Goal: Task Accomplishment & Management: Manage account settings

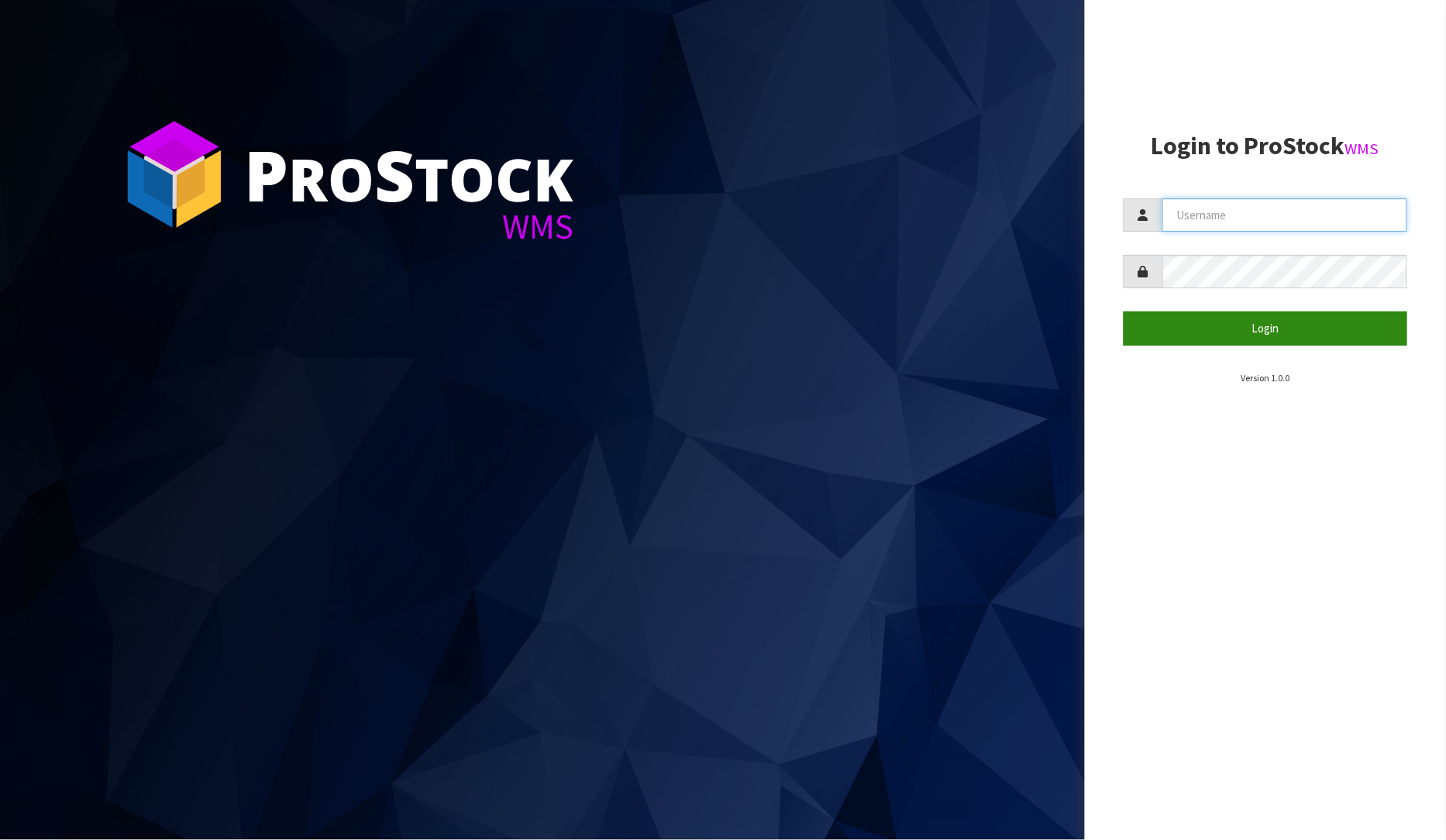
type input "[PERSON_NAME]"
click at [1292, 337] on button "Login" at bounding box center [1266, 327] width 284 height 33
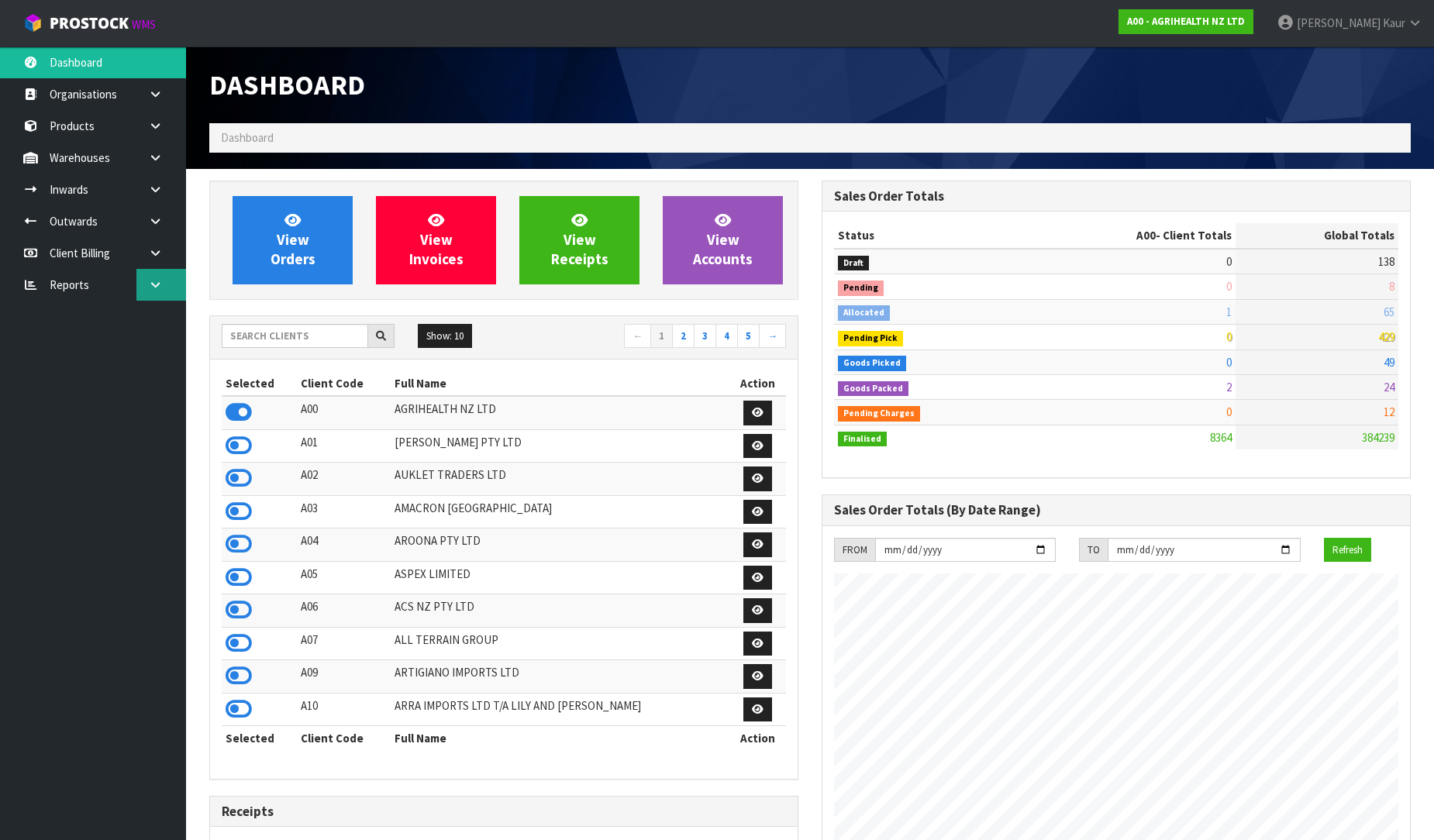
click at [158, 281] on icon at bounding box center [155, 285] width 14 height 11
click at [140, 355] on link "CWL" at bounding box center [93, 348] width 186 height 31
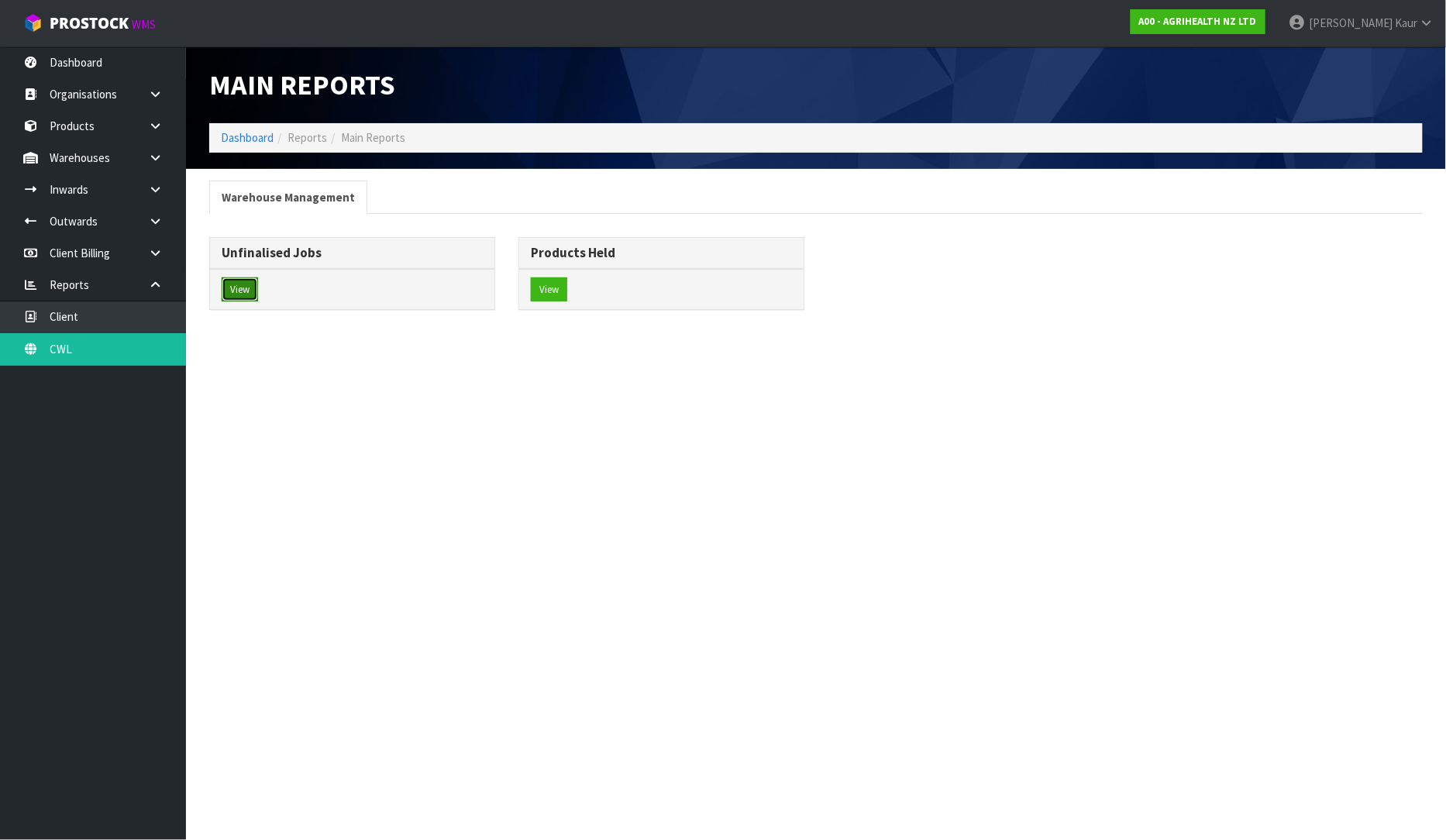
click at [235, 290] on button "View" at bounding box center [239, 290] width 36 height 25
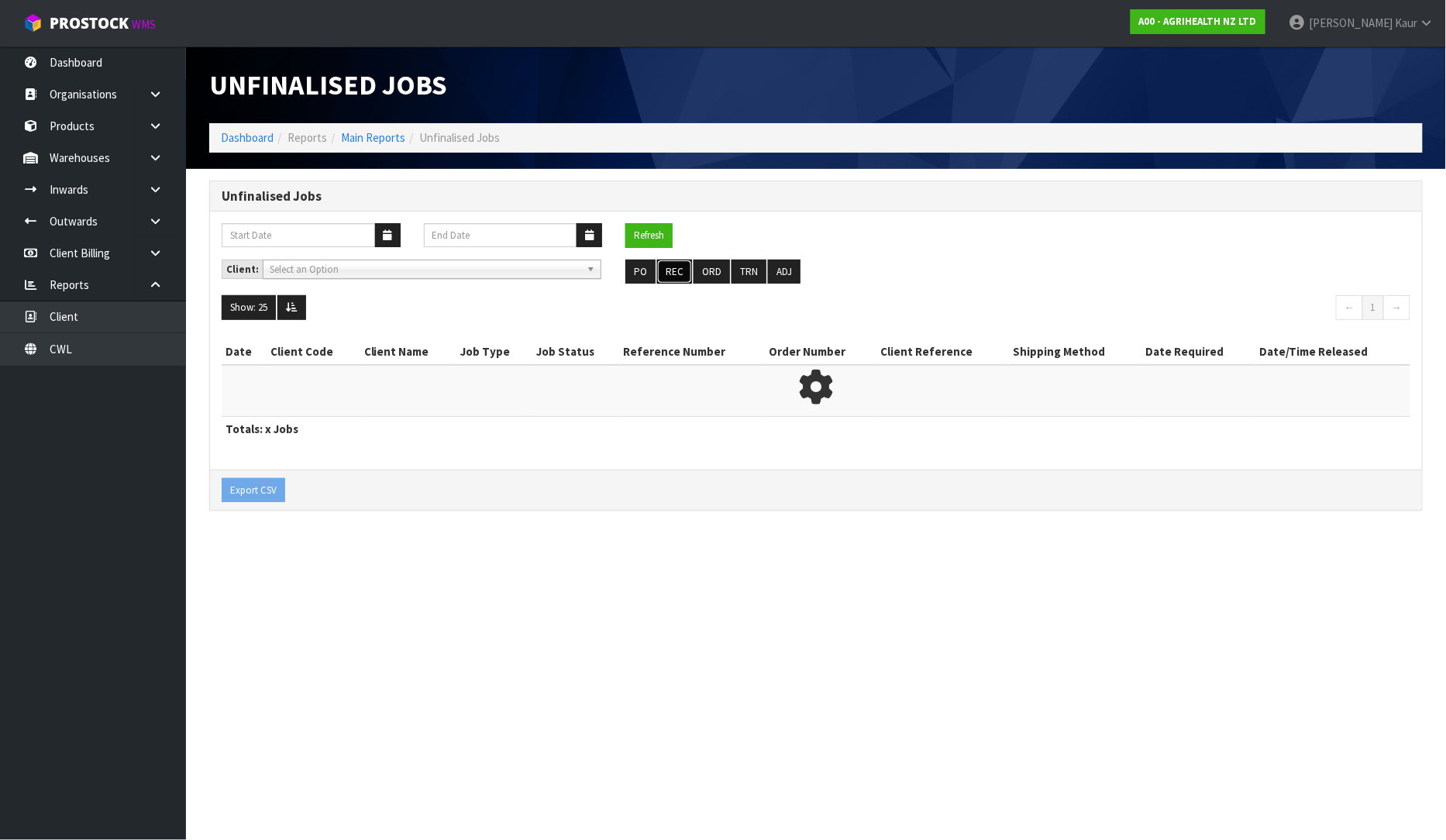
click at [661, 268] on button "REC" at bounding box center [674, 272] width 35 height 25
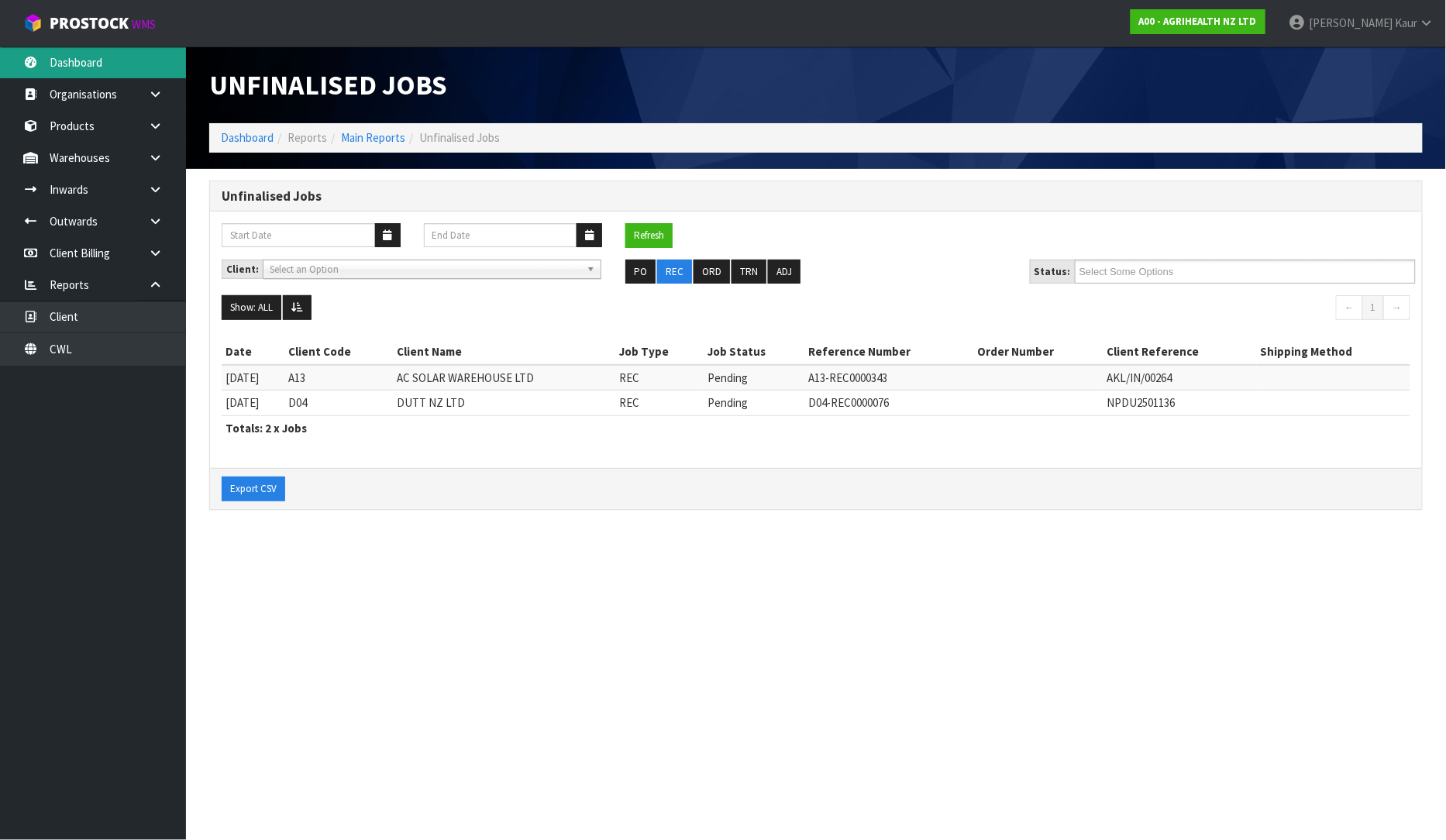
click at [117, 72] on link "Dashboard" at bounding box center [93, 62] width 186 height 31
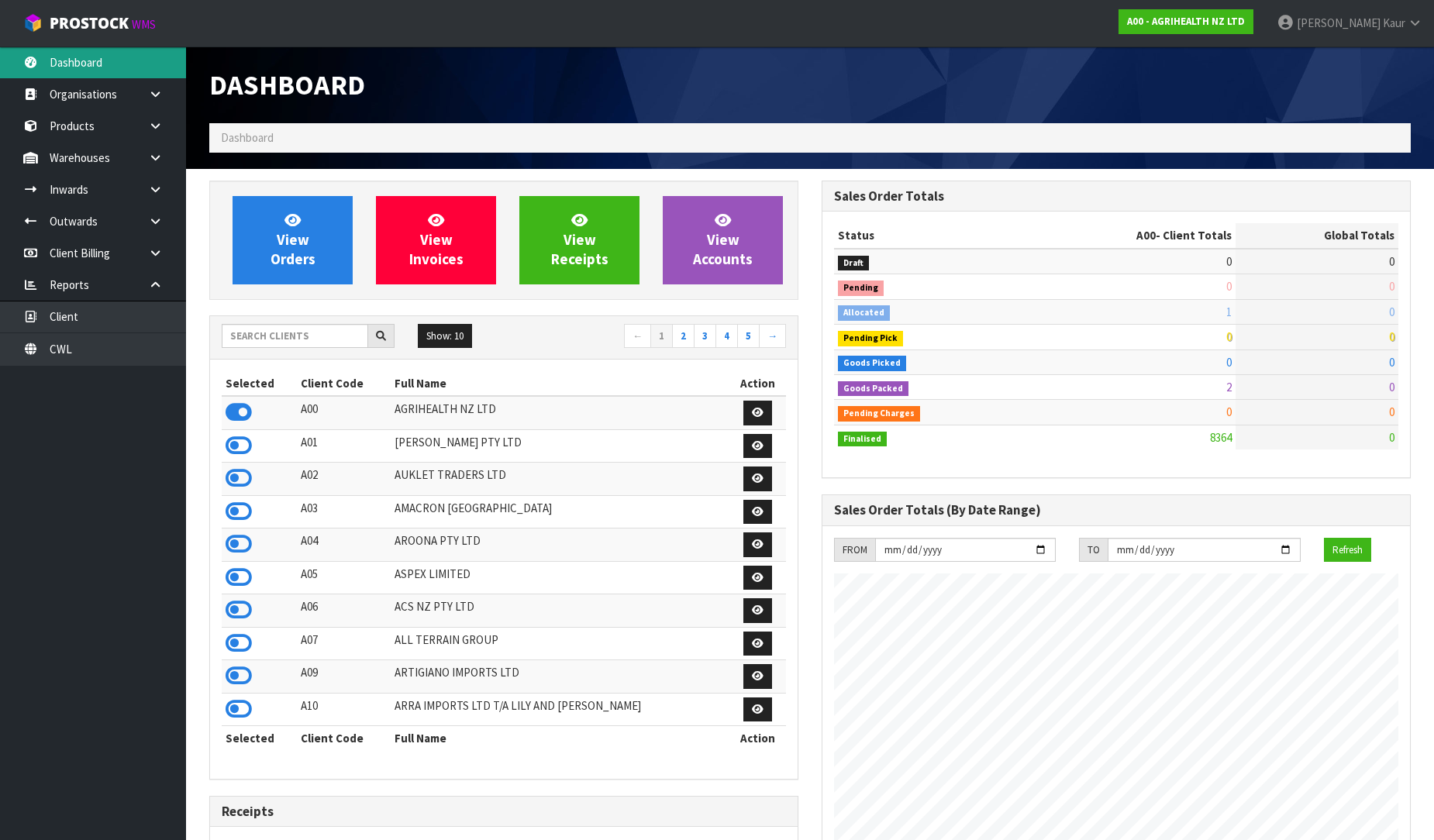
scroll to position [1174, 612]
click at [110, 360] on link "CWL" at bounding box center [93, 348] width 186 height 31
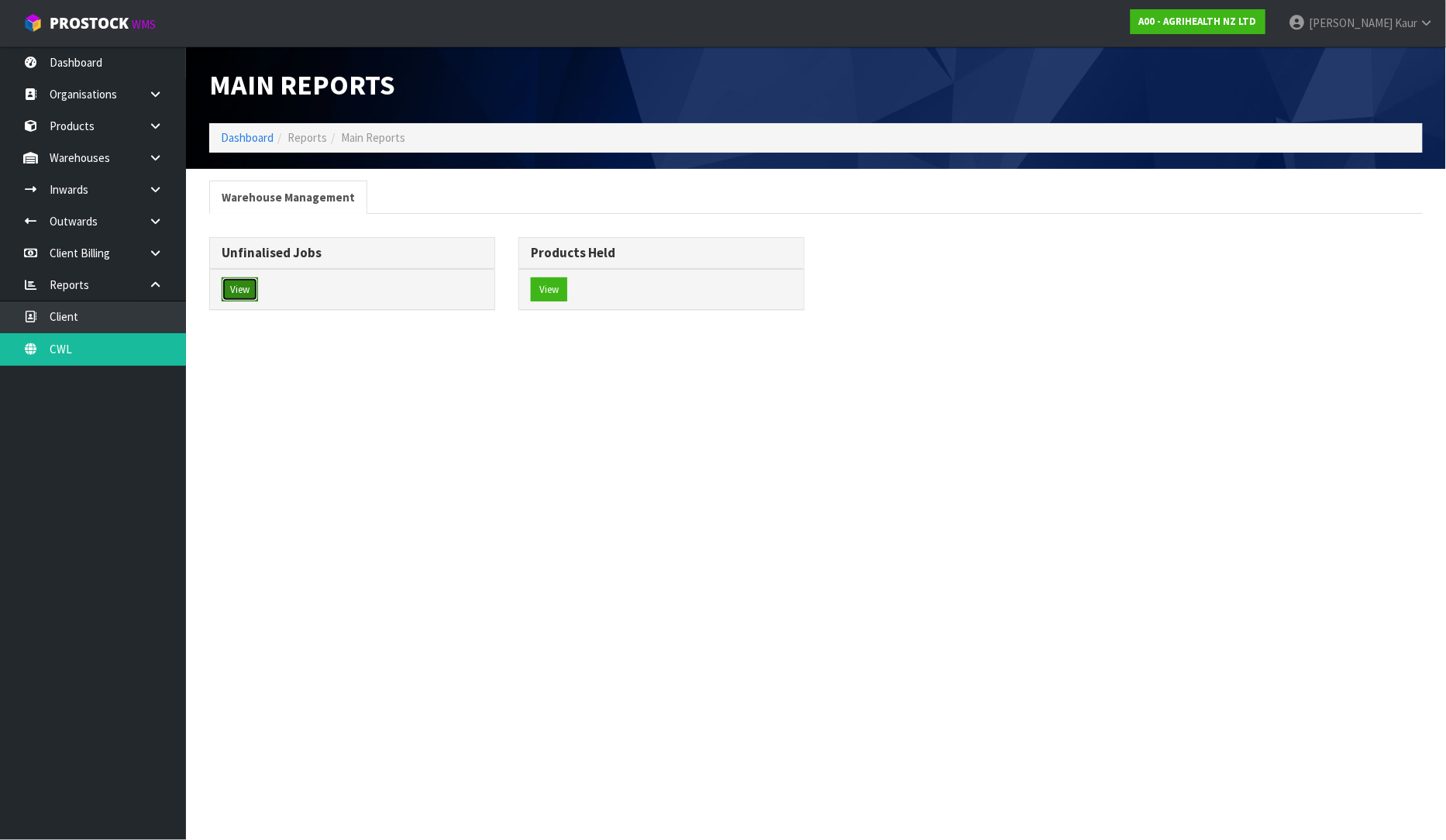
click at [245, 297] on button "View" at bounding box center [239, 290] width 36 height 25
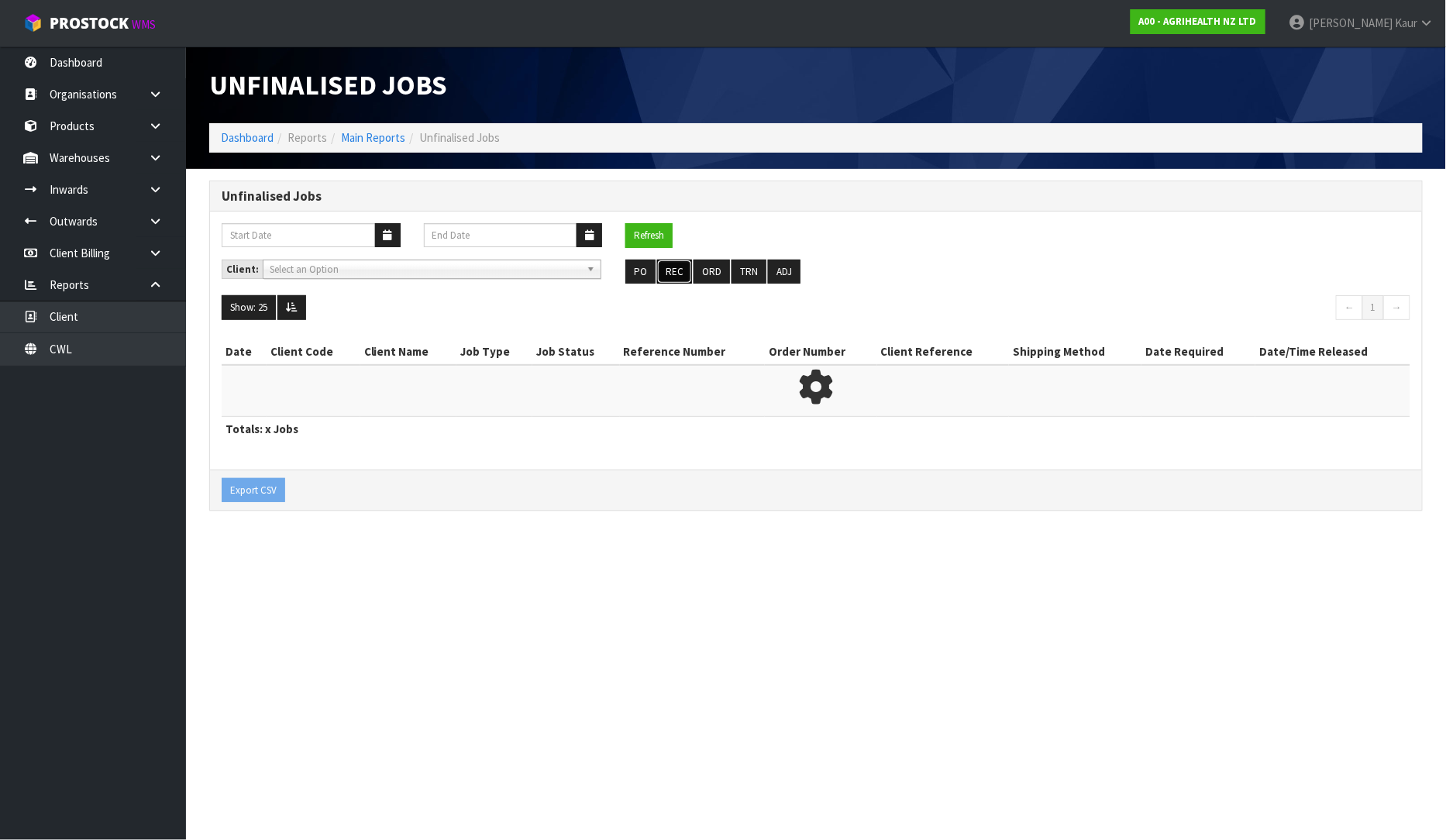
click at [677, 280] on button "REC" at bounding box center [674, 272] width 35 height 25
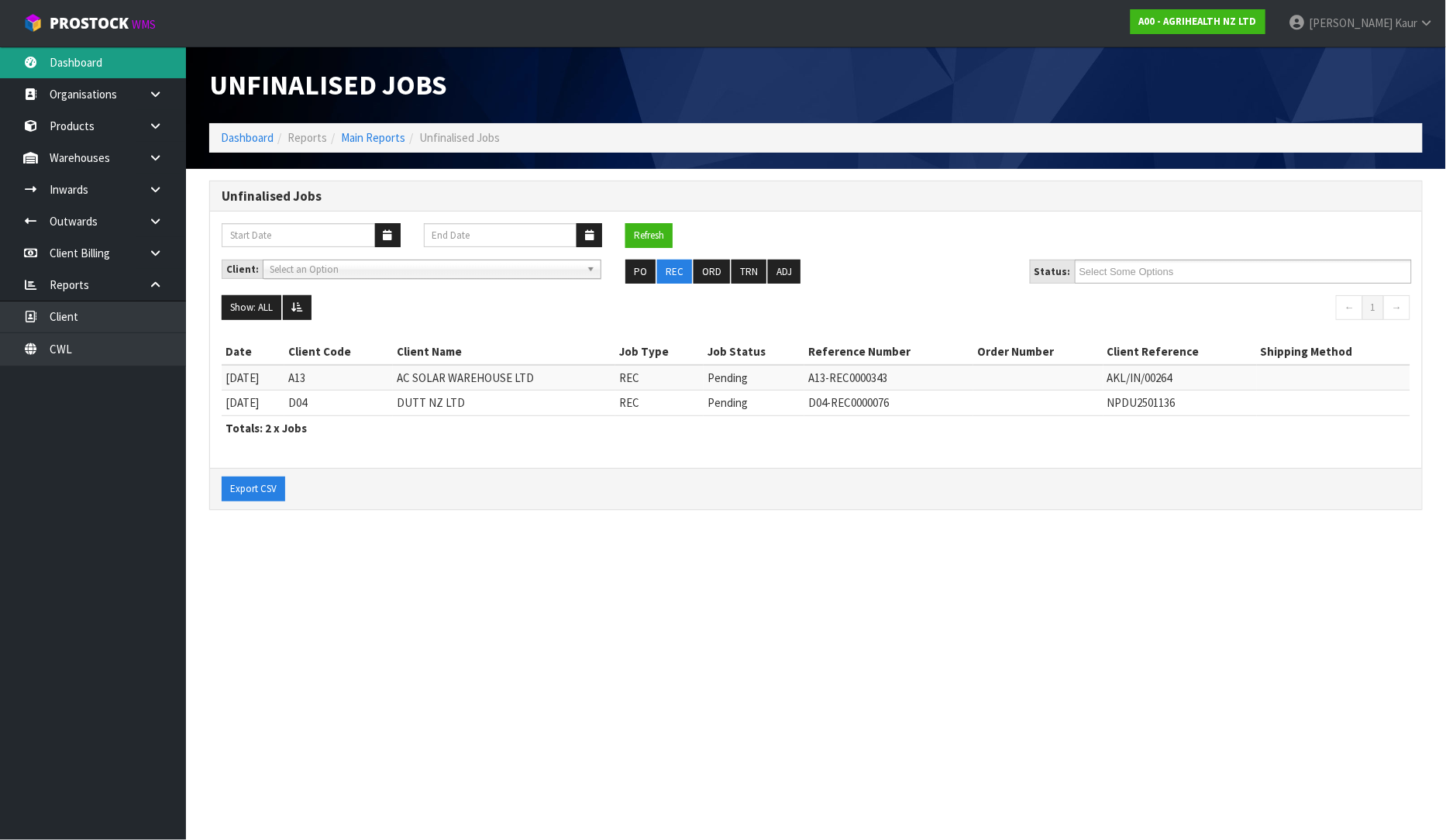
click at [116, 64] on link "Dashboard" at bounding box center [93, 62] width 186 height 31
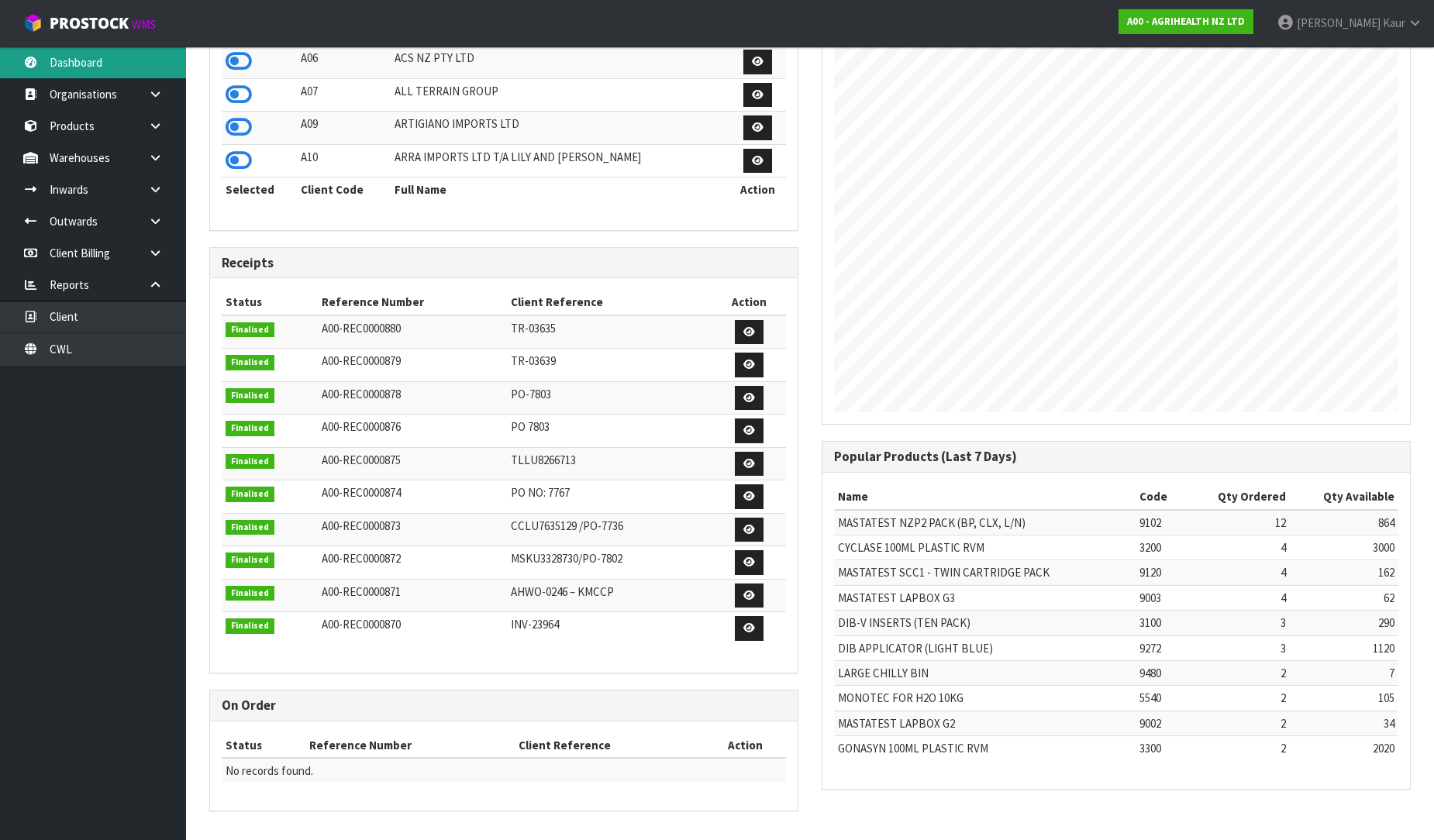
scroll to position [559, 0]
click at [139, 347] on link "CWL" at bounding box center [93, 348] width 186 height 31
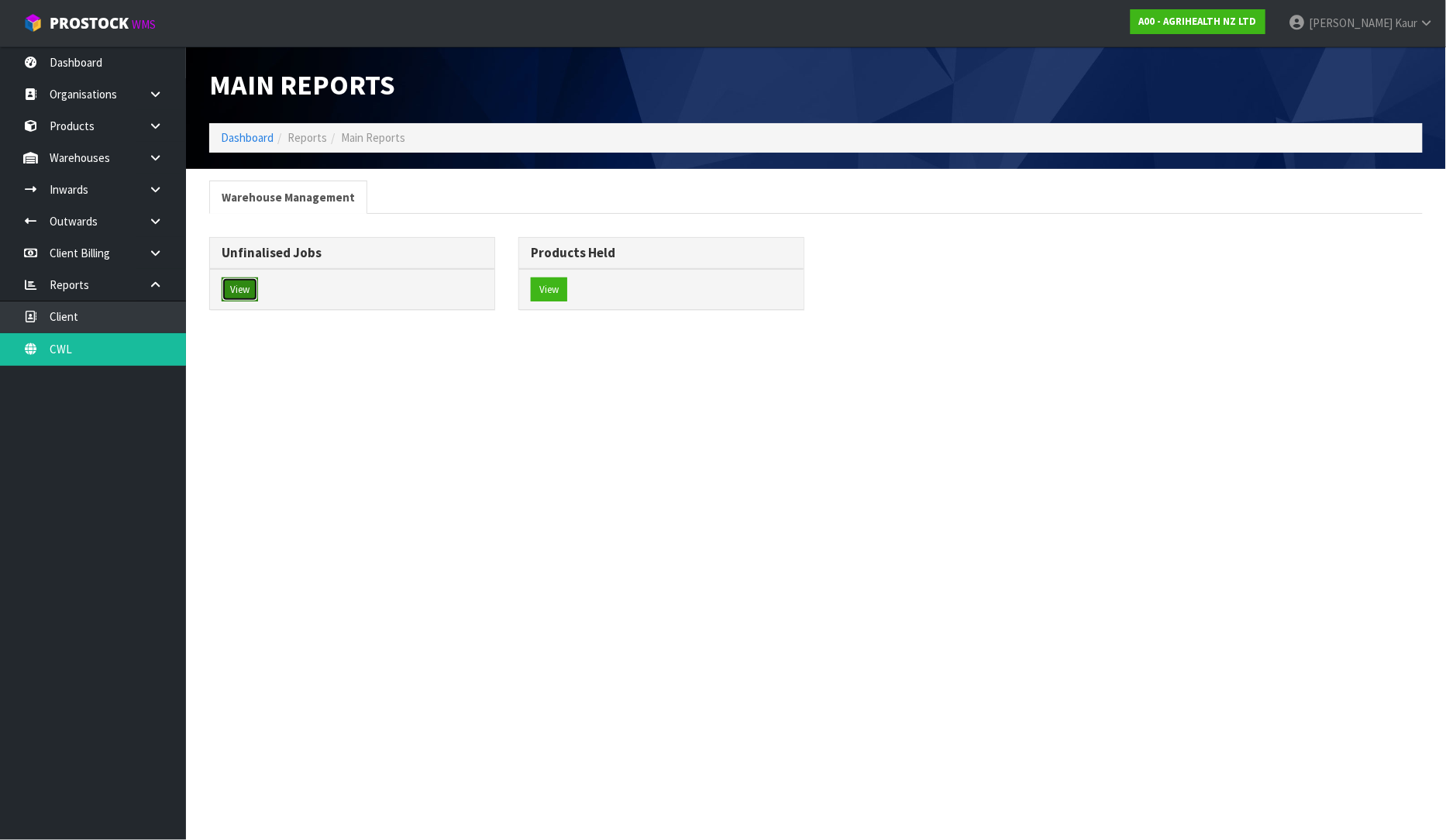
click at [256, 298] on button "View" at bounding box center [239, 290] width 36 height 25
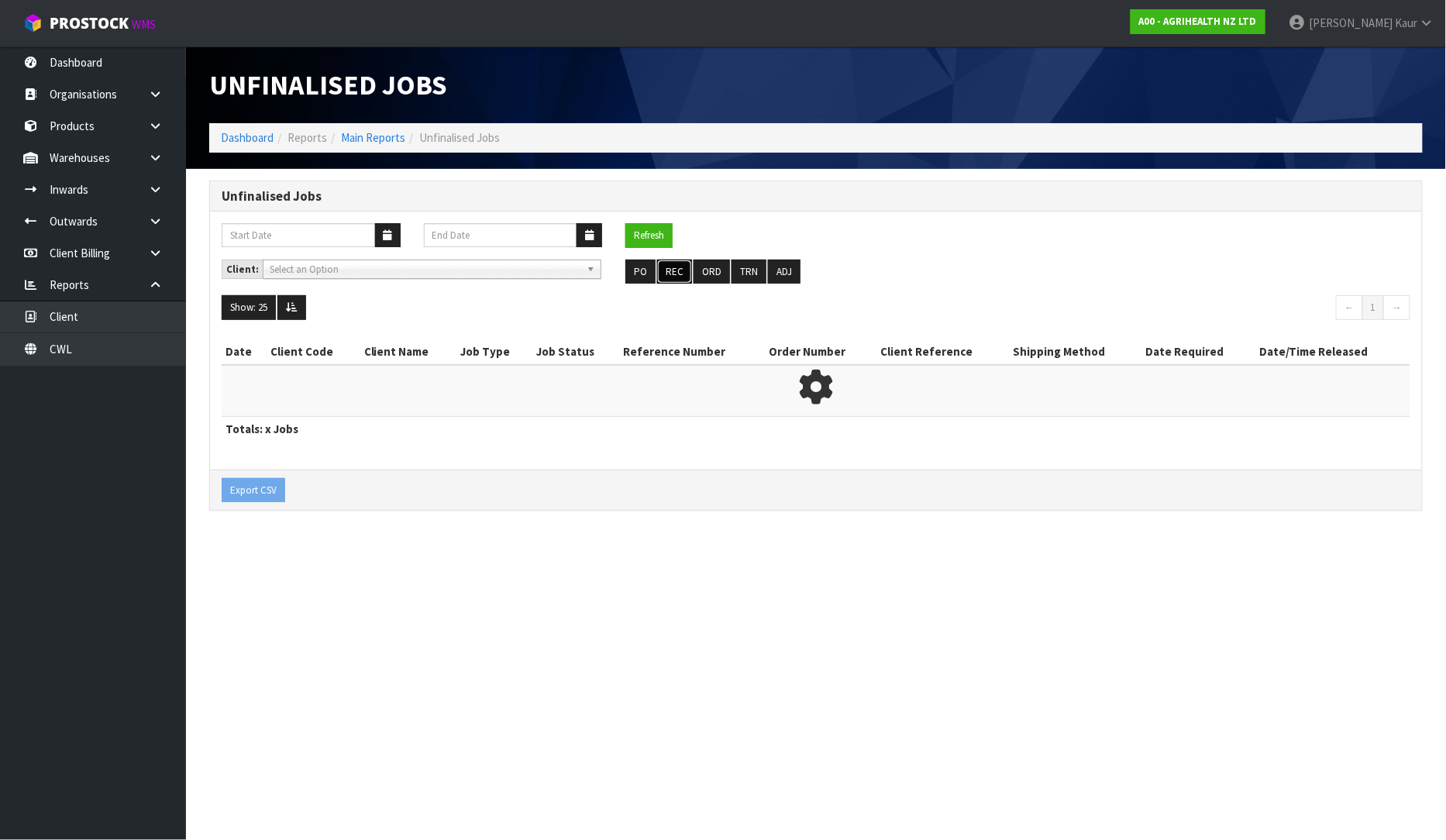
click at [673, 267] on button "REC" at bounding box center [674, 272] width 35 height 25
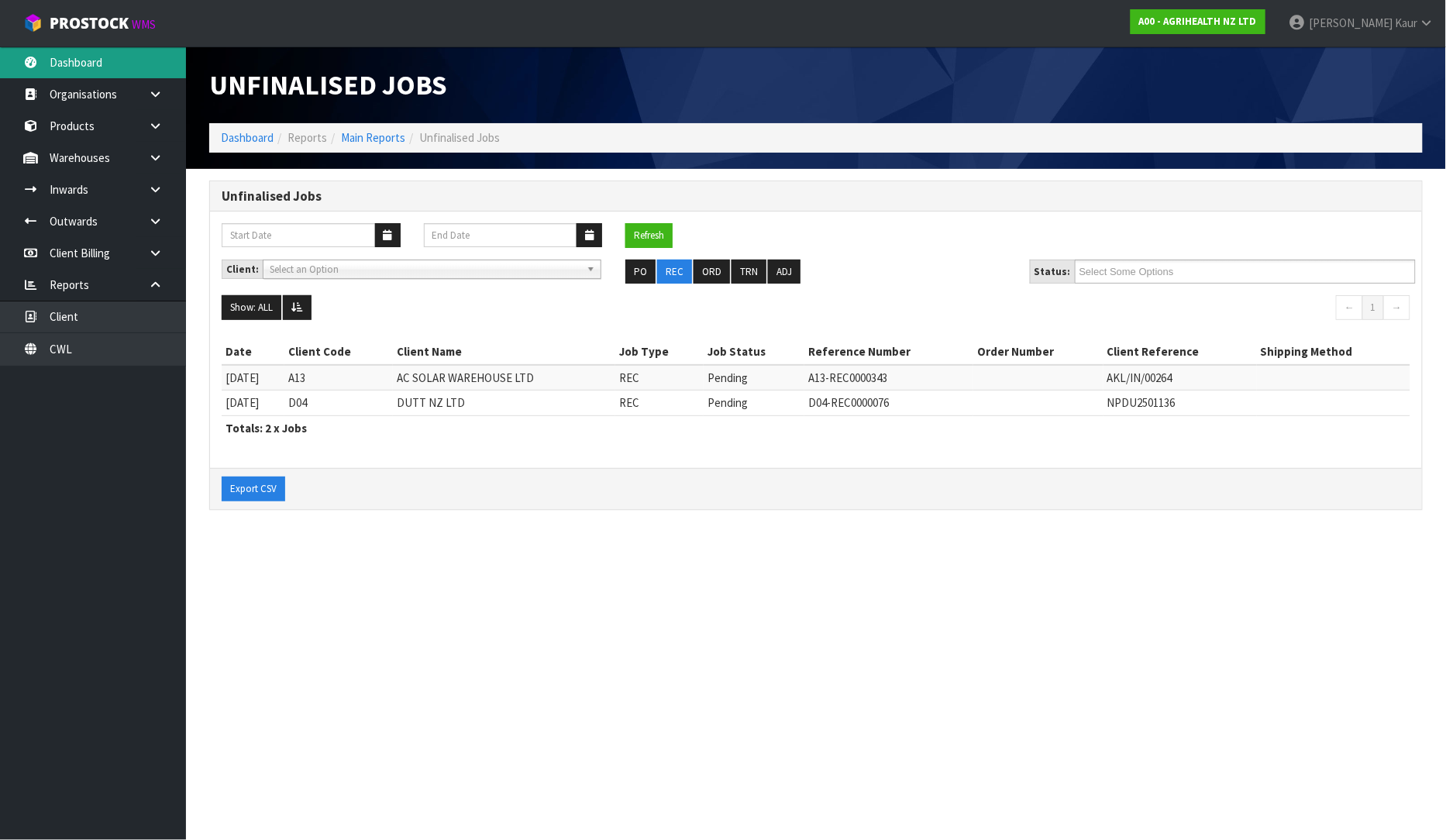
click at [88, 70] on link "Dashboard" at bounding box center [93, 62] width 186 height 31
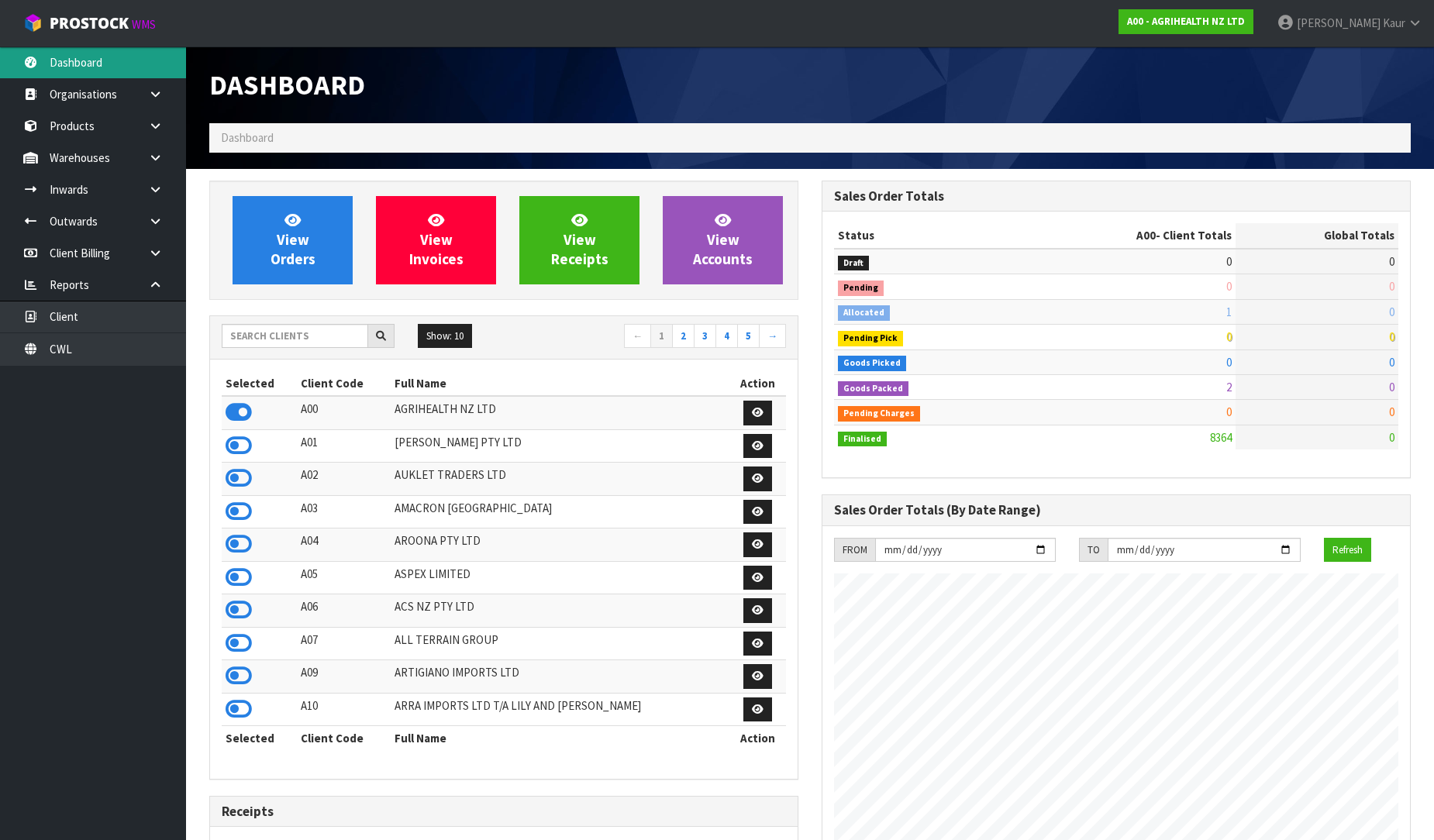
scroll to position [1174, 612]
click at [365, 344] on input "text" at bounding box center [295, 336] width 146 height 24
click at [225, 335] on input "text" at bounding box center [295, 336] width 146 height 24
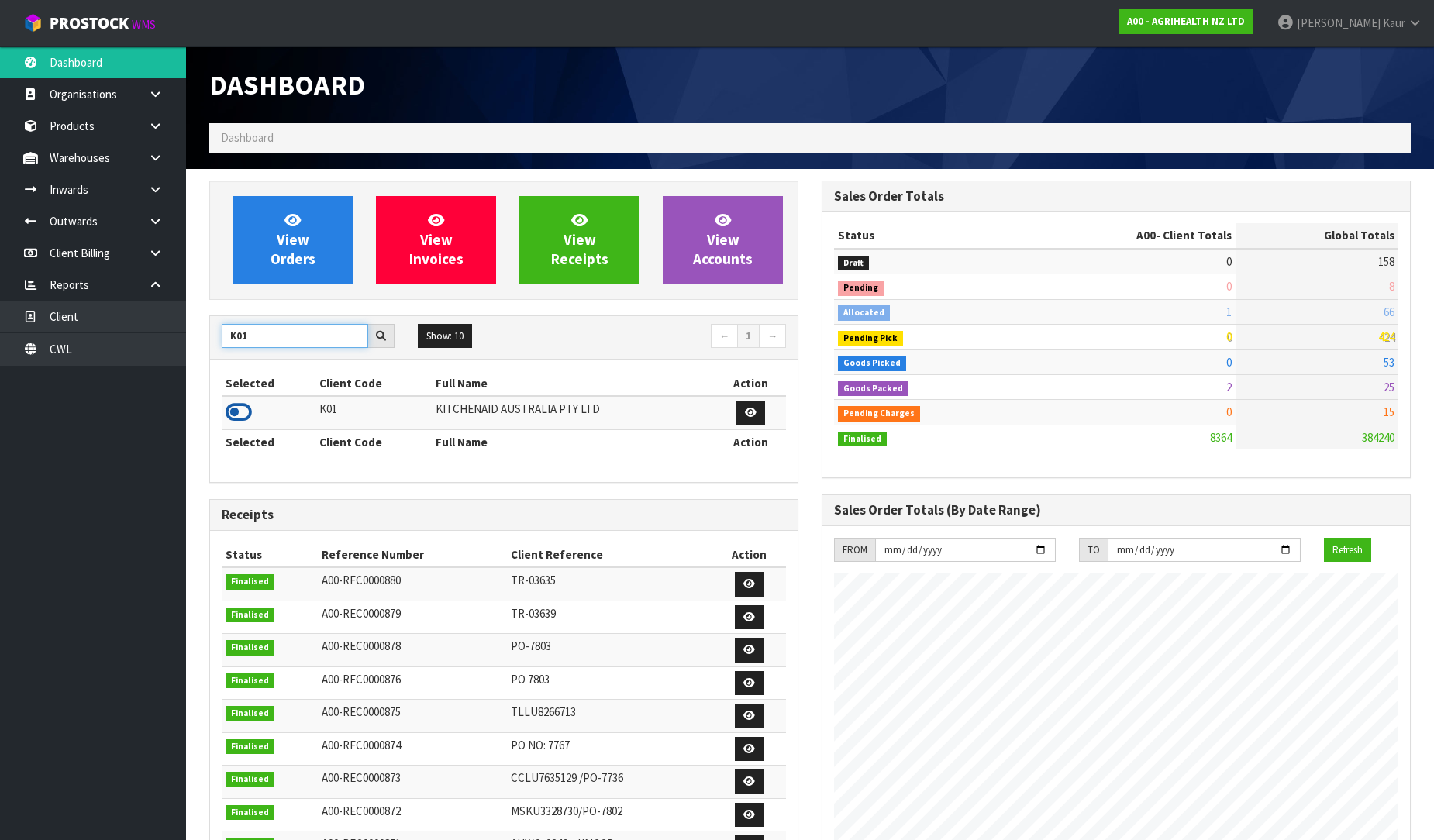
type input "K01"
click at [244, 407] on icon at bounding box center [238, 412] width 27 height 23
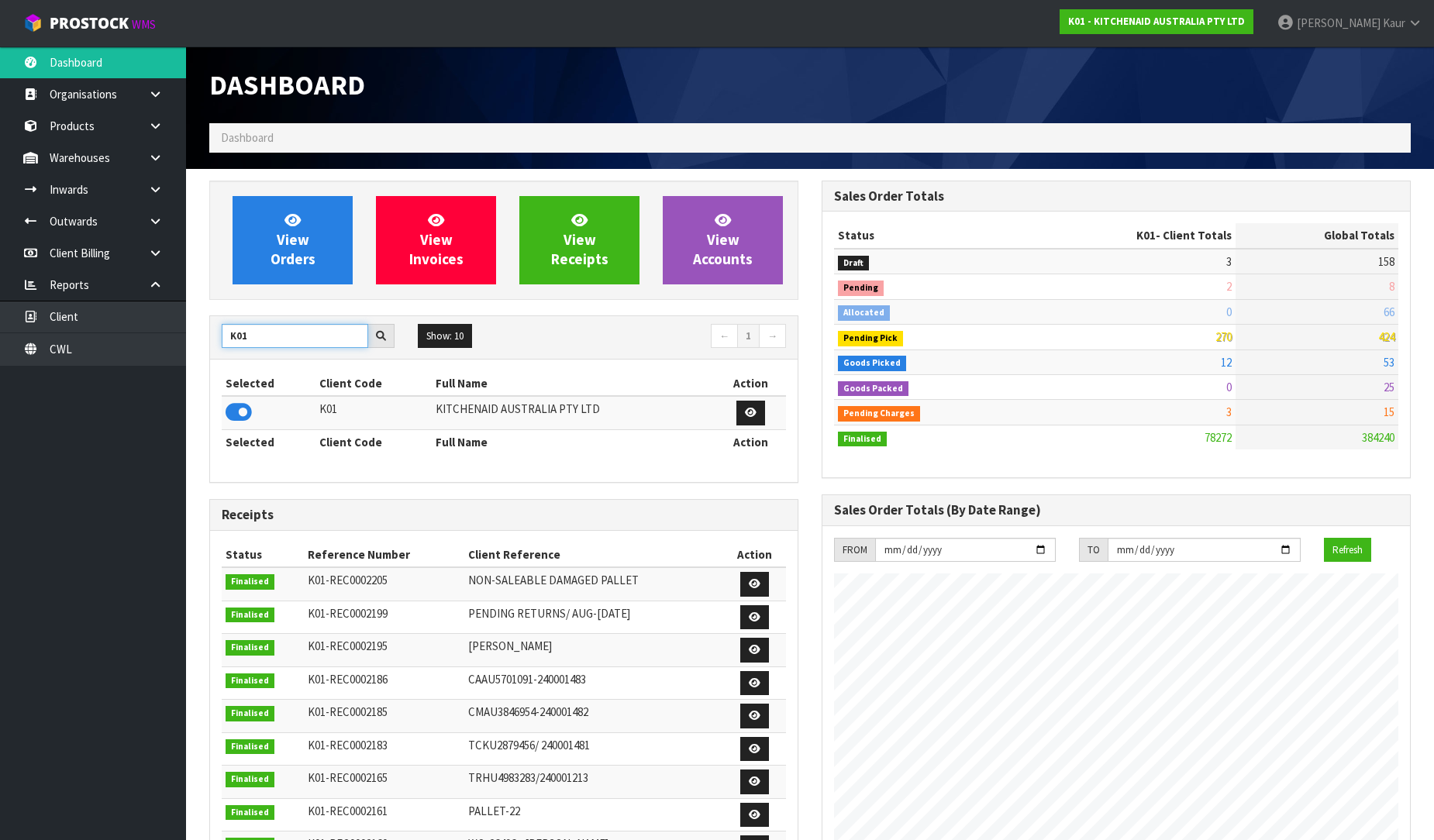
drag, startPoint x: 268, startPoint y: 336, endPoint x: 194, endPoint y: 370, distance: 81.4
click at [194, 370] on section "View Orders View Invoices View Receipts View Accounts K01 Show: 10 5 10 25 50 ←…" at bounding box center [810, 768] width 1248 height 1198
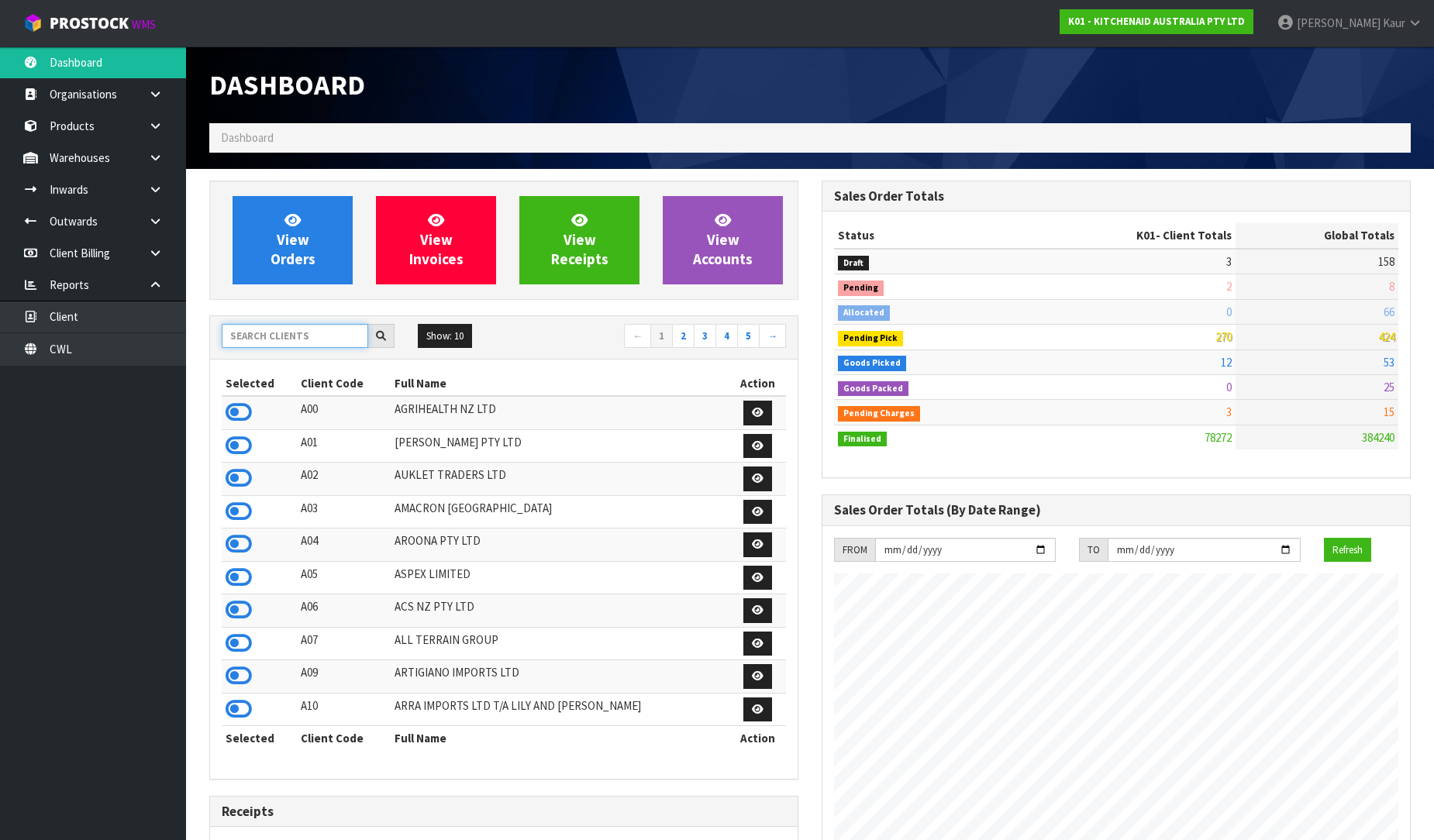
click at [284, 331] on input "text" at bounding box center [295, 336] width 146 height 24
type input "N"
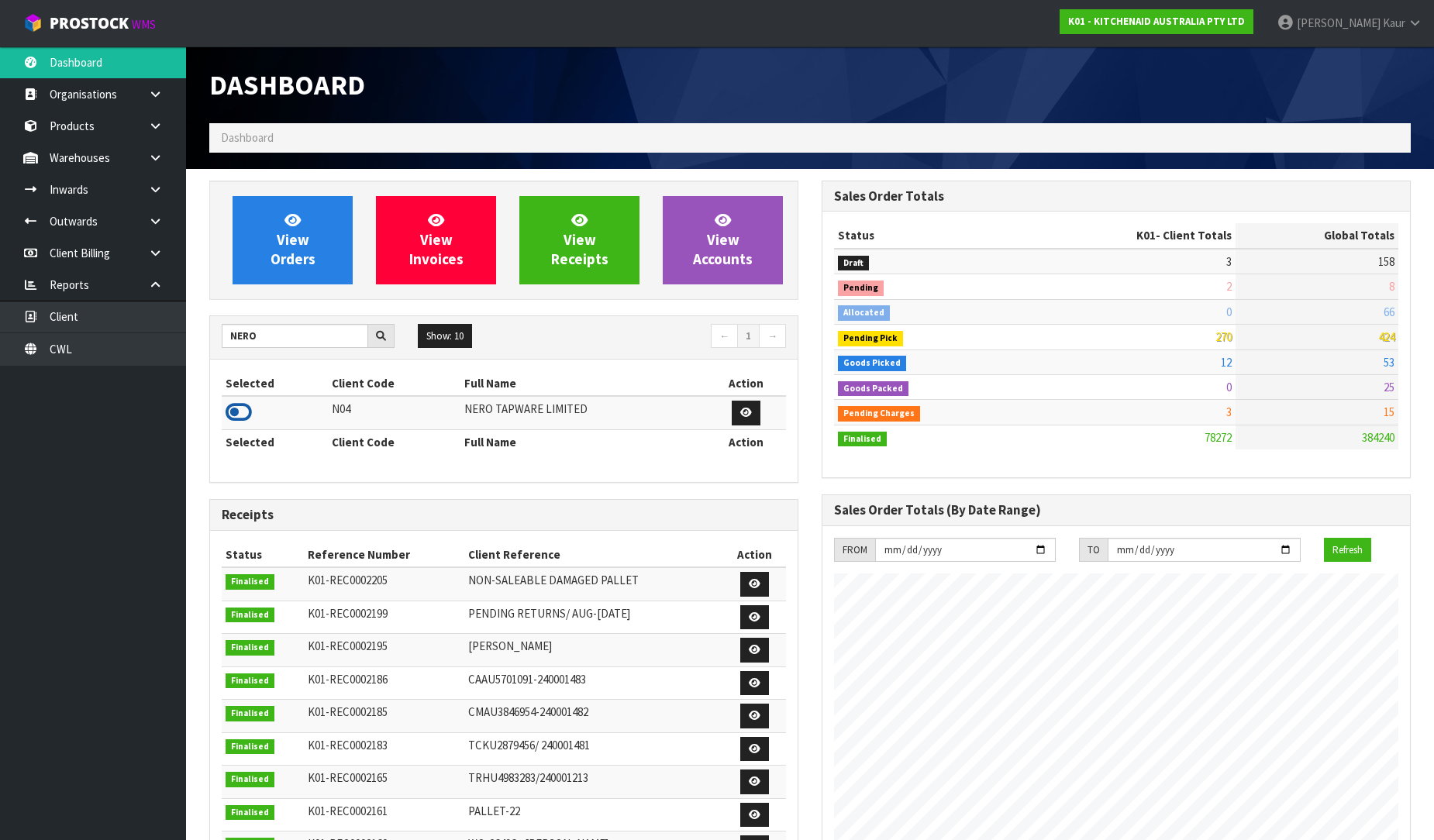
click at [235, 414] on icon at bounding box center [238, 412] width 27 height 23
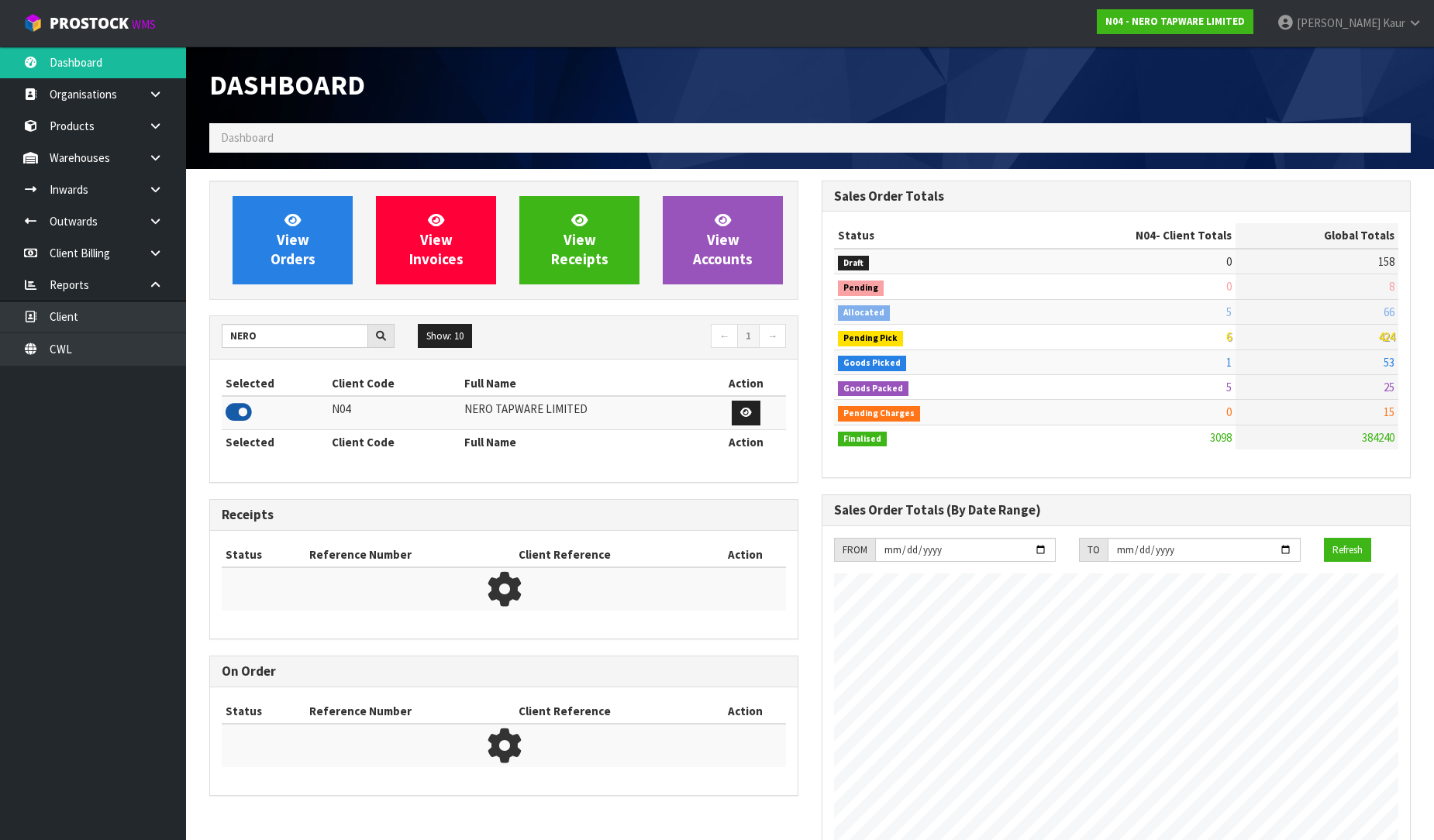
scroll to position [1208, 612]
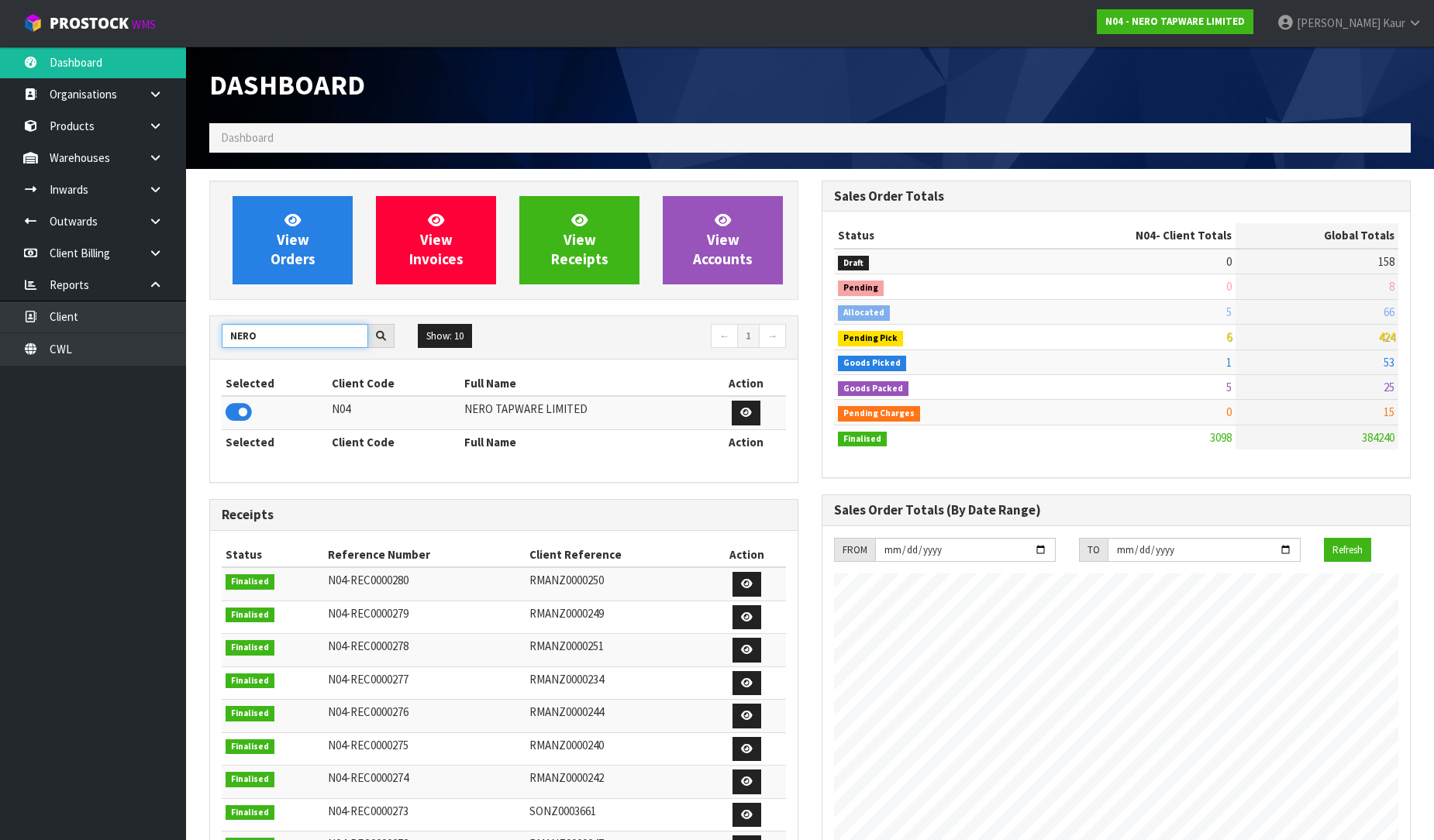
drag, startPoint x: 257, startPoint y: 342, endPoint x: 242, endPoint y: 346, distance: 15.5
click at [242, 346] on input "NERO" at bounding box center [295, 336] width 146 height 24
click at [237, 410] on icon at bounding box center [238, 412] width 27 height 23
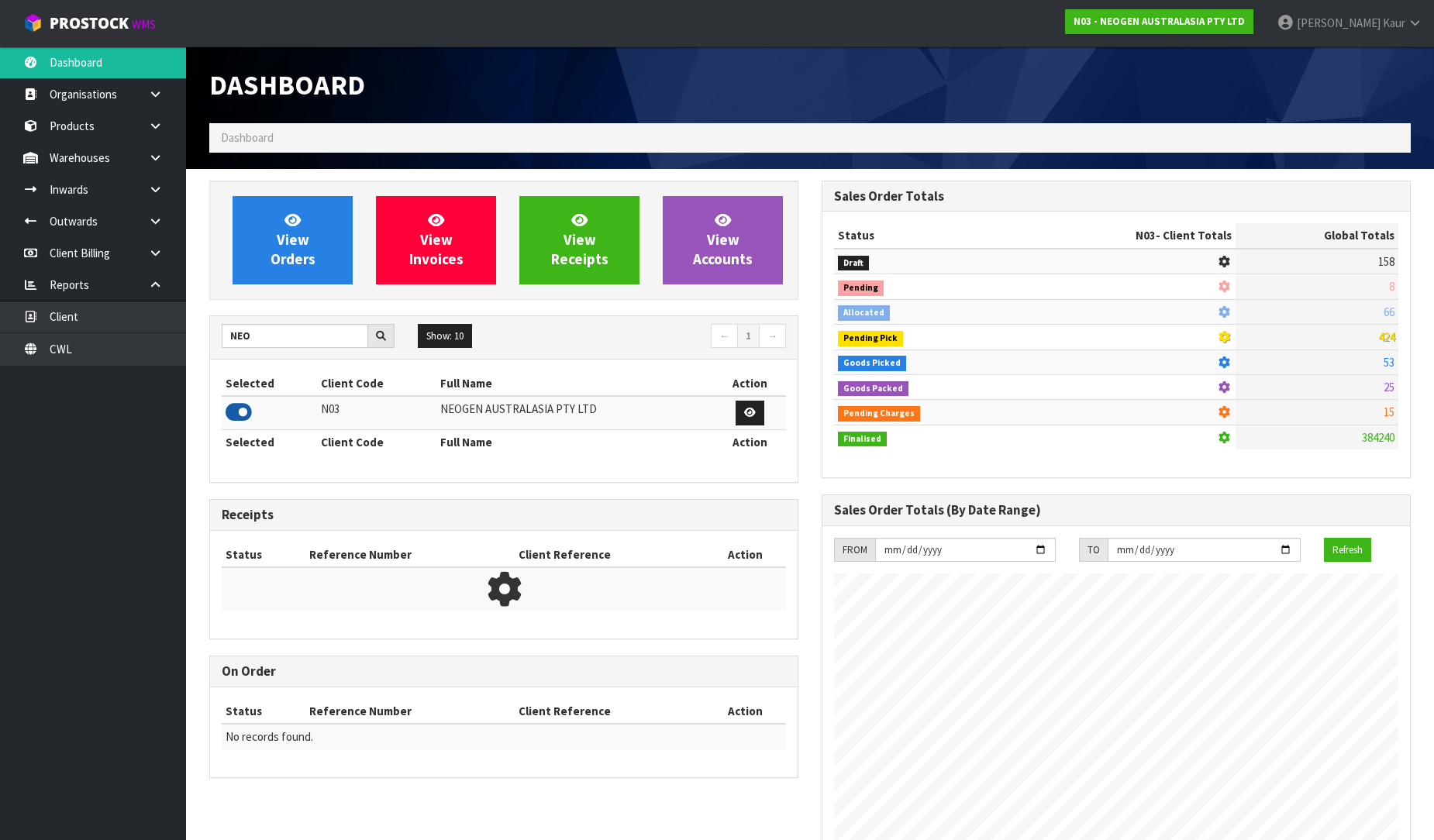
scroll to position [1174, 612]
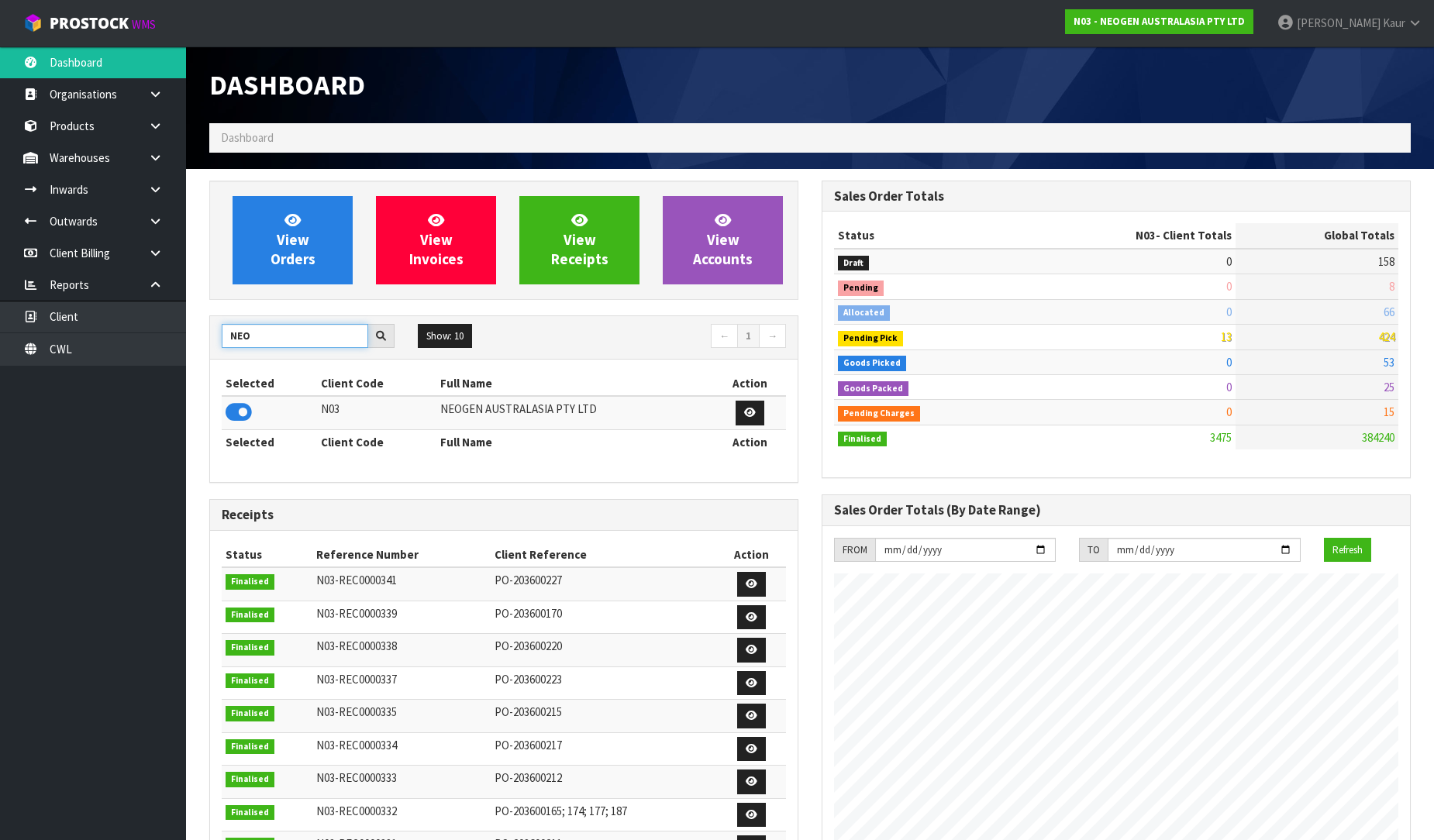
click at [258, 339] on input "NEO" at bounding box center [295, 336] width 146 height 24
type input "N"
type input "DATS"
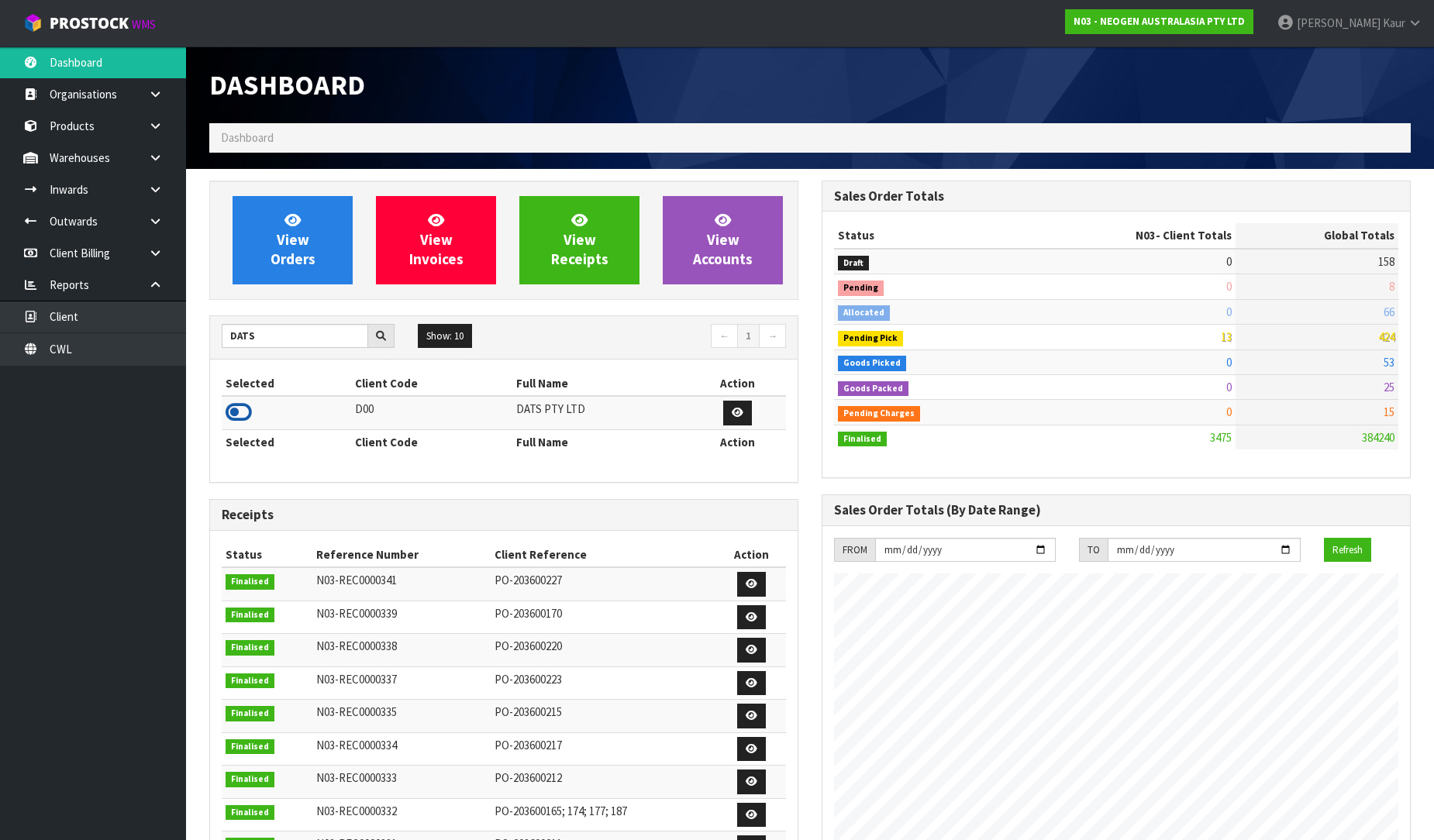
click at [231, 412] on icon at bounding box center [238, 412] width 27 height 23
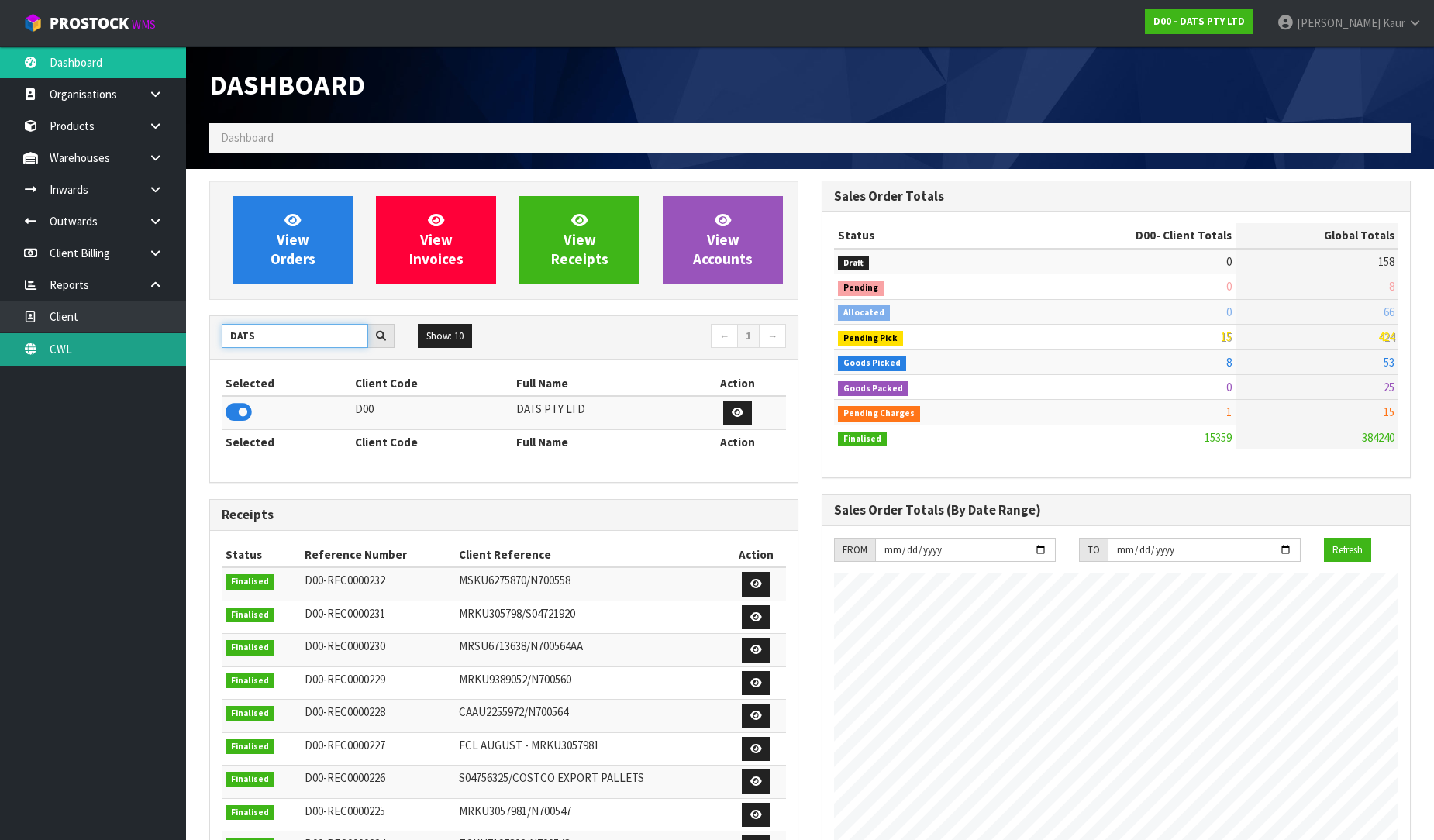
drag, startPoint x: 184, startPoint y: 336, endPoint x: 148, endPoint y: 336, distance: 36.0
click at [148, 336] on body "Toggle navigation ProStock WMS D00 - DATS PTY LTD Prabhneet Kaur Logout Dashboa…" at bounding box center [717, 420] width 1434 height 840
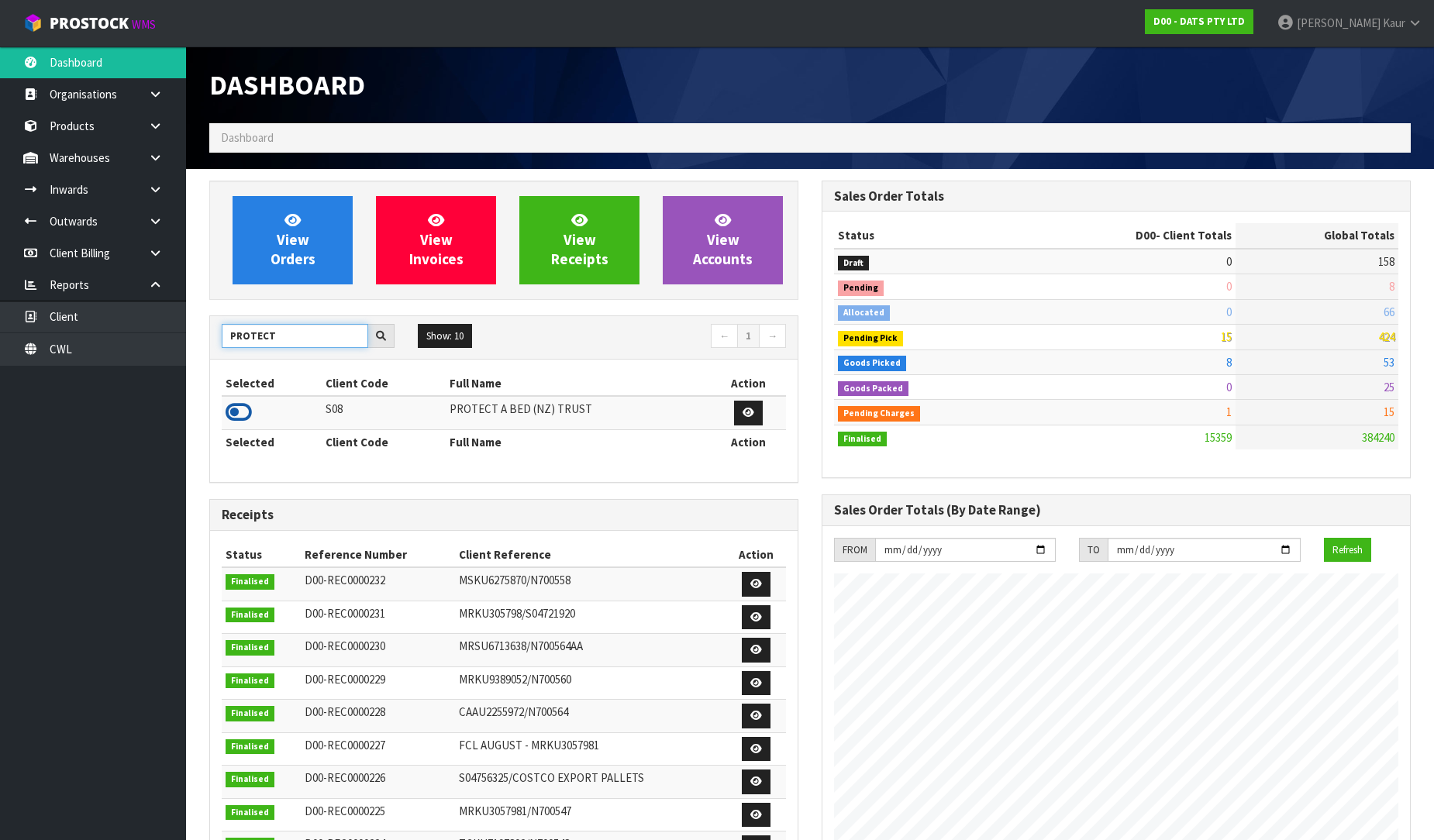
type input "PROTECT"
drag, startPoint x: 233, startPoint y: 416, endPoint x: 246, endPoint y: 414, distance: 13.2
click at [235, 416] on icon at bounding box center [238, 412] width 27 height 23
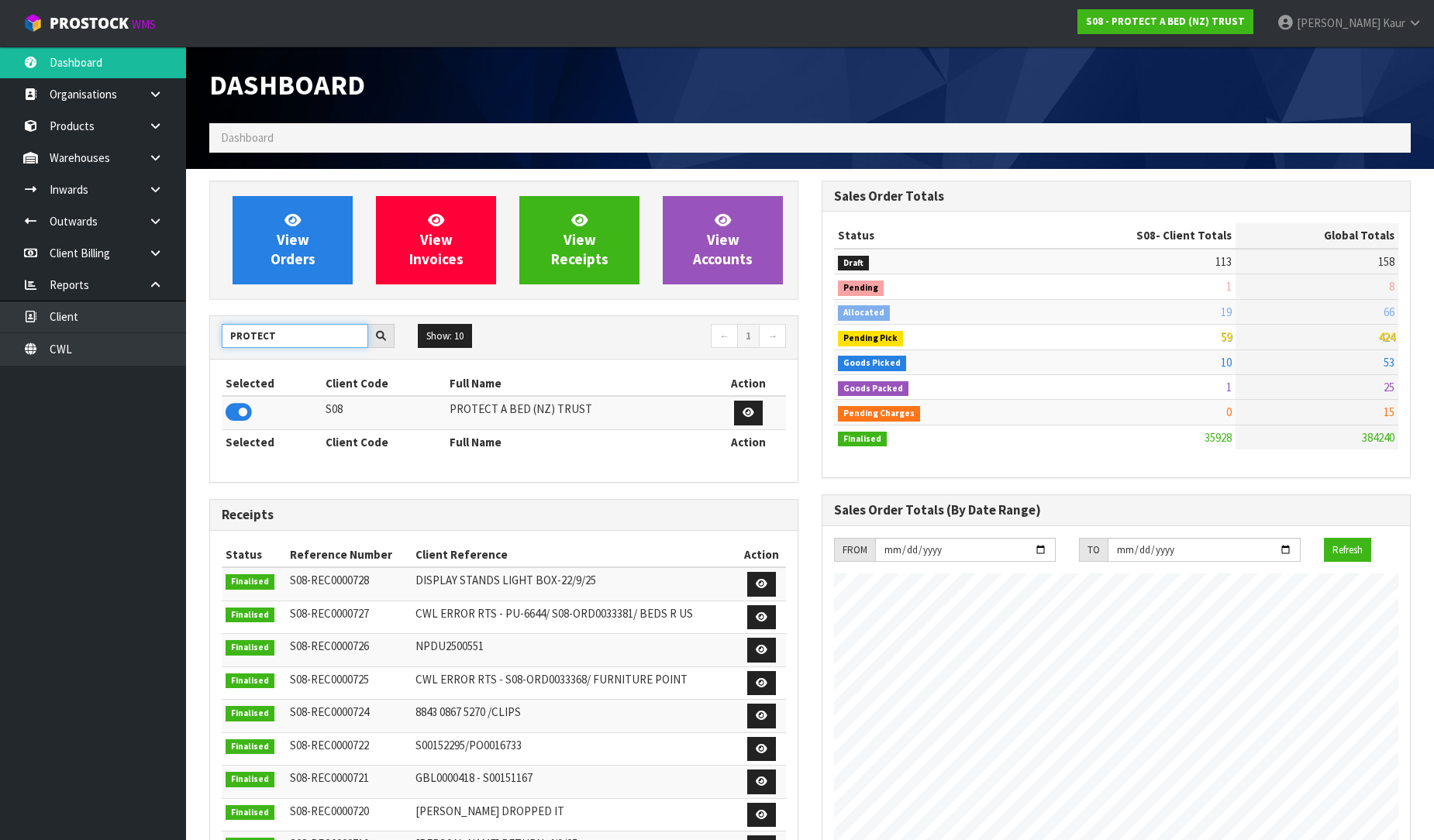
drag, startPoint x: 278, startPoint y: 338, endPoint x: 187, endPoint y: 338, distance: 91.0
click at [187, 338] on section "View Orders View Invoices View Receipts View Accounts PROTECT Show: 10 5 10 25 …" at bounding box center [810, 768] width 1248 height 1198
type input "J02"
click at [238, 407] on icon at bounding box center [238, 412] width 27 height 23
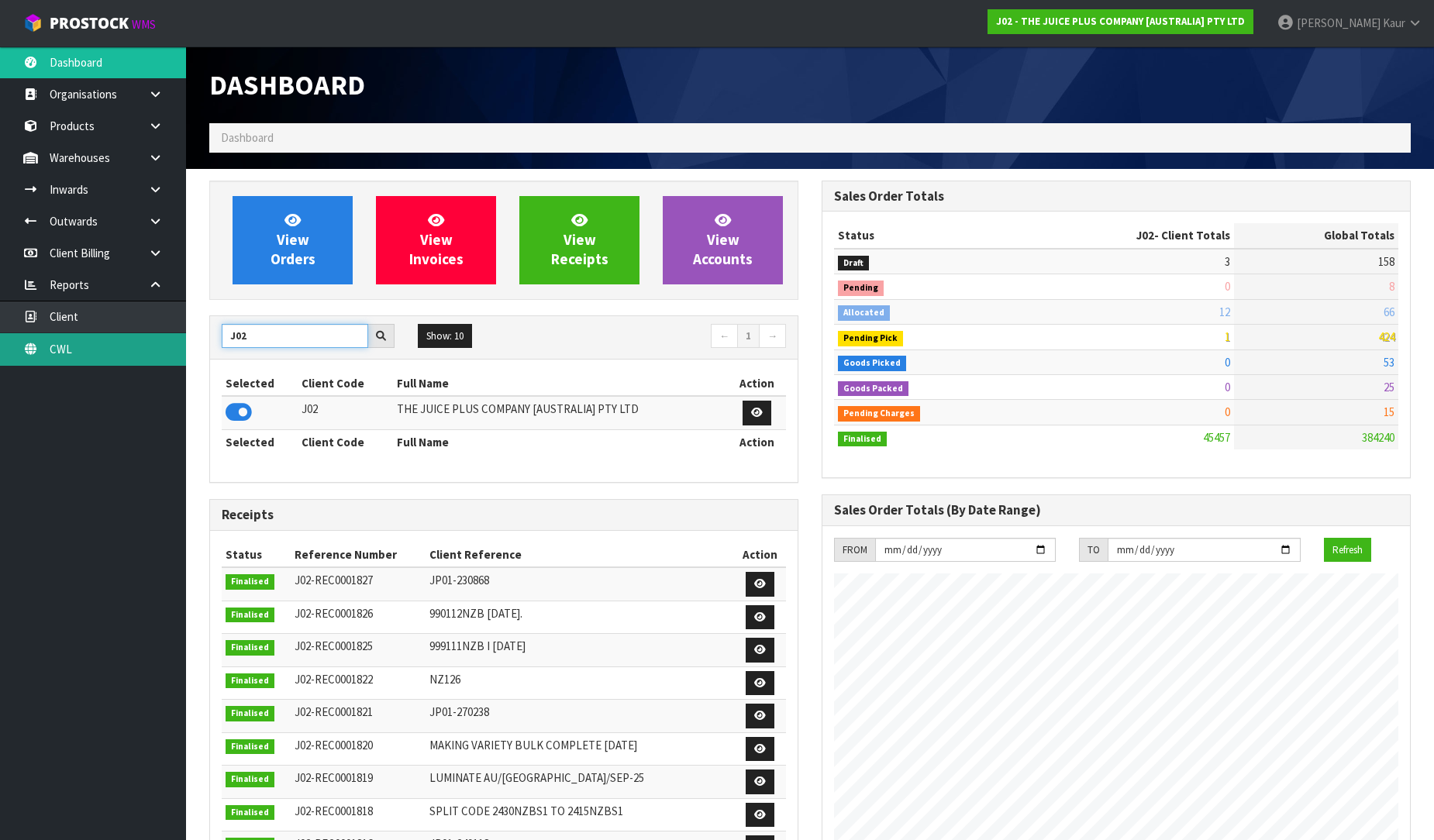
drag, startPoint x: 289, startPoint y: 340, endPoint x: 136, endPoint y: 354, distance: 153.6
click at [136, 354] on body "Toggle navigation ProStock WMS J02 - THE JUICE PLUS COMPANY [AUSTRALIA] PTY LTD…" at bounding box center [717, 420] width 1434 height 840
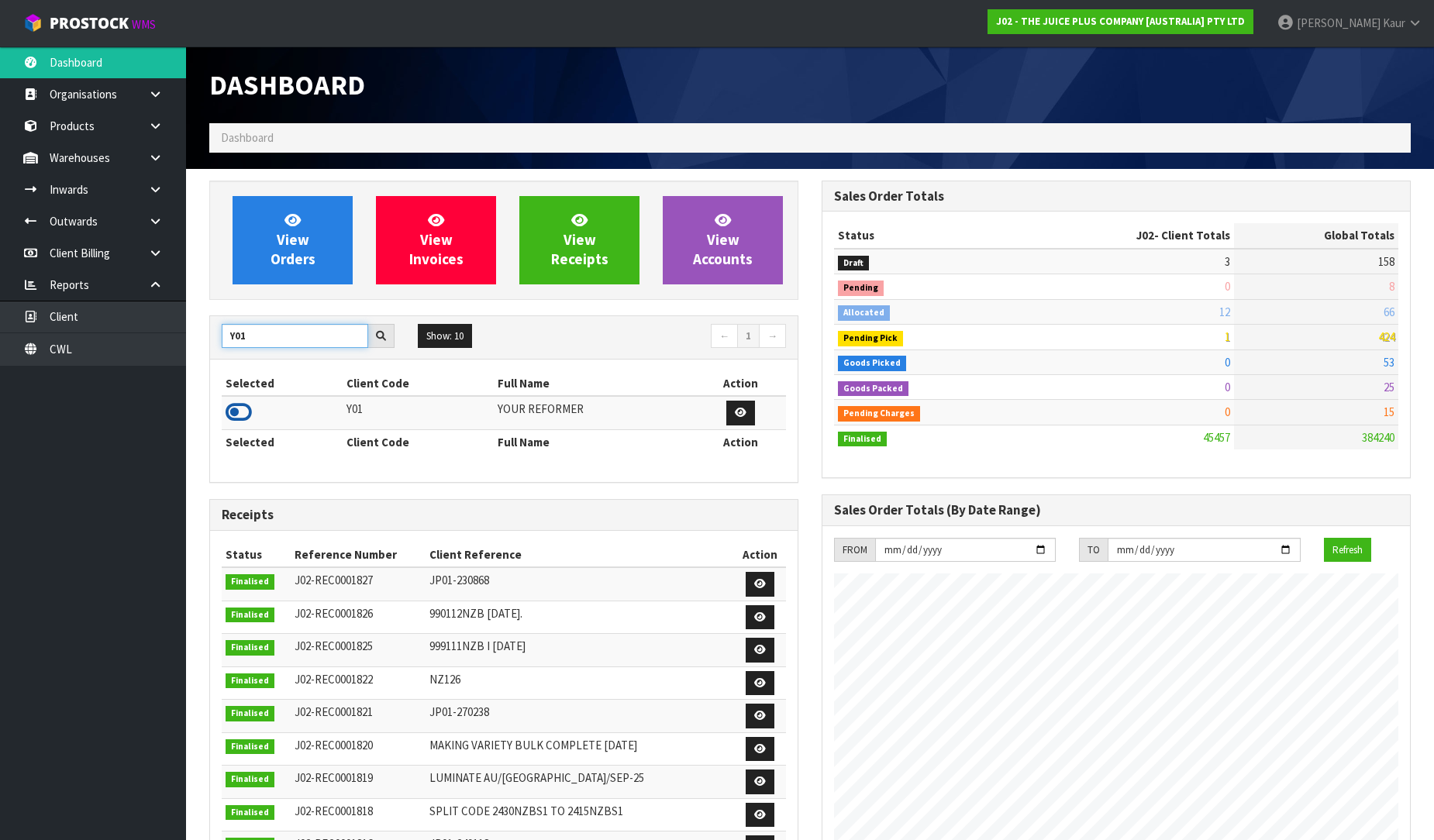
type input "Y01"
click at [229, 410] on icon at bounding box center [238, 412] width 27 height 23
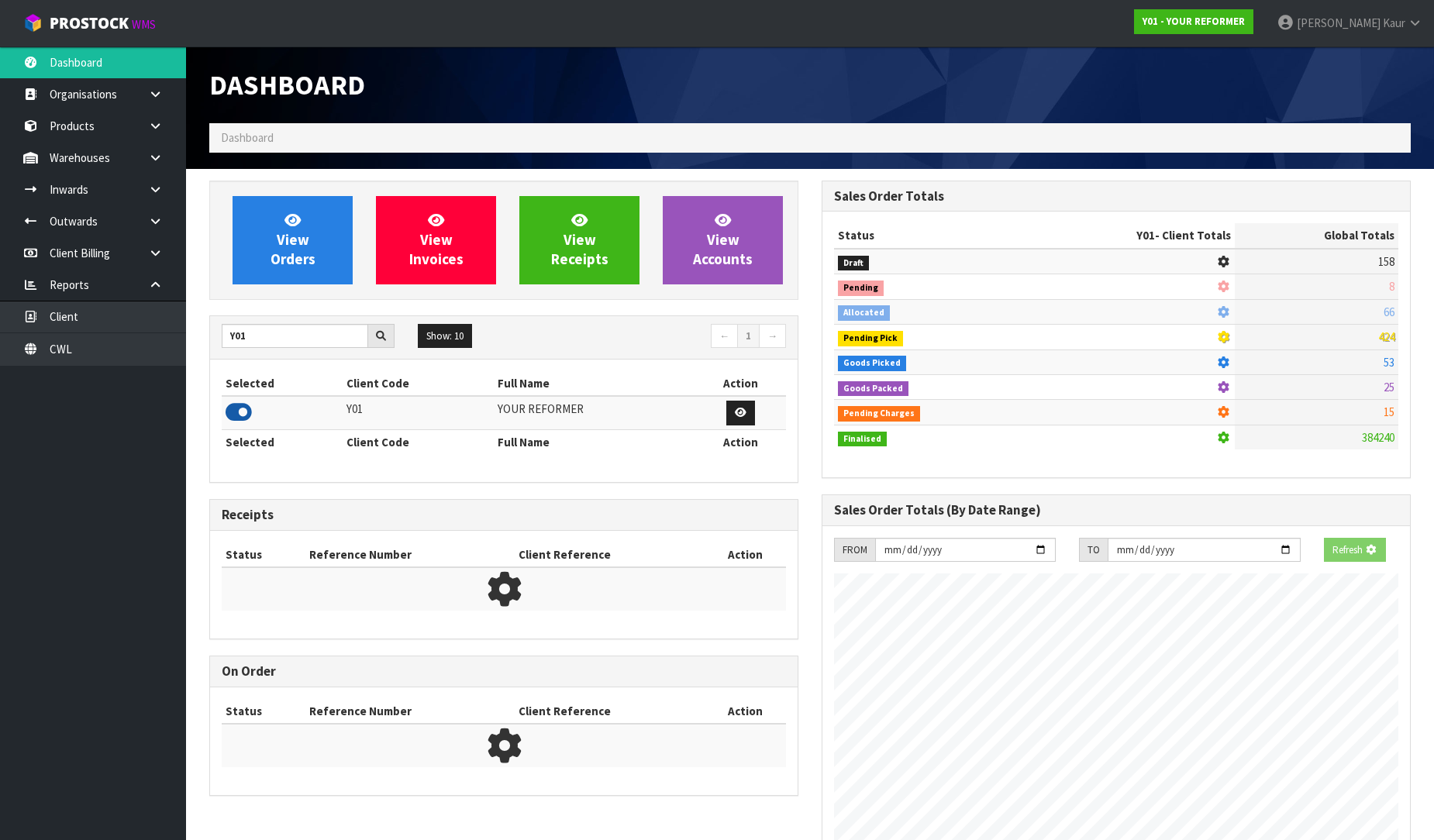
scroll to position [1125, 612]
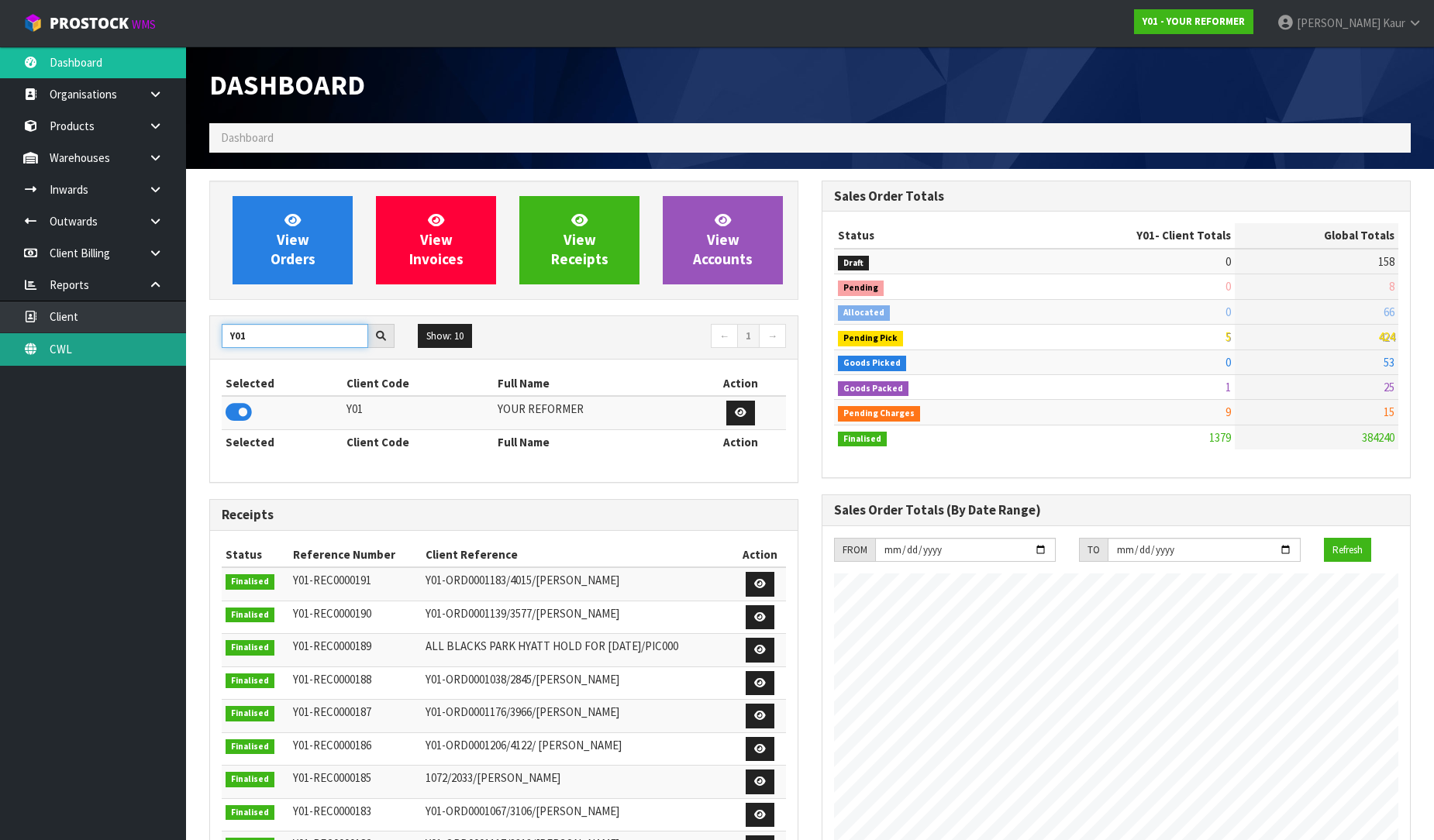
drag, startPoint x: 269, startPoint y: 338, endPoint x: 122, endPoint y: 353, distance: 147.8
click at [122, 353] on body "Toggle navigation ProStock WMS Y01 - YOUR REFORMER Prabhneet Kaur Logout Dashbo…" at bounding box center [717, 420] width 1434 height 840
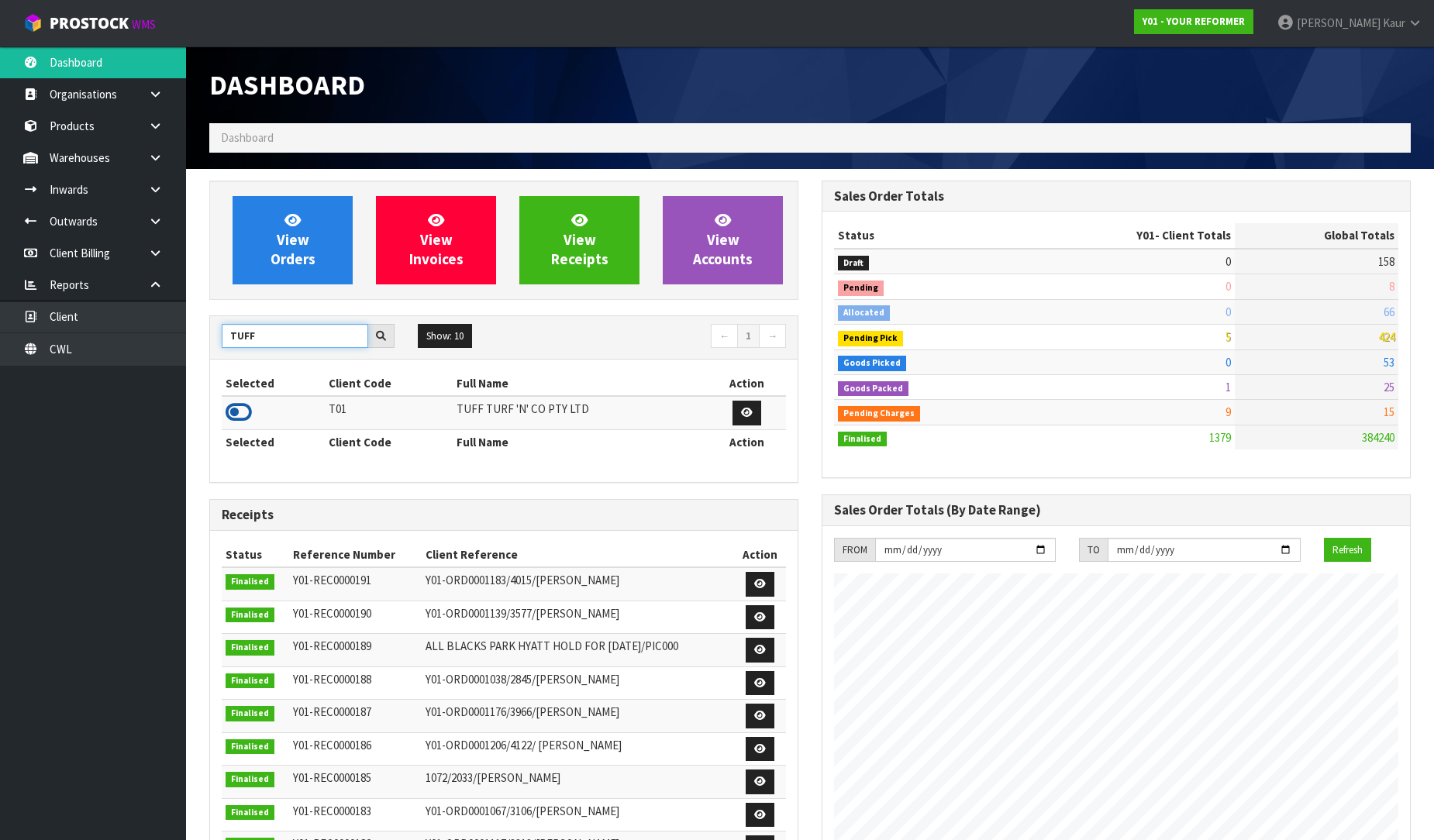
type input "TUFF"
click at [243, 418] on icon at bounding box center [238, 412] width 27 height 23
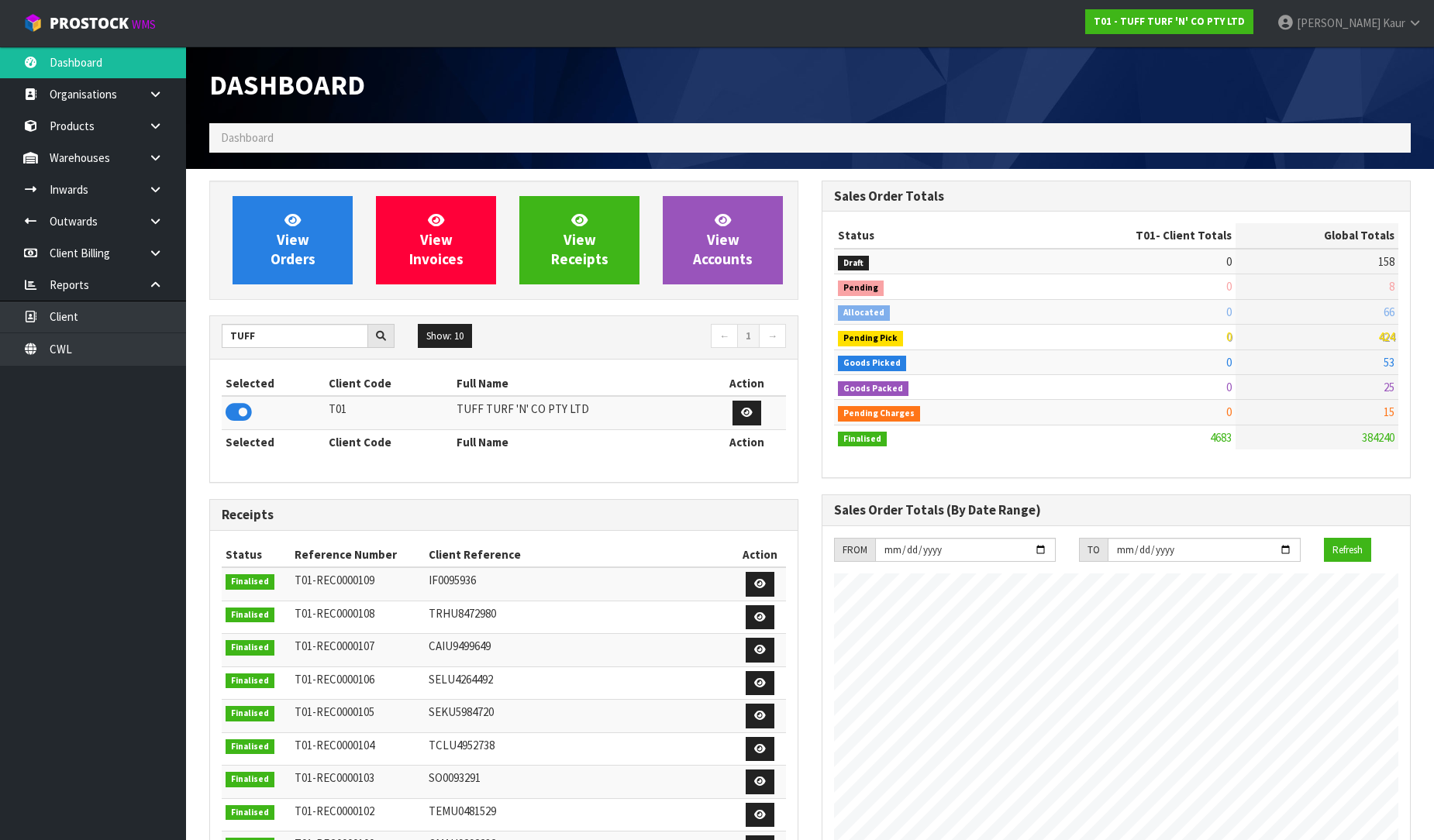
scroll to position [1174, 612]
click at [196, 340] on section "View Orders View Invoices View Receipts View Accounts TUFF Show: 10 5 10 25 50 ←" at bounding box center [810, 768] width 1248 height 1198
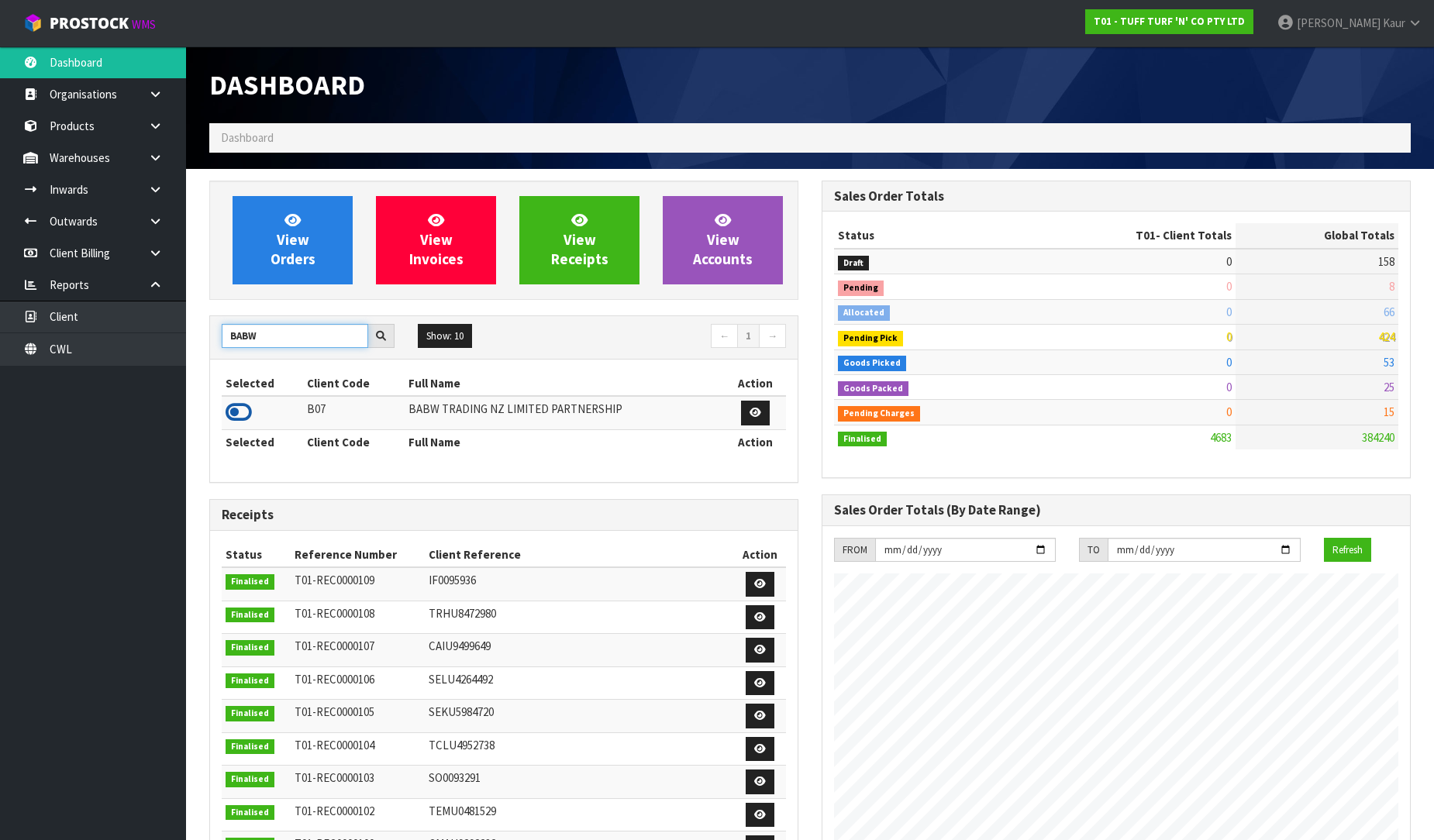
type input "BABW"
drag, startPoint x: 242, startPoint y: 414, endPoint x: 258, endPoint y: 406, distance: 17.9
click at [245, 412] on icon at bounding box center [238, 412] width 27 height 23
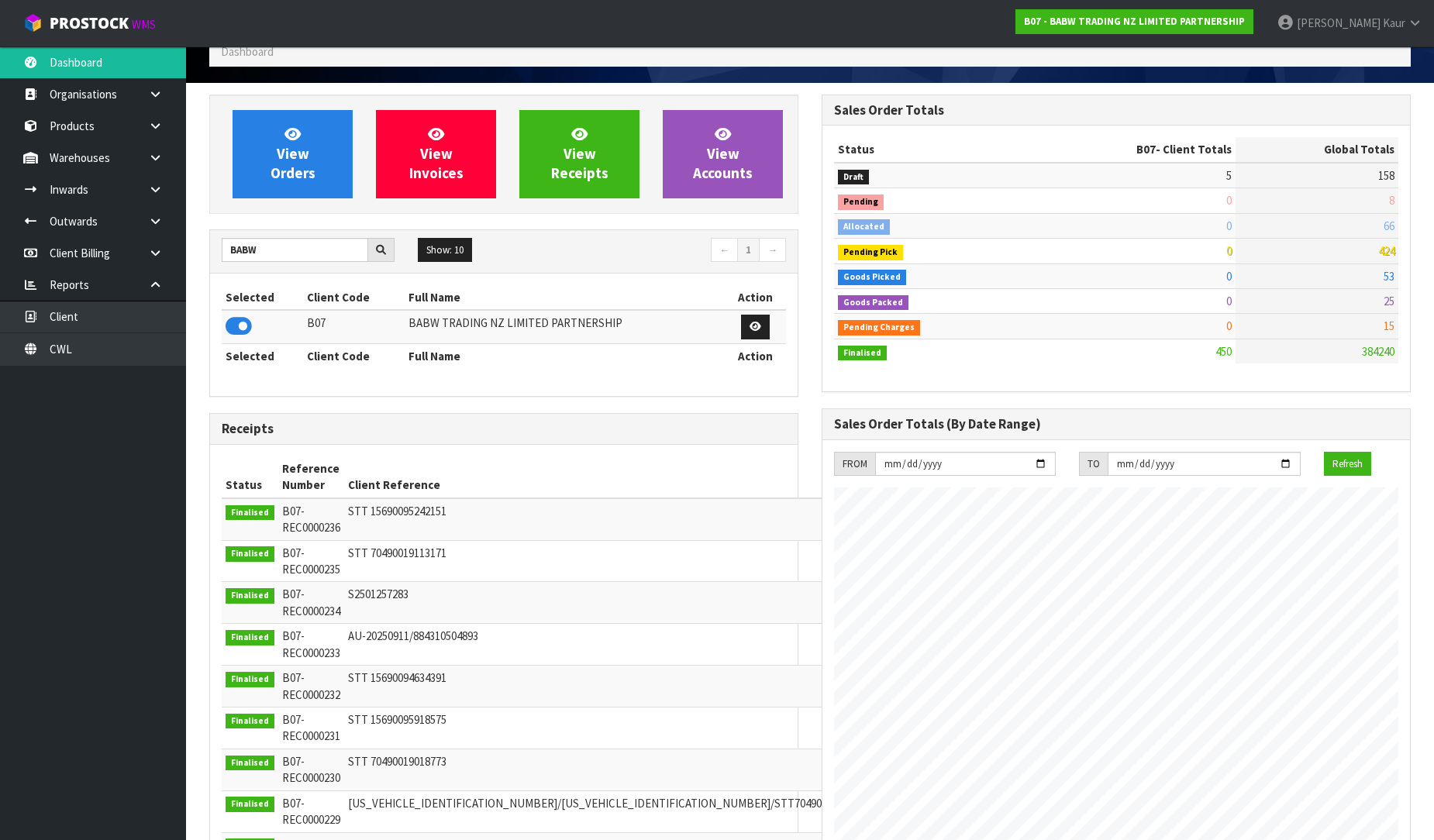
scroll to position [0, 0]
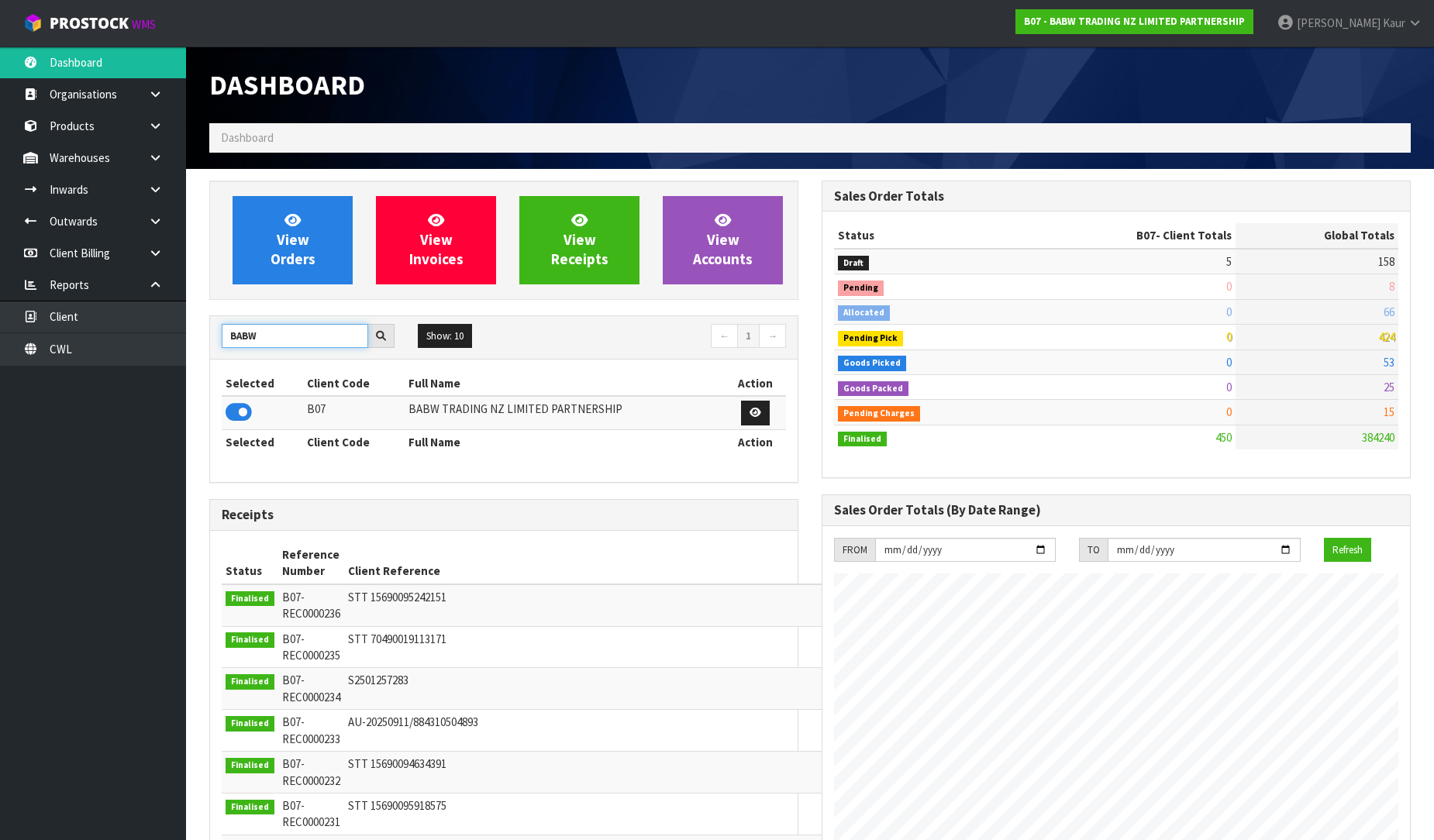
drag, startPoint x: 272, startPoint y: 344, endPoint x: 206, endPoint y: 344, distance: 66.0
click at [206, 344] on div "View Orders View Invoices View Receipts View Accounts BABW Show: 10 5 10 25 50 ←" at bounding box center [504, 682] width 612 height 1004
type input "C11"
click at [241, 417] on icon at bounding box center [238, 412] width 27 height 23
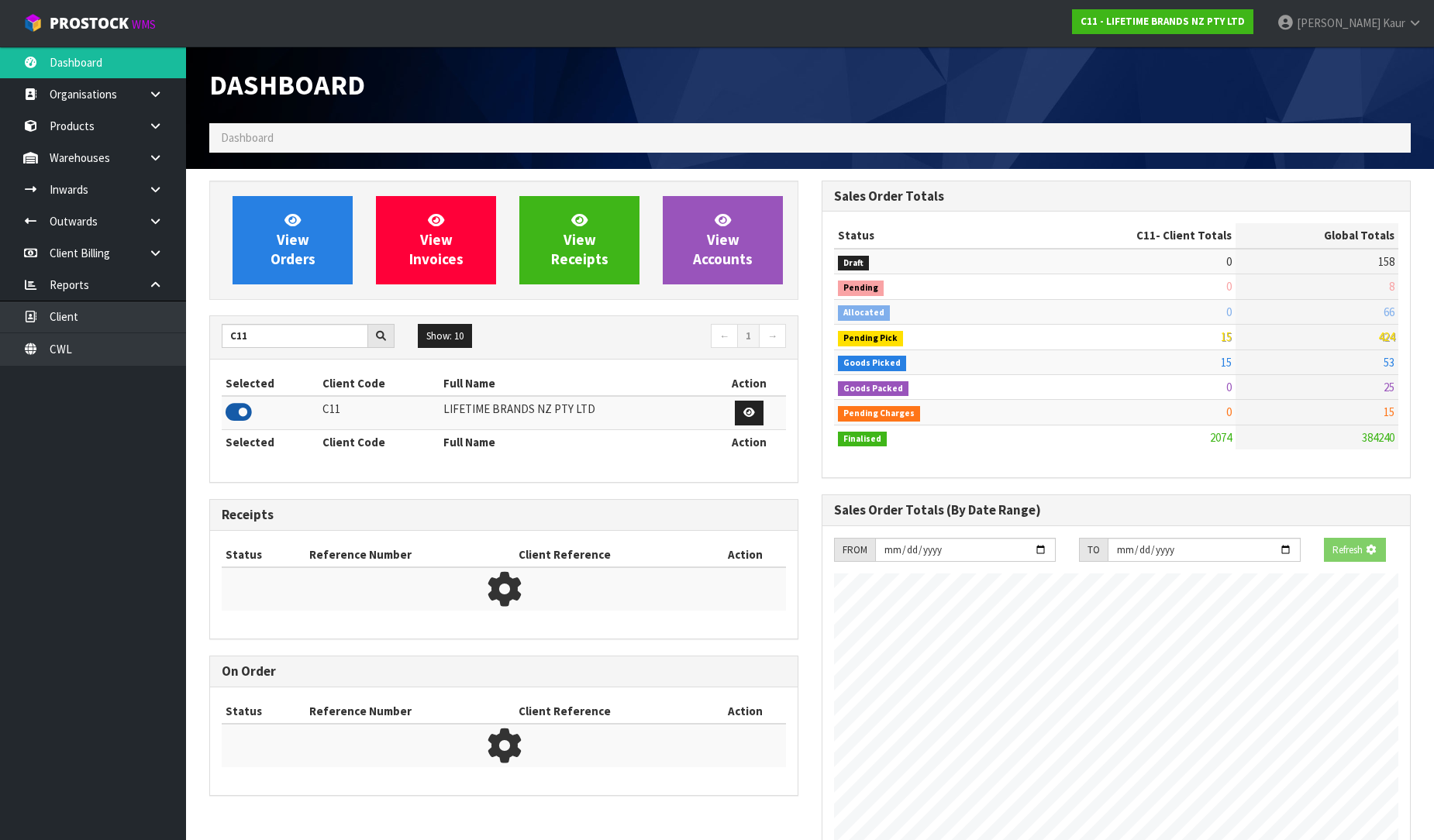
scroll to position [1174, 612]
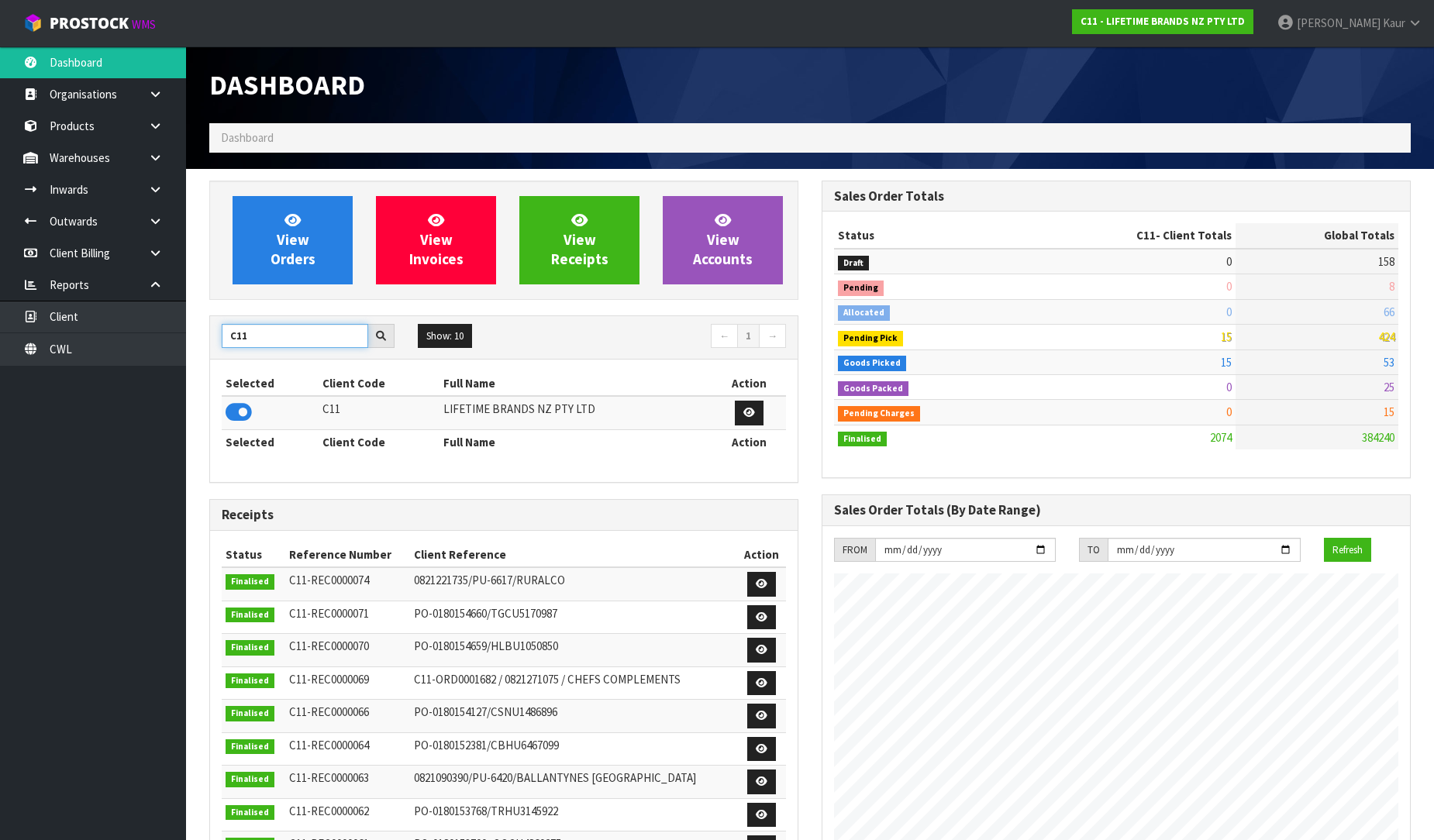
drag, startPoint x: 259, startPoint y: 337, endPoint x: 197, endPoint y: 346, distance: 62.6
click at [198, 346] on div "View Orders View Invoices View Receipts View Accounts C11 Show: 10 5 10 25 50 ←…" at bounding box center [504, 630] width 612 height 900
type input "BRAID"
click at [234, 413] on icon at bounding box center [238, 412] width 27 height 23
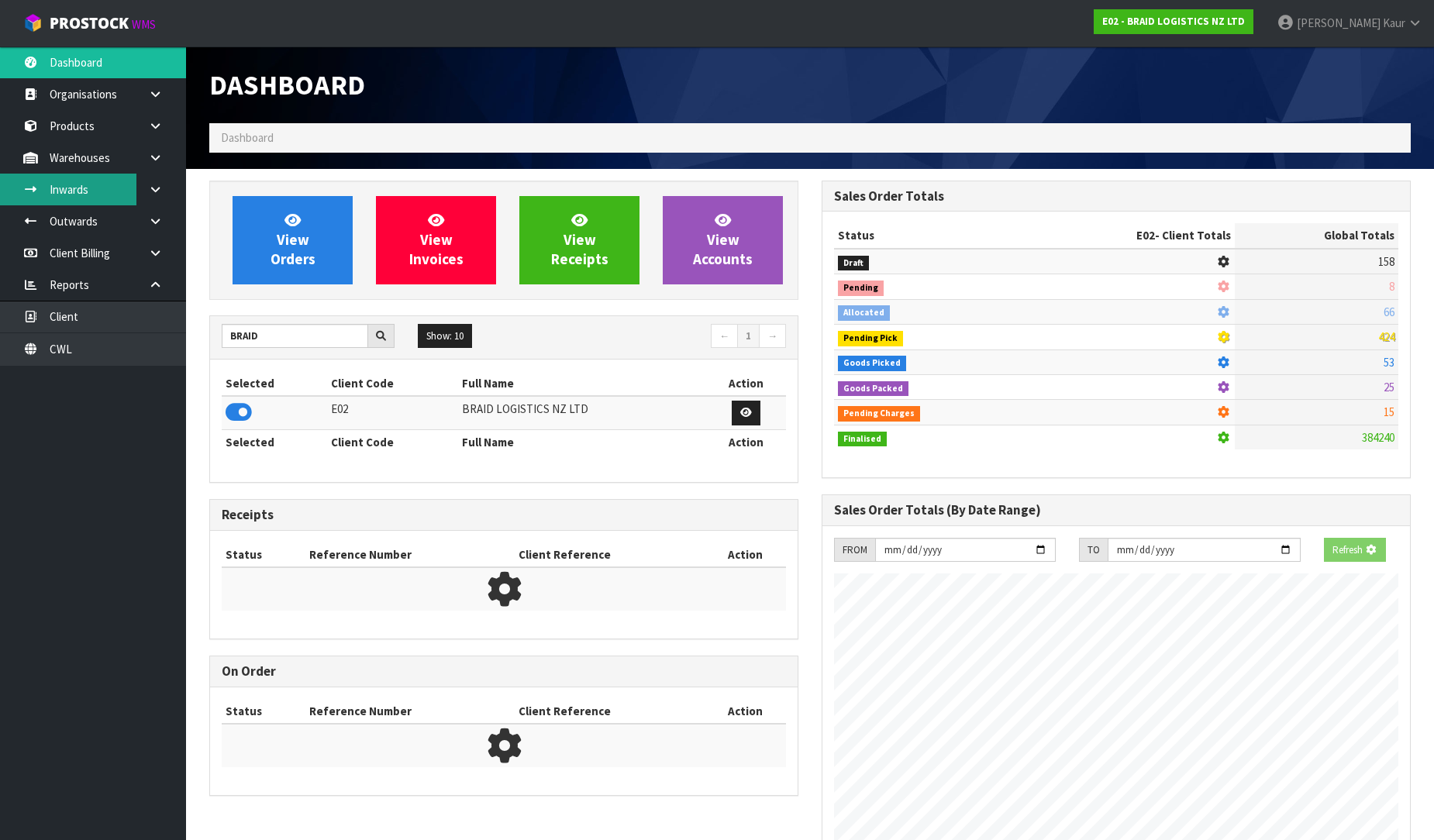
scroll to position [774012, 774460]
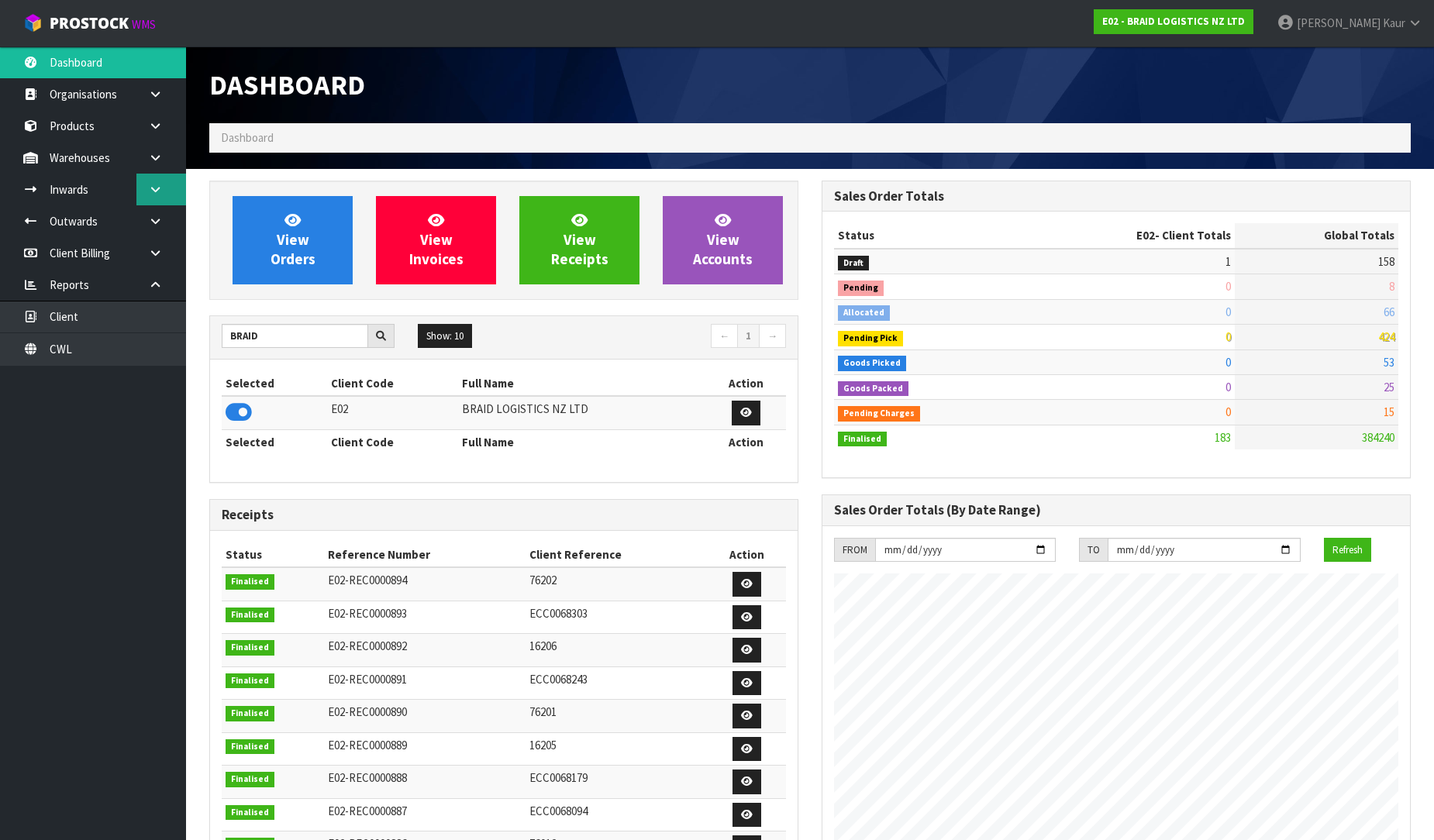
click at [149, 181] on link at bounding box center [162, 189] width 50 height 31
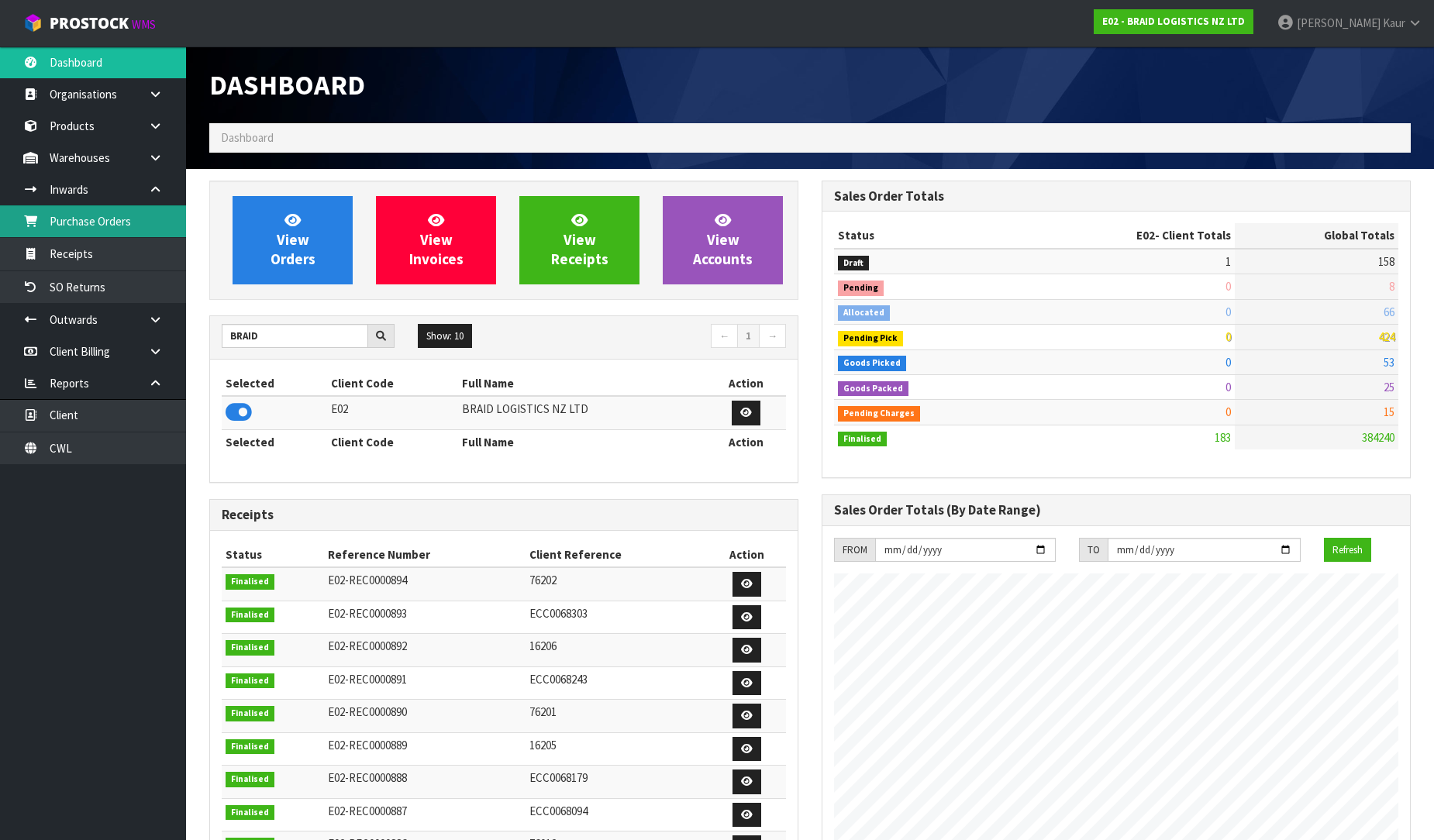
click at [106, 229] on link "Purchase Orders" at bounding box center [93, 220] width 186 height 31
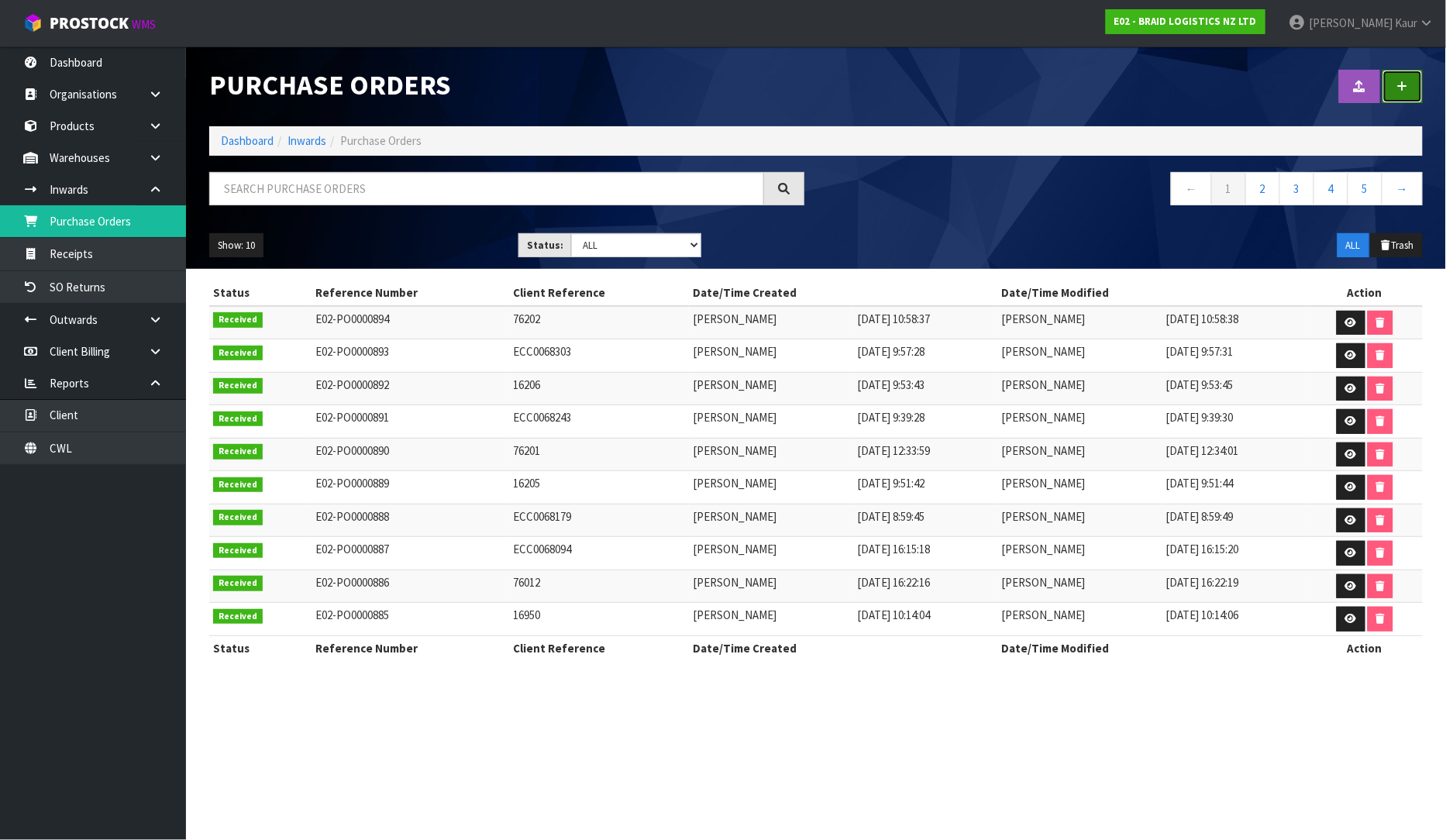
click at [1407, 94] on link at bounding box center [1403, 86] width 40 height 33
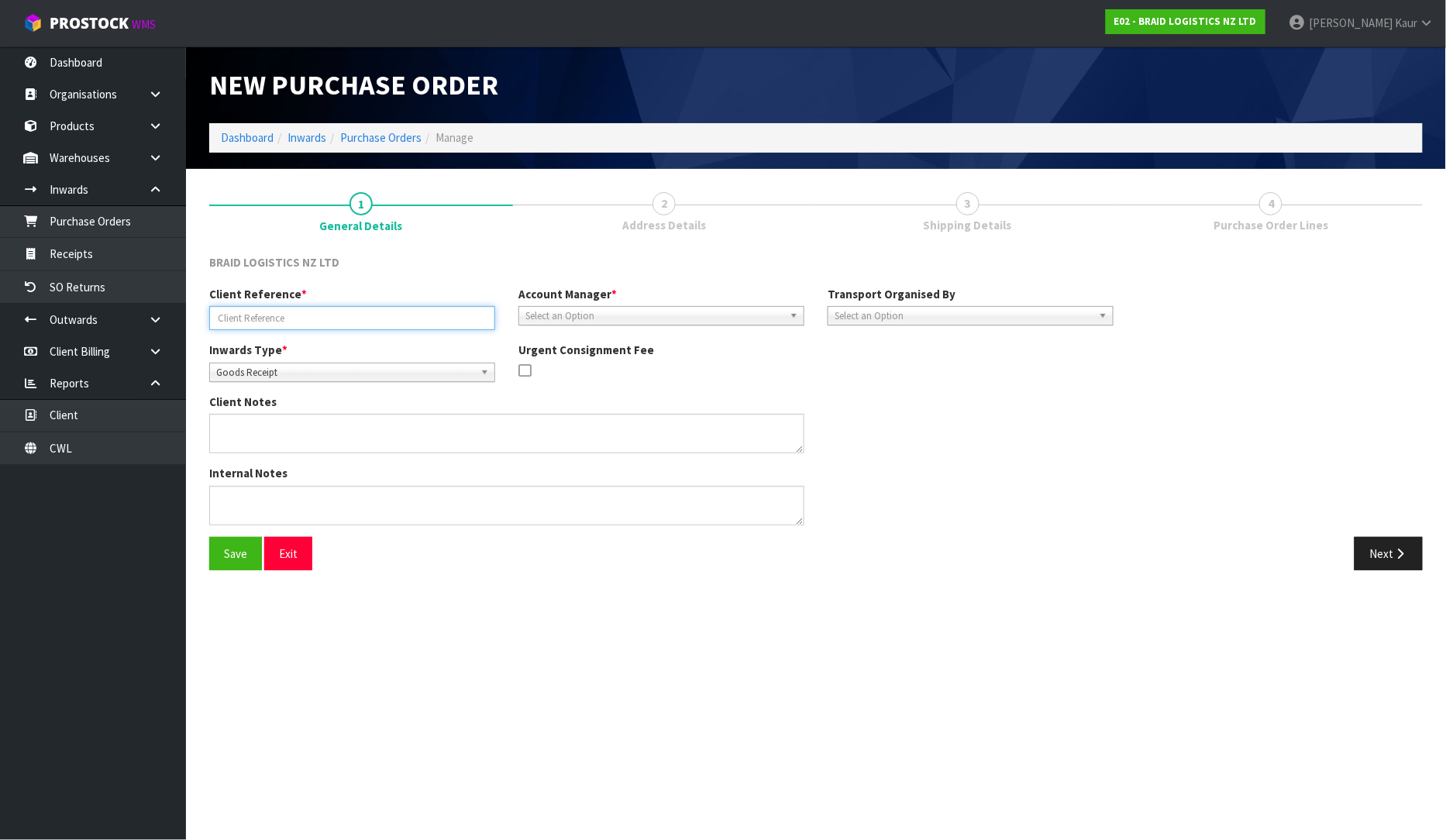
click at [262, 319] on input "text" at bounding box center [352, 318] width 286 height 24
type input "ECC0068304"
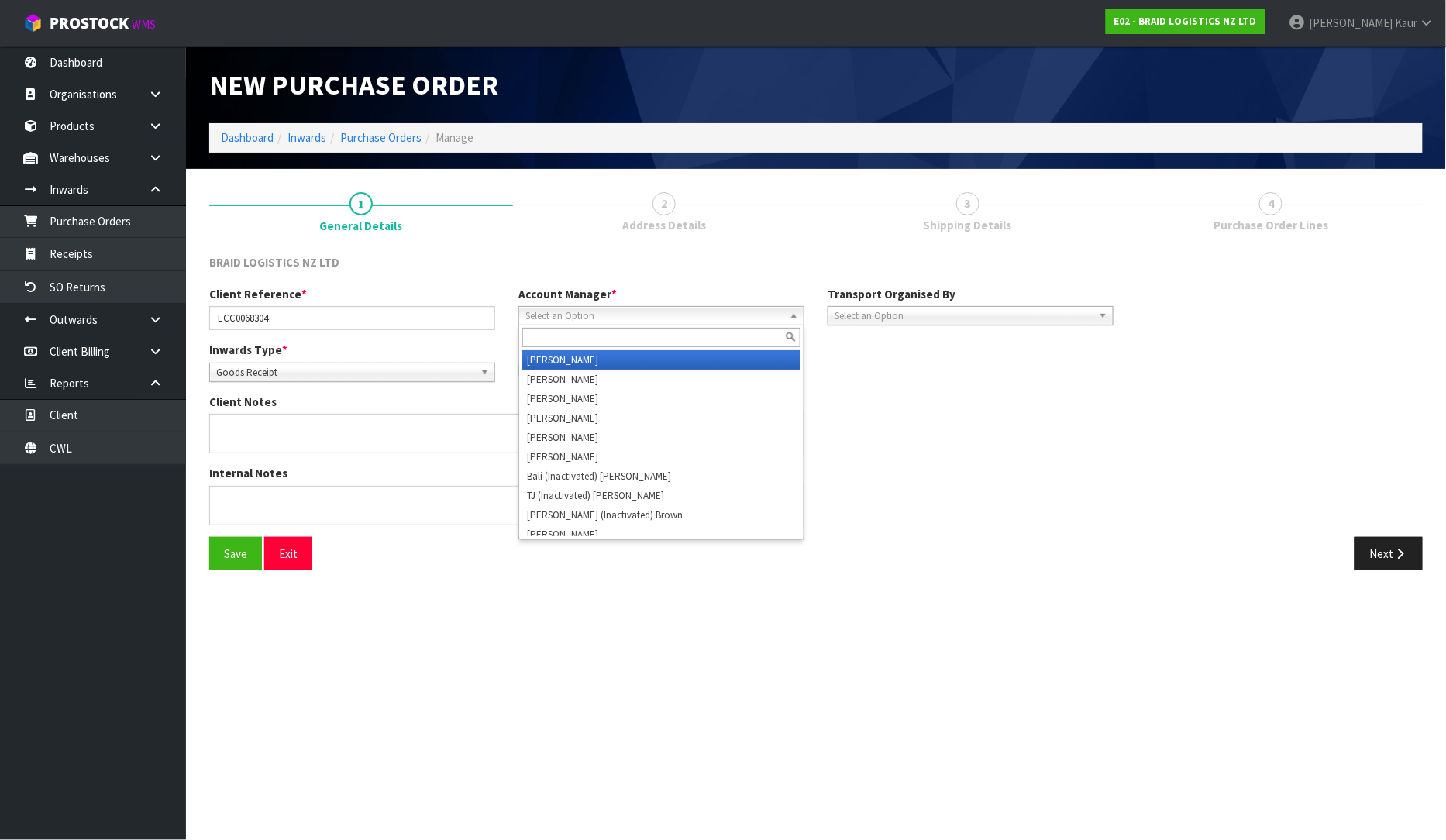
click at [545, 315] on span "Select an Option" at bounding box center [654, 315] width 258 height 19
type input "D"
click at [538, 363] on li "D ivjot Kaur" at bounding box center [661, 360] width 278 height 19
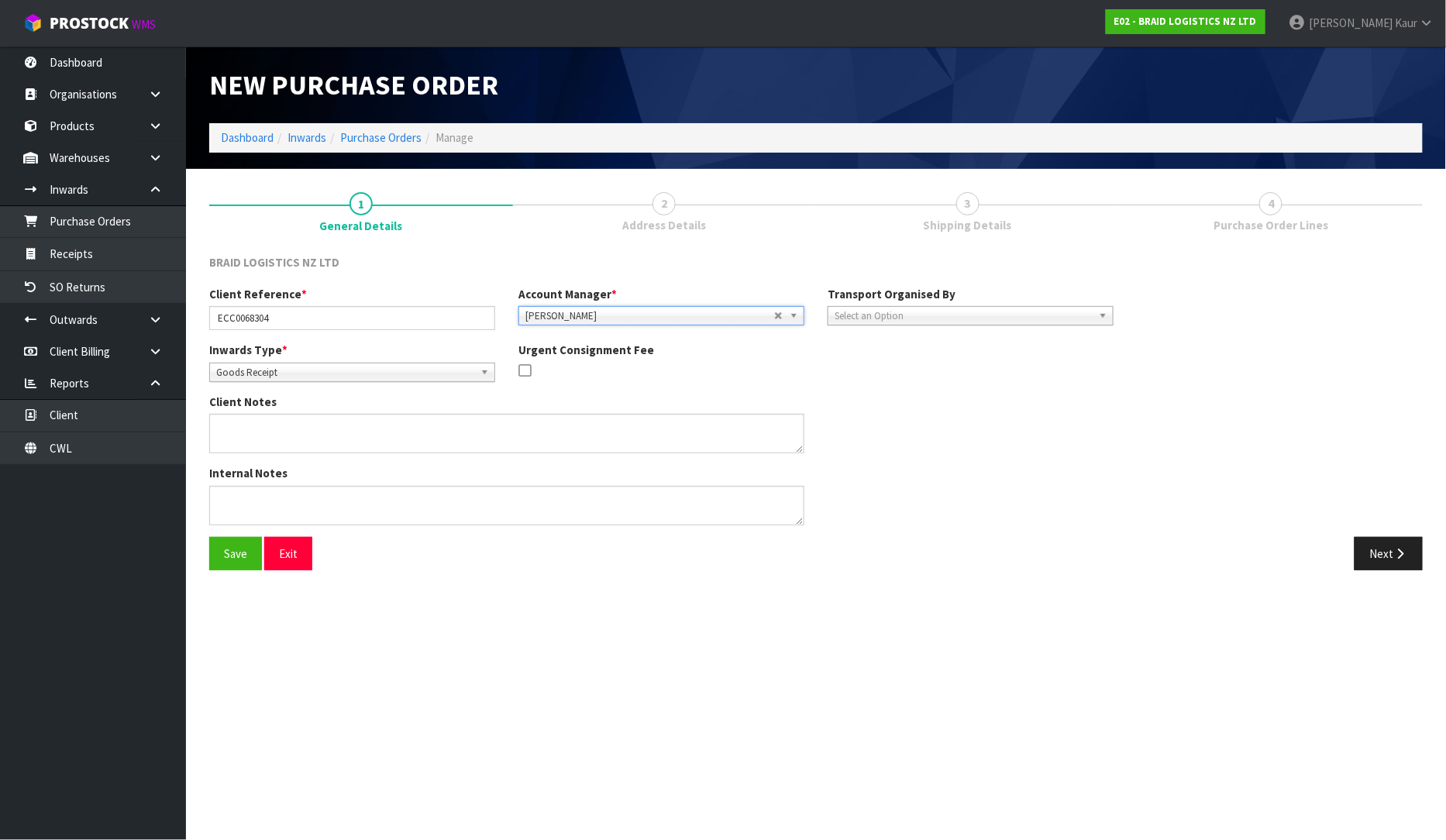
click at [869, 313] on span "Select an Option" at bounding box center [963, 315] width 258 height 19
click at [872, 396] on li "Client" at bounding box center [970, 399] width 278 height 19
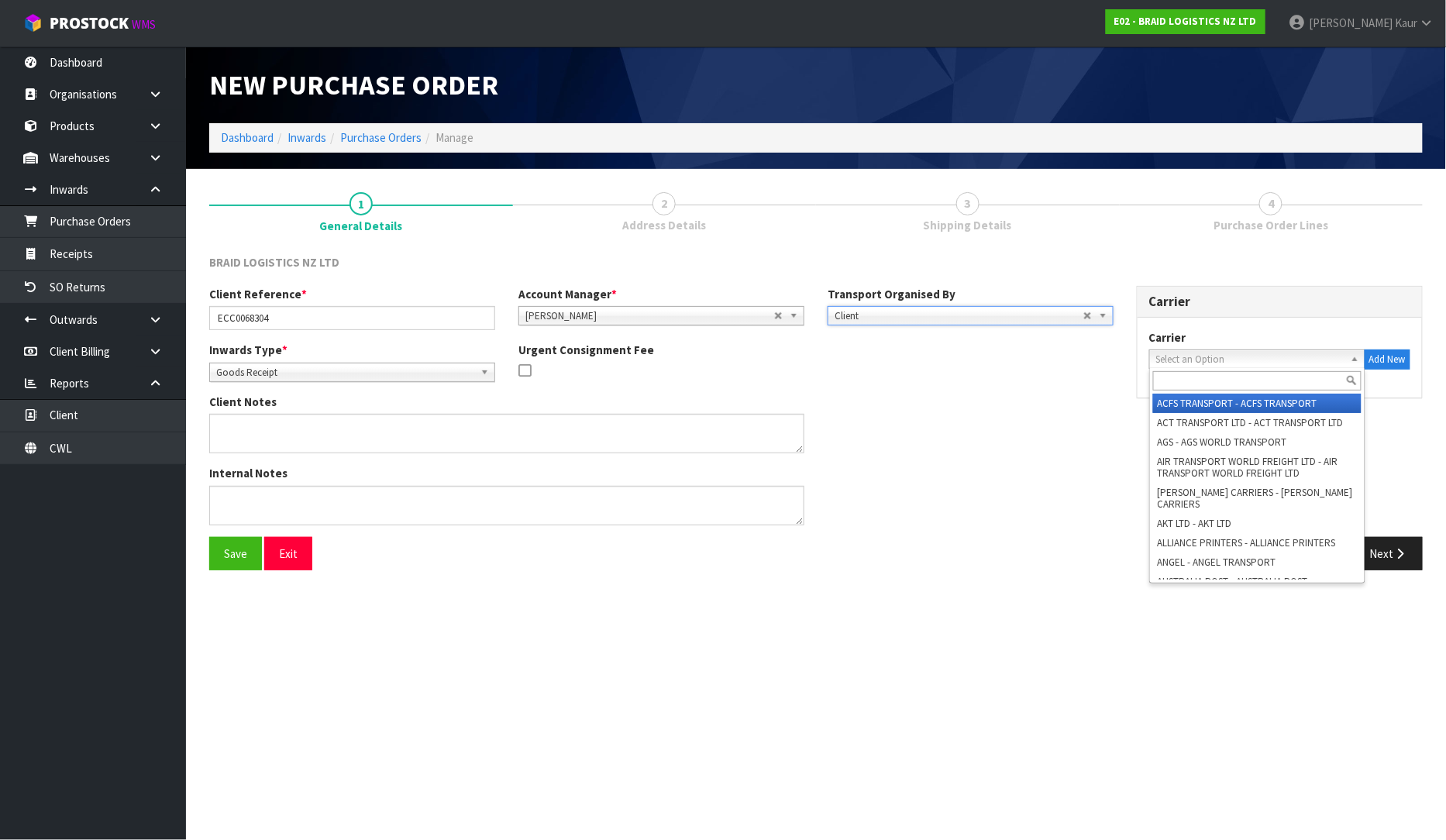
click at [1270, 355] on span "Select an Option" at bounding box center [1250, 359] width 188 height 19
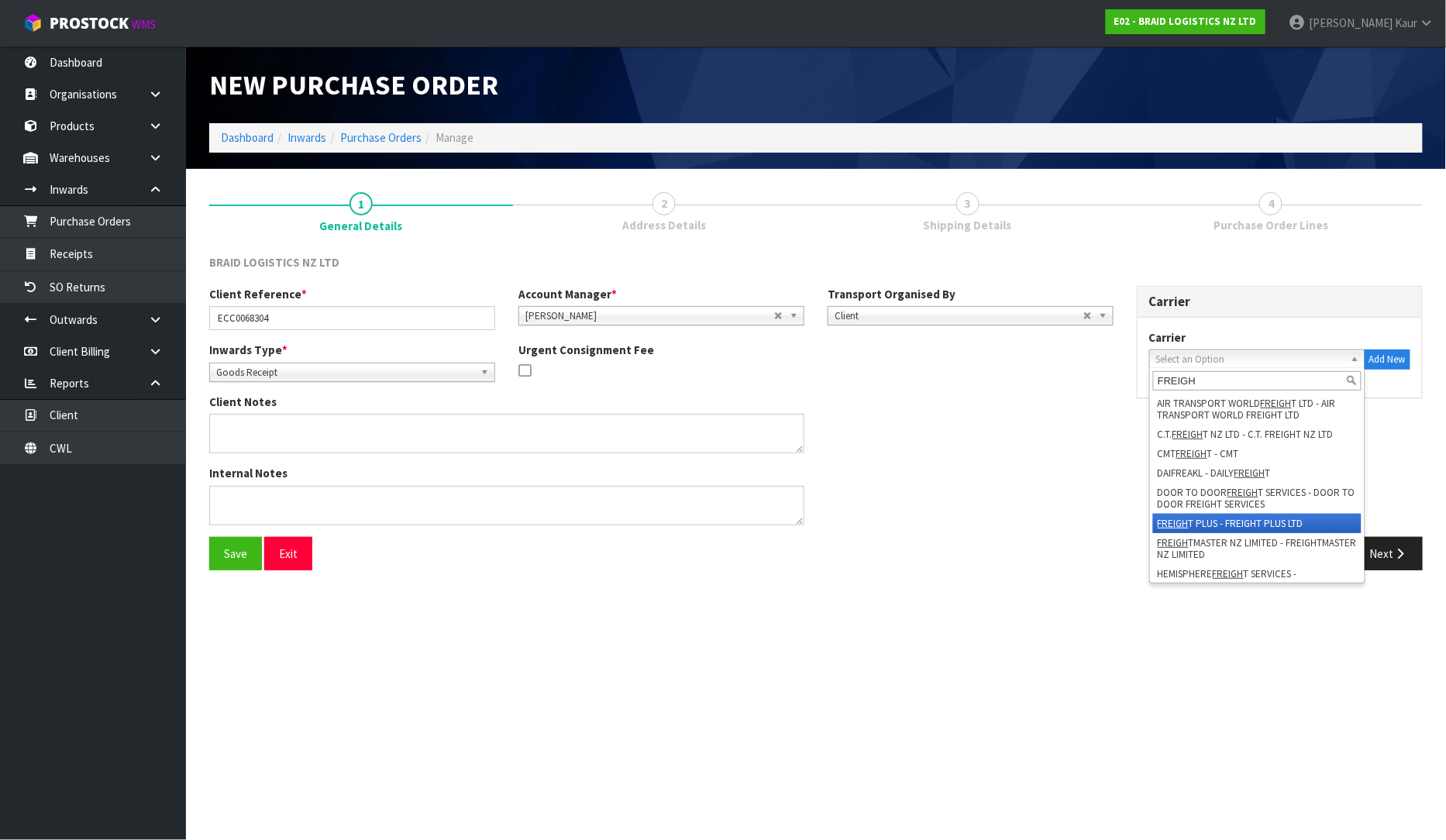
type input "FREIGH"
click at [1273, 522] on li "FREIGH T PLUS - FREIGHT PLUS LTD" at bounding box center [1257, 524] width 208 height 19
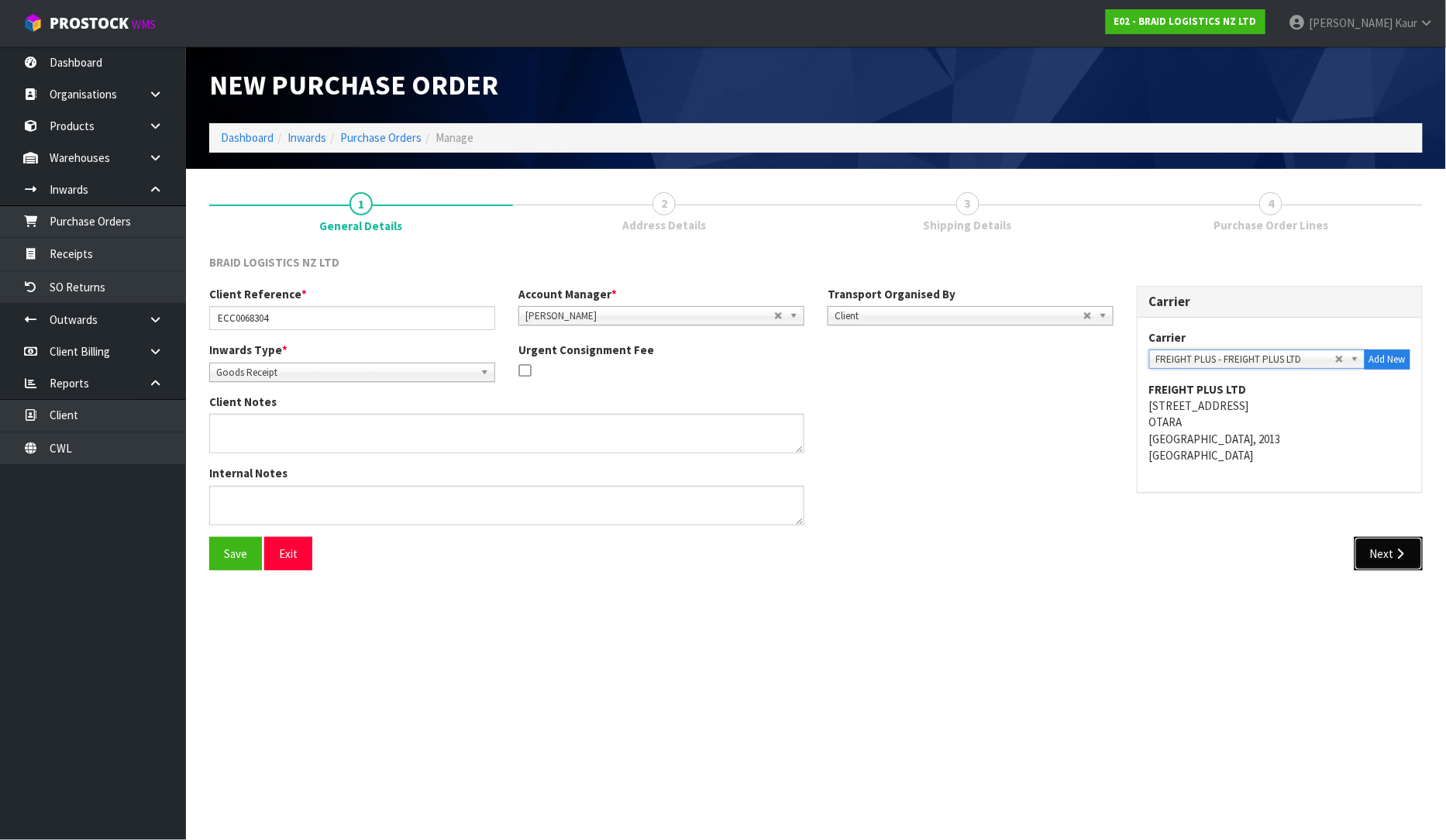
click at [1392, 545] on button "Next" at bounding box center [1389, 553] width 68 height 33
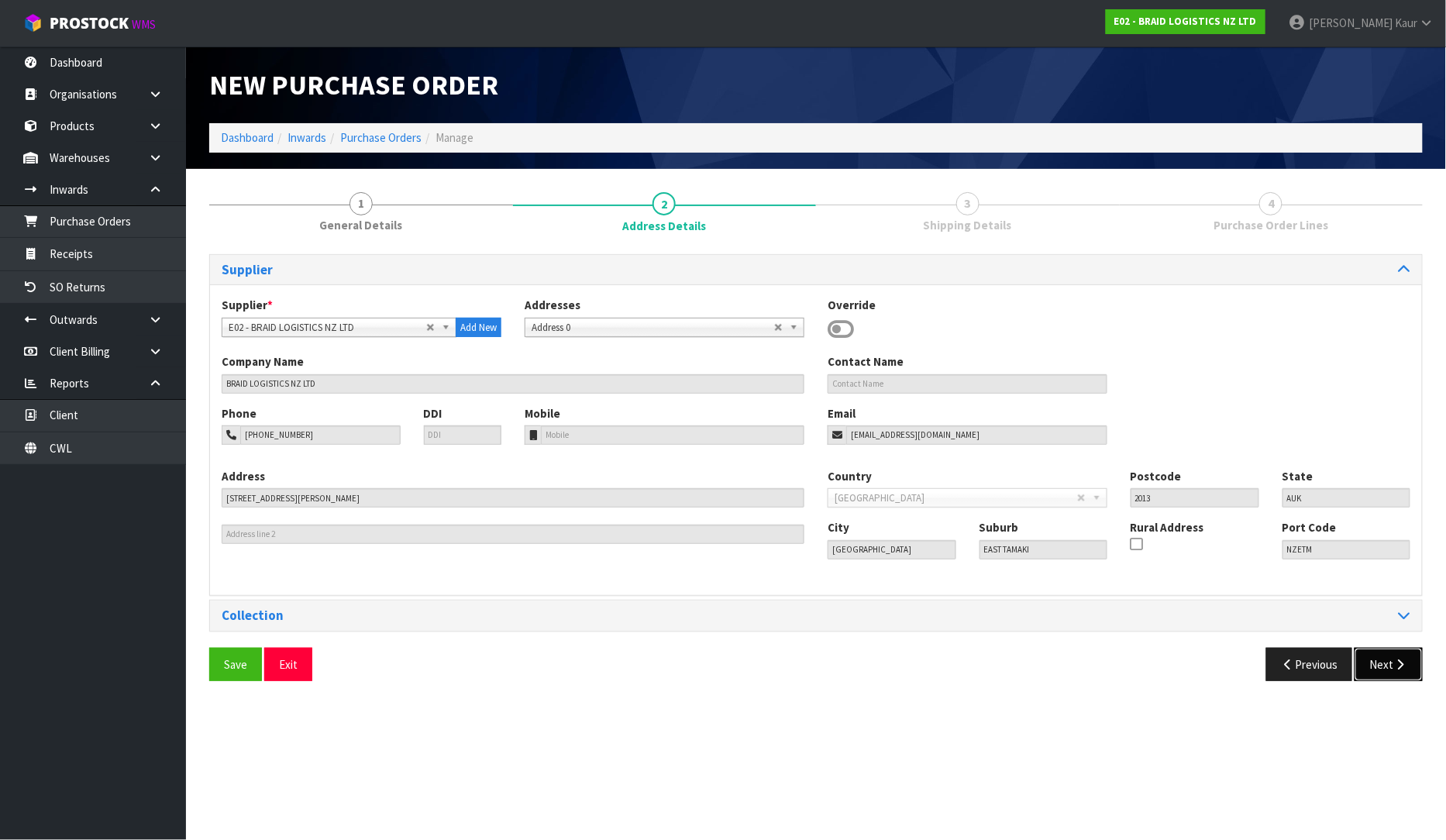
click at [1378, 652] on button "Next" at bounding box center [1389, 664] width 68 height 33
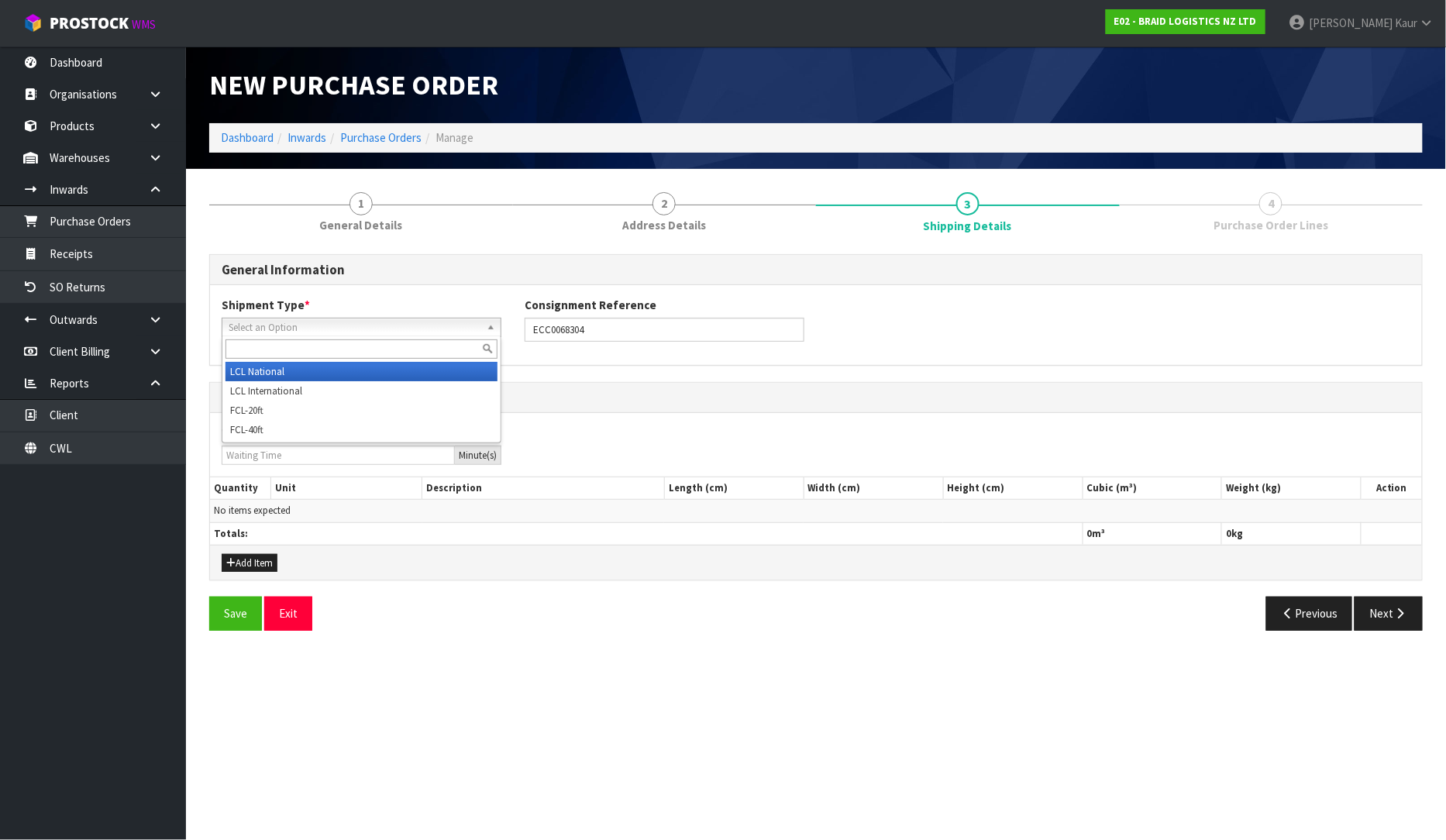
click at [276, 319] on span "Select an Option" at bounding box center [354, 327] width 252 height 19
click at [275, 369] on li "LCL National" at bounding box center [361, 372] width 272 height 19
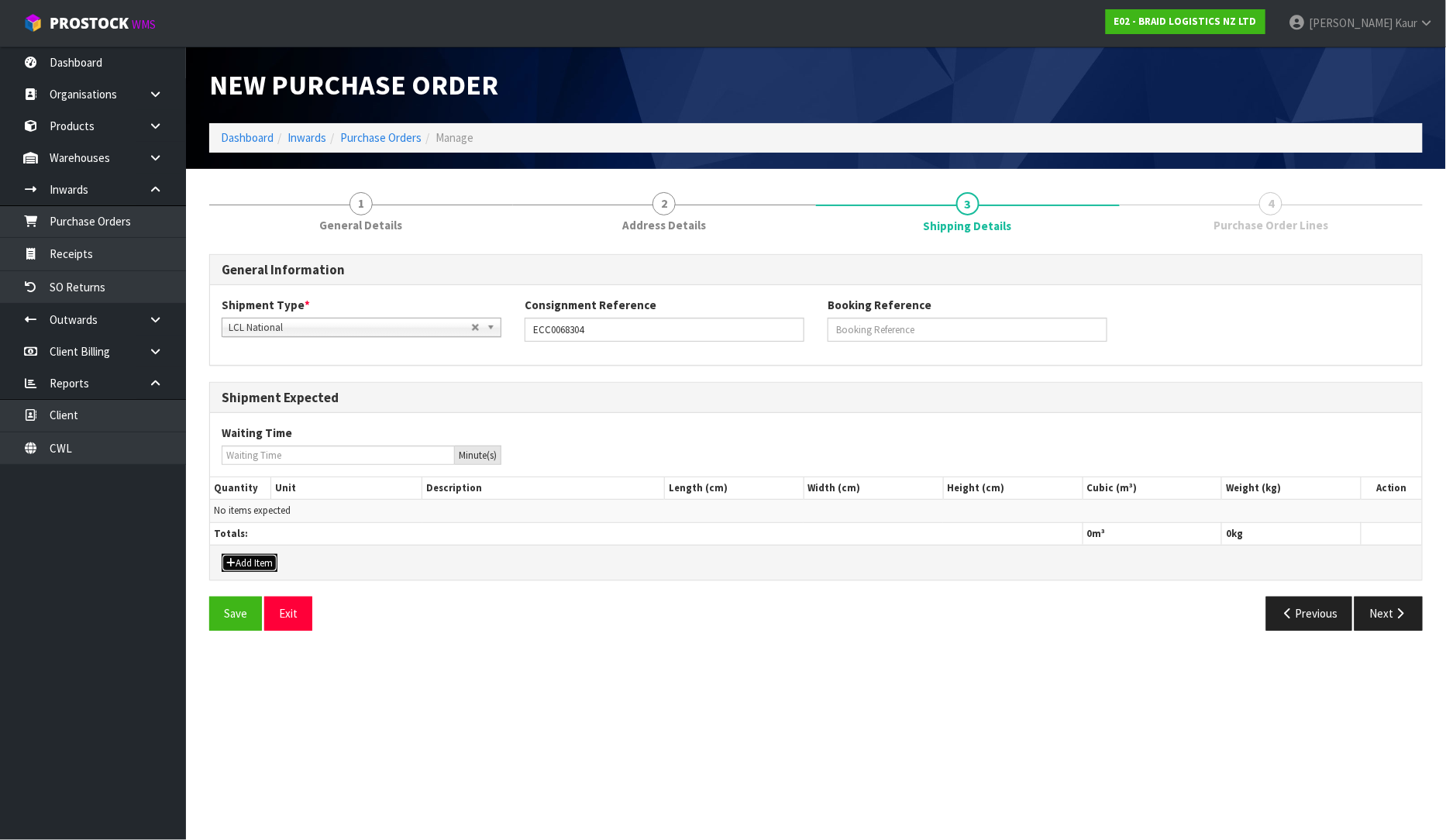
click at [245, 563] on button "Add Item" at bounding box center [249, 563] width 56 height 19
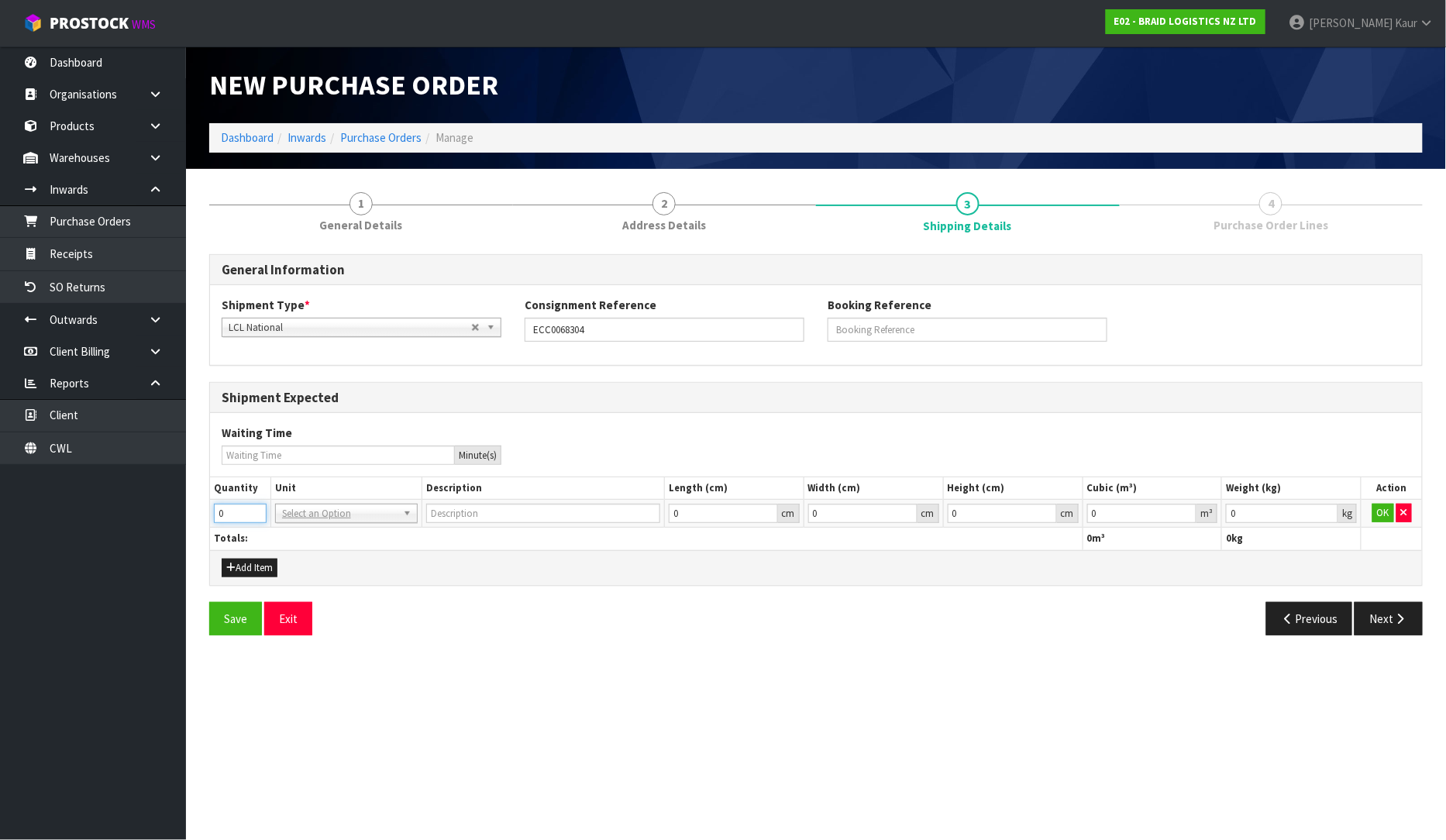
drag, startPoint x: 235, startPoint y: 513, endPoint x: 199, endPoint y: 521, distance: 36.9
click at [199, 521] on div "1 General Details 2 Address Details 3 Shipping Details 4 Purchase Order Lines G…" at bounding box center [816, 414] width 1237 height 467
type input "3"
type input "BAG"
type input "0.000001"
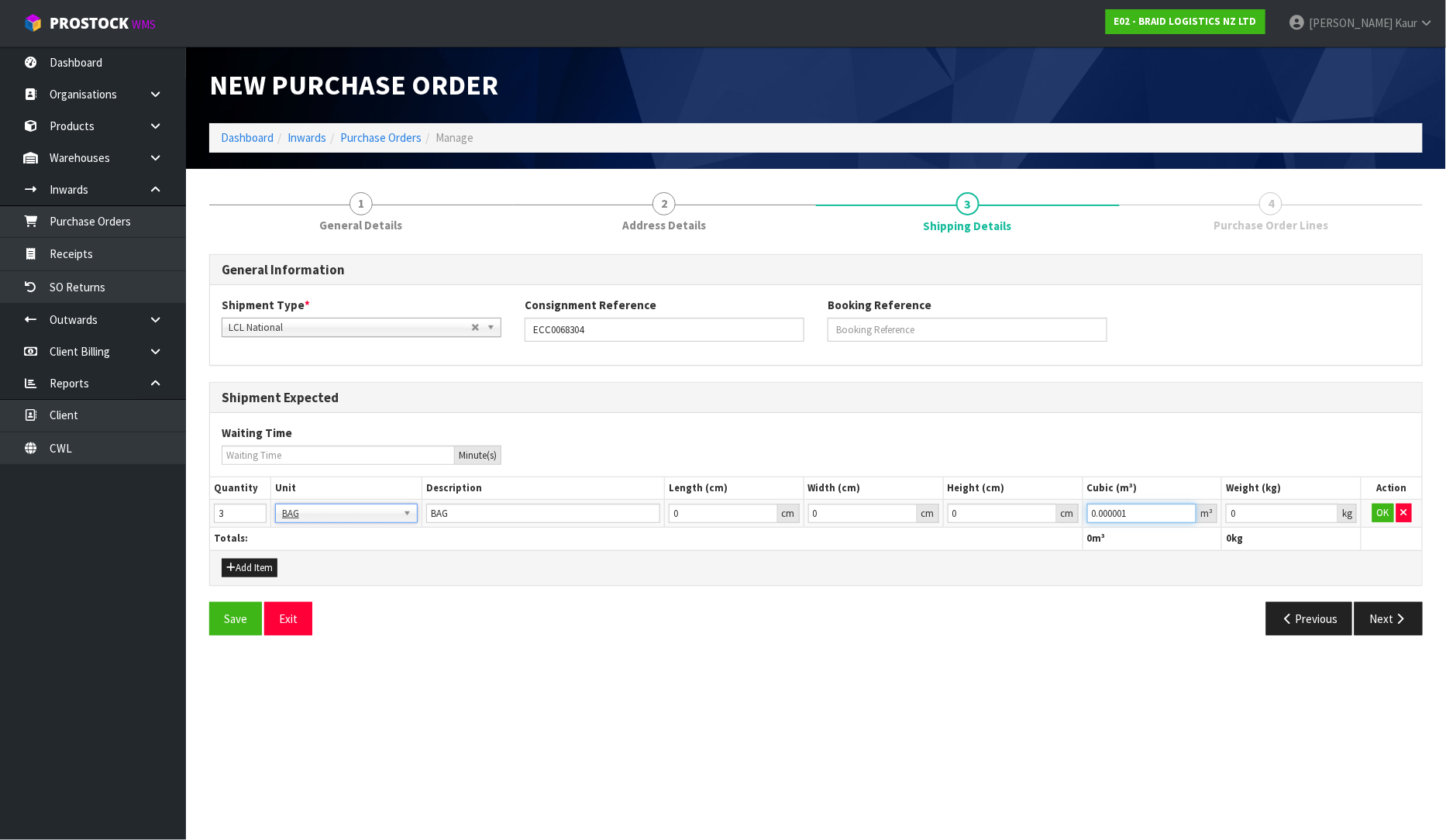
click at [1188, 510] on input "0.000001" at bounding box center [1142, 513] width 110 height 19
type input "0.001"
click at [1331, 509] on input "0.001" at bounding box center [1283, 513] width 113 height 19
click at [1375, 509] on button "OK" at bounding box center [1383, 513] width 22 height 19
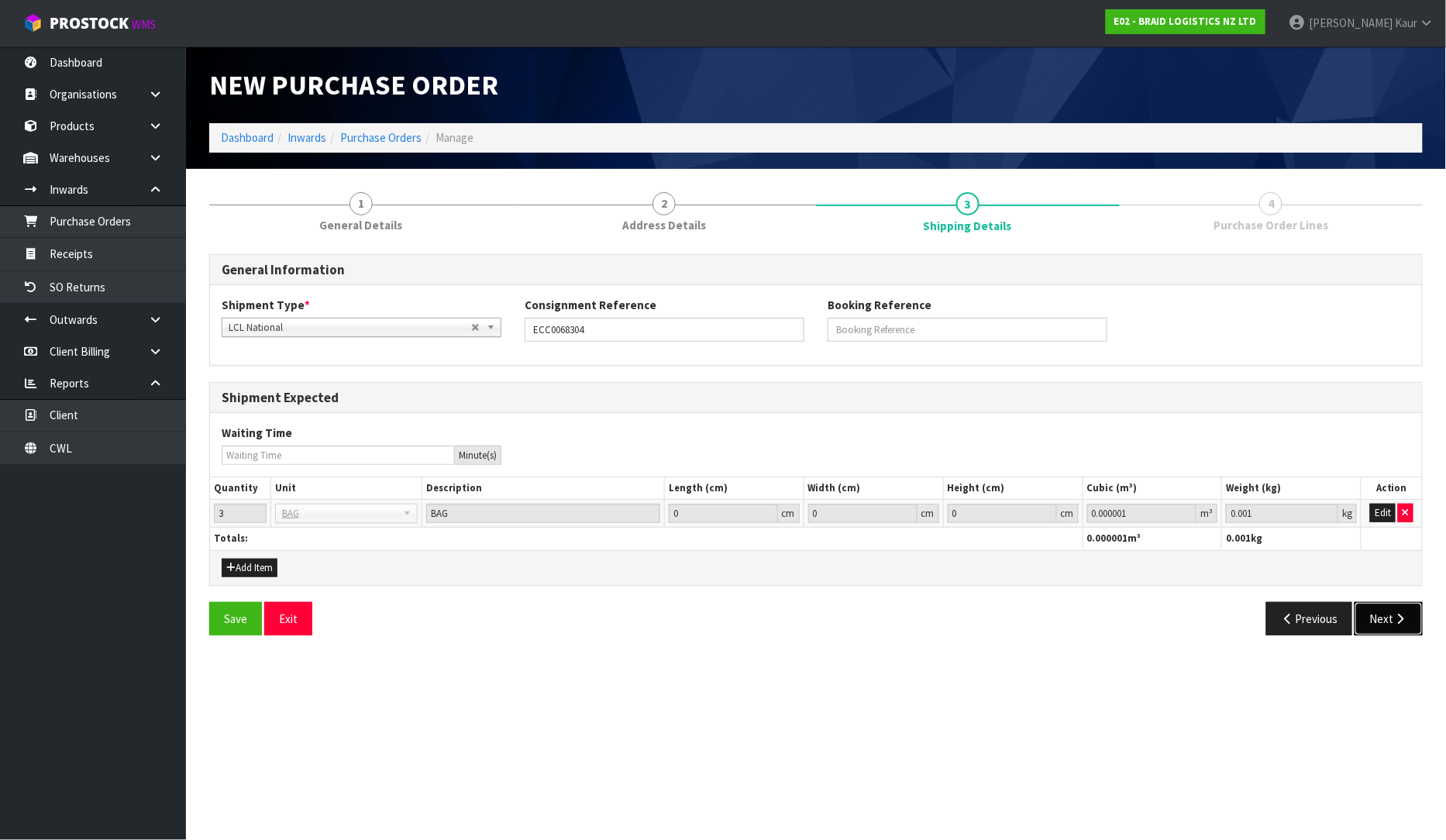
click at [1397, 615] on icon "button" at bounding box center [1401, 619] width 14 height 11
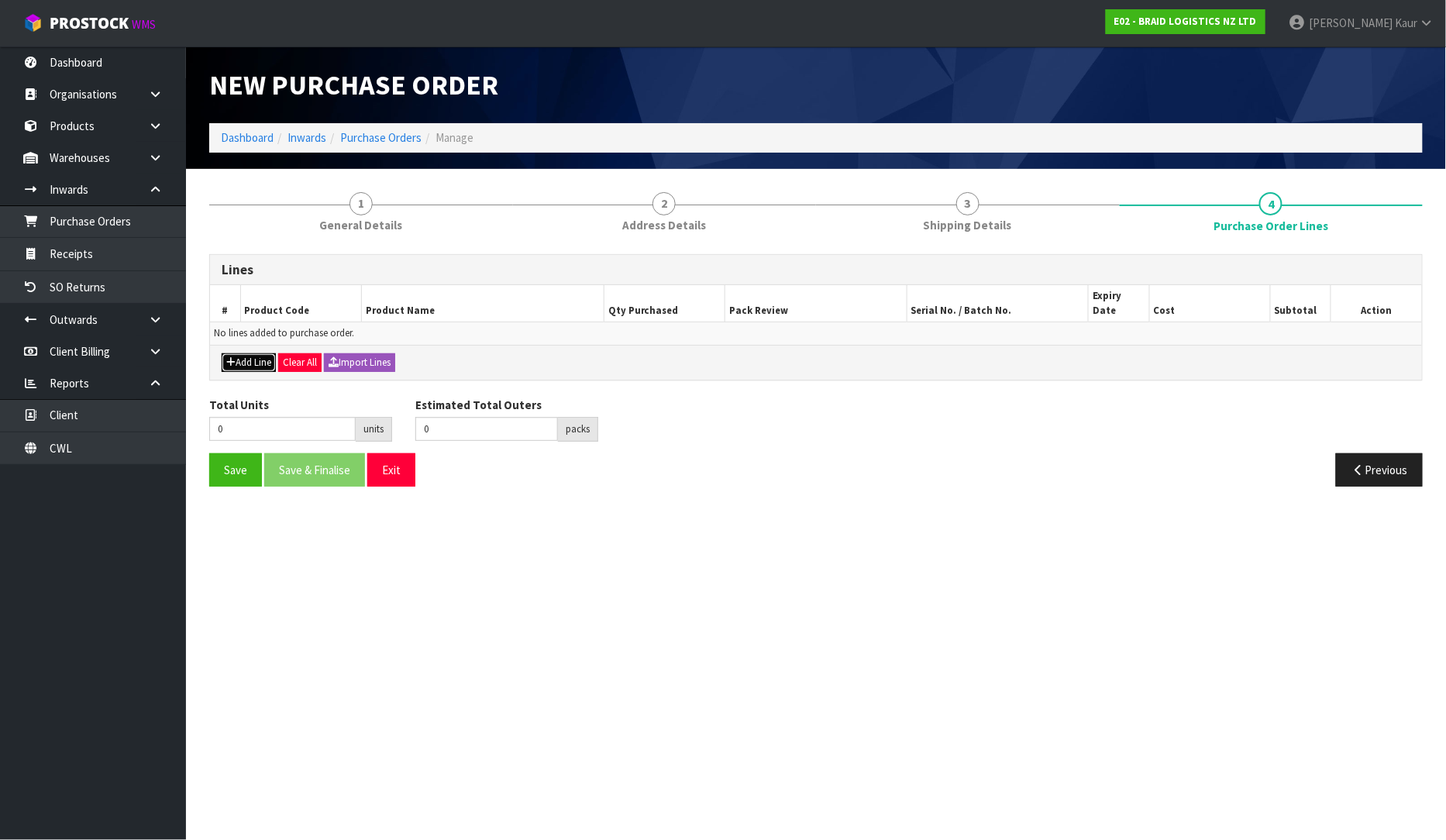
click at [249, 353] on button "Add Line" at bounding box center [248, 362] width 54 height 19
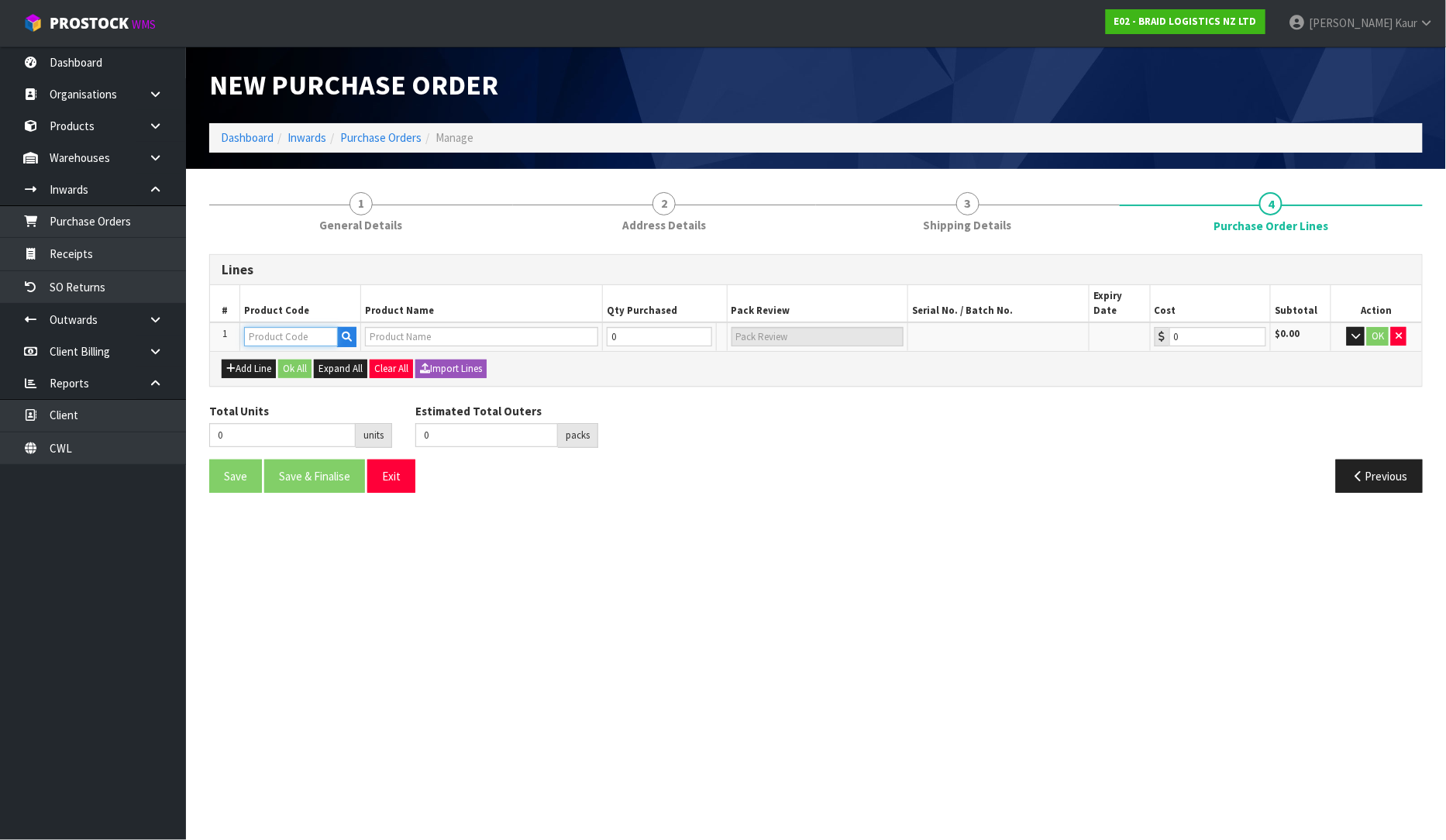
click at [268, 327] on input "text" at bounding box center [290, 336] width 94 height 19
type input "BR"
click at [305, 391] on link "BR -ROT-BAG" at bounding box center [307, 390] width 122 height 21
type input "BR-ROT-BAG"
type input "BS ROTORUA-BAG RUBBER CHIPS"
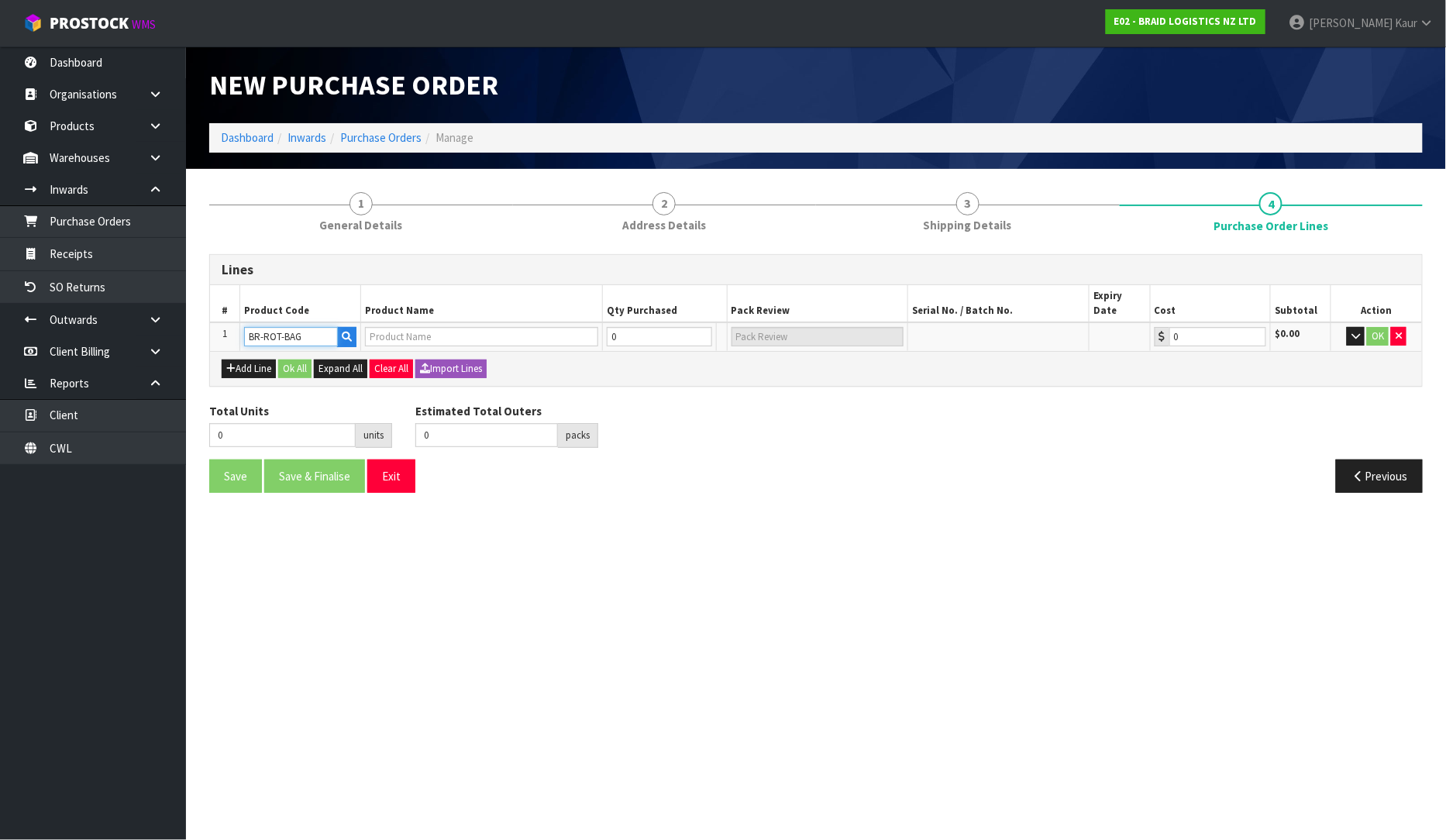
type input "0.00"
click at [619, 327] on input "0" at bounding box center [651, 336] width 94 height 19
type input "3"
type input "3 PLT"
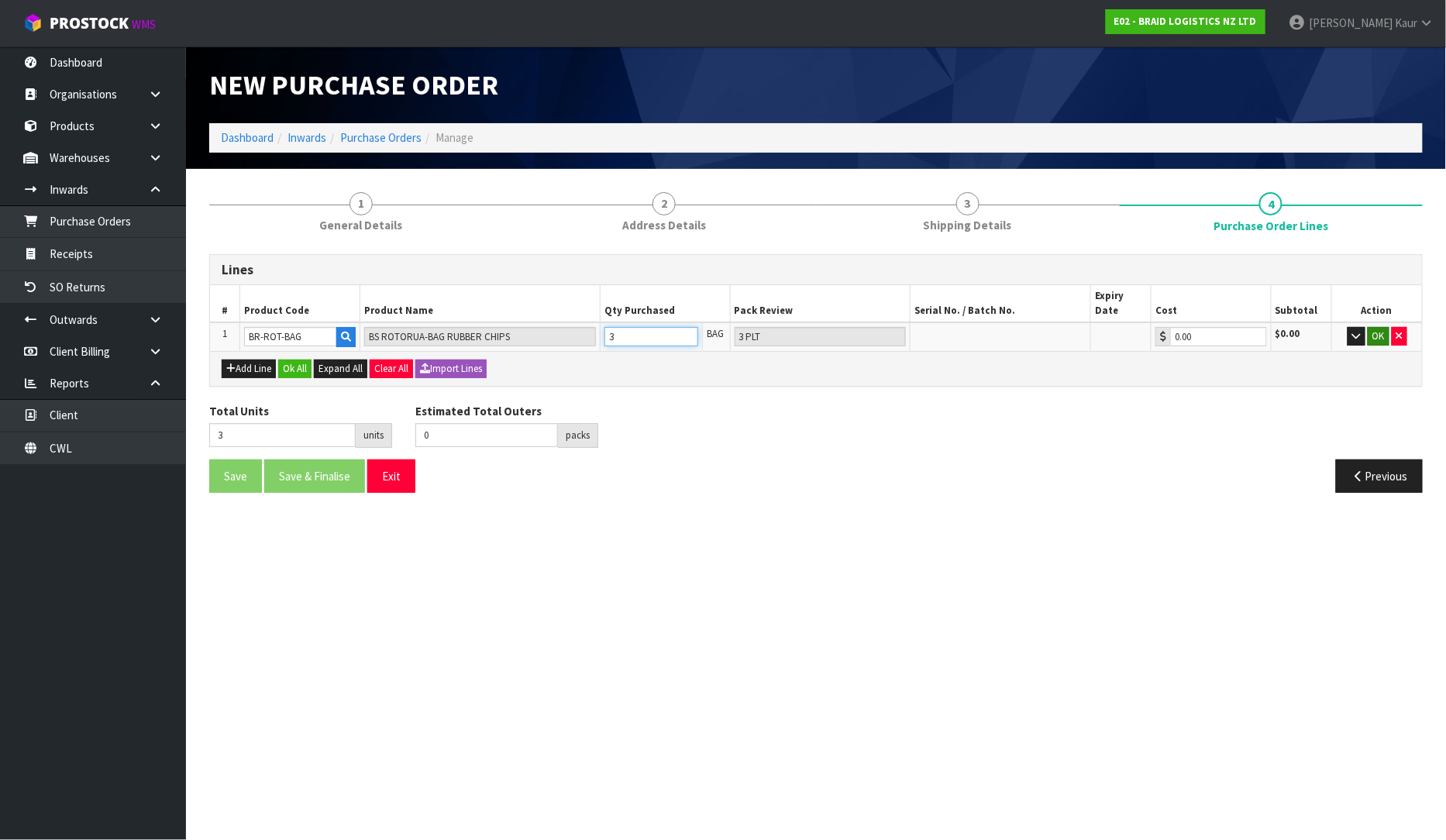
type input "3"
click at [1374, 327] on button "OK" at bounding box center [1378, 336] width 22 height 19
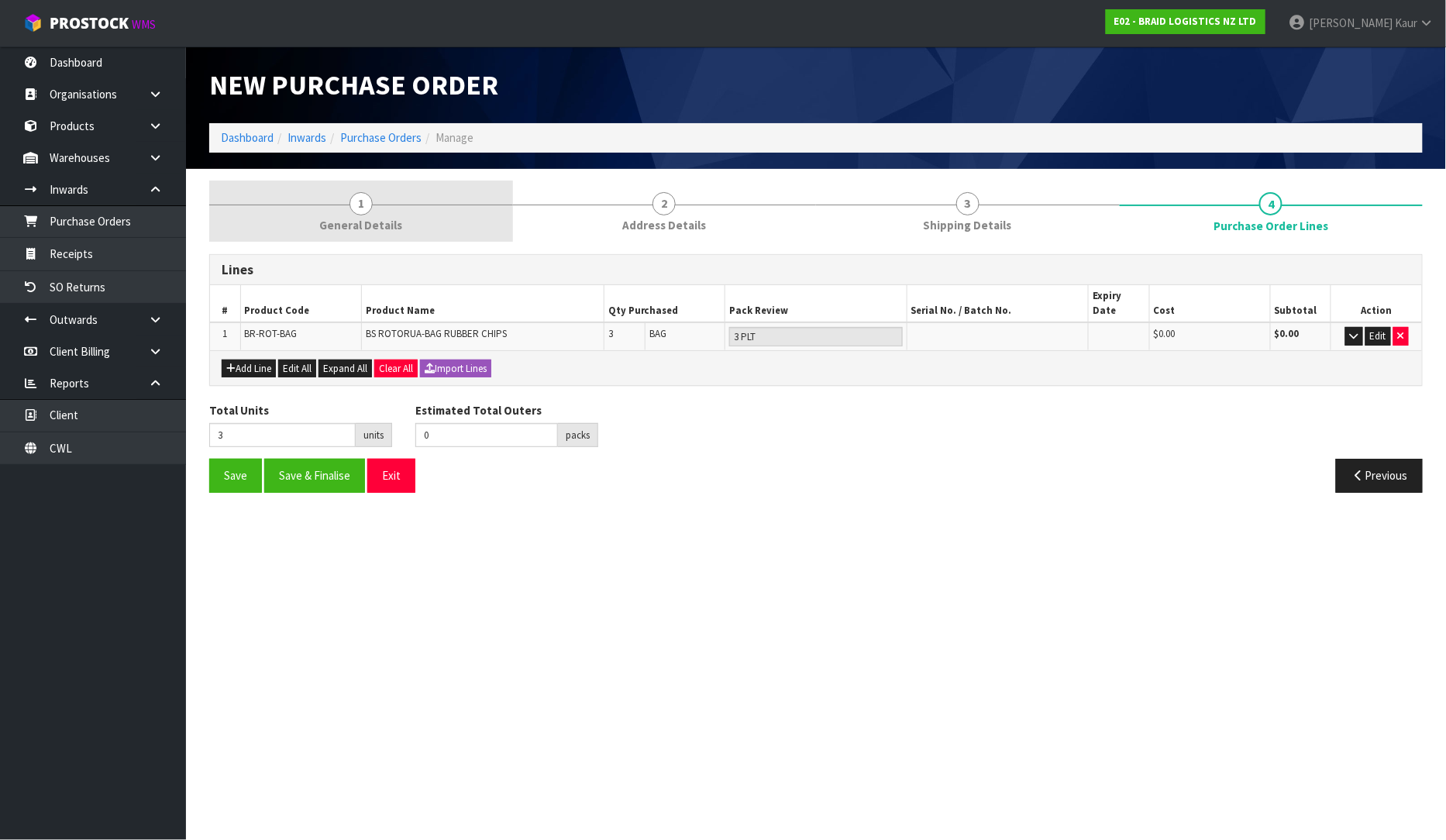
click at [358, 208] on span "1" at bounding box center [360, 204] width 23 height 23
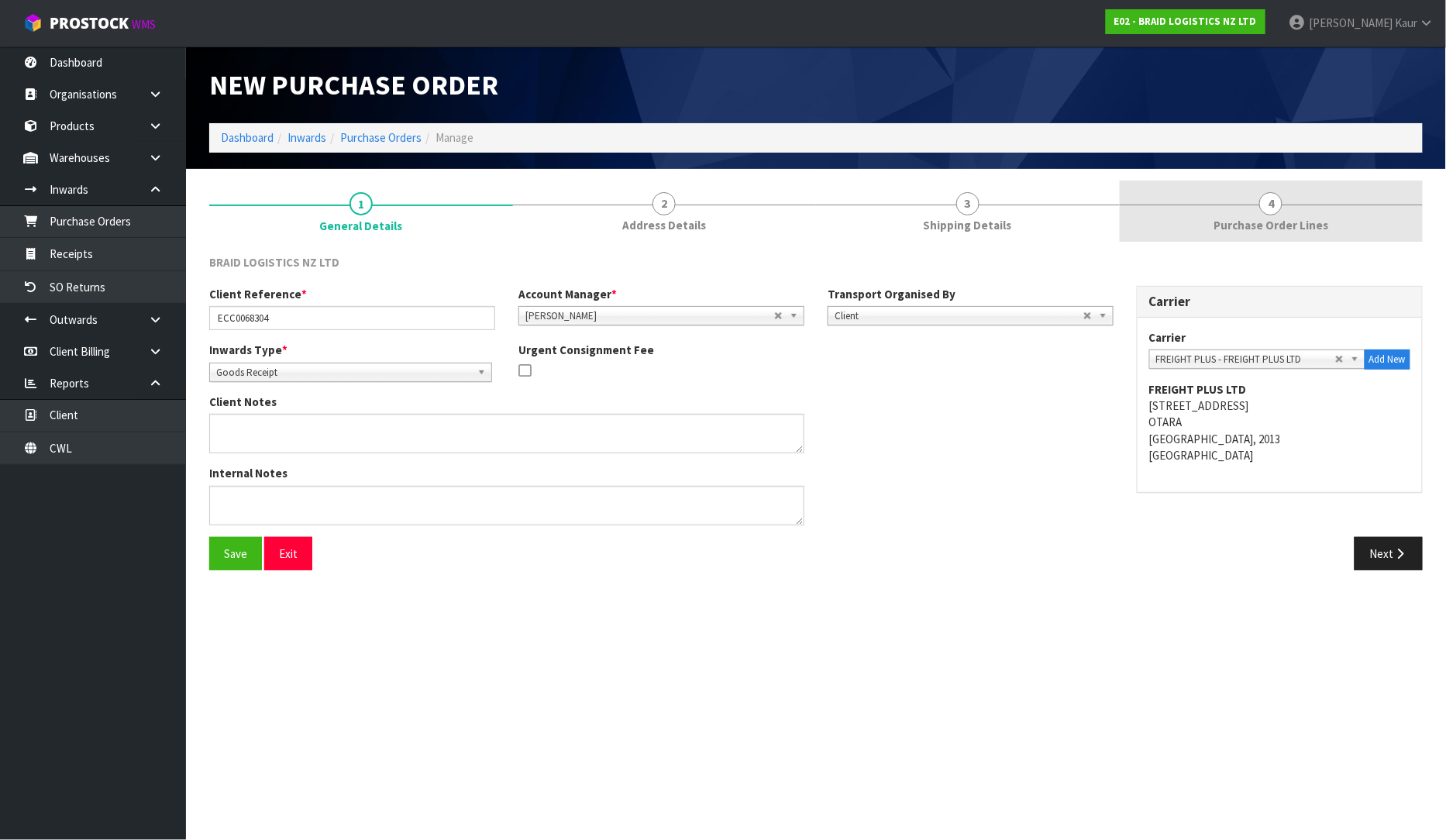
click at [1263, 216] on link "4 Purchase Order Lines" at bounding box center [1272, 211] width 304 height 61
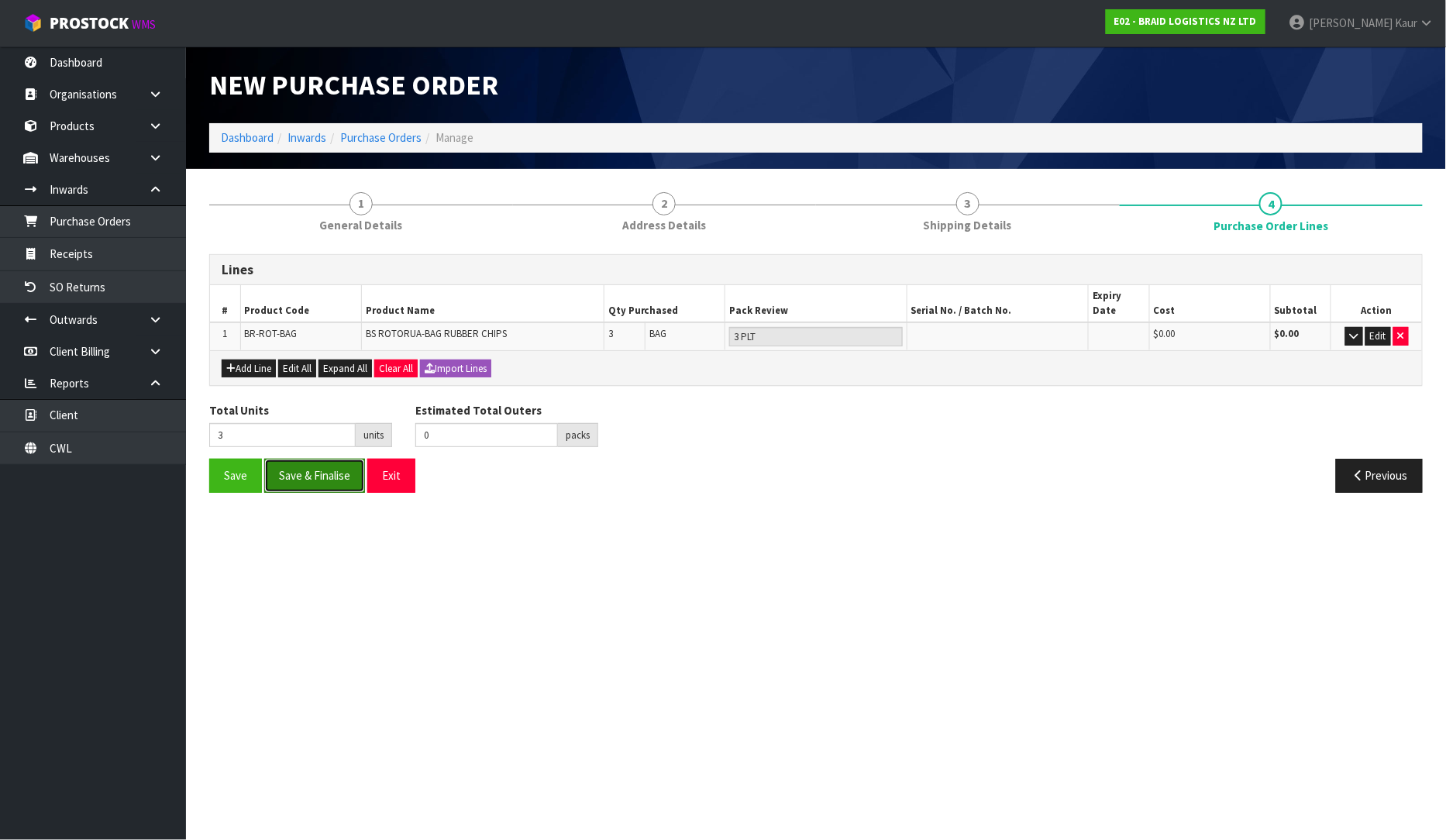
click at [334, 463] on button "Save & Finalise" at bounding box center [314, 475] width 101 height 33
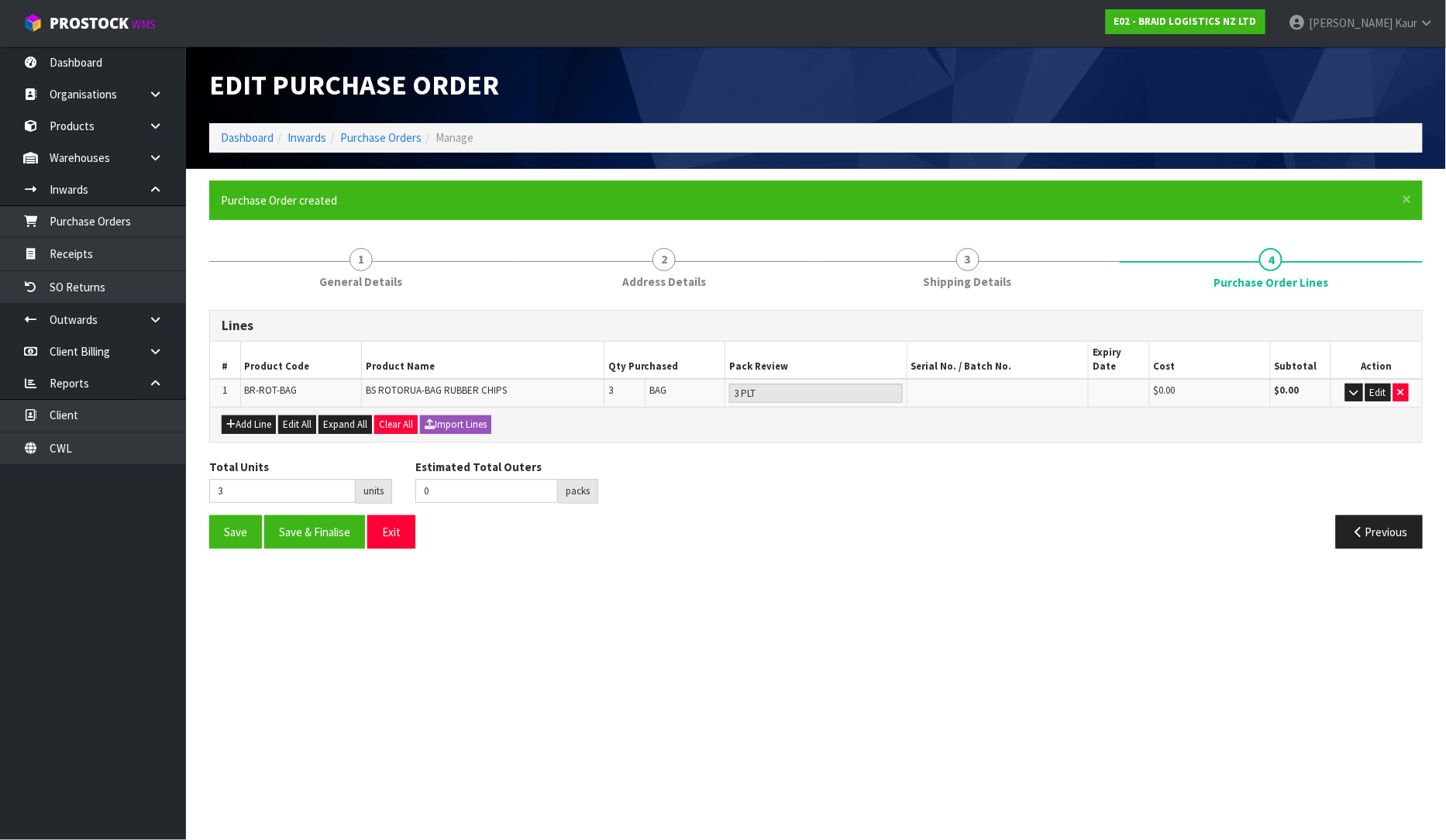
type input "0"
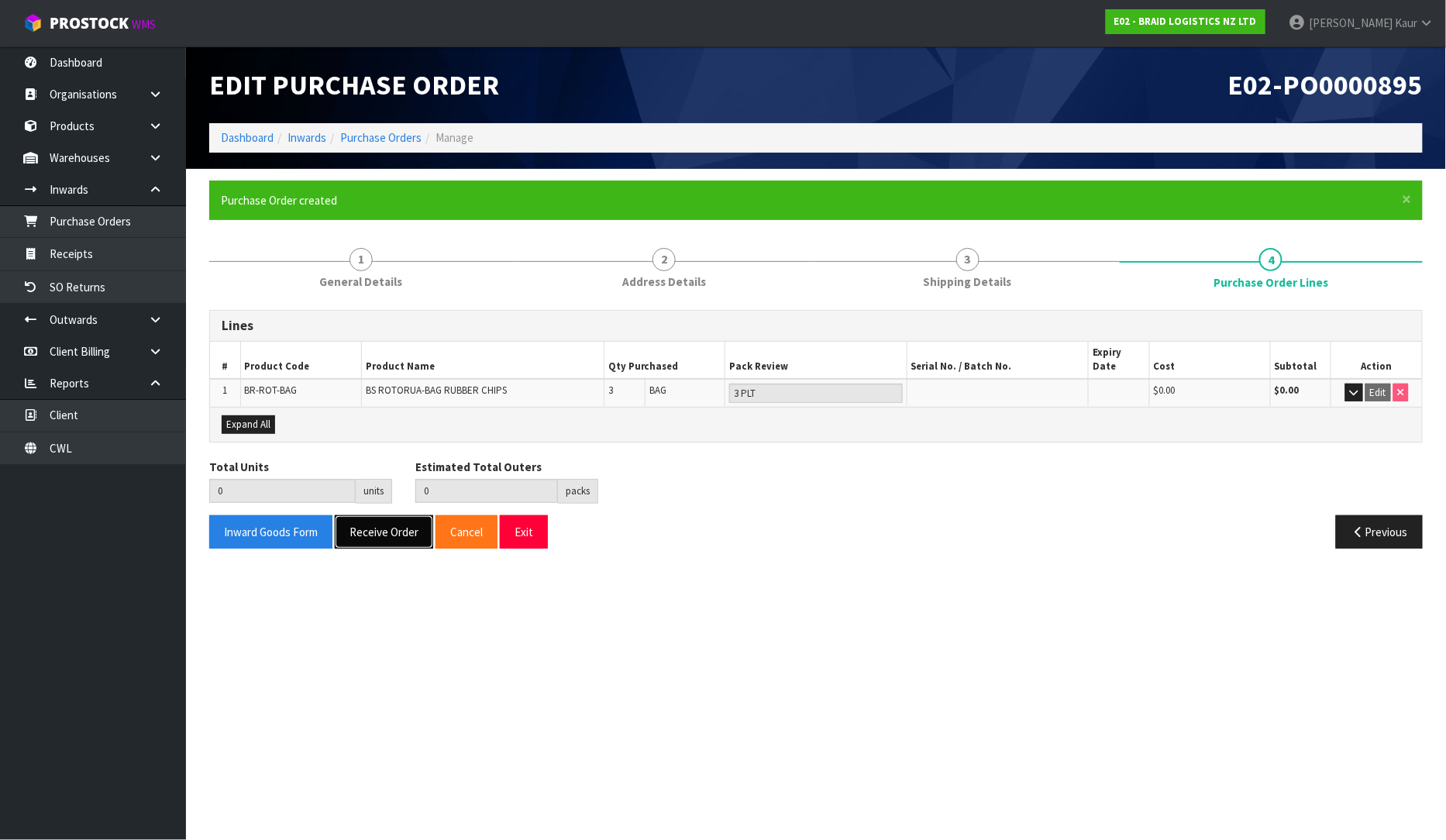
click at [369, 520] on button "Receive Order" at bounding box center [384, 532] width 98 height 33
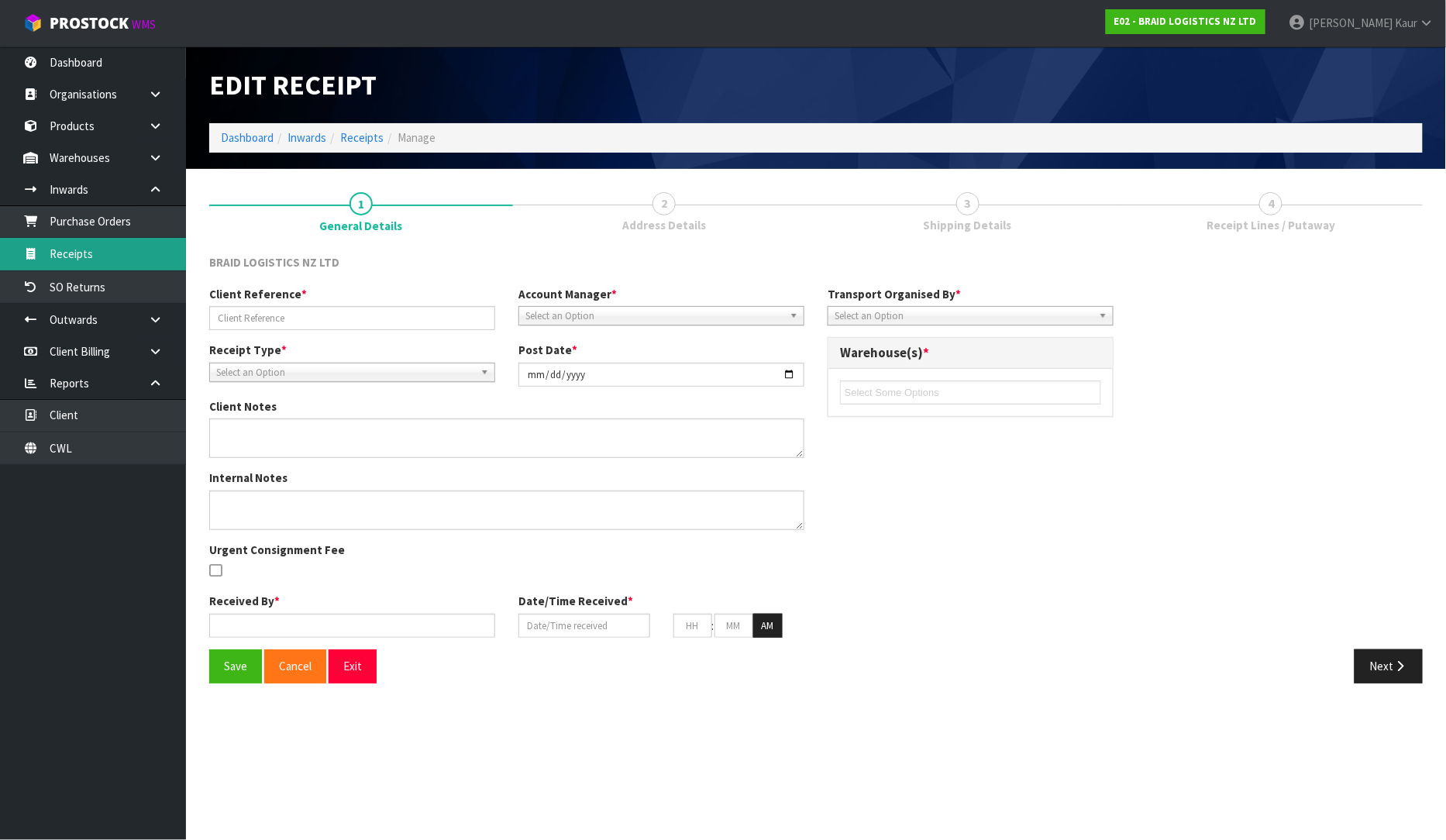
click at [97, 259] on link "Receipts" at bounding box center [93, 253] width 186 height 31
type input "ECC0068304"
type input "[DATE]"
type input "[PERSON_NAME]"
type input "[DATE]"
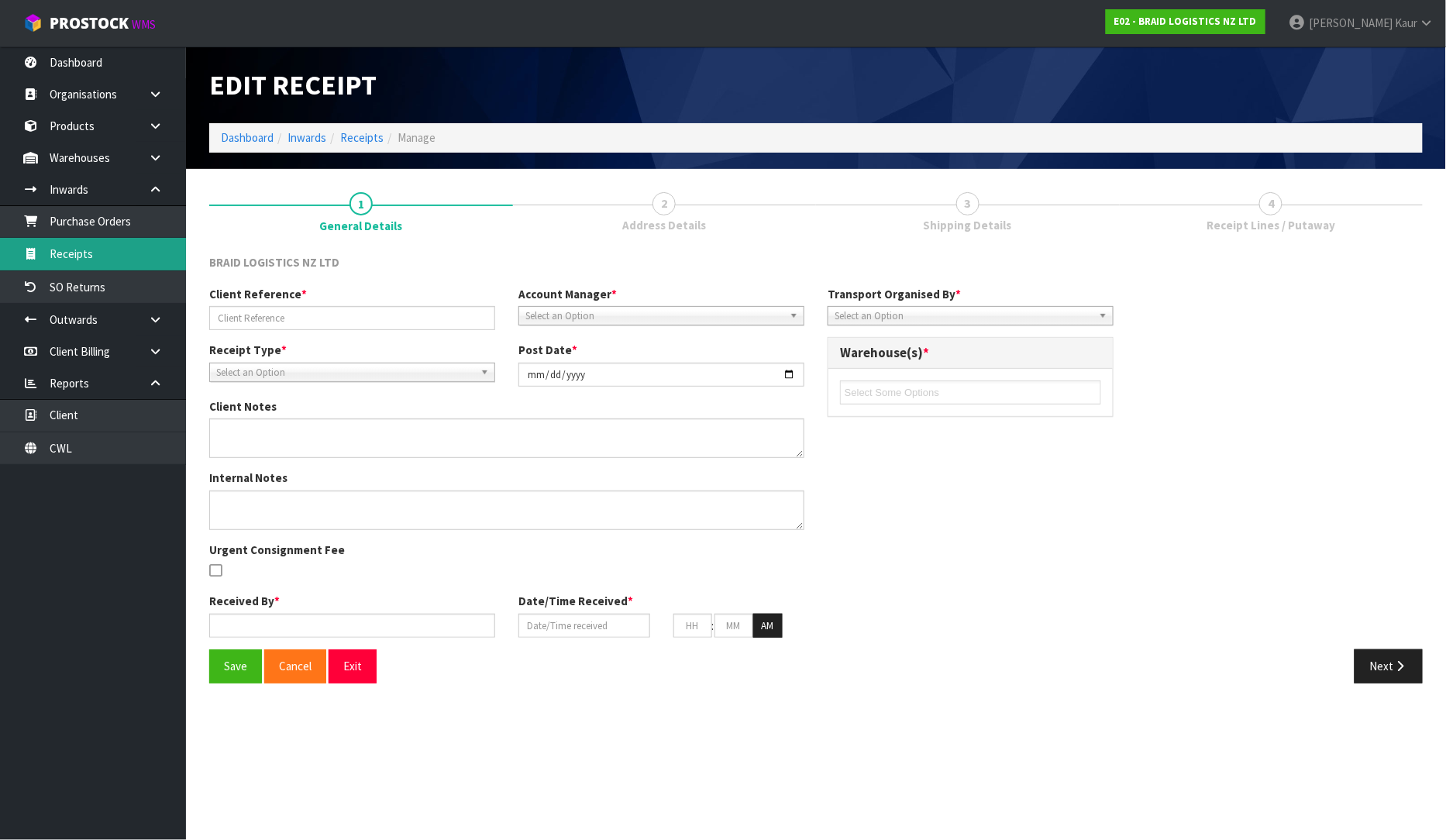
type input "09"
type input "26"
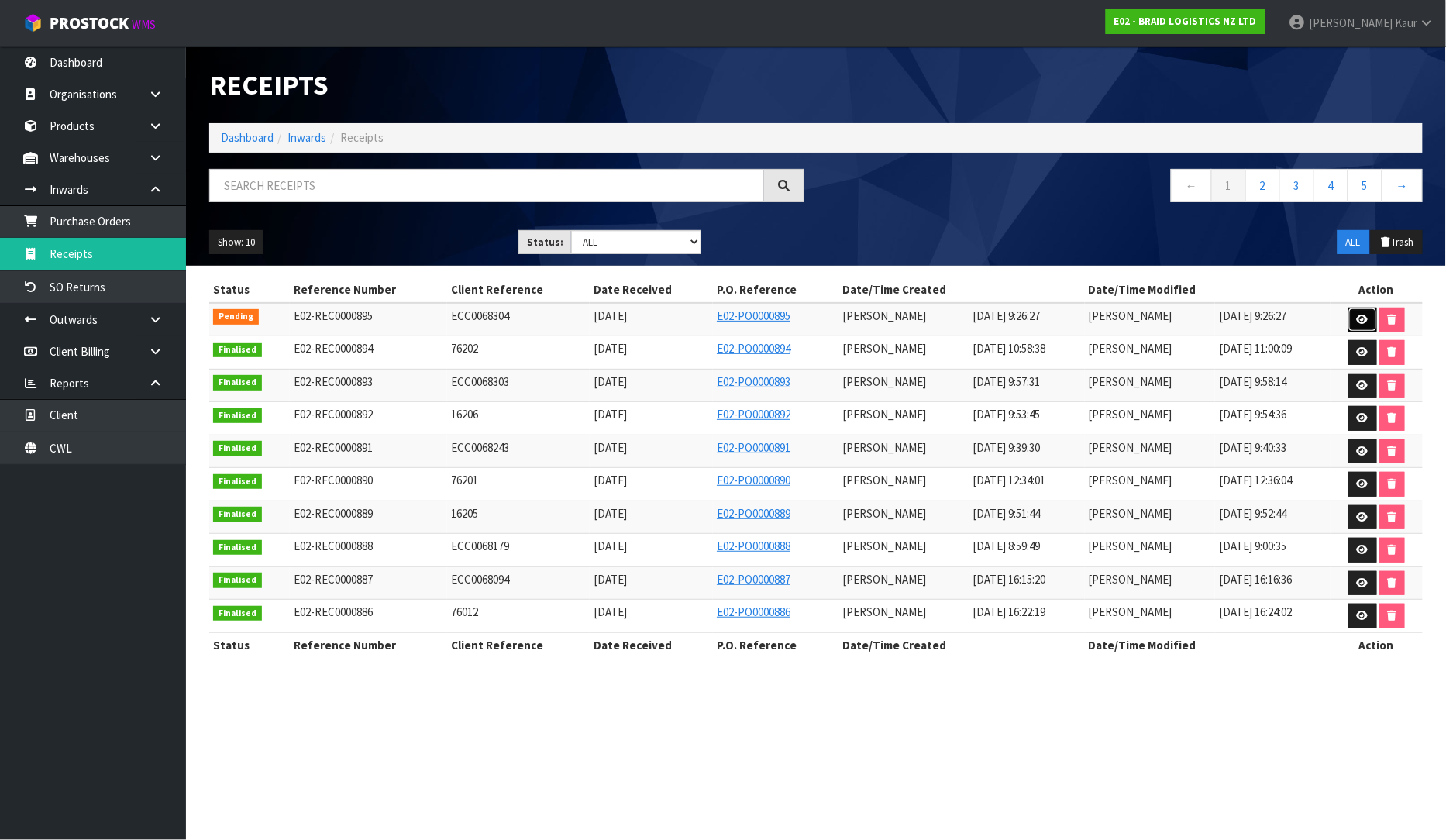
click at [1367, 318] on icon at bounding box center [1363, 319] width 11 height 10
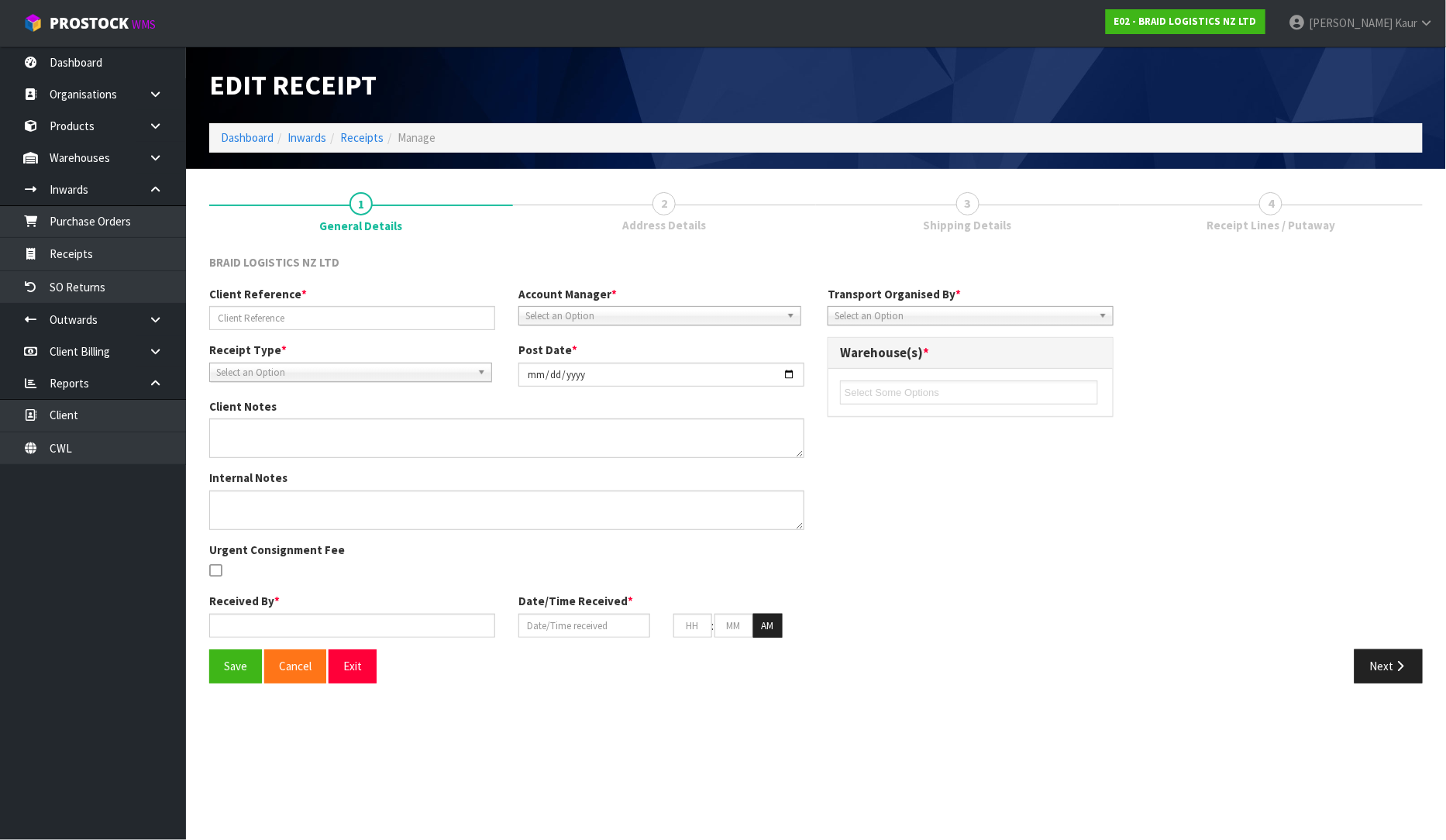
type input "ECC0068304"
type input "[DATE]"
type input "[PERSON_NAME]"
type input "[DATE]"
type input "09"
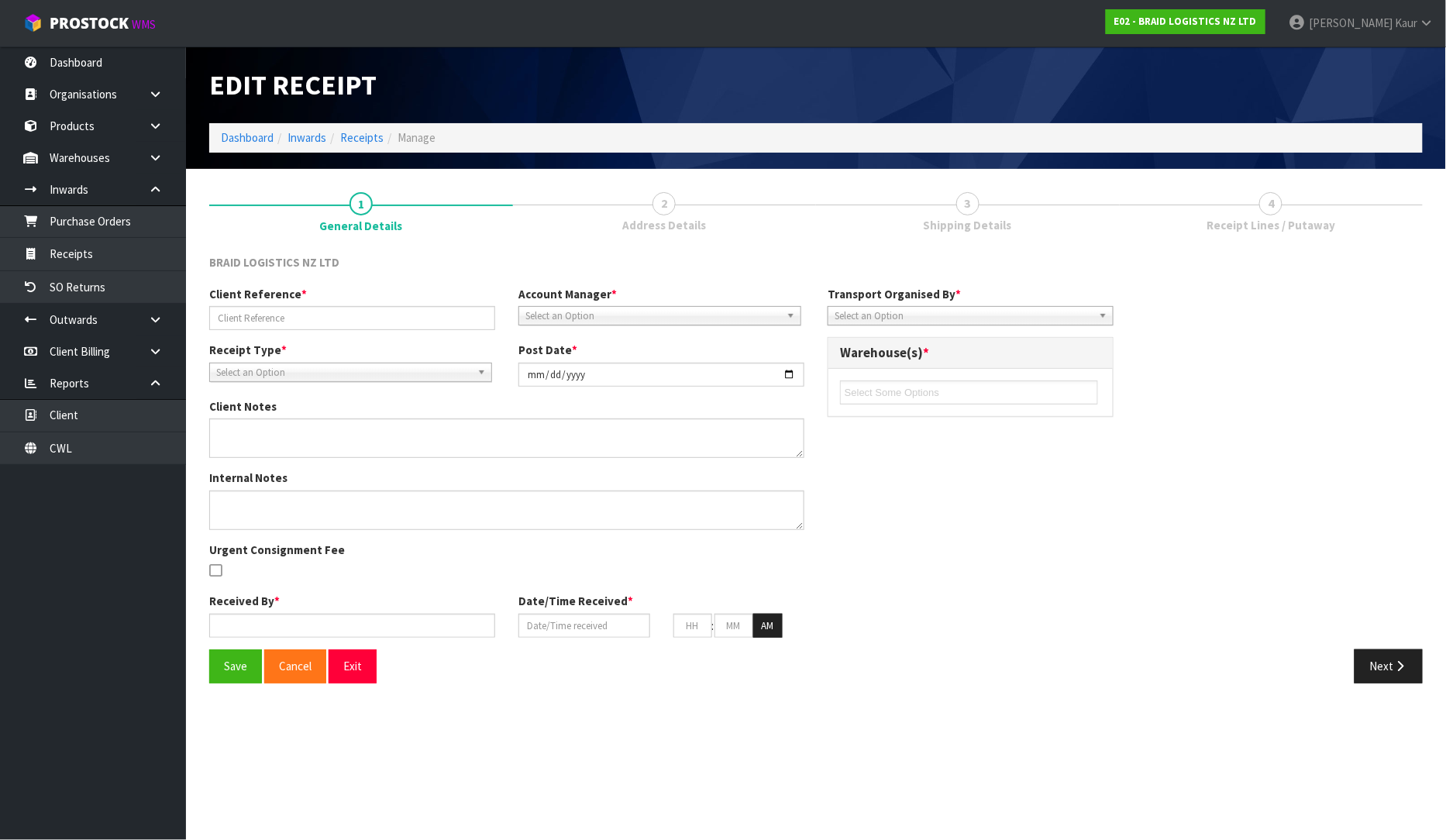
type input "26"
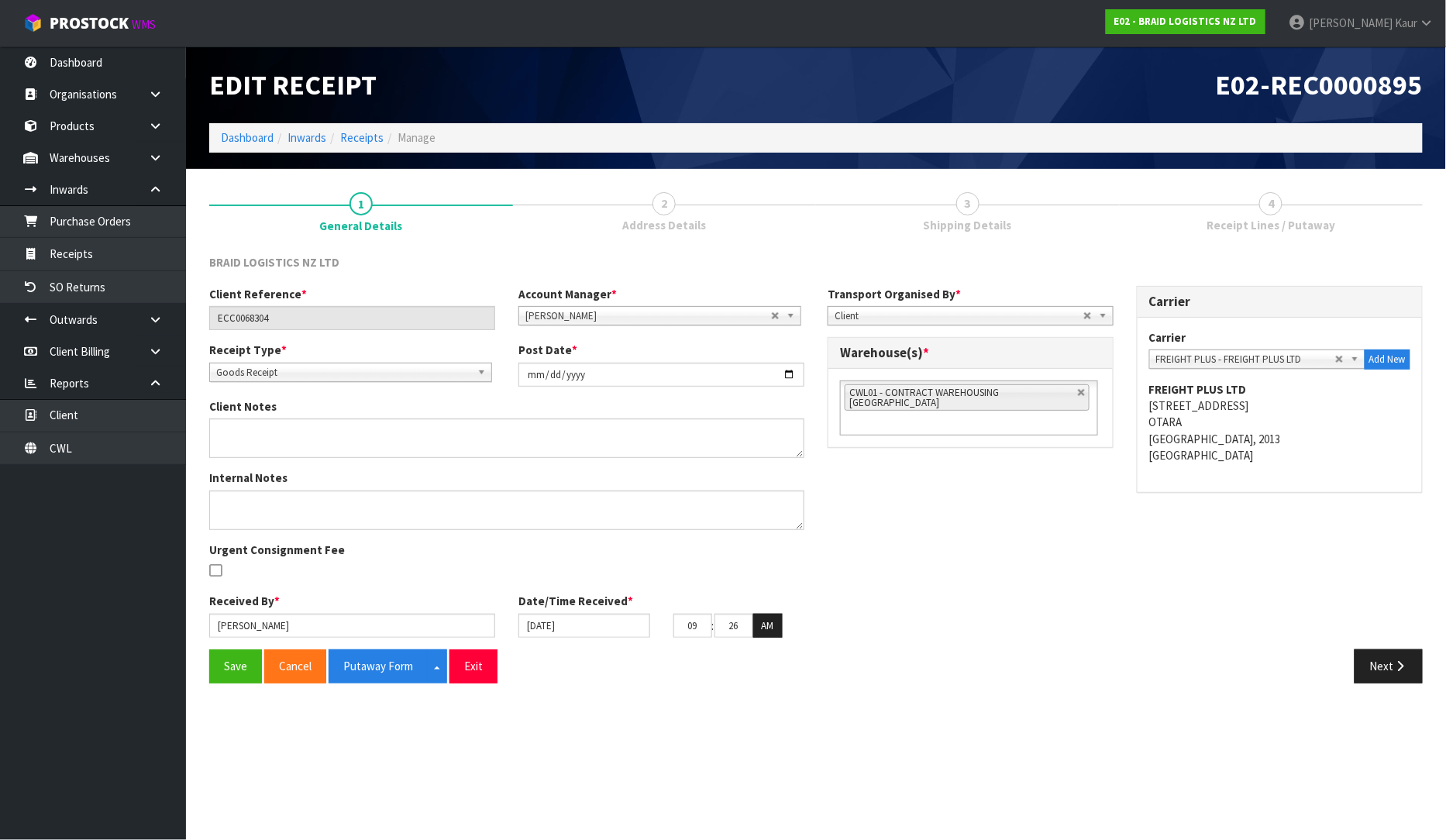
click at [1377, 684] on div "Save Cancel Putaway Form Split button! CSV FORMAT Exit Next" at bounding box center [816, 672] width 1237 height 45
click at [1396, 665] on icon "button" at bounding box center [1401, 666] width 14 height 11
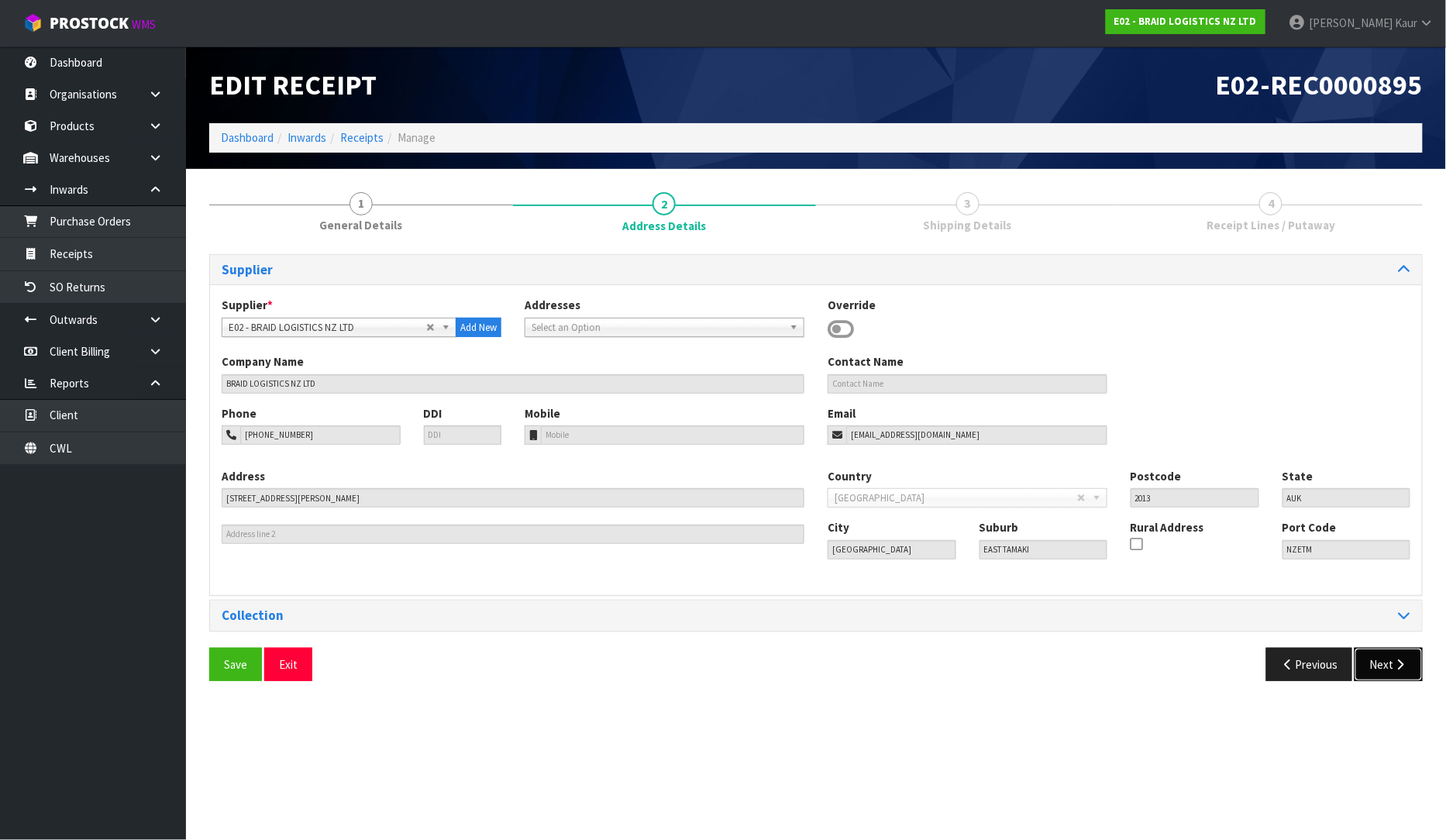
click at [1396, 665] on icon "button" at bounding box center [1401, 665] width 14 height 11
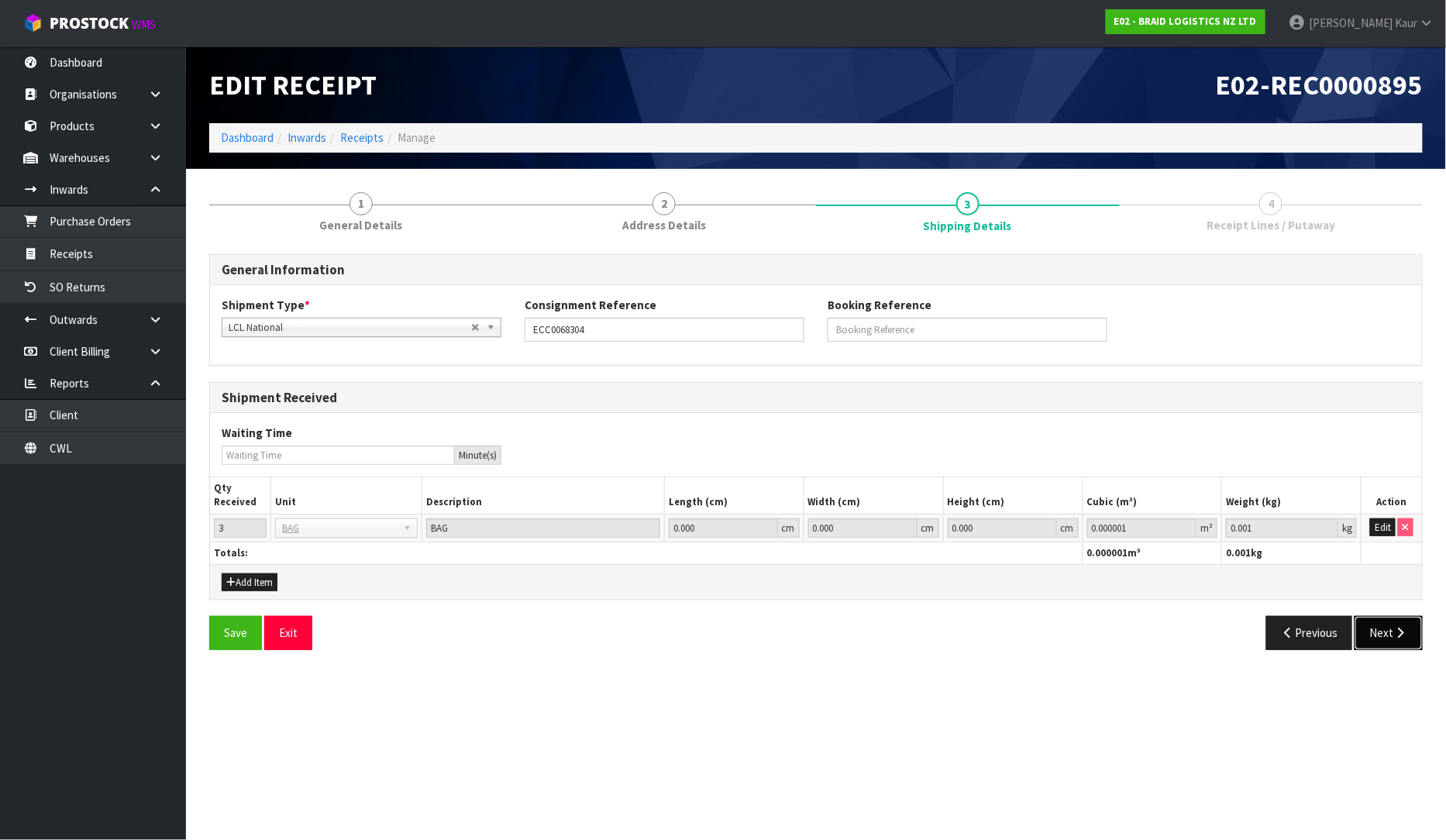
click at [1400, 632] on icon "button" at bounding box center [1401, 632] width 14 height 11
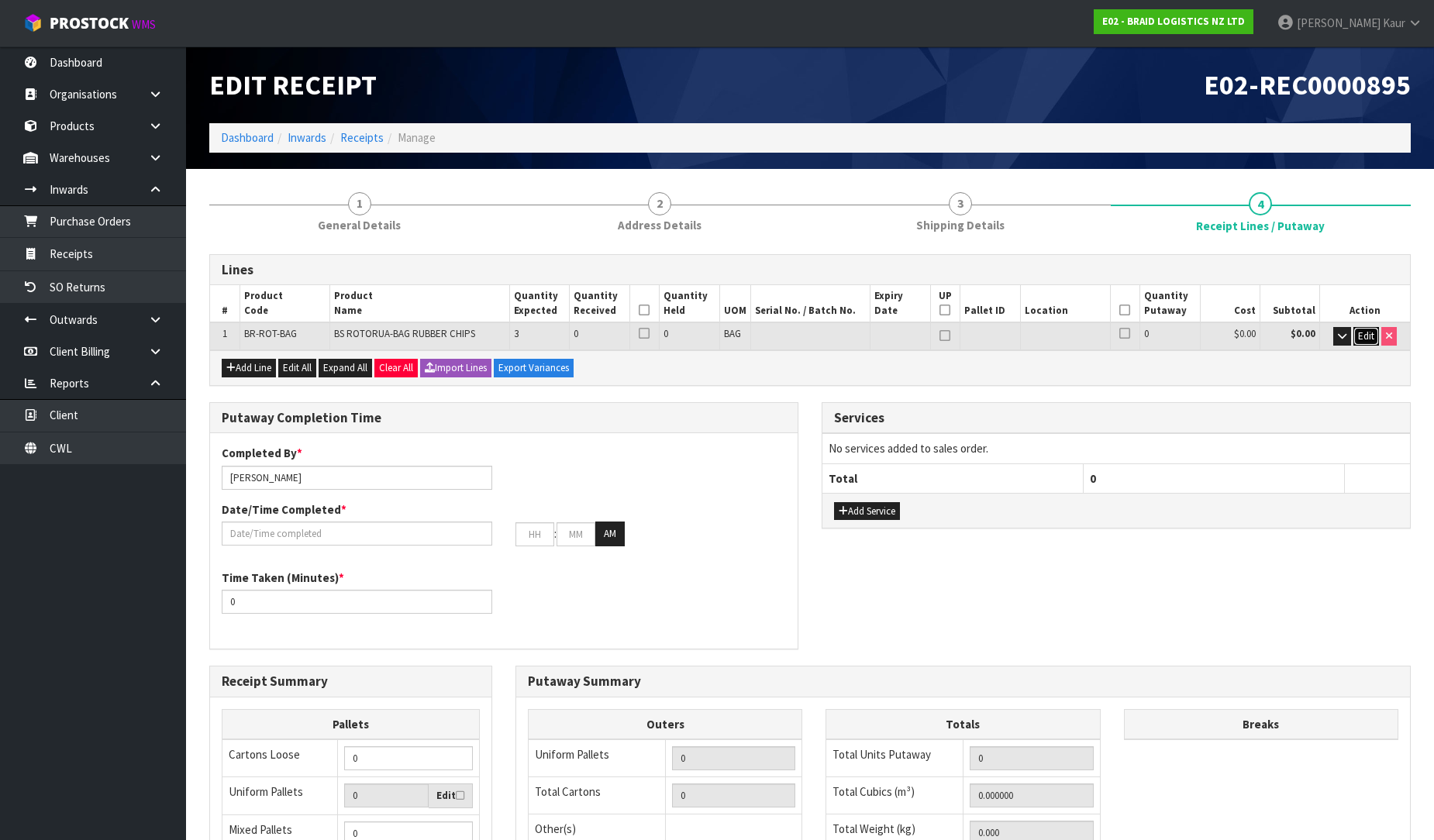
click at [1370, 340] on span "Edit" at bounding box center [1366, 336] width 16 height 13
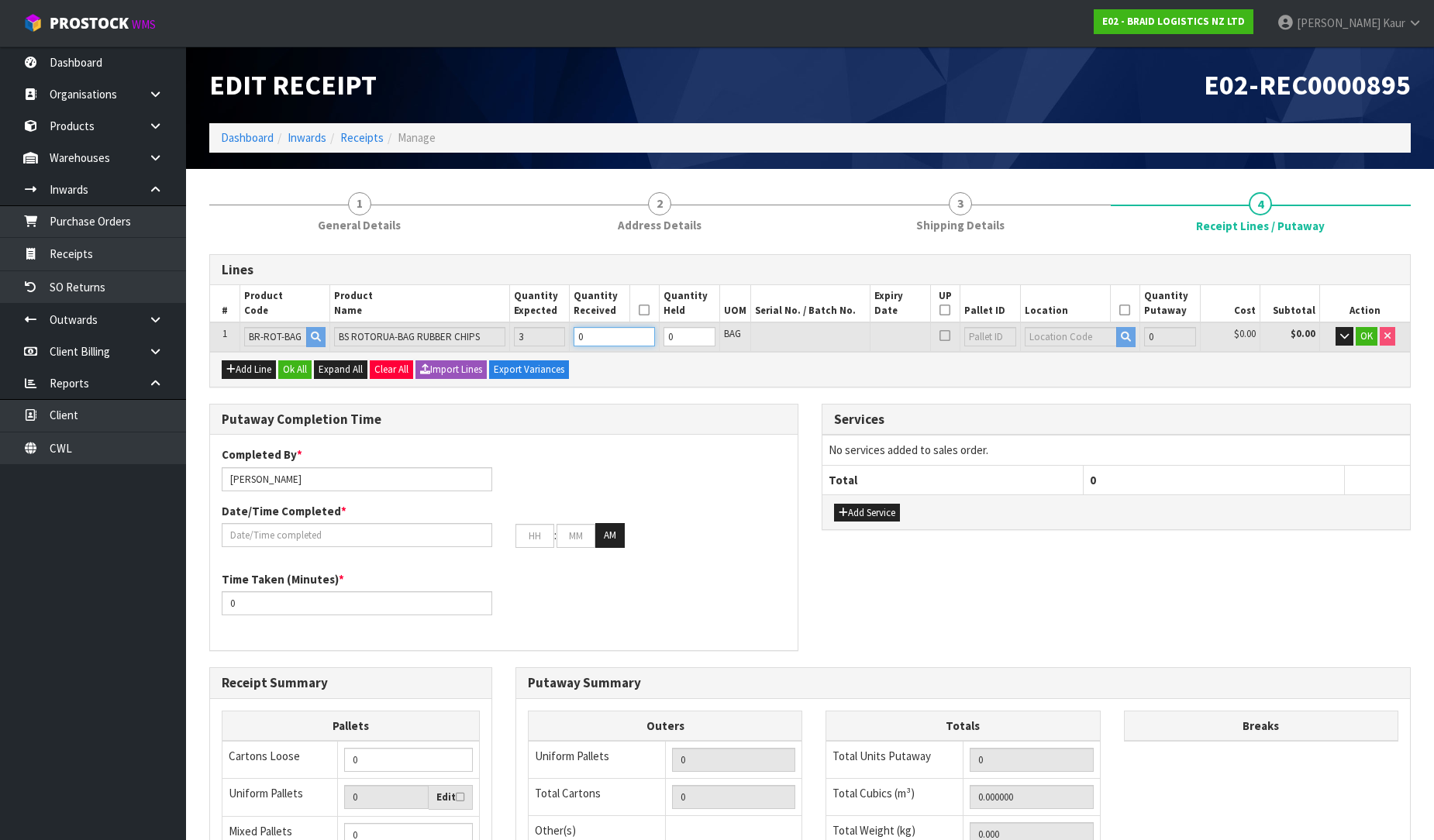
click at [595, 344] on input "0" at bounding box center [614, 336] width 81 height 19
type input "3"
type input "2100"
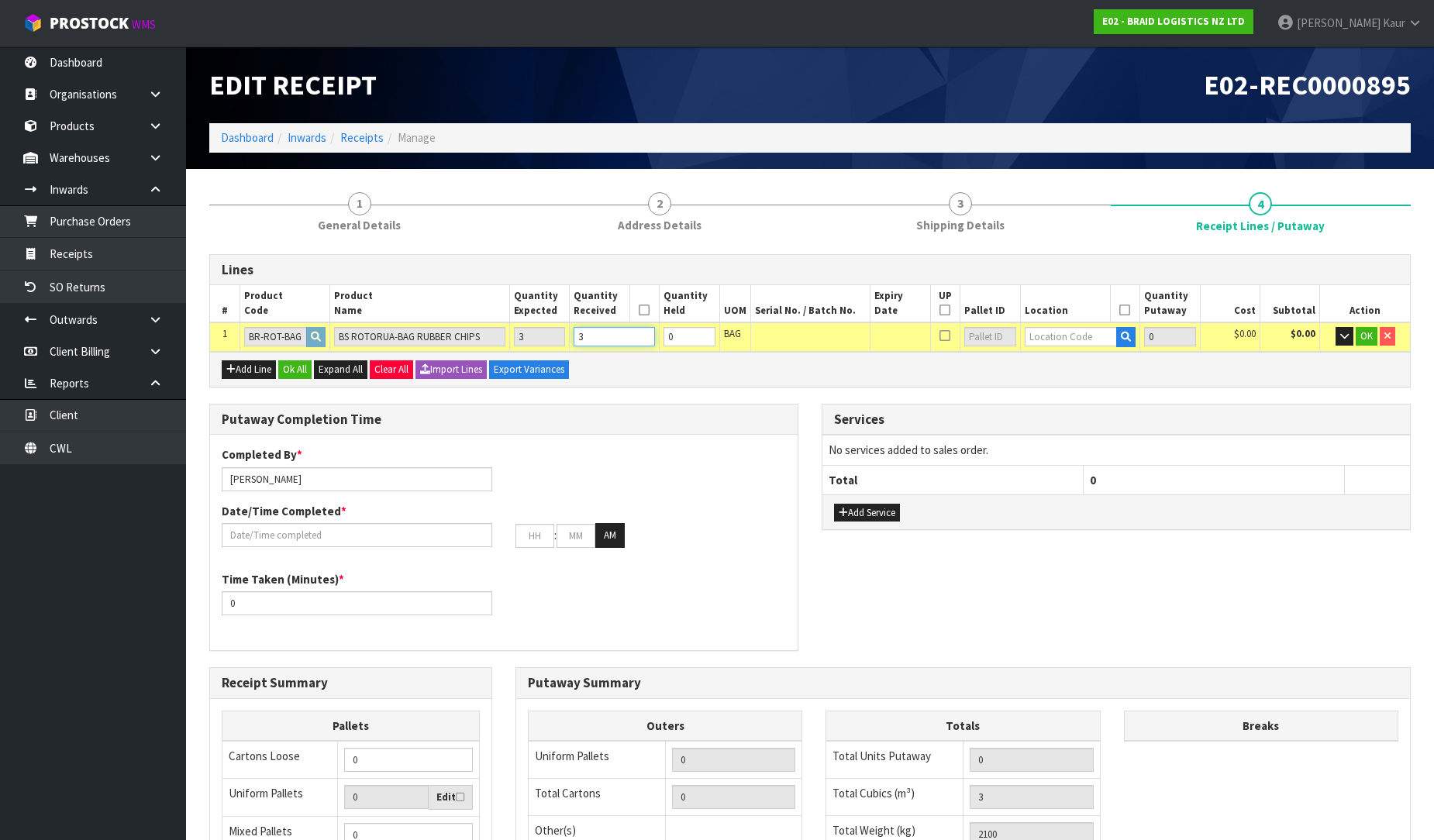
type input "3"
click at [1090, 340] on input "text" at bounding box center [1071, 336] width 93 height 19
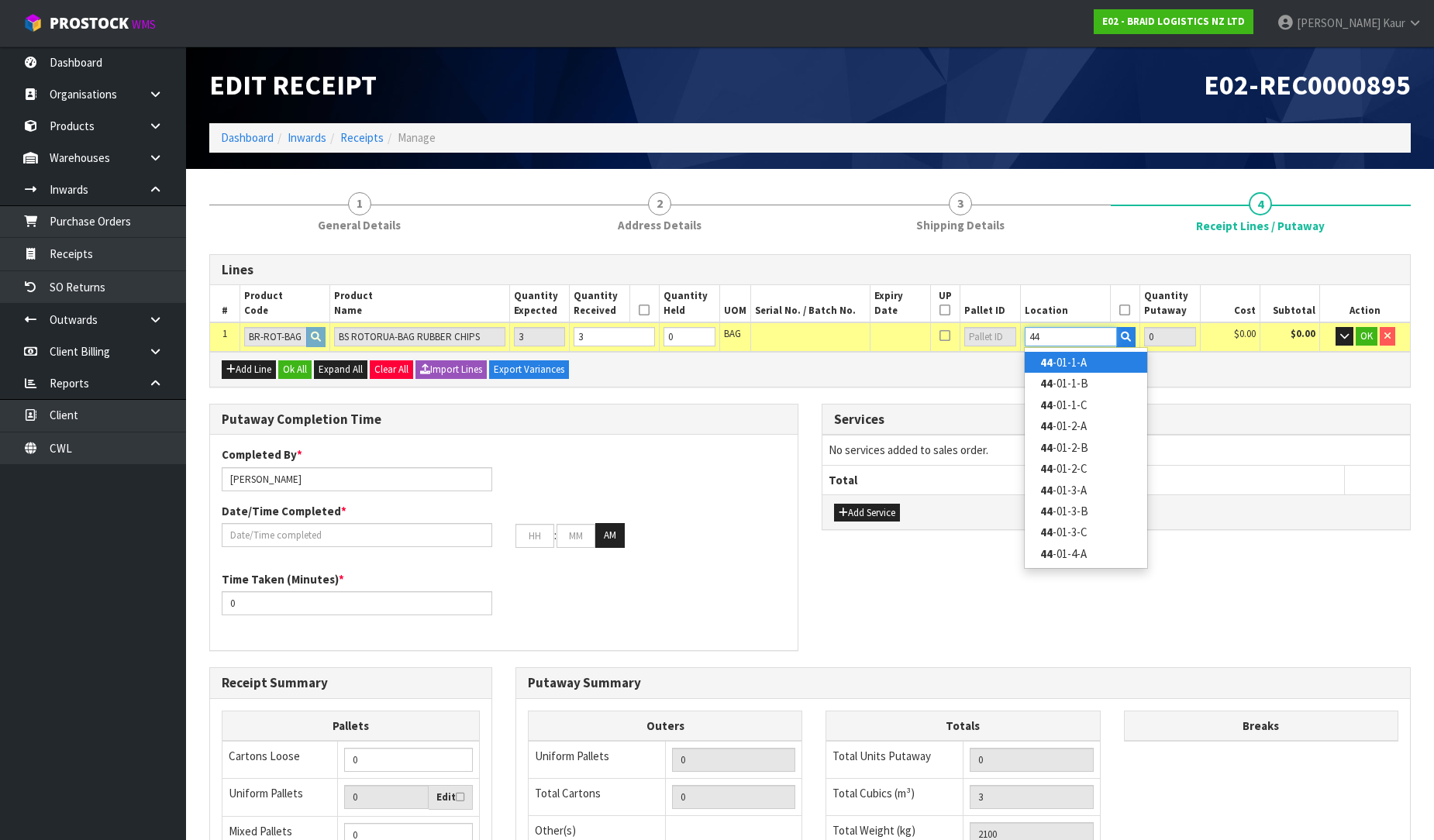
type input "44"
click at [1076, 353] on link "44 -01-1-A" at bounding box center [1086, 362] width 122 height 21
type input "3"
type input "44-01-1-A"
type input "3"
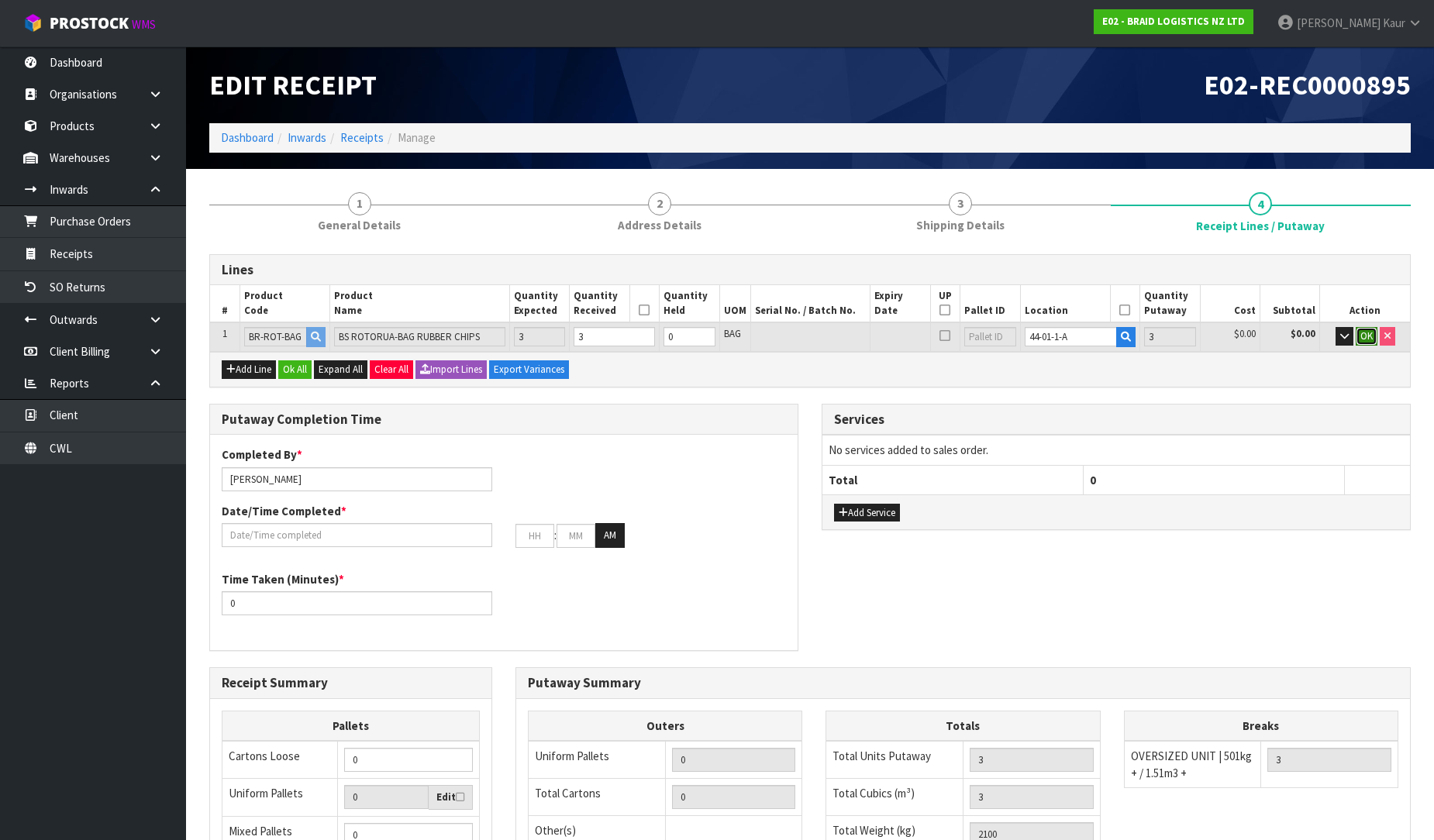
click at [1358, 336] on button "OK" at bounding box center [1366, 336] width 22 height 19
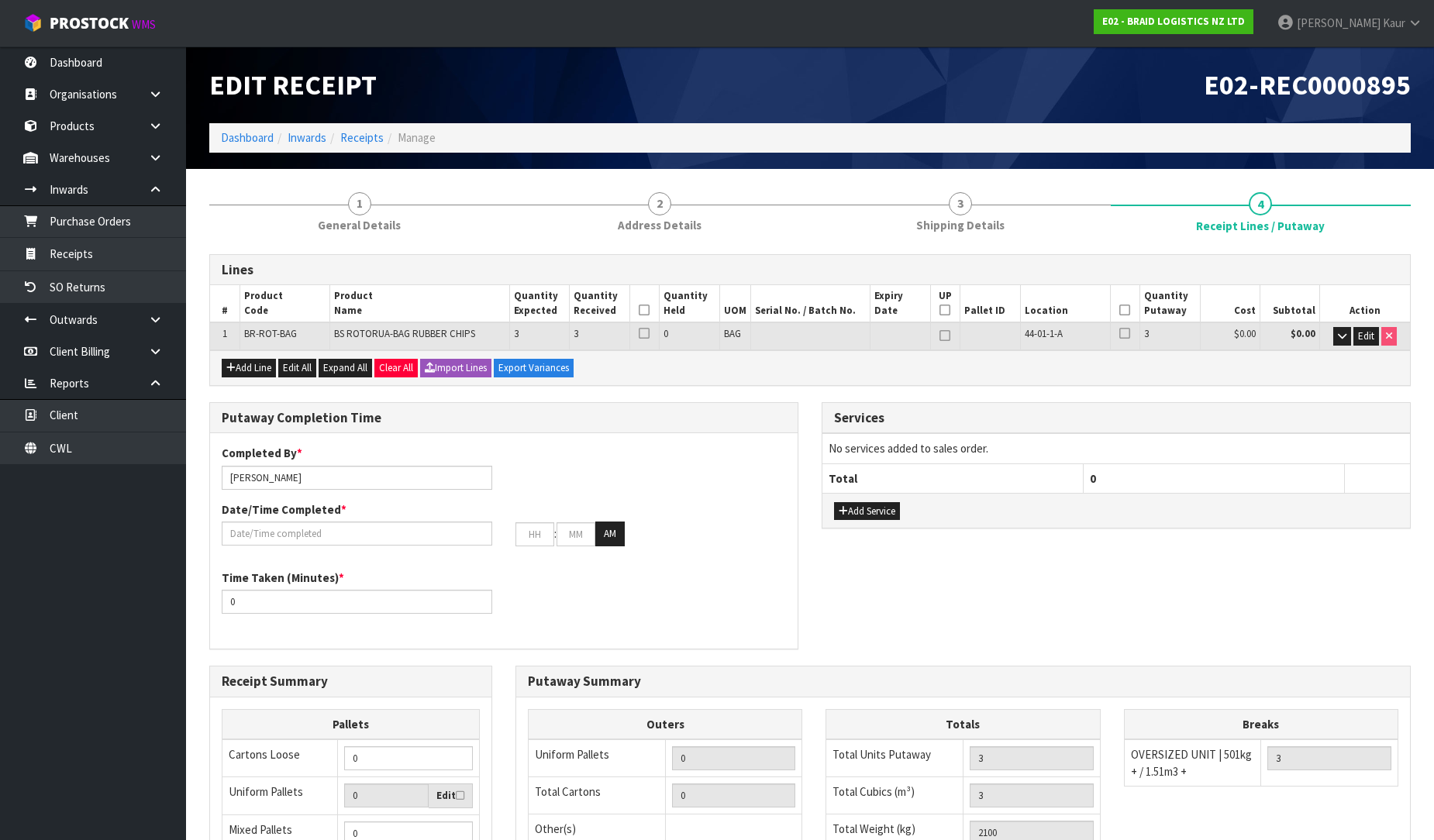
click at [646, 311] on icon at bounding box center [644, 310] width 10 height 1
click at [1125, 311] on icon at bounding box center [1124, 310] width 10 height 1
click at [273, 529] on input "text" at bounding box center [356, 533] width 270 height 24
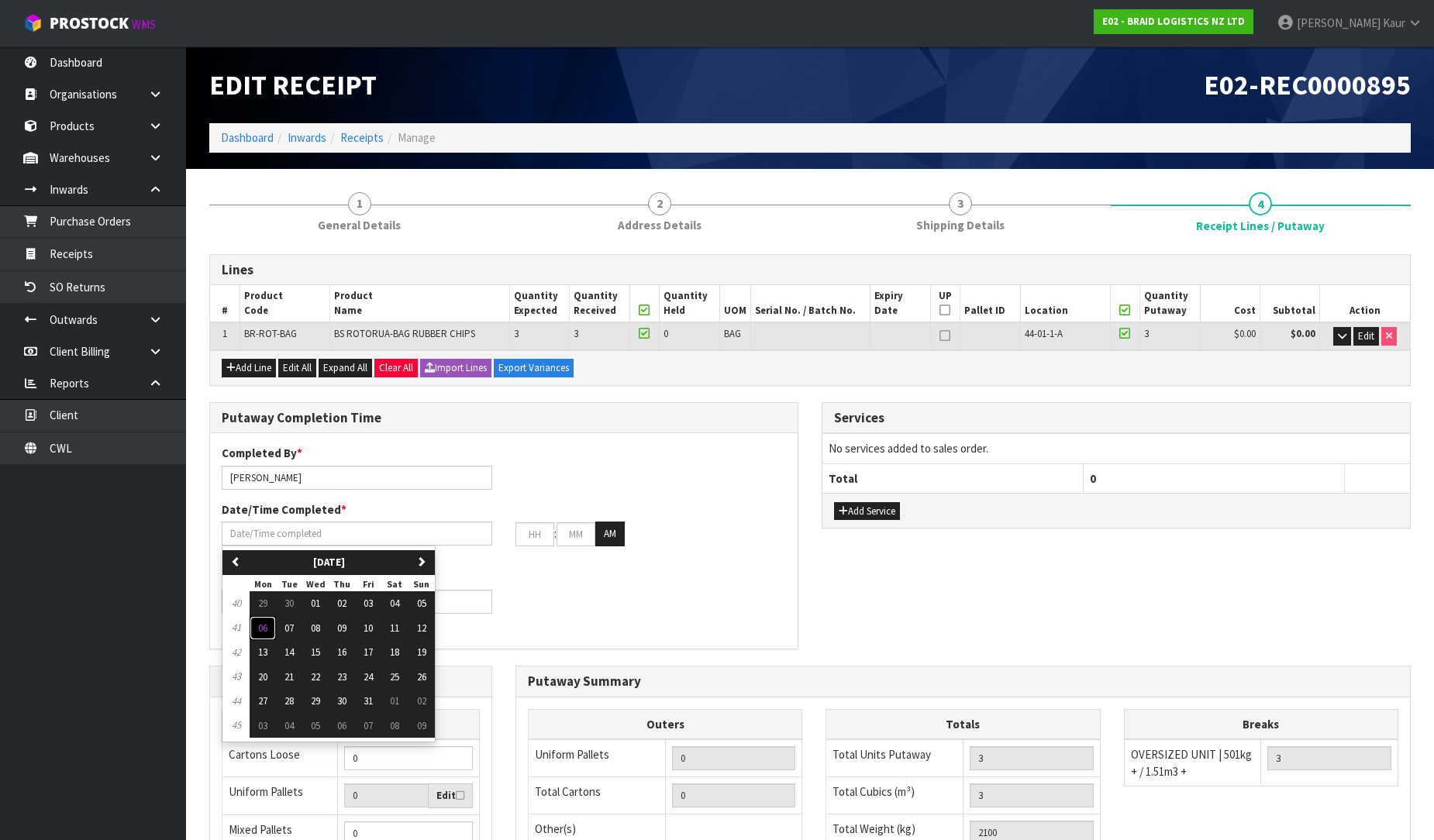
click at [256, 631] on button "06" at bounding box center [262, 628] width 27 height 25
type input "[DATE]"
type input "12"
type input "00"
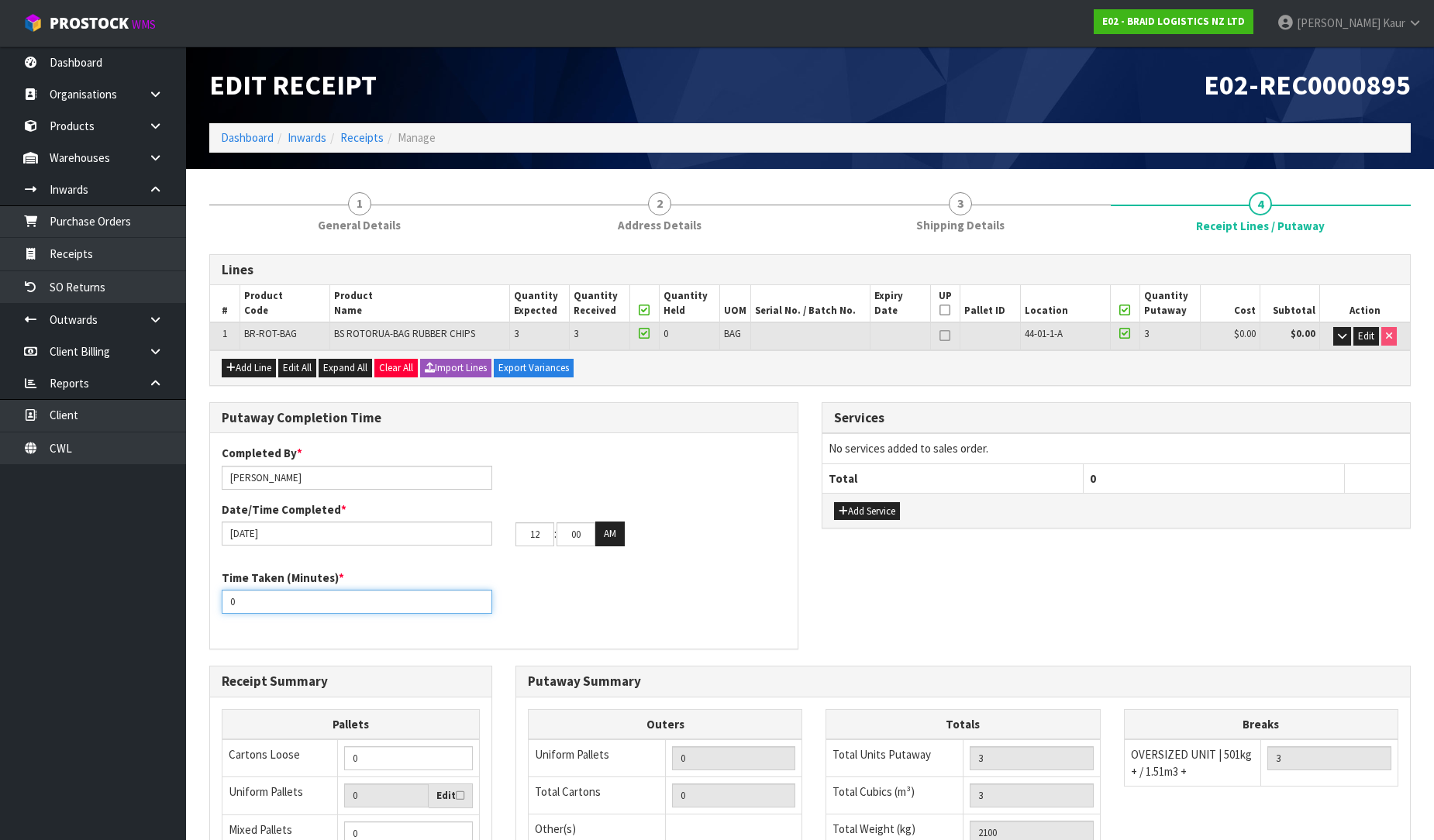
drag, startPoint x: 250, startPoint y: 599, endPoint x: 220, endPoint y: 609, distance: 31.6
click at [220, 609] on div "Time Taken (Minutes) * 0" at bounding box center [356, 591] width 294 height 44
type input "15"
drag, startPoint x: 538, startPoint y: 538, endPoint x: 507, endPoint y: 549, distance: 32.9
click at [507, 549] on div "Completed By * [PERSON_NAME] Date/Time Completed * [DATE] 12 : 00 : 00 AM" at bounding box center [504, 501] width 587 height 113
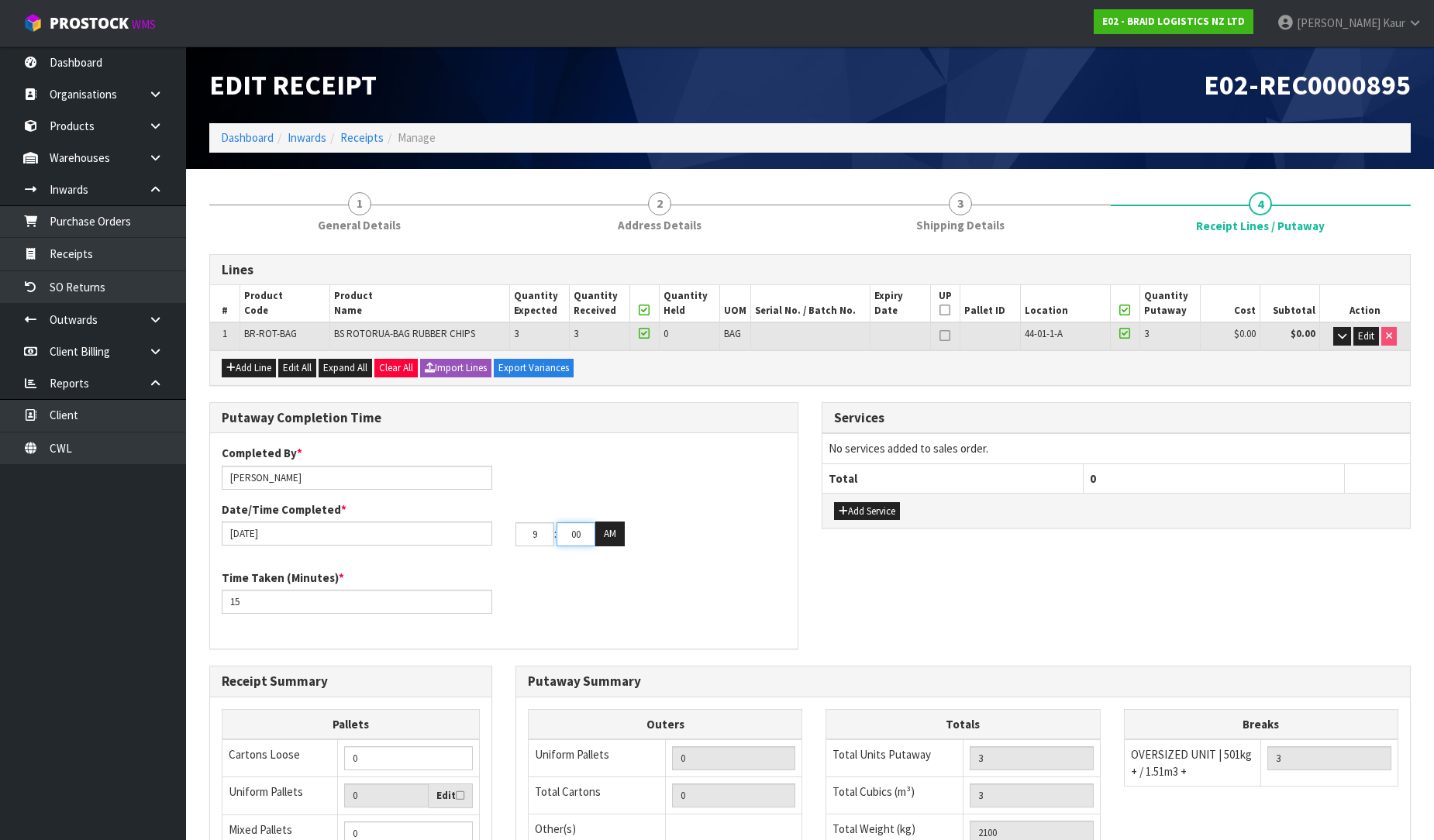
type input "09"
drag, startPoint x: 585, startPoint y: 533, endPoint x: 556, endPoint y: 541, distance: 30.1
click at [557, 541] on input "00" at bounding box center [576, 534] width 39 height 24
type input "27"
click at [613, 592] on div "Time Taken (Minutes) * 15" at bounding box center [504, 597] width 587 height 56
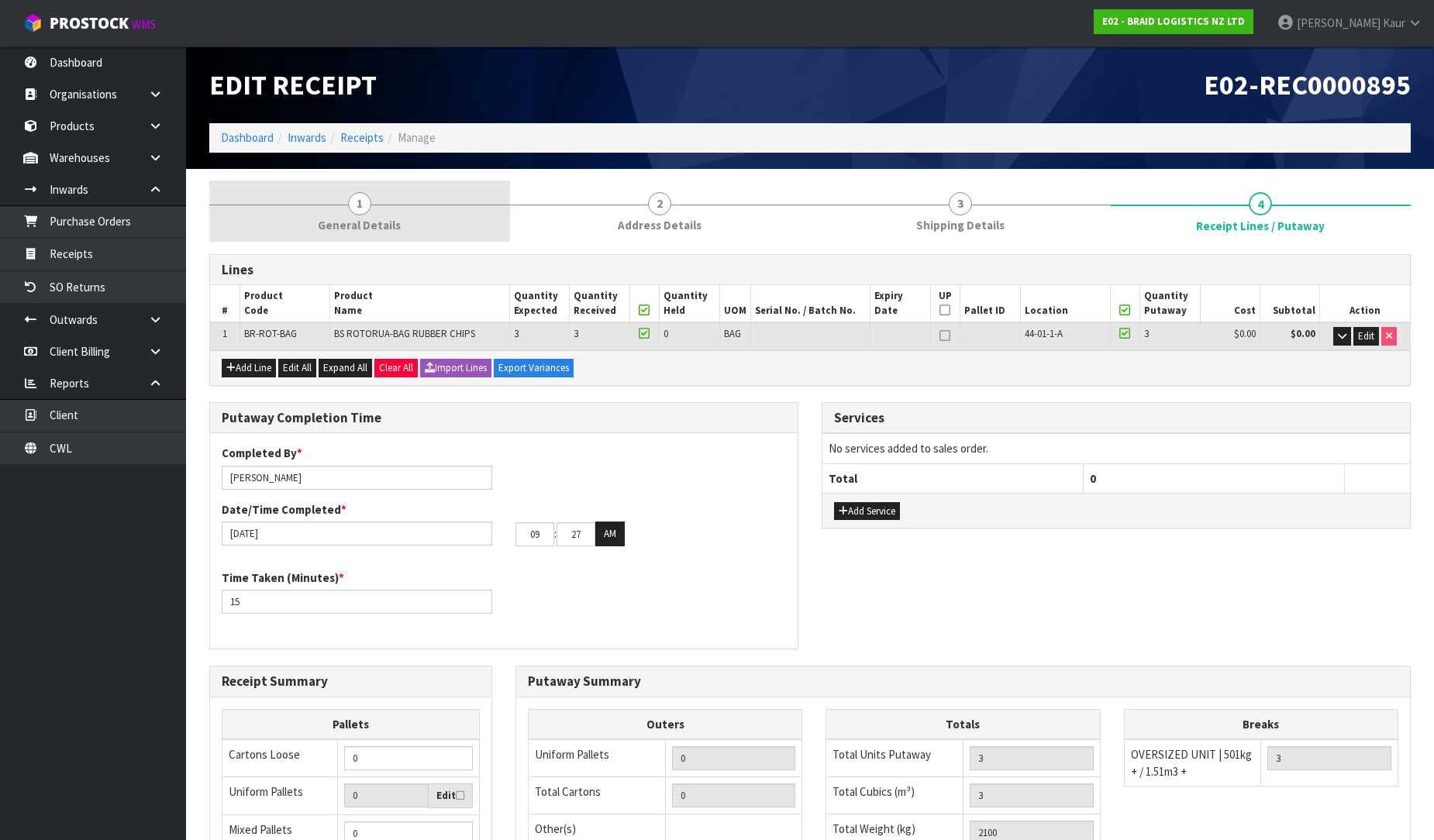
click at [372, 221] on span "General Details" at bounding box center [359, 225] width 83 height 16
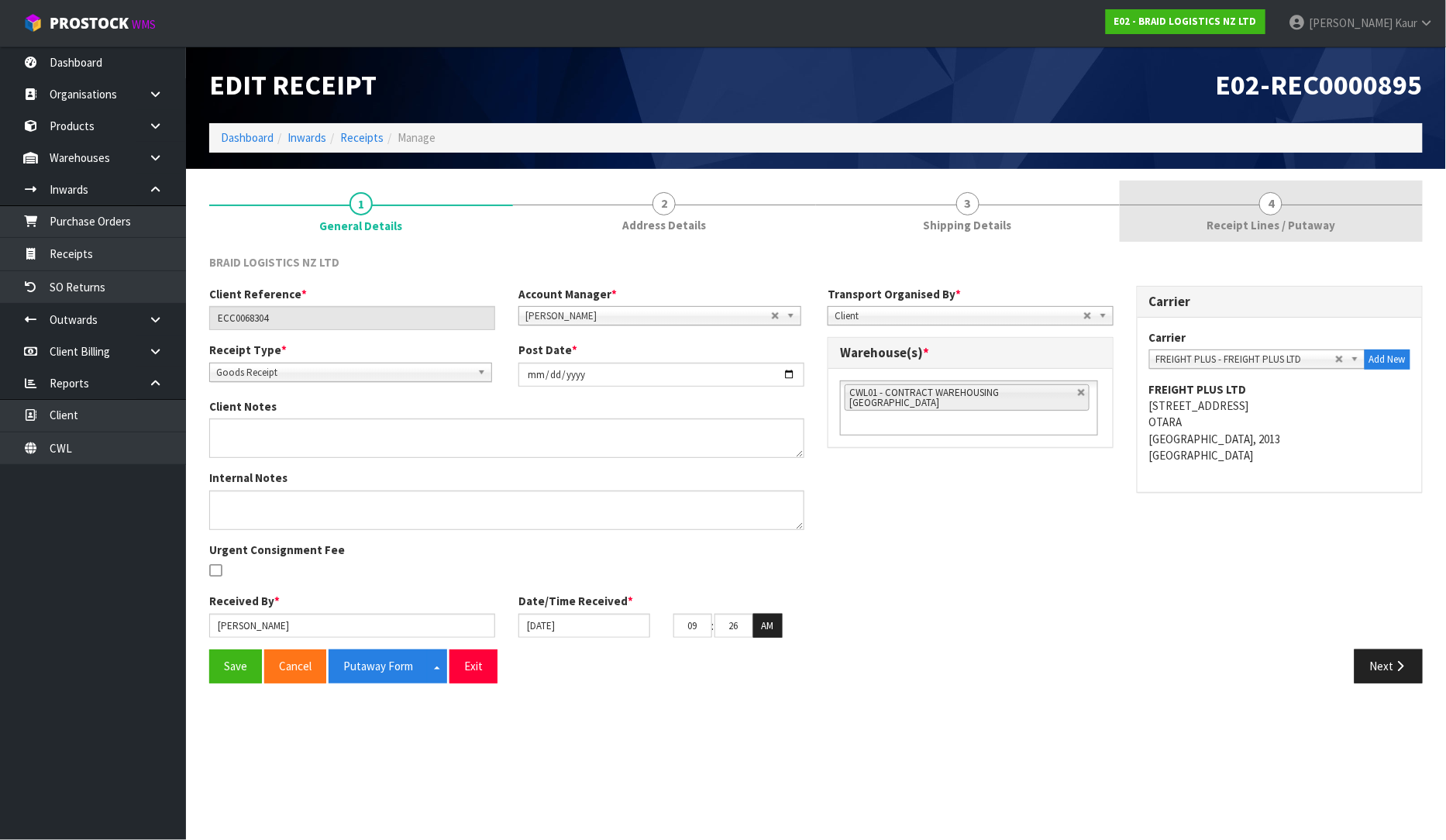
click at [1289, 210] on link "4 Receipt Lines / Putaway" at bounding box center [1272, 211] width 304 height 61
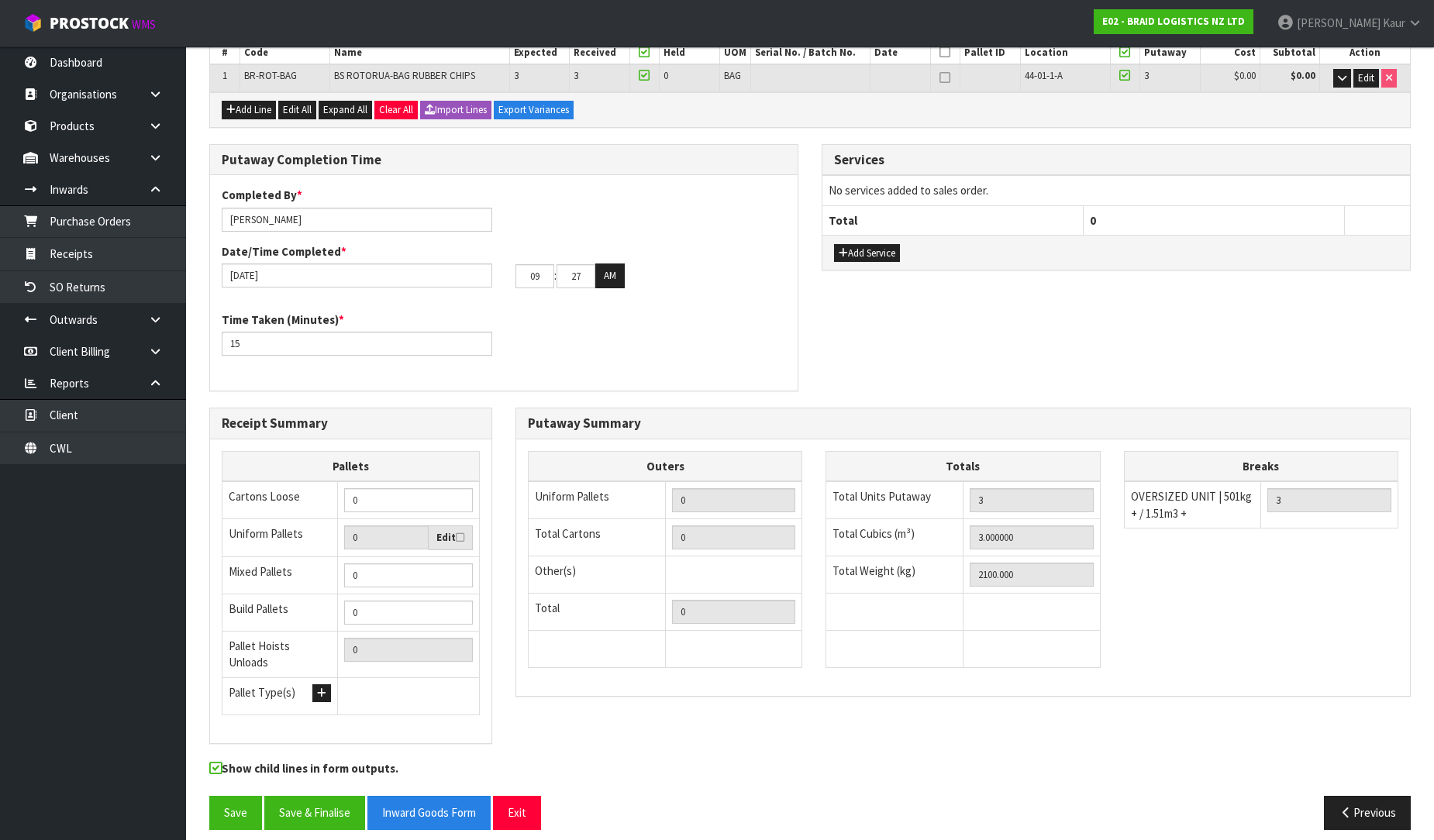
scroll to position [261, 0]
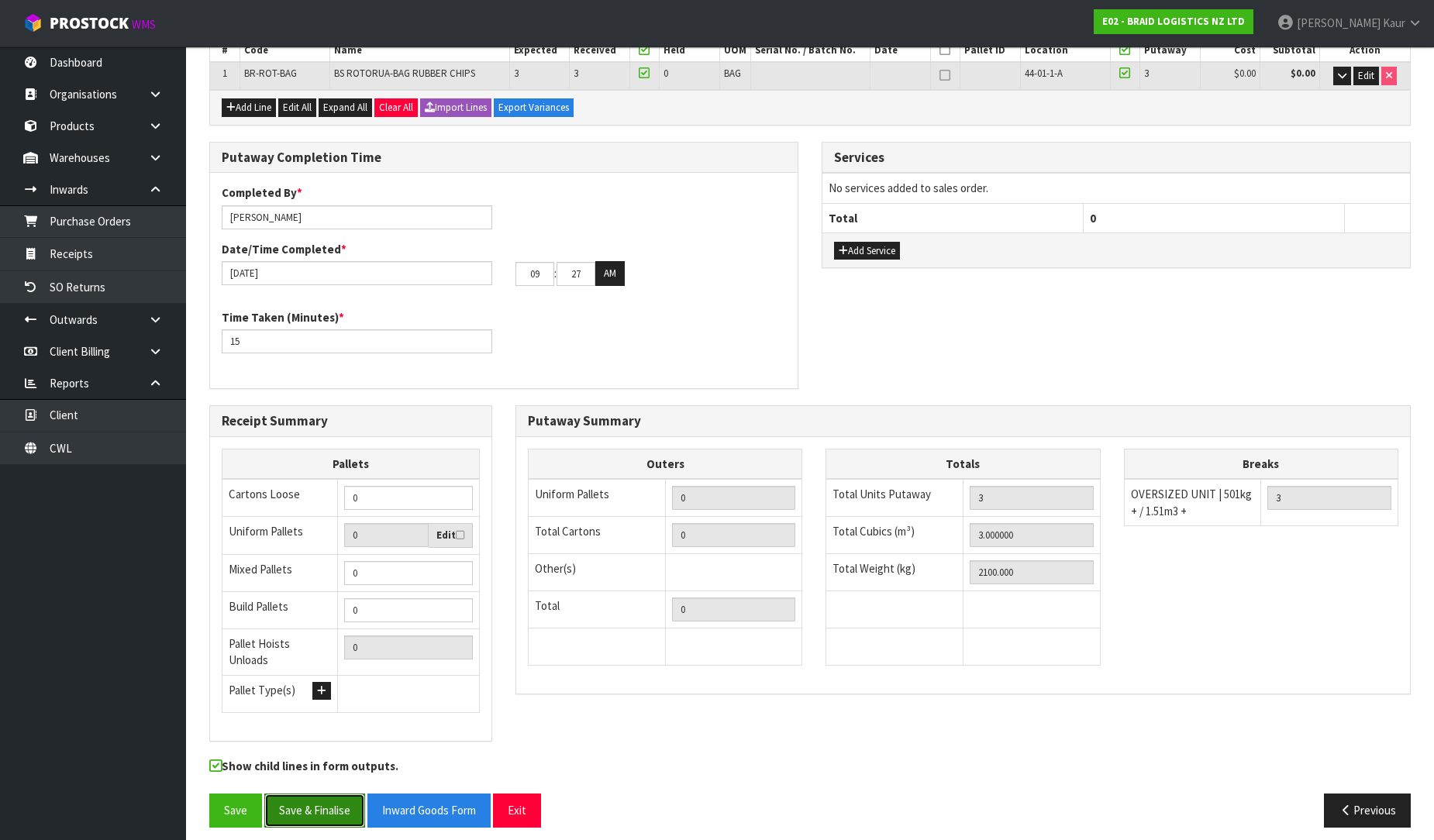
click at [310, 801] on button "Save & Finalise" at bounding box center [314, 809] width 101 height 33
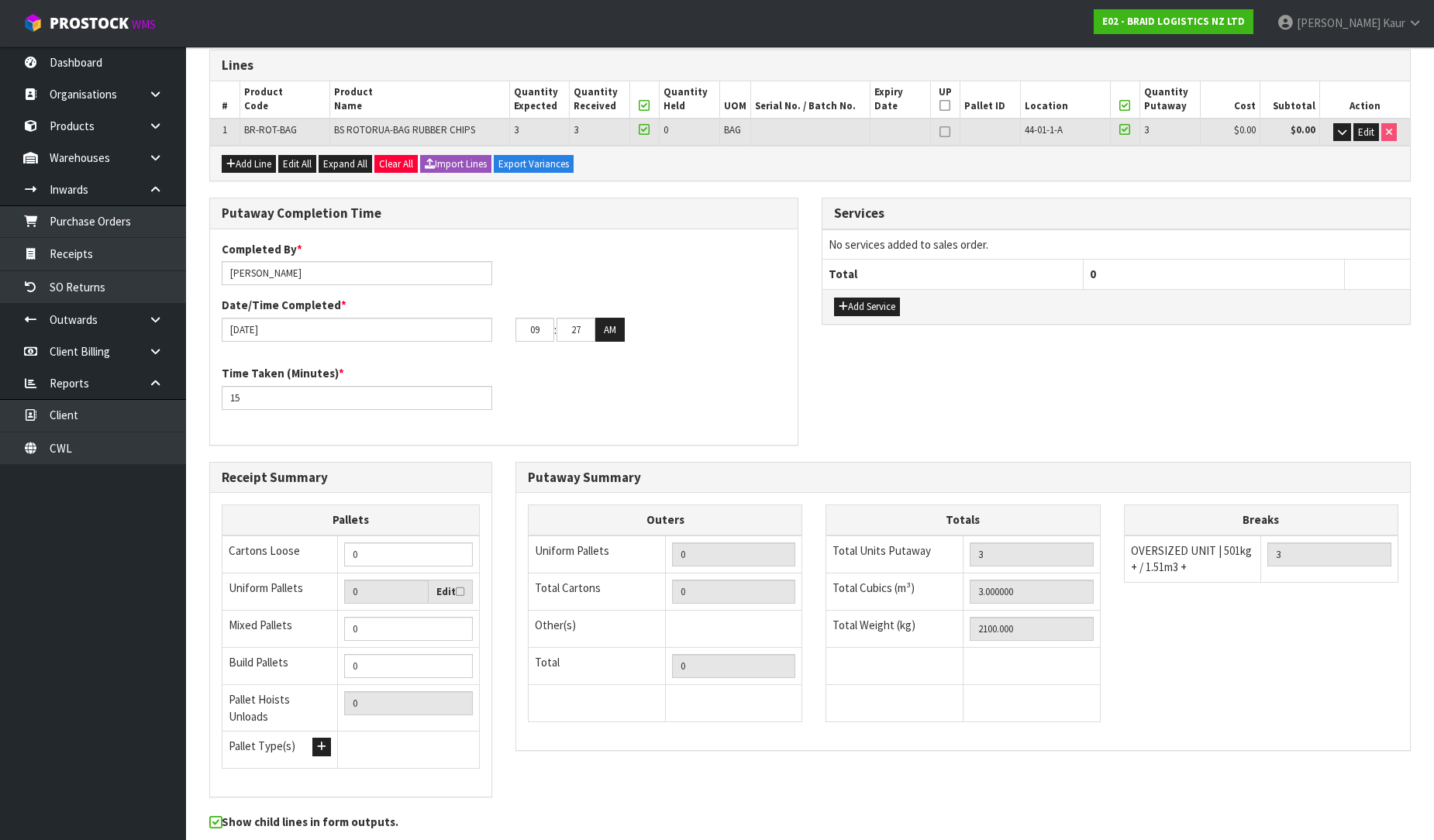
scroll to position [0, 0]
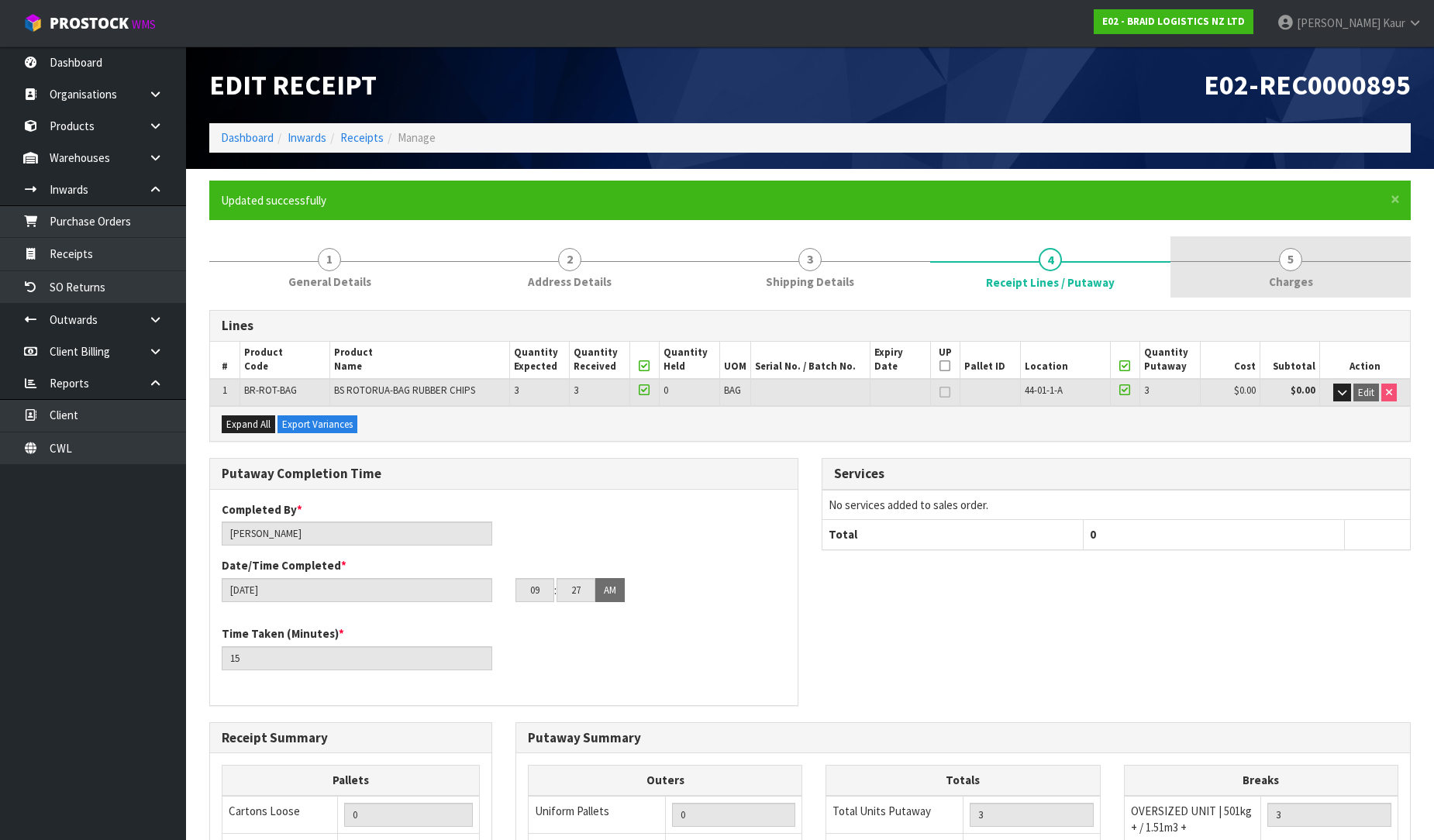
click at [1304, 283] on span "Charges" at bounding box center [1291, 282] width 44 height 16
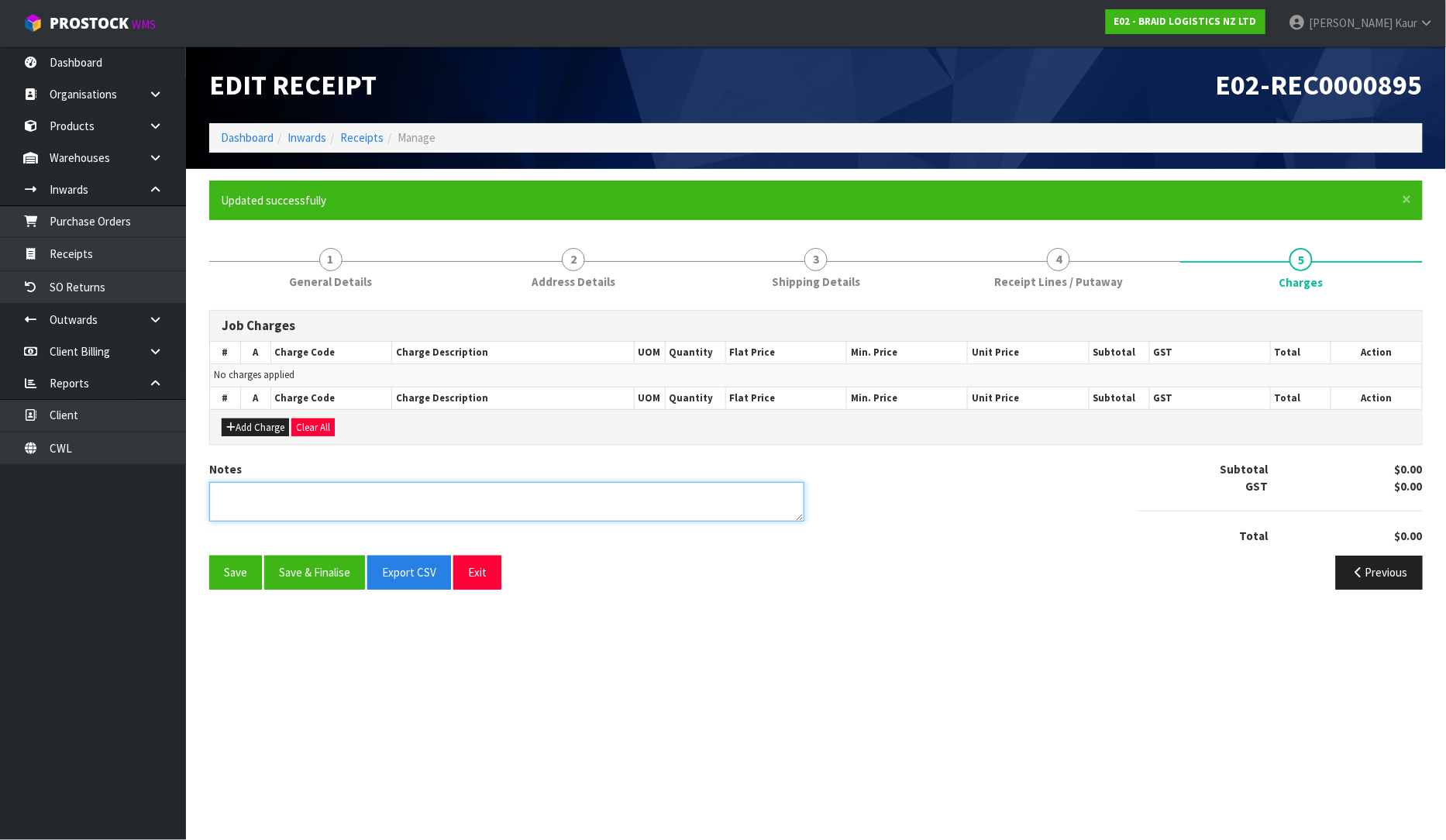
click at [400, 493] on textarea at bounding box center [507, 501] width 595 height 39
type textarea "NO CHARGES"
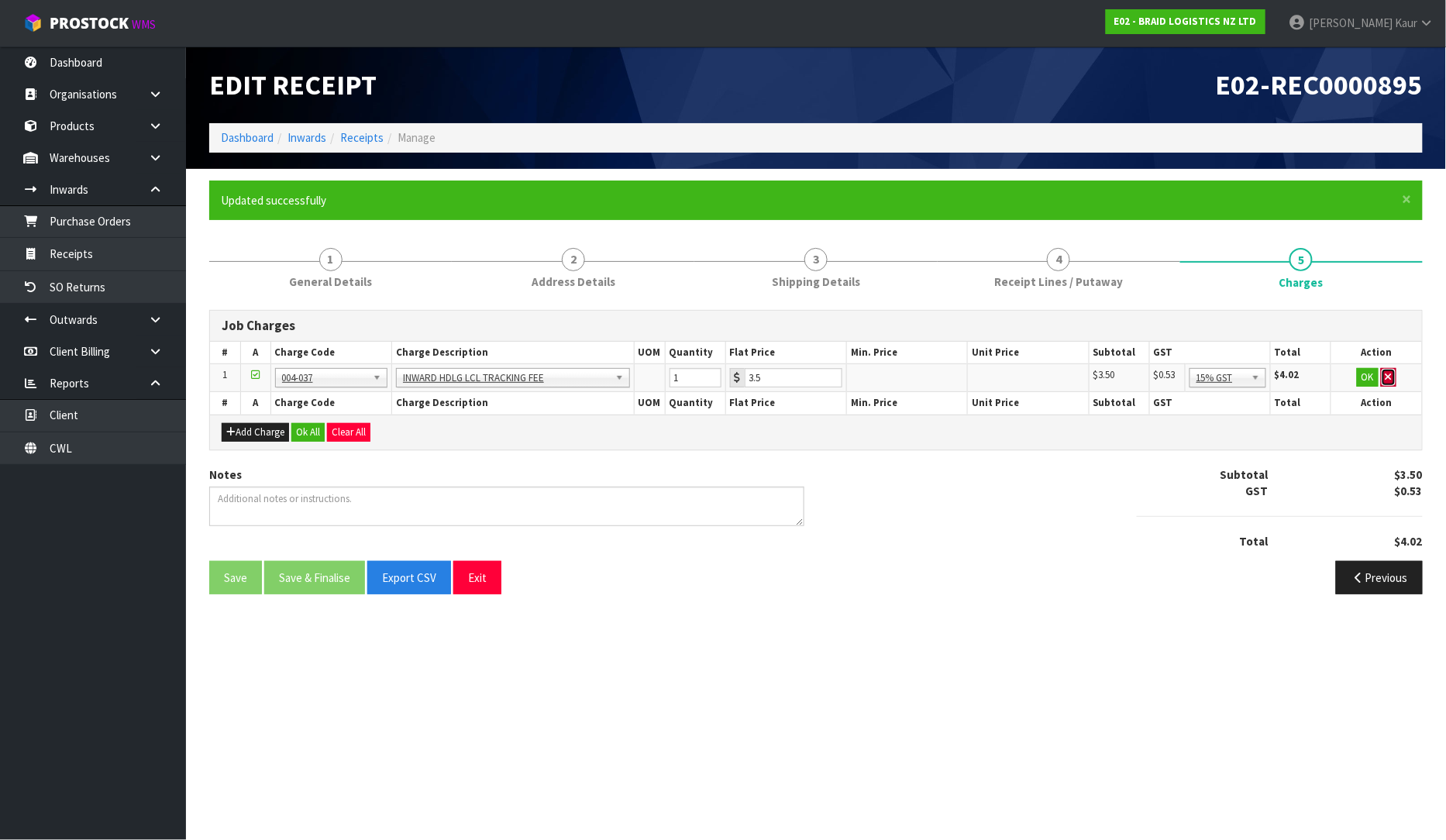
click at [1396, 372] on button "button" at bounding box center [1388, 377] width 15 height 19
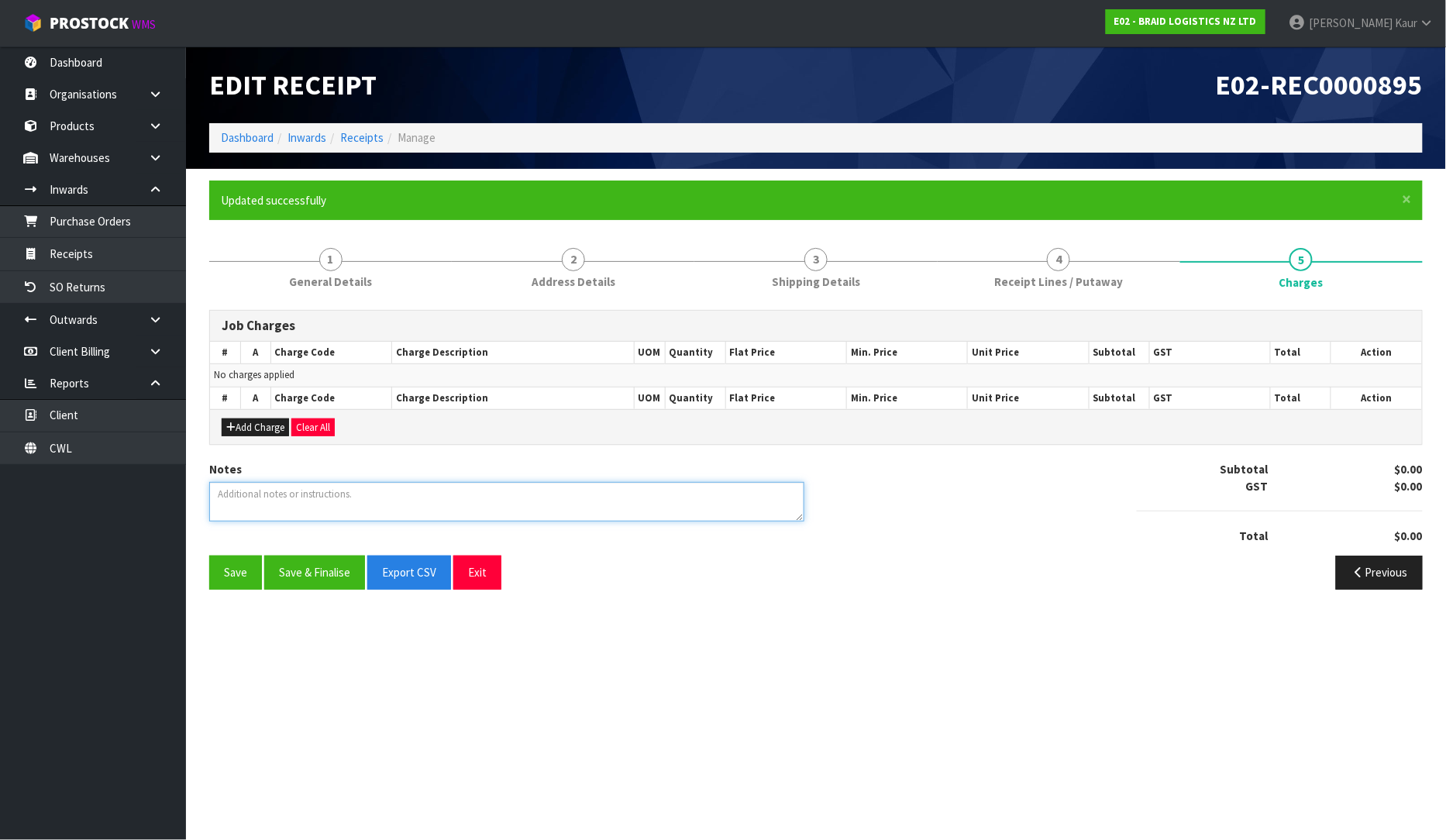
click at [280, 494] on textarea at bounding box center [507, 501] width 595 height 39
type textarea "NO CHARGES"
click at [305, 579] on button "Save & Finalise" at bounding box center [314, 572] width 101 height 33
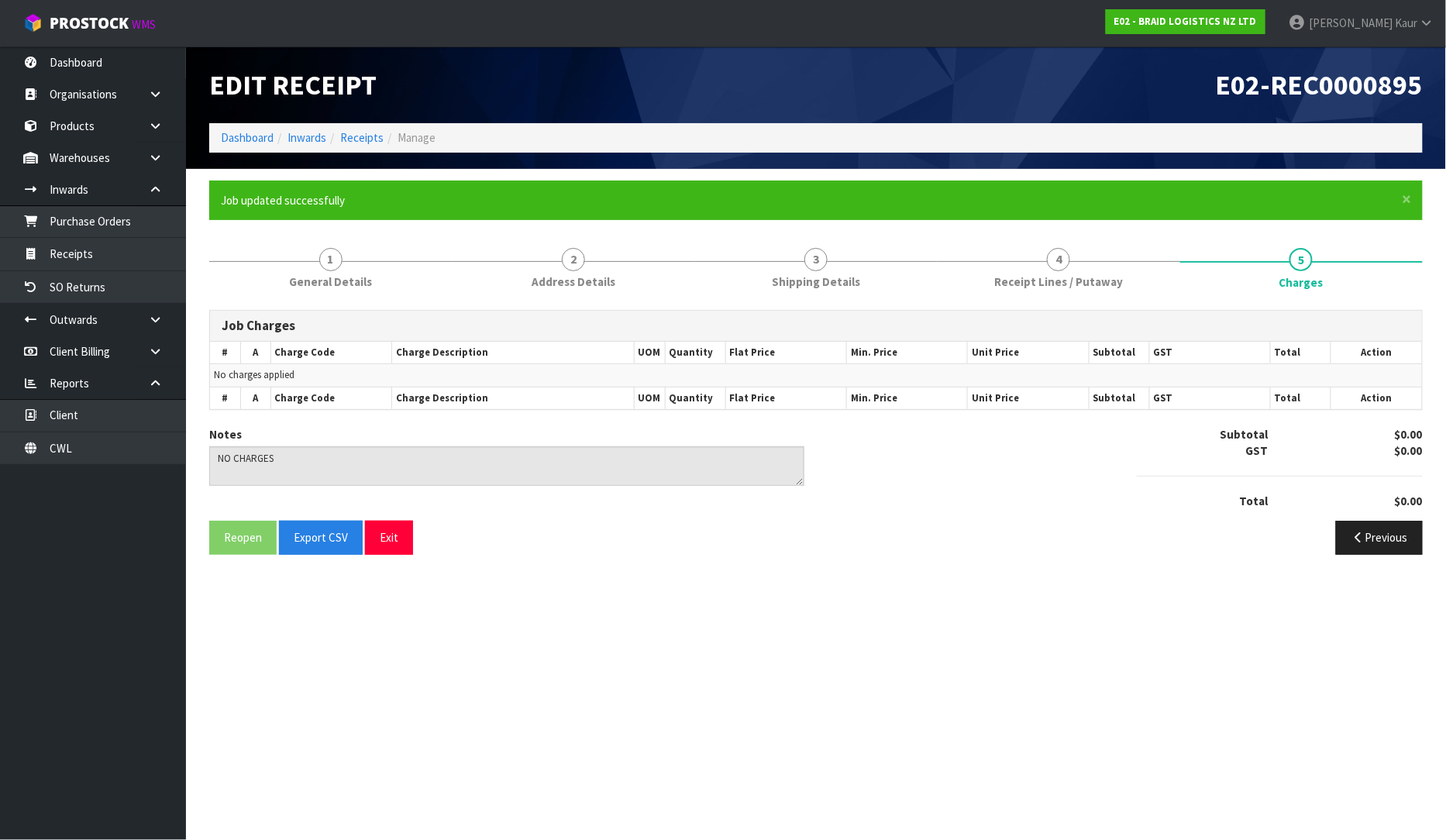
click at [899, 67] on div "E02-REC0000895" at bounding box center [1125, 84] width 619 height 76
click at [1090, 268] on link "4 Receipt Lines / Putaway" at bounding box center [1058, 267] width 242 height 61
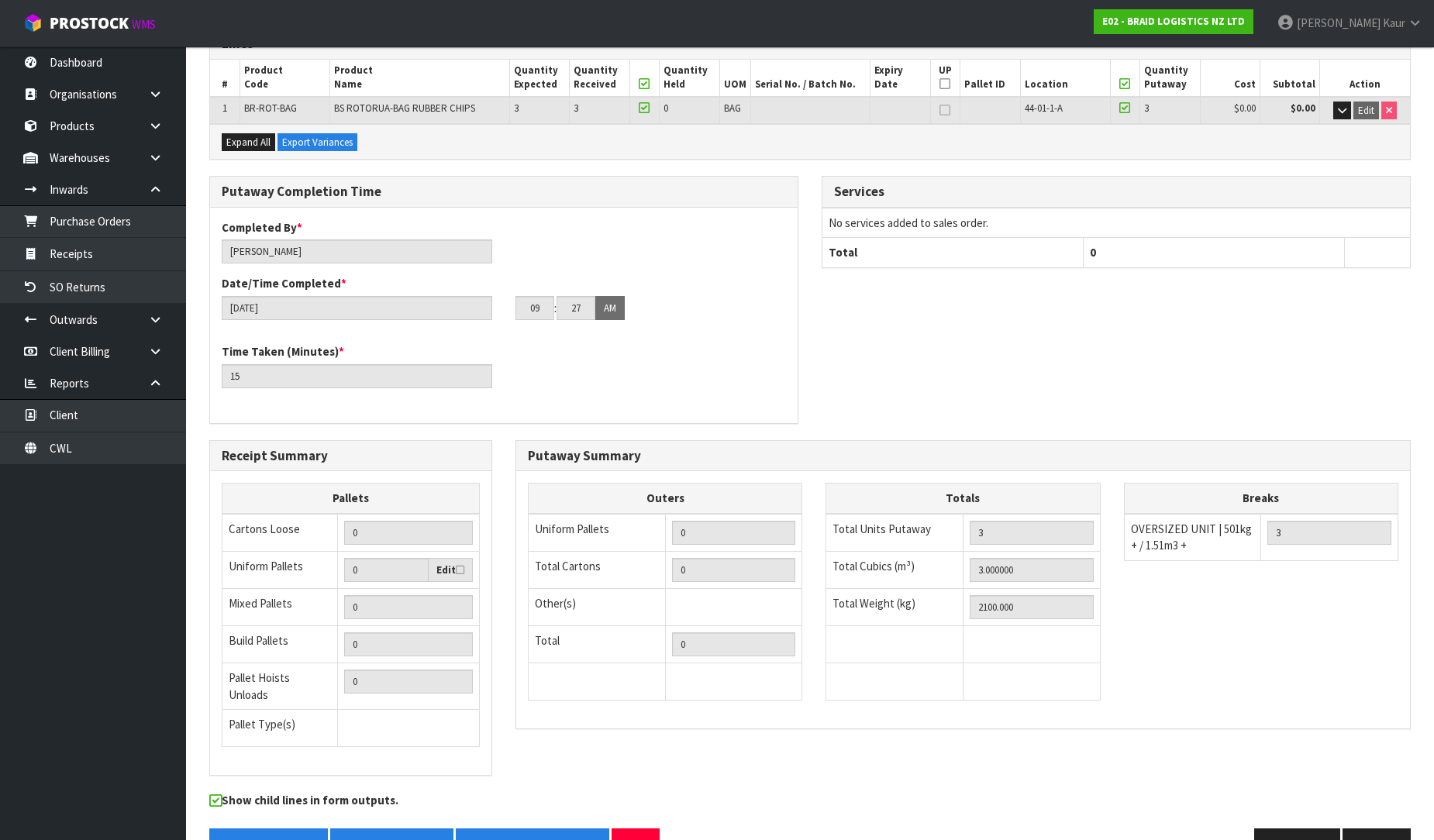
scroll to position [316, 0]
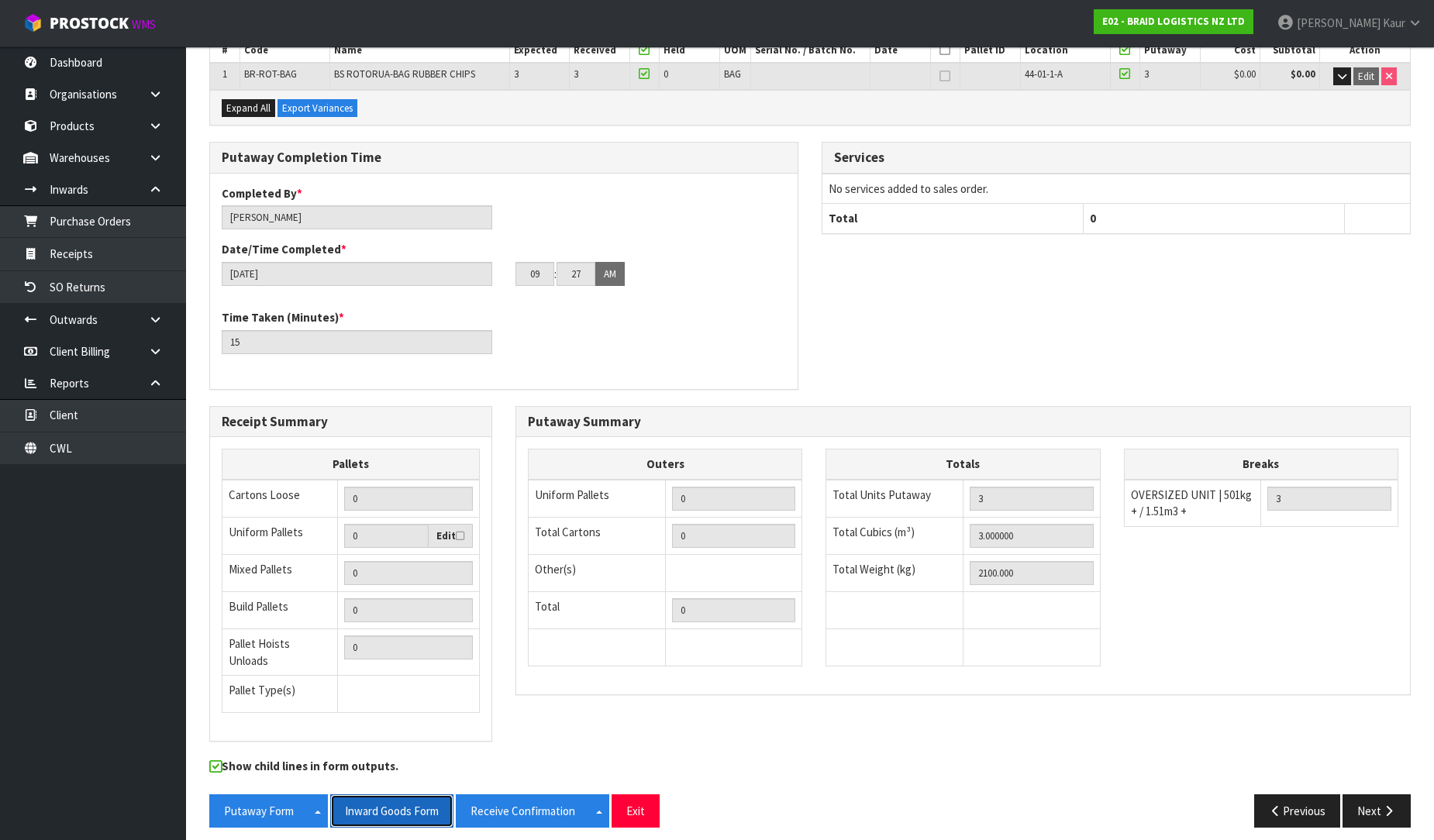
drag, startPoint x: 399, startPoint y: 809, endPoint x: 1316, endPoint y: 1, distance: 1222.2
click at [399, 809] on button "Inward Goods Form" at bounding box center [391, 810] width 123 height 33
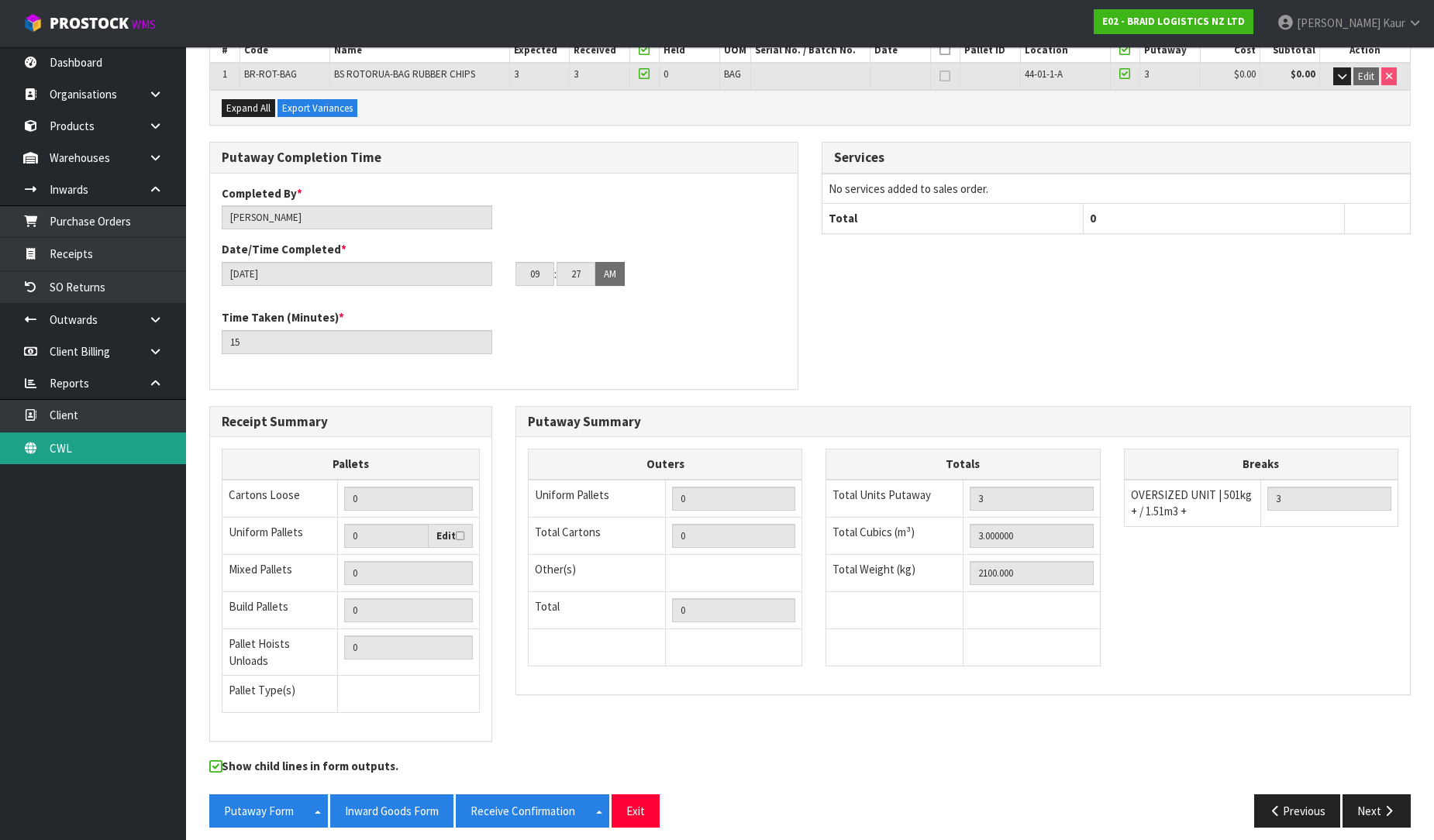
click at [109, 455] on link "CWL" at bounding box center [93, 447] width 186 height 31
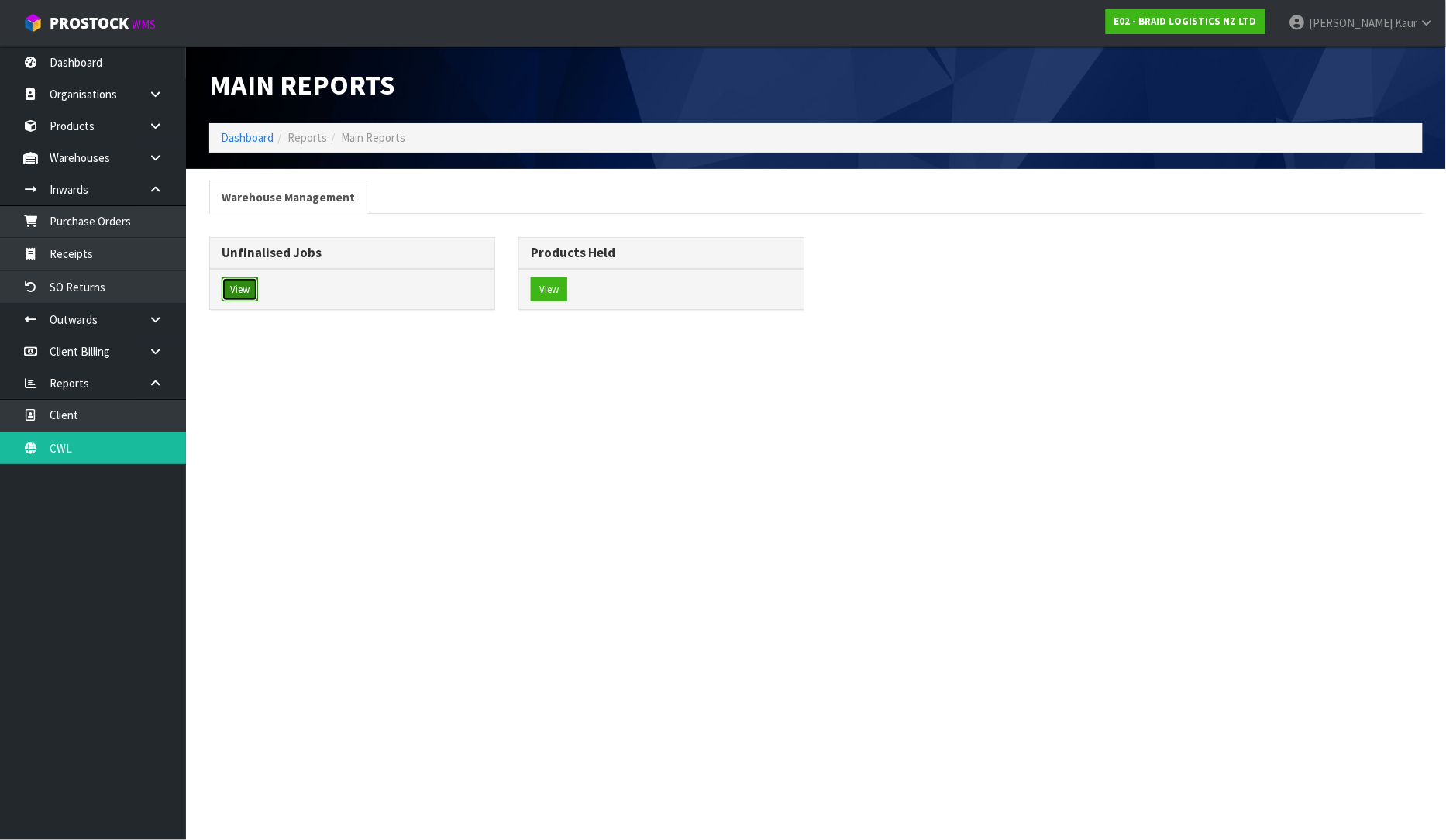
click at [241, 285] on button "View" at bounding box center [239, 290] width 36 height 25
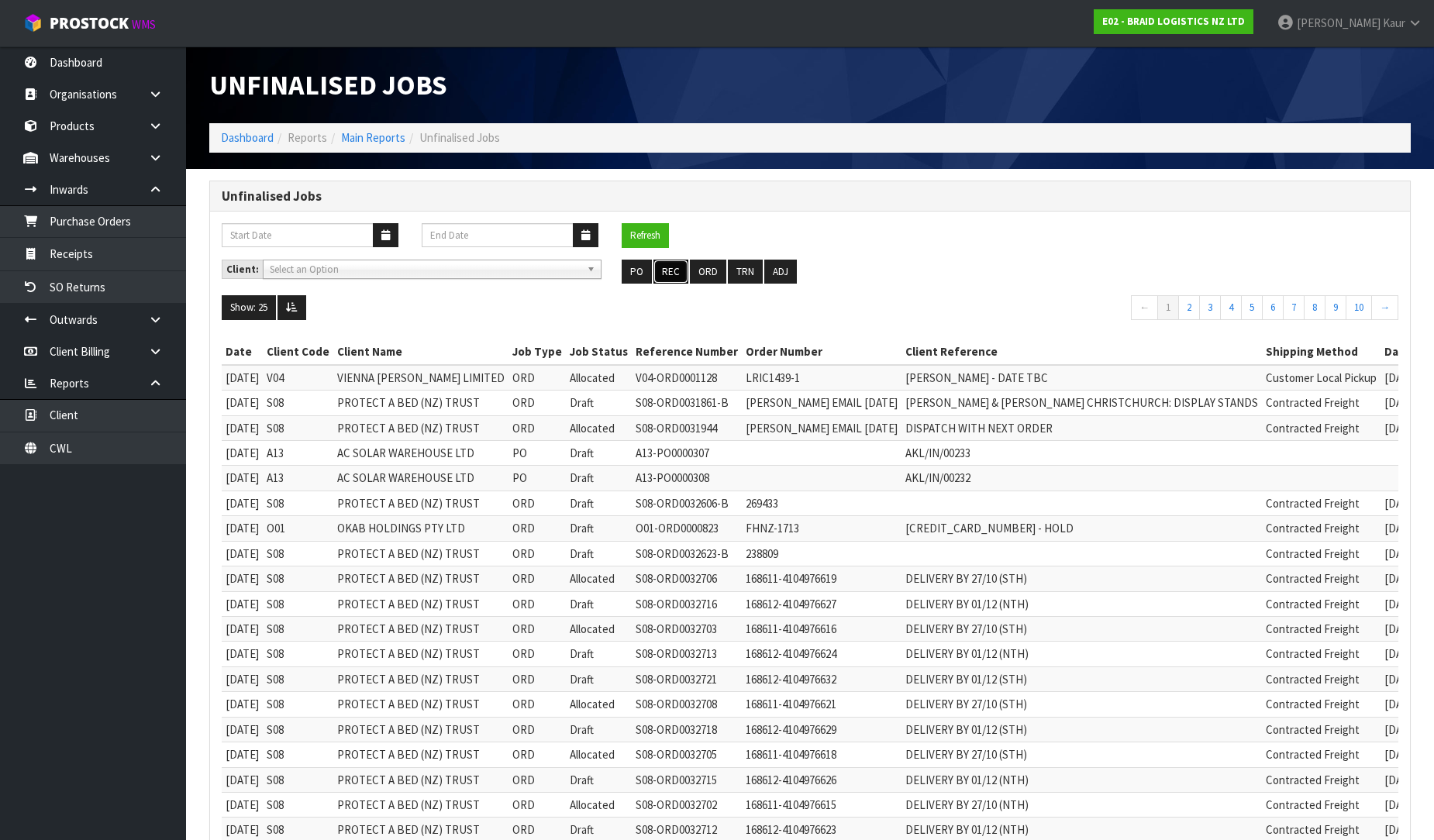
click at [676, 274] on button "REC" at bounding box center [670, 272] width 35 height 25
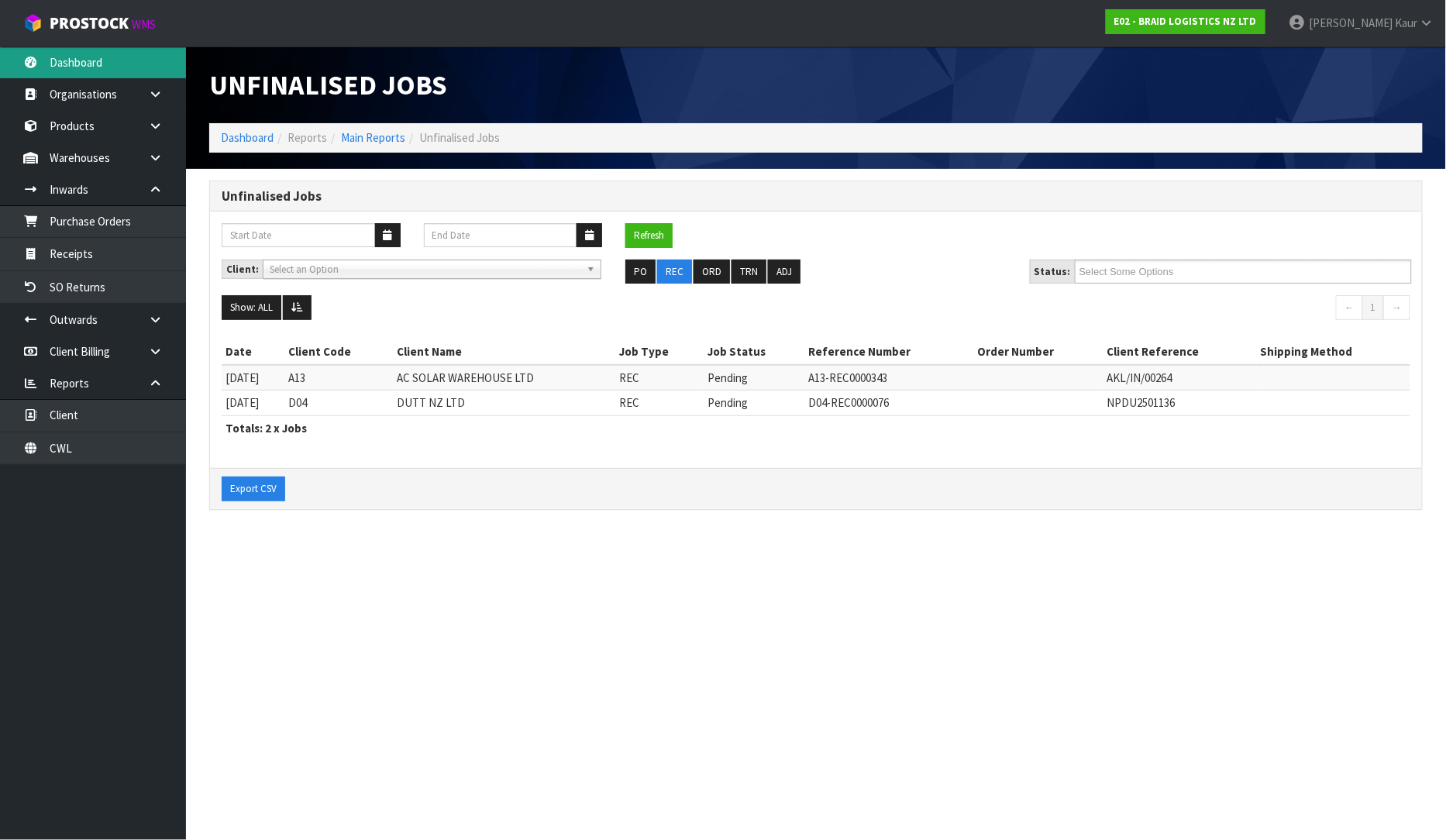
click at [118, 65] on link "Dashboard" at bounding box center [93, 62] width 186 height 31
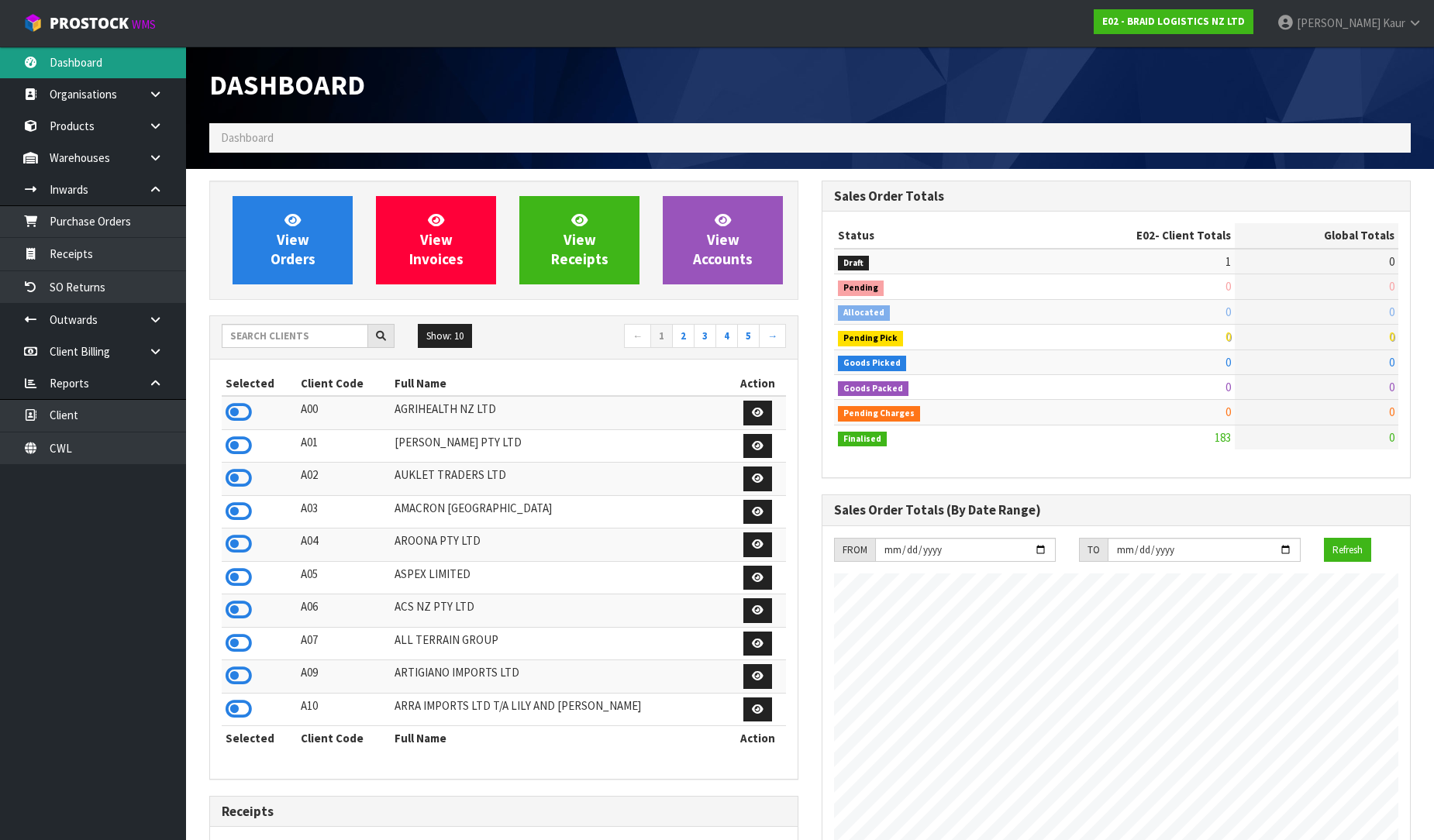
scroll to position [948, 612]
click at [244, 413] on icon at bounding box center [238, 412] width 27 height 23
click at [241, 448] on icon at bounding box center [238, 445] width 27 height 23
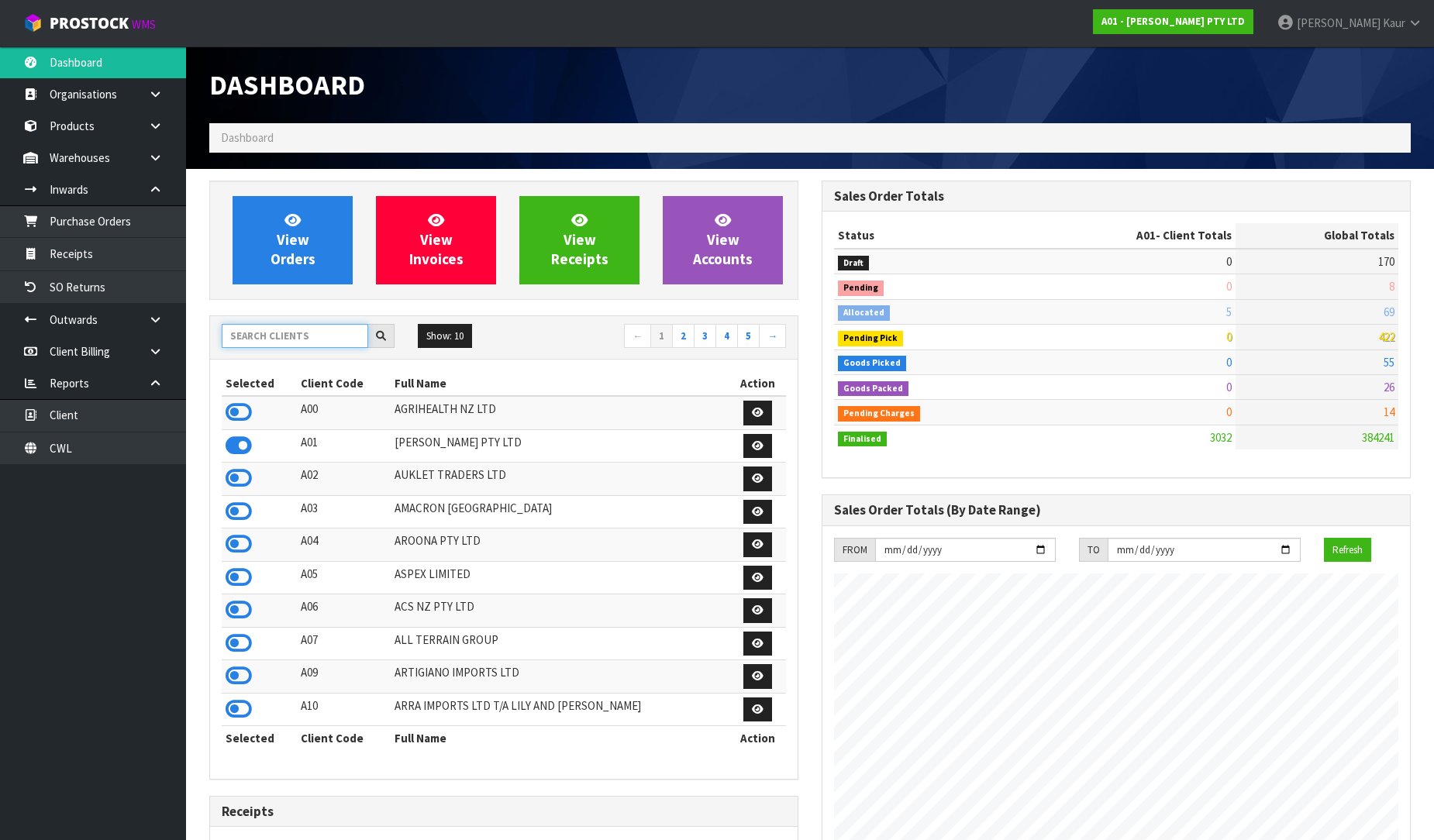
click at [266, 327] on input "text" at bounding box center [295, 336] width 146 height 24
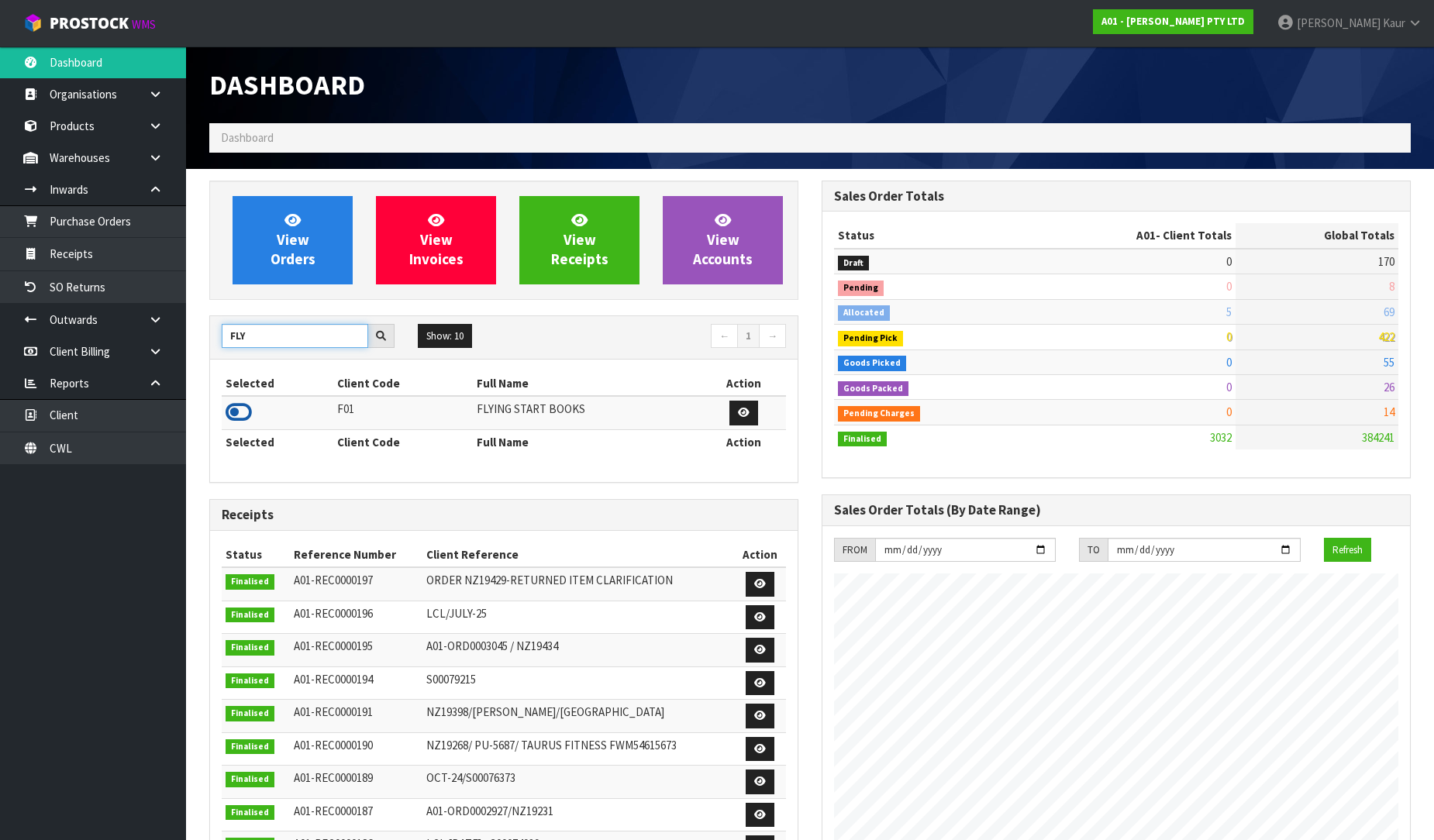
type input "FLY"
click at [244, 414] on icon at bounding box center [238, 412] width 27 height 23
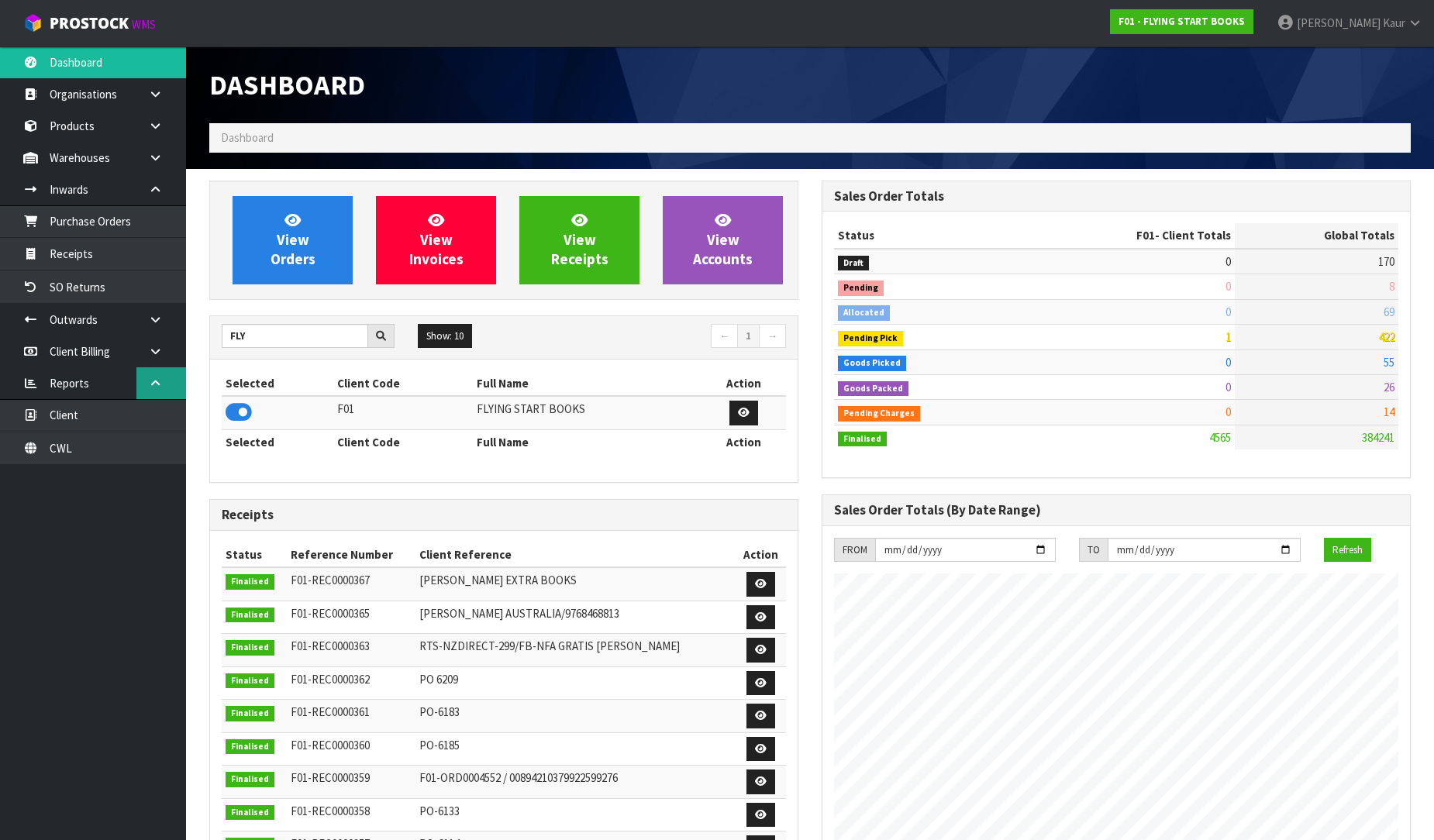
scroll to position [1208, 612]
drag, startPoint x: 248, startPoint y: 339, endPoint x: 117, endPoint y: 352, distance: 131.6
click at [117, 352] on body "Toggle navigation ProStock WMS F01 - FLYING START BOOKS Prabhneet Kaur Logout D…" at bounding box center [717, 420] width 1434 height 840
type input "ACS"
click at [237, 416] on icon at bounding box center [238, 412] width 27 height 23
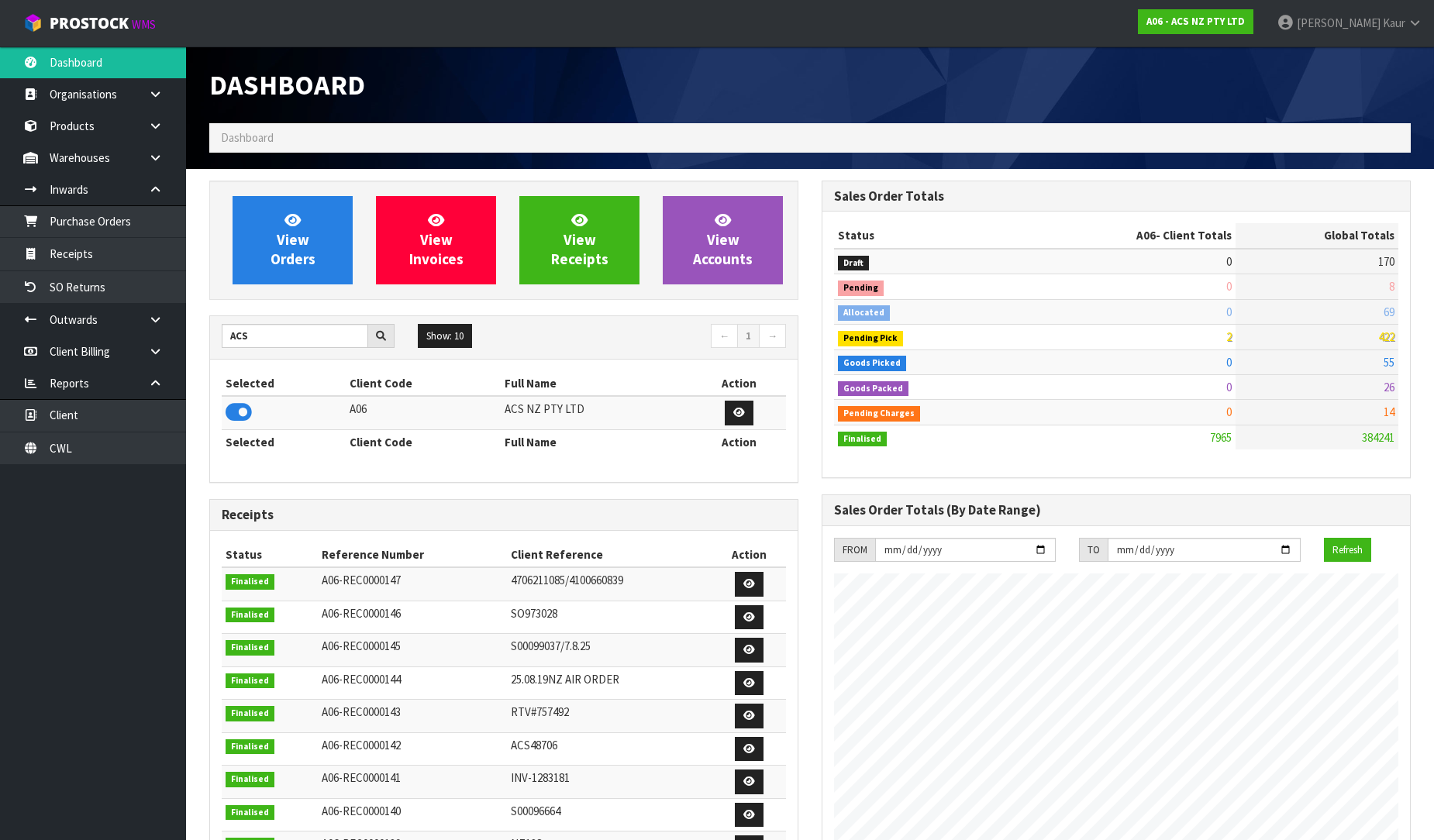
scroll to position [1174, 612]
drag, startPoint x: 295, startPoint y: 334, endPoint x: 203, endPoint y: 347, distance: 92.9
click at [203, 347] on div "View Orders View Invoices View Receipts View Accounts ACS Show: 10 5 10 25 50 ←…" at bounding box center [504, 630] width 612 height 900
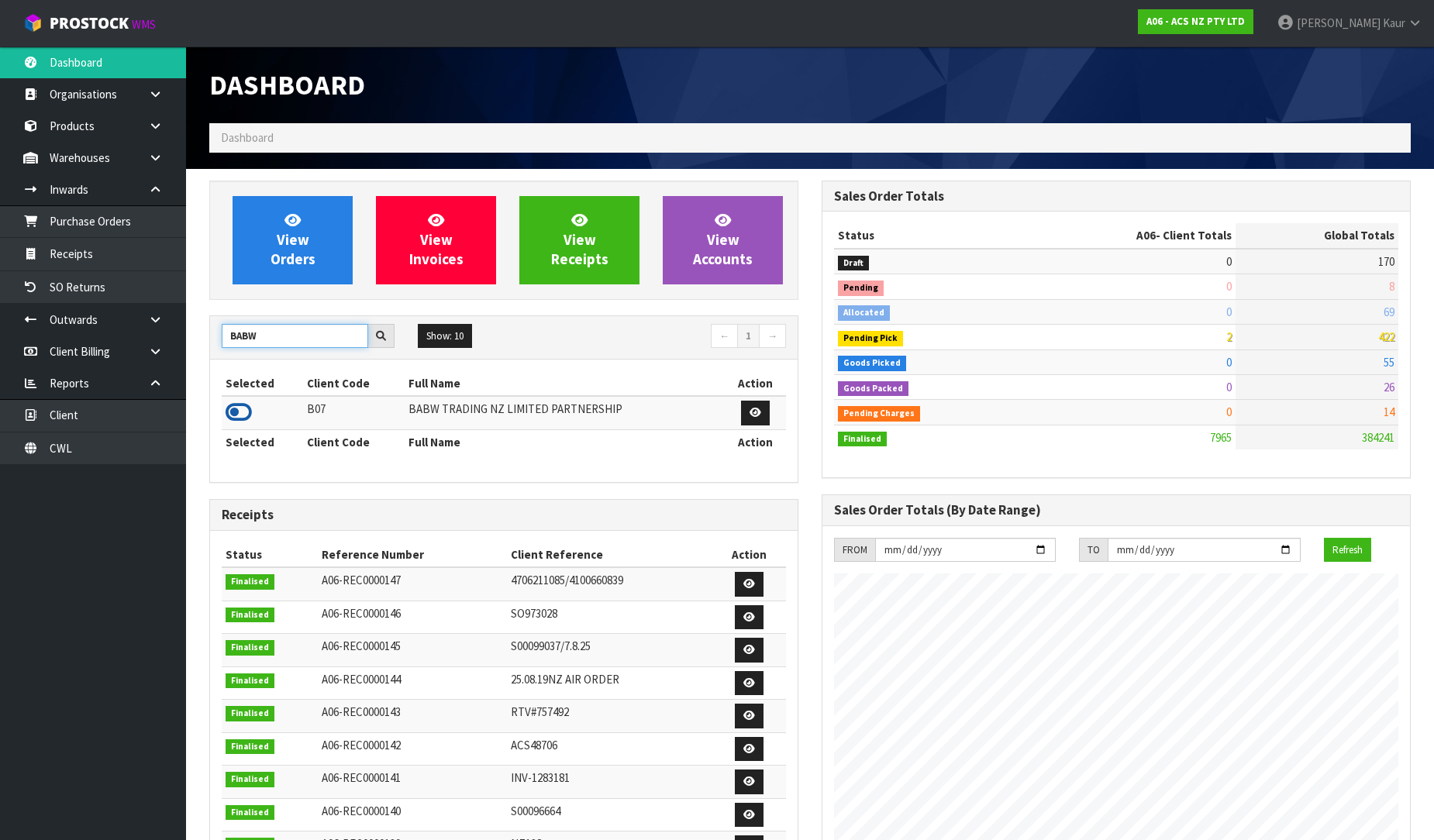
type input "BABW"
click at [233, 414] on icon at bounding box center [238, 412] width 27 height 23
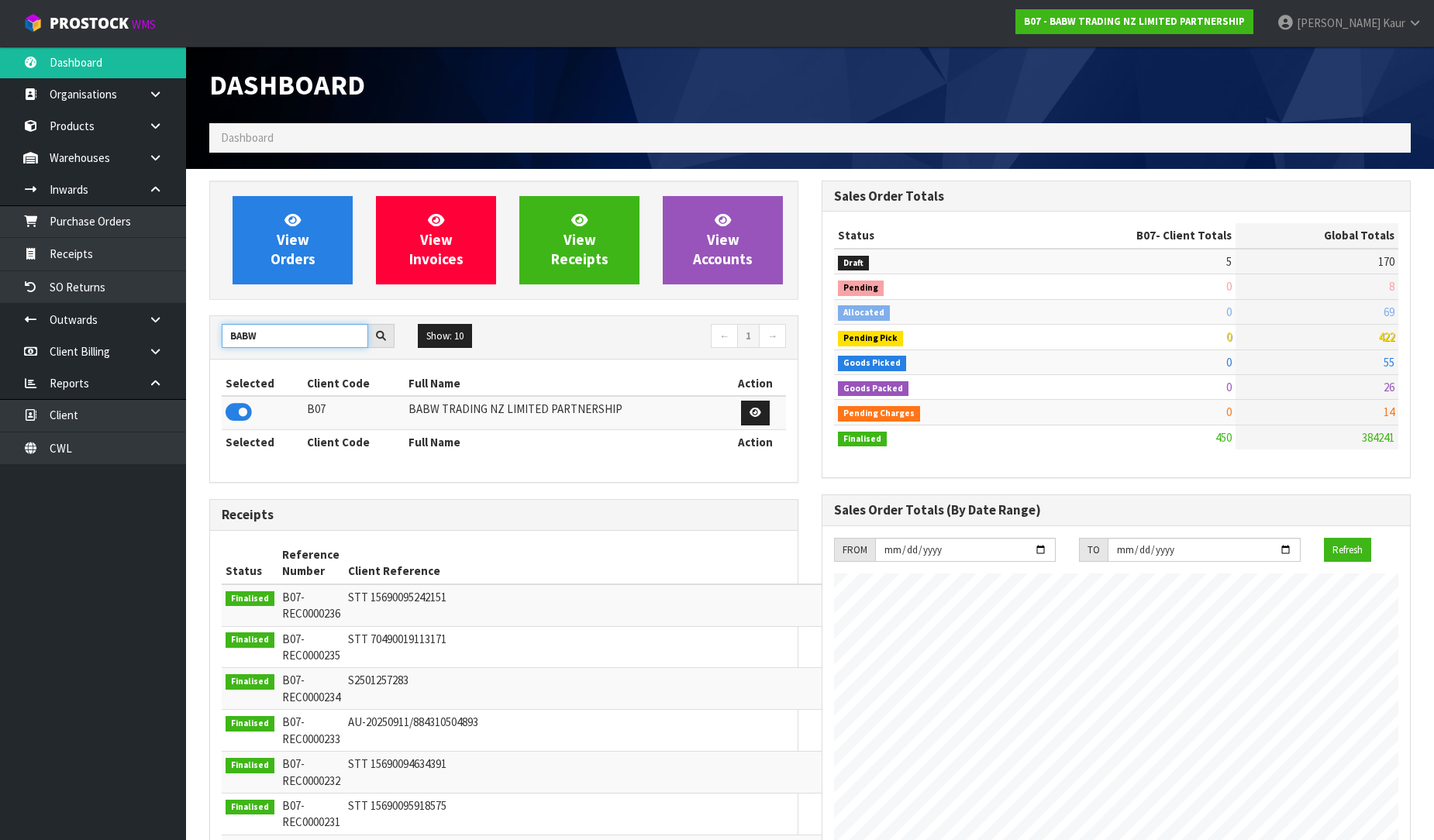
drag, startPoint x: 269, startPoint y: 338, endPoint x: 209, endPoint y: 348, distance: 60.8
click at [209, 348] on div "BABW Show: 10 5 10 25 50 ← 1 → Selected Client Code Full Name Action B07 BABW T…" at bounding box center [504, 399] width 589 height 168
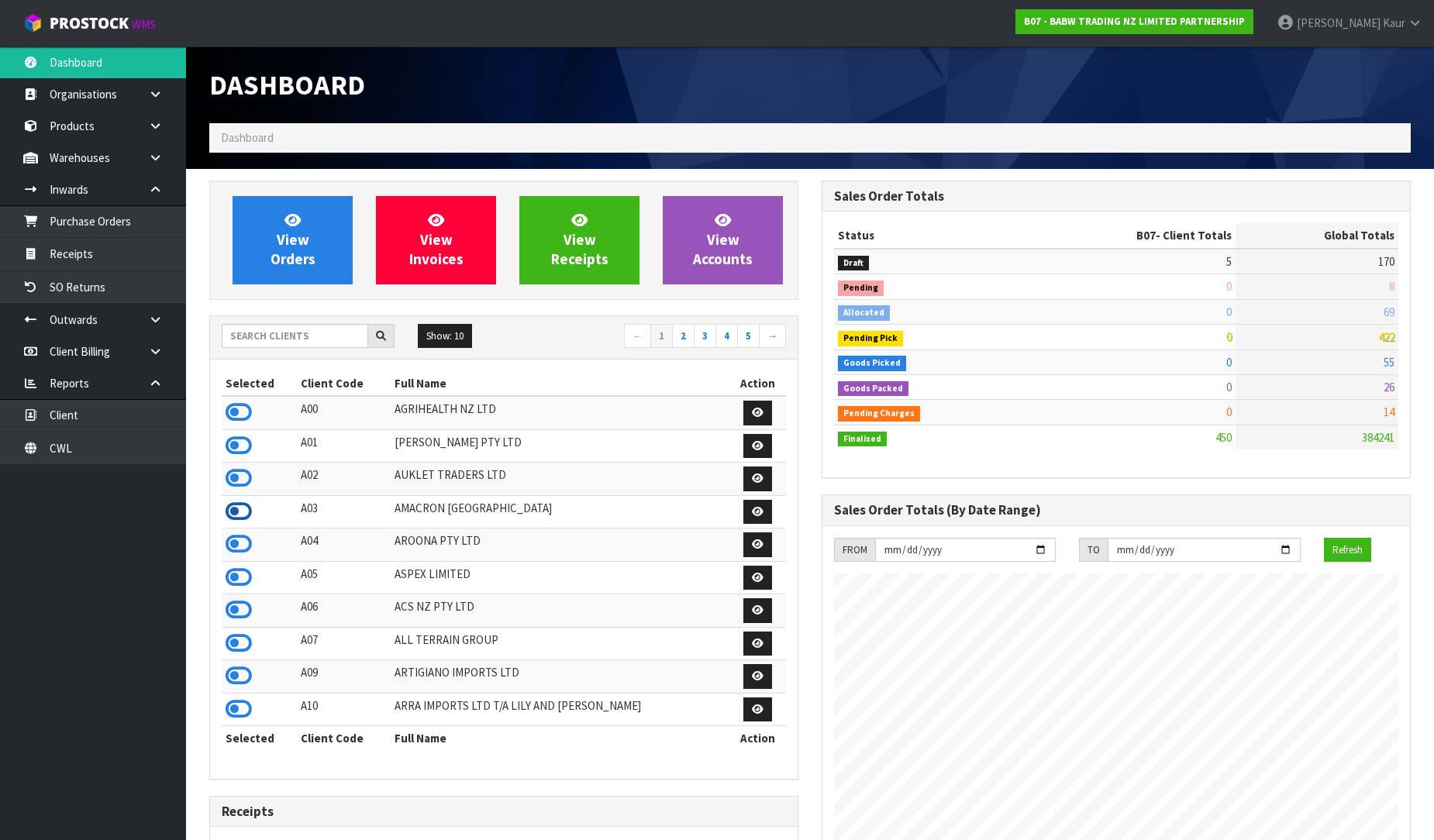
click at [229, 517] on icon at bounding box center [238, 511] width 27 height 23
click at [239, 584] on icon at bounding box center [238, 577] width 27 height 23
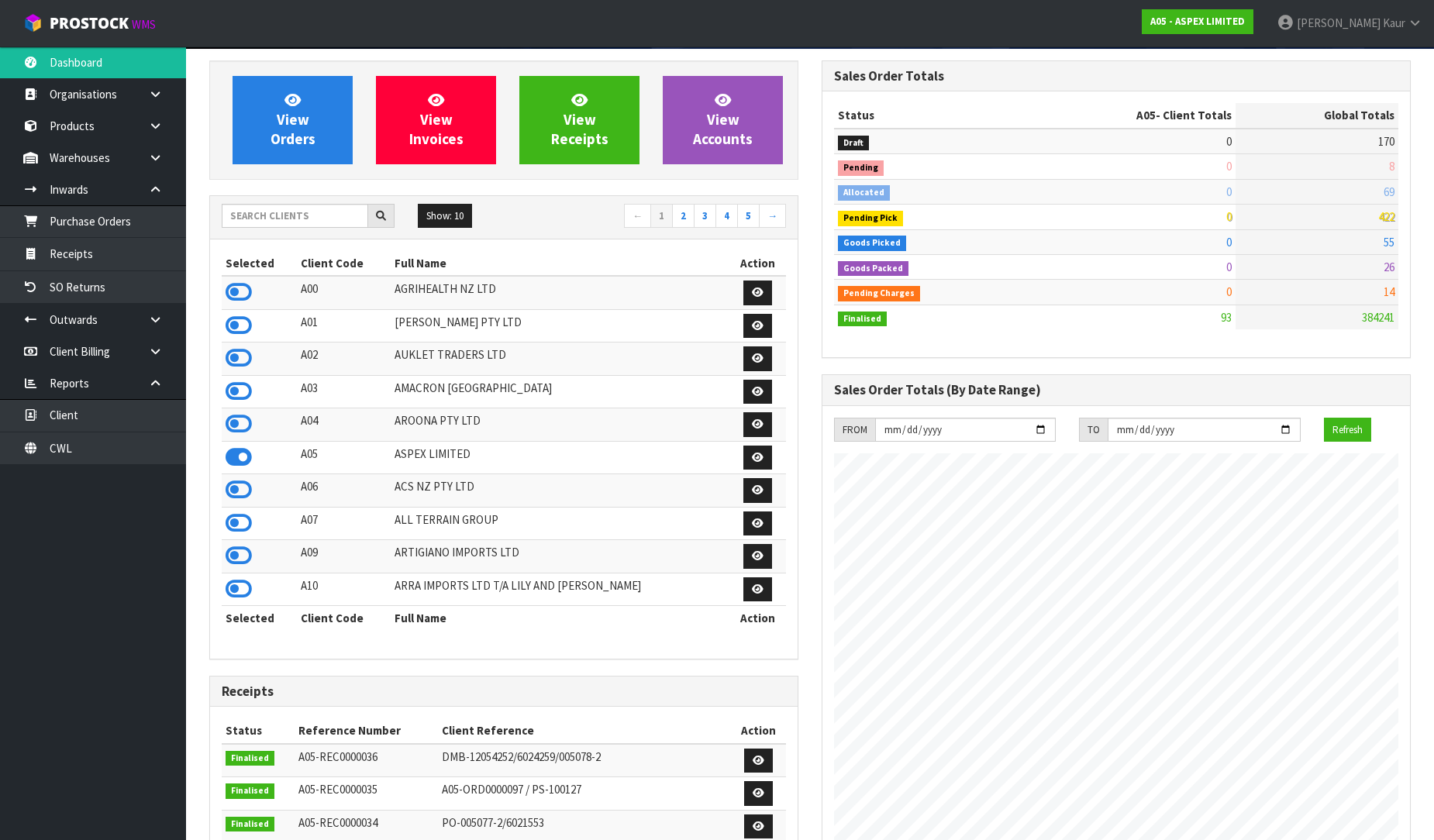
scroll to position [0, 0]
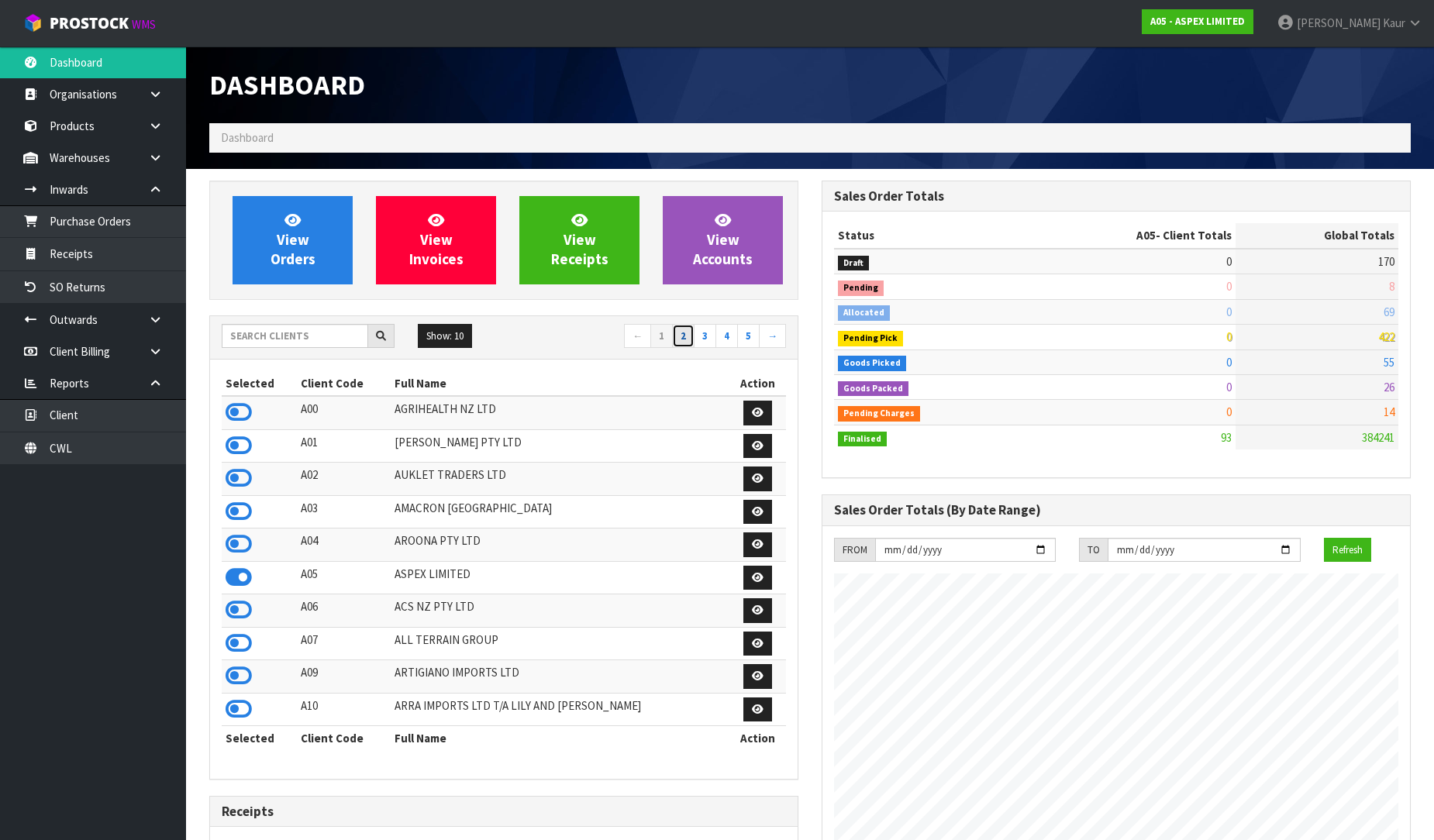
click at [690, 340] on link "2" at bounding box center [683, 336] width 23 height 25
click at [226, 477] on icon at bounding box center [238, 478] width 27 height 23
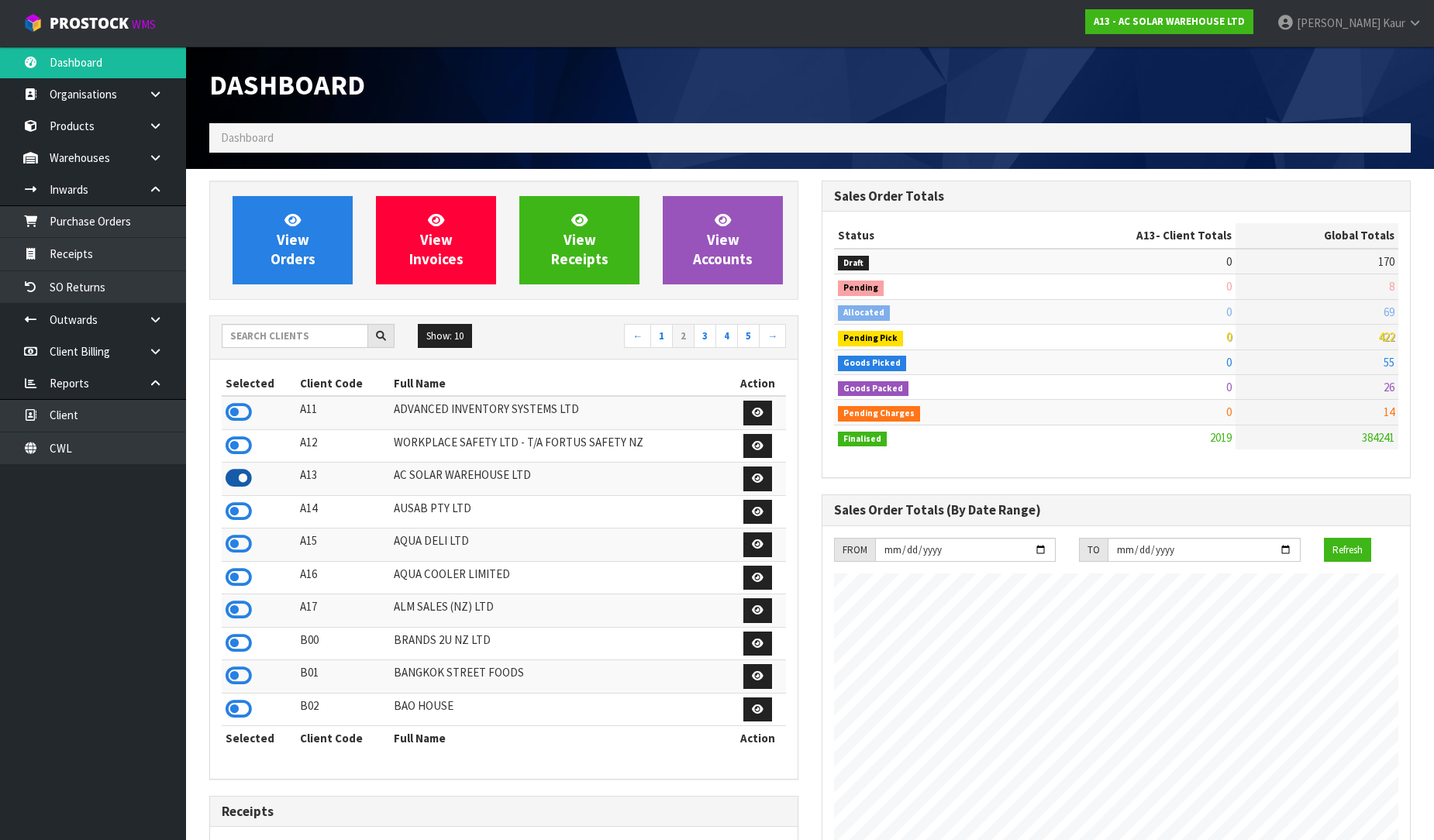
scroll to position [1098, 612]
click at [708, 337] on link "3" at bounding box center [705, 336] width 23 height 25
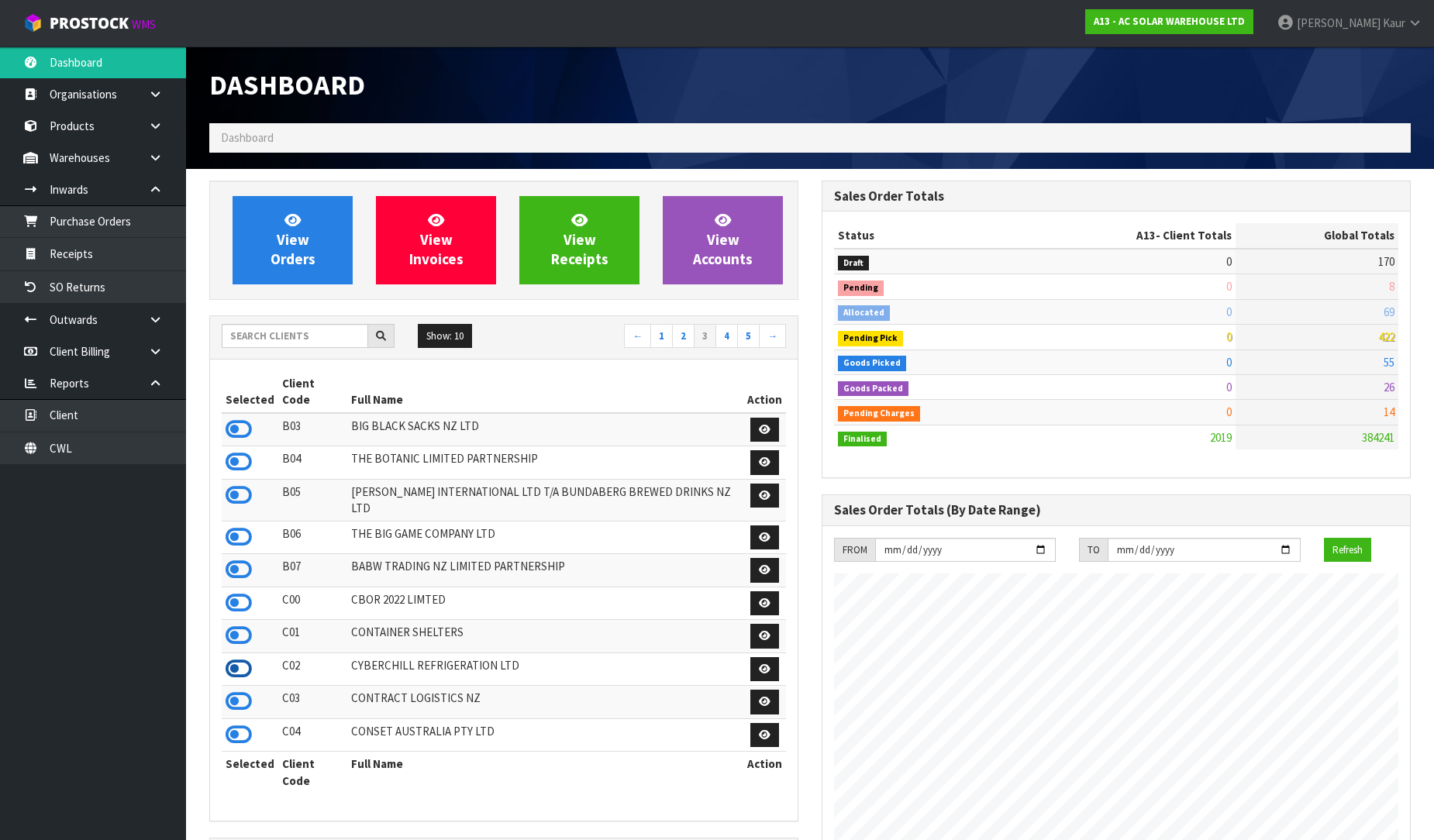
click at [237, 657] on icon at bounding box center [238, 669] width 27 height 23
click at [233, 525] on icon at bounding box center [238, 537] width 27 height 23
click at [723, 344] on link "4" at bounding box center [727, 336] width 23 height 25
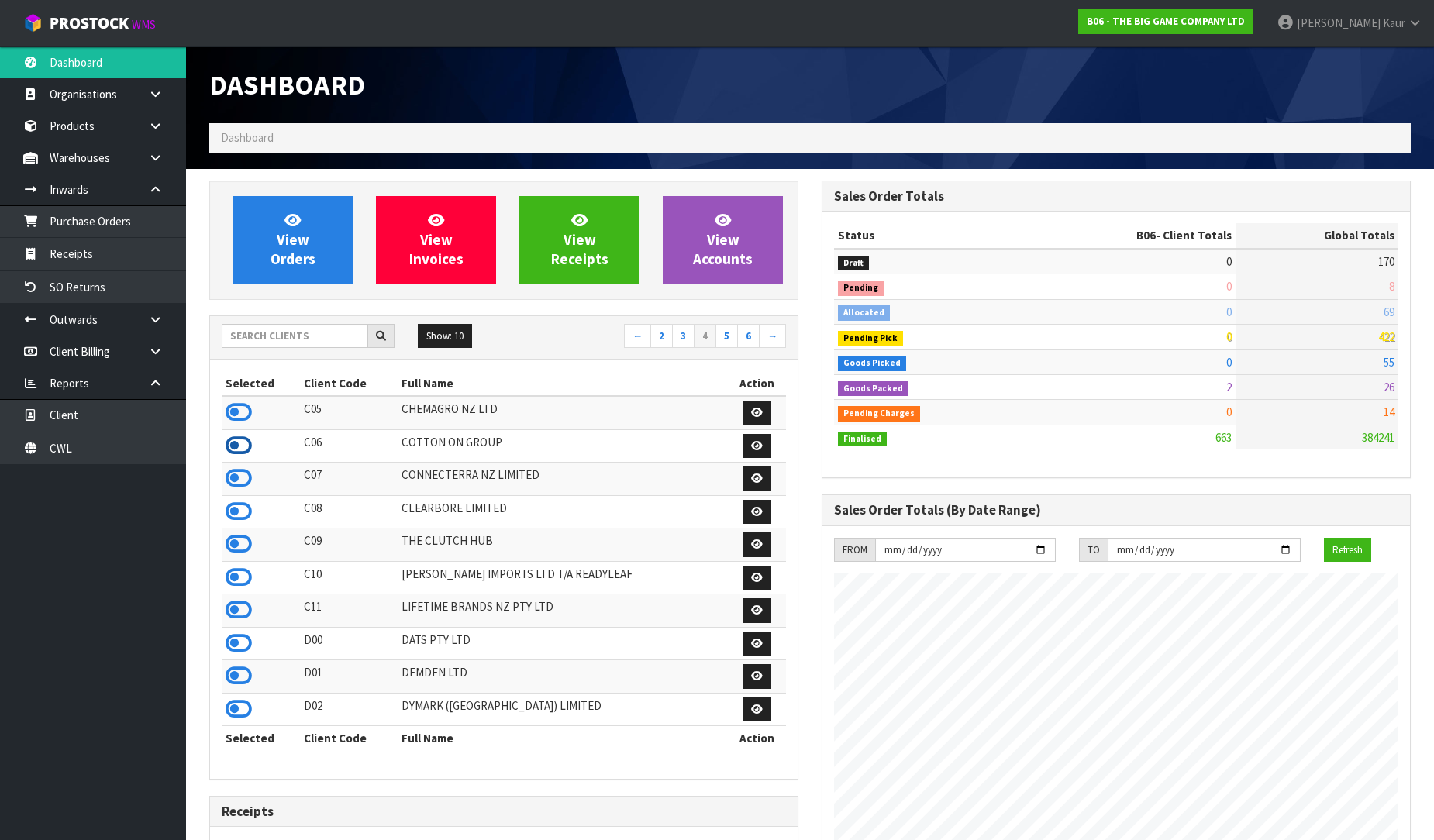
click at [242, 446] on icon at bounding box center [238, 445] width 27 height 23
click at [239, 408] on icon at bounding box center [238, 412] width 27 height 23
click at [235, 546] on icon at bounding box center [238, 544] width 27 height 23
click at [242, 577] on icon at bounding box center [238, 577] width 27 height 23
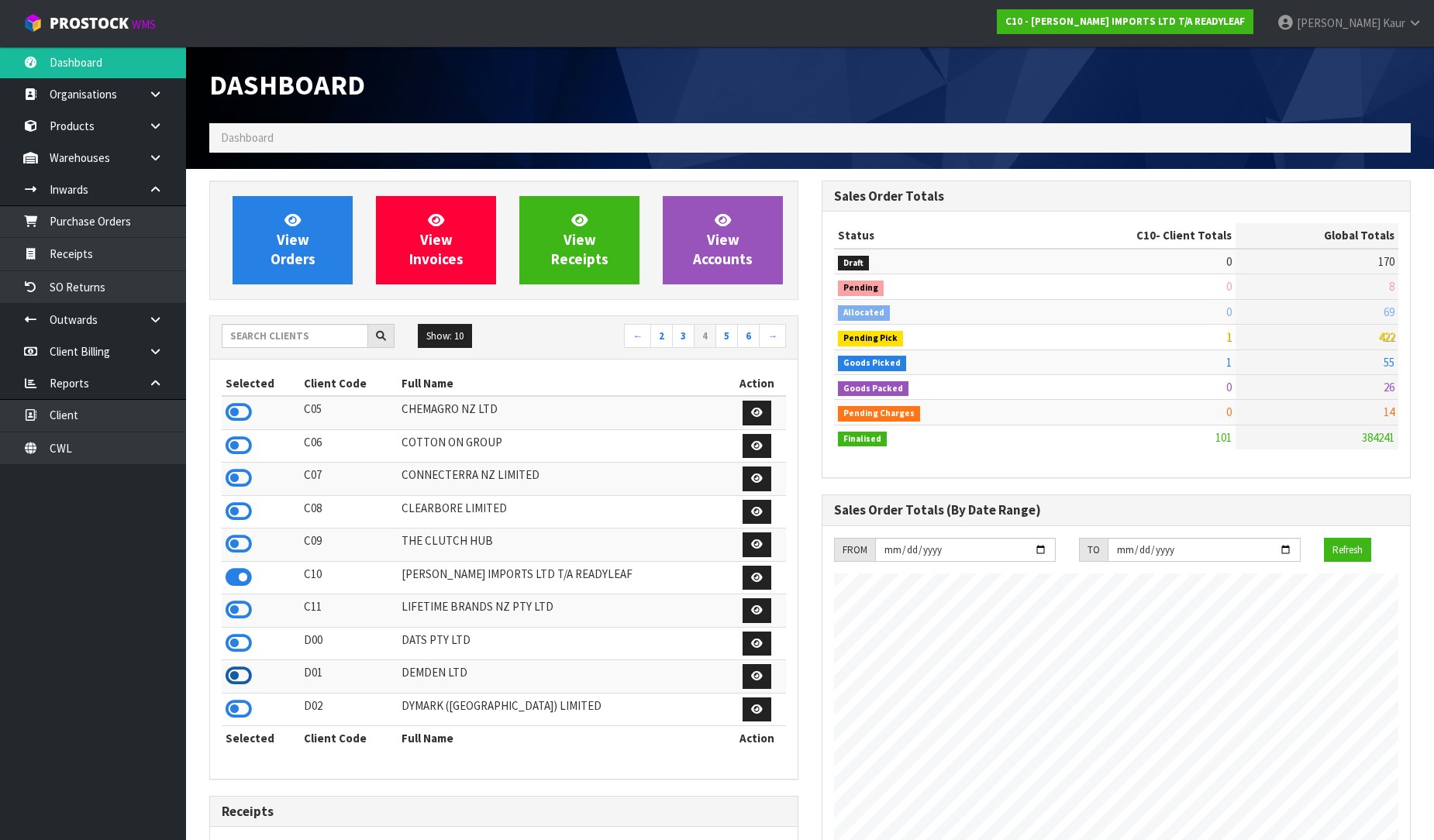
click at [239, 679] on icon at bounding box center [238, 675] width 27 height 23
click at [735, 336] on link "5" at bounding box center [727, 336] width 23 height 25
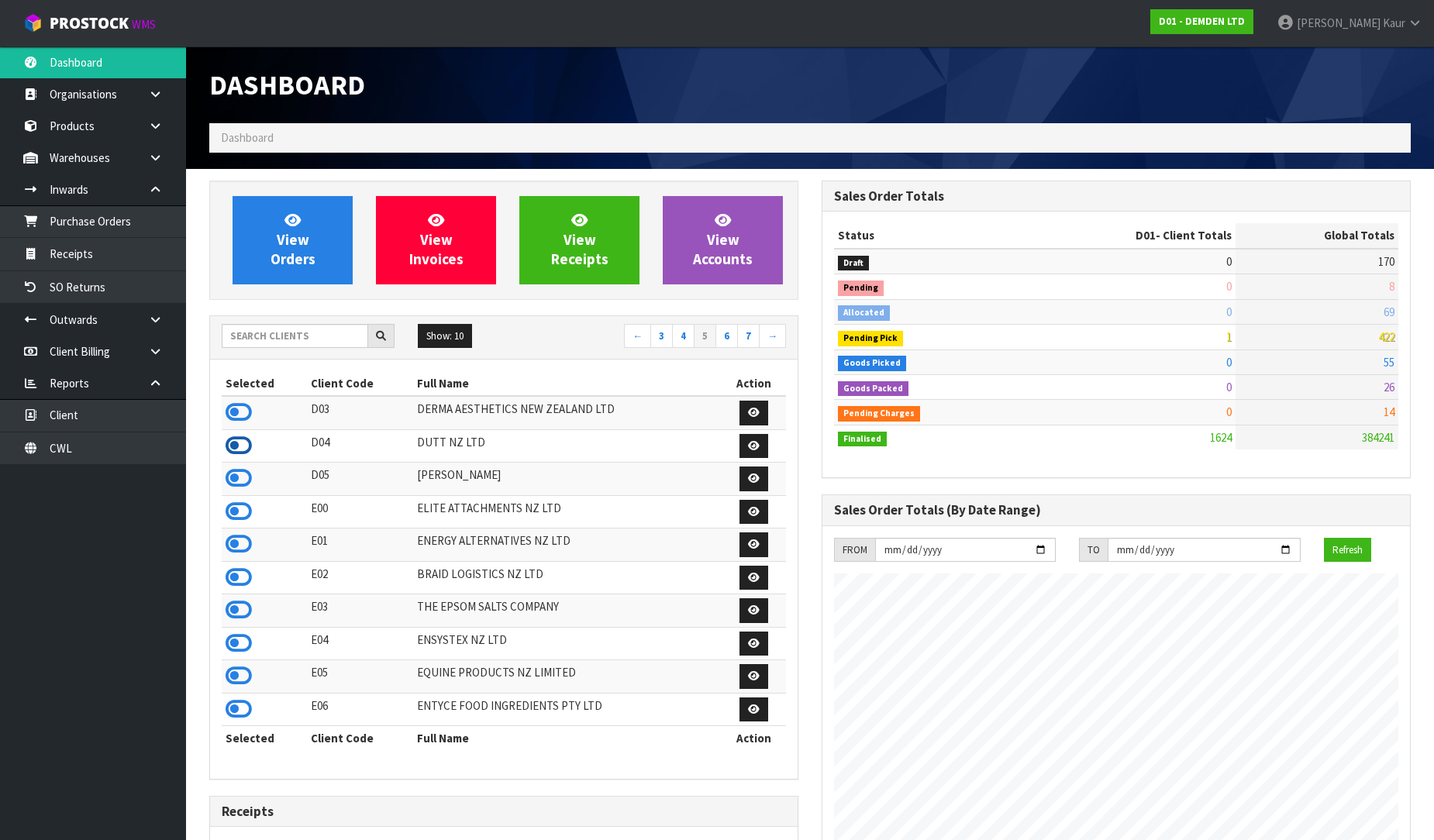
click at [234, 454] on icon at bounding box center [238, 445] width 27 height 23
click at [229, 463] on td at bounding box center [264, 479] width 85 height 33
click at [233, 476] on icon at bounding box center [238, 478] width 27 height 23
click at [249, 517] on icon at bounding box center [238, 511] width 27 height 23
click at [237, 610] on icon at bounding box center [238, 610] width 27 height 23
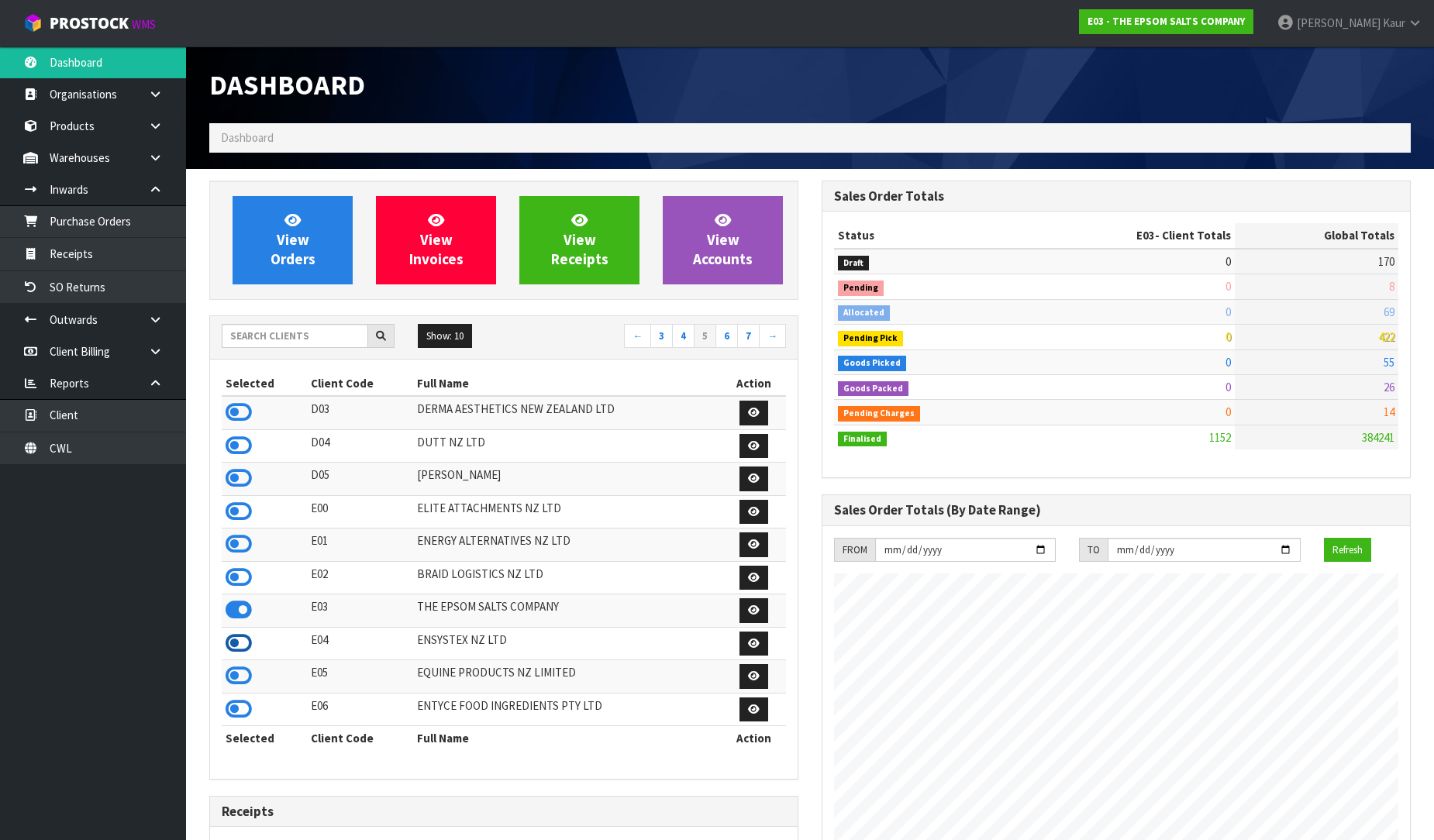
click at [246, 647] on icon at bounding box center [238, 643] width 27 height 23
click at [723, 344] on link "6" at bounding box center [727, 336] width 23 height 25
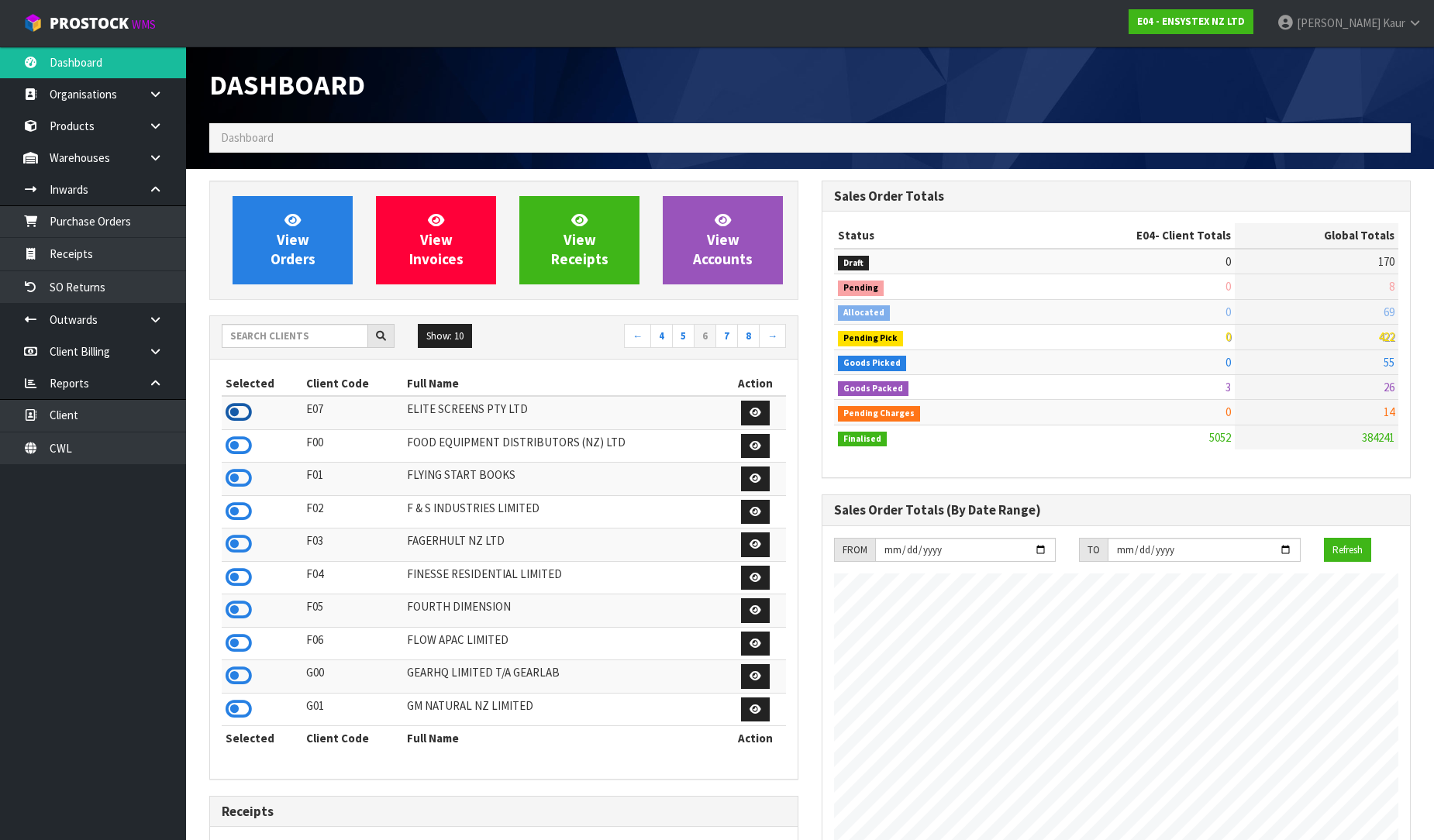
click at [248, 413] on icon at bounding box center [238, 412] width 27 height 23
click at [228, 482] on icon at bounding box center [238, 478] width 27 height 23
click at [236, 517] on icon at bounding box center [238, 511] width 27 height 23
click at [242, 649] on icon at bounding box center [238, 643] width 27 height 23
click at [727, 333] on link "7" at bounding box center [727, 336] width 23 height 25
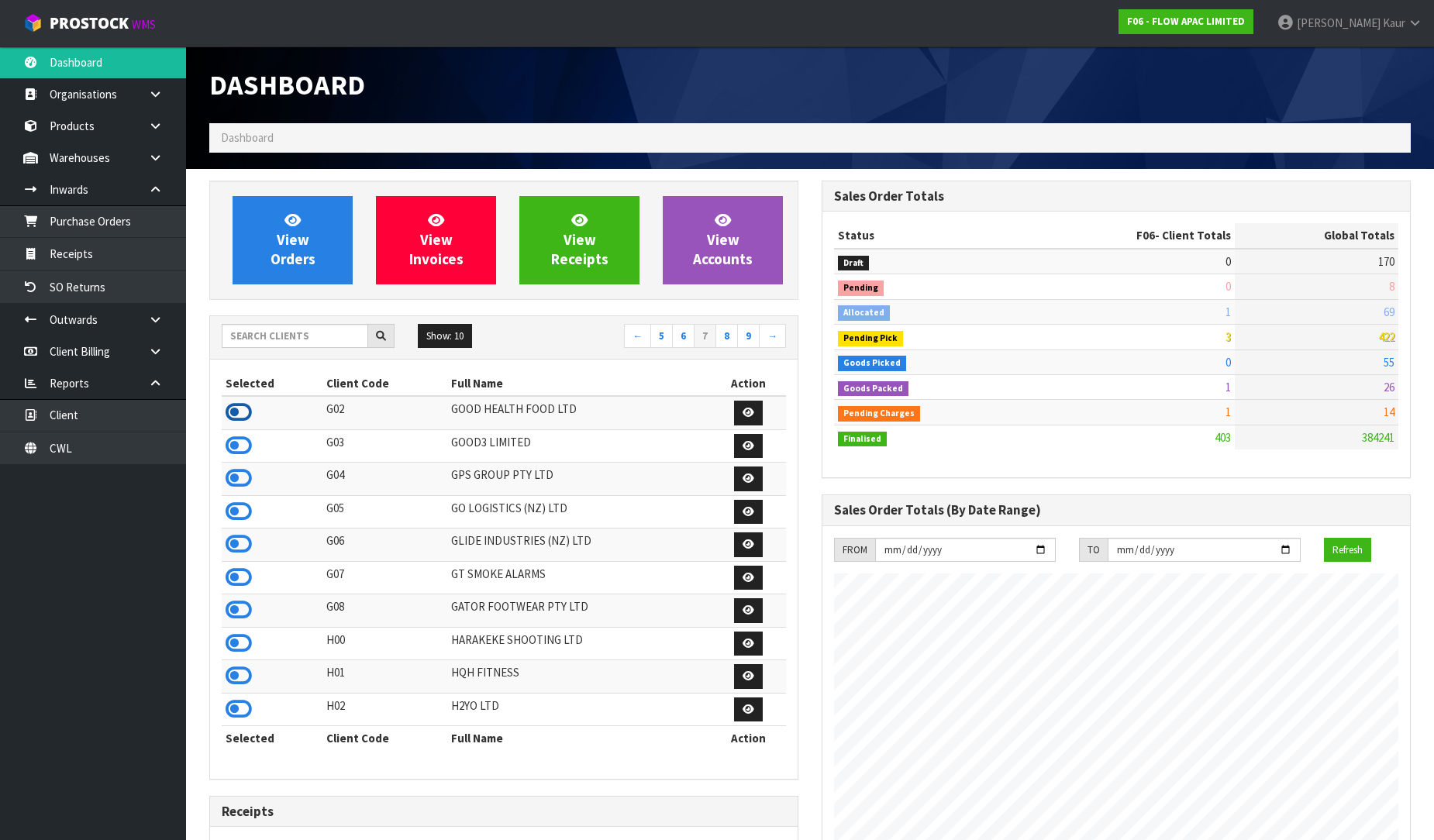
click at [242, 413] on icon at bounding box center [238, 412] width 27 height 23
click at [241, 583] on icon at bounding box center [238, 577] width 27 height 23
click at [233, 616] on icon at bounding box center [238, 610] width 27 height 23
click at [727, 336] on link "8" at bounding box center [727, 336] width 23 height 25
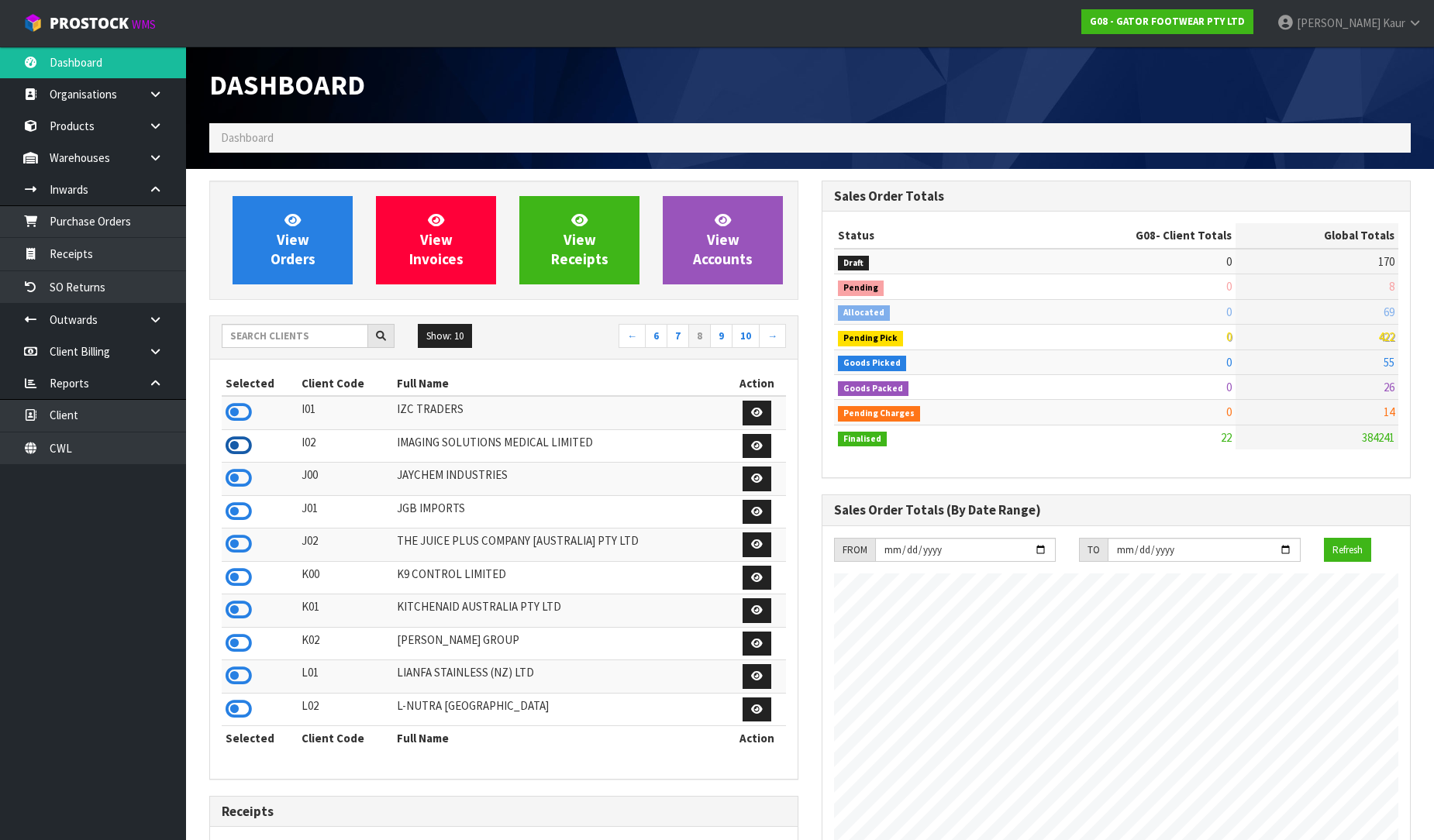
click at [236, 443] on icon at bounding box center [238, 445] width 27 height 23
click at [242, 513] on icon at bounding box center [238, 511] width 27 height 23
click at [233, 607] on icon at bounding box center [238, 610] width 27 height 23
click at [242, 655] on icon at bounding box center [238, 643] width 27 height 23
click at [230, 681] on icon at bounding box center [238, 675] width 27 height 23
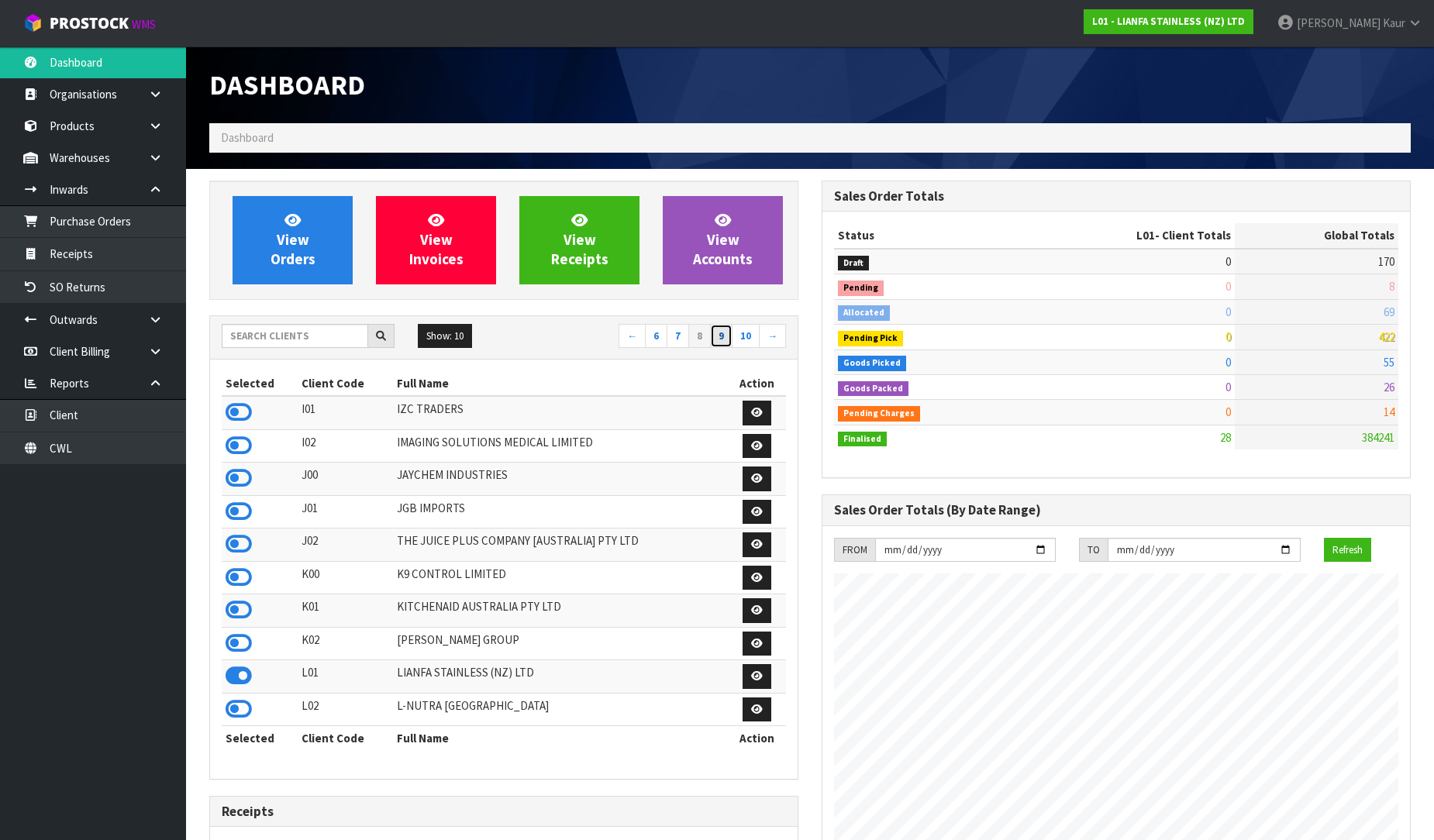
click at [727, 344] on link "9" at bounding box center [721, 336] width 23 height 25
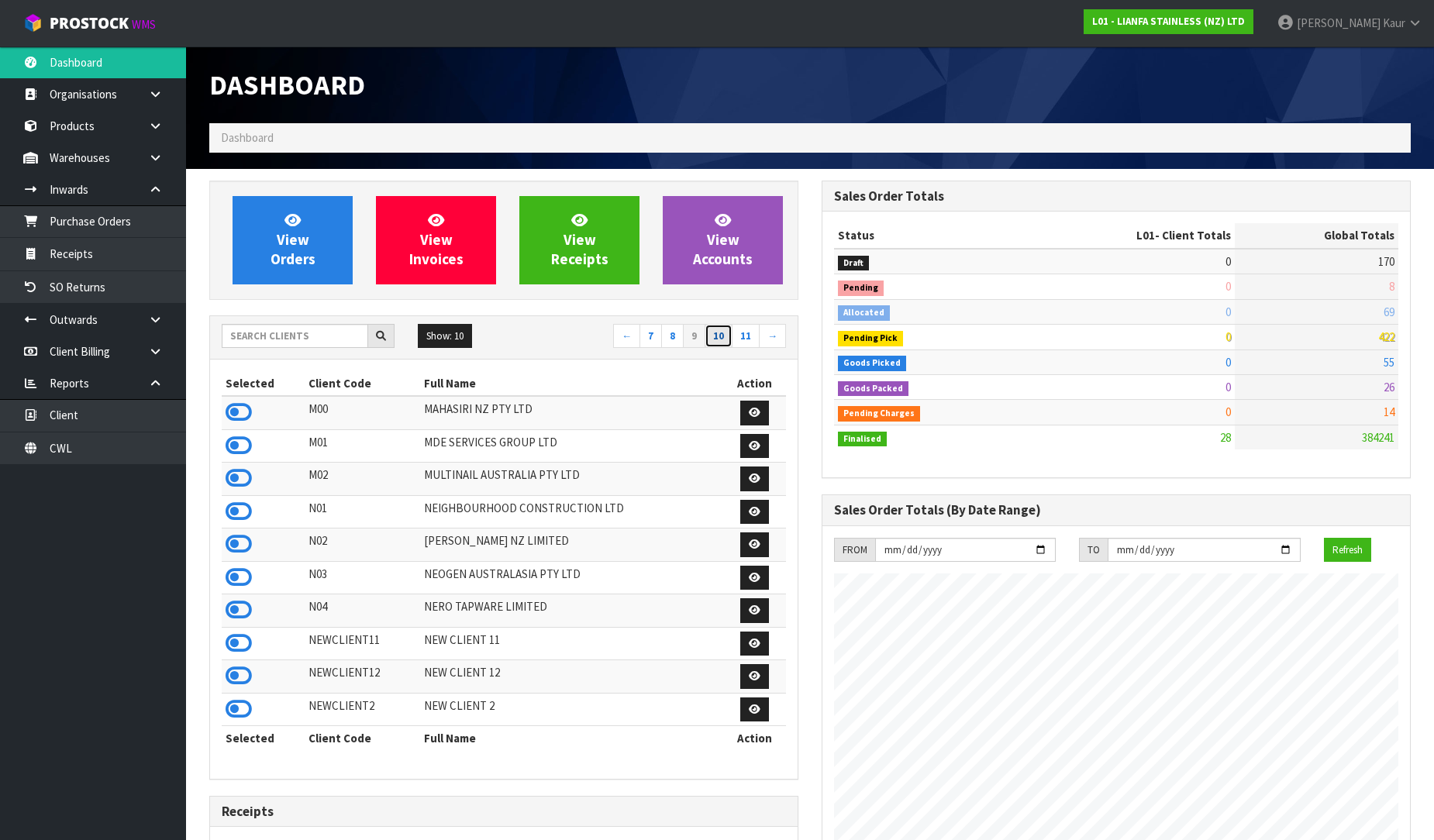
click at [718, 337] on link "10" at bounding box center [719, 336] width 28 height 25
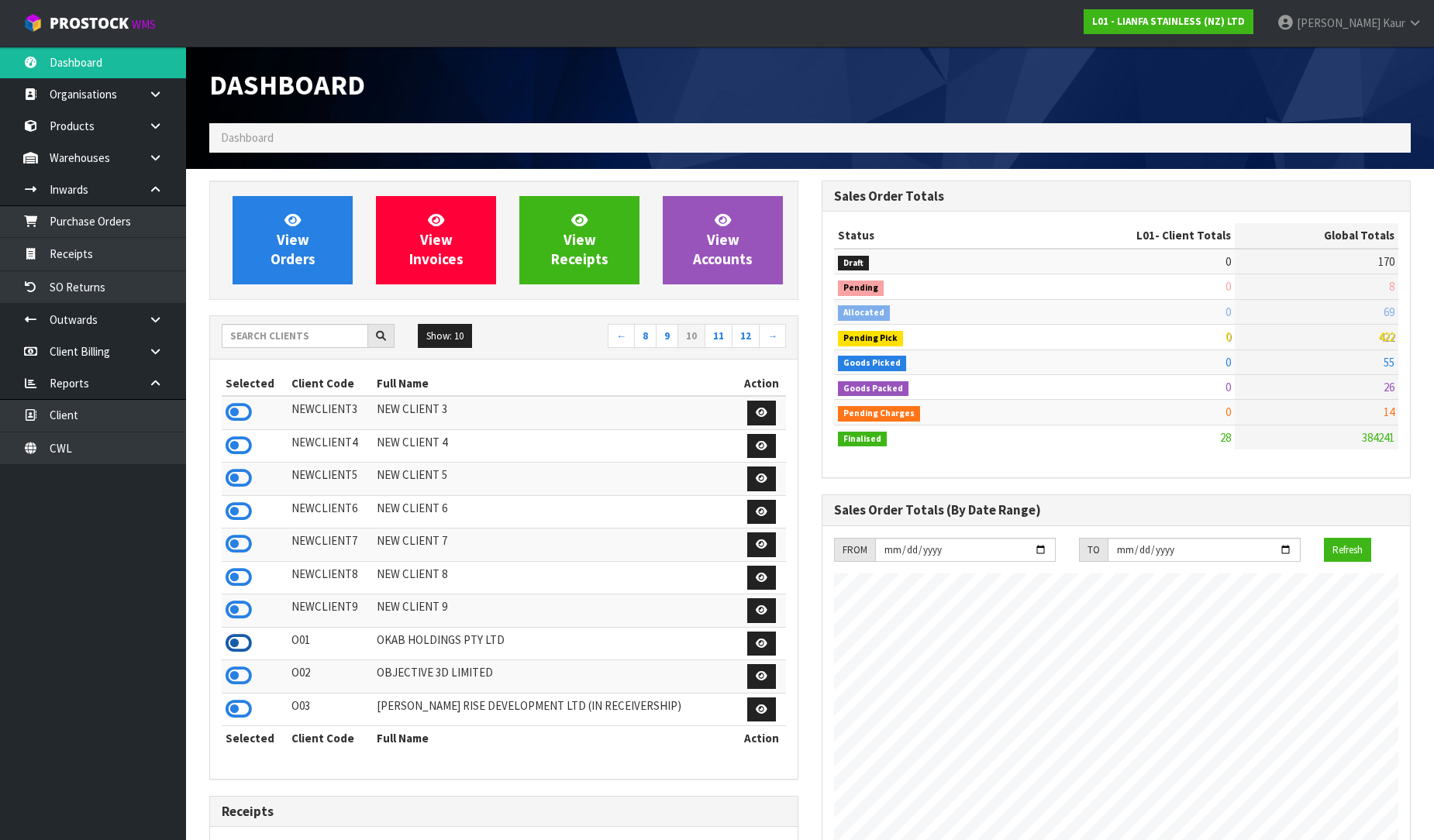
click at [233, 655] on icon at bounding box center [238, 643] width 27 height 23
click at [238, 686] on icon at bounding box center [238, 675] width 27 height 23
click at [714, 341] on link "11" at bounding box center [719, 336] width 28 height 25
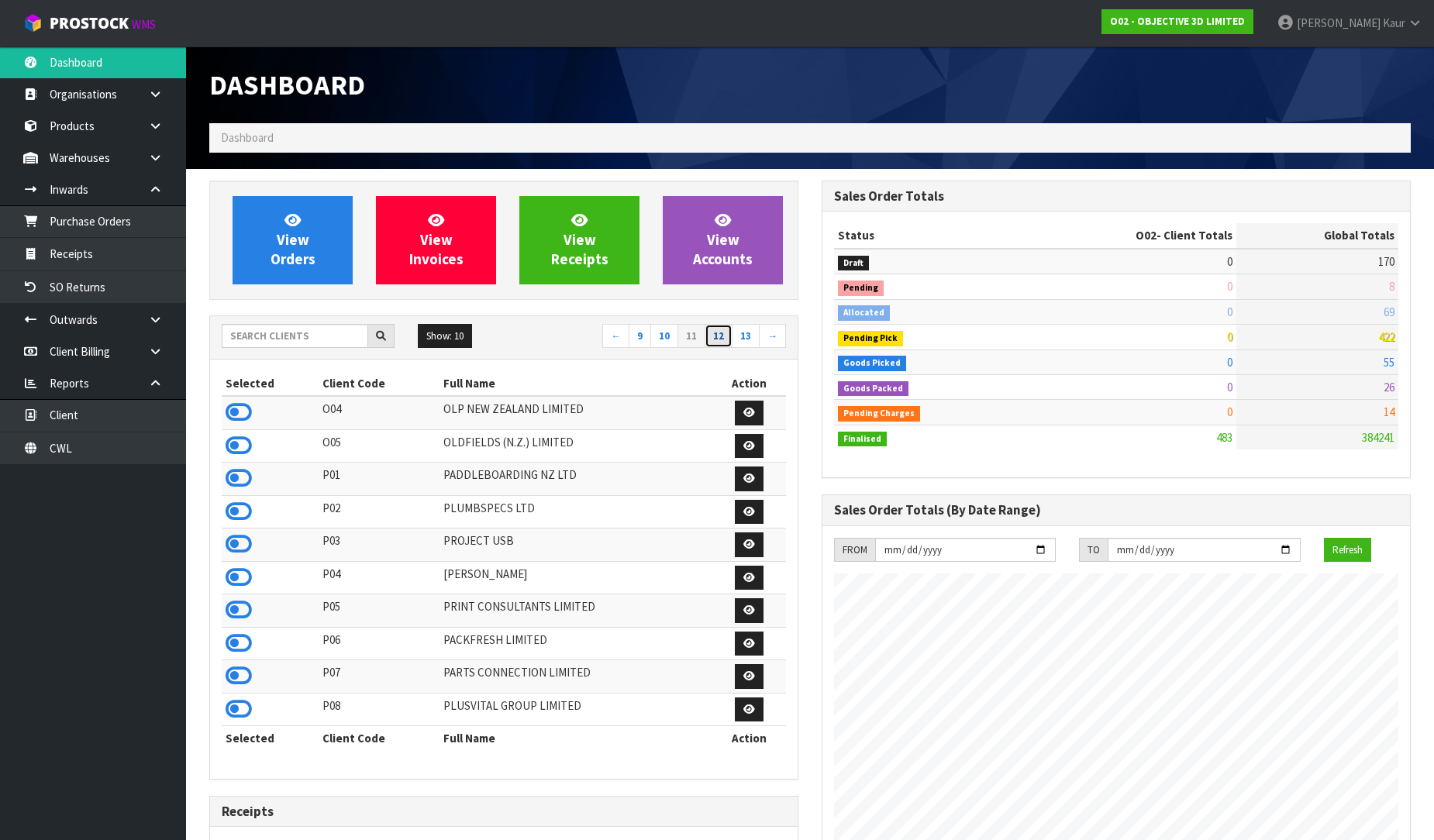
click at [723, 339] on link "12" at bounding box center [719, 336] width 28 height 25
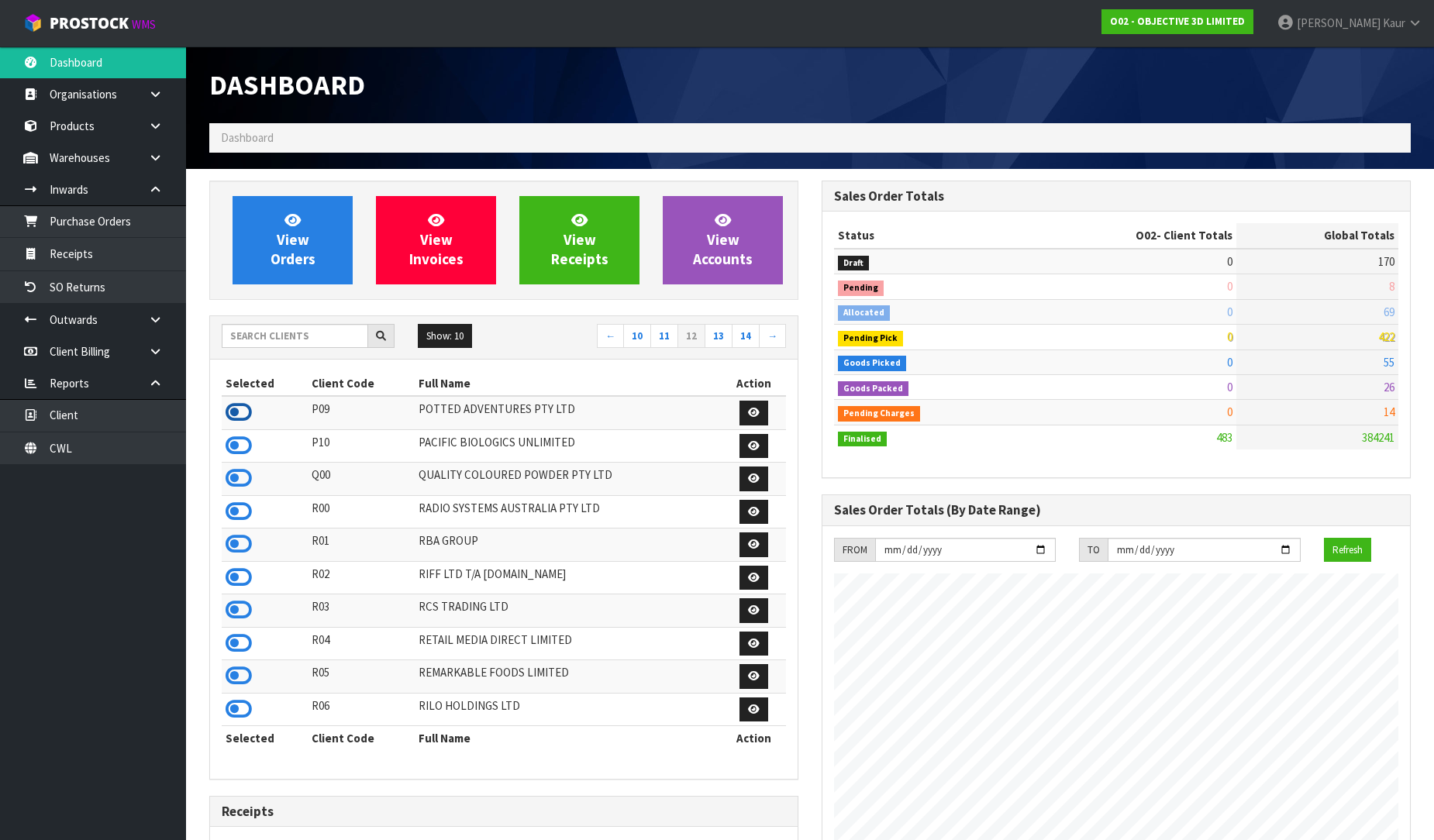
click at [236, 418] on icon at bounding box center [238, 412] width 27 height 23
click at [241, 450] on icon at bounding box center [238, 445] width 27 height 23
click at [241, 547] on icon at bounding box center [238, 544] width 27 height 23
click at [237, 721] on icon at bounding box center [238, 709] width 27 height 23
click at [723, 340] on link "13" at bounding box center [719, 336] width 28 height 25
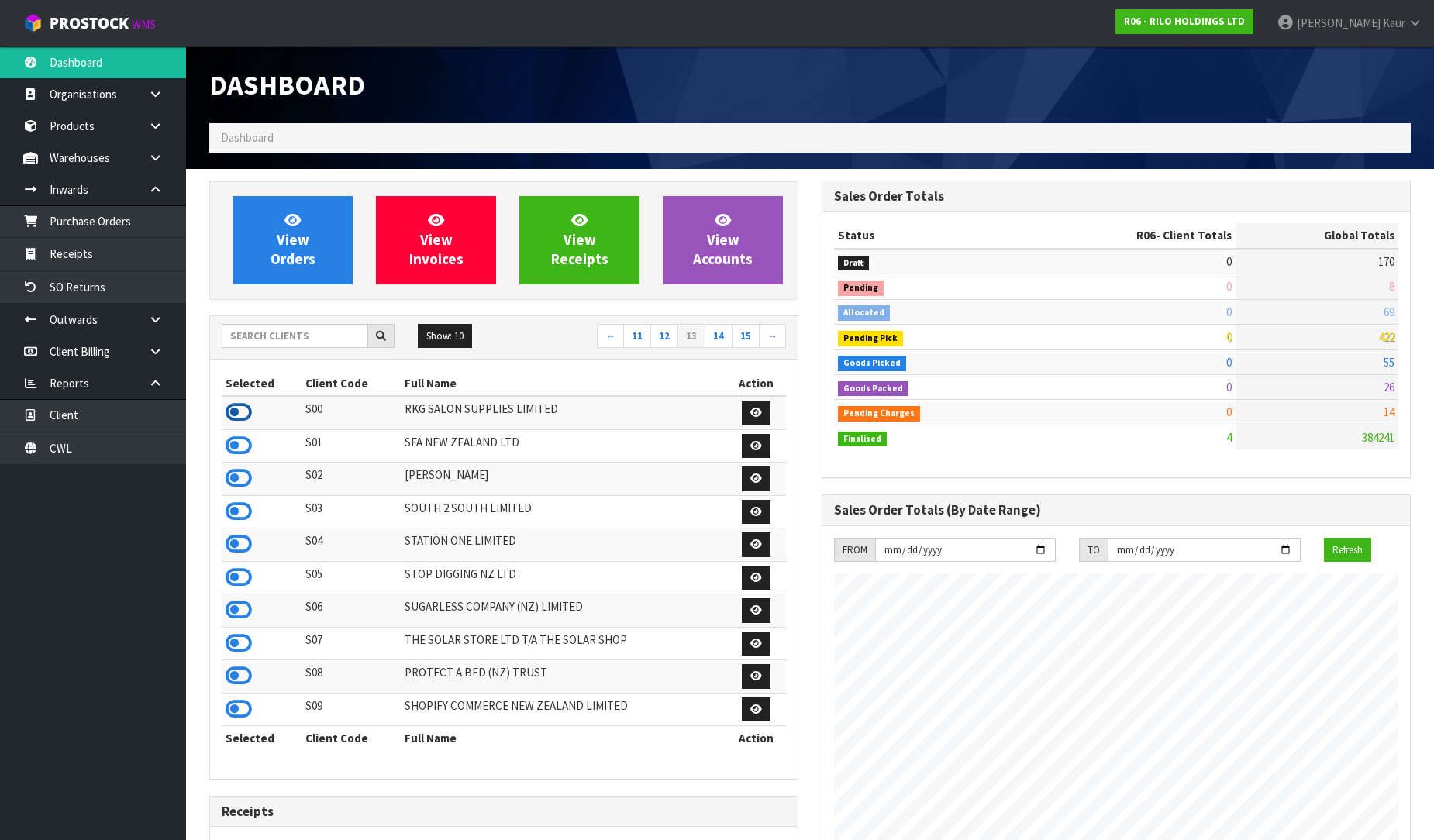
click at [229, 410] on icon at bounding box center [238, 412] width 27 height 23
click at [251, 447] on td at bounding box center [261, 446] width 80 height 33
click at [249, 447] on icon at bounding box center [238, 445] width 27 height 23
click at [238, 484] on icon at bounding box center [238, 478] width 27 height 23
click at [230, 543] on icon at bounding box center [238, 544] width 27 height 23
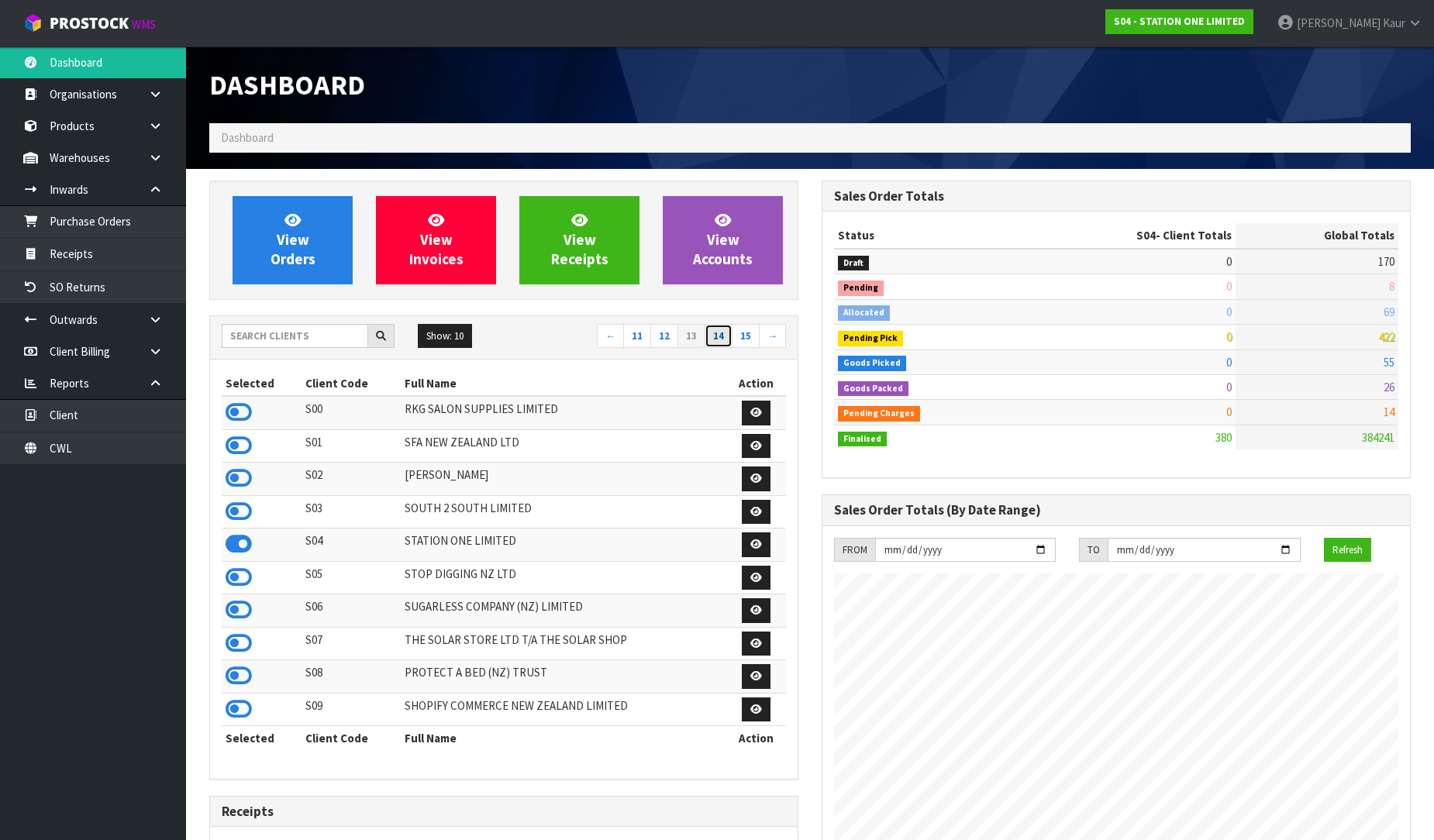
click at [719, 340] on link "14" at bounding box center [719, 336] width 28 height 25
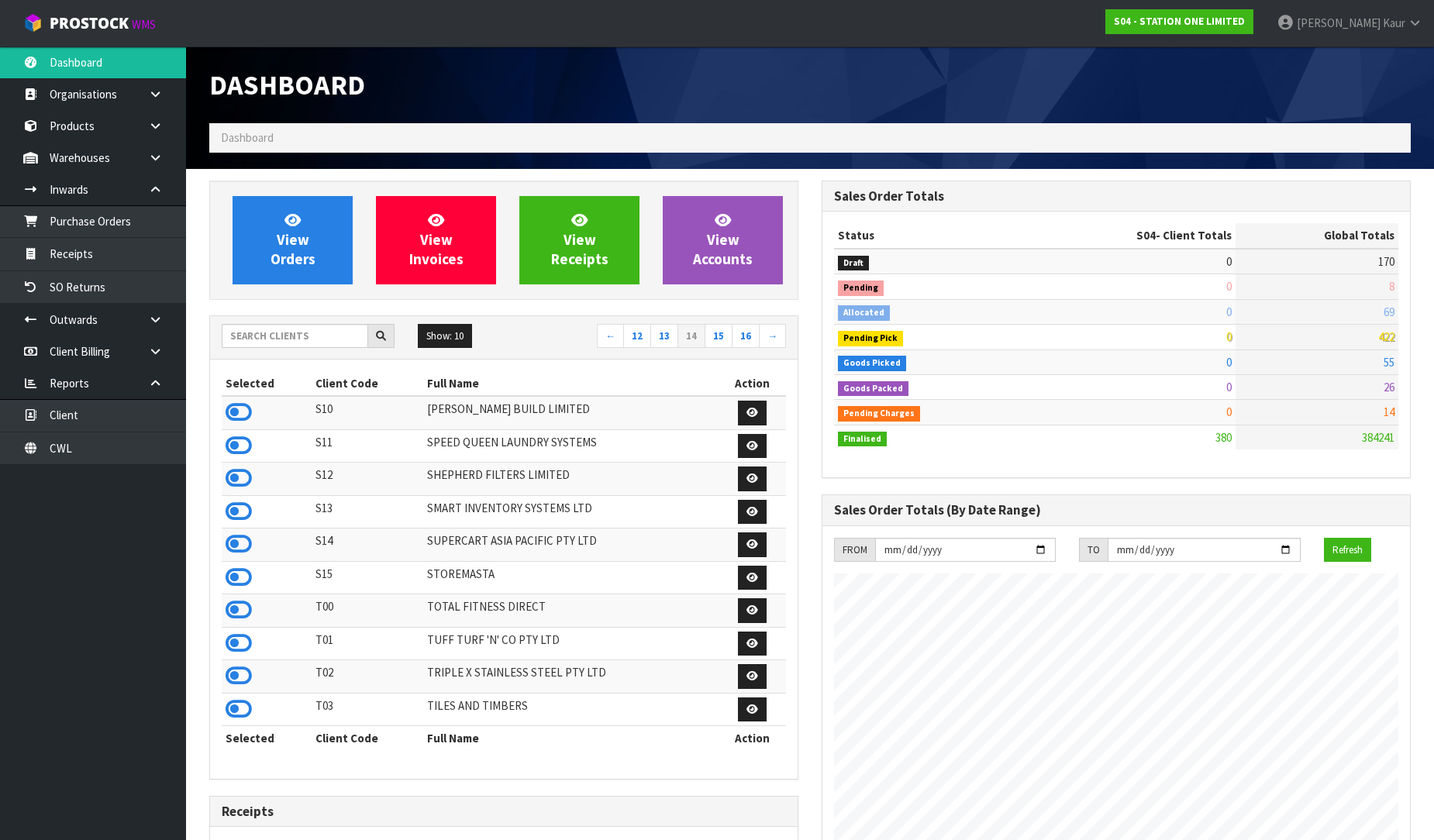
click at [225, 452] on td at bounding box center [266, 446] width 90 height 33
click at [237, 451] on icon at bounding box center [238, 445] width 27 height 23
click at [241, 478] on icon at bounding box center [238, 478] width 27 height 23
click at [227, 576] on icon at bounding box center [238, 577] width 27 height 23
click at [722, 336] on link "15" at bounding box center [719, 336] width 28 height 25
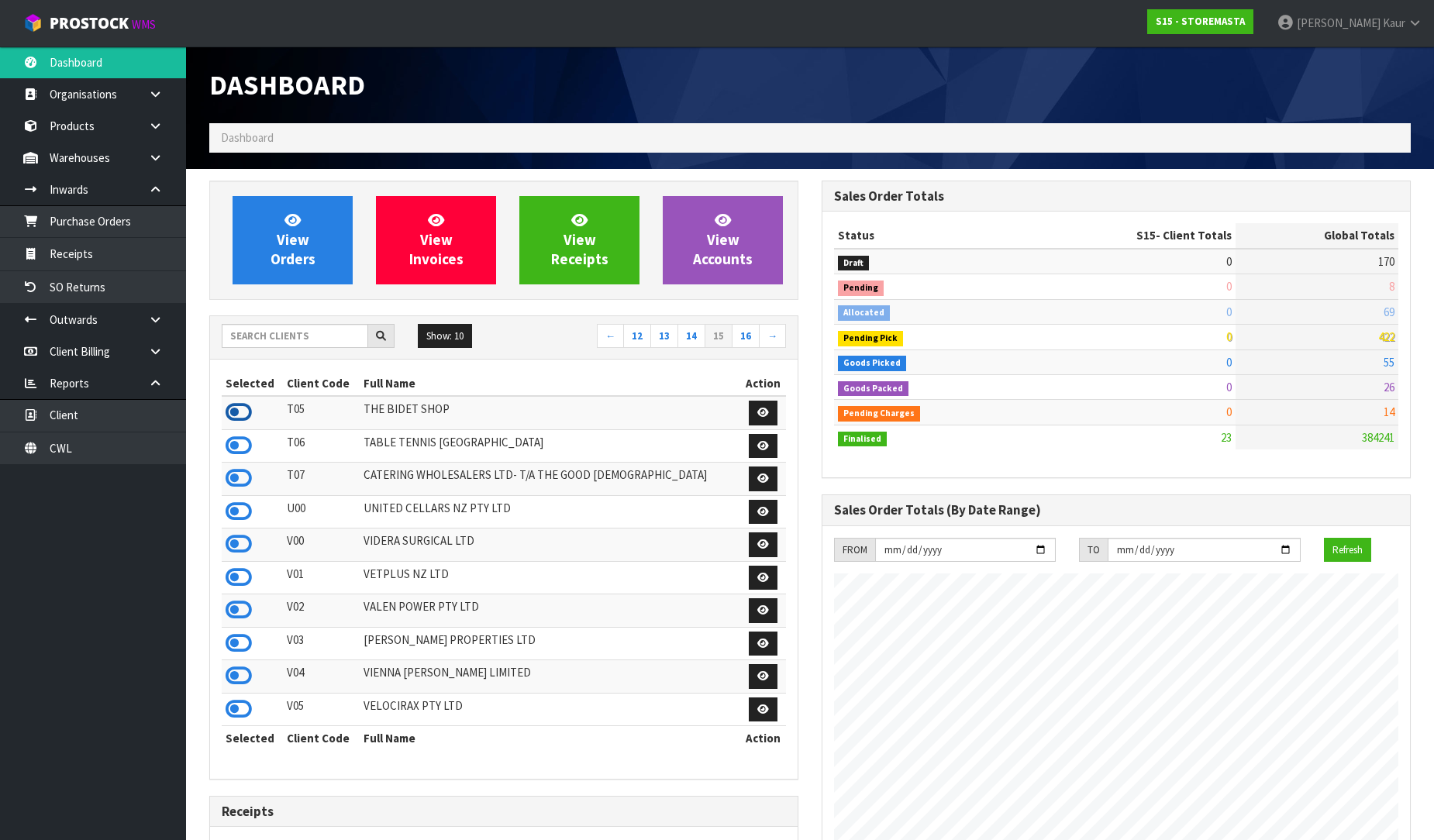
click at [233, 411] on icon at bounding box center [238, 412] width 27 height 23
click at [239, 443] on icon at bounding box center [238, 445] width 27 height 23
click at [246, 579] on icon at bounding box center [238, 577] width 27 height 23
click at [241, 610] on icon at bounding box center [238, 610] width 27 height 23
click at [248, 721] on icon at bounding box center [238, 709] width 27 height 23
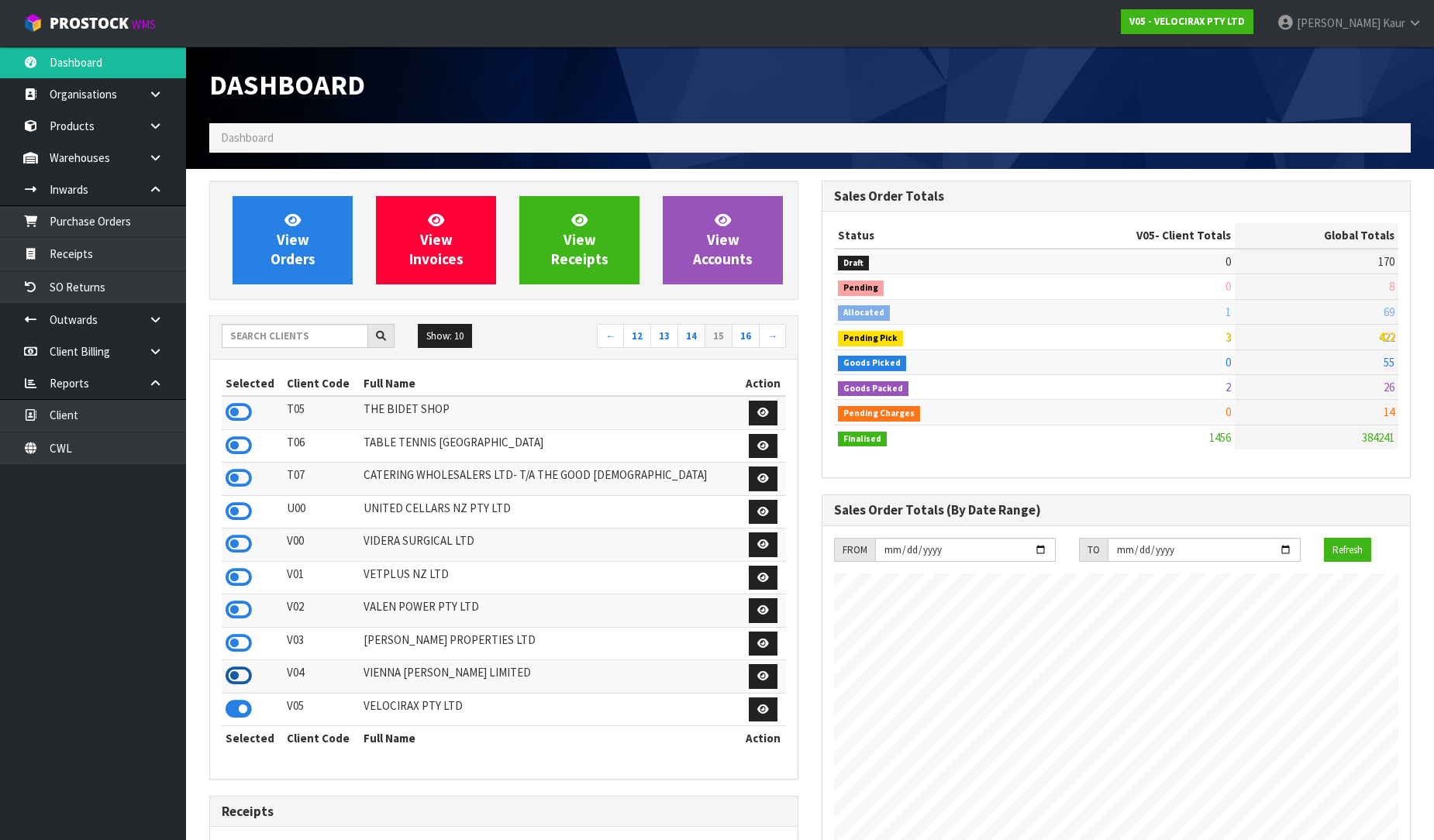
click at [241, 681] on icon at bounding box center [238, 675] width 27 height 23
click at [748, 334] on link "16" at bounding box center [745, 336] width 28 height 25
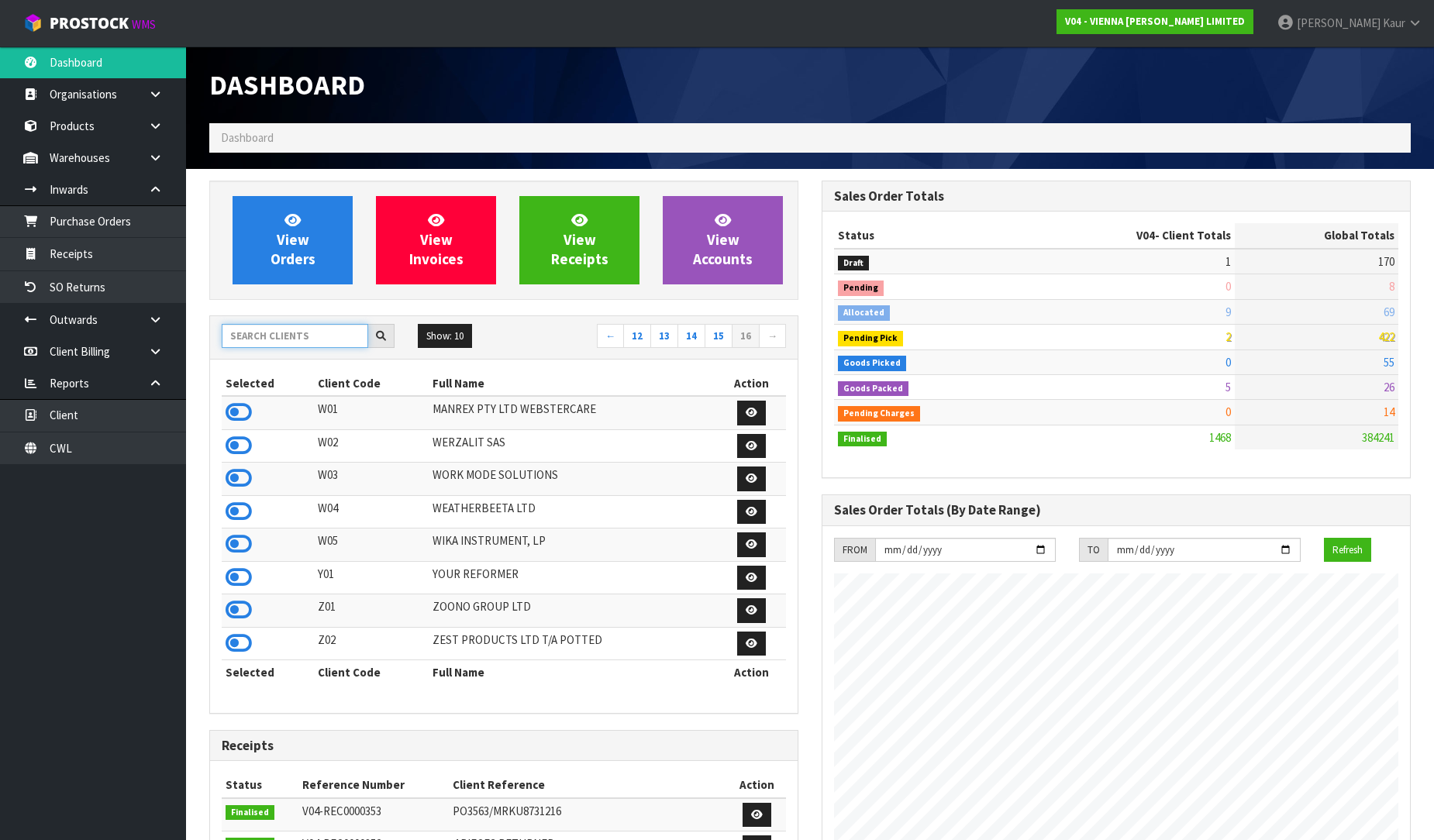
click at [311, 346] on input "text" at bounding box center [295, 336] width 146 height 24
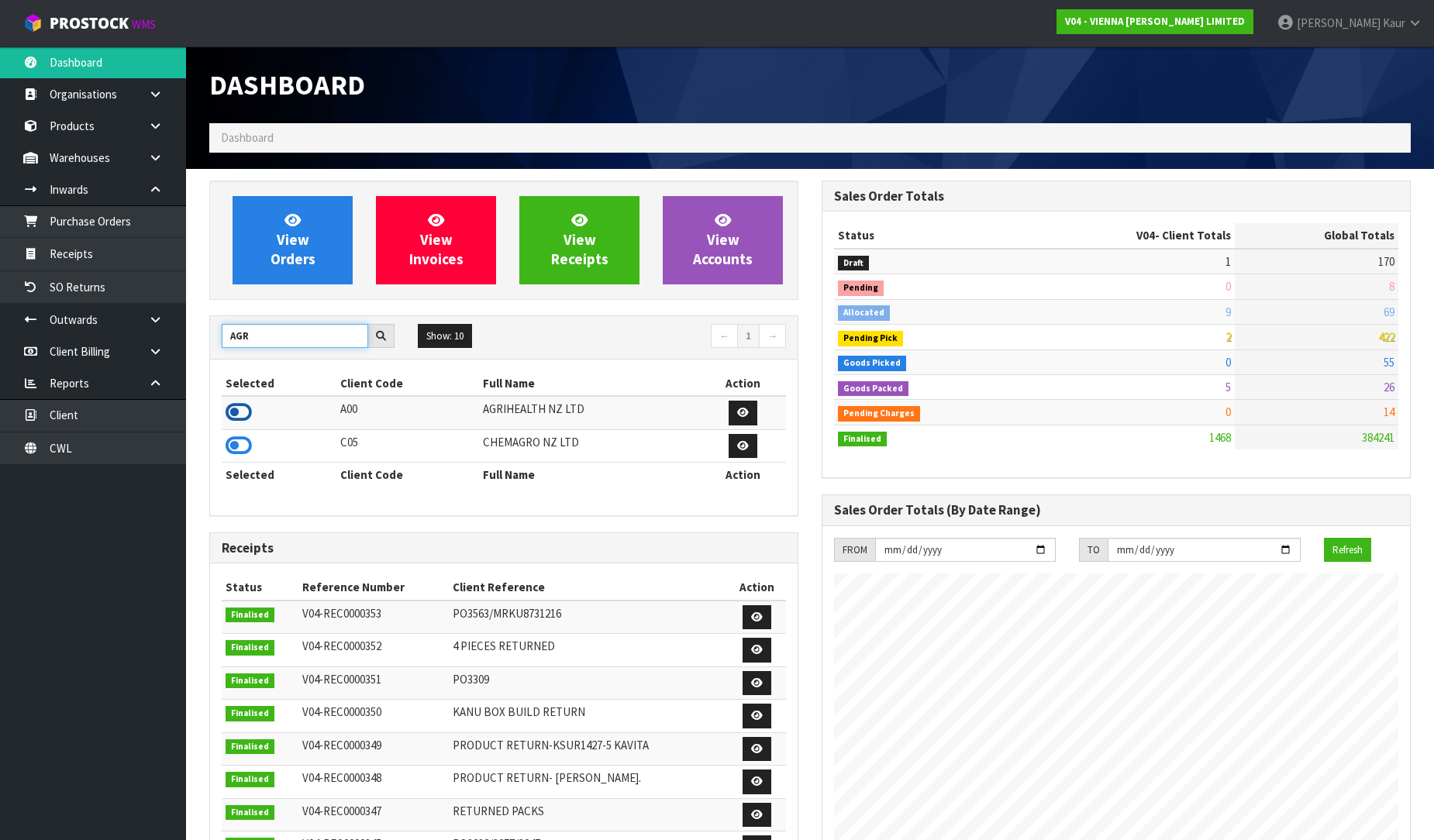
type input "AGR"
click at [246, 409] on icon at bounding box center [238, 412] width 27 height 23
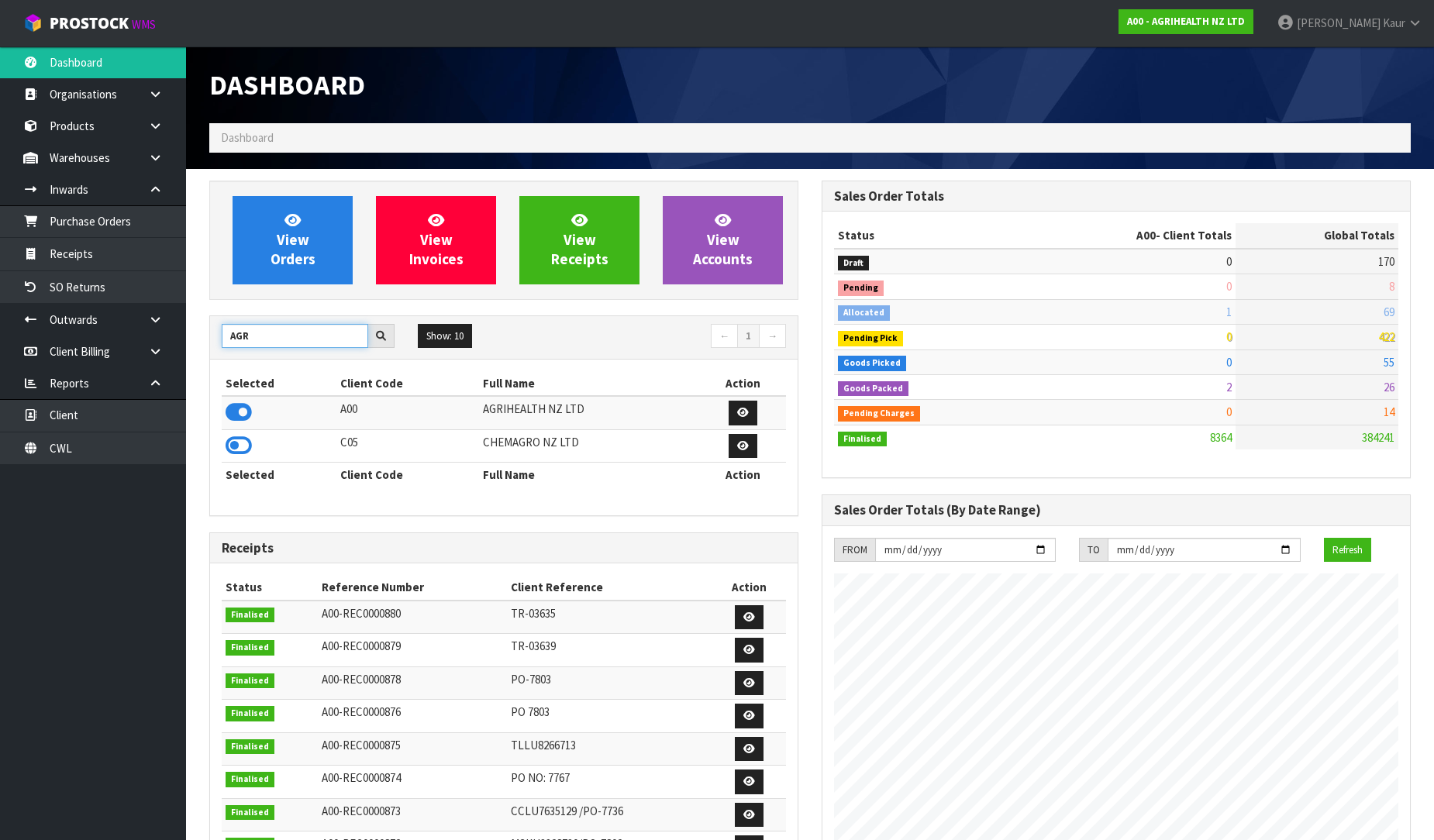
drag, startPoint x: 286, startPoint y: 334, endPoint x: 211, endPoint y: 334, distance: 75.0
click at [211, 334] on div "AGR" at bounding box center [308, 336] width 196 height 25
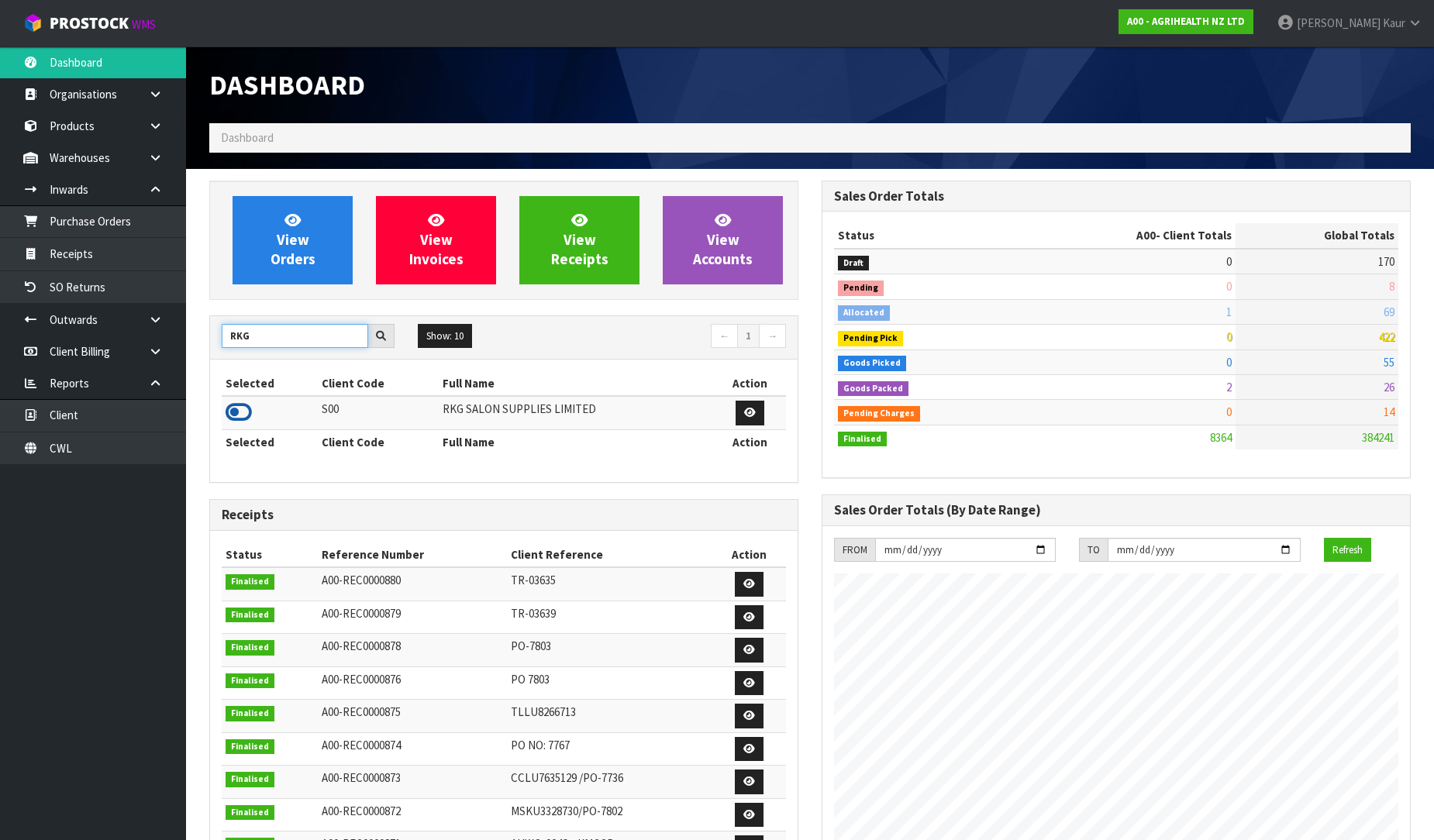
type input "RKG"
click at [236, 414] on icon at bounding box center [238, 412] width 27 height 23
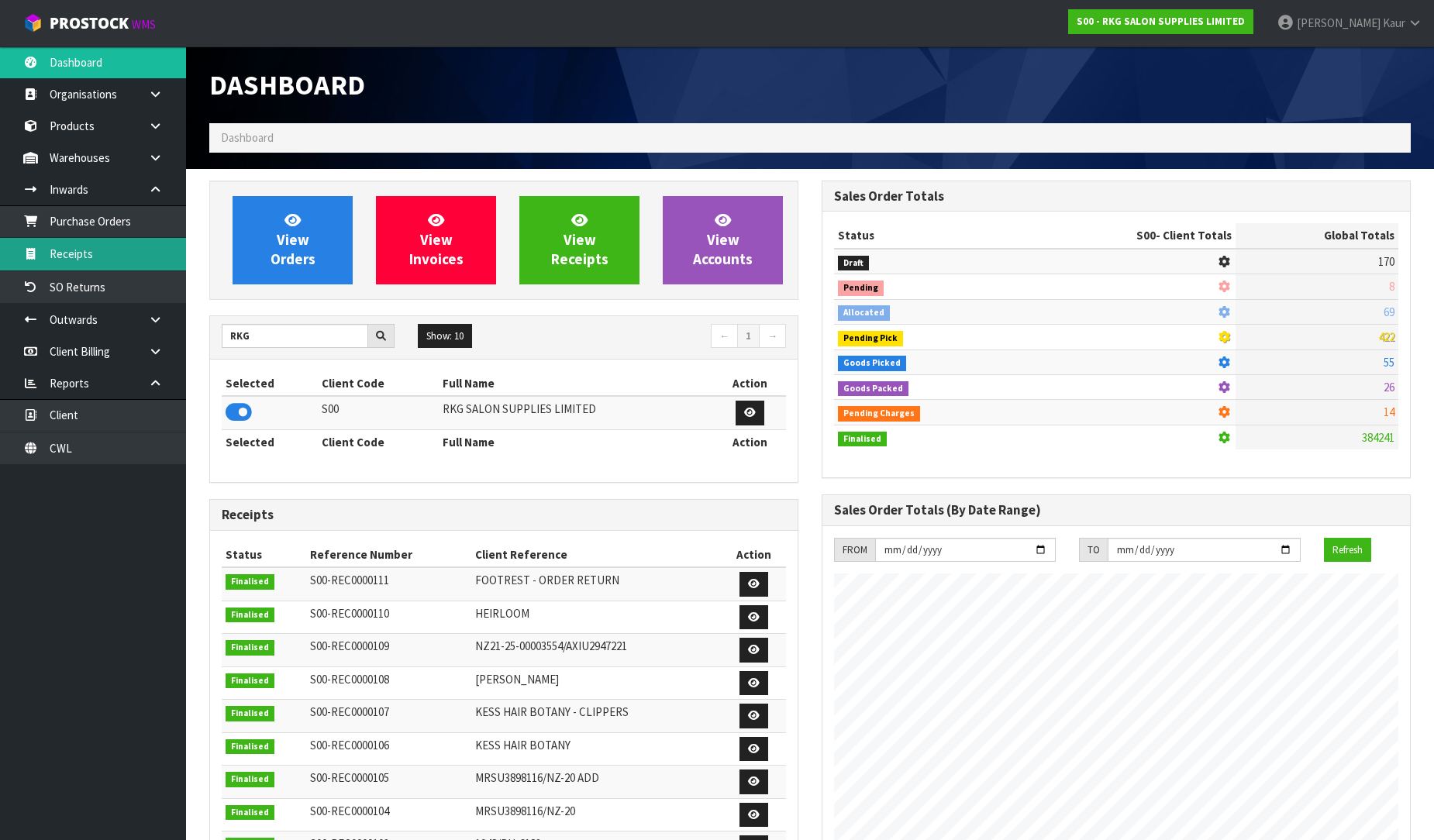
scroll to position [1174, 612]
click at [99, 248] on link "Receipts" at bounding box center [93, 253] width 186 height 31
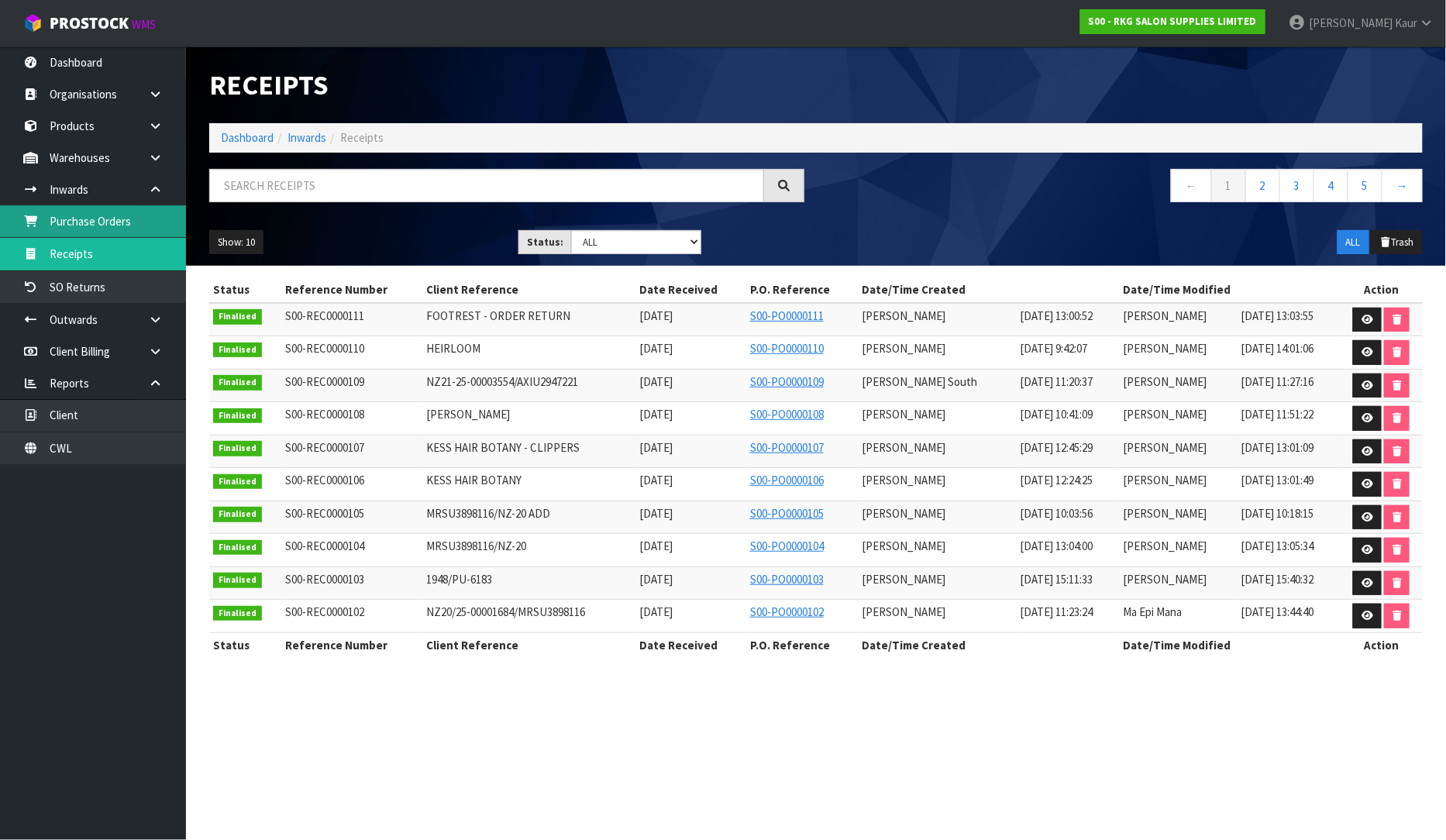
click at [127, 218] on link "Purchase Orders" at bounding box center [93, 220] width 186 height 31
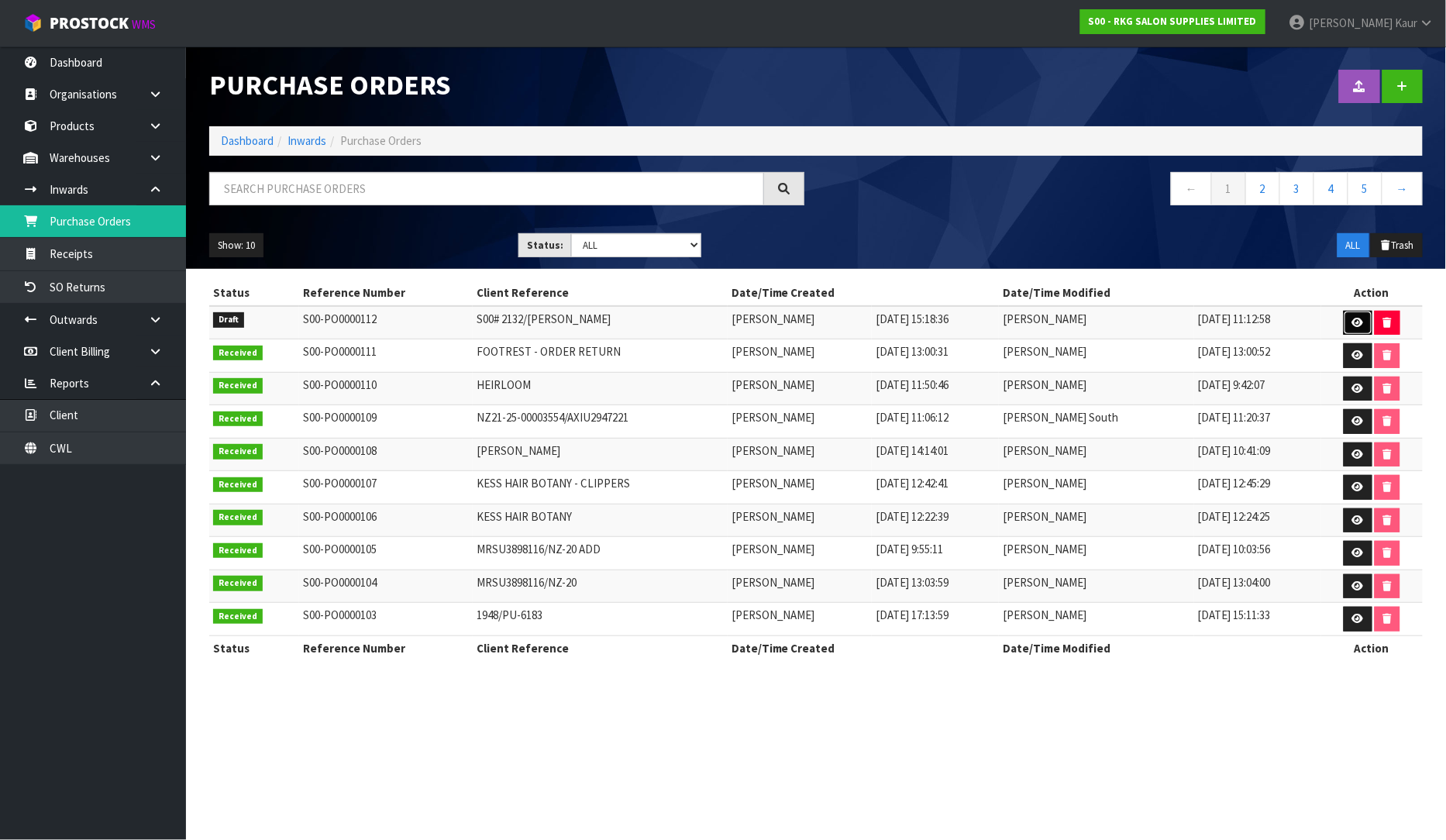
click at [1360, 319] on icon at bounding box center [1358, 323] width 11 height 10
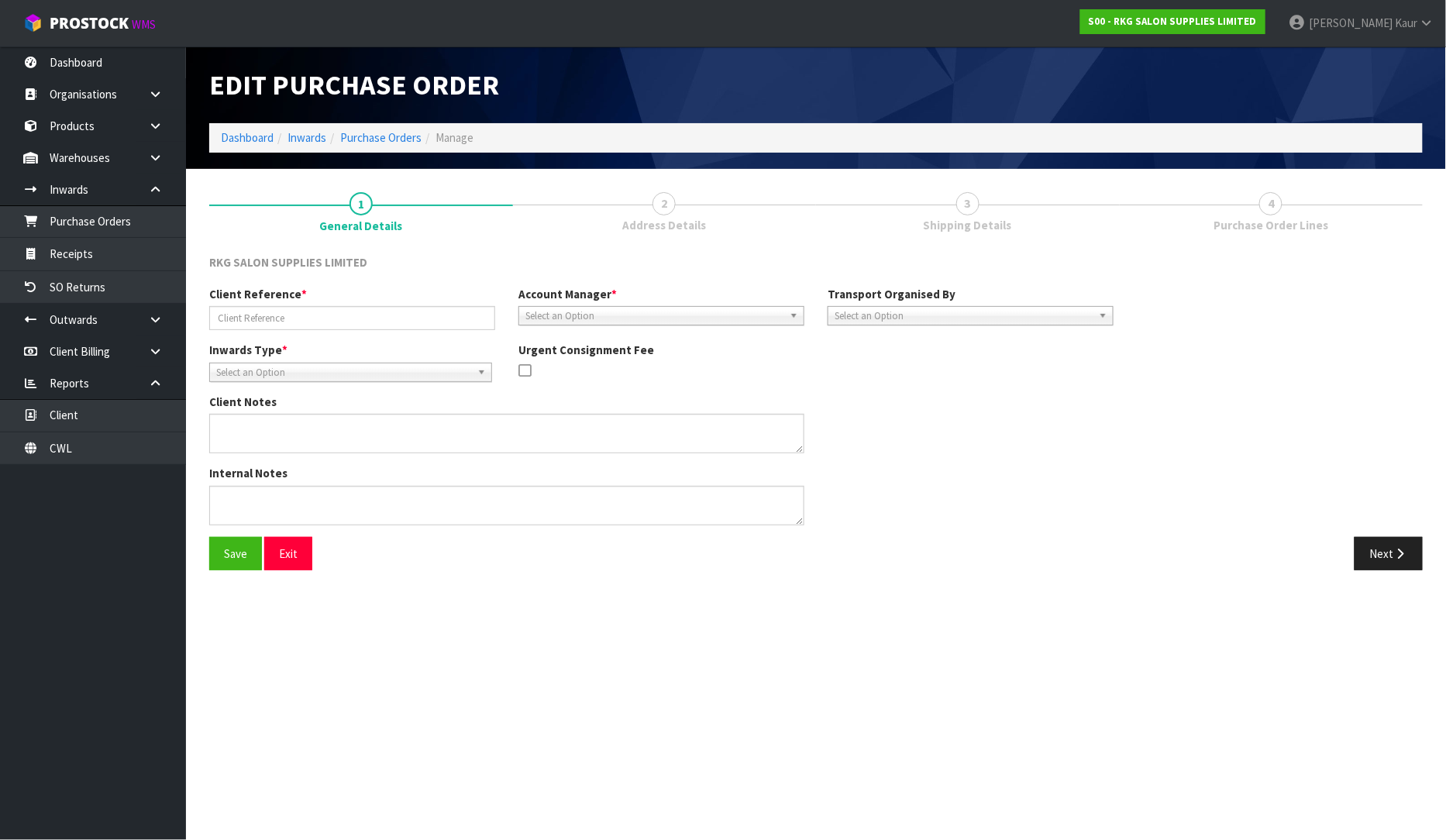
type input "S00# 2132/ANDREW PARK"
type textarea "PLEASE LET US KNOW THE PICKUP SCHEDULE WITH 2-MAN, SO WE CAN UPDATE THE CUSTOMER"
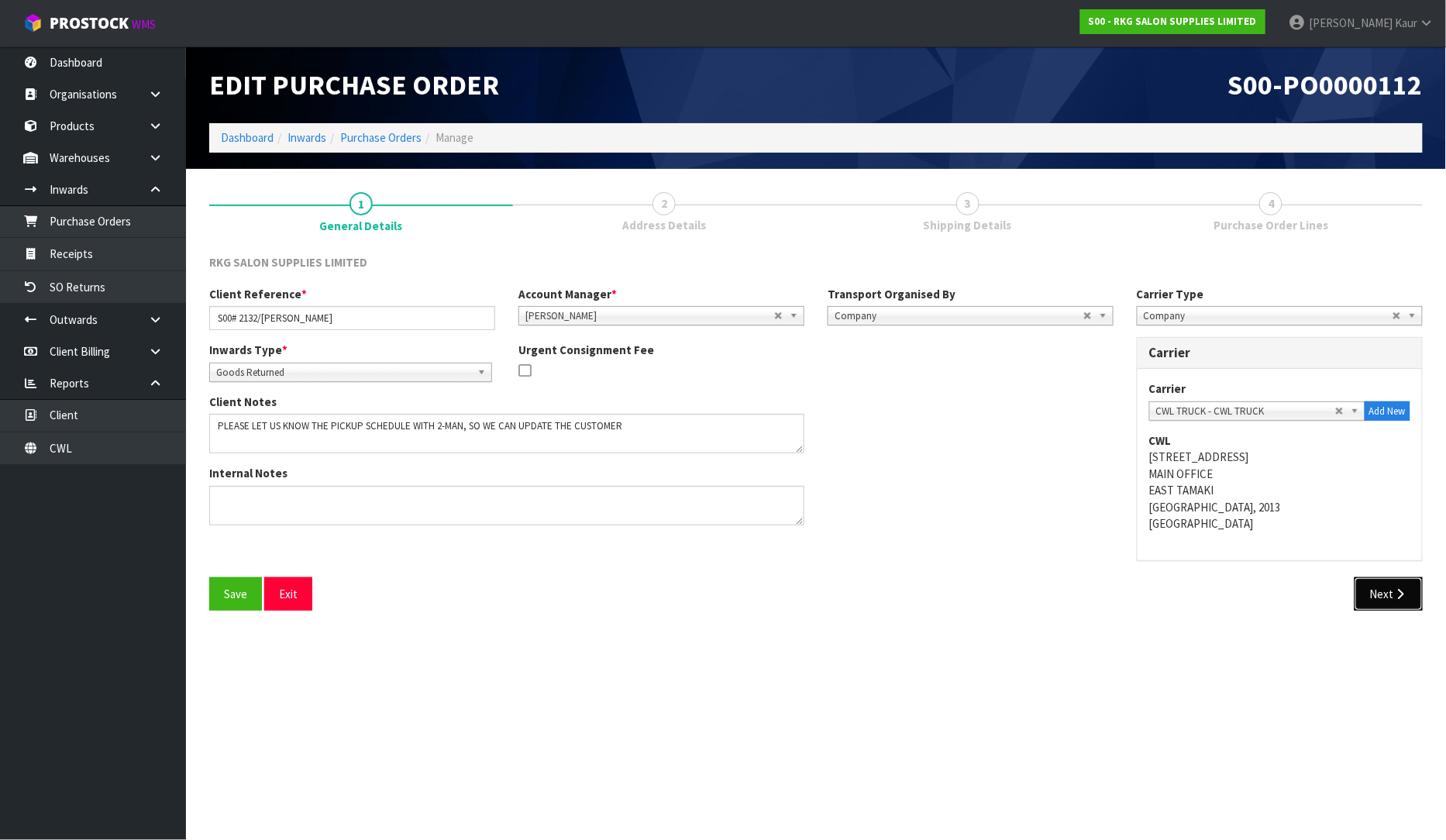
click at [1367, 595] on button "Next" at bounding box center [1389, 594] width 68 height 33
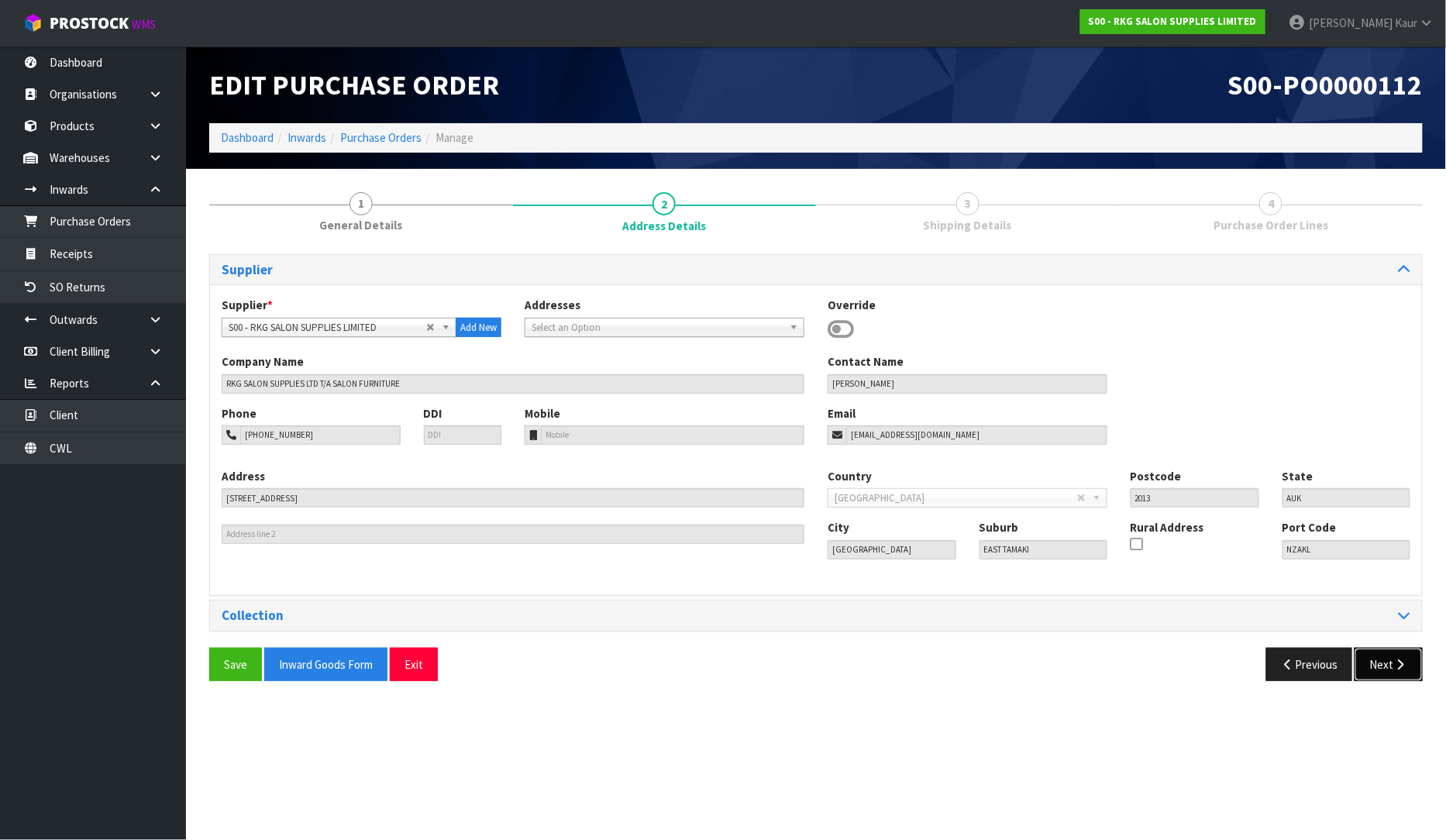
click at [1406, 663] on icon "button" at bounding box center [1401, 665] width 14 height 11
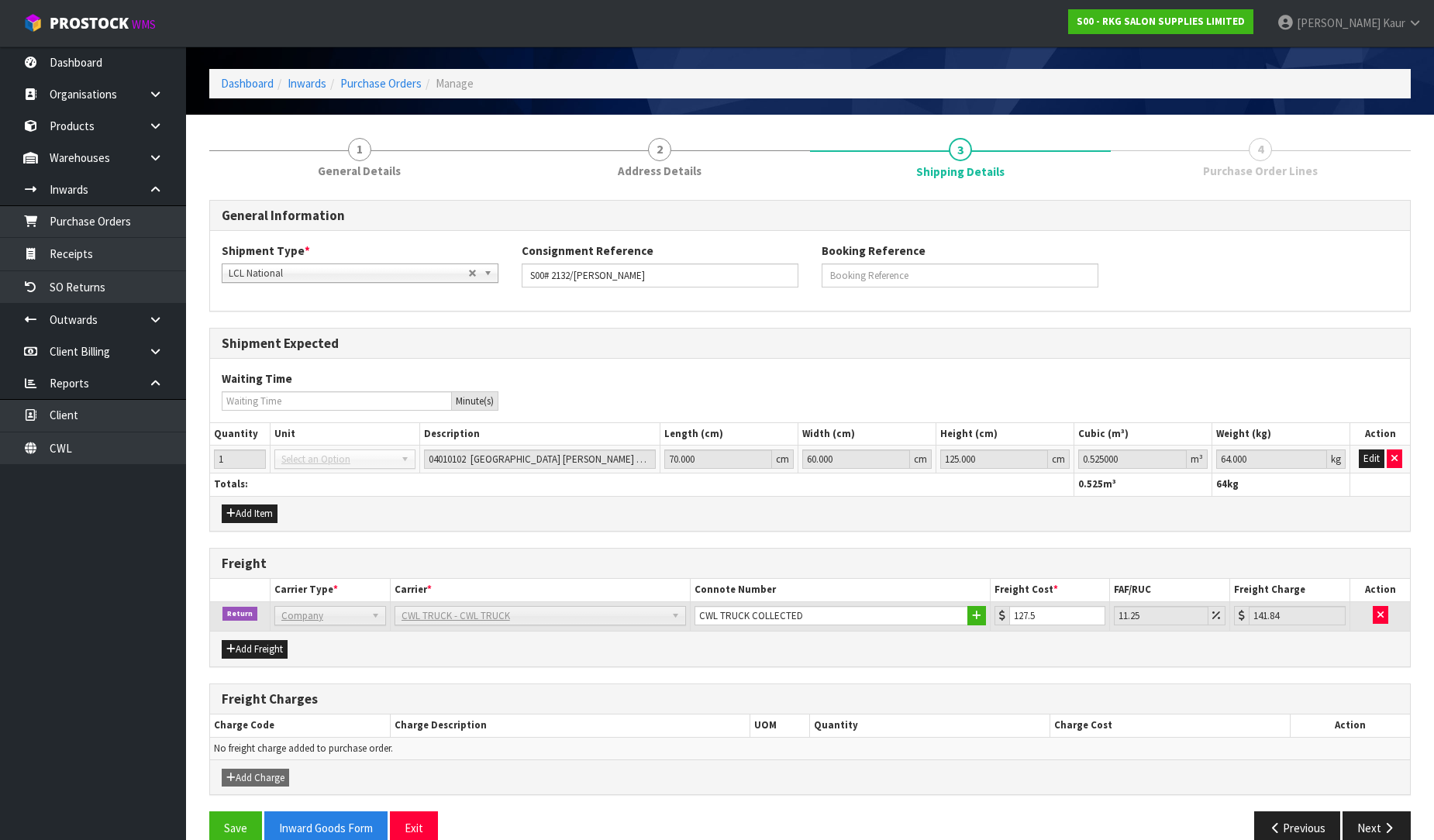
scroll to position [82, 0]
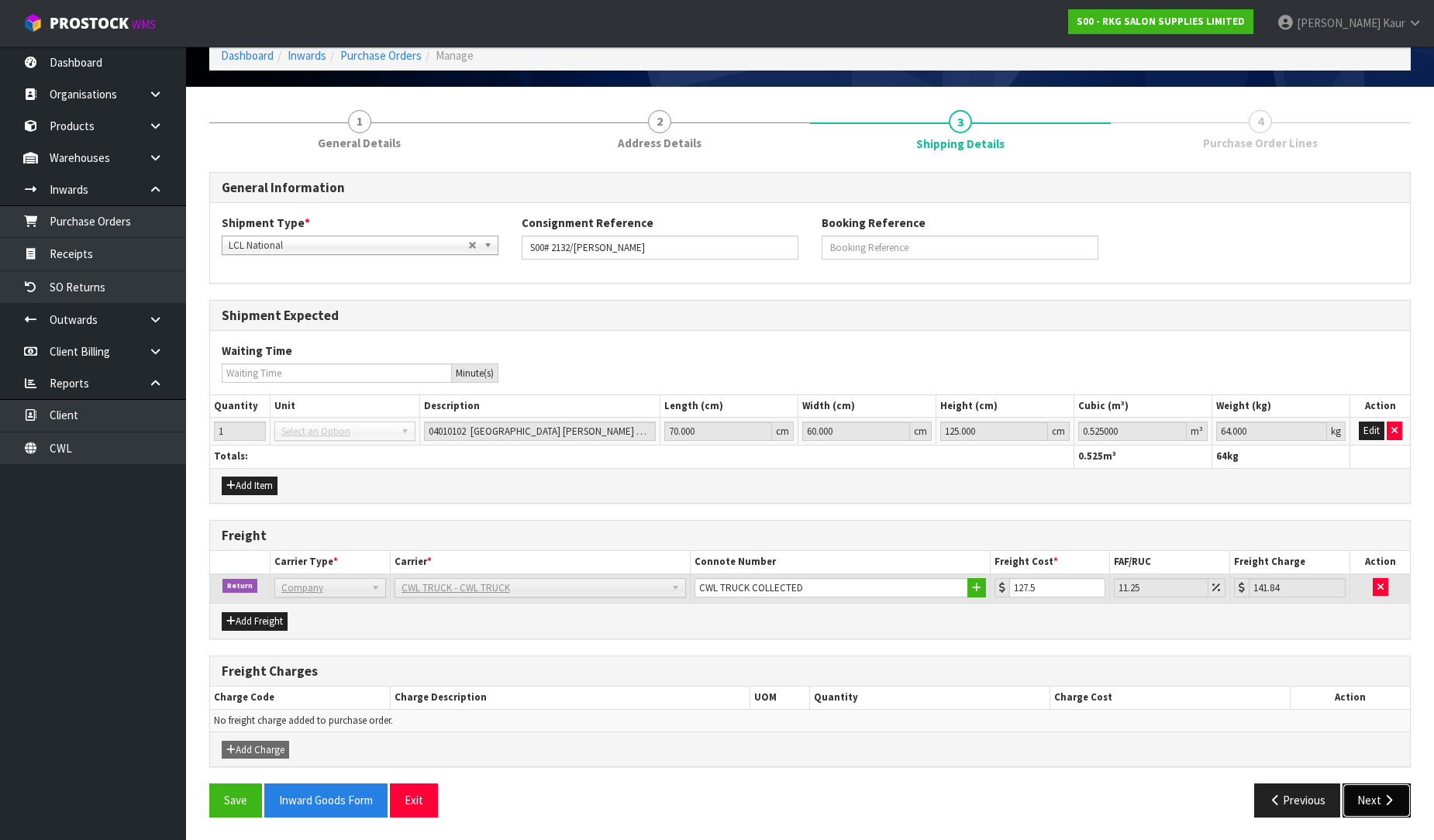
click at [1382, 786] on button "Next" at bounding box center [1376, 800] width 68 height 33
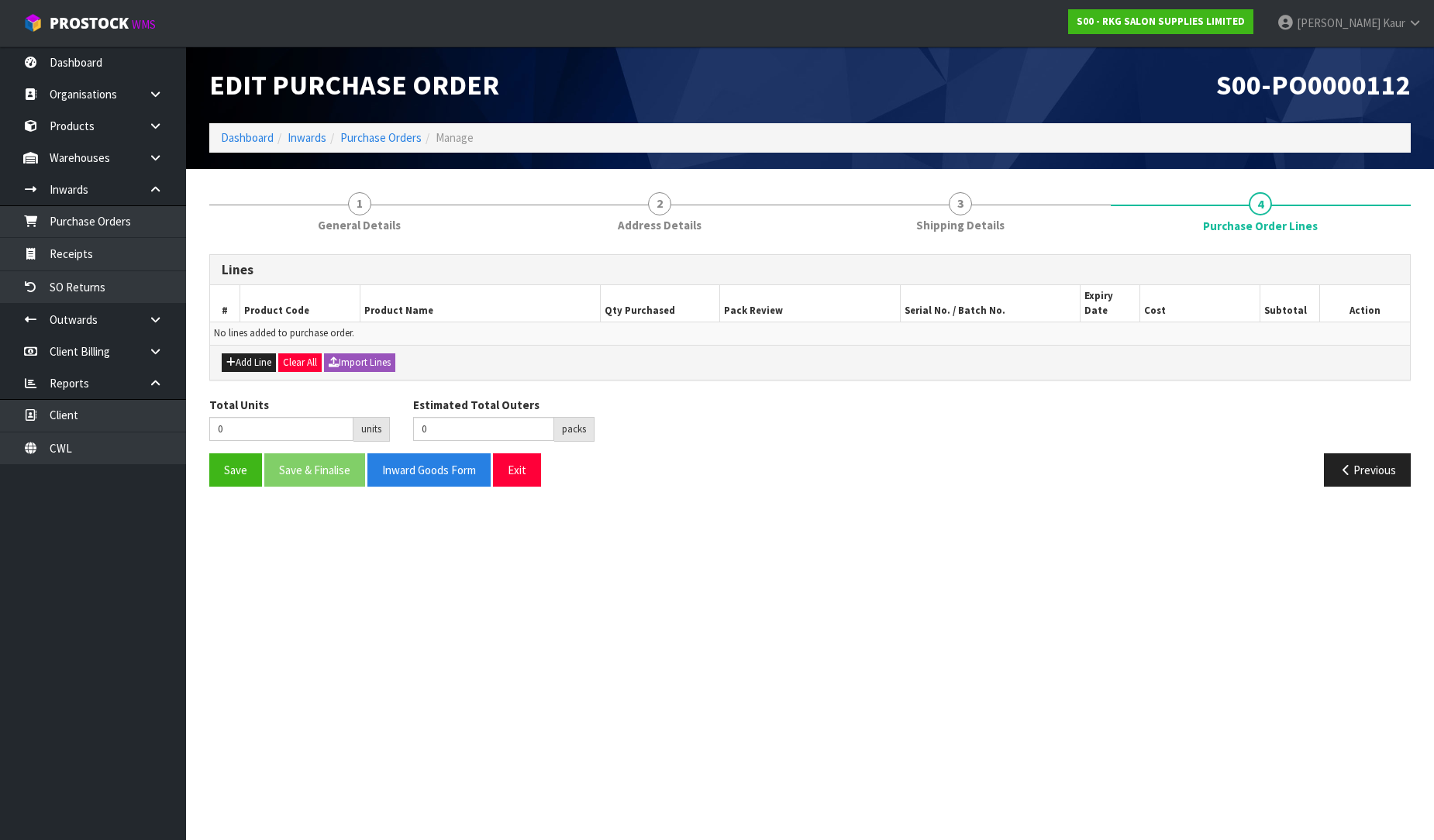
scroll to position [0, 0]
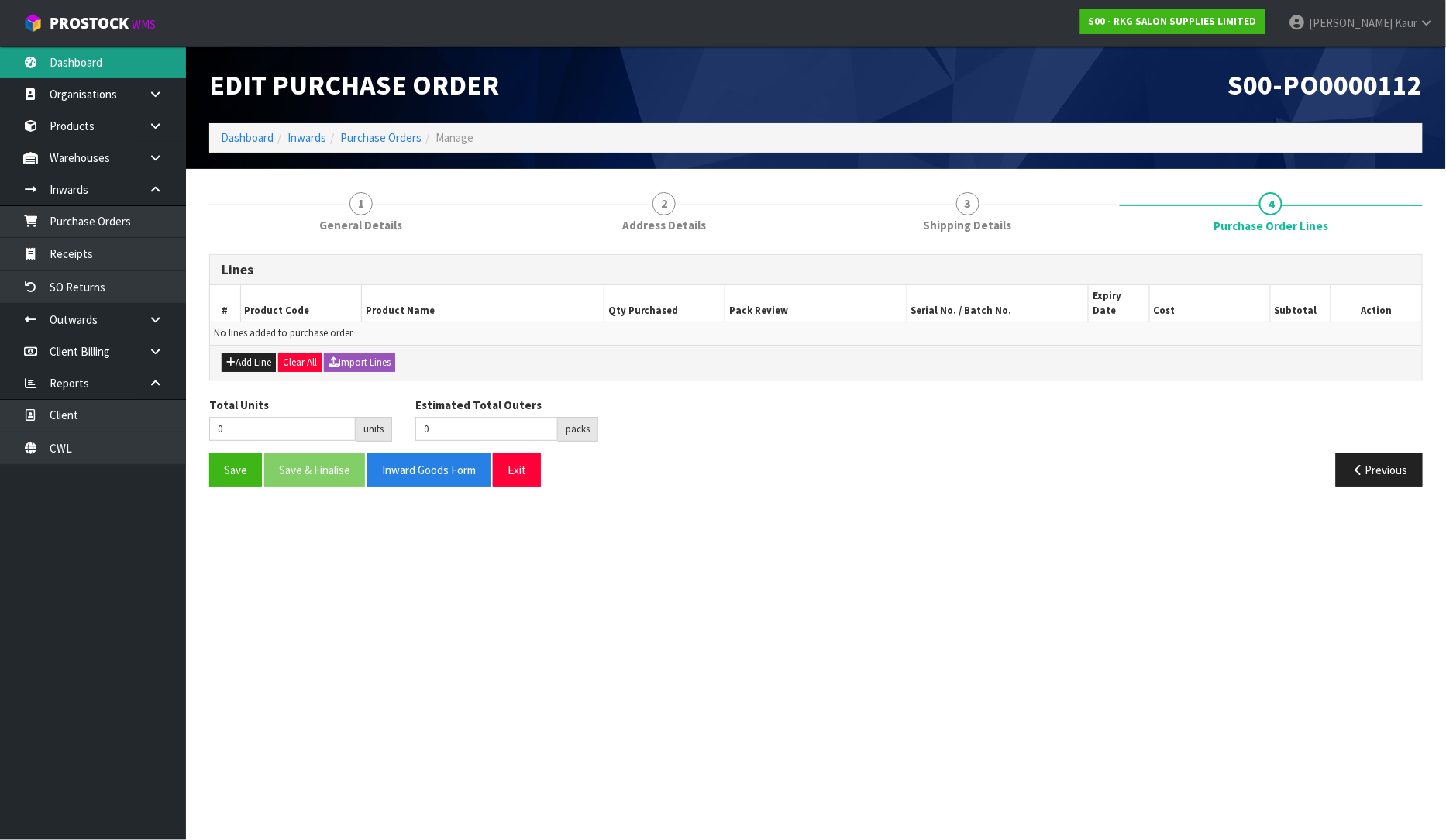
click at [59, 68] on link "Dashboard" at bounding box center [93, 62] width 186 height 31
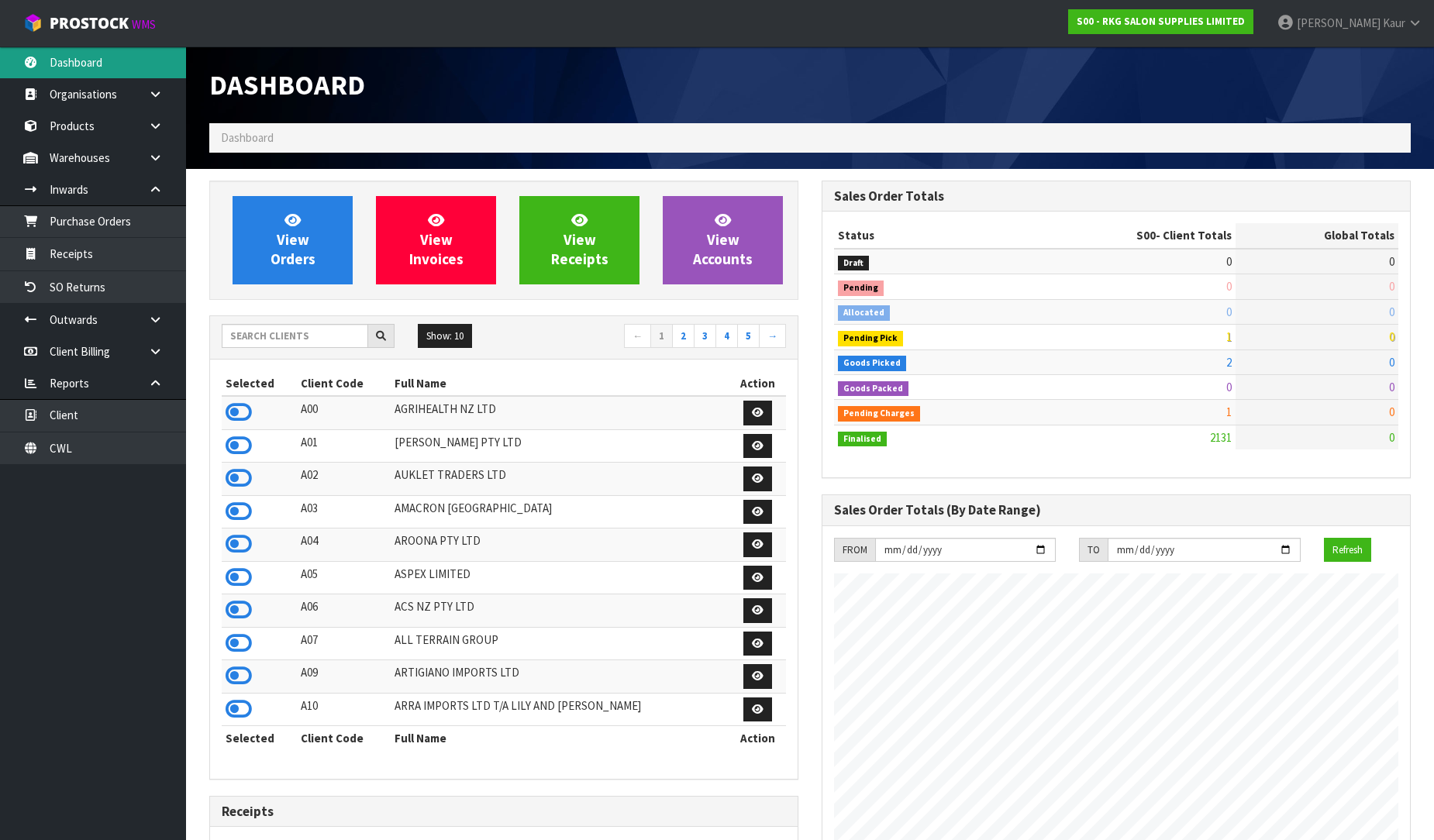
scroll to position [1174, 612]
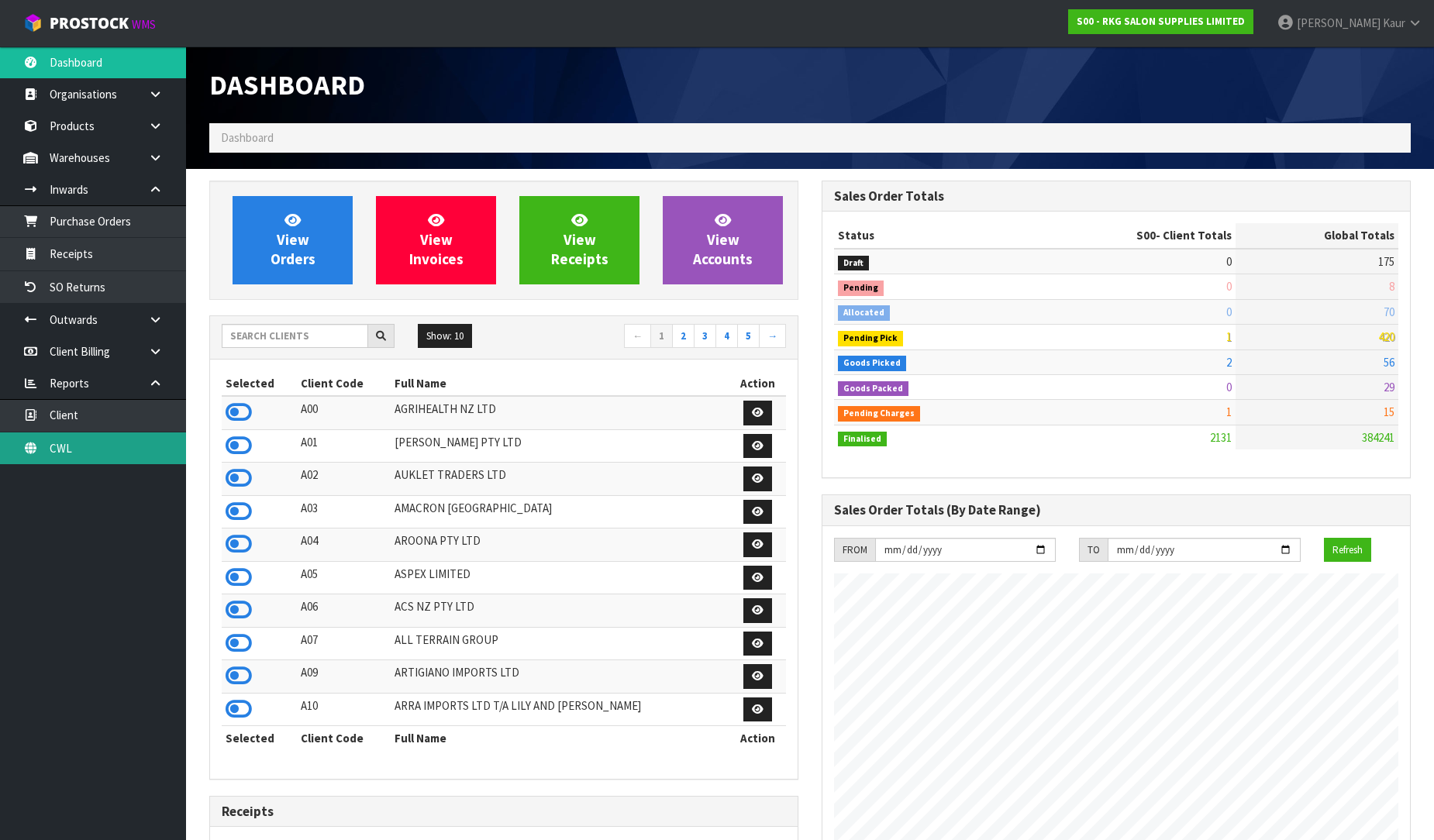
click at [90, 442] on link "CWL" at bounding box center [93, 447] width 186 height 31
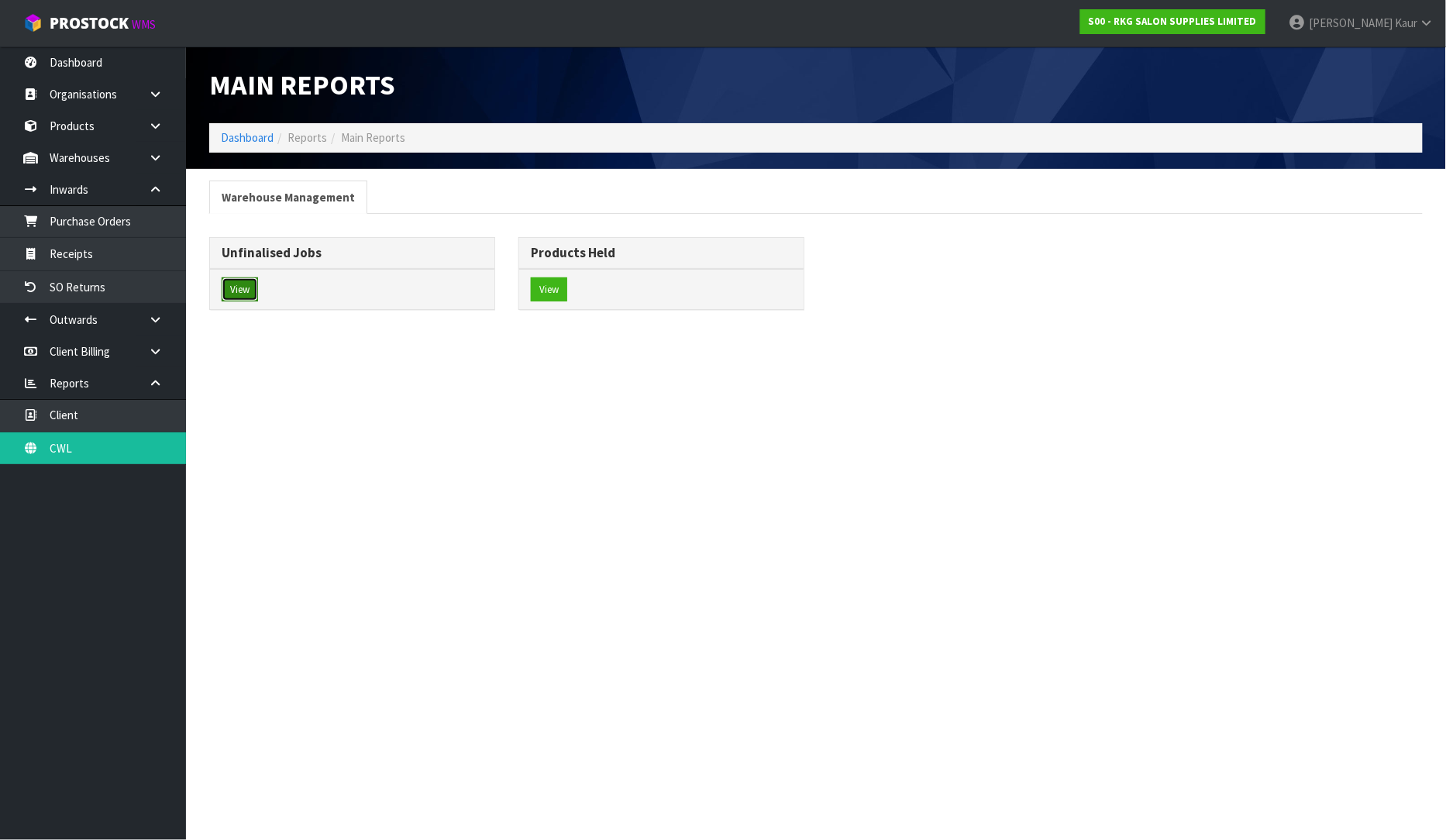
click at [243, 297] on button "View" at bounding box center [239, 290] width 36 height 25
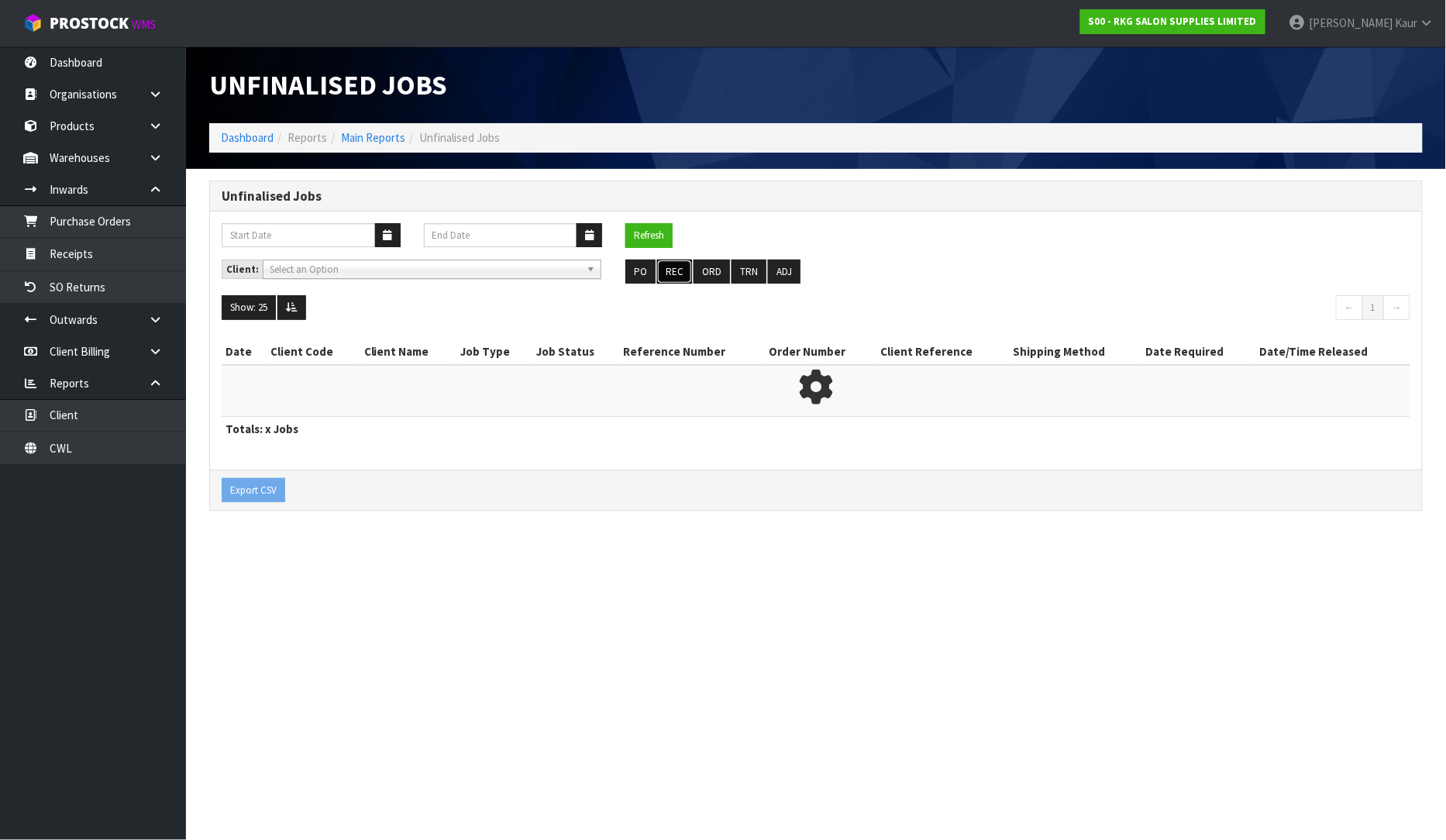
click at [674, 280] on button "REC" at bounding box center [674, 272] width 35 height 25
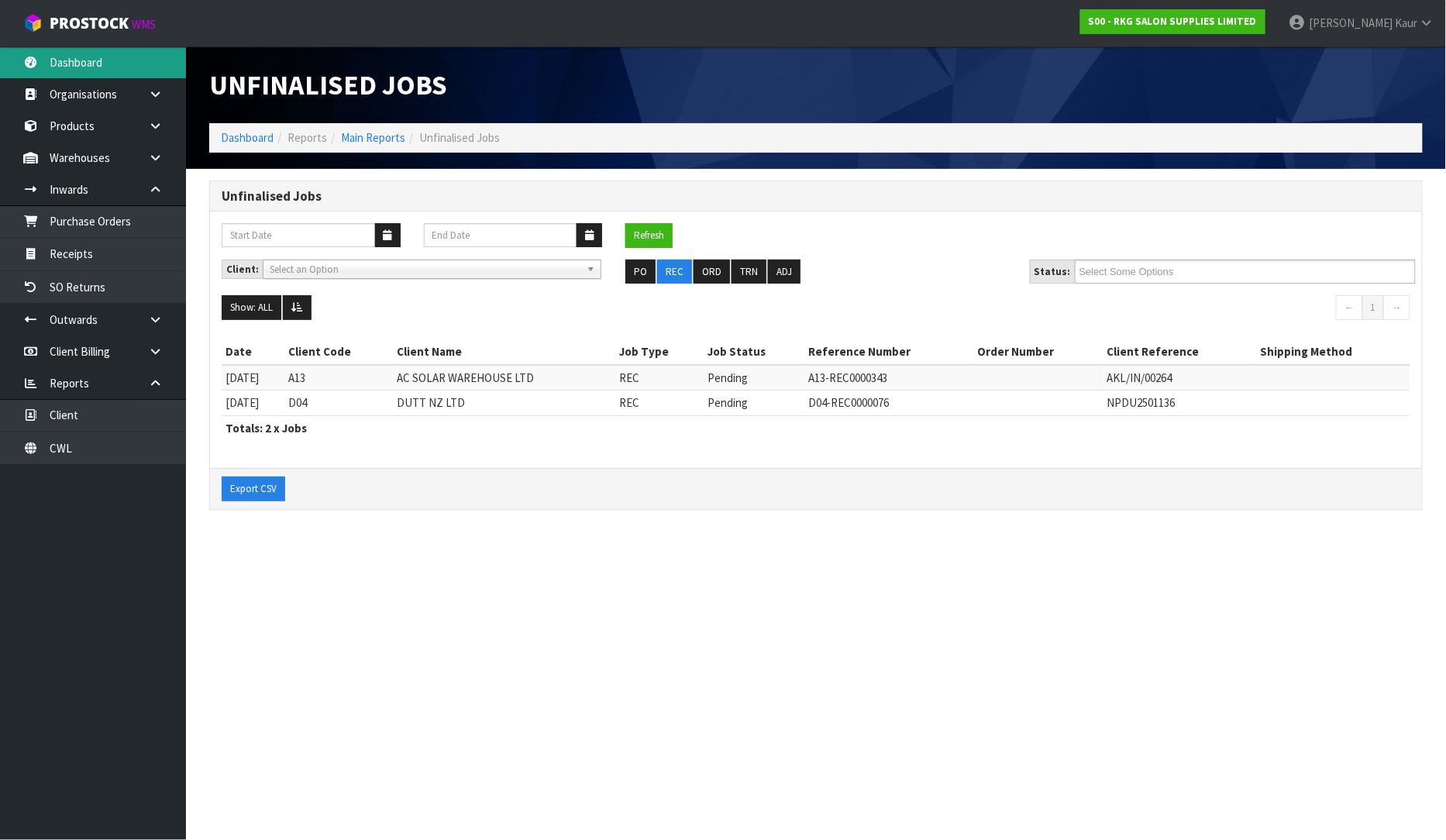
click at [136, 68] on link "Dashboard" at bounding box center [93, 62] width 186 height 31
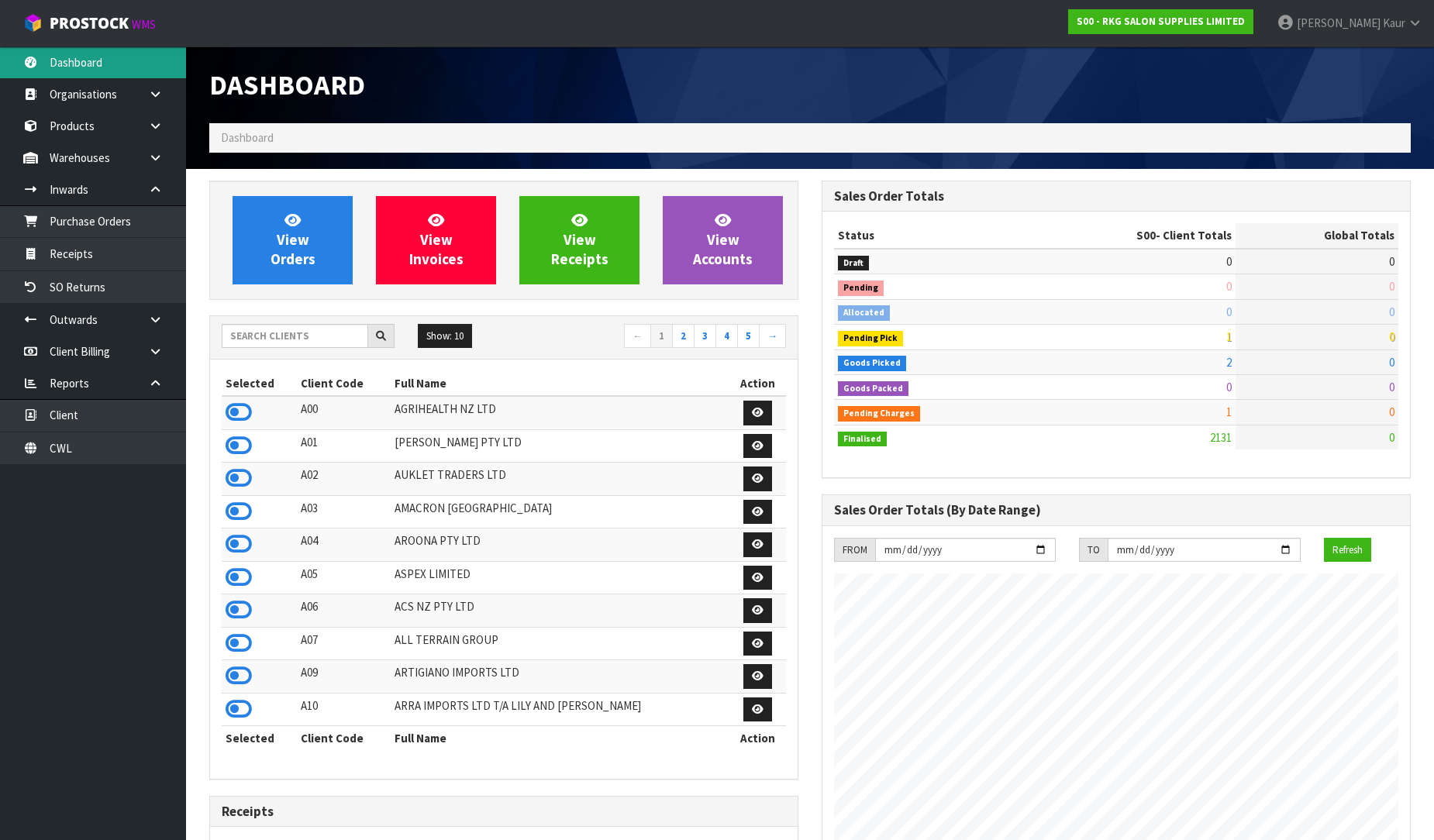
scroll to position [1174, 612]
click at [263, 331] on input "text" at bounding box center [295, 336] width 146 height 24
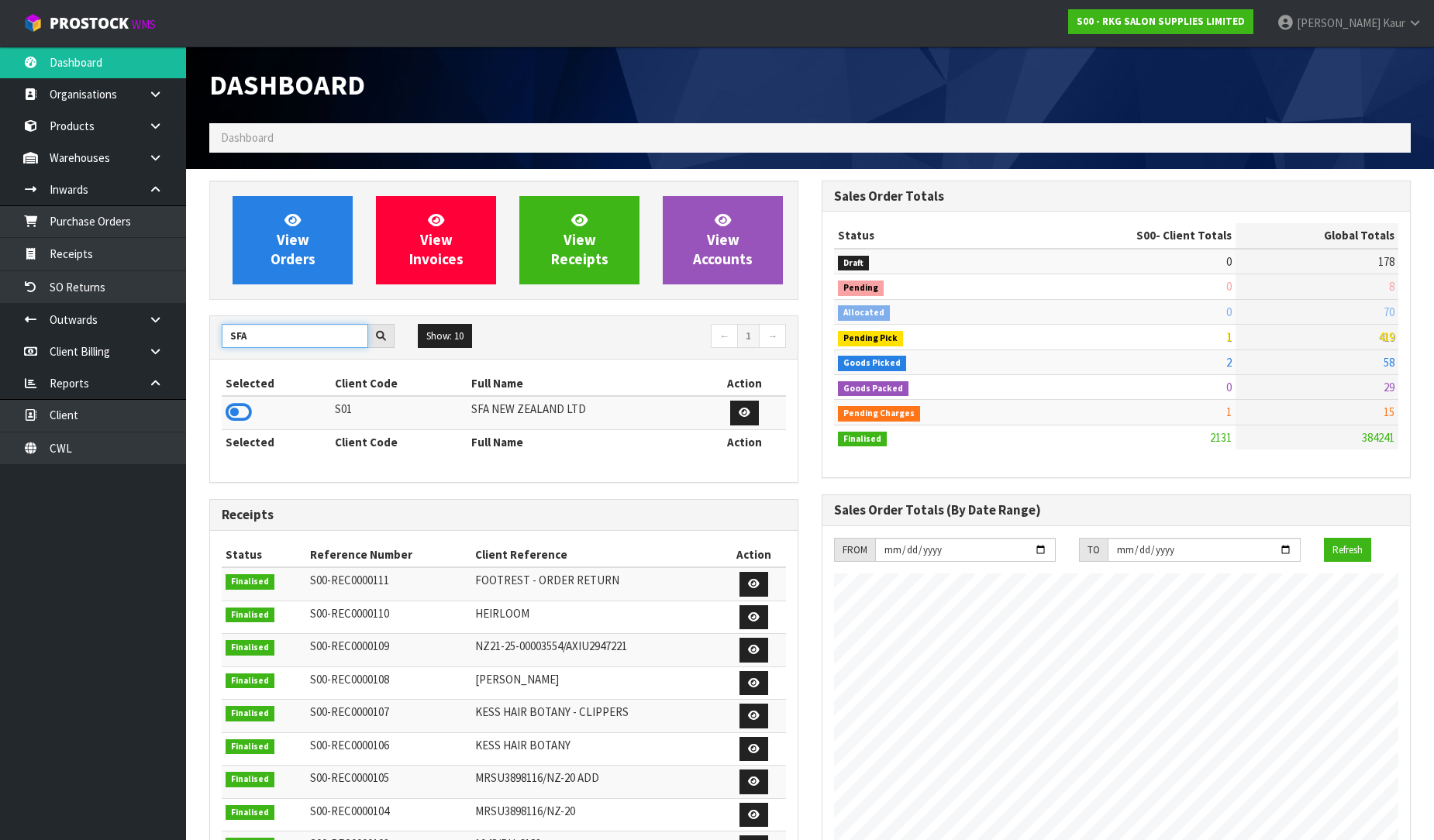
type input "SFA"
click at [235, 408] on icon at bounding box center [238, 412] width 27 height 23
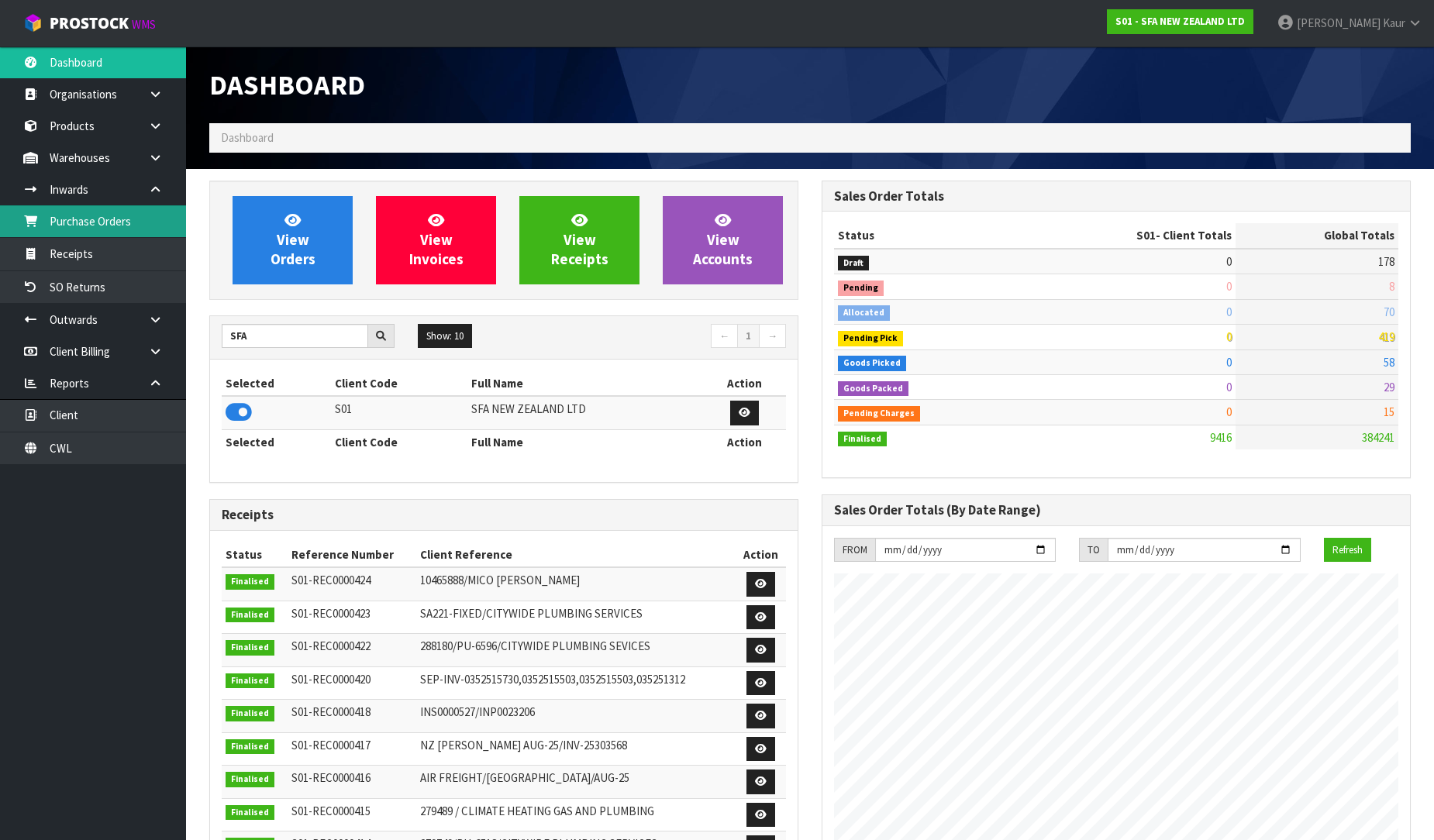
click at [120, 229] on link "Purchase Orders" at bounding box center [93, 220] width 186 height 31
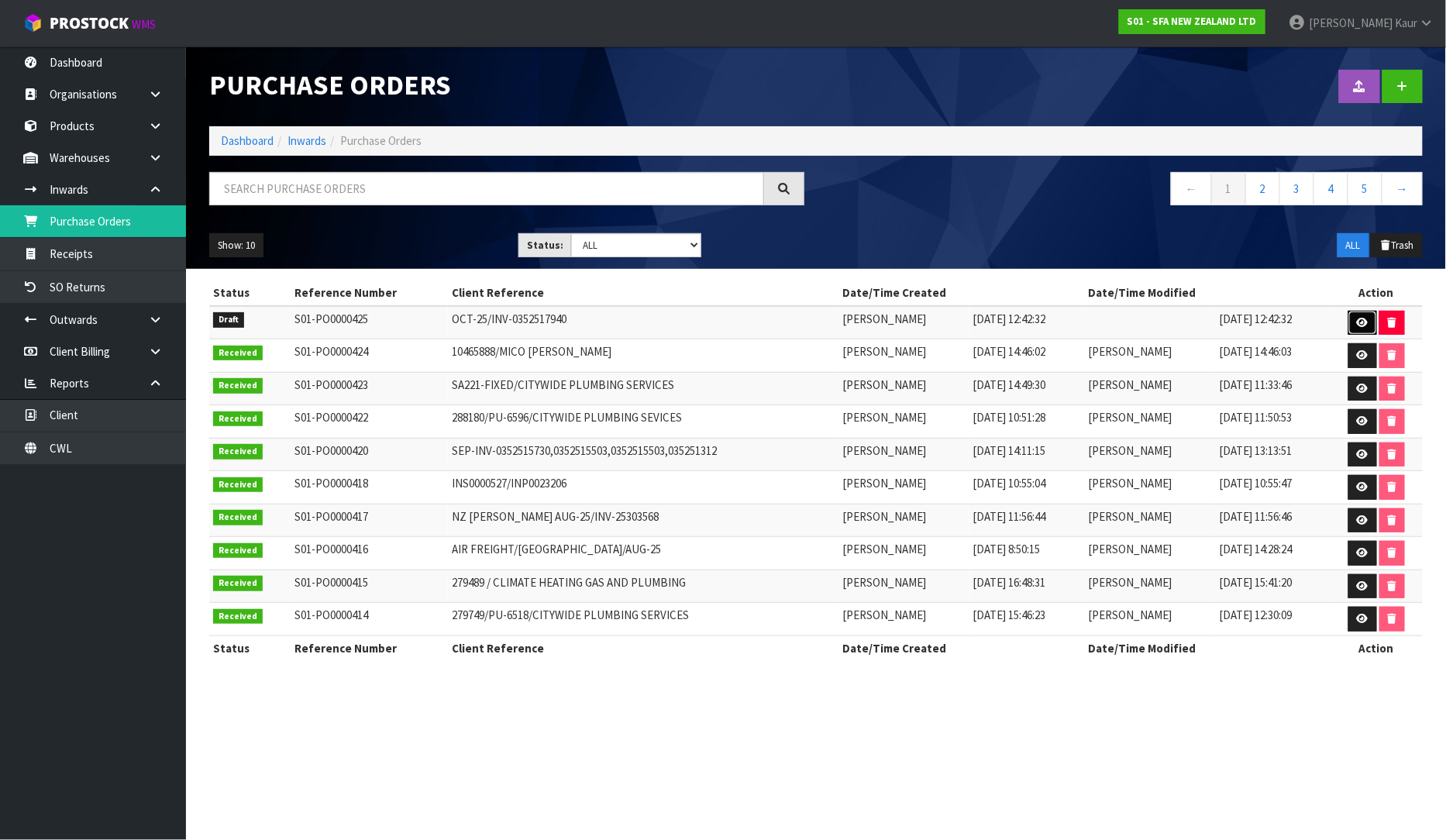
click at [1362, 327] on link at bounding box center [1363, 323] width 29 height 25
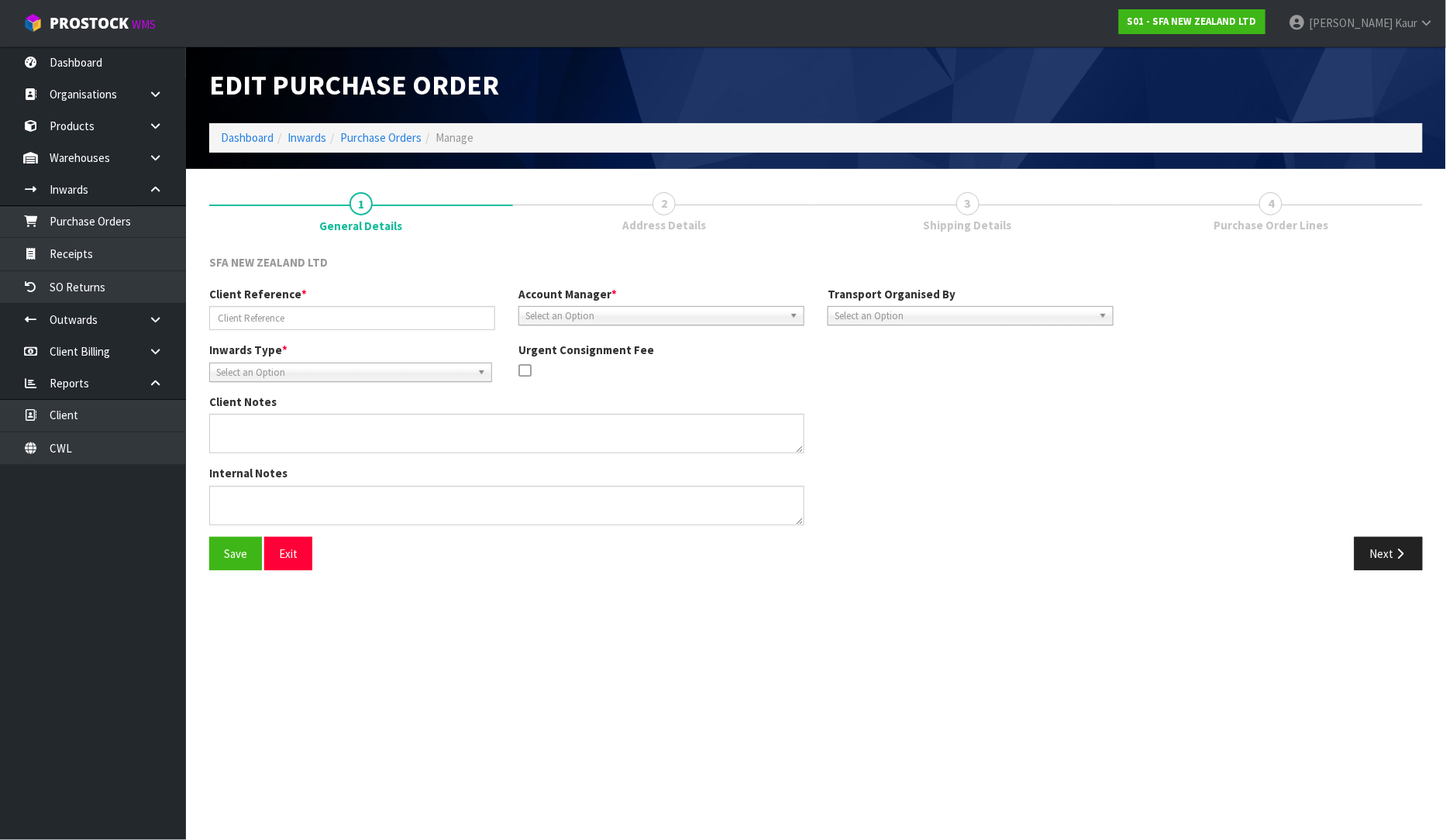
type input "OCT-25/INV-0352517940"
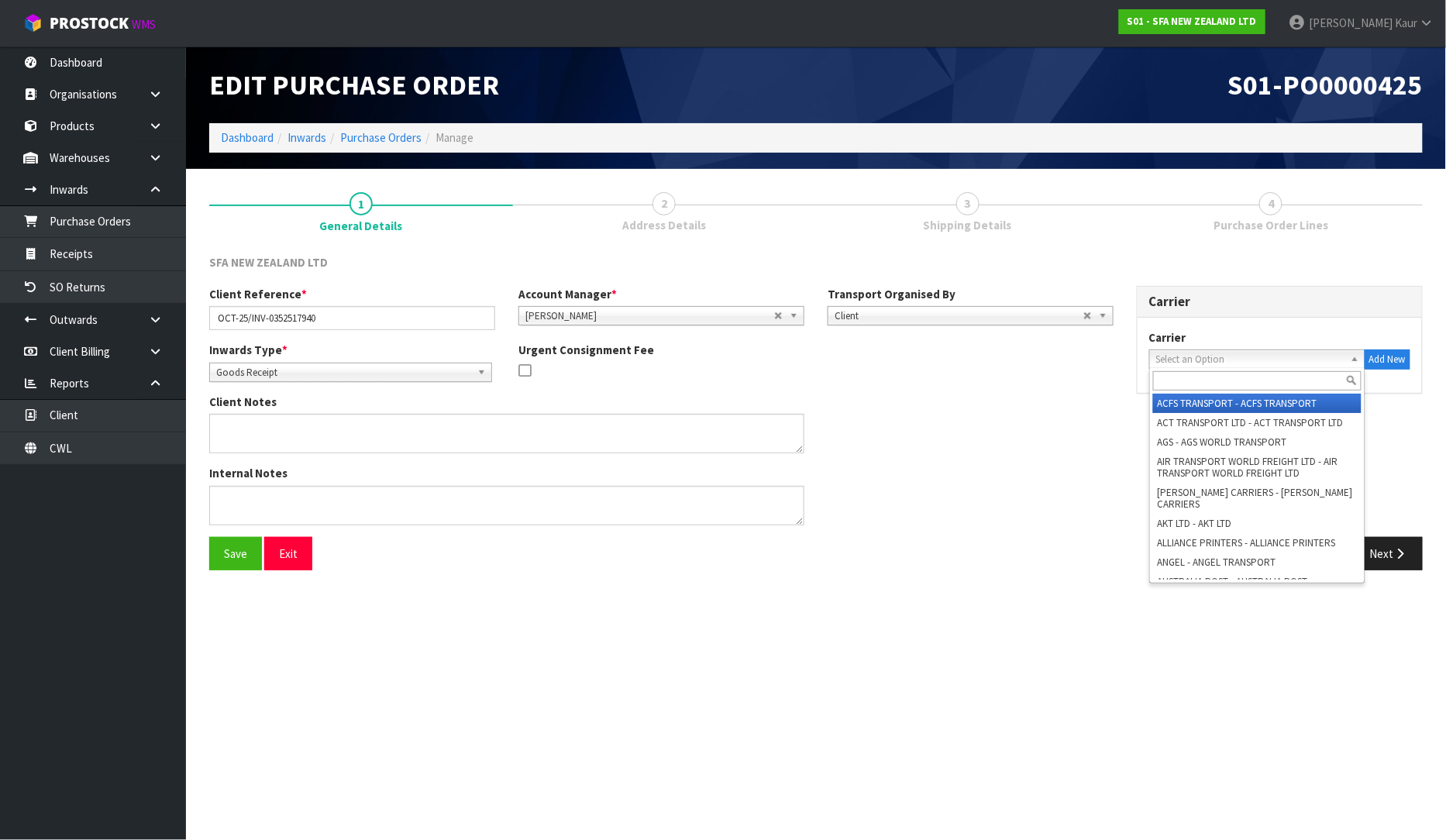
click at [1205, 355] on span "Select an Option" at bounding box center [1250, 359] width 188 height 19
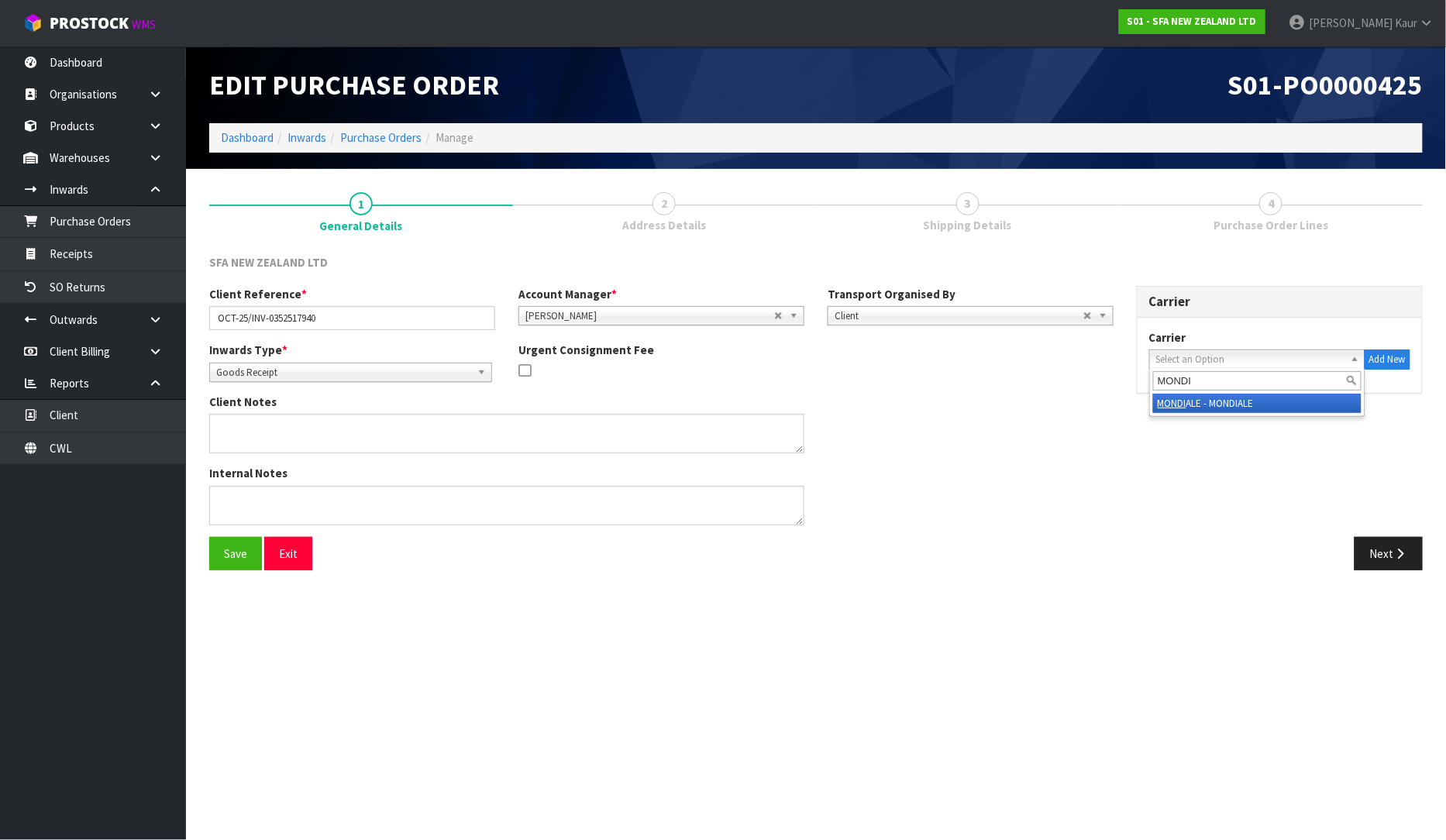
type input "MONDI"
click at [1207, 397] on li "MONDI ALE - MONDIALE" at bounding box center [1257, 403] width 208 height 19
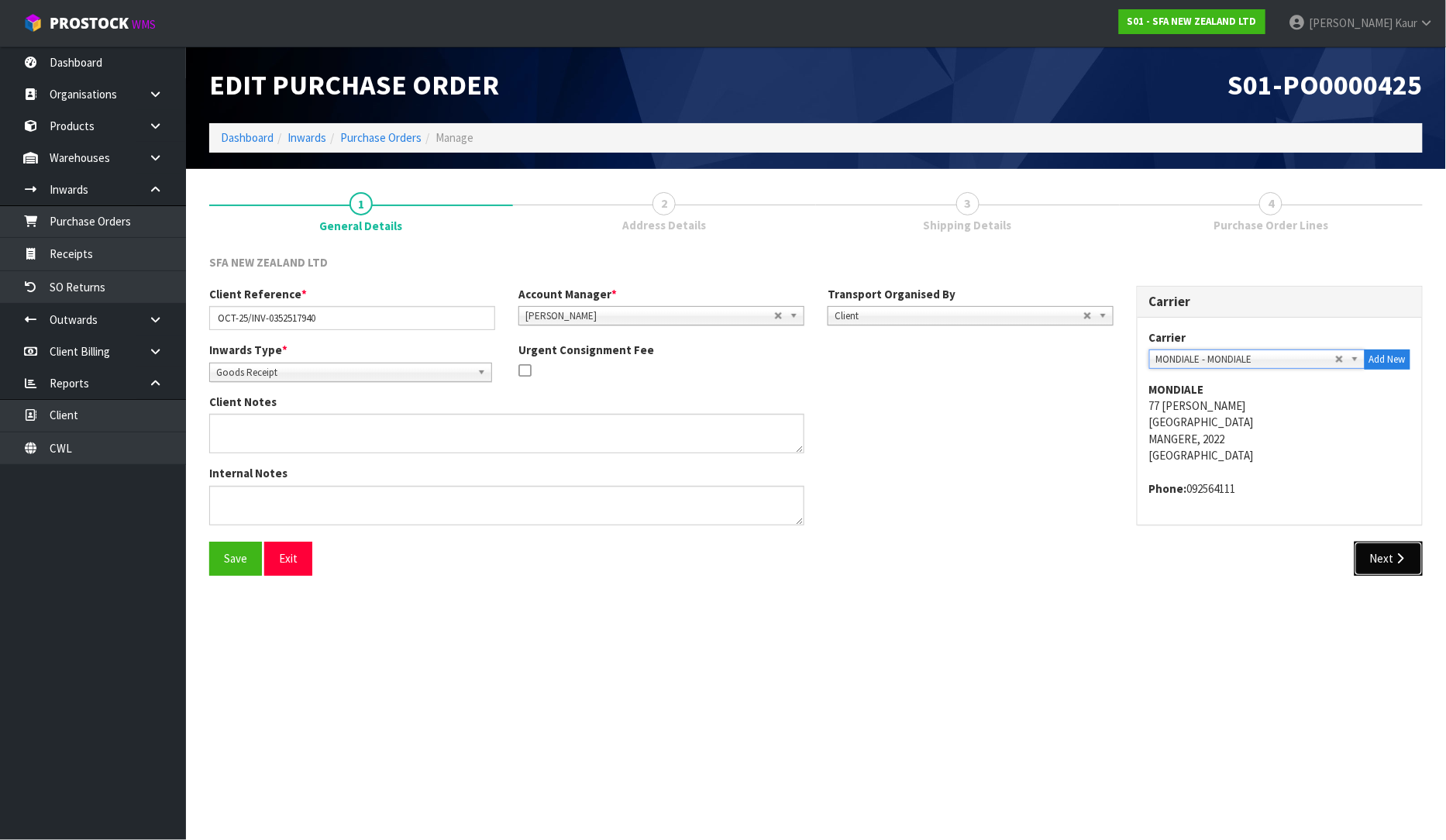
click at [1395, 562] on icon "button" at bounding box center [1401, 558] width 14 height 11
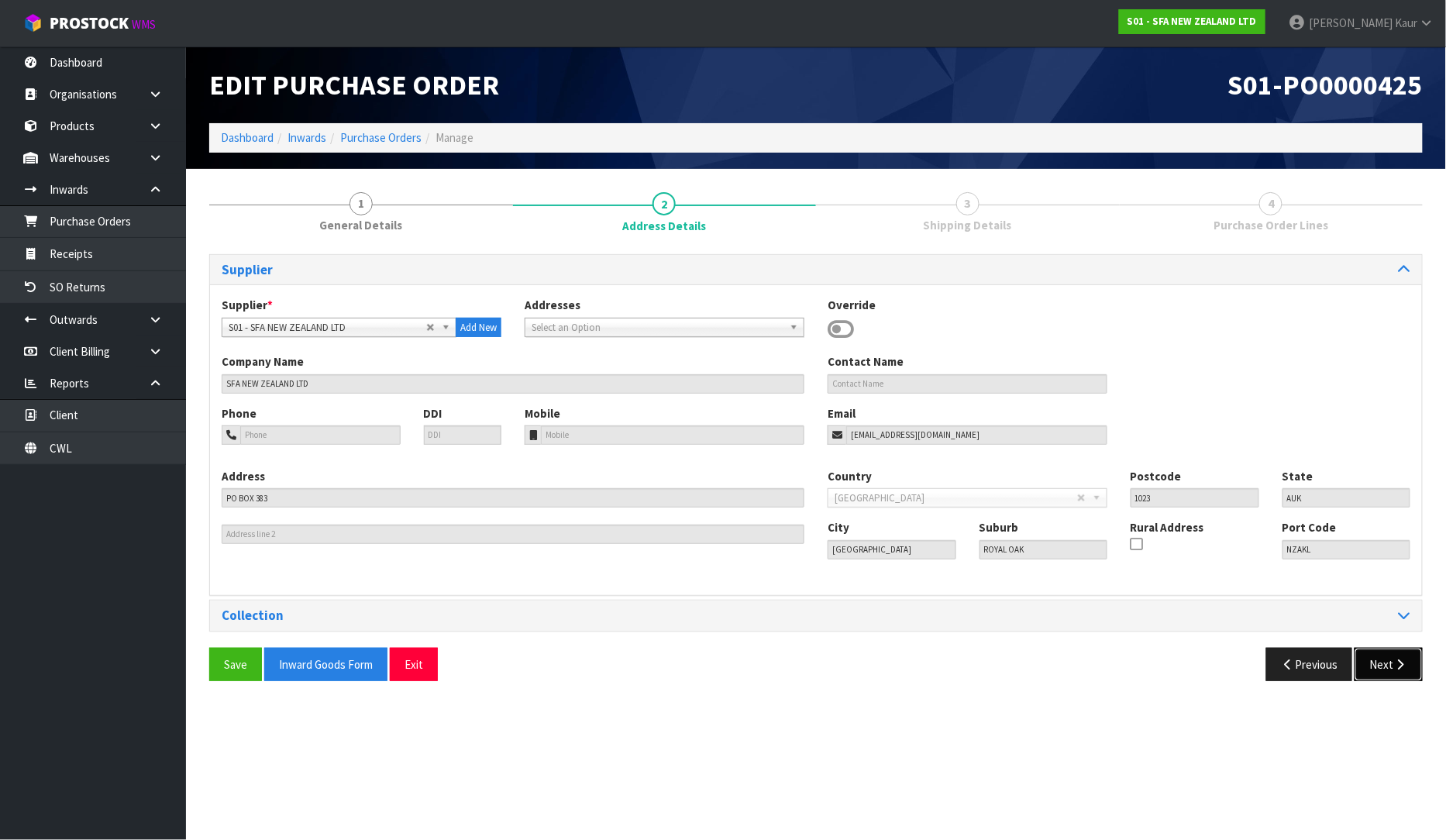
click at [1394, 667] on icon "button" at bounding box center [1401, 665] width 14 height 11
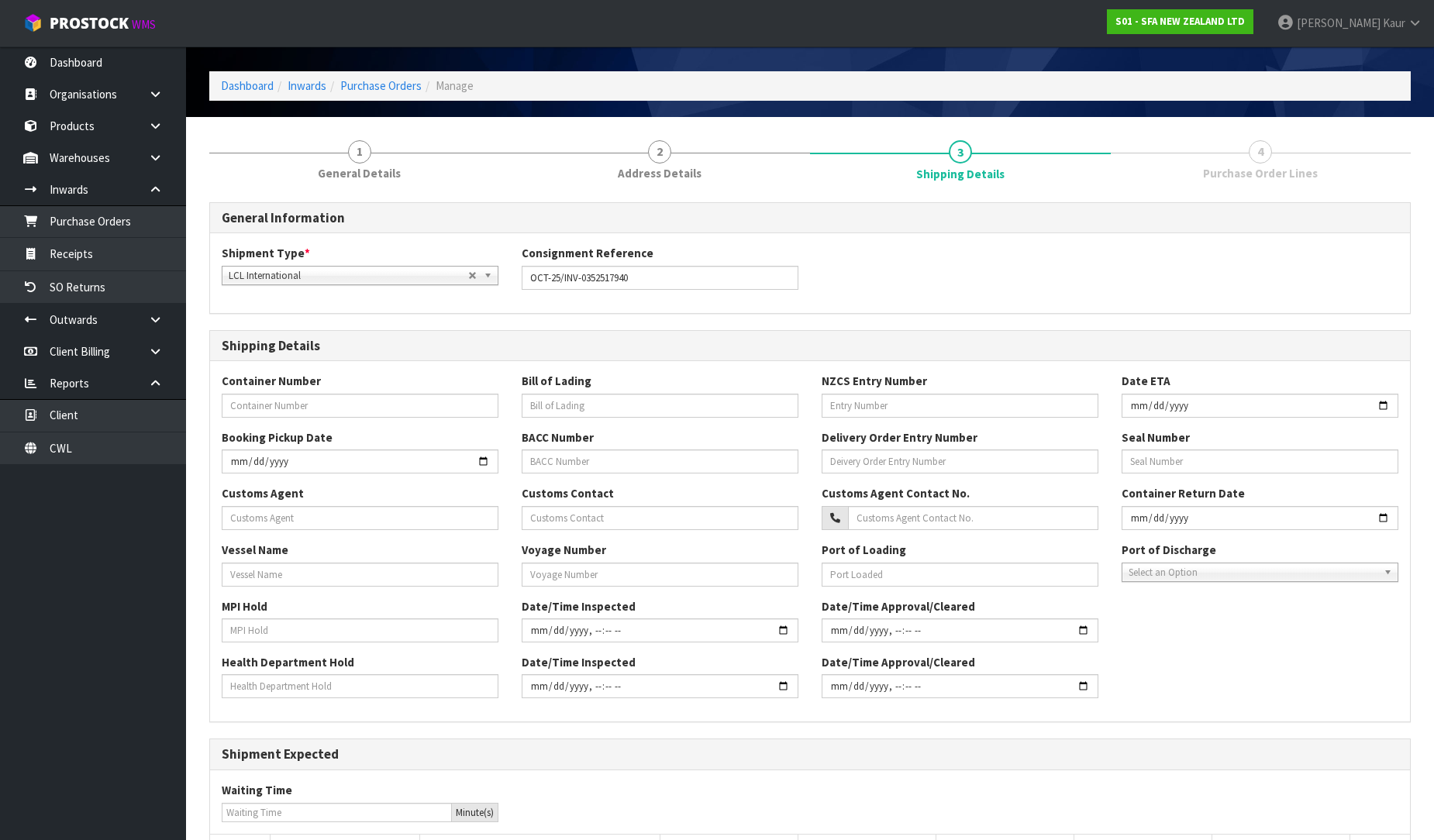
scroll to position [228, 0]
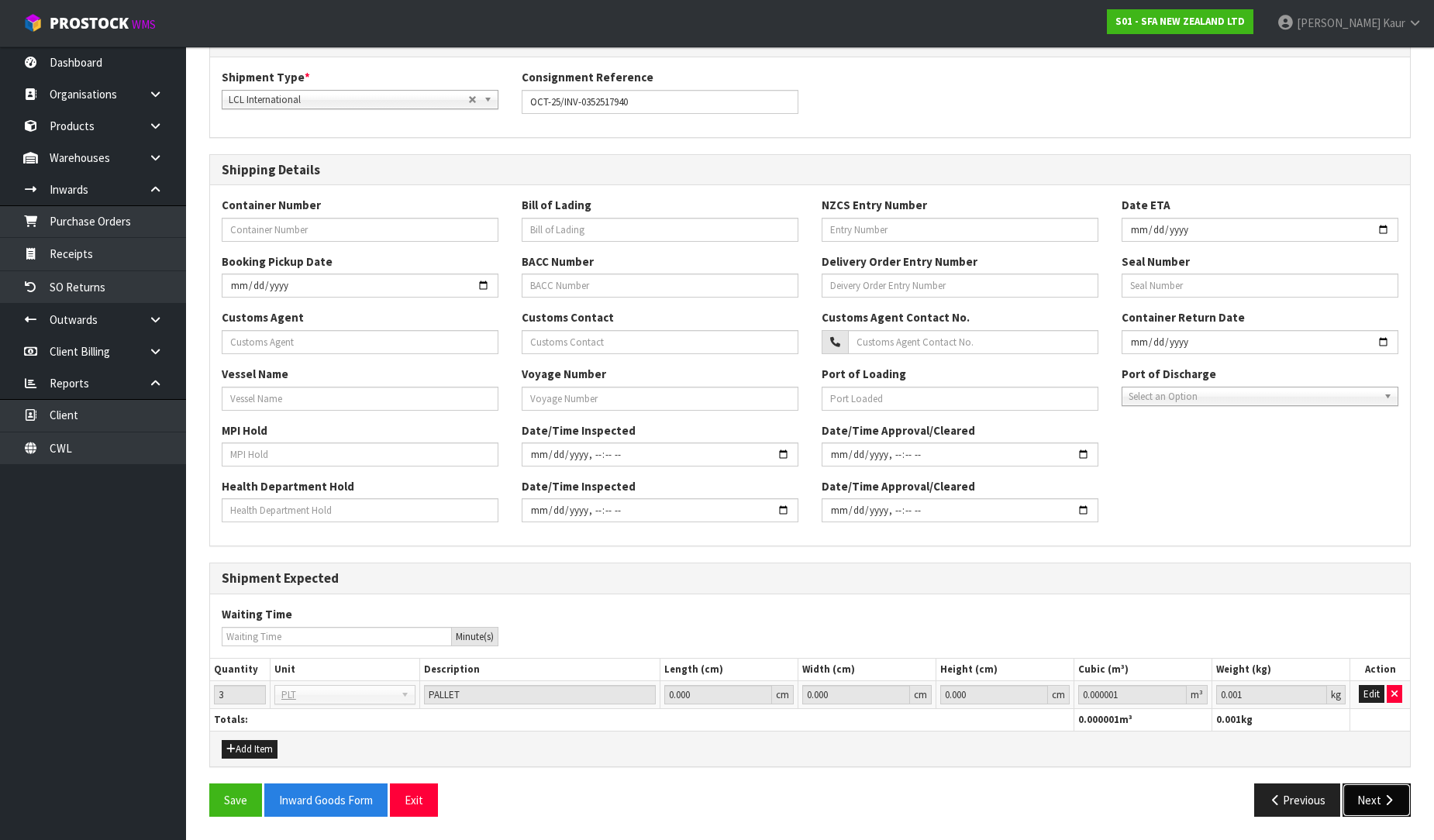
click at [1382, 804] on icon "button" at bounding box center [1388, 800] width 14 height 11
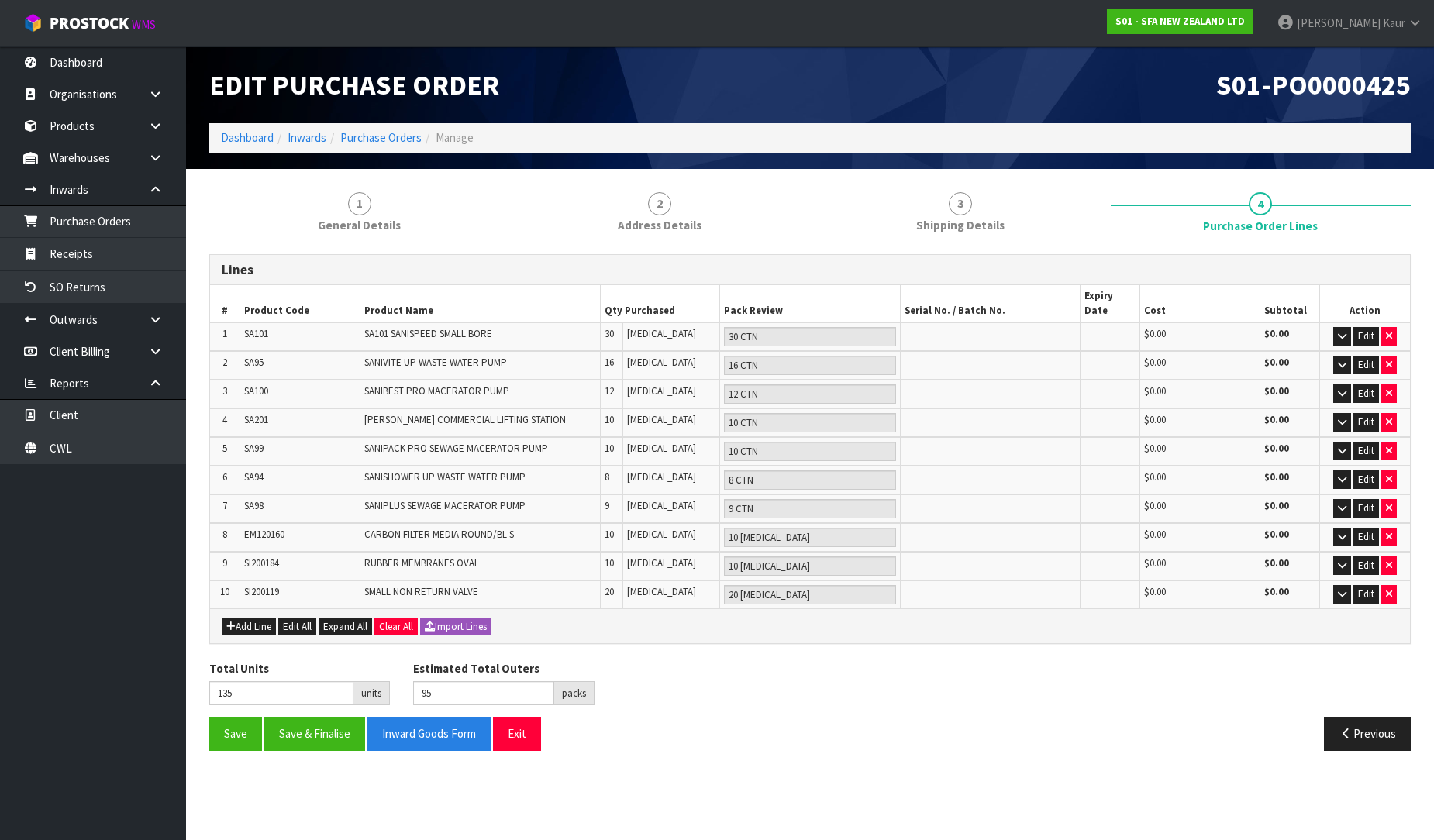
scroll to position [0, 0]
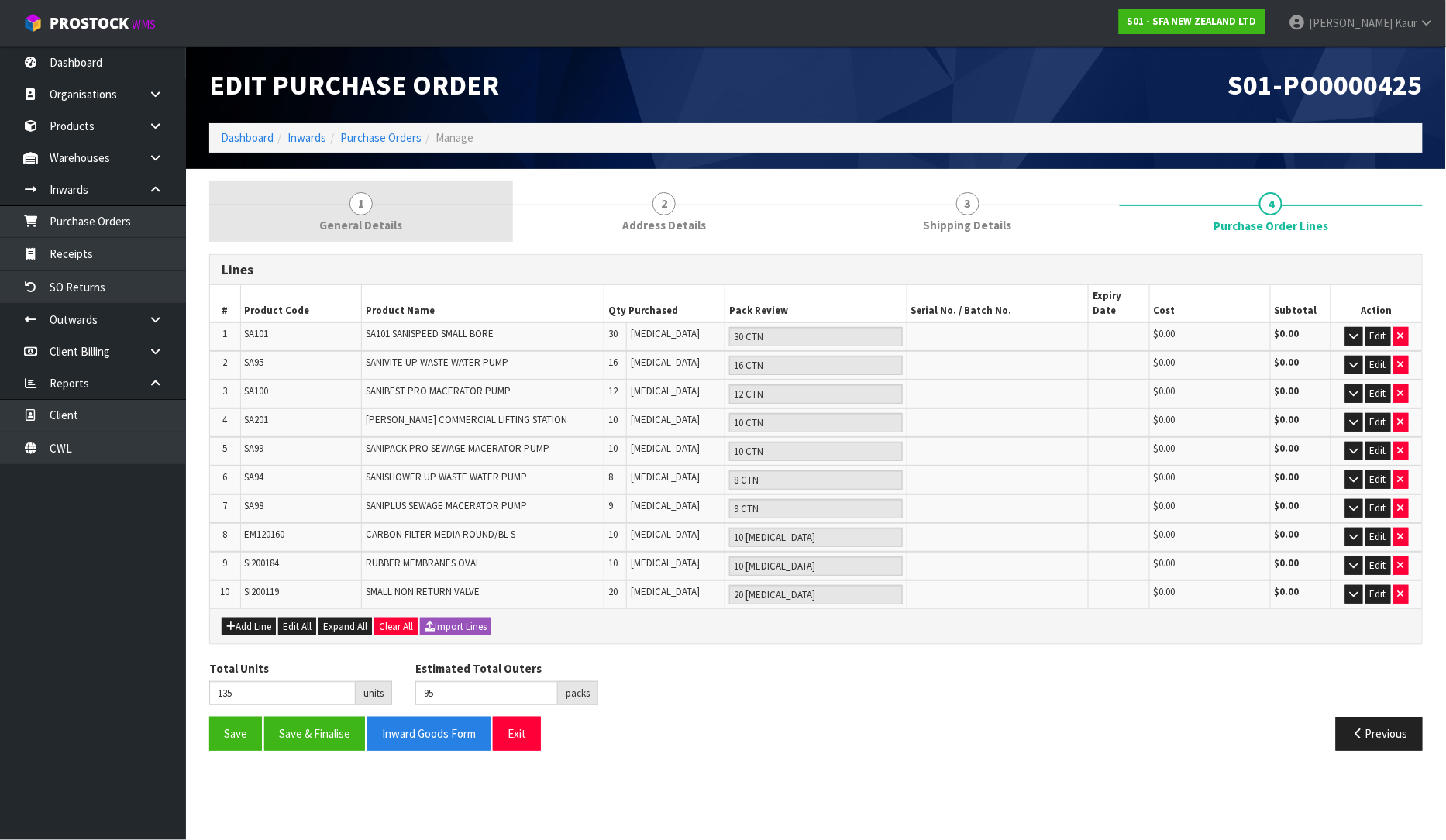
click at [363, 220] on span "General Details" at bounding box center [360, 225] width 83 height 16
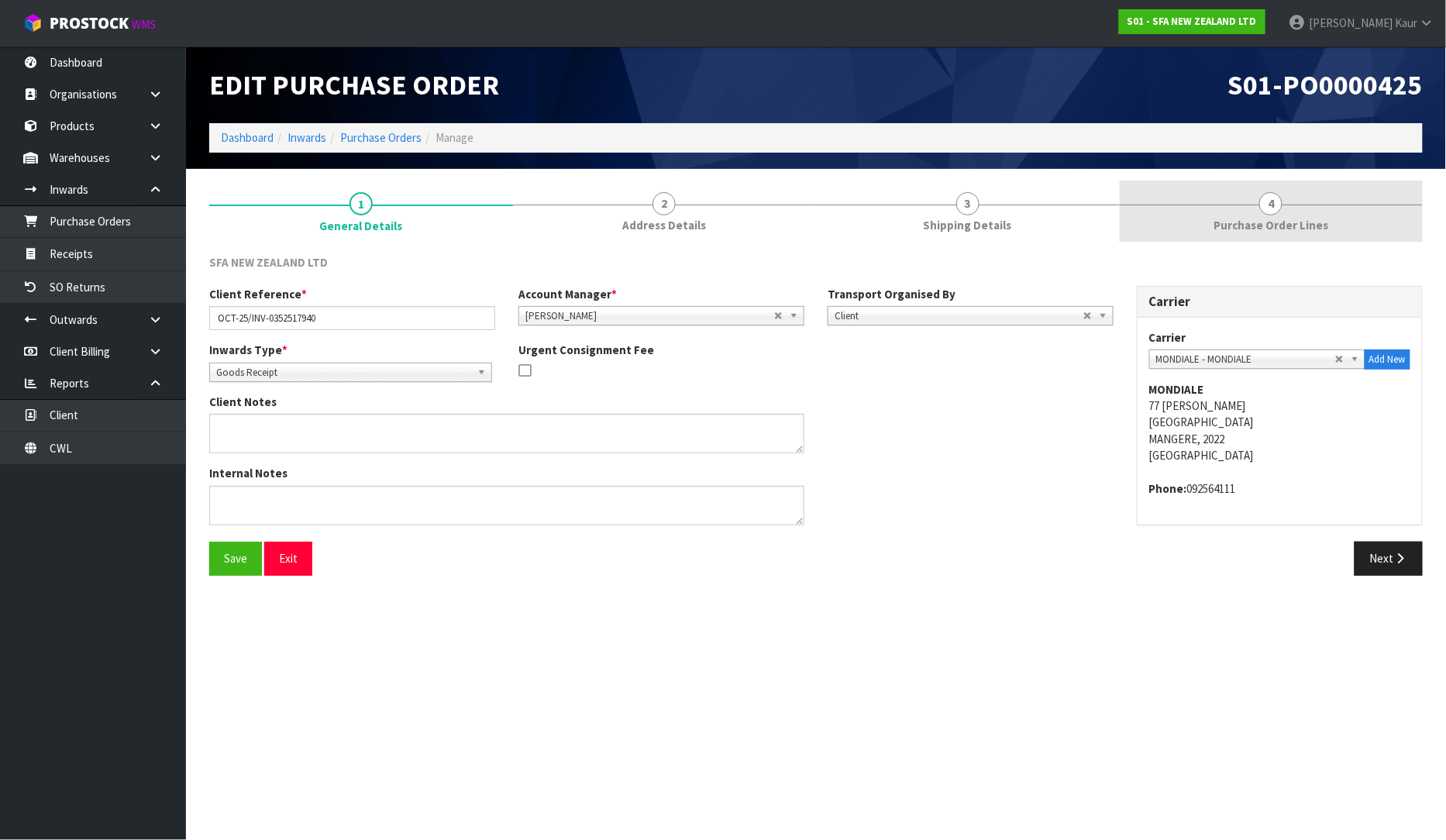
click at [1303, 221] on span "Purchase Order Lines" at bounding box center [1271, 225] width 115 height 16
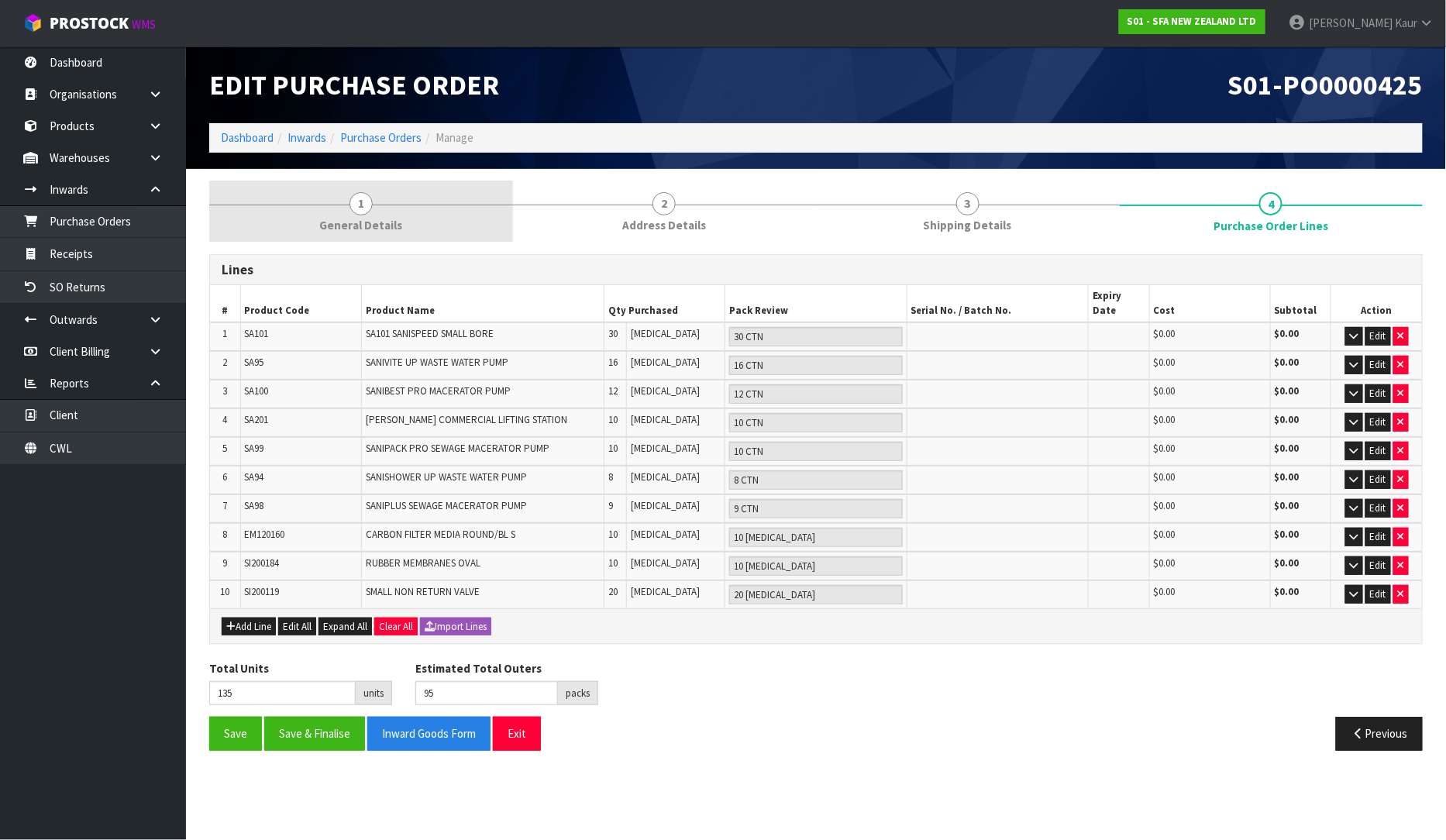
click at [357, 214] on span "1" at bounding box center [360, 204] width 23 height 23
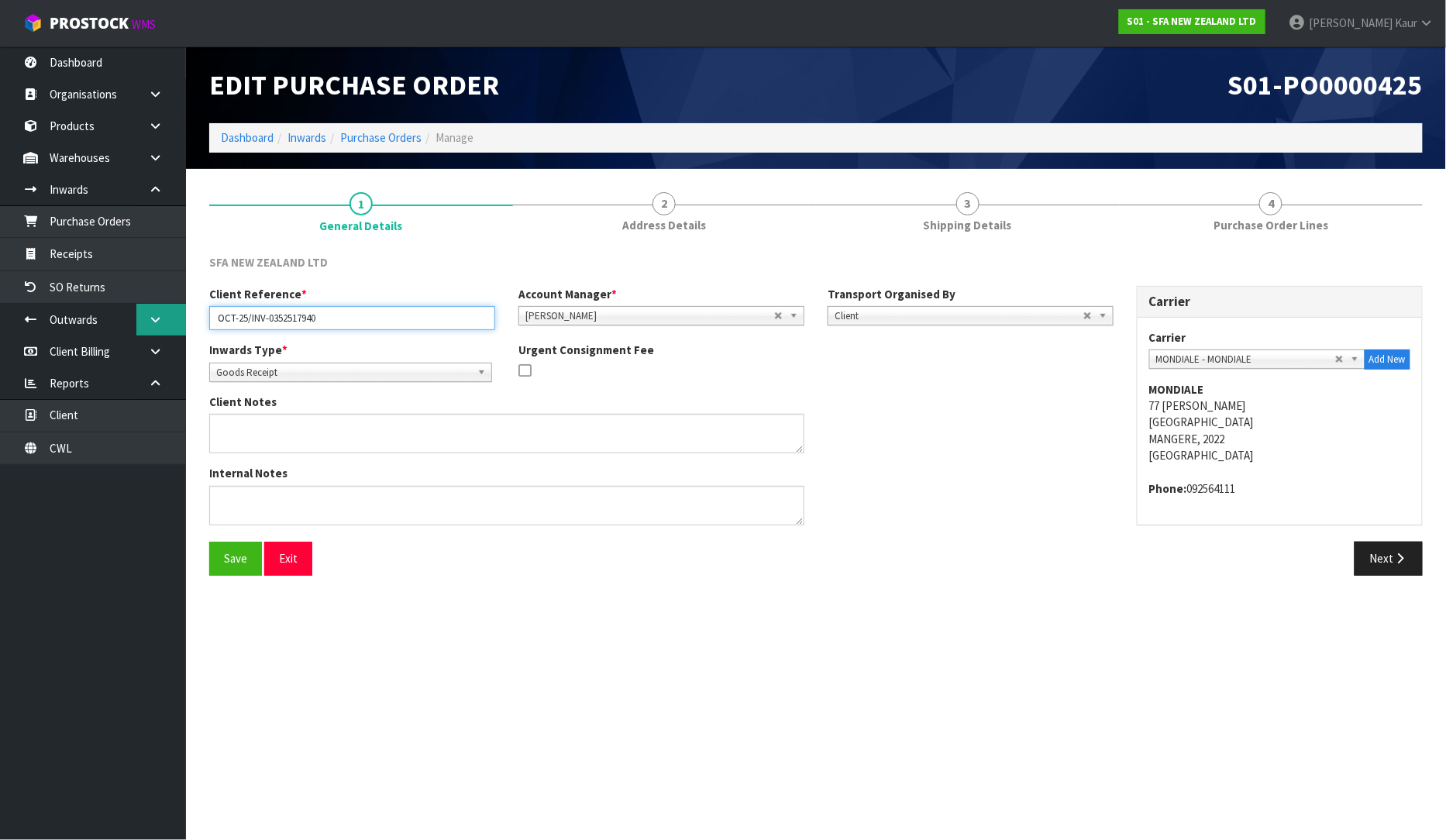
drag, startPoint x: 344, startPoint y: 323, endPoint x: 174, endPoint y: 331, distance: 170.2
click at [174, 331] on body "Toggle navigation ProStock WMS S01 - SFA NEW ZEALAND LTD Prabhneet Kaur Logout …" at bounding box center [723, 420] width 1446 height 840
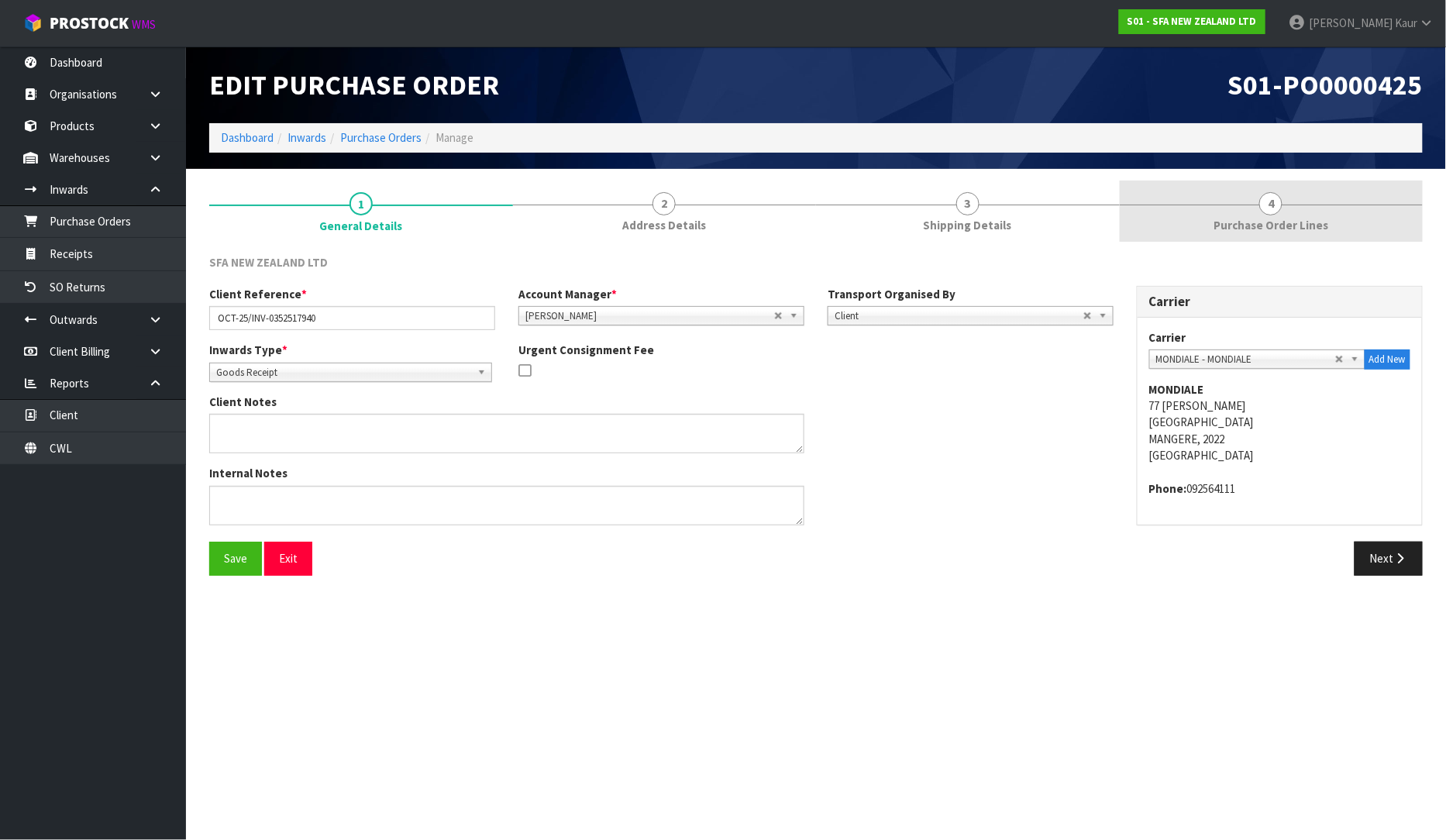
drag, startPoint x: 1292, startPoint y: 217, endPoint x: 1276, endPoint y: 195, distance: 27.2
click at [1290, 215] on link "4 Purchase Order Lines" at bounding box center [1272, 211] width 304 height 61
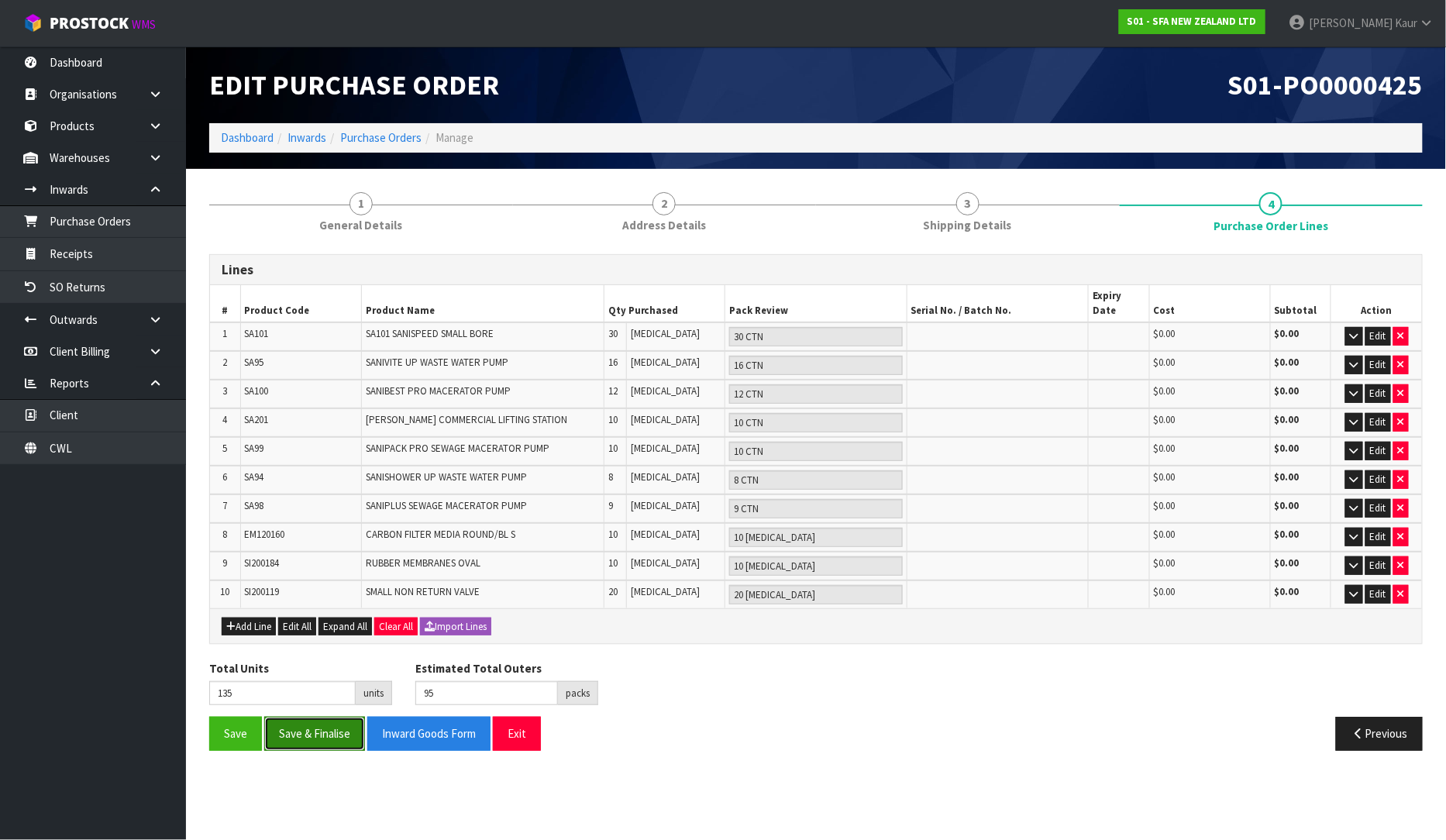
click at [320, 717] on button "Save & Finalise" at bounding box center [314, 733] width 101 height 33
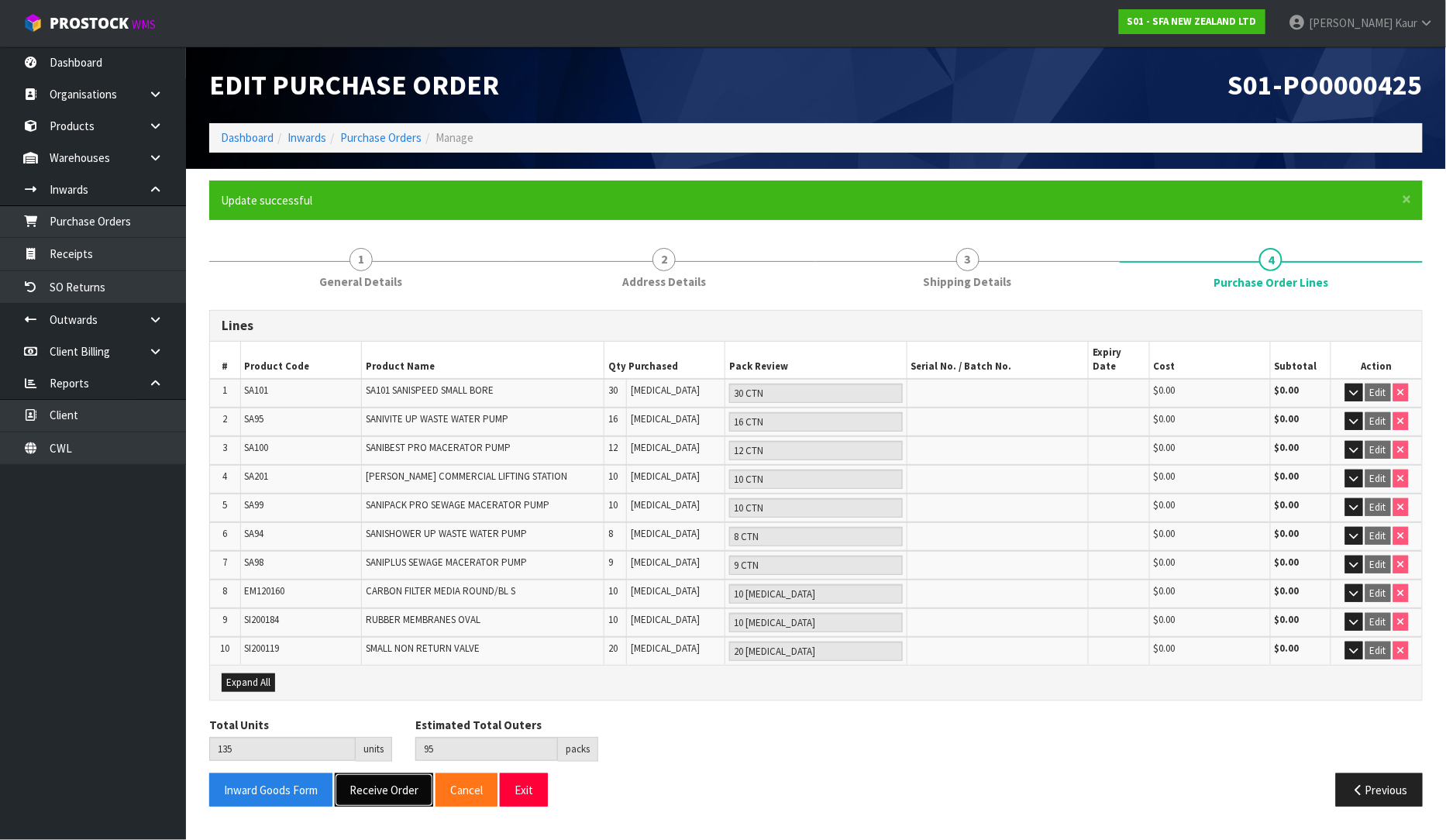
click at [374, 773] on button "Receive Order" at bounding box center [384, 789] width 98 height 33
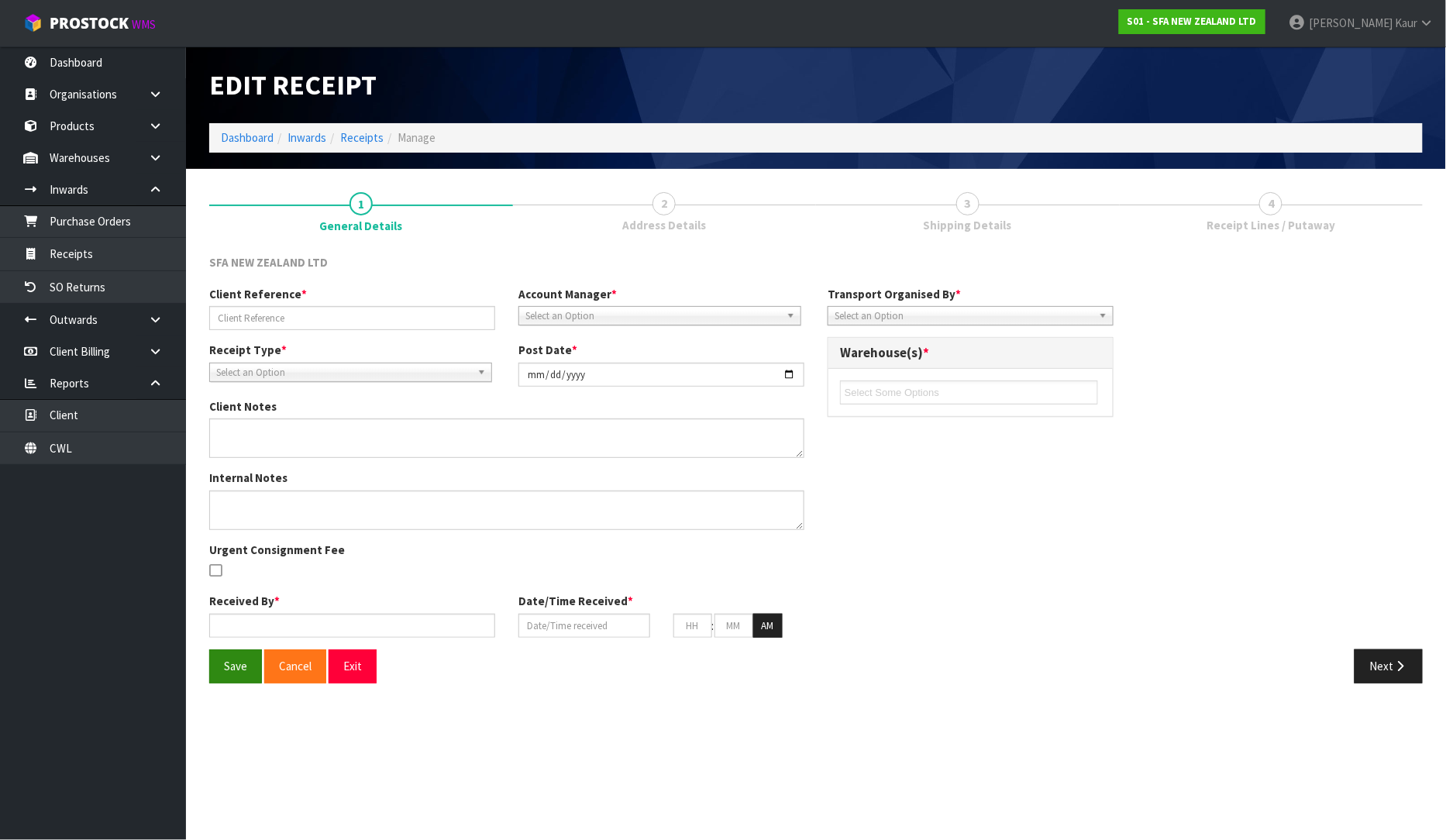
type input "OCT-25/INV-0352517940"
type input "[DATE]"
type input "[PERSON_NAME]"
type input "[DATE]"
type input "09"
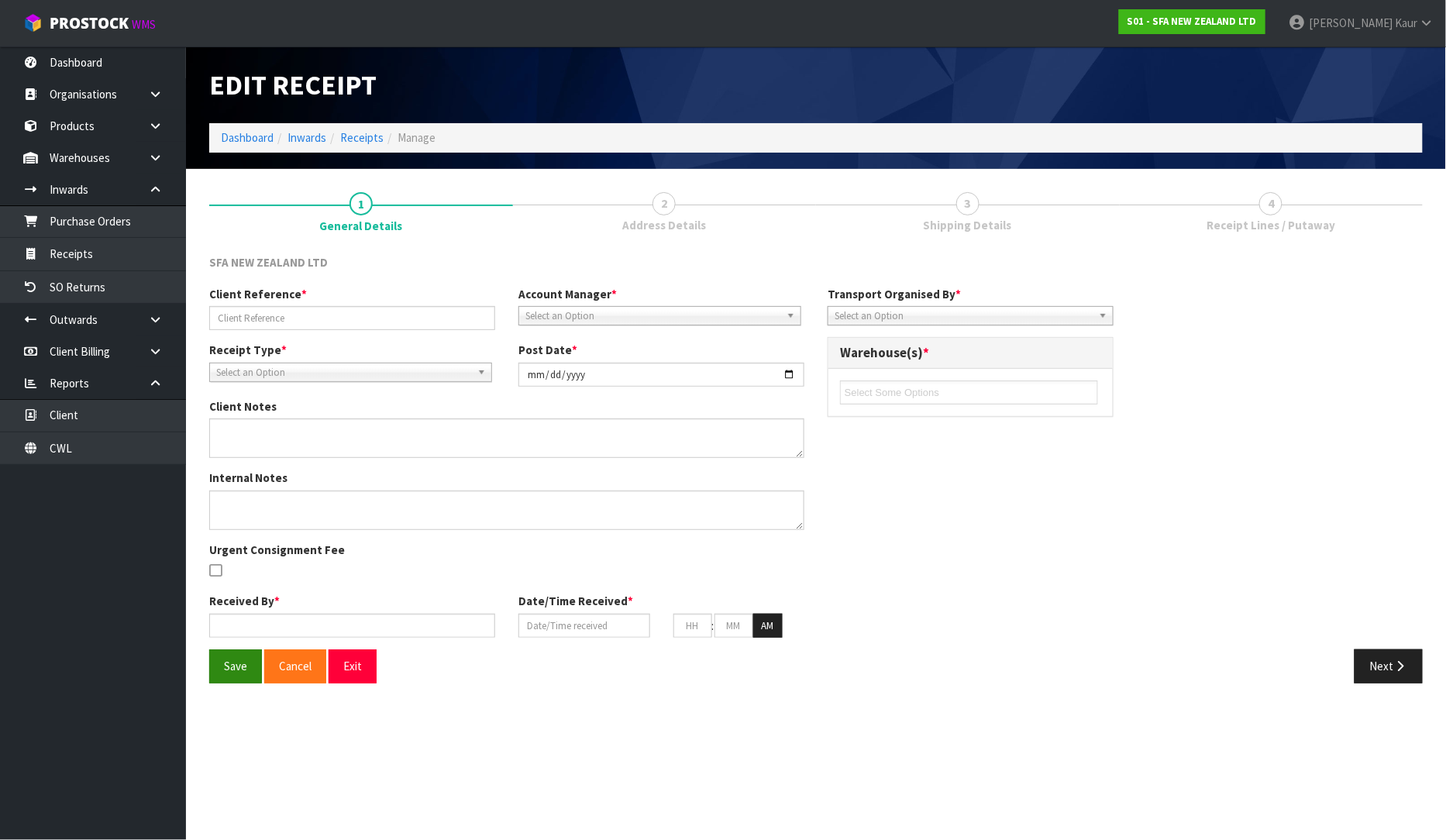
type input "54"
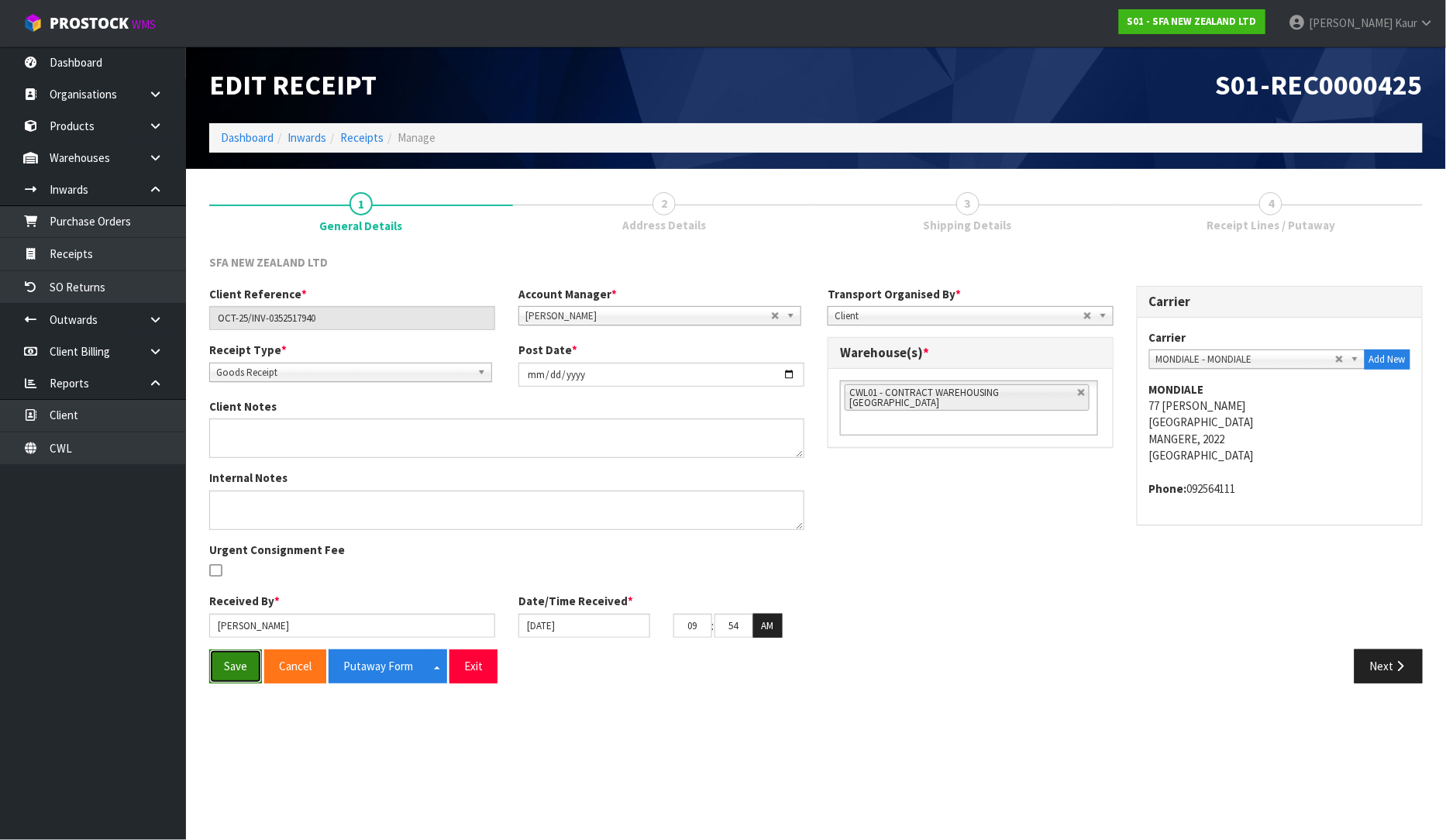
click at [221, 666] on button "Save" at bounding box center [235, 665] width 52 height 33
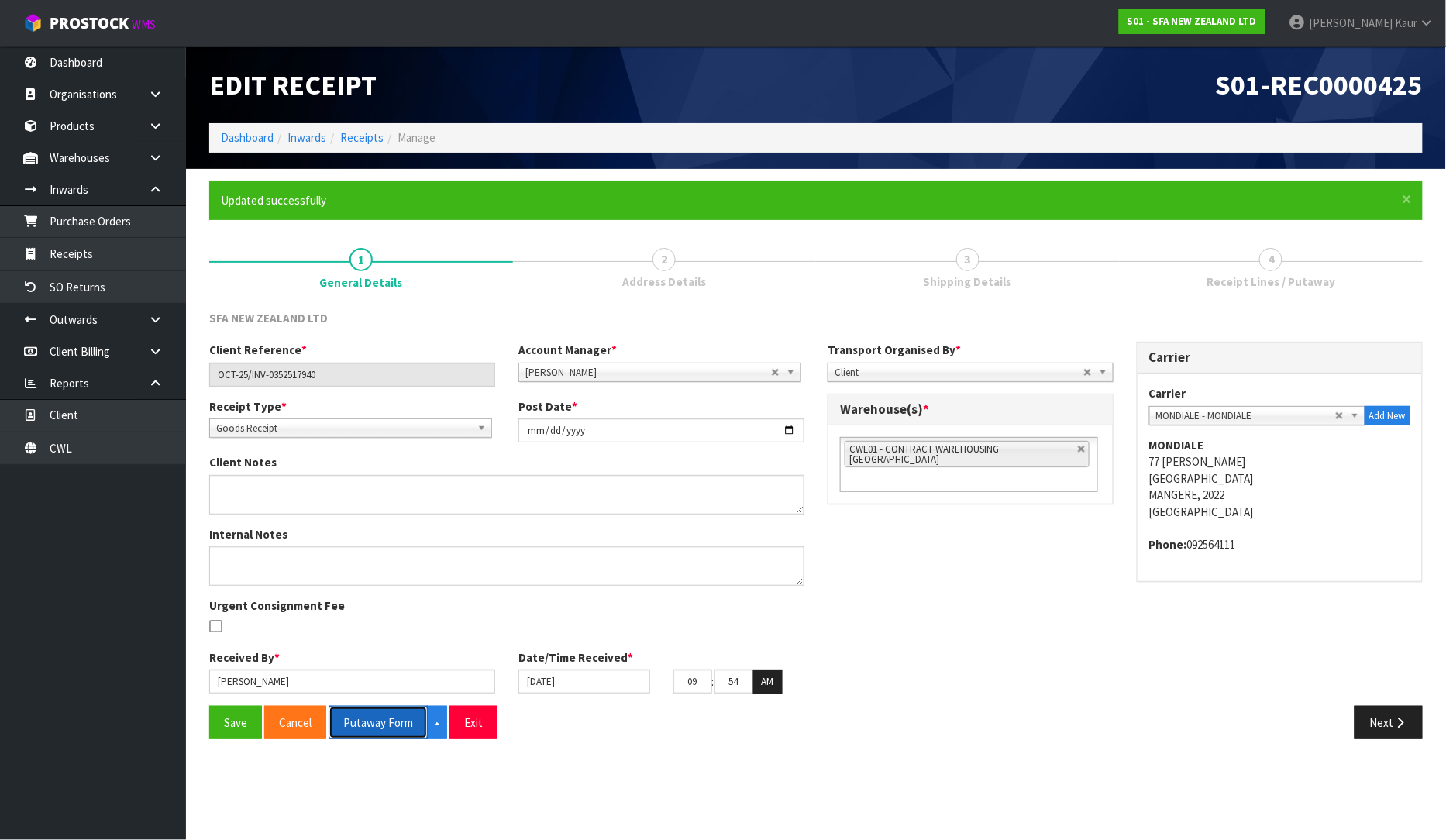
click at [363, 719] on button "Putaway Form" at bounding box center [377, 722] width 99 height 33
click at [382, 723] on button "Putaway Form" at bounding box center [386, 722] width 116 height 33
click at [404, 710] on button "Putaway Form" at bounding box center [386, 722] width 116 height 33
click at [81, 52] on link "Dashboard" at bounding box center [93, 62] width 186 height 31
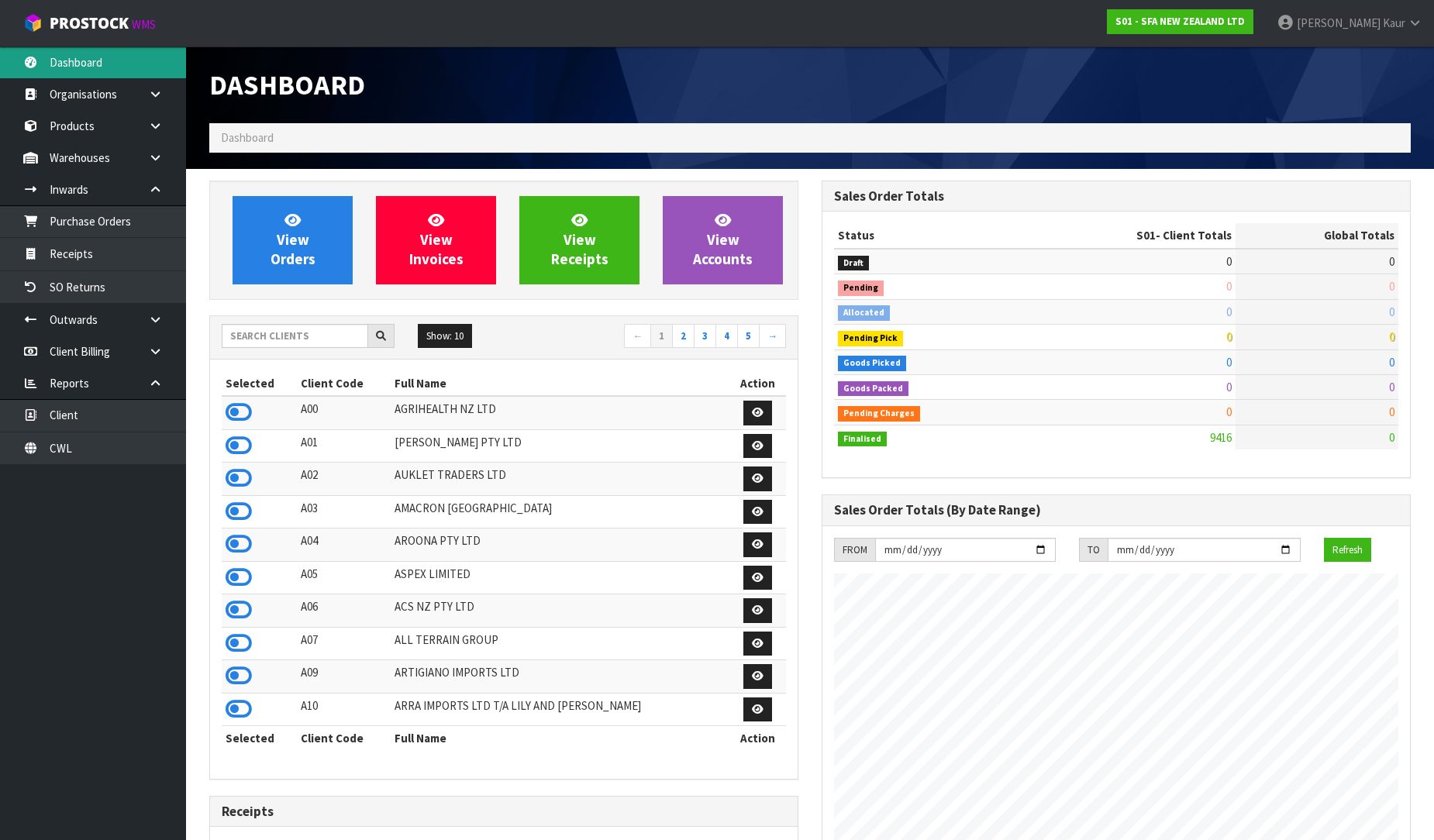
scroll to position [1174, 612]
click at [258, 347] on input "text" at bounding box center [295, 336] width 146 height 24
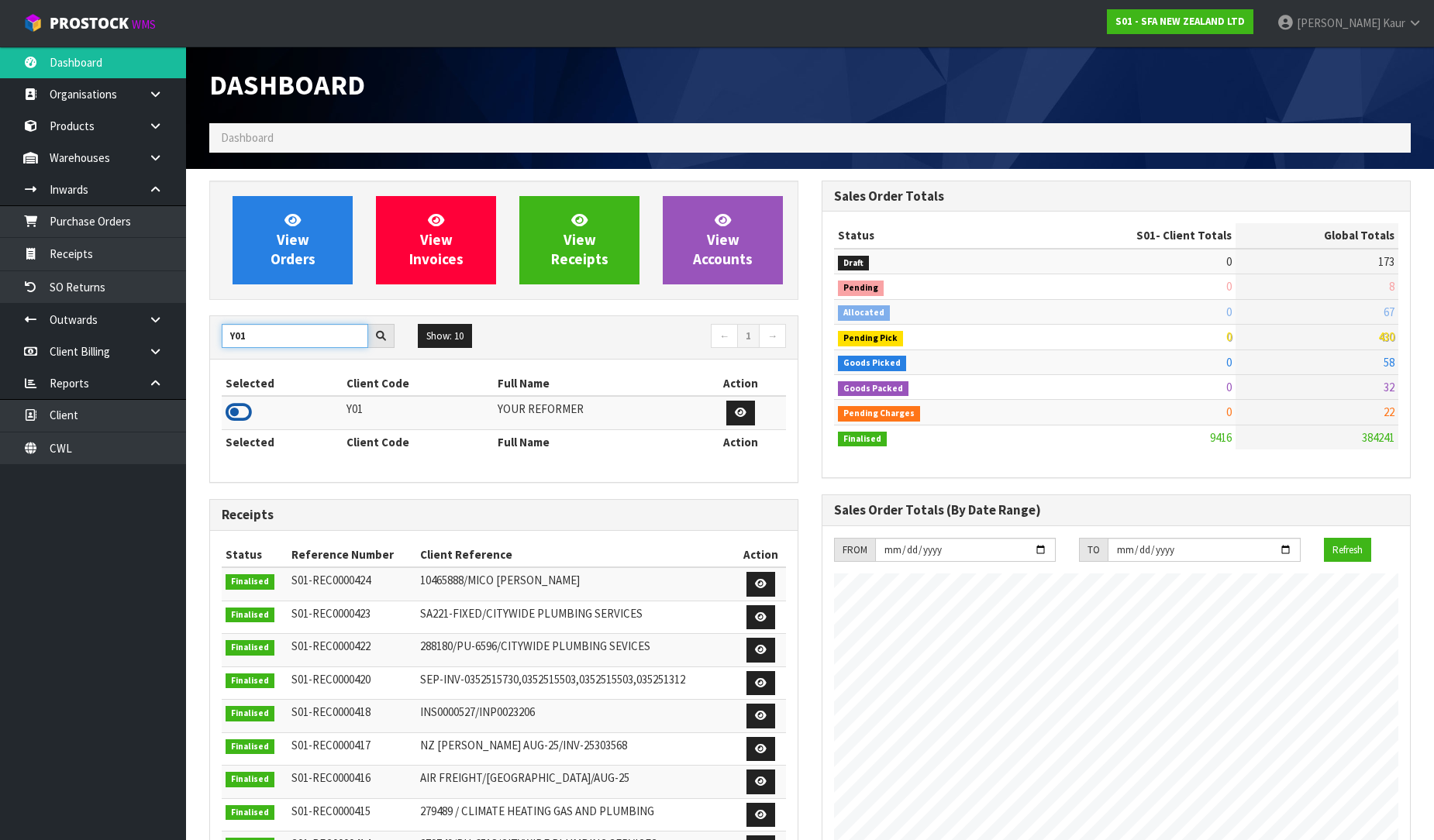
type input "Y01"
click at [234, 404] on icon at bounding box center [238, 412] width 27 height 23
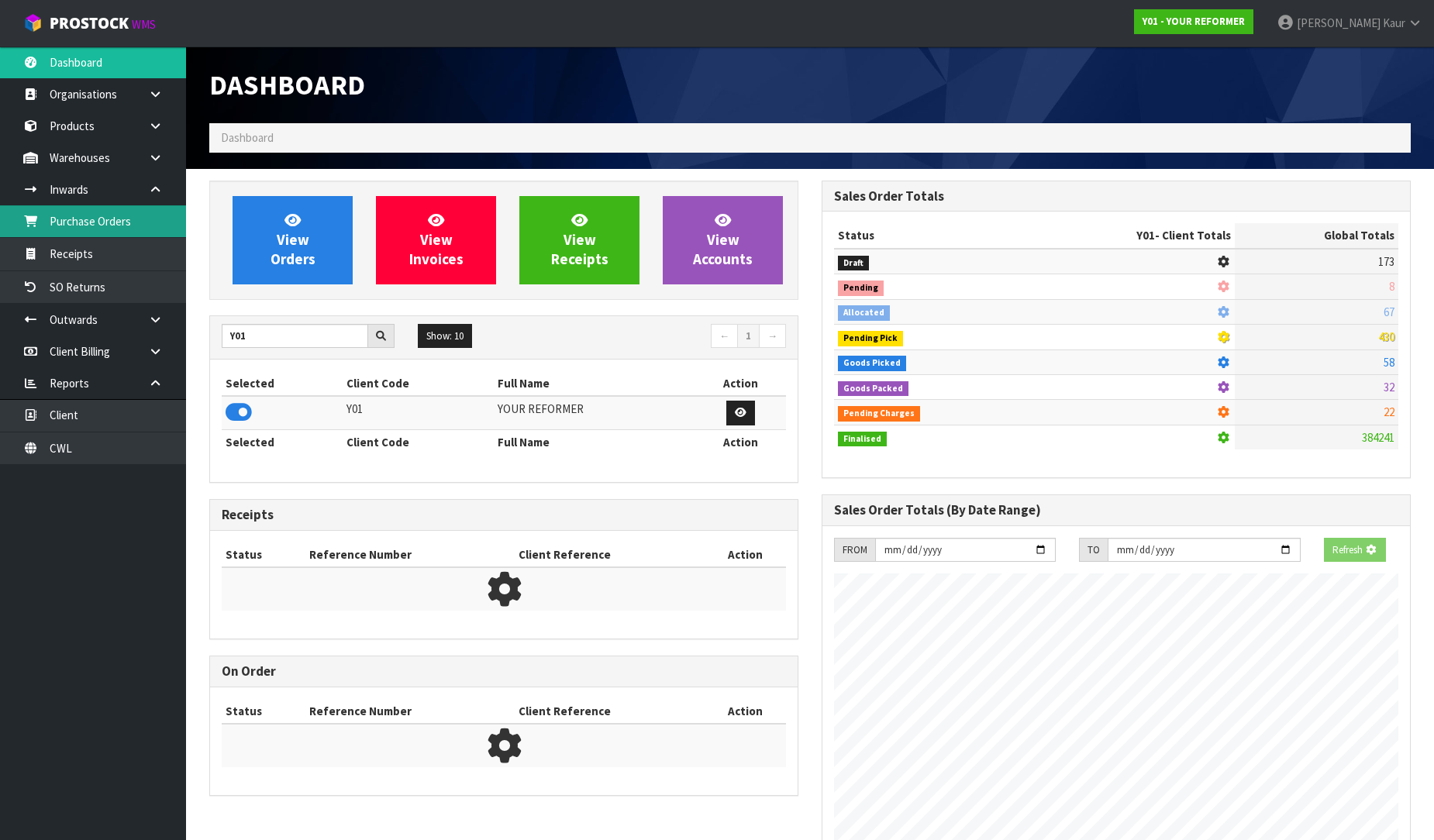
scroll to position [1125, 612]
click at [95, 220] on link "Purchase Orders" at bounding box center [93, 220] width 186 height 31
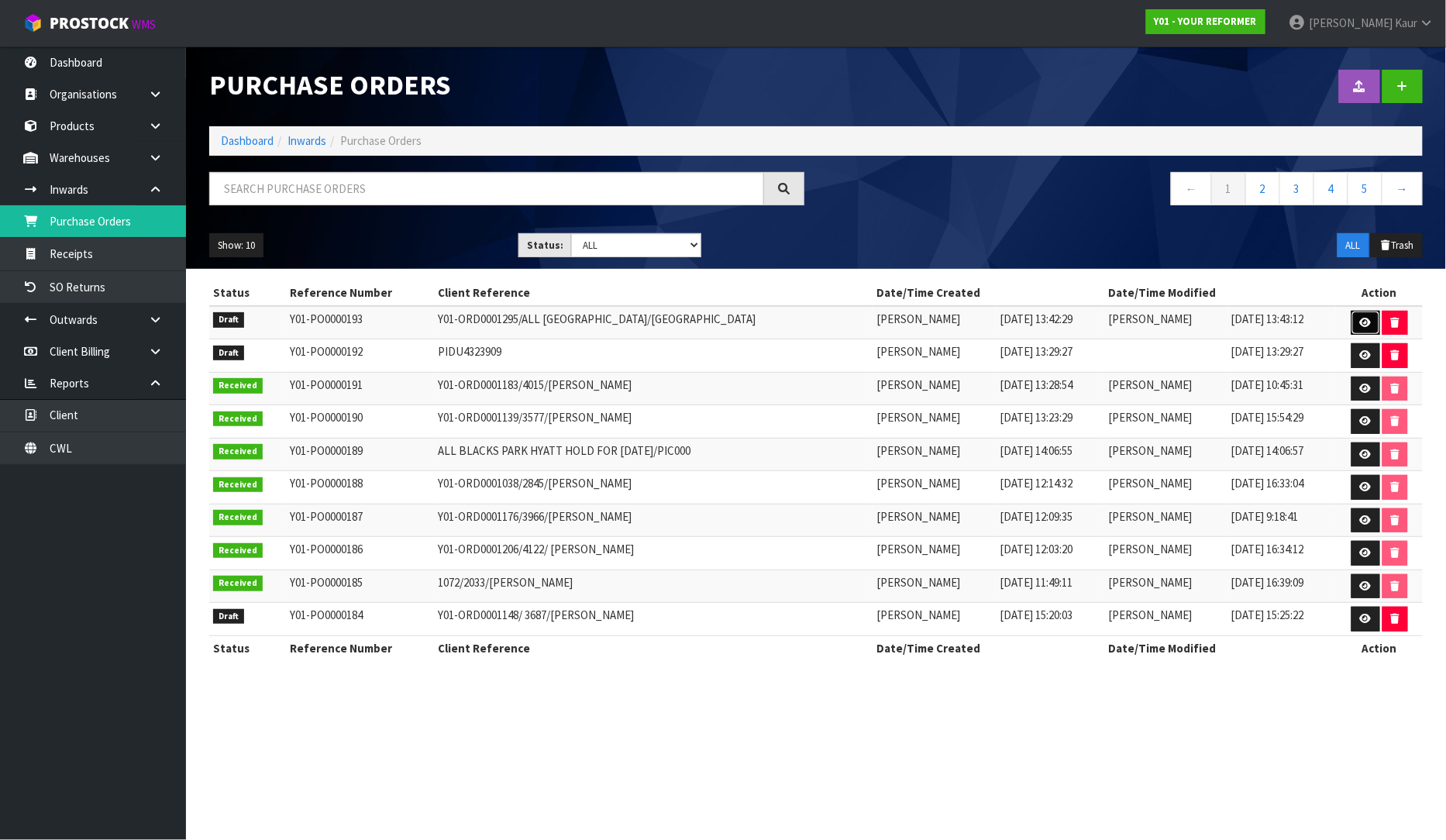
click at [1362, 320] on icon at bounding box center [1366, 323] width 11 height 10
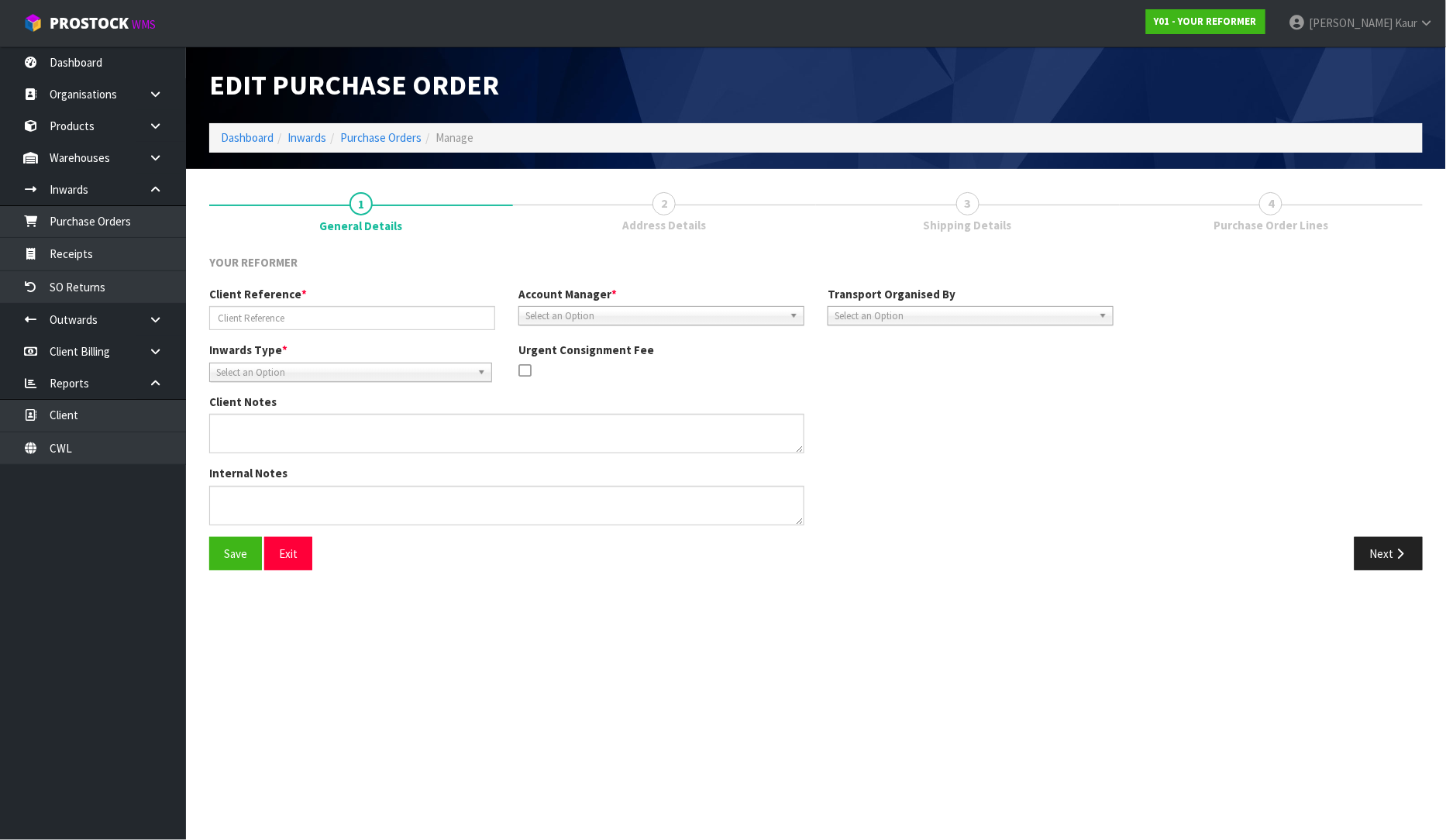
type input "Y01-ORD0001295/ALL BLACKS PARK HYATT/PARIS"
type textarea "2 PILATES BED"
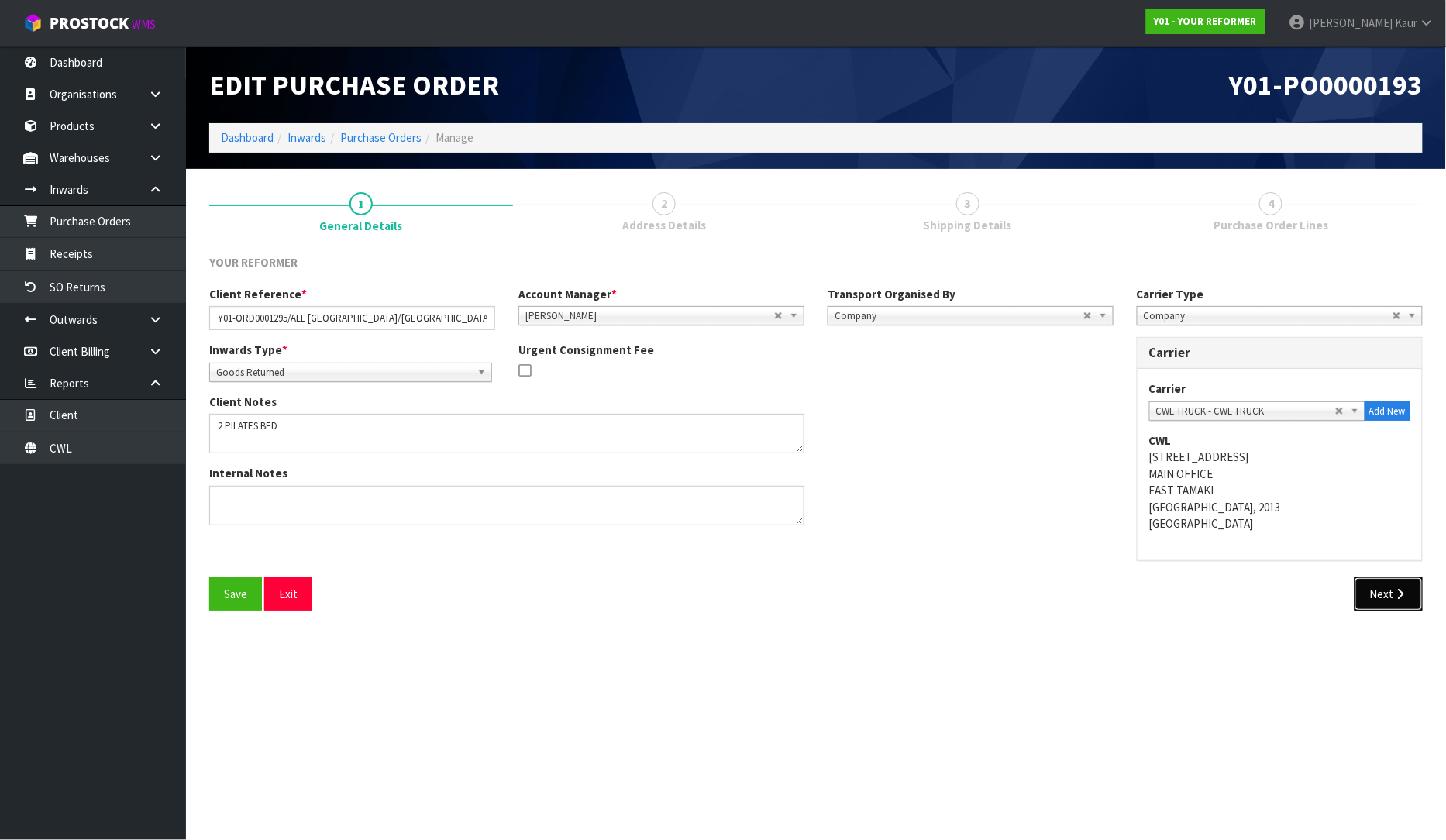
click at [1378, 582] on button "Next" at bounding box center [1389, 594] width 68 height 33
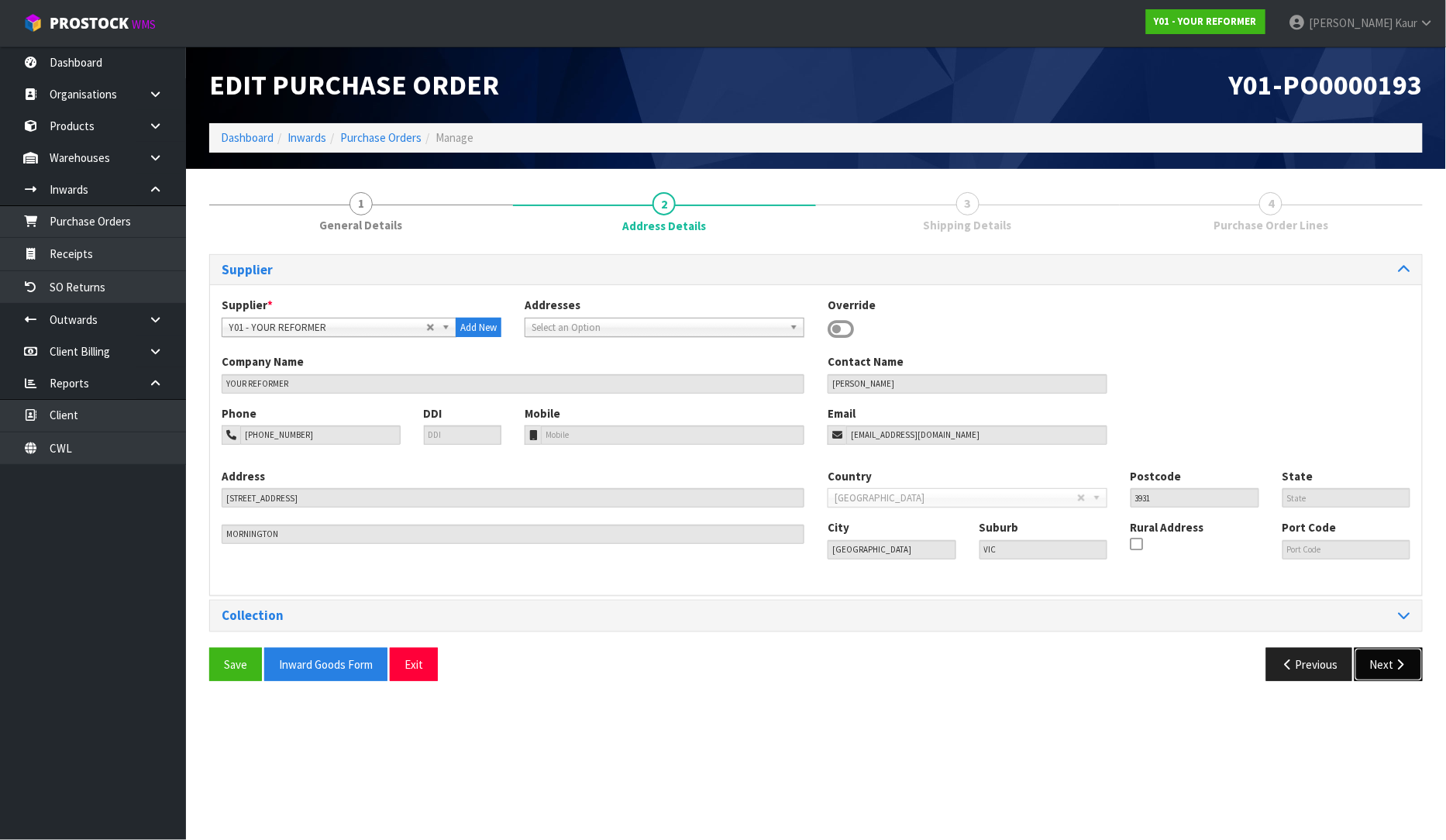
click at [1374, 664] on button "Next" at bounding box center [1389, 664] width 68 height 33
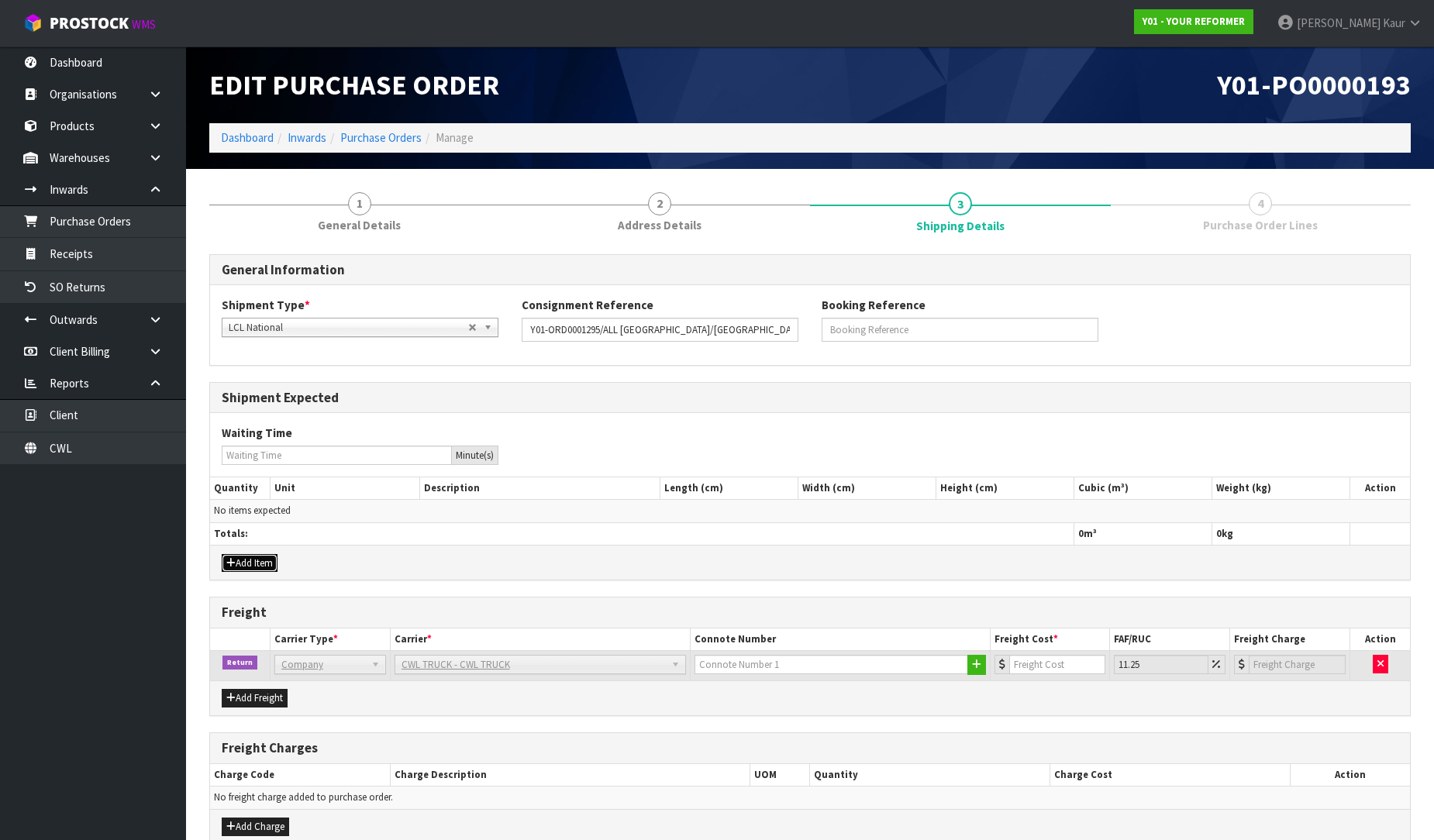
click at [243, 555] on button "Add Item" at bounding box center [249, 563] width 56 height 19
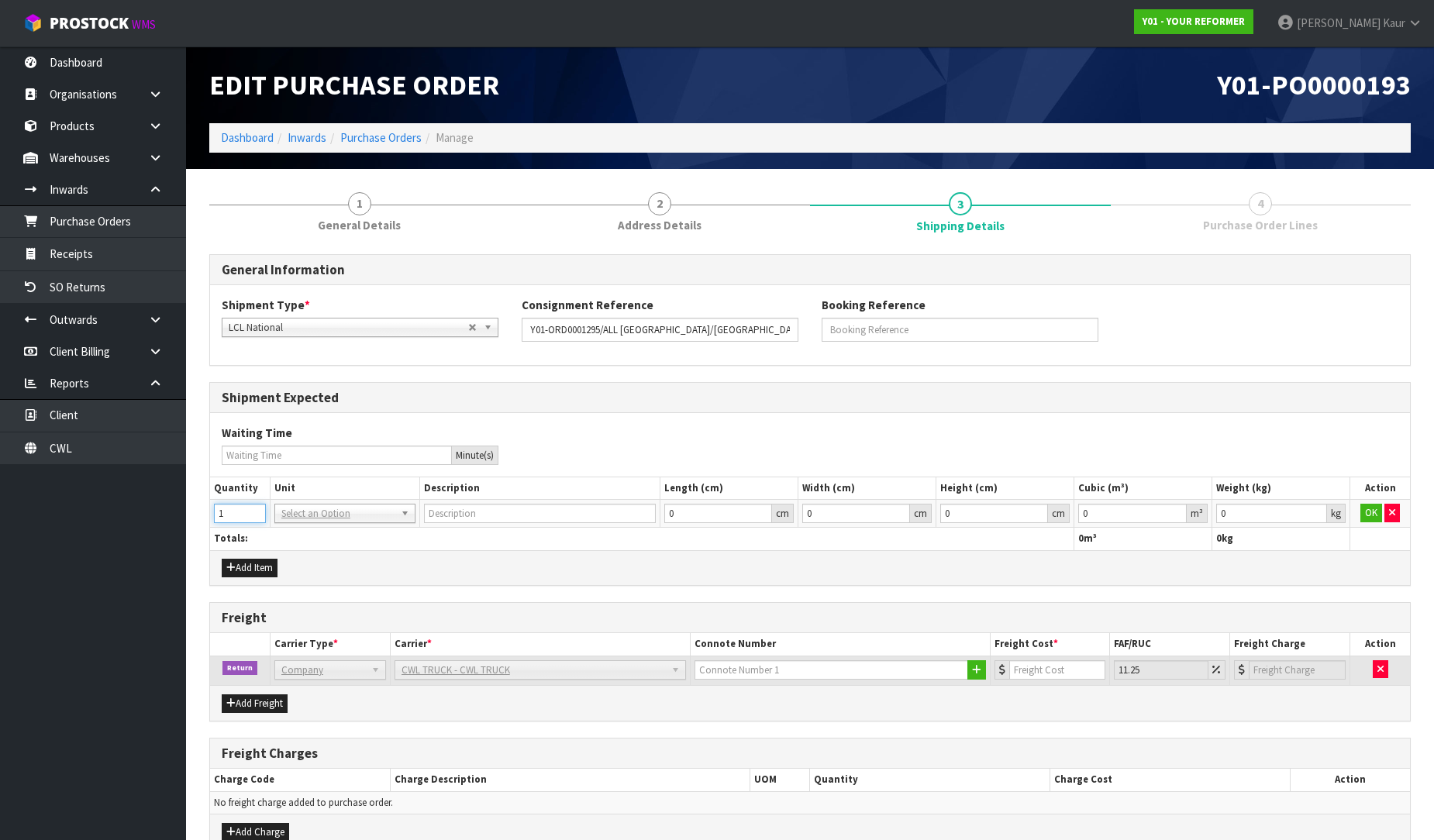
type input "1"
click at [253, 508] on input "1" at bounding box center [240, 513] width 52 height 19
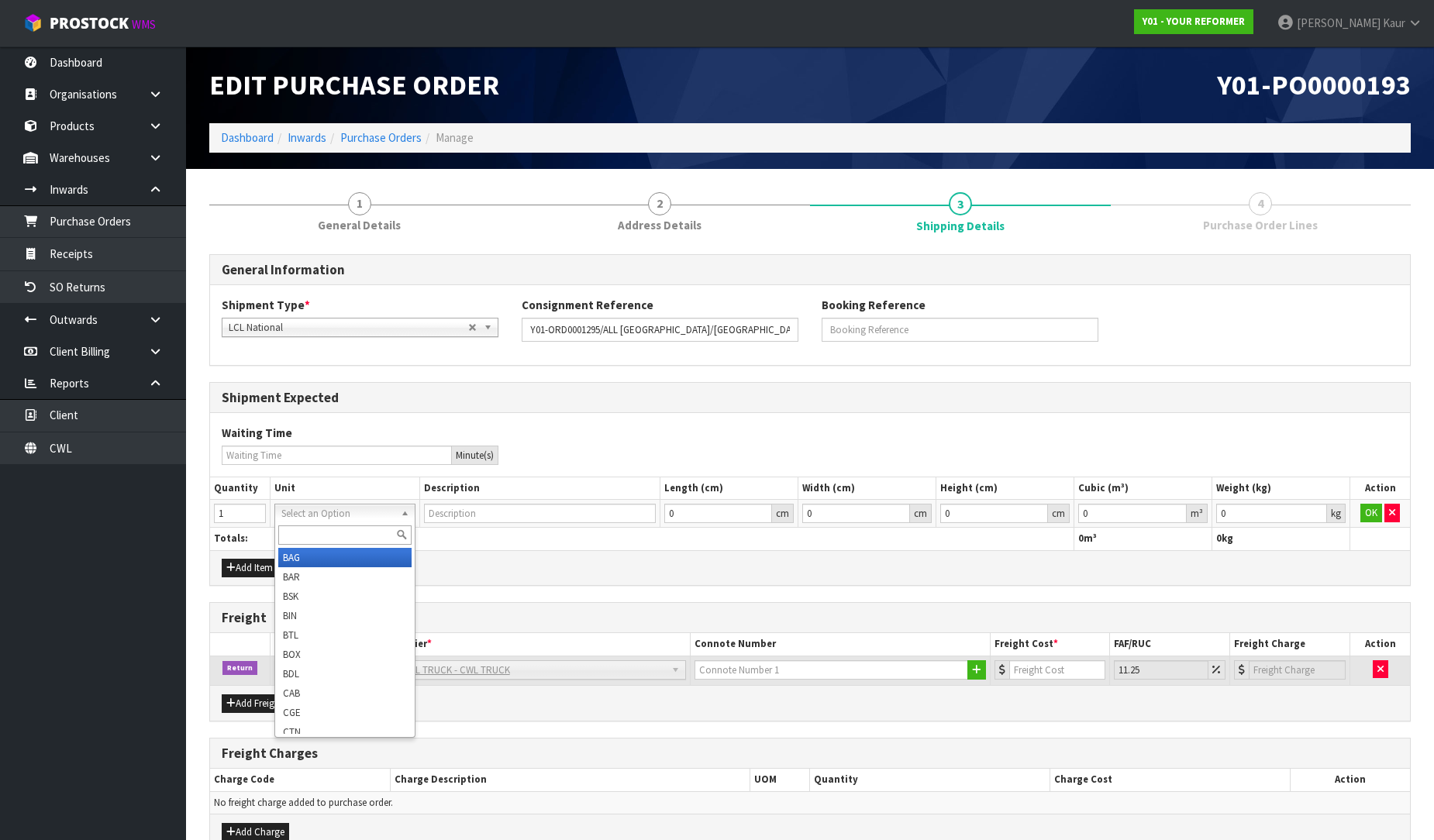
click at [303, 533] on input "text" at bounding box center [345, 535] width 134 height 19
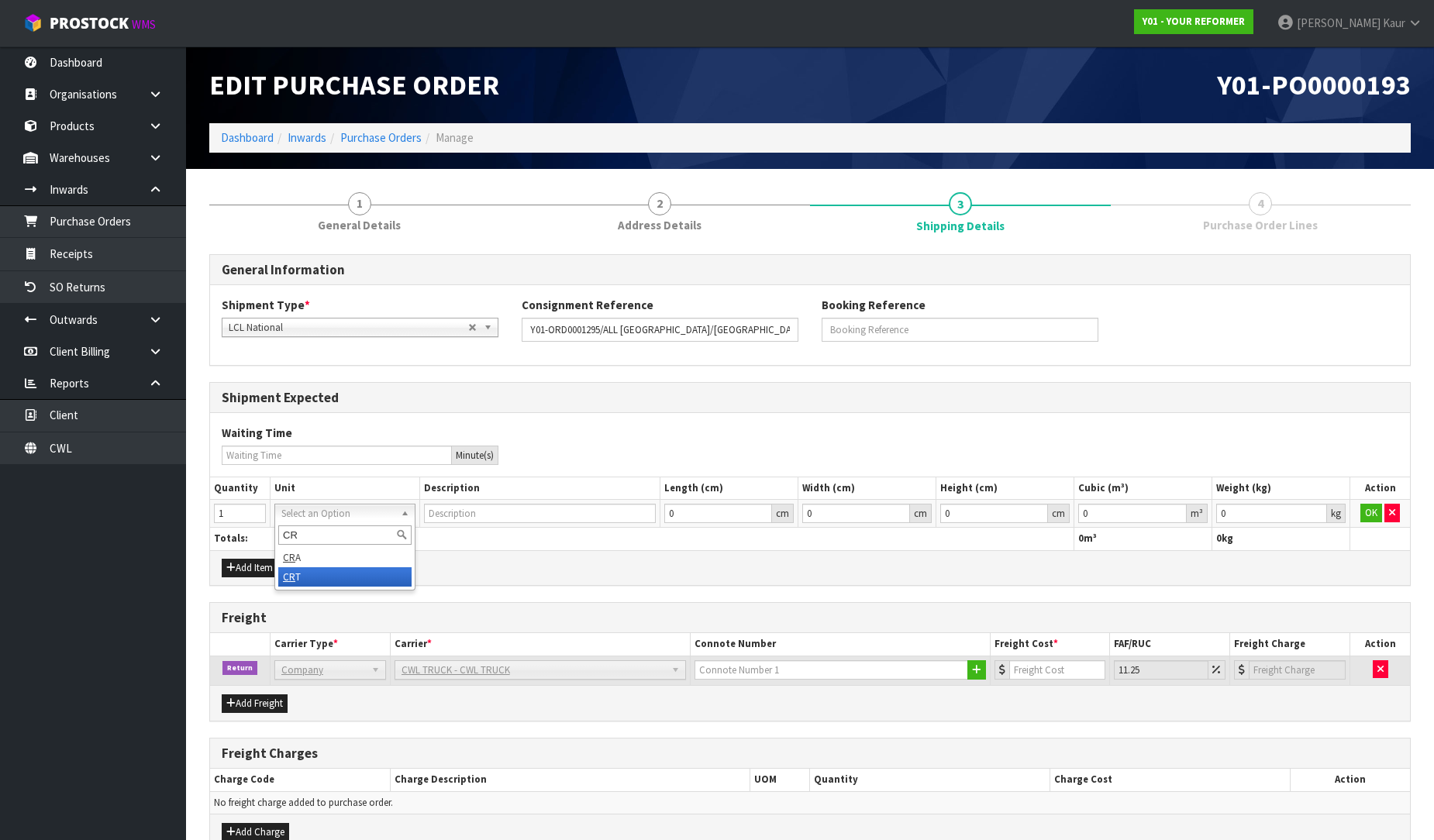
type input "CR"
type input "CRATE"
type input "0.000001"
click at [1176, 508] on input "0.000001" at bounding box center [1132, 513] width 109 height 19
type input "0.001"
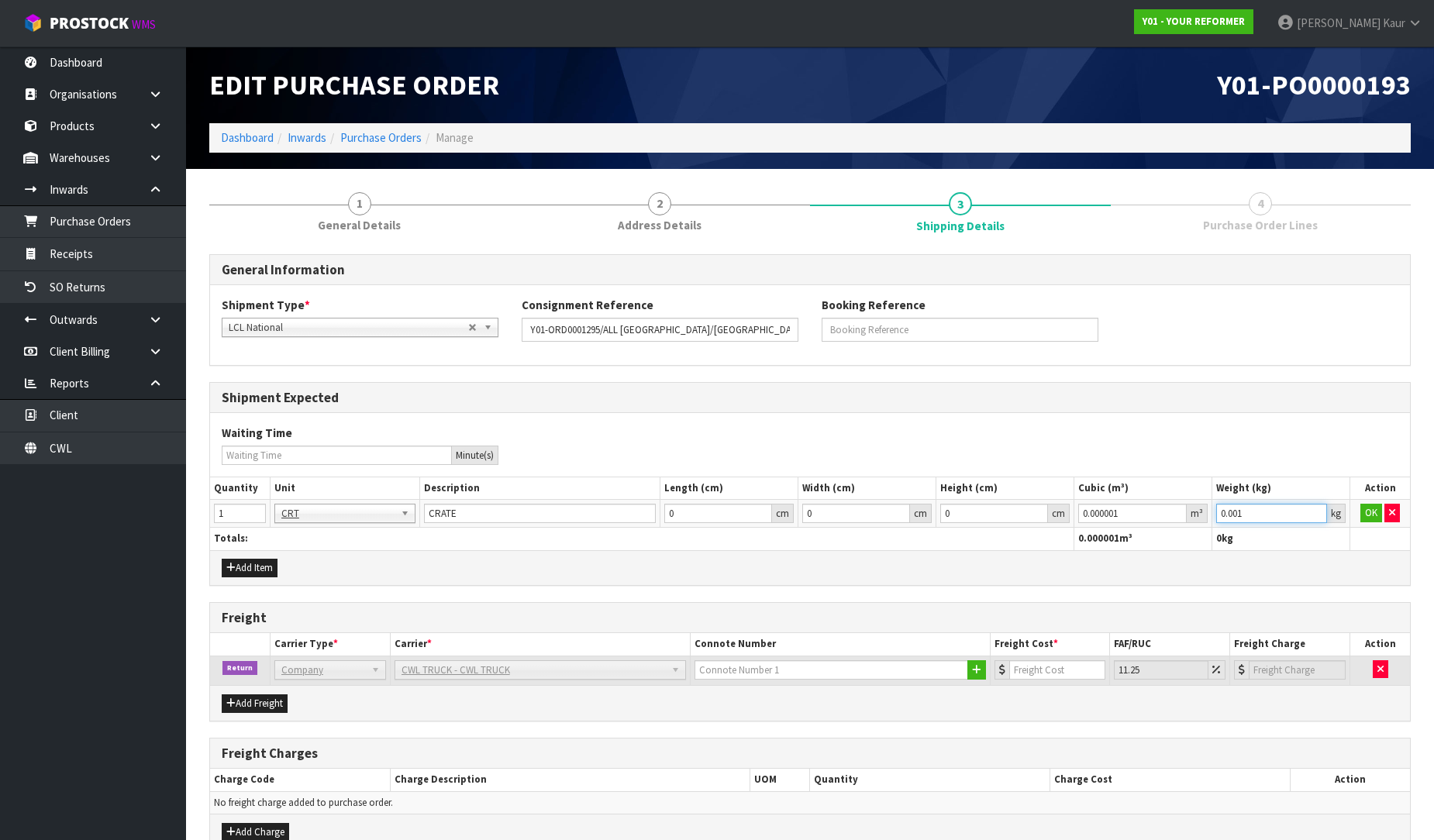
click at [1312, 512] on input "0.001" at bounding box center [1271, 513] width 111 height 19
click at [1364, 505] on button "OK" at bounding box center [1370, 513] width 22 height 19
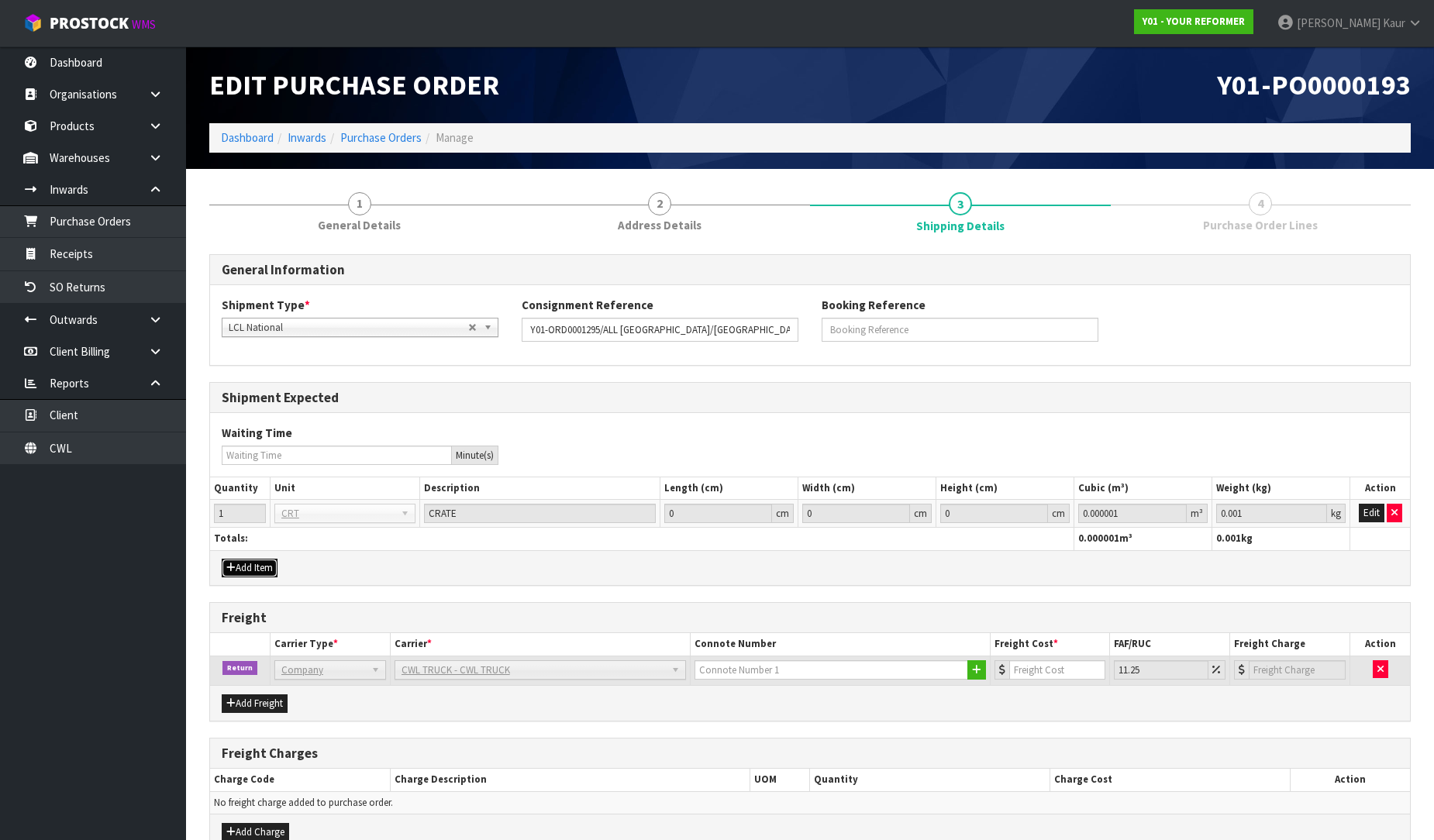
click at [273, 562] on button "Add Item" at bounding box center [249, 567] width 56 height 19
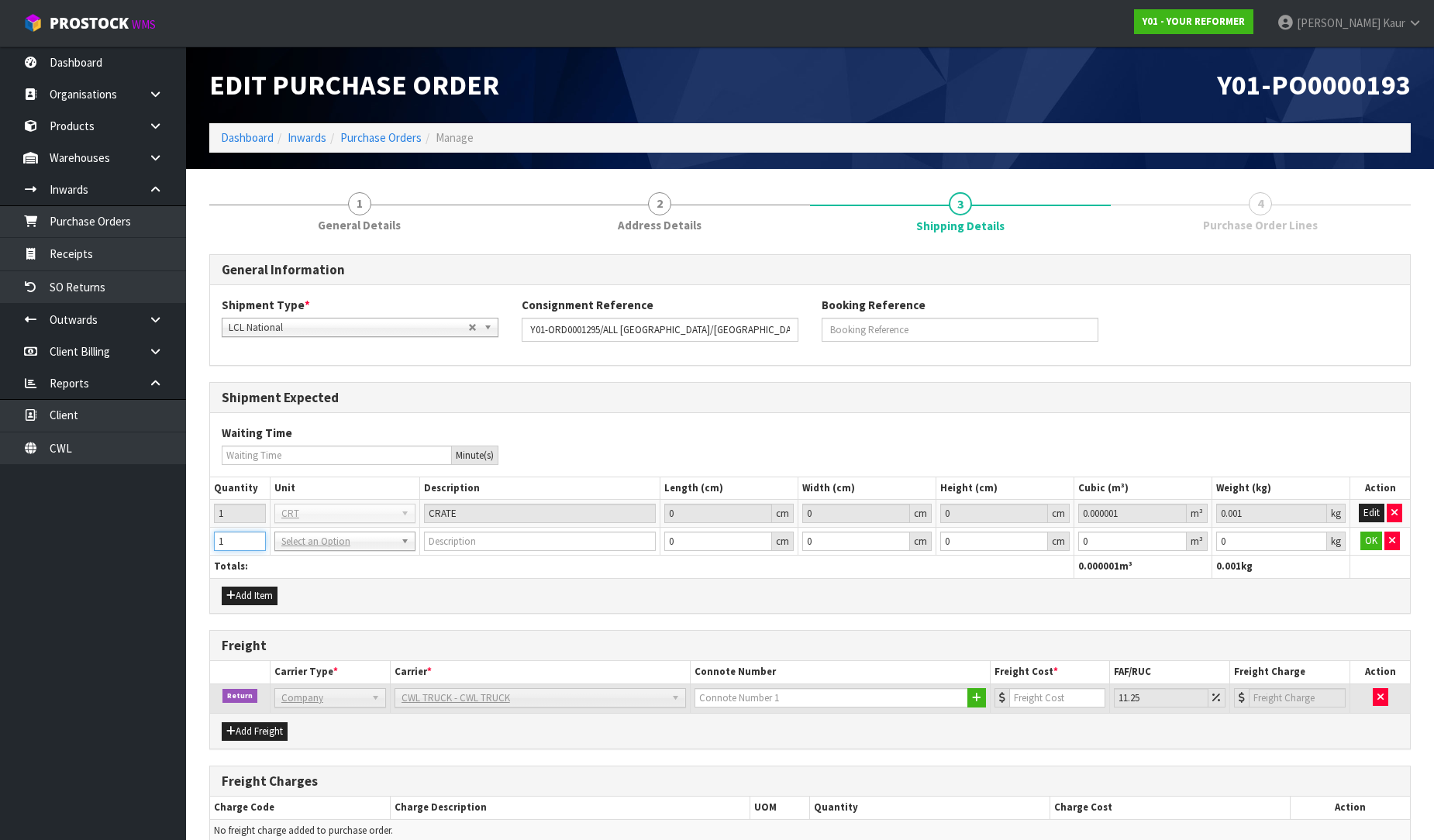
type input "1"
click at [256, 537] on input "1" at bounding box center [240, 541] width 52 height 19
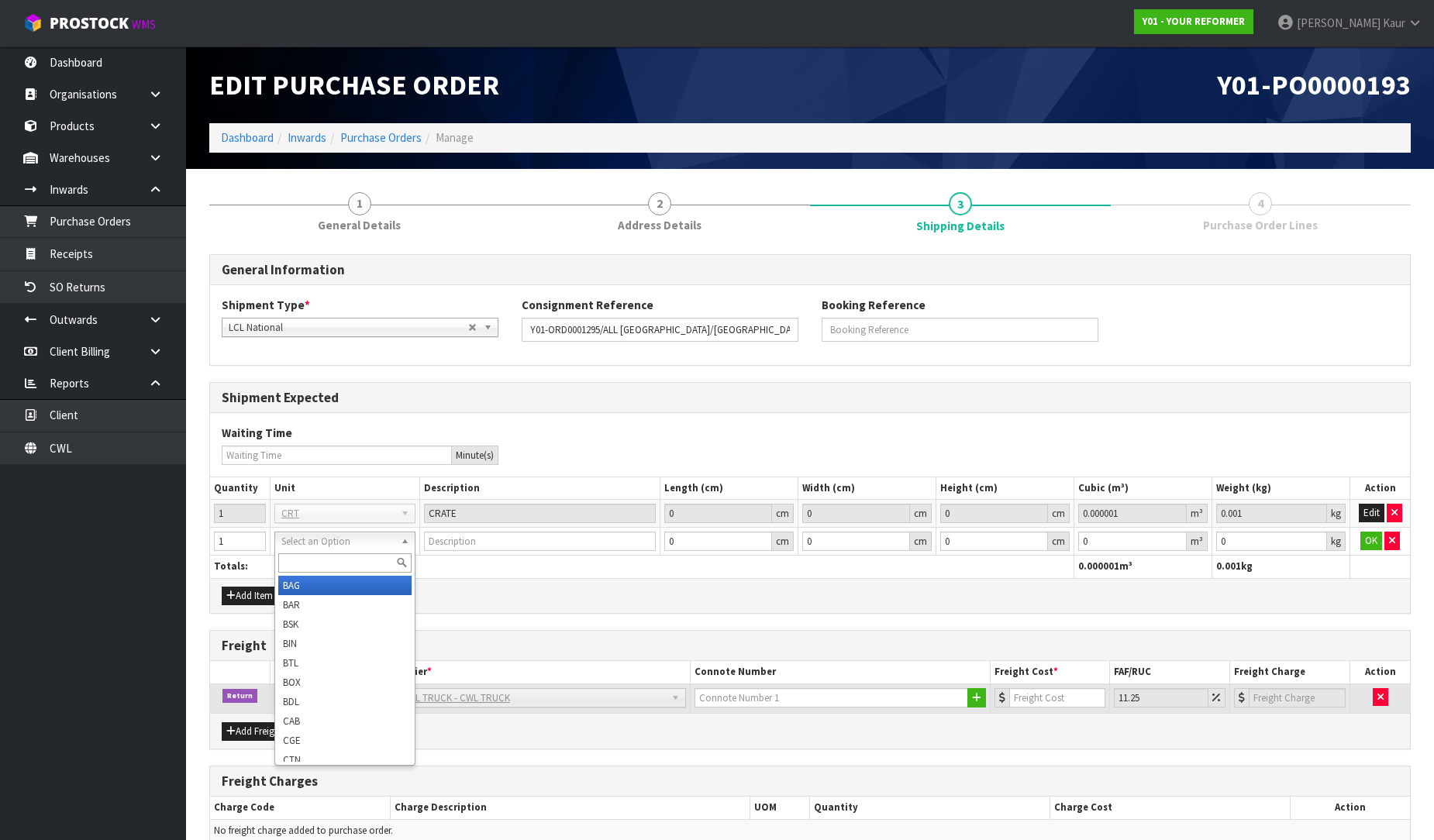
click at [305, 561] on input "text" at bounding box center [345, 563] width 134 height 19
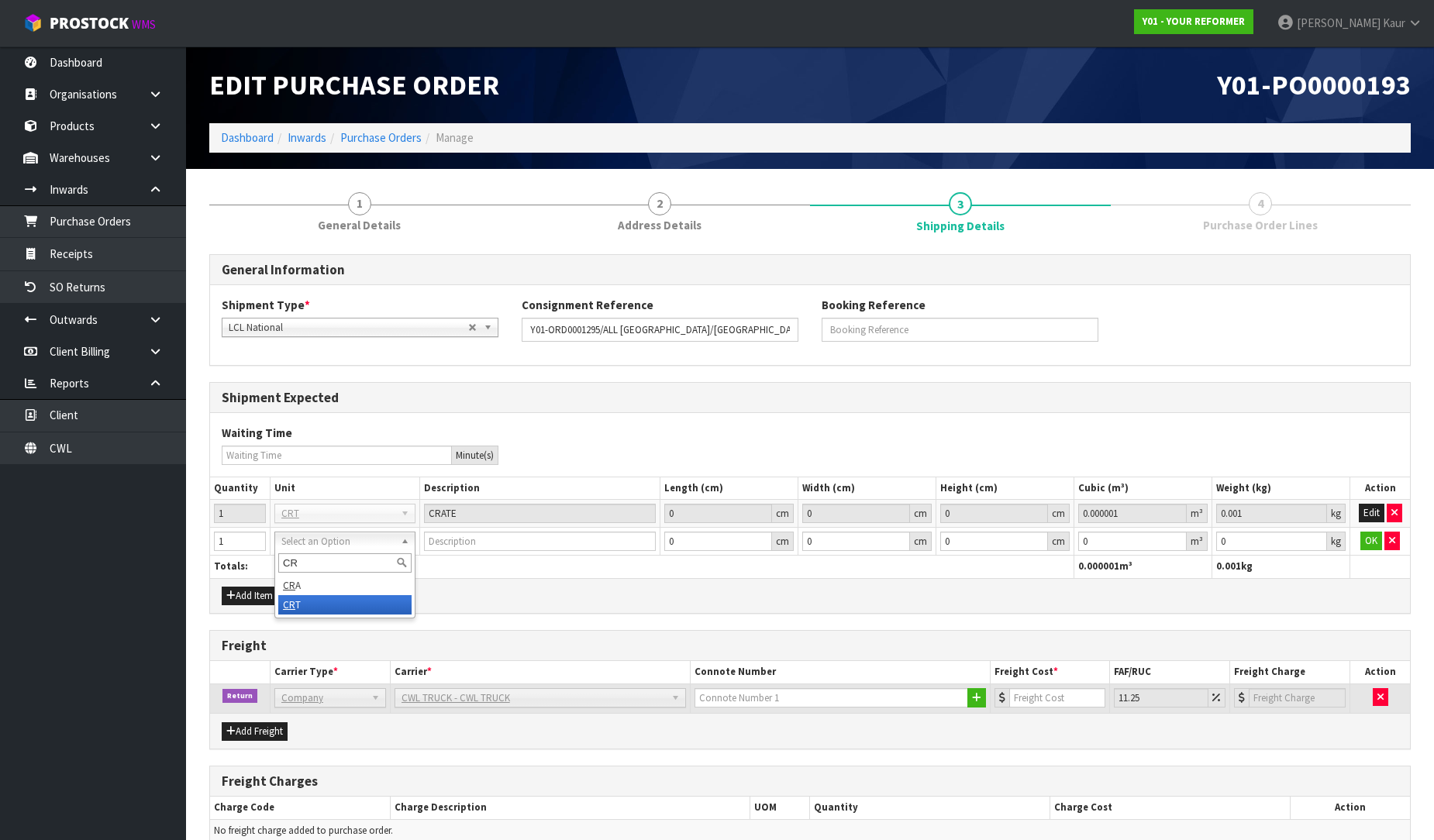
type input "CR"
type input "CRATE"
type input "0.000001"
click at [1176, 537] on input "0.000001" at bounding box center [1132, 541] width 109 height 19
type input "0.001"
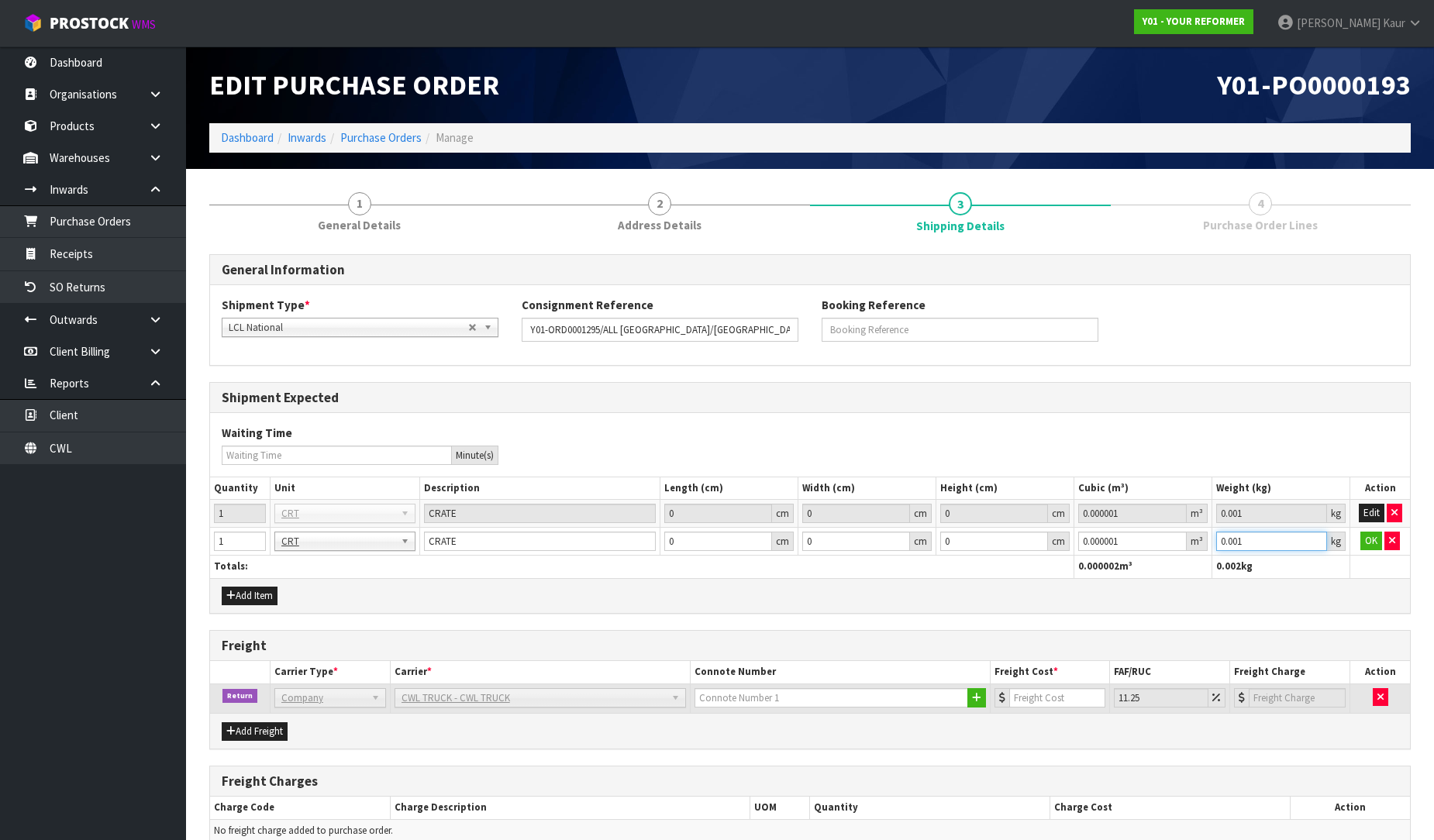
click at [1314, 536] on input "0.001" at bounding box center [1271, 541] width 111 height 19
click at [1374, 538] on button "OK" at bounding box center [1370, 541] width 22 height 19
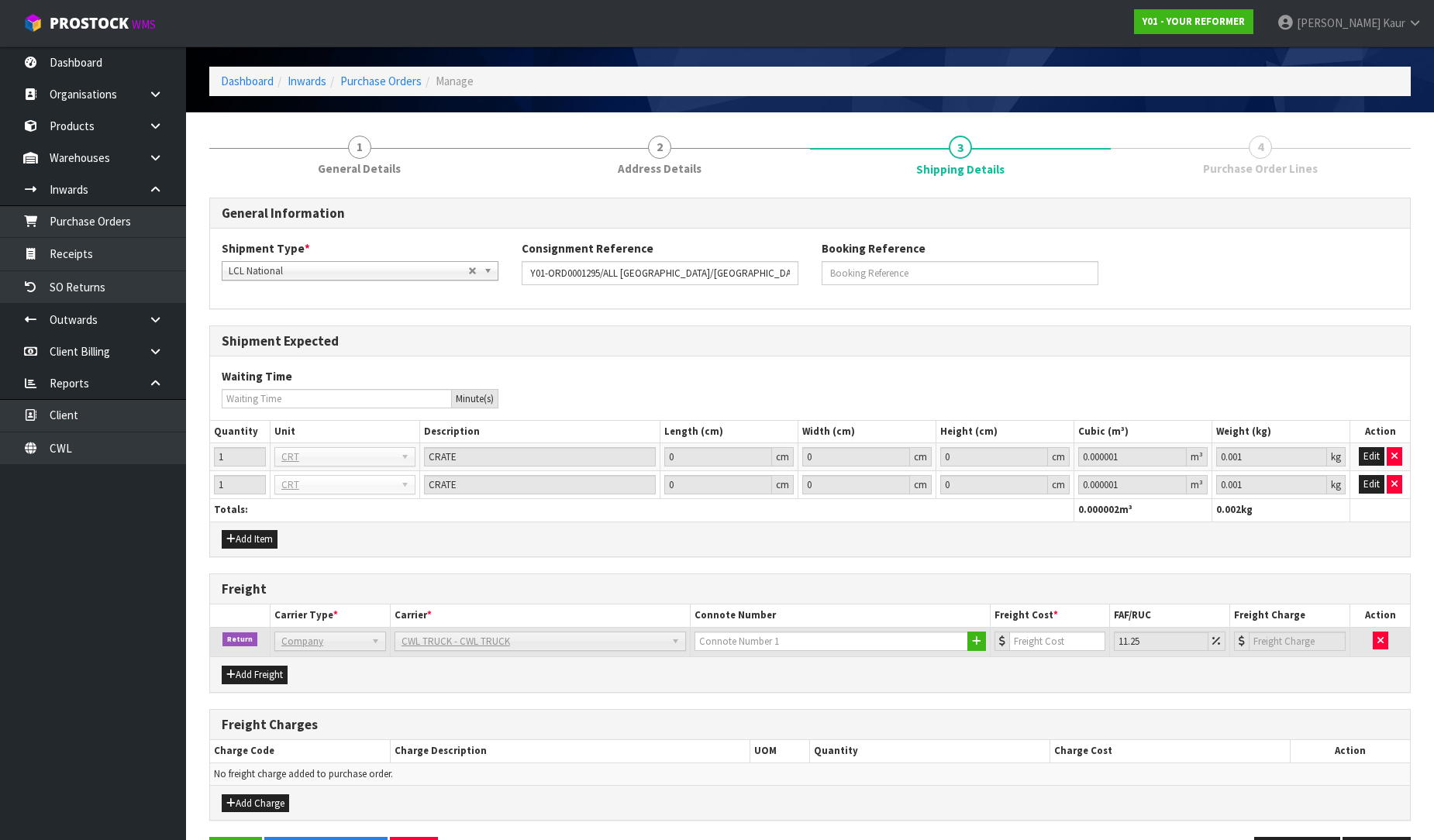
scroll to position [111, 0]
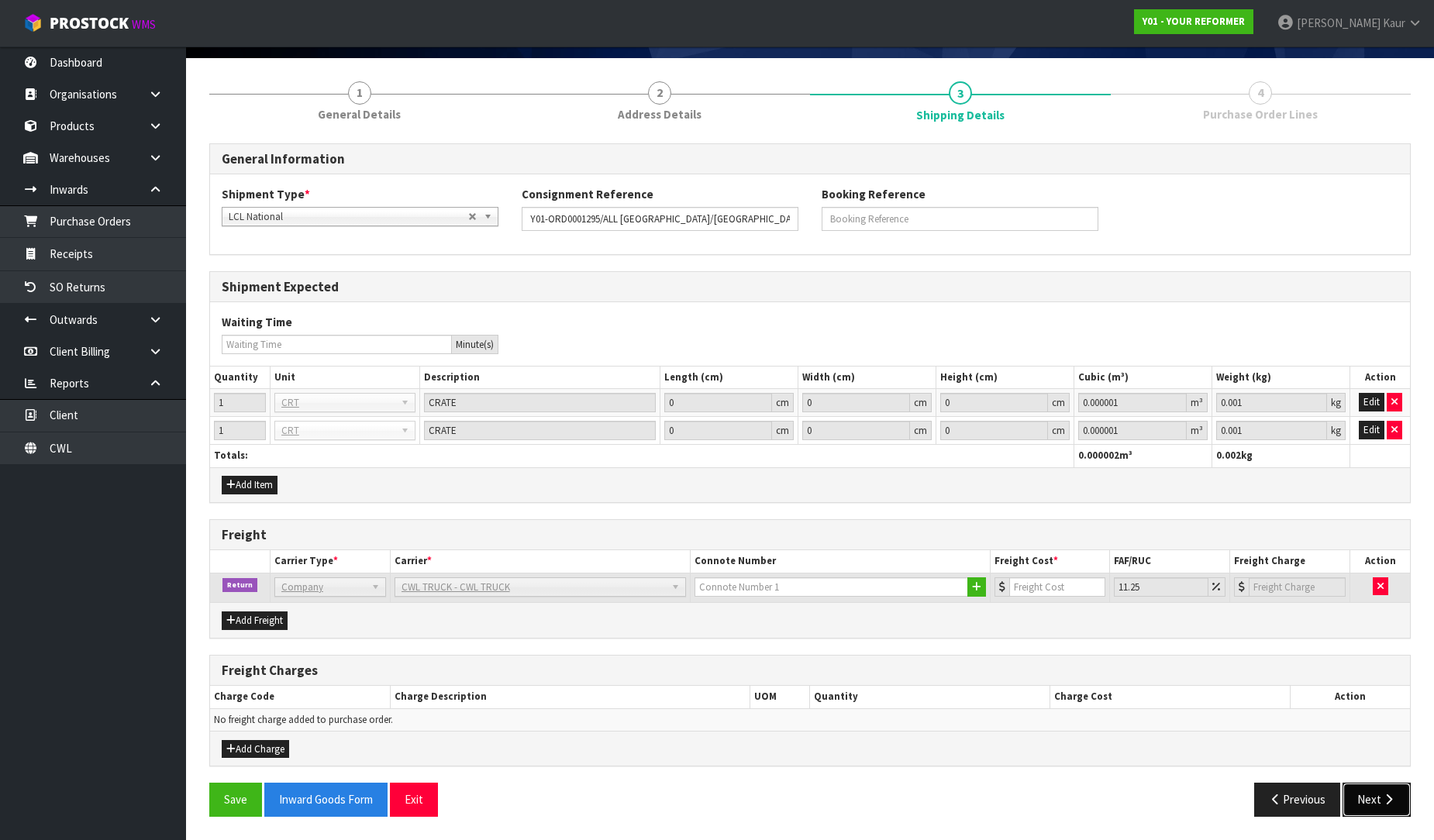
click at [1395, 794] on icon "button" at bounding box center [1388, 799] width 14 height 11
click at [229, 798] on button "Save" at bounding box center [235, 799] width 52 height 33
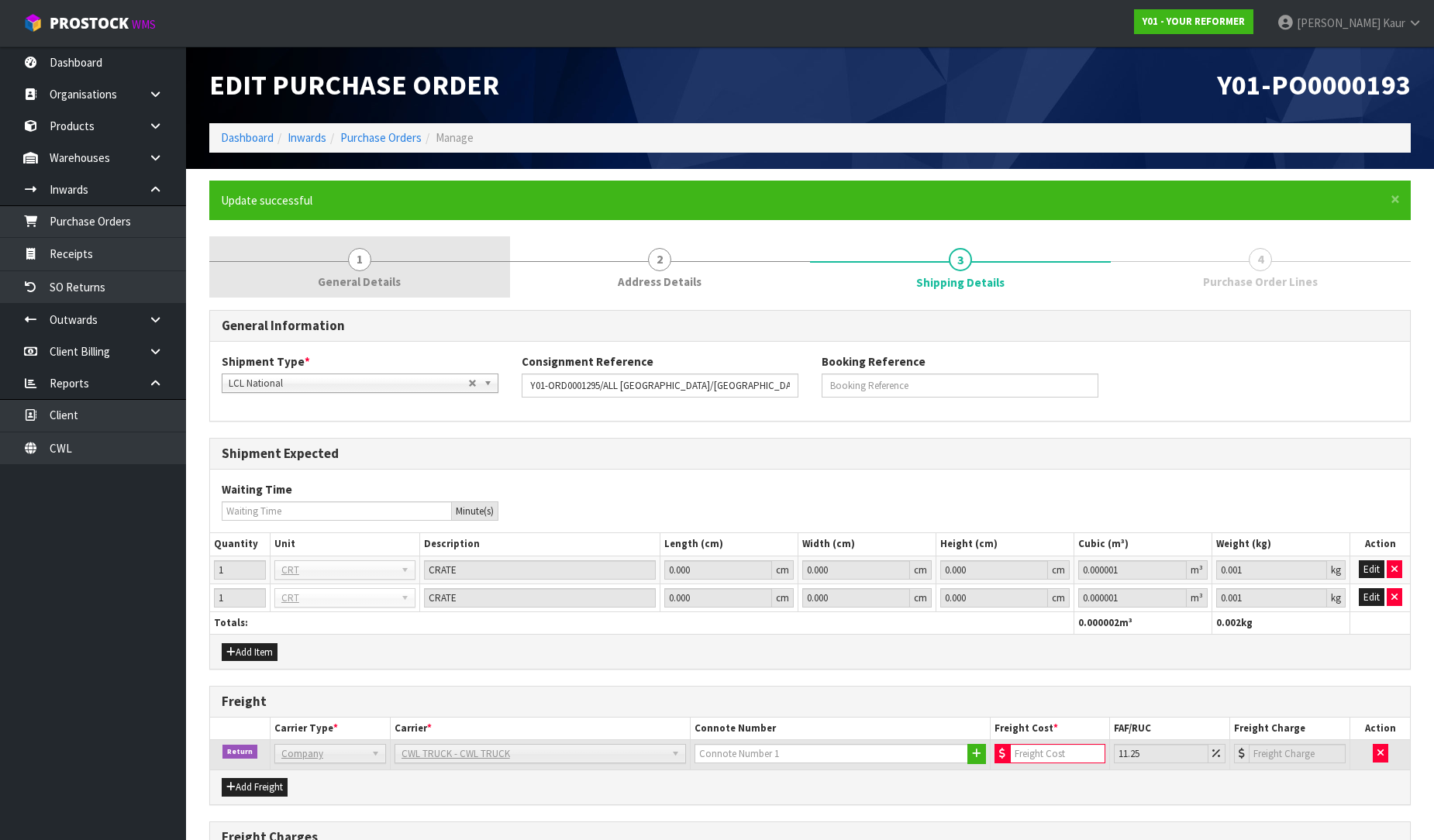
click at [336, 269] on link "1 General Details" at bounding box center [360, 267] width 301 height 61
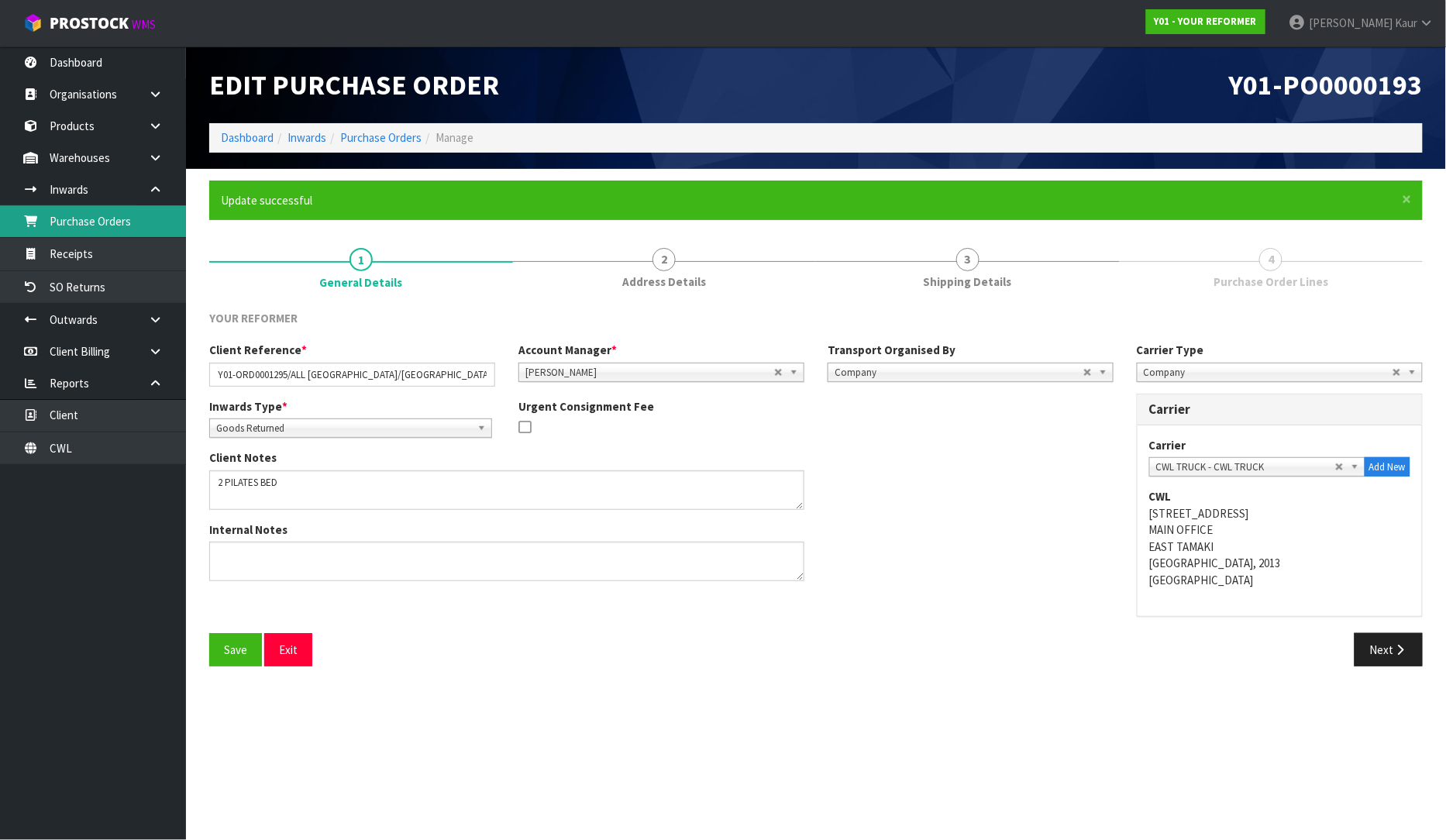
click at [90, 227] on link "Purchase Orders" at bounding box center [93, 220] width 186 height 31
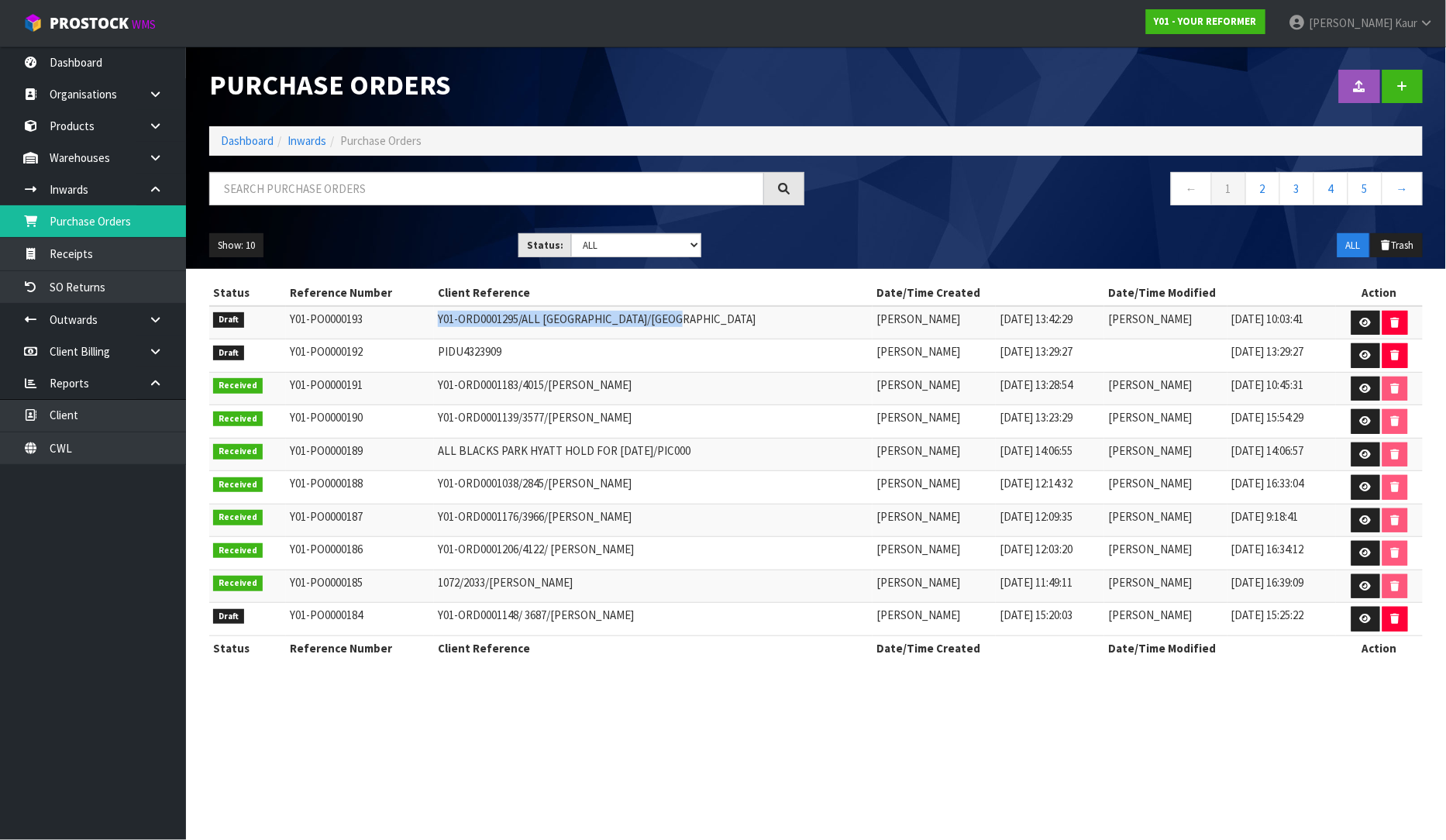
drag, startPoint x: 683, startPoint y: 319, endPoint x: 421, endPoint y: 327, distance: 262.1
click at [434, 327] on td "Y01-ORD0001295/ALL BLACKS PARK HYATT/PARIS" at bounding box center [653, 322] width 439 height 33
copy td "Y01-ORD0001295/ALL BLACKS PARK HYATT/PARIS"
click at [80, 451] on link "CWL" at bounding box center [93, 447] width 186 height 31
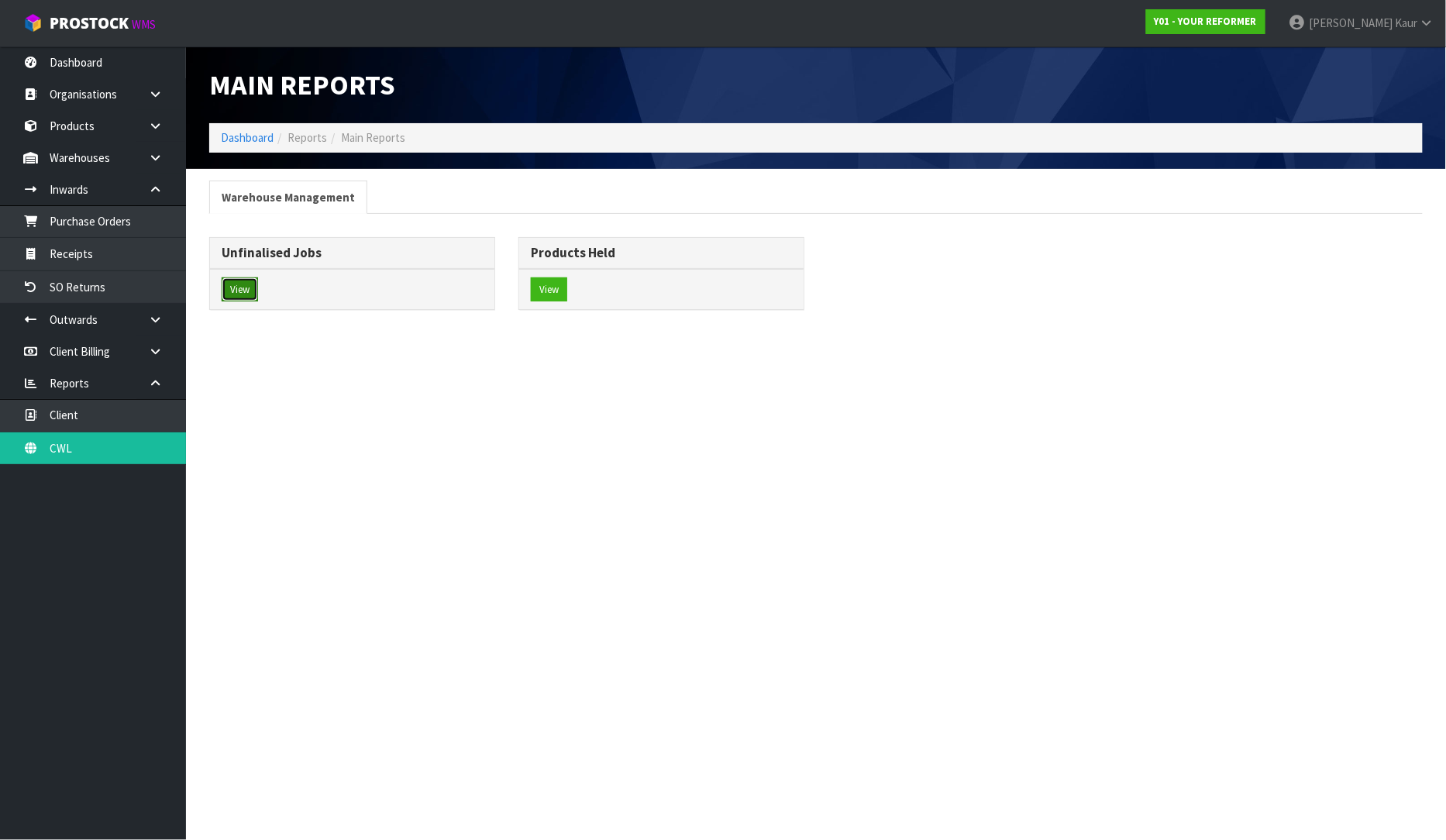
click at [237, 291] on button "View" at bounding box center [239, 290] width 36 height 25
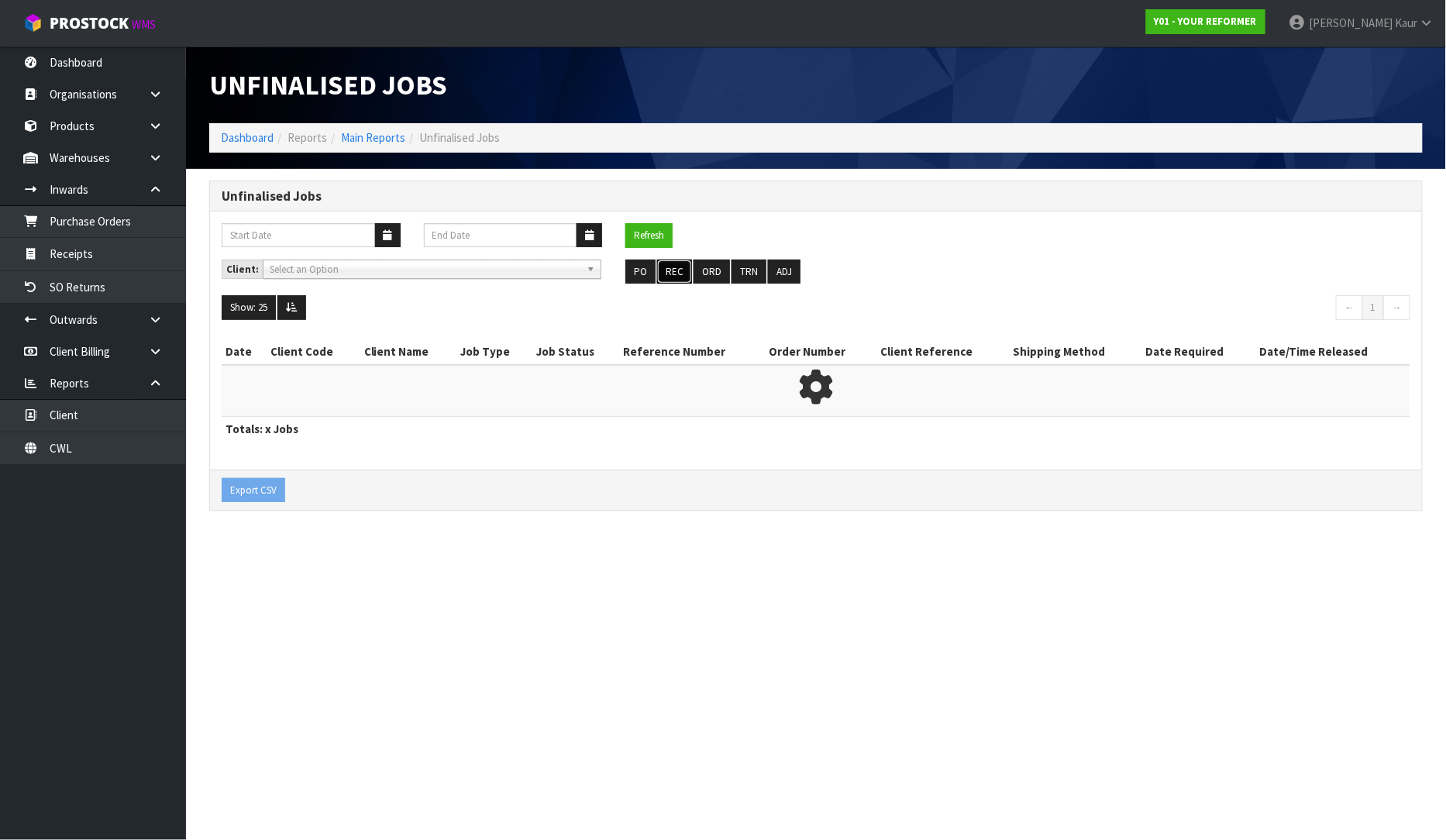
click at [669, 265] on button "REC" at bounding box center [674, 272] width 35 height 25
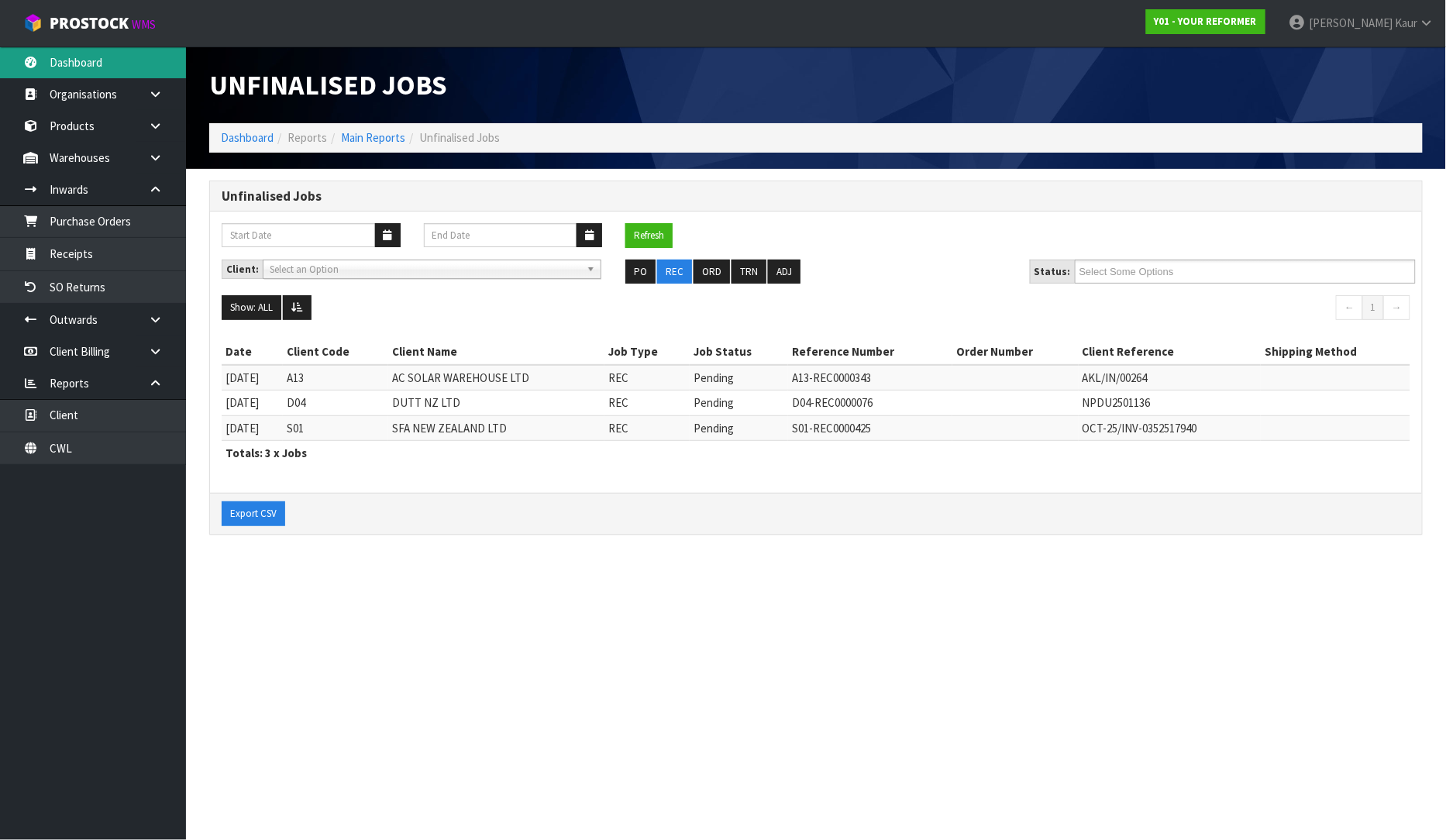
click at [77, 64] on link "Dashboard" at bounding box center [93, 62] width 186 height 31
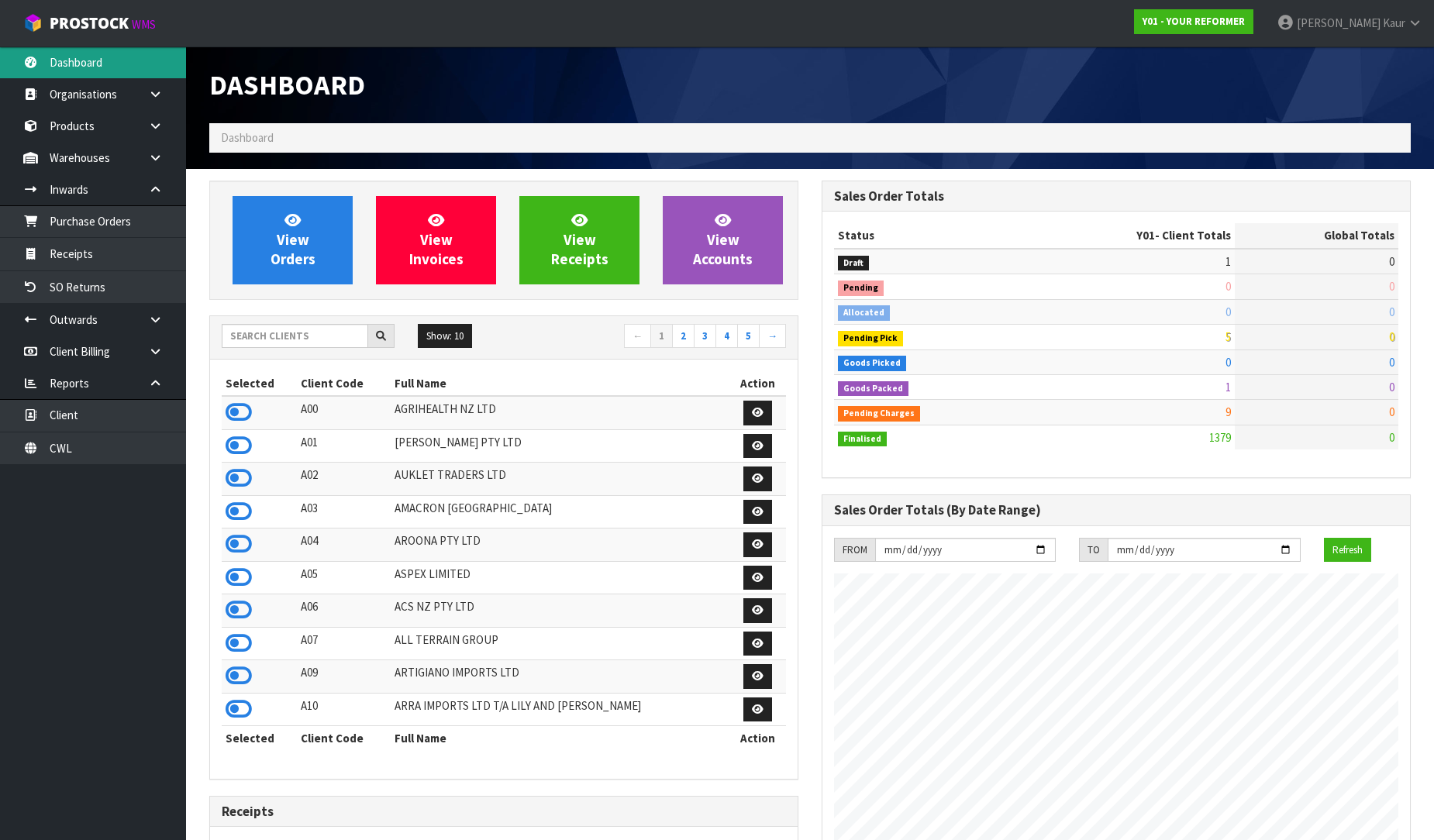
scroll to position [1125, 612]
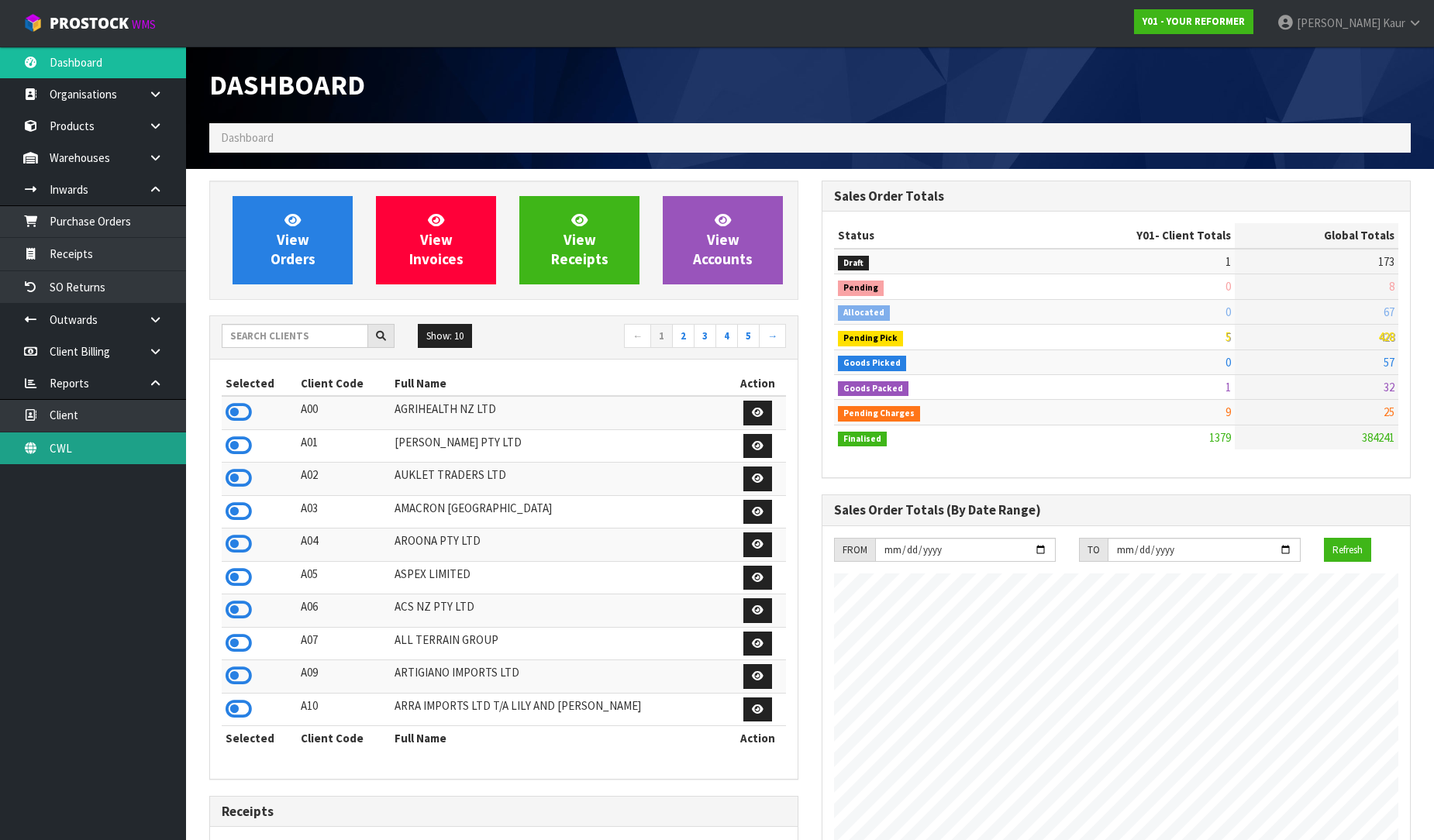
click at [90, 451] on link "CWL" at bounding box center [93, 447] width 186 height 31
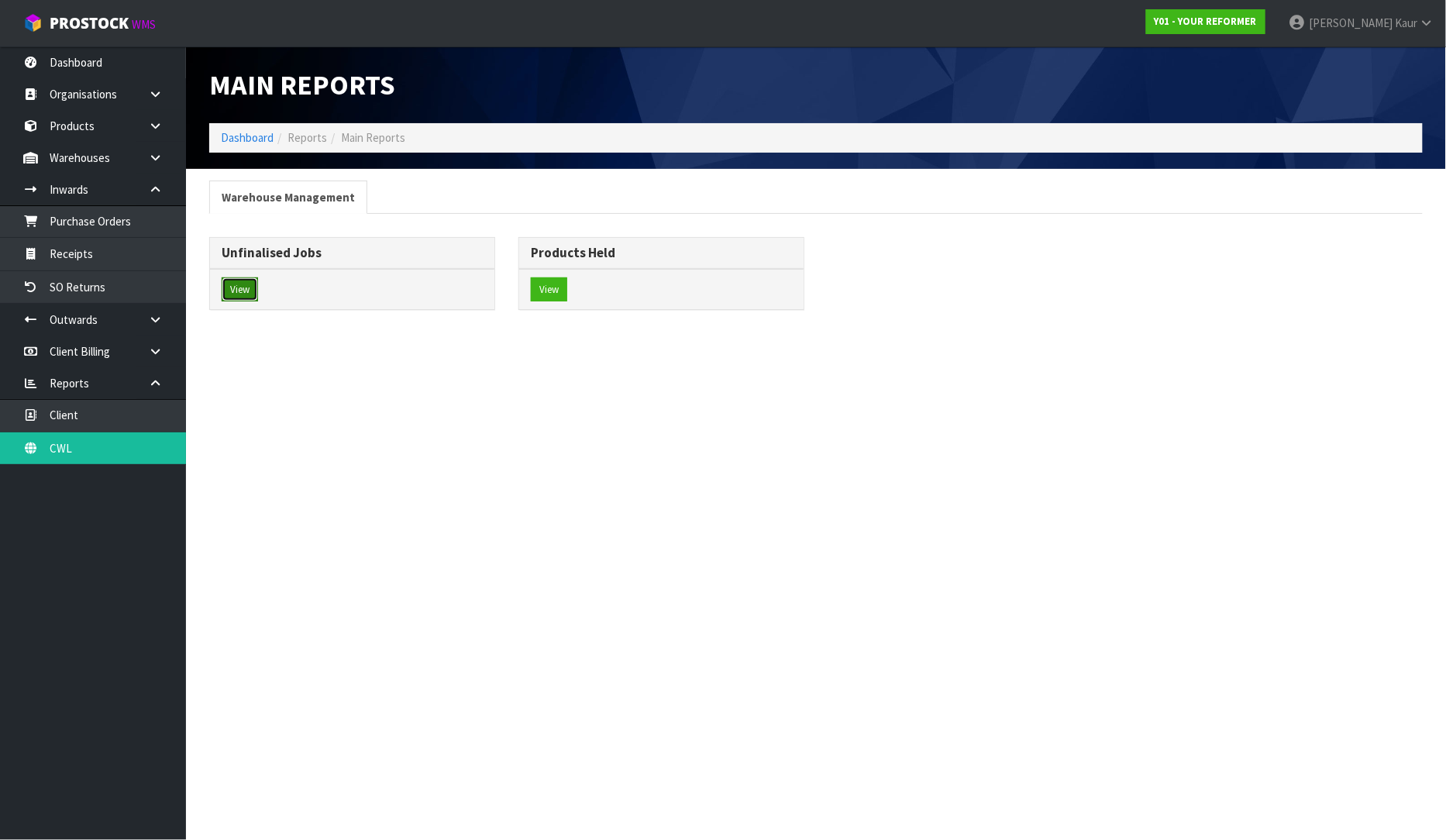
click at [249, 284] on button "View" at bounding box center [239, 290] width 36 height 25
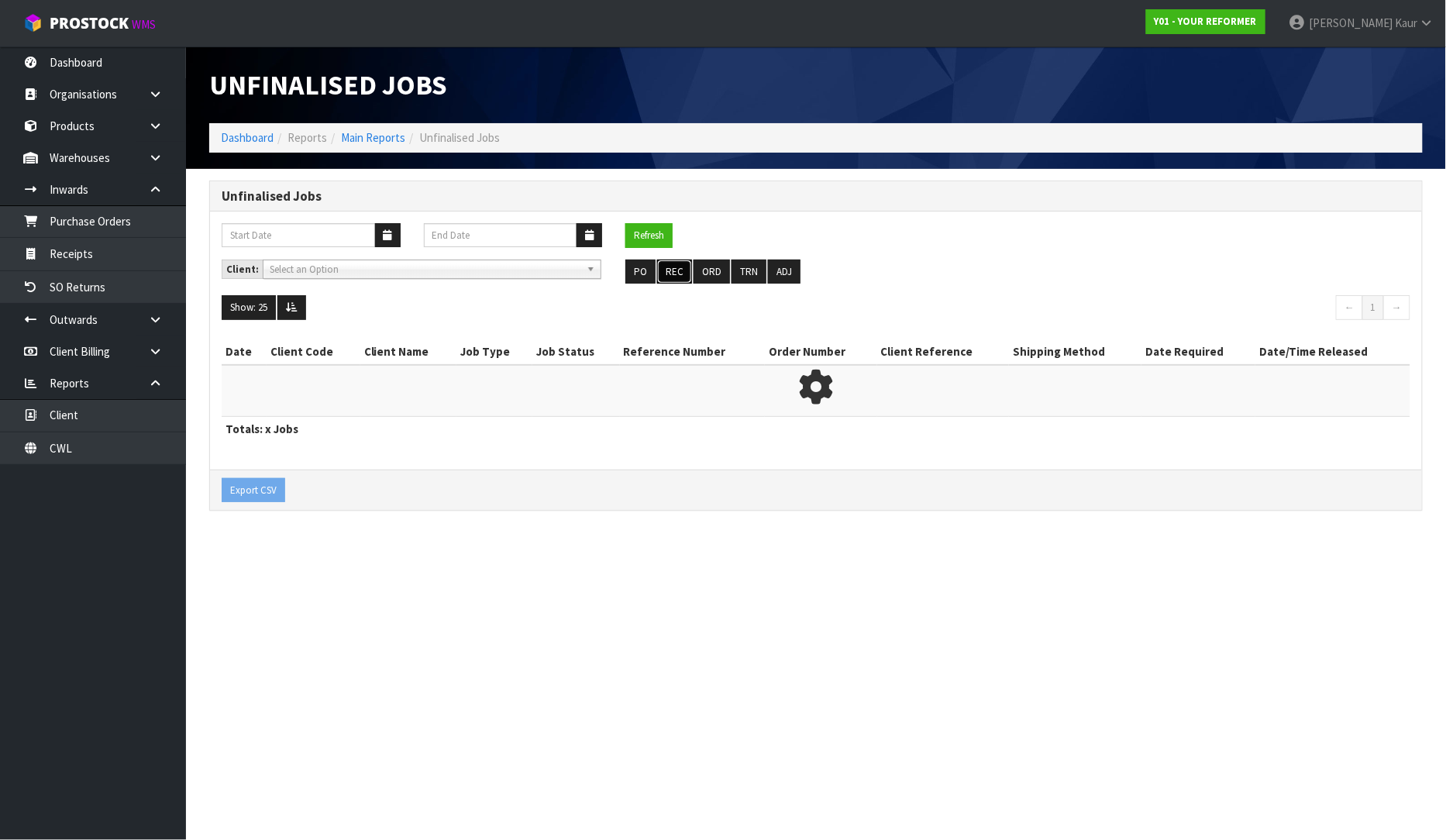
click at [684, 270] on button "REC" at bounding box center [674, 272] width 35 height 25
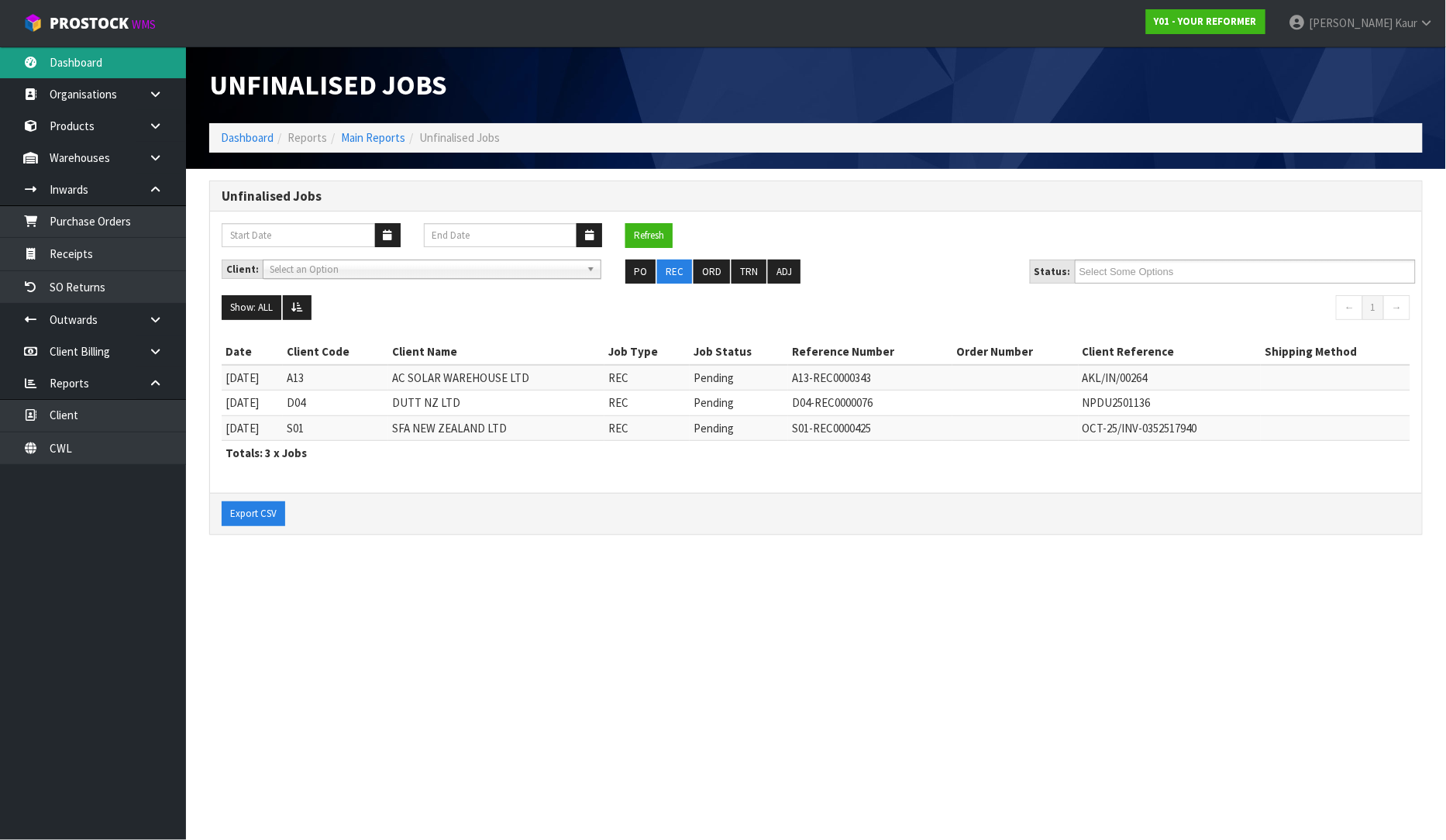
click at [109, 66] on link "Dashboard" at bounding box center [93, 62] width 186 height 31
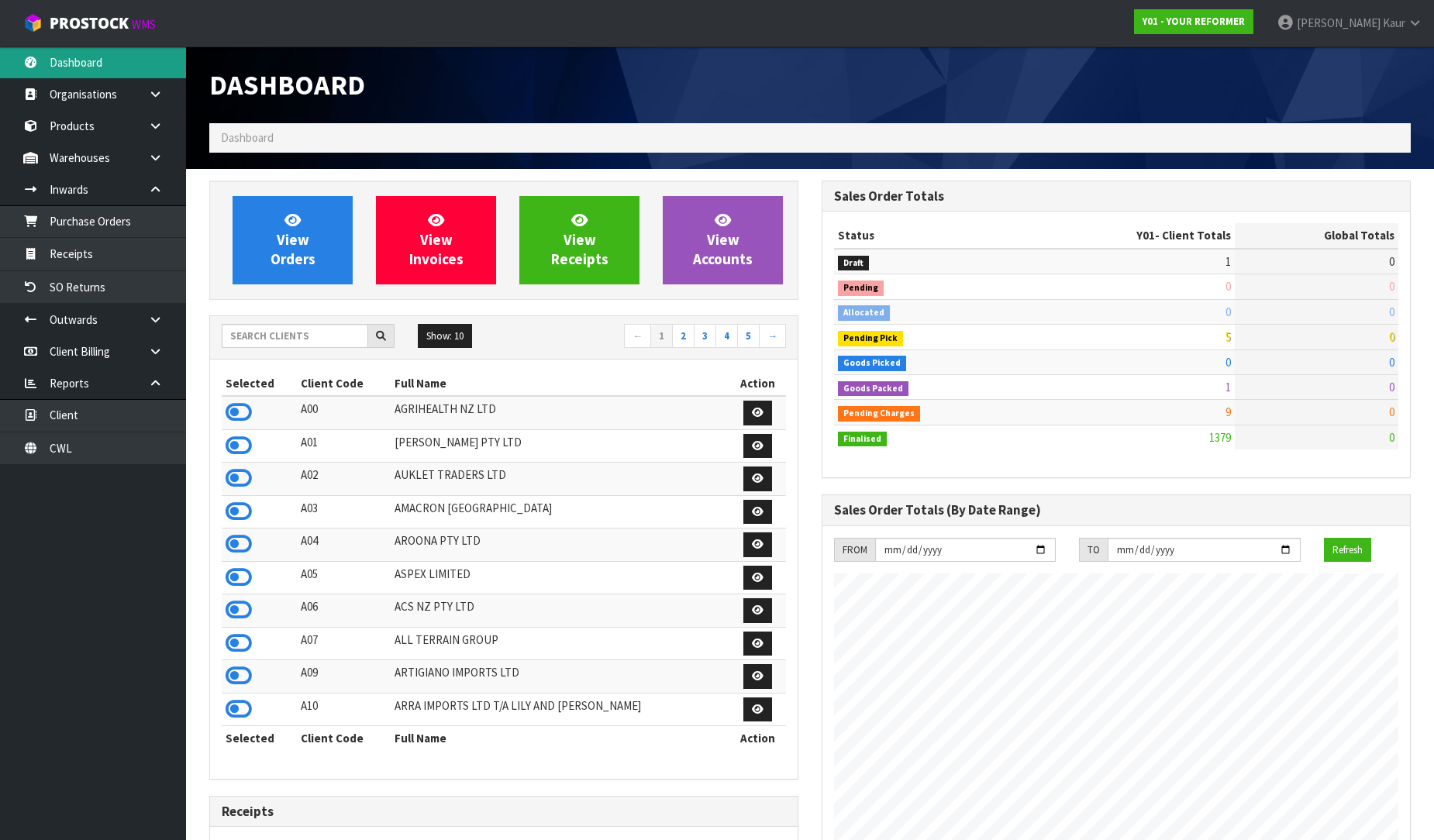
scroll to position [1125, 612]
click at [258, 331] on input "text" at bounding box center [295, 336] width 146 height 24
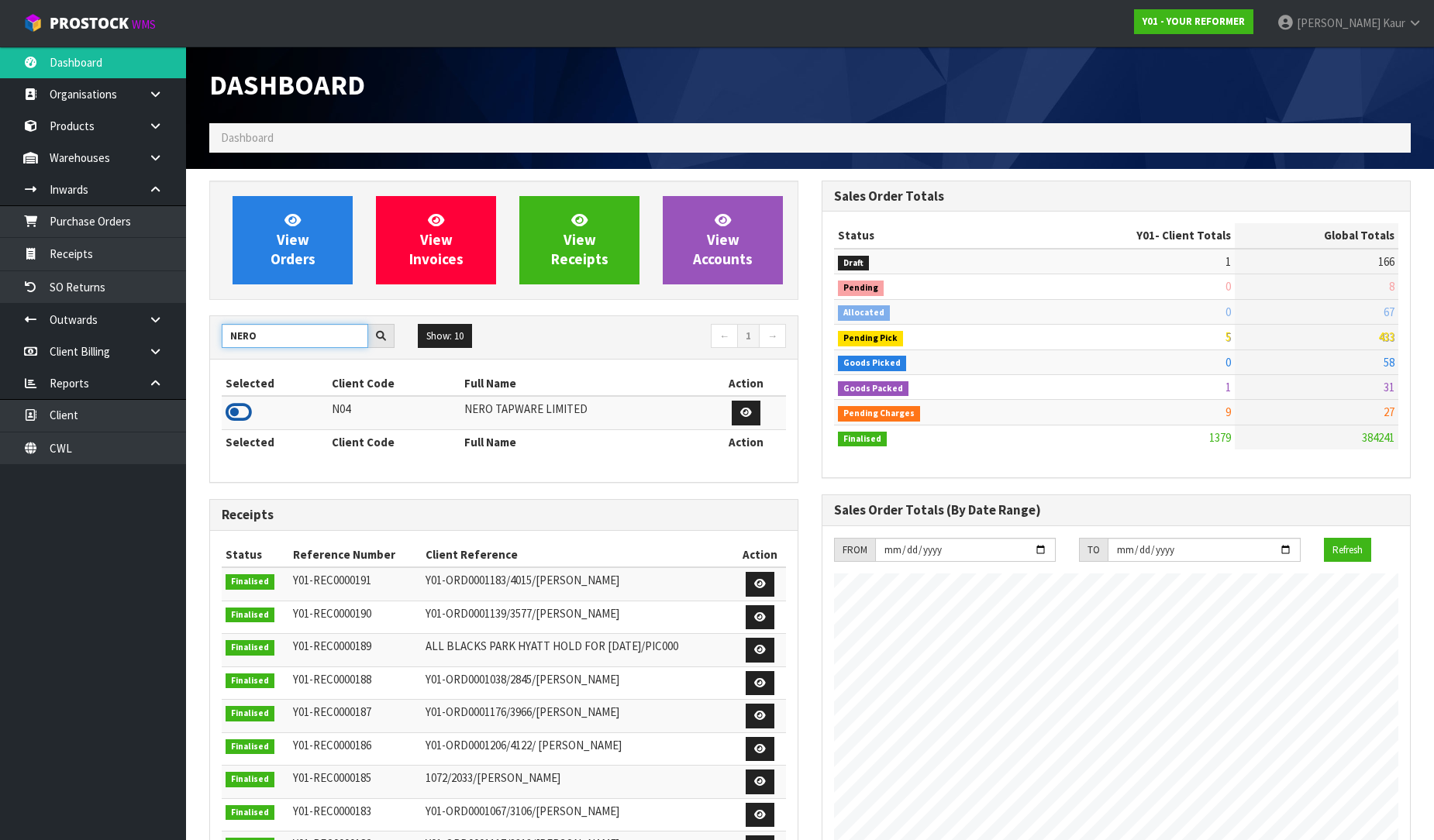
type input "NERO"
click at [229, 410] on icon at bounding box center [238, 412] width 27 height 23
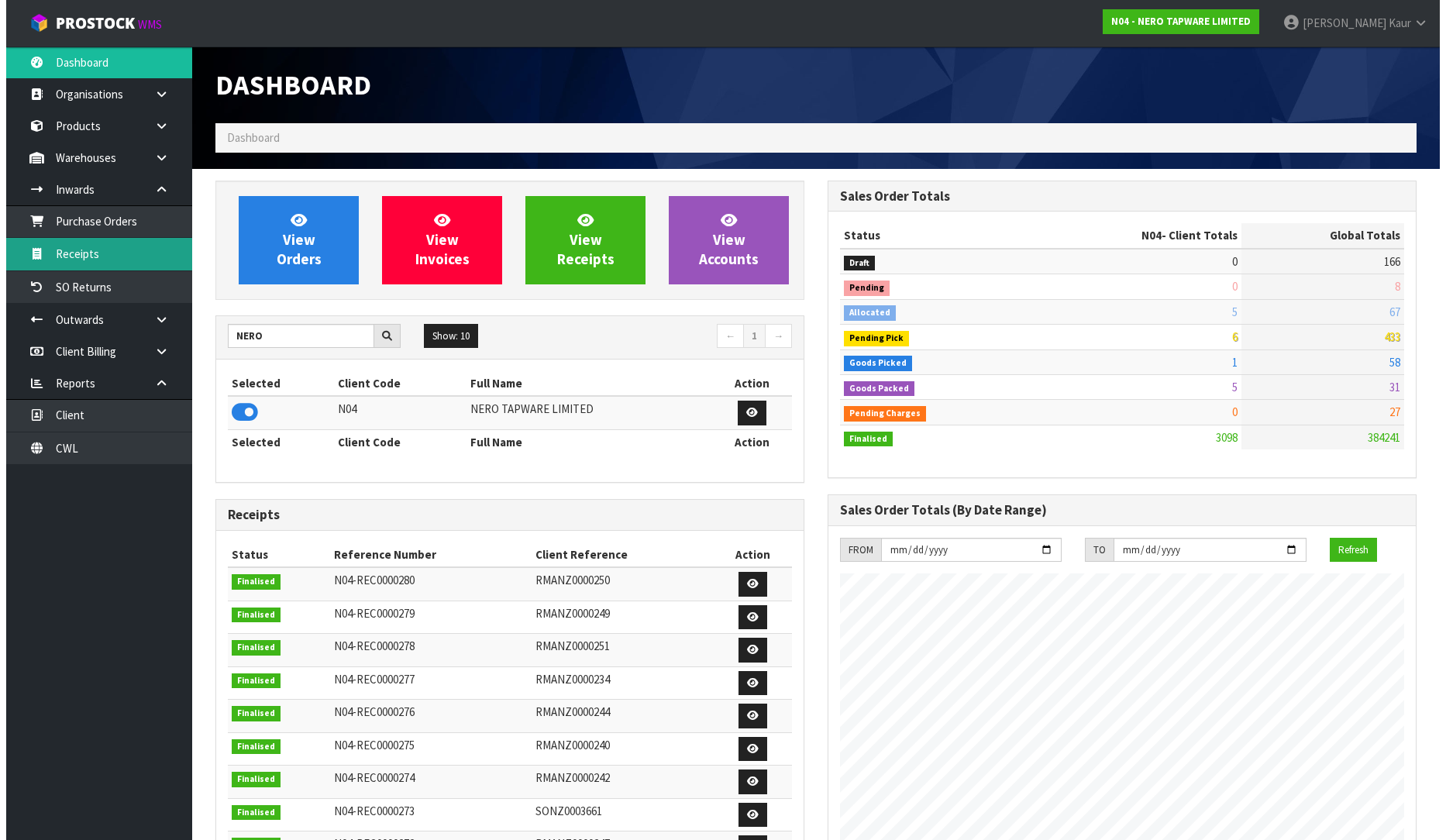
scroll to position [1208, 612]
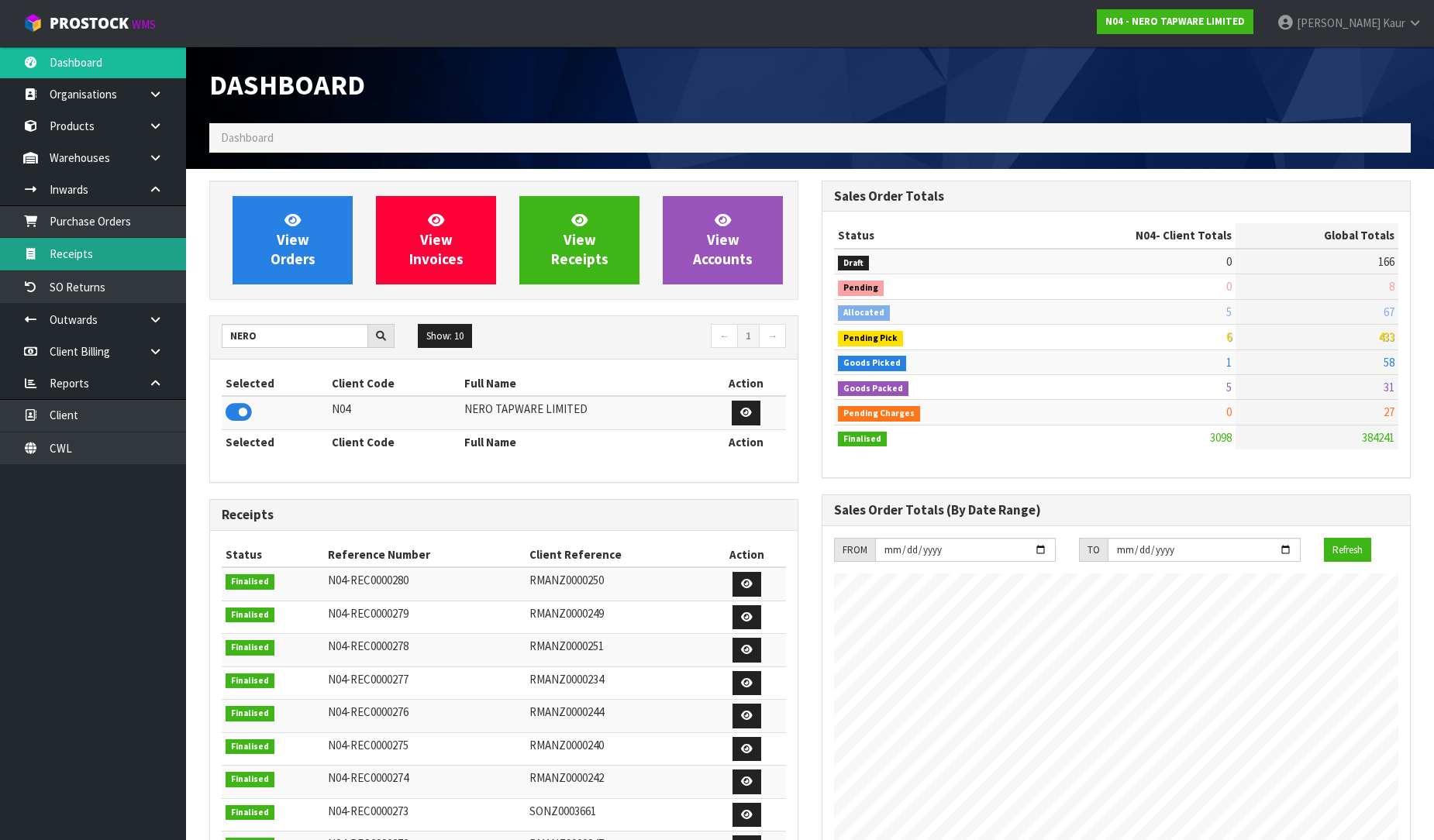
click at [87, 253] on link "Receipts" at bounding box center [93, 253] width 186 height 31
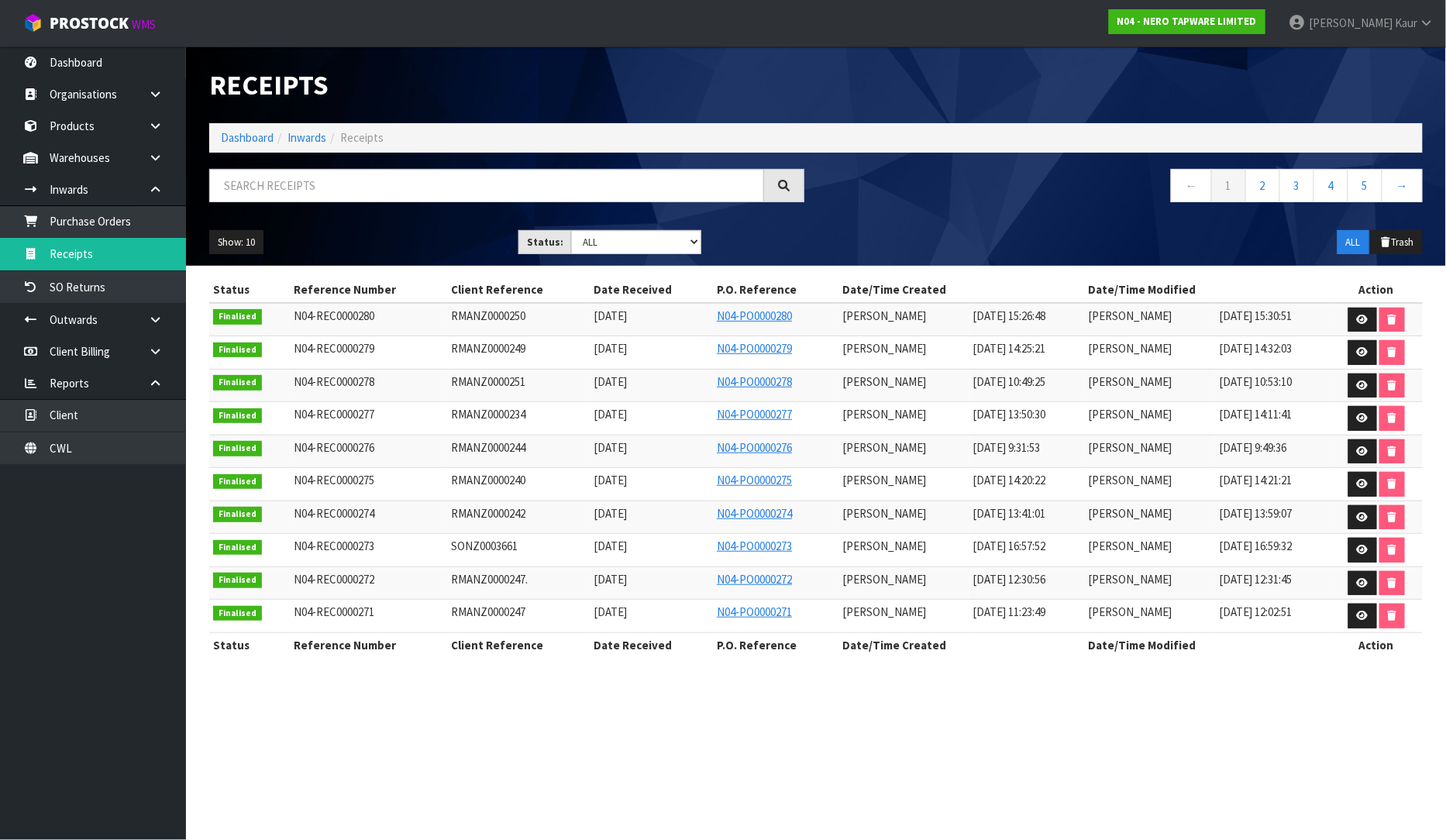
click at [105, 469] on ul "Dashboard Organisations Clients Consignees Carriers Products Categories Serial …" at bounding box center [93, 443] width 186 height 793
click at [105, 450] on link "CWL" at bounding box center [93, 447] width 186 height 31
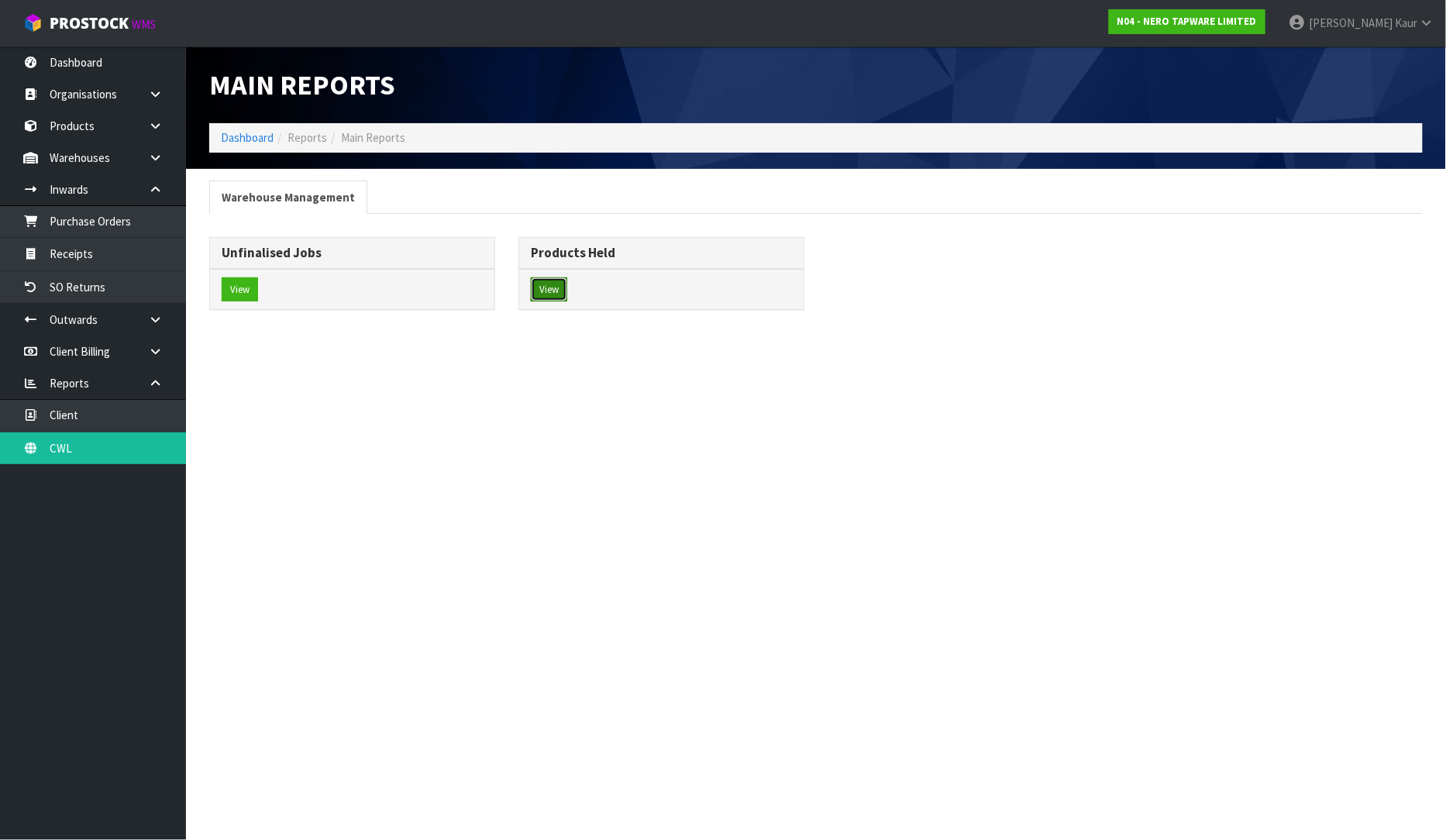
click at [554, 282] on button "View" at bounding box center [549, 290] width 36 height 25
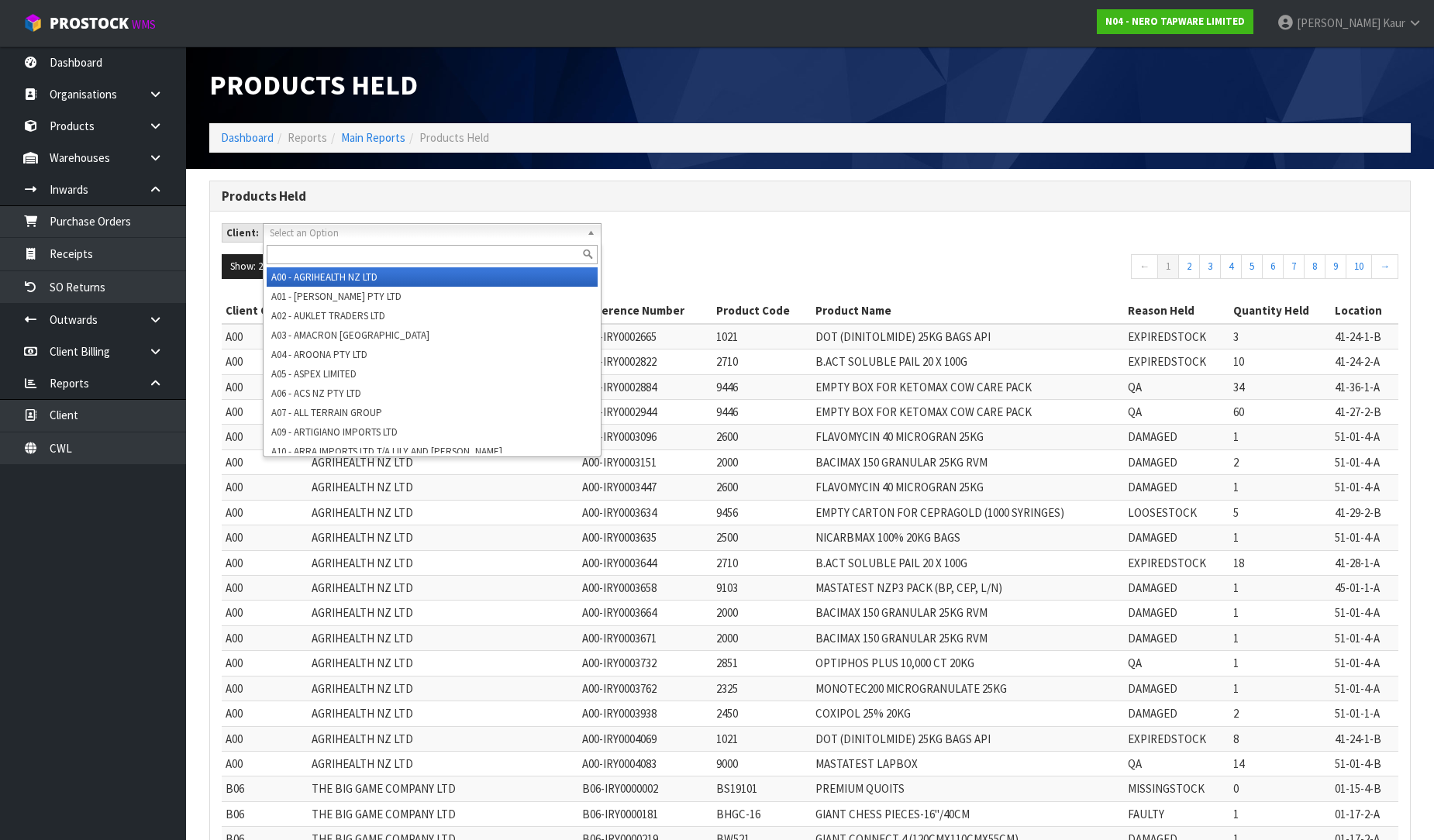
click at [408, 239] on span "Select an Option" at bounding box center [425, 233] width 311 height 19
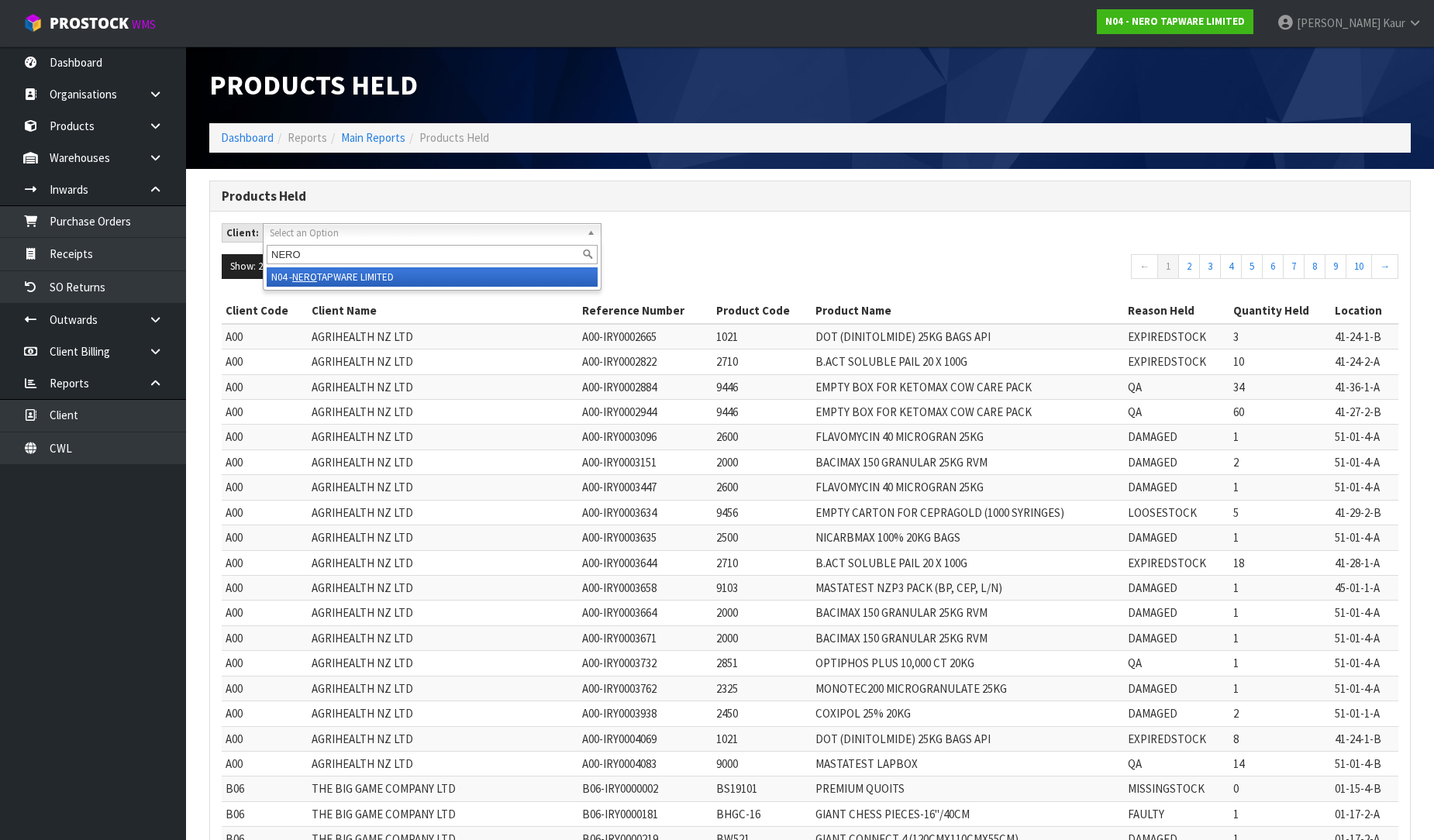
type input "NERO"
click at [398, 276] on li "N04 - NERO TAPWARE LIMITED" at bounding box center [431, 277] width 331 height 19
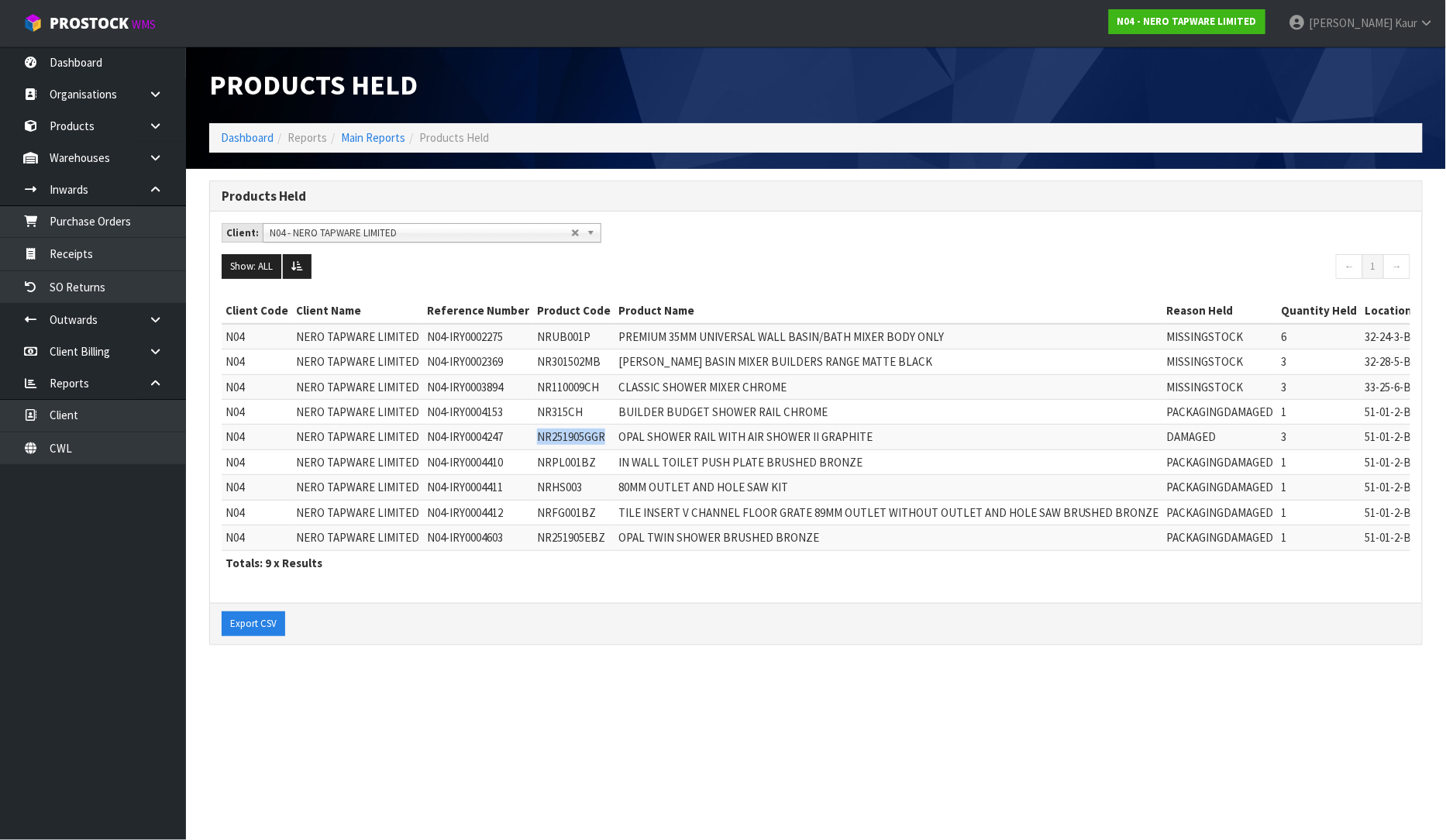
drag, startPoint x: 607, startPoint y: 438, endPoint x: 508, endPoint y: 447, distance: 99.4
click at [508, 447] on tr "N04 NERO TAPWARE LIMITED N04-IRY0004247 NR251905GGR OPAL SHOWER RAIL WITH AIR S…" at bounding box center [818, 437] width 1195 height 25
copy tr "NR251905GGR"
click at [157, 158] on icon at bounding box center [155, 158] width 14 height 11
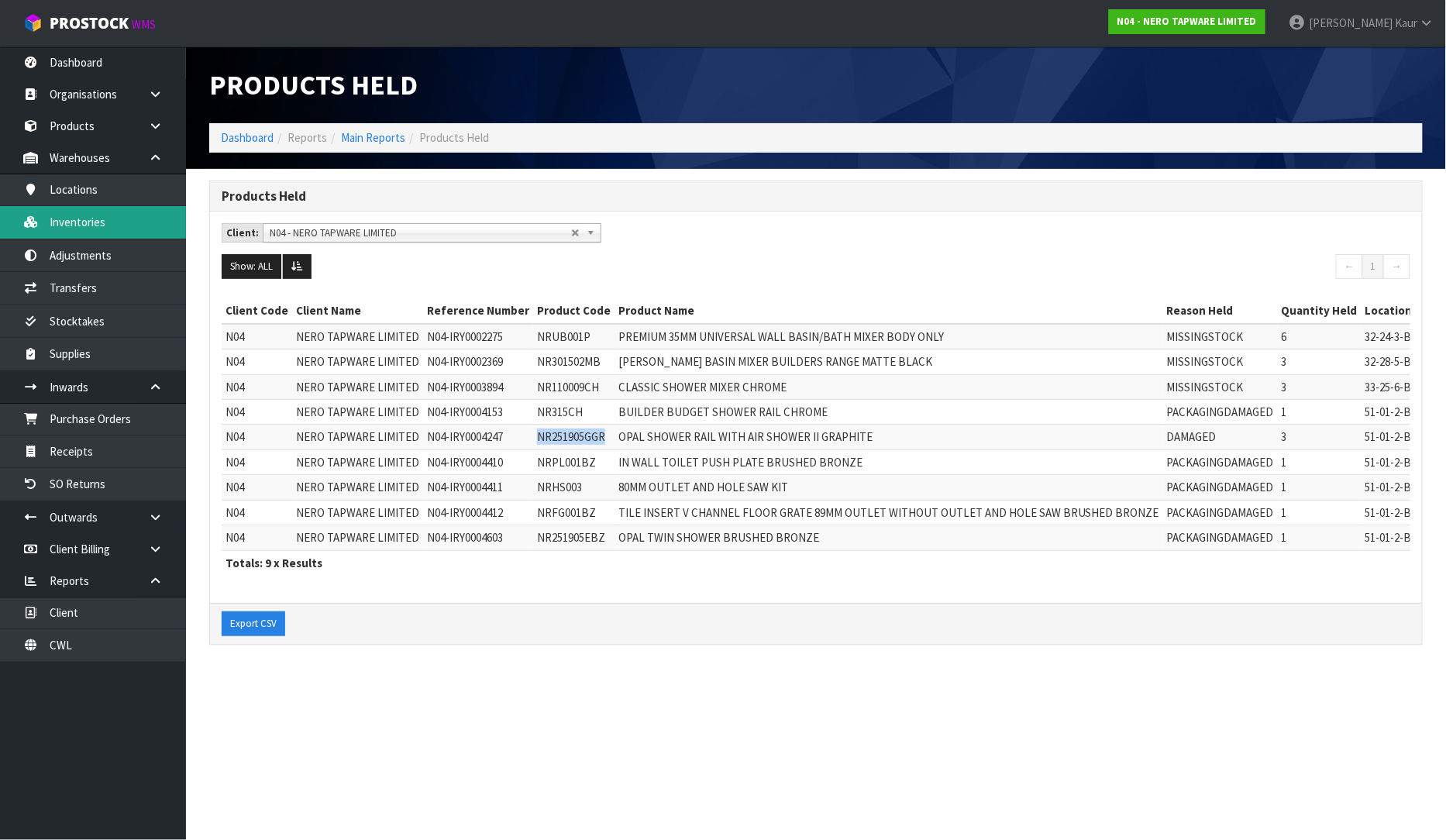
click at [97, 221] on link "Inventories" at bounding box center [93, 221] width 186 height 31
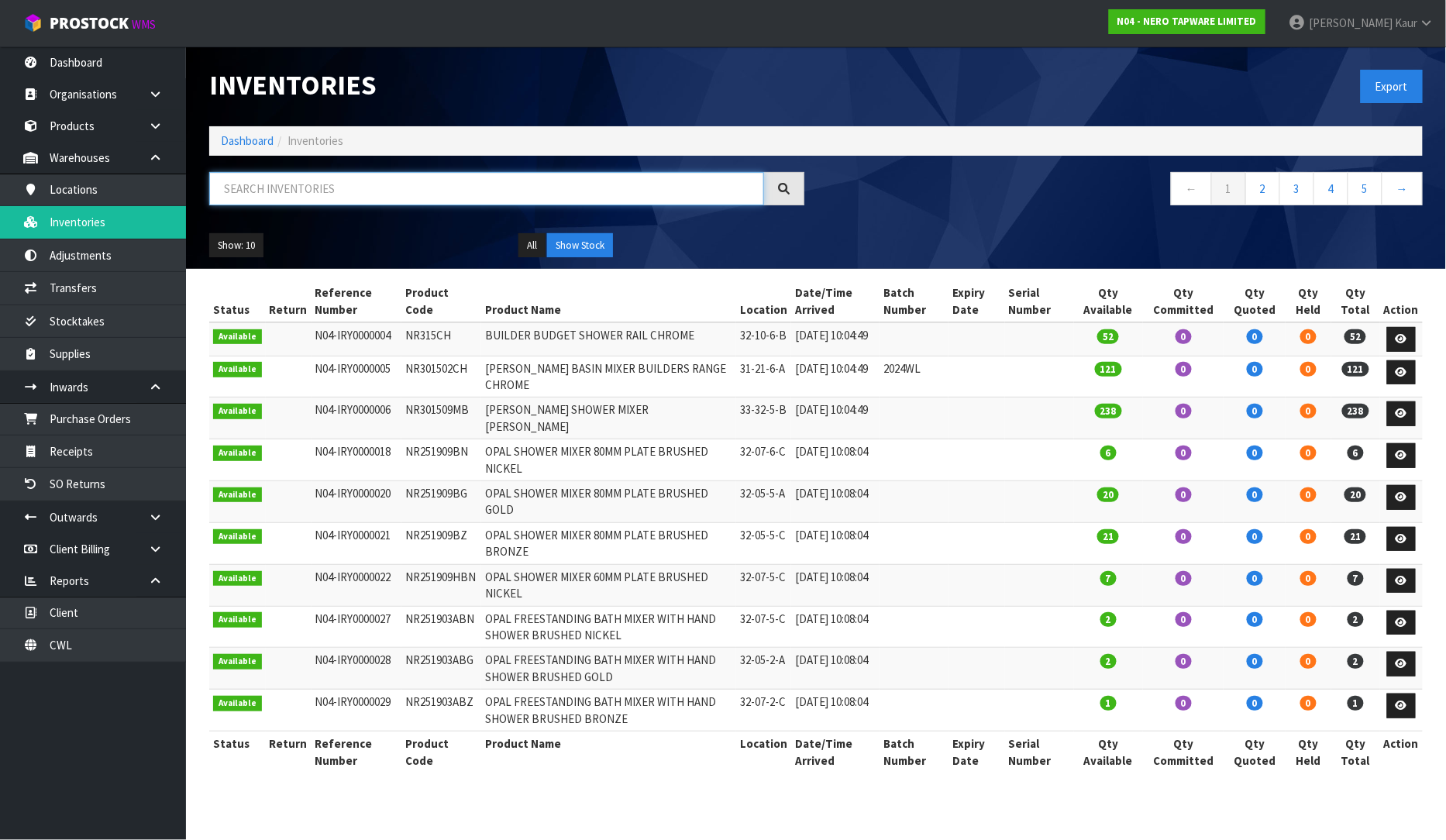
click at [274, 192] on input "text" at bounding box center [487, 188] width 555 height 33
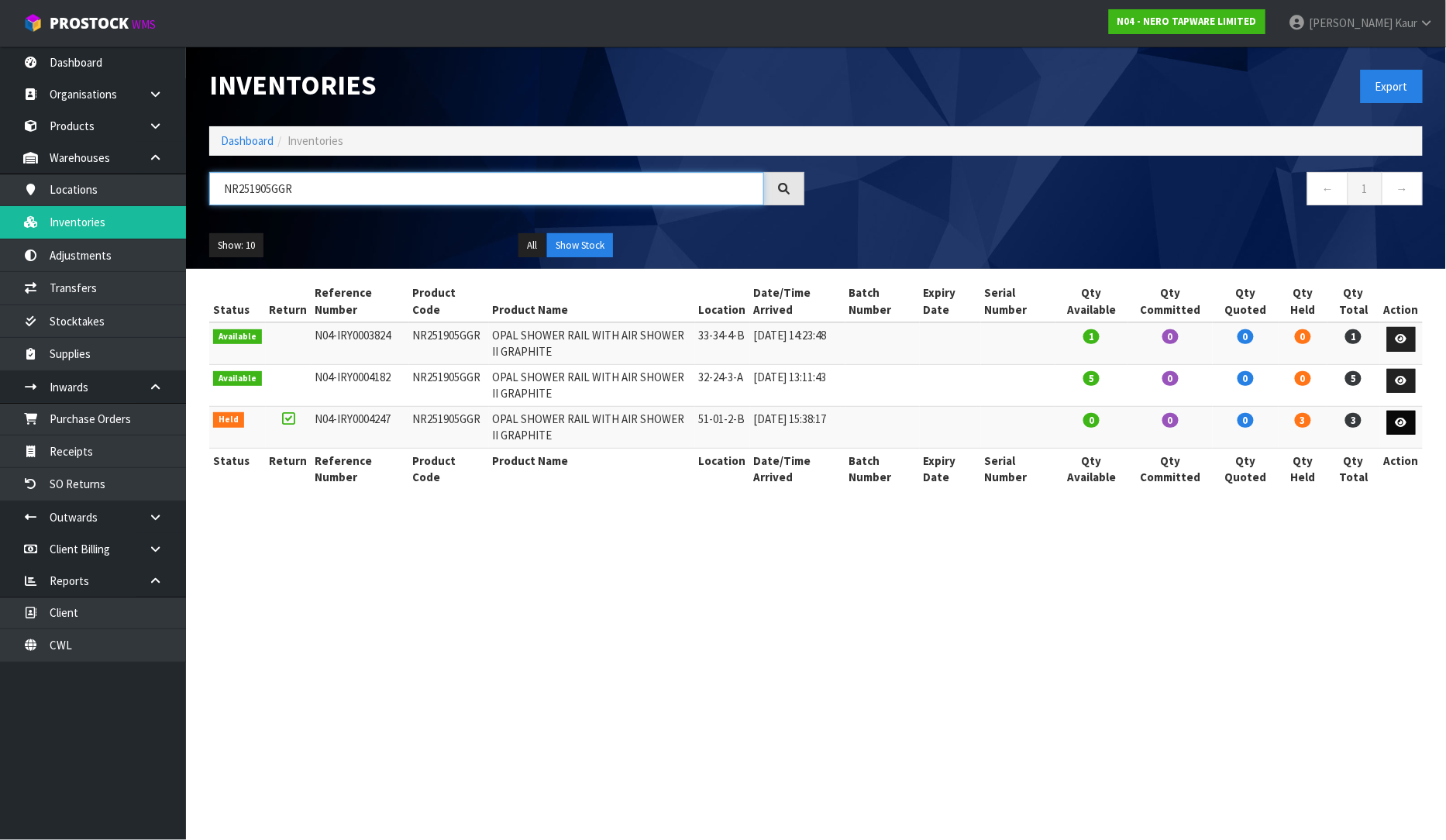
type input "NR251905GGR"
click at [1398, 430] on link at bounding box center [1402, 422] width 29 height 25
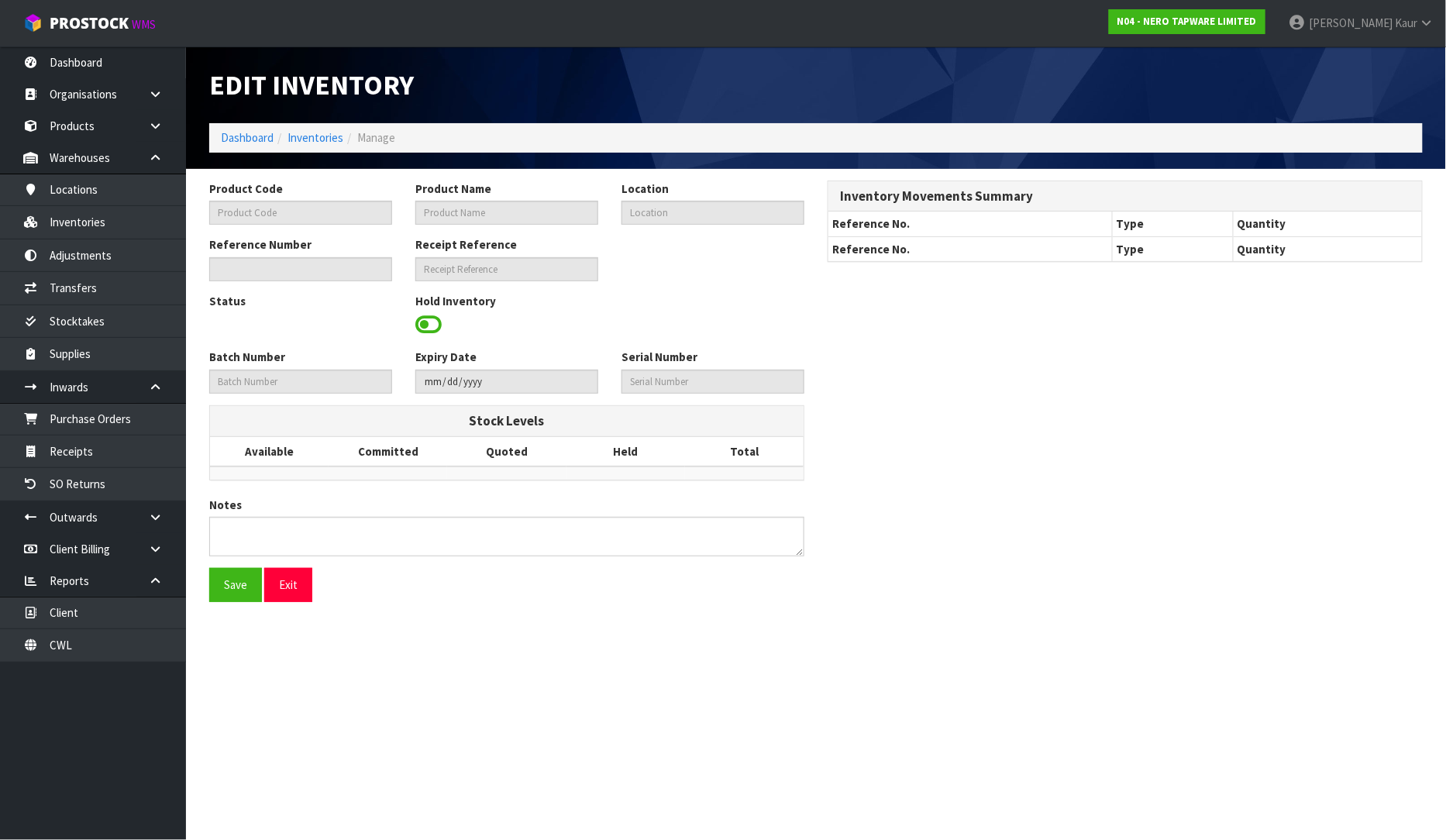
type input "NR251905GGR"
type input "OPAL SHOWER RAIL WITH AIR SHOWER II GRAPHITE"
type input "51-01-2-B"
type input "N04-IRY0004247"
type input "N04-REC0000208"
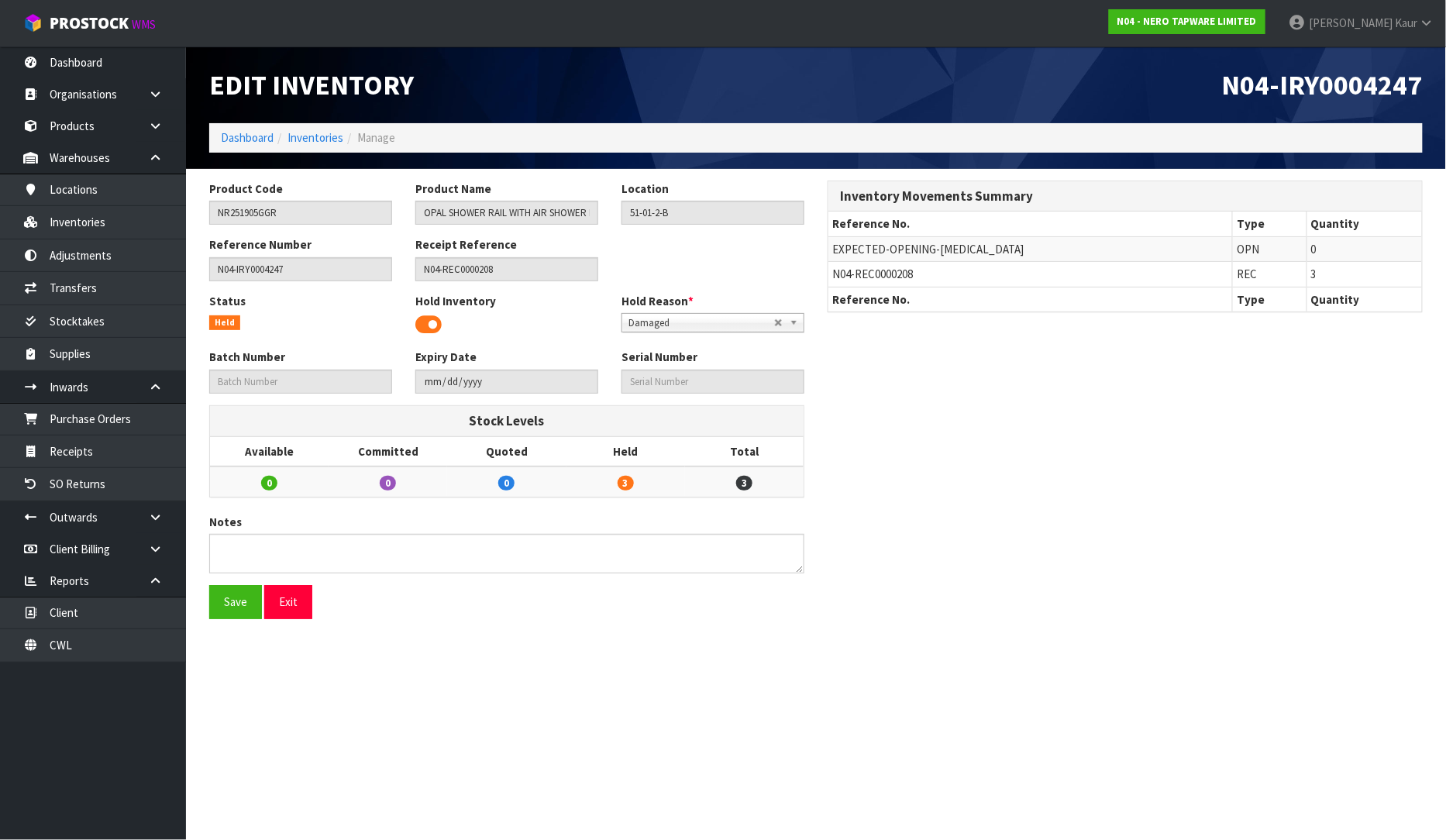
click at [728, 328] on span "Damaged" at bounding box center [701, 323] width 146 height 19
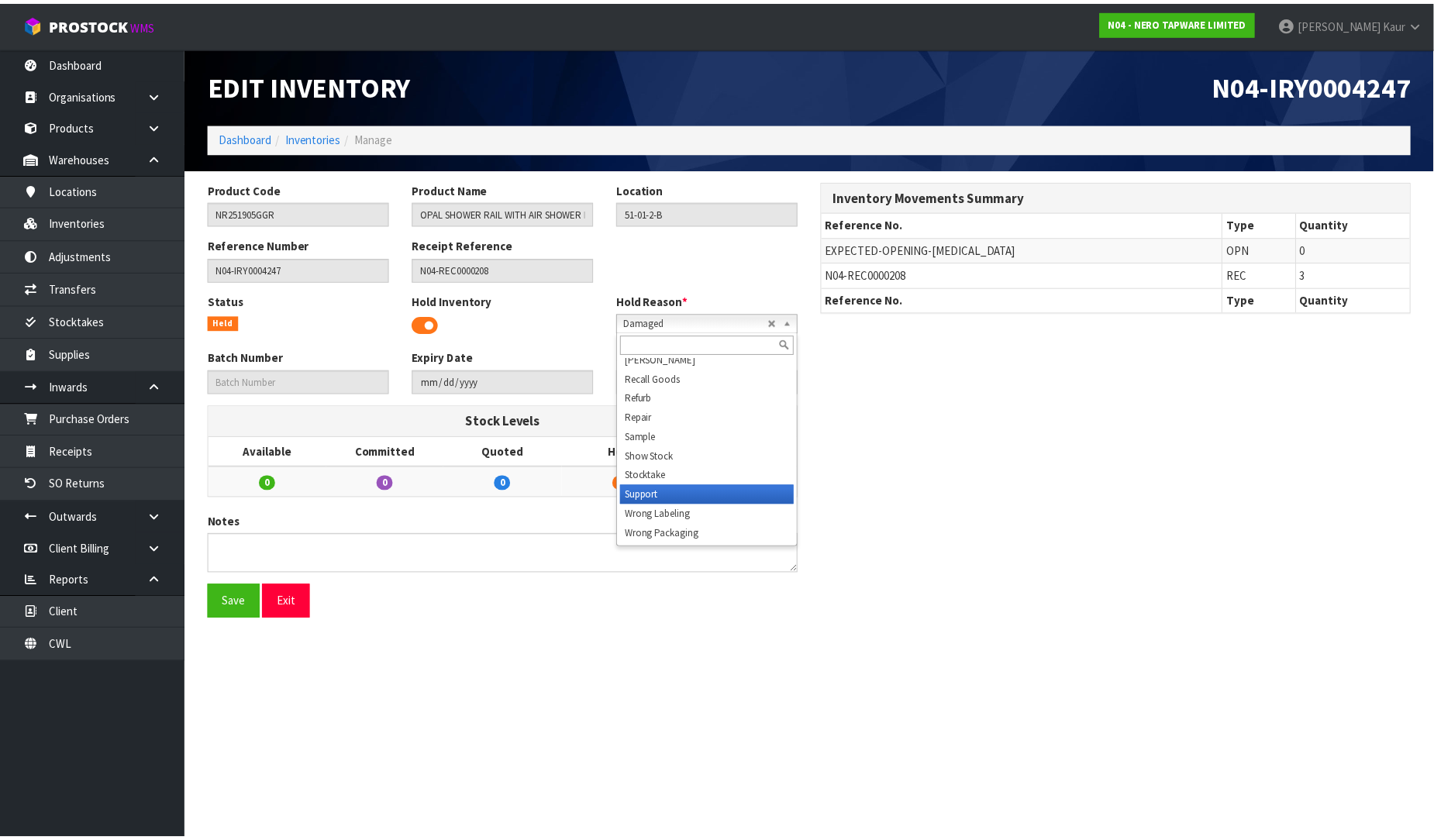
scroll to position [68, 0]
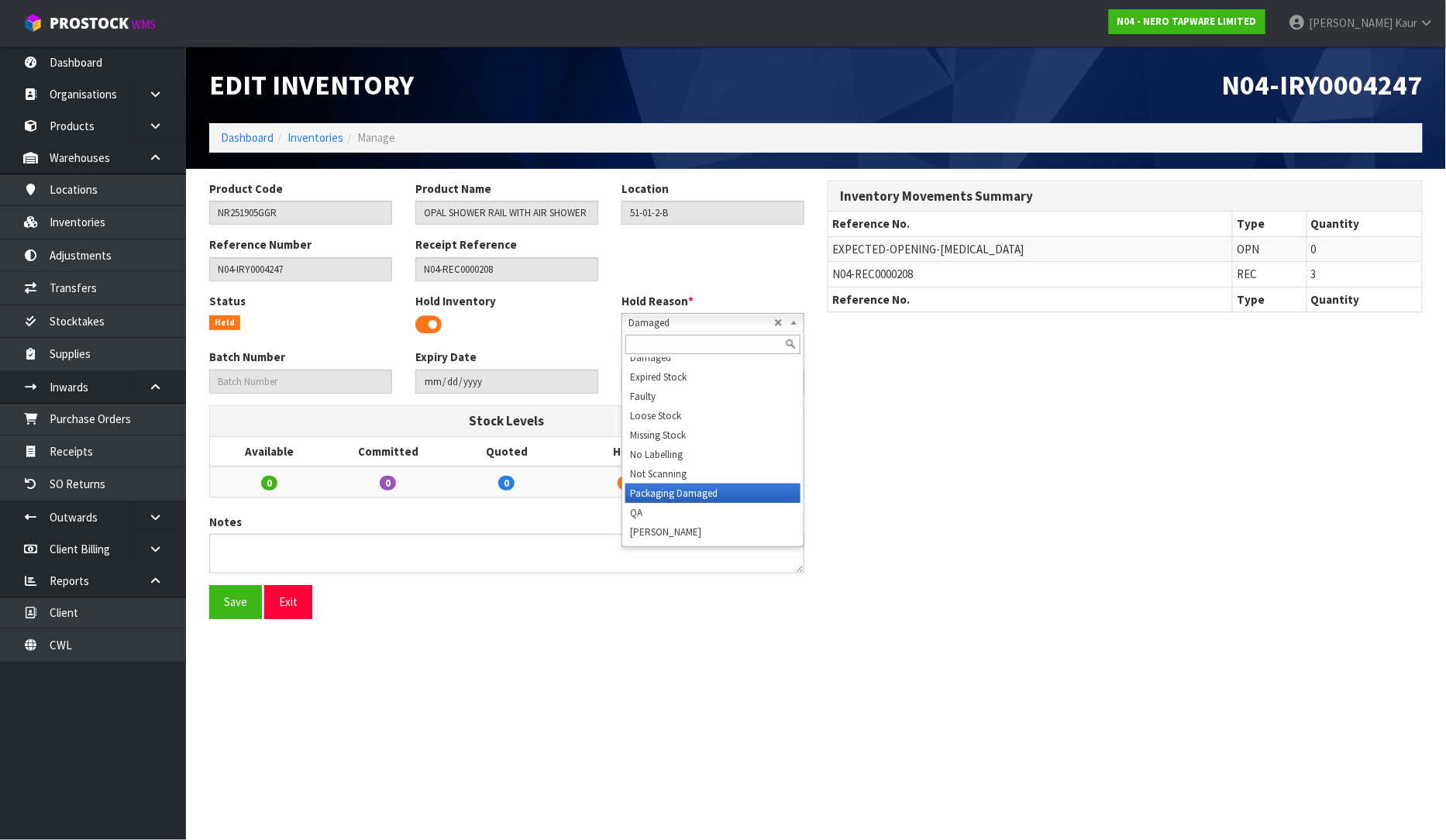
click at [709, 492] on li "Packaging Damaged" at bounding box center [713, 493] width 175 height 19
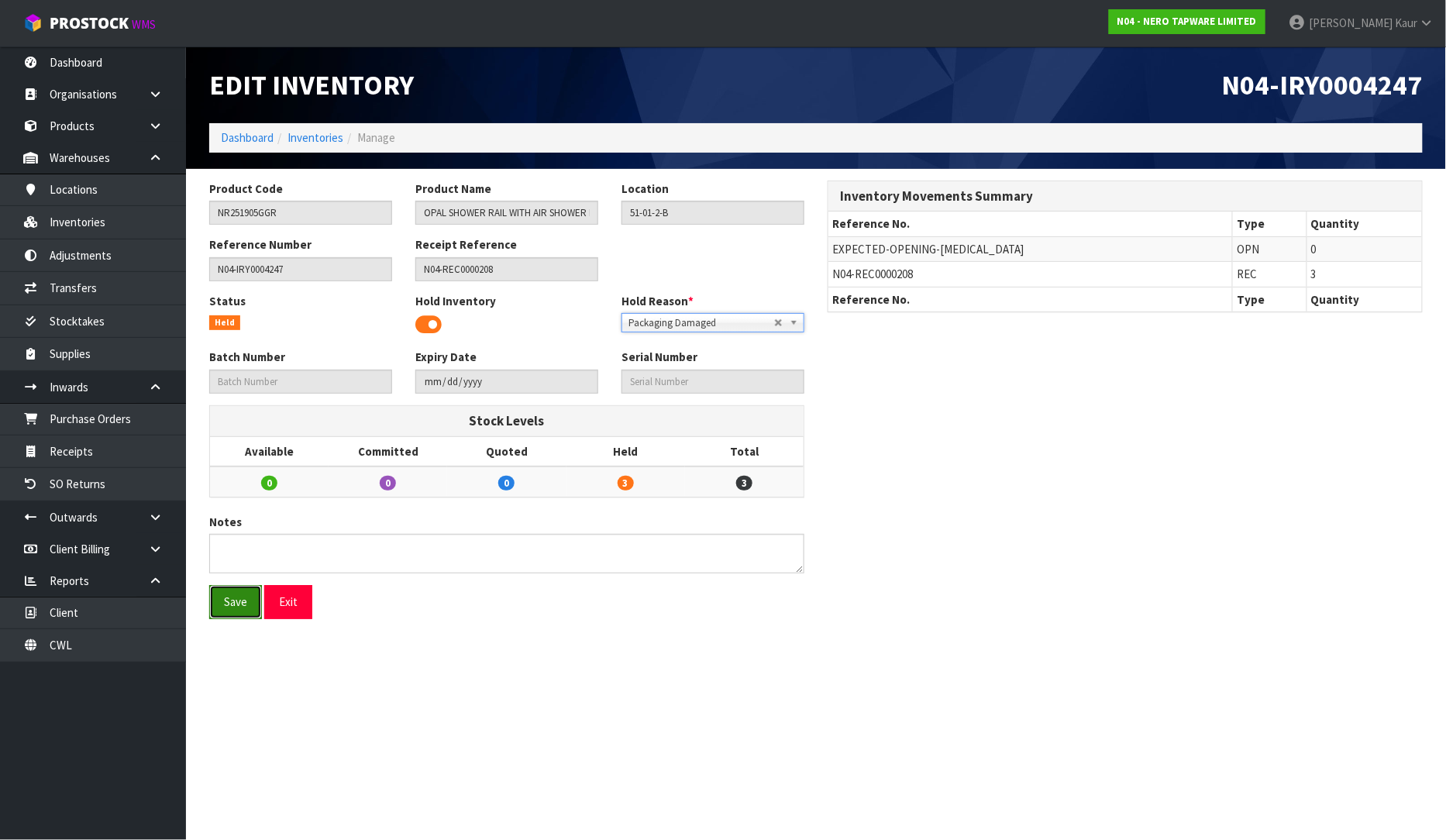
click at [225, 611] on button "Save" at bounding box center [235, 601] width 52 height 33
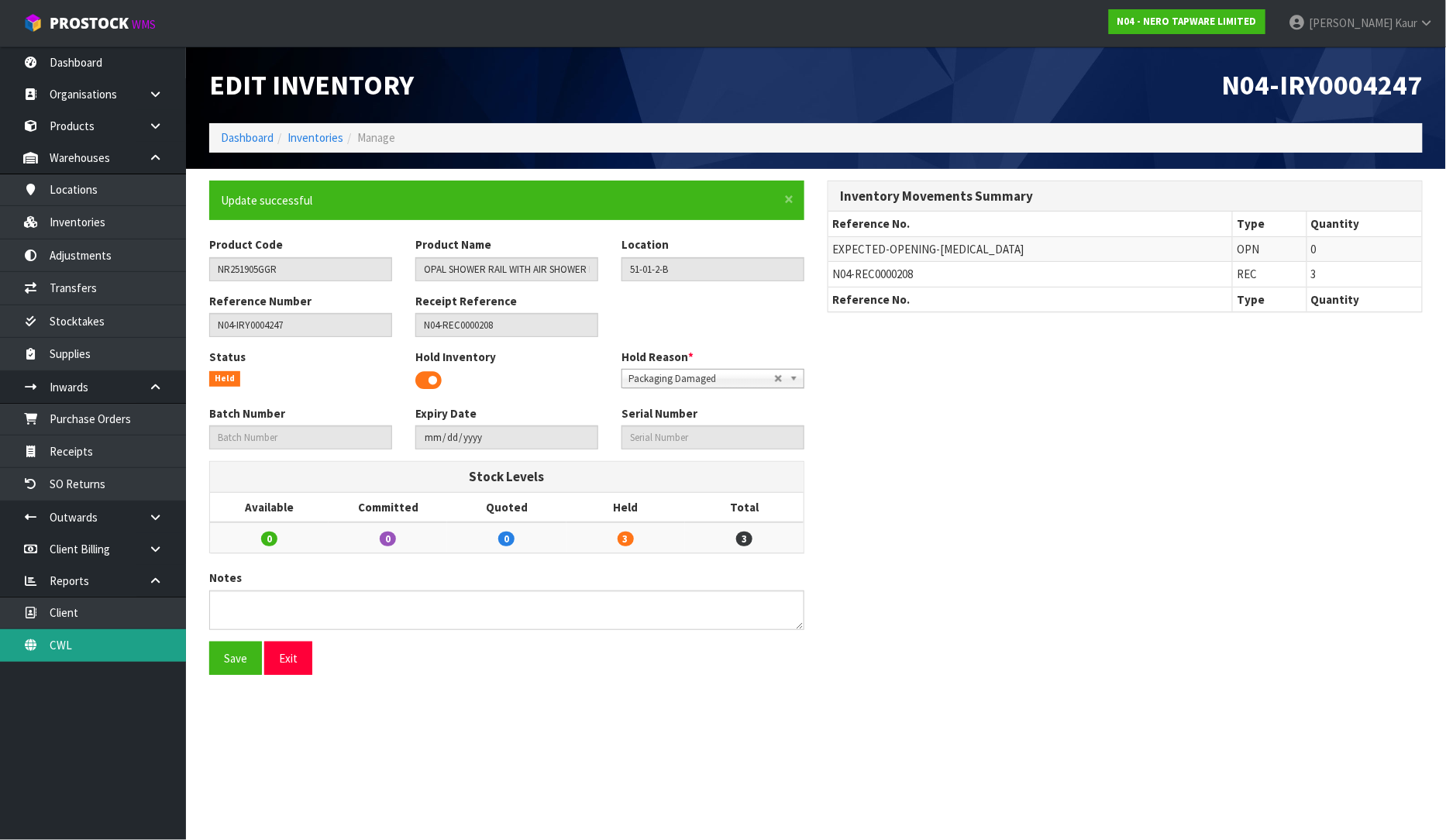
click at [51, 656] on link "CWL" at bounding box center [93, 644] width 186 height 31
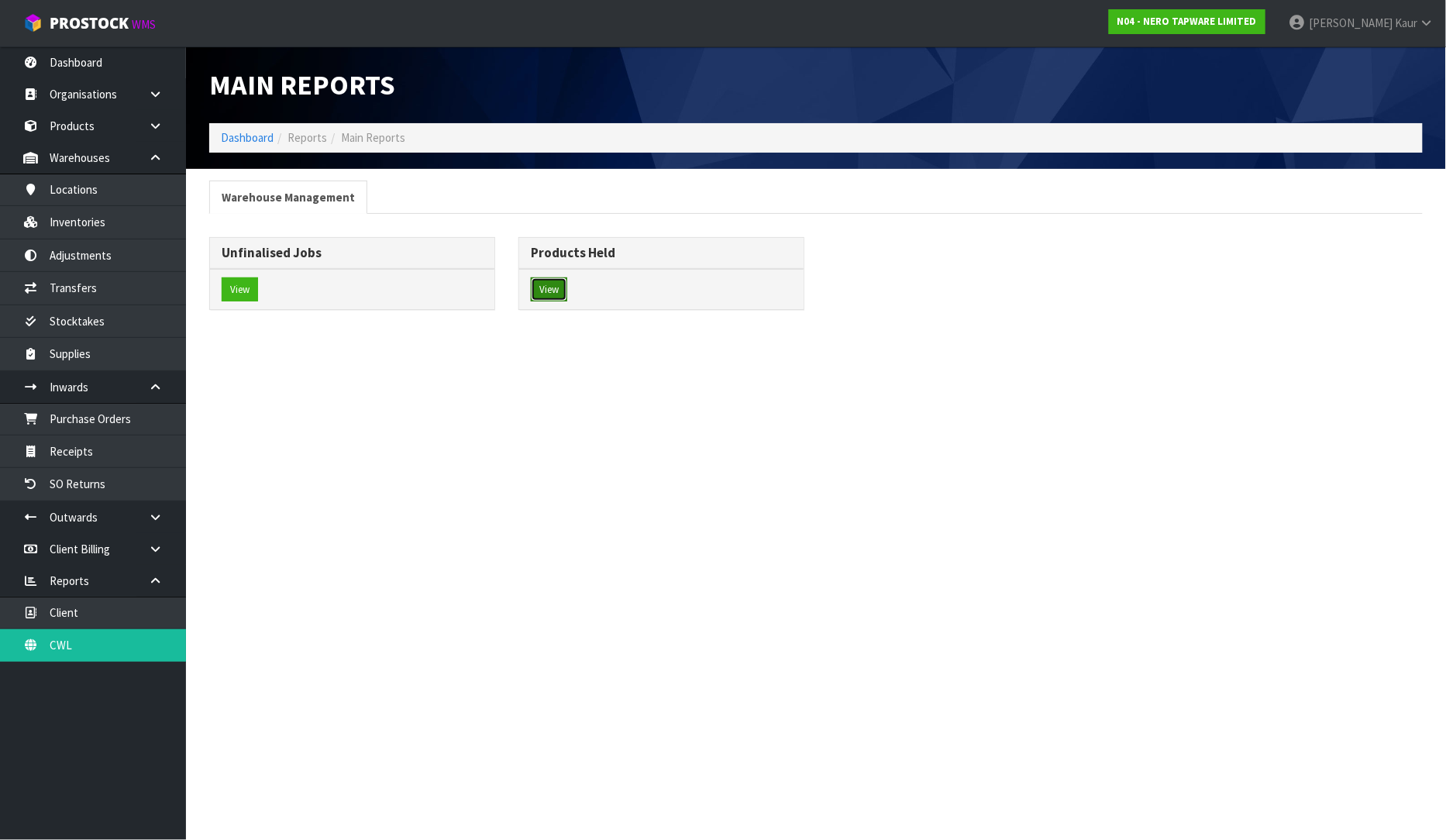
click at [551, 285] on button "View" at bounding box center [549, 290] width 36 height 25
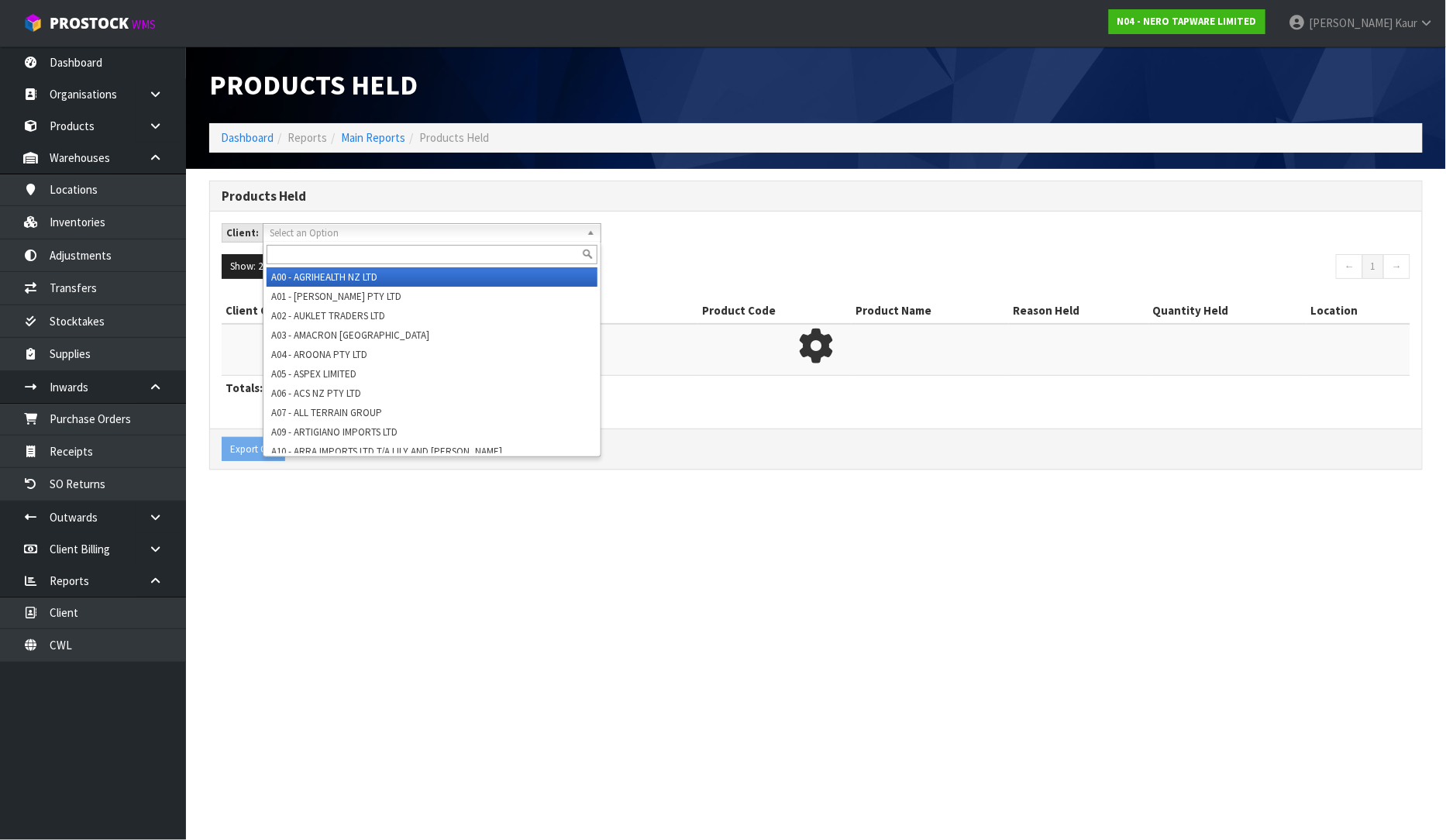
click at [290, 234] on span "Select an Option" at bounding box center [425, 233] width 311 height 19
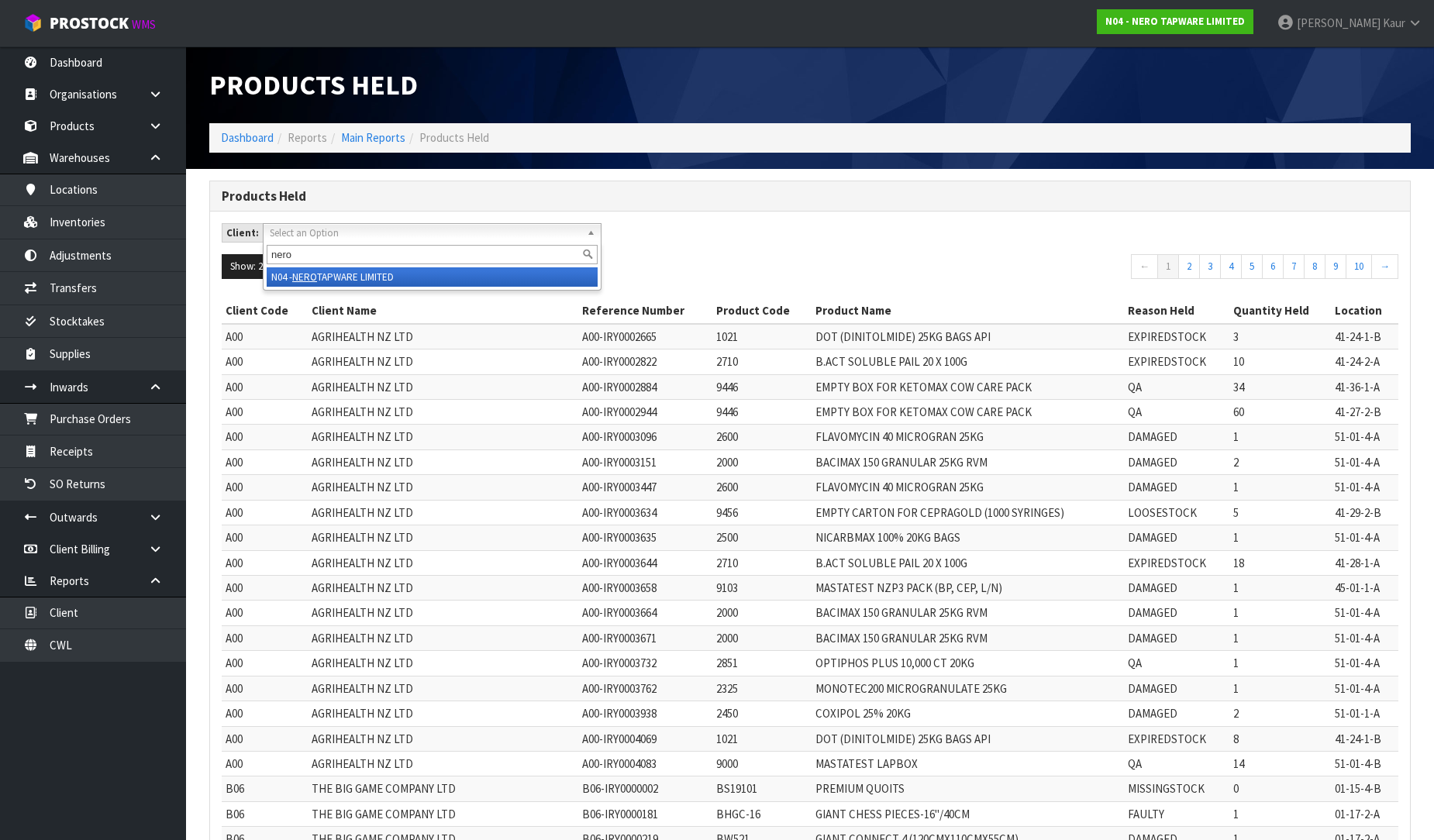
type input "nero"
click at [332, 274] on li "N04 - NERO TAPWARE LIMITED" at bounding box center [431, 277] width 331 height 19
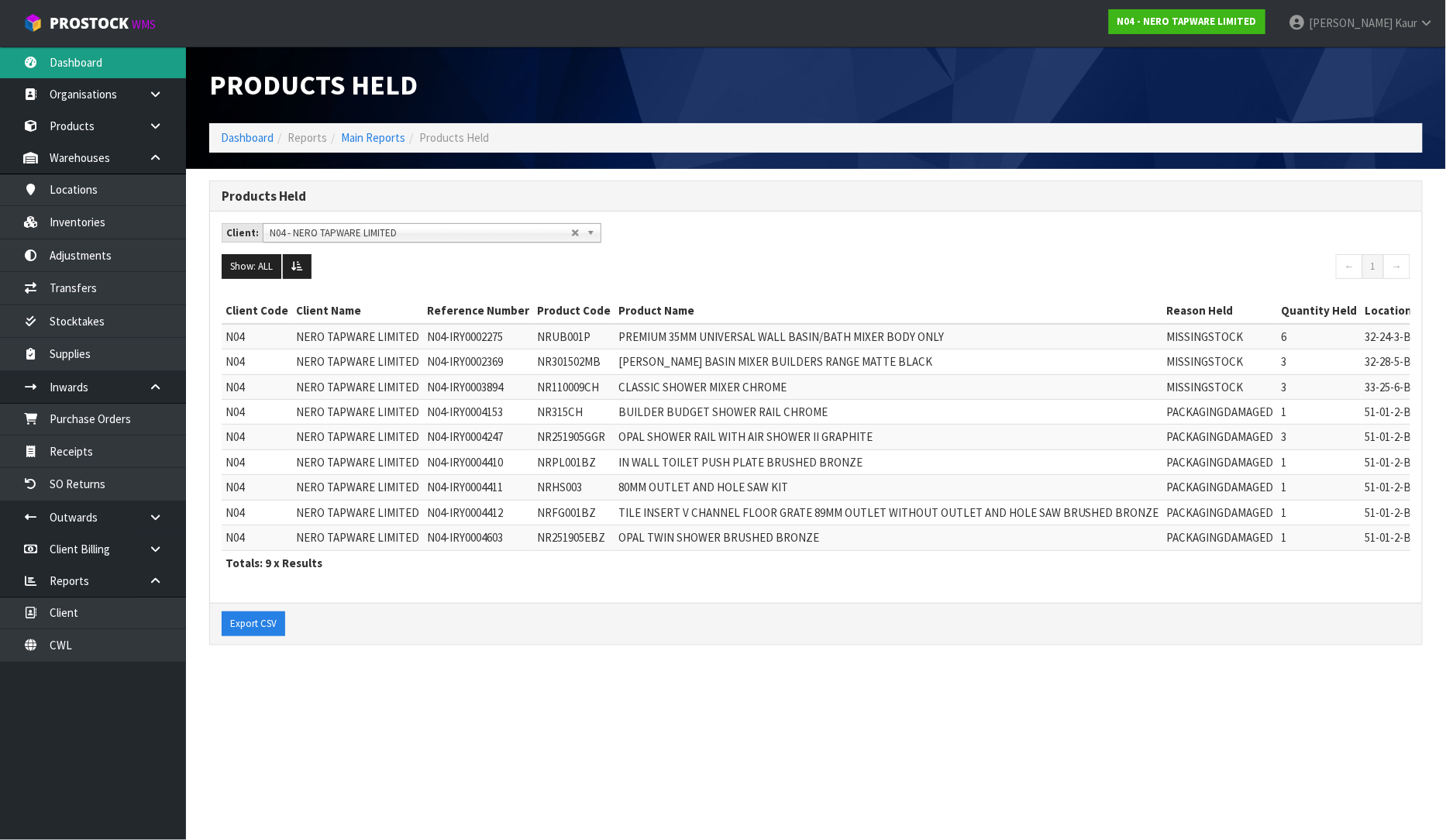
click at [132, 60] on link "Dashboard" at bounding box center [93, 62] width 186 height 31
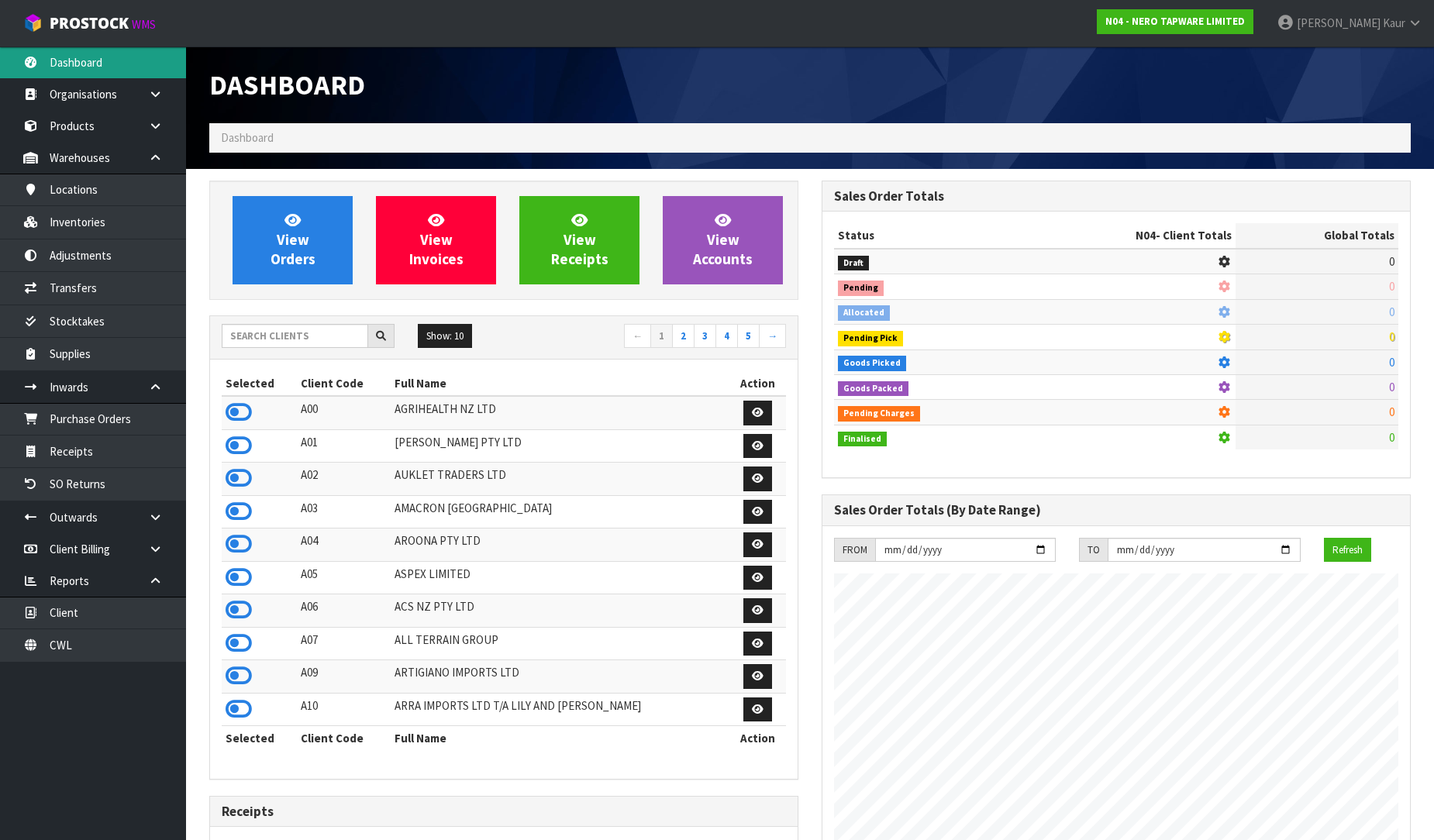
scroll to position [1208, 612]
click at [1311, 65] on div at bounding box center [1116, 58] width 612 height 23
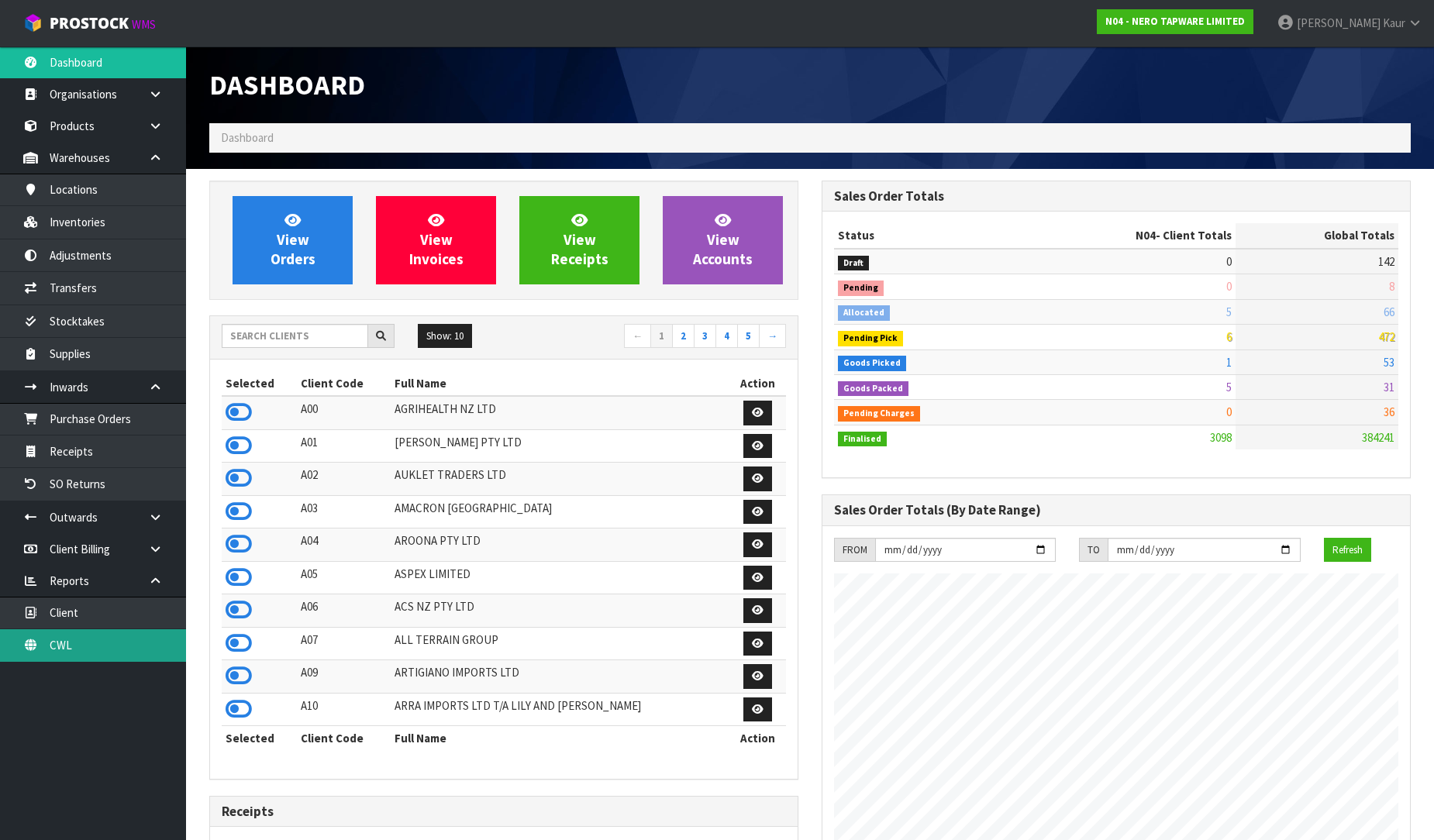
drag, startPoint x: 44, startPoint y: 649, endPoint x: 68, endPoint y: 637, distance: 26.8
click at [45, 649] on link "CWL" at bounding box center [93, 644] width 186 height 31
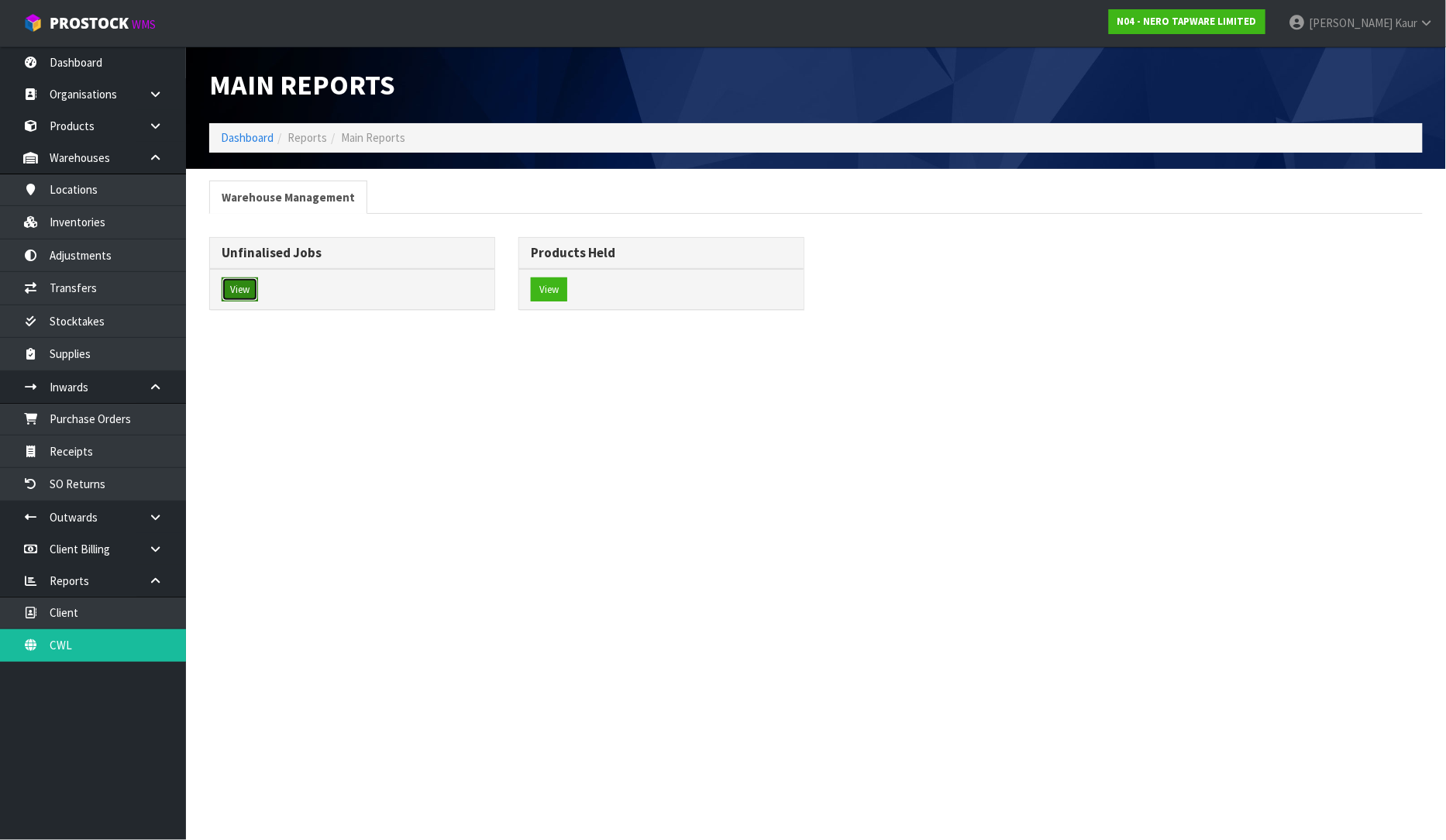
click at [237, 285] on button "View" at bounding box center [239, 290] width 36 height 25
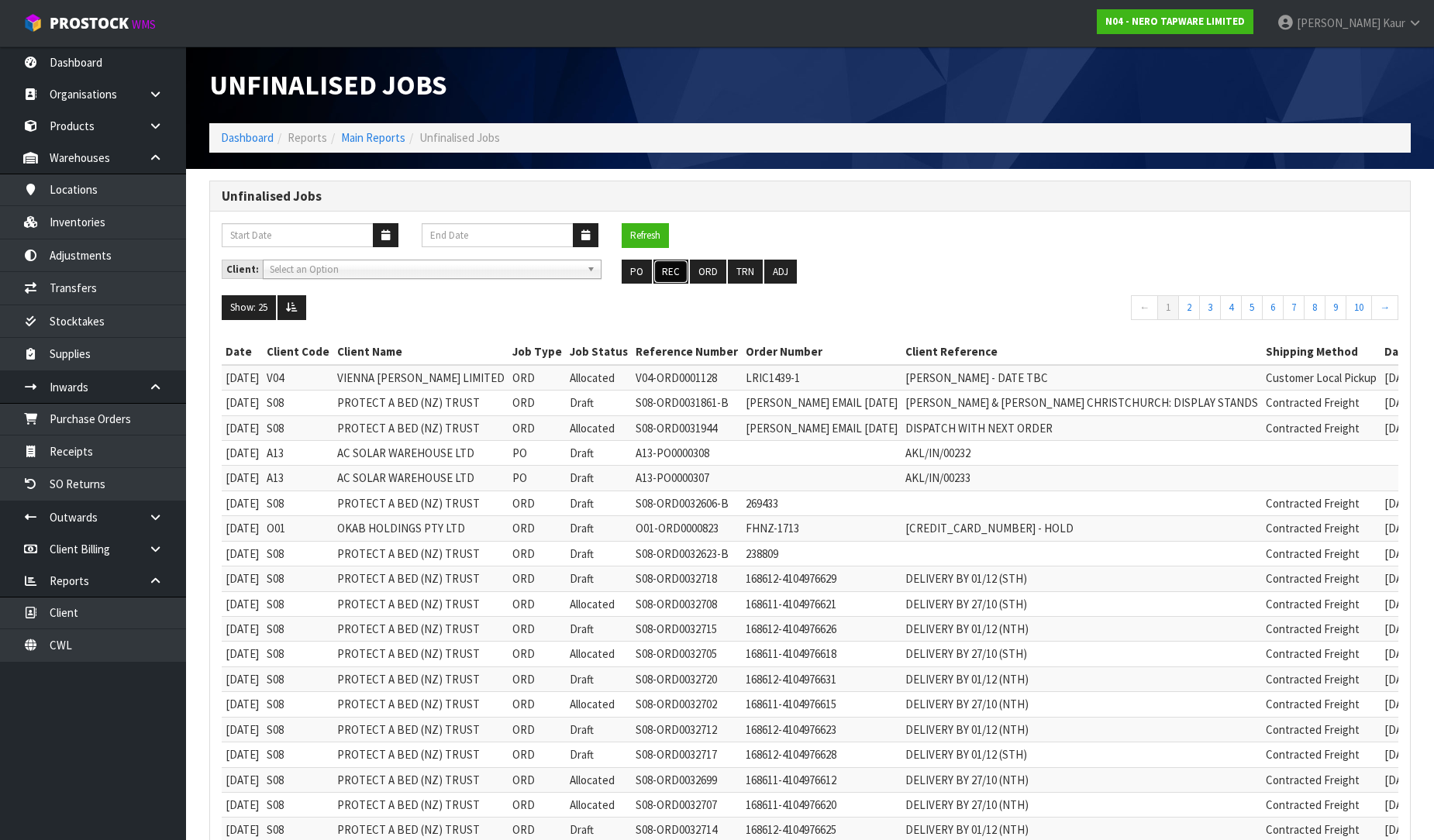
click at [670, 279] on button "REC" at bounding box center [670, 272] width 35 height 25
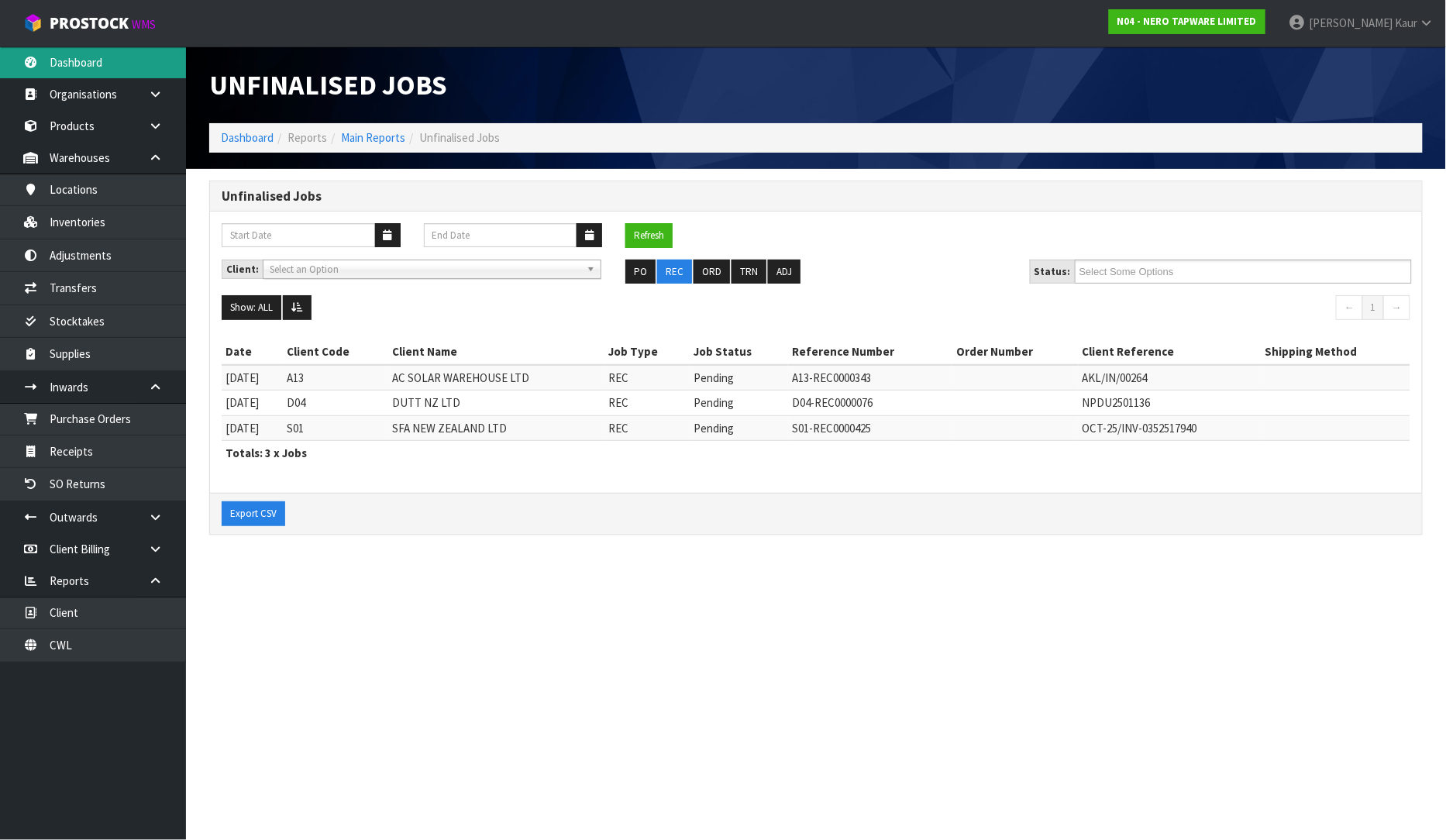
click at [106, 67] on link "Dashboard" at bounding box center [93, 62] width 186 height 31
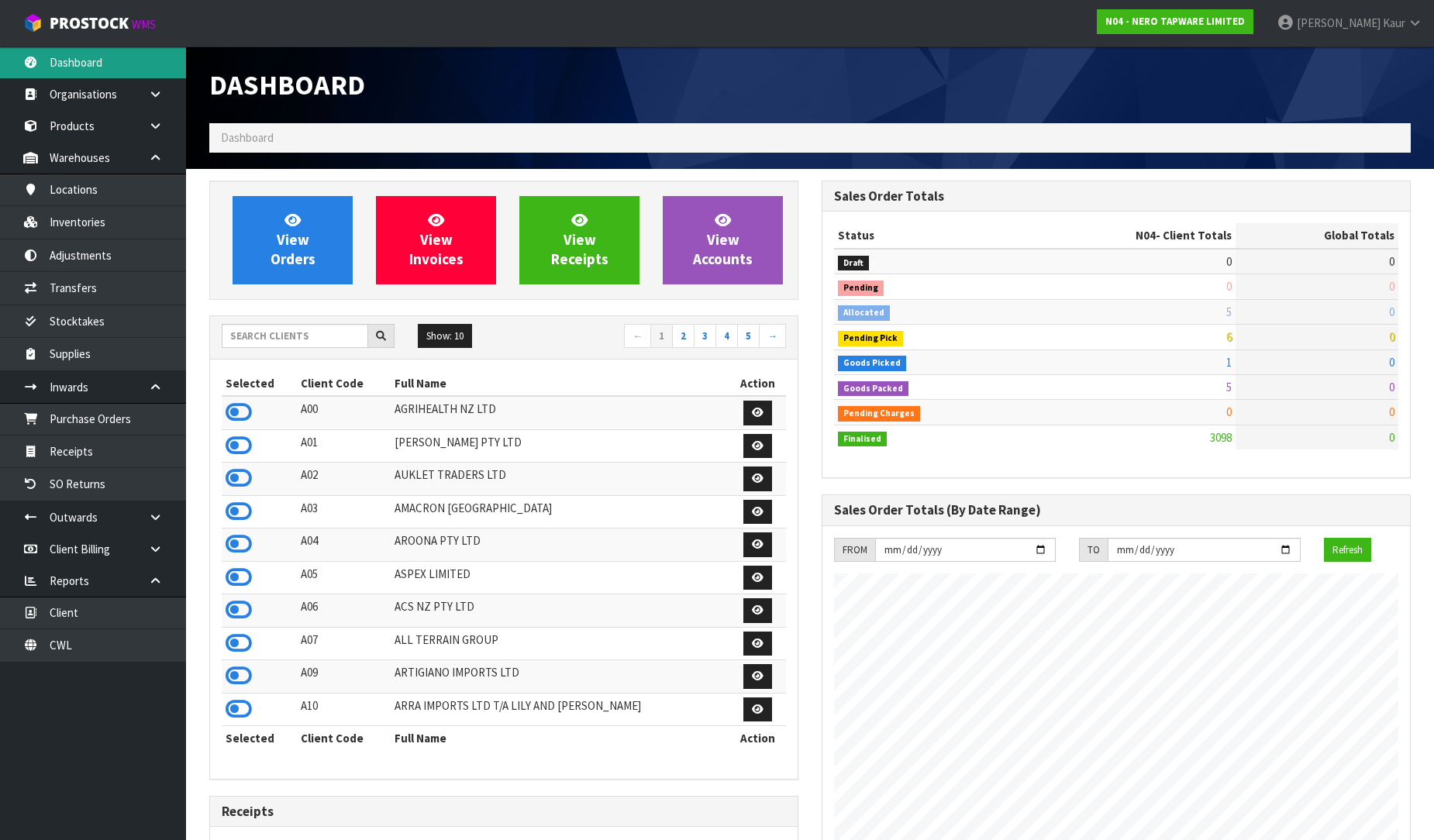
scroll to position [1208, 612]
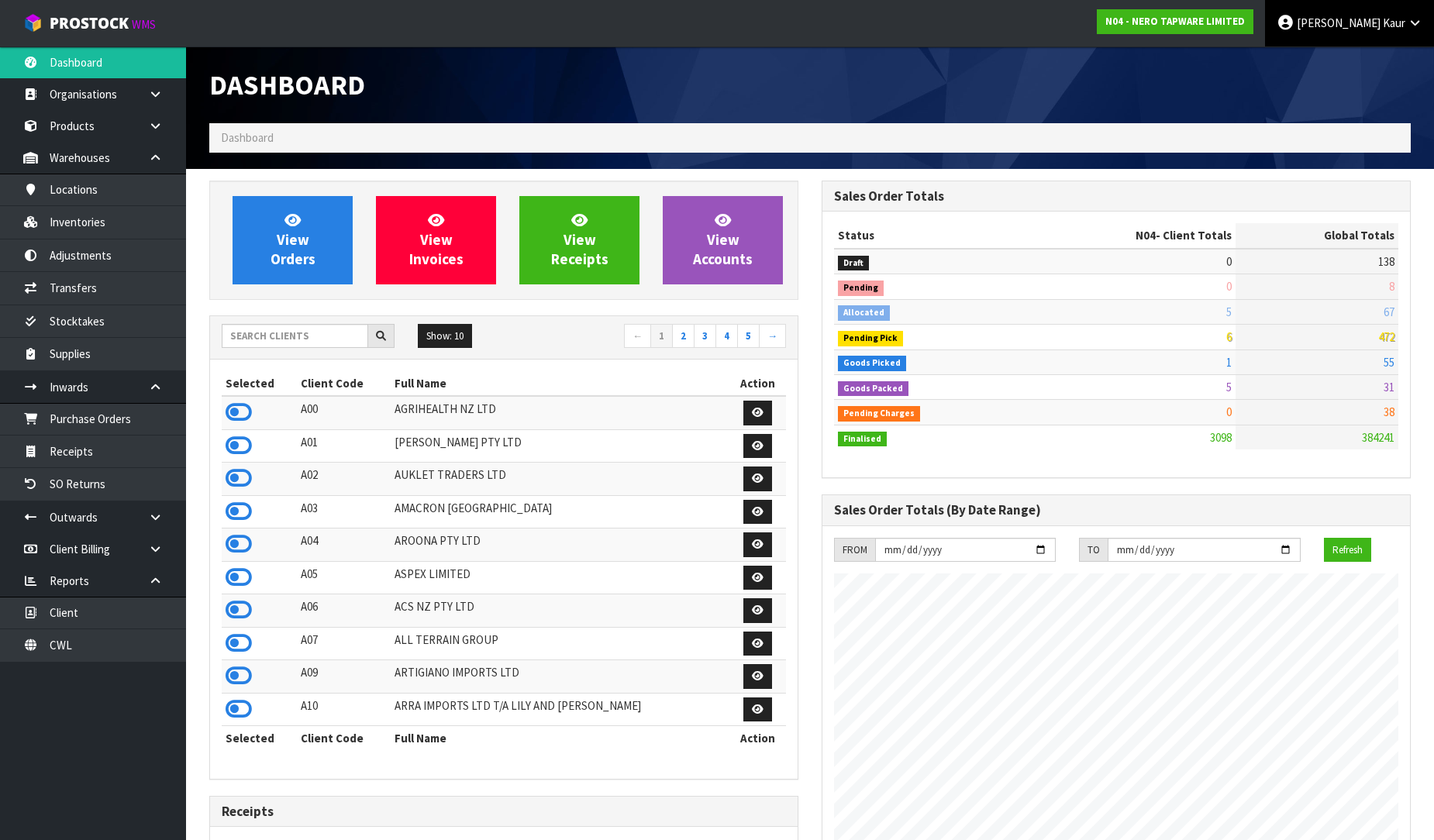
click at [1421, 25] on icon at bounding box center [1415, 23] width 14 height 11
click at [1351, 56] on link "Logout" at bounding box center [1372, 62] width 122 height 21
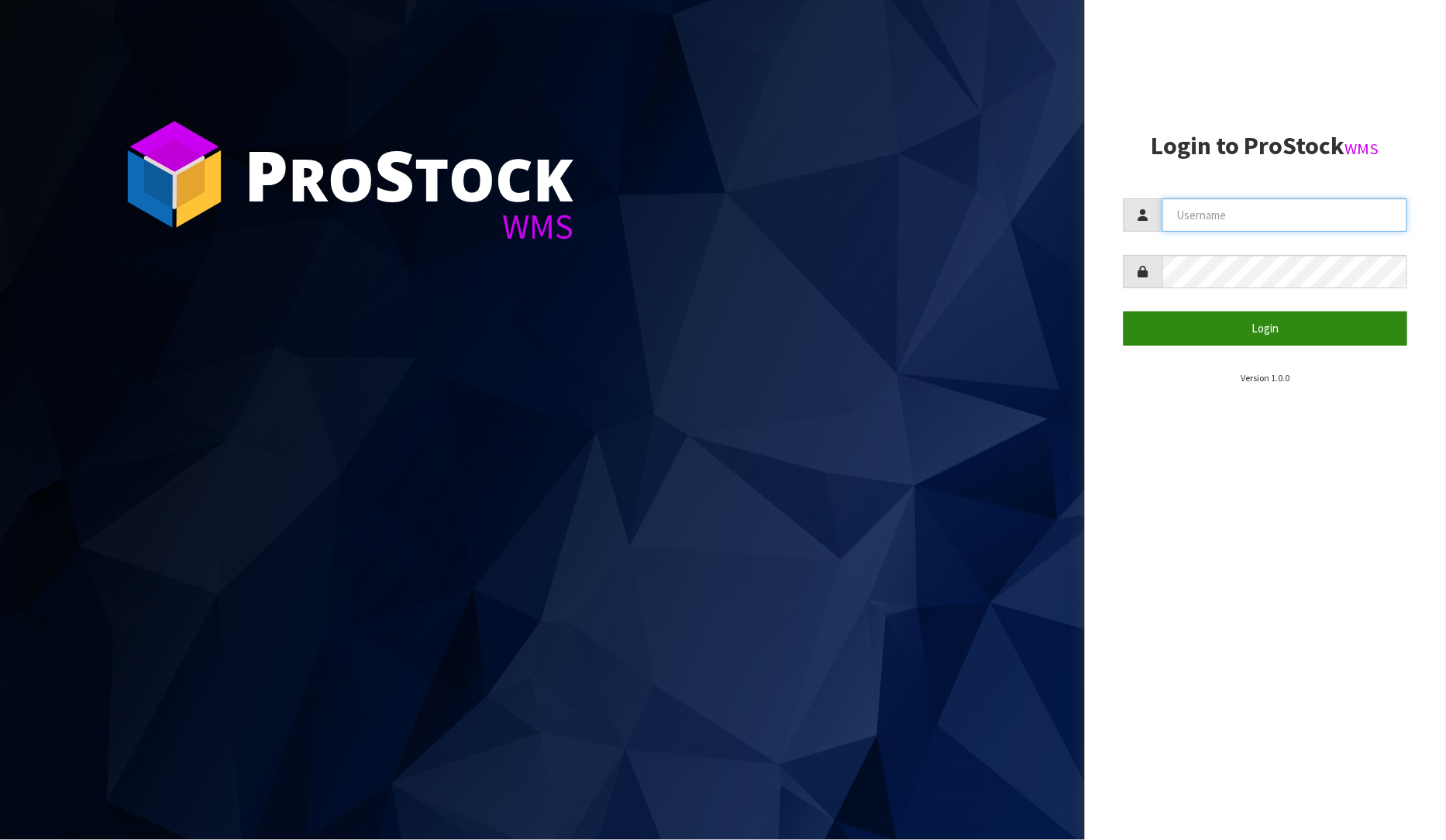
type input "[PERSON_NAME]"
click at [1283, 328] on button "Login" at bounding box center [1266, 327] width 284 height 33
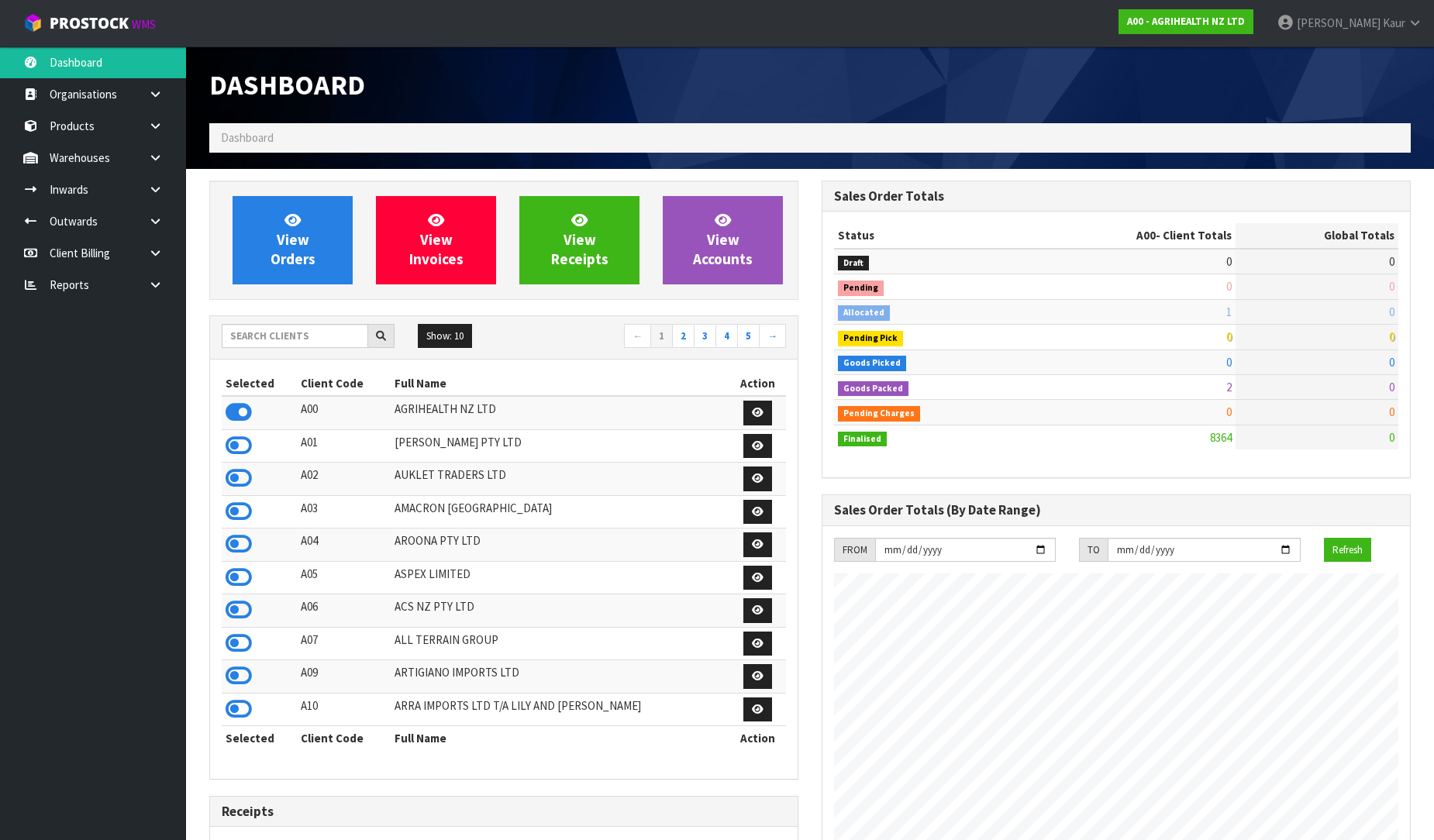
scroll to position [1174, 612]
click at [261, 327] on input "text" at bounding box center [295, 336] width 146 height 24
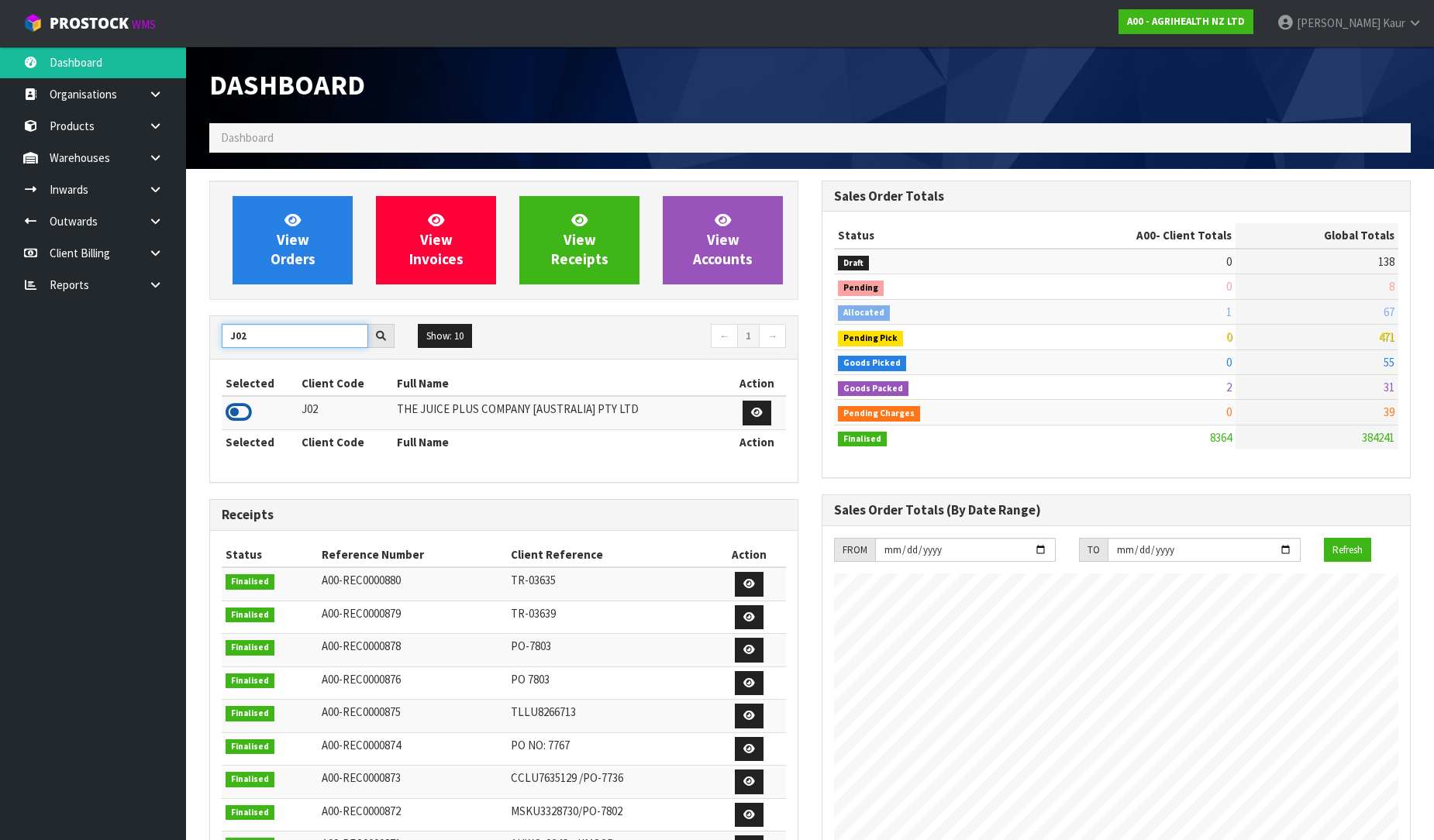
type input "J02"
click at [233, 411] on icon at bounding box center [238, 412] width 27 height 23
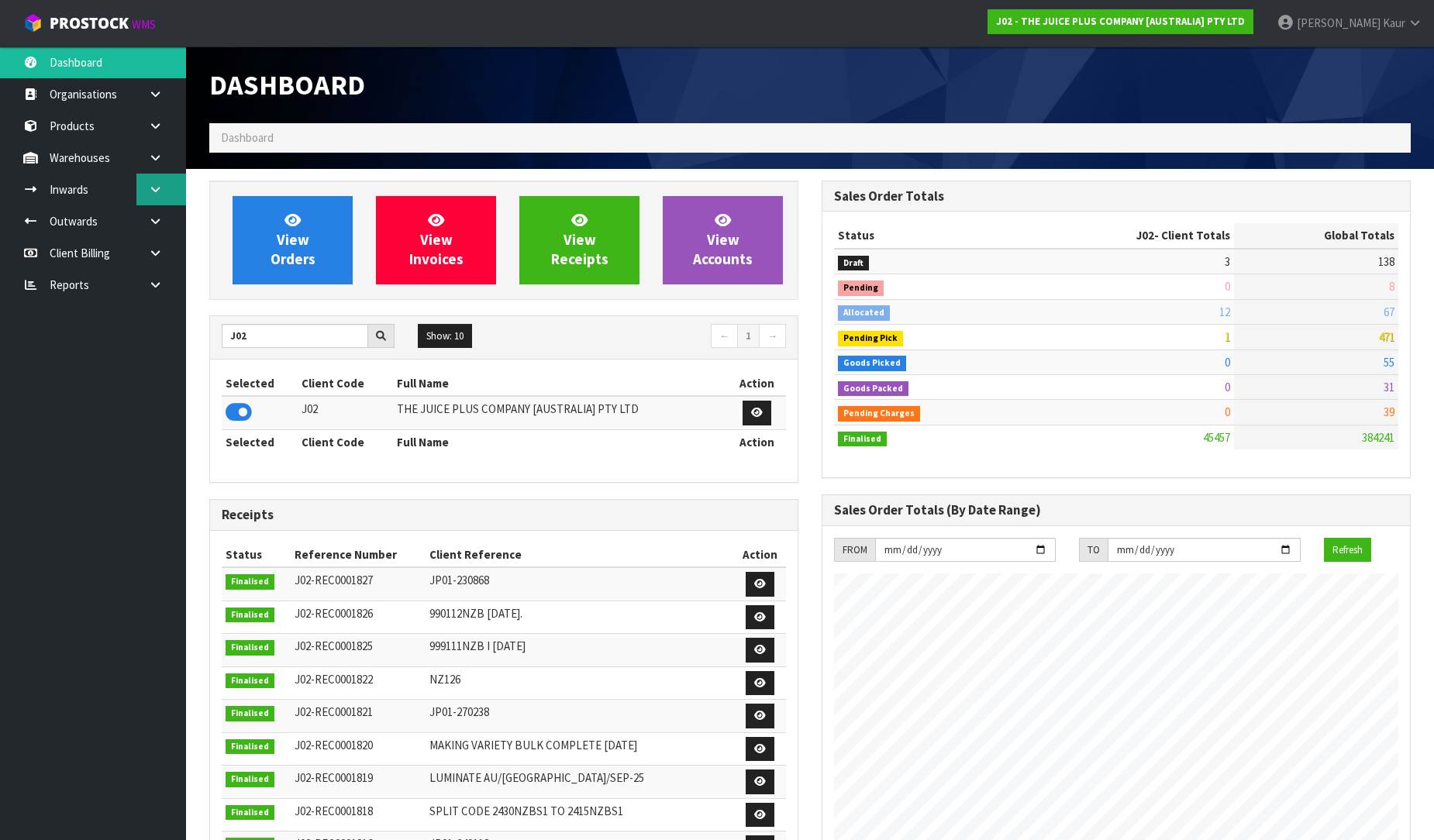
click at [153, 180] on link at bounding box center [162, 189] width 50 height 31
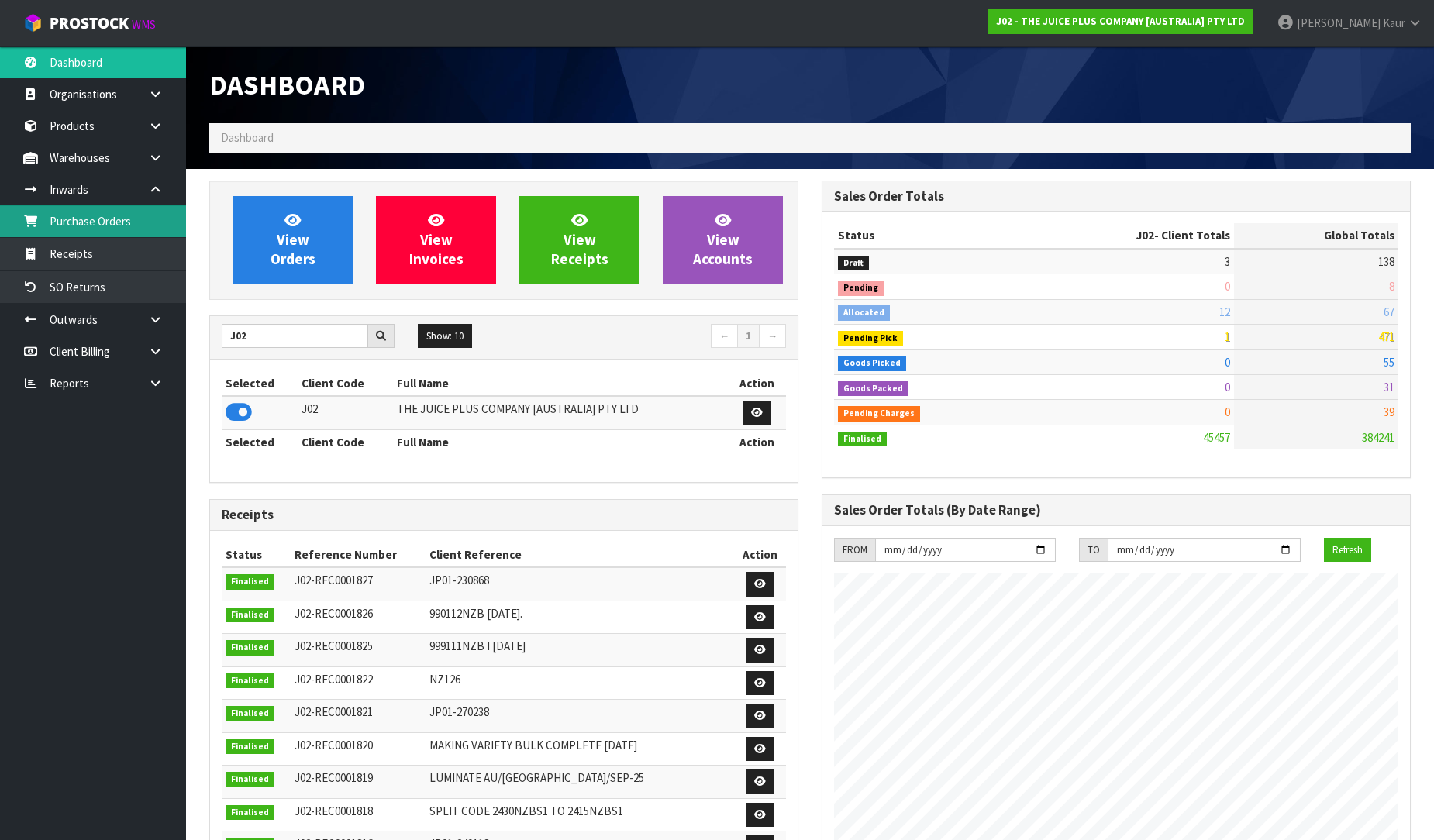
click at [103, 233] on link "Purchase Orders" at bounding box center [93, 220] width 186 height 31
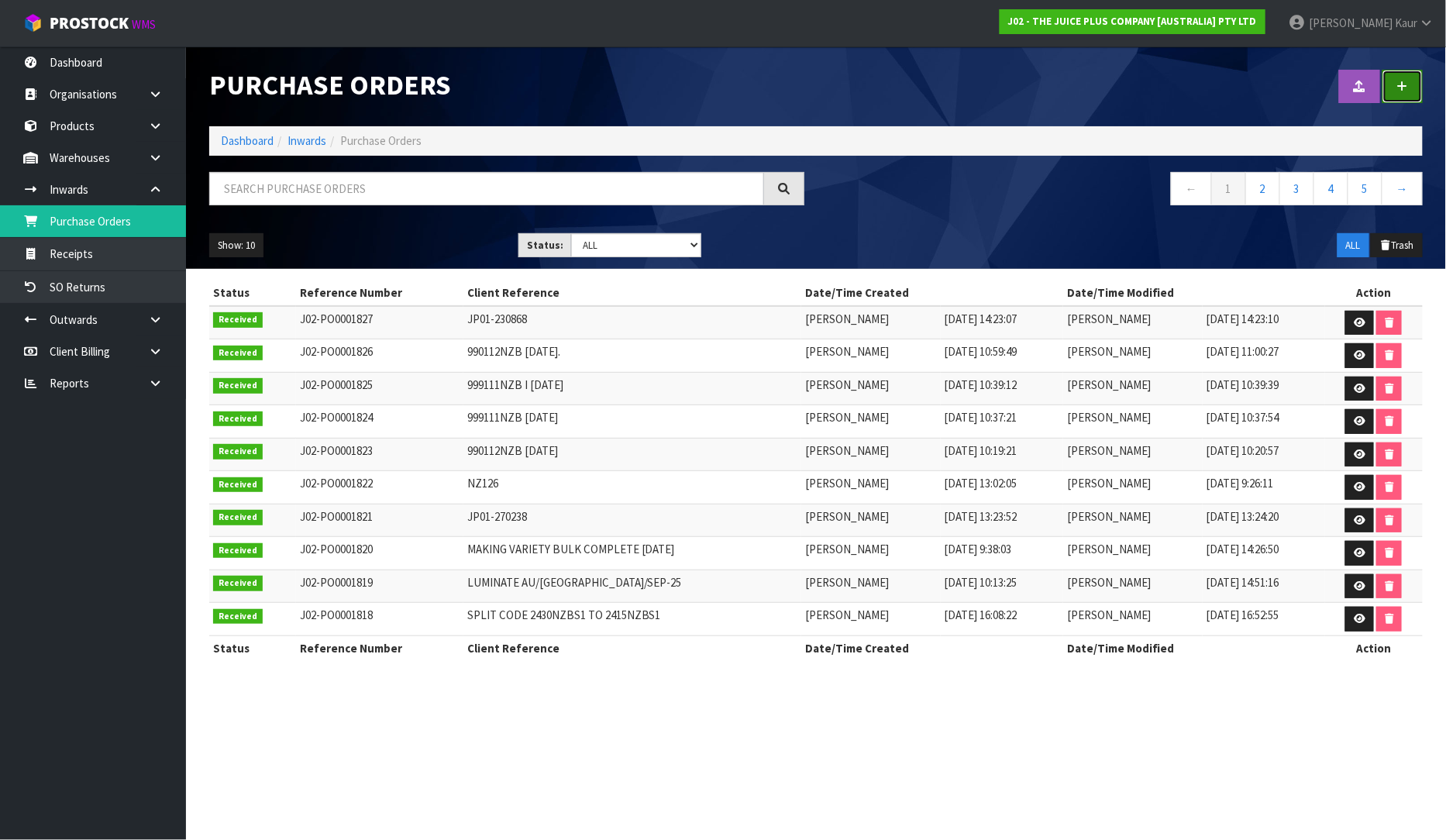
click at [1407, 89] on icon at bounding box center [1403, 86] width 10 height 11
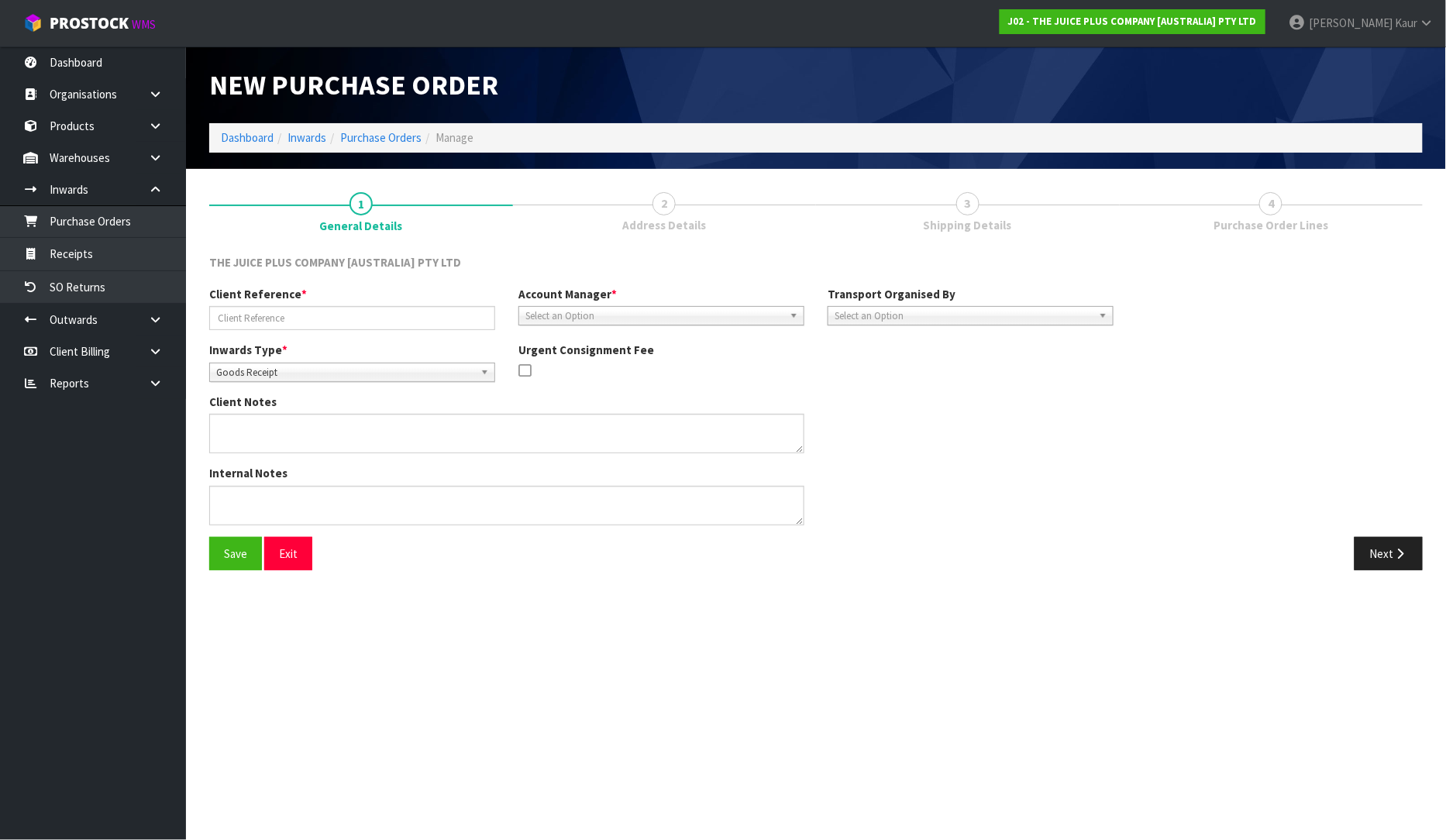
click at [301, 370] on span "Goods Receipt" at bounding box center [345, 373] width 258 height 19
click at [306, 431] on li "Goods Returned" at bounding box center [352, 436] width 278 height 19
click at [307, 307] on input "text" at bounding box center [352, 318] width 286 height 24
type input "JP01-277717"
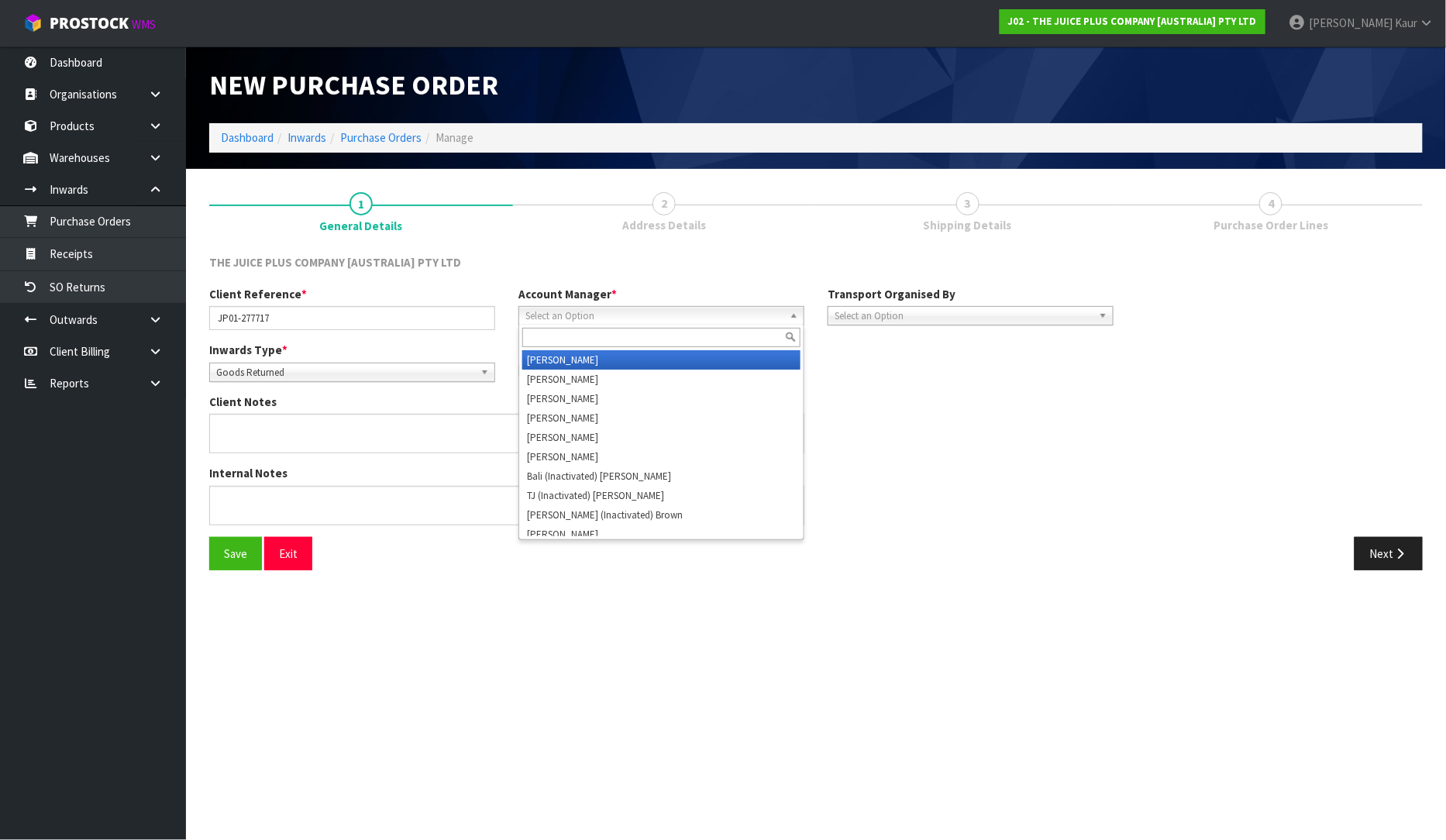
click at [679, 316] on span "Select an Option" at bounding box center [654, 315] width 258 height 19
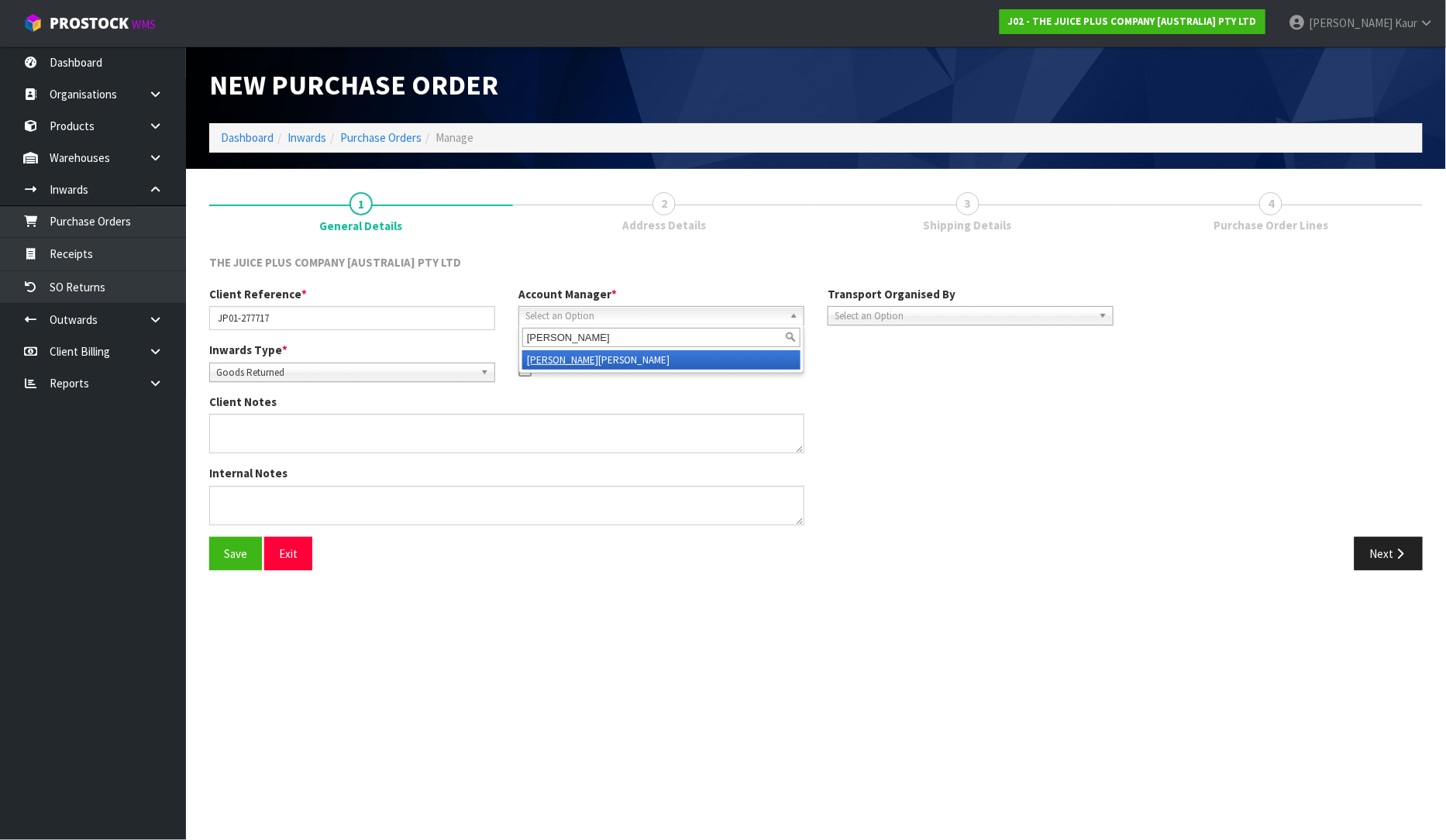
type input "ROCIO"
click at [680, 359] on li "Rocio Lopez" at bounding box center [661, 360] width 278 height 19
click at [872, 310] on span "Select an Option" at bounding box center [963, 315] width 258 height 19
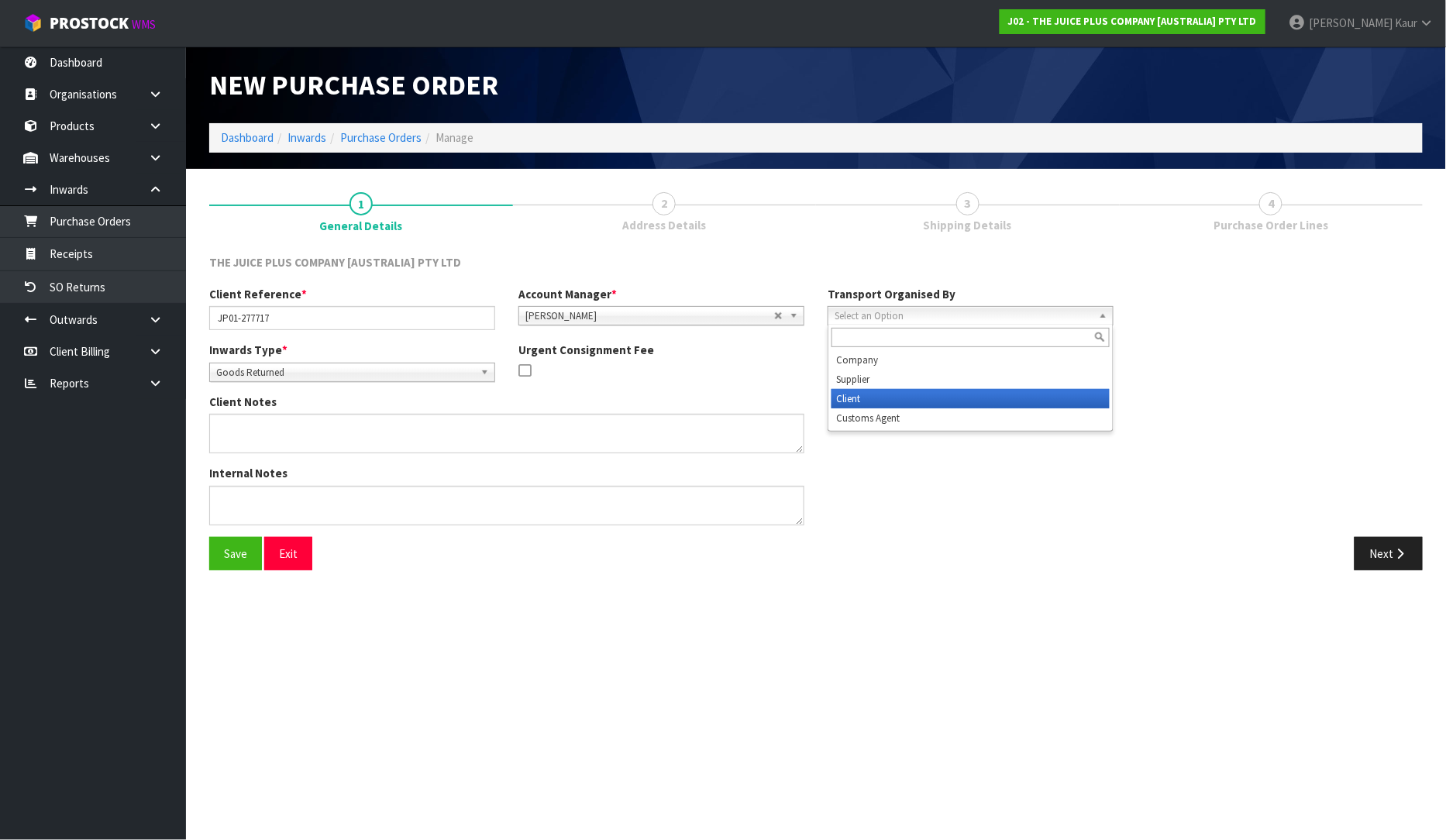
click at [871, 404] on li "Client" at bounding box center [970, 399] width 278 height 19
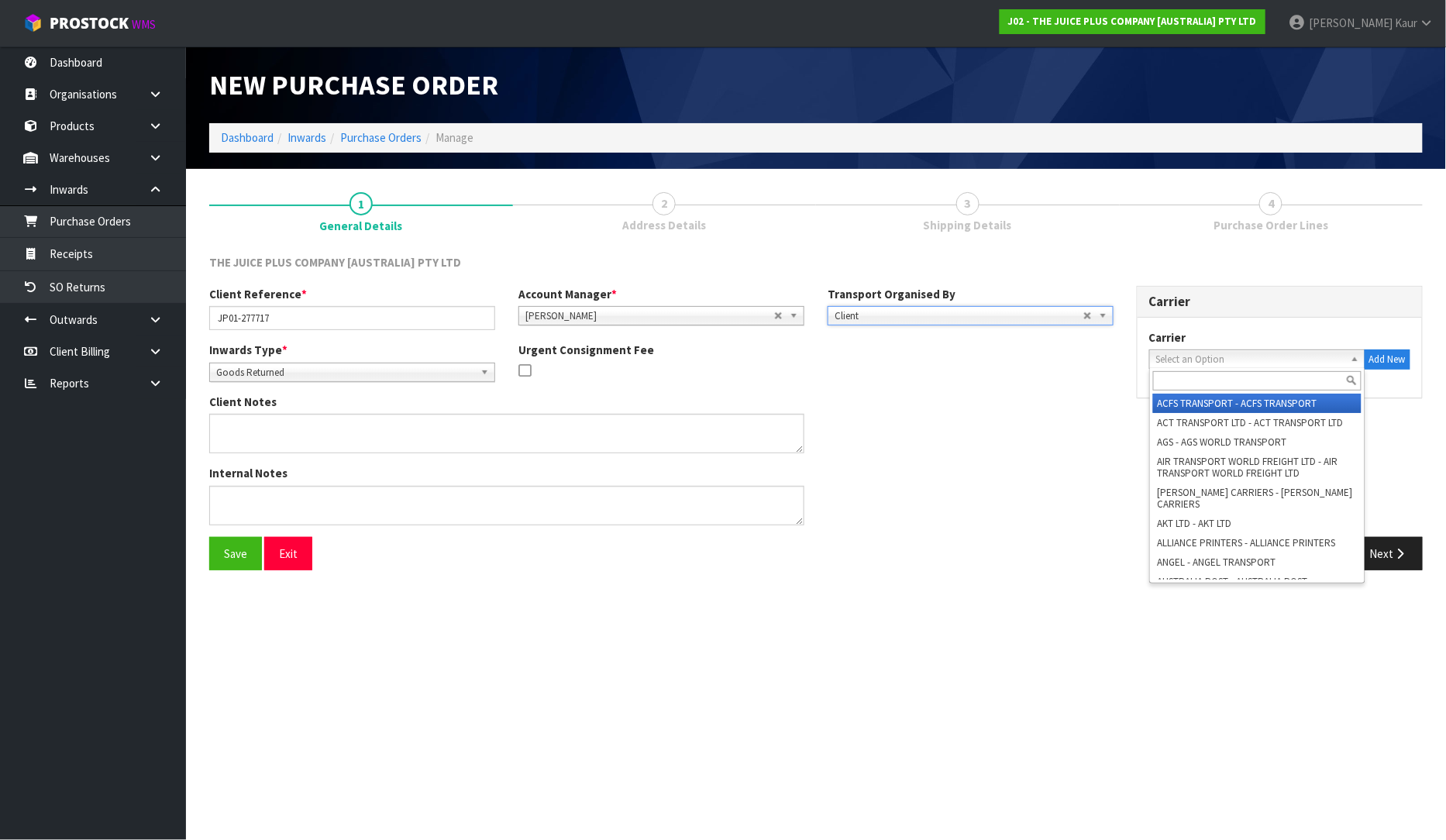
click at [1231, 353] on span "Select an Option" at bounding box center [1250, 359] width 188 height 19
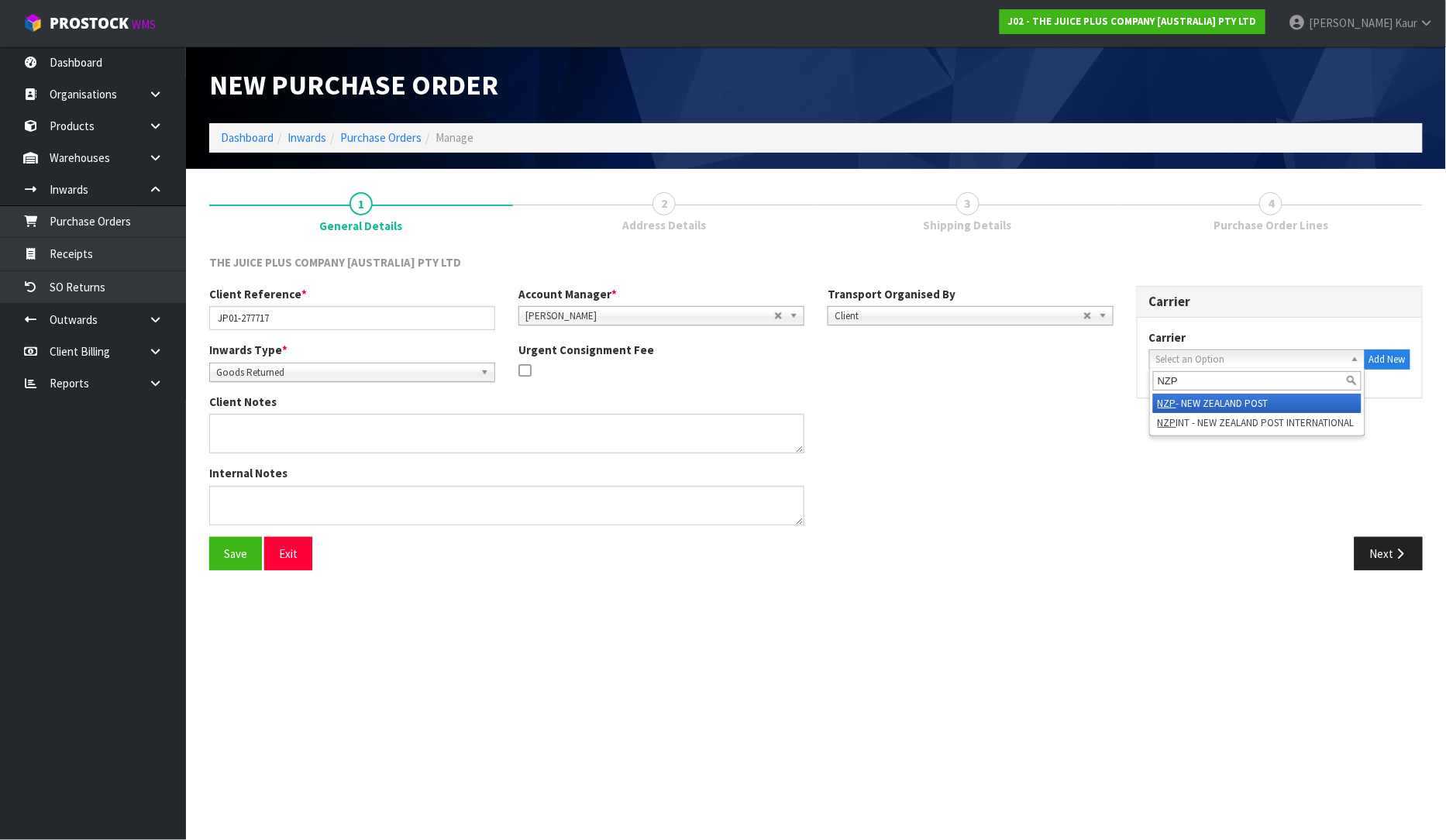
type input "NZP"
click at [1238, 401] on li "NZP - NEW ZEALAND POST" at bounding box center [1257, 403] width 208 height 19
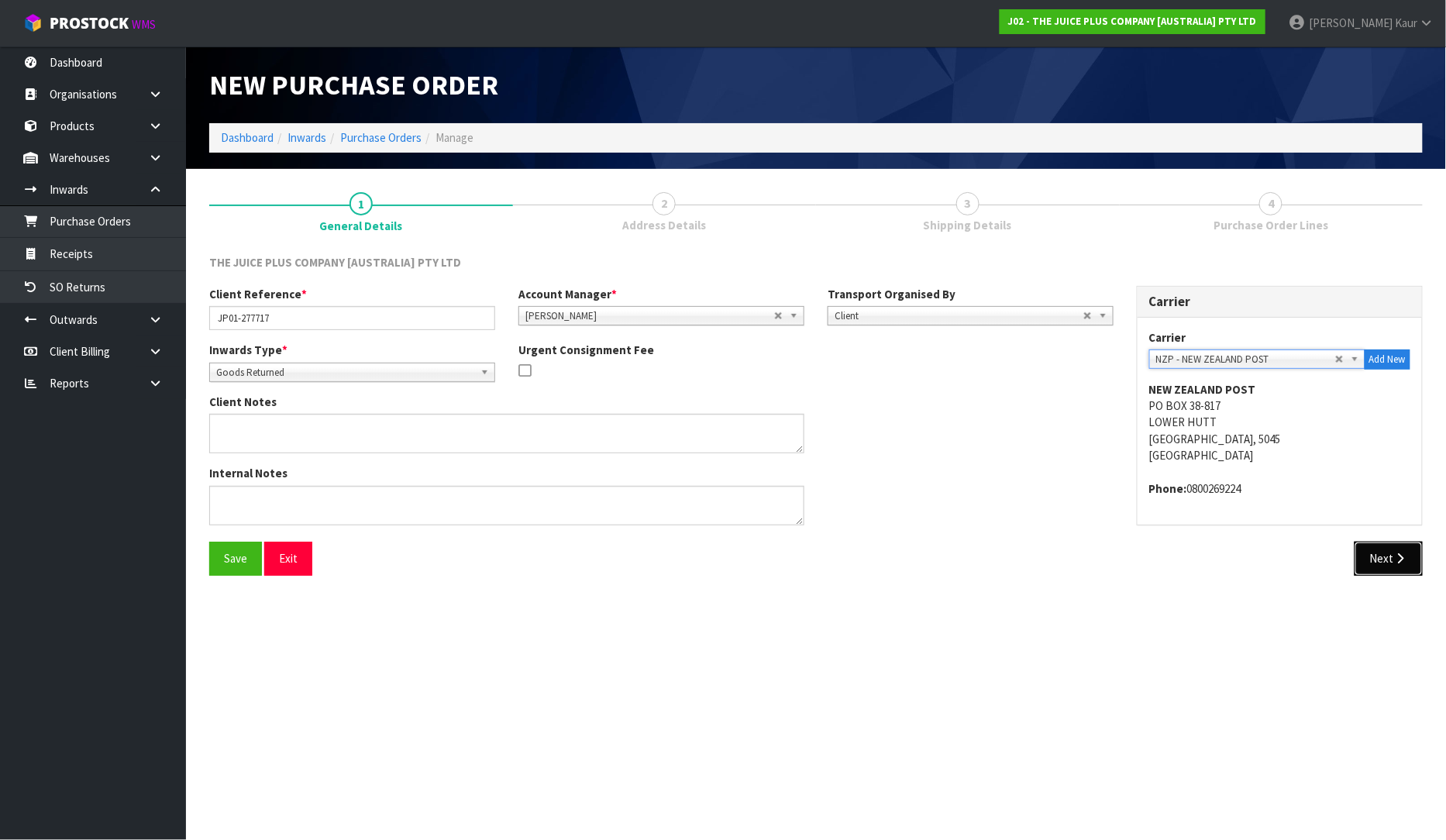
click at [1383, 554] on button "Next" at bounding box center [1389, 558] width 68 height 33
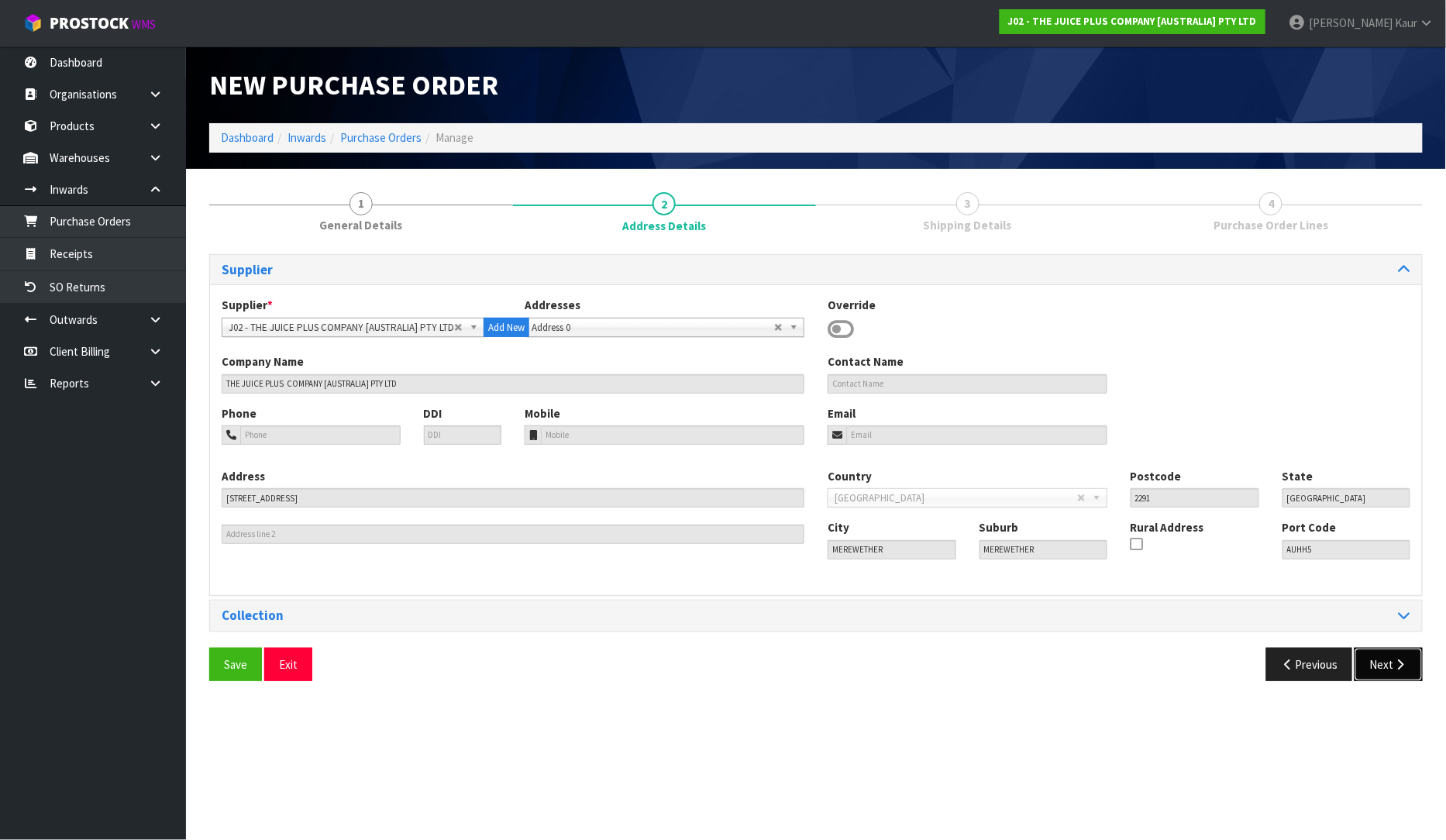
click at [1378, 660] on button "Next" at bounding box center [1389, 664] width 68 height 33
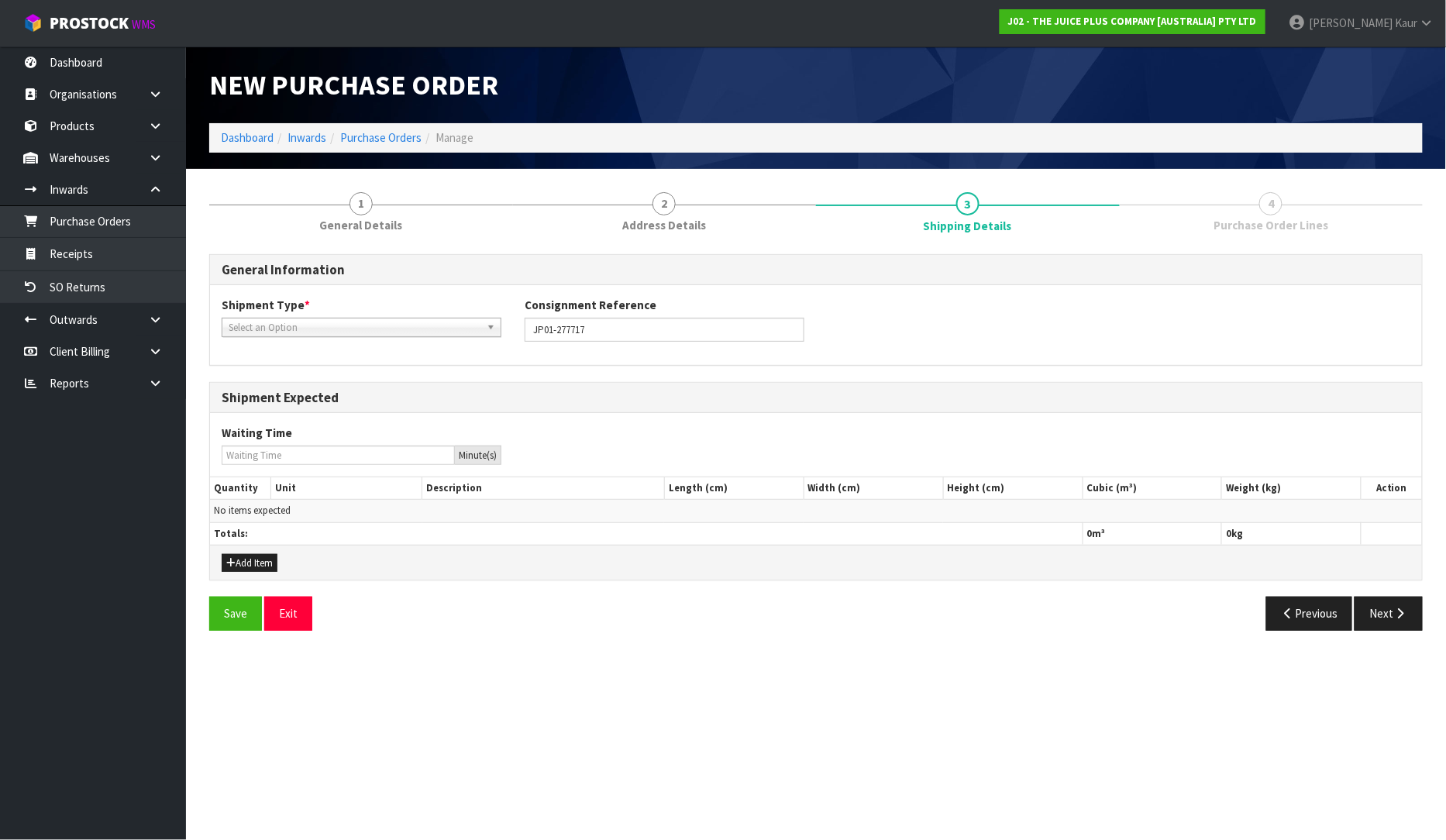
click at [352, 327] on span "Select an Option" at bounding box center [354, 327] width 252 height 19
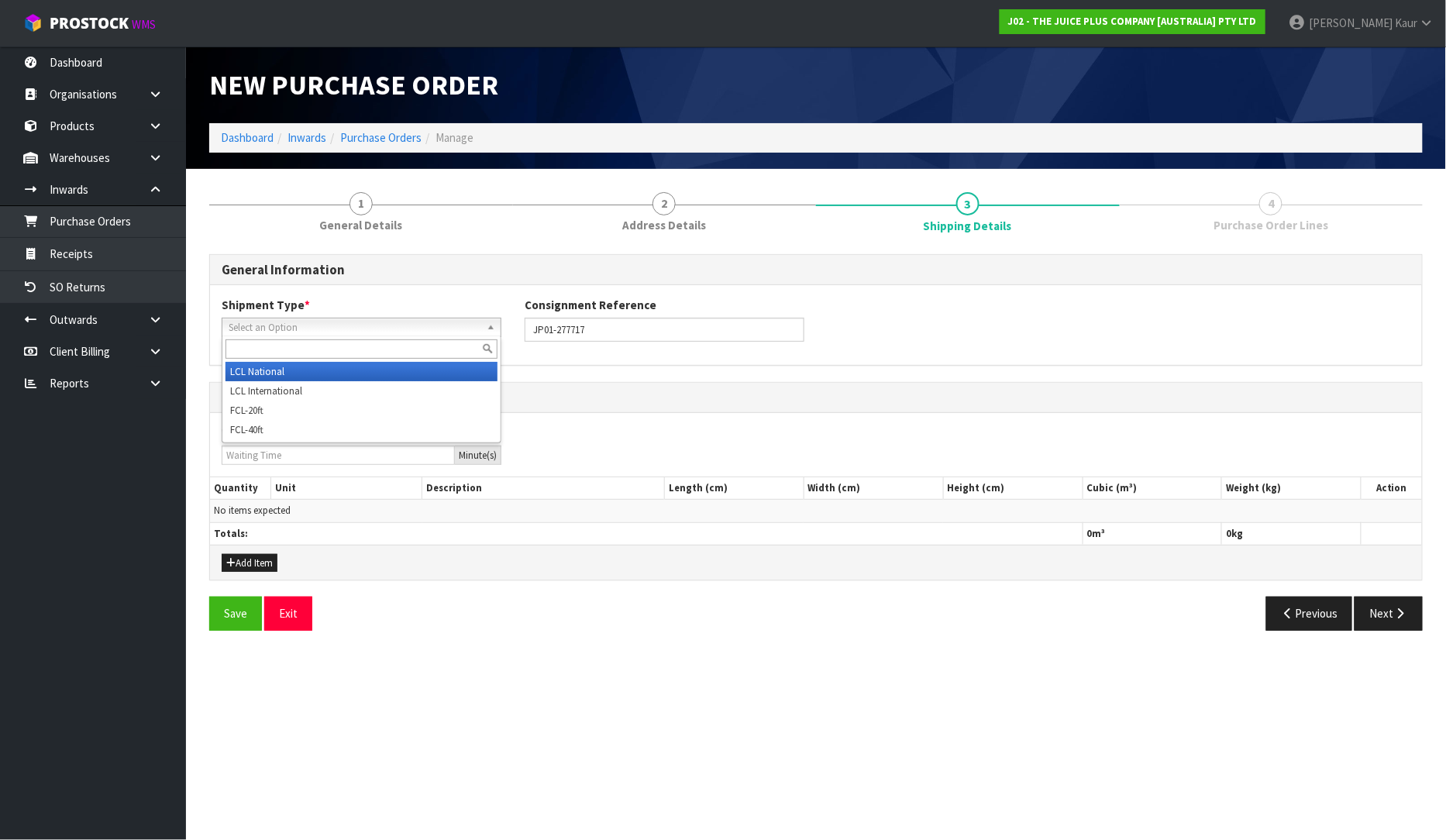
click at [305, 372] on li "LCL National" at bounding box center [361, 372] width 272 height 19
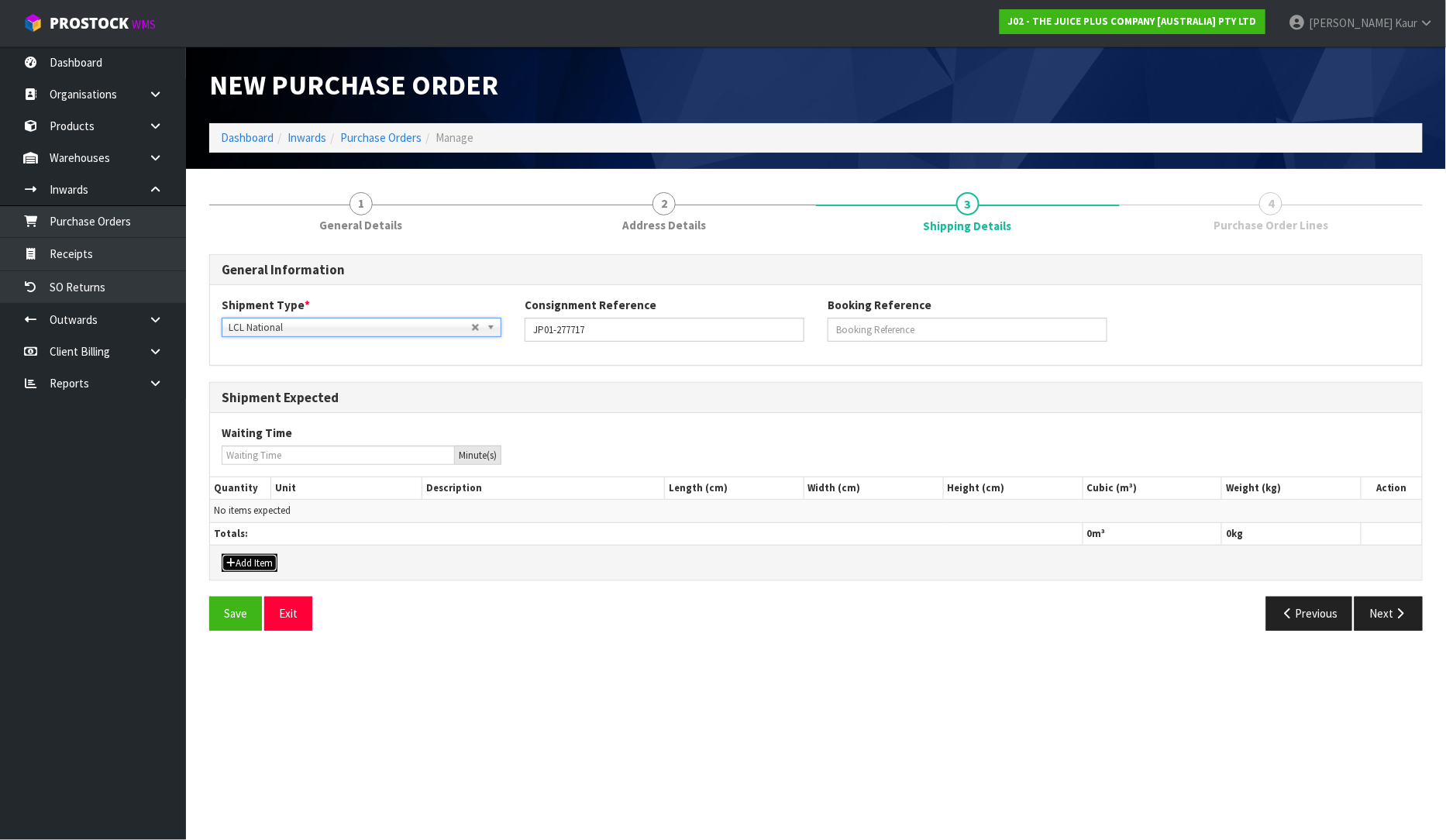
drag, startPoint x: 241, startPoint y: 568, endPoint x: 257, endPoint y: 568, distance: 16.0
click at [241, 568] on button "Add Item" at bounding box center [249, 563] width 56 height 19
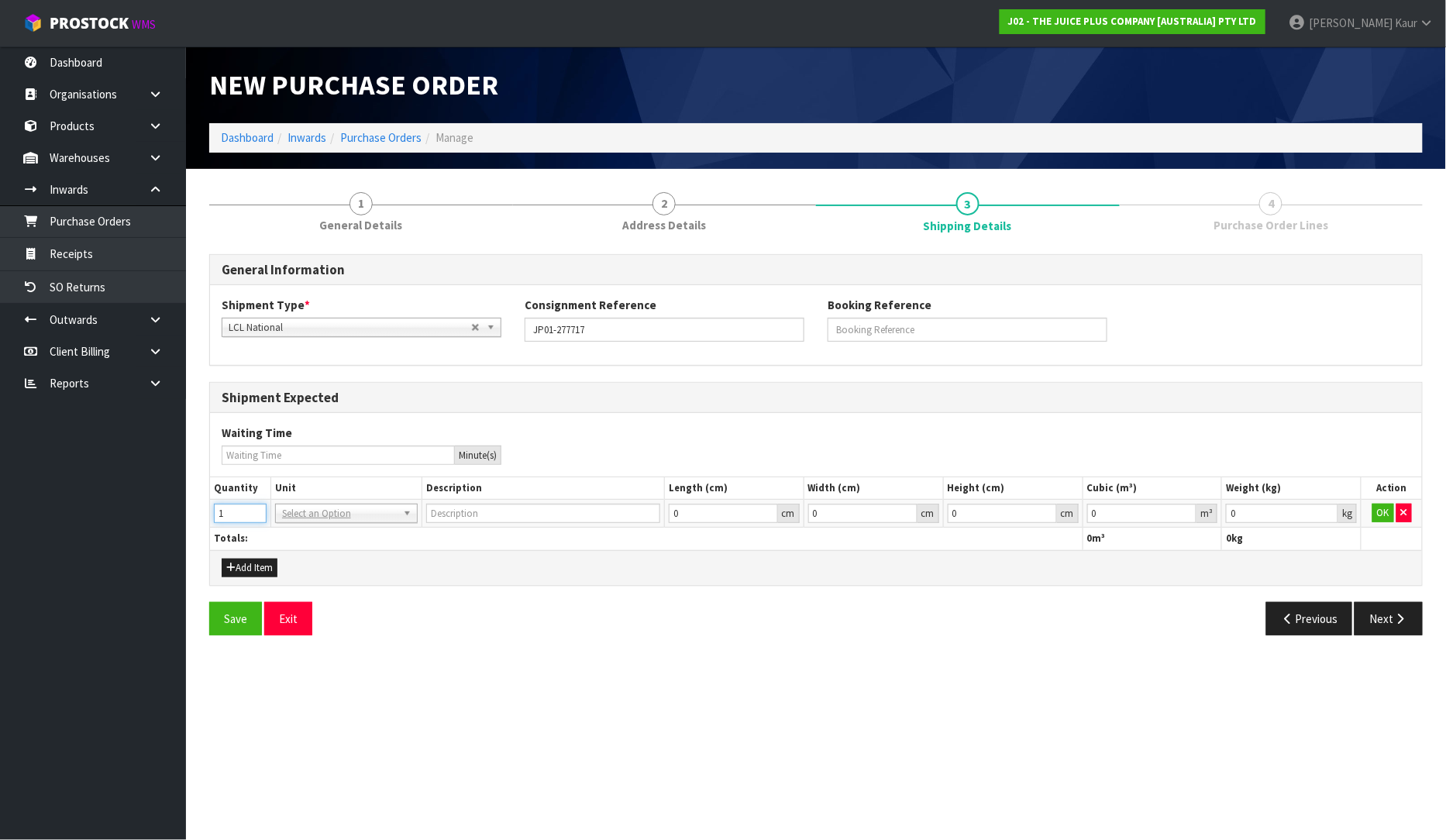
type input "1"
click at [259, 508] on input "1" at bounding box center [240, 513] width 52 height 19
click at [292, 533] on input "text" at bounding box center [347, 535] width 135 height 19
type input "CTN"
type input "CARTON"
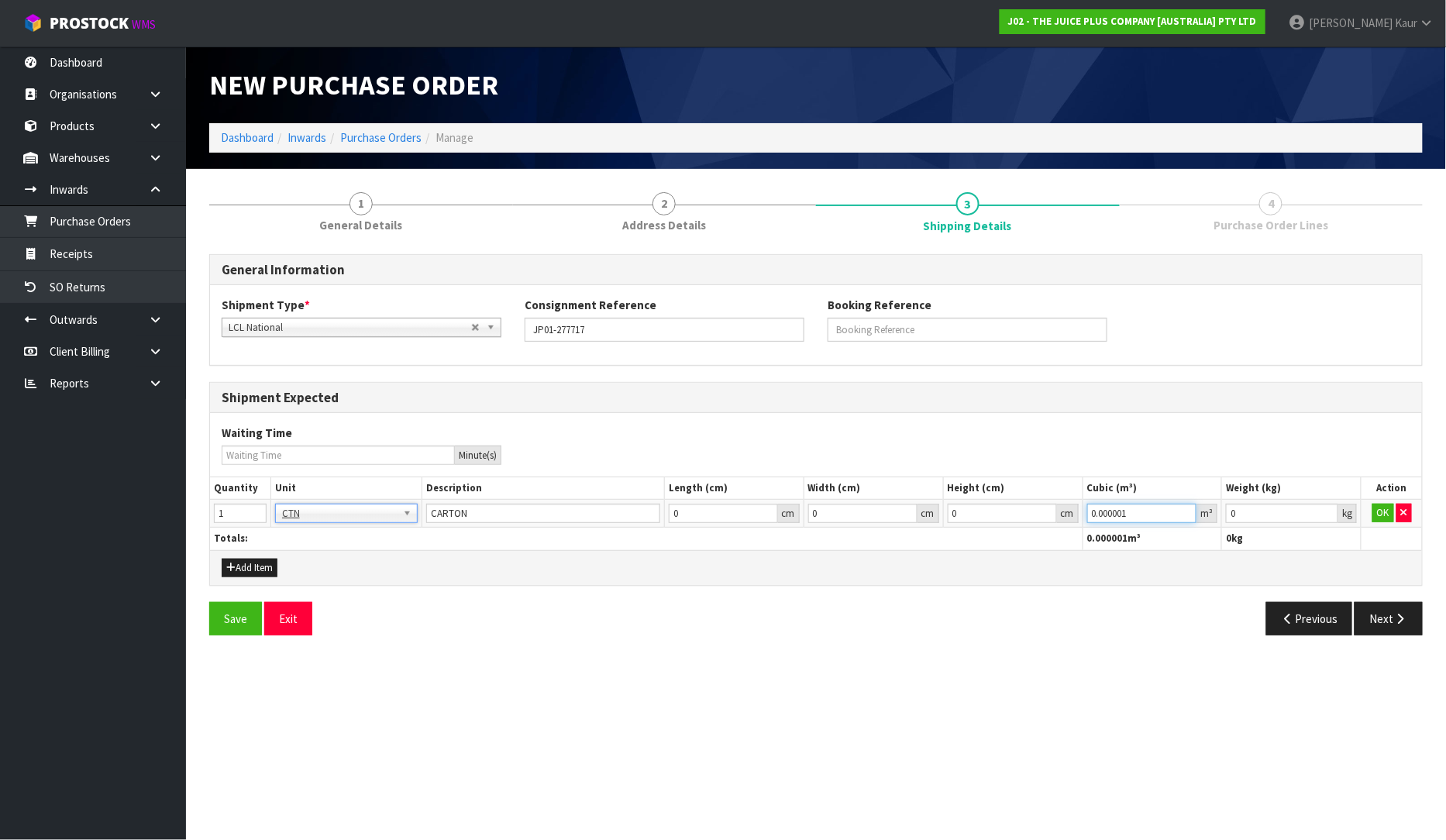
type input "0.000001"
click at [1188, 509] on input "0.000001" at bounding box center [1142, 513] width 110 height 19
type input "0.001"
click at [1329, 509] on input "0.001" at bounding box center [1283, 513] width 113 height 19
click at [1383, 512] on button "OK" at bounding box center [1383, 513] width 22 height 19
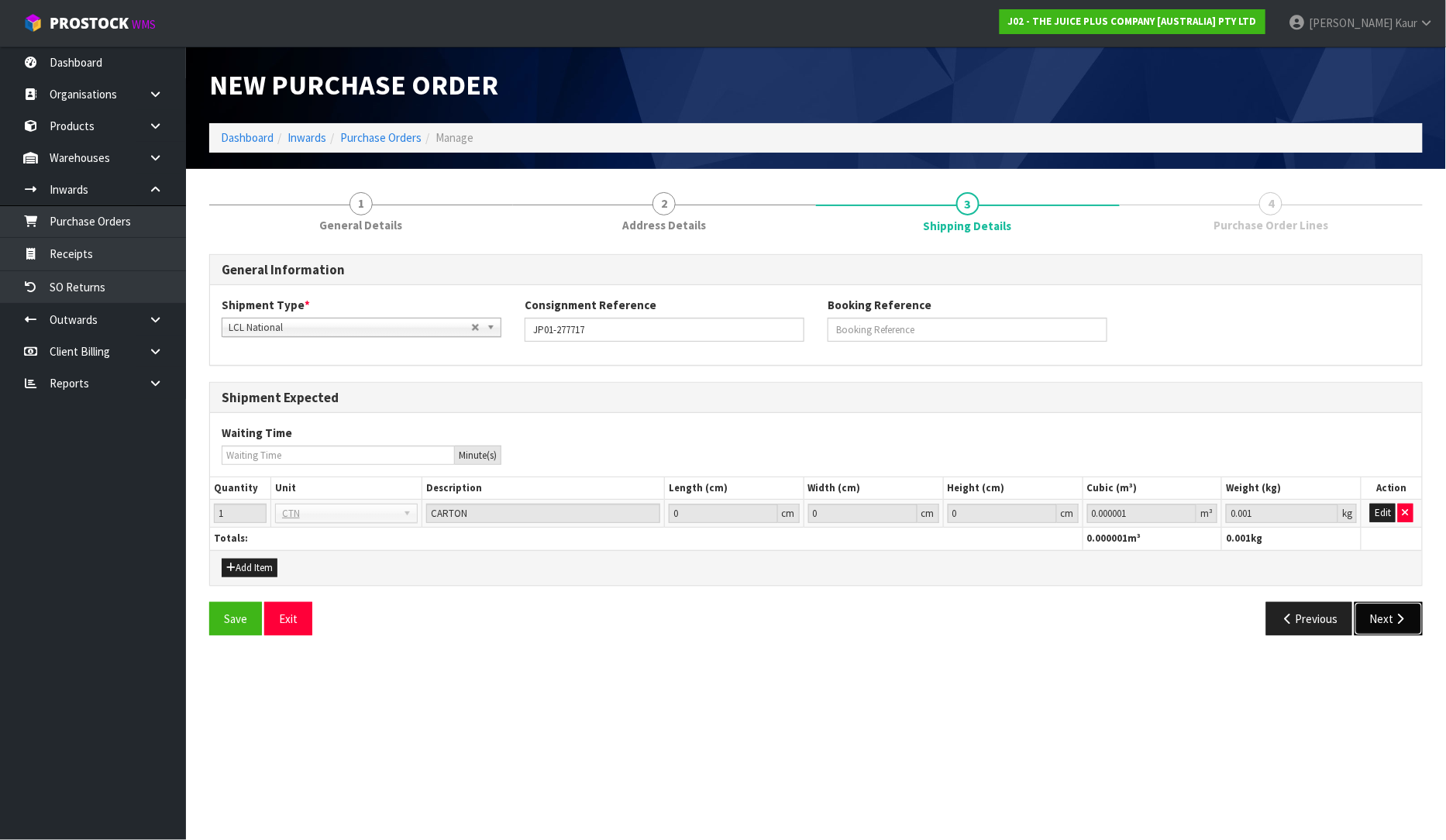
click at [1390, 615] on button "Next" at bounding box center [1389, 618] width 68 height 33
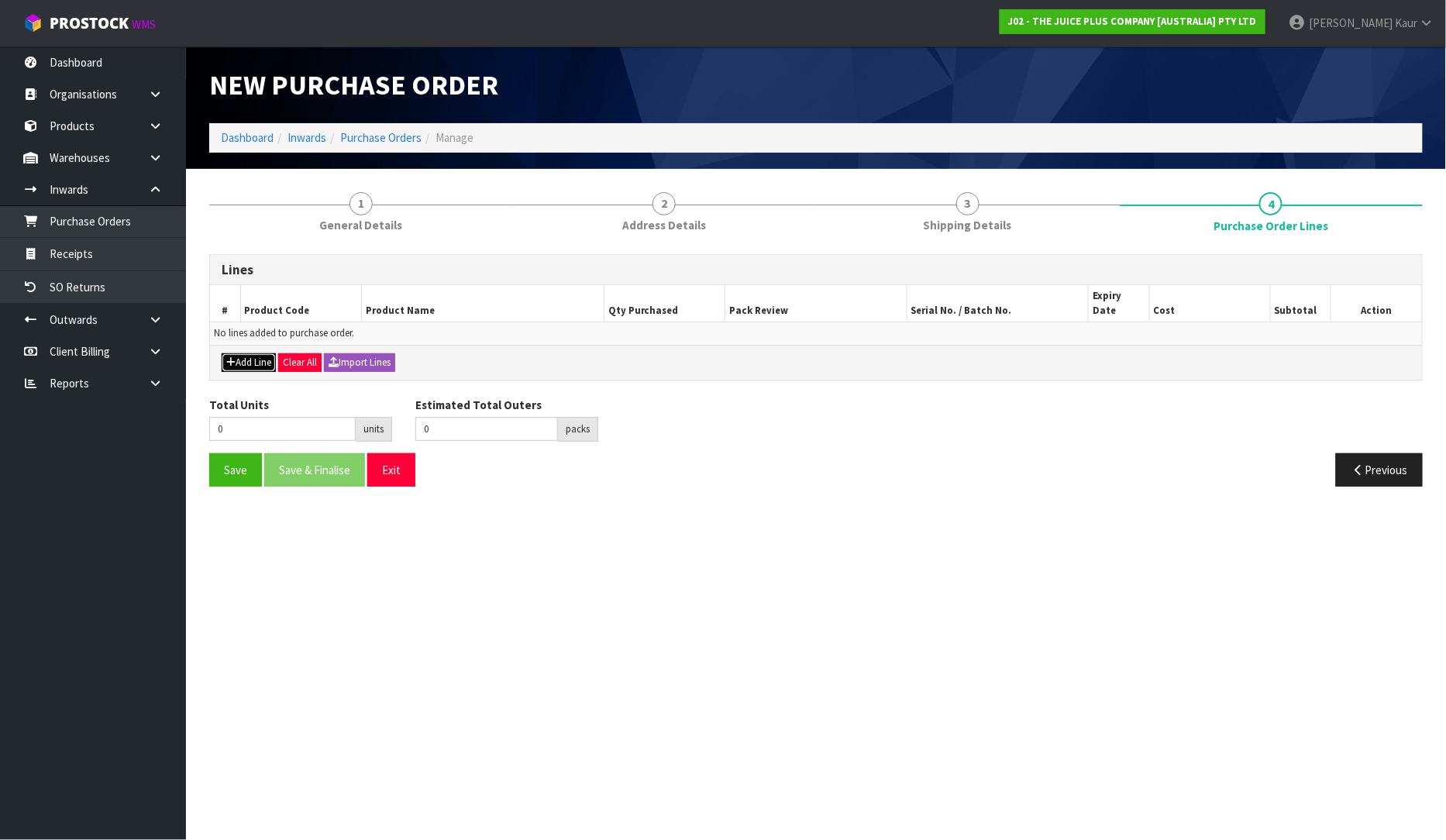
click at [261, 353] on button "Add Line" at bounding box center [248, 362] width 54 height 19
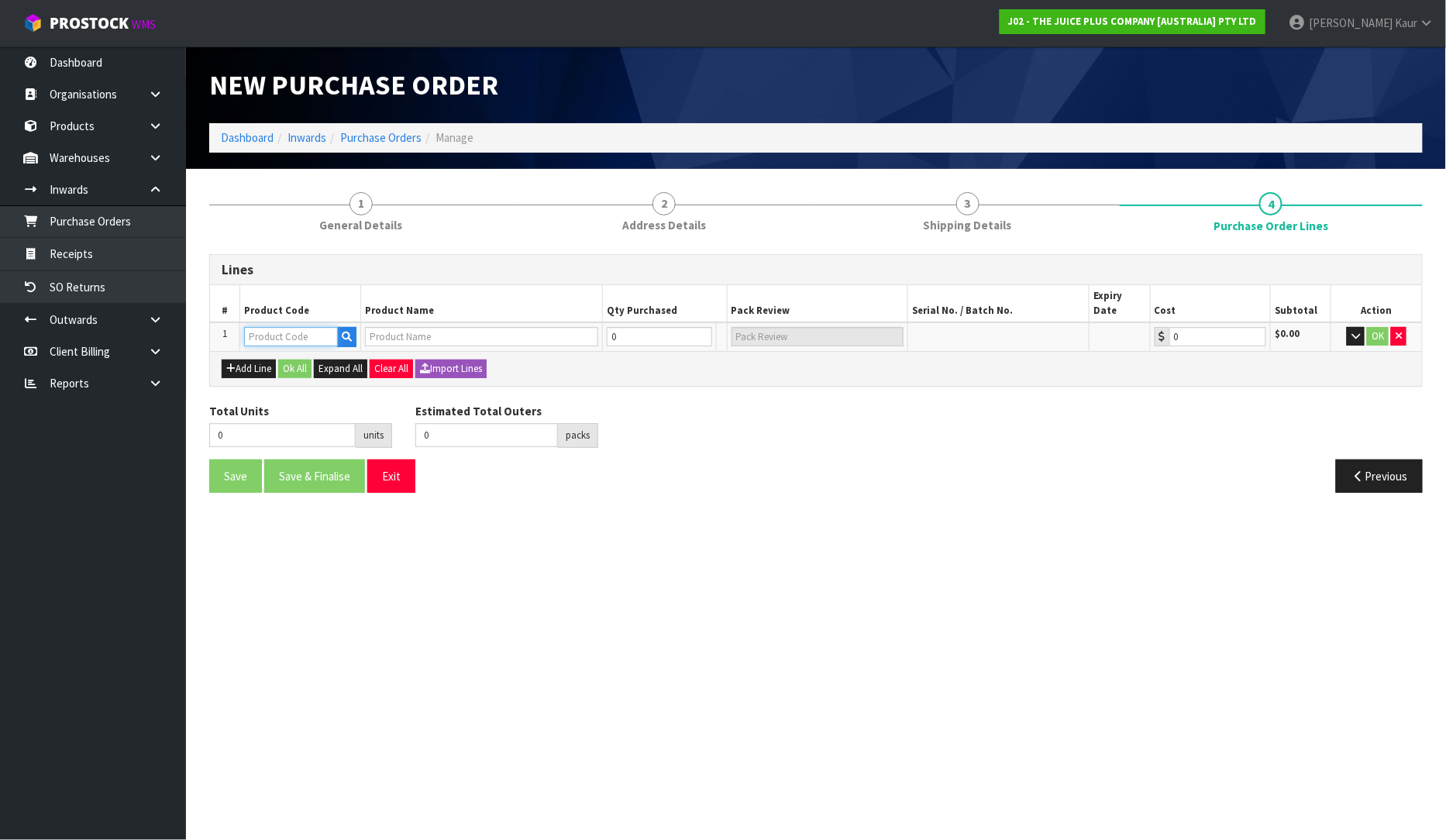
click at [276, 327] on input "text" at bounding box center [290, 336] width 94 height 19
type input "2415"
click at [288, 341] on link "2415 NZBS1" at bounding box center [307, 348] width 122 height 21
type input "2415NZBS1"
type input "2500NZBS1 LUMINATE 1 SUB CTN OF 15 SACH"
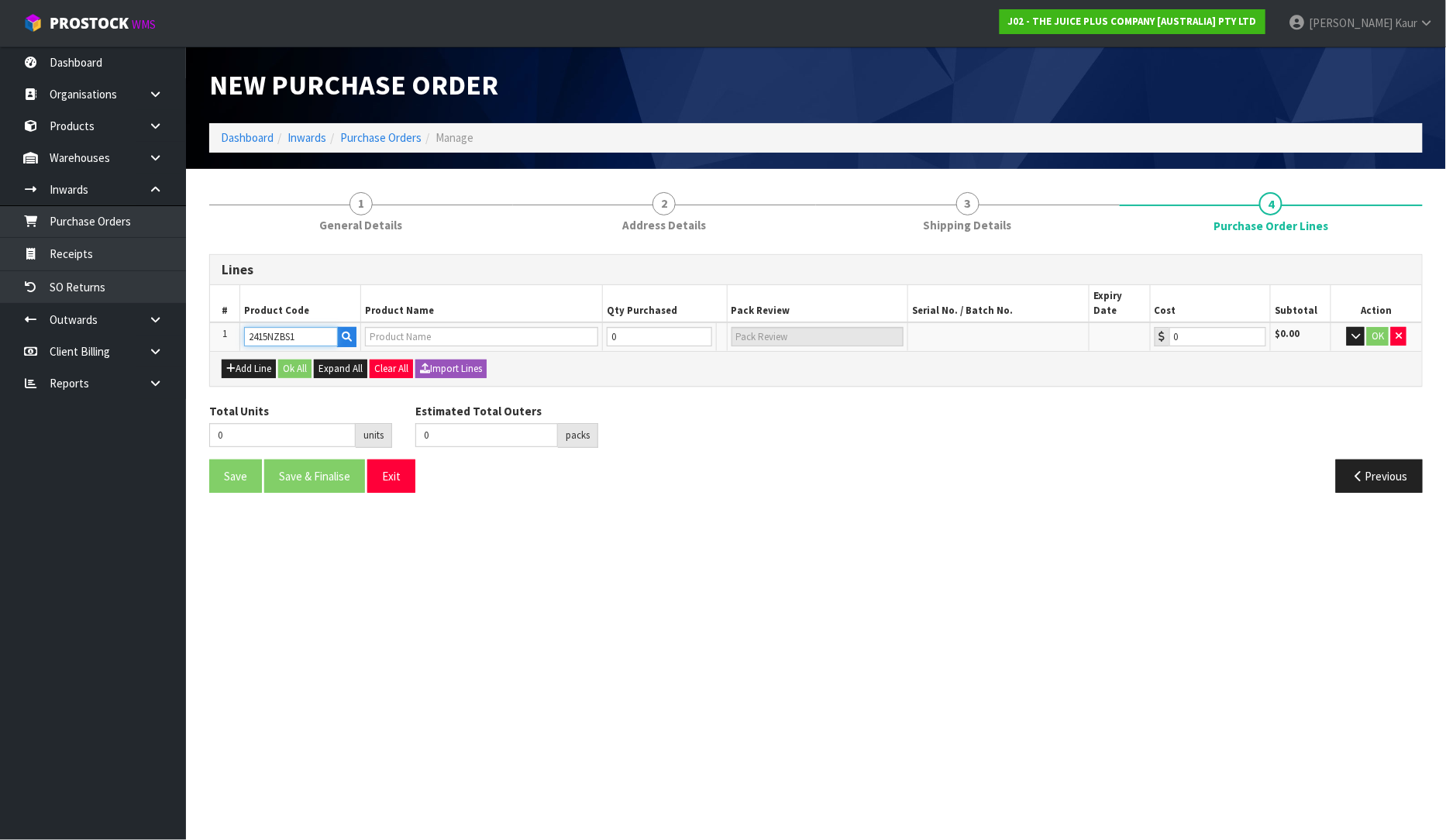
type input "0.00"
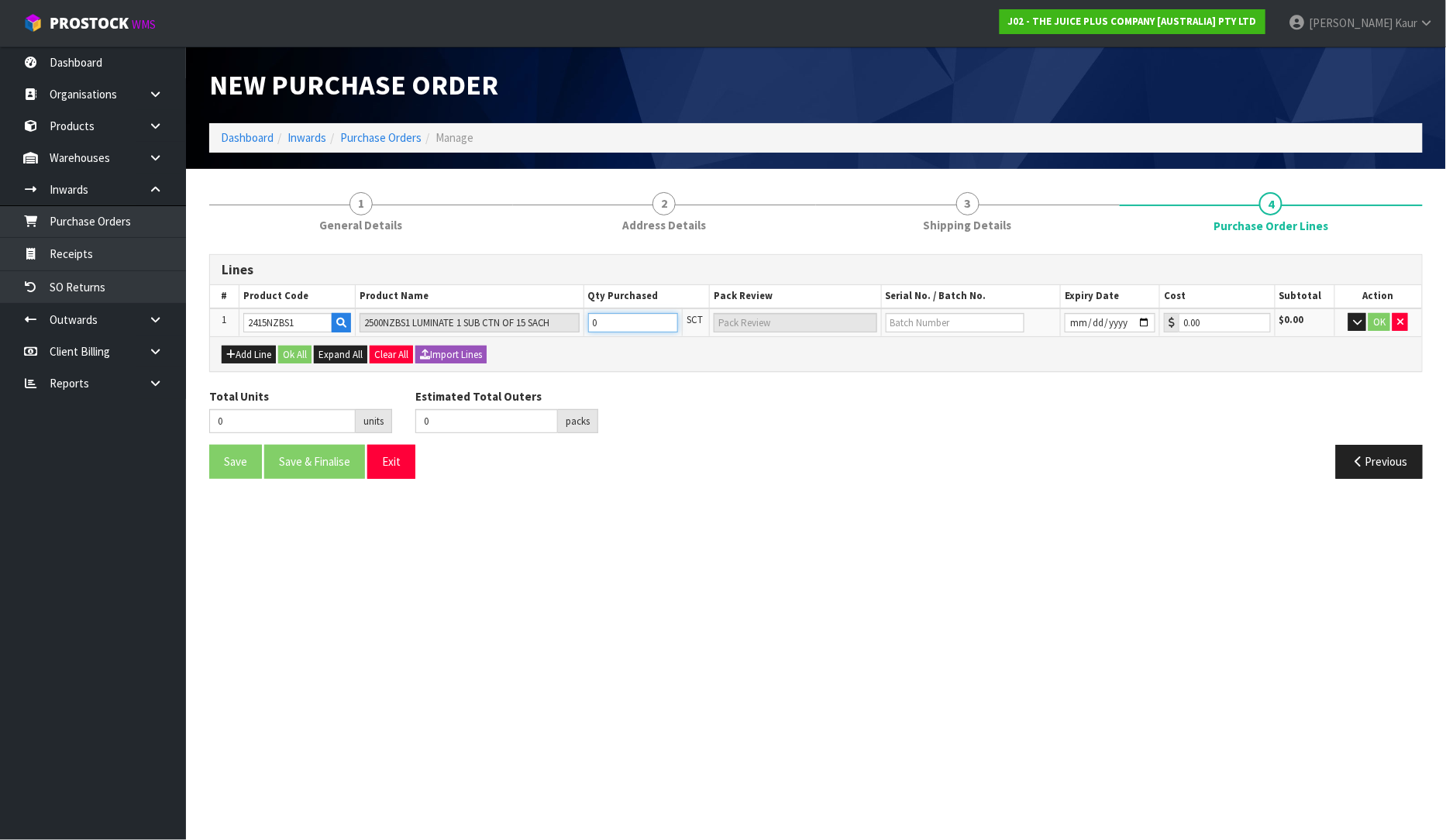
click at [631, 323] on input "0" at bounding box center [633, 323] width 90 height 19
type input "1"
type input "1 SCT"
type input "1"
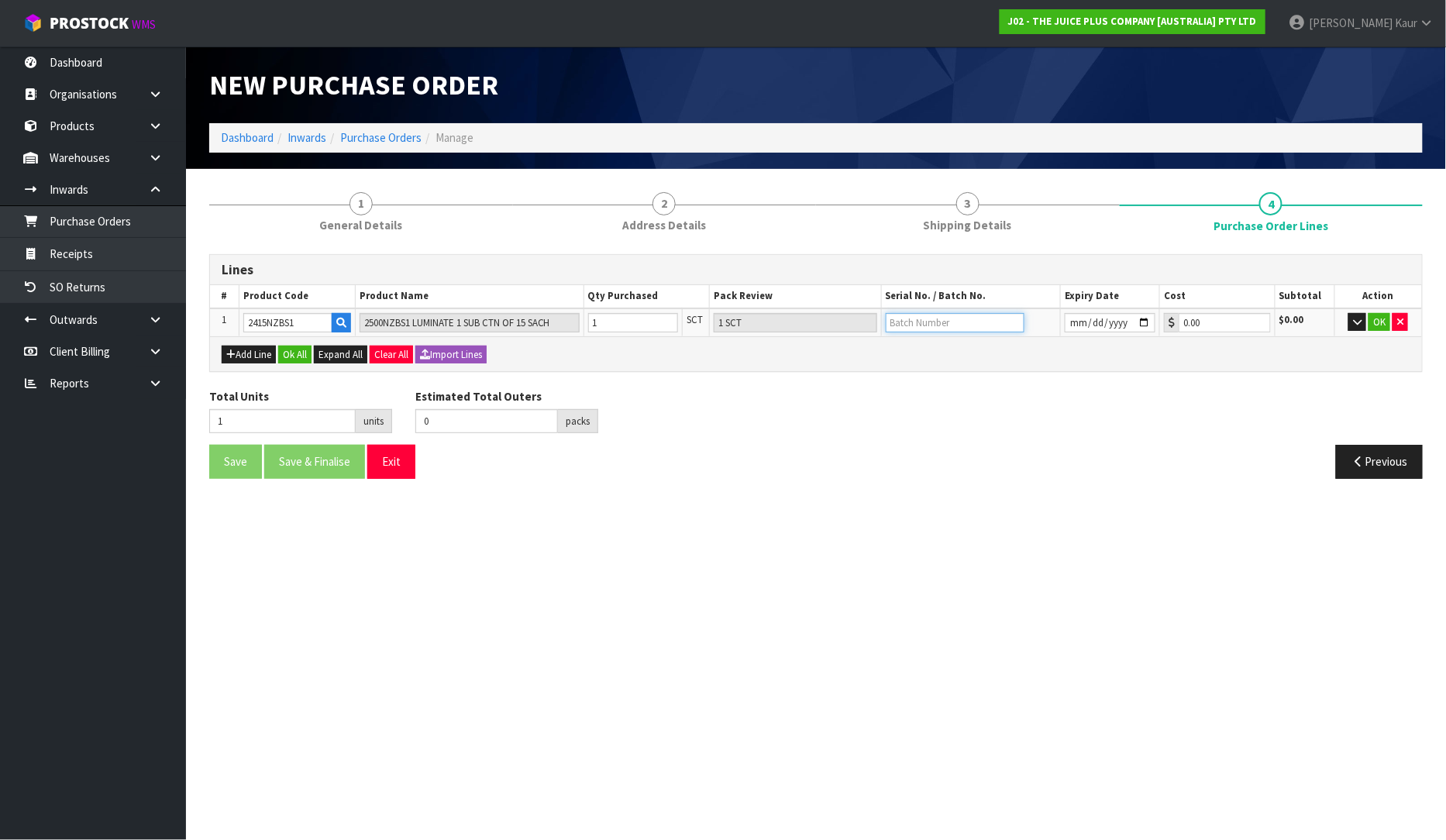
click at [908, 324] on input "text" at bounding box center [955, 323] width 138 height 19
click at [1074, 318] on input "date" at bounding box center [1110, 323] width 91 height 19
type input "2026-04-30"
click at [1062, 400] on div "Total Units 1 units Estimated Total Outers 0 packs Estimated Total Pallets pall…" at bounding box center [816, 417] width 1237 height 56
click at [1142, 321] on input "2026-04-30" at bounding box center [1110, 323] width 91 height 19
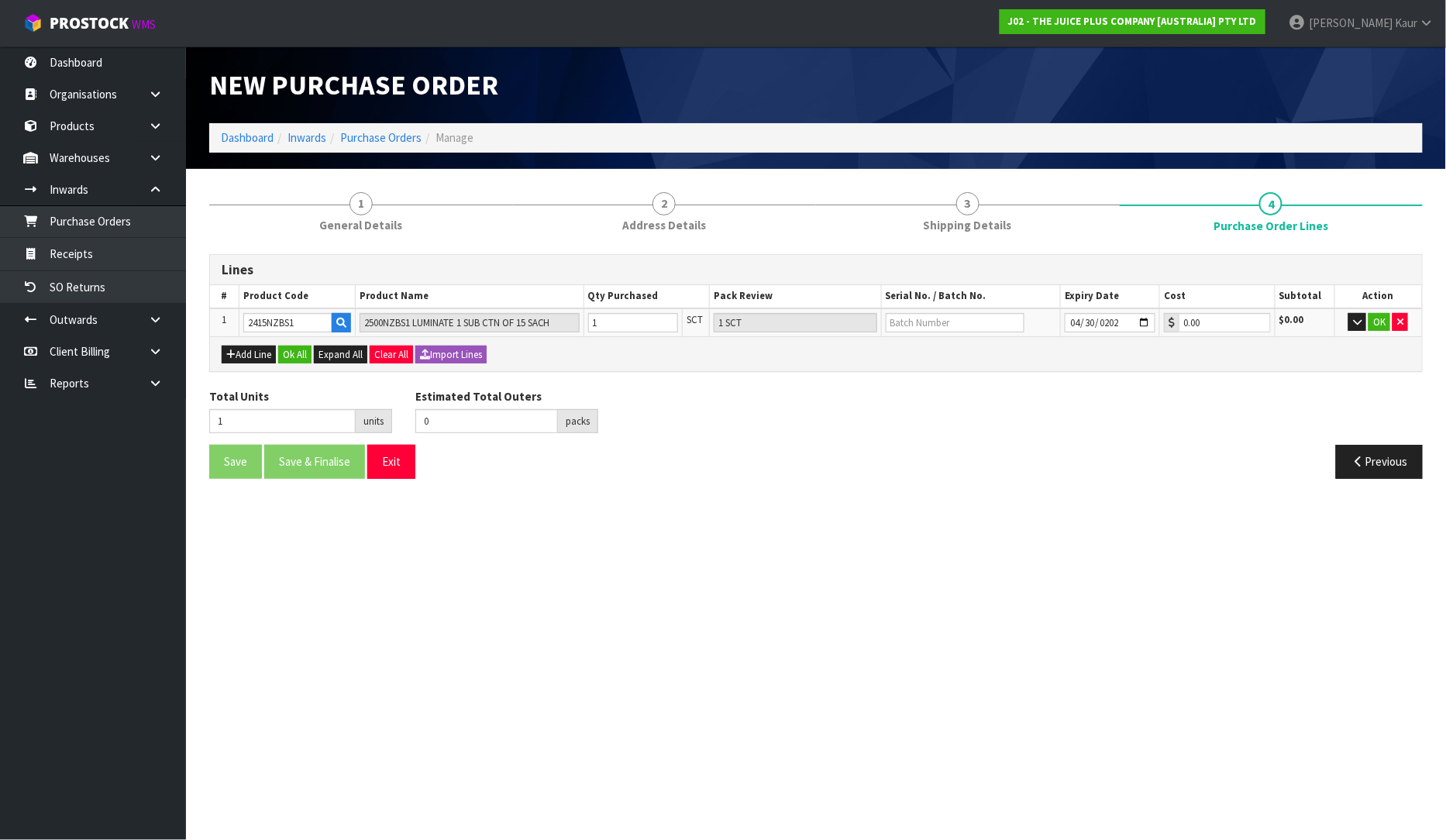
click at [1000, 509] on section "New Purchase Order Dashboard Inwards Purchase Orders Manage 1 General Details 2…" at bounding box center [723, 420] width 1446 height 840
click at [305, 352] on button "Ok All" at bounding box center [295, 355] width 33 height 19
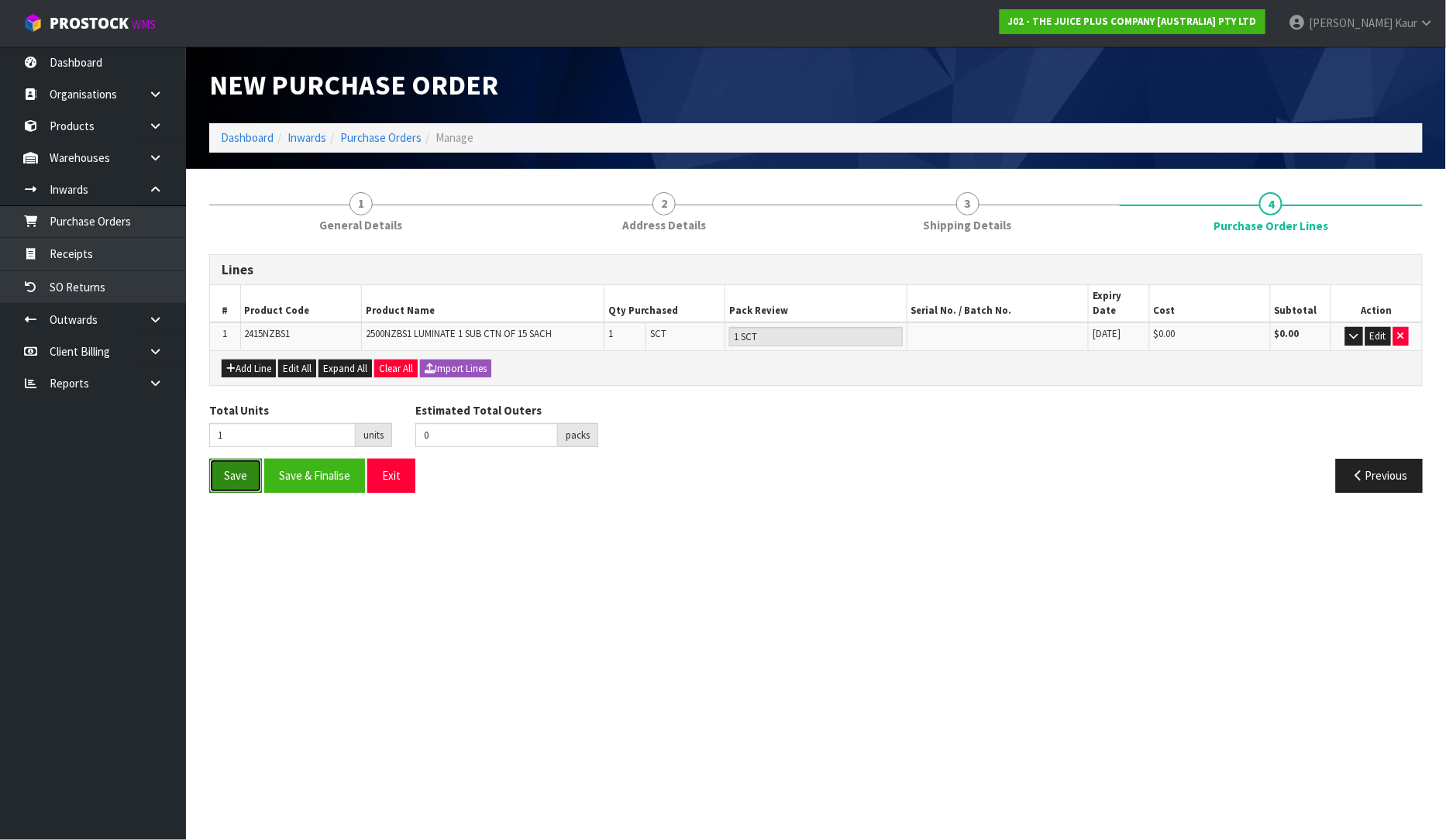
click at [249, 463] on button "Save" at bounding box center [235, 475] width 52 height 33
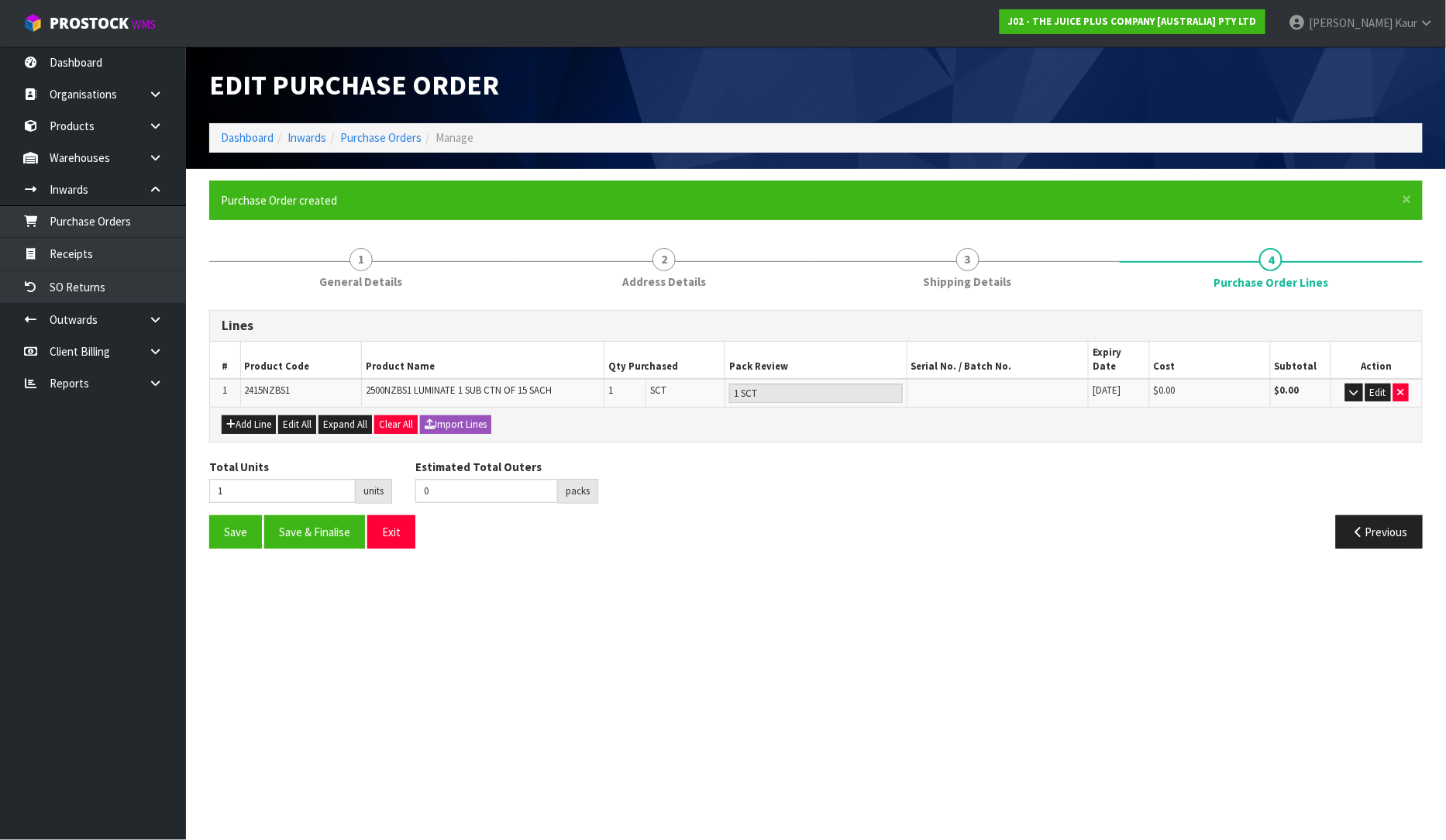
type input "0"
drag, startPoint x: 292, startPoint y: 374, endPoint x: 234, endPoint y: 385, distance: 59.0
click at [234, 385] on tr "1 2415NZBS1 2500NZBS1 LUMINATE 1 SUB CTN OF 15 SACH 1 SCT 1 SCT 30/04/2026 $0.0…" at bounding box center [816, 393] width 1212 height 28
copy tr "2415NZBS1"
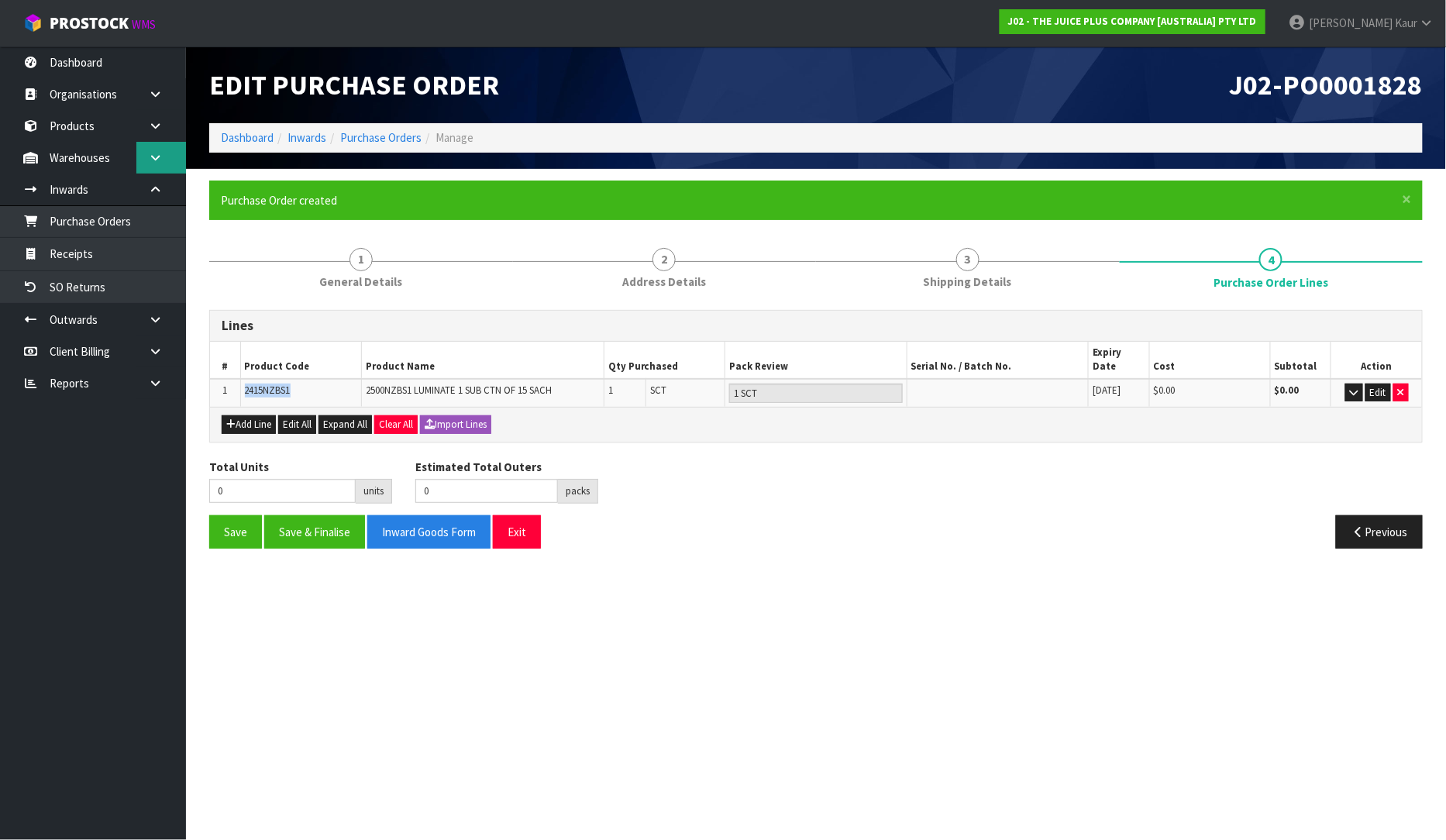
click at [147, 158] on link at bounding box center [162, 157] width 50 height 31
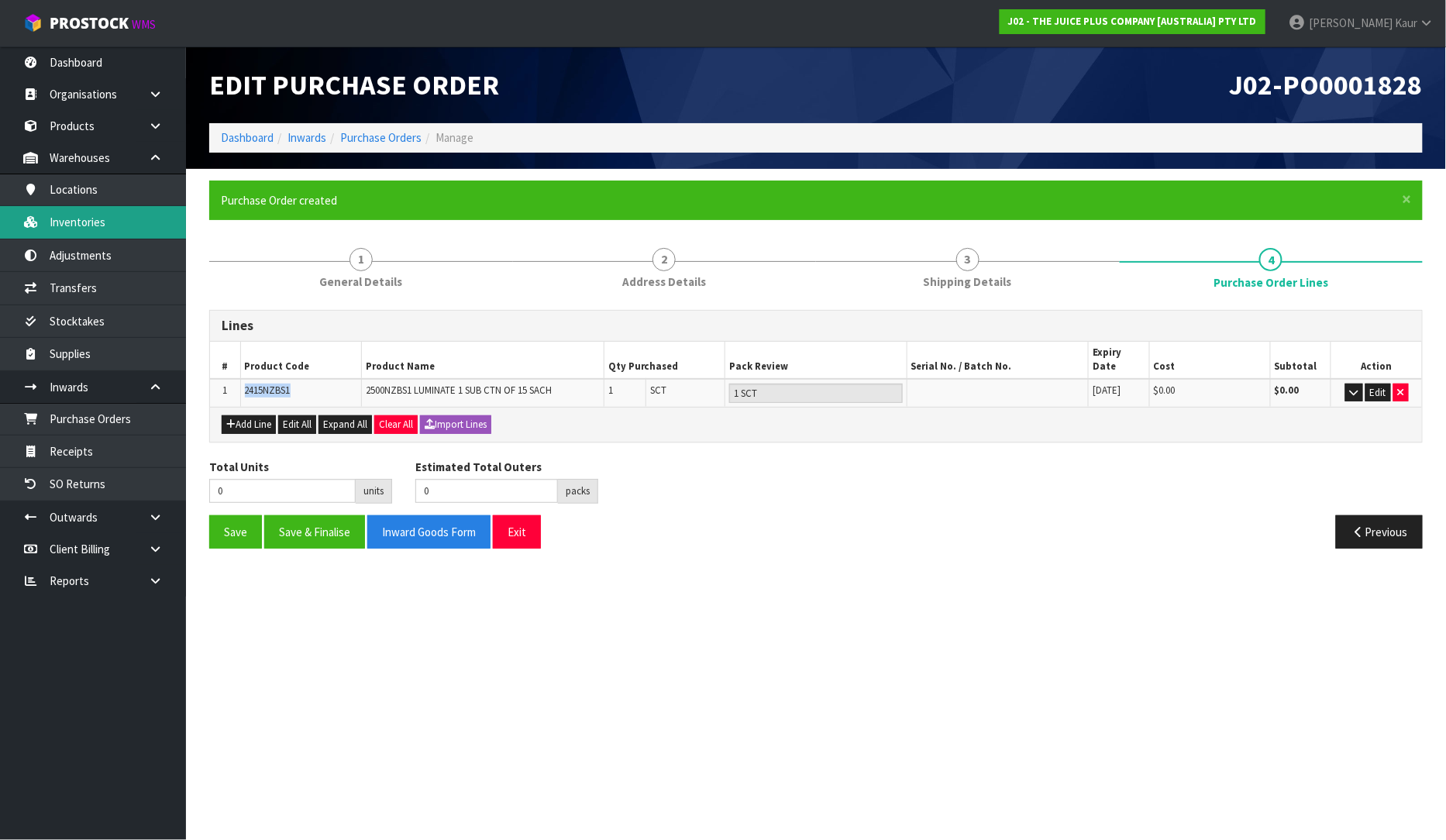
click at [128, 229] on link "Inventories" at bounding box center [93, 221] width 186 height 31
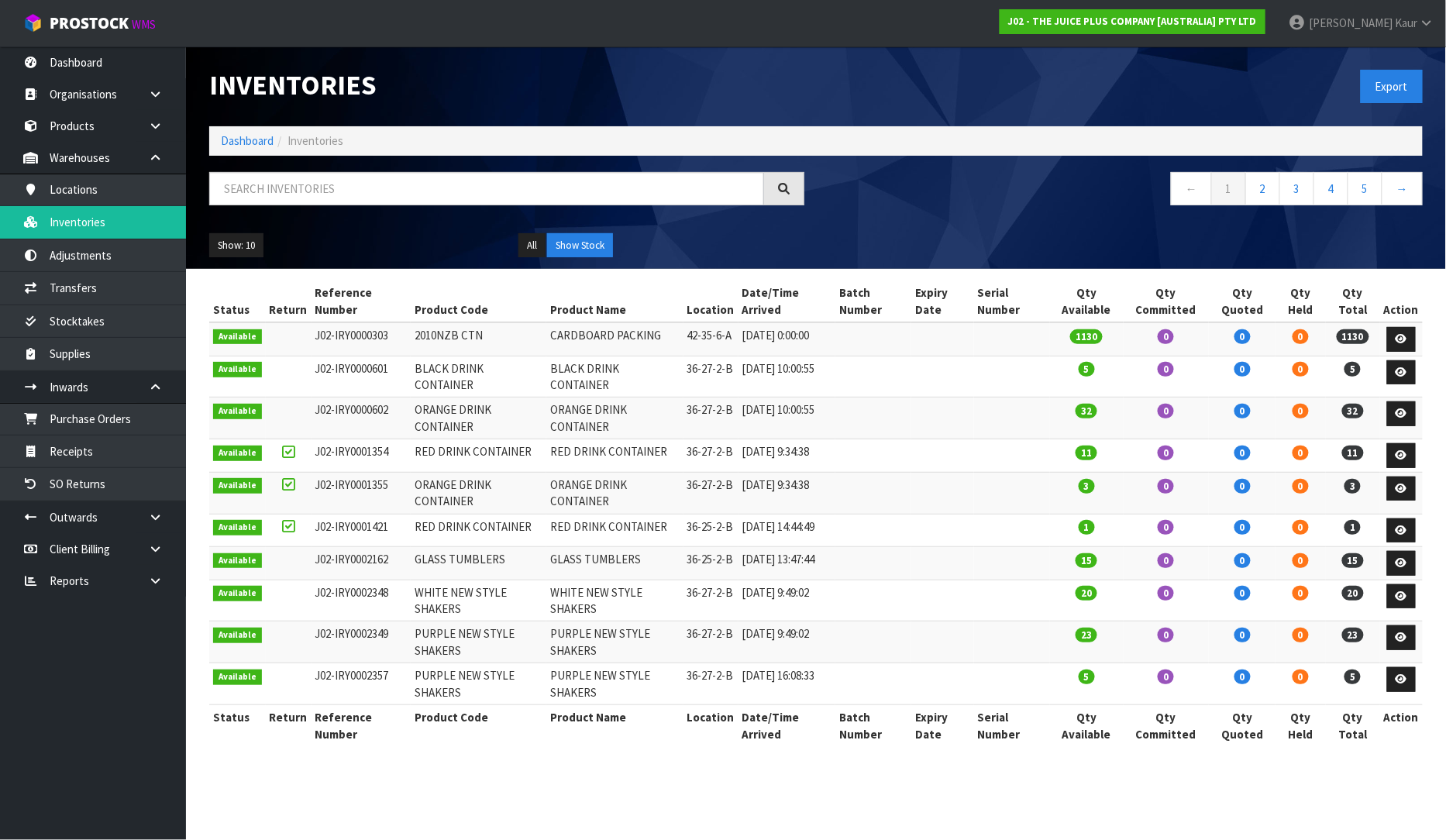
click at [395, 171] on div "Inventories Export Dashboard Inventories ← 1 2 3 4 5 → Show: 10 5 10 25 50 All …" at bounding box center [816, 158] width 1237 height 222
click at [385, 187] on input "text" at bounding box center [487, 188] width 555 height 33
paste input "2415NZBS1"
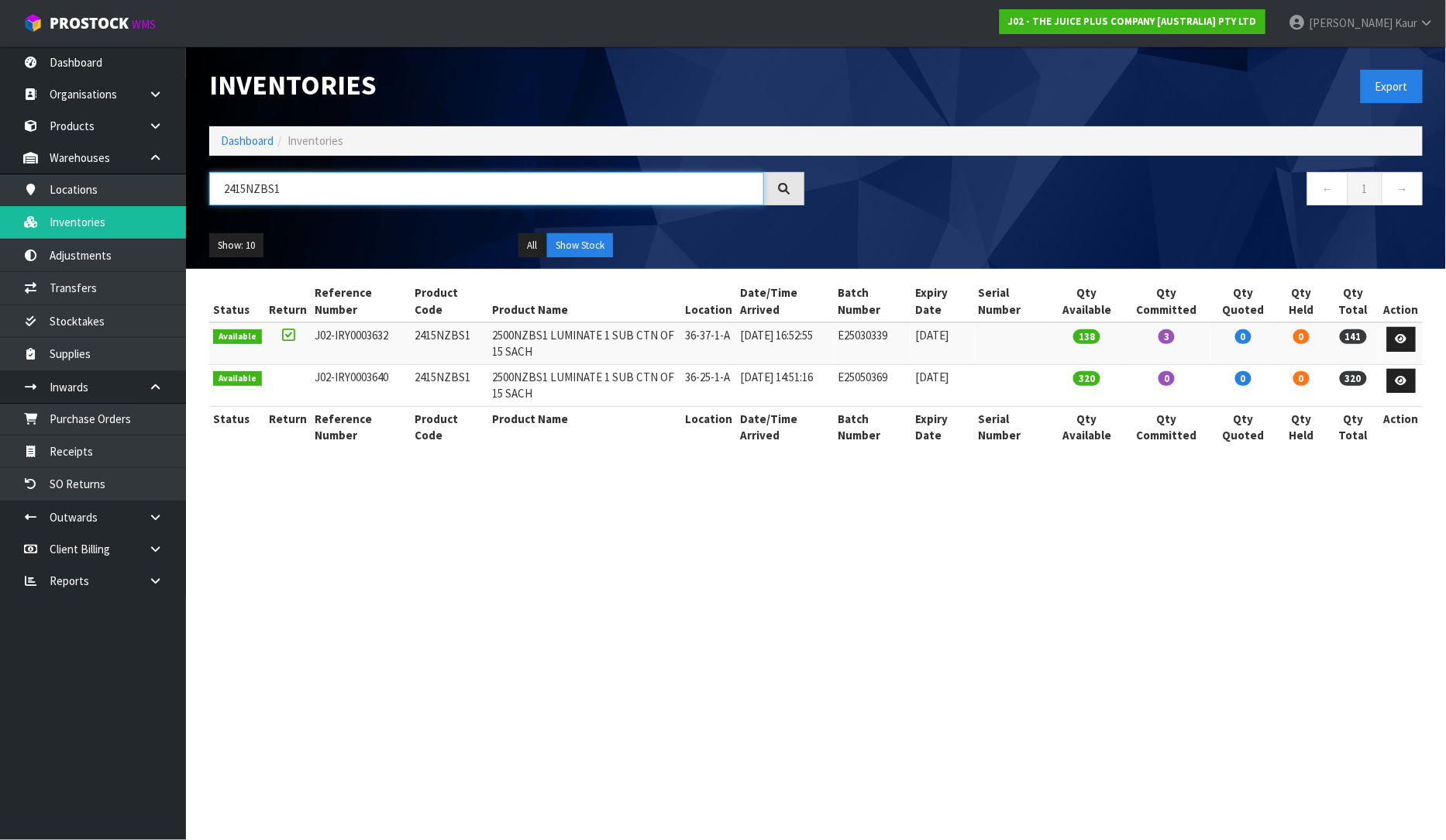
type input "2415NZBS1"
drag, startPoint x: 905, startPoint y: 338, endPoint x: 826, endPoint y: 352, distance: 80.2
click at [826, 352] on tr "Available J02-IRY0003632 2415NZBS1 2500NZBS1 LUMINATE 1 SUB CTN OF 15 SACH 36-3…" at bounding box center [816, 344] width 1213 height 42
copy tr "E25030339"
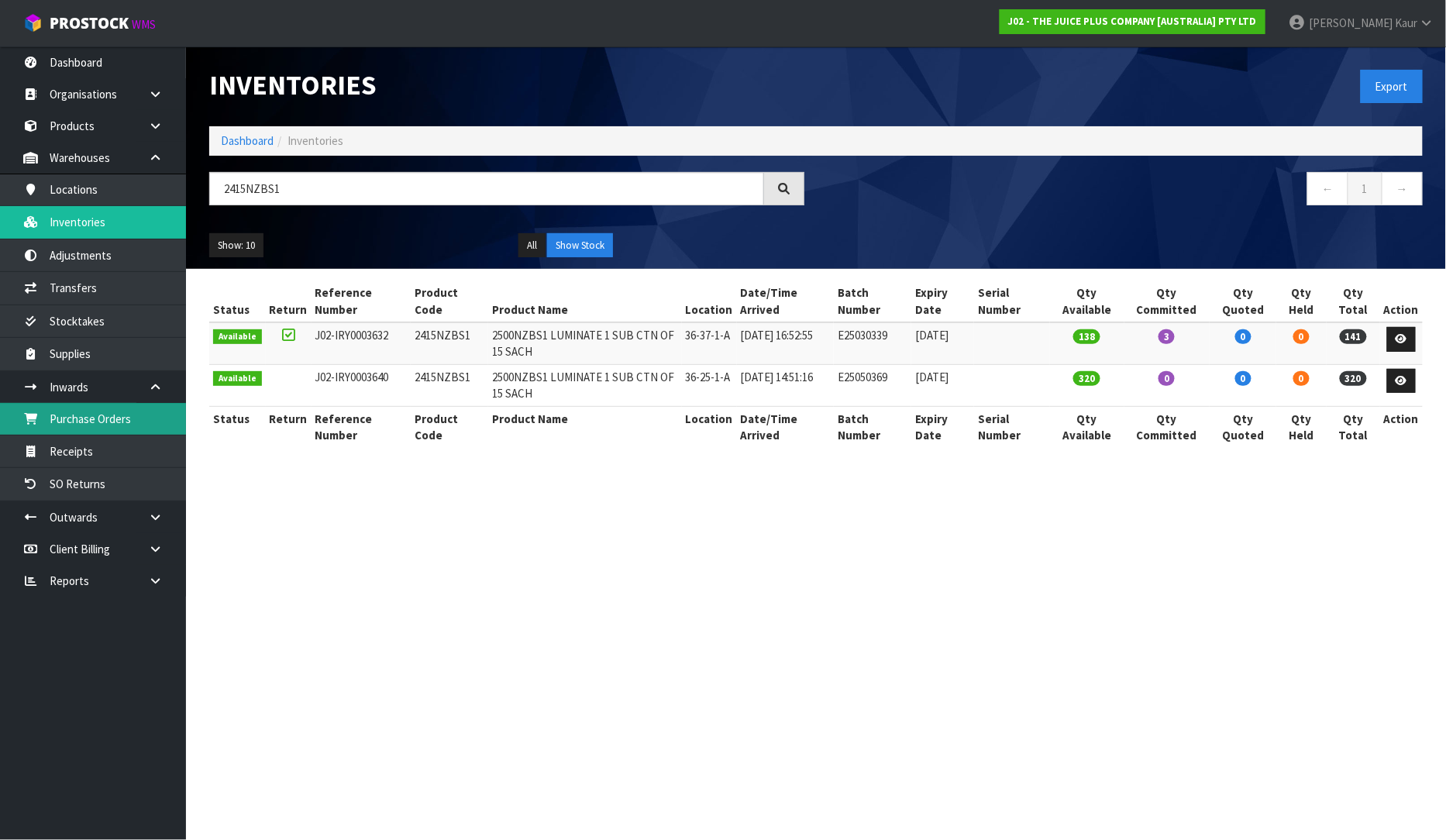
click at [117, 417] on link "Purchase Orders" at bounding box center [93, 418] width 186 height 31
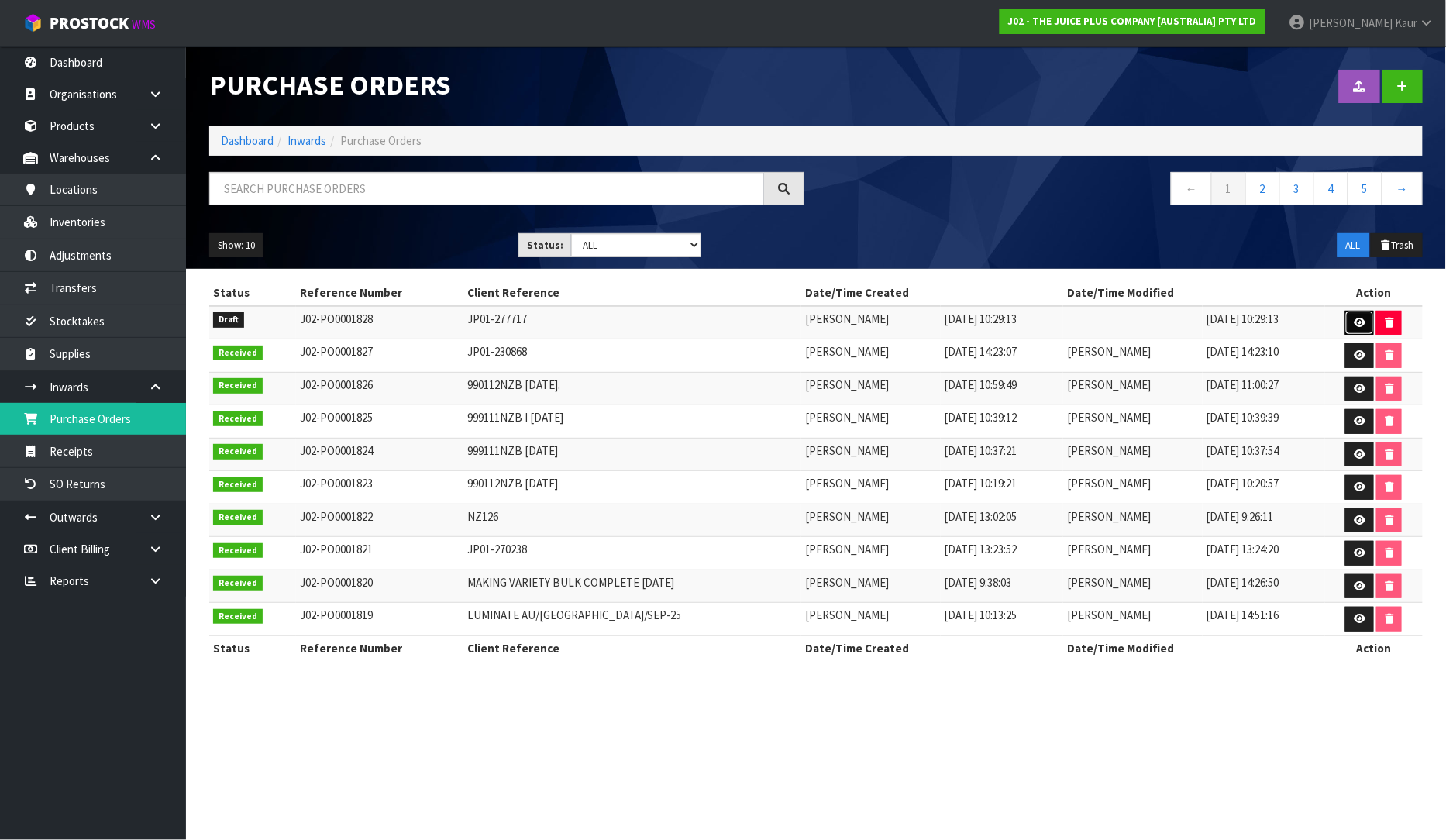
click at [1353, 318] on link at bounding box center [1360, 323] width 29 height 25
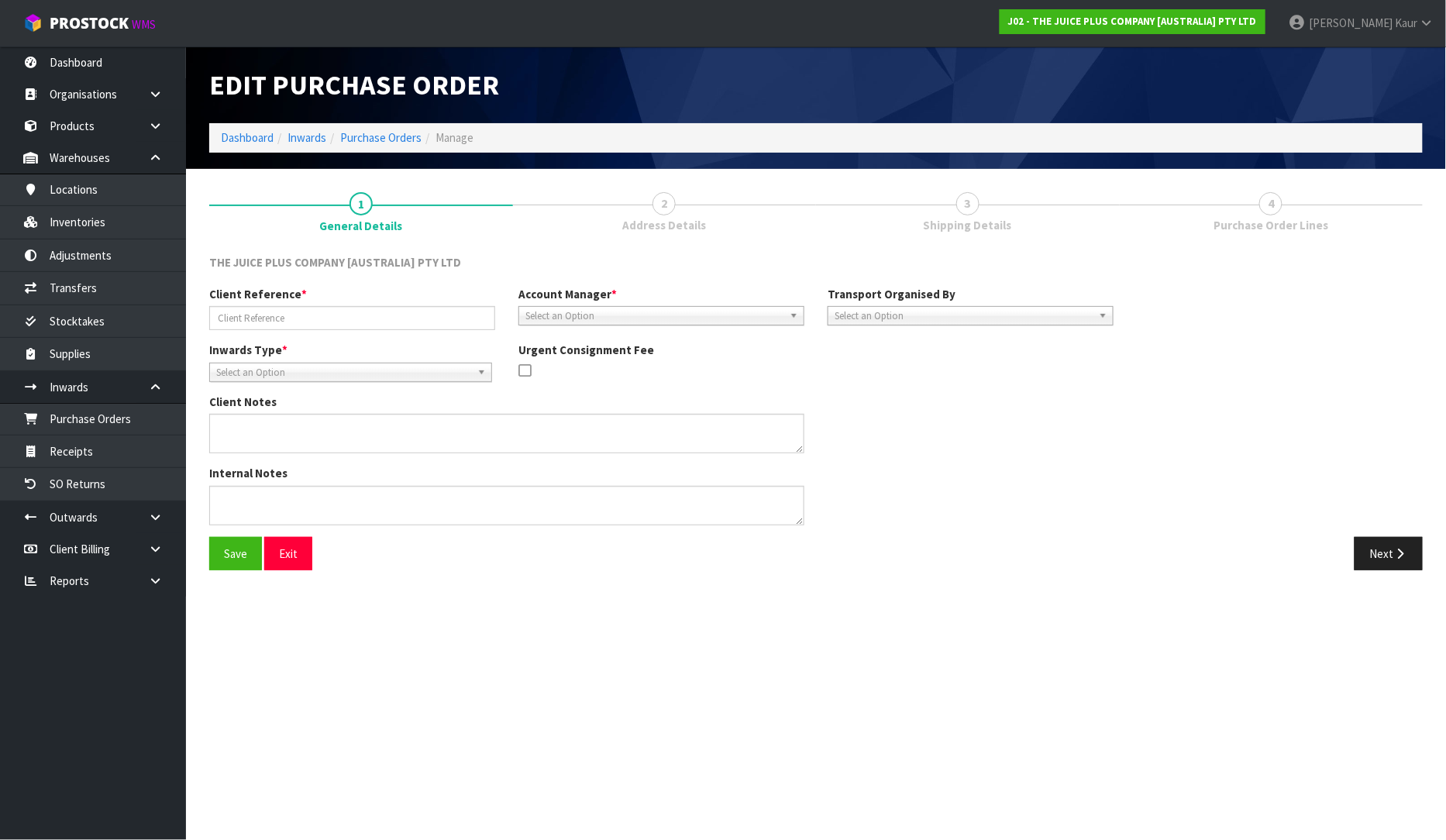
type input "JP01-277717"
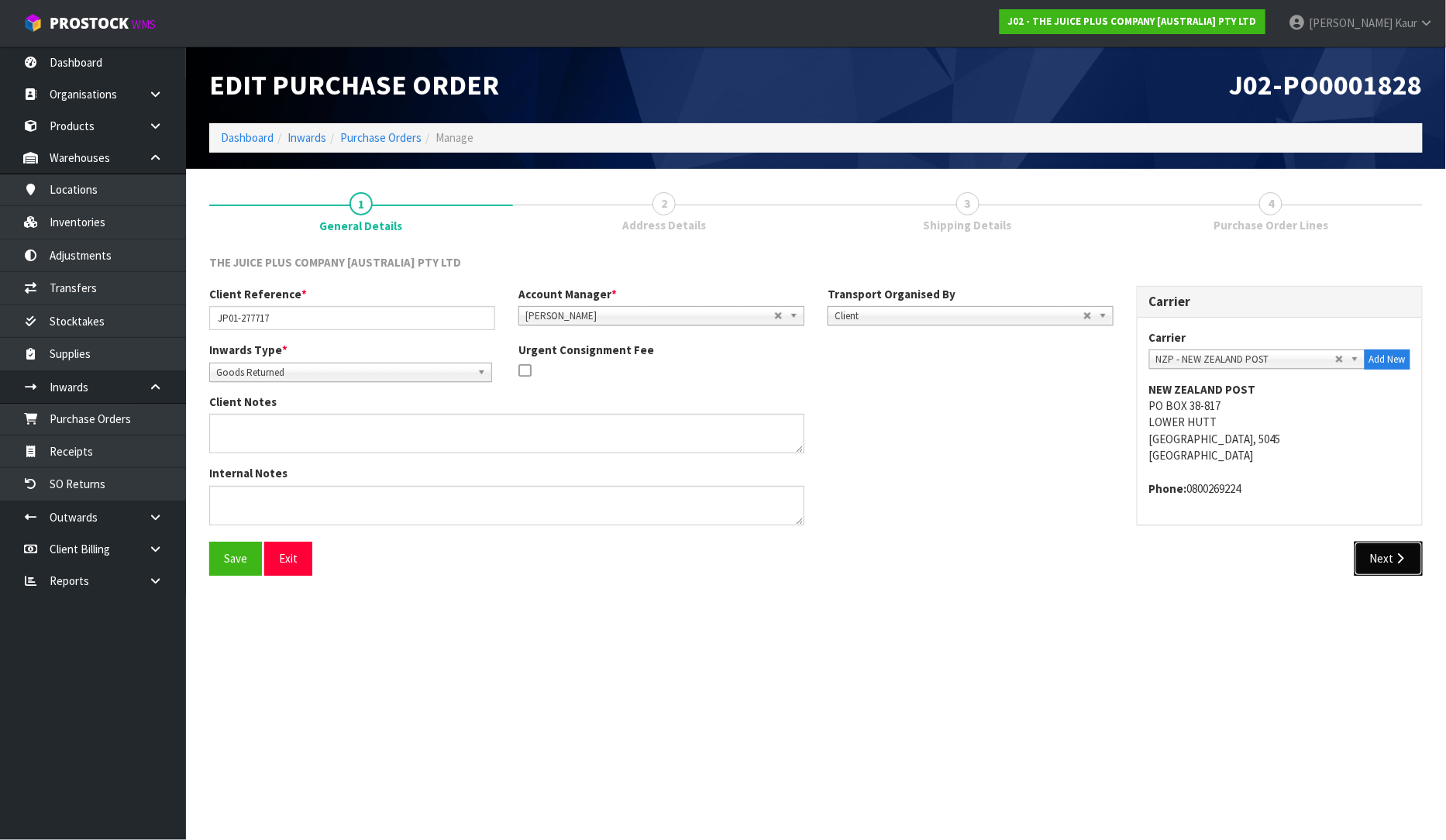
click at [1378, 543] on button "Next" at bounding box center [1389, 558] width 68 height 33
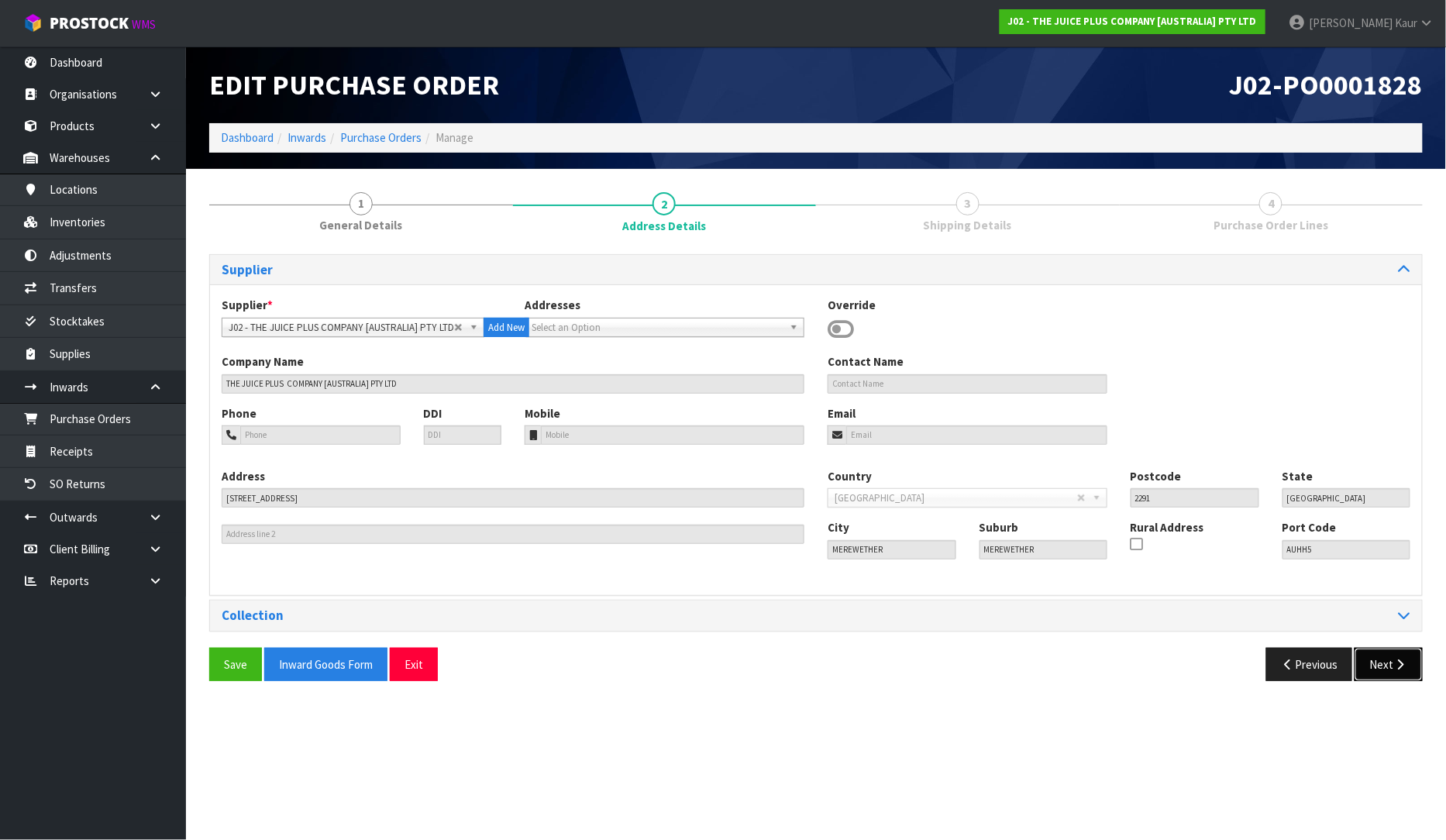
drag, startPoint x: 1391, startPoint y: 663, endPoint x: 1399, endPoint y: 653, distance: 12.8
click at [1392, 663] on button "Next" at bounding box center [1389, 664] width 68 height 33
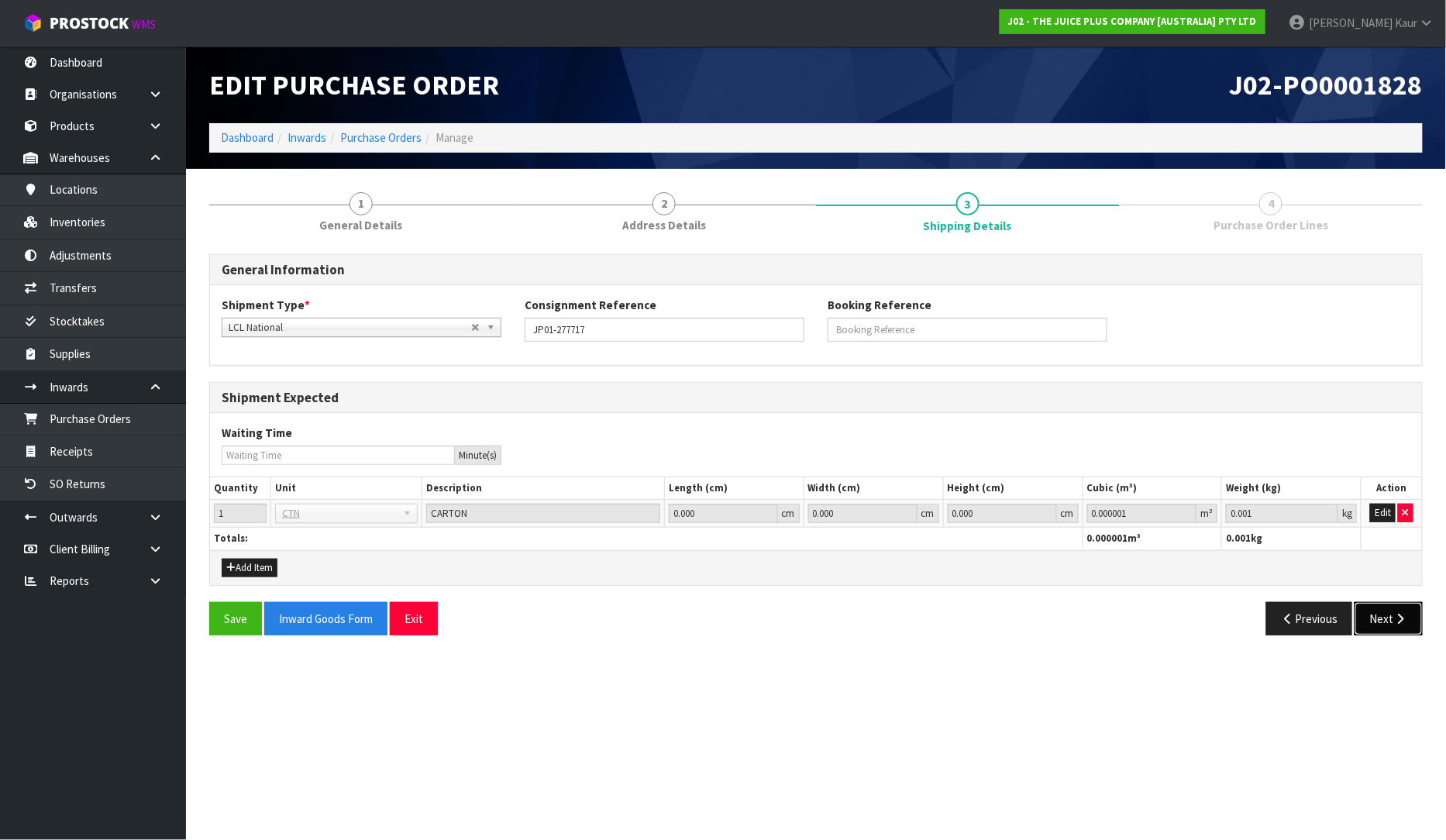
click at [1399, 624] on icon "button" at bounding box center [1401, 619] width 14 height 11
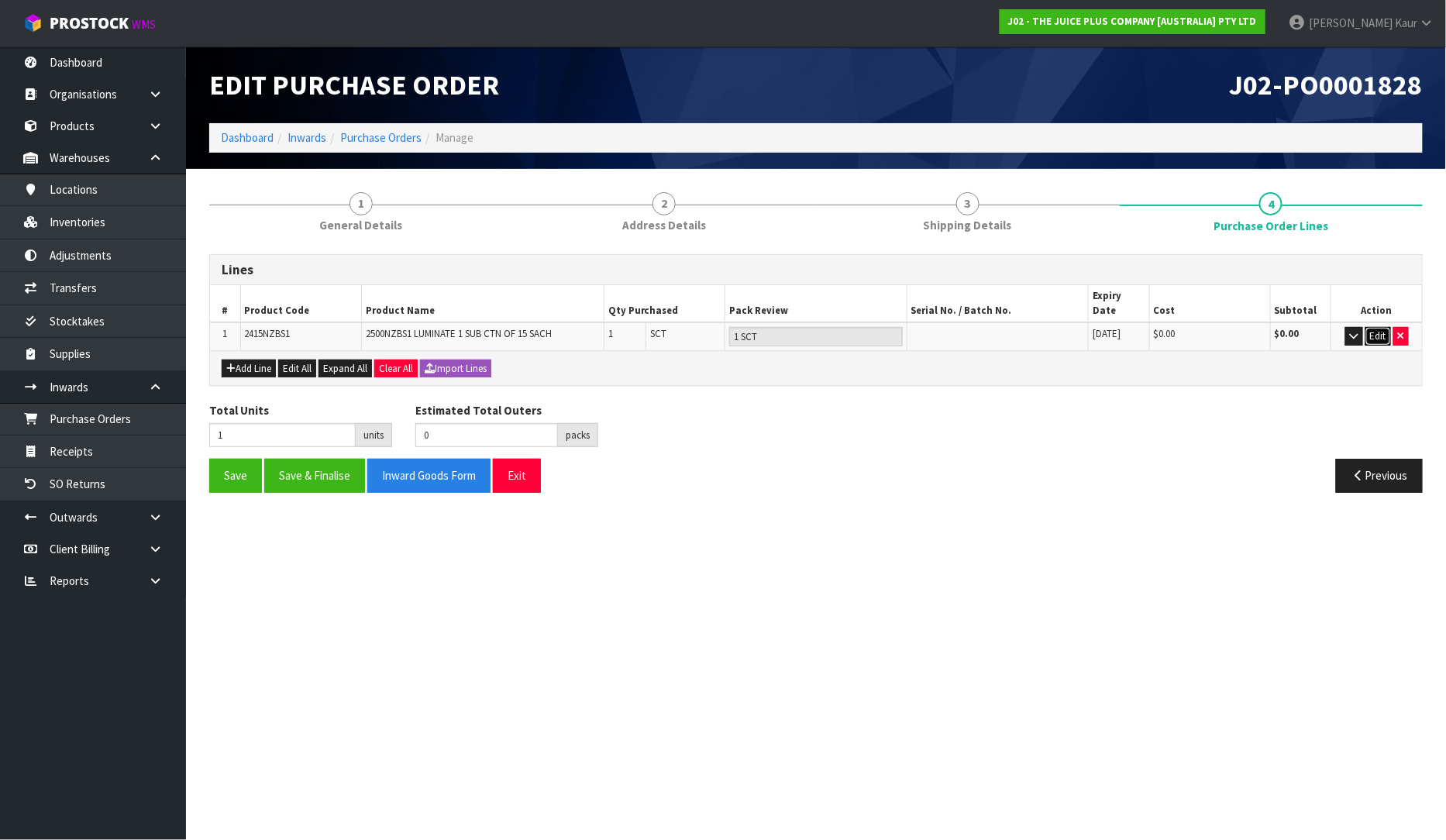
click at [1383, 327] on button "Edit" at bounding box center [1378, 336] width 26 height 19
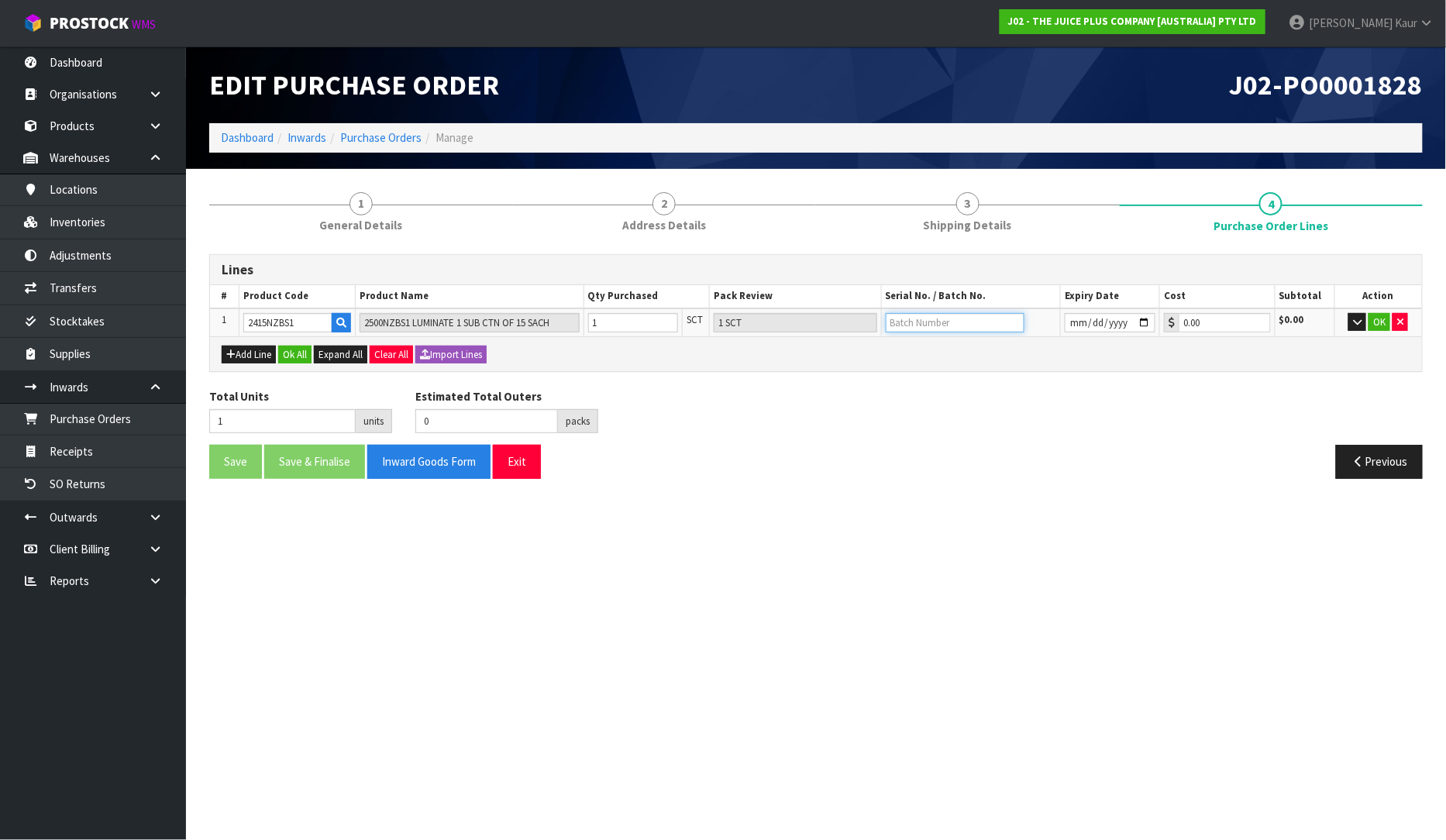
click at [900, 315] on input "text" at bounding box center [955, 323] width 138 height 19
paste input "E25030339"
type input "E25030339"
click at [847, 462] on div "Previous" at bounding box center [1125, 461] width 619 height 33
click at [306, 350] on button "Ok All" at bounding box center [295, 355] width 33 height 19
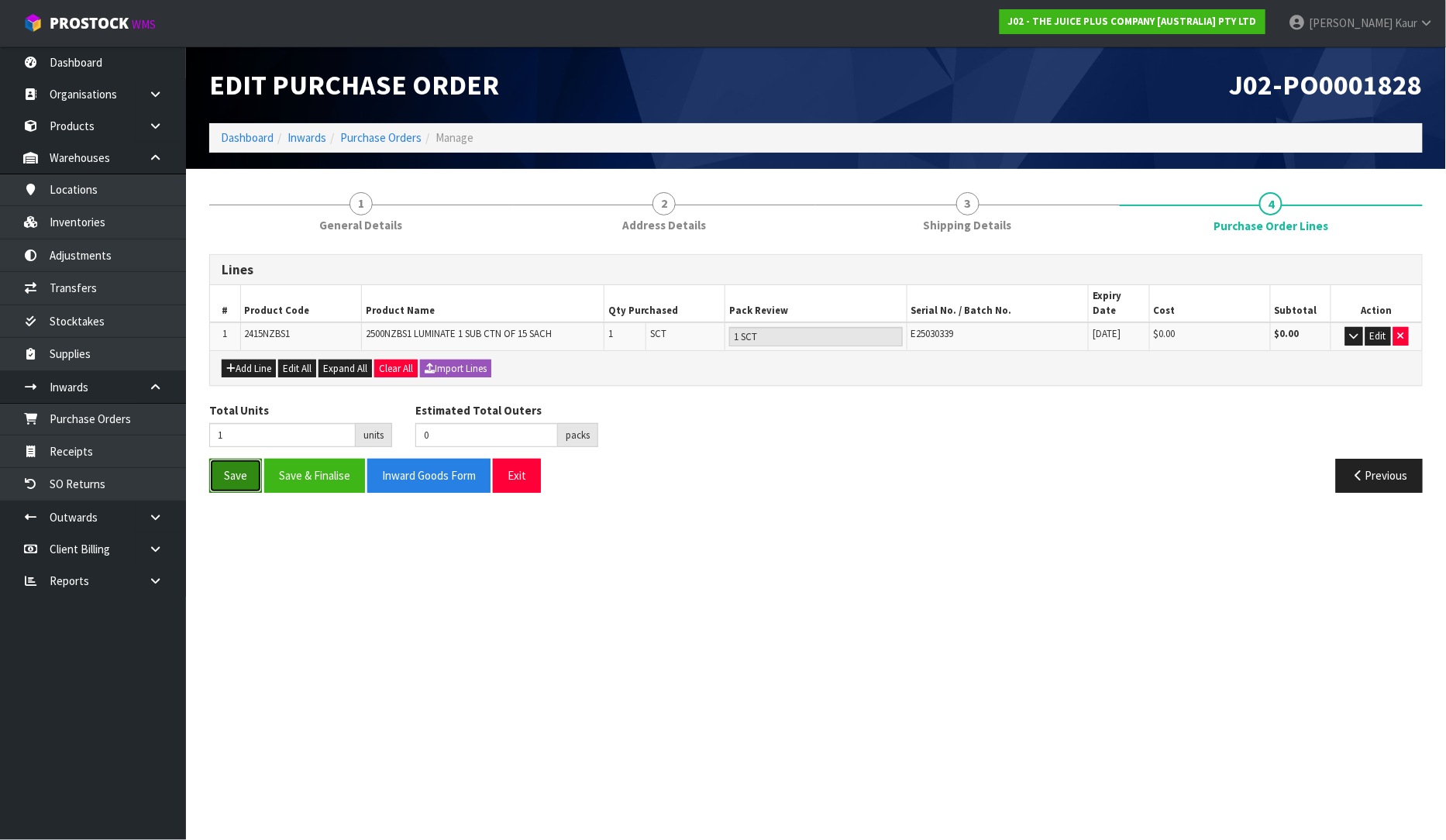
click at [225, 459] on button "Save" at bounding box center [235, 475] width 52 height 33
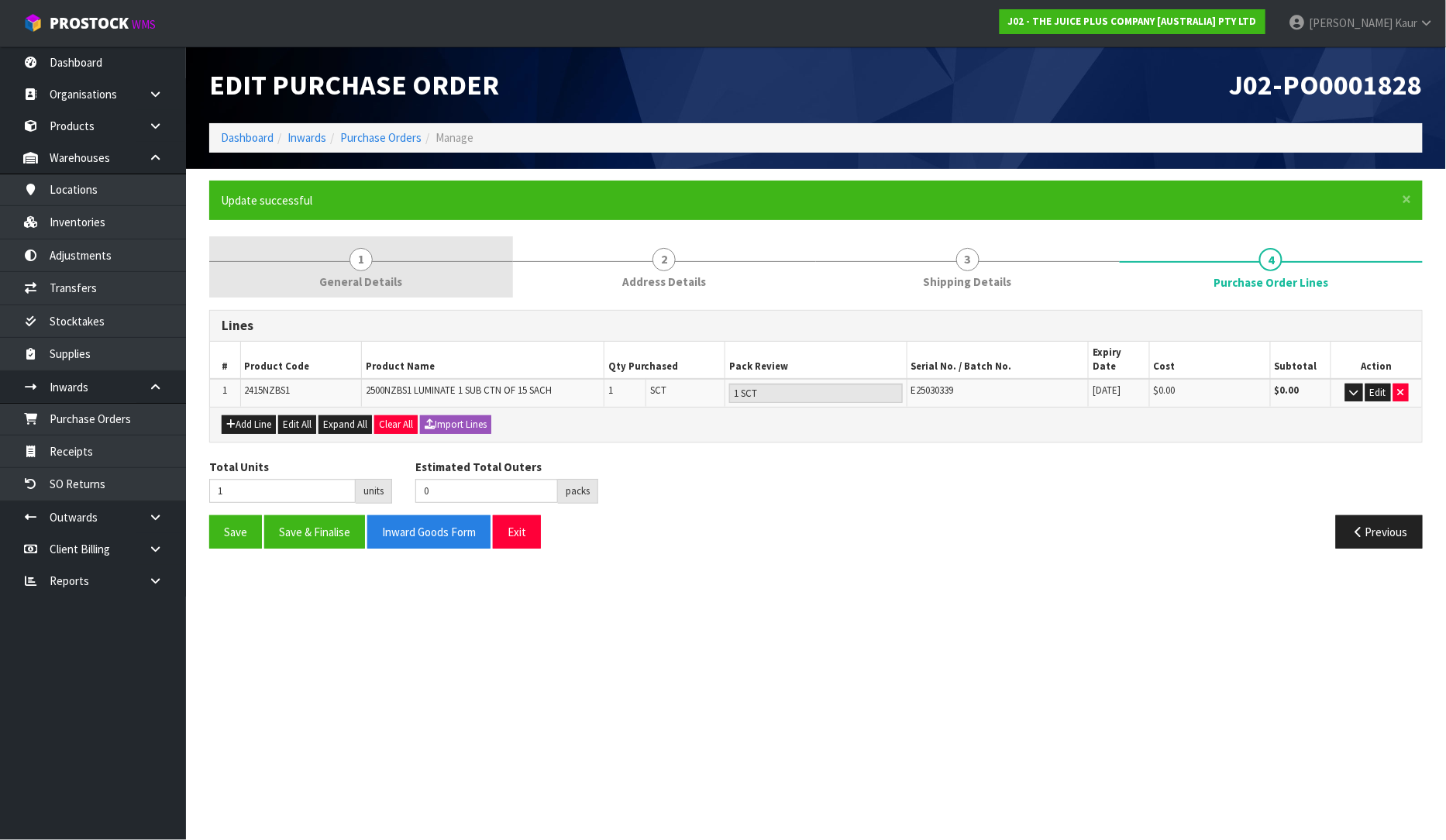
click at [362, 241] on link "1 General Details" at bounding box center [361, 267] width 304 height 61
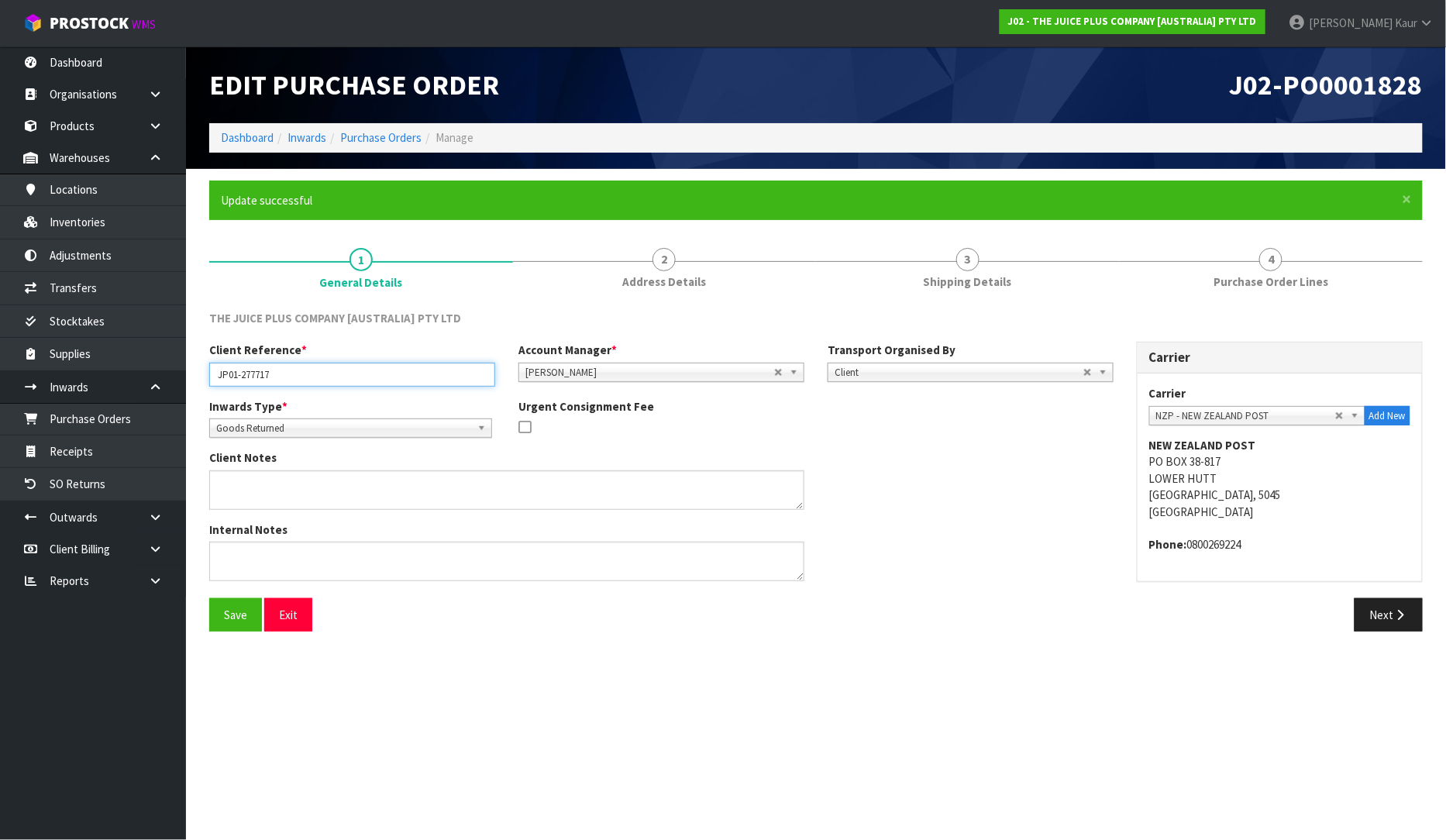
drag, startPoint x: 274, startPoint y: 376, endPoint x: 206, endPoint y: 386, distance: 68.7
click at [206, 386] on div "Client Reference * JP01-277717 Account Manager * Zubair Moolla Rod Giles Kirsty…" at bounding box center [661, 369] width 928 height 56
click at [160, 512] on icon at bounding box center [155, 517] width 14 height 11
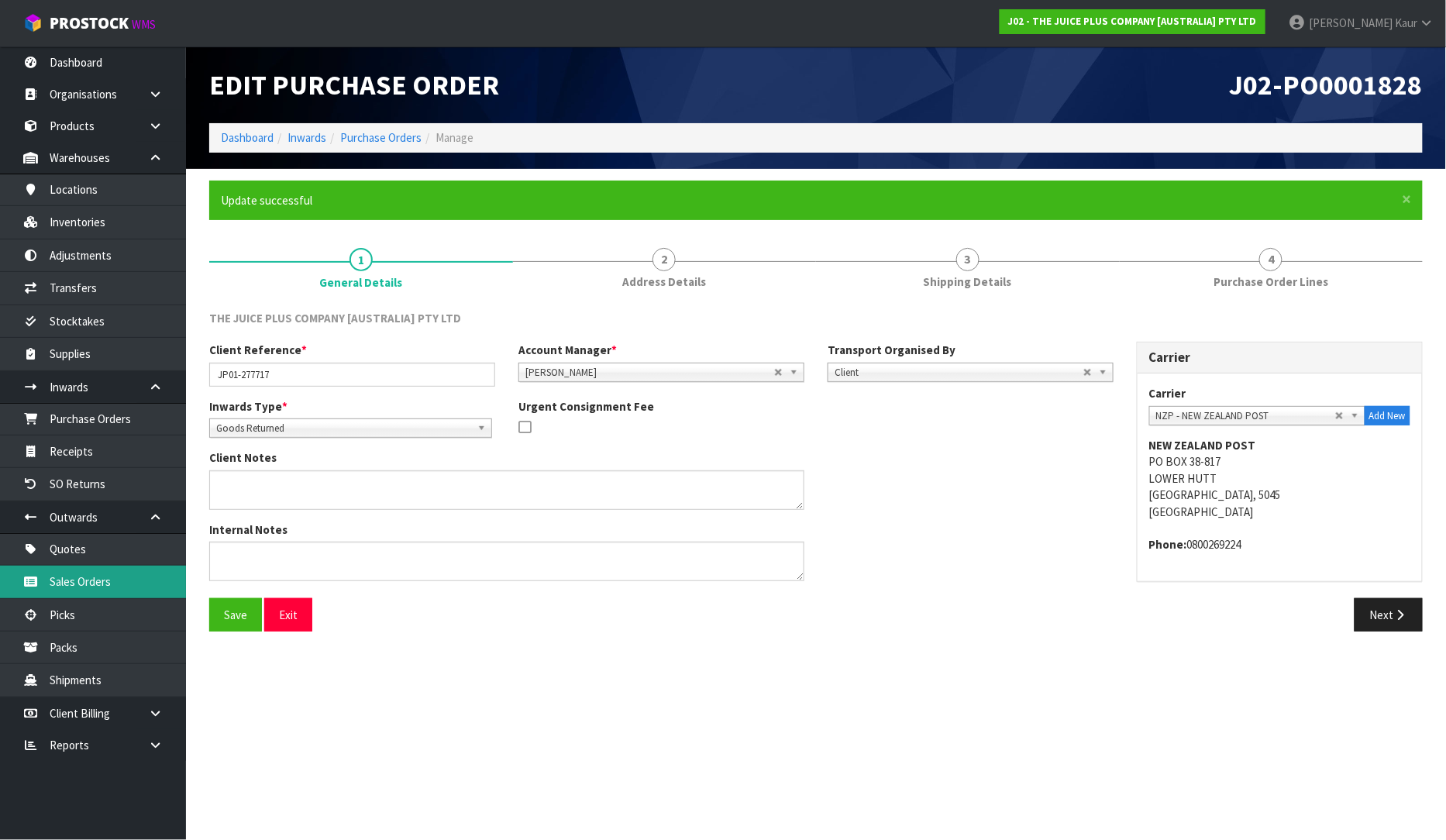
drag, startPoint x: 116, startPoint y: 583, endPoint x: 143, endPoint y: 556, distance: 38.2
click at [116, 583] on link "Sales Orders" at bounding box center [93, 581] width 186 height 31
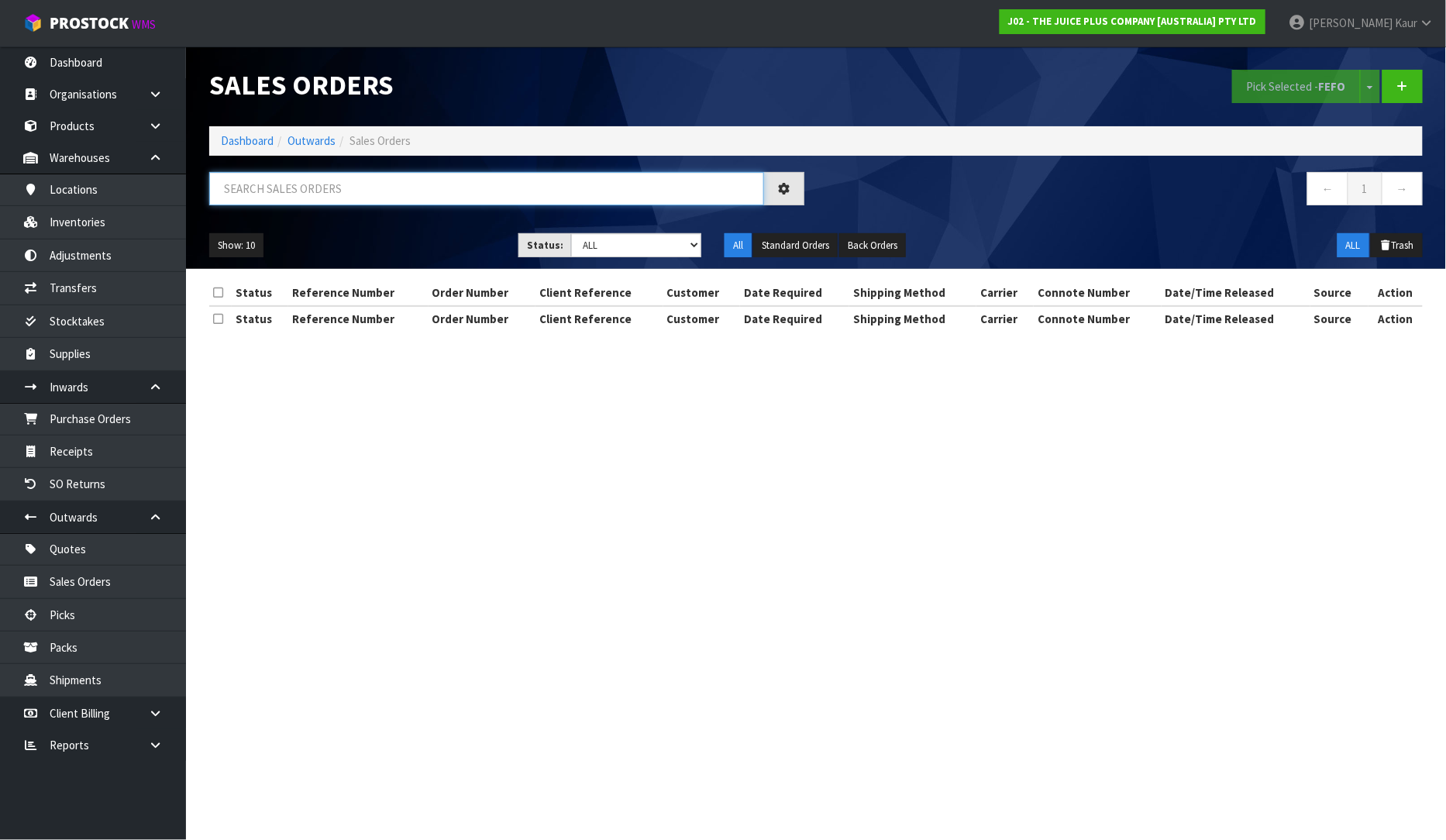
click at [278, 186] on input "text" at bounding box center [487, 188] width 555 height 33
paste input "JP01-277717"
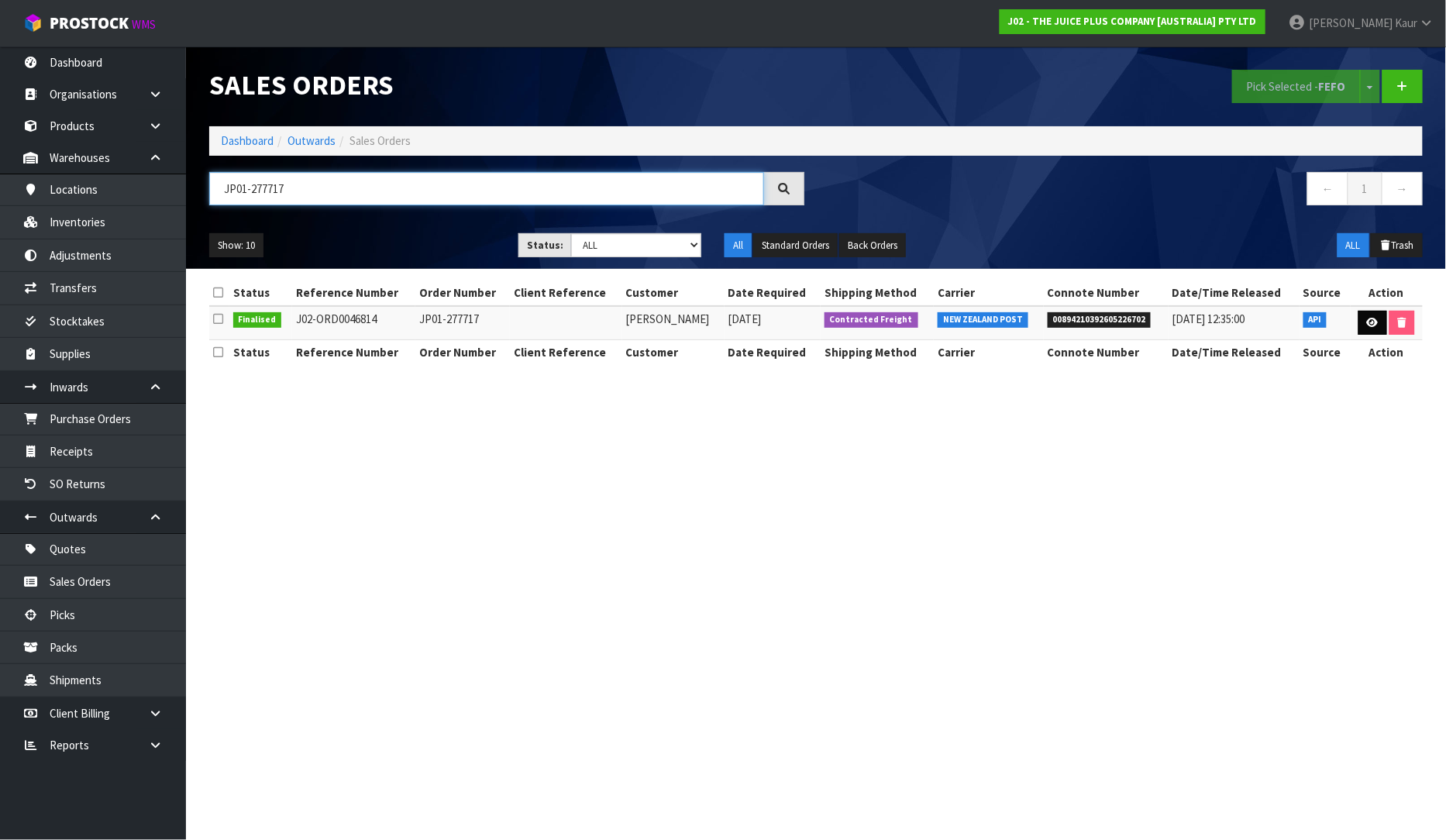
type input "JP01-277717"
click at [1367, 327] on icon at bounding box center [1373, 323] width 11 height 10
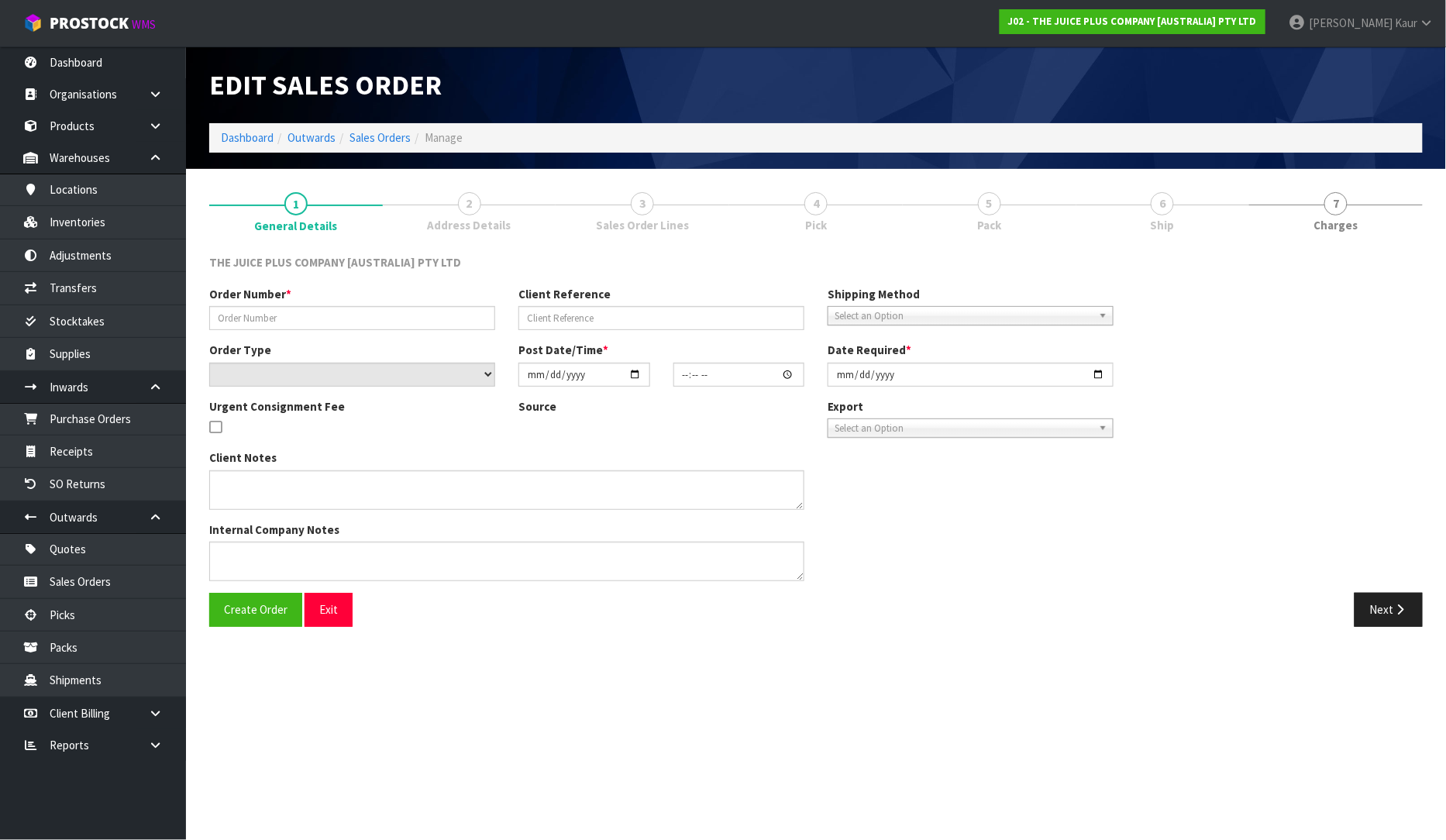
type input "JP01-277717"
select select "number:0"
type input "2025-09-29"
type input "13:41:04.000"
type input "2025-09-30"
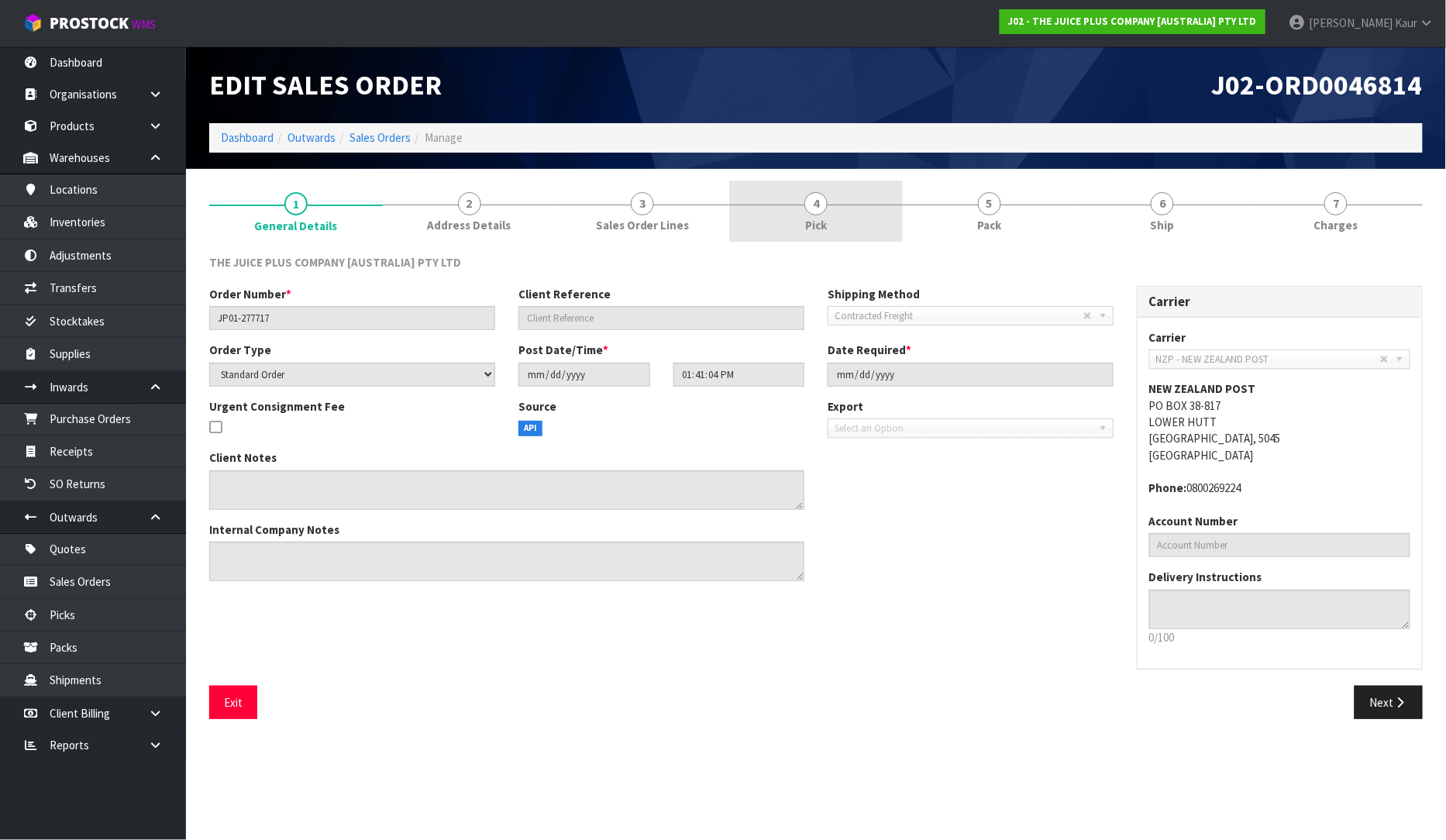
click at [824, 220] on span "Pick" at bounding box center [816, 225] width 22 height 16
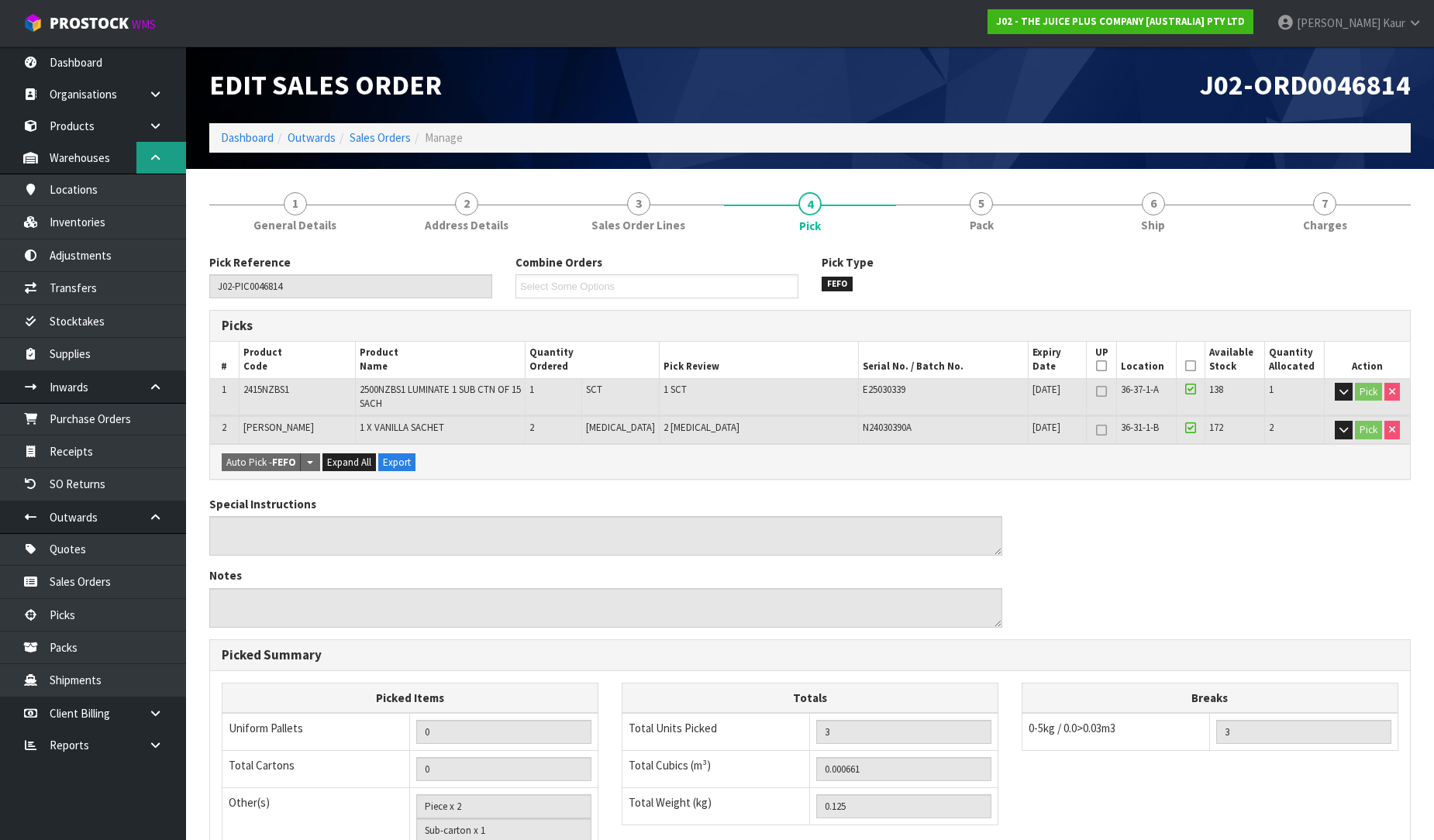
click at [149, 155] on icon at bounding box center [155, 158] width 14 height 11
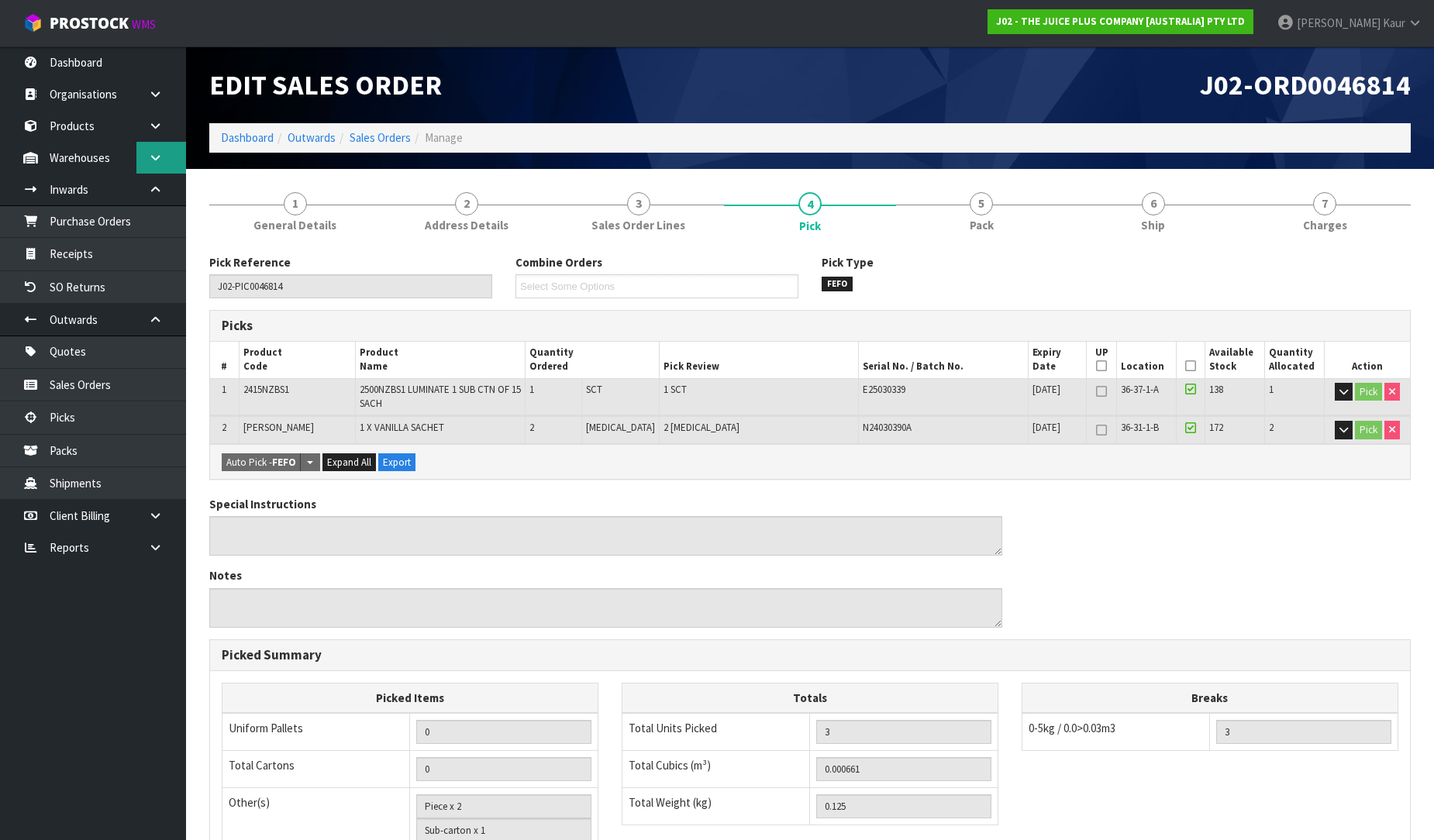
click at [152, 167] on link at bounding box center [162, 157] width 50 height 31
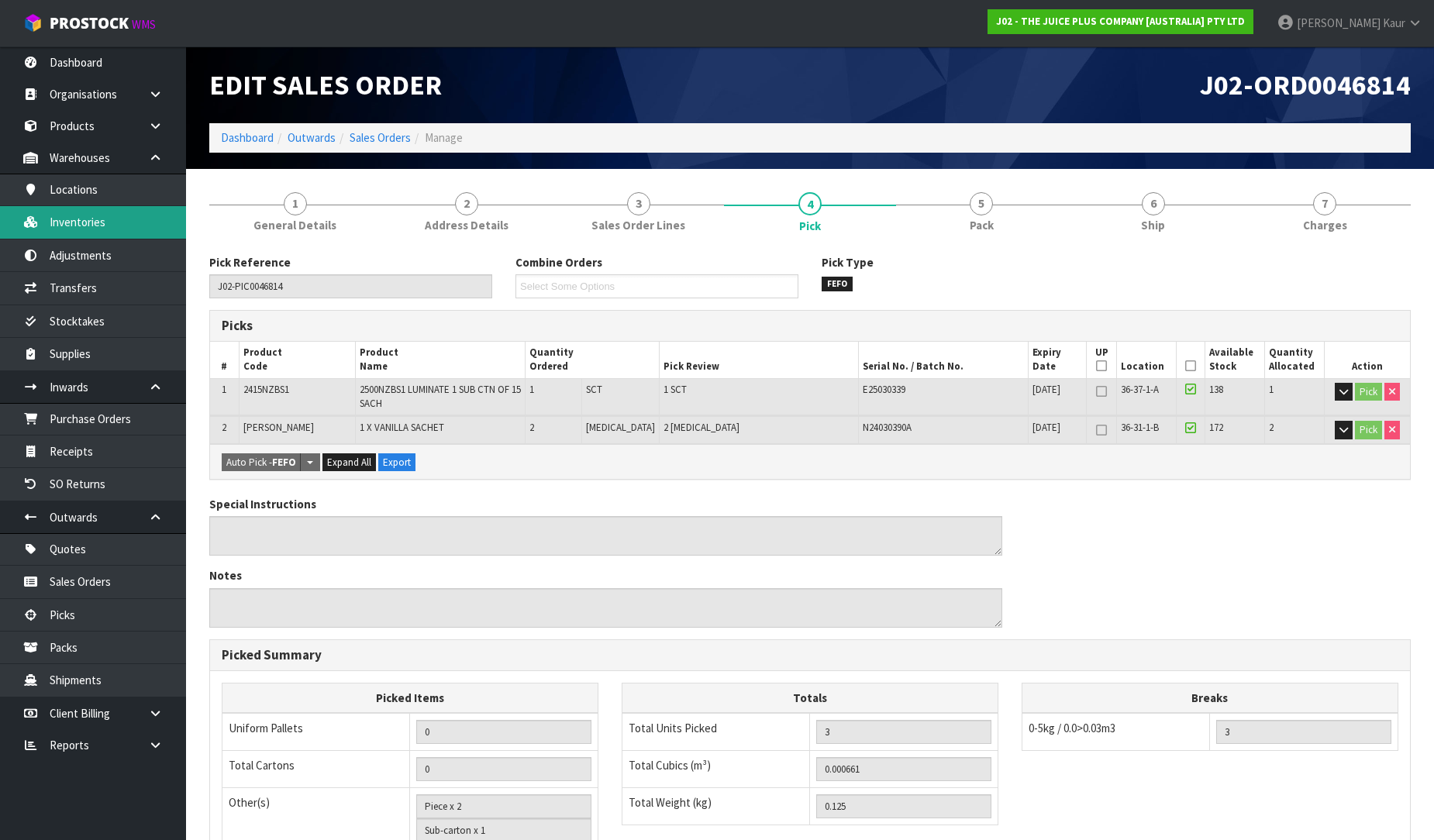
click at [95, 222] on link "Inventories" at bounding box center [93, 221] width 186 height 31
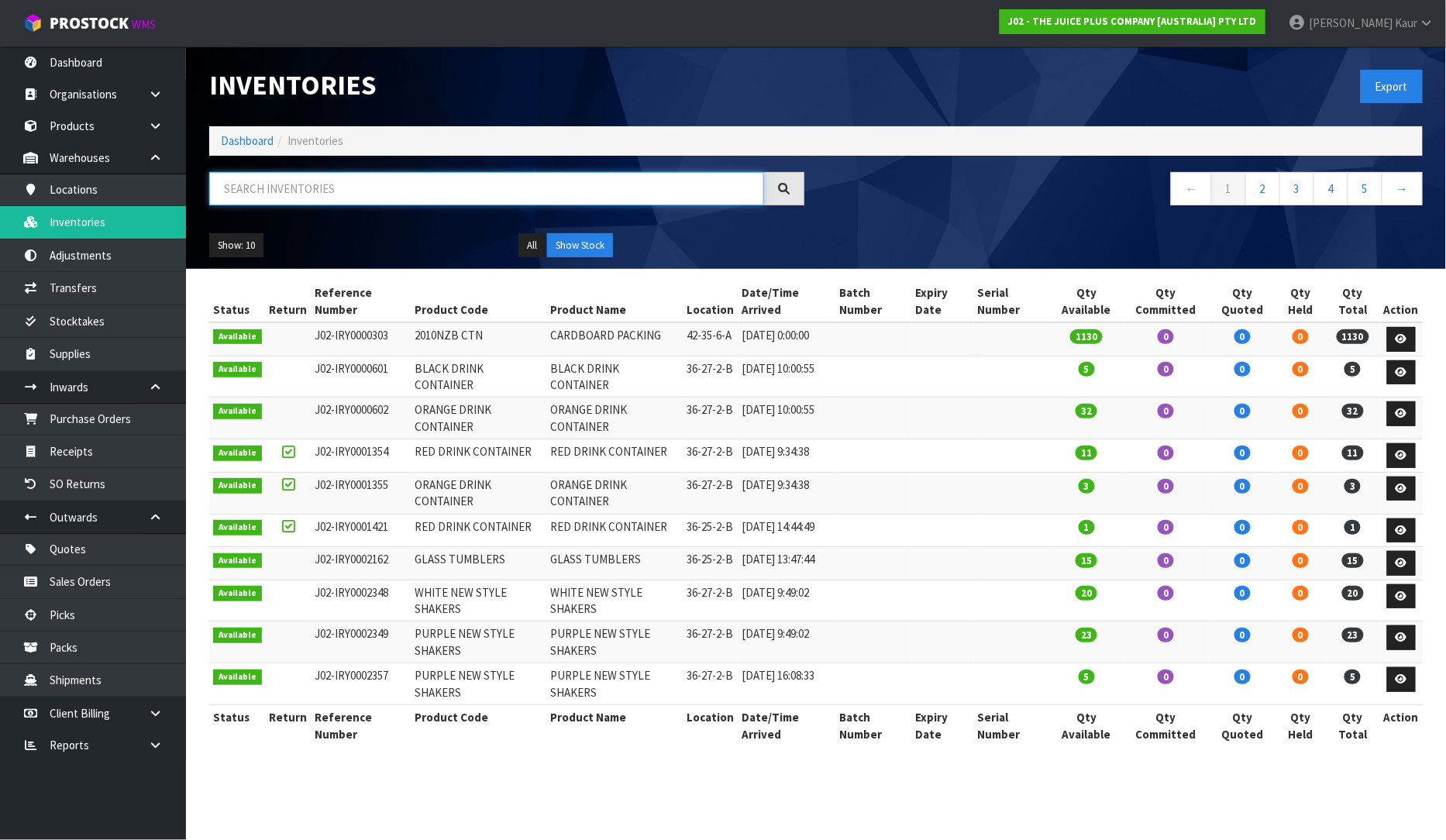
click at [297, 196] on input "text" at bounding box center [487, 188] width 555 height 33
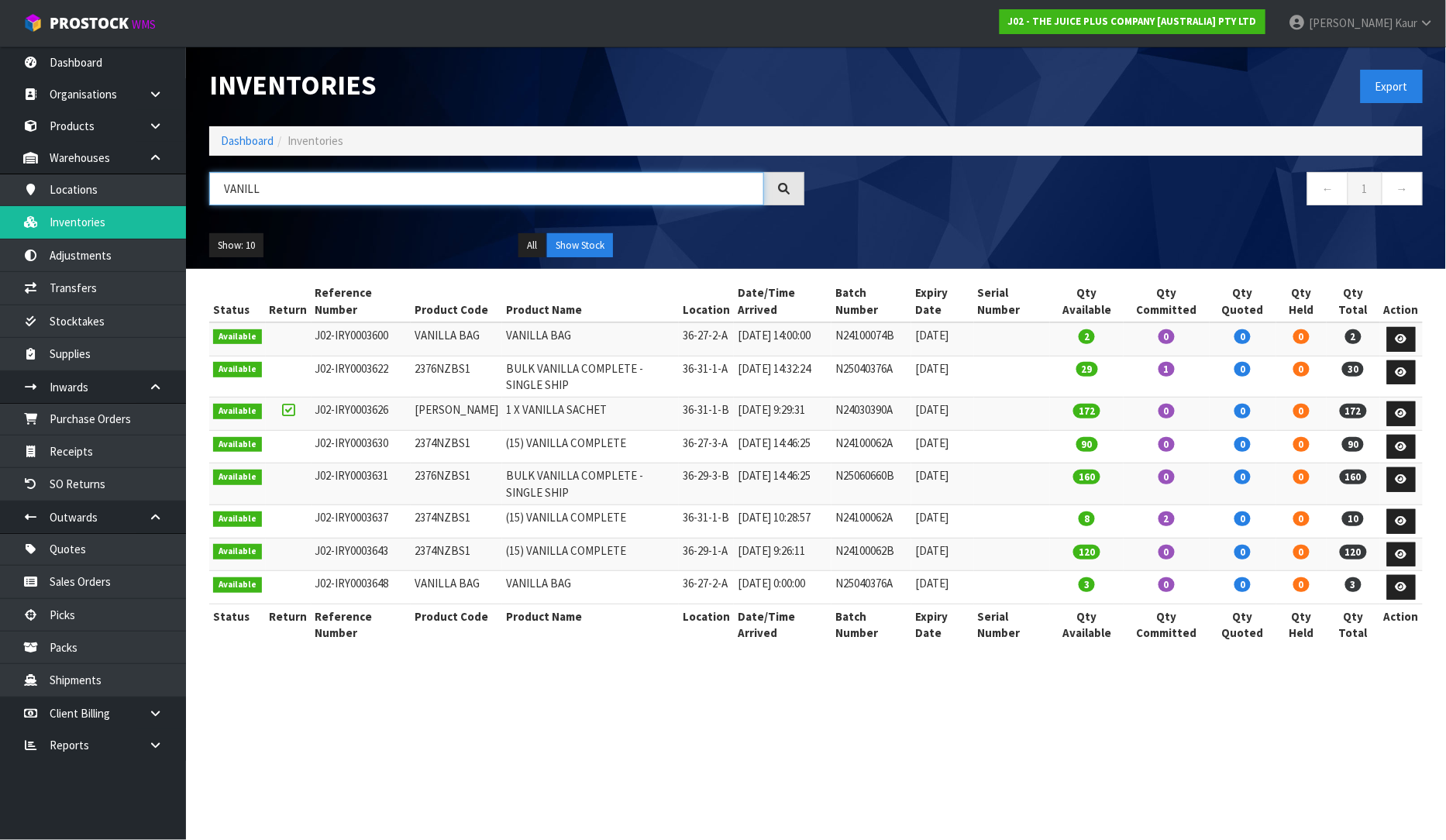
type input "VANILL"
drag, startPoint x: 681, startPoint y: 422, endPoint x: 733, endPoint y: 420, distance: 52.0
click at [733, 420] on tr "Available J02-IRY0003626 VANILLA SACHET 1 X VANILLA SACHET 36-31-1-B 05/09/2025…" at bounding box center [816, 414] width 1213 height 33
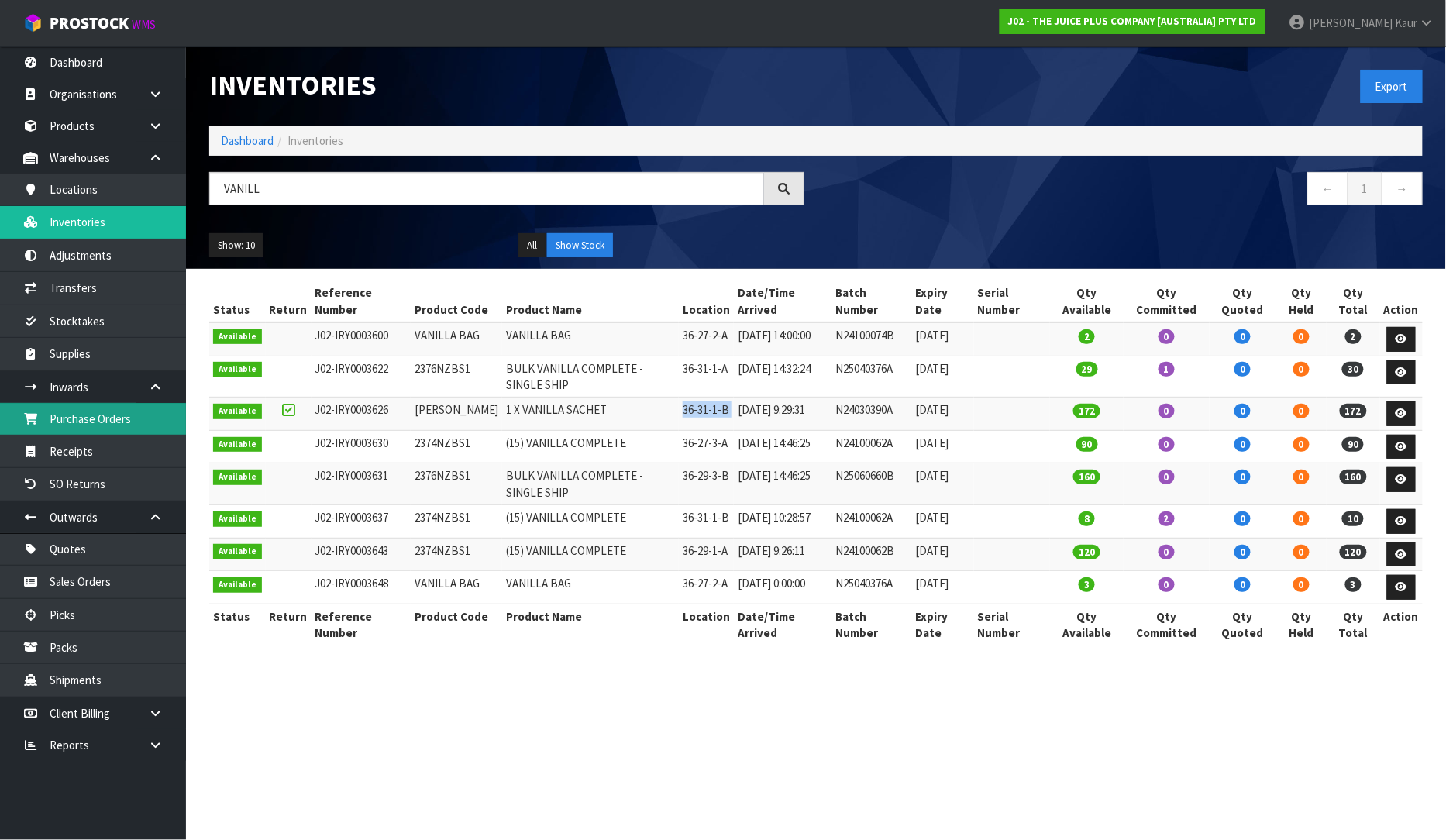
drag, startPoint x: 118, startPoint y: 421, endPoint x: 786, endPoint y: 452, distance: 668.7
click at [118, 421] on link "Purchase Orders" at bounding box center [93, 418] width 186 height 31
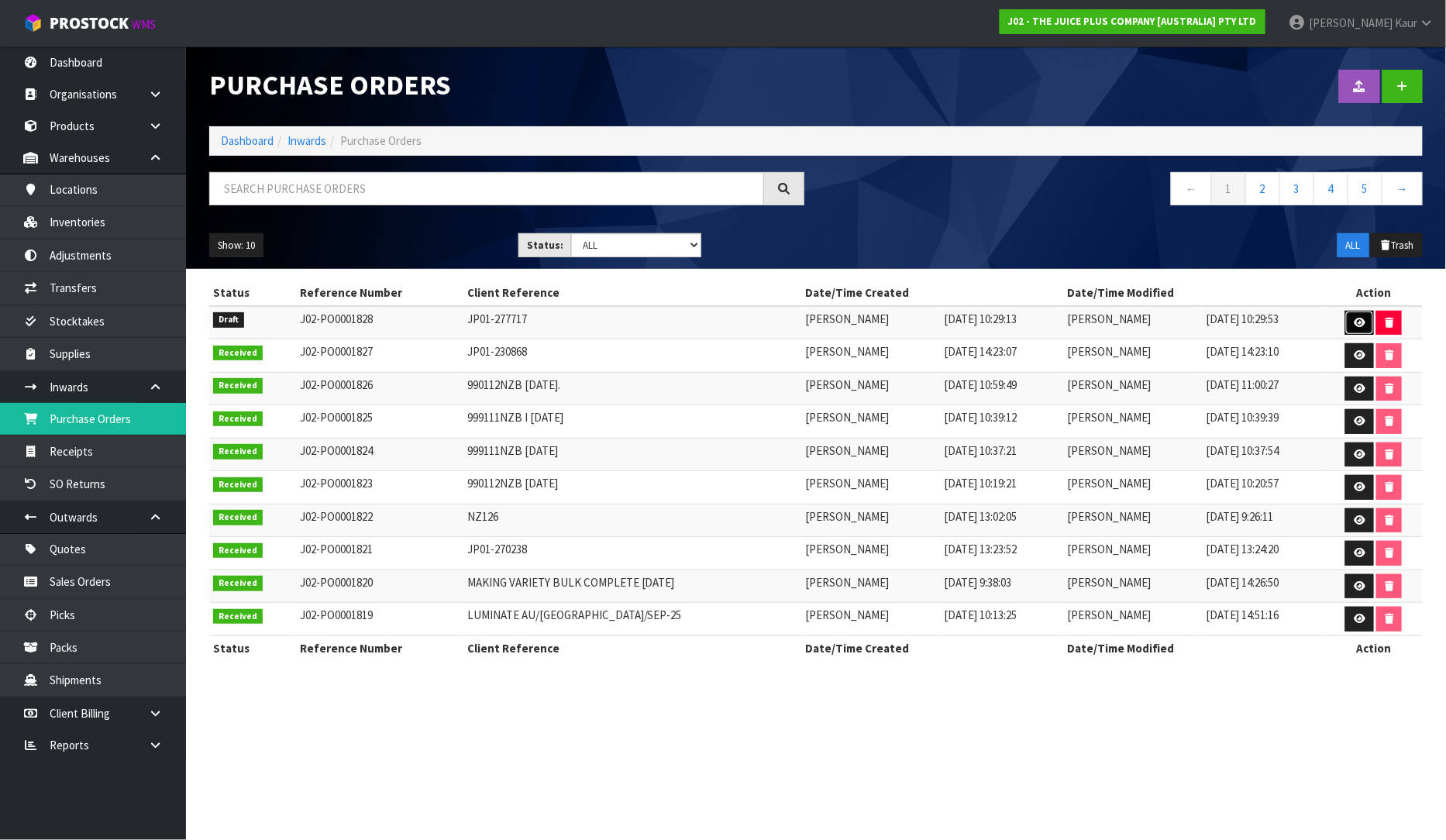
click at [1357, 326] on icon at bounding box center [1360, 323] width 11 height 10
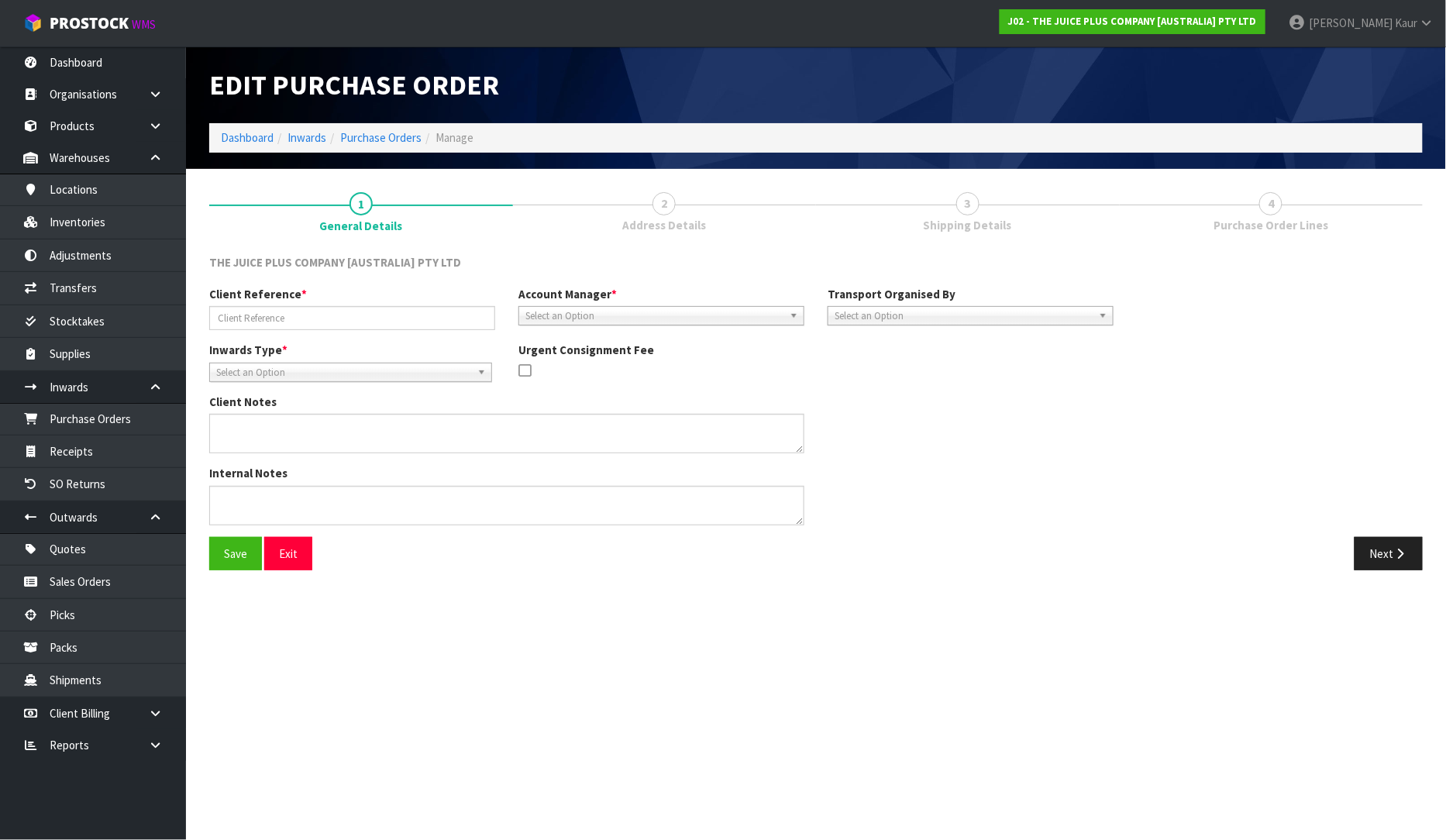
type input "JP01-277717"
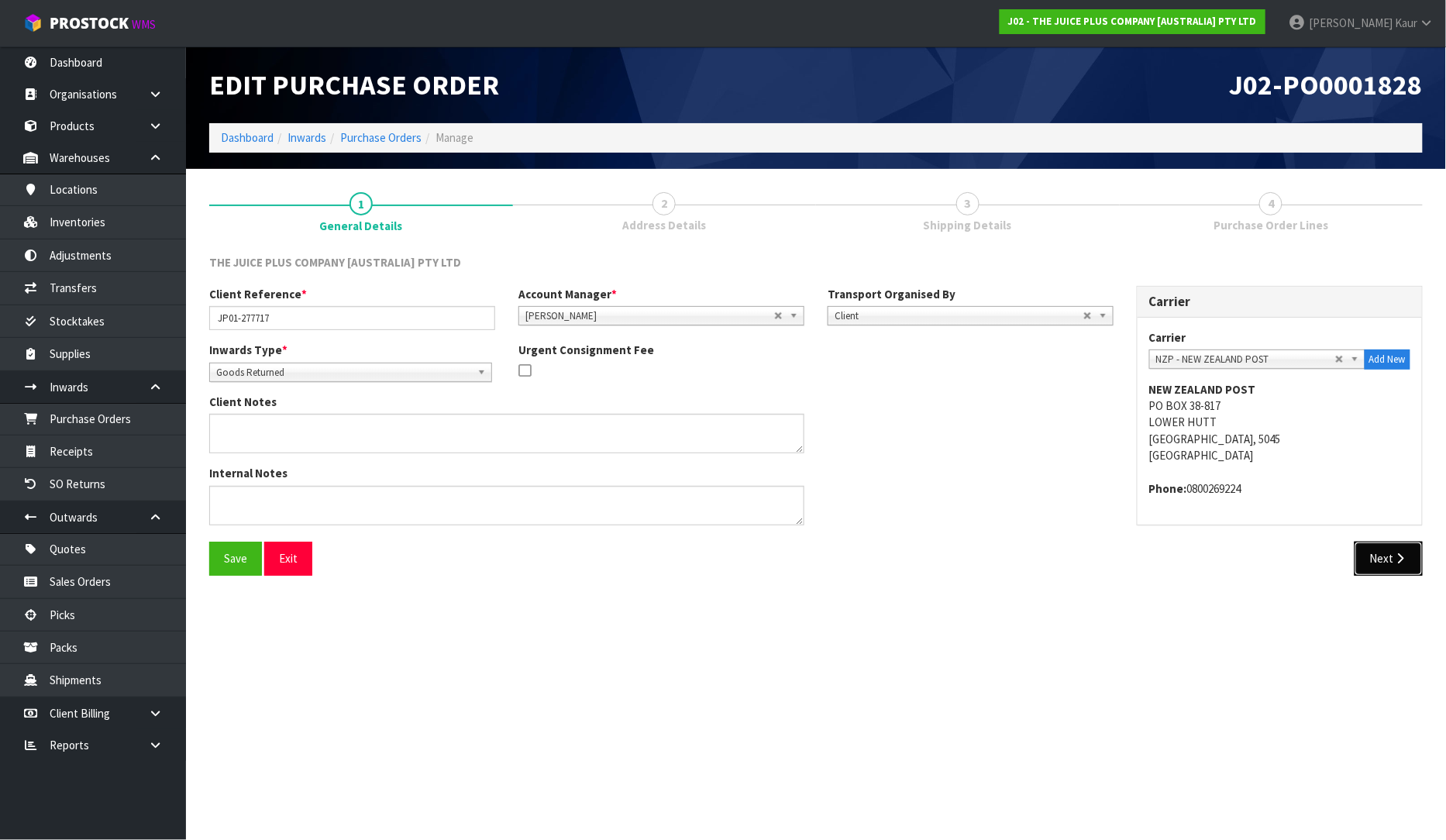
drag, startPoint x: 1374, startPoint y: 571, endPoint x: 1403, endPoint y: 564, distance: 29.8
click at [1375, 571] on button "Next" at bounding box center [1389, 558] width 68 height 33
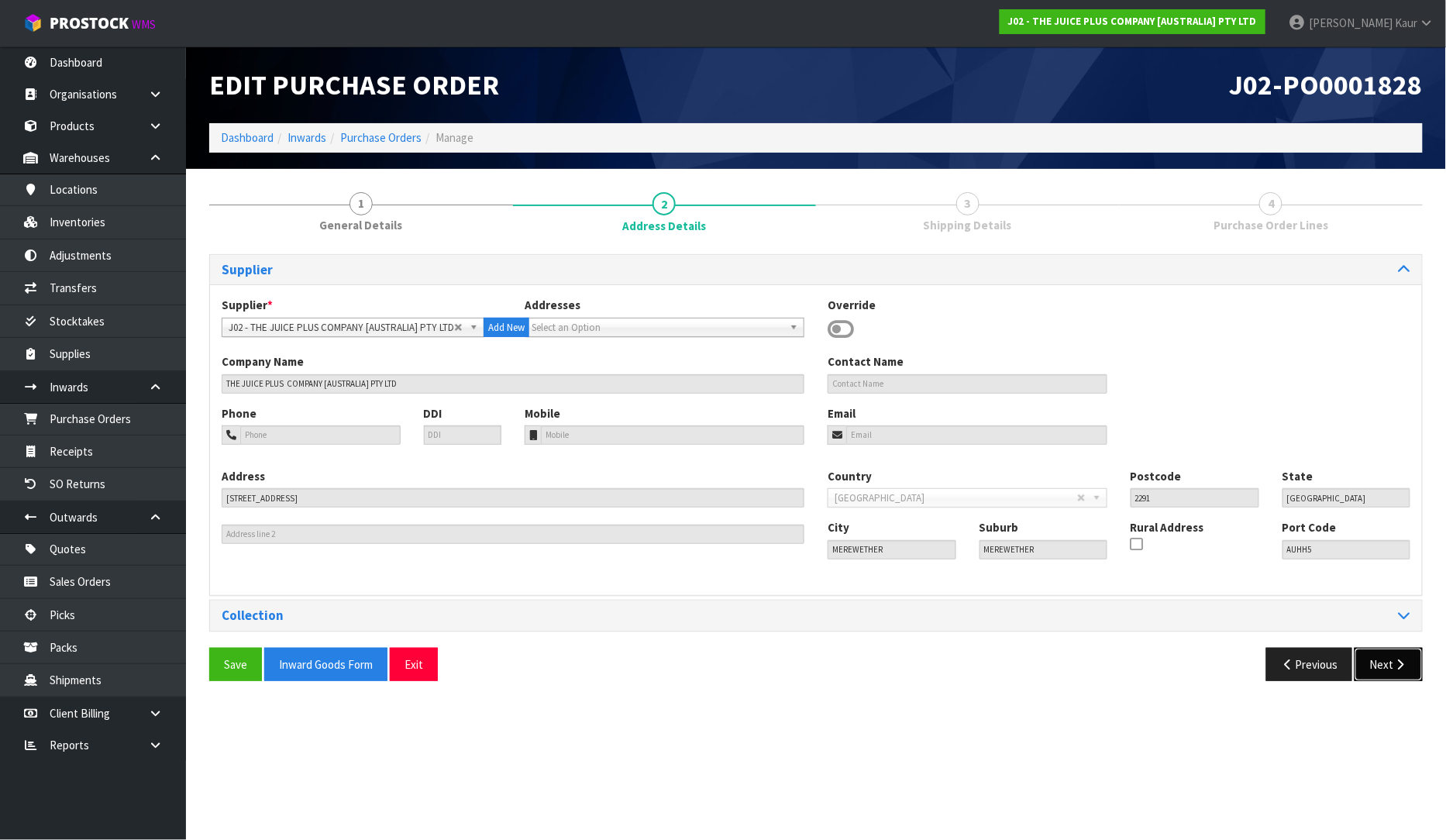
click at [1374, 665] on button "Next" at bounding box center [1389, 664] width 68 height 33
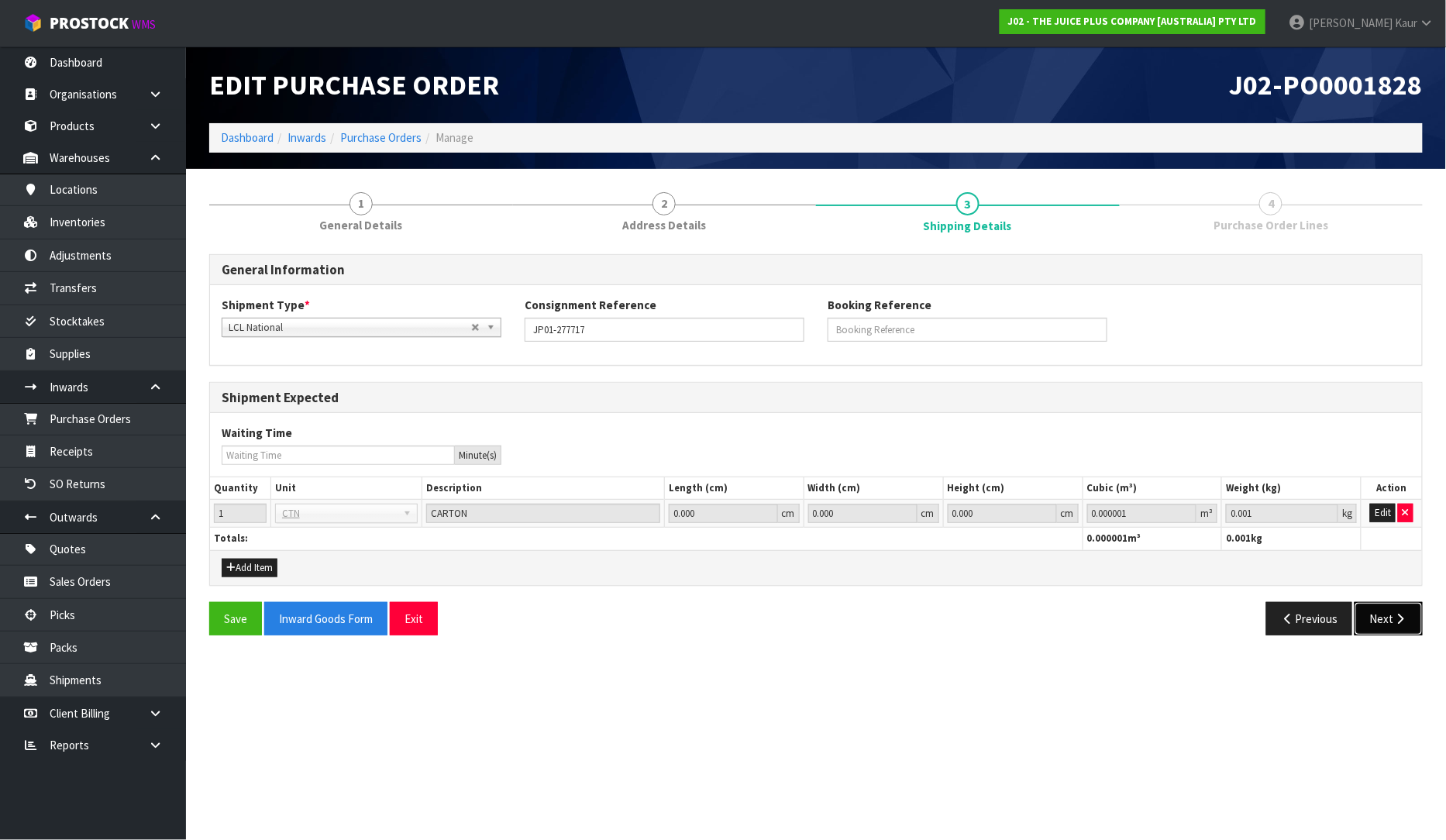
click at [1399, 616] on icon "button" at bounding box center [1401, 619] width 14 height 11
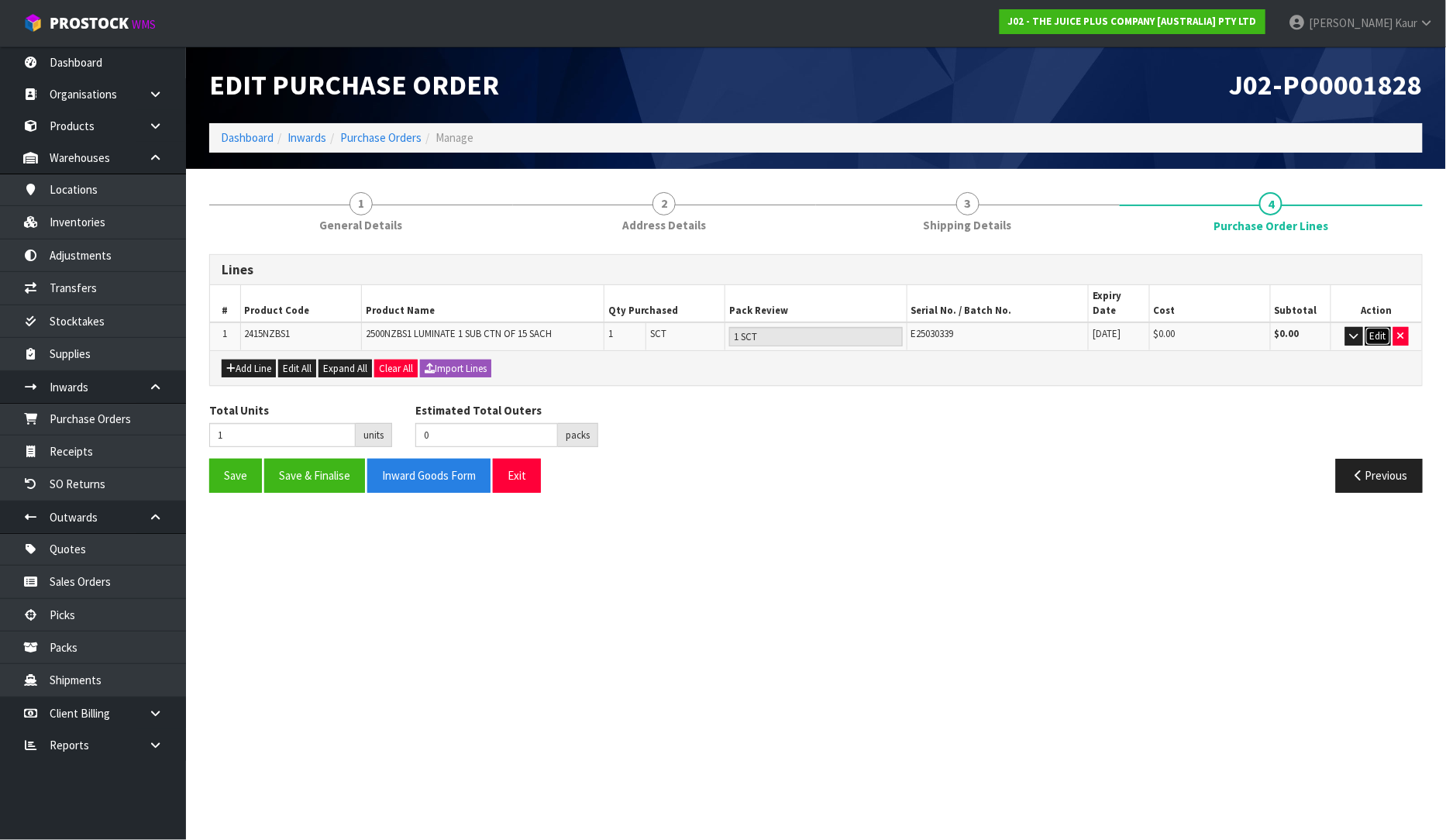
click at [1370, 327] on button "Edit" at bounding box center [1378, 336] width 26 height 19
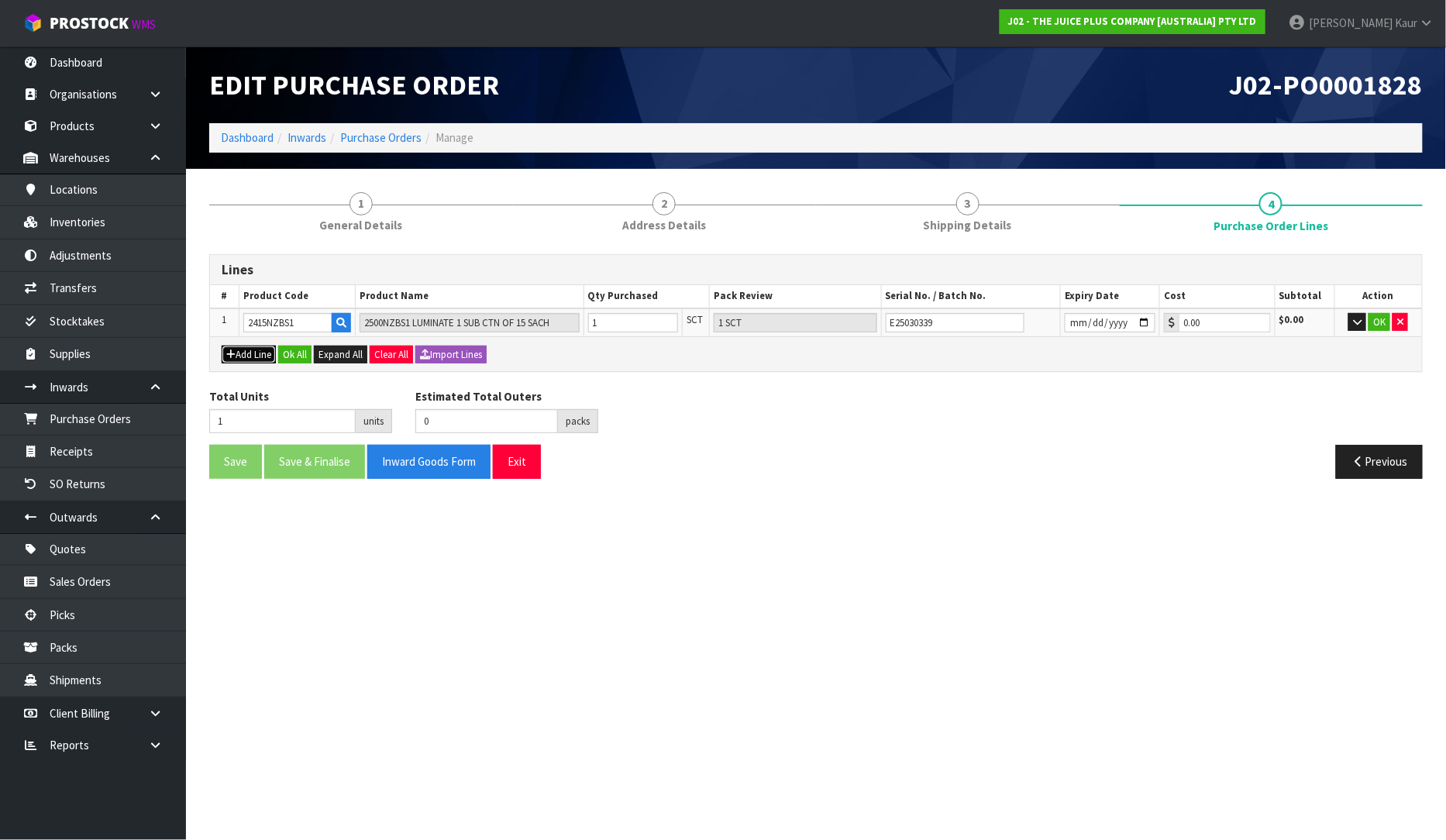
click at [229, 353] on icon "button" at bounding box center [231, 354] width 10 height 10
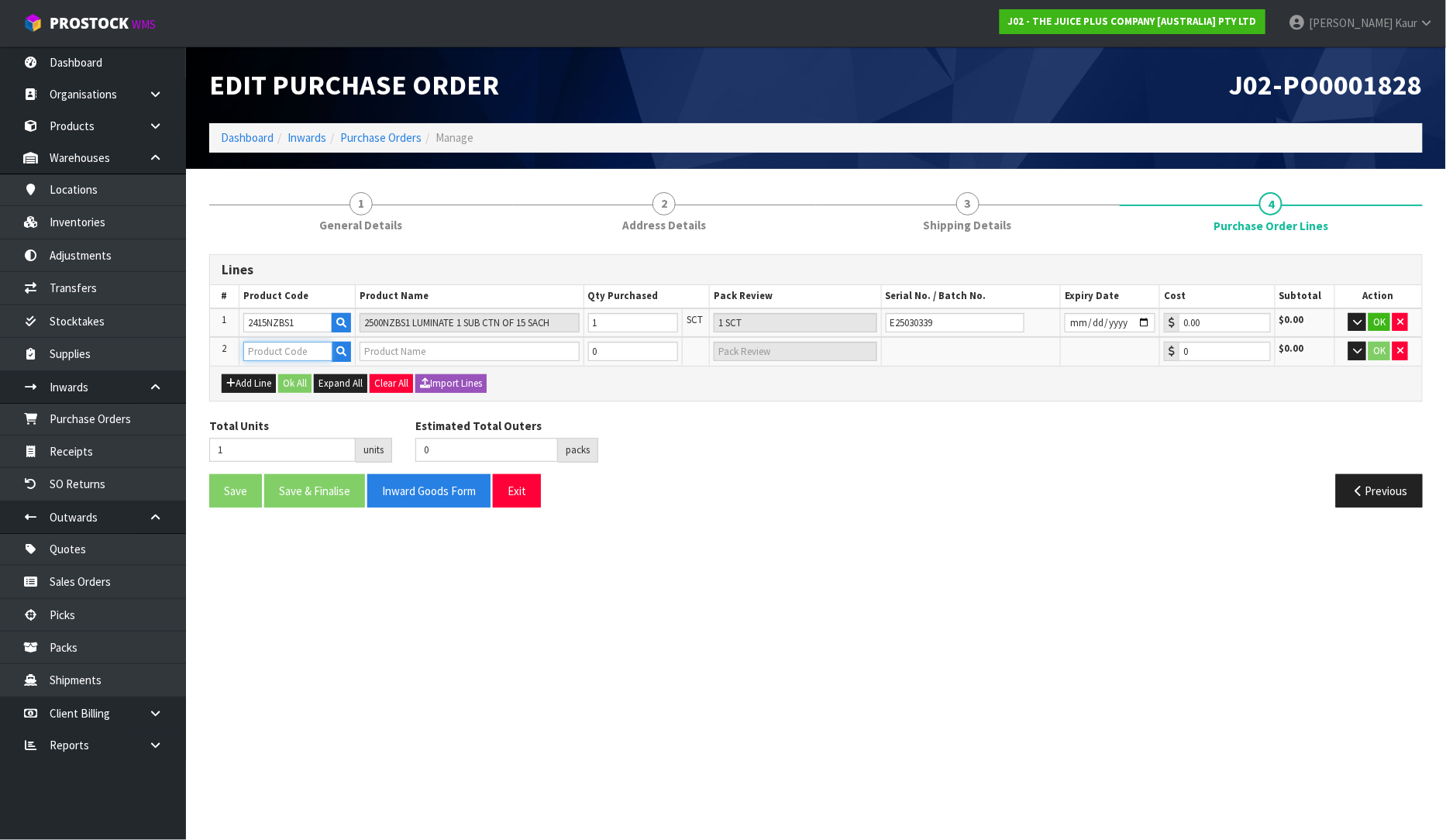
click at [275, 348] on input "text" at bounding box center [287, 352] width 89 height 19
type input "VANILL"
click at [311, 395] on link "VANILL A SACHET" at bounding box center [305, 397] width 122 height 21
type input "VANILLA SACHET"
type input "1 X VANILLA SACHET"
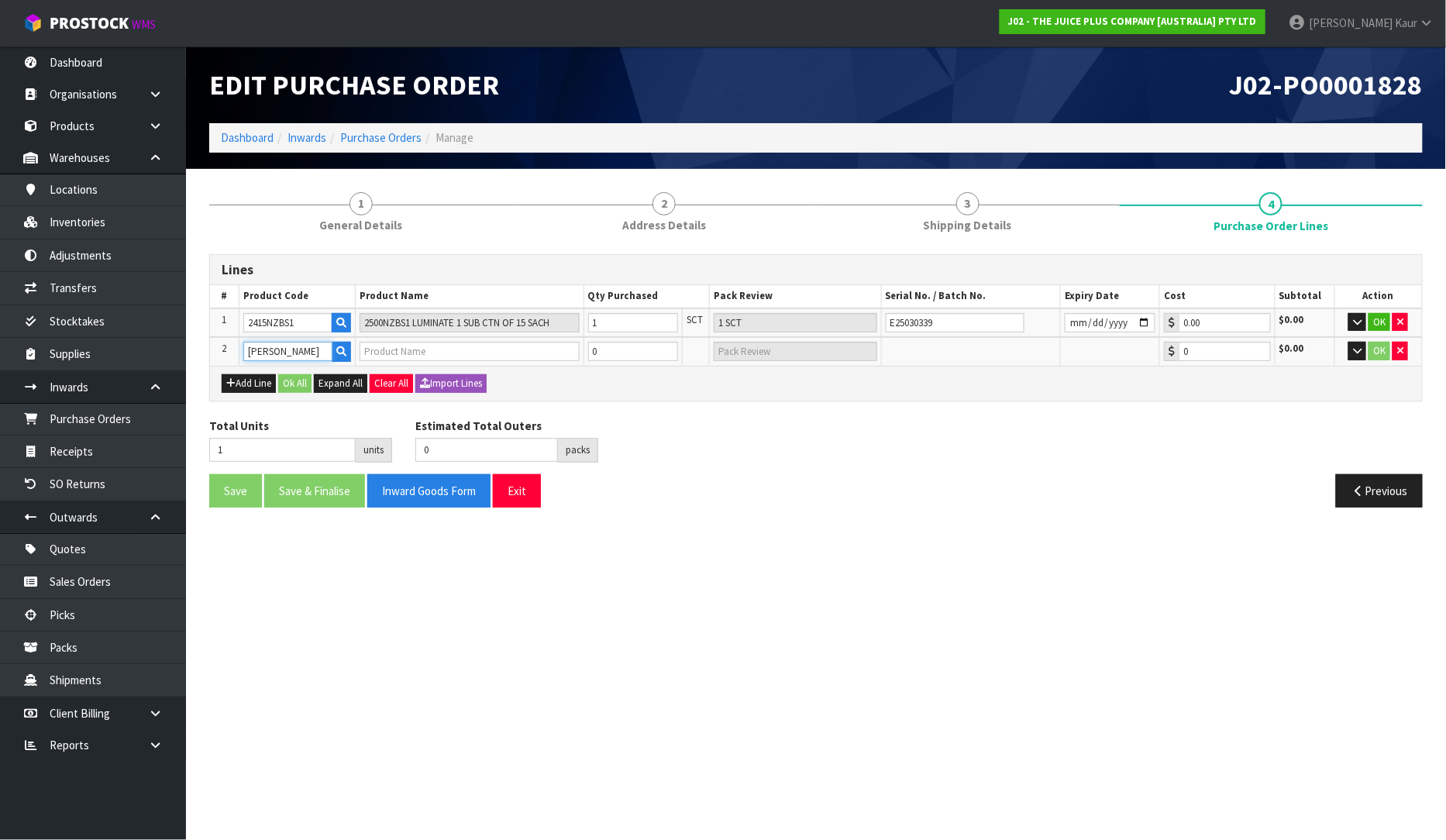
type input "0.00"
click at [619, 342] on input "0" at bounding box center [609, 352] width 64 height 19
type input "3"
type input "2"
type input "2 PCE"
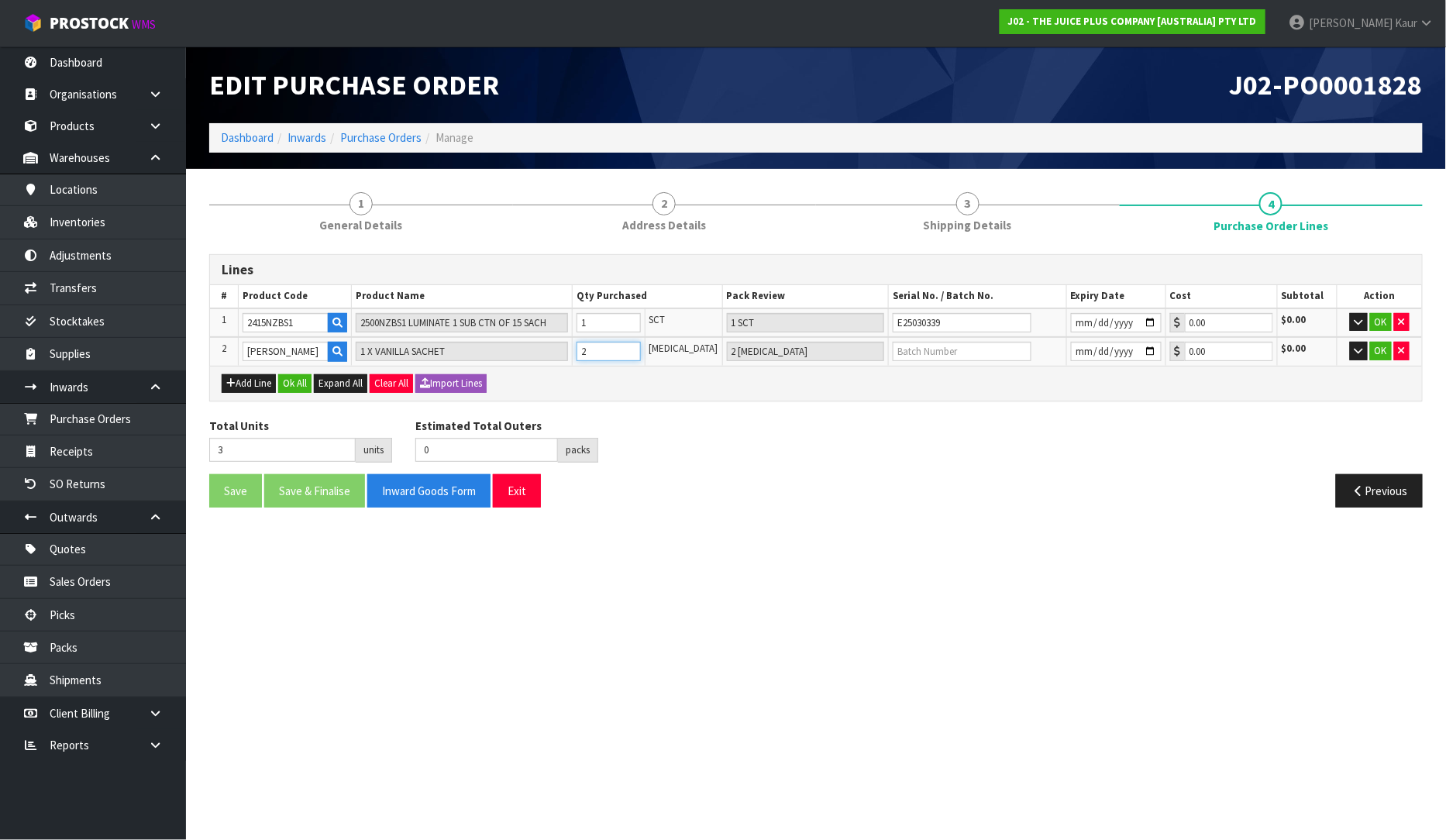
type input "2"
click at [928, 351] on input "text" at bounding box center [962, 352] width 138 height 19
type input "N24030390A"
click at [1076, 347] on input "date" at bounding box center [1116, 352] width 91 height 19
type input "2025-10-31"
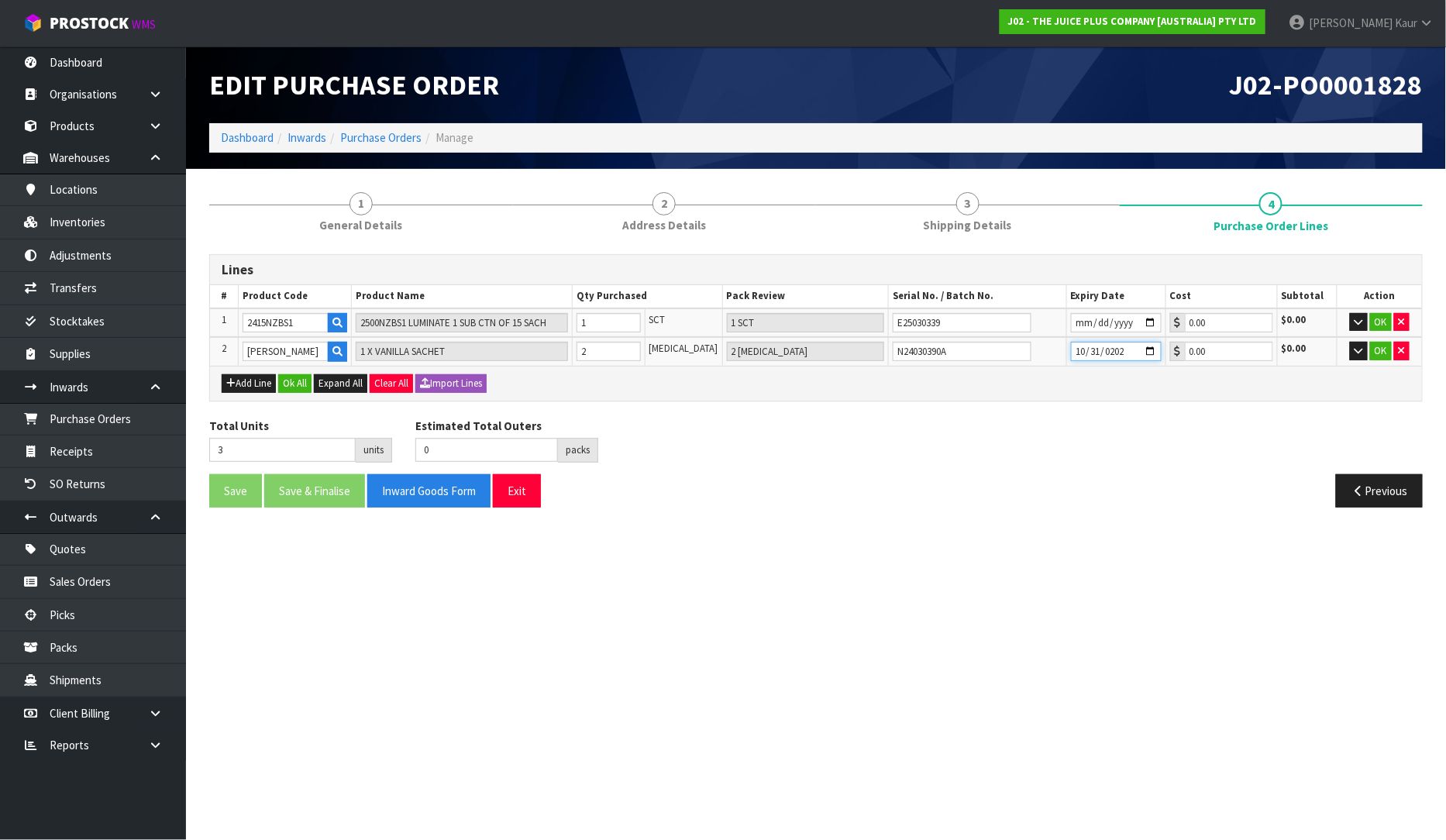
click at [1143, 348] on input "2025-10-31" at bounding box center [1116, 352] width 91 height 19
click at [288, 377] on button "Ok All" at bounding box center [295, 383] width 33 height 19
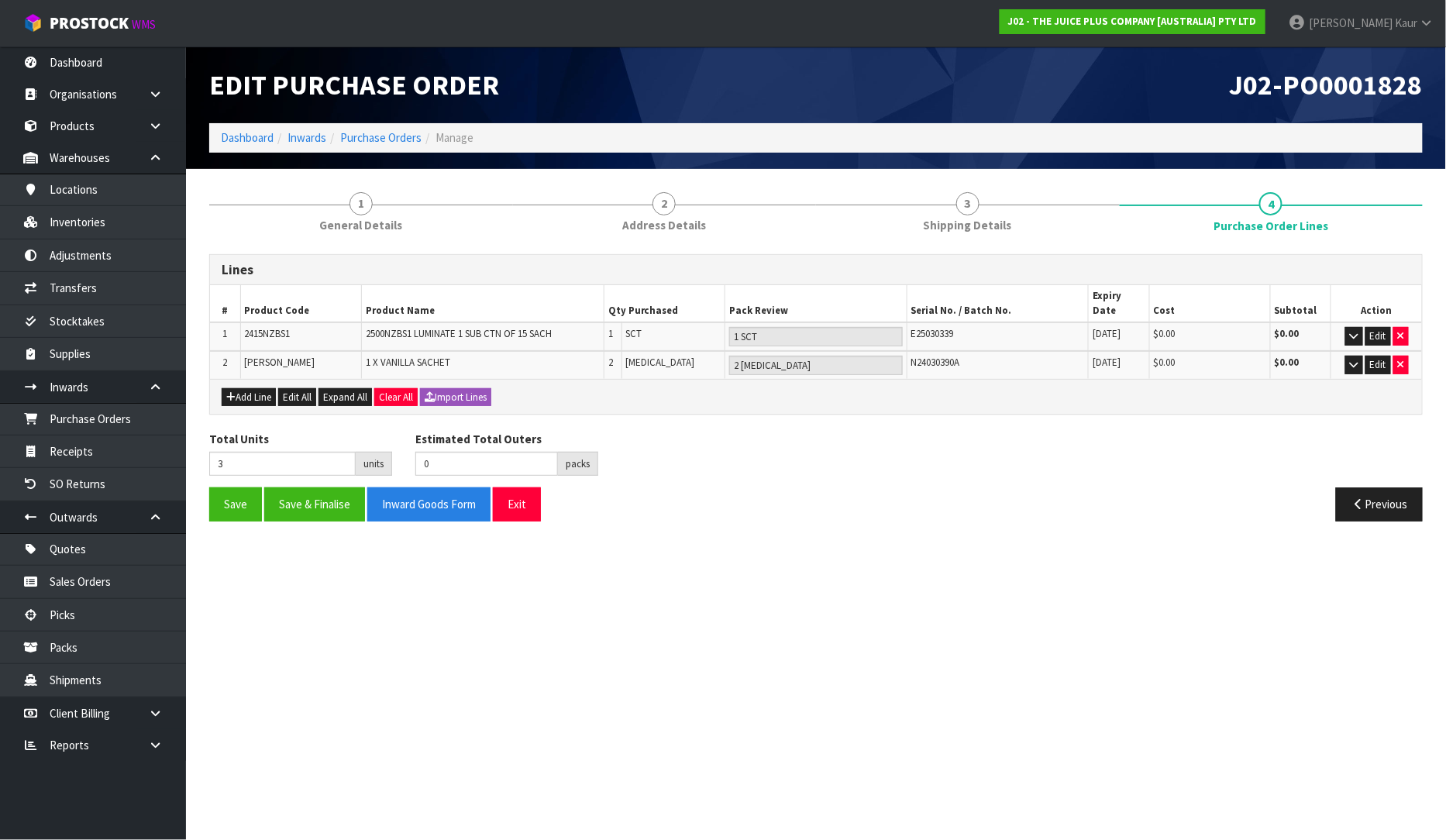
drag, startPoint x: 321, startPoint y: 344, endPoint x: 234, endPoint y: 349, distance: 87.1
click at [234, 351] on tr "2 VANILLA SACHET 1 X VANILLA SACHET 2 PCE 2 PCE N24030390A 31/10/2025 $0.00 $0.…" at bounding box center [816, 364] width 1212 height 28
copy tr "VANILLA SACHET"
click at [369, 211] on span "1" at bounding box center [360, 204] width 23 height 23
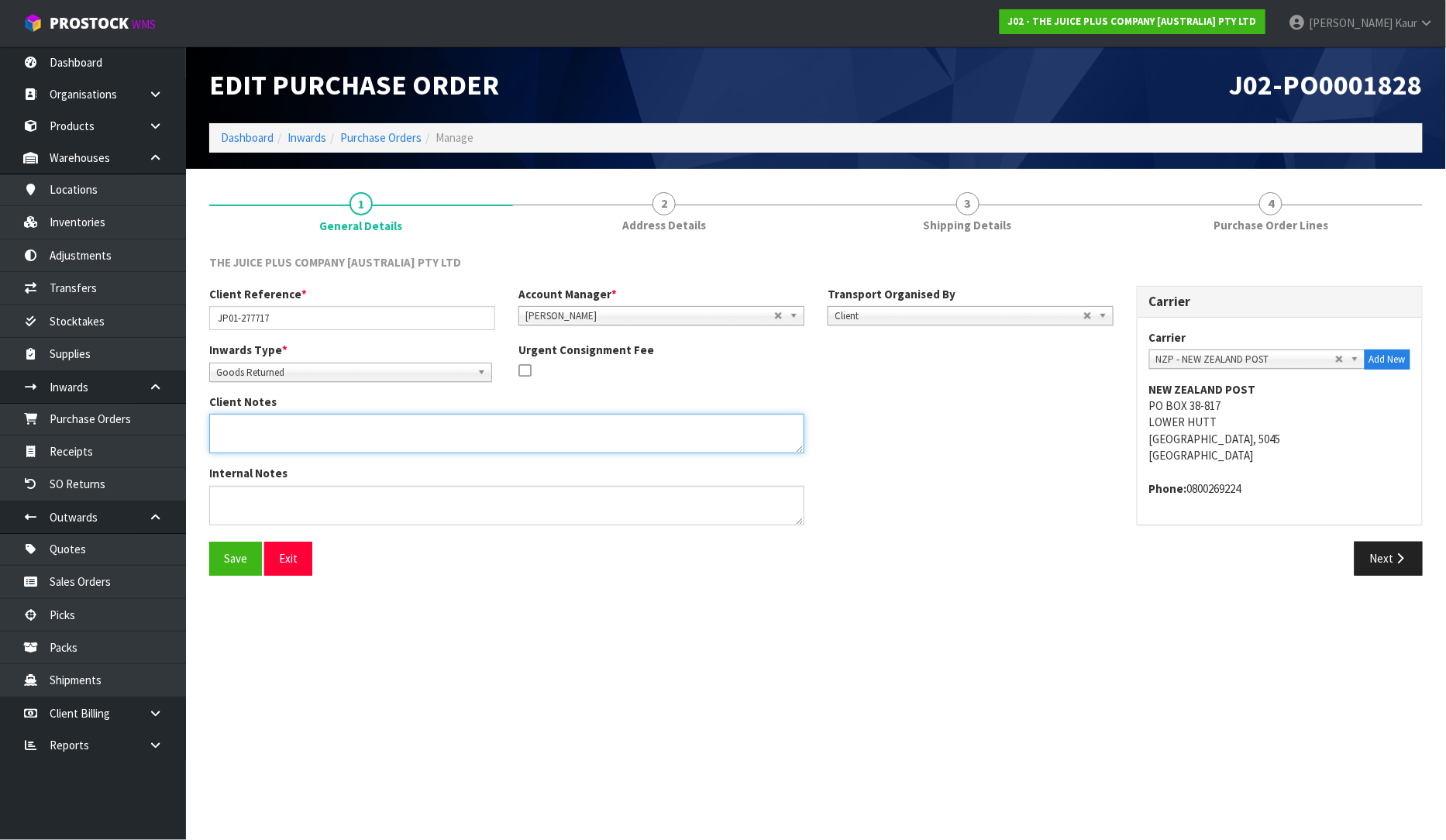
click at [243, 424] on textarea at bounding box center [507, 433] width 595 height 39
paste textarea "VANILLA SACHET"
type textarea "VANILLA SACHET PUT ON HELD AS EXPIRED STOCK"
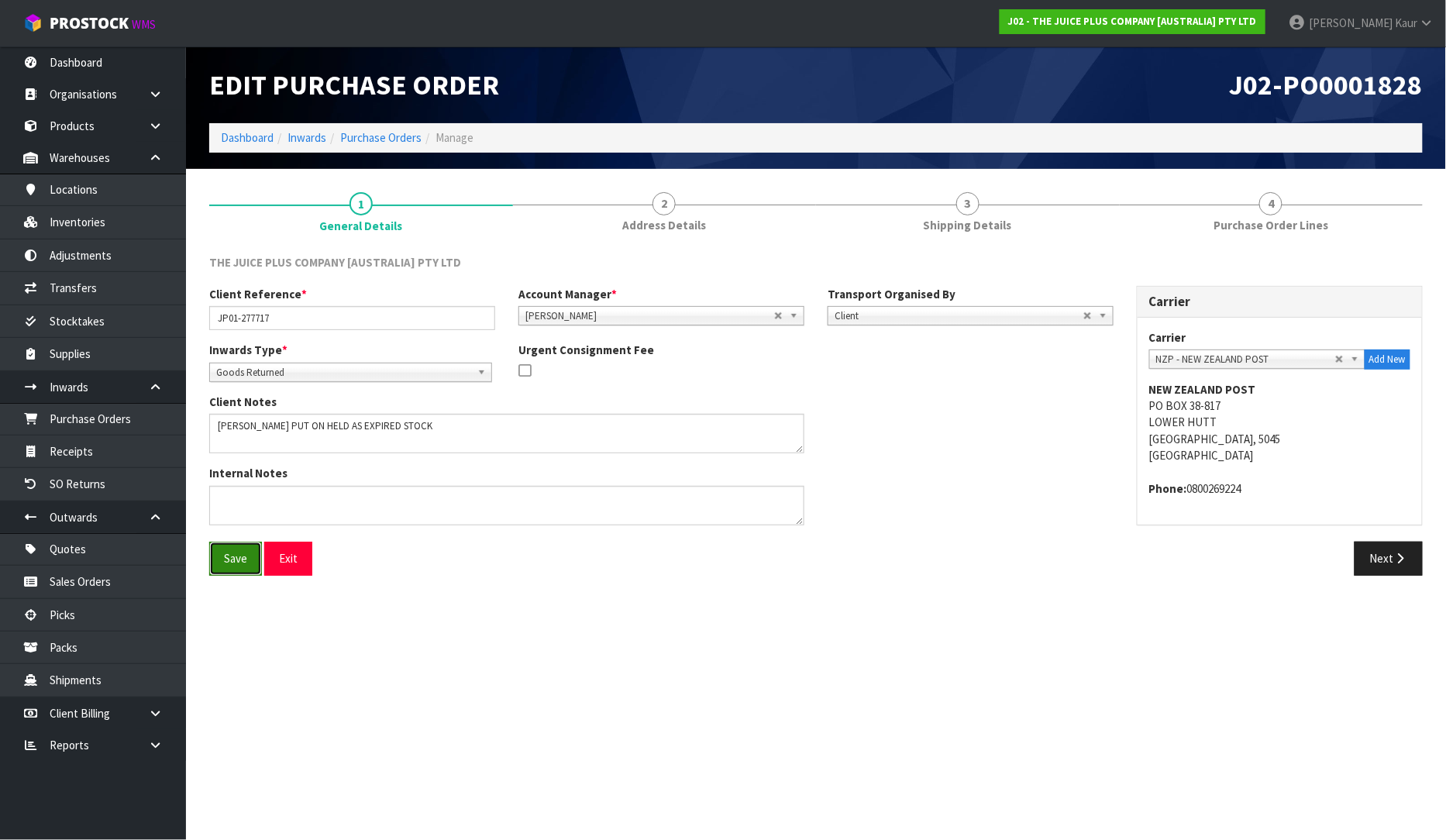
click at [243, 555] on button "Save" at bounding box center [235, 558] width 52 height 33
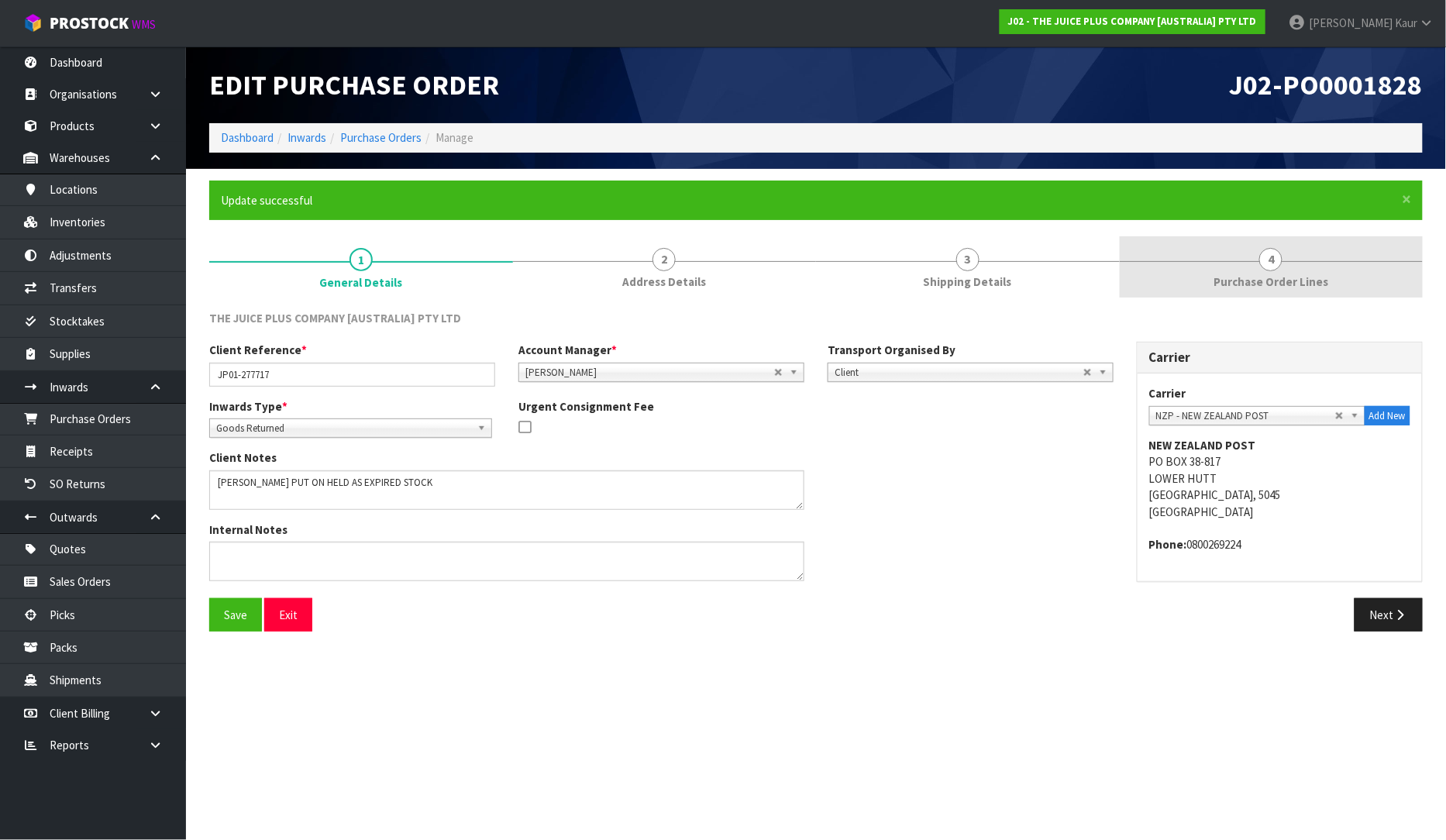
click at [1266, 284] on span "Purchase Order Lines" at bounding box center [1271, 282] width 115 height 16
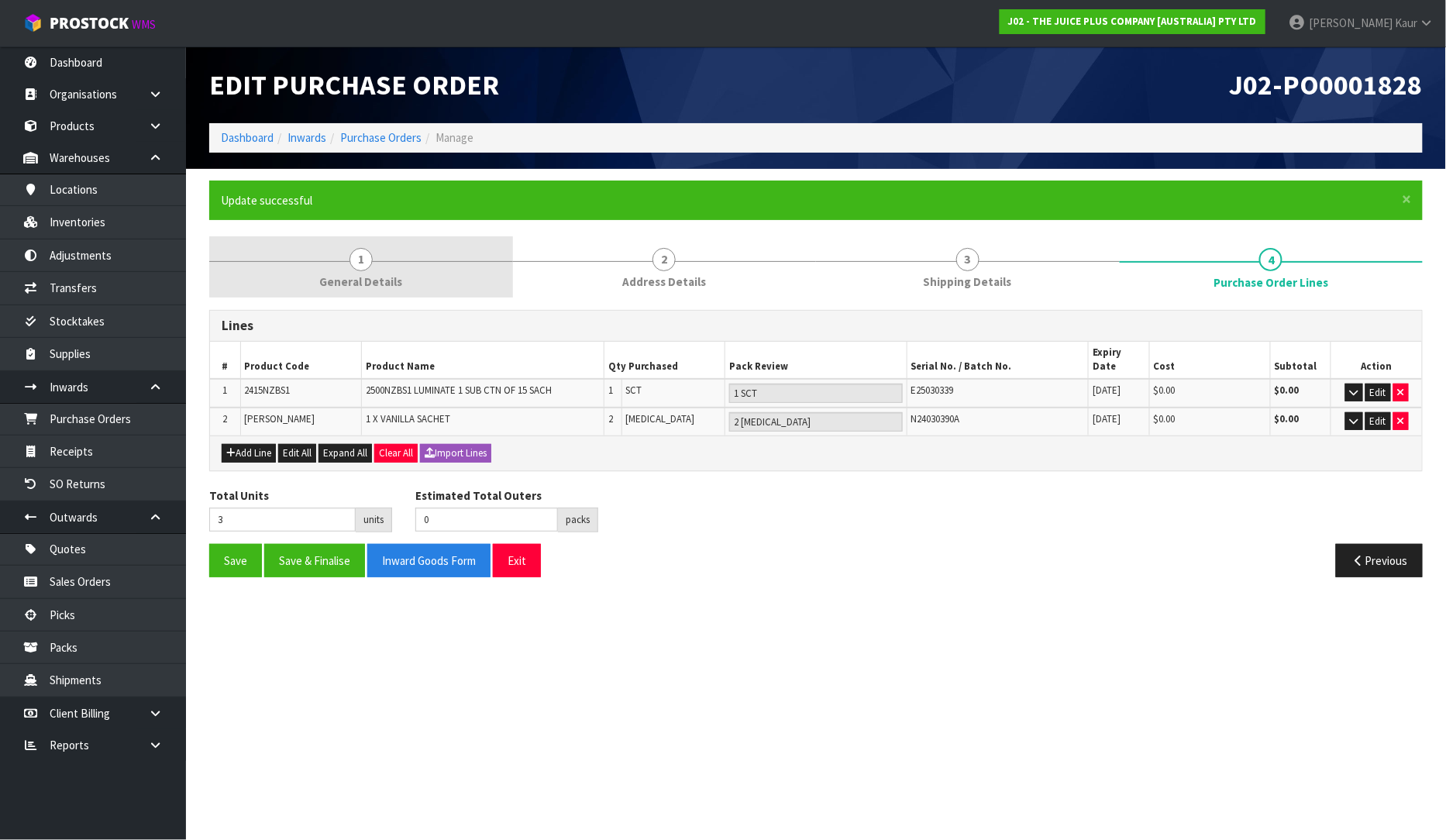
click at [369, 274] on span "General Details" at bounding box center [360, 282] width 83 height 16
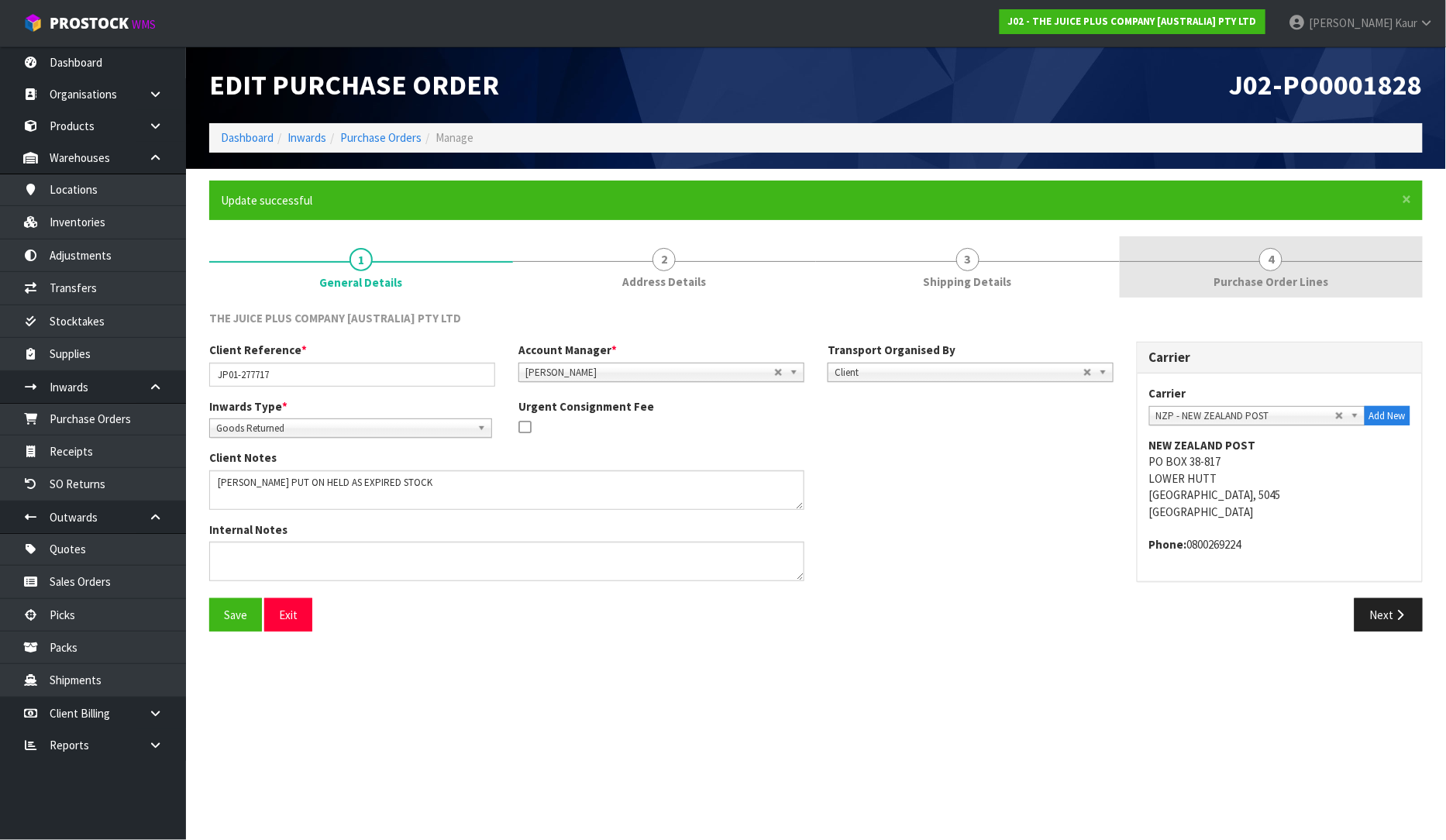
click at [1274, 261] on span "4" at bounding box center [1271, 259] width 23 height 23
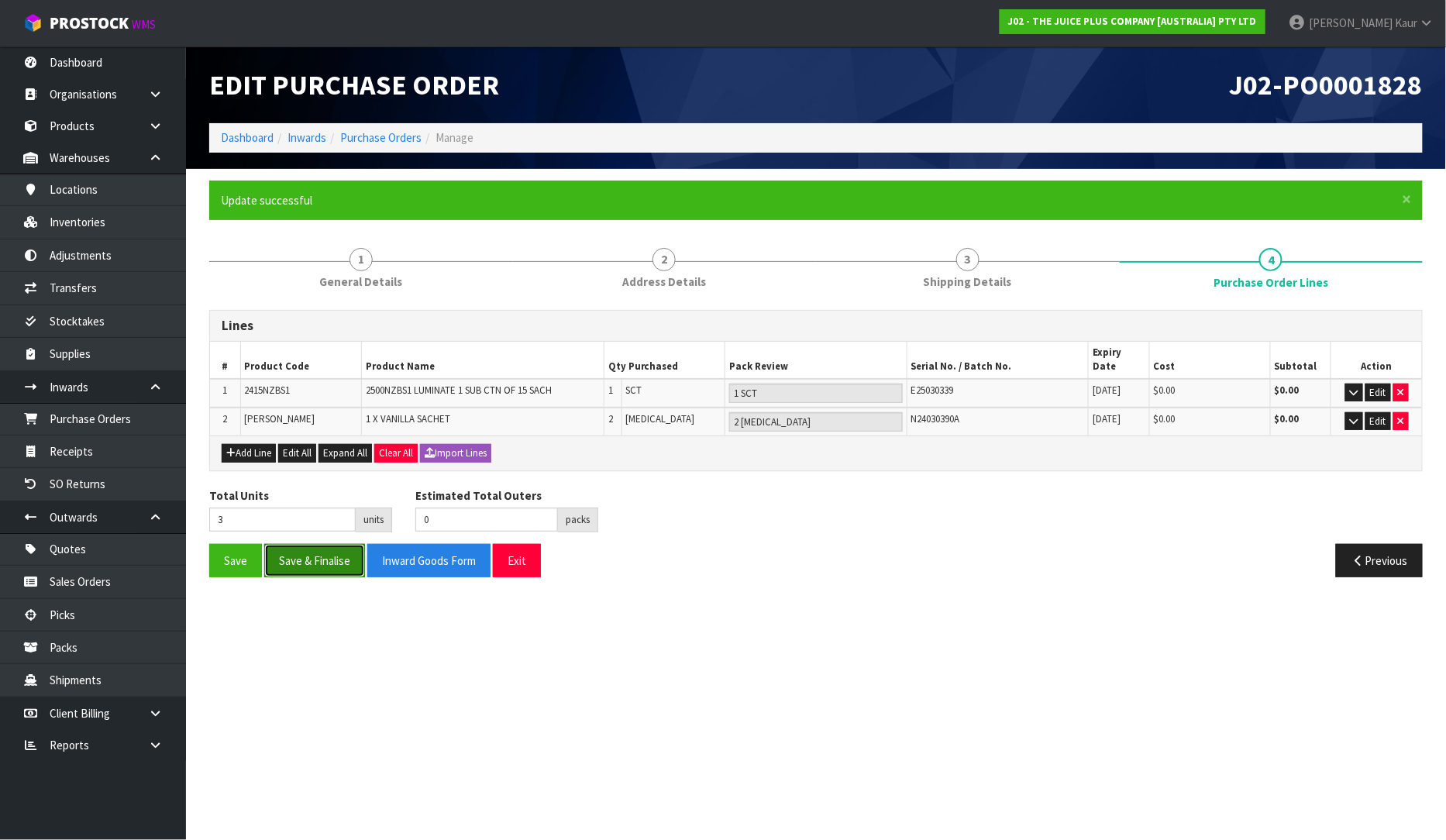
click at [307, 546] on button "Save & Finalise" at bounding box center [314, 560] width 101 height 33
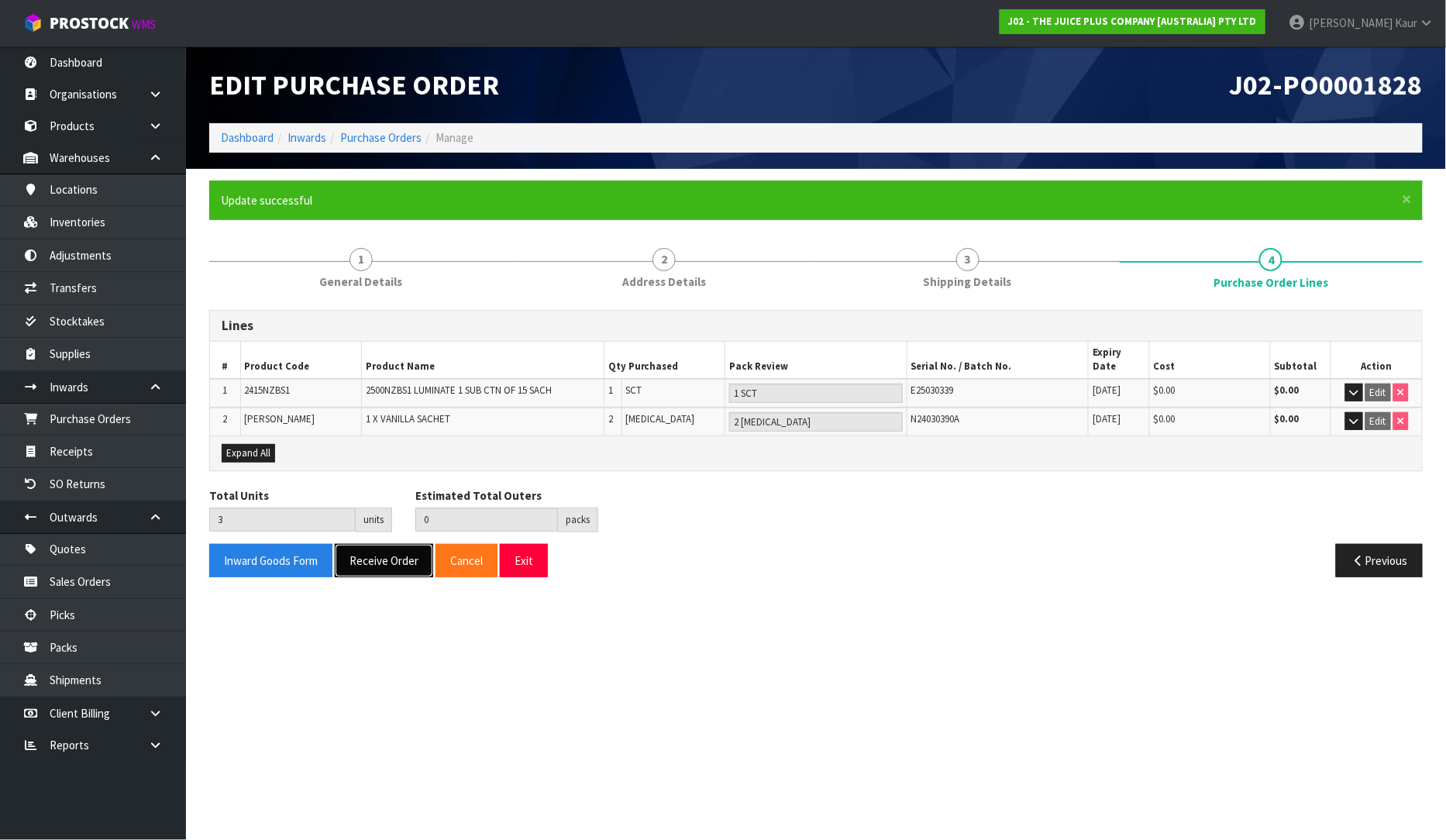
click at [395, 546] on button "Receive Order" at bounding box center [384, 560] width 98 height 33
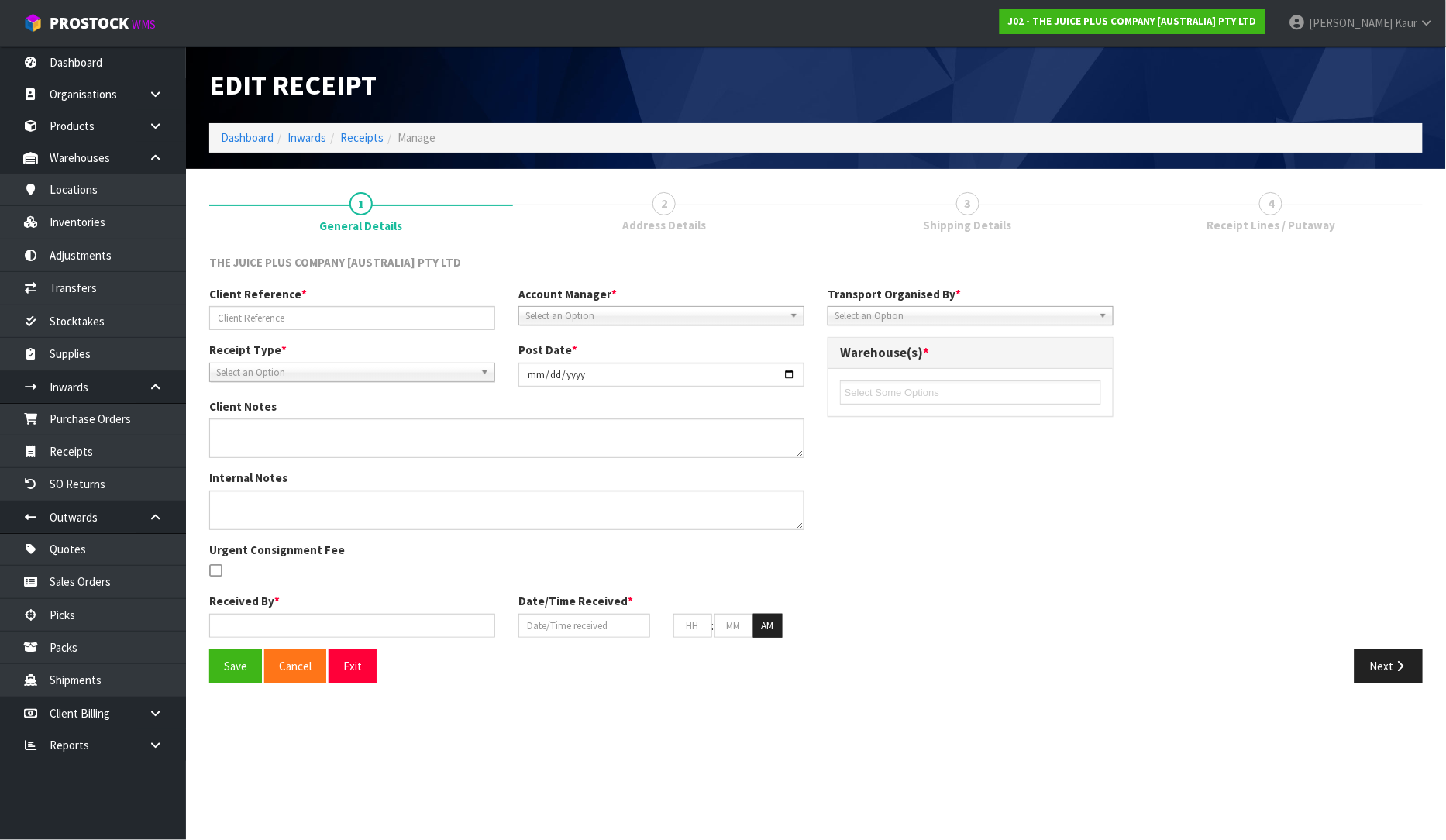
type input "JP01-277717"
type input "[DATE]"
type textarea "VANILLA SACHET PUT ON HELD AS EXPIRED STOCK"
type input "[PERSON_NAME]"
type input "[DATE]"
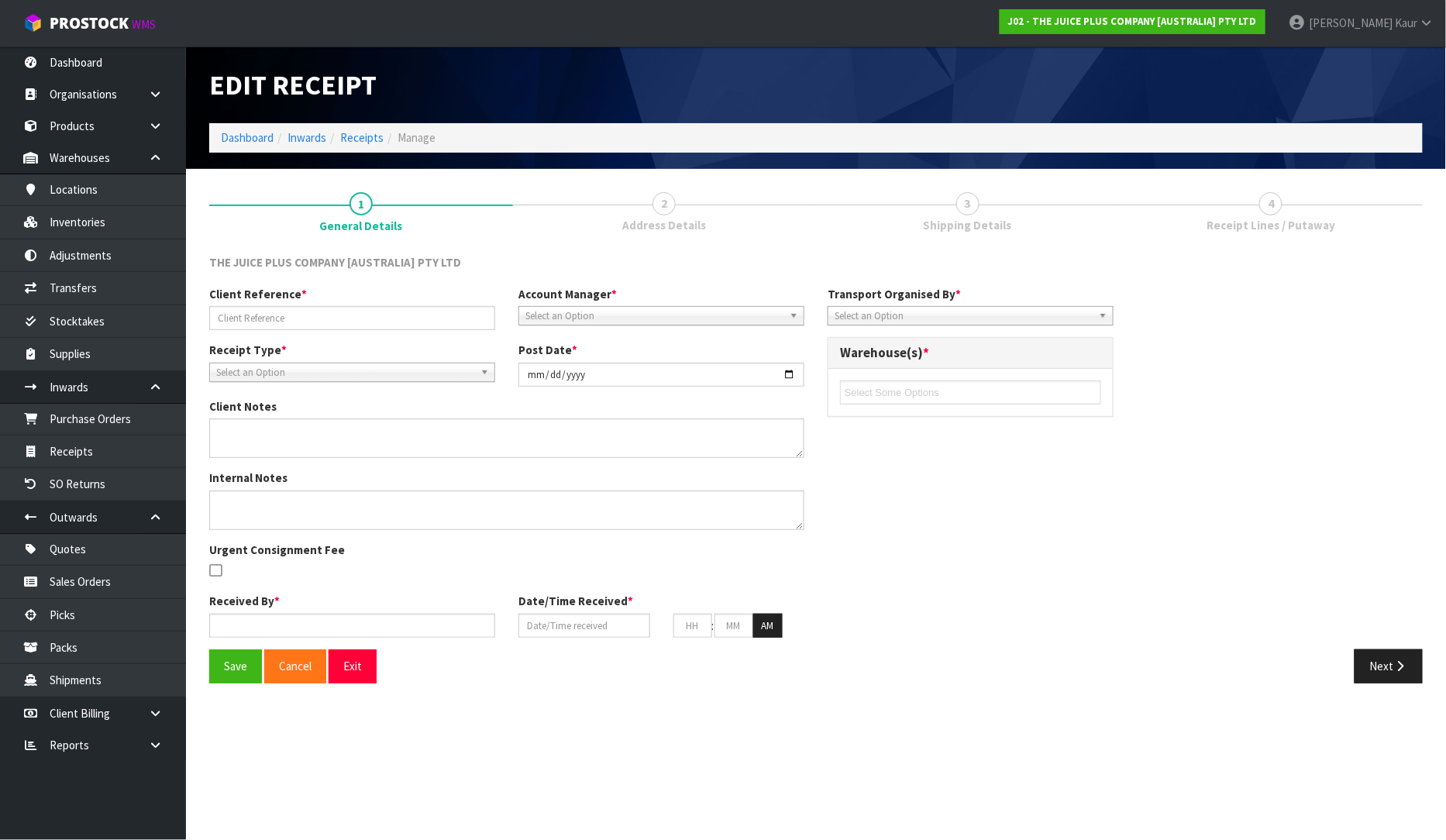
type input "10"
type input "36"
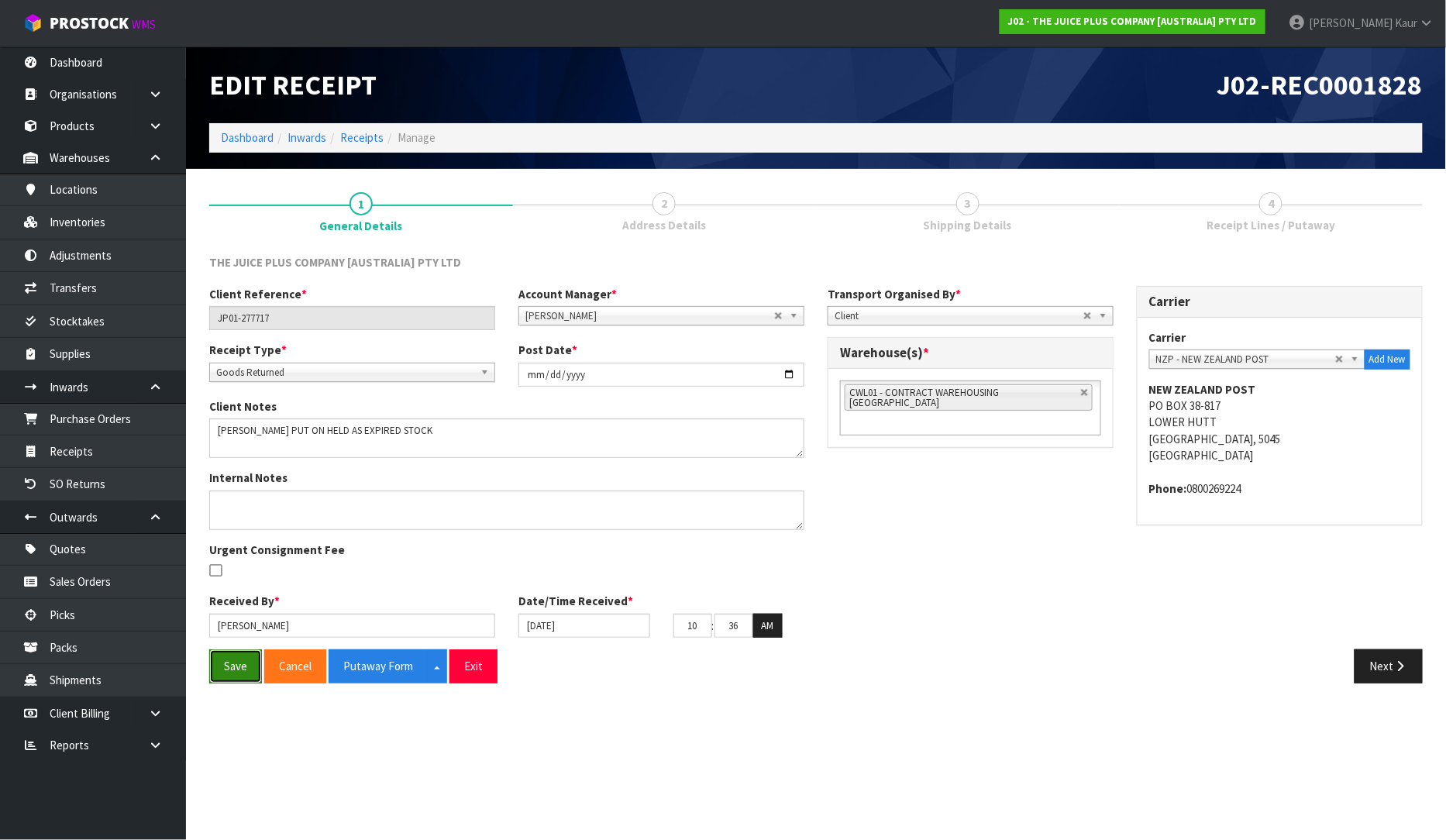
click at [231, 661] on button "Save" at bounding box center [235, 665] width 52 height 33
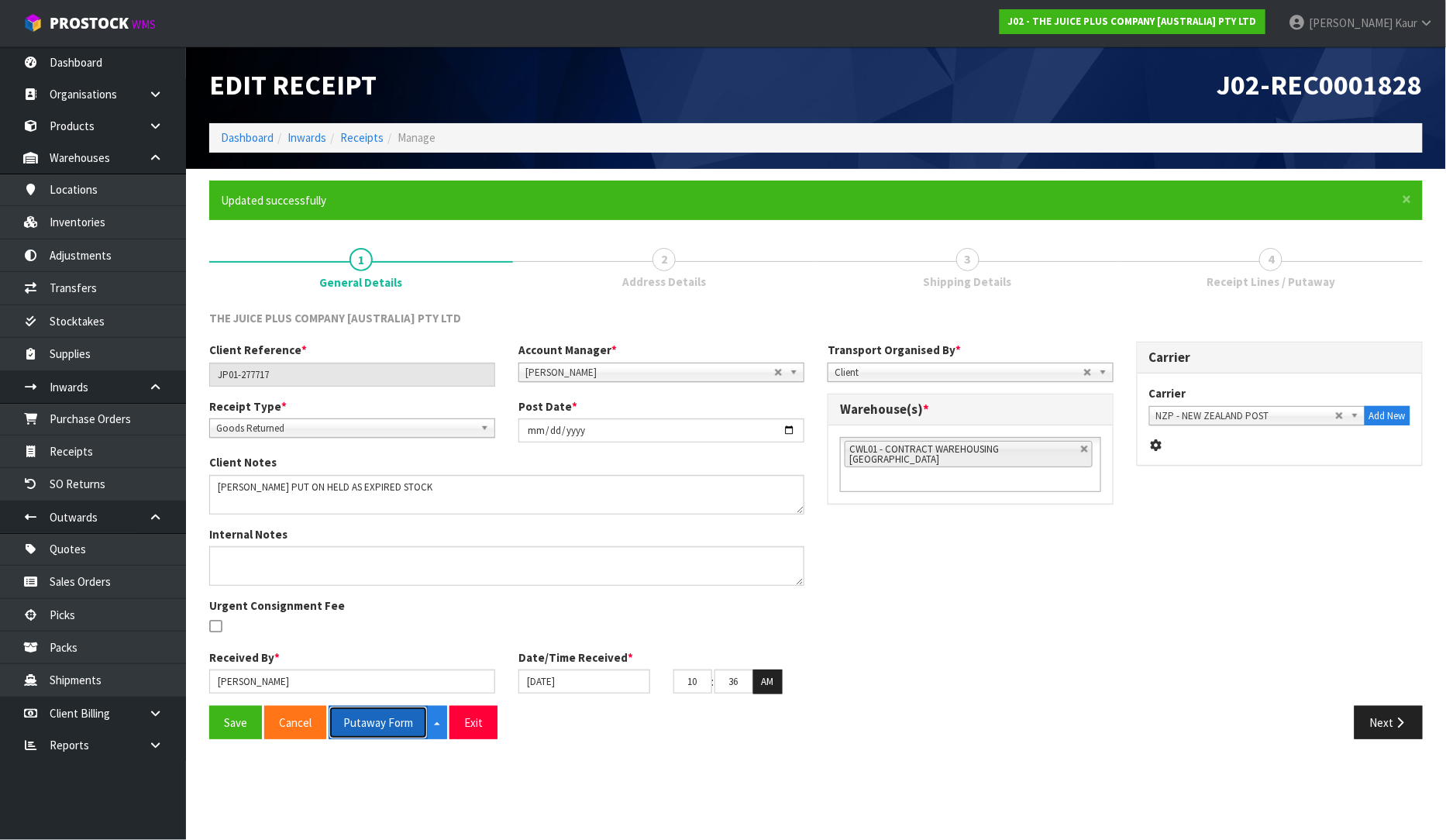
click at [367, 726] on button "Putaway Form" at bounding box center [377, 722] width 99 height 33
click at [373, 726] on button "Putaway Form" at bounding box center [386, 722] width 116 height 33
click at [399, 730] on button "Putaway Form" at bounding box center [386, 722] width 116 height 33
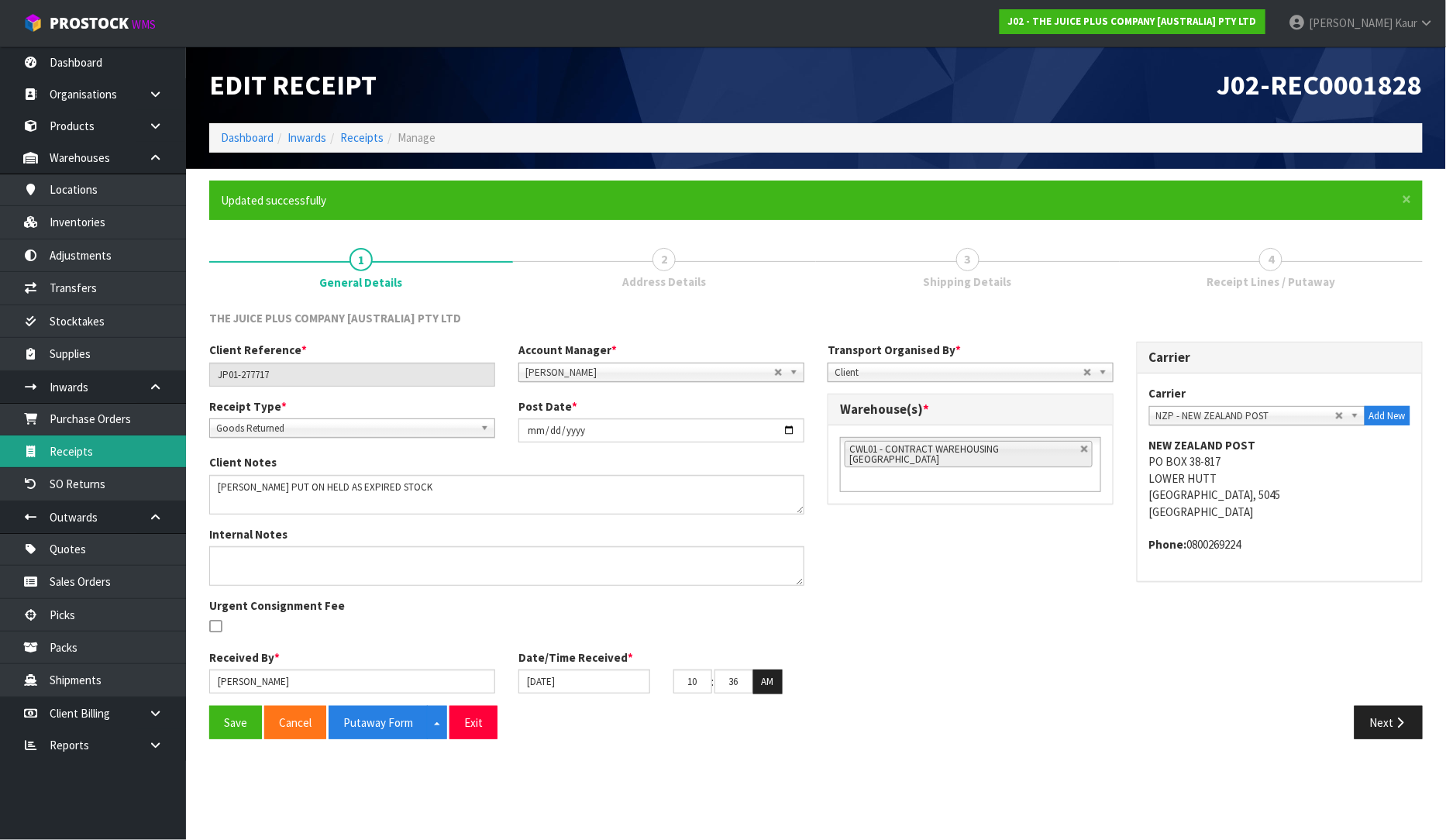
click at [88, 444] on link "Receipts" at bounding box center [93, 451] width 186 height 31
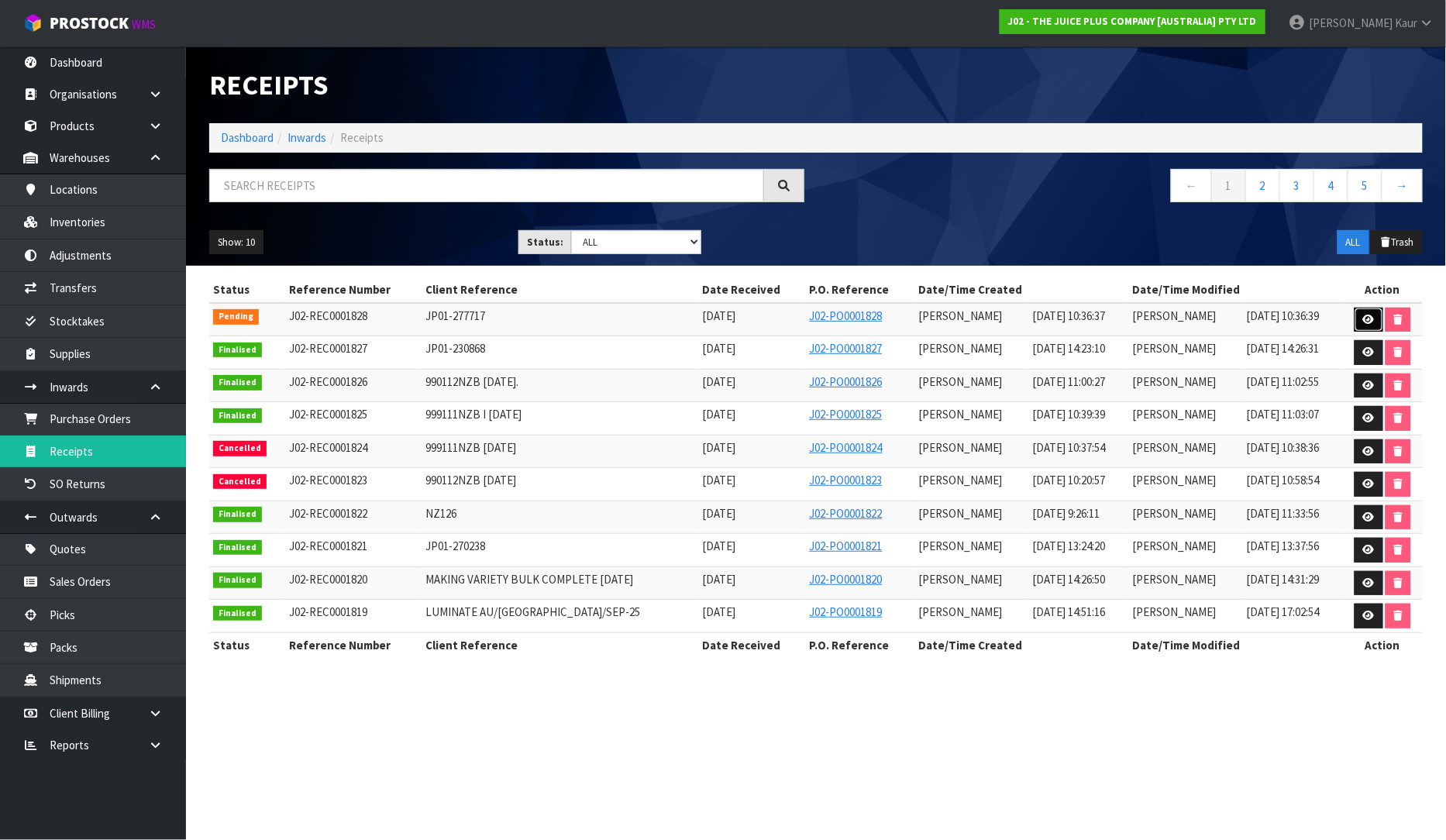
click at [1367, 318] on icon at bounding box center [1369, 319] width 11 height 10
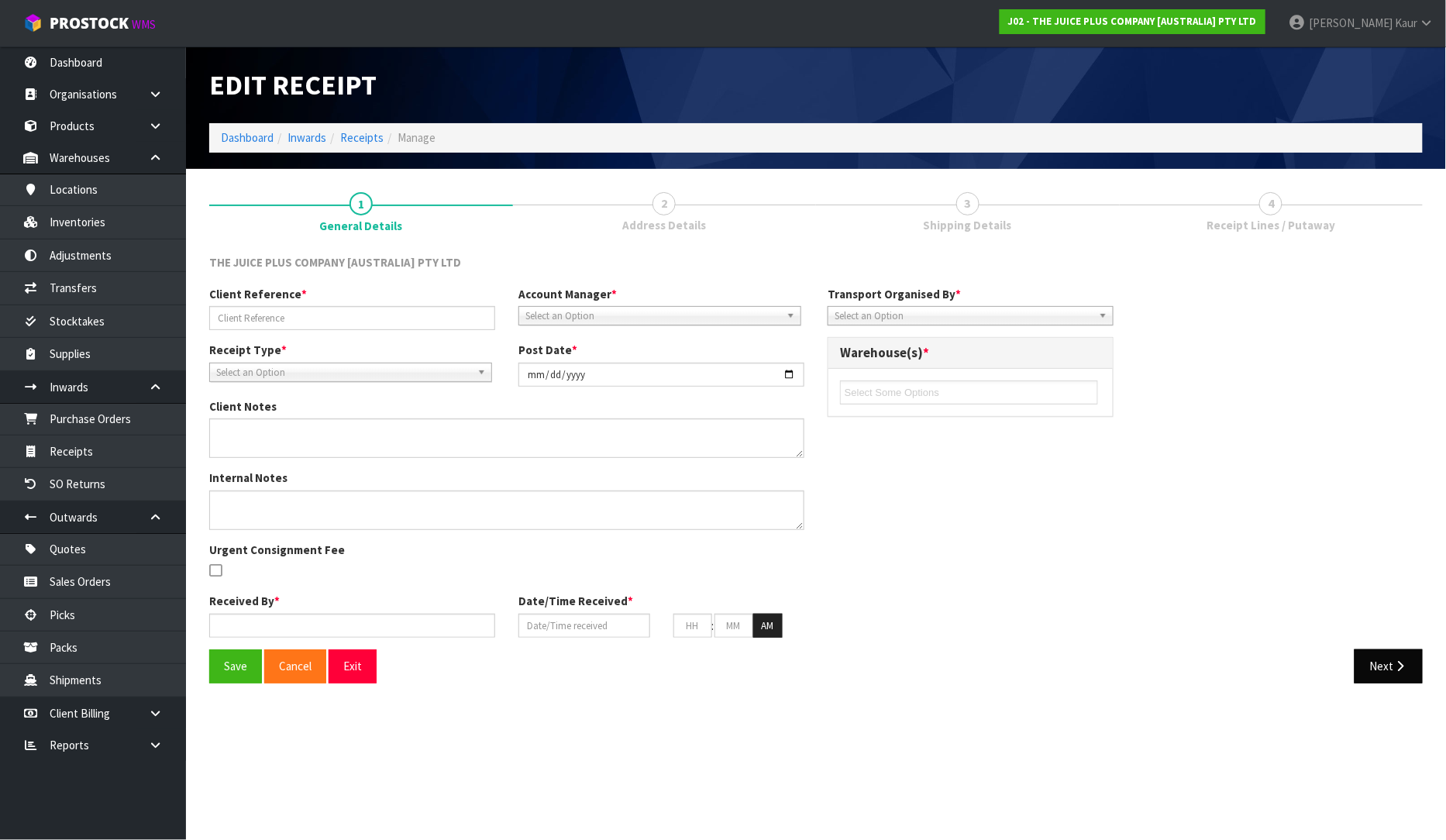
type input "JP01-277717"
type input "[DATE]"
type textarea "VANILLA SACHET PUT ON HELD AS EXPIRED STOCK"
type input "[PERSON_NAME]"
type input "[DATE]"
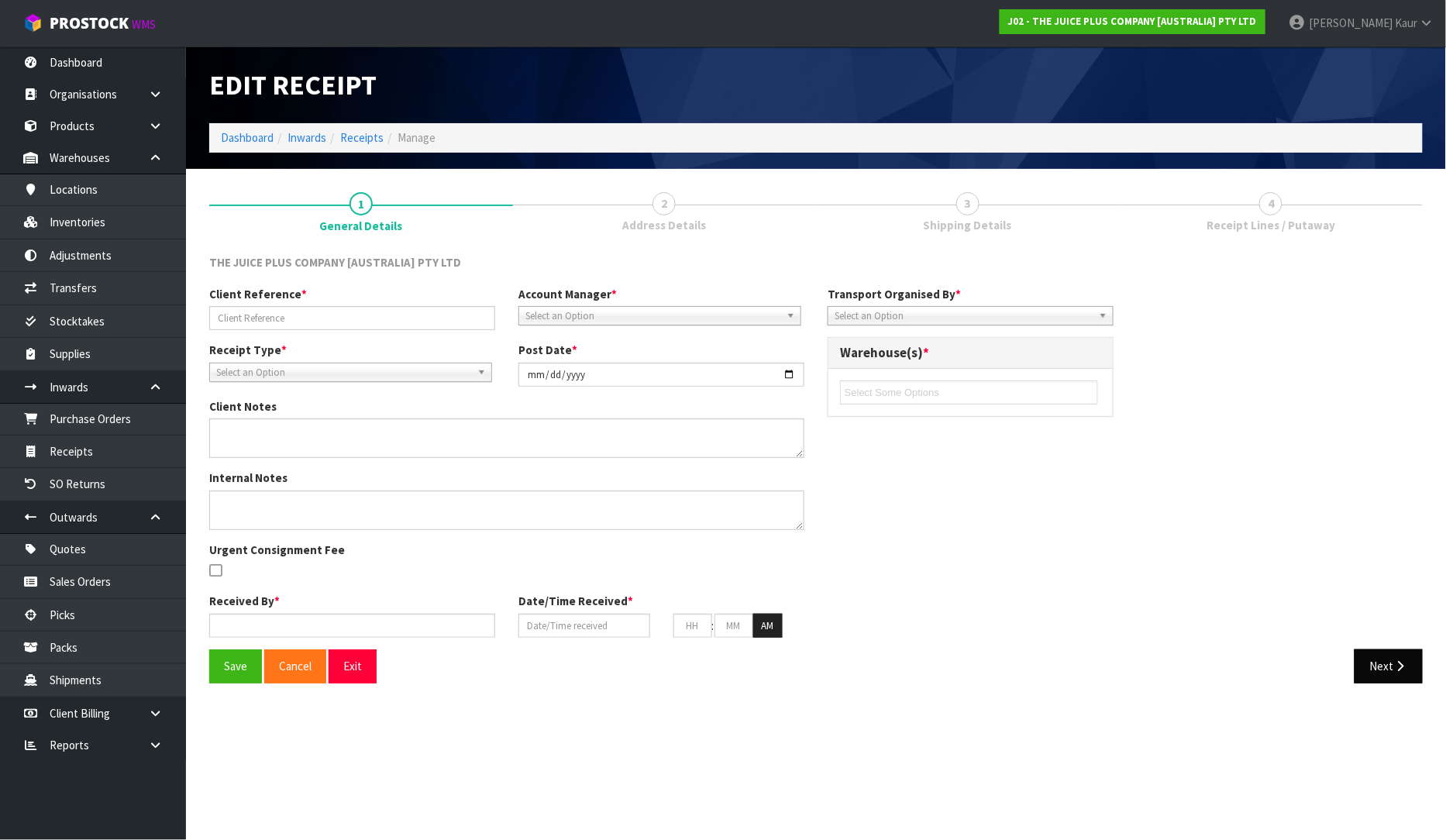
type input "10"
type input "36"
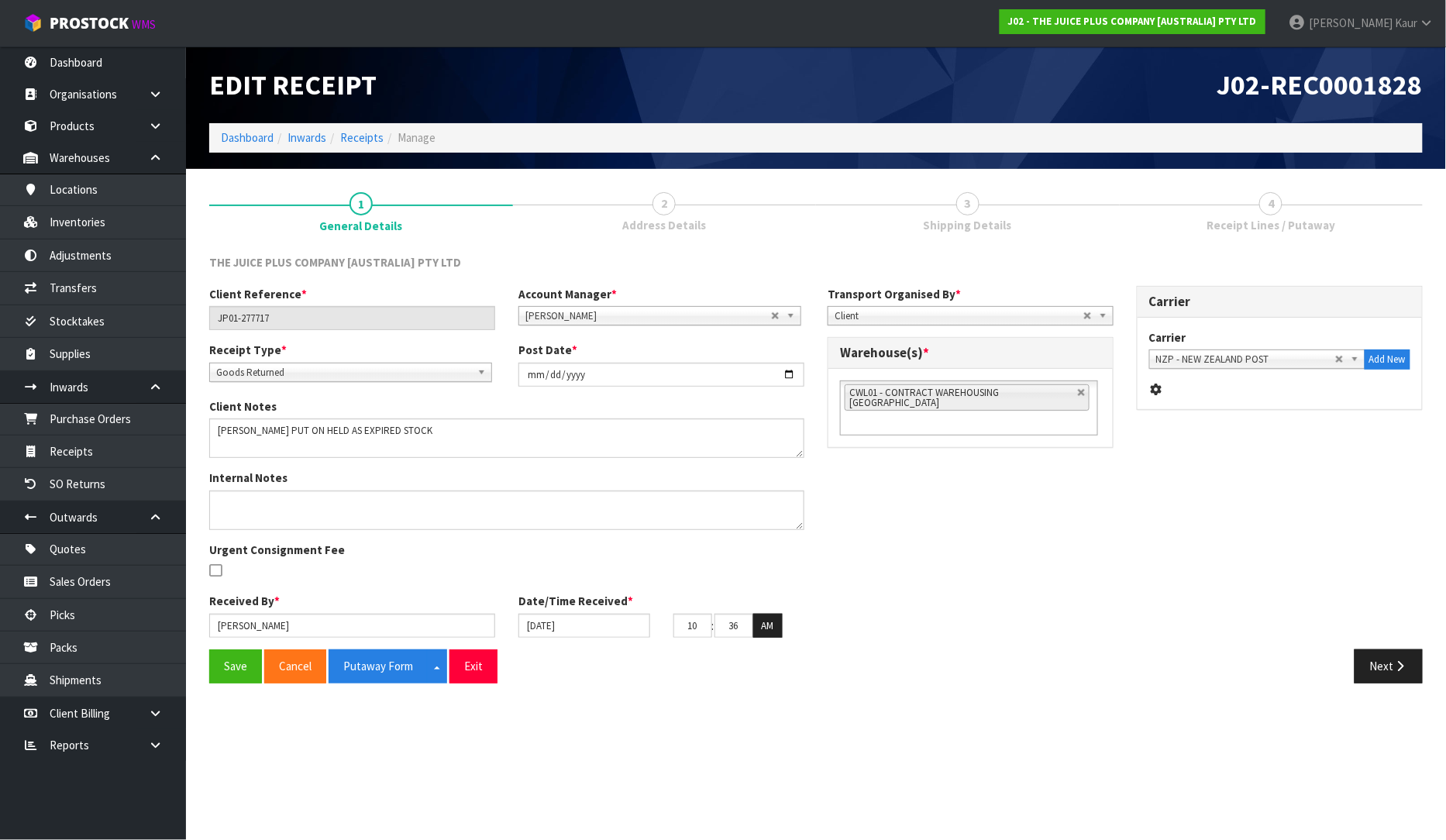
click at [1381, 645] on div "Client Reference * JP01-277717 Account Manager * Zubair Moolla Rod Giles Kirsty…" at bounding box center [816, 467] width 1237 height 364
click at [1375, 674] on button "Next" at bounding box center [1389, 665] width 68 height 33
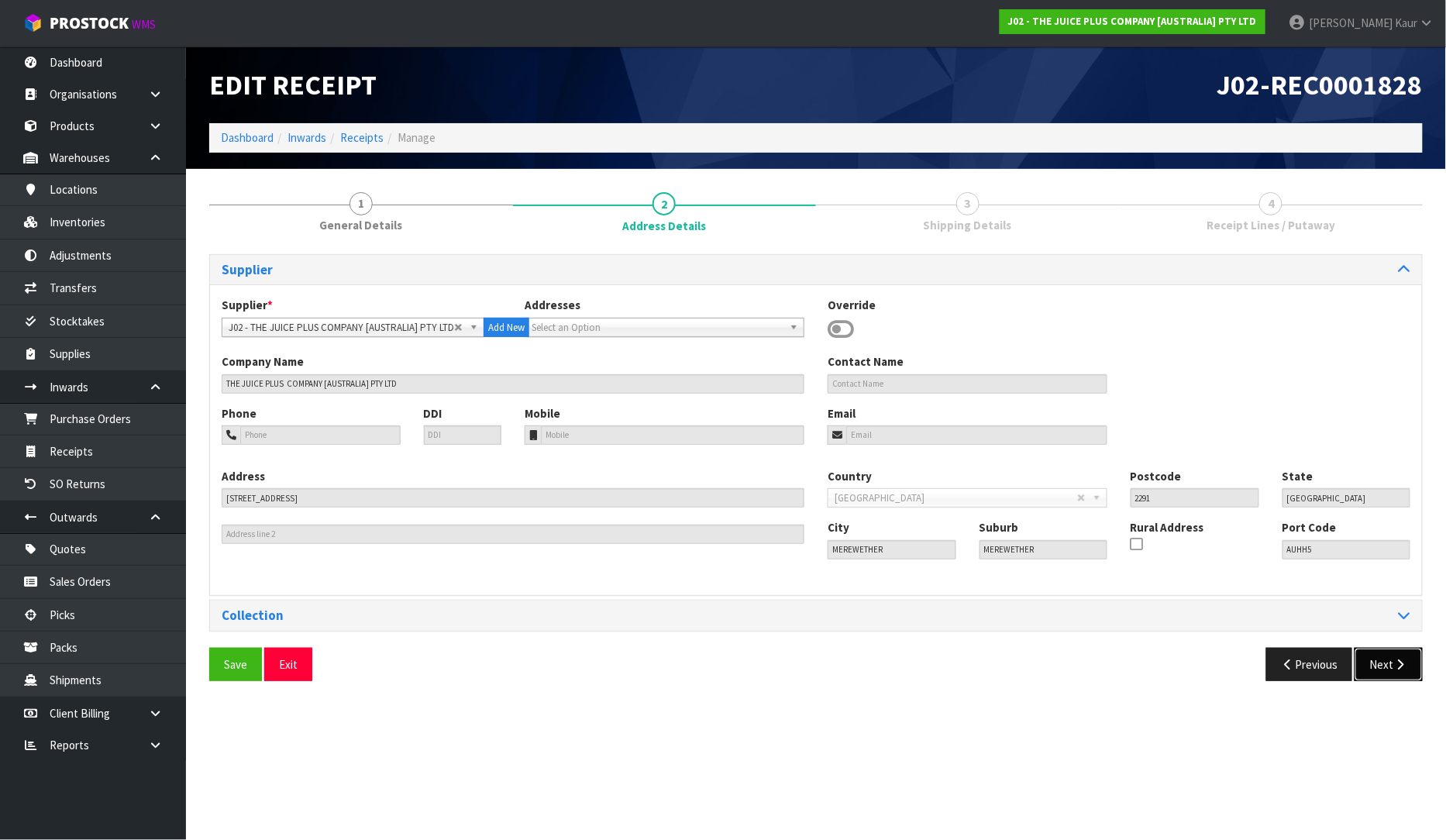
click at [1391, 667] on button "Next" at bounding box center [1389, 664] width 68 height 33
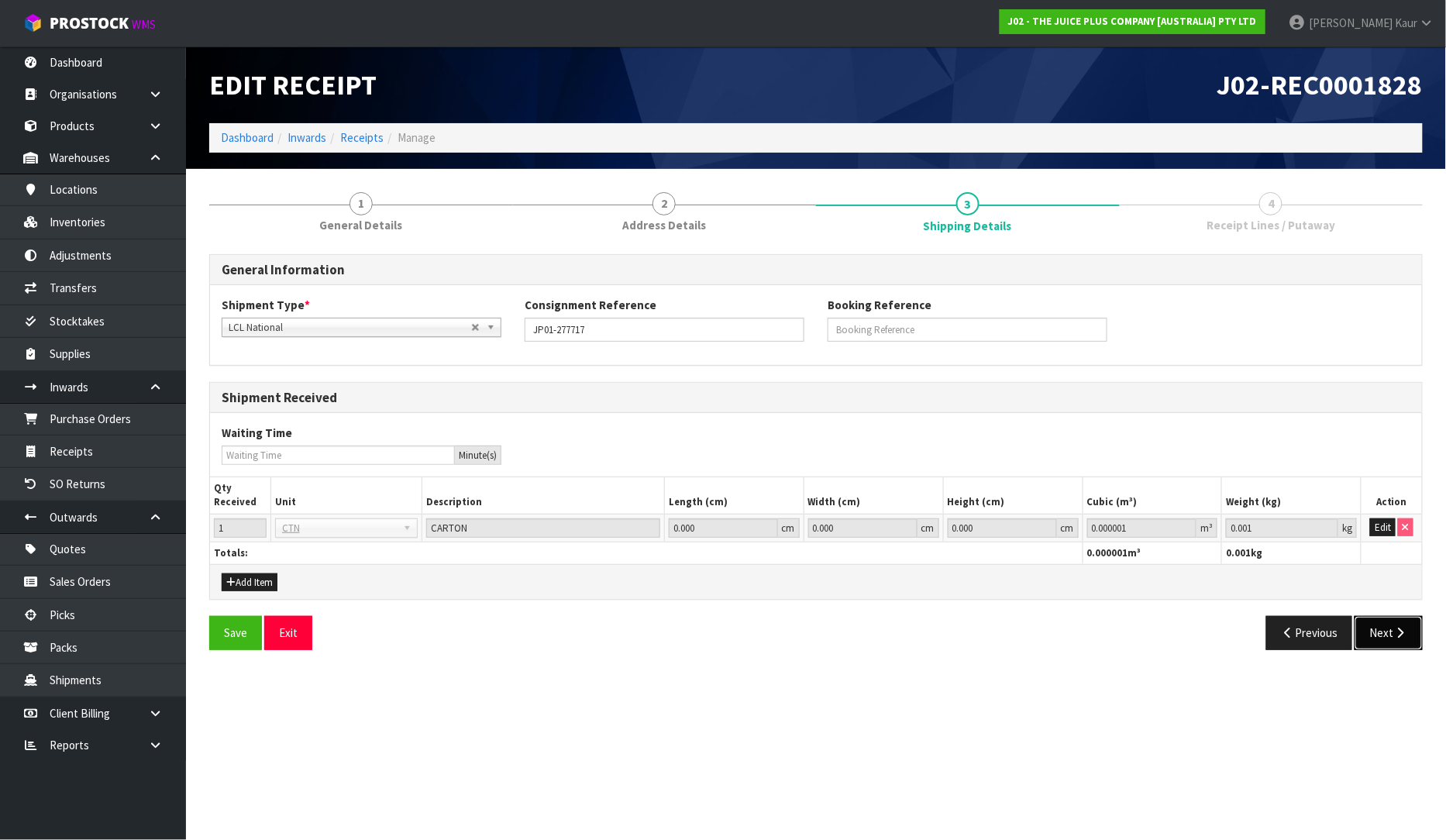
click at [1398, 637] on icon "button" at bounding box center [1401, 632] width 14 height 11
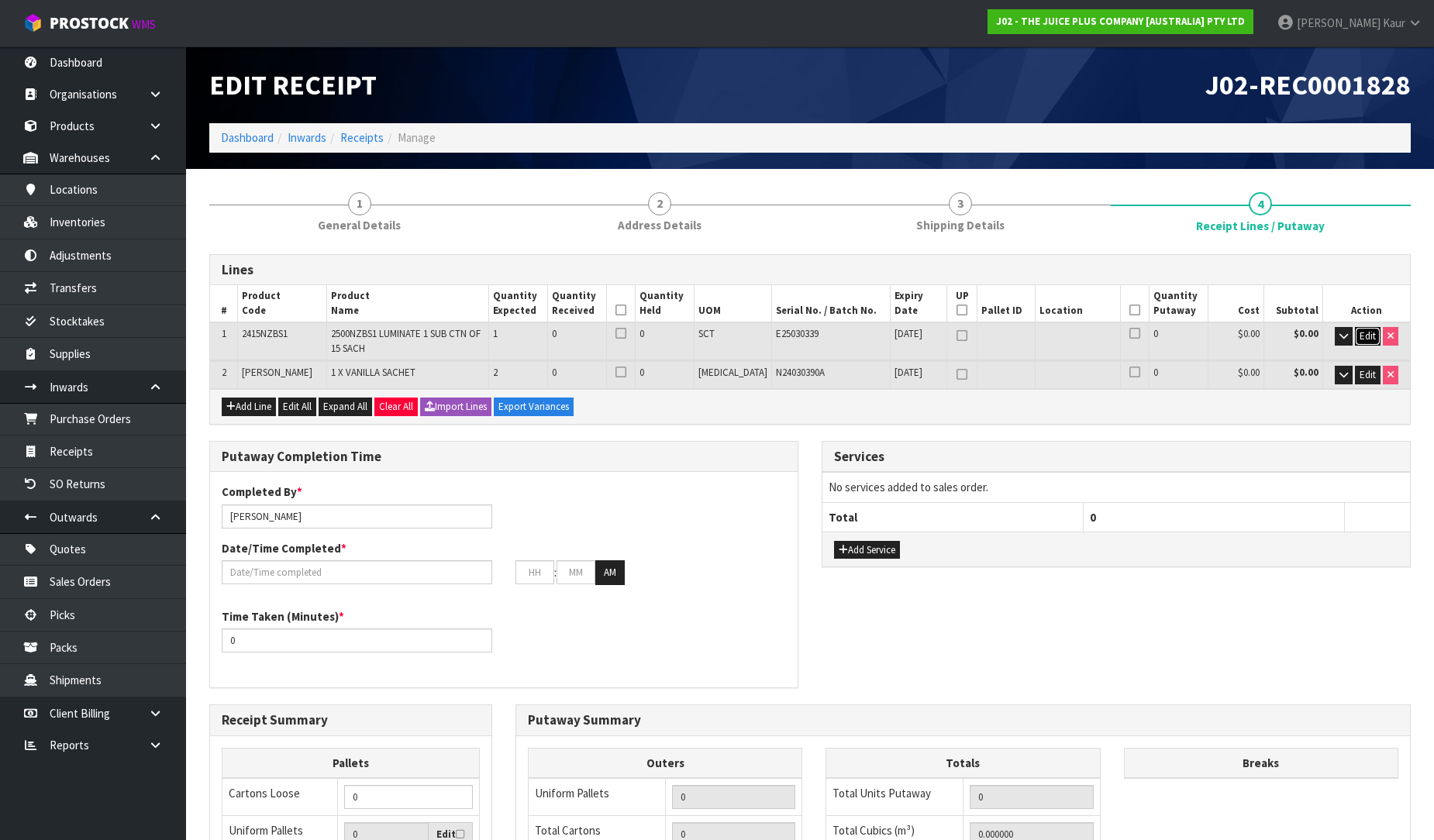
click at [1361, 343] on button "Edit" at bounding box center [1368, 336] width 26 height 19
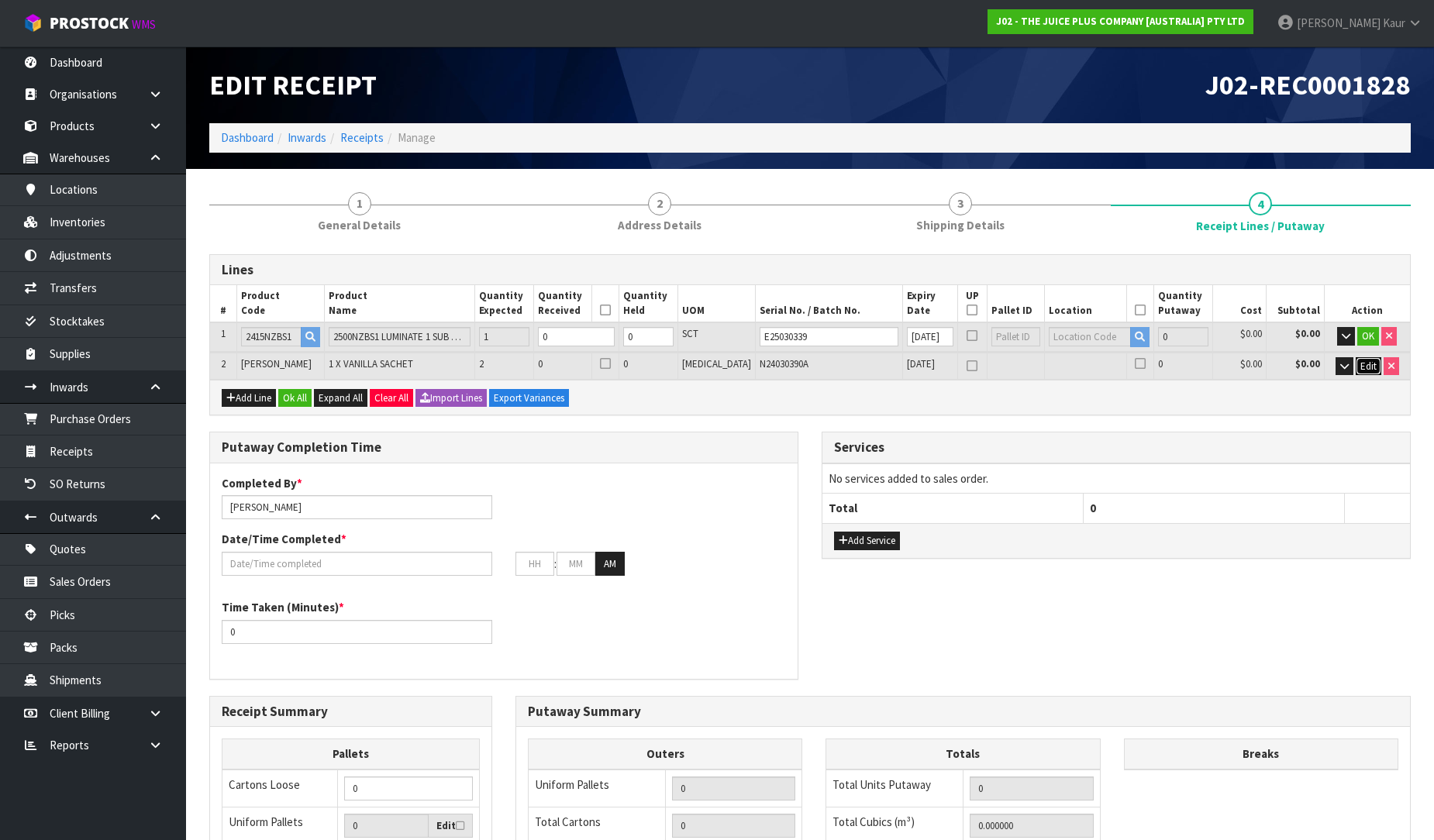
click at [1373, 367] on span "Edit" at bounding box center [1368, 366] width 16 height 13
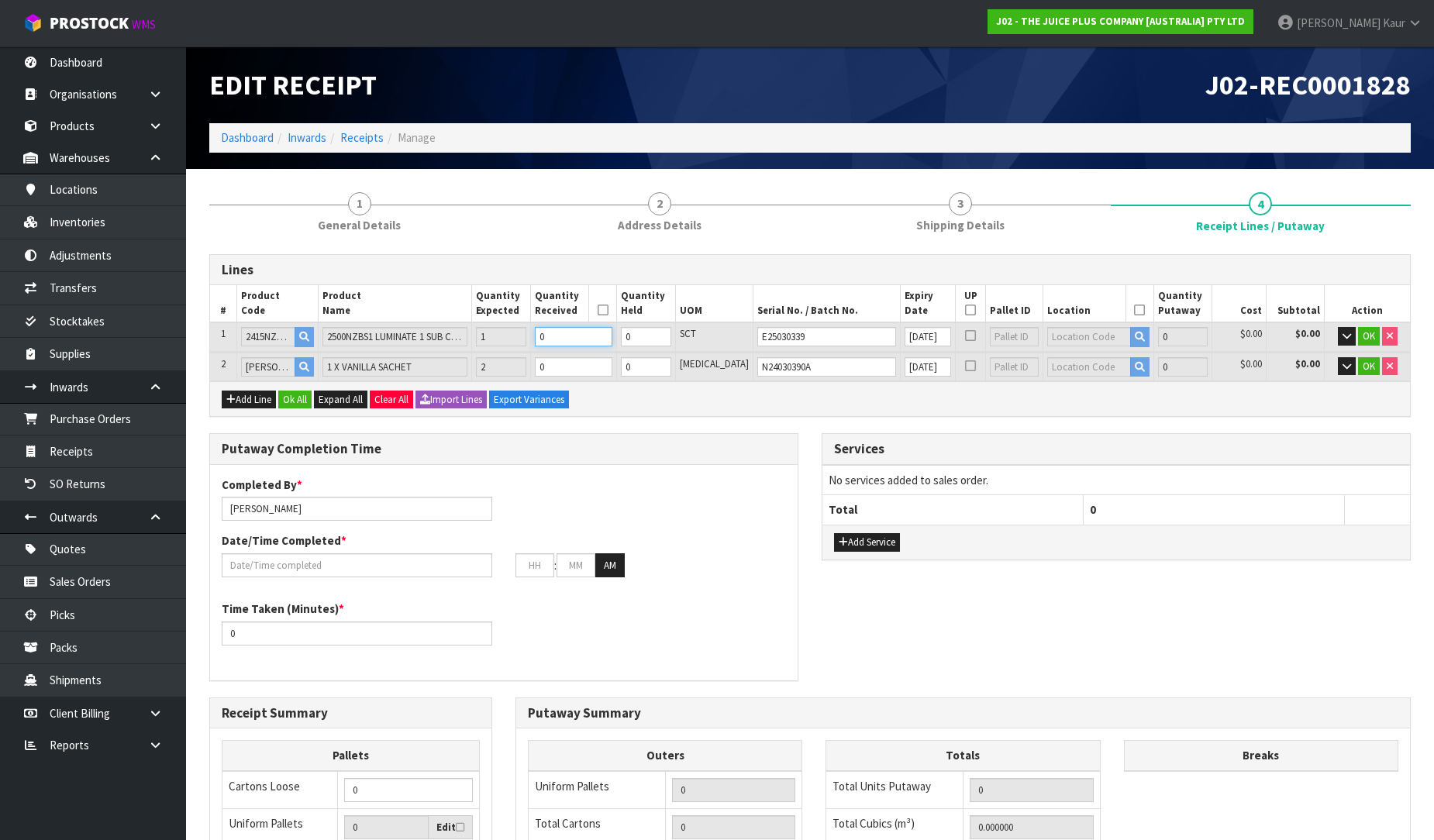
click at [597, 328] on input "0" at bounding box center [574, 336] width 77 height 19
type input "0.000637"
type input "0.095"
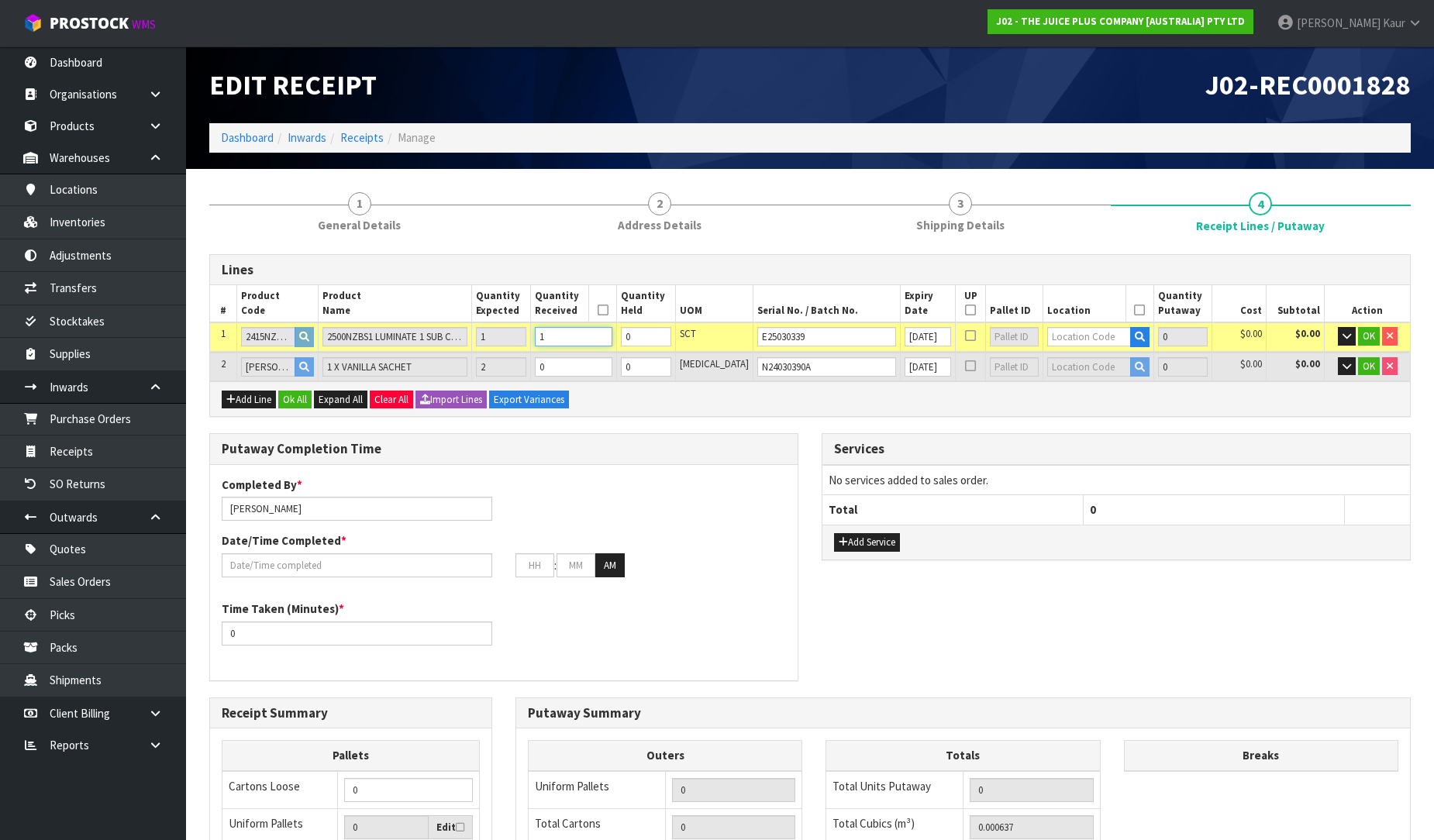
type input "1"
click at [605, 365] on input "0" at bounding box center [574, 367] width 77 height 19
type input "0.000661"
type input "0.125"
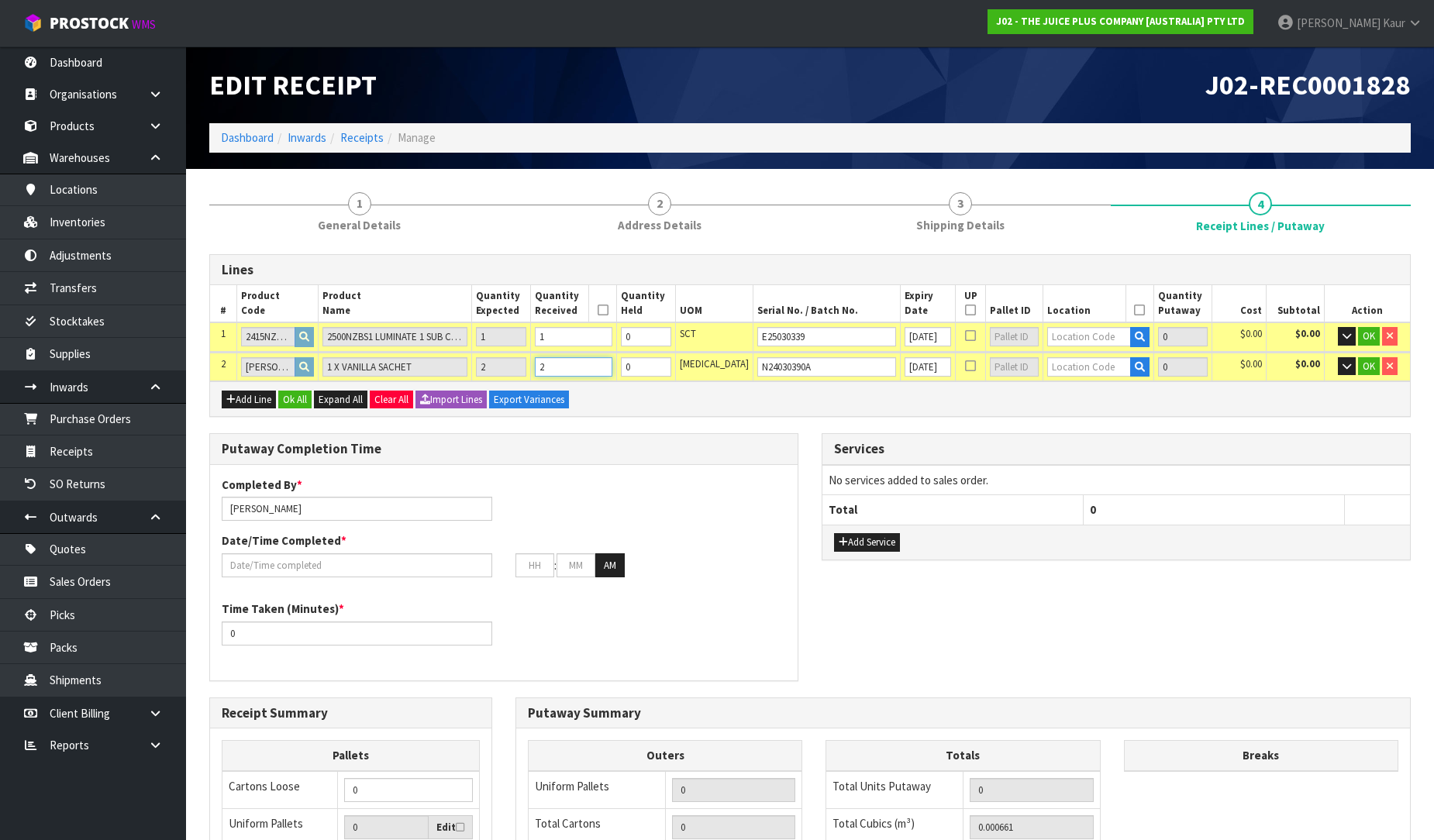
type input "2"
click at [671, 369] on input "0" at bounding box center [645, 367] width 51 height 19
type input "2"
click at [1051, 337] on input "text" at bounding box center [1088, 336] width 83 height 19
type input "36-37-1"
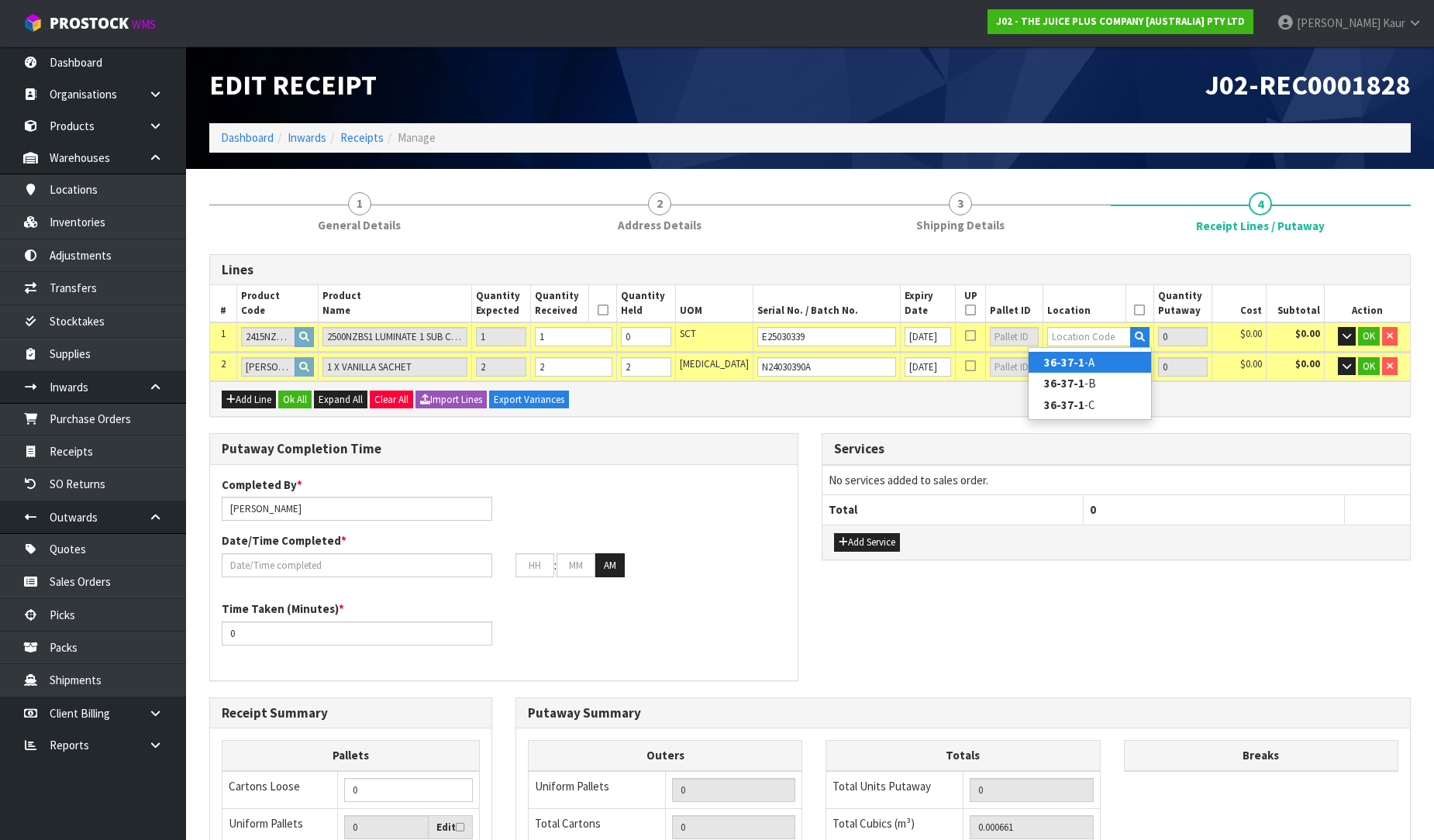
click at [1096, 352] on link "36-37-1 -A" at bounding box center [1090, 362] width 122 height 21
type input "1"
type input "36-37-1-A"
type input "1"
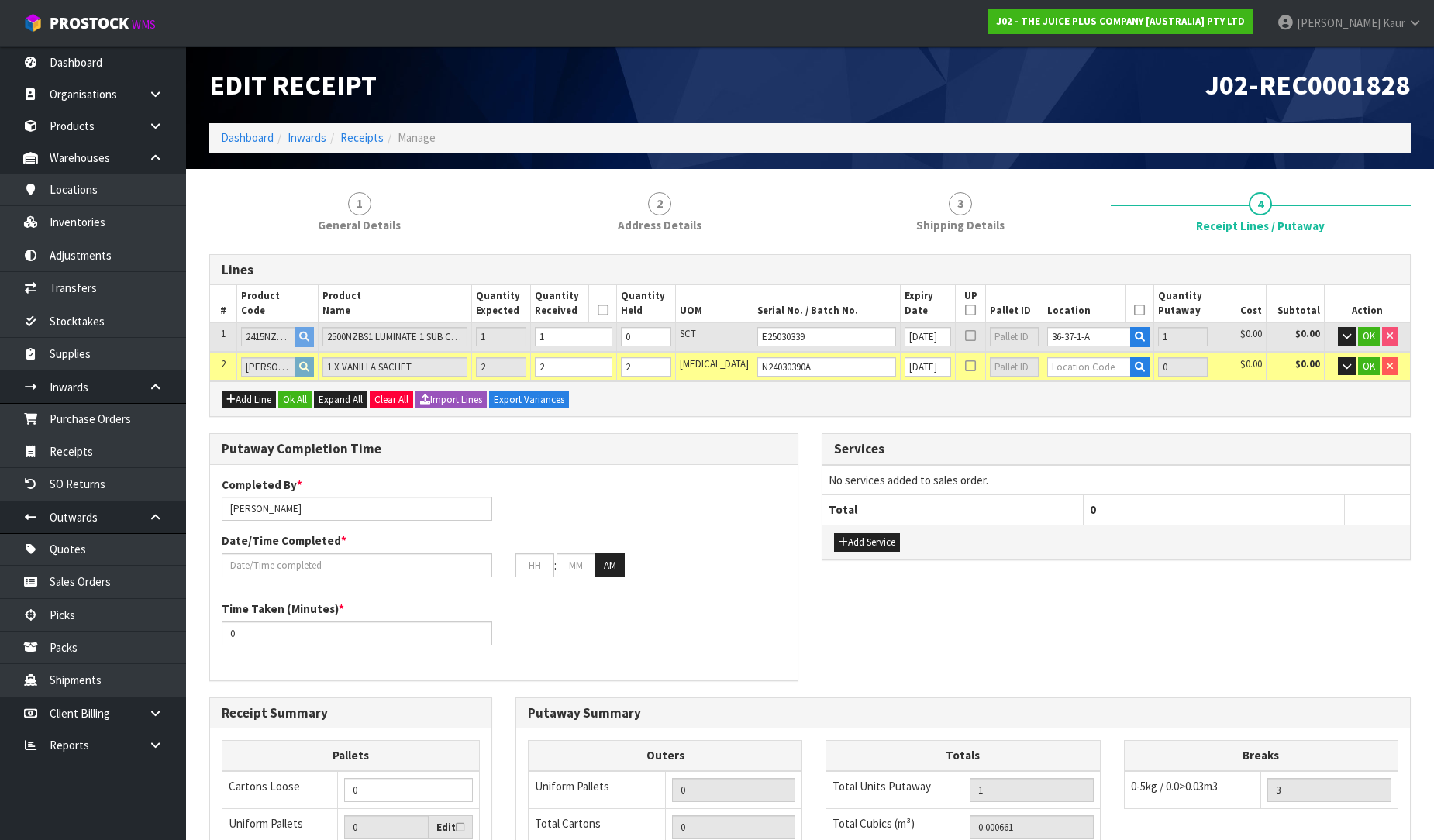
click at [1094, 352] on td at bounding box center [1098, 367] width 110 height 29
click at [1090, 367] on input "text" at bounding box center [1088, 367] width 83 height 19
type input "36-31-1"
click at [1094, 405] on link "36-31-1 -B" at bounding box center [1090, 412] width 122 height 21
type input "3"
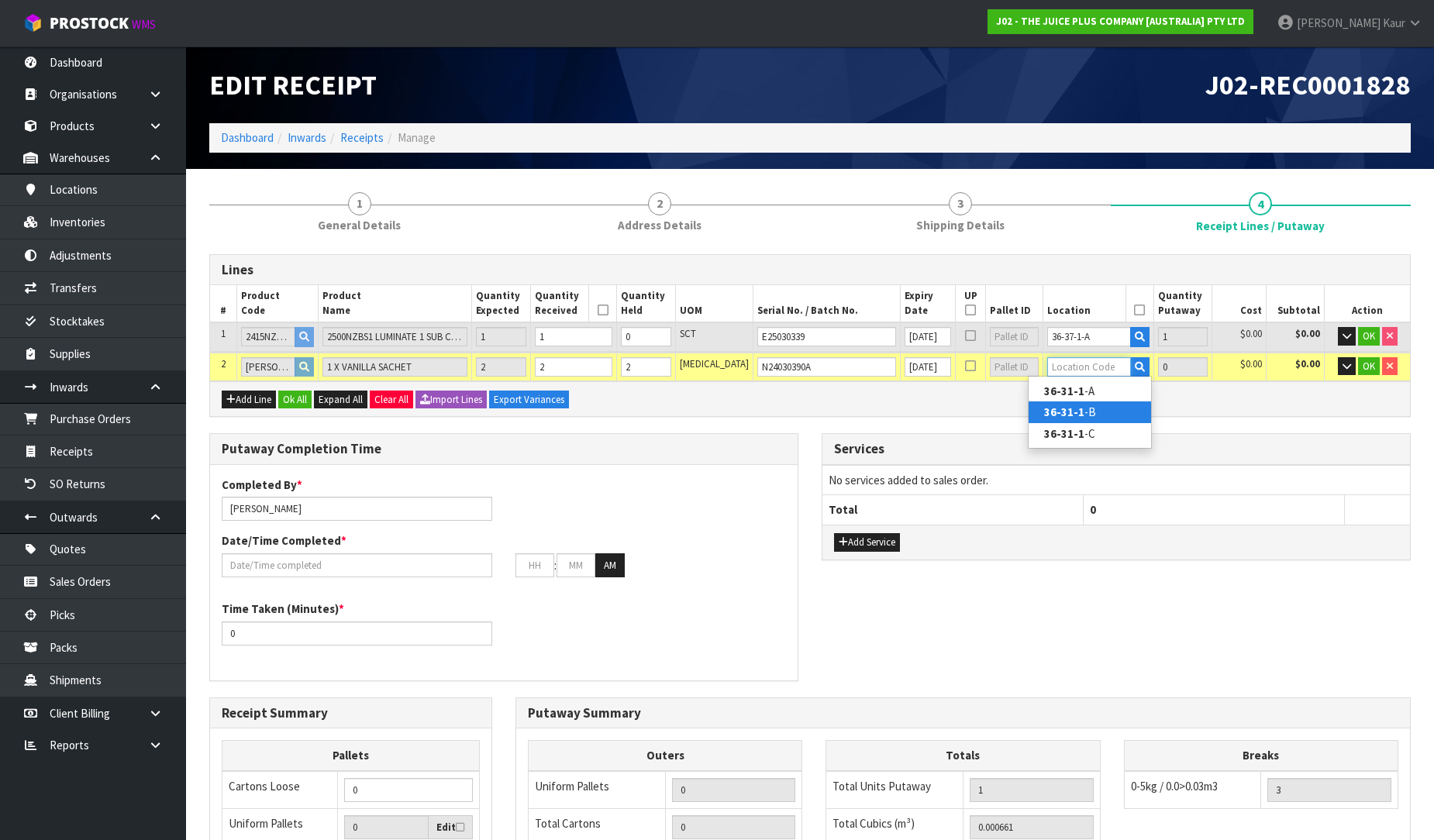
type input "36-31-1-B"
type input "2"
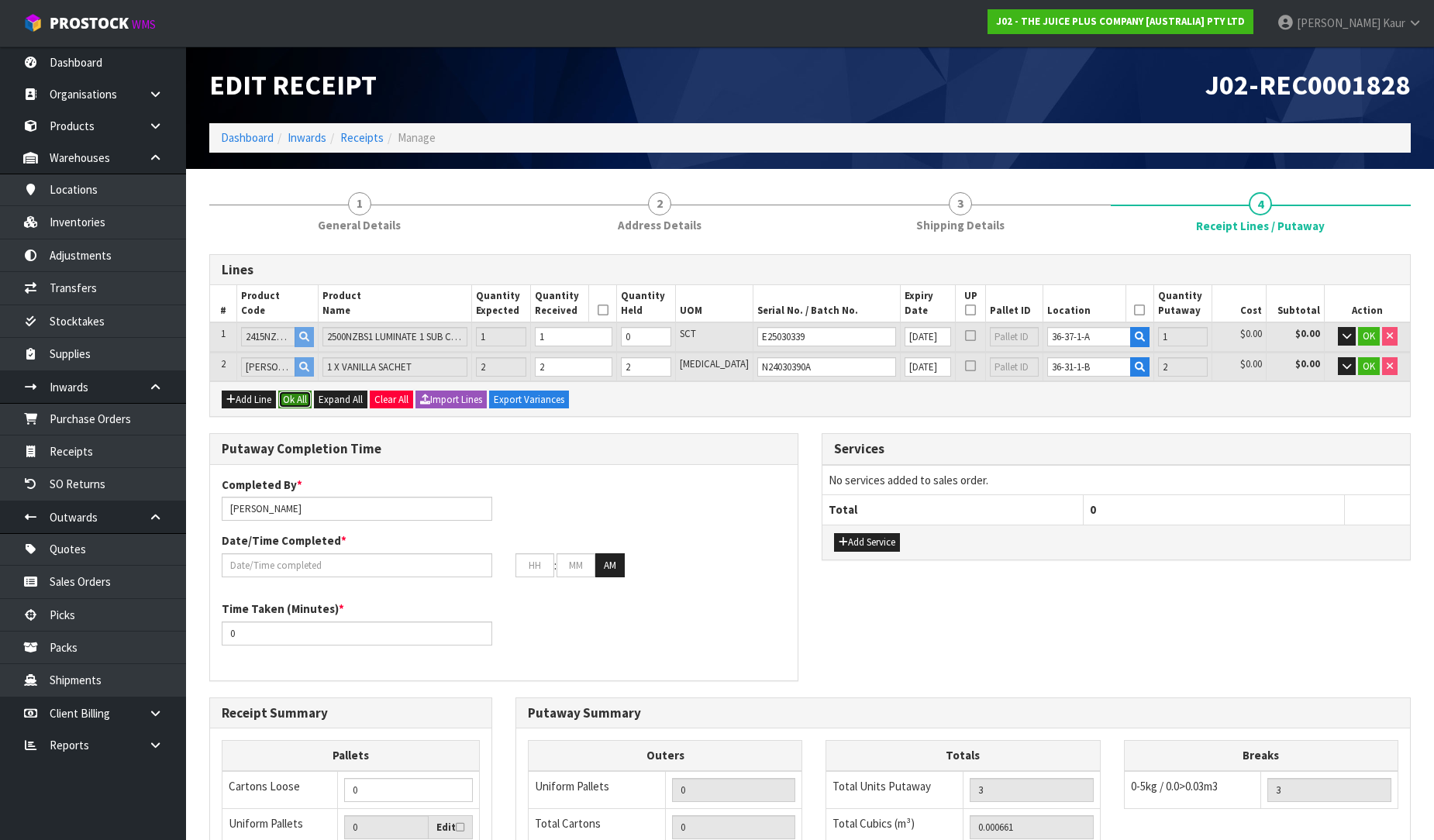
click at [297, 397] on button "Ok All" at bounding box center [295, 399] width 33 height 19
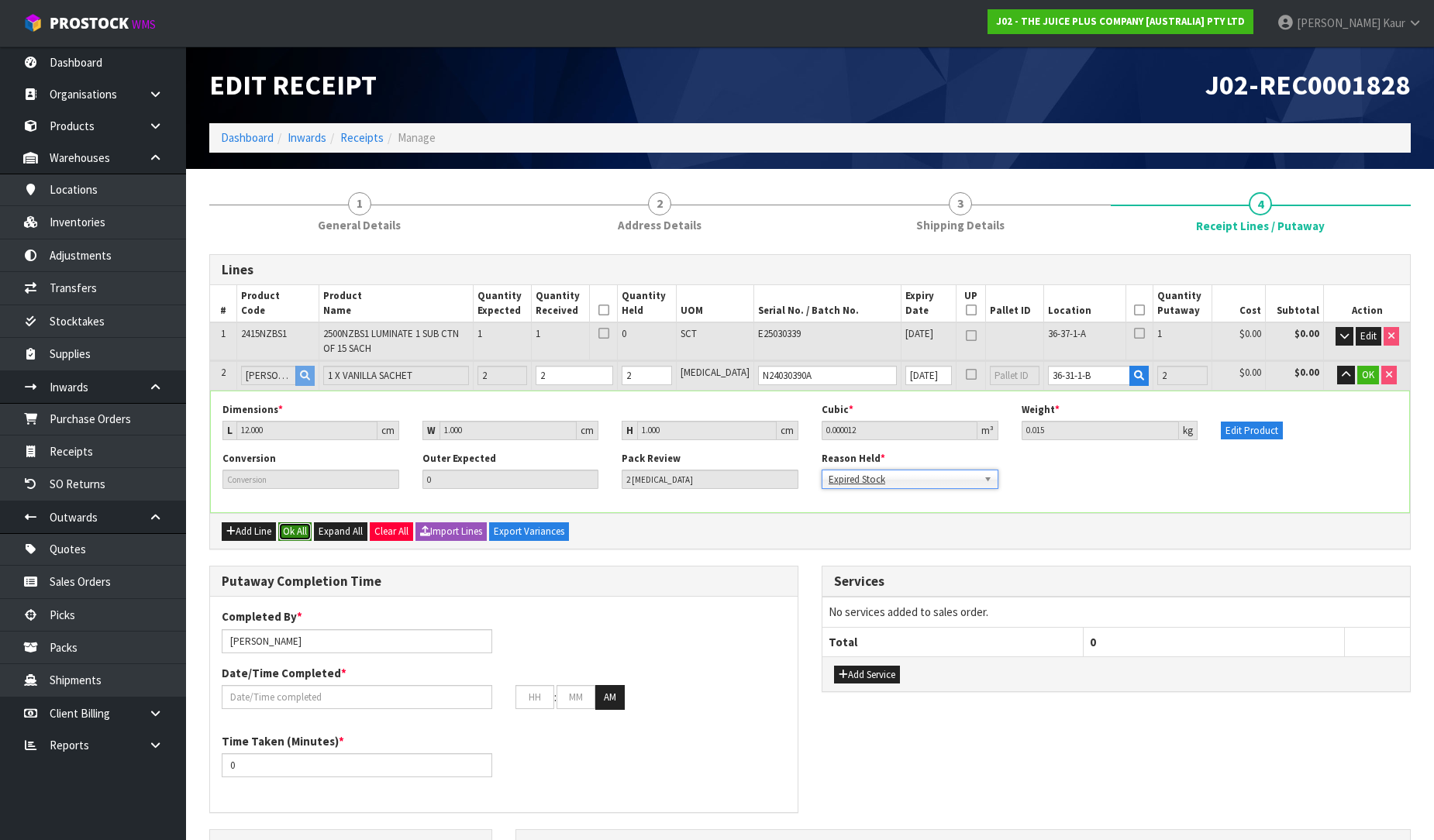
click at [295, 523] on button "Ok All" at bounding box center [295, 531] width 33 height 19
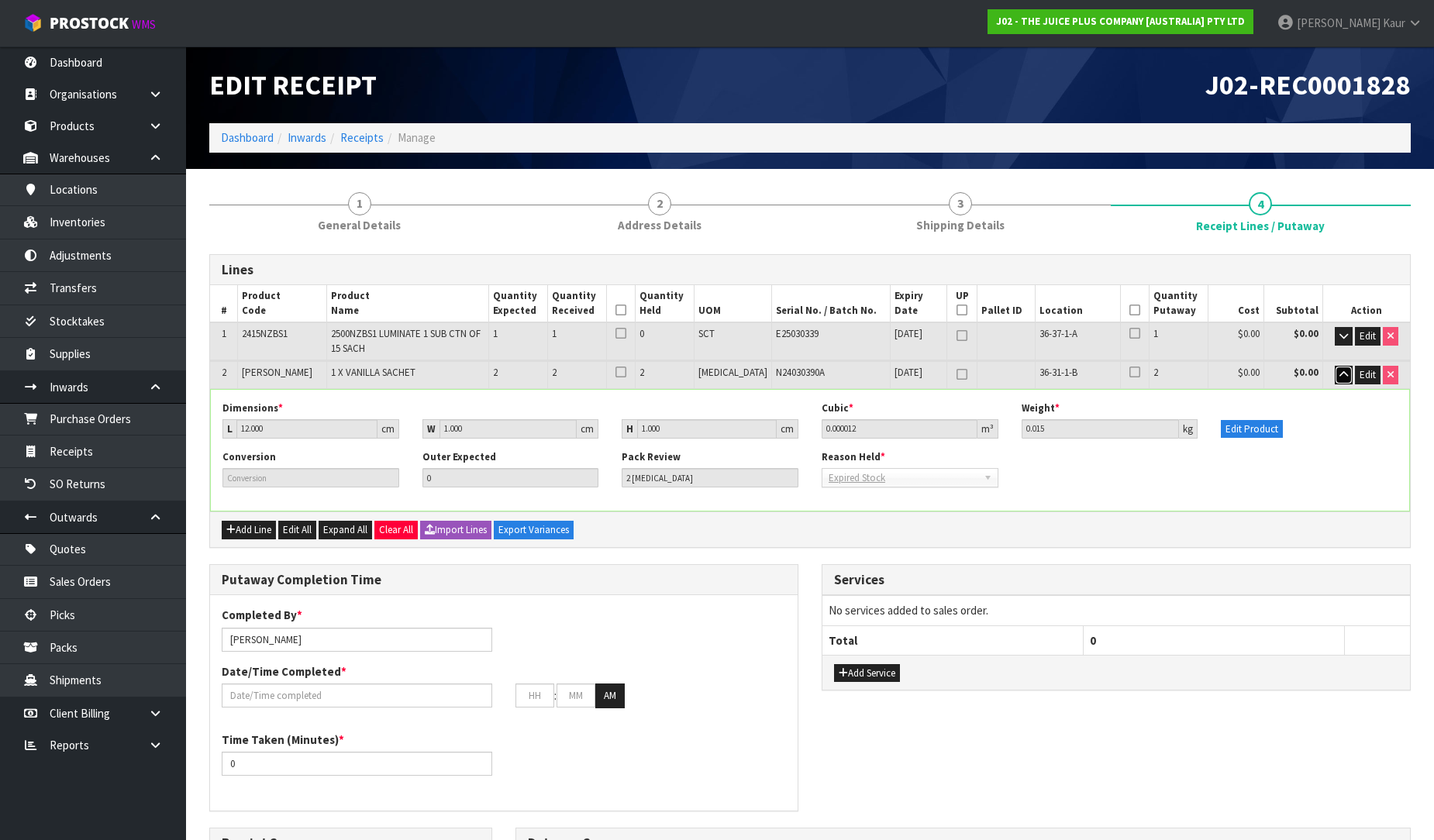
click at [1337, 378] on button "button" at bounding box center [1344, 375] width 18 height 19
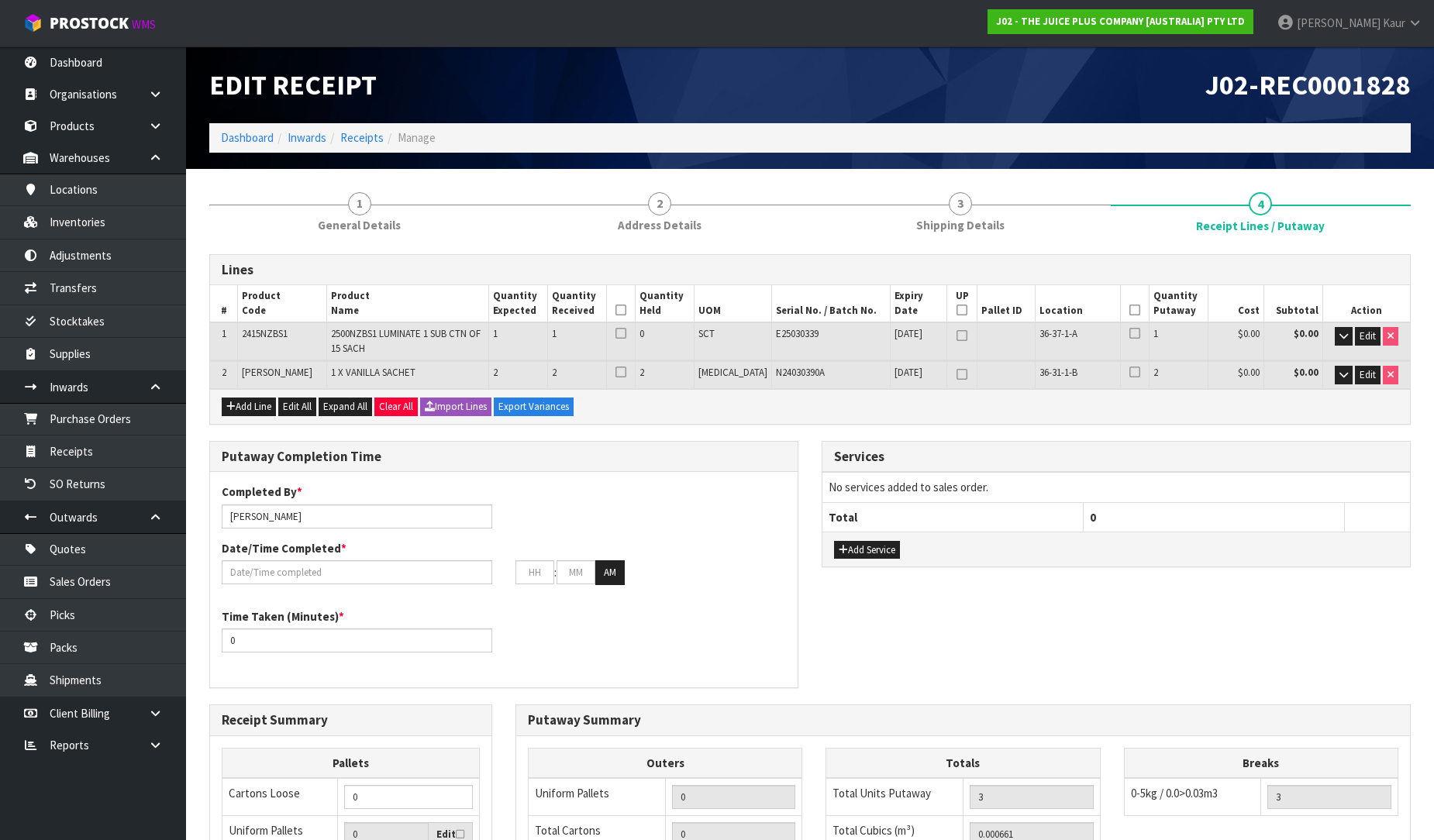
click at [626, 310] on icon at bounding box center [620, 310] width 10 height 1
click at [1129, 310] on icon at bounding box center [1134, 310] width 10 height 1
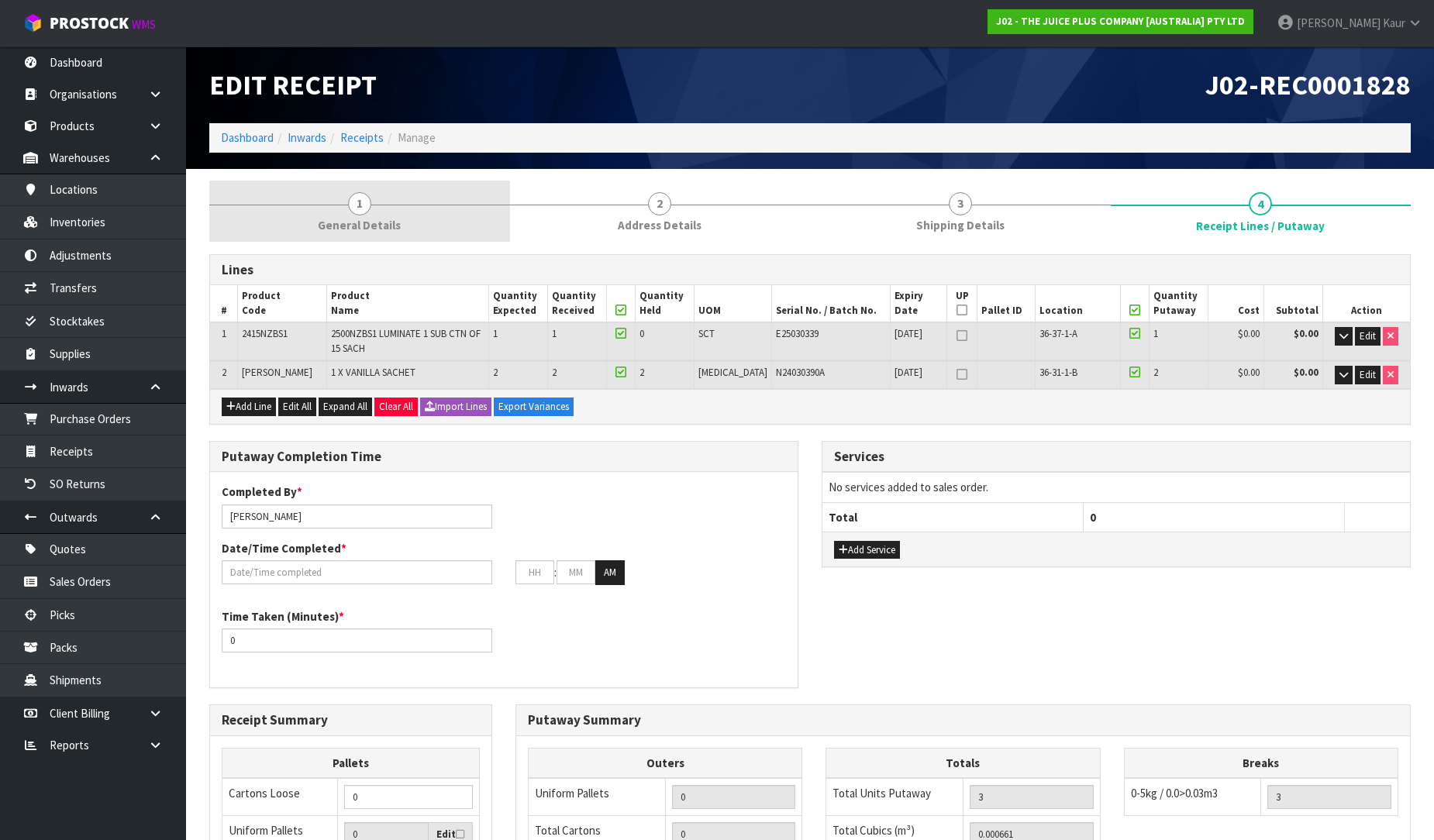
click at [358, 219] on span "General Details" at bounding box center [359, 225] width 83 height 16
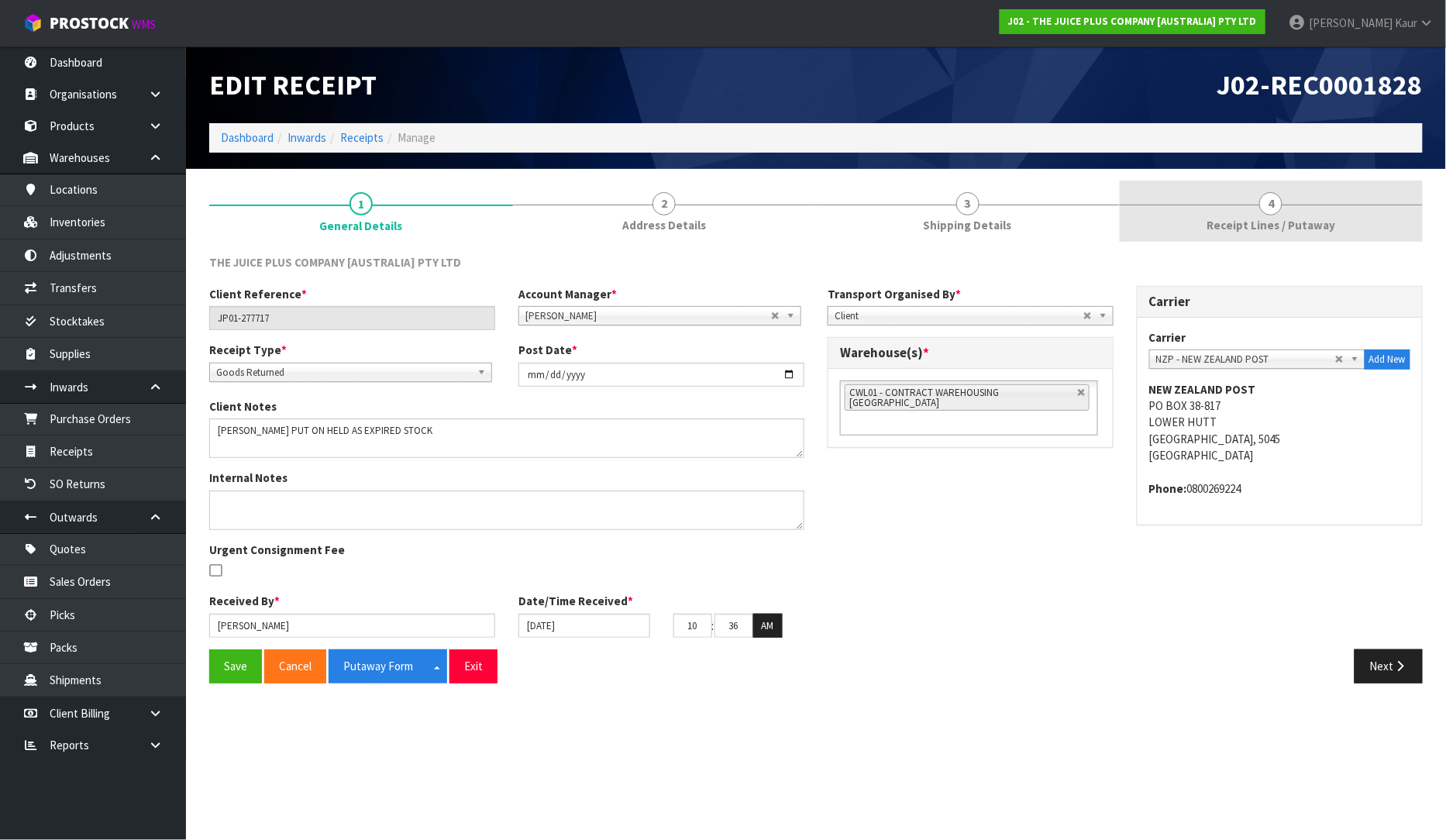
click at [1262, 212] on link "4 Receipt Lines / Putaway" at bounding box center [1272, 211] width 304 height 61
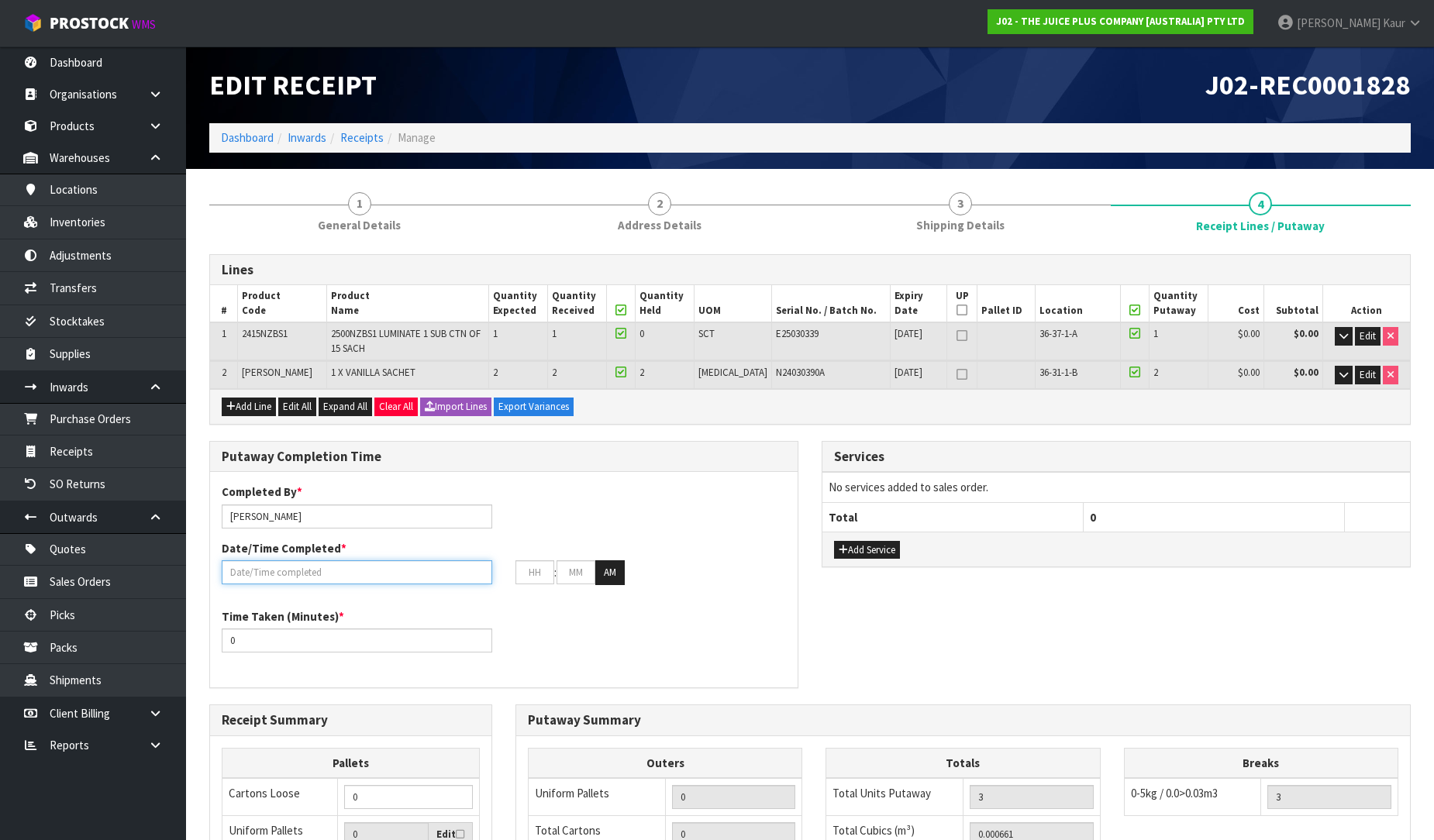
click at [330, 560] on input "text" at bounding box center [356, 572] width 270 height 24
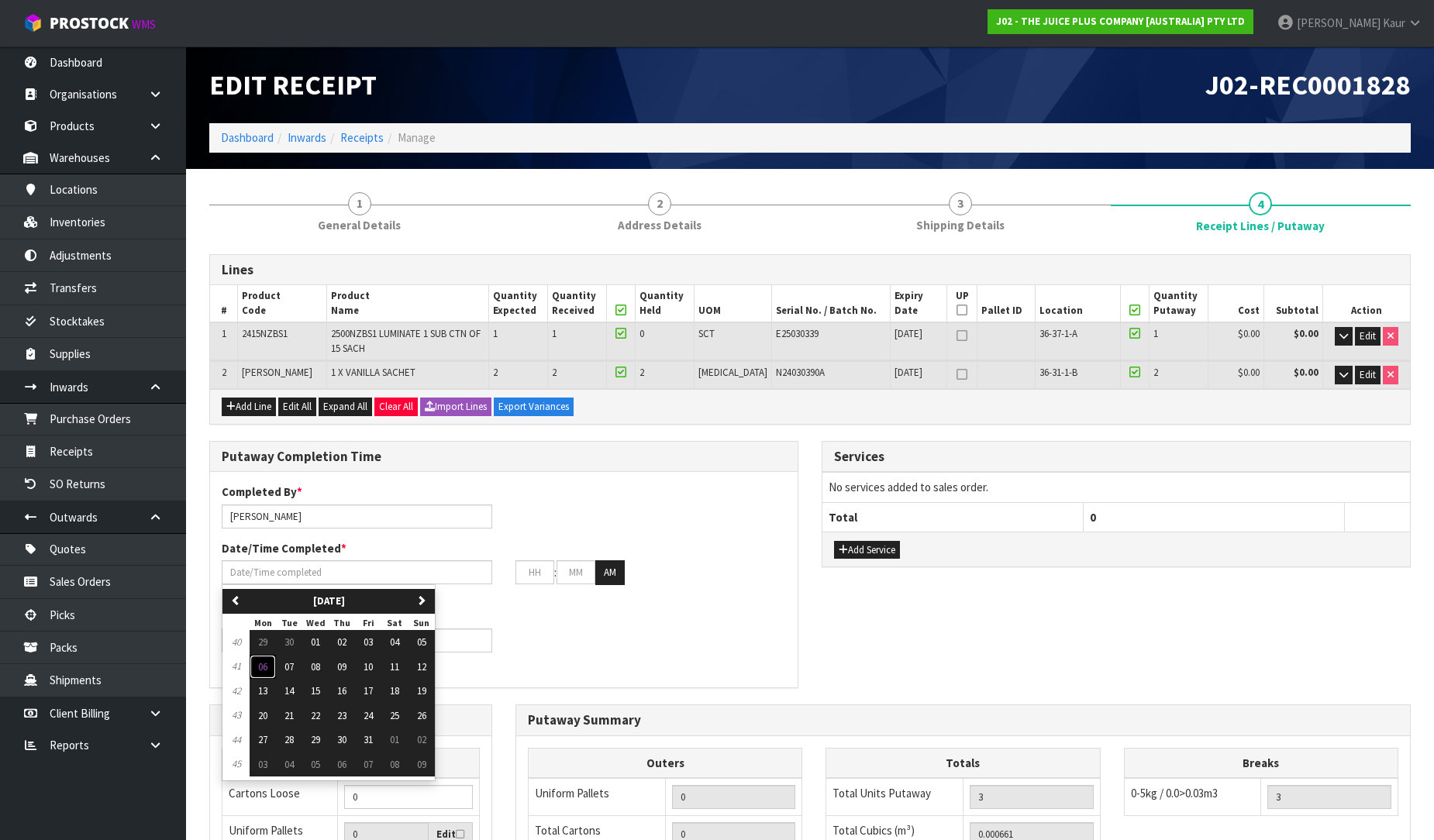
click at [258, 661] on button "06" at bounding box center [262, 667] width 27 height 25
type input "[DATE]"
type input "12"
type input "00"
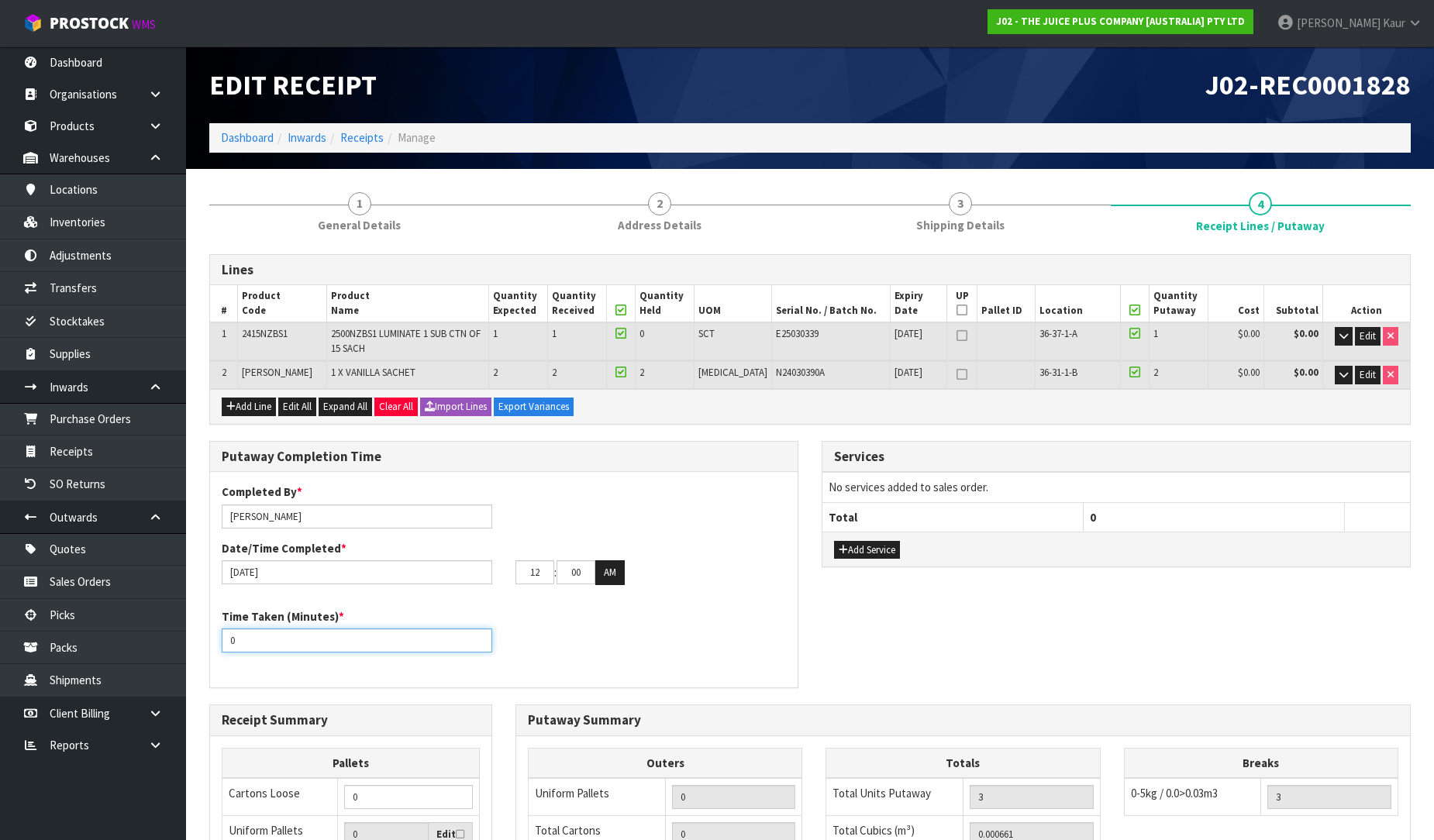
drag, startPoint x: 244, startPoint y: 634, endPoint x: 218, endPoint y: 639, distance: 26.5
click at [218, 639] on div "Time Taken (Minutes) * 0" at bounding box center [356, 630] width 294 height 44
type input "10"
click at [512, 582] on div "12 : 00 : 00 AM" at bounding box center [650, 572] width 294 height 25
type input "10"
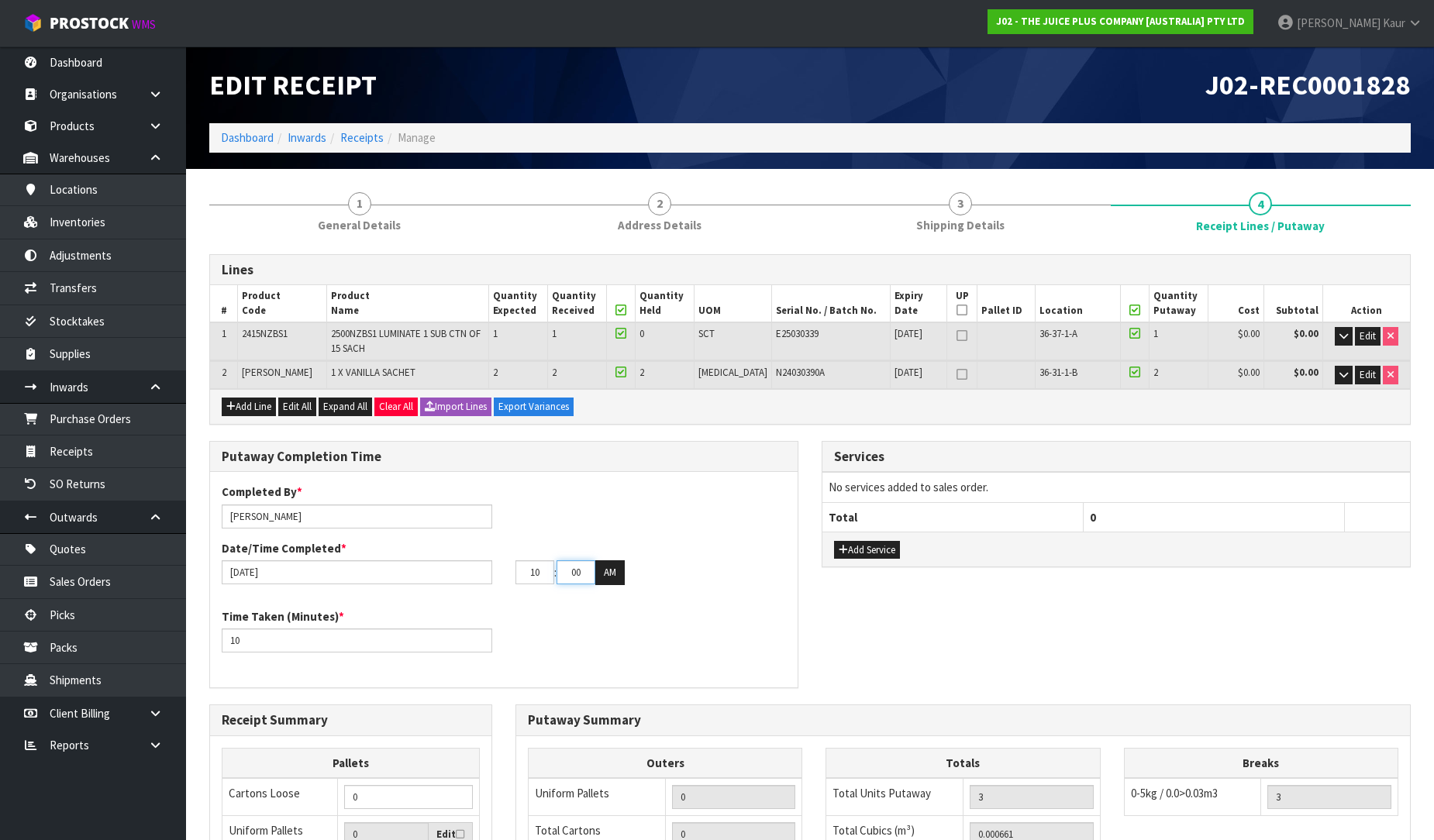
drag, startPoint x: 586, startPoint y: 570, endPoint x: 550, endPoint y: 579, distance: 37.1
click at [550, 579] on tr "10 : 00 : 00 AM" at bounding box center [571, 572] width 109 height 25
type input "45"
click at [591, 619] on div "Time Taken (Minutes) * 10" at bounding box center [504, 636] width 587 height 56
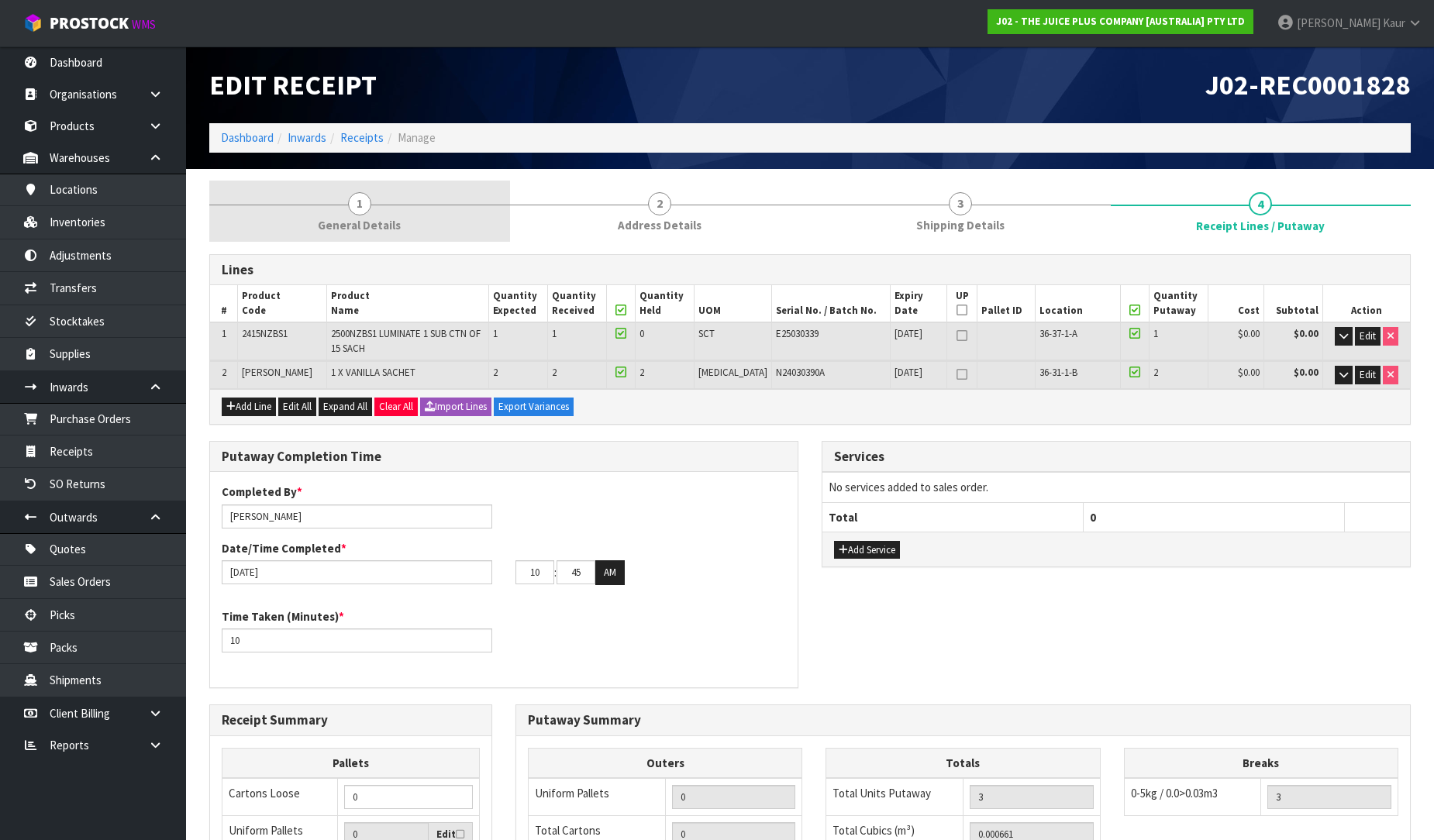
click at [376, 191] on link "1 General Details" at bounding box center [360, 211] width 301 height 61
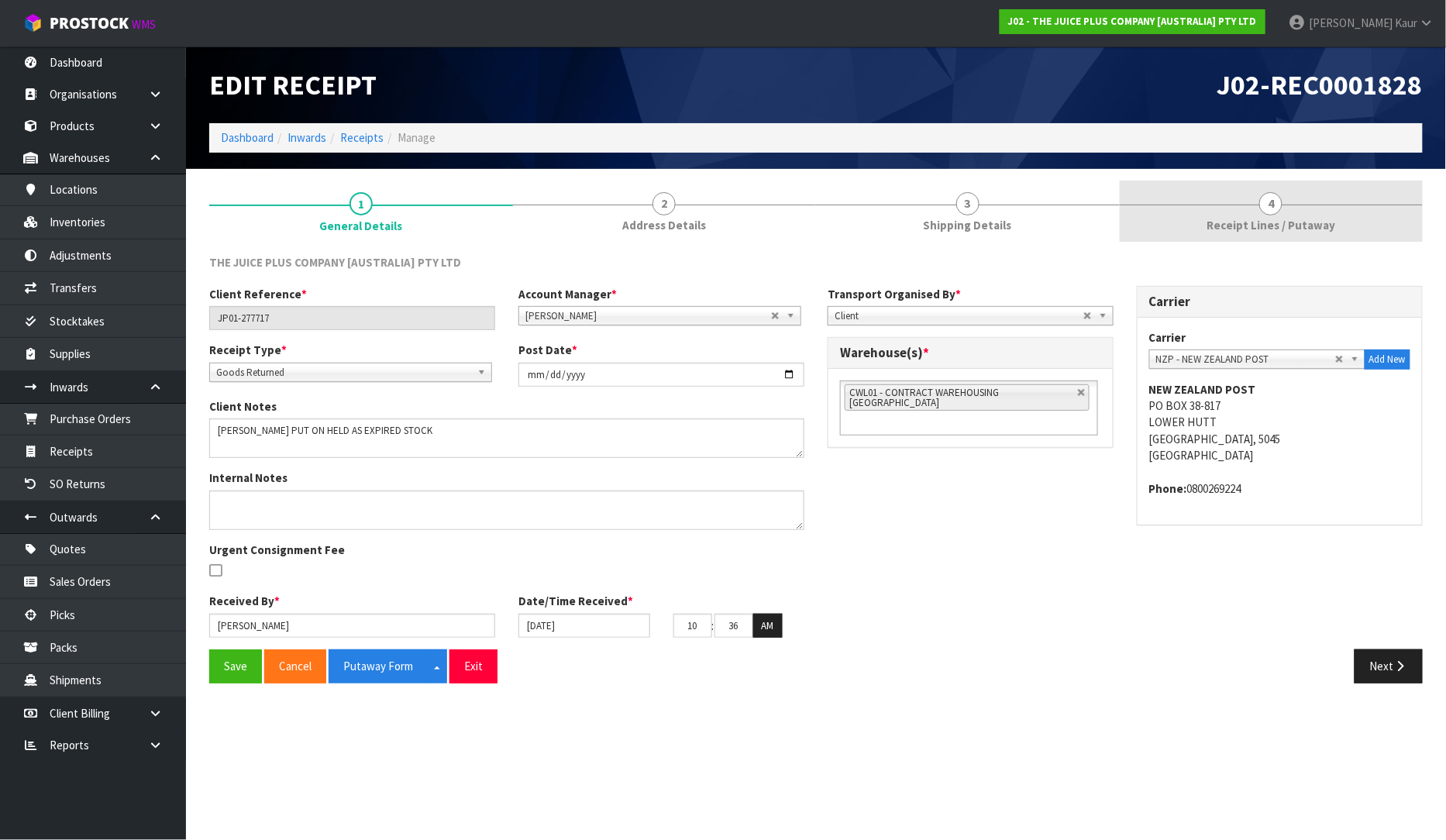
click at [1236, 203] on link "4 Receipt Lines / Putaway" at bounding box center [1272, 211] width 304 height 61
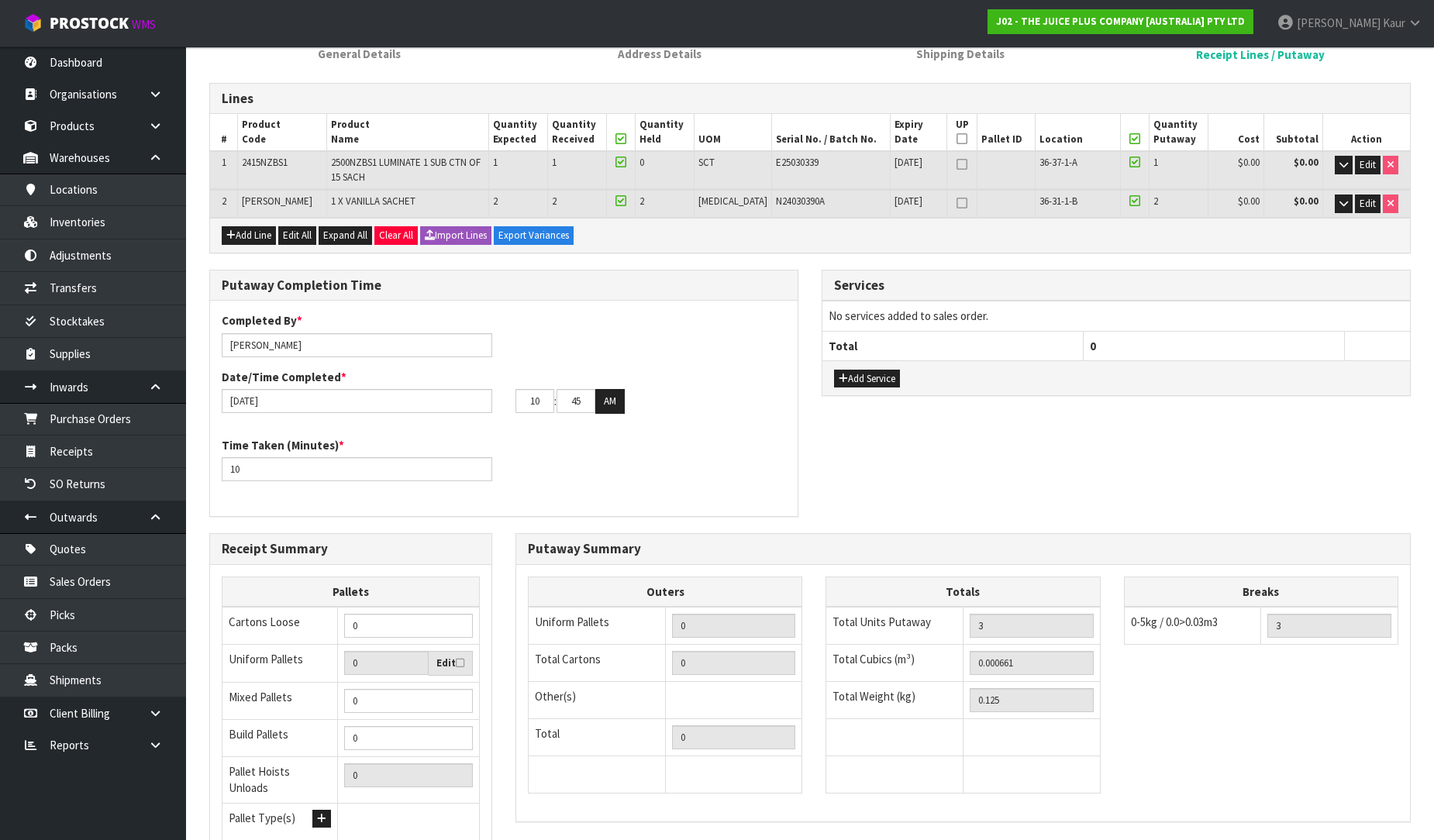
scroll to position [299, 0]
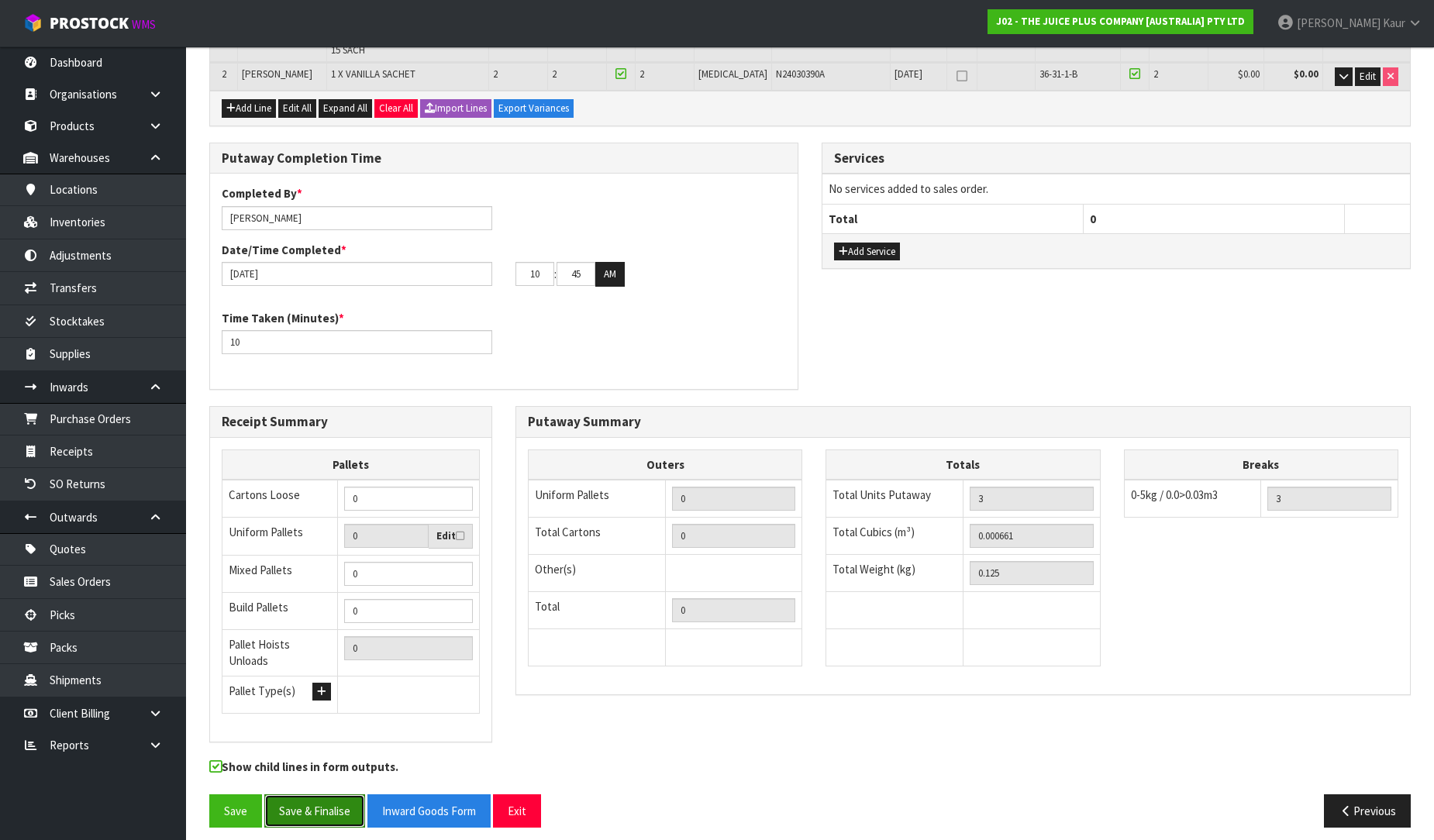
click at [295, 812] on button "Save & Finalise" at bounding box center [314, 810] width 101 height 33
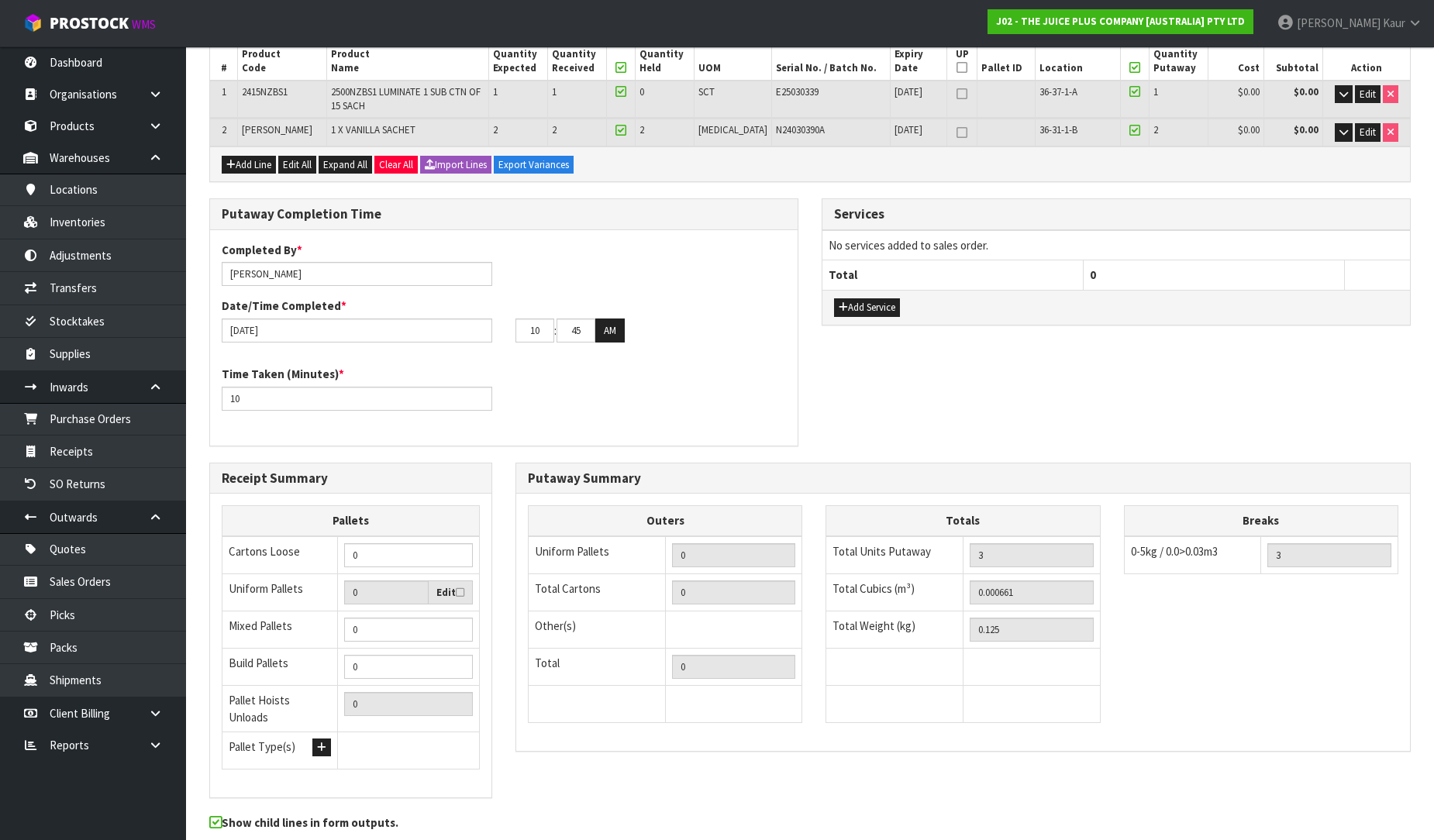
scroll to position [0, 0]
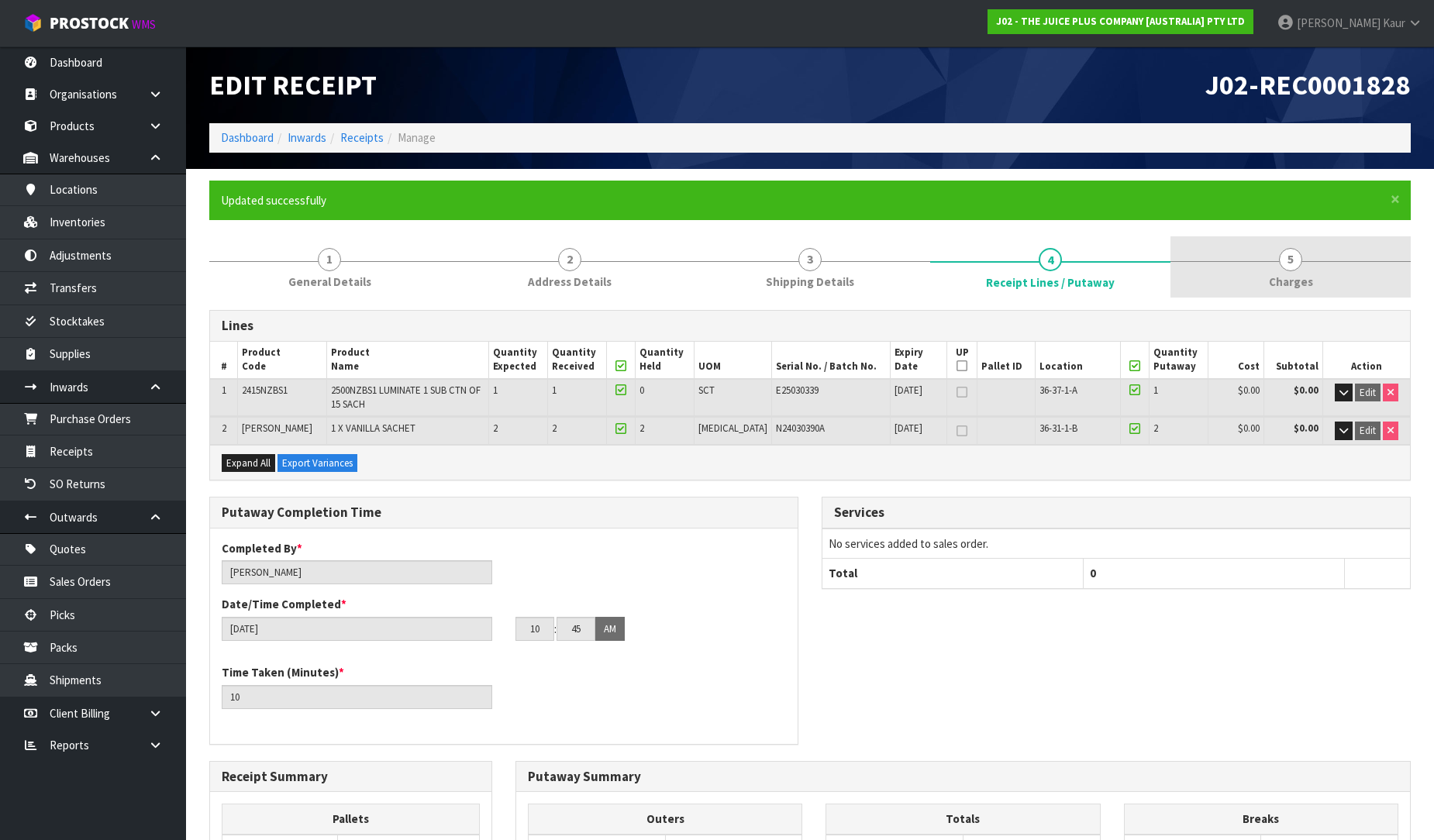
click at [1290, 281] on span "Charges" at bounding box center [1291, 282] width 44 height 16
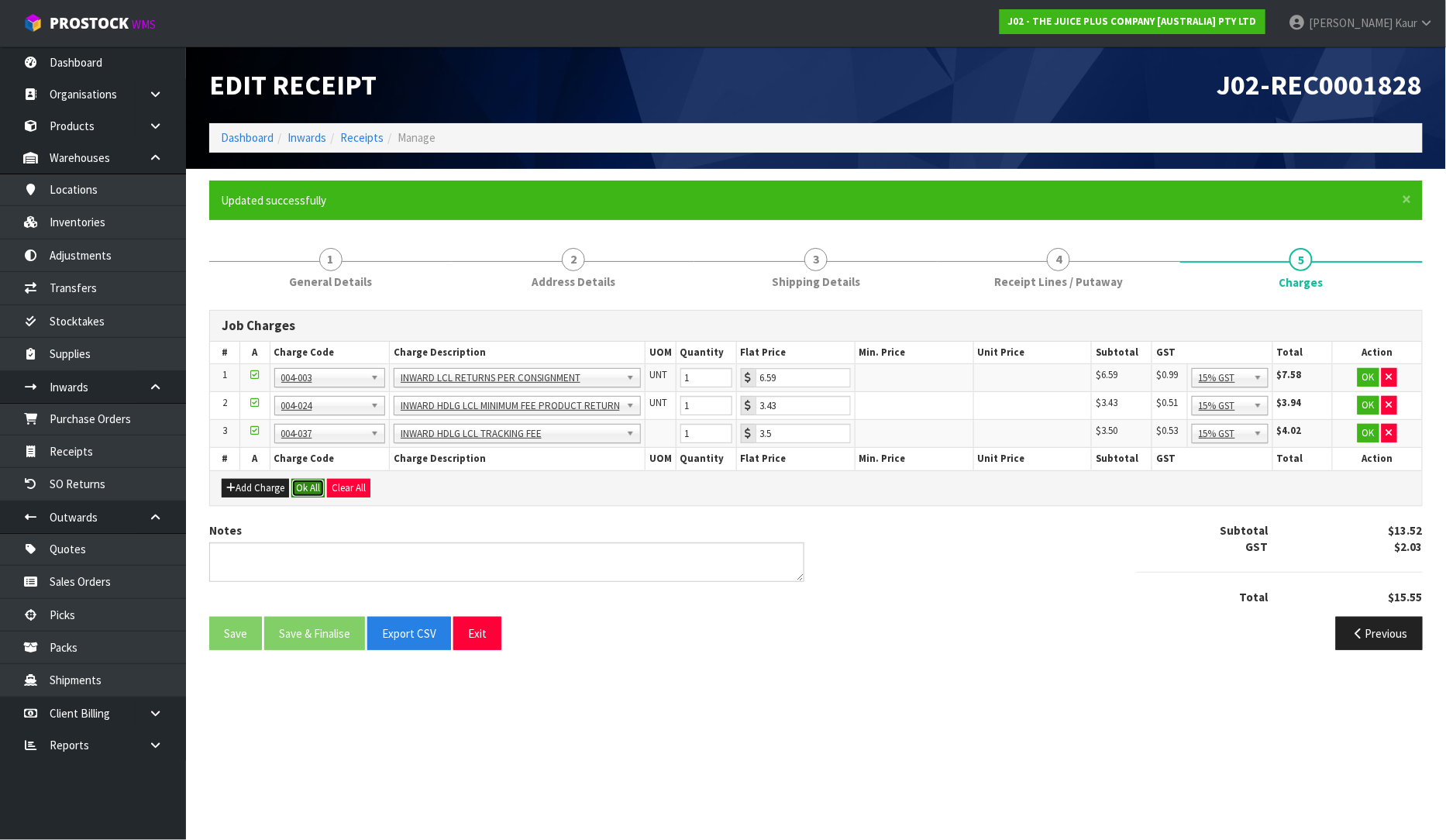
click at [299, 496] on button "Ok All" at bounding box center [307, 488] width 33 height 19
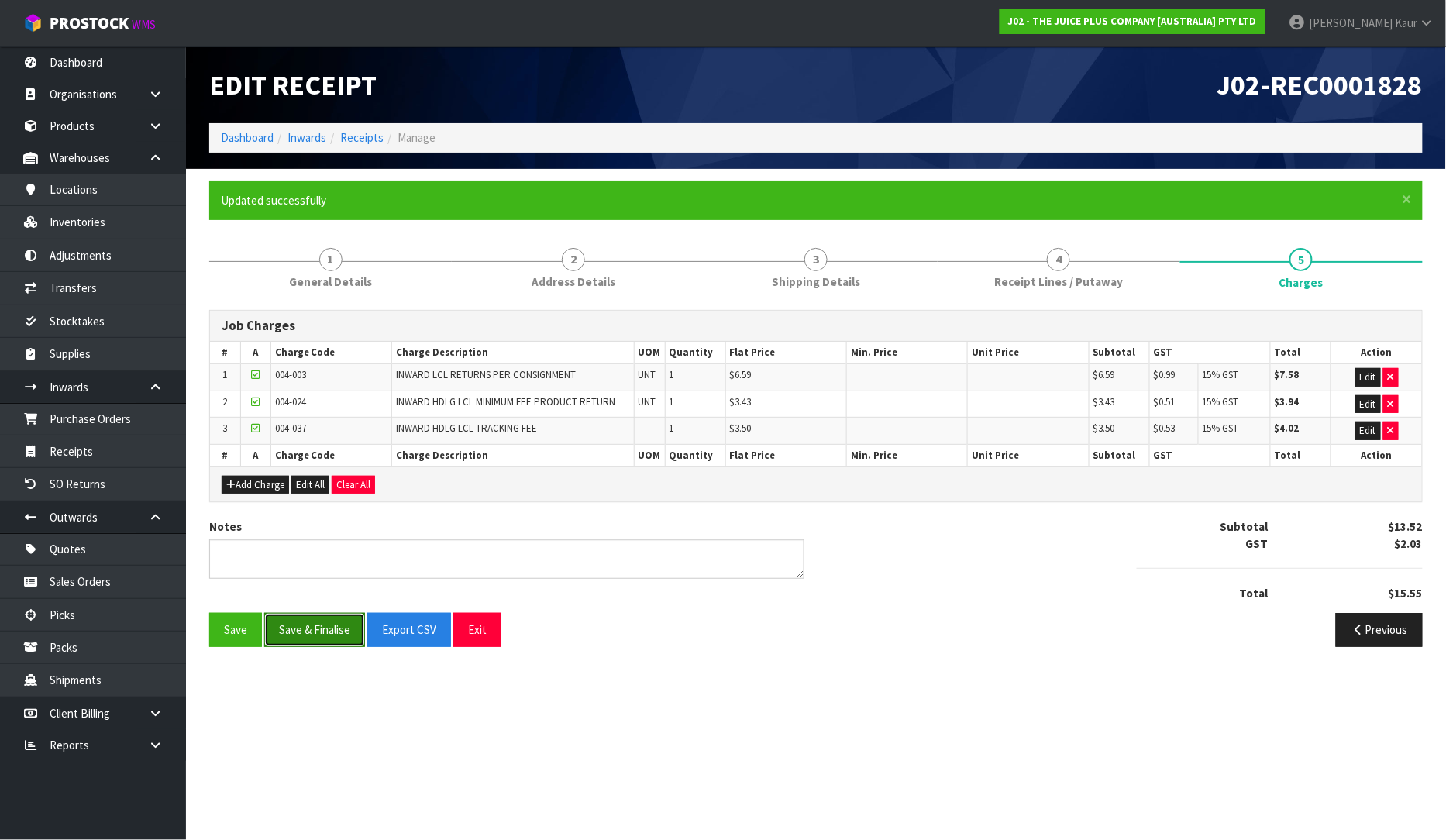
click at [305, 626] on button "Save & Finalise" at bounding box center [314, 629] width 101 height 33
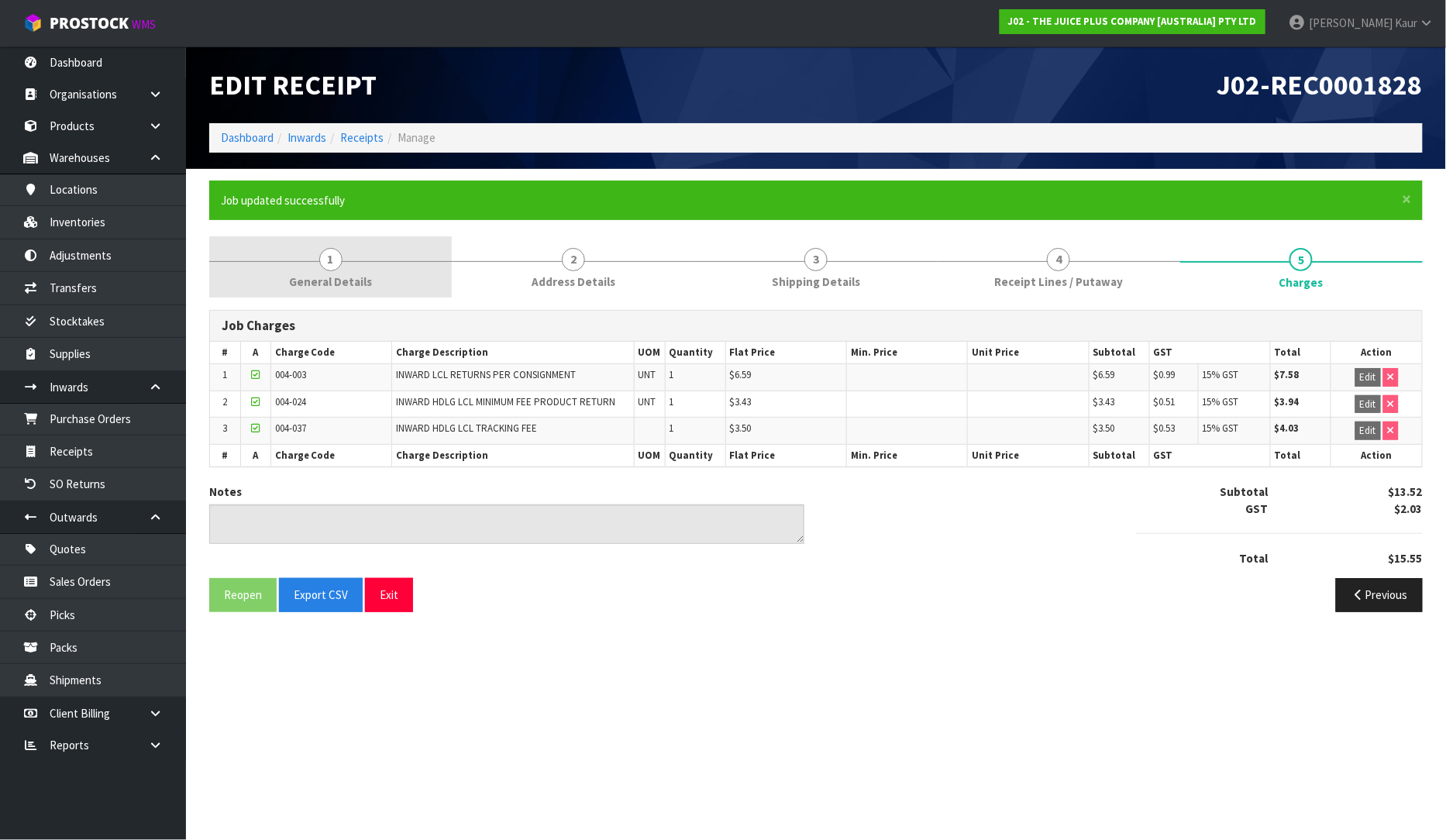
click at [351, 290] on link "1 General Details" at bounding box center [330, 267] width 242 height 61
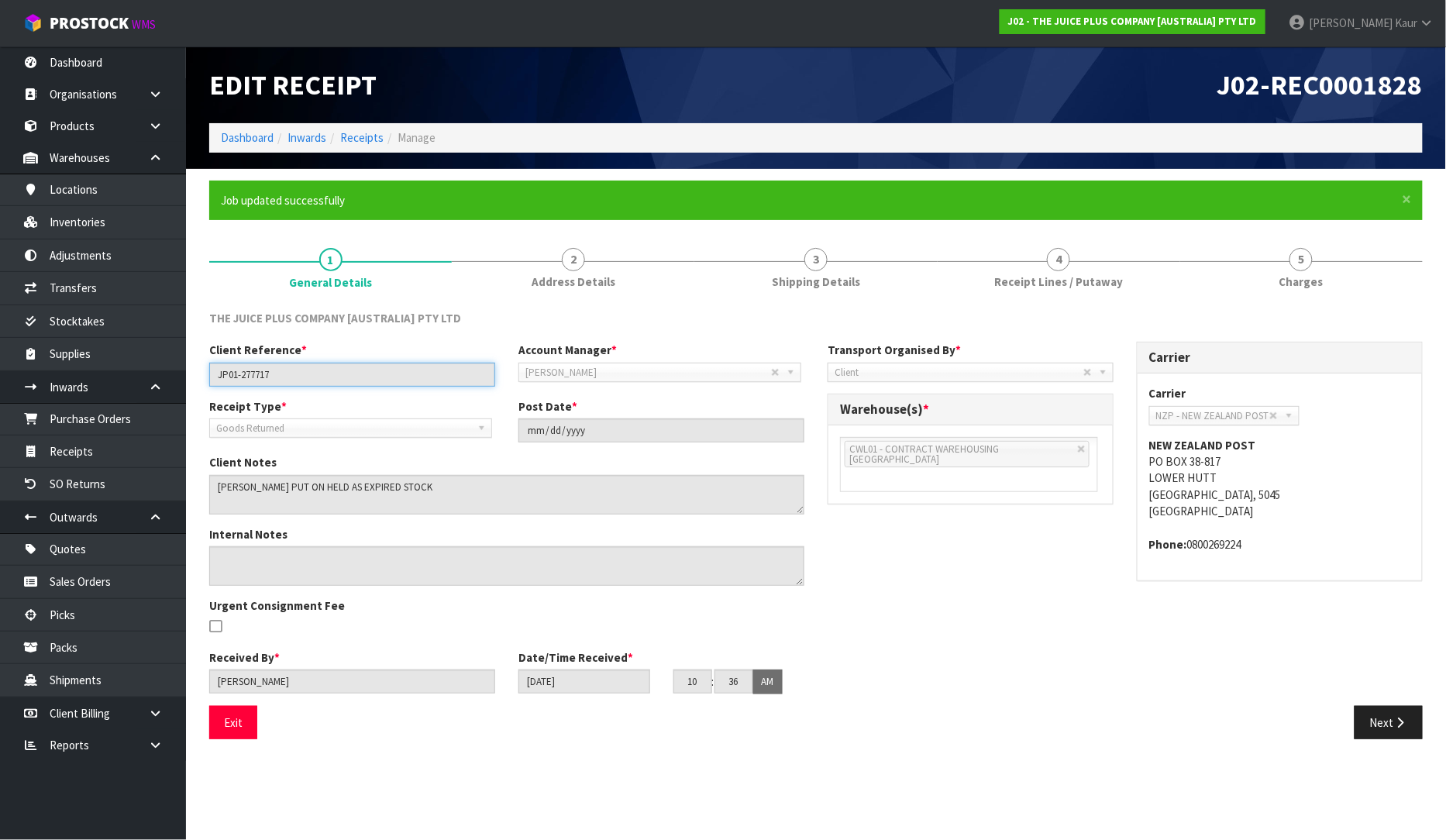
drag, startPoint x: 326, startPoint y: 376, endPoint x: 192, endPoint y: 383, distance: 134.2
click at [192, 383] on section "× Close Job updated successfully 1 General Details 2 Address Details 3 Shipping…" at bounding box center [816, 466] width 1260 height 594
drag, startPoint x: 218, startPoint y: 480, endPoint x: 440, endPoint y: 484, distance: 222.0
click at [440, 484] on textarea at bounding box center [507, 494] width 595 height 39
click at [1017, 256] on link "4 Receipt Lines / Putaway" at bounding box center [1058, 267] width 242 height 61
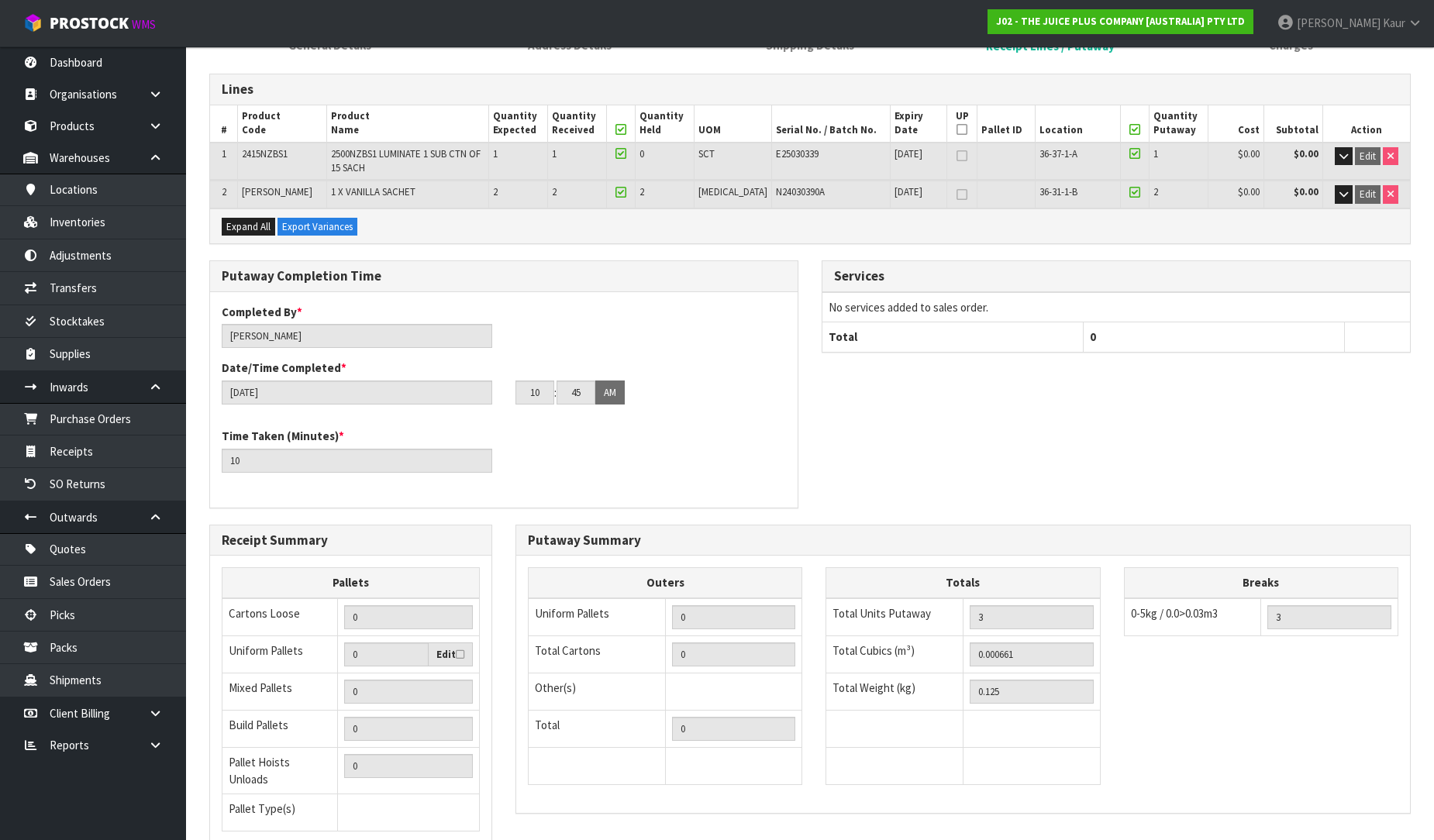
scroll to position [354, 0]
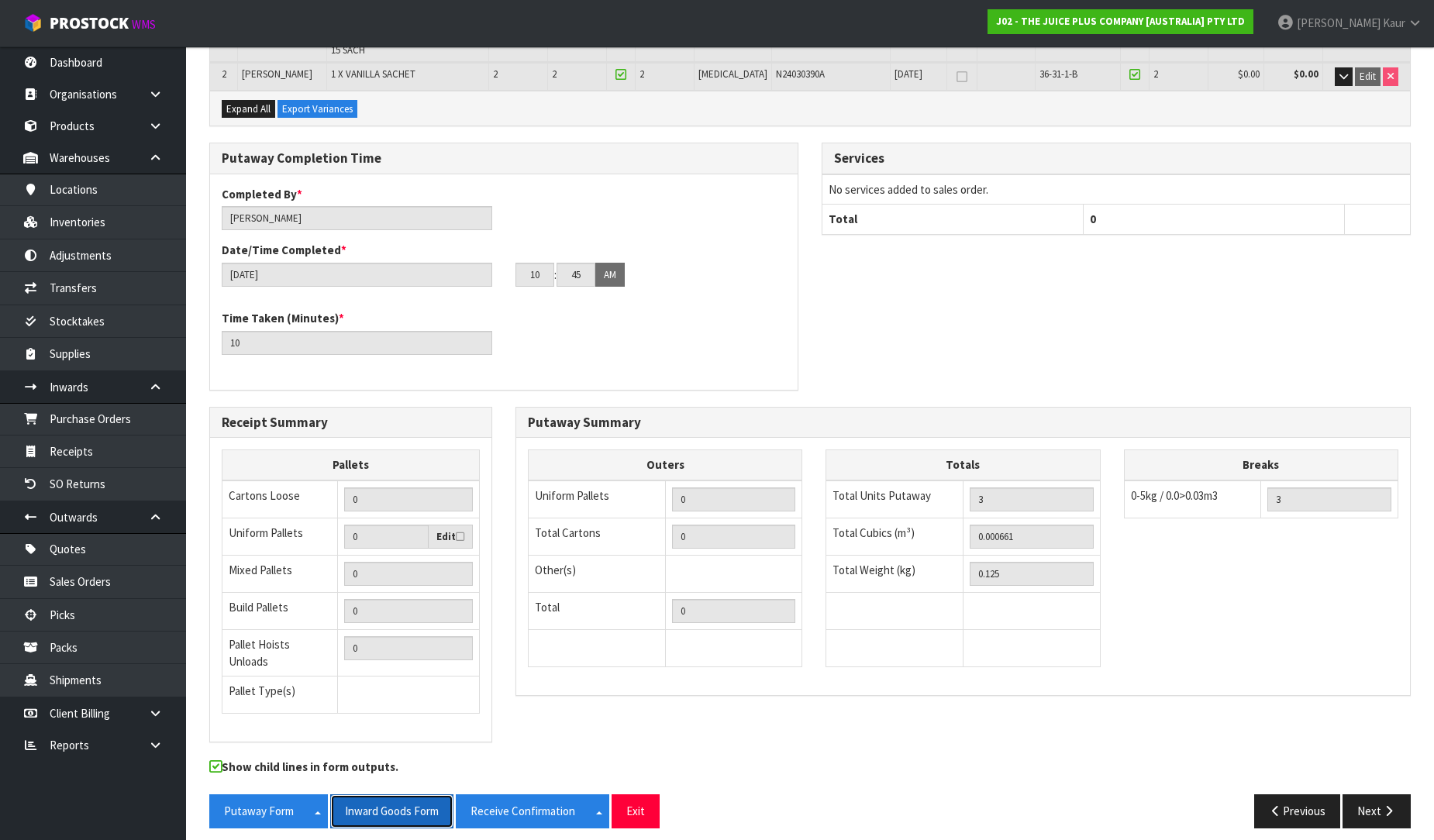
drag, startPoint x: 389, startPoint y: 801, endPoint x: 1445, endPoint y: 121, distance: 1256.0
click at [390, 801] on button "Inward Goods Form" at bounding box center [391, 810] width 123 height 33
click at [157, 739] on icon at bounding box center [155, 745] width 14 height 11
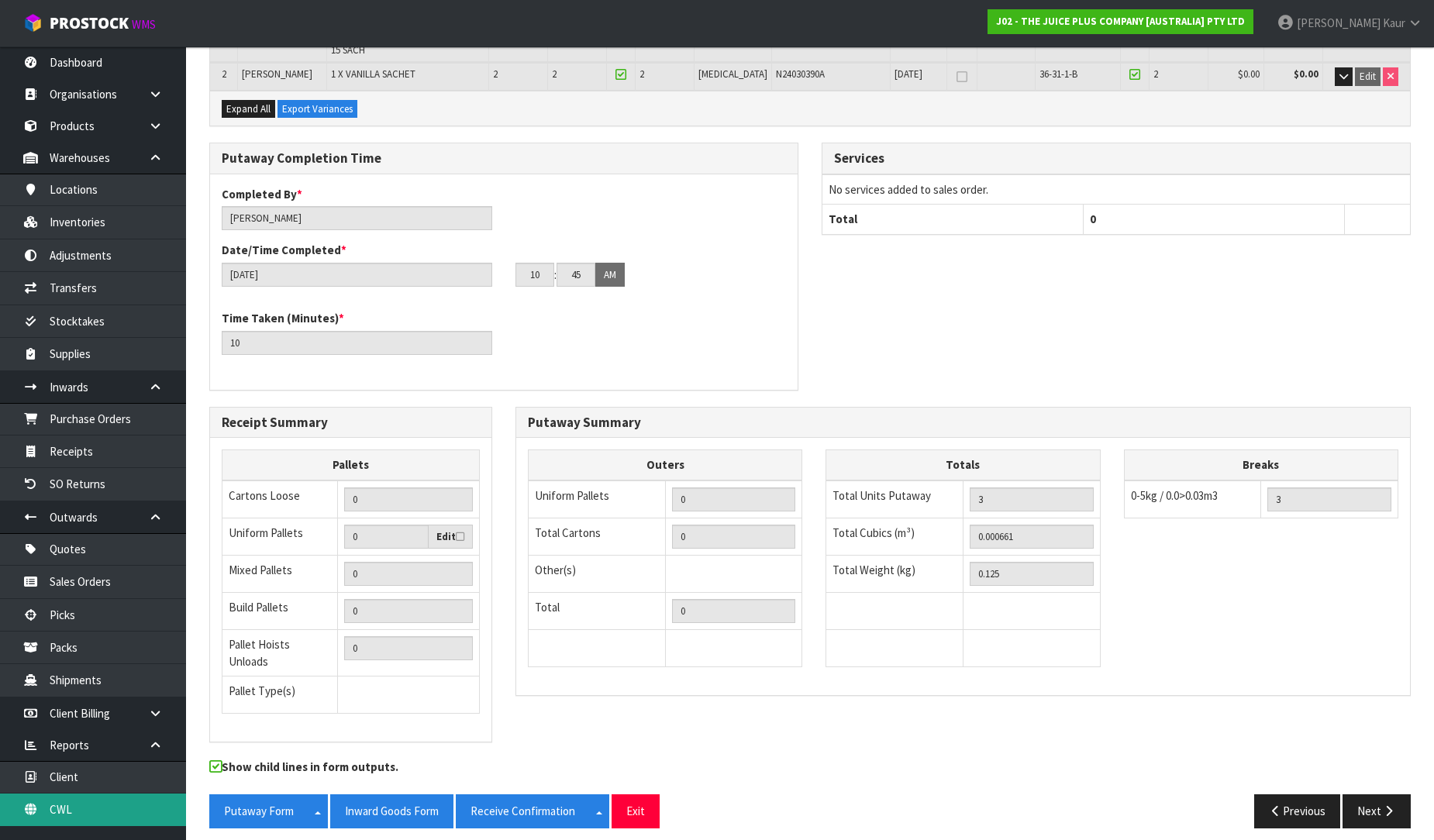
click at [74, 806] on link "CWL" at bounding box center [93, 809] width 186 height 31
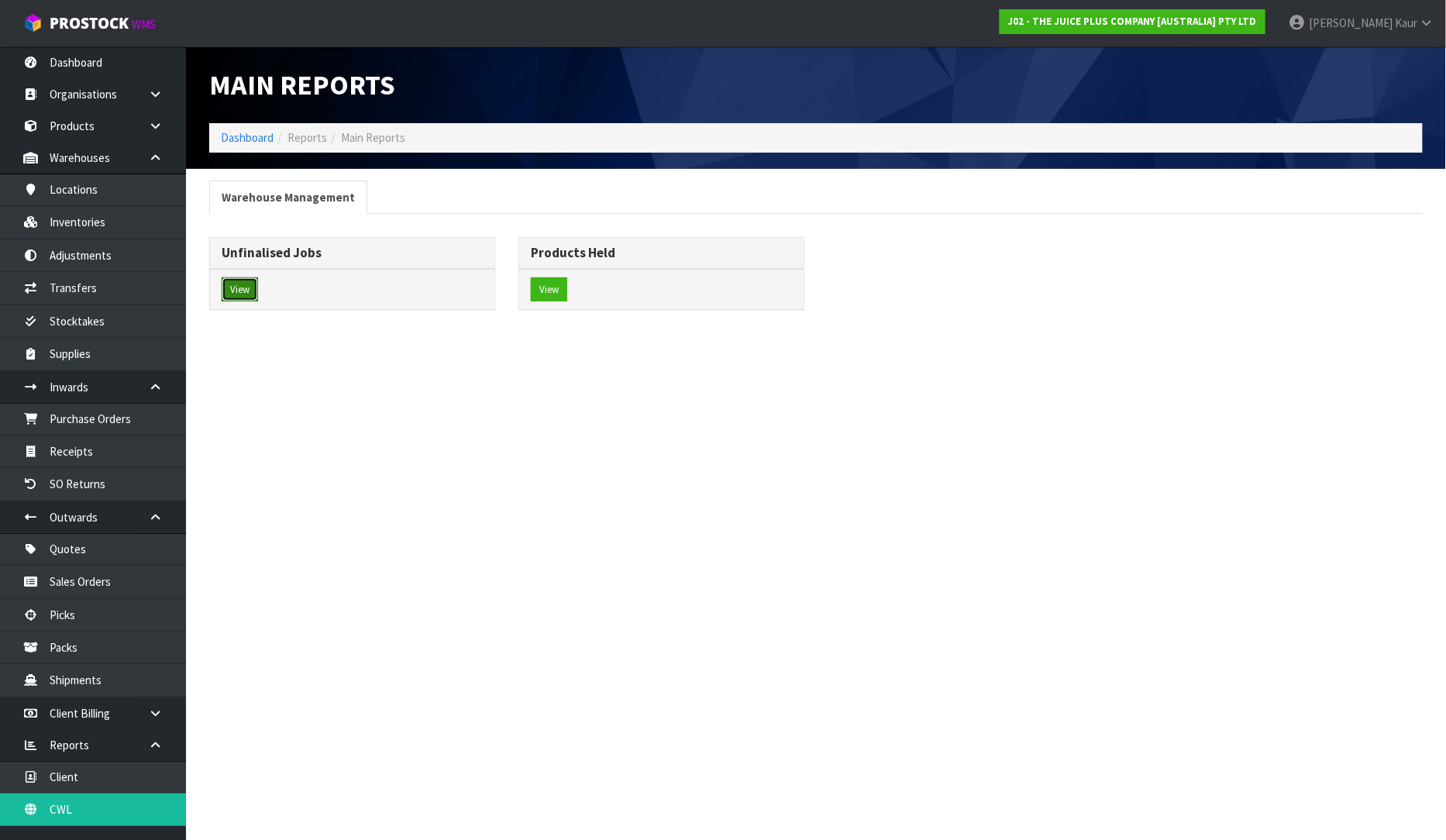
click at [249, 291] on button "View" at bounding box center [239, 290] width 36 height 25
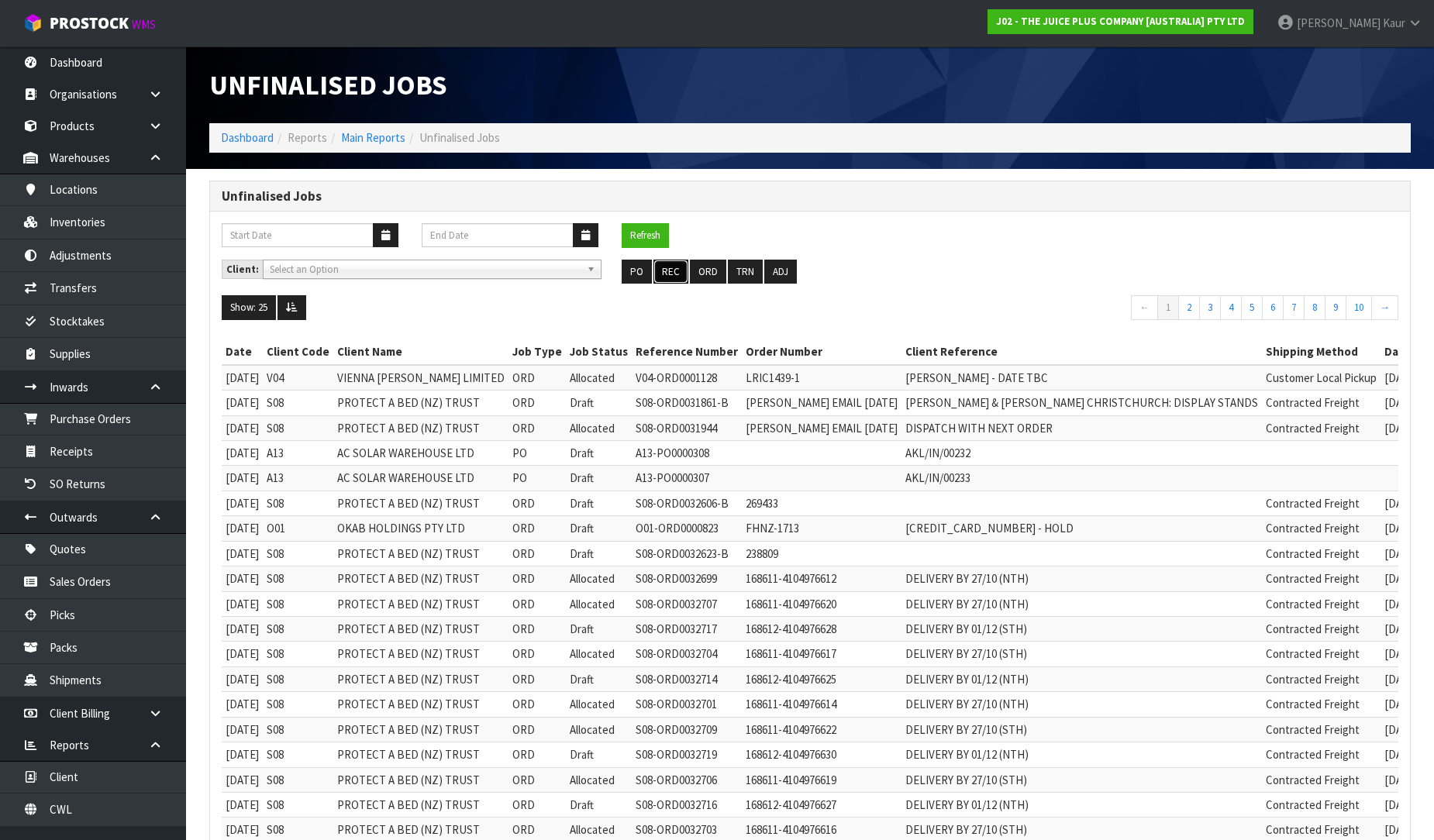
click at [669, 266] on button "REC" at bounding box center [670, 272] width 35 height 25
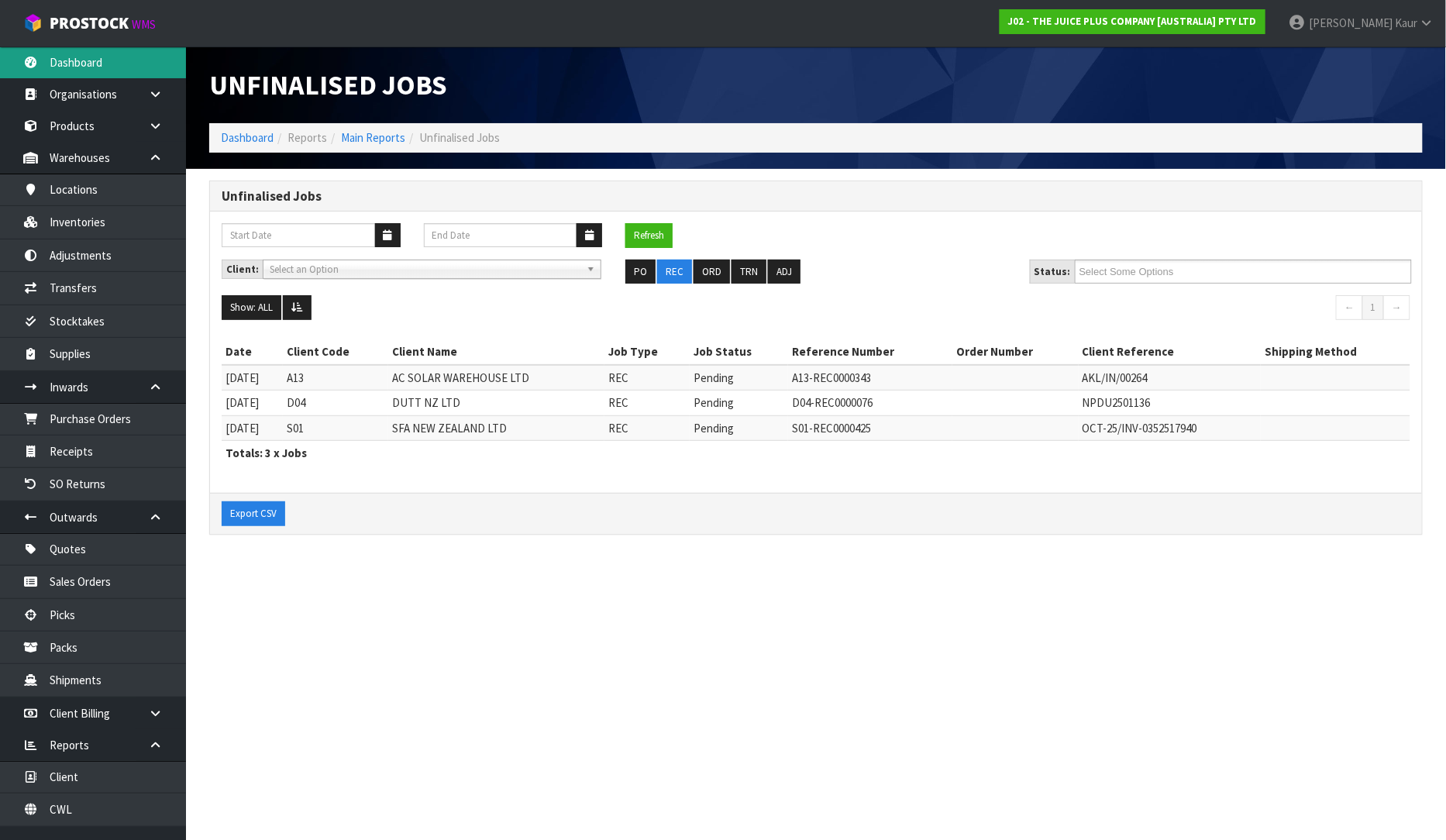
click at [54, 68] on link "Dashboard" at bounding box center [93, 62] width 186 height 31
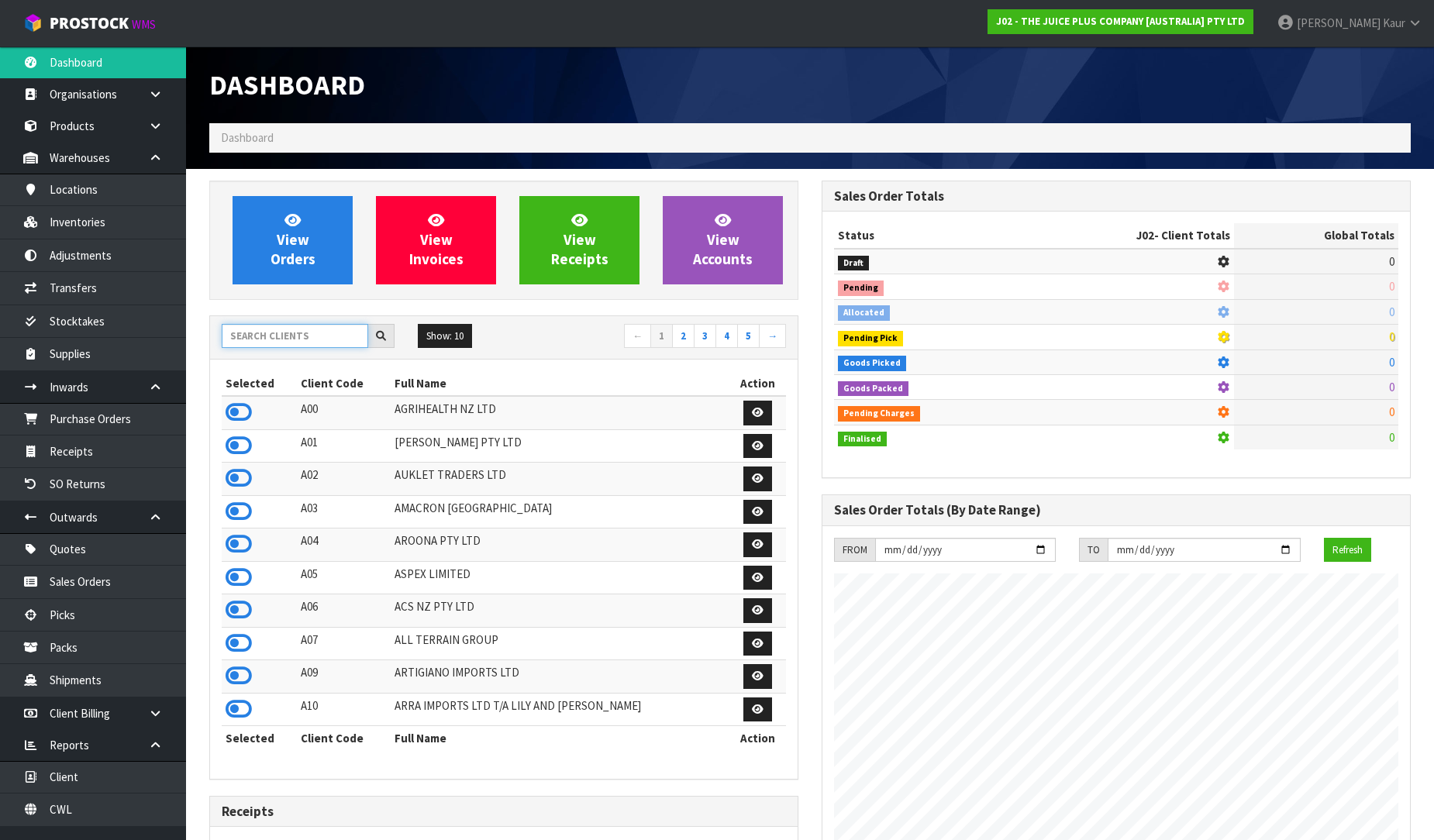
scroll to position [1174, 612]
click at [289, 343] on input "text" at bounding box center [295, 336] width 146 height 24
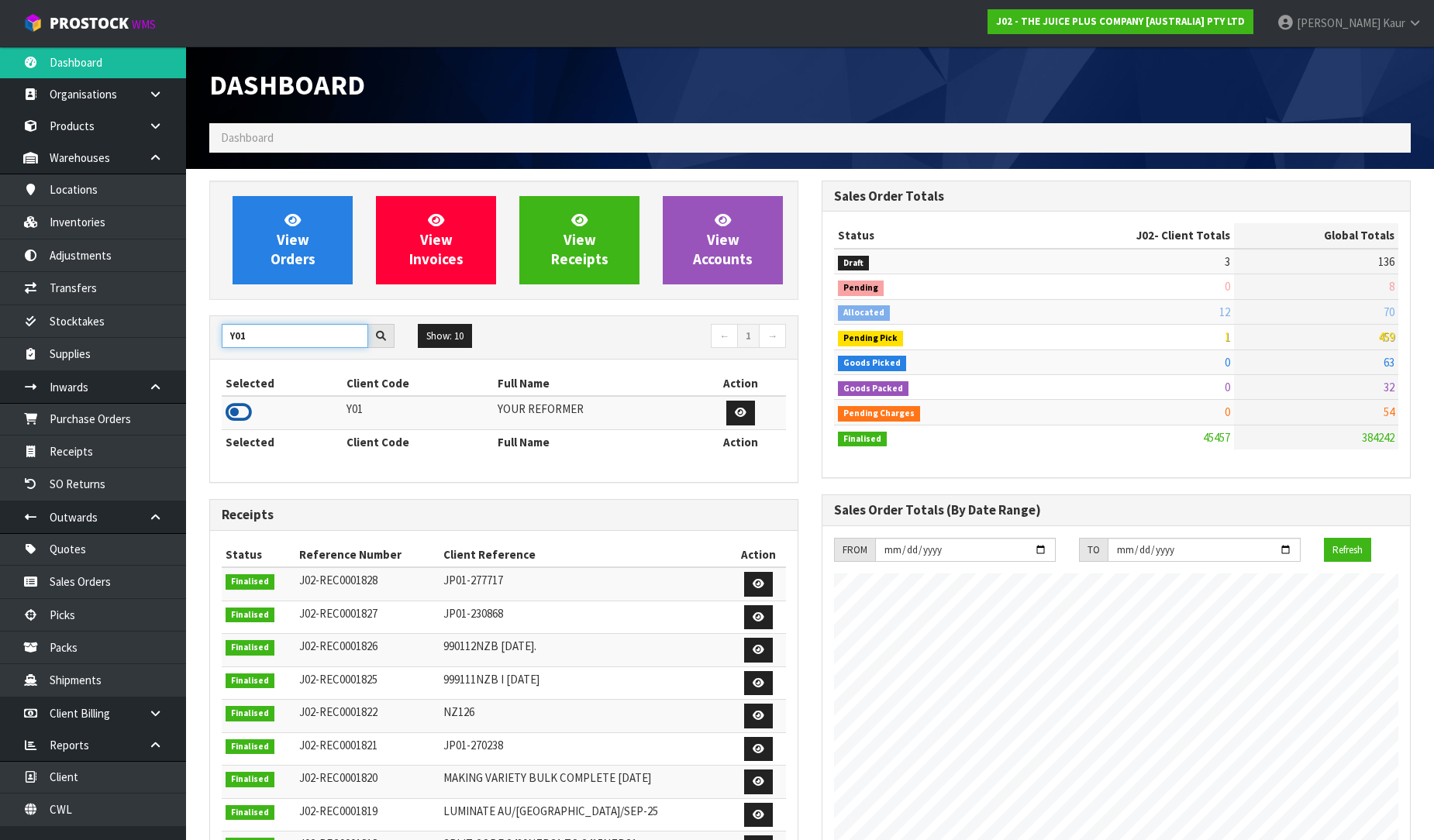
type input "Y01"
click at [236, 417] on icon at bounding box center [238, 412] width 27 height 23
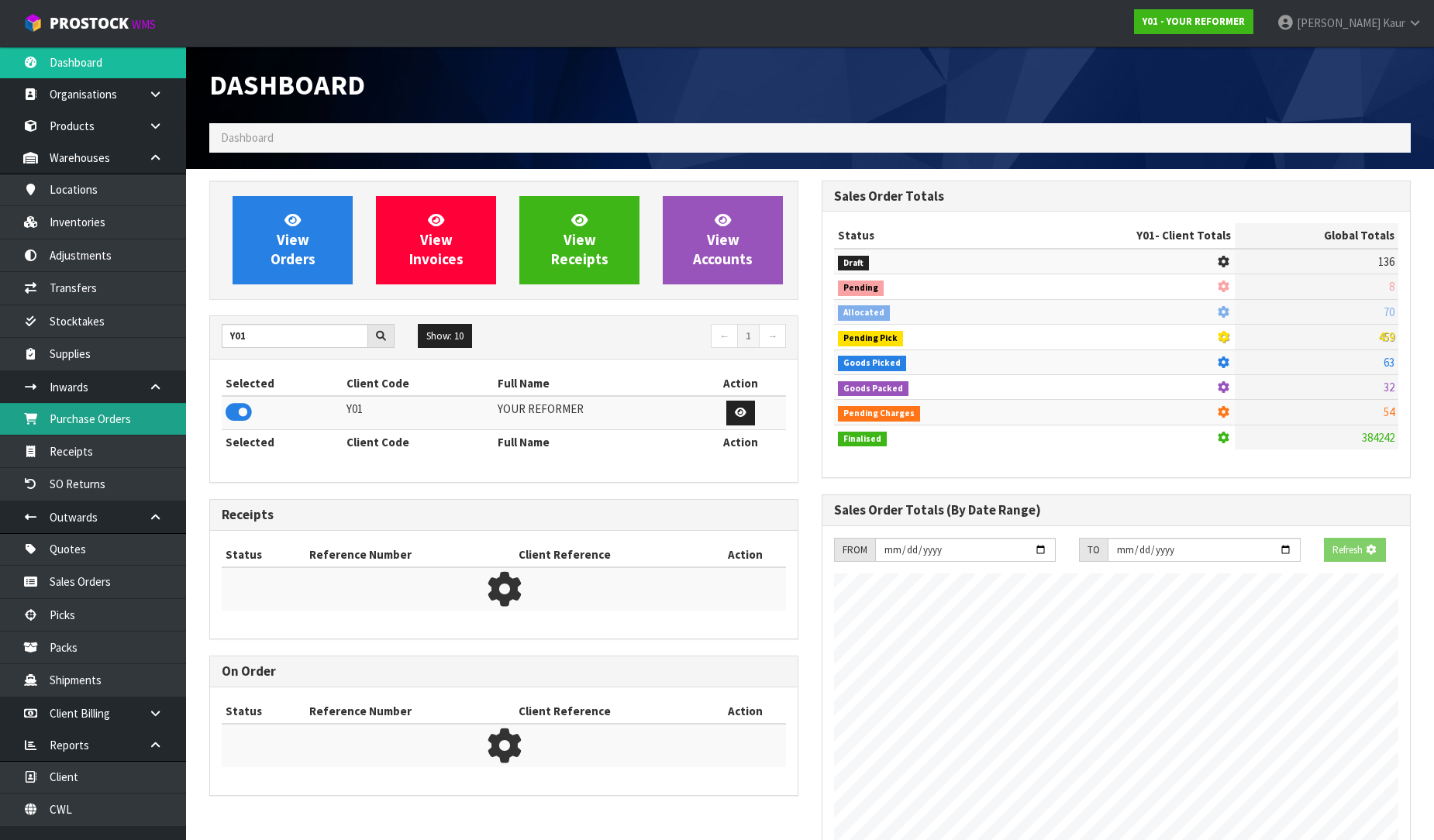
scroll to position [1125, 612]
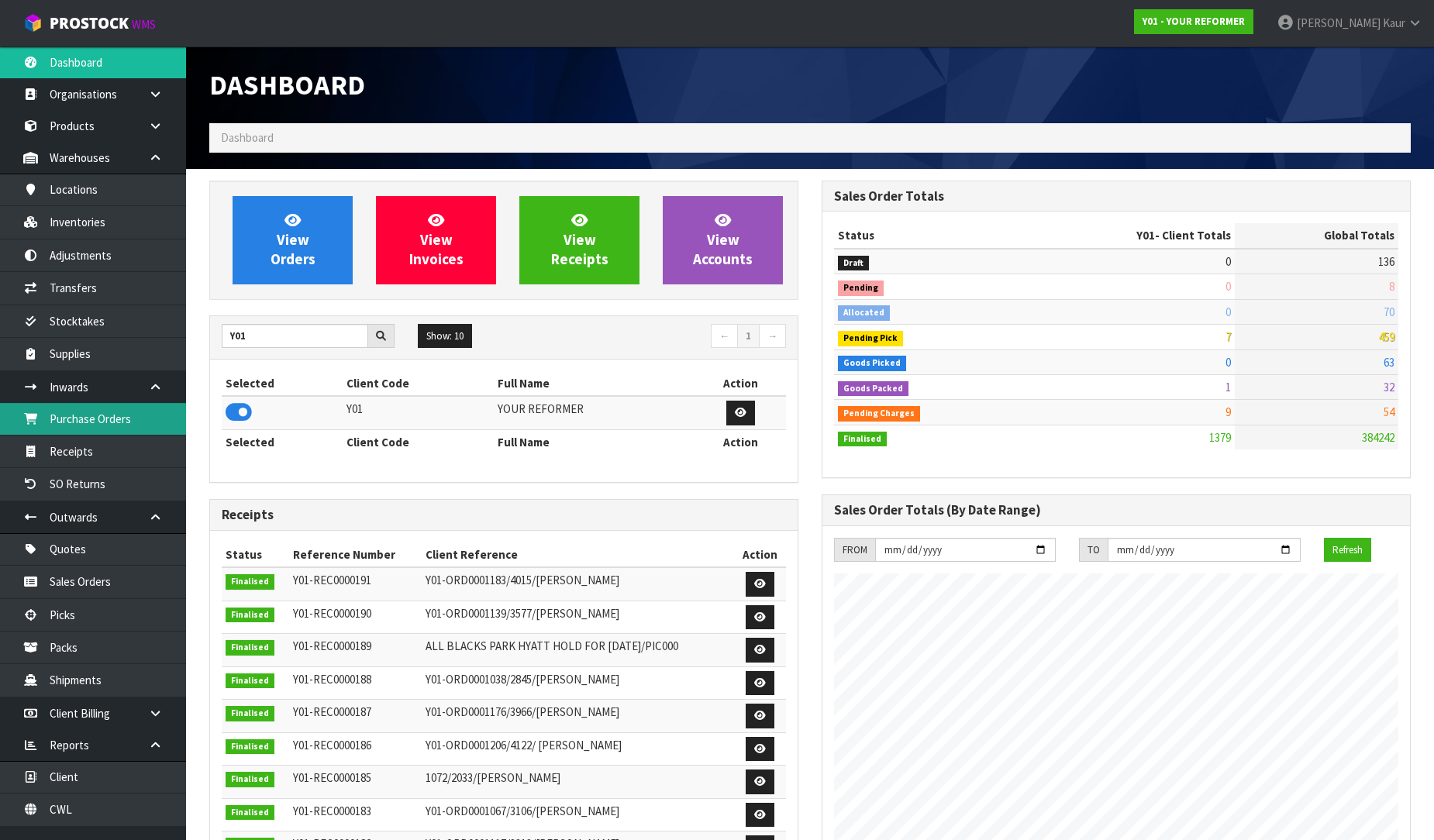
click at [97, 422] on link "Purchase Orders" at bounding box center [93, 418] width 186 height 31
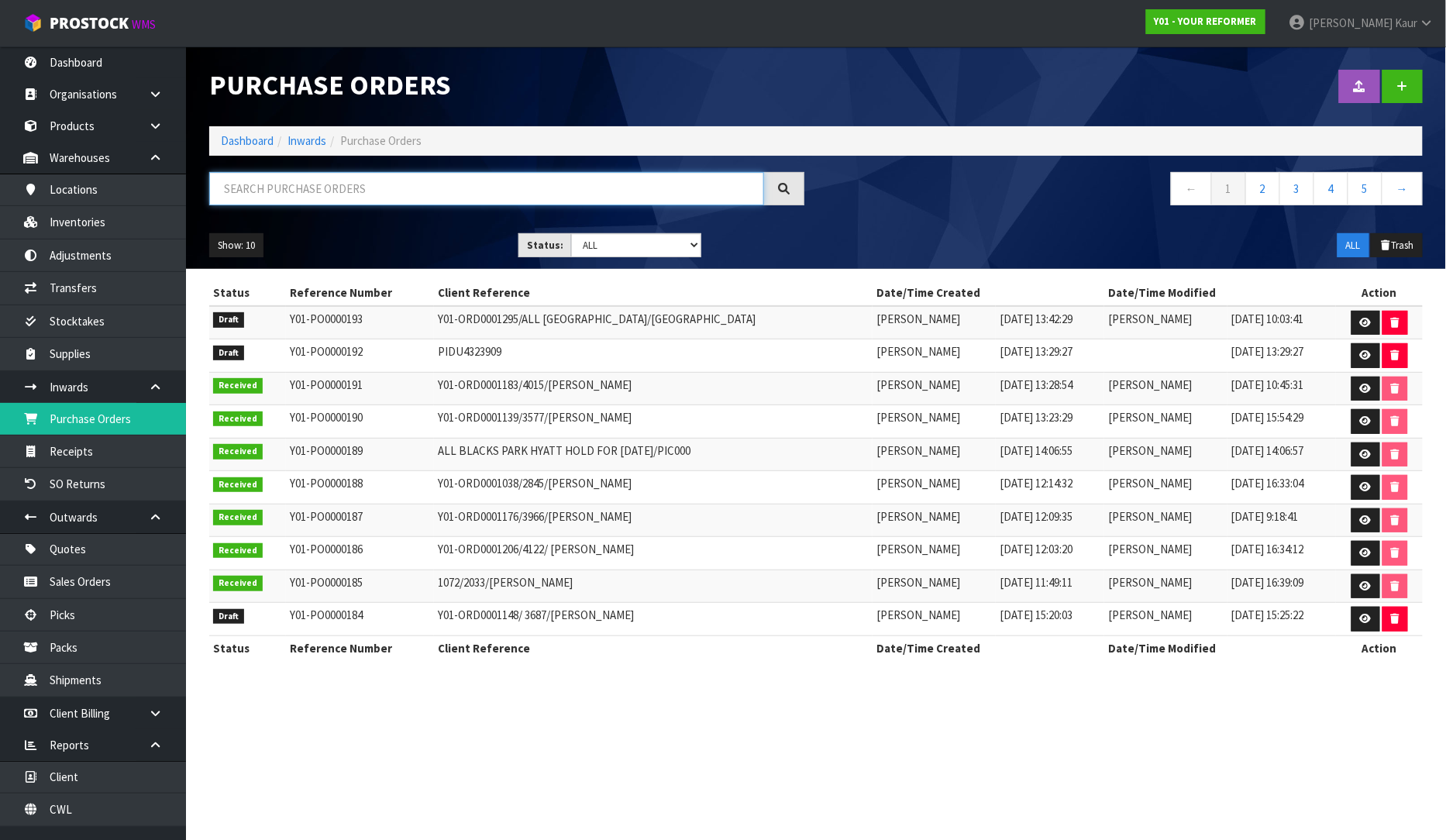
click at [270, 176] on input "text" at bounding box center [487, 188] width 555 height 33
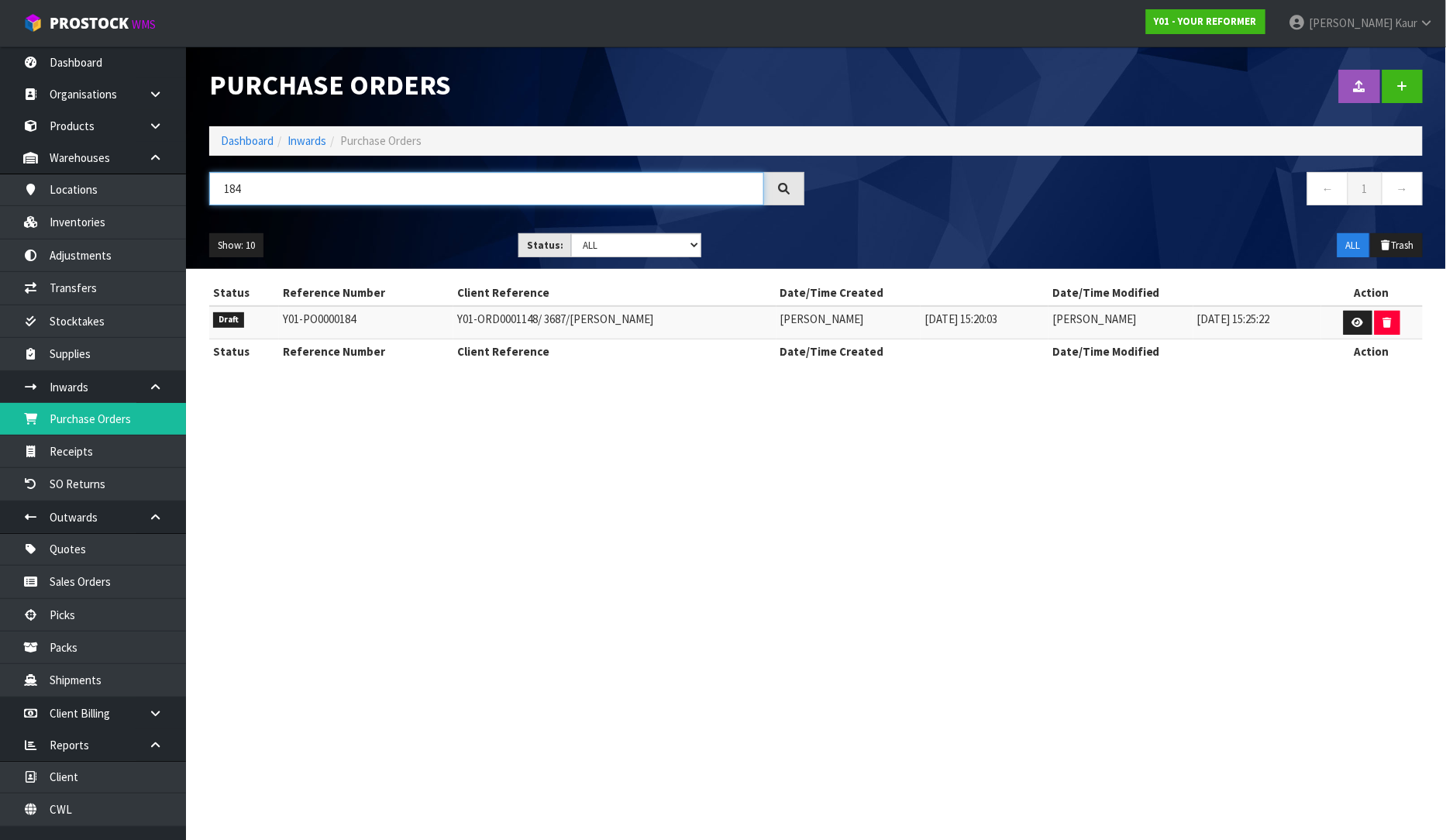
type input "184"
drag, startPoint x: 652, startPoint y: 315, endPoint x: 423, endPoint y: 319, distance: 229.0
click at [423, 319] on tr "Draft Y01-PO0000184 Y01-ORD0001148/ 3687/LAUREN SAWYERS Rocio Lopez 16/09/2025 …" at bounding box center [816, 322] width 1213 height 33
copy tr "Y01-ORD0001148/ 3687/LAUREN SAWYERS"
click at [1357, 327] on link at bounding box center [1358, 323] width 29 height 25
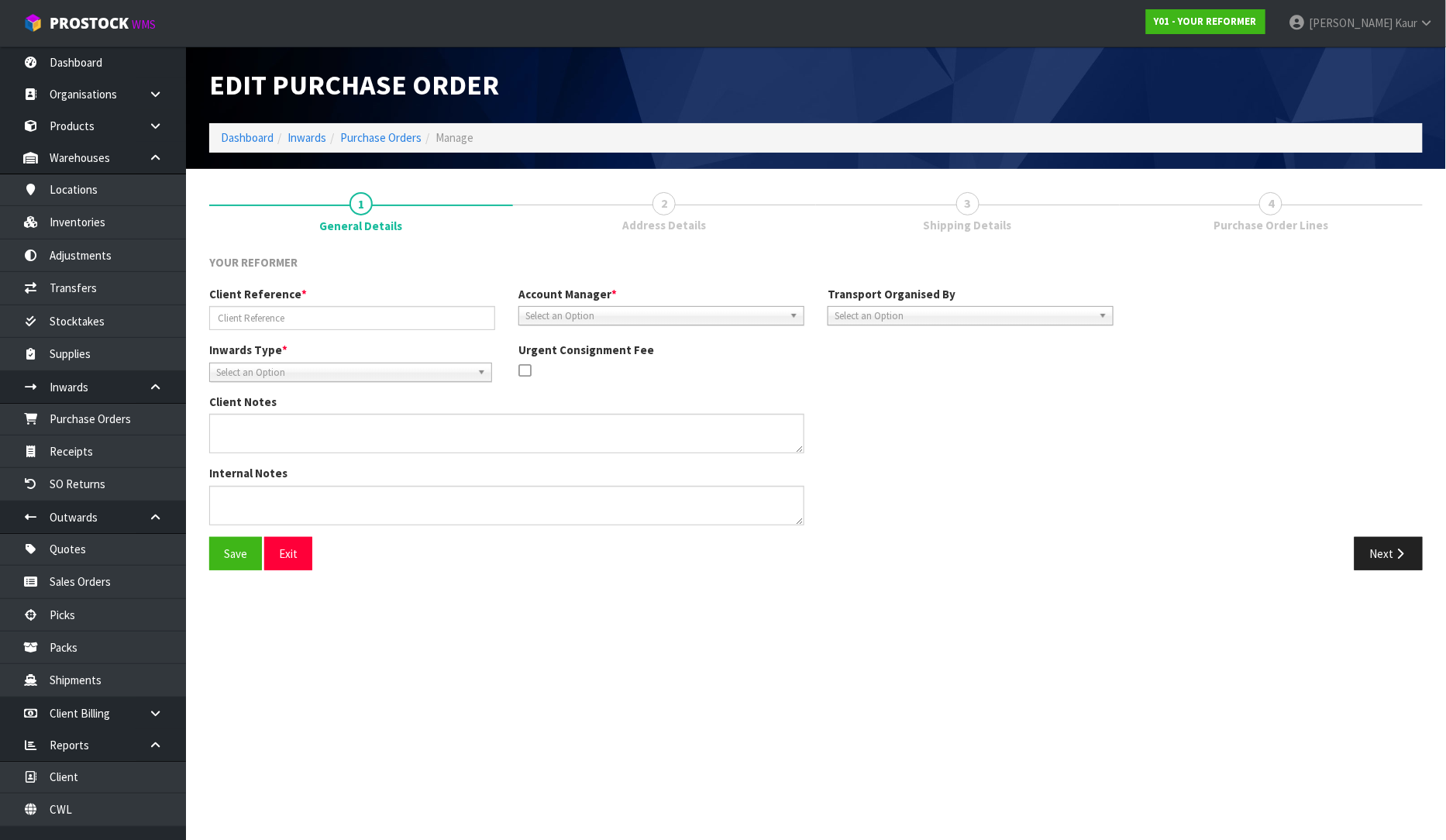
type input "Y01-ORD0001148/ 3687/LAUREN SAWYERS"
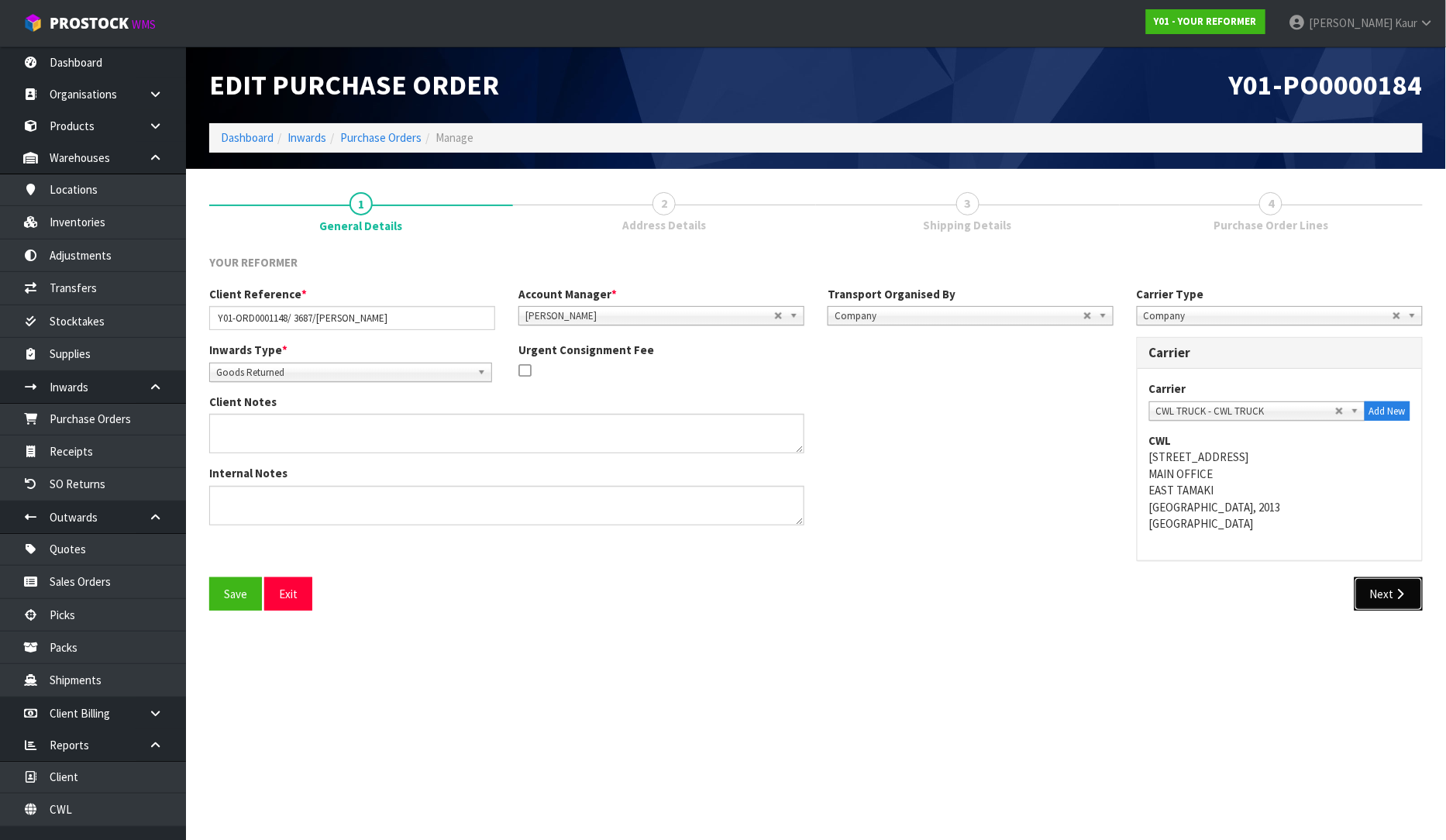
click at [1386, 609] on button "Next" at bounding box center [1389, 594] width 68 height 33
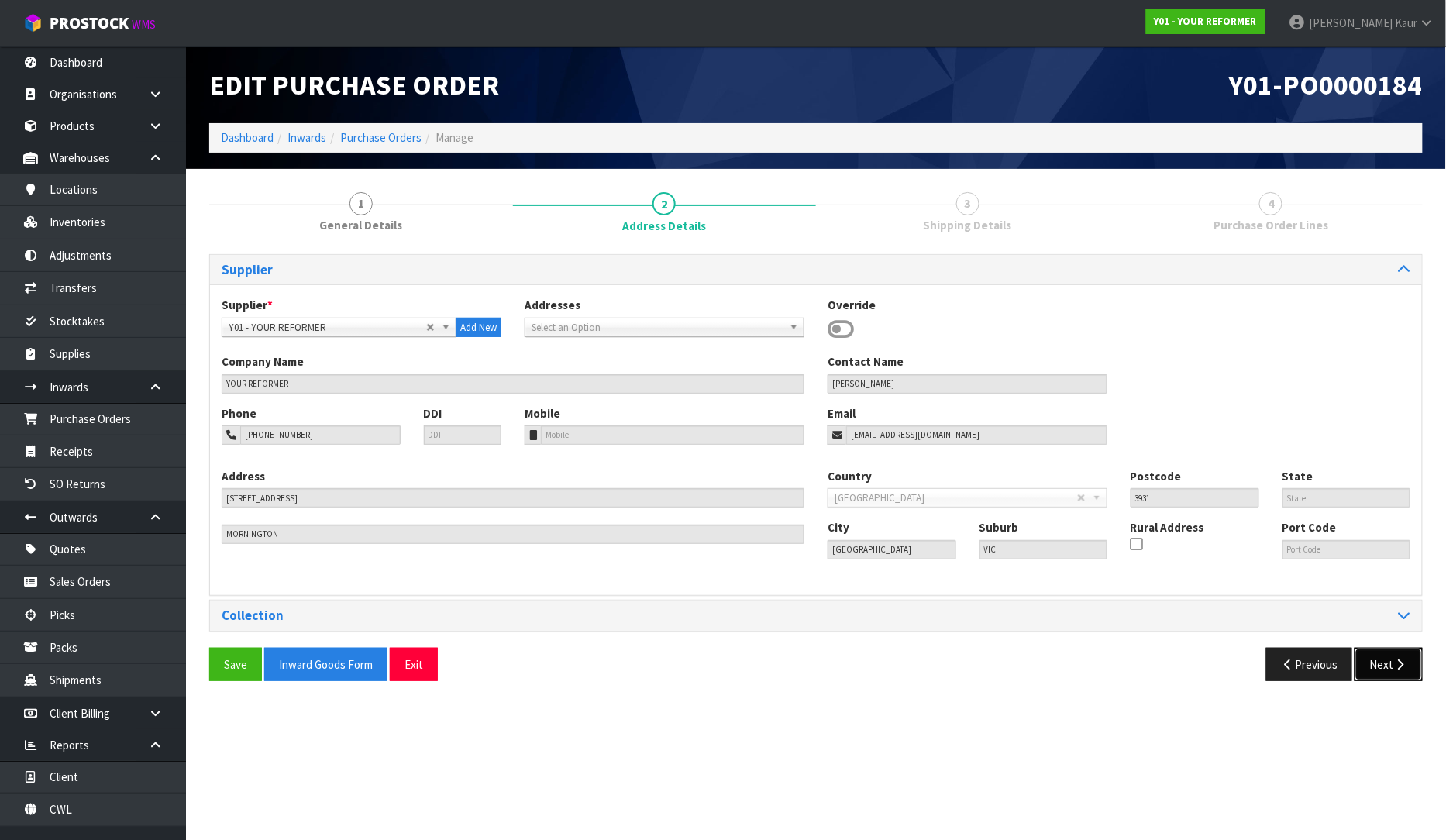
click at [1365, 661] on button "Next" at bounding box center [1389, 664] width 68 height 33
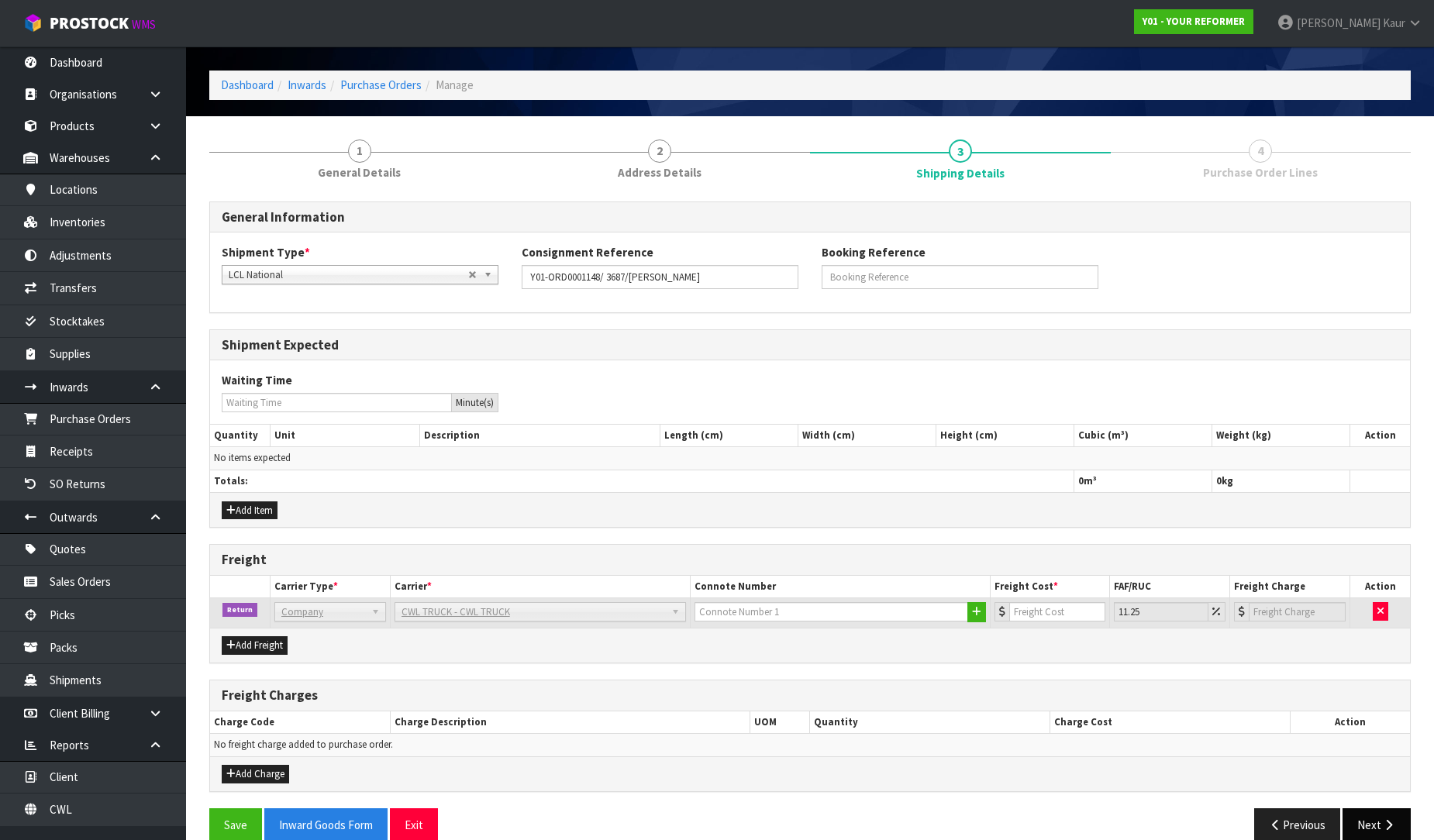
scroll to position [77, 0]
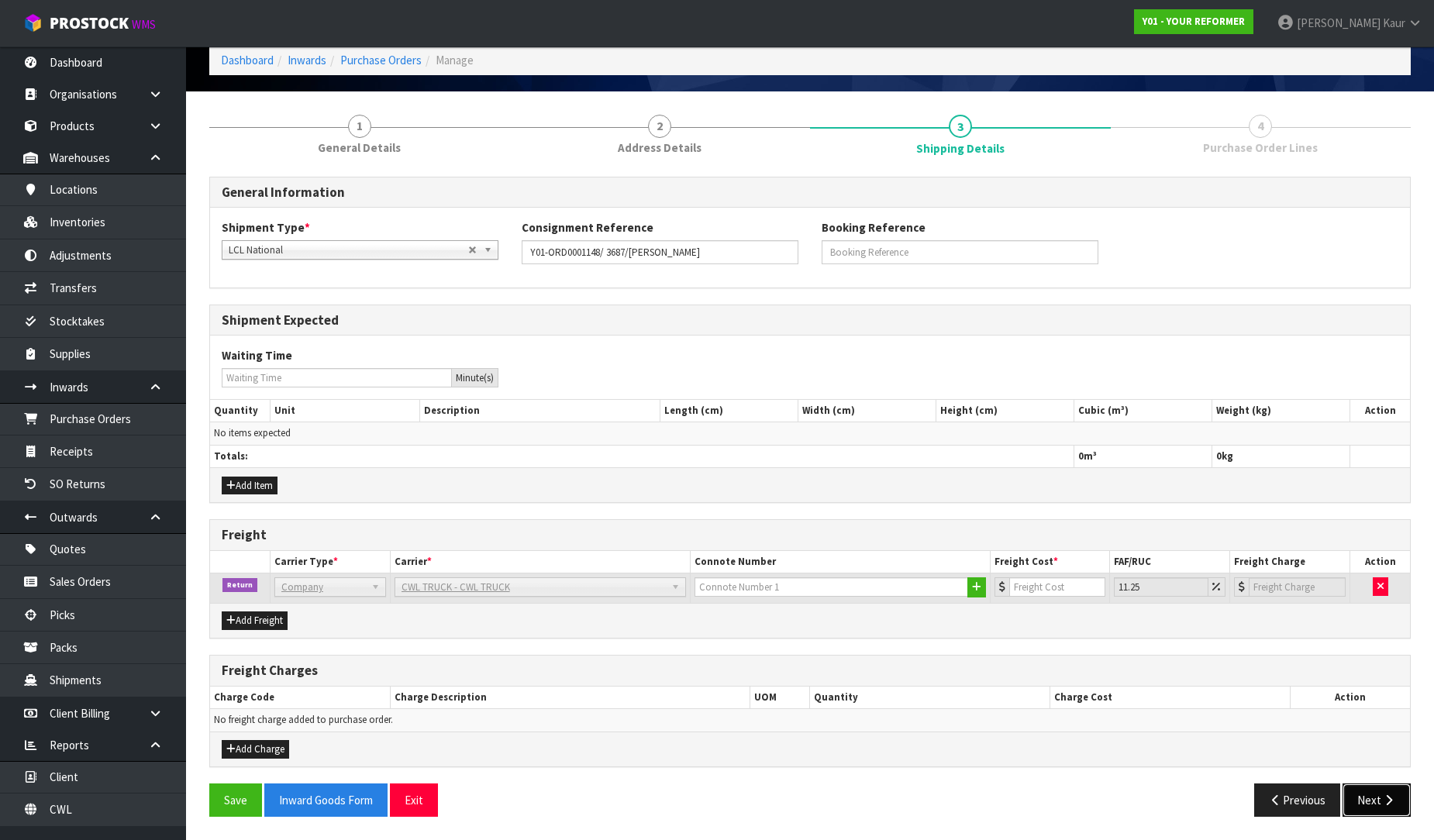
click at [1368, 802] on button "Next" at bounding box center [1376, 800] width 68 height 33
click at [88, 78] on link "Organisations" at bounding box center [93, 93] width 186 height 31
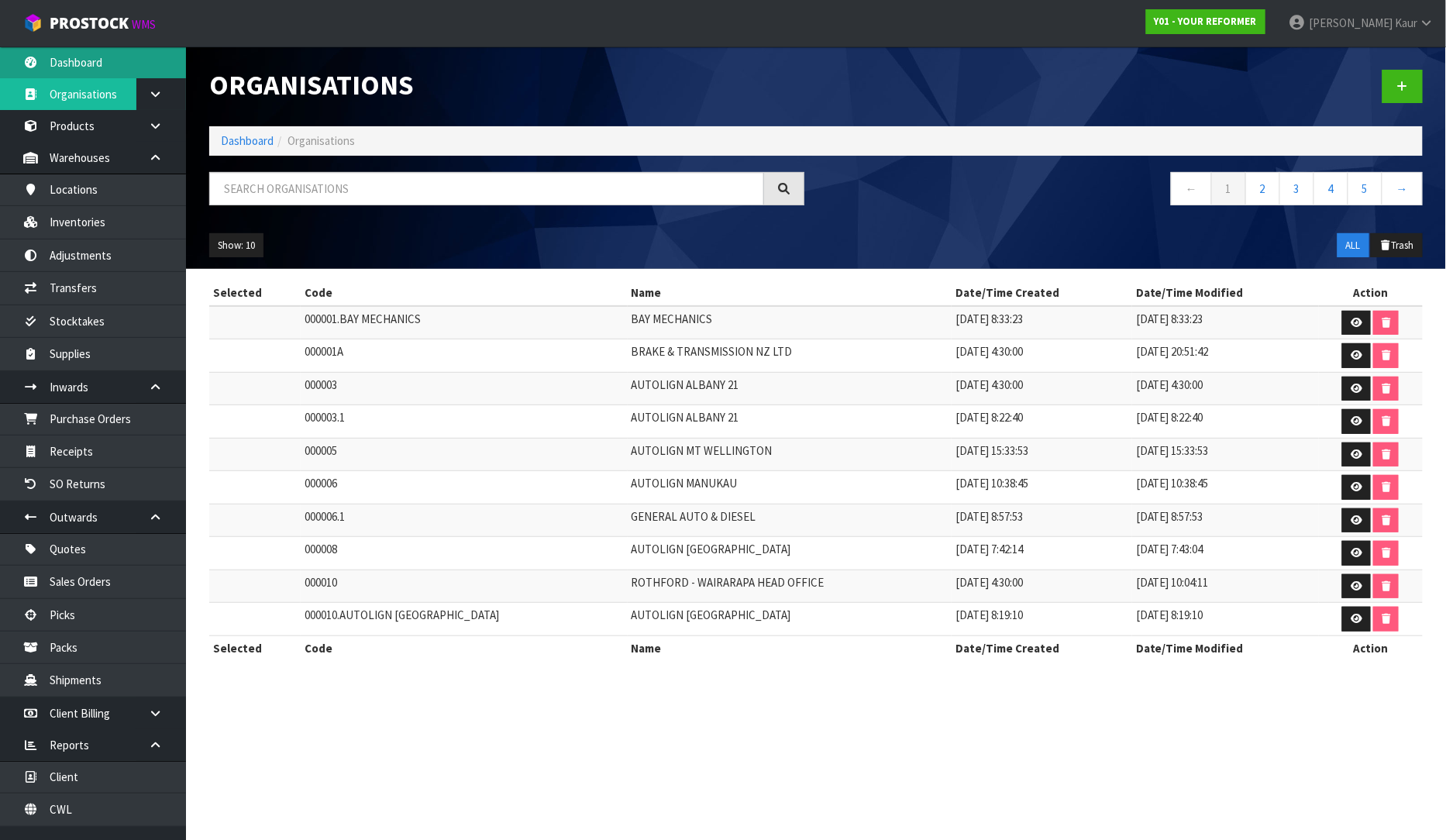
click at [92, 67] on link "Dashboard" at bounding box center [93, 62] width 186 height 31
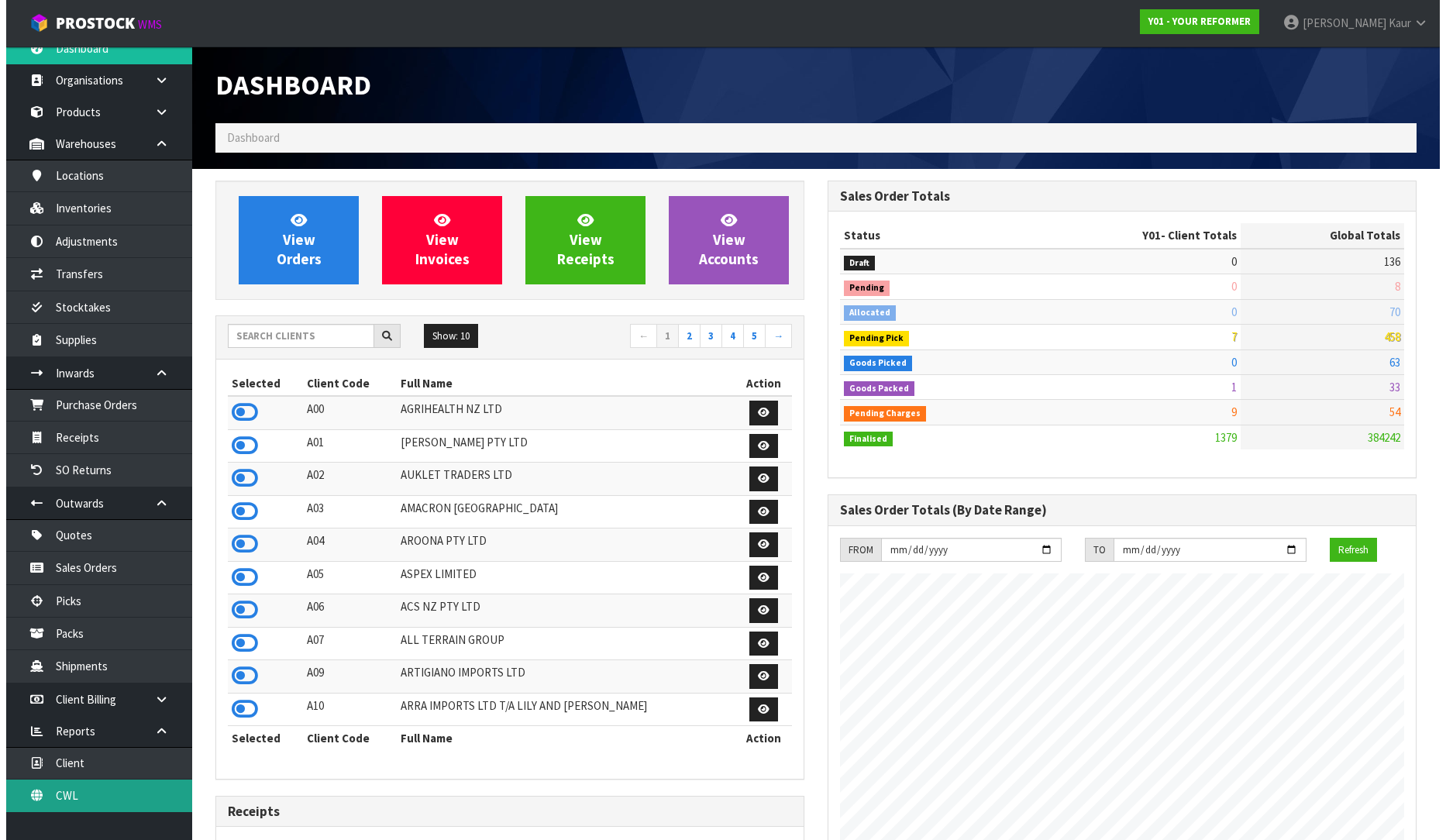
scroll to position [19, 0]
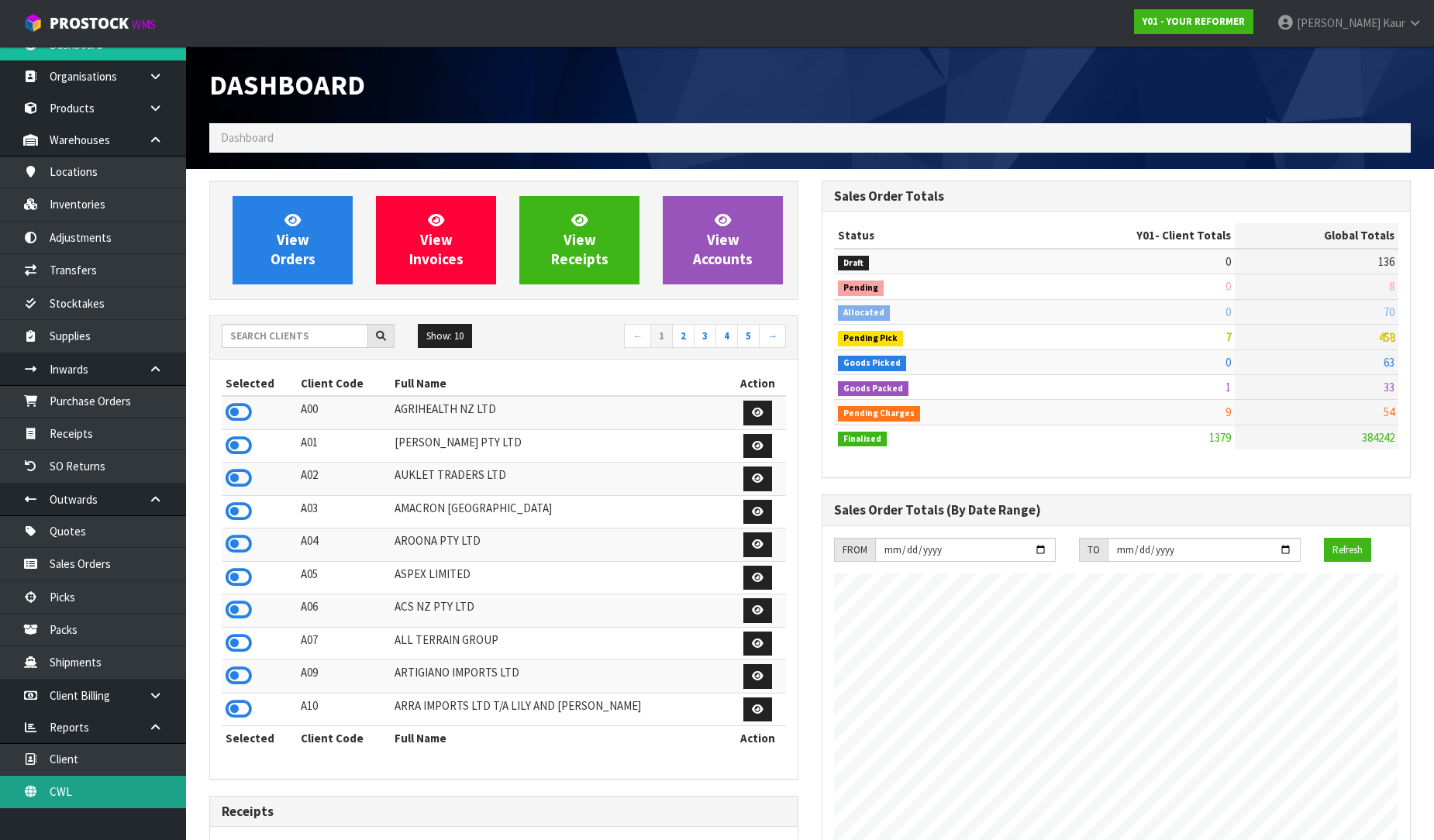
click at [74, 788] on link "CWL" at bounding box center [93, 791] width 186 height 31
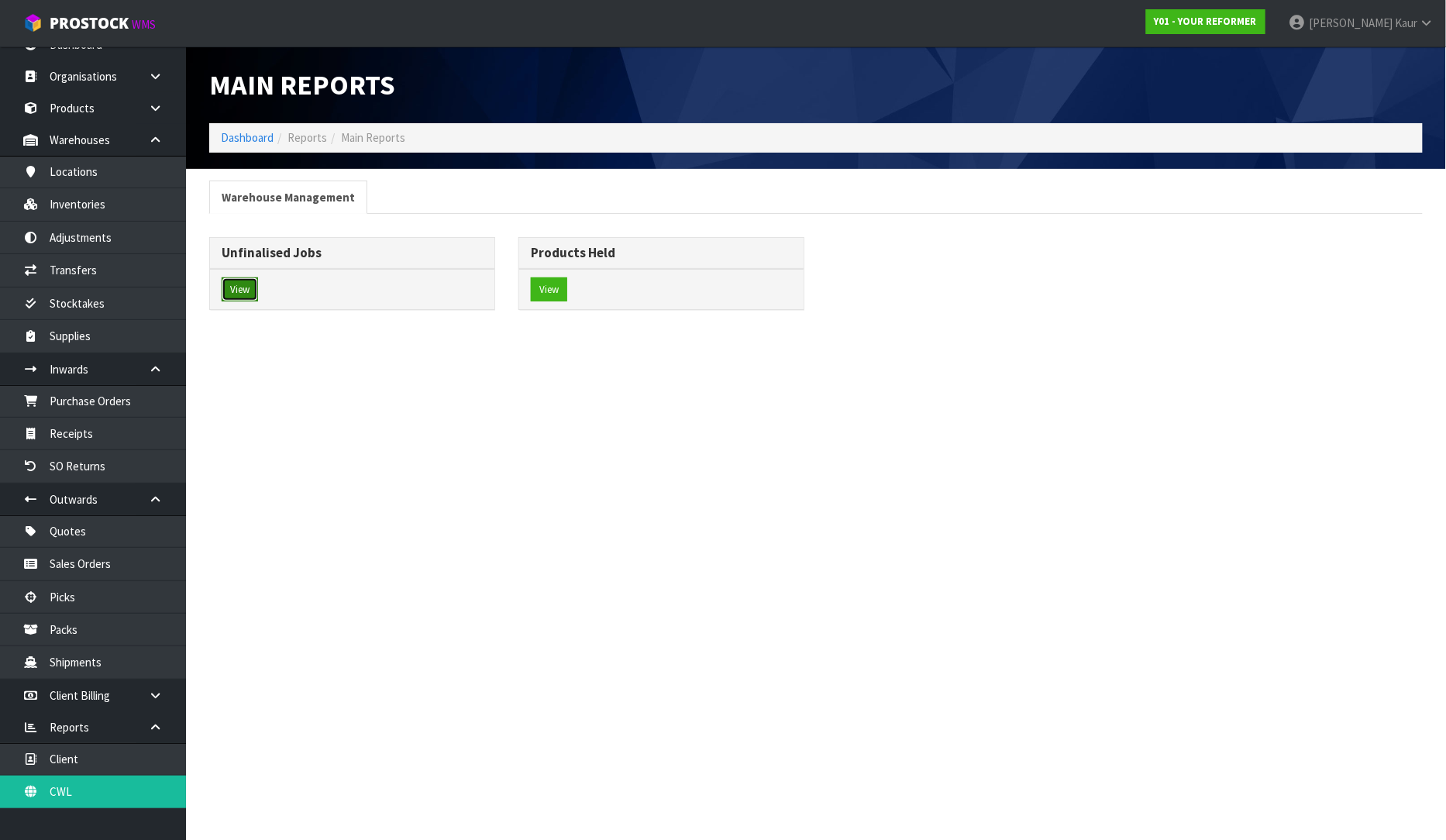
click at [253, 282] on button "View" at bounding box center [239, 290] width 36 height 25
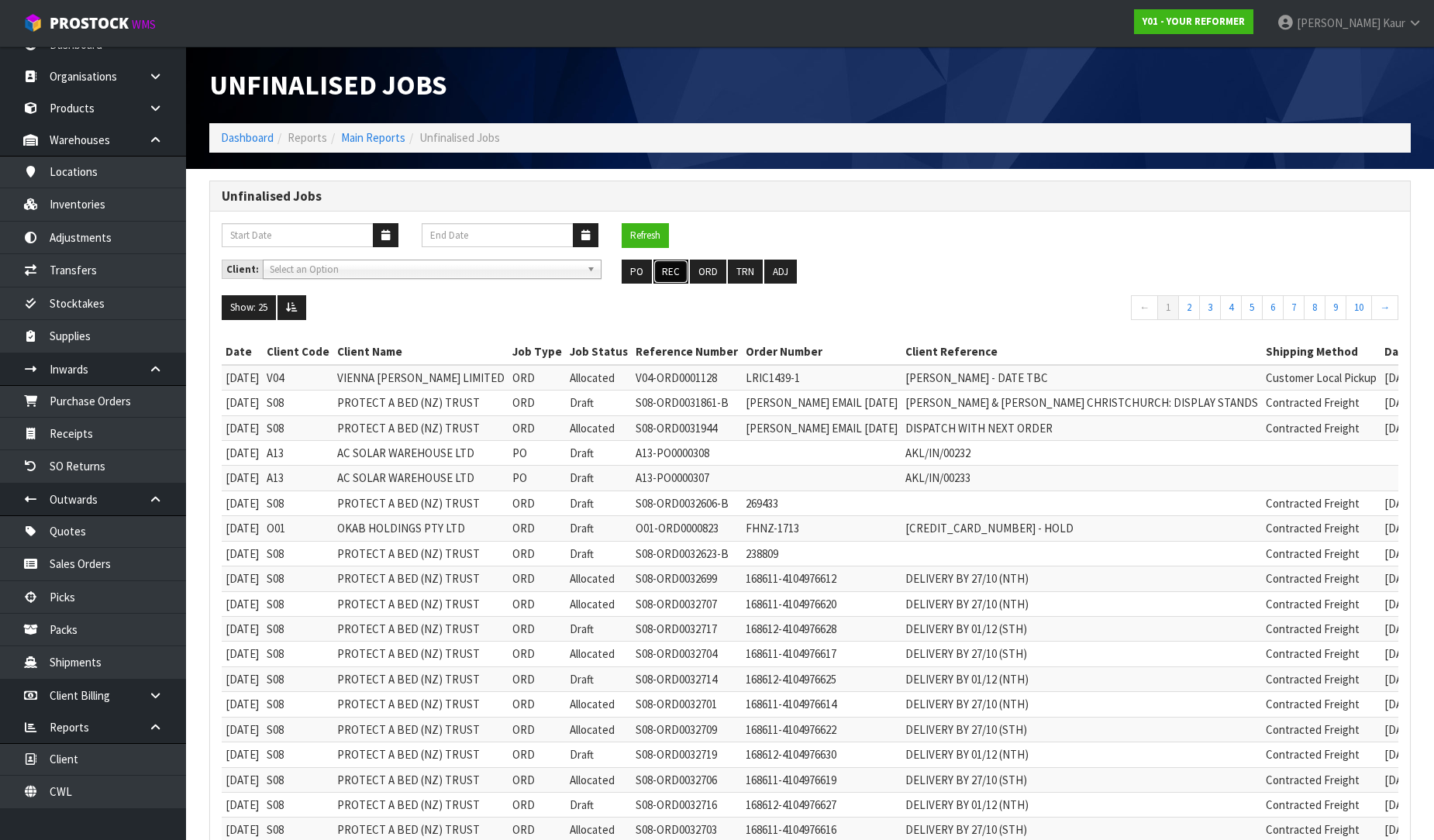
click at [664, 271] on button "REC" at bounding box center [670, 272] width 35 height 25
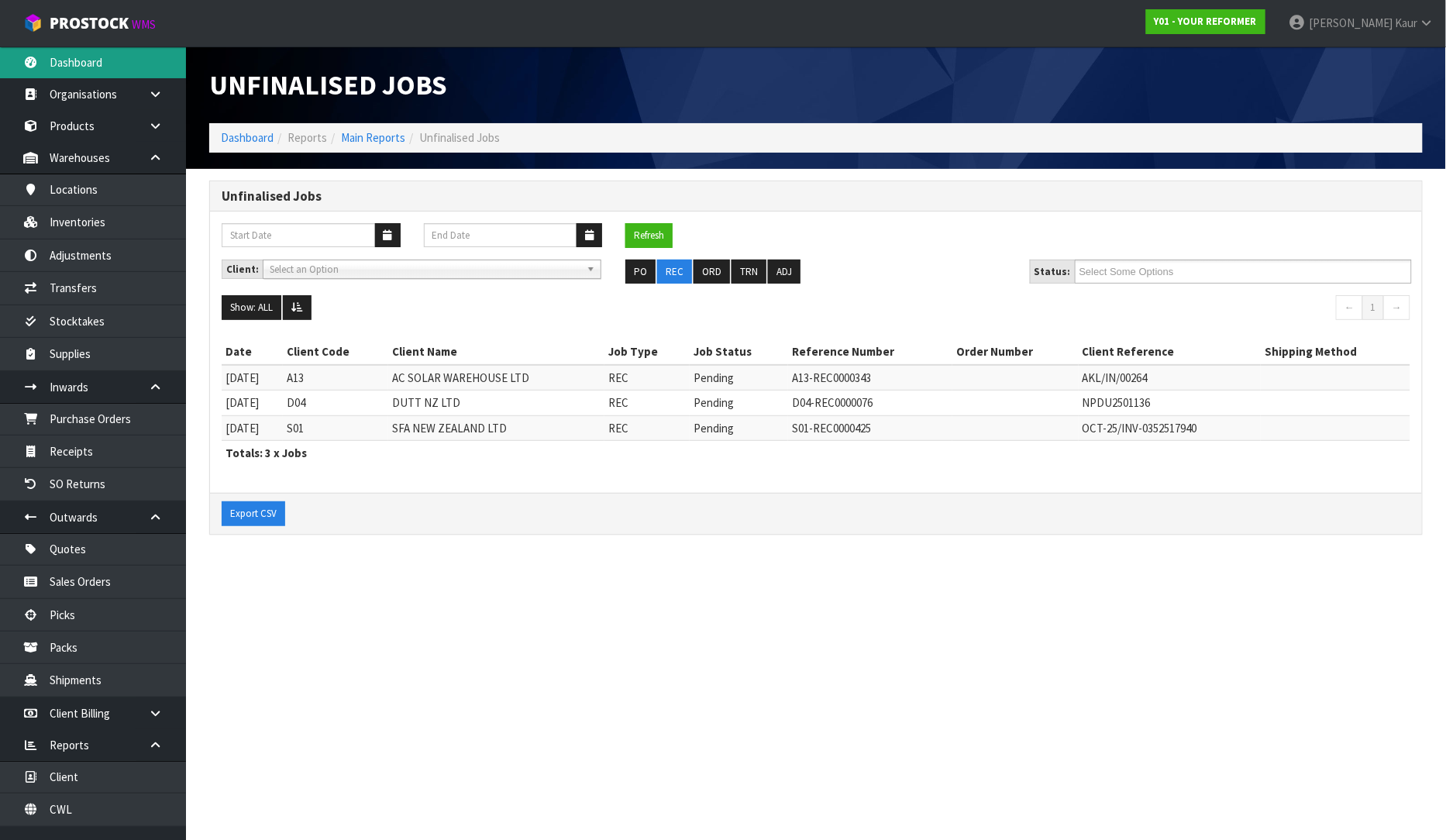
click at [83, 52] on link "Dashboard" at bounding box center [93, 62] width 186 height 31
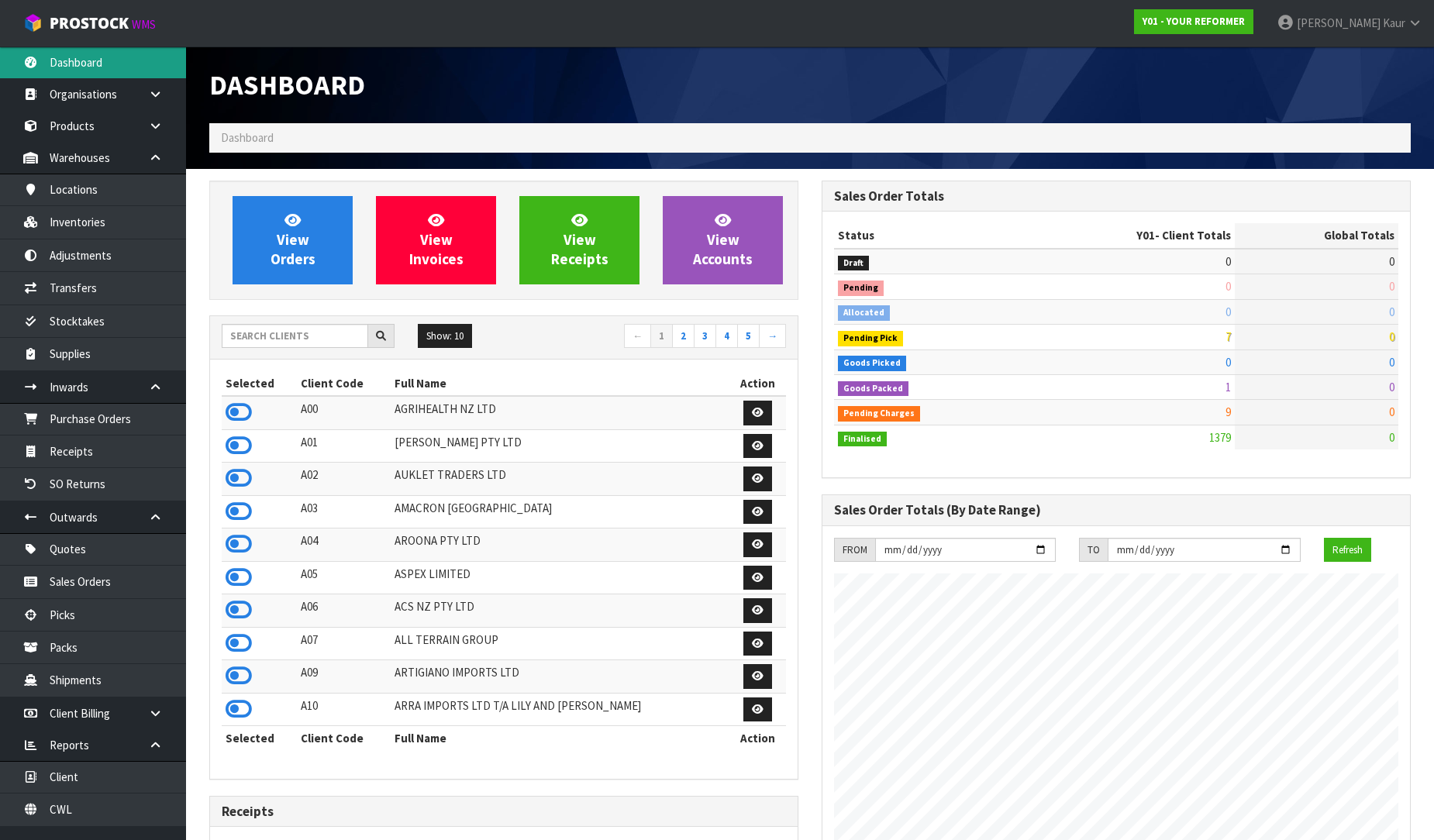
scroll to position [1125, 612]
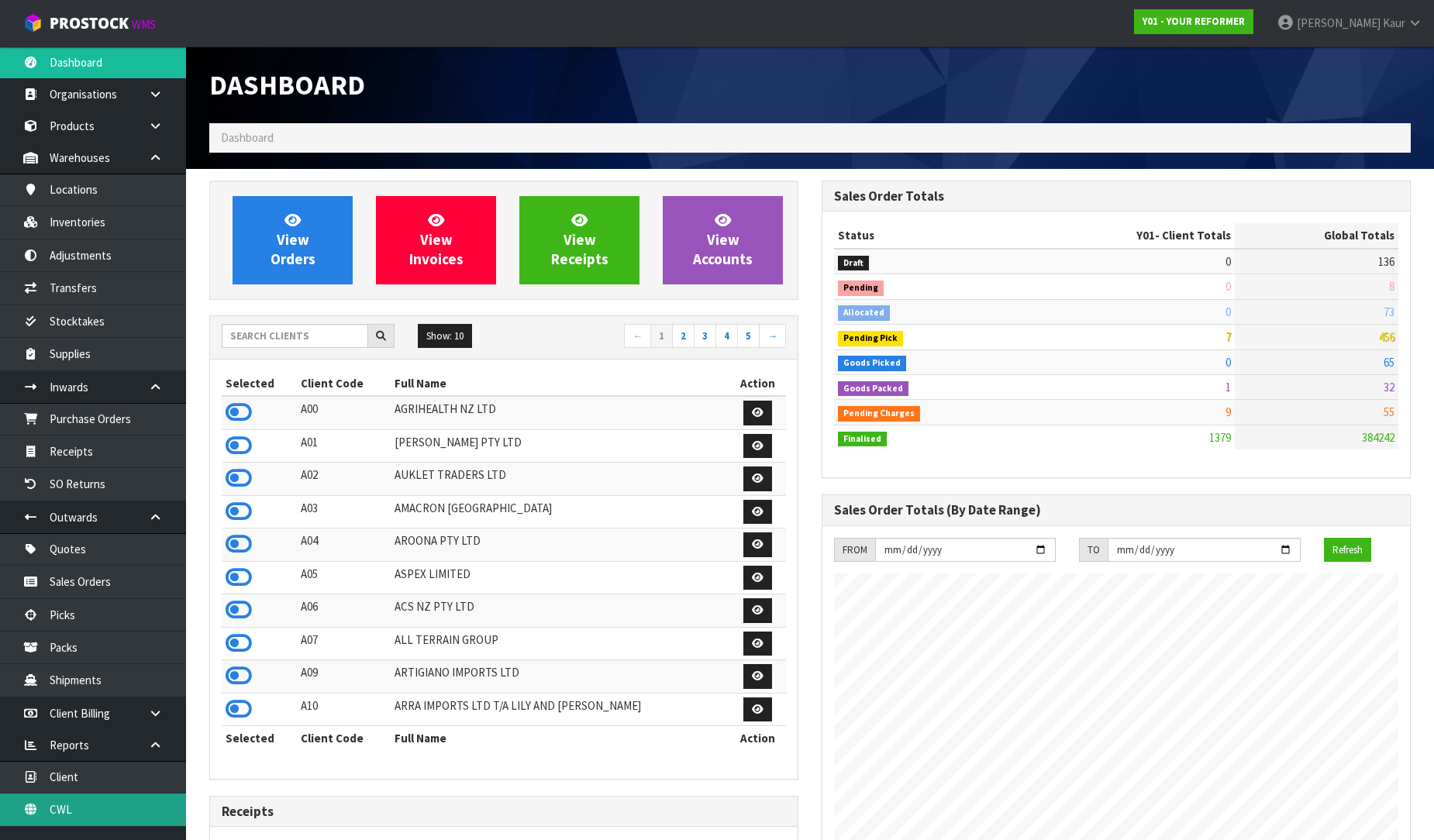
click at [106, 803] on link "CWL" at bounding box center [93, 809] width 186 height 31
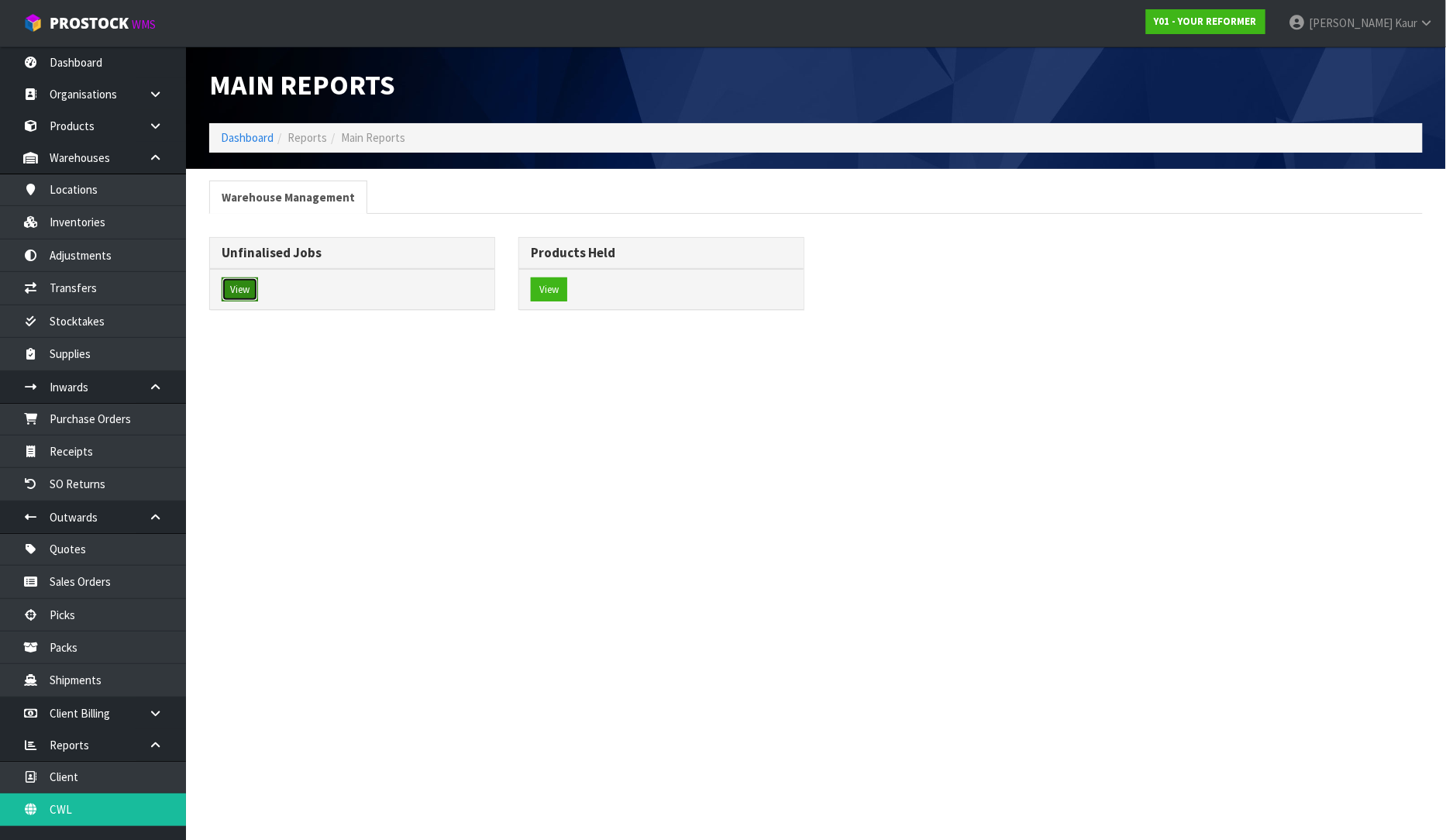
click at [225, 294] on button "View" at bounding box center [239, 290] width 36 height 25
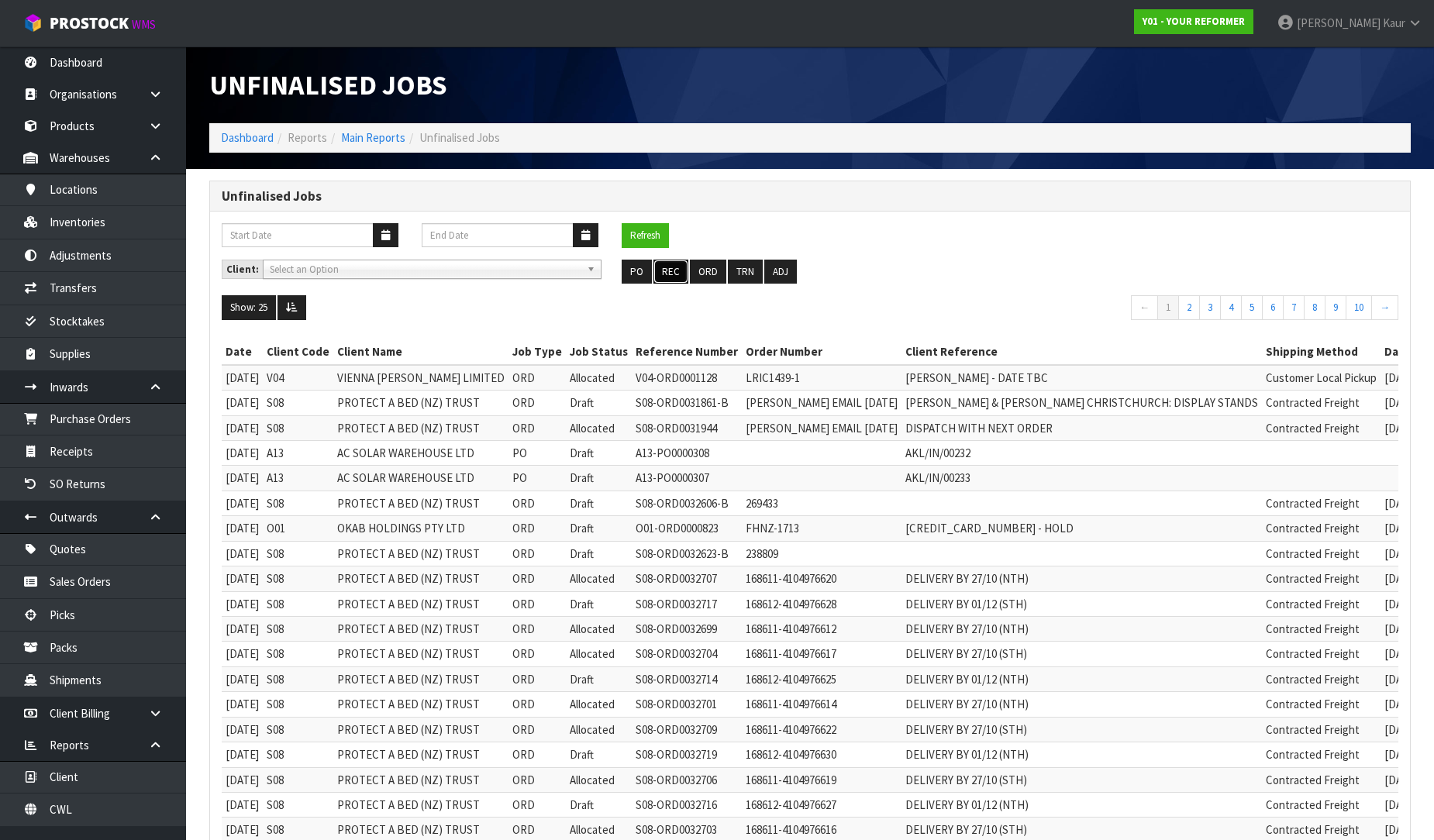
click at [678, 267] on button "REC" at bounding box center [670, 272] width 35 height 25
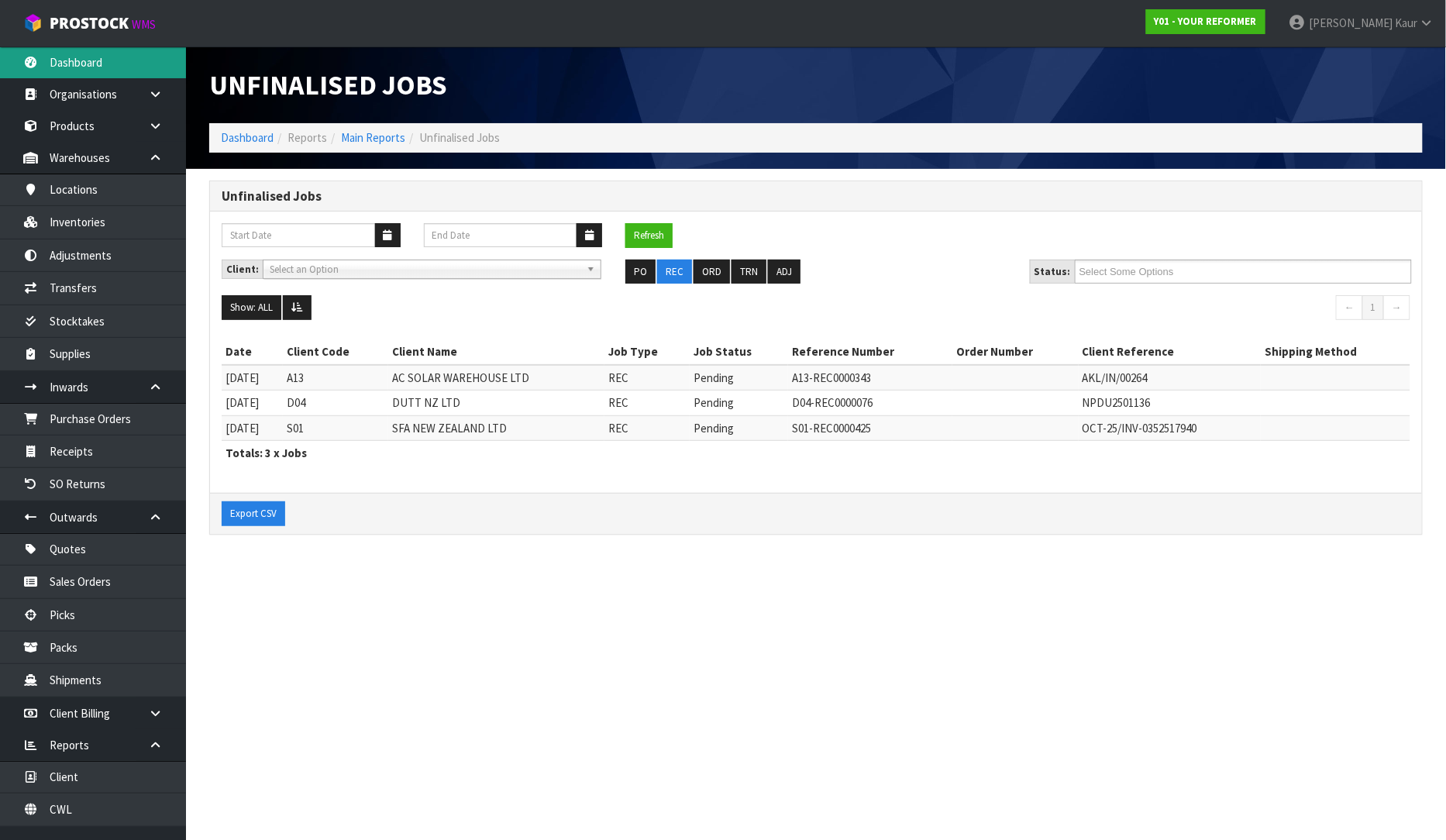
click at [97, 58] on link "Dashboard" at bounding box center [93, 62] width 186 height 31
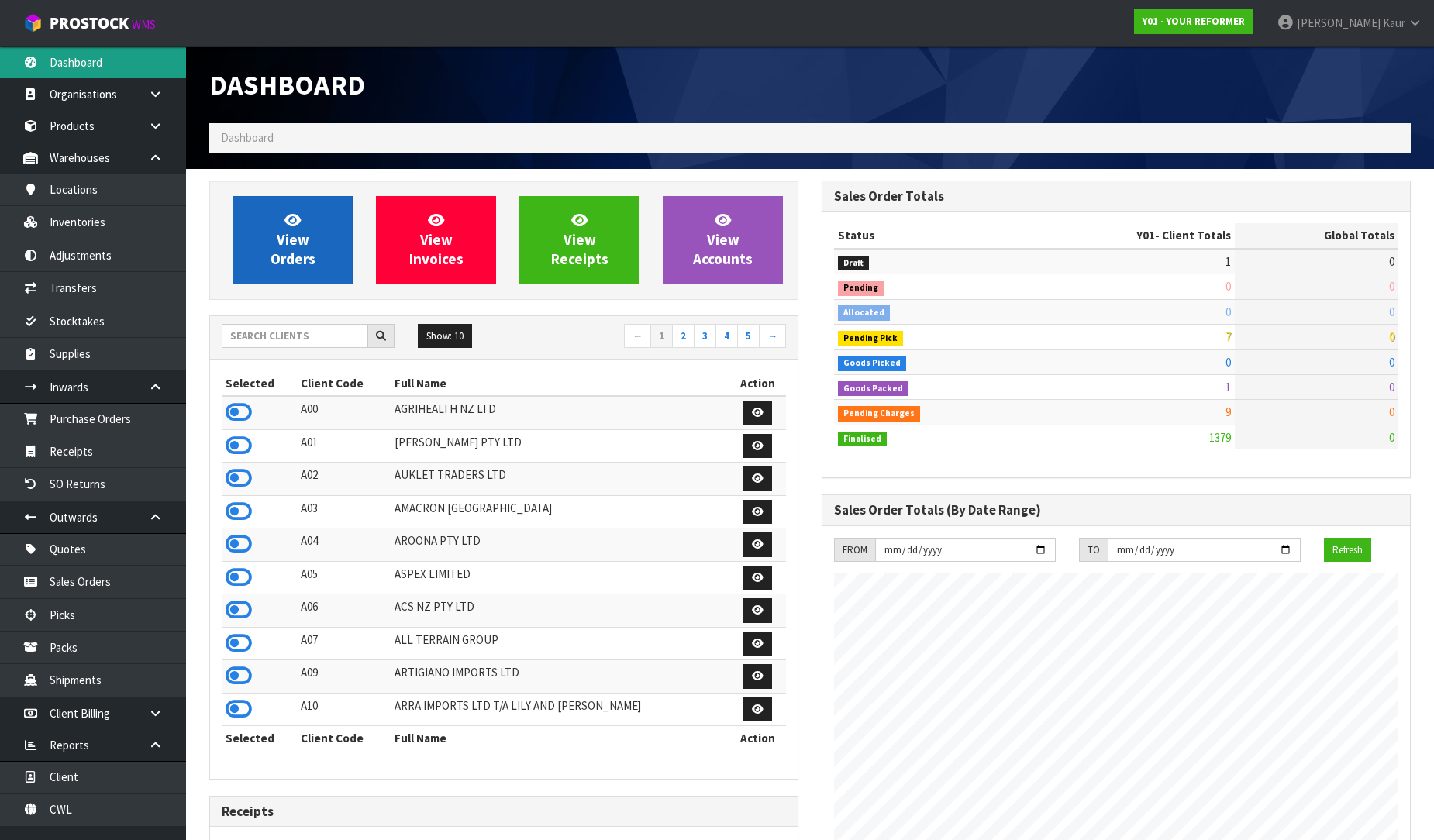
scroll to position [1125, 612]
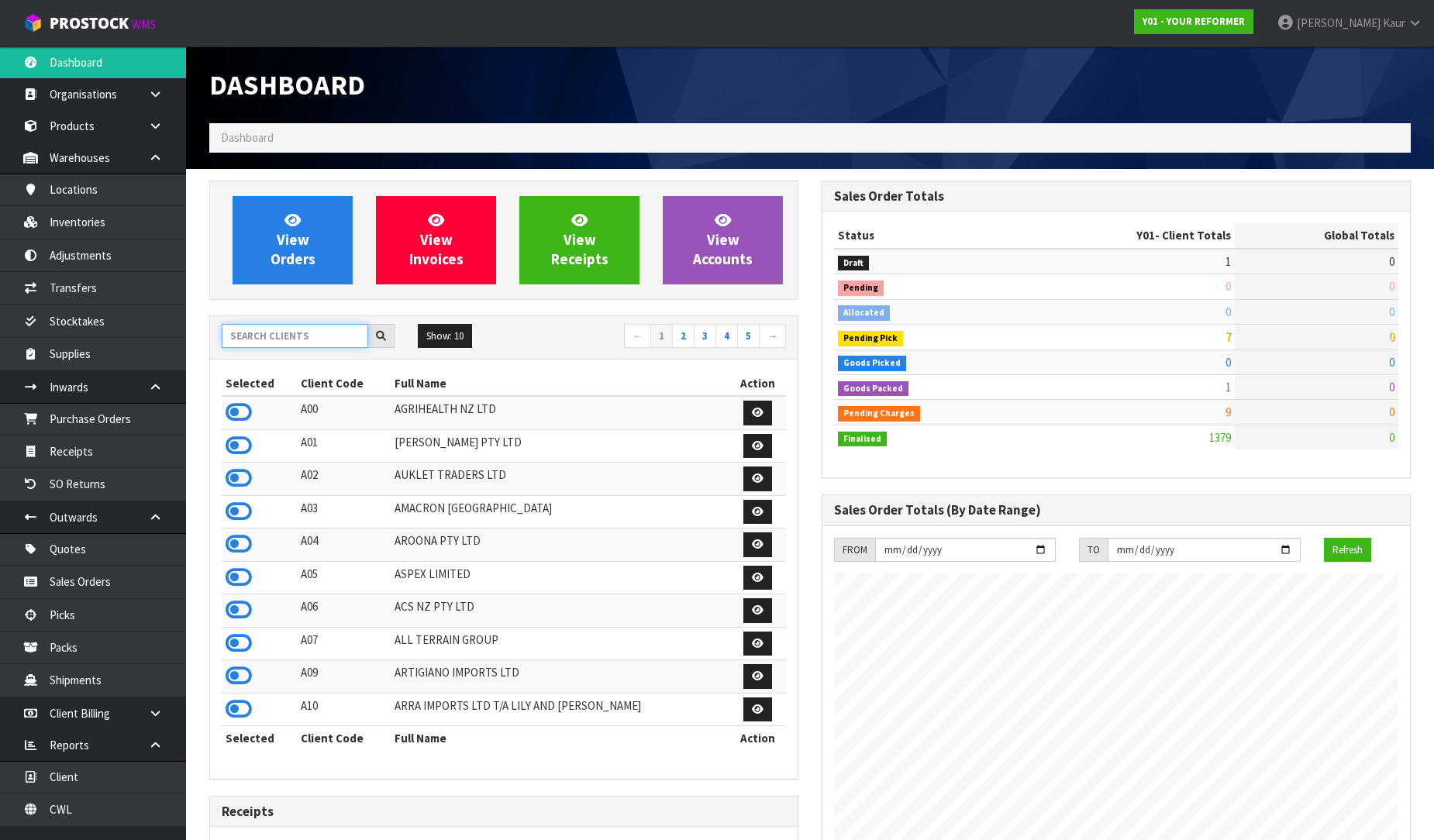
click at [257, 339] on input "text" at bounding box center [295, 336] width 146 height 24
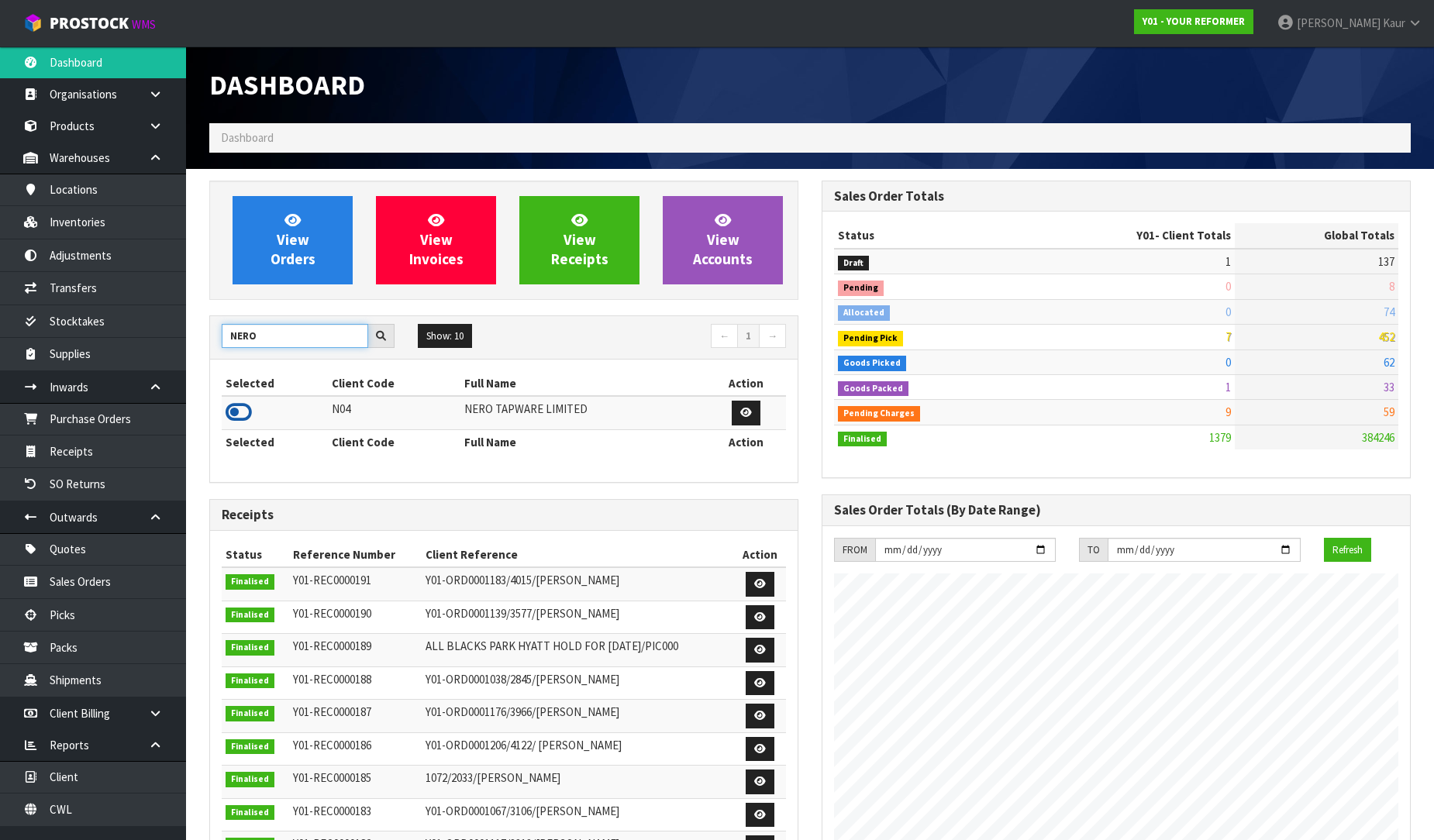
type input "NERO"
click at [239, 412] on icon at bounding box center [238, 412] width 27 height 23
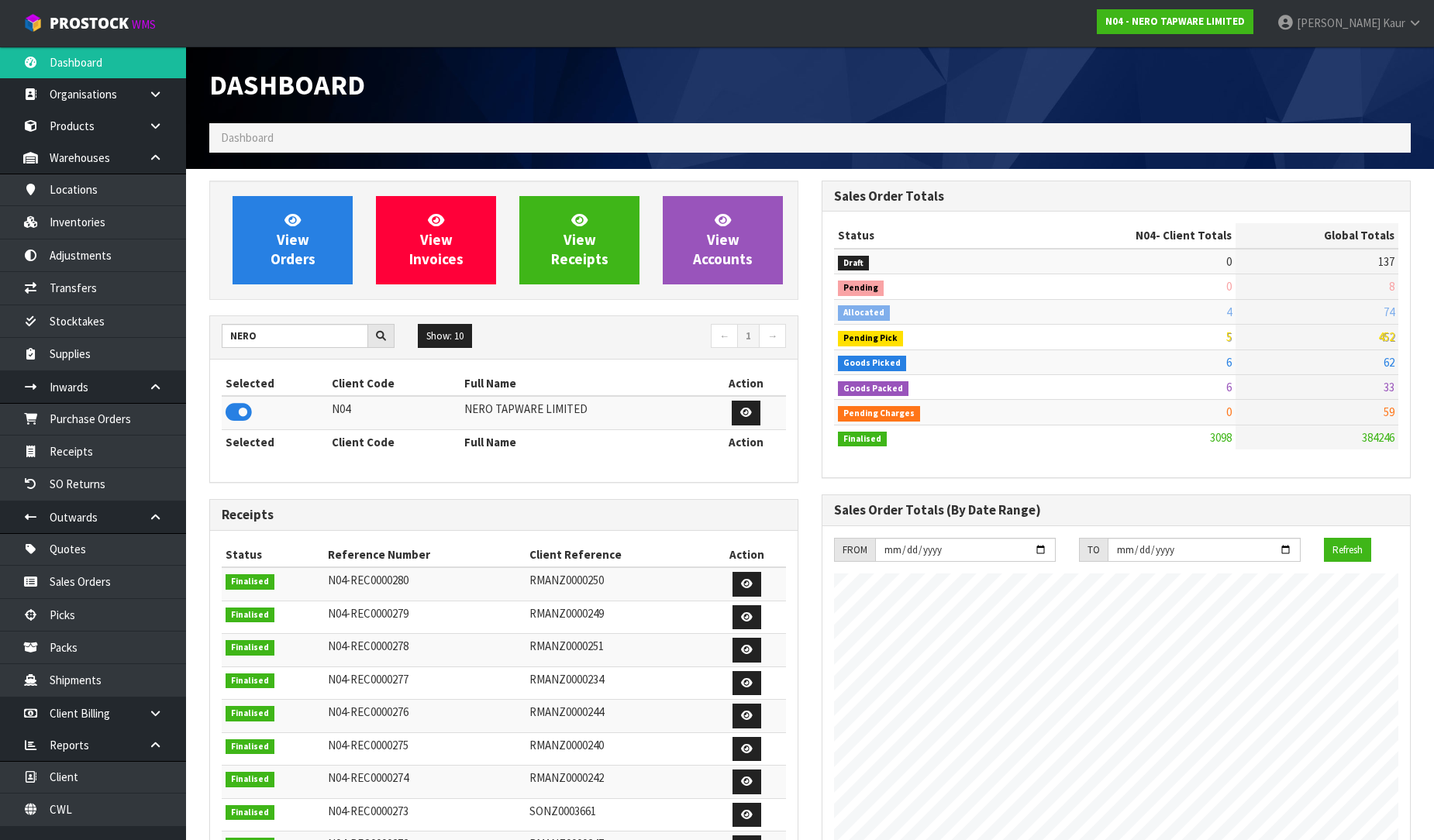
scroll to position [1208, 612]
click at [141, 412] on link "Purchase Orders" at bounding box center [93, 418] width 186 height 31
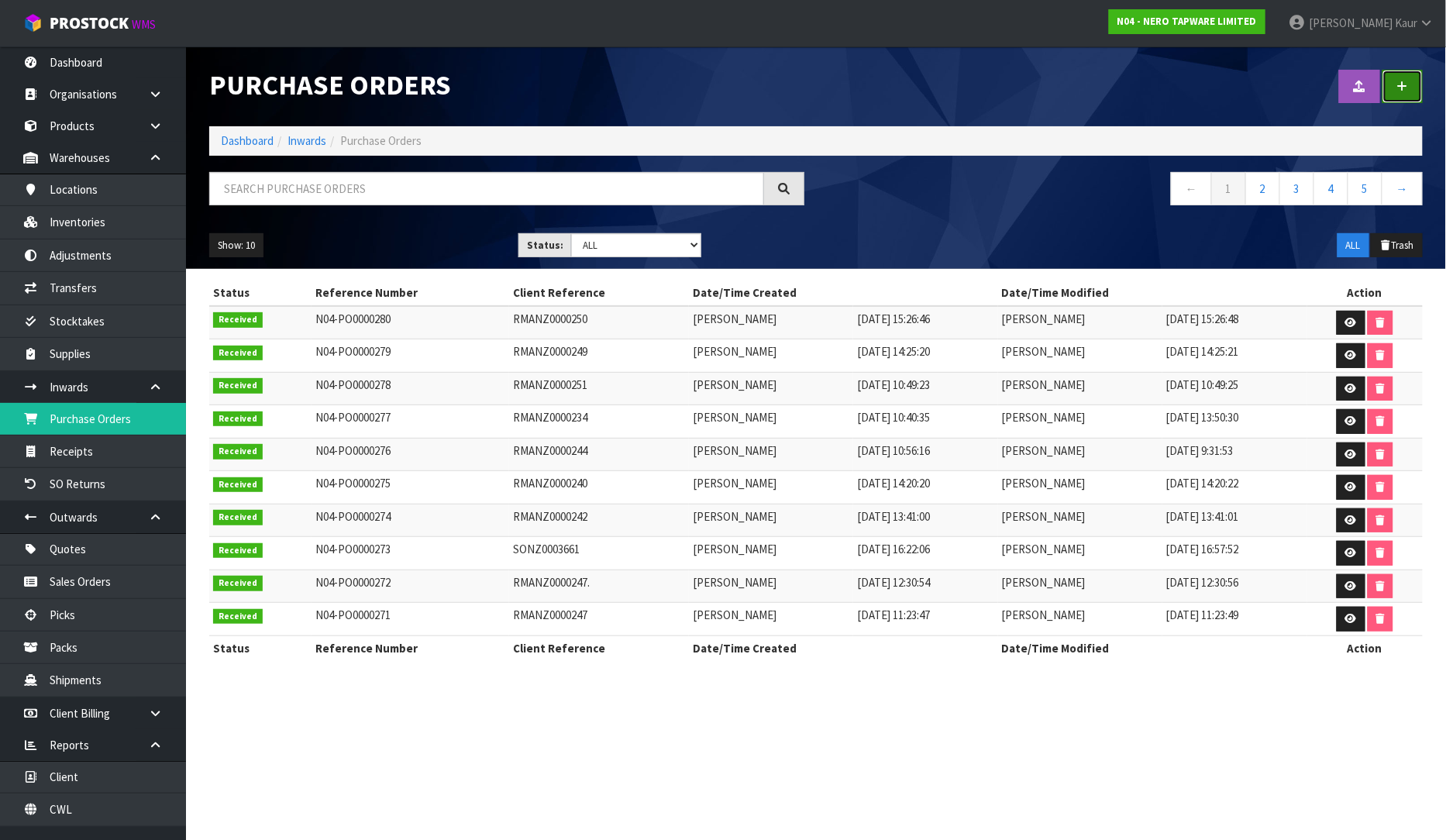
click at [1393, 90] on link at bounding box center [1403, 86] width 40 height 33
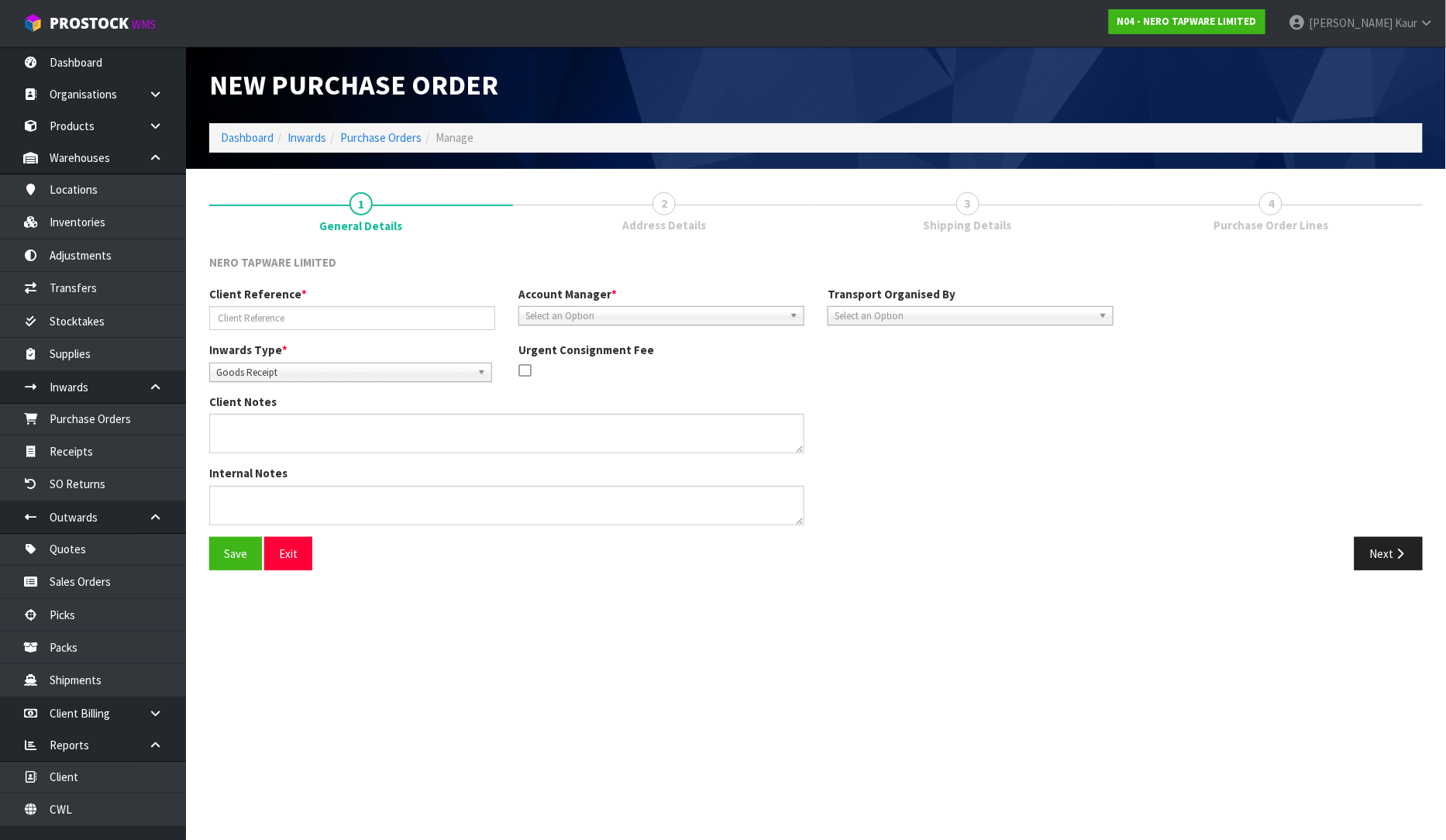
click at [225, 368] on span "Goods Receipt" at bounding box center [344, 373] width 255 height 19
click at [253, 442] on li "Goods Returned" at bounding box center [351, 436] width 275 height 19
click at [286, 307] on input "text" at bounding box center [352, 318] width 286 height 24
type input "RMANZ0000253"
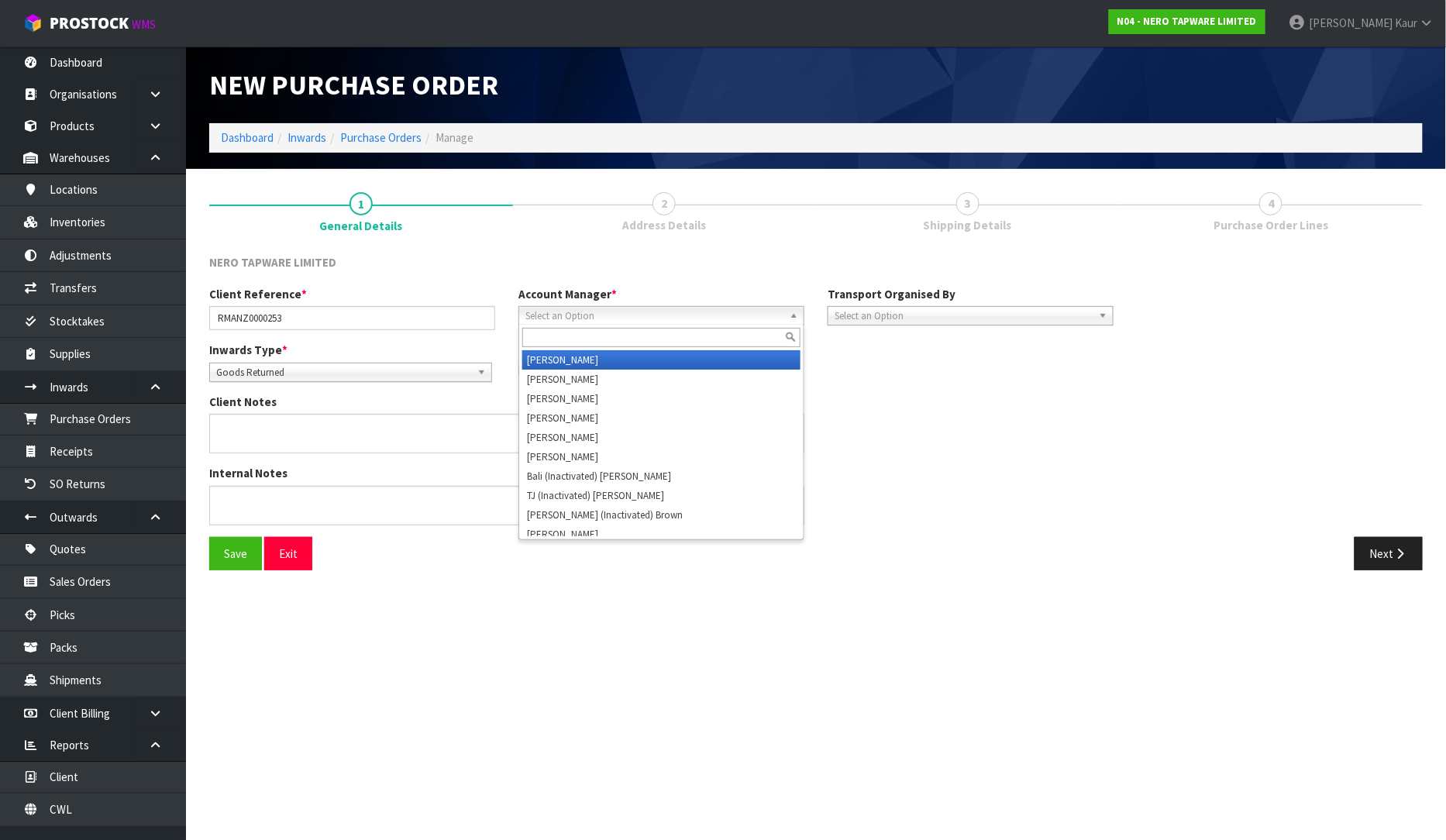
click at [567, 311] on span "Select an Option" at bounding box center [654, 315] width 258 height 19
type input "V"
click at [579, 355] on li "V [PERSON_NAME]" at bounding box center [661, 360] width 278 height 19
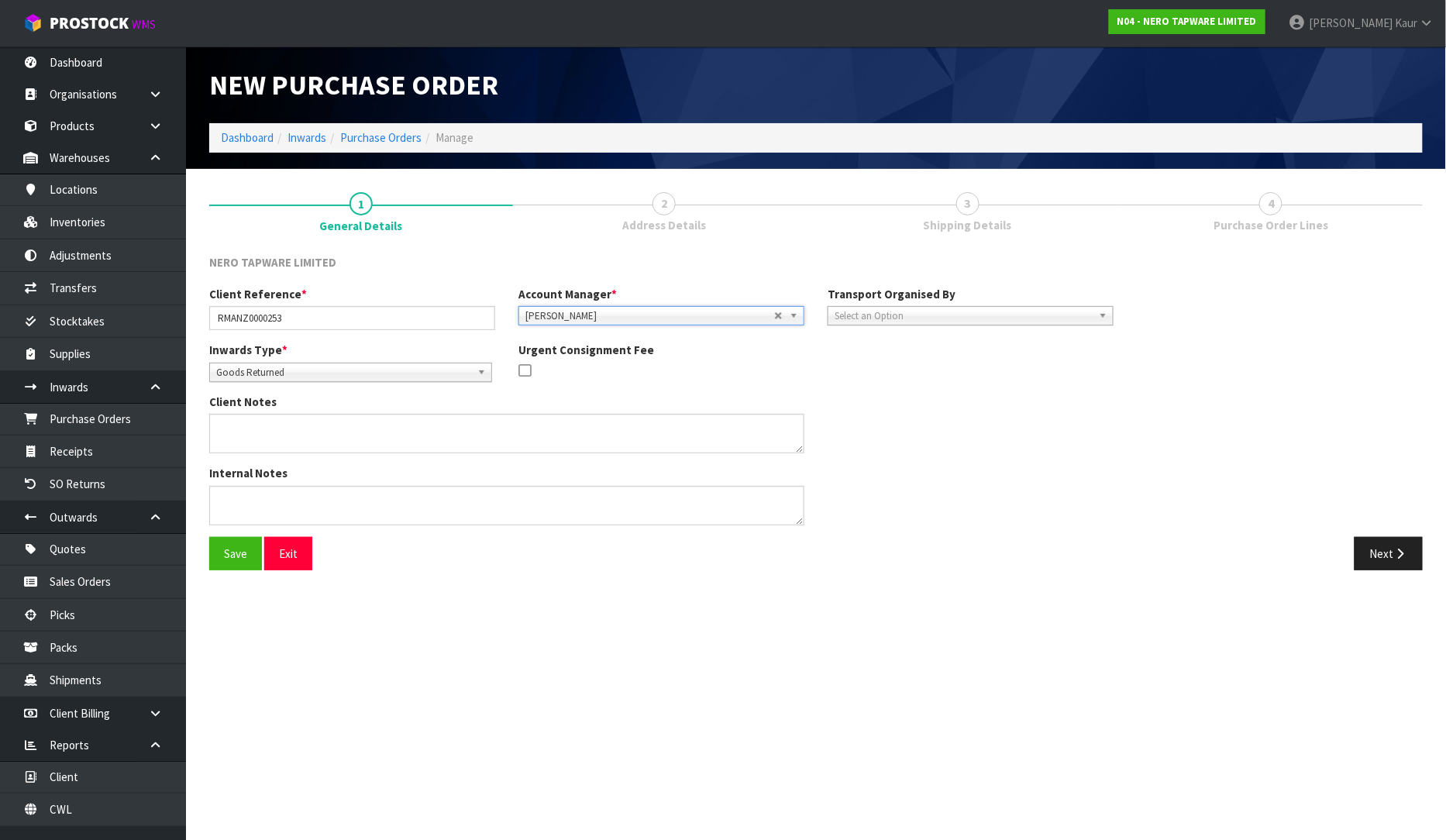
click at [855, 326] on div "Client Reference * RMANZ0000253 Account Manager * Zubair Moolla Rod Giles Kirst…" at bounding box center [661, 313] width 928 height 56
click at [858, 316] on span "Select an Option" at bounding box center [963, 315] width 258 height 19
click at [871, 401] on li "Client" at bounding box center [970, 399] width 278 height 19
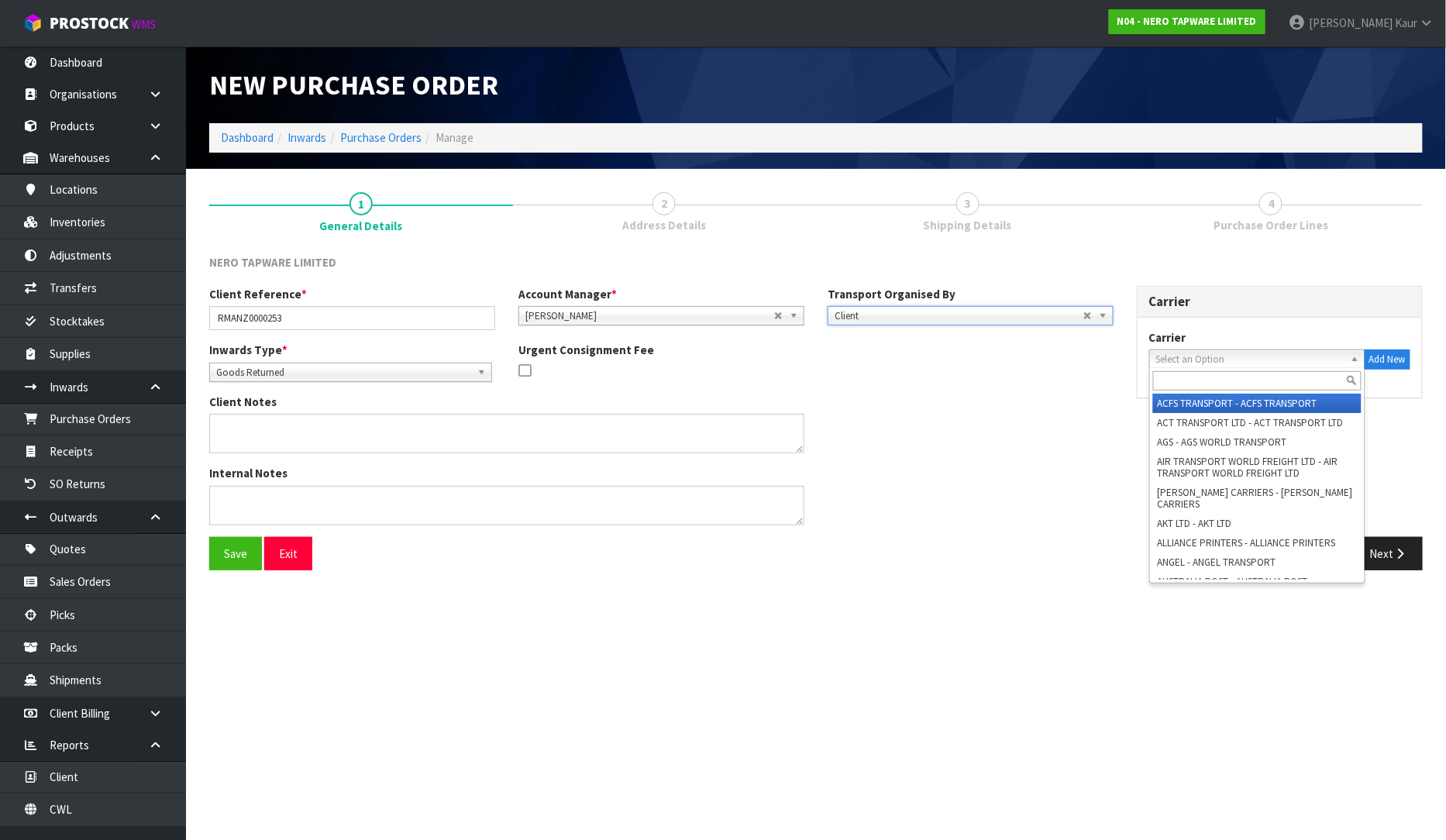
click at [1186, 357] on span "Select an Option" at bounding box center [1250, 359] width 188 height 19
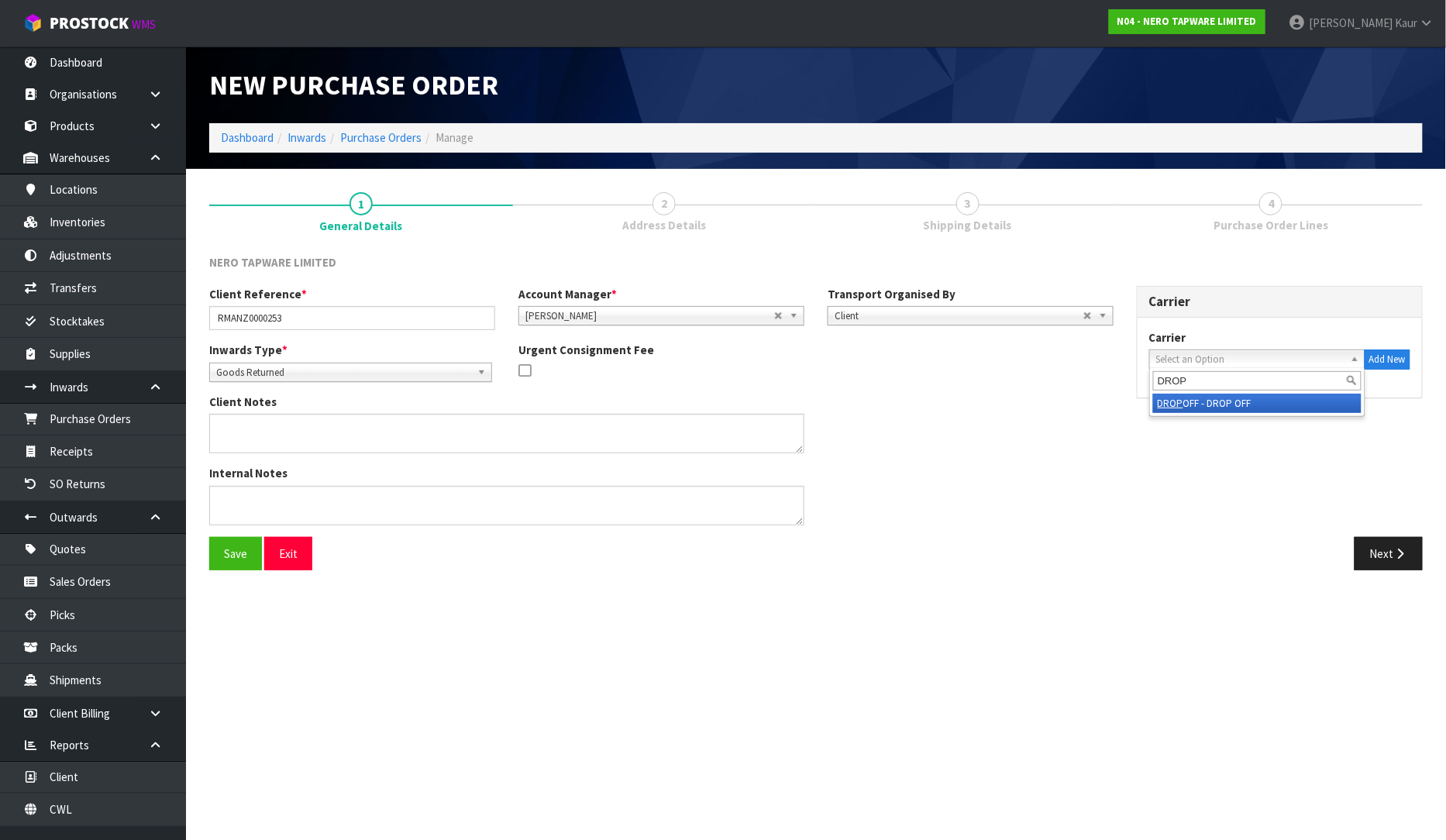
type input "DROP"
click at [1176, 401] on em "DROP" at bounding box center [1171, 403] width 26 height 13
click at [1372, 555] on button "Next" at bounding box center [1389, 553] width 68 height 33
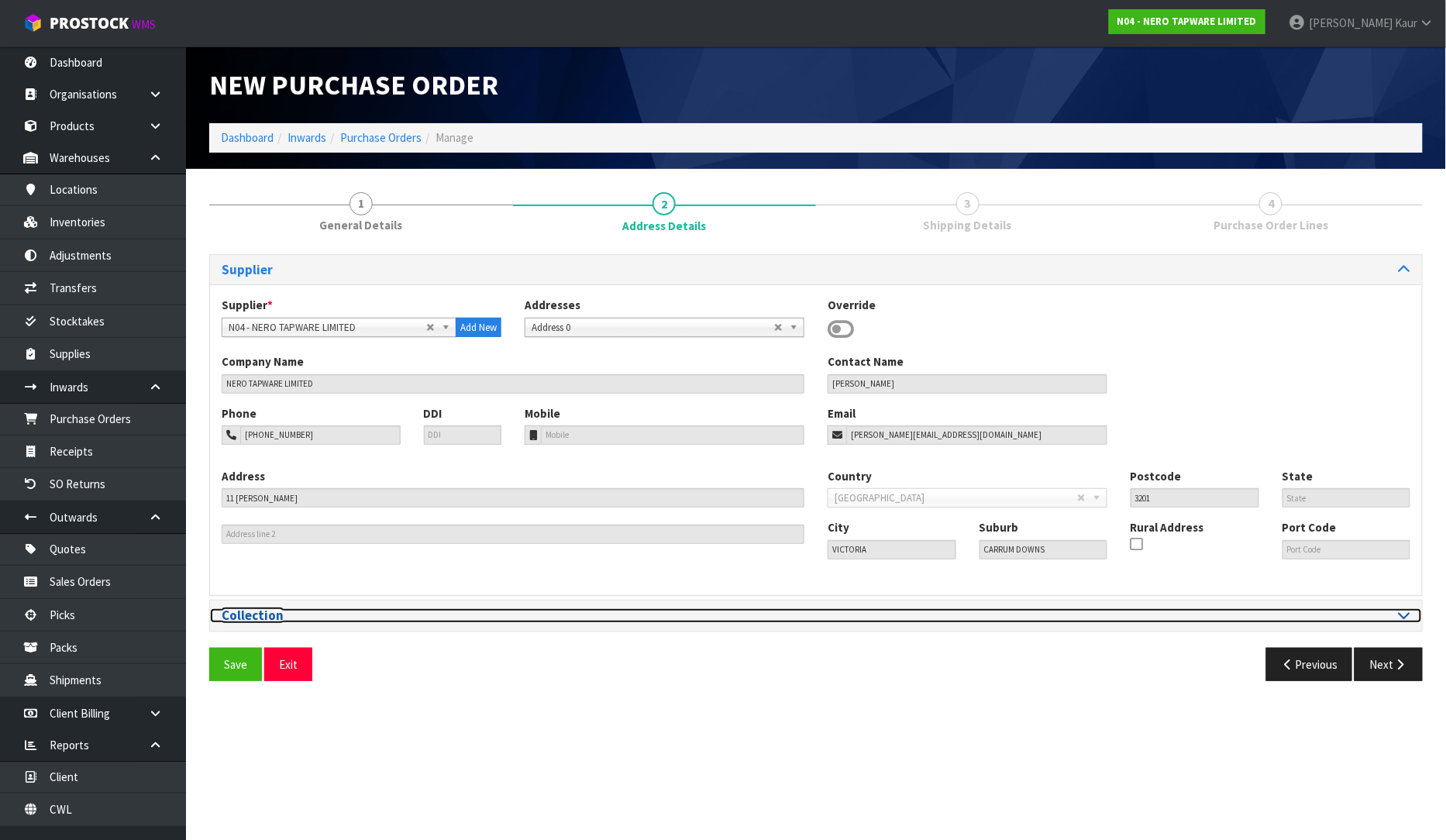
click at [1403, 616] on icon at bounding box center [1405, 615] width 11 height 13
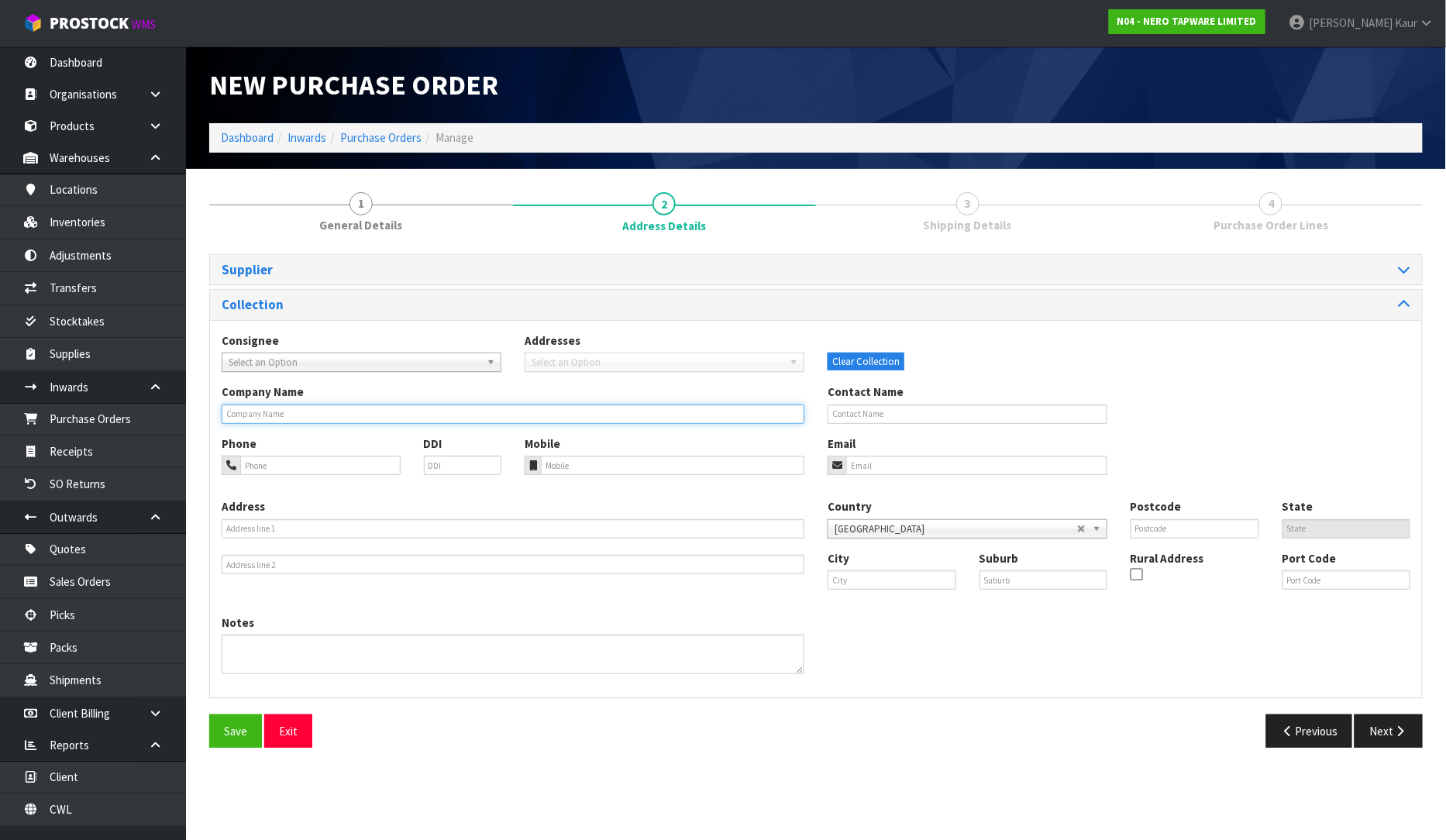
click at [299, 411] on input "text" at bounding box center [513, 414] width 583 height 19
type input "MICO FLATBUSH"
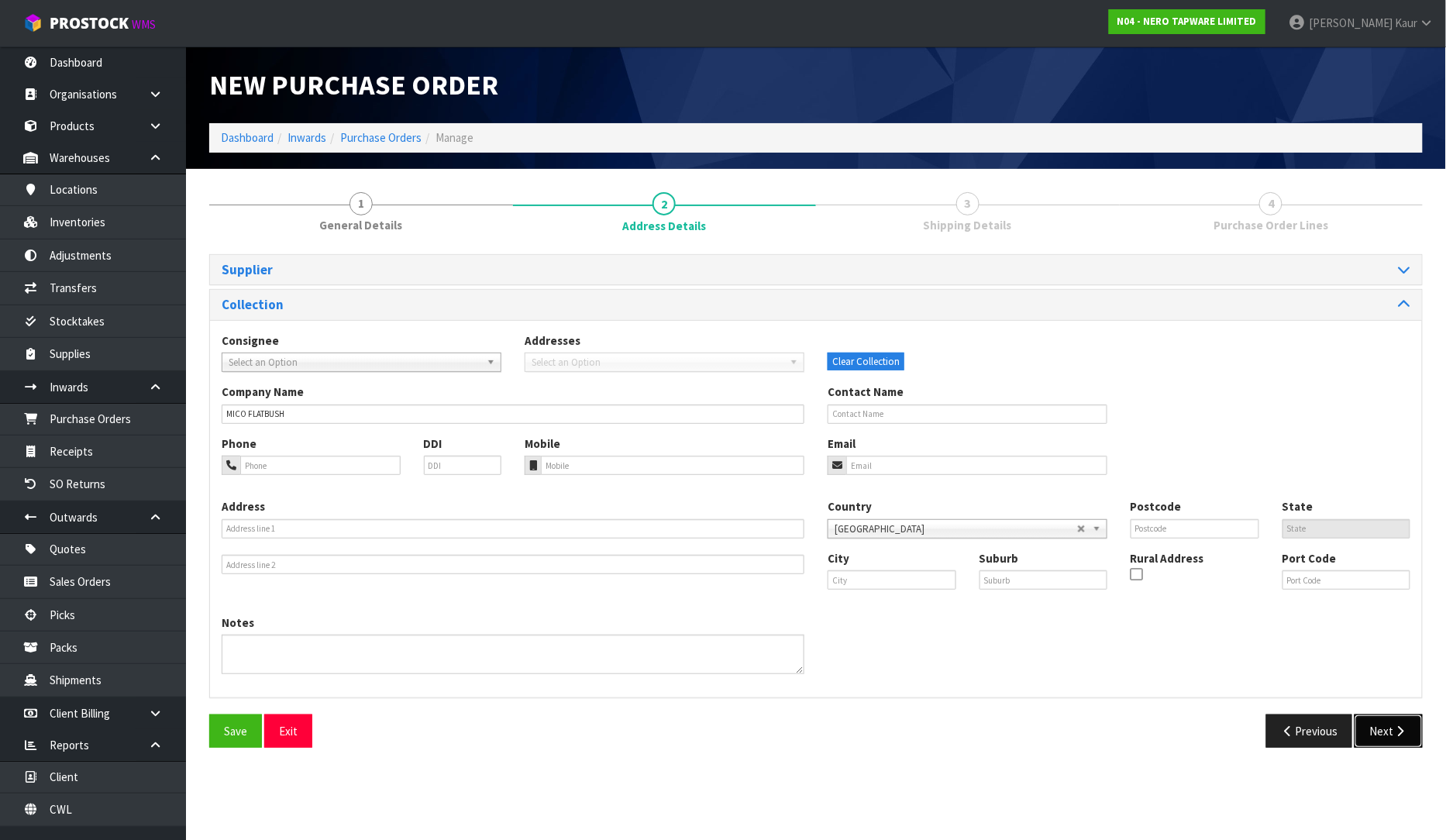
click at [1412, 735] on button "Next" at bounding box center [1389, 731] width 68 height 33
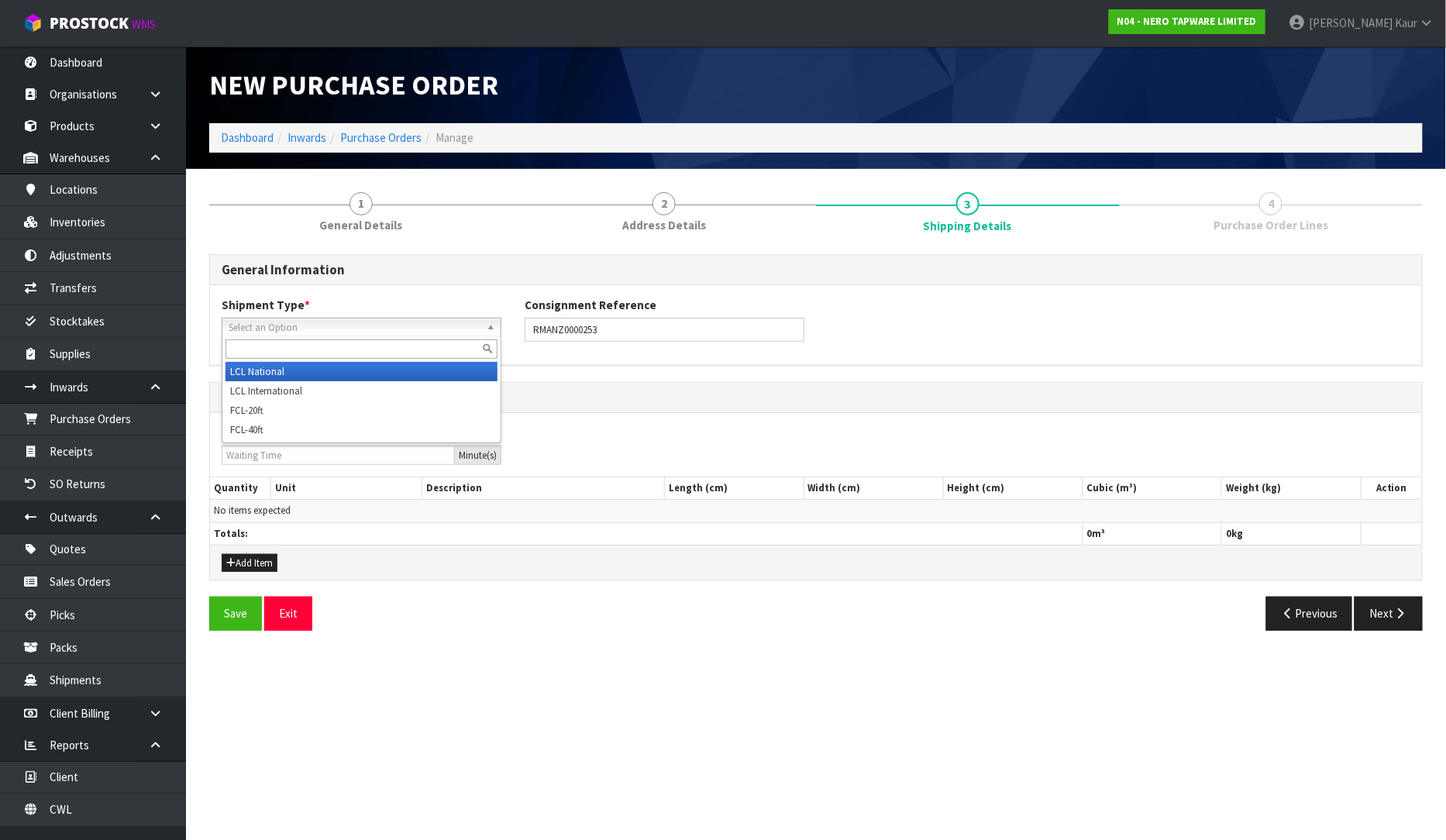
click at [273, 329] on span "Select an Option" at bounding box center [354, 327] width 252 height 19
click at [272, 372] on li "LCL National" at bounding box center [361, 372] width 272 height 19
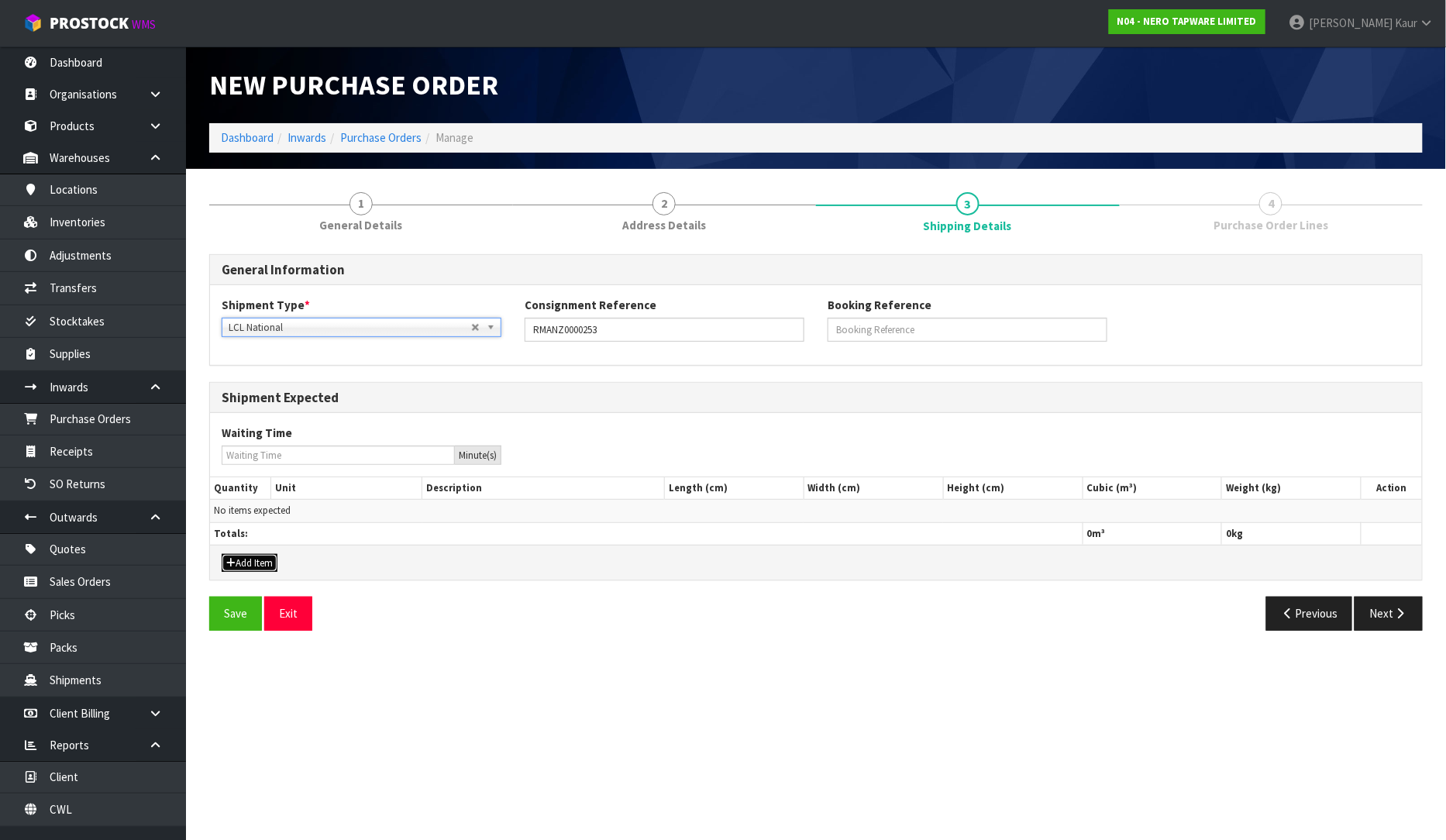
click at [252, 566] on button "Add Item" at bounding box center [249, 563] width 56 height 19
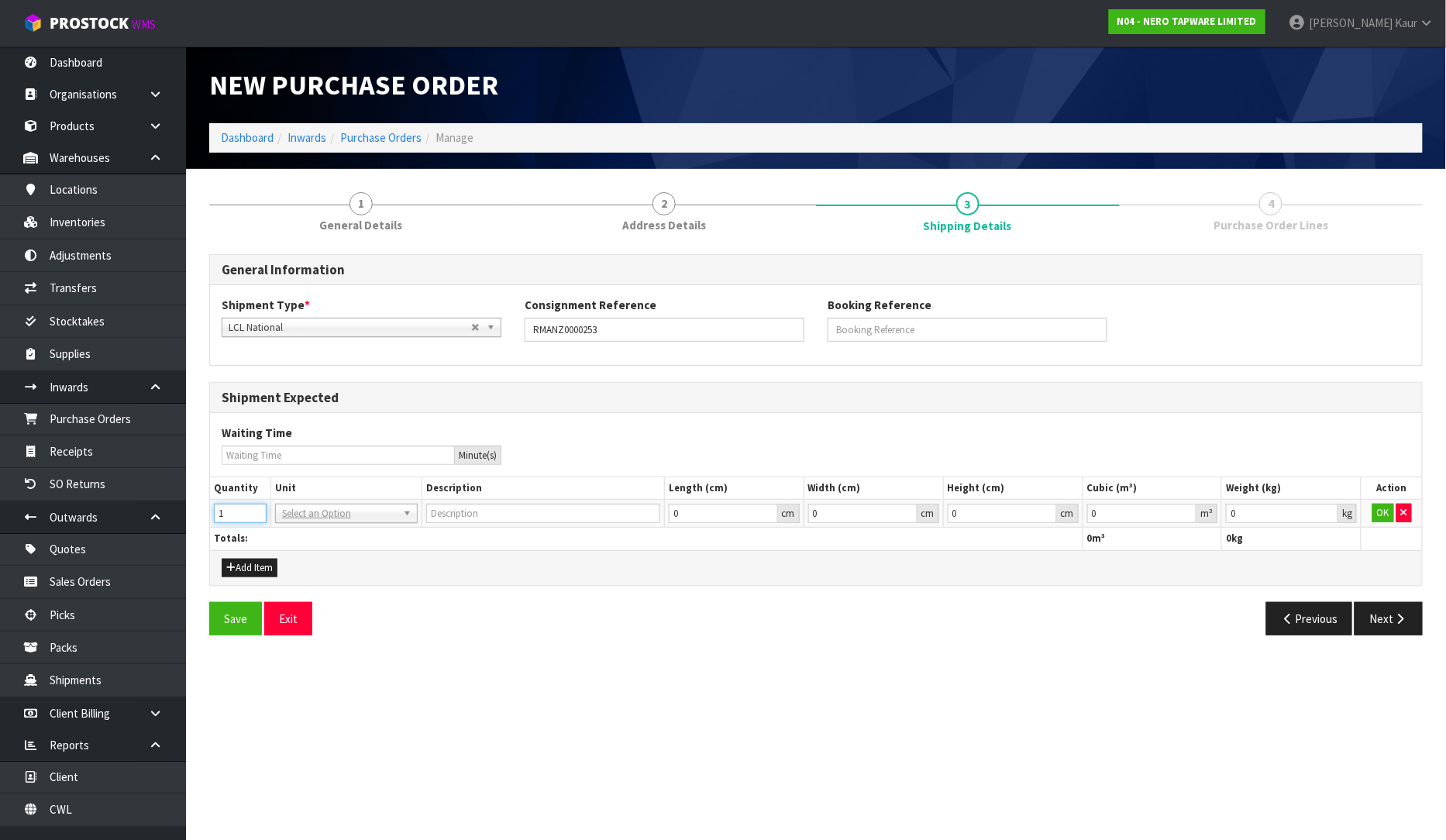
type input "1"
click at [254, 508] on input "1" at bounding box center [240, 513] width 52 height 19
click at [306, 538] on input "text" at bounding box center [347, 535] width 135 height 19
type input "CTN"
type input "CARTON"
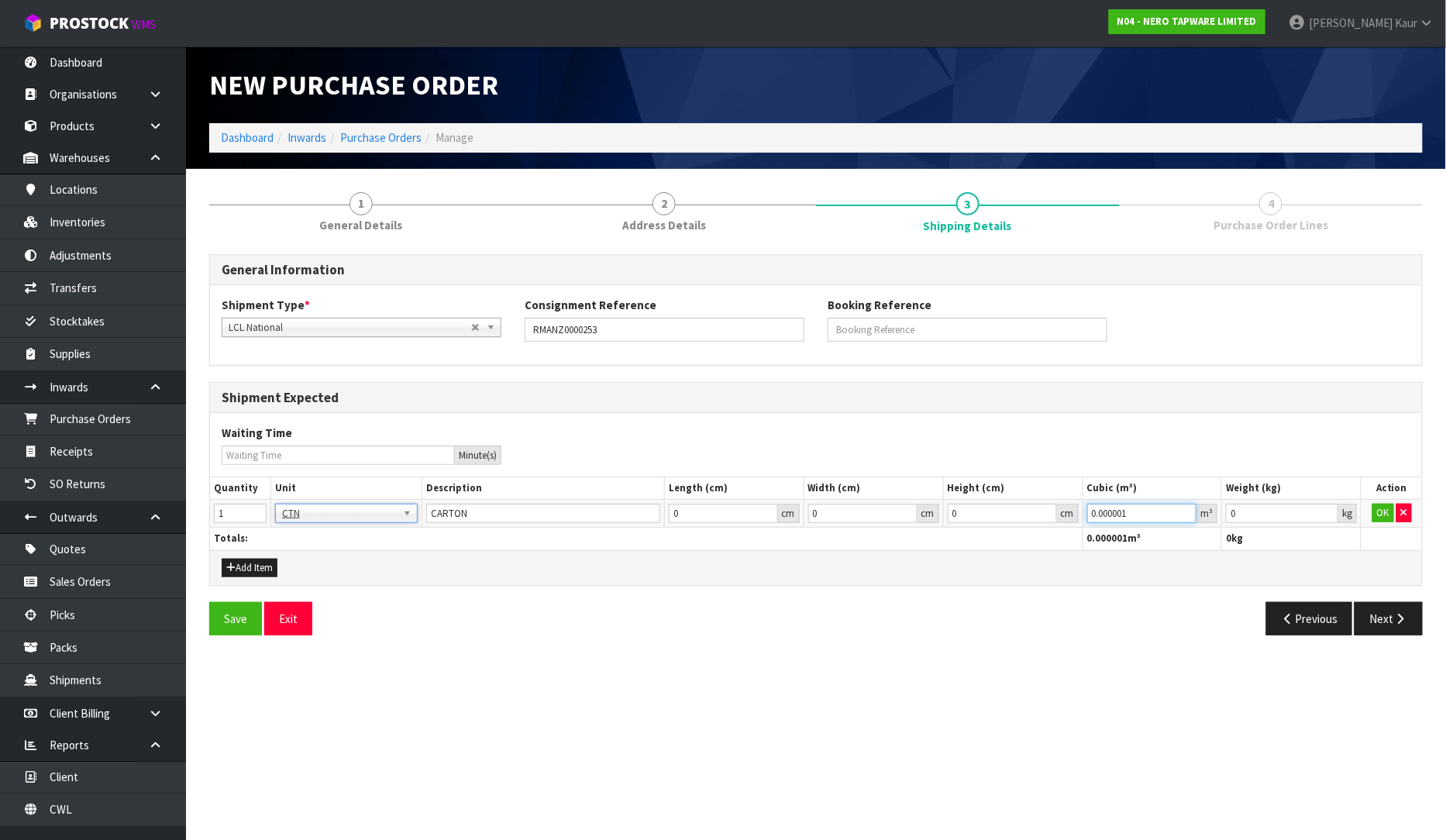
type input "0.000001"
click at [1181, 510] on input "0.000001" at bounding box center [1142, 513] width 110 height 19
type input "0.001"
click at [1329, 509] on input "0.001" at bounding box center [1283, 513] width 113 height 19
click at [1380, 514] on button "OK" at bounding box center [1383, 513] width 22 height 19
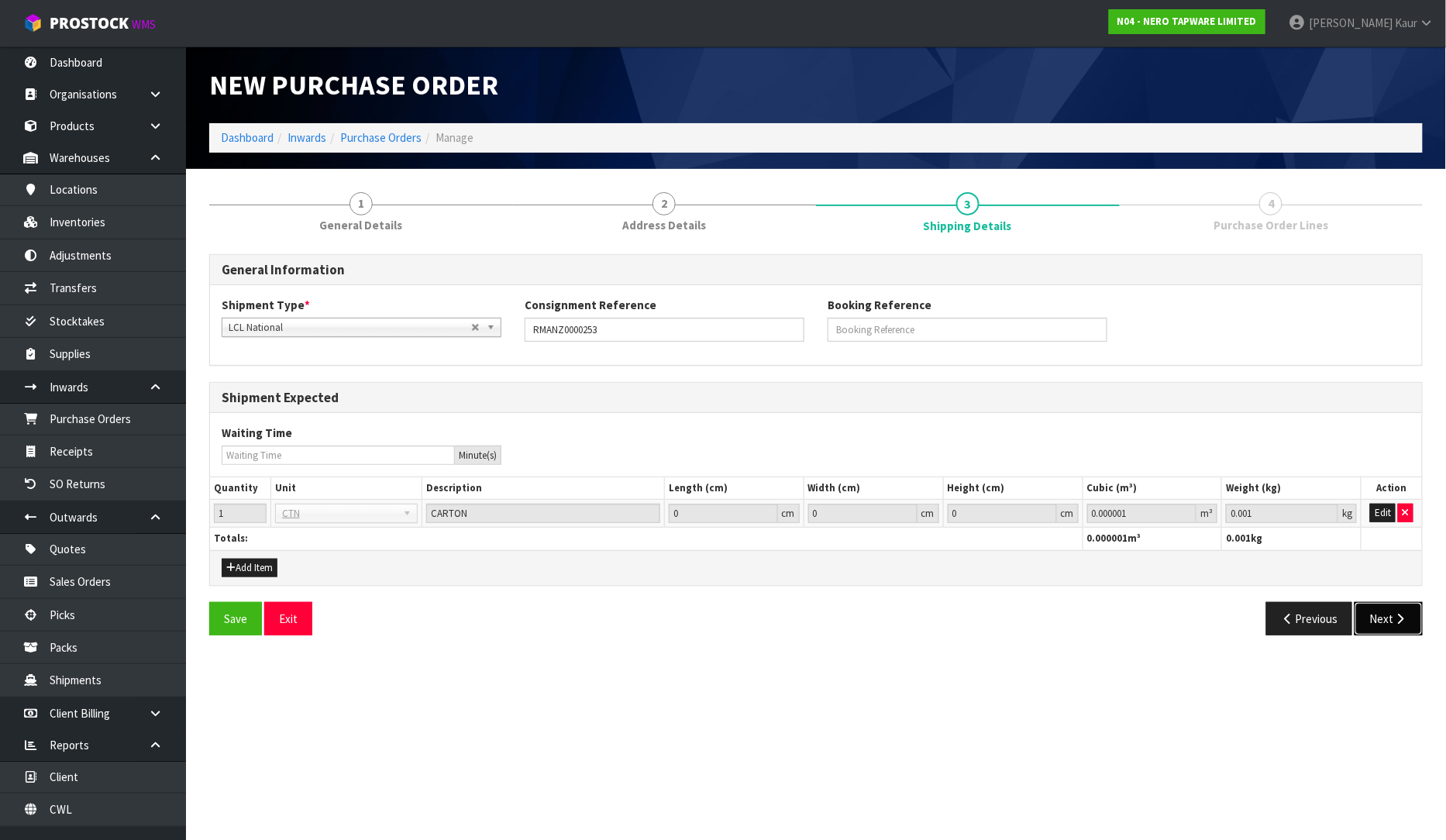
click at [1385, 618] on button "Next" at bounding box center [1389, 618] width 68 height 33
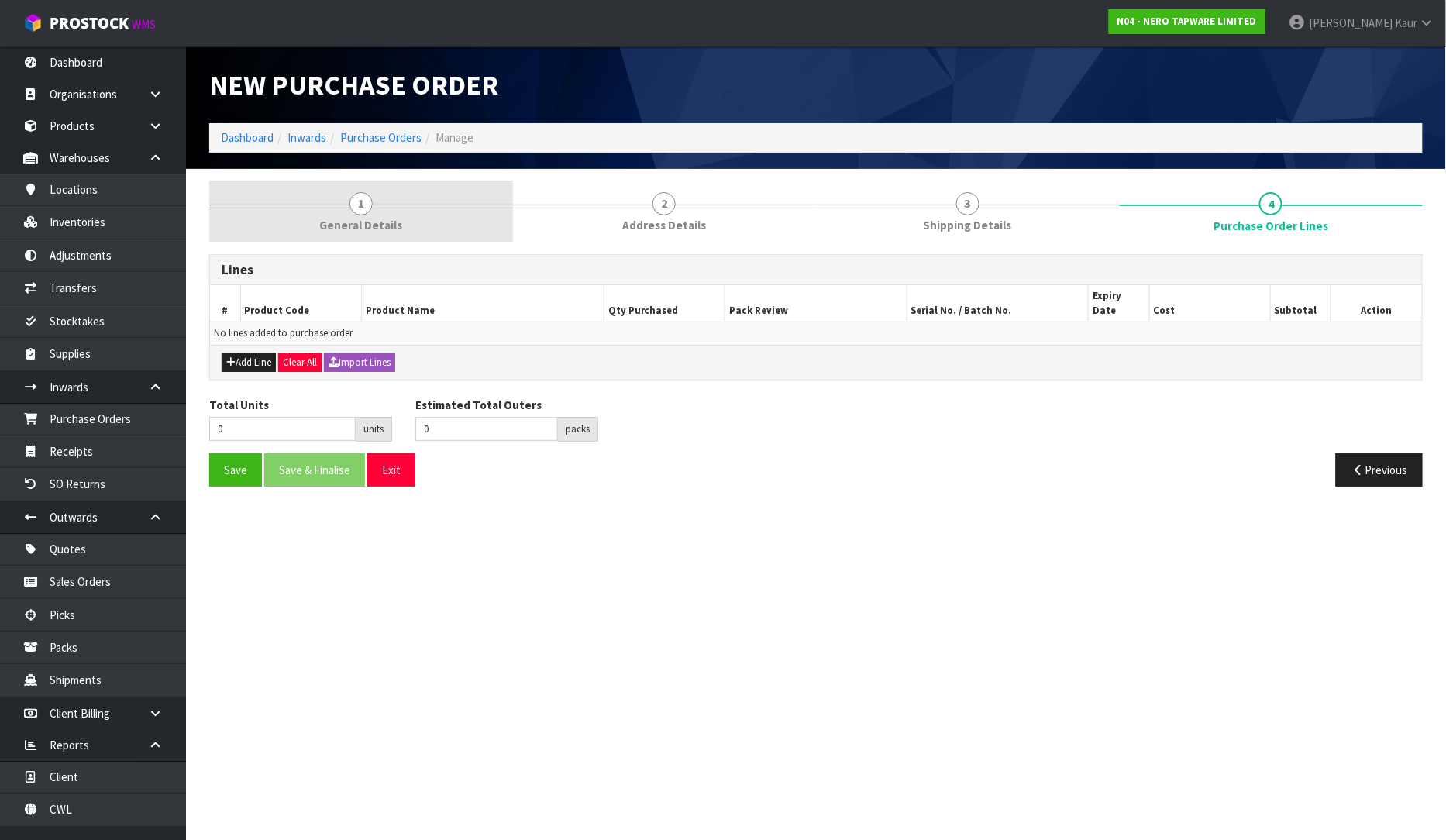
click at [358, 207] on span "1" at bounding box center [360, 204] width 23 height 23
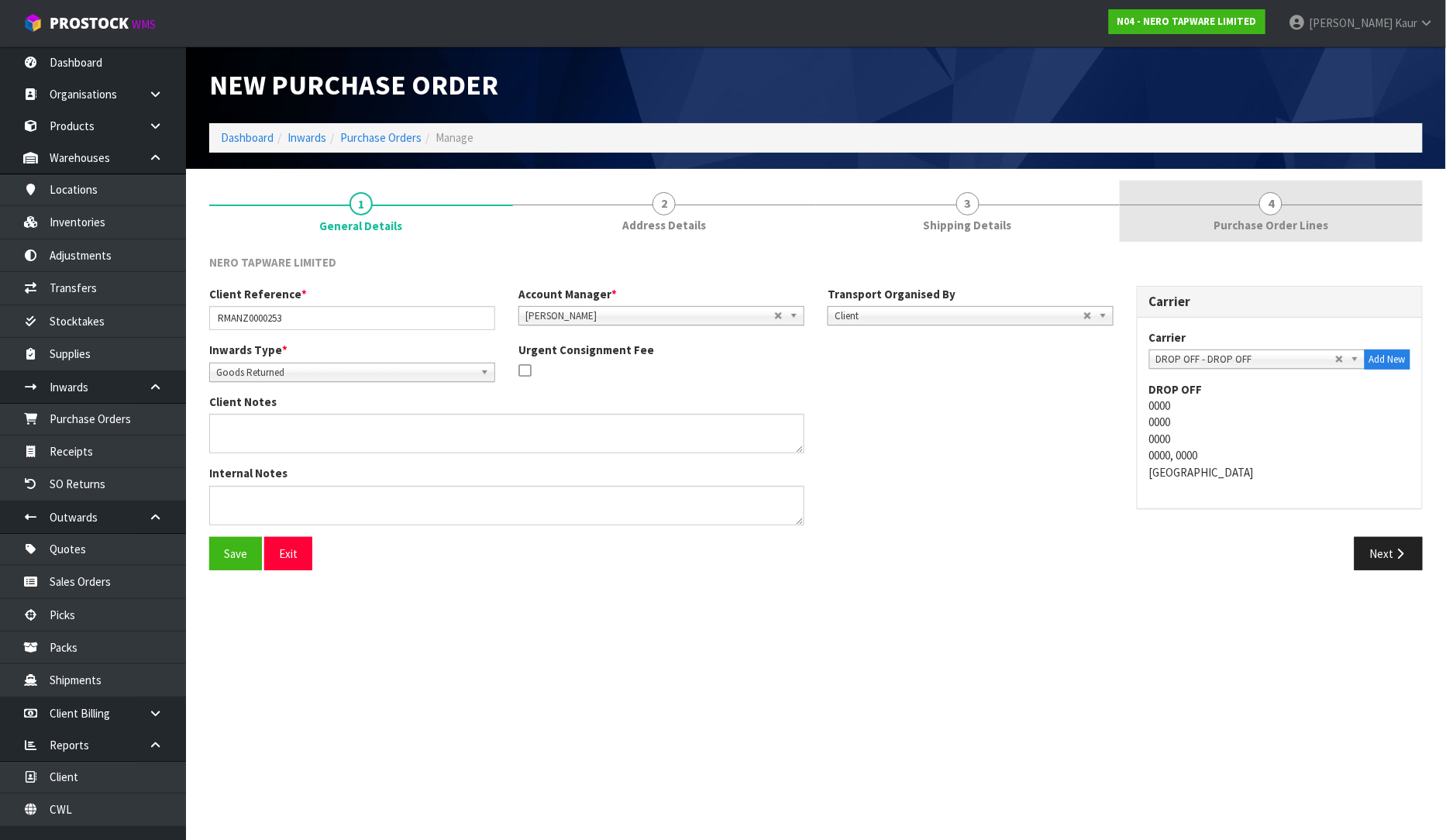
click at [1256, 226] on span "Purchase Order Lines" at bounding box center [1271, 225] width 115 height 16
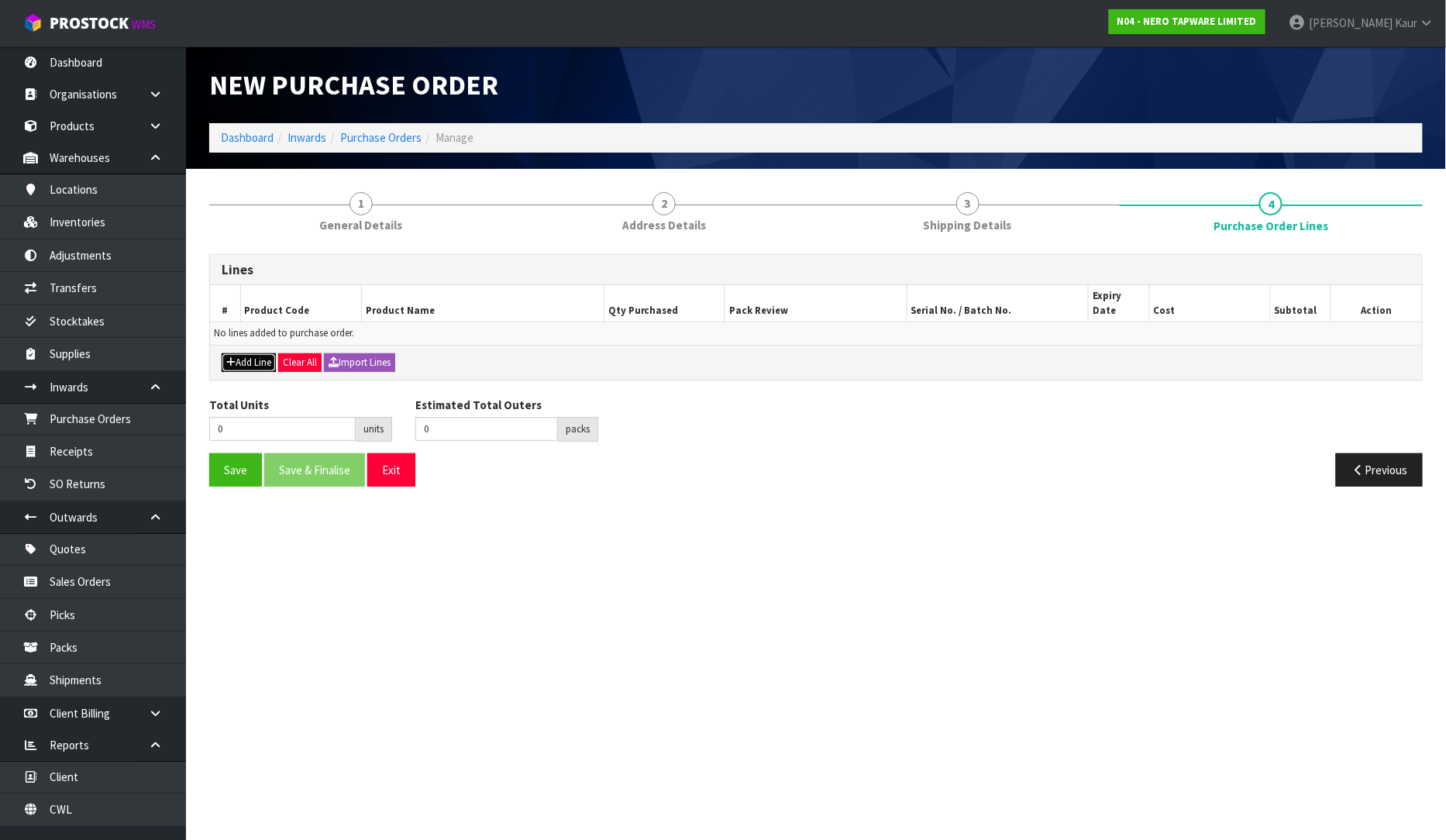
click at [233, 357] on icon "button" at bounding box center [231, 362] width 10 height 10
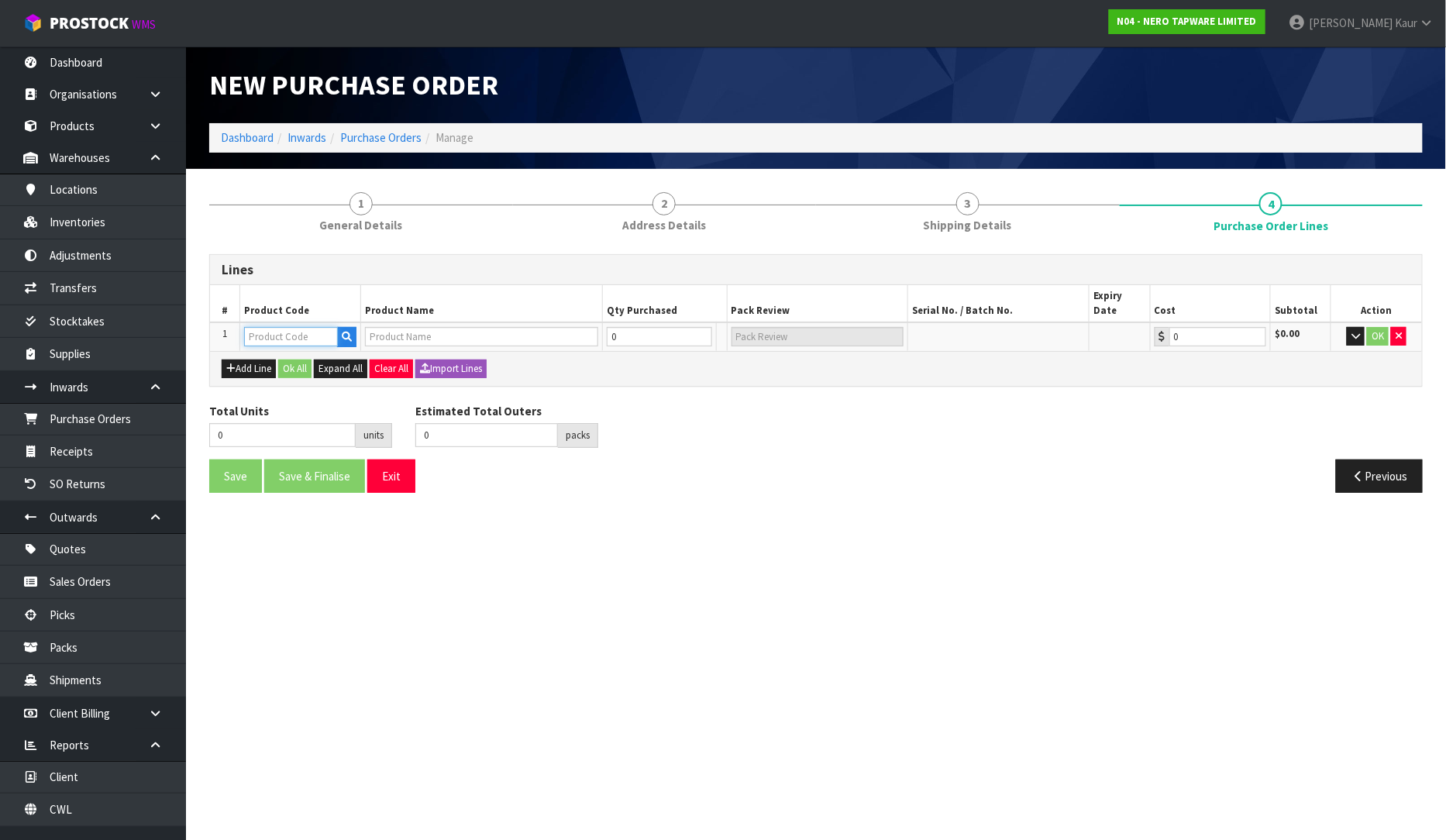
click at [278, 327] on input "text" at bounding box center [290, 336] width 94 height 19
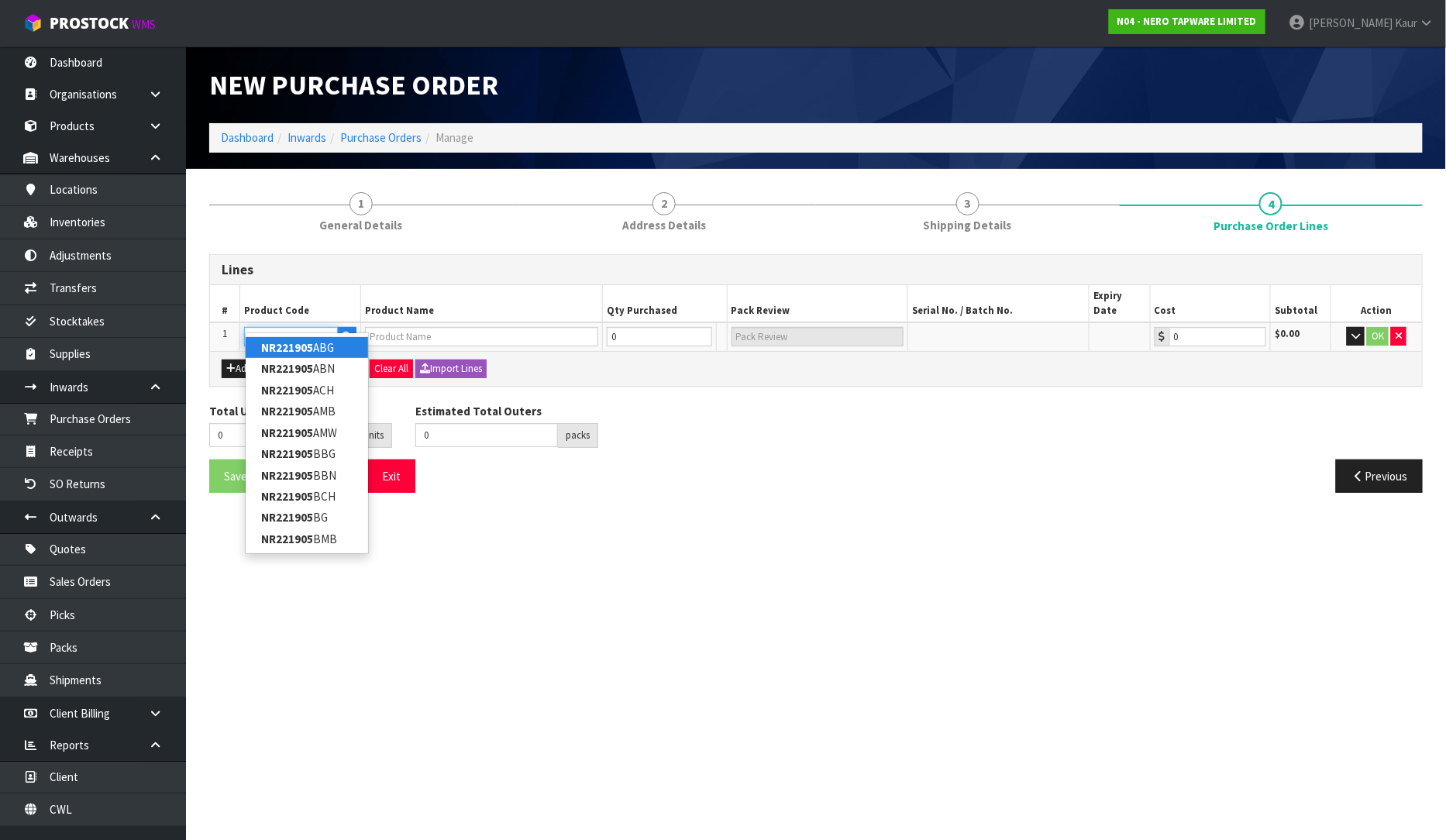
type input "NR221905GGM"
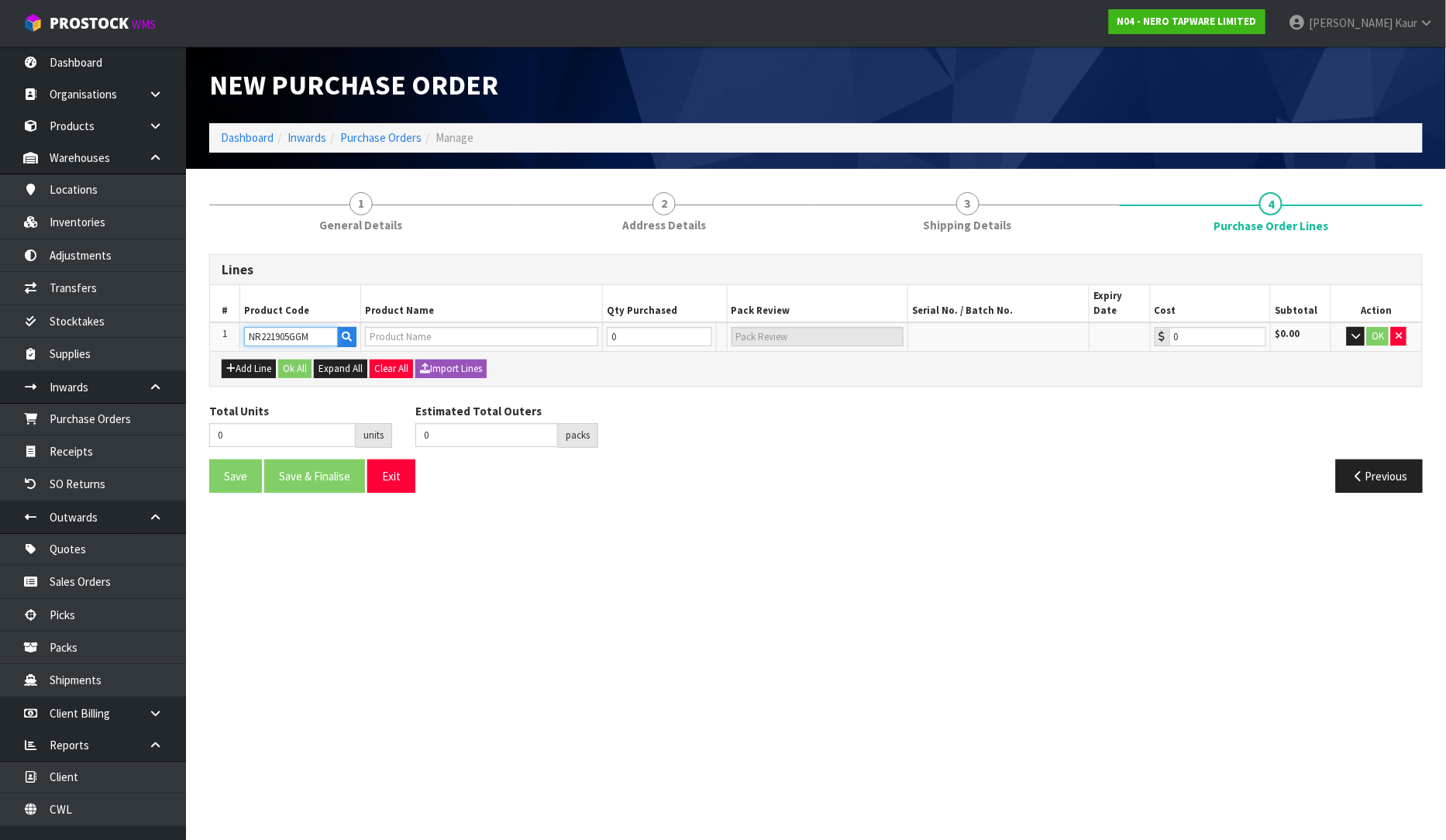
type input "MECCA SHOWER RAIL WITH AIR SHOWER II GUN METAL"
type input "0.00"
type input "NR221905GGM"
click at [669, 327] on input "0" at bounding box center [652, 336] width 95 height 19
type input "1"
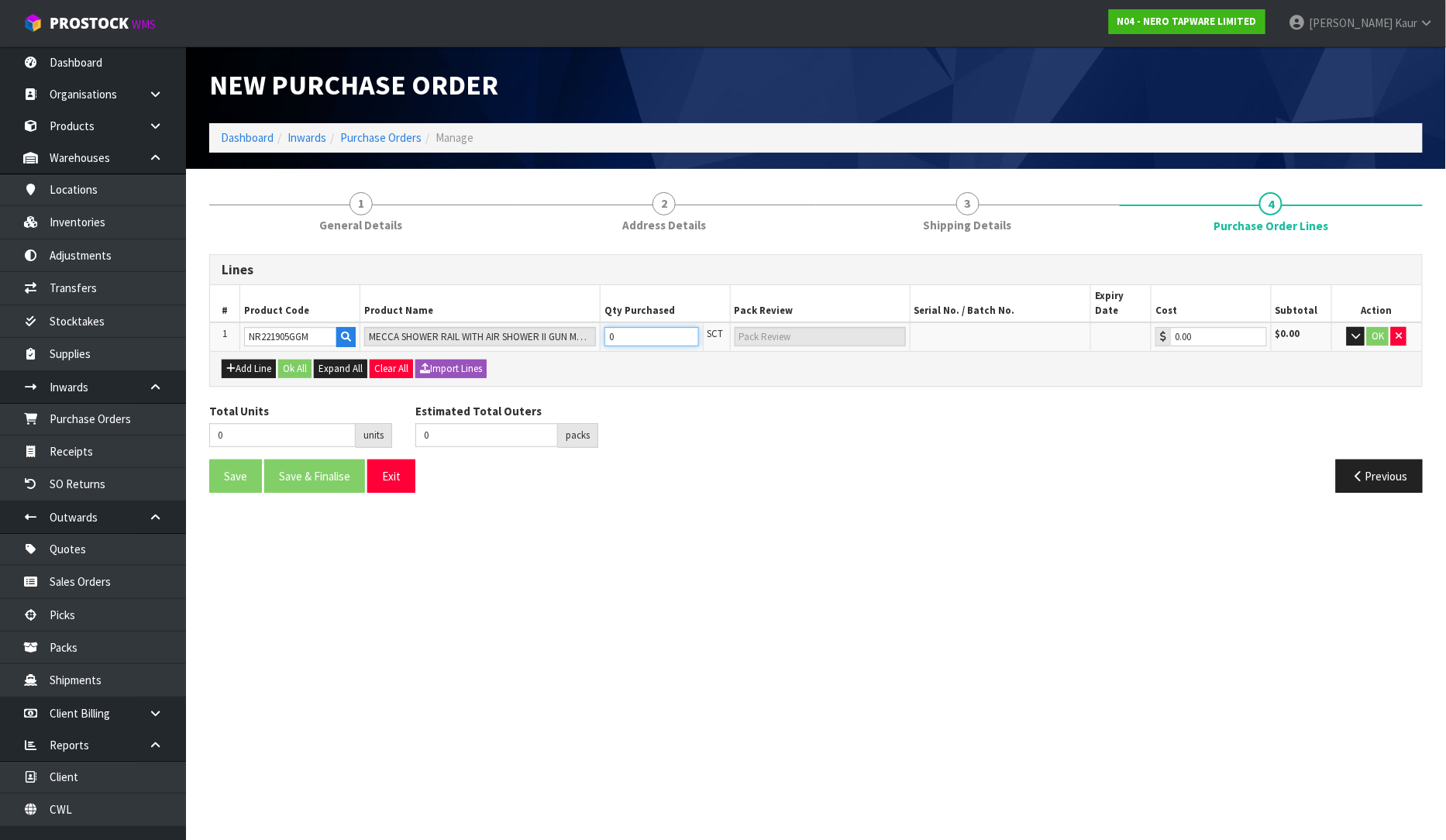
type input "1"
type input "1 SCT"
type input "1"
click at [1378, 327] on button "OK" at bounding box center [1378, 336] width 22 height 19
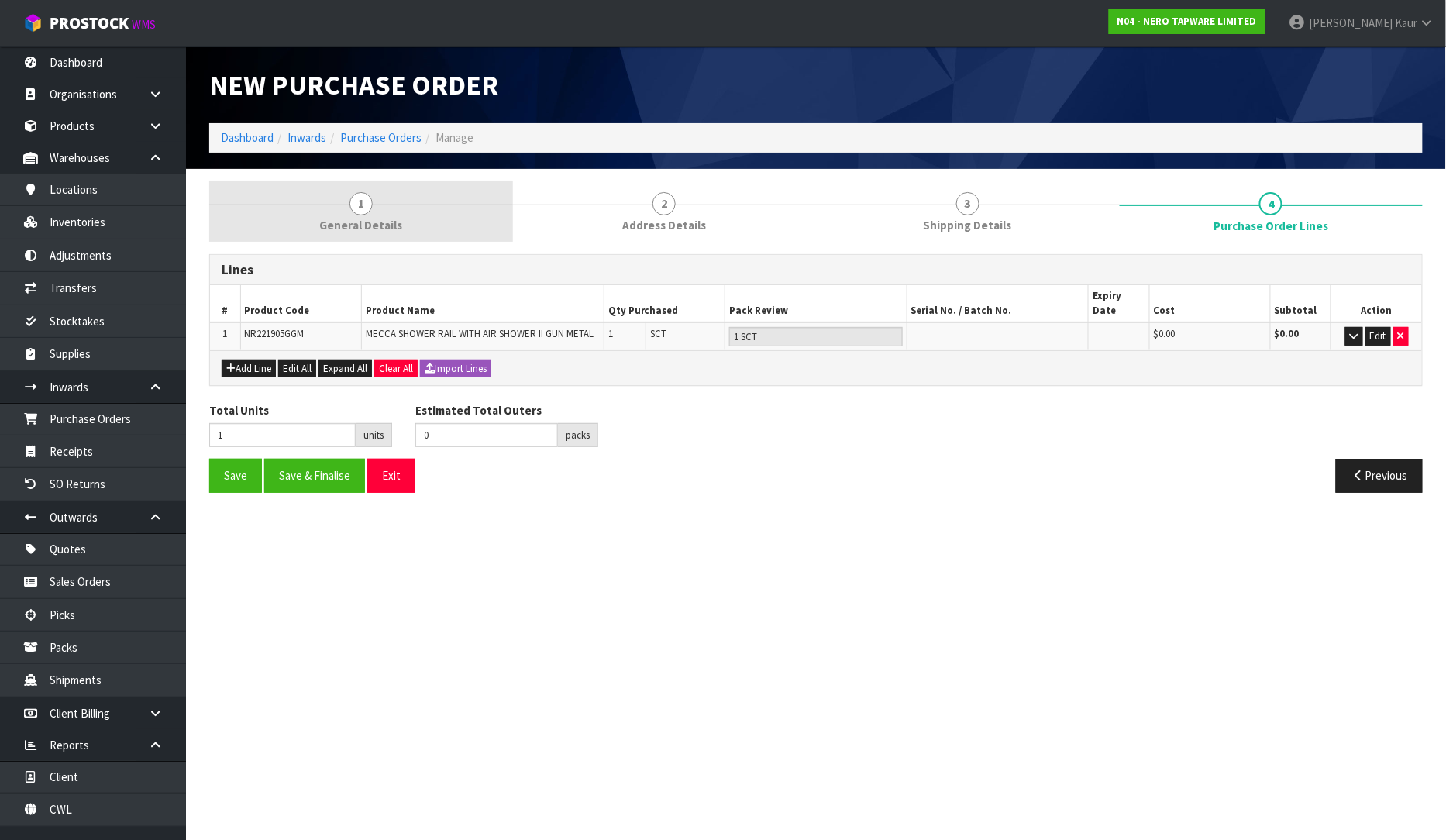
click at [330, 227] on span "General Details" at bounding box center [360, 225] width 83 height 16
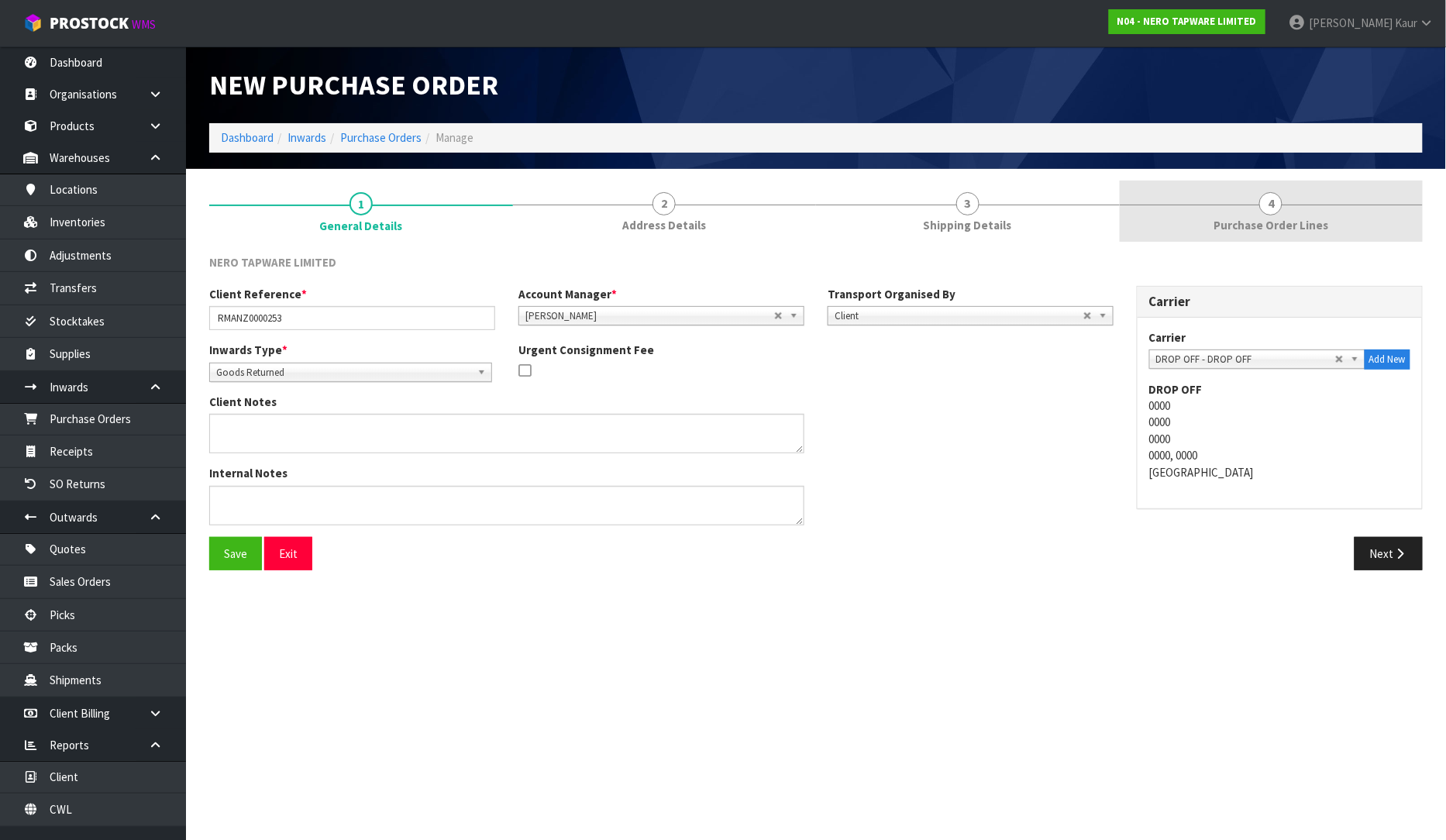
click at [1268, 229] on span "Purchase Order Lines" at bounding box center [1271, 225] width 115 height 16
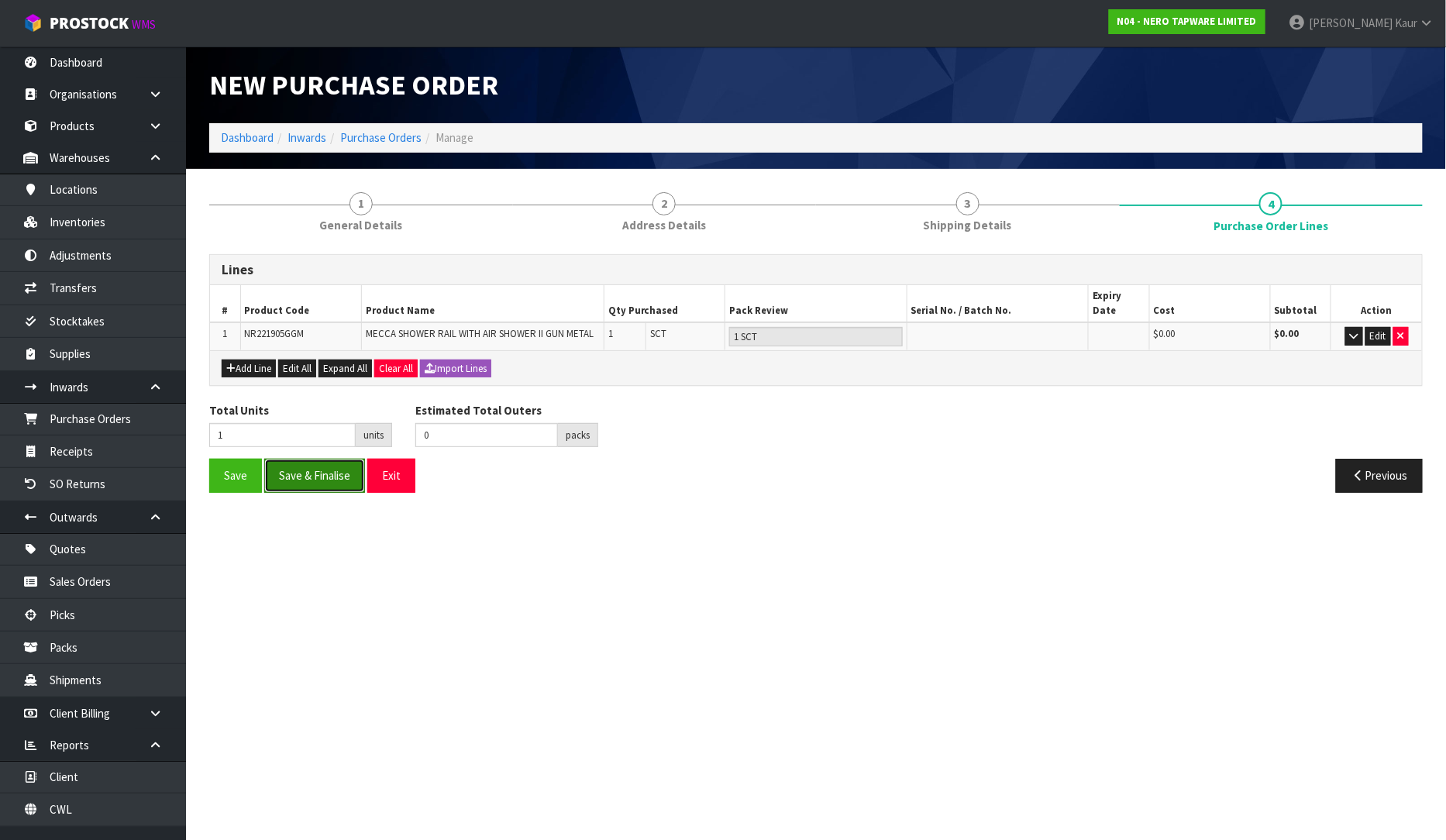
click at [332, 471] on button "Save & Finalise" at bounding box center [314, 475] width 101 height 33
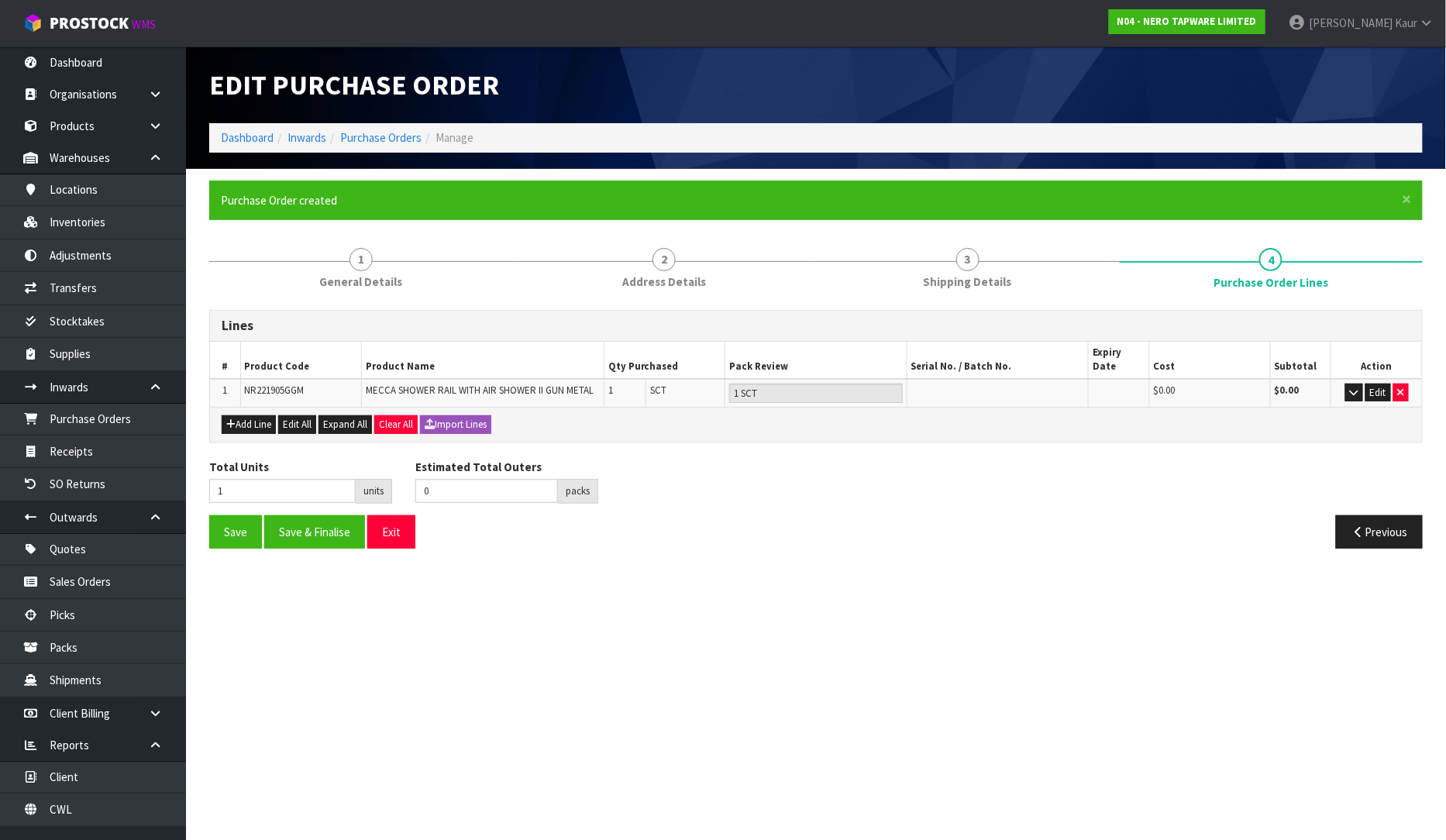
type input "0"
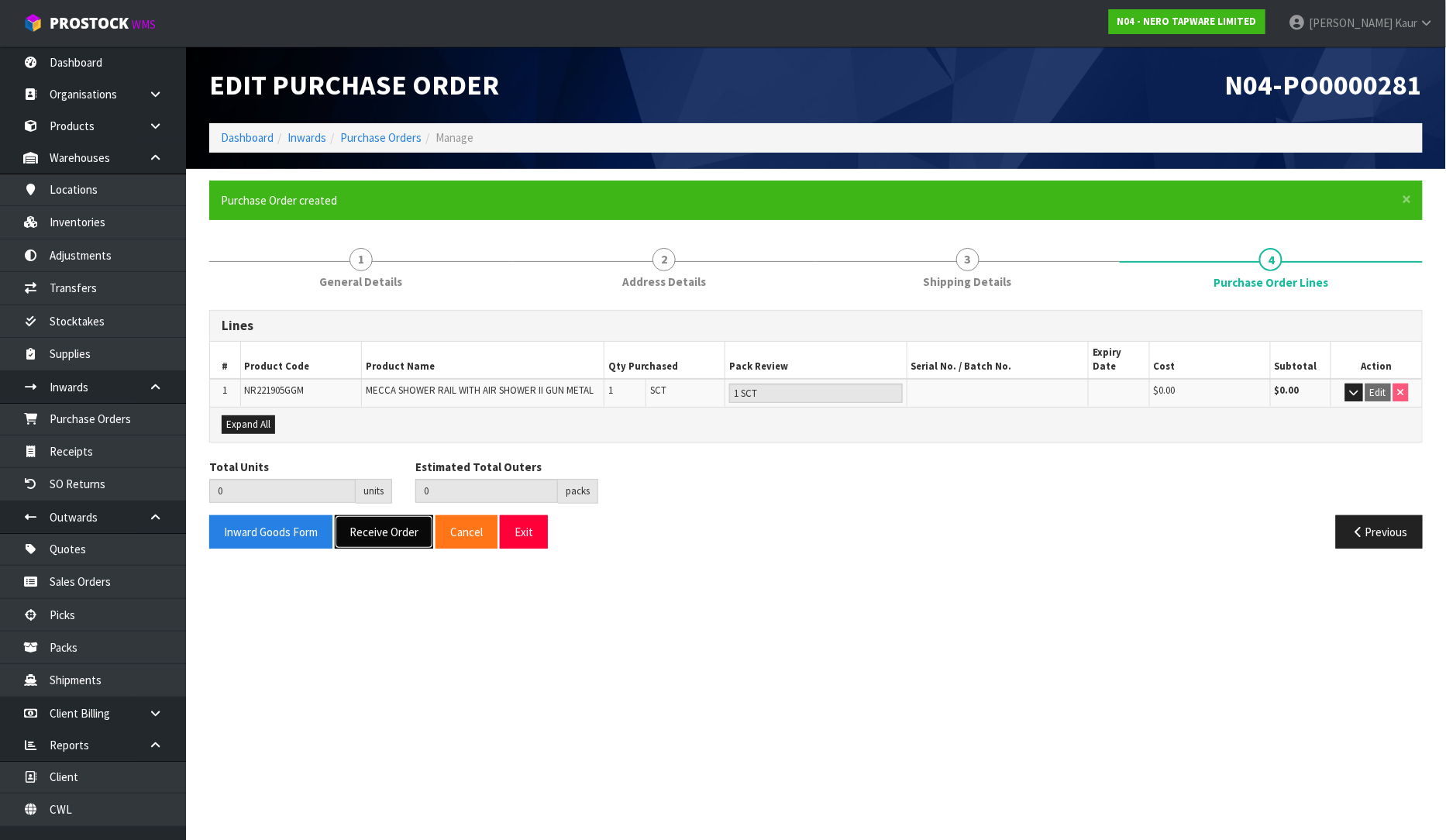
click at [392, 525] on button "Receive Order" at bounding box center [384, 532] width 98 height 33
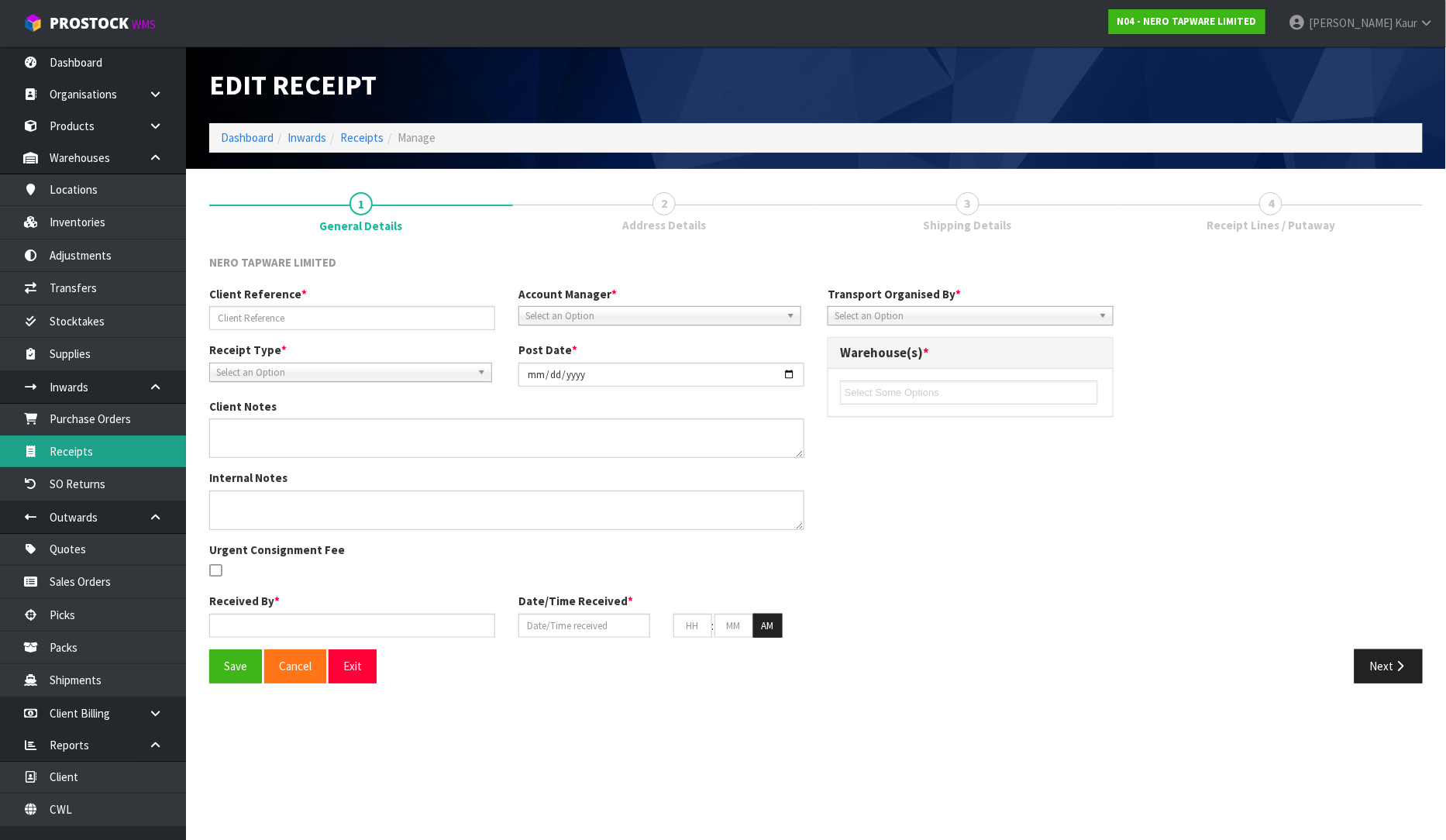
type input "RMANZ0000253"
type input "[DATE]"
type input "[PERSON_NAME]"
type input "[DATE]"
type input "11"
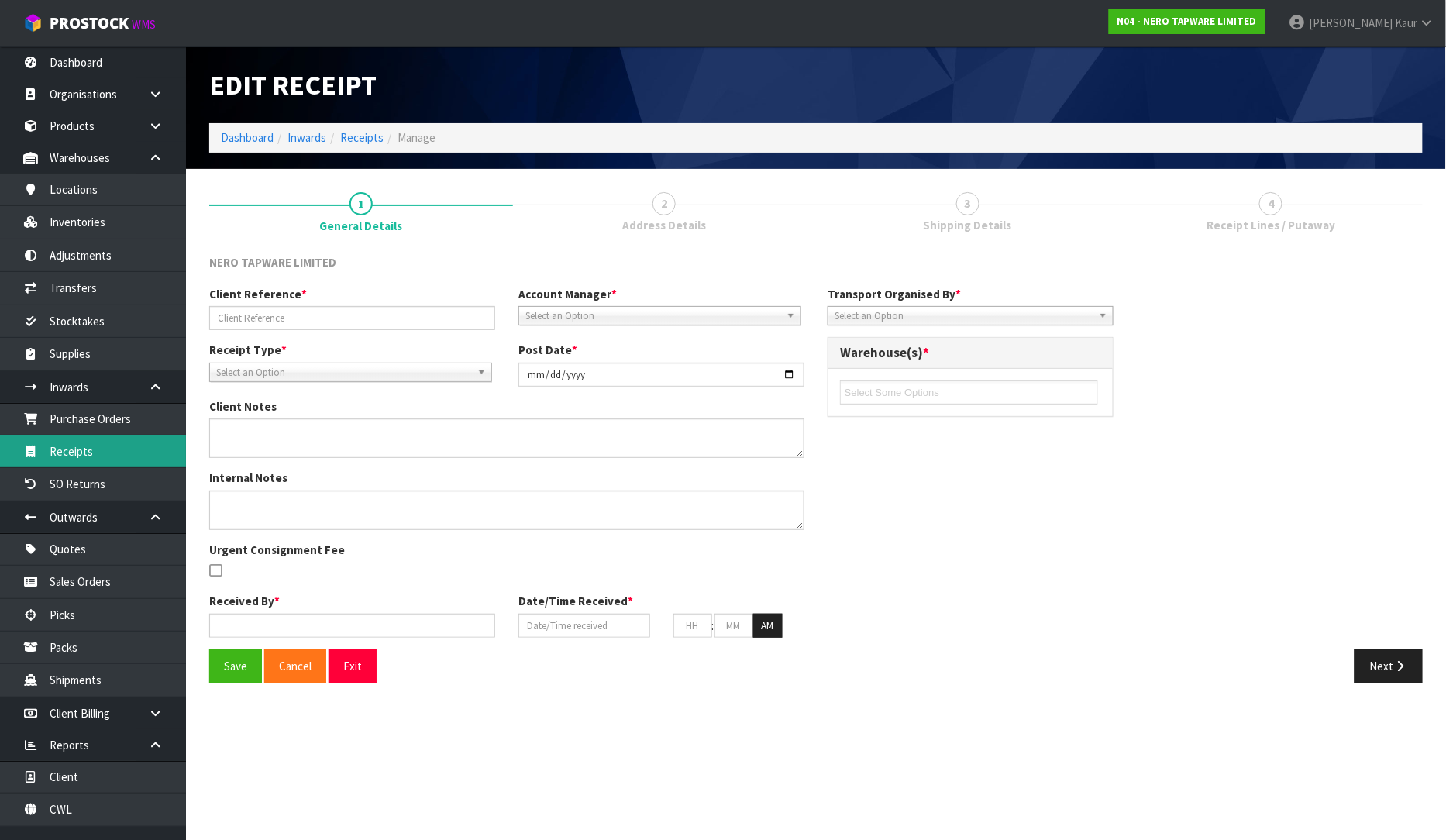
type input "13"
click at [65, 453] on link "Receipts" at bounding box center [93, 451] width 186 height 31
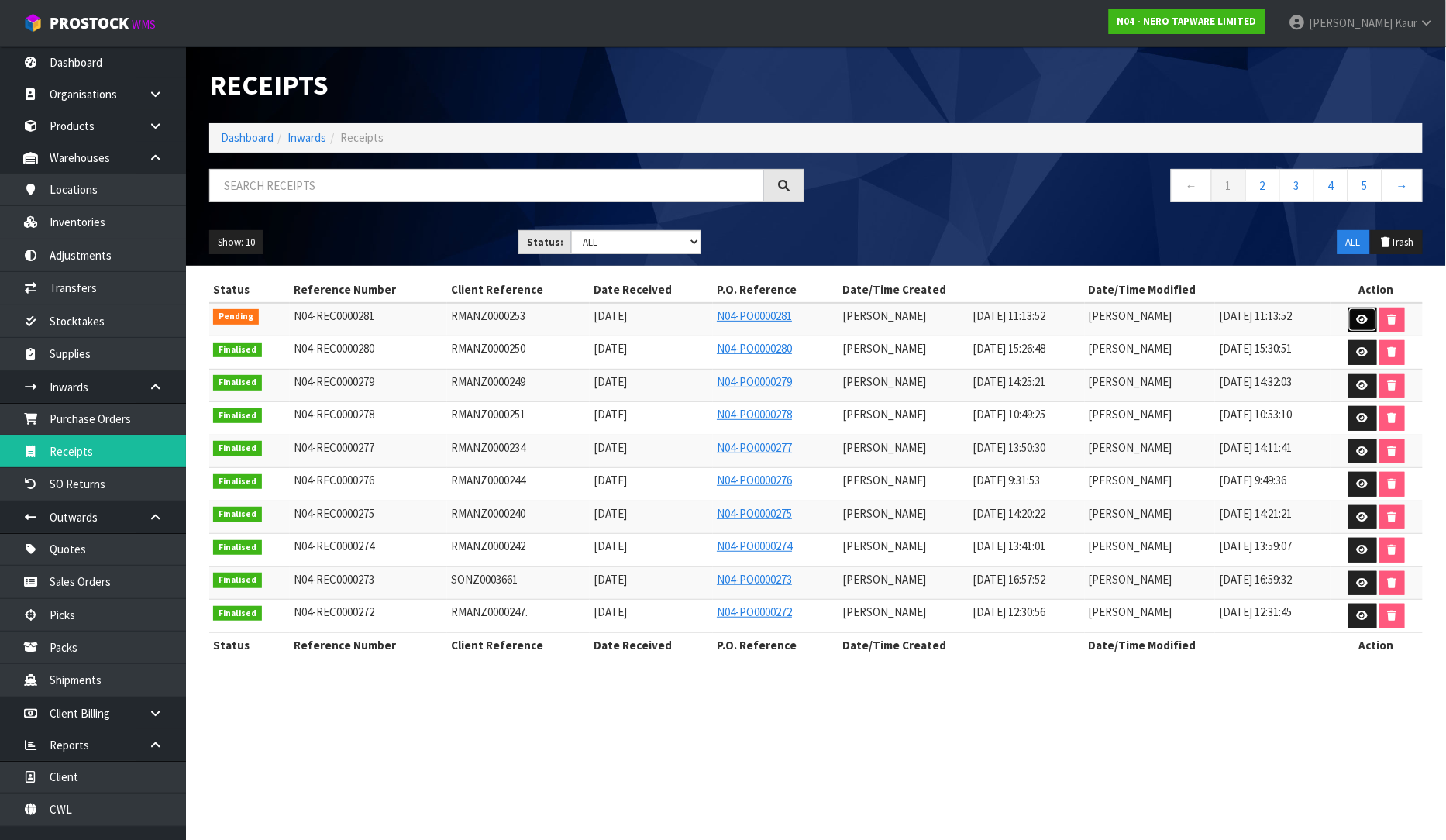
click at [1362, 316] on icon at bounding box center [1363, 319] width 11 height 10
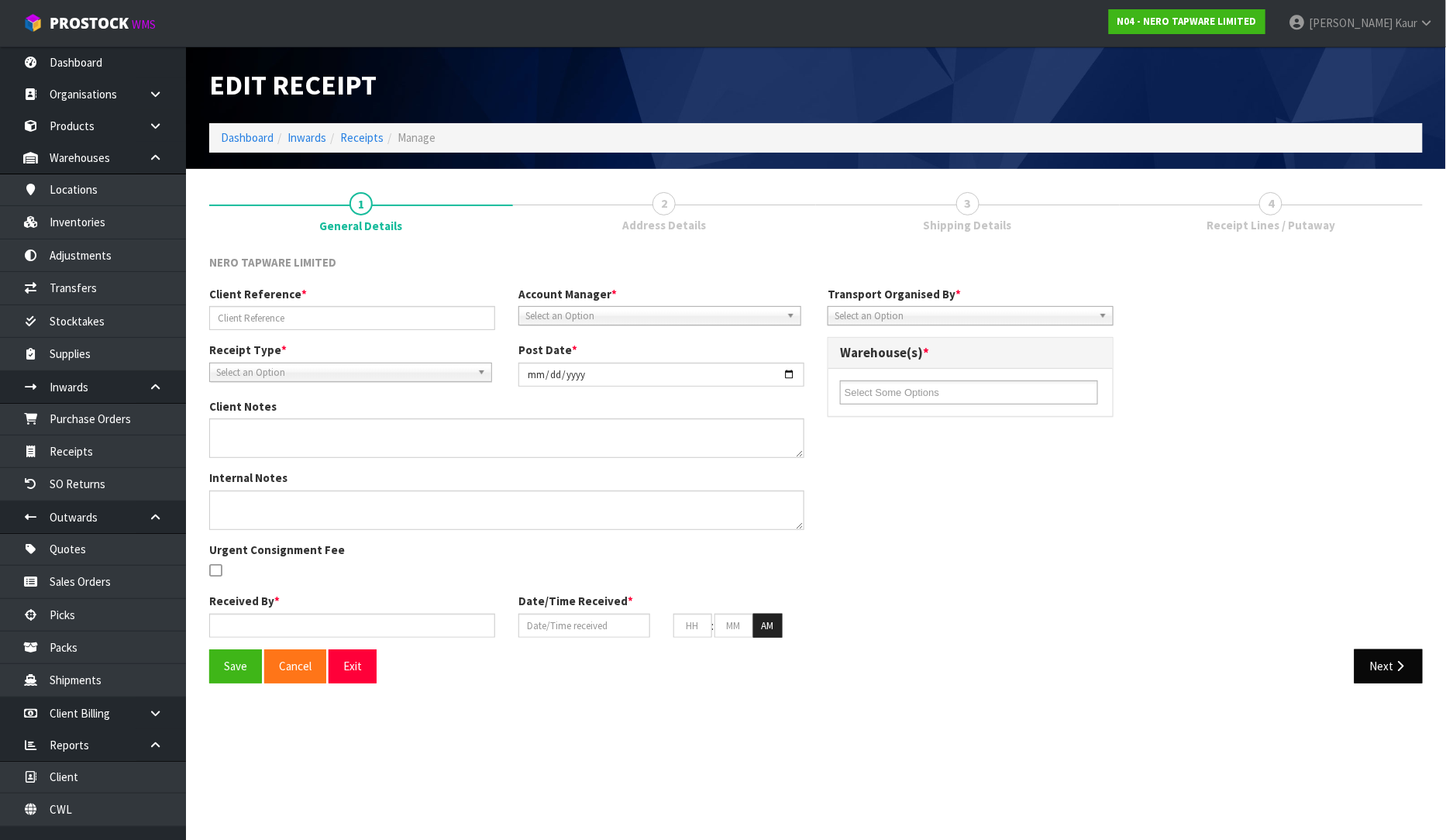
type input "RMANZ0000253"
type input "[DATE]"
type input "[PERSON_NAME]"
type input "[DATE]"
type input "11"
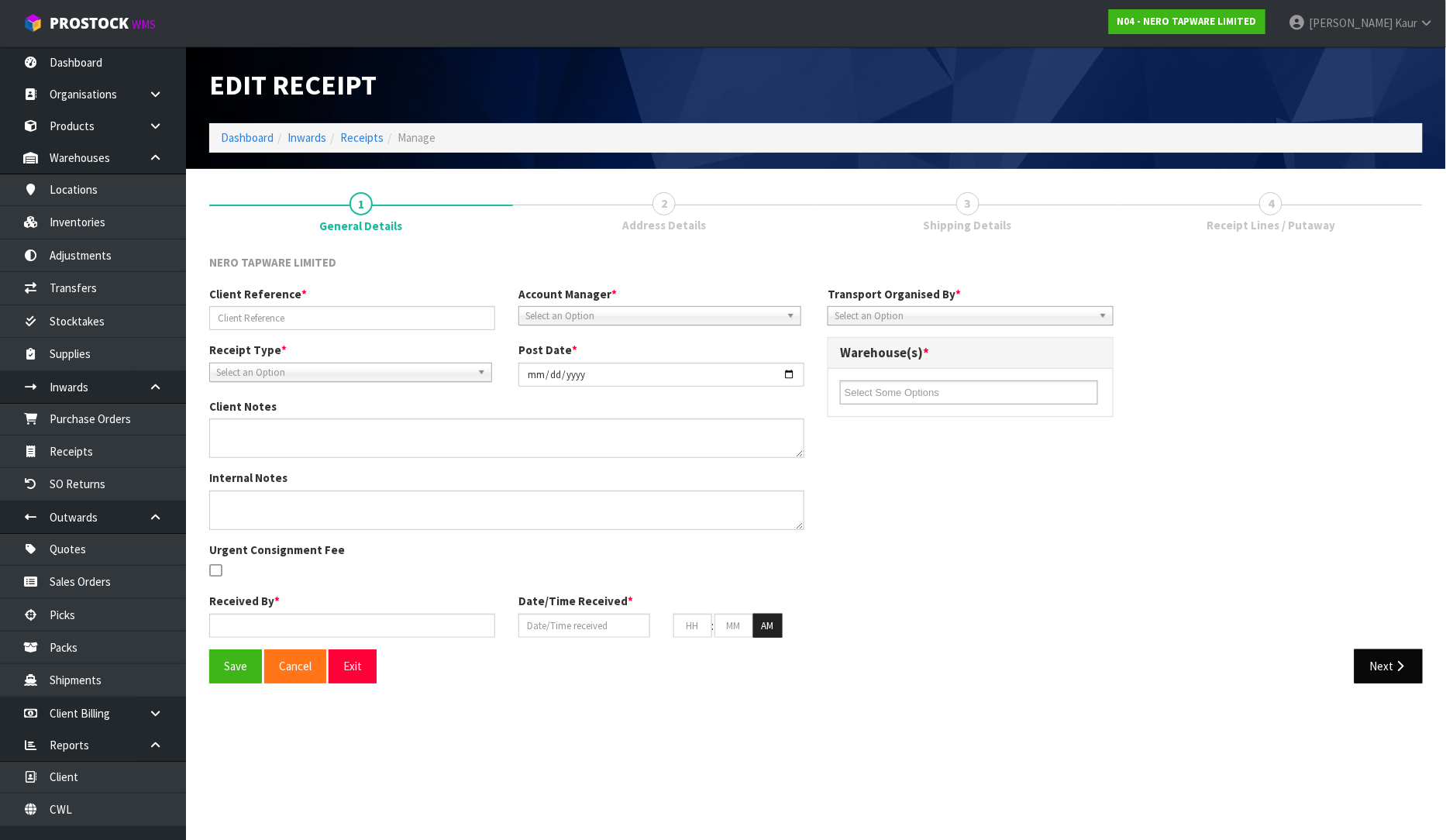
type input "13"
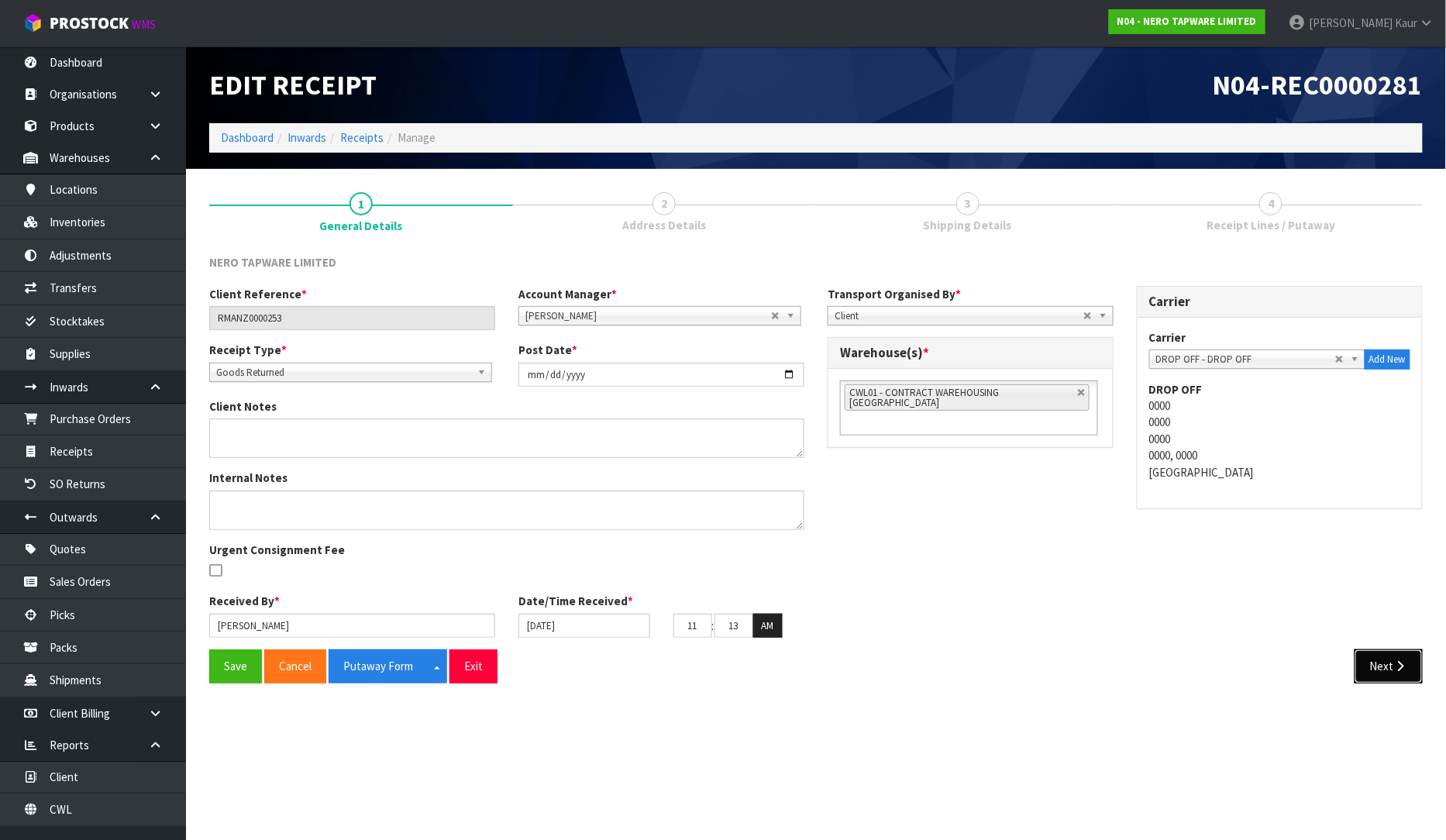
click at [1358, 663] on button "Next" at bounding box center [1389, 665] width 68 height 33
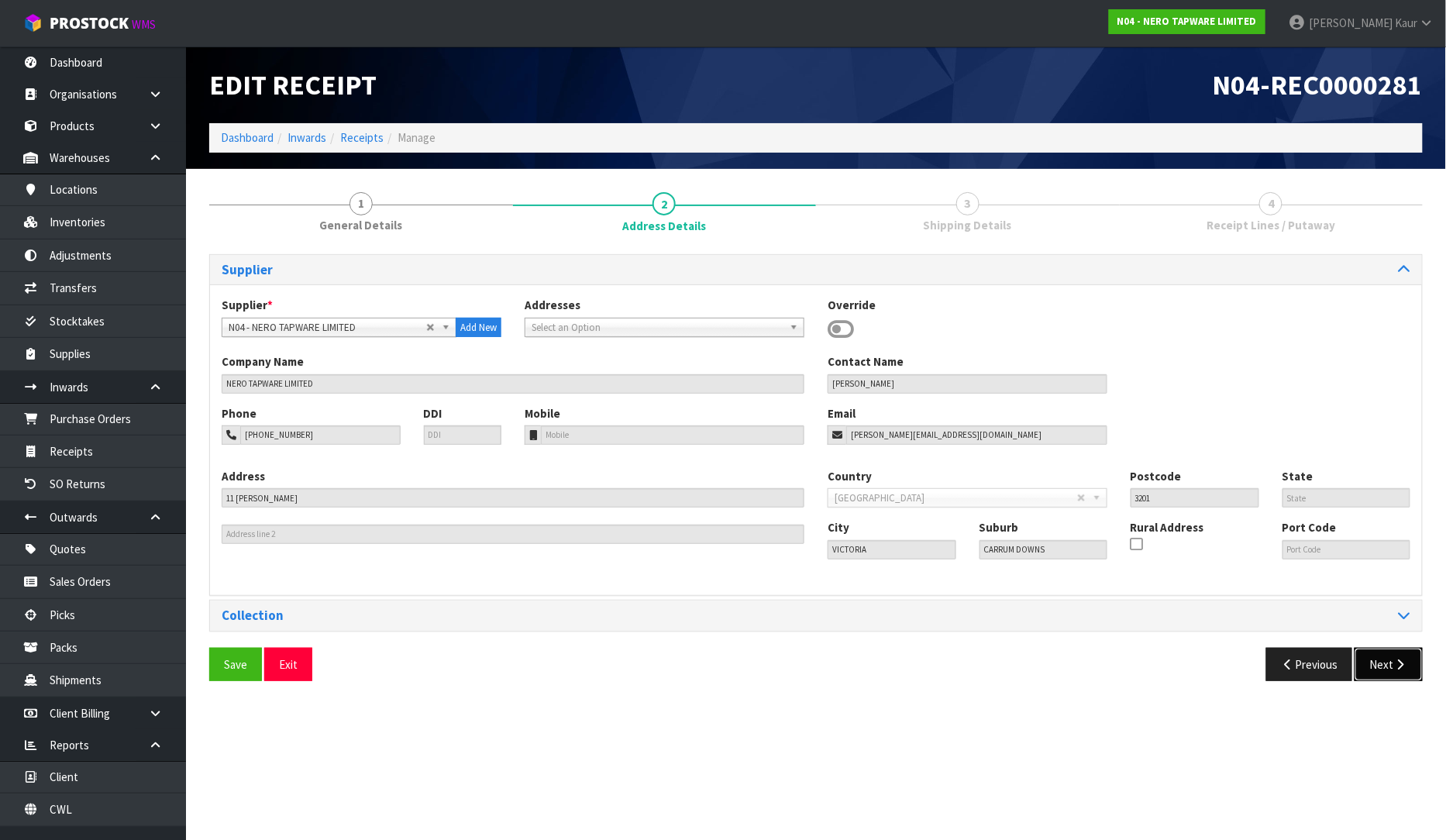
click at [1368, 664] on button "Next" at bounding box center [1389, 664] width 68 height 33
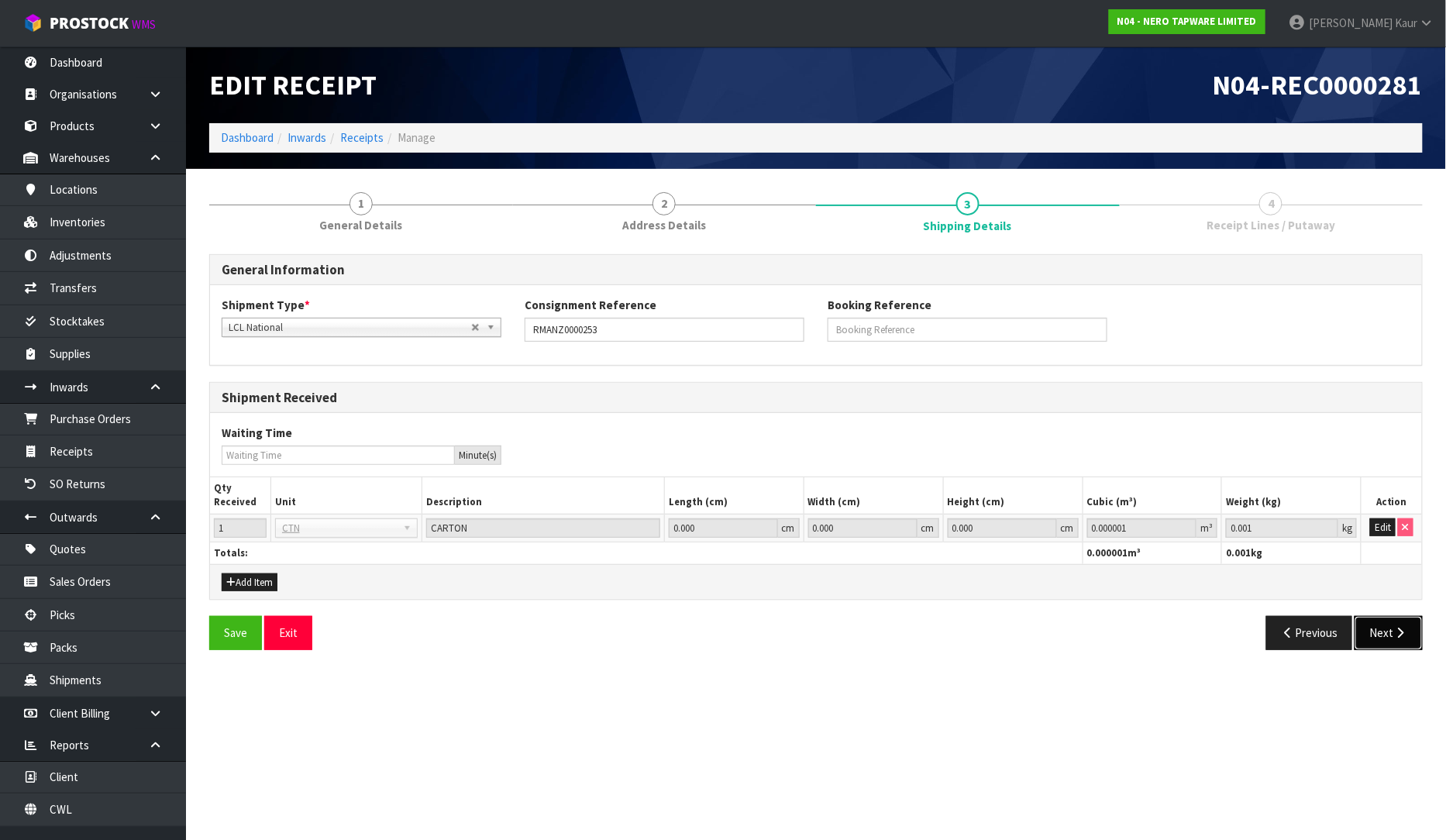
click at [1394, 633] on icon "button" at bounding box center [1401, 632] width 14 height 11
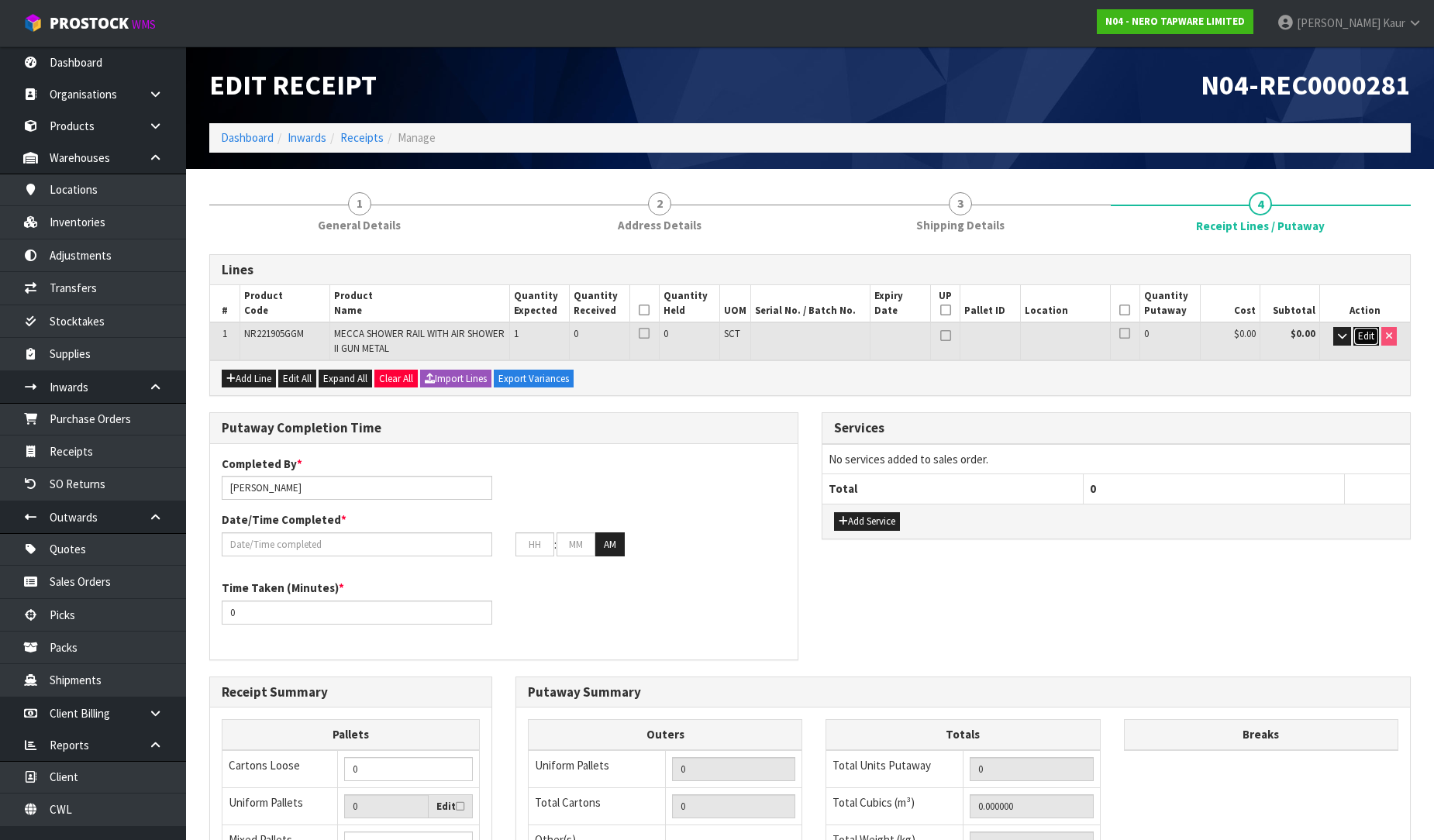
click at [1366, 336] on span "Edit" at bounding box center [1366, 336] width 16 height 13
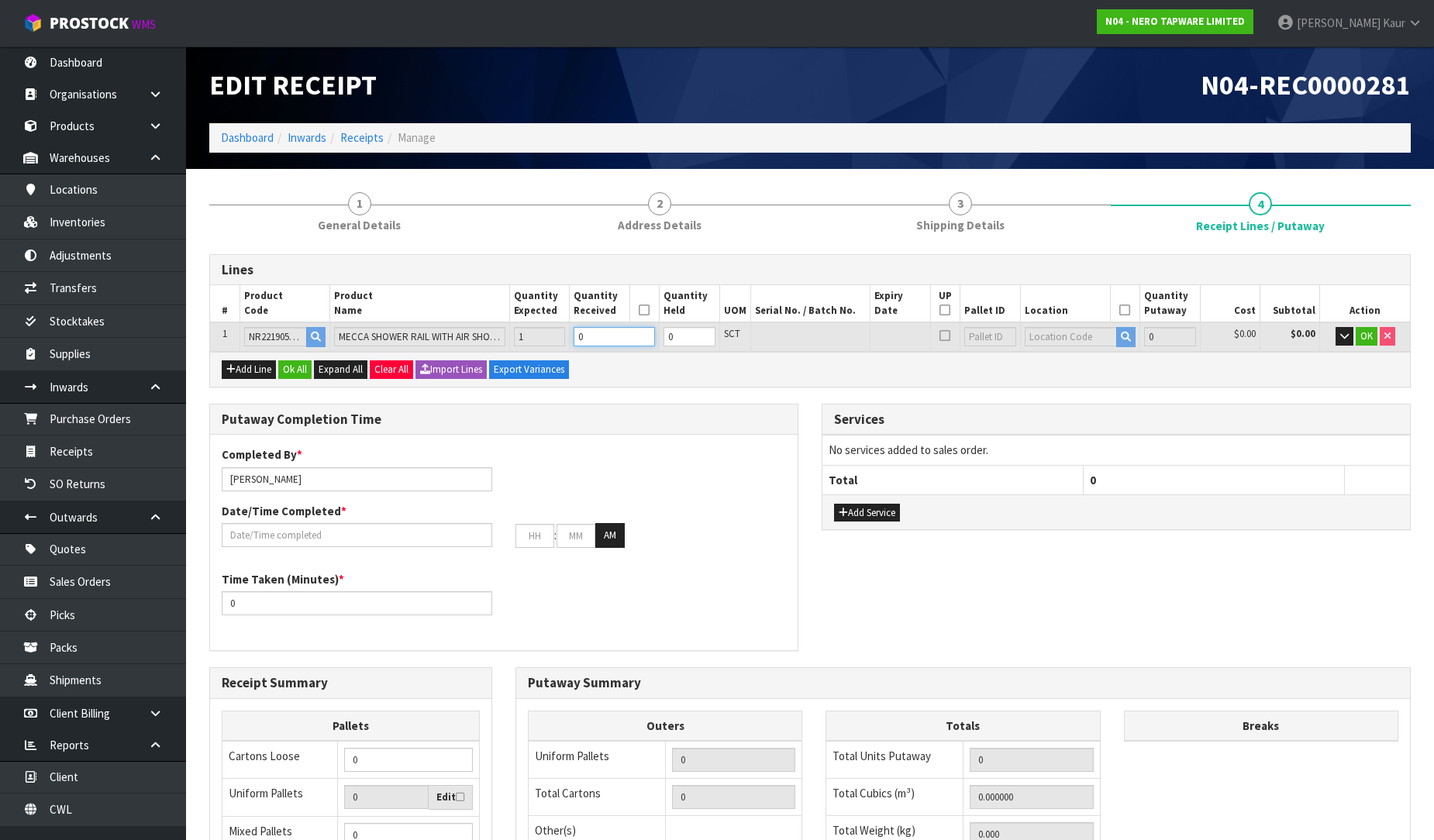
click at [617, 342] on input "0" at bounding box center [614, 336] width 81 height 19
type input "0.010665"
type input "2.2"
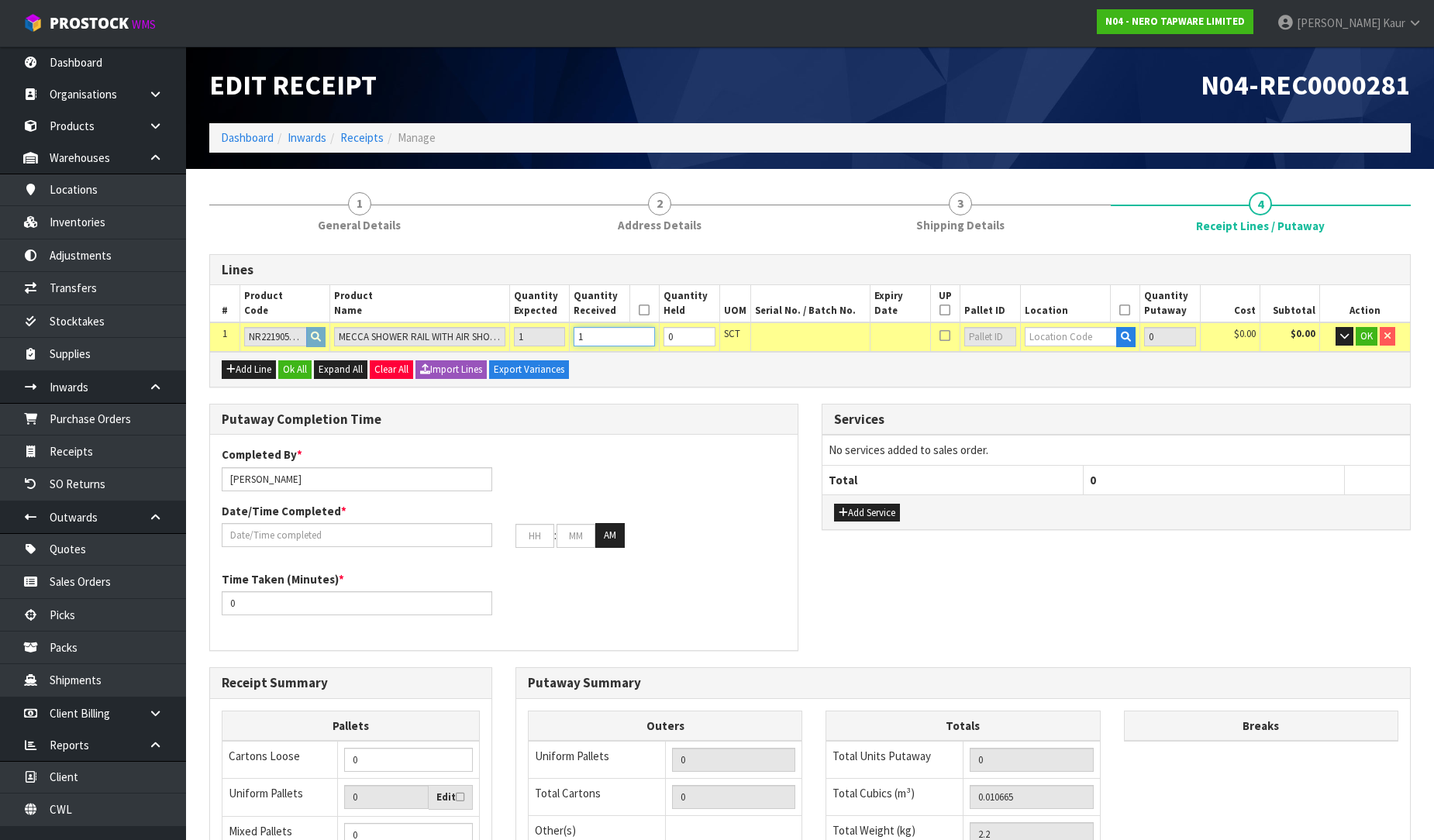
type input "1"
click at [1036, 331] on input "text" at bounding box center [1071, 336] width 93 height 19
type input "32-31-2"
click at [1065, 389] on strong "32-31-2" at bounding box center [1061, 383] width 40 height 14
type input "1"
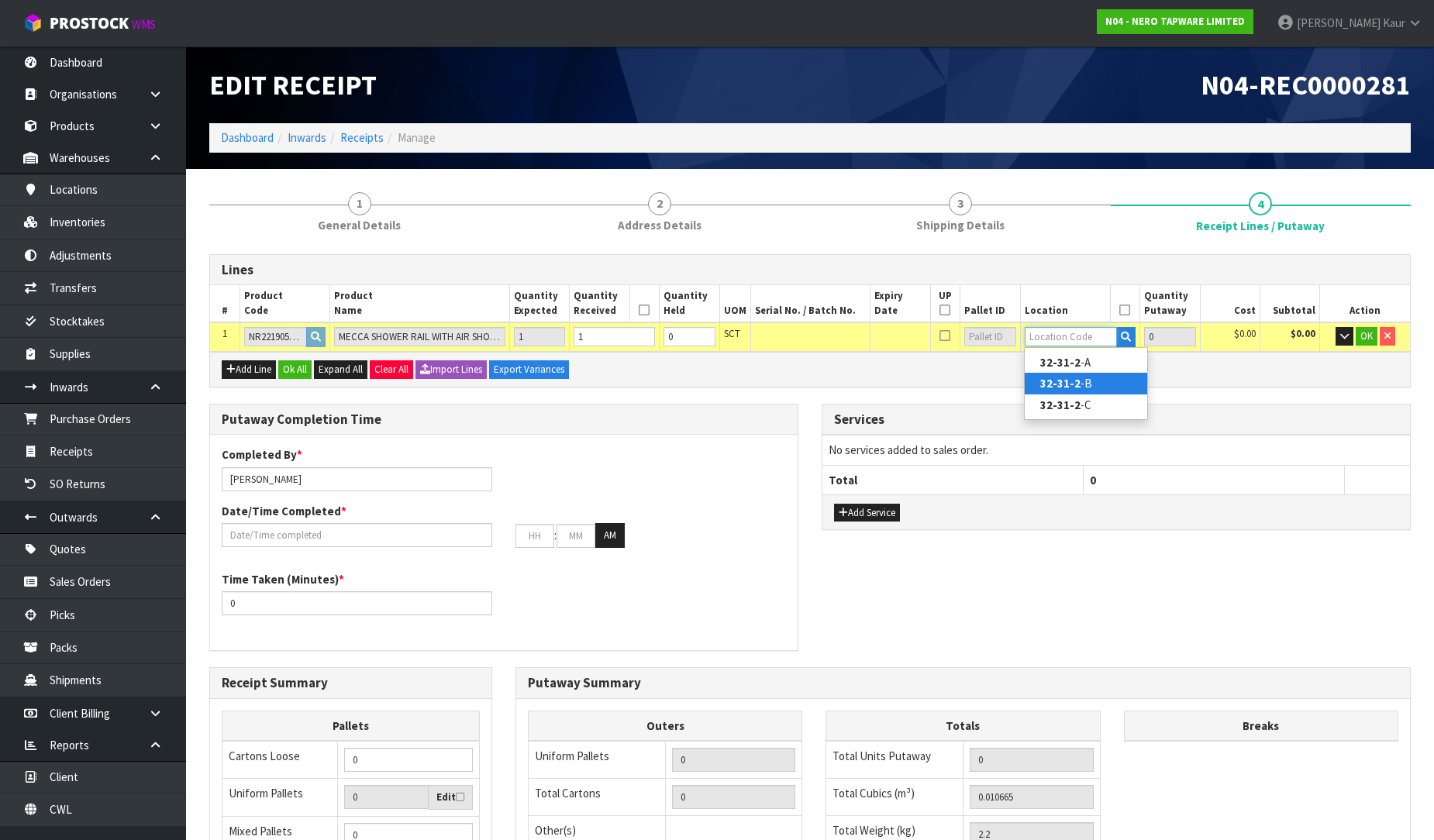
type input "32-31-2-B"
type input "1"
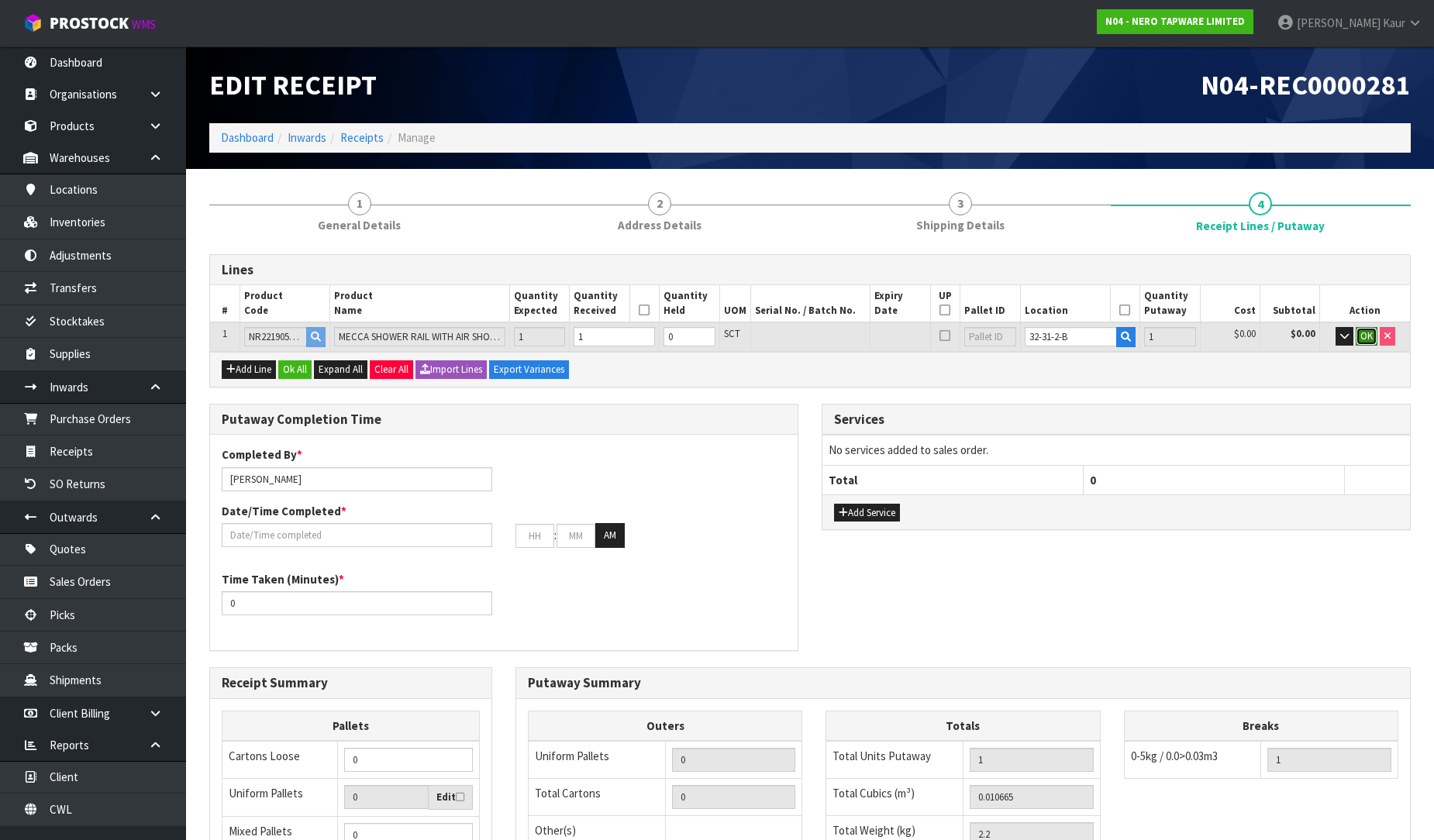
click at [1368, 335] on span "OK" at bounding box center [1366, 336] width 12 height 13
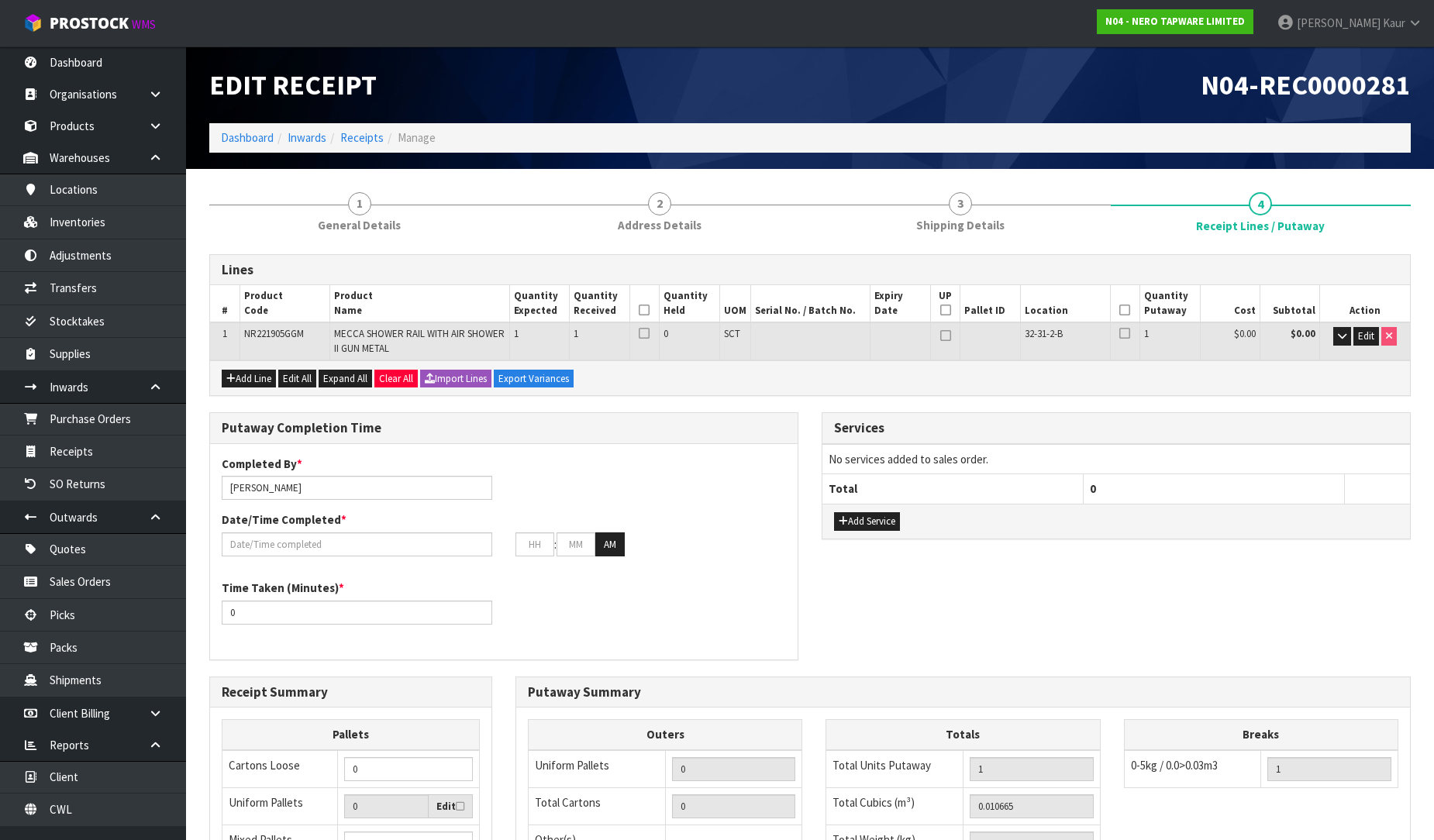
click at [647, 310] on icon at bounding box center [644, 310] width 10 height 1
click at [1121, 310] on icon at bounding box center [1124, 310] width 10 height 1
click at [284, 544] on input "text" at bounding box center [356, 545] width 270 height 24
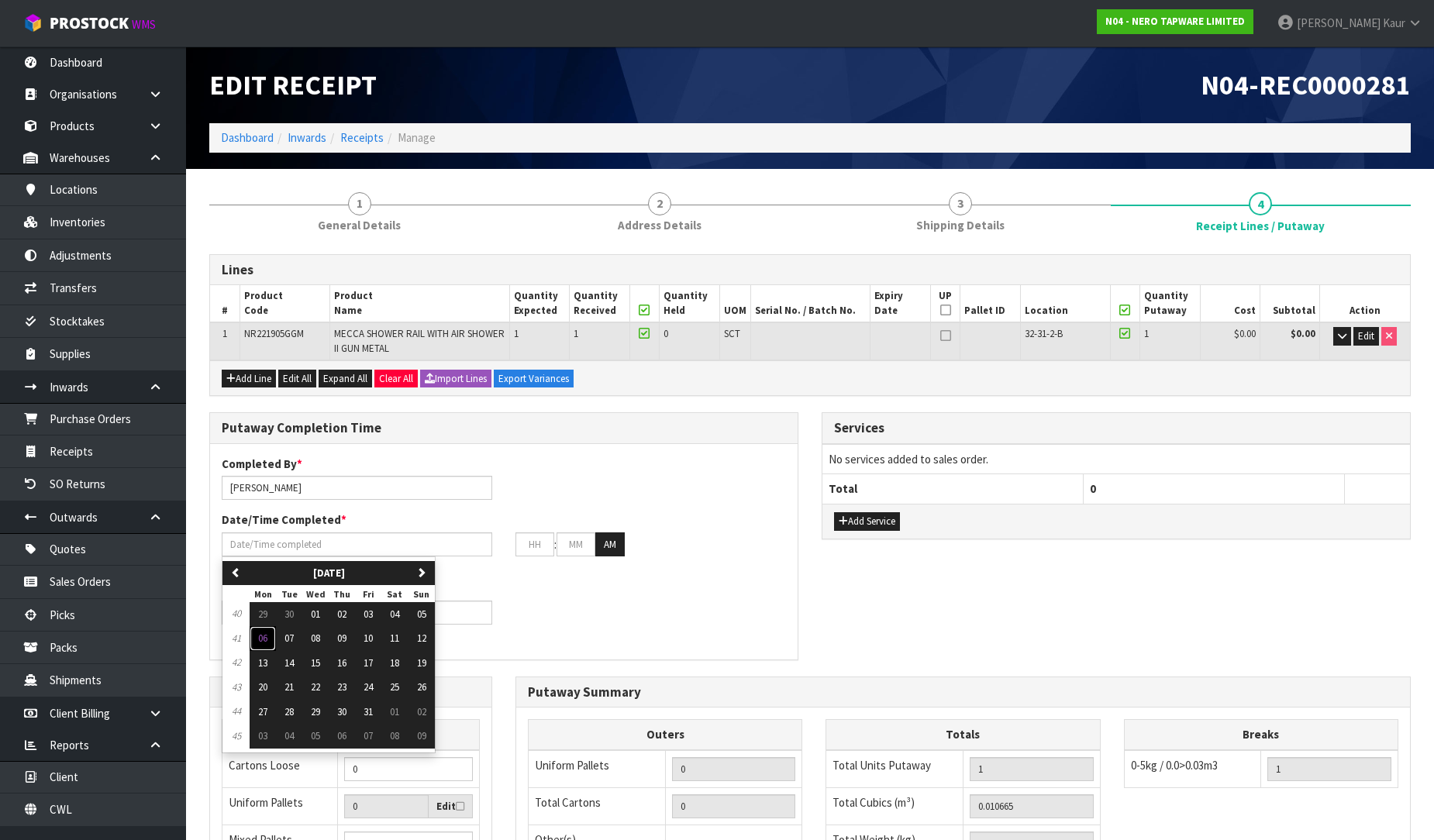
click at [264, 648] on button "06" at bounding box center [262, 638] width 27 height 25
type input "[DATE]"
type input "12"
type input "00"
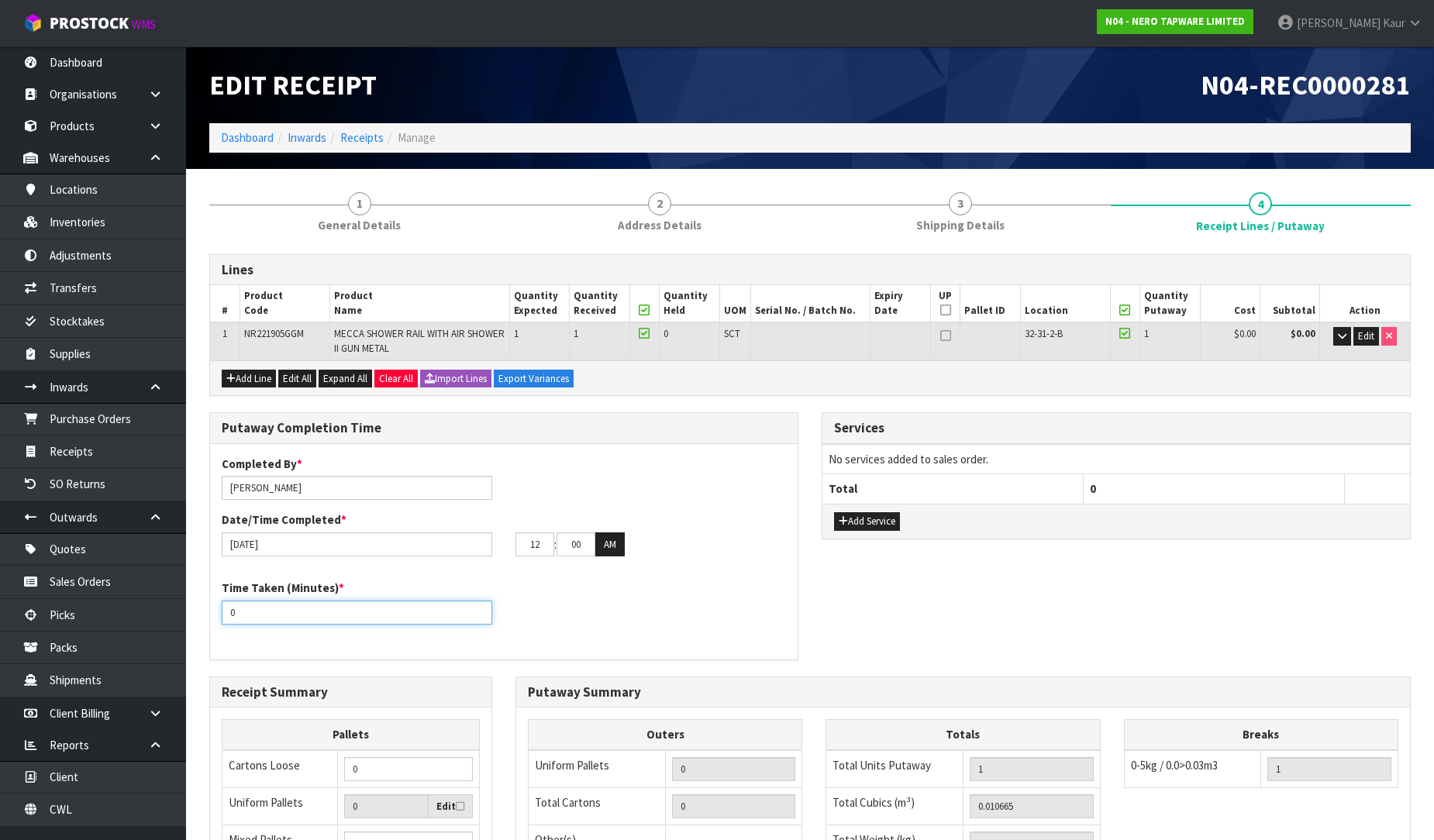
drag, startPoint x: 235, startPoint y: 611, endPoint x: 222, endPoint y: 619, distance: 15.3
click at [222, 619] on input "0" at bounding box center [356, 612] width 270 height 24
type input "10"
drag, startPoint x: 543, startPoint y: 545, endPoint x: 493, endPoint y: 554, distance: 50.8
click at [493, 554] on div "[DATE] 12 : 00 : 00 AM" at bounding box center [504, 545] width 587 height 25
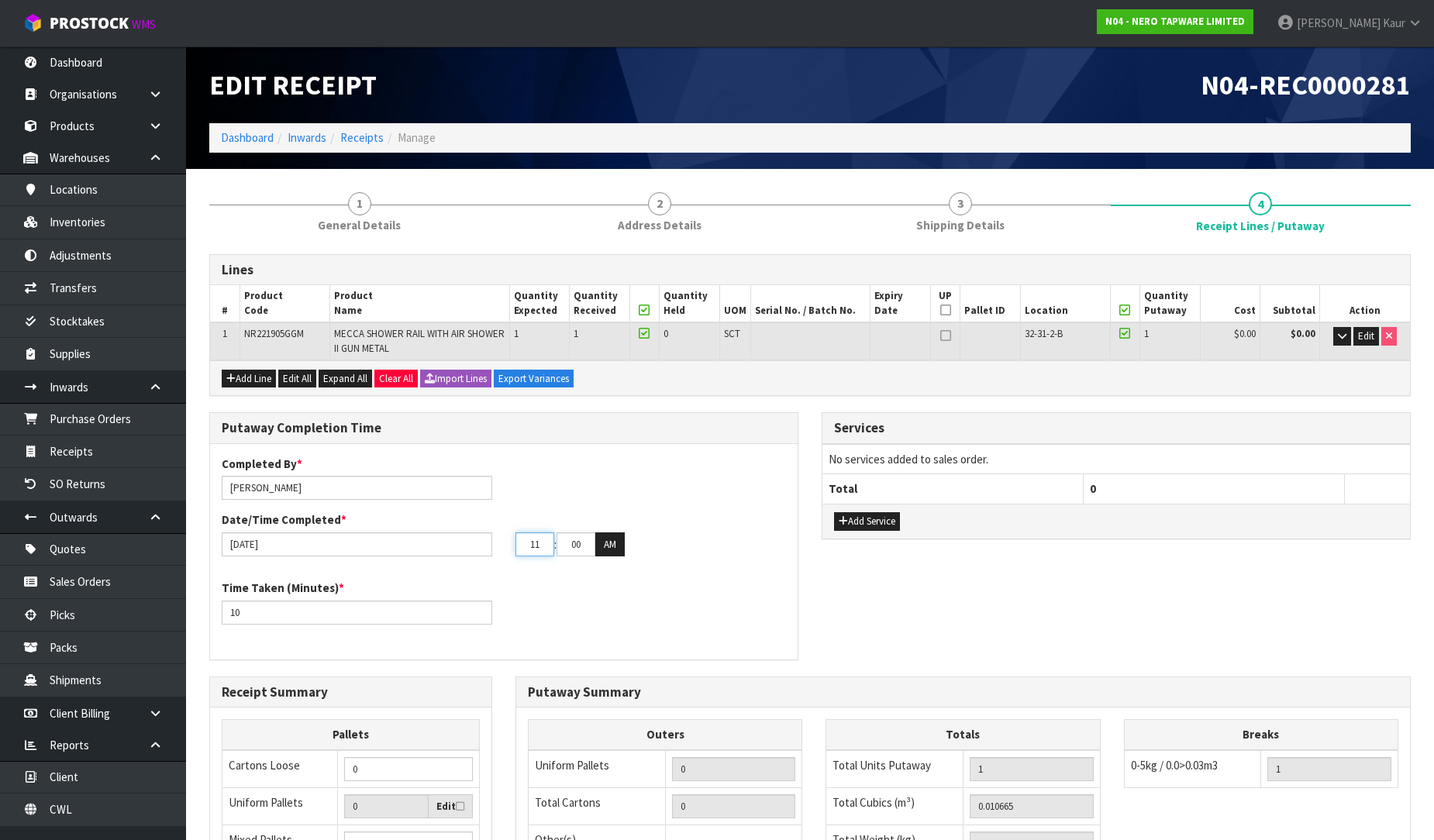
type input "11"
drag, startPoint x: 584, startPoint y: 547, endPoint x: 554, endPoint y: 547, distance: 30.0
click at [554, 547] on tr "11 : 00 : 00 AM" at bounding box center [571, 545] width 109 height 25
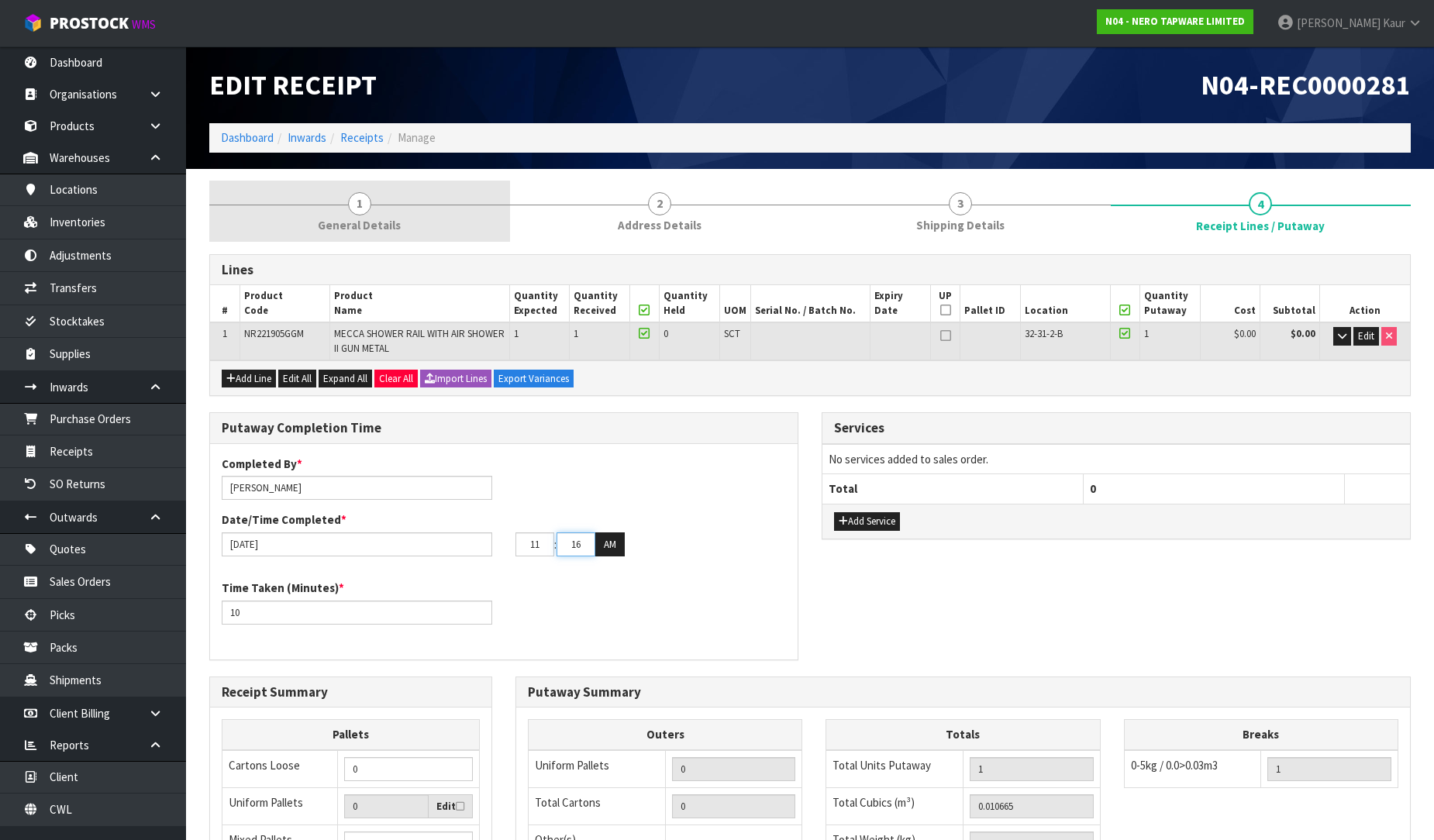
type input "16"
click at [322, 217] on span "General Details" at bounding box center [359, 225] width 83 height 16
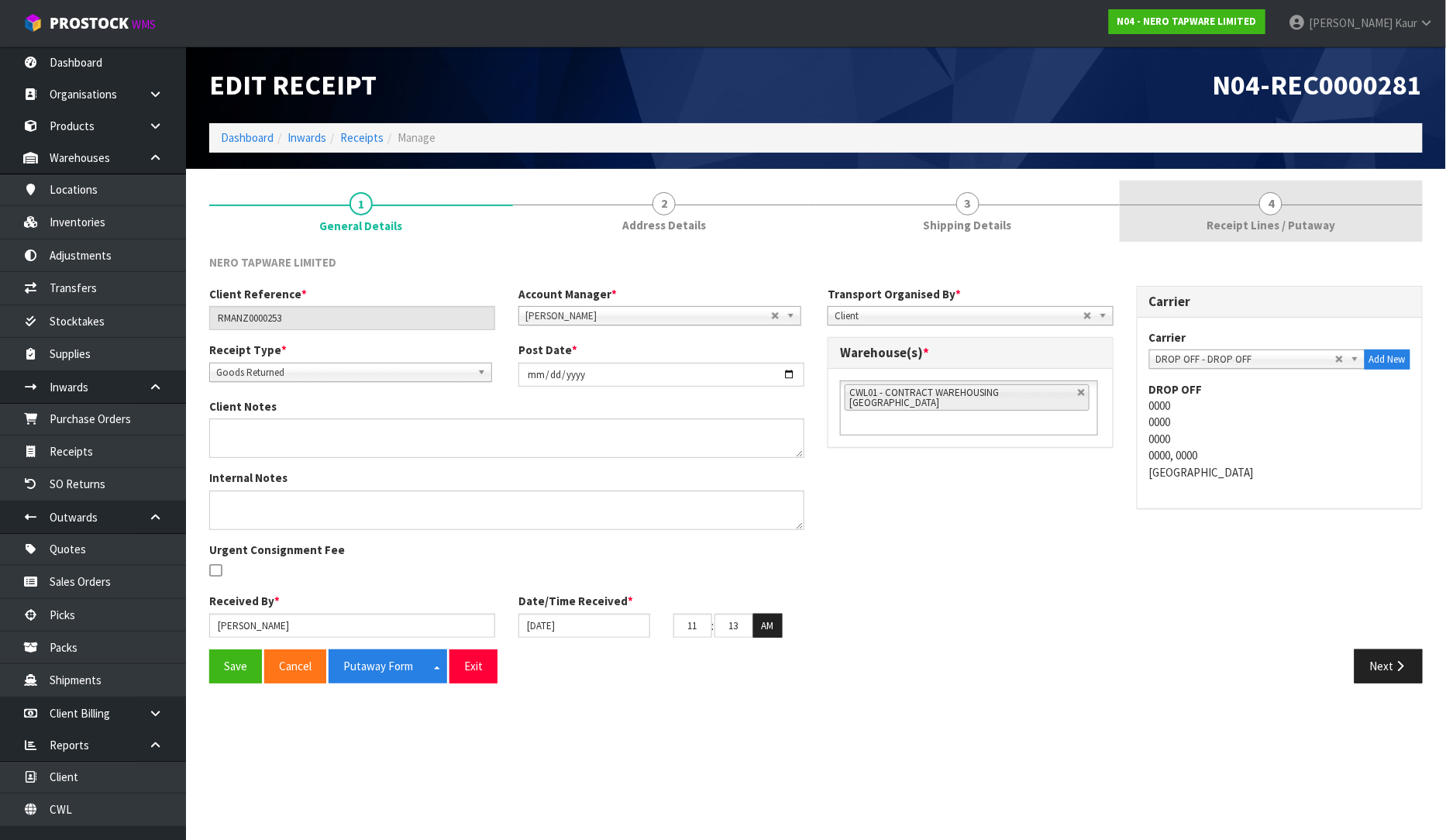
click at [1276, 223] on span "Receipt Lines / Putaway" at bounding box center [1271, 225] width 129 height 16
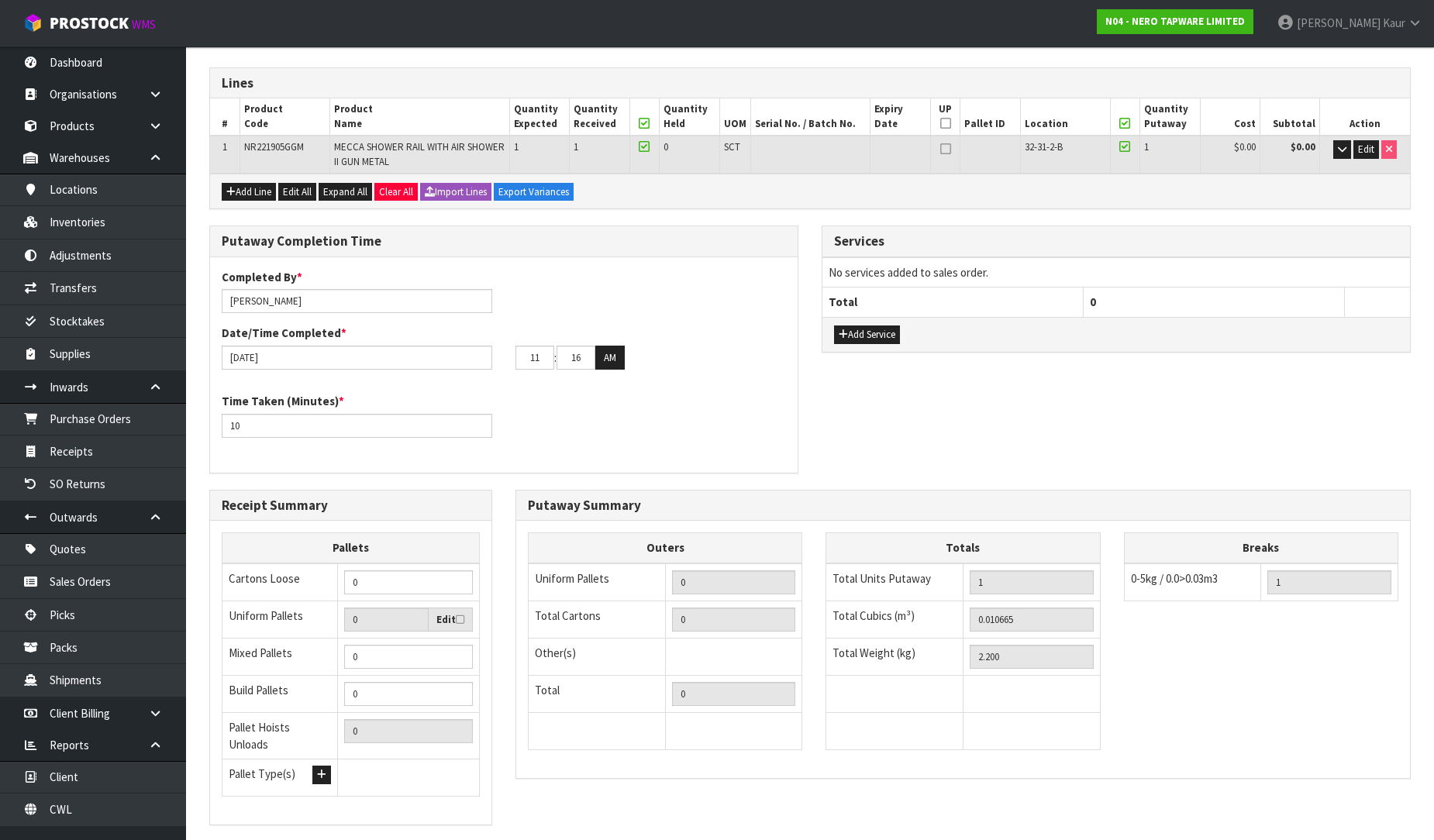
scroll to position [271, 0]
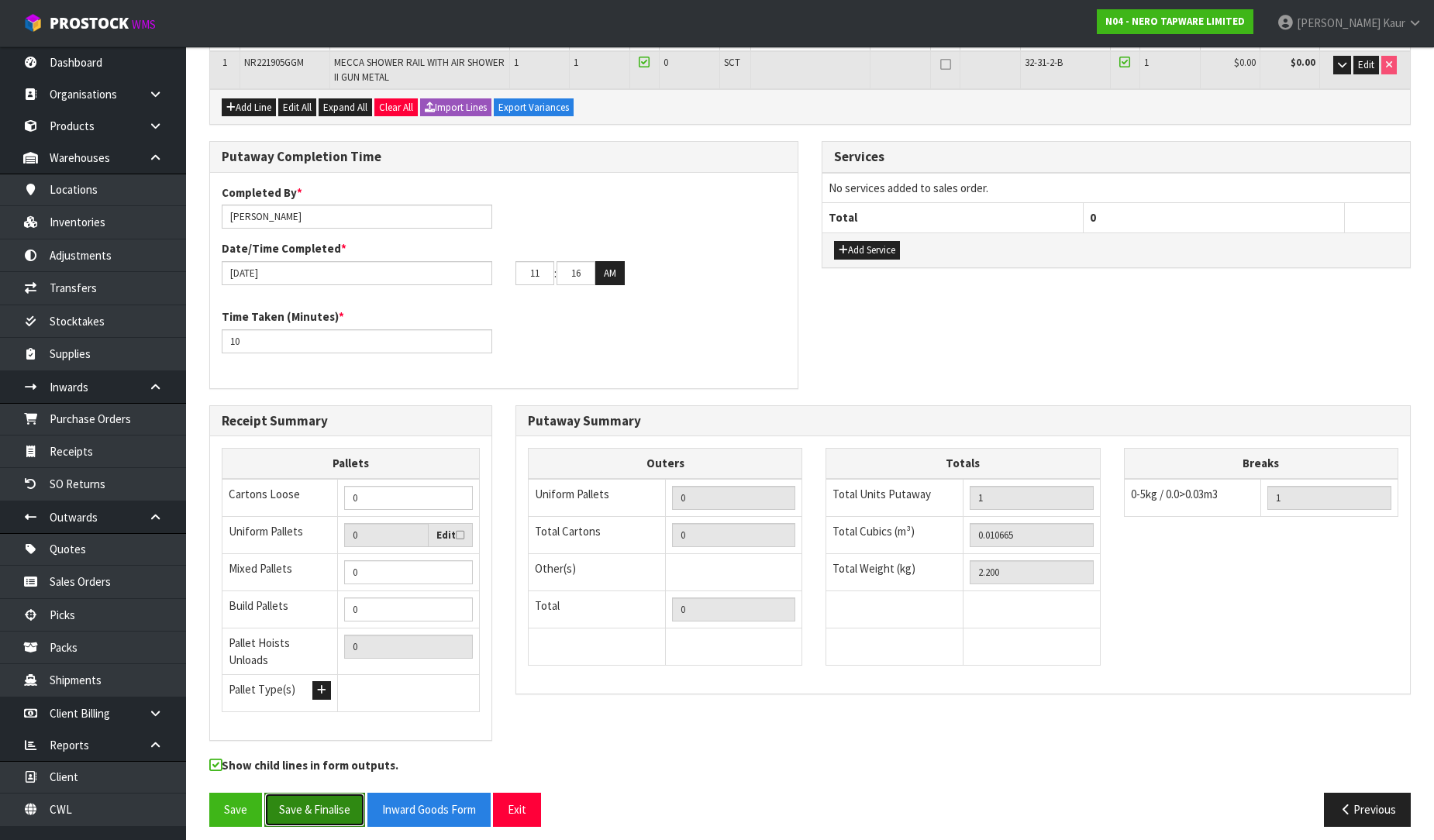
click at [315, 803] on button "Save & Finalise" at bounding box center [314, 809] width 101 height 33
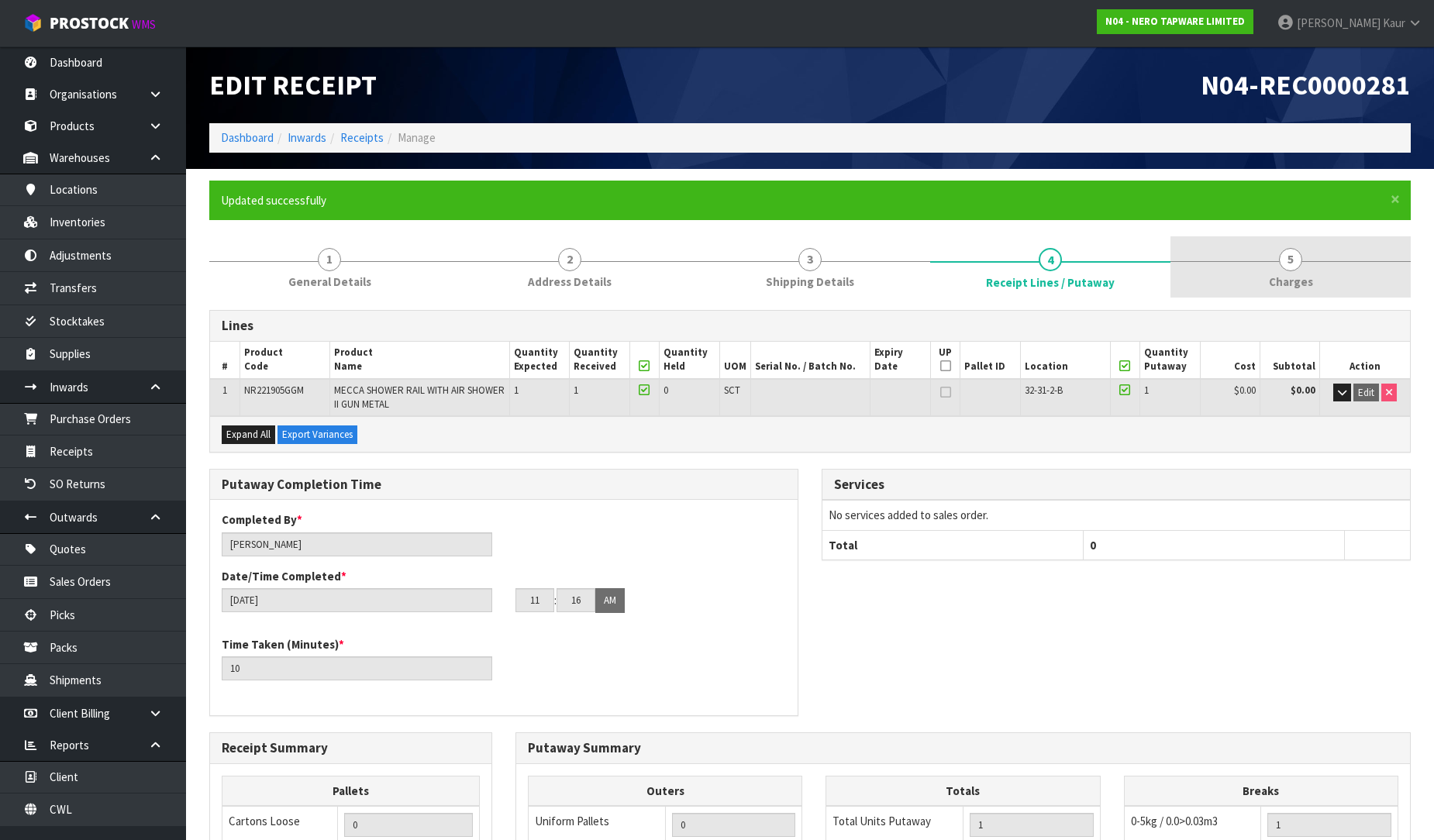
click at [1304, 276] on span "Charges" at bounding box center [1291, 282] width 44 height 16
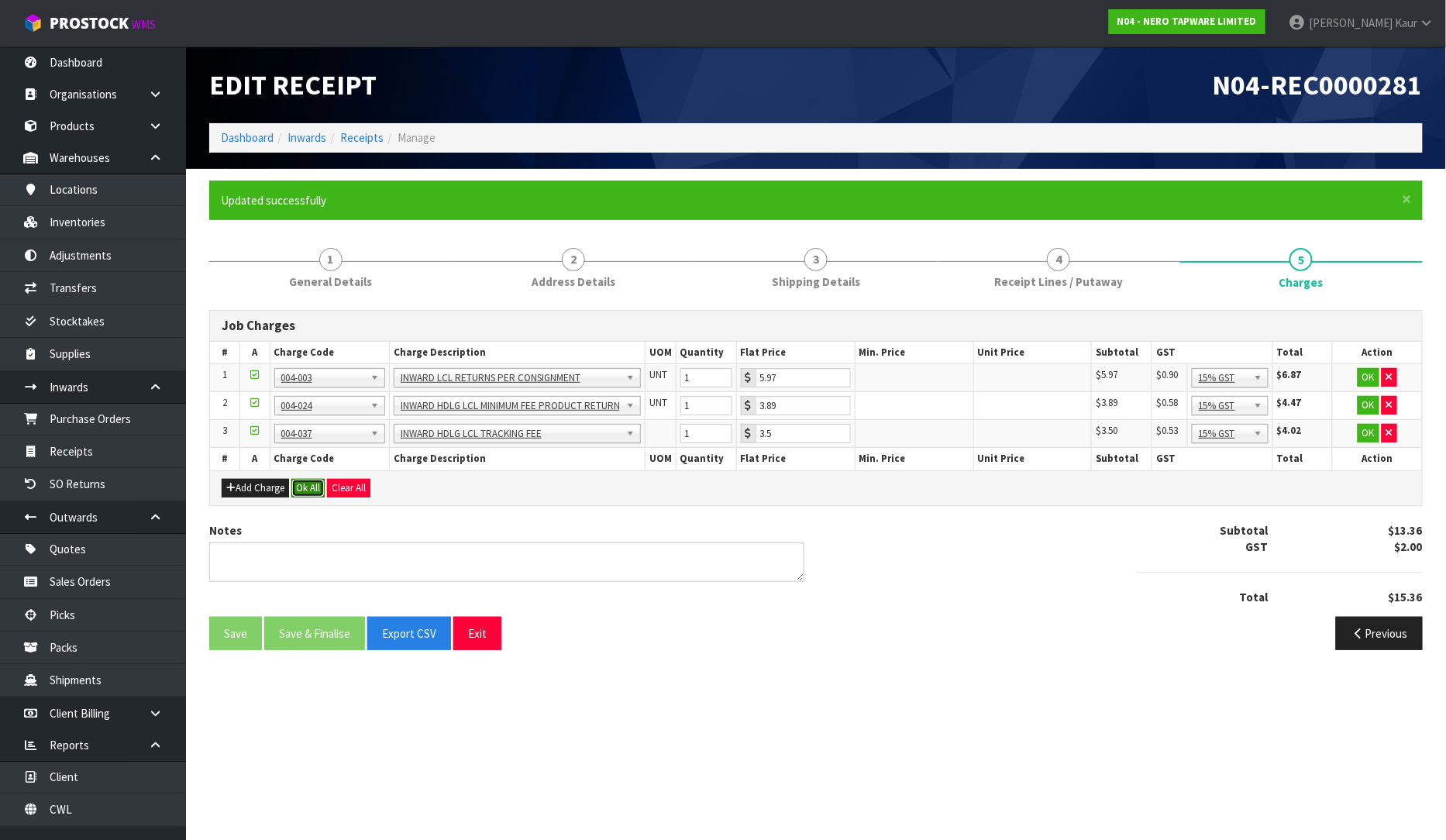
click at [312, 488] on button "Ok All" at bounding box center [307, 488] width 33 height 19
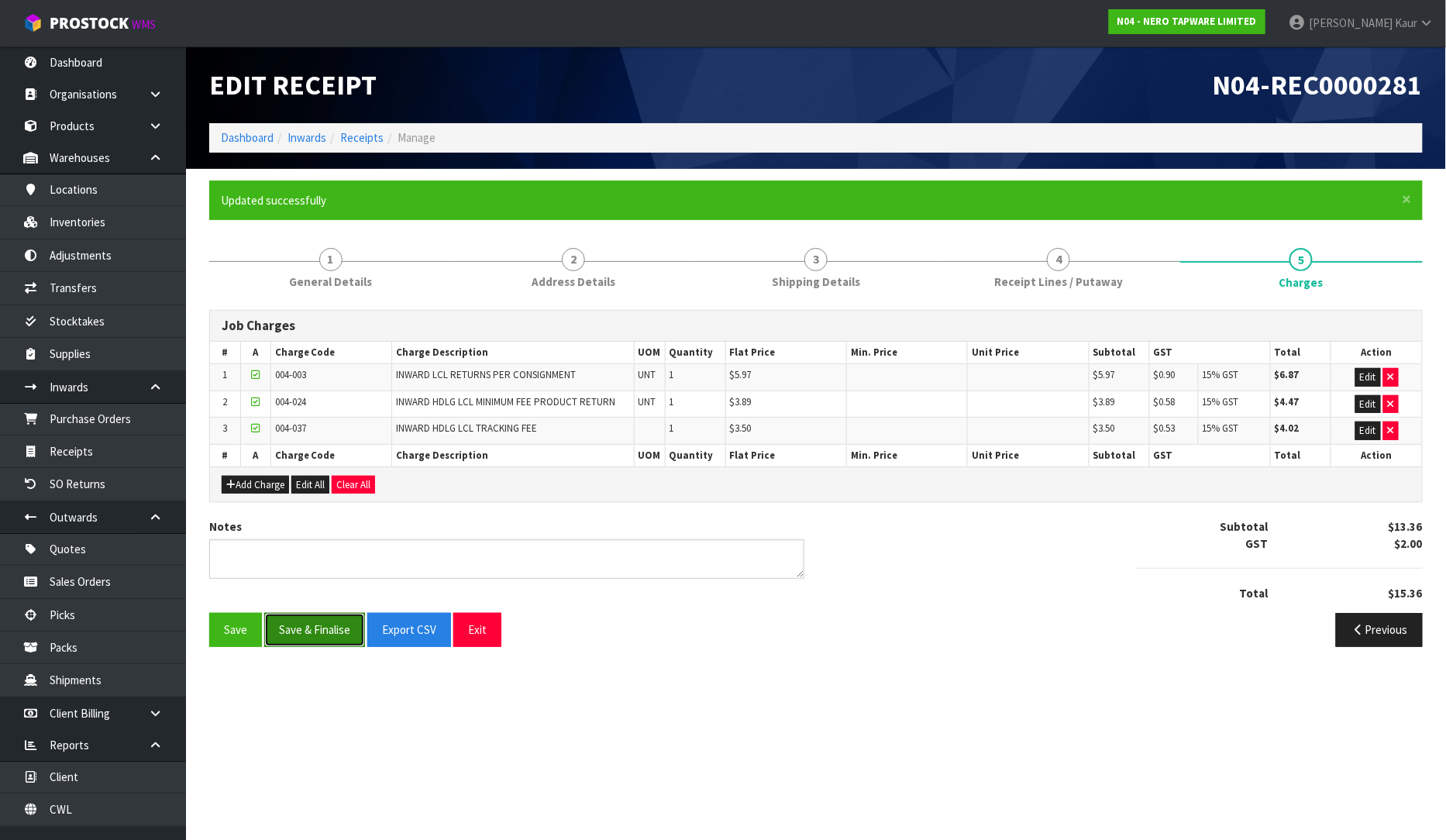
click at [304, 640] on button "Save & Finalise" at bounding box center [314, 629] width 101 height 33
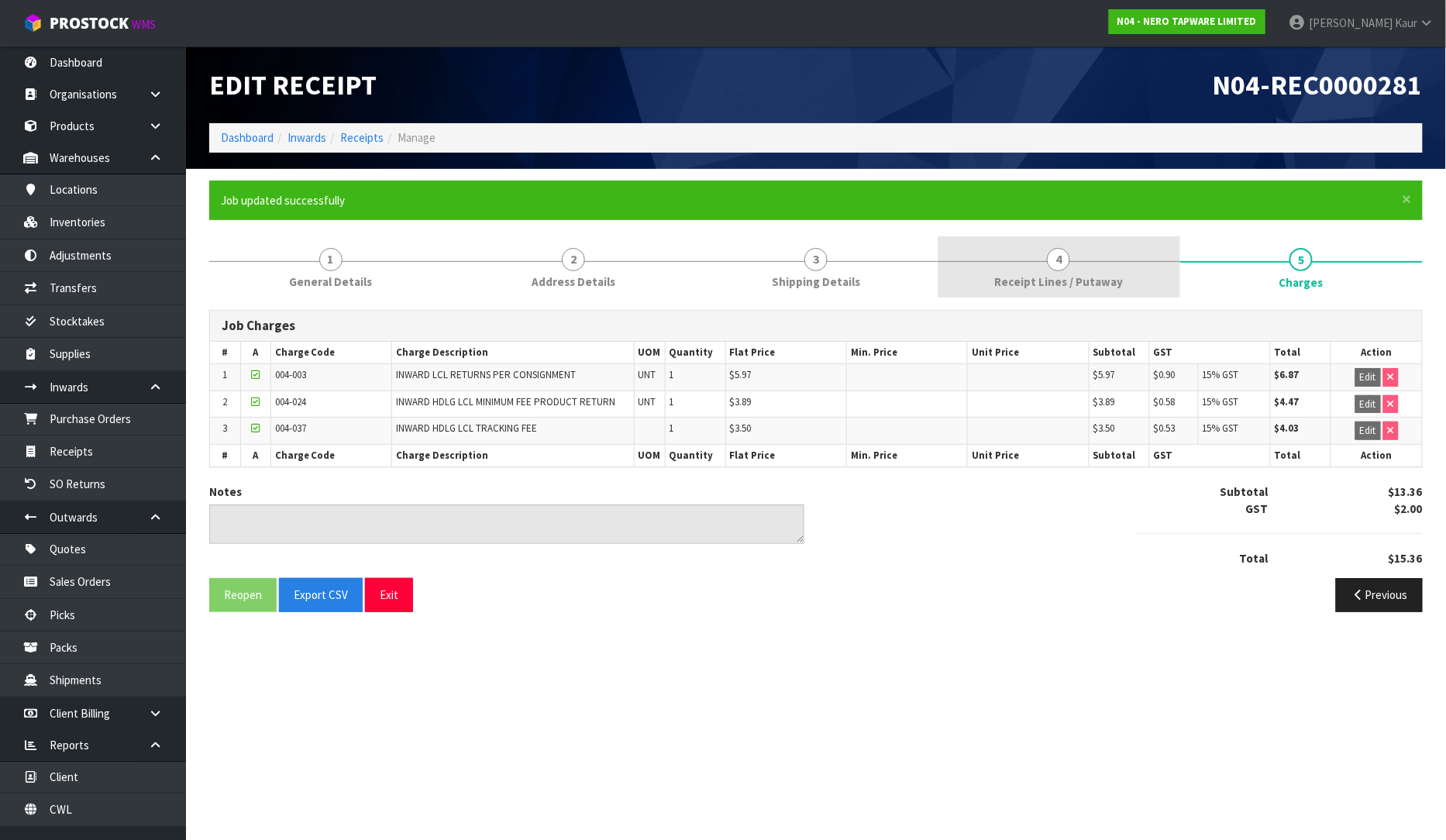
click at [969, 282] on link "4 Receipt Lines / Putaway" at bounding box center [1058, 267] width 242 height 61
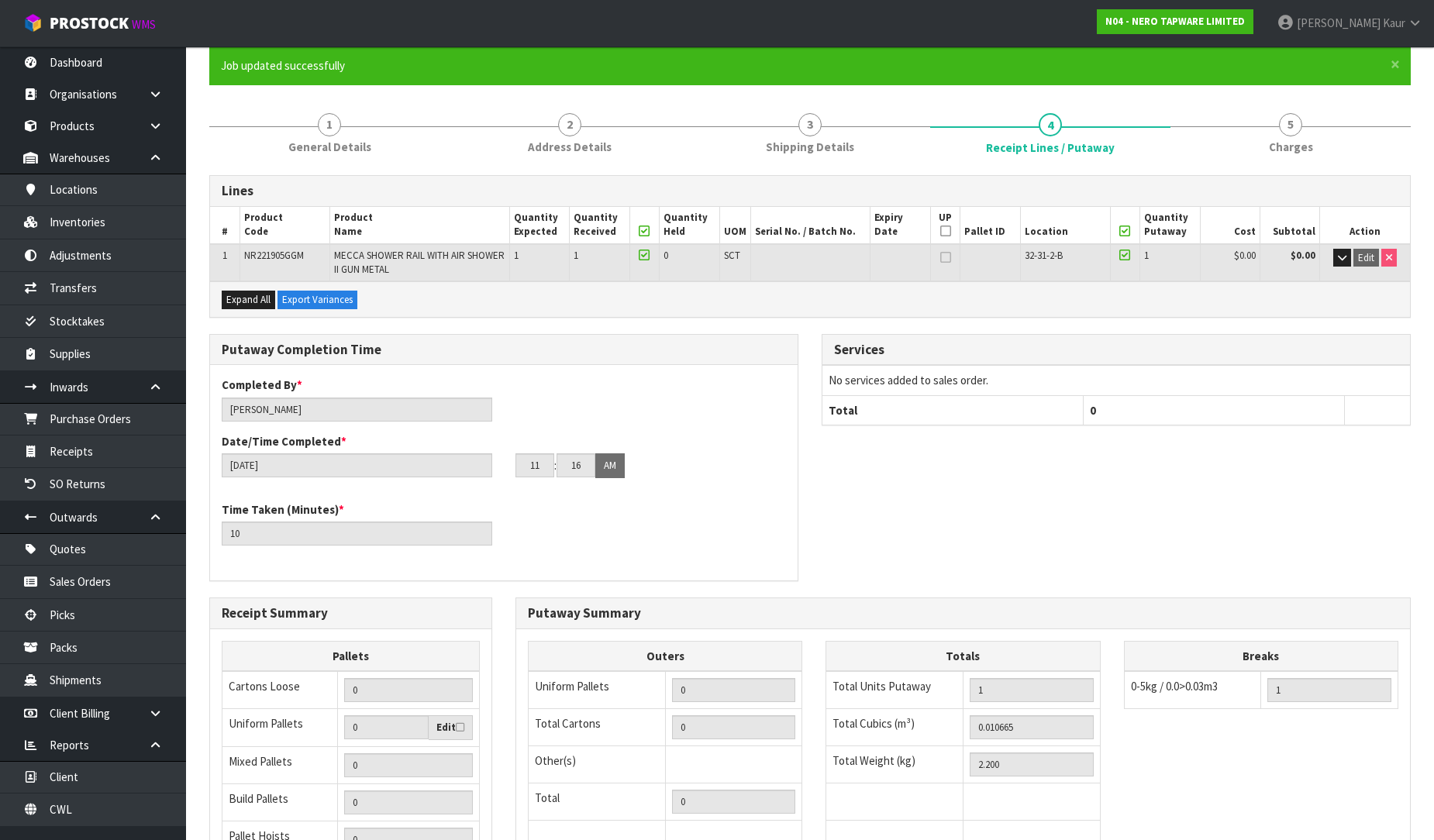
scroll to position [327, 0]
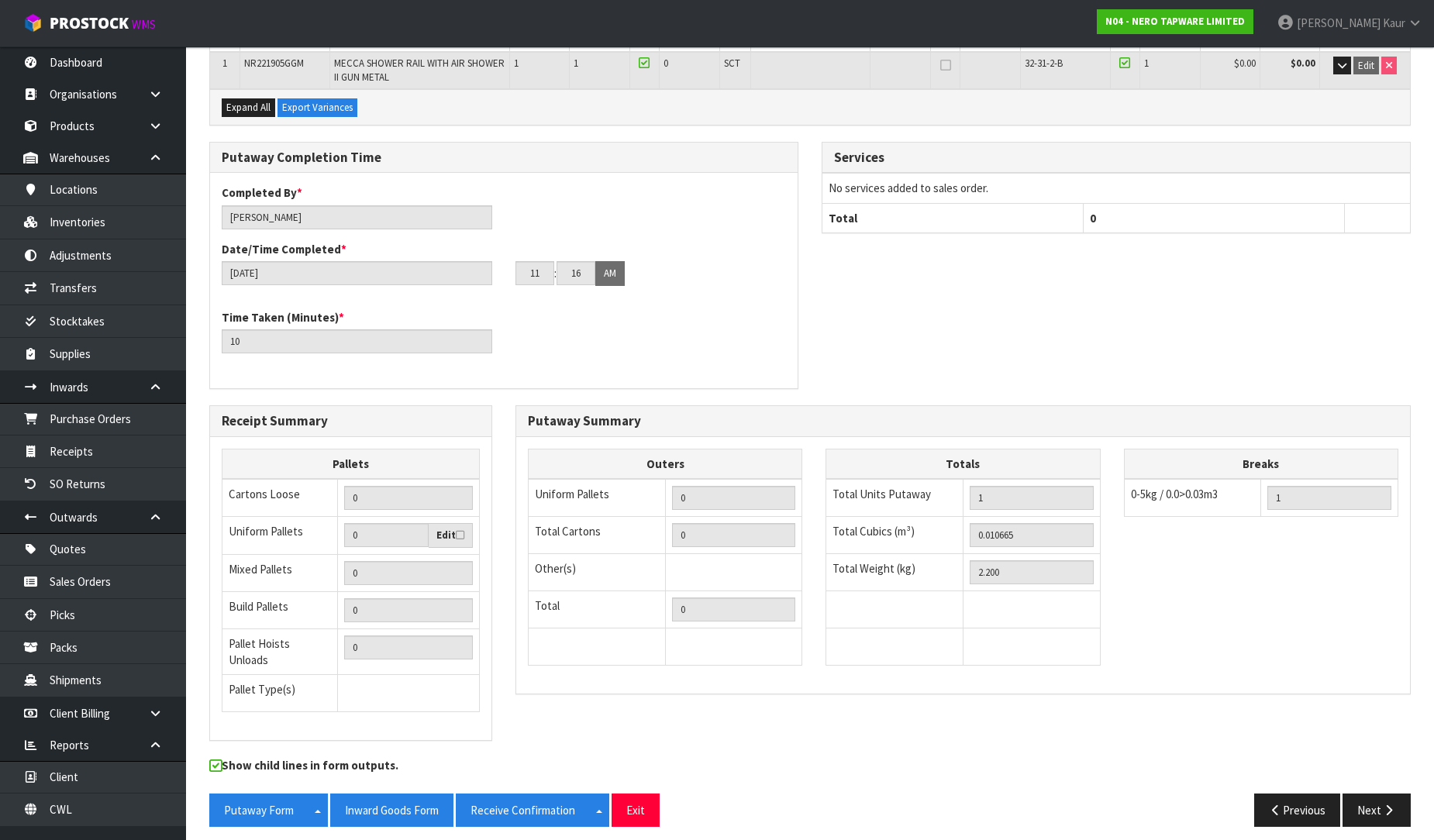
click at [370, 817] on div "Putaway Form Split button! CSV FORMAT Inward Goods Form Receive Confirmation Sp…" at bounding box center [810, 816] width 1225 height 45
click at [401, 799] on button "Inward Goods Form" at bounding box center [391, 809] width 123 height 33
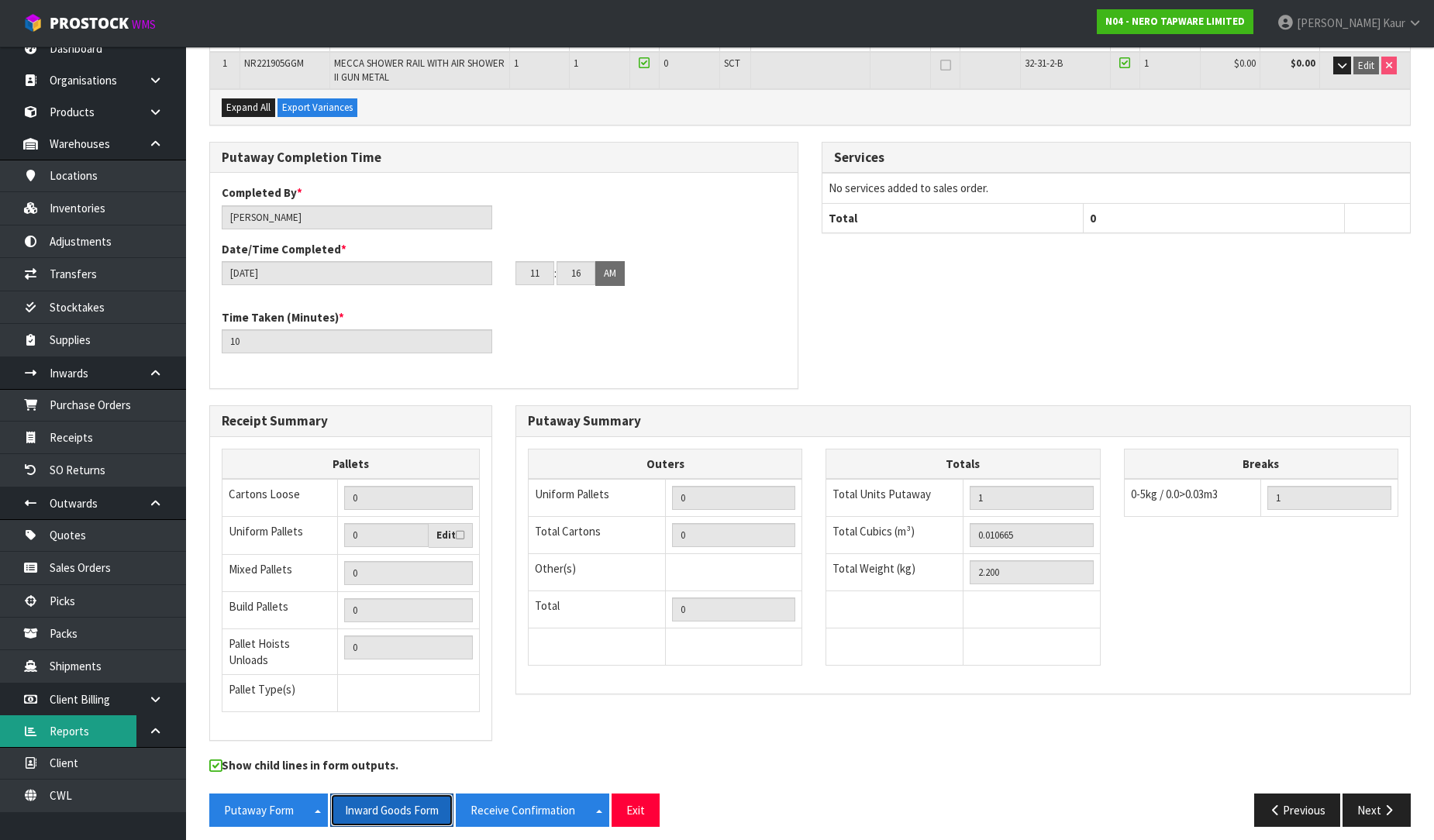
scroll to position [19, 0]
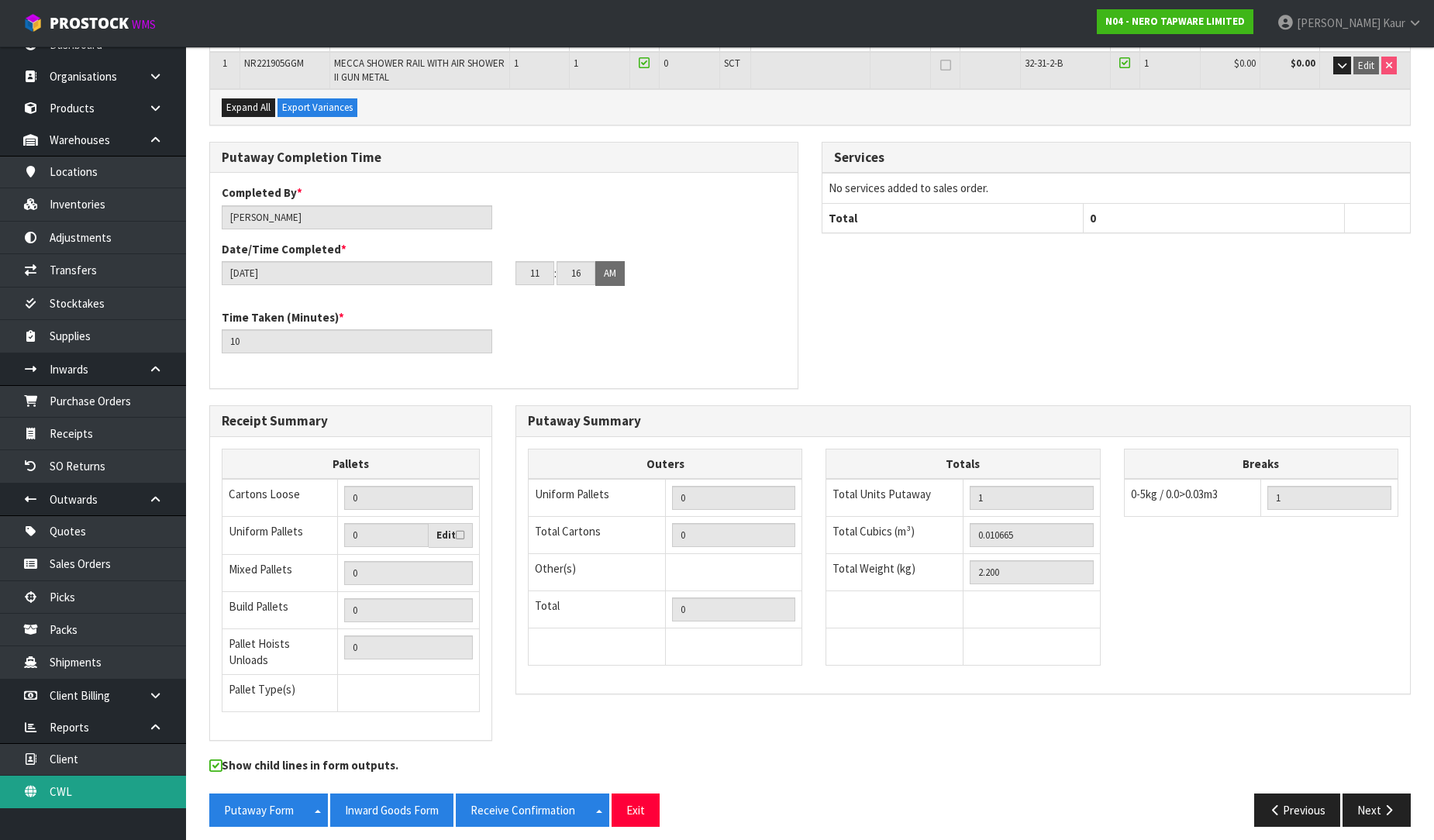
click at [76, 797] on link "CWL" at bounding box center [93, 791] width 186 height 31
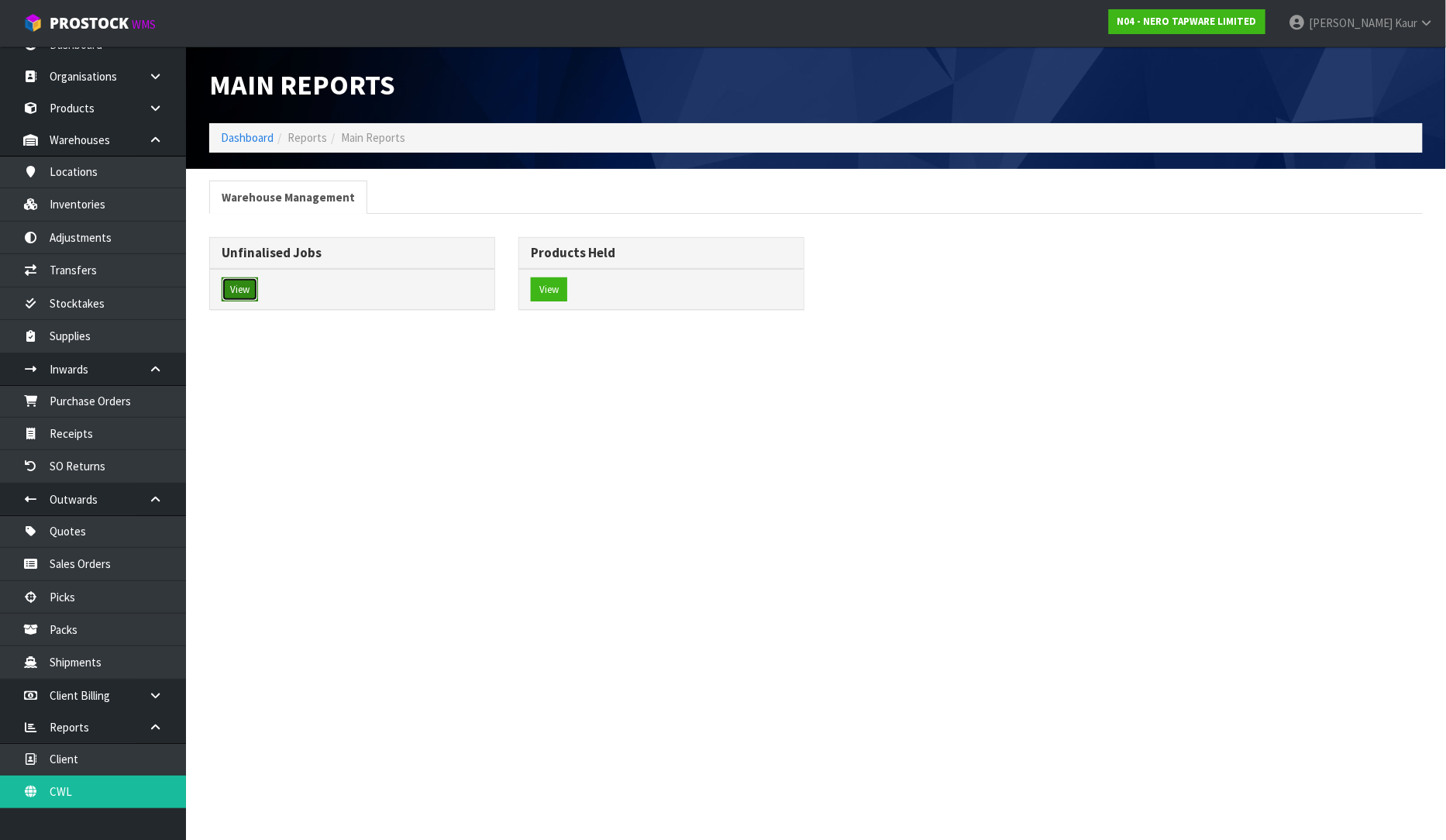
click at [237, 293] on button "View" at bounding box center [239, 290] width 36 height 25
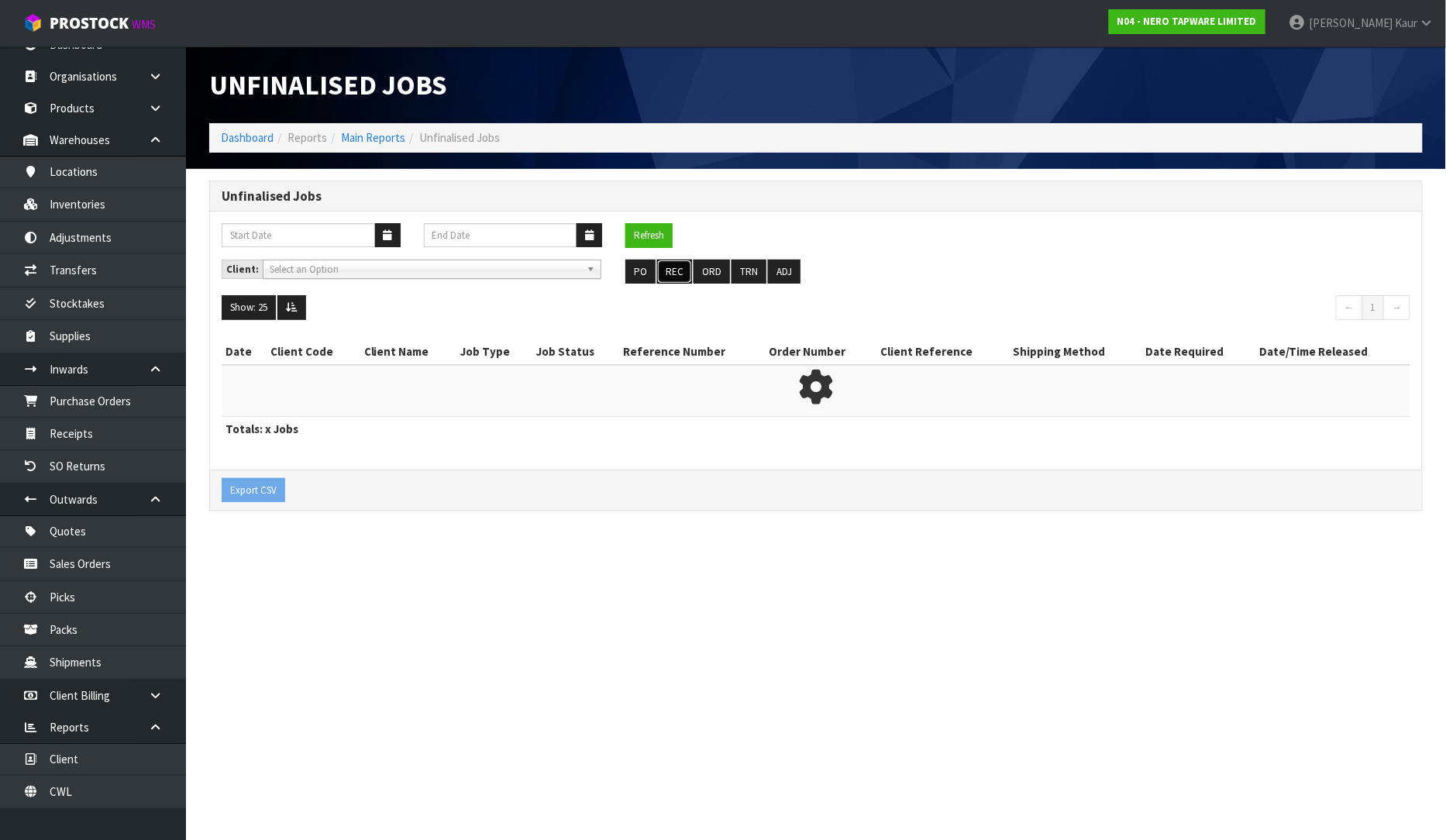
click at [678, 273] on button "REC" at bounding box center [674, 272] width 35 height 25
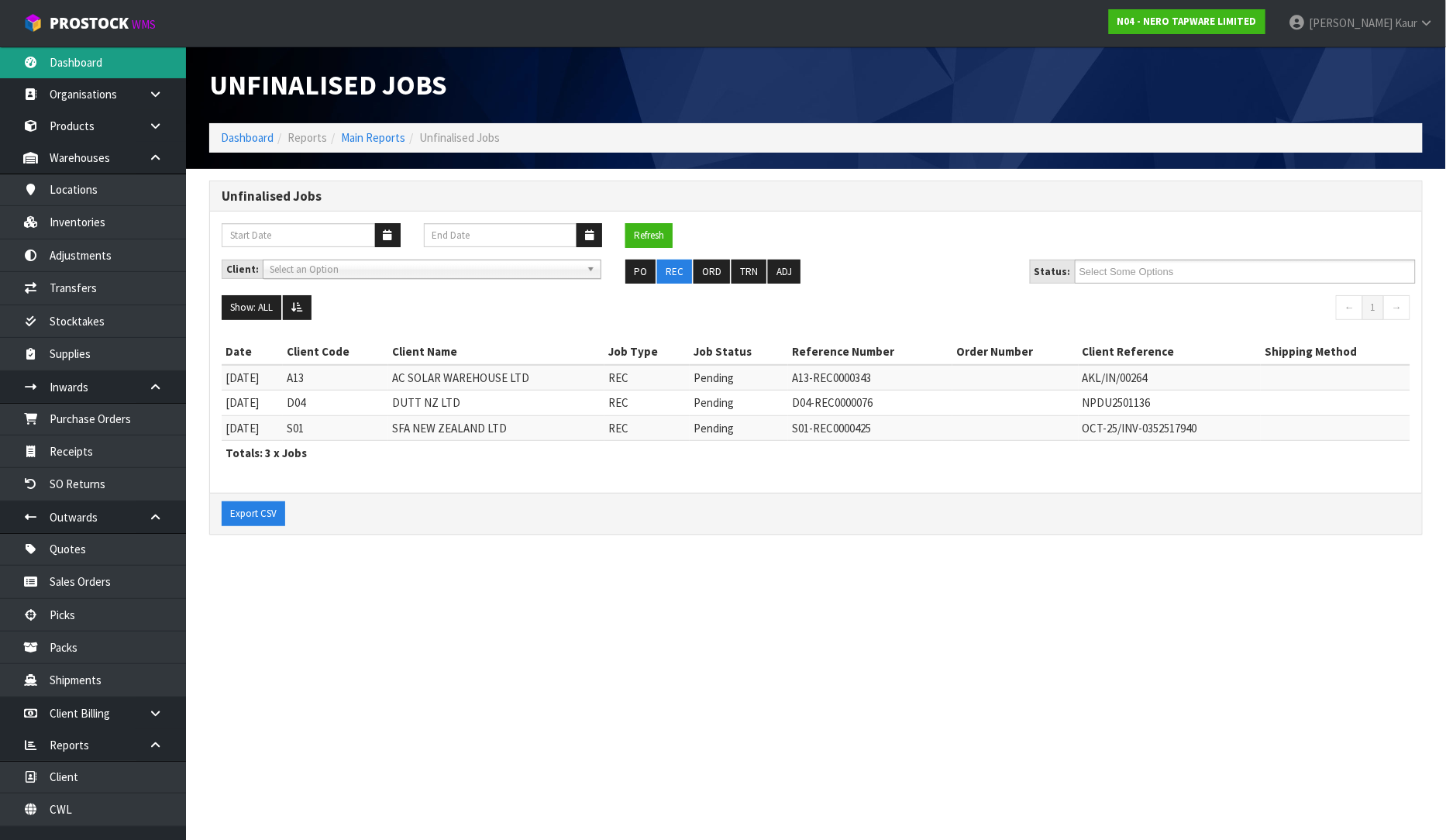
click at [101, 66] on link "Dashboard" at bounding box center [93, 62] width 186 height 31
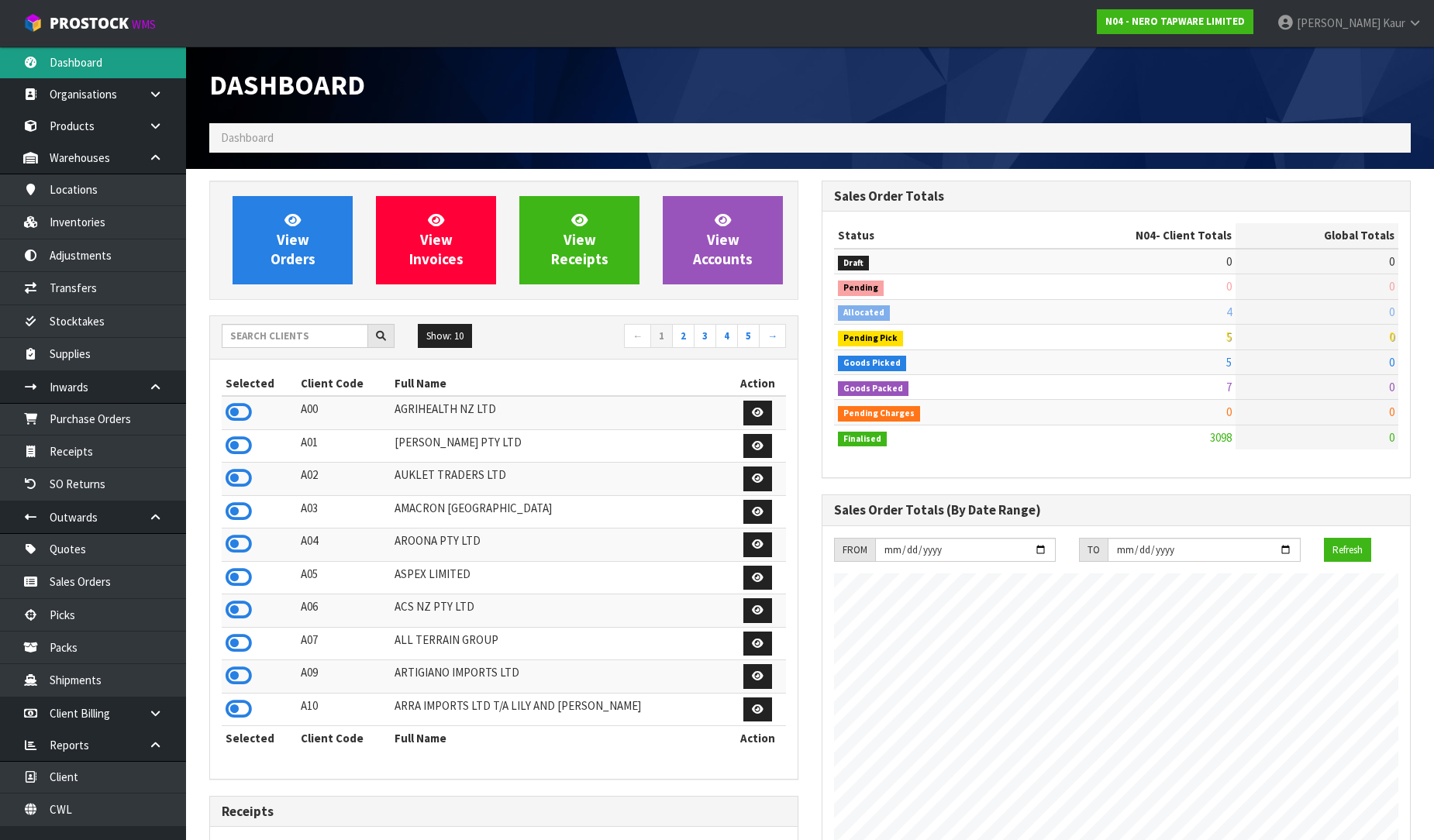
scroll to position [1208, 612]
click at [278, 329] on input "text" at bounding box center [295, 336] width 146 height 24
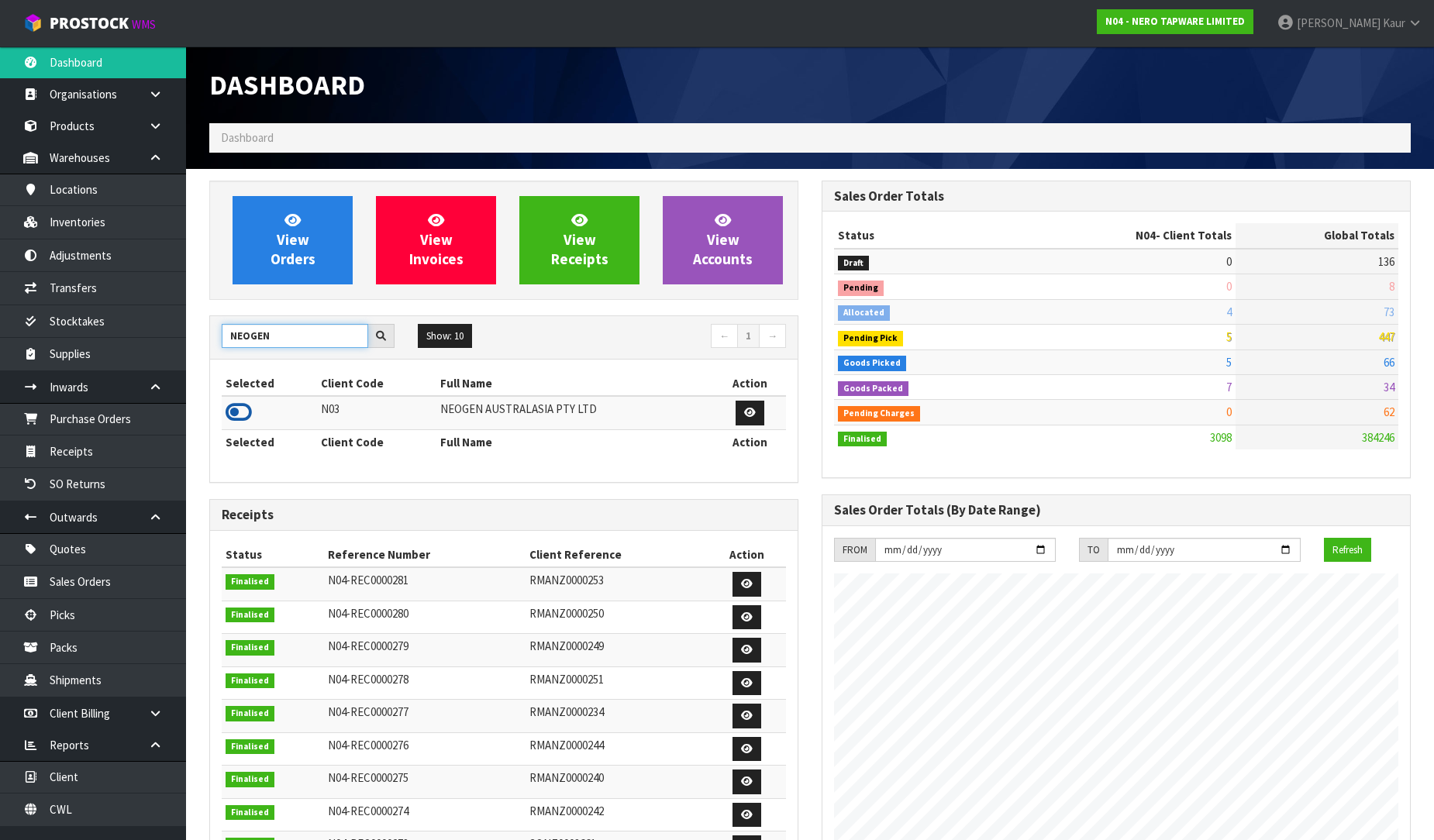
type input "NEOGEN"
click at [245, 420] on icon at bounding box center [238, 412] width 27 height 23
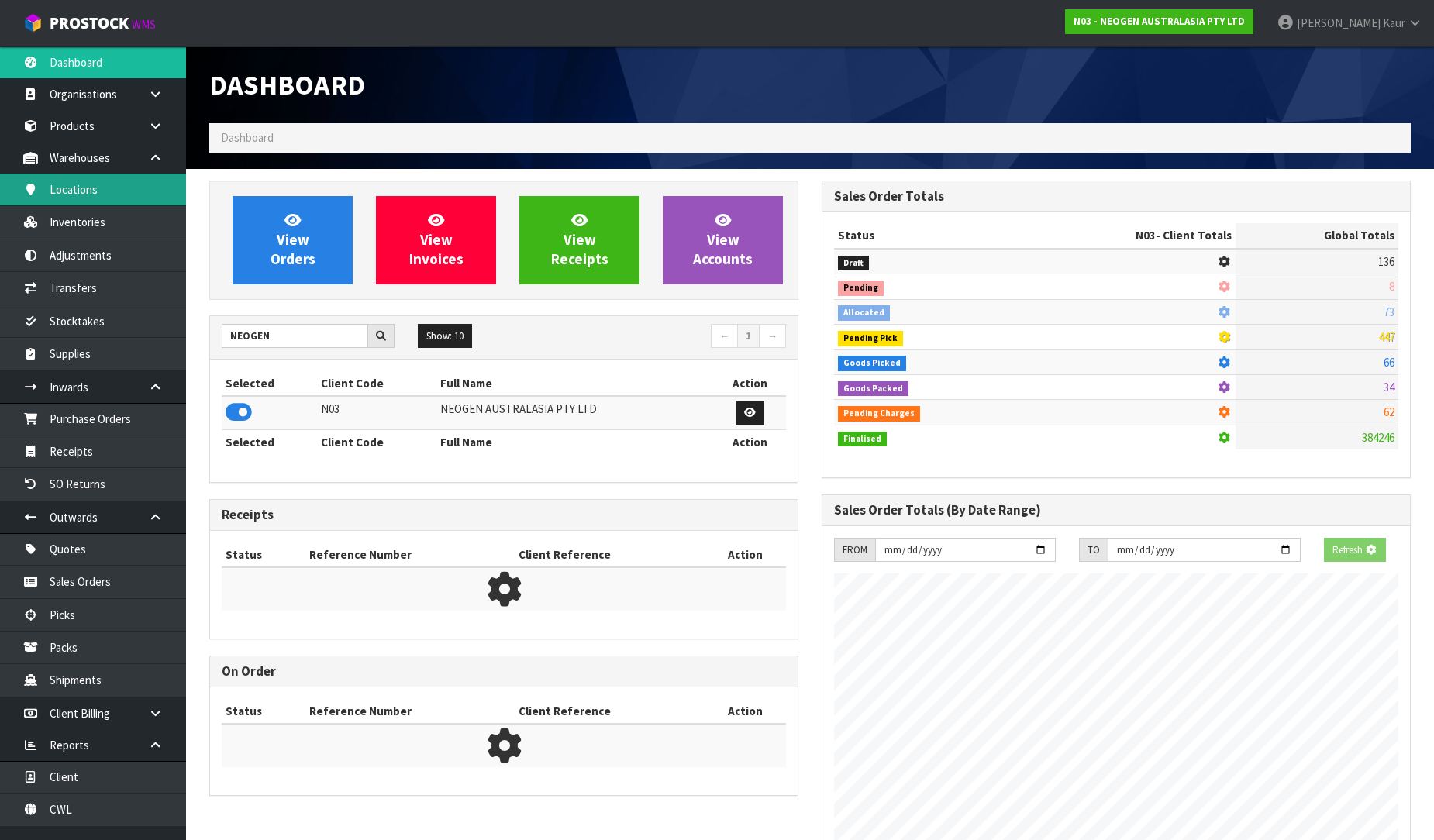
scroll to position [1174, 612]
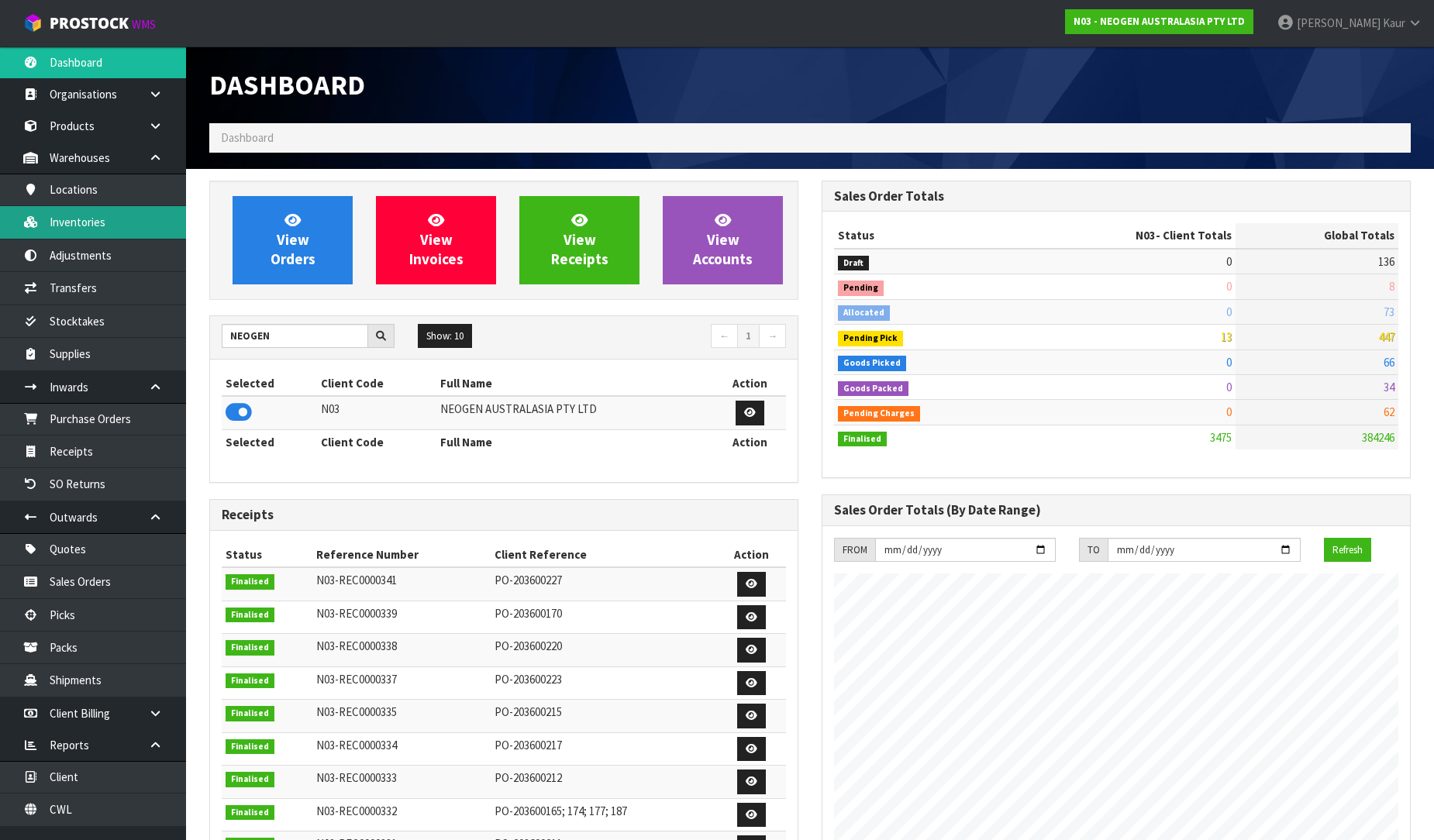
click at [114, 230] on link "Inventories" at bounding box center [93, 221] width 186 height 31
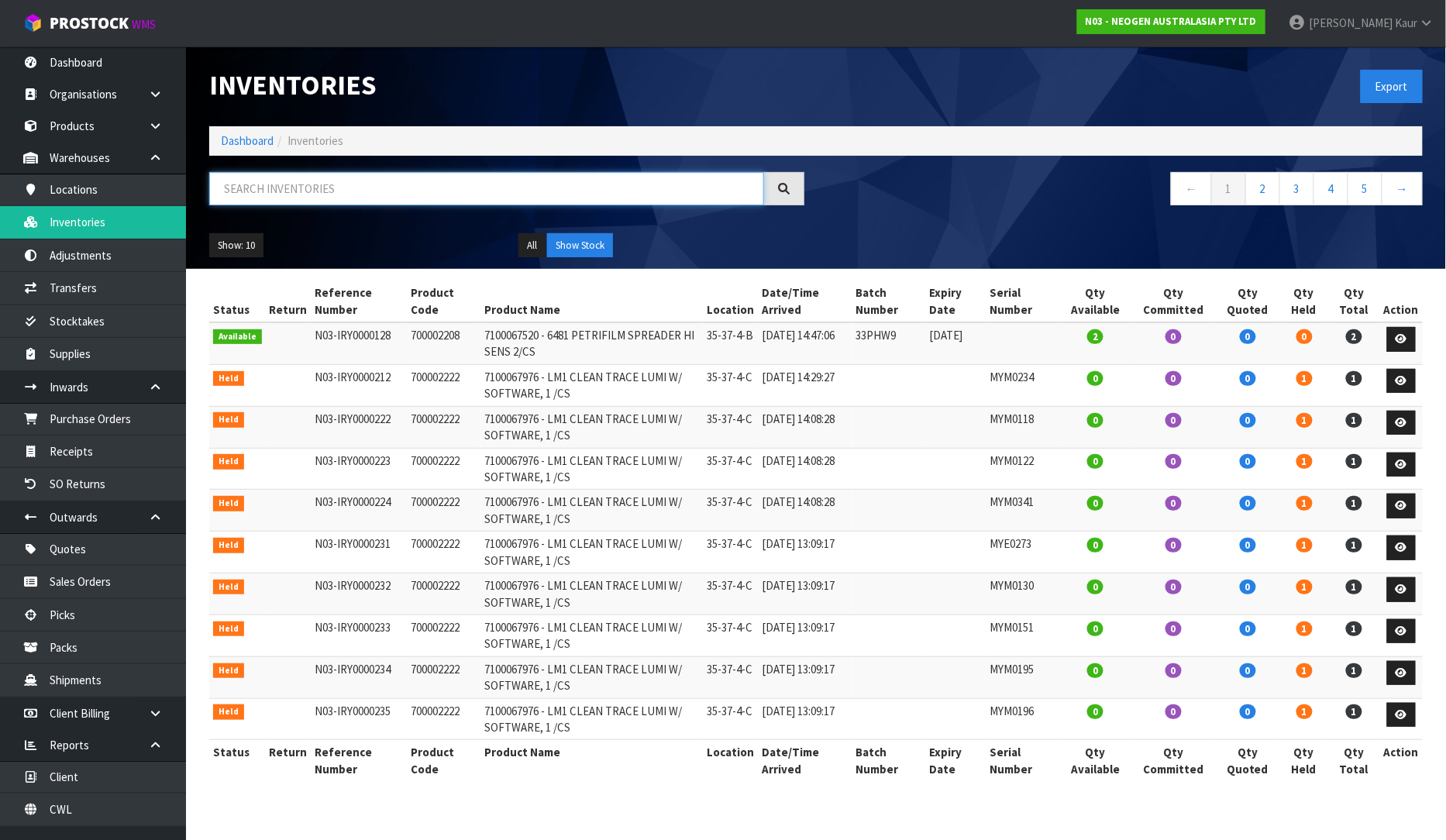
click at [303, 177] on input "text" at bounding box center [487, 188] width 555 height 33
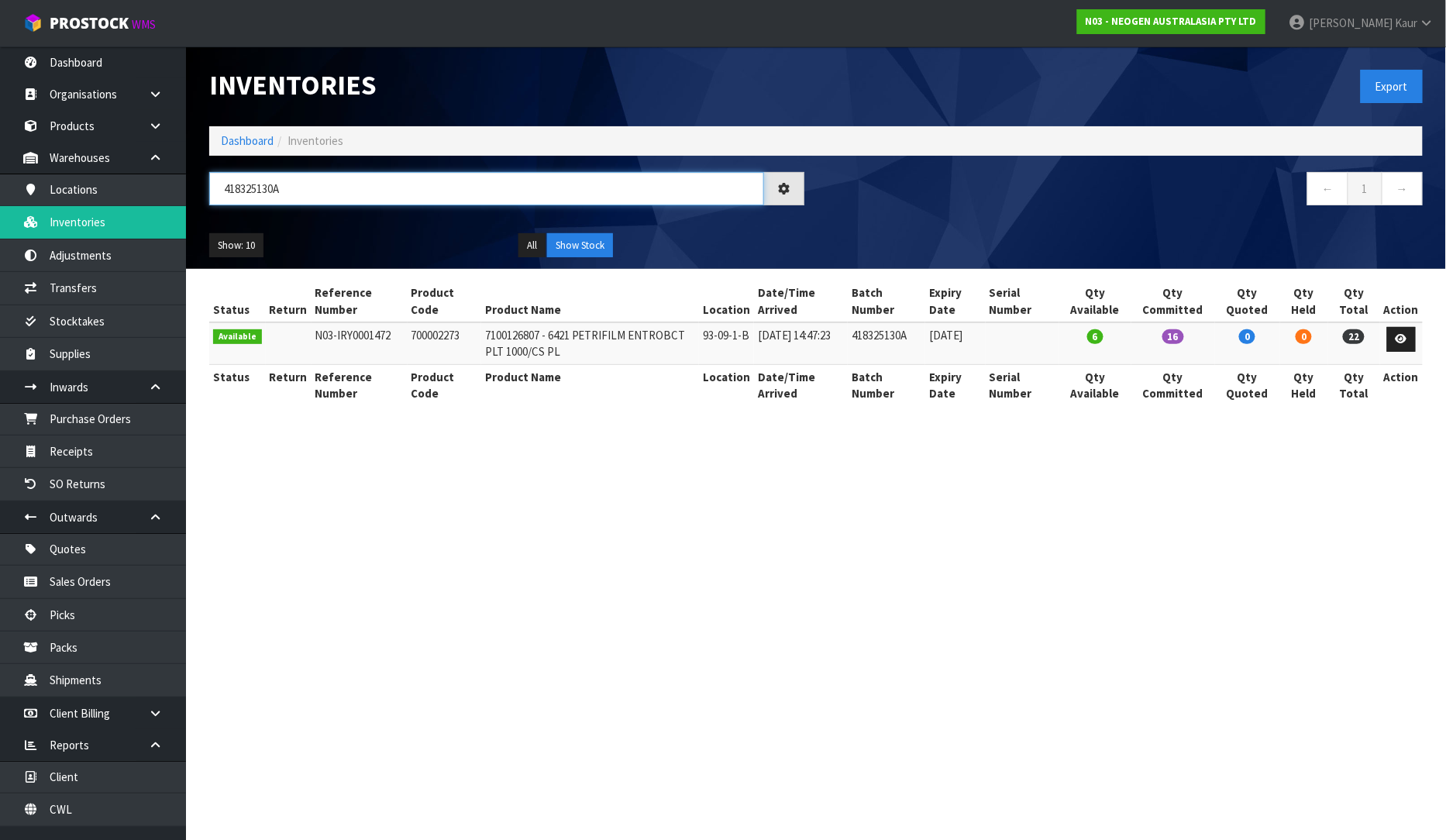
type input "418325130A"
drag, startPoint x: 305, startPoint y: 183, endPoint x: 82, endPoint y: 190, distance: 223.1
click at [82, 190] on body "Toggle navigation ProStock WMS N03 - NEOGEN AUSTRALASIA PTY LTD Prabhneet Kaur …" at bounding box center [723, 420] width 1446 height 840
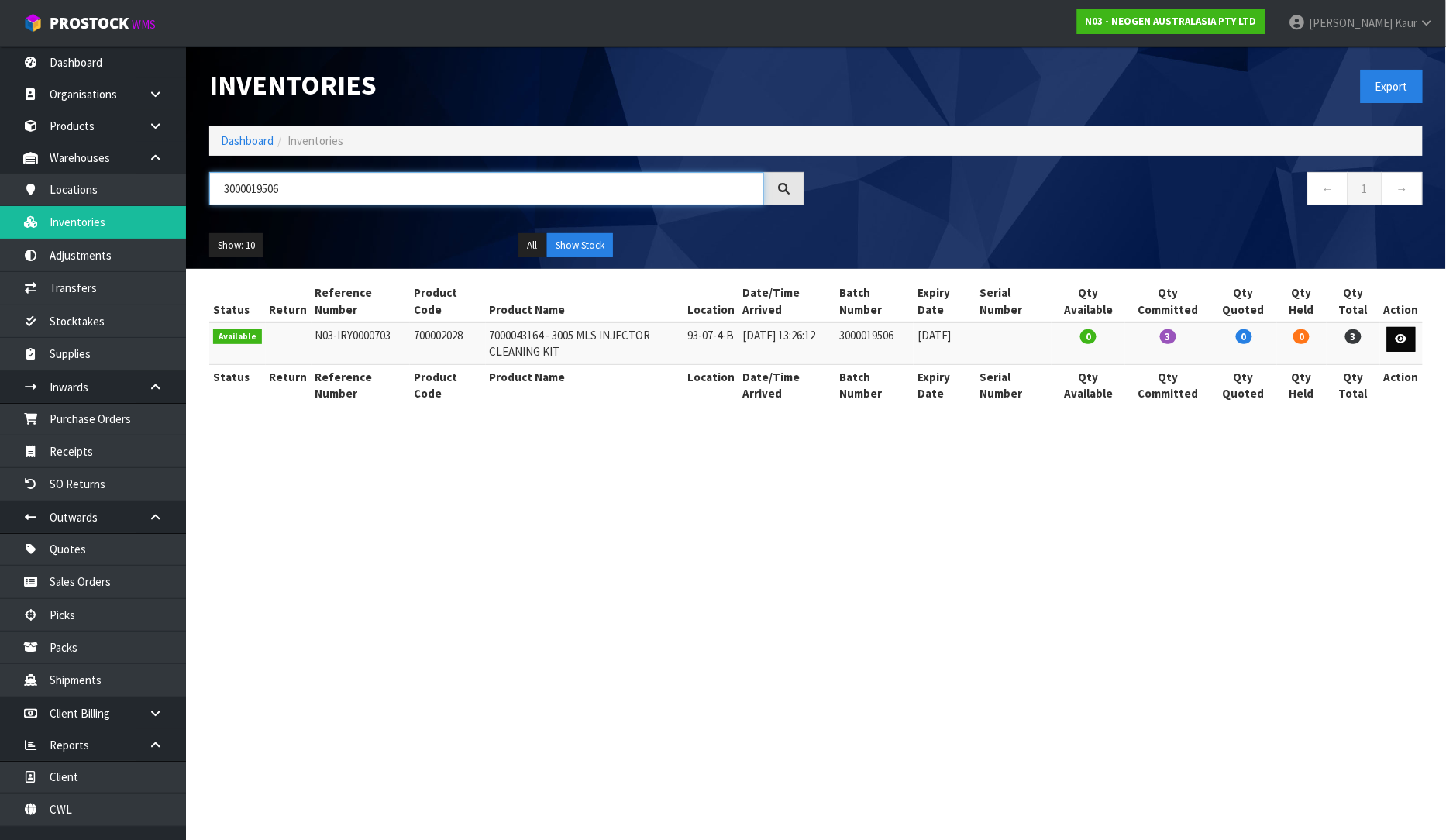
type input "3000019506"
click at [1405, 338] on icon at bounding box center [1402, 339] width 11 height 10
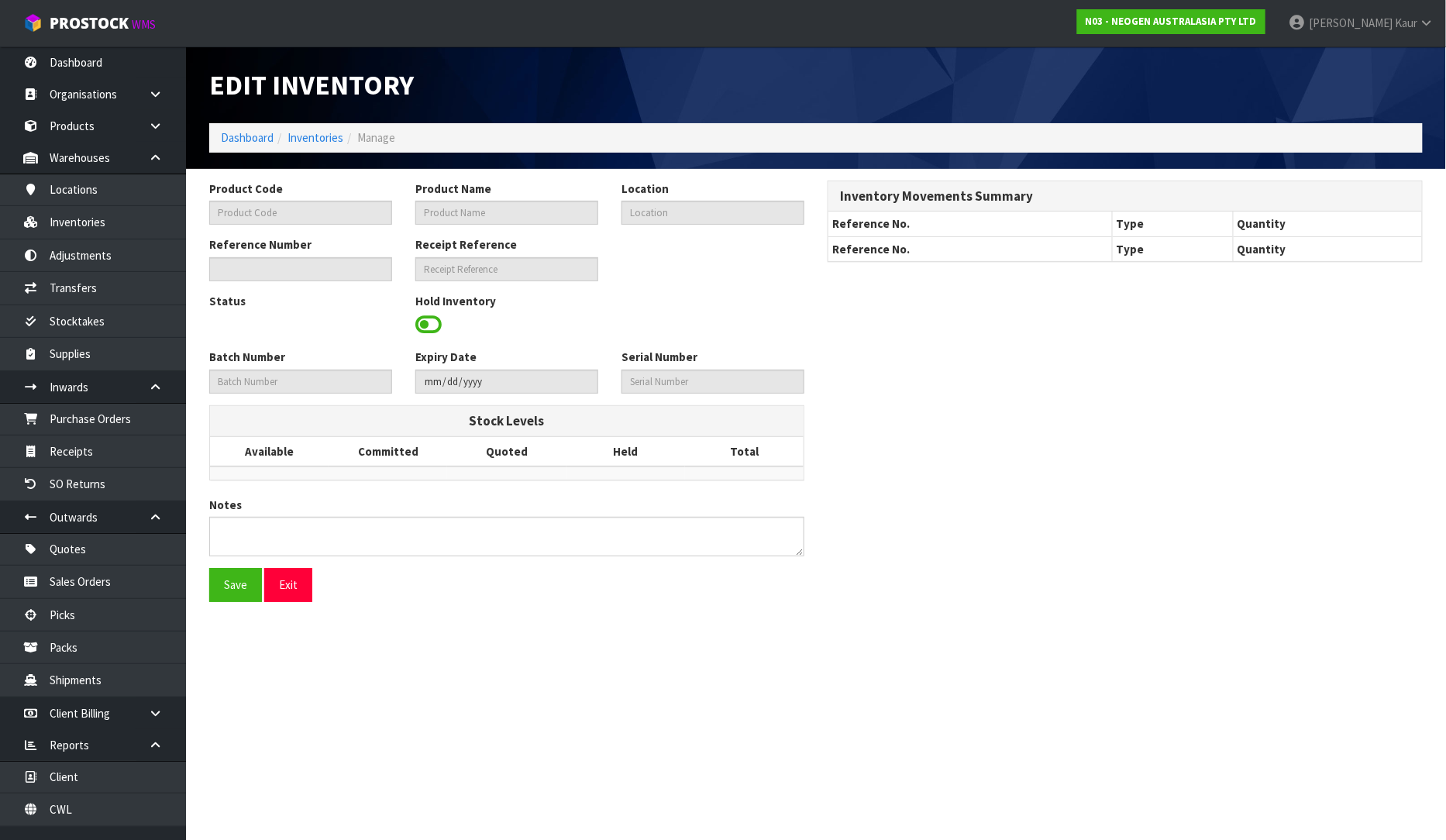
type input "700002028"
type input "7000043164 - 3005 MLS INJECTOR CLEANING KIT"
type input "93-07-4-B"
type input "N03-IRY0000703"
type input "N03-REC0000158"
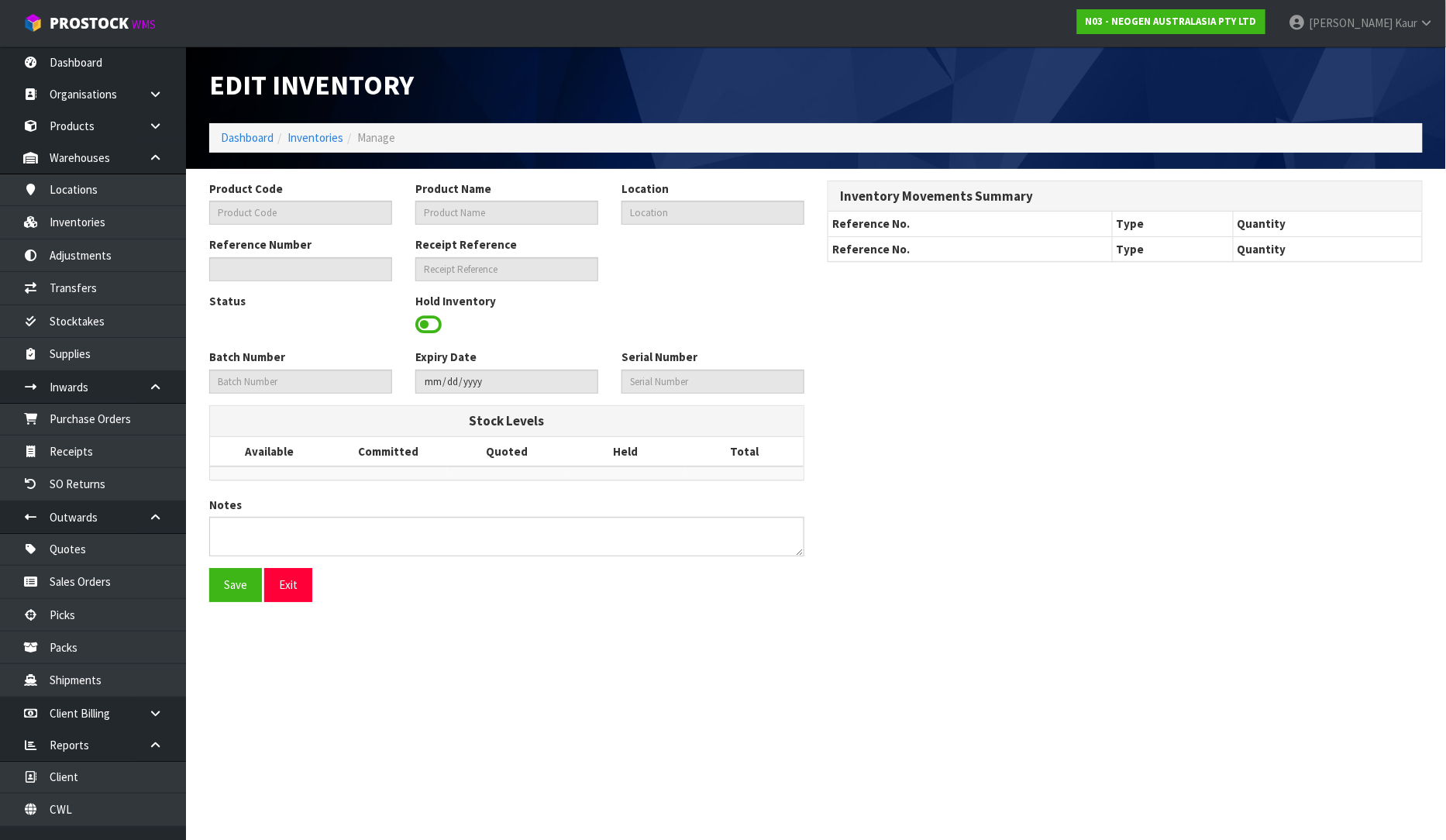
type input "3000019506"
type input "2026-07-03"
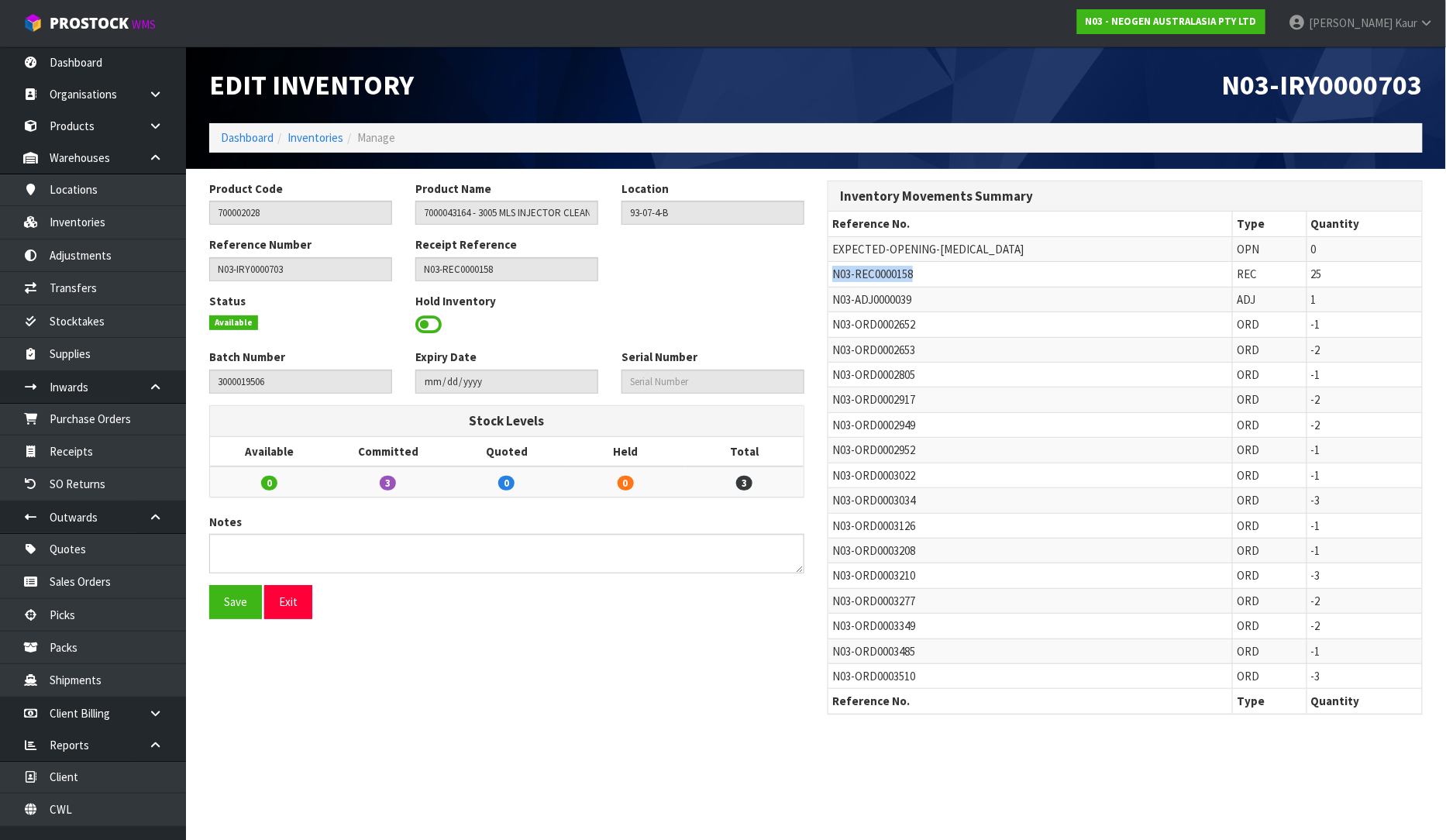
drag, startPoint x: 923, startPoint y: 277, endPoint x: 828, endPoint y: 276, distance: 95.0
click at [829, 276] on td "N03-REC0000158" at bounding box center [1031, 274] width 405 height 25
copy span "N03-REC0000158"
click at [103, 454] on link "Receipts" at bounding box center [93, 451] width 186 height 31
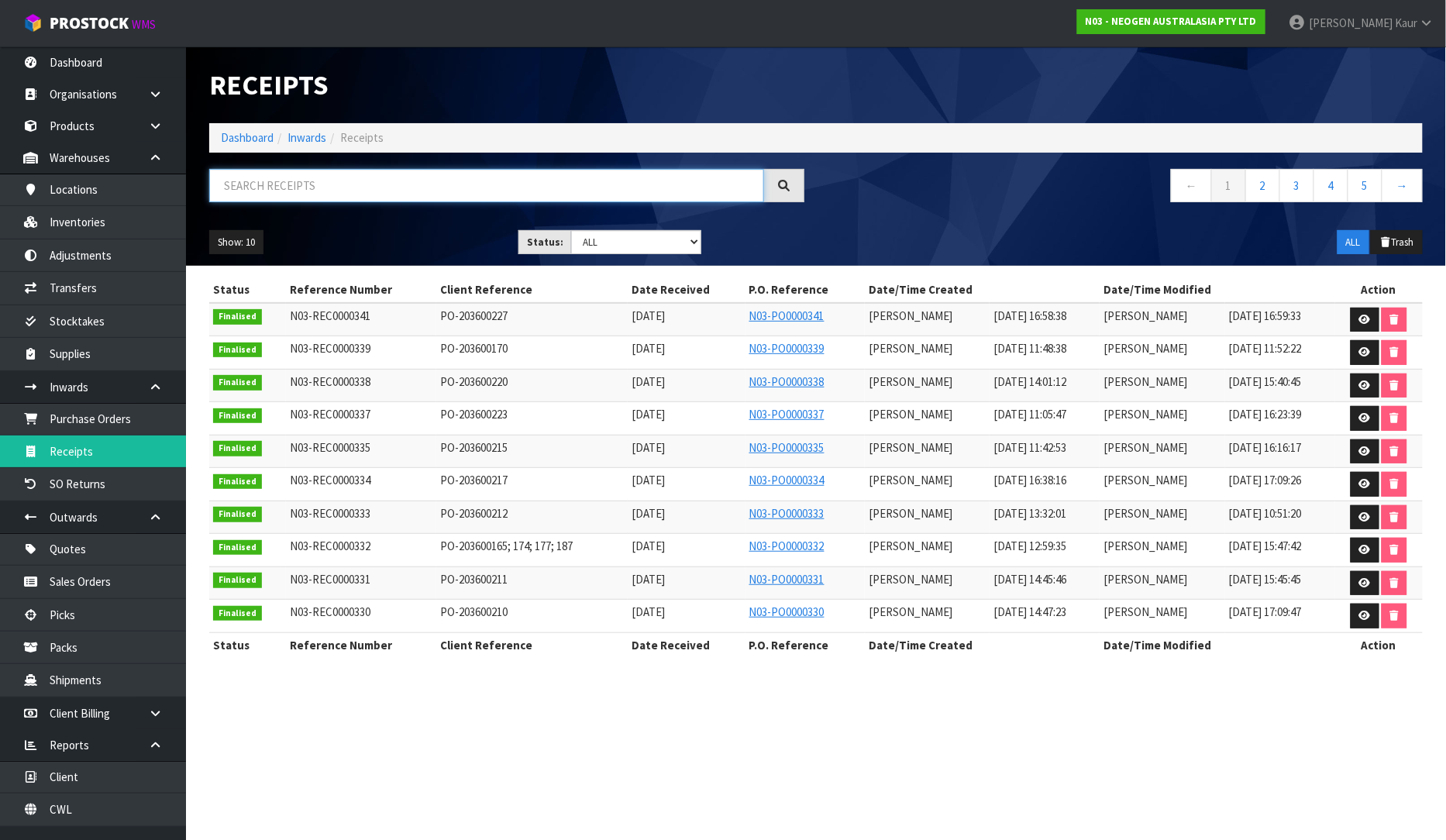
click at [310, 191] on input "text" at bounding box center [487, 185] width 555 height 33
paste input "N03-REC0000158"
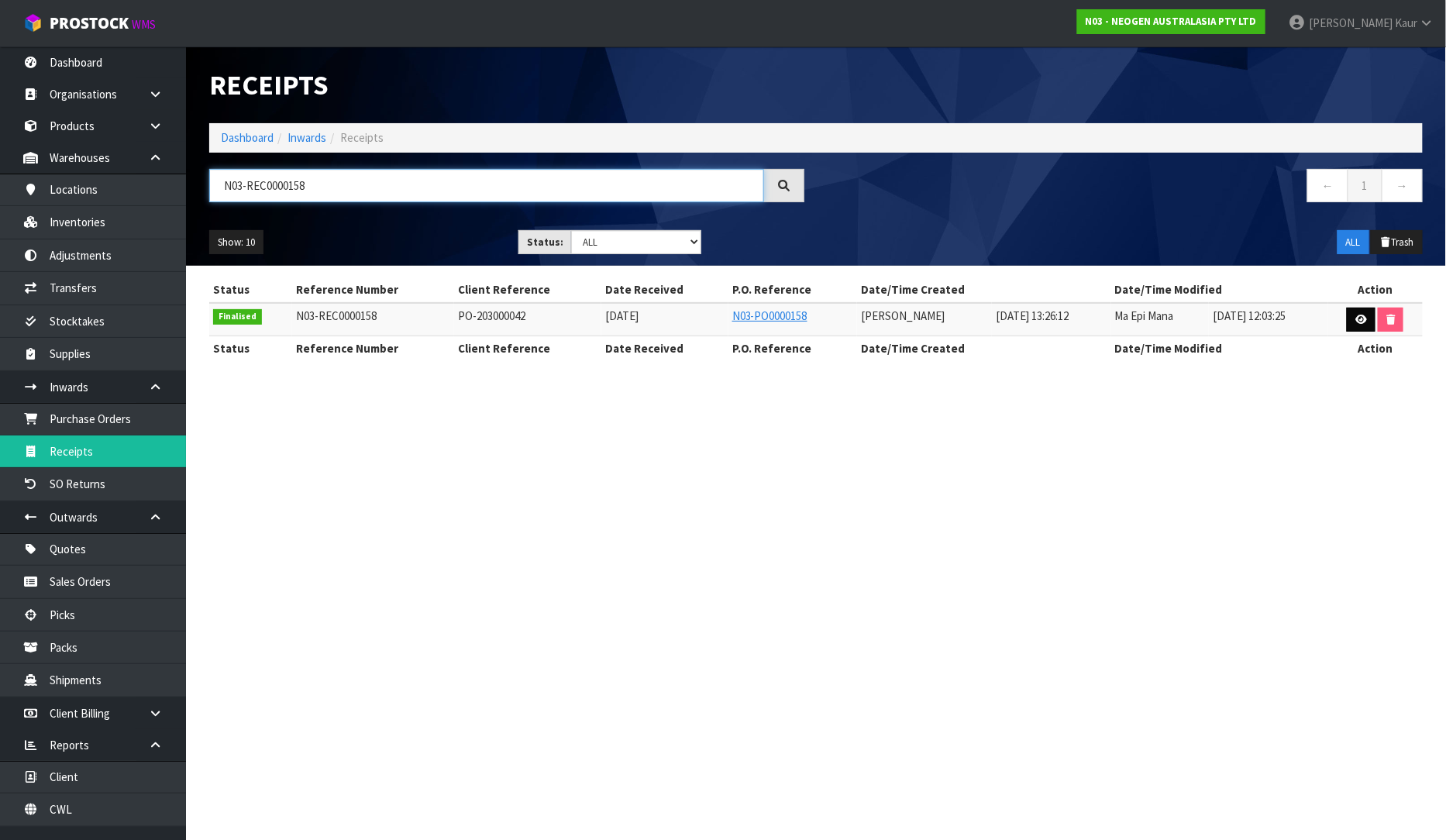
type input "N03-REC0000158"
click at [1357, 311] on link at bounding box center [1362, 319] width 29 height 25
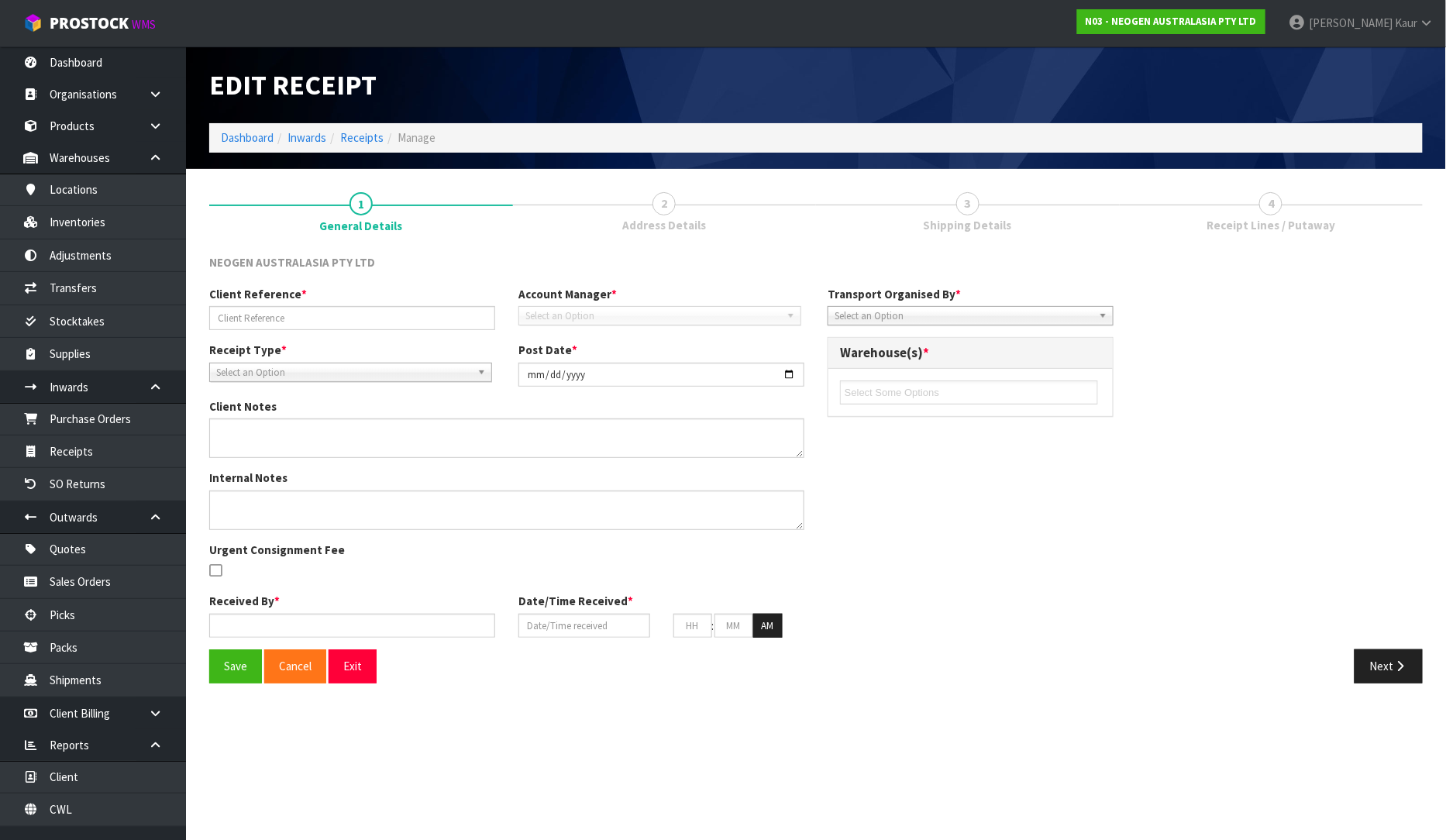
type input "PO-203000042"
type input "2024-08-19"
type input "Ma Epi Mana"
type input "19/08/2024"
type input "01"
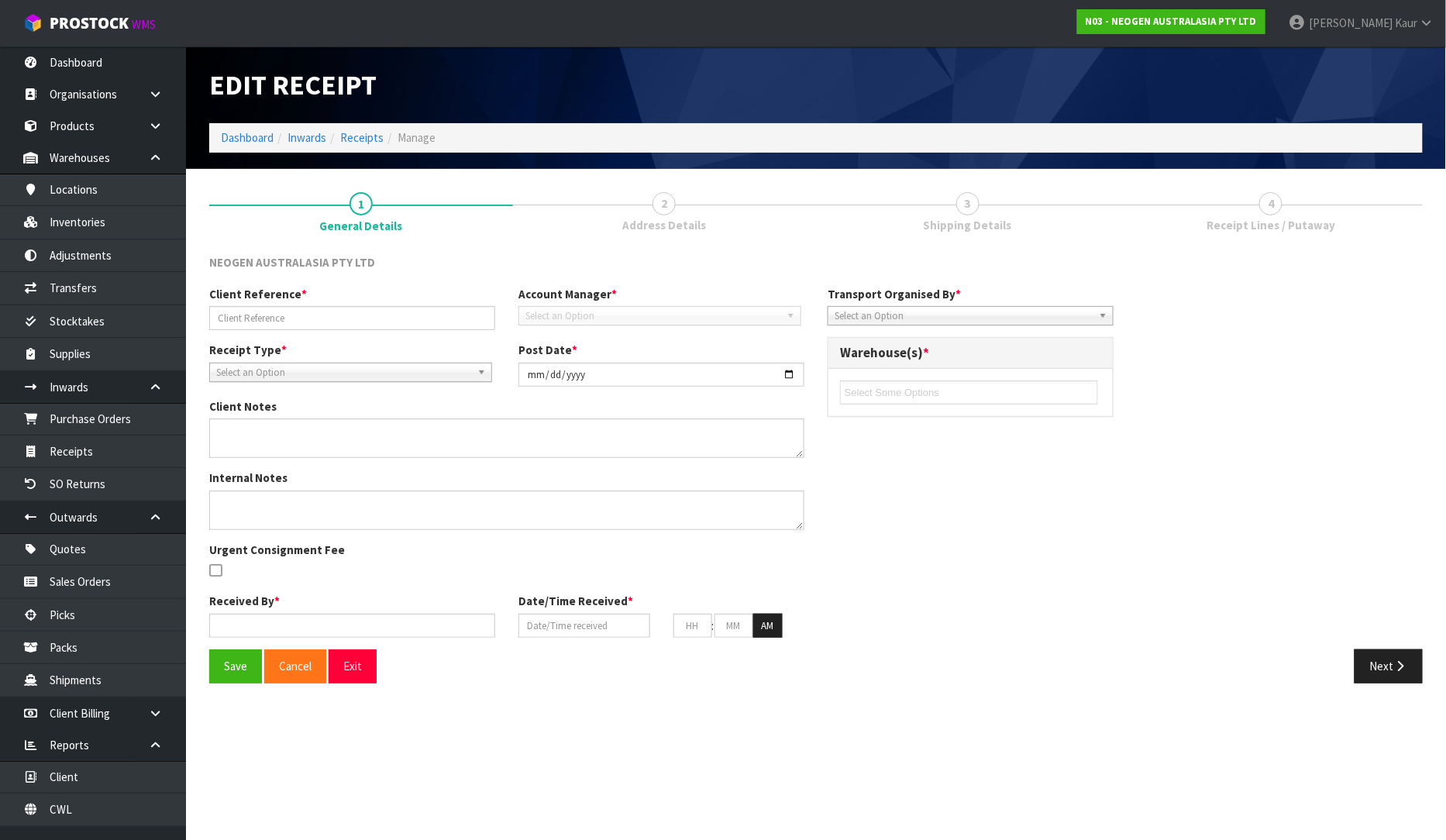
type input "26"
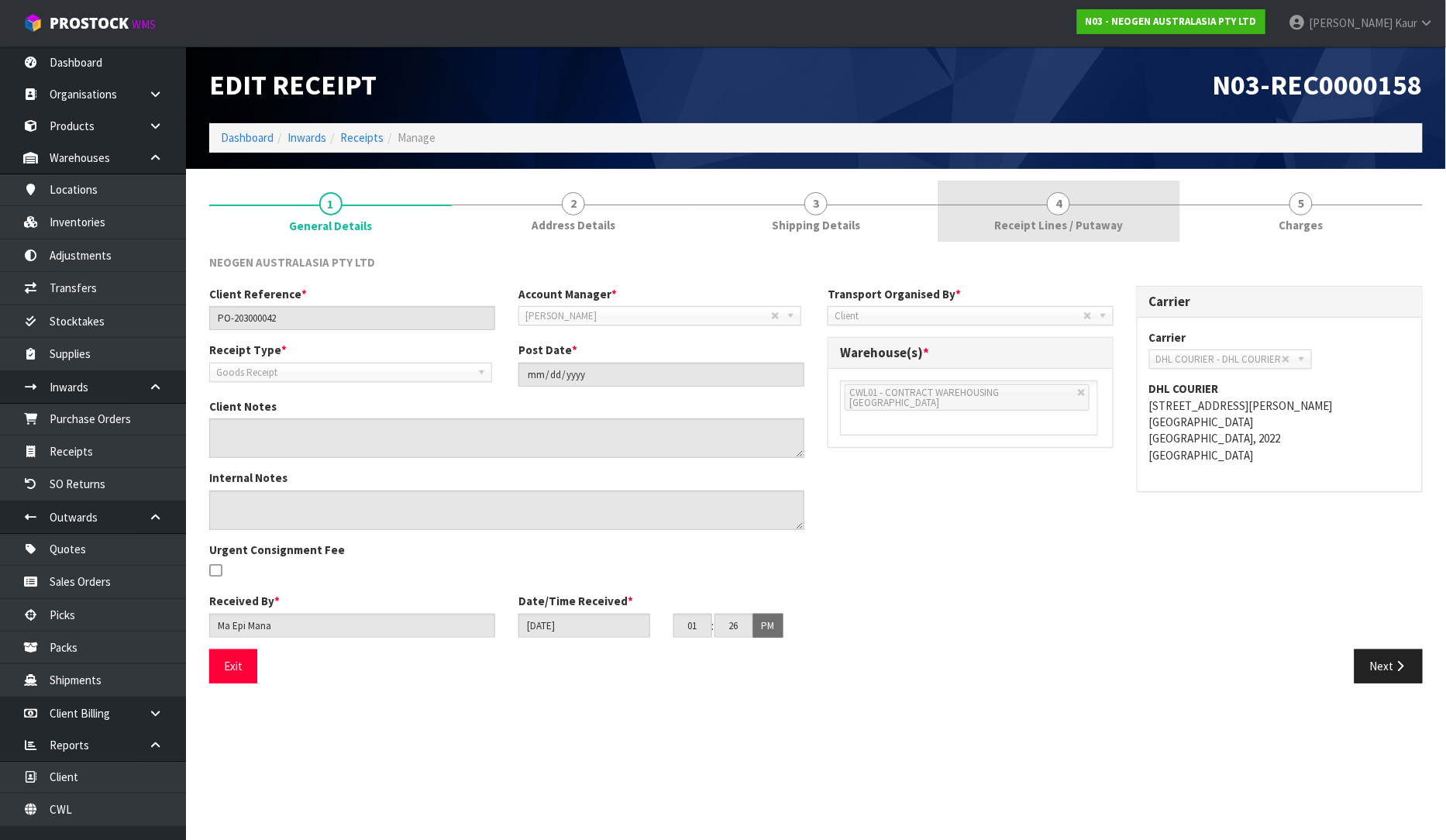
click at [1033, 213] on link "4 Receipt Lines / Putaway" at bounding box center [1058, 211] width 242 height 61
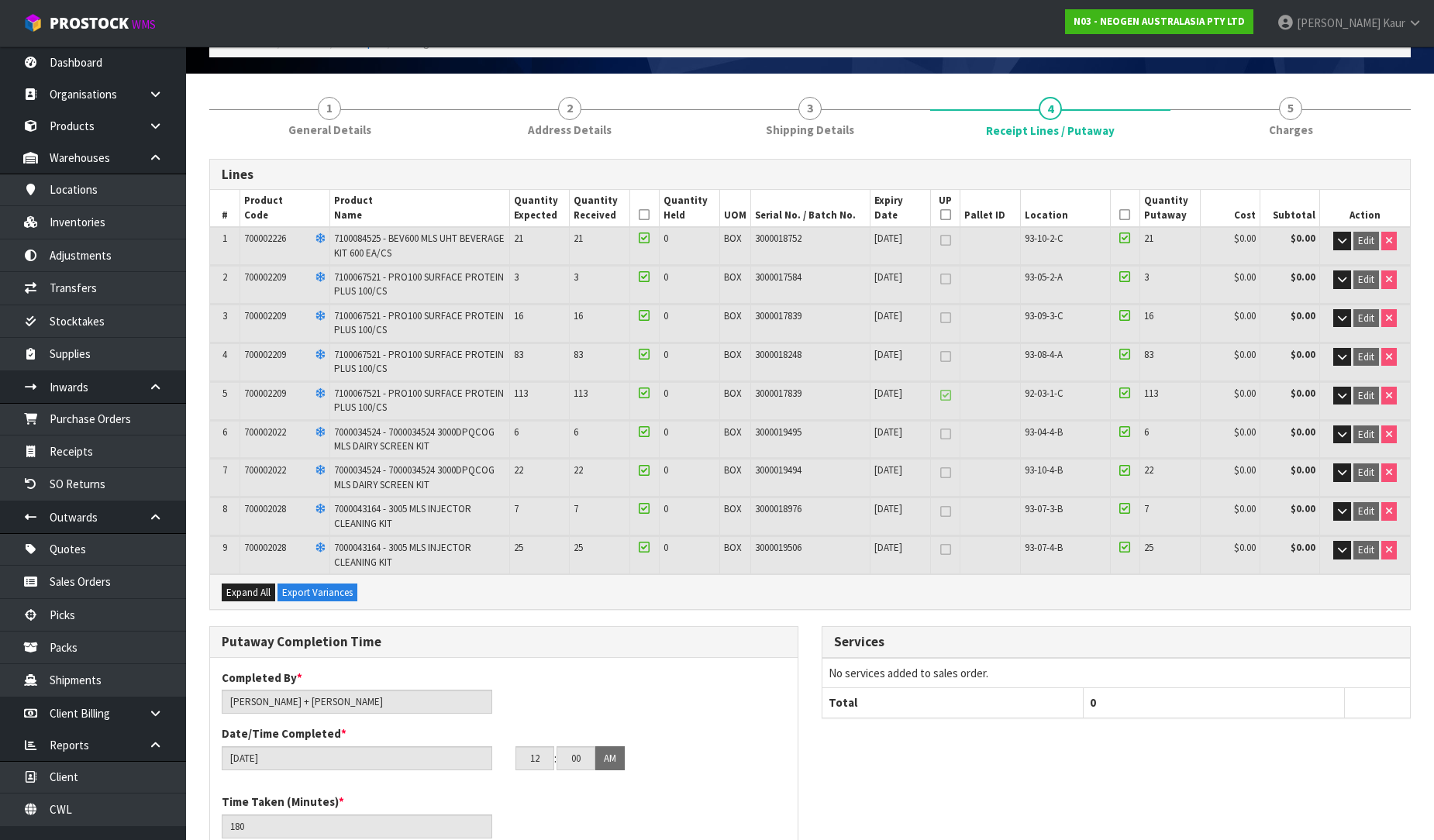
scroll to position [86, 0]
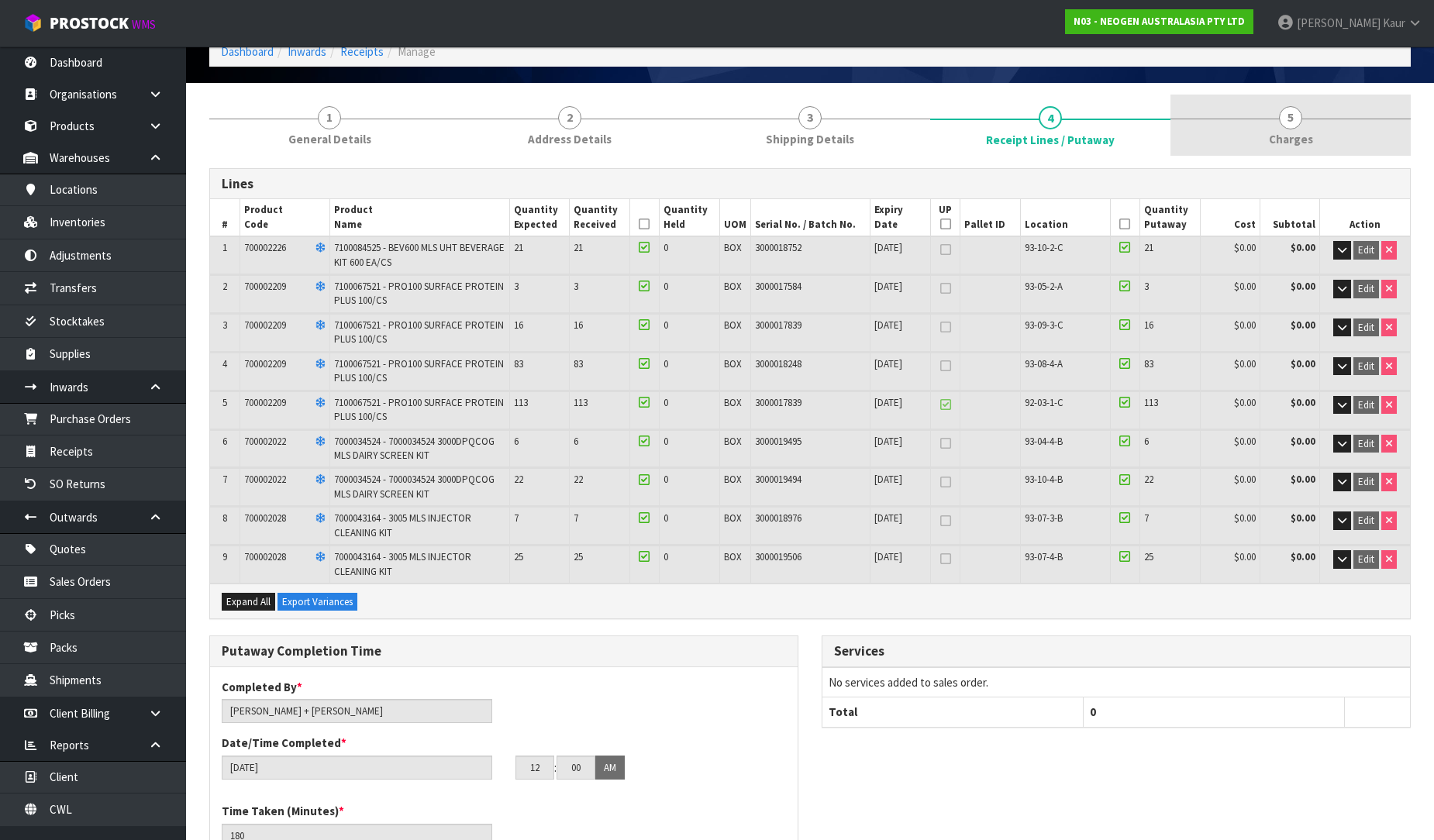
click at [1292, 117] on span "5" at bounding box center [1290, 117] width 23 height 23
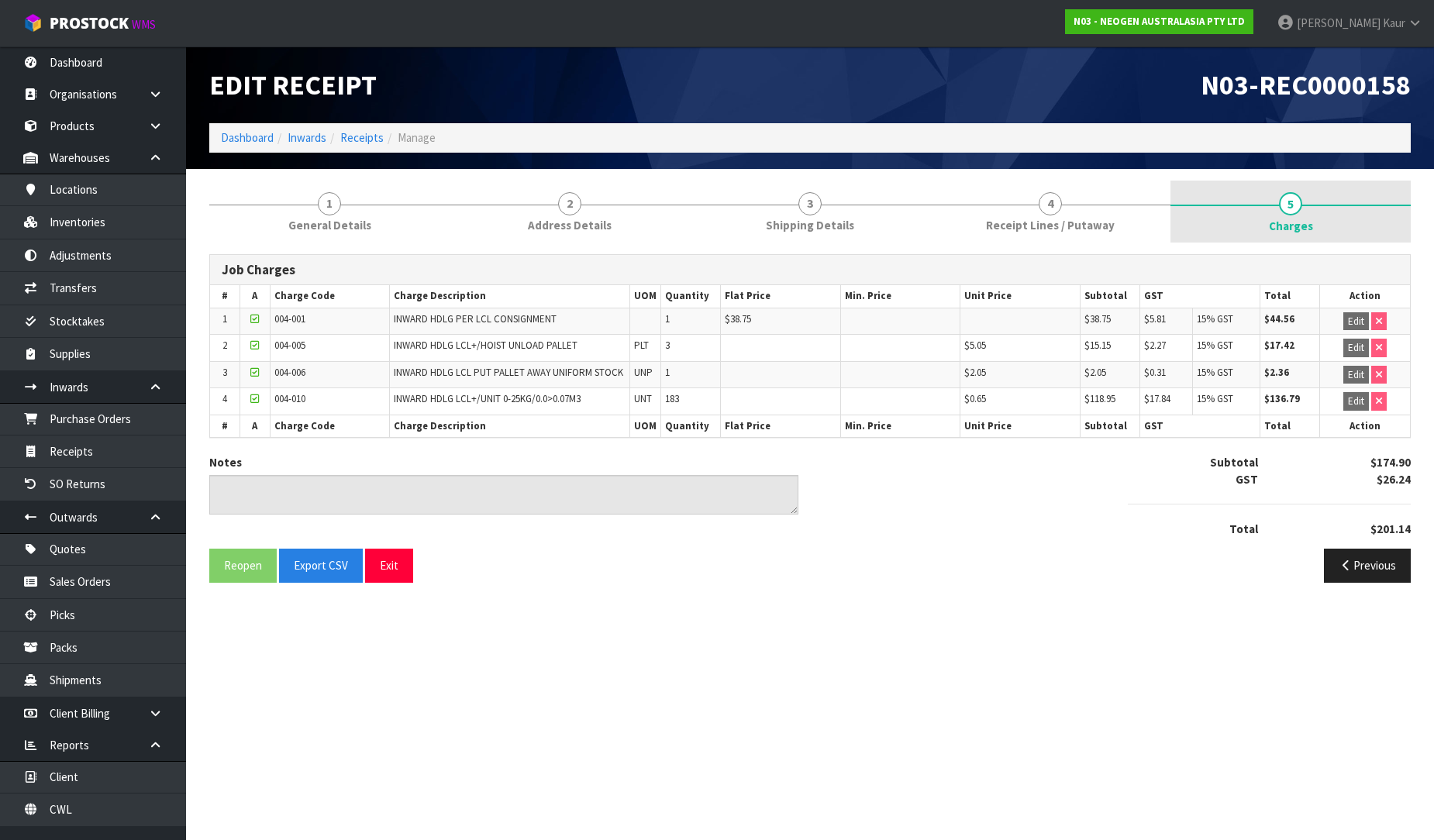
scroll to position [0, 0]
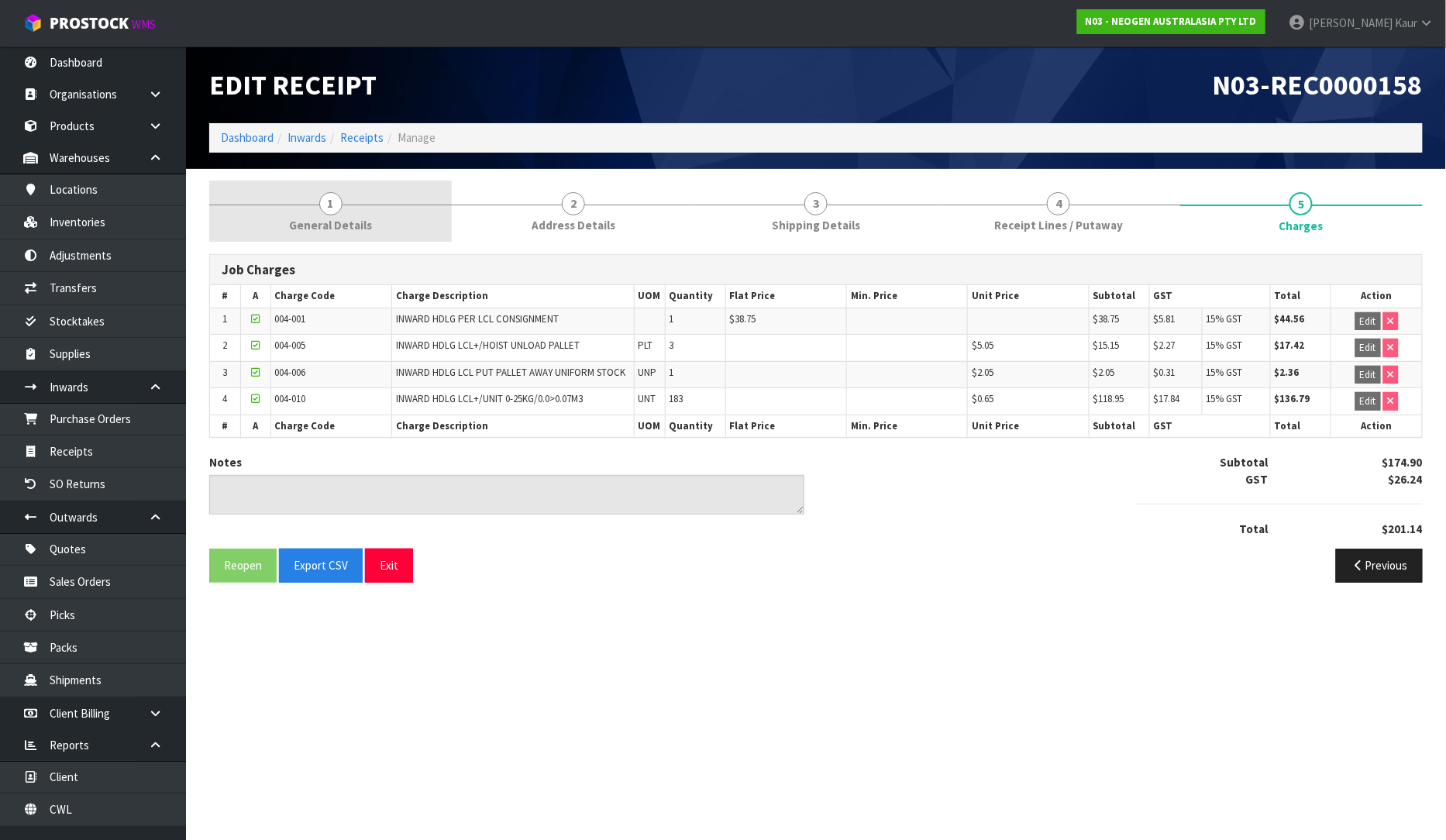
click at [313, 199] on link "1 General Details" at bounding box center [330, 211] width 242 height 61
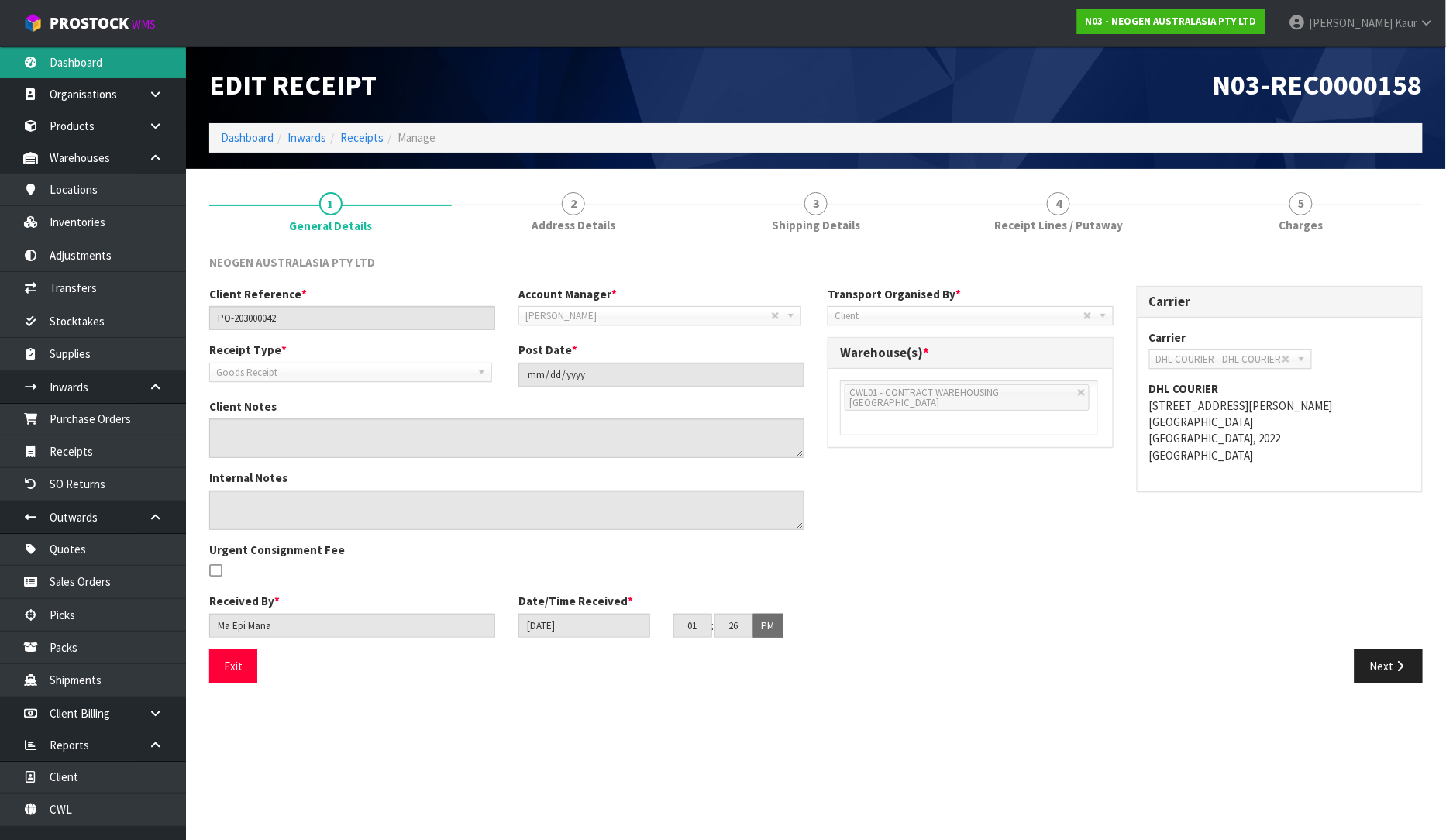
click at [105, 56] on link "Dashboard" at bounding box center [93, 62] width 186 height 31
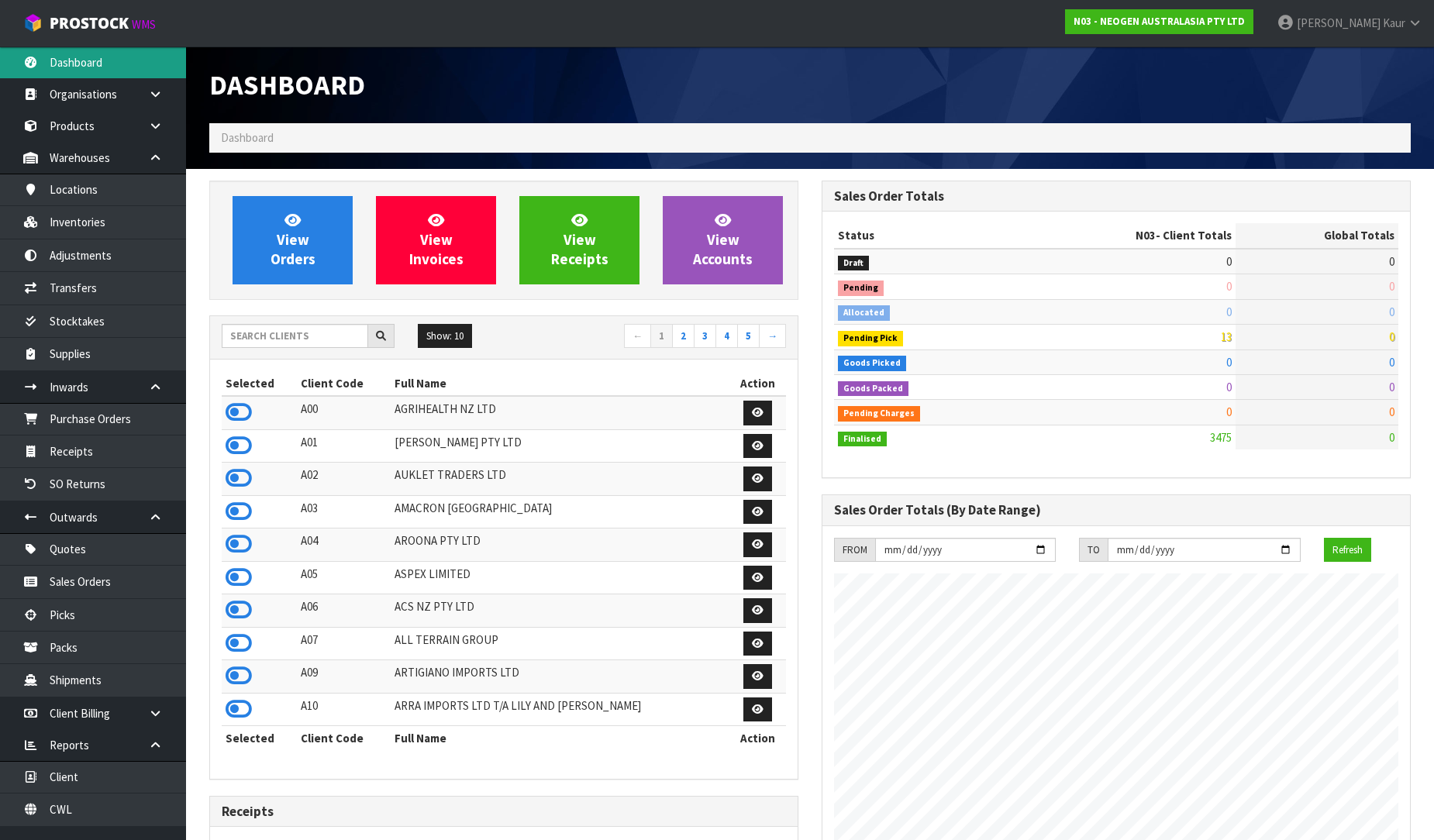
scroll to position [1174, 612]
click at [284, 343] on input "text" at bounding box center [295, 336] width 146 height 24
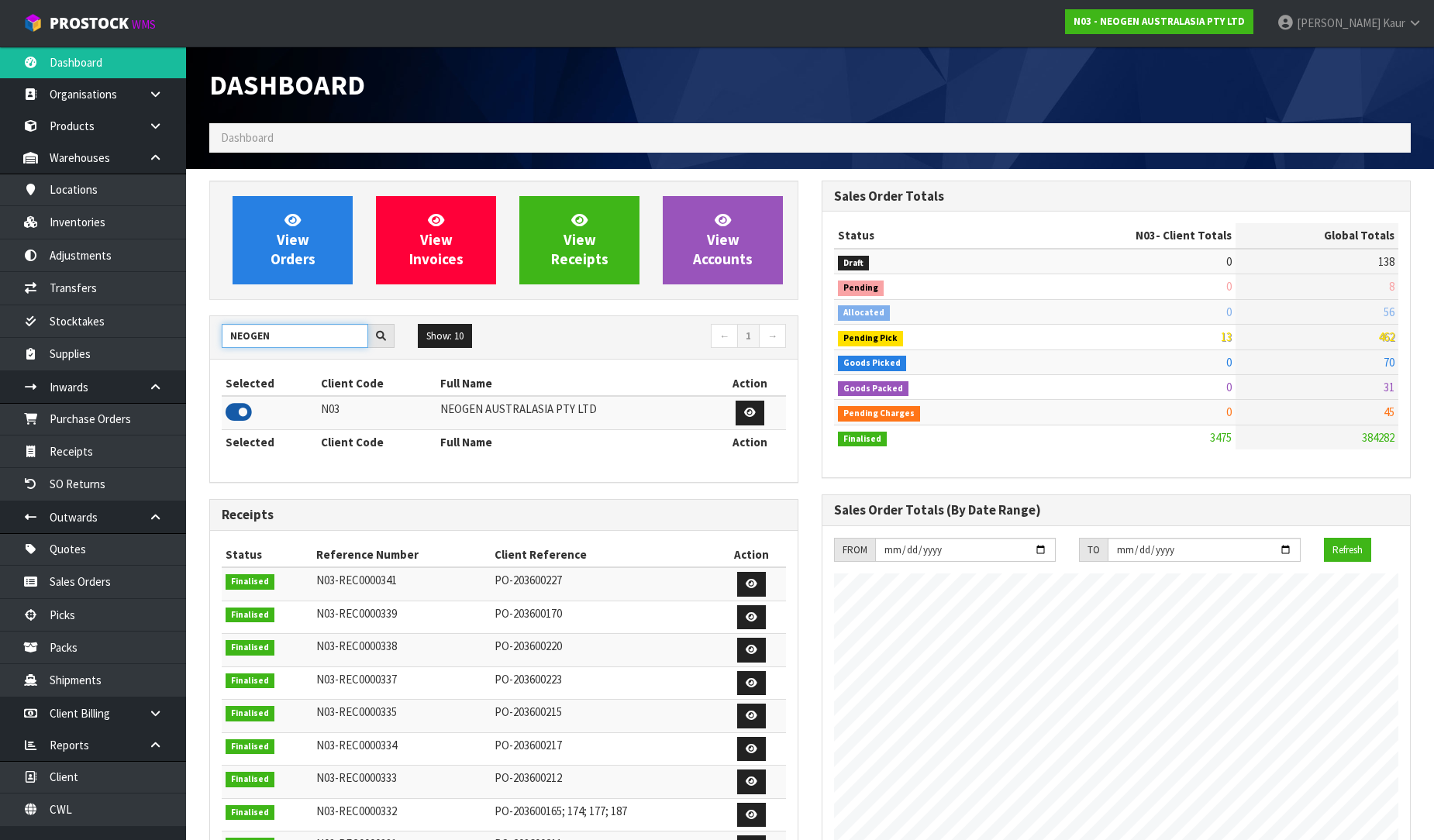
type input "NEOGEN"
click at [241, 409] on icon at bounding box center [238, 412] width 27 height 23
click at [148, 422] on link "Purchase Orders" at bounding box center [93, 418] width 186 height 31
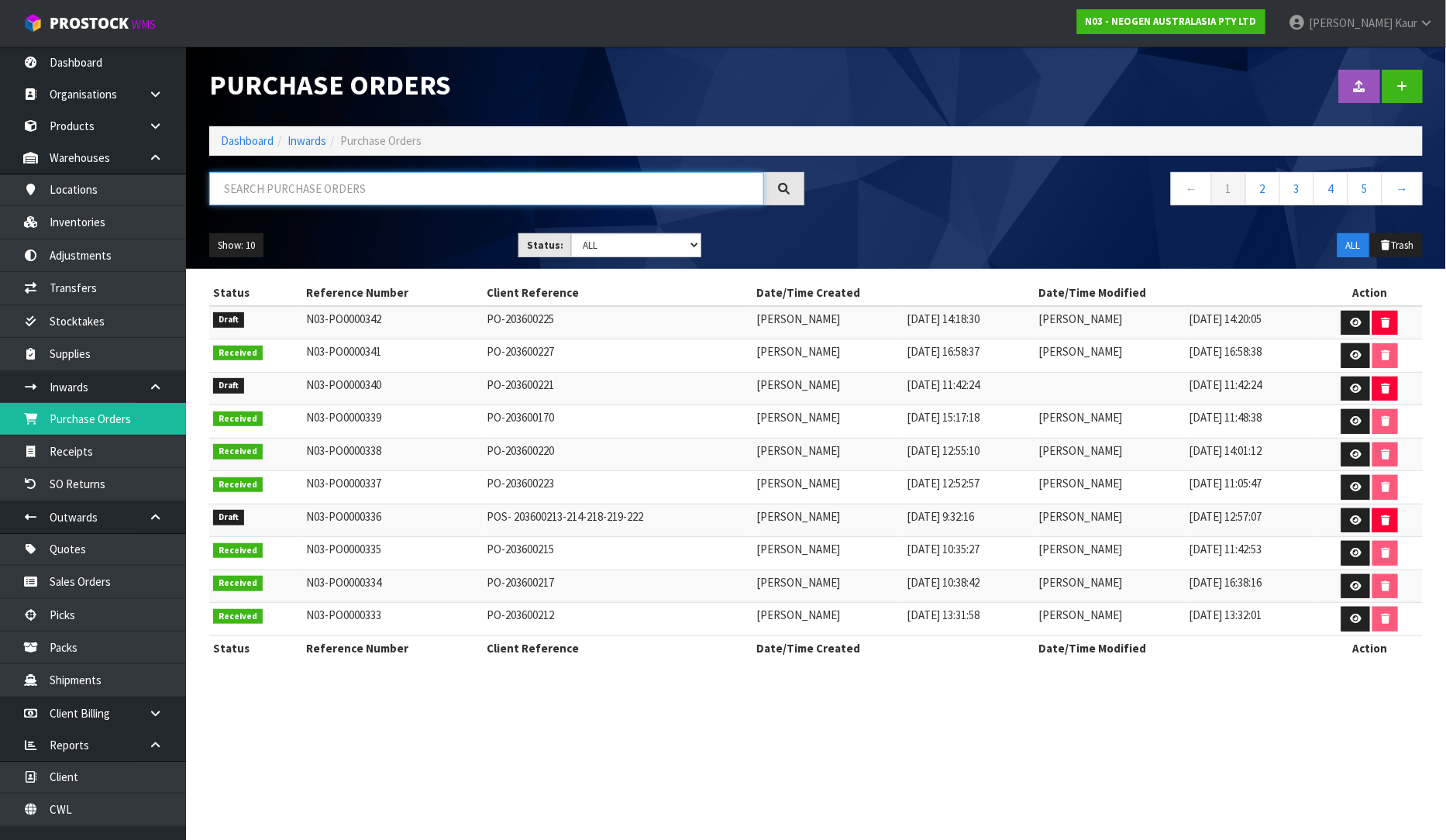
click at [296, 195] on input "text" at bounding box center [487, 188] width 555 height 33
click at [1357, 521] on icon at bounding box center [1356, 521] width 11 height 10
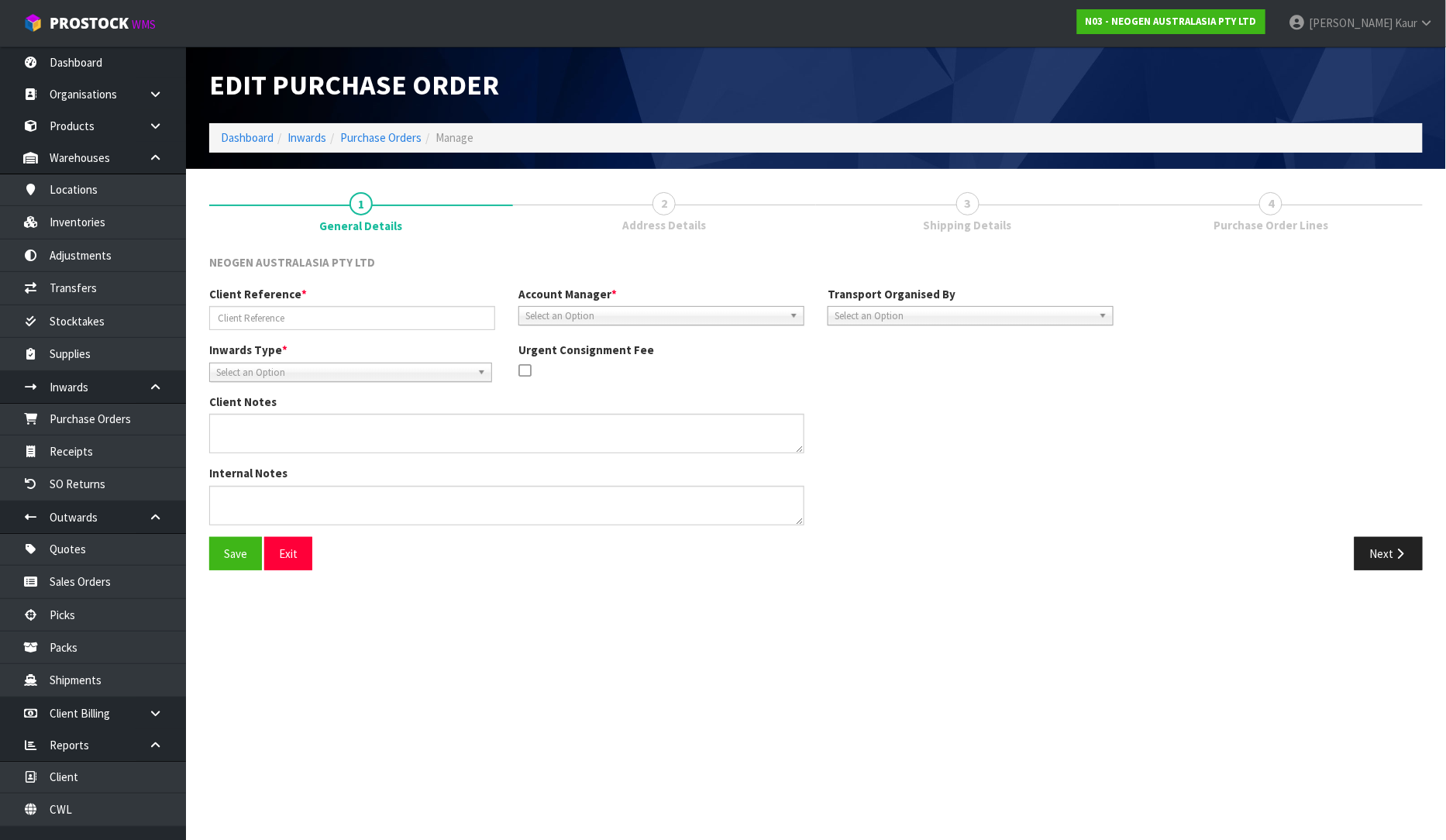
type input "POS- 203600213-214-218-219-222"
type textarea "700002120 AND 700002148 PUT ON HELD QA UNTIL TESTING CLEARANCE 24 X 700002285 N…"
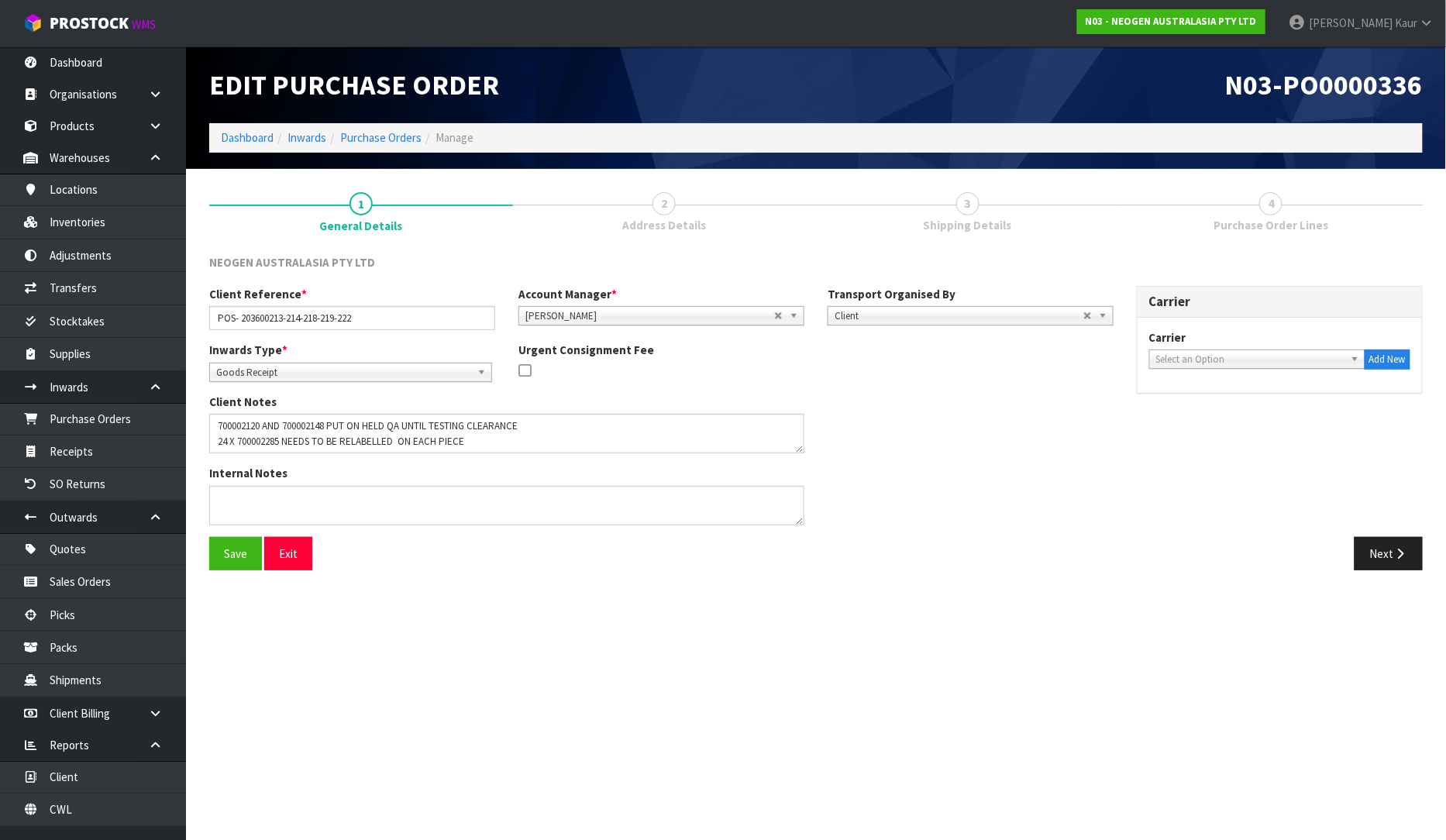
click at [1189, 358] on span "Select an Option" at bounding box center [1250, 359] width 188 height 19
type input "dire"
click at [1221, 409] on li "DIRE CT COURIERS - DIRECT COURIERS" at bounding box center [1257, 403] width 208 height 19
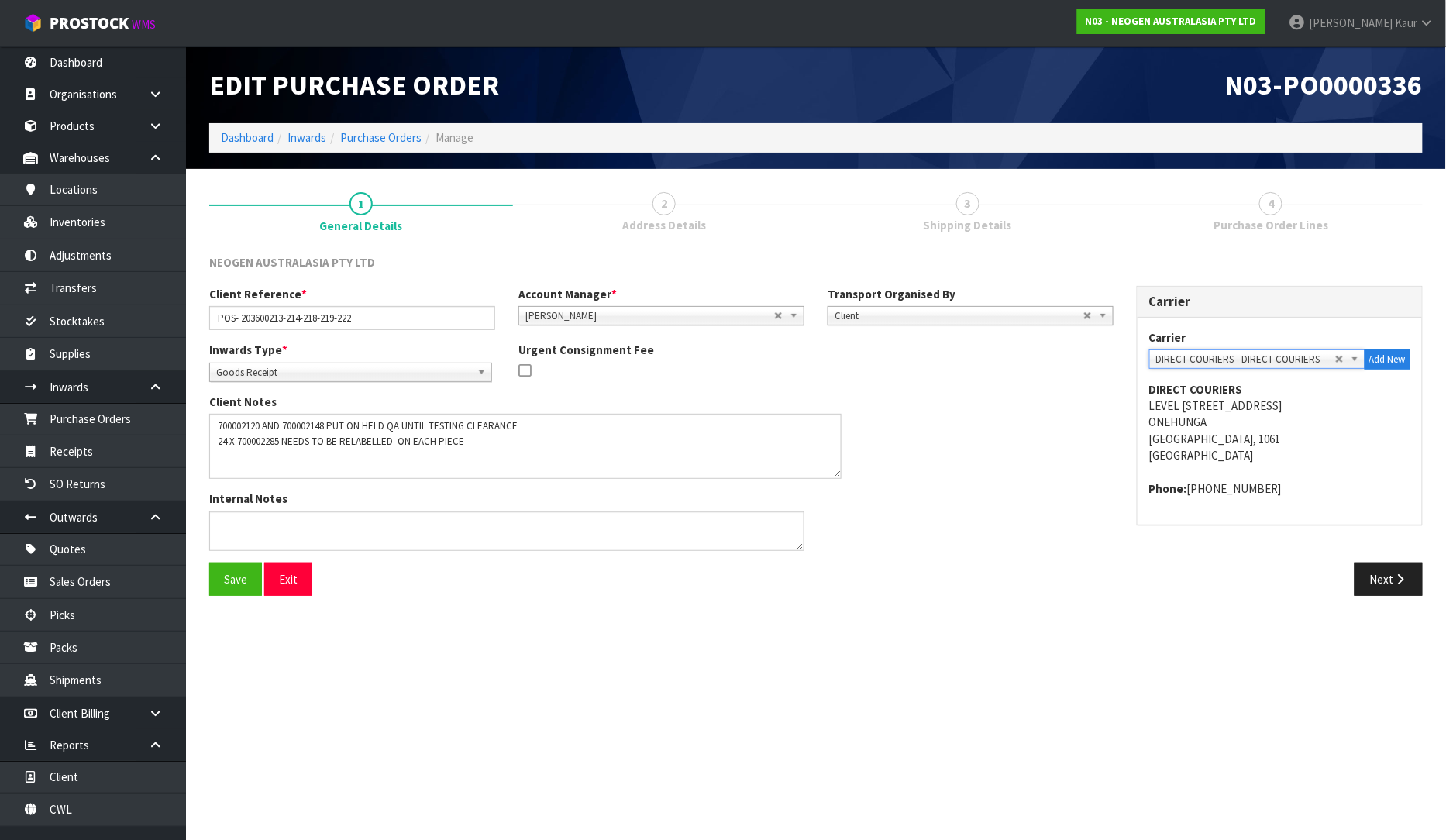
drag, startPoint x: 799, startPoint y: 451, endPoint x: 835, endPoint y: 476, distance: 43.8
click at [835, 476] on textarea at bounding box center [525, 446] width 632 height 65
click at [1400, 568] on button "Next" at bounding box center [1389, 579] width 68 height 33
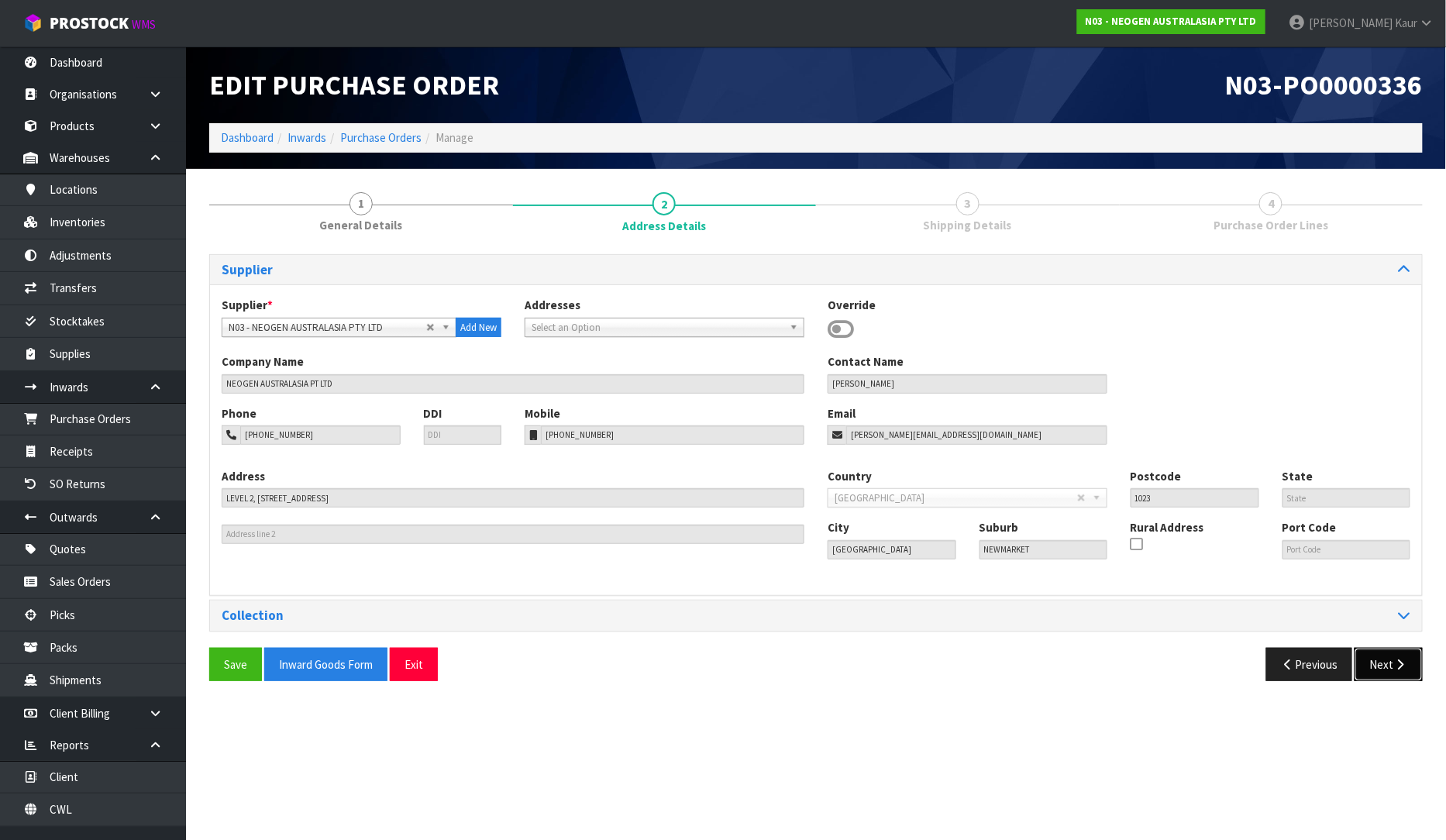
click at [1384, 667] on button "Next" at bounding box center [1389, 664] width 68 height 33
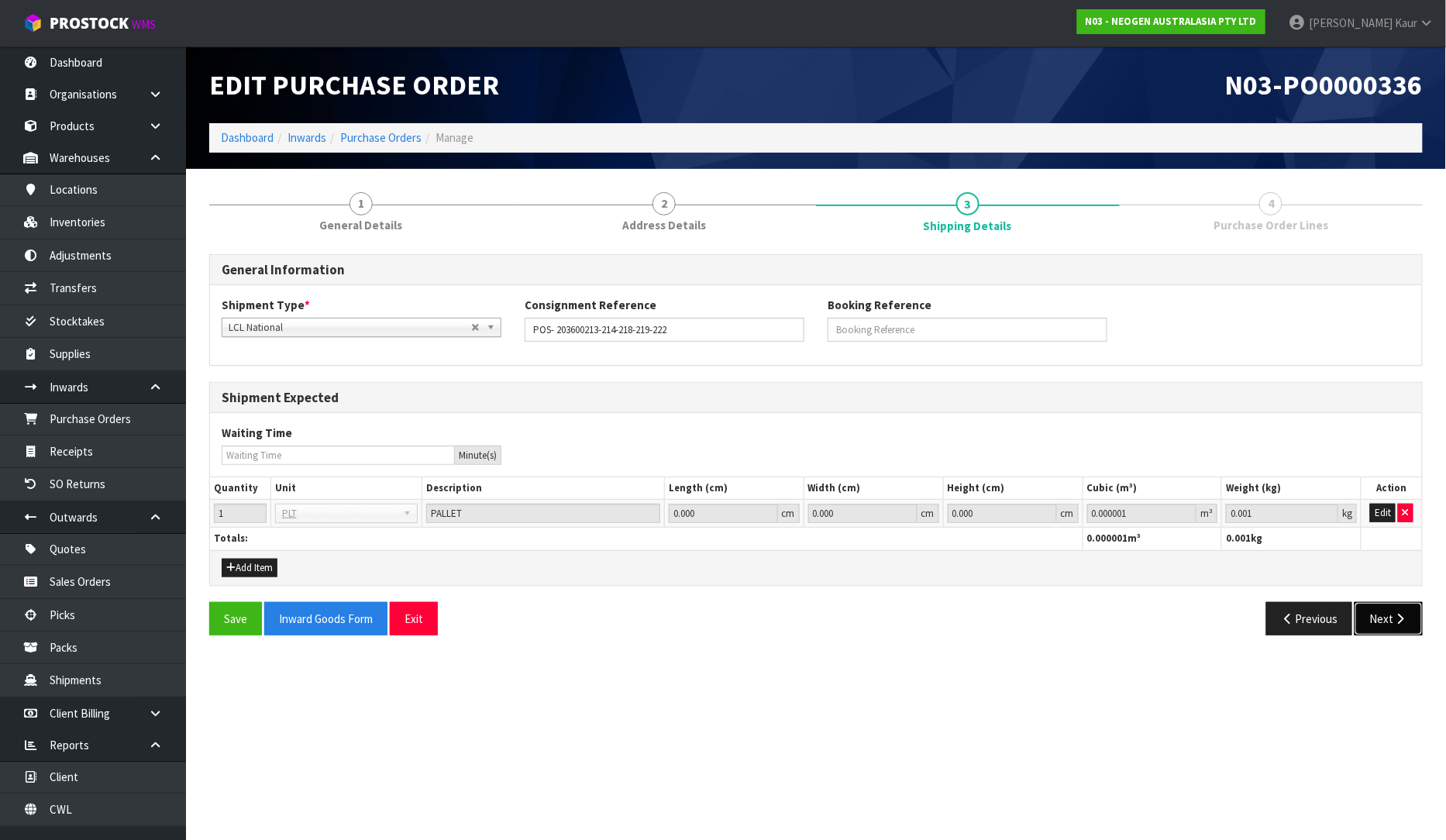
click at [1389, 602] on button "Next" at bounding box center [1389, 618] width 68 height 33
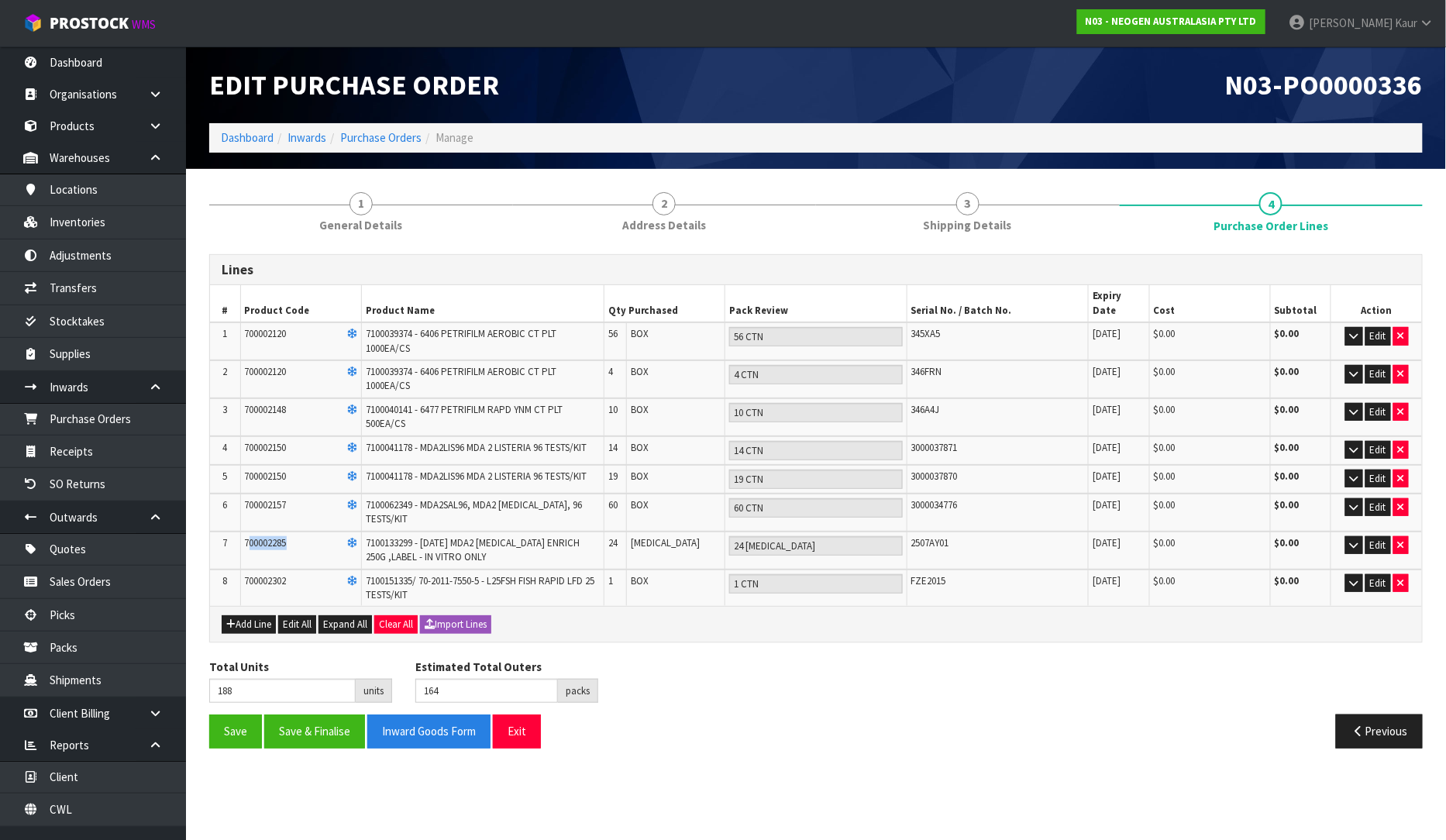
drag, startPoint x: 293, startPoint y: 517, endPoint x: 250, endPoint y: 519, distance: 43.0
click at [250, 532] on td "700002285" at bounding box center [301, 550] width 121 height 38
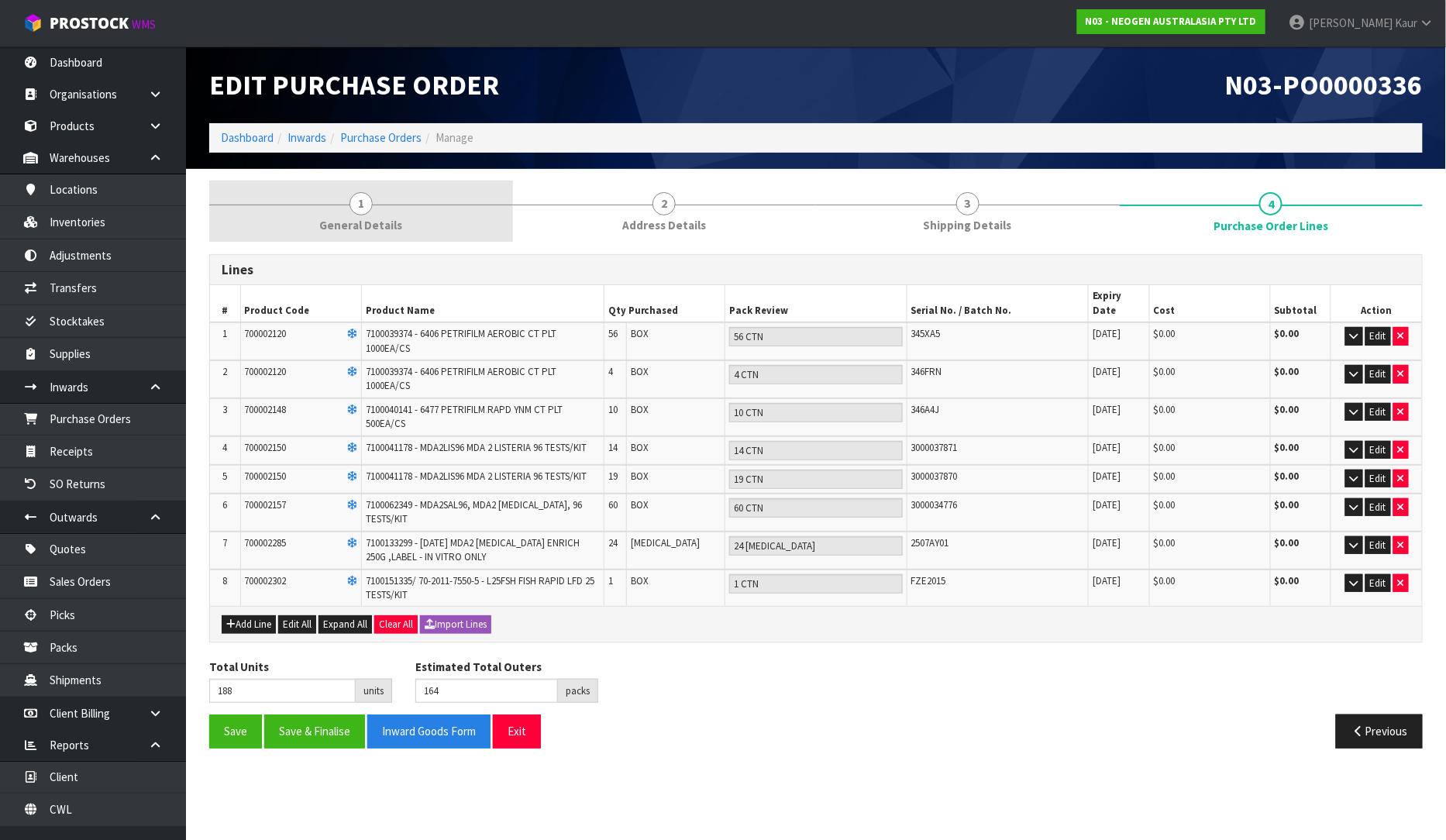
click at [326, 215] on link "1 General Details" at bounding box center [361, 211] width 304 height 61
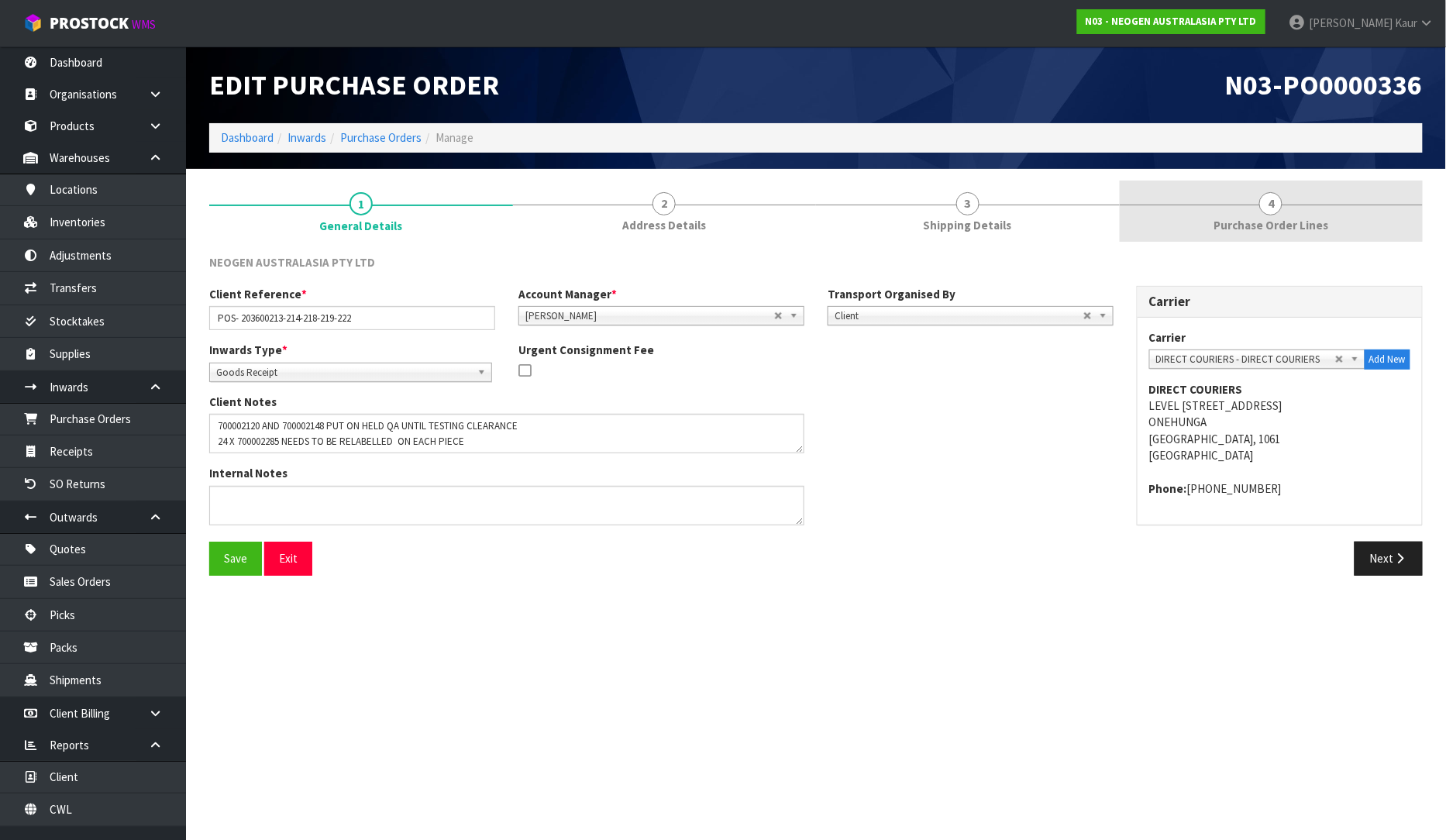
click at [1265, 222] on span "Purchase Order Lines" at bounding box center [1271, 225] width 115 height 16
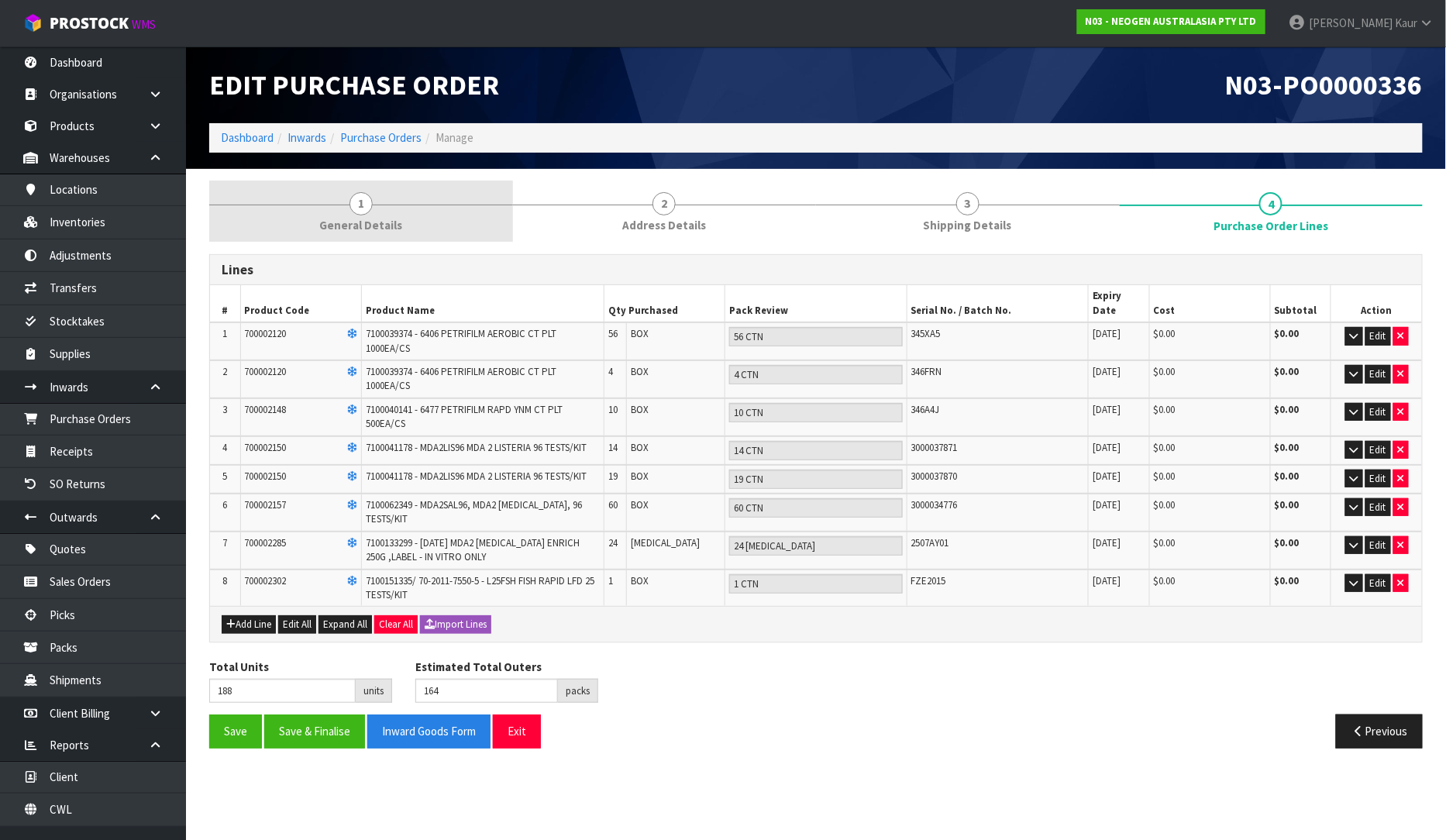
click at [369, 196] on span "1" at bounding box center [360, 204] width 23 height 23
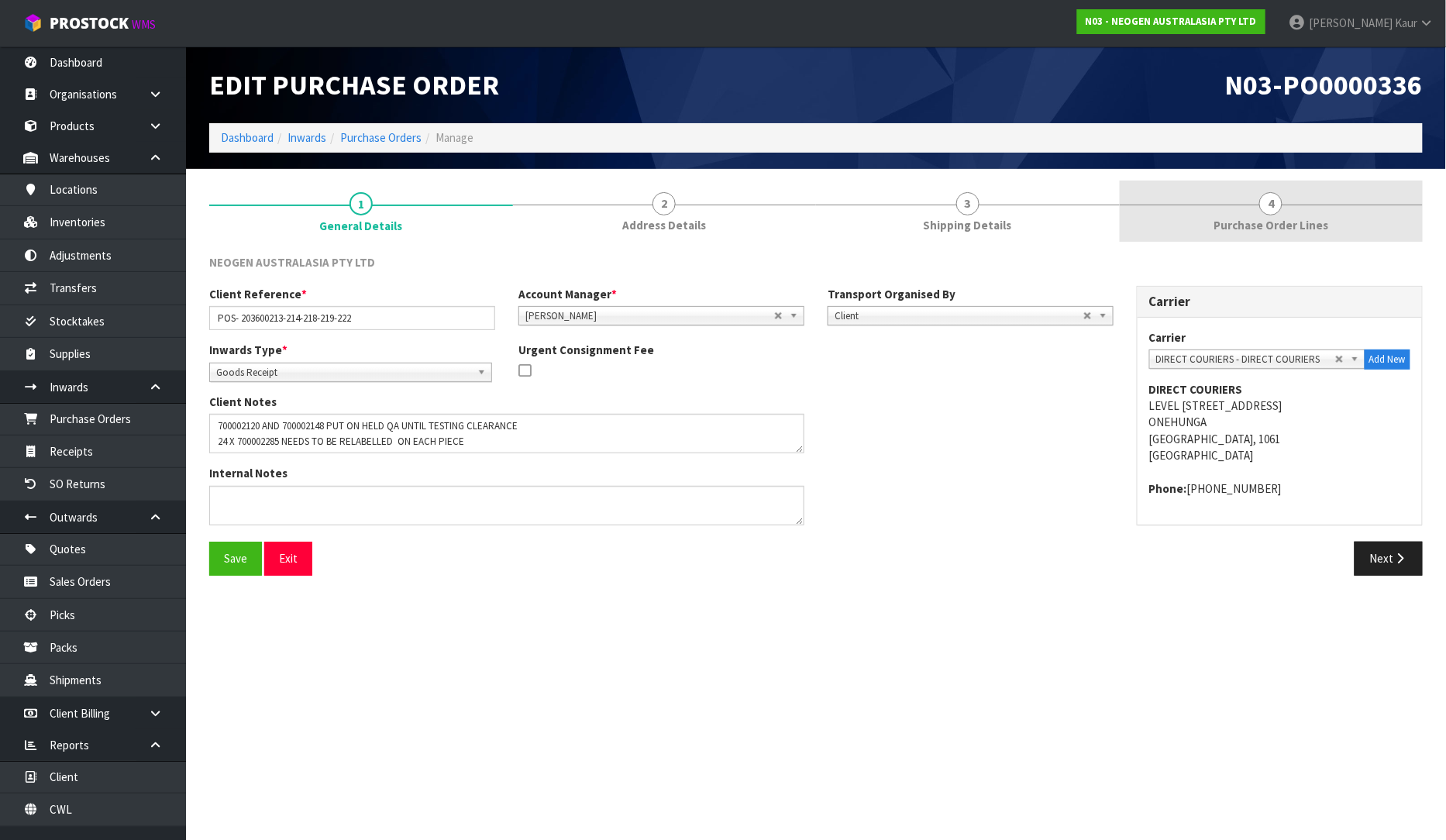
click at [1242, 206] on link "4 Purchase Order Lines" at bounding box center [1272, 211] width 304 height 61
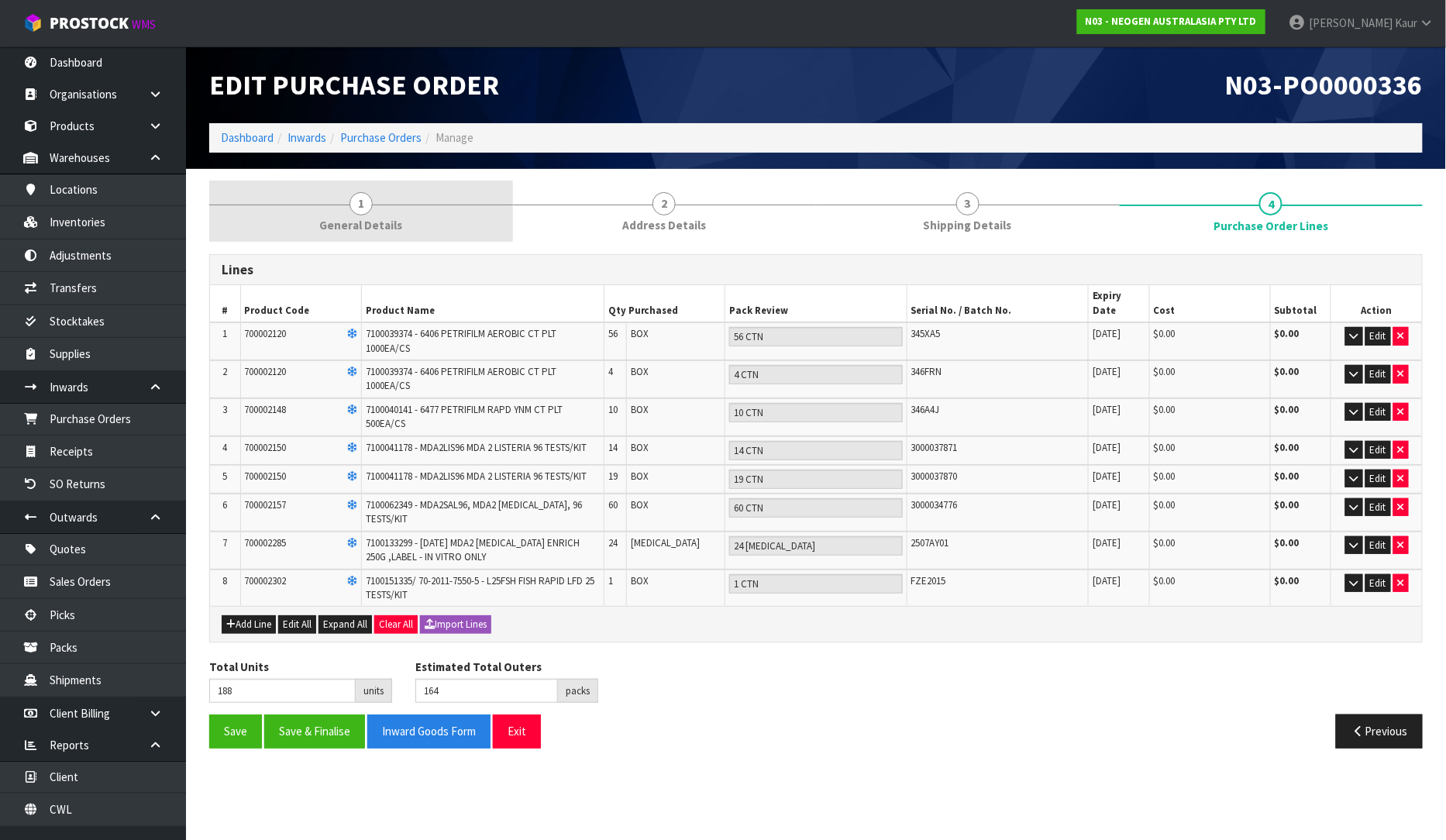
click at [328, 235] on link "1 General Details" at bounding box center [361, 211] width 304 height 61
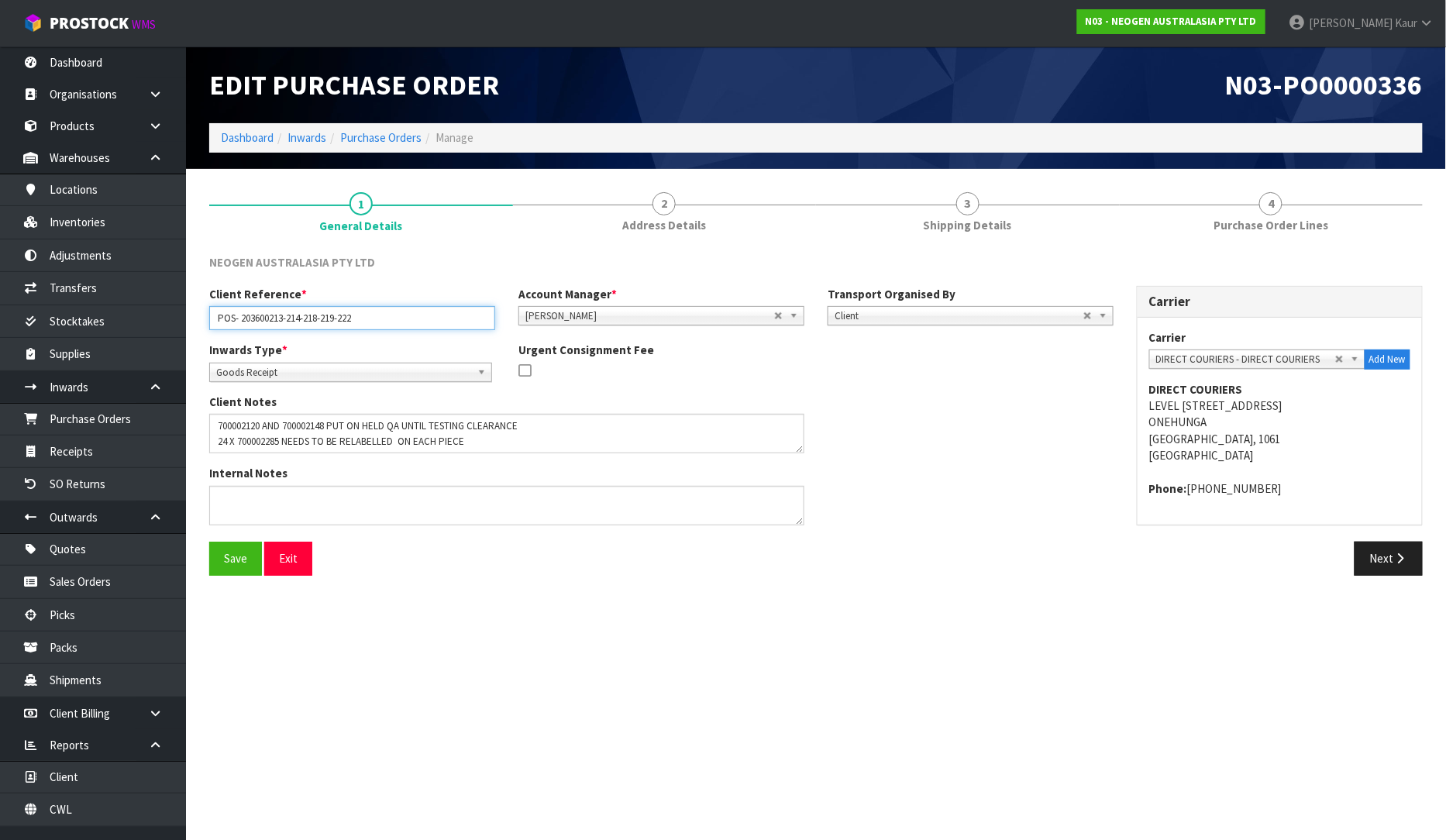
drag, startPoint x: 404, startPoint y: 323, endPoint x: 200, endPoint y: 329, distance: 204.1
click at [200, 329] on div "Client Reference * POS- 203600213-214-218-219-222 Account Manager * Zubair Mool…" at bounding box center [661, 313] width 928 height 56
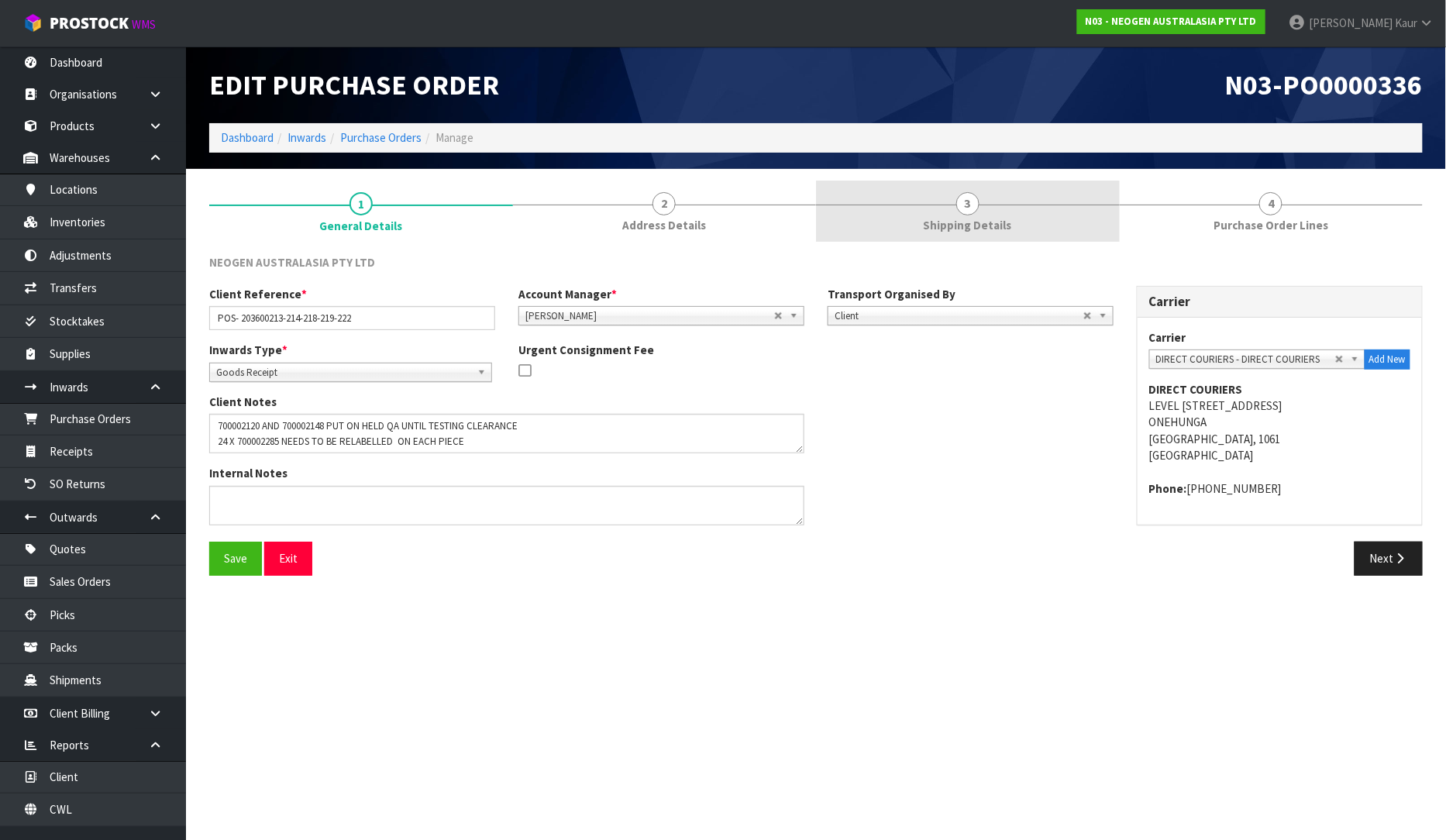
click at [958, 209] on span "3" at bounding box center [968, 204] width 23 height 23
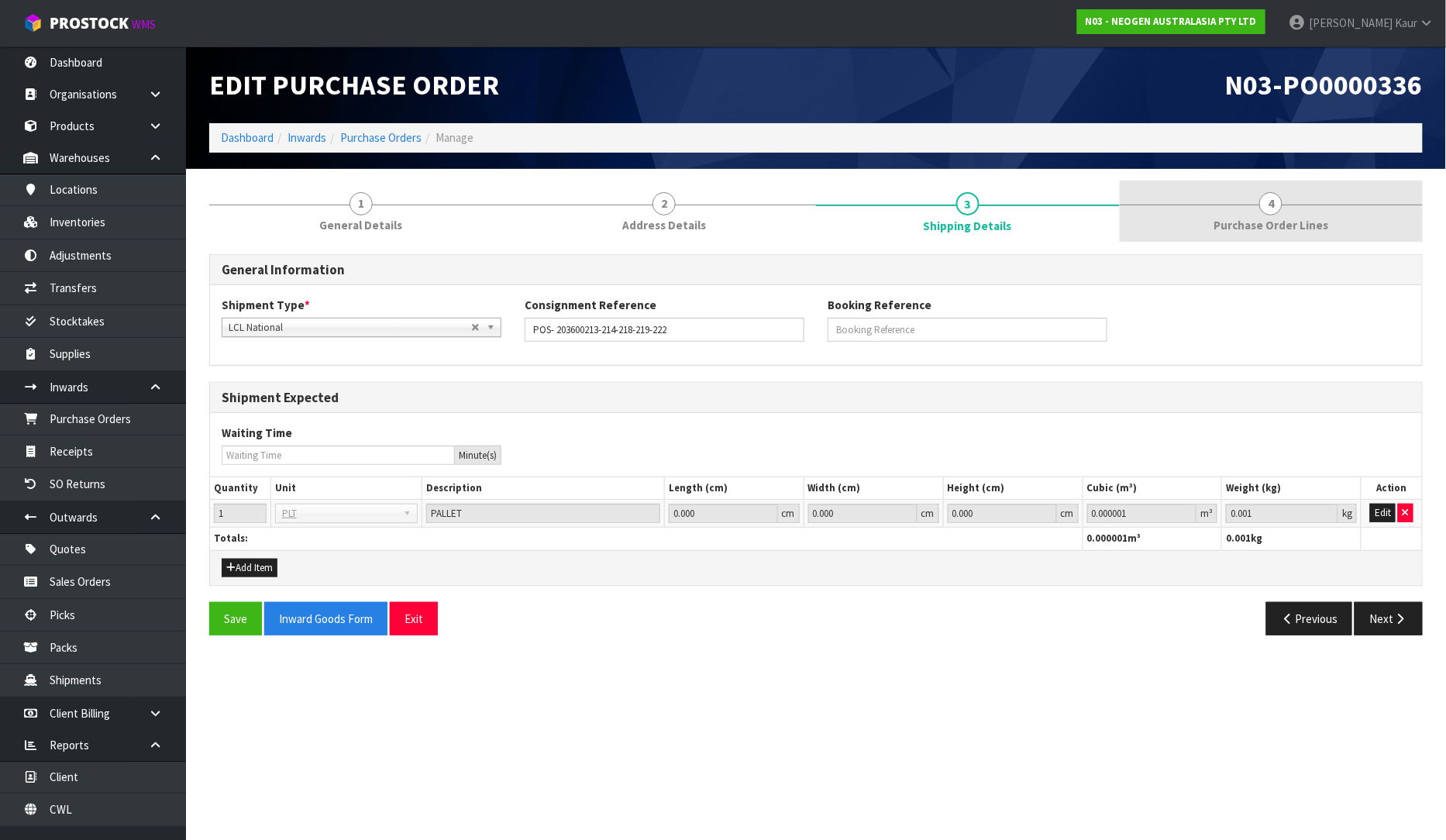
click at [1248, 211] on link "4 Purchase Order Lines" at bounding box center [1272, 211] width 304 height 61
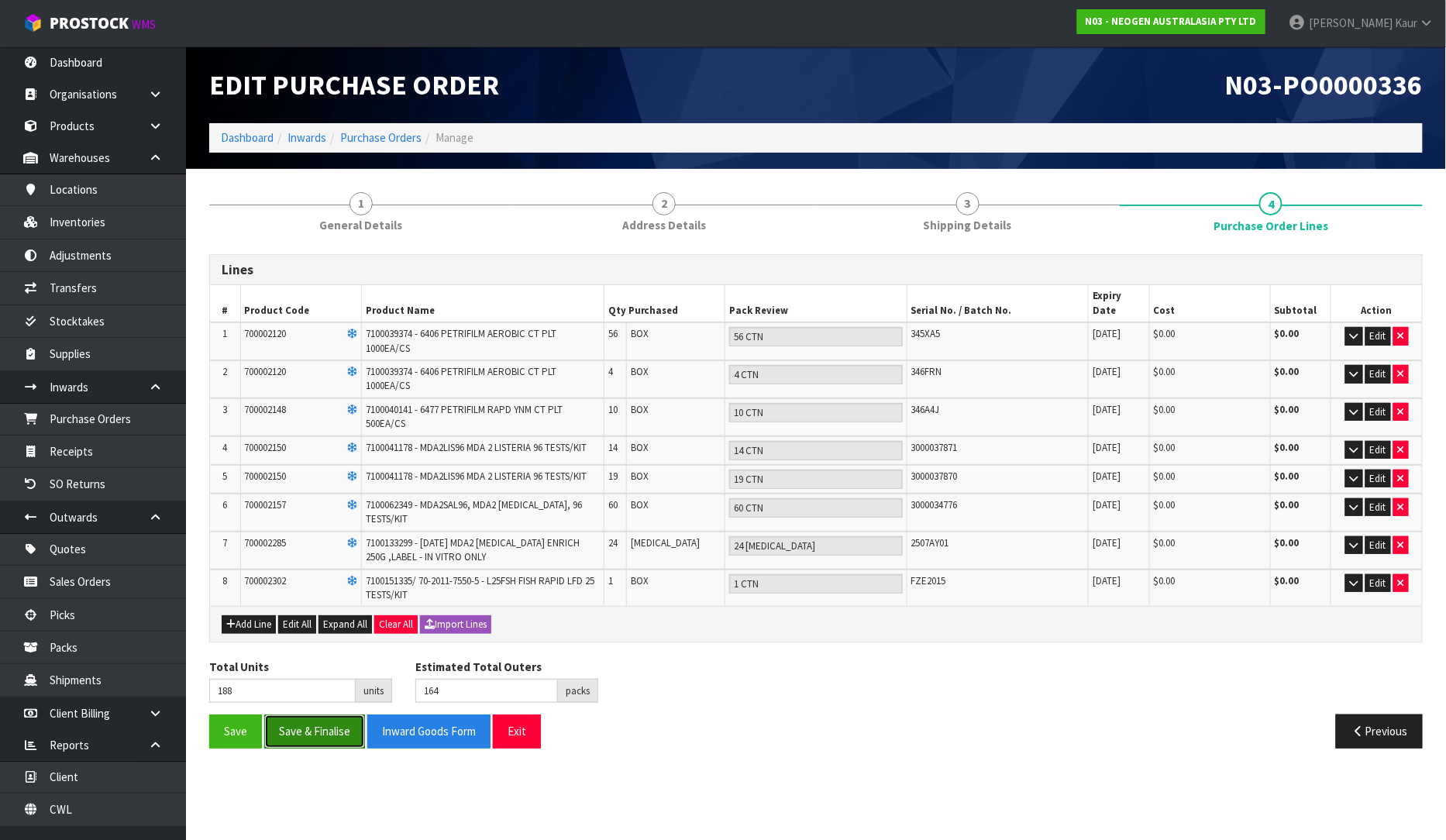
click at [307, 717] on button "Save & Finalise" at bounding box center [314, 731] width 101 height 33
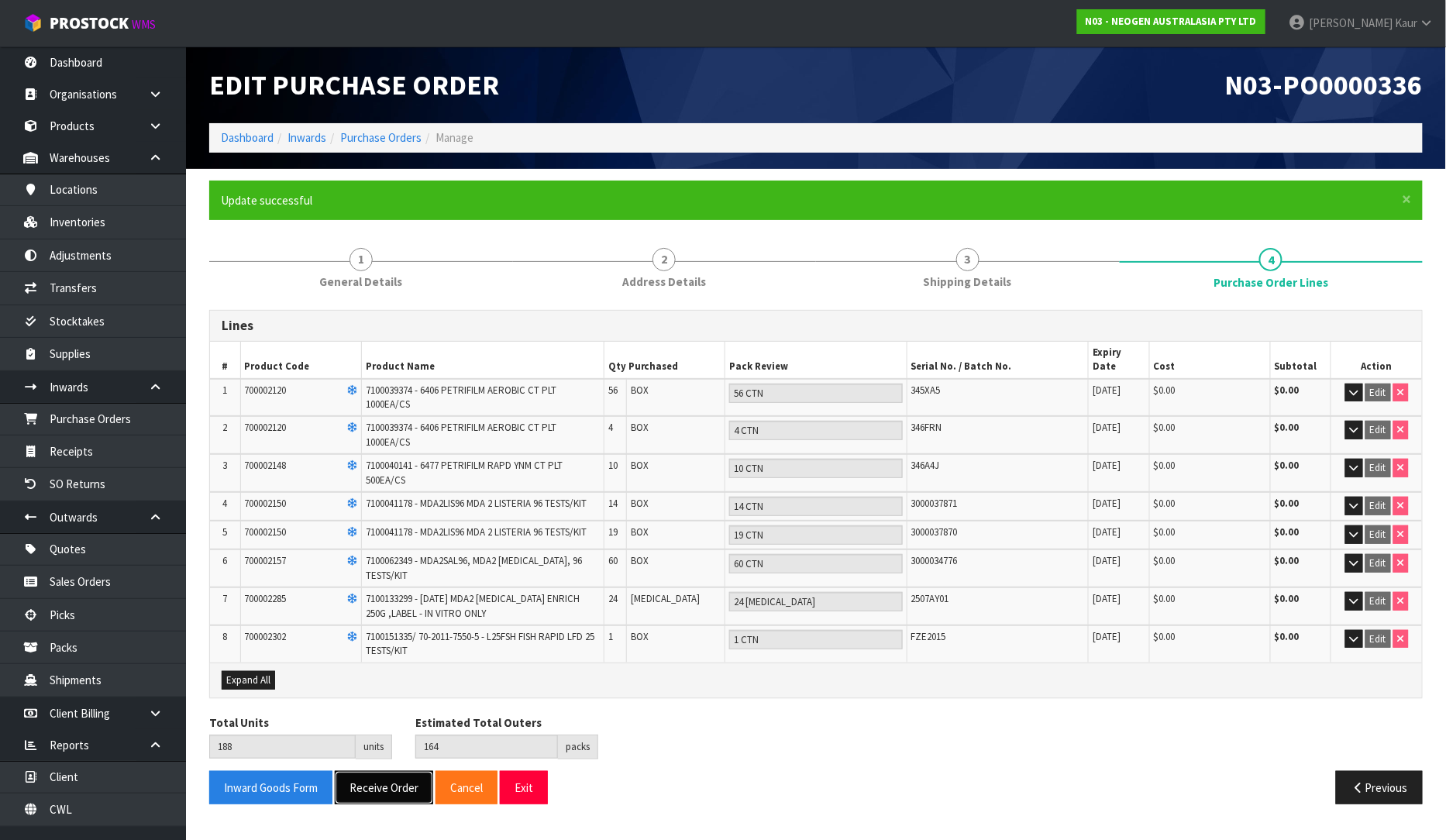
click at [370, 775] on button "Receive Order" at bounding box center [384, 787] width 98 height 33
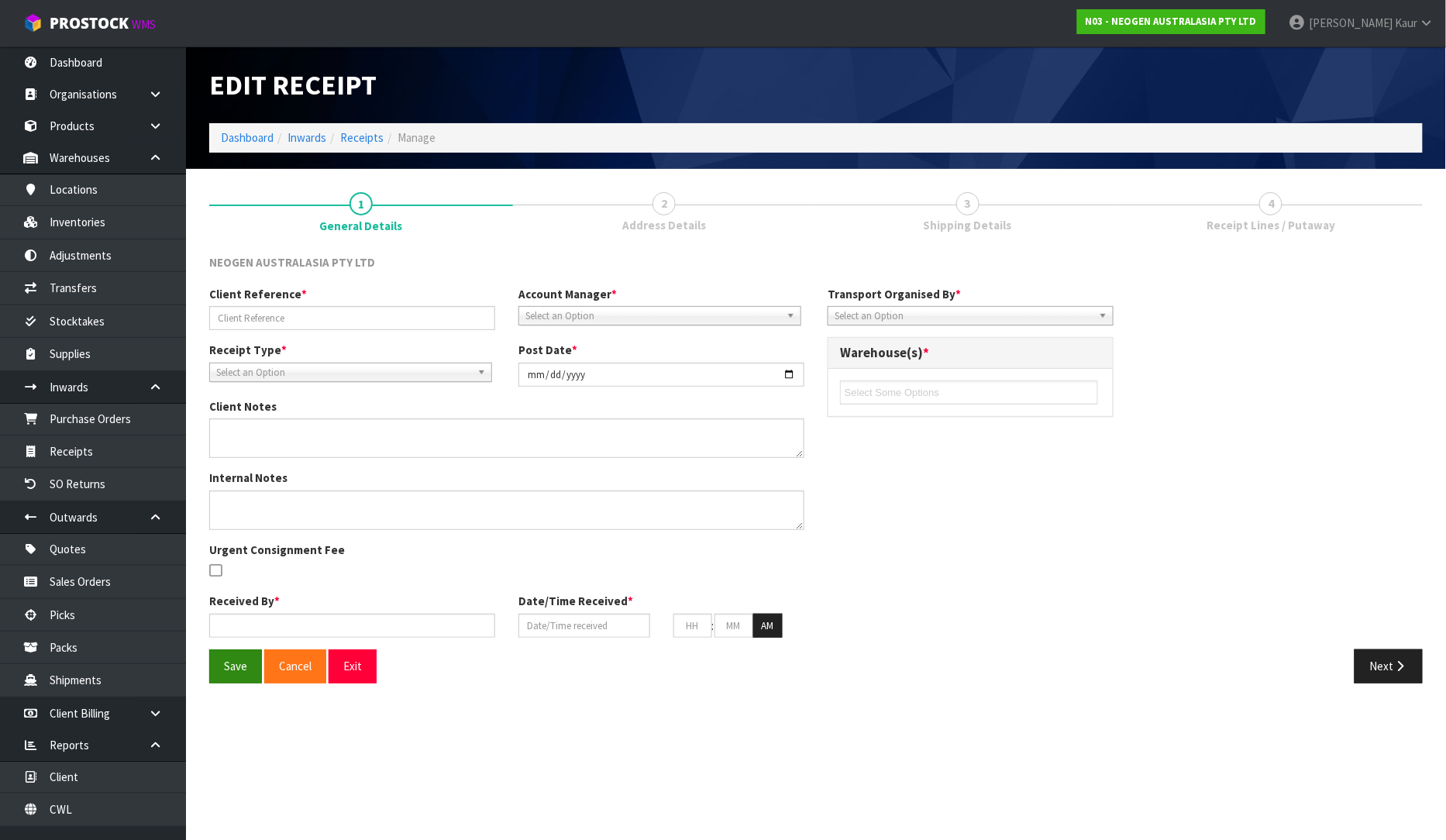
type input "POS- 203600213-214-218-219-222"
type input "[DATE]"
type textarea "700002120 AND 700002148 PUT ON HELD QA UNTIL TESTING CLEARANCE 24 X 700002285 N…"
type input "[PERSON_NAME]"
type input "[DATE]"
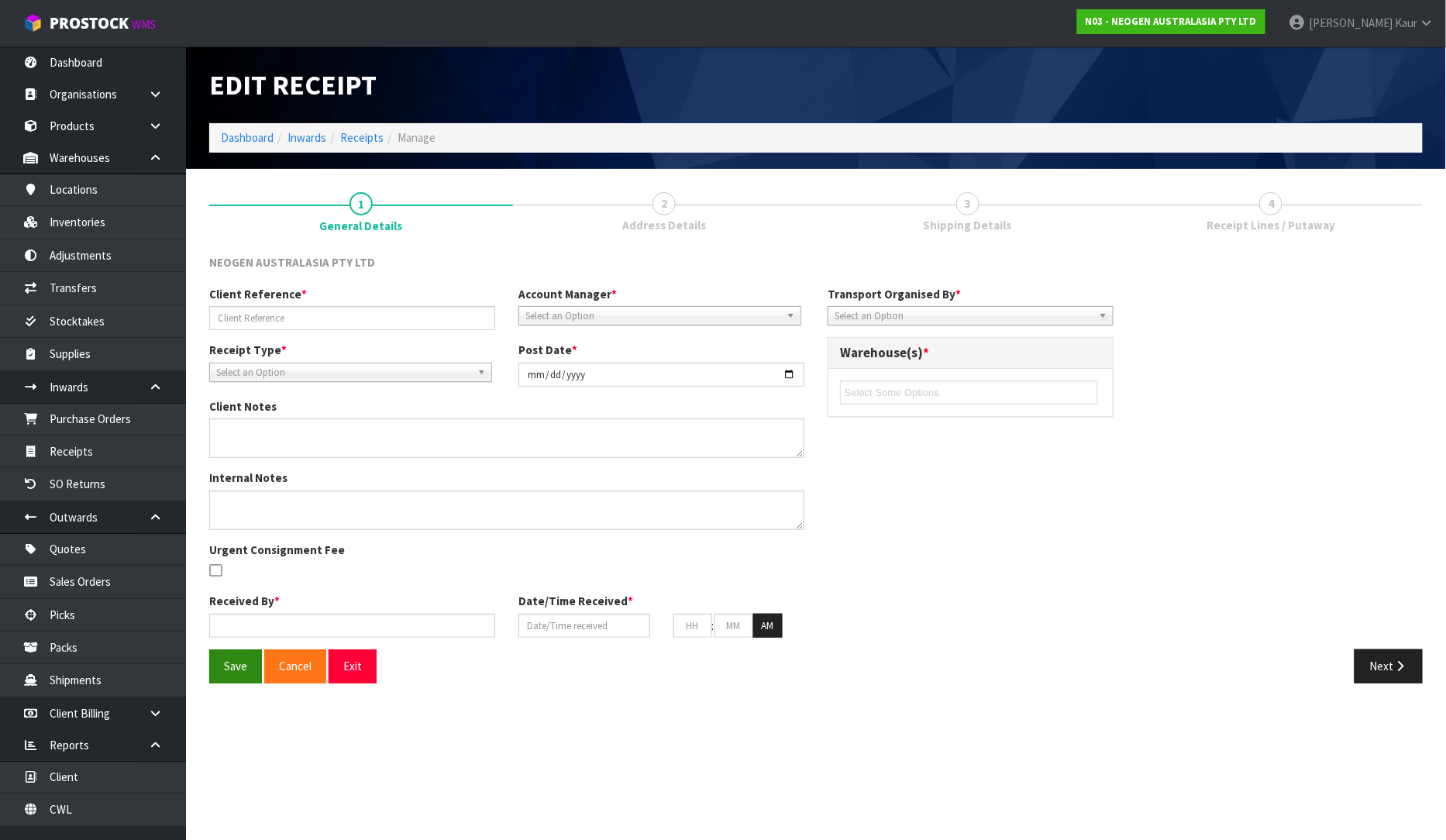
type input "12"
type input "59"
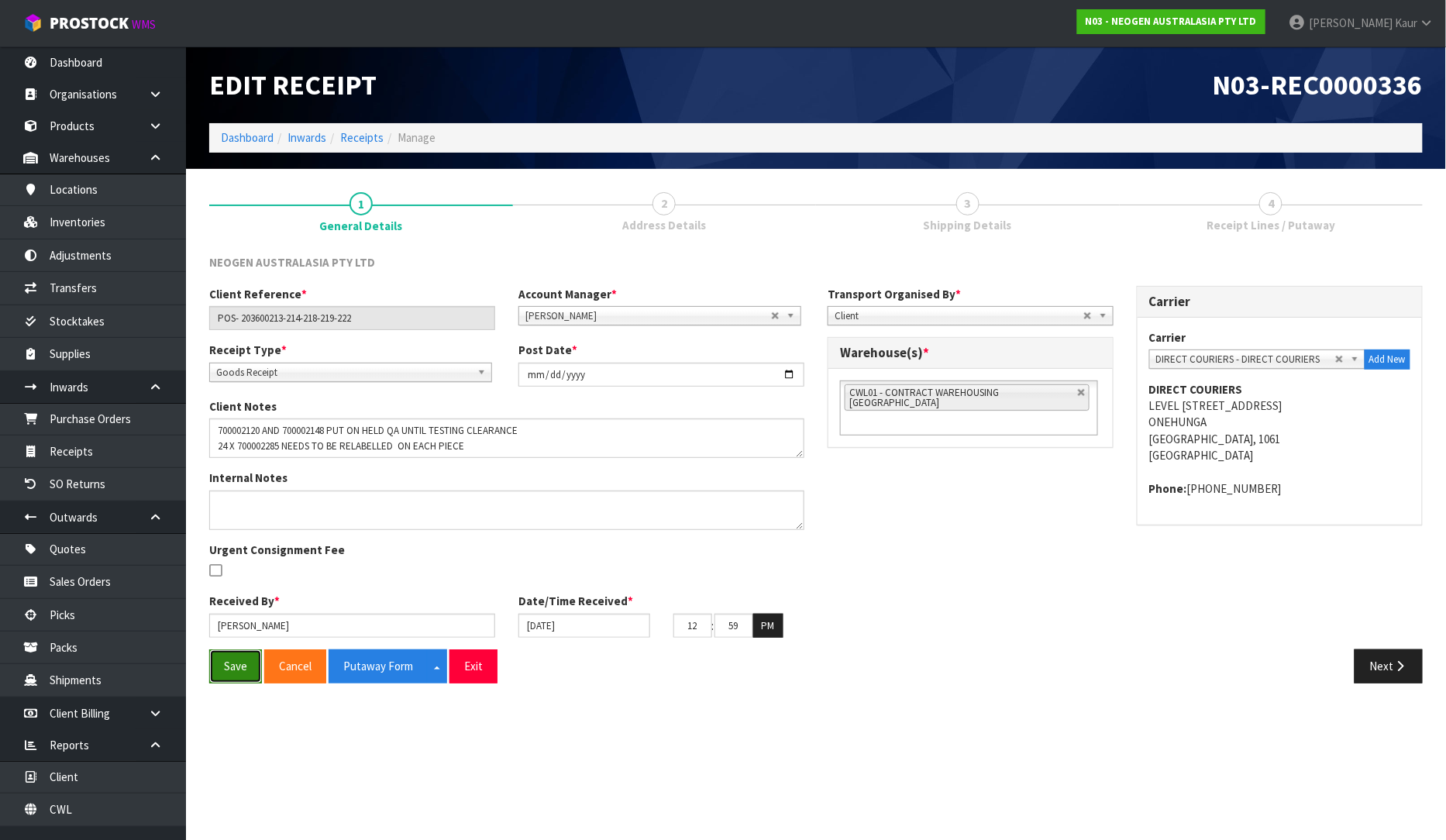
click at [222, 672] on button "Save" at bounding box center [235, 665] width 52 height 33
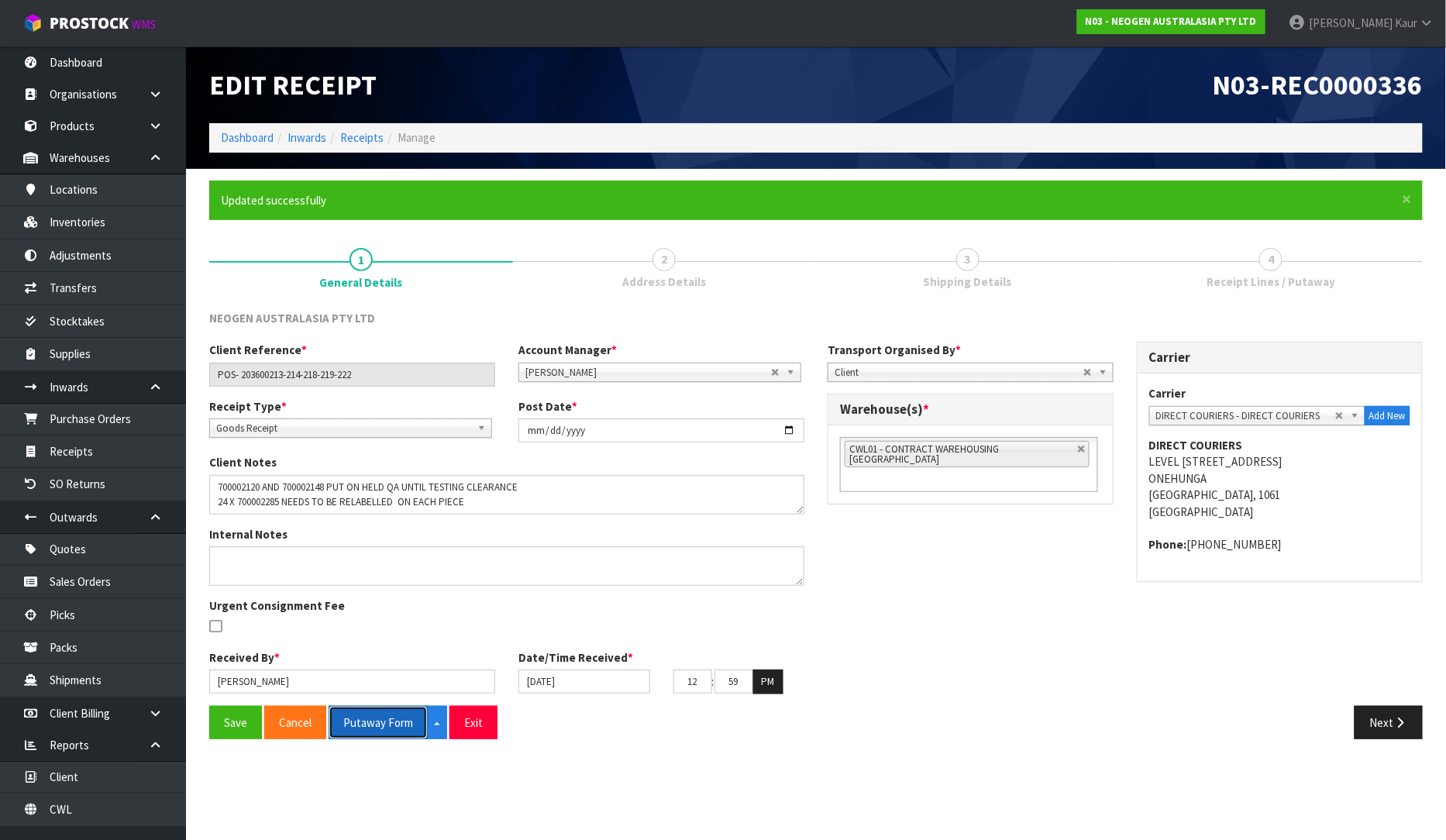
click at [380, 727] on button "Putaway Form" at bounding box center [377, 722] width 99 height 33
click at [380, 722] on button "Putaway Form" at bounding box center [386, 722] width 116 height 33
click at [383, 719] on button "Putaway Form" at bounding box center [386, 722] width 116 height 33
click at [105, 58] on link "Dashboard" at bounding box center [93, 62] width 186 height 31
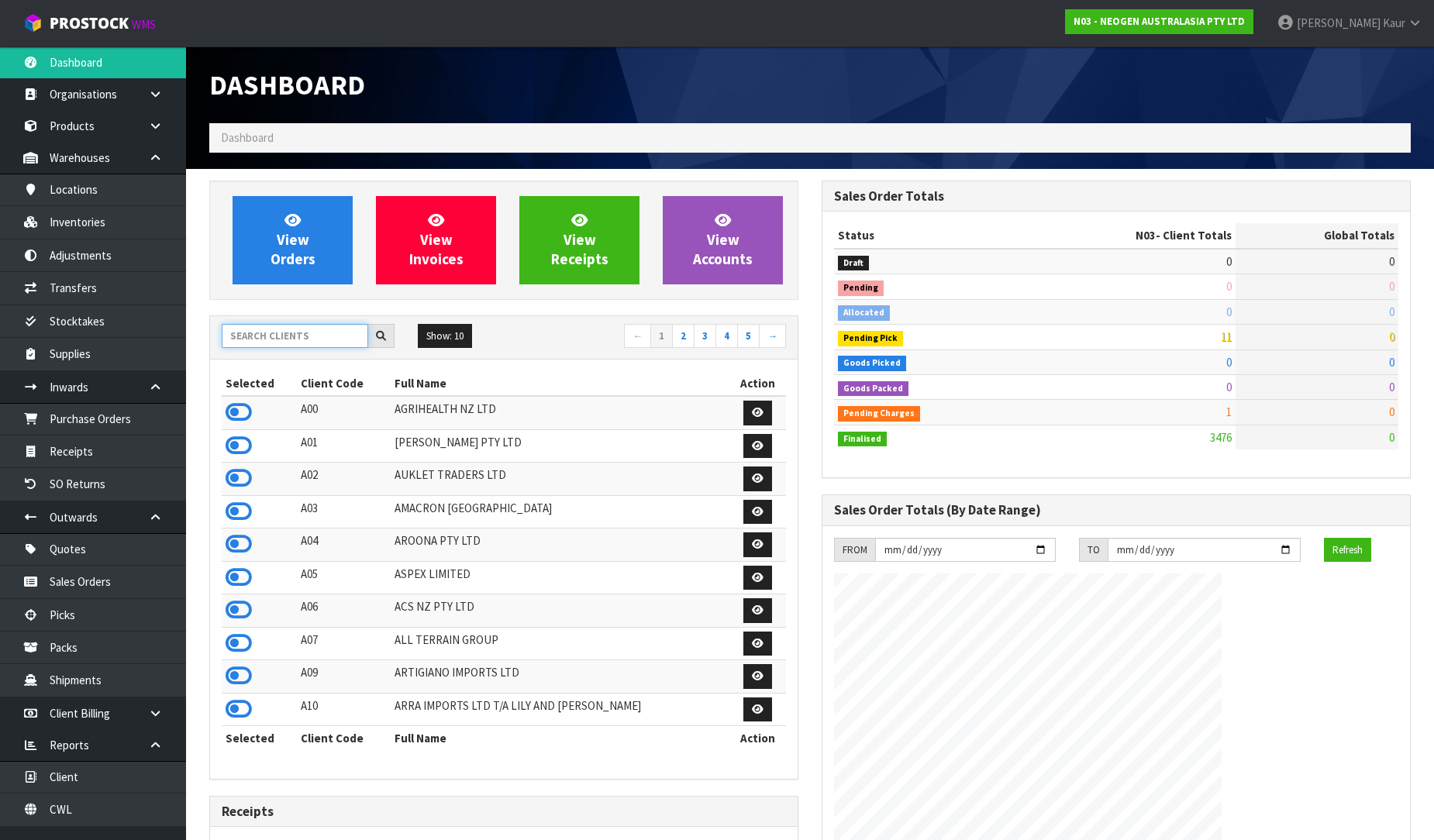
click at [269, 336] on input "text" at bounding box center [295, 336] width 146 height 24
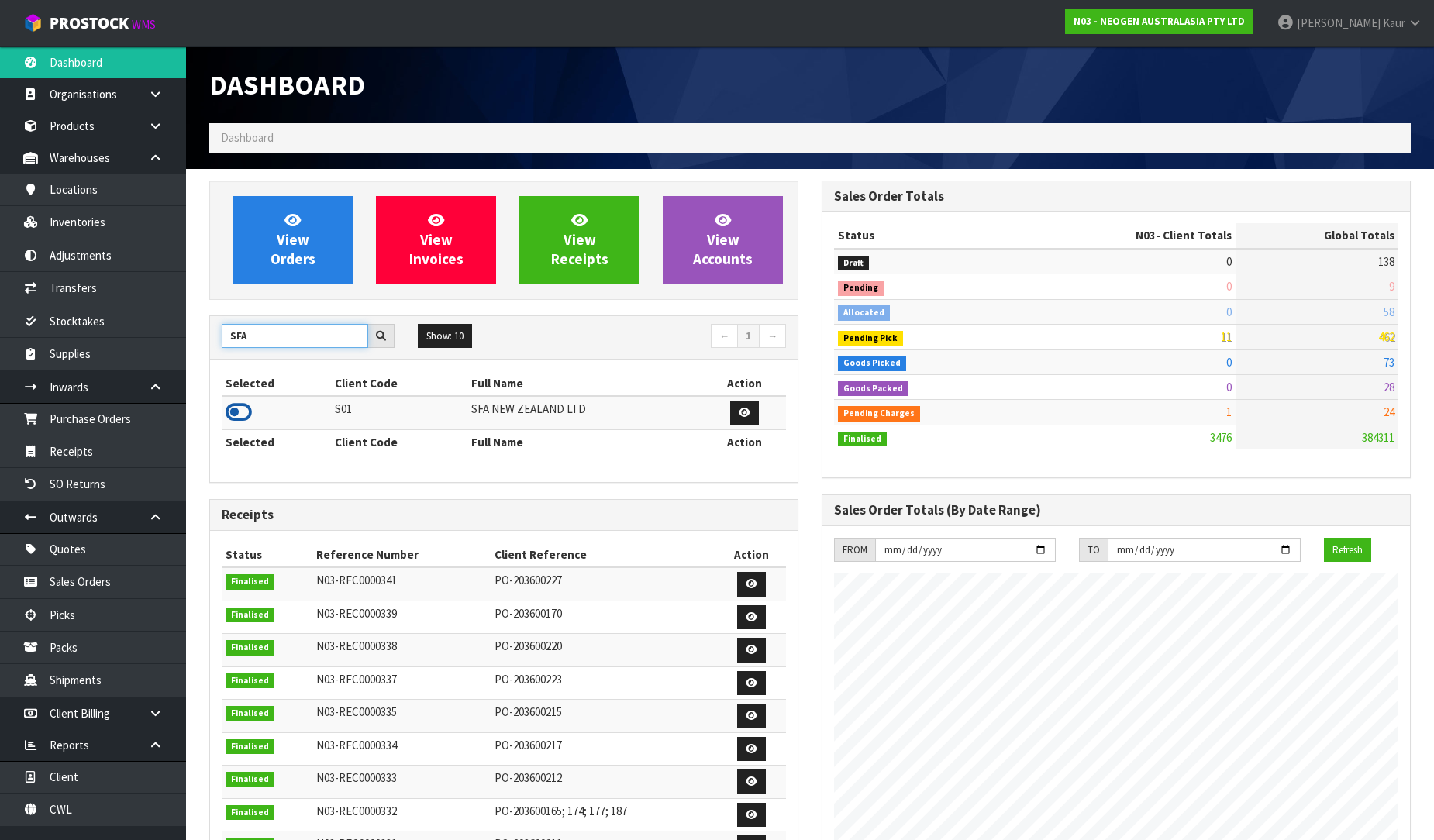
type input "SFA"
click at [245, 406] on icon at bounding box center [238, 412] width 27 height 23
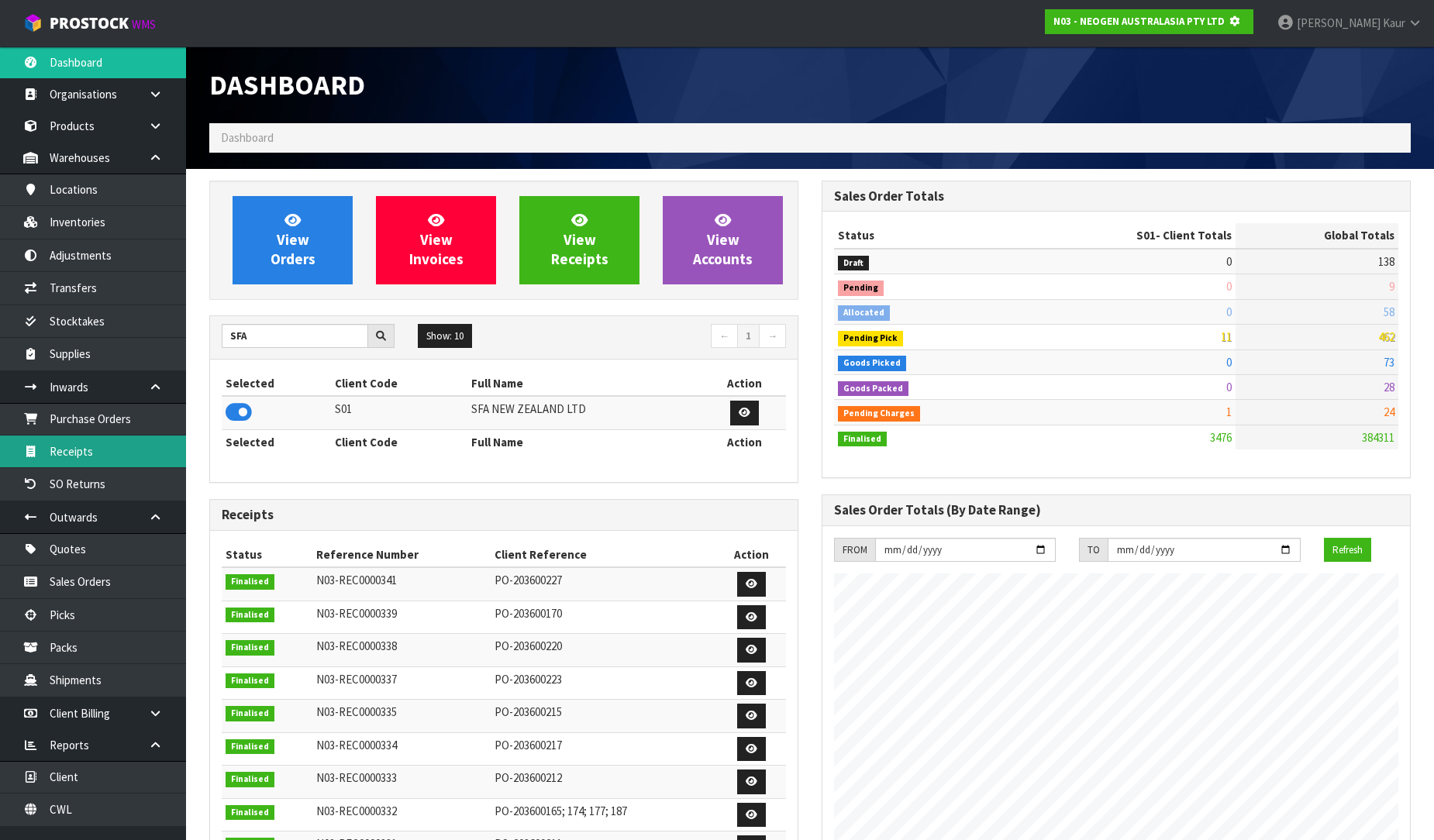
scroll to position [773994, 774460]
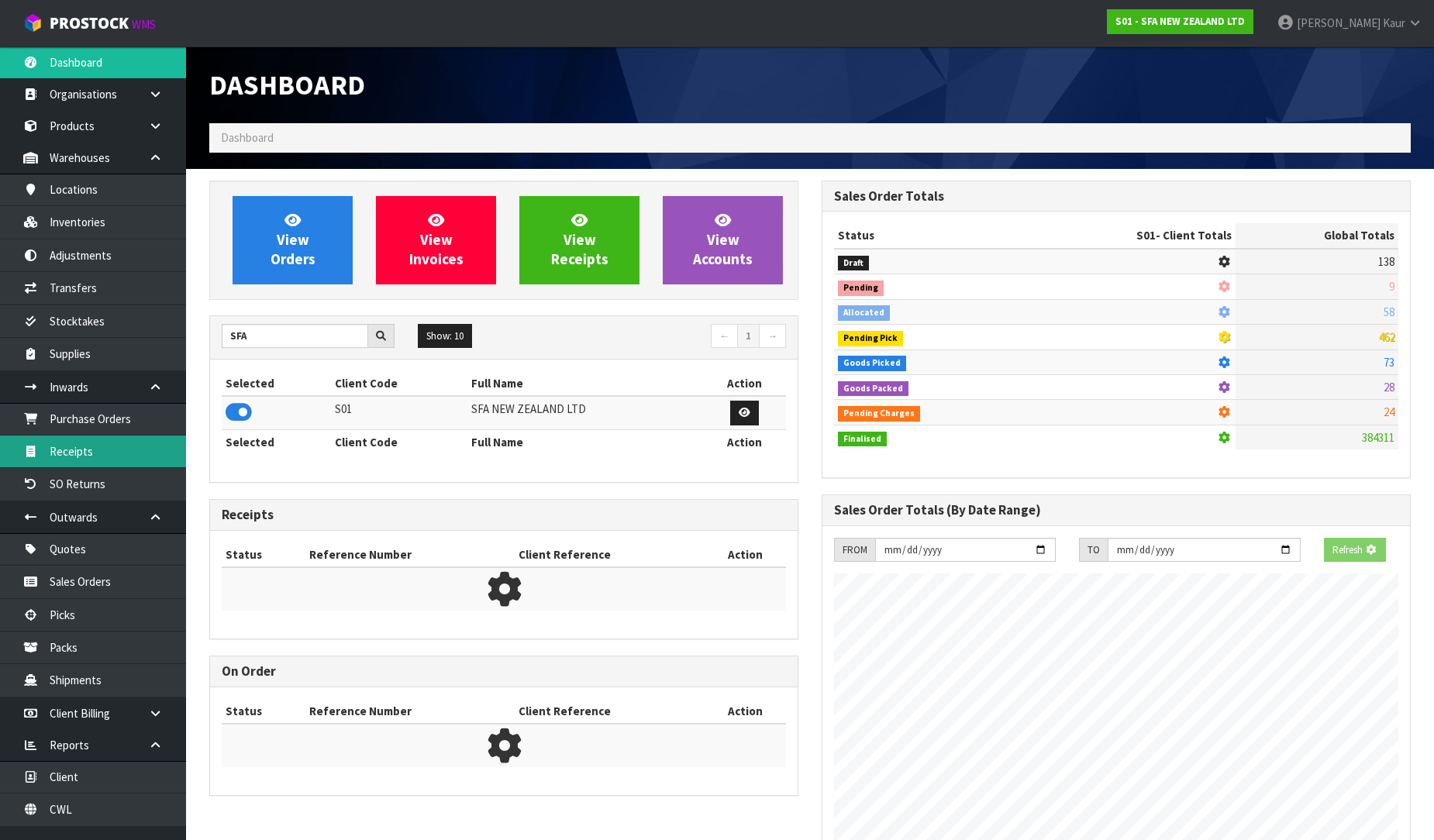
click at [151, 451] on link "Receipts" at bounding box center [93, 451] width 186 height 31
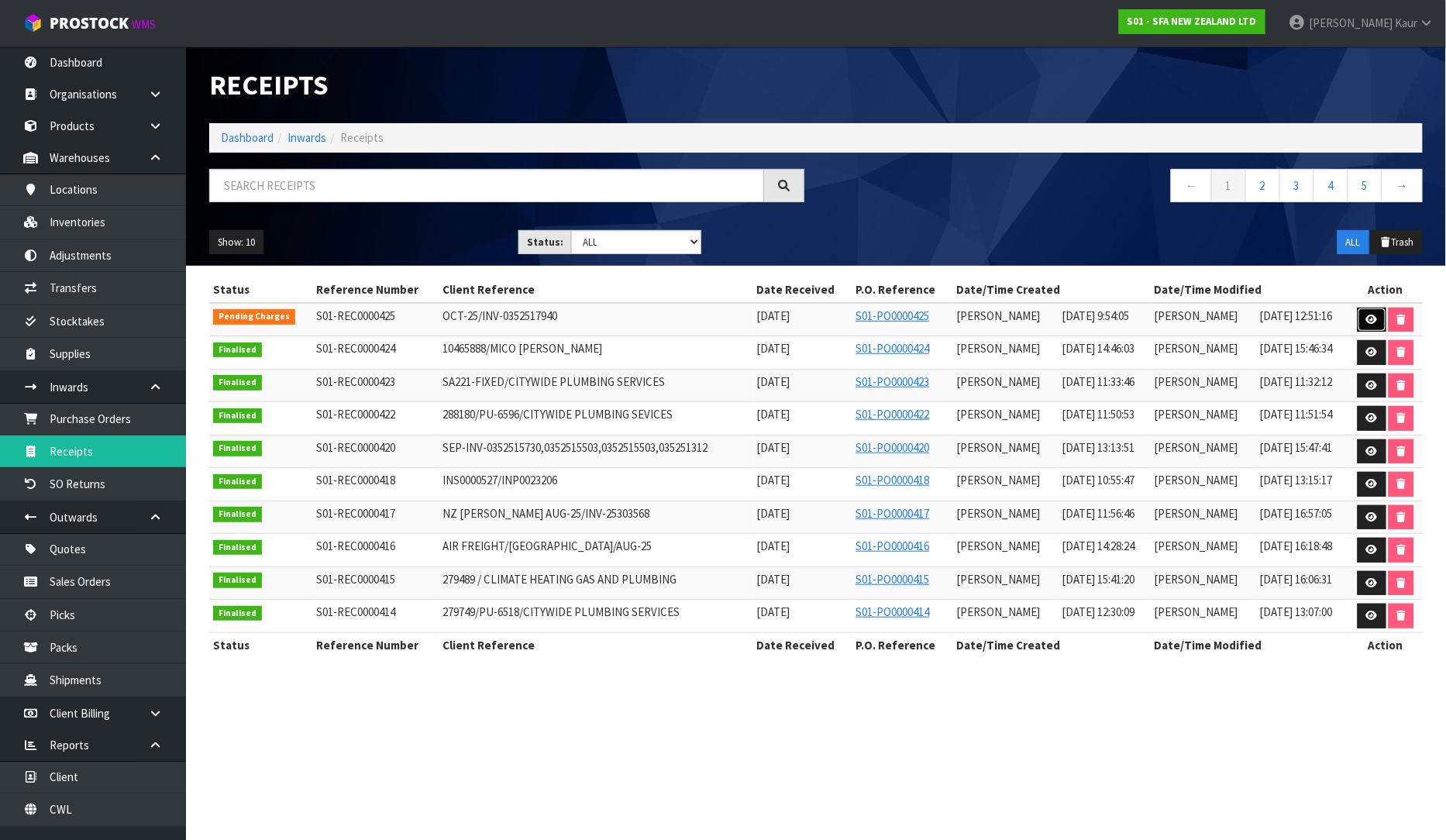
click at [1362, 323] on link at bounding box center [1372, 319] width 29 height 25
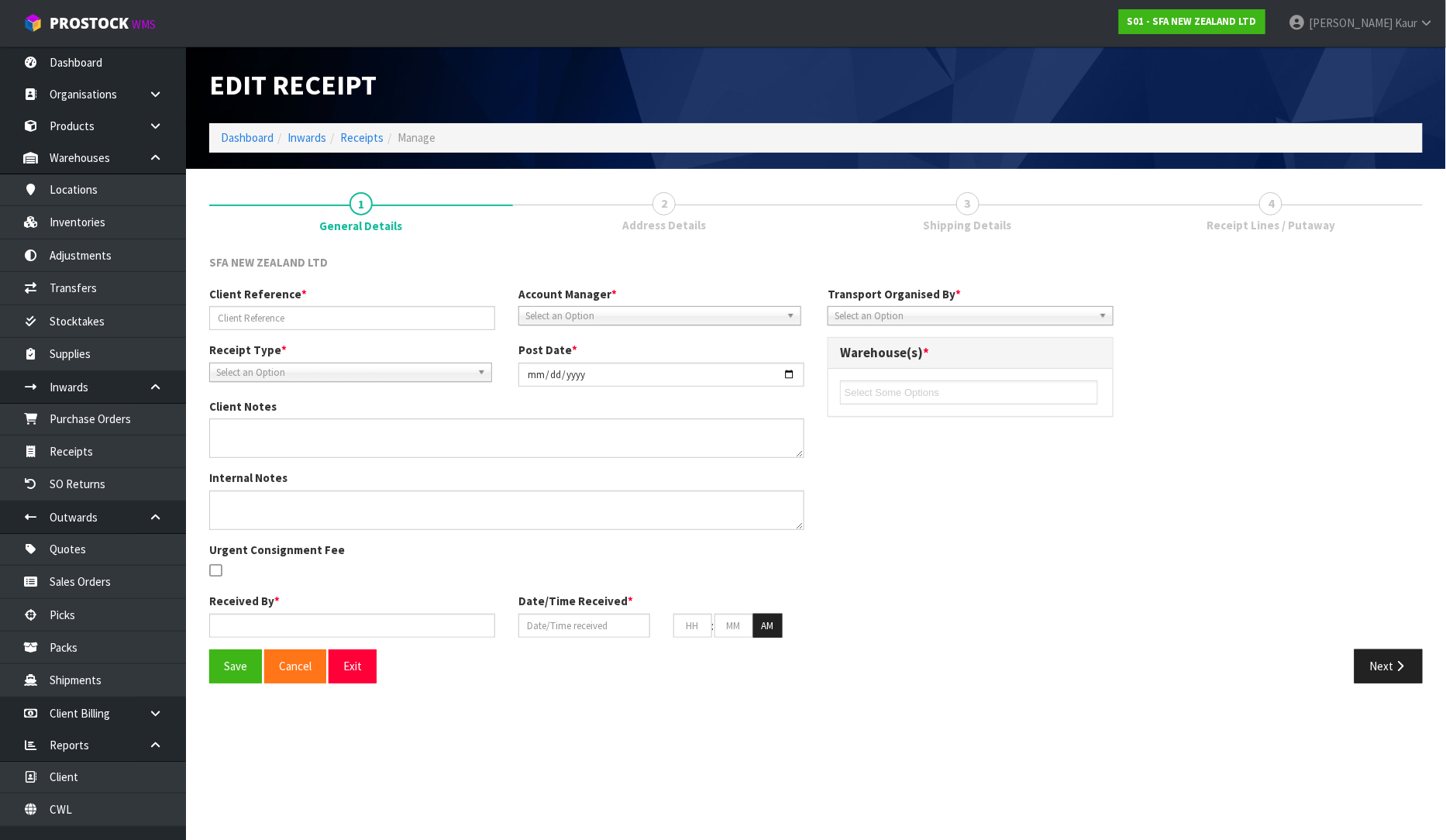
type input "OCT-25/INV-0352517940"
type input "[DATE]"
type textarea "VARIANCE: EM120160, SI200184, SI200119 DIDNOT RECEIVED"
type textarea "VARIANCE CHECKED BY JAMES"
type input "[PERSON_NAME]"
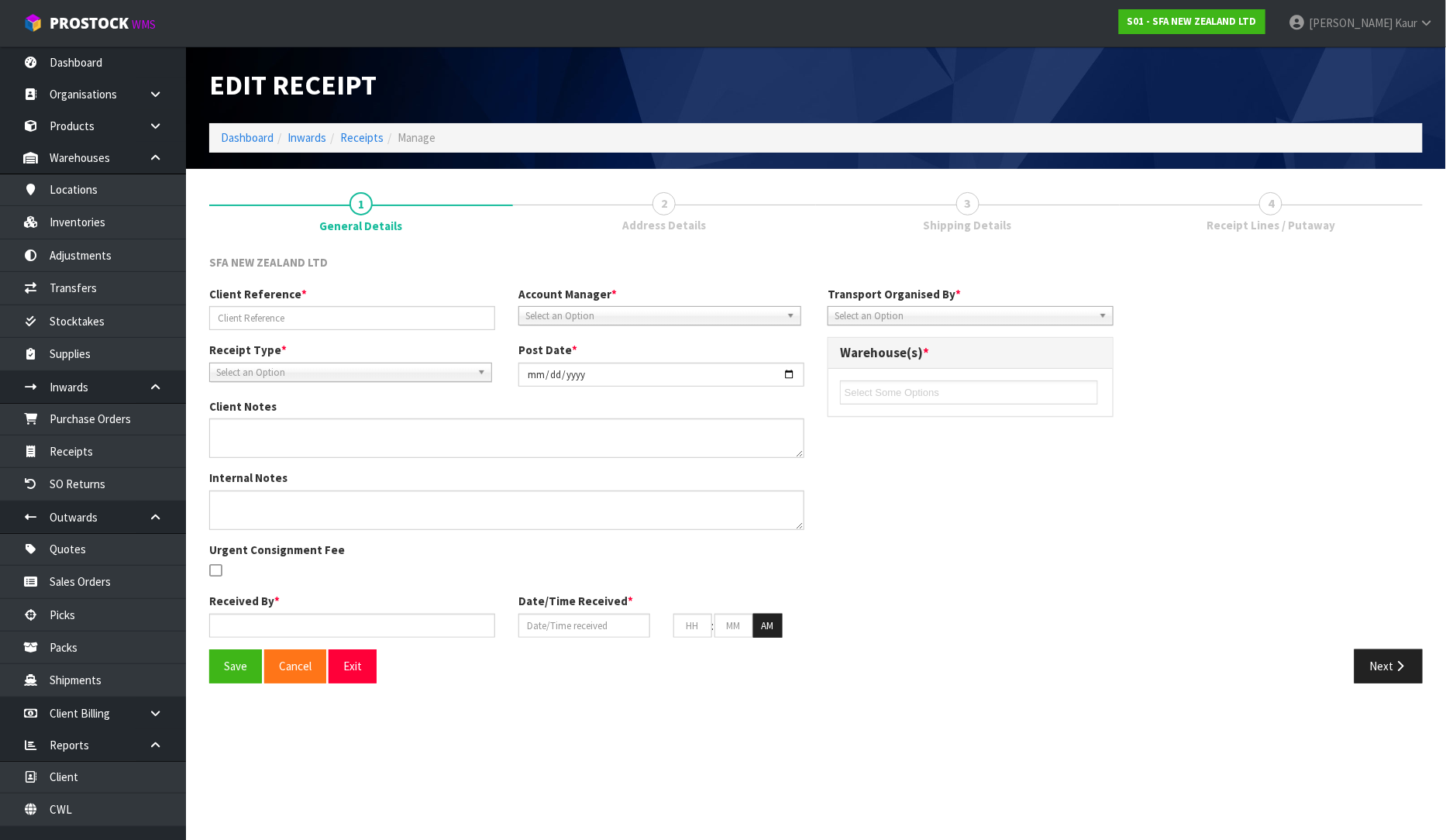
type input "[DATE]"
type input "09"
type input "54"
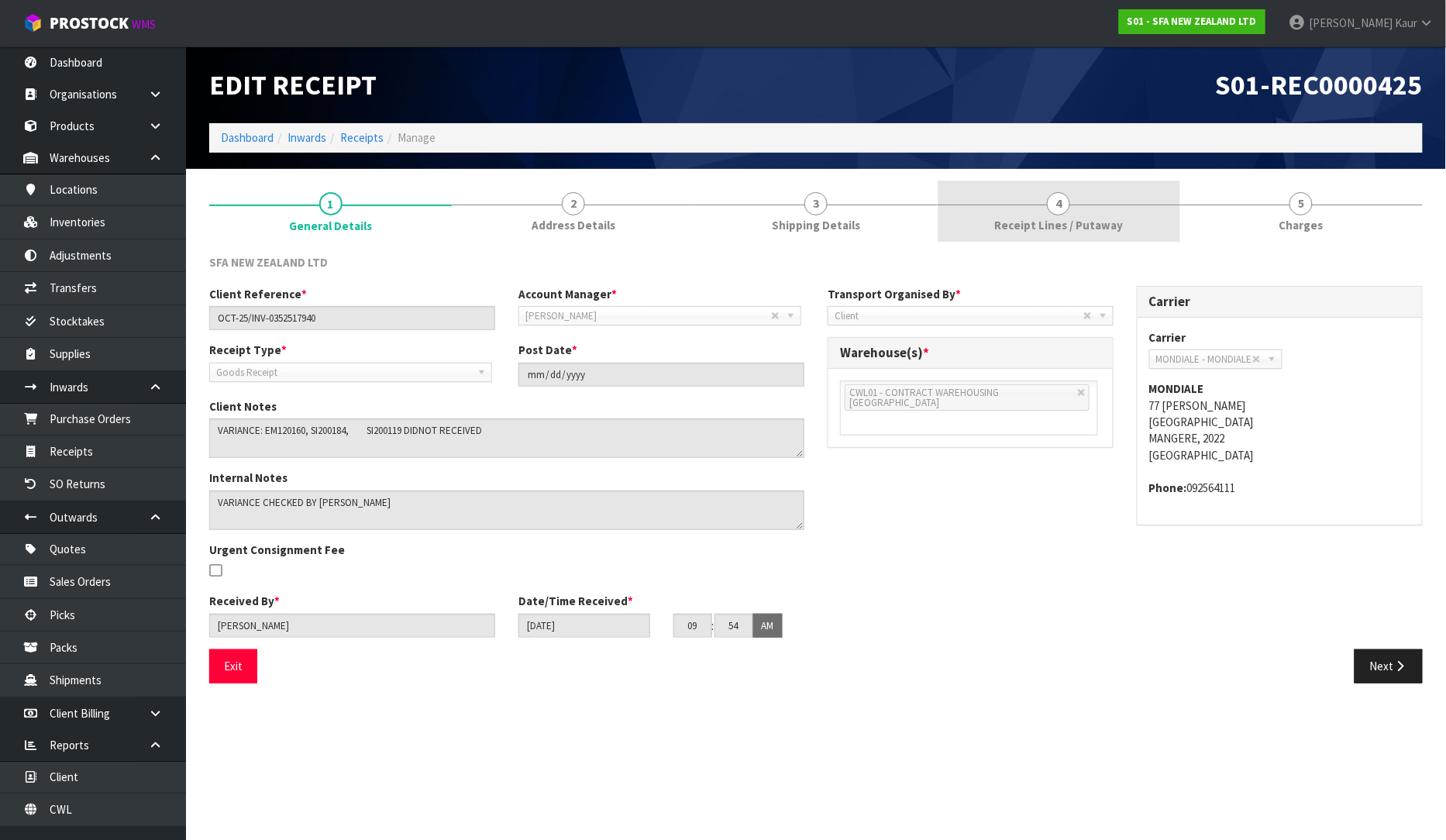
click at [1083, 221] on span "Receipt Lines / Putaway" at bounding box center [1059, 225] width 129 height 16
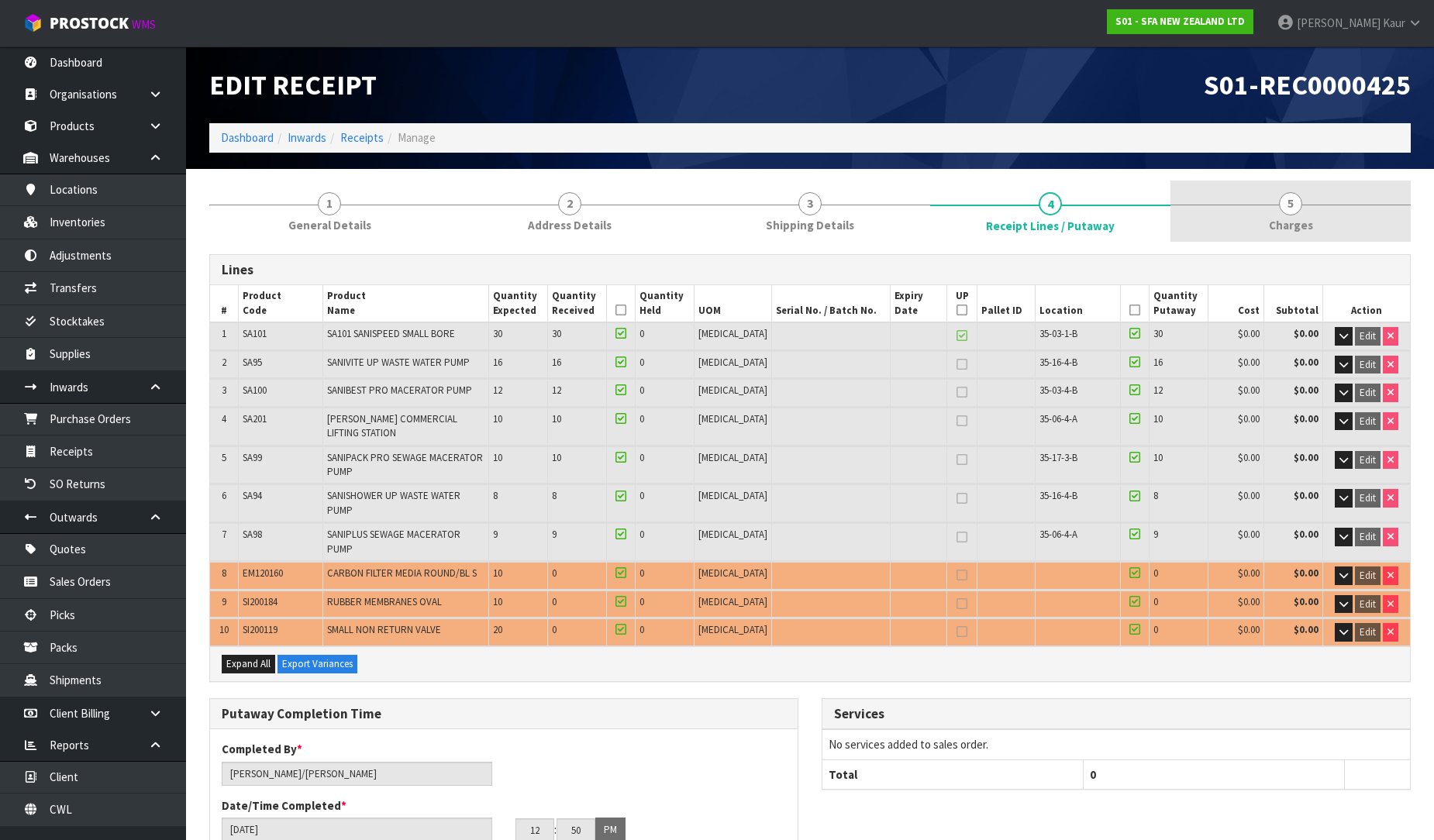
click at [1292, 219] on span "Charges" at bounding box center [1291, 225] width 44 height 16
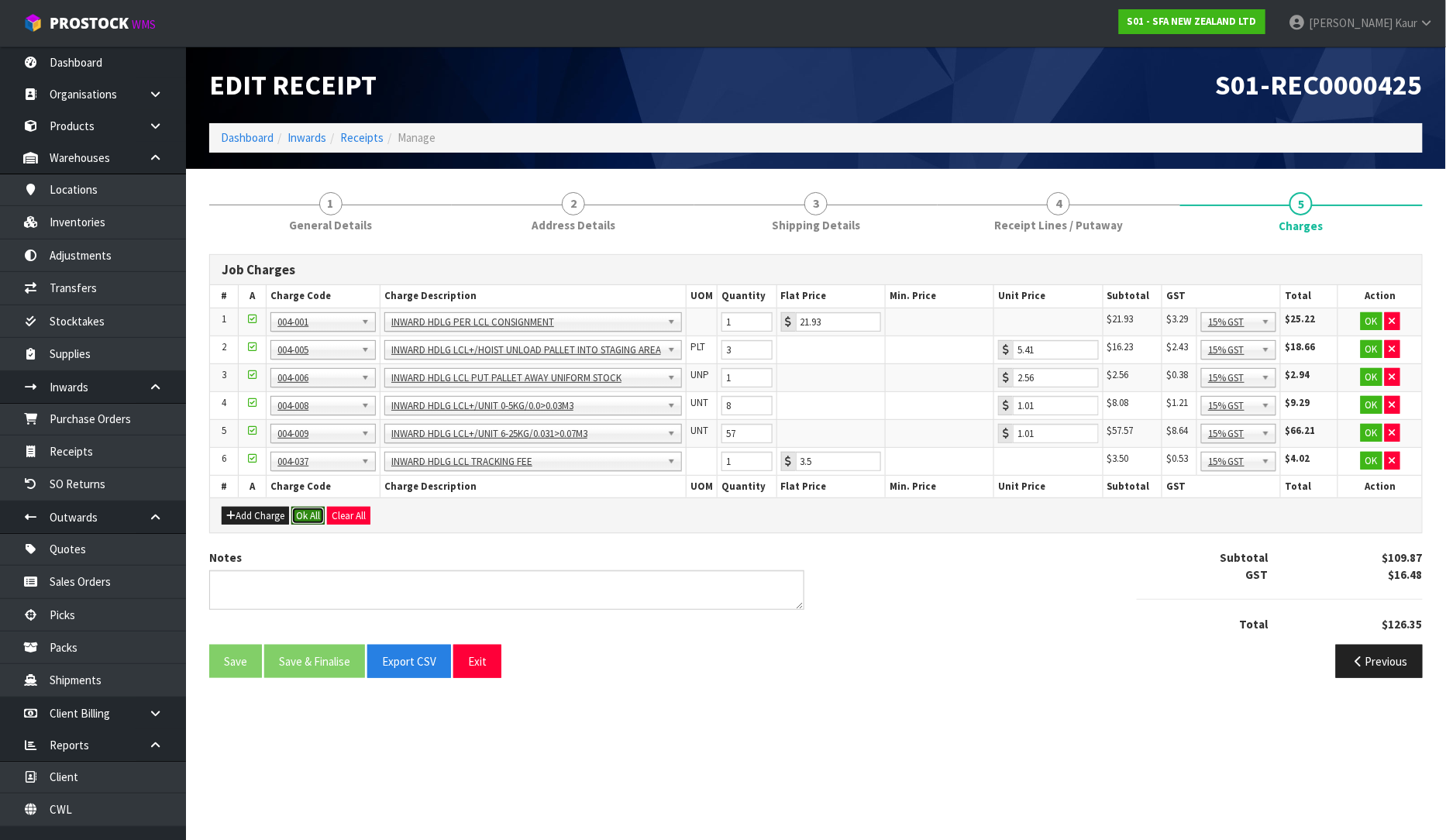
click at [315, 510] on button "Ok All" at bounding box center [307, 516] width 33 height 19
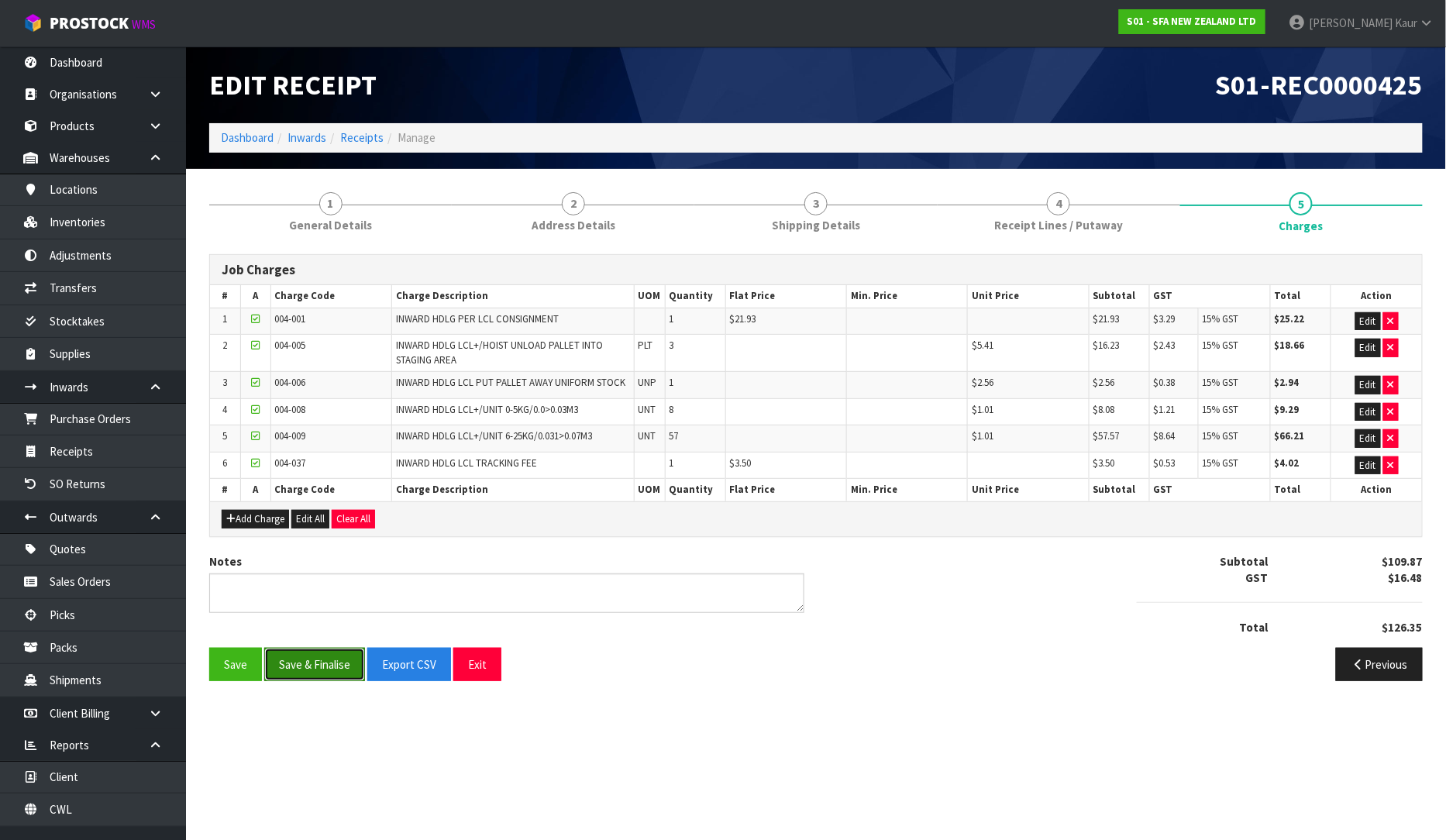
click at [320, 662] on button "Save & Finalise" at bounding box center [314, 664] width 101 height 33
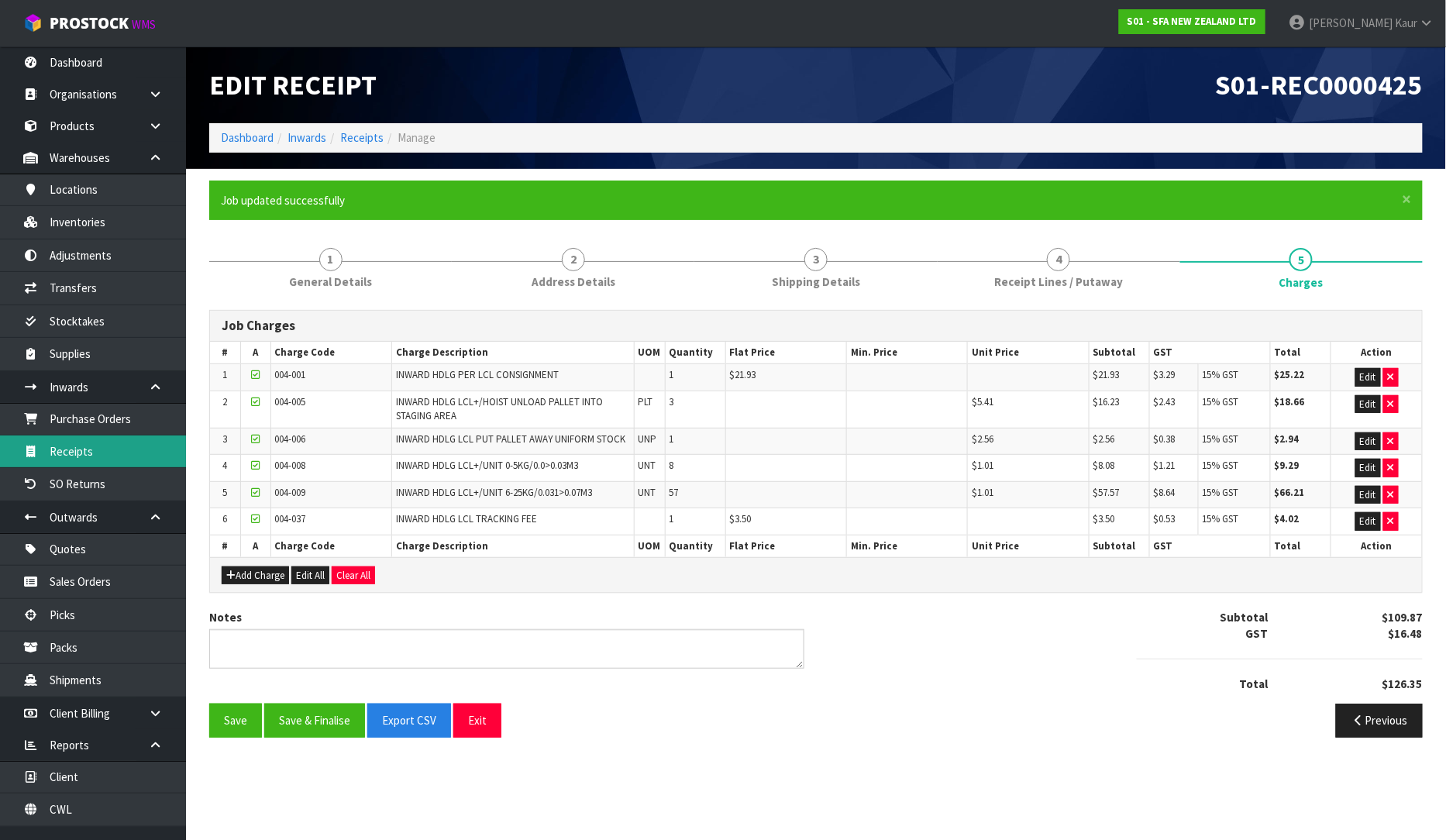
click at [107, 445] on link "Receipts" at bounding box center [93, 451] width 186 height 31
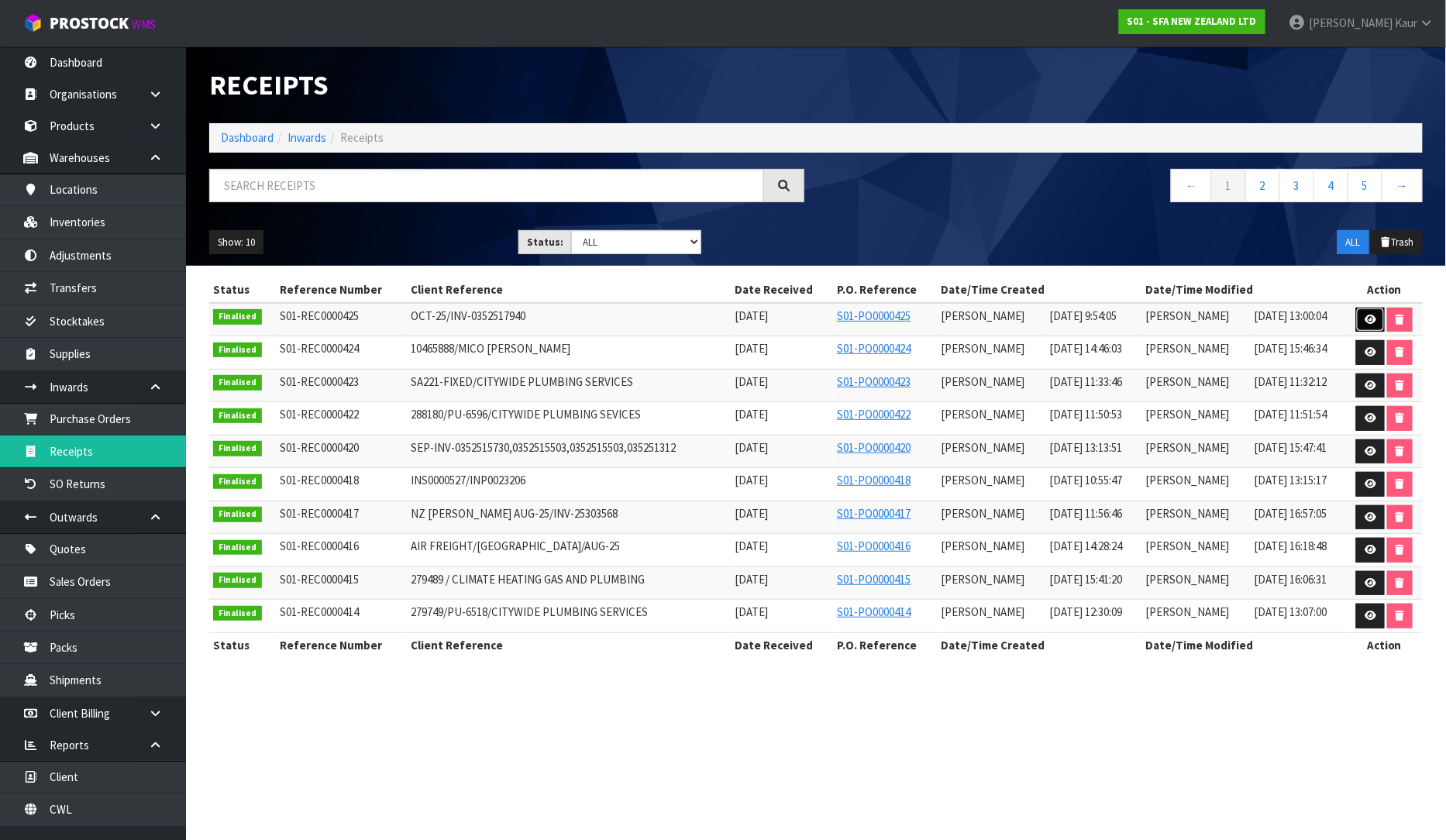
click at [1375, 322] on icon at bounding box center [1370, 319] width 11 height 10
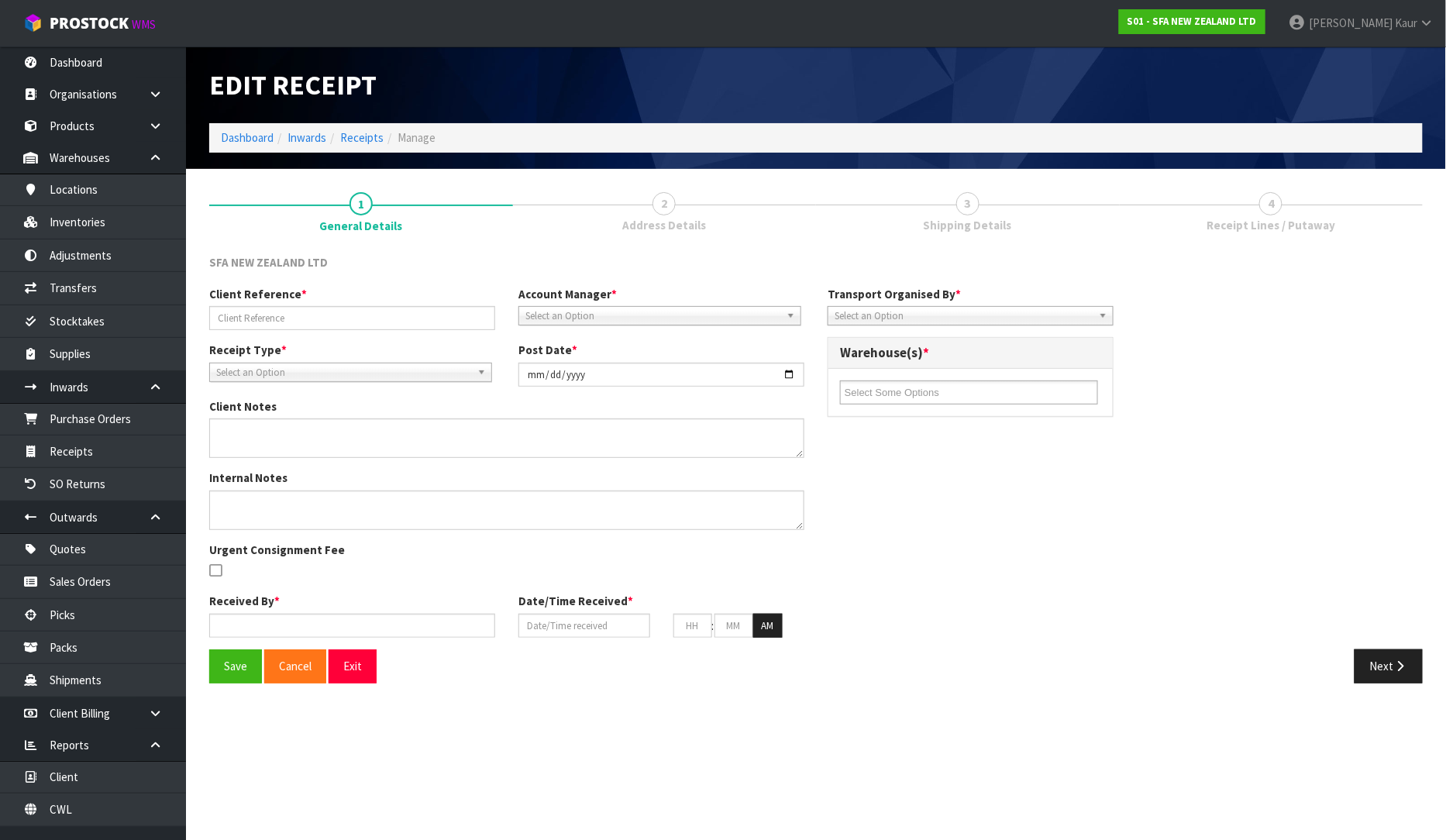
type input "OCT-25/INV-0352517940"
type input "[DATE]"
type textarea "VARIANCE: EM120160, SI200184, SI200119 DIDNOT RECEIVED"
type textarea "VARIANCE CHECKED BY JAMES"
type input "[PERSON_NAME]"
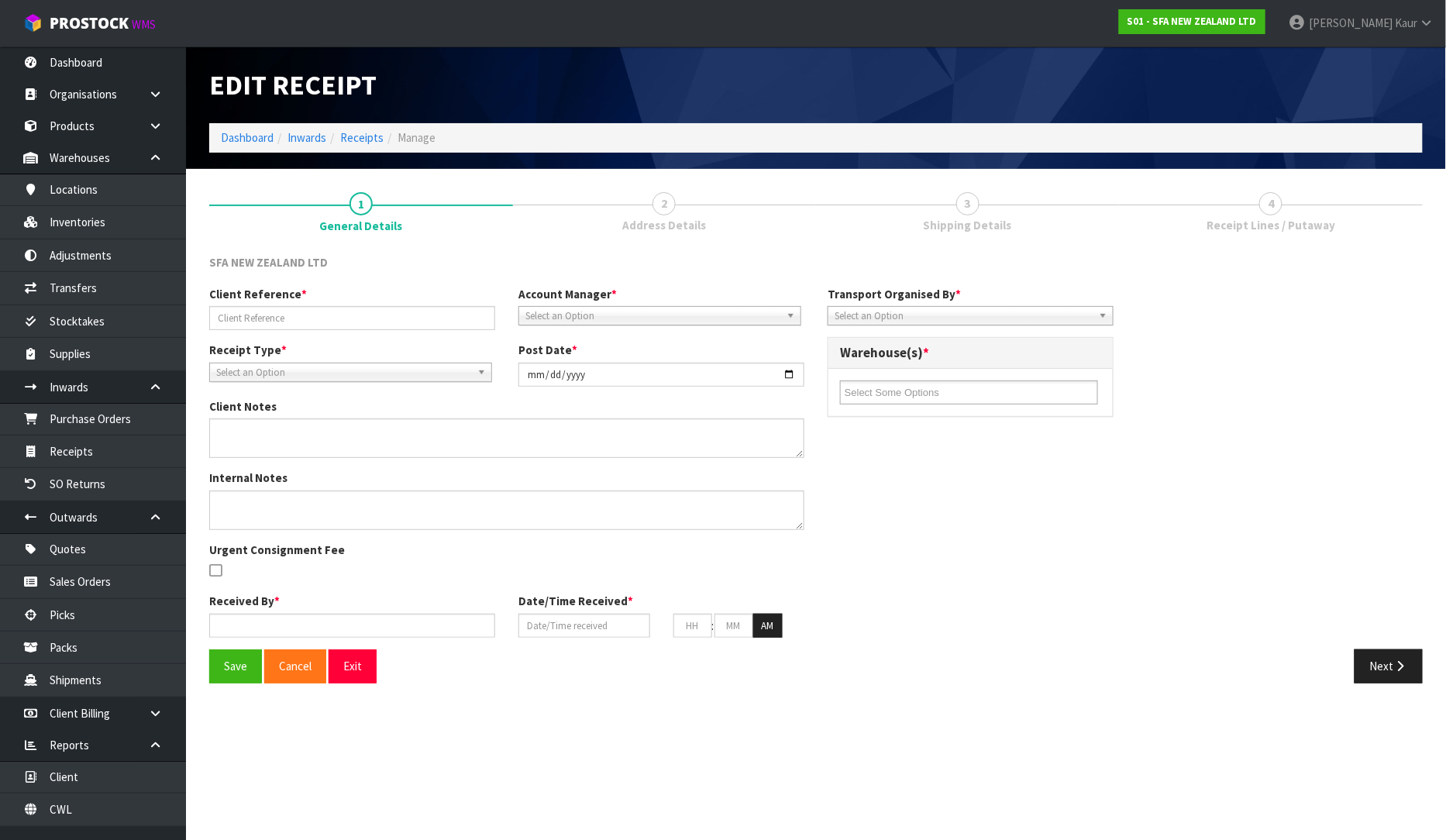
type input "[DATE]"
type input "09"
type input "54"
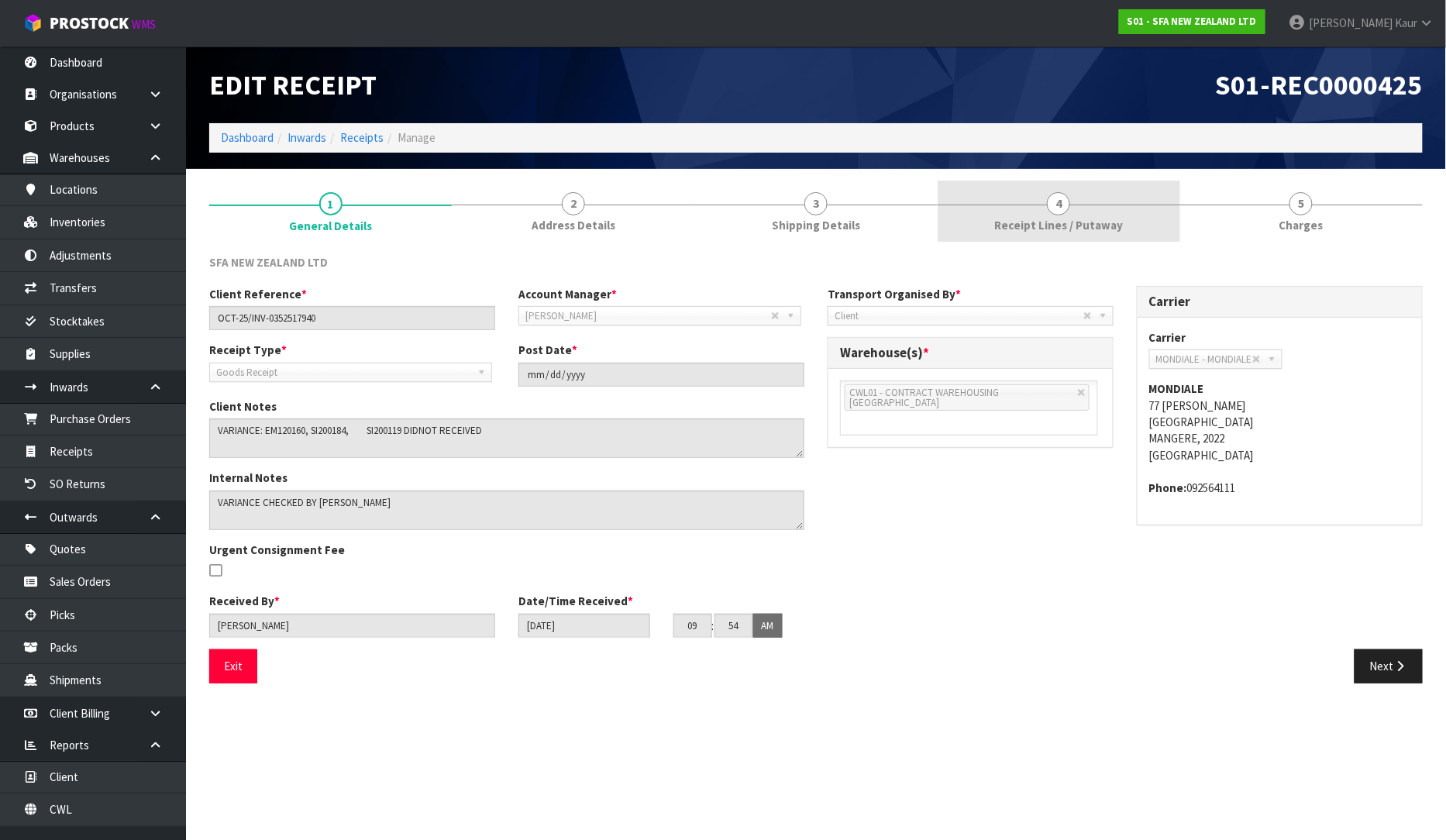
click at [1086, 224] on span "Receipt Lines / Putaway" at bounding box center [1059, 225] width 129 height 16
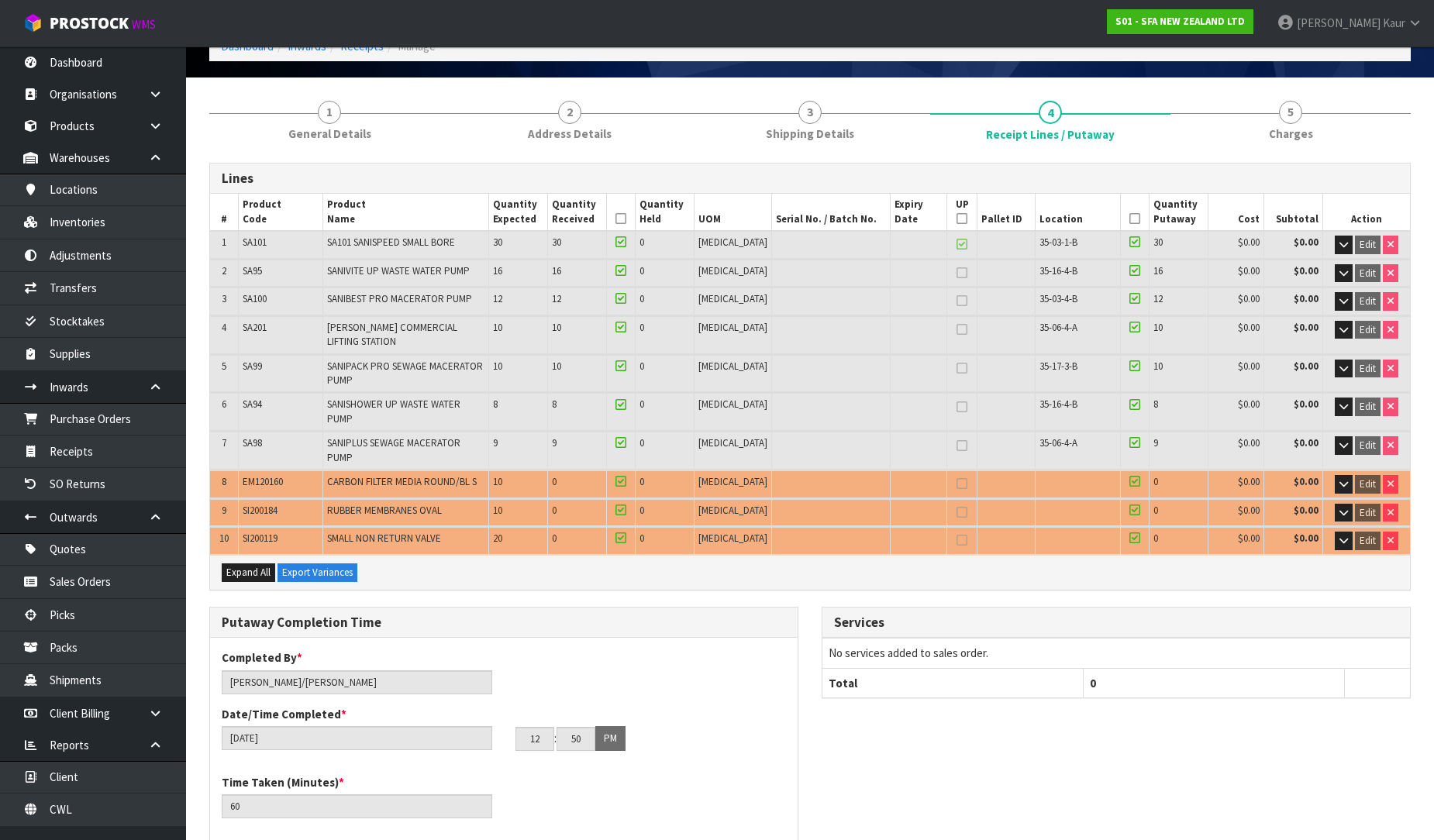
scroll to position [91, 0]
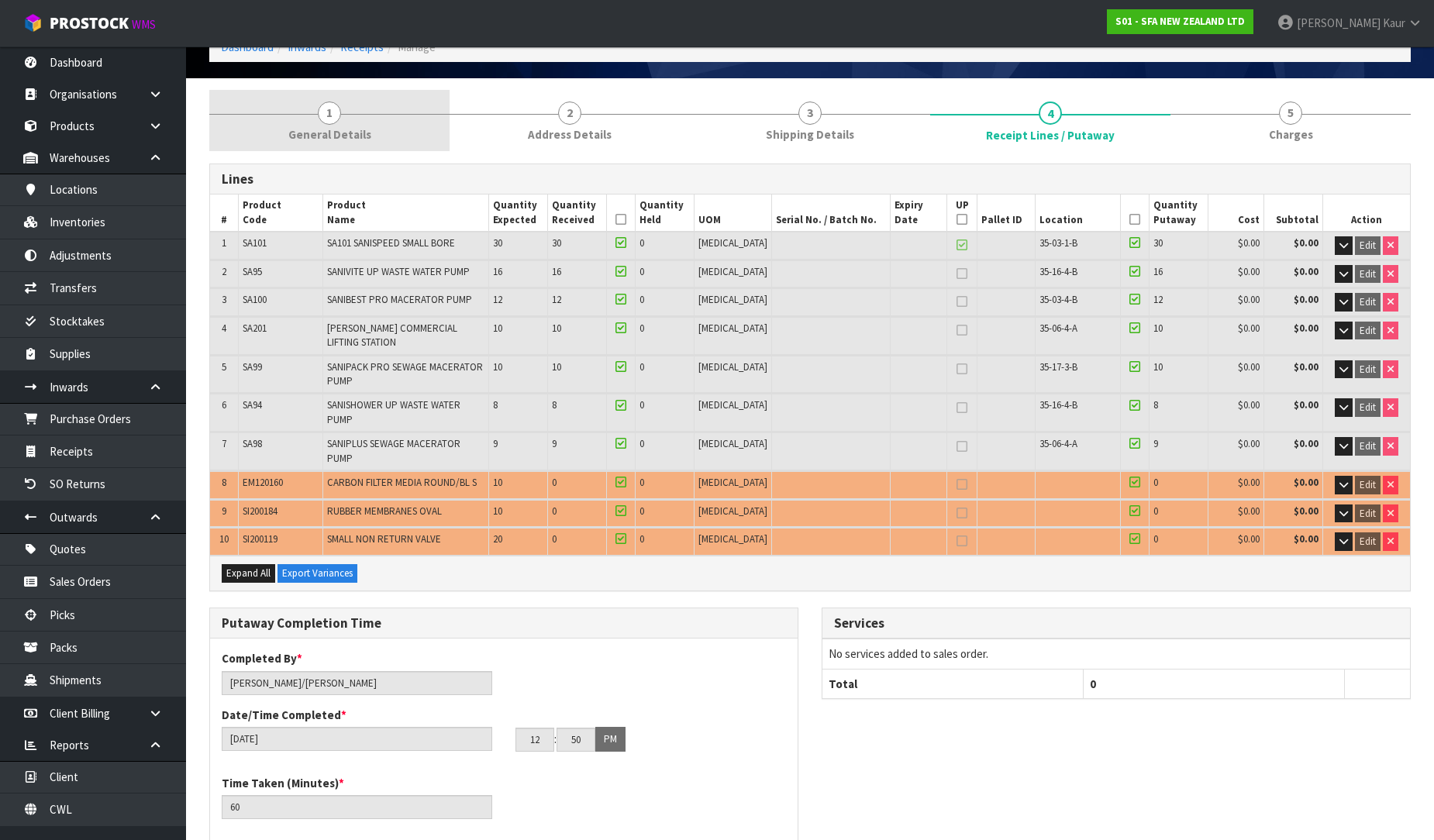
click at [323, 124] on link "1 General Details" at bounding box center [329, 121] width 241 height 61
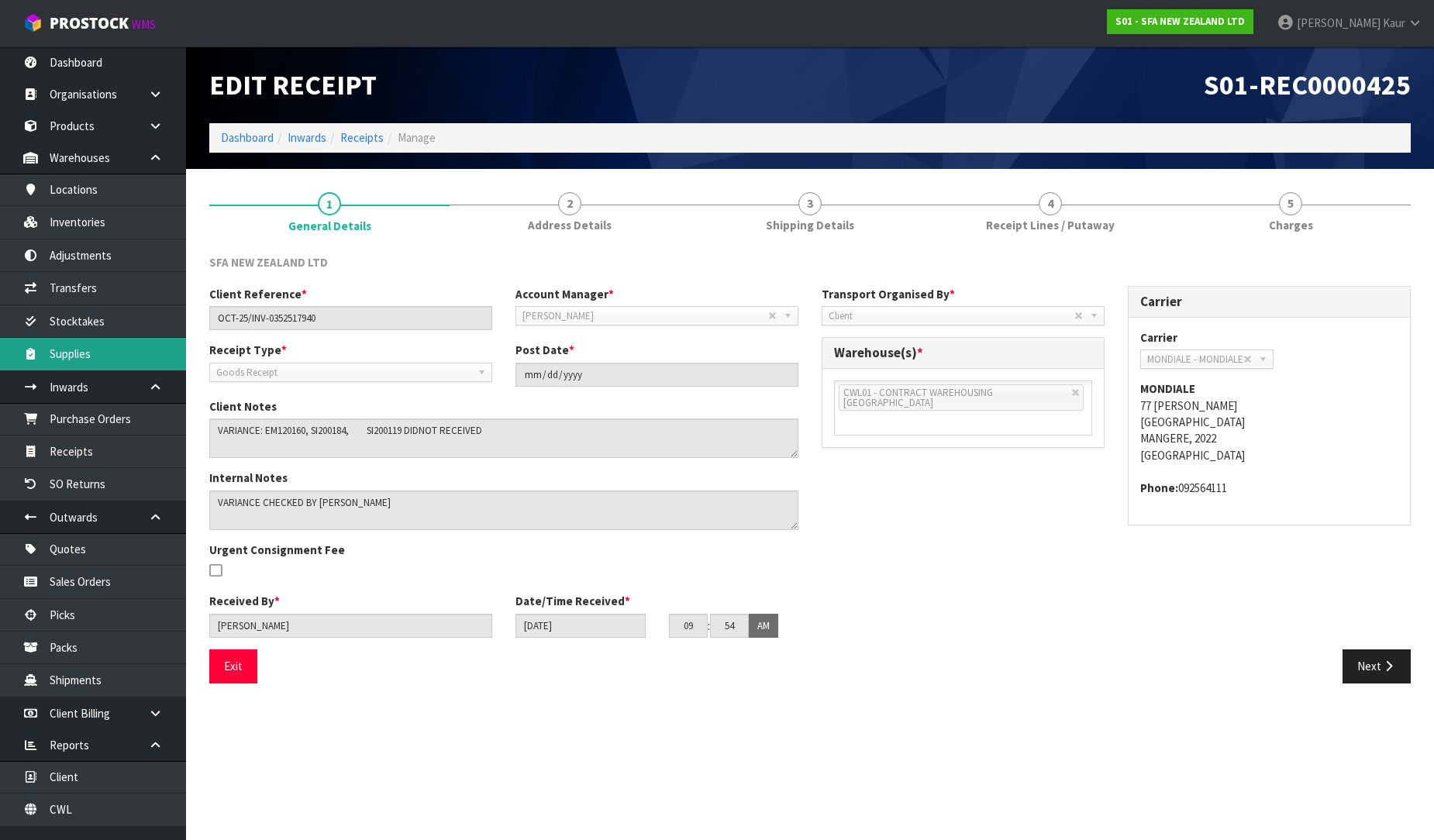
scroll to position [0, 0]
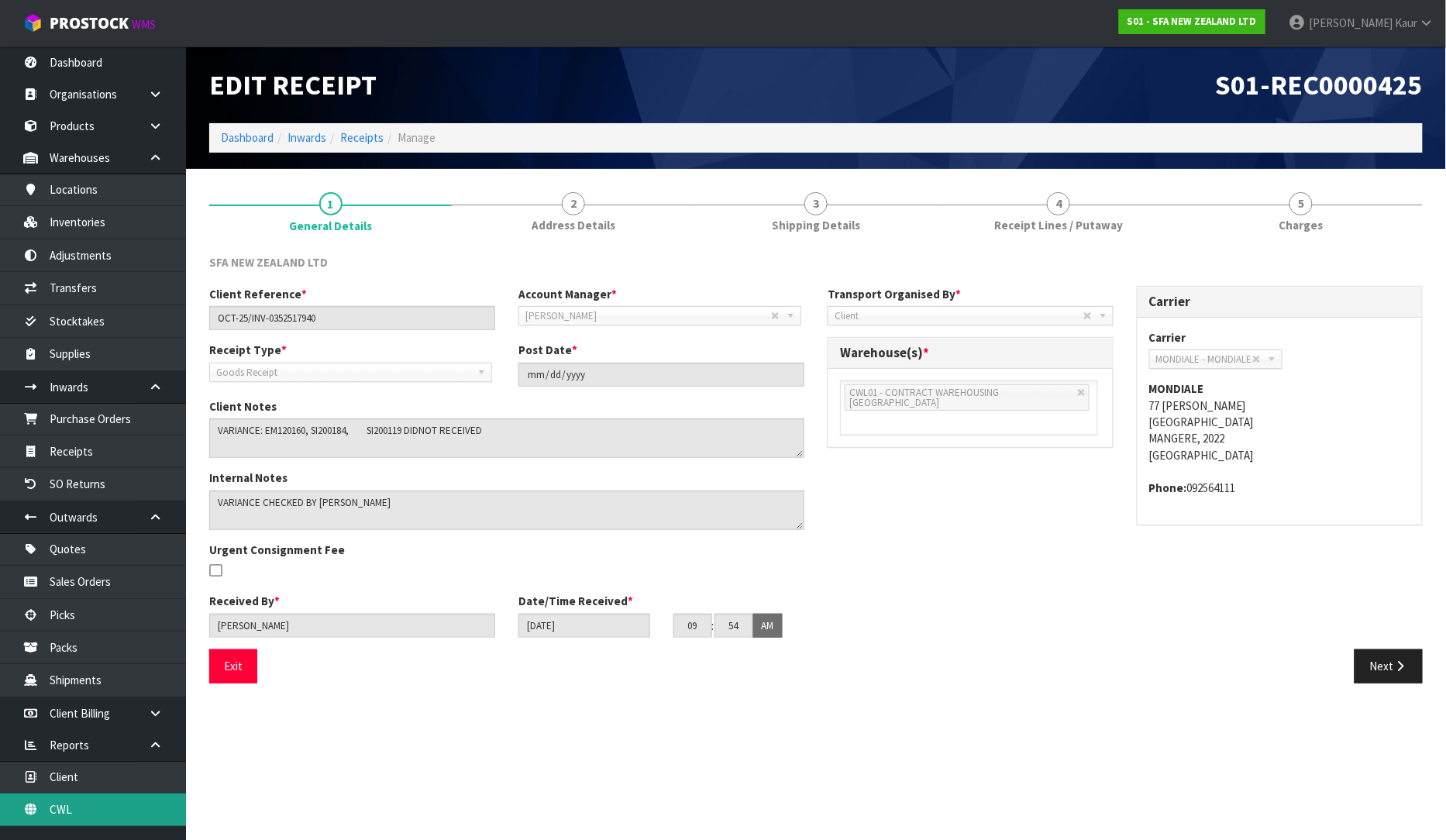
click at [95, 801] on link "CWL" at bounding box center [93, 809] width 186 height 31
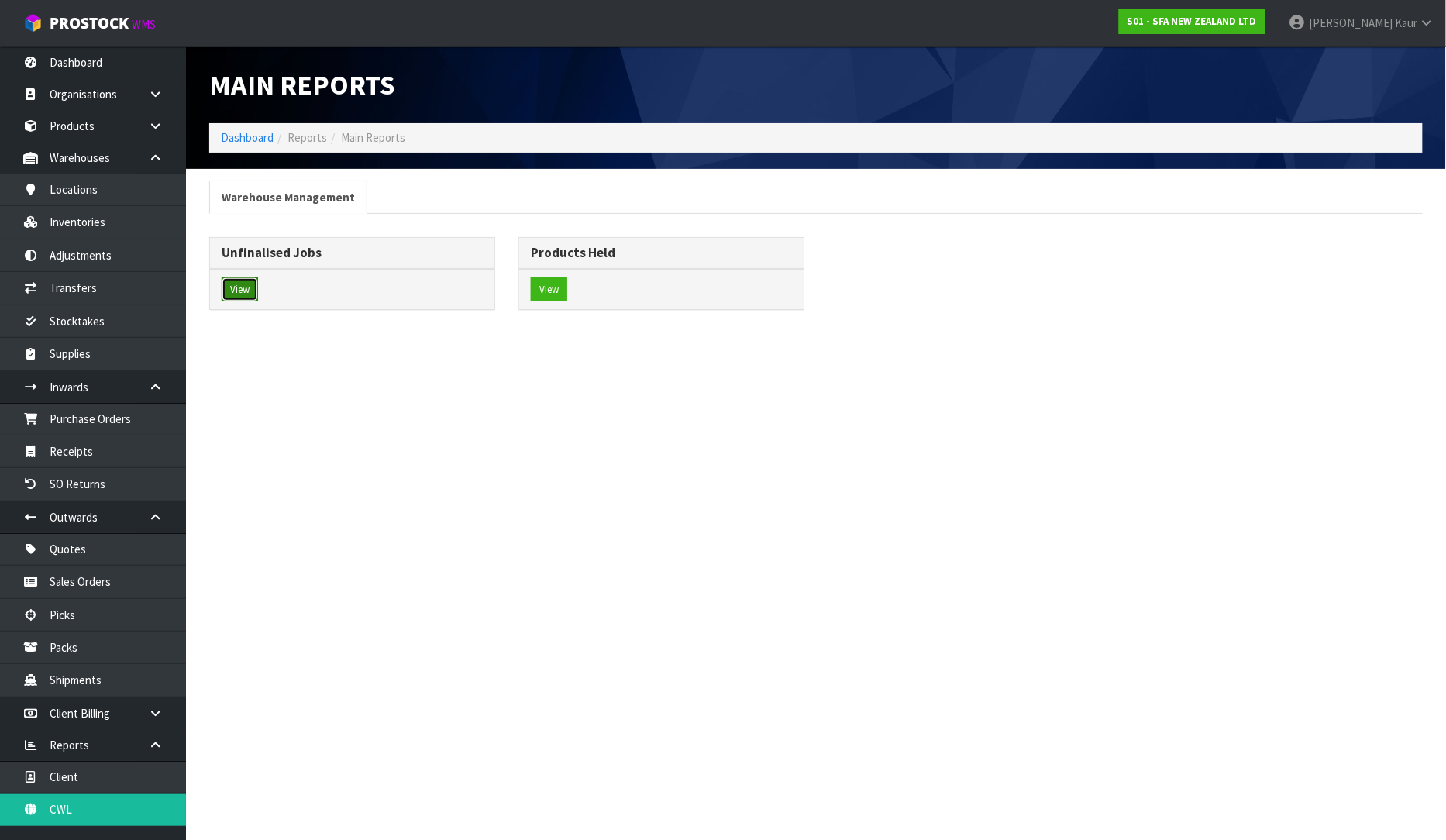
click at [245, 294] on button "View" at bounding box center [239, 290] width 36 height 25
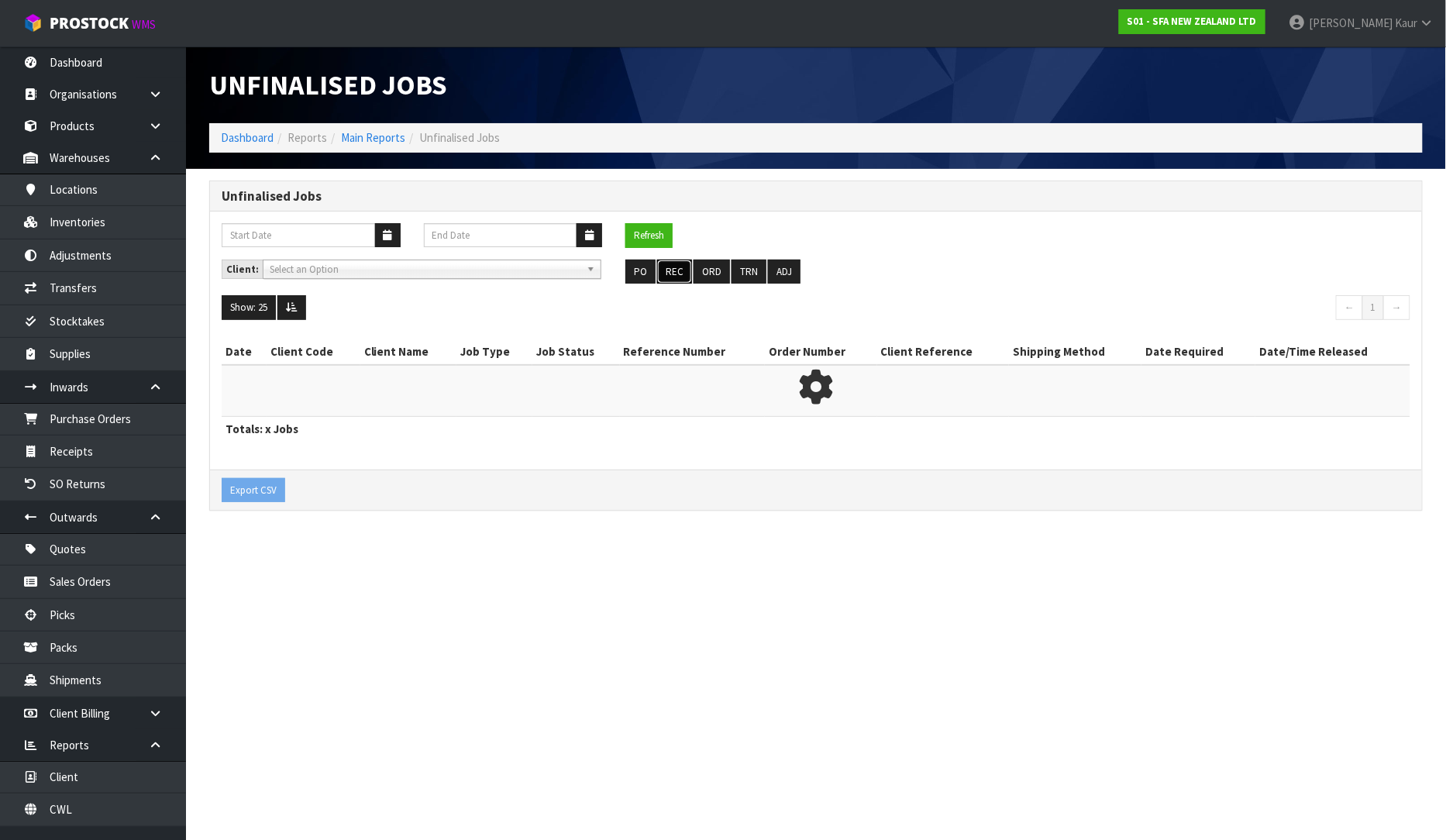
click at [669, 274] on button "REC" at bounding box center [674, 272] width 35 height 25
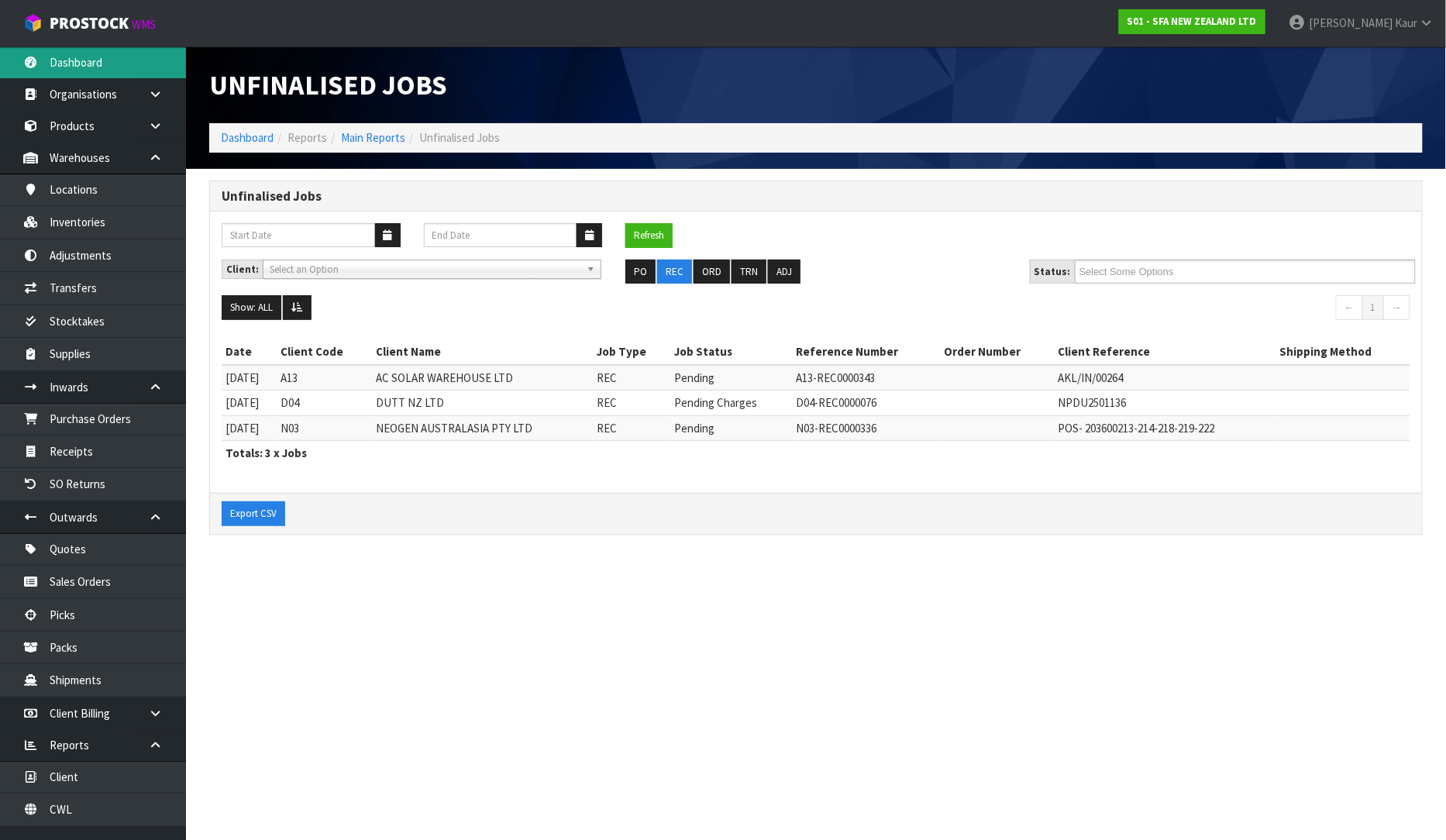
click at [99, 56] on link "Dashboard" at bounding box center [93, 62] width 186 height 31
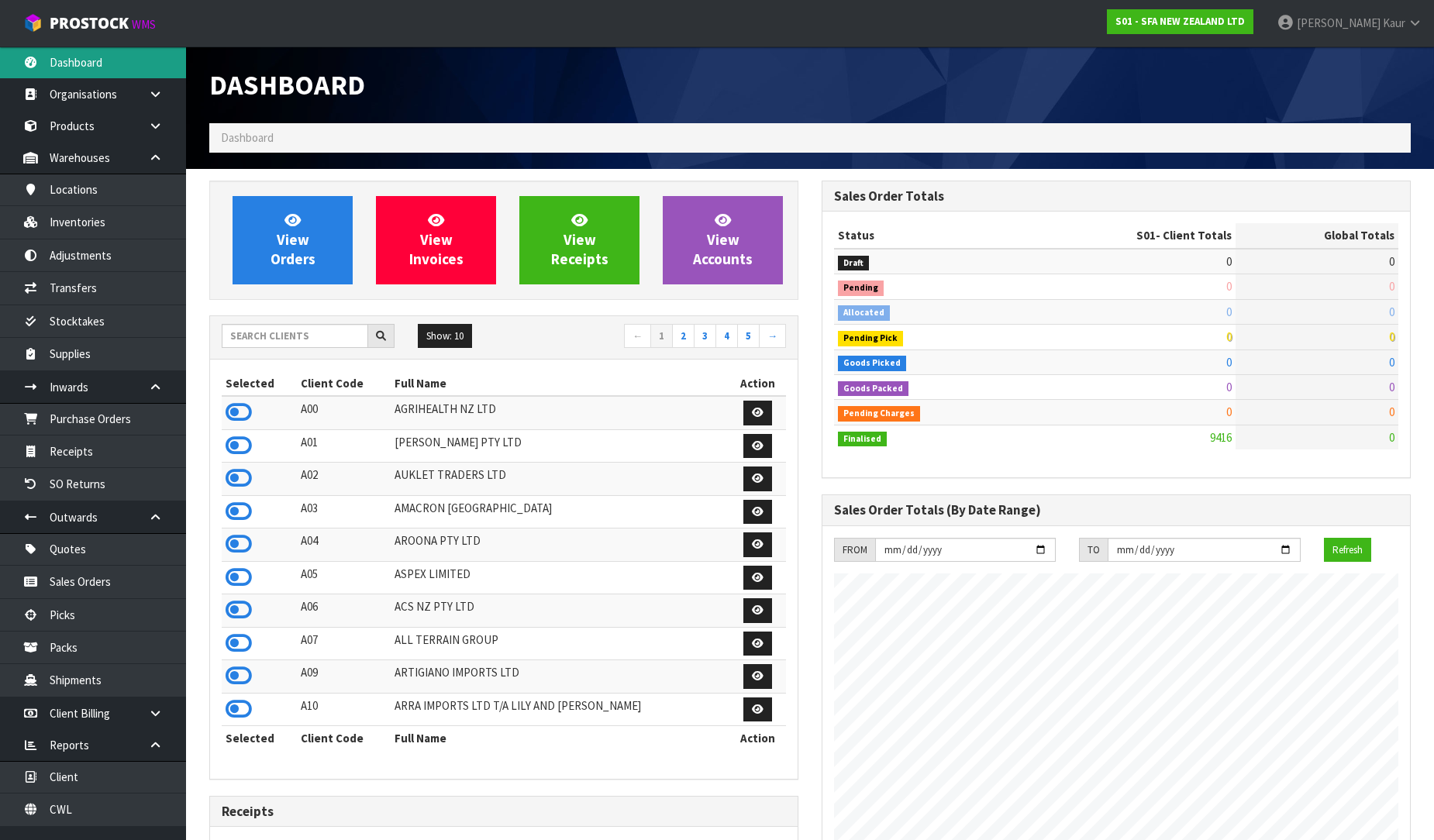
scroll to position [1174, 612]
click at [260, 330] on input "text" at bounding box center [295, 336] width 146 height 24
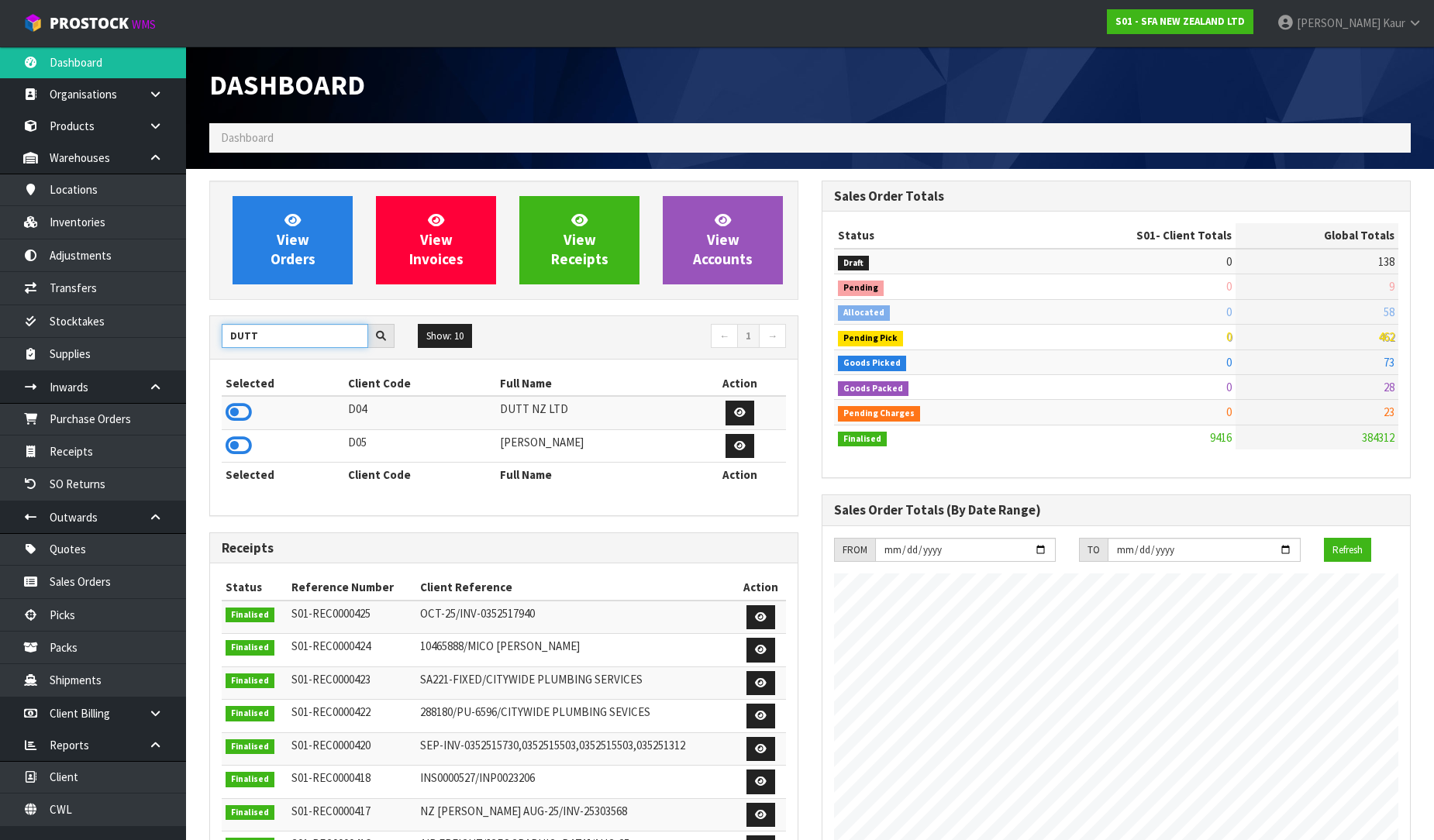
type input "DUTT"
click at [237, 409] on icon at bounding box center [238, 412] width 27 height 23
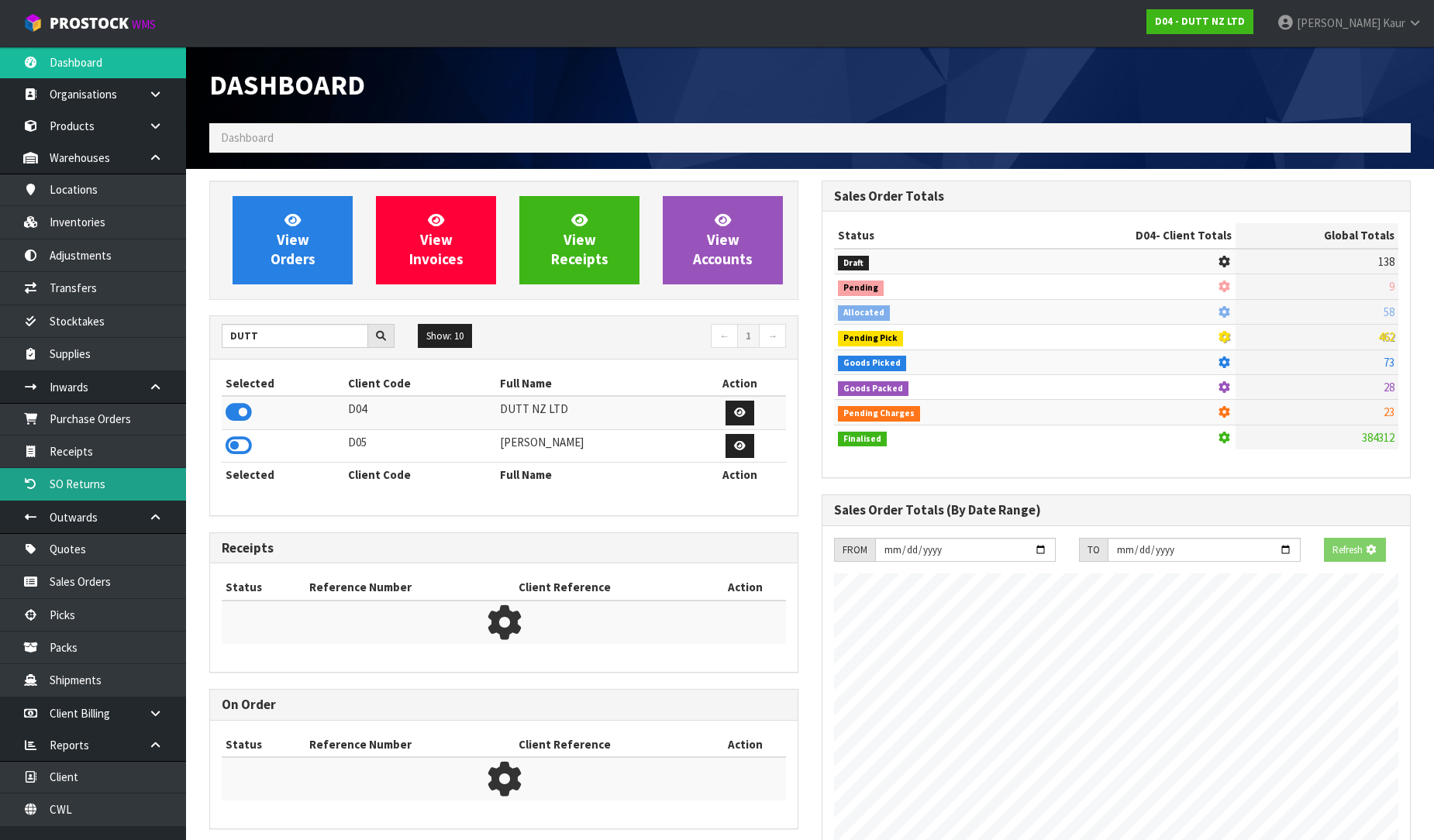
scroll to position [1274, 612]
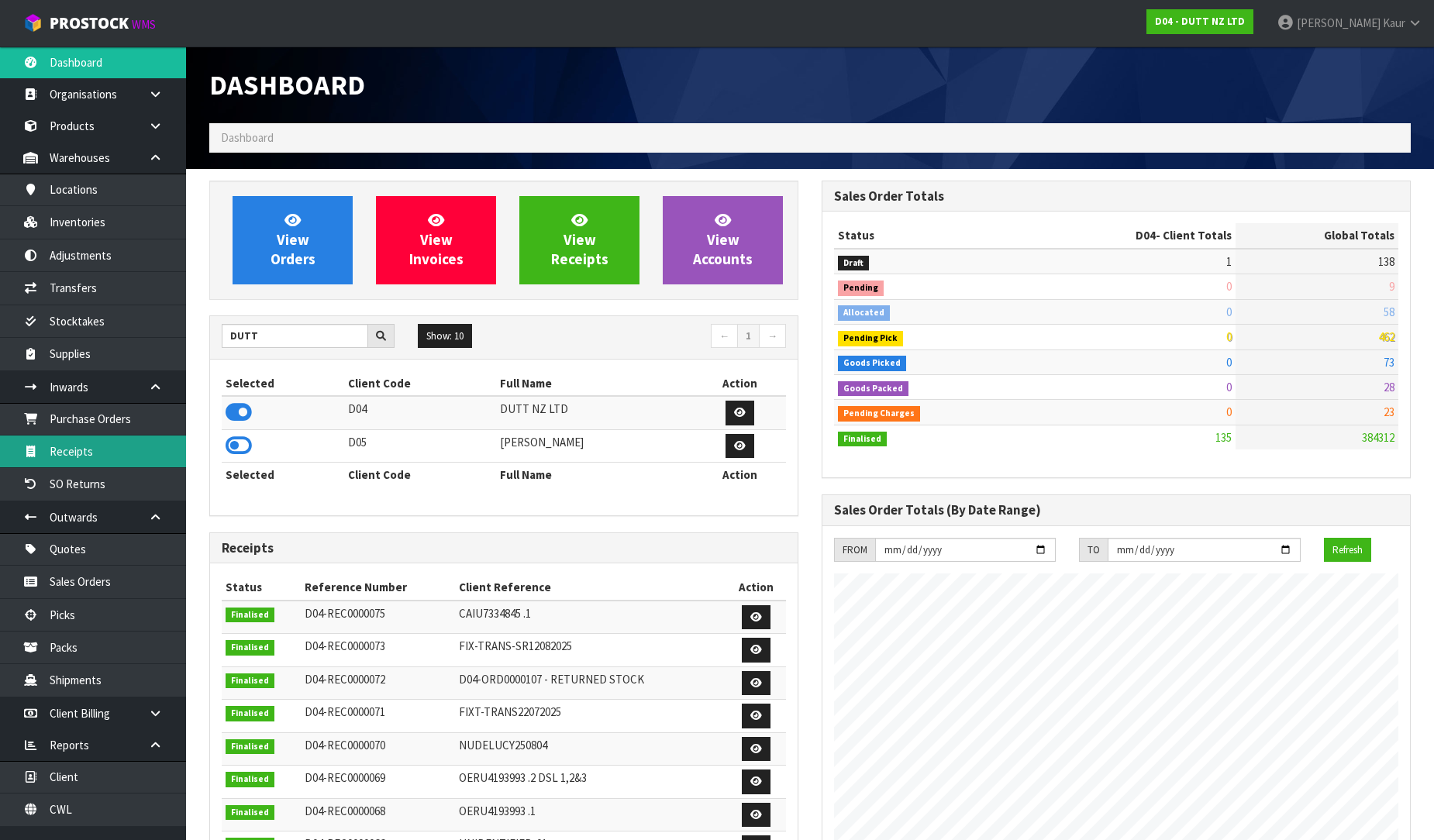
drag, startPoint x: 87, startPoint y: 454, endPoint x: 778, endPoint y: 385, distance: 694.4
click at [88, 454] on link "Receipts" at bounding box center [93, 451] width 186 height 31
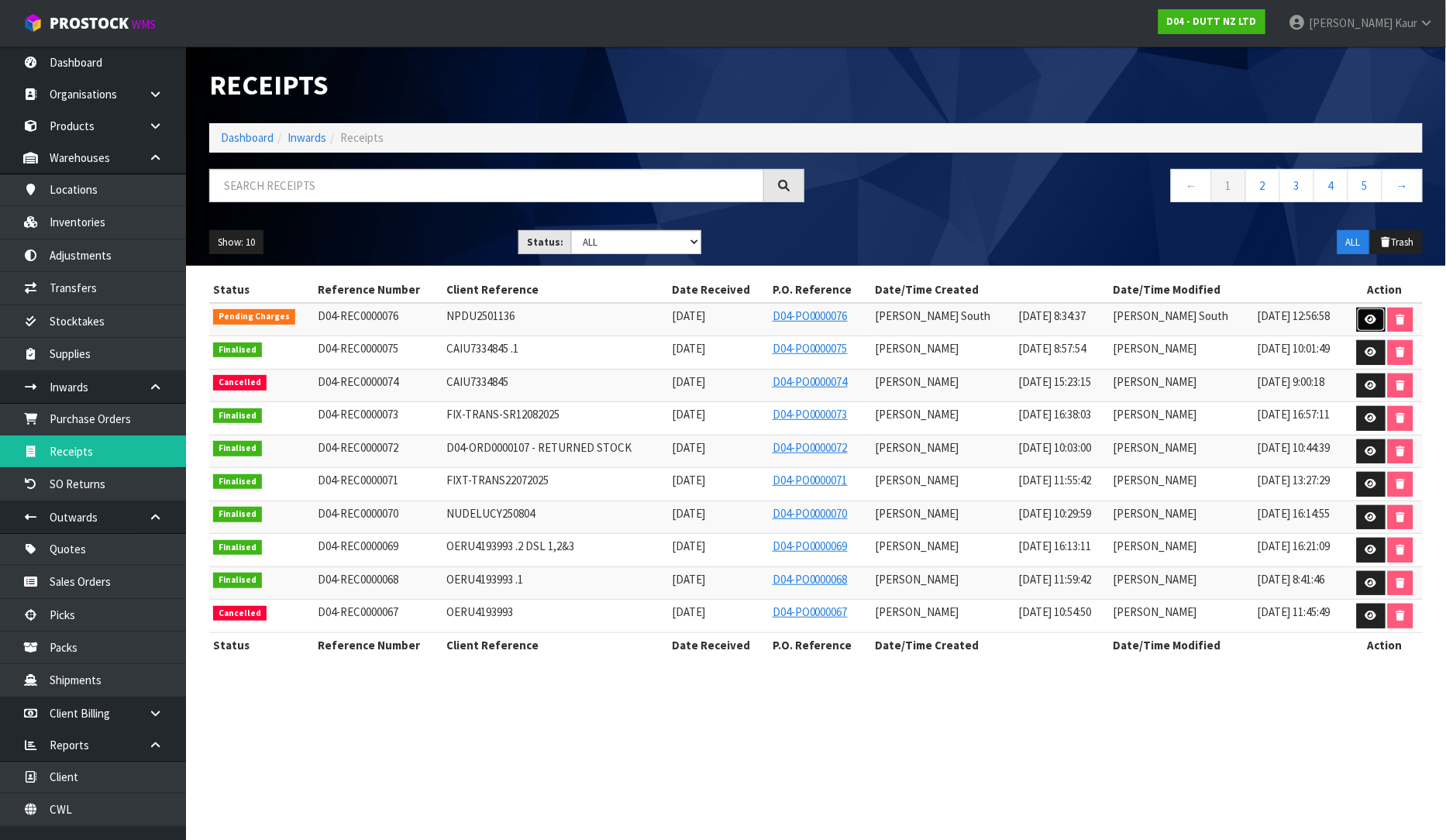
click at [1370, 315] on icon at bounding box center [1371, 319] width 11 height 10
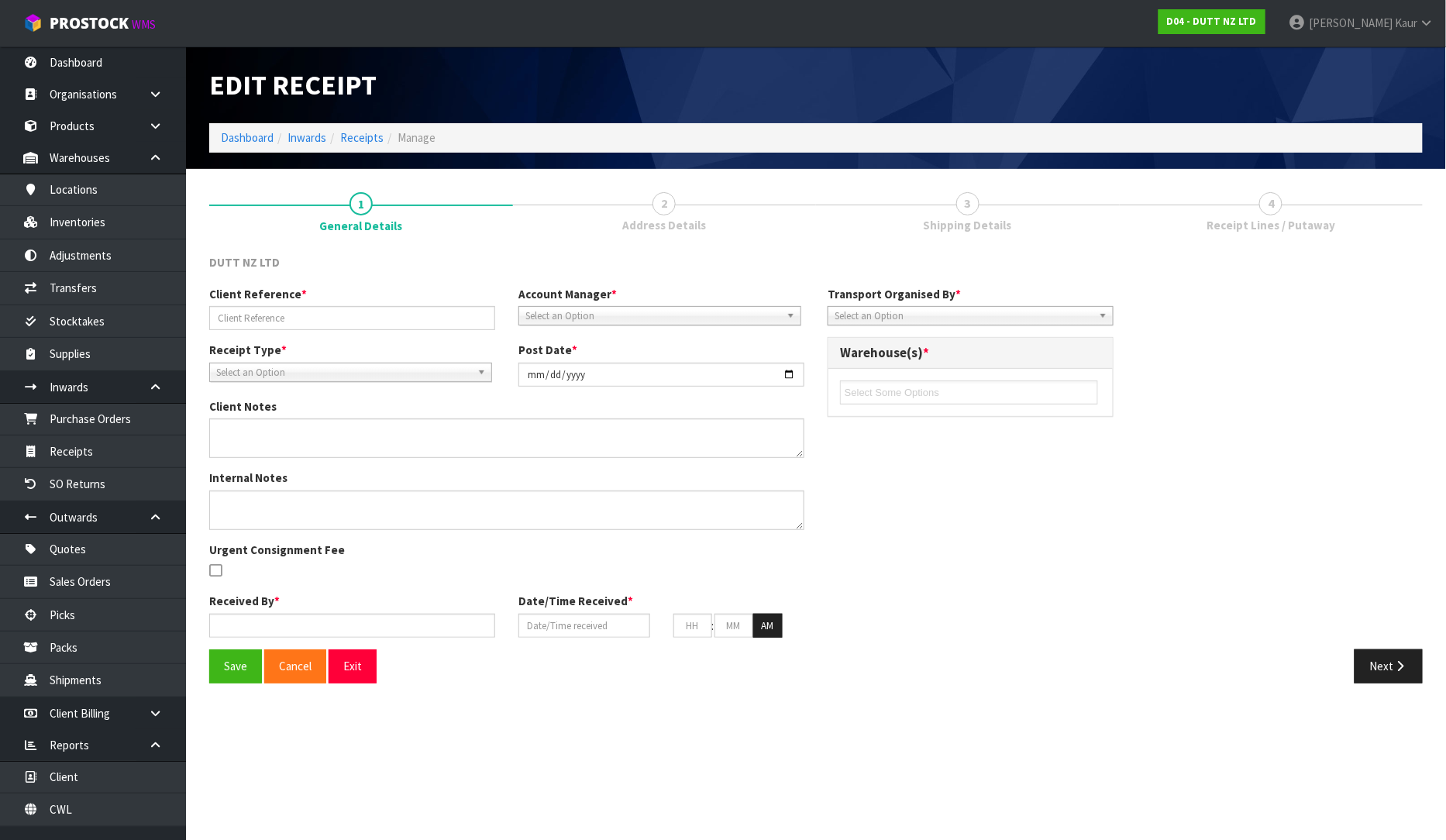
type input "NPDU2501136"
type input "[DATE]"
type textarea "DELIVERY ON TUESDAY"
type input "[PERSON_NAME] South"
type input "[DATE]"
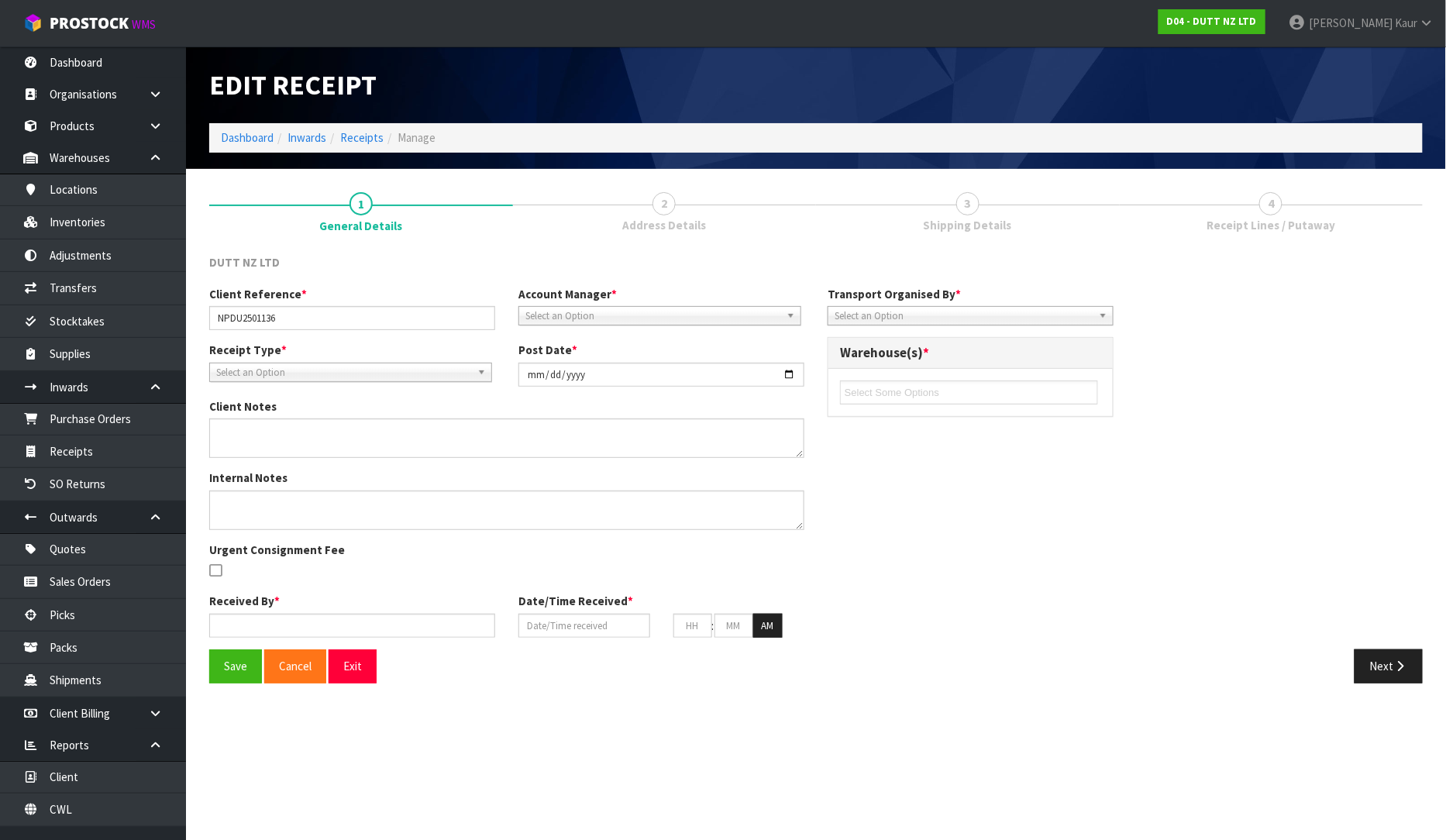
type input "09"
type input "00"
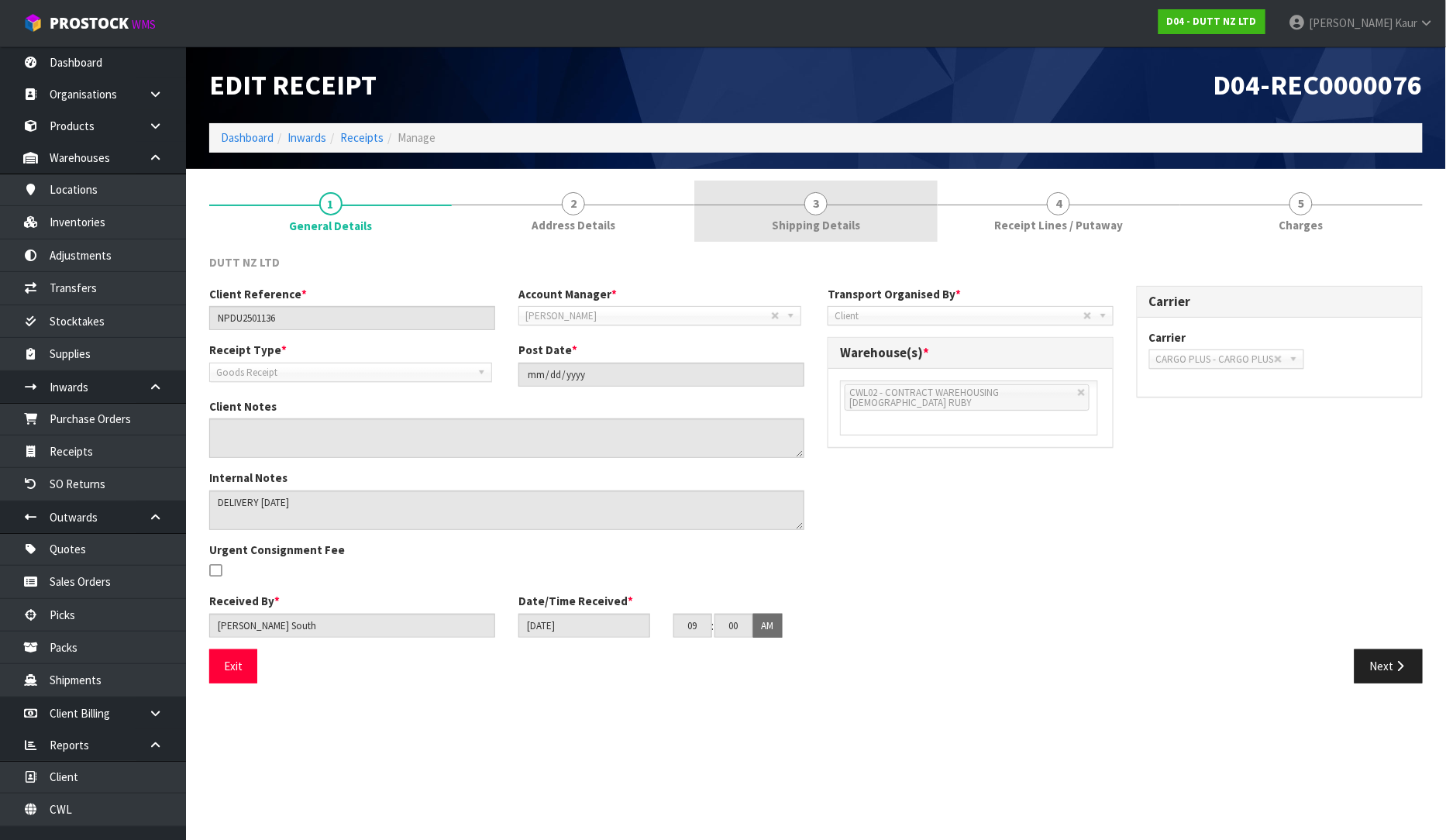
click at [794, 204] on link "3 Shipping Details" at bounding box center [815, 211] width 242 height 61
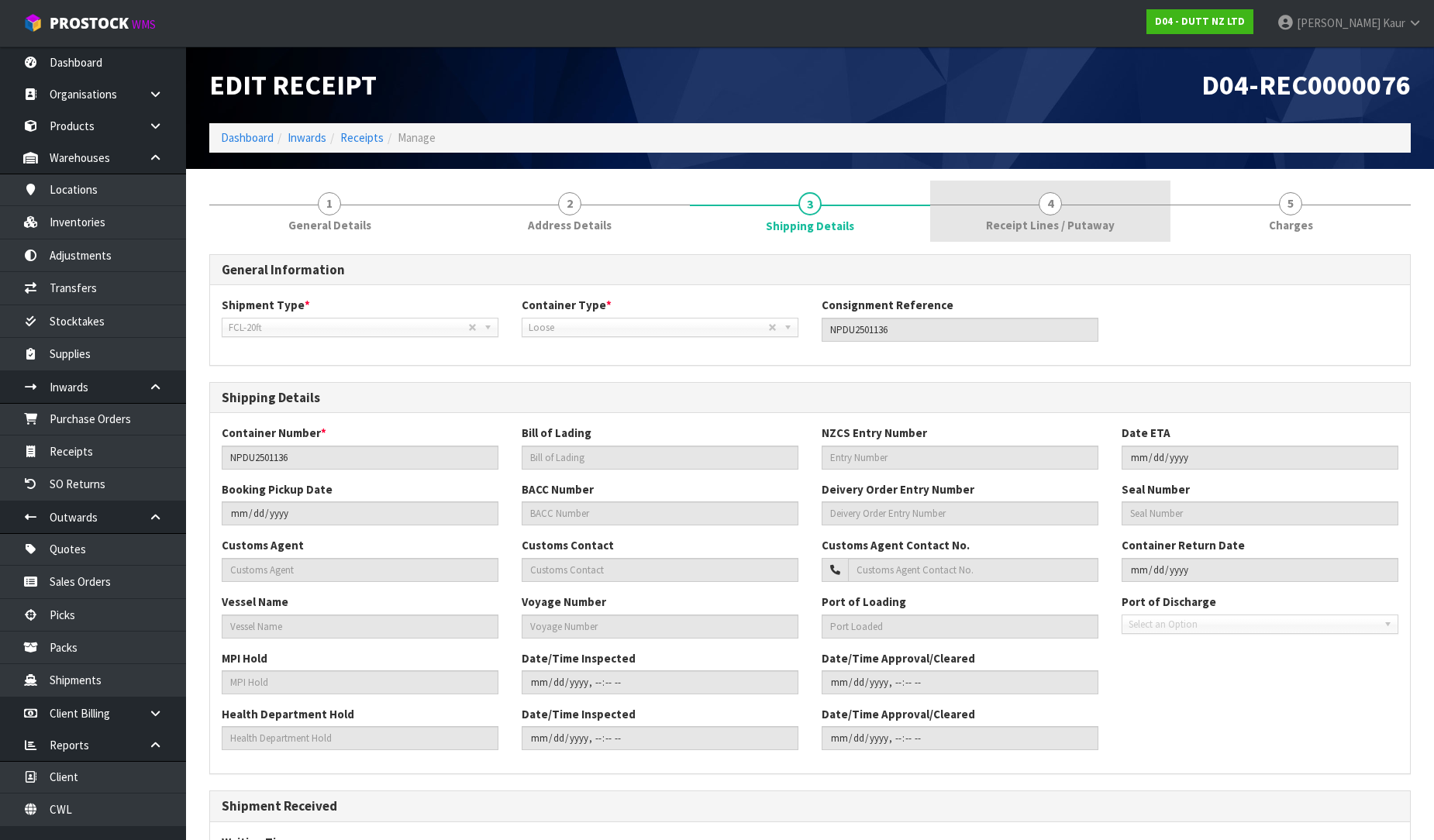
click at [1001, 221] on span "Receipt Lines / Putaway" at bounding box center [1050, 225] width 129 height 16
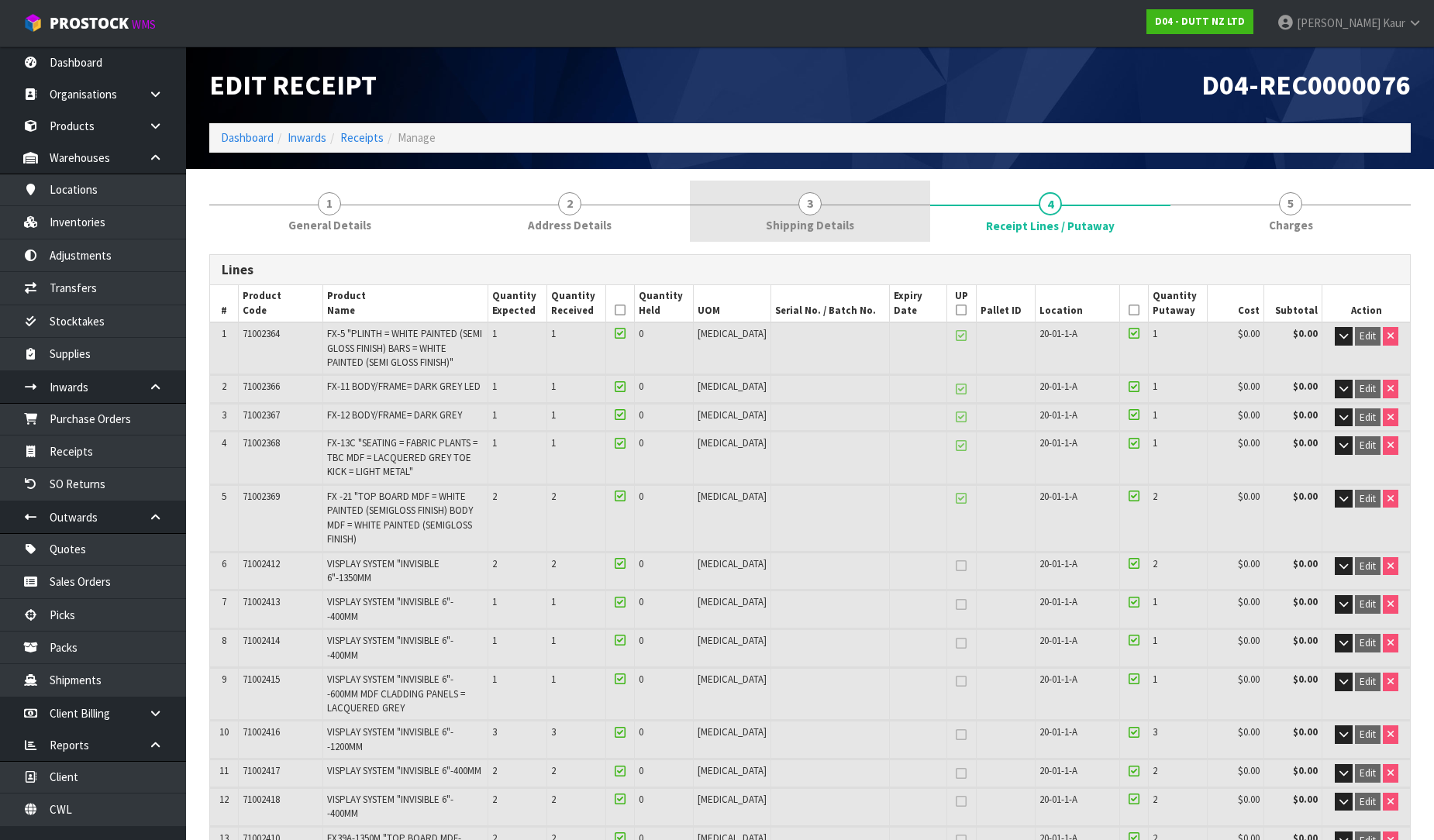
click at [796, 233] on span "Shipping Details" at bounding box center [810, 225] width 89 height 16
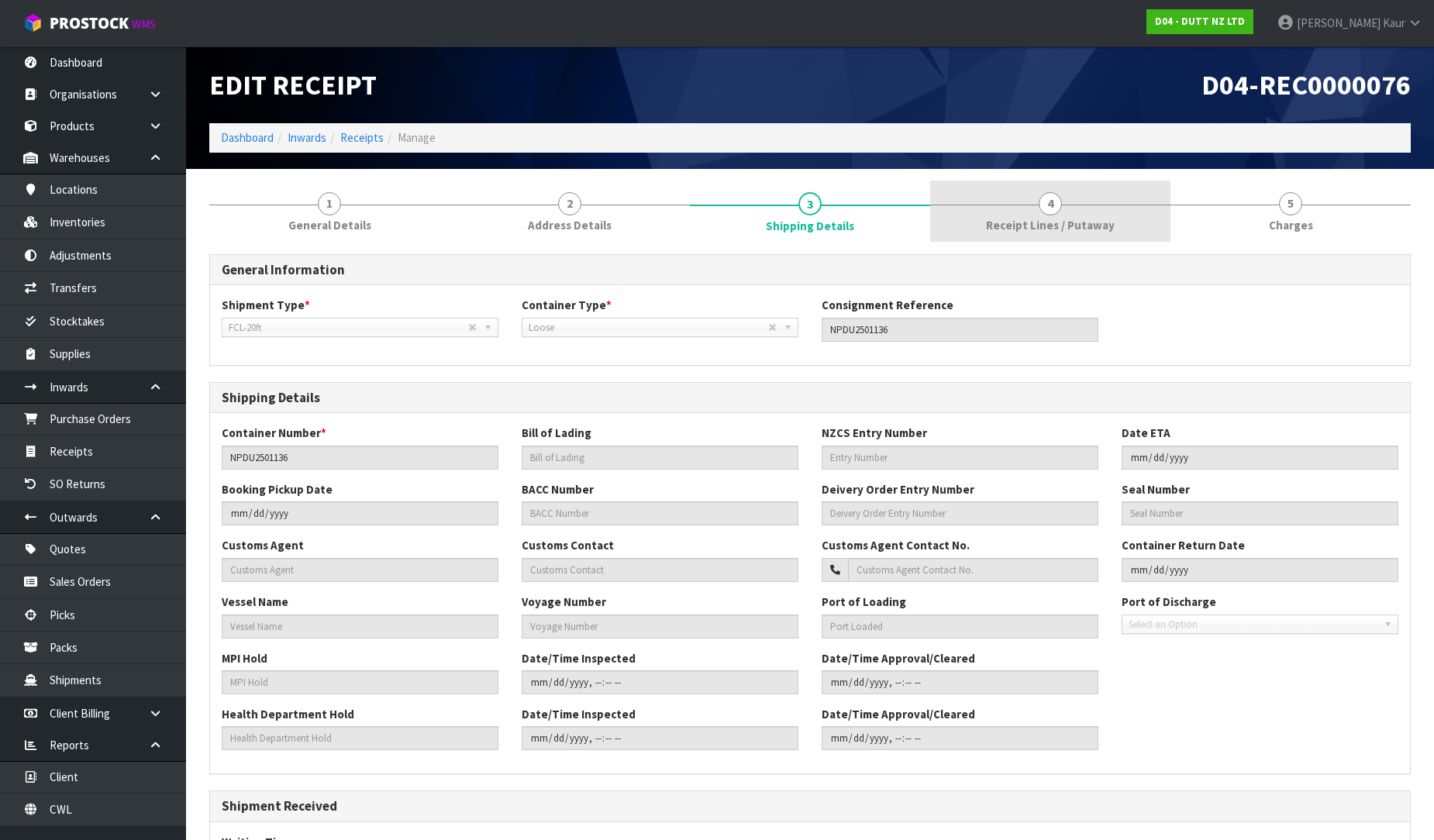
click at [1029, 196] on link "4 Receipt Lines / Putaway" at bounding box center [1050, 211] width 241 height 61
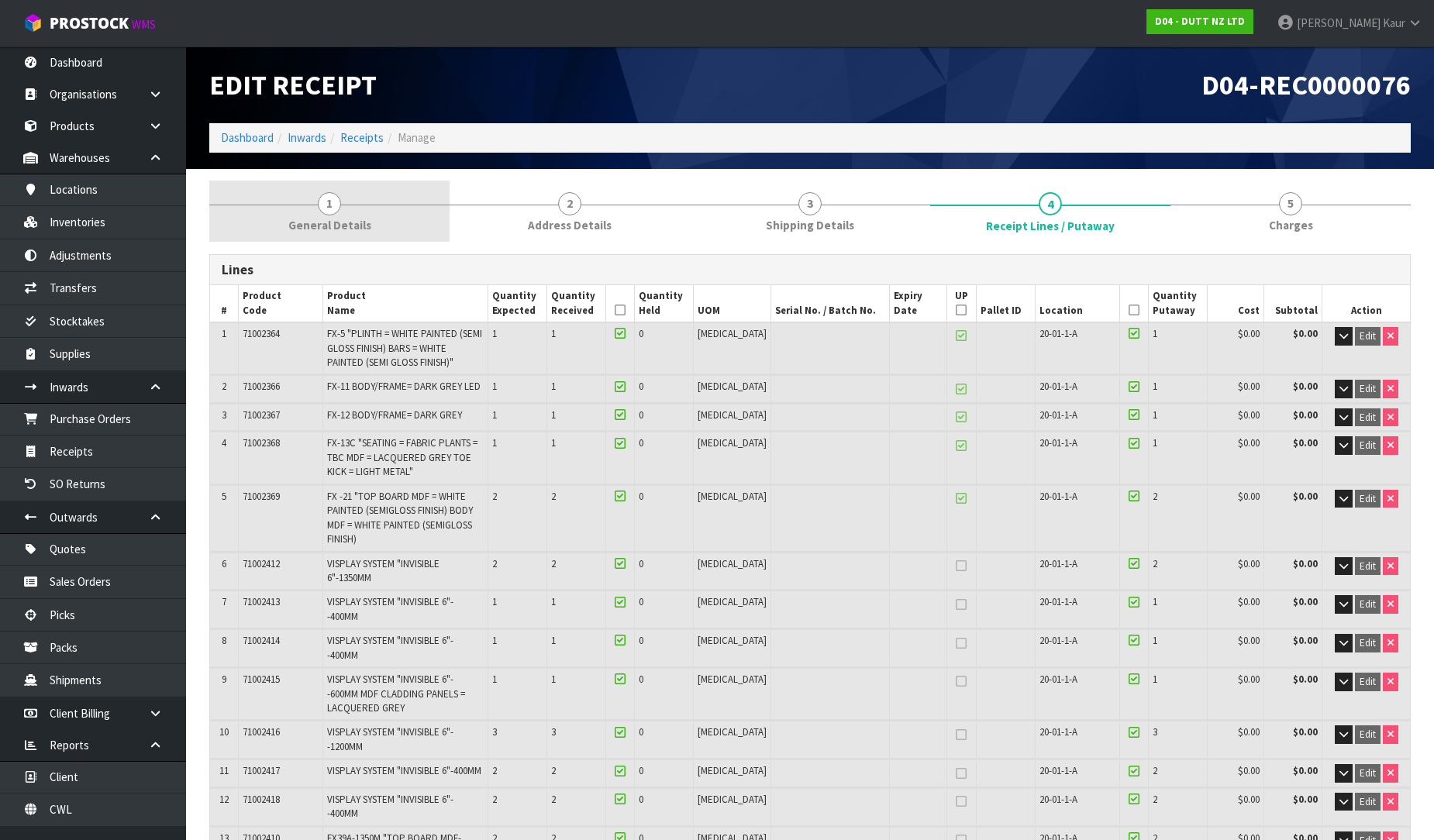
drag, startPoint x: 316, startPoint y: 228, endPoint x: 318, endPoint y: 239, distance: 11.2
click at [316, 228] on span "General Details" at bounding box center [329, 225] width 83 height 16
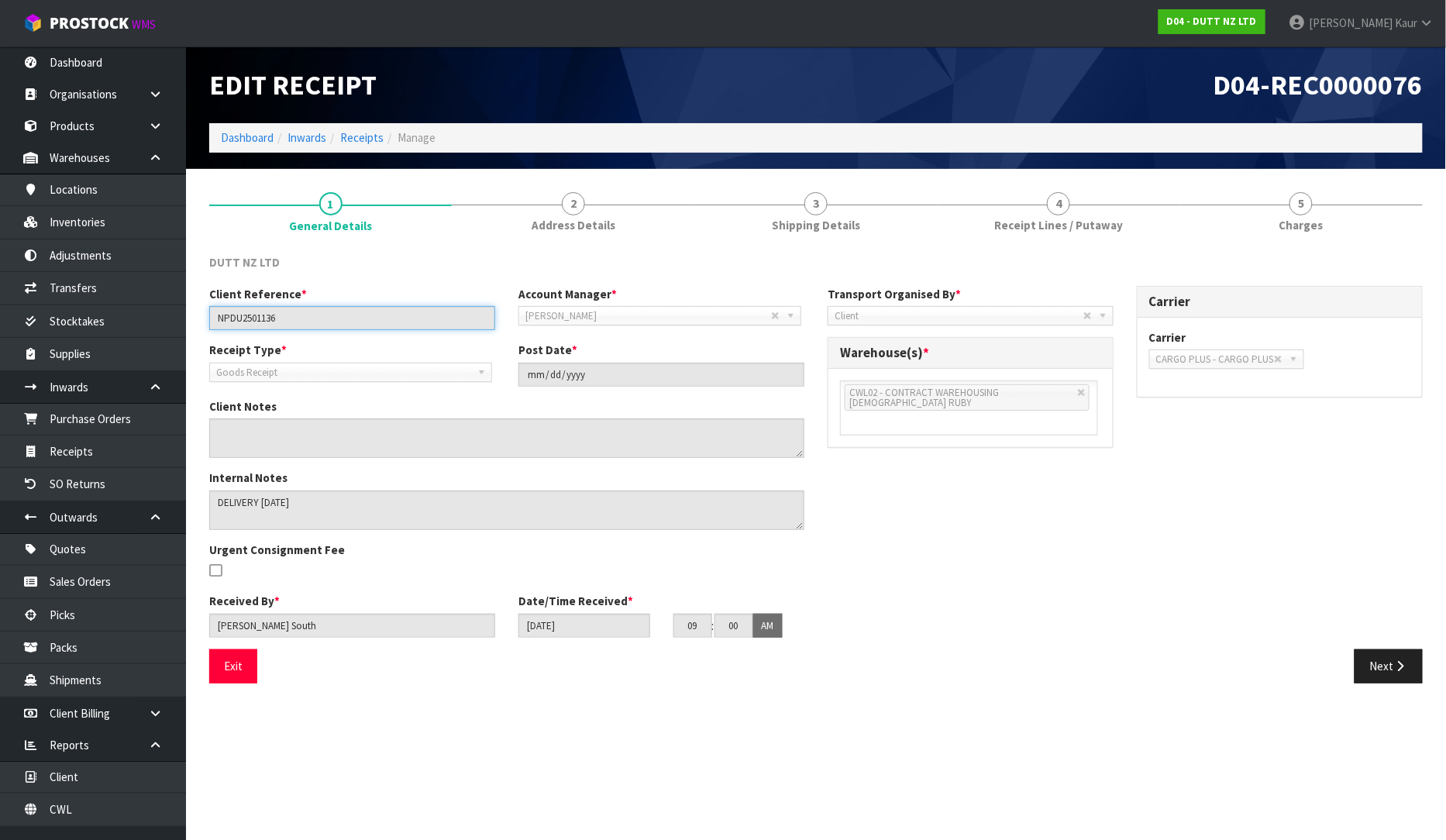
drag, startPoint x: 313, startPoint y: 313, endPoint x: 199, endPoint y: 321, distance: 114.3
click at [199, 321] on div "Client Reference * NPDU2501136" at bounding box center [352, 307] width 309 height 44
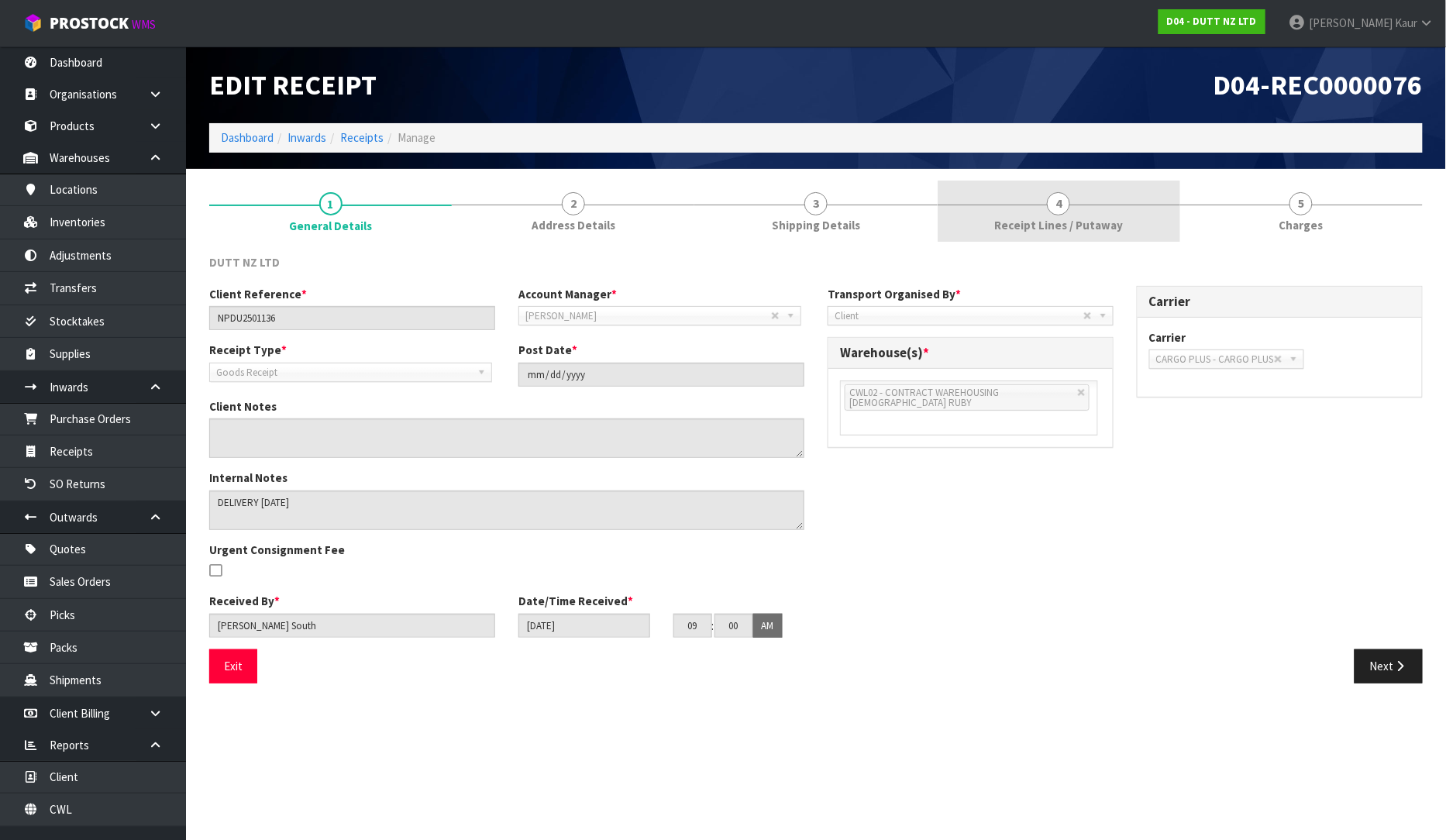
click at [1042, 212] on link "4 Receipt Lines / Putaway" at bounding box center [1058, 211] width 242 height 61
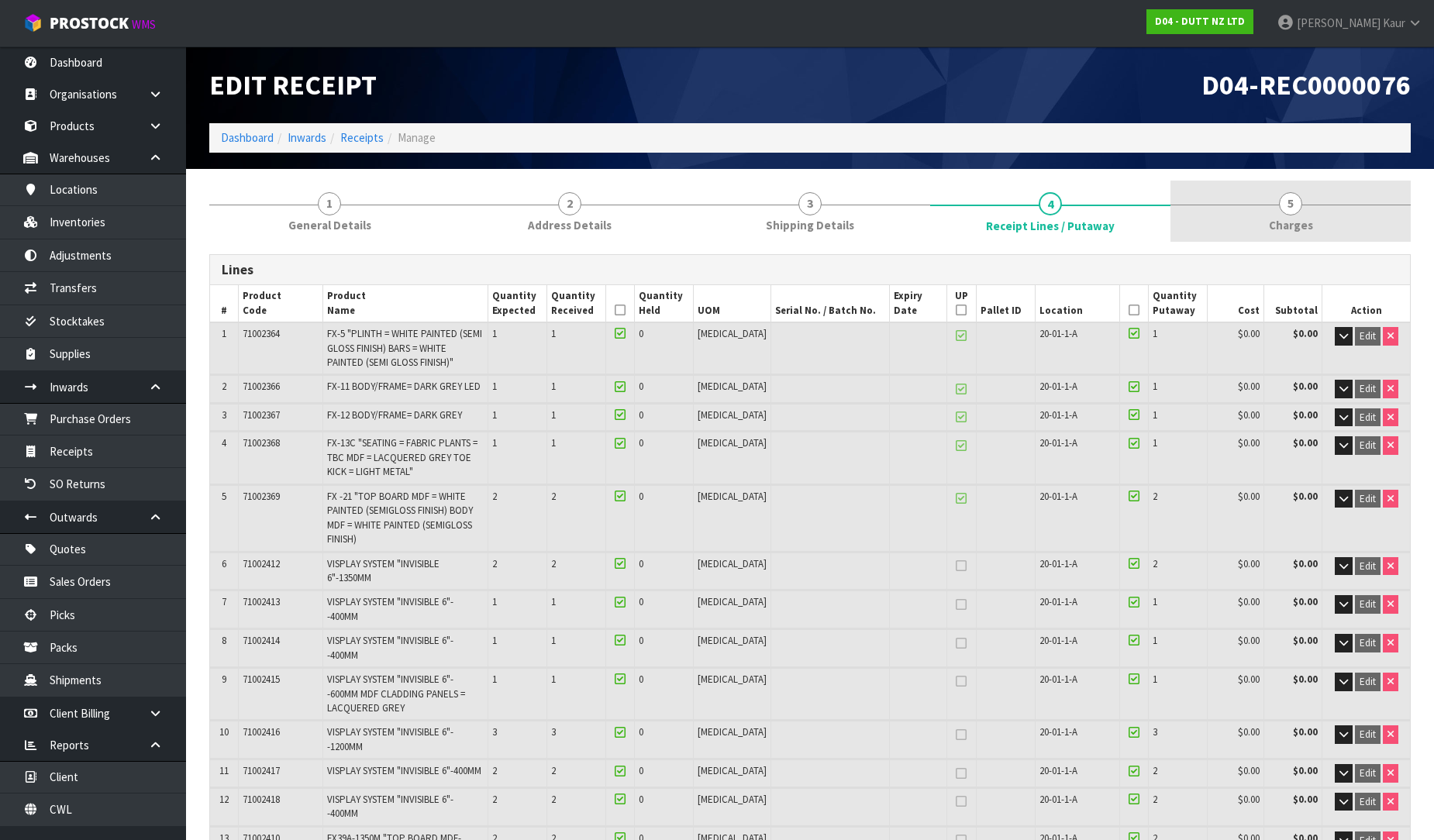
click at [1279, 219] on span "Charges" at bounding box center [1291, 225] width 44 height 16
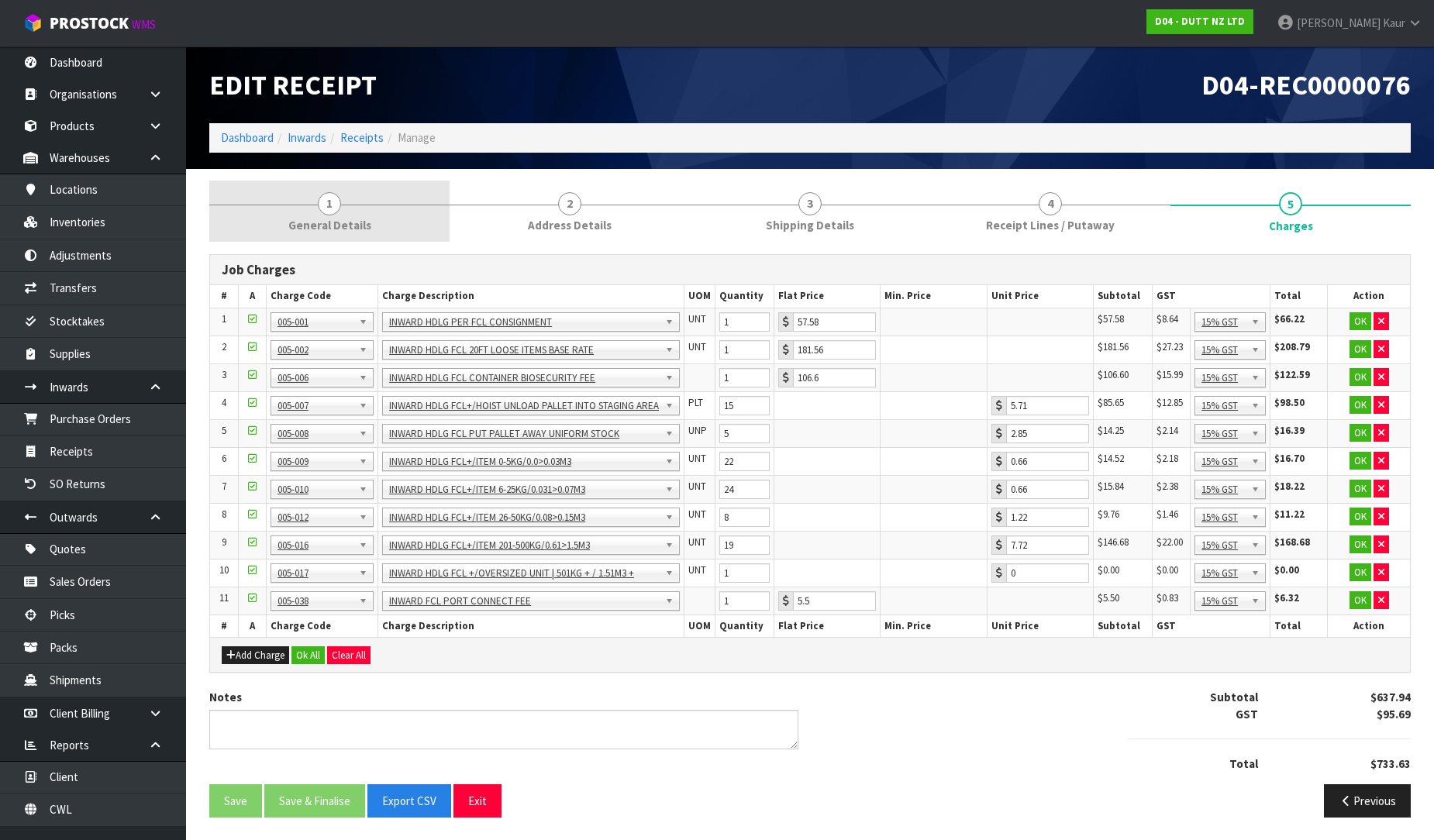
click at [285, 220] on link "1 General Details" at bounding box center [329, 211] width 241 height 61
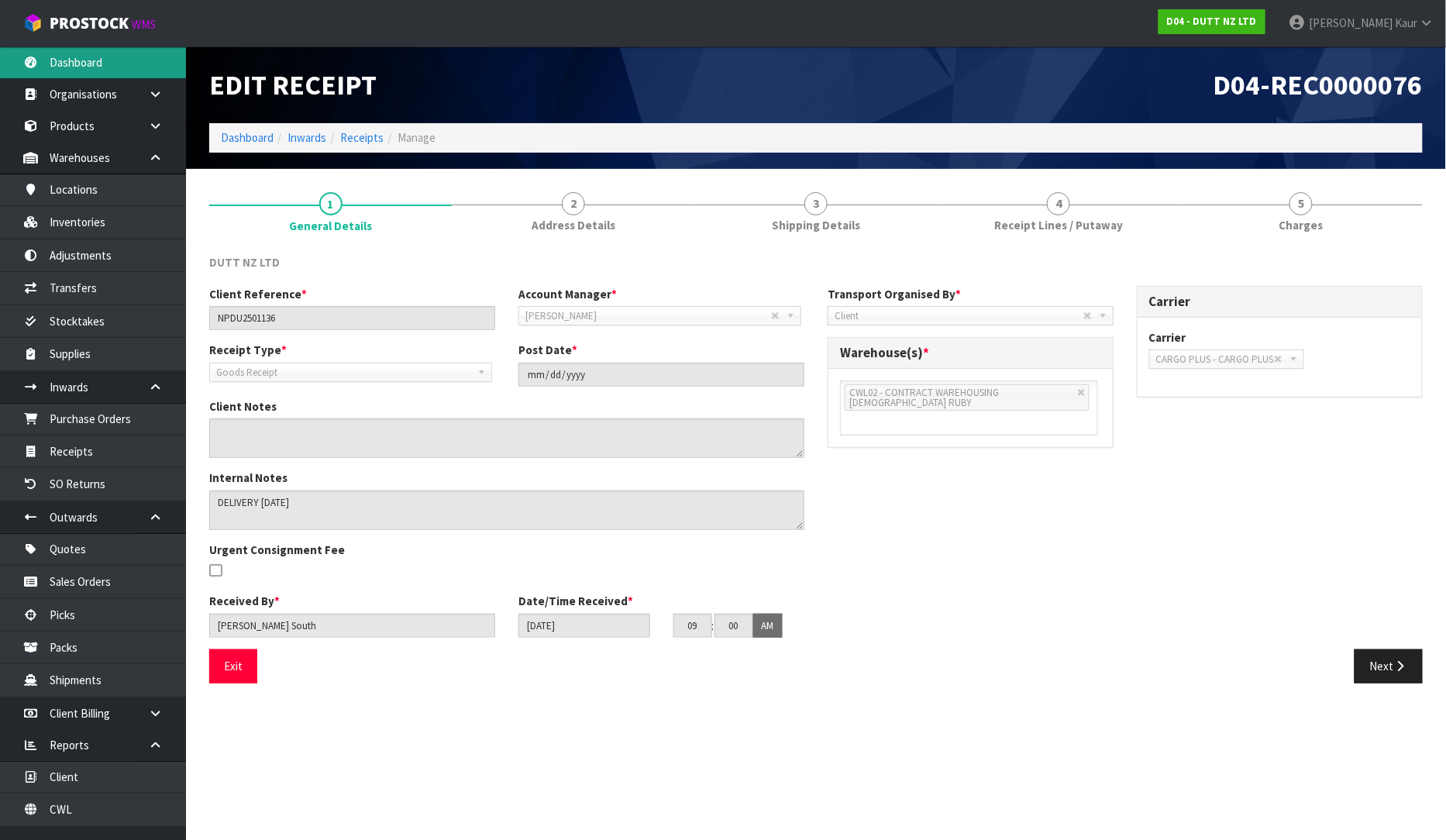
click at [66, 55] on link "Dashboard" at bounding box center [93, 62] width 186 height 31
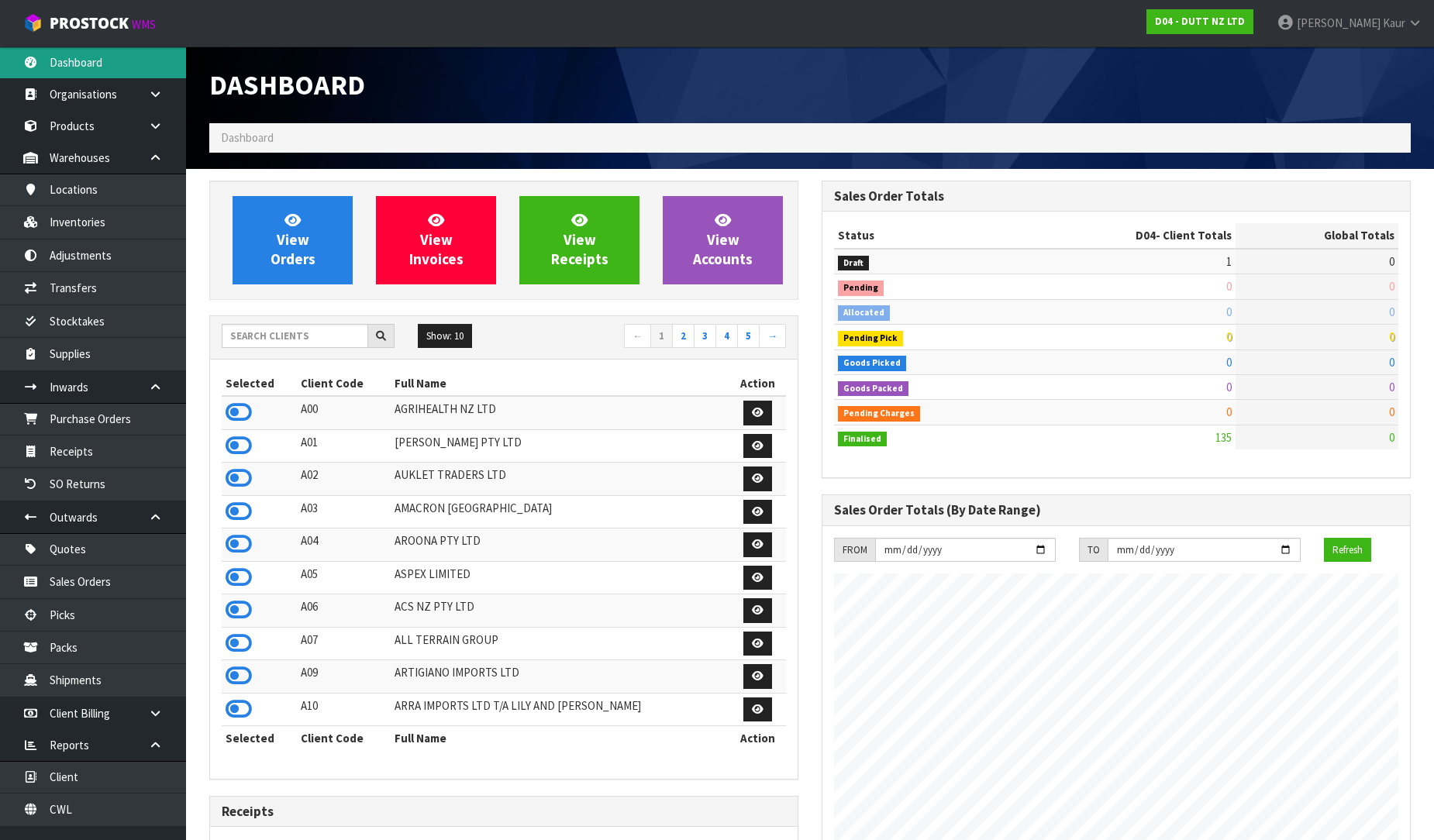
scroll to position [1258, 612]
click at [242, 338] on input "text" at bounding box center [295, 336] width 146 height 24
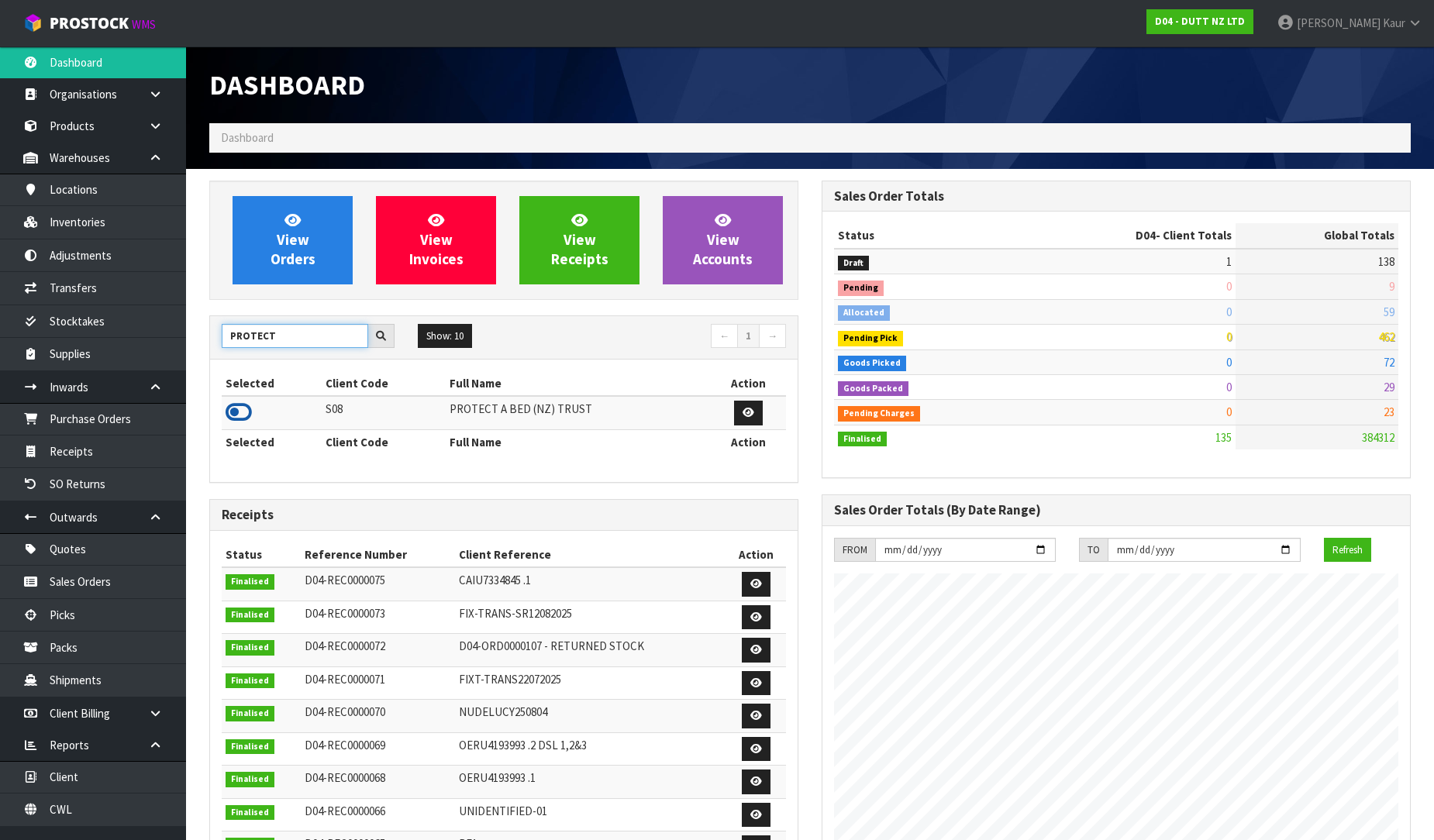
type input "PROTECT"
drag, startPoint x: 231, startPoint y: 413, endPoint x: 218, endPoint y: 413, distance: 13.0
click at [227, 413] on icon at bounding box center [238, 412] width 27 height 23
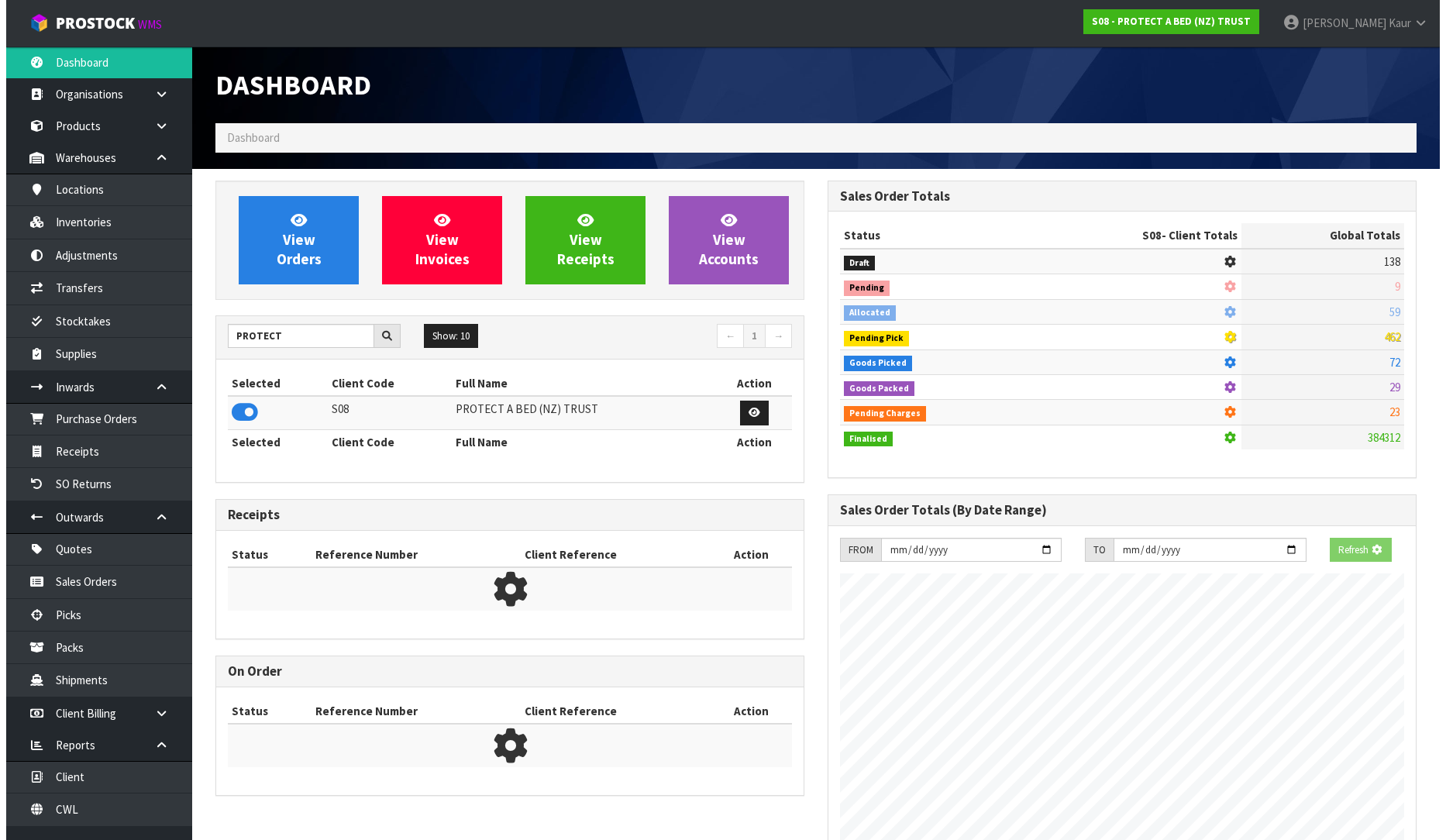
scroll to position [773994, 774422]
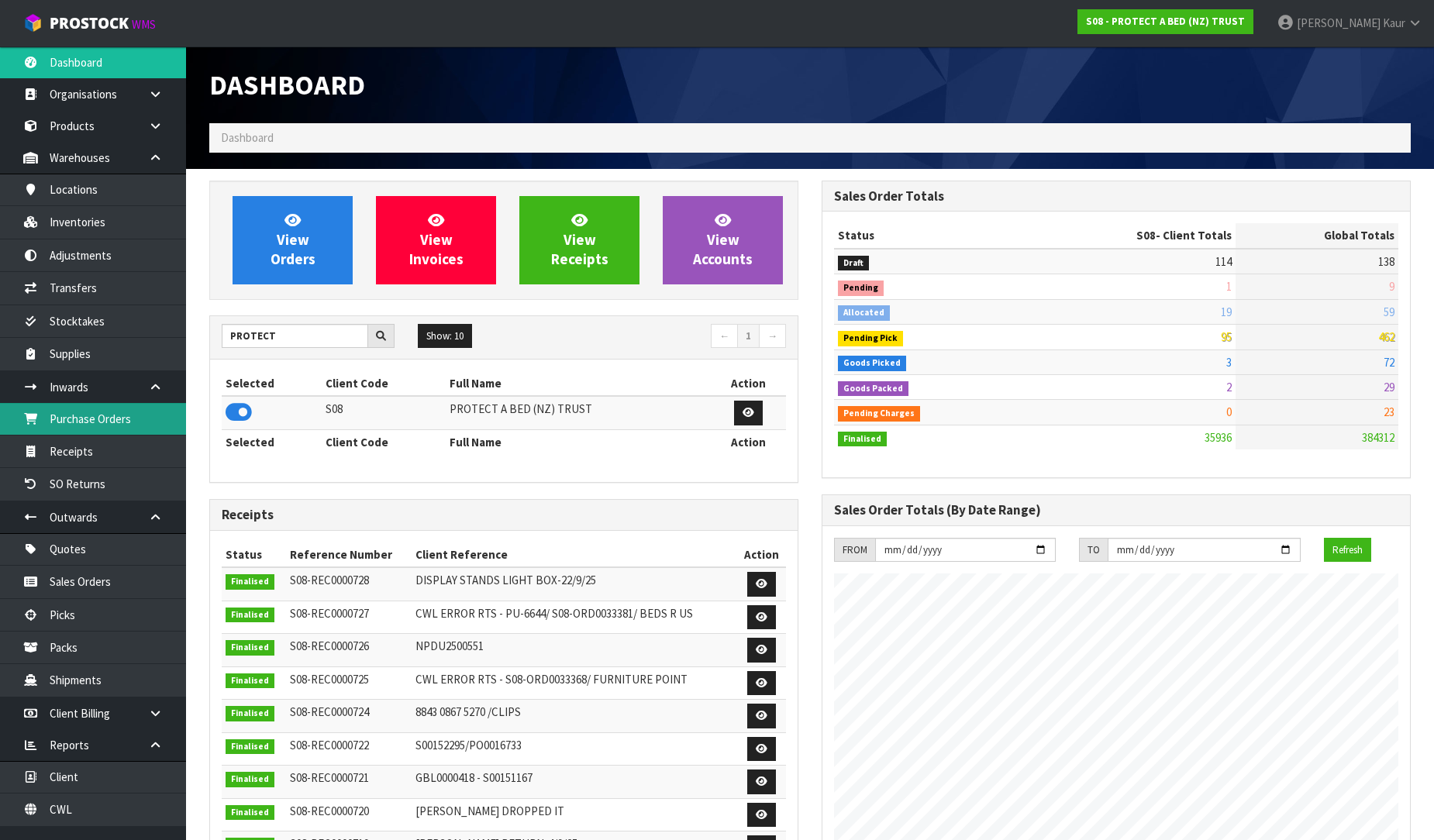
click at [164, 420] on link "Purchase Orders" at bounding box center [93, 418] width 186 height 31
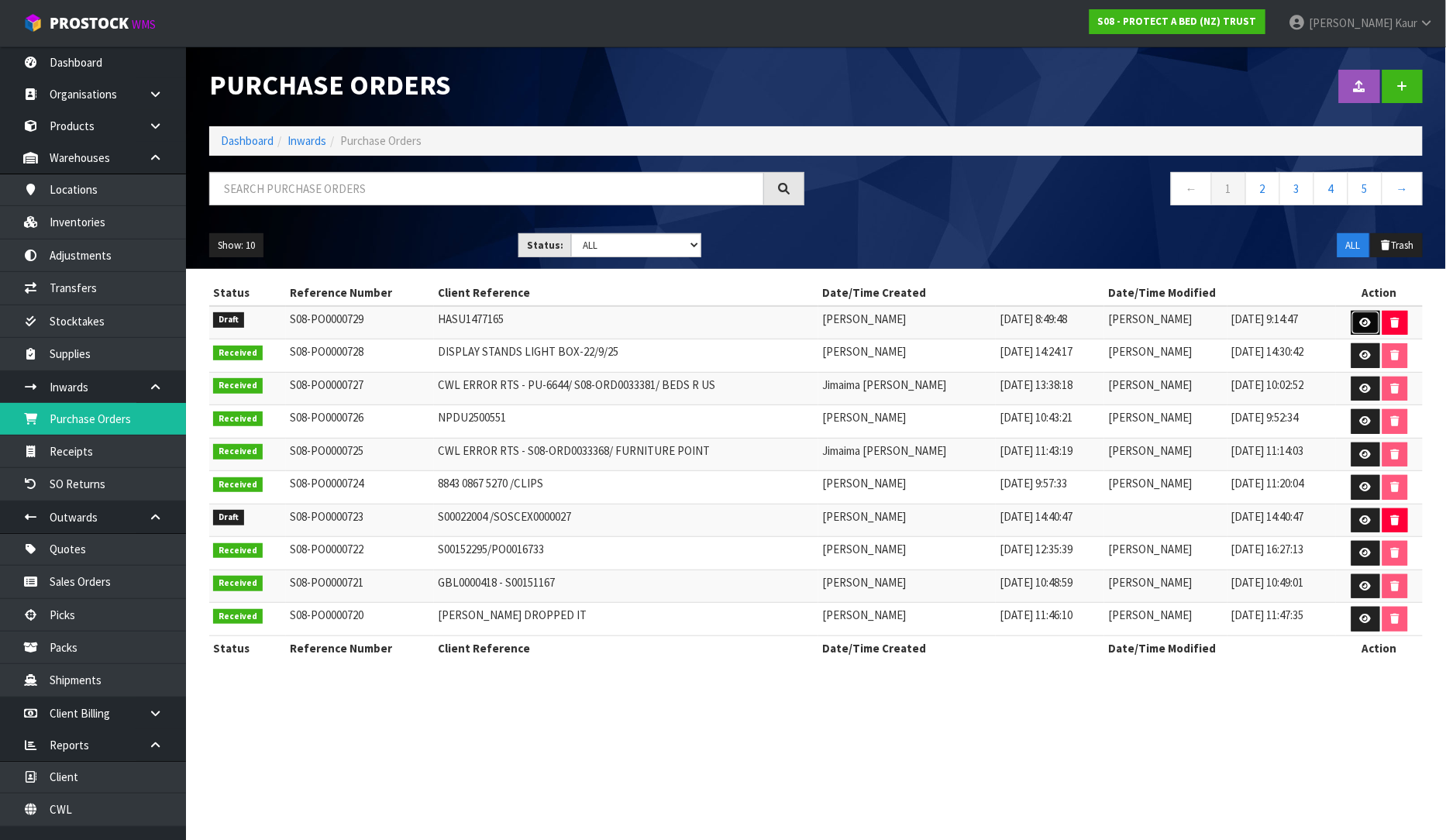
click at [1360, 321] on icon at bounding box center [1366, 323] width 11 height 10
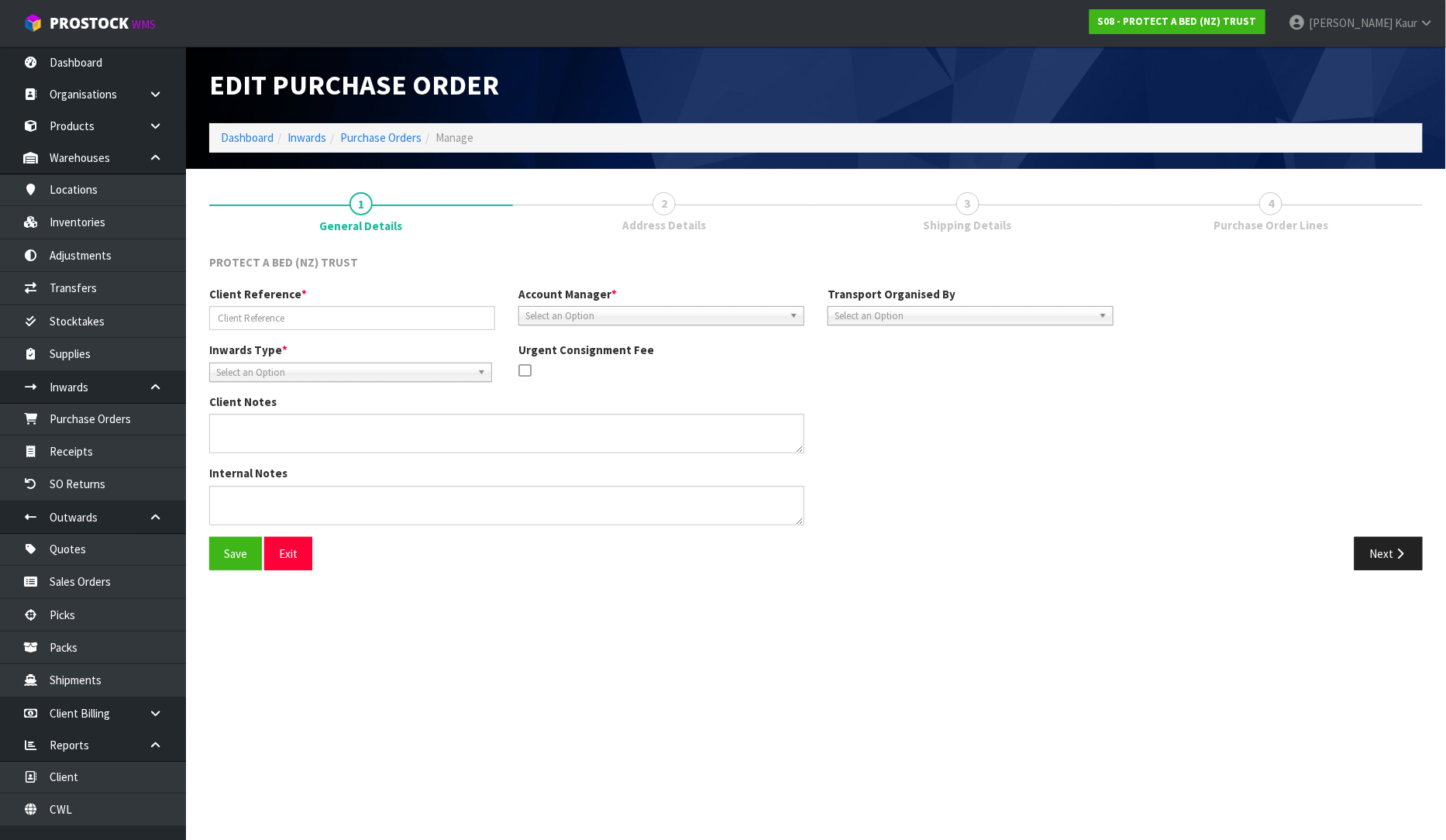
type input "HASU1477165"
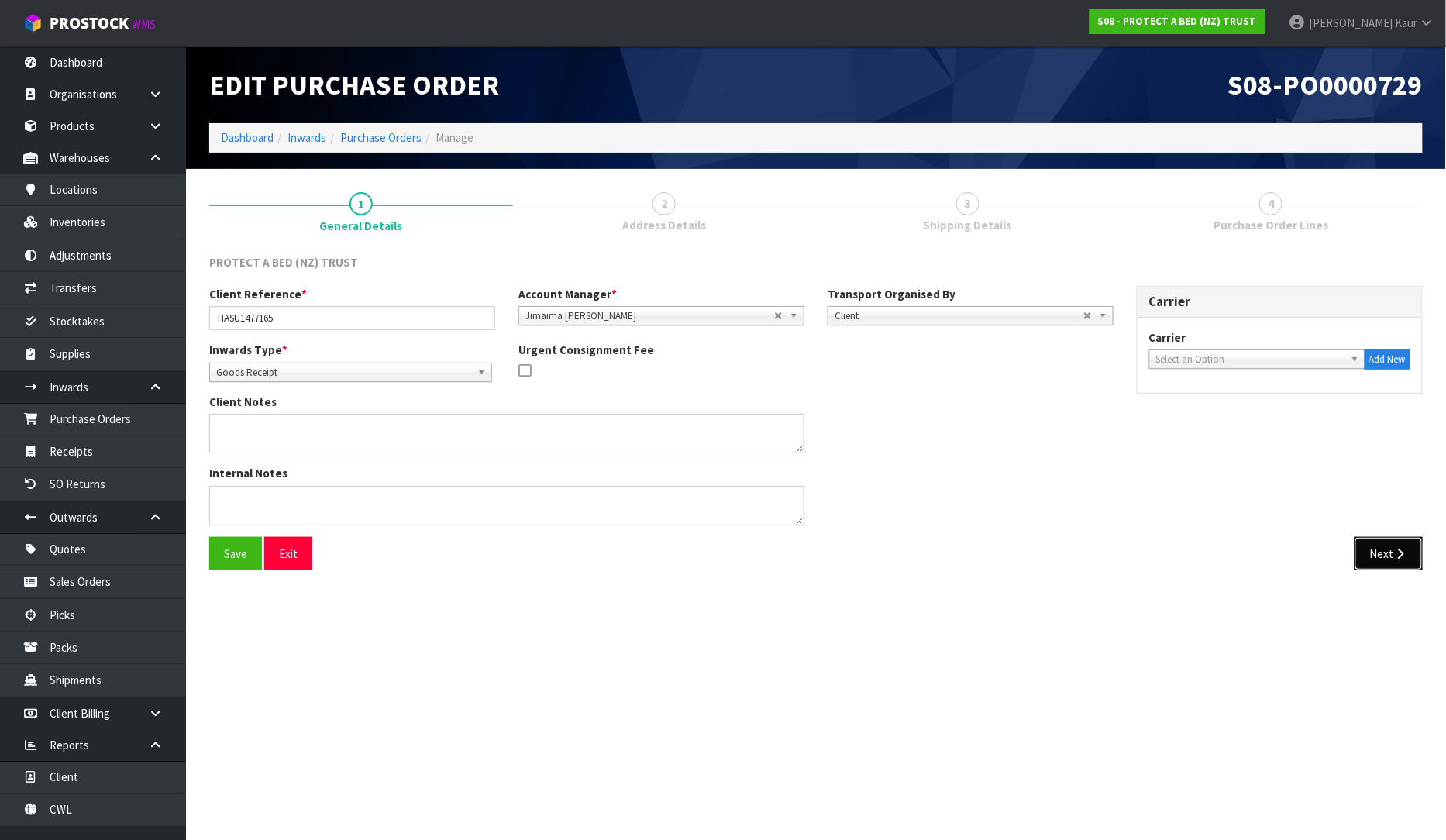
click at [1399, 556] on icon "button" at bounding box center [1401, 554] width 14 height 11
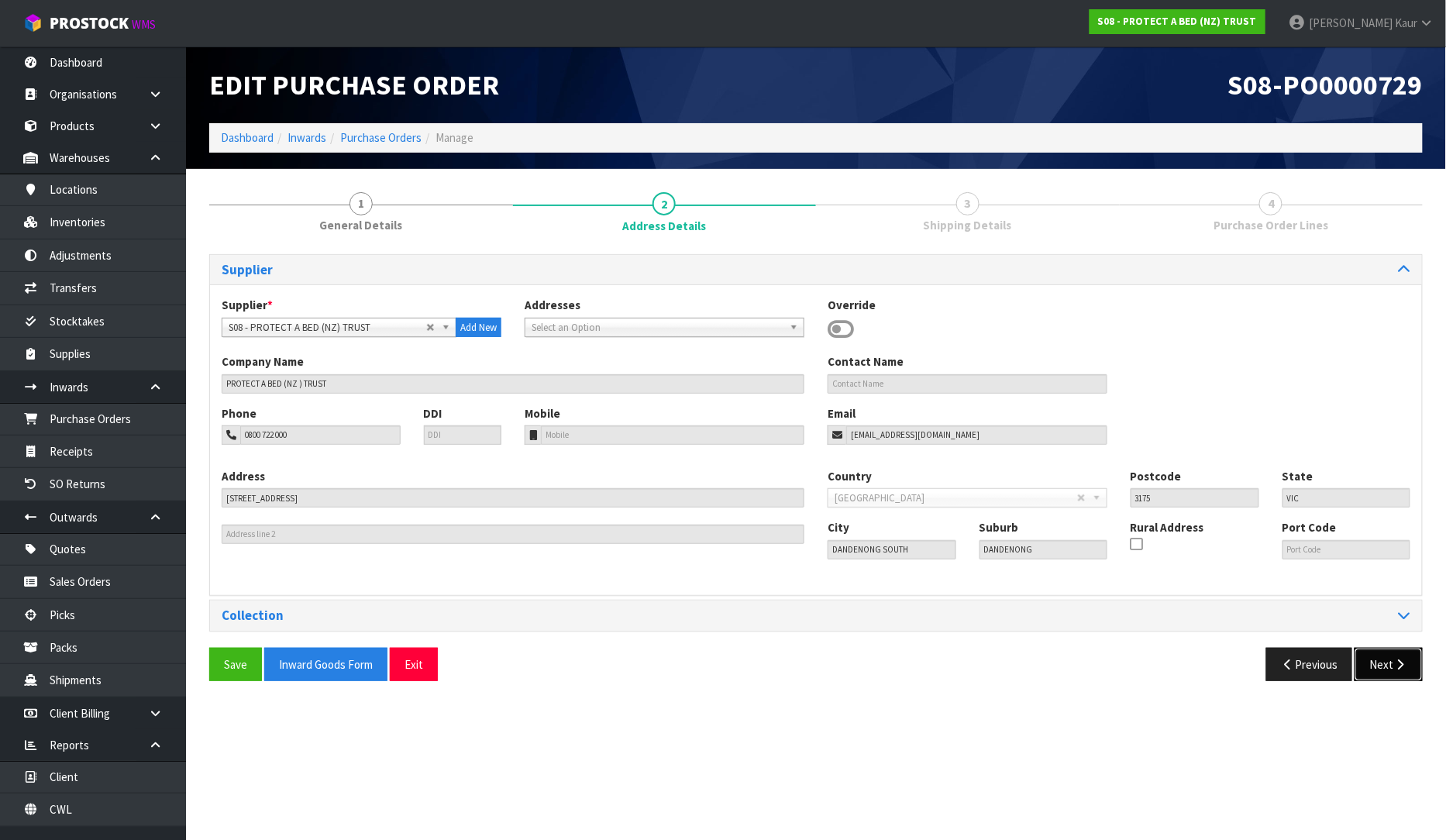
click at [1394, 670] on icon "button" at bounding box center [1401, 665] width 14 height 11
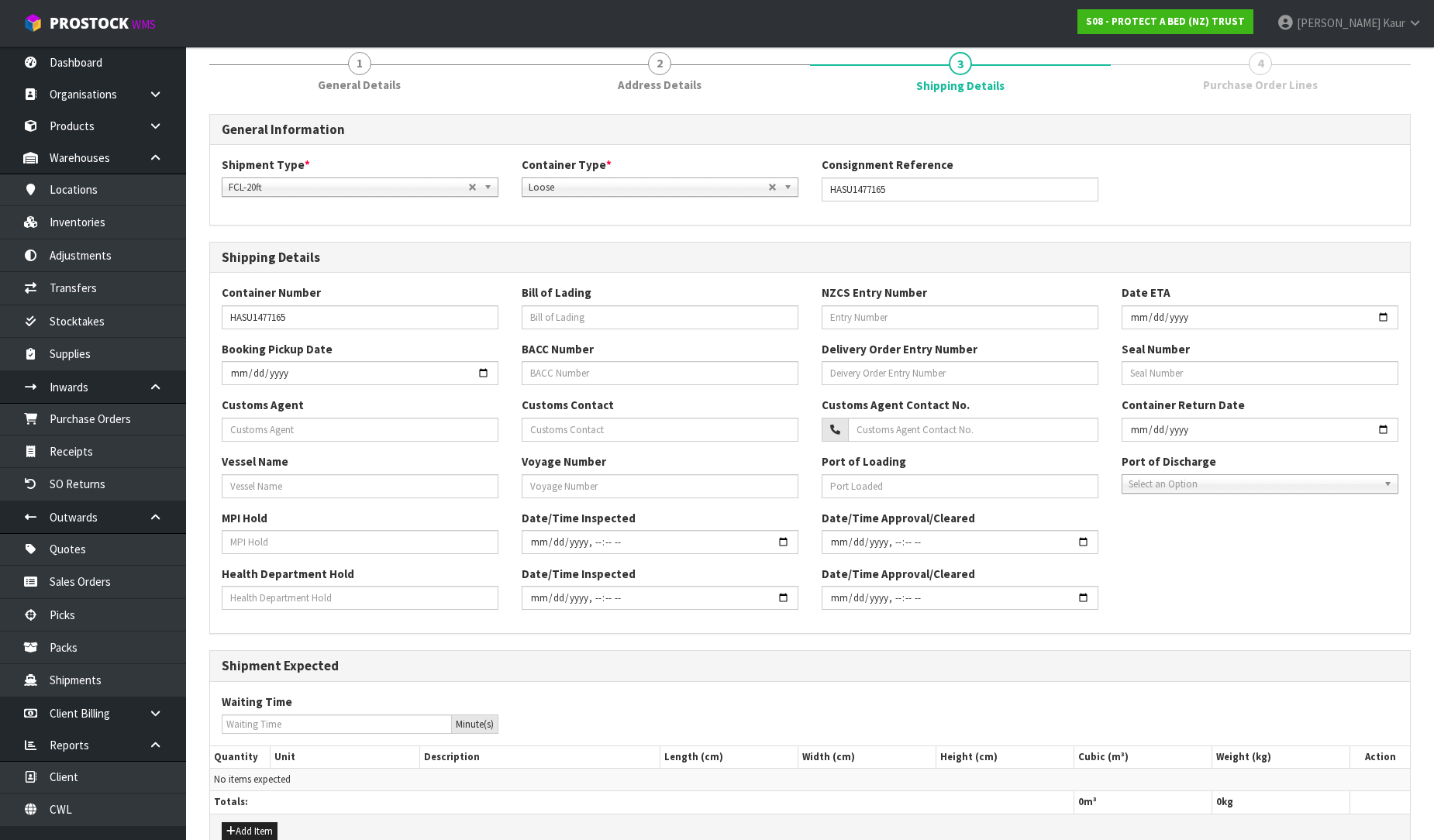
scroll to position [222, 0]
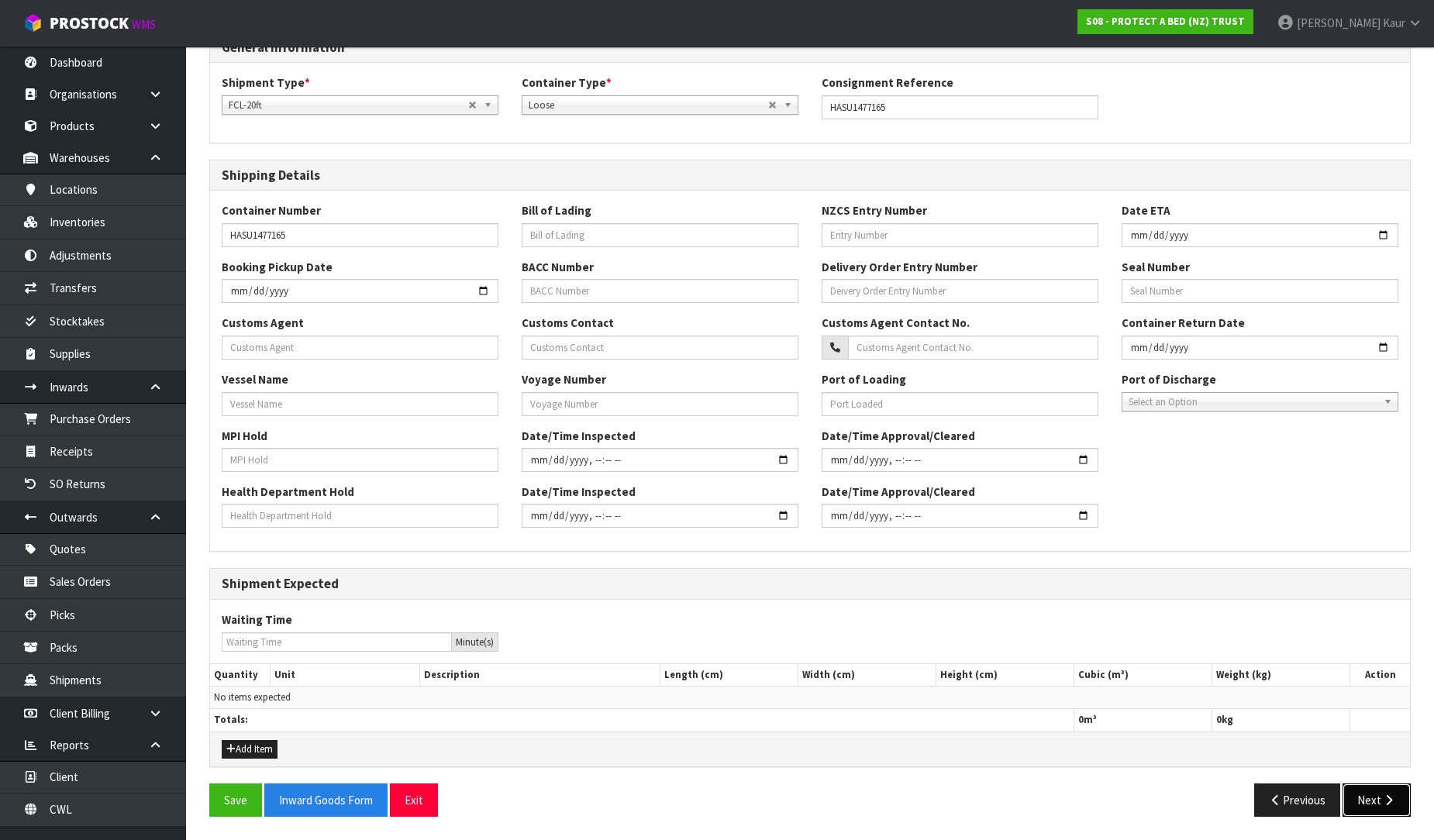
click at [1372, 798] on button "Next" at bounding box center [1376, 800] width 68 height 33
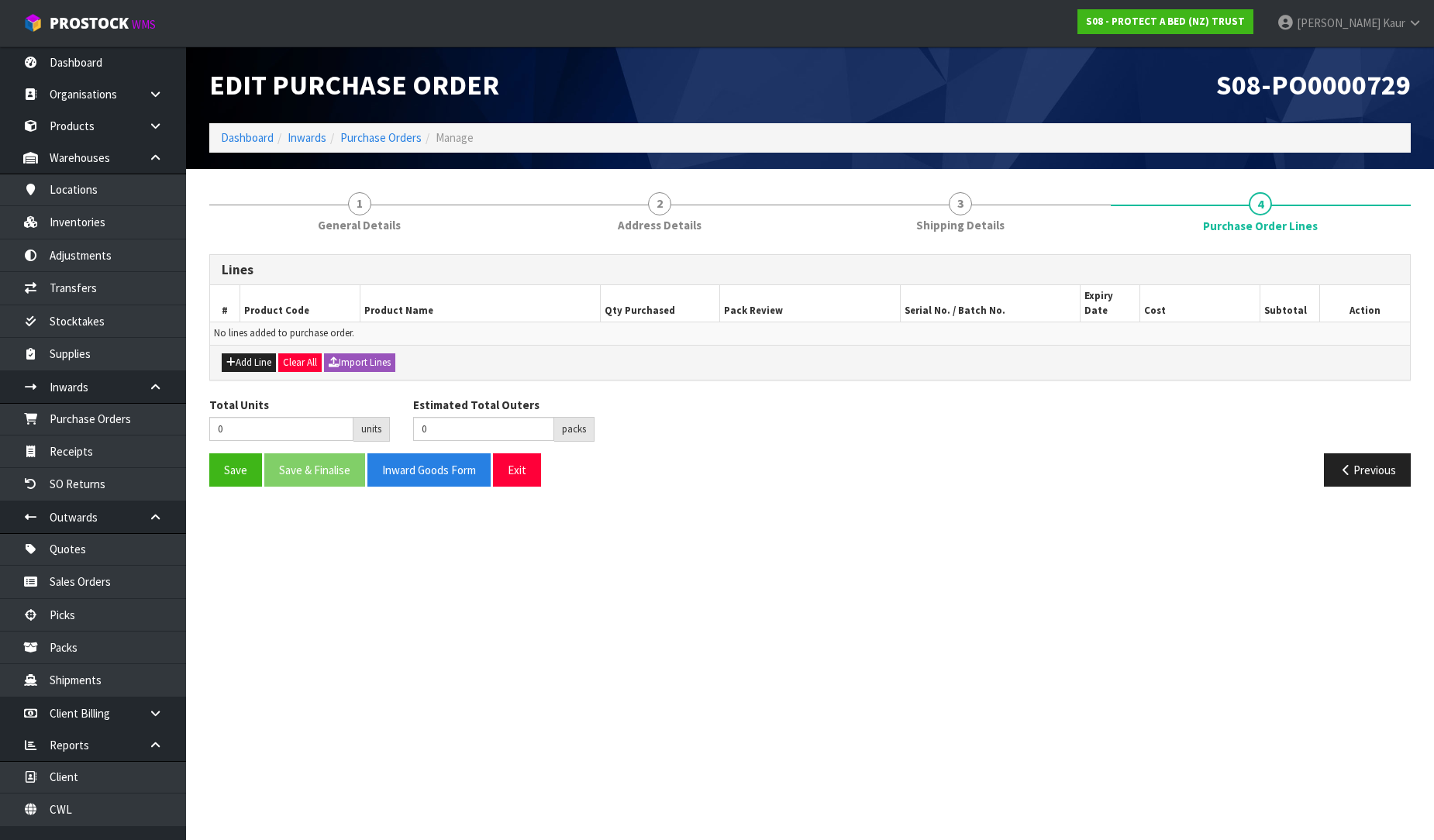
scroll to position [0, 0]
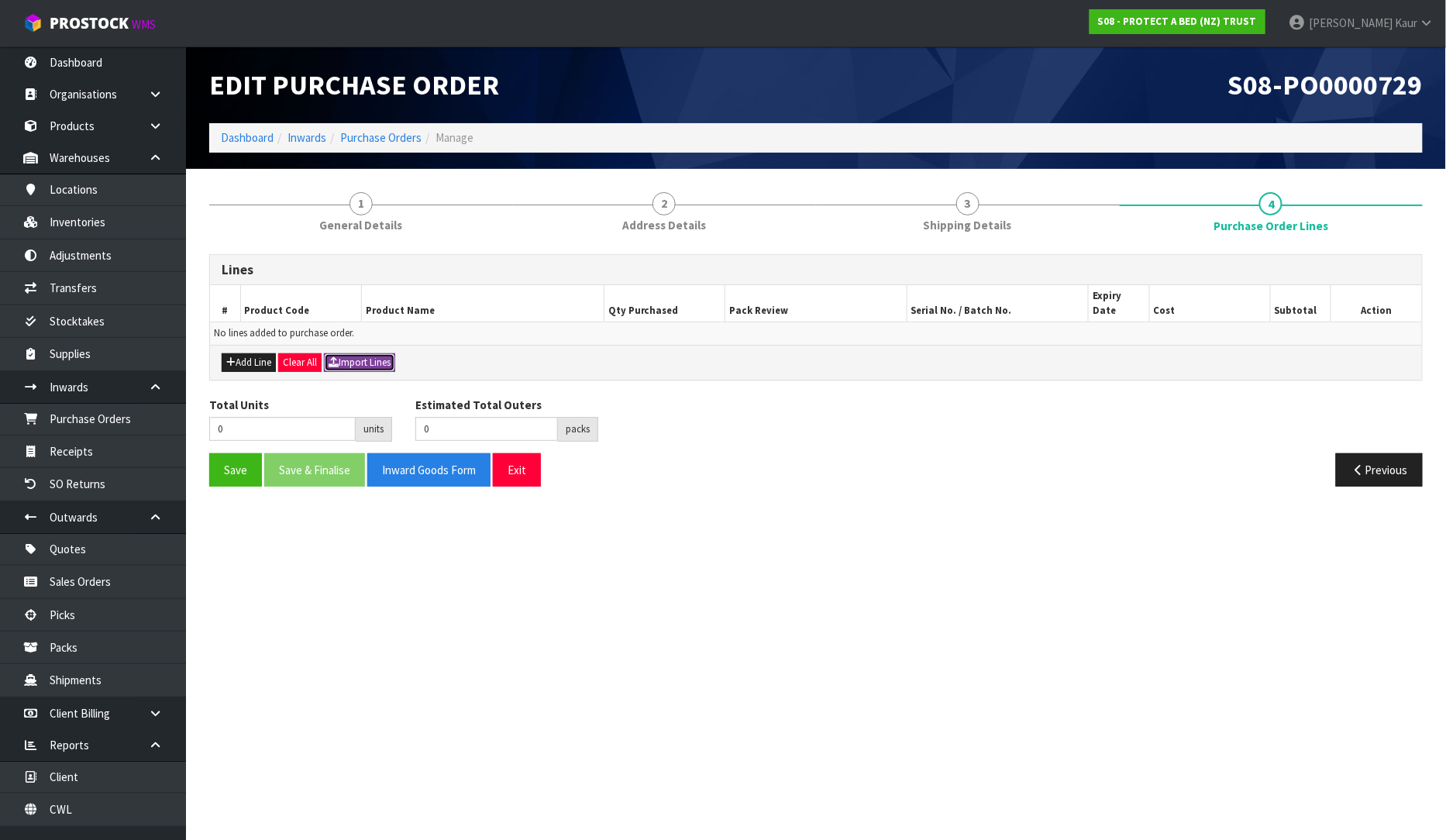
click at [378, 353] on button "Import Lines" at bounding box center [360, 362] width 72 height 19
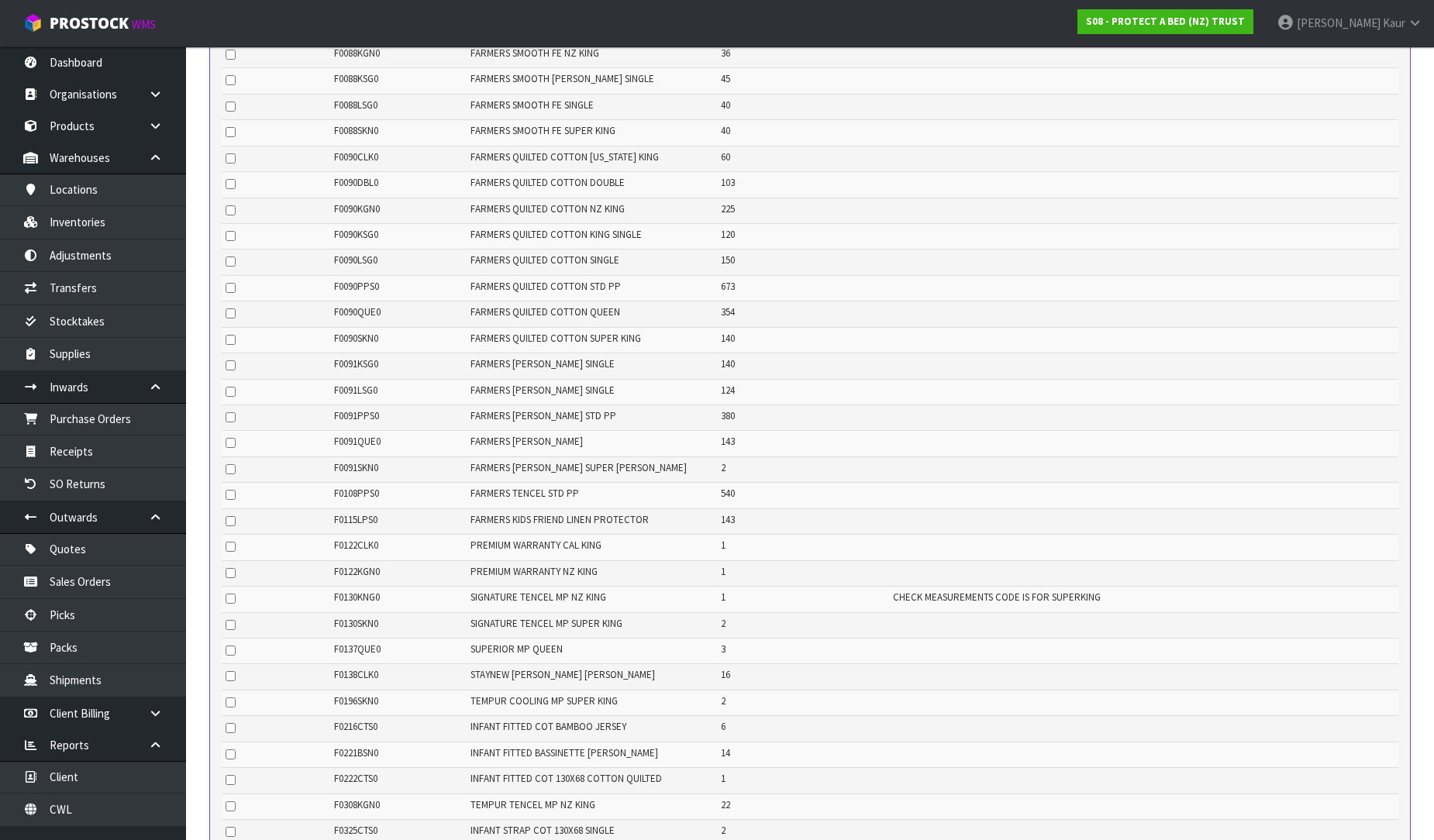
scroll to position [909, 0]
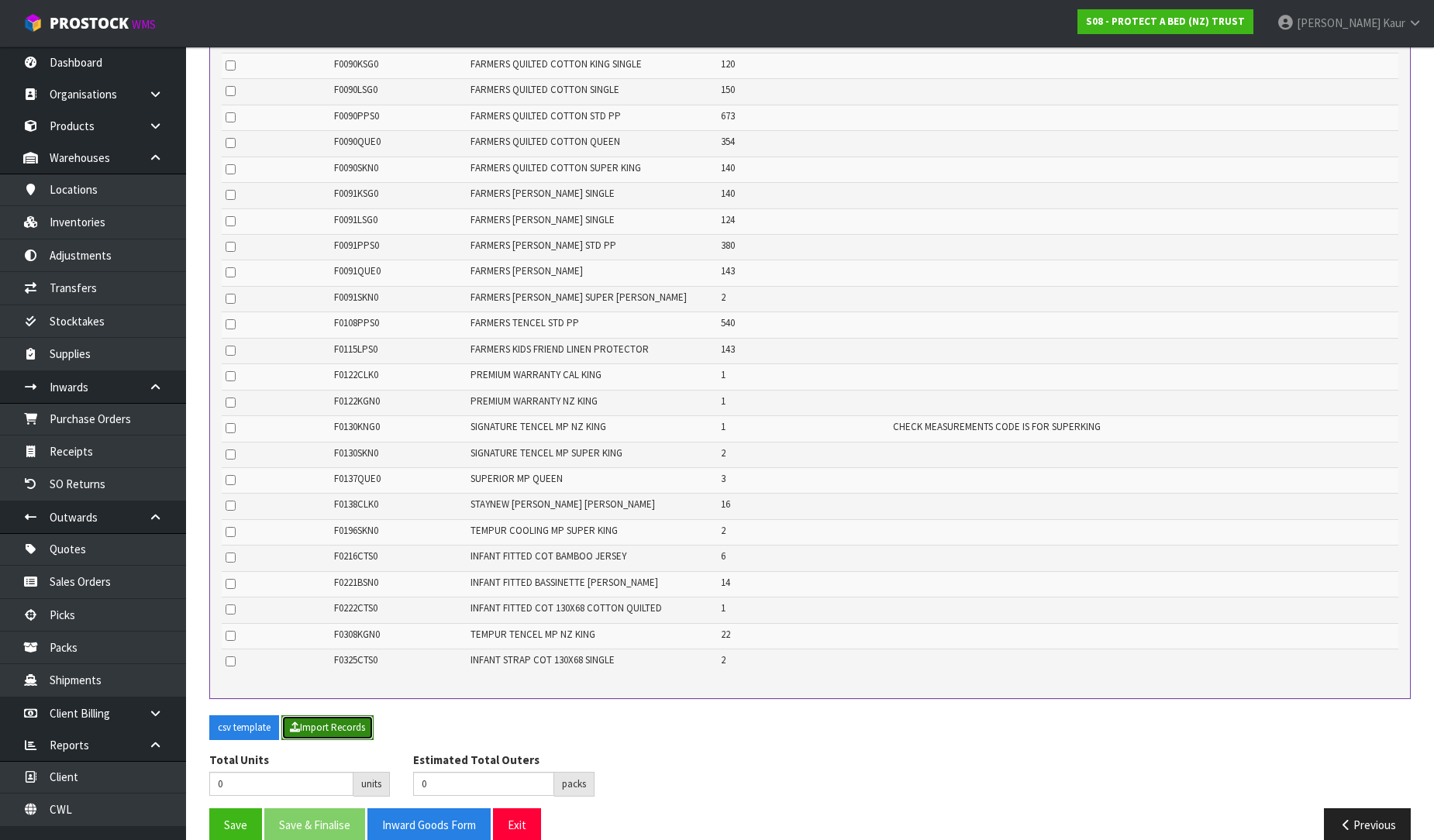
click at [352, 715] on button "Import Records" at bounding box center [328, 727] width 93 height 25
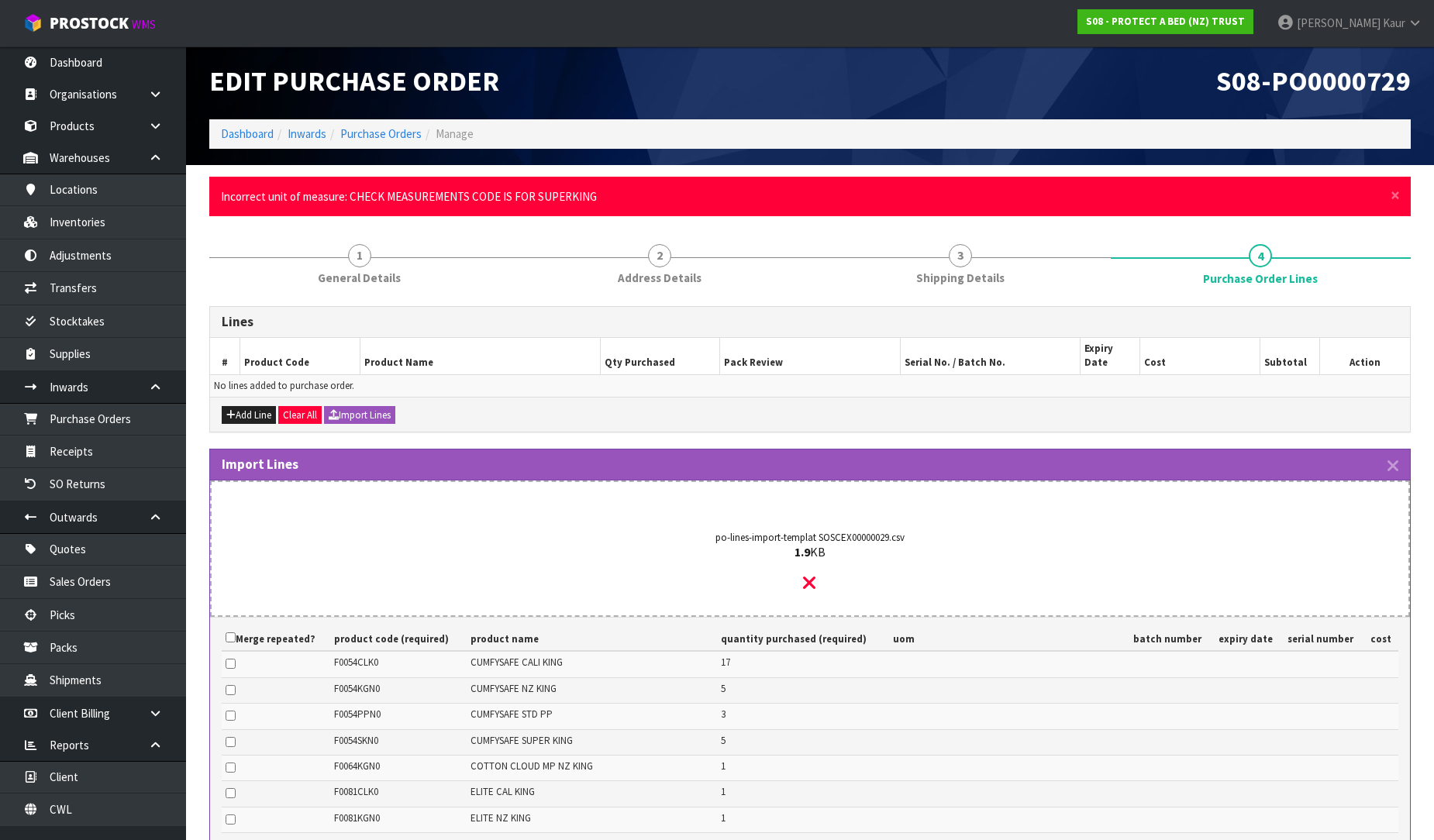
scroll to position [0, 0]
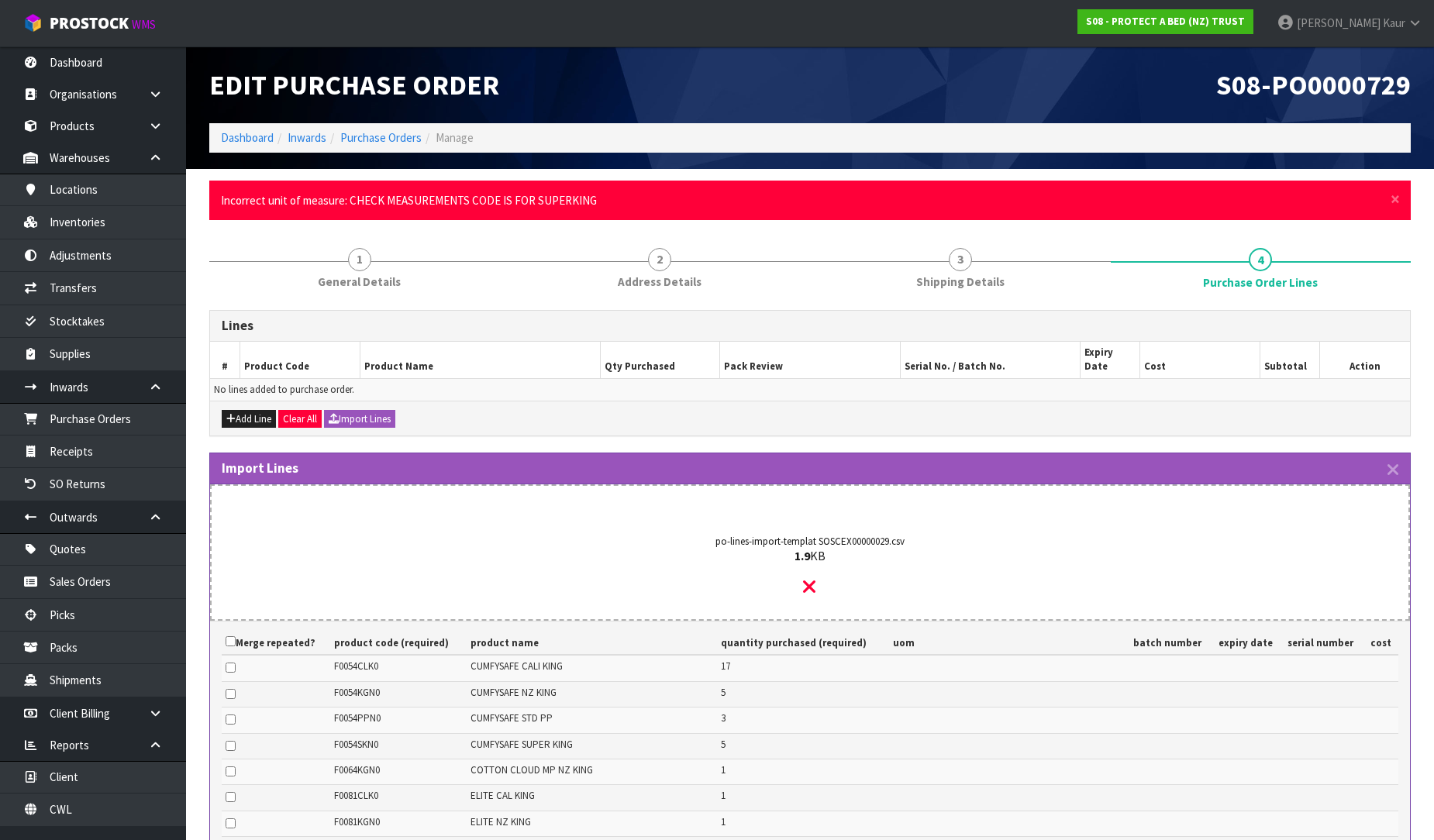
click at [1399, 454] on div "Import Lines" at bounding box center [810, 468] width 1200 height 31
click at [1389, 461] on icon "button" at bounding box center [1392, 470] width 10 height 18
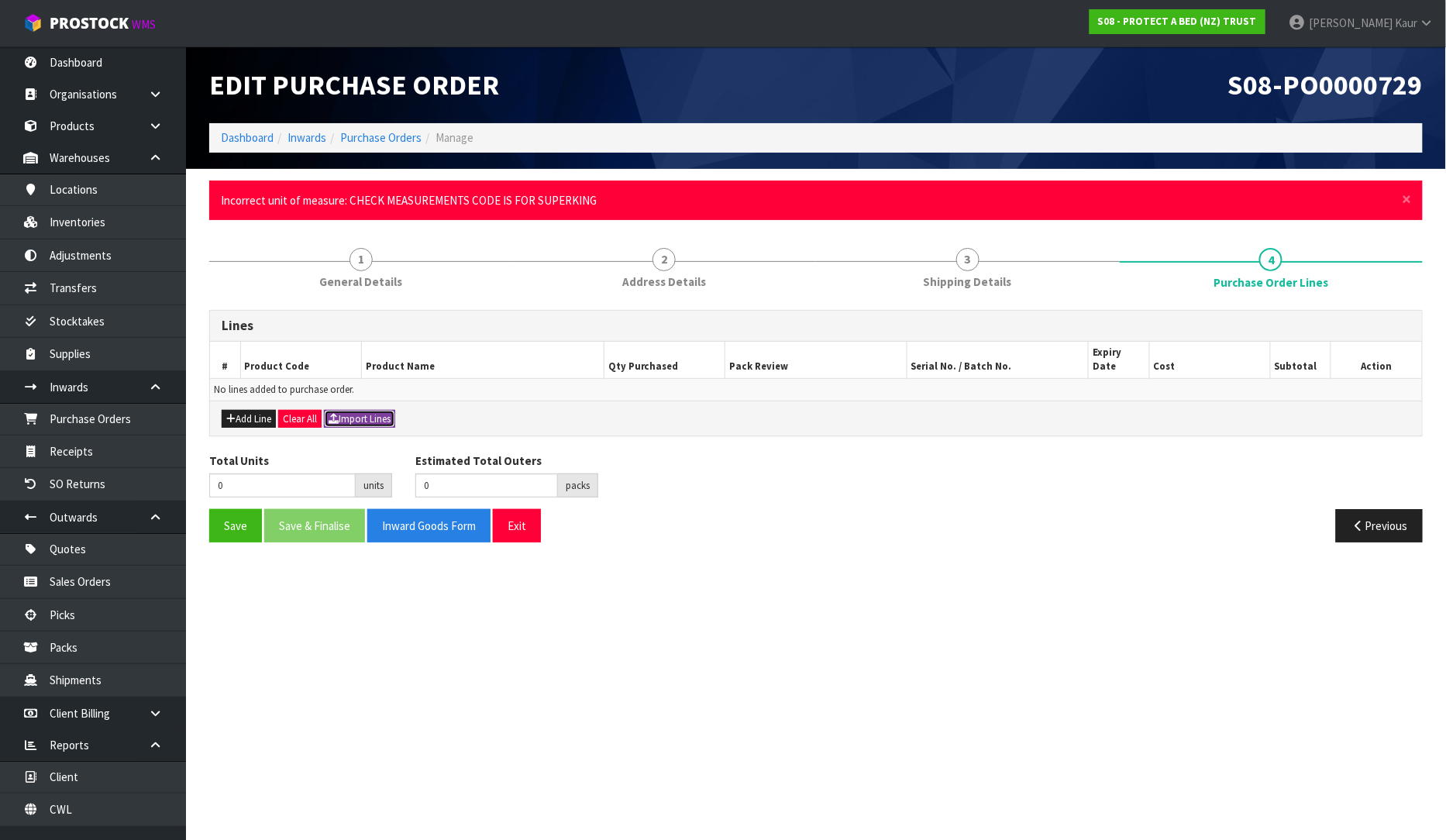
click at [355, 410] on button "Import Lines" at bounding box center [360, 419] width 72 height 19
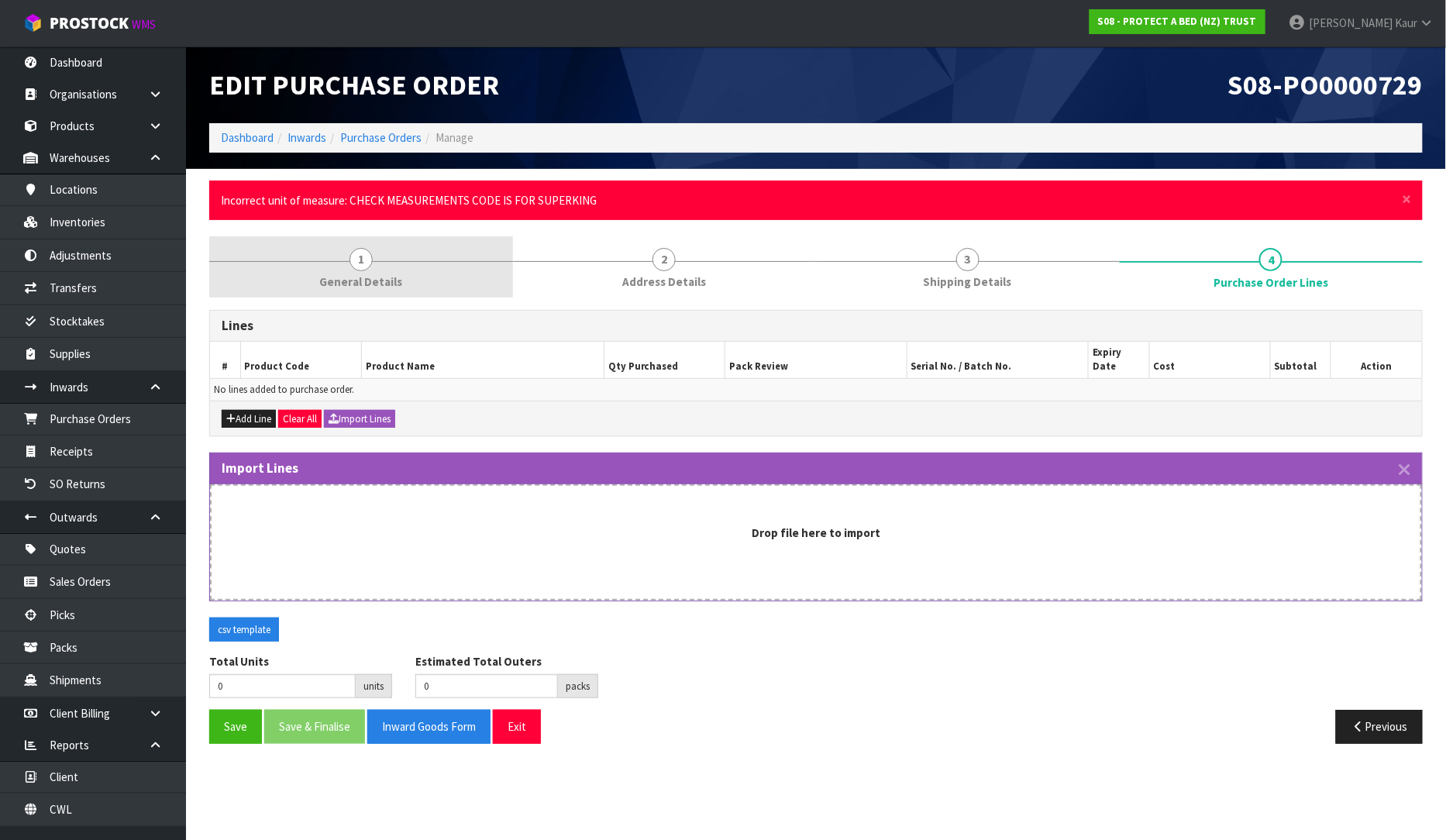
click at [375, 277] on span "General Details" at bounding box center [360, 282] width 83 height 16
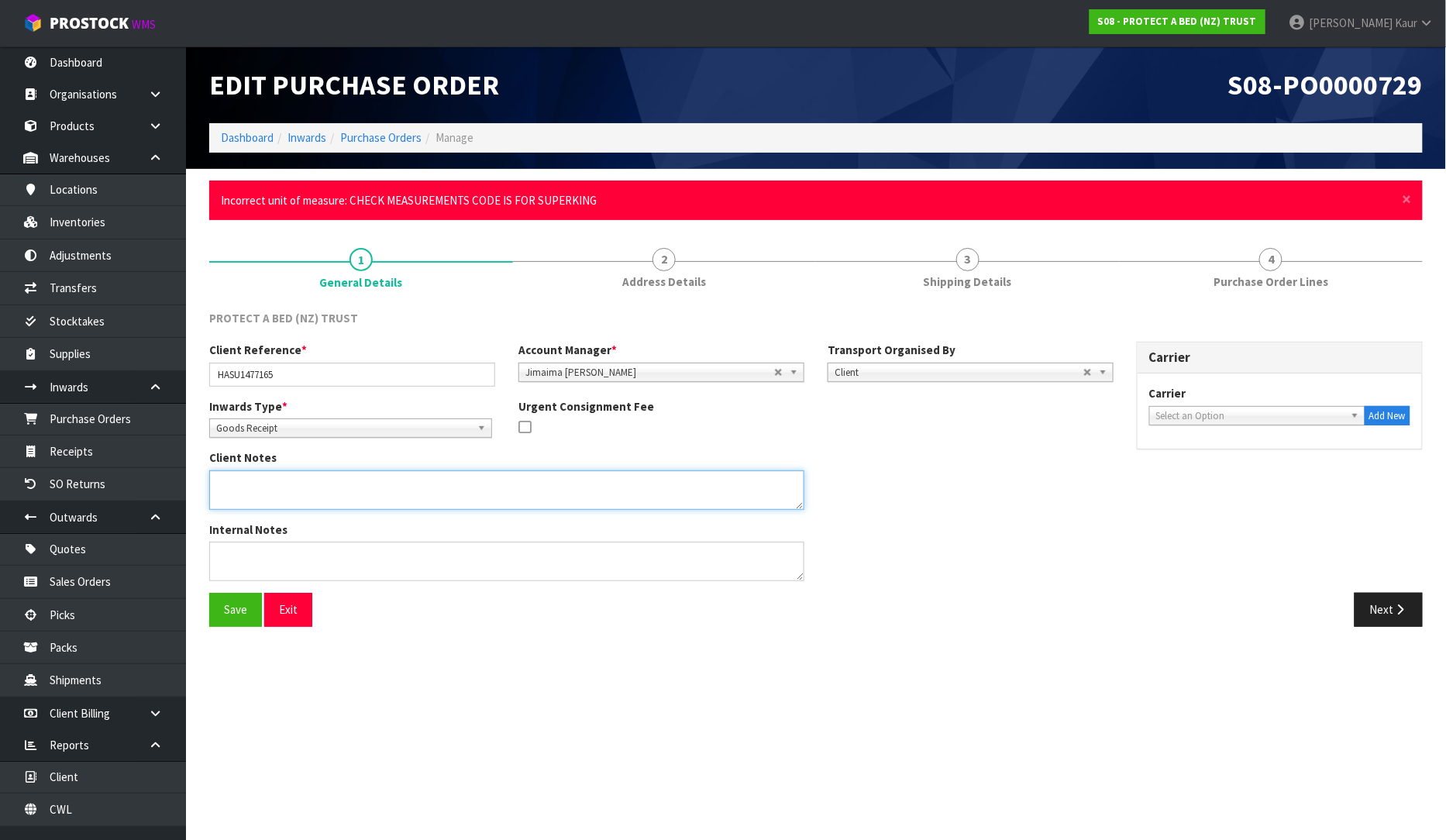
click at [289, 494] on textarea at bounding box center [507, 490] width 595 height 39
click at [381, 492] on textarea at bounding box center [507, 490] width 595 height 39
click at [321, 484] on textarea at bounding box center [507, 490] width 595 height 39
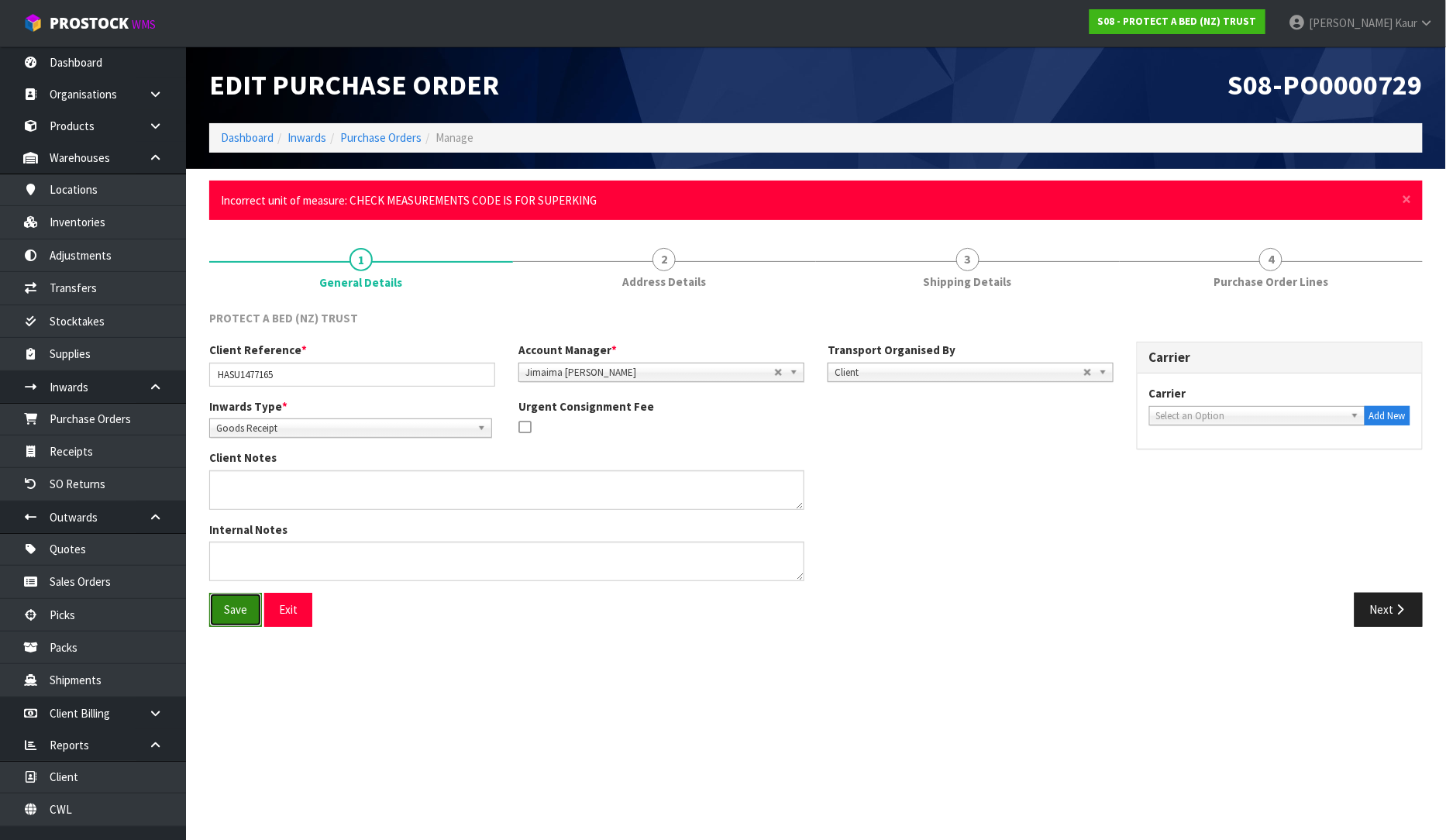
click at [225, 605] on button "Save" at bounding box center [235, 609] width 52 height 33
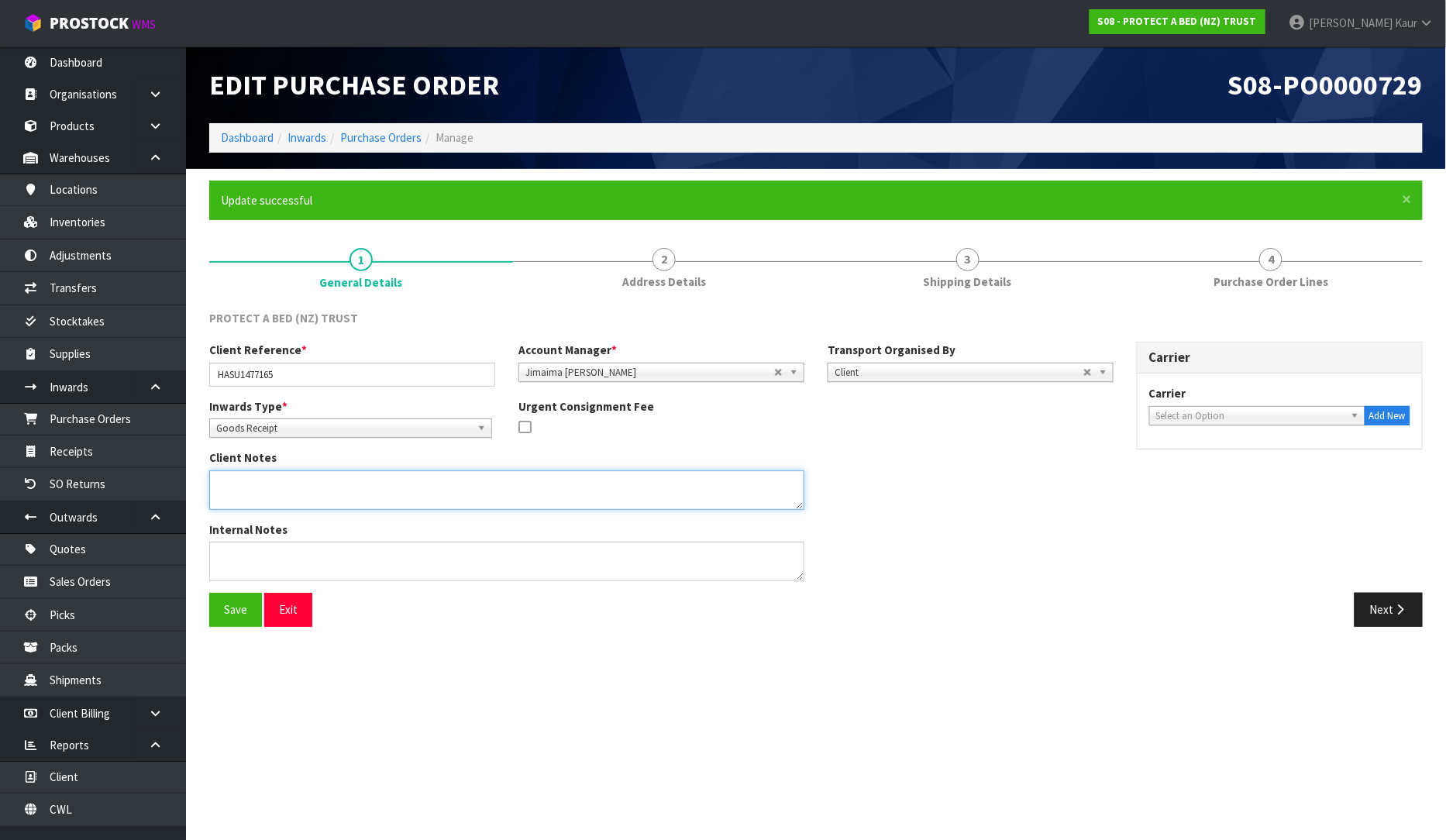
click at [360, 488] on textarea at bounding box center [507, 490] width 595 height 39
paste textarea "F0130KNG0"
type textarea "F0130KNG0"
drag, startPoint x: 292, startPoint y: 477, endPoint x: 138, endPoint y: 471, distance: 154.1
click at [138, 471] on body "Toggle navigation ProStock WMS S08 - PROTECT A BED (NZ) TRUST Prabhneet Kaur Lo…" at bounding box center [723, 420] width 1446 height 840
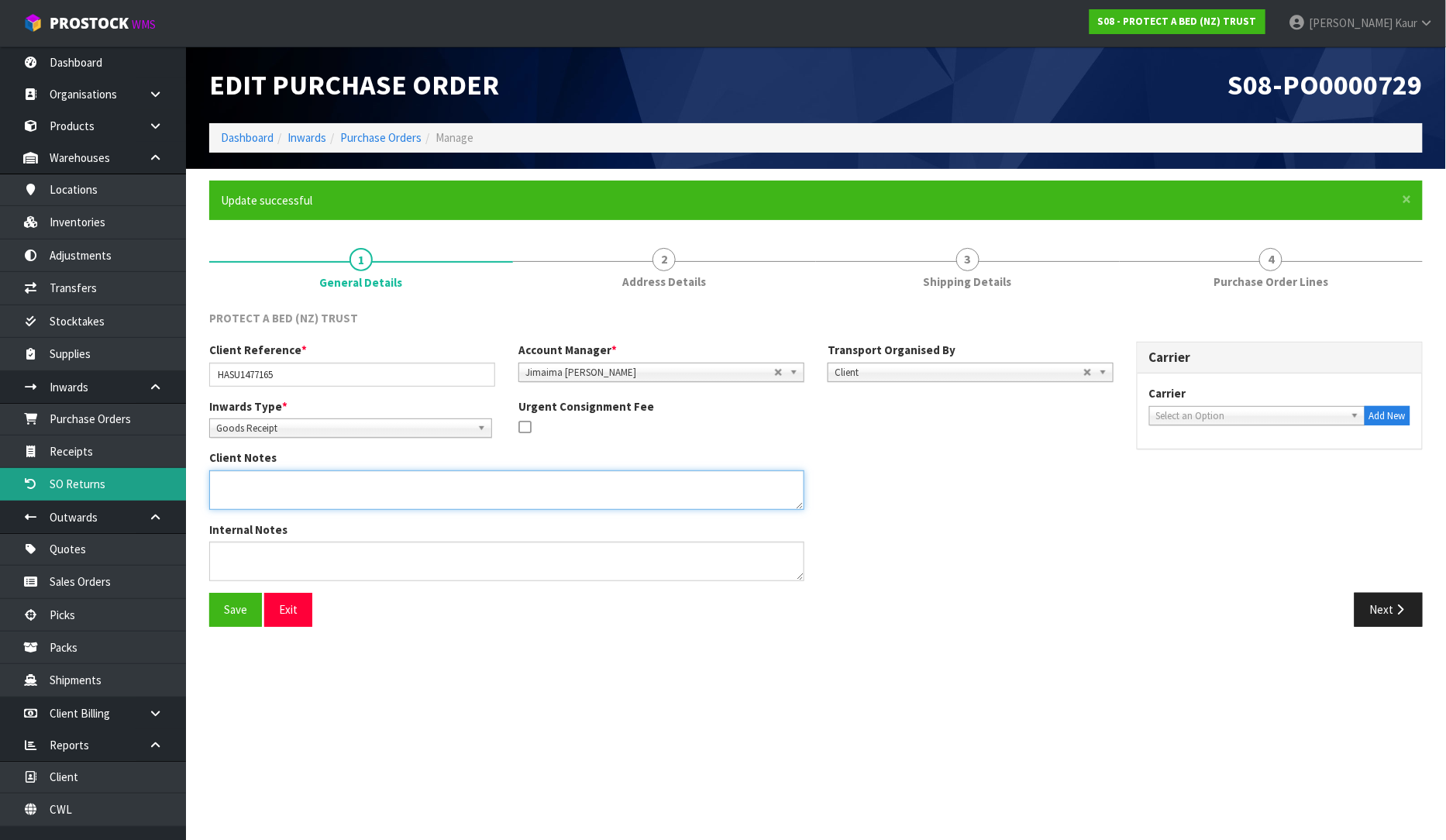
paste textarea "F0130KNG0 SIGNATURE TENCEL MP NZ KING 1 CHECK MEASUREMENTS CODE IS FOR SUPERKING"
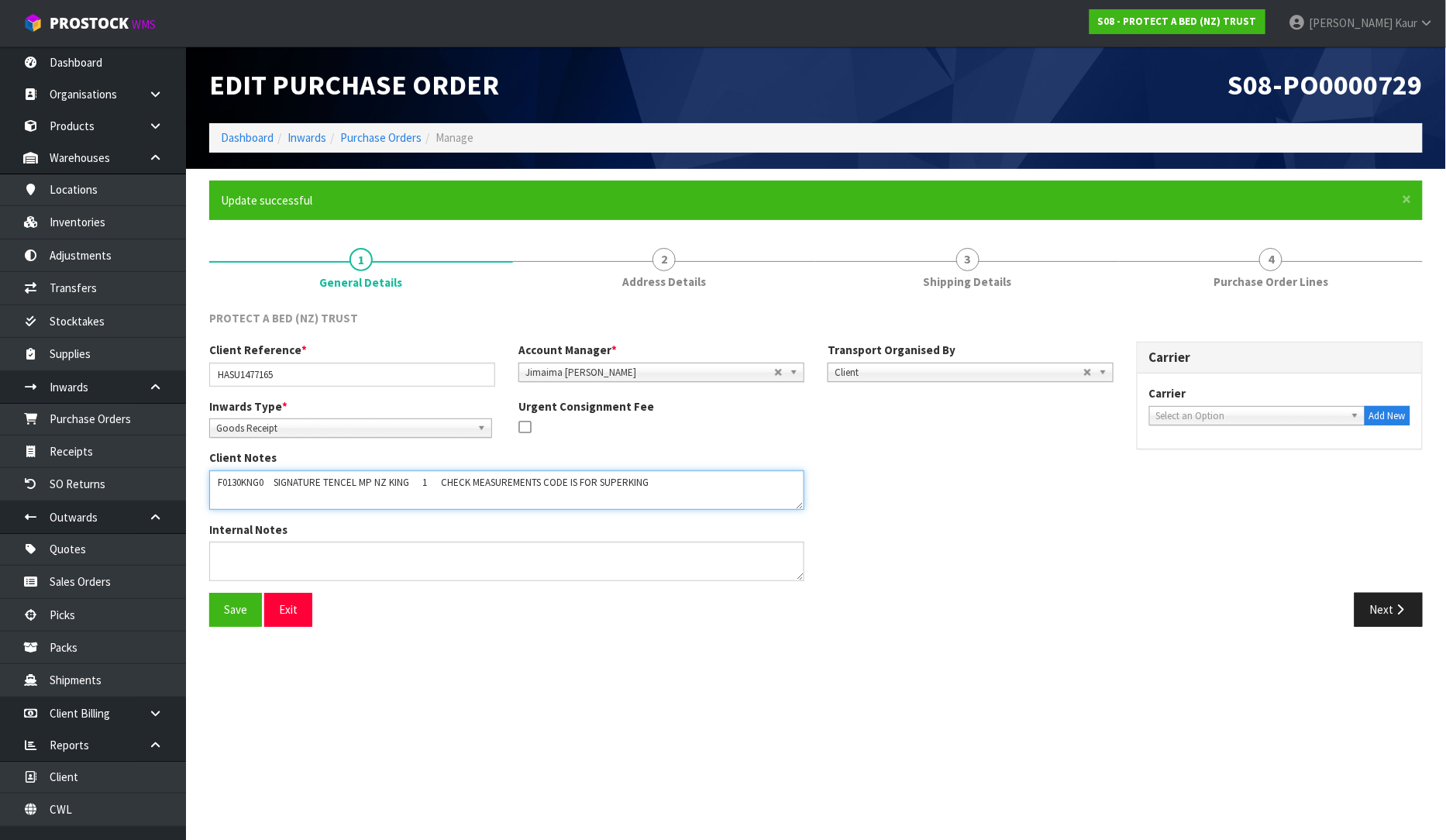
click at [276, 480] on textarea at bounding box center [507, 490] width 595 height 39
click at [407, 476] on textarea at bounding box center [507, 490] width 595 height 39
click at [427, 484] on textarea at bounding box center [507, 490] width 595 height 39
click at [409, 485] on textarea at bounding box center [507, 490] width 595 height 39
click at [406, 492] on textarea at bounding box center [507, 490] width 595 height 39
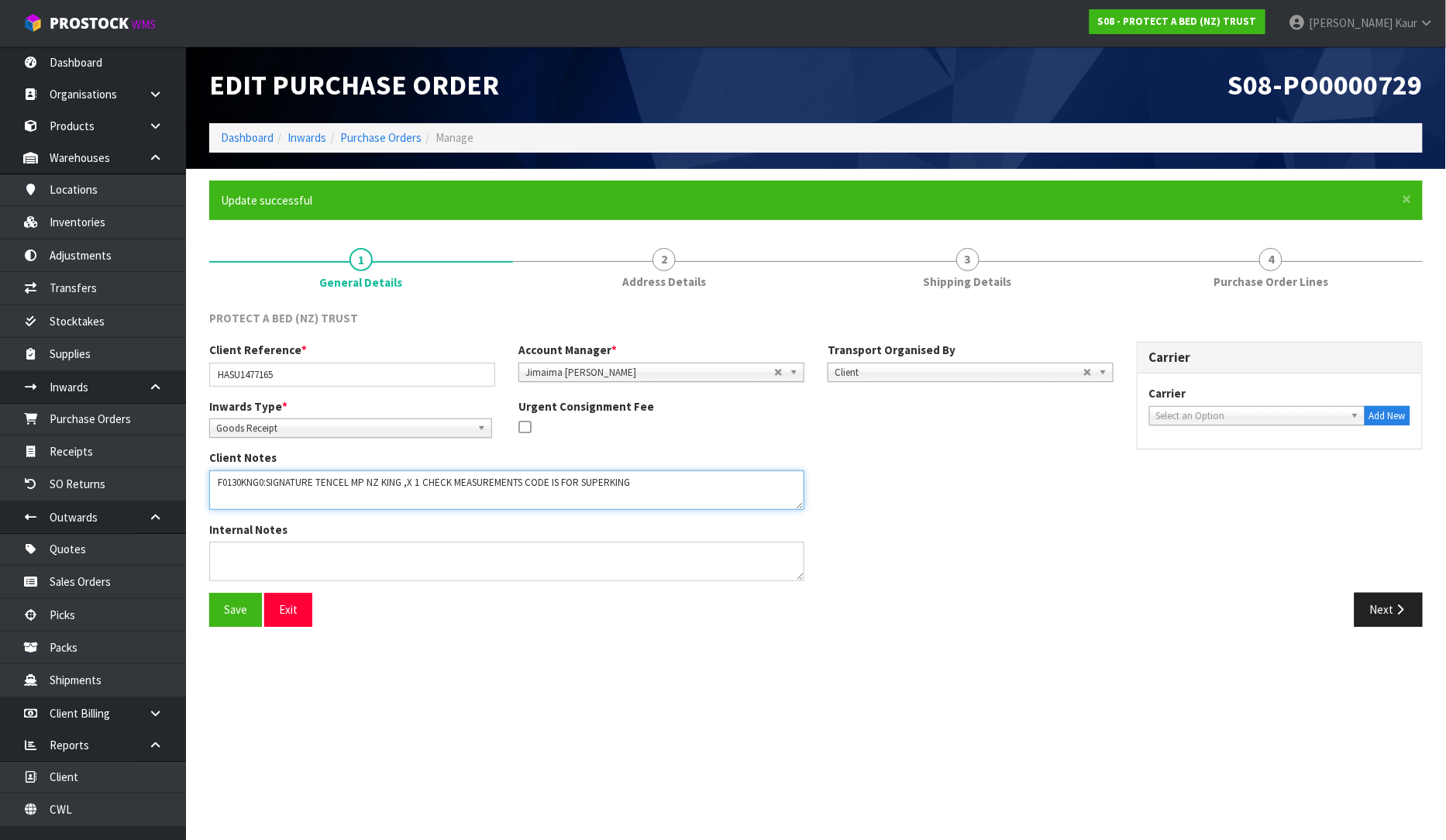
click at [409, 484] on textarea at bounding box center [507, 490] width 595 height 39
click at [424, 485] on textarea at bounding box center [507, 490] width 595 height 39
click at [637, 487] on textarea at bounding box center [507, 490] width 595 height 39
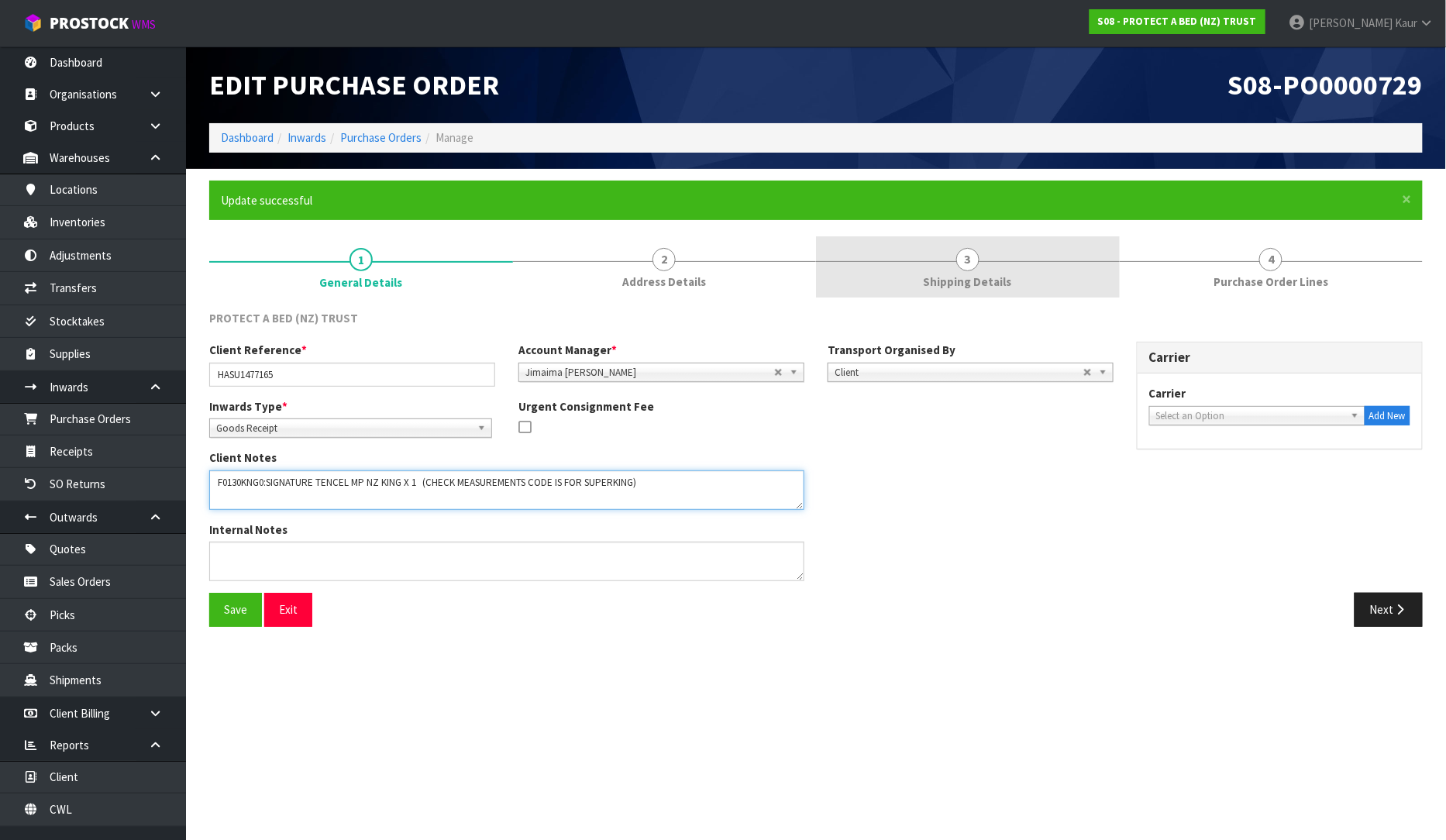
type textarea "F0130KNG0:SIGNATURE TENCEL MP NZ KING X 1 (CHECK MEASUREMENTS CODE IS FOR SUPER…"
click at [998, 277] on span "Shipping Details" at bounding box center [968, 282] width 89 height 16
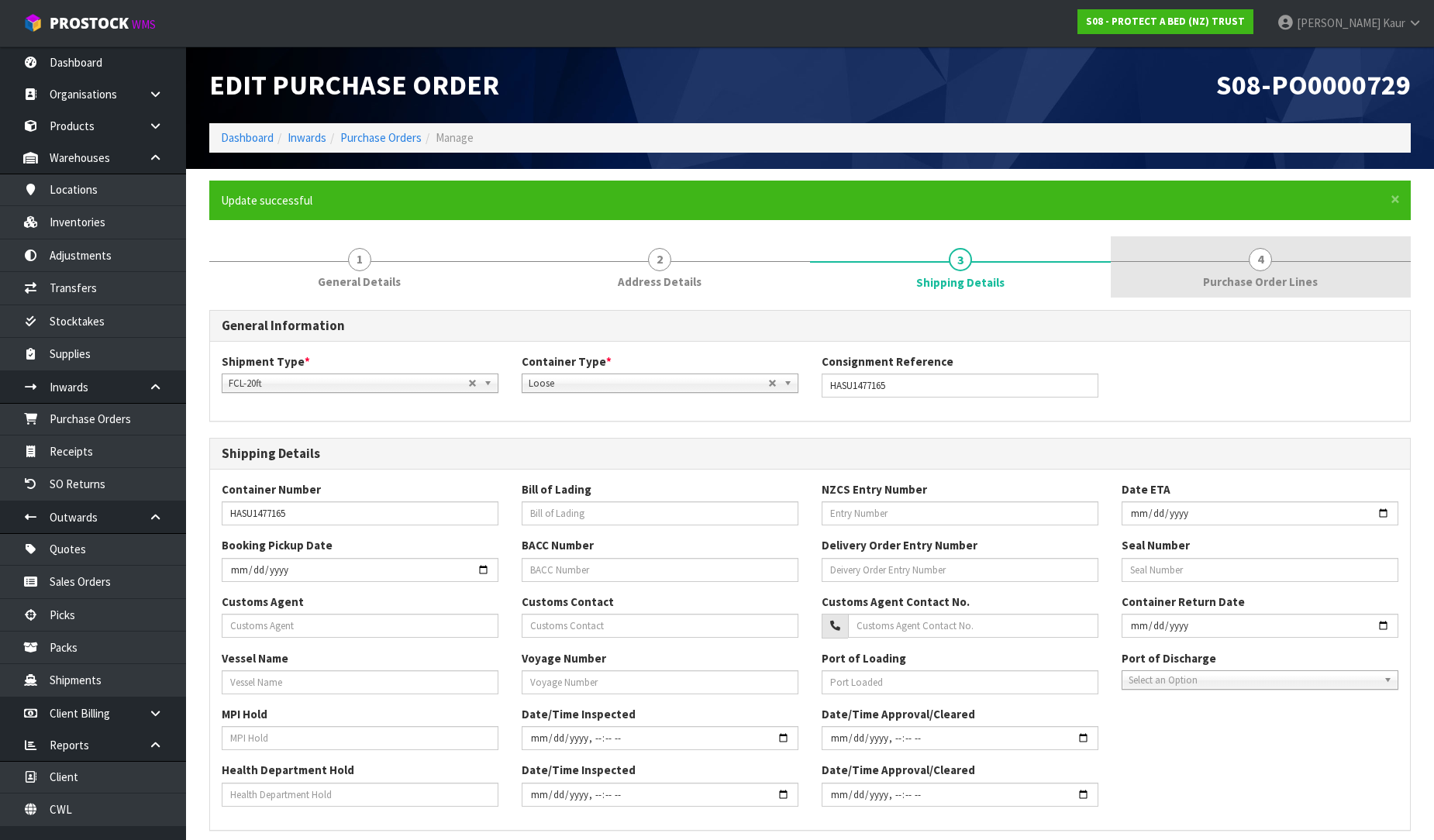
click at [1284, 274] on span "Purchase Order Lines" at bounding box center [1260, 282] width 115 height 16
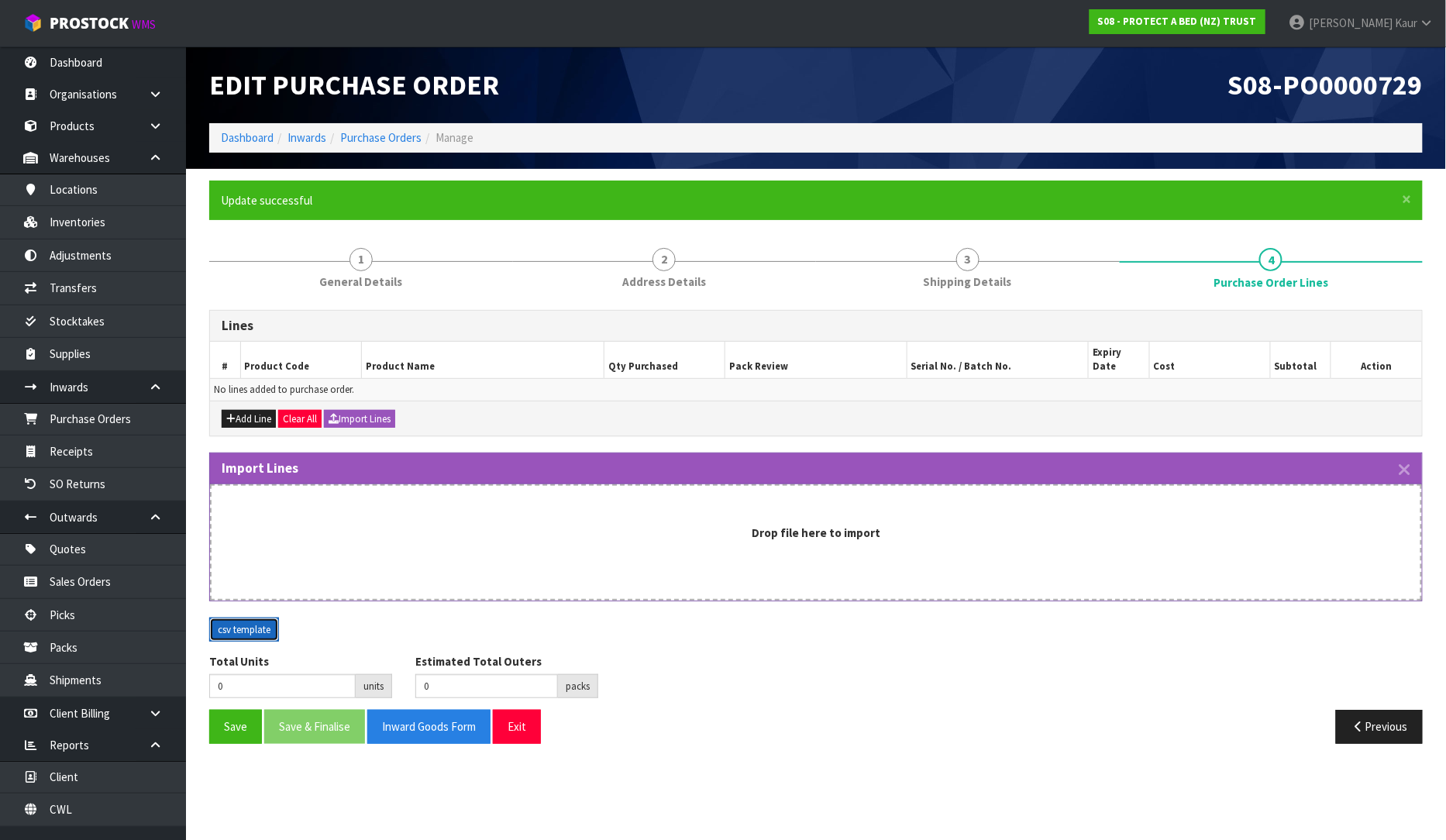
click at [257, 618] on button "csv template" at bounding box center [244, 630] width 70 height 25
click at [245, 618] on button "csv template" at bounding box center [244, 630] width 70 height 25
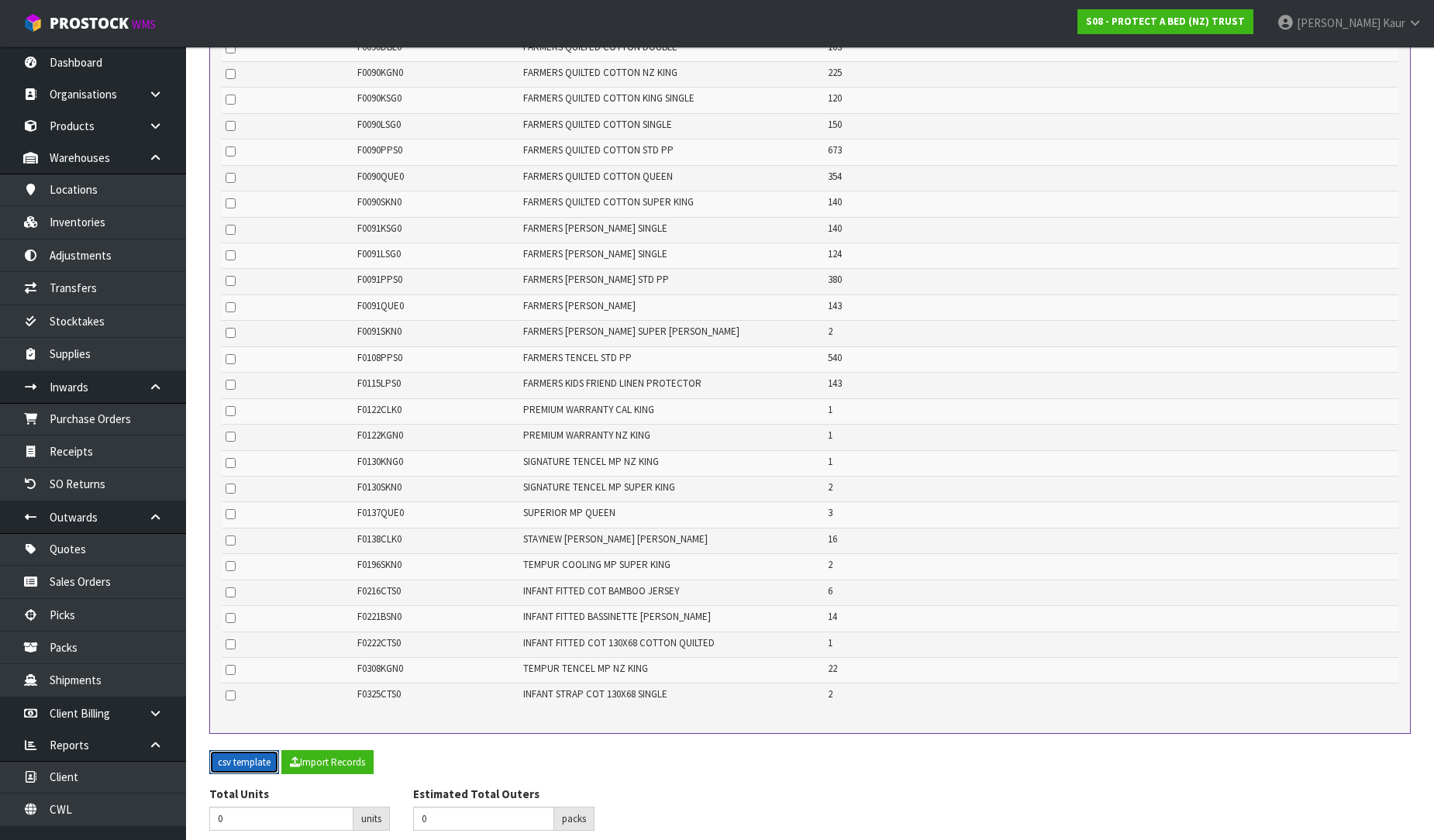
scroll to position [965, 0]
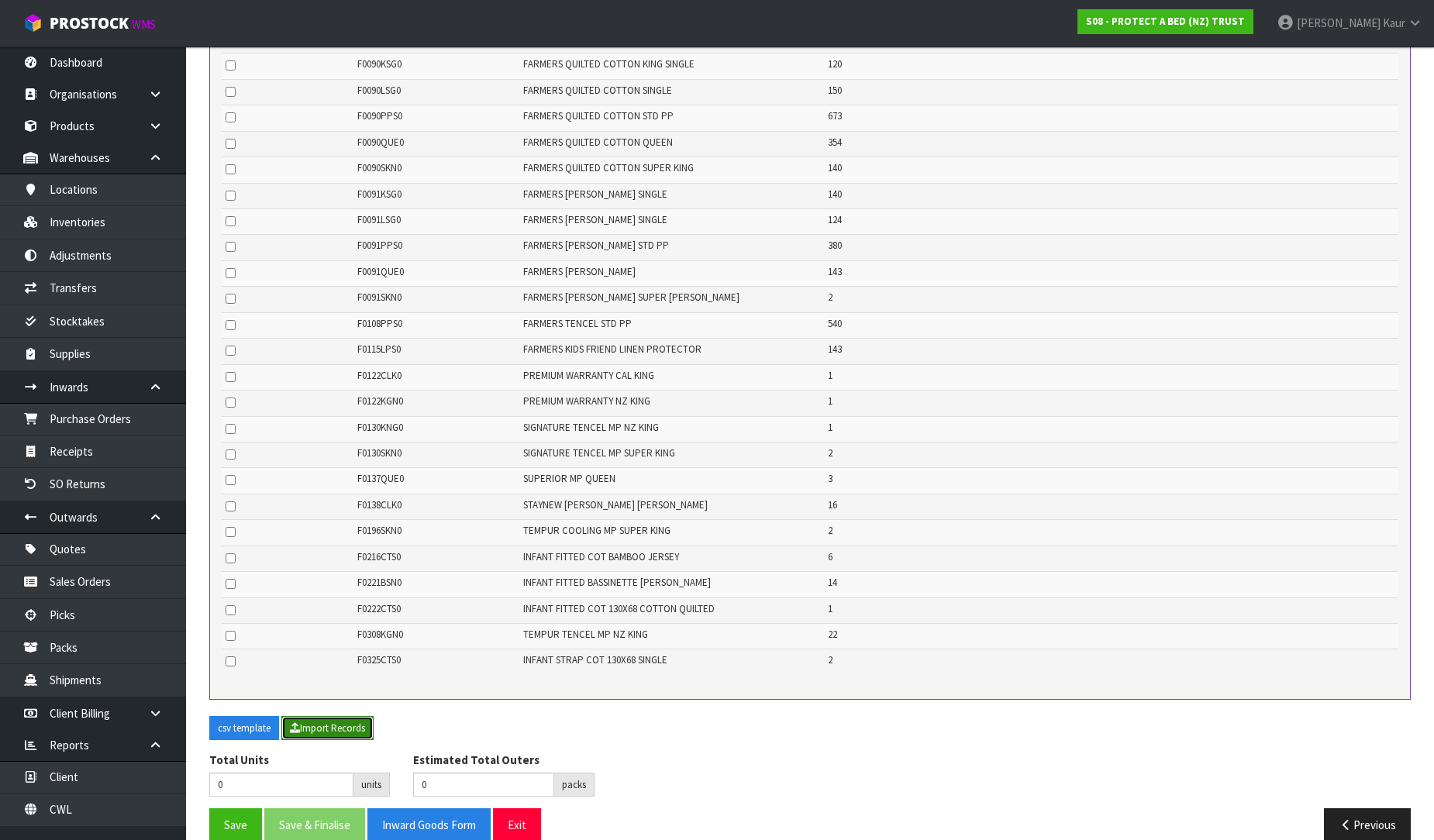
click at [319, 716] on button "Import Records" at bounding box center [328, 728] width 93 height 25
type input "3562"
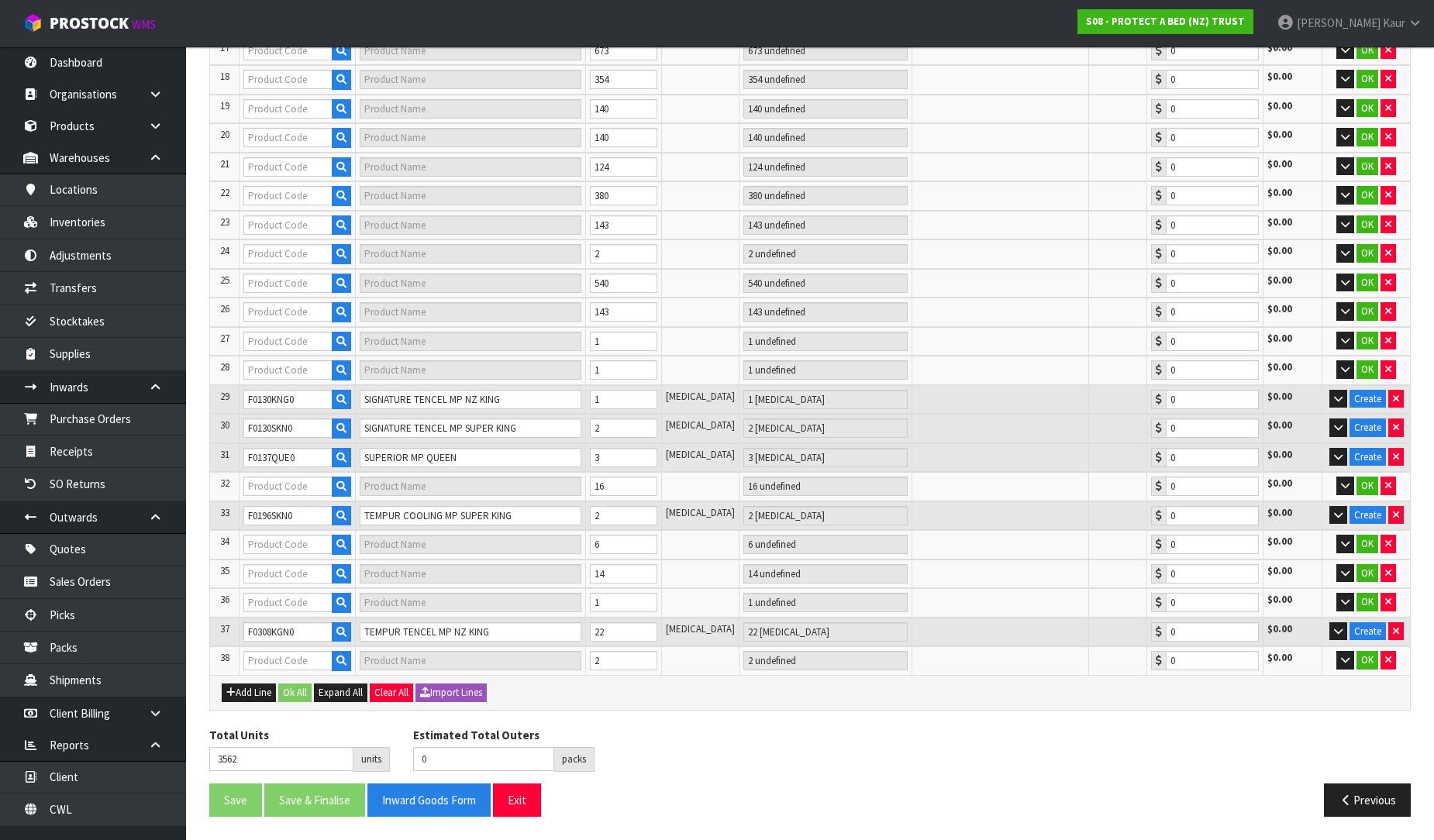
scroll to position [772, 0]
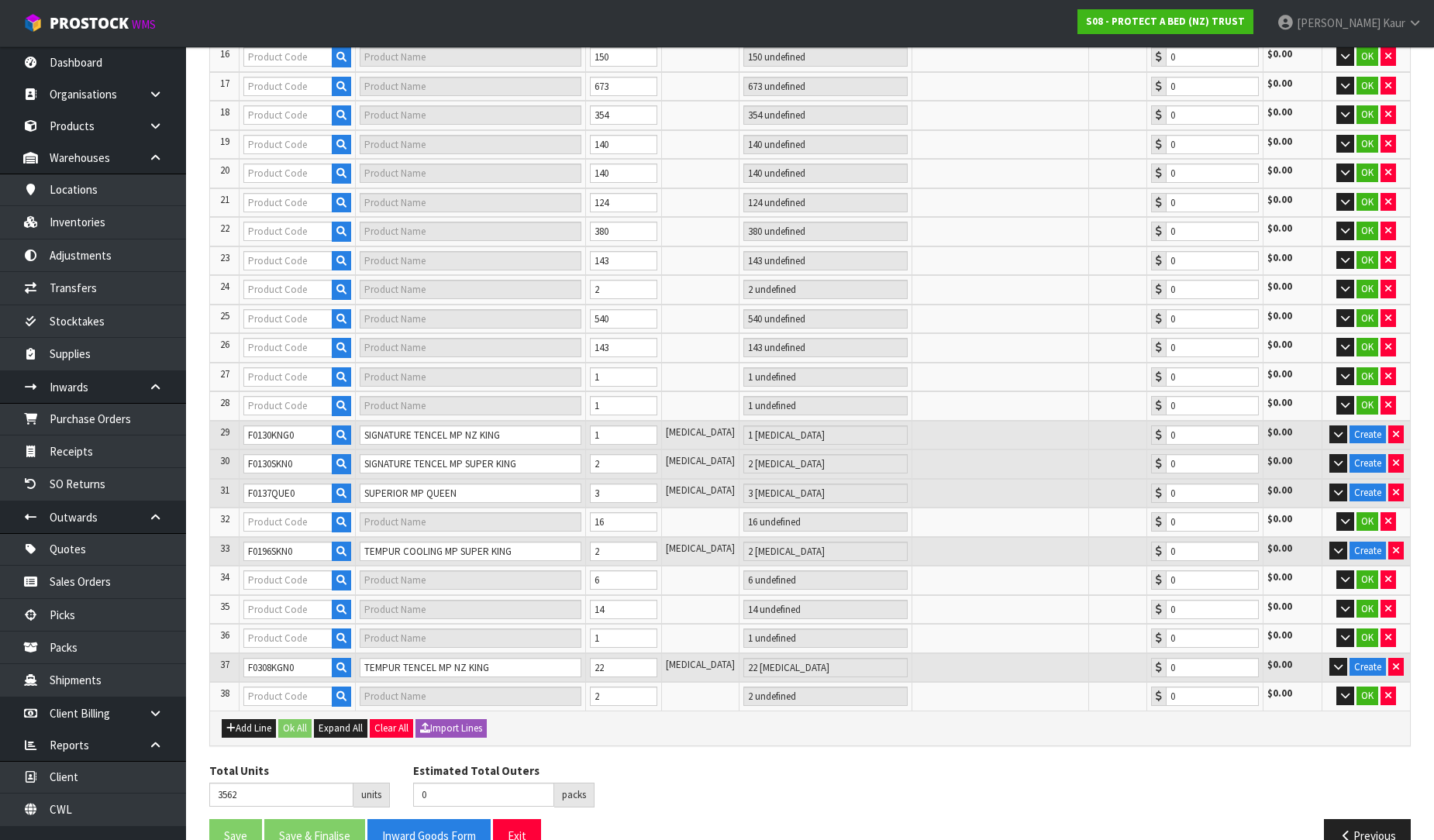
type input "10"
type input "F0088KSG0"
type input "FARMERS SMOOTH FE KING SINGLE"
type input "4 CTN + 5 PCE"
type input "0.00"
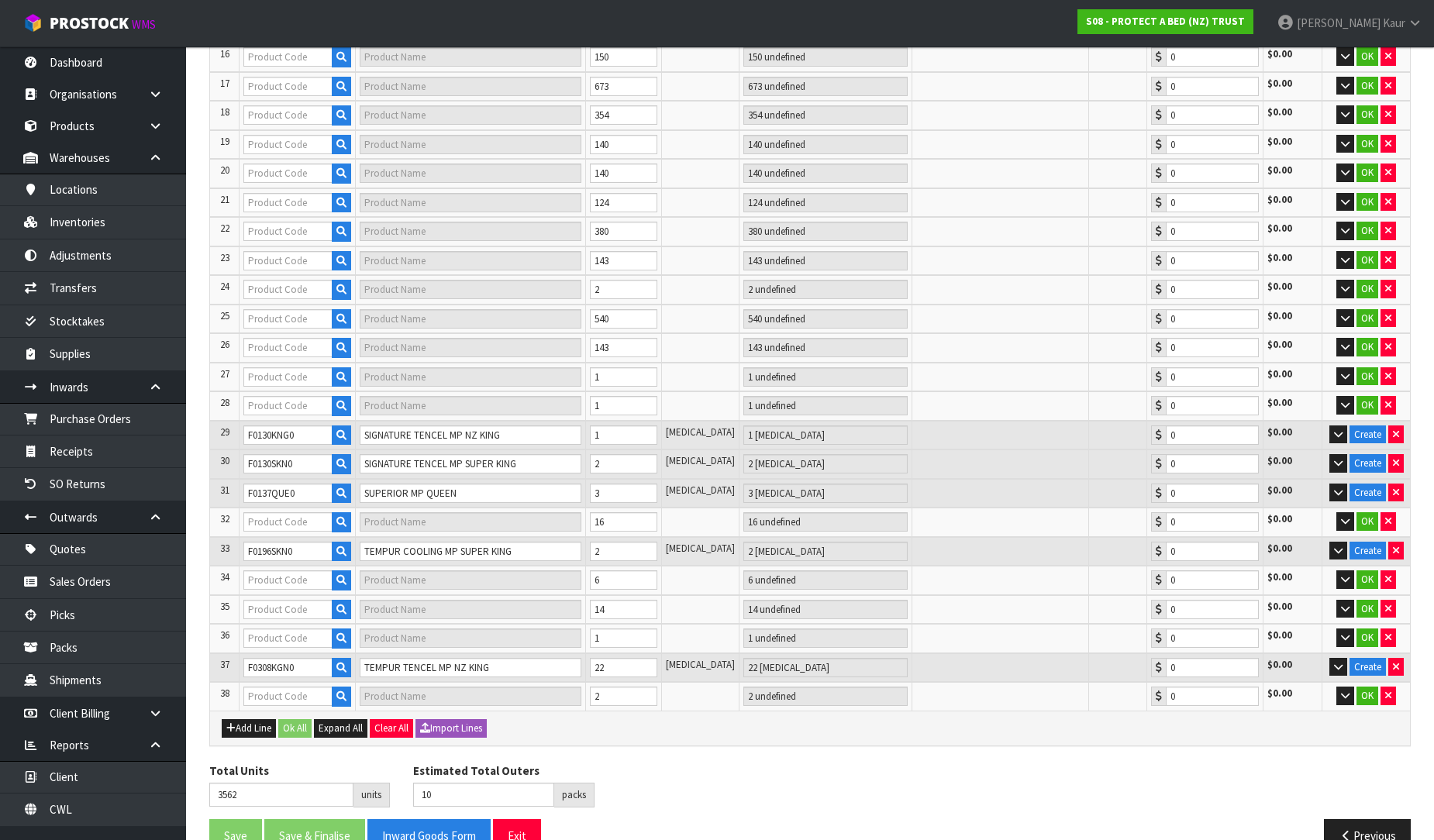
type input "F0088SKN0"
type input "FARMERS SMOOTH FE SUPER KING"
type input "6 CTN + 4 PCE"
type input "0.00"
type input "49"
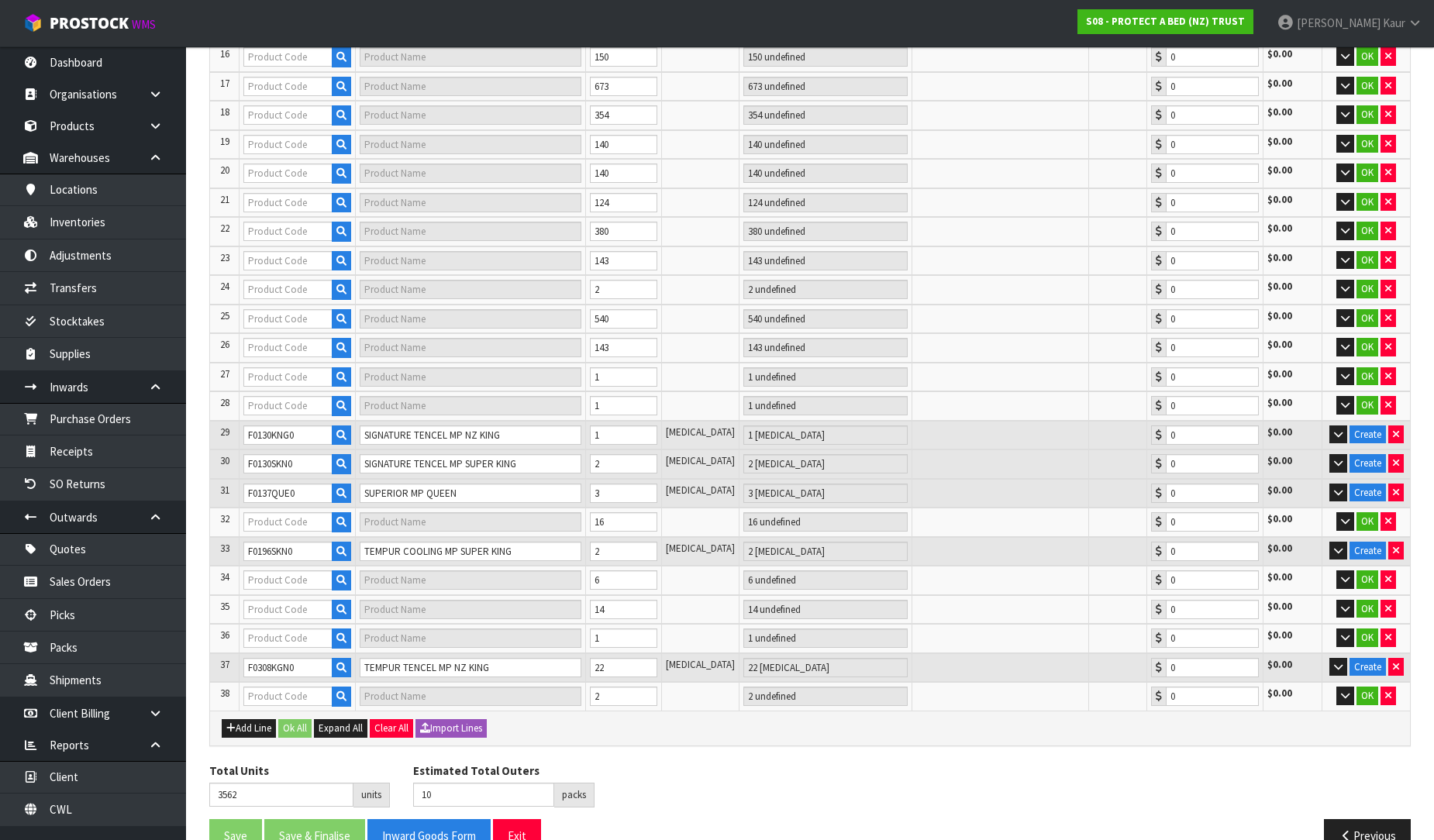
type input "F0081CLK0"
type input "ELITE CAL KING"
type input "1 PCE"
type input "0.00"
type input "F0088LSG0"
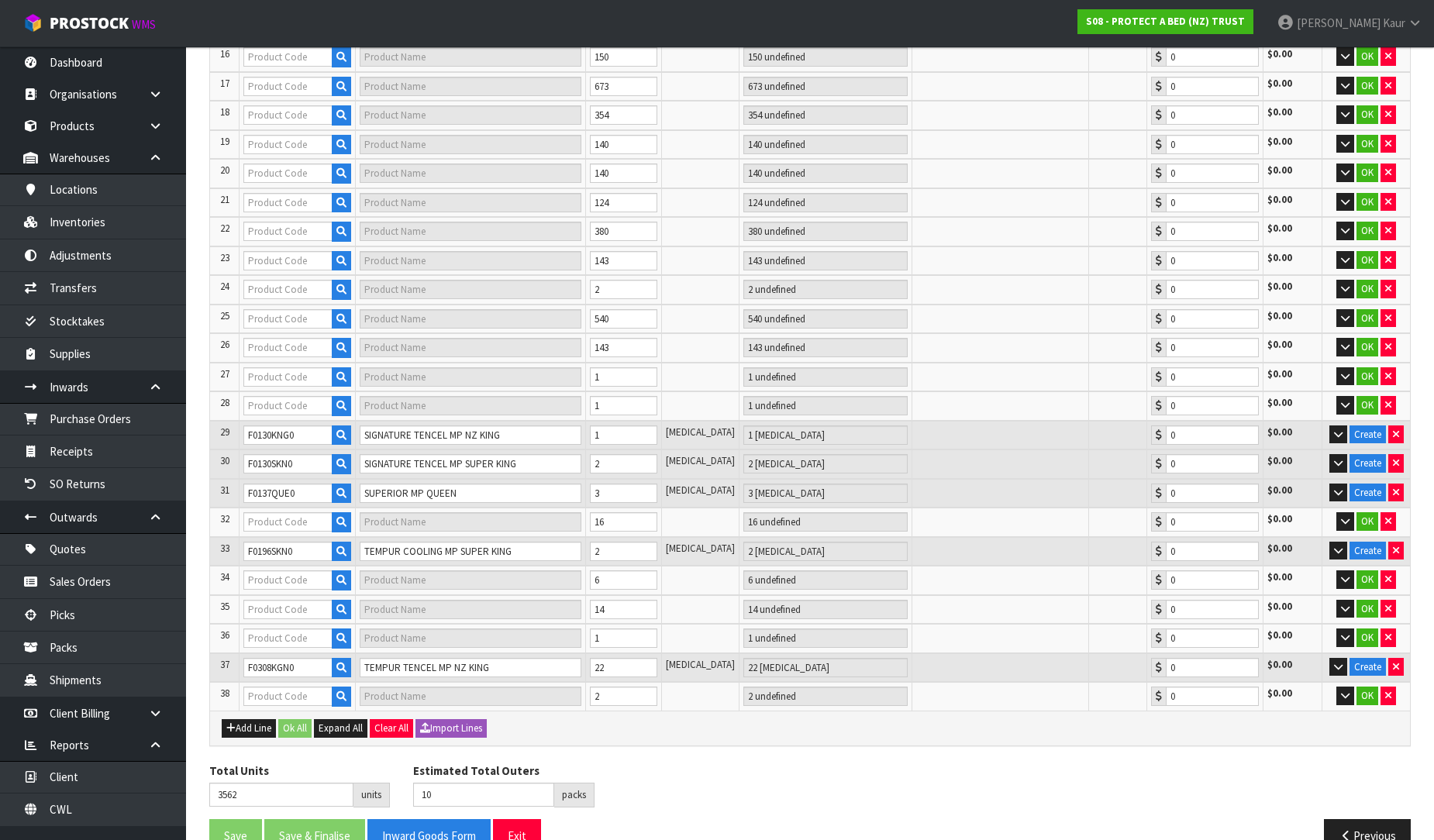
type input "FARMERS SMOOTH FE SINGLE"
type input "4 CTN"
type input "0.00"
type input "F0090CLK0"
type input "FARMERS QUILTED COTTON CALIFORNIA KING"
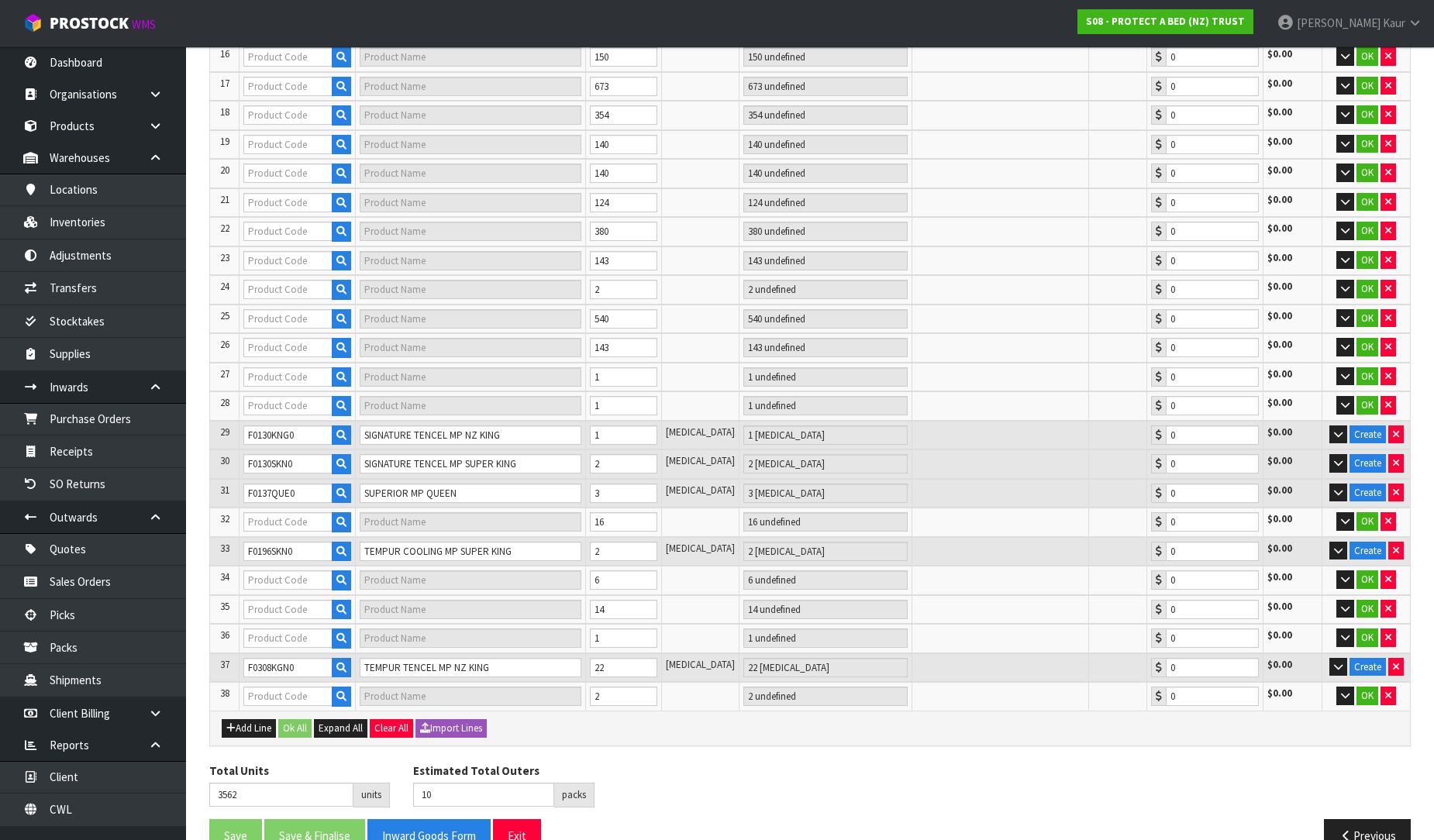
type input "15 CTN"
type input "0.00"
type input "F0090KSG0"
type input "FARMERS QUILTED COTTON KING SINGLE"
type input "20 CTN"
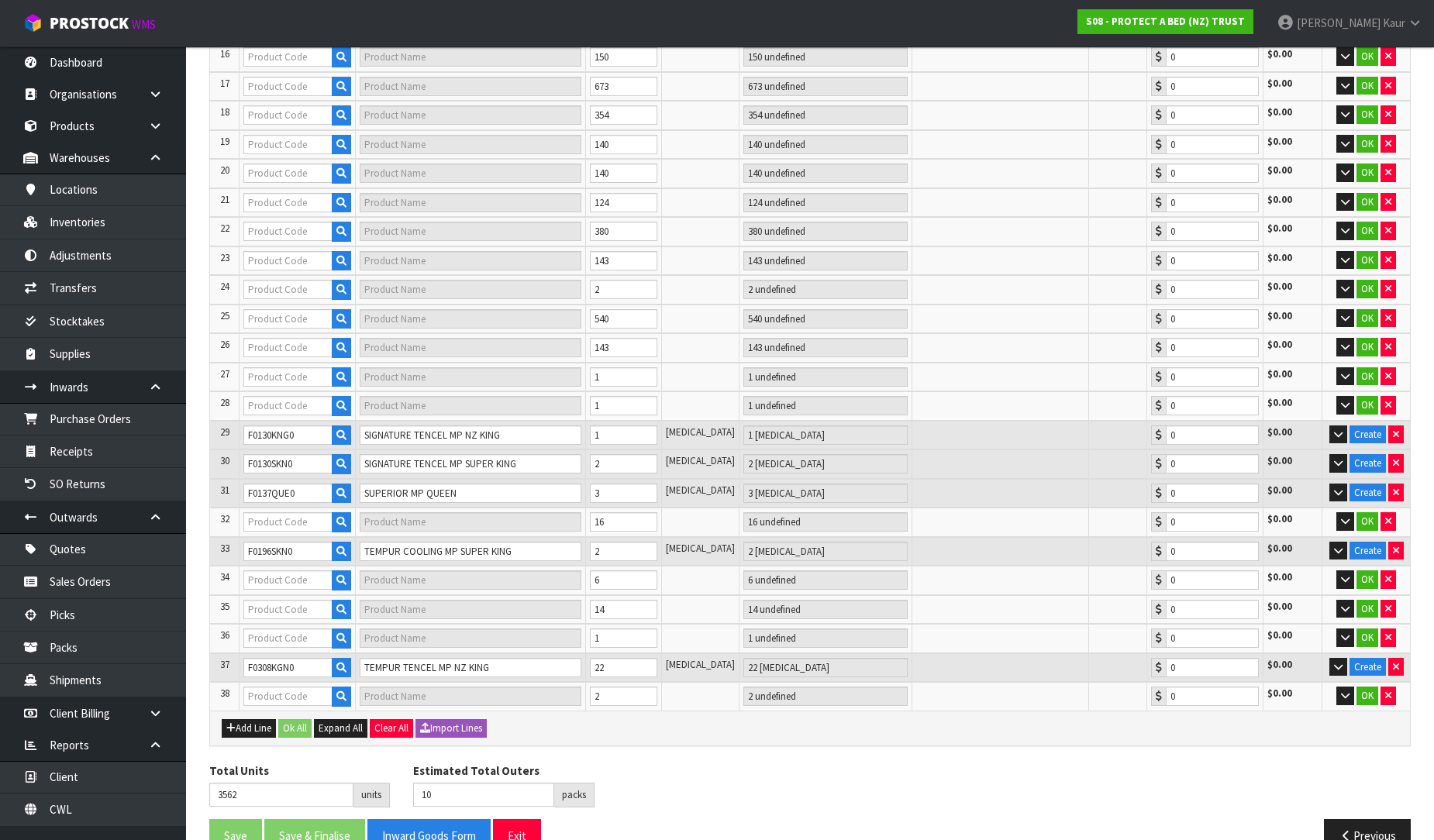
type input "0.00"
type input "133"
type input "F0054SKN0"
type input "CUMFYSAFE SUPER KING"
type input "5 PCE"
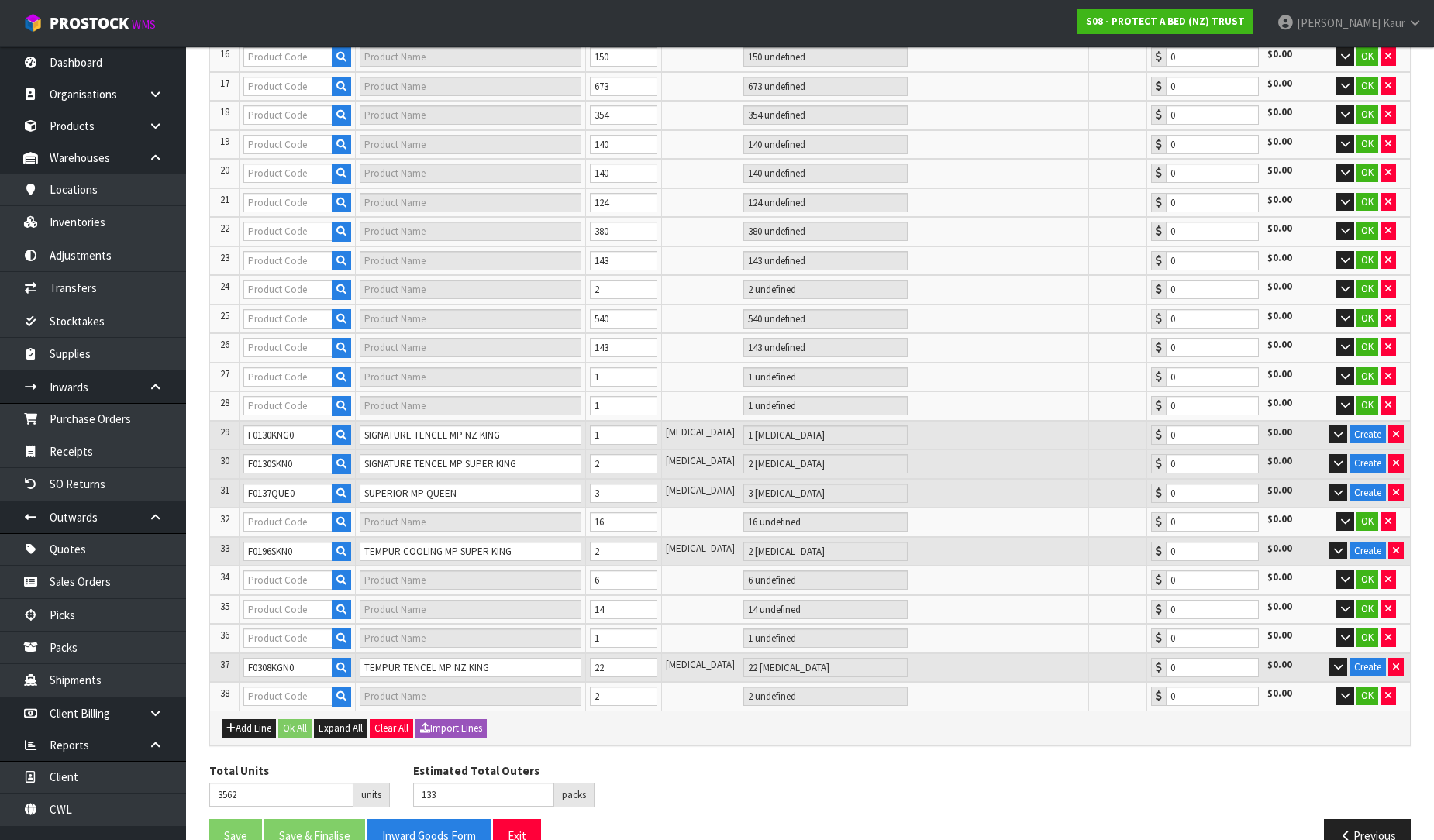
type input "0.00"
type input "F0090LSG0"
type input "FARMERS QUILTED COTTON SINGLE"
type input "25 CTN"
type input "0.00"
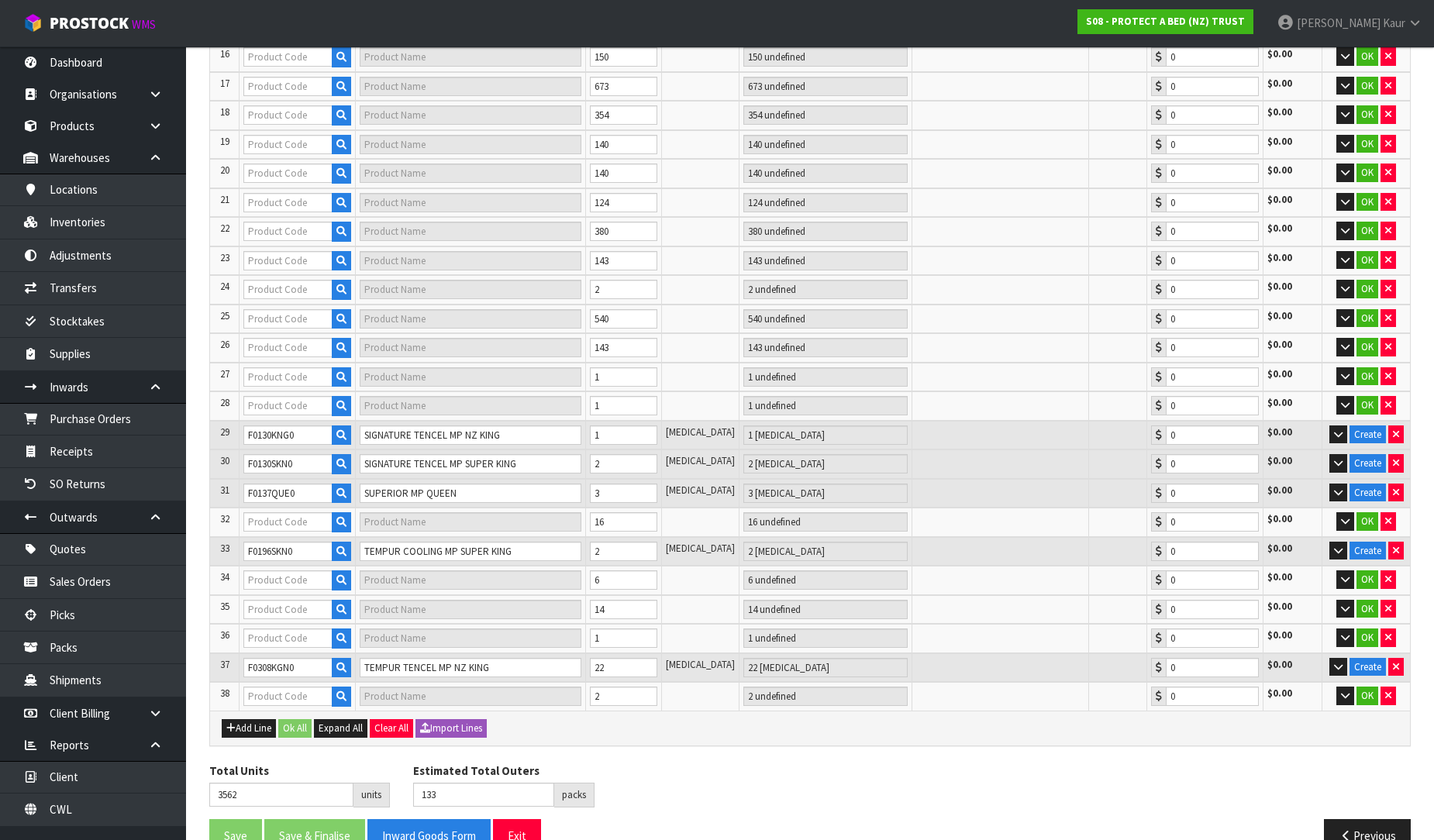
type input "F0090QUE0"
type input "FARMERS QUILTED COTTON QUEEN"
type input "59 CTN"
type input "0.00"
type input "F0122KGN0"
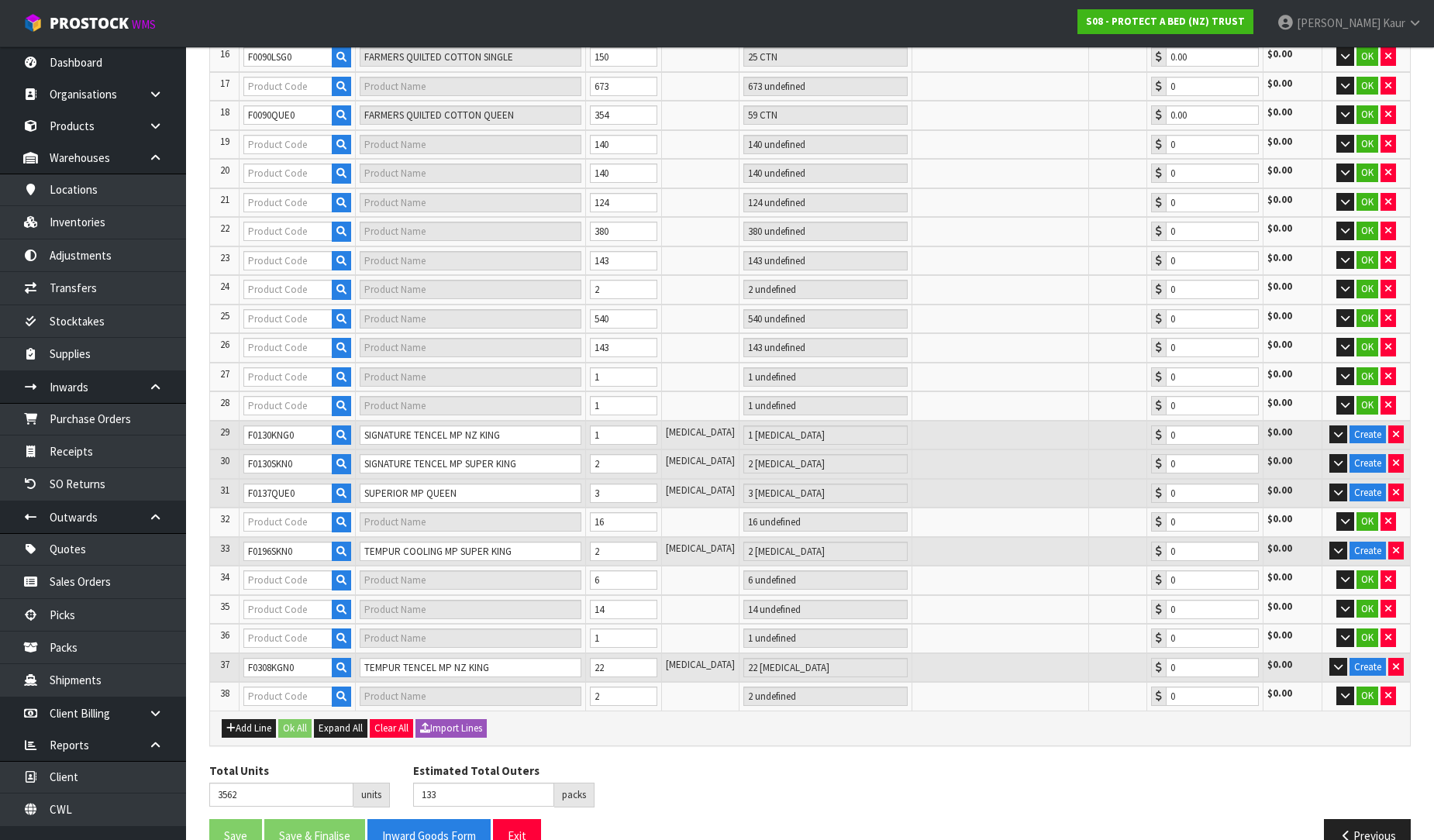
type input "PREMIUM WARRANTY NZ KING"
type input "1 PCE"
type input "0.00"
type input "150"
type input "F0090DBL0"
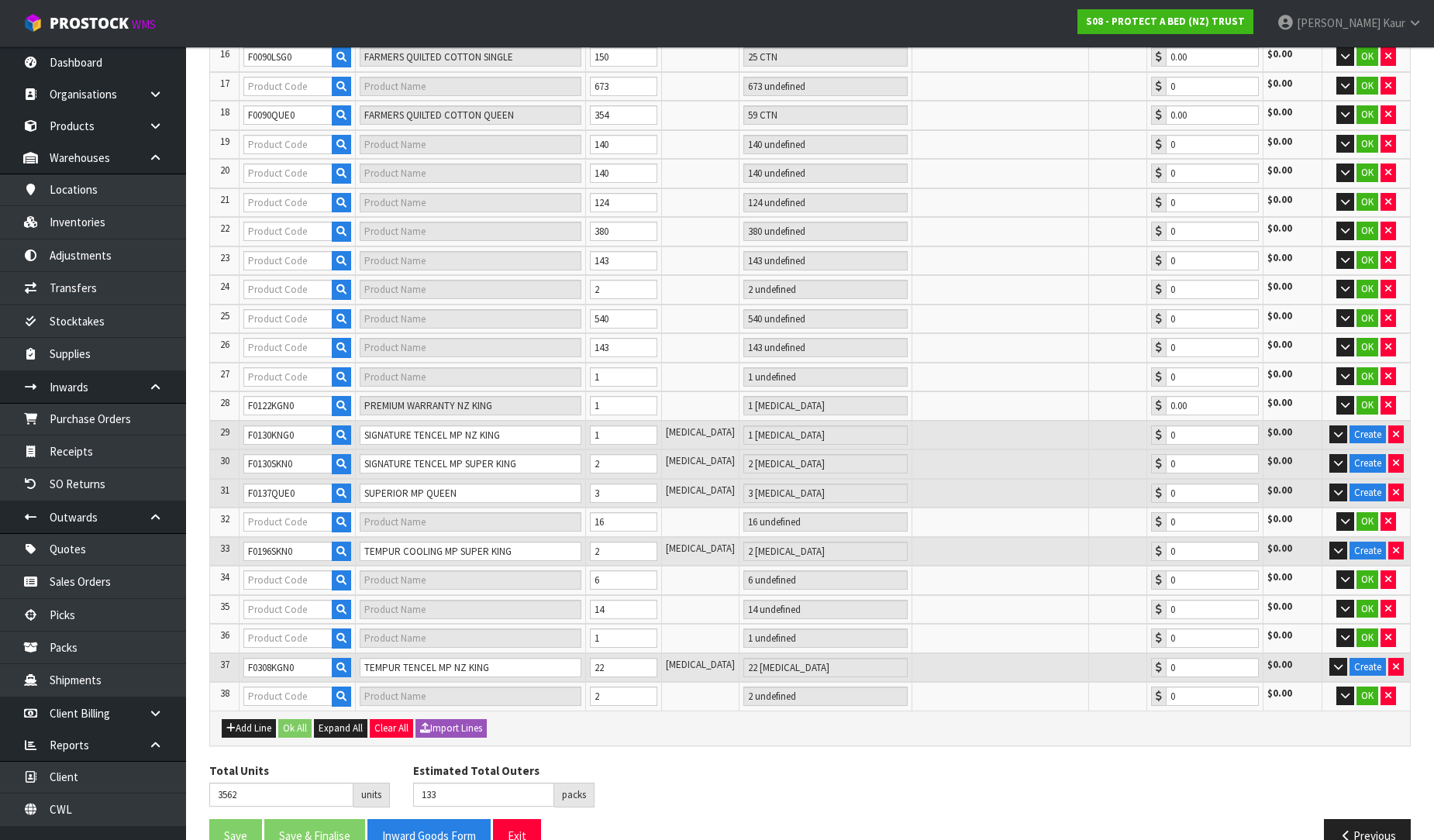
type input "FARMERS QUILTED COTTON DOUBLE"
type input "17 CTN + 1 PCE"
type input "0.00"
type input "F0122CLK0"
type input "PREMIUM WARRANTY CAL KING"
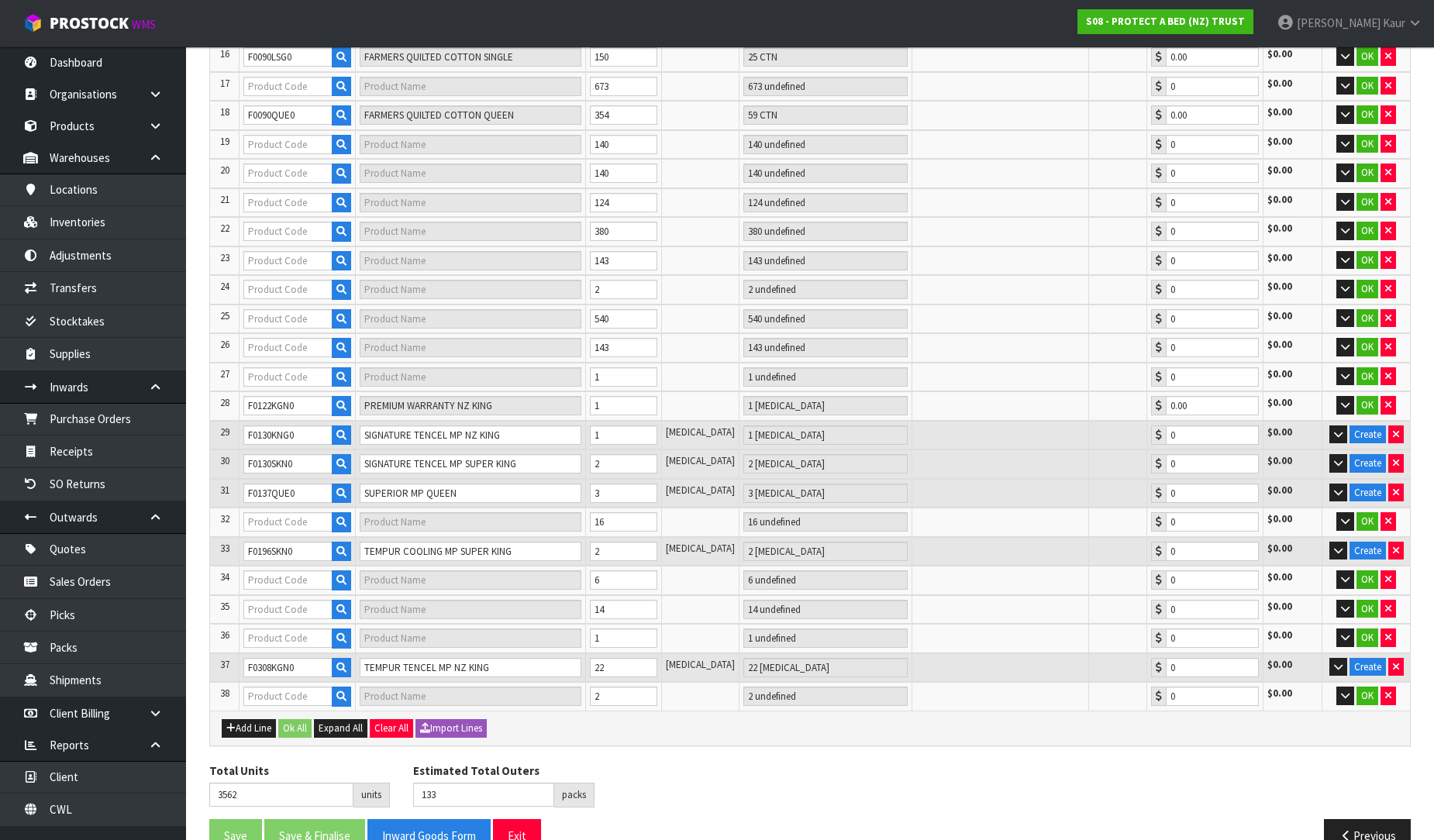
type input "1 PCE"
type input "0.00"
type input "187"
type input "F0090KGN0"
type input "FARMERS QUILTED COTTON NZ KING"
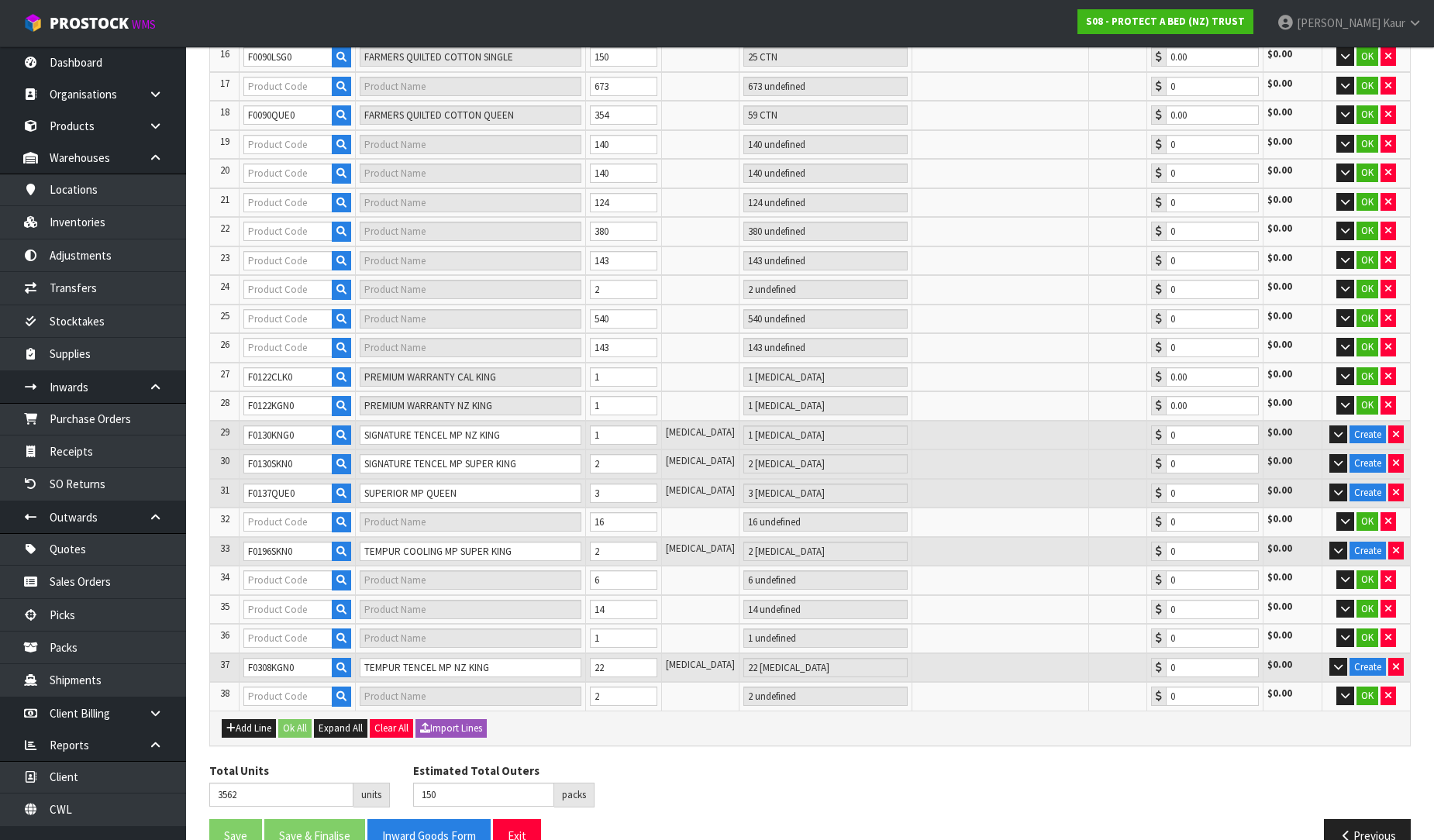
type input "37 CTN + 3 PCE"
type input "0.00"
type input "F0216CTS0"
type input "INFANT FITTED COT BAMBOO JERSEY"
type input "6 PCE"
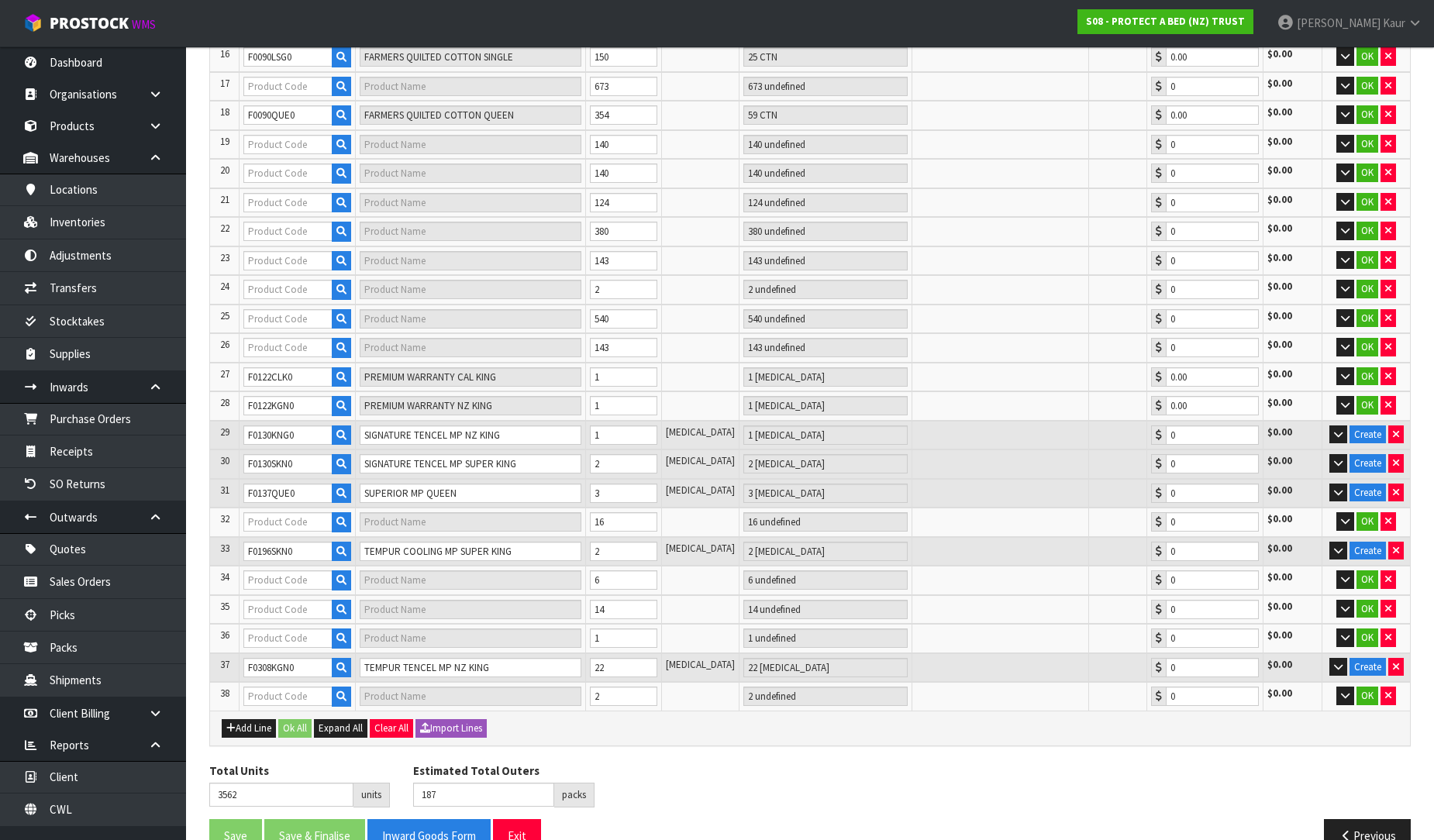
type input "0.00"
type input "188"
type input "F0138CLK0"
type input "STAYNEW TERRY CALI KING"
type input "1 CTN + 6 PCE"
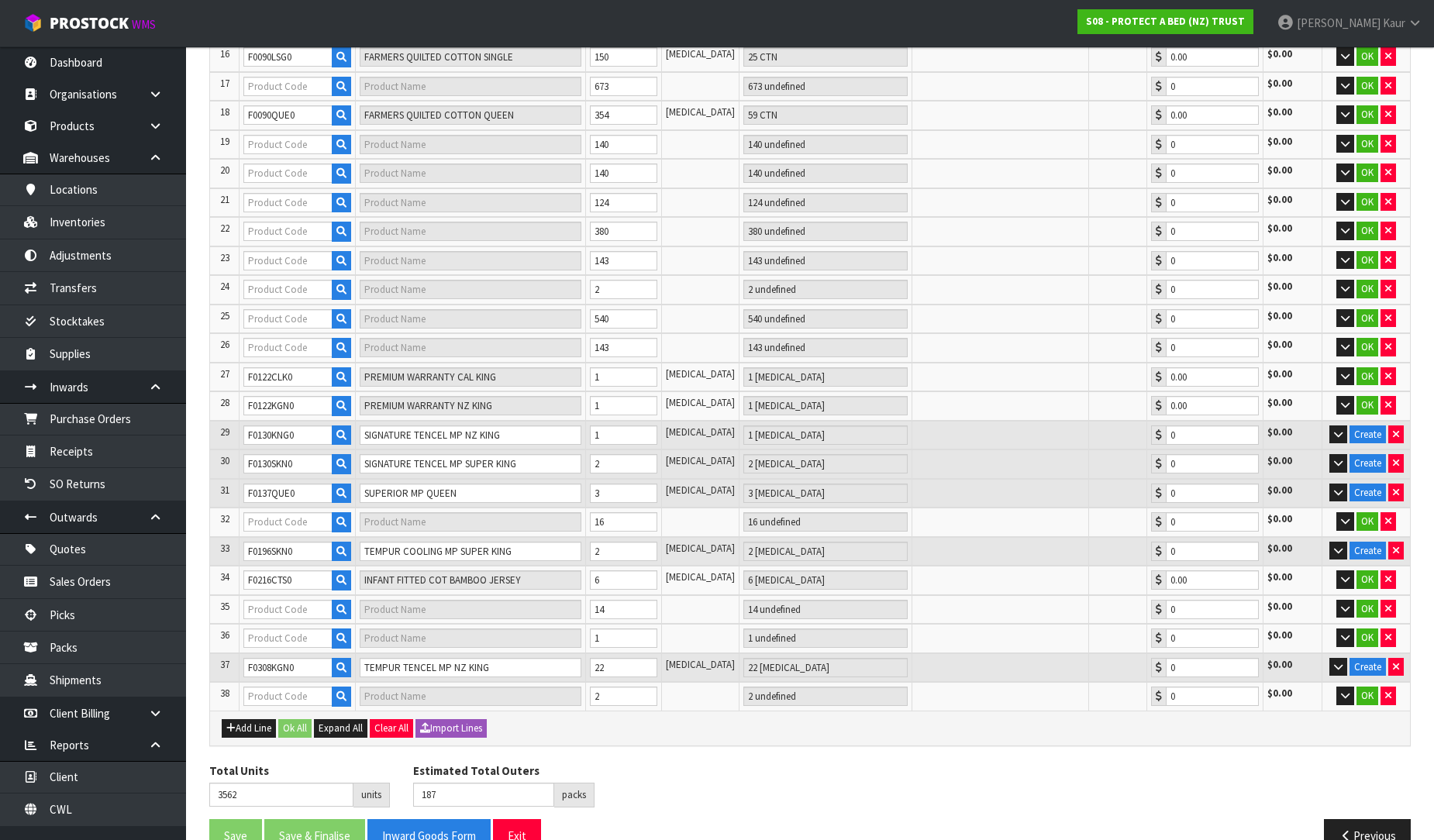
type input "0.00"
type input "F0221BSN0"
type input "INFANT FITTED BASSINETTE COTTON TERRY"
type input "14 PCE"
type input "0.00"
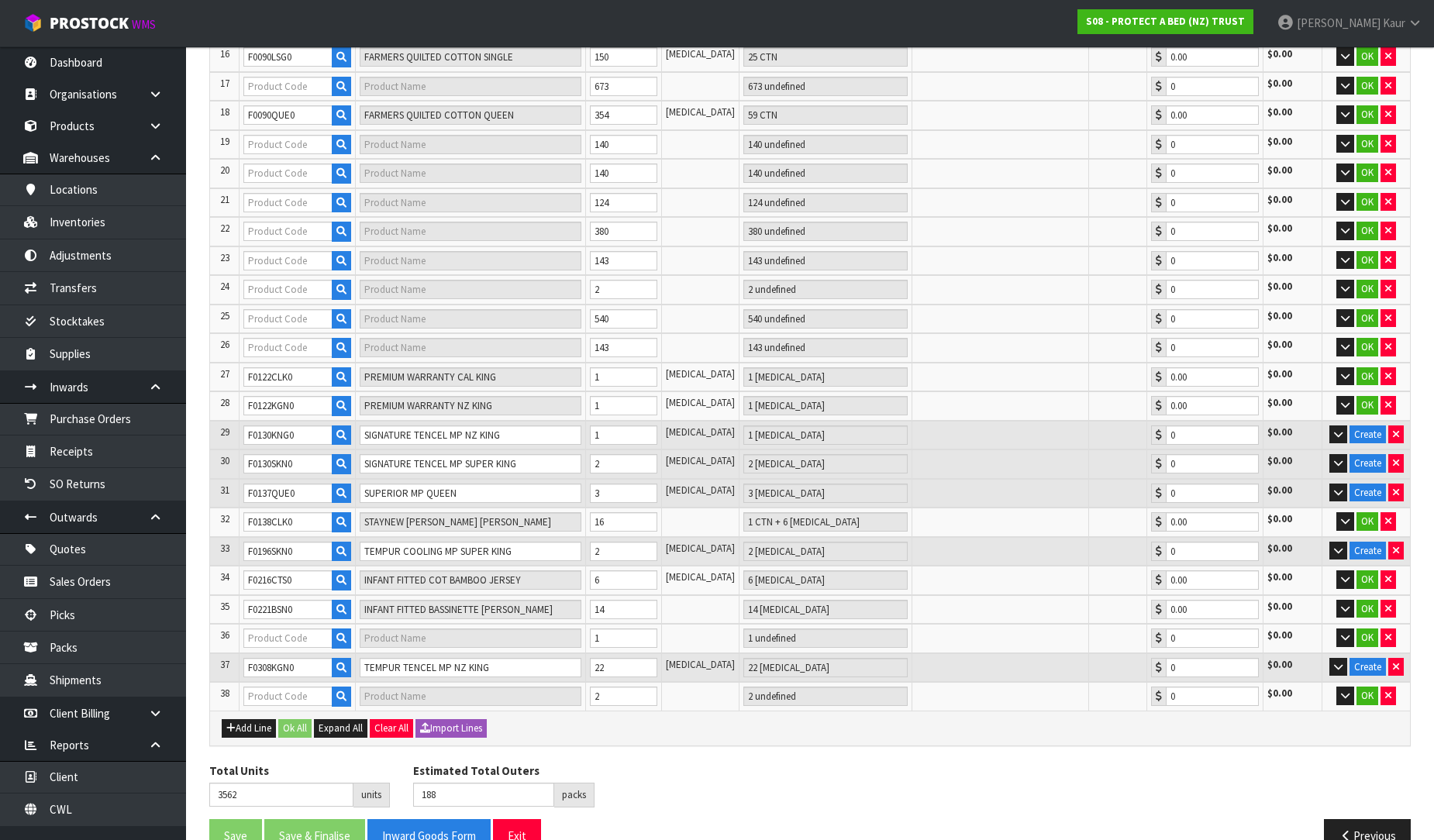
type input "F0222CTS0"
type input "INFANT FITTED COT 130X68 COTTON QUILTED"
type input "1 PCE"
type input "0.00"
type input "198"
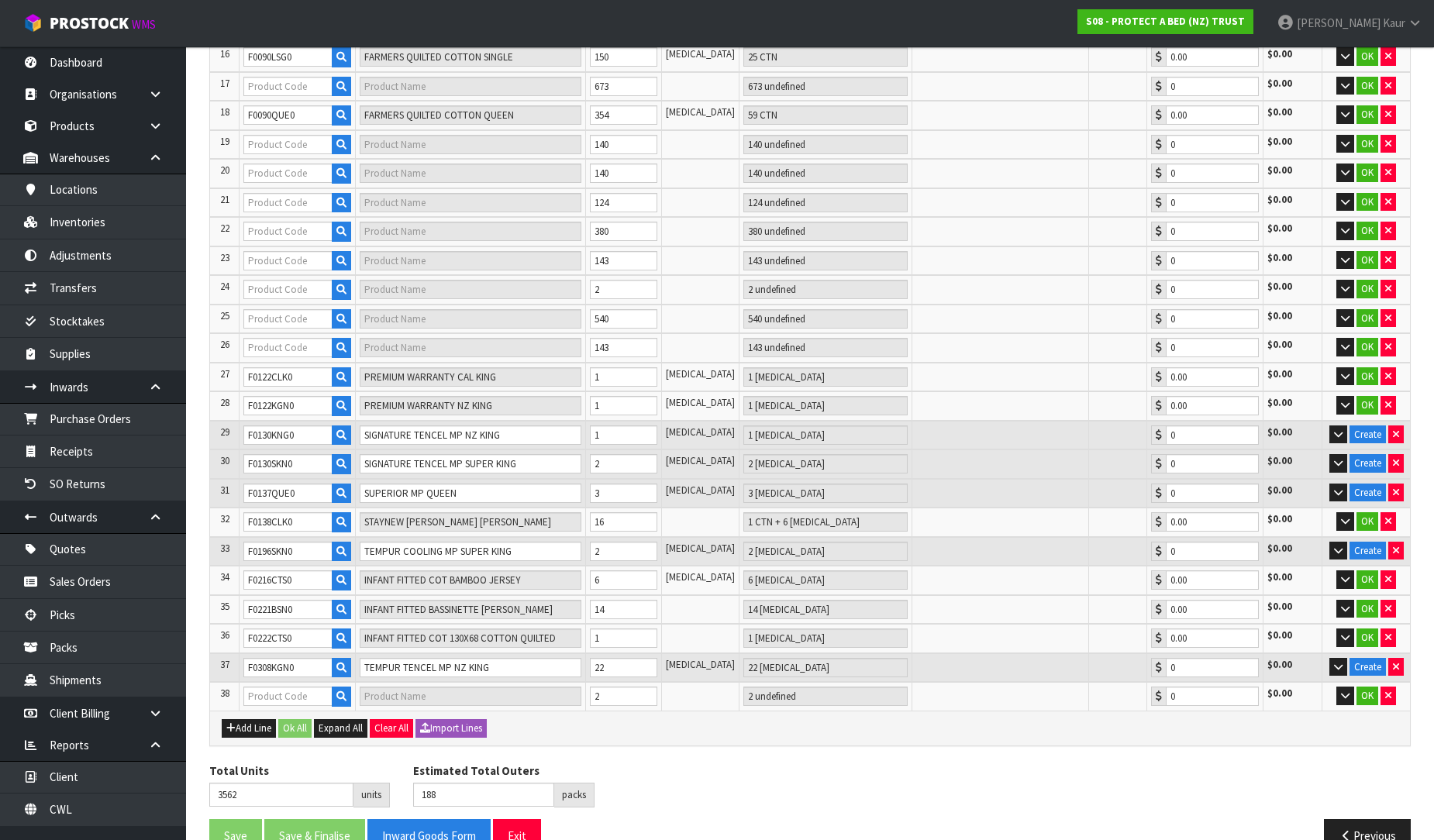
type input "F0091KSG0"
type input "FARMERS TERRY KING SINGLE"
type input "10 CTN"
type input "0.00"
type input "220"
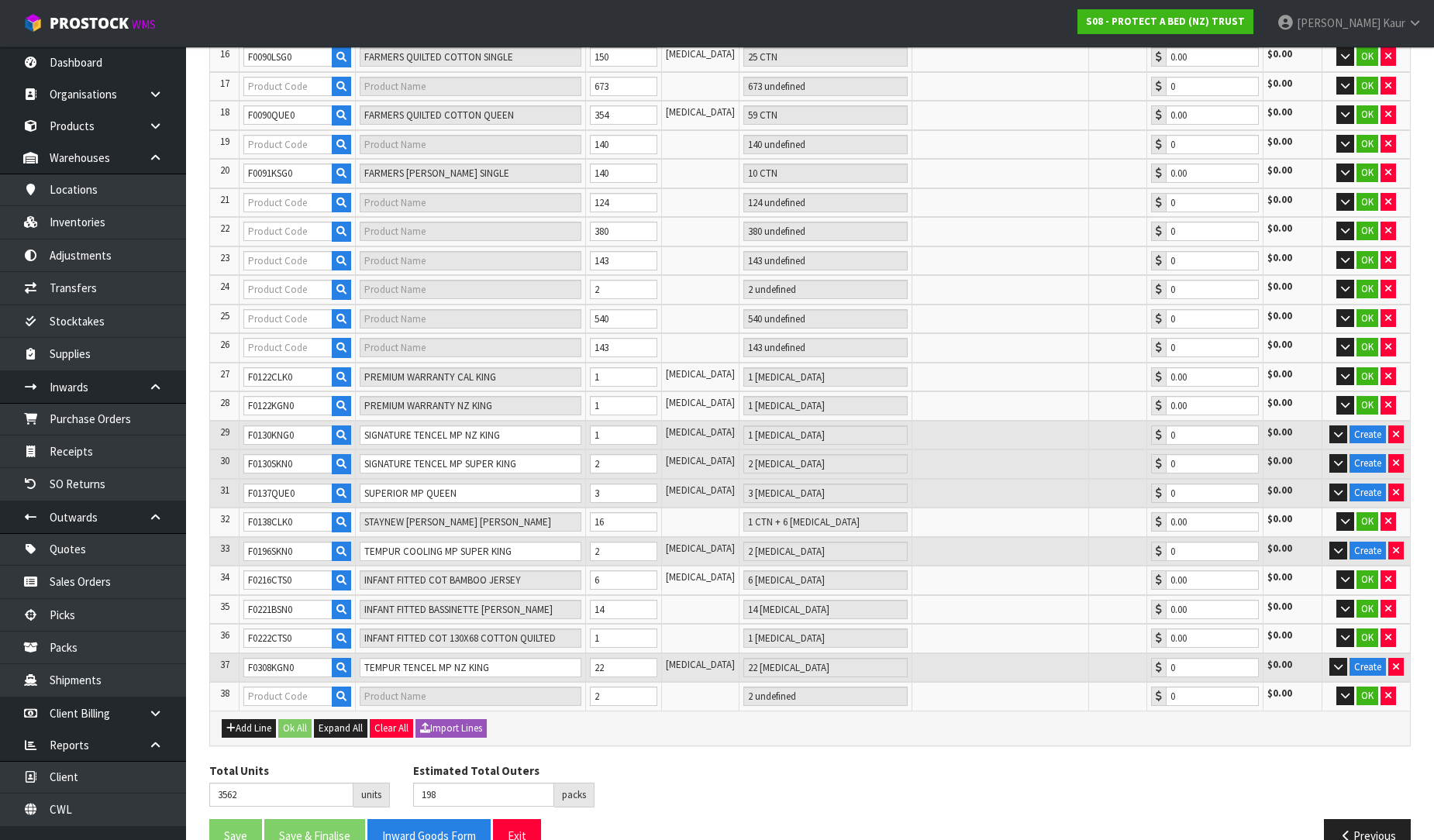
type input "F0090PPS0"
type input "FARMERS QUILTED COTTON PP"
type input "22 CTN + 13 PCE"
type input "0.00"
type input "236"
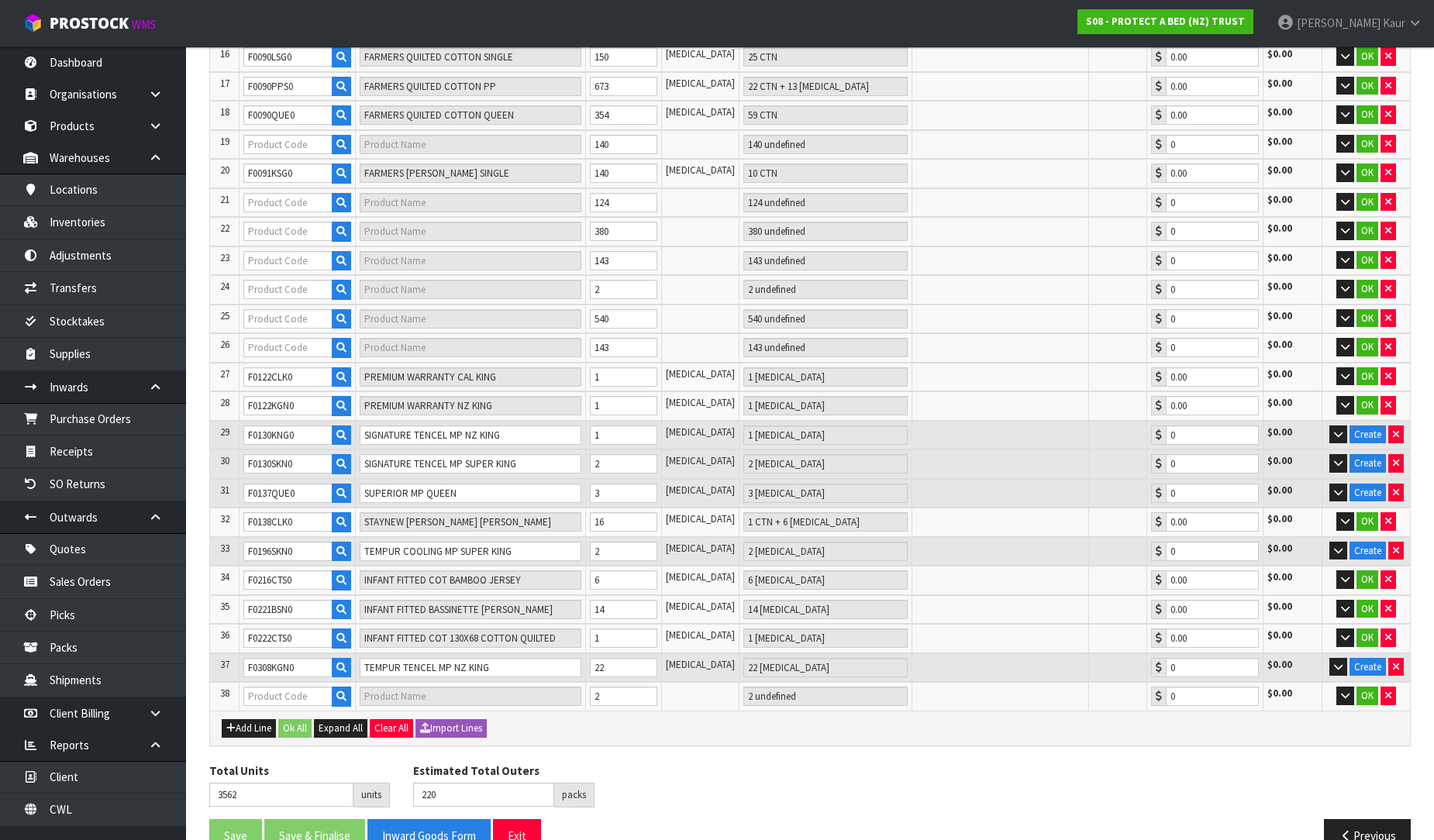
type input "F0108PPS0"
type input "FARMERS TENCEL PP"
type input "16 CTN + 28 PCE"
type input "0.00"
type input "250"
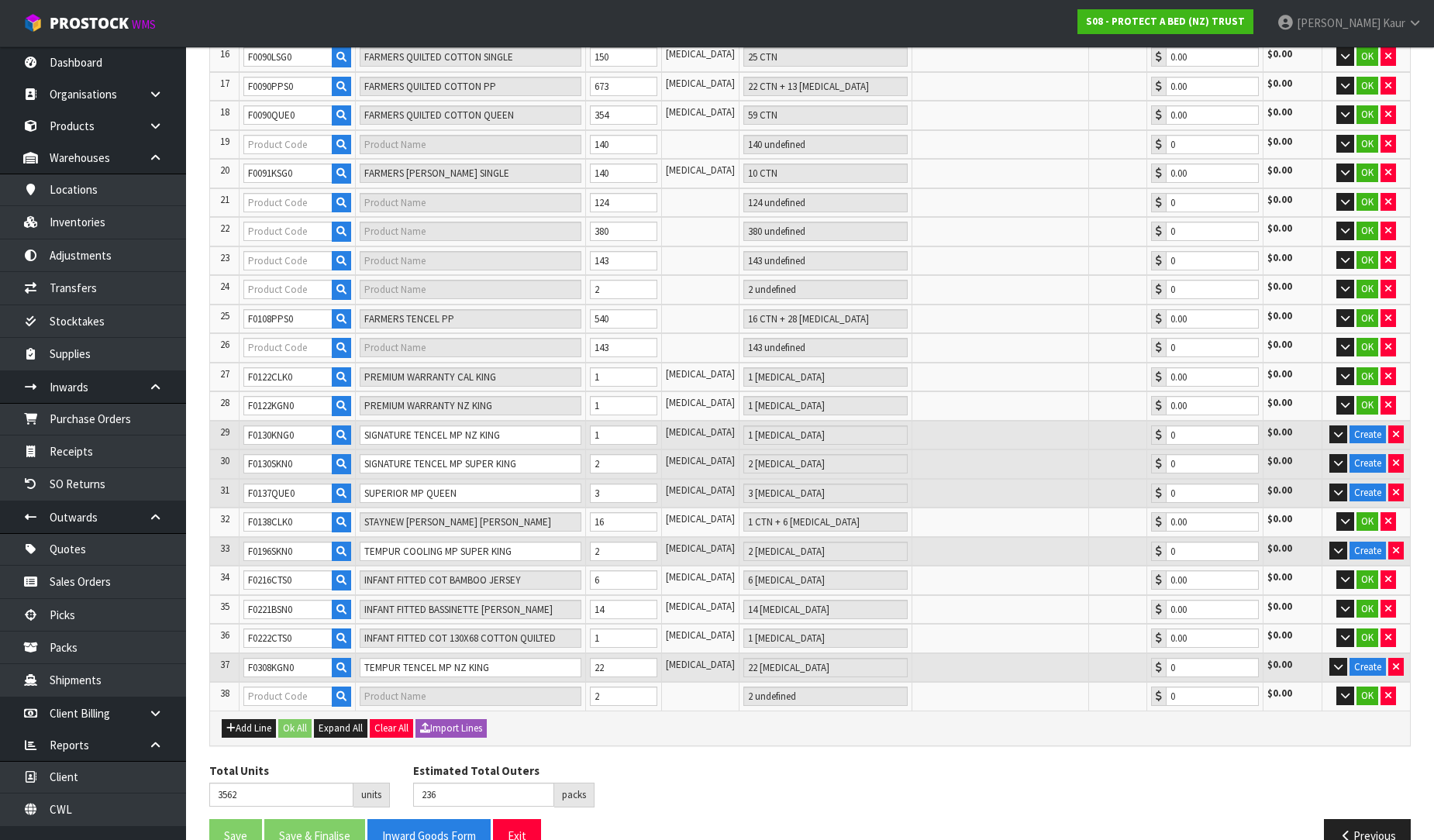
type input "F0088KGN0"
type input "FARMERS SMOOTH FE NZ KING"
type input "6 CTN"
type input "0.00"
type input "F0091LSG0"
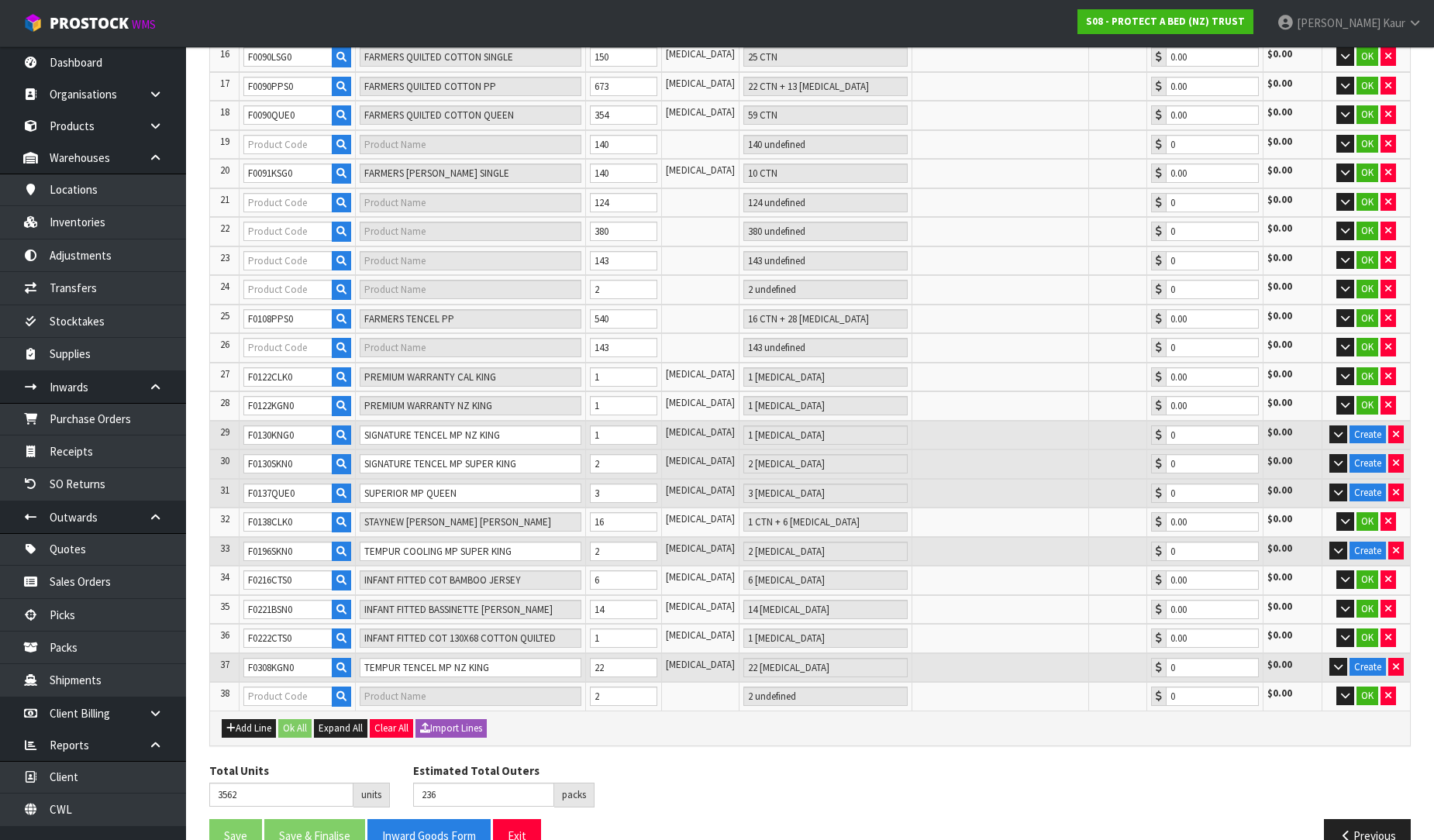
type input "FARMERS TERRY SINGLE"
type input "8 CTN + 12 PCE"
type input "0.00"
type input "F0091SKN0"
type input "FARMERS TERRY SUPER KING"
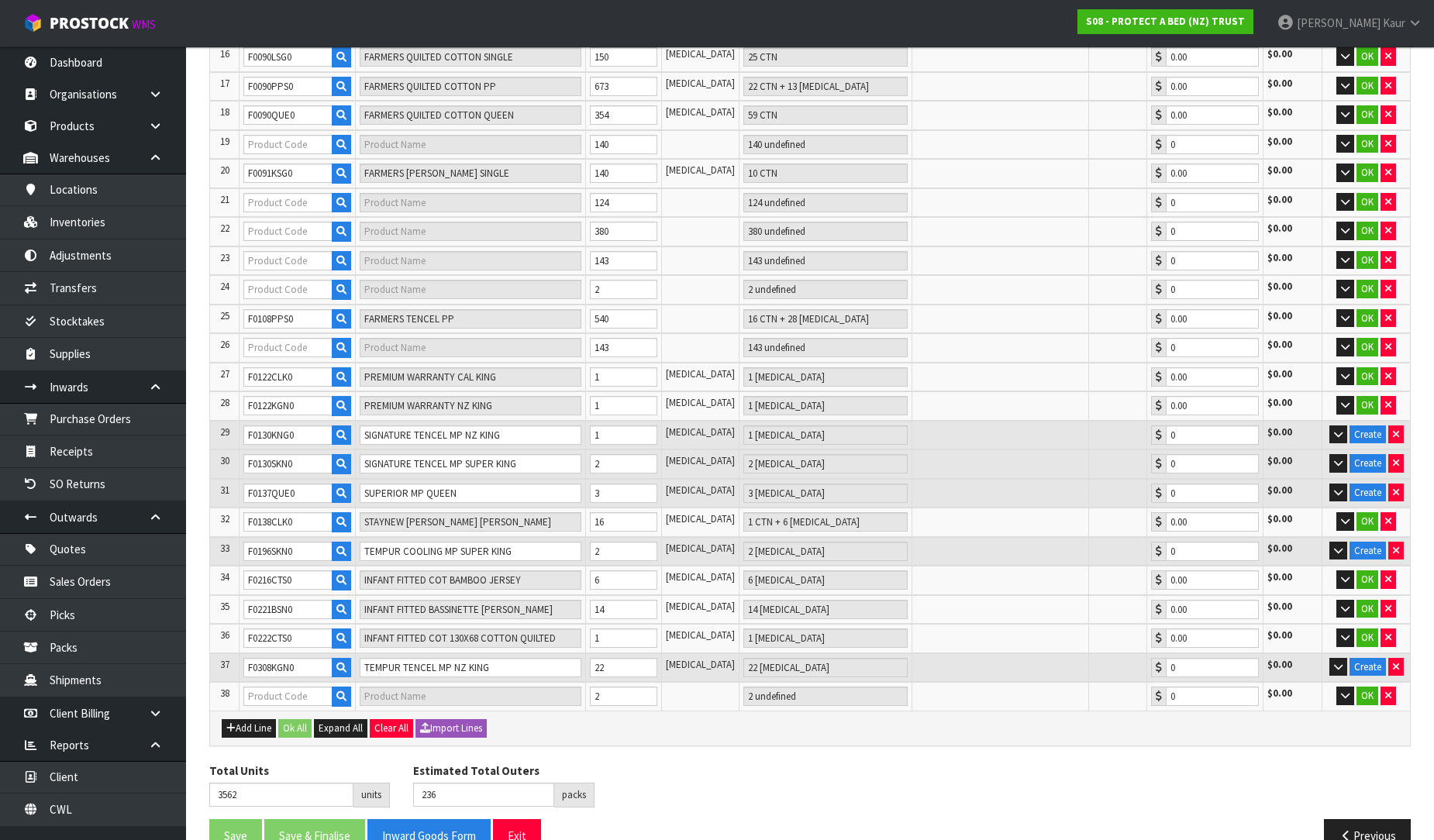
type input "2 PCE"
type input "0.00"
type input "275"
type input "F0091PPS0"
type input "FARMERS TERRY PP"
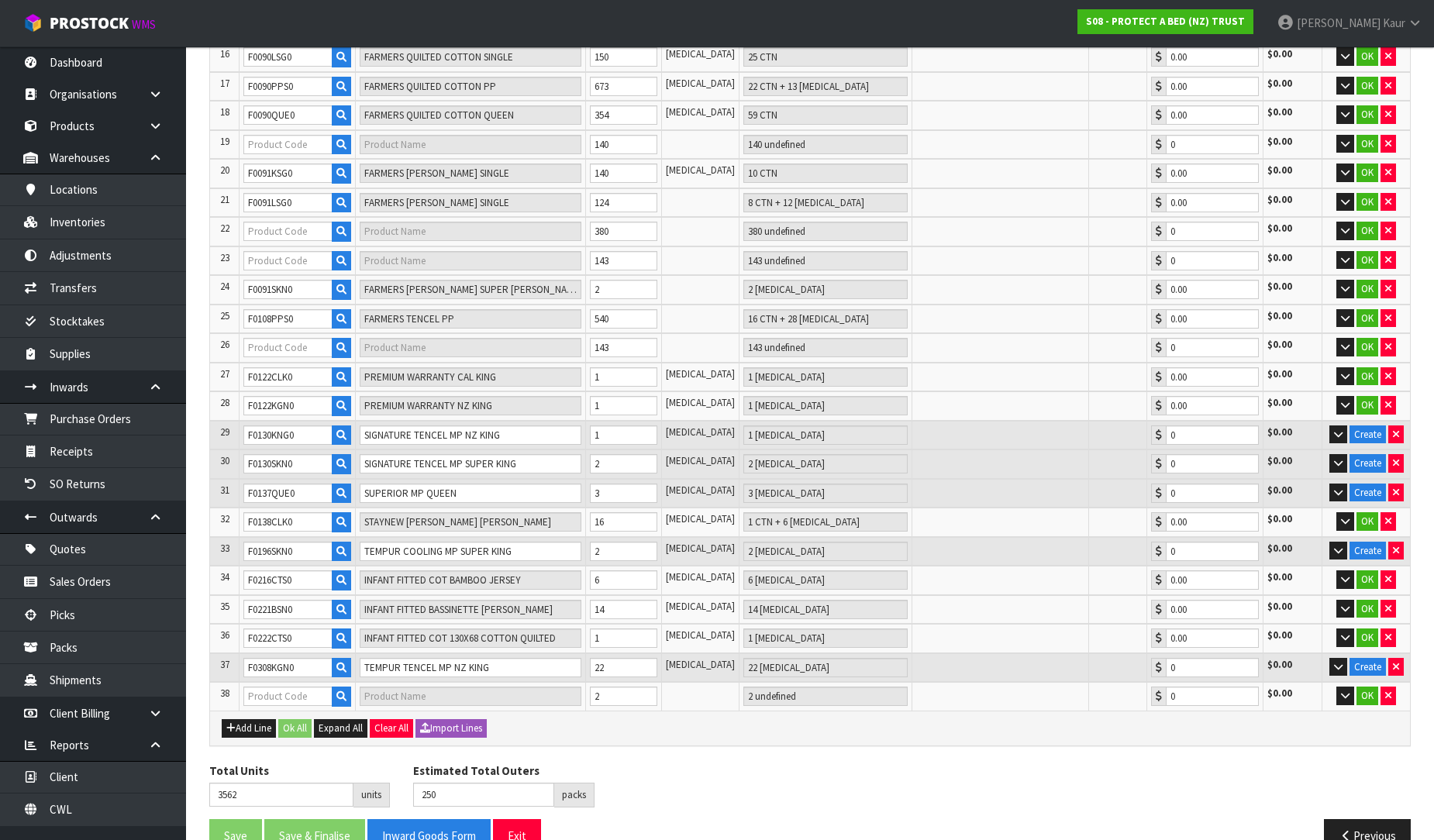
type input "11 CTN + 28 PCE"
type input "0.00"
type input "F0091QUE0"
type input "FARMERS TERRY QUEEN"
type input "14 CTN + 3 PCE"
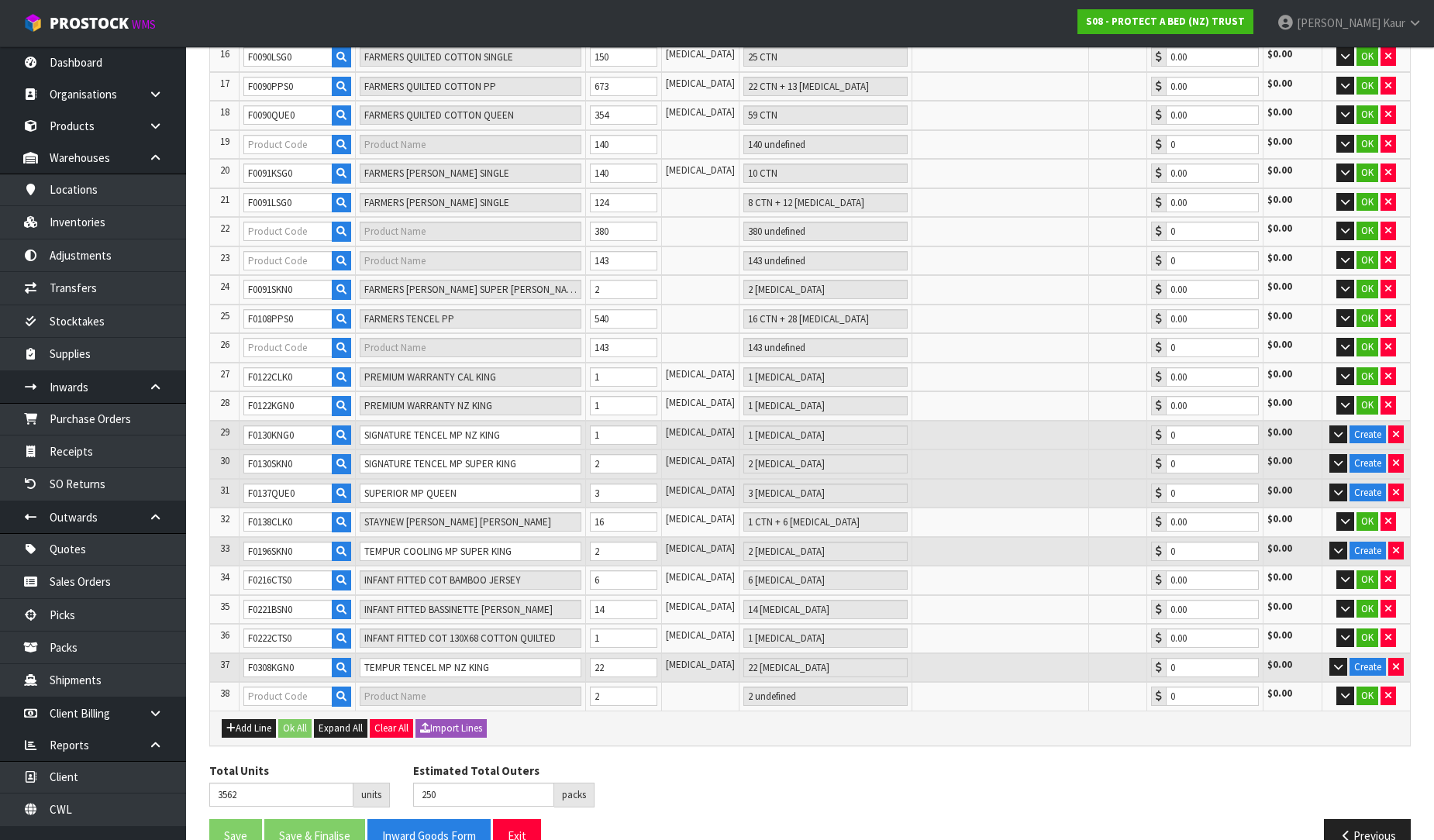
type input "0.00"
type input "285"
type input "F0090SKN0"
type input "FARMERS QUILTED COTTON SUPER KING"
type input "140 PCE"
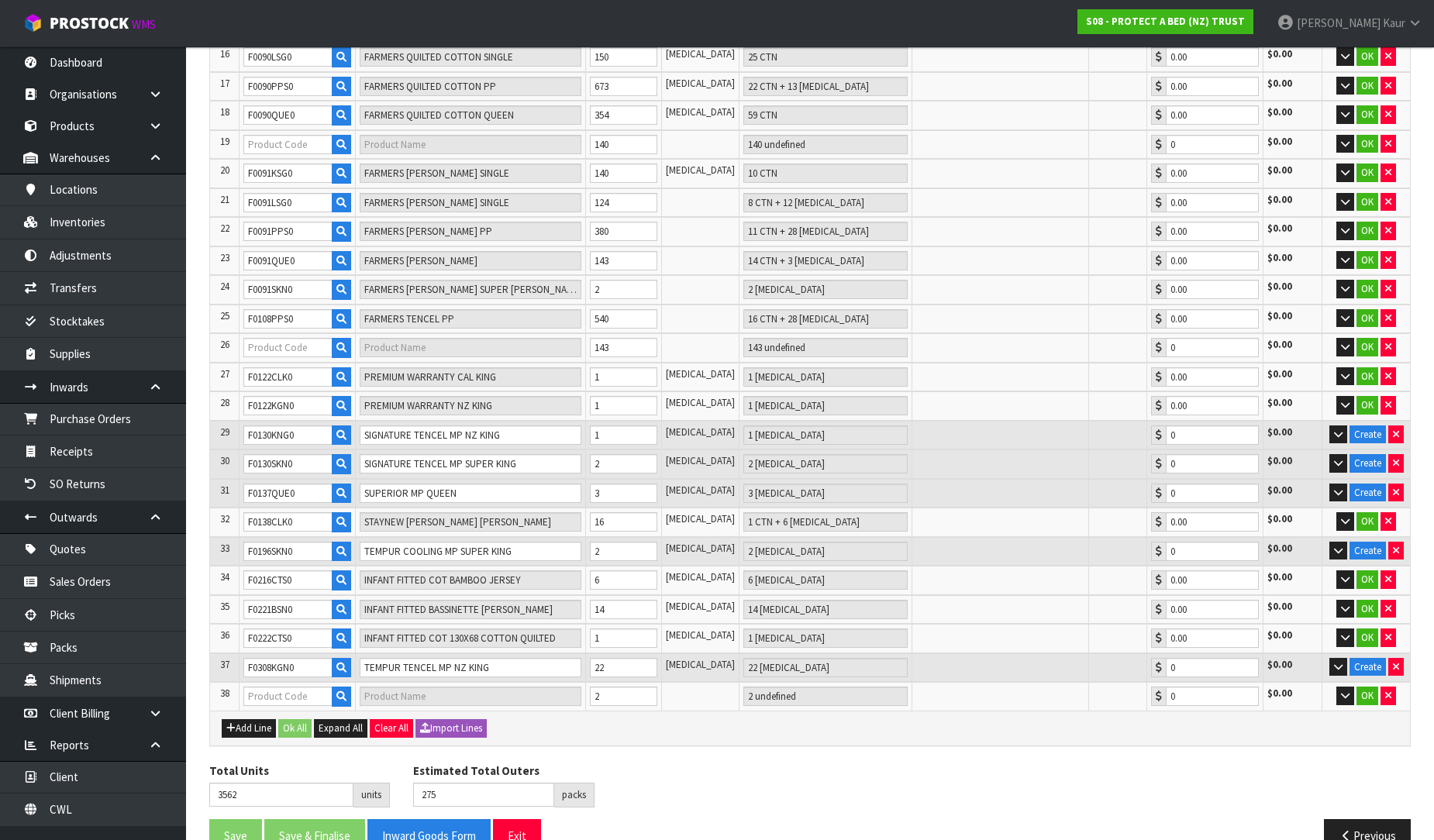
type input "0.00"
type input "F0115LPS0"
type input "FARMERS KID'S FRIEND LINEN PROTECTOR (BED SHEET)"
type input "10 CTN + 3 PCE"
type input "0.00"
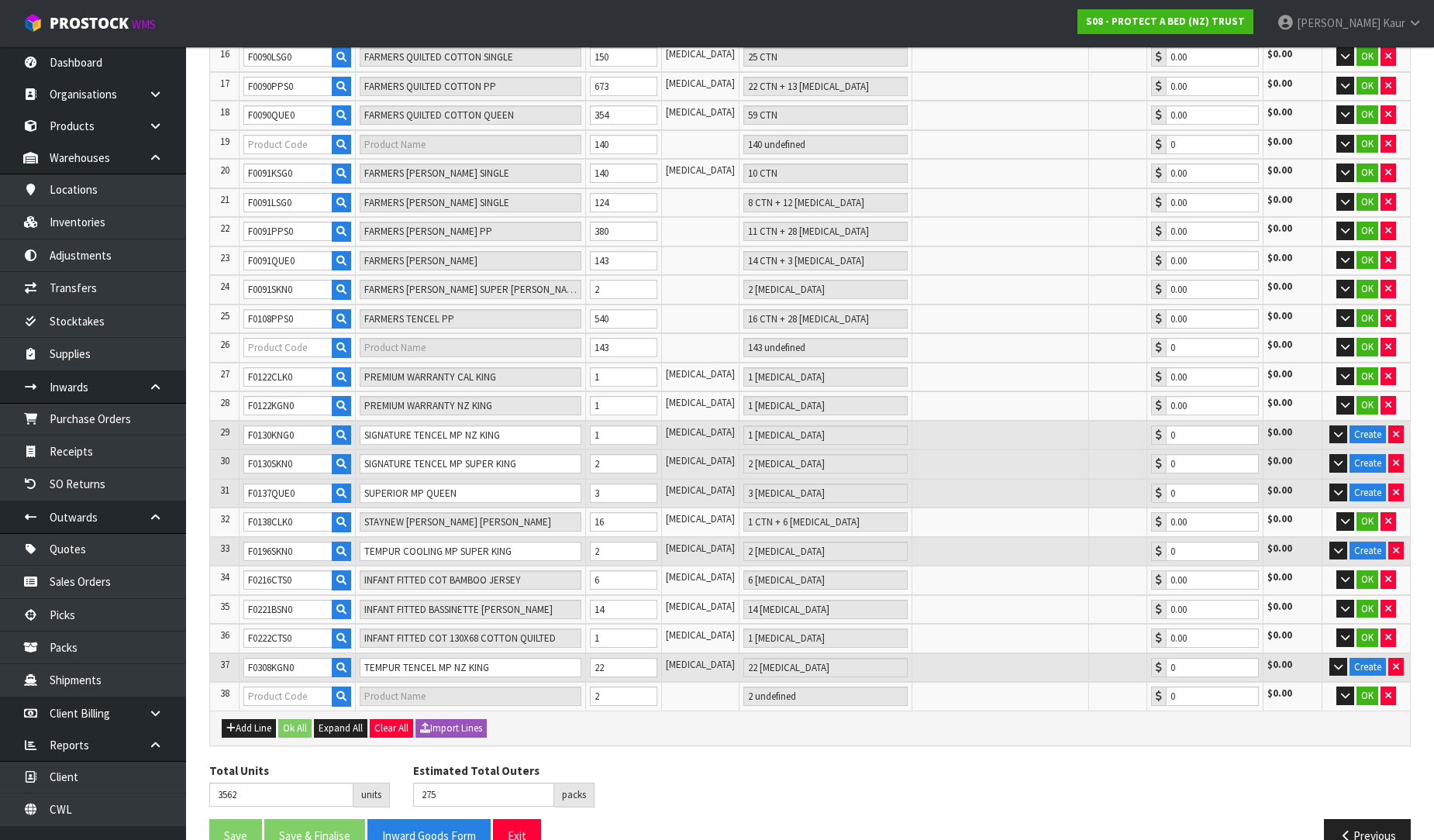
type input "F0325CTS0"
type input "INFANT STRAP COT 130X68 SINGLE"
type input "2 PCE"
type input "0.00"
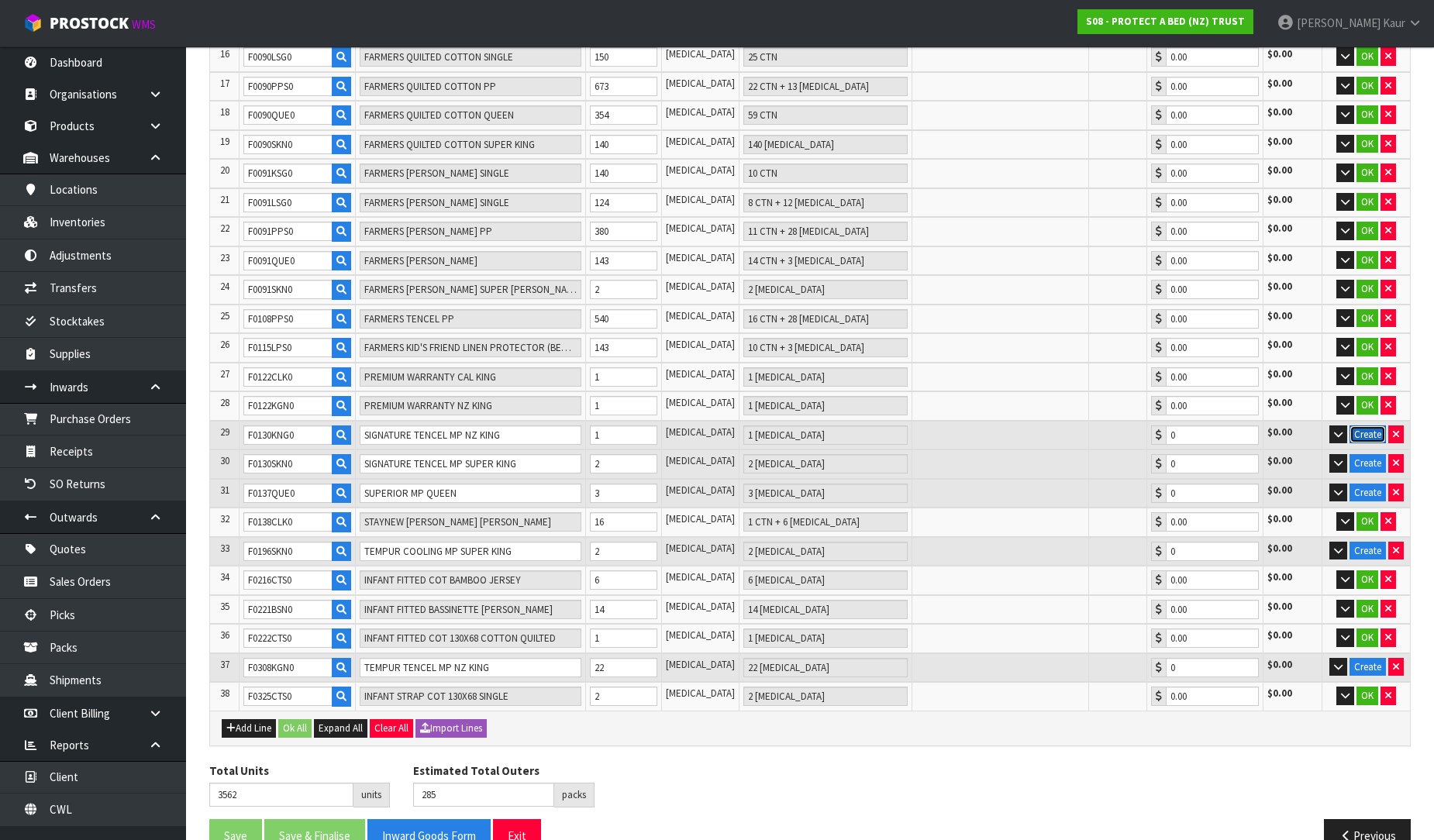
click at [1365, 426] on button "Create" at bounding box center [1367, 434] width 36 height 19
click at [1365, 454] on button "Create" at bounding box center [1367, 463] width 36 height 19
click at [1365, 426] on button "Create" at bounding box center [1367, 434] width 36 height 19
click at [1366, 454] on button "Create" at bounding box center [1367, 463] width 36 height 19
click at [1366, 484] on button "Create" at bounding box center [1367, 492] width 36 height 19
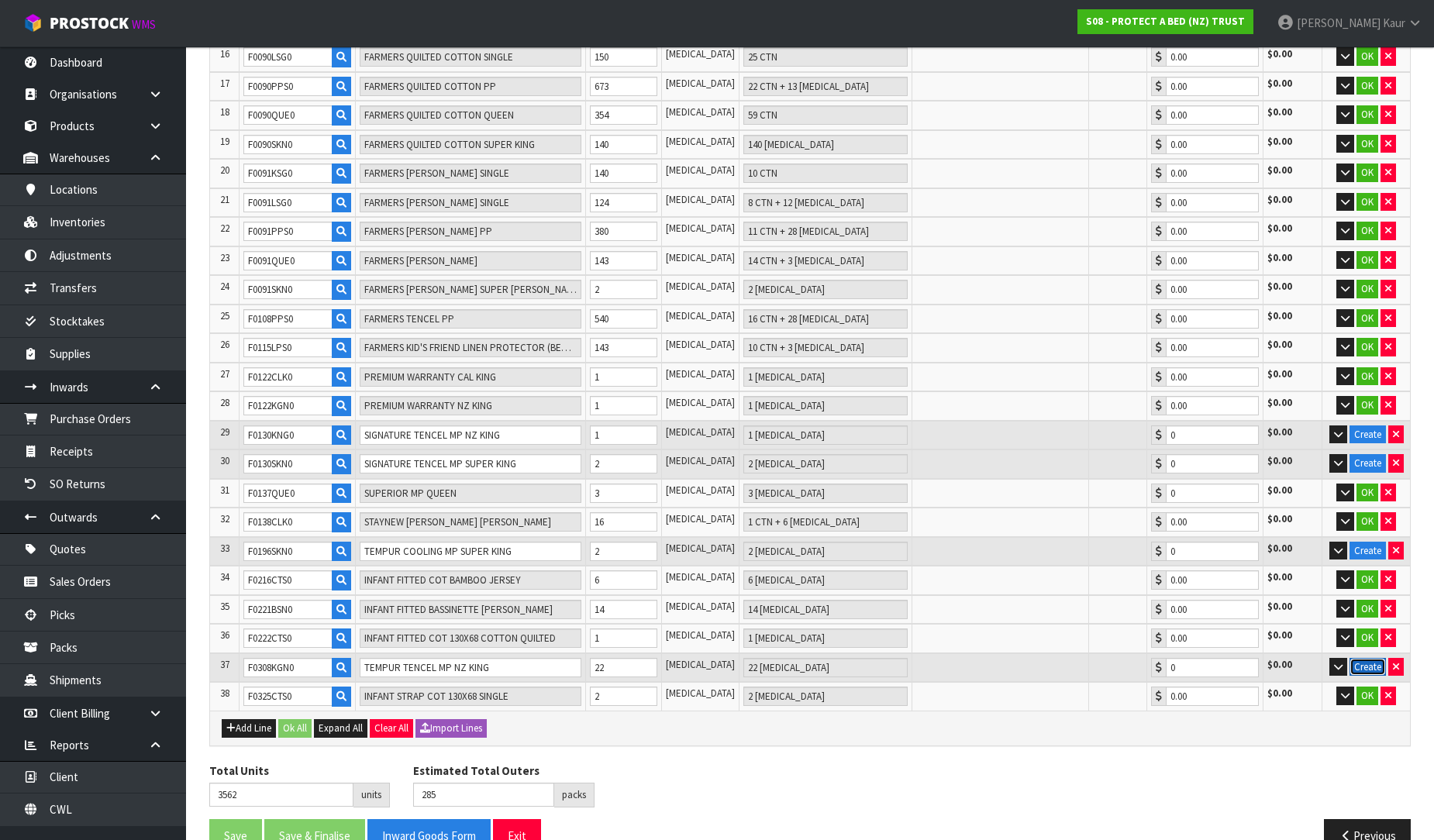
click at [1364, 658] on button "Create" at bounding box center [1367, 667] width 36 height 19
click at [1372, 541] on button "Create" at bounding box center [1367, 550] width 36 height 19
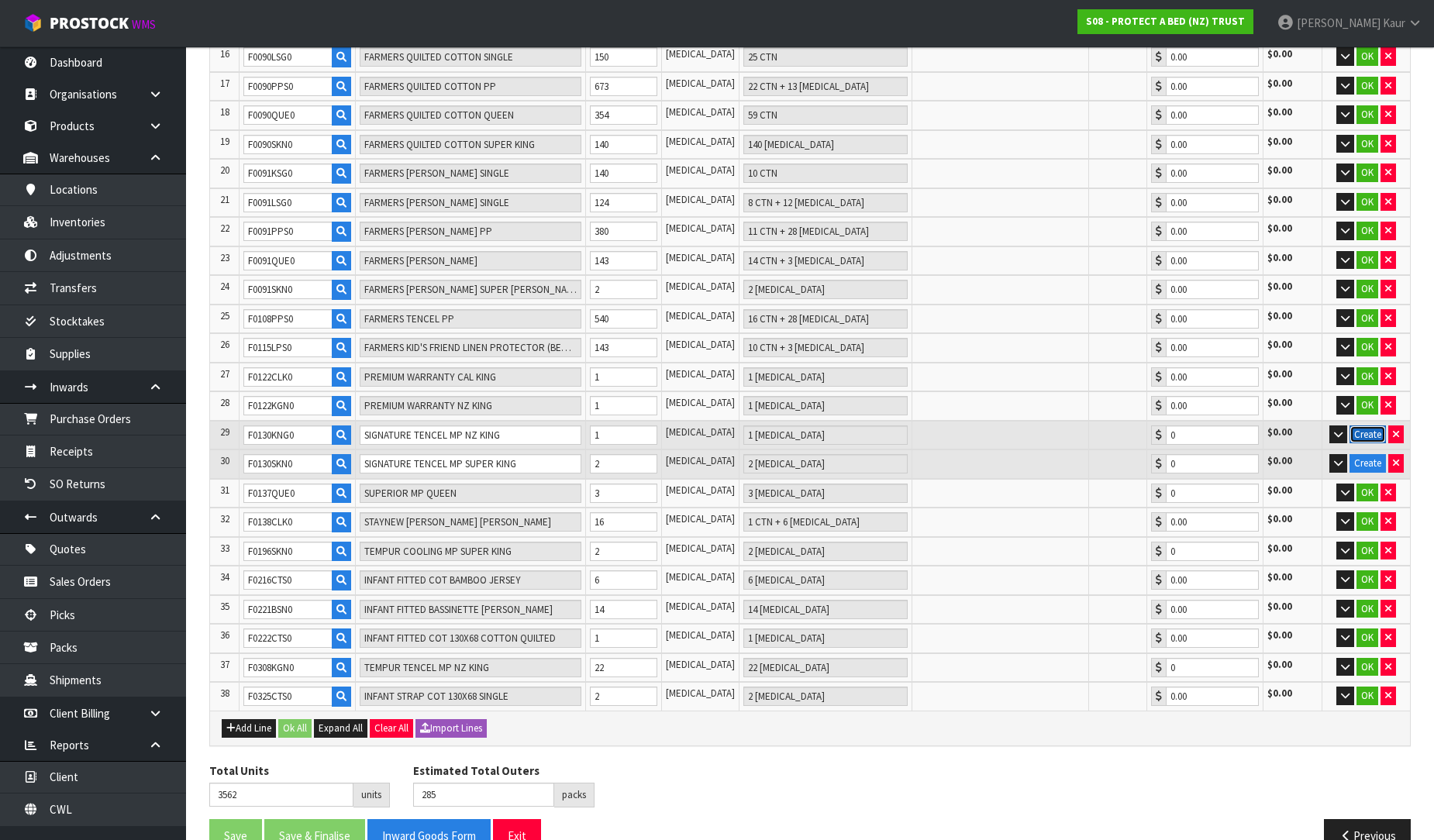
click at [1367, 426] on button "Create" at bounding box center [1367, 434] width 36 height 19
click at [1355, 454] on button "Create" at bounding box center [1367, 463] width 36 height 19
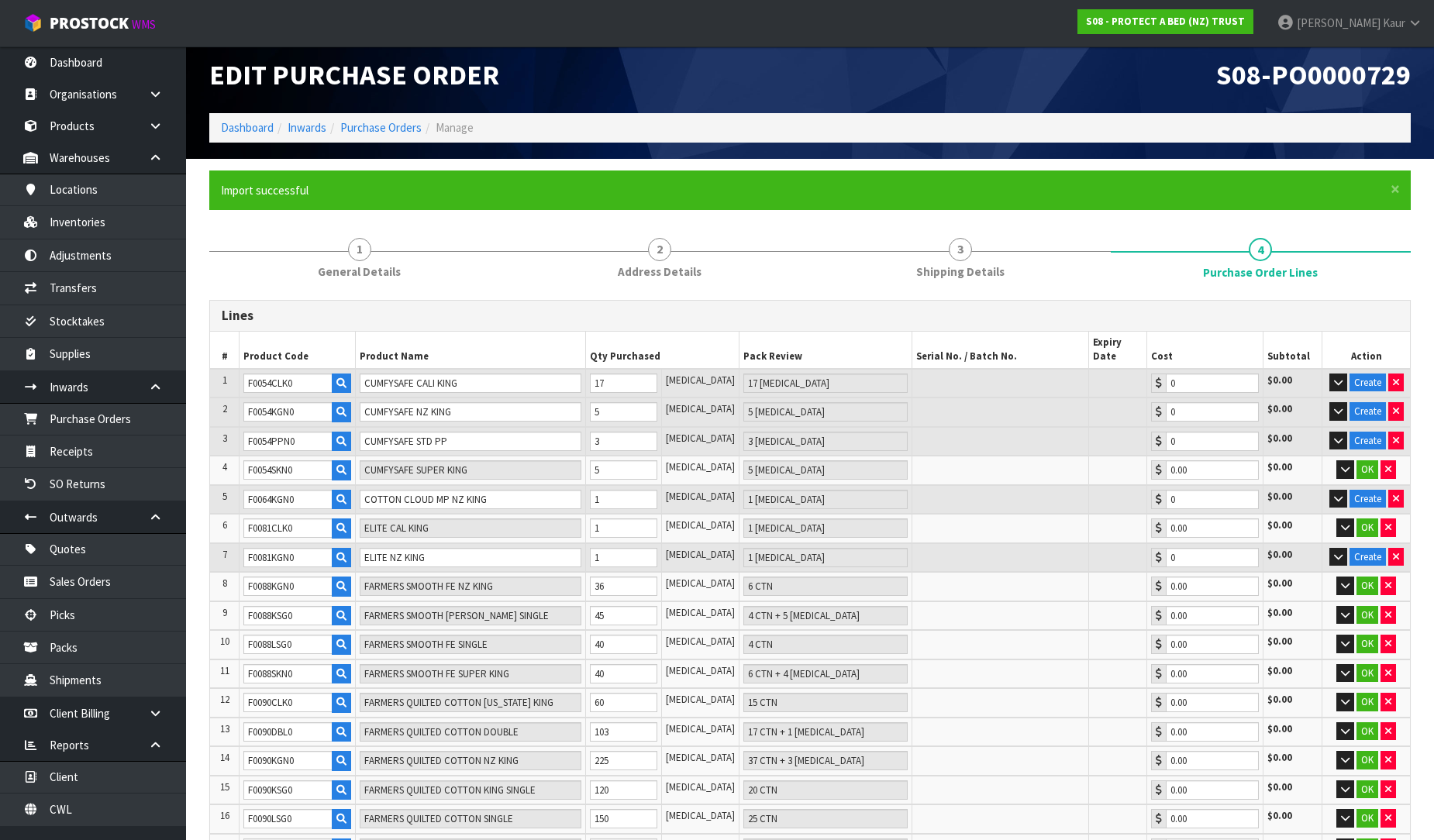
scroll to position [0, 0]
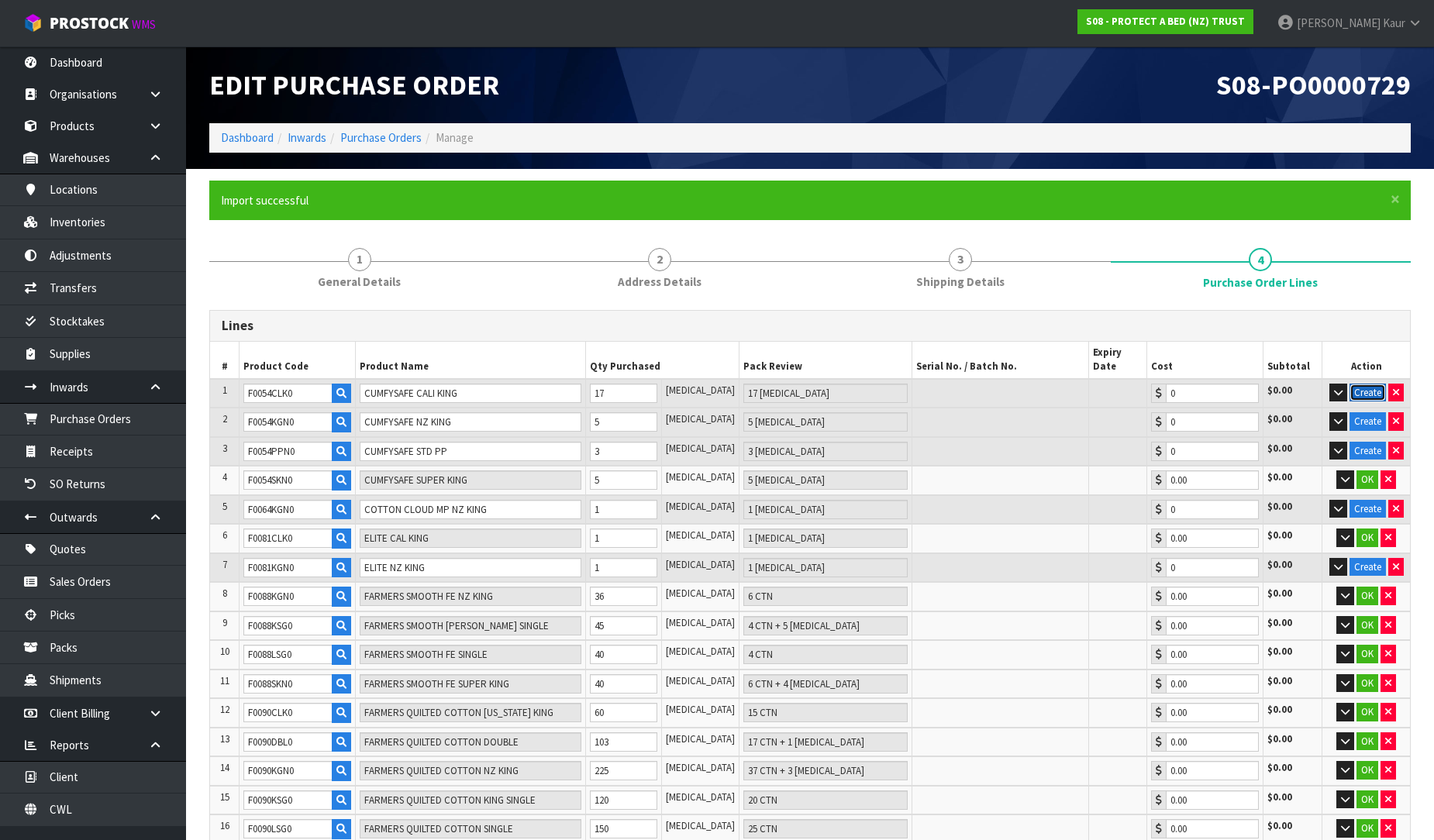
click at [1364, 384] on button "Create" at bounding box center [1367, 393] width 36 height 19
click at [1367, 384] on button "Create" at bounding box center [1367, 393] width 36 height 19
click at [1369, 412] on button "Create" at bounding box center [1367, 421] width 36 height 19
click at [1369, 442] on button "Create" at bounding box center [1367, 451] width 36 height 19
click at [1368, 500] on button "Create" at bounding box center [1367, 509] width 36 height 19
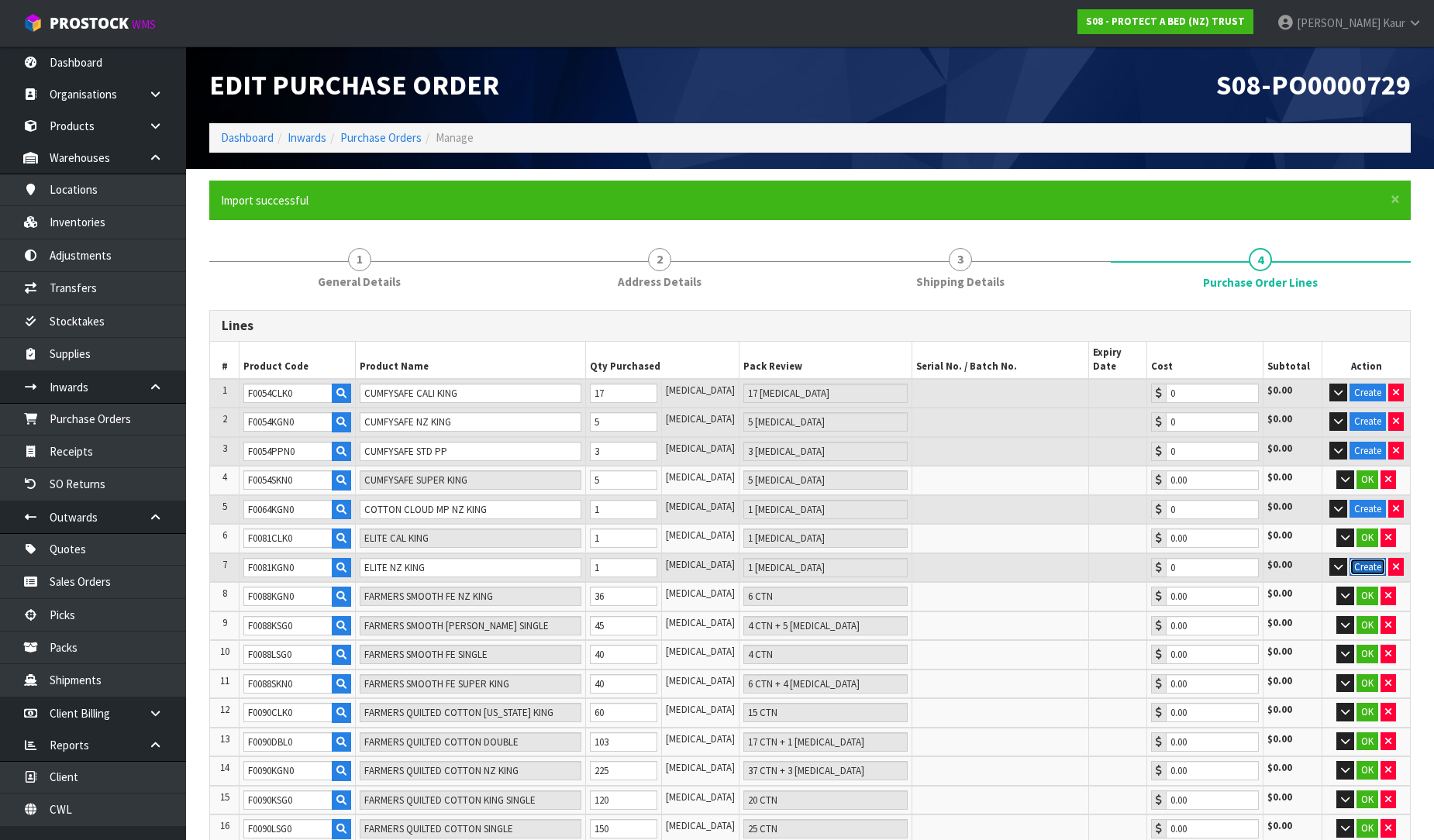
click at [1360, 558] on button "Create" at bounding box center [1367, 566] width 36 height 19
click at [1368, 384] on button "Create" at bounding box center [1367, 393] width 36 height 19
drag, startPoint x: 282, startPoint y: 375, endPoint x: 212, endPoint y: 369, distance: 70.3
click at [212, 379] on tr "1 F0054CLK0 CUMFYSAFE CALI KING 17 PCE 17 PCE 0 $0.00 Create" at bounding box center [810, 393] width 1200 height 30
click at [468, 442] on input "CUMFYSAFE STD PP" at bounding box center [470, 451] width 221 height 19
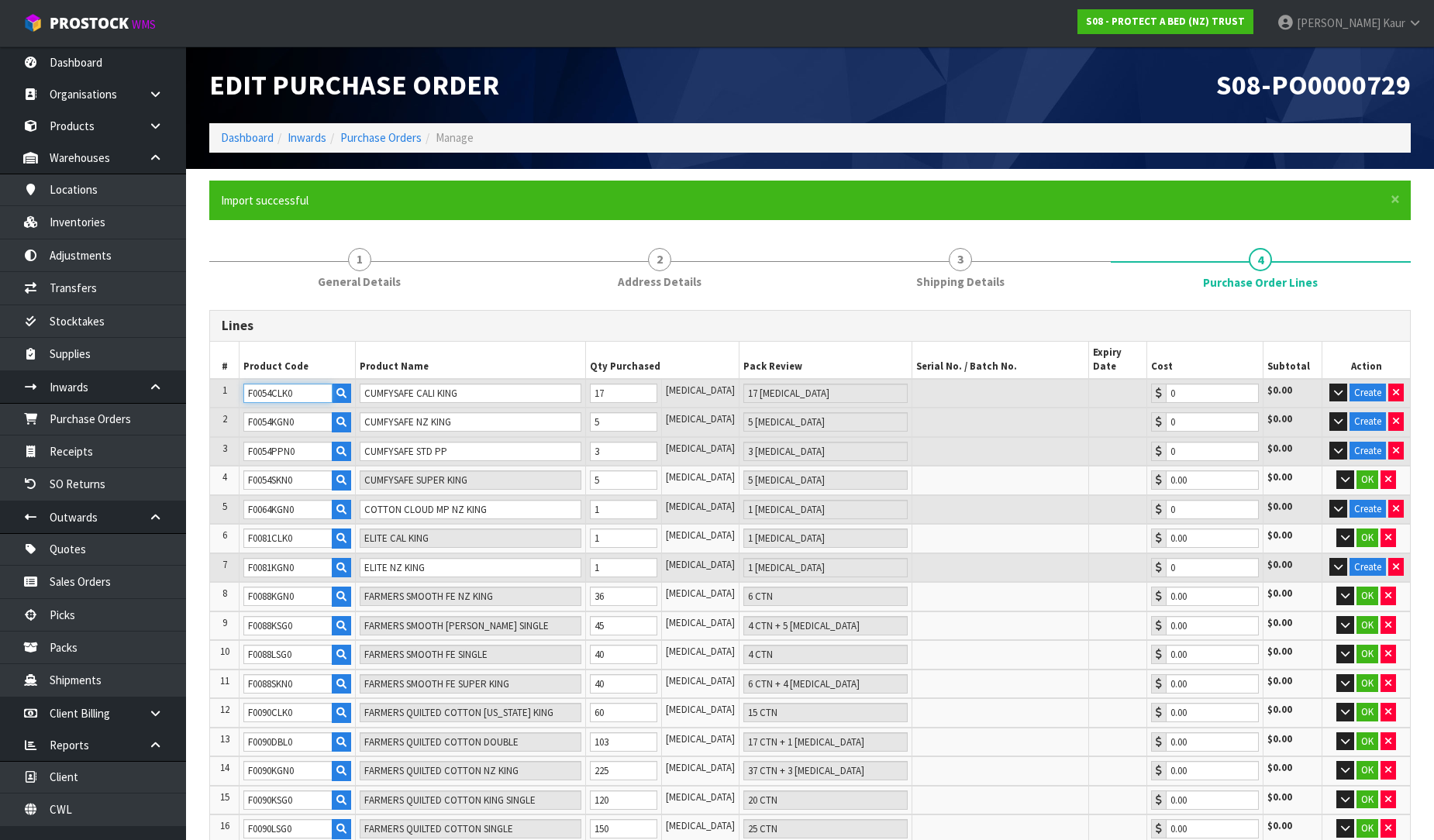
drag, startPoint x: 314, startPoint y: 377, endPoint x: 226, endPoint y: 381, distance: 88.1
click at [226, 381] on tr "1 F0054CLK0 CUMFYSAFE CALI KING 17 PCE 17 PCE 0 $0.00 Create" at bounding box center [810, 393] width 1200 height 30
drag, startPoint x: 624, startPoint y: 369, endPoint x: 579, endPoint y: 373, distance: 45.2
click at [579, 379] on tr "1 F0054CLK0 CUMFYSAFE CALI KING 17 PCE 17 PCE 0 $0.00 Create" at bounding box center [810, 393] width 1200 height 30
type input "3546"
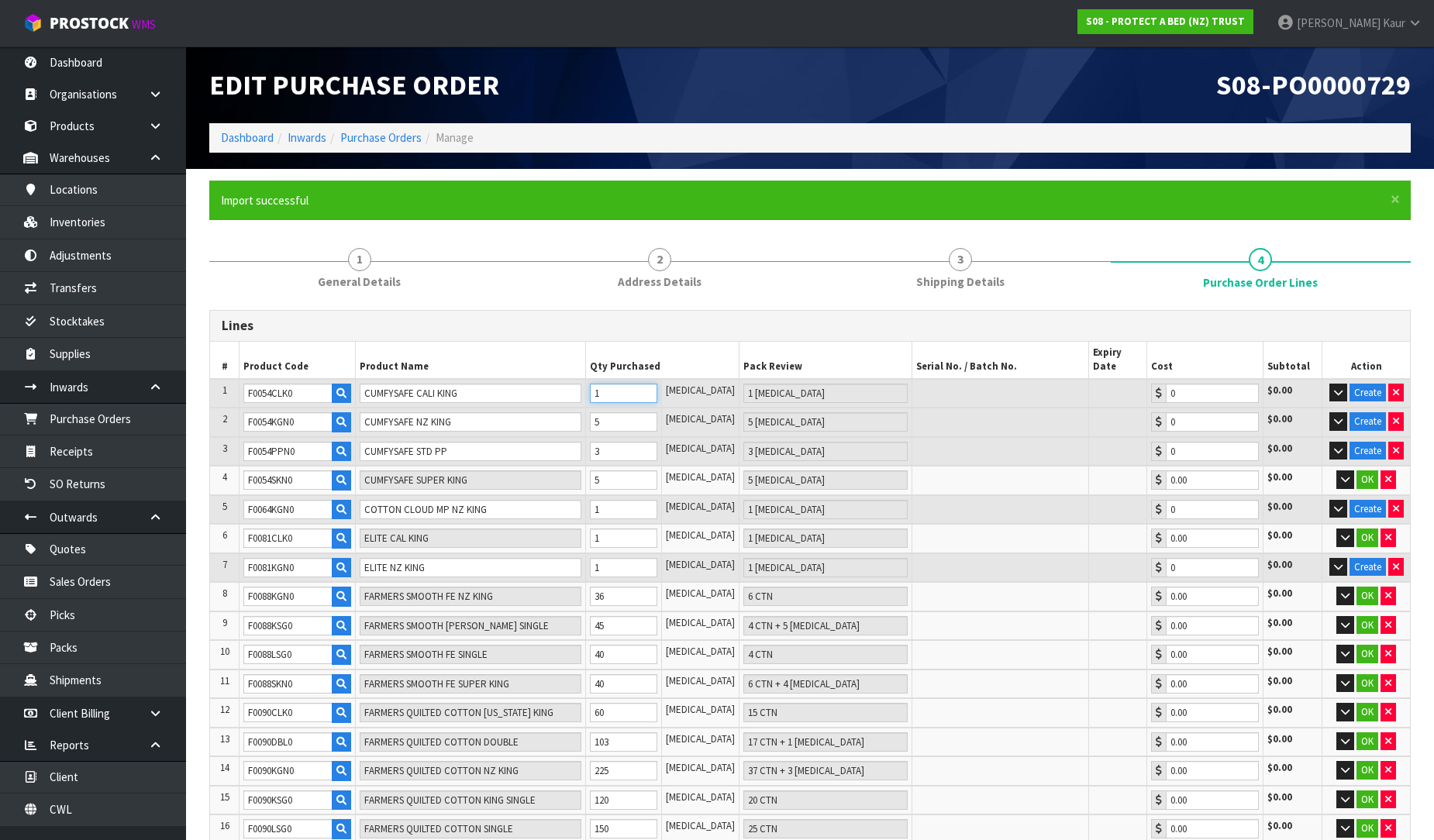
type input "1"
type input "1 PCE"
type input "3562"
type input "17"
type input "17 PCE"
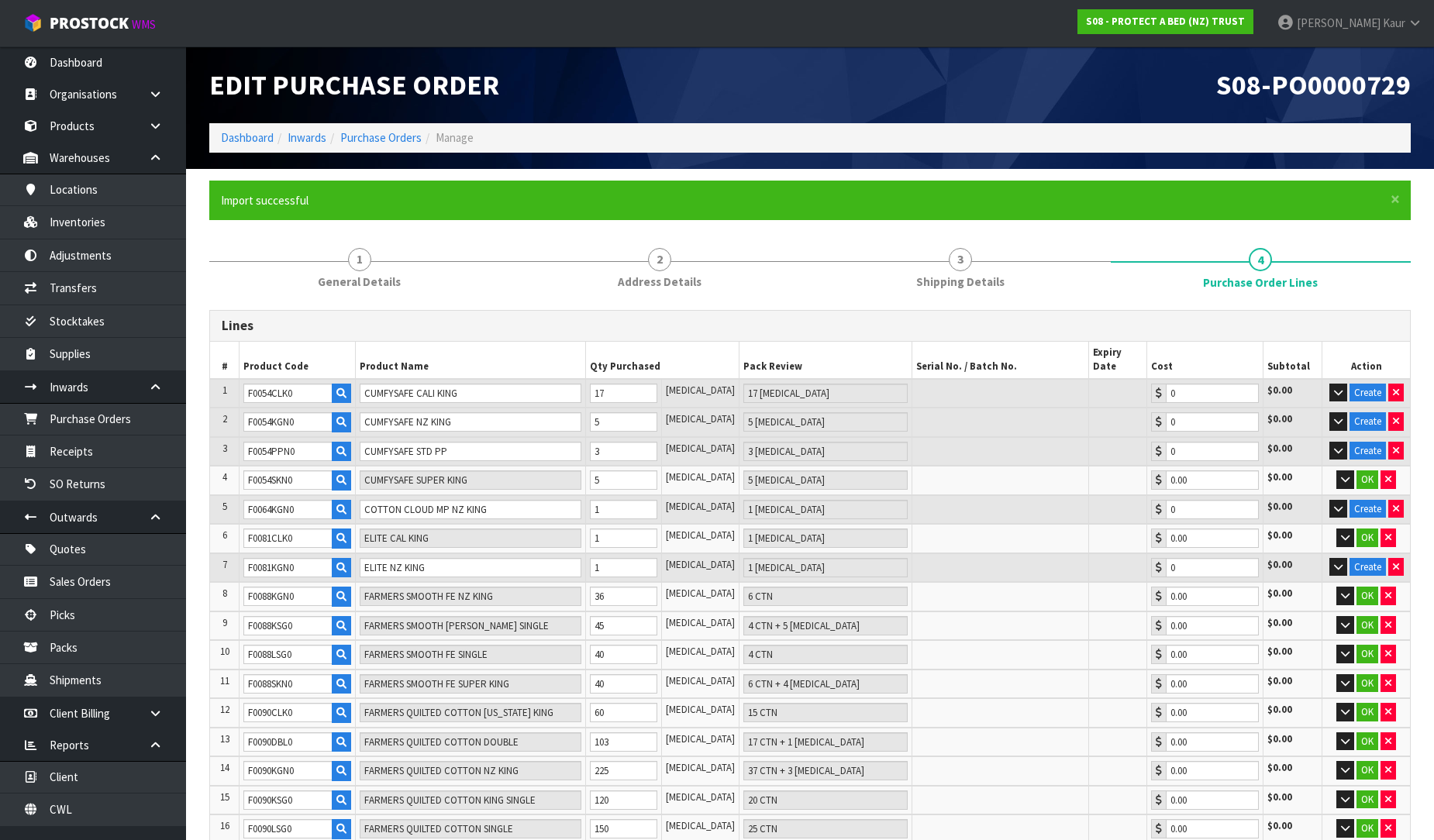
click at [719, 495] on td "[MEDICAL_DATA]" at bounding box center [700, 509] width 77 height 30
drag, startPoint x: 311, startPoint y: 411, endPoint x: 218, endPoint y: 399, distance: 93.8
click at [218, 408] on tr "2 F0054KGN0 CUMFYSAFE NZ KING 5 PCE 5 PCE 0 $0.00 Create" at bounding box center [810, 422] width 1200 height 30
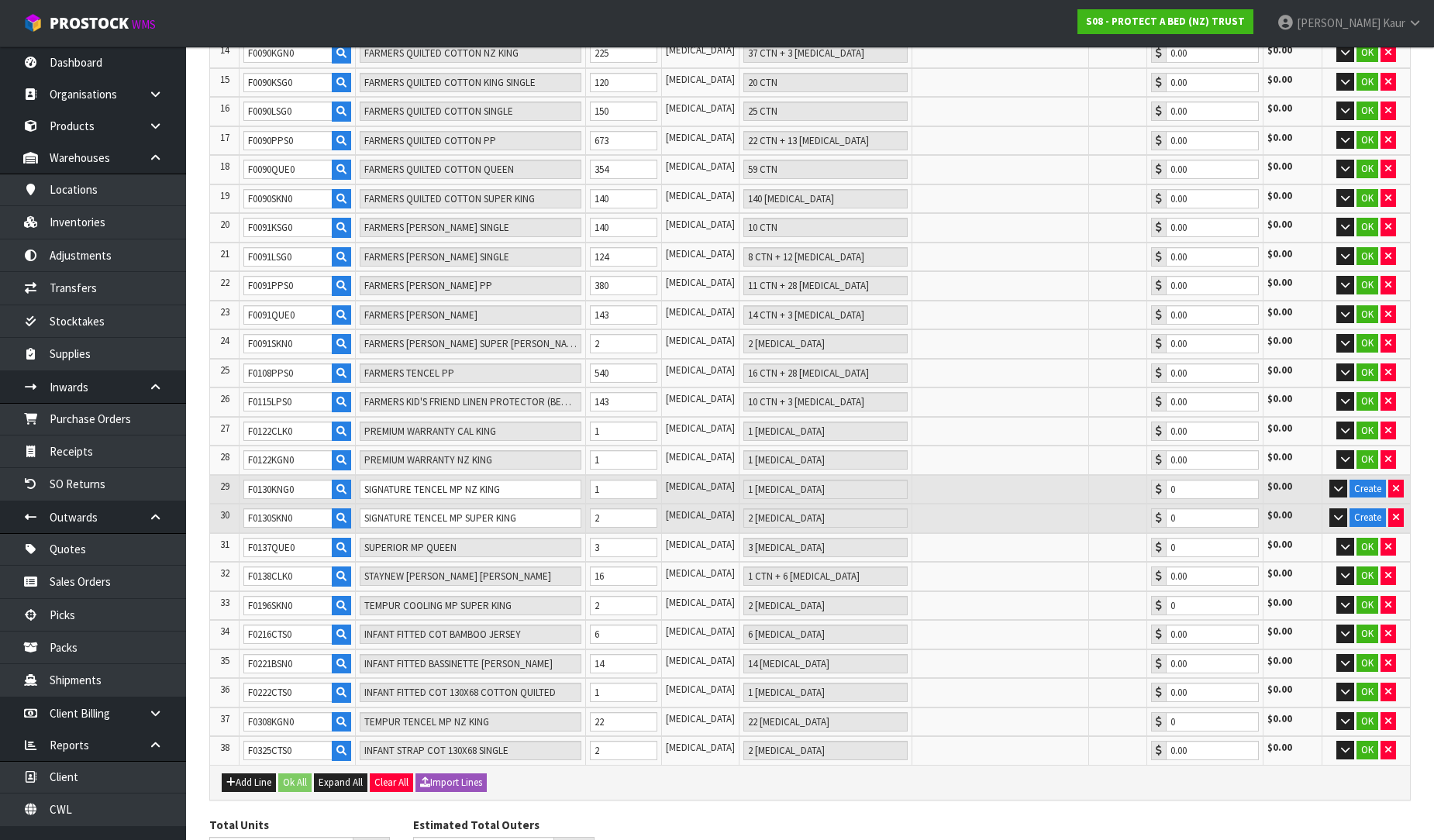
scroll to position [772, 0]
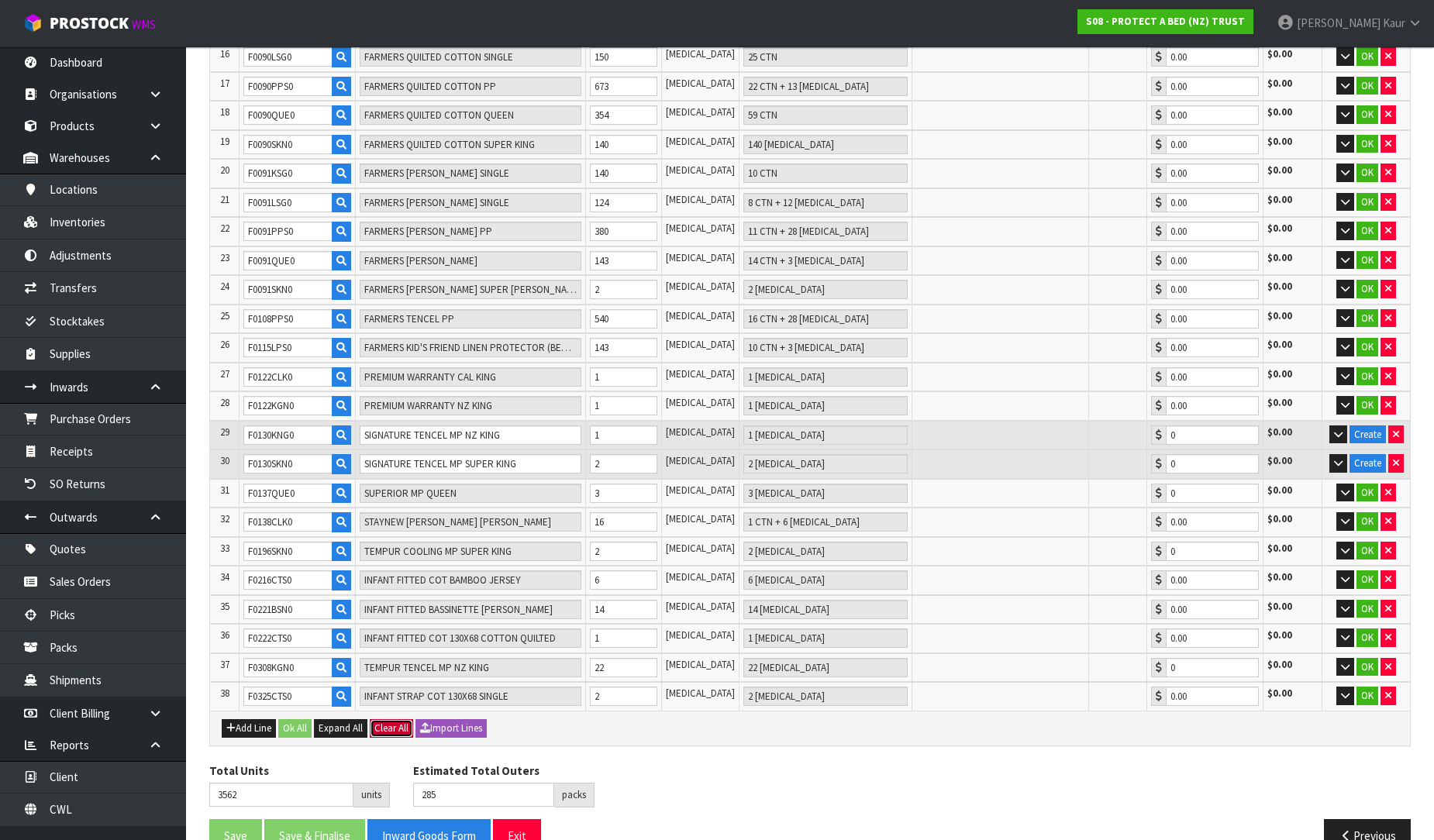
click at [400, 719] on button "Clear All" at bounding box center [391, 728] width 43 height 19
click at [429, 719] on button "Confirm Clear All" at bounding box center [408, 728] width 77 height 19
type input "0"
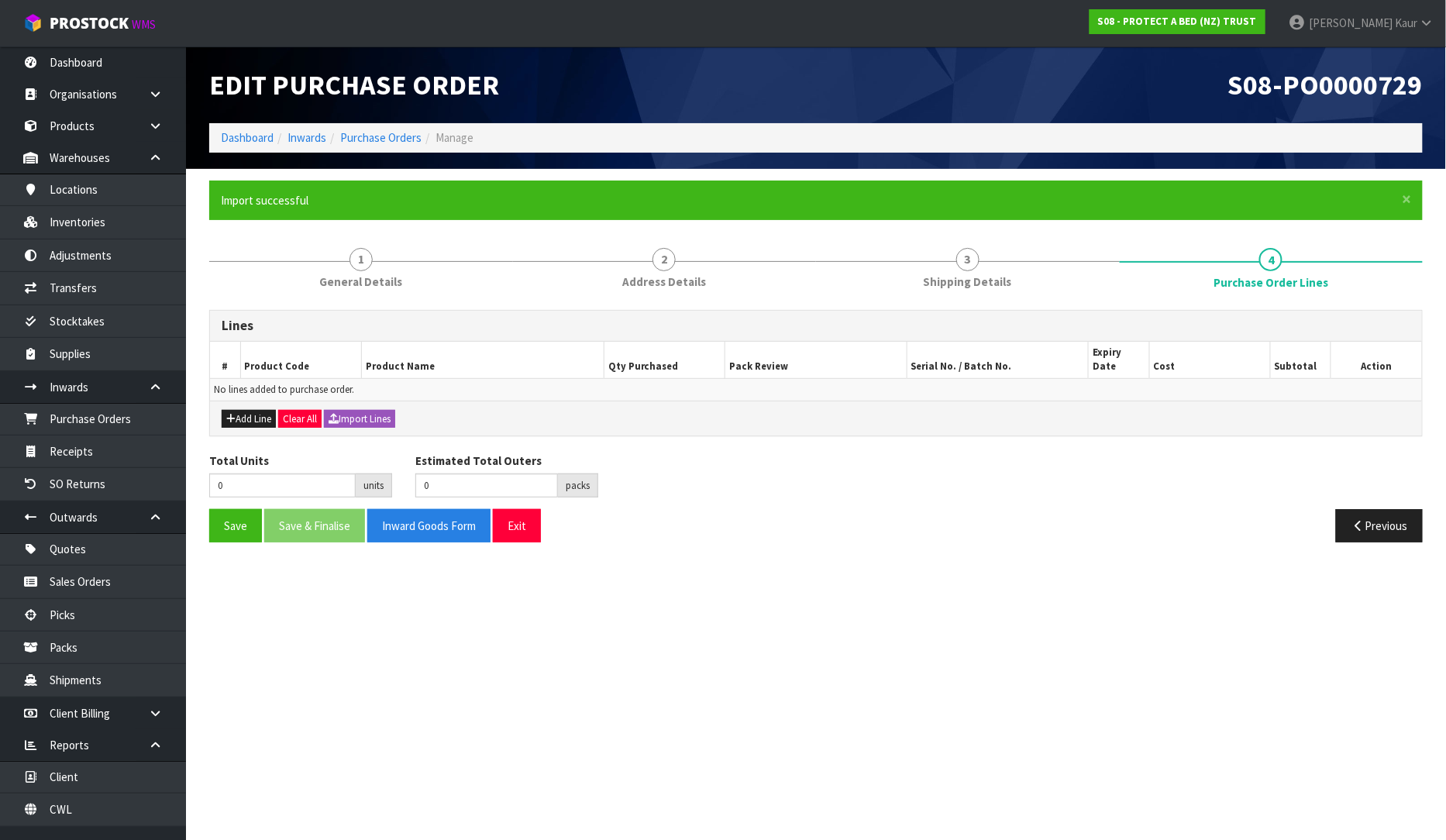
click at [758, 480] on div "Total Units 0 units Estimated Total Outers 0 packs Estimated Total Pallets 0 pa…" at bounding box center [816, 480] width 1237 height 56
click at [225, 509] on button "Save" at bounding box center [235, 525] width 52 height 33
drag, startPoint x: 89, startPoint y: 119, endPoint x: 102, endPoint y: 134, distance: 19.8
click at [88, 121] on link "Products" at bounding box center [93, 126] width 186 height 31
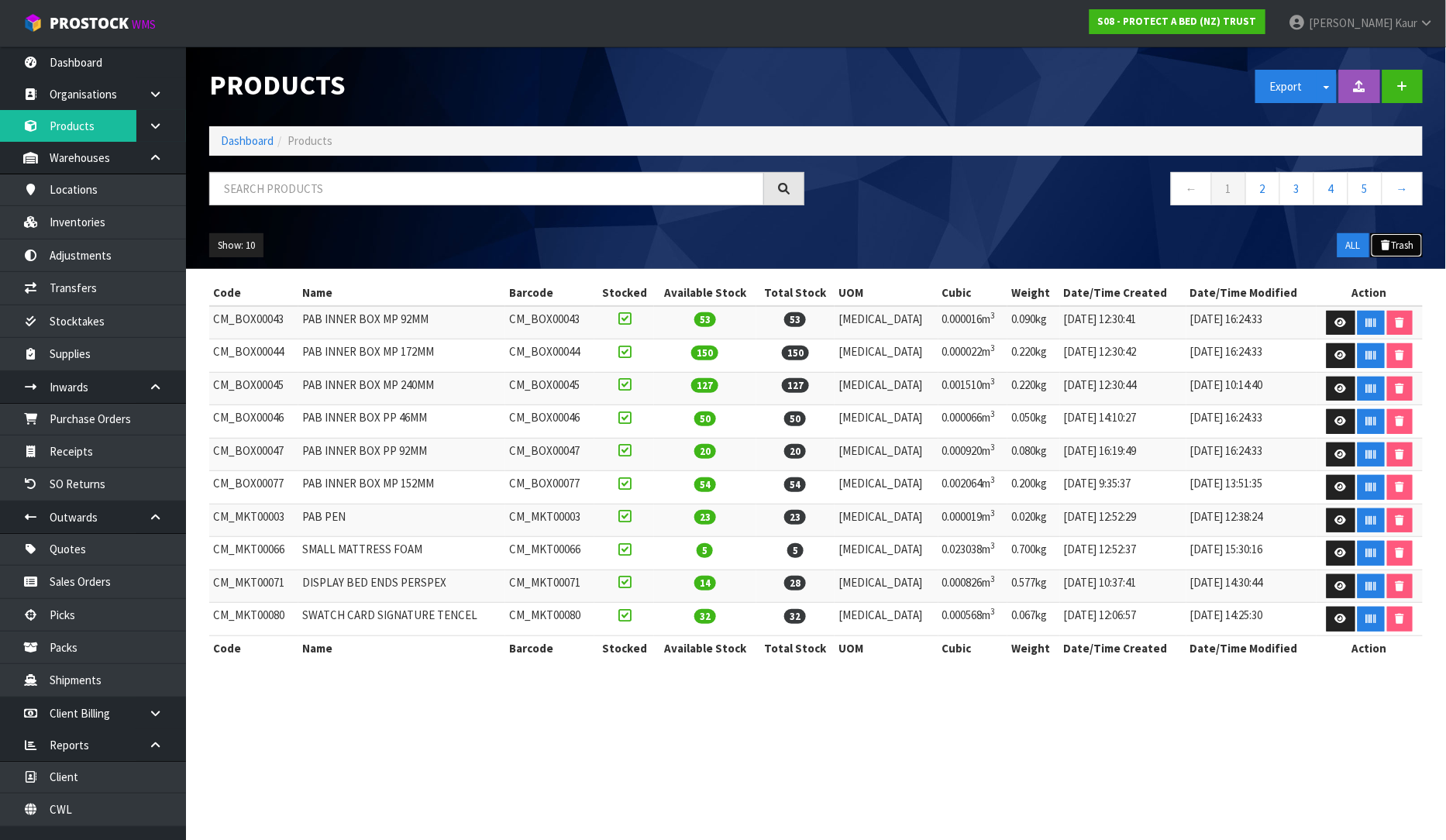
click at [1398, 245] on button "Trash" at bounding box center [1397, 245] width 52 height 25
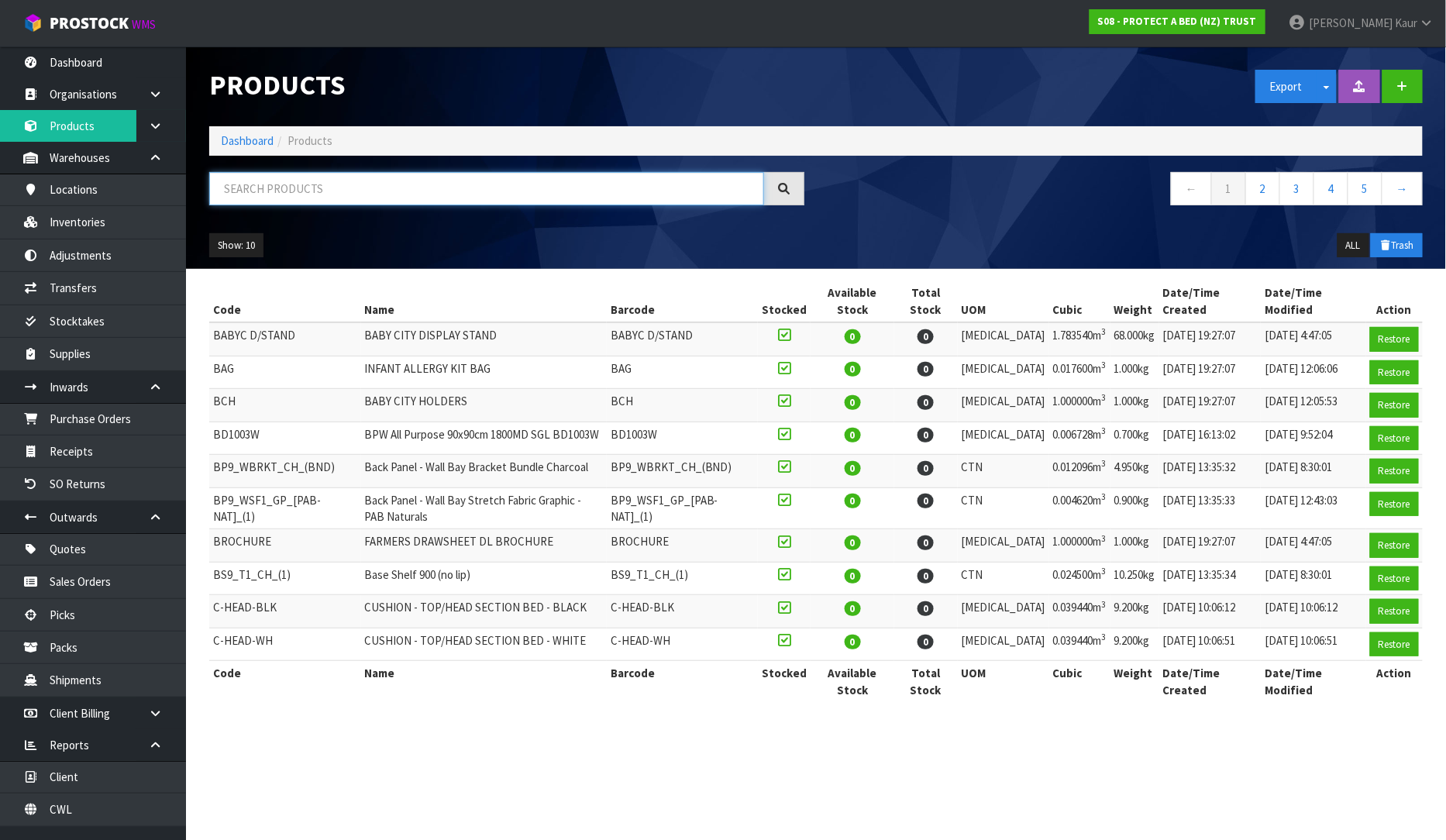
click at [243, 183] on input "text" at bounding box center [487, 188] width 555 height 33
paste input "F0054PPN0"
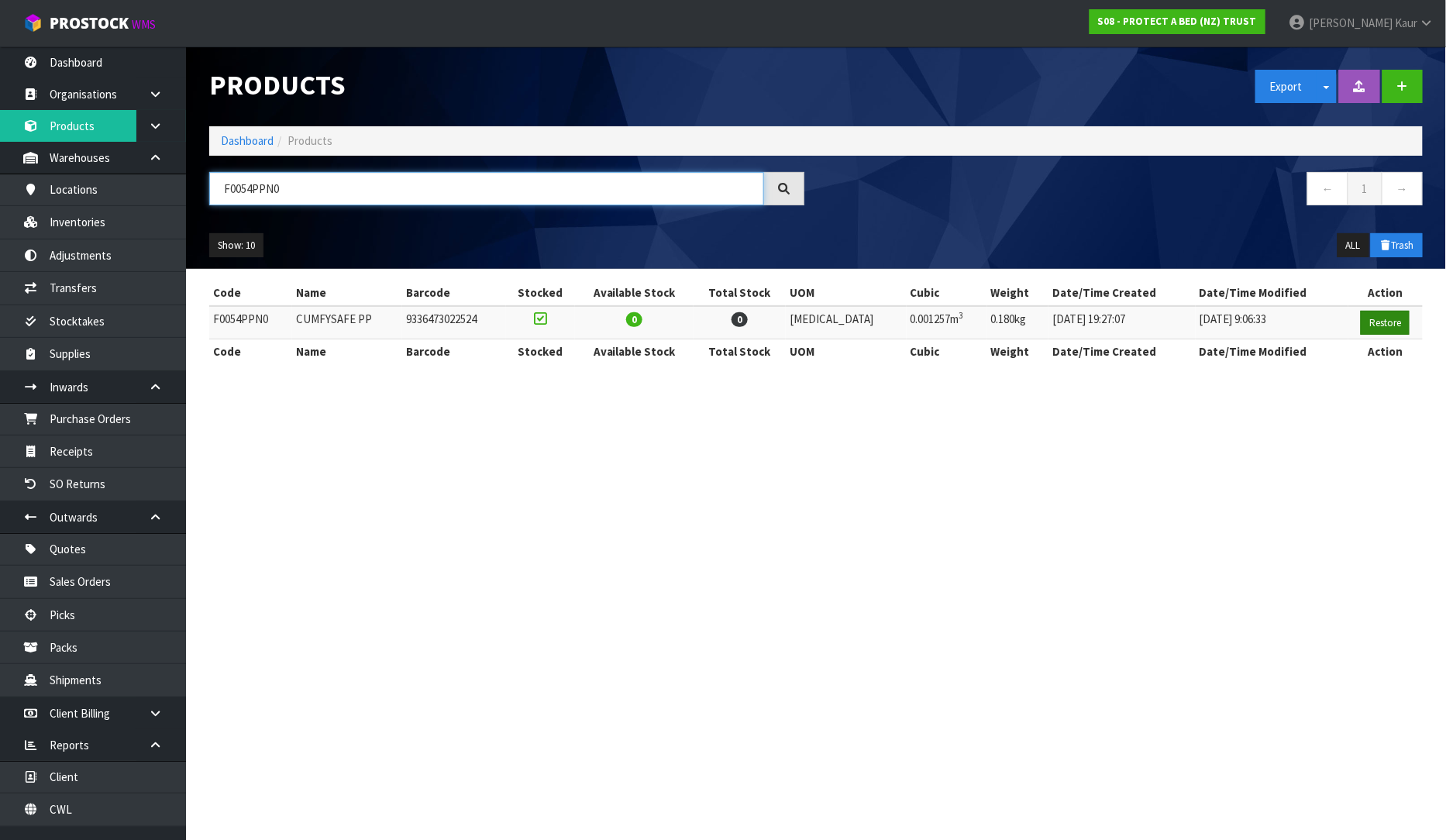
type input "F0054PPN0"
click at [1380, 323] on button "Restore" at bounding box center [1385, 323] width 49 height 25
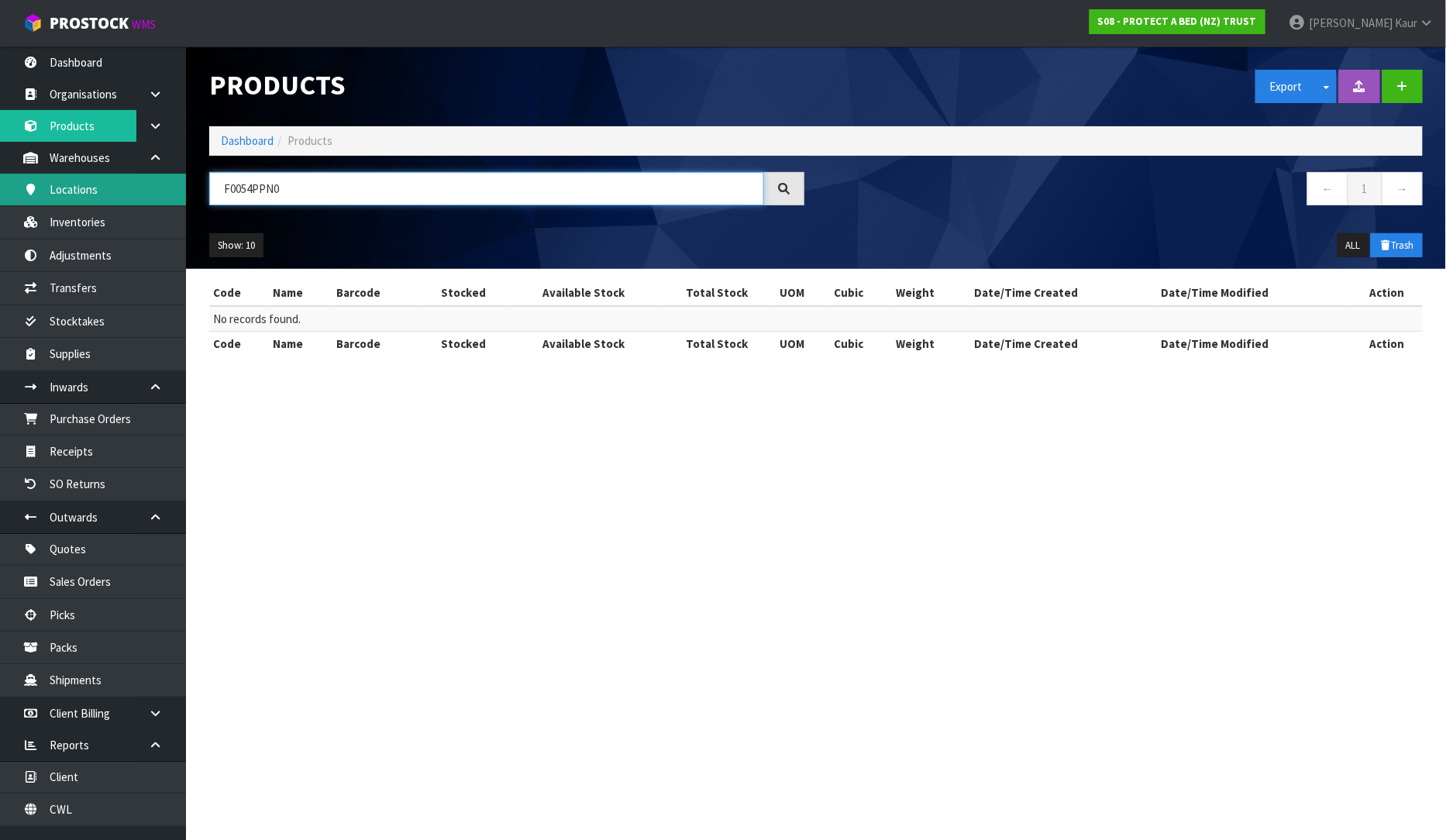
drag, startPoint x: 295, startPoint y: 194, endPoint x: 95, endPoint y: 179, distance: 200.6
click at [95, 179] on body "Toggle navigation ProStock WMS S08 - PROTECT A BED (NZ) TRUST Prabhneet Kaur Lo…" at bounding box center [723, 420] width 1446 height 840
paste input "F0054SKN0"
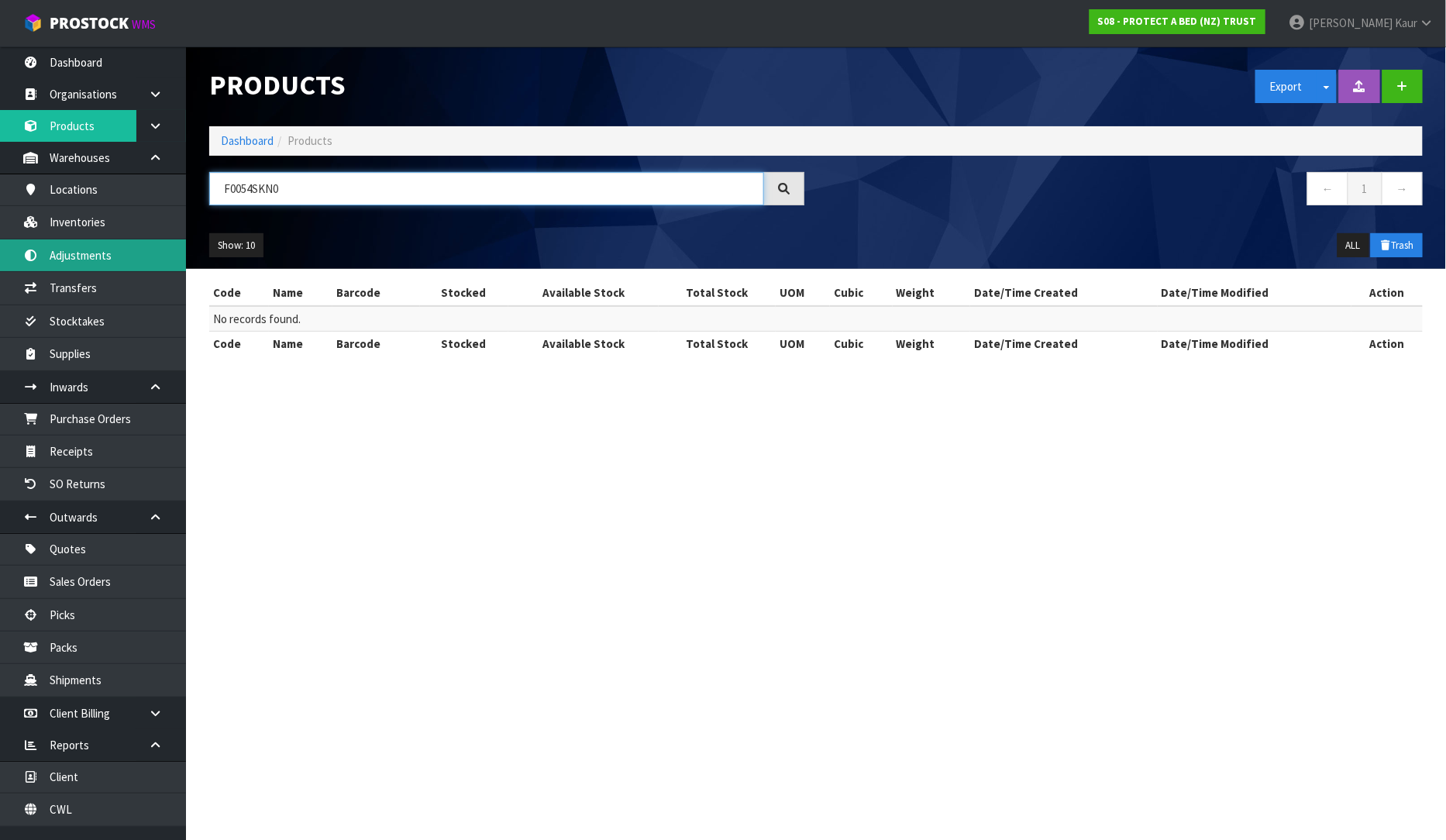
type input "F0054SKN0"
drag, startPoint x: 313, startPoint y: 191, endPoint x: 24, endPoint y: 155, distance: 291.2
click at [24, 155] on body "Toggle navigation ProStock WMS S08 - PROTECT A BED (NZ) TRUST Prabhneet Kaur Lo…" at bounding box center [723, 420] width 1446 height 840
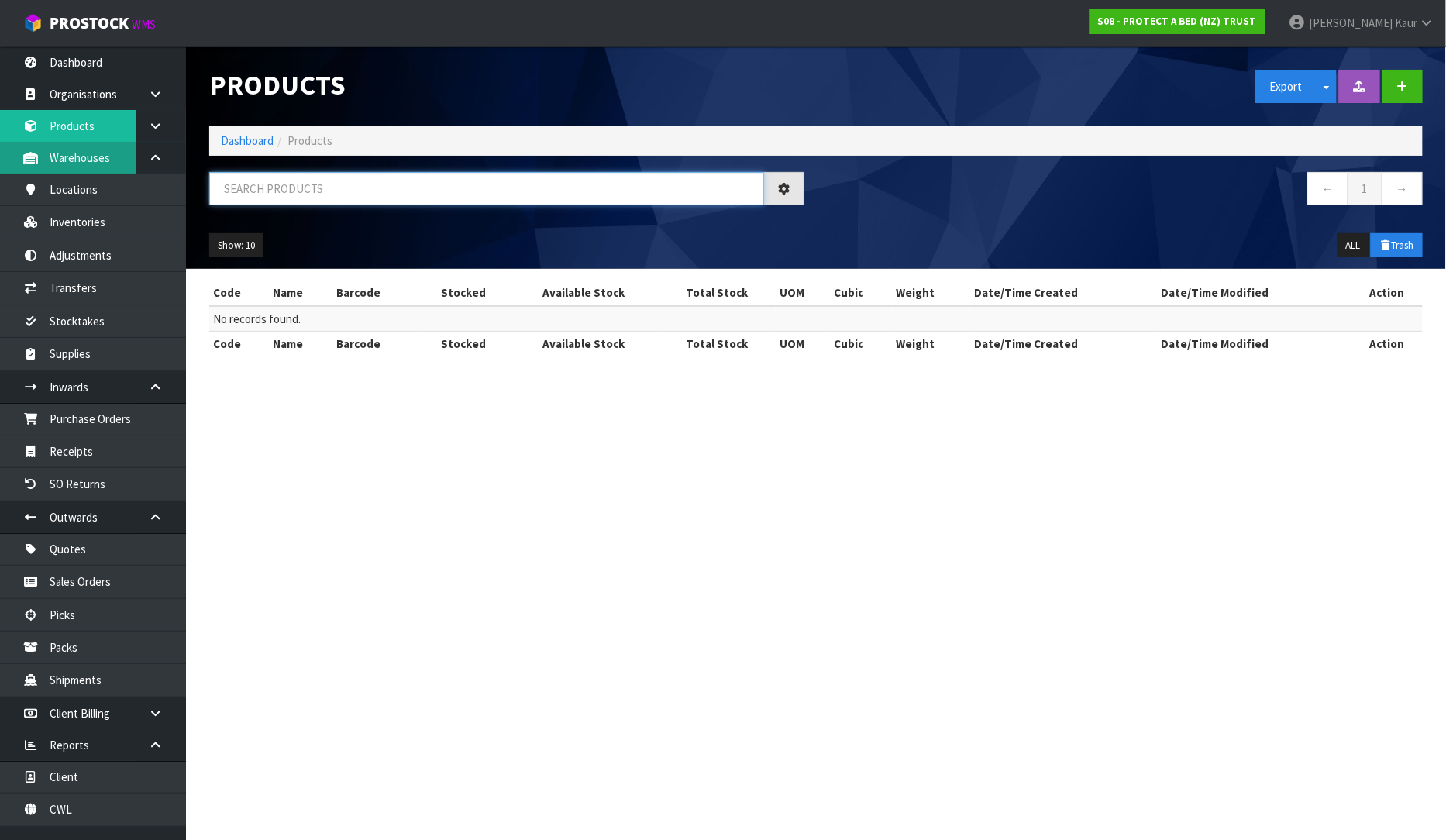
paste input "F0064KGN0"
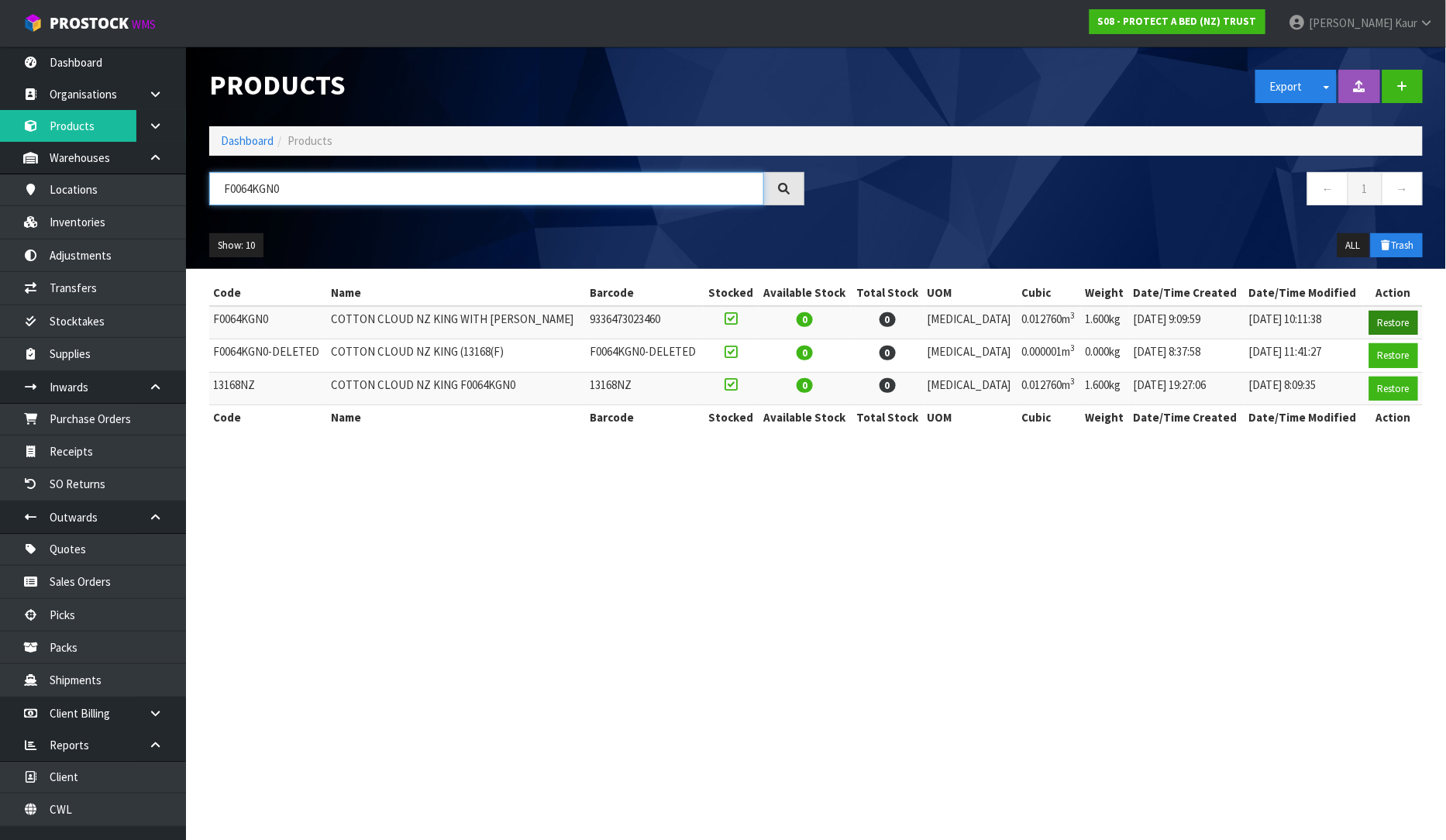
type input "F0064KGN0"
click at [1385, 327] on button "Restore" at bounding box center [1394, 323] width 49 height 25
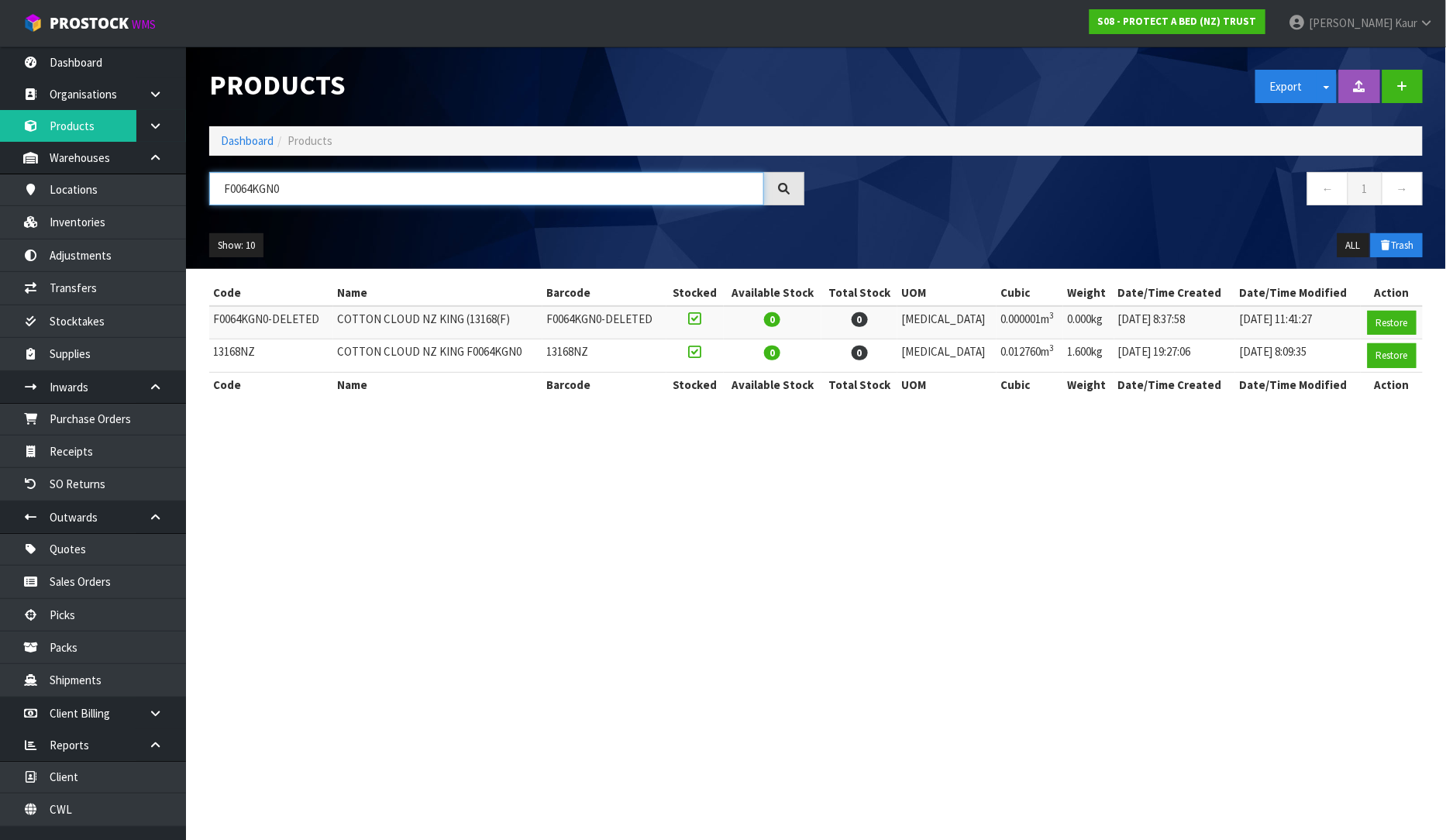
drag, startPoint x: 300, startPoint y: 195, endPoint x: 207, endPoint y: 183, distance: 93.8
click at [207, 183] on div "F0064KGN0" at bounding box center [507, 195] width 619 height 45
paste input "F0081CLK0"
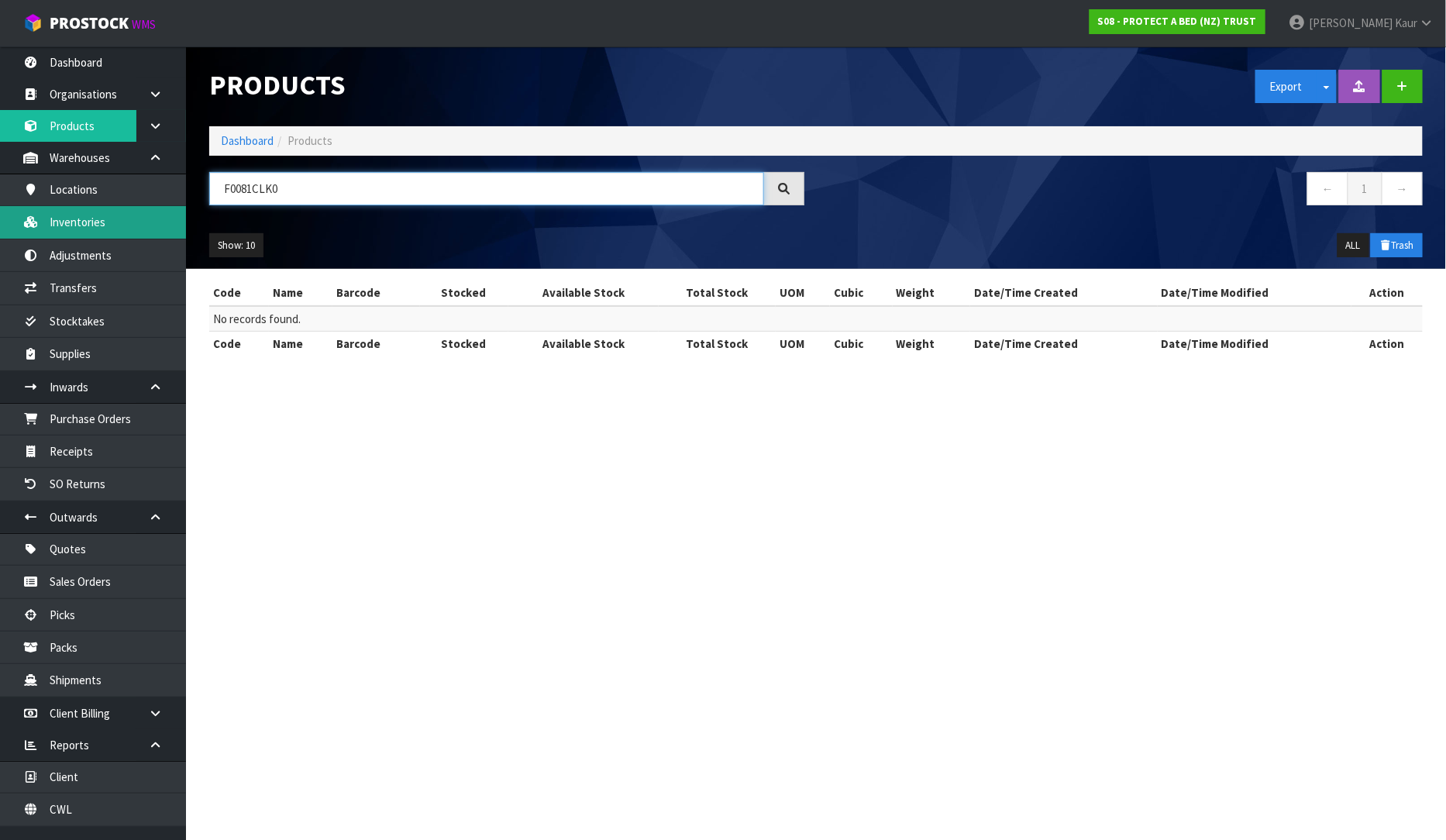
type input "F0081CLK0"
drag, startPoint x: 298, startPoint y: 184, endPoint x: 184, endPoint y: 195, distance: 114.5
click at [184, 195] on body "Toggle navigation ProStock WMS S08 - PROTECT A BED (NZ) TRUST Prabhneet Kaur Lo…" at bounding box center [723, 420] width 1446 height 840
paste input "F0081KGN0"
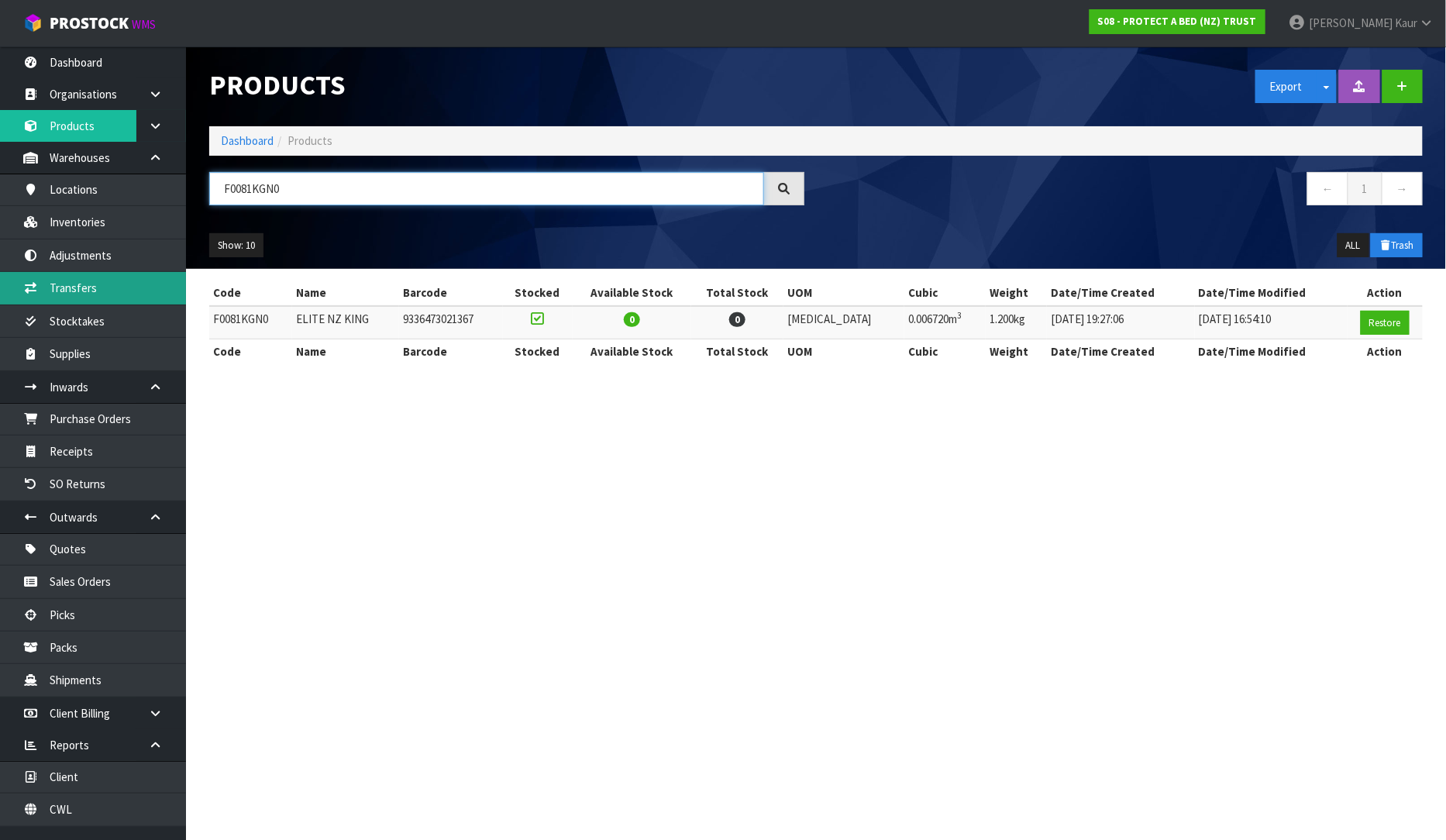
type input "F0081KGN0"
drag, startPoint x: 315, startPoint y: 191, endPoint x: 179, endPoint y: 175, distance: 136.9
click at [179, 175] on body "Toggle navigation ProStock WMS S08 - PROTECT A BED (NZ) TRUST Prabhneet Kaur Lo…" at bounding box center [723, 420] width 1446 height 840
paste input "F0088KGN0"
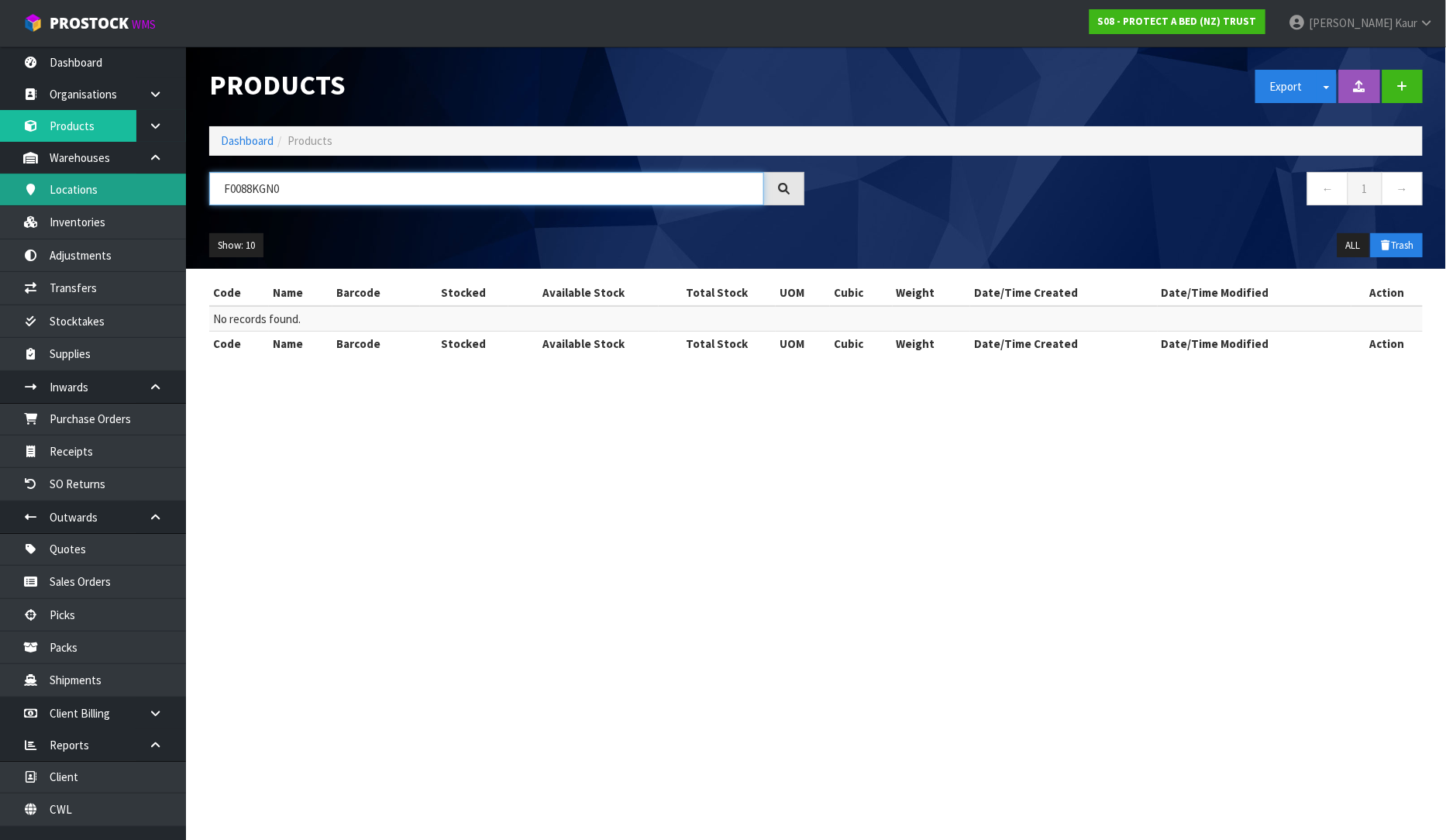
type input "F0088KGN0"
drag, startPoint x: 353, startPoint y: 194, endPoint x: 187, endPoint y: 163, distance: 168.9
click at [187, 163] on header "Products Export Split button! SOH Summary Measurements Dangerous Goods Import P…" at bounding box center [816, 158] width 1260 height 222
paste input "F0081KGN0"
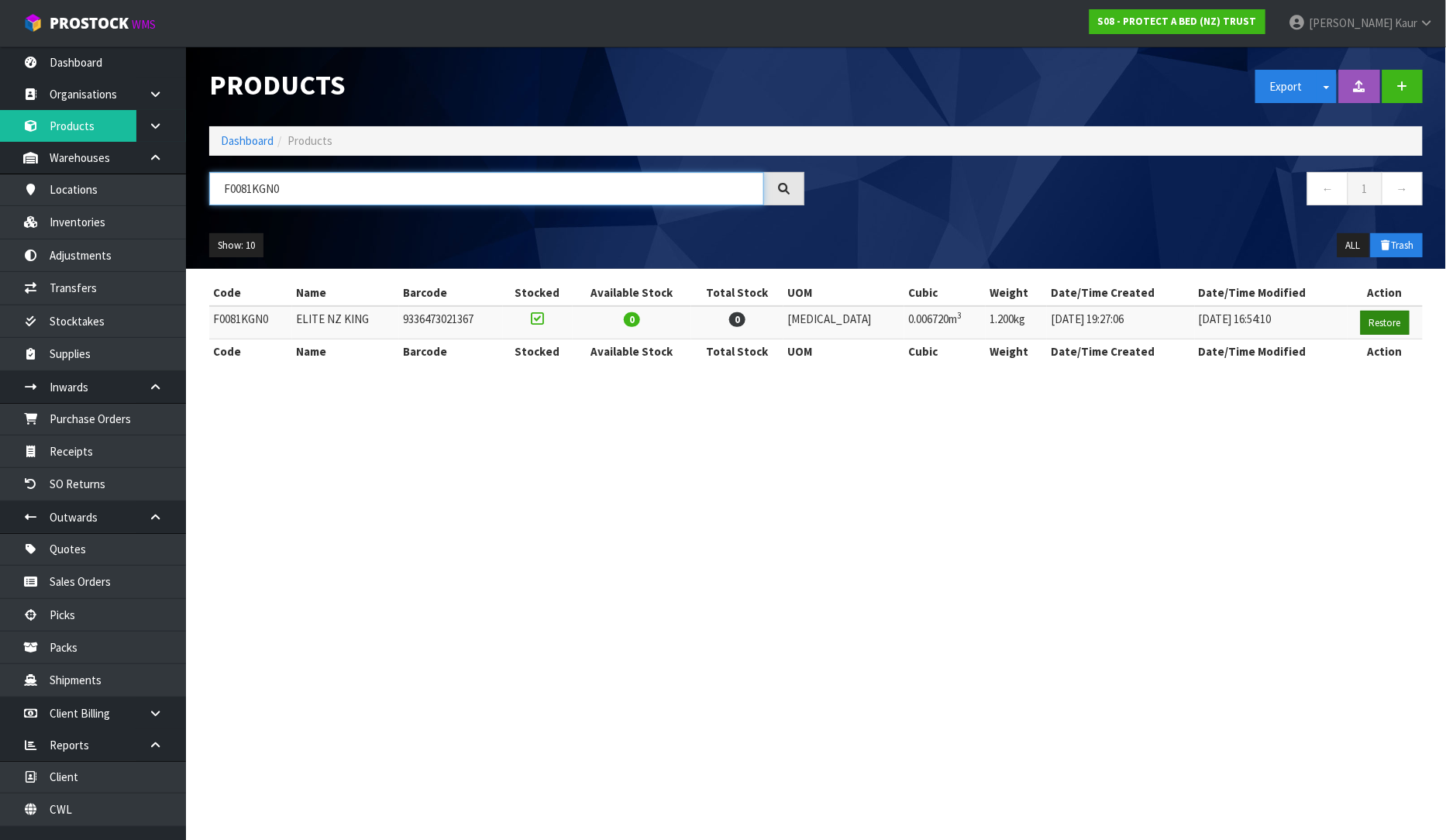
type input "F0081KGN0"
click at [1397, 324] on button "Restore" at bounding box center [1385, 323] width 49 height 25
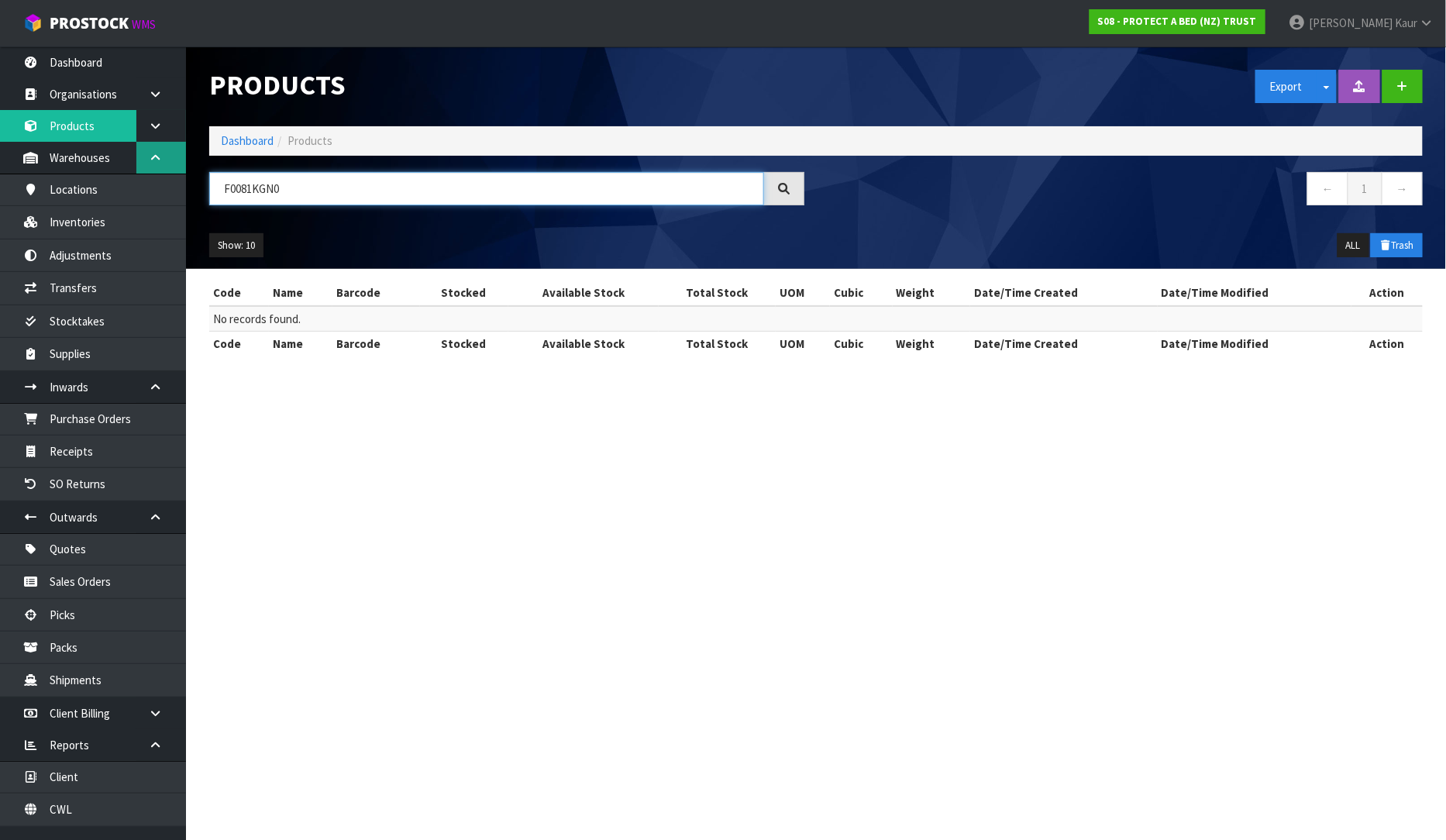
drag, startPoint x: 336, startPoint y: 192, endPoint x: 165, endPoint y: 154, distance: 175.2
click at [165, 154] on body "Toggle navigation ProStock WMS S08 - PROTECT A BED (NZ) TRUST Prabhneet Kaur Lo…" at bounding box center [723, 420] width 1446 height 840
paste input "F0088KGN0"
type input "F0088KGN0"
drag, startPoint x: 280, startPoint y: 184, endPoint x: 190, endPoint y: 171, distance: 90.9
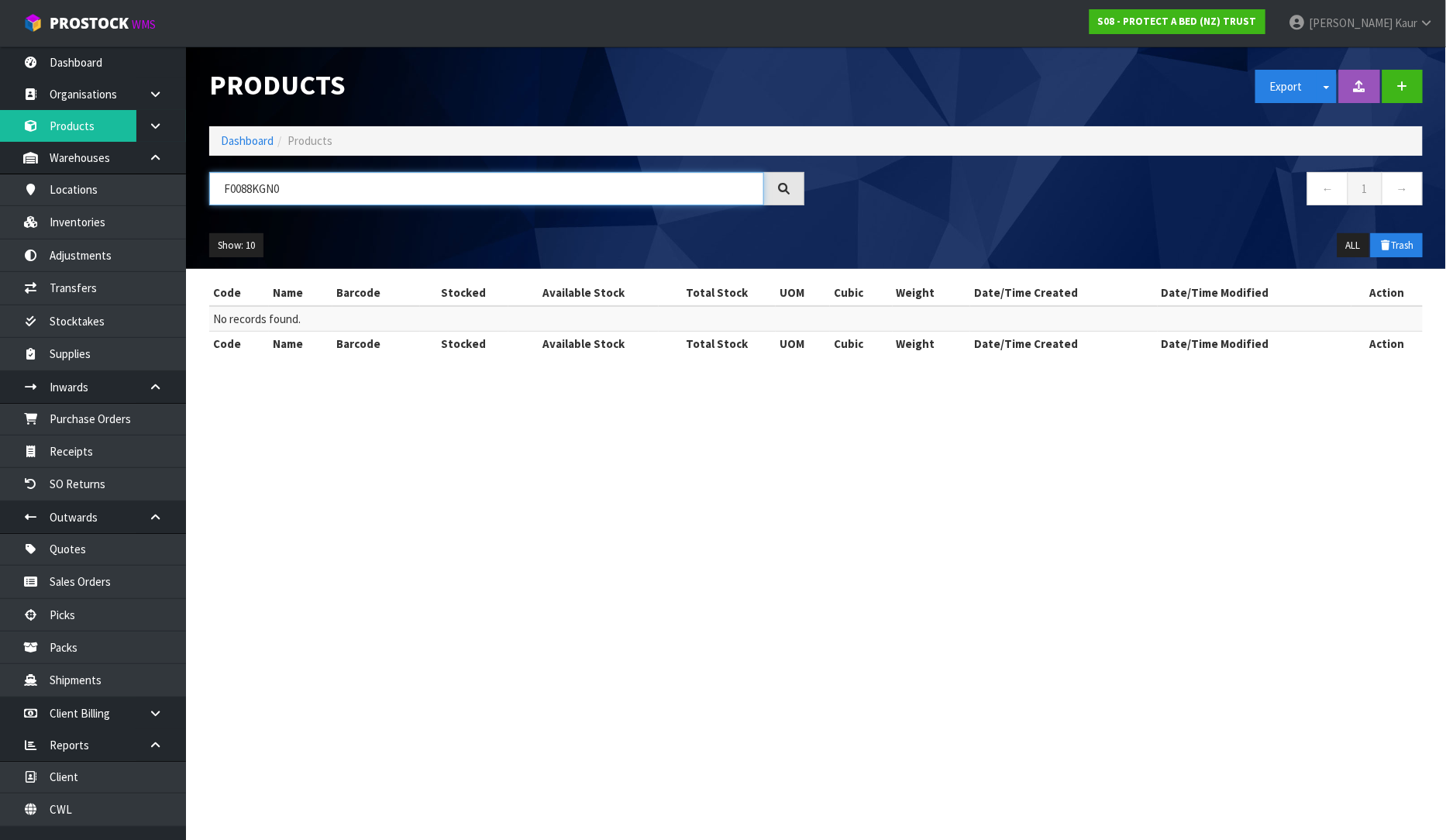
click at [190, 171] on header "Products Export Split button! SOH Summary Measurements Dangerous Goods Import P…" at bounding box center [816, 158] width 1260 height 222
paste input "F0325CTS0"
type input "F0325CTS0"
drag, startPoint x: 315, startPoint y: 187, endPoint x: 186, endPoint y: 200, distance: 129.7
click at [186, 200] on header "Products Export Split button! SOH Summary Measurements Dangerous Goods Import P…" at bounding box center [816, 158] width 1260 height 222
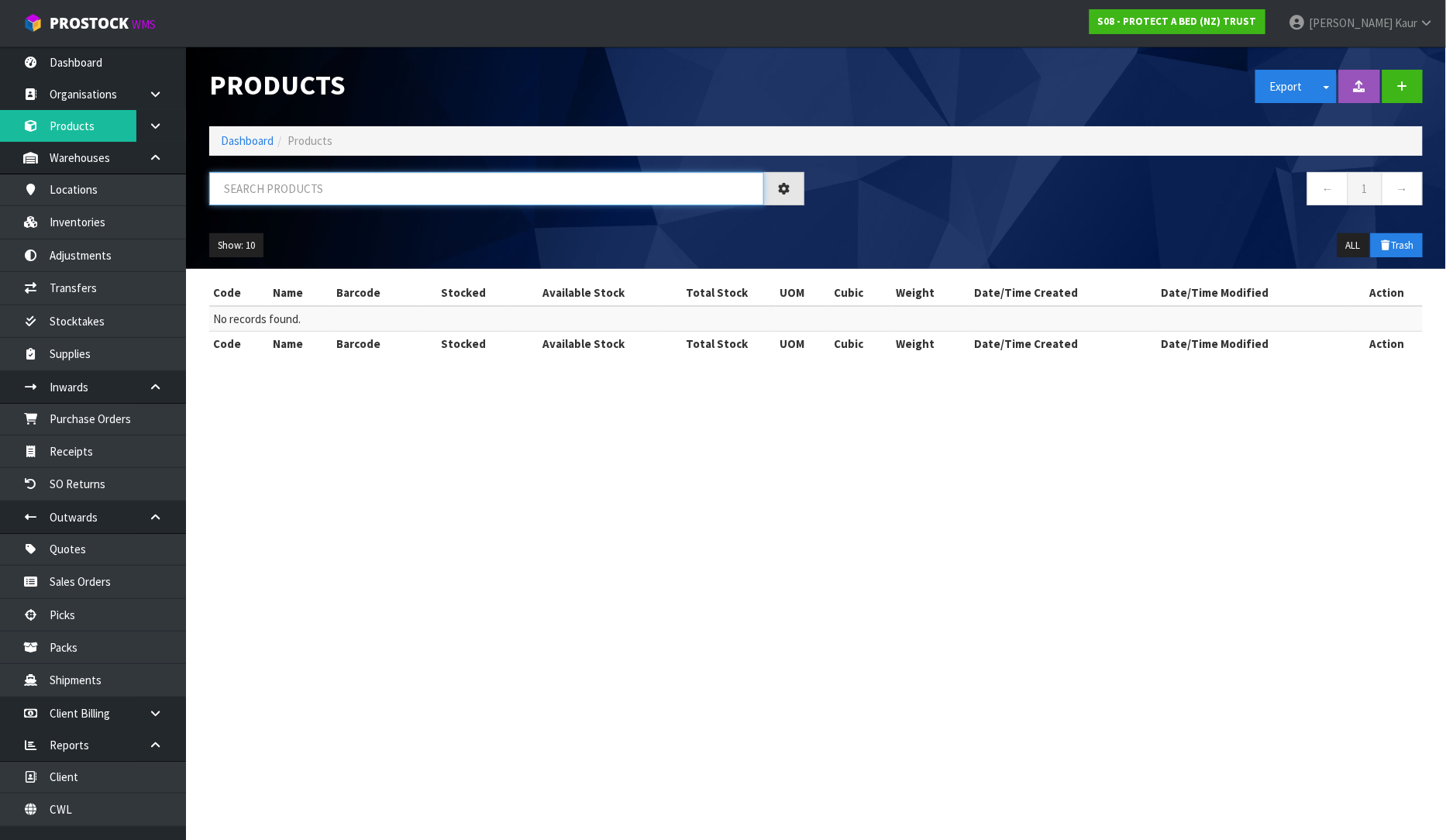
paste input "F0308KGN0"
type input "F0308KGN0"
drag, startPoint x: 304, startPoint y: 181, endPoint x: 171, endPoint y: 186, distance: 133.1
click at [171, 186] on body "Toggle navigation ProStock WMS S08 - PROTECT A BED (NZ) TRUST Prabhneet Kaur Lo…" at bounding box center [723, 420] width 1446 height 840
paste input "F0222CTS0"
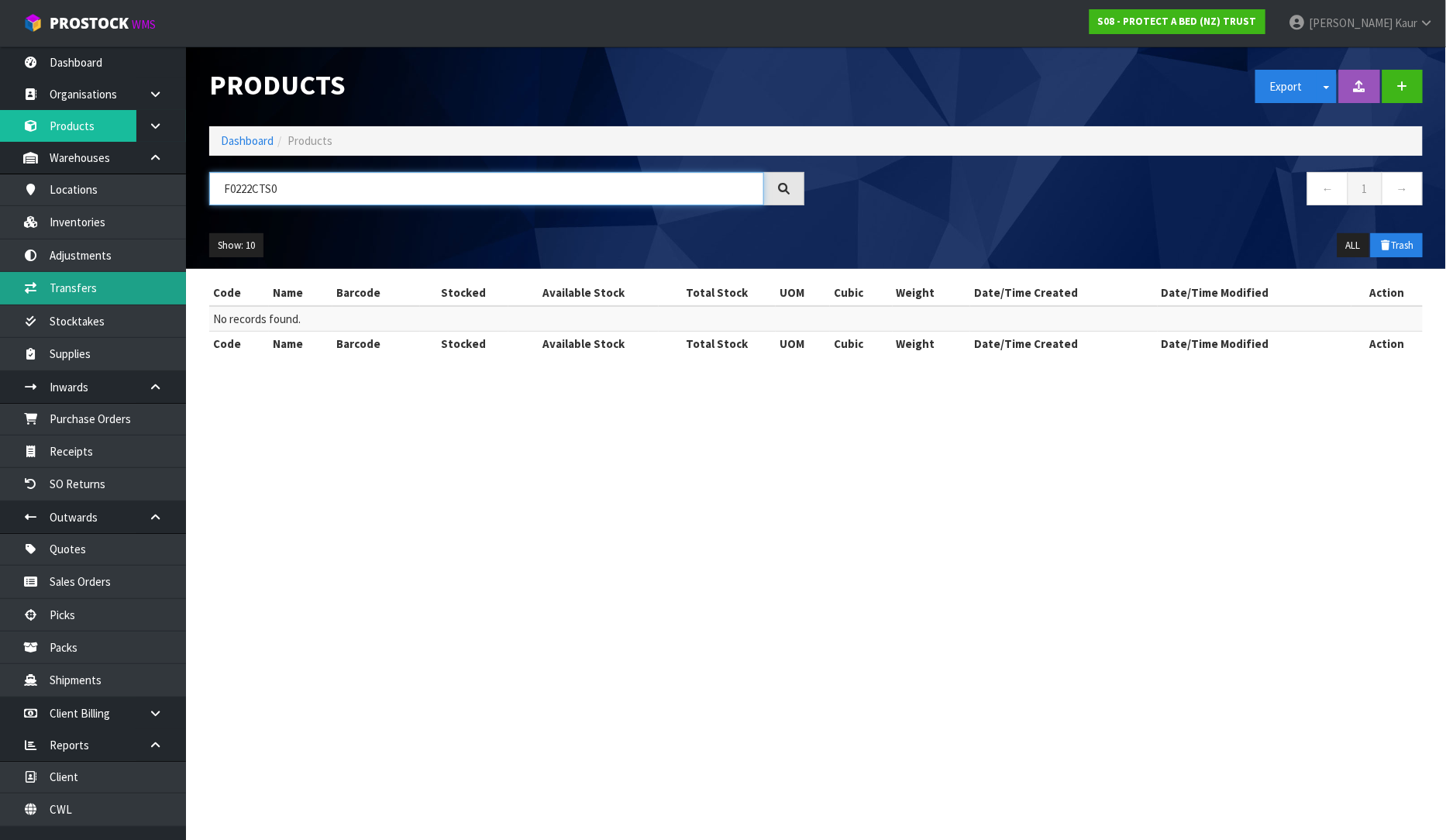
type input "F0222CTS0"
drag, startPoint x: 304, startPoint y: 187, endPoint x: 183, endPoint y: 184, distance: 121.0
click at [183, 184] on body "Toggle navigation ProStock WMS S08 - PROTECT A BED (NZ) TRUST Prabhneet Kaur Lo…" at bounding box center [723, 420] width 1446 height 840
paste input "F0221BSN0"
type input "F0221BSN0"
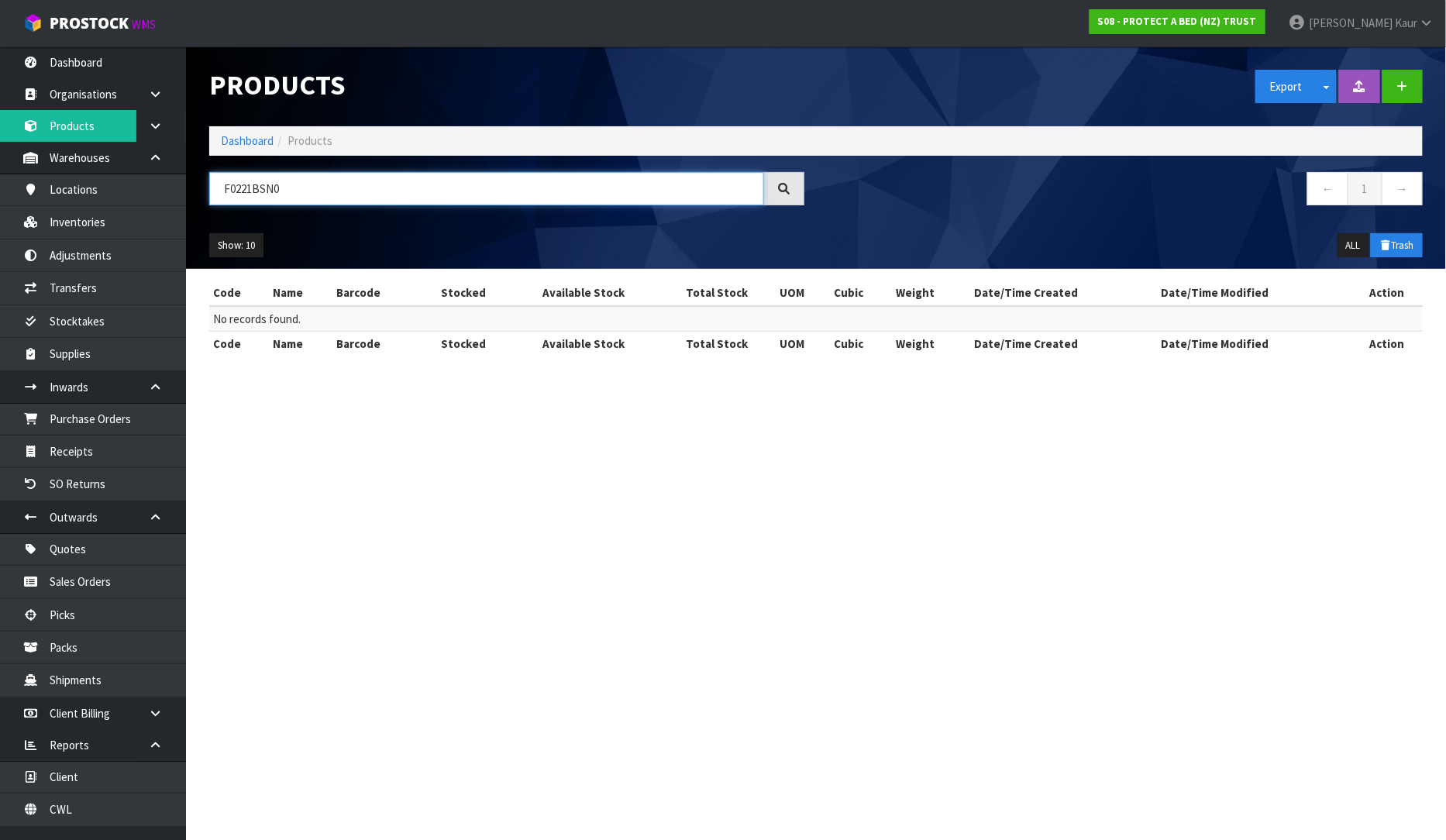
drag, startPoint x: 288, startPoint y: 191, endPoint x: 176, endPoint y: 181, distance: 112.4
click at [176, 181] on body "Toggle navigation ProStock WMS S08 - PROTECT A BED (NZ) TRUST Prabhneet Kaur Lo…" at bounding box center [723, 420] width 1446 height 840
paste input "F0216CTS0"
type input "F0216CTS0"
drag, startPoint x: 298, startPoint y: 192, endPoint x: 163, endPoint y: 204, distance: 135.5
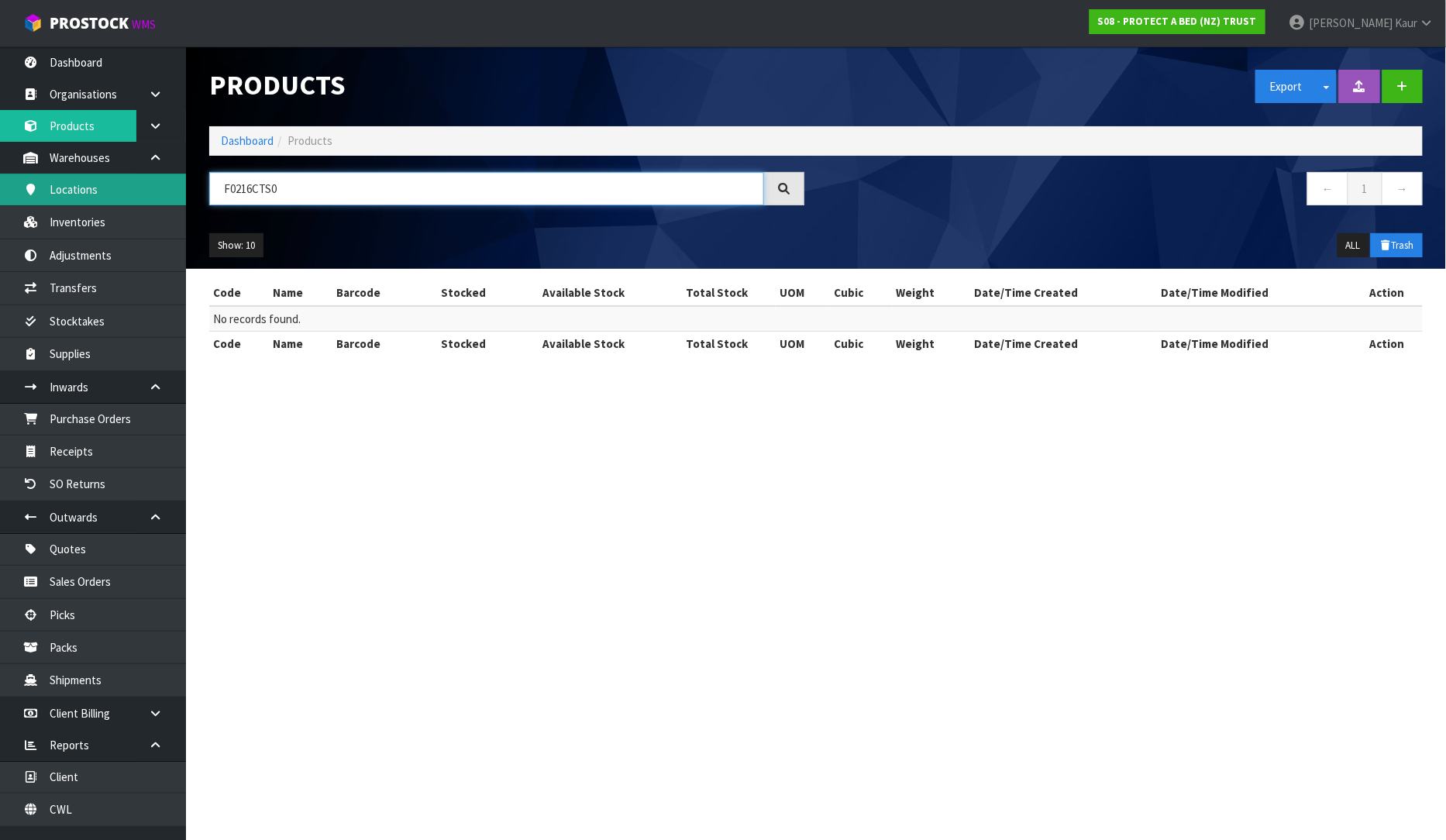
click at [163, 204] on body "Toggle navigation ProStock WMS S08 - PROTECT A BED (NZ) TRUST Prabhneet Kaur Lo…" at bounding box center [723, 420] width 1446 height 840
paste input "F0196SKN0"
type input "F0196SKN0"
drag, startPoint x: 340, startPoint y: 191, endPoint x: 153, endPoint y: 196, distance: 187.1
click at [153, 196] on body "Toggle navigation ProStock WMS S08 - PROTECT A BED (NZ) TRUST Prabhneet Kaur Lo…" at bounding box center [723, 420] width 1446 height 840
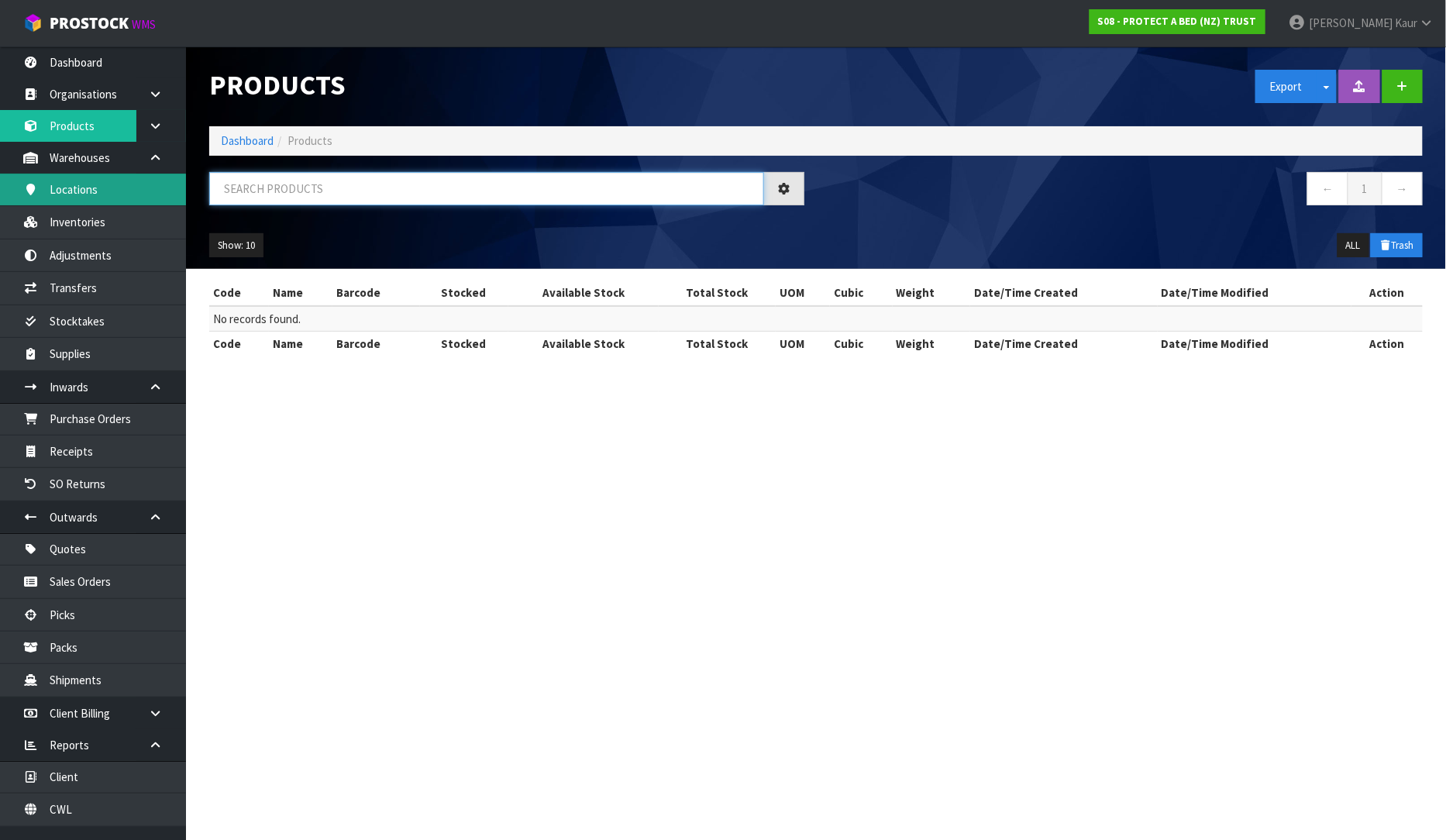
paste input "F0138CLK0"
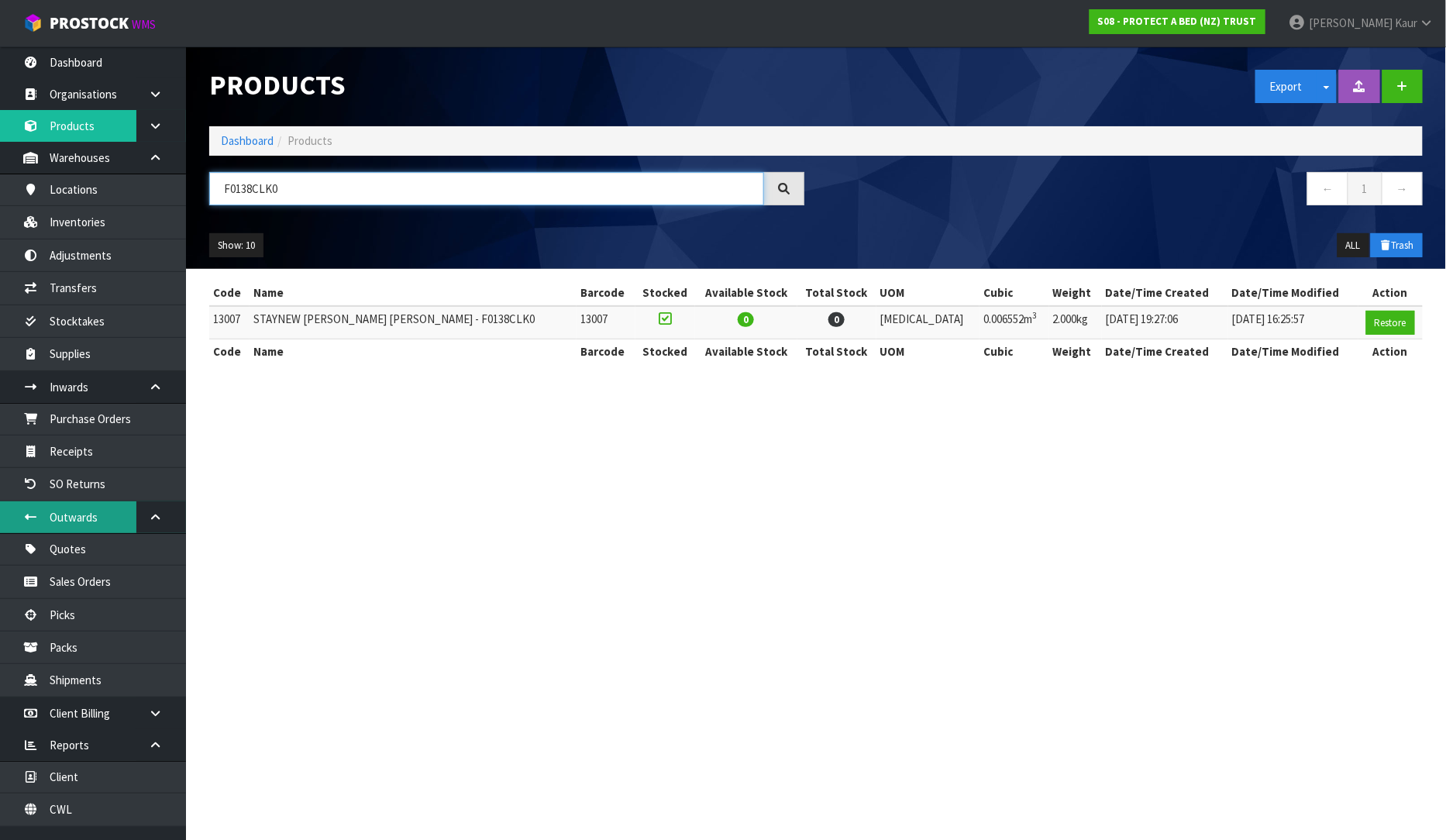
type input "F0138CLK0"
drag, startPoint x: 299, startPoint y: 187, endPoint x: 204, endPoint y: 186, distance: 95.0
click at [204, 186] on div "F0138CLK0" at bounding box center [507, 195] width 619 height 45
paste input "F0137QUE0"
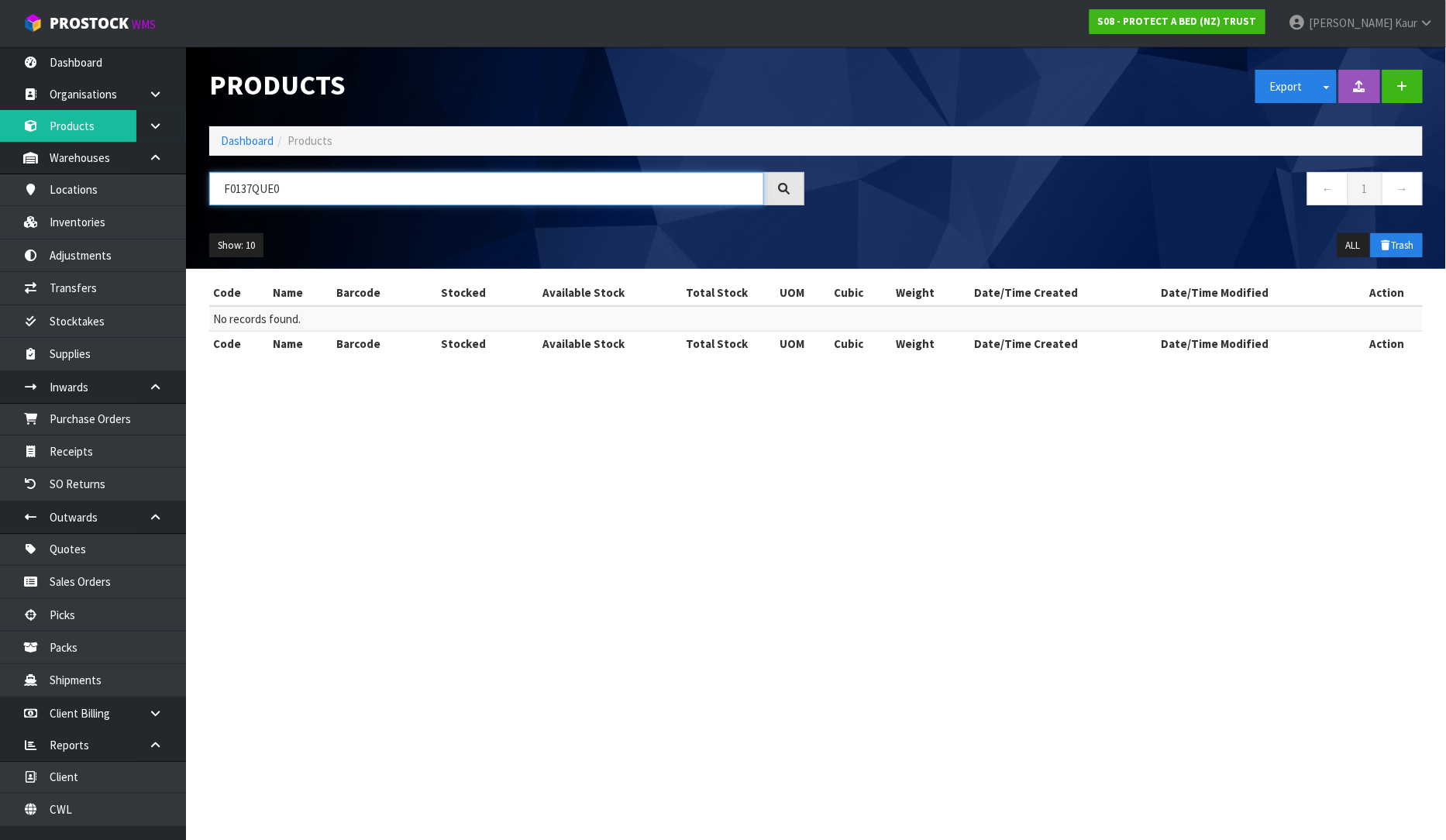
drag, startPoint x: 298, startPoint y: 181, endPoint x: 231, endPoint y: 183, distance: 67.0
click at [231, 183] on input "F0137QUE0" at bounding box center [487, 188] width 555 height 33
type input "F"
paste input "F0130SKN0"
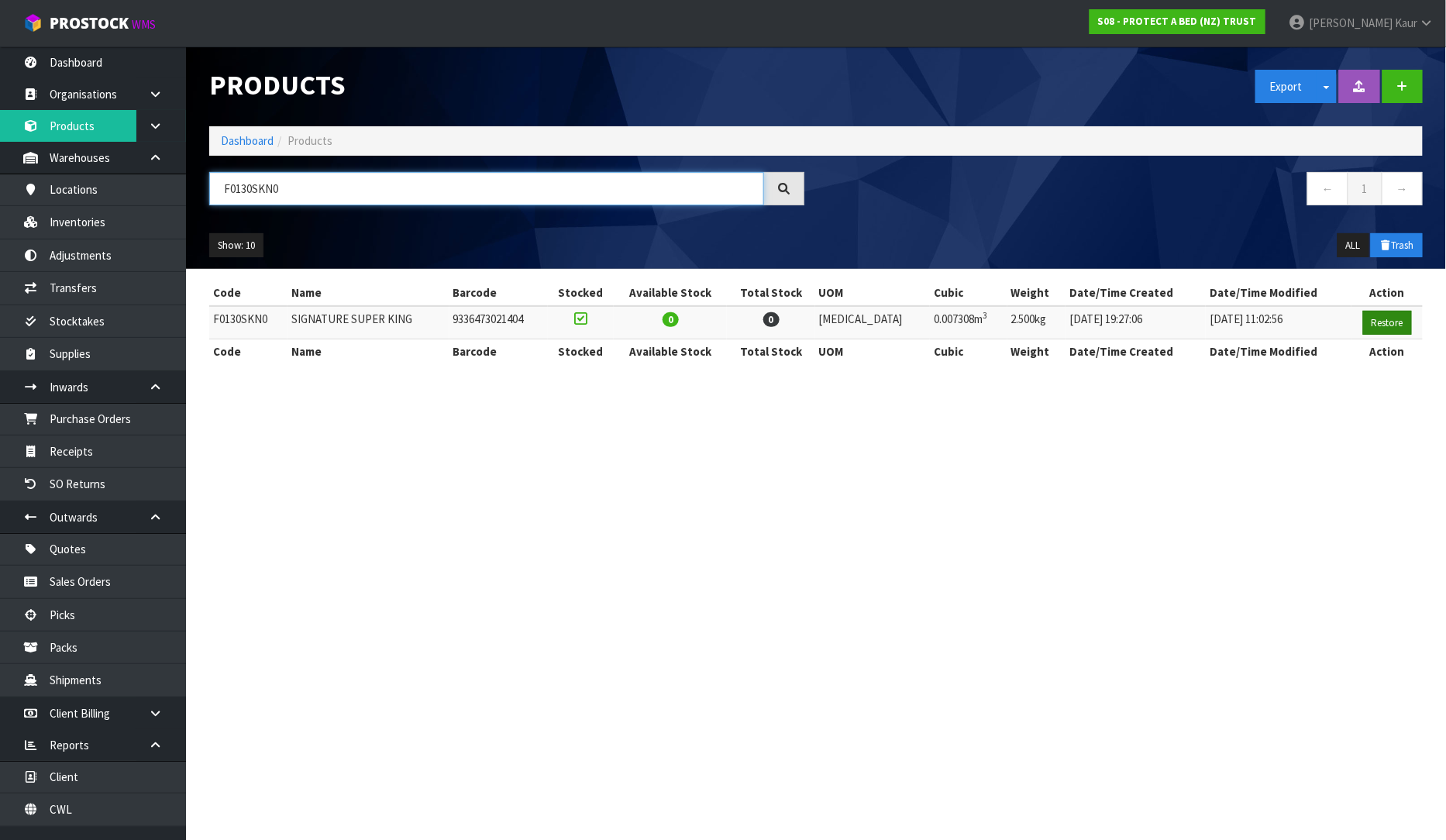
type input "F0130SKN0"
click at [1399, 313] on button "Restore" at bounding box center [1387, 323] width 49 height 25
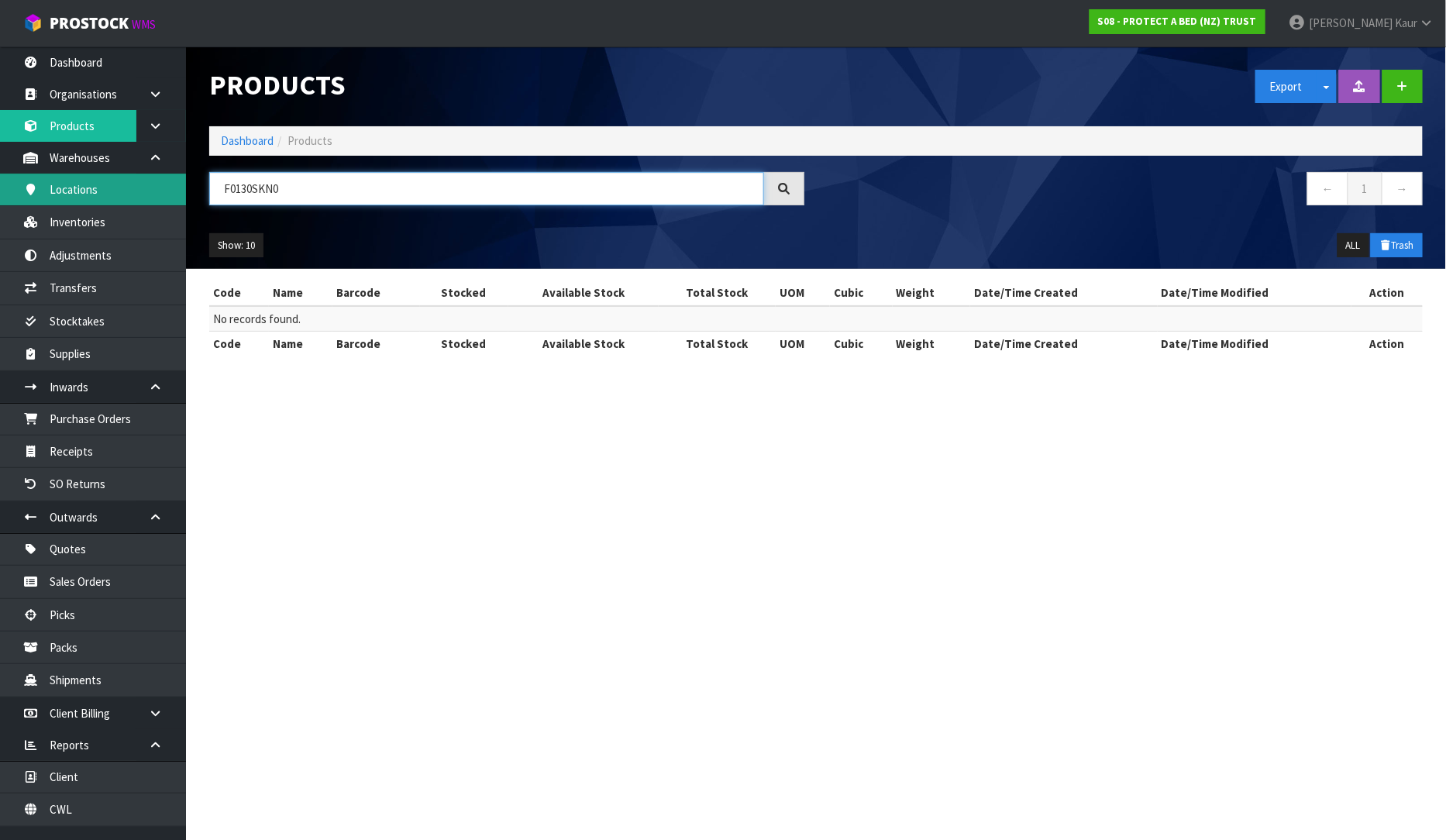
drag, startPoint x: 295, startPoint y: 183, endPoint x: 159, endPoint y: 198, distance: 136.8
click at [159, 198] on body "Toggle navigation ProStock WMS S08 - PROTECT A BED (NZ) TRUST Prabhneet Kaur Lo…" at bounding box center [723, 420] width 1446 height 840
paste input "F0130KNG0"
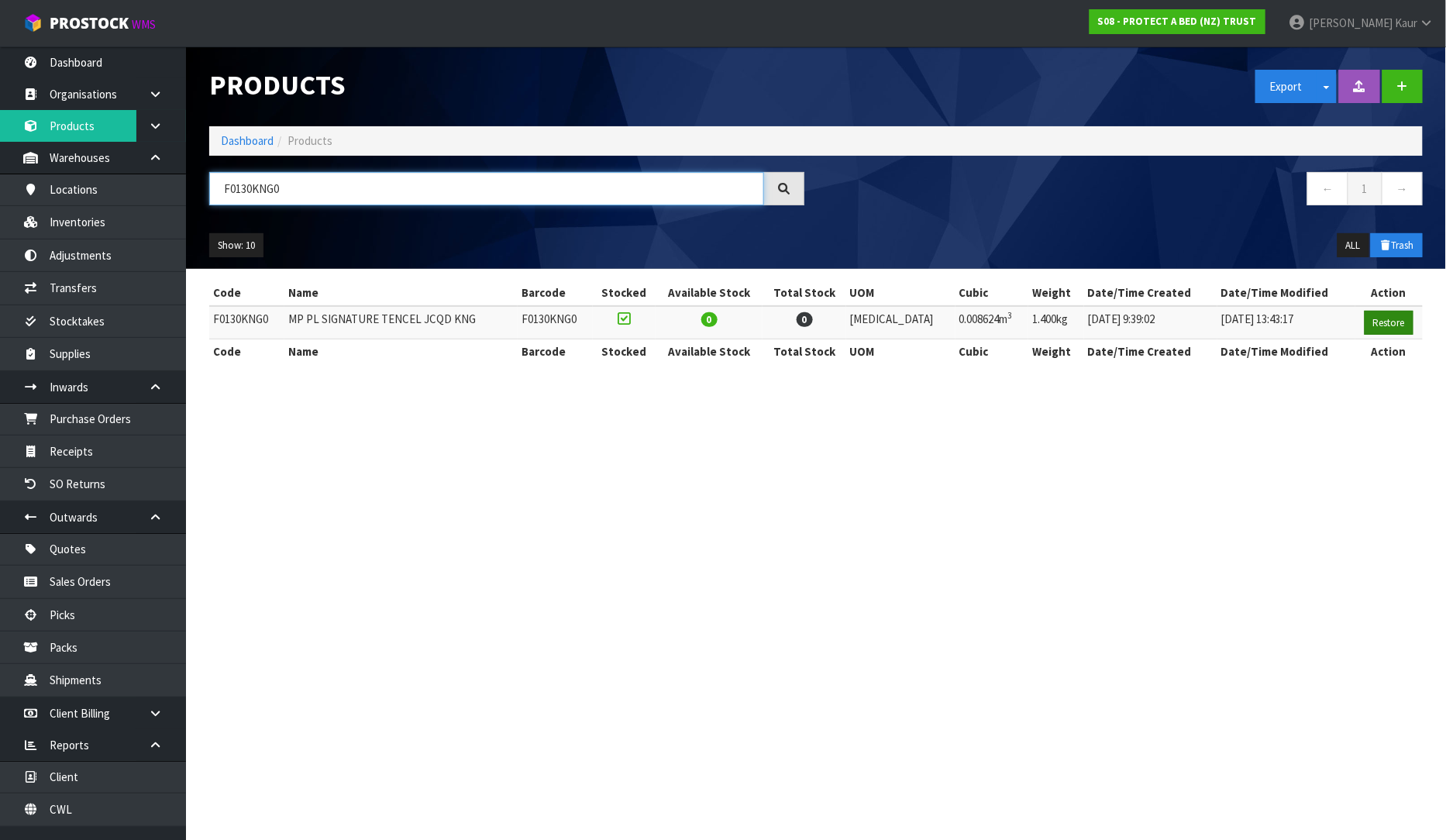
type input "F0130KNG0"
click at [1397, 324] on button "Restore" at bounding box center [1389, 323] width 49 height 25
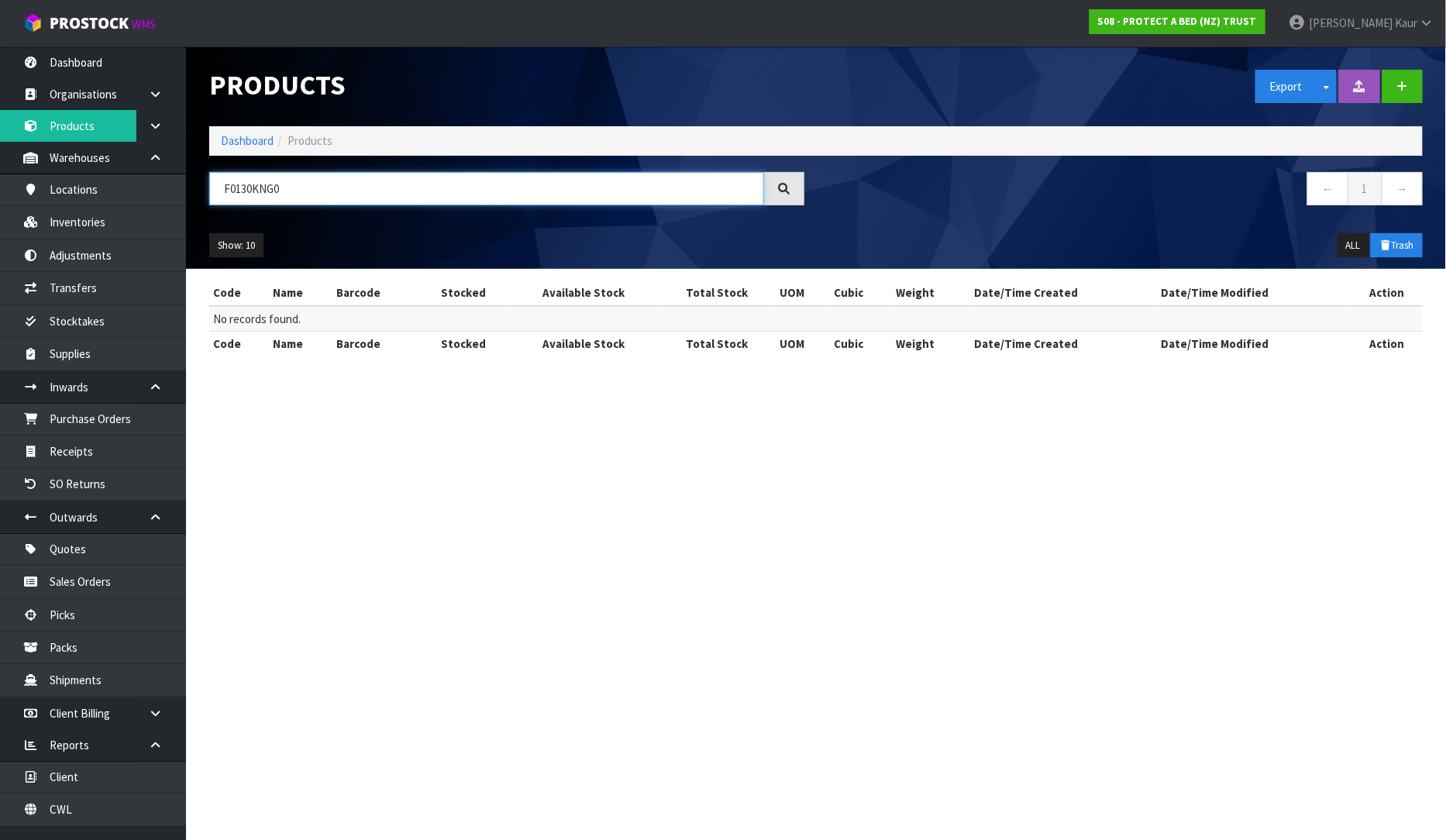
drag, startPoint x: 343, startPoint y: 183, endPoint x: 173, endPoint y: 190, distance: 170.1
click at [173, 190] on body "Toggle navigation ProStock WMS S08 - PROTECT A BED (NZ) TRUST Prabhneet Kaur Lo…" at bounding box center [723, 420] width 1446 height 840
paste input "F0122KGN0"
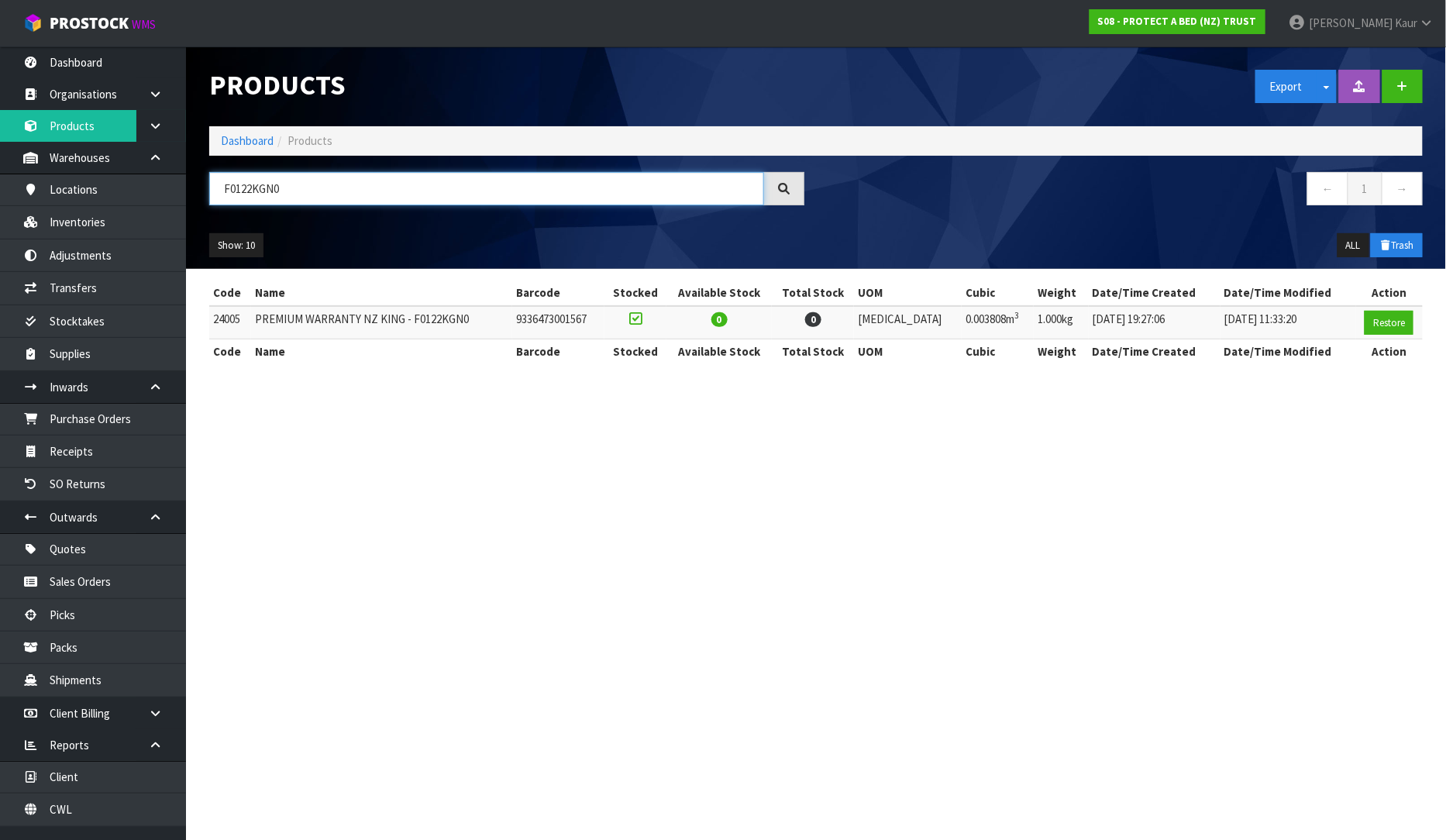
drag, startPoint x: 344, startPoint y: 186, endPoint x: 227, endPoint y: 205, distance: 118.5
click at [227, 205] on div "F0122KGN0" at bounding box center [507, 195] width 619 height 45
type input "F"
paste input "F0122CLK0"
type input "F0122CLK0"
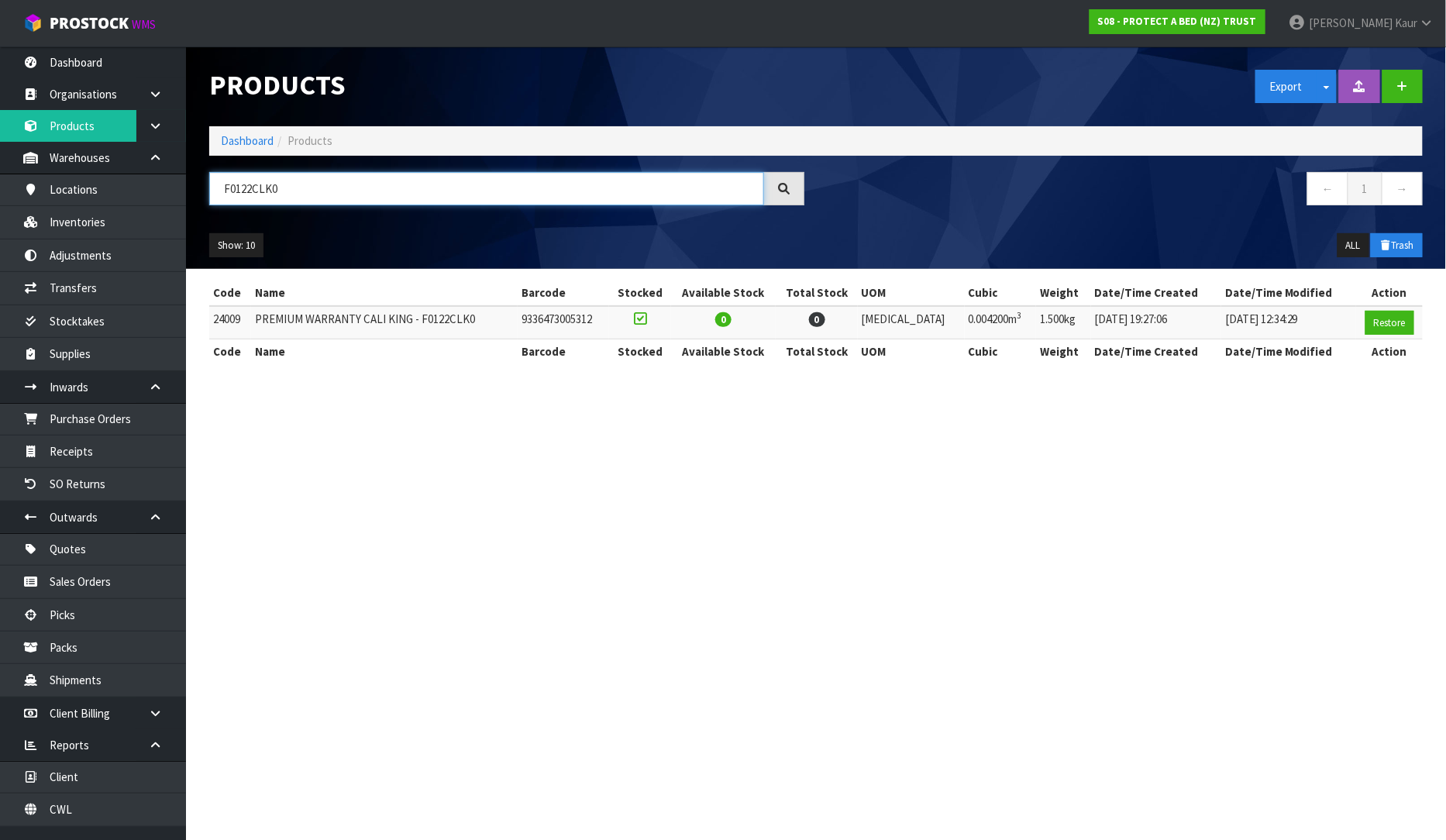
drag, startPoint x: 346, startPoint y: 194, endPoint x: 213, endPoint y: 191, distance: 133.0
click at [213, 191] on input "F0122CLK0" at bounding box center [487, 188] width 555 height 33
paste input "F0115LPS0"
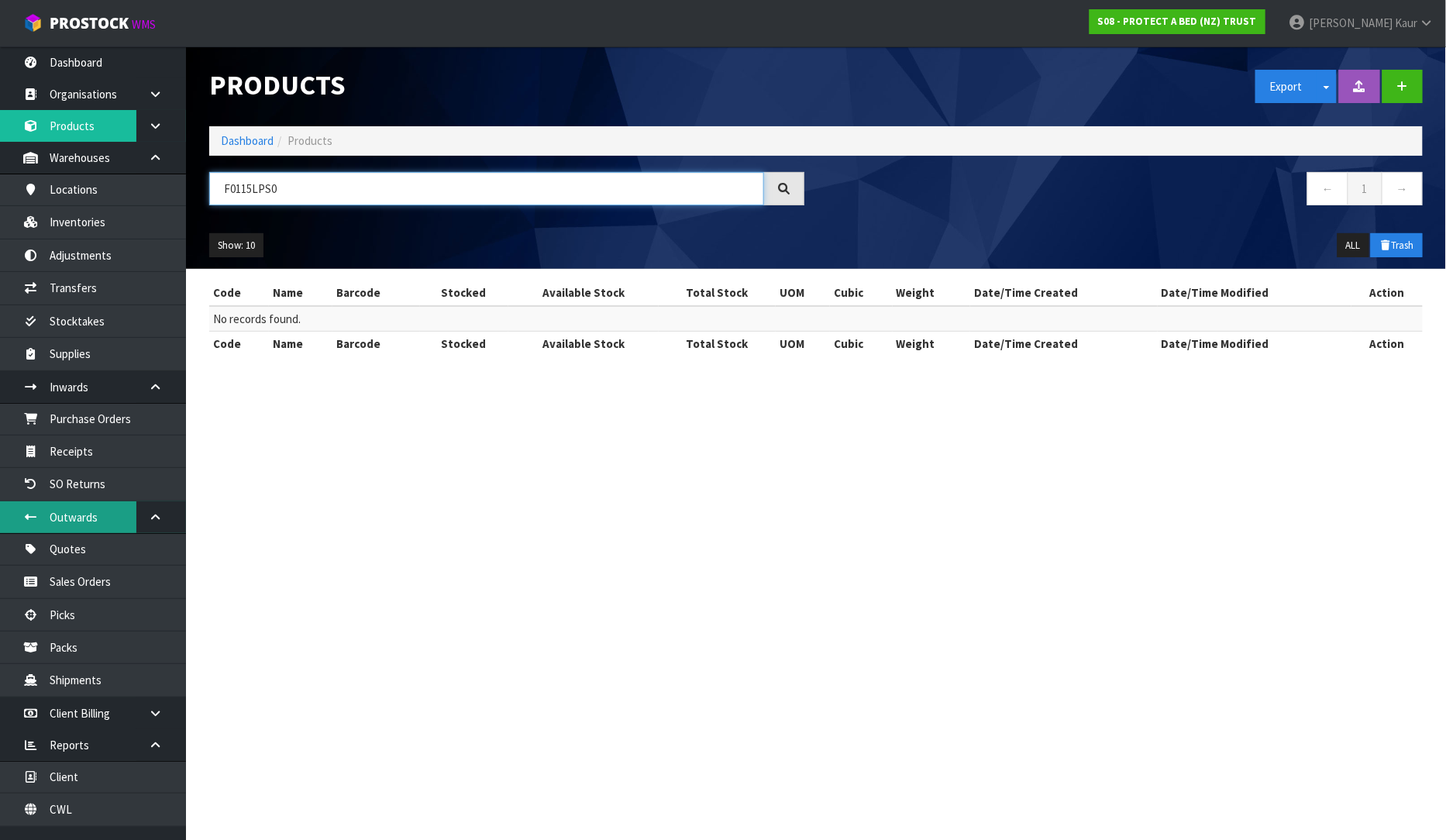
type input "F0115LPS0"
drag, startPoint x: 295, startPoint y: 190, endPoint x: 154, endPoint y: 192, distance: 141.0
click at [154, 192] on body "Toggle navigation ProStock WMS S08 - PROTECT A BED (NZ) TRUST Prabhneet Kaur Lo…" at bounding box center [723, 420] width 1446 height 840
paste input "F0108PPS0"
type input "F0108PPS0"
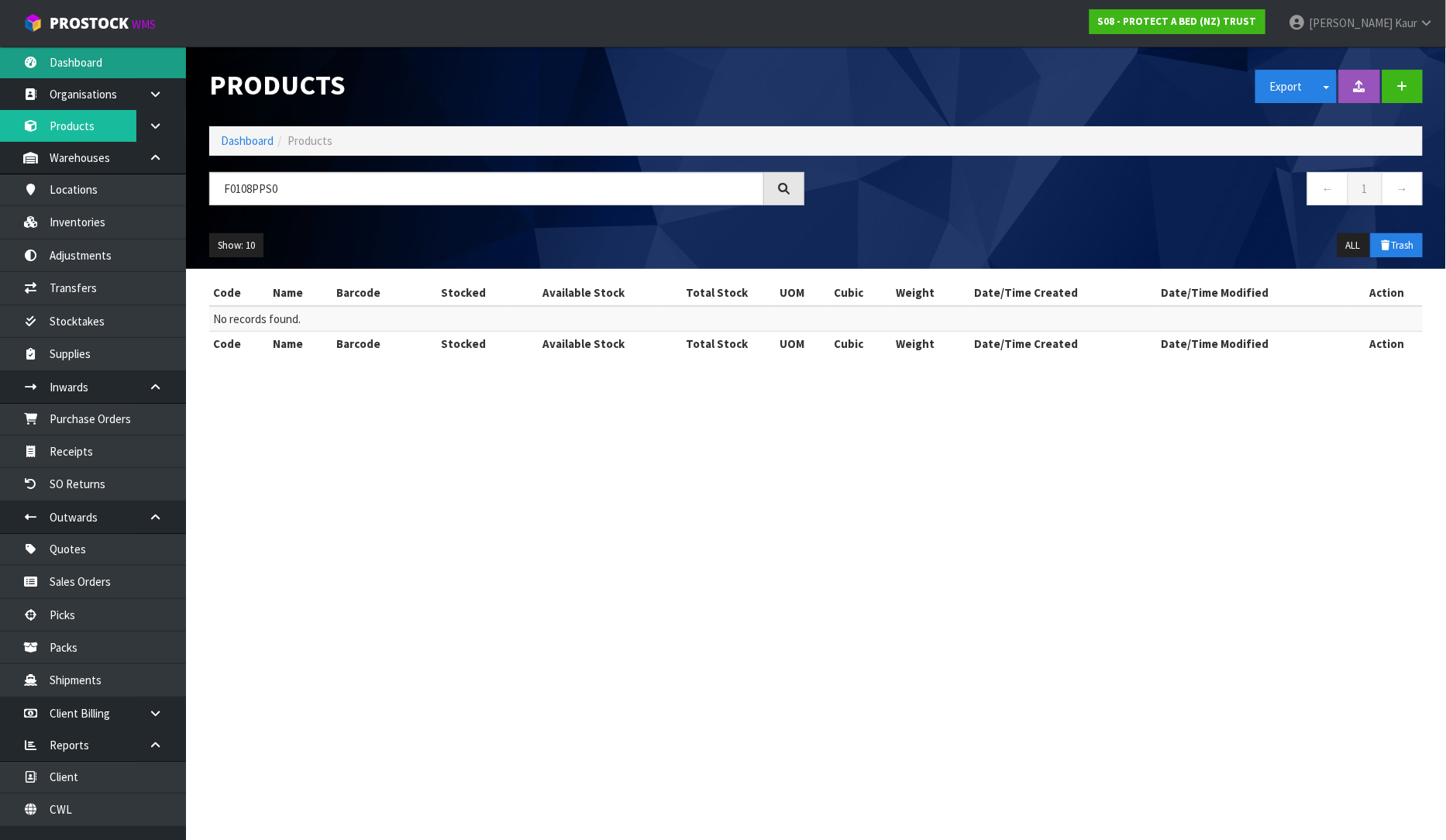
click at [88, 55] on link "Dashboard" at bounding box center [93, 62] width 186 height 31
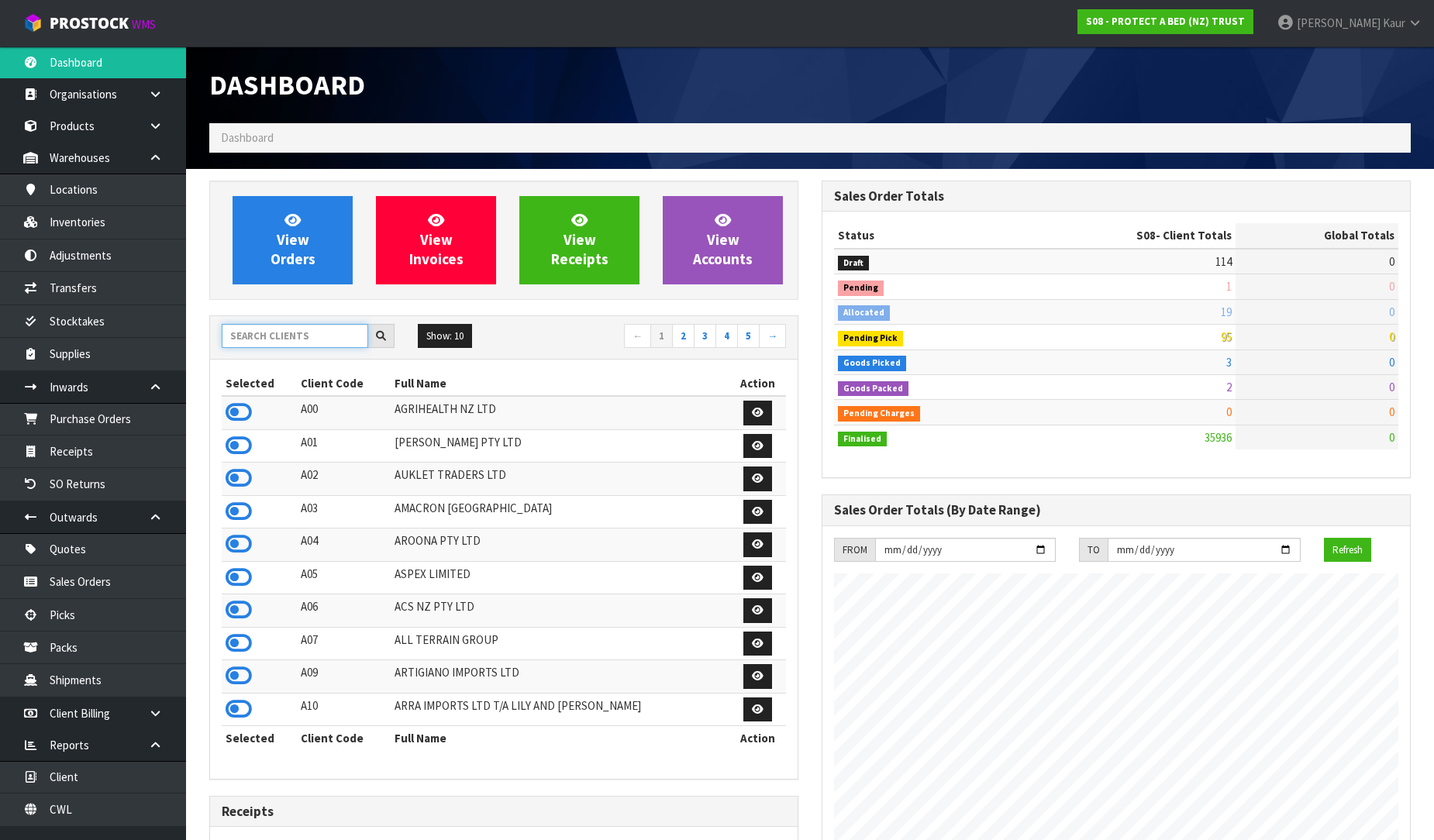
click at [319, 344] on input "text" at bounding box center [295, 336] width 146 height 24
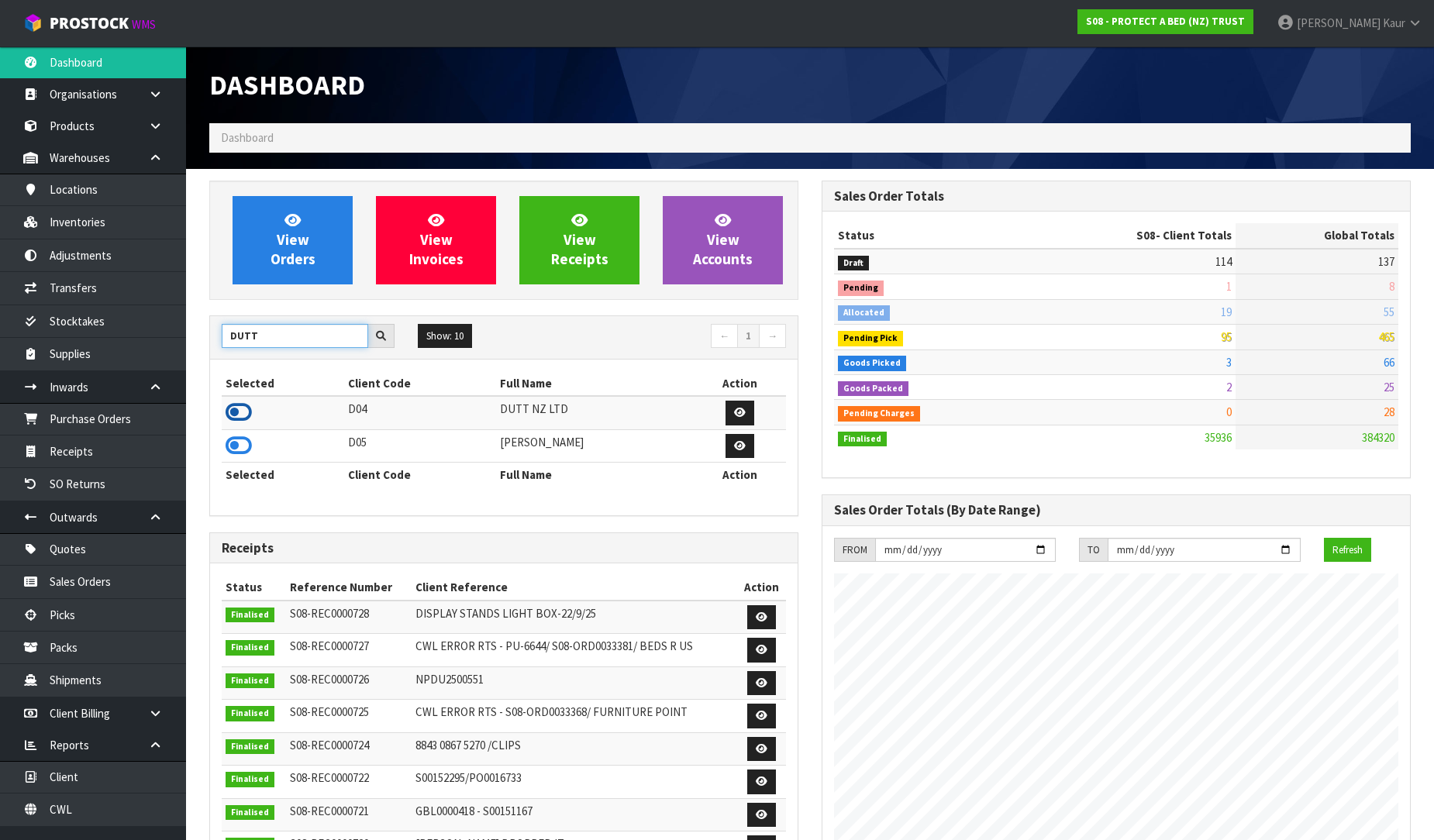
type input "DUTT"
drag, startPoint x: 236, startPoint y: 414, endPoint x: 202, endPoint y: 430, distance: 37.6
click at [231, 414] on icon at bounding box center [238, 412] width 27 height 23
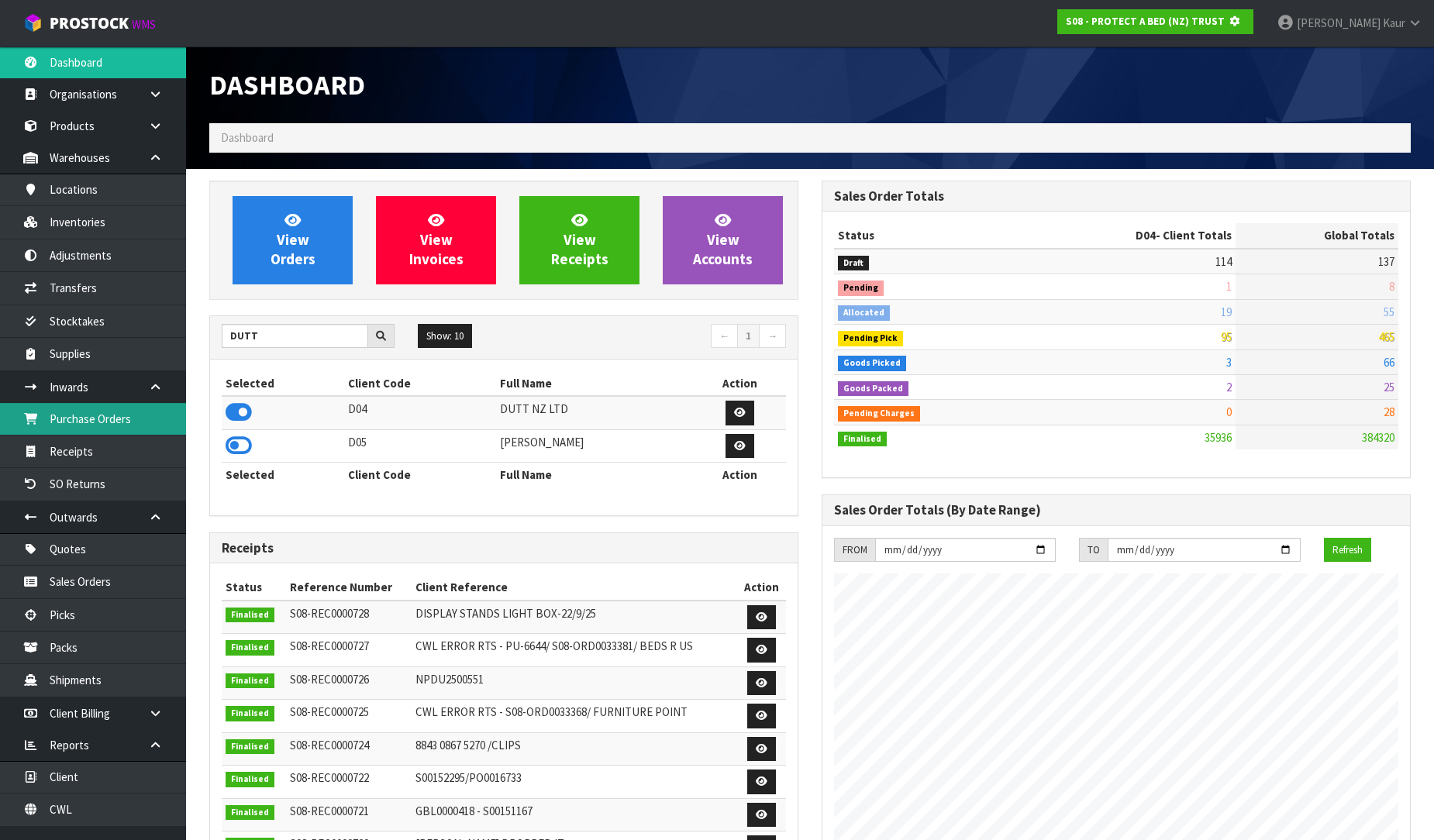
scroll to position [966, 612]
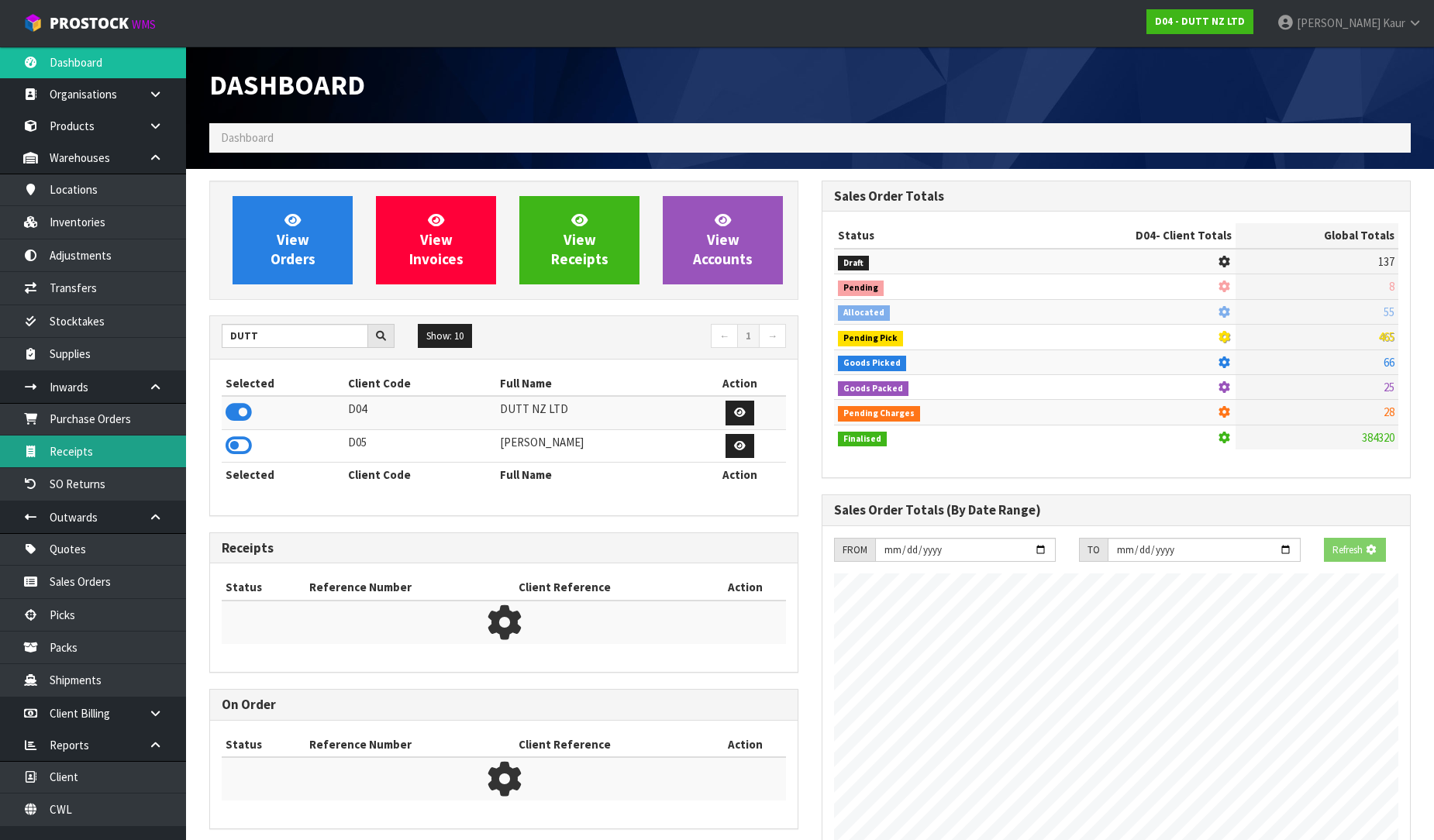
click at [97, 437] on link "Receipts" at bounding box center [93, 451] width 186 height 31
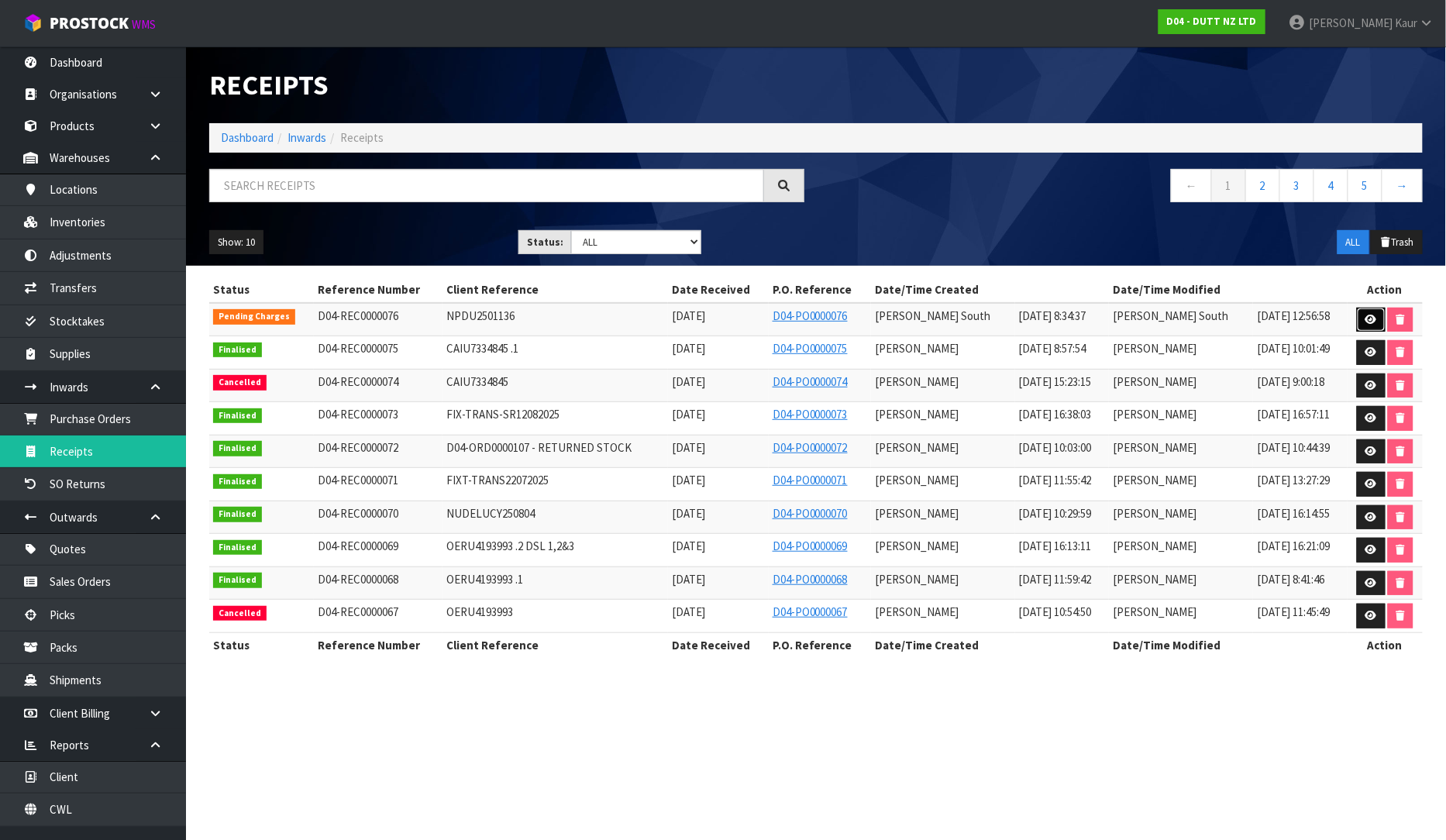
click at [1372, 323] on icon at bounding box center [1371, 319] width 11 height 10
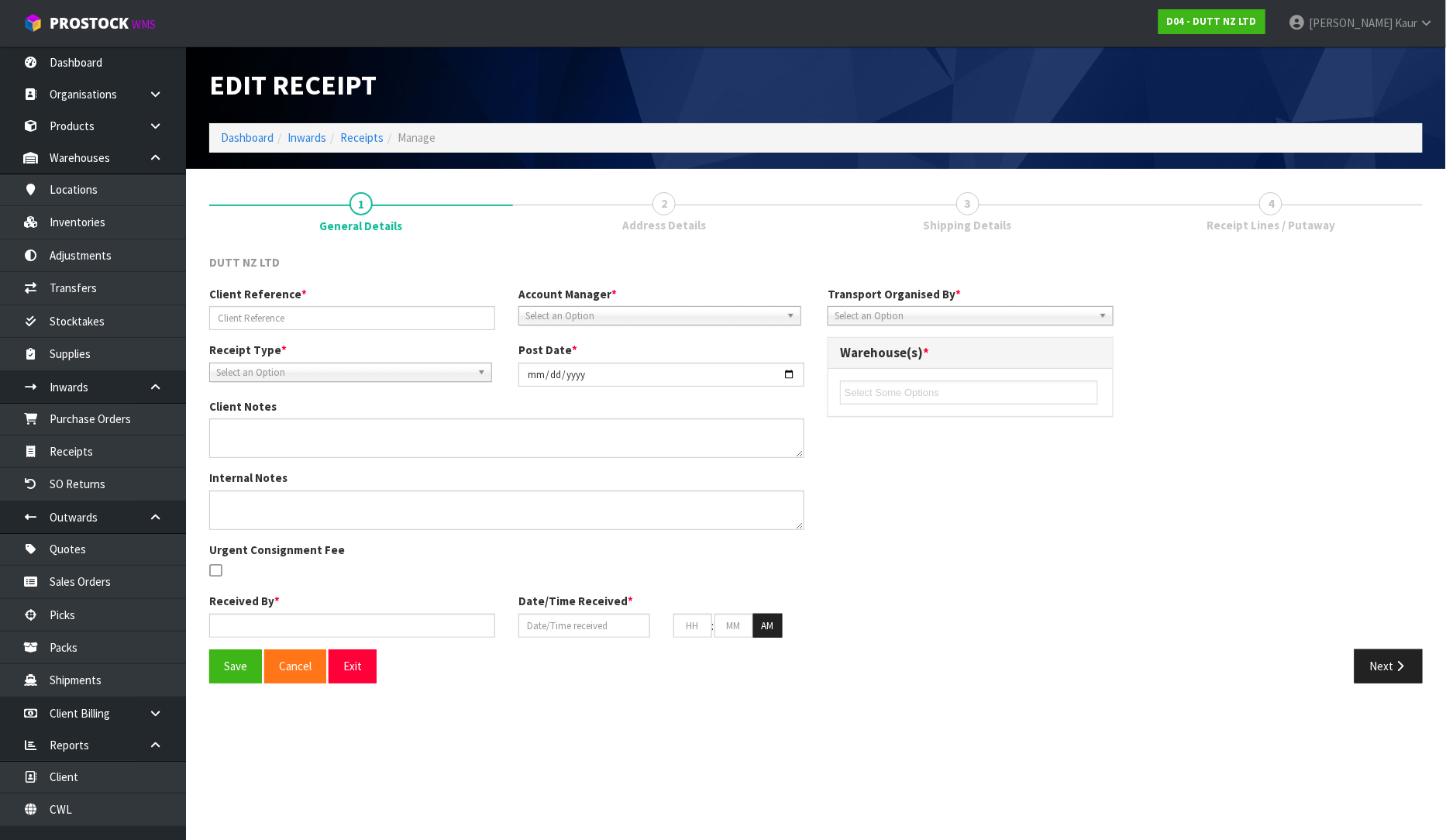
type input "NPDU2501136"
type input "[DATE]"
type textarea "DELIVERY ON TUESDAY"
type input "[PERSON_NAME] South"
type input "[DATE]"
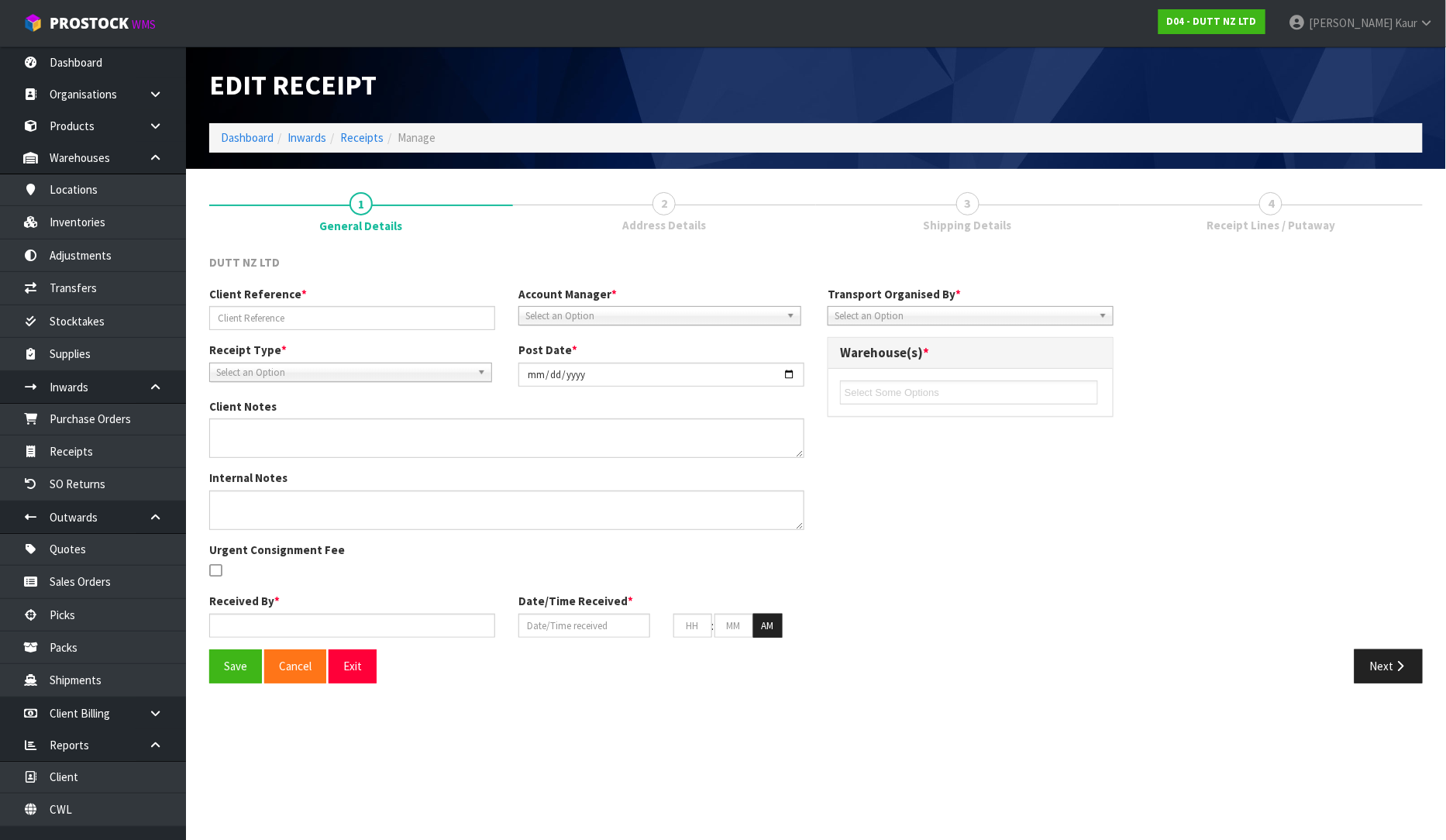
type input "09"
type input "00"
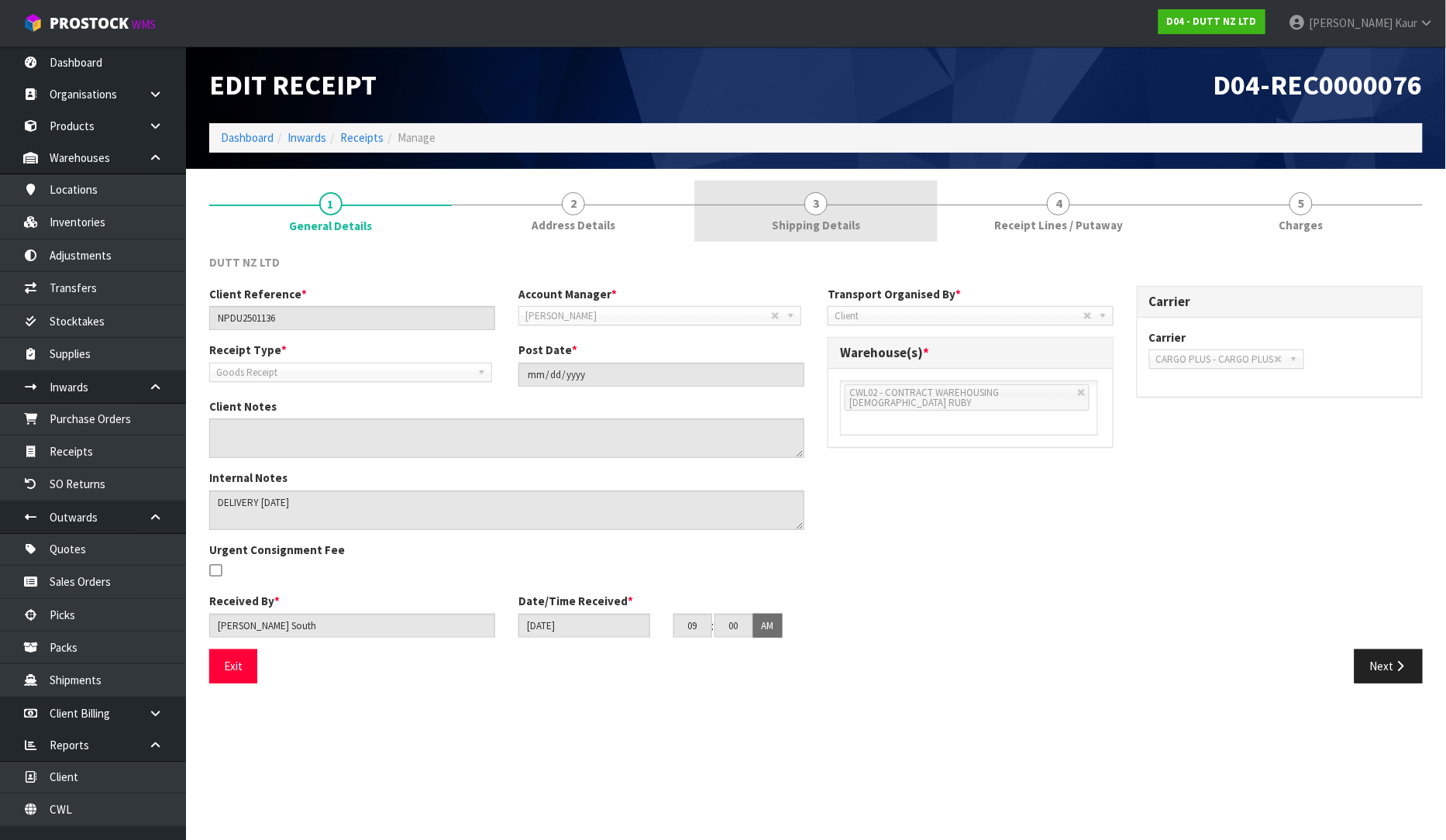
click at [798, 221] on span "Shipping Details" at bounding box center [816, 225] width 89 height 16
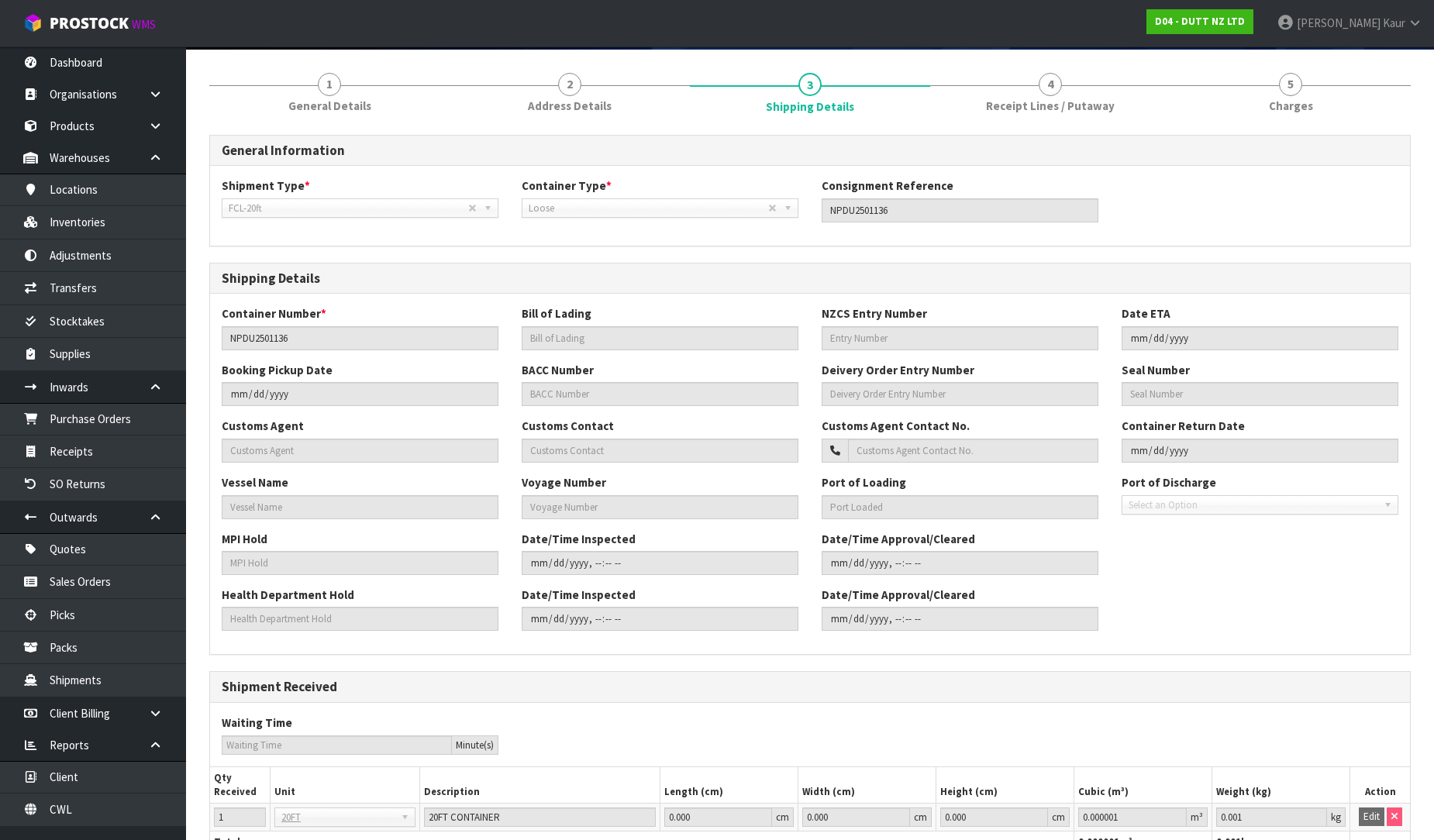
scroll to position [242, 0]
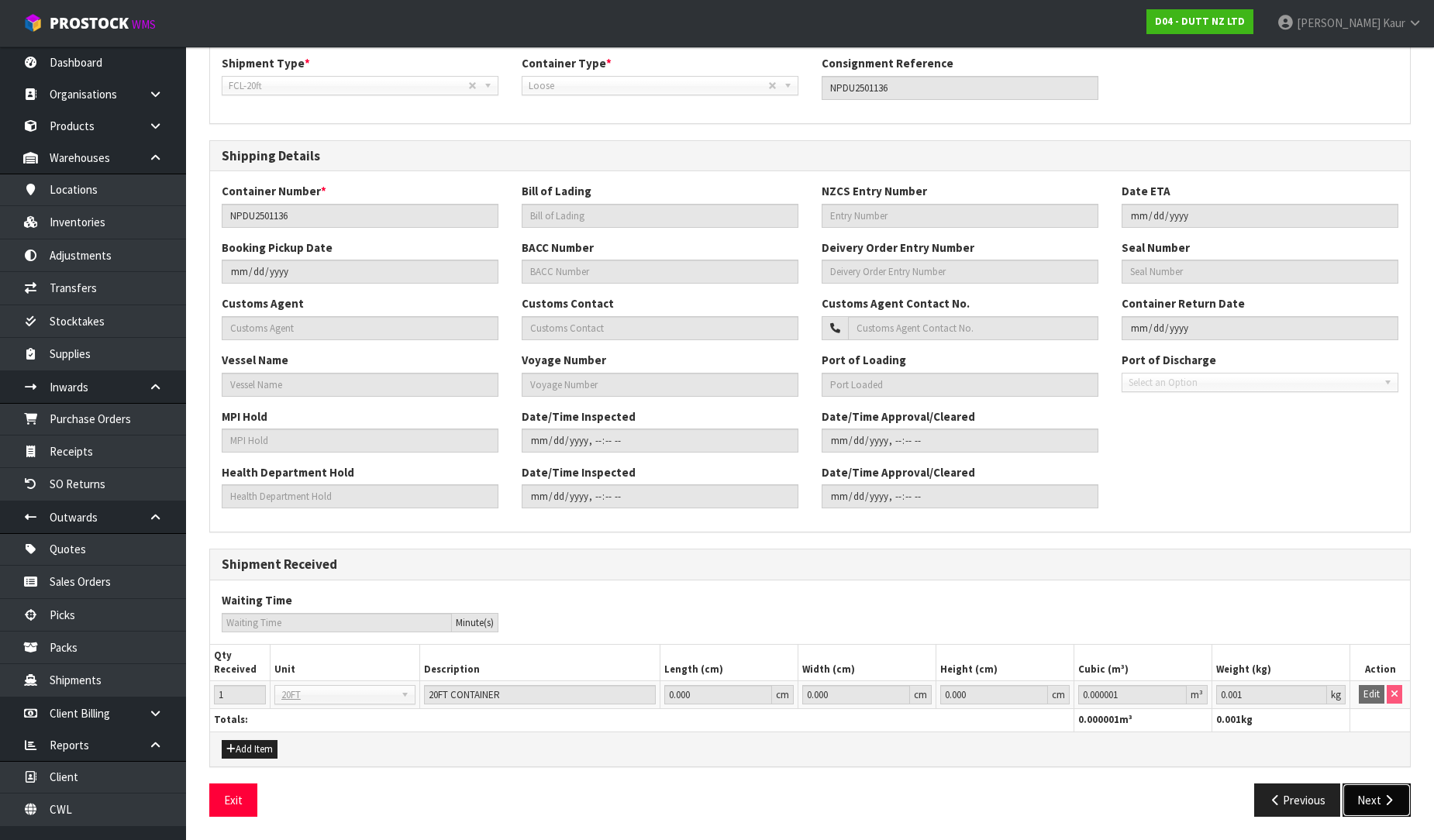
click at [1384, 809] on button "Next" at bounding box center [1376, 800] width 68 height 33
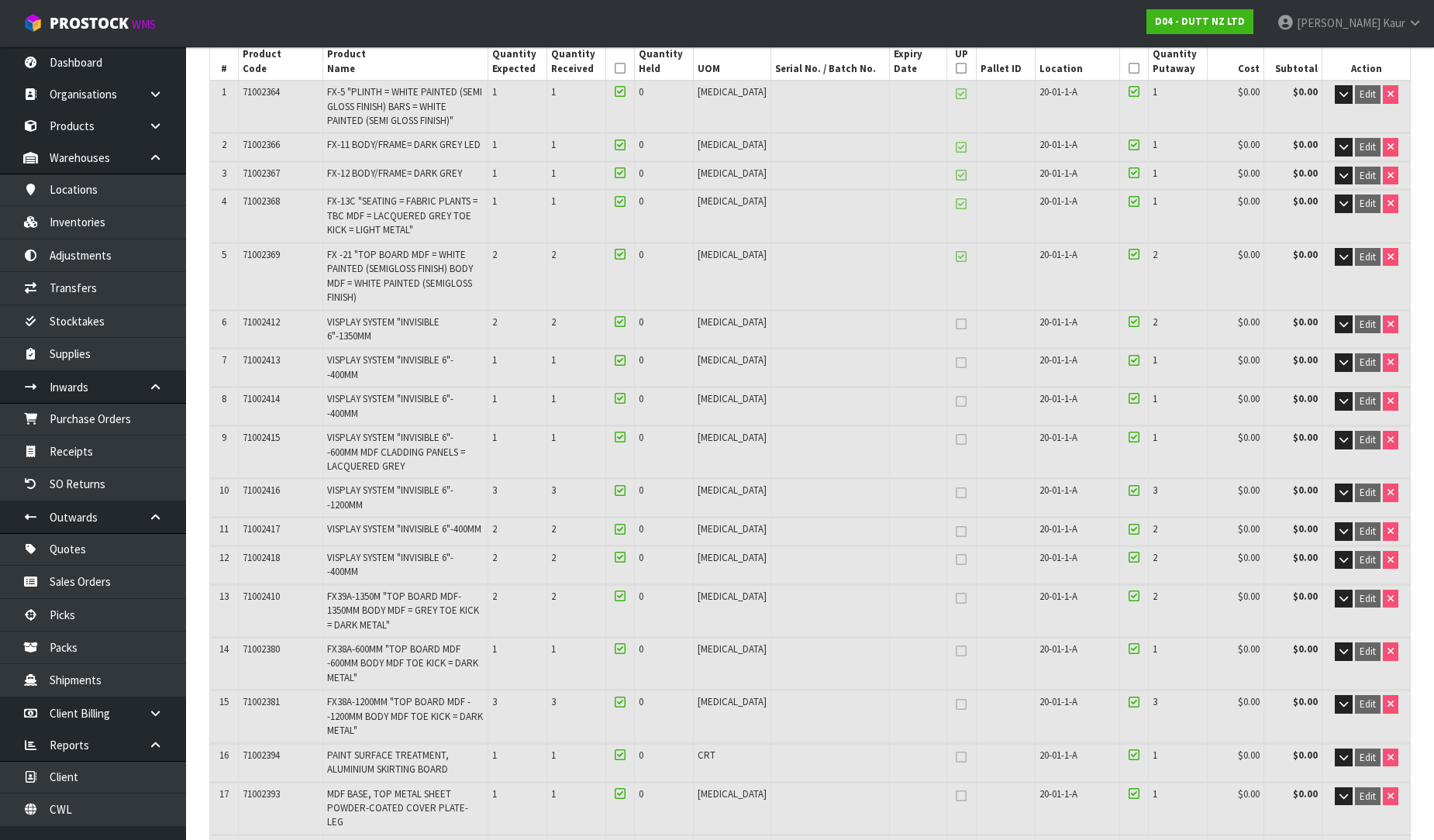
scroll to position [0, 0]
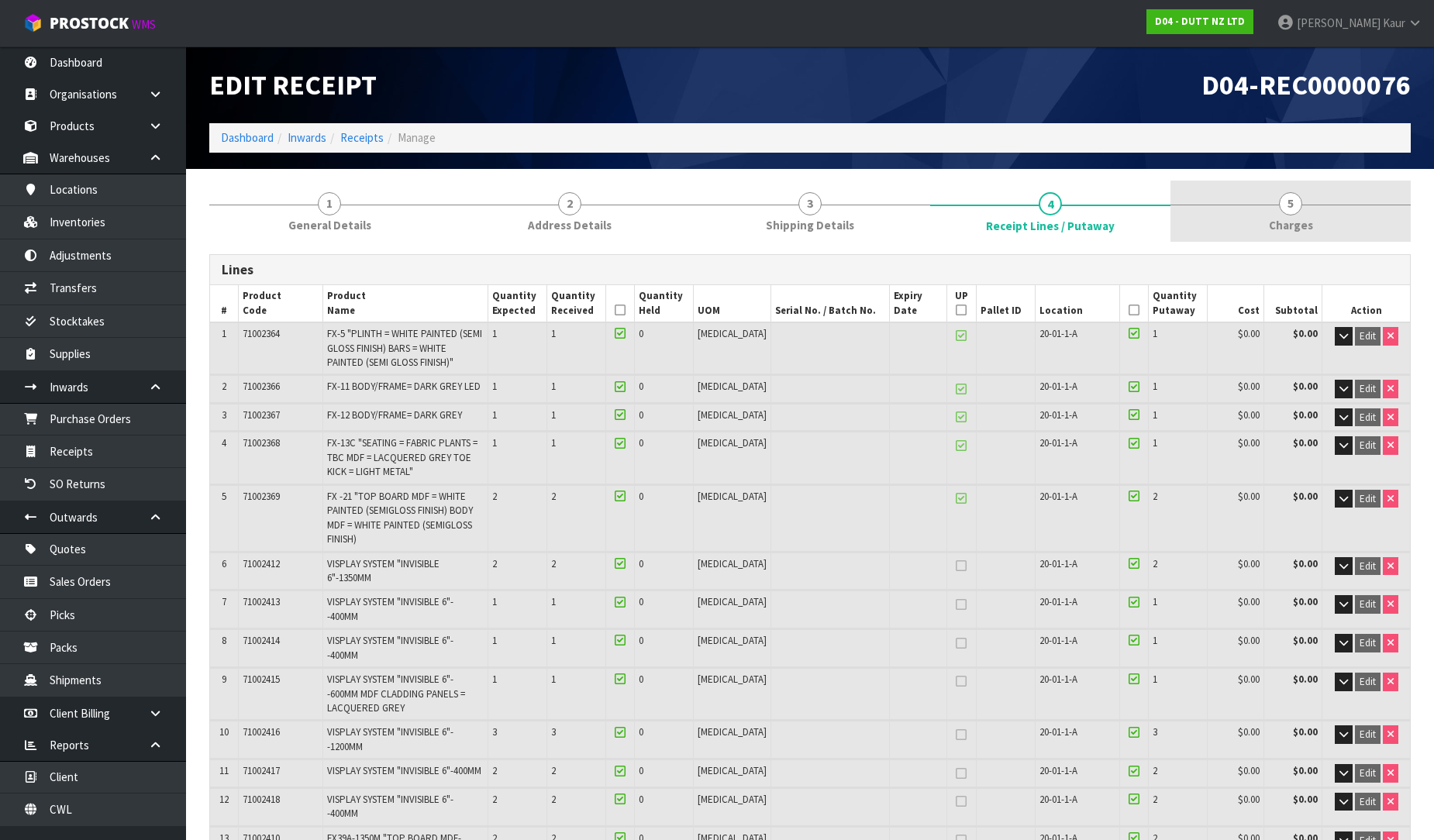
click at [1299, 229] on span "Charges" at bounding box center [1291, 225] width 44 height 16
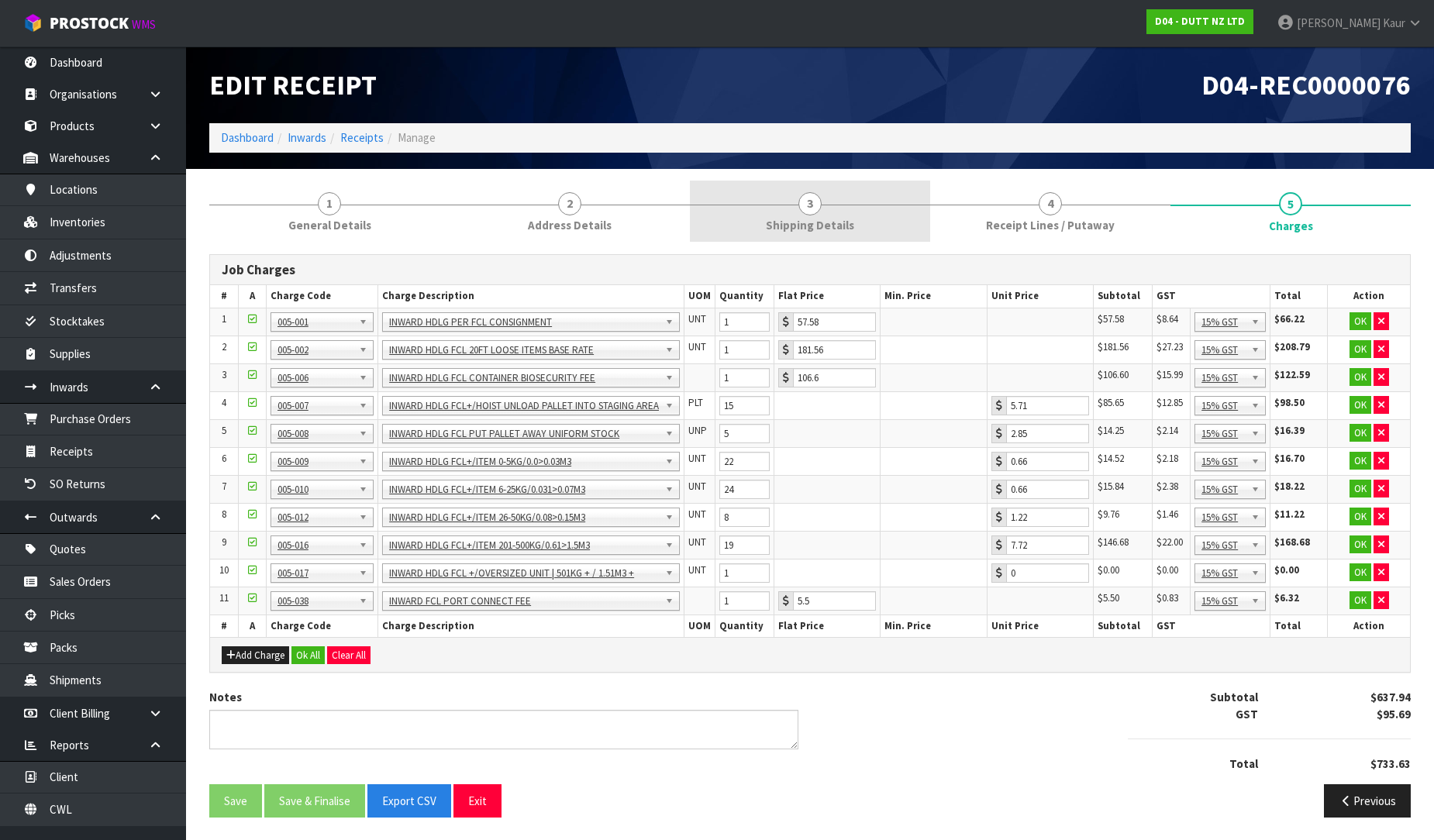
click at [822, 217] on span "Shipping Details" at bounding box center [810, 225] width 89 height 16
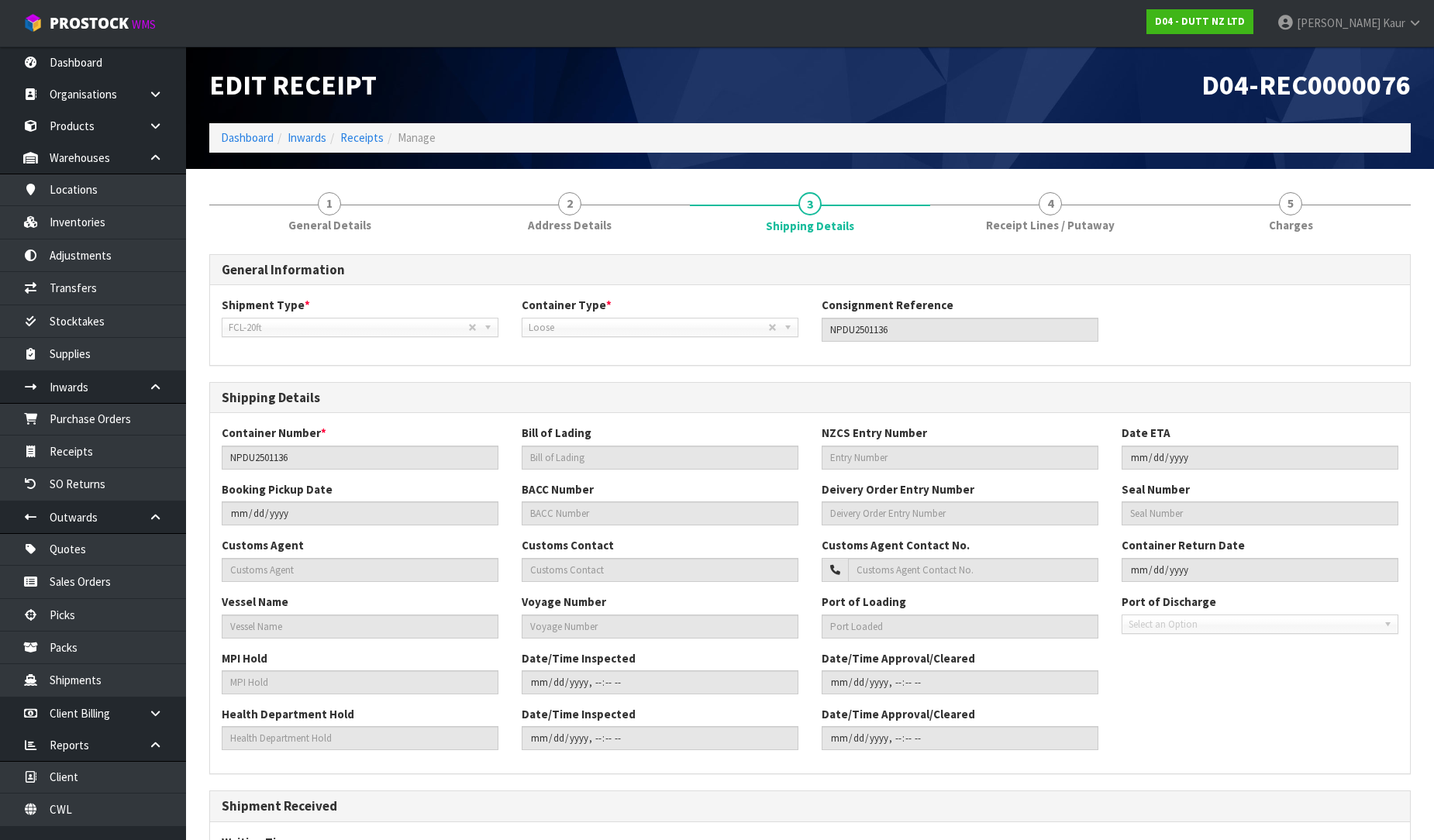
drag, startPoint x: 1304, startPoint y: 204, endPoint x: 947, endPoint y: 305, distance: 371.0
click at [1303, 204] on link "5 Charges" at bounding box center [1290, 211] width 241 height 61
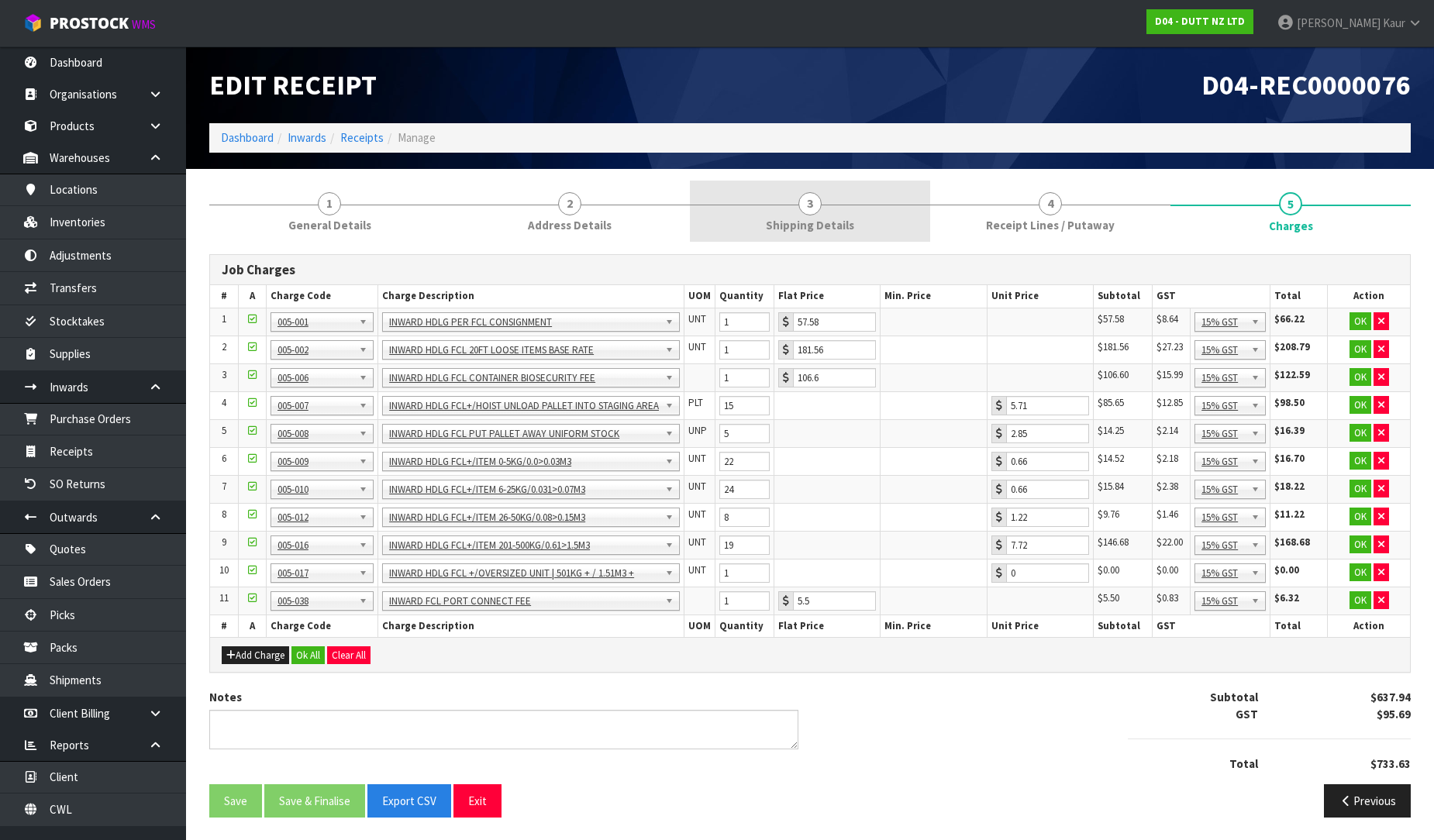
click at [805, 216] on link "3 Shipping Details" at bounding box center [810, 211] width 241 height 61
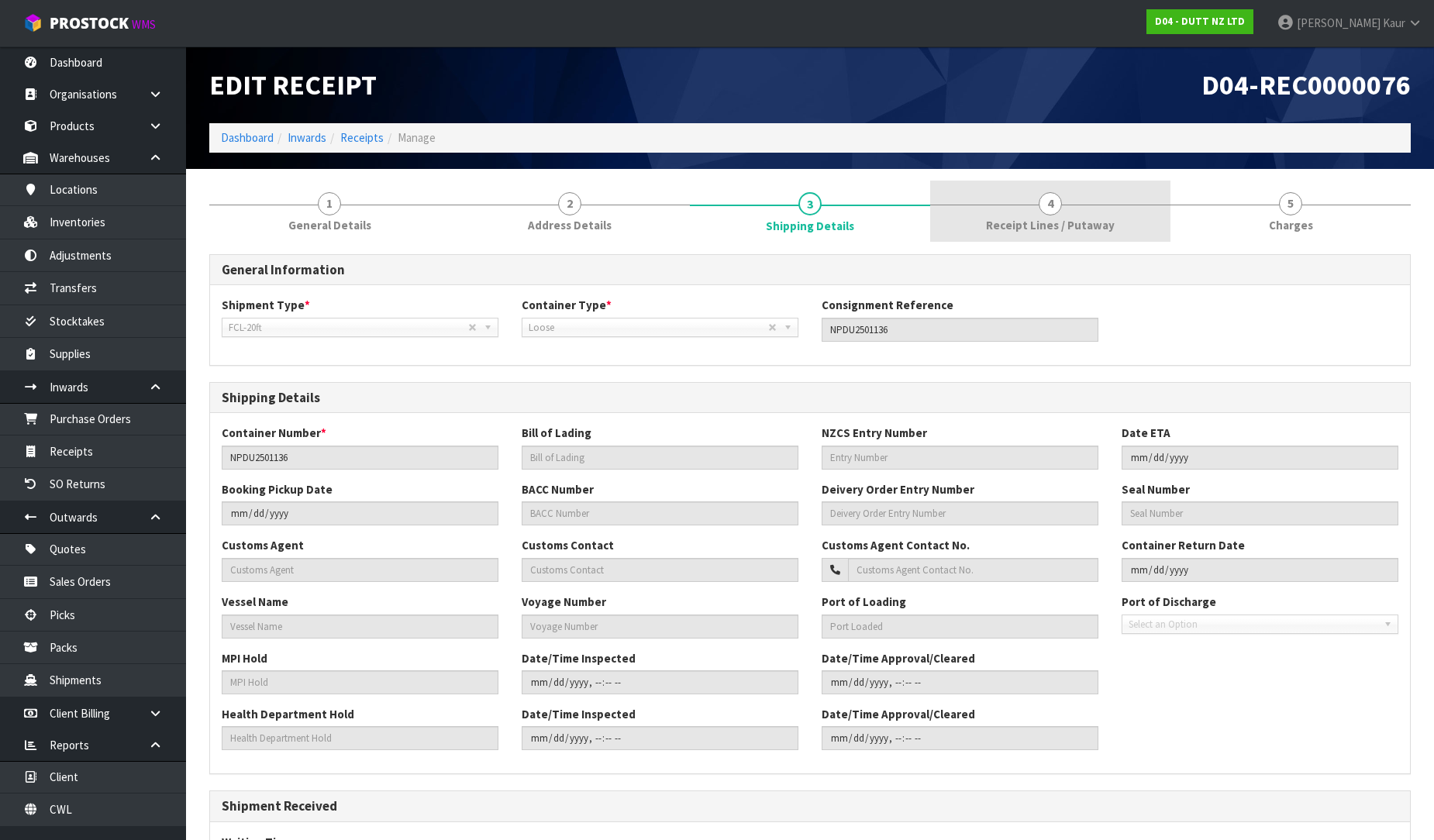
click at [1089, 229] on span "Receipt Lines / Putaway" at bounding box center [1050, 225] width 129 height 16
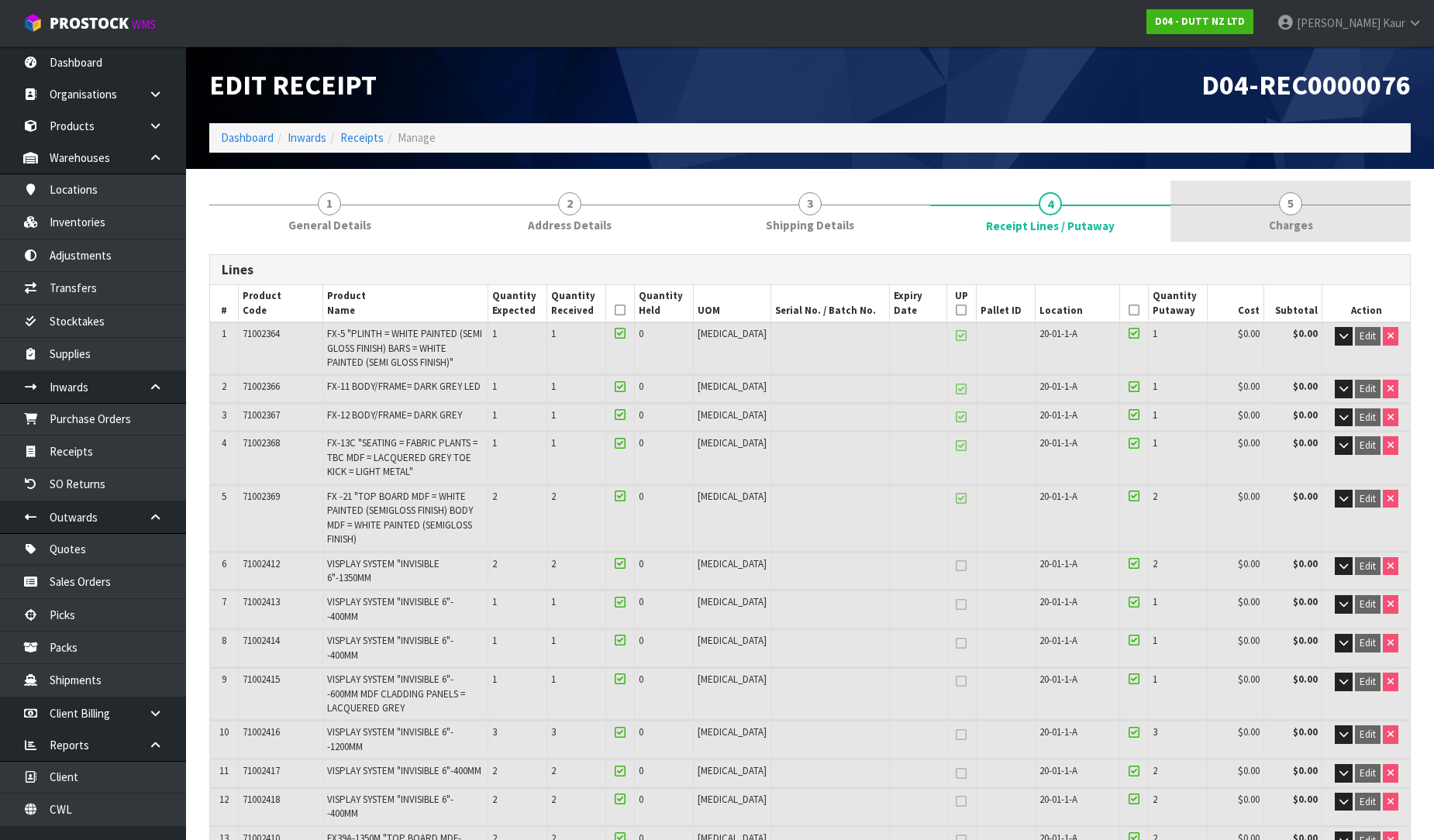
click at [1289, 212] on span "5" at bounding box center [1290, 204] width 23 height 23
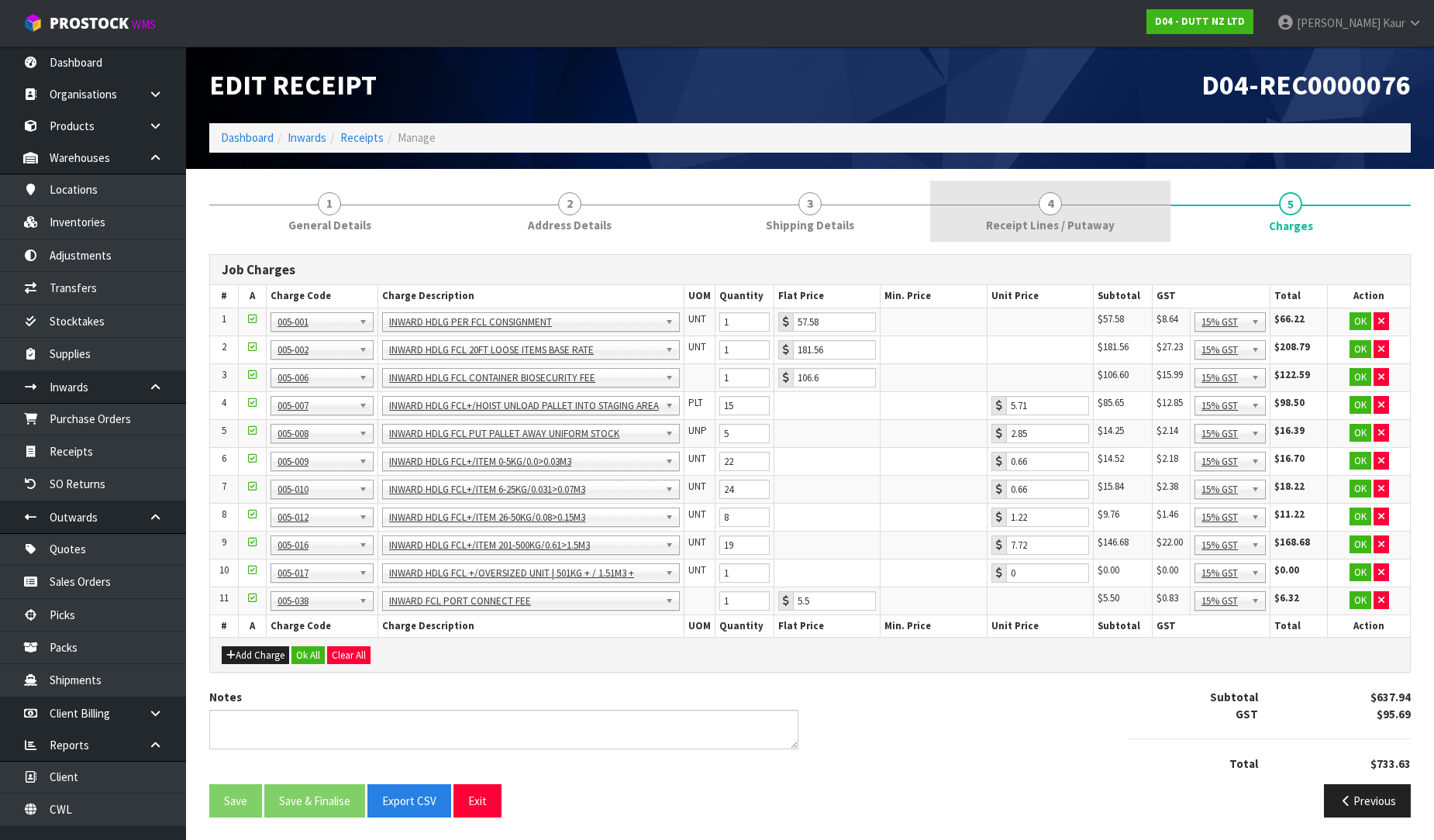
click at [1076, 212] on link "4 Receipt Lines / Putaway" at bounding box center [1050, 211] width 241 height 61
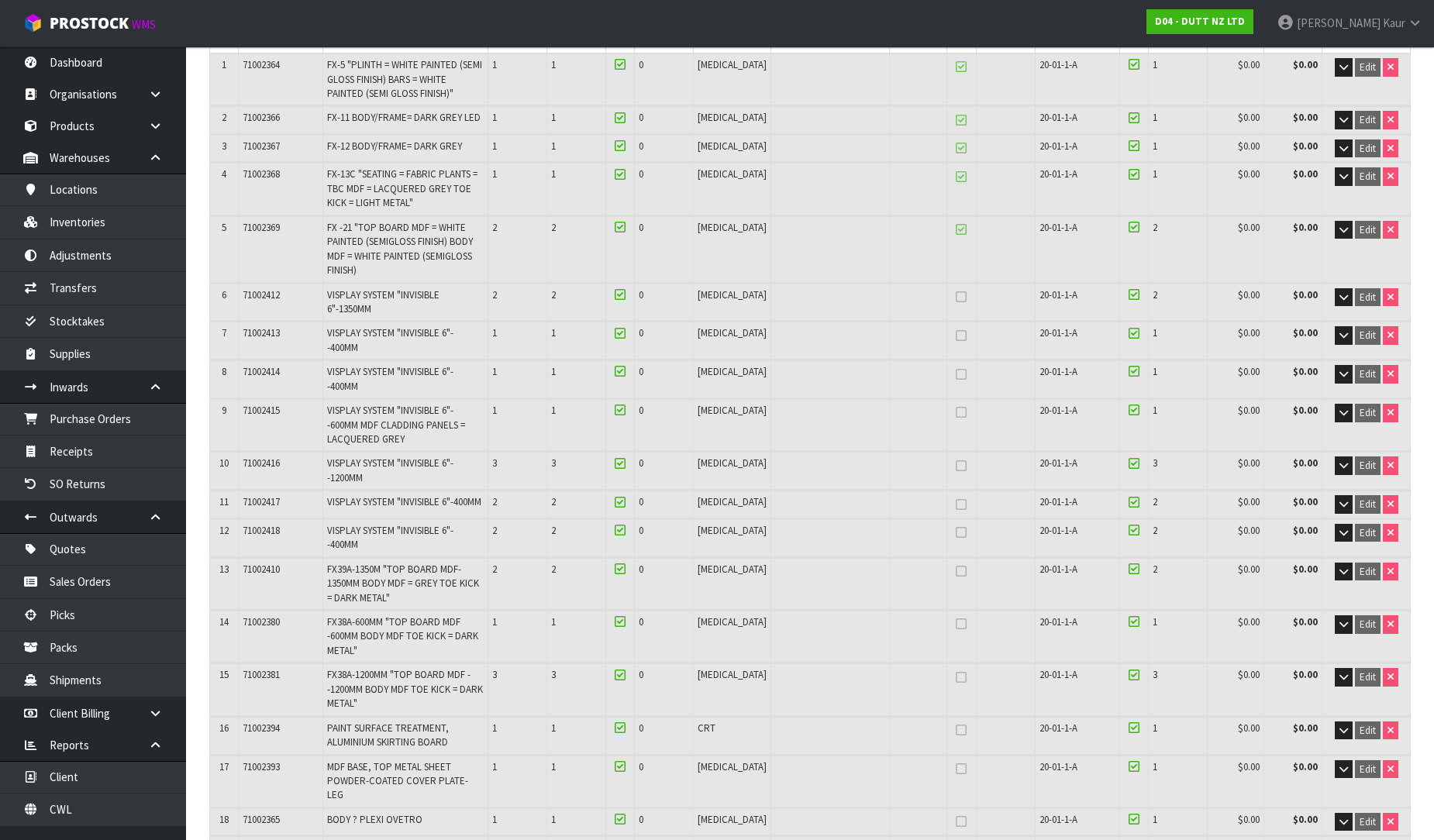
scroll to position [86, 0]
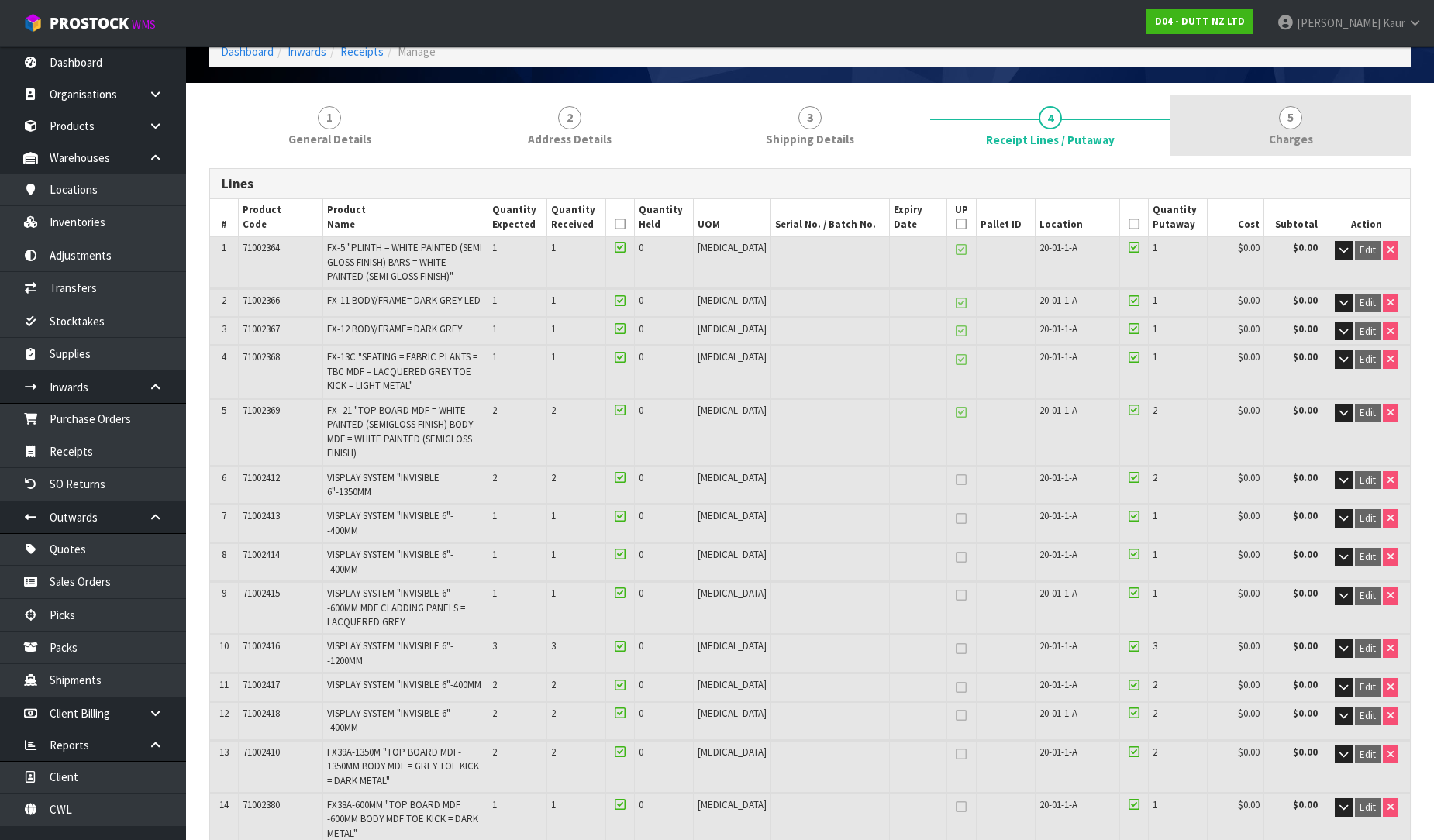
click at [1303, 135] on span "Charges" at bounding box center [1291, 139] width 44 height 16
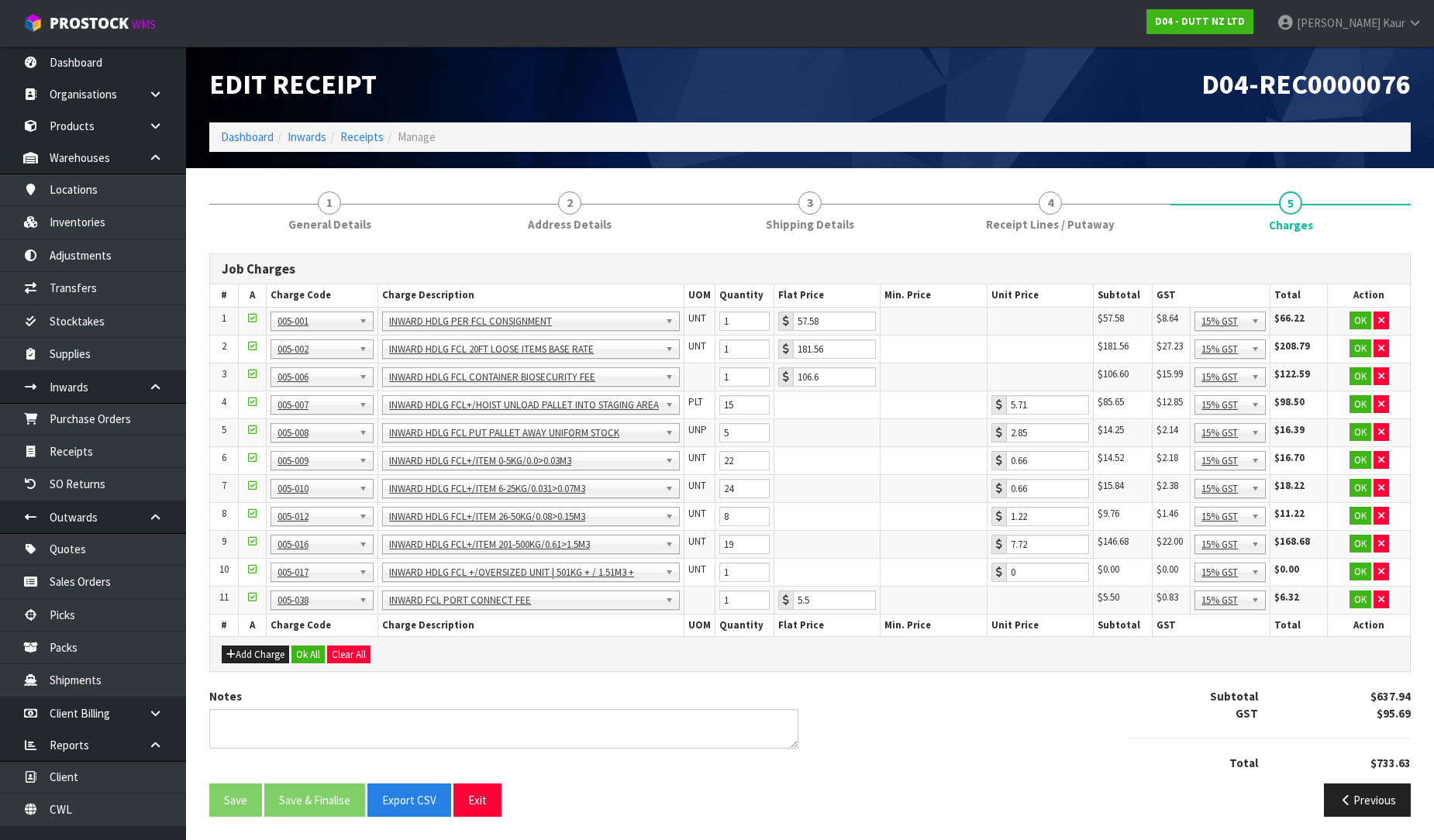
scroll to position [1, 0]
click at [84, 445] on link "Receipts" at bounding box center [93, 451] width 186 height 31
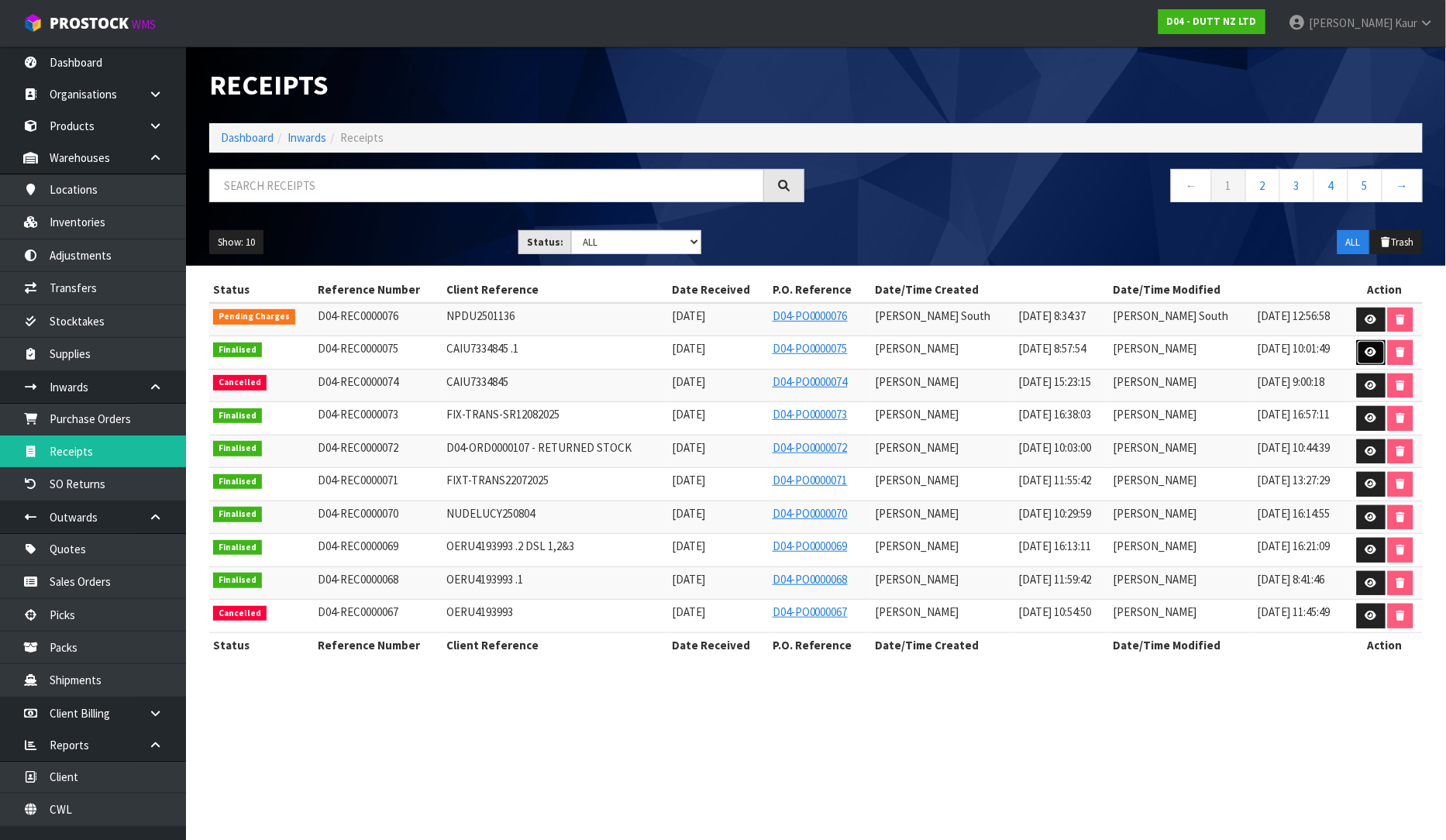
click at [1378, 349] on link at bounding box center [1372, 352] width 29 height 25
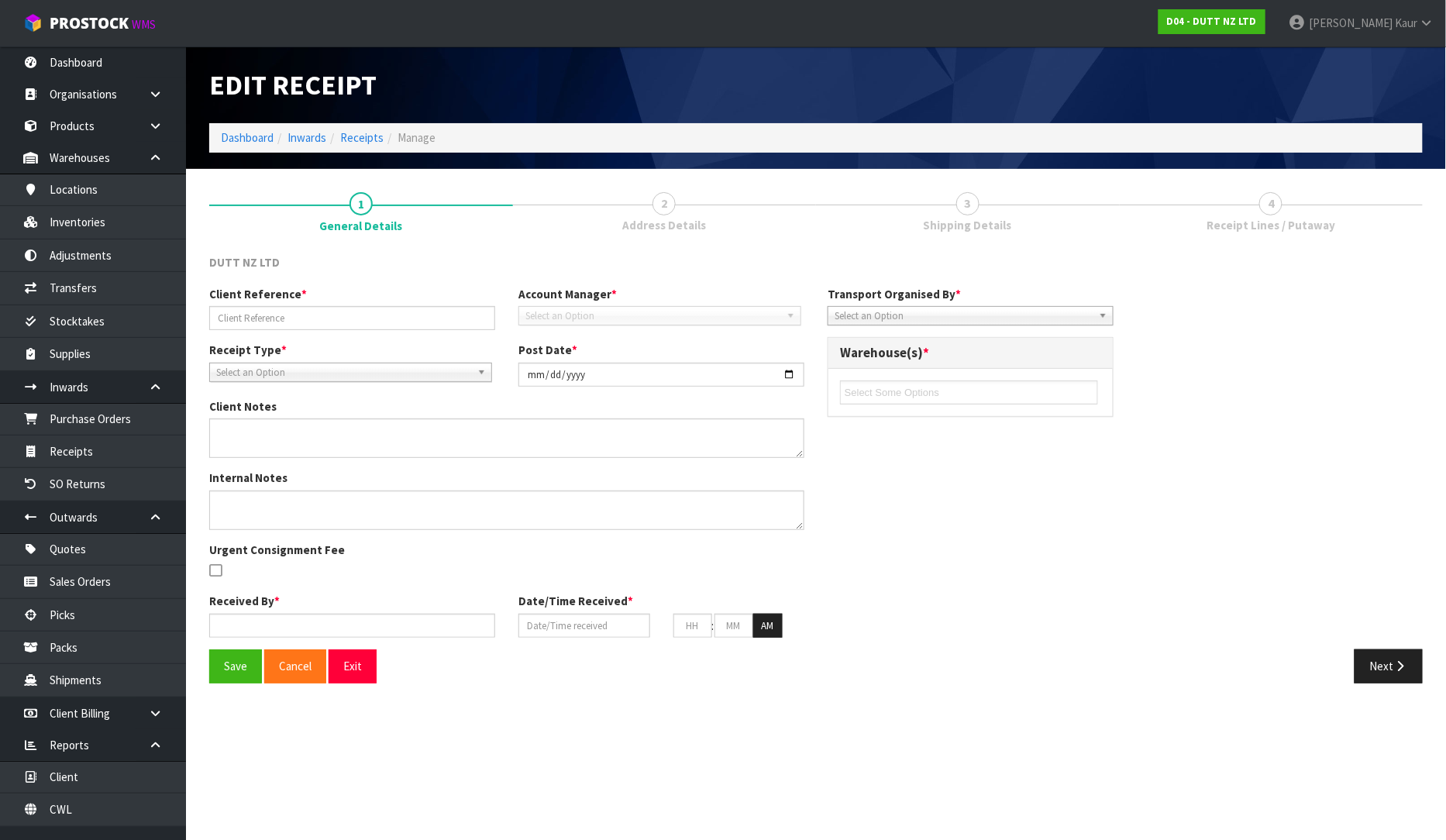
type input "CAIU7334845 .1"
type input "2025-09-10"
type textarea "REMADE PO AS CLIENT ADVISED THEY WANT IT BOOKED IN AS PALLETS AND PREVIOUS PO W…"
type input "[PERSON_NAME]"
type input "05/09/2025"
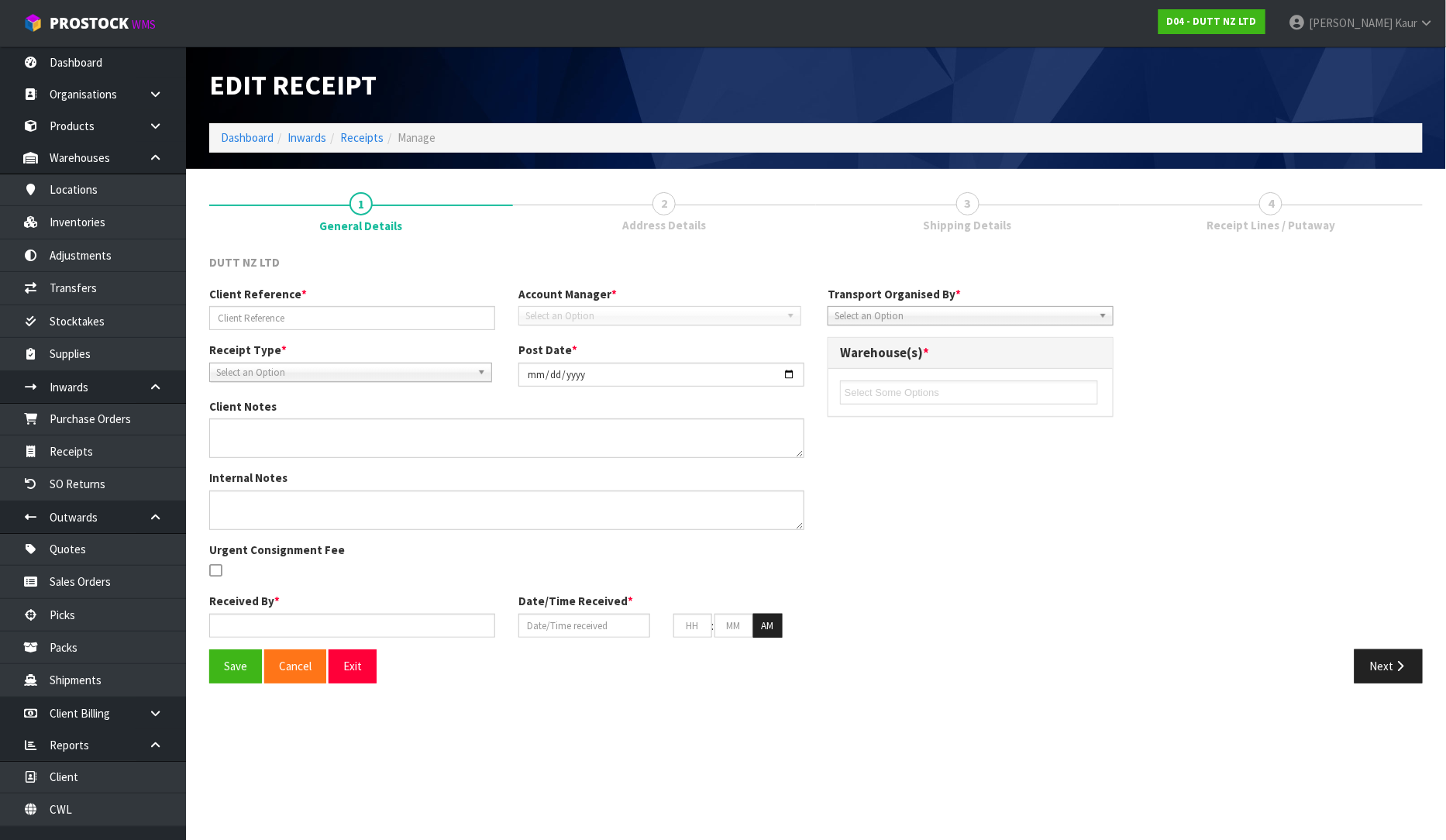
type input "08"
type input "57"
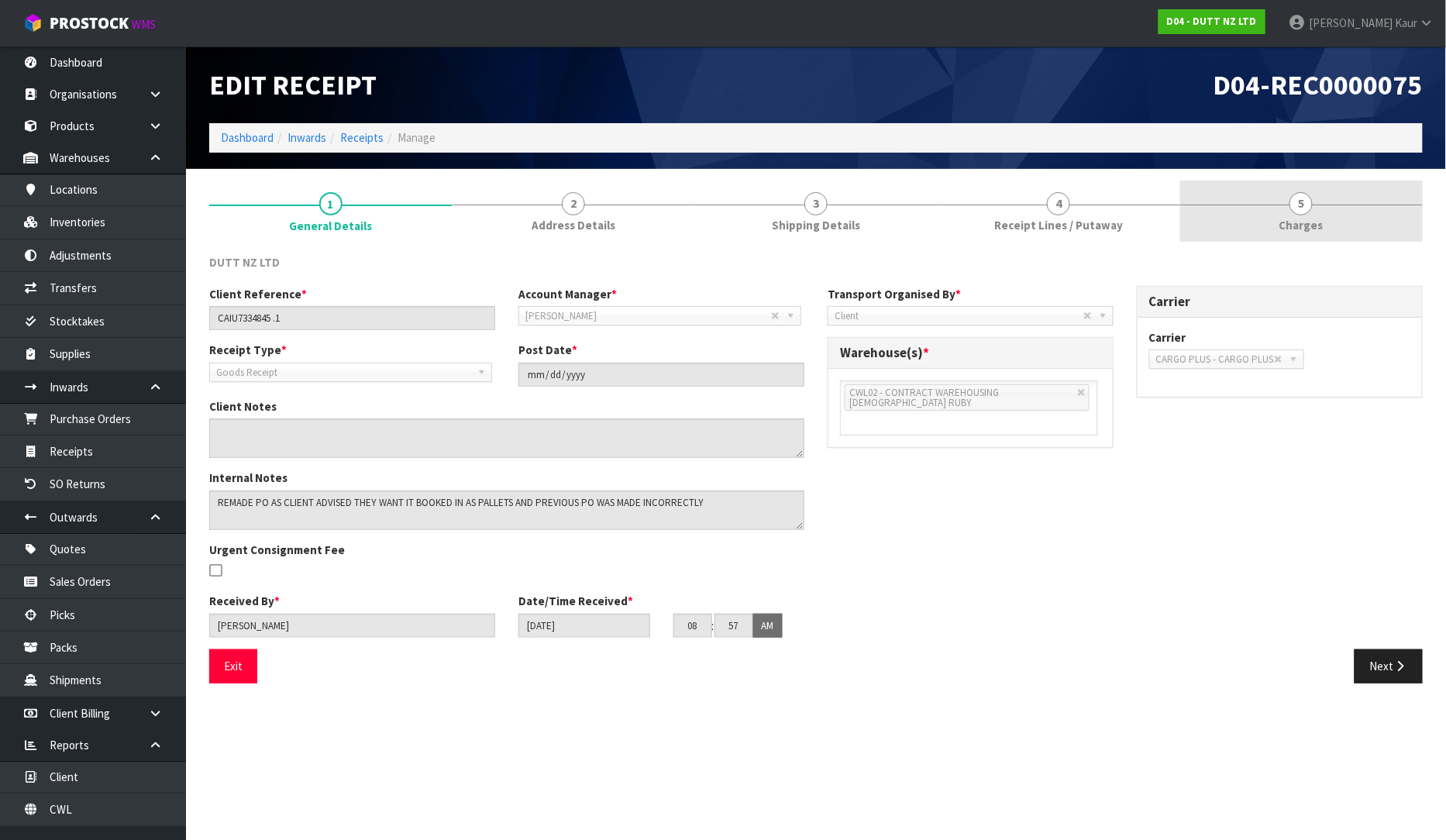
click at [1290, 208] on link "5 Charges" at bounding box center [1301, 211] width 242 height 61
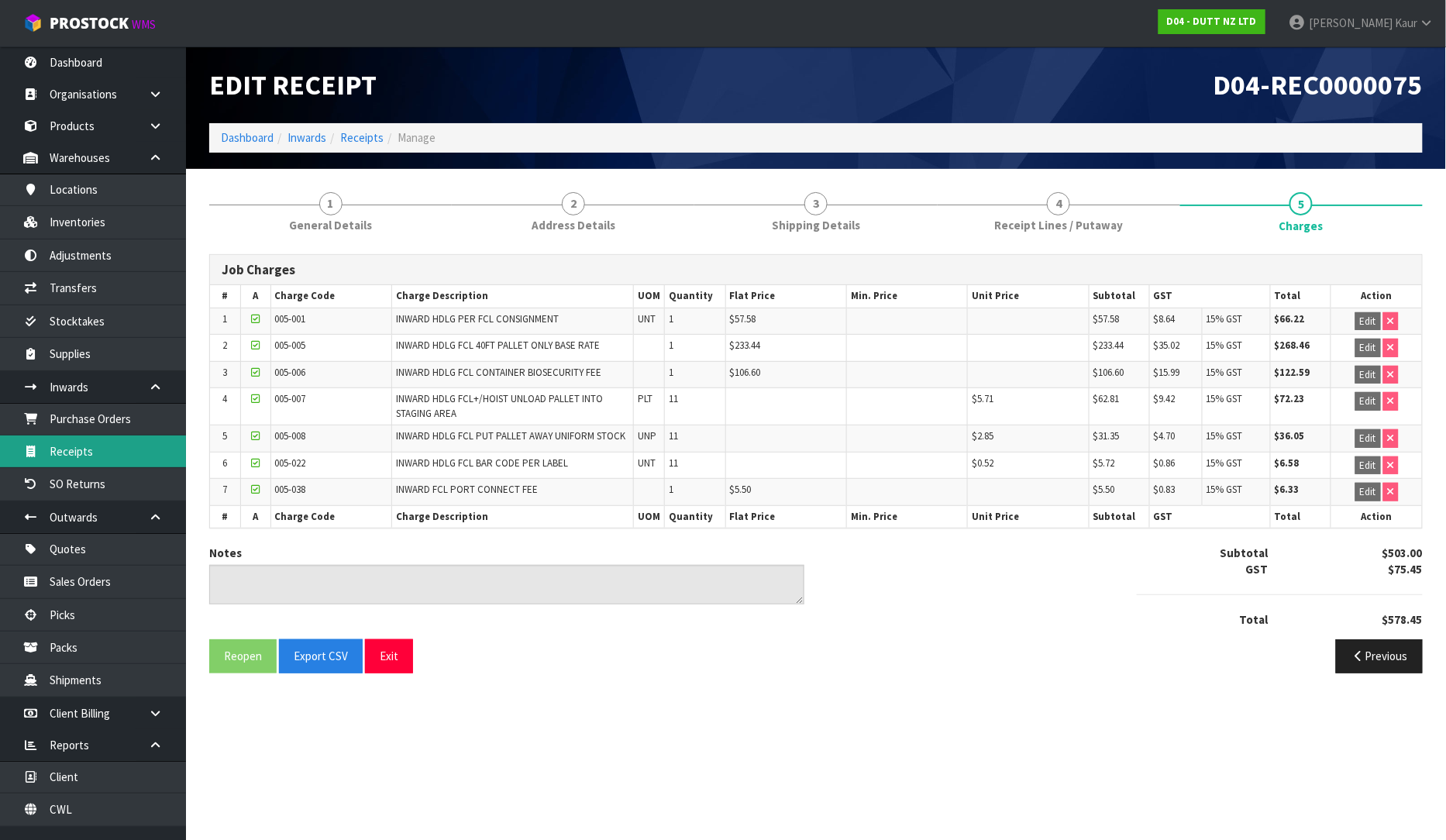
click at [109, 444] on link "Receipts" at bounding box center [93, 451] width 186 height 31
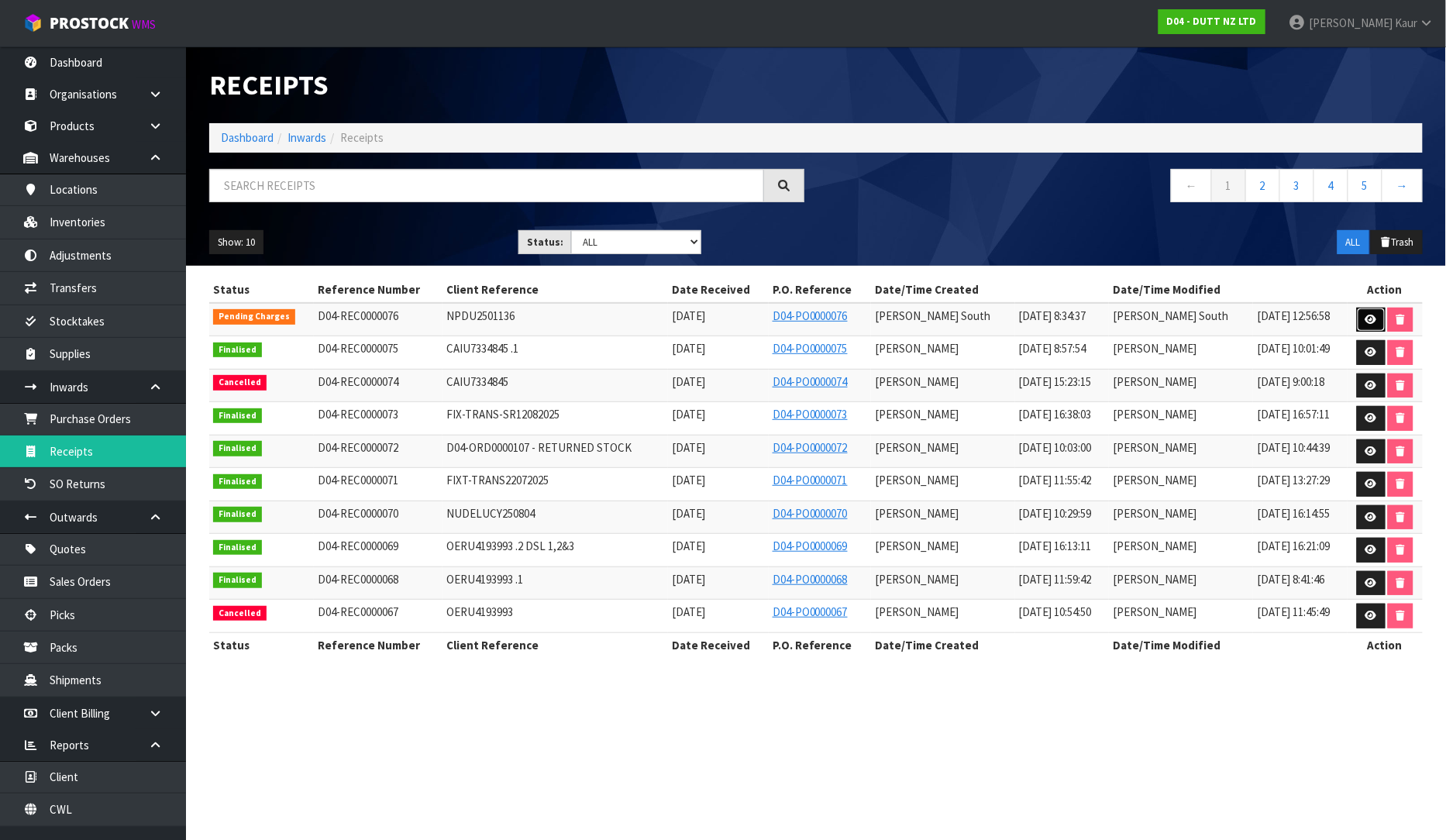
click at [1370, 323] on icon at bounding box center [1371, 319] width 11 height 10
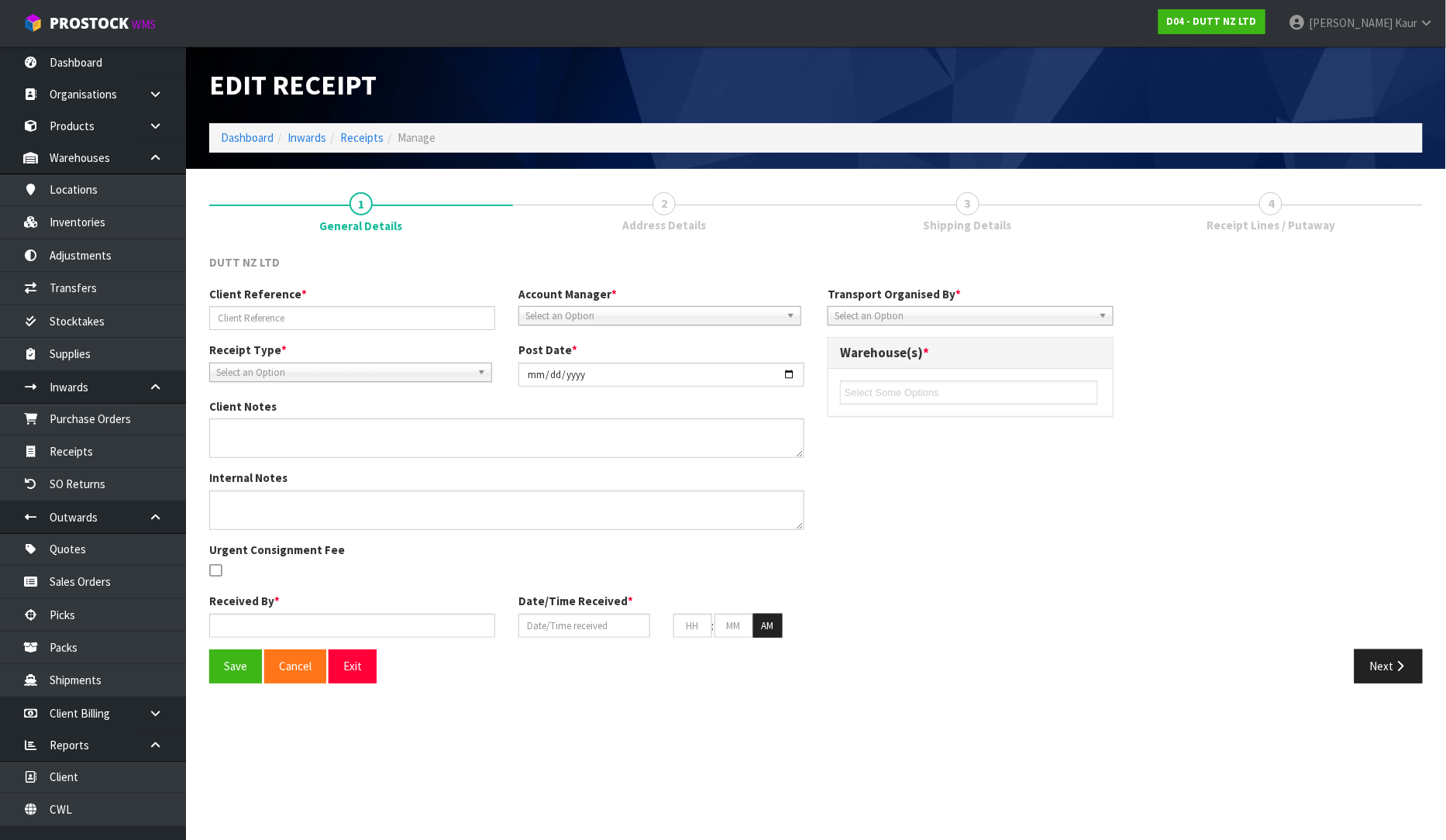
type input "NPDU2501136"
type input "[DATE]"
type textarea "DELIVERY ON TUESDAY"
type input "[PERSON_NAME] South"
type input "[DATE]"
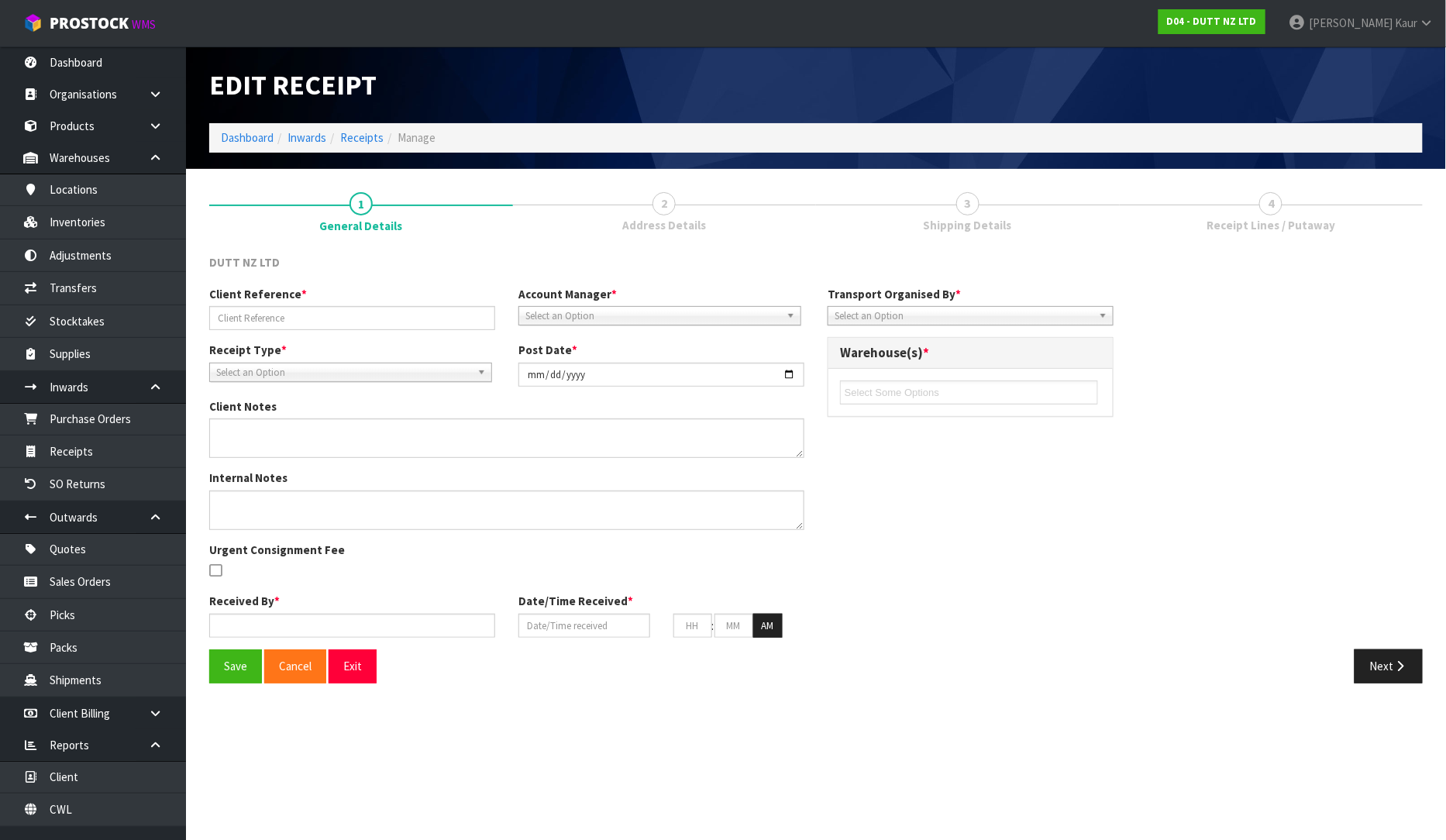
type input "09"
type input "00"
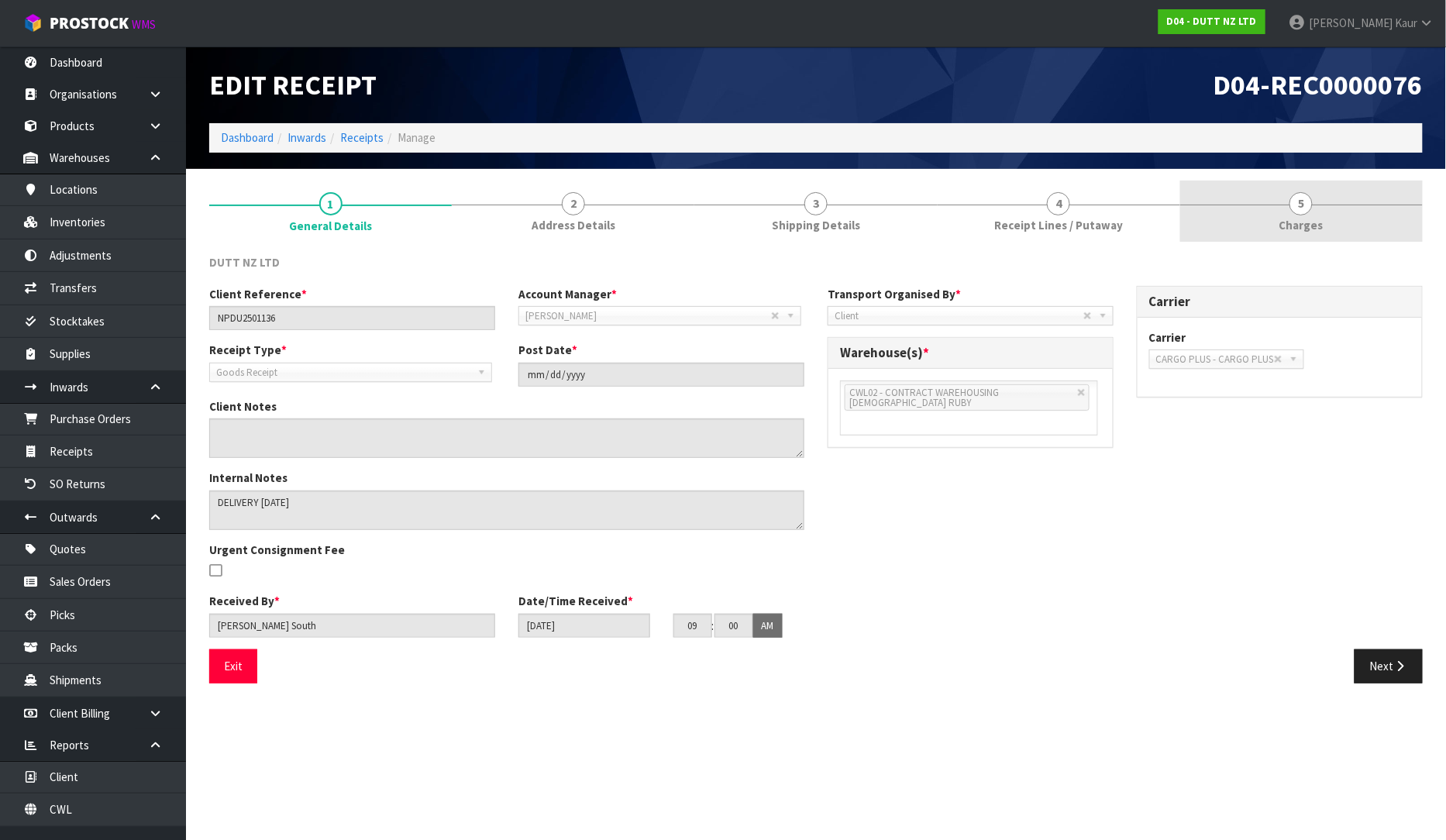
click at [1290, 229] on span "Charges" at bounding box center [1301, 225] width 44 height 16
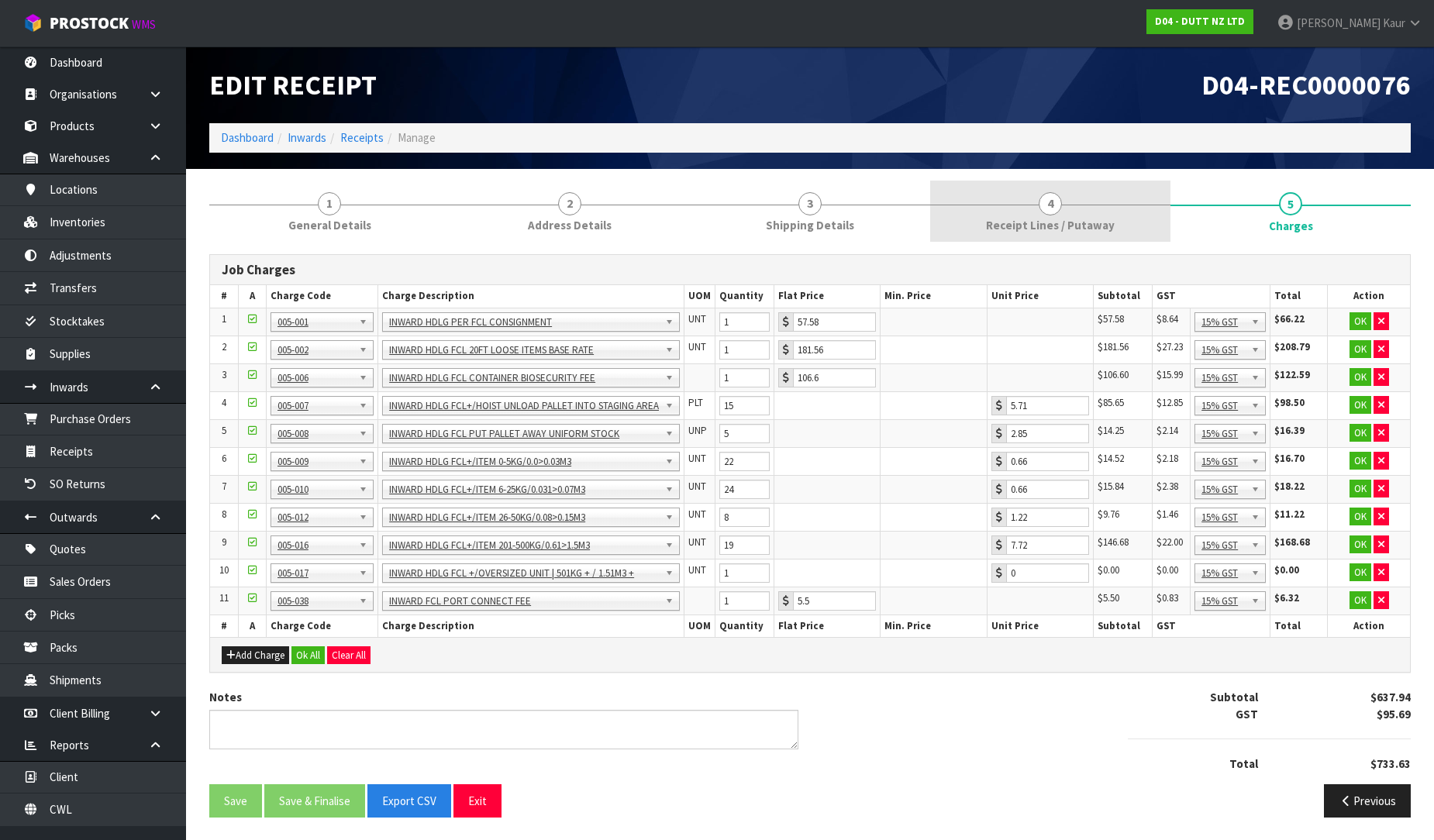
click at [1099, 229] on span "Receipt Lines / Putaway" at bounding box center [1050, 225] width 129 height 16
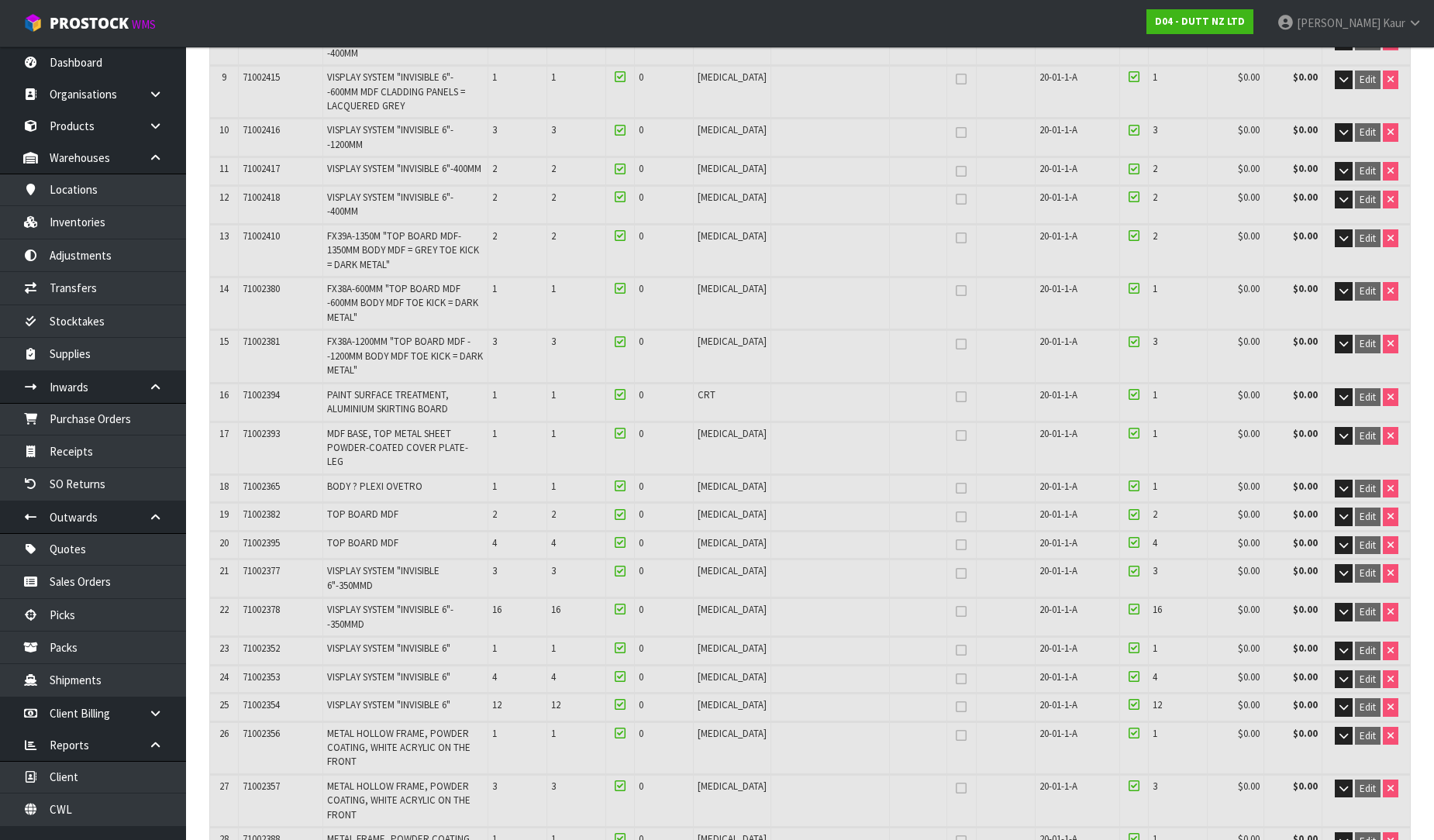
scroll to position [86, 0]
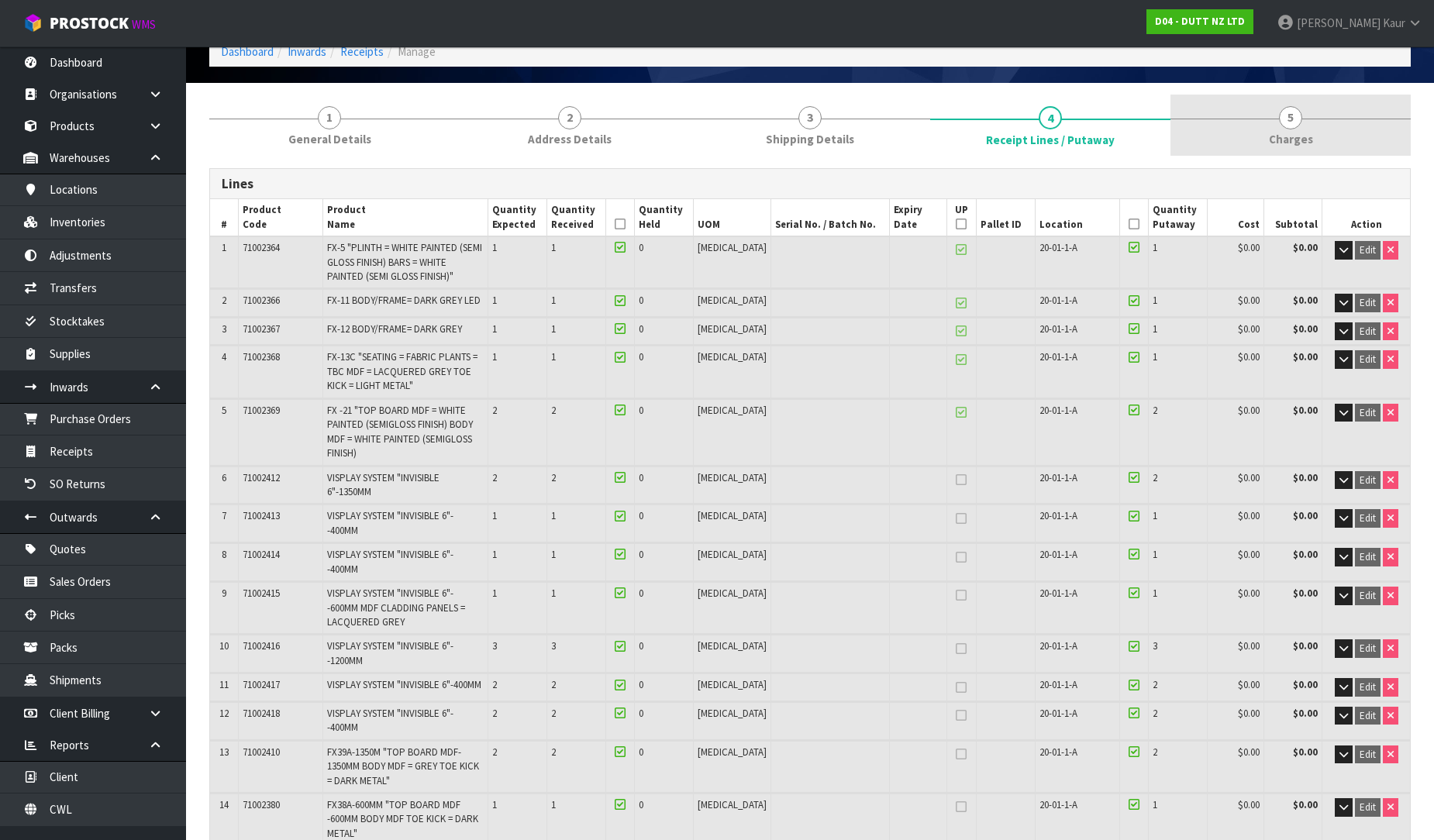
click at [1283, 128] on link "5 Charges" at bounding box center [1290, 126] width 241 height 61
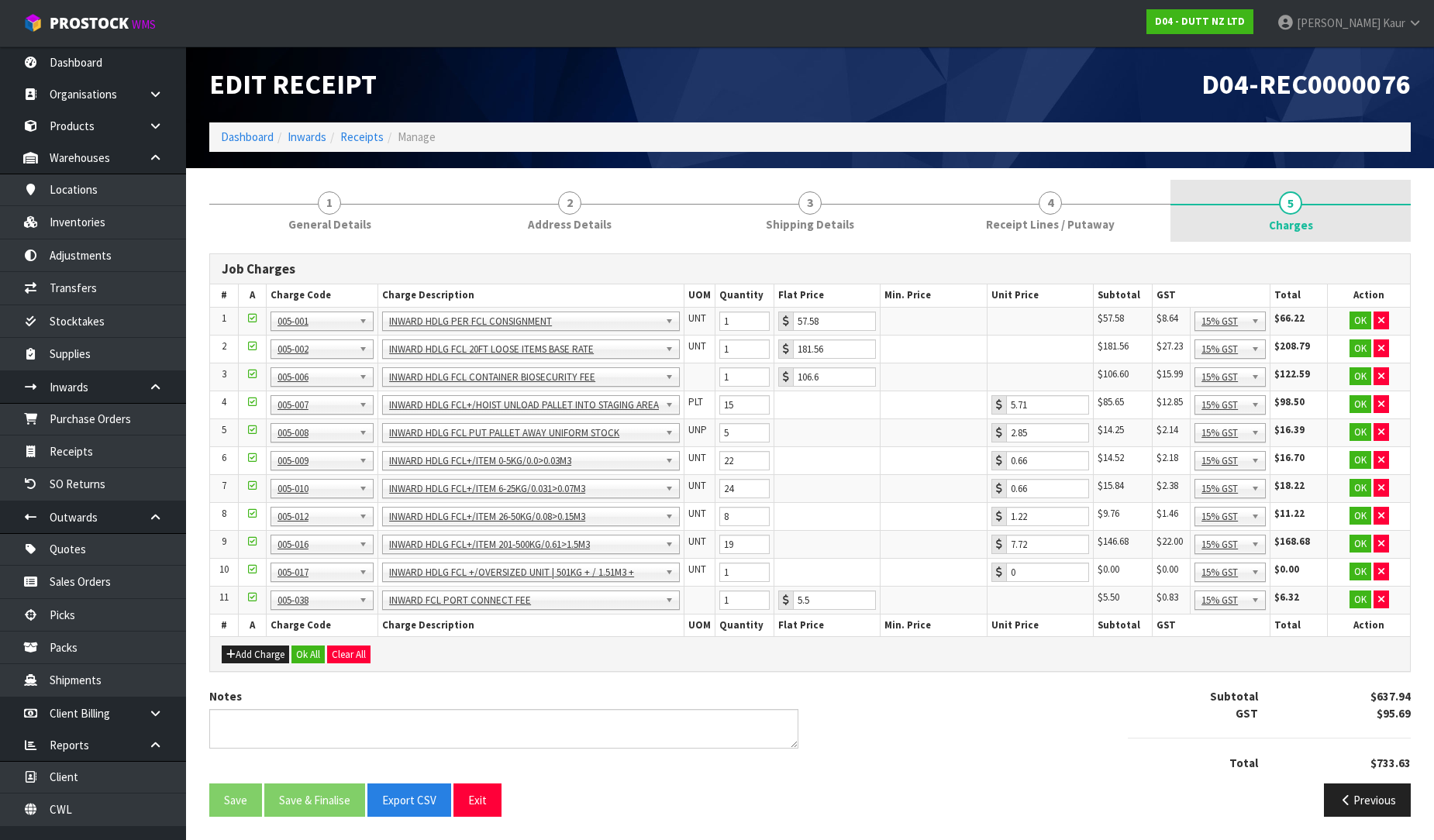
scroll to position [1, 0]
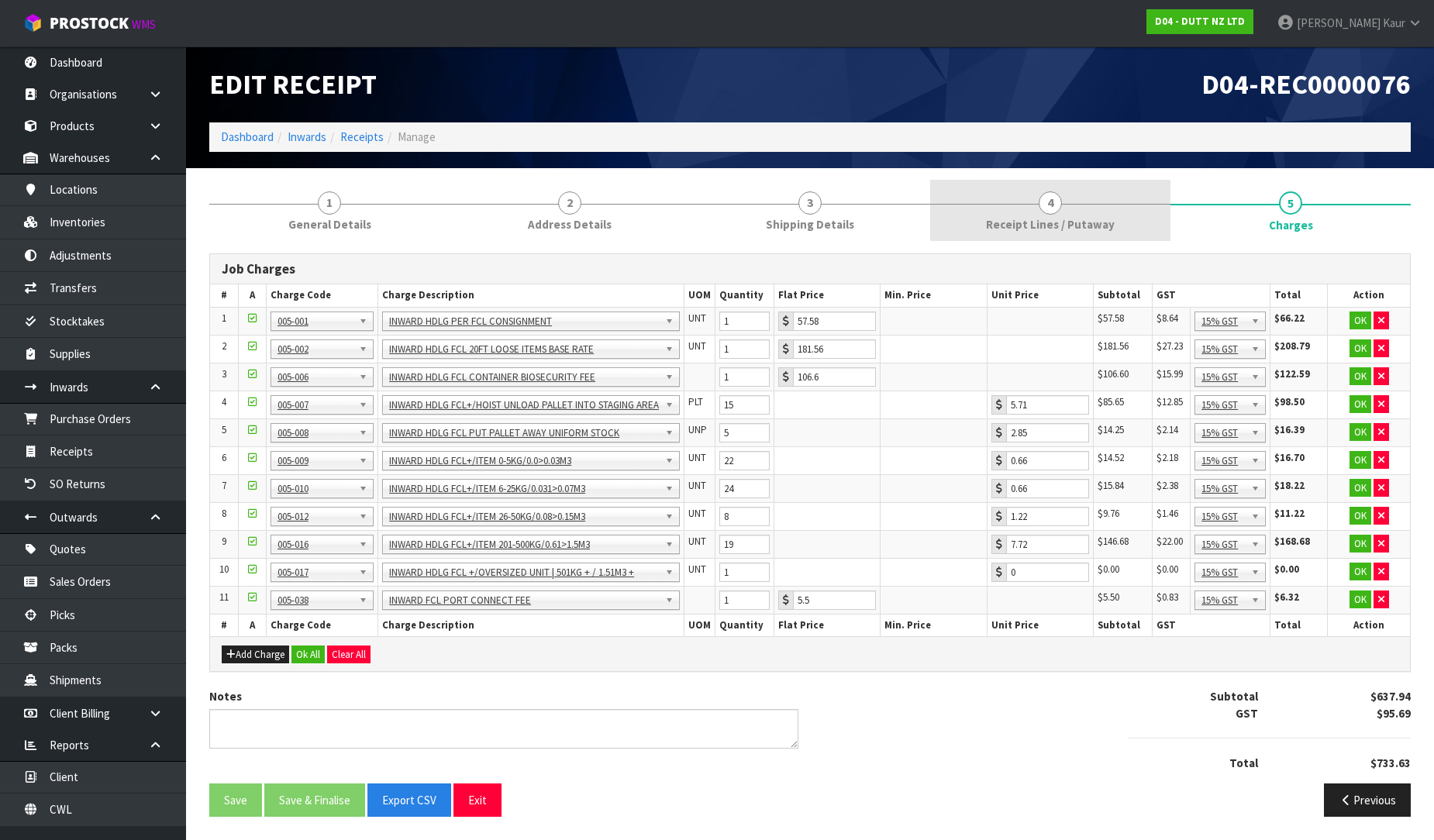
click at [1098, 220] on span "Receipt Lines / Putaway" at bounding box center [1050, 224] width 129 height 16
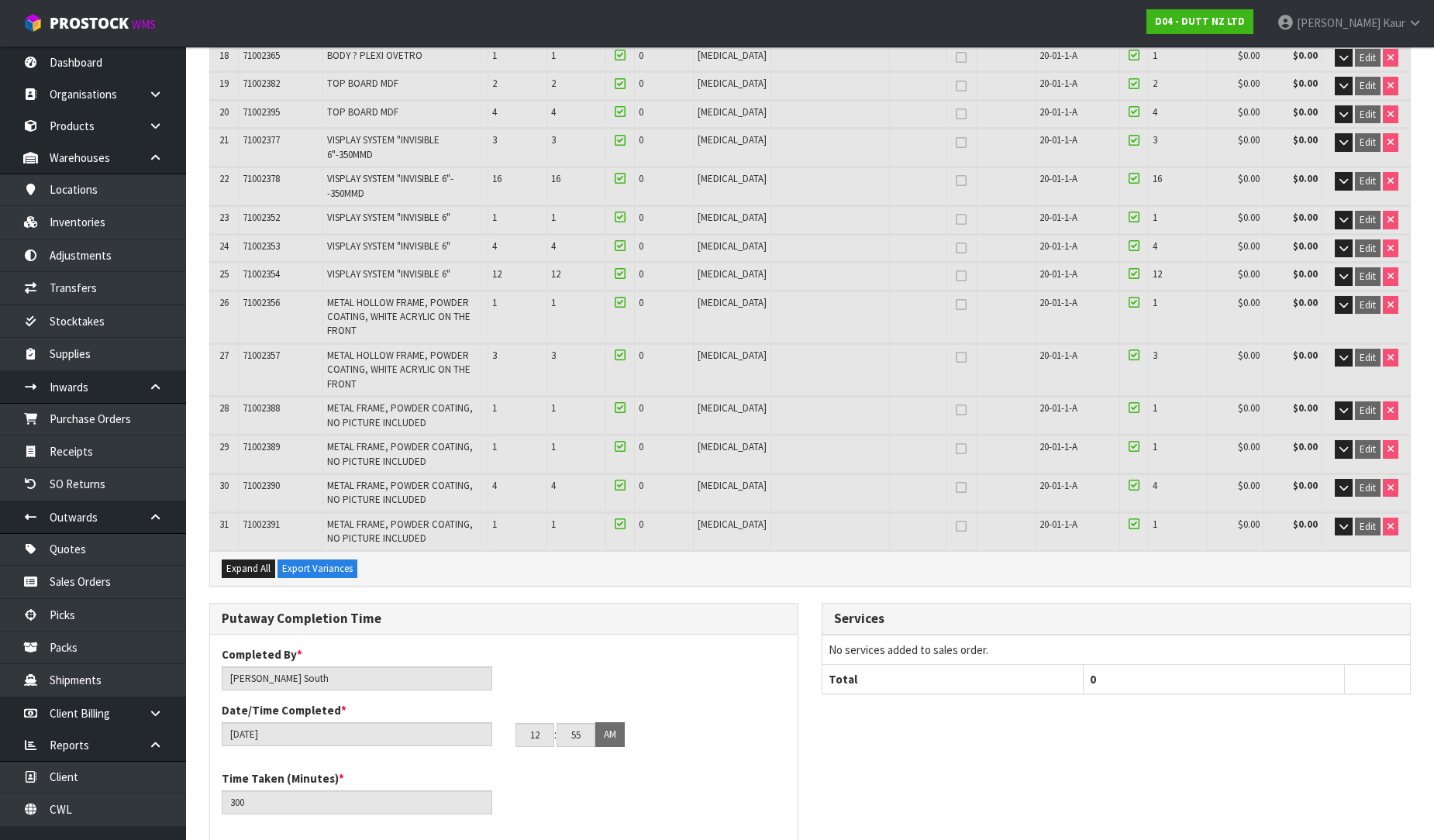
scroll to position [1408, 0]
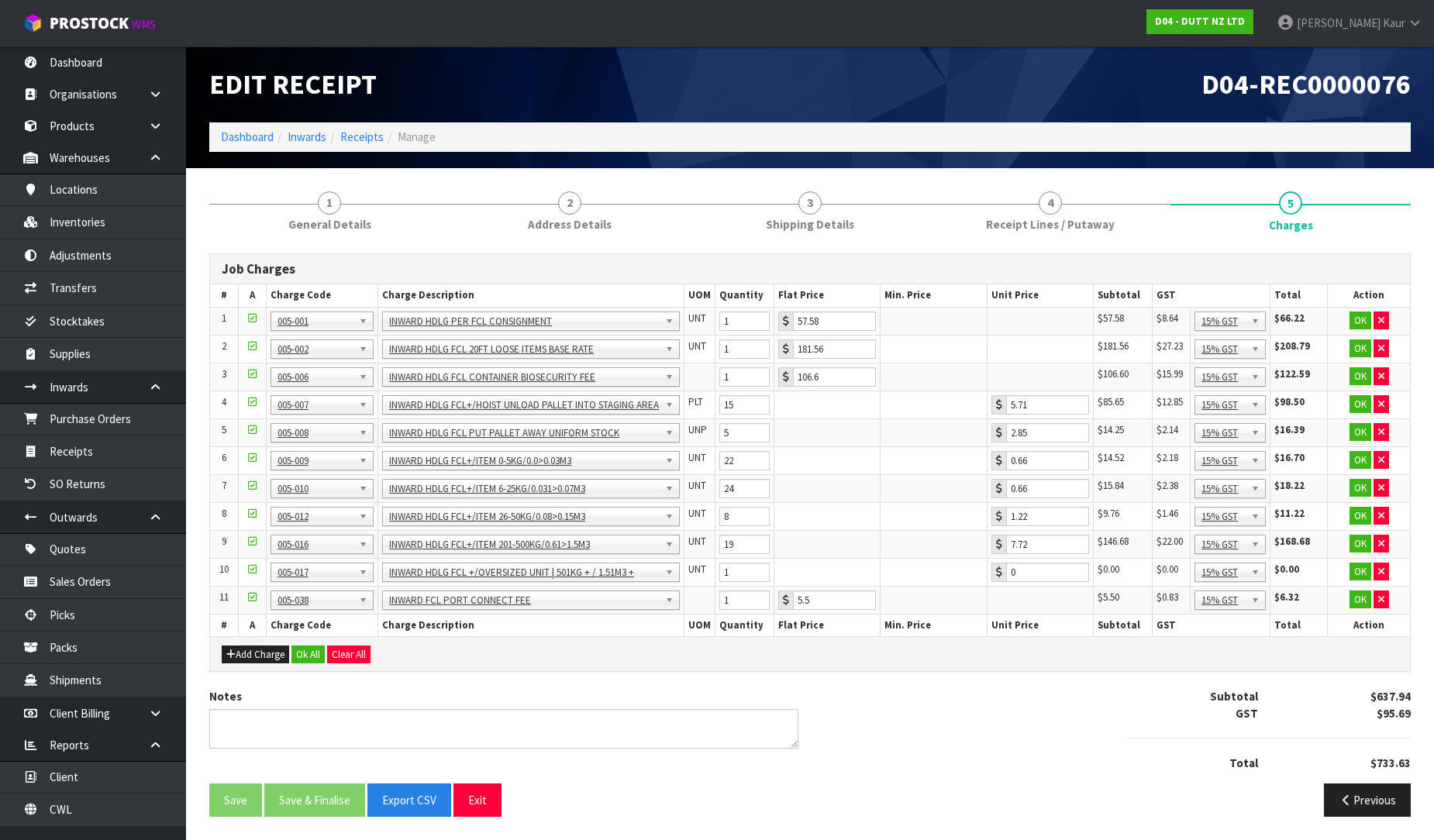
scroll to position [0, 0]
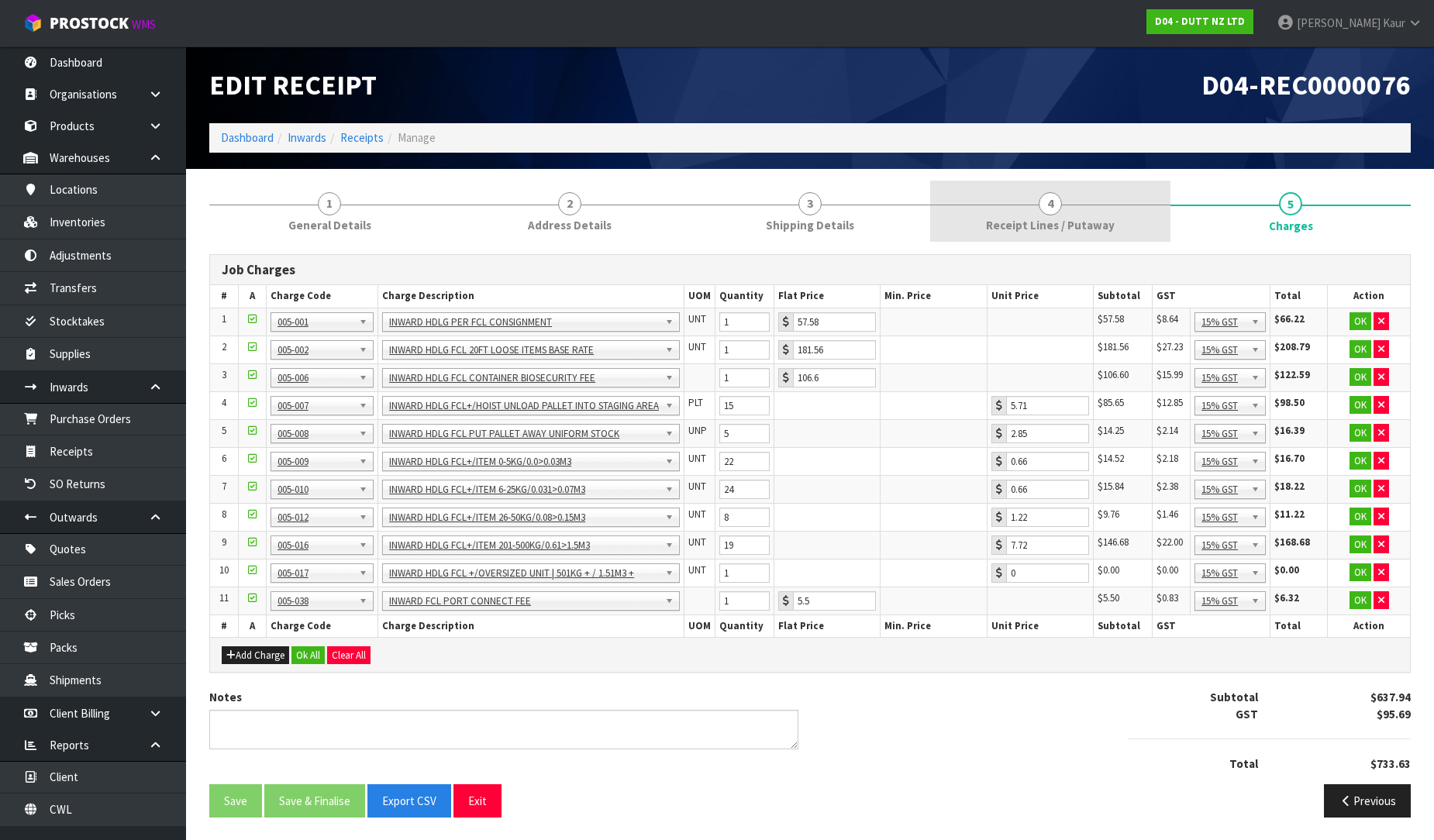
click at [1049, 239] on link "4 Receipt Lines / Putaway" at bounding box center [1050, 211] width 241 height 61
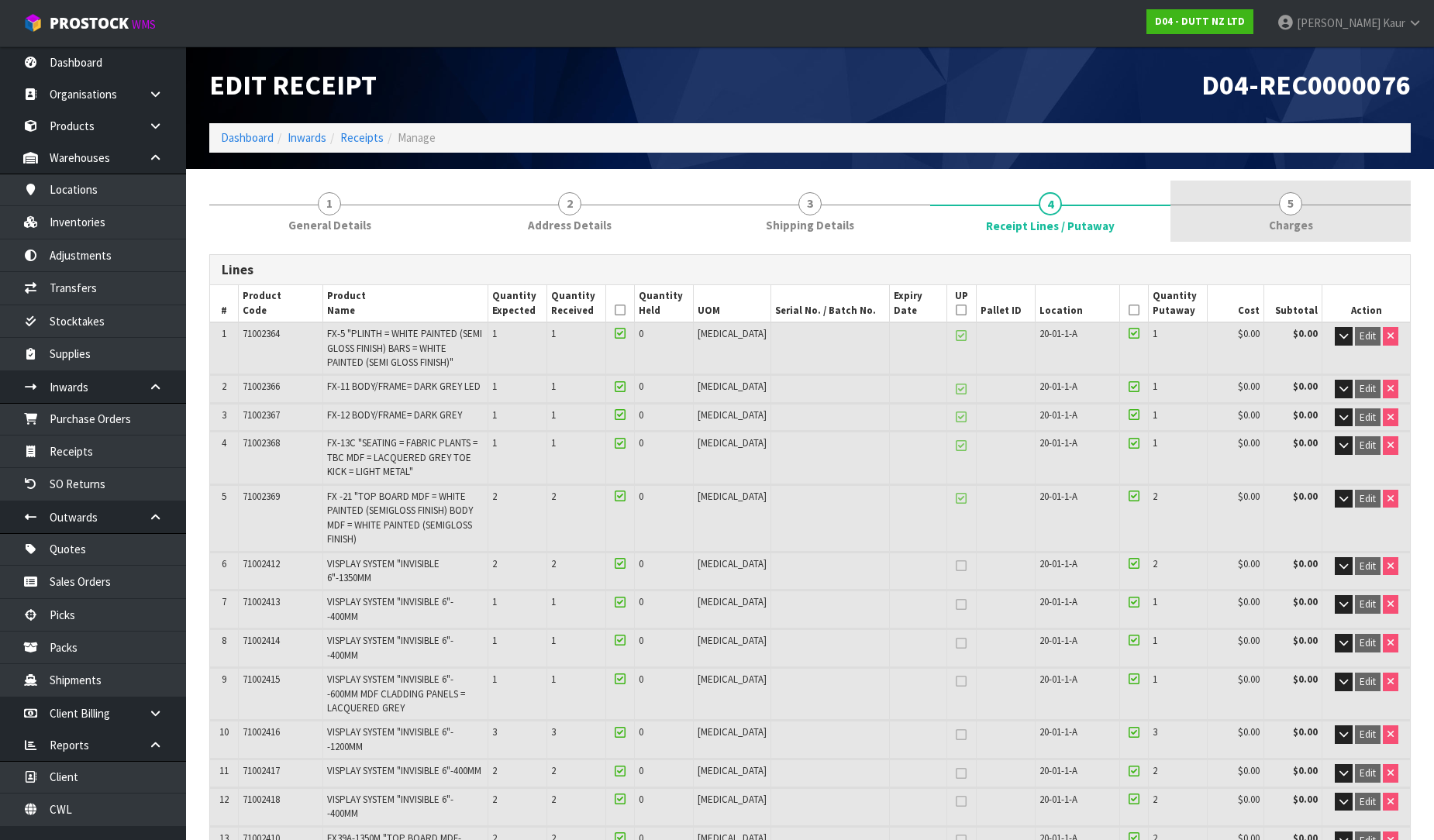
click at [1271, 215] on link "5 Charges" at bounding box center [1290, 211] width 241 height 61
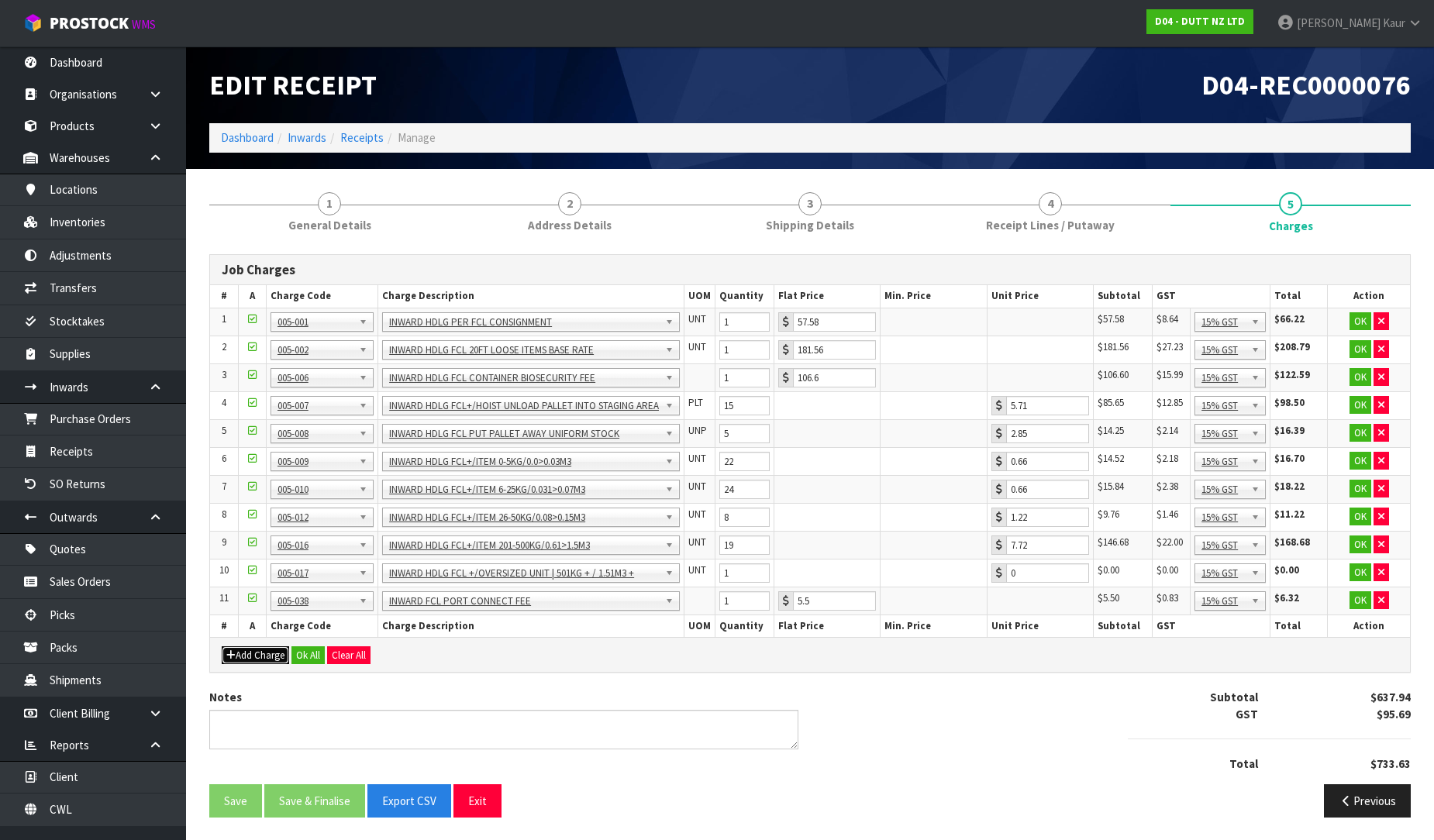
click at [258, 653] on button "Add Charge" at bounding box center [255, 655] width 68 height 19
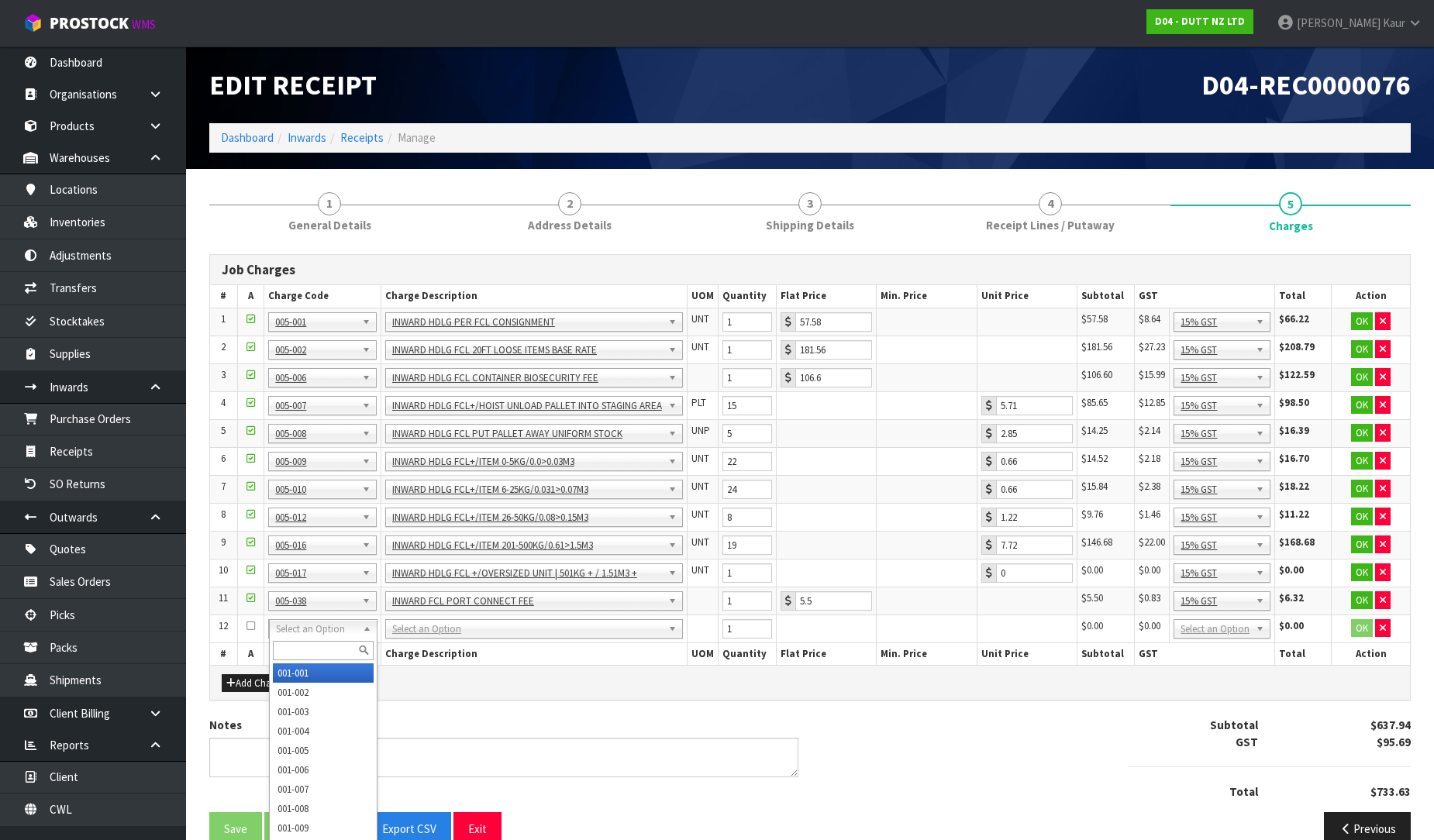
click at [303, 644] on input "text" at bounding box center [323, 651] width 101 height 19
type input "005-005"
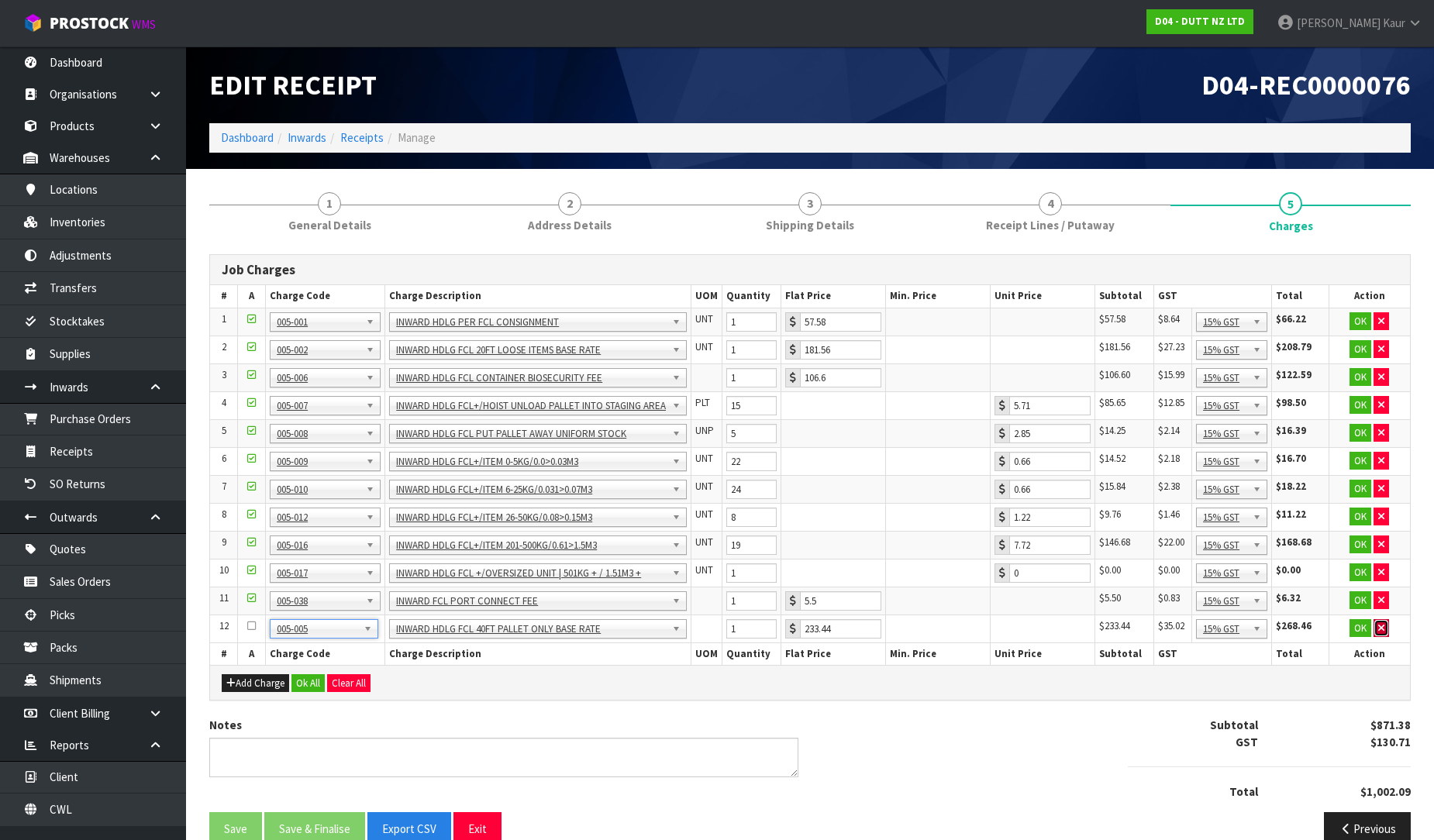
click at [1374, 626] on button "button" at bounding box center [1381, 628] width 15 height 19
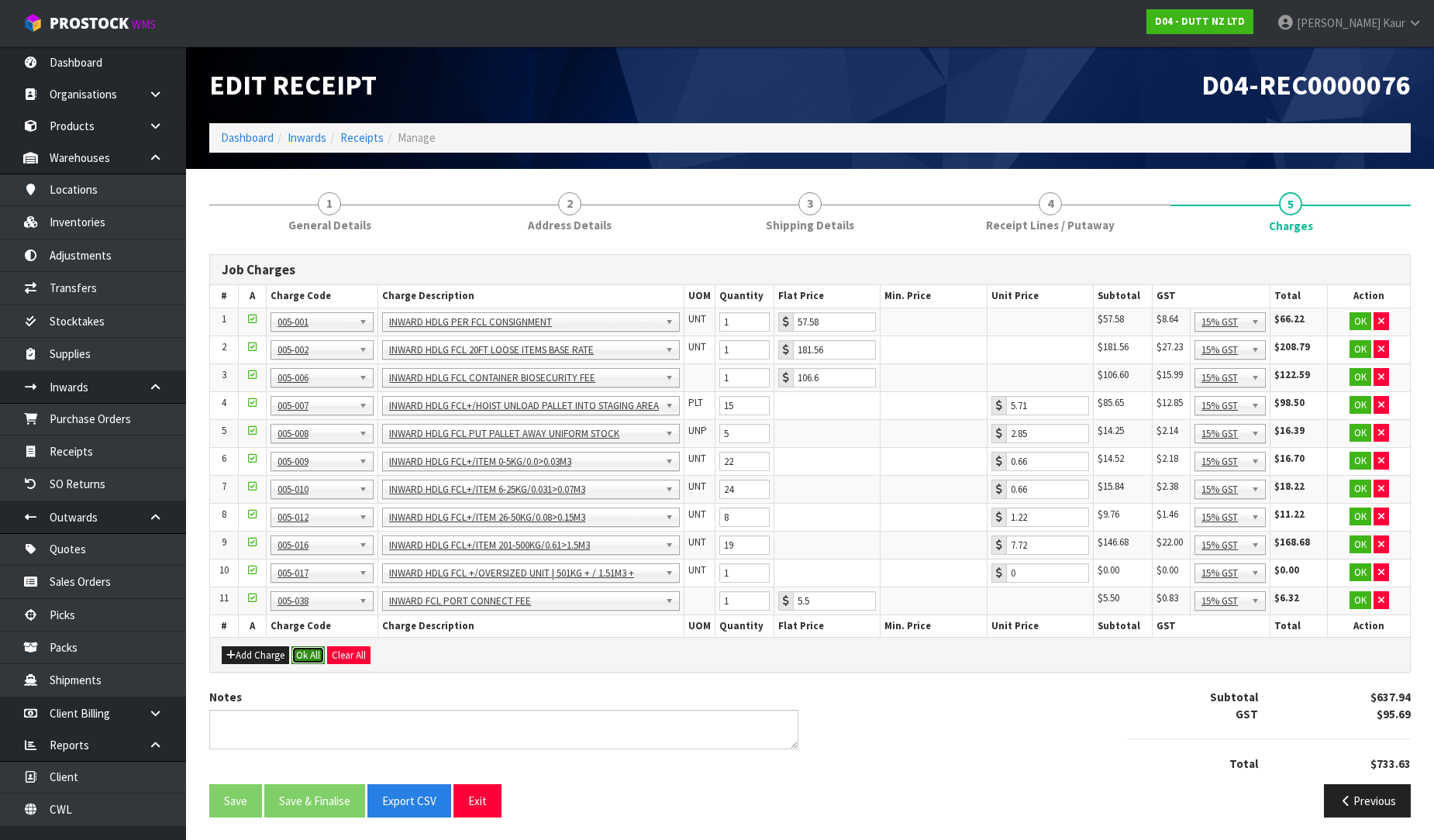
click at [319, 655] on button "Ok All" at bounding box center [307, 655] width 33 height 19
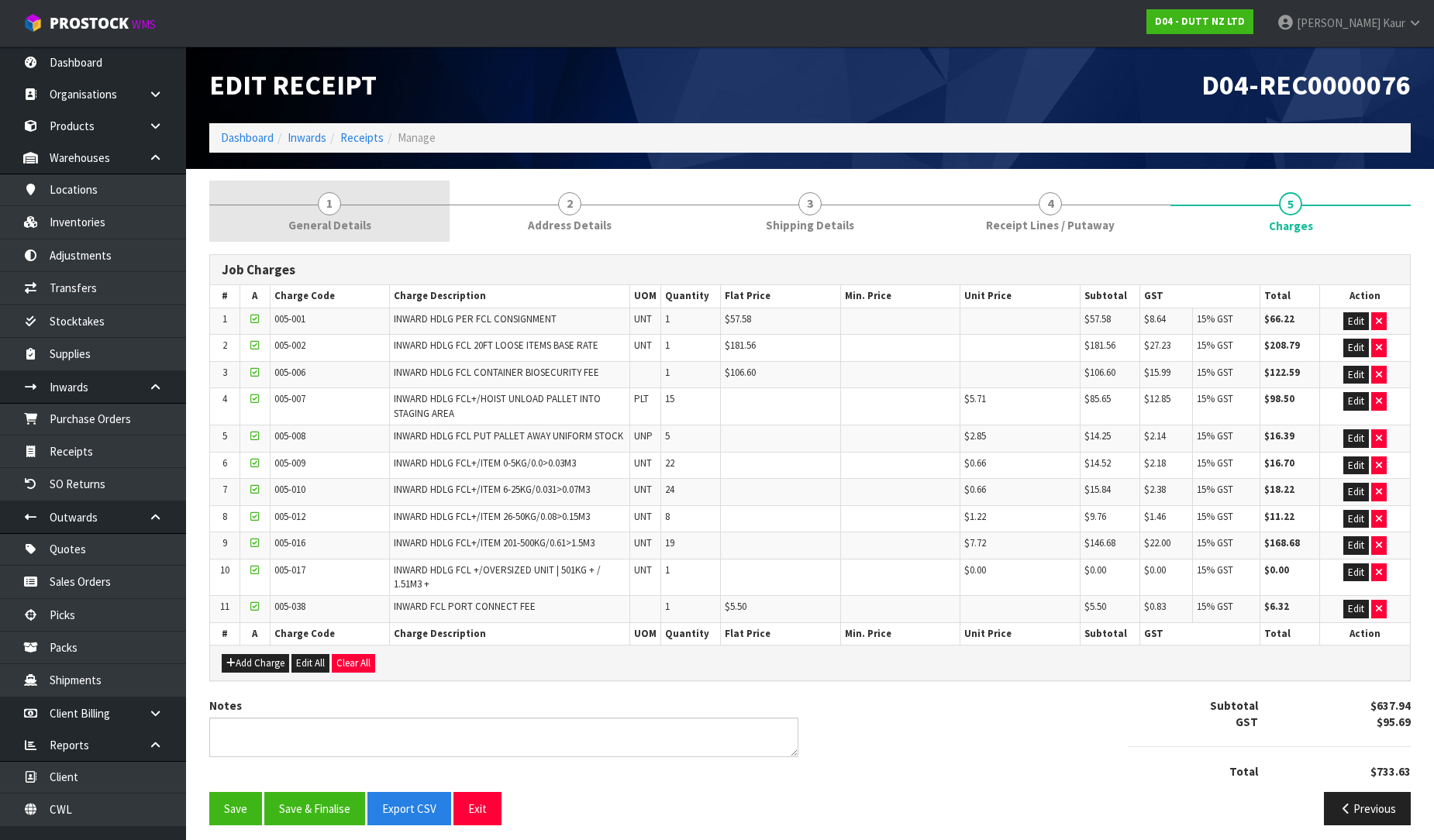
click at [348, 212] on link "1 General Details" at bounding box center [329, 211] width 241 height 61
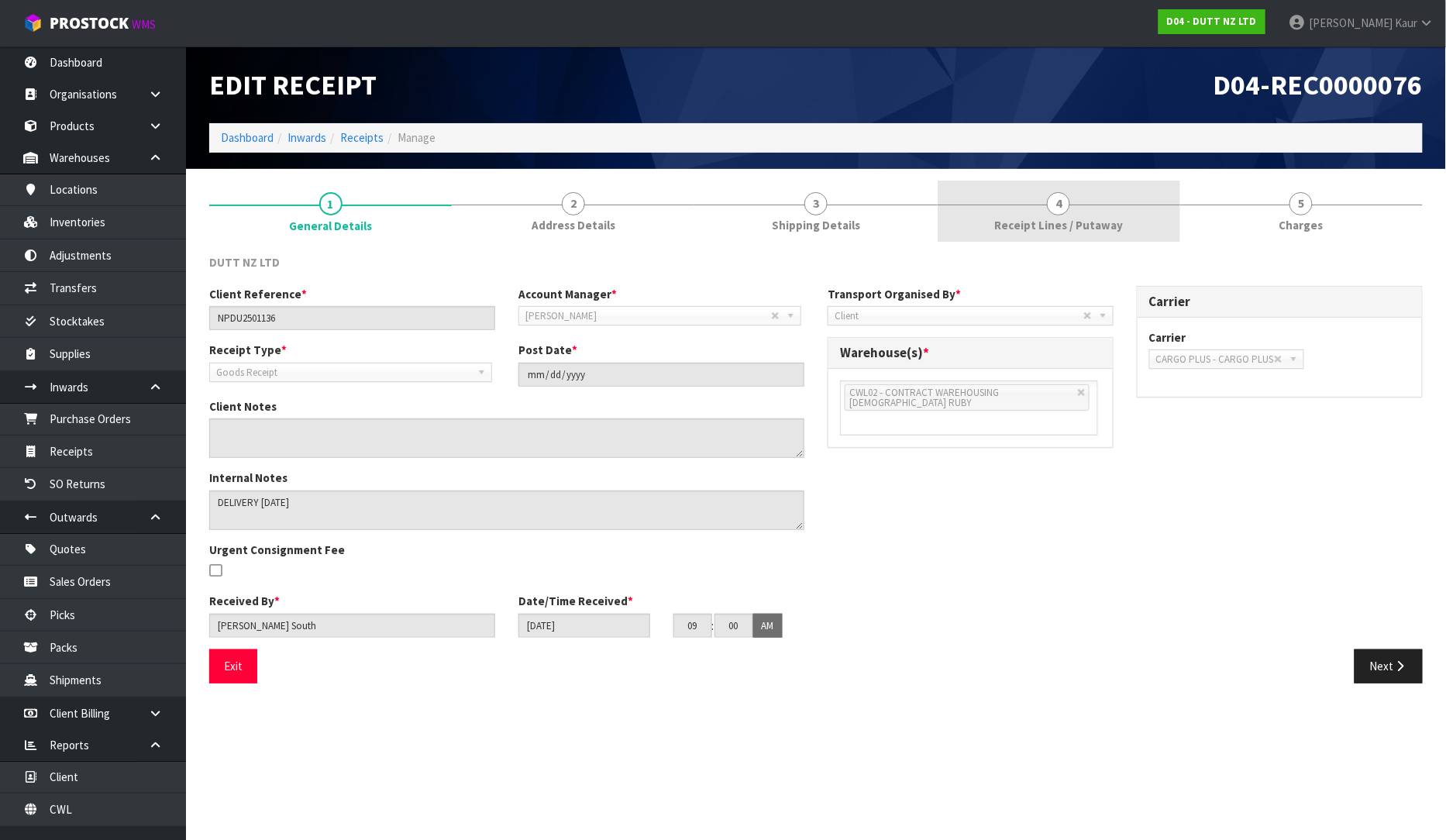
click at [1051, 226] on span "Receipt Lines / Putaway" at bounding box center [1059, 225] width 129 height 16
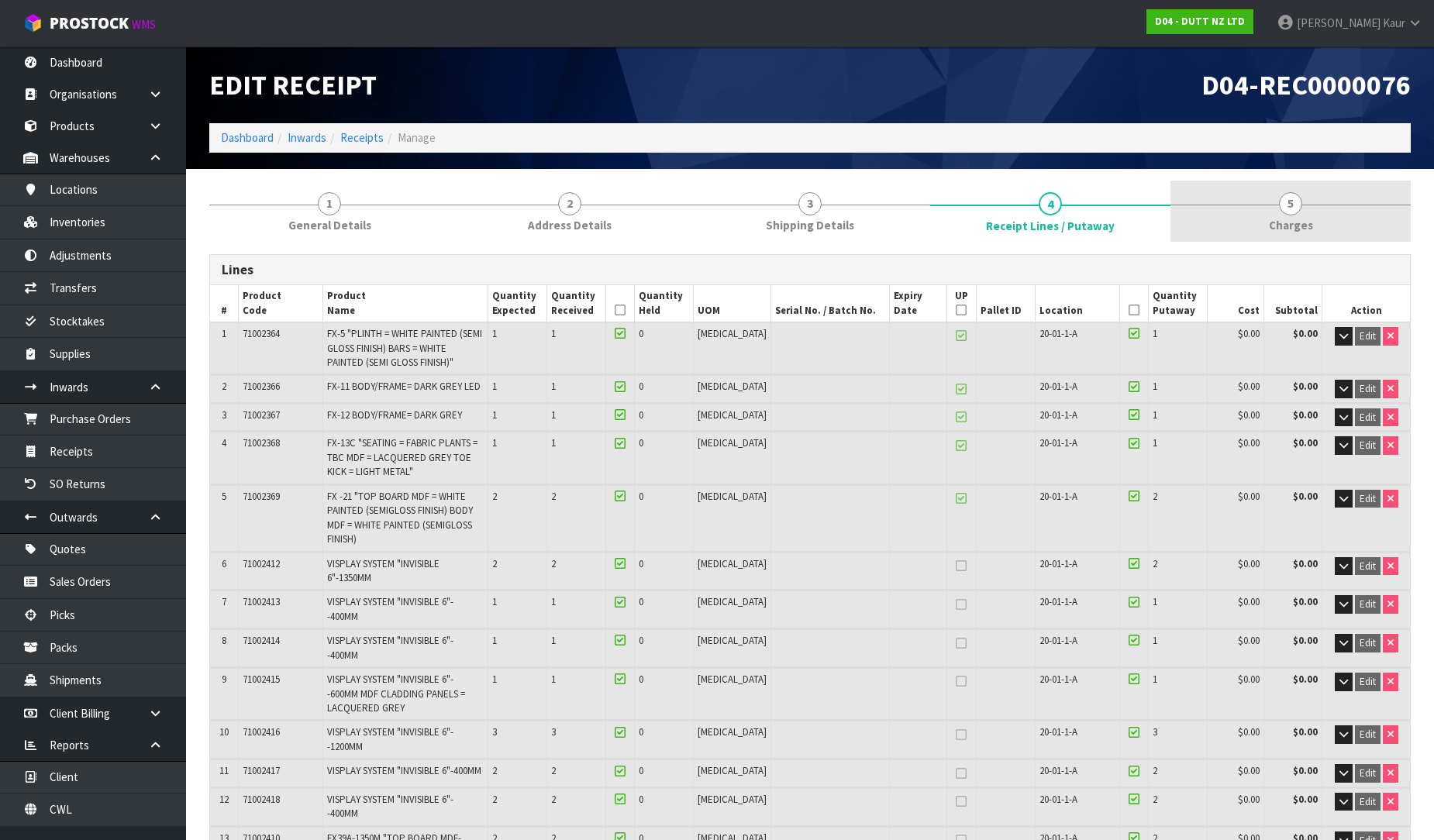
click at [1276, 216] on link "5 Charges" at bounding box center [1290, 211] width 241 height 61
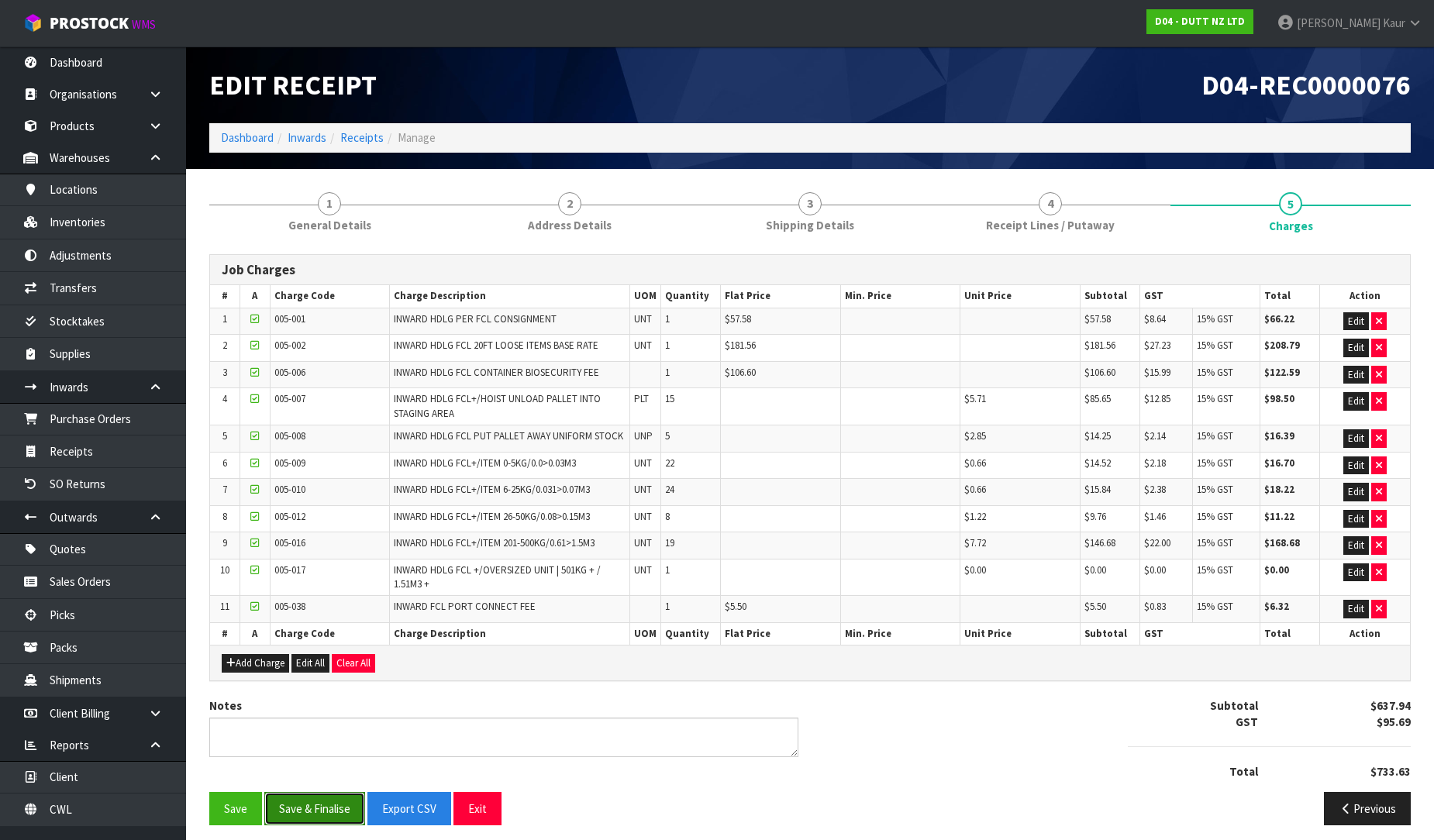
drag, startPoint x: 318, startPoint y: 809, endPoint x: 279, endPoint y: 529, distance: 282.7
click at [319, 809] on button "Save & Finalise" at bounding box center [314, 808] width 101 height 33
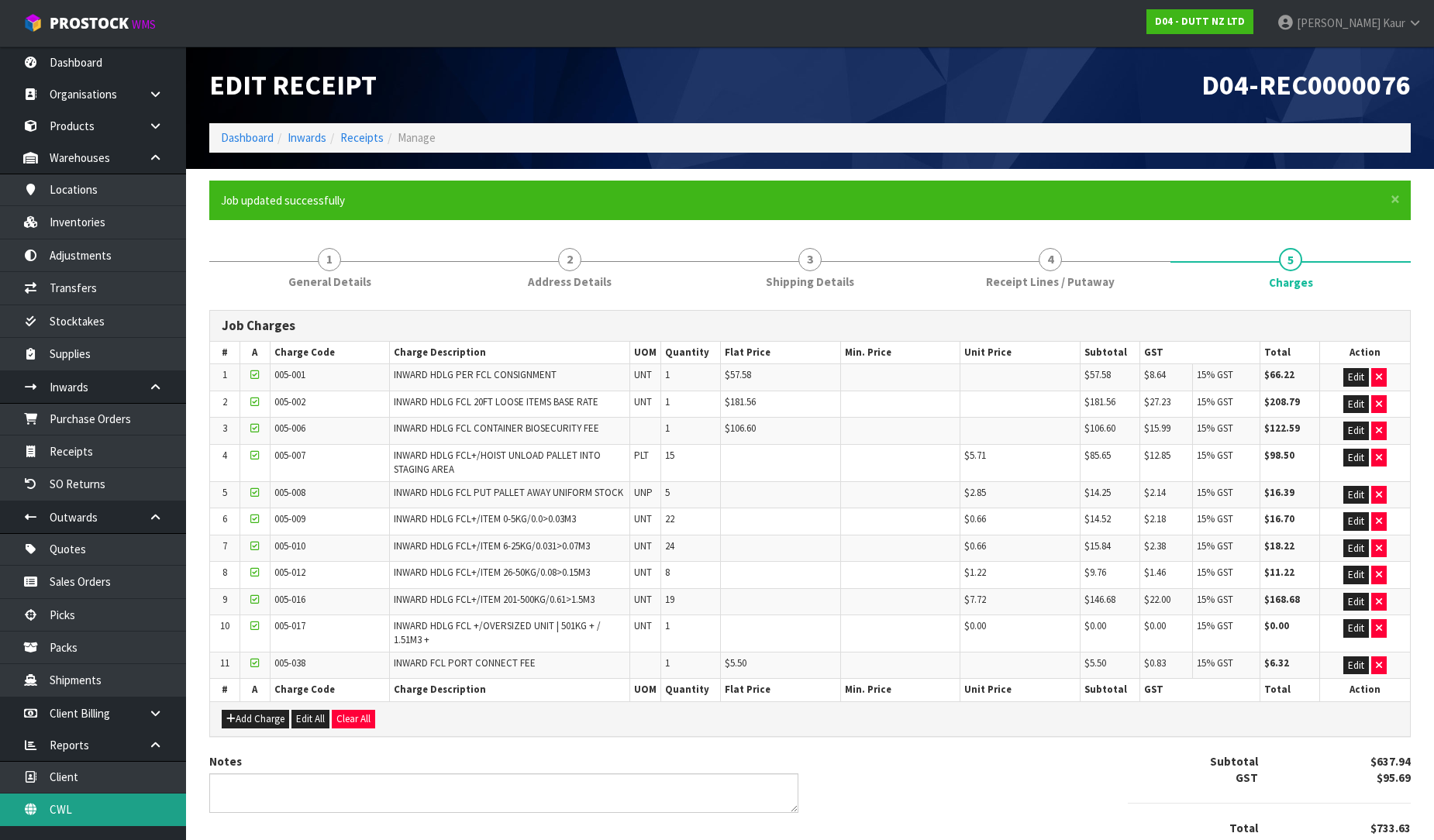
click at [101, 801] on link "CWL" at bounding box center [93, 809] width 186 height 31
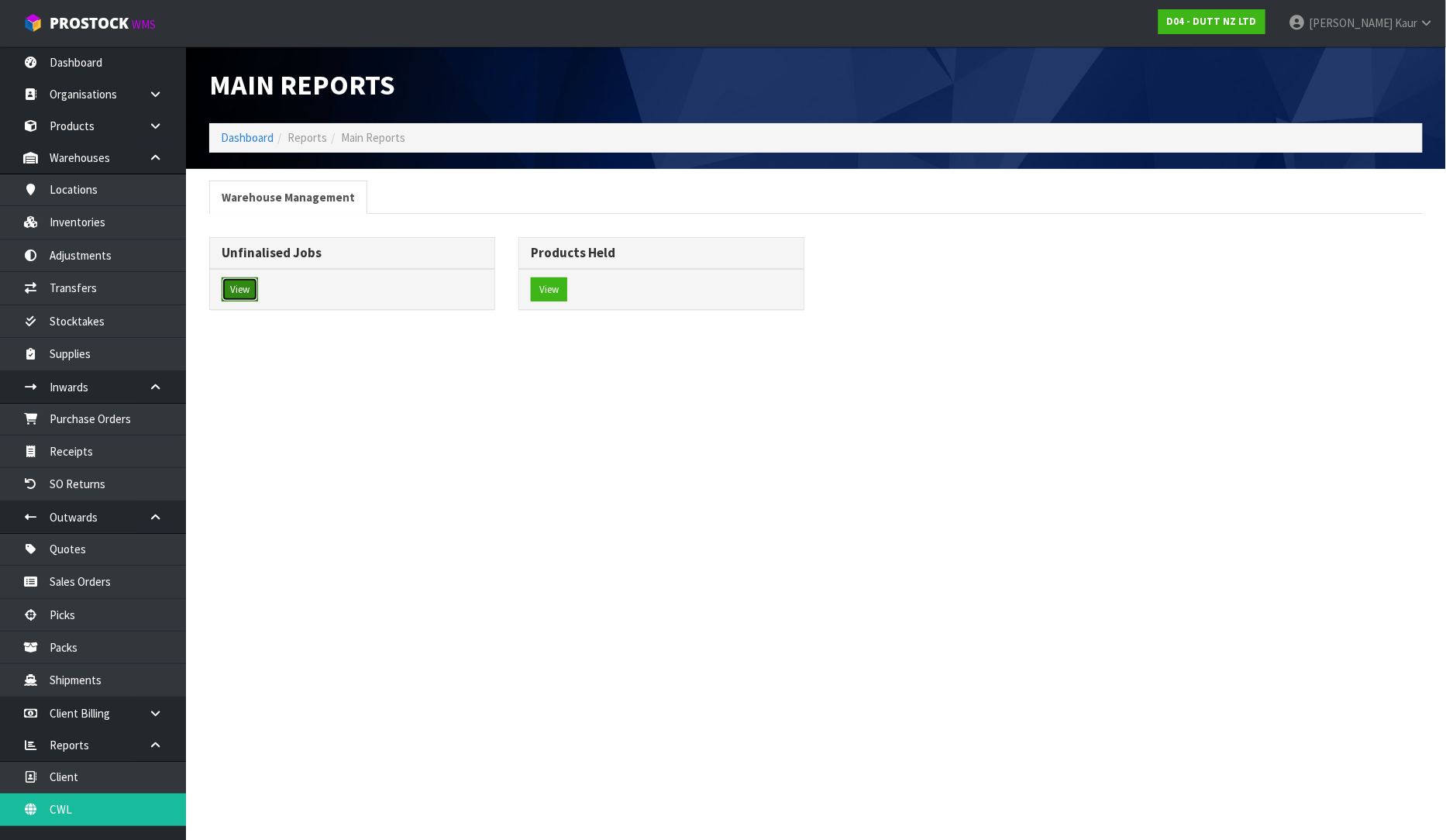
click at [254, 283] on button "View" at bounding box center [239, 290] width 36 height 25
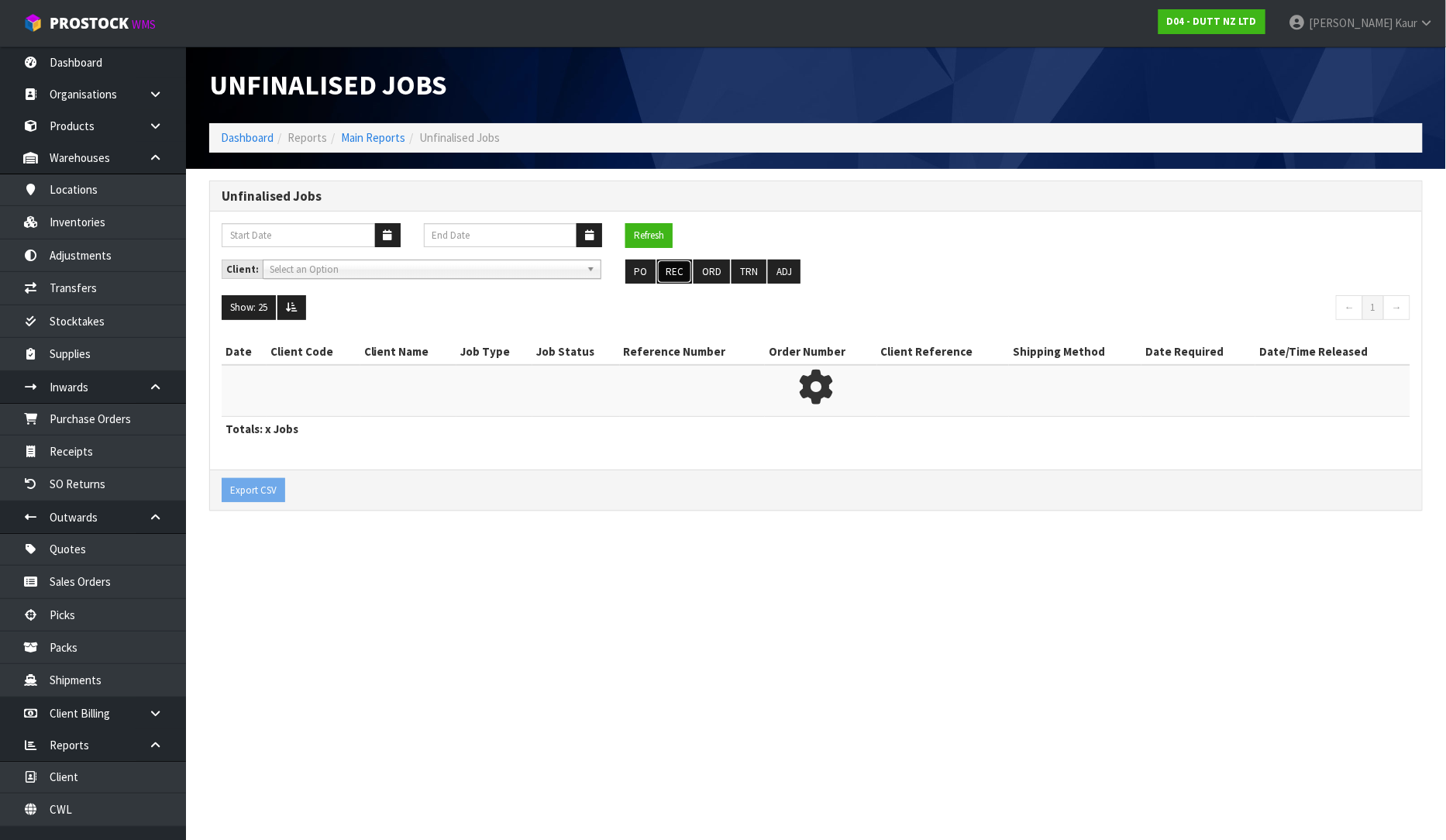
click at [657, 271] on button "REC" at bounding box center [674, 272] width 35 height 25
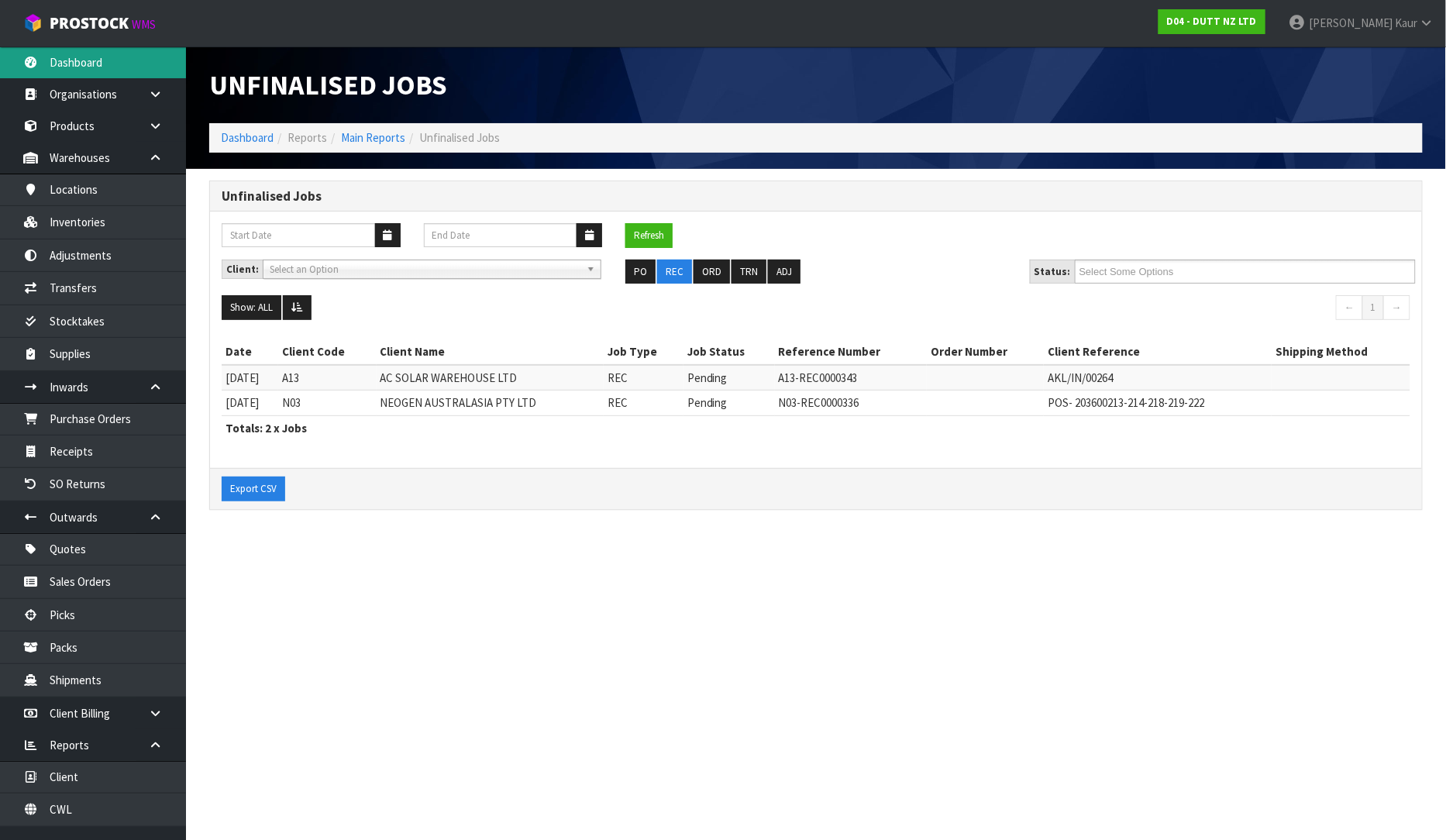
drag, startPoint x: 74, startPoint y: 66, endPoint x: 323, endPoint y: 139, distance: 259.5
click at [77, 68] on link "Dashboard" at bounding box center [93, 62] width 186 height 31
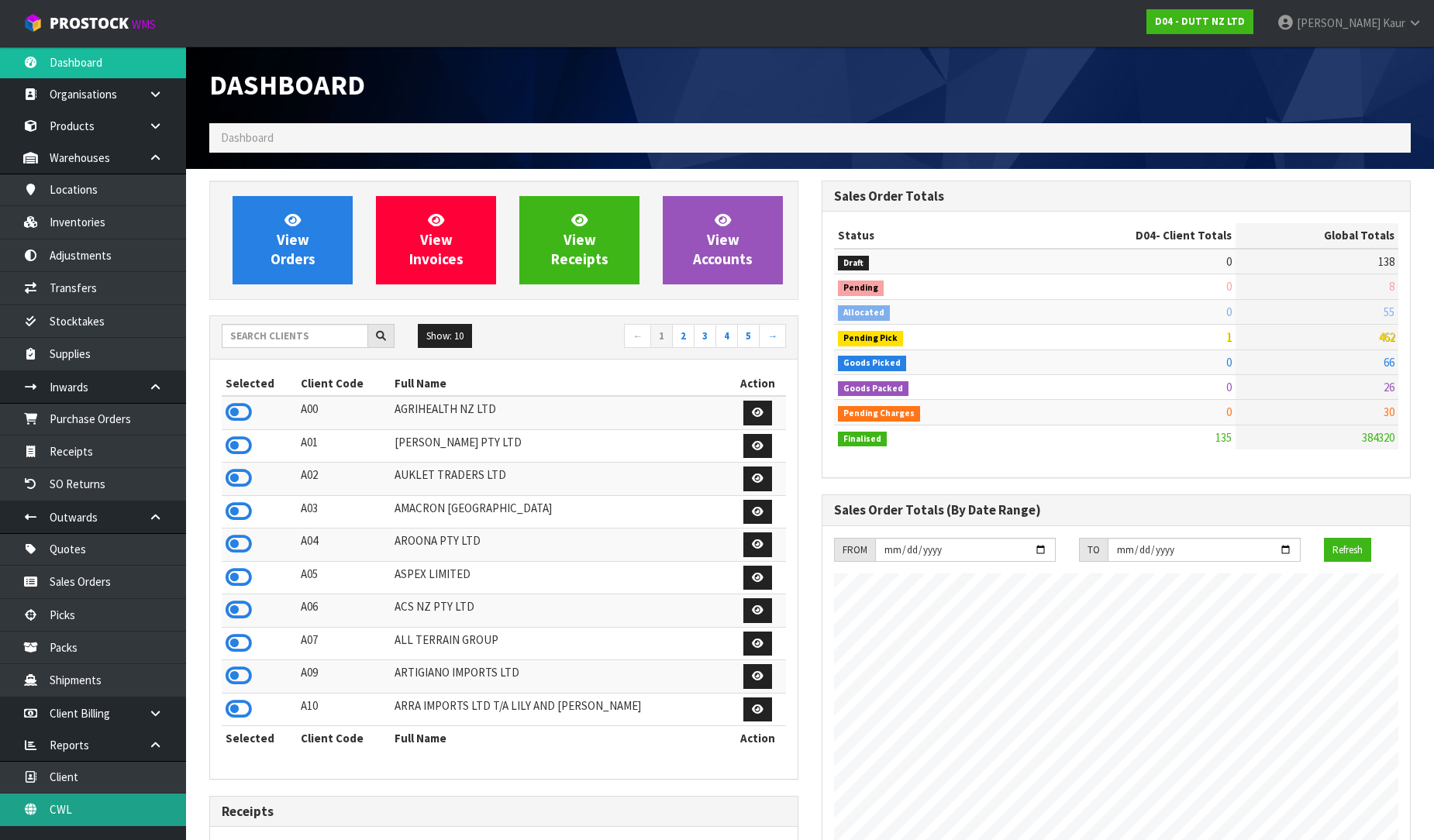
click at [110, 803] on link "CWL" at bounding box center [93, 809] width 186 height 31
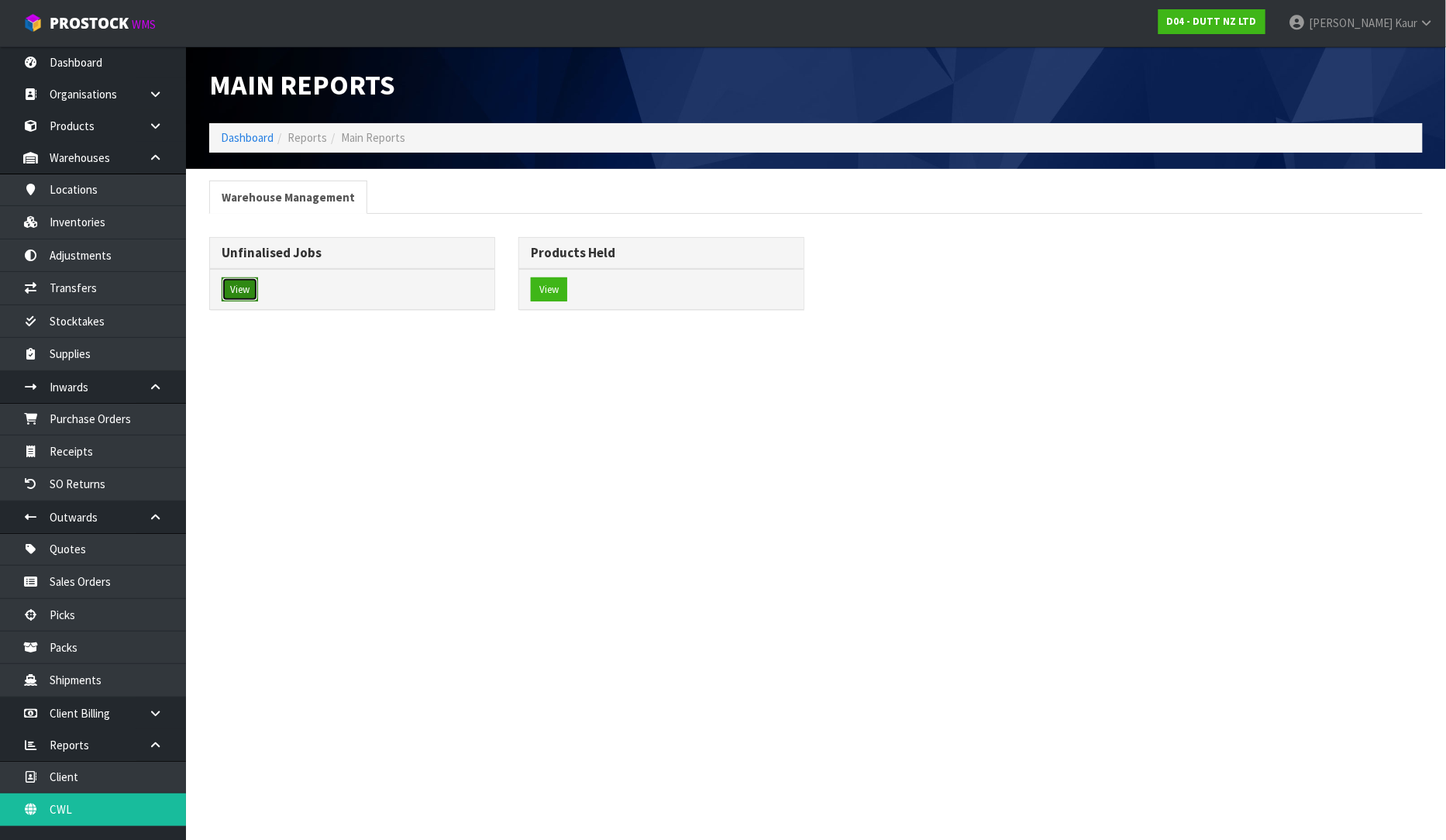
click at [253, 294] on button "View" at bounding box center [239, 290] width 36 height 25
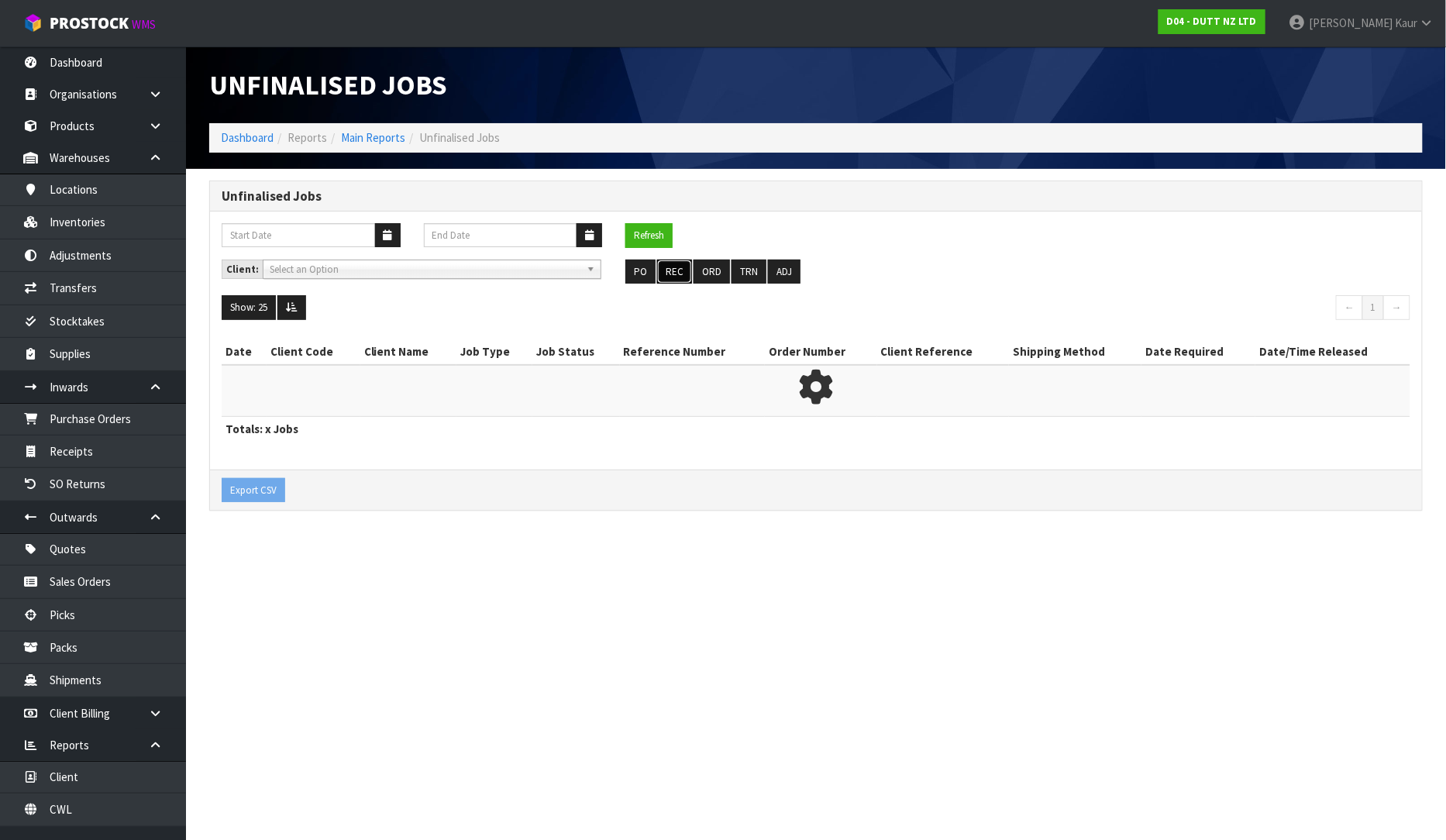
click at [680, 276] on button "REC" at bounding box center [674, 272] width 35 height 25
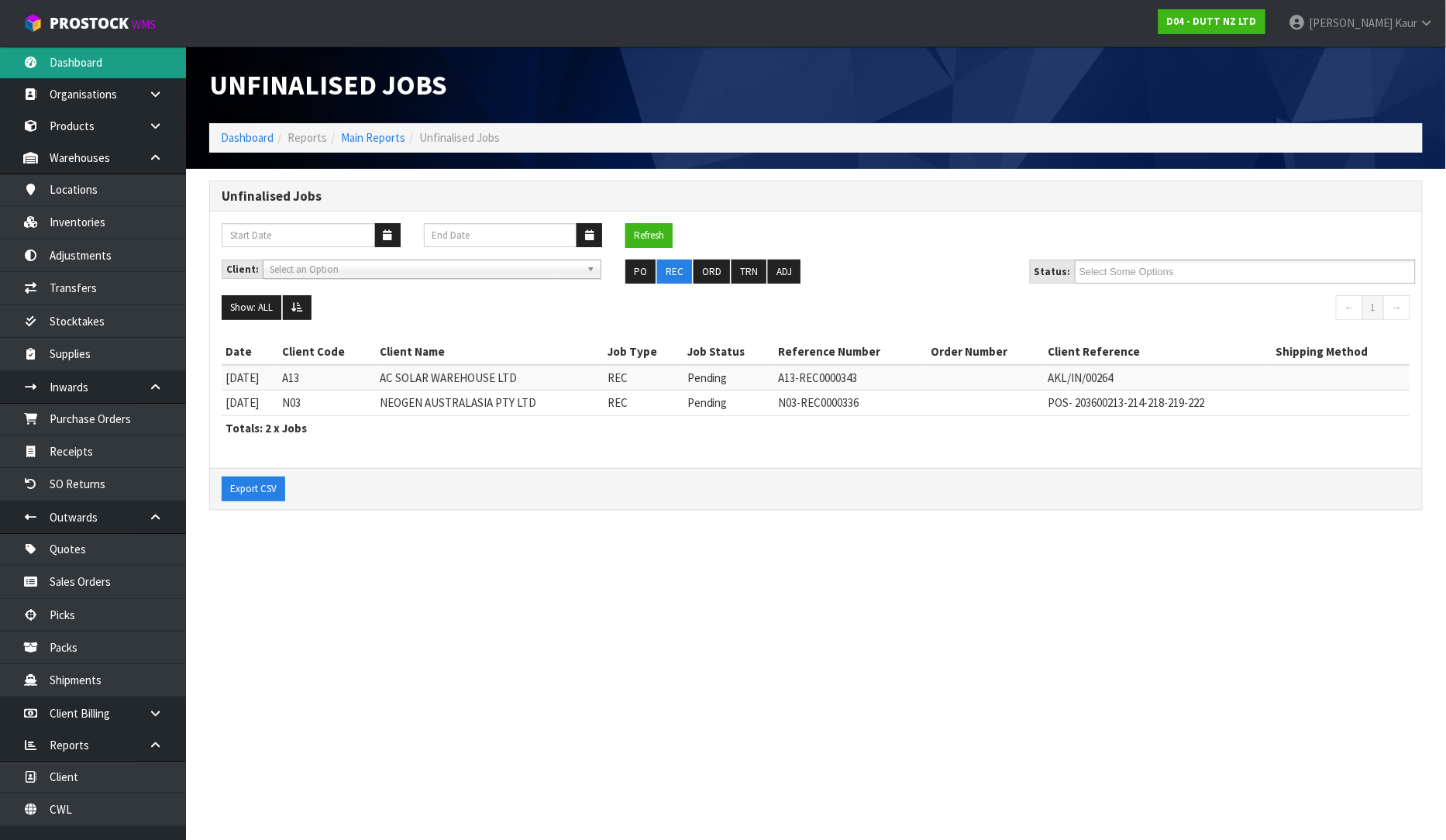
click at [93, 65] on link "Dashboard" at bounding box center [93, 62] width 186 height 31
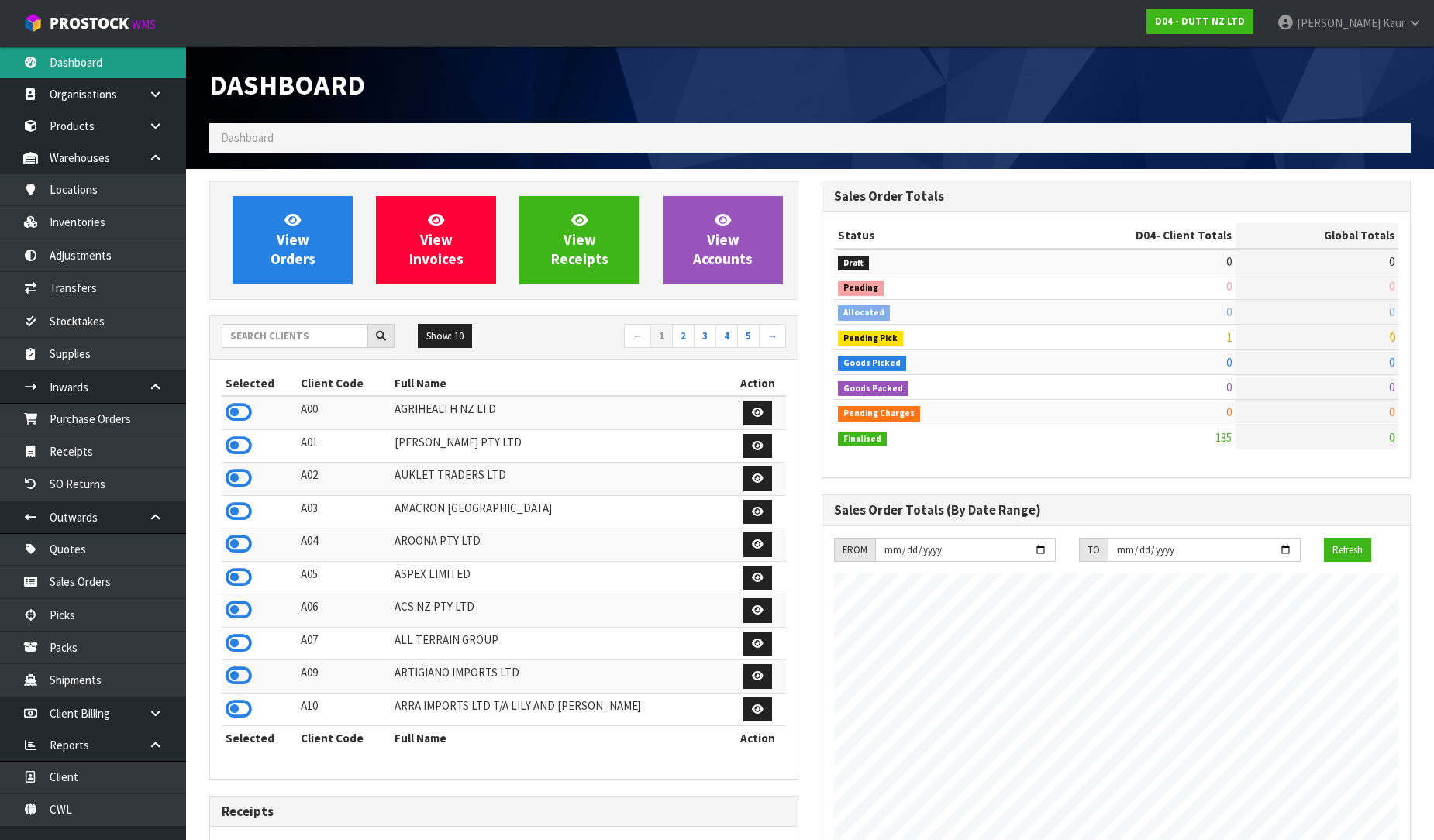
scroll to position [1258, 612]
click at [315, 348] on div "Show: 10 5 10 25 50 ← 1 2 3 4 5 →" at bounding box center [504, 338] width 587 height 27
click at [314, 346] on input "text" at bounding box center [295, 336] width 146 height 24
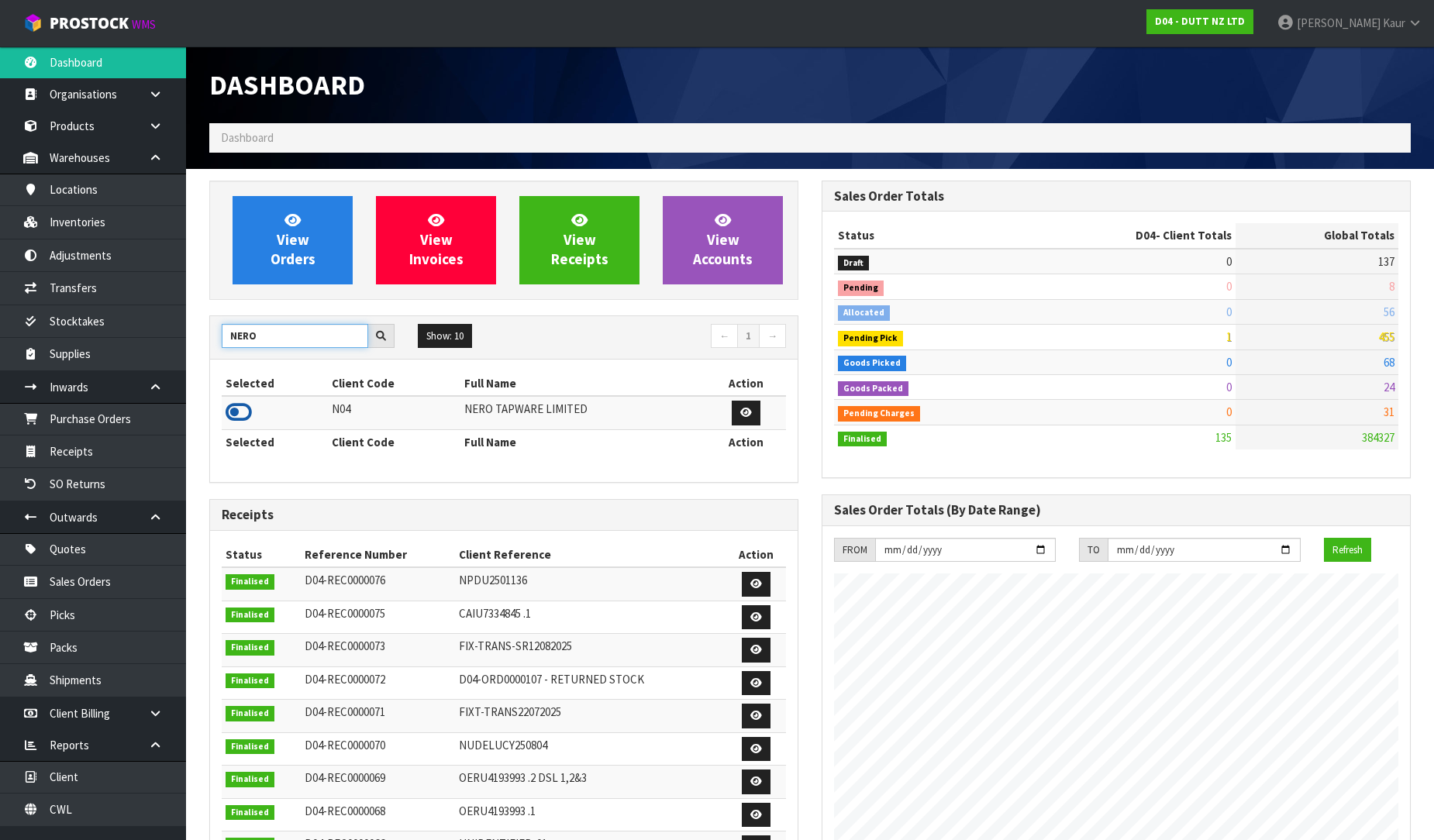
type input "NERO"
click at [229, 406] on icon at bounding box center [238, 412] width 27 height 23
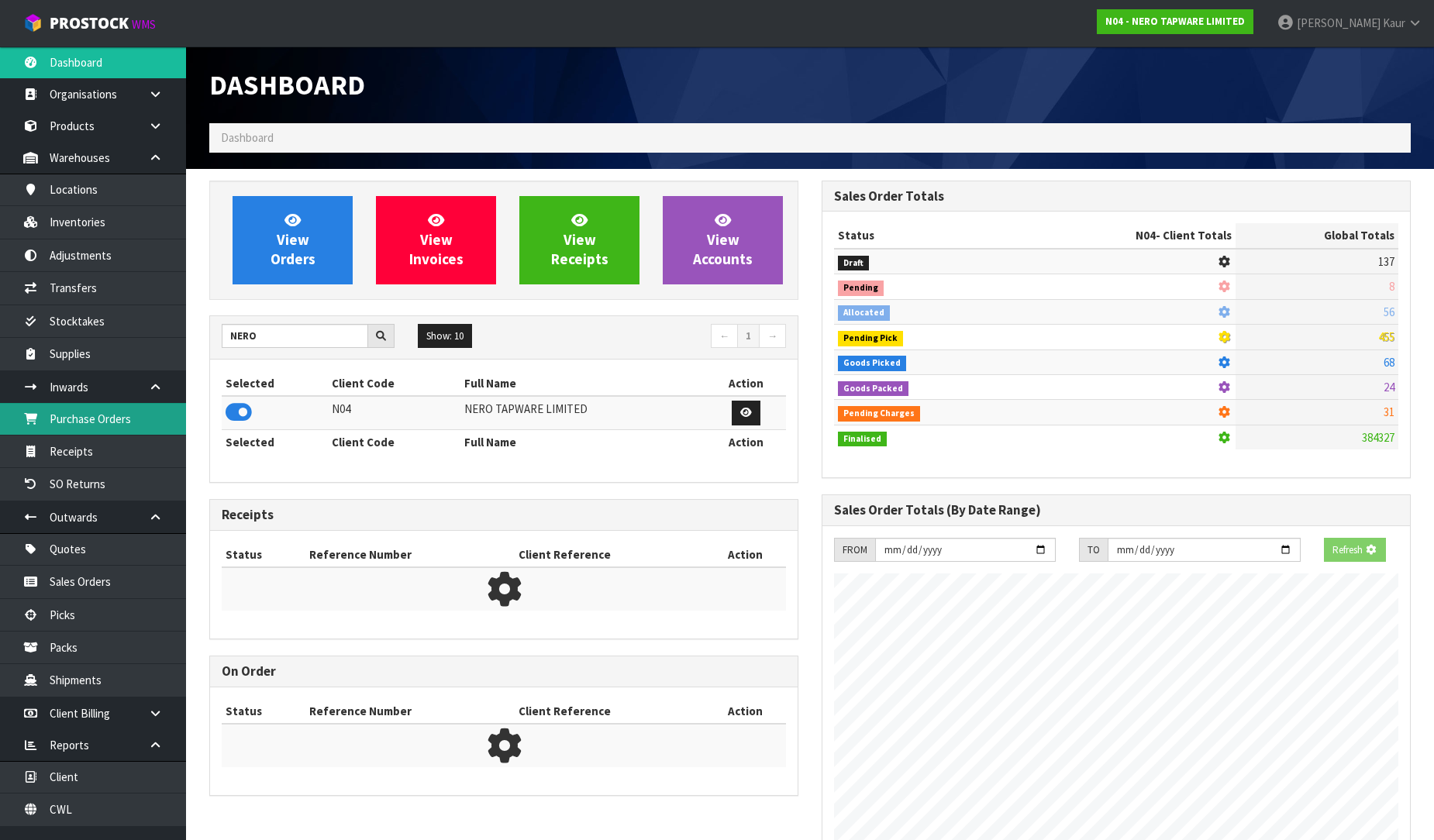
click at [102, 426] on link "Purchase Orders" at bounding box center [93, 418] width 186 height 31
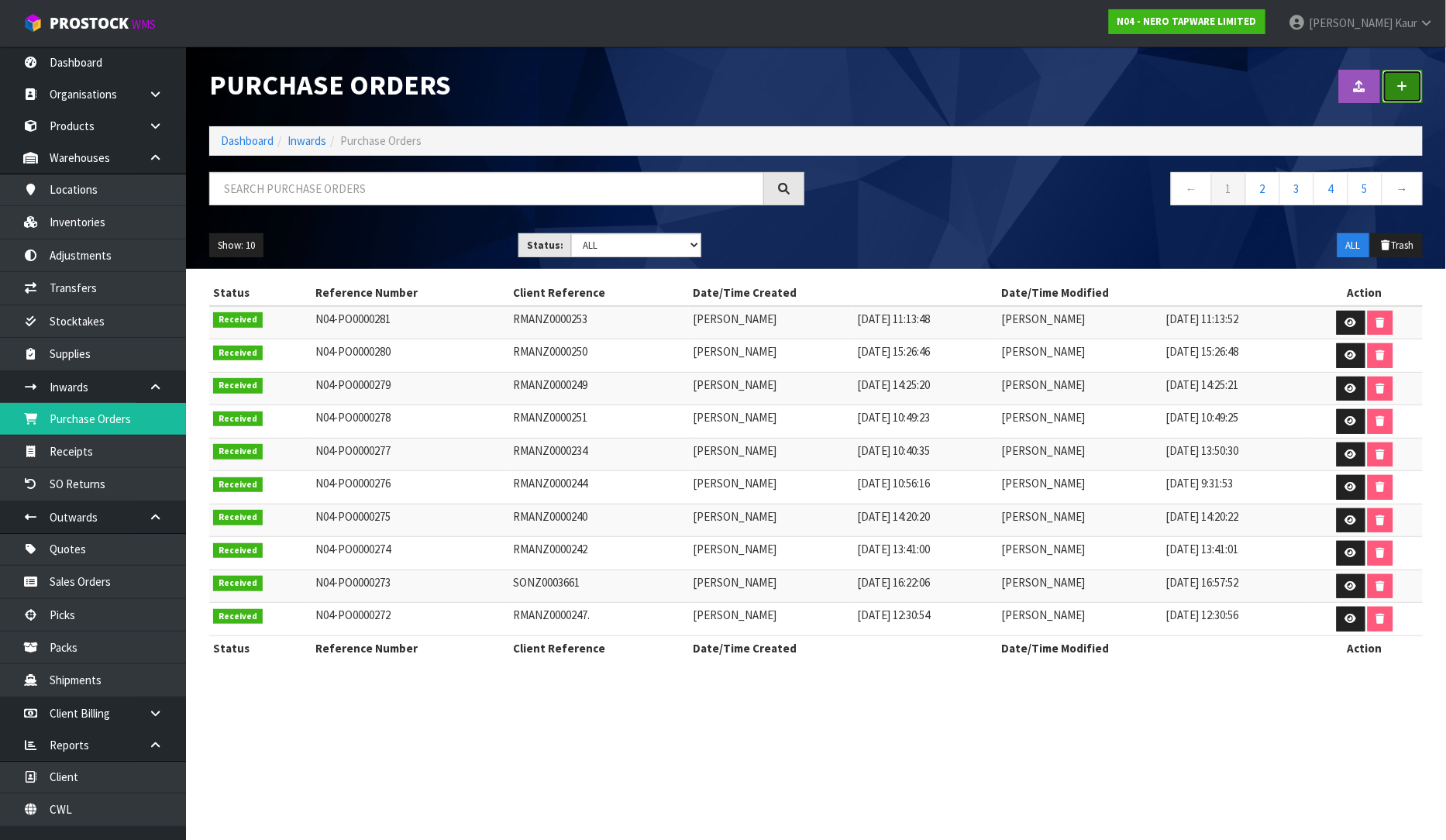
click at [1399, 89] on icon at bounding box center [1403, 86] width 10 height 11
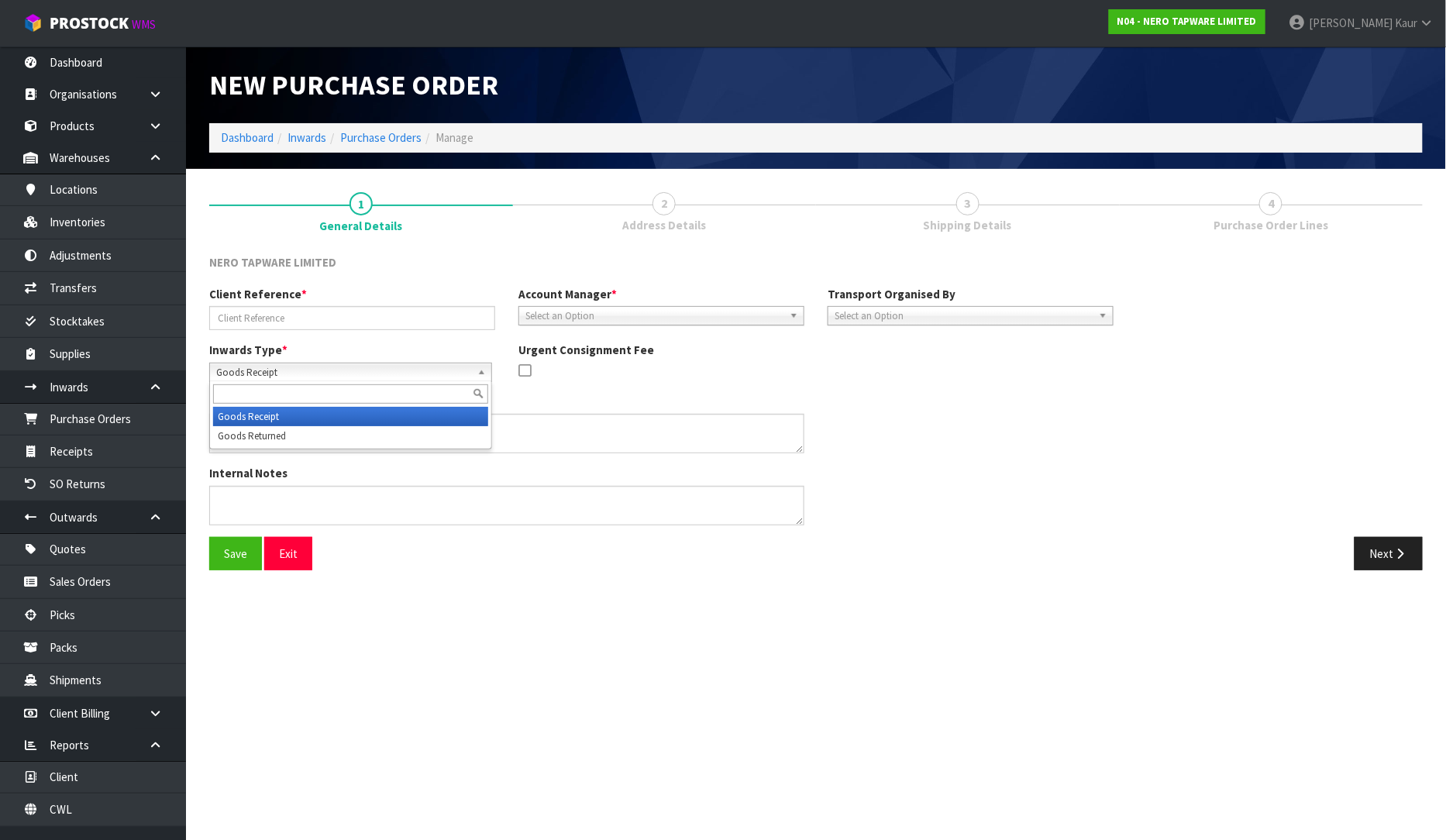
click at [274, 377] on span "Goods Receipt" at bounding box center [344, 373] width 255 height 19
click at [262, 428] on li "Goods Returned" at bounding box center [351, 436] width 275 height 19
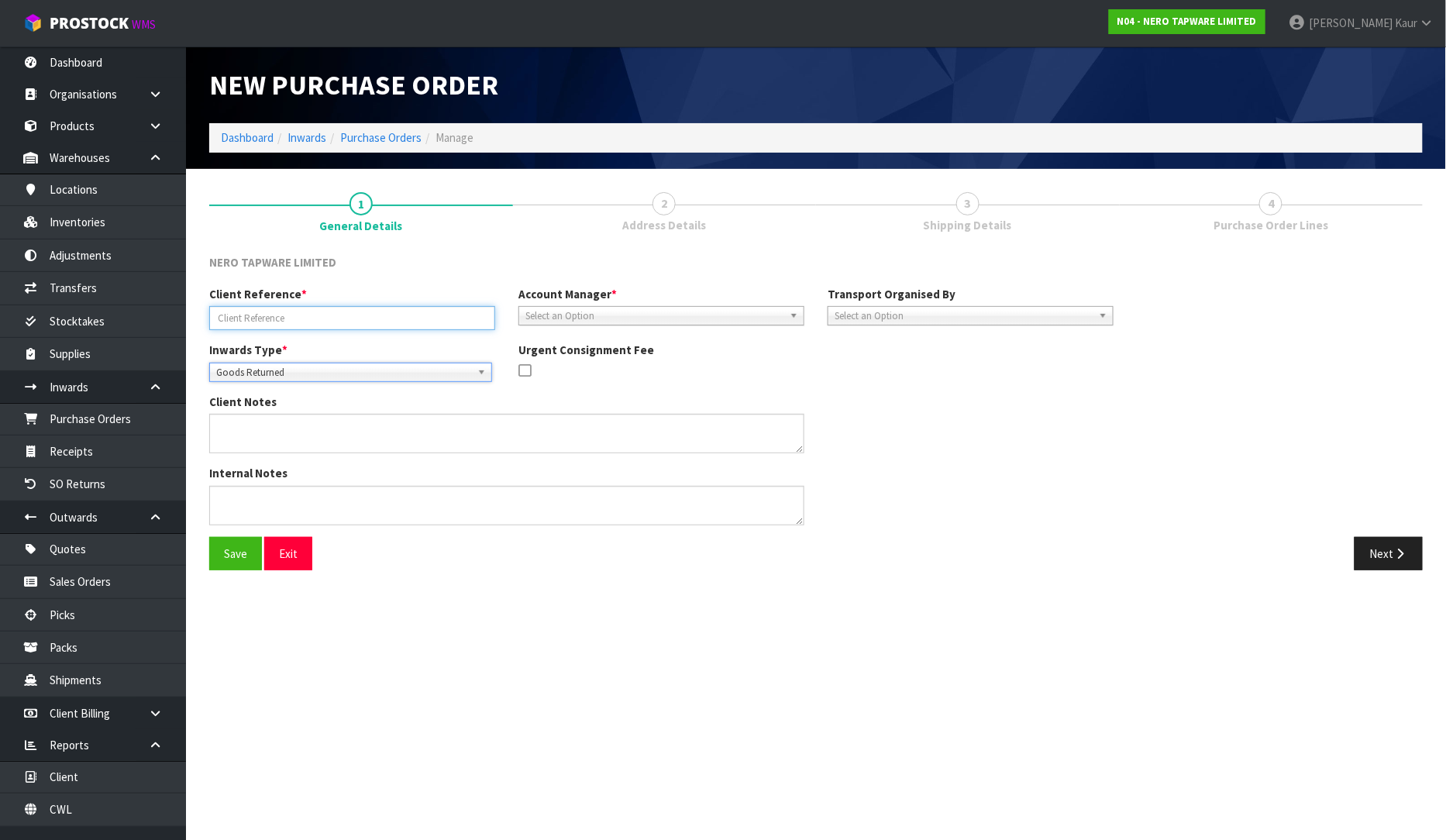
click at [270, 308] on input "text" at bounding box center [352, 318] width 286 height 24
type input "RMANZ0000254"
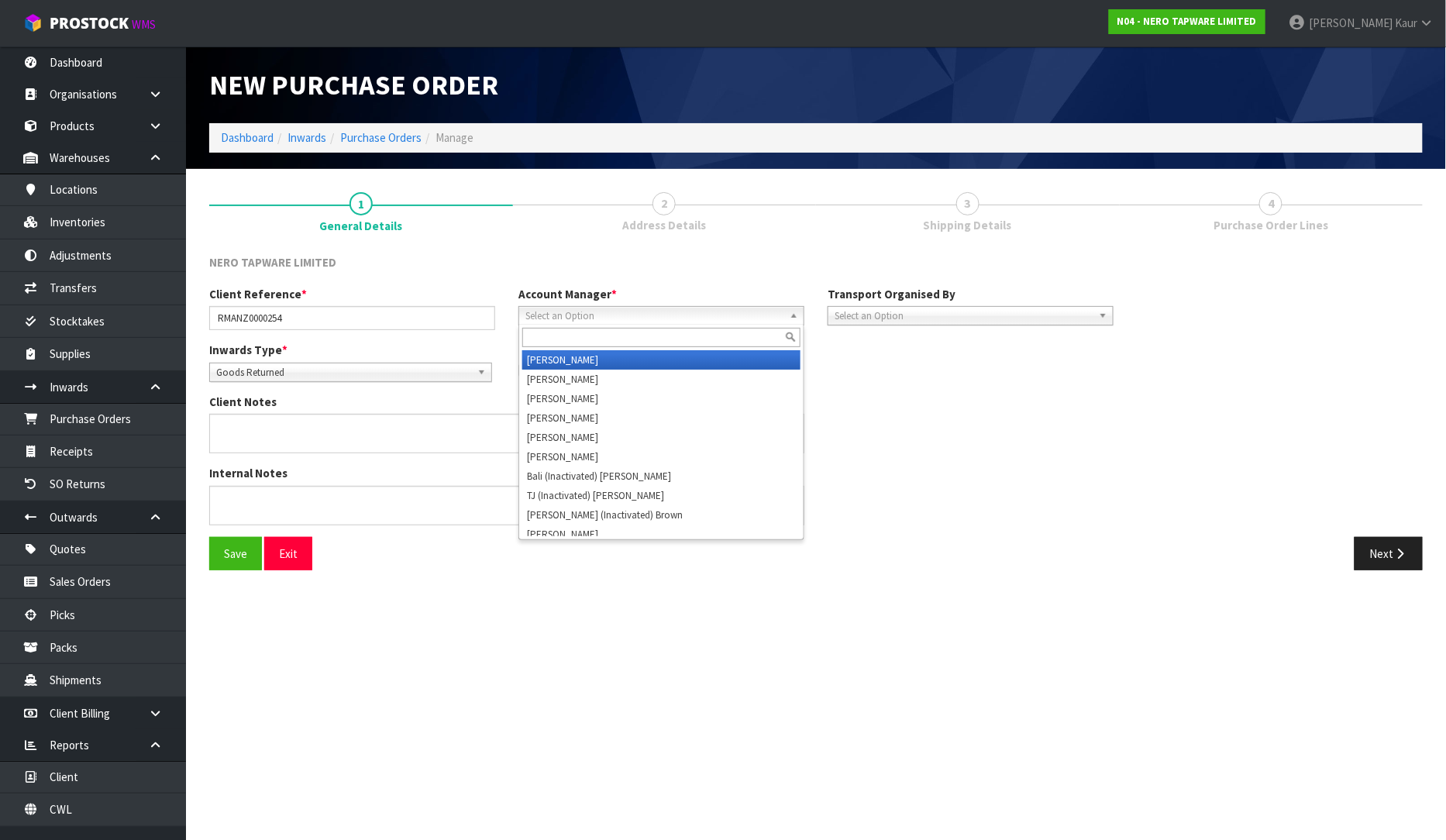
click at [599, 307] on span "Select an Option" at bounding box center [654, 315] width 258 height 19
type input "V"
click at [587, 361] on li "V [PERSON_NAME]" at bounding box center [661, 360] width 278 height 19
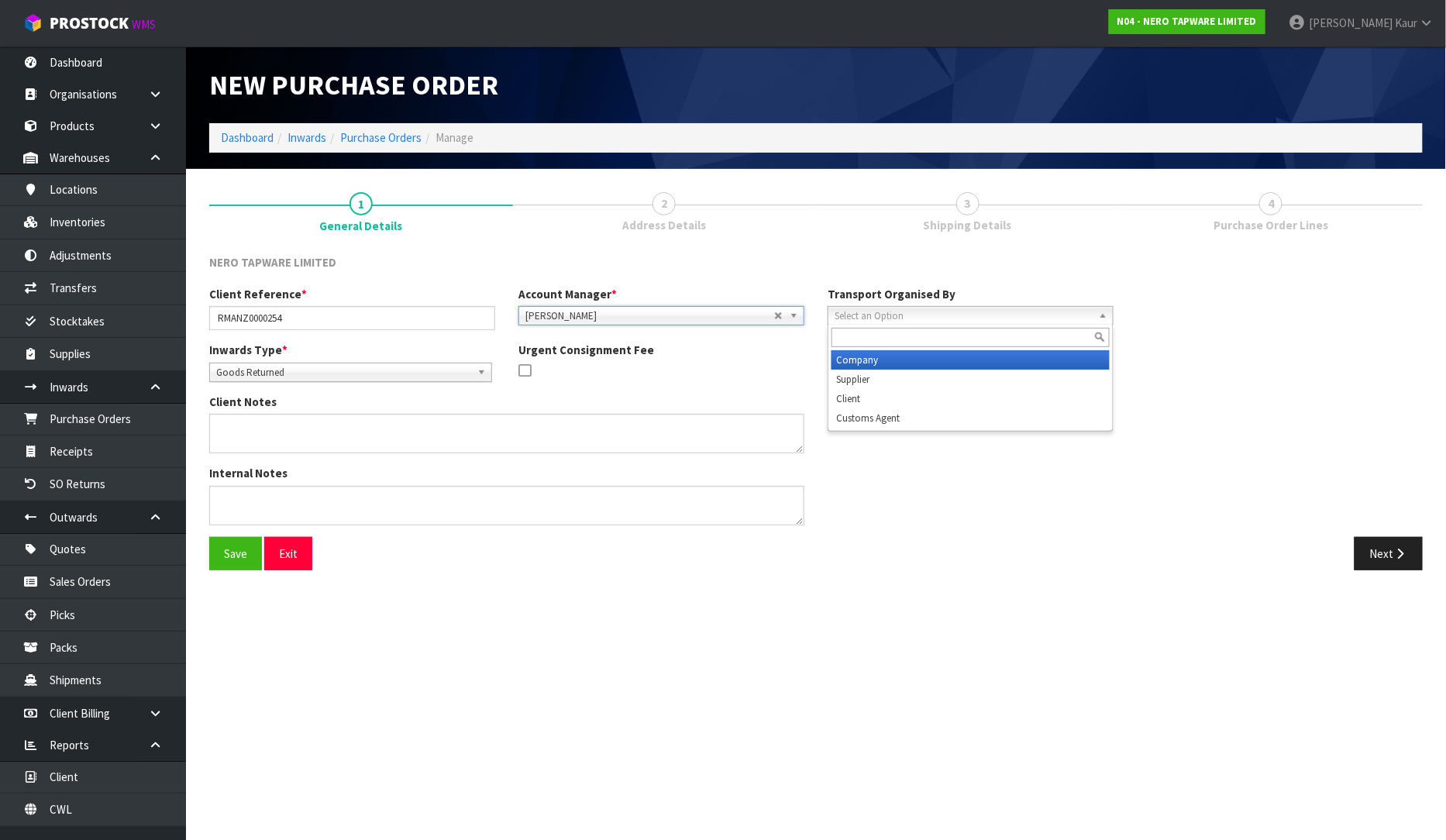
click at [848, 321] on span "Select an Option" at bounding box center [963, 315] width 258 height 19
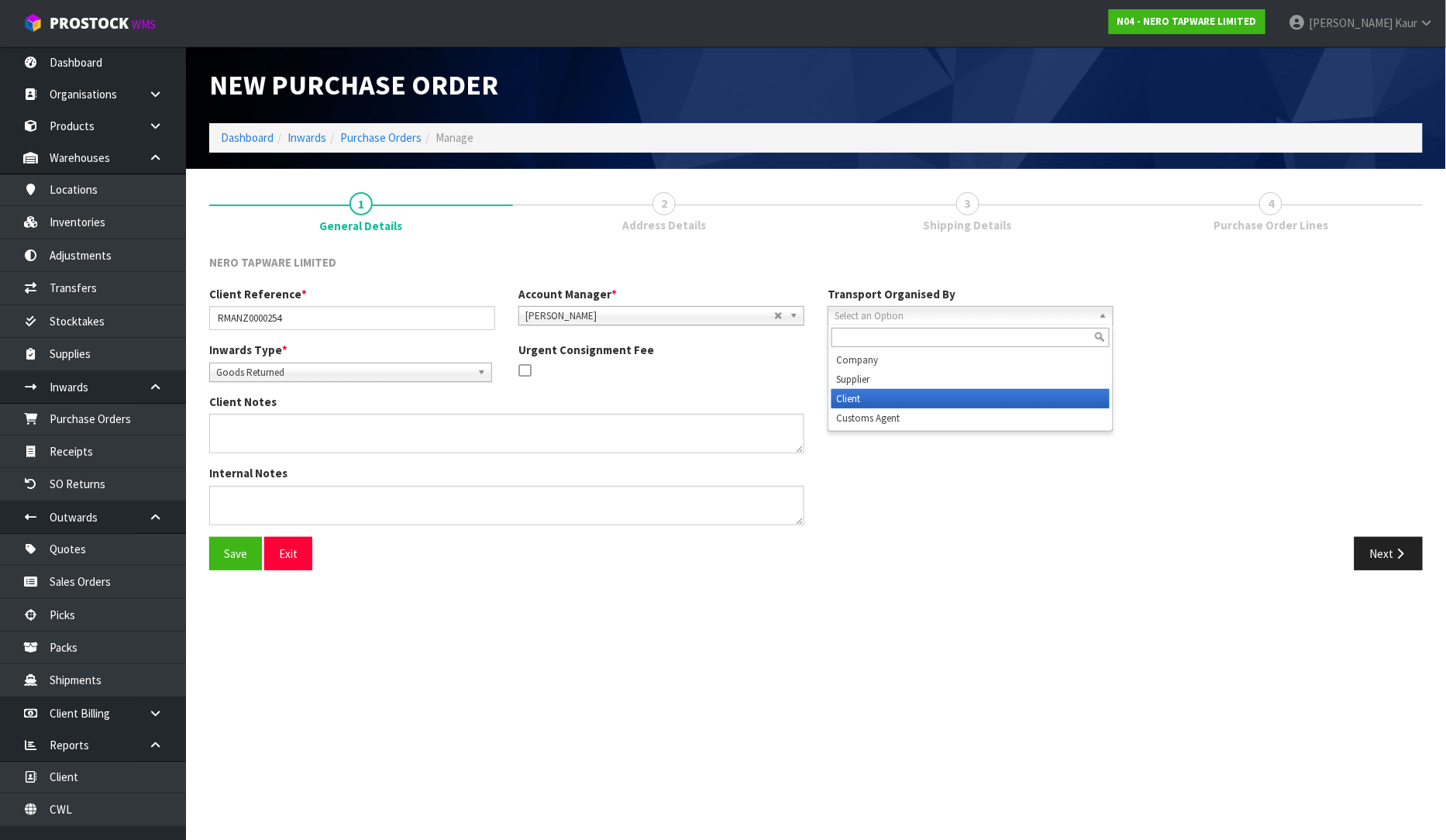
click at [873, 391] on li "Client" at bounding box center [970, 399] width 278 height 19
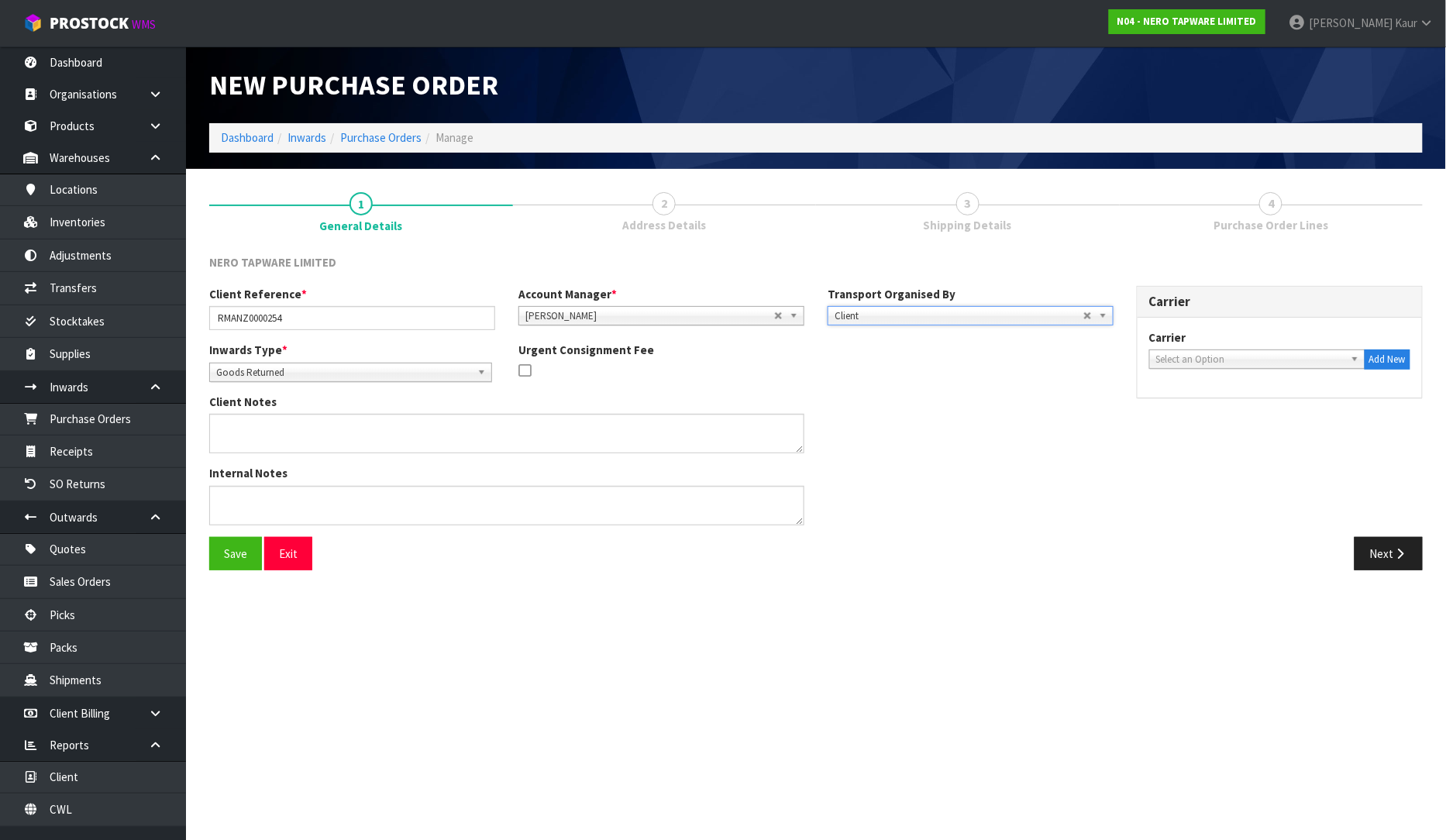
click at [1325, 347] on div "Carrier ACFS TRANSPORT - ACFS TRANSPORT ACT TRANSPORT LTD - ACT TRANSPORT LTD A…" at bounding box center [1279, 349] width 262 height 40
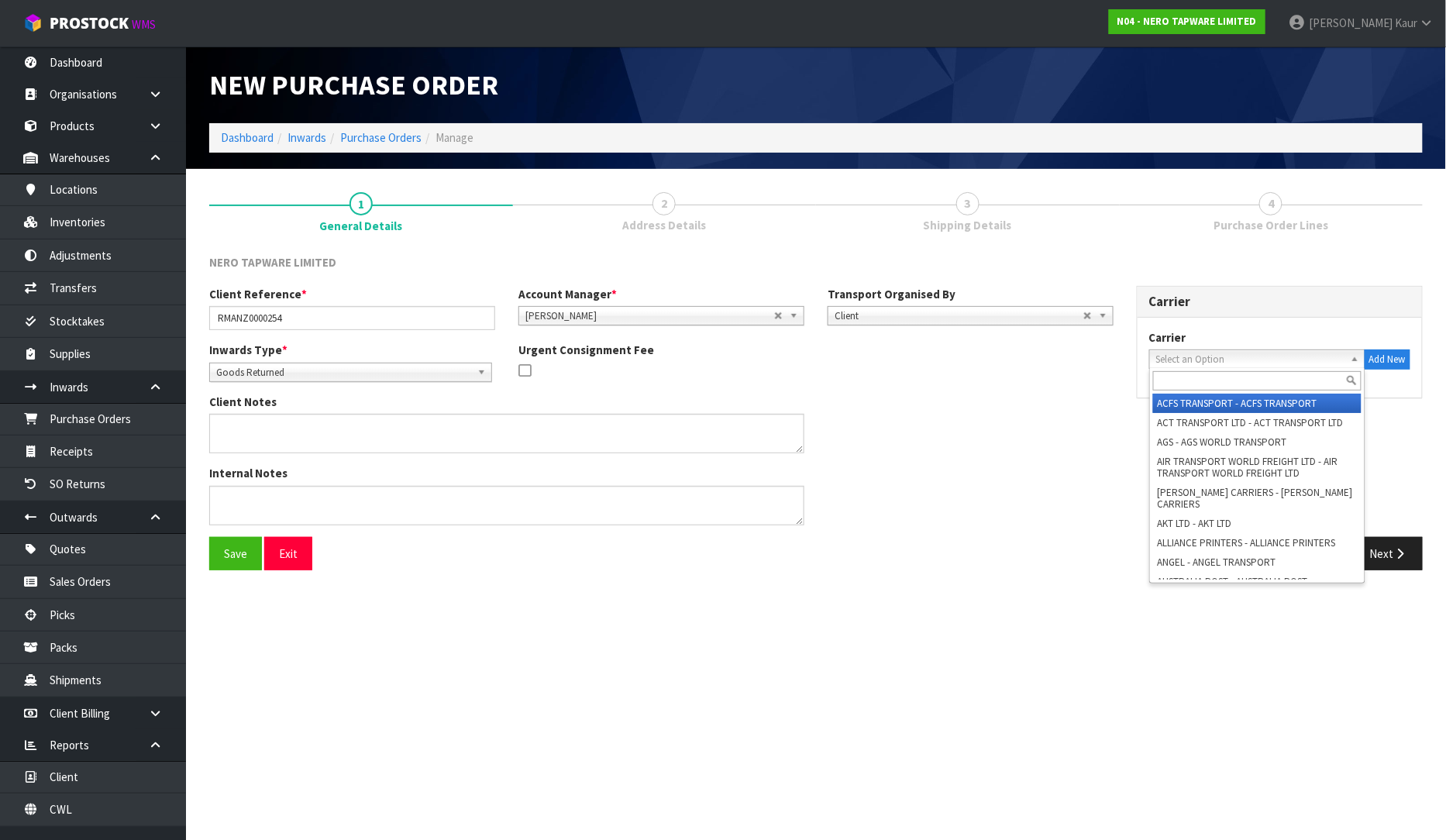
click at [1297, 352] on span "Select an Option" at bounding box center [1250, 359] width 188 height 19
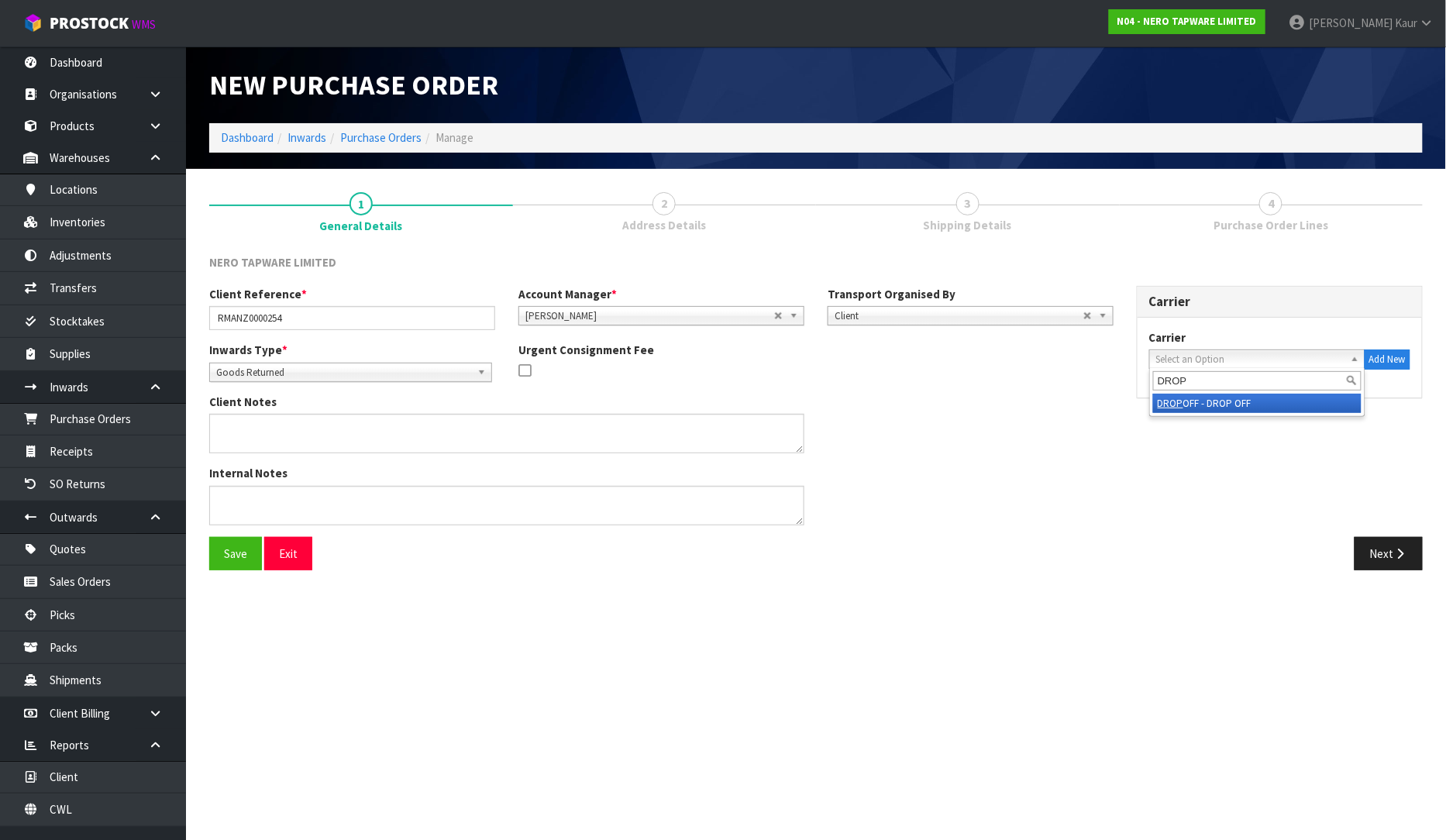
type input "DROP"
click at [1211, 397] on li "DROP OFF - DROP OFF" at bounding box center [1257, 403] width 208 height 19
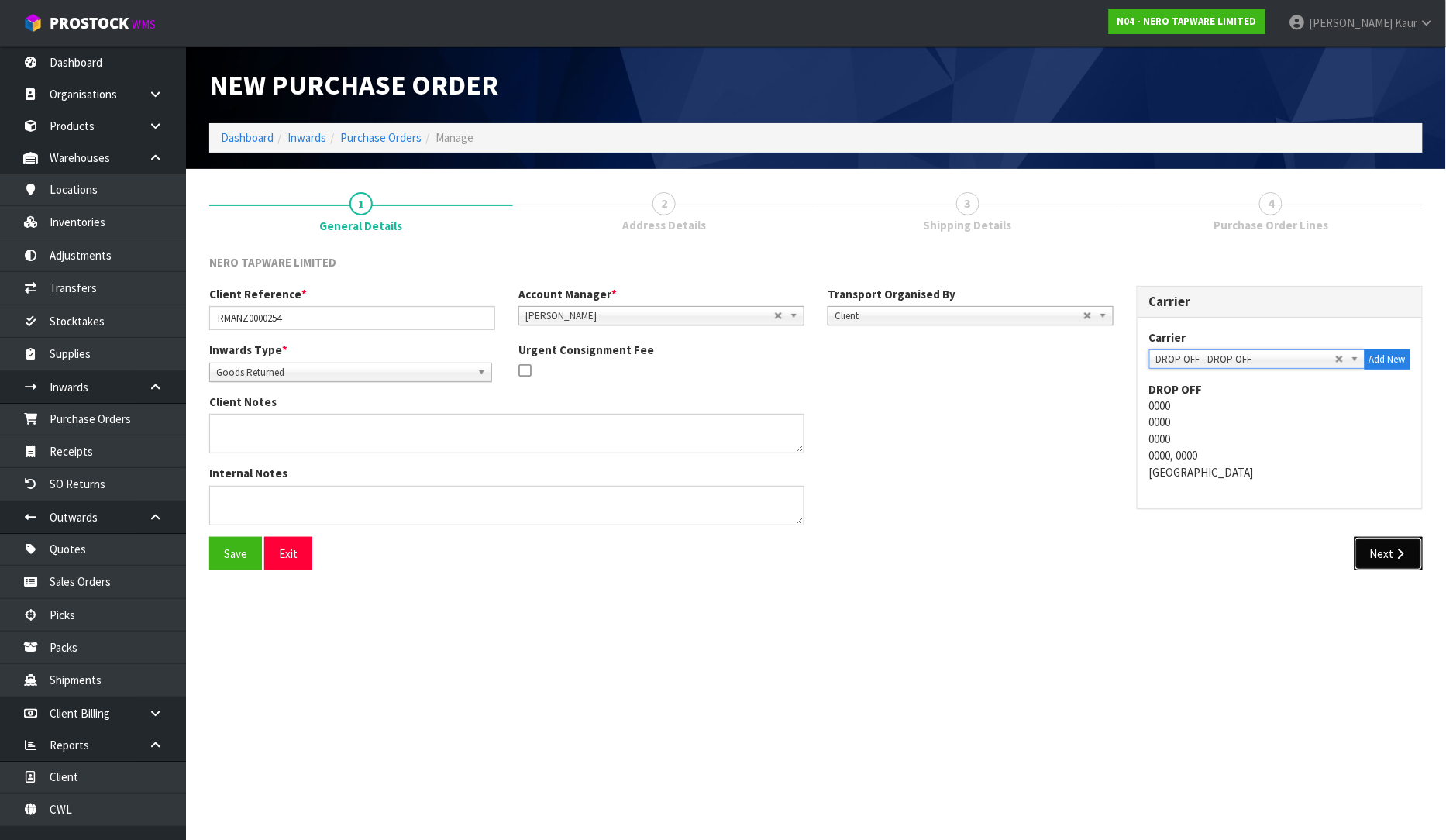
click at [1404, 566] on button "Next" at bounding box center [1389, 553] width 68 height 33
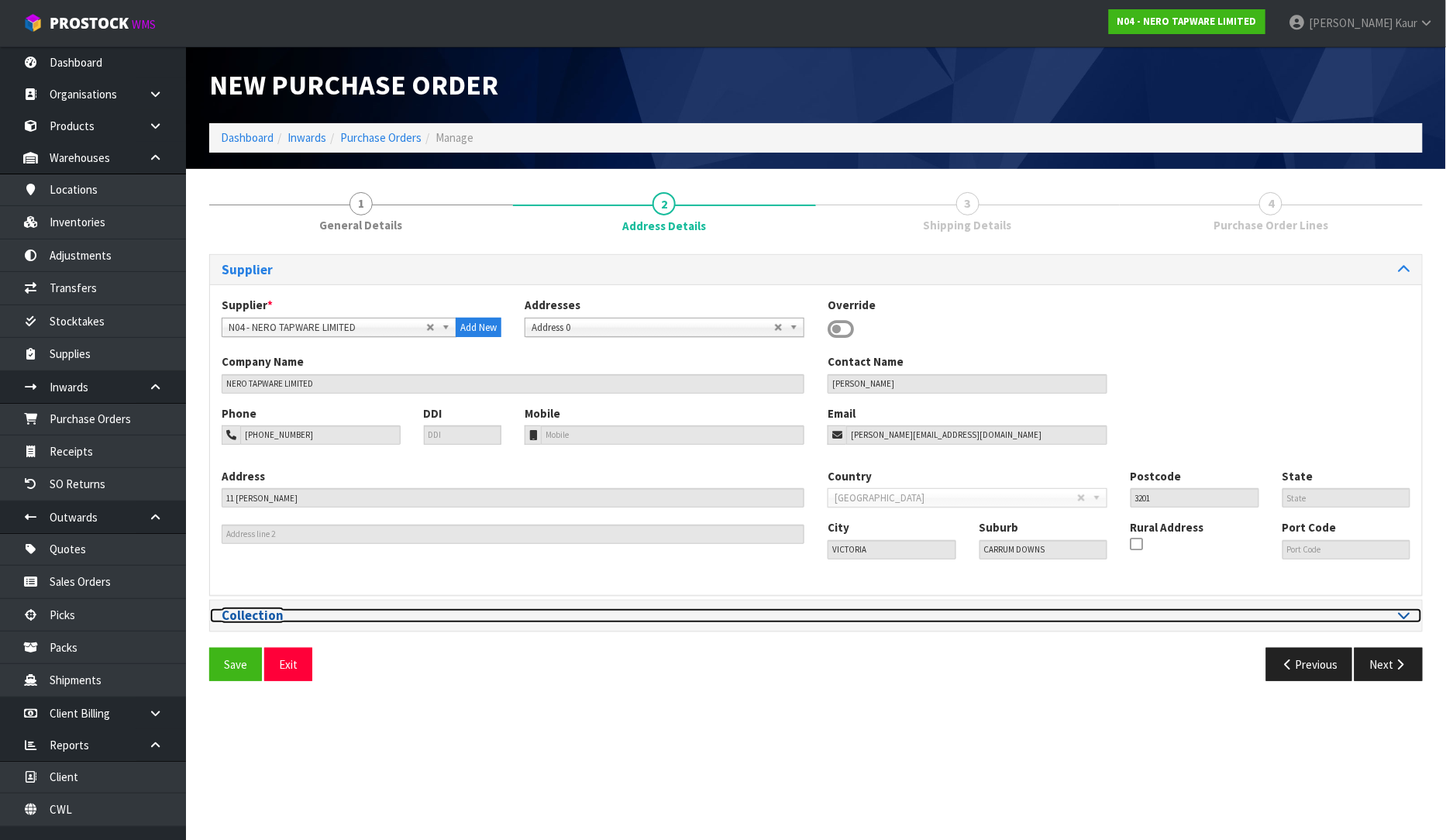
click at [1411, 617] on div at bounding box center [1118, 616] width 606 height 14
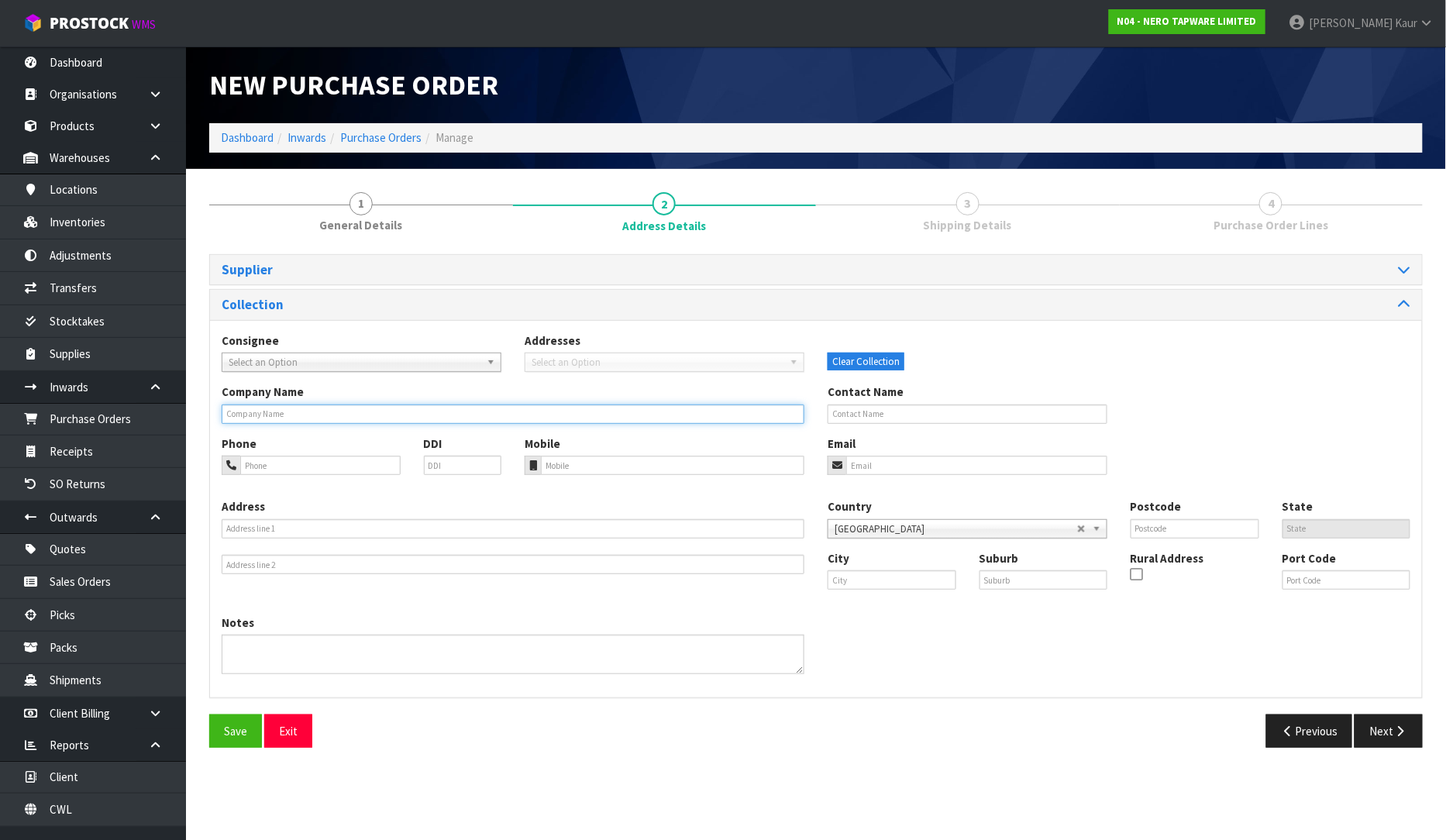
click at [269, 411] on input "text" at bounding box center [513, 414] width 583 height 19
type input "MICO EAST TAMAKI"
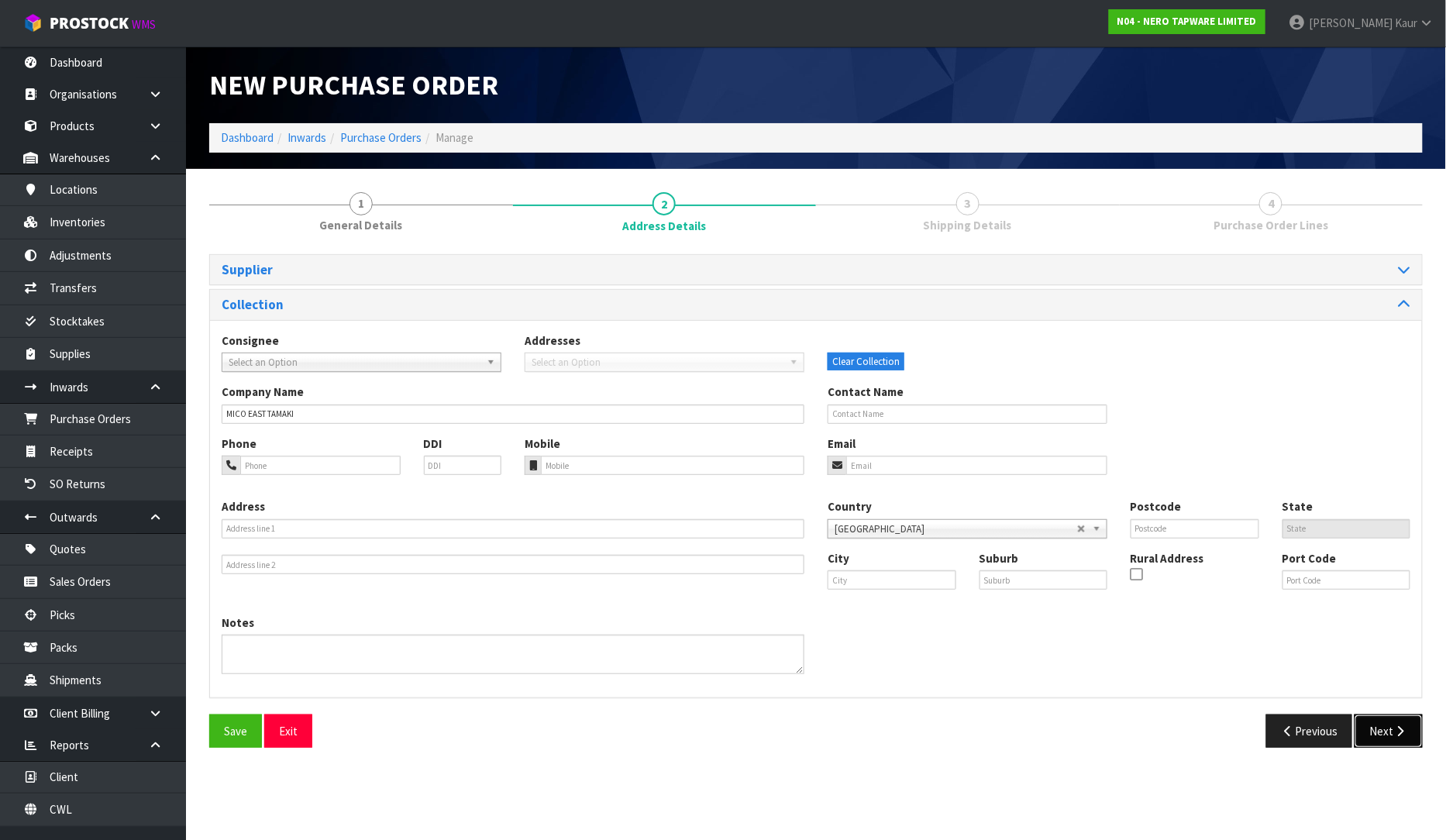
click at [1411, 726] on button "Next" at bounding box center [1389, 731] width 68 height 33
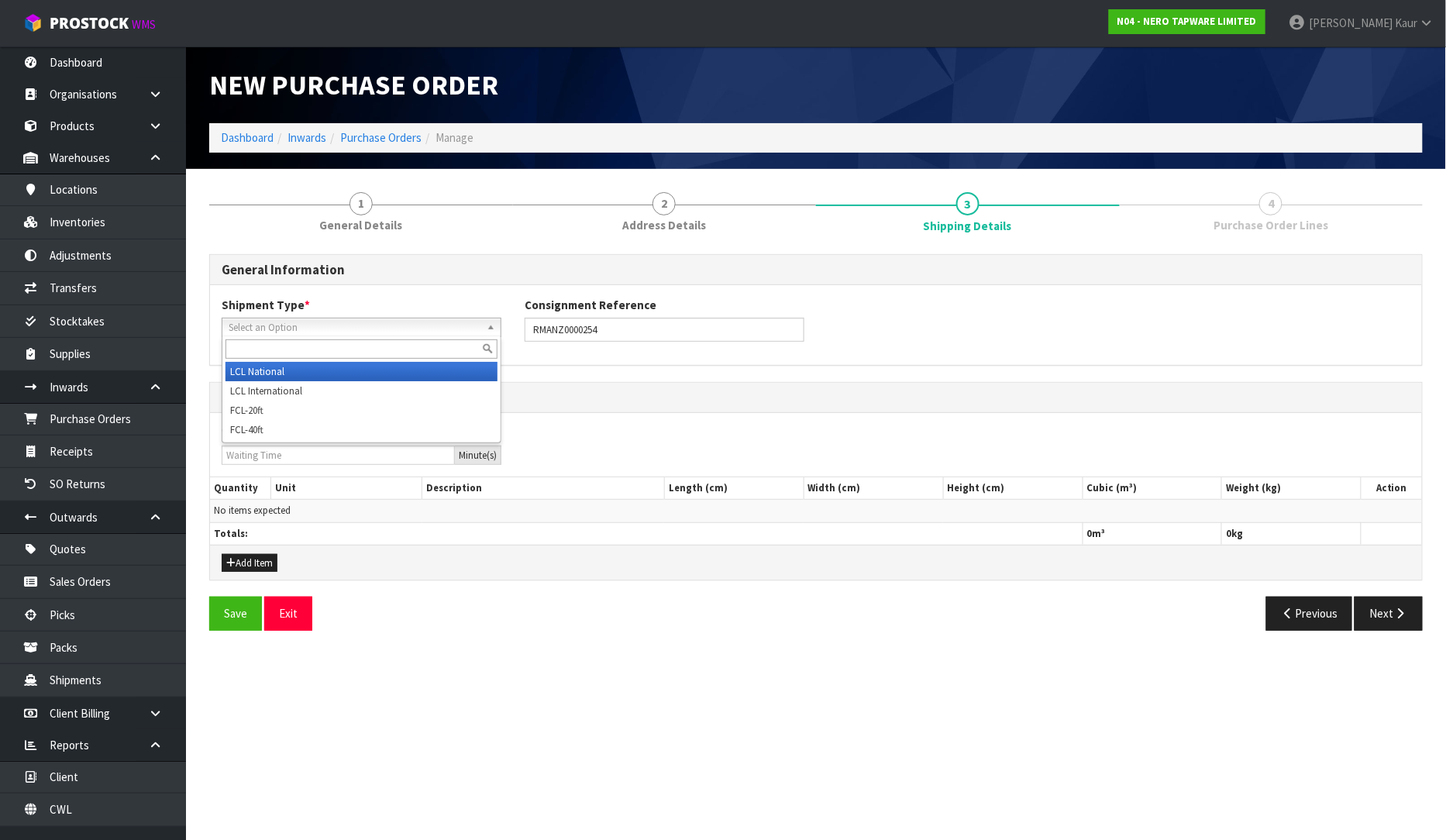
click at [377, 326] on span "Select an Option" at bounding box center [354, 327] width 252 height 19
click at [305, 369] on li "LCL National" at bounding box center [361, 372] width 272 height 19
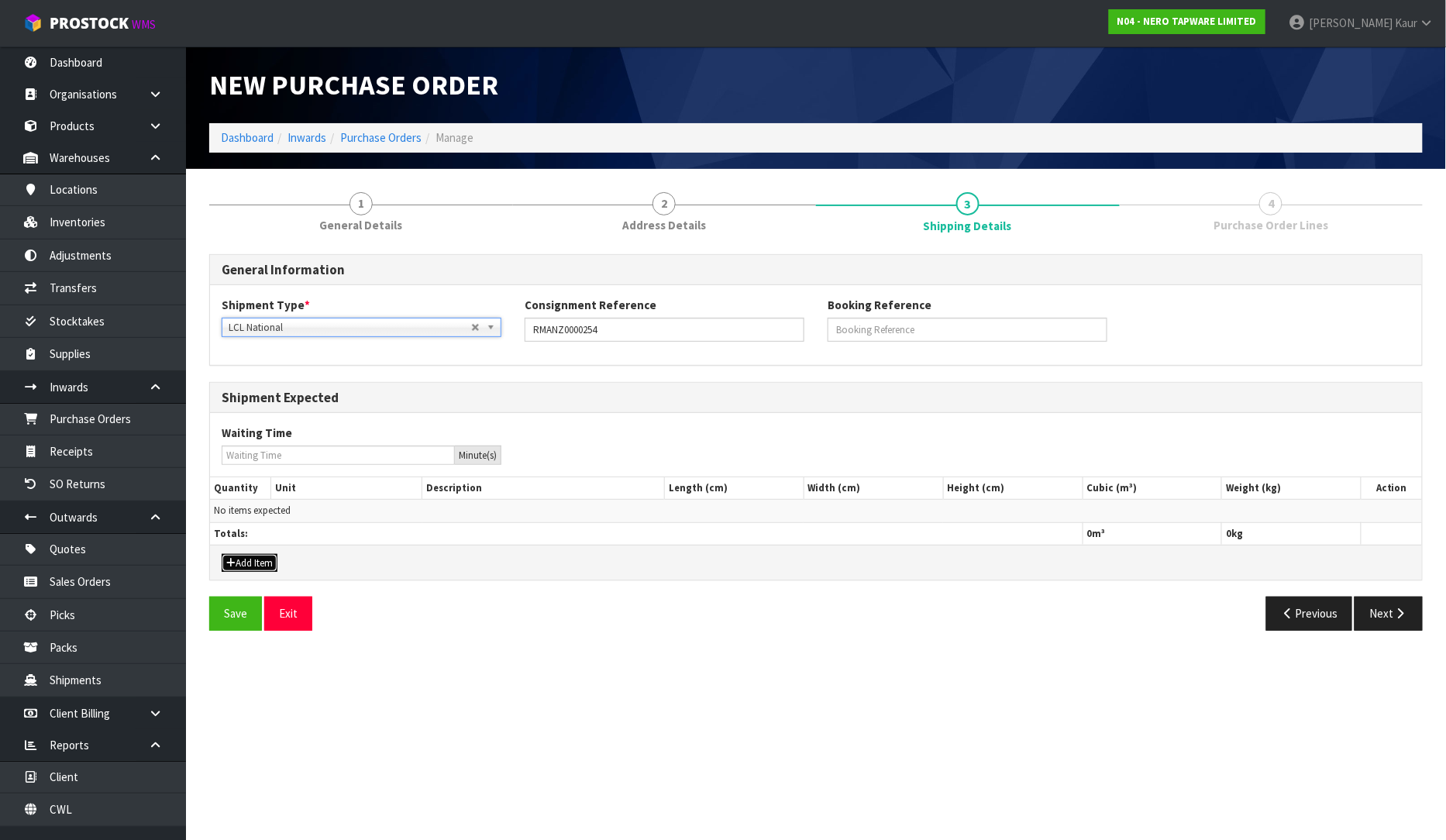
click at [242, 570] on button "Add Item" at bounding box center [249, 563] width 56 height 19
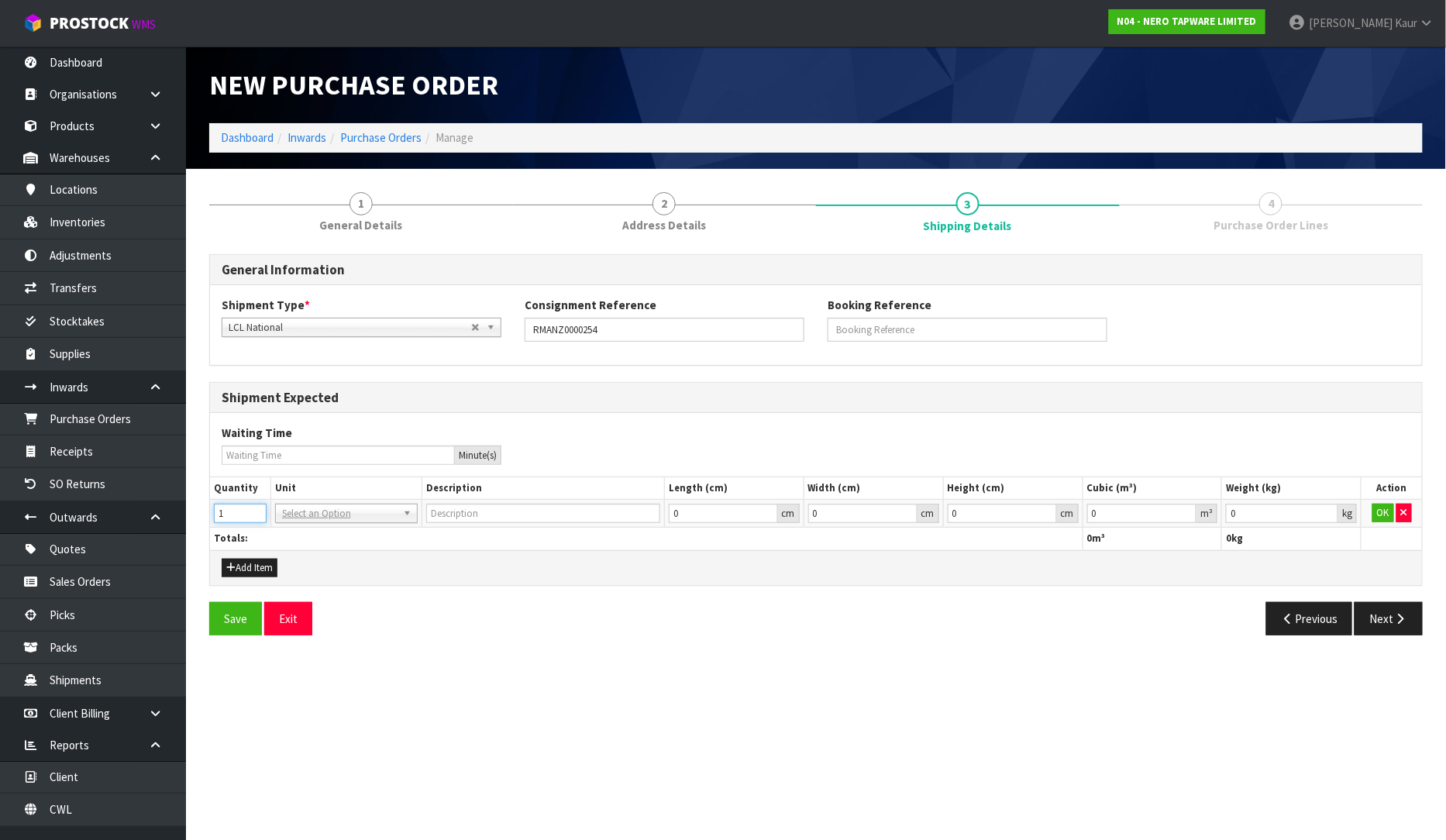
type input "1"
click at [259, 512] on input "1" at bounding box center [240, 513] width 52 height 19
click at [289, 535] on input "text" at bounding box center [347, 535] width 135 height 19
type input "CTN"
type input "CARTON"
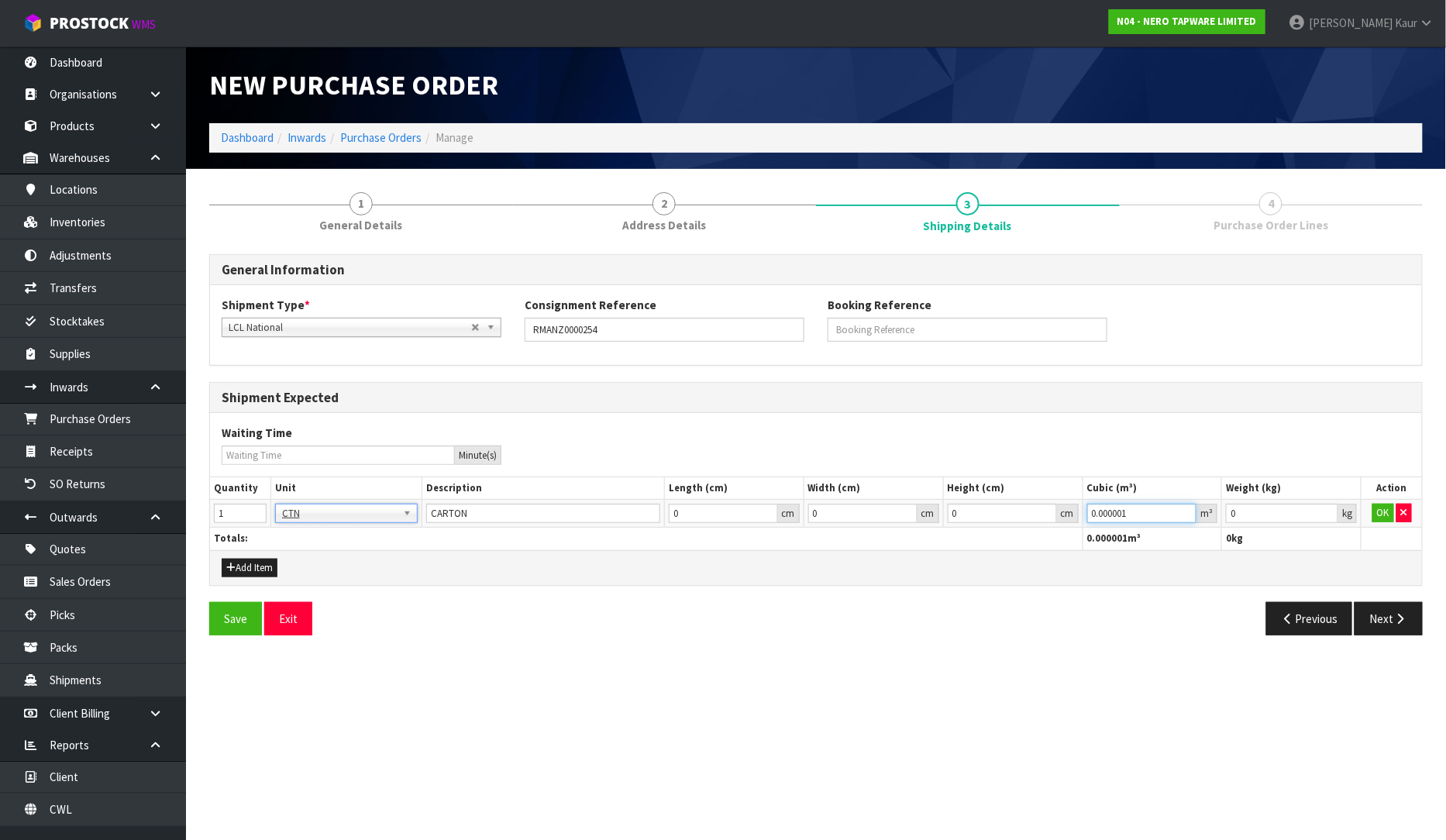
type input "0.000001"
click at [1191, 512] on input "0.000001" at bounding box center [1142, 513] width 110 height 19
type input "0.001"
click at [1327, 513] on input "0.001" at bounding box center [1283, 513] width 113 height 19
click at [1391, 516] on button "OK" at bounding box center [1383, 513] width 22 height 19
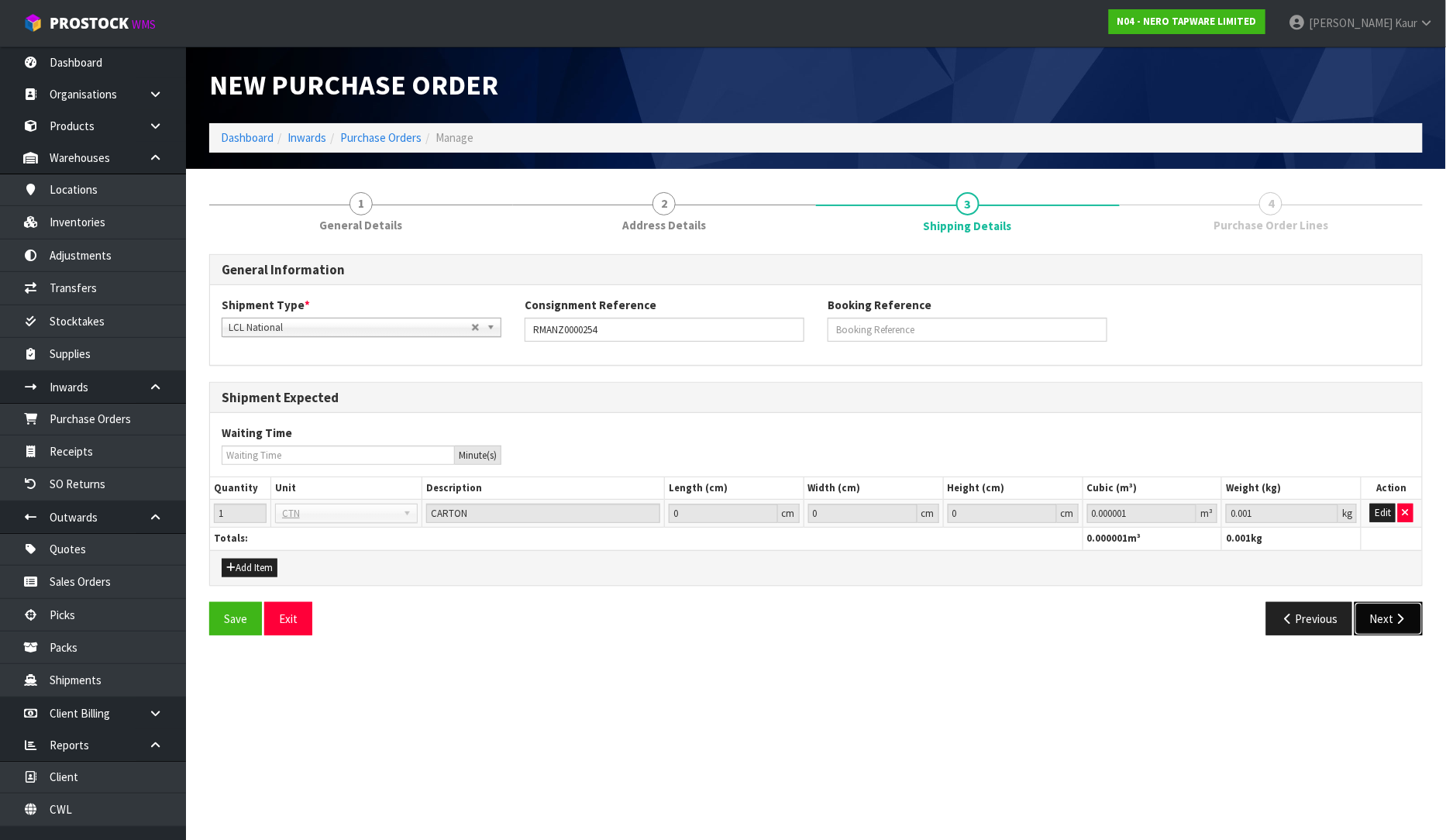
click at [1385, 616] on button "Next" at bounding box center [1389, 618] width 68 height 33
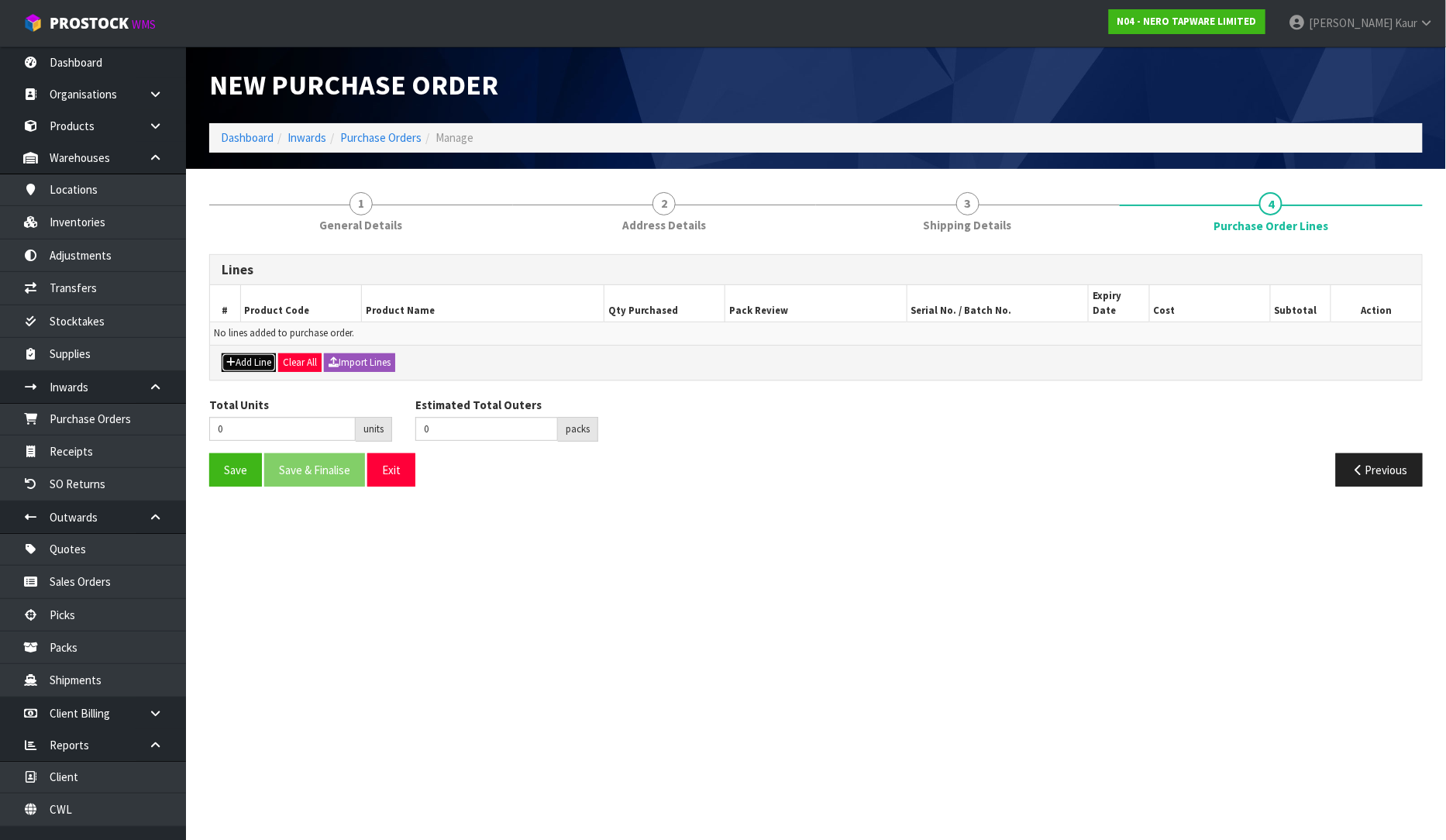
click at [249, 353] on button "Add Line" at bounding box center [248, 362] width 54 height 19
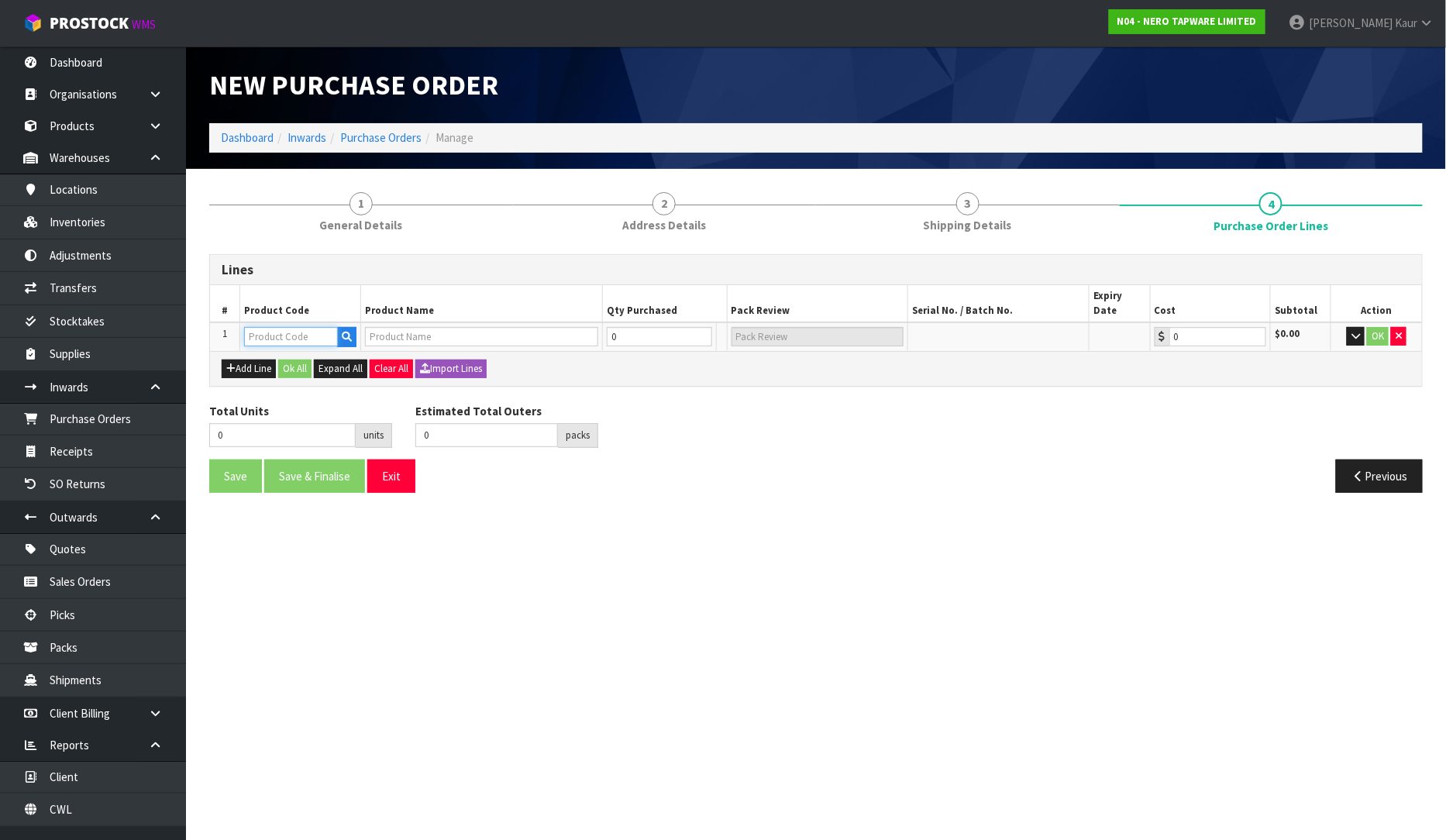
click at [272, 327] on input "text" at bounding box center [290, 336] width 94 height 19
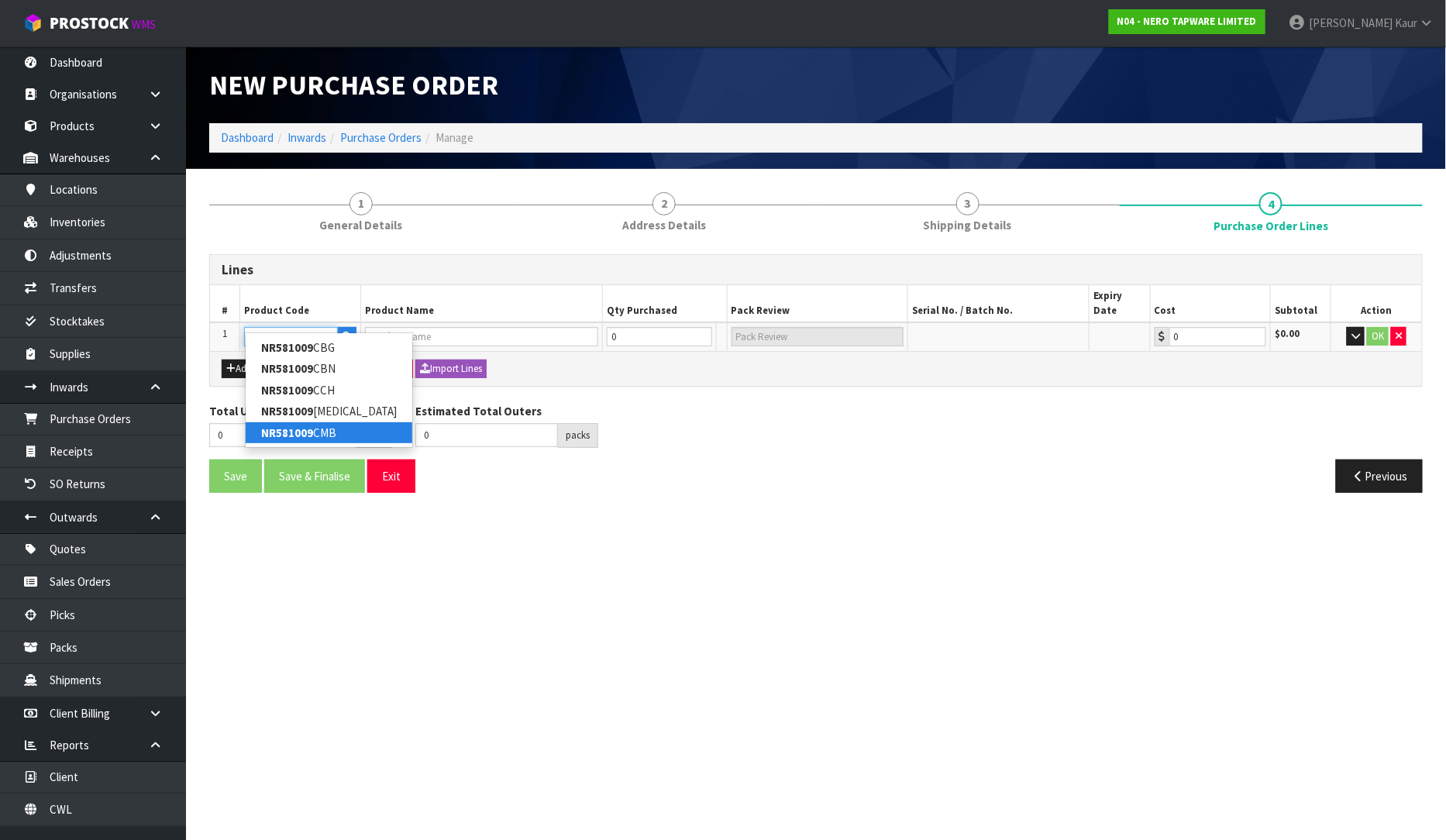
type input "NR581009CBN"
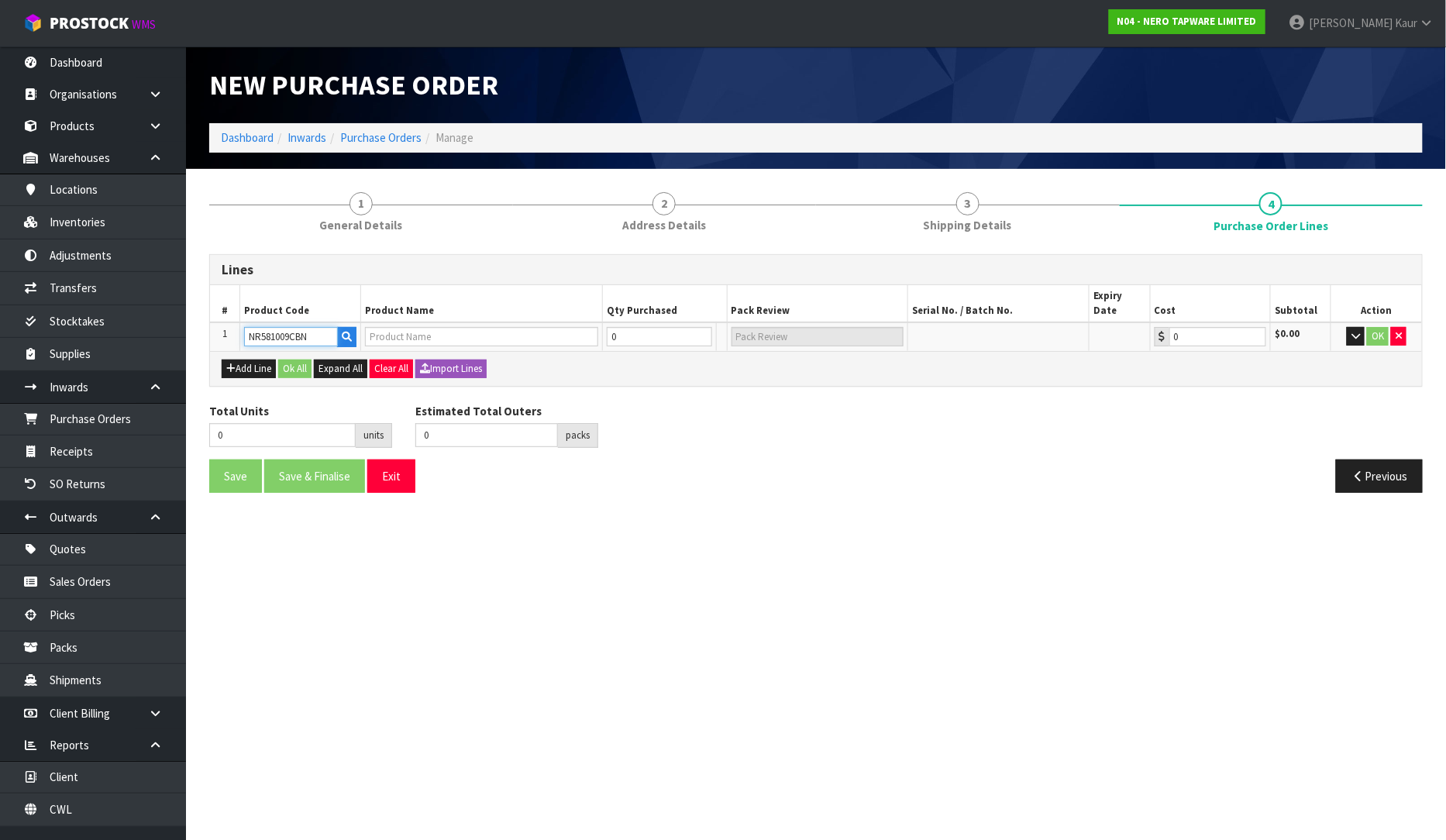
type input "DOLCE PULL OUT SINK MIXER WITH VEGIE SPRAY FUNCTION BRUSHED NICKEL"
click at [630, 327] on input "0" at bounding box center [652, 336] width 95 height 19
click at [292, 360] on button "Ok All" at bounding box center [295, 369] width 33 height 19
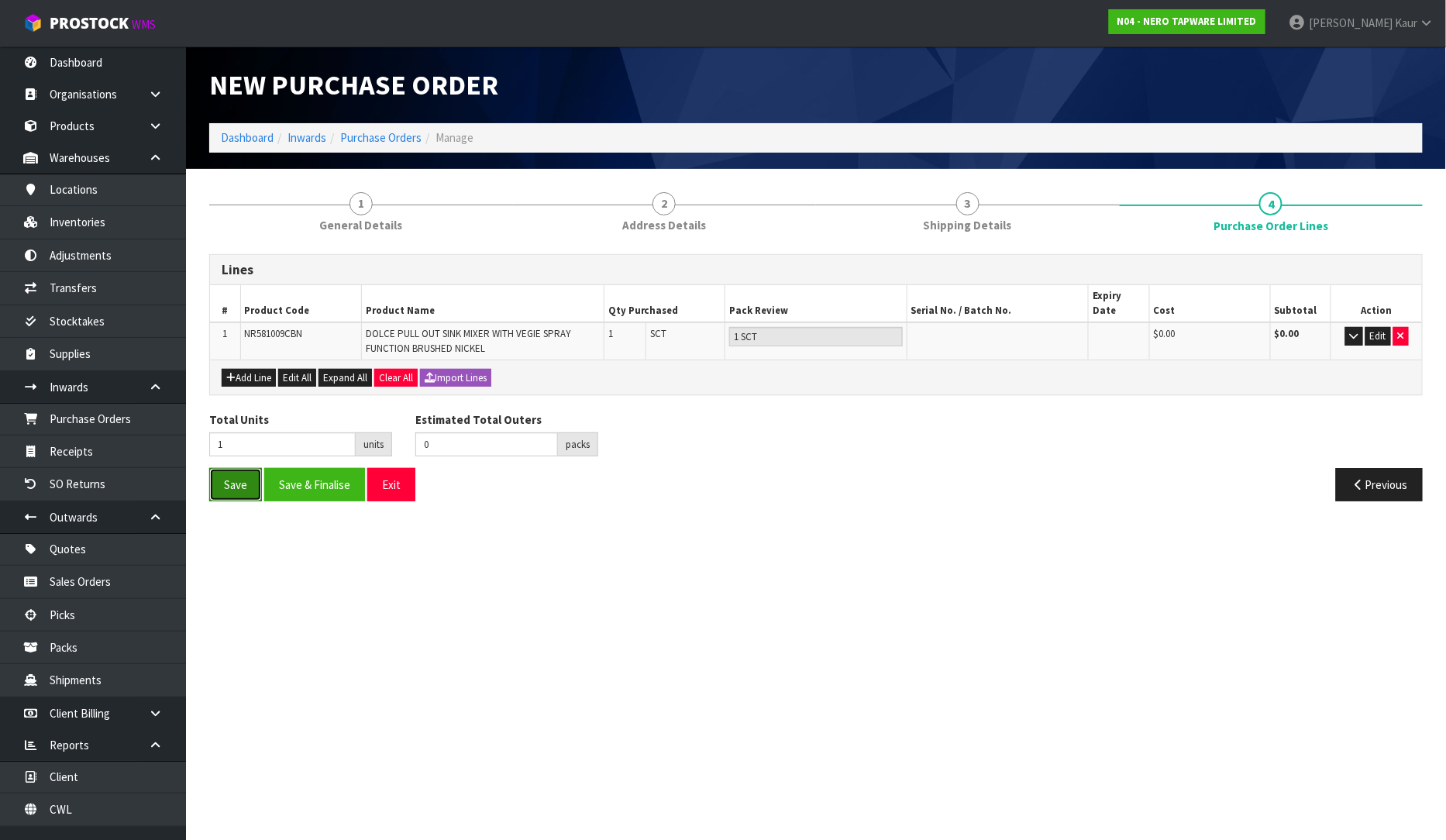
click at [217, 473] on button "Save" at bounding box center [235, 484] width 52 height 33
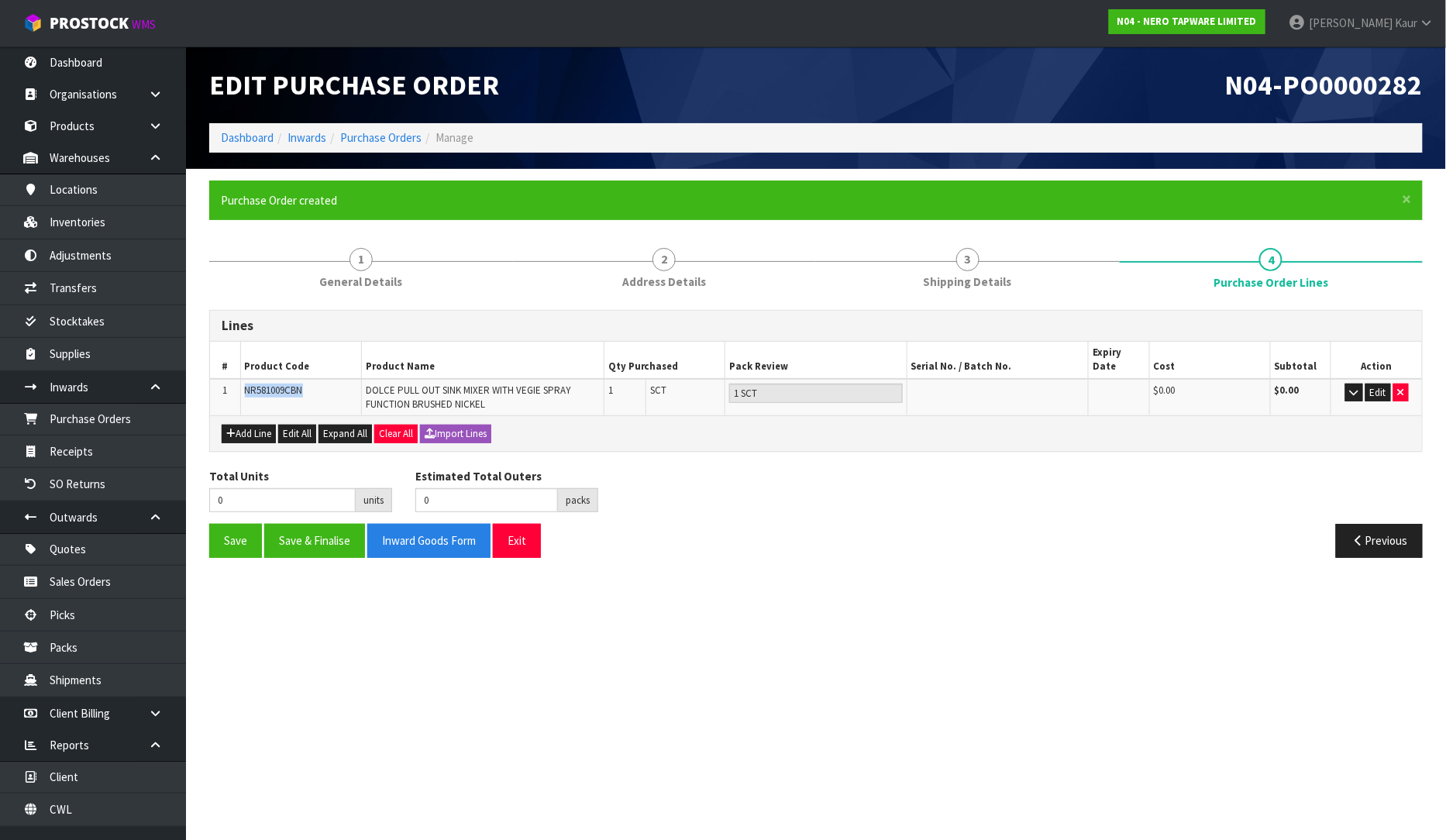
drag, startPoint x: 320, startPoint y: 369, endPoint x: 230, endPoint y: 384, distance: 91.2
click at [230, 384] on tr "1 NR581009CBN DOLCE PULL OUT SINK MIXER WITH VEGIE SPRAY FUNCTION BRUSHED NICKE…" at bounding box center [816, 397] width 1212 height 37
copy tr "NR581009CBN"
click at [96, 220] on link "Inventories" at bounding box center [93, 221] width 186 height 31
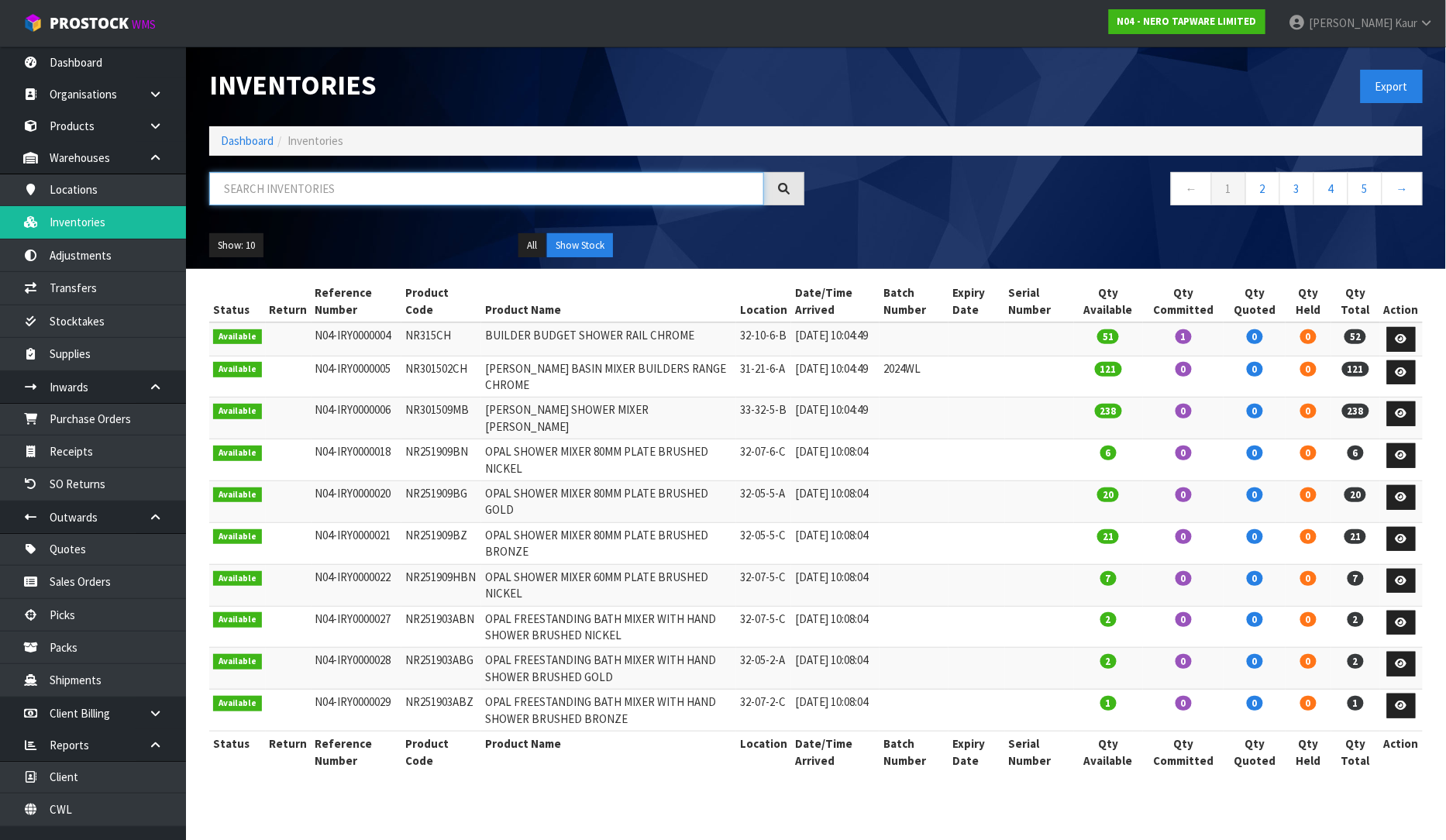
click at [339, 195] on input "text" at bounding box center [487, 188] width 555 height 33
paste input "NR581009CBN"
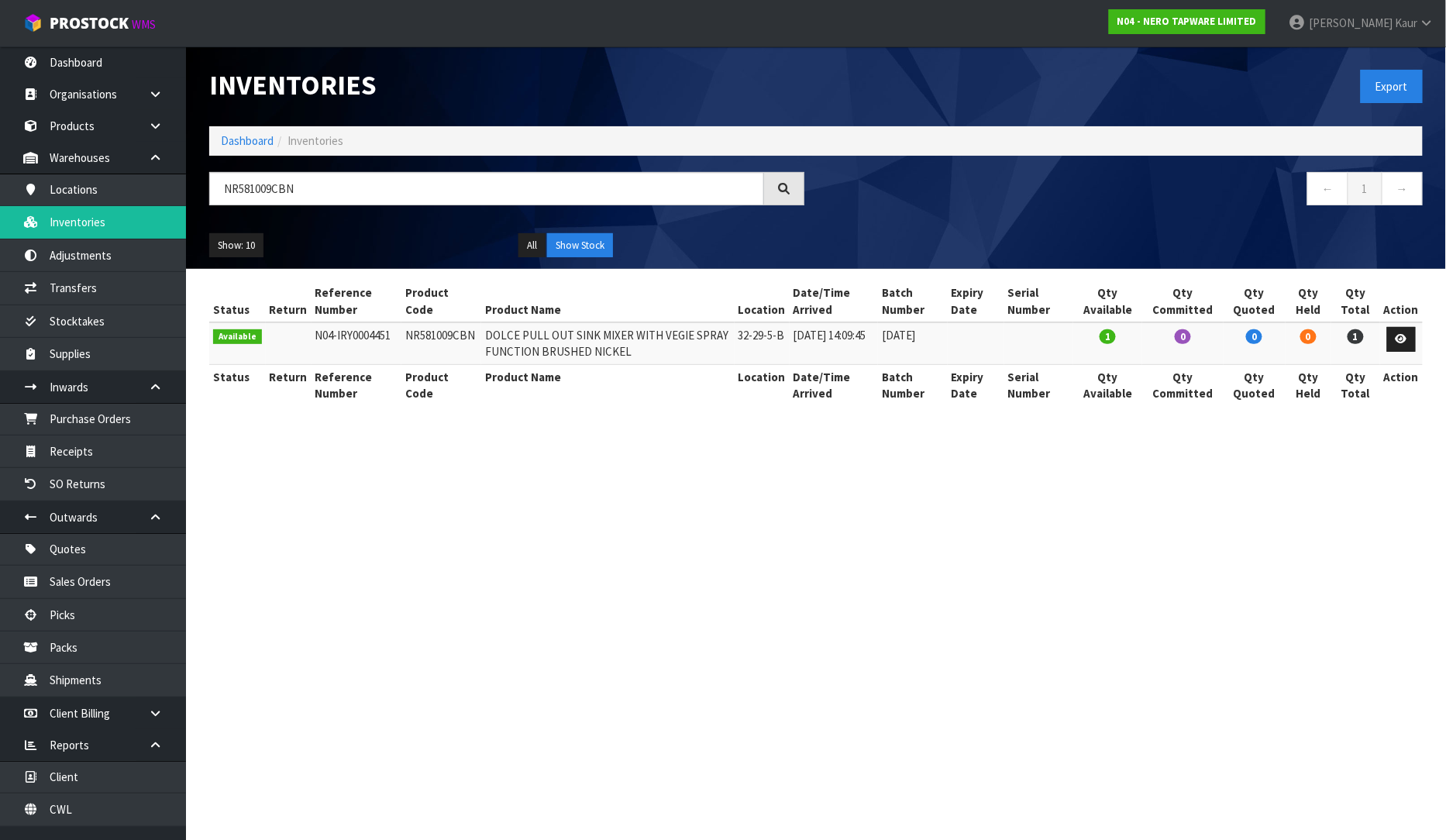
drag, startPoint x: 951, startPoint y: 337, endPoint x: 889, endPoint y: 329, distance: 62.5
click at [889, 329] on td "[DATE]" at bounding box center [913, 344] width 69 height 42
copy td "[DATE]"
click at [142, 410] on link "Purchase Orders" at bounding box center [93, 418] width 186 height 31
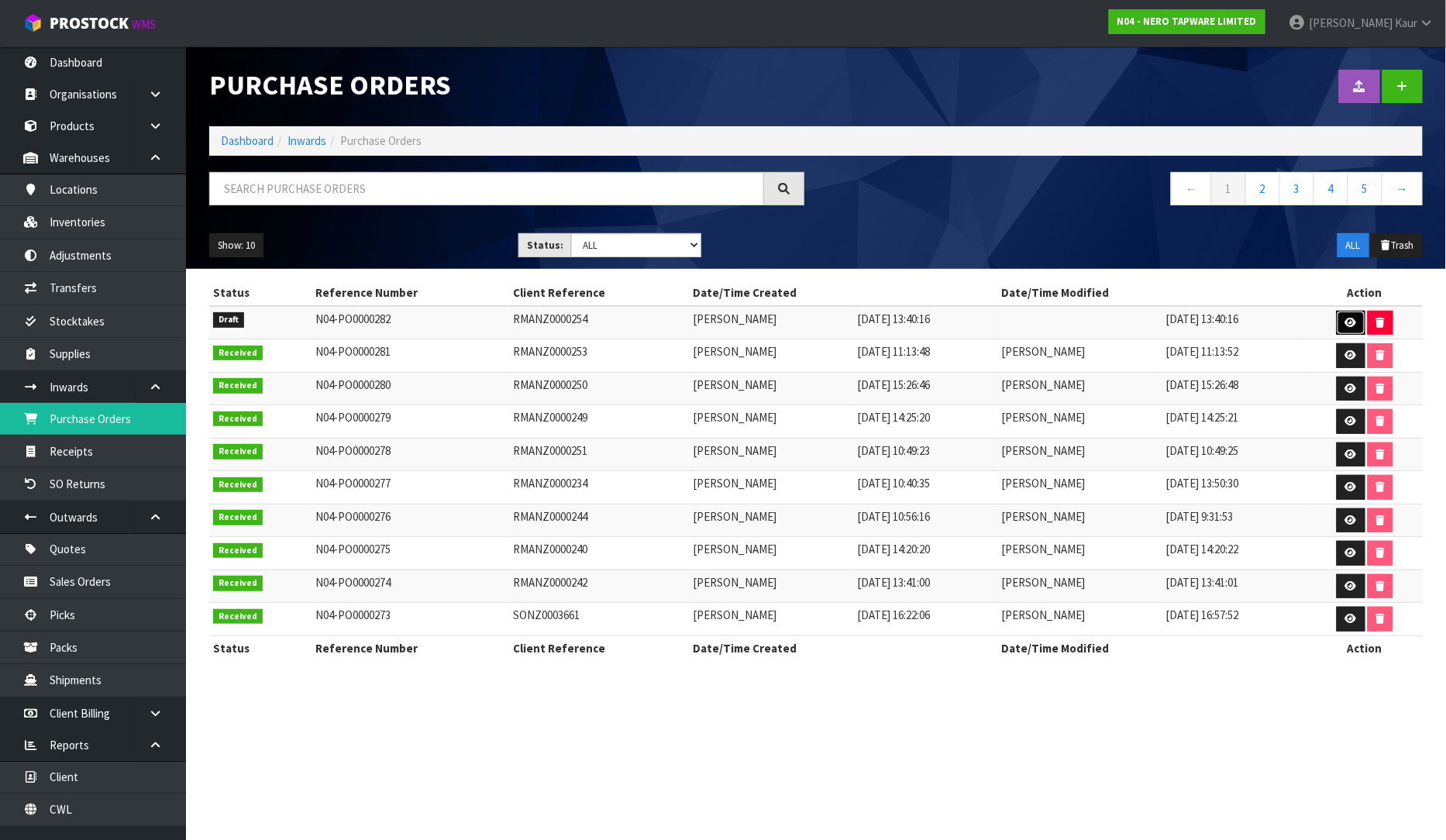
click at [1354, 326] on icon at bounding box center [1351, 323] width 11 height 10
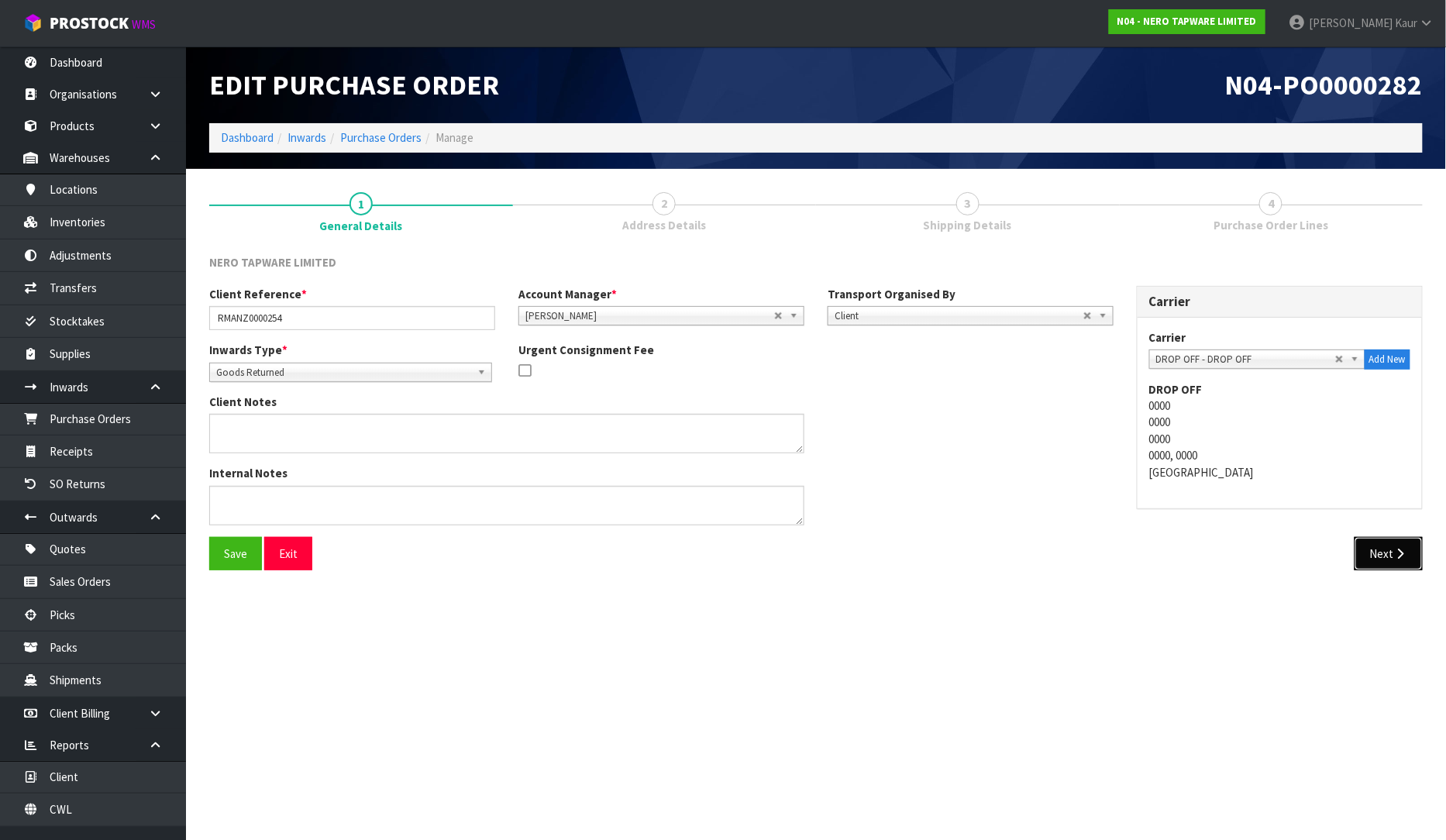
click at [1392, 543] on button "Next" at bounding box center [1389, 553] width 68 height 33
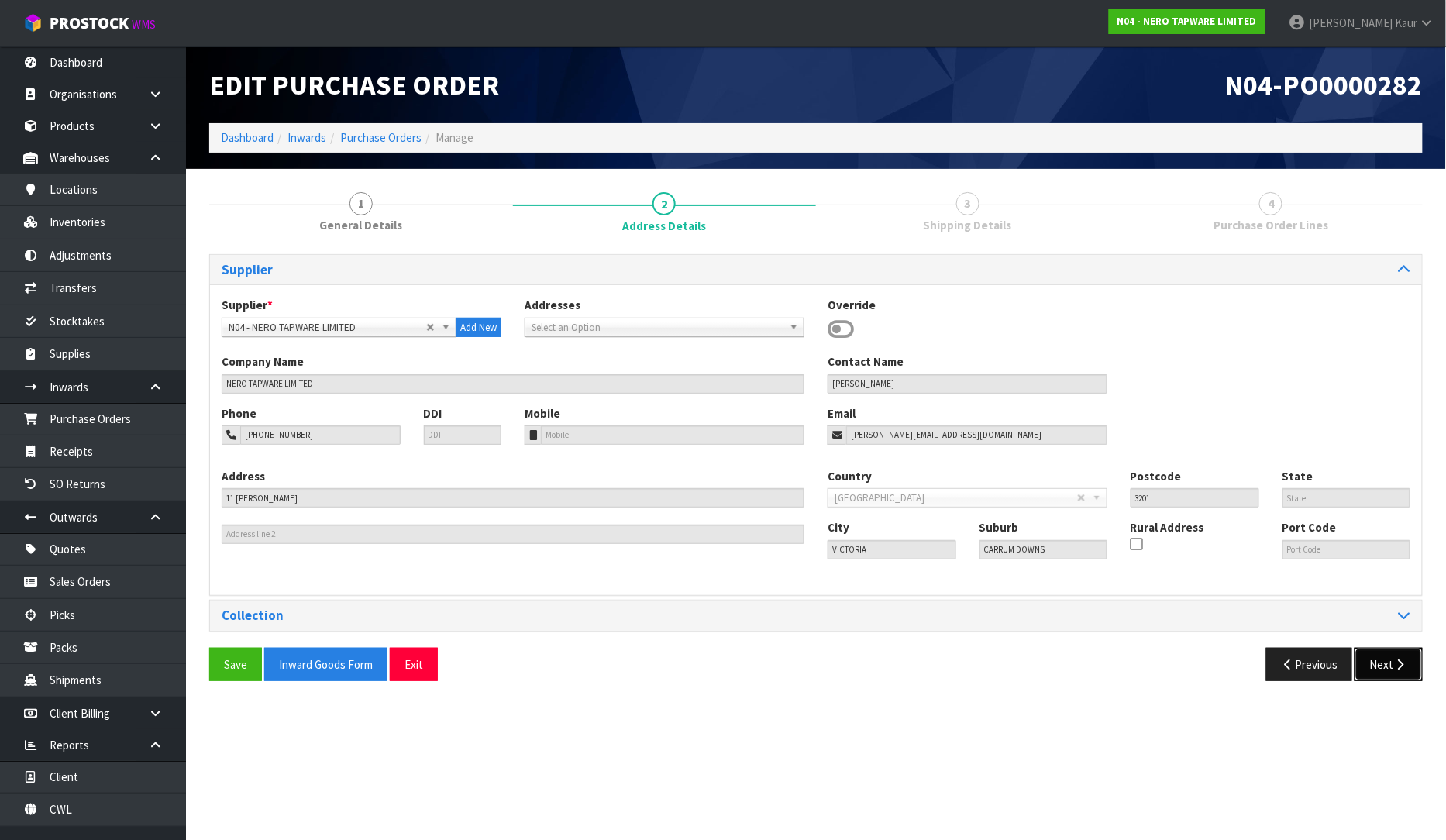
click at [1396, 668] on icon "button" at bounding box center [1401, 665] width 14 height 11
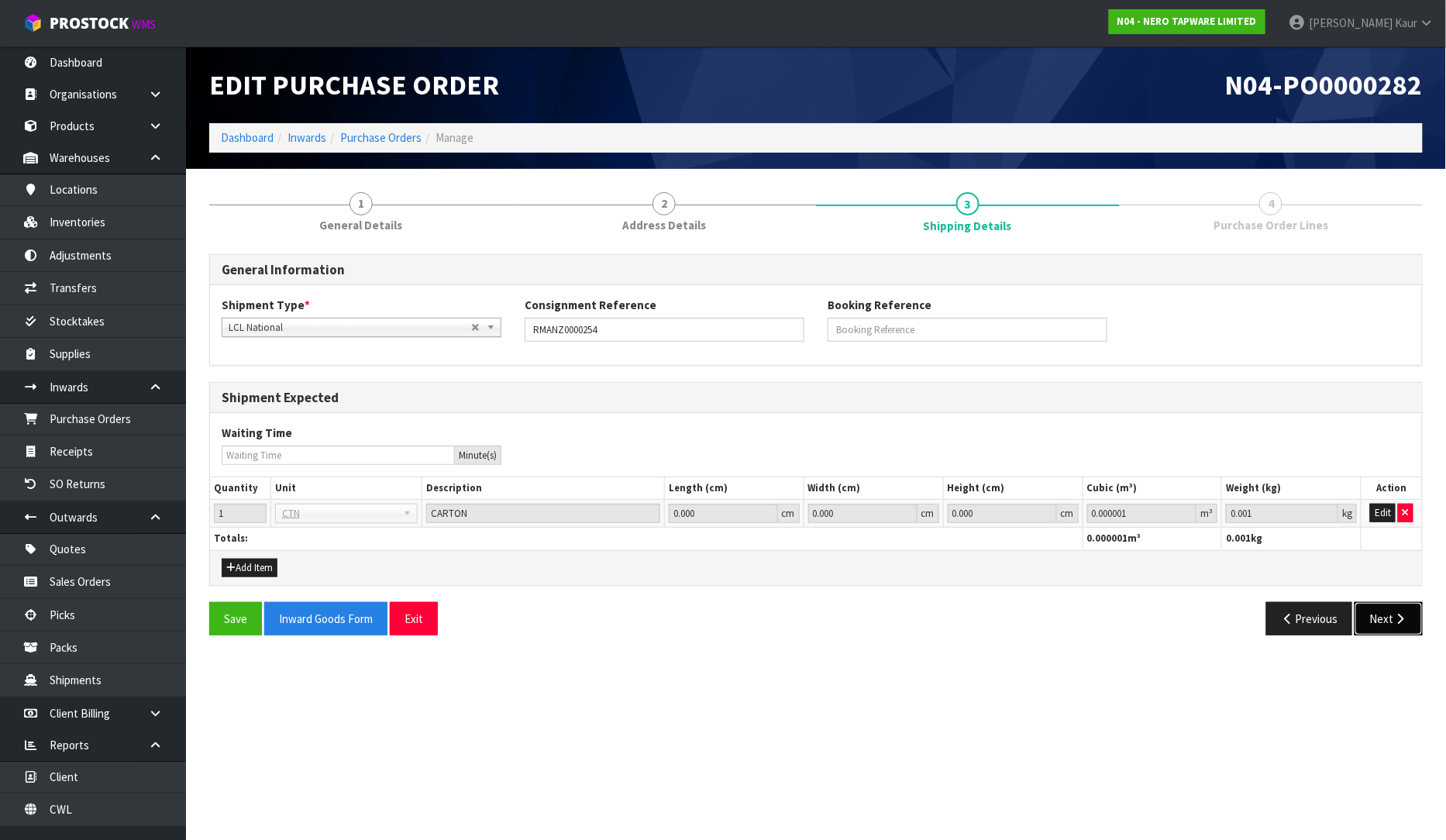
click at [1373, 614] on button "Next" at bounding box center [1389, 618] width 68 height 33
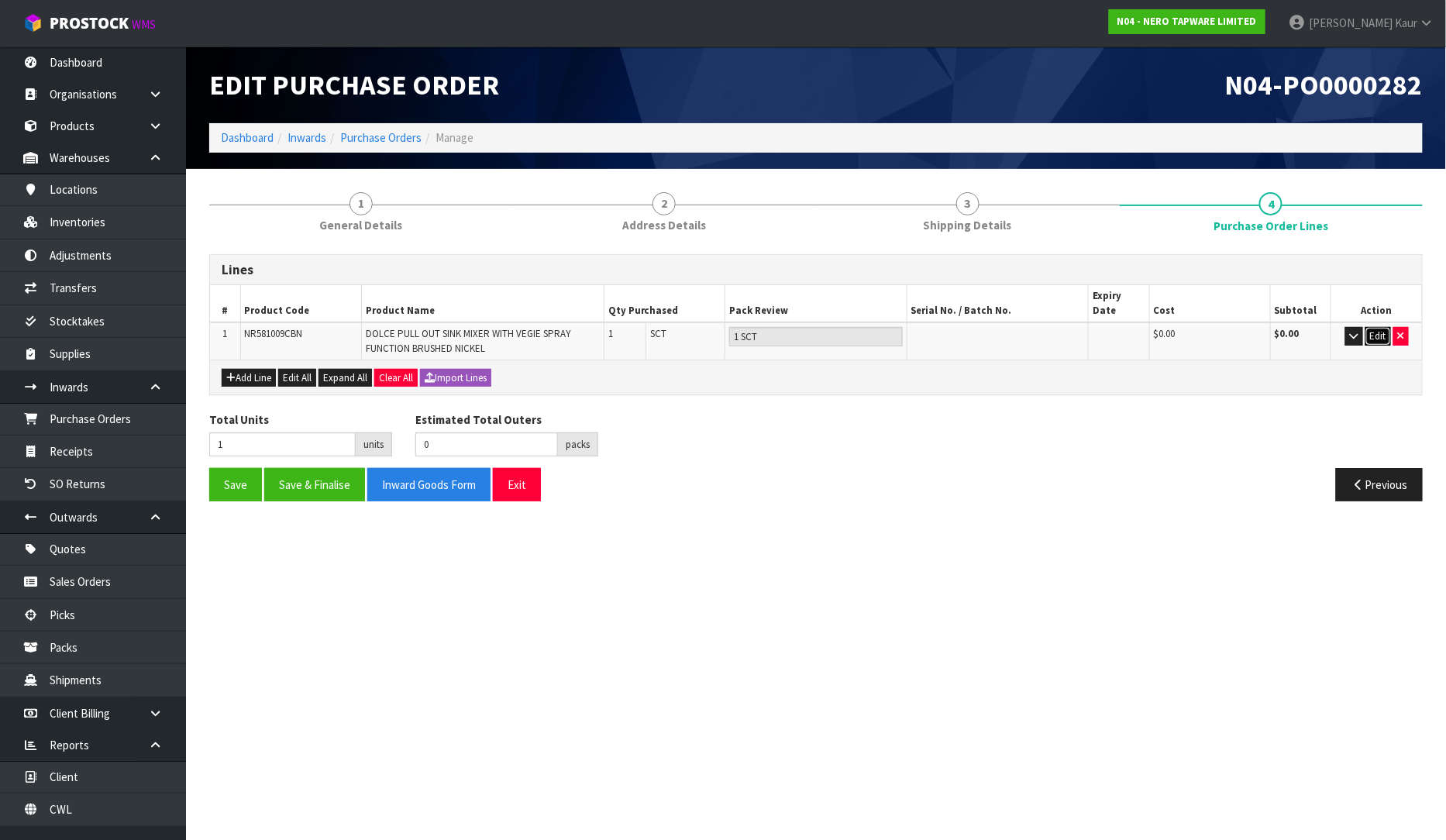
click at [1377, 327] on button "Edit" at bounding box center [1378, 336] width 26 height 19
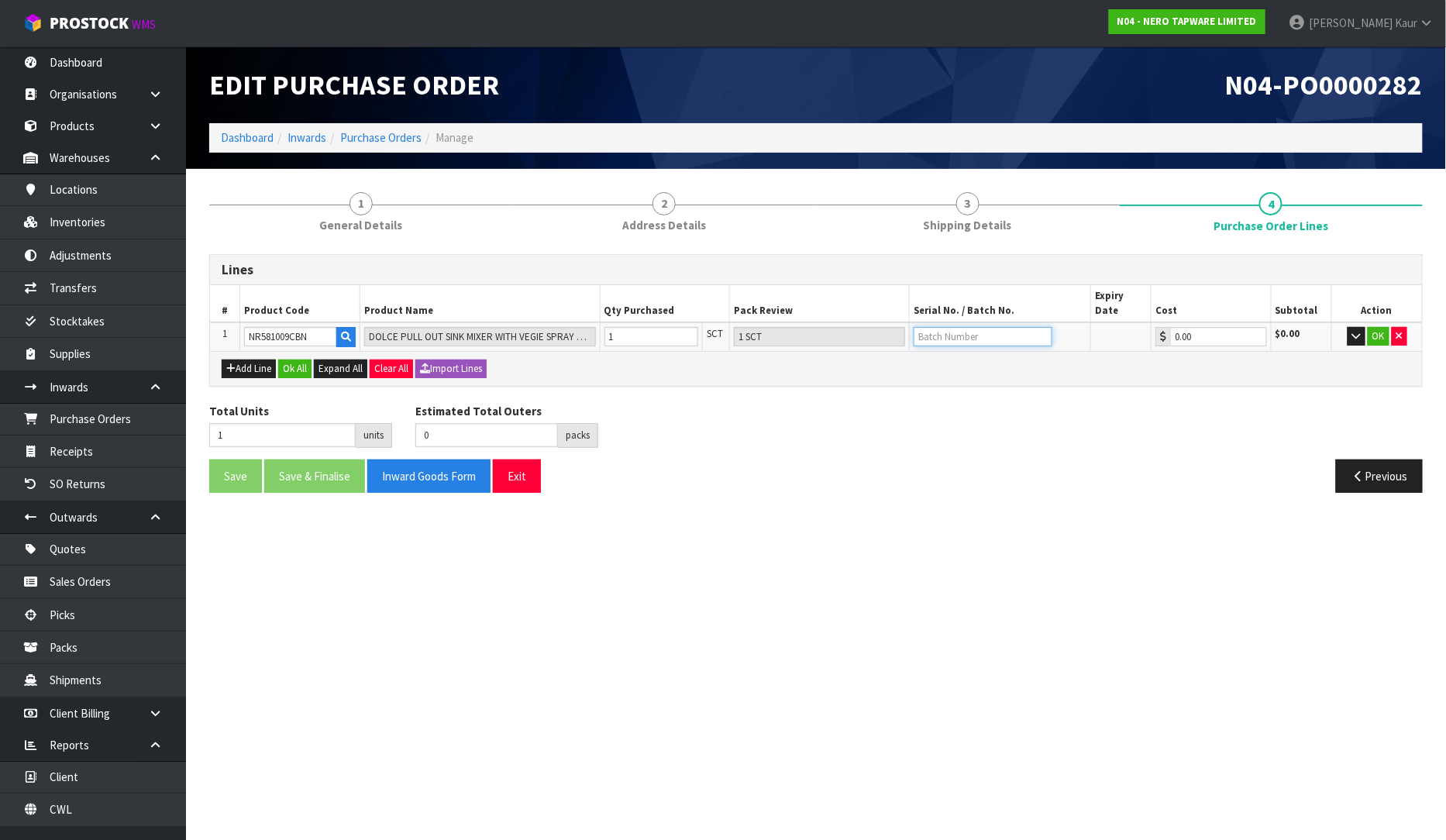
click at [957, 327] on input "text" at bounding box center [983, 336] width 138 height 19
paste input "[DATE]"
click at [285, 360] on button "Ok All" at bounding box center [295, 369] width 33 height 19
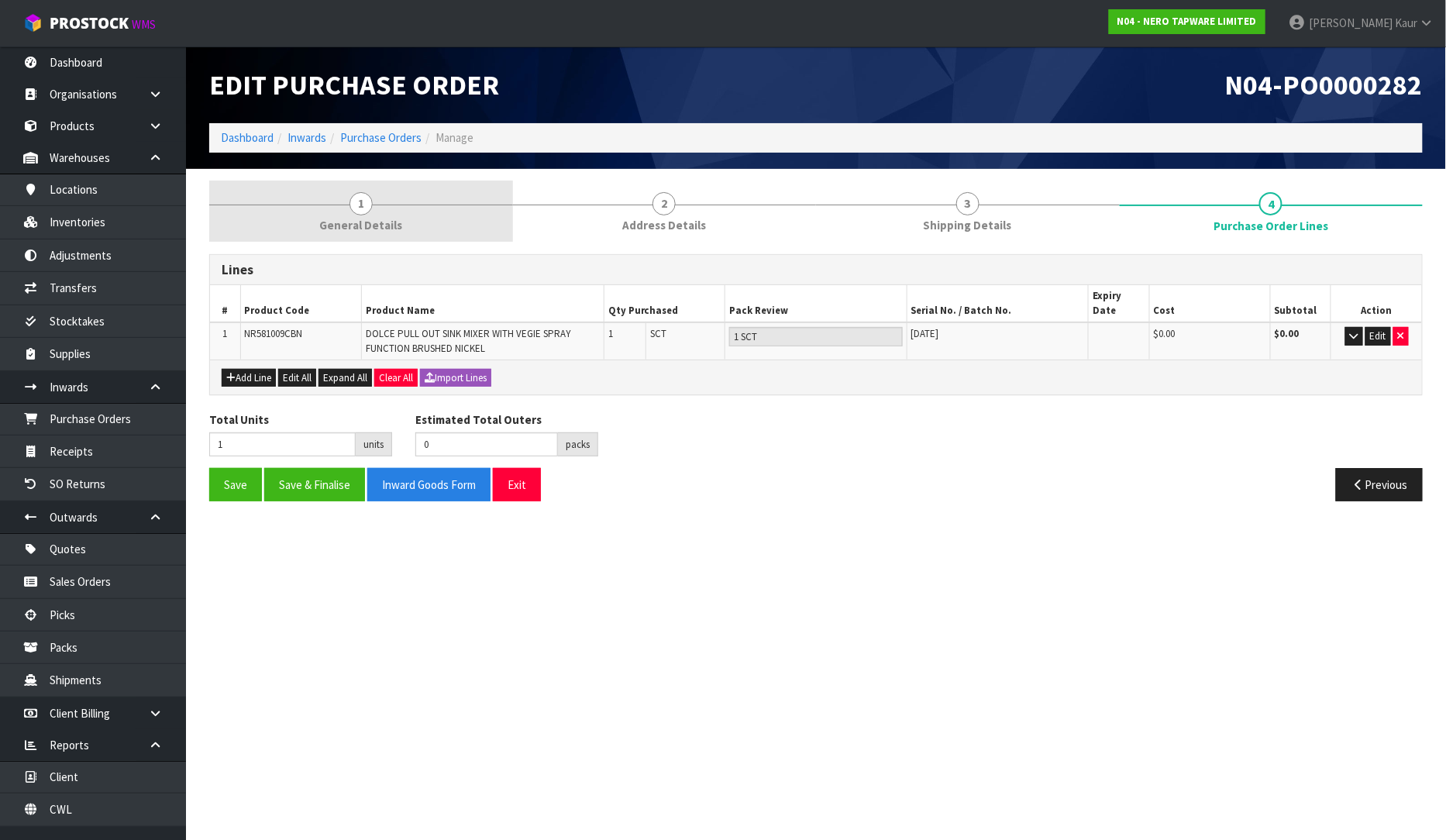
click at [366, 202] on span "1" at bounding box center [360, 204] width 23 height 23
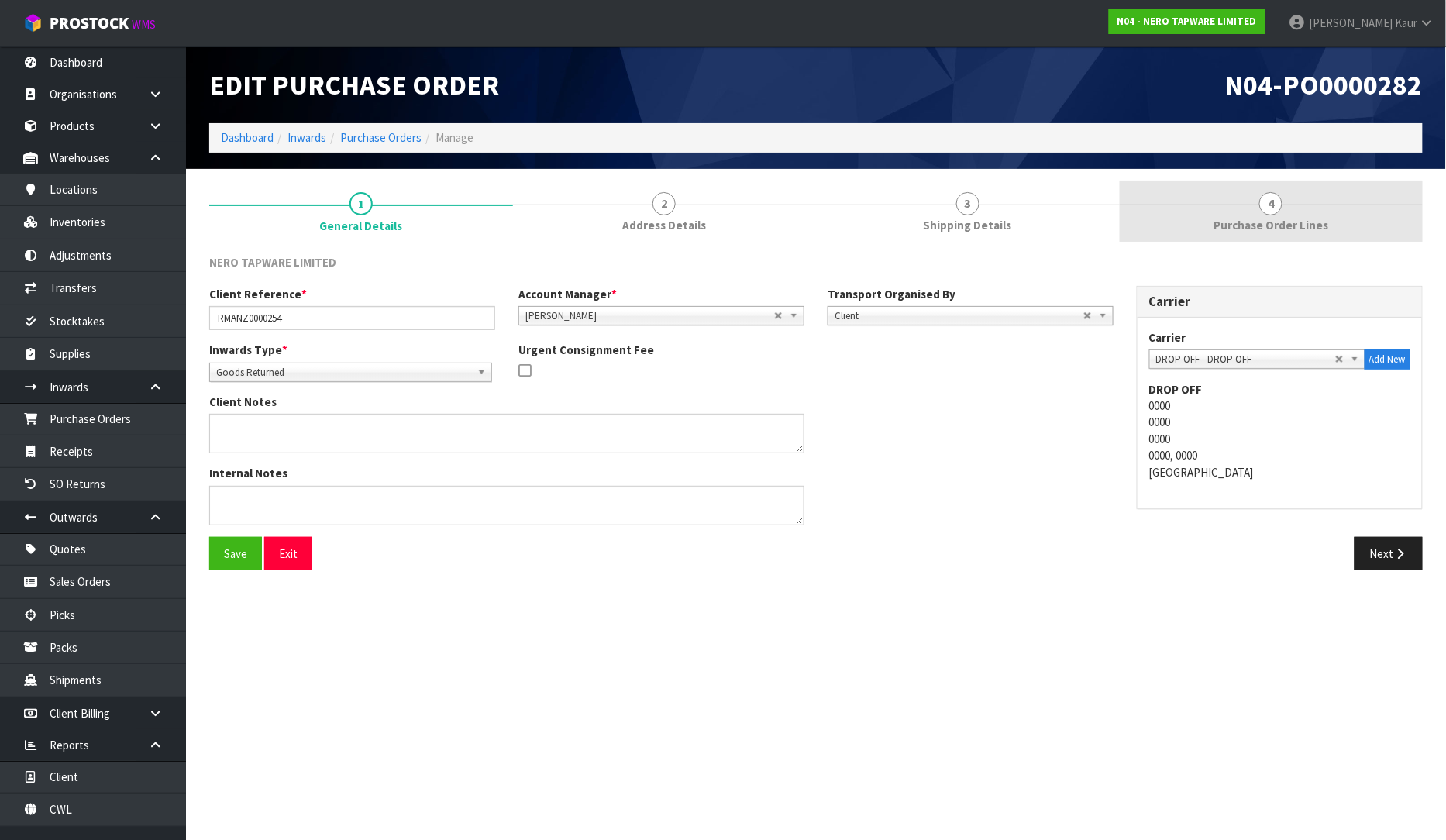
click at [1248, 204] on link "4 Purchase Order Lines" at bounding box center [1272, 211] width 304 height 61
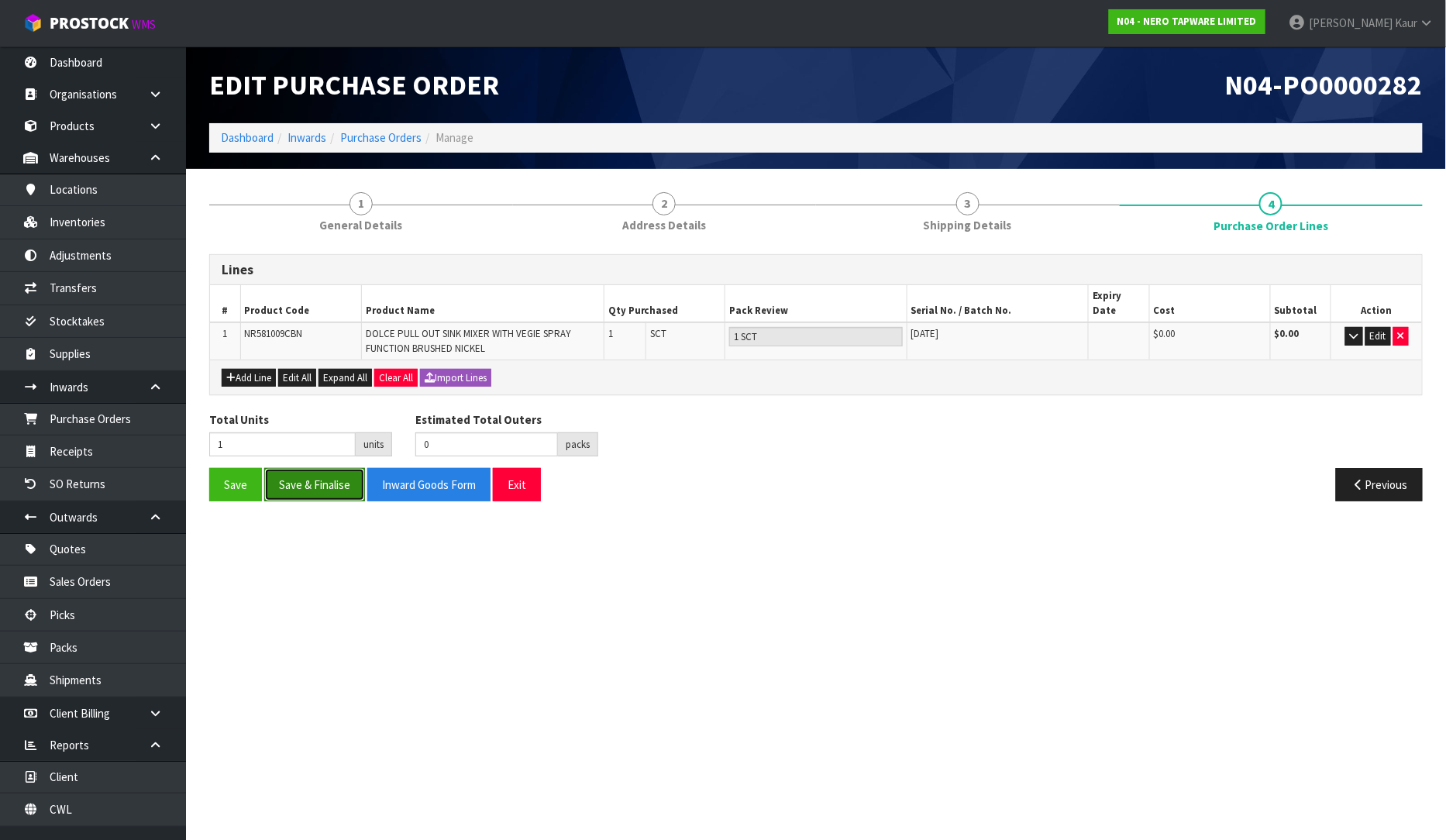
click at [319, 468] on button "Save & Finalise" at bounding box center [314, 484] width 101 height 33
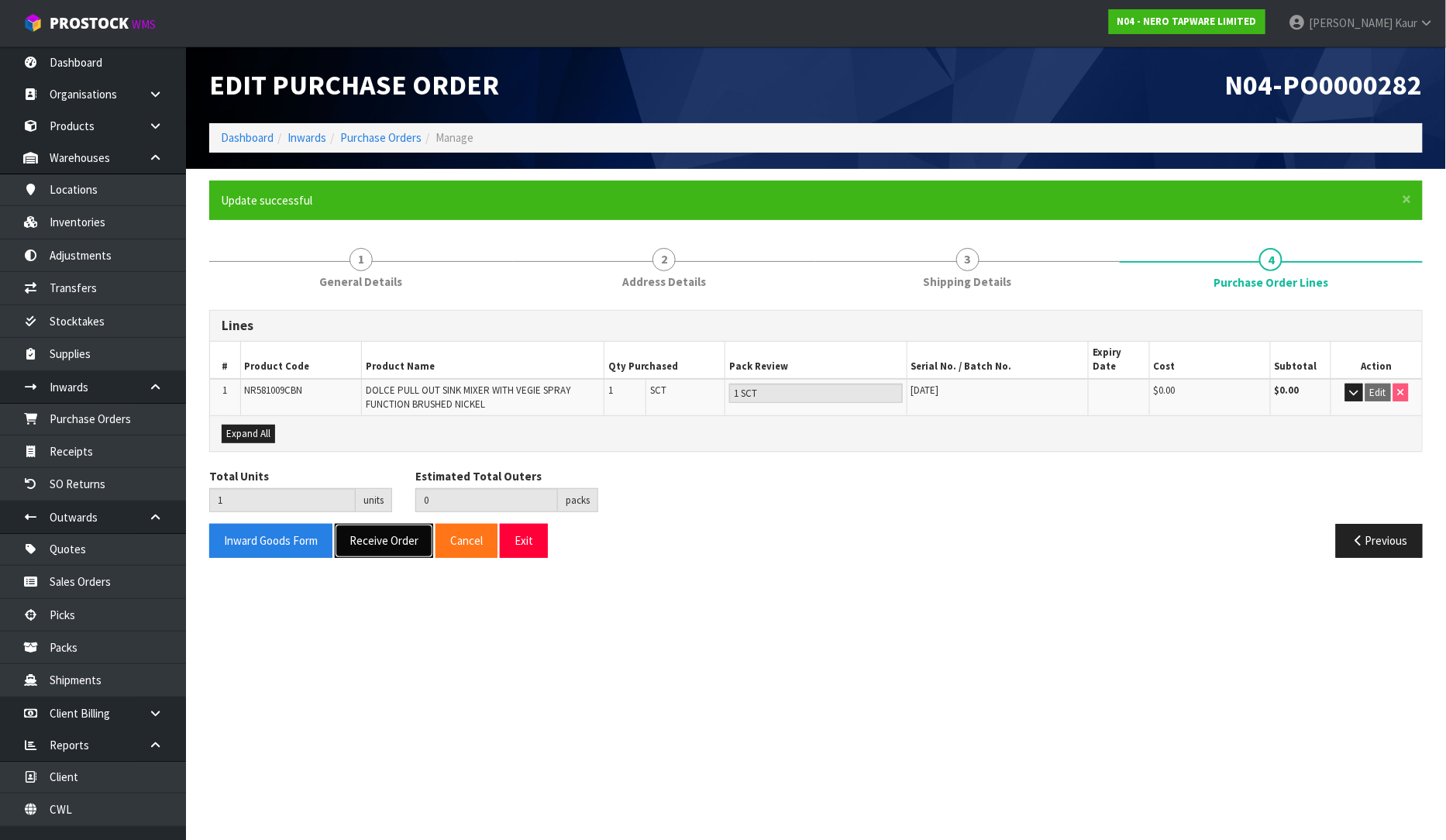
click at [378, 536] on button "Receive Order" at bounding box center [384, 540] width 98 height 33
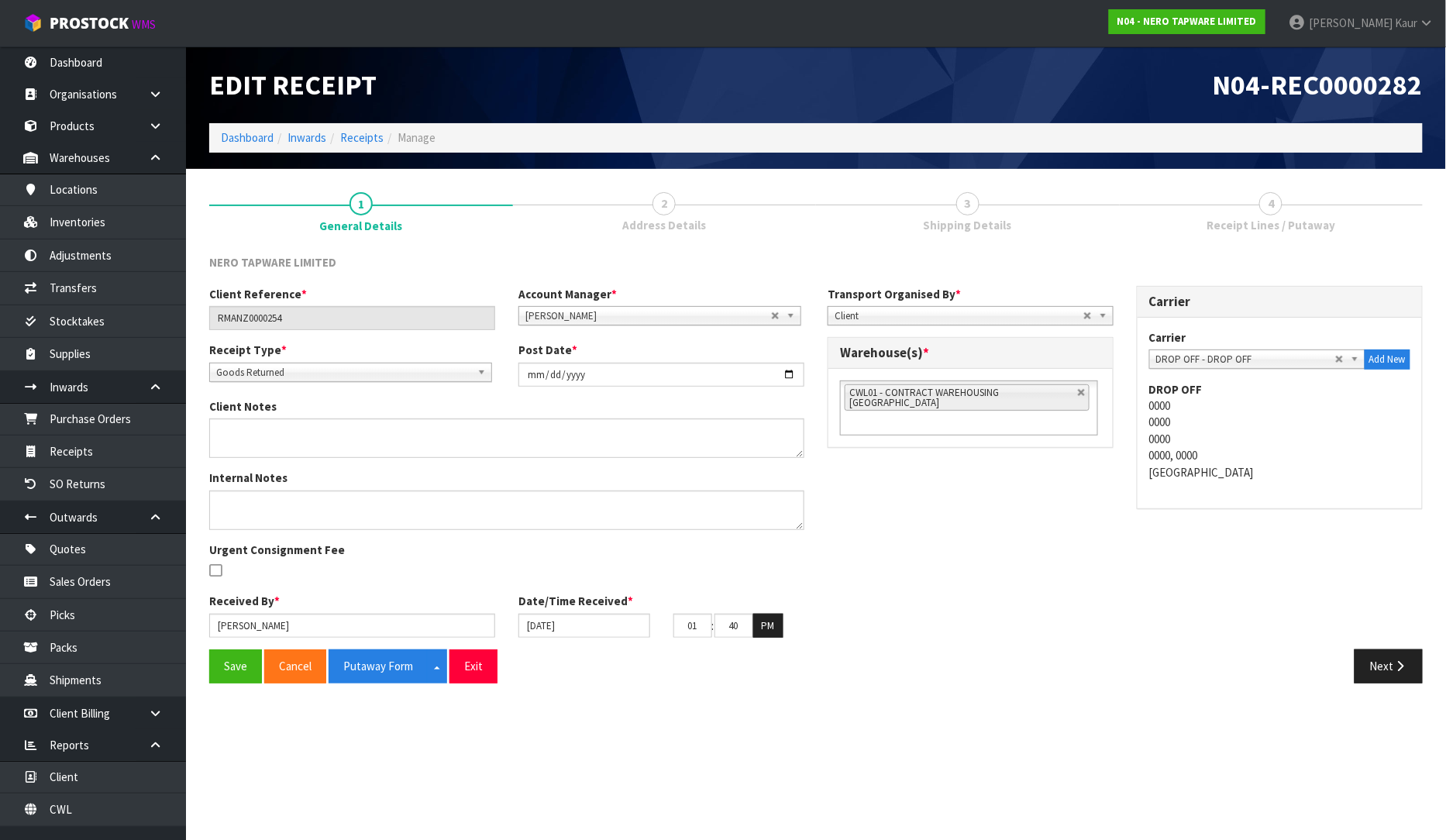
click at [208, 669] on div "Save Cancel Putaway Form Split button! CSV FORMAT Exit" at bounding box center [507, 665] width 619 height 33
click at [233, 665] on button "Save" at bounding box center [235, 665] width 52 height 33
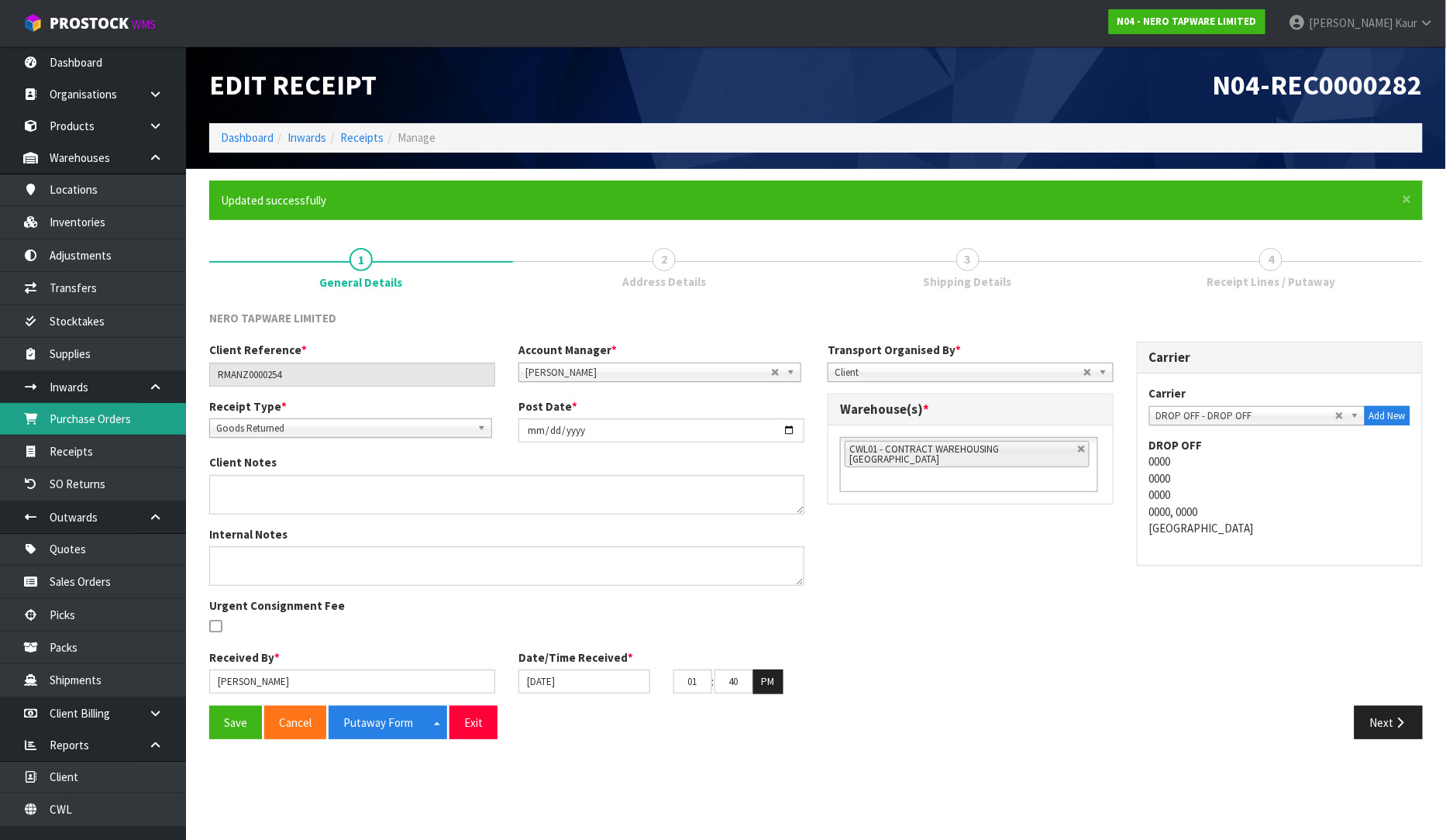
drag, startPoint x: 118, startPoint y: 410, endPoint x: 457, endPoint y: 378, distance: 340.5
click at [118, 410] on link "Purchase Orders" at bounding box center [93, 418] width 186 height 31
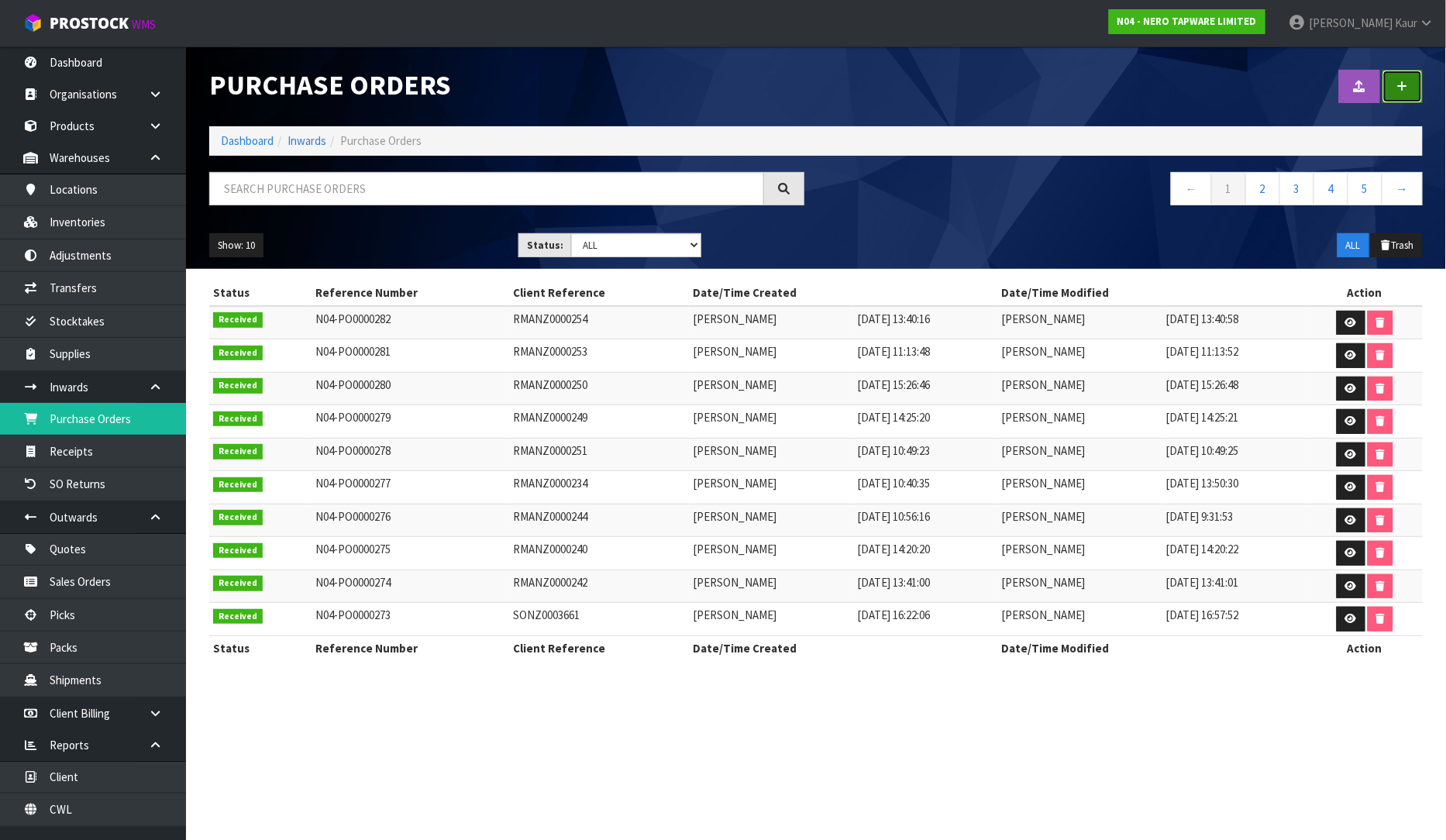
click at [1403, 89] on icon at bounding box center [1403, 86] width 10 height 11
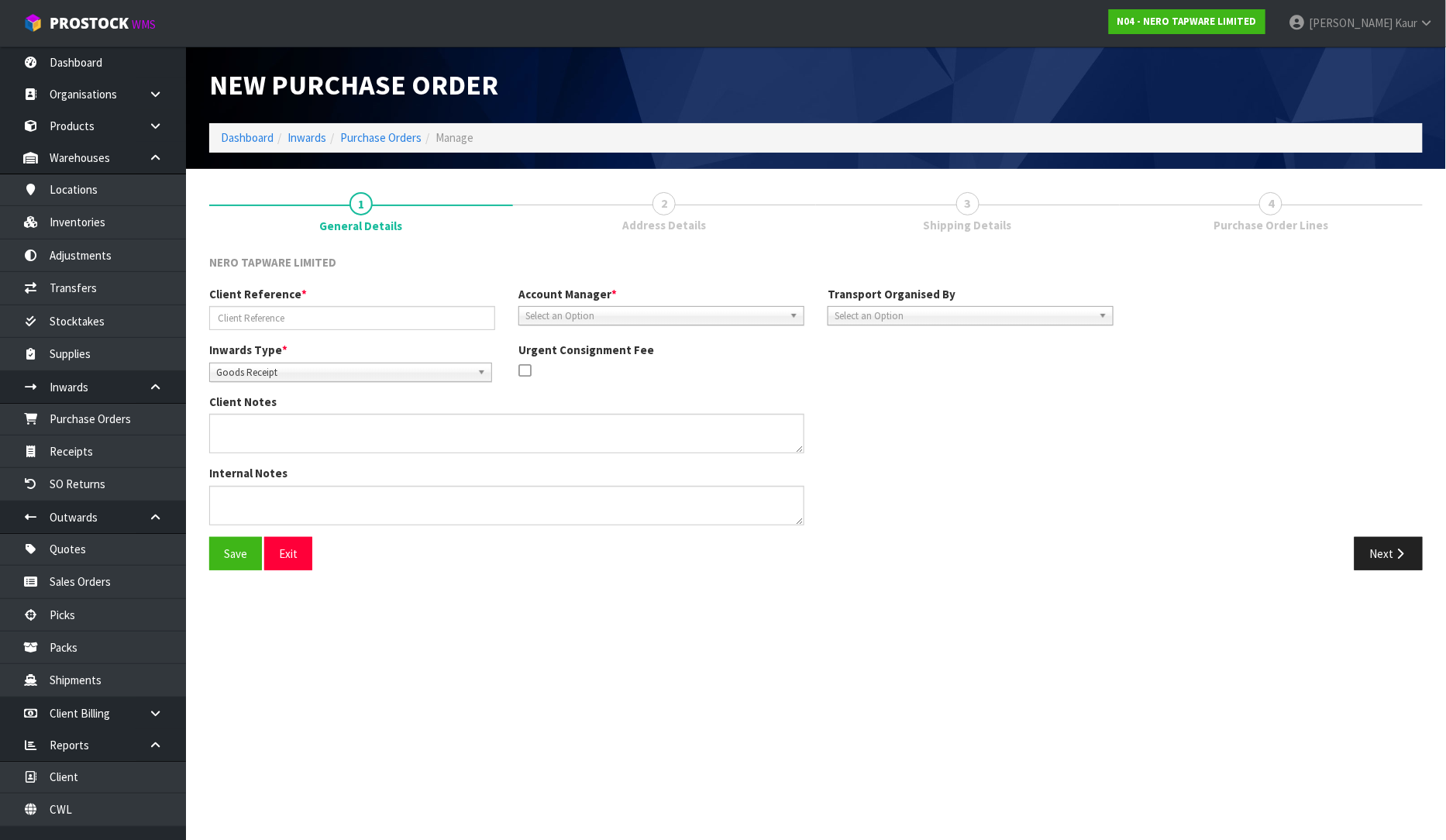
click at [220, 369] on span "Goods Receipt" at bounding box center [344, 373] width 255 height 19
click at [231, 426] on li "Goods Returned" at bounding box center [351, 436] width 275 height 19
click at [258, 323] on input "text" at bounding box center [352, 318] width 286 height 24
click at [546, 322] on span "Select an Option" at bounding box center [654, 315] width 258 height 19
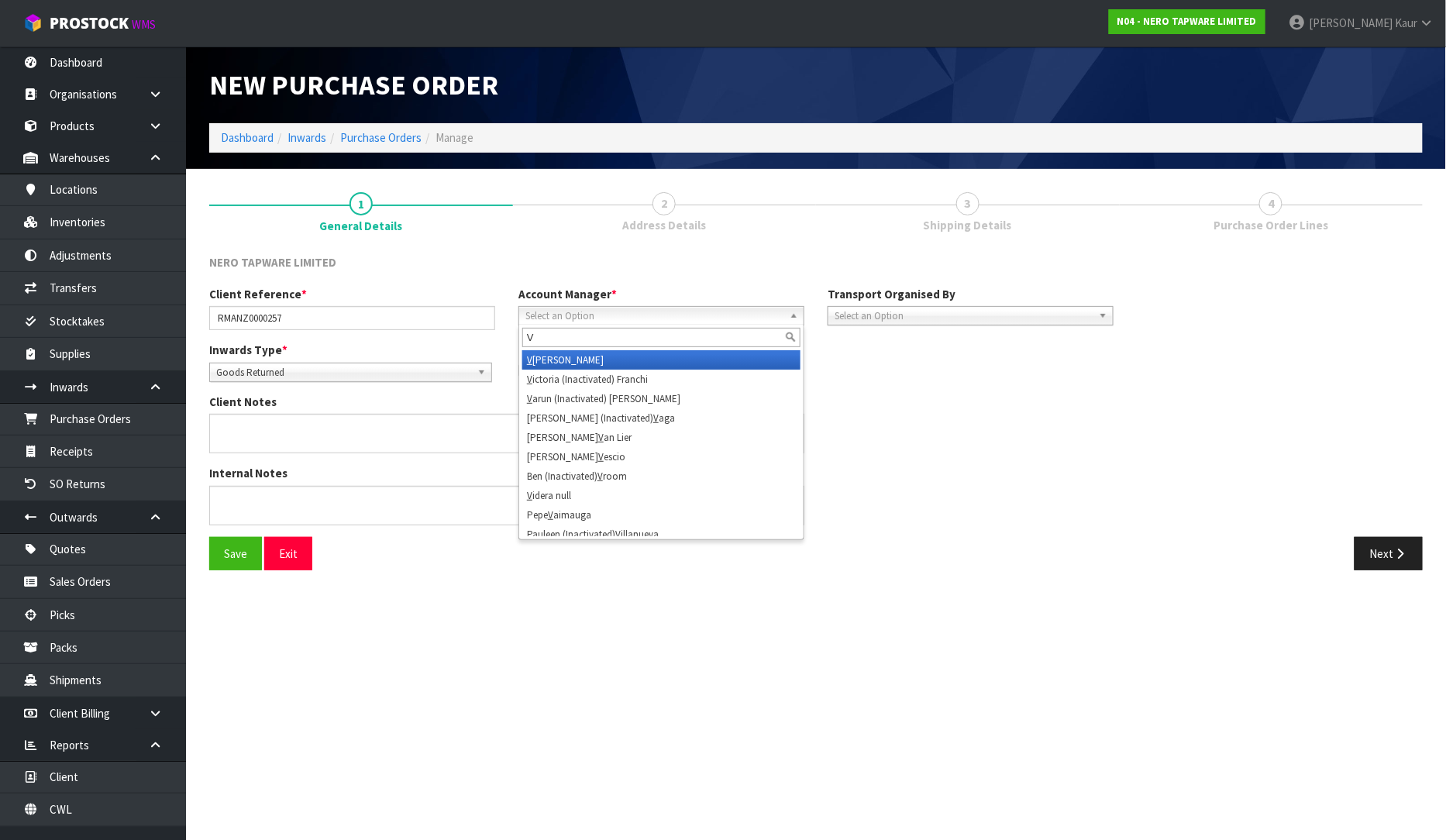
click at [566, 366] on li "V [PERSON_NAME]" at bounding box center [661, 360] width 278 height 19
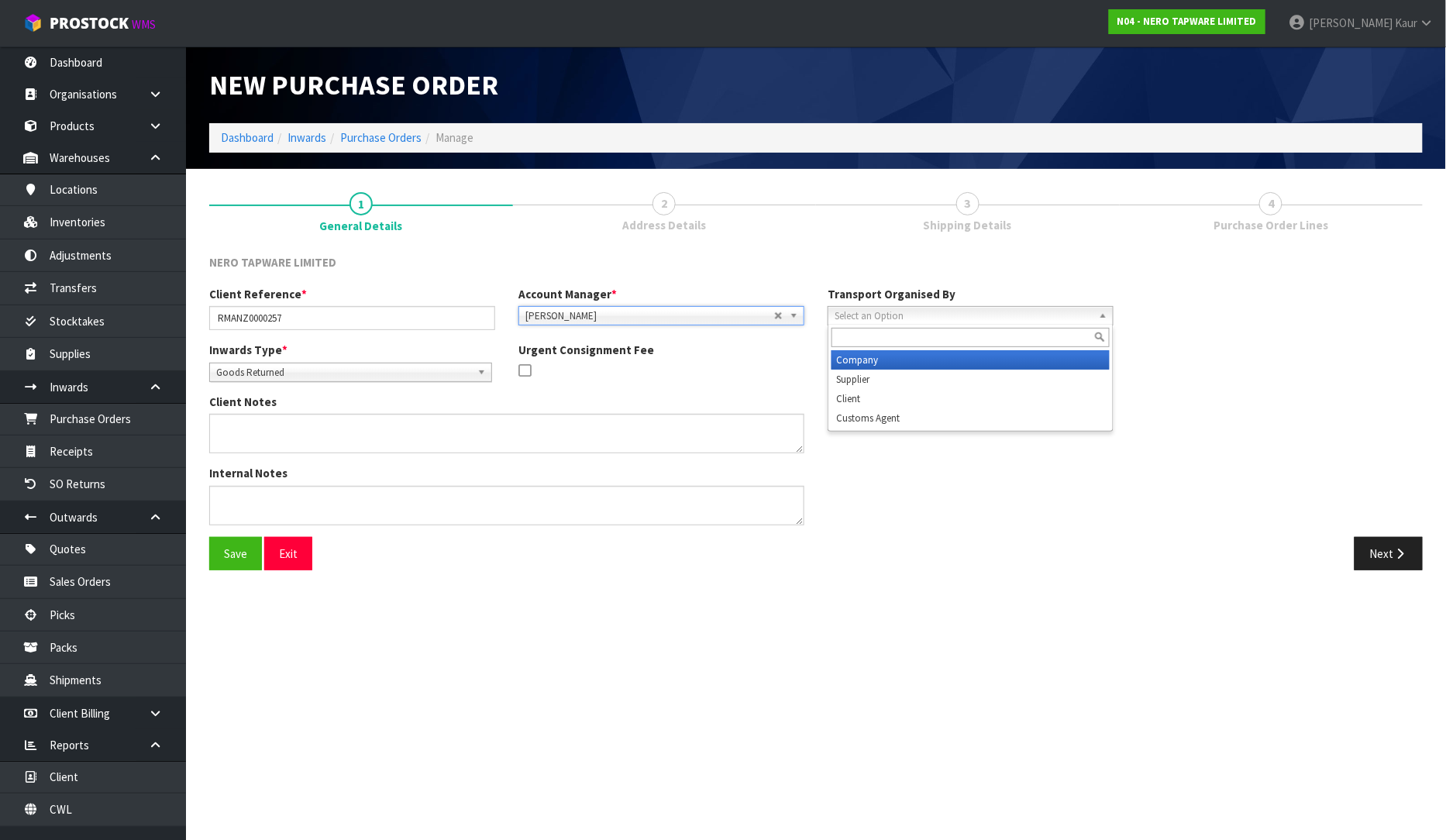
click at [902, 307] on span "Select an Option" at bounding box center [963, 315] width 258 height 19
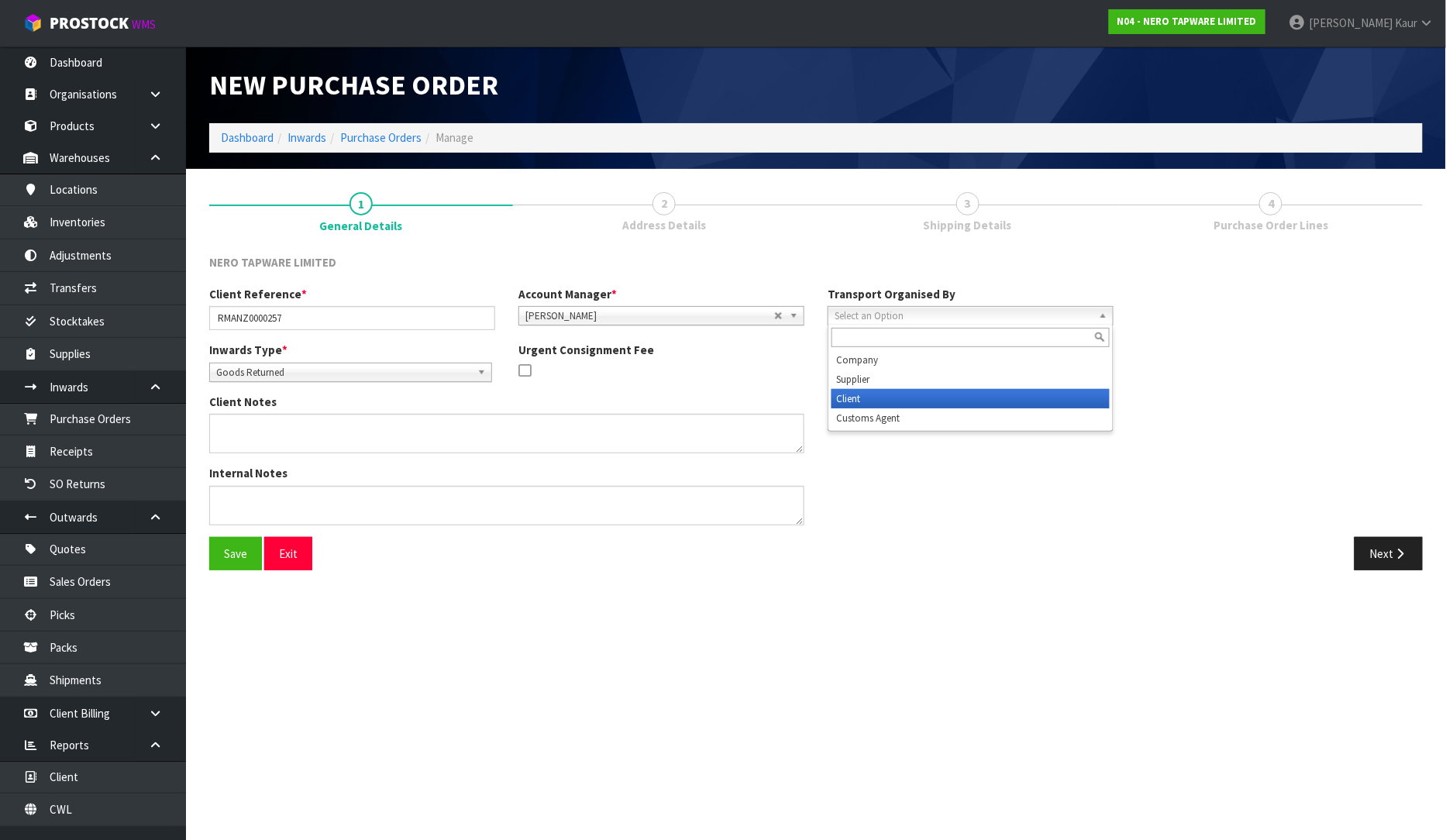
click at [900, 393] on li "Client" at bounding box center [970, 399] width 278 height 19
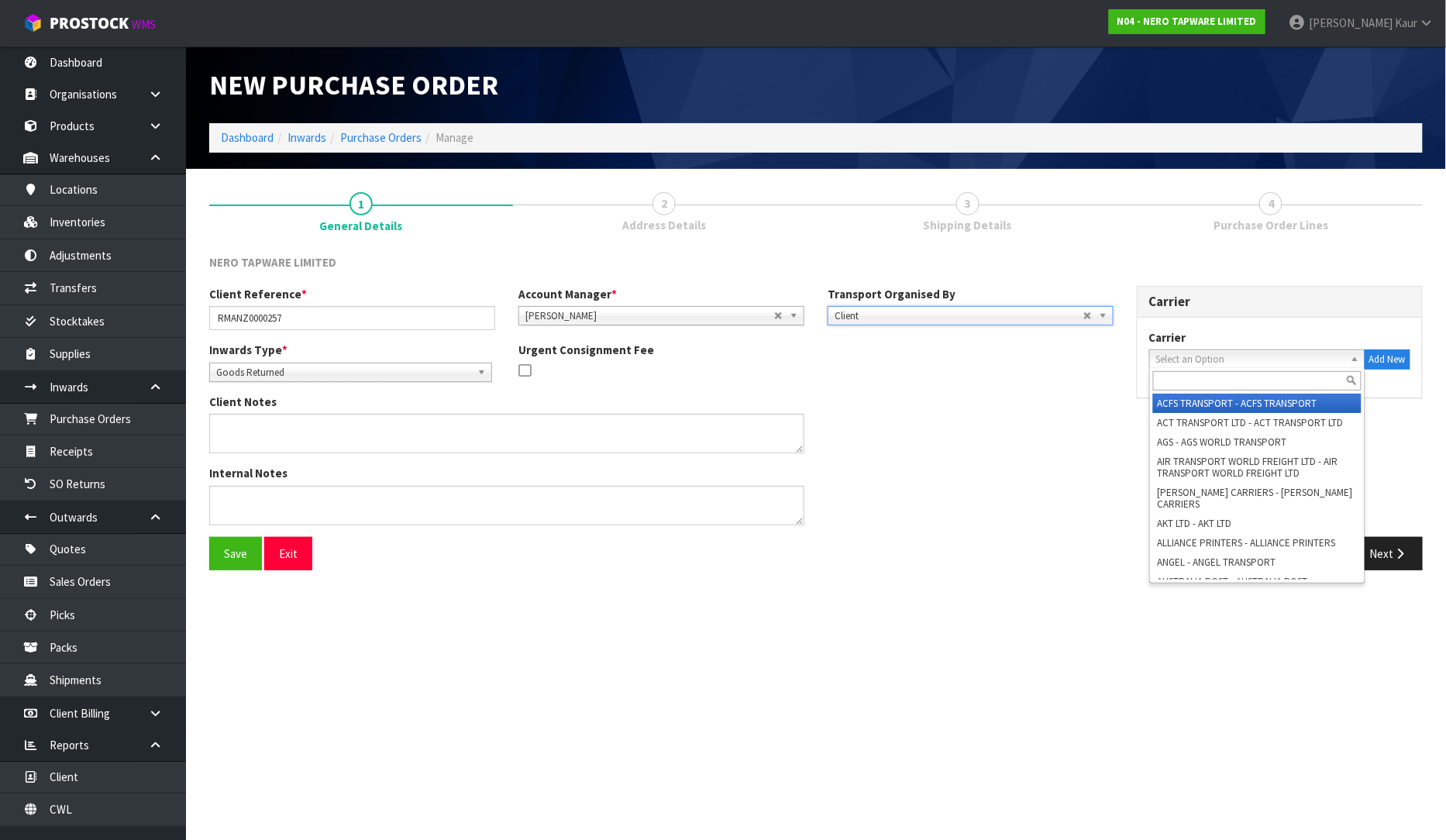
click at [1168, 360] on span "Select an Option" at bounding box center [1250, 359] width 188 height 19
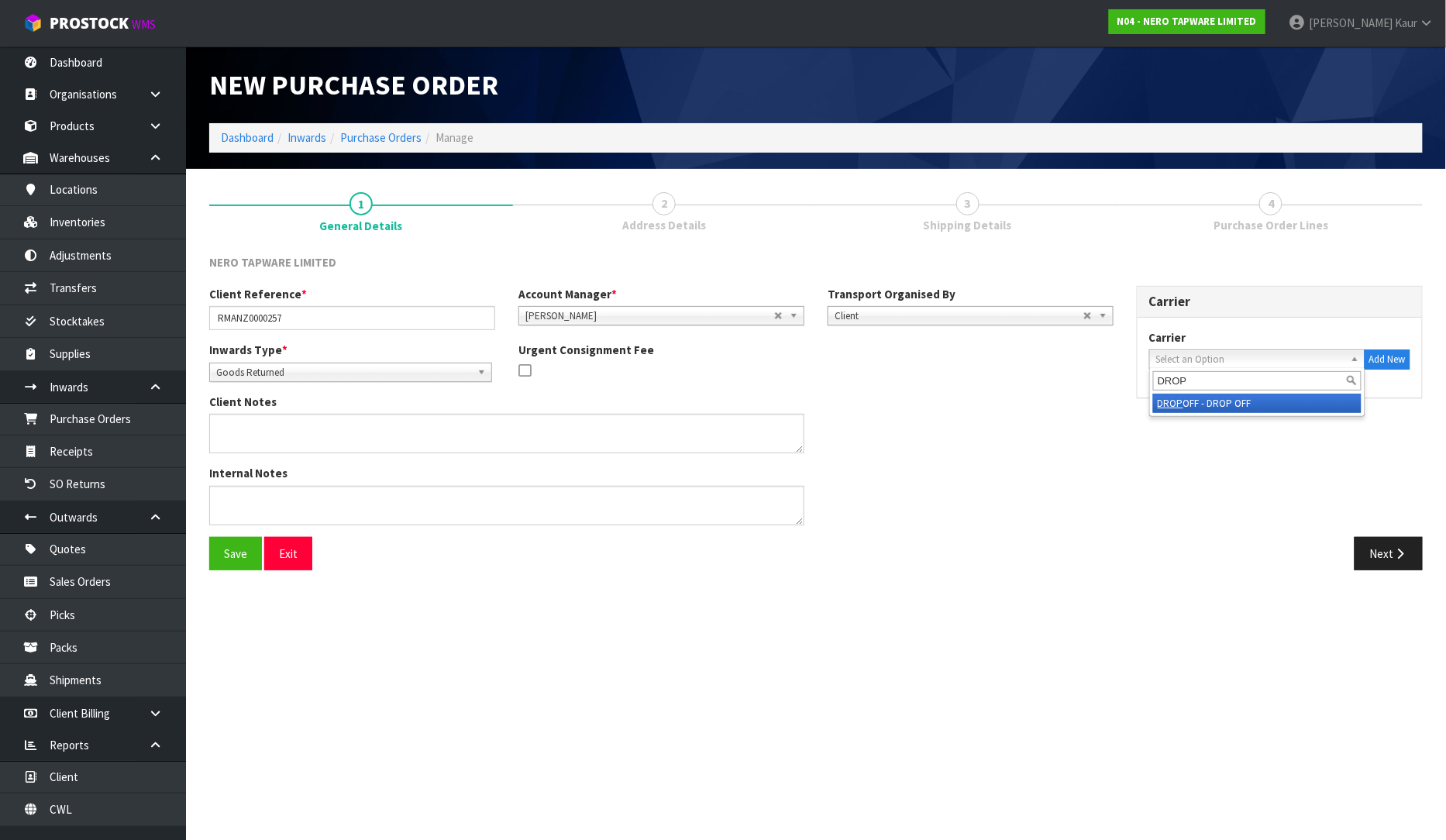
click at [1210, 405] on li "DROP OFF - DROP OFF" at bounding box center [1257, 403] width 208 height 19
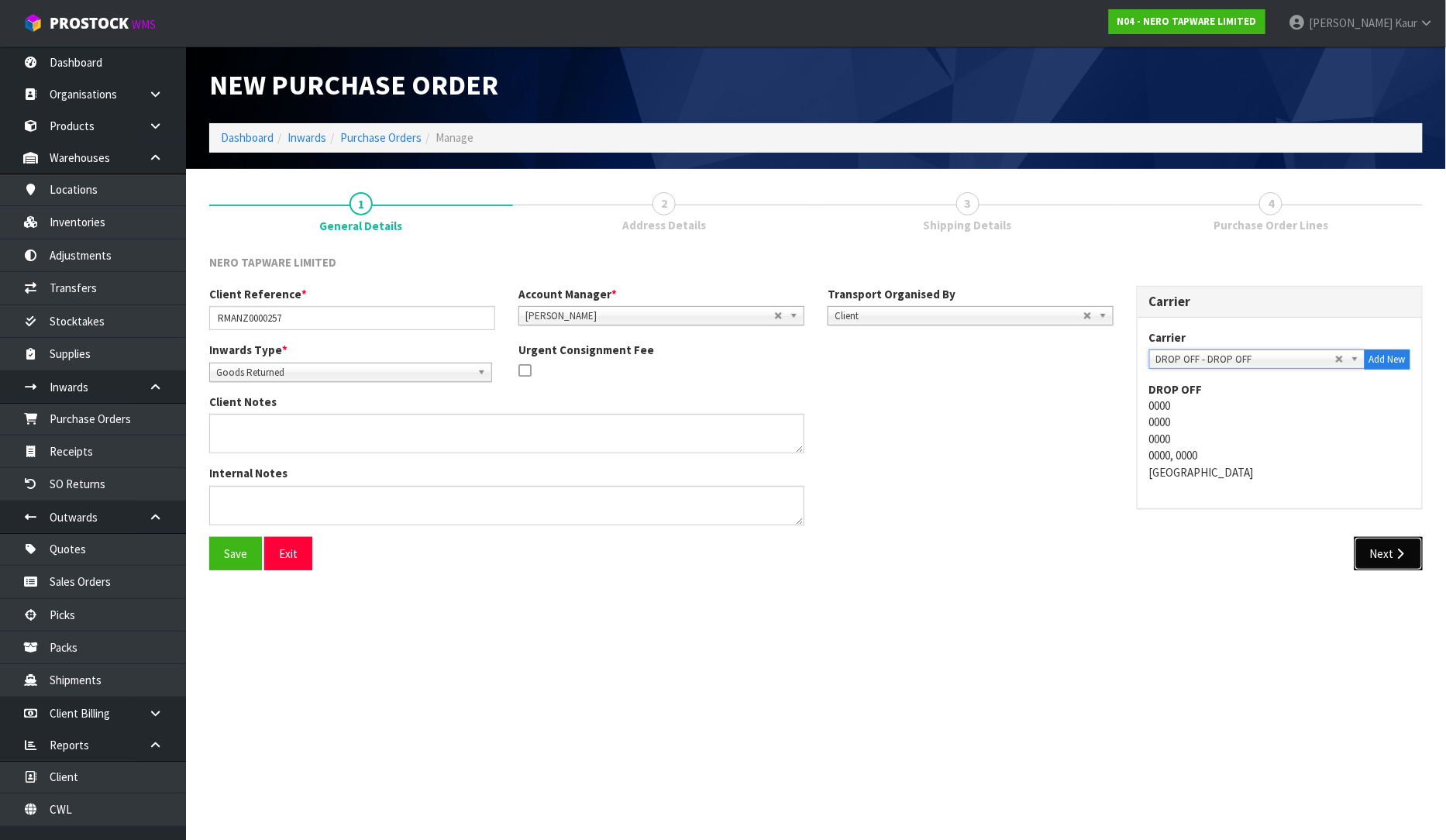
click at [1394, 554] on icon "button" at bounding box center [1401, 554] width 14 height 11
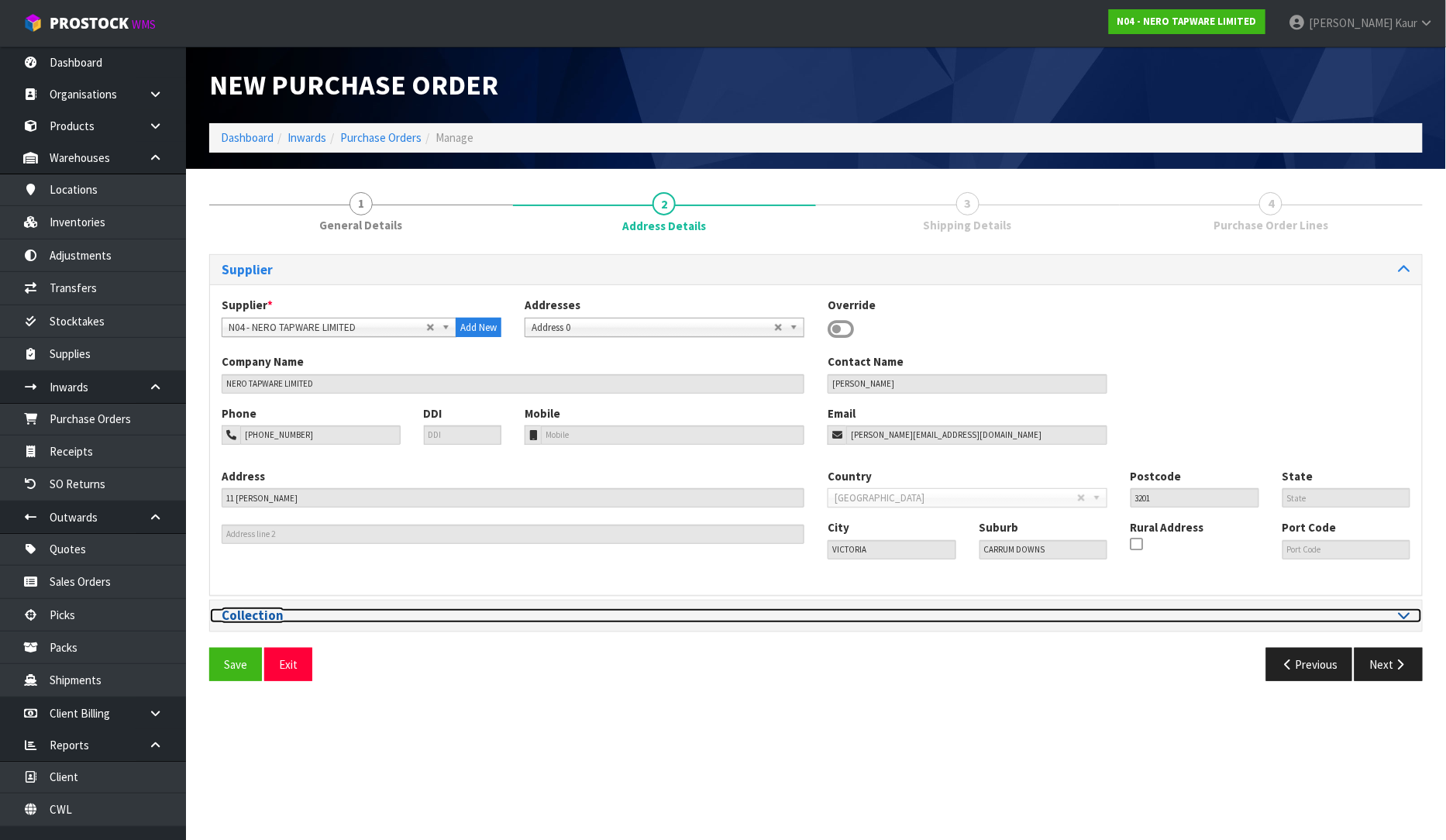
click at [1403, 609] on icon at bounding box center [1405, 615] width 11 height 13
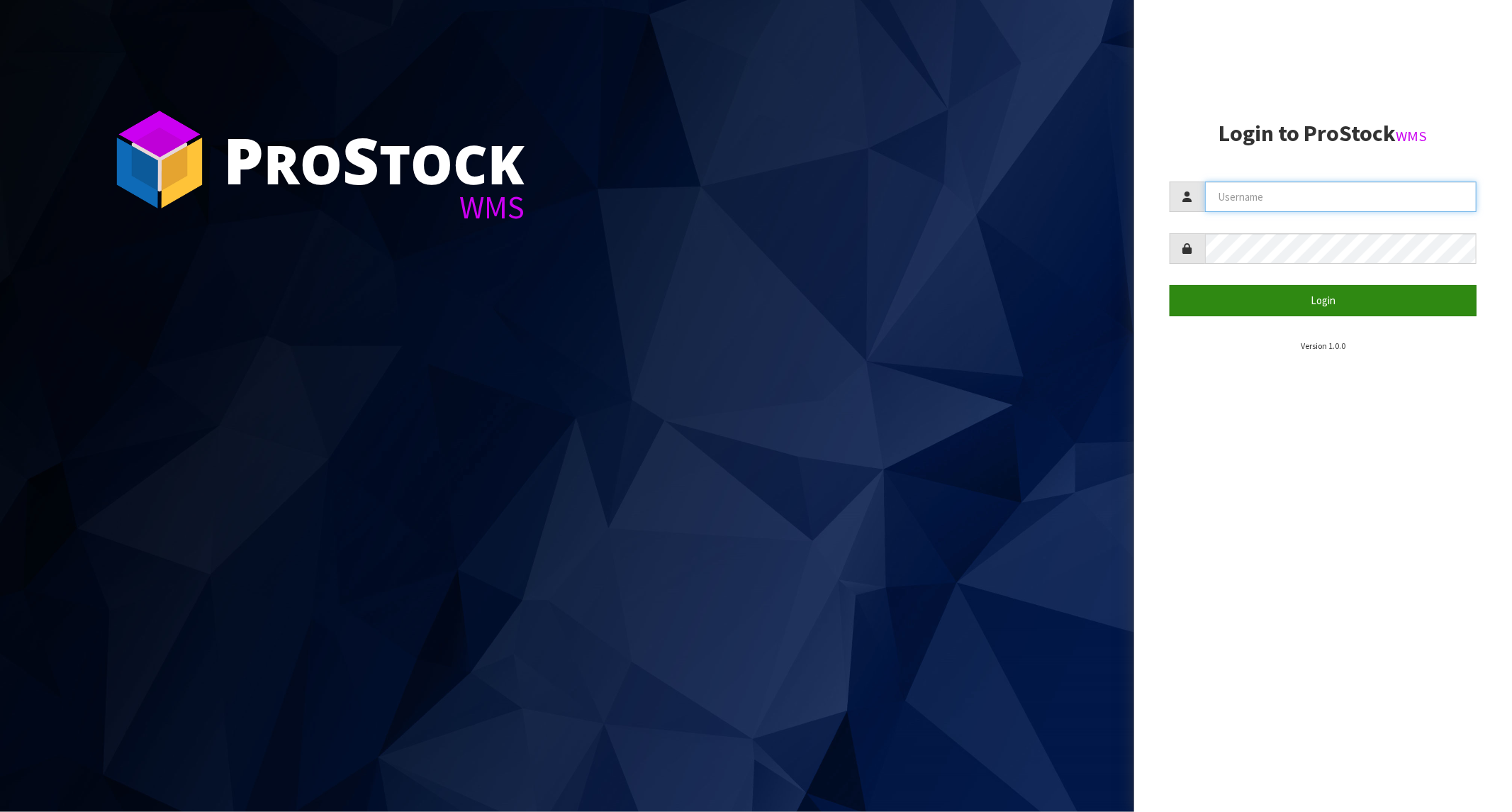
type input "[PERSON_NAME]"
click at [1357, 308] on button "Login" at bounding box center [1323, 300] width 307 height 30
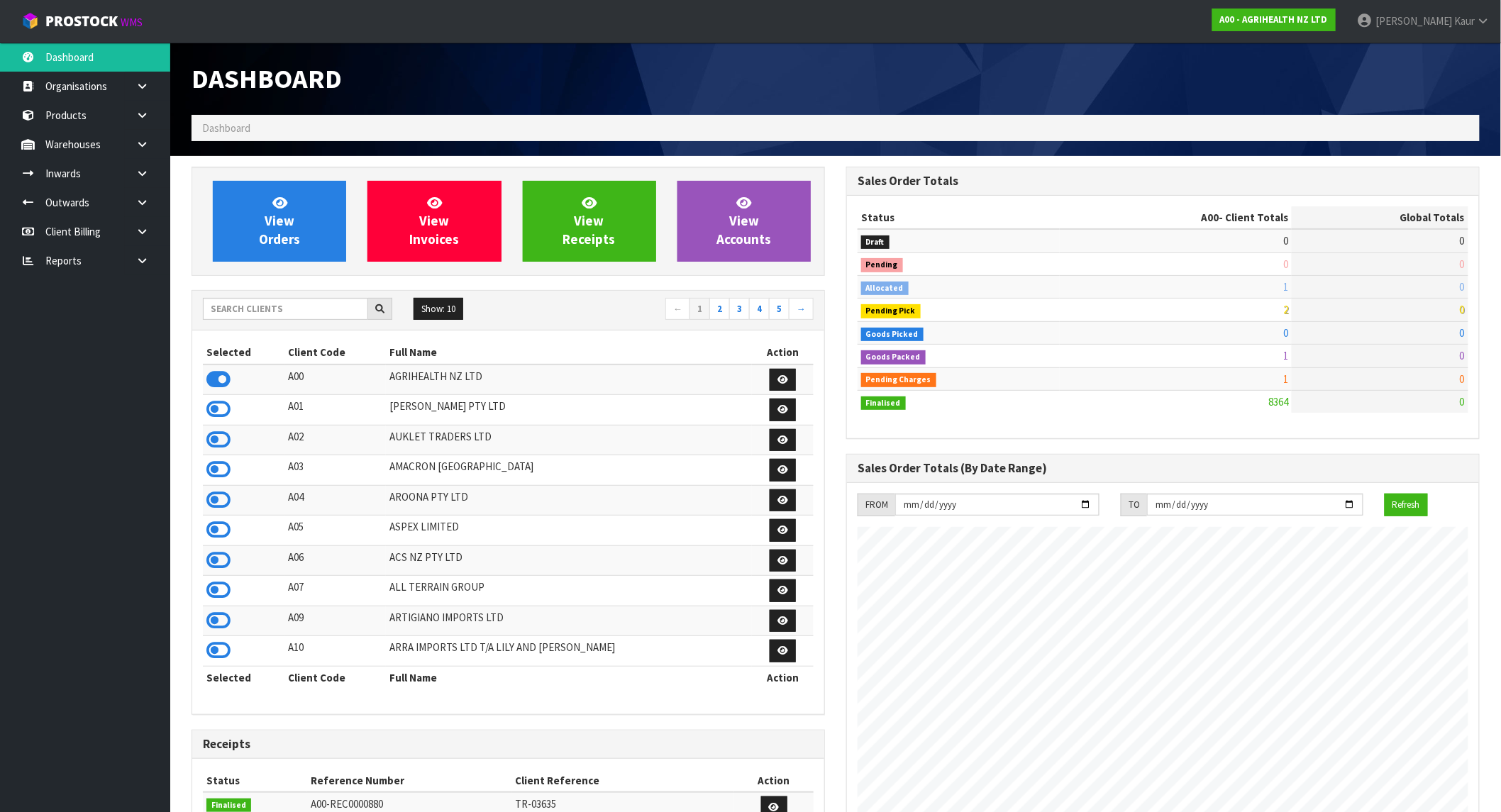
scroll to position [1074, 655]
click at [275, 314] on input "text" at bounding box center [285, 309] width 165 height 22
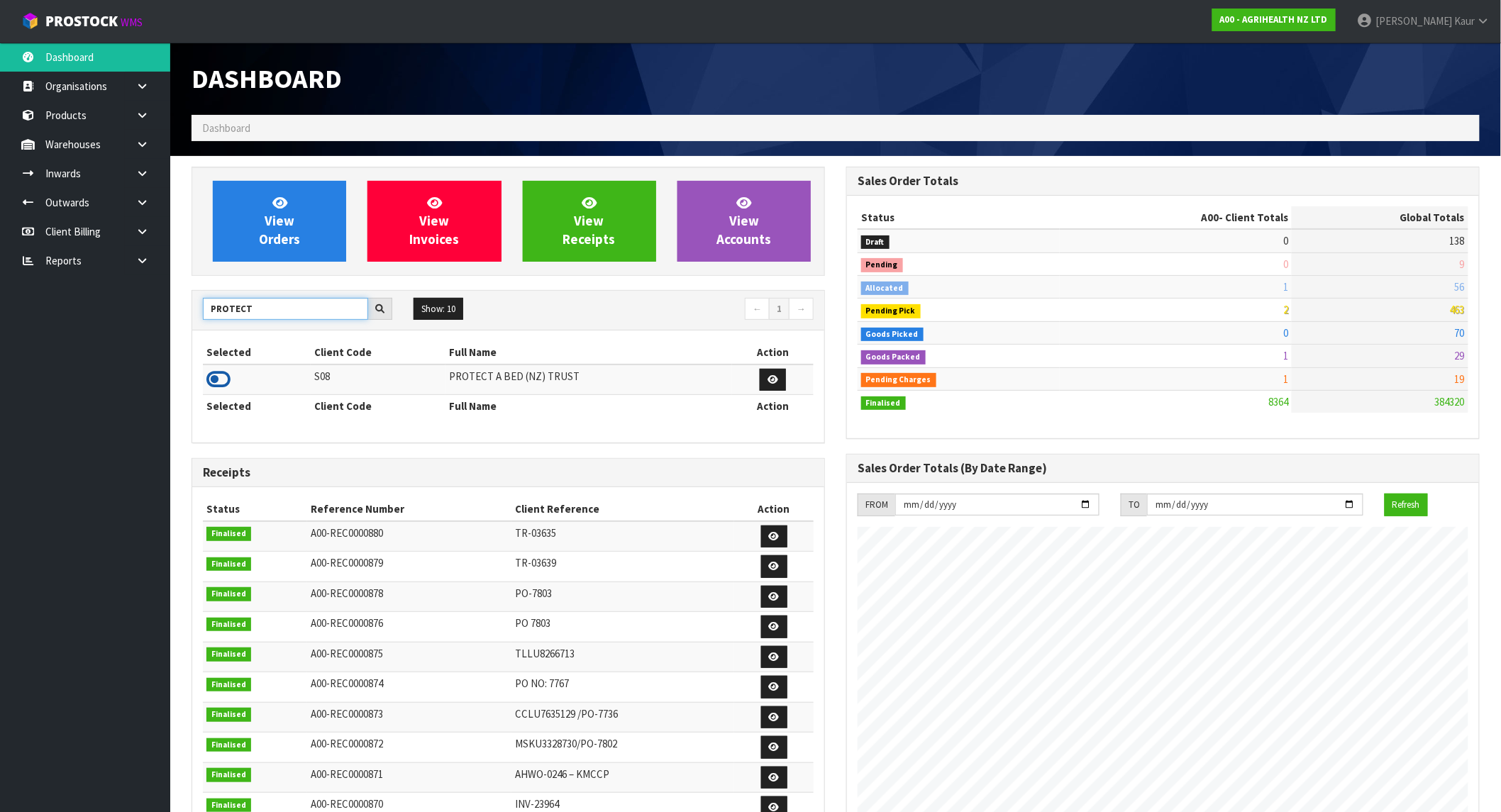
type input "PROTECT"
click at [210, 373] on icon at bounding box center [218, 379] width 24 height 21
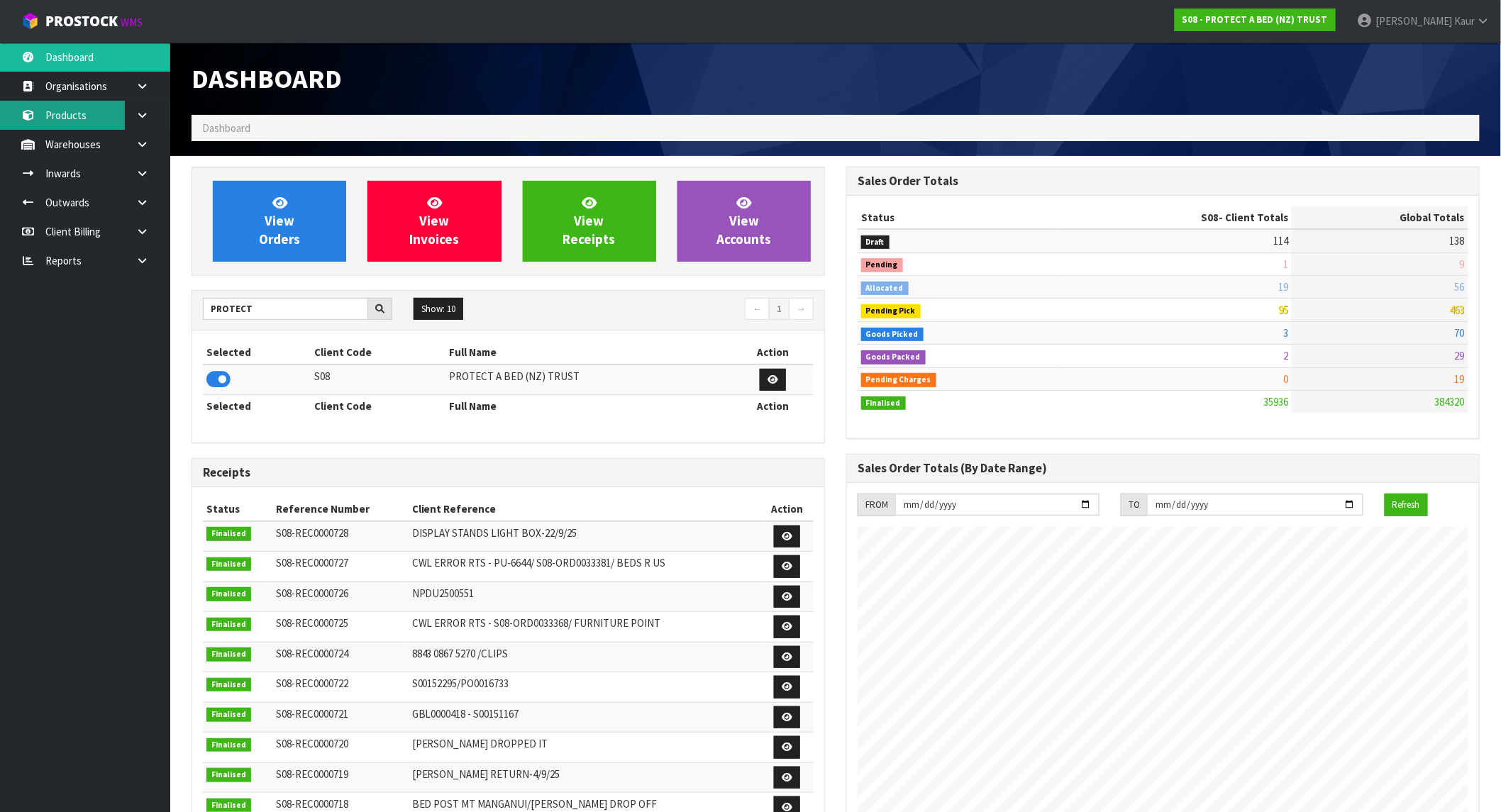
click at [69, 121] on link "Products" at bounding box center [85, 115] width 170 height 29
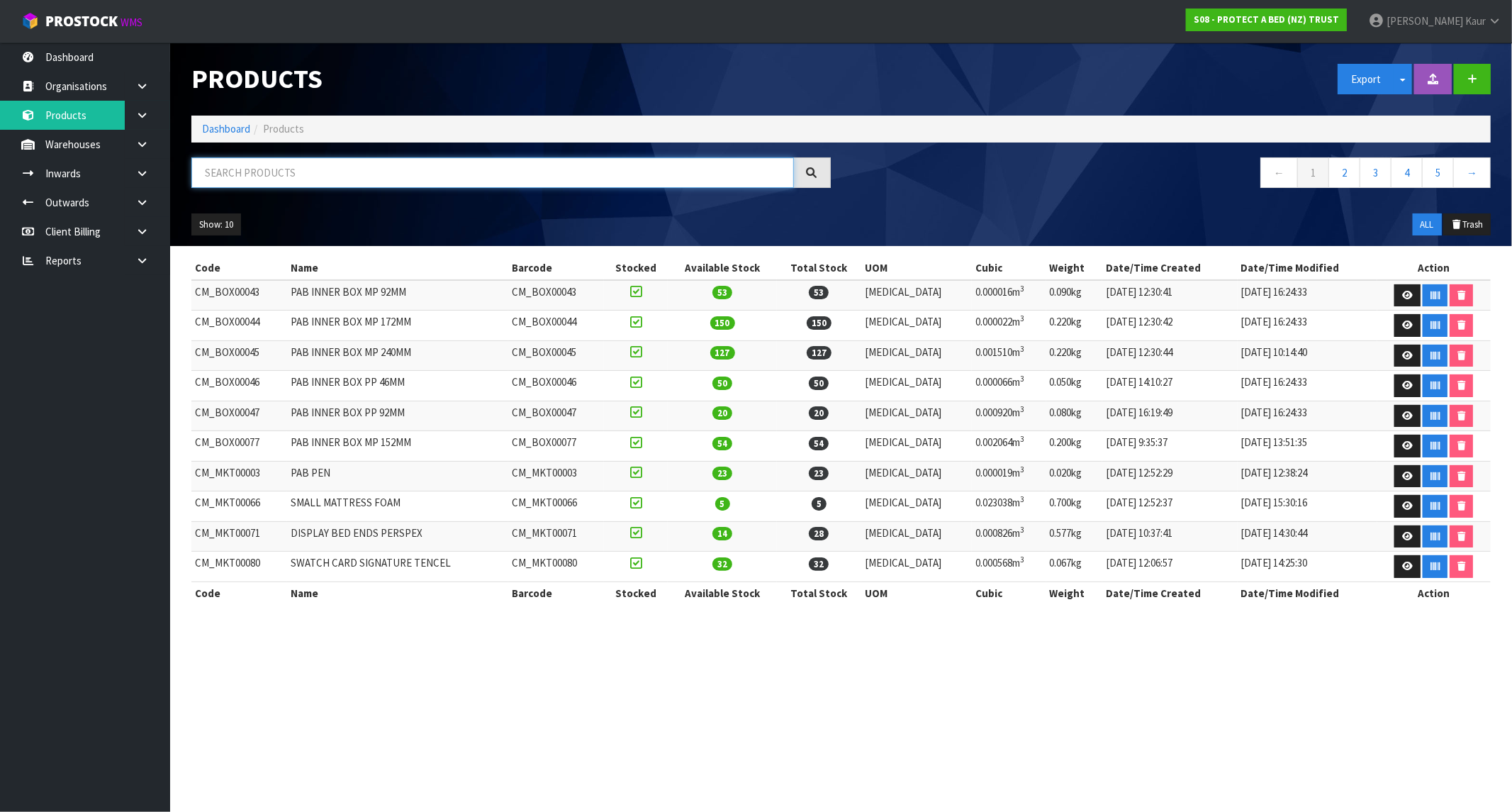
click at [213, 163] on input "text" at bounding box center [492, 172] width 603 height 30
paste input "F0054CLK0"
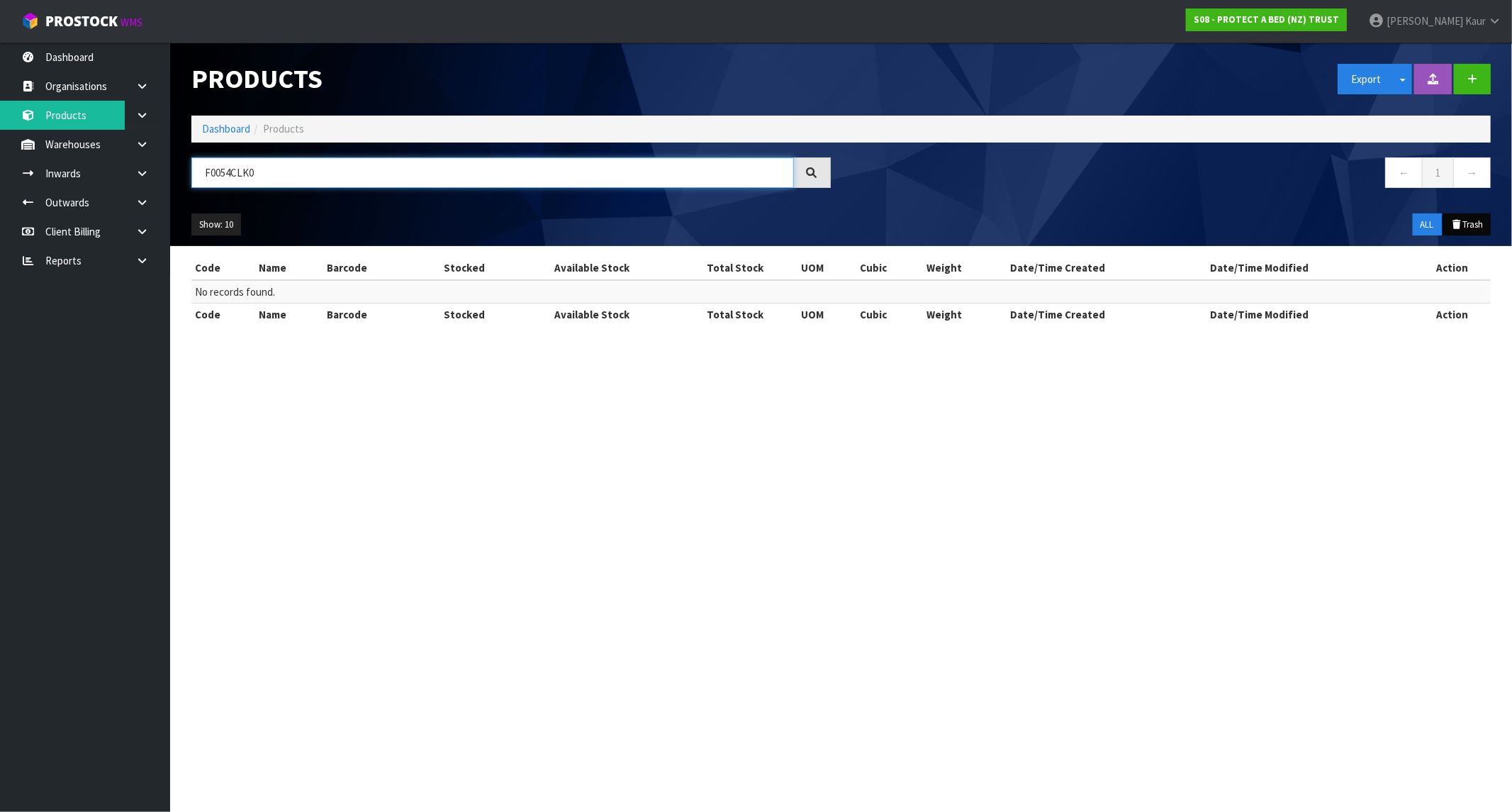
type input "F0054CLK0"
click at [1461, 224] on button "Trash" at bounding box center [1467, 225] width 48 height 23
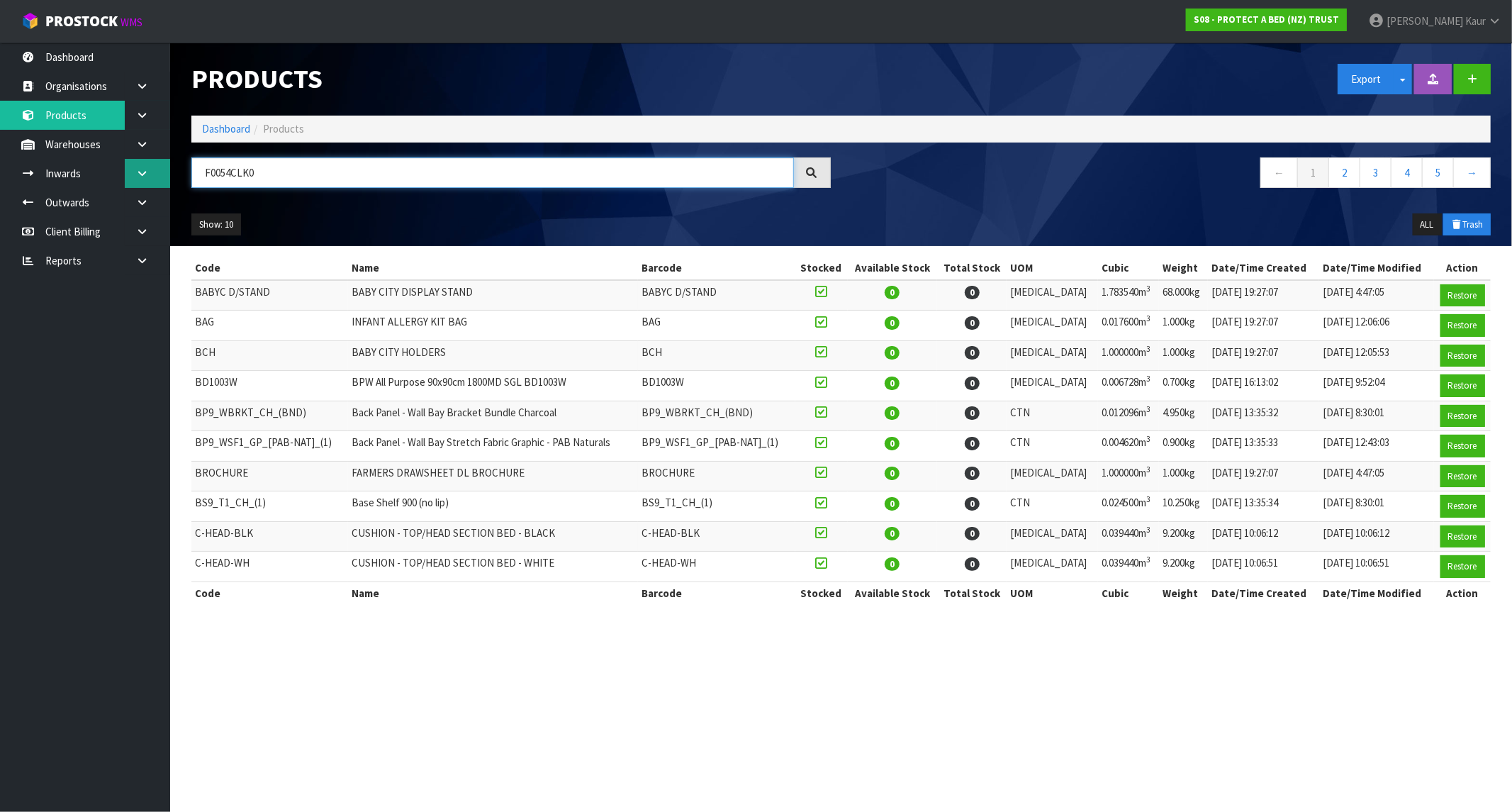
drag, startPoint x: 320, startPoint y: 183, endPoint x: 151, endPoint y: 171, distance: 169.4
click at [151, 171] on body "Toggle navigation ProStock WMS S08 - PROTECT A BED (NZ) TRUST [PERSON_NAME] Log…" at bounding box center [756, 406] width 1512 height 812
paste input "F0054CLK0"
type input "F0054CLK0"
drag, startPoint x: 303, startPoint y: 163, endPoint x: 144, endPoint y: 170, distance: 159.2
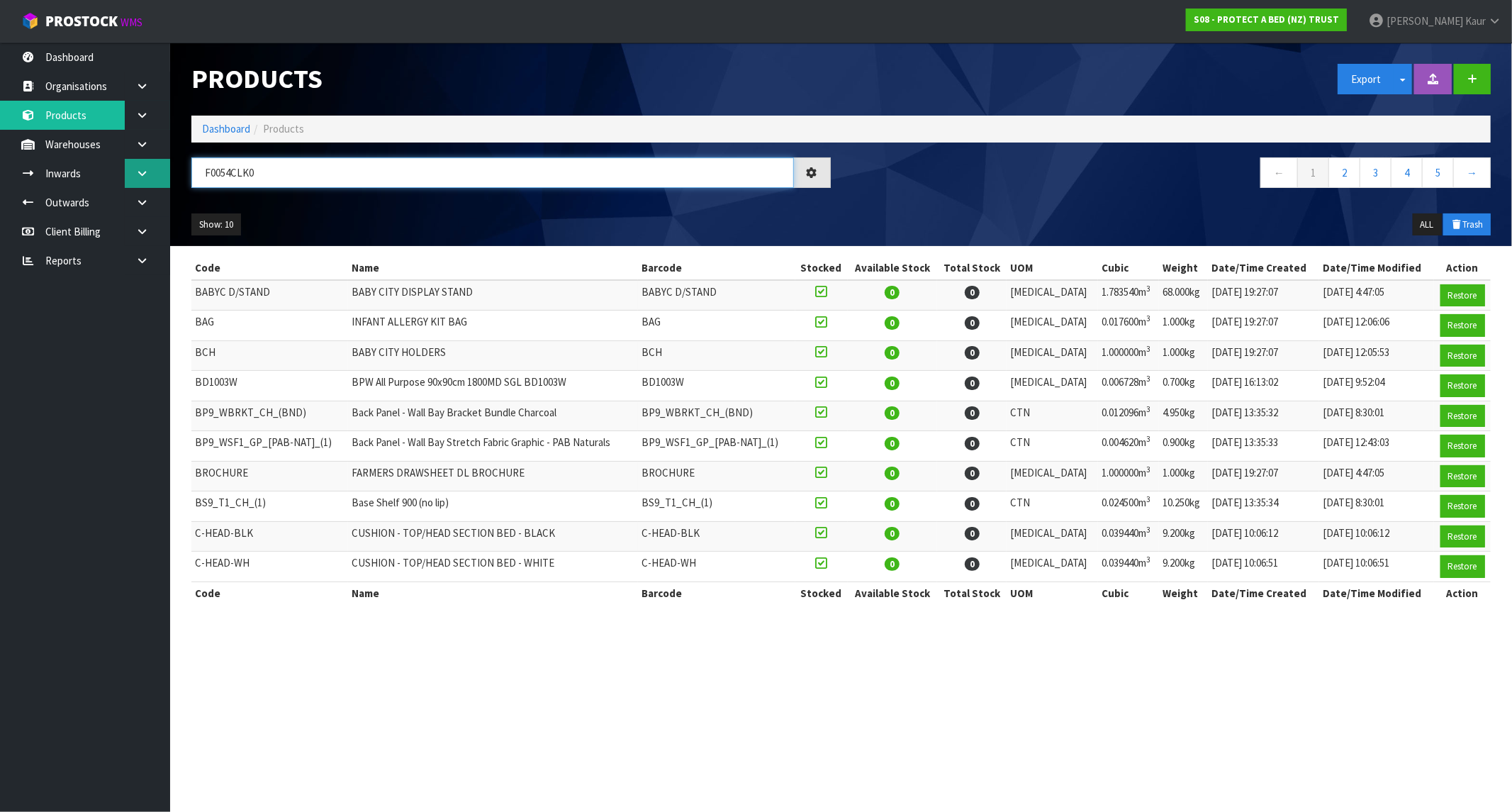
click at [144, 170] on body "Toggle navigation ProStock WMS S08 - PROTECT A BED (NZ) TRUST [PERSON_NAME] Log…" at bounding box center [756, 406] width 1512 height 812
click at [208, 163] on input "text" at bounding box center [492, 172] width 603 height 30
paste input "F0054CLK0"
type input "F0054CLK0"
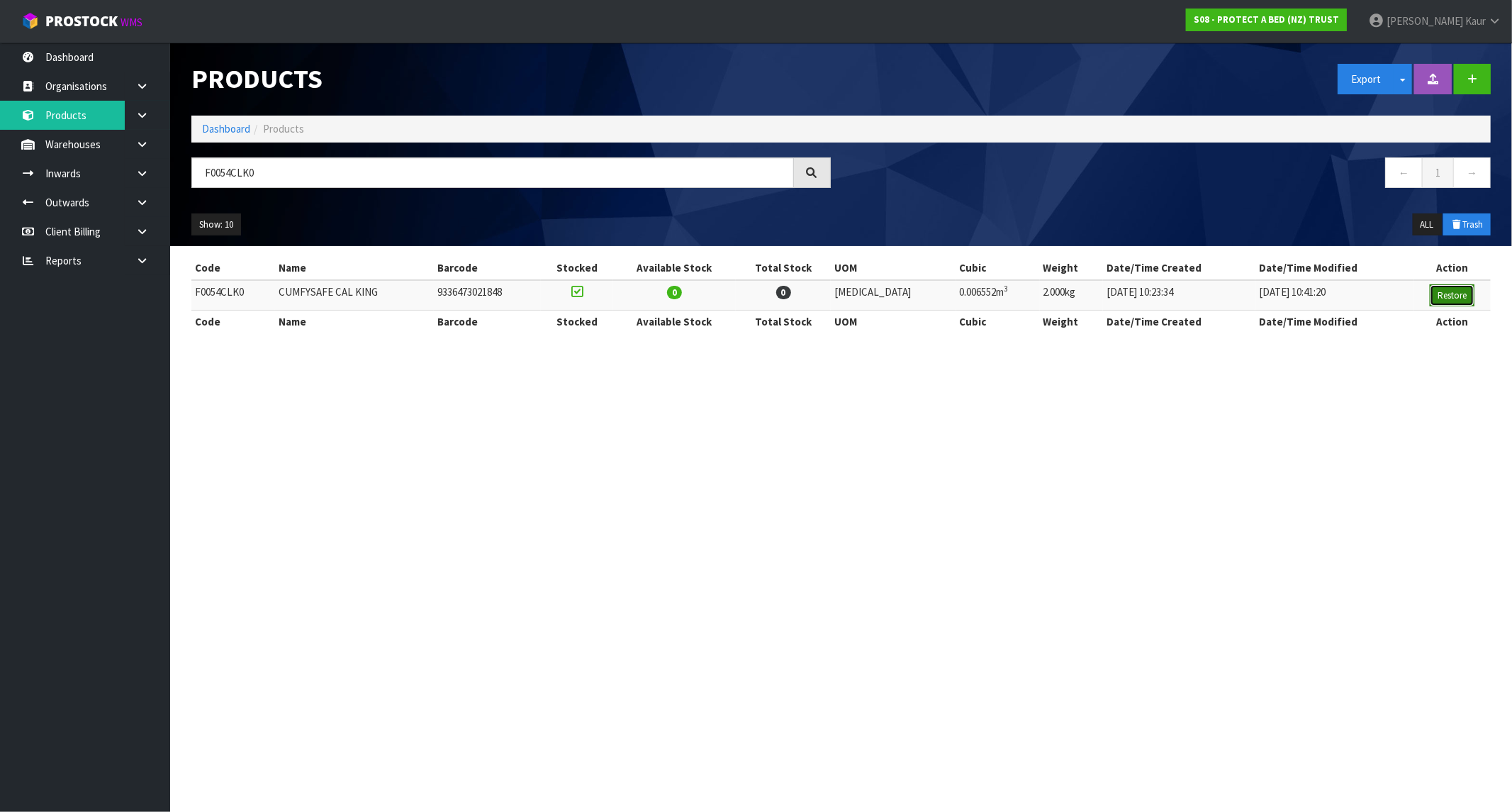
click at [1449, 298] on button "Restore" at bounding box center [1452, 295] width 45 height 23
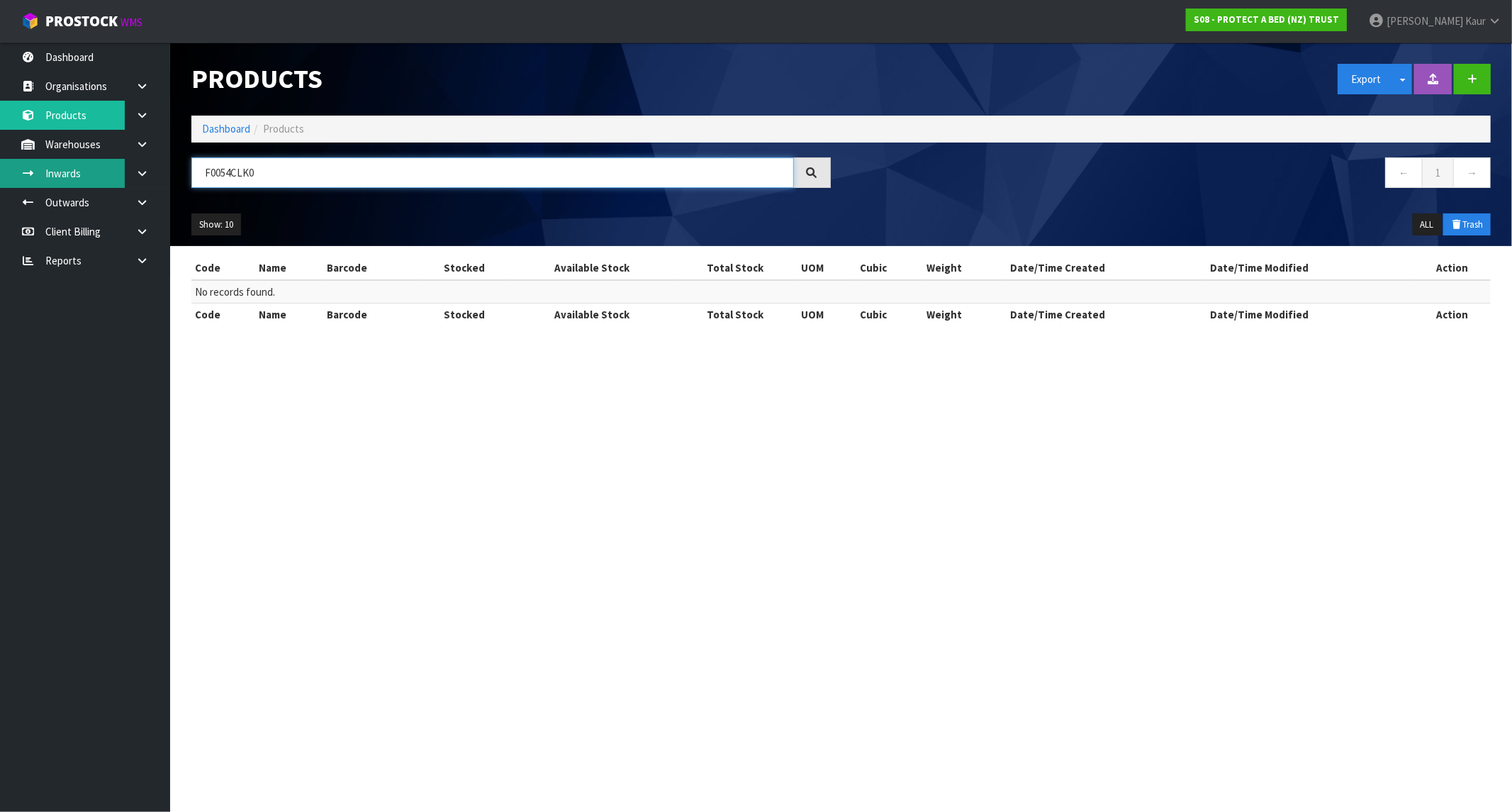
drag, startPoint x: 262, startPoint y: 175, endPoint x: 119, endPoint y: 174, distance: 143.0
click at [119, 174] on body "Toggle navigation ProStock WMS S08 - PROTECT A BED (NZ) TRUST [PERSON_NAME] Log…" at bounding box center [756, 406] width 1512 height 812
paste input "F0054KGN0"
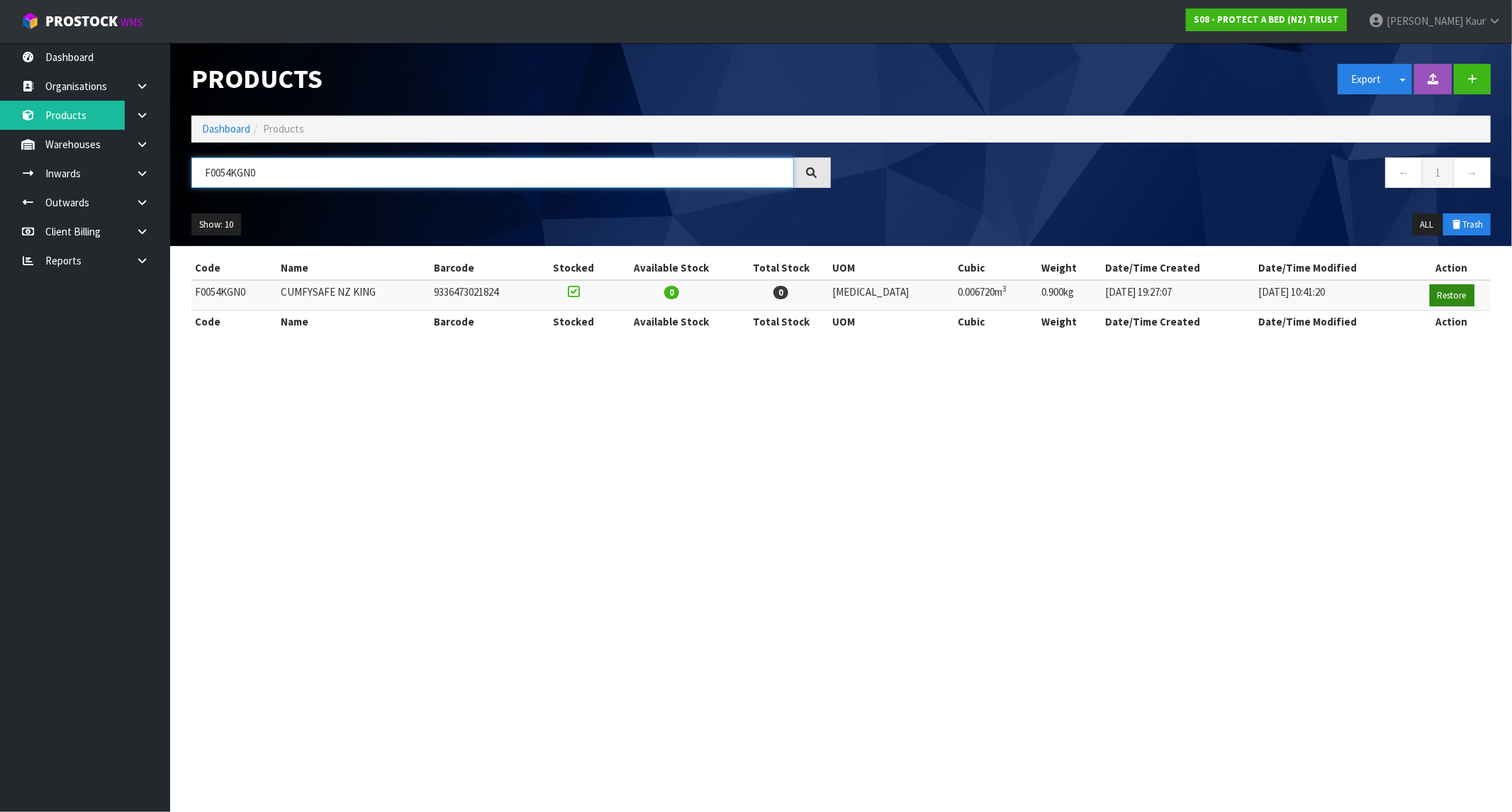
type input "F0054KGN0"
click at [1437, 294] on button "Restore" at bounding box center [1452, 295] width 45 height 23
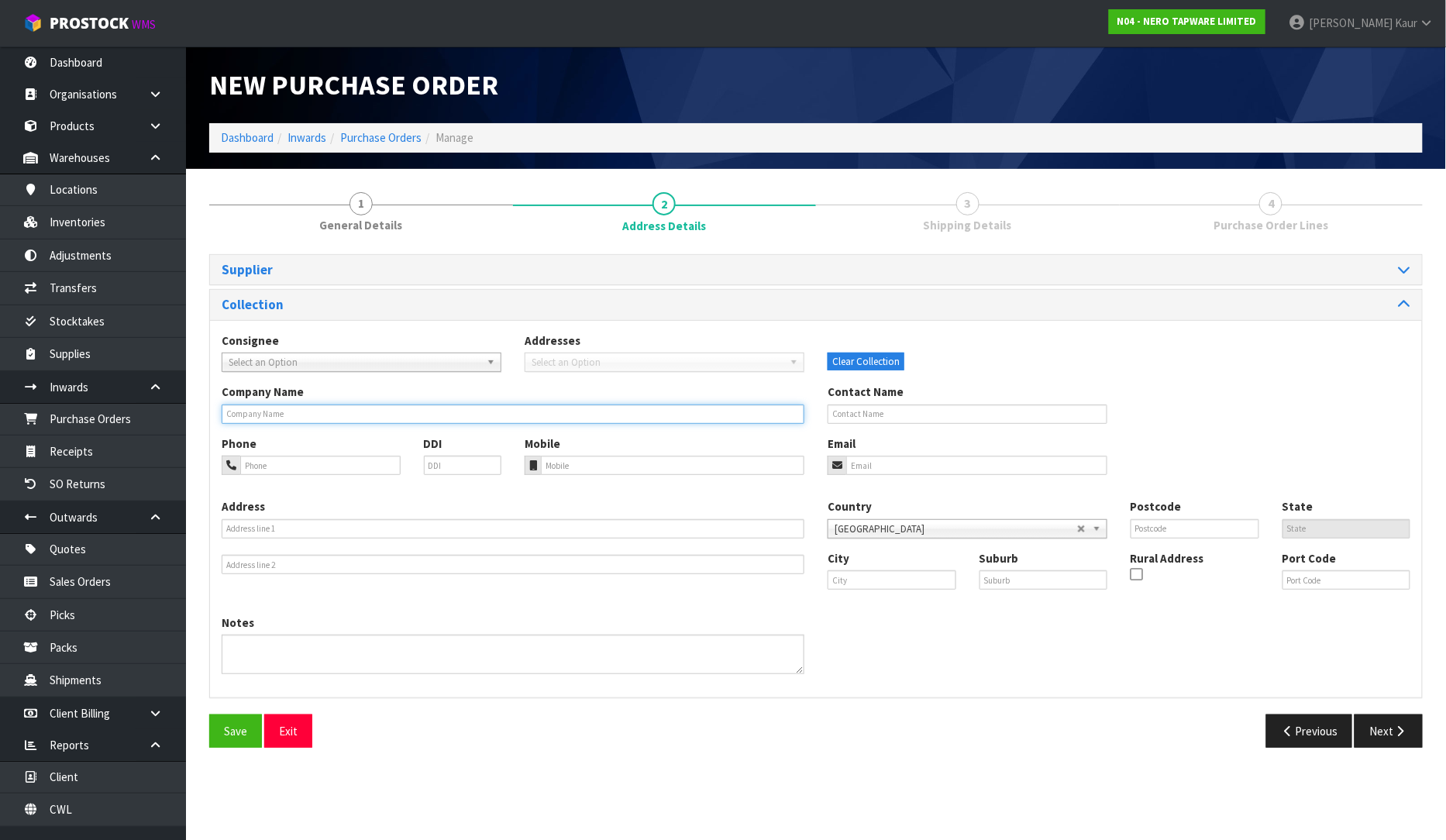
click at [243, 415] on input "text" at bounding box center [513, 414] width 583 height 19
type input "MICO EAST TAMAKI"
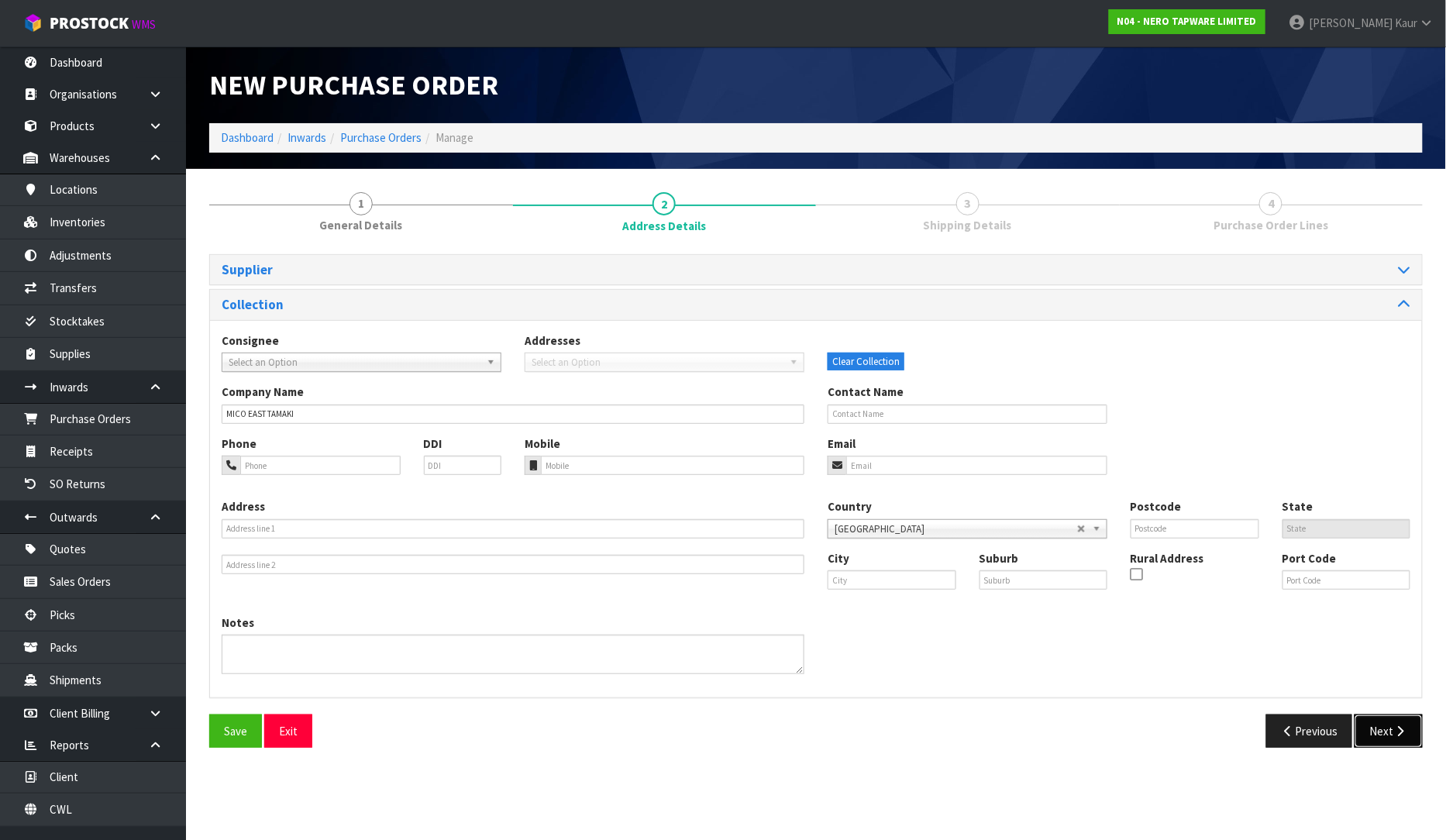
click at [1393, 723] on button "Next" at bounding box center [1389, 731] width 68 height 33
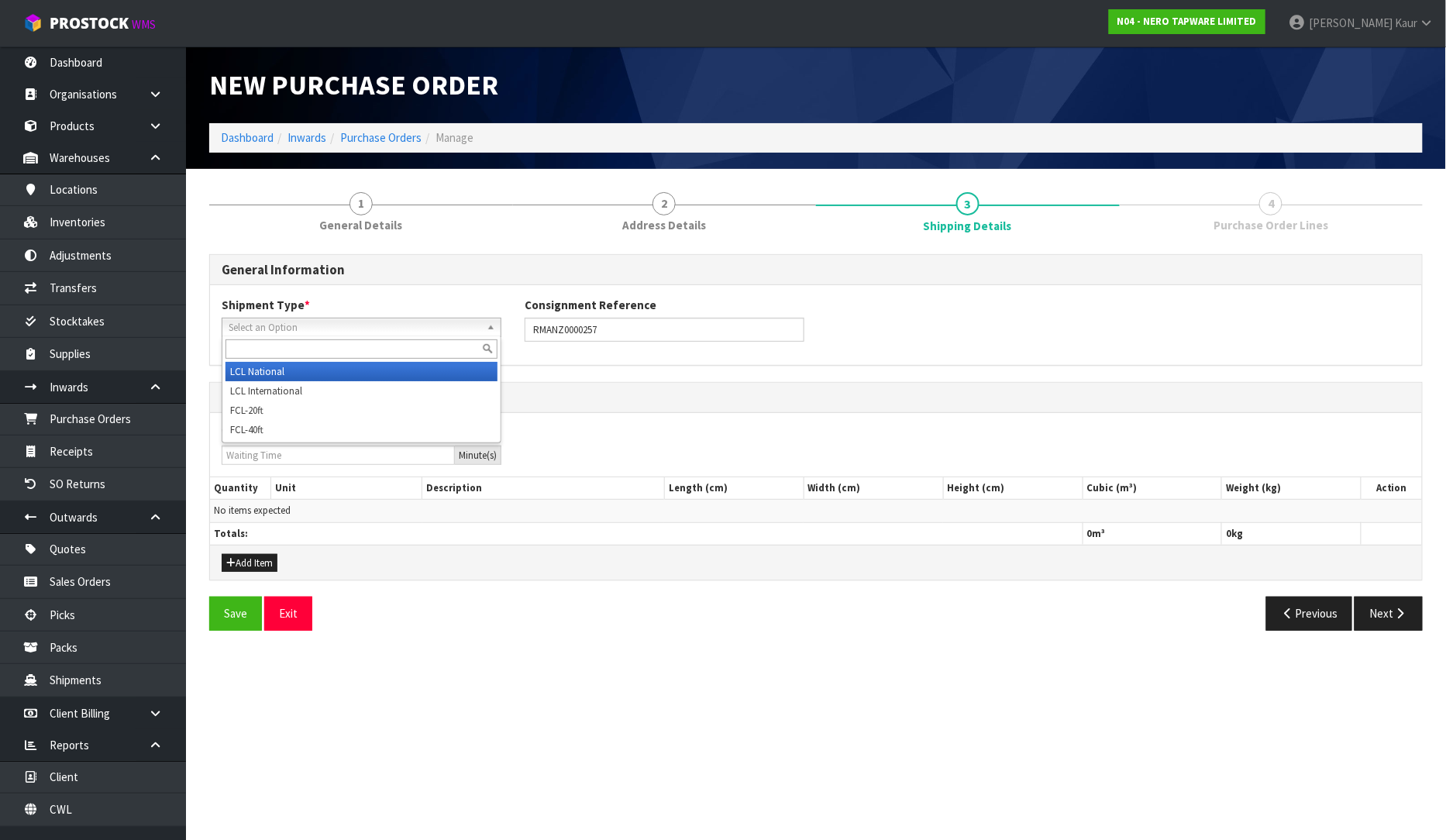
click at [252, 320] on span "Select an Option" at bounding box center [354, 327] width 252 height 19
click at [244, 373] on li "LCL National" at bounding box center [361, 372] width 272 height 19
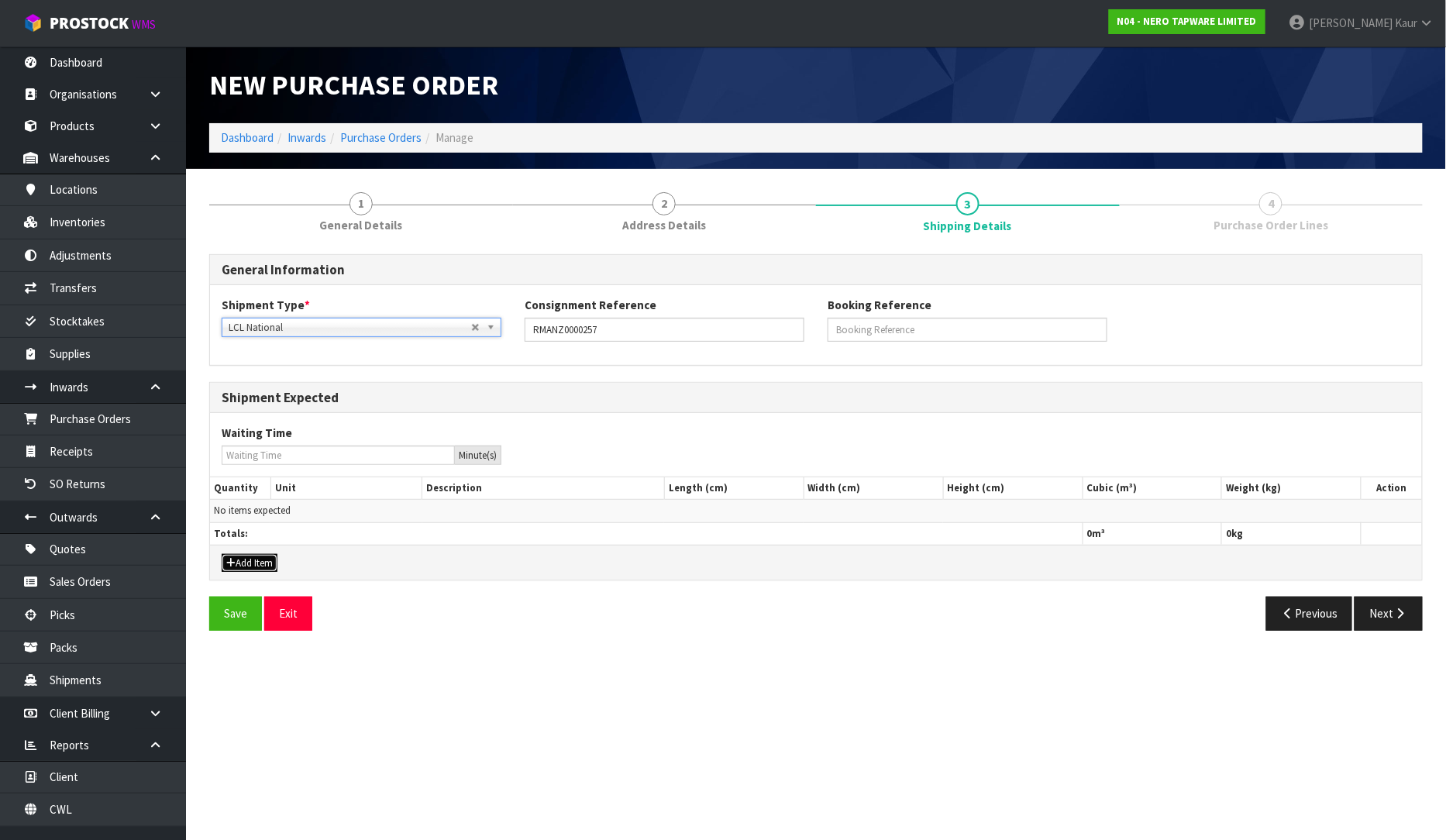
click at [253, 562] on button "Add Item" at bounding box center [249, 563] width 56 height 19
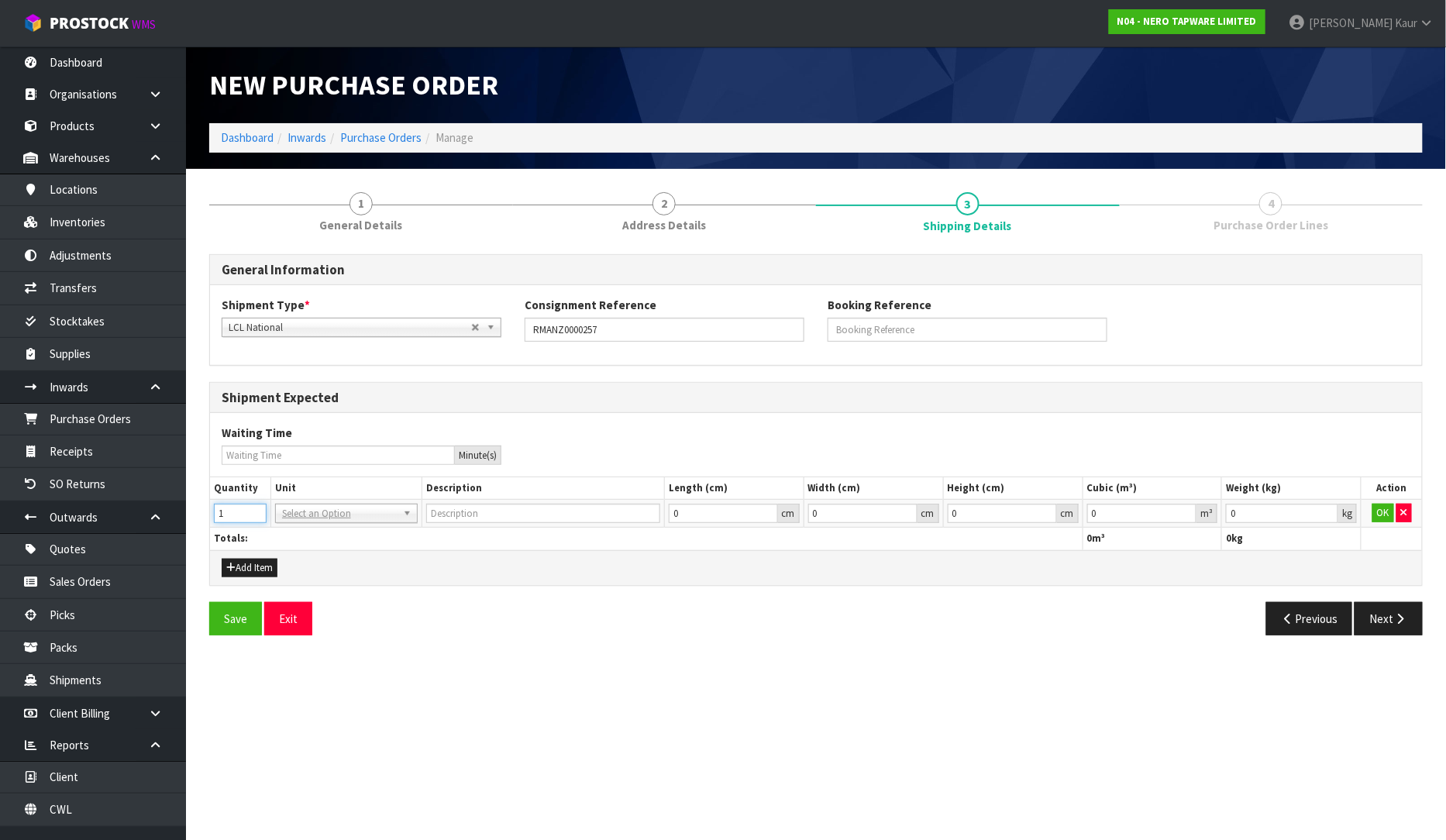
type input "1"
click at [253, 509] on input "1" at bounding box center [240, 513] width 52 height 19
click at [269, 513] on td "1" at bounding box center [240, 513] width 60 height 28
click at [285, 528] on input "text" at bounding box center [347, 535] width 135 height 19
type input "CTN"
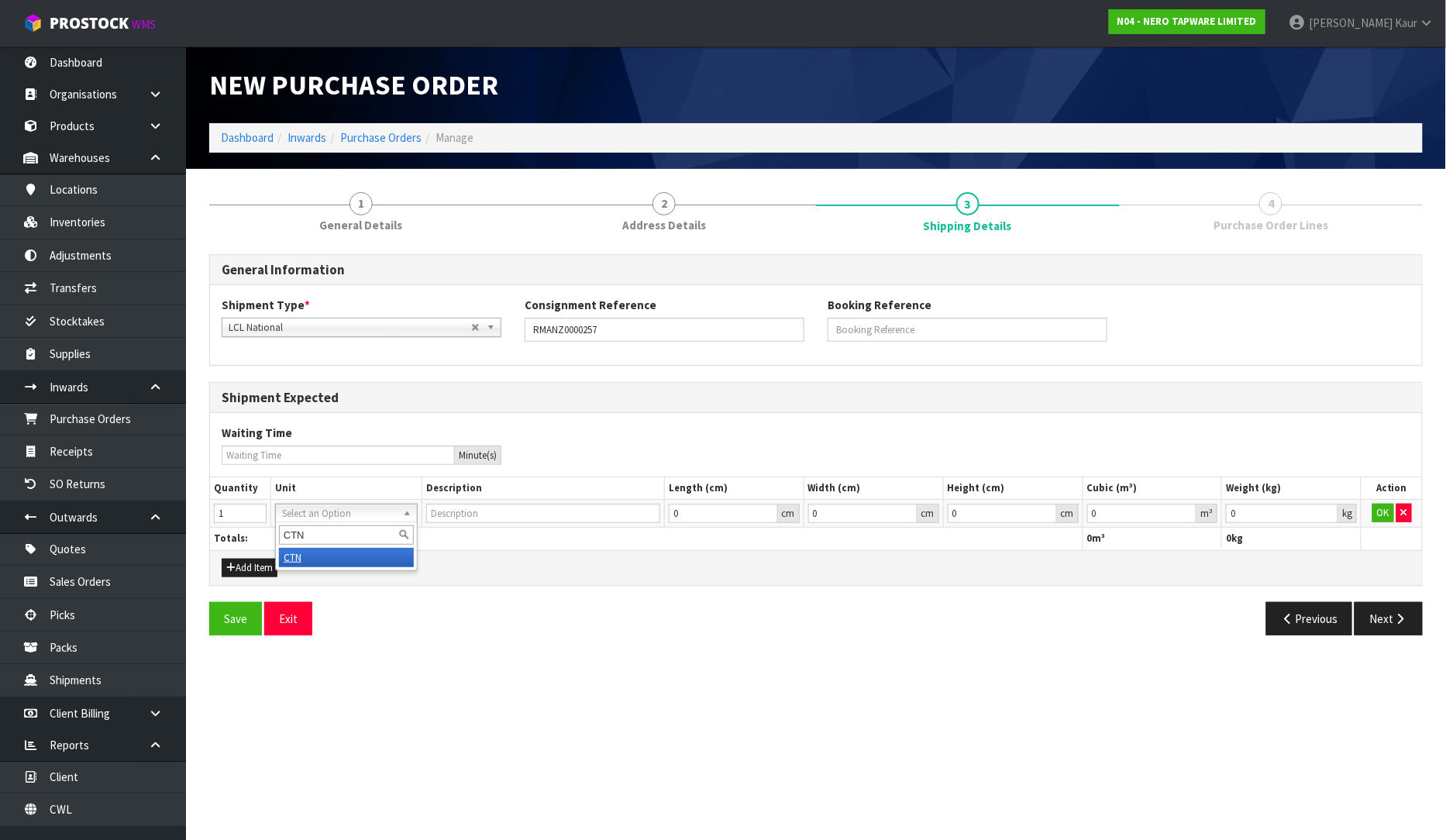
type input "CARTON"
type input "0.000001"
click at [1189, 512] on input "0.000001" at bounding box center [1142, 513] width 110 height 19
type input "0.001"
click at [1329, 507] on input "0.001" at bounding box center [1283, 513] width 113 height 19
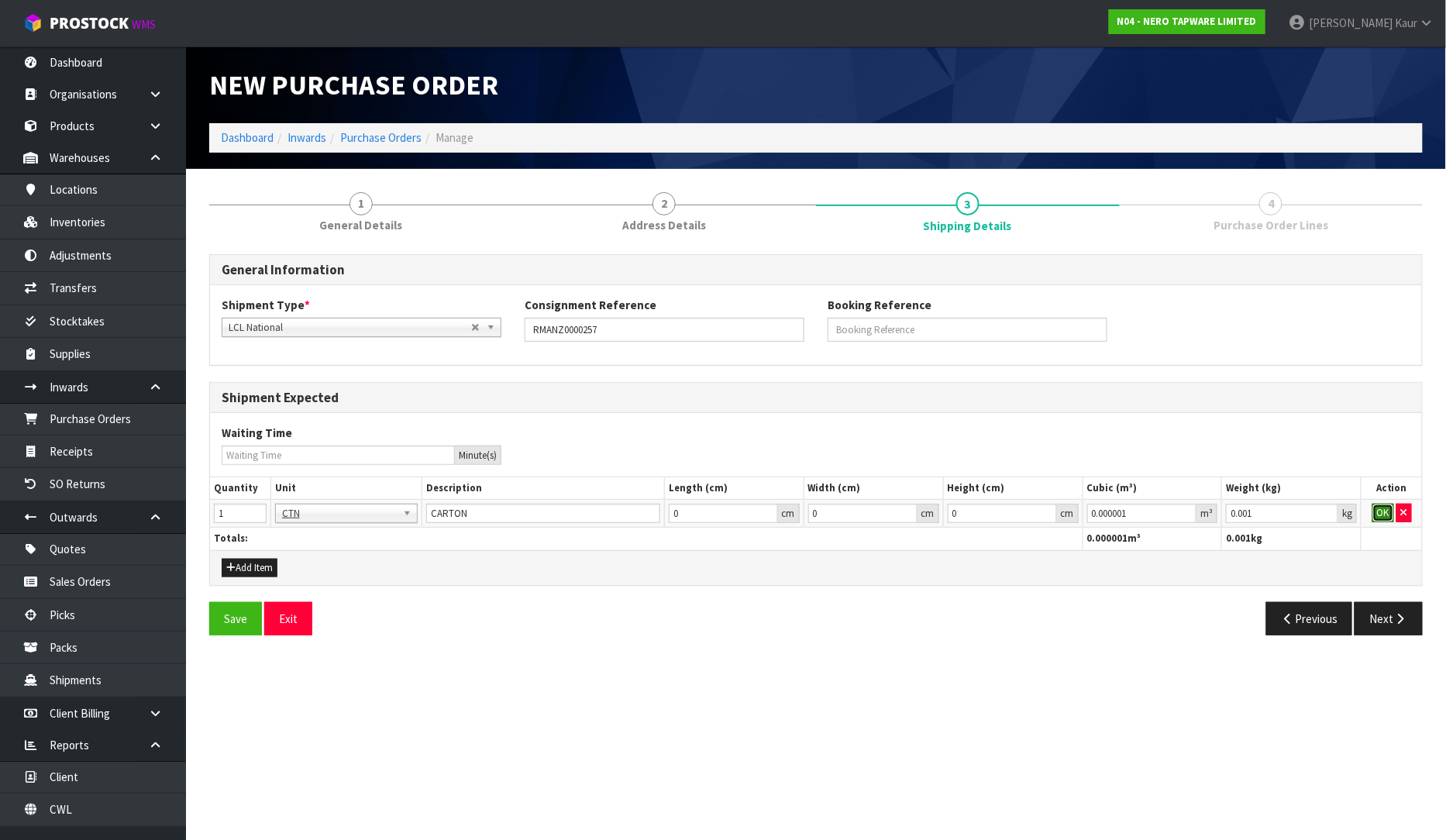
click at [1373, 516] on button "OK" at bounding box center [1383, 513] width 22 height 19
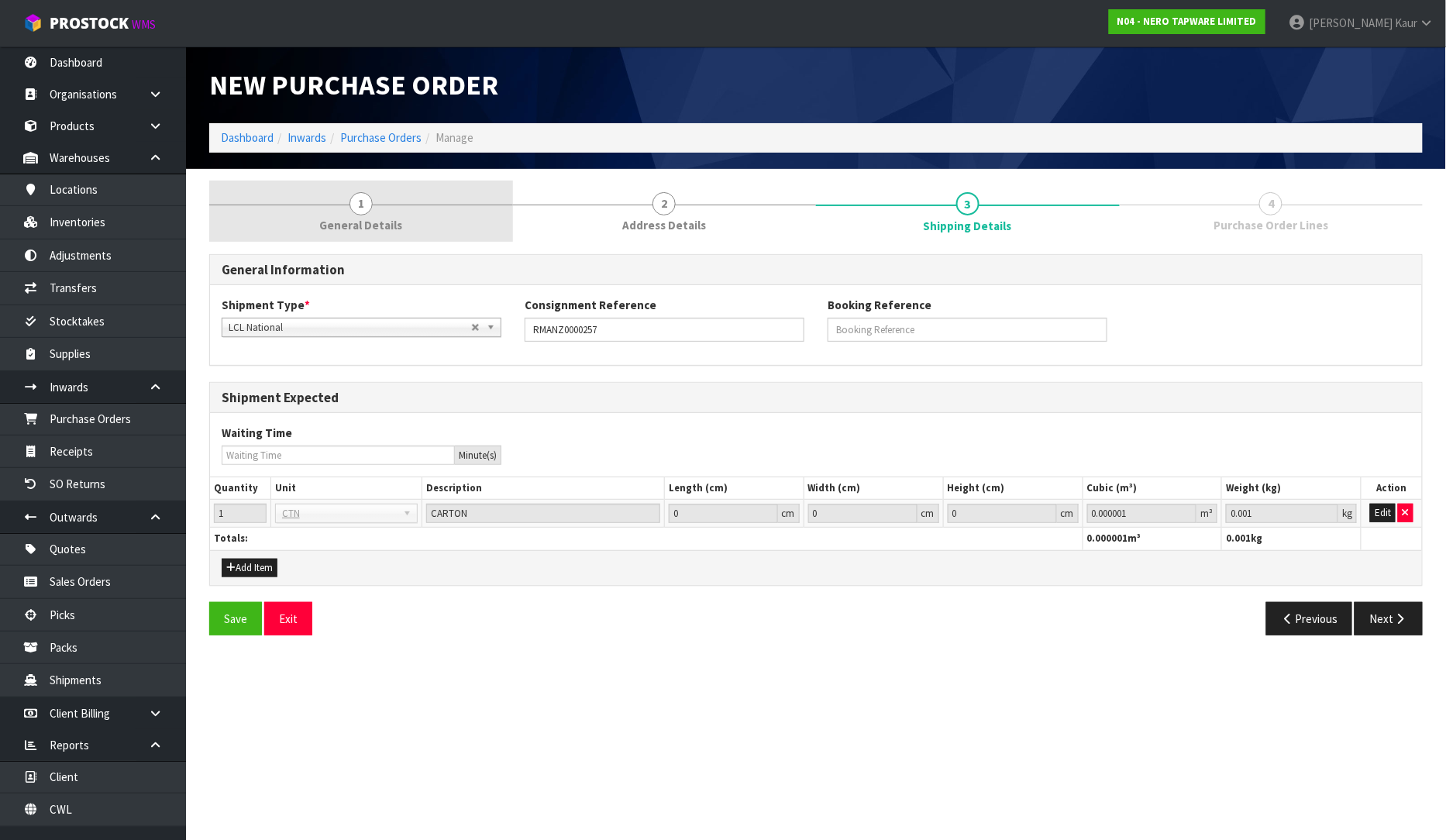
click at [360, 212] on span "1" at bounding box center [360, 204] width 23 height 23
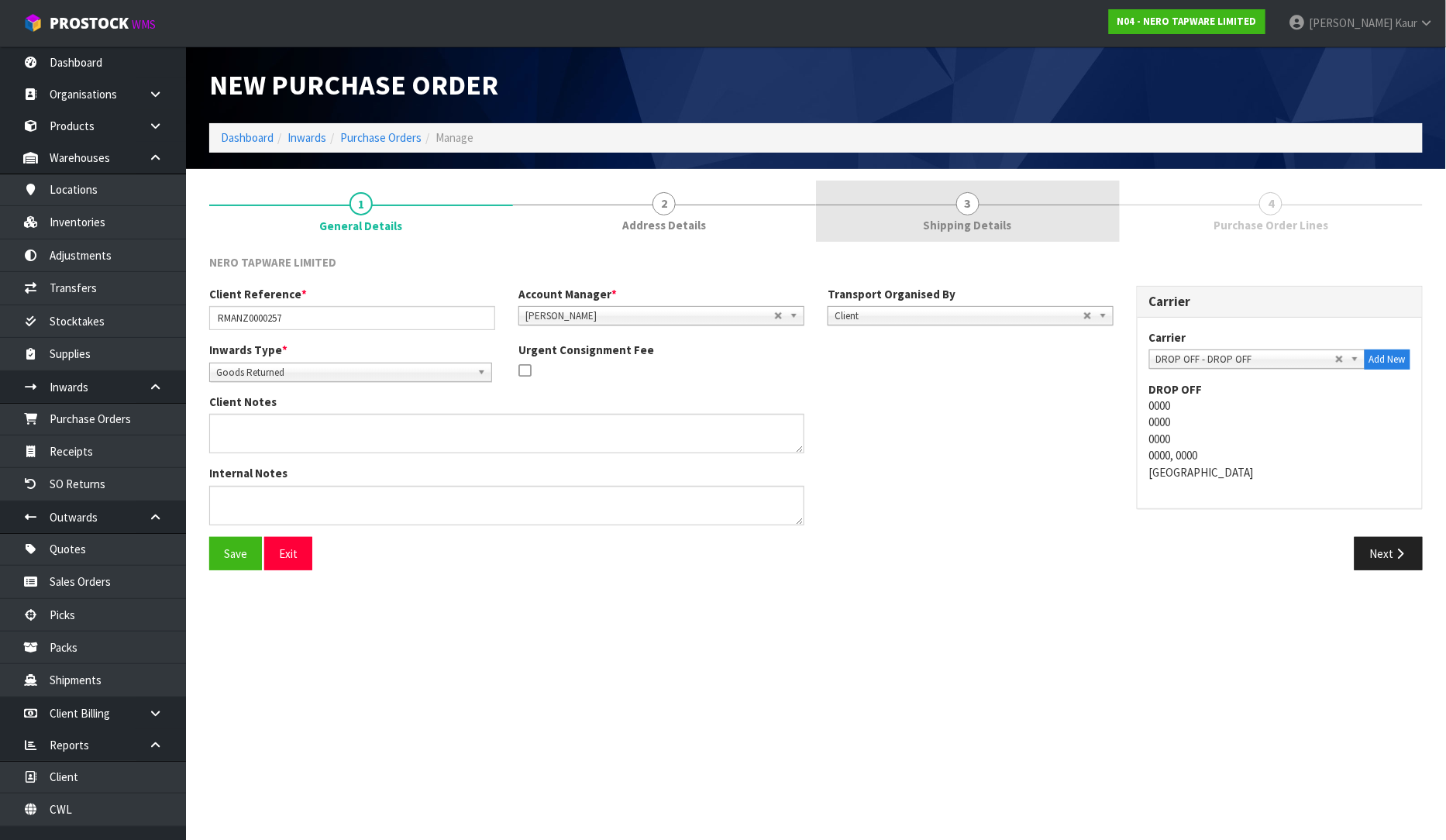
click at [935, 212] on link "3 Shipping Details" at bounding box center [968, 211] width 304 height 61
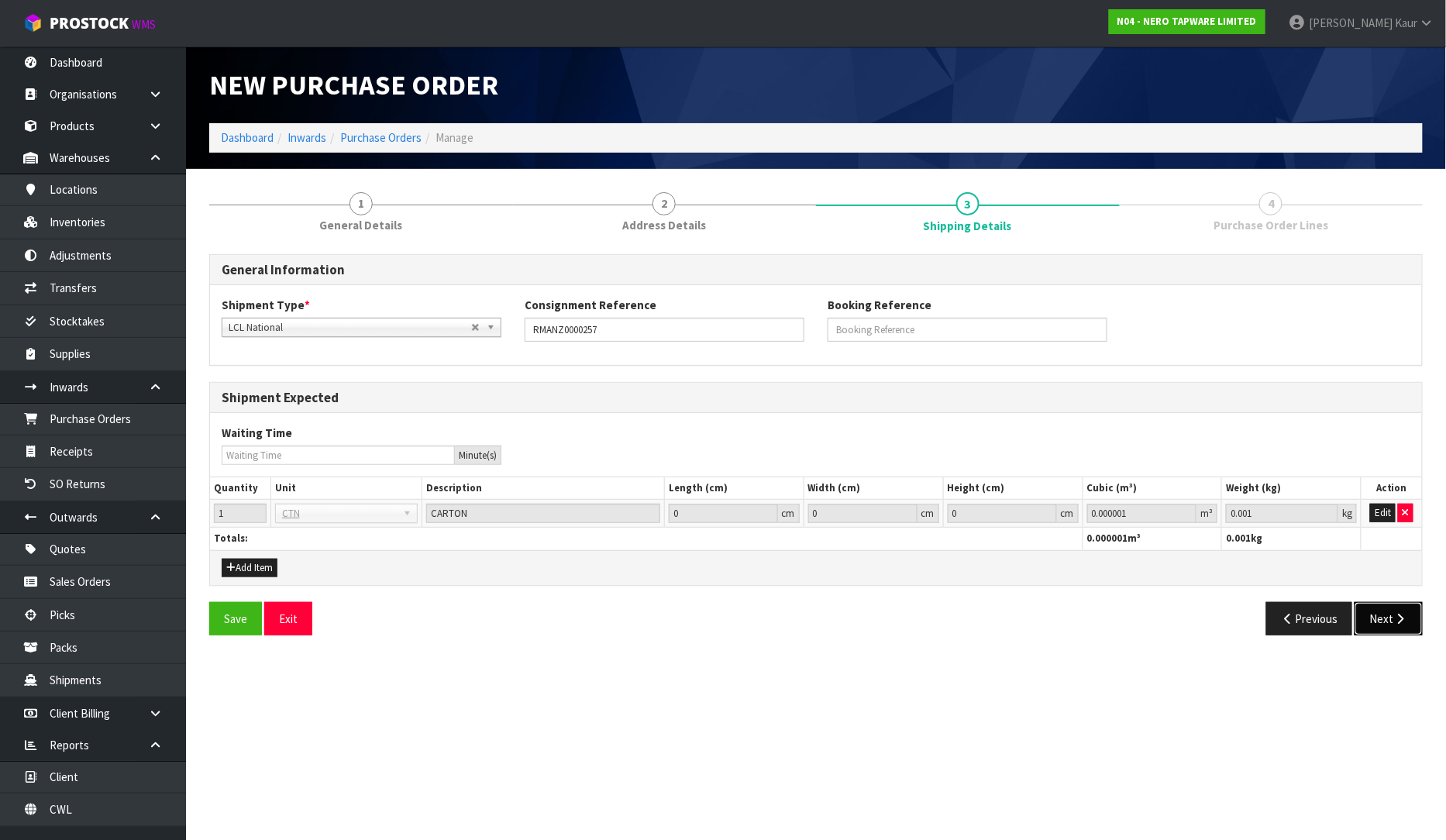
click at [1378, 628] on button "Next" at bounding box center [1389, 618] width 68 height 33
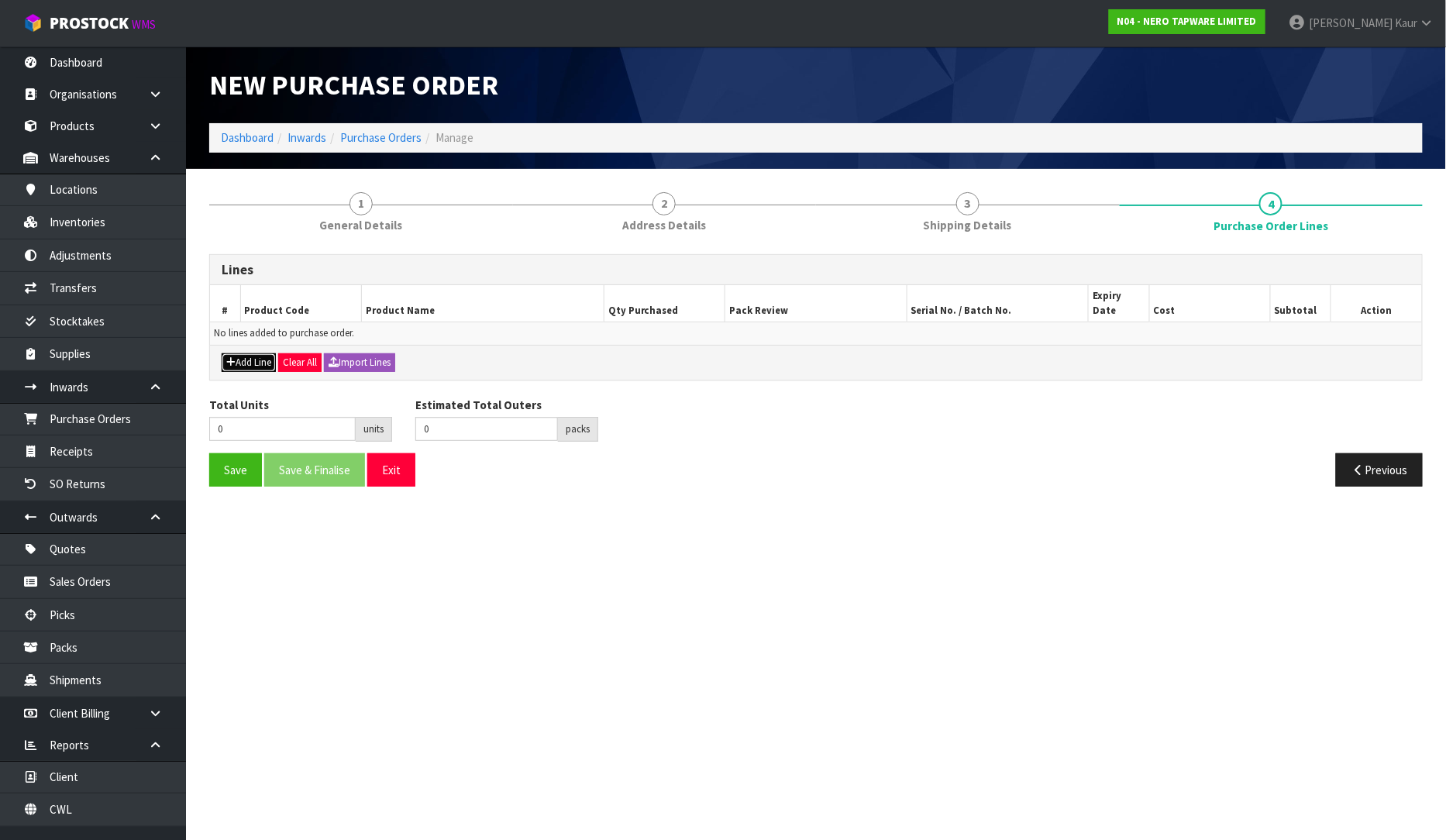
click at [258, 353] on button "Add Line" at bounding box center [248, 362] width 54 height 19
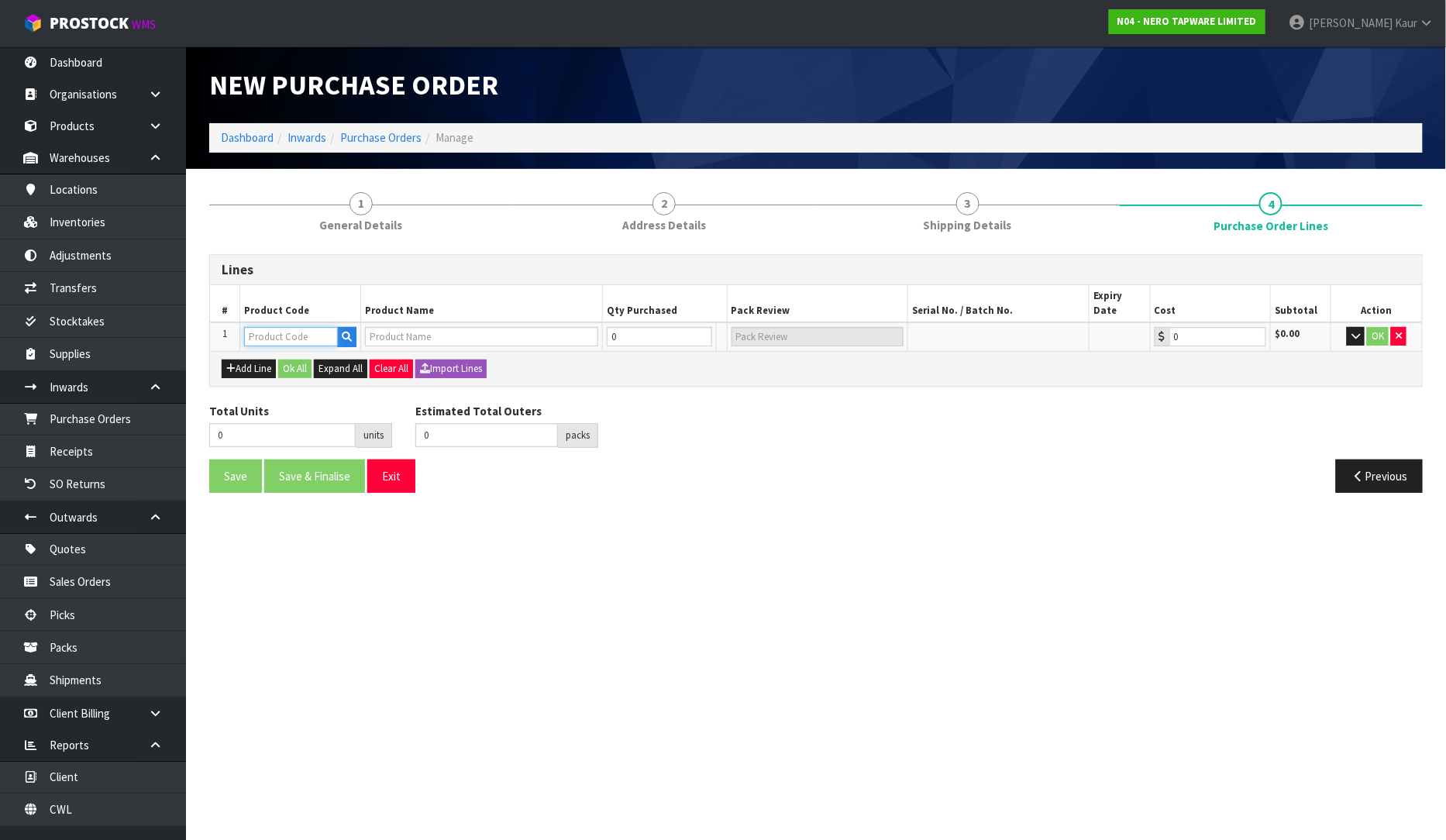
click at [269, 327] on input "text" at bounding box center [290, 336] width 94 height 19
type input "NR221905ABN"
type input "MECCA SHOWER RAIL WITH AIR SHOWER BRUSHED NICKEL"
type input "0.00"
type input "NR221905ABN"
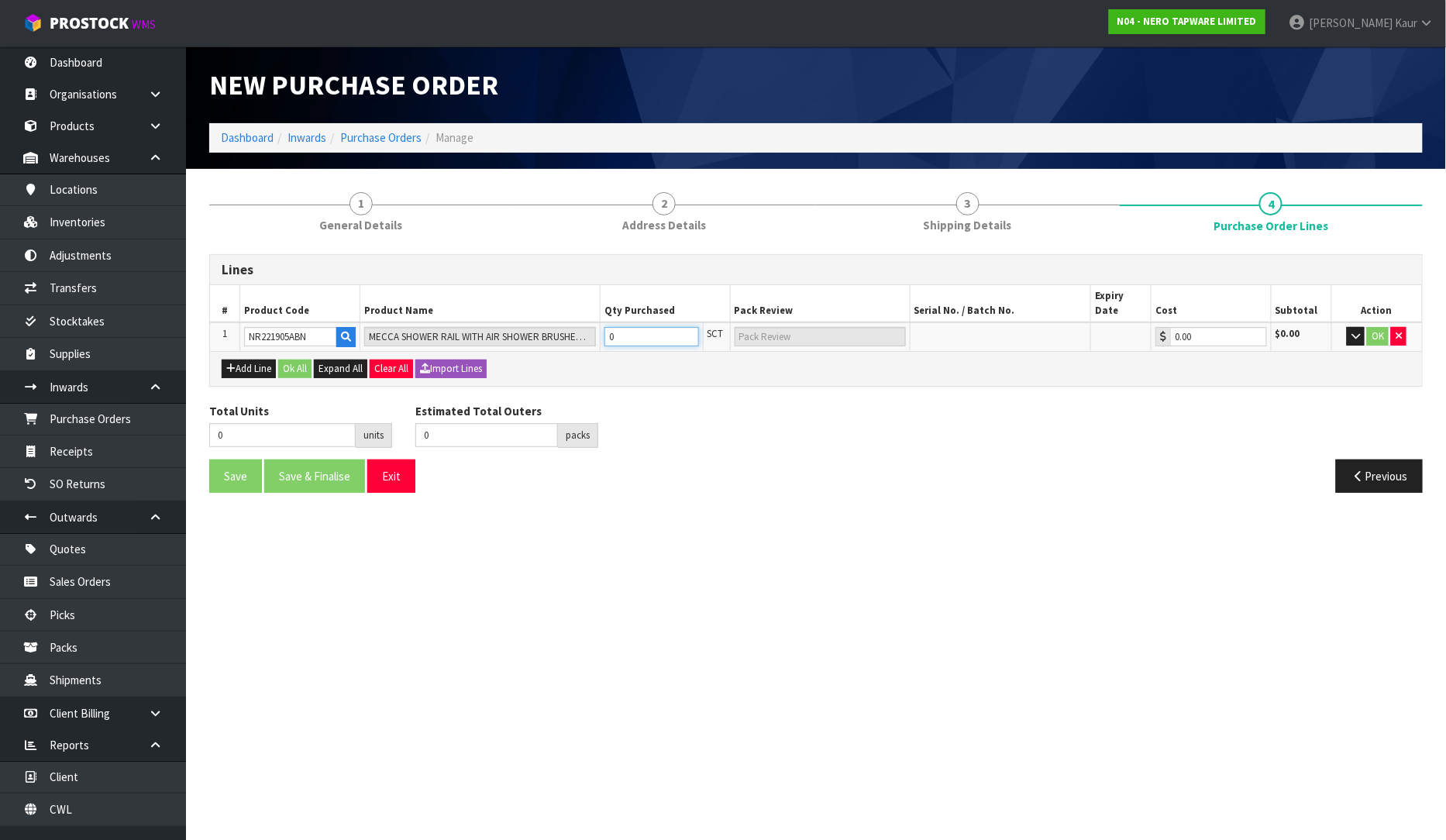
click at [670, 327] on input "0" at bounding box center [652, 336] width 95 height 19
type input "1"
type input "1 SCT"
type input "1"
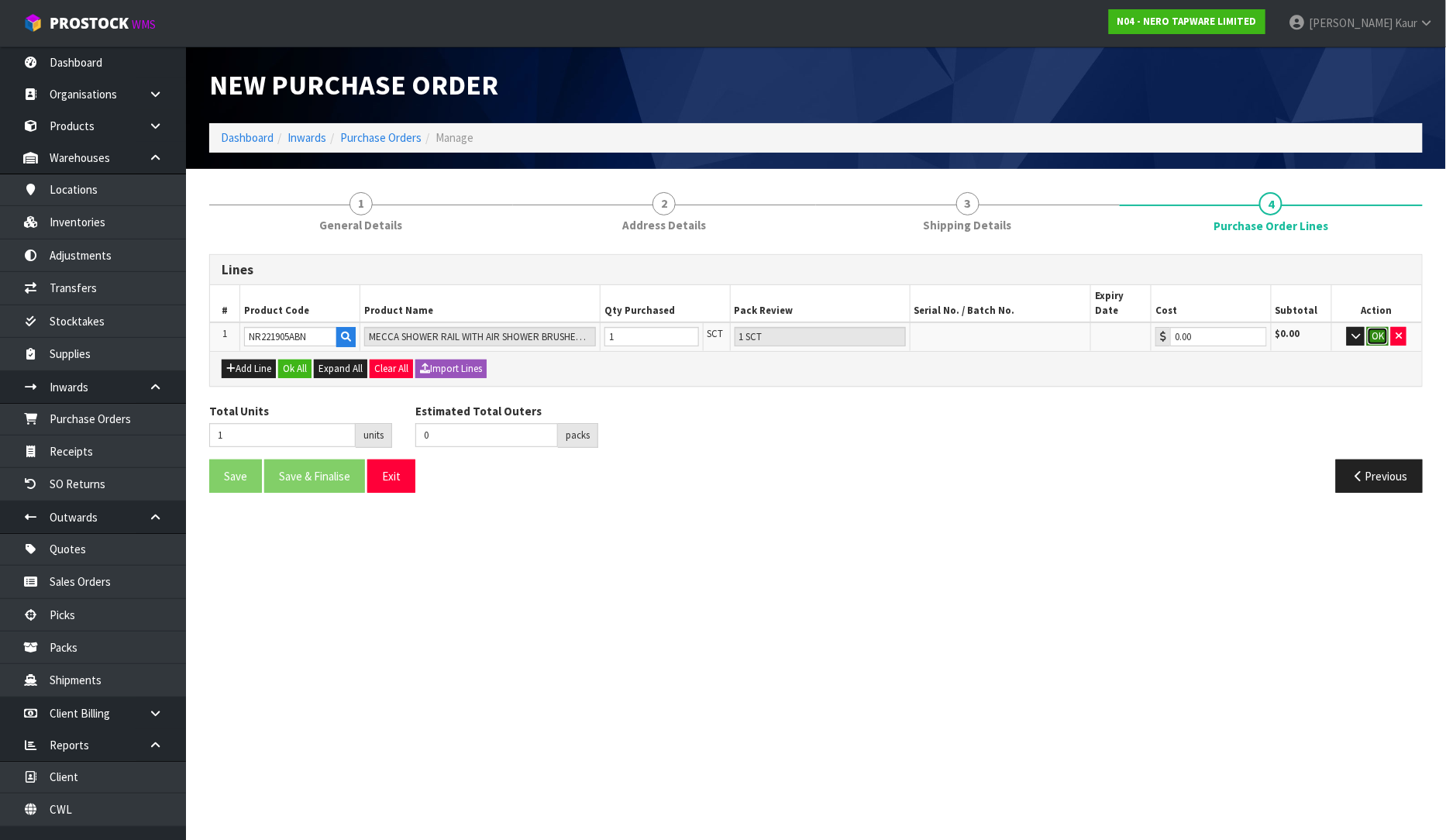
click at [1382, 327] on button "OK" at bounding box center [1378, 336] width 22 height 19
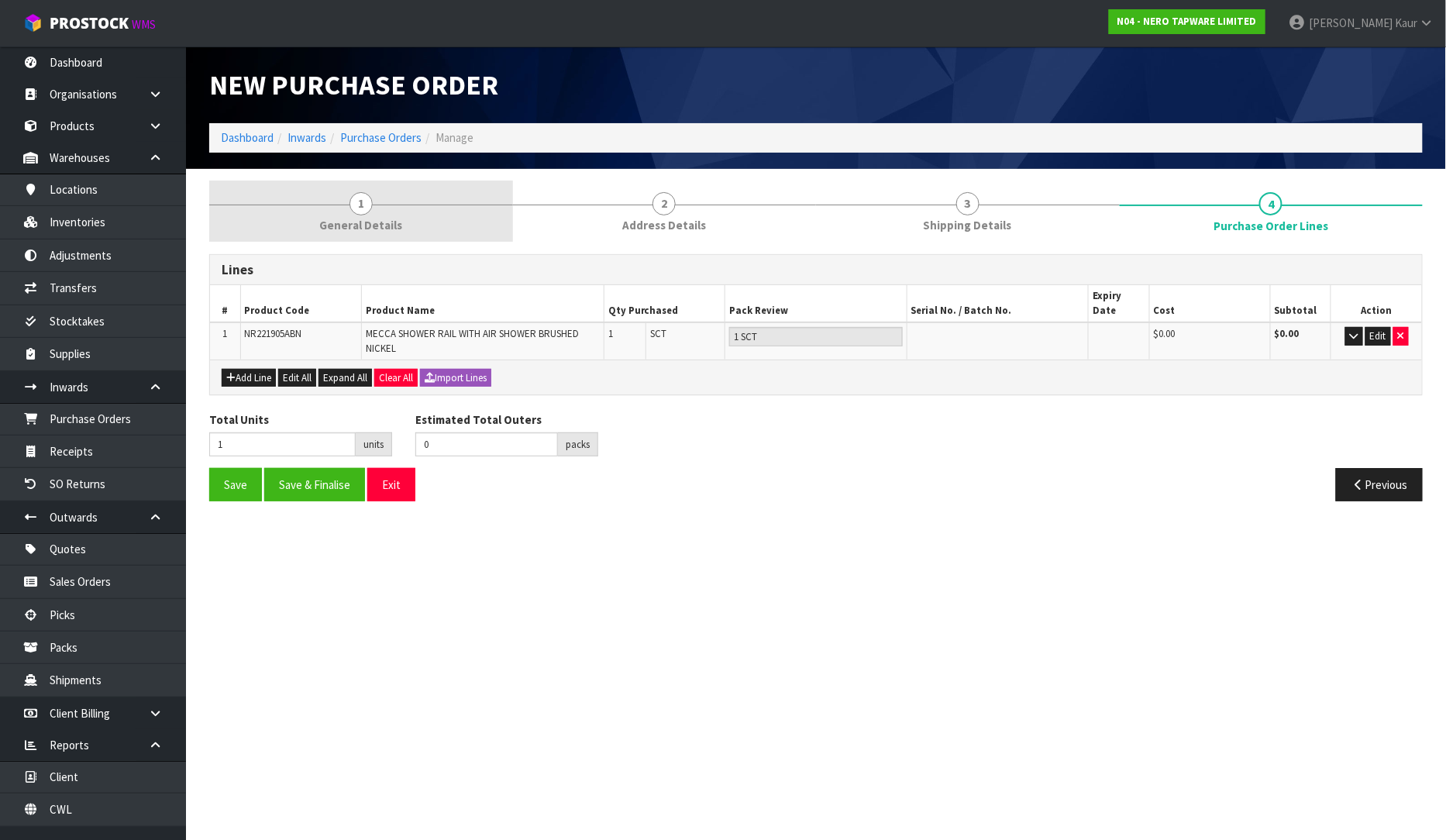
click at [393, 212] on link "1 General Details" at bounding box center [361, 211] width 304 height 61
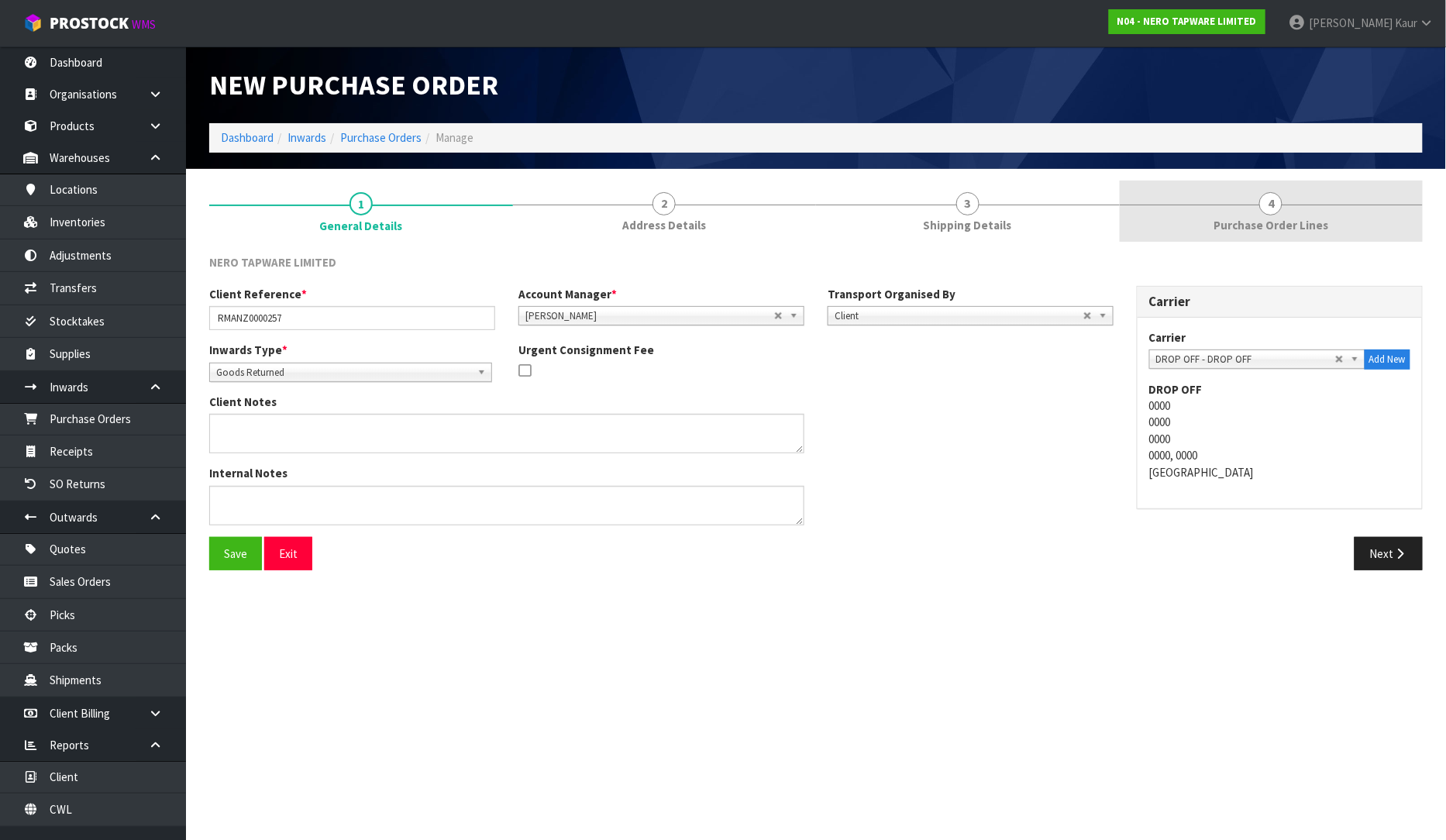
click at [1319, 228] on span "Purchase Order Lines" at bounding box center [1271, 225] width 115 height 16
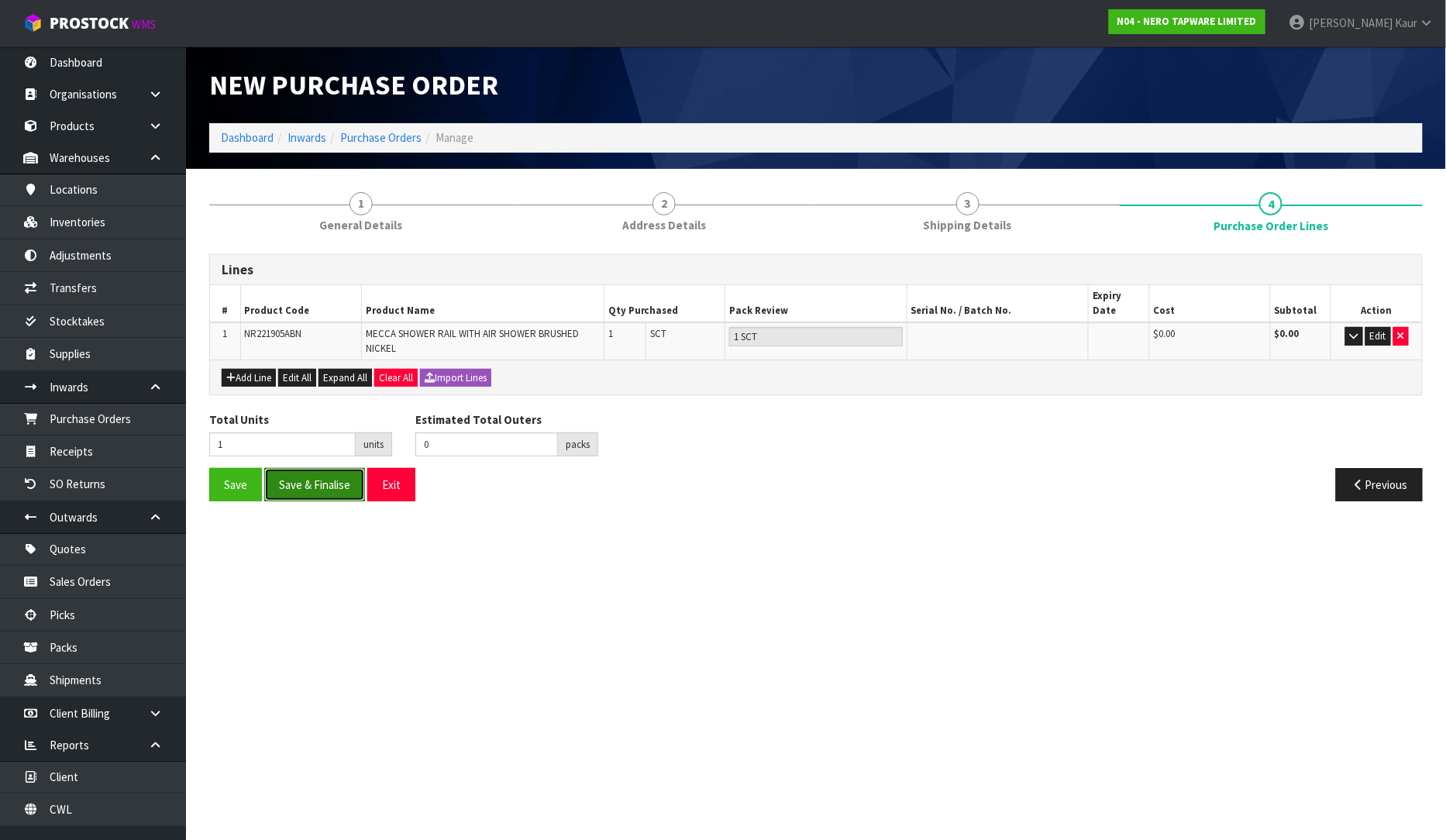
click at [334, 468] on button "Save & Finalise" at bounding box center [314, 484] width 101 height 33
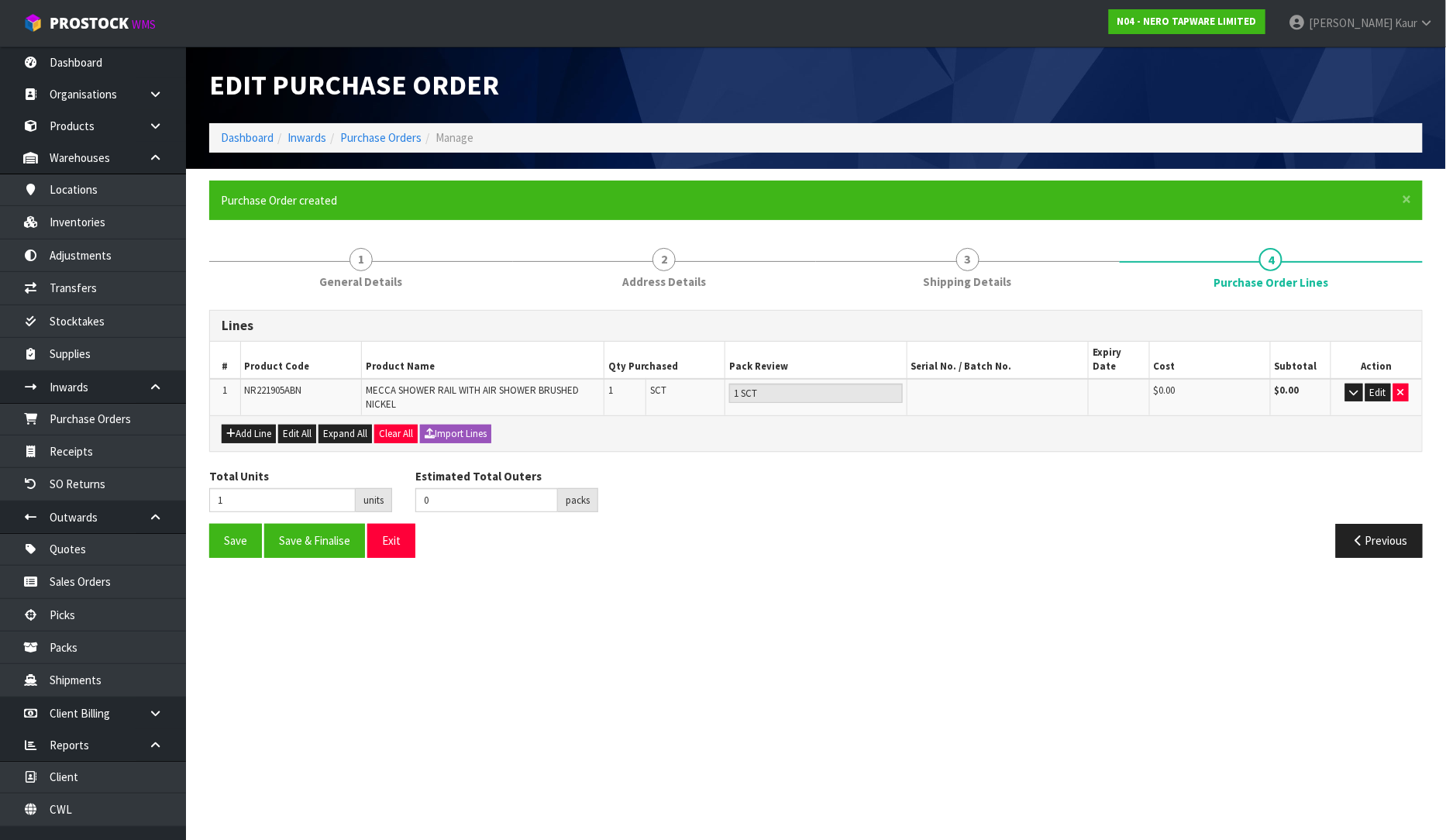
type input "0"
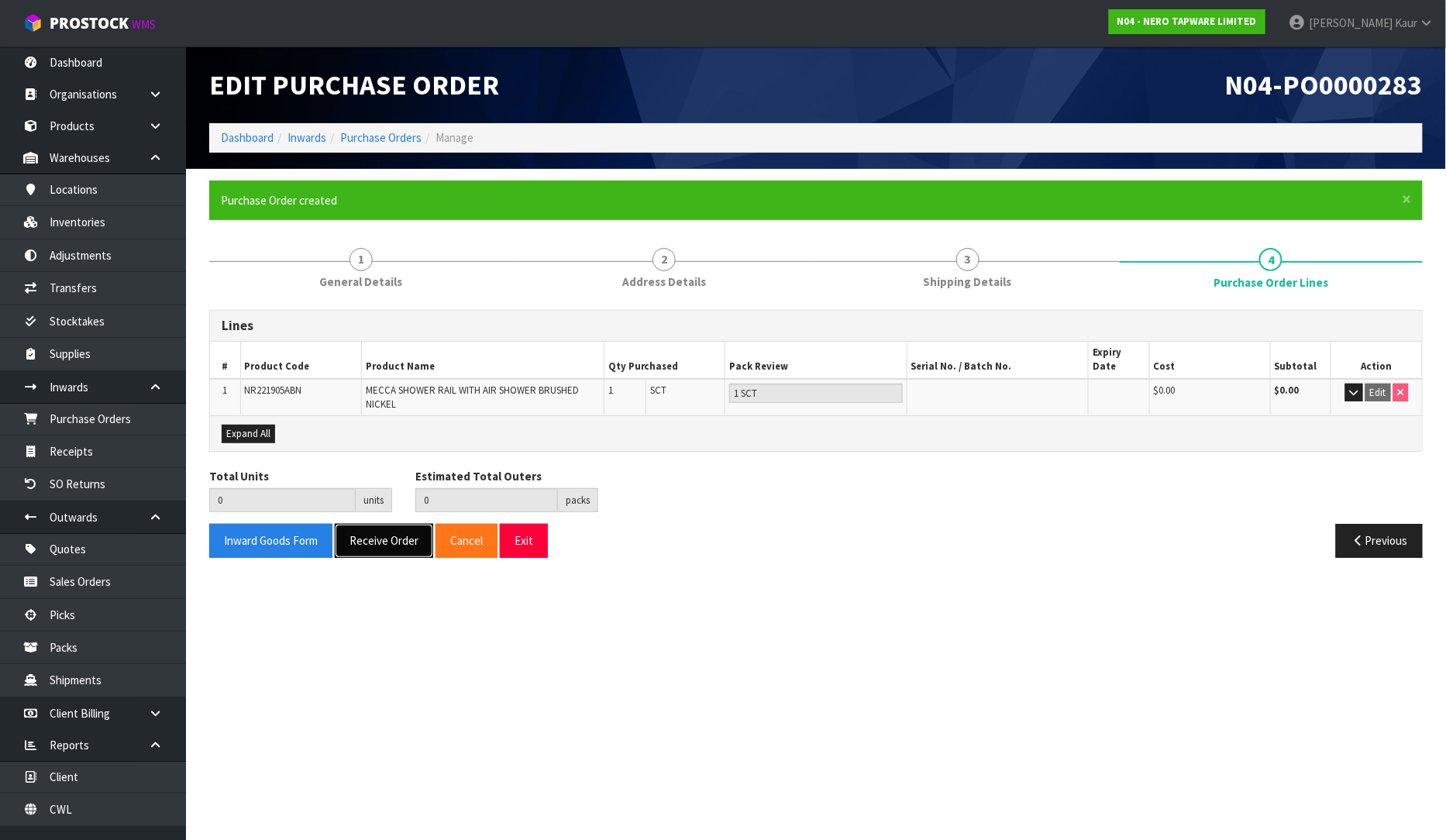
drag, startPoint x: 373, startPoint y: 529, endPoint x: 365, endPoint y: 529, distance: 8.0
click at [373, 529] on button "Receive Order" at bounding box center [384, 540] width 98 height 33
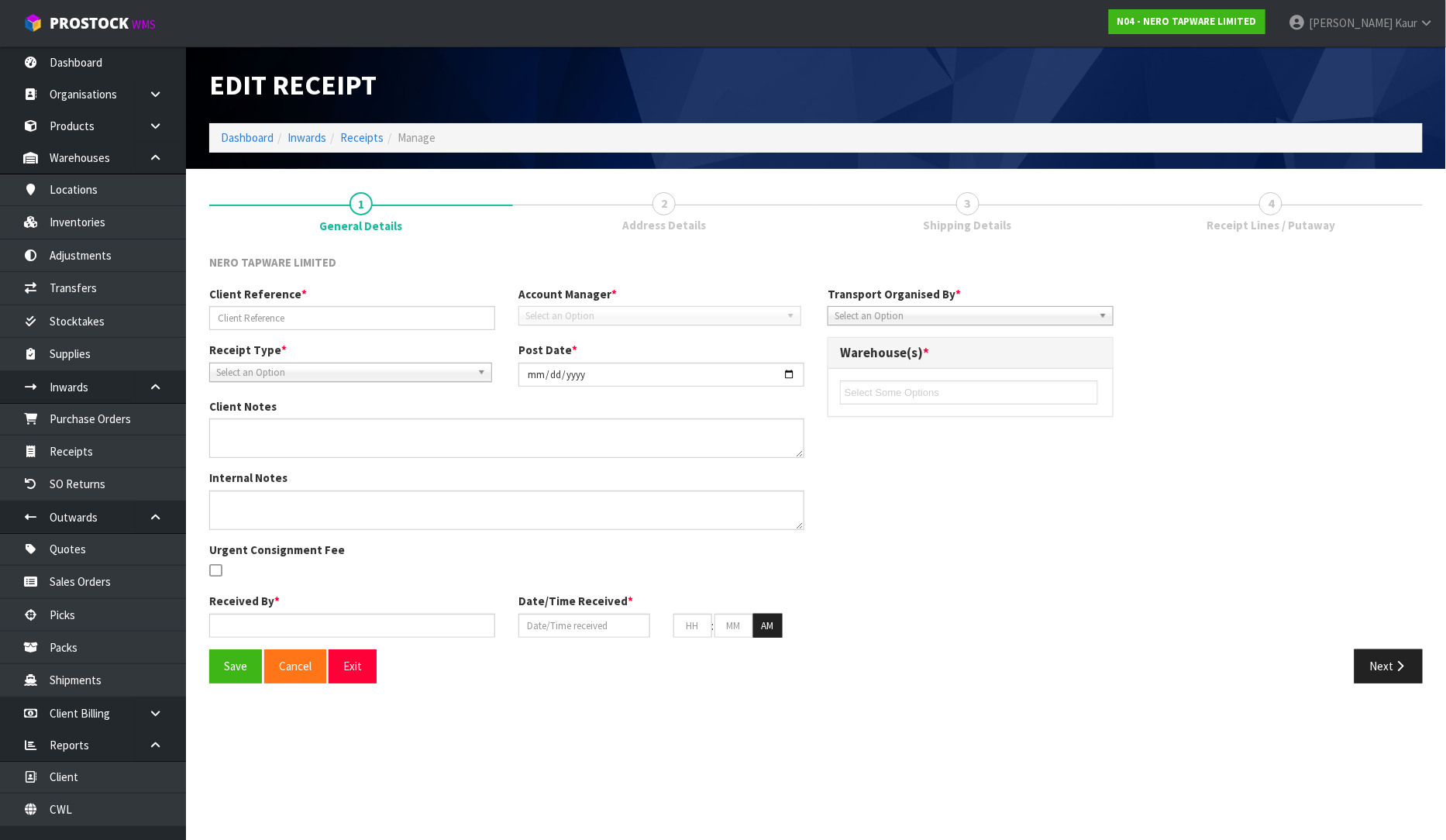
click at [92, 452] on div "Edit Receipt Dashboard Inwards Receipts Manage 1 General Details 2 Address Deta…" at bounding box center [723, 353] width 1446 height 706
type input "RMANZ0000257"
type input "[DATE]"
type input "[PERSON_NAME]"
type input "[DATE]"
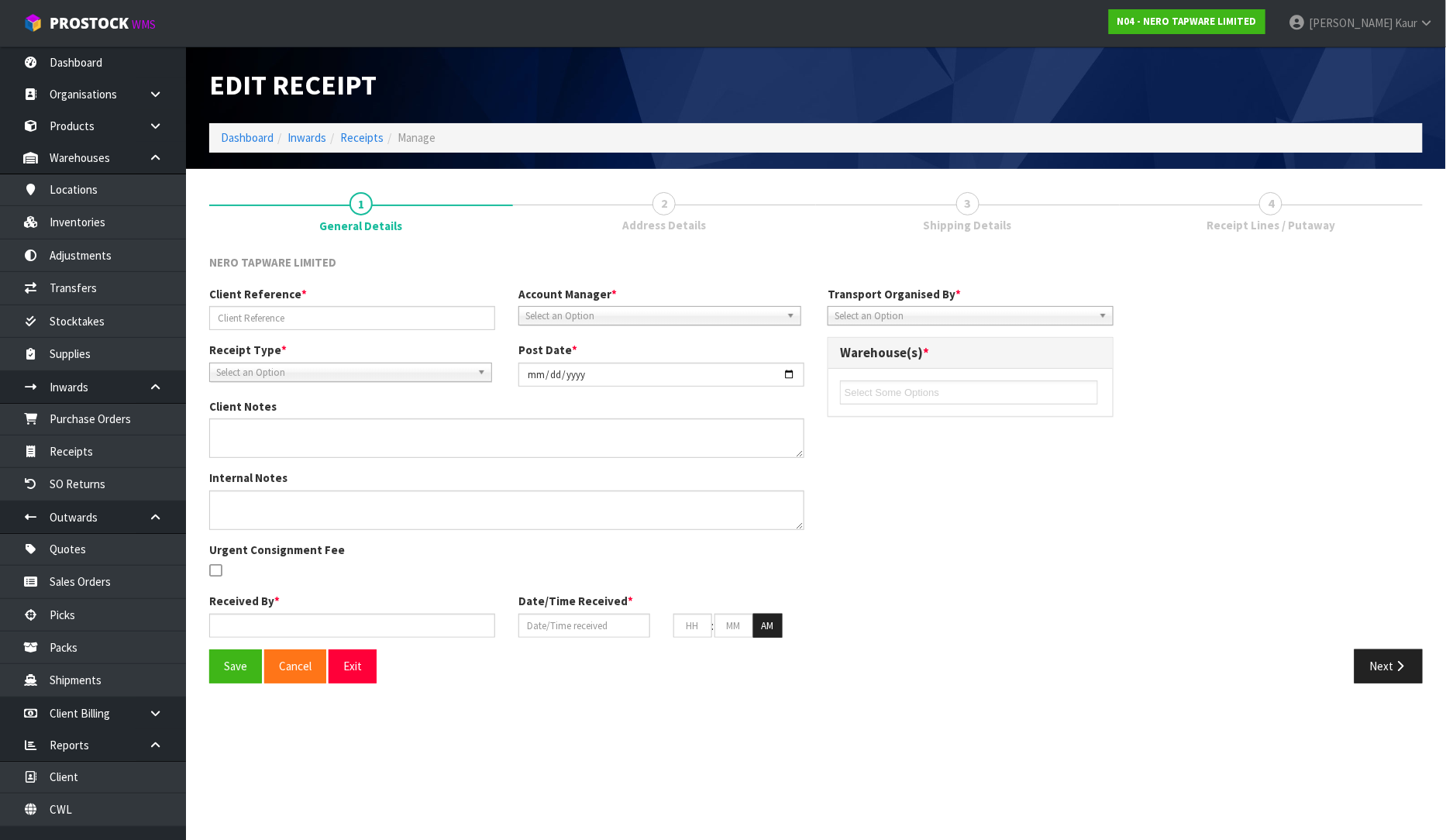
type input "01"
type input "57"
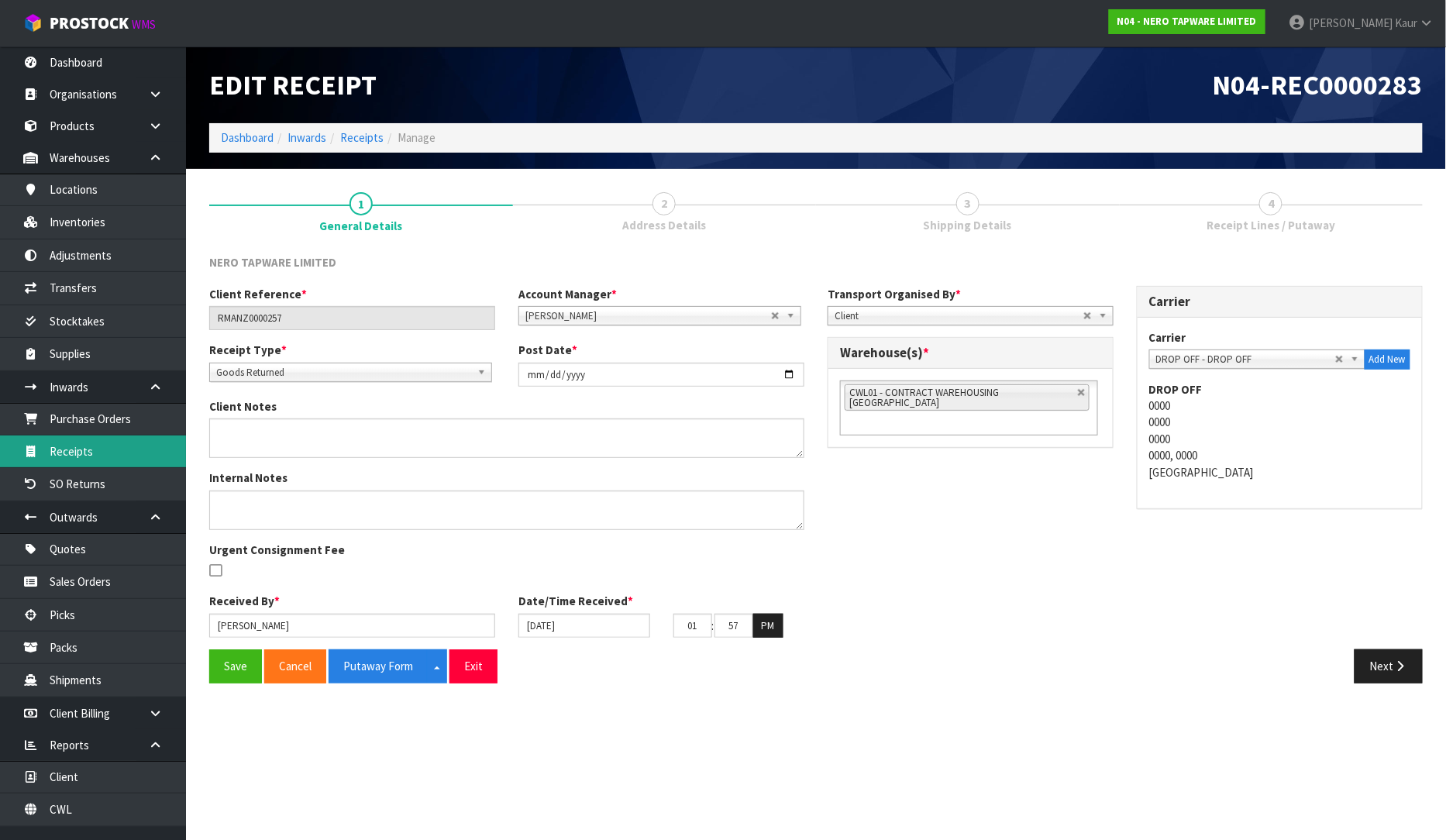
click at [97, 452] on link "Receipts" at bounding box center [93, 451] width 186 height 31
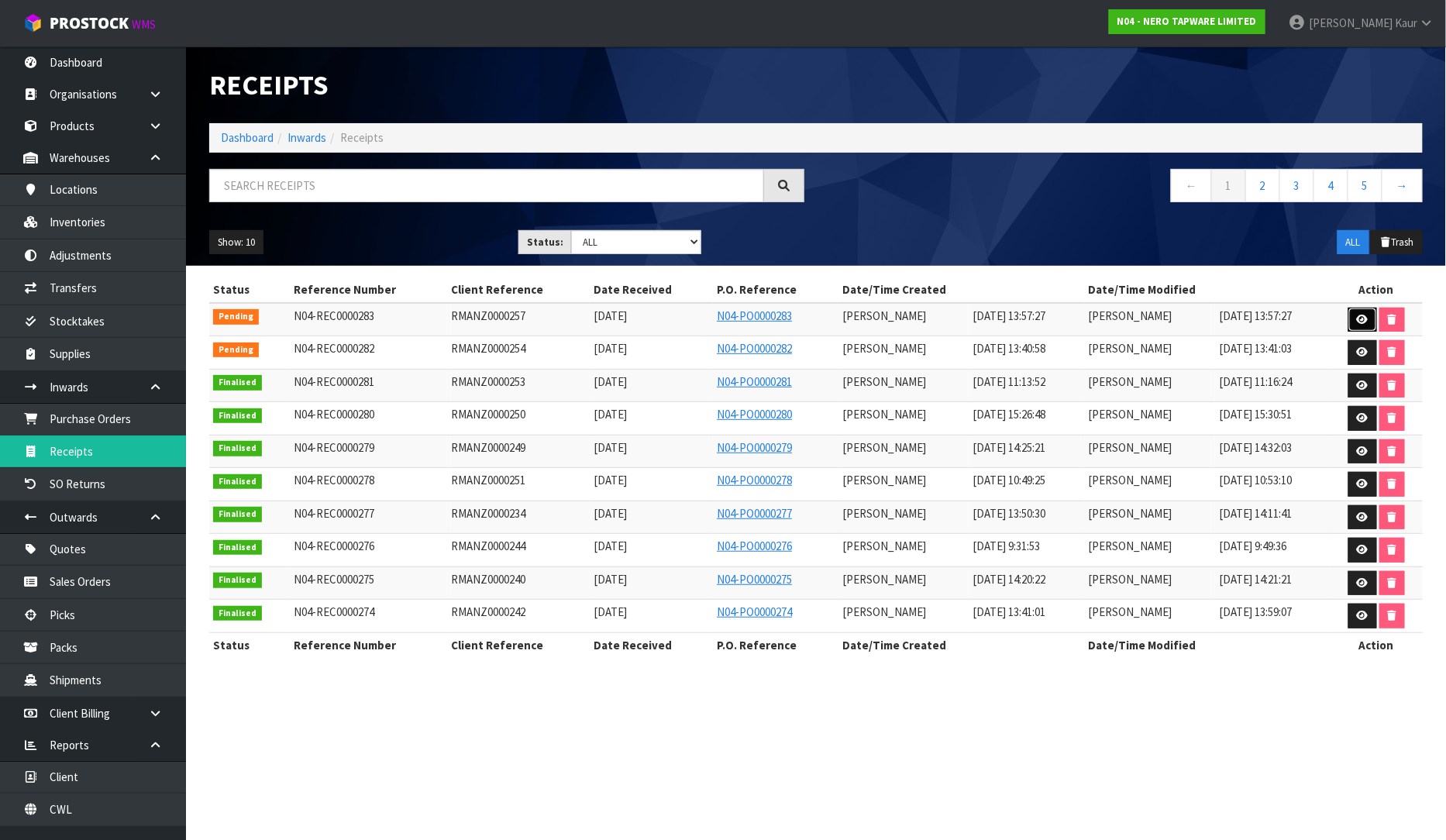
click at [1370, 323] on link at bounding box center [1363, 319] width 29 height 25
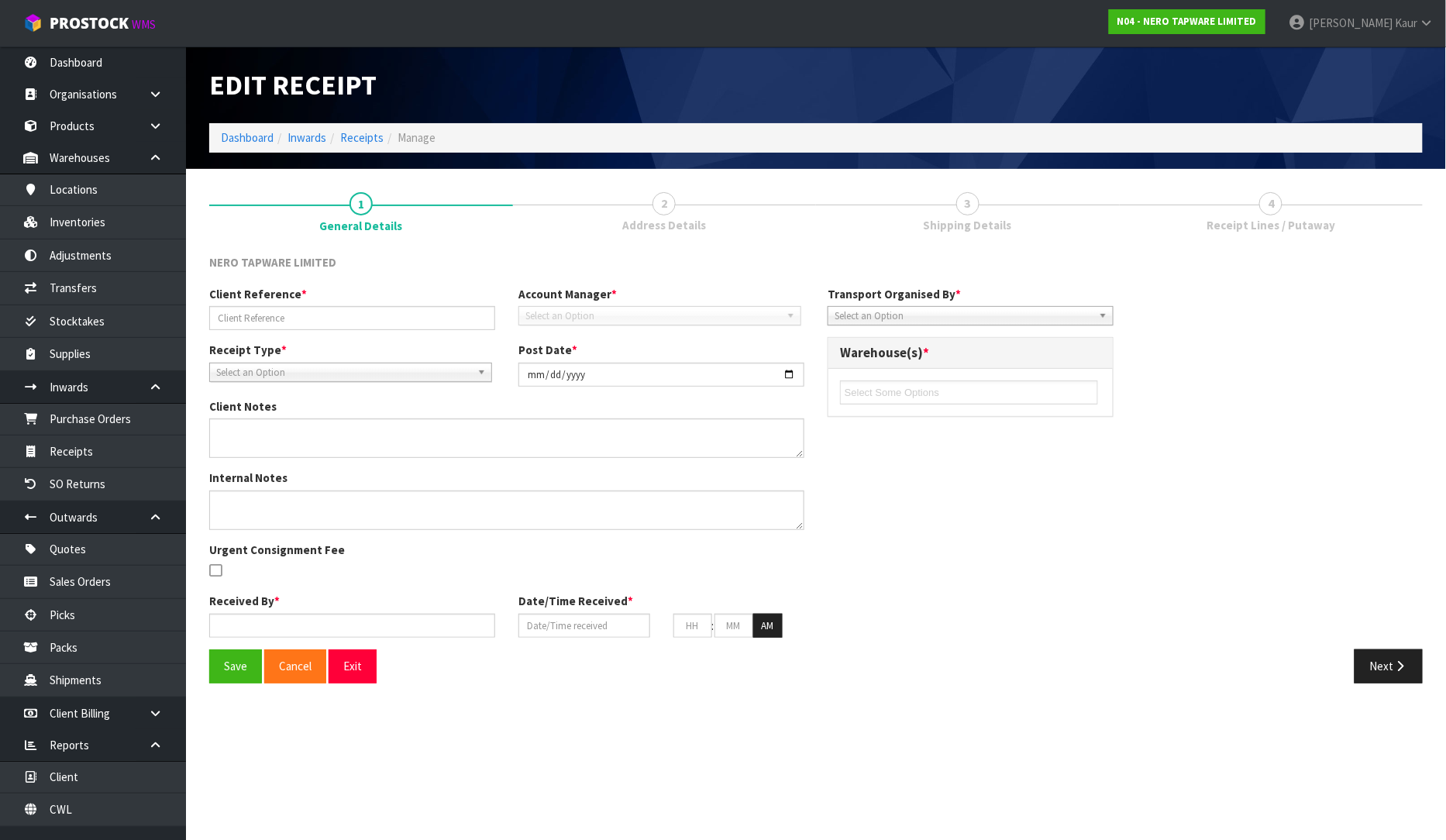
type input "RMANZ0000257"
type input "[DATE]"
type input "[PERSON_NAME]"
type input "[DATE]"
type input "01"
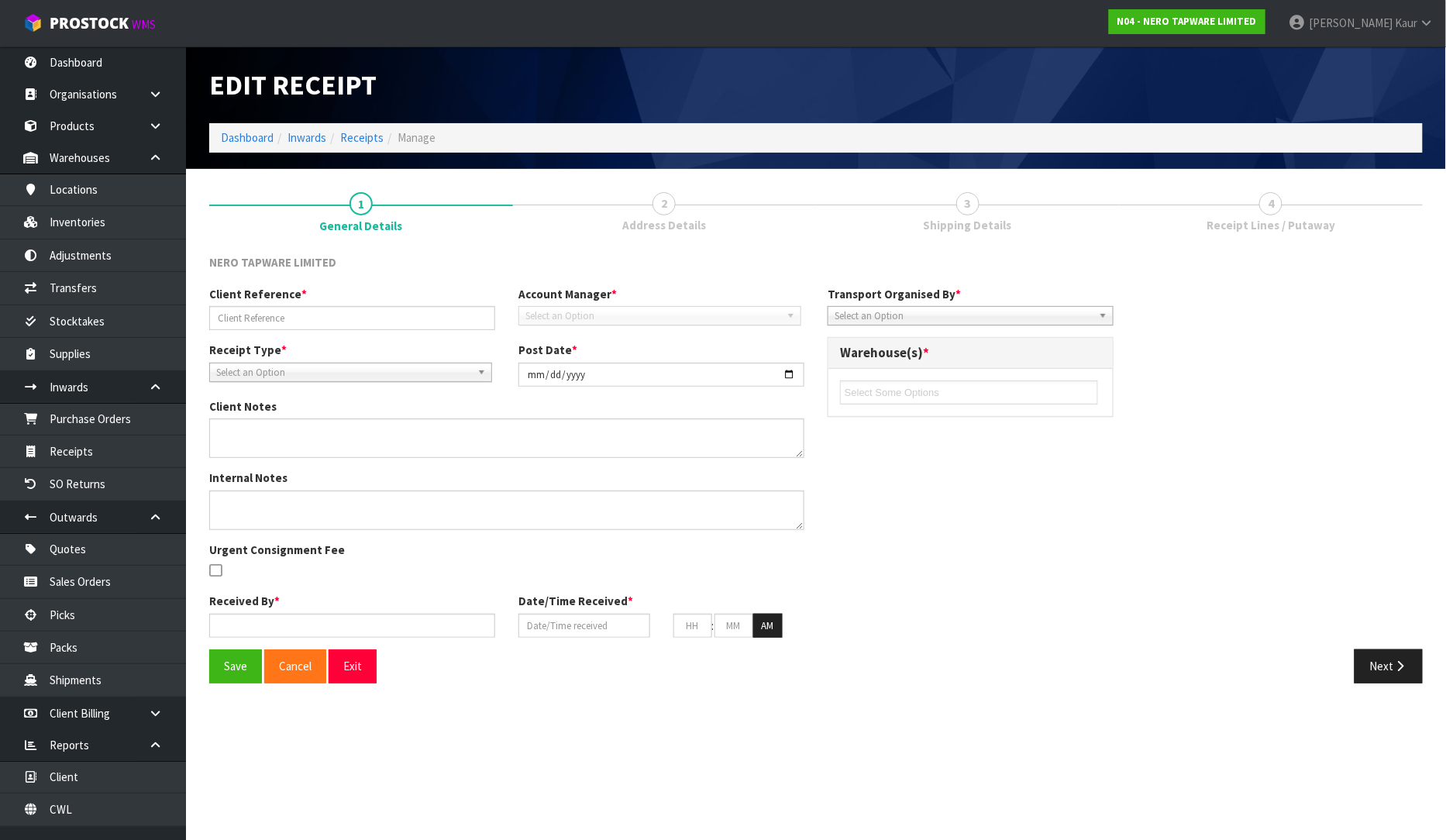
type input "57"
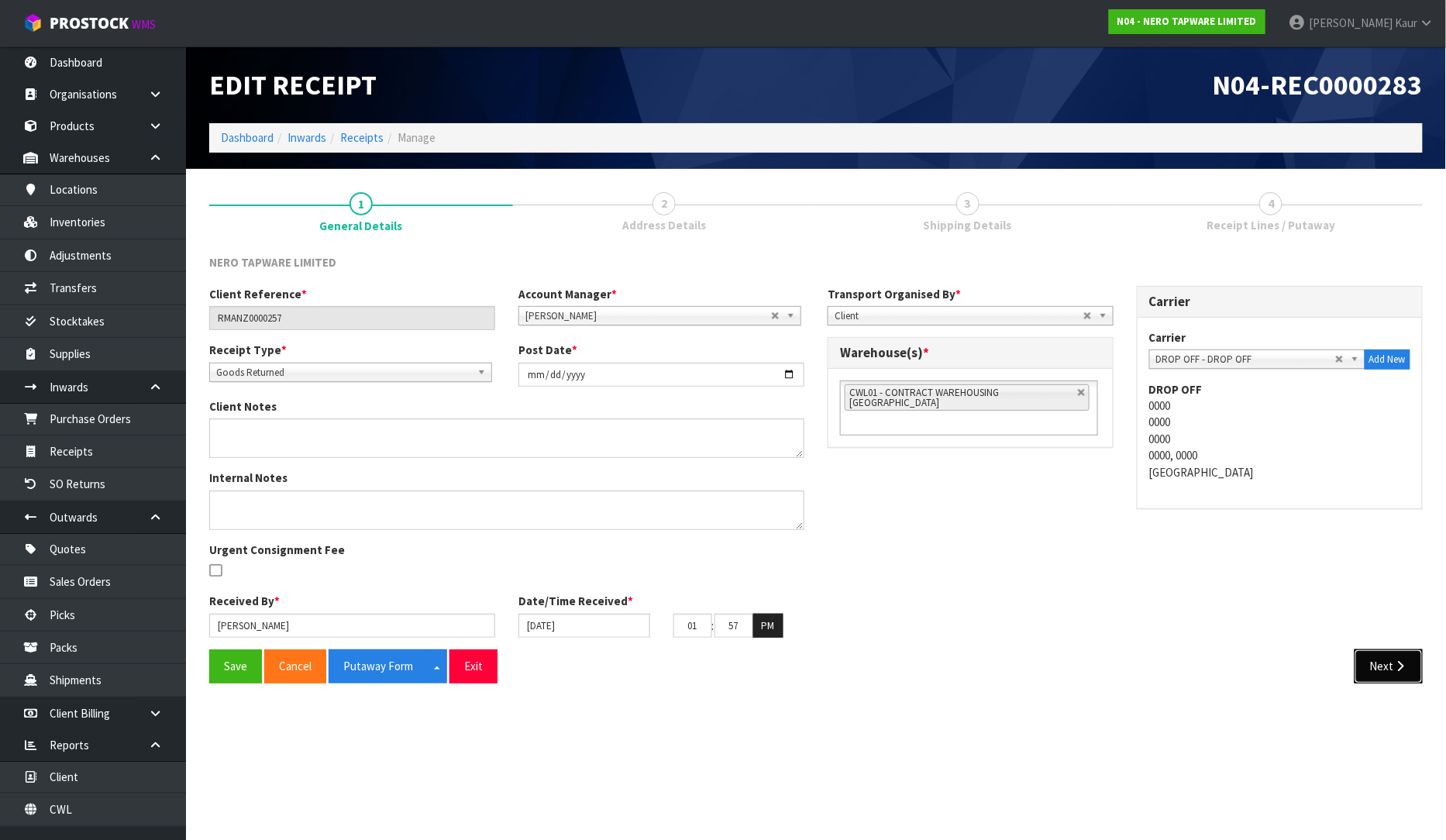
click at [1369, 677] on button "Next" at bounding box center [1389, 665] width 68 height 33
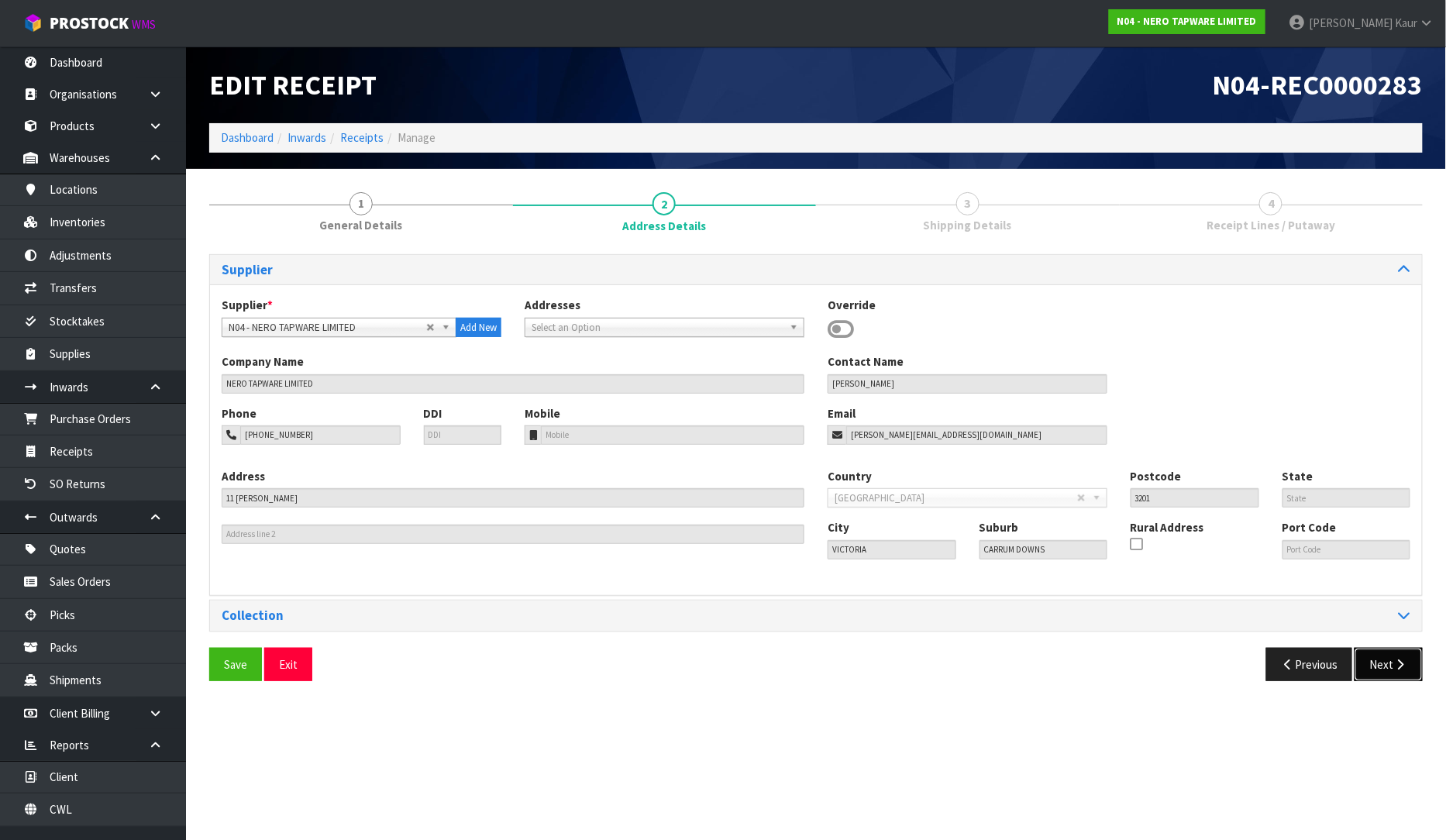
click at [1378, 673] on button "Next" at bounding box center [1389, 664] width 68 height 33
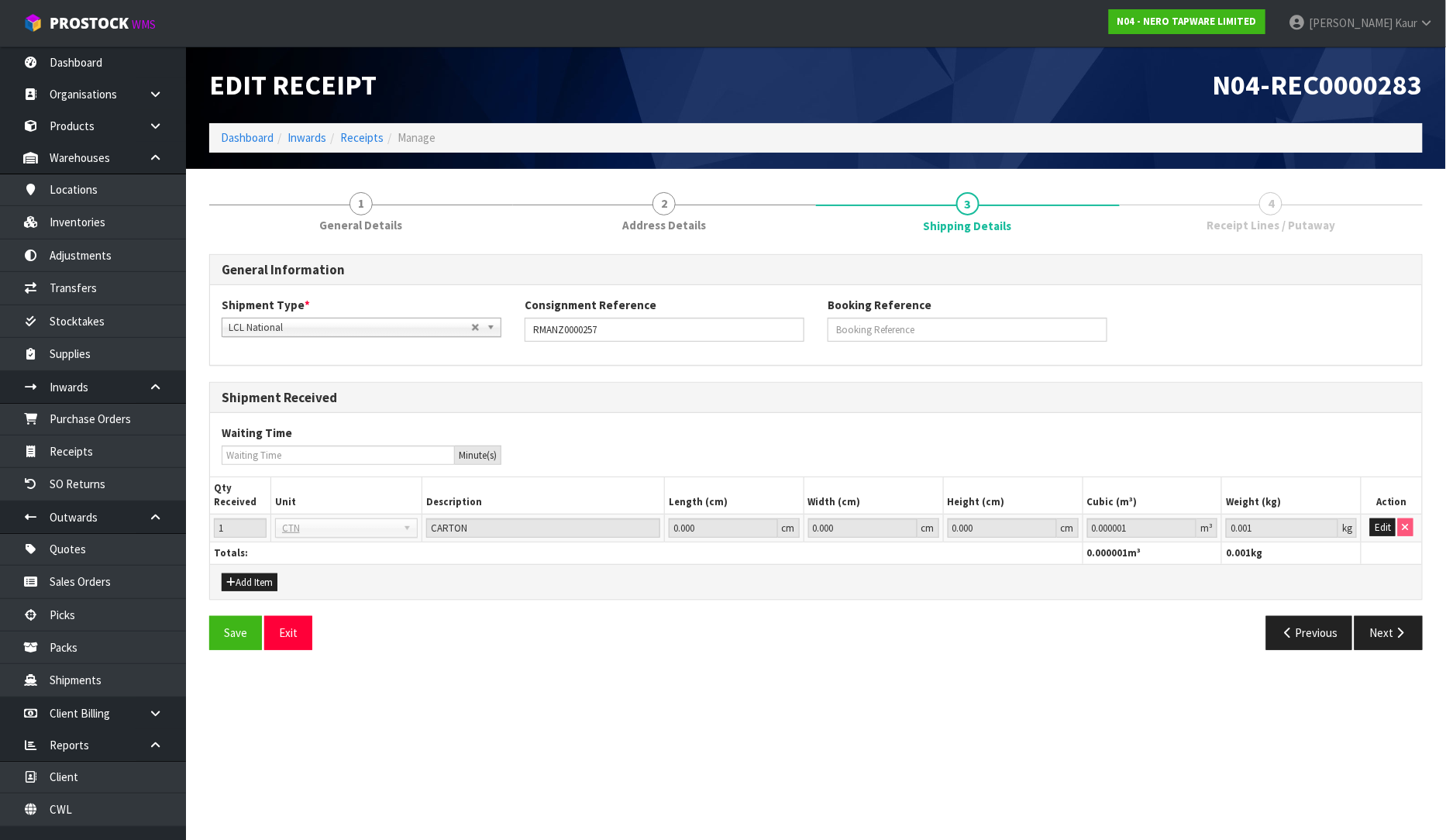
click at [1388, 652] on div "Save Exit Previous Next" at bounding box center [816, 639] width 1237 height 45
click at [1396, 638] on icon "button" at bounding box center [1401, 632] width 14 height 11
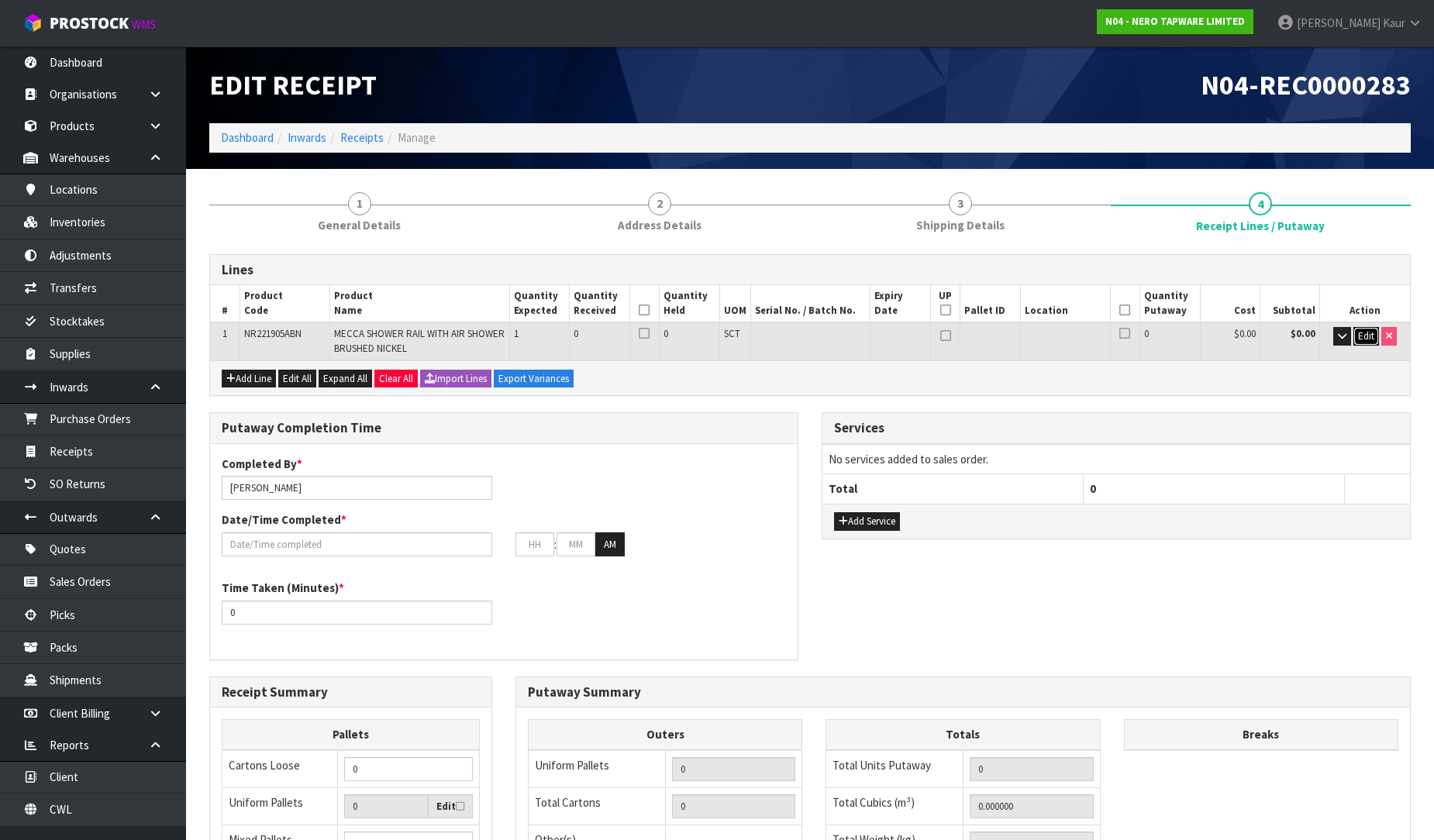
click at [1364, 339] on span "Edit" at bounding box center [1366, 336] width 16 height 13
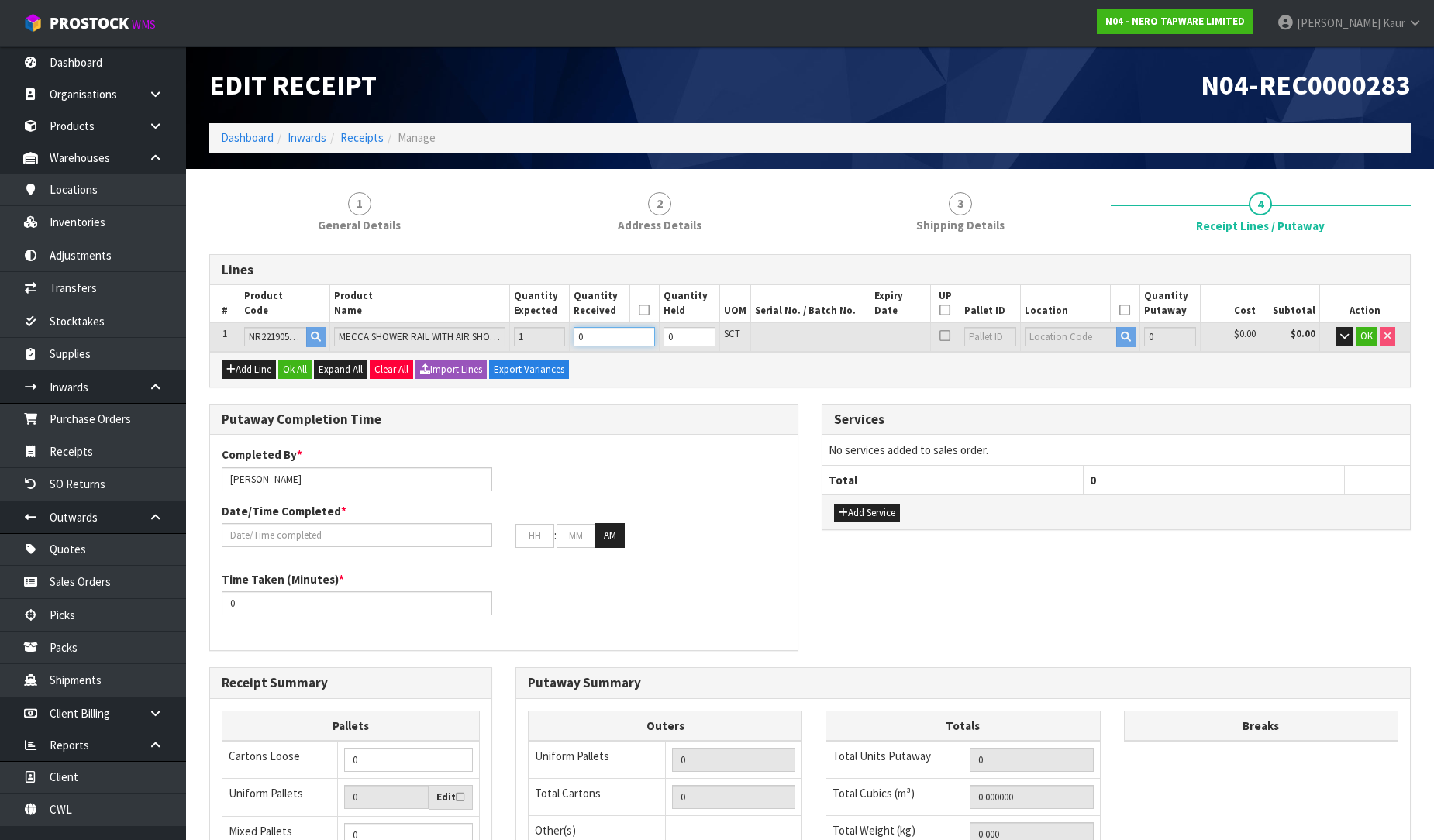
click at [589, 338] on input "0" at bounding box center [614, 336] width 81 height 19
type input "0.01053"
type input "2.1"
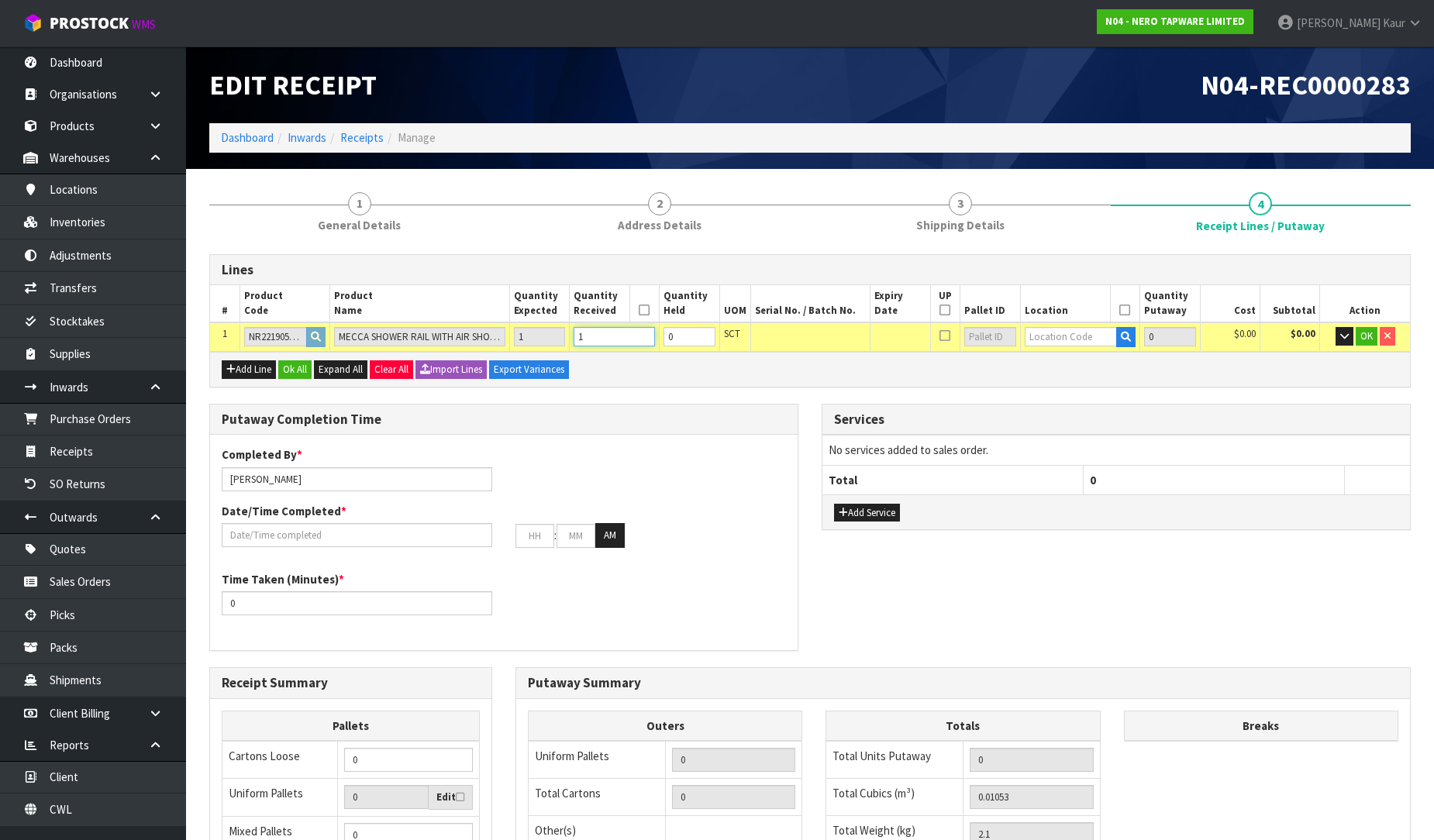
type input "1"
click at [1073, 327] on input "text" at bounding box center [1071, 336] width 93 height 19
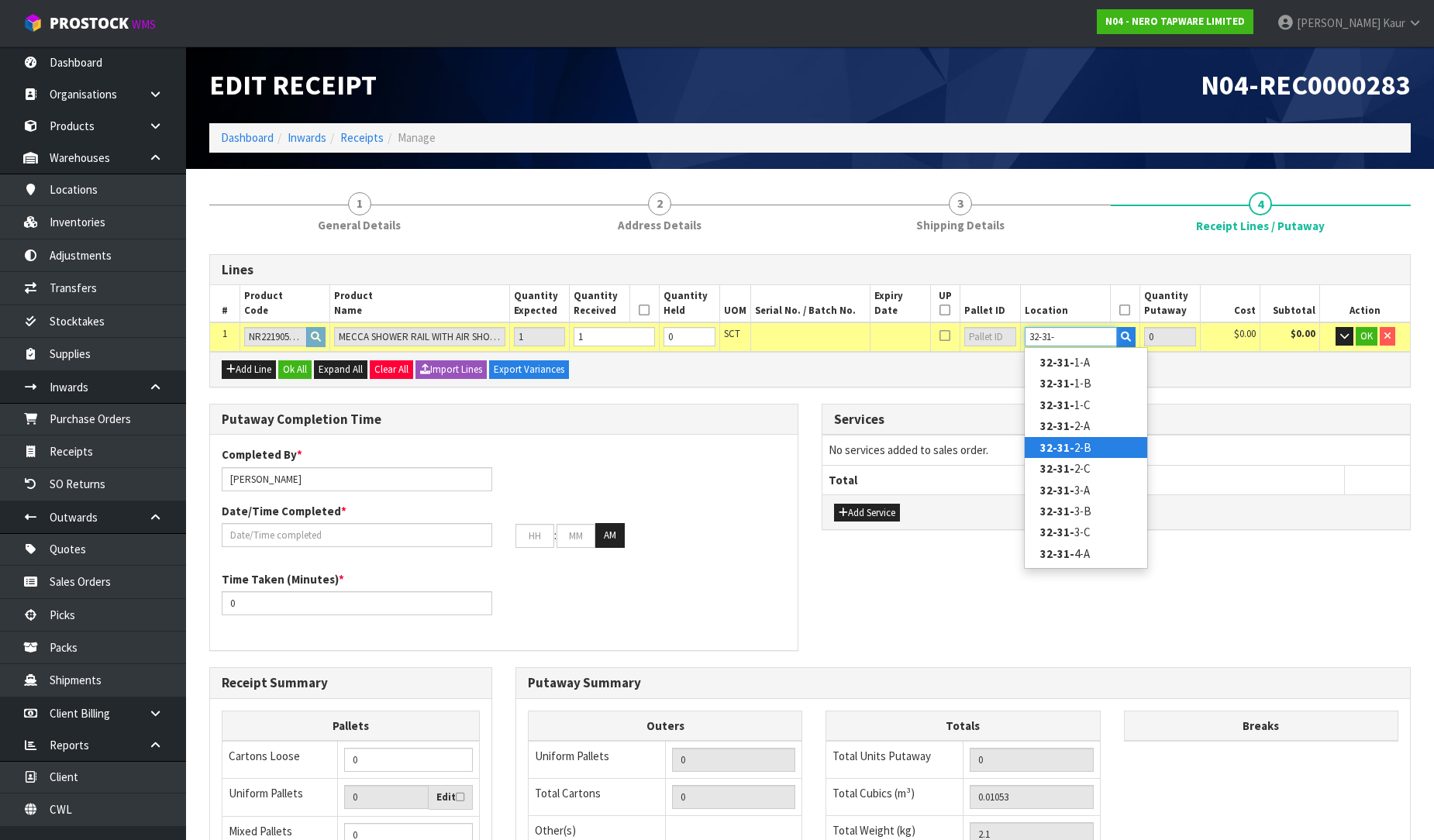
type input "32-31-"
click at [1088, 440] on link "32-31- 2-B" at bounding box center [1086, 447] width 122 height 21
type input "1"
type input "32-31-2-B"
type input "1"
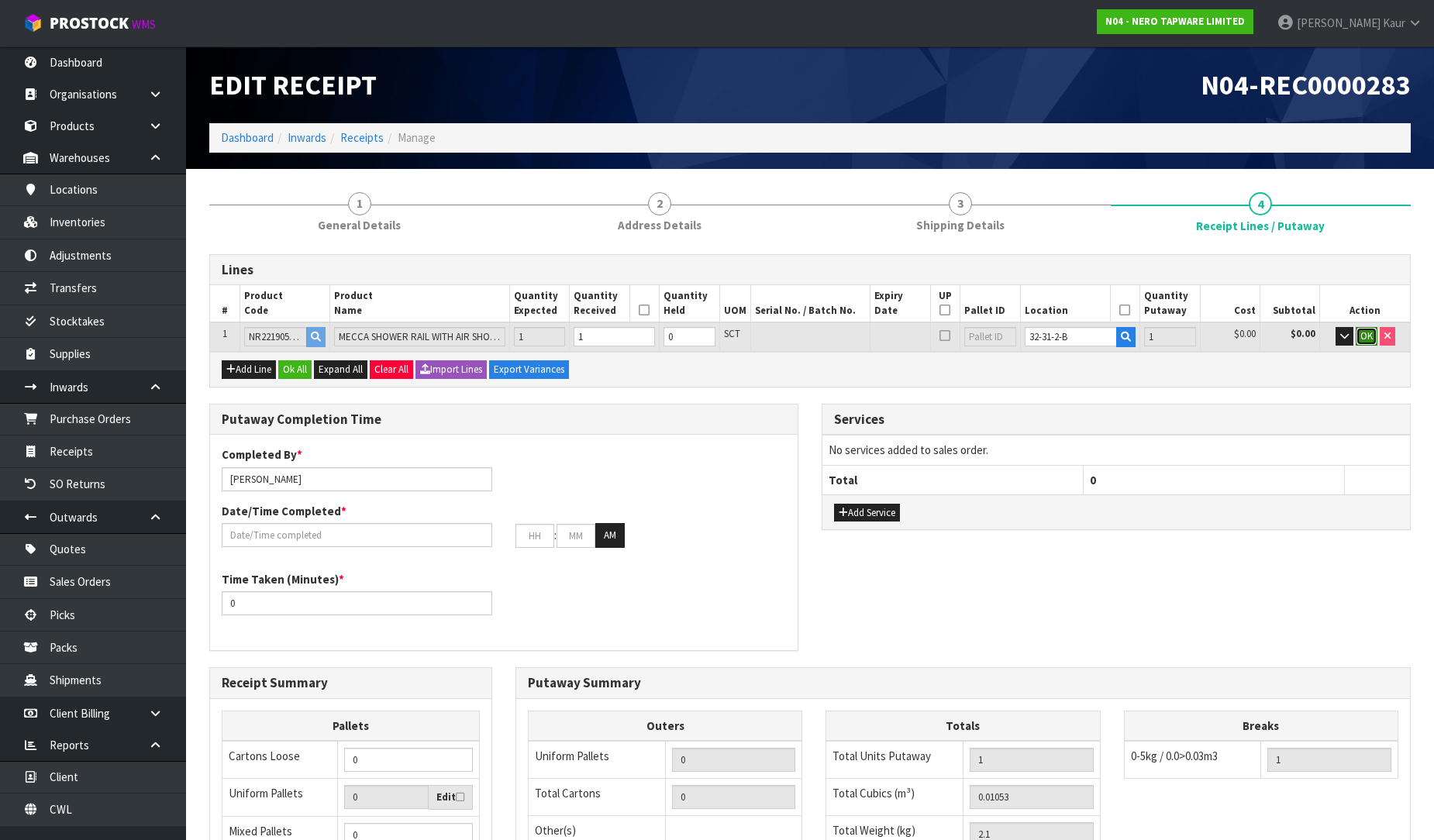
click at [1357, 331] on button "OK" at bounding box center [1366, 336] width 22 height 19
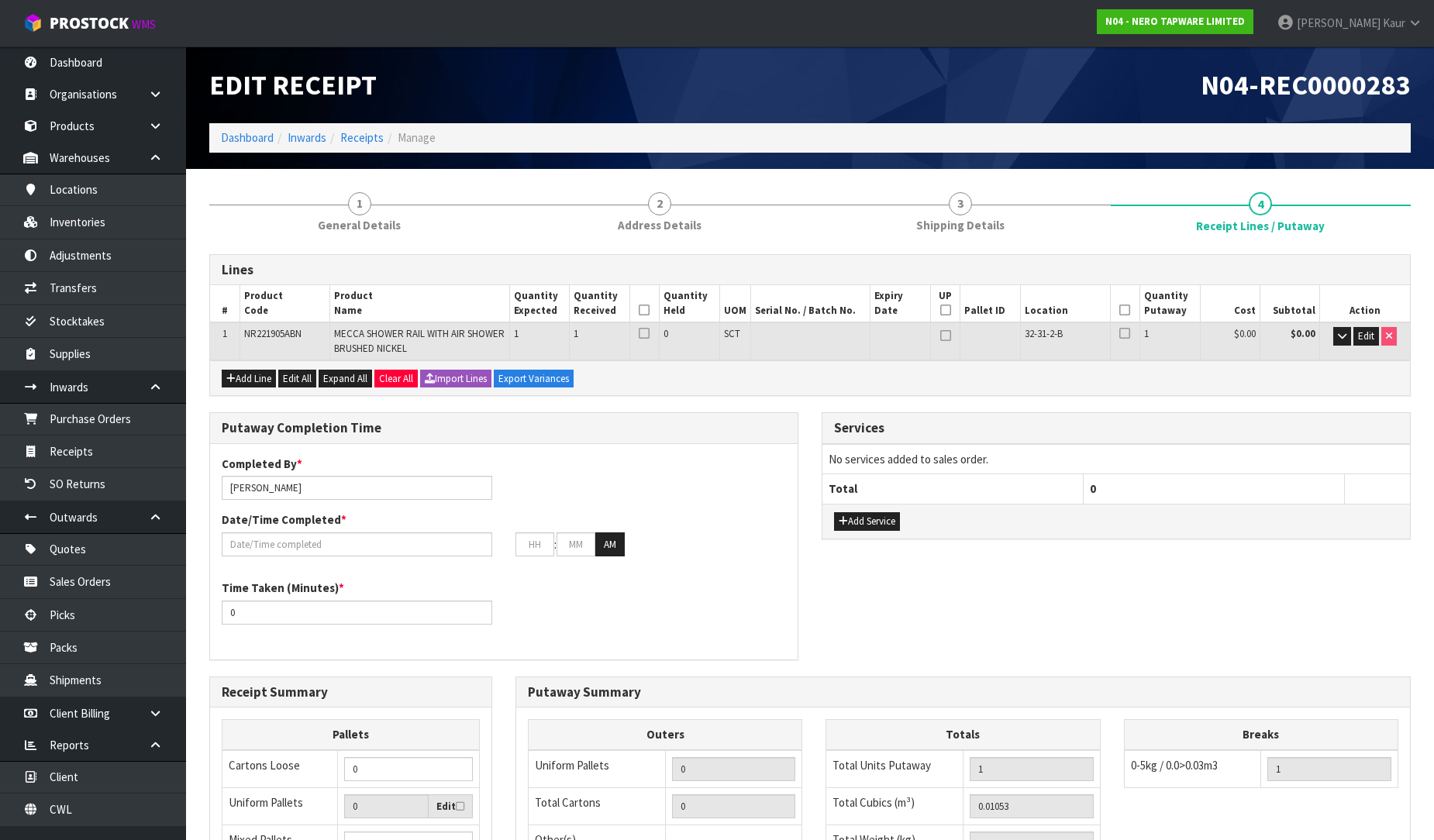
click at [645, 310] on icon at bounding box center [644, 310] width 10 height 1
click at [1123, 310] on icon at bounding box center [1124, 310] width 10 height 1
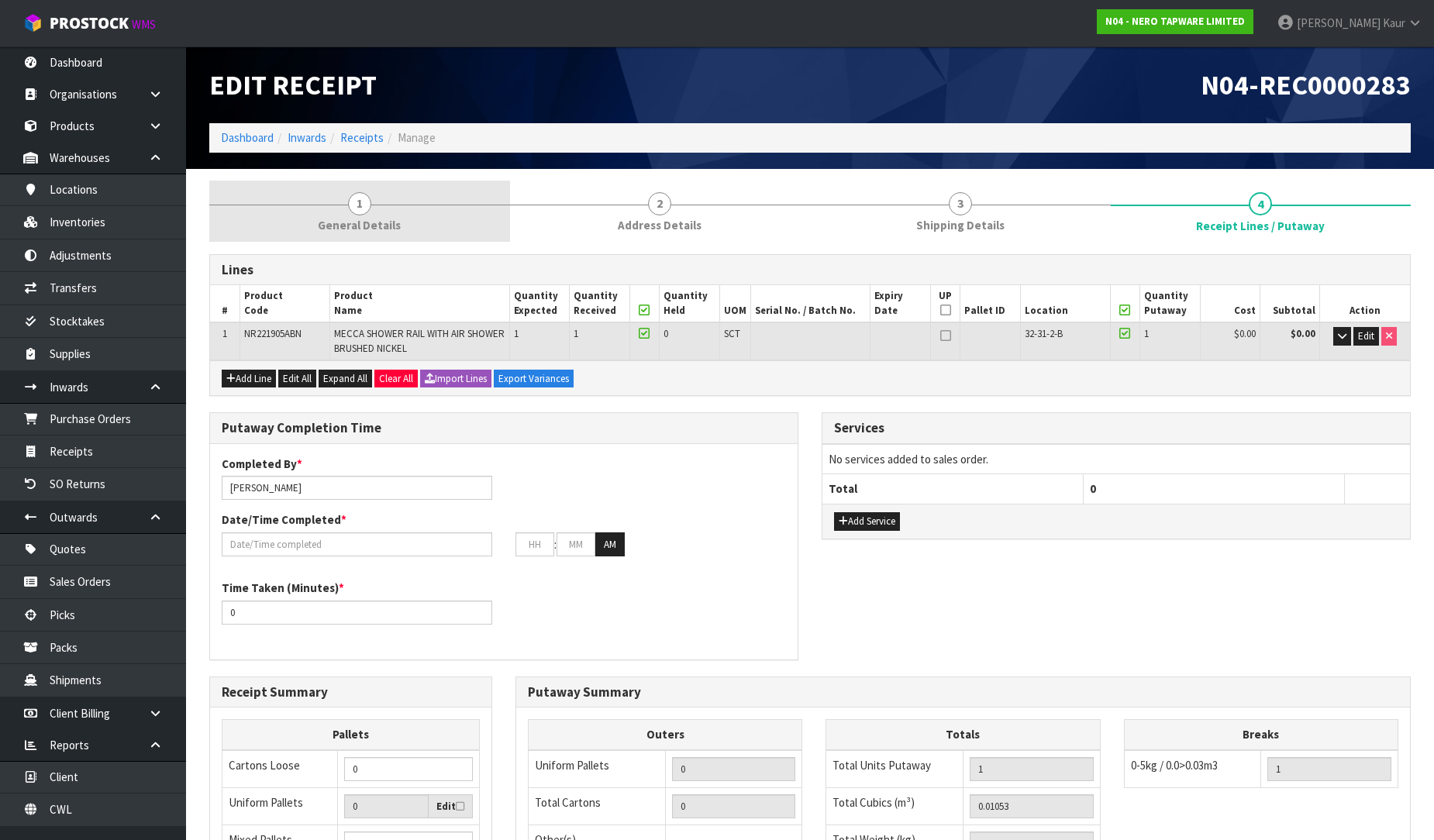
click at [352, 202] on span "1" at bounding box center [359, 204] width 23 height 23
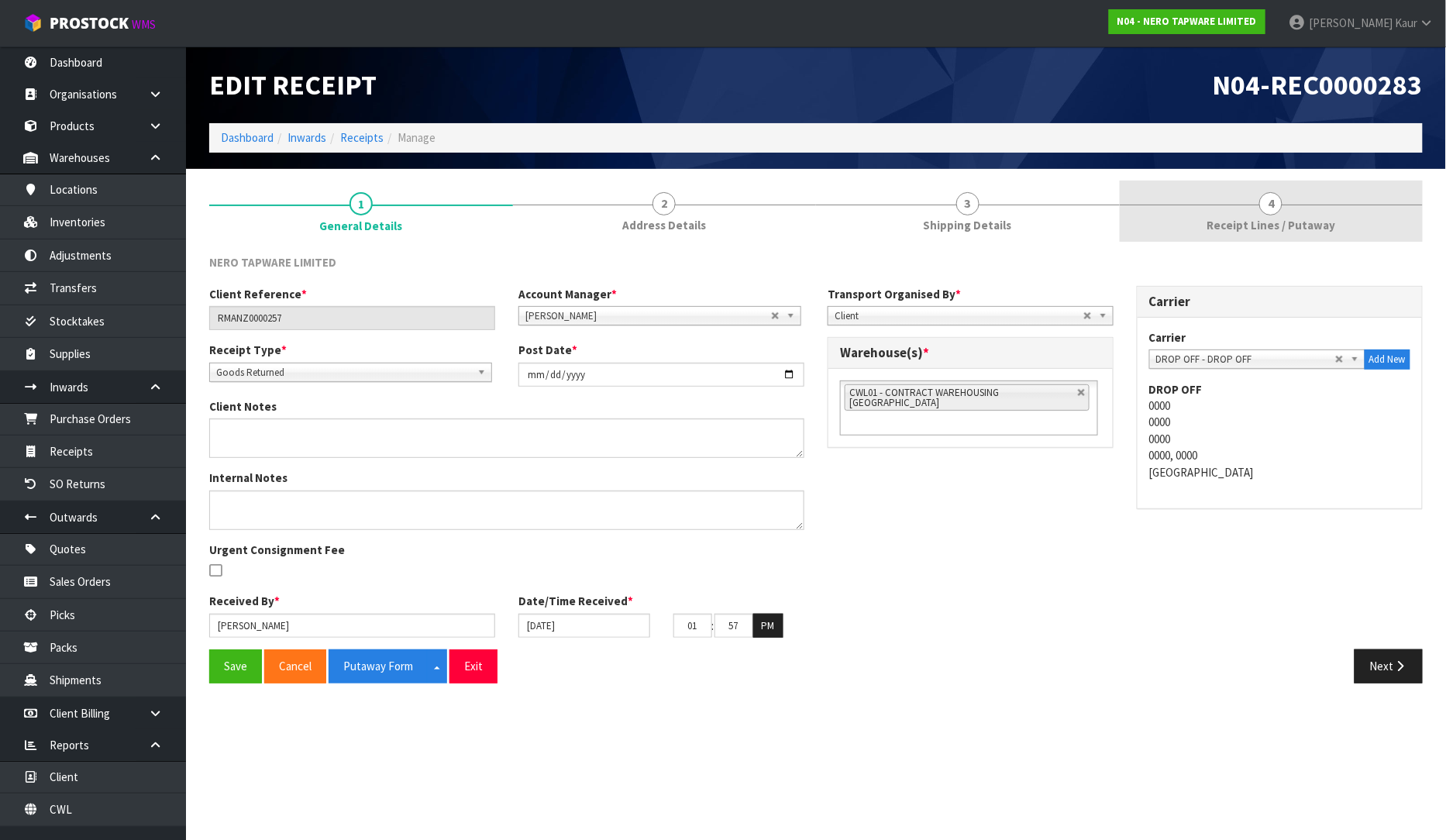
click at [1246, 200] on link "4 Receipt Lines / Putaway" at bounding box center [1272, 211] width 304 height 61
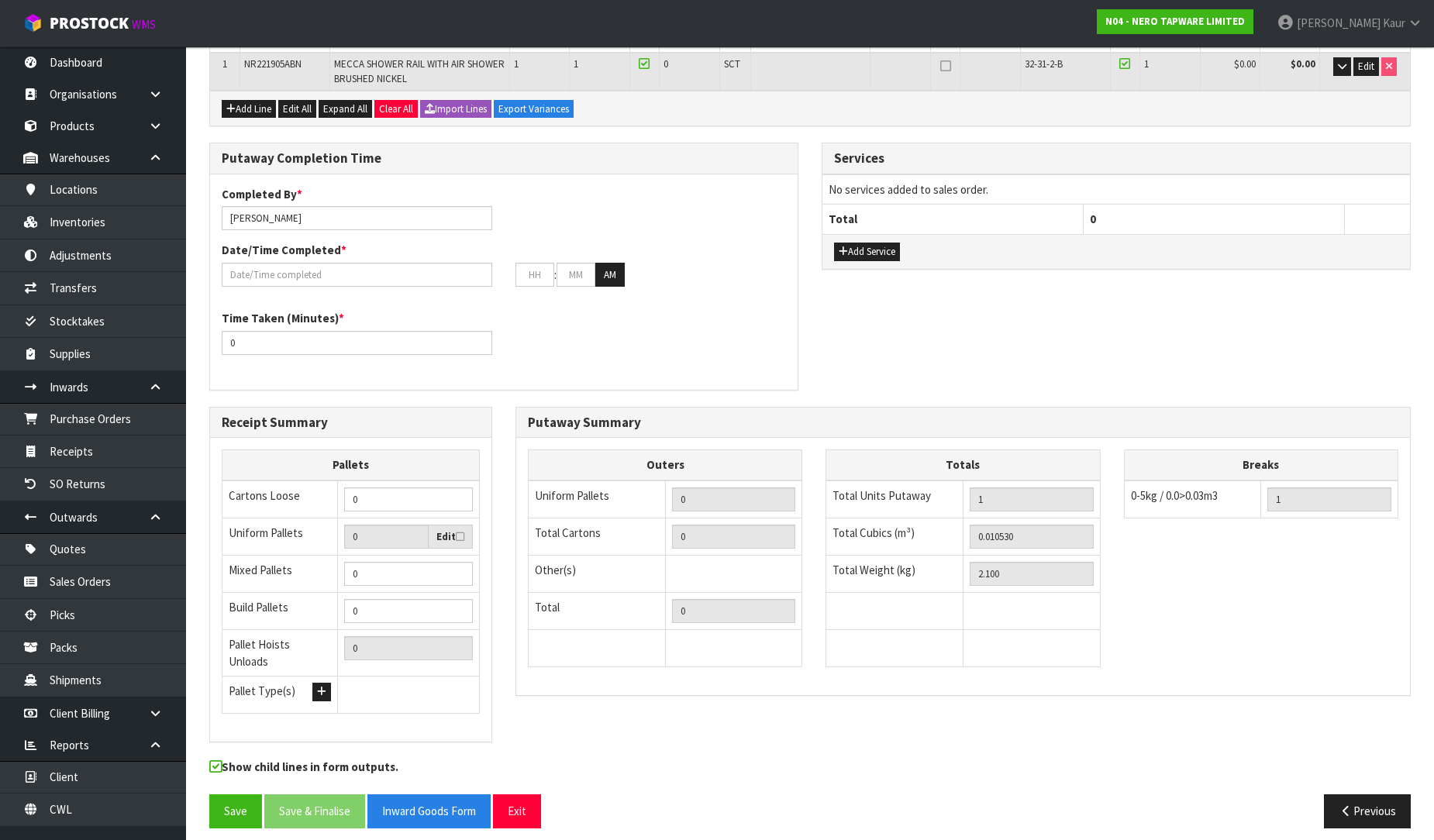
scroll to position [271, 0]
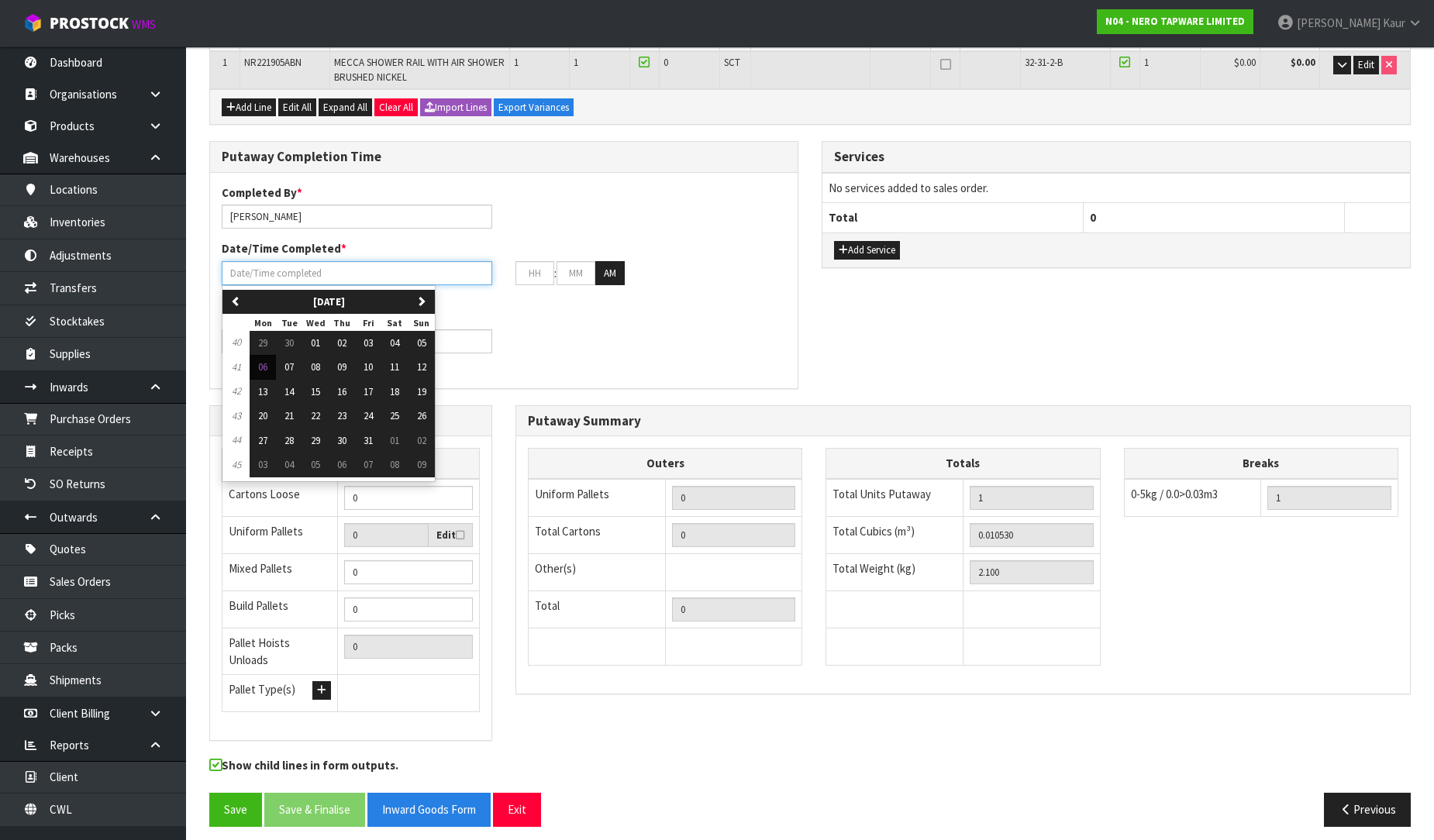
click at [306, 266] on input "text" at bounding box center [356, 274] width 270 height 24
click at [260, 369] on span "06" at bounding box center [263, 367] width 10 height 13
type input "[DATE]"
type input "12"
type input "00"
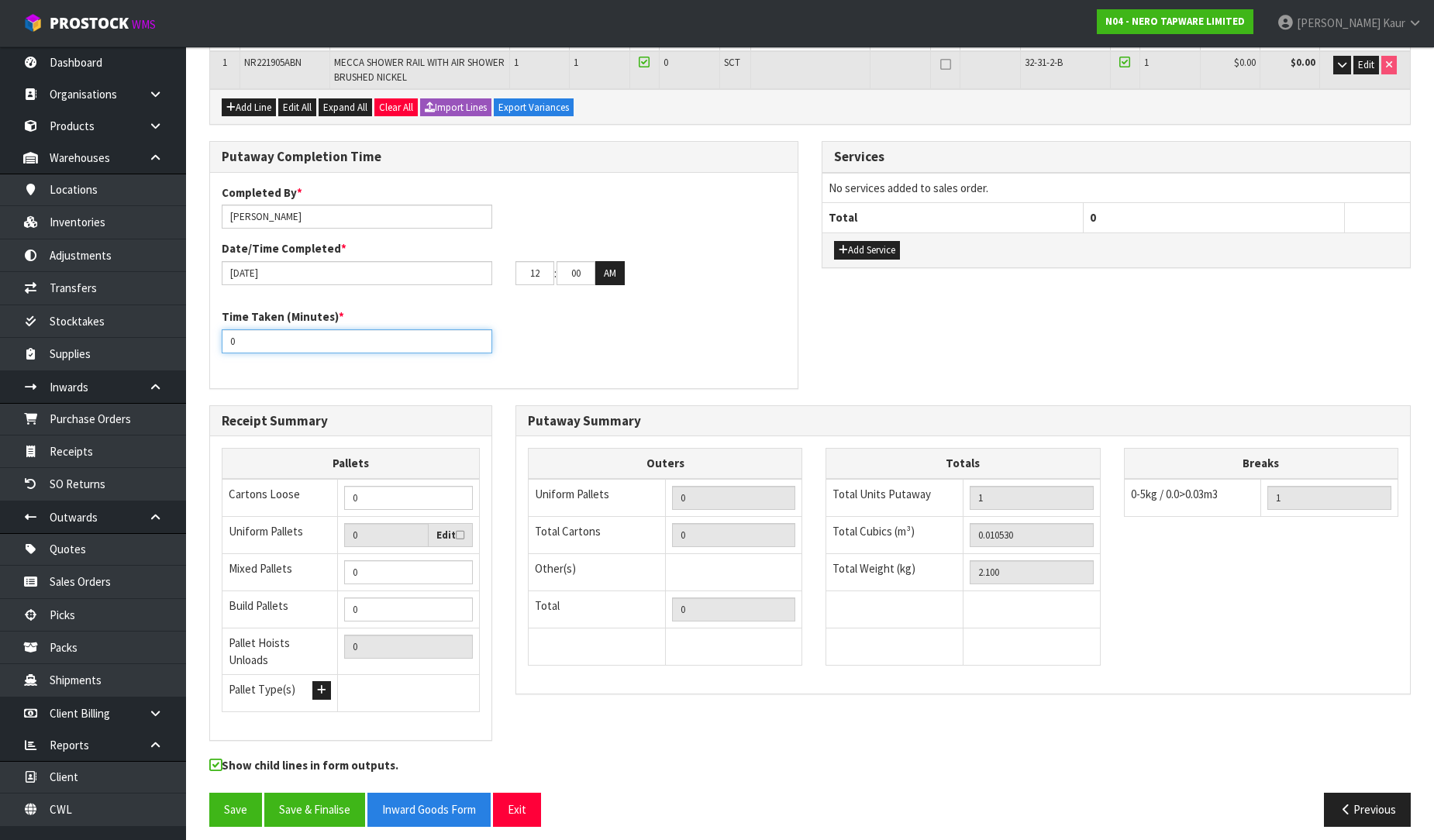
drag, startPoint x: 242, startPoint y: 336, endPoint x: 201, endPoint y: 336, distance: 41.0
click at [201, 336] on div "Putaway Completion Time Completed By * Prabhneet Kaur Date/Time Completed * 06/…" at bounding box center [504, 272] width 612 height 263
type input "10"
drag, startPoint x: 547, startPoint y: 271, endPoint x: 502, endPoint y: 284, distance: 46.8
click at [502, 284] on div "Completed By * Prabhneet Kaur Date/Time Completed * 06/10/2025 12 : 00 : 00 AM" at bounding box center [504, 241] width 587 height 113
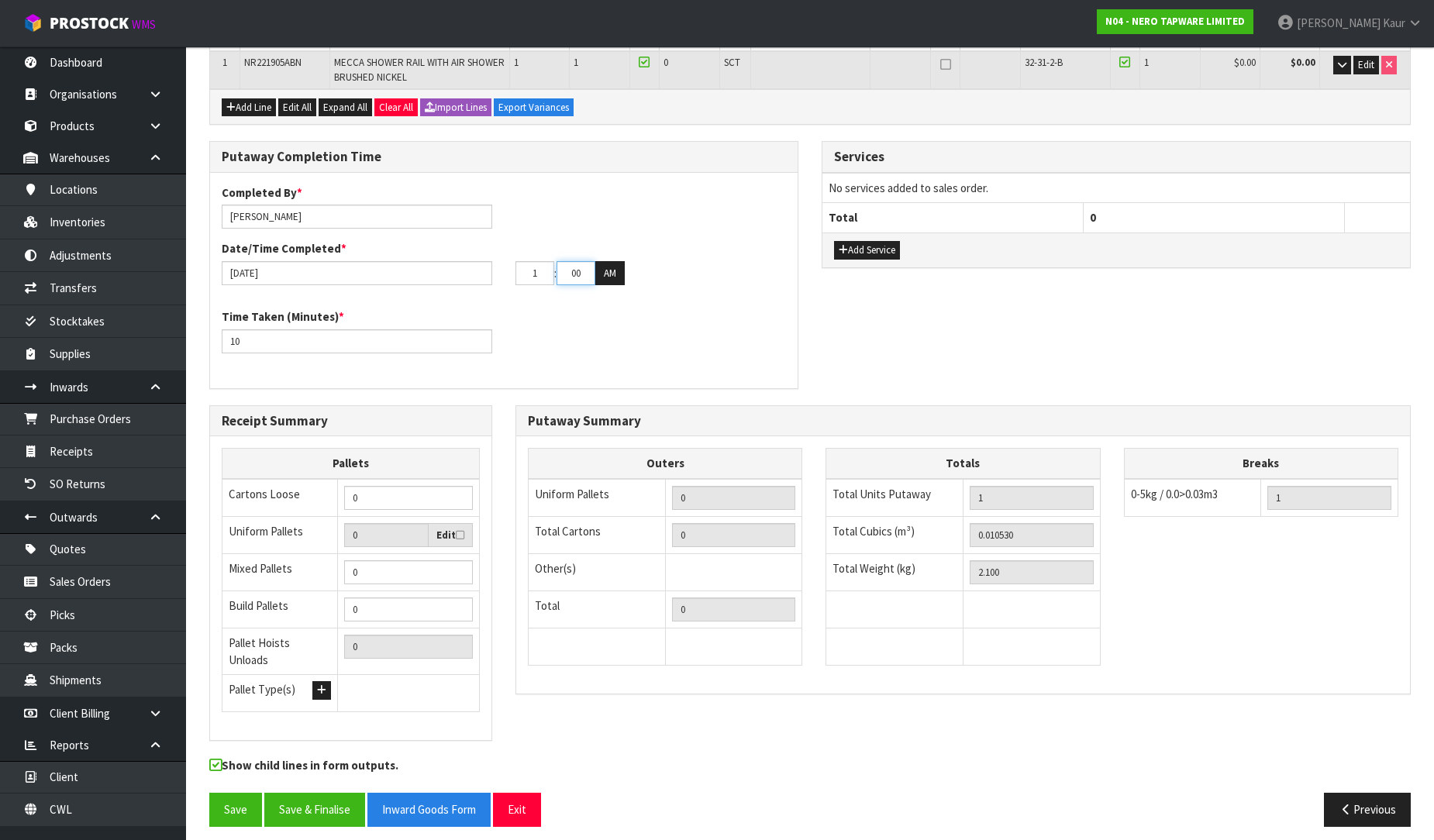
type input "01"
drag, startPoint x: 583, startPoint y: 276, endPoint x: 545, endPoint y: 282, distance: 38.5
click at [545, 282] on tr "01 : 00 : 00 AM" at bounding box center [571, 274] width 109 height 25
type input "58"
click at [611, 273] on button "AM" at bounding box center [610, 274] width 30 height 25
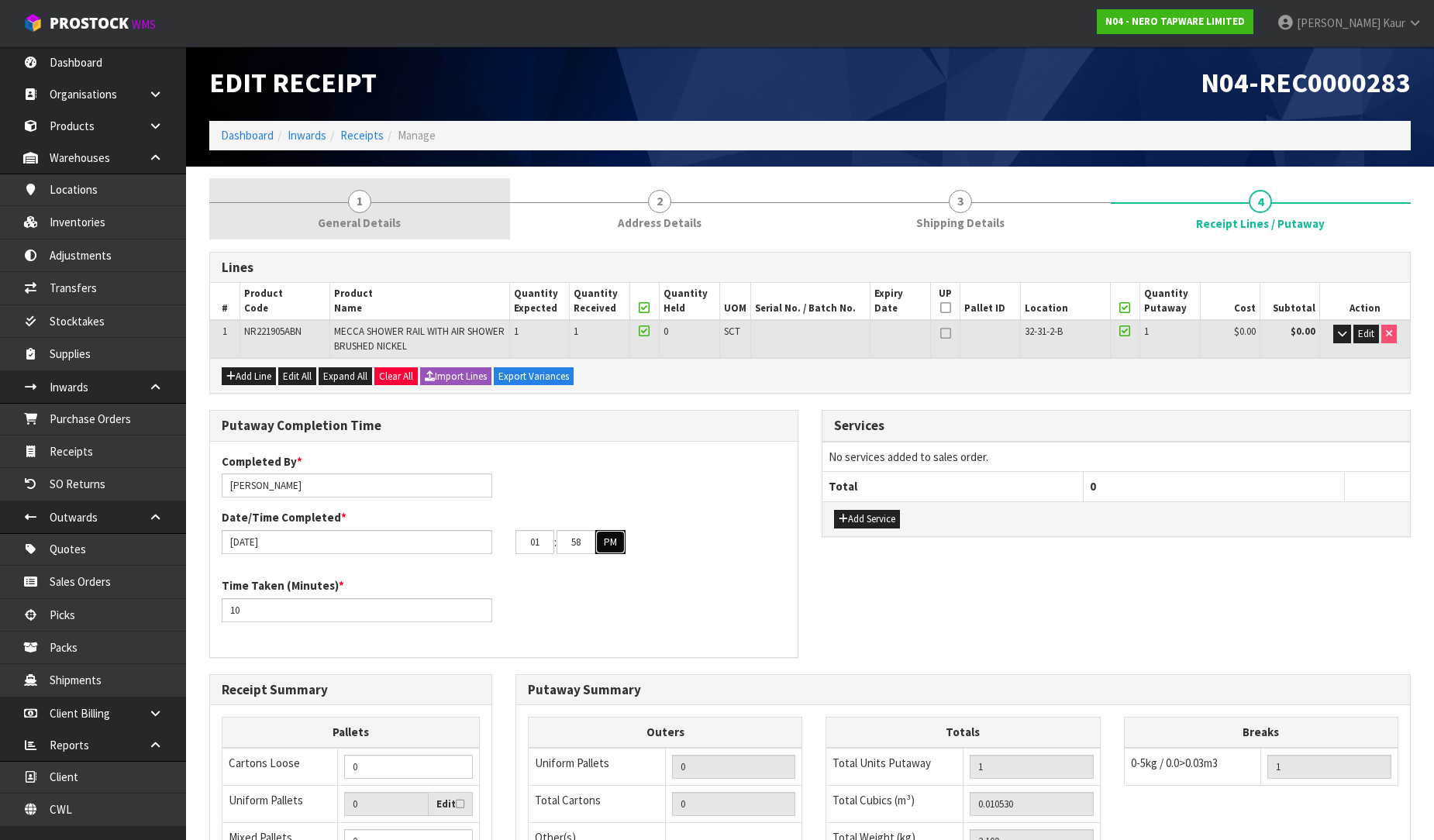
scroll to position [0, 0]
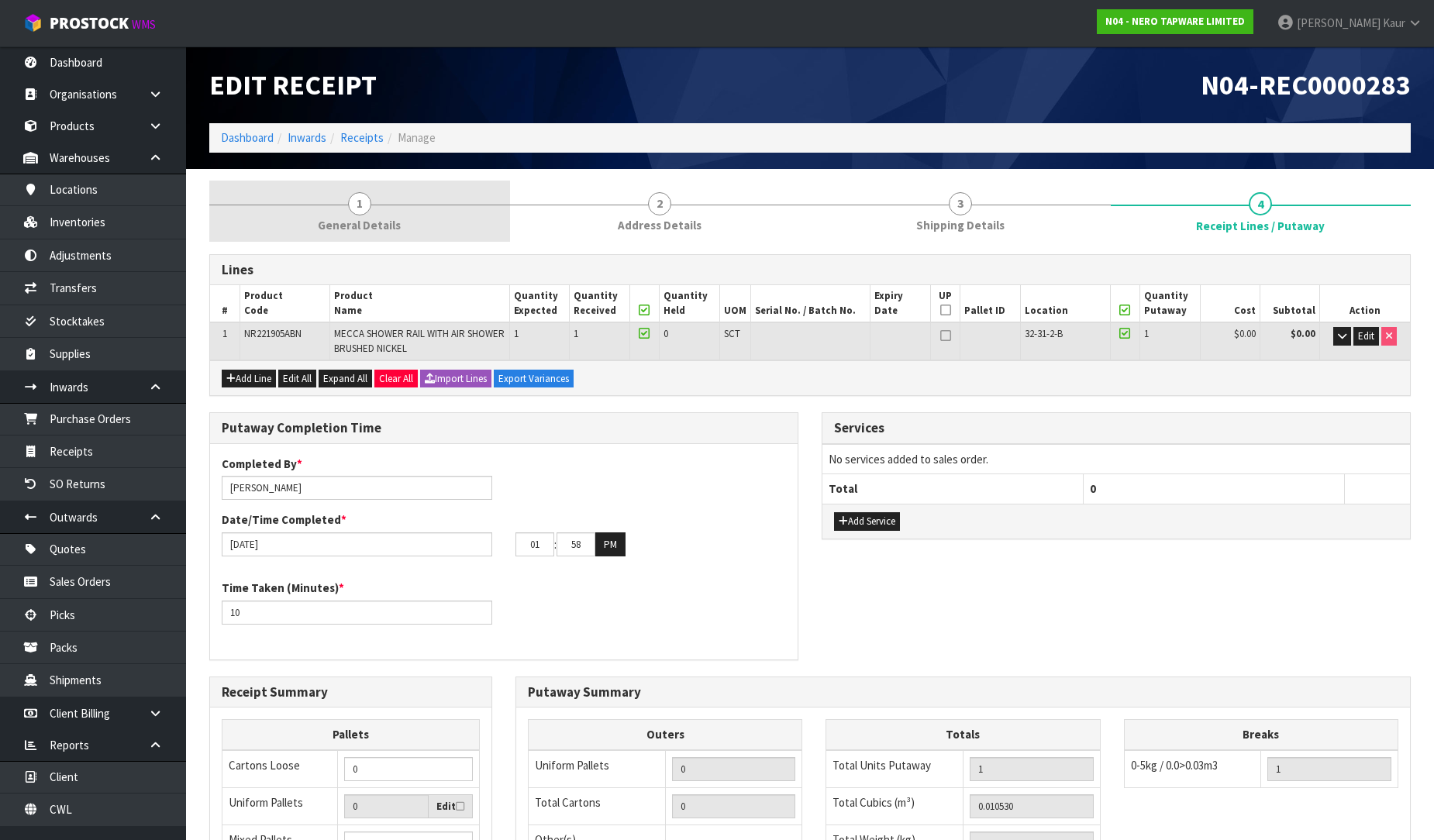
click at [383, 221] on span "General Details" at bounding box center [359, 225] width 83 height 16
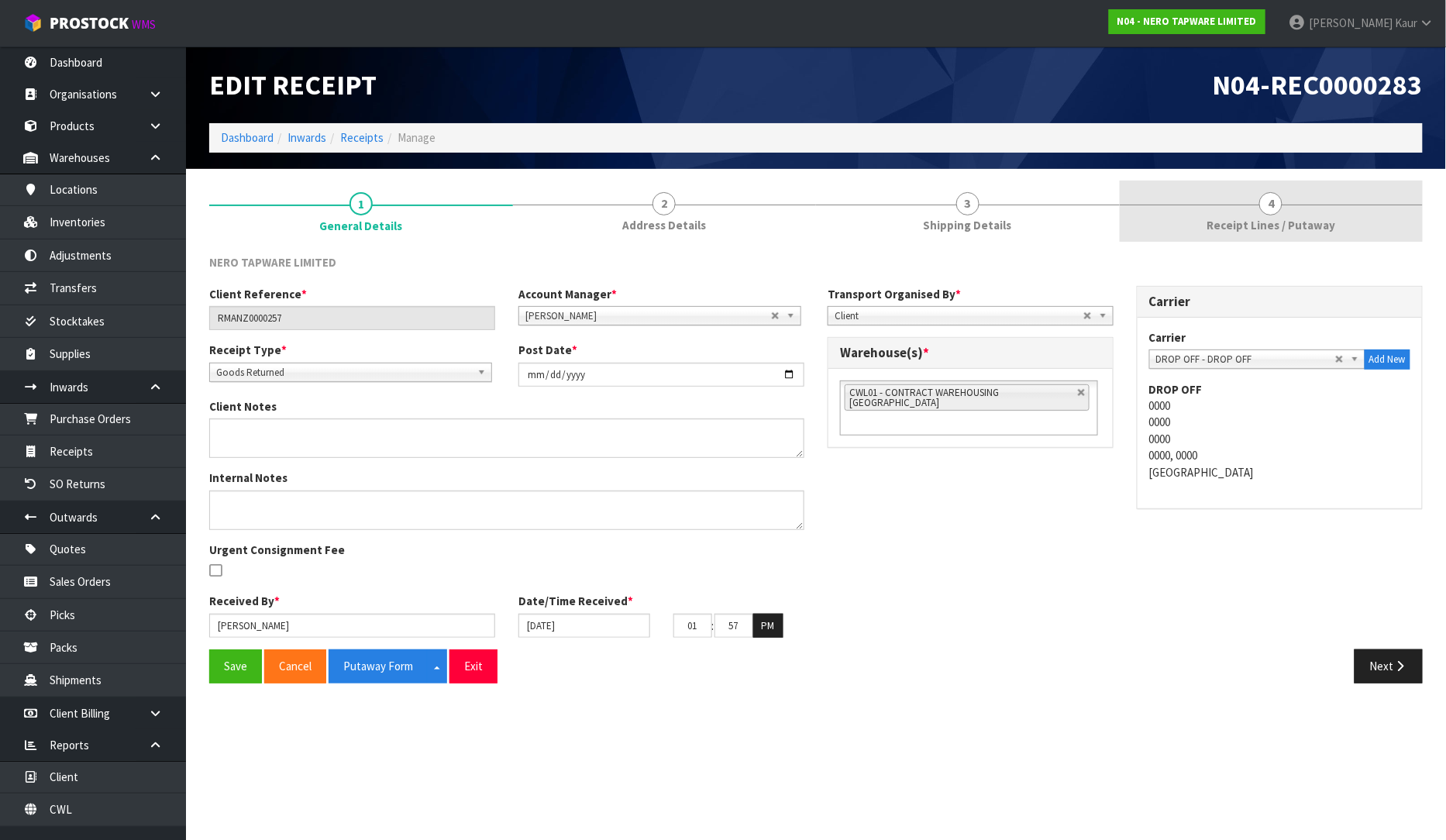
click at [1271, 212] on span "4" at bounding box center [1271, 204] width 23 height 23
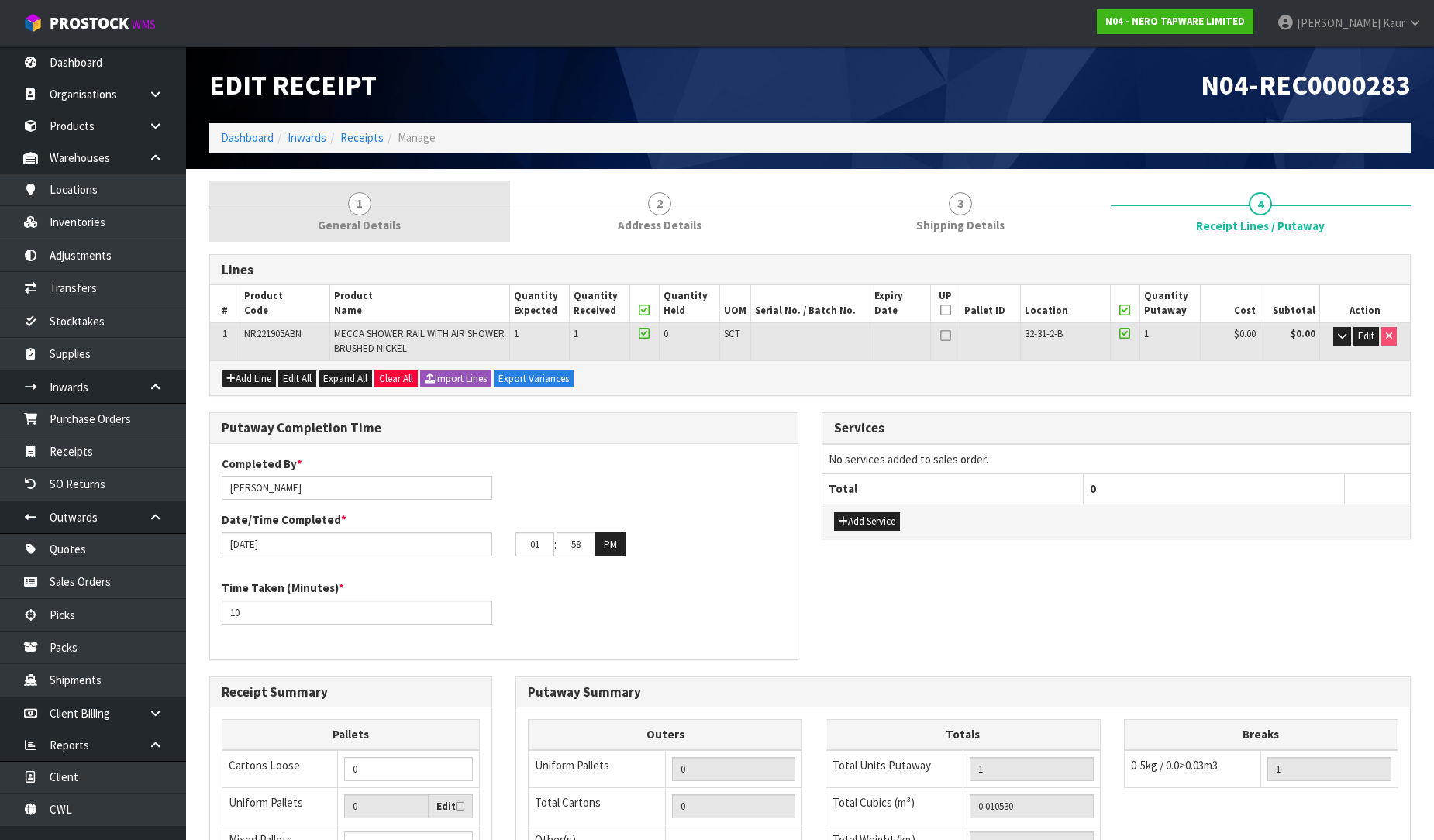
click at [345, 211] on link "1 General Details" at bounding box center [360, 211] width 301 height 61
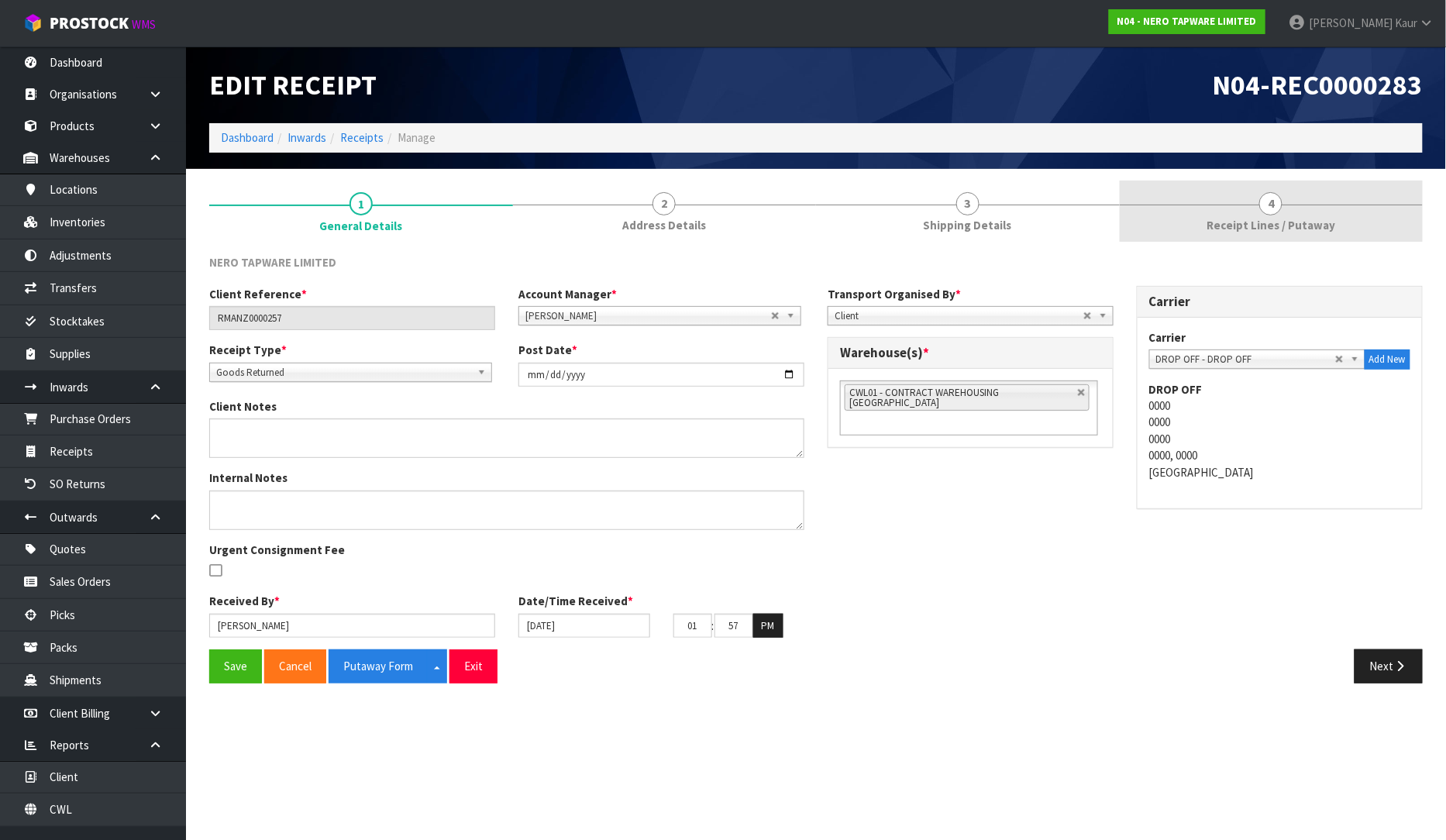
click at [1275, 210] on span "4" at bounding box center [1271, 204] width 23 height 23
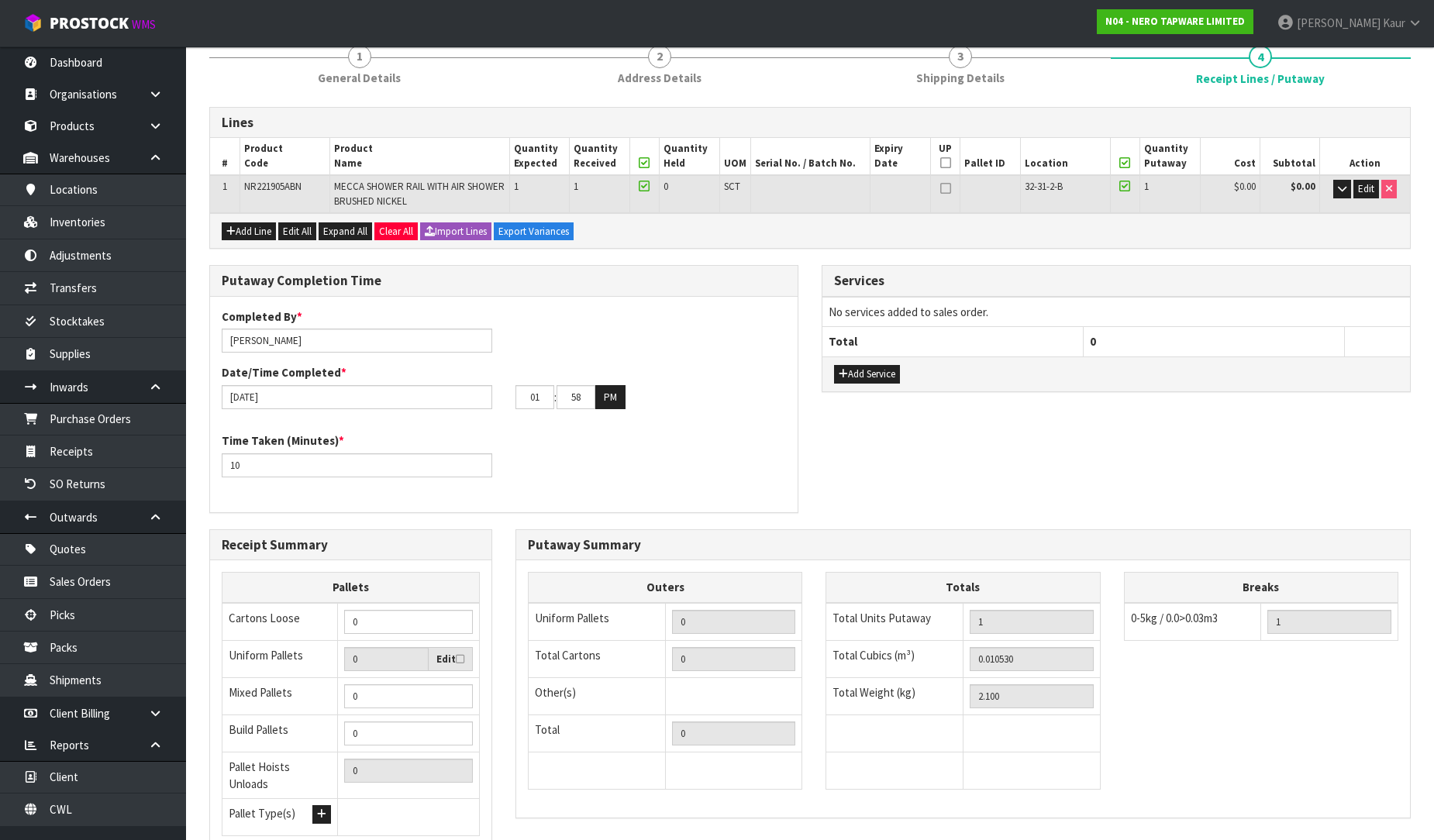
scroll to position [271, 0]
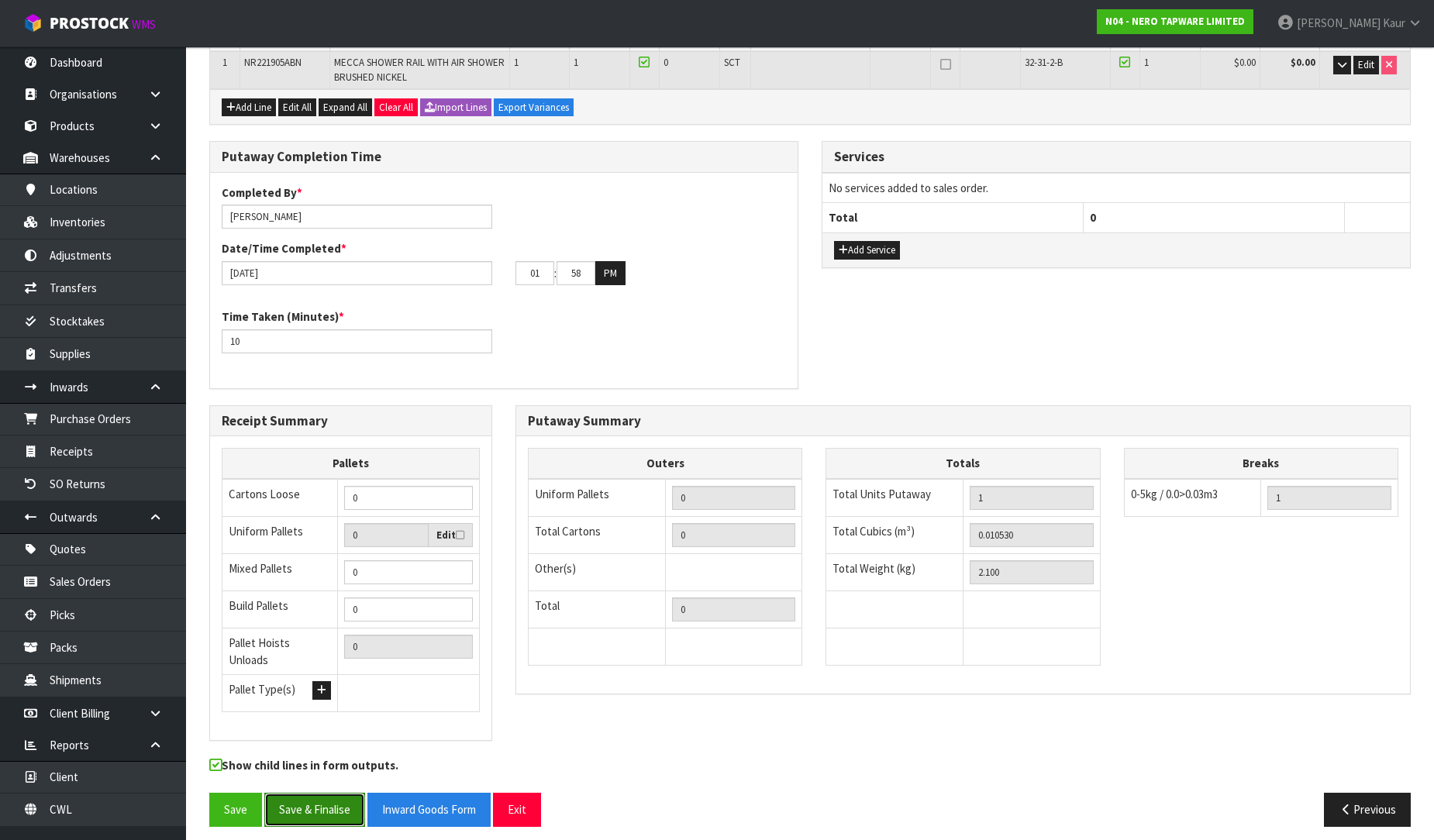
click at [331, 793] on button "Save & Finalise" at bounding box center [314, 809] width 101 height 33
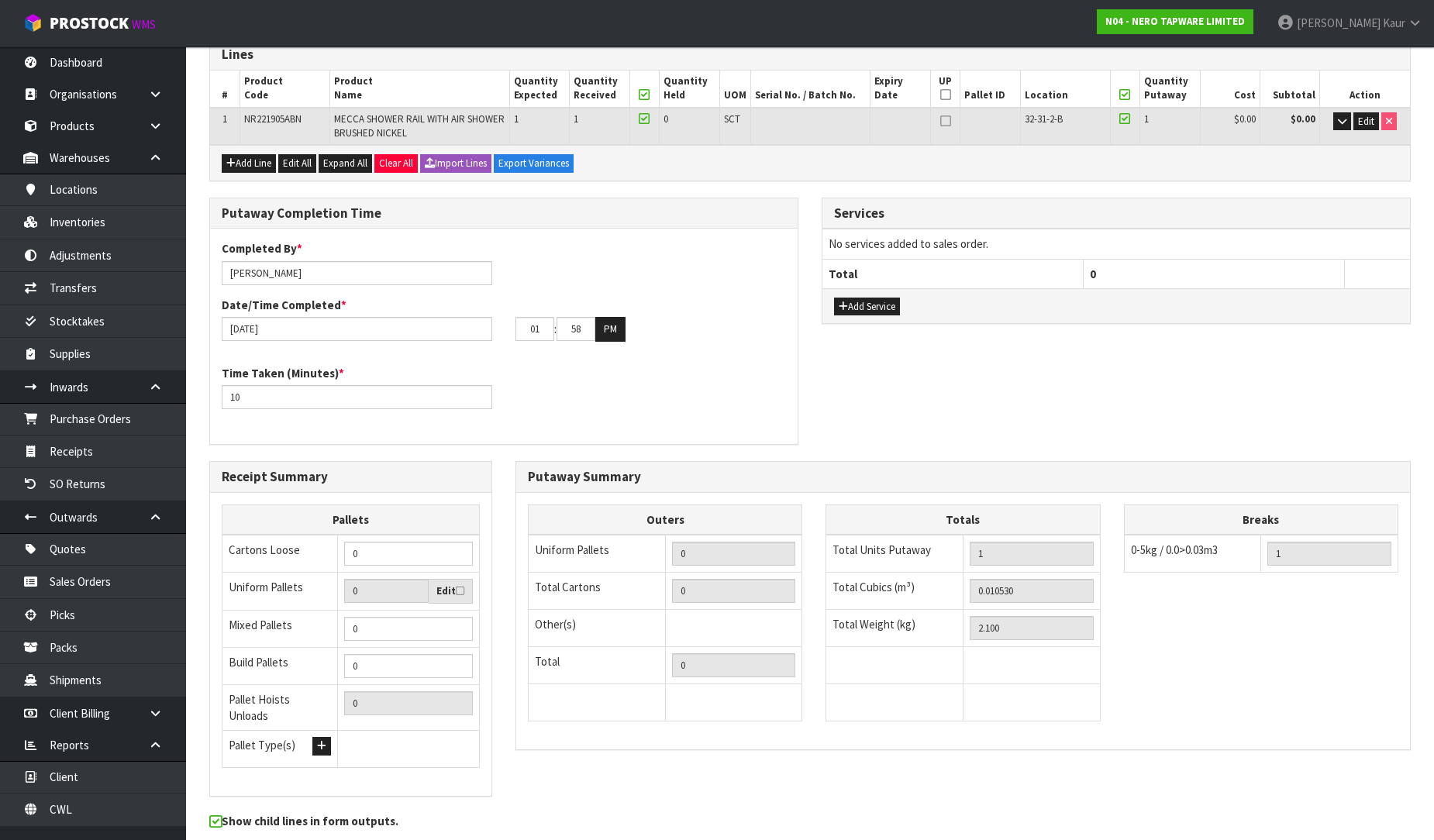
scroll to position [0, 0]
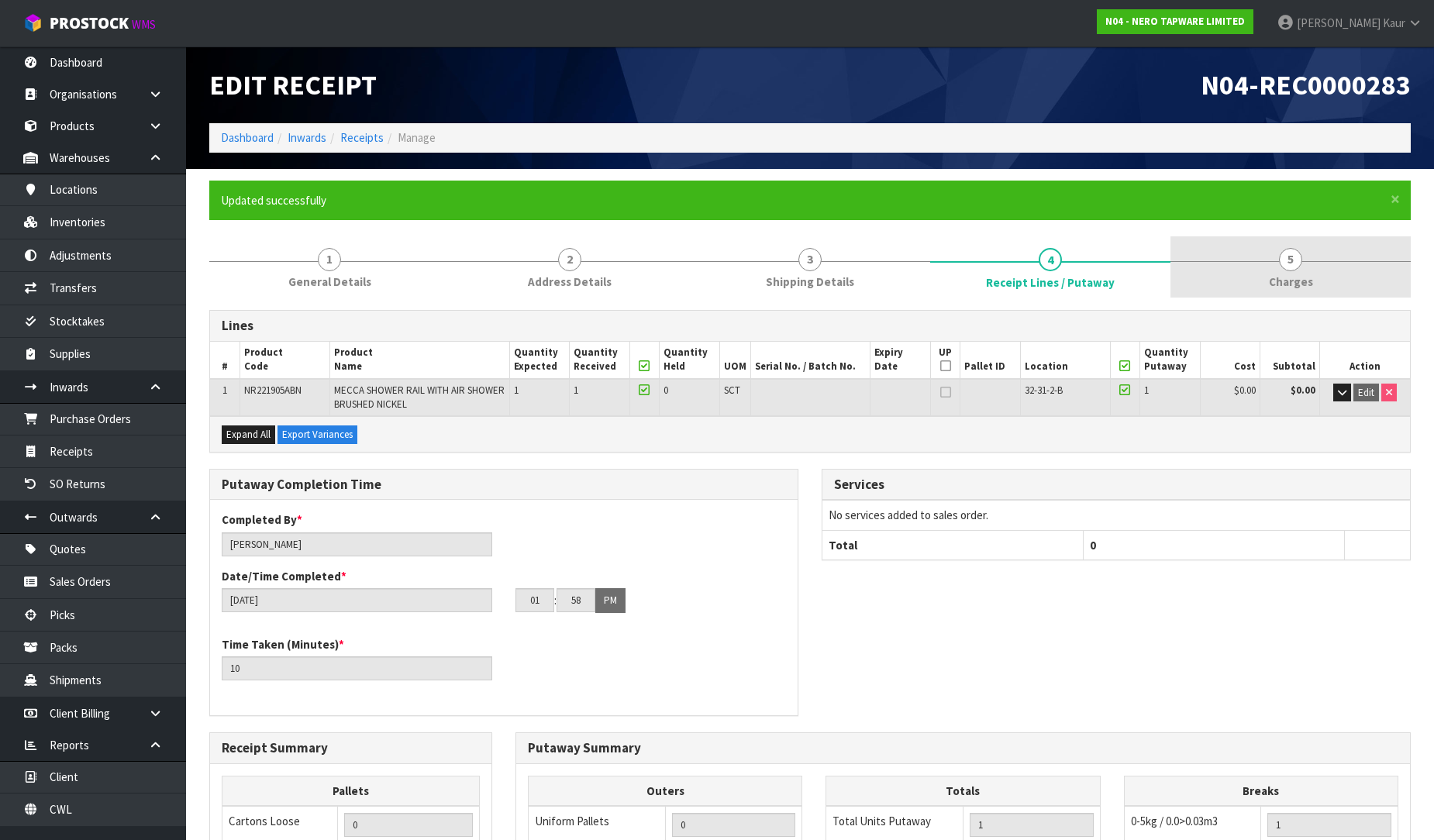
click at [1304, 274] on span "Charges" at bounding box center [1291, 282] width 44 height 16
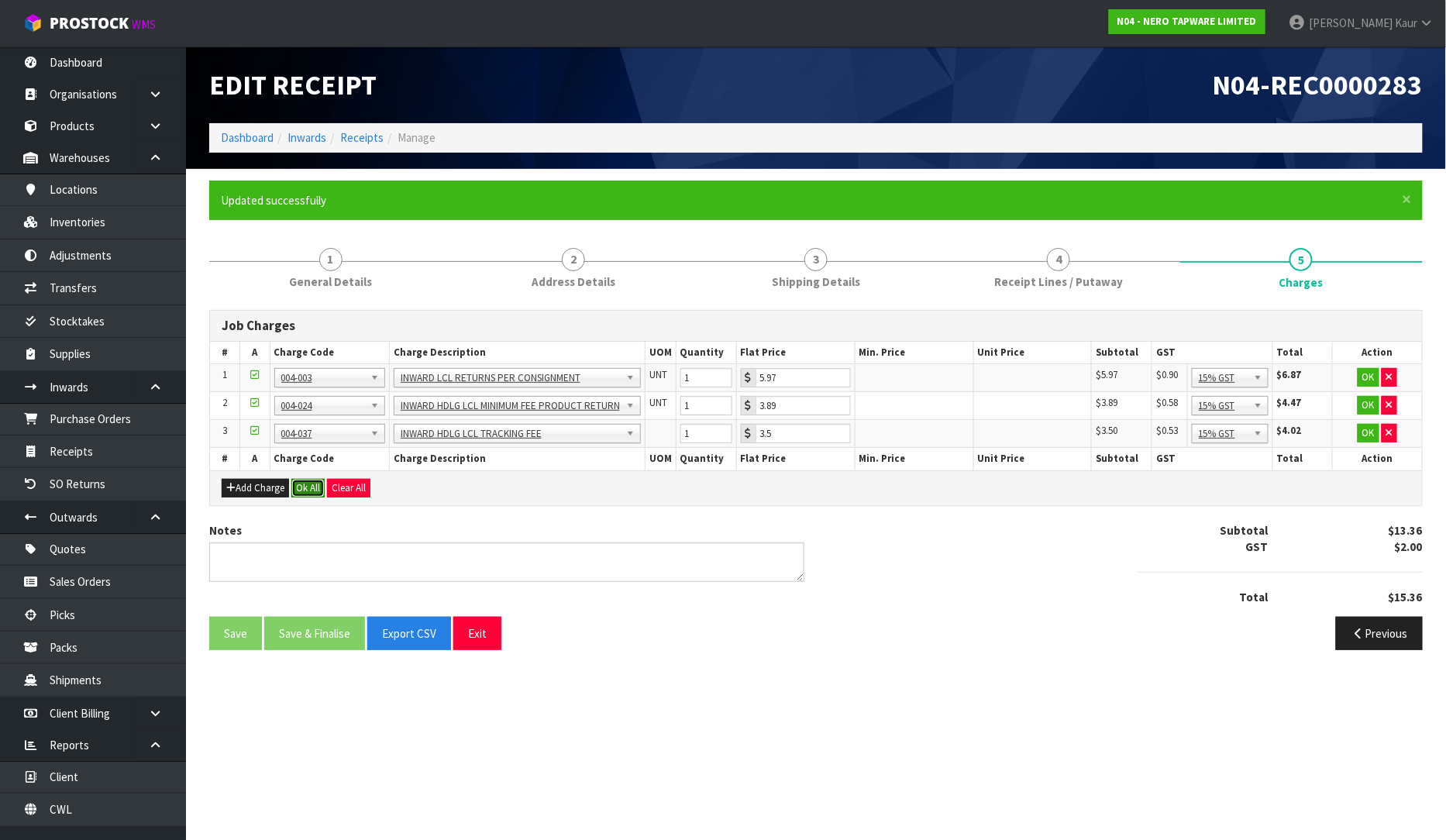
click at [306, 485] on button "Ok All" at bounding box center [307, 488] width 33 height 19
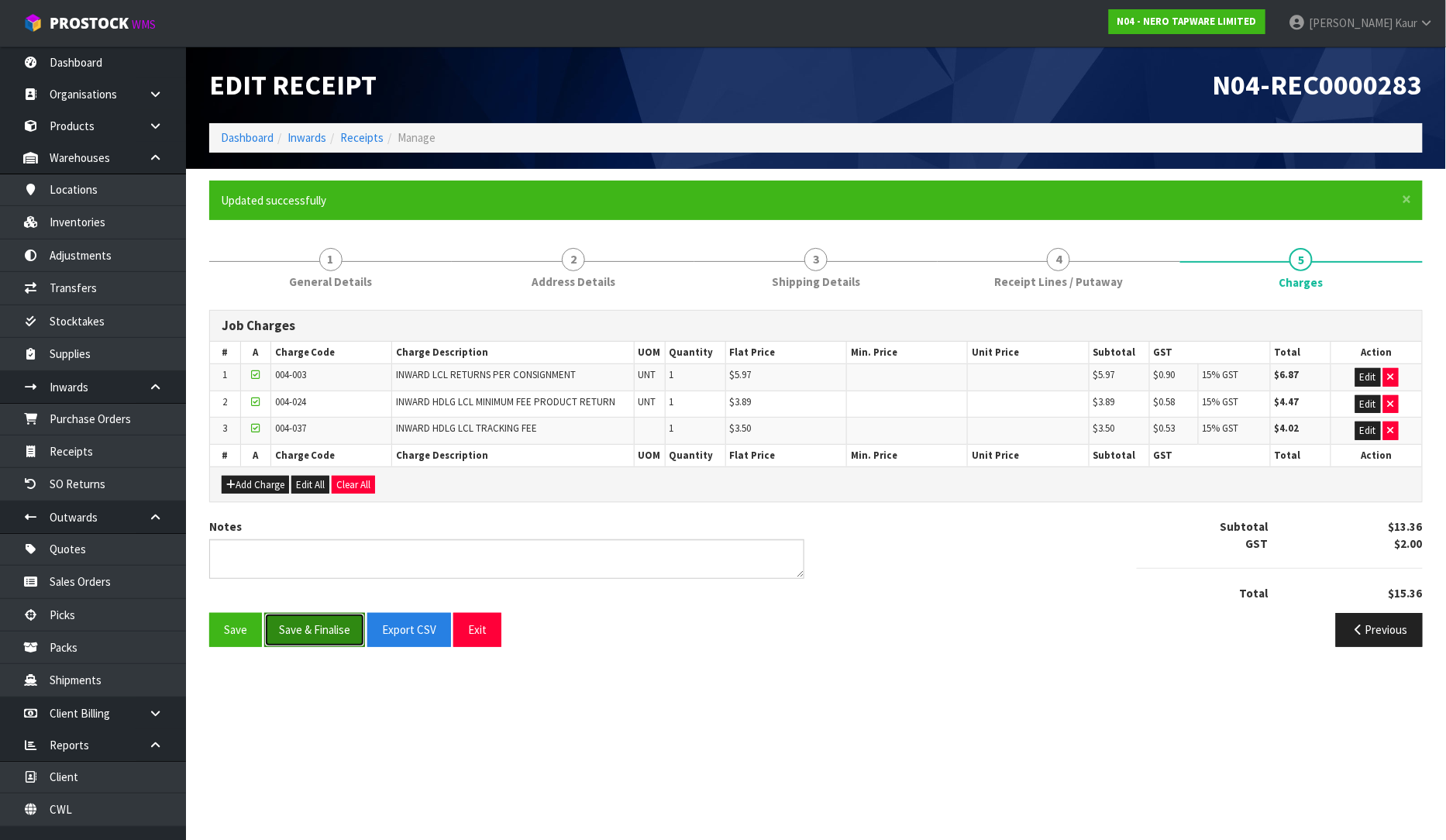
click at [295, 638] on button "Save & Finalise" at bounding box center [314, 629] width 101 height 33
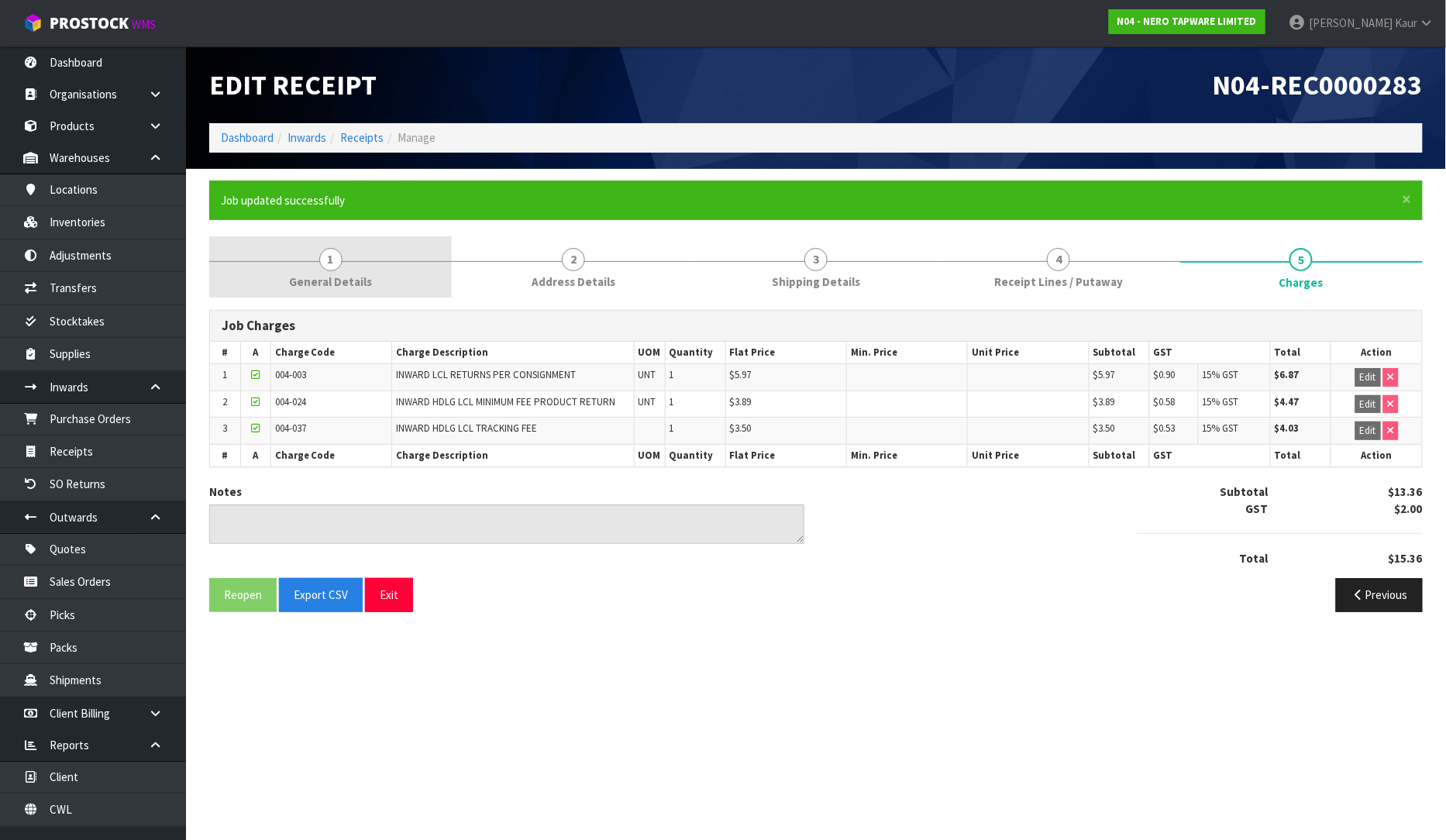
click at [340, 245] on link "1 General Details" at bounding box center [330, 267] width 242 height 61
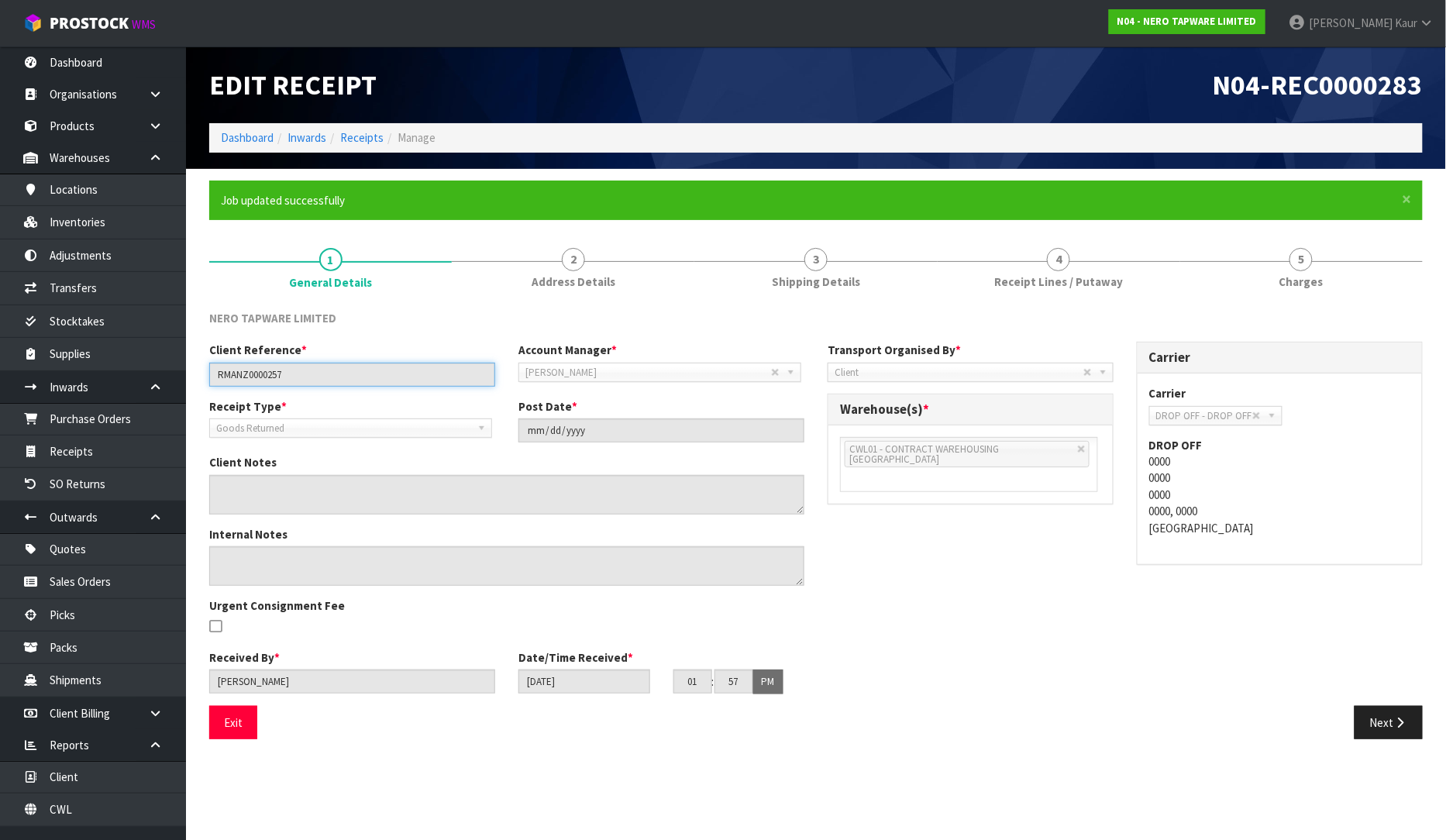
drag, startPoint x: 301, startPoint y: 372, endPoint x: 173, endPoint y: 373, distance: 128.0
click at [173, 373] on body "Toggle navigation ProStock WMS N04 - NERO TAPWARE LIMITED Prabhneet Kaur Logout…" at bounding box center [723, 420] width 1446 height 840
click at [986, 280] on link "4 Receipt Lines / Putaway" at bounding box center [1058, 267] width 242 height 61
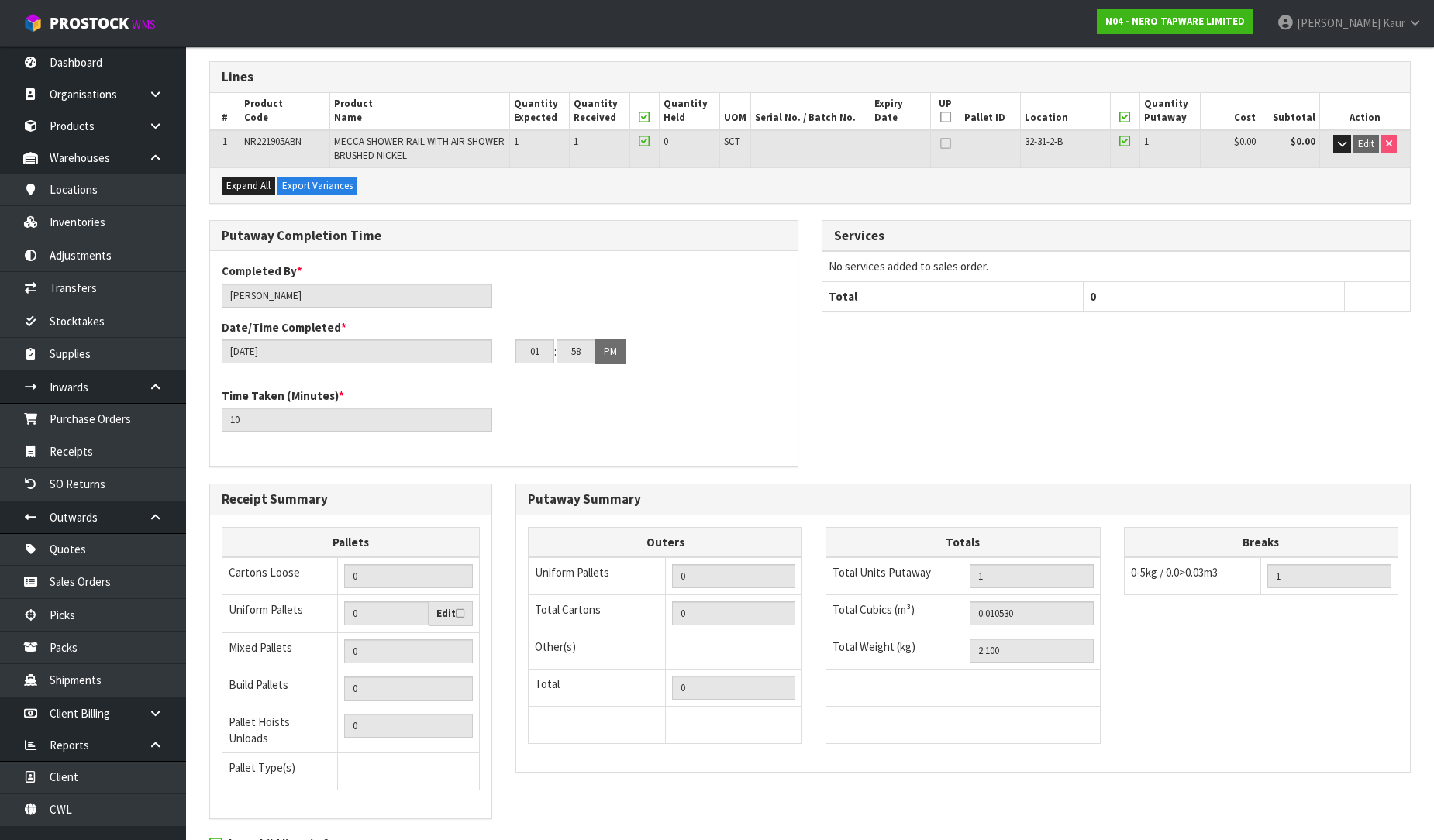
scroll to position [327, 0]
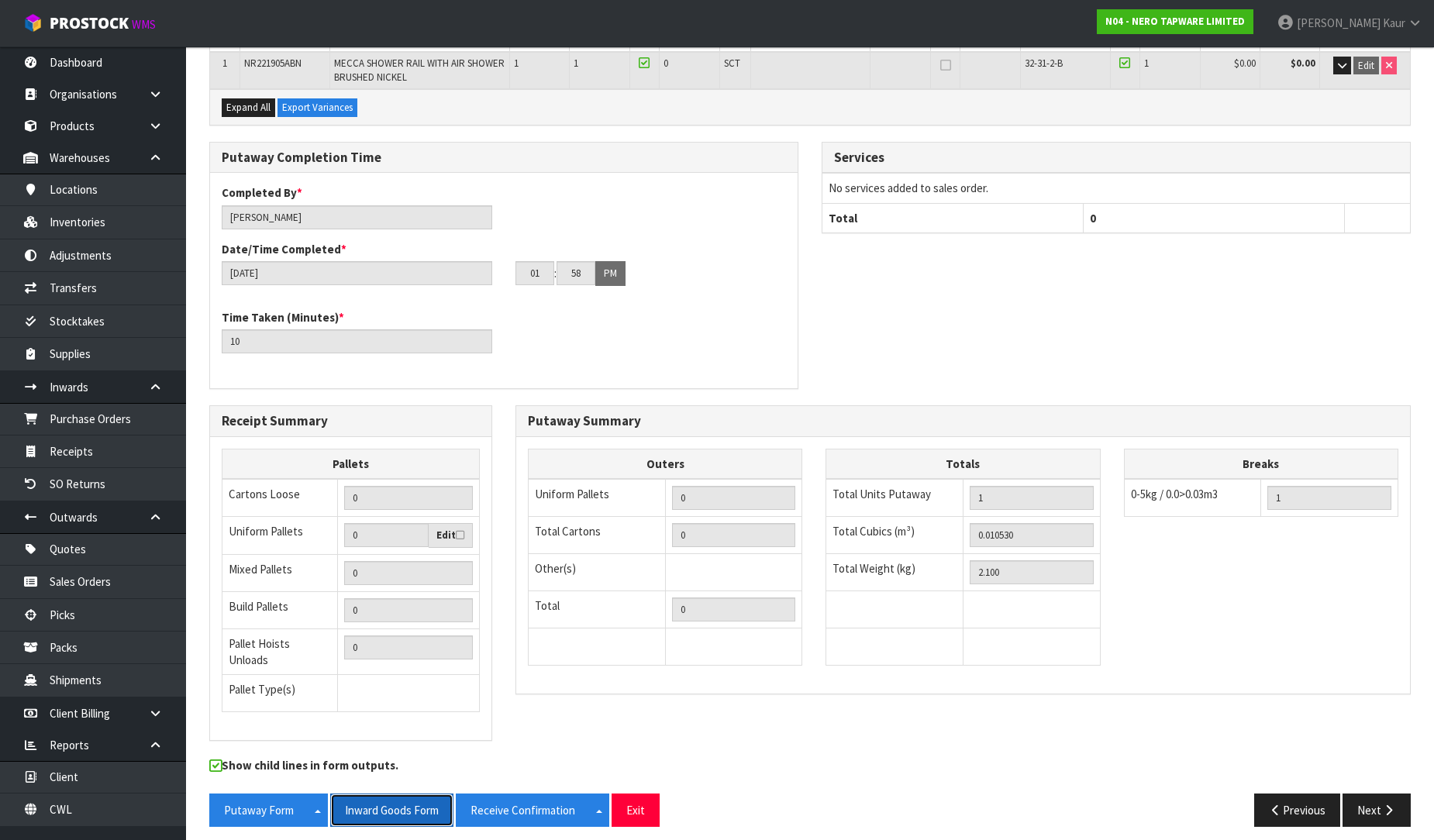
click at [405, 806] on button "Inward Goods Form" at bounding box center [391, 809] width 123 height 33
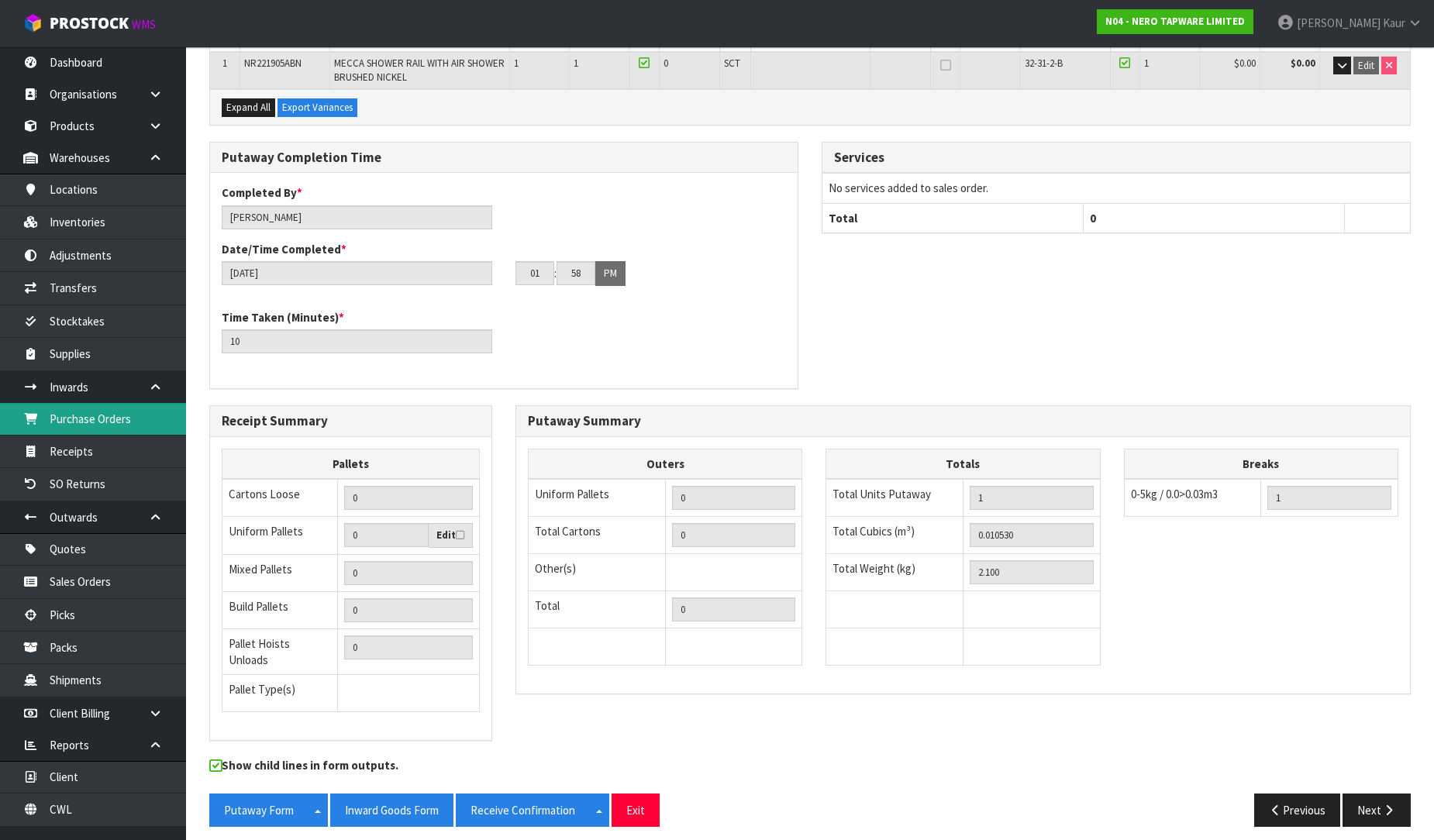
click at [134, 411] on link "Purchase Orders" at bounding box center [93, 418] width 186 height 31
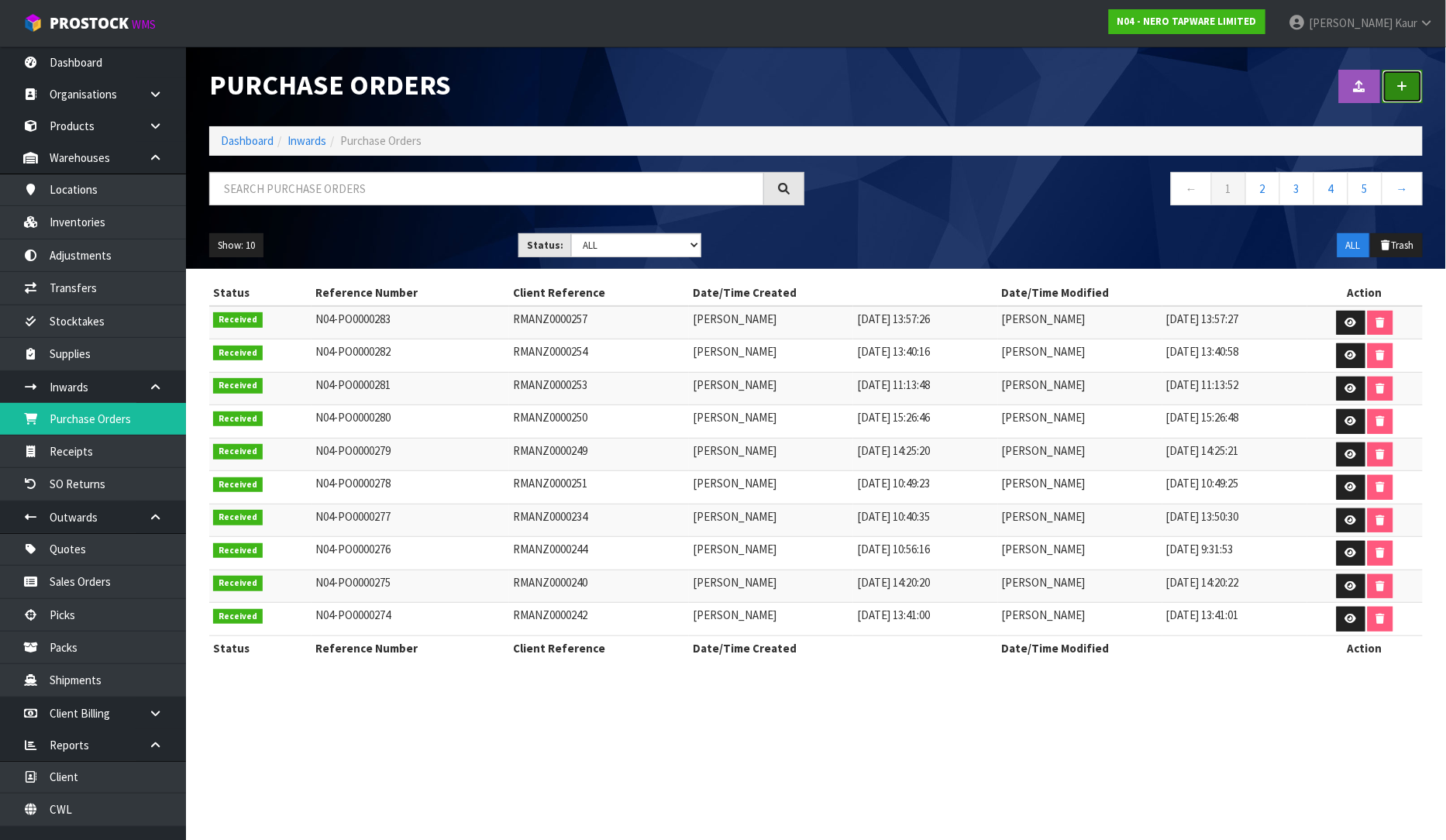
click at [1404, 86] on icon at bounding box center [1403, 86] width 10 height 11
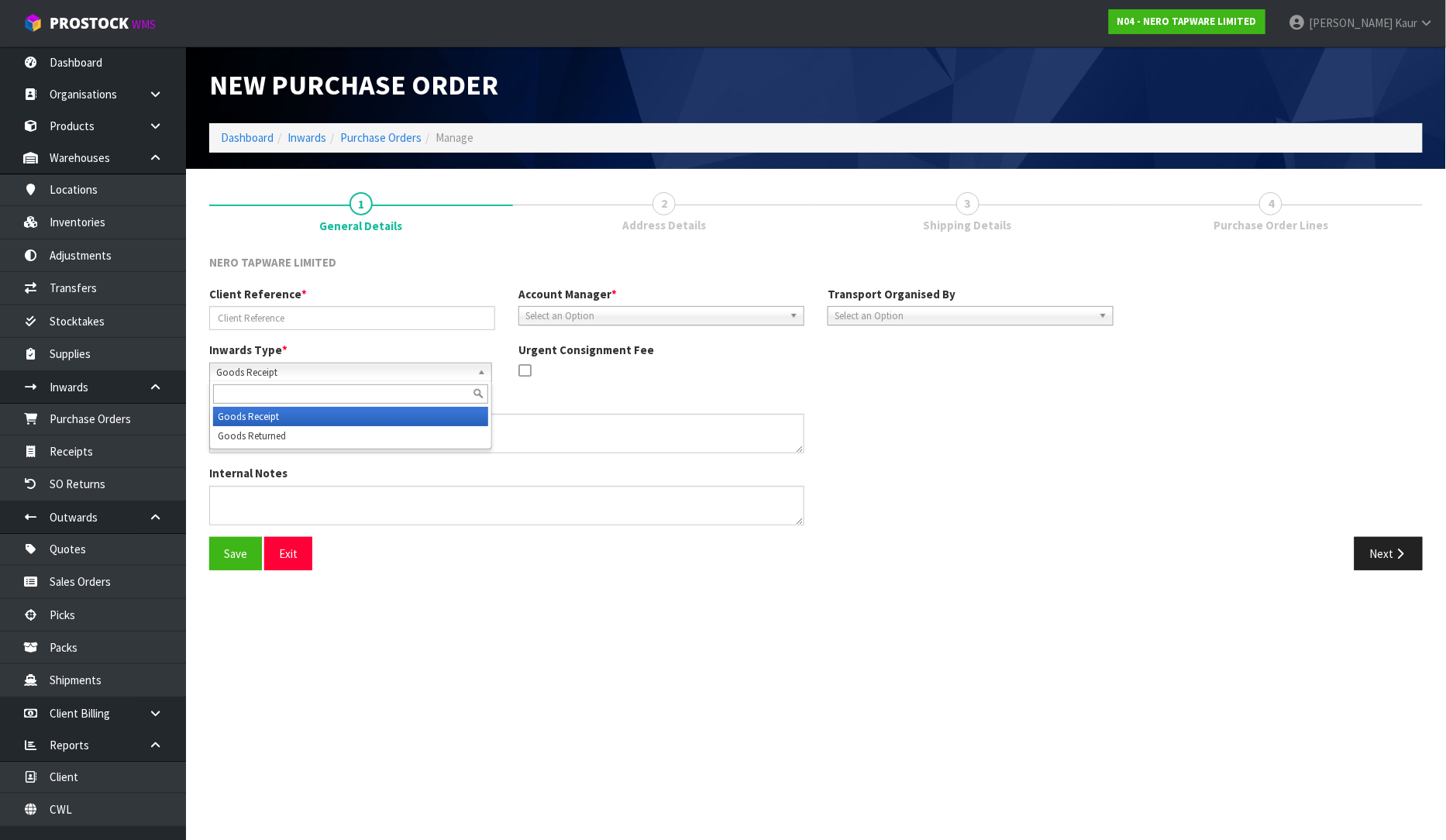
click at [306, 368] on span "Goods Receipt" at bounding box center [344, 373] width 255 height 19
drag, startPoint x: 265, startPoint y: 435, endPoint x: 315, endPoint y: 363, distance: 87.7
click at [270, 431] on li "Goods Returned" at bounding box center [351, 436] width 275 height 19
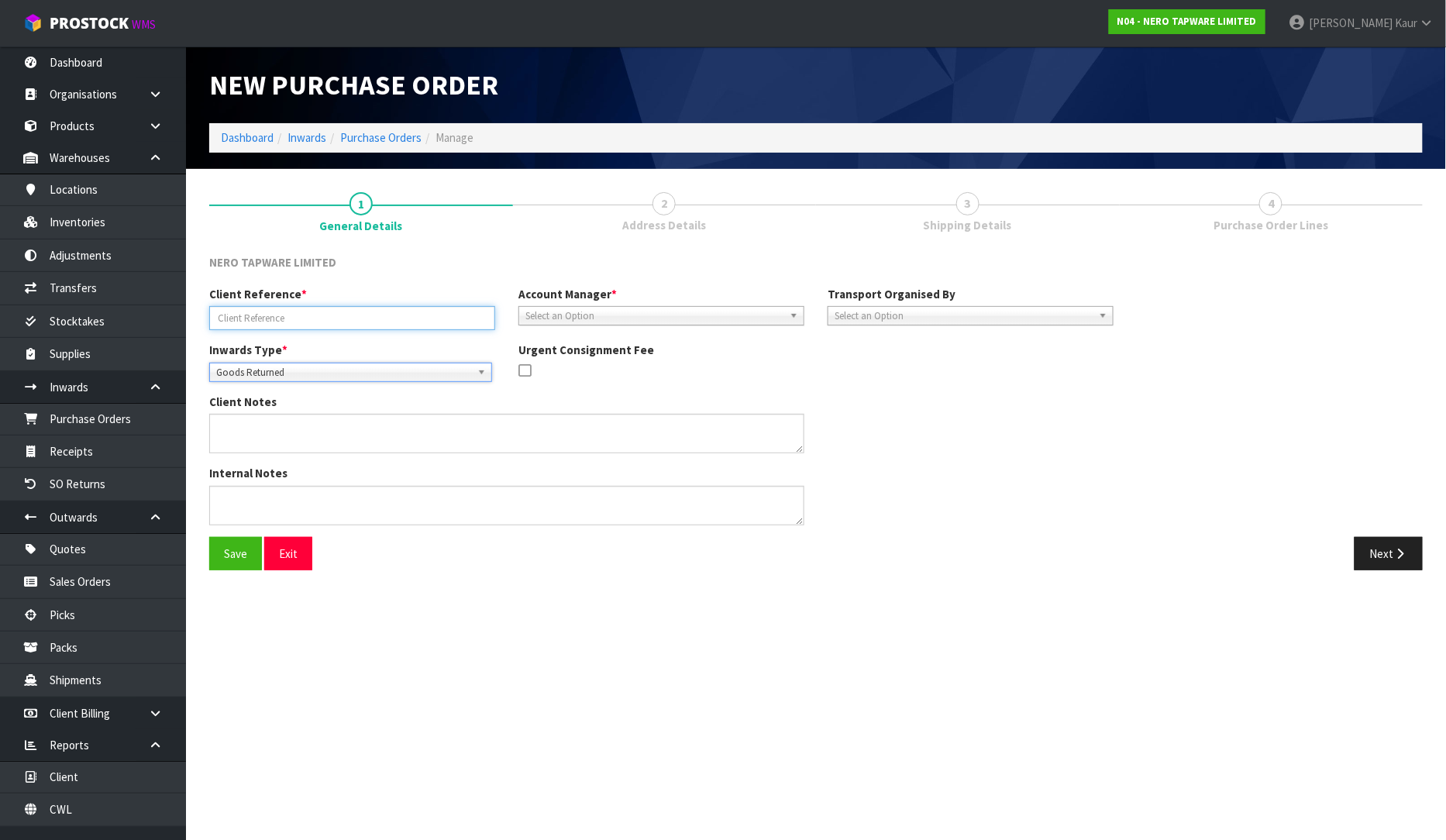
click at [329, 308] on input "text" at bounding box center [352, 318] width 286 height 24
type input "RMANZ0000256"
click at [548, 323] on span "Select an Option" at bounding box center [654, 315] width 258 height 19
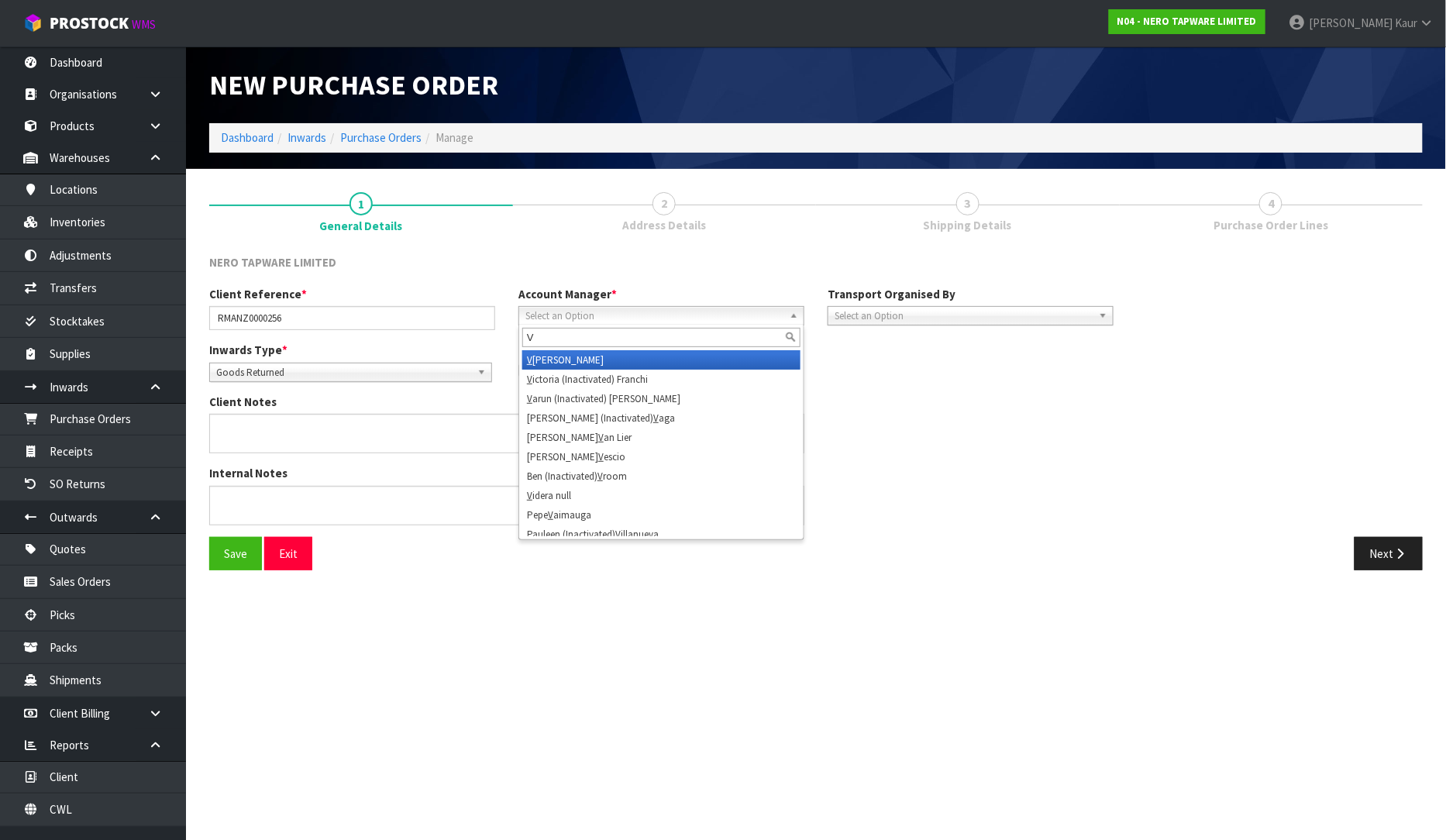
type input "V"
click at [557, 357] on li "V [PERSON_NAME]" at bounding box center [661, 360] width 278 height 19
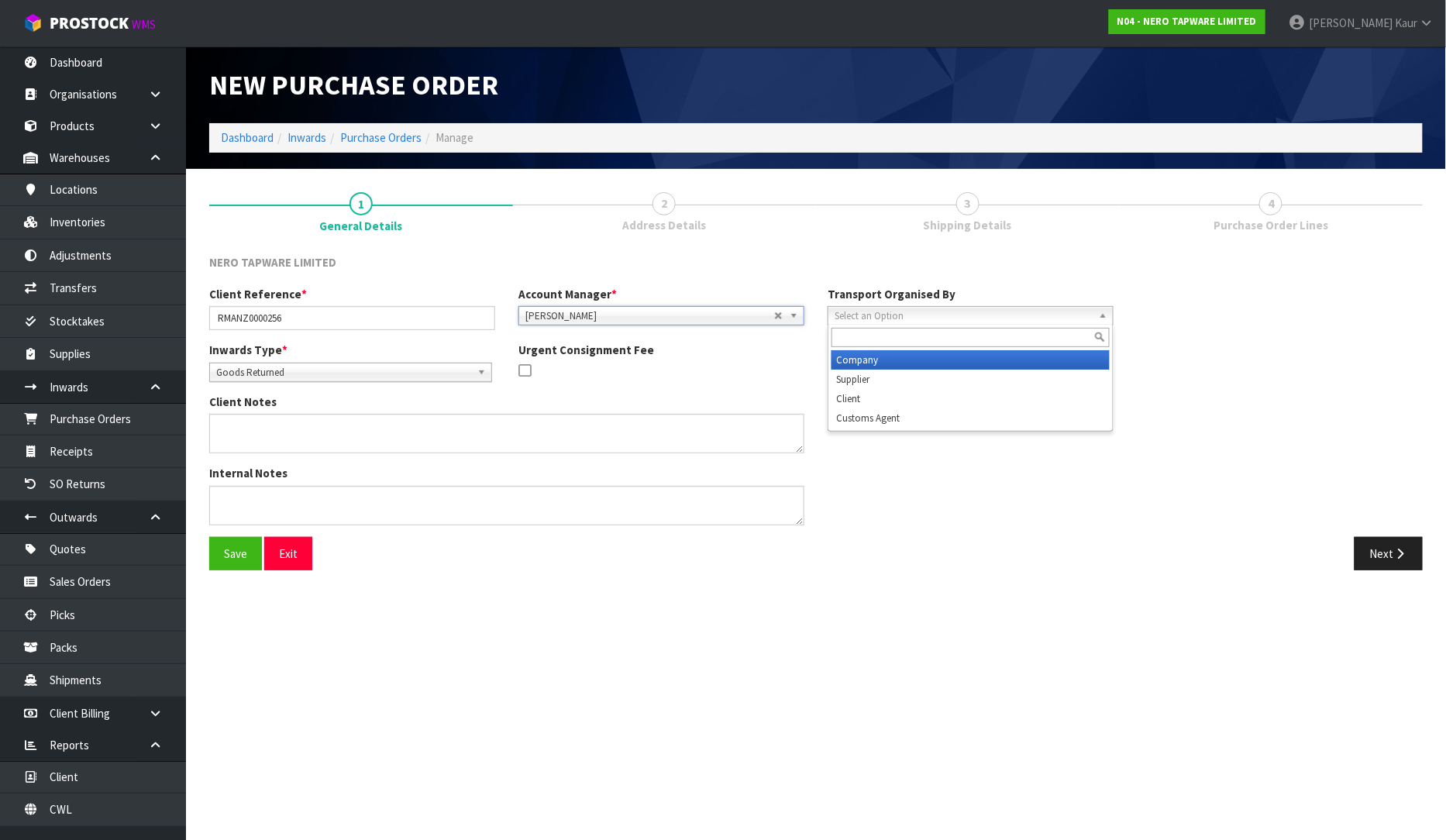
click at [894, 320] on span "Select an Option" at bounding box center [963, 315] width 258 height 19
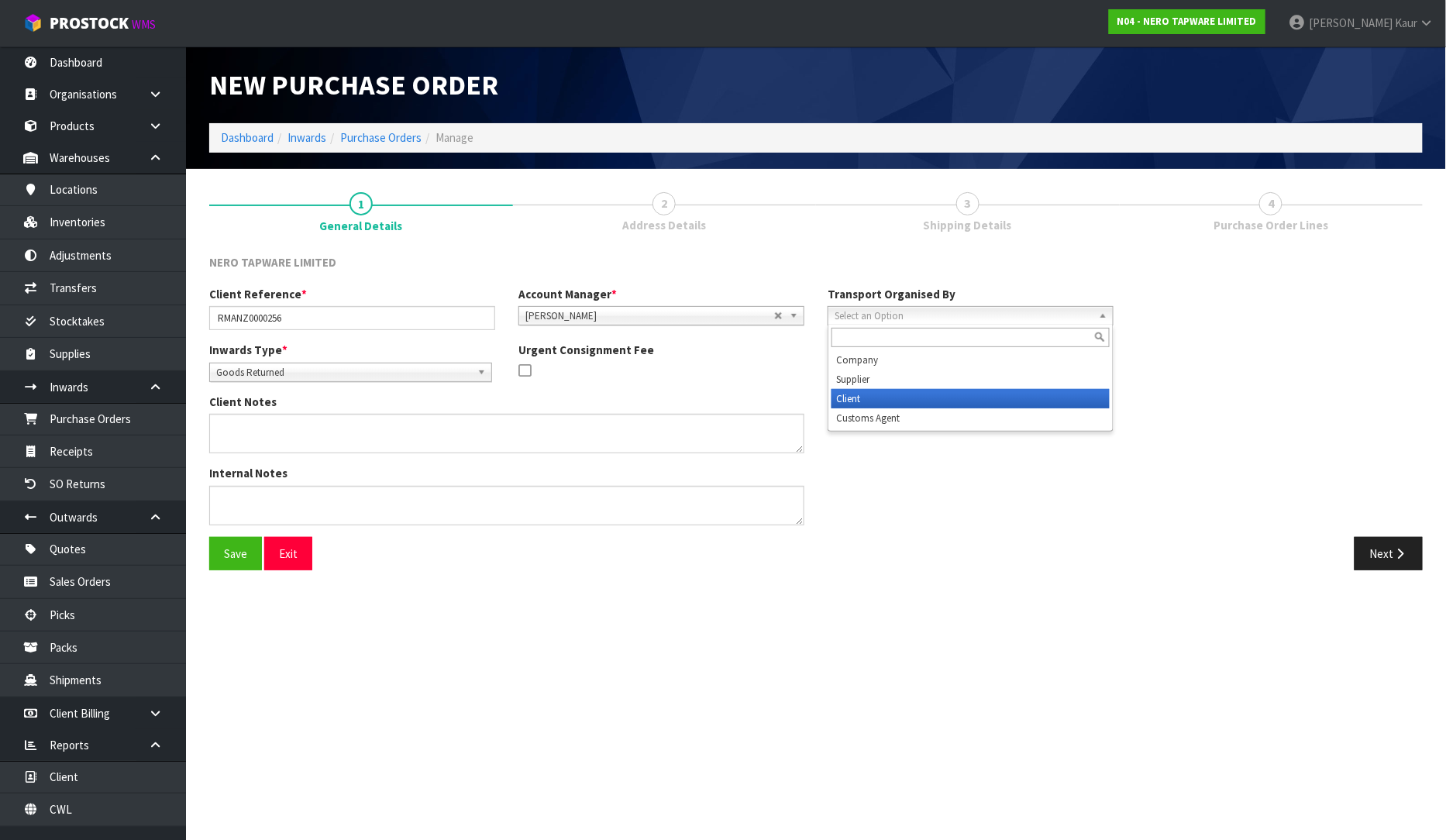
click at [886, 393] on li "Client" at bounding box center [970, 399] width 278 height 19
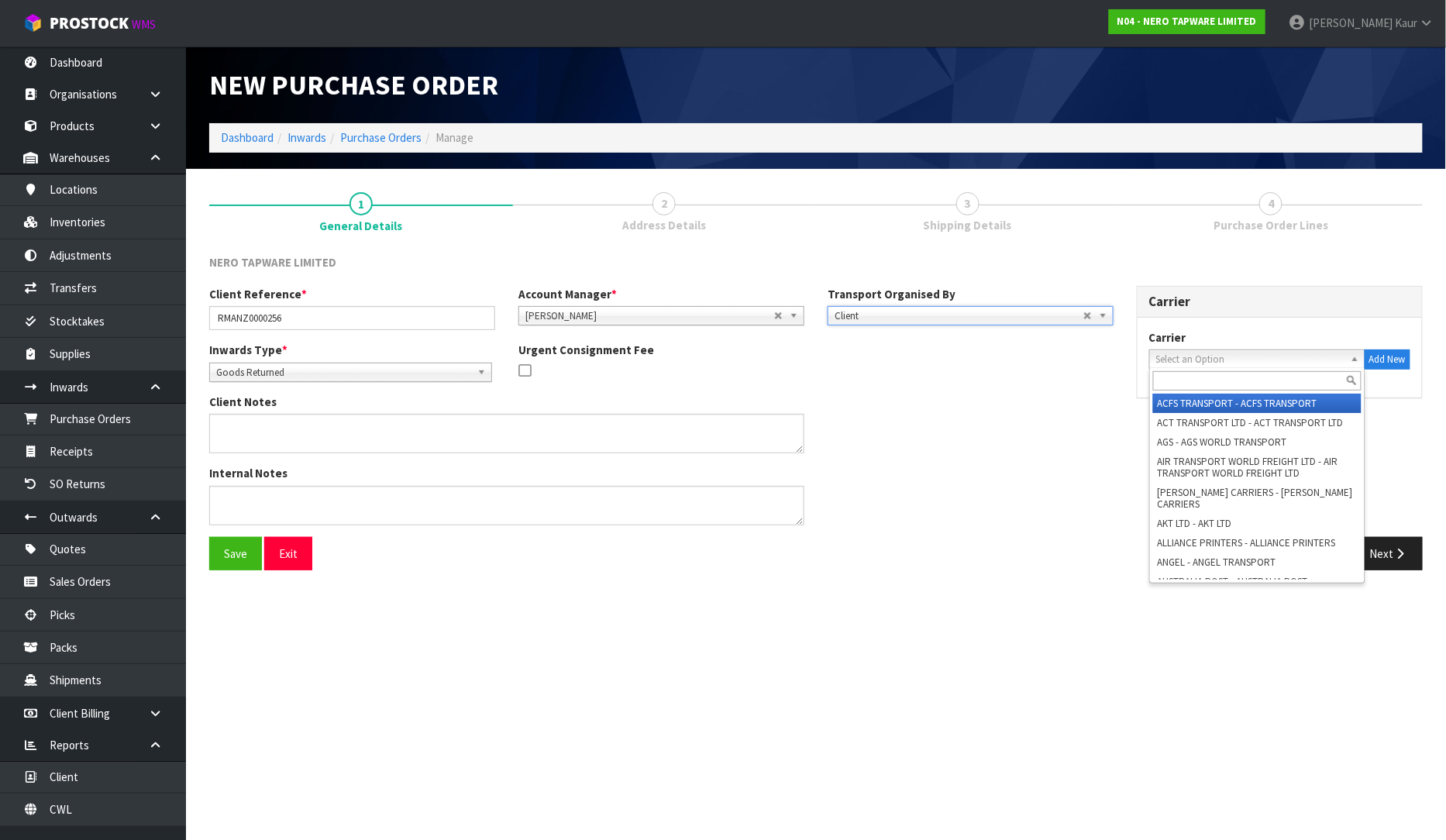
click at [1260, 353] on span "Select an Option" at bounding box center [1250, 359] width 188 height 19
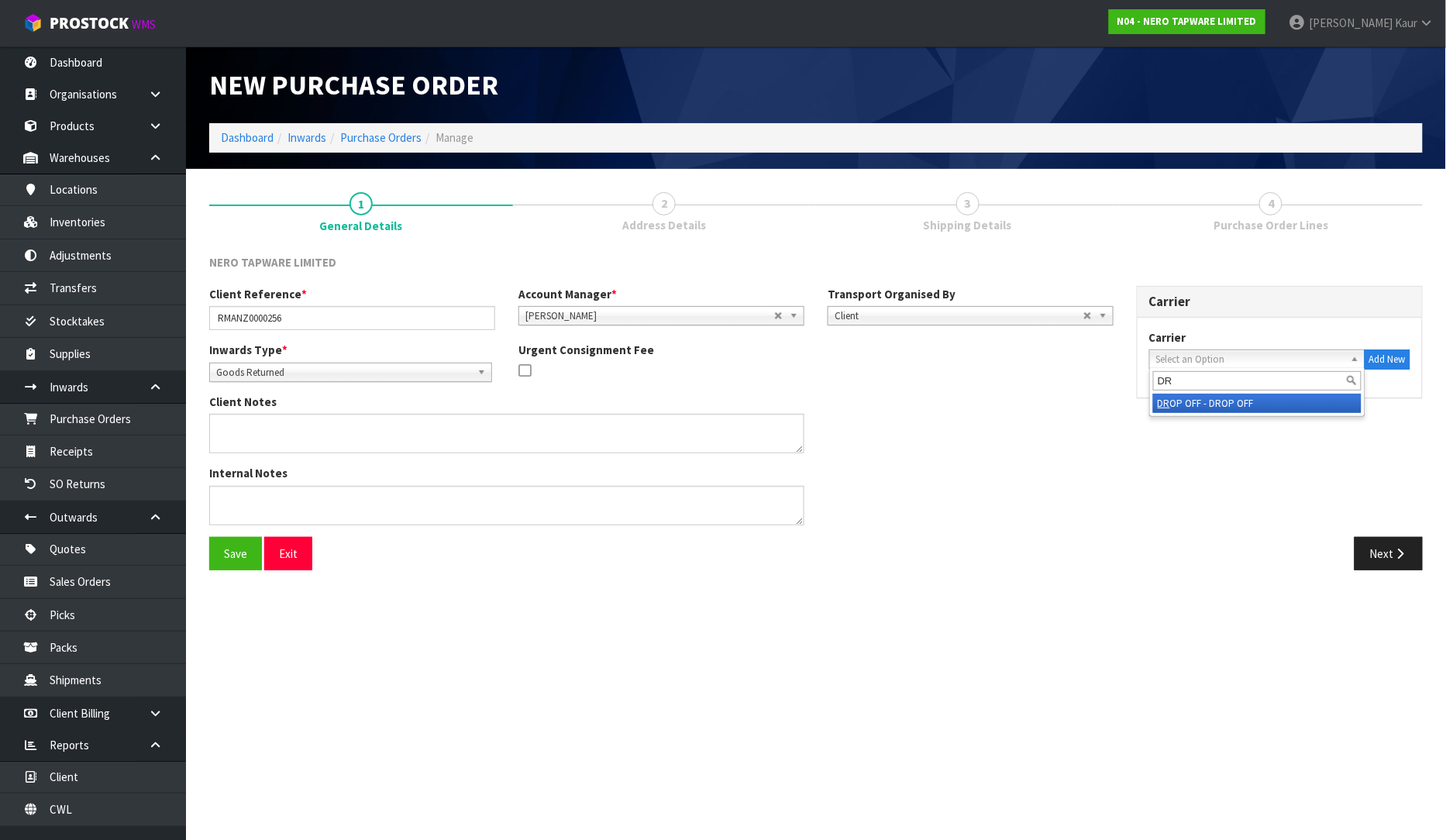
type input "DR"
click at [1249, 406] on li "DR OP OFF - DROP OFF" at bounding box center [1257, 403] width 208 height 19
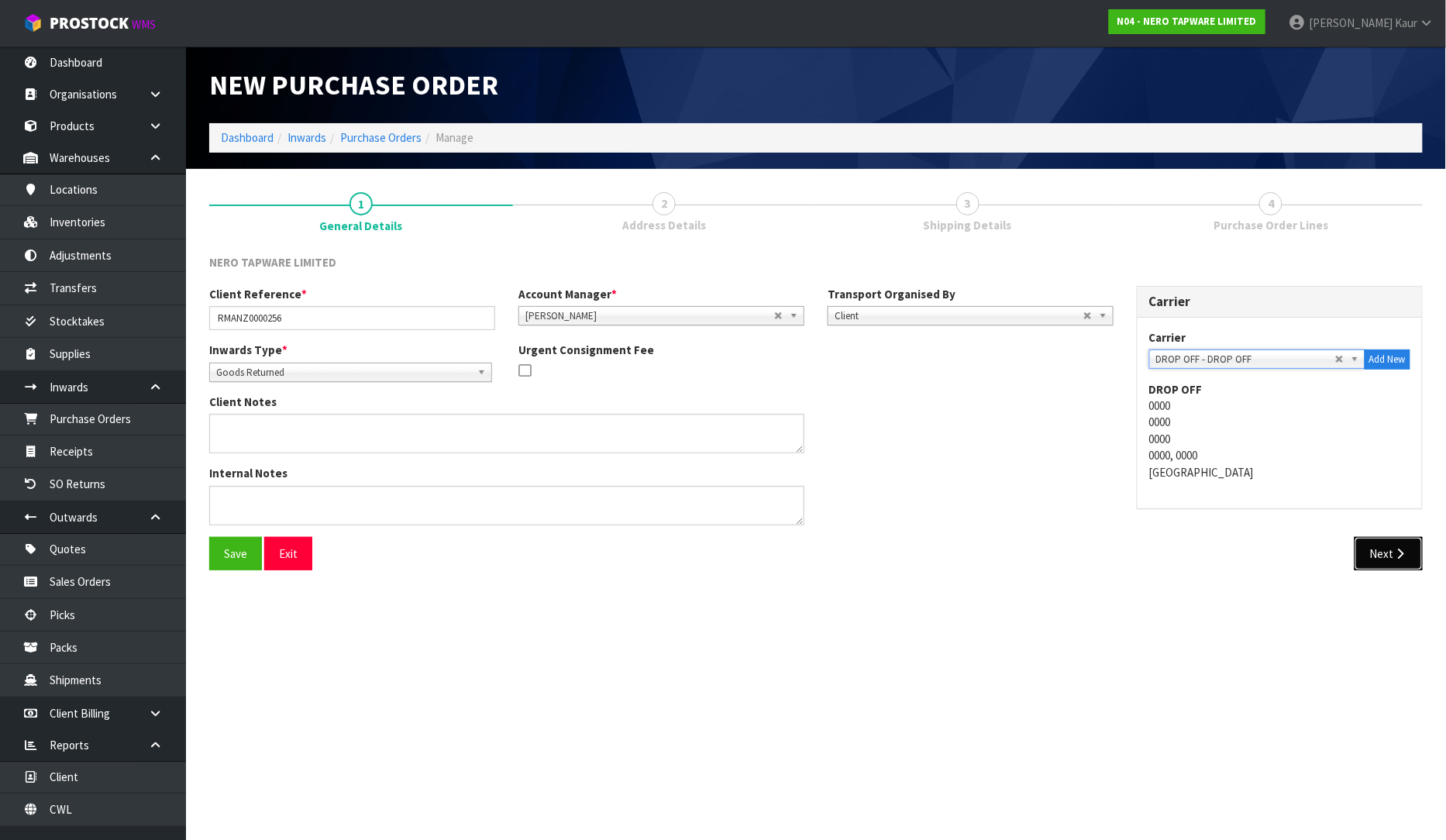
click at [1372, 551] on button "Next" at bounding box center [1389, 553] width 68 height 33
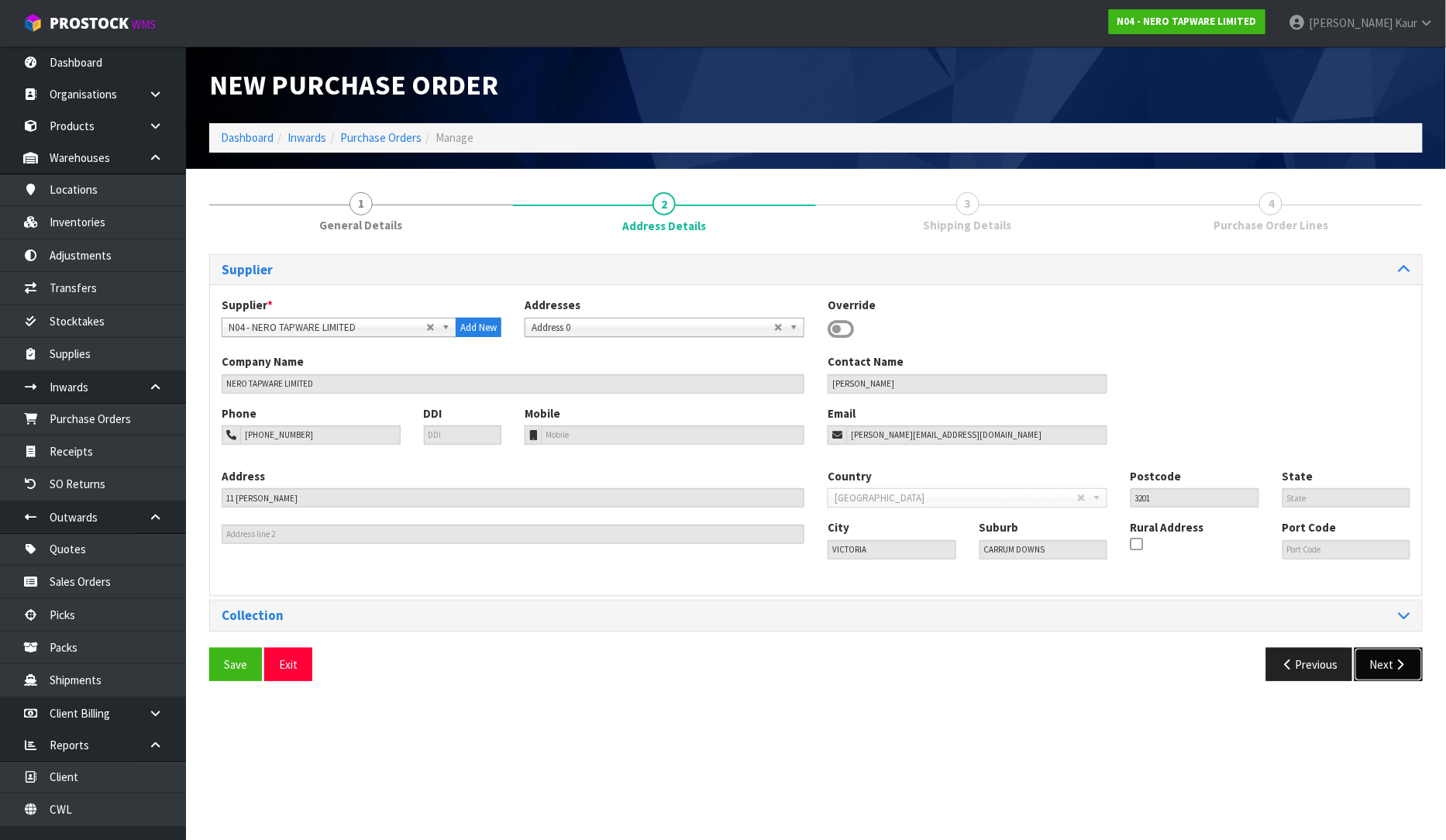
click at [1382, 662] on button "Next" at bounding box center [1389, 664] width 68 height 33
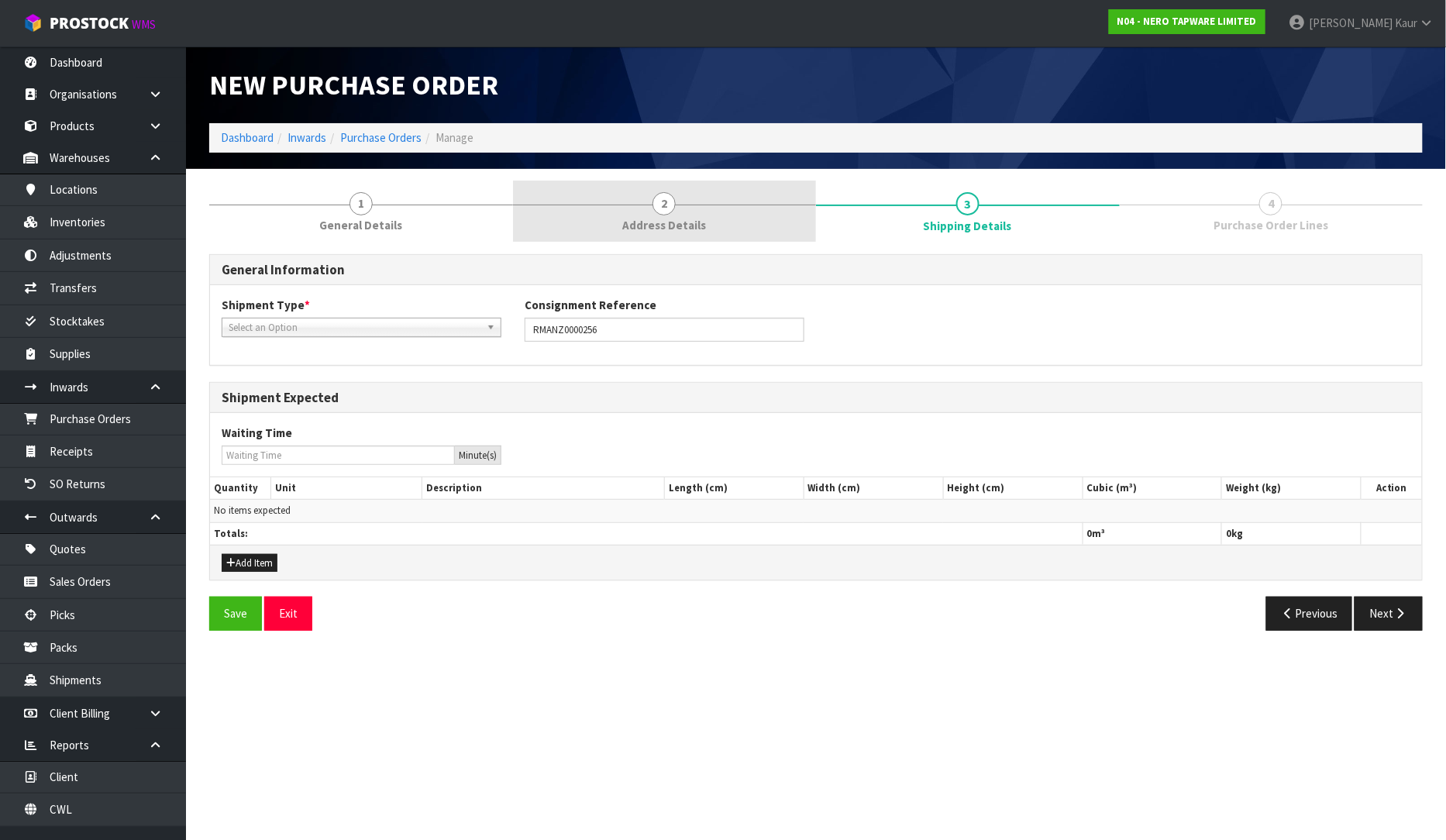
click at [682, 218] on span "Address Details" at bounding box center [664, 225] width 84 height 16
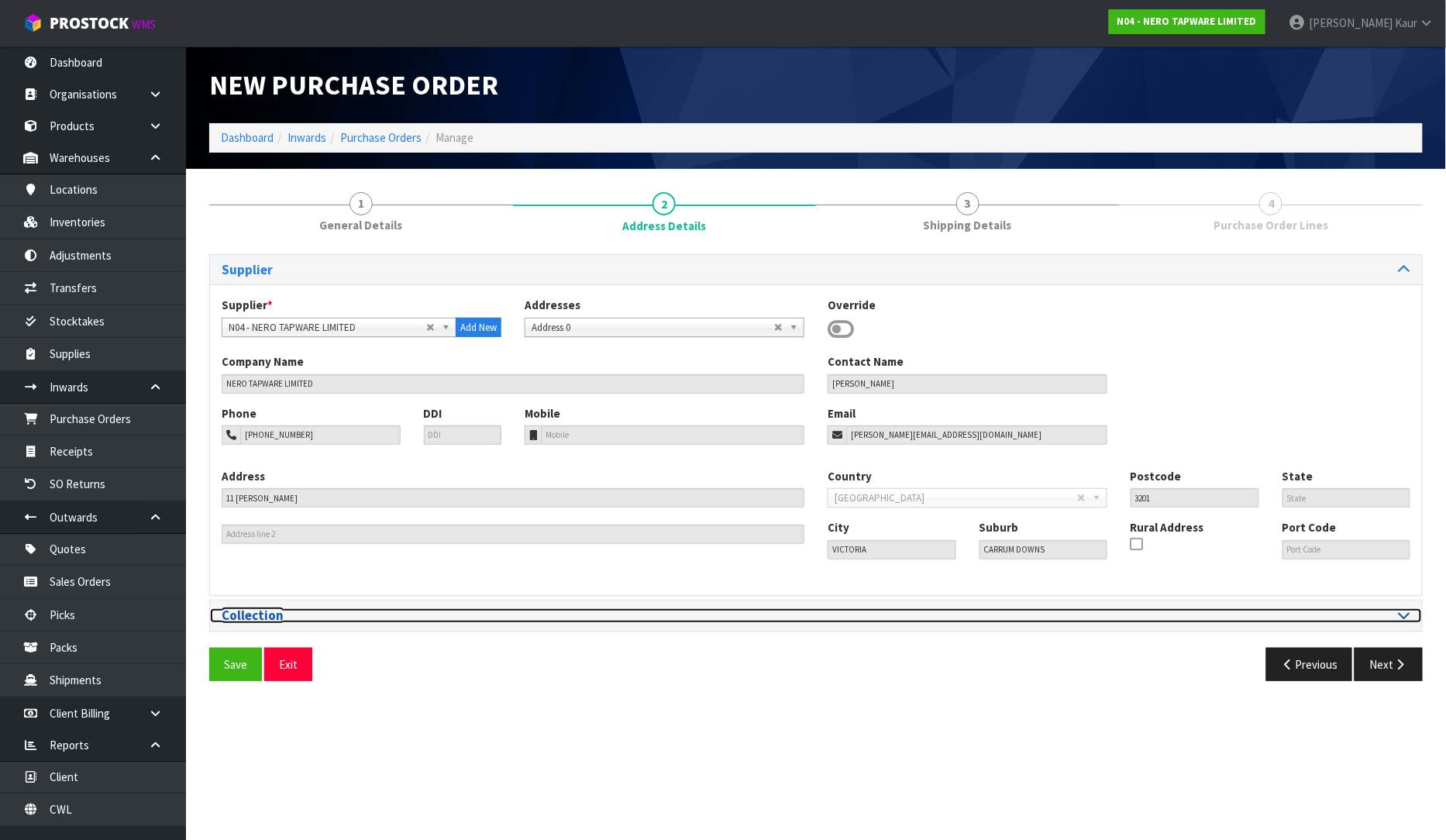
click at [1398, 619] on div at bounding box center [1119, 616] width 583 height 14
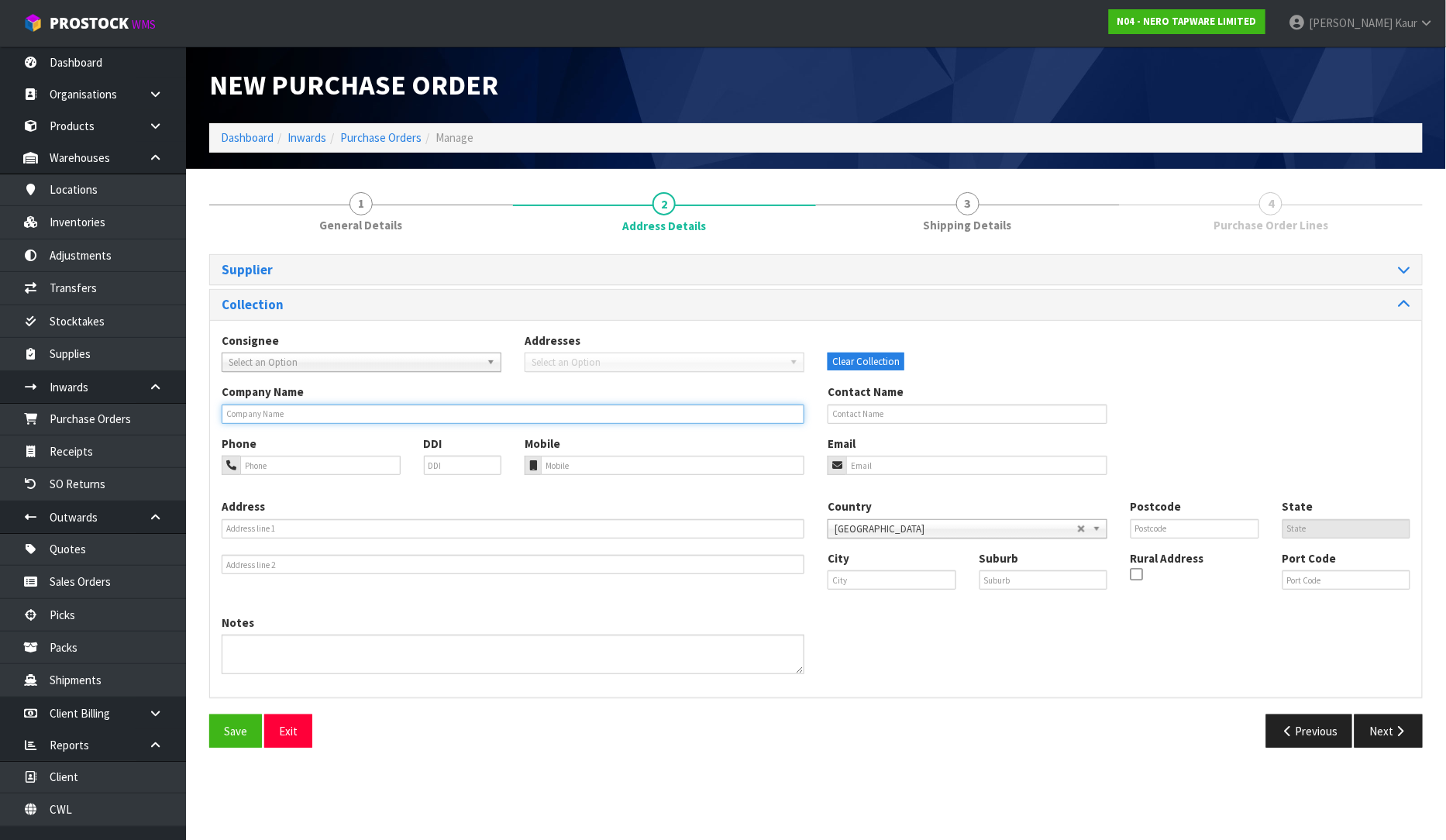
click at [339, 421] on input "text" at bounding box center [513, 414] width 583 height 19
type input "MICO EAST TAMAKI"
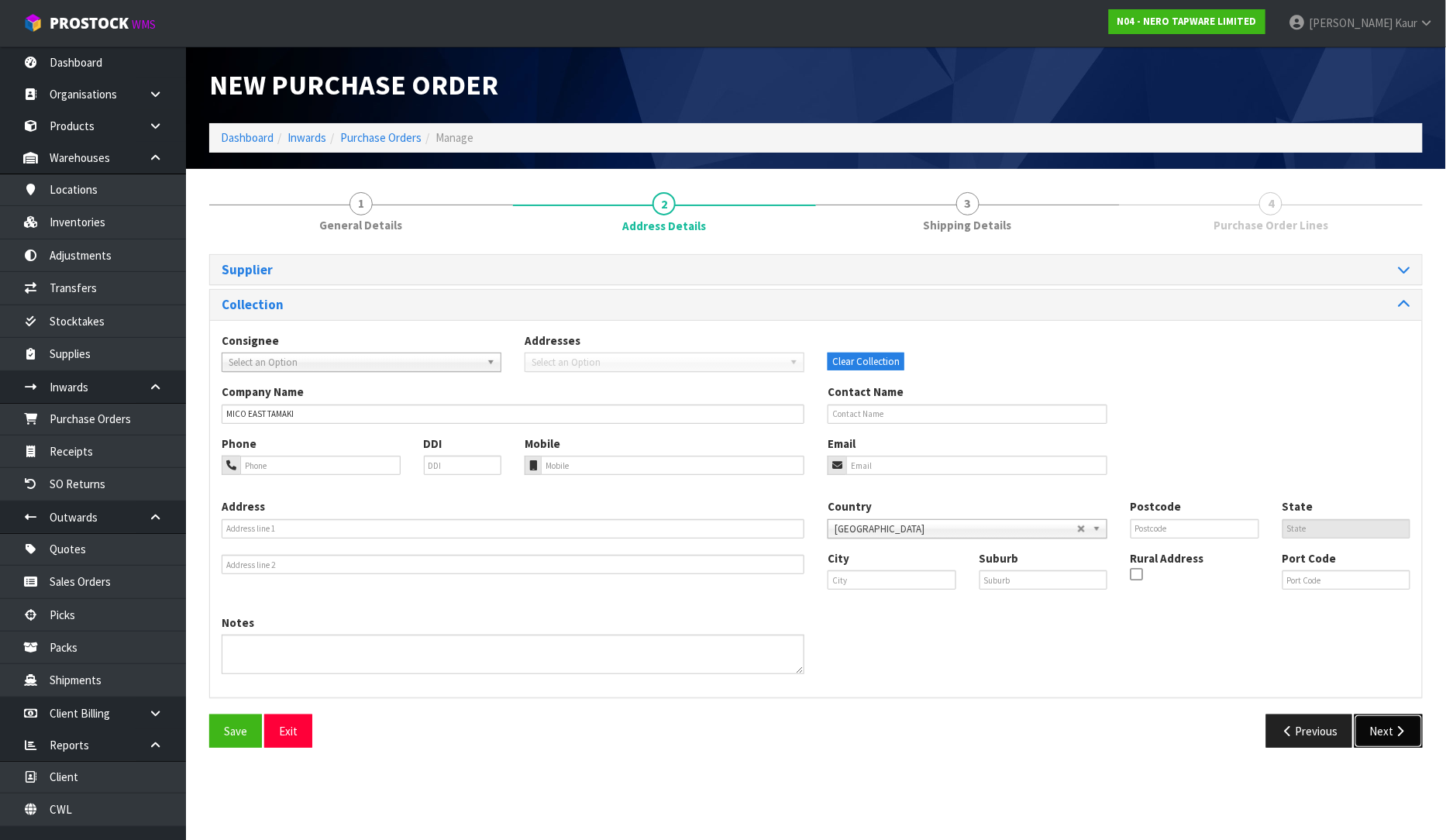
click at [1376, 728] on button "Next" at bounding box center [1389, 731] width 68 height 33
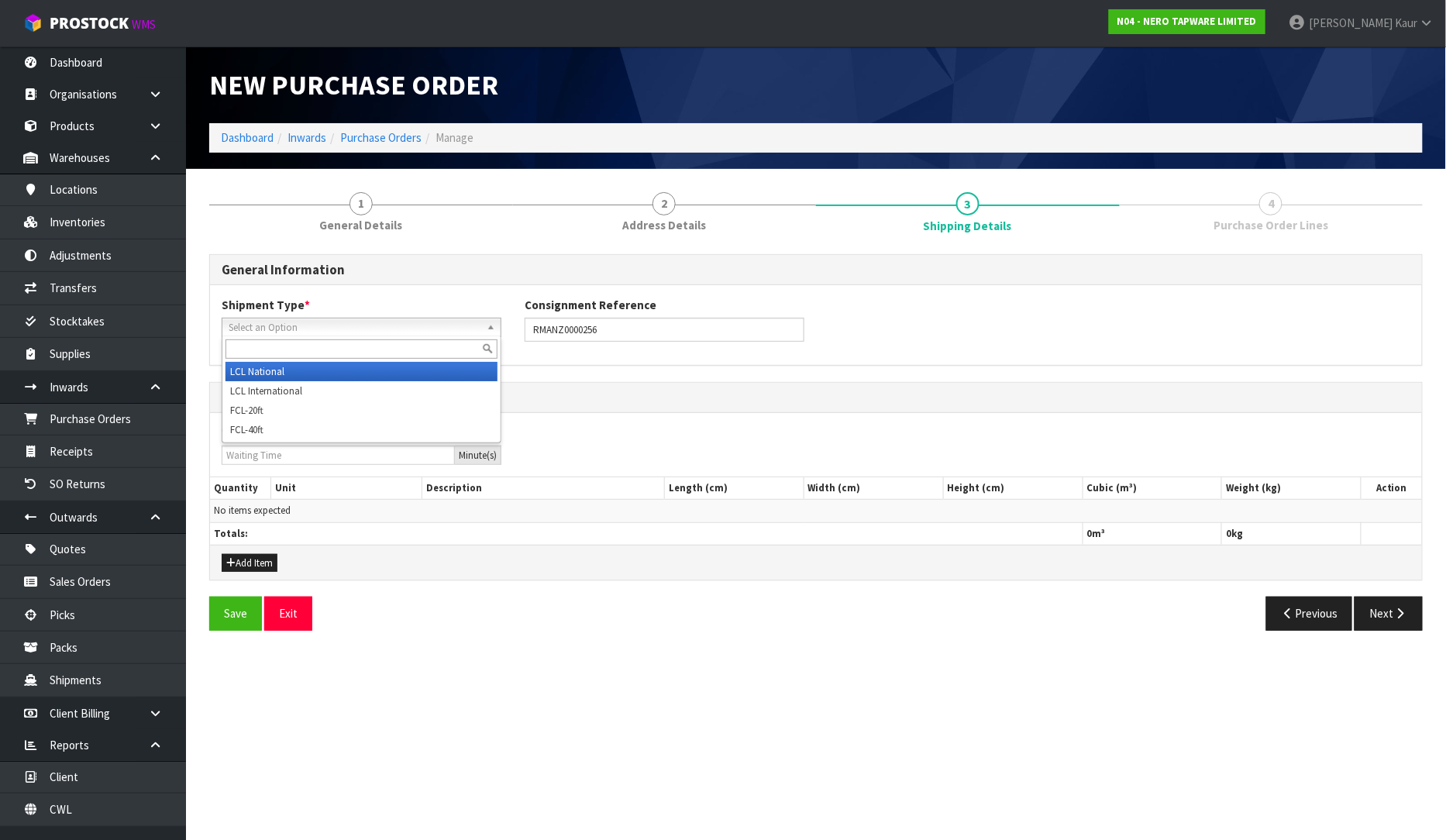
click at [245, 331] on span "Select an Option" at bounding box center [354, 327] width 252 height 19
click at [239, 364] on li "LCL National" at bounding box center [361, 372] width 272 height 19
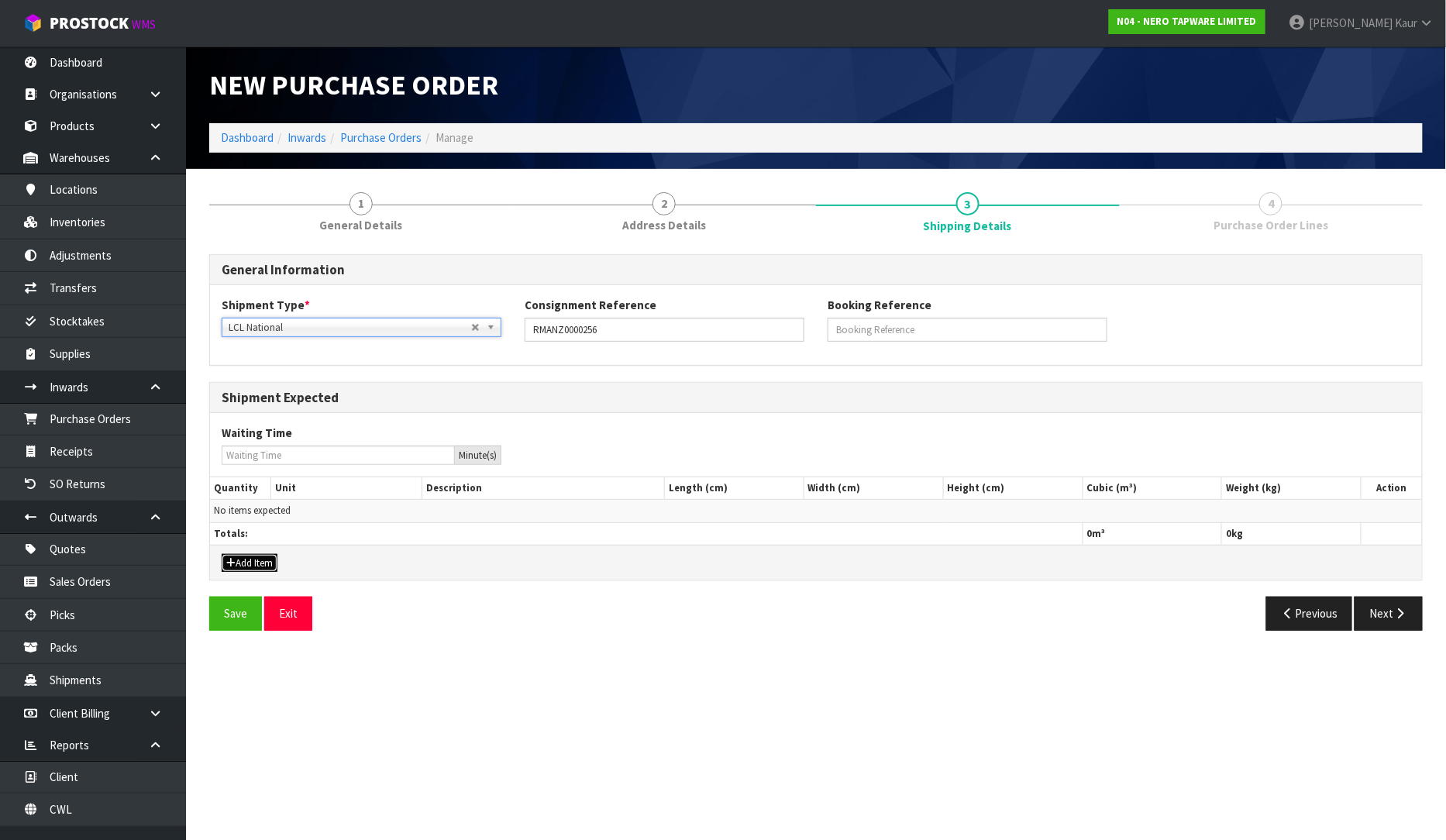
click at [245, 560] on button "Add Item" at bounding box center [249, 563] width 56 height 19
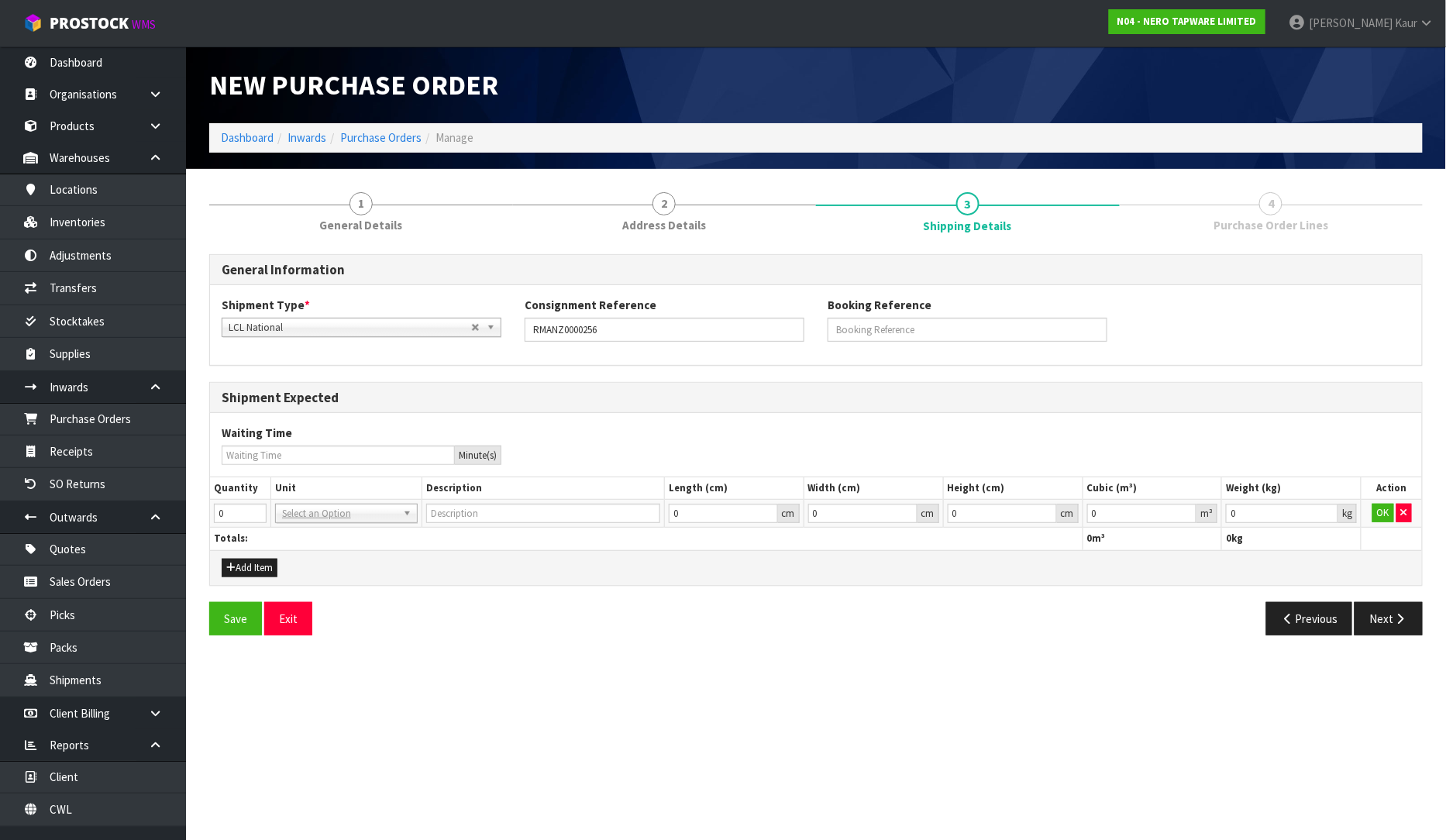
click at [254, 501] on td "0" at bounding box center [240, 513] width 60 height 28
type input "1"
click at [253, 510] on input "1" at bounding box center [240, 513] width 52 height 19
click at [303, 525] on td "BAG BAR BSK BIN BTL BOX BDL CAB CGE CTN CSE COI CRA CRT CBE CYL DRM JAR MTR PKG…" at bounding box center [346, 513] width 152 height 28
click at [311, 540] on input "text" at bounding box center [347, 535] width 135 height 19
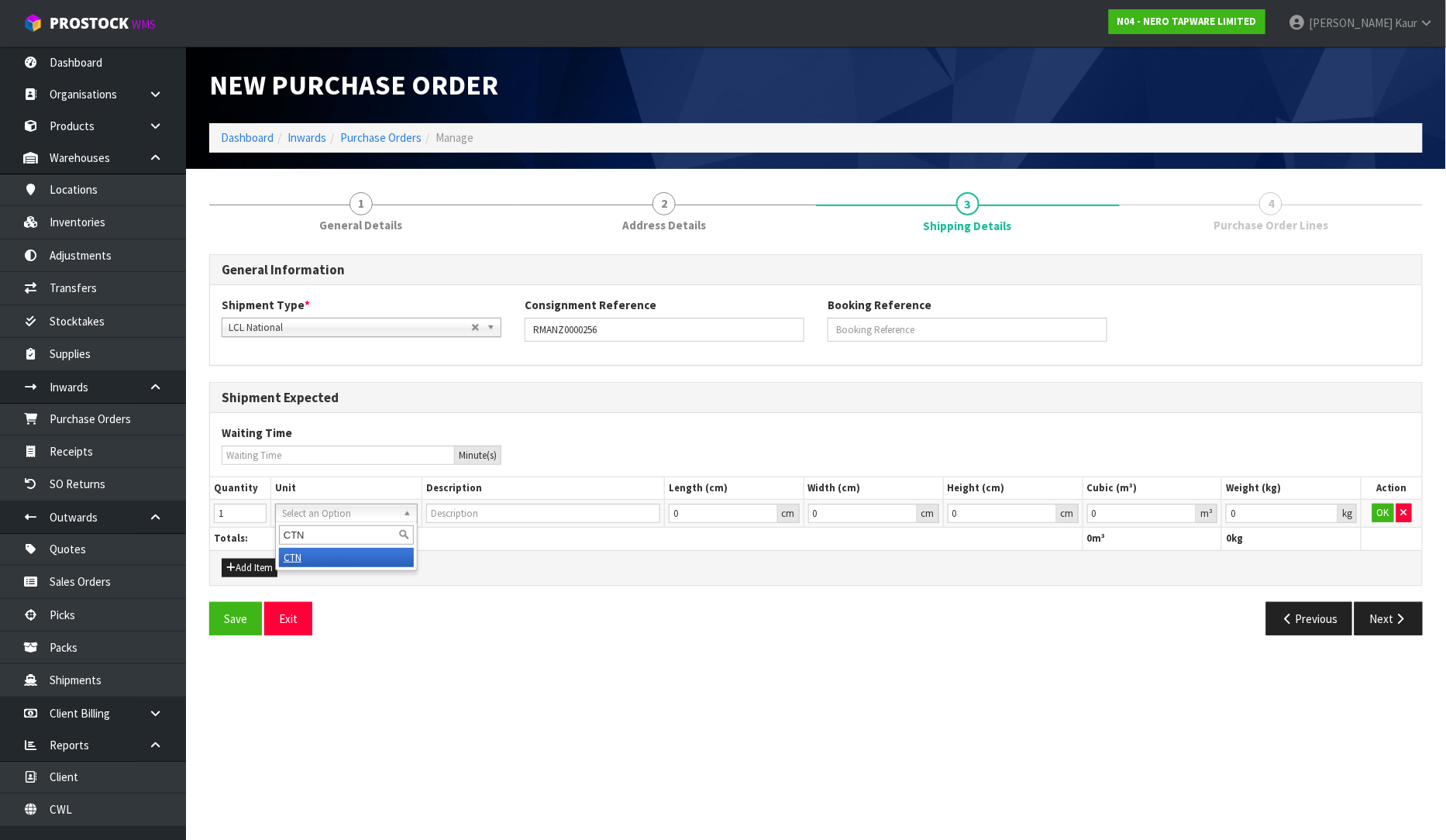
type input "CTN"
type input "CARTON"
type input "0.000001"
click at [1184, 509] on input "0.000001" at bounding box center [1142, 513] width 110 height 19
type input "0.001"
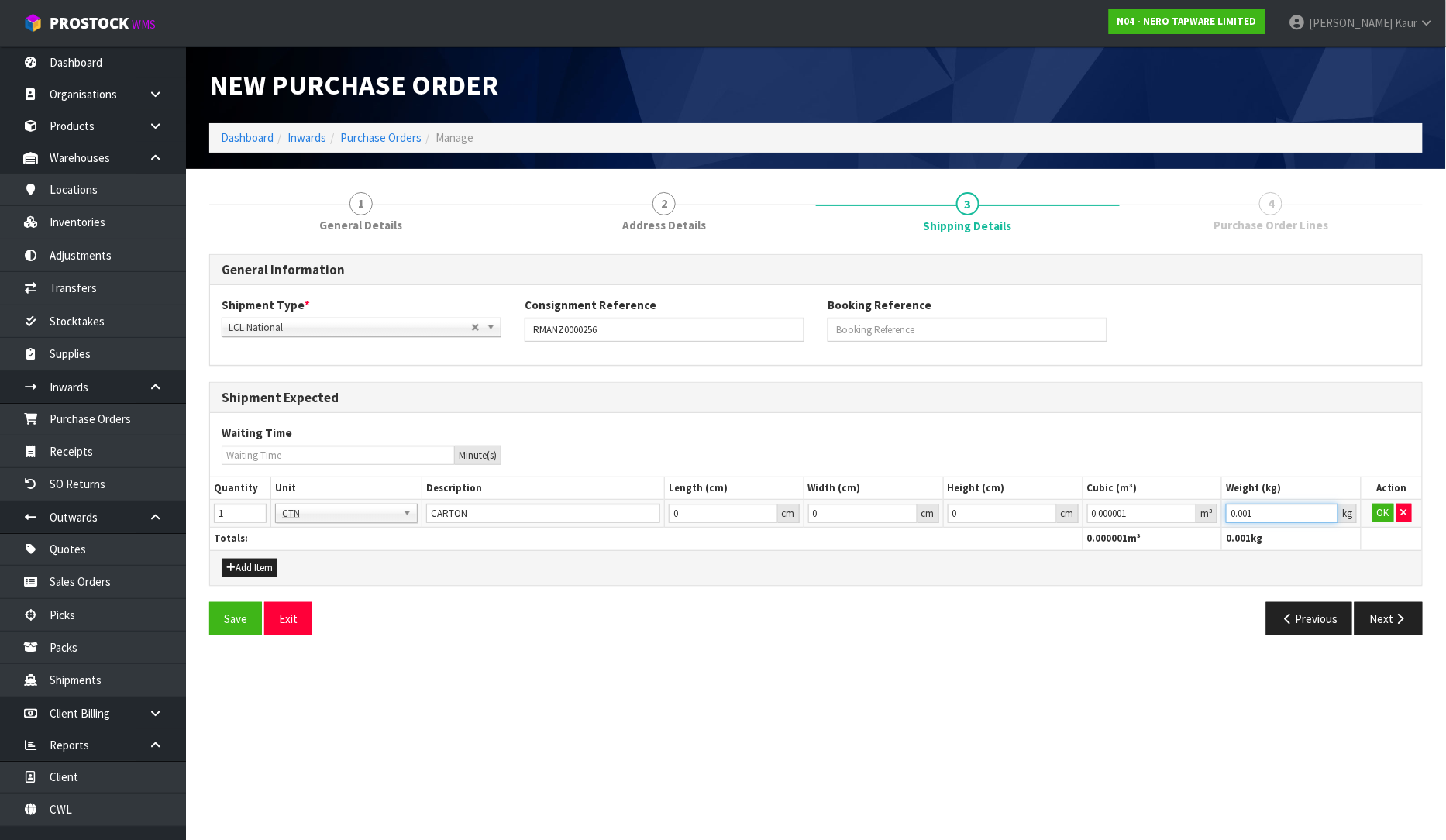
click at [1322, 513] on input "0.001" at bounding box center [1283, 513] width 113 height 19
drag, startPoint x: 1370, startPoint y: 515, endPoint x: 1389, endPoint y: 517, distance: 19.1
click at [1372, 514] on td "OK" at bounding box center [1391, 513] width 60 height 28
click at [1382, 509] on button "OK" at bounding box center [1383, 513] width 22 height 19
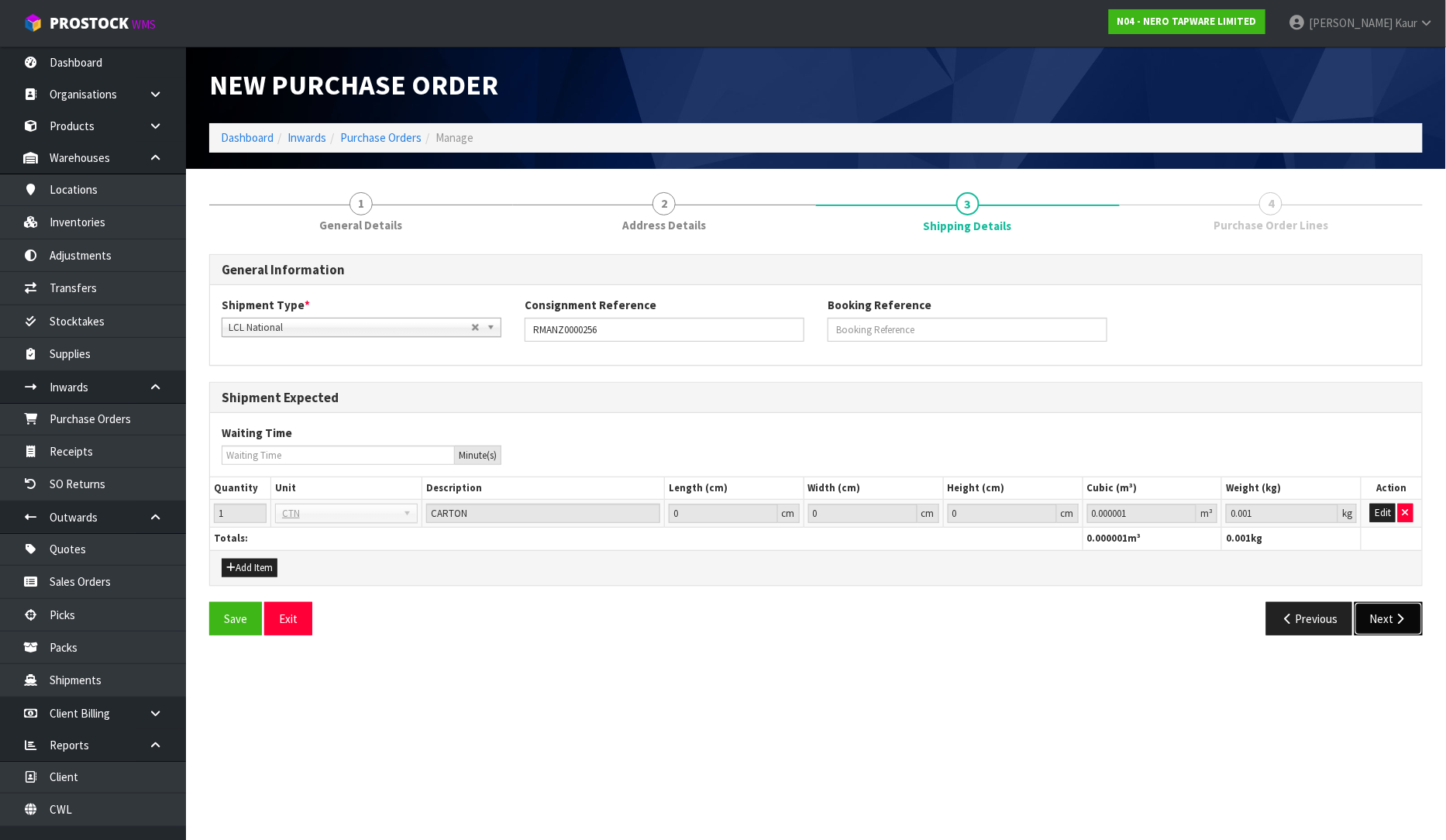
click at [1385, 628] on button "Next" at bounding box center [1389, 618] width 68 height 33
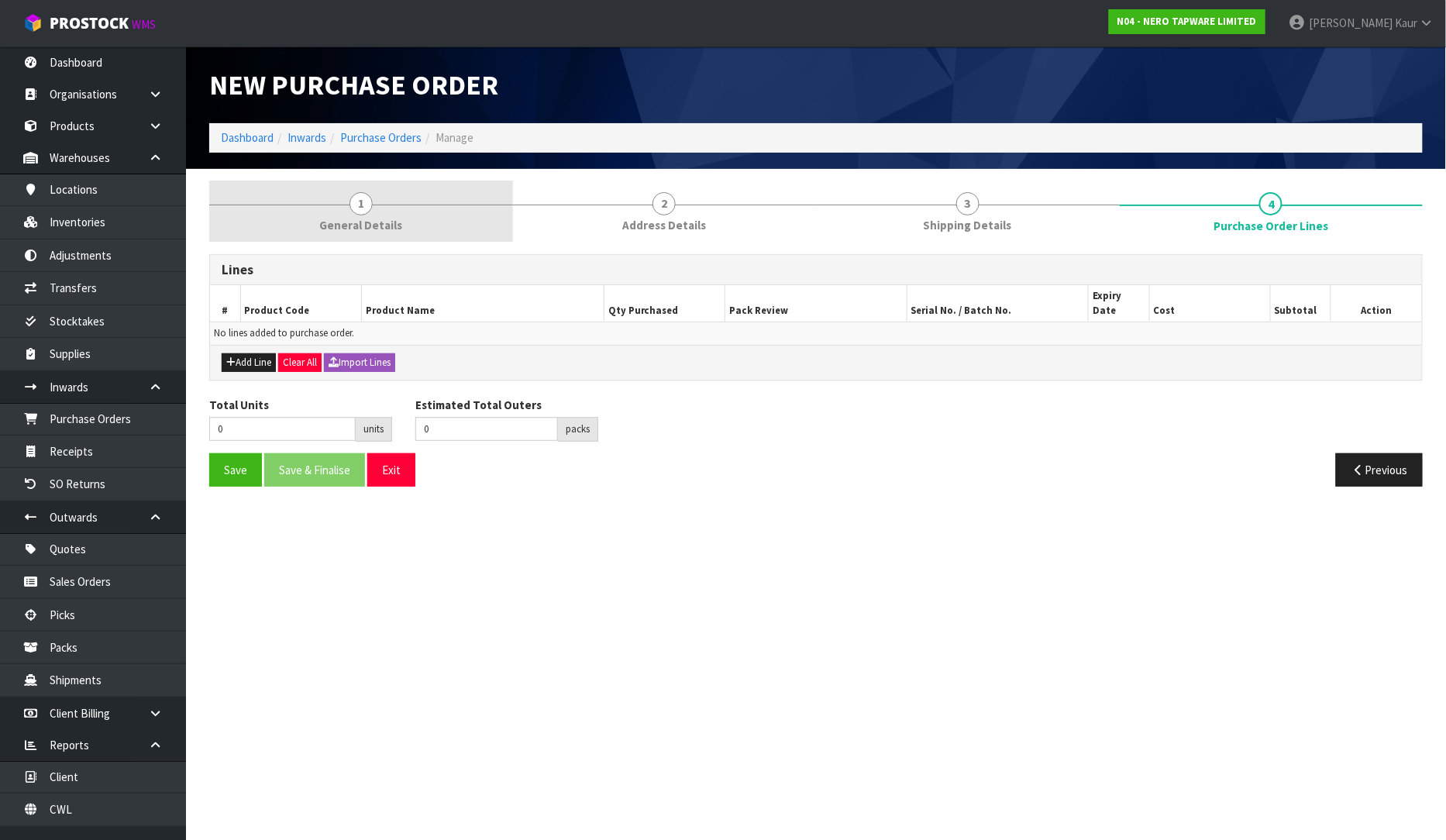
click at [367, 209] on span "1" at bounding box center [360, 204] width 23 height 23
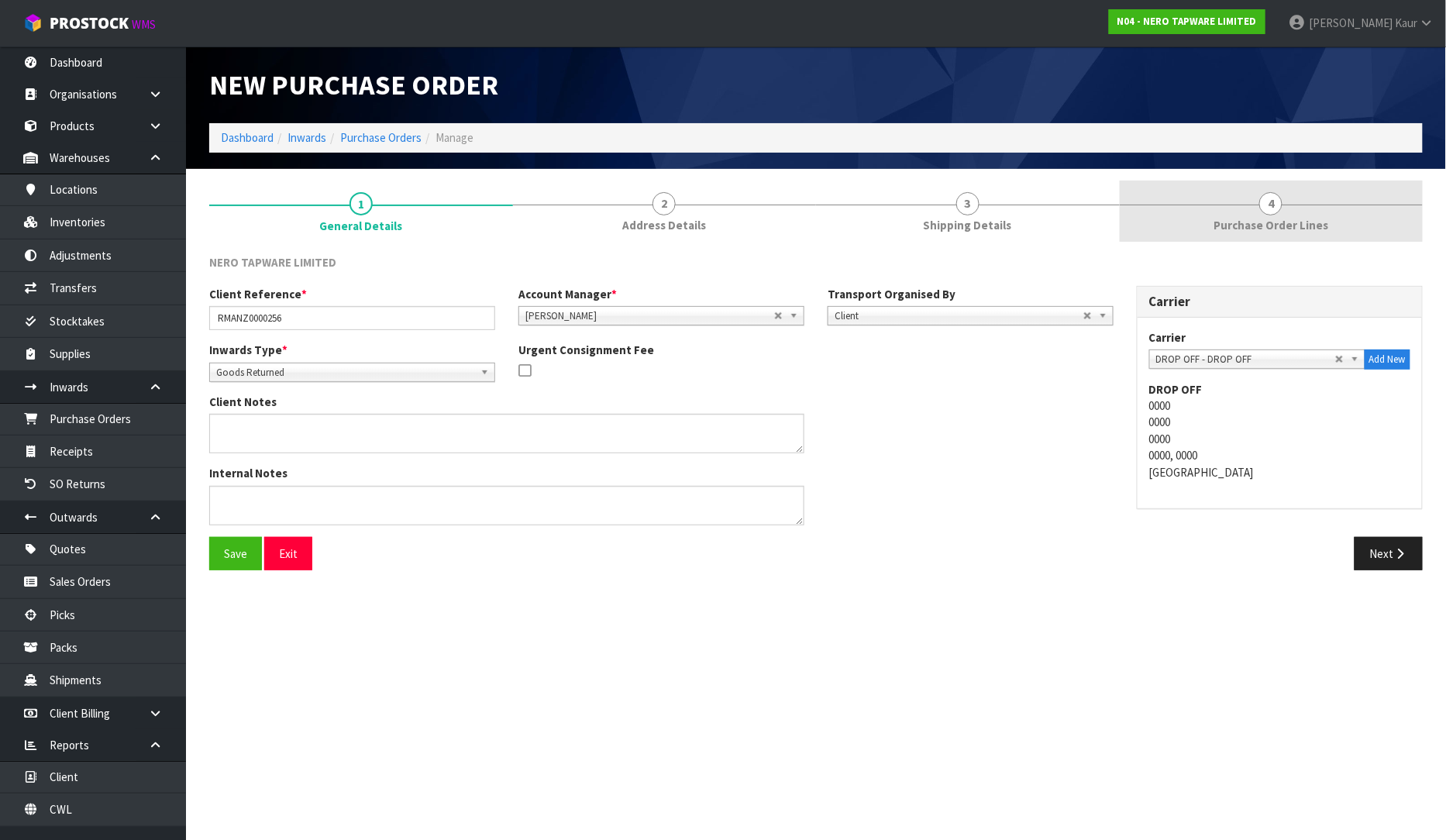
click at [1276, 205] on span "4" at bounding box center [1271, 204] width 23 height 23
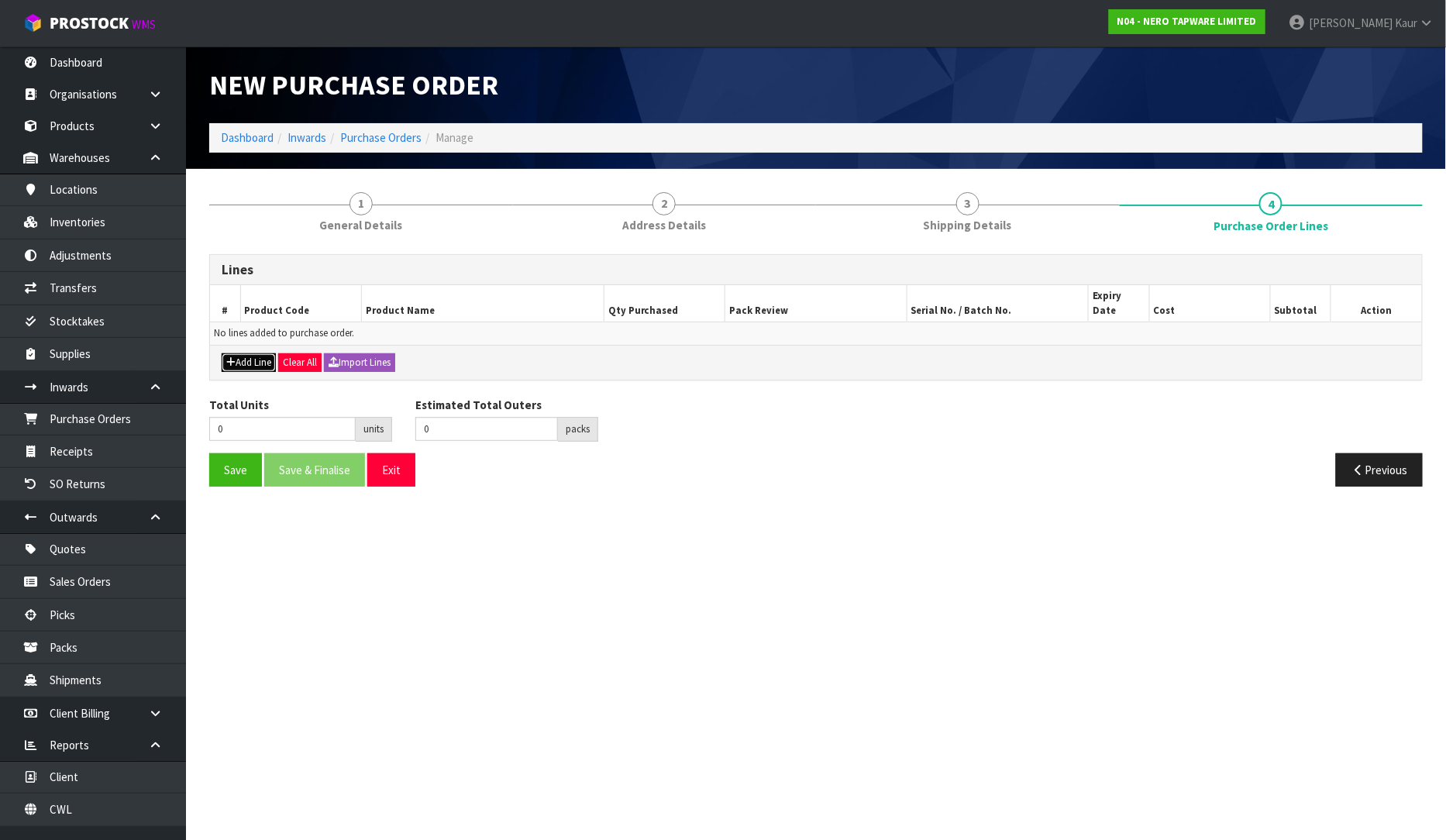
click at [235, 353] on button "Add Line" at bounding box center [248, 362] width 54 height 19
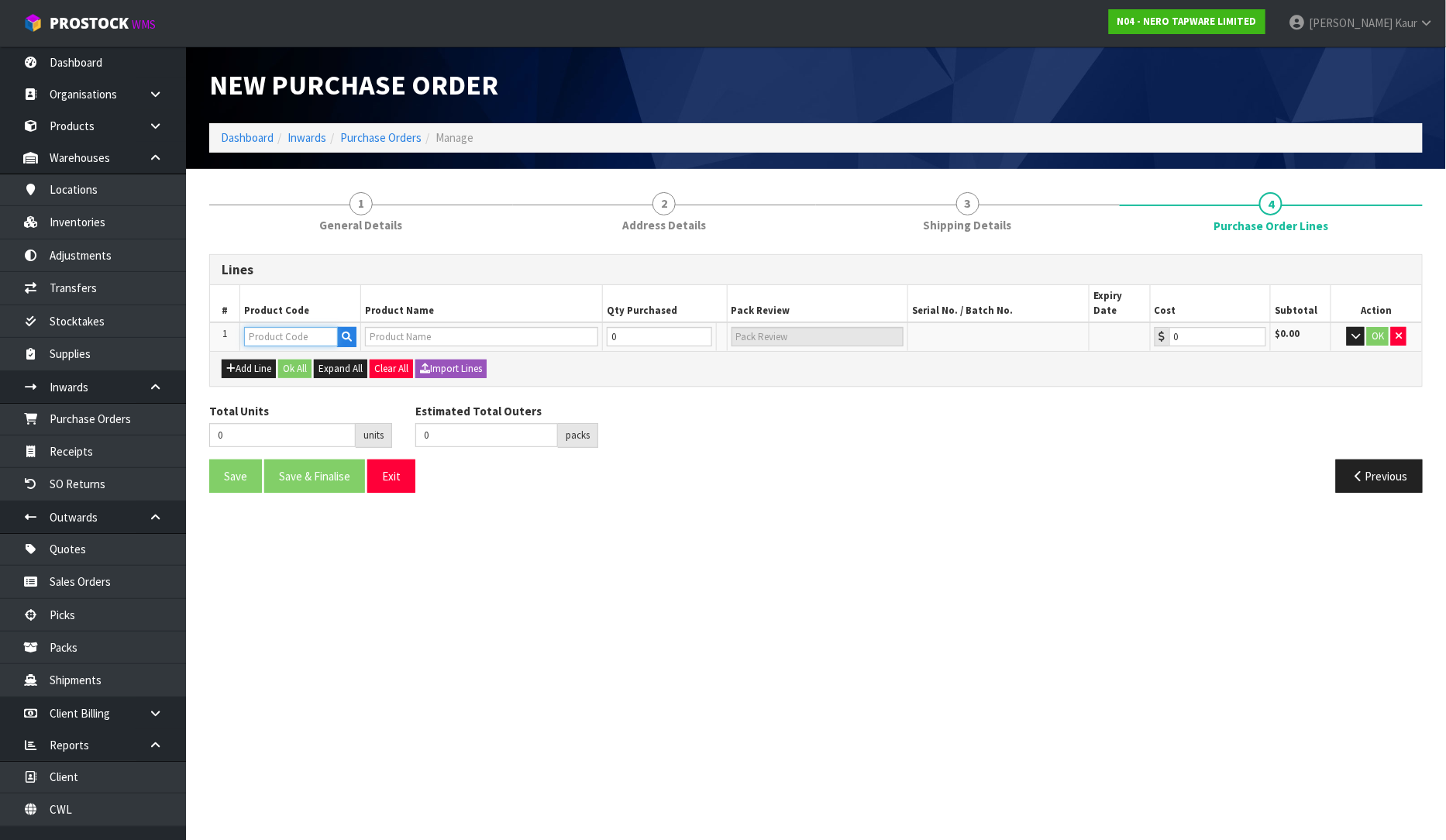
click at [258, 327] on input "text" at bounding box center [290, 336] width 94 height 19
type input "NR69210802AB"
type input "YORK PULL OUT SINK MIXER WITH VEGIE SPRAY FUNCTION WITH METAL LEVER AGED BRASS"
type input "0.00"
type input "NR69210802AB"
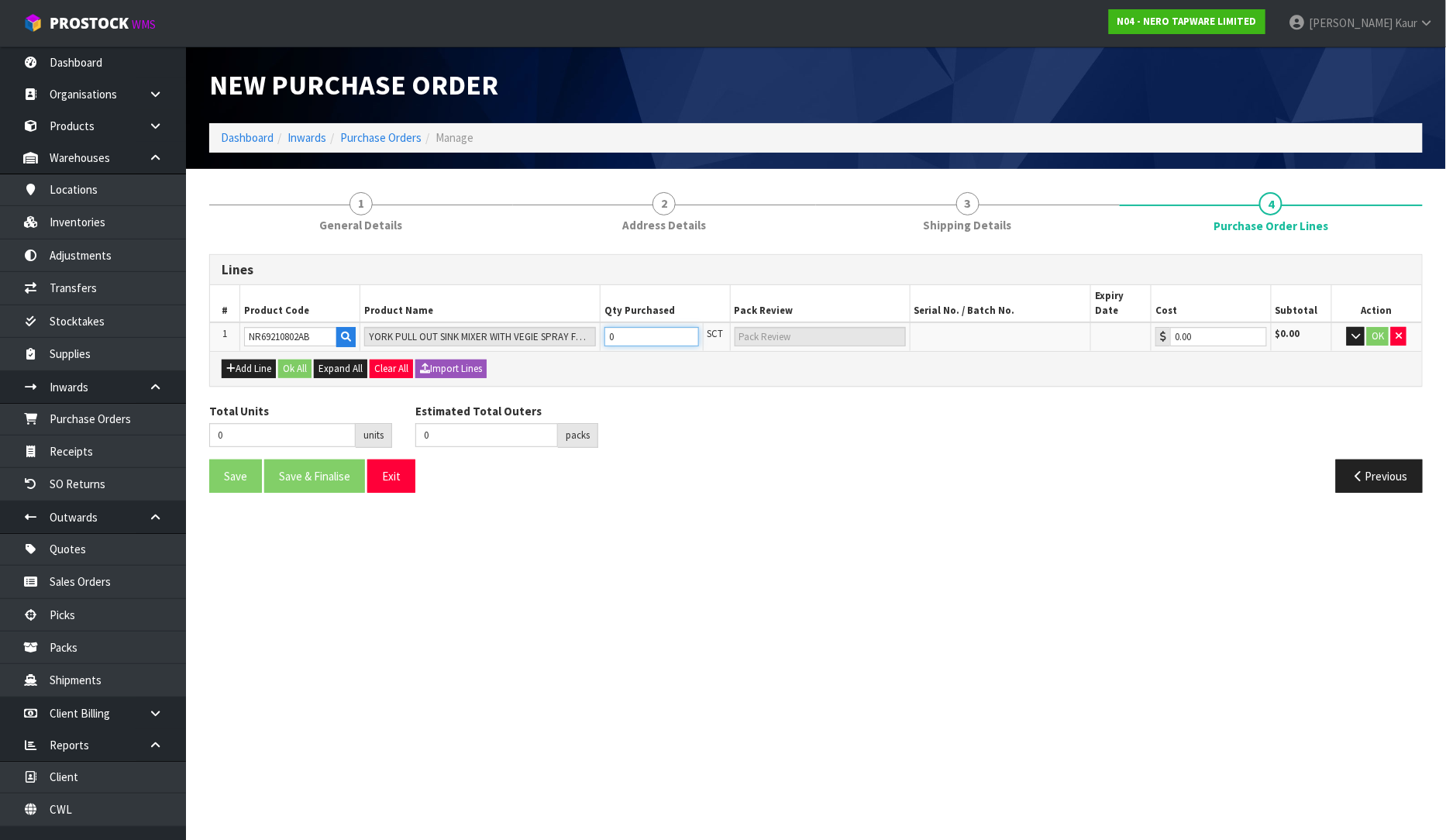
click at [643, 327] on input "0" at bounding box center [652, 336] width 95 height 19
type input "1"
type input "1 SCT"
type input "1"
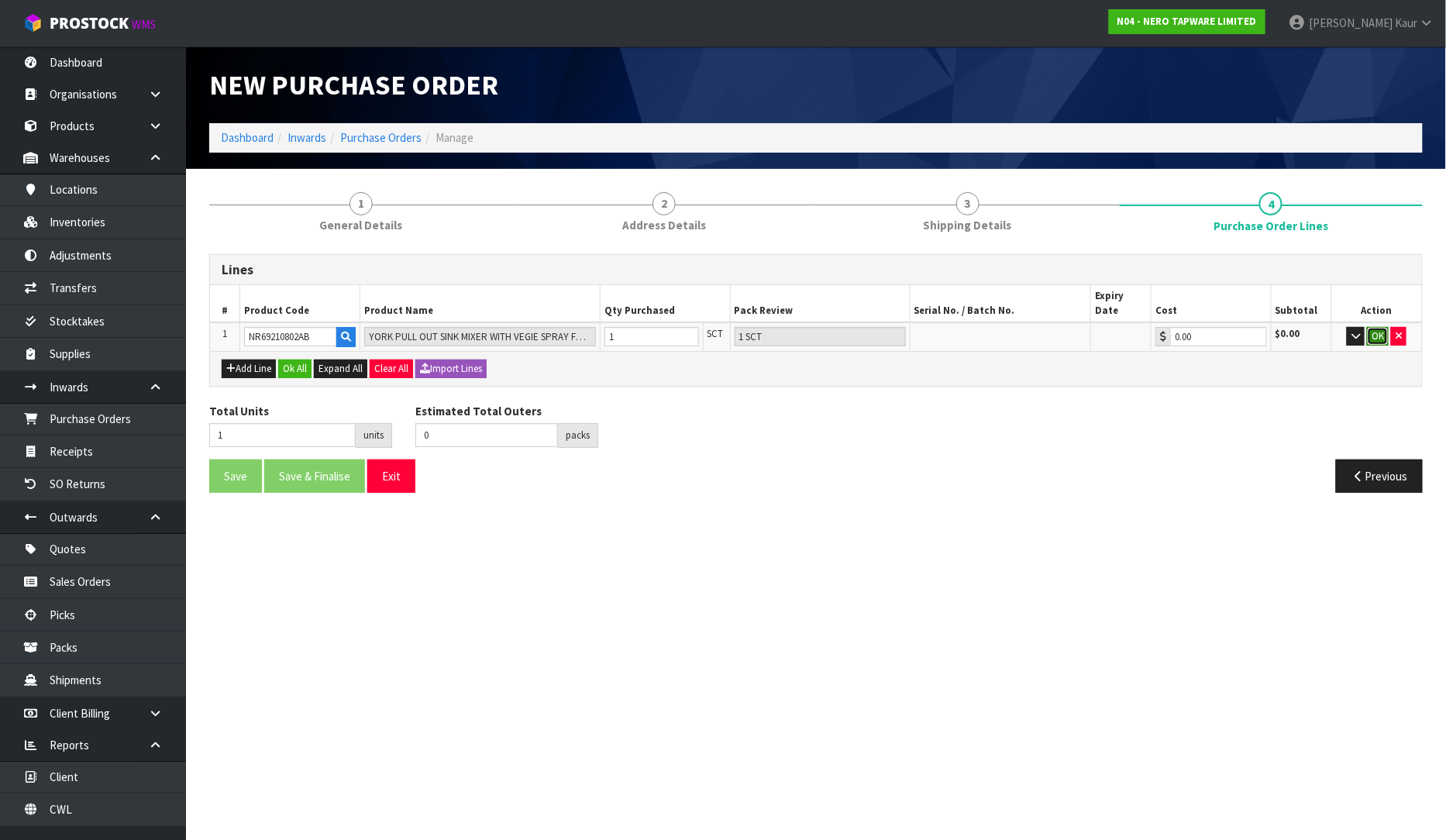
click at [1381, 327] on button "OK" at bounding box center [1378, 336] width 22 height 19
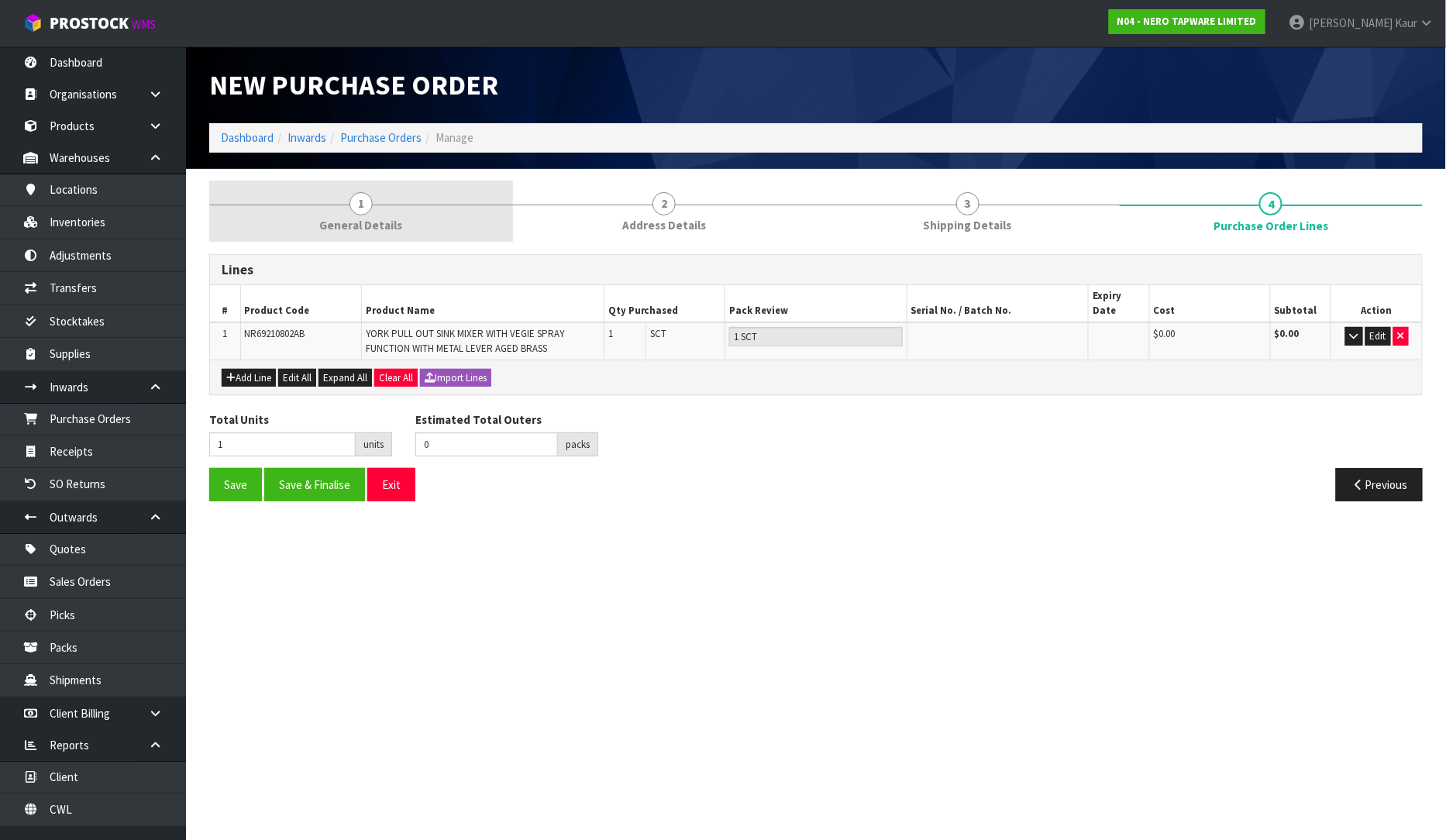
click at [380, 215] on link "1 General Details" at bounding box center [361, 211] width 304 height 61
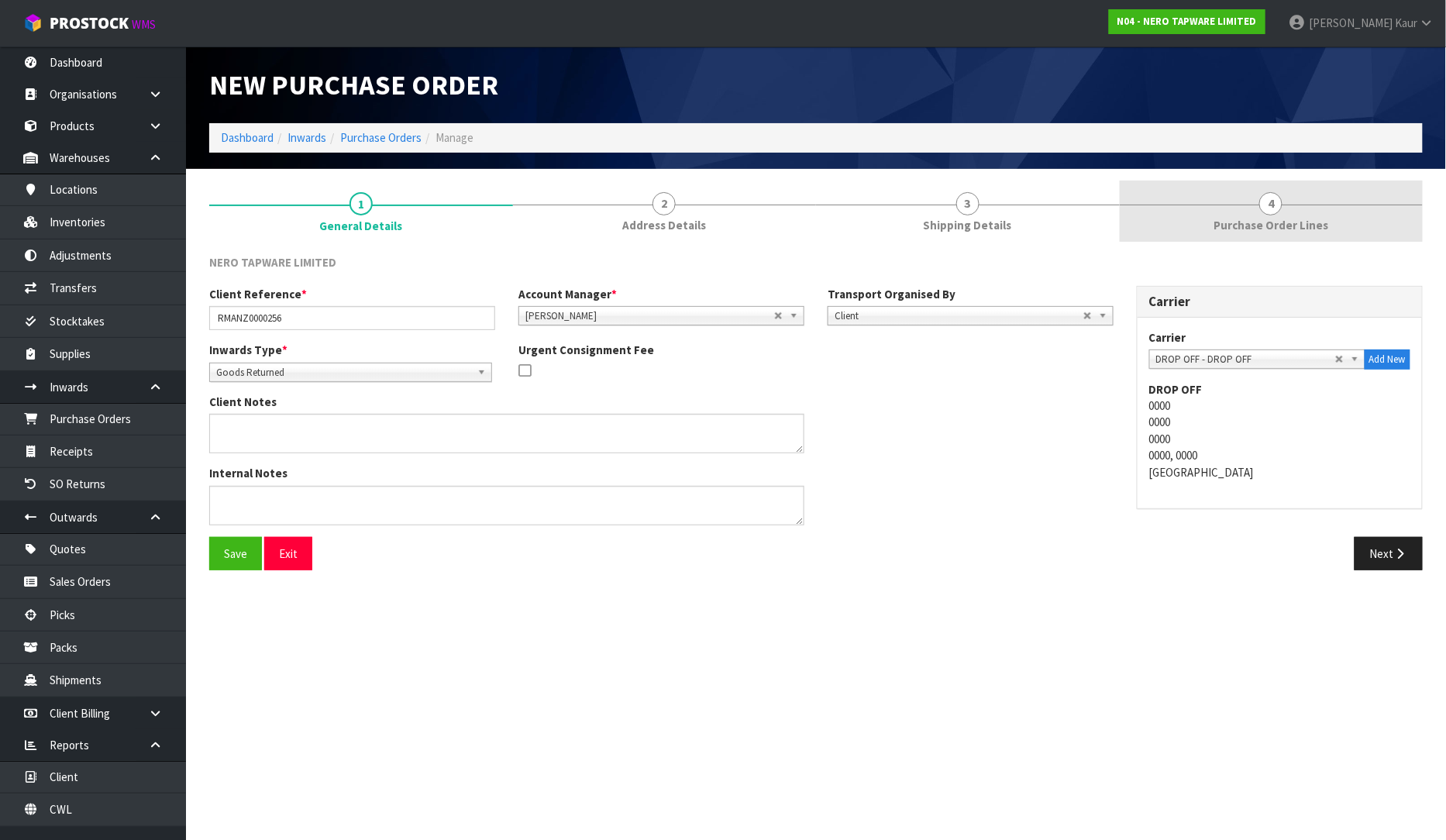
click at [1304, 200] on link "4 Purchase Order Lines" at bounding box center [1272, 211] width 304 height 61
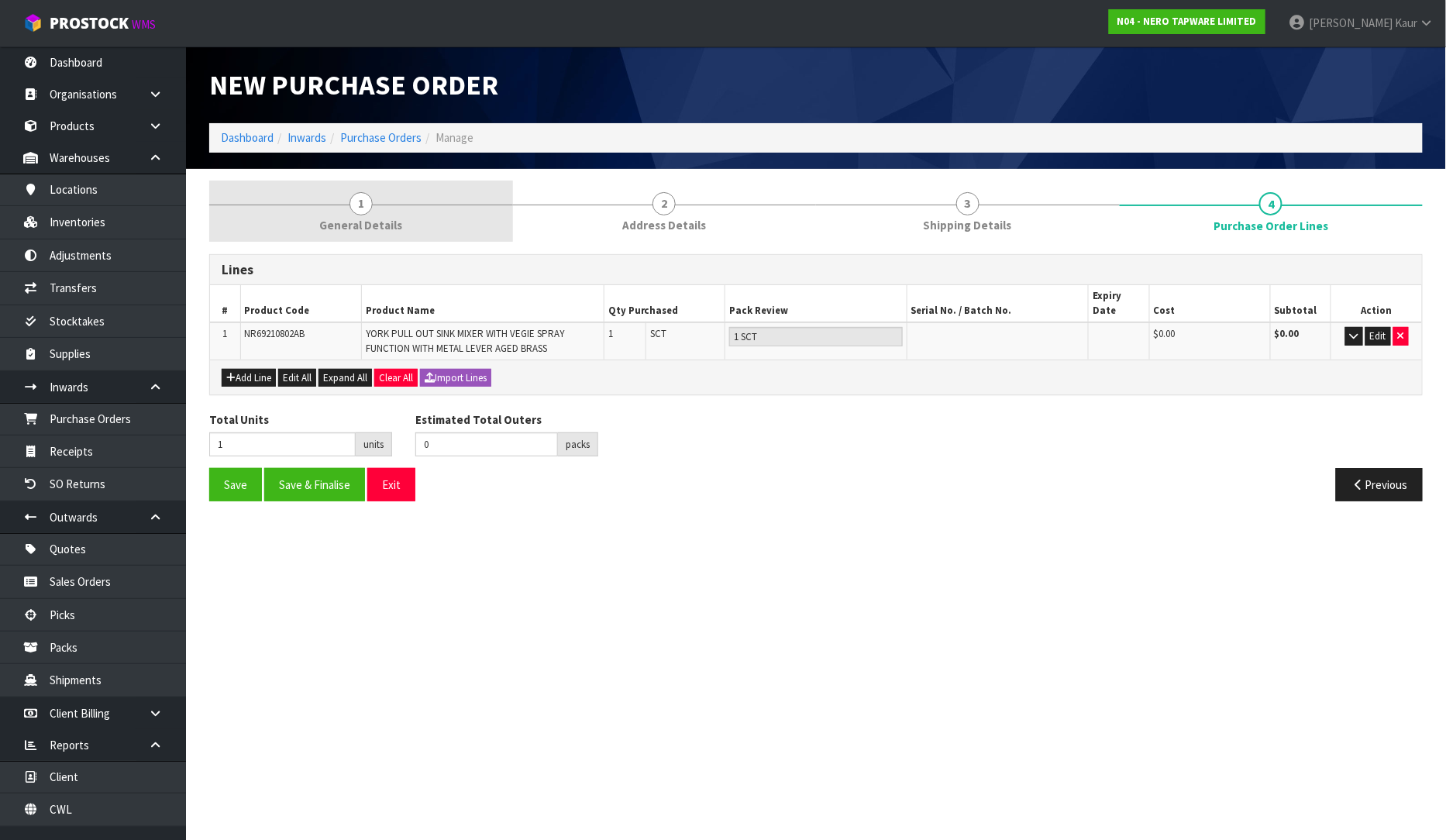
click at [323, 222] on span "General Details" at bounding box center [360, 225] width 83 height 16
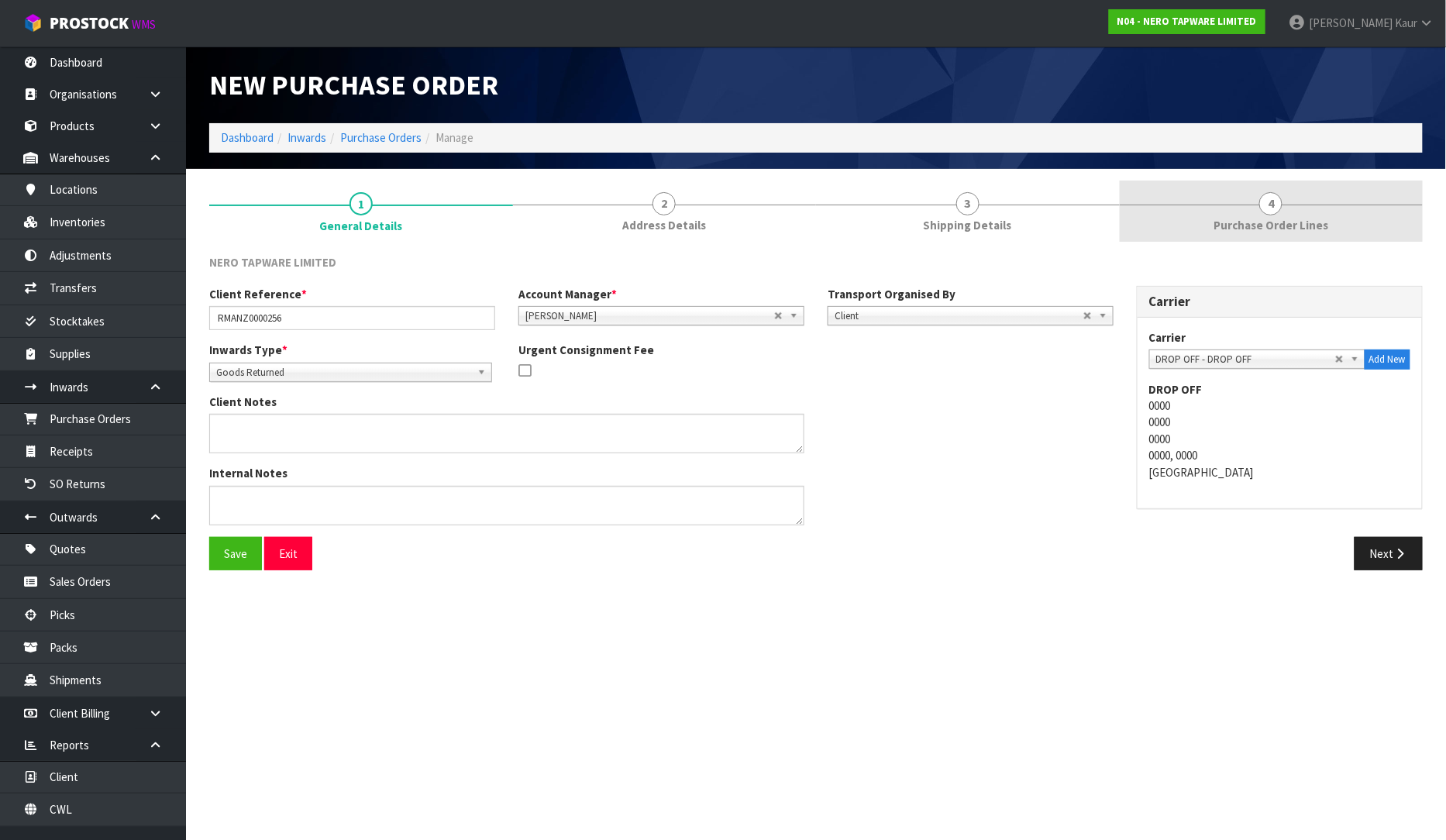
click at [1235, 226] on span "Purchase Order Lines" at bounding box center [1271, 225] width 115 height 16
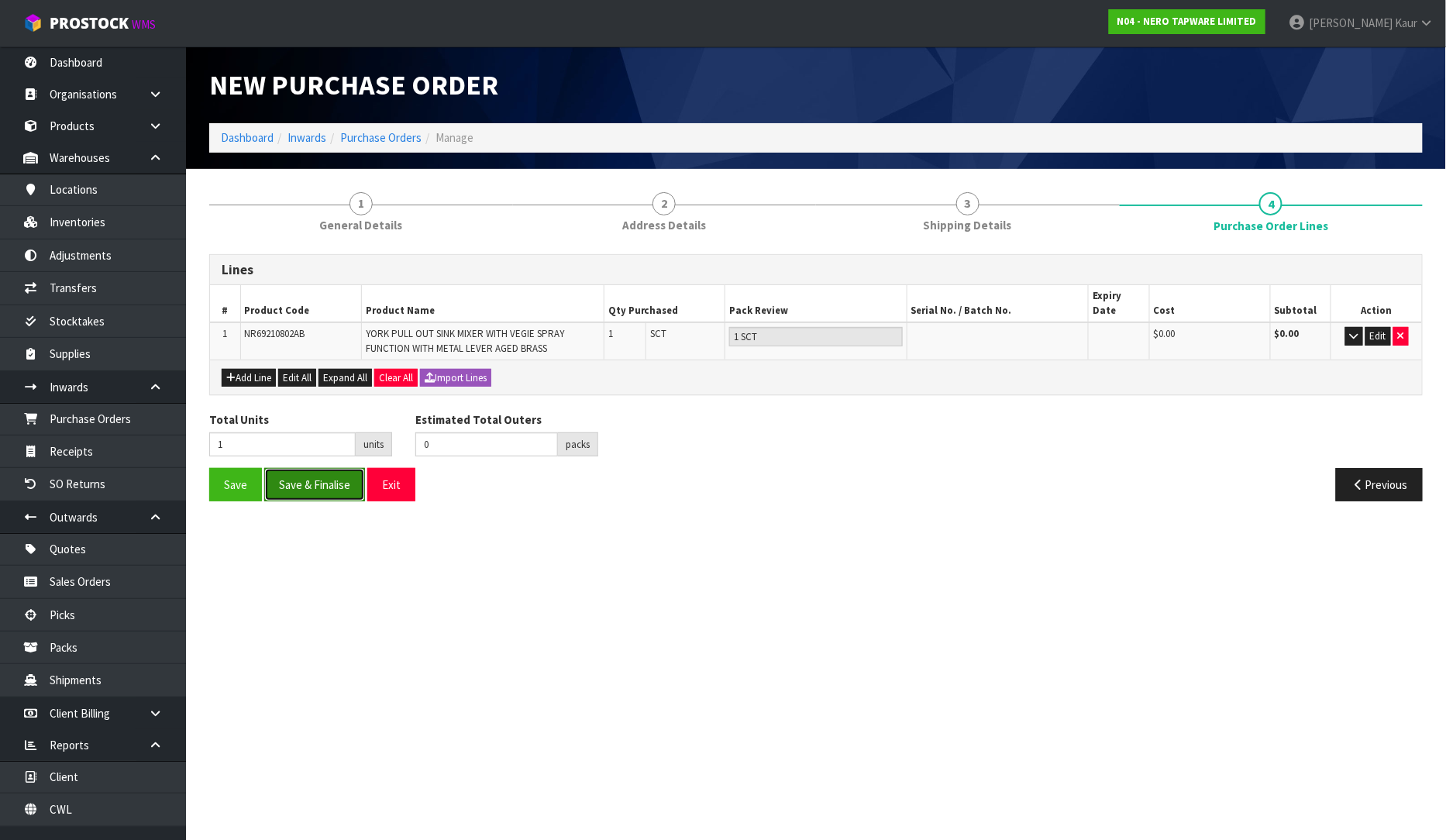
click at [324, 471] on button "Save & Finalise" at bounding box center [314, 484] width 101 height 33
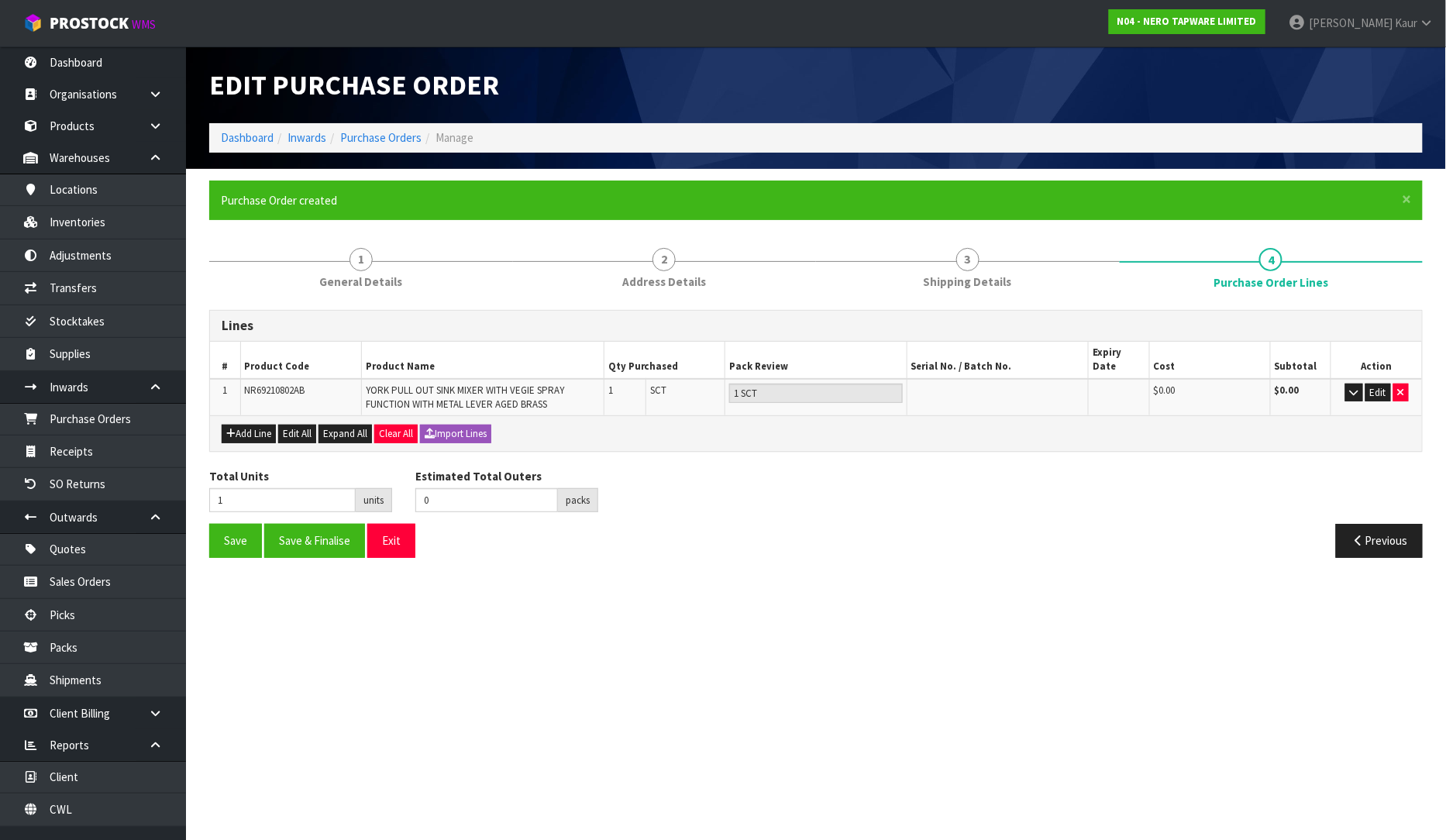
type input "0"
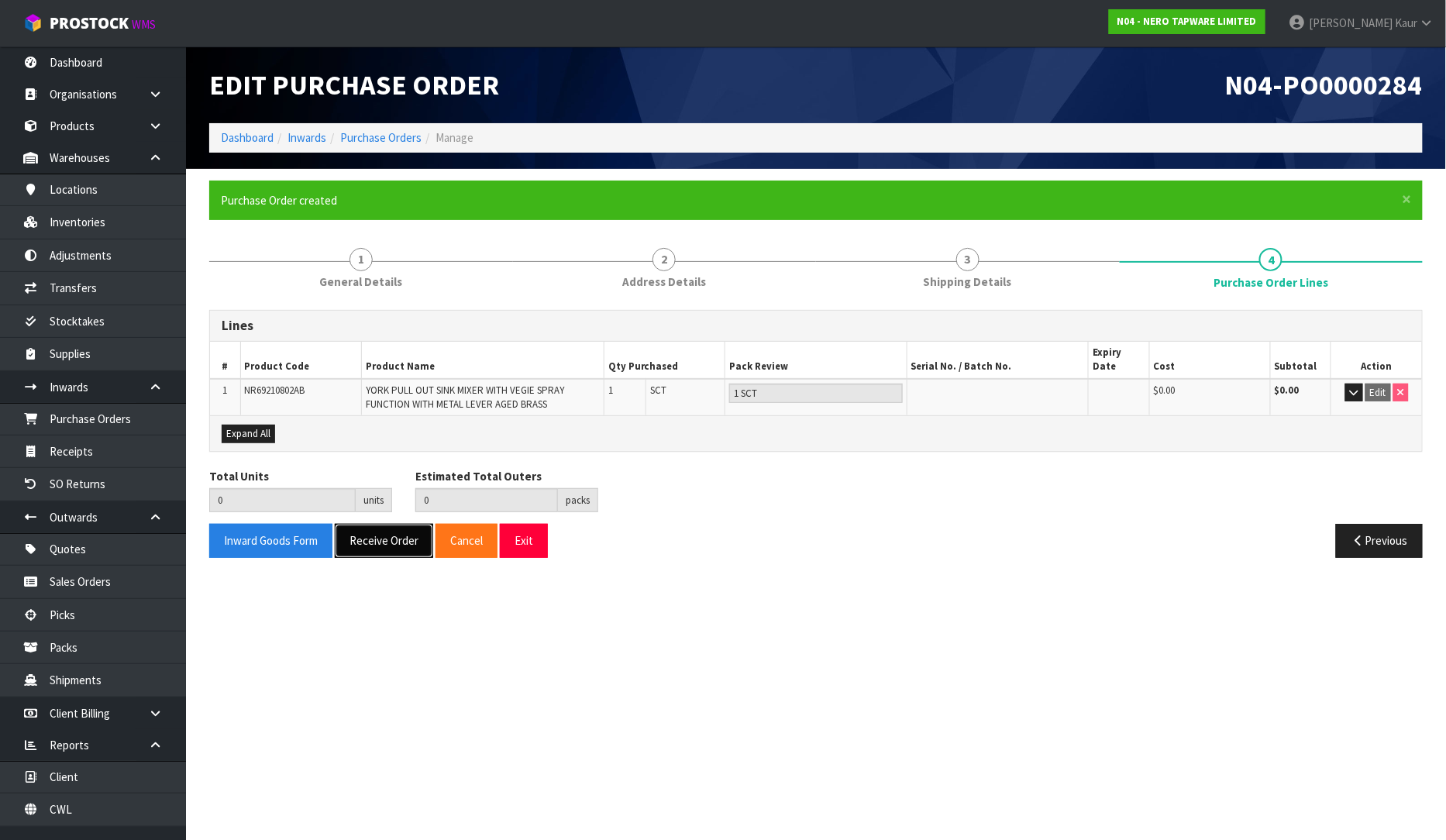
click at [380, 535] on button "Receive Order" at bounding box center [384, 540] width 98 height 33
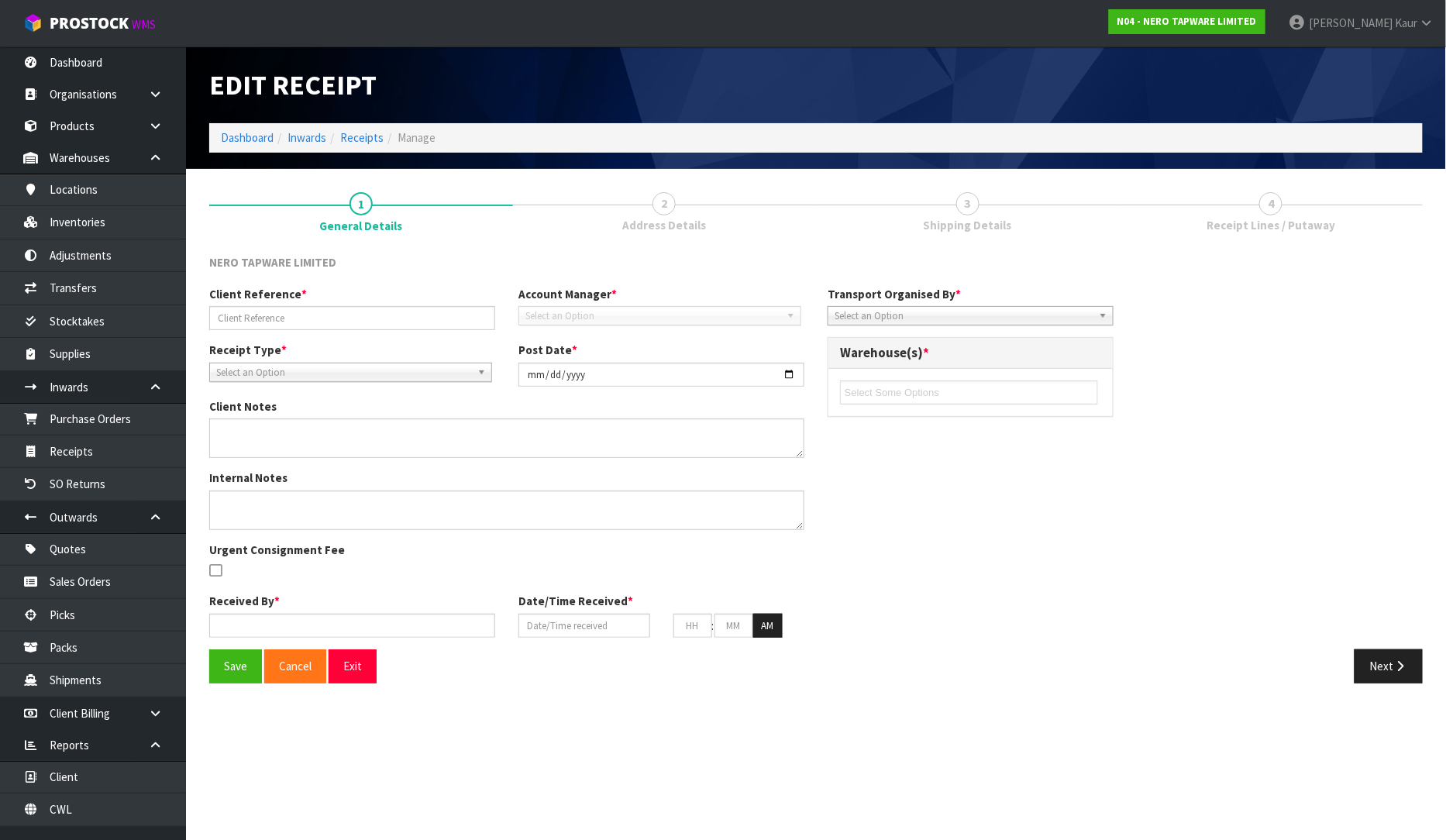
type input "RMANZ0000256"
type input "[DATE]"
type input "[PERSON_NAME]"
type input "[DATE]"
type input "02"
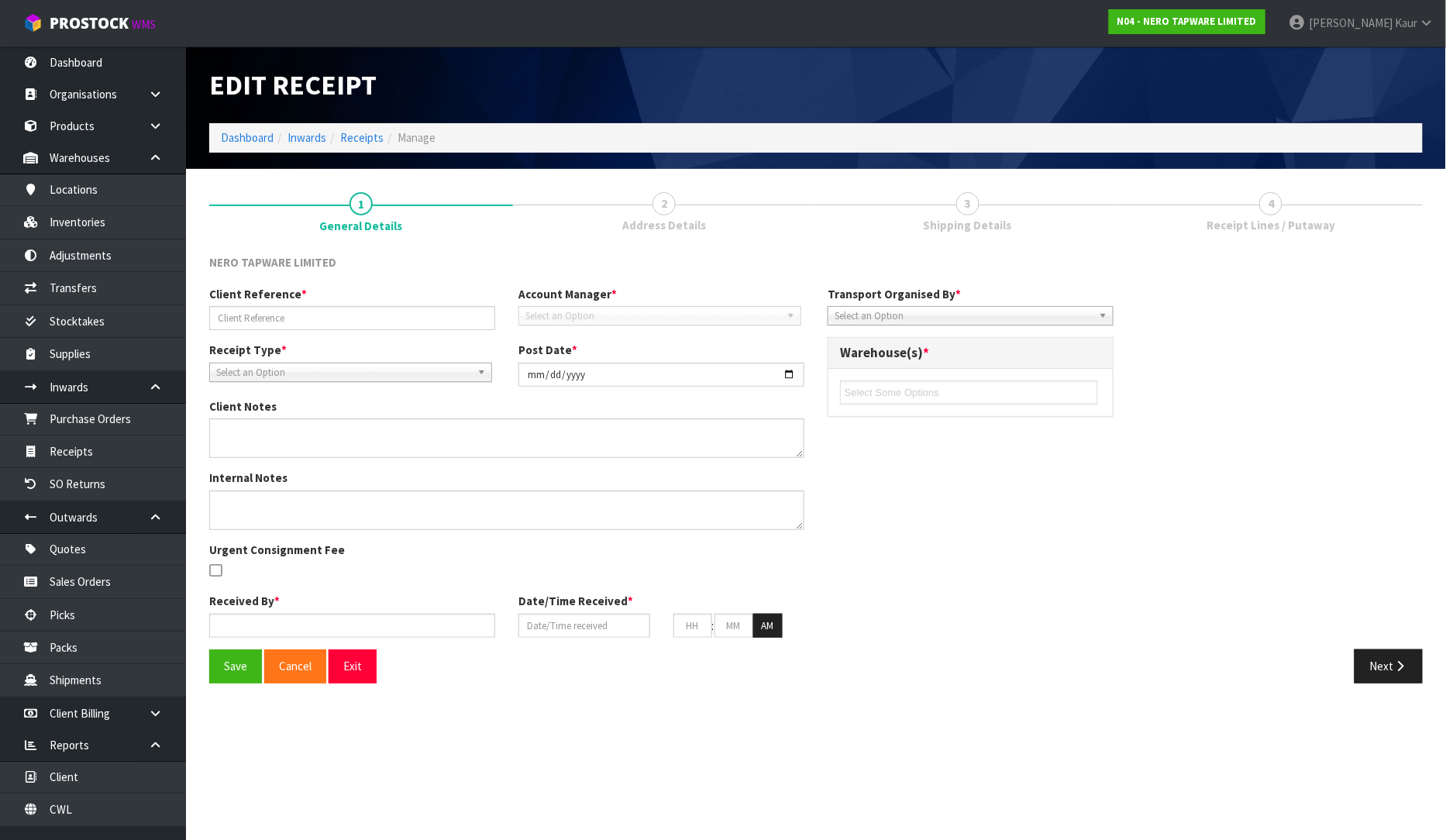
type input "04"
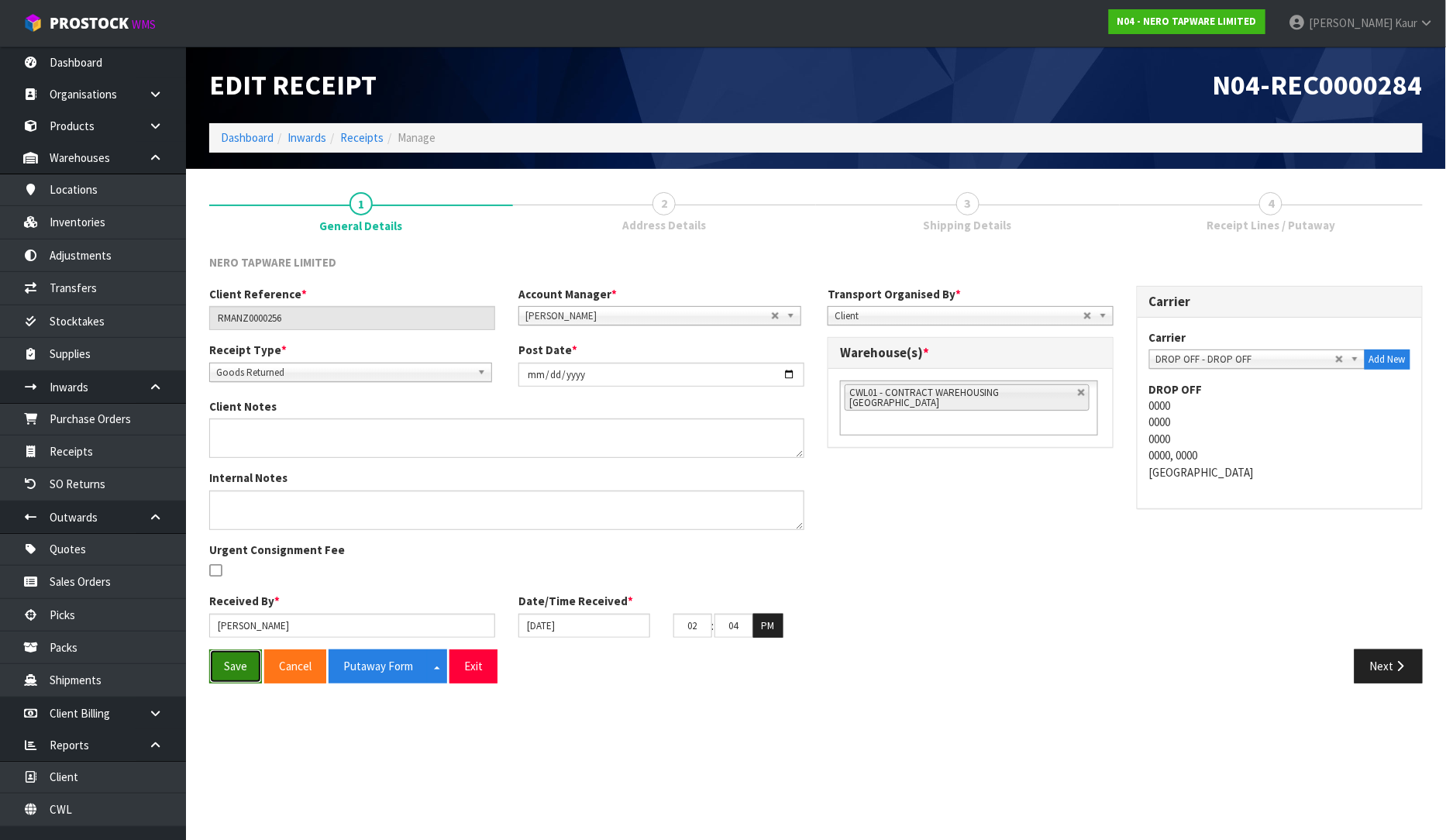
click at [237, 667] on button "Save" at bounding box center [235, 665] width 52 height 33
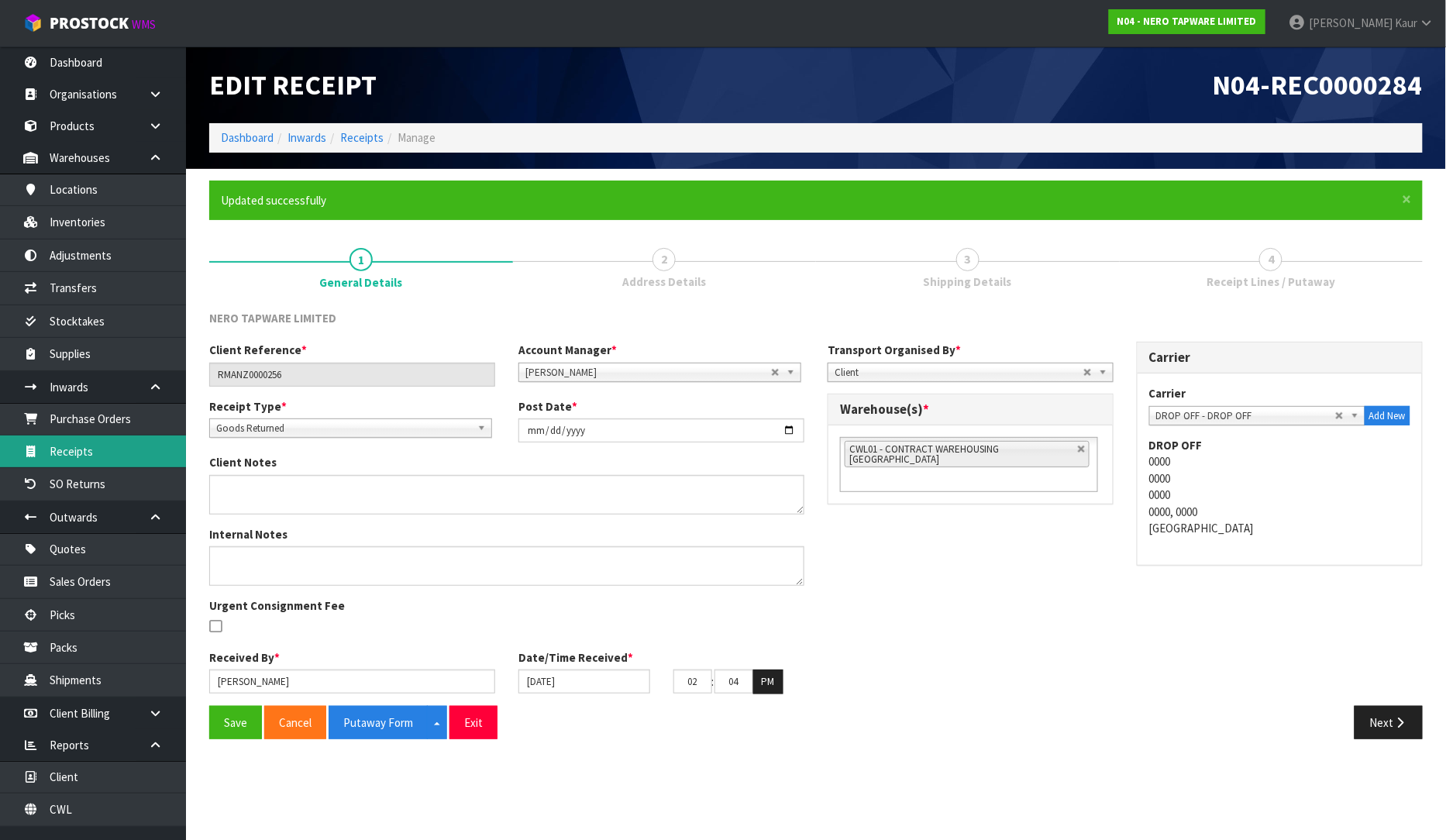
click at [89, 455] on link "Receipts" at bounding box center [93, 451] width 186 height 31
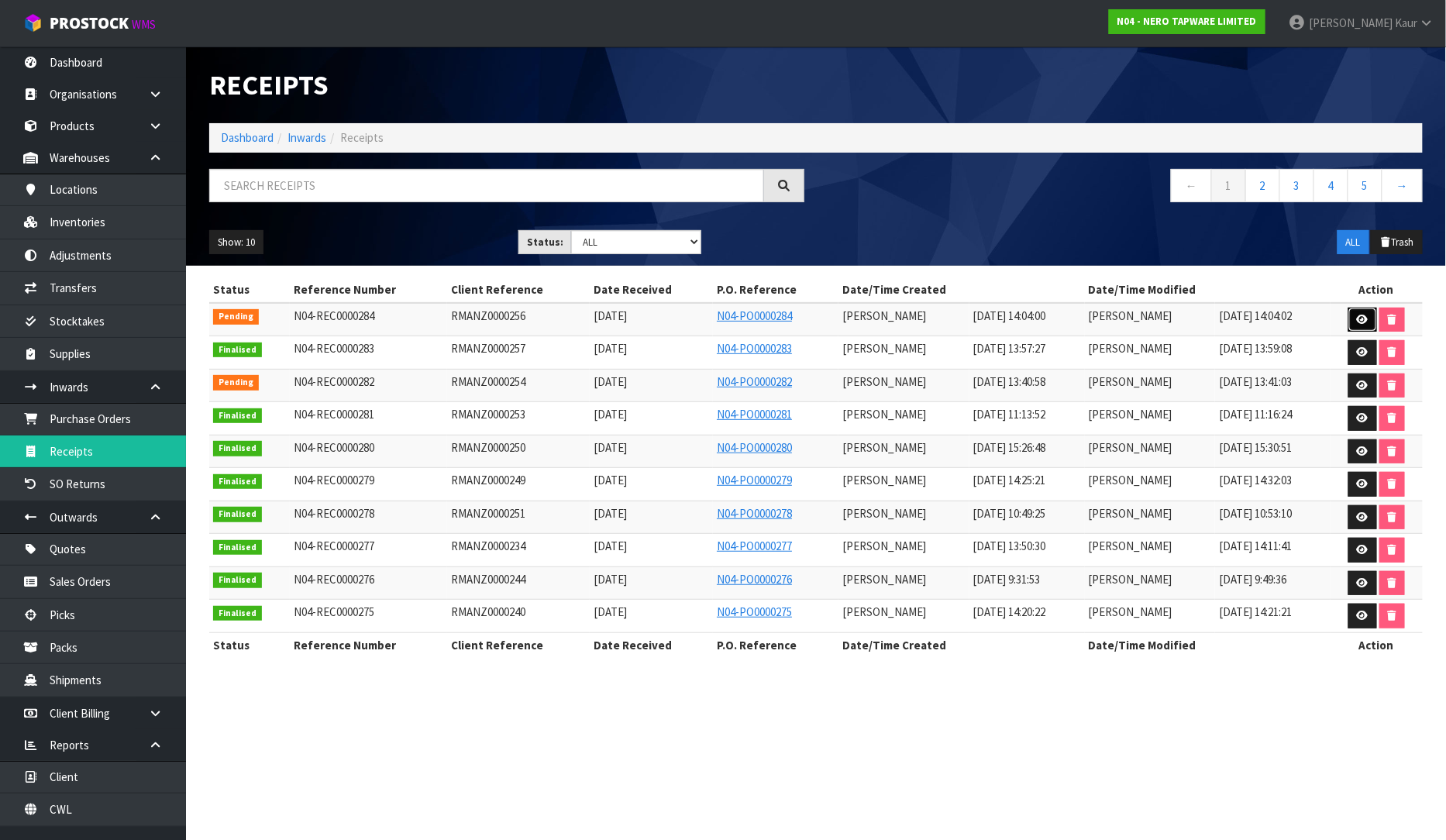
click at [1370, 321] on link at bounding box center [1363, 319] width 29 height 25
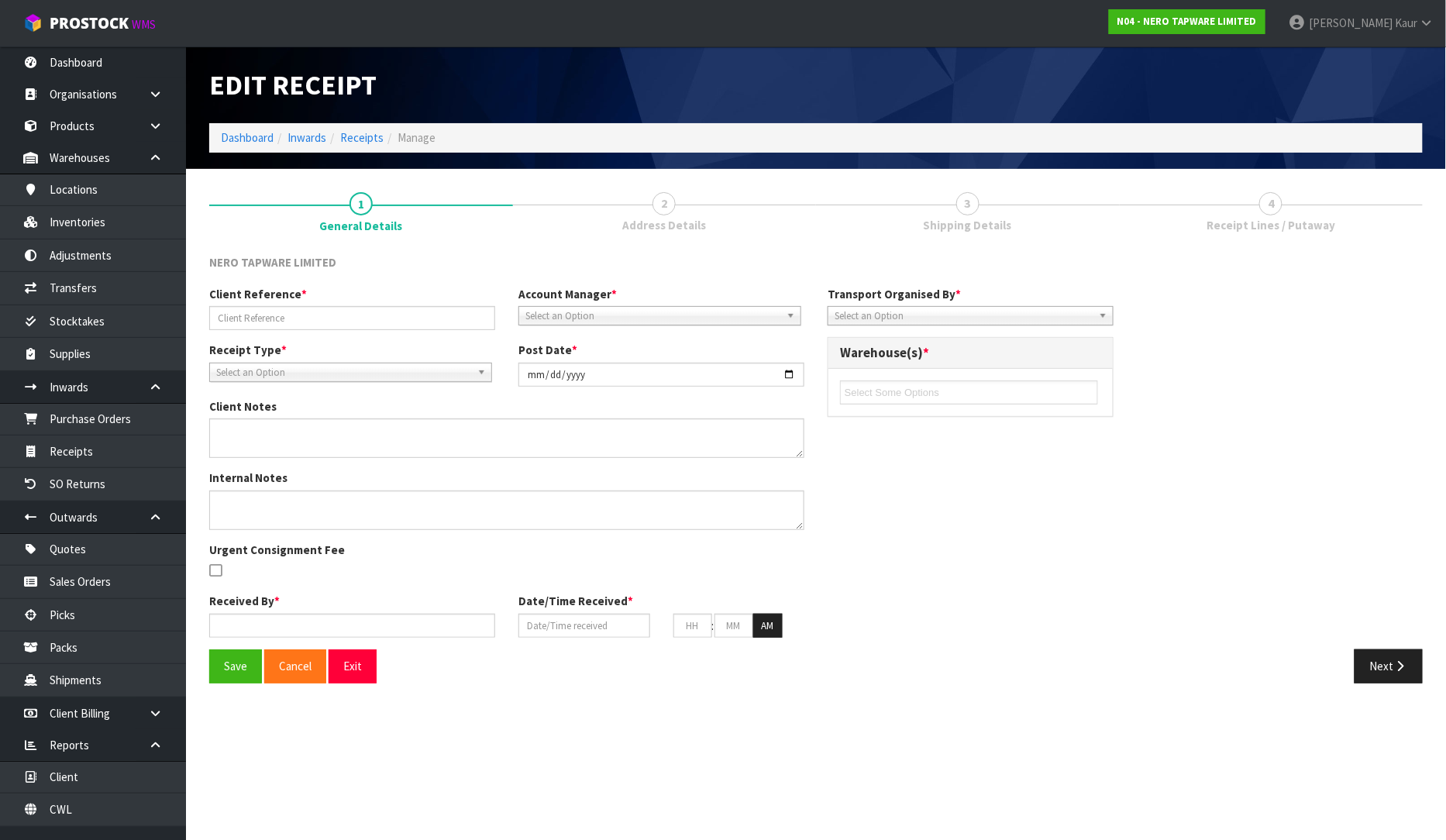
type input "RMANZ0000256"
type input "[DATE]"
type input "[PERSON_NAME]"
type input "[DATE]"
type input "02"
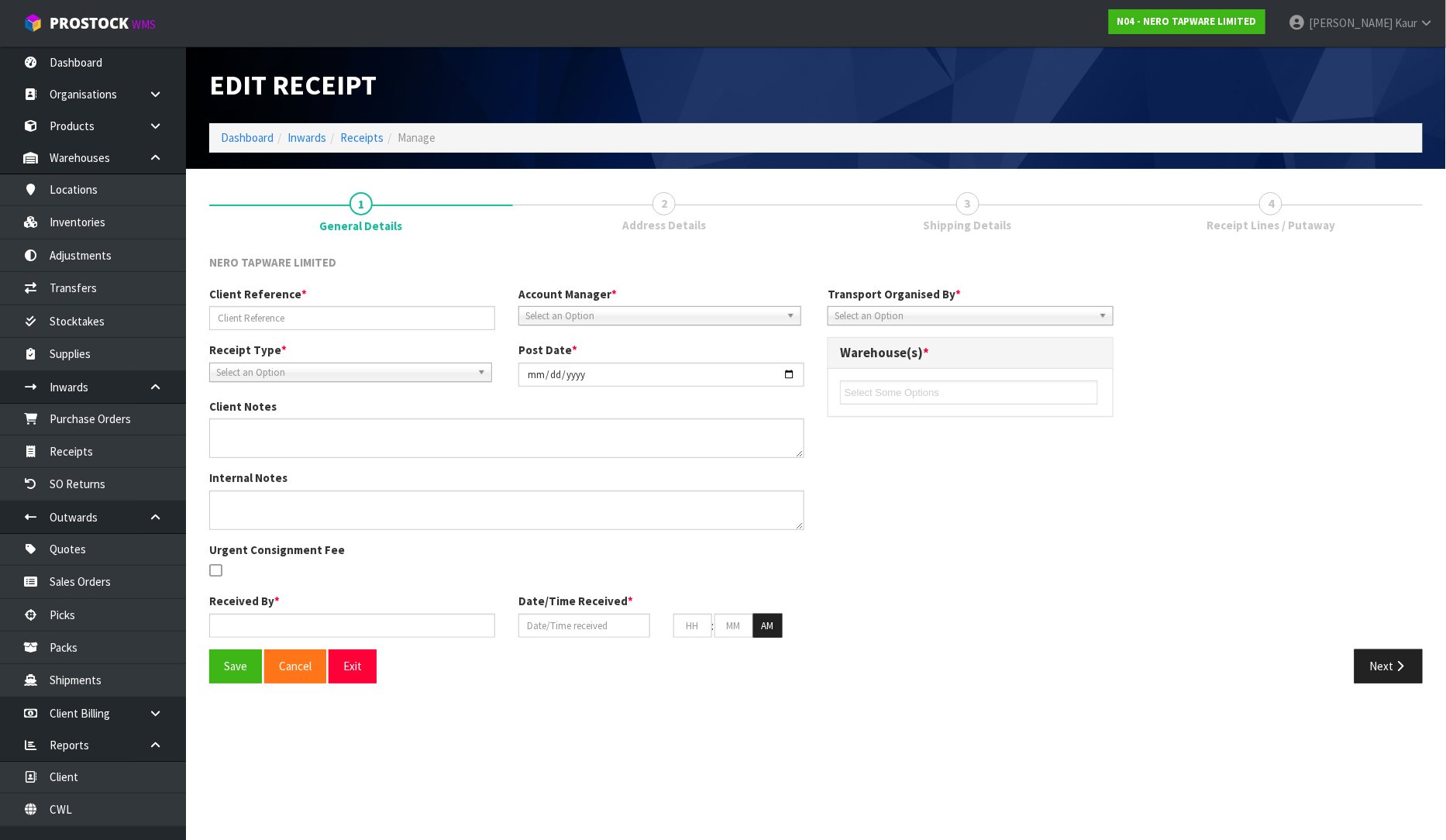
type input "04"
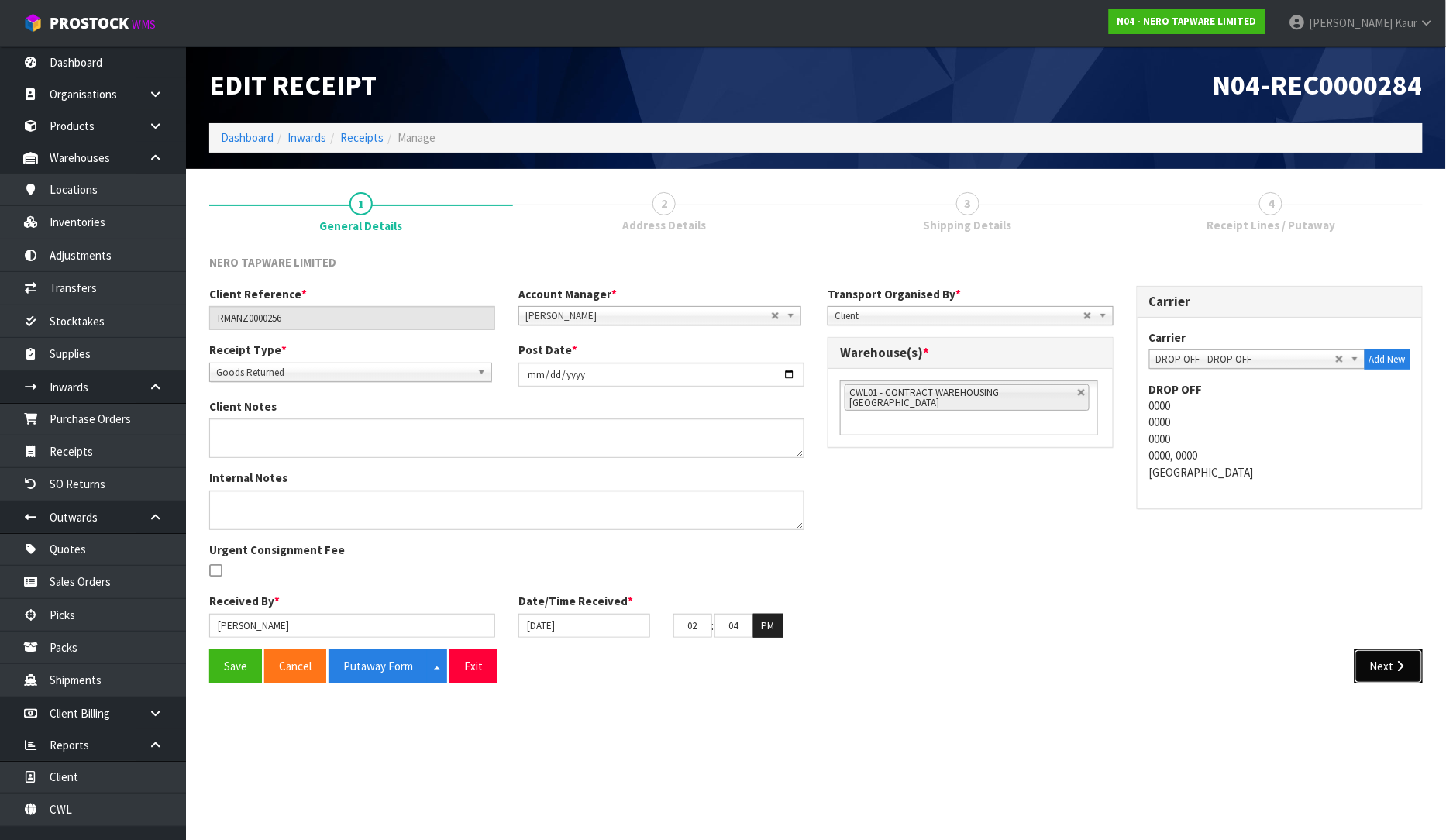
click at [1394, 663] on icon "button" at bounding box center [1401, 666] width 14 height 11
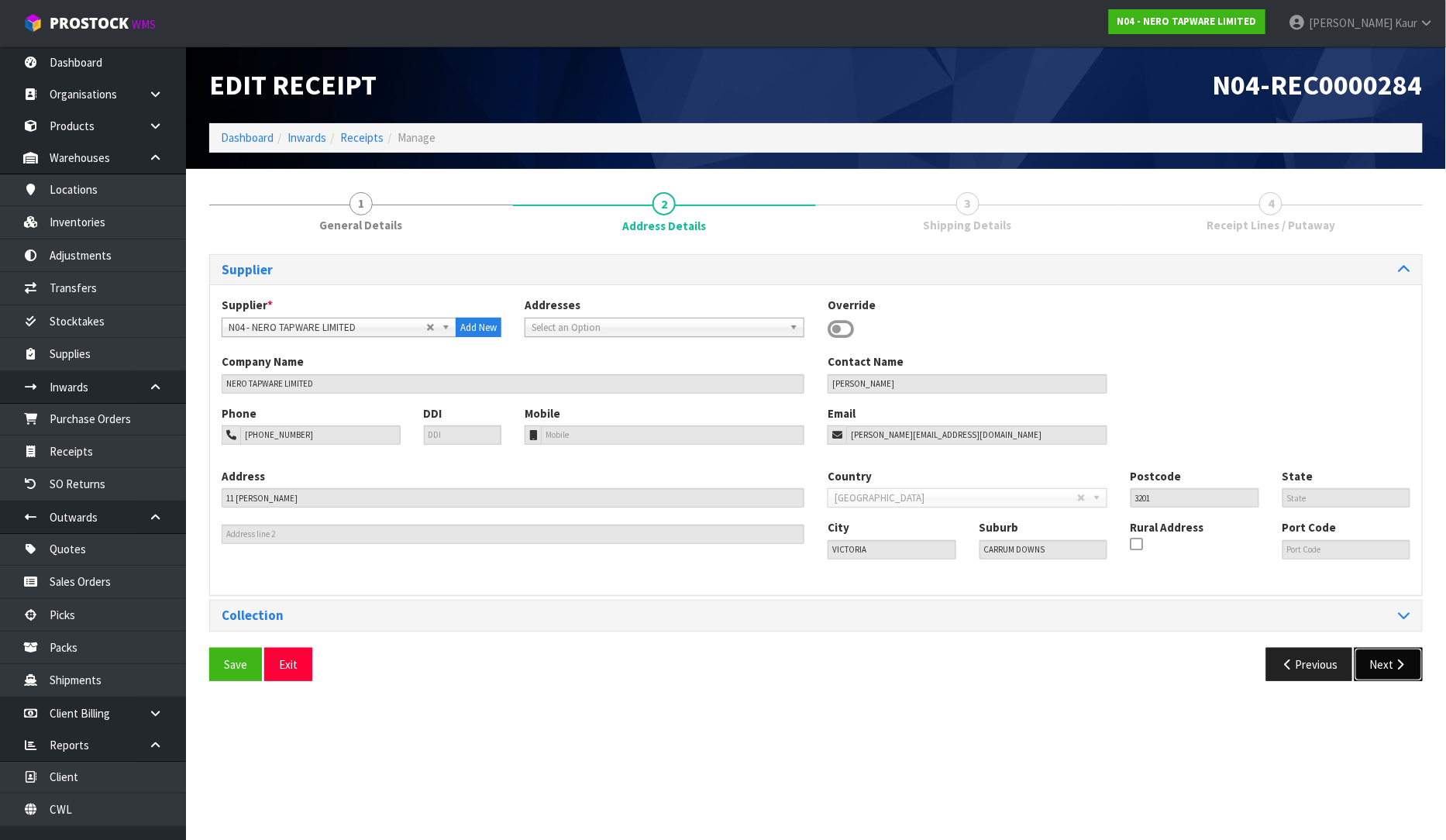
click at [1394, 663] on icon "button" at bounding box center [1401, 665] width 14 height 11
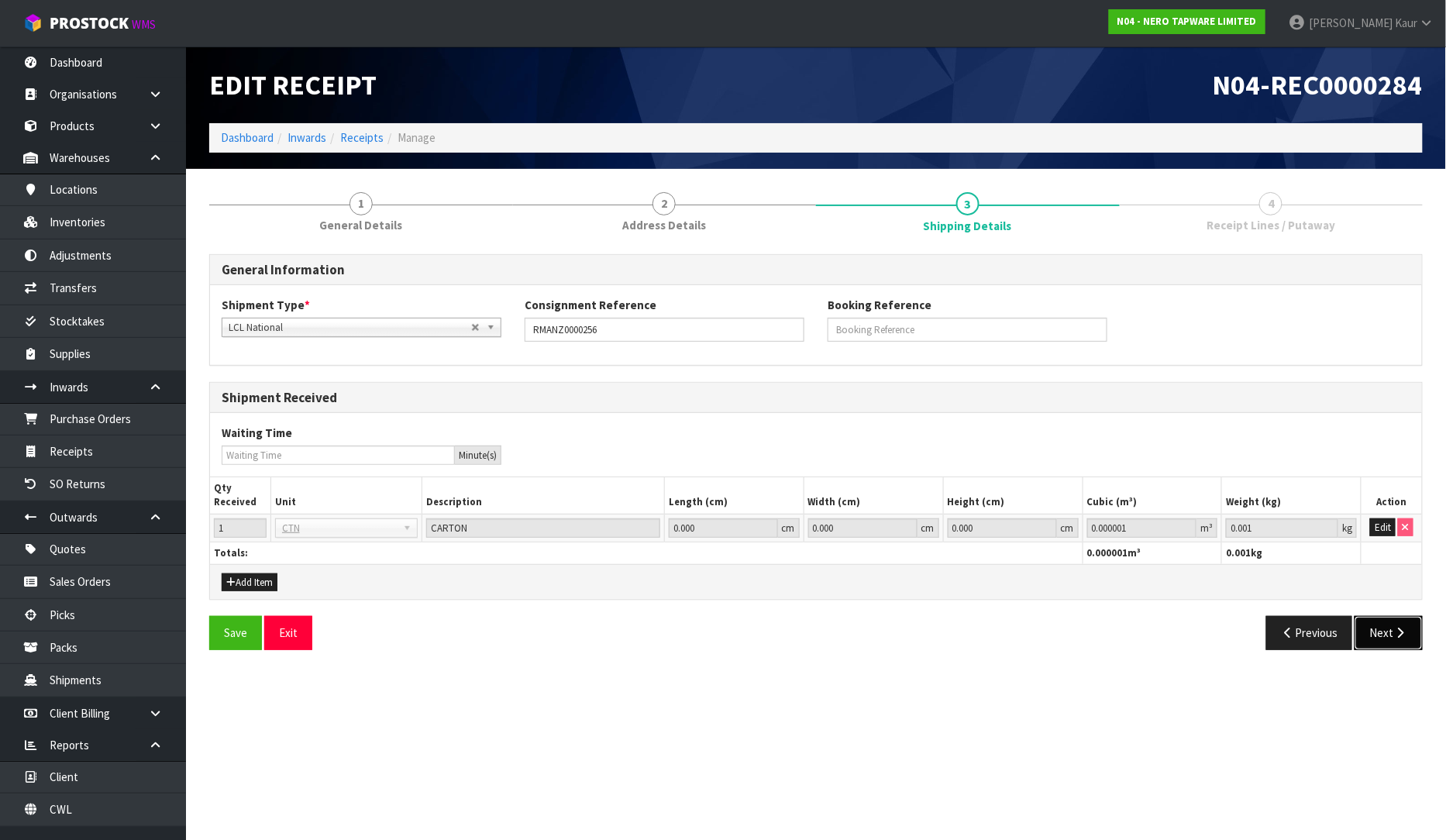
click at [1394, 628] on icon "button" at bounding box center [1401, 632] width 14 height 11
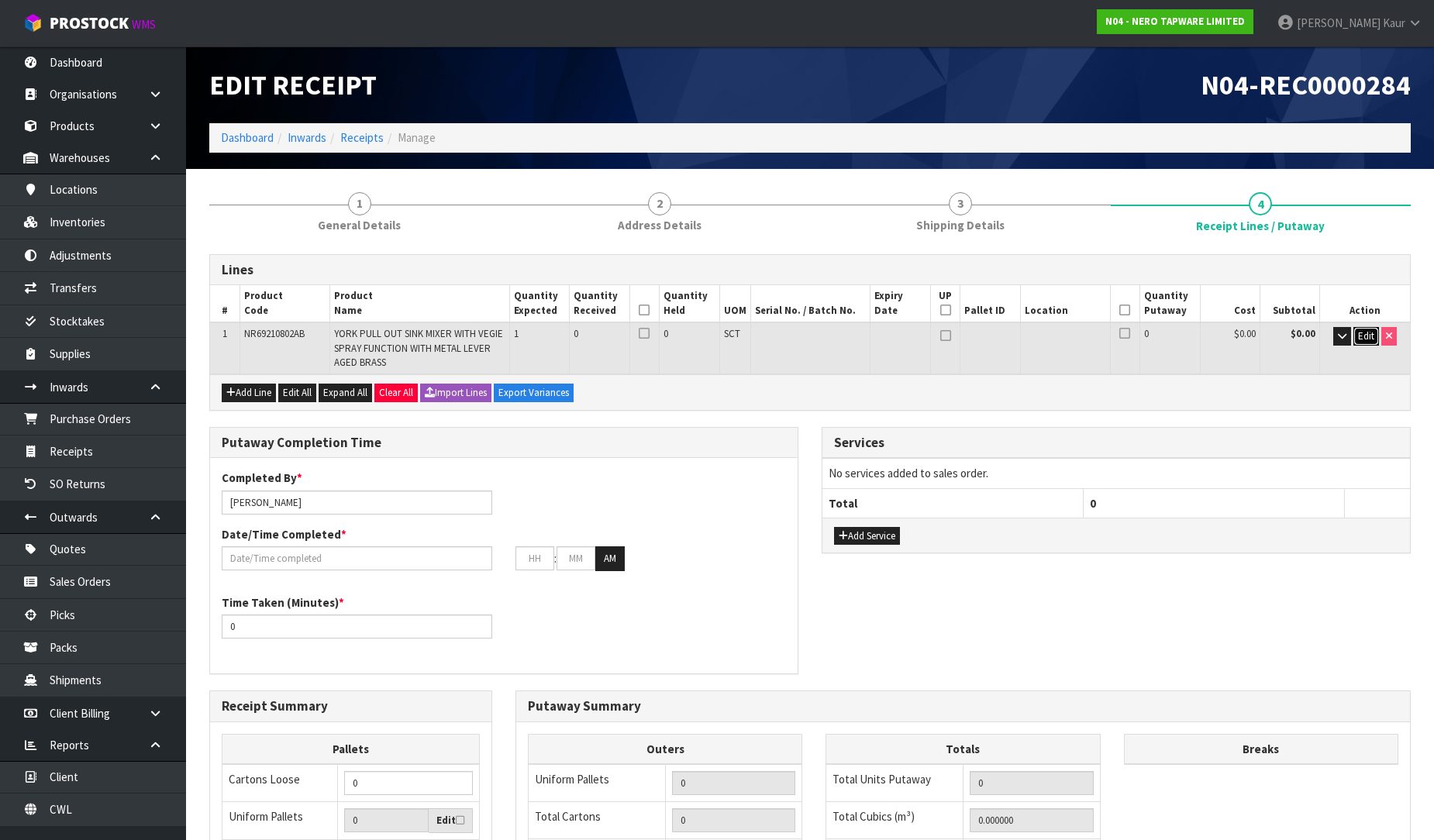
click at [1358, 331] on span "Edit" at bounding box center [1366, 336] width 16 height 13
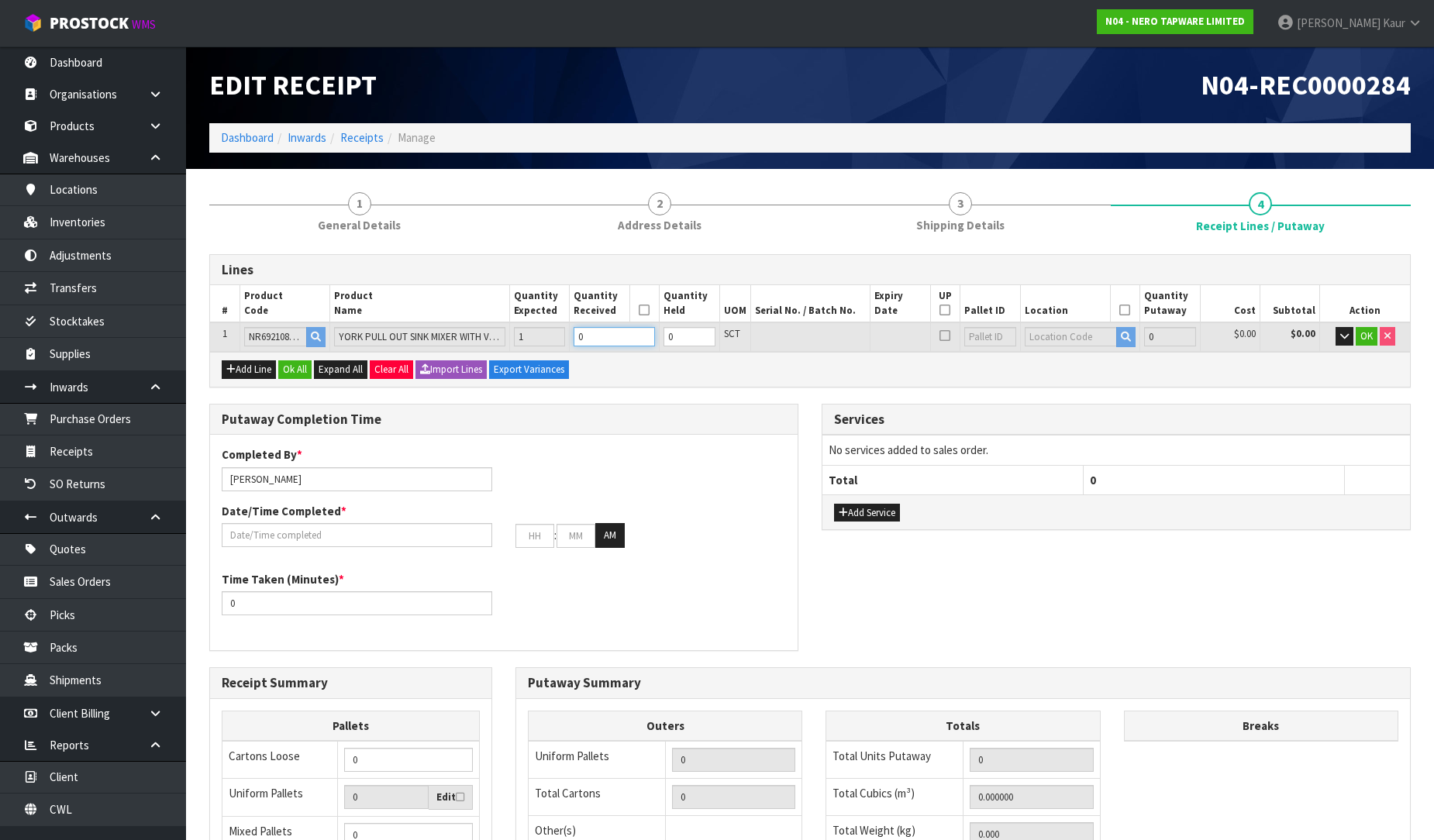
click at [587, 334] on input "0" at bounding box center [614, 336] width 81 height 19
type input "0.01729"
type input "2.87"
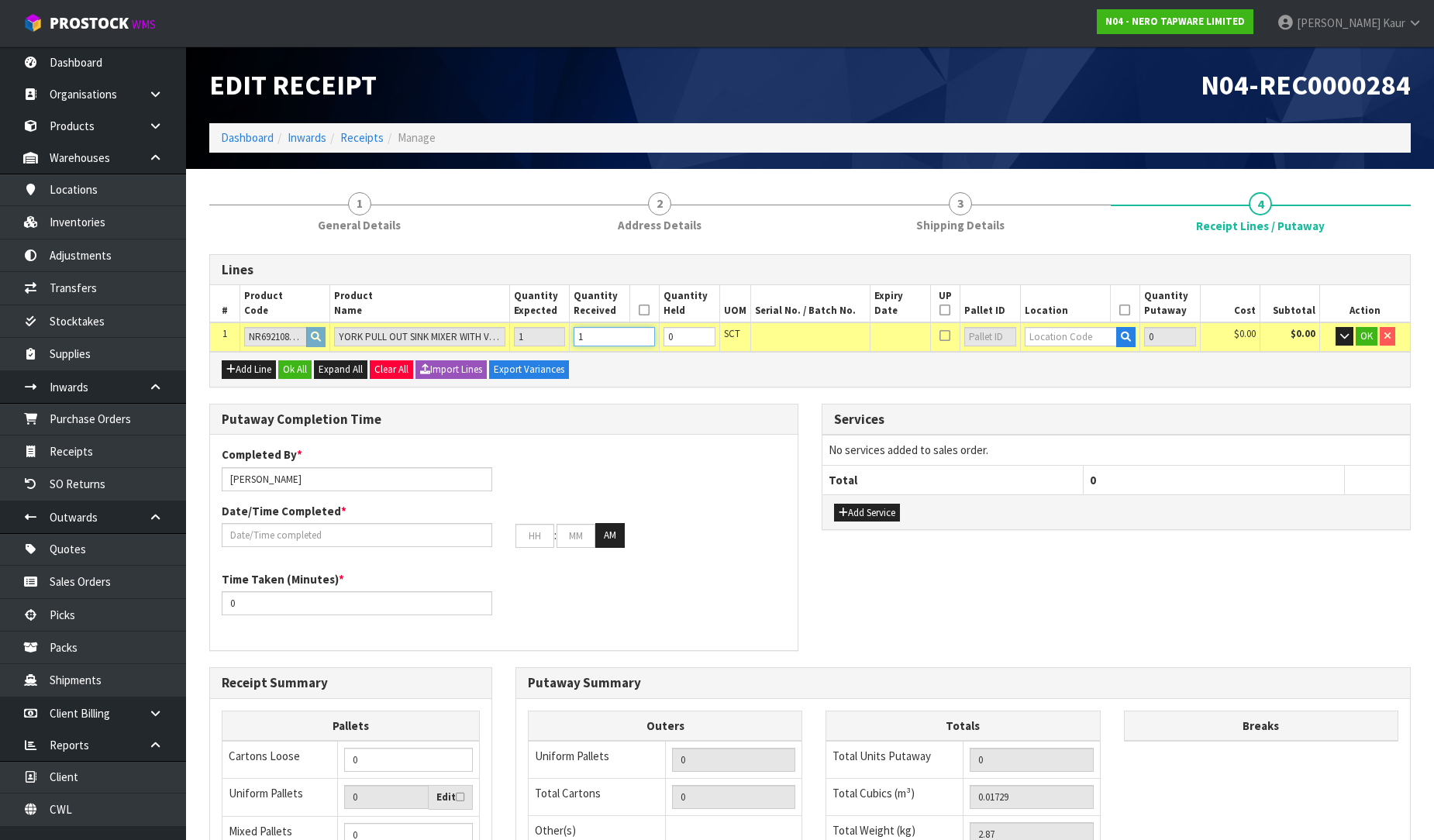
type input "1"
click at [1062, 337] on input "text" at bounding box center [1071, 336] width 93 height 19
type input "32-31-2"
click at [1068, 381] on strong "32-31-2" at bounding box center [1061, 383] width 40 height 14
type input "1"
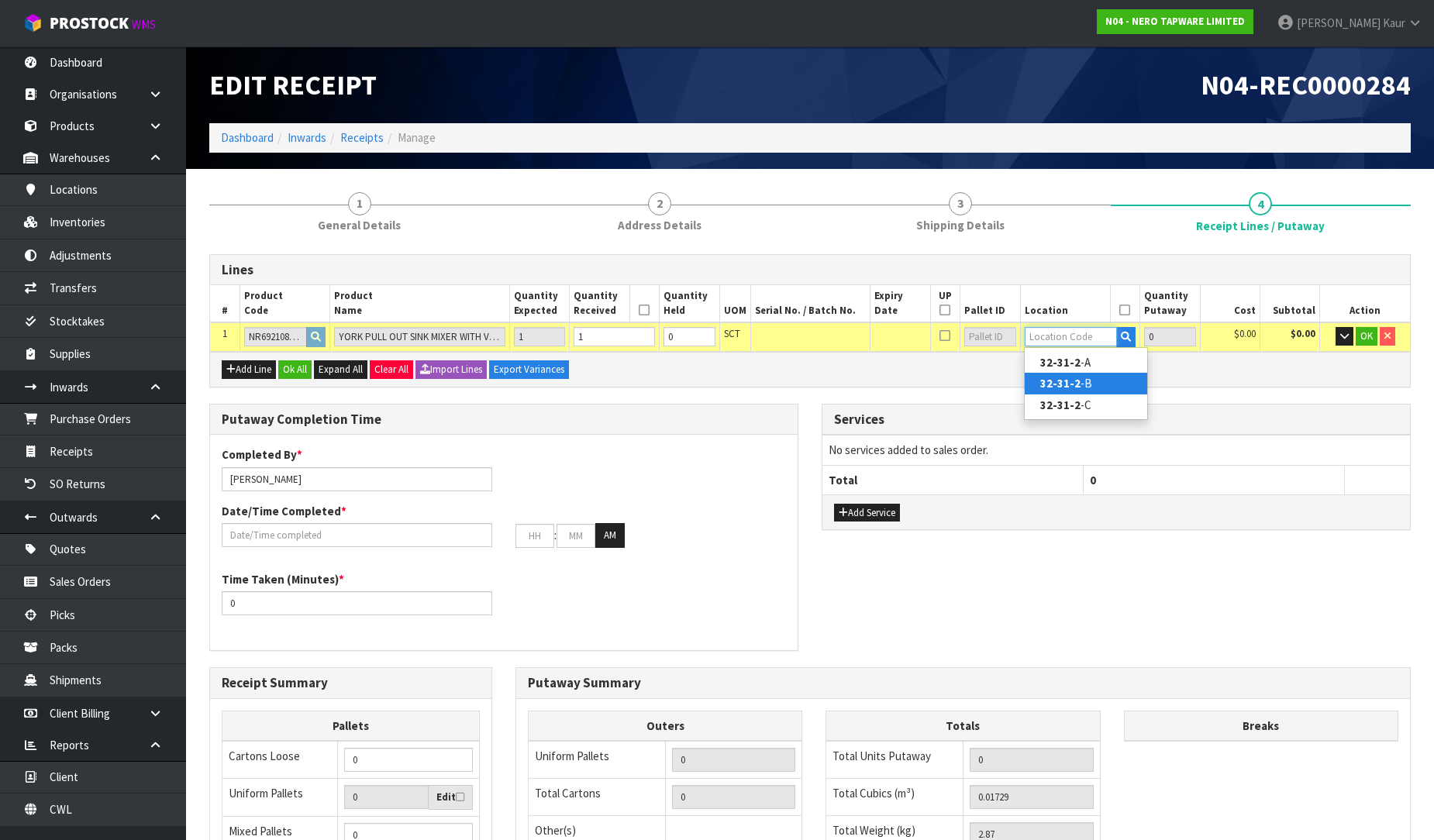
type input "32-31-2-B"
type input "1"
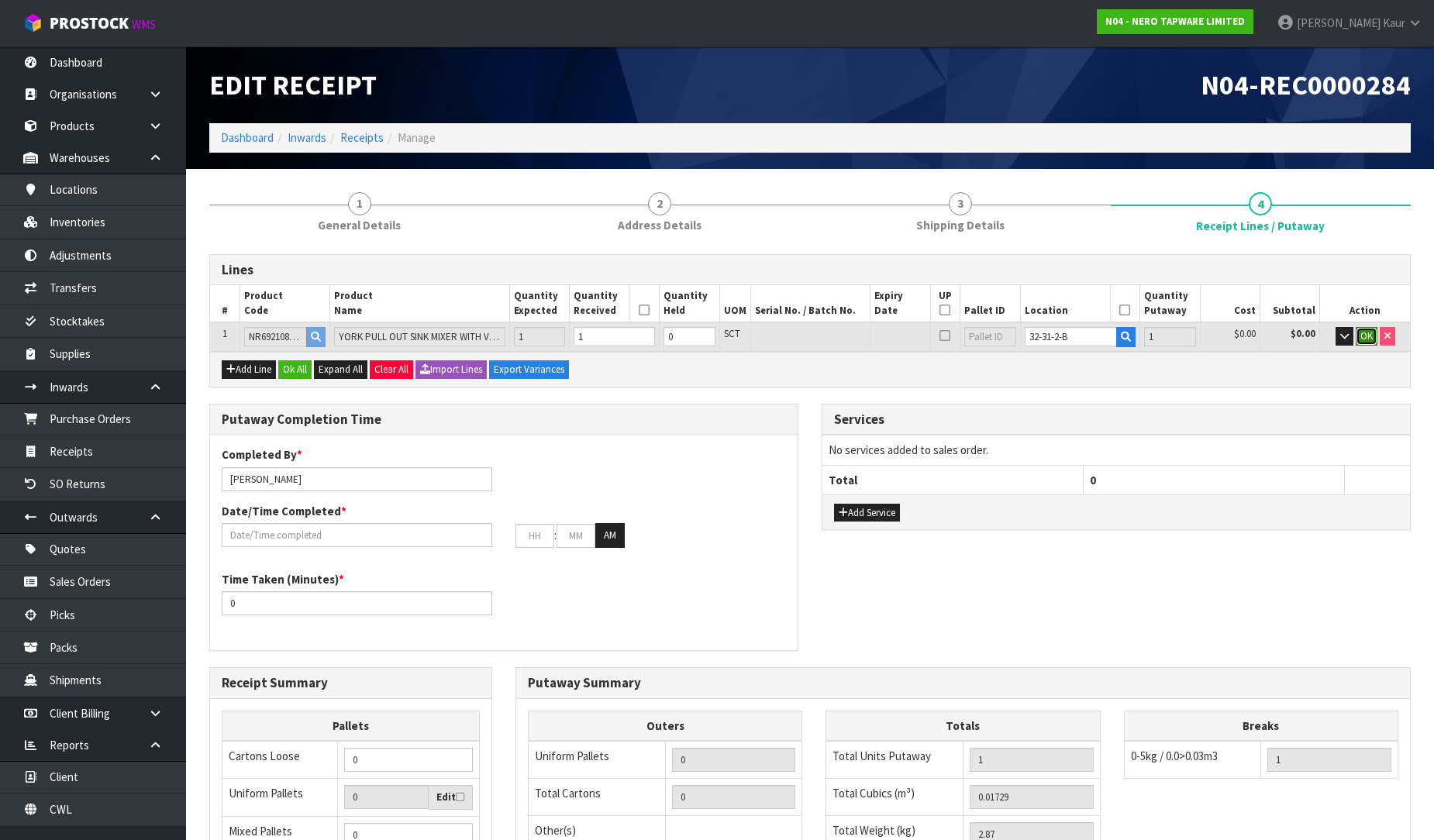
click at [1366, 331] on span "OK" at bounding box center [1366, 336] width 12 height 13
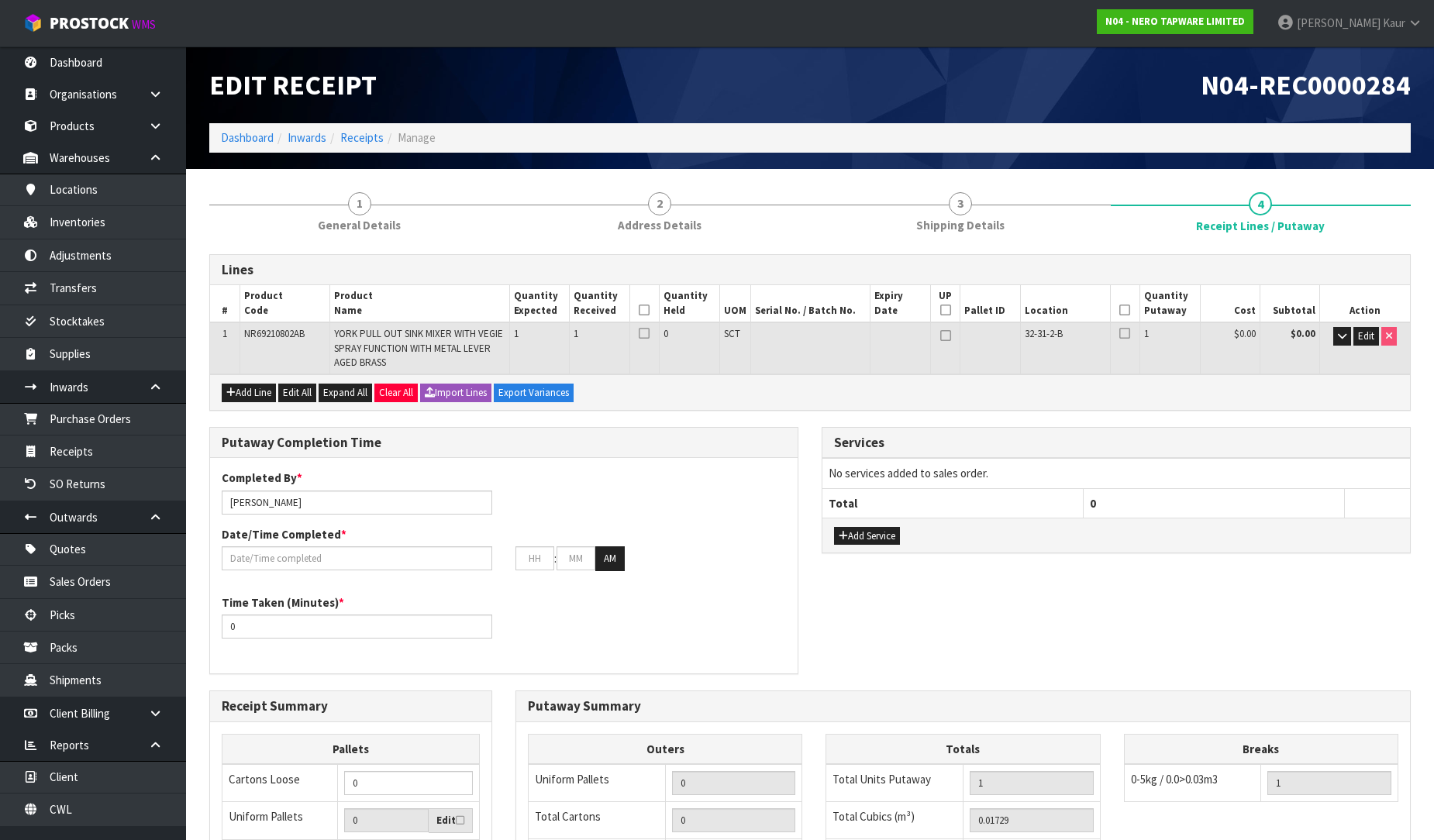
click at [645, 310] on icon at bounding box center [644, 310] width 10 height 1
click at [1126, 311] on icon at bounding box center [1124, 310] width 10 height 1
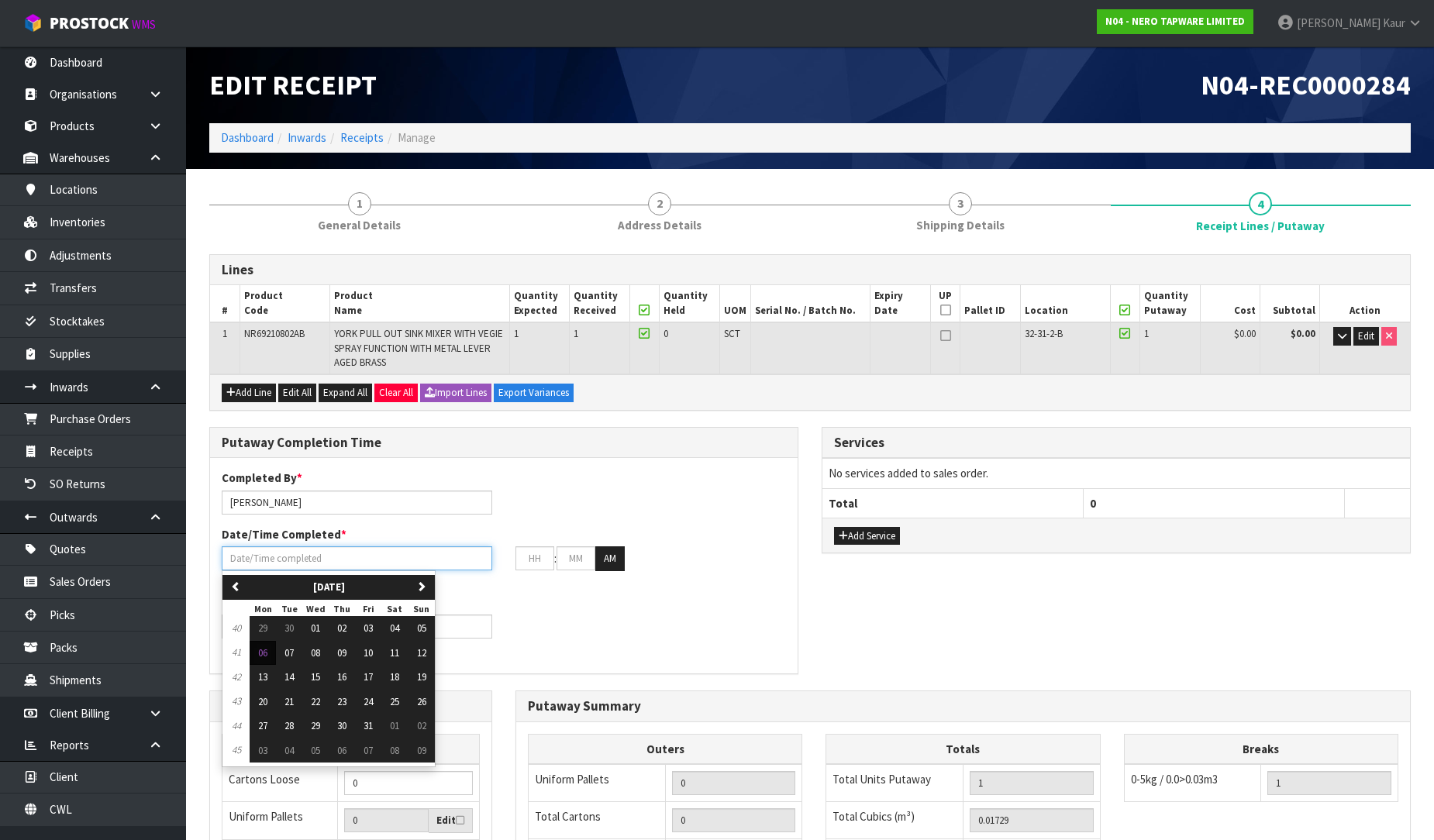
click at [237, 550] on input "text" at bounding box center [356, 558] width 270 height 24
click at [271, 654] on button "06" at bounding box center [262, 653] width 27 height 25
type input "[DATE]"
type input "12"
type input "00"
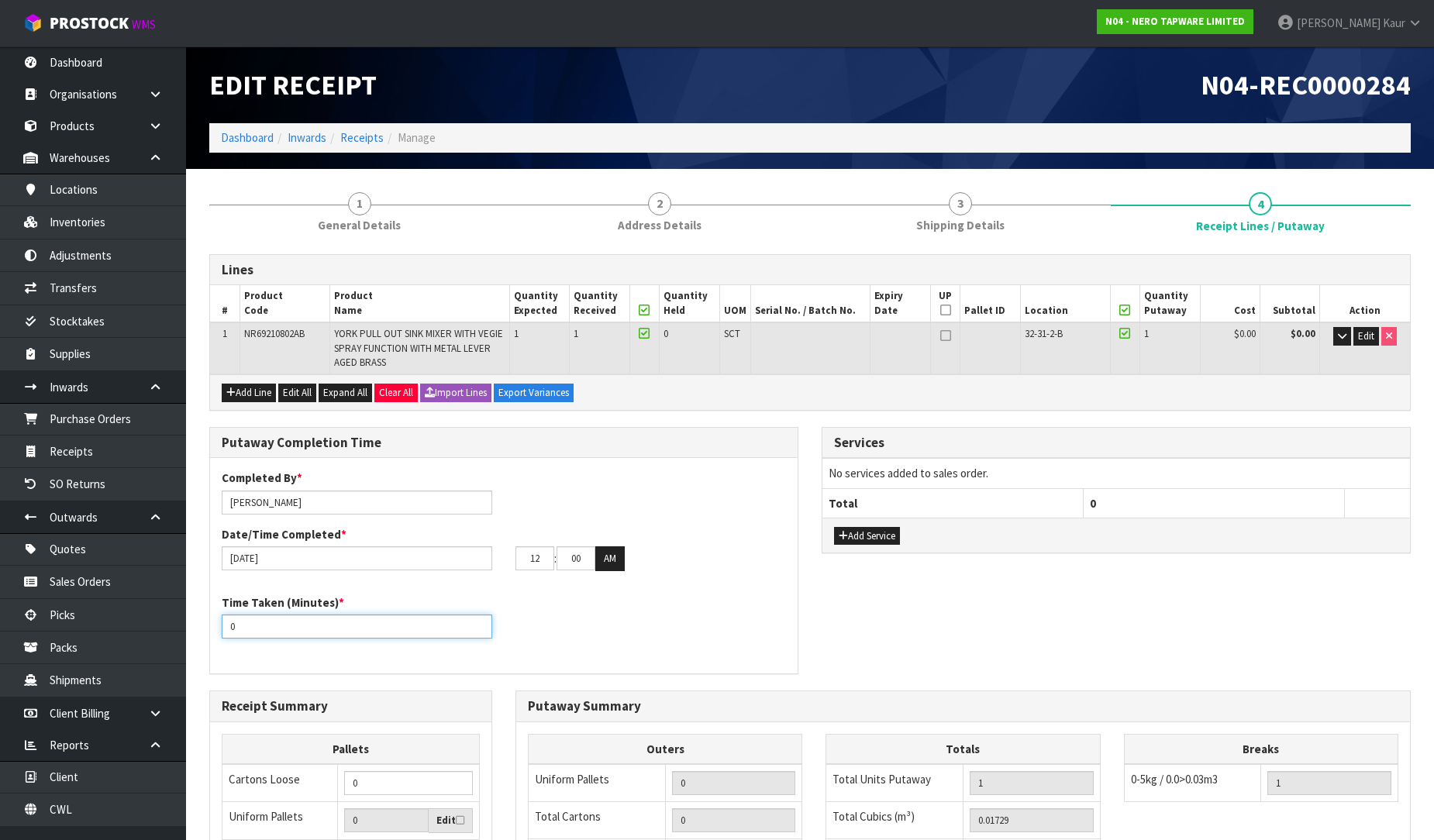
drag, startPoint x: 253, startPoint y: 624, endPoint x: 218, endPoint y: 628, distance: 35.2
click at [218, 628] on div "Time Taken (Minutes) * 0" at bounding box center [356, 616] width 294 height 44
type input "10"
drag, startPoint x: 541, startPoint y: 556, endPoint x: 485, endPoint y: 556, distance: 56.0
click at [485, 556] on div "06/10/2025 12 : 00 : 00 AM" at bounding box center [504, 558] width 587 height 25
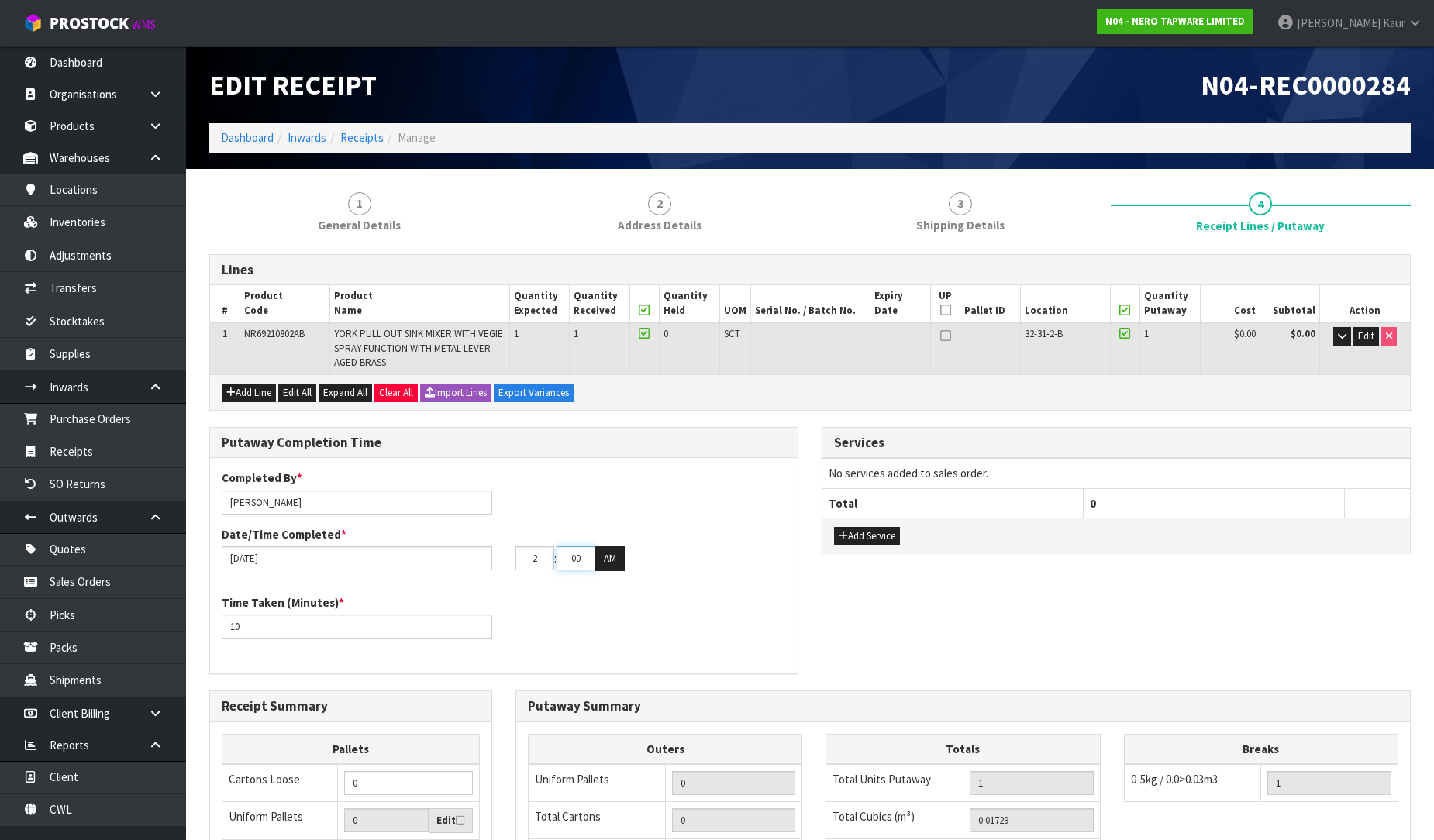
type input "02"
drag, startPoint x: 584, startPoint y: 555, endPoint x: 557, endPoint y: 556, distance: 27.0
click at [557, 556] on input "00" at bounding box center [576, 558] width 39 height 24
type input "05"
click at [619, 546] on button "AM" at bounding box center [610, 558] width 30 height 25
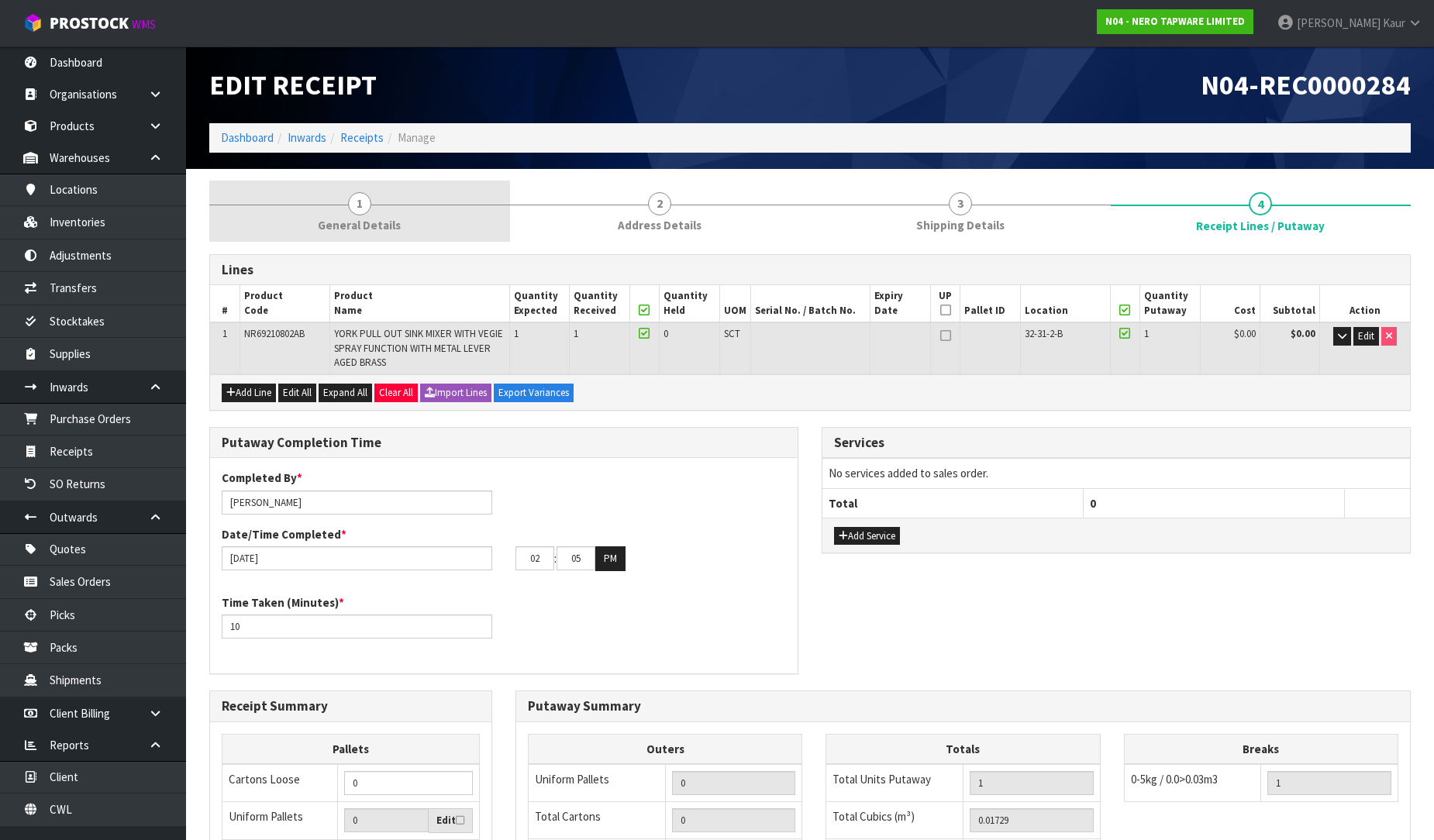
click at [374, 226] on span "General Details" at bounding box center [359, 225] width 83 height 16
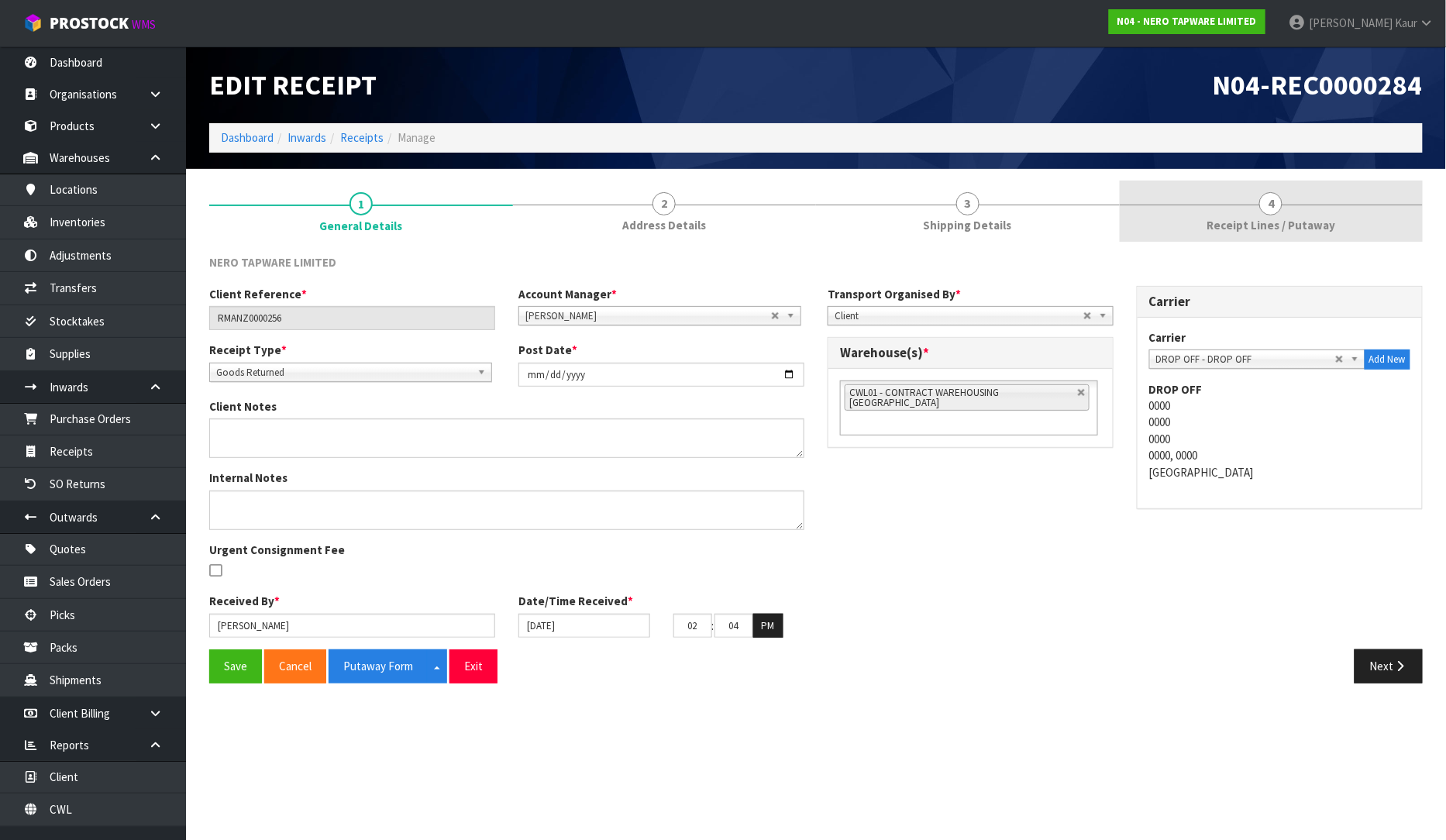
click at [1275, 227] on span "Receipt Lines / Putaway" at bounding box center [1271, 225] width 129 height 16
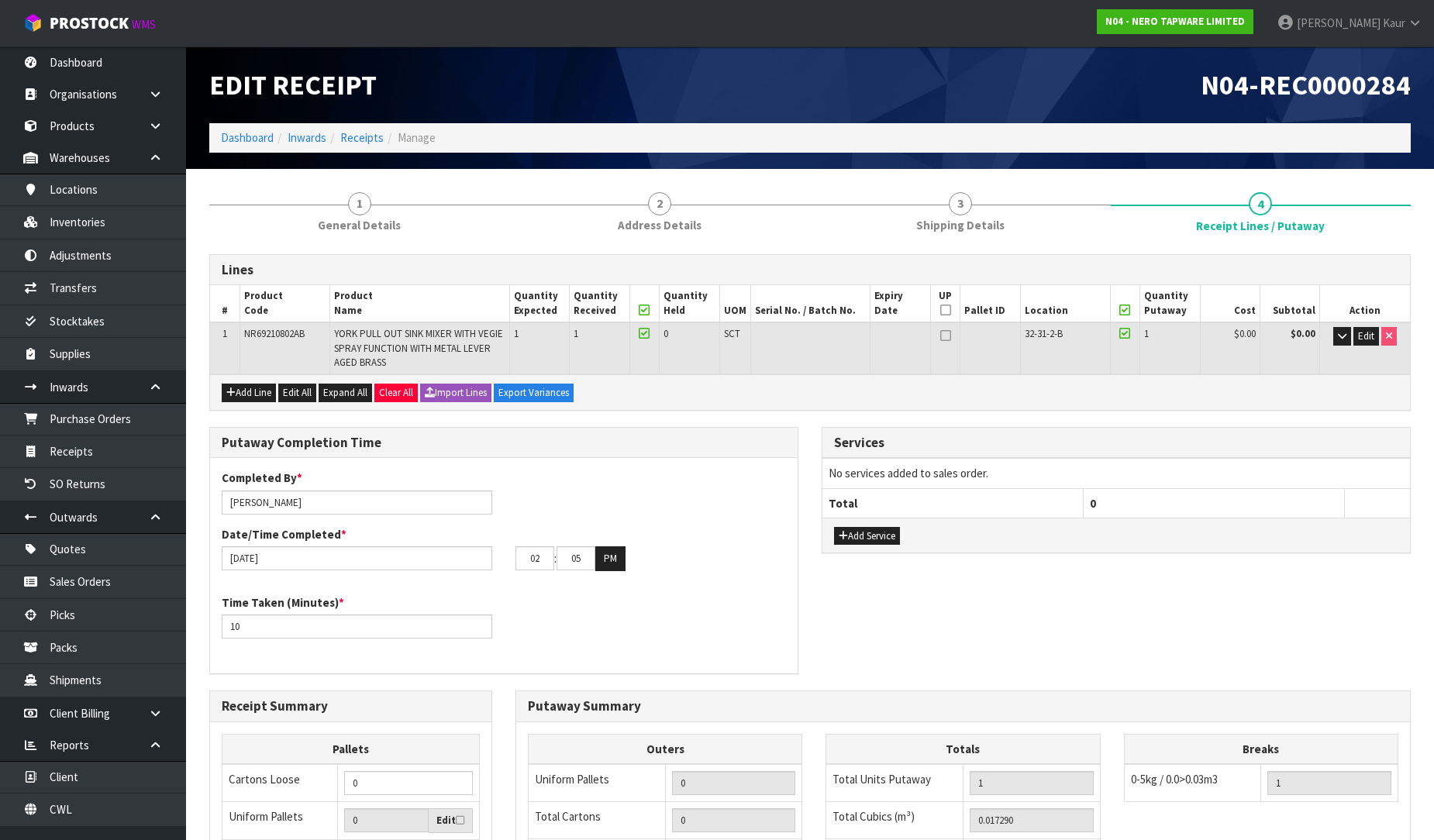
scroll to position [284, 0]
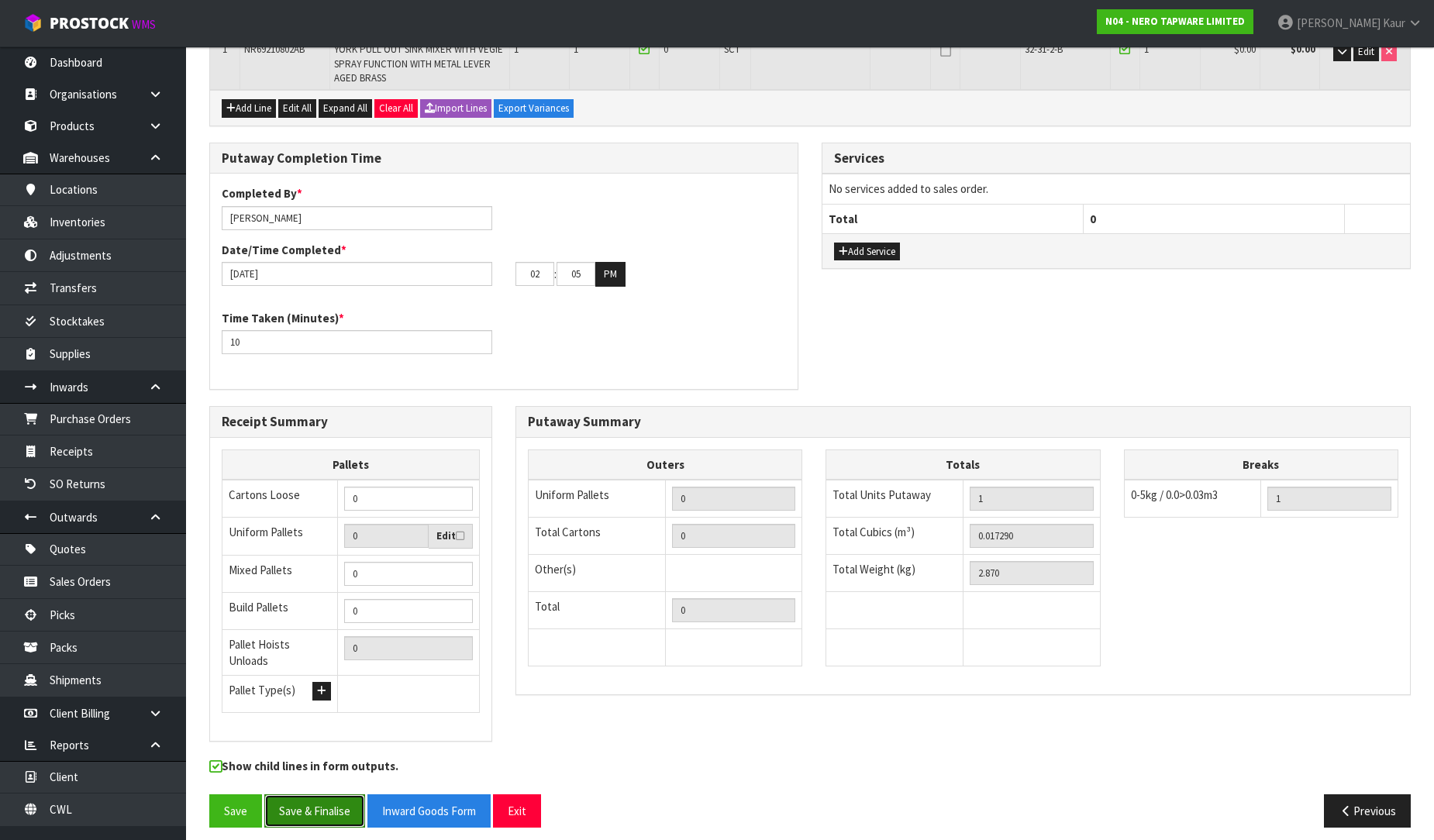
click at [299, 799] on button "Save & Finalise" at bounding box center [314, 810] width 101 height 33
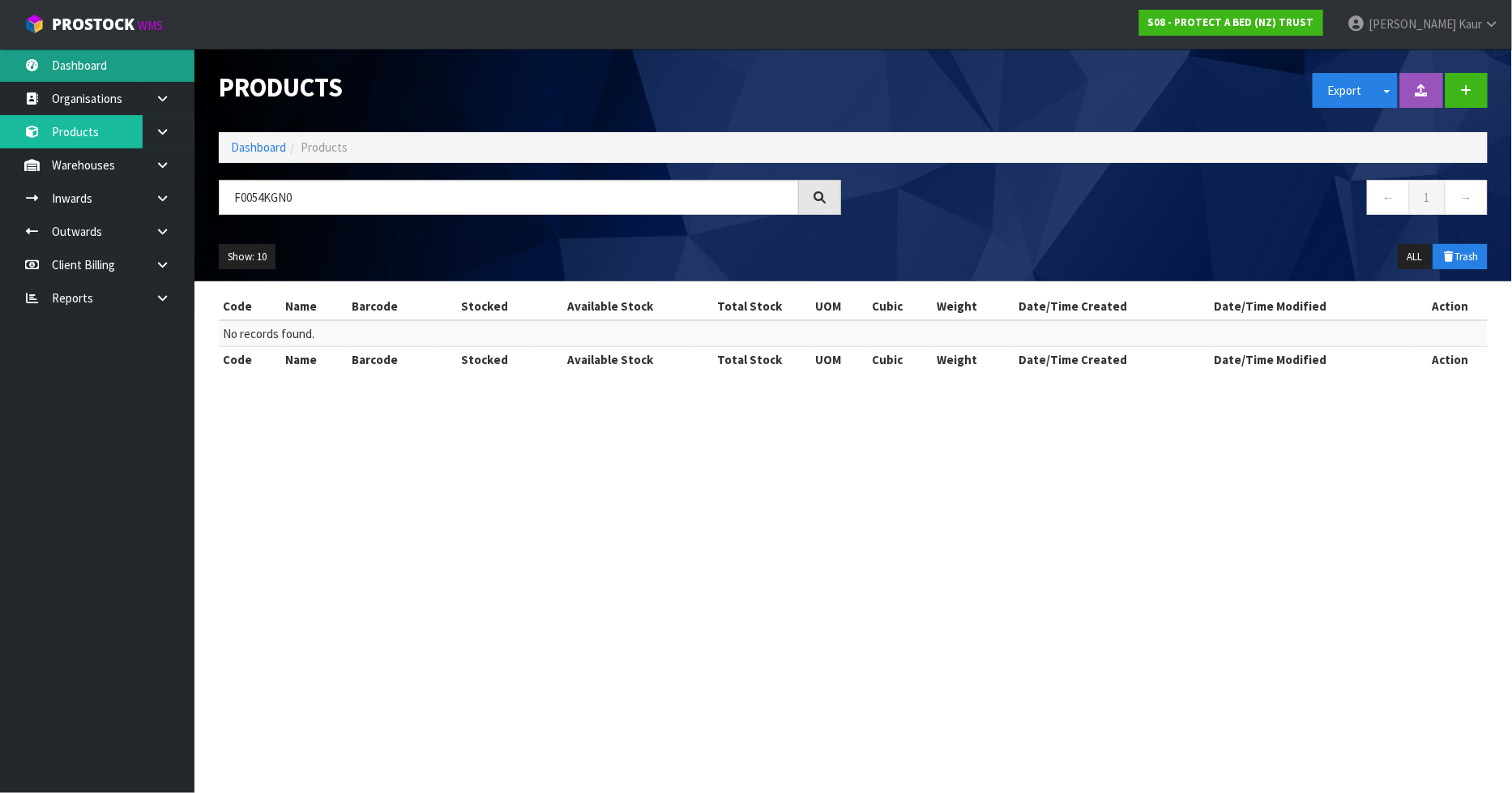
click at [106, 61] on link "Dashboard" at bounding box center [97, 65] width 194 height 33
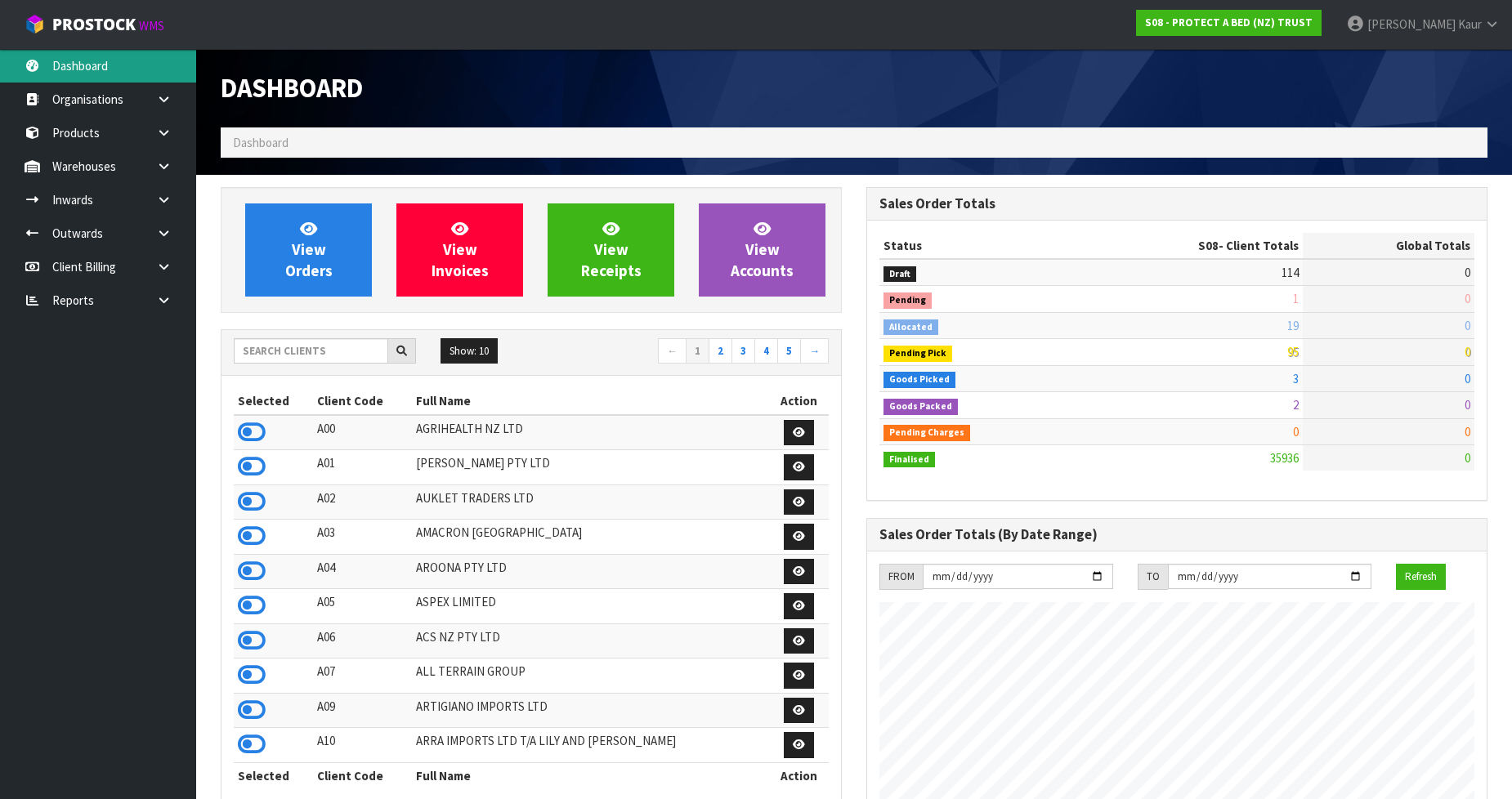
scroll to position [1238, 646]
click at [168, 309] on link at bounding box center [171, 299] width 53 height 33
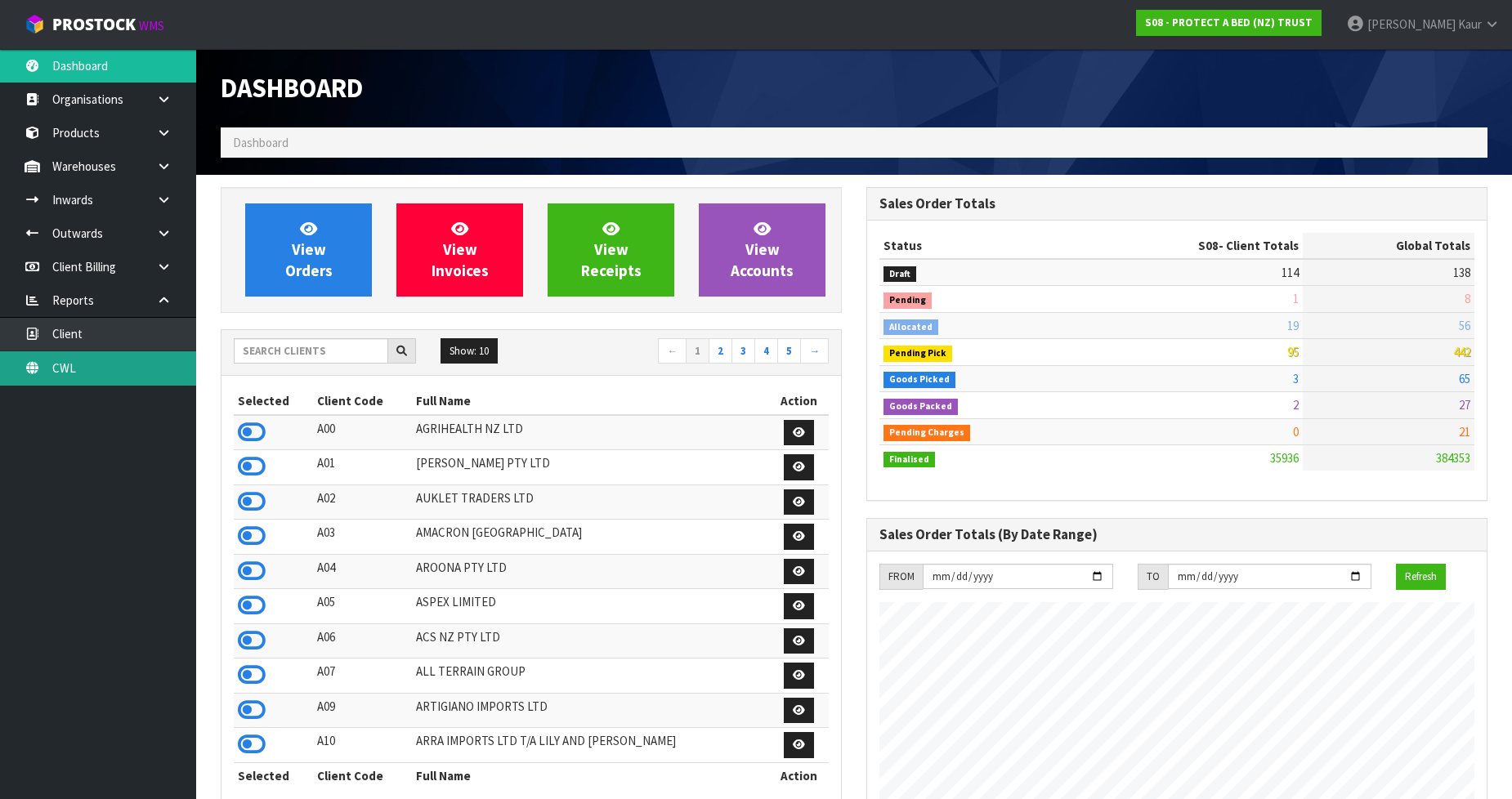
click at [100, 371] on link "CWL" at bounding box center [98, 367] width 196 height 33
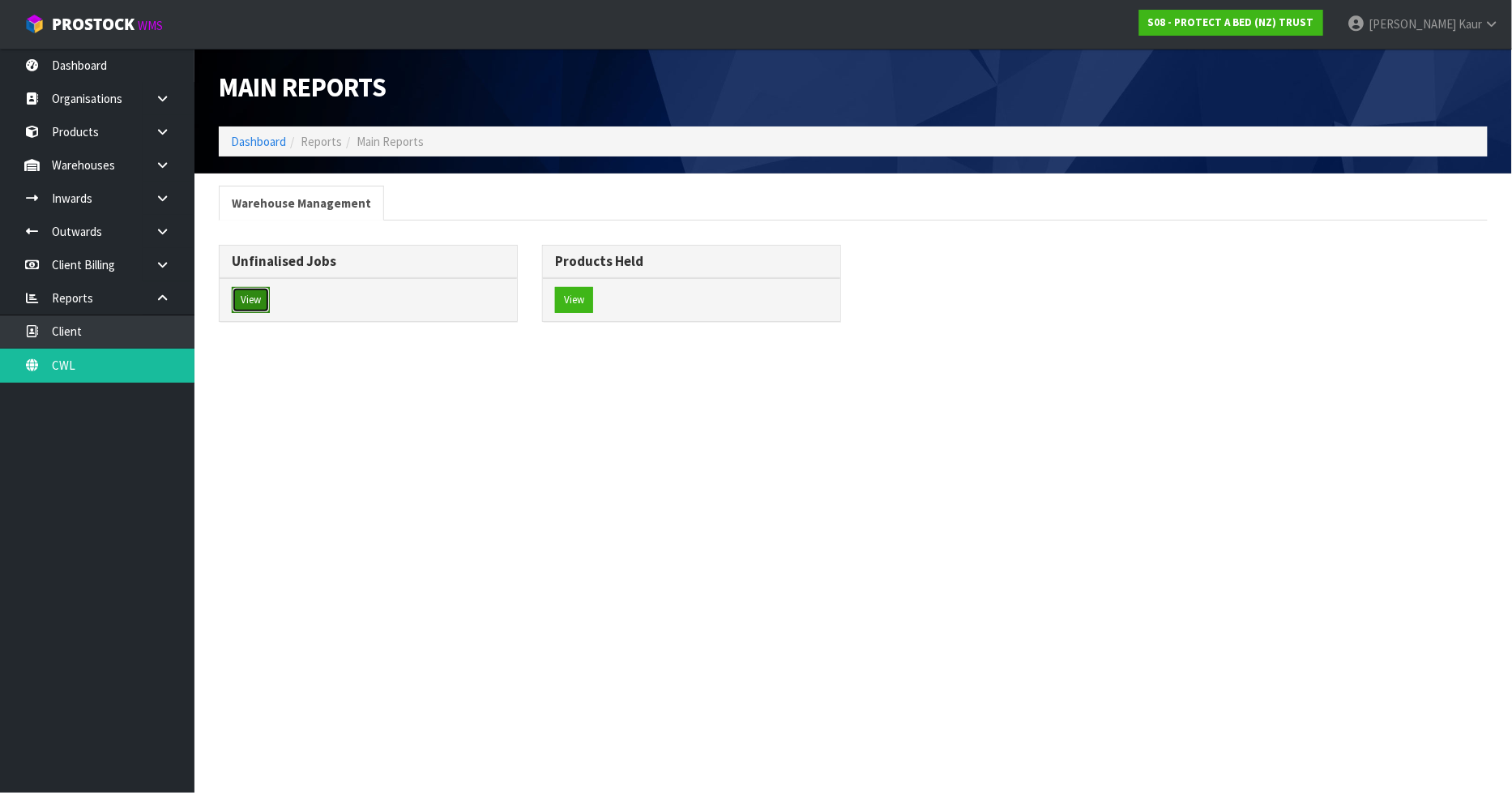
click at [247, 297] on button "View" at bounding box center [250, 300] width 38 height 26
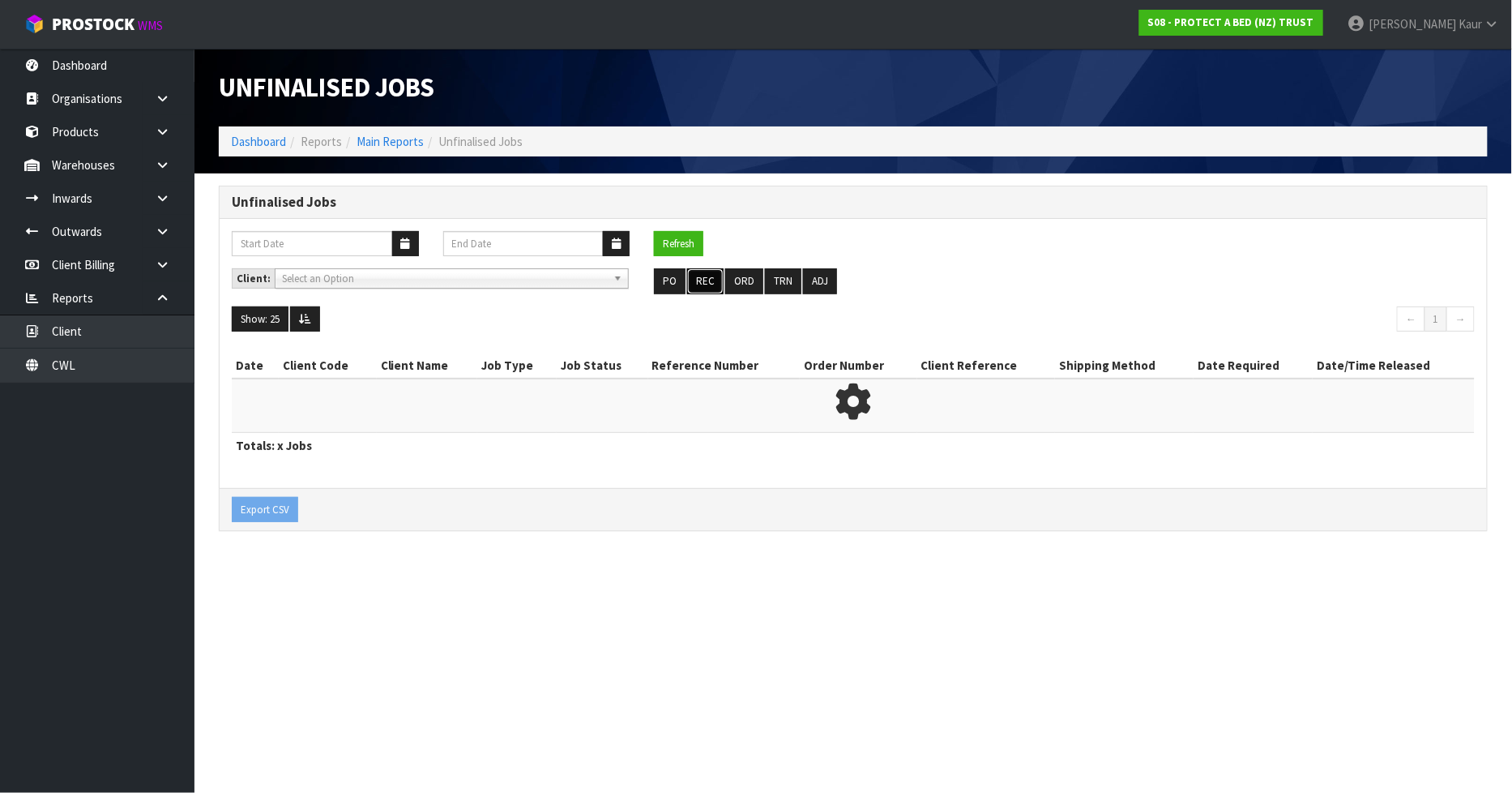
click at [705, 275] on button "REC" at bounding box center [705, 281] width 36 height 26
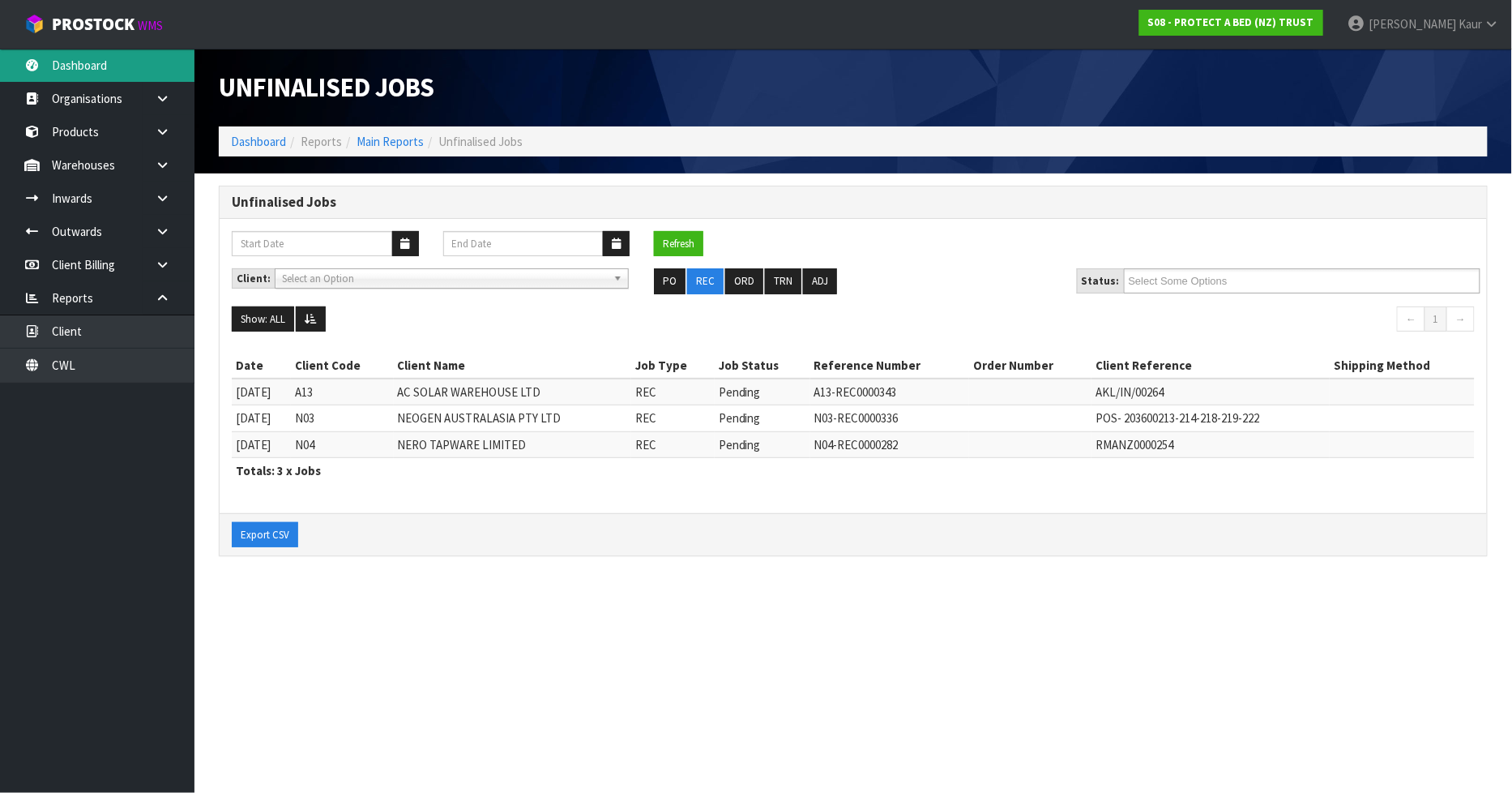
click at [50, 62] on link "Dashboard" at bounding box center [97, 65] width 194 height 33
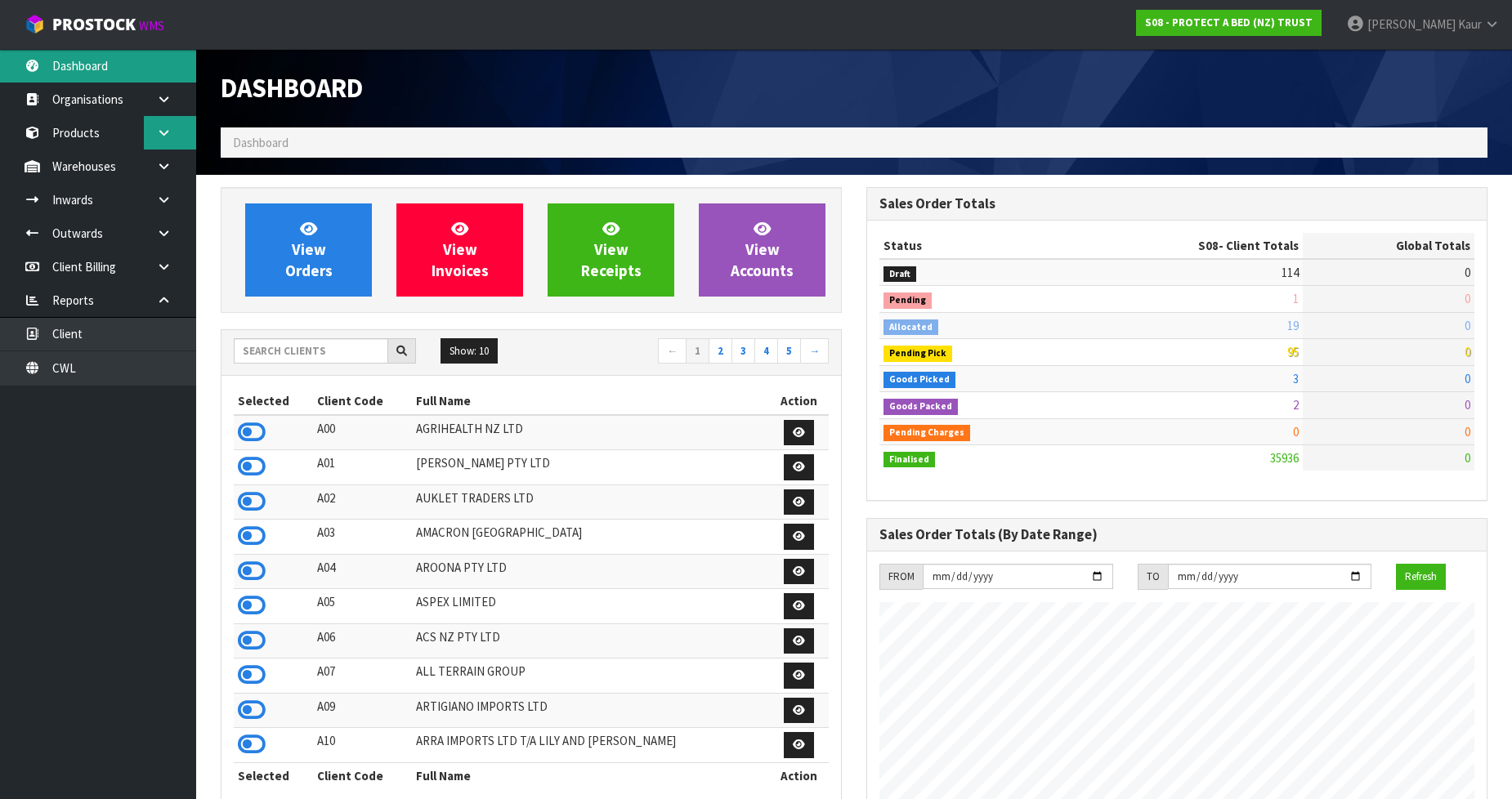
scroll to position [1238, 646]
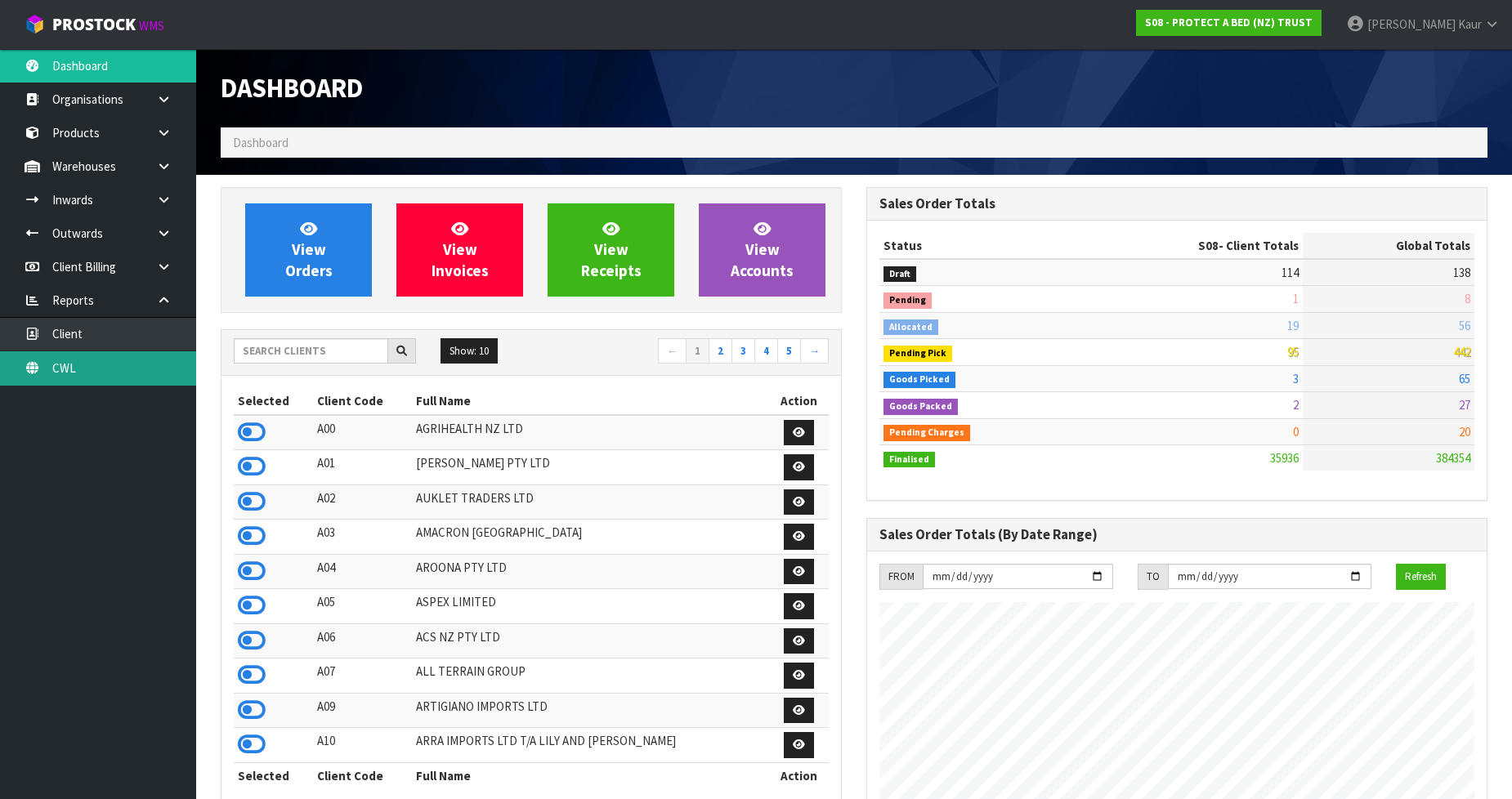
click at [115, 361] on link "CWL" at bounding box center [98, 367] width 196 height 33
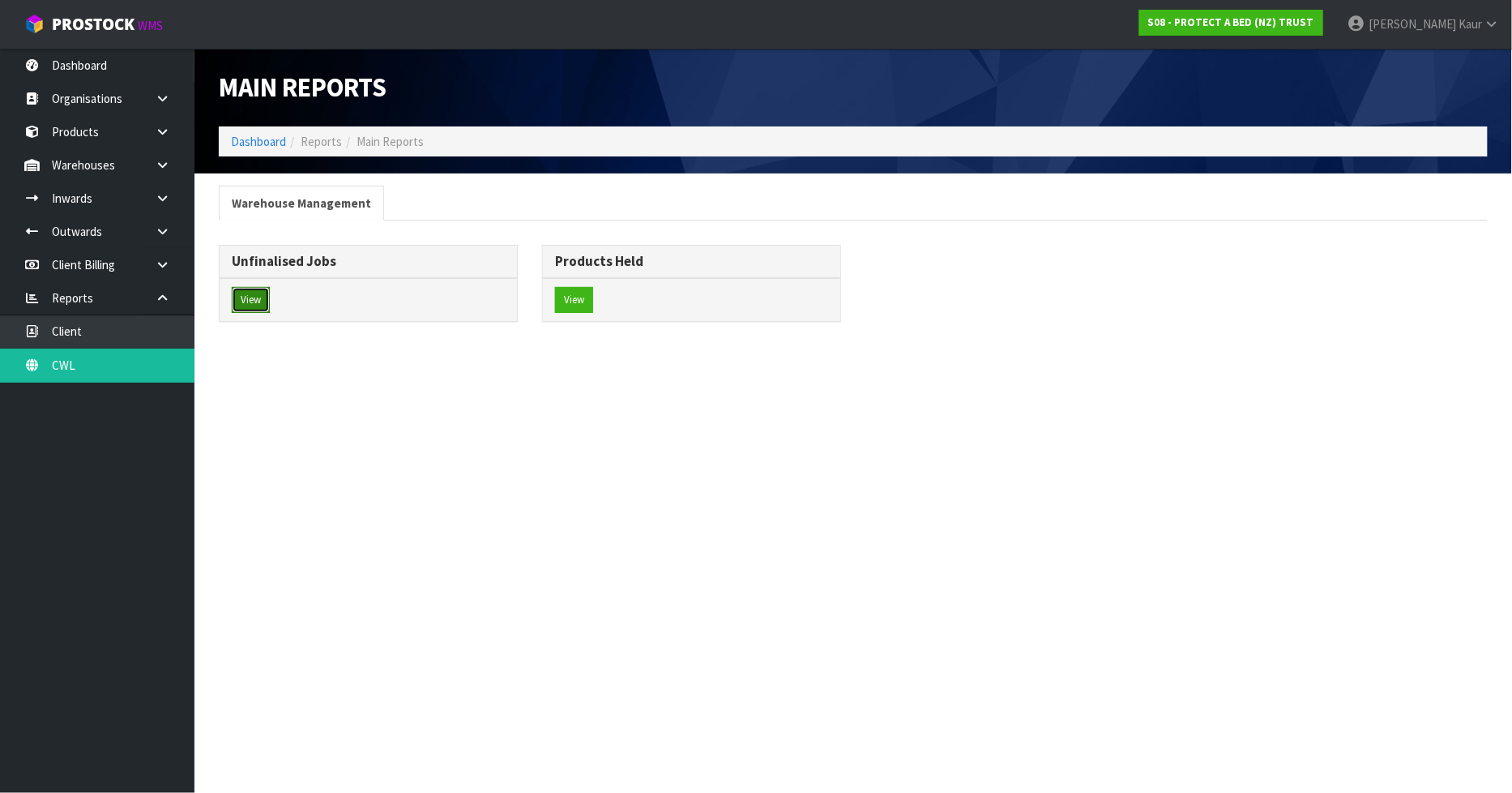
click at [240, 295] on button "View" at bounding box center [250, 300] width 38 height 26
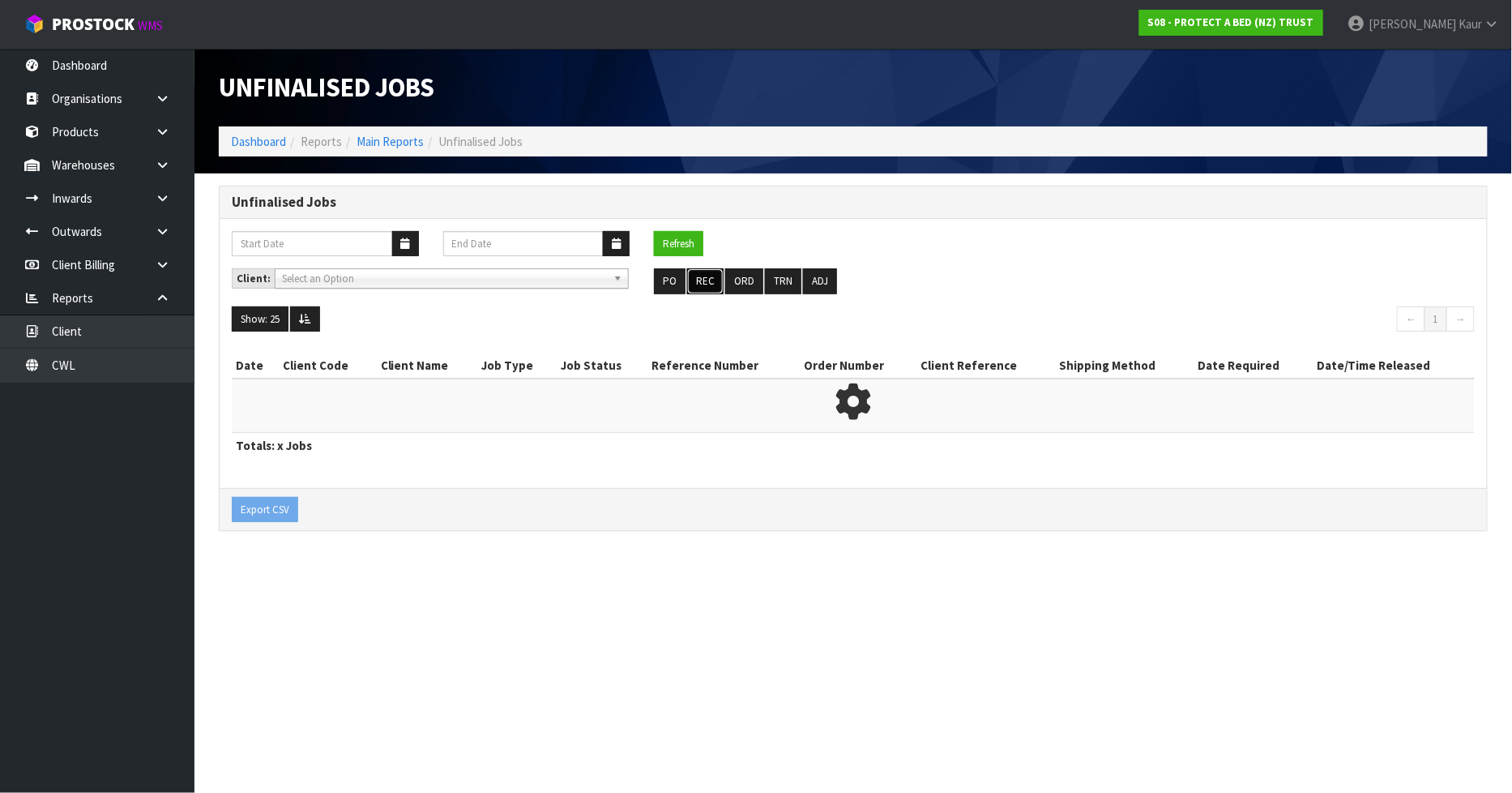
click at [695, 275] on button "REC" at bounding box center [705, 281] width 36 height 26
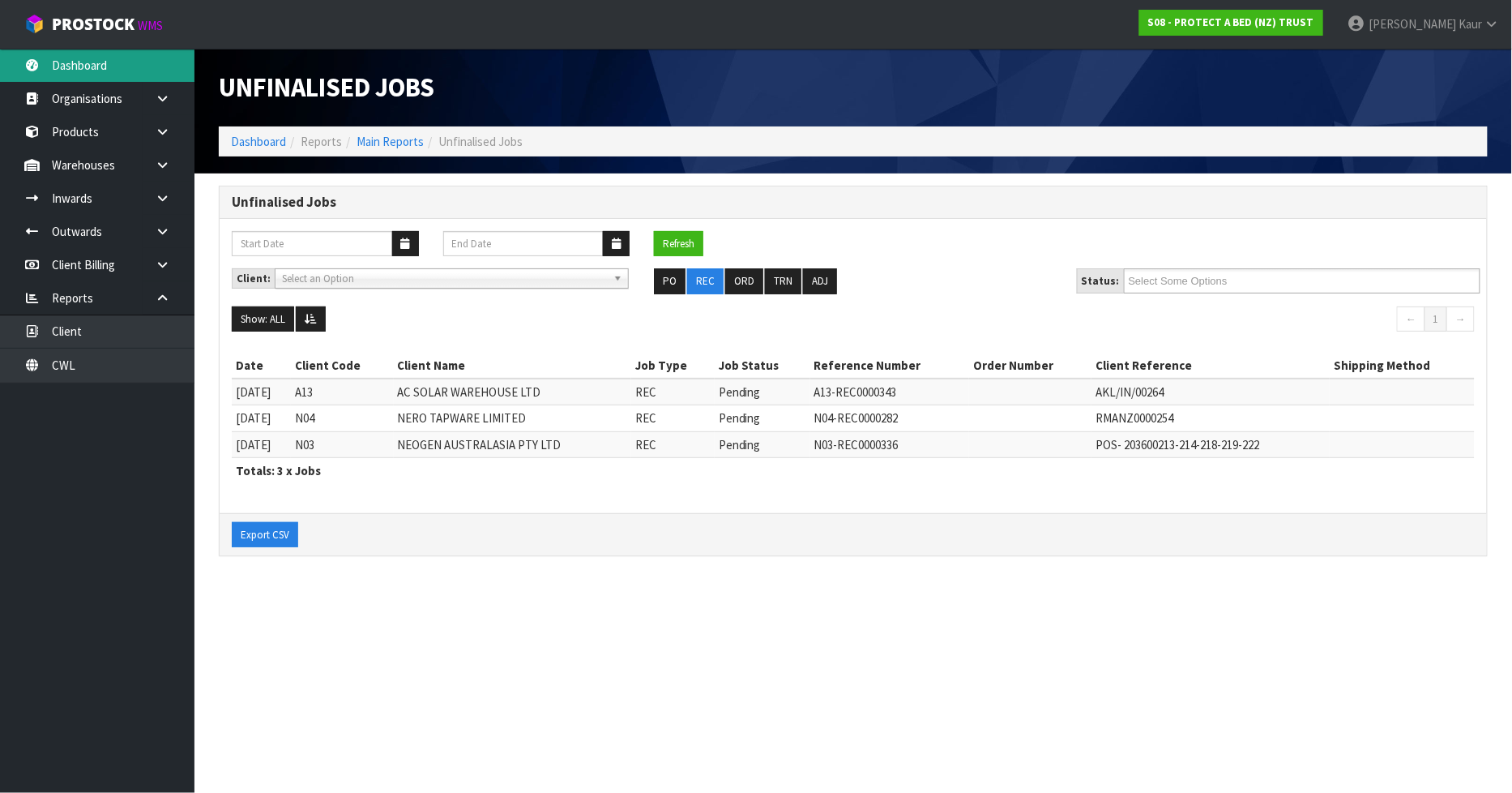
click at [91, 60] on link "Dashboard" at bounding box center [97, 65] width 194 height 33
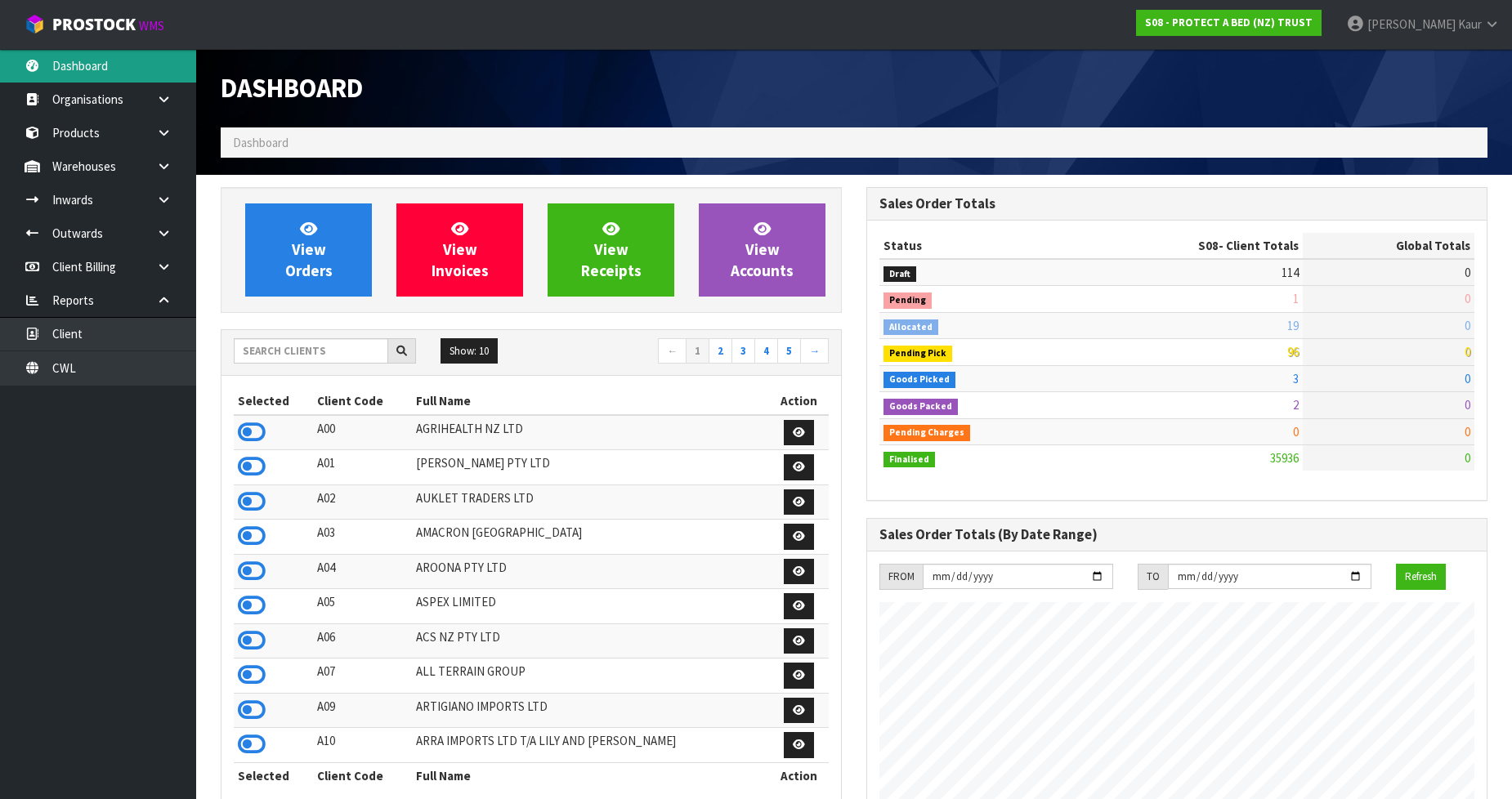
scroll to position [1238, 646]
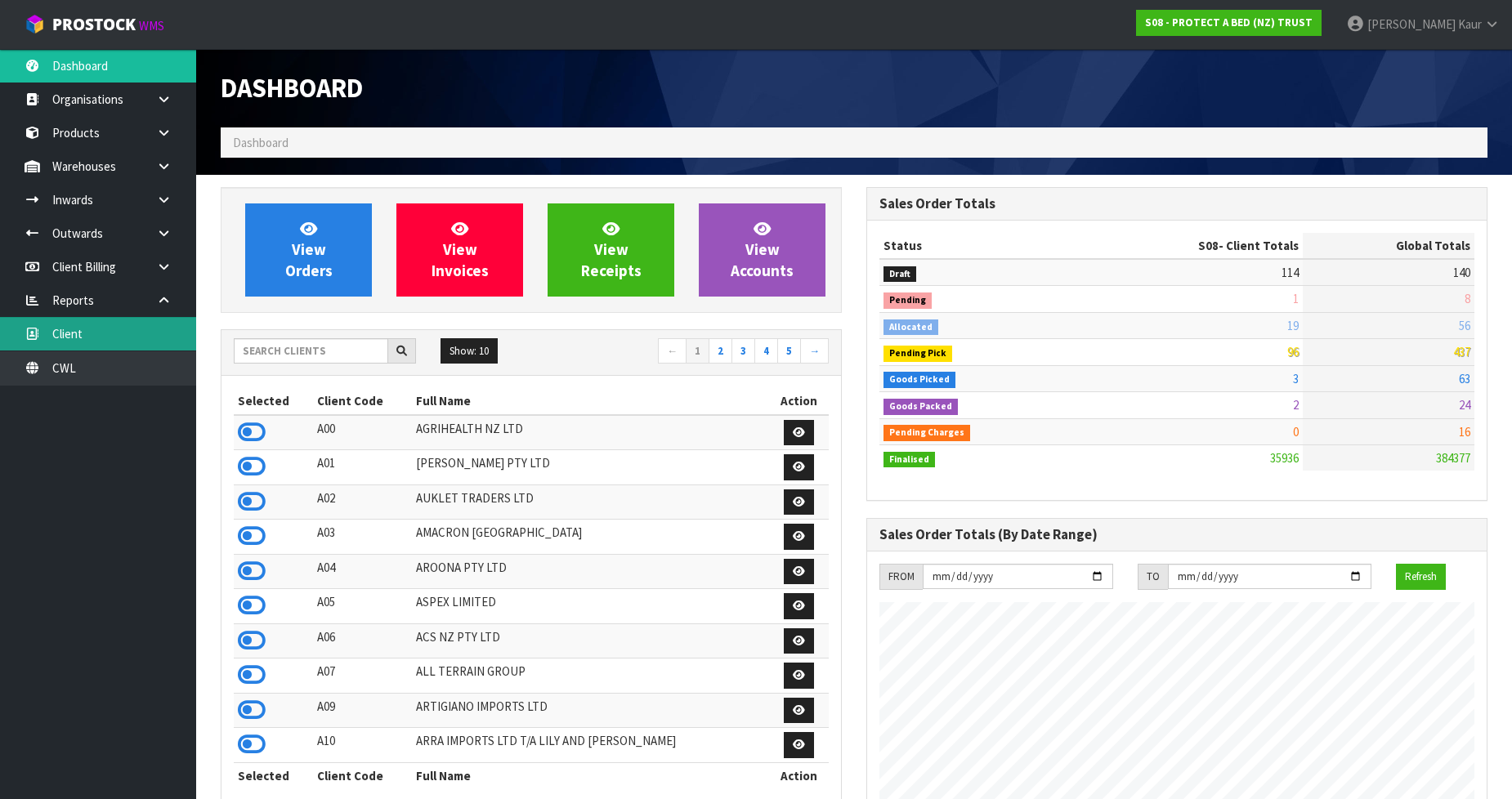
click at [129, 345] on link "Client" at bounding box center [98, 333] width 196 height 33
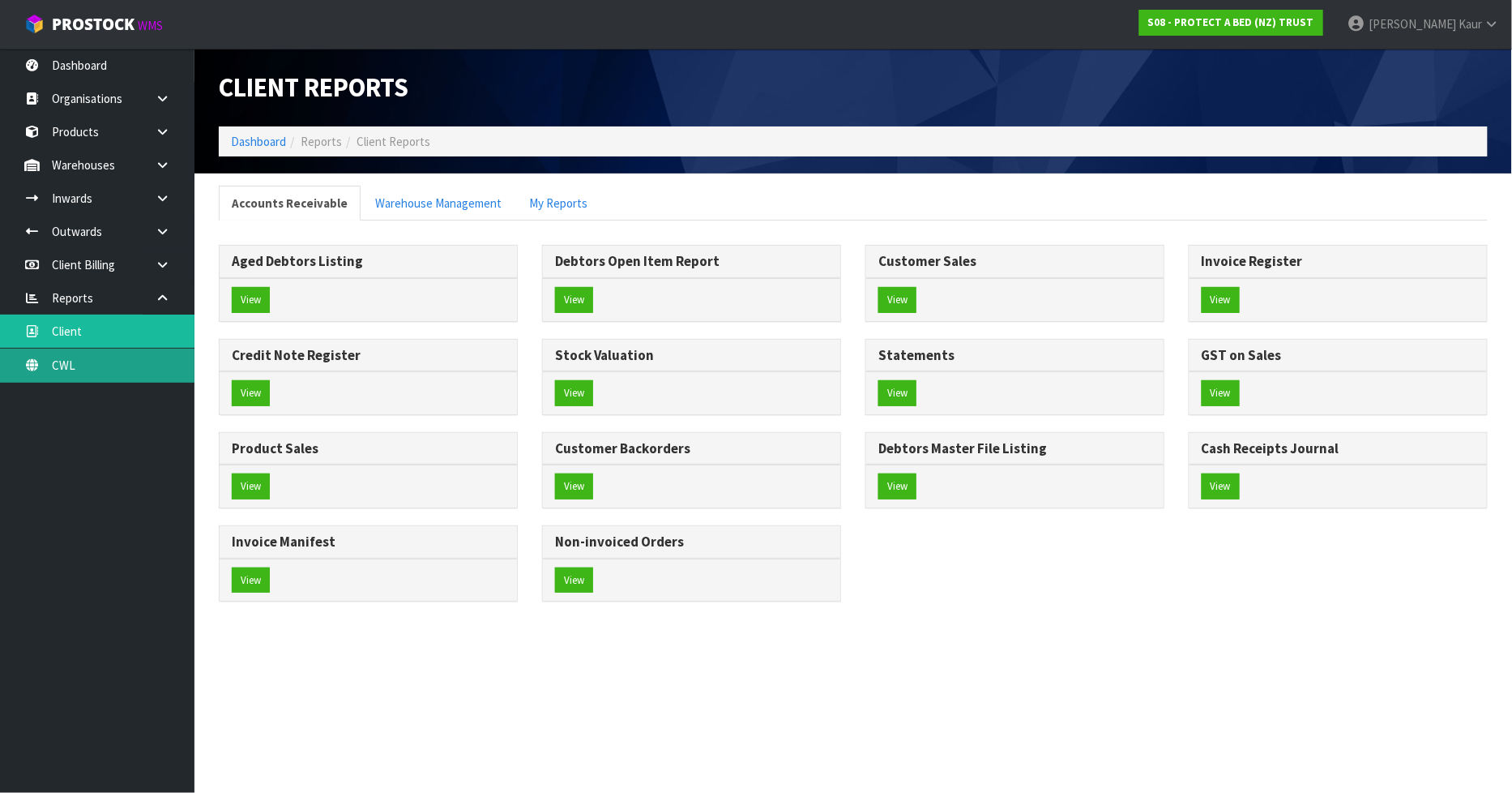
click at [79, 375] on link "CWL" at bounding box center [97, 365] width 194 height 33
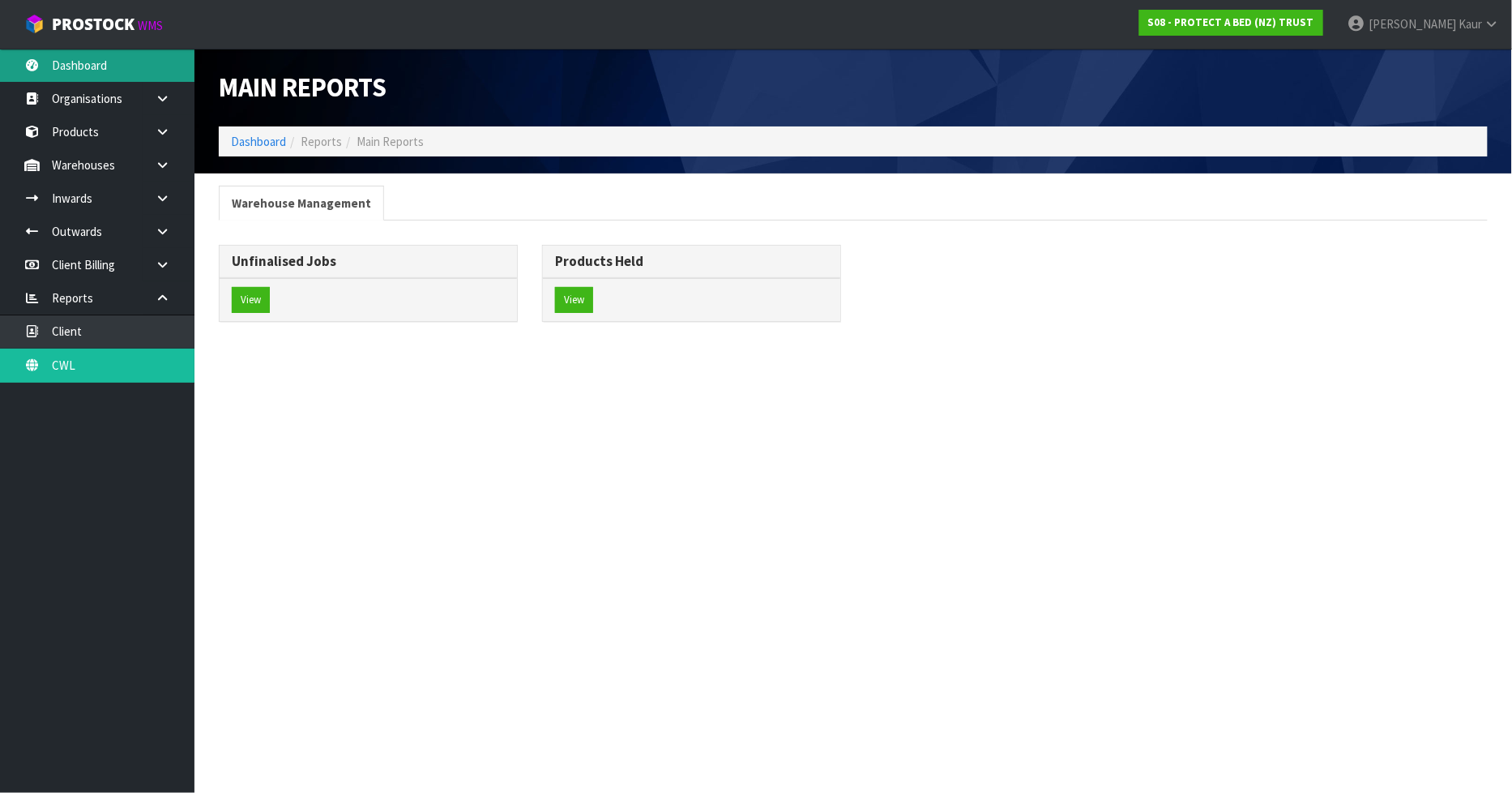
click at [121, 76] on link "Dashboard" at bounding box center [97, 65] width 194 height 33
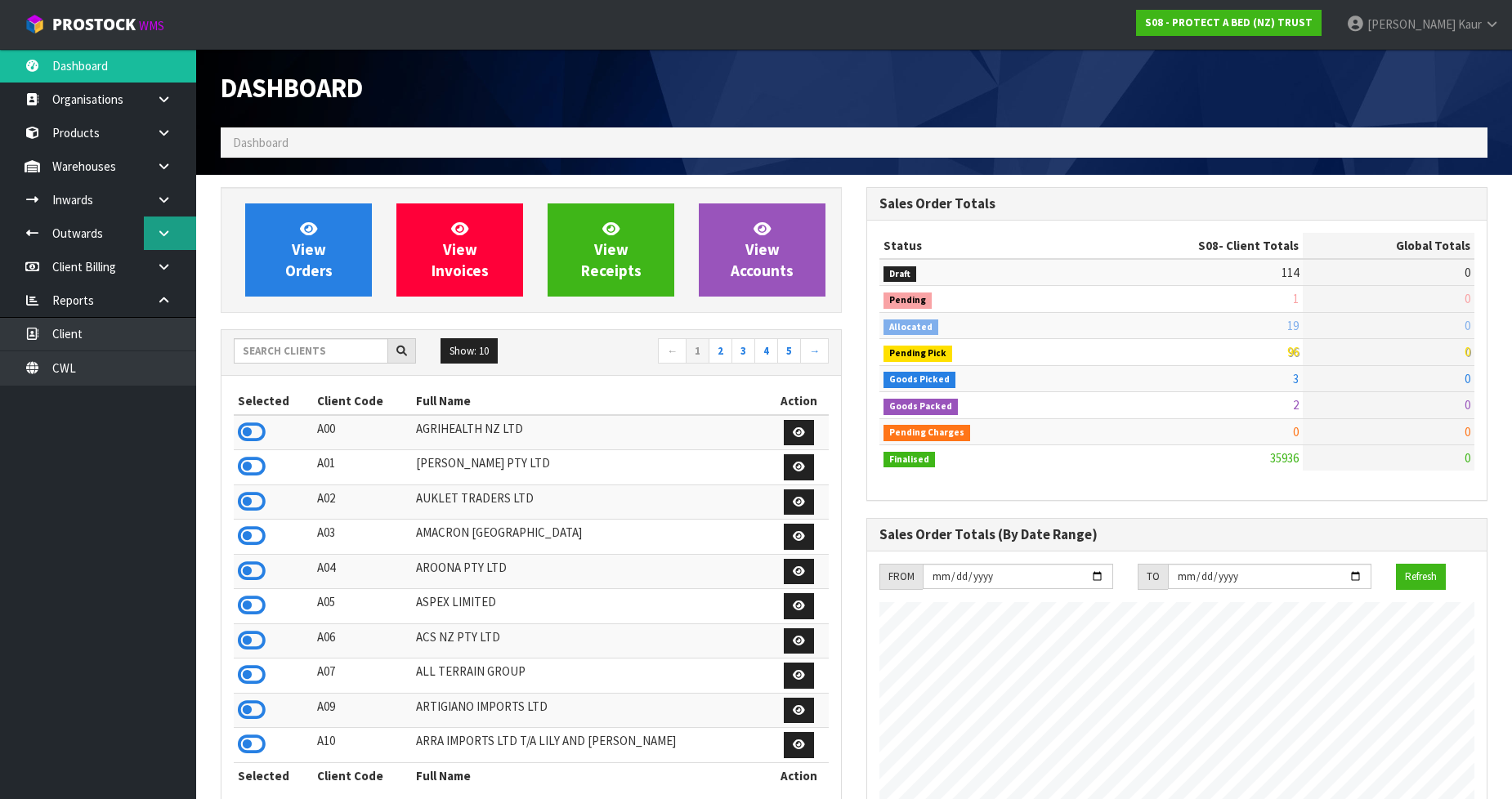
scroll to position [1238, 646]
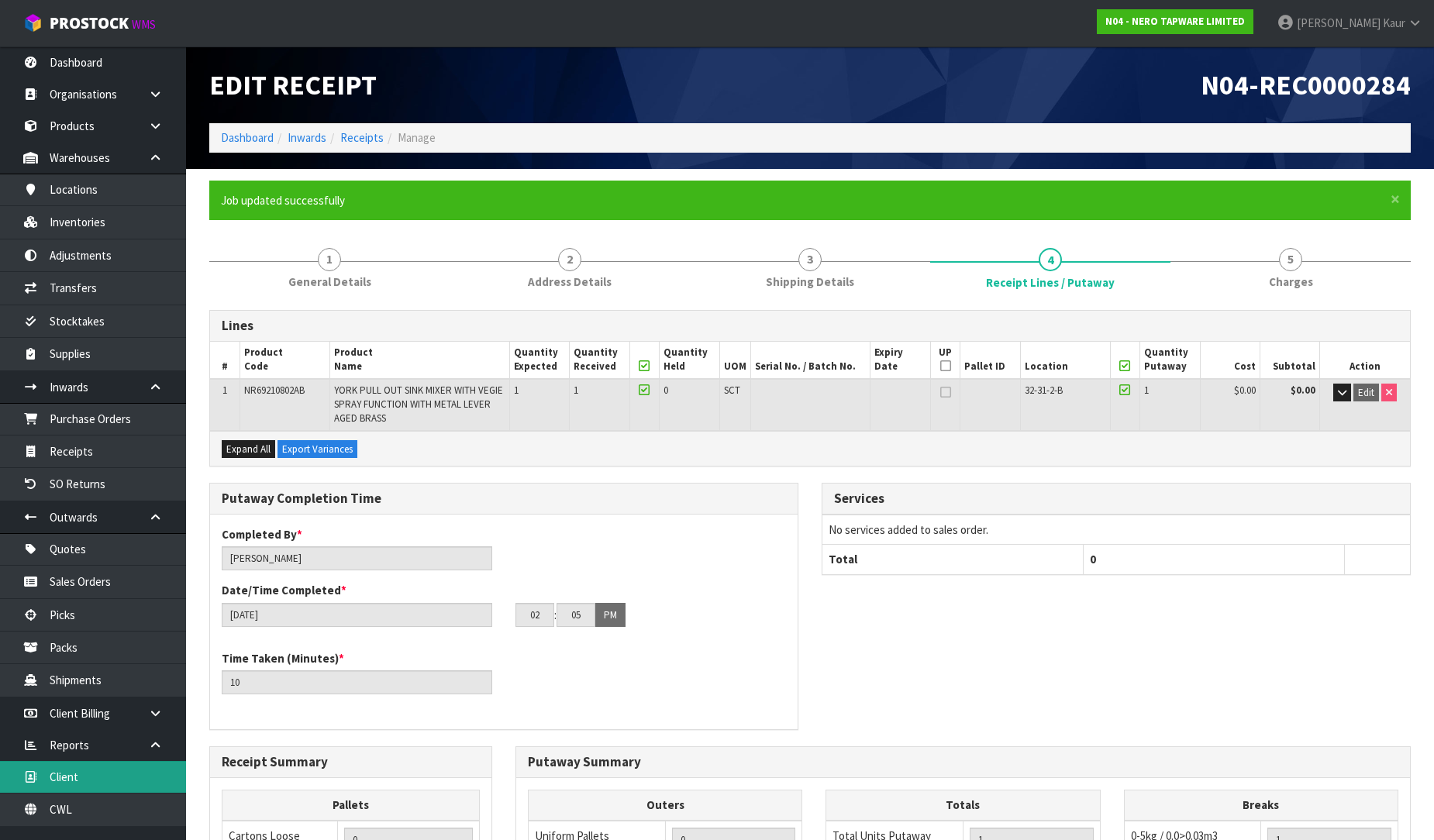
scroll to position [342, 0]
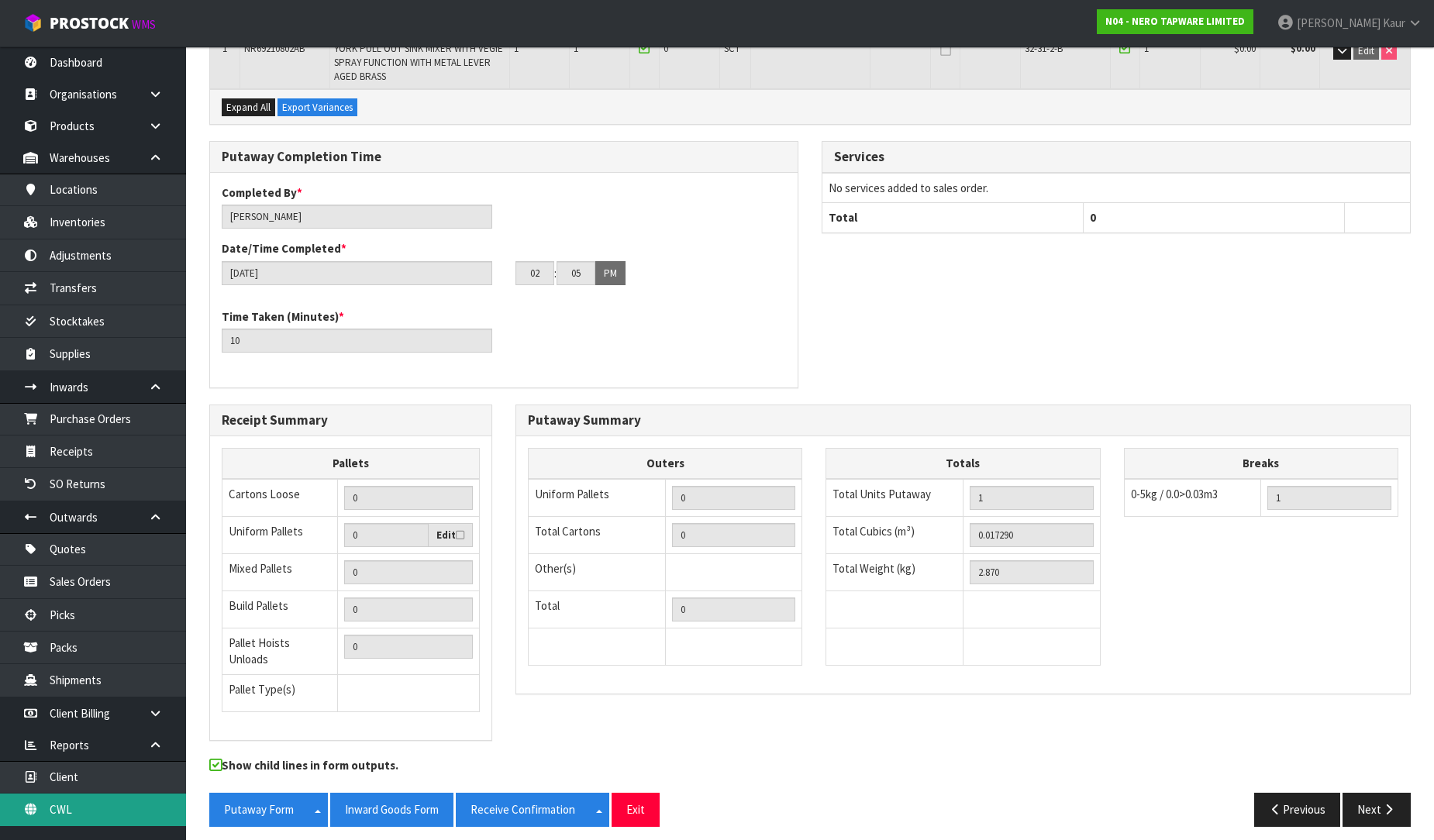
click at [93, 815] on link "CWL" at bounding box center [93, 809] width 186 height 31
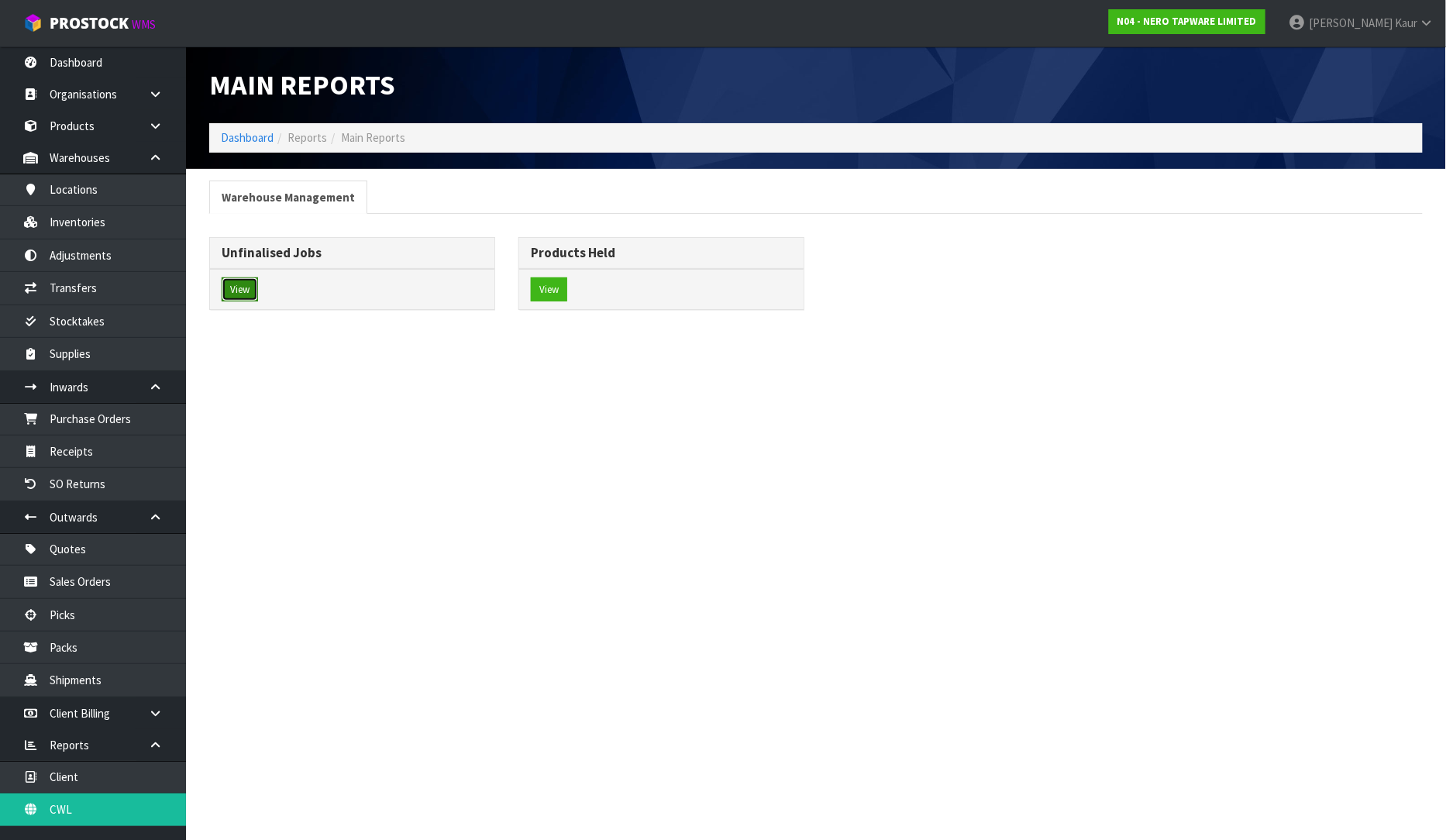
click at [241, 297] on button "View" at bounding box center [239, 290] width 36 height 25
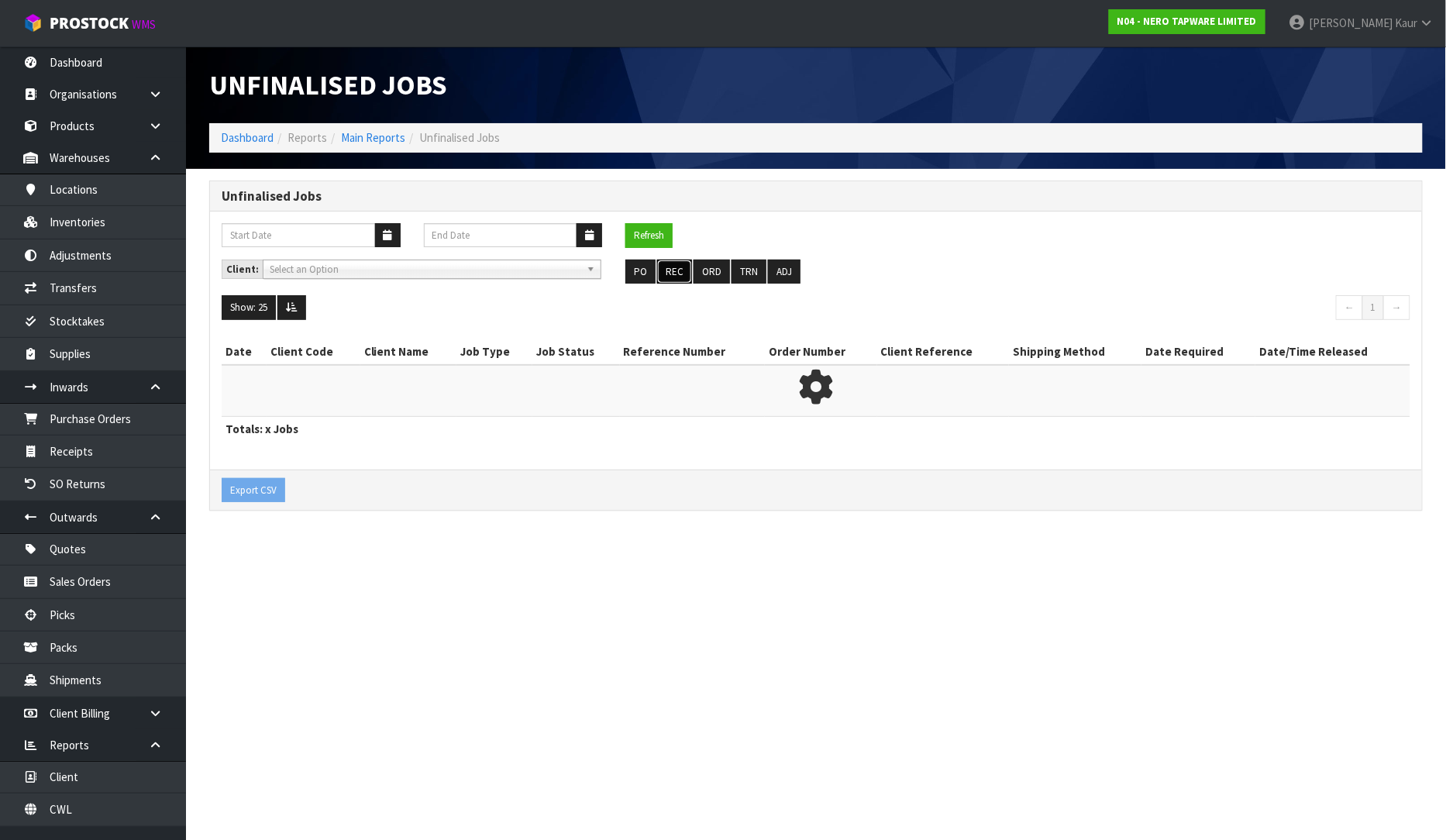
click at [669, 268] on button "REC" at bounding box center [674, 272] width 35 height 25
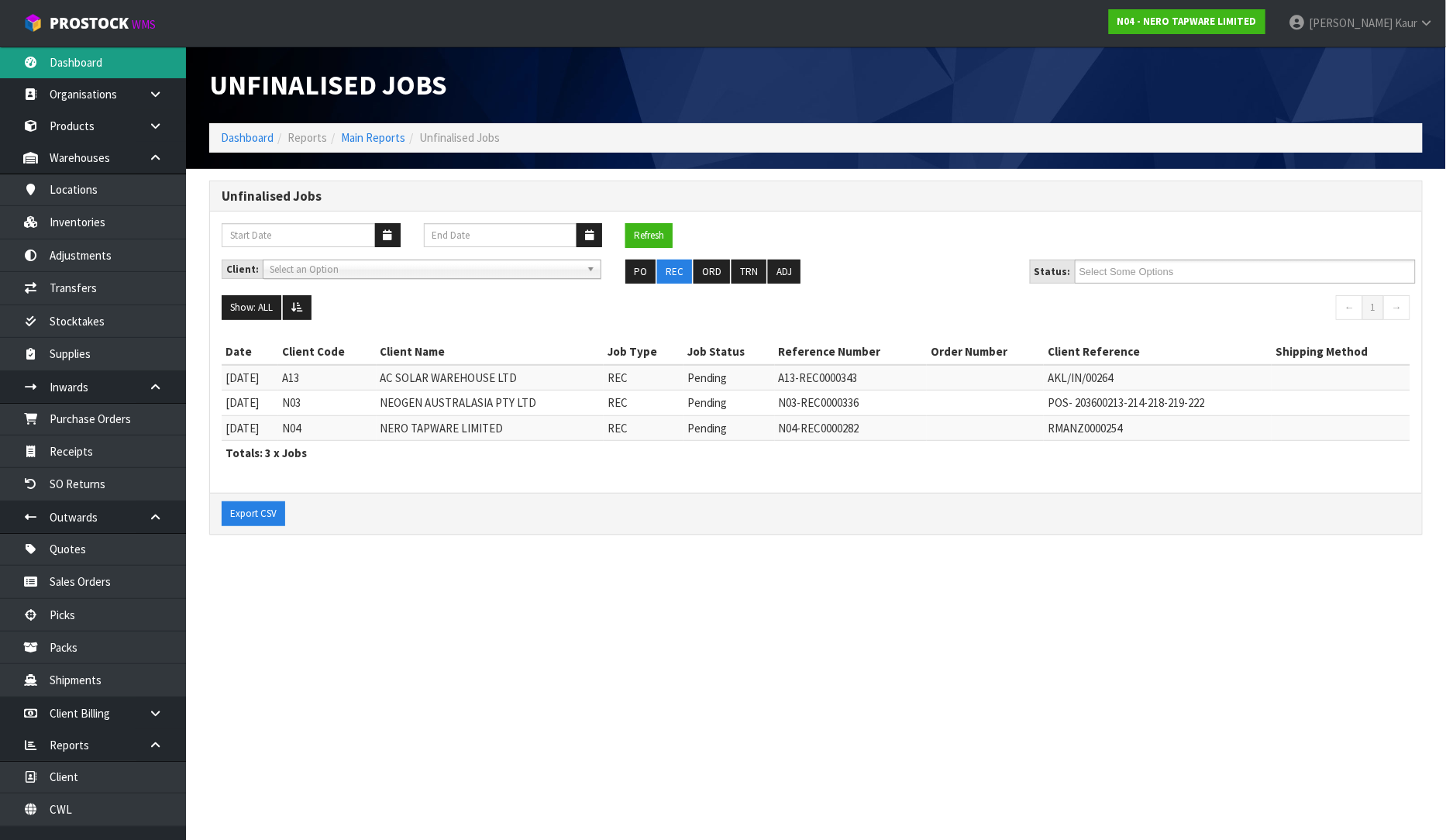
click at [122, 72] on link "Dashboard" at bounding box center [93, 62] width 186 height 31
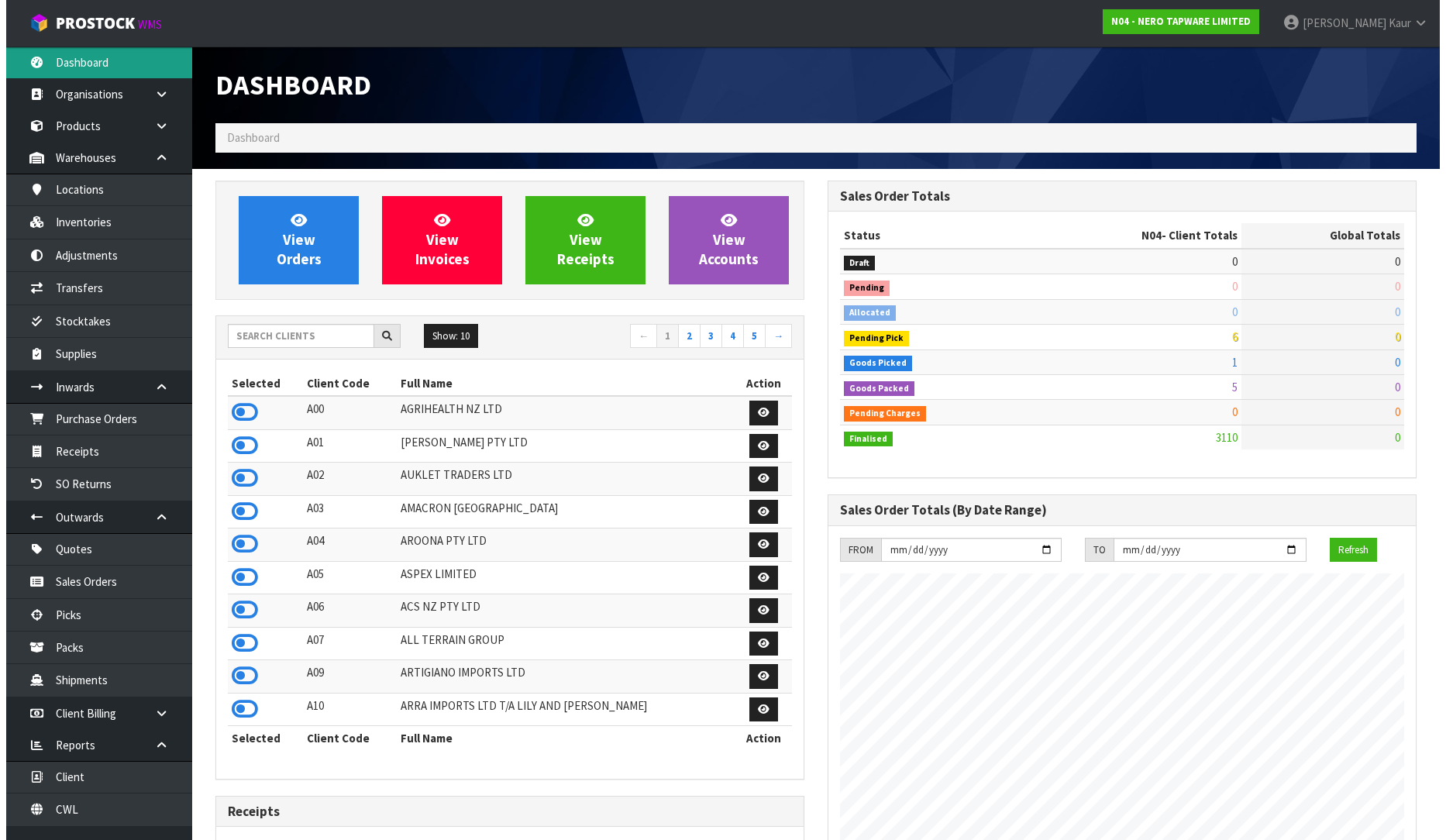
scroll to position [1208, 612]
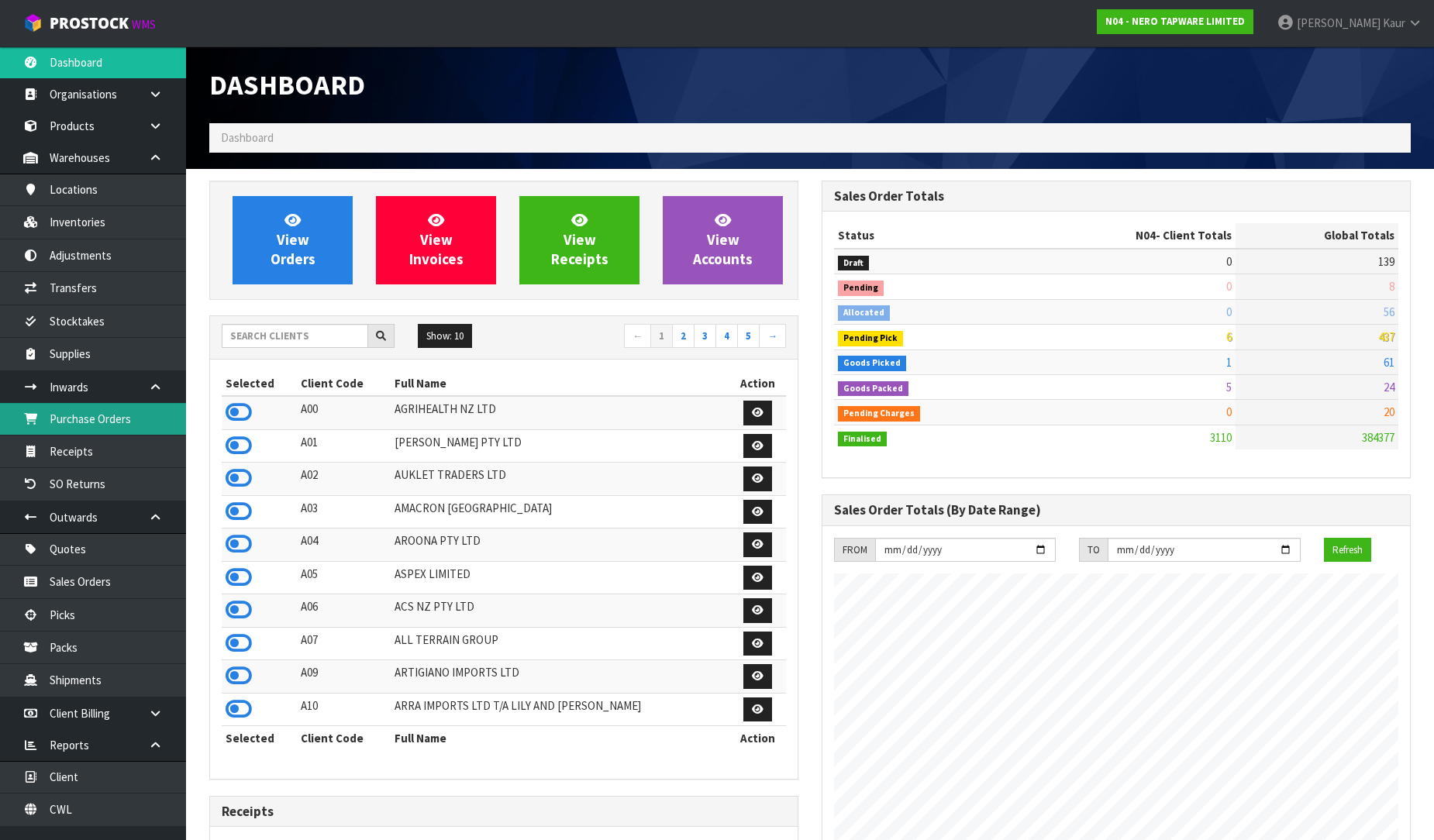
click at [132, 415] on link "Purchase Orders" at bounding box center [93, 418] width 186 height 31
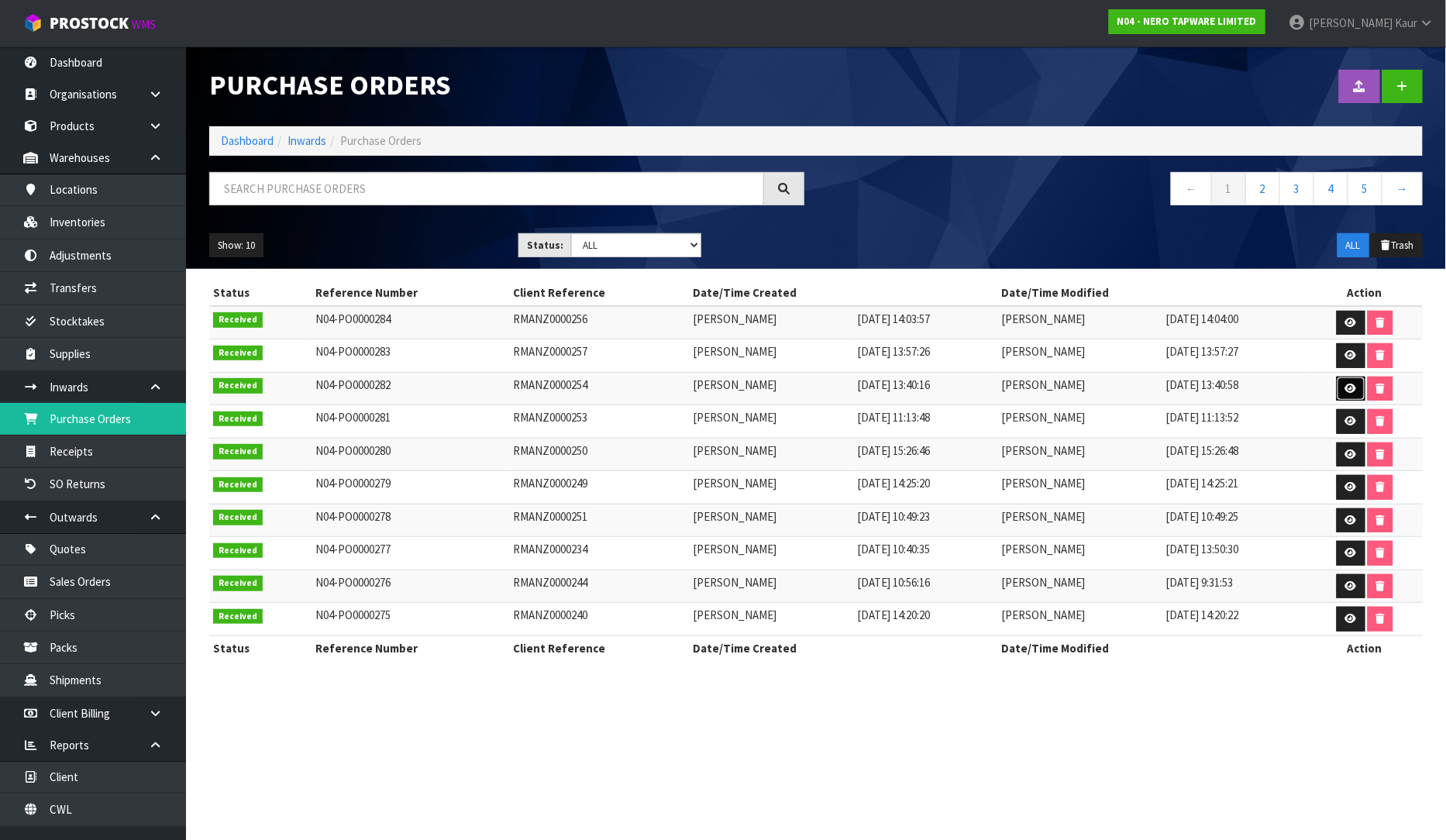
click at [1345, 389] on link at bounding box center [1351, 389] width 29 height 25
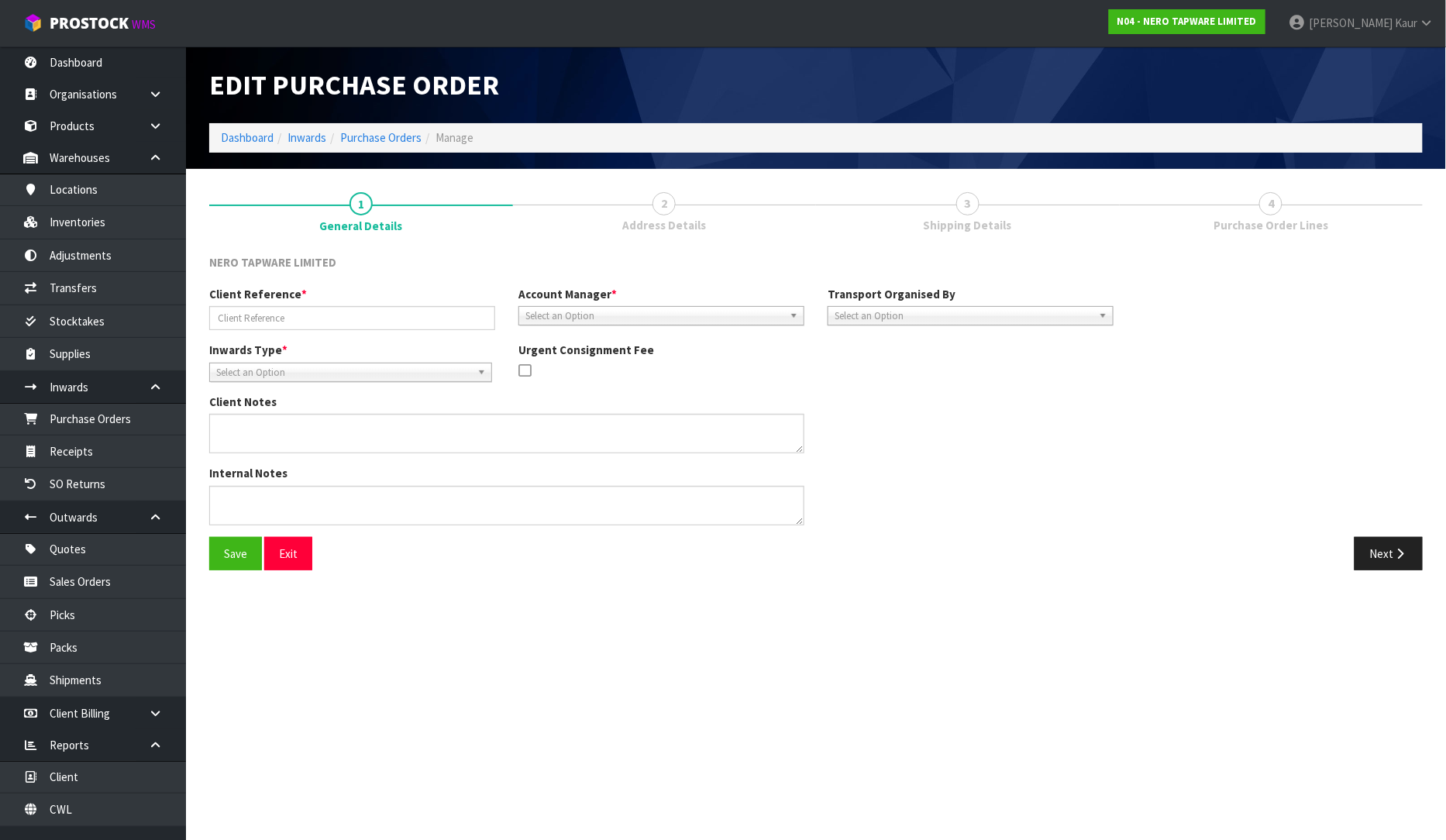
type input "RMANZ0000254"
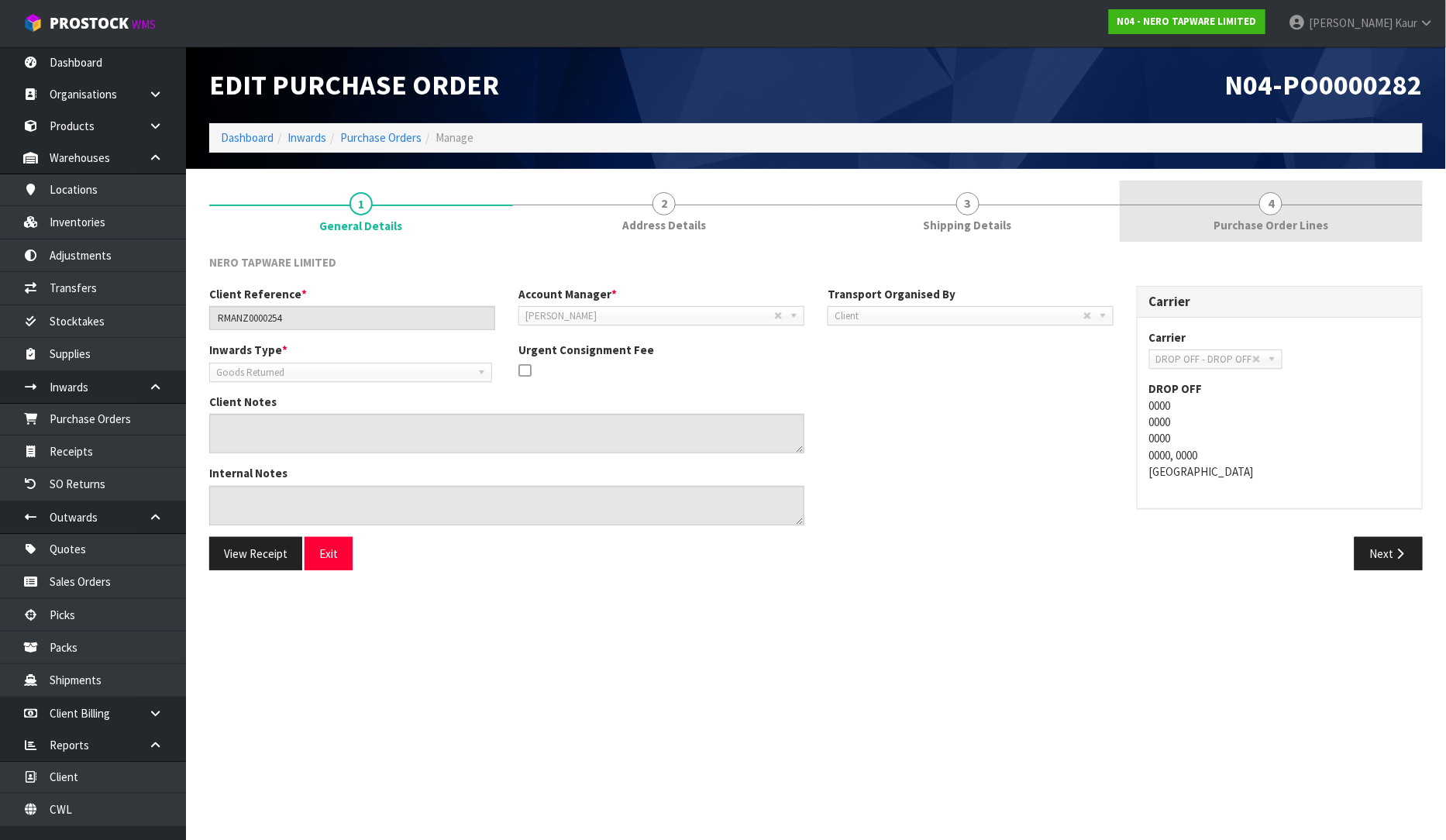
click at [1308, 212] on link "4 Purchase Order Lines" at bounding box center [1272, 211] width 304 height 61
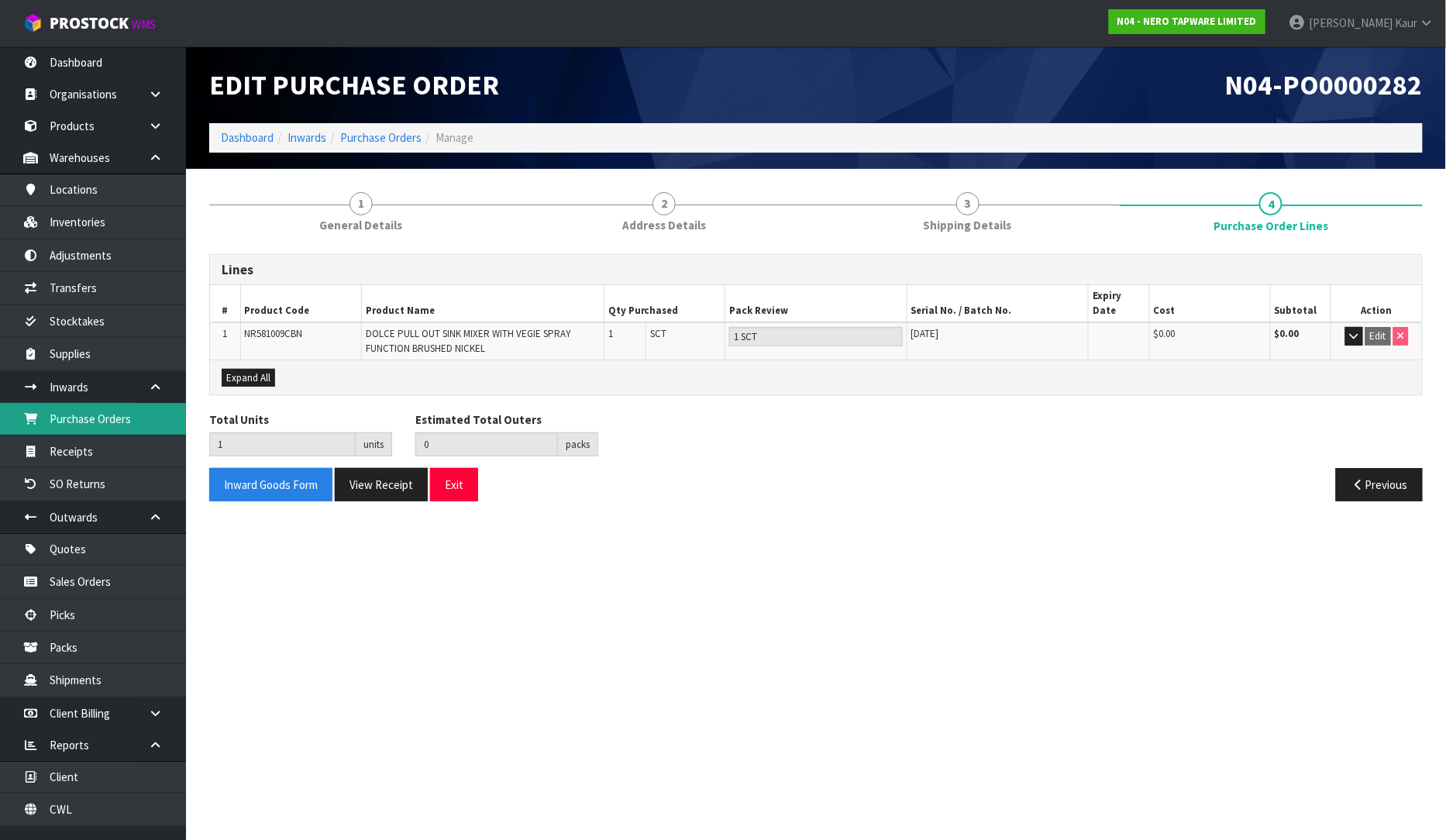
click at [138, 413] on link "Purchase Orders" at bounding box center [93, 418] width 186 height 31
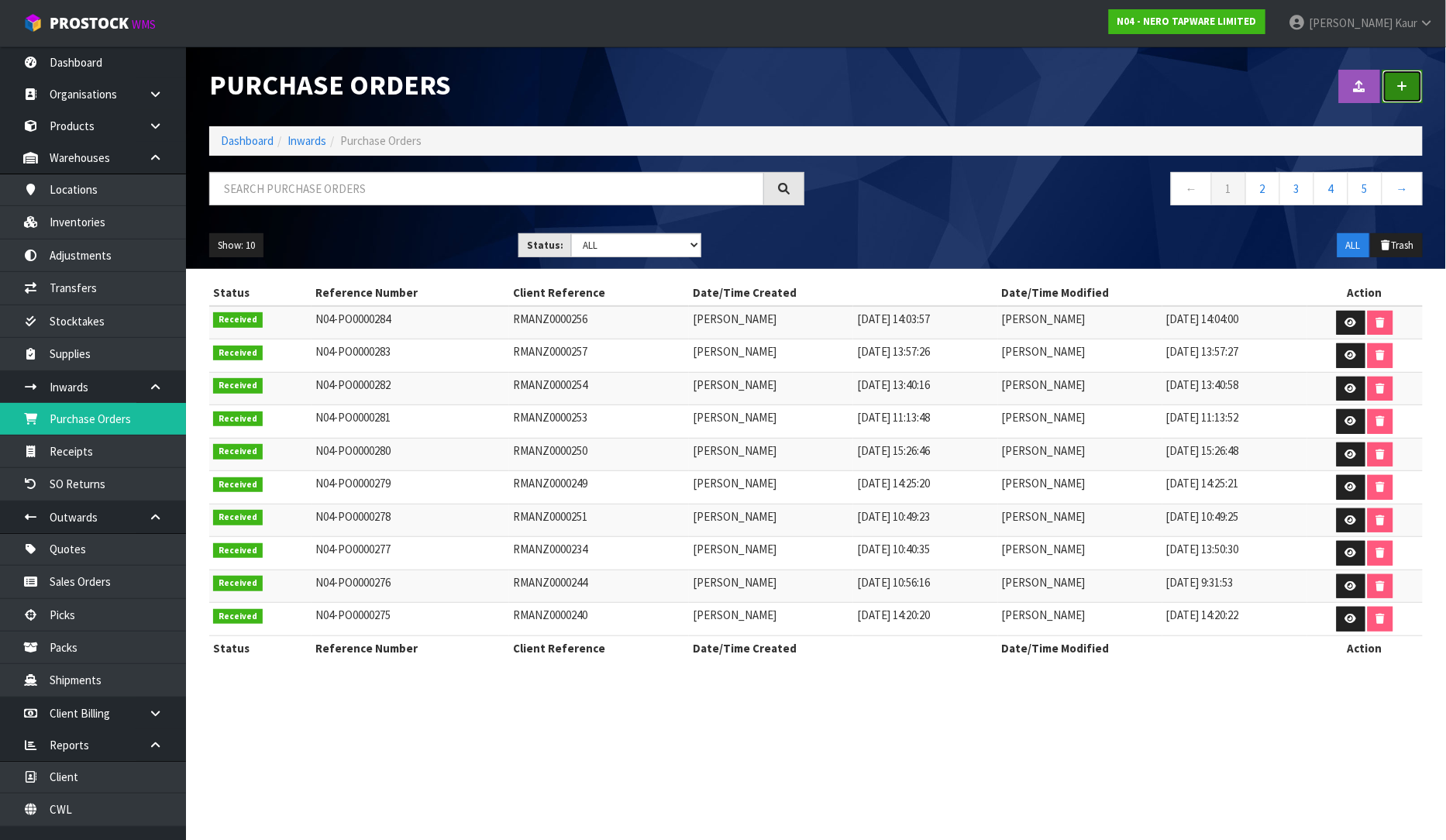
click at [1411, 90] on link at bounding box center [1403, 86] width 40 height 33
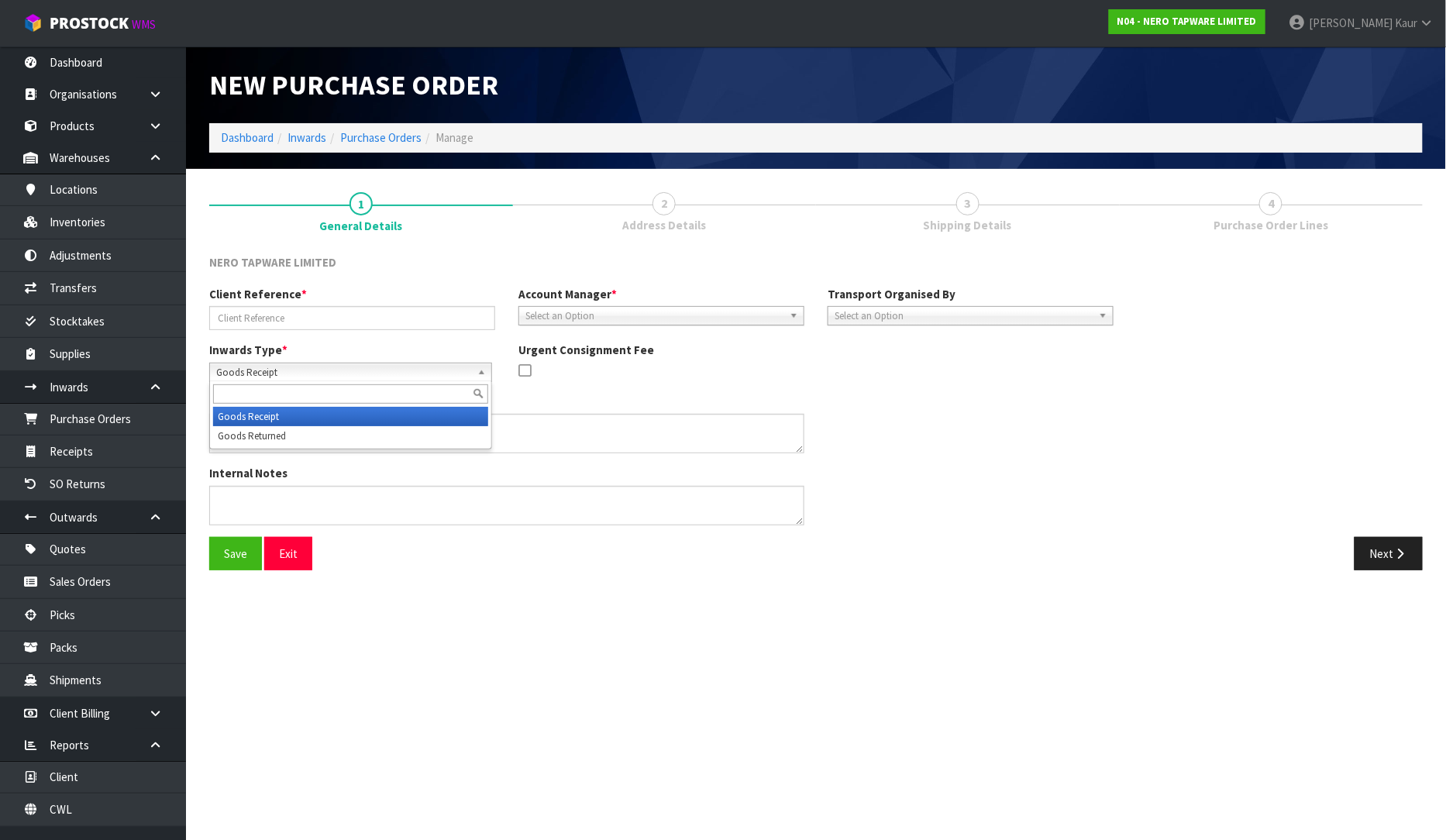
click at [282, 373] on span "Goods Receipt" at bounding box center [344, 373] width 255 height 19
click at [244, 437] on li "Goods Returned" at bounding box center [351, 436] width 275 height 19
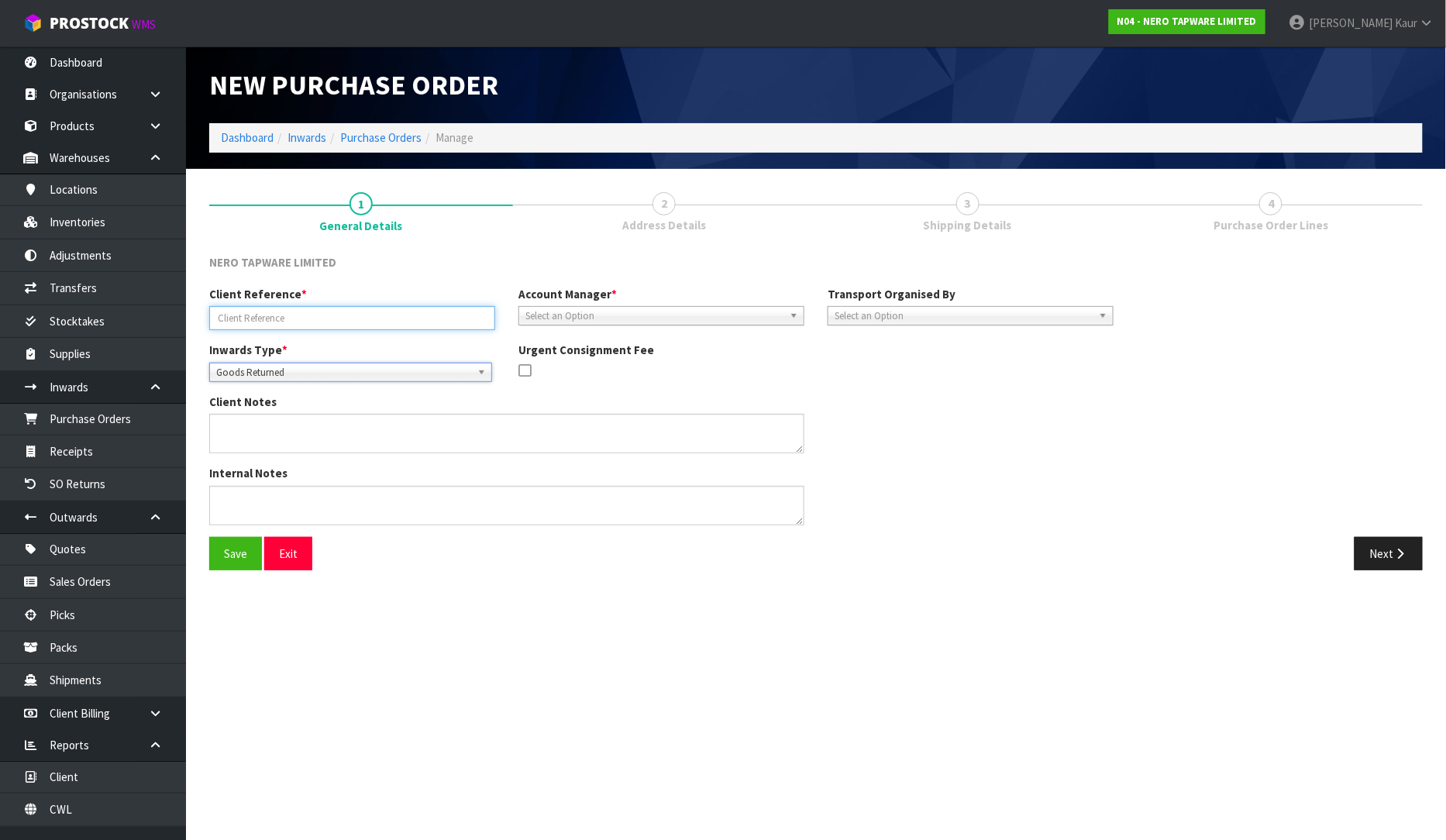
click at [288, 319] on input "text" at bounding box center [352, 318] width 286 height 24
type input "RMANZ0000255"
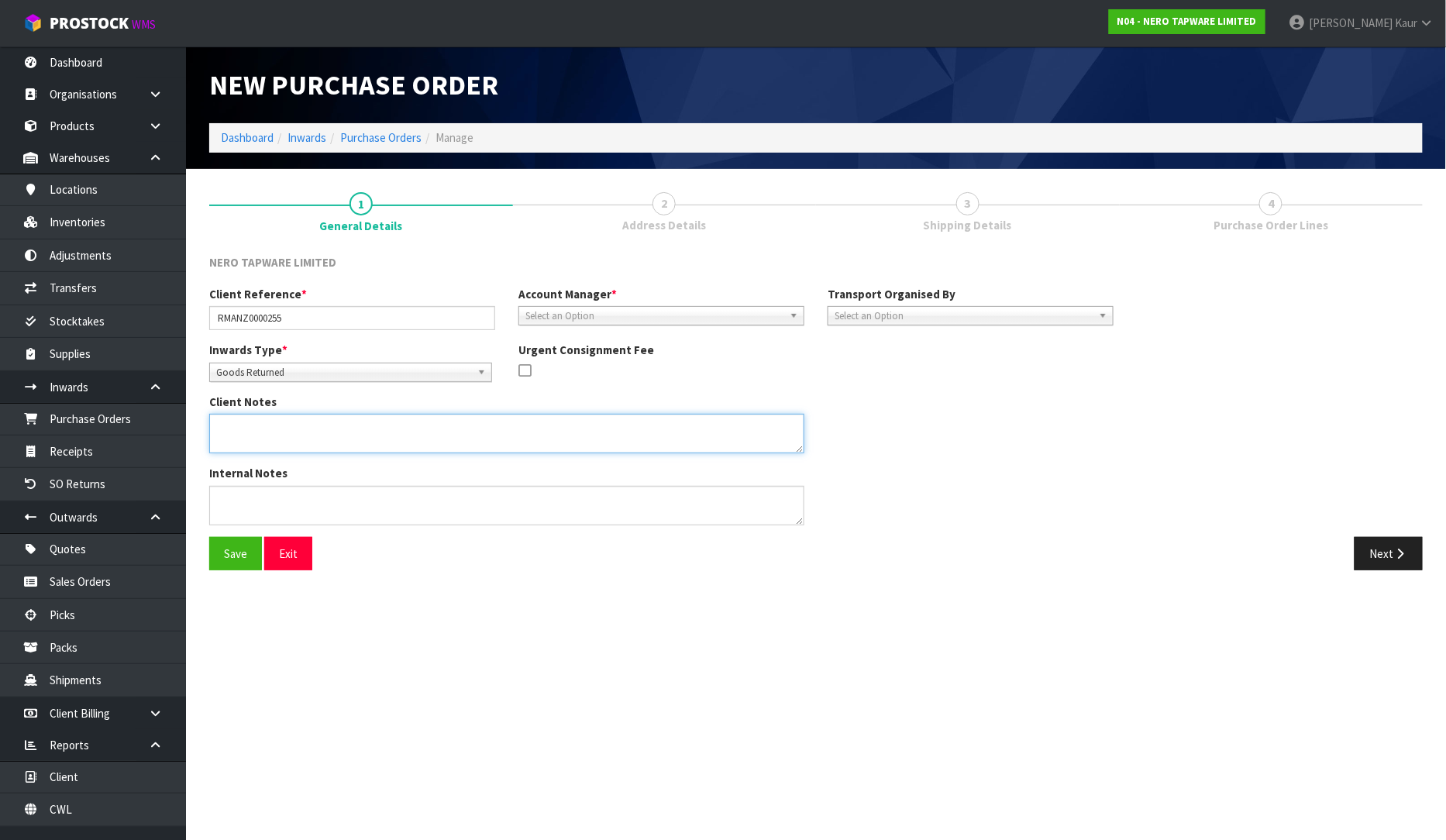
click at [223, 422] on textarea at bounding box center [507, 433] width 595 height 39
paste textarea "1 X NRFW008BZ IS MISSING."
type textarea "1 X NRFW008BZ IS MISSING NOT RECEIVED"
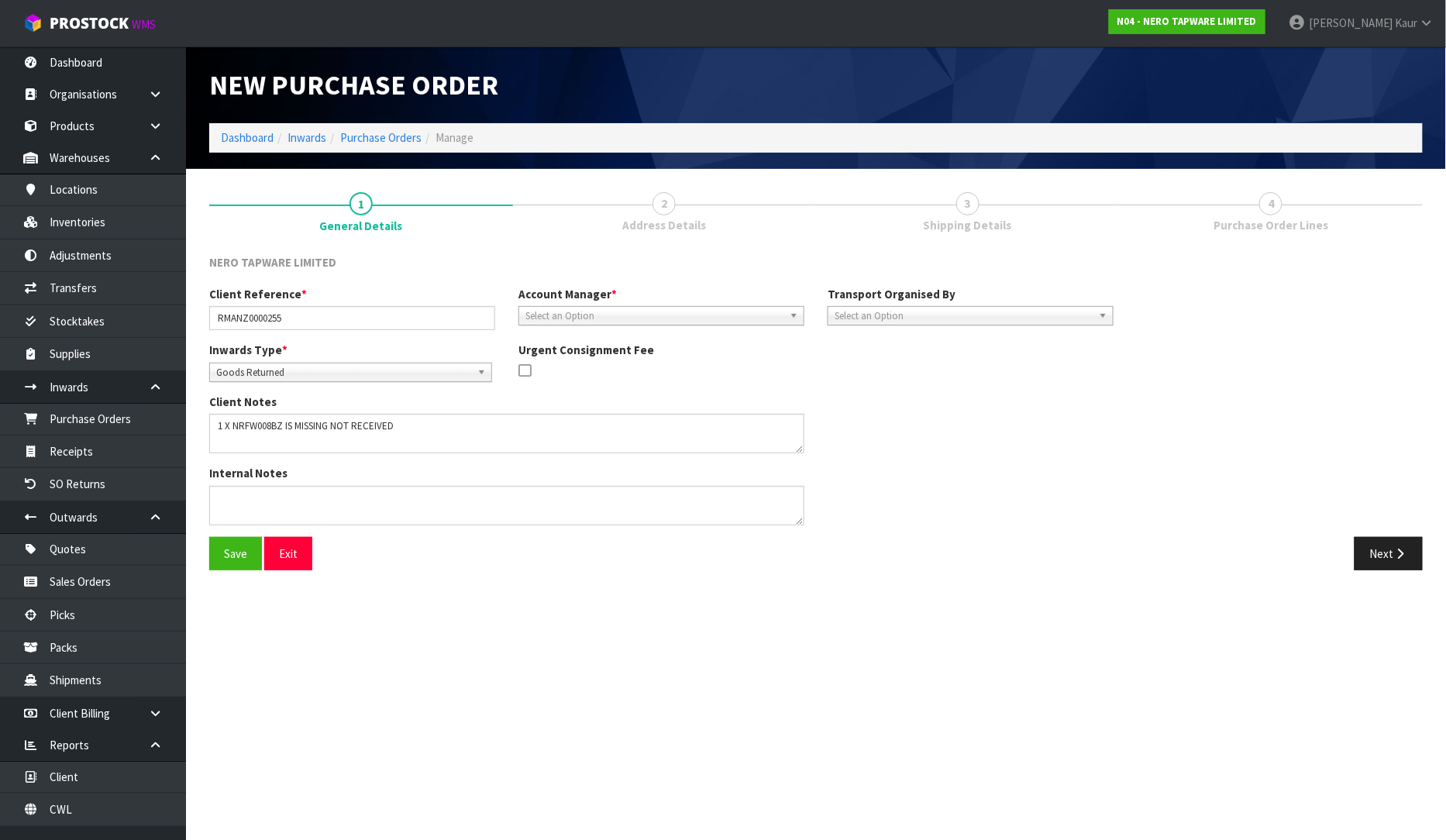
click at [602, 312] on span "Select an Option" at bounding box center [654, 315] width 258 height 19
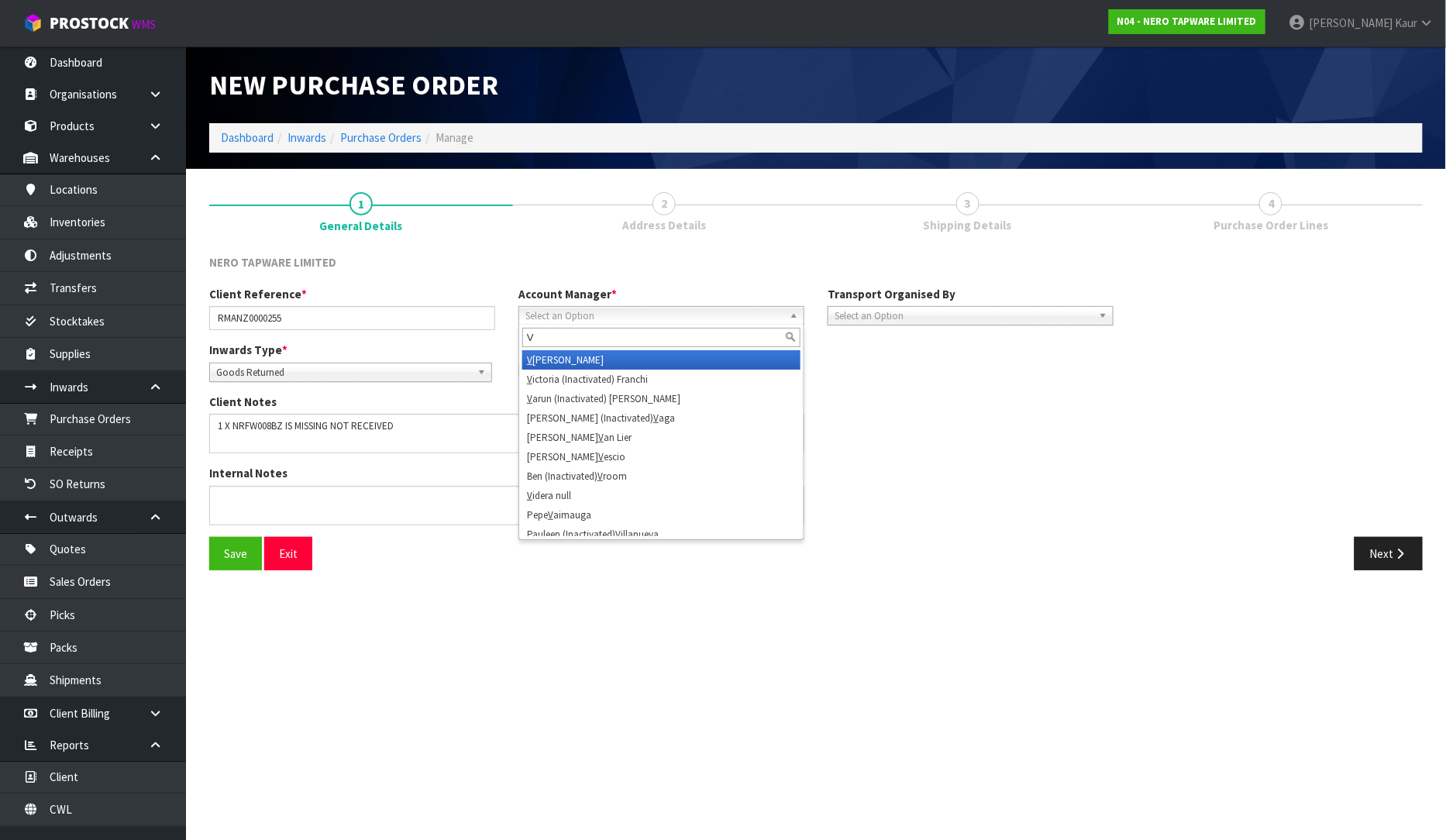
type input "V"
click at [591, 357] on li "V [PERSON_NAME]" at bounding box center [661, 360] width 278 height 19
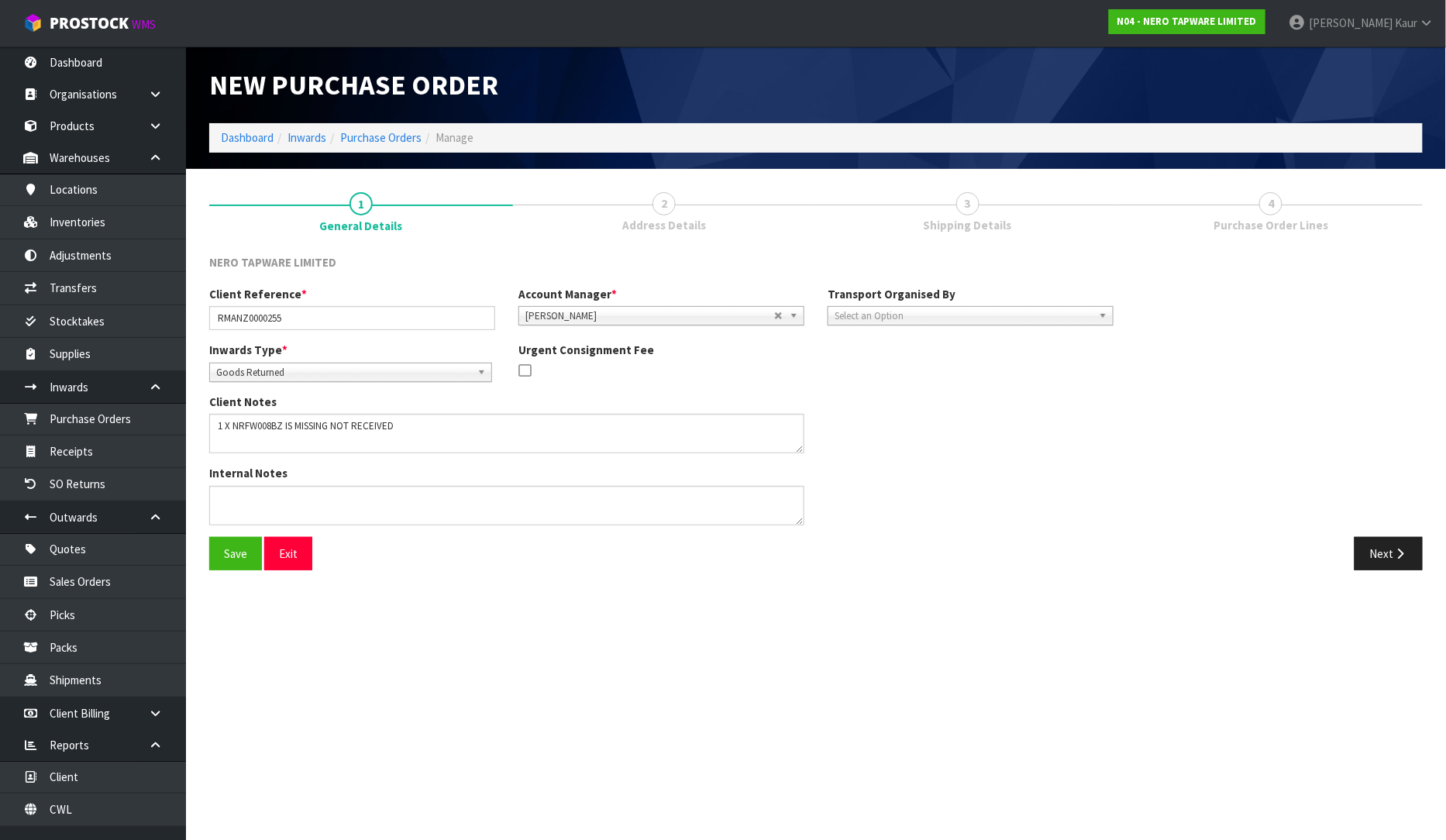
click at [935, 303] on div "Transport Organised By Company Supplier Client Customs Agent Select an Option" at bounding box center [970, 305] width 309 height 39
click at [933, 320] on span "Select an Option" at bounding box center [963, 315] width 258 height 19
click at [915, 392] on li "Client" at bounding box center [970, 399] width 278 height 19
click at [1269, 354] on span "Select an Option" at bounding box center [1250, 359] width 188 height 19
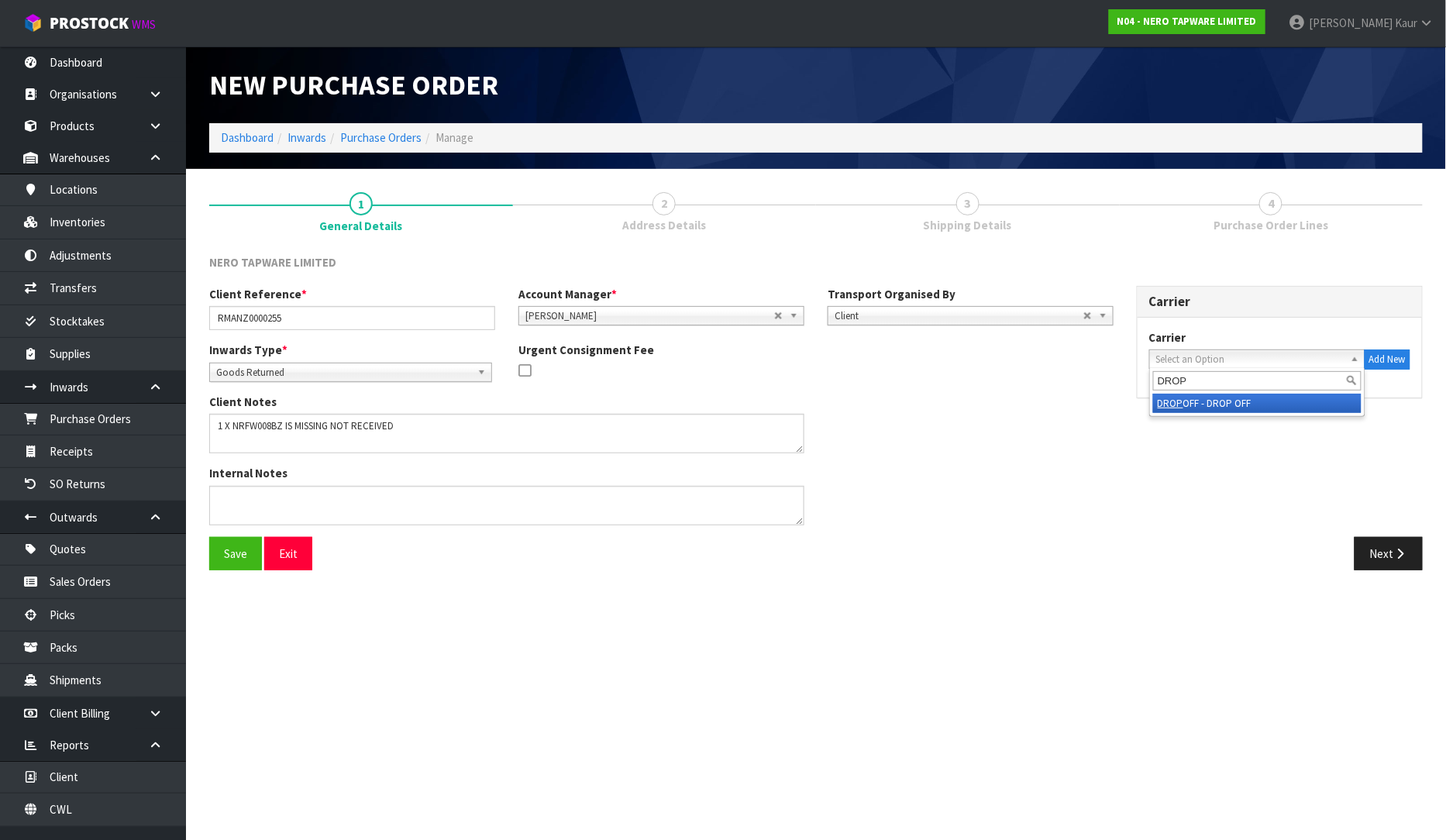
type input "DROP"
click at [1252, 406] on li "DROP OFF - DROP OFF" at bounding box center [1257, 403] width 208 height 19
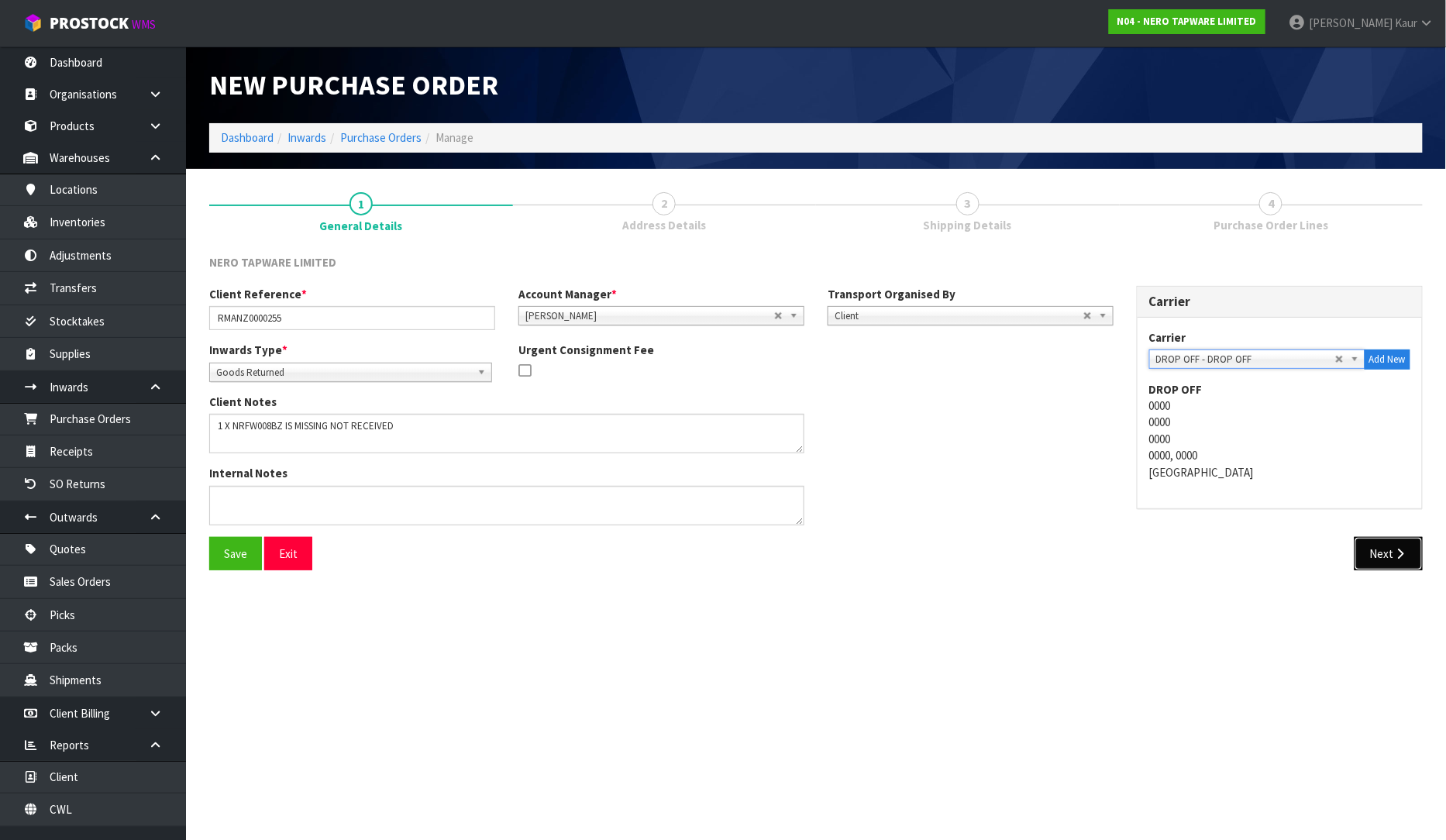
click at [1388, 555] on button "Next" at bounding box center [1389, 553] width 68 height 33
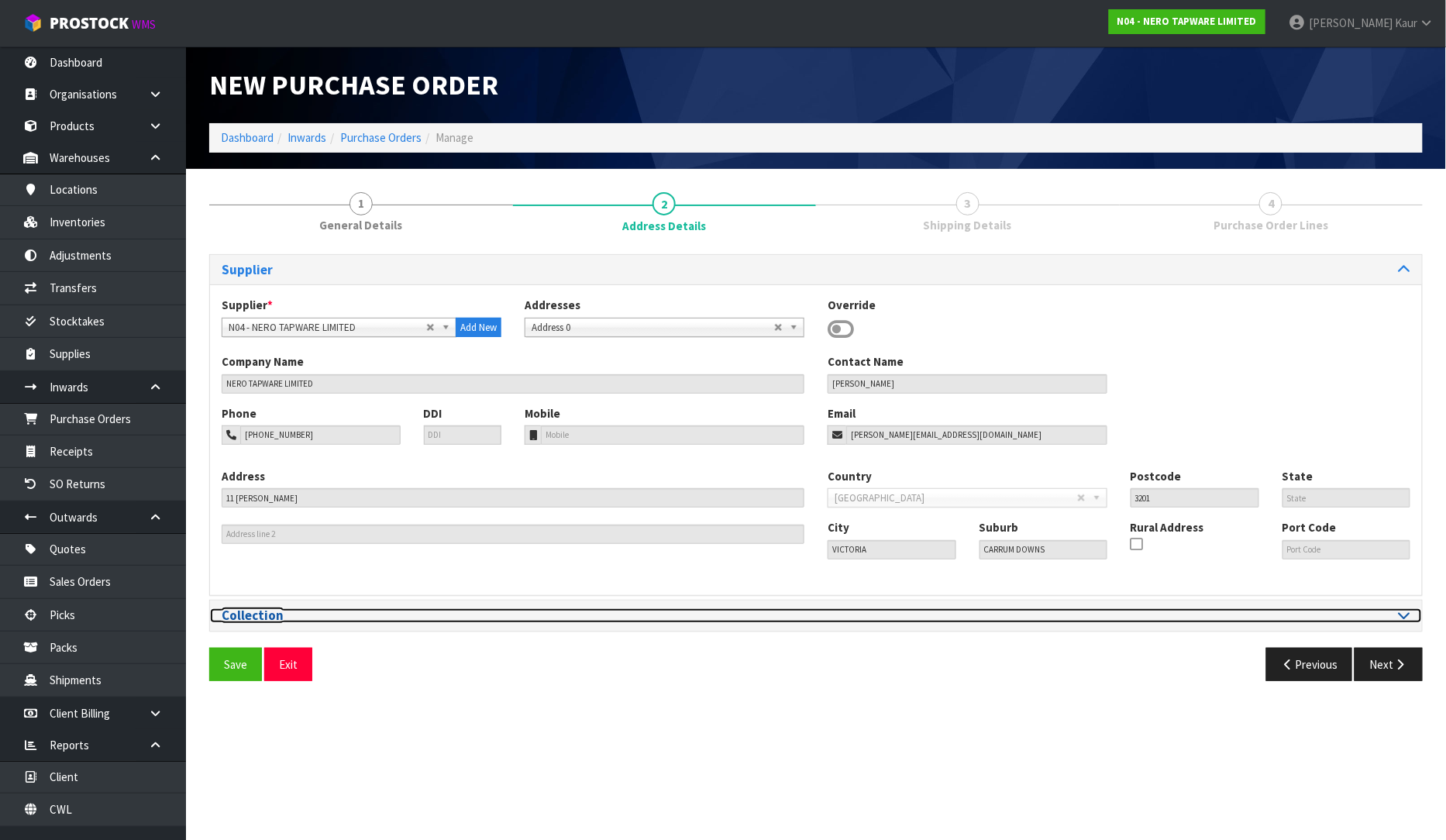
click at [1401, 615] on icon at bounding box center [1405, 615] width 11 height 13
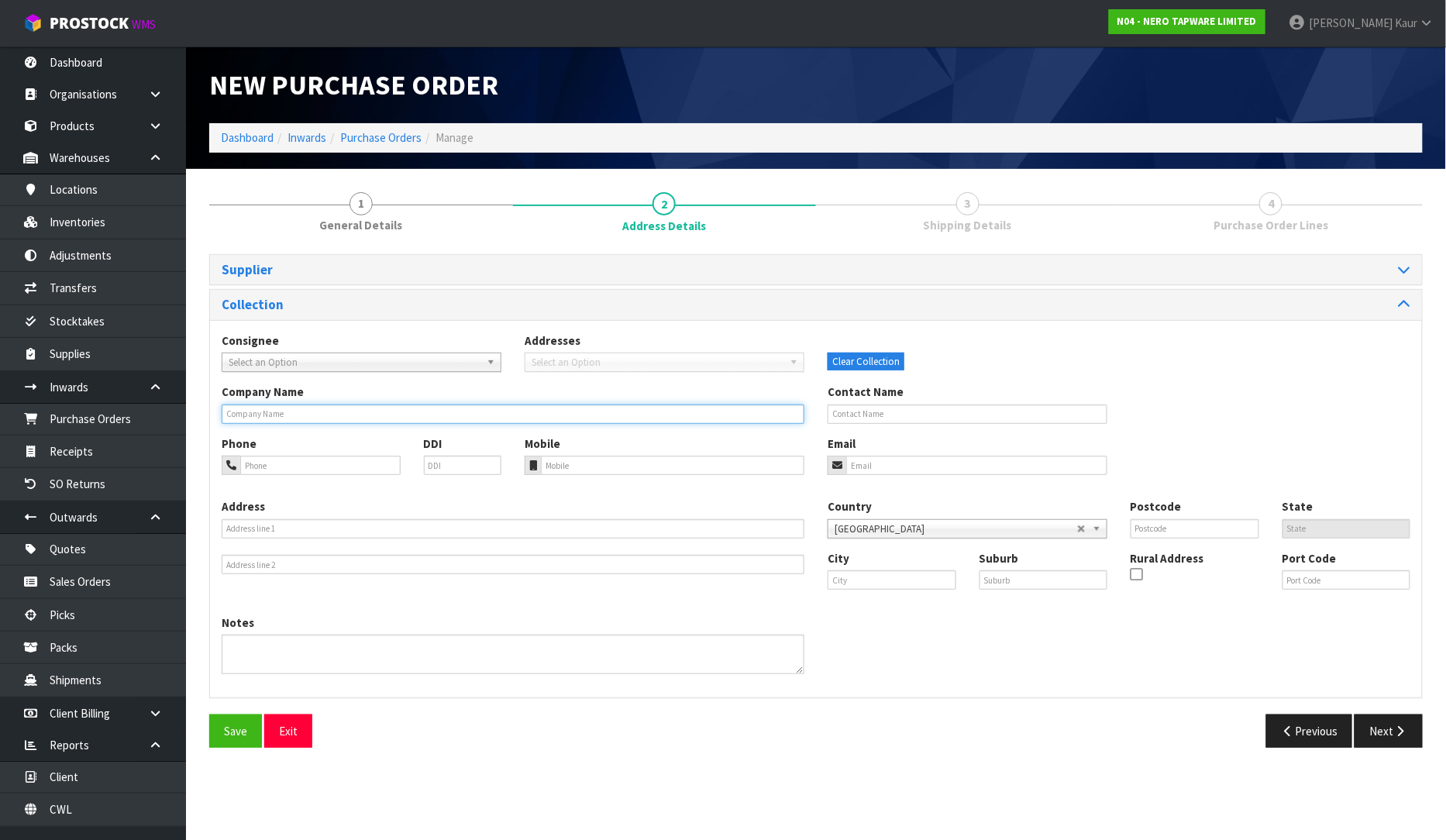
click at [352, 412] on input "text" at bounding box center [513, 414] width 583 height 19
type input "MICO EAST TAMAKI"
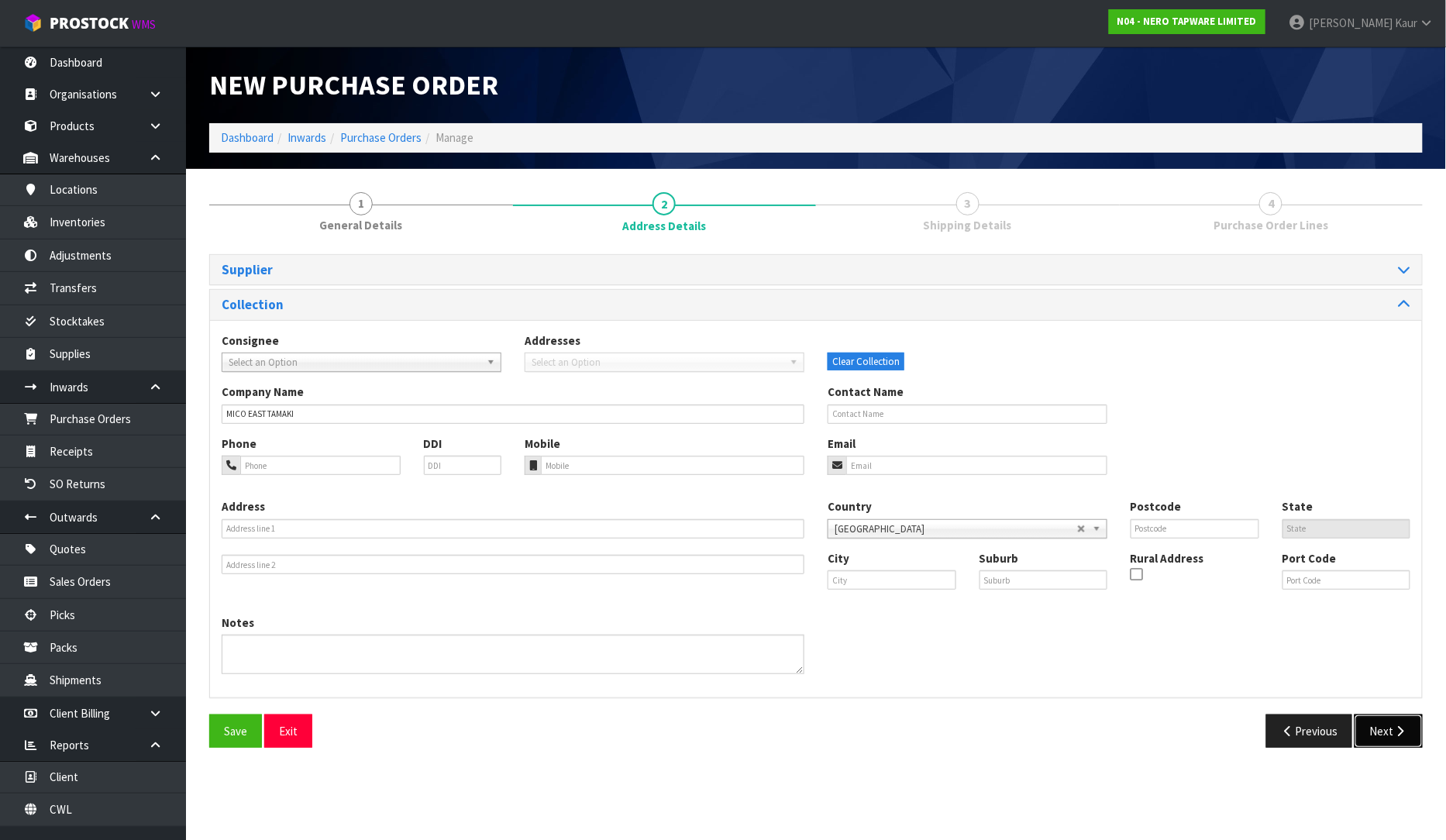
click at [1386, 725] on button "Next" at bounding box center [1389, 731] width 68 height 33
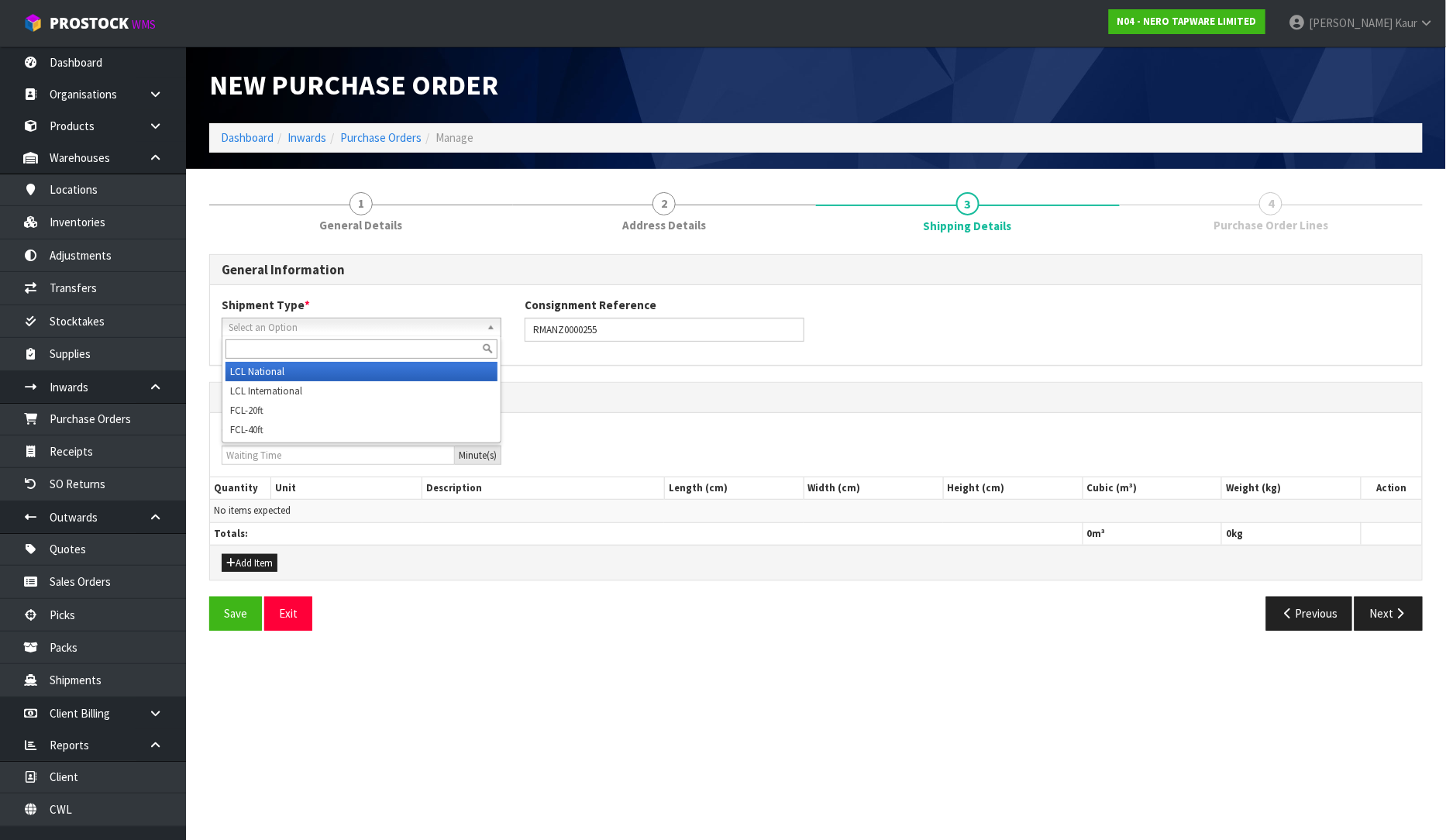
click at [339, 326] on span "Select an Option" at bounding box center [354, 327] width 252 height 19
click at [310, 369] on li "LCL National" at bounding box center [361, 372] width 272 height 19
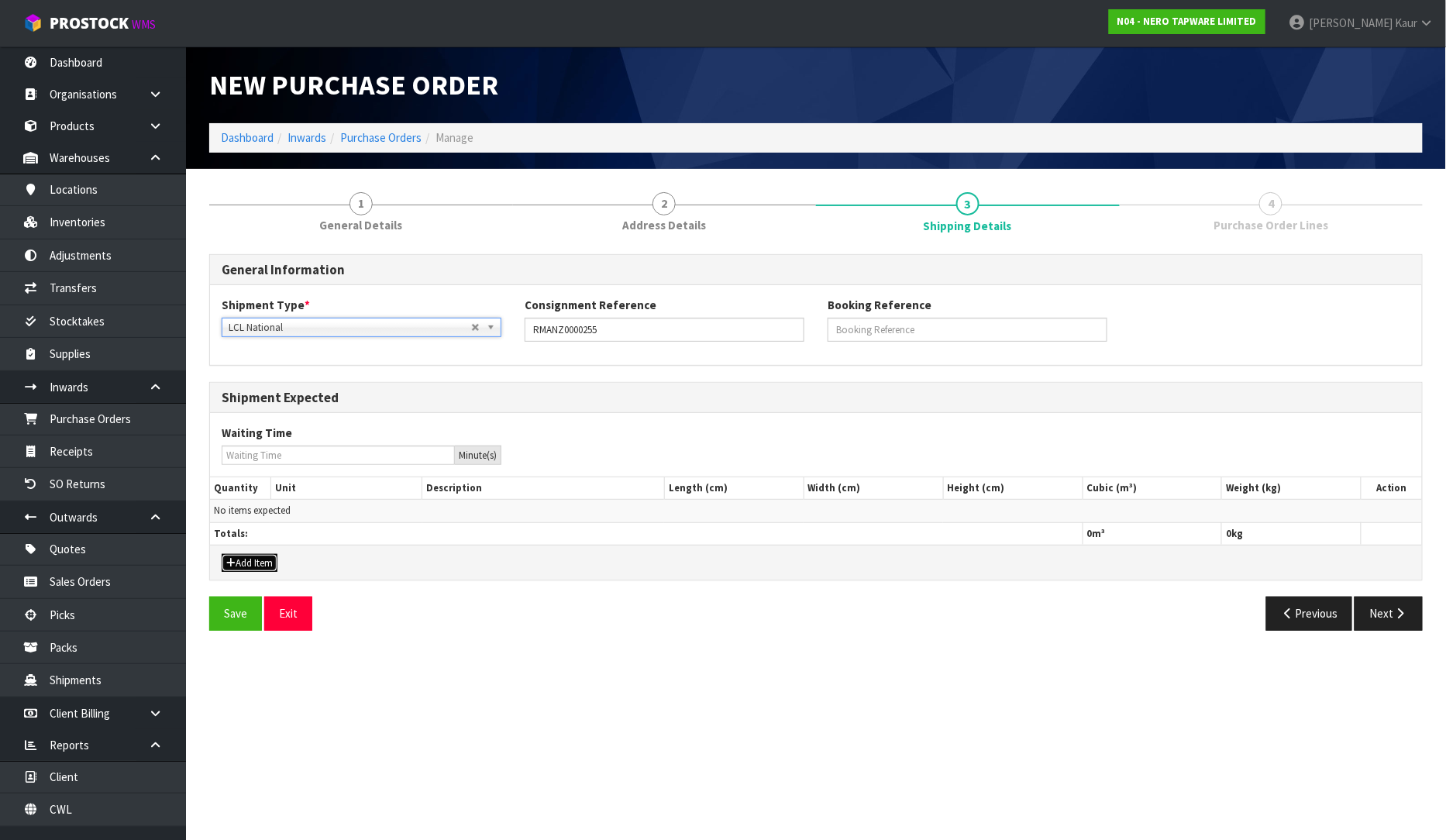
click at [257, 564] on button "Add Item" at bounding box center [249, 563] width 56 height 19
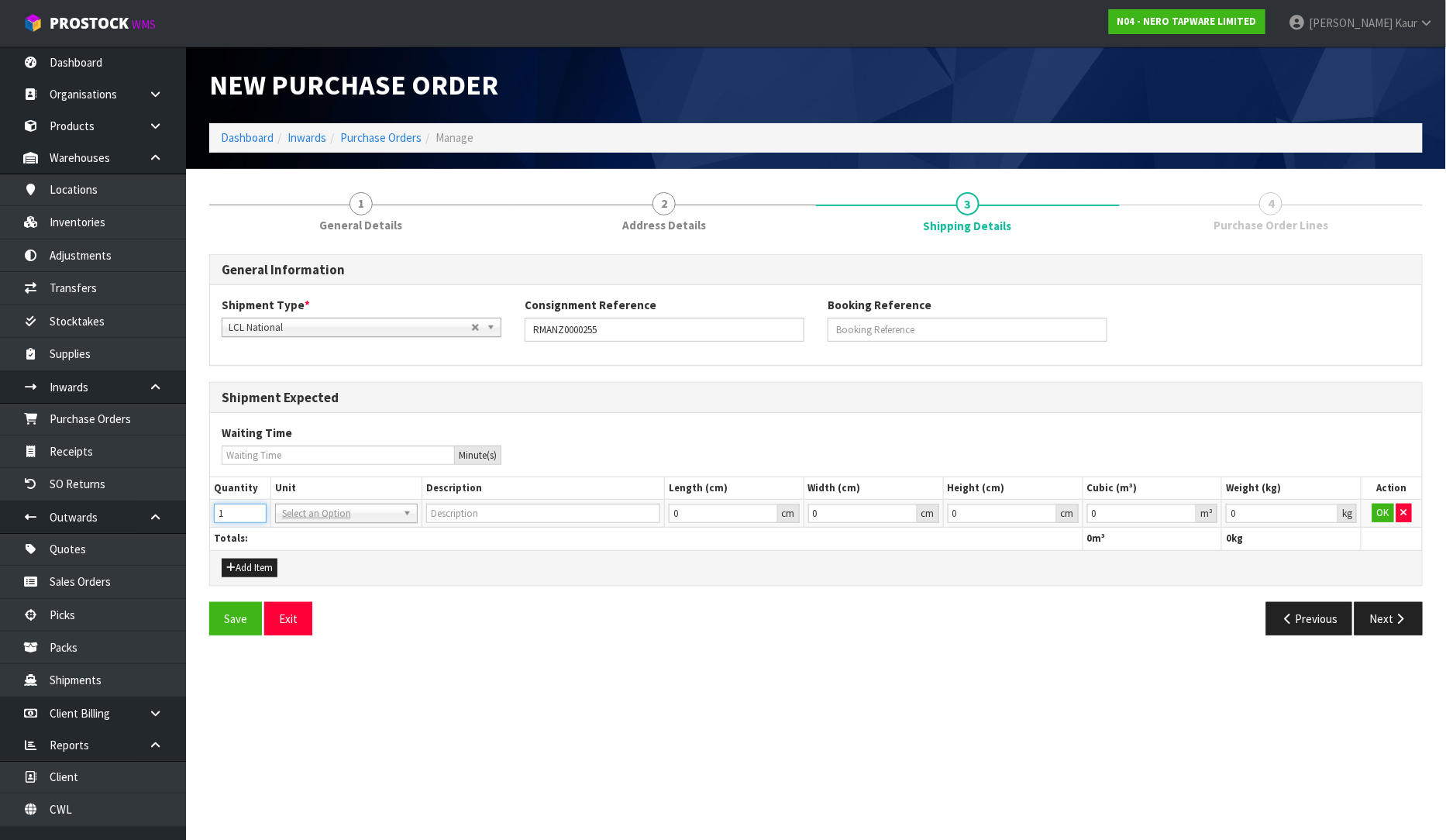
type input "1"
click at [258, 509] on input "1" at bounding box center [240, 513] width 52 height 19
click at [288, 537] on input "text" at bounding box center [347, 535] width 135 height 19
type input "CTN"
type input "CARTON"
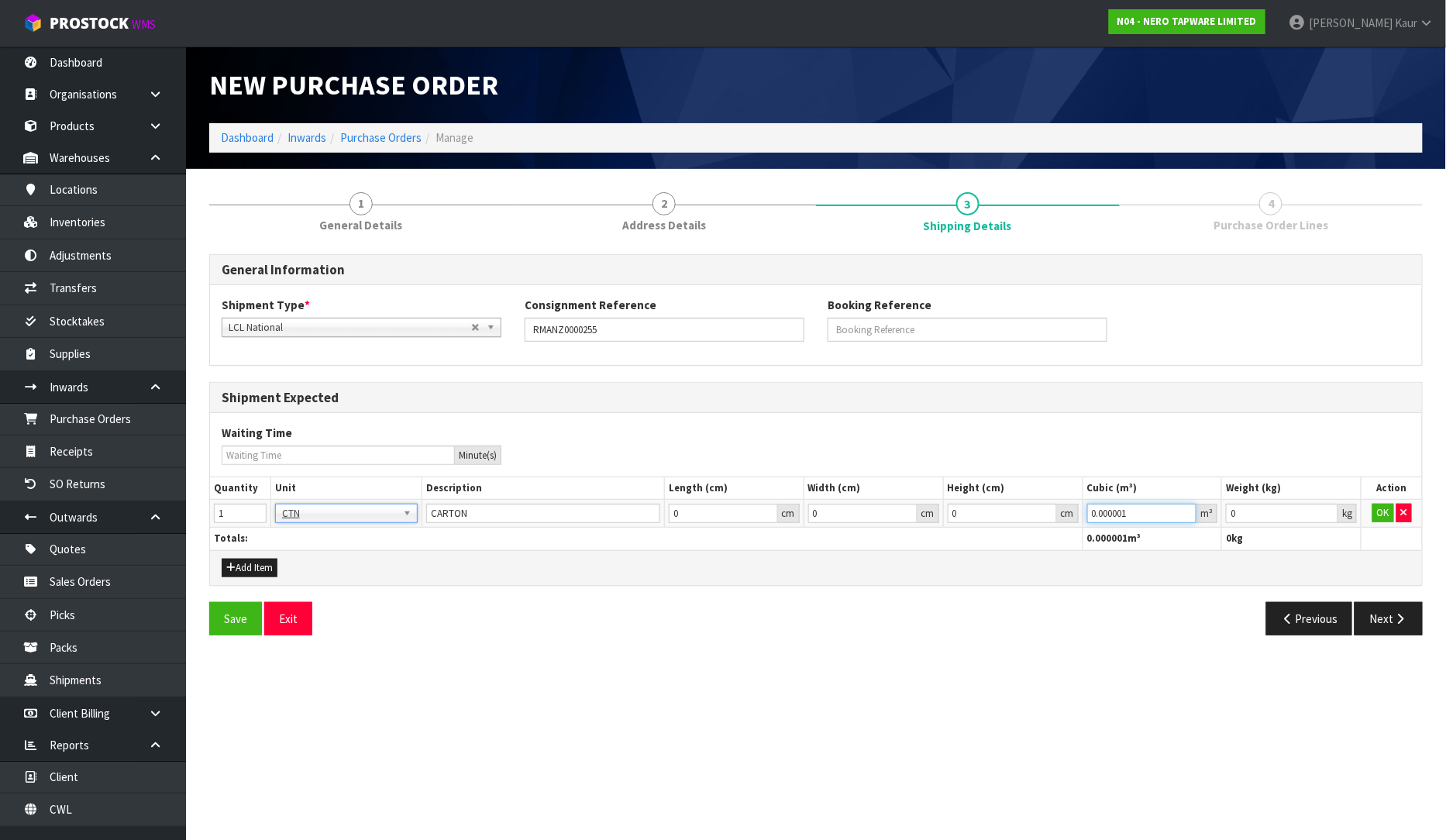
type input "0.000001"
click at [1189, 510] on input "0.000001" at bounding box center [1142, 513] width 110 height 19
type input "0.001"
click at [1330, 510] on input "0.001" at bounding box center [1283, 513] width 113 height 19
click at [1373, 517] on button "OK" at bounding box center [1383, 513] width 22 height 19
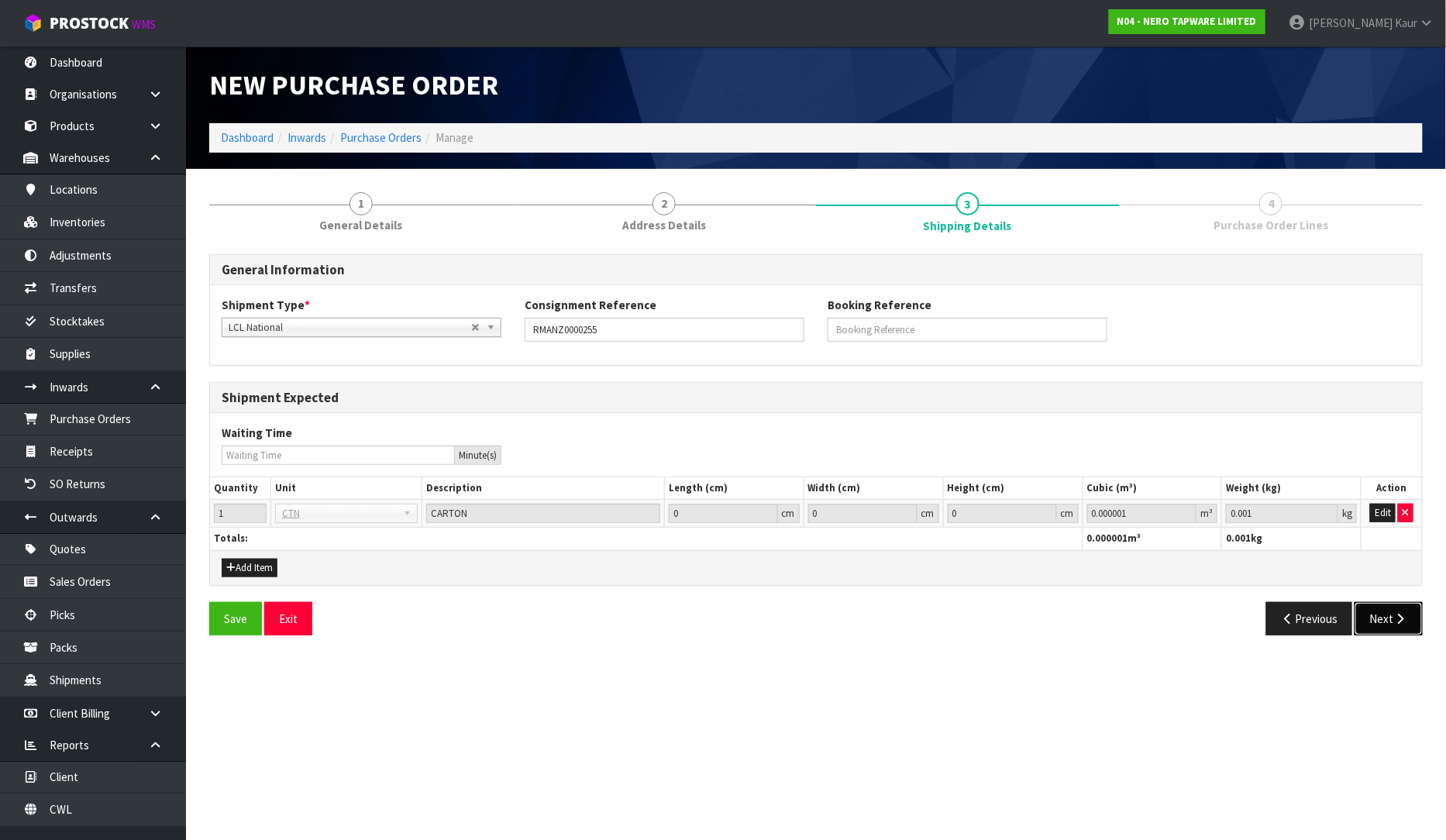
click at [1385, 628] on button "Next" at bounding box center [1389, 618] width 68 height 33
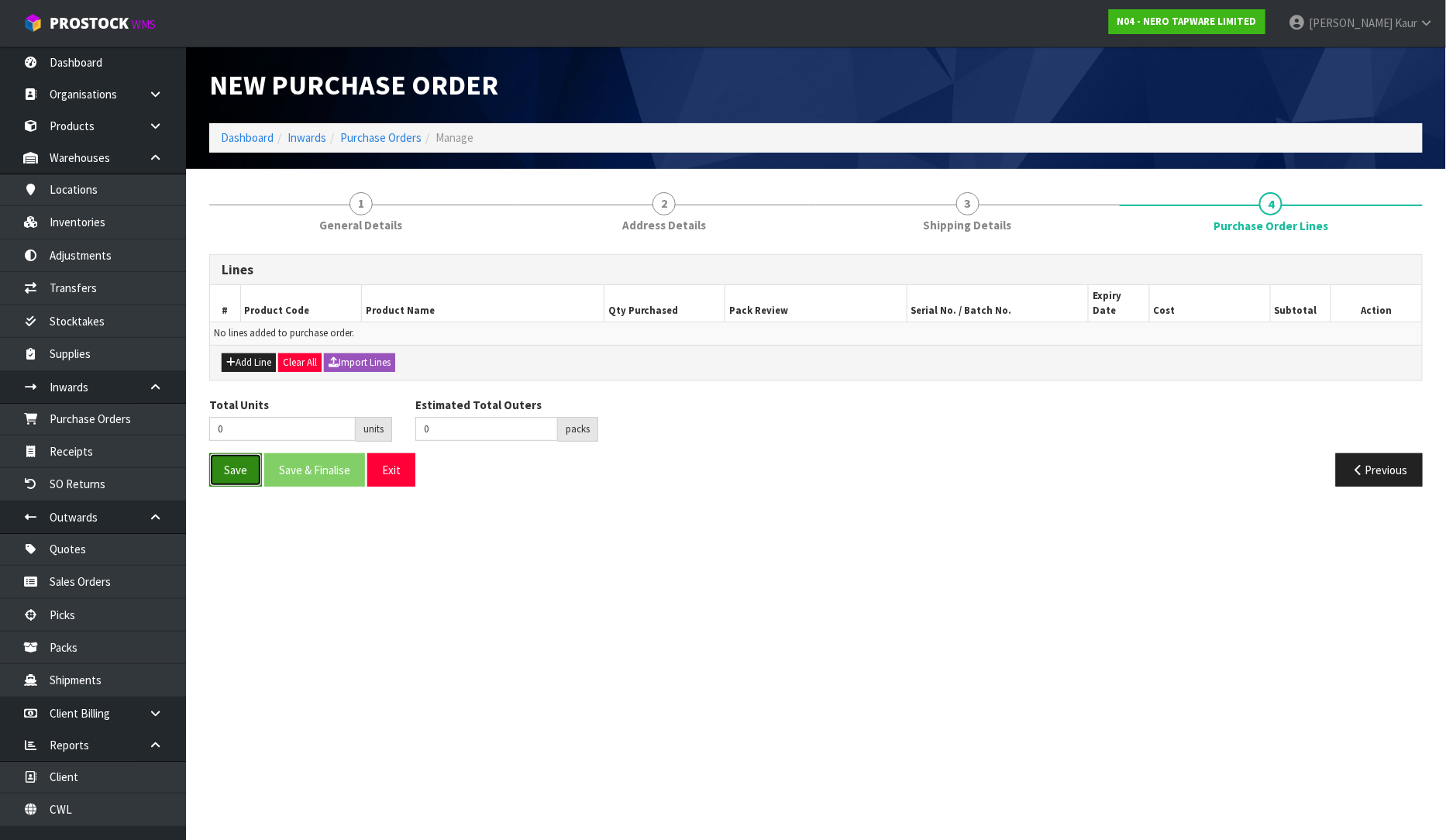
click at [226, 458] on button "Save" at bounding box center [235, 469] width 52 height 33
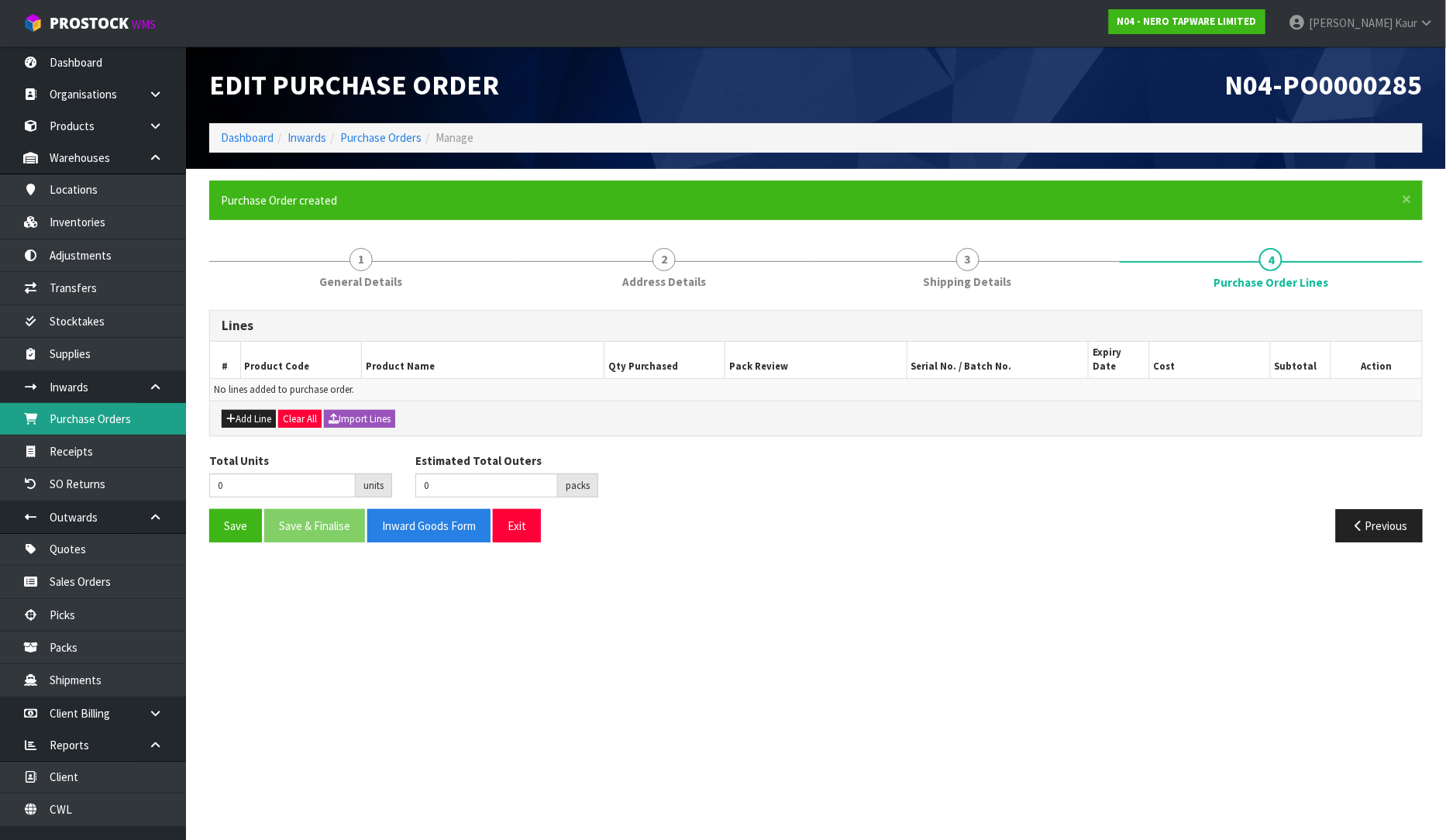
click at [119, 410] on link "Purchase Orders" at bounding box center [93, 418] width 186 height 31
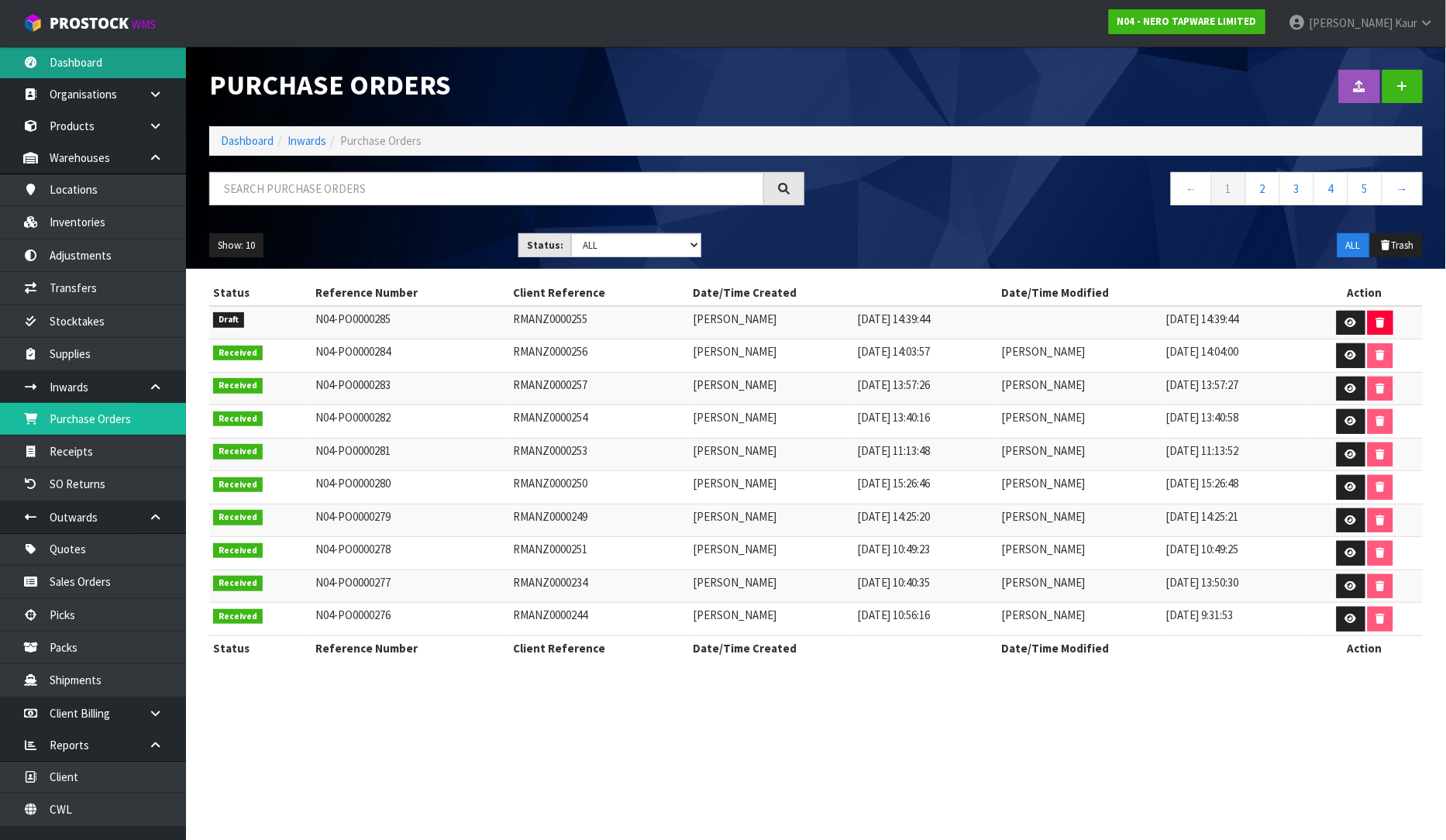
click at [89, 60] on link "Dashboard" at bounding box center [93, 62] width 186 height 31
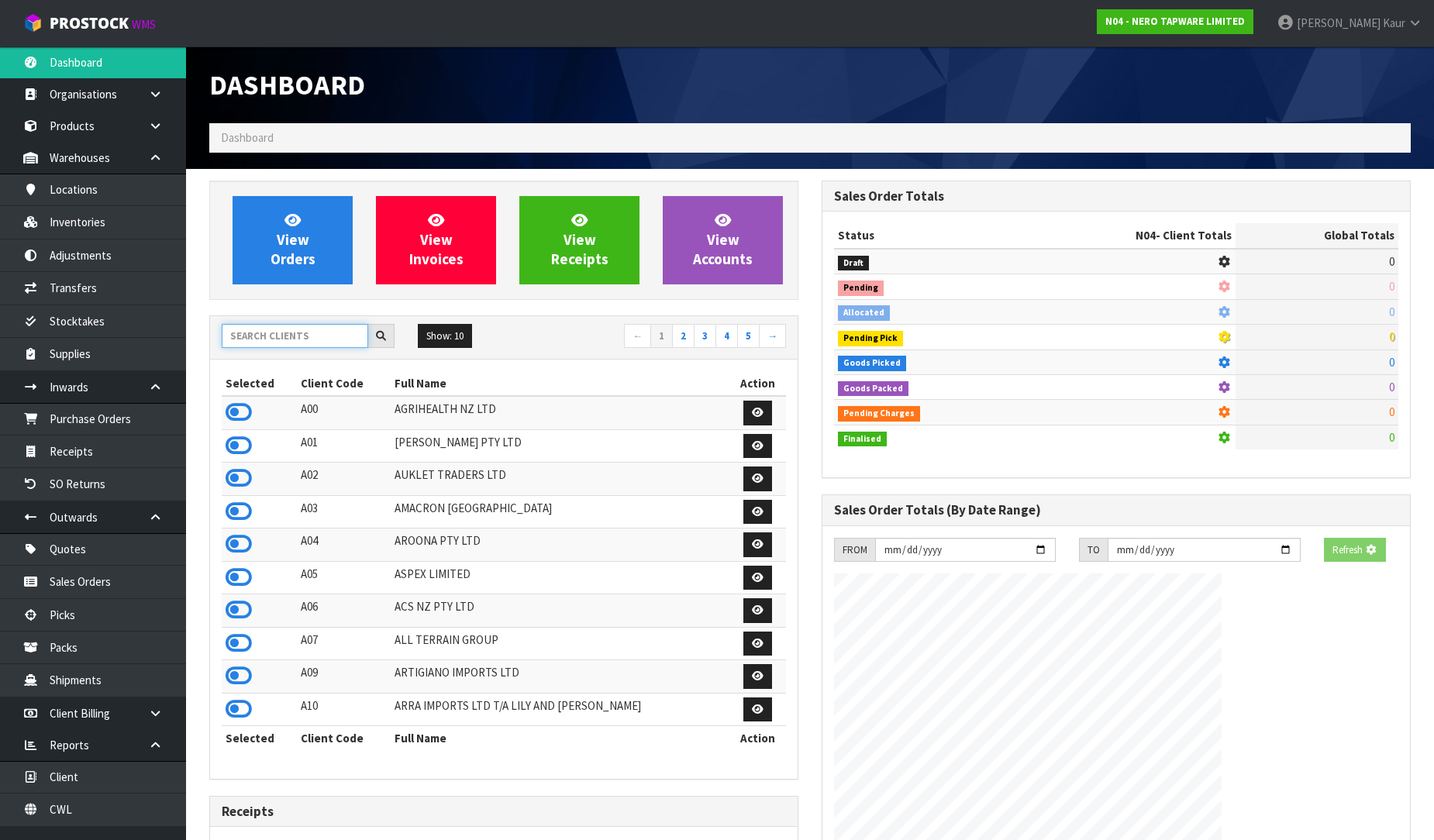
click at [273, 330] on input "text" at bounding box center [295, 336] width 146 height 24
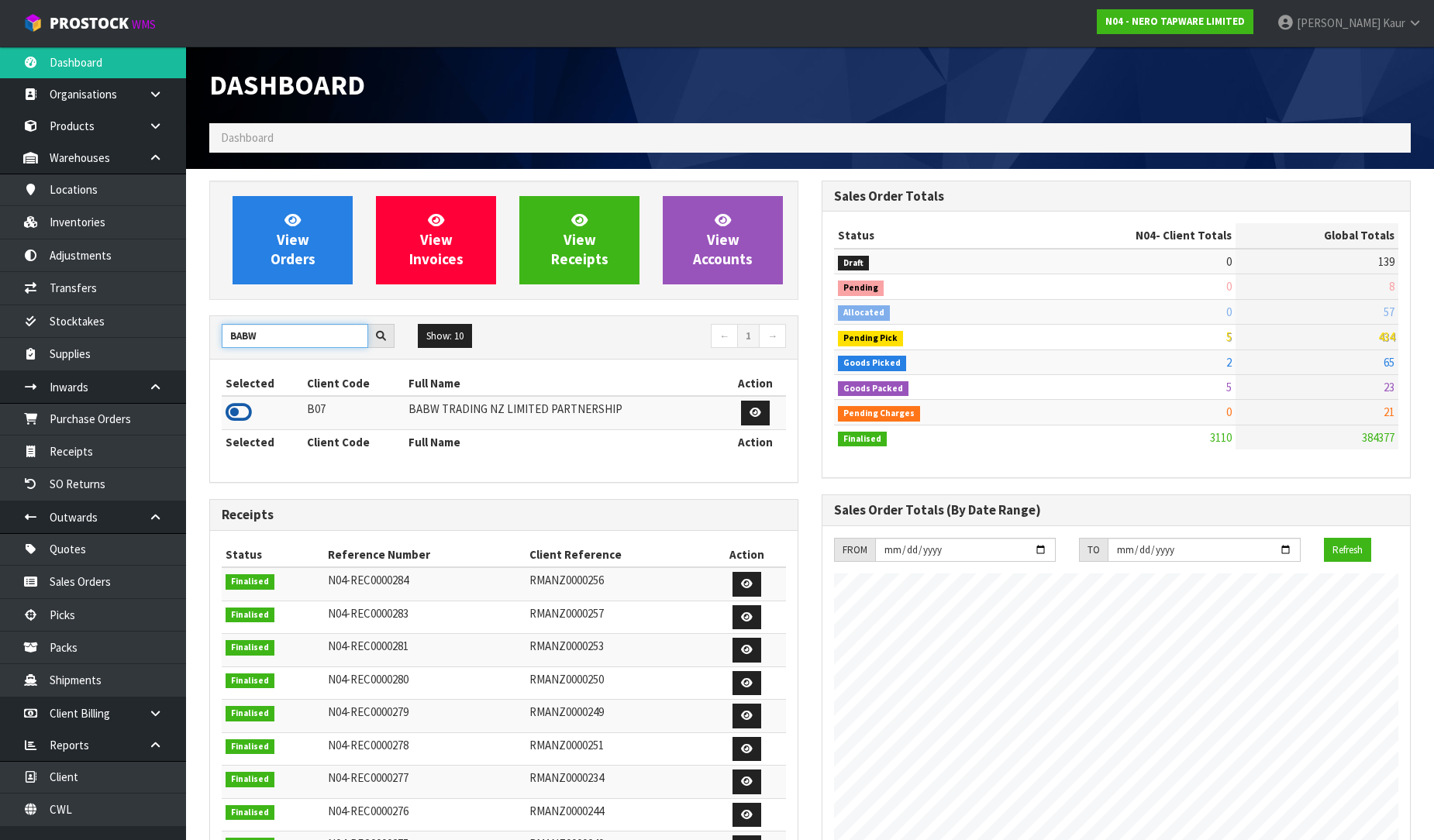
type input "BABW"
click at [238, 407] on icon at bounding box center [238, 412] width 27 height 23
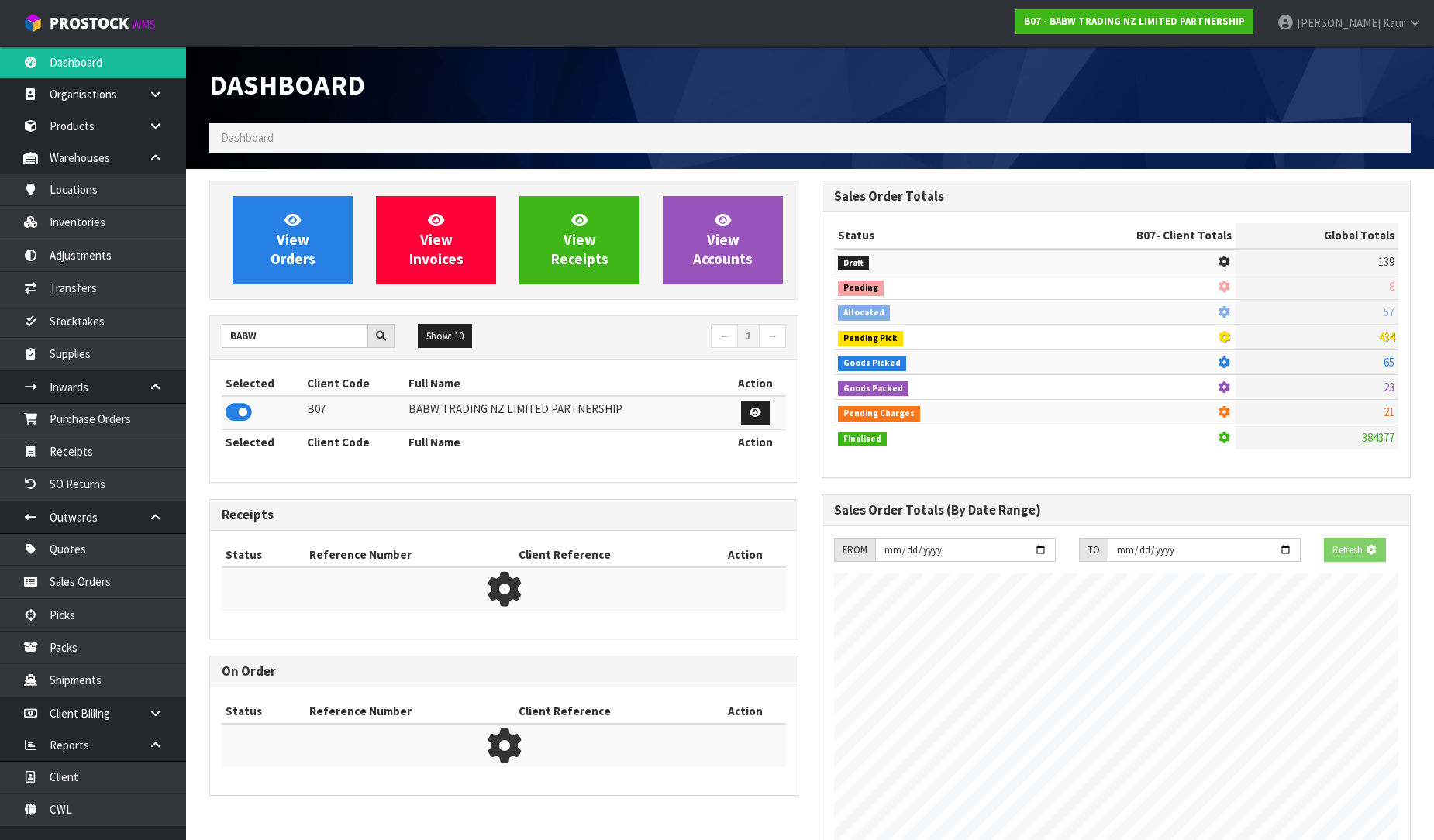
scroll to position [773994, 774460]
click at [136, 447] on link "Receipts" at bounding box center [93, 451] width 186 height 31
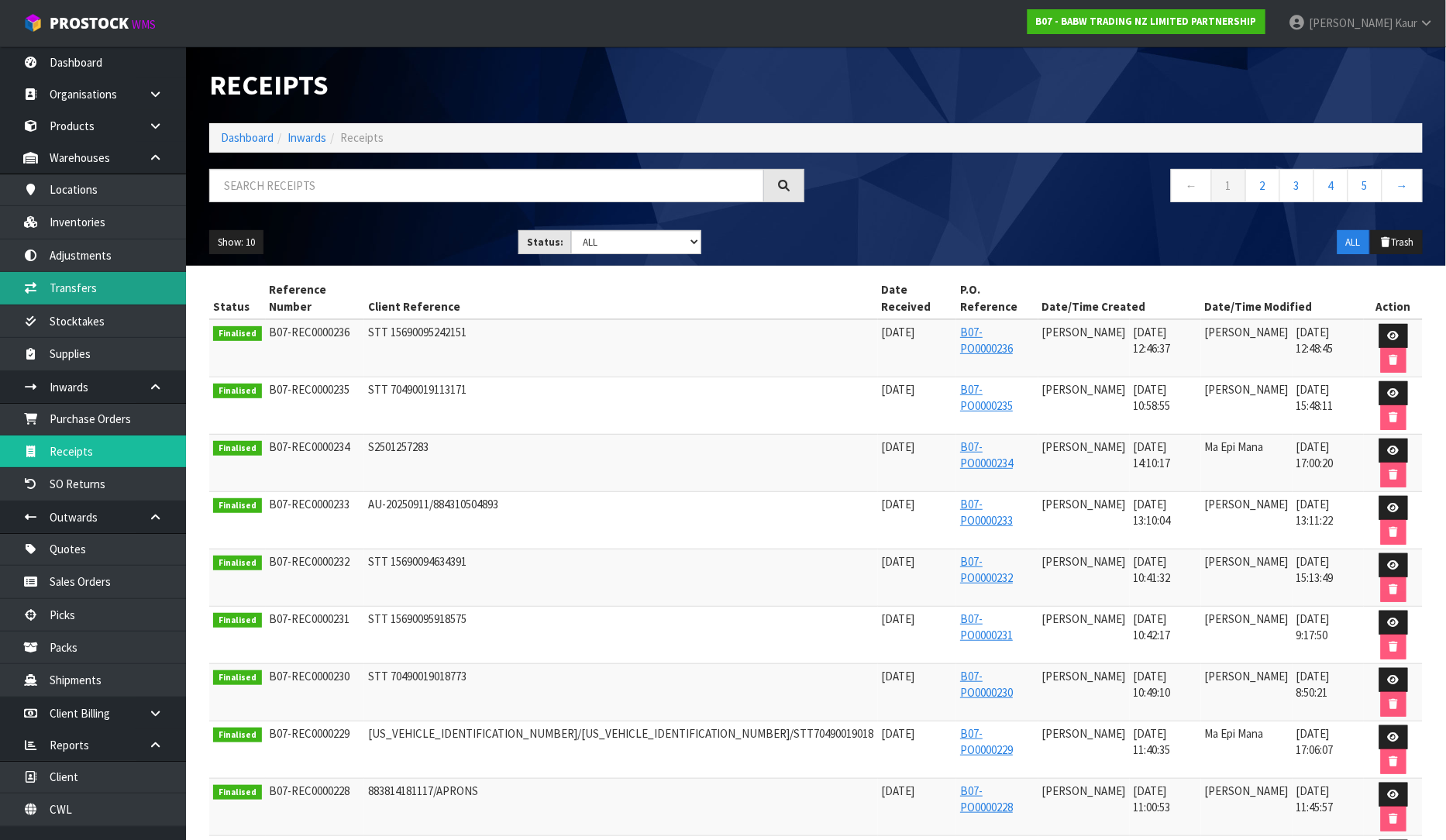
click at [89, 296] on link "Transfers" at bounding box center [93, 287] width 186 height 31
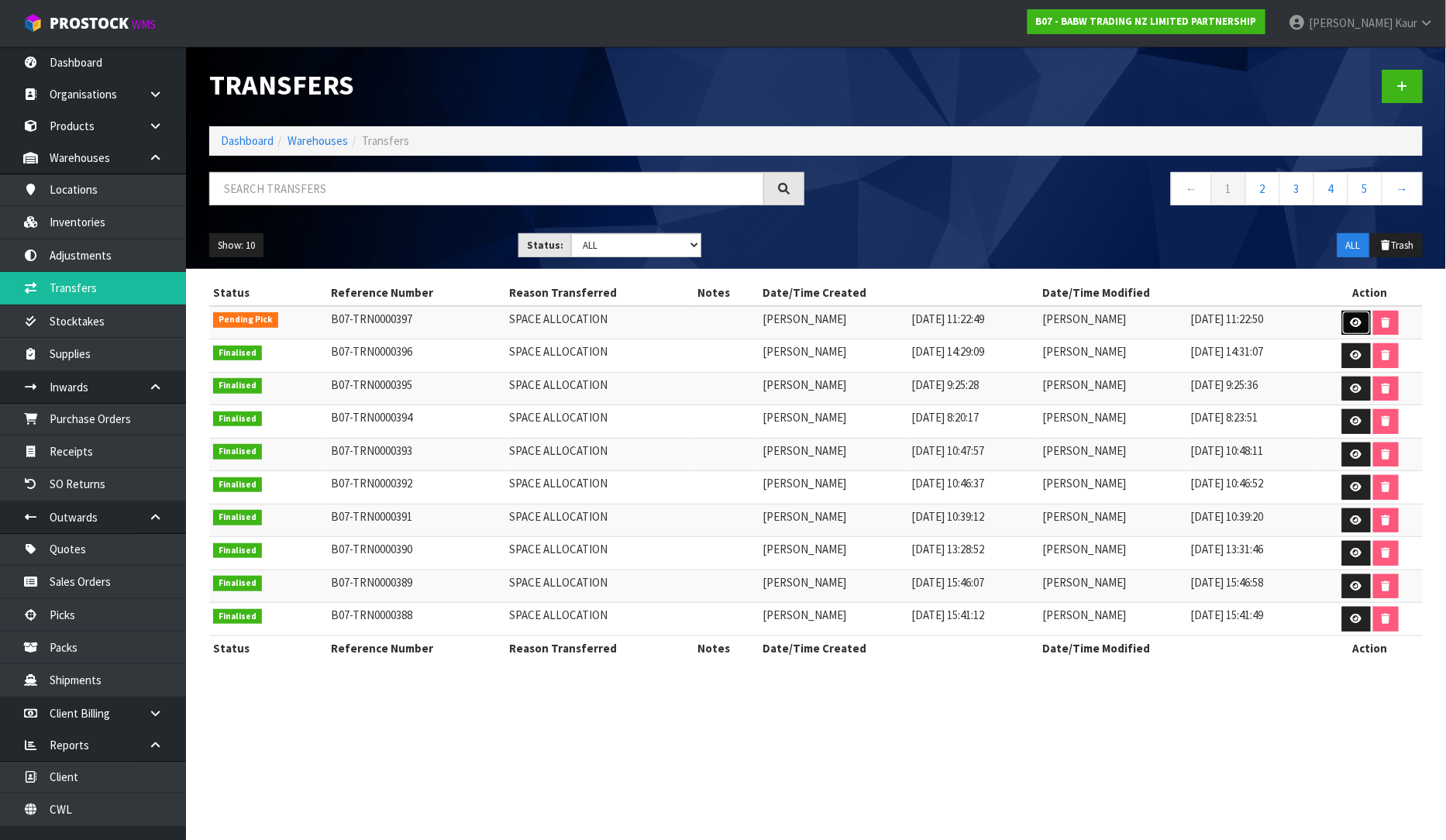
click at [1359, 321] on icon at bounding box center [1357, 323] width 11 height 10
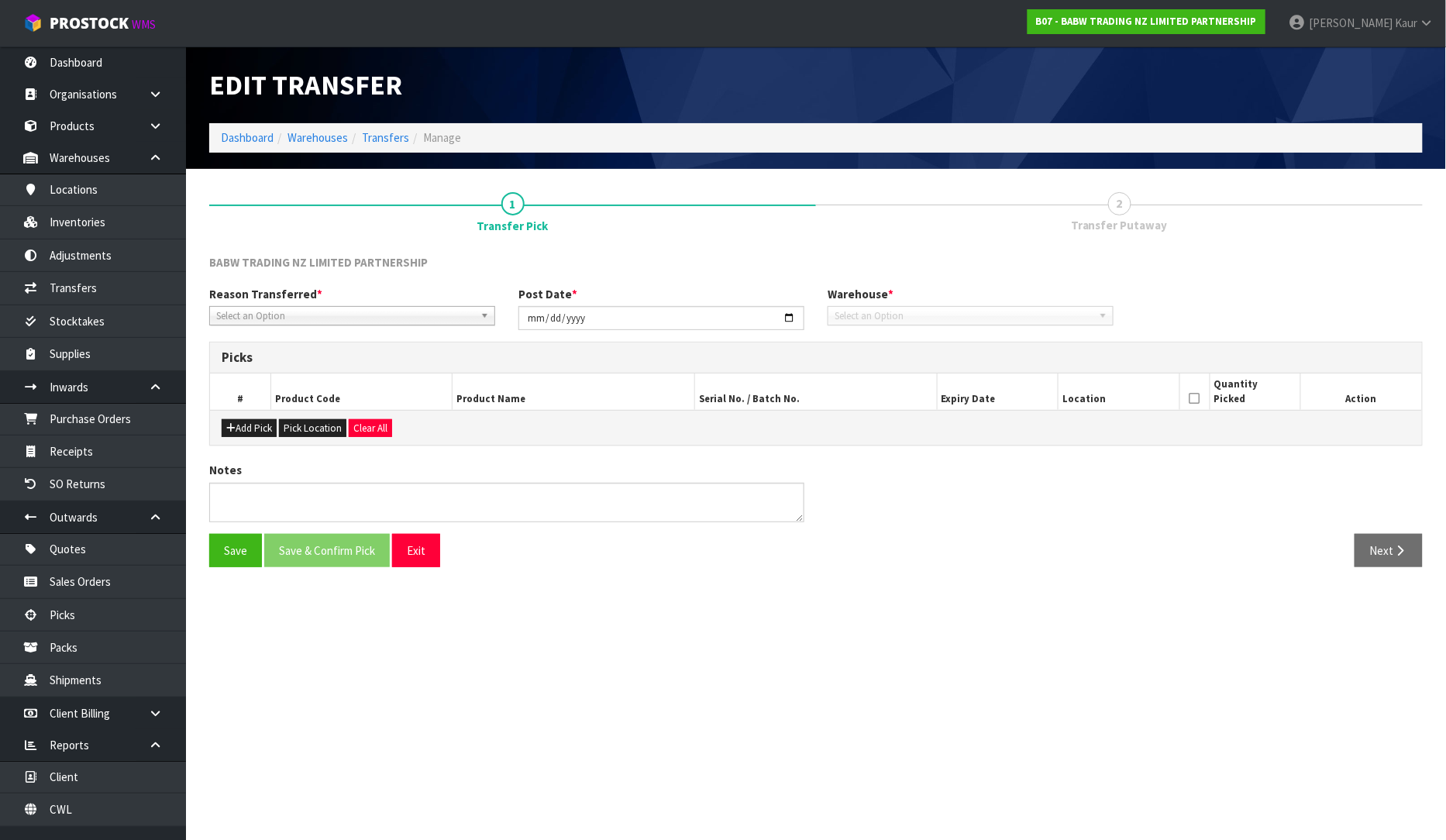
type input "[DATE]"
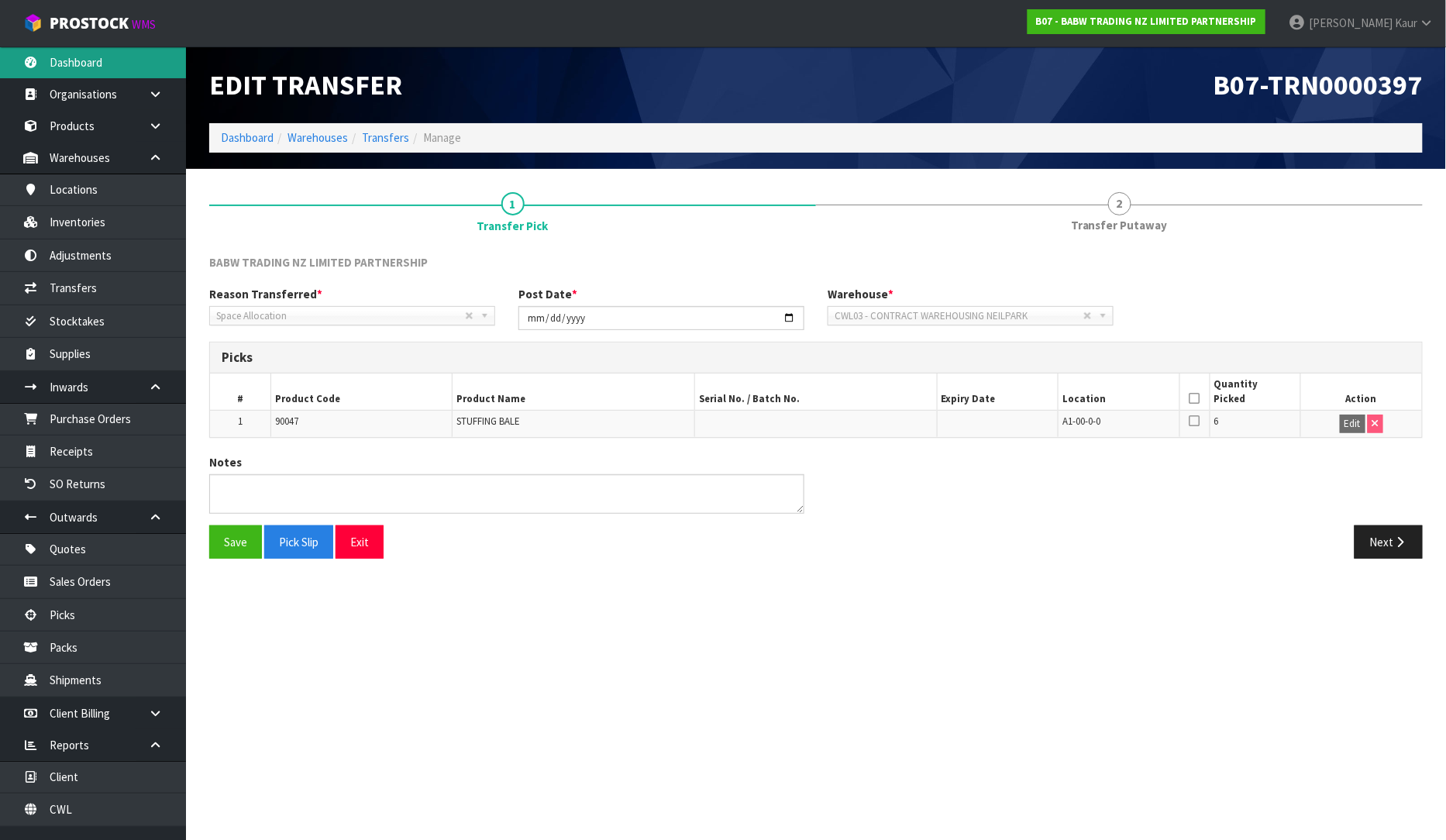
click at [105, 74] on link "Dashboard" at bounding box center [93, 62] width 186 height 31
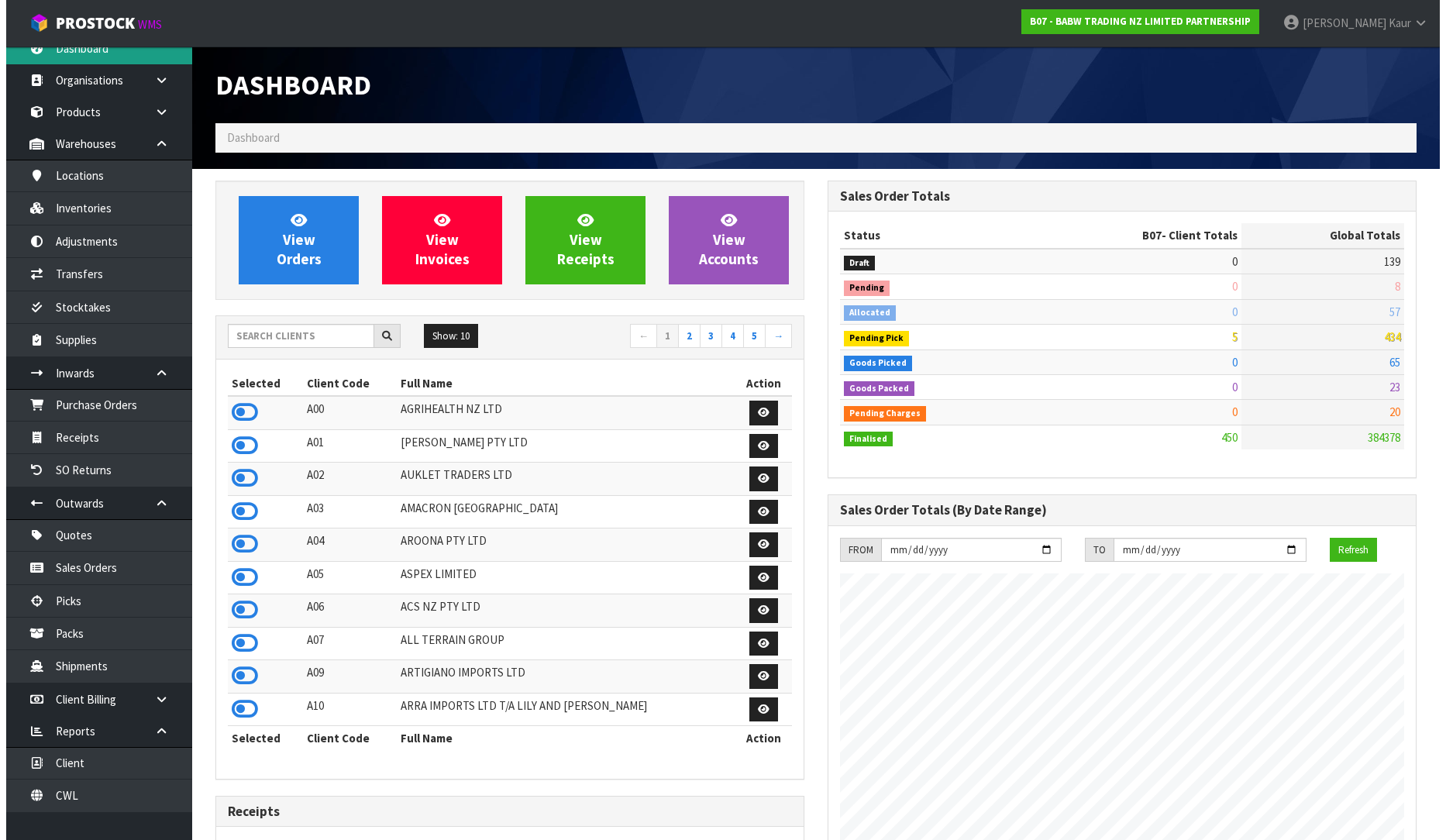
scroll to position [19, 0]
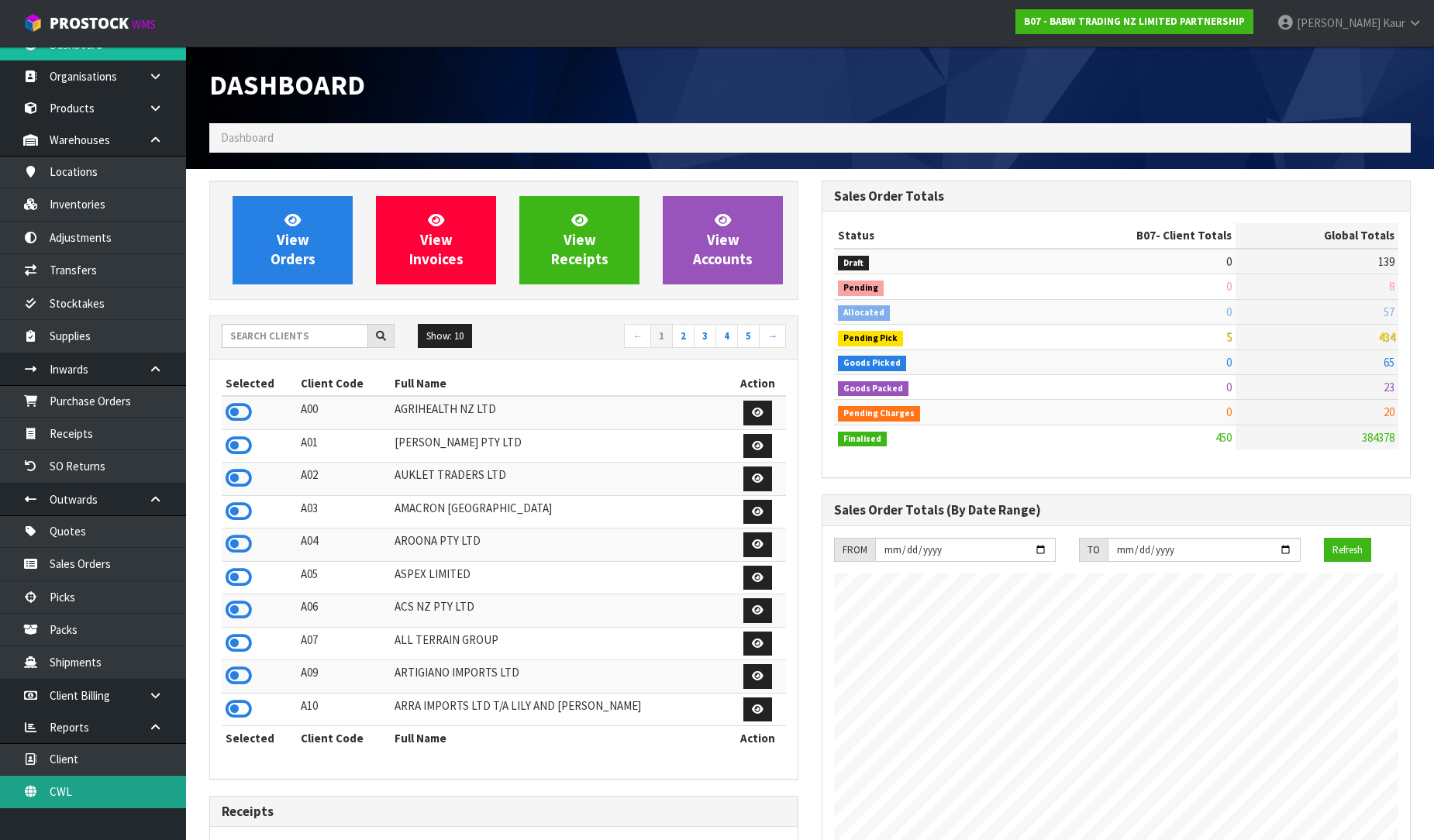
click at [77, 797] on link "CWL" at bounding box center [93, 791] width 186 height 31
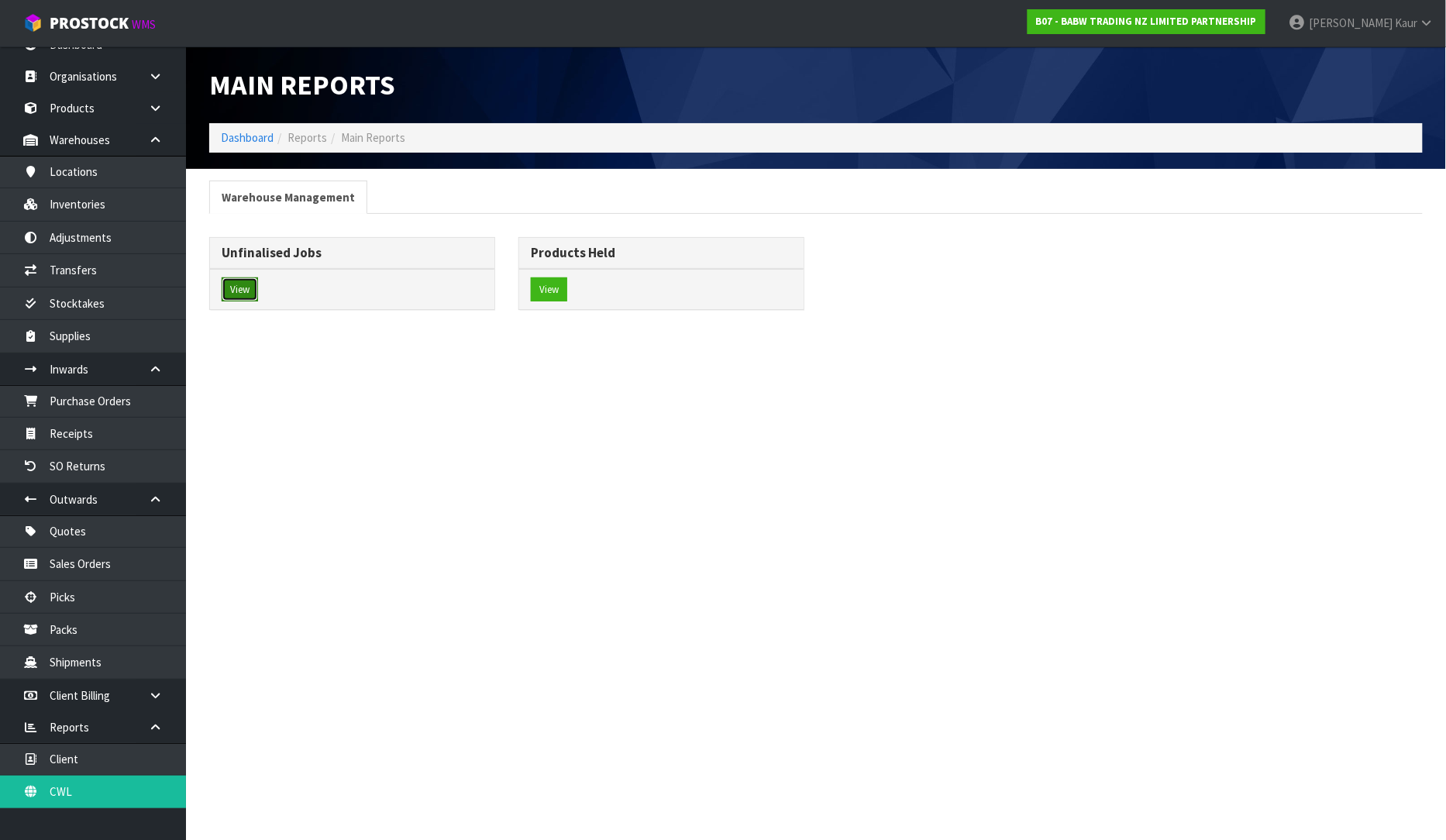
click at [242, 285] on button "View" at bounding box center [239, 290] width 36 height 25
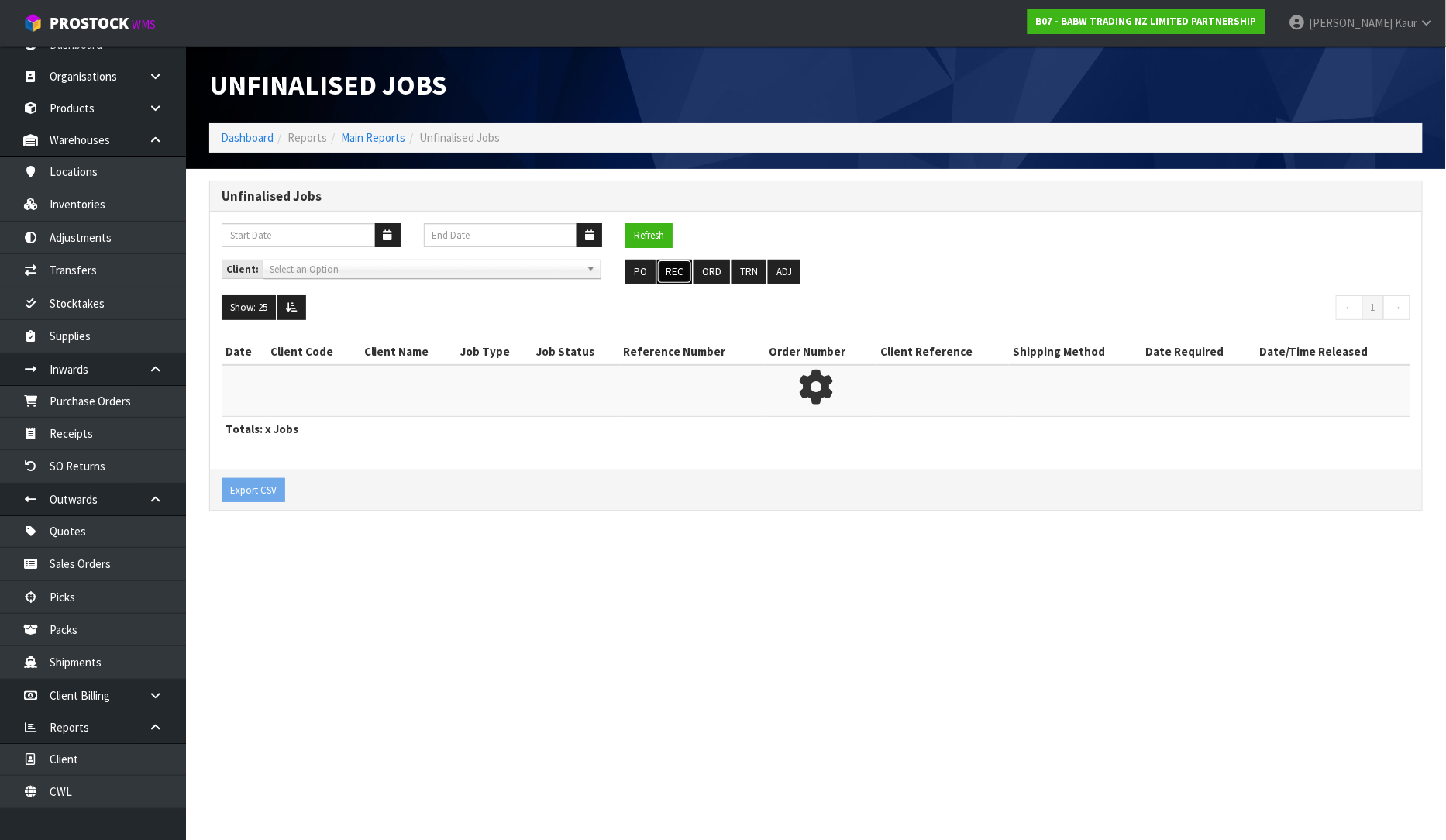
click at [684, 266] on button "REC" at bounding box center [674, 272] width 35 height 25
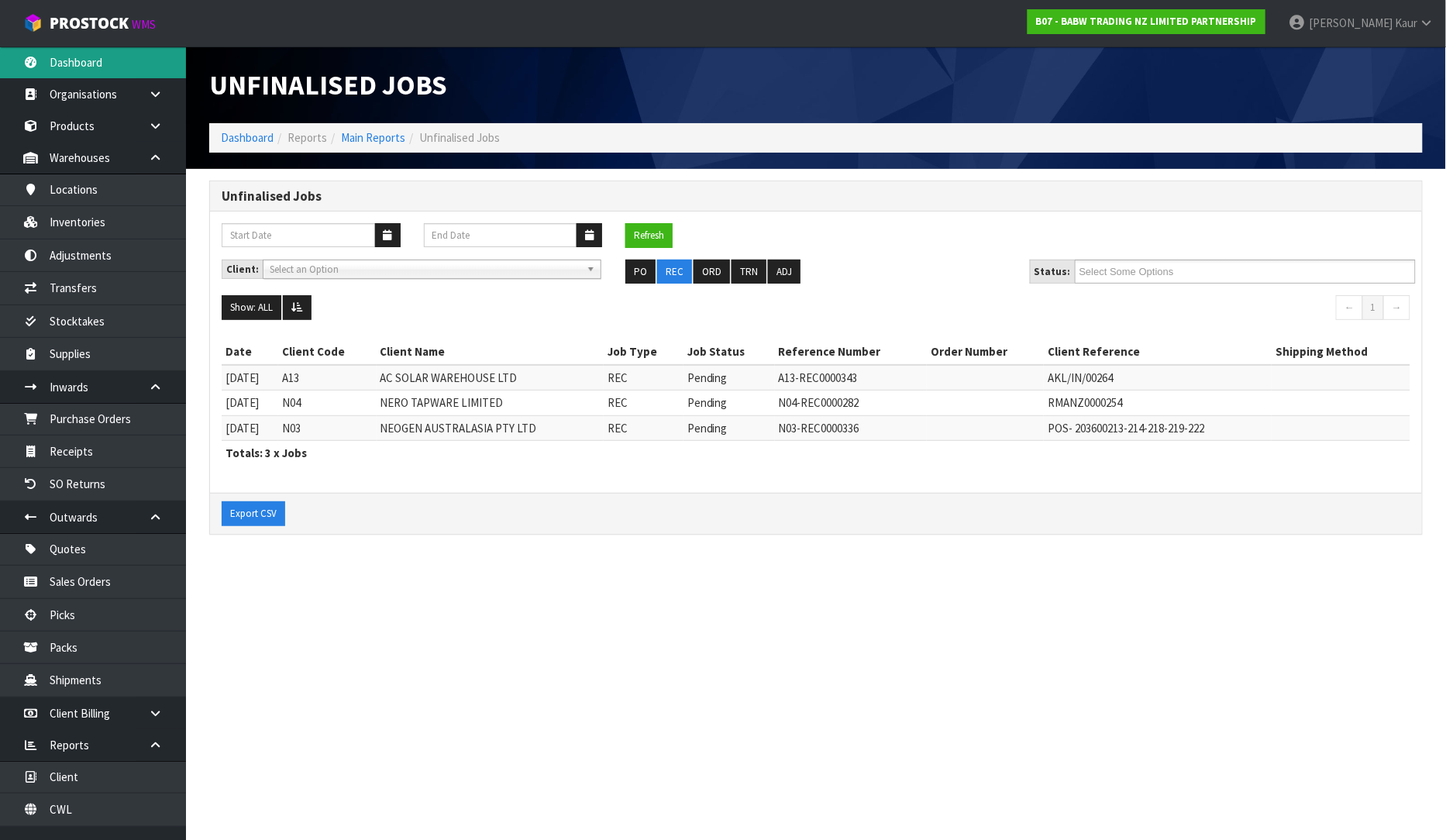
click at [110, 67] on link "Dashboard" at bounding box center [93, 62] width 186 height 31
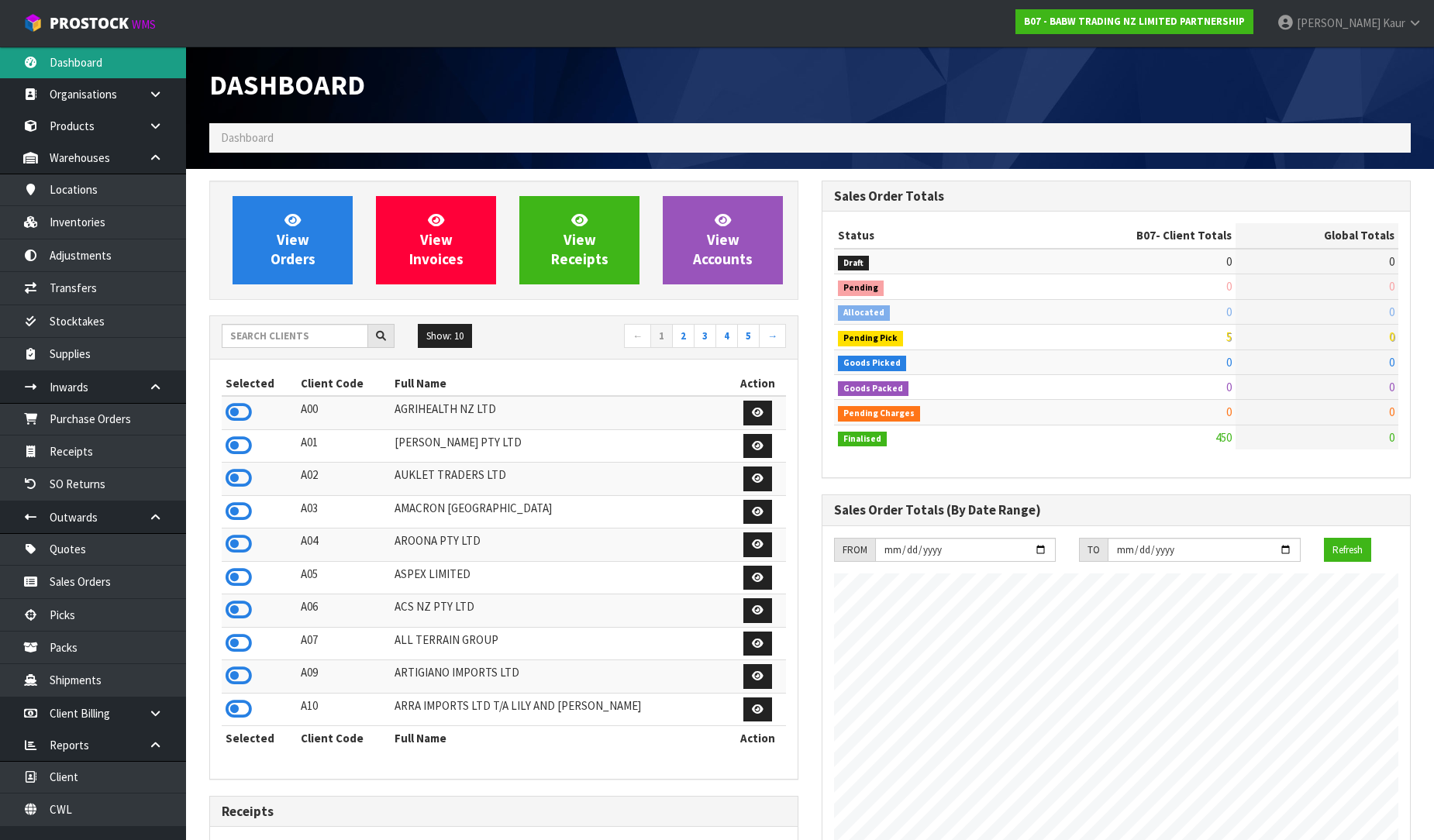
scroll to position [1174, 612]
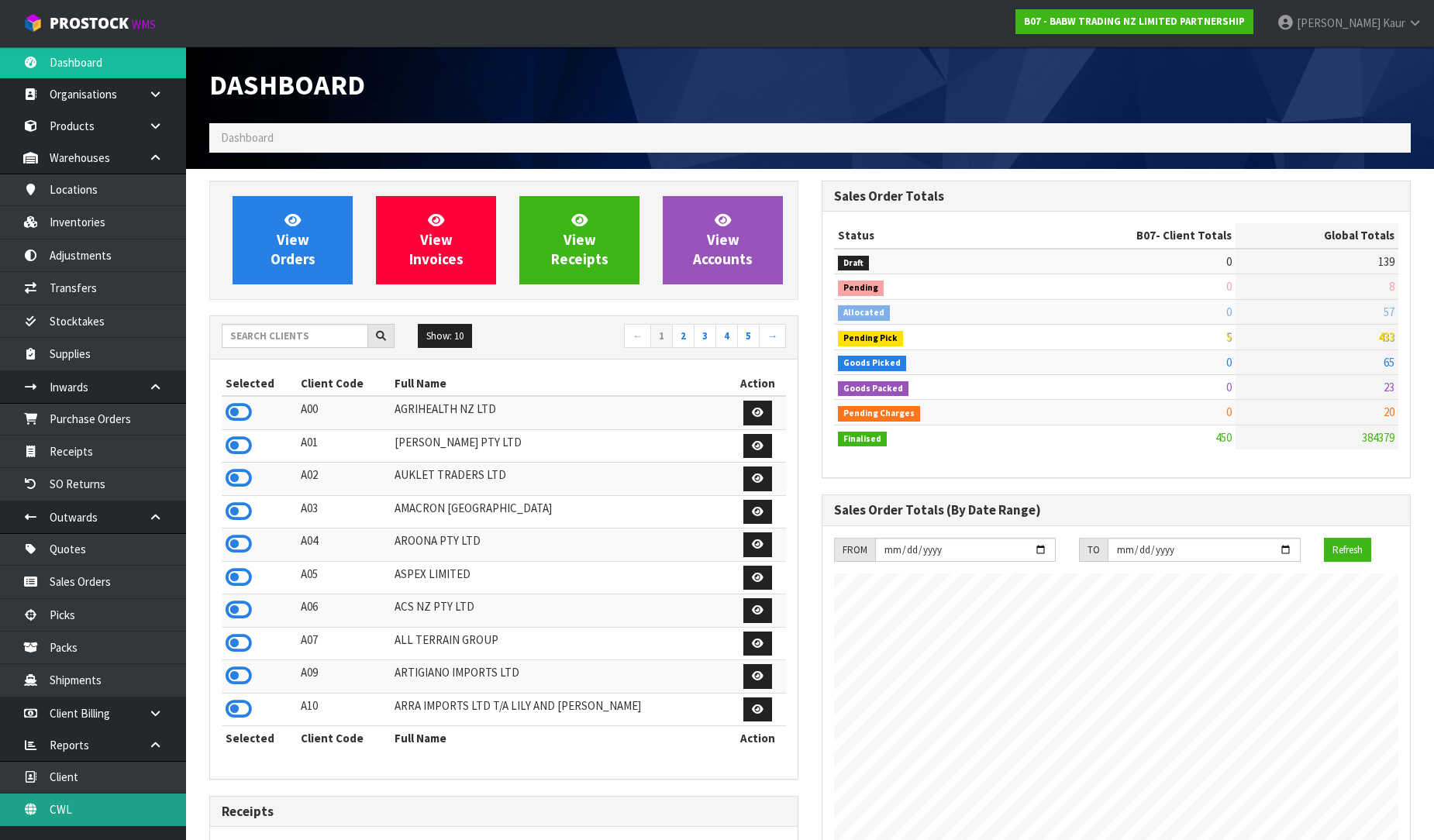
click at [84, 809] on link "CWL" at bounding box center [93, 809] width 186 height 31
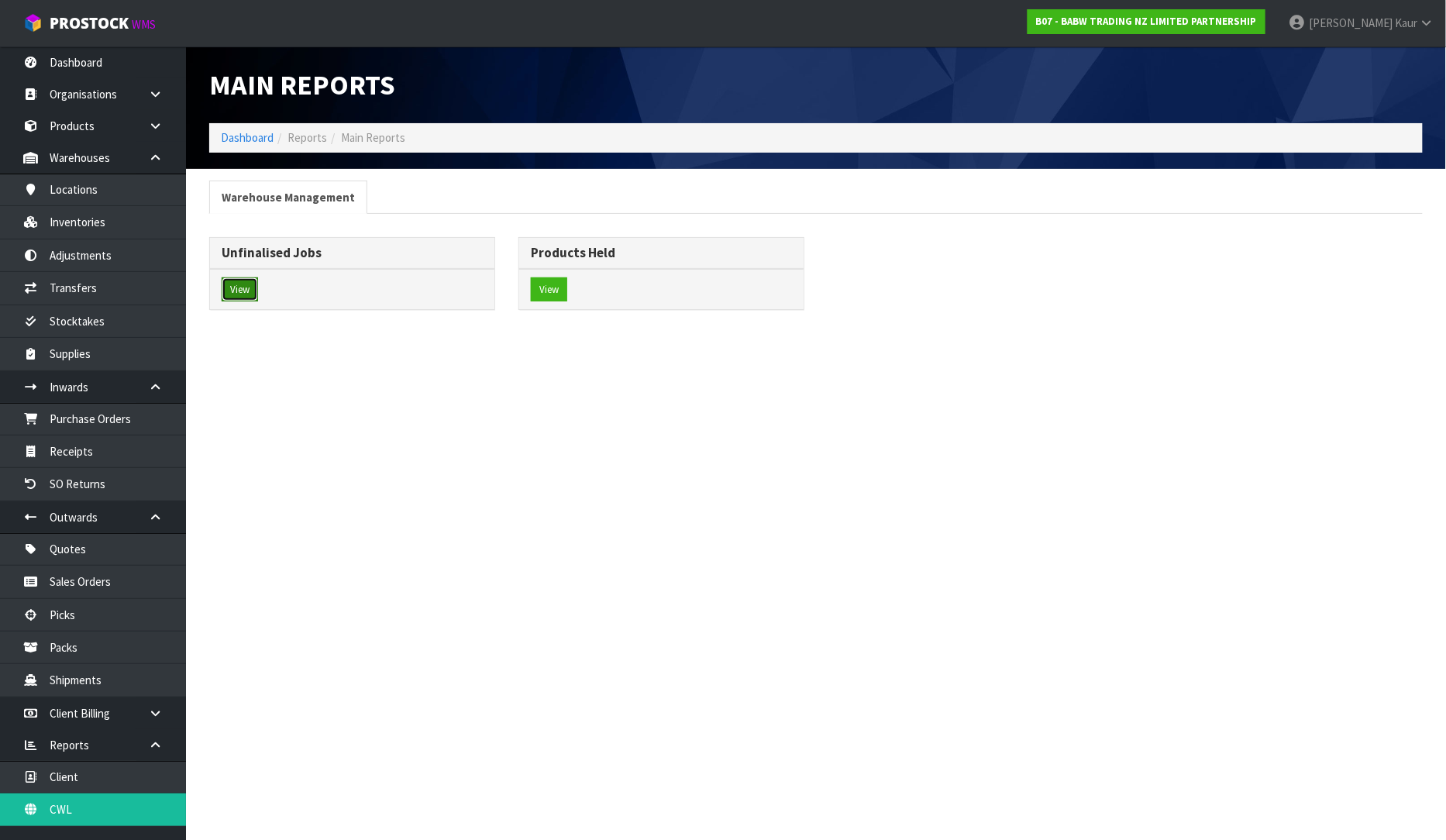
click at [243, 295] on button "View" at bounding box center [239, 290] width 36 height 25
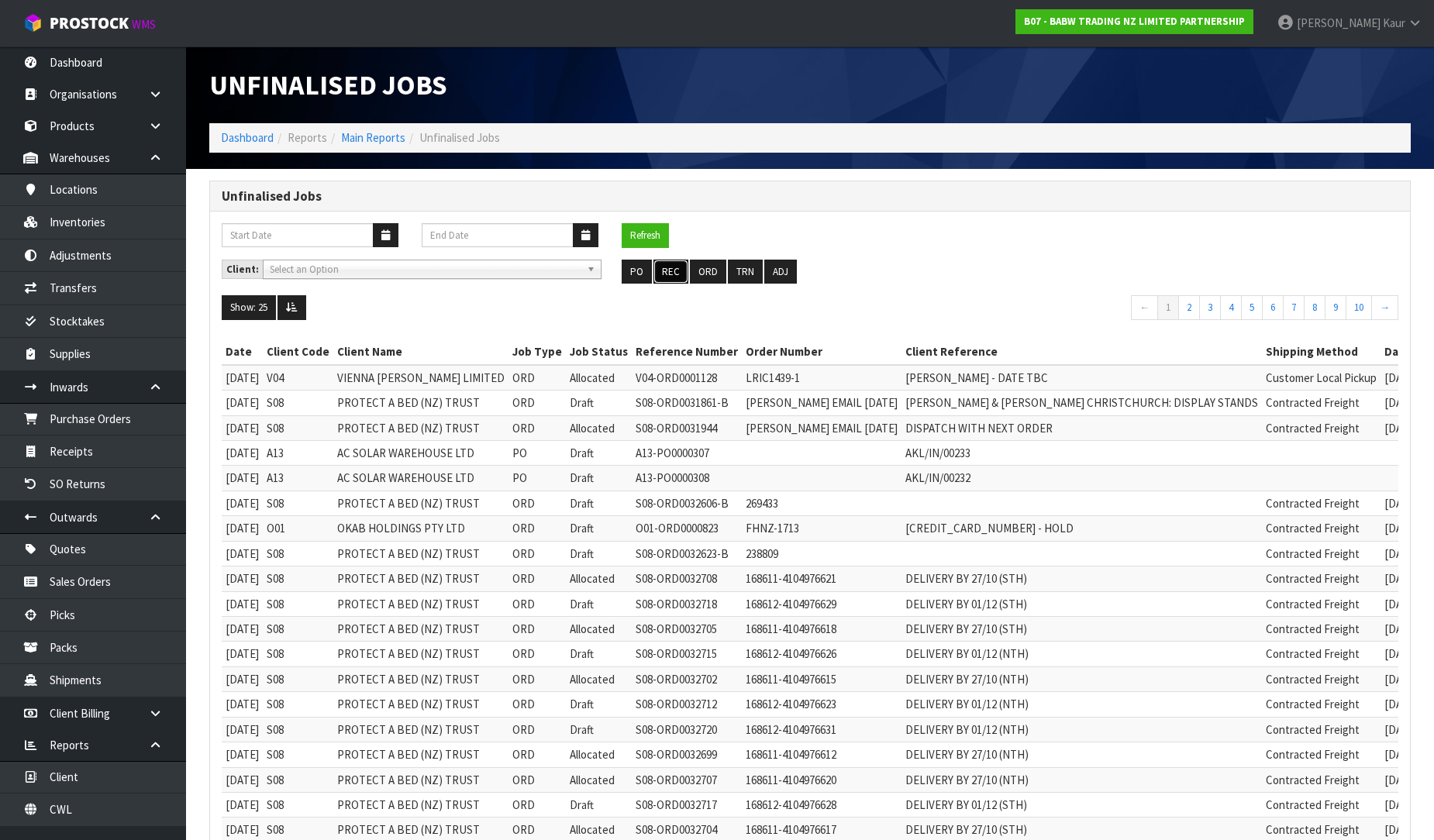
click at [665, 272] on button "REC" at bounding box center [670, 272] width 35 height 25
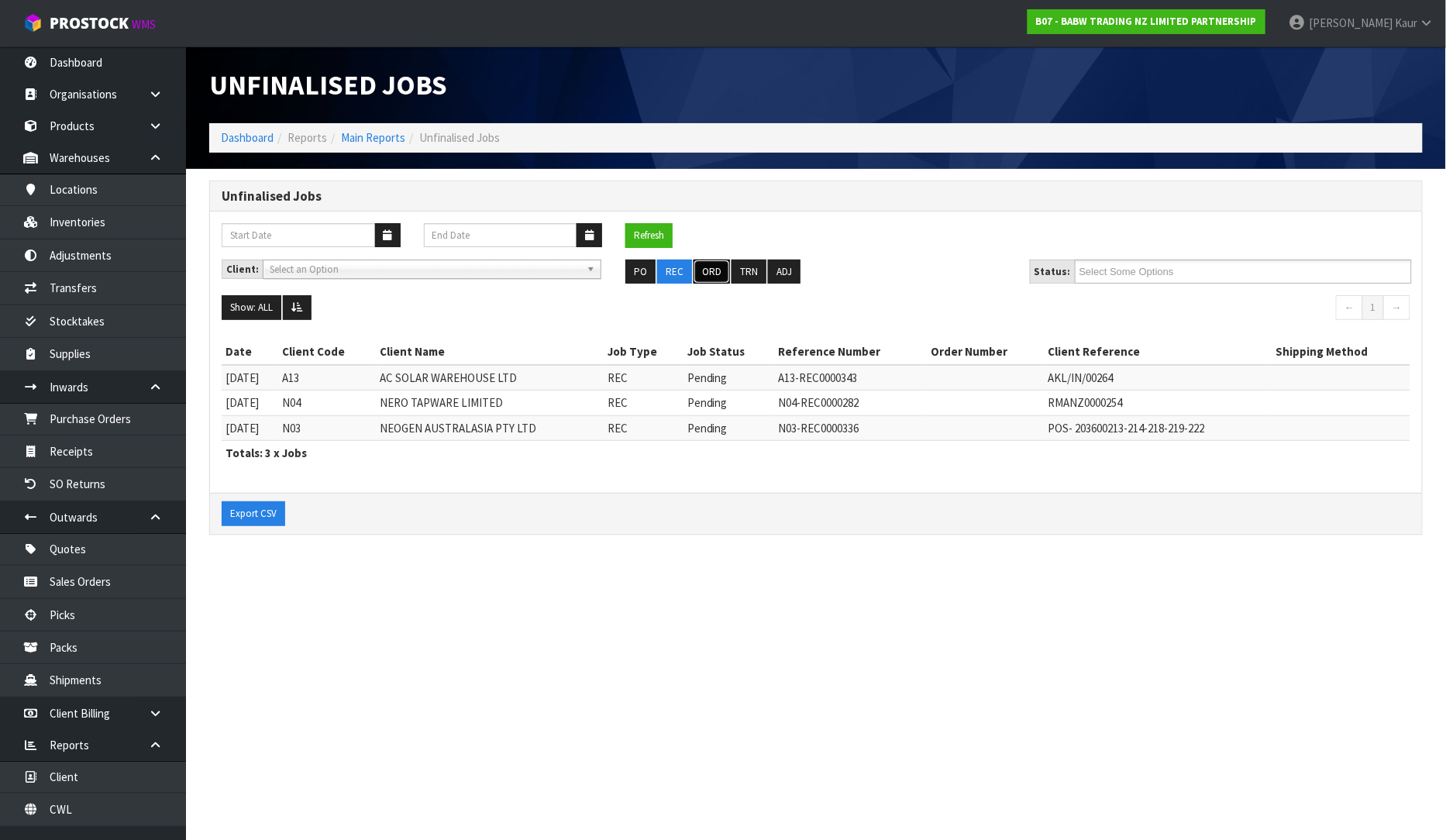
click at [701, 266] on button "ORD" at bounding box center [711, 272] width 36 height 25
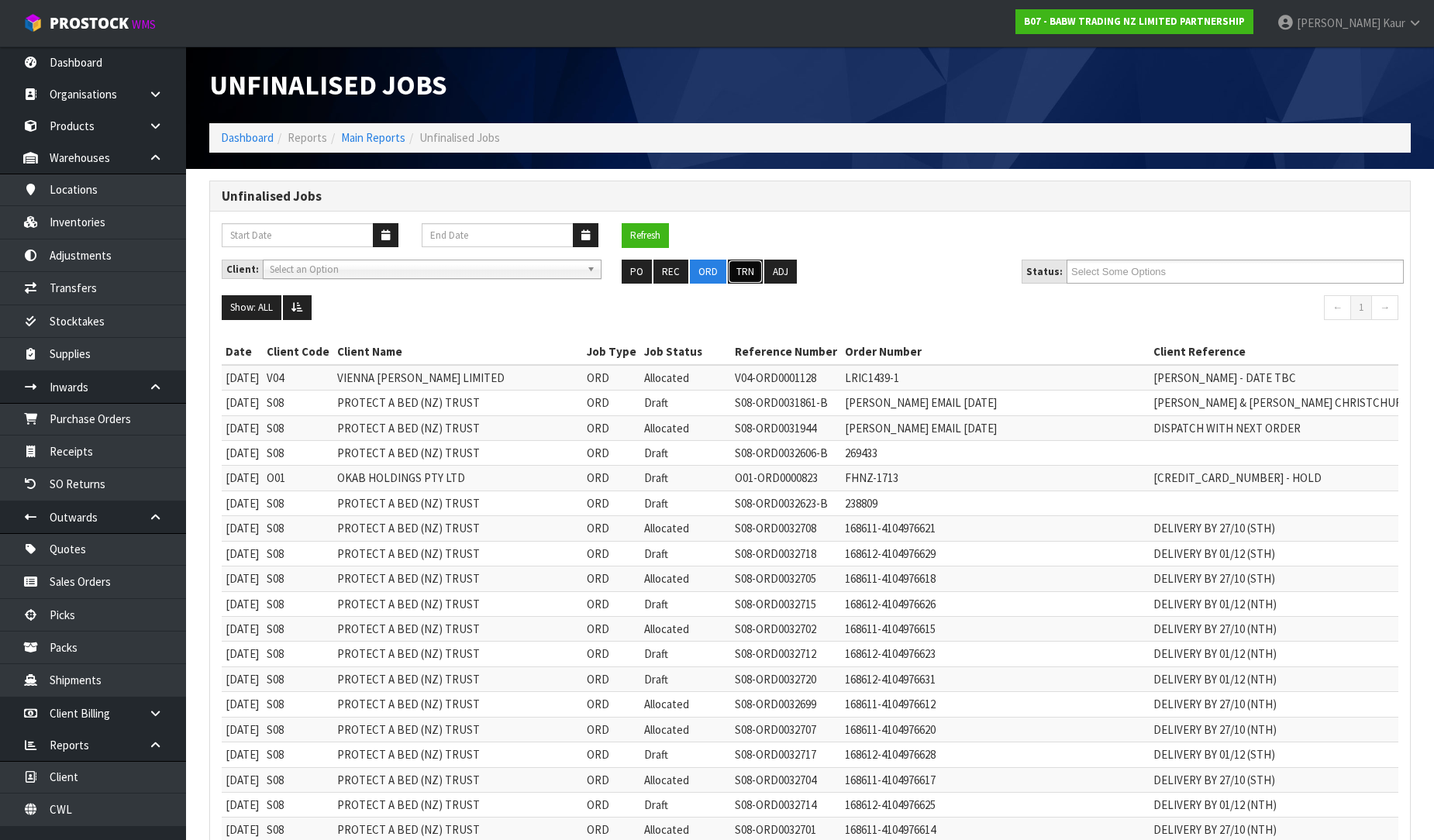
click at [742, 269] on button "TRN" at bounding box center [744, 272] width 35 height 25
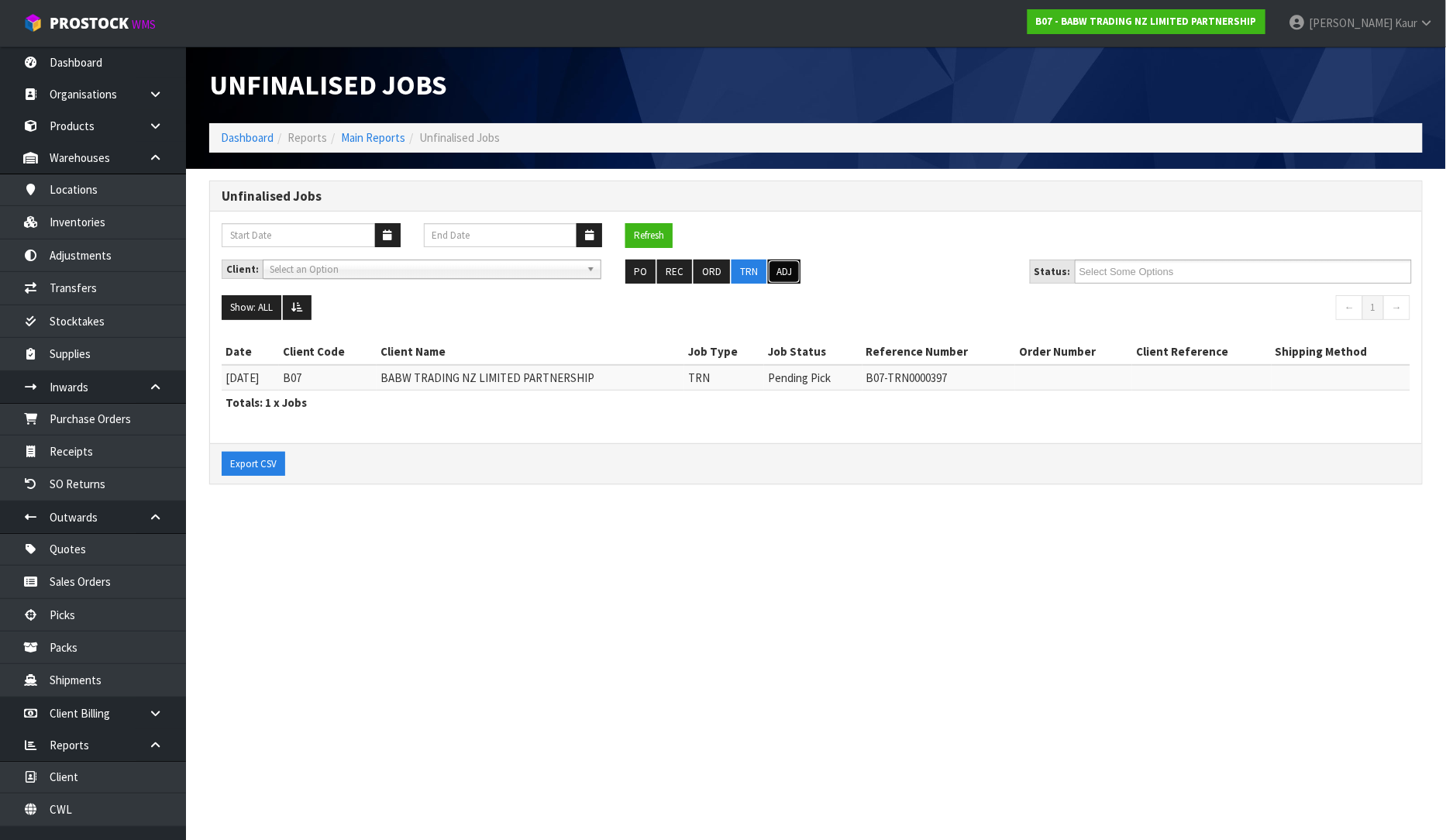
click at [785, 262] on button "ADJ" at bounding box center [784, 272] width 32 height 25
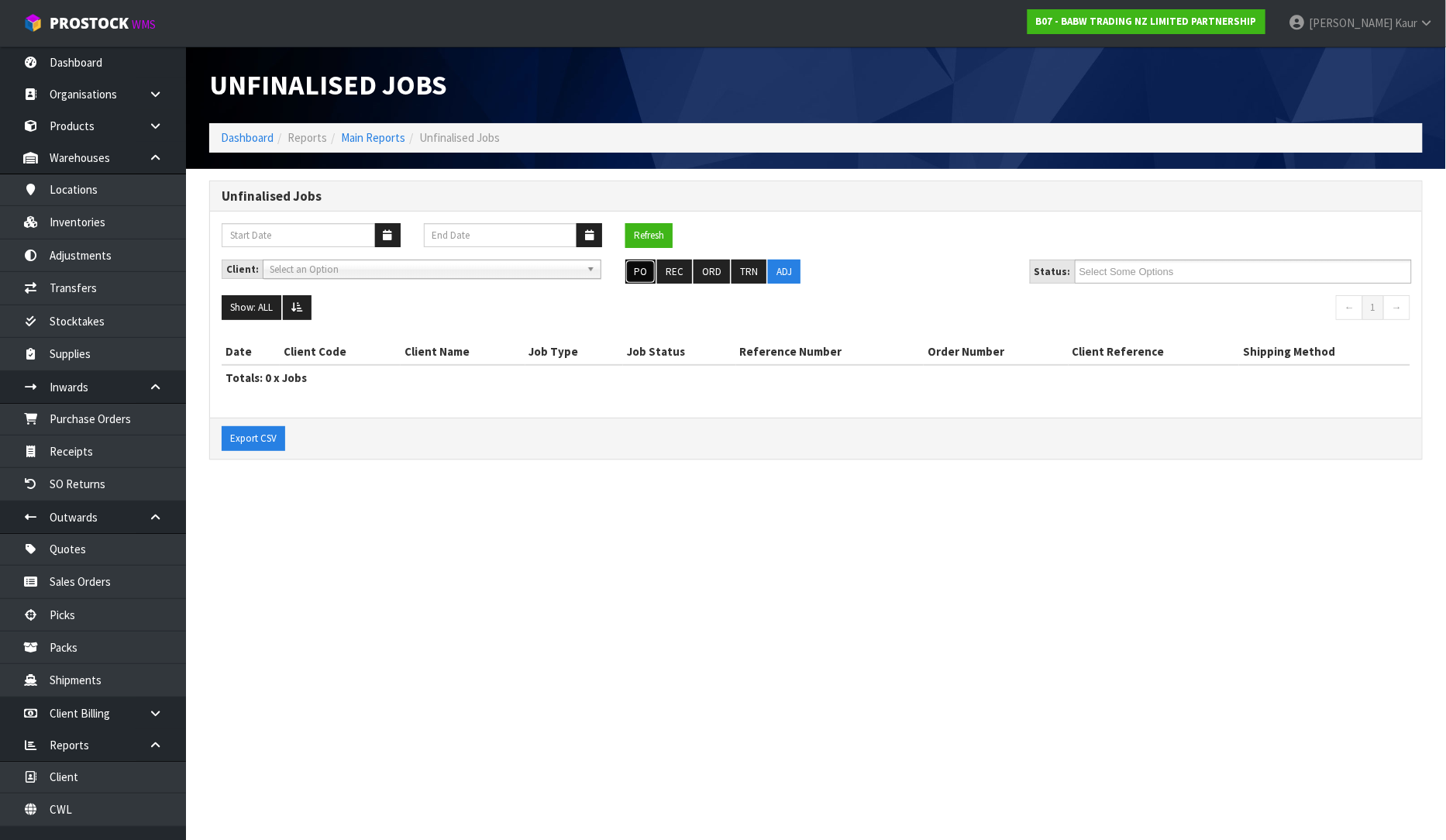
click at [646, 268] on button "PO" at bounding box center [641, 272] width 31 height 25
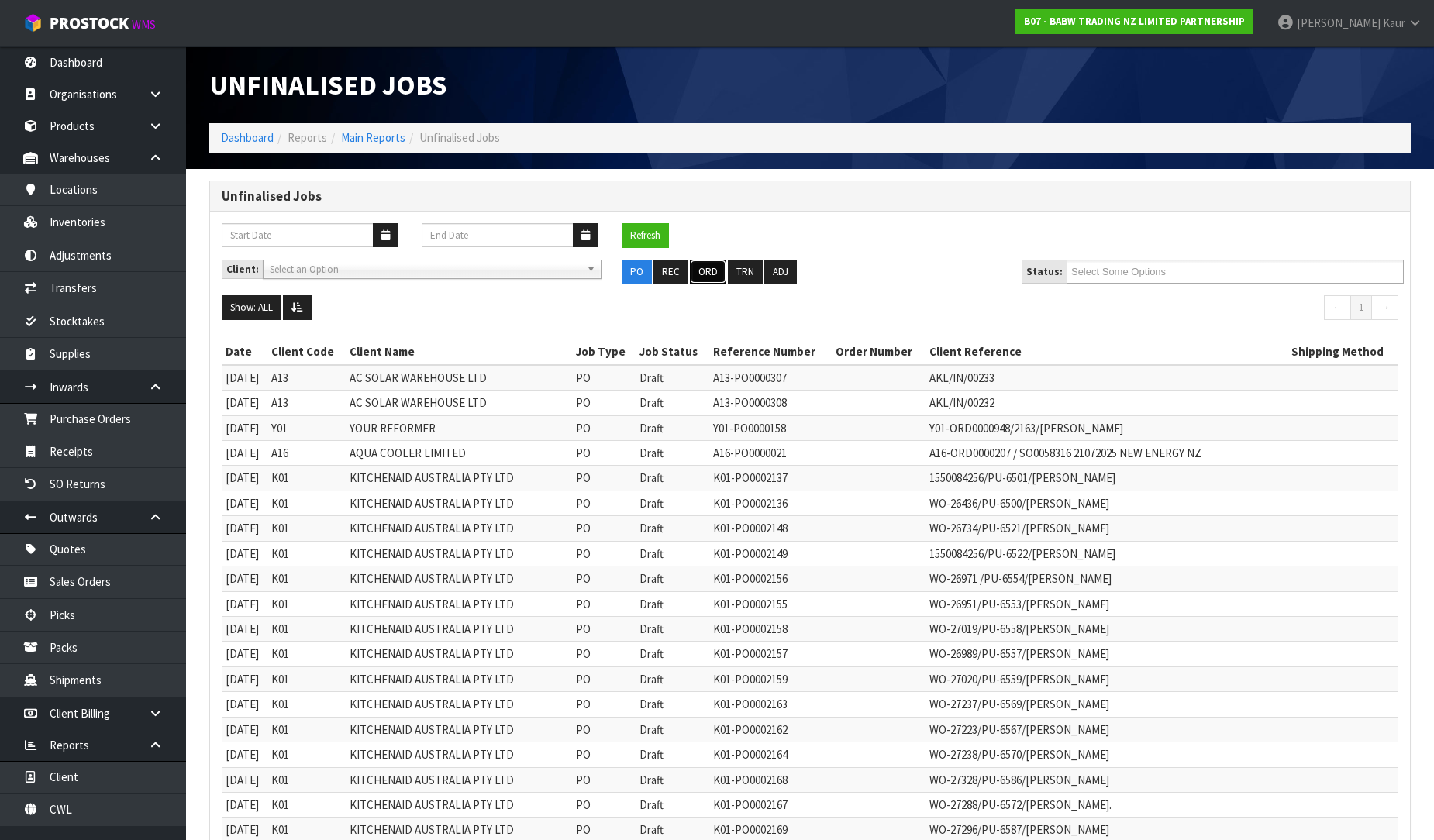
click at [715, 265] on button "ORD" at bounding box center [707, 272] width 36 height 25
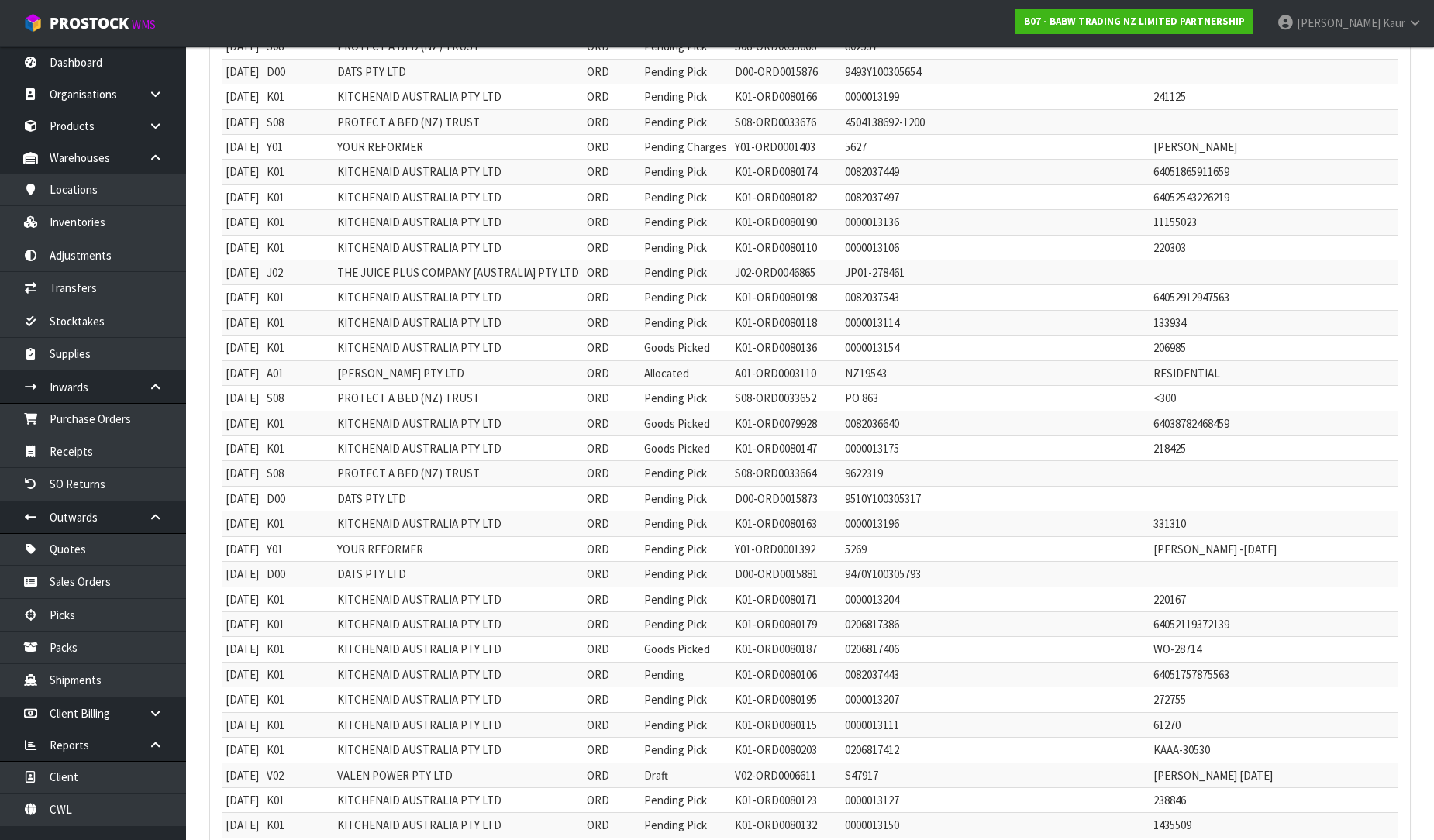
scroll to position [8783, 0]
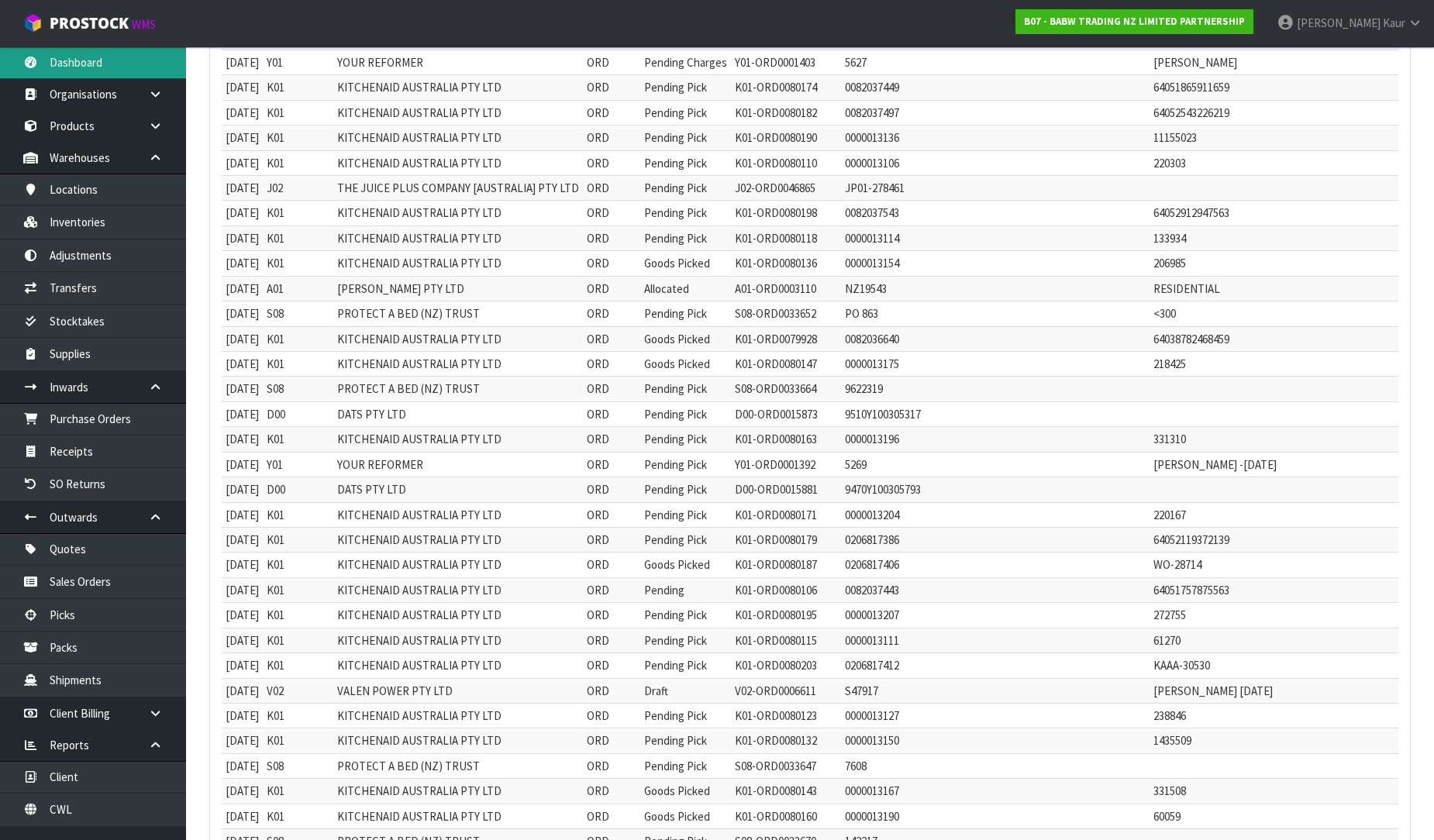
click at [139, 72] on link "Dashboard" at bounding box center [93, 62] width 186 height 31
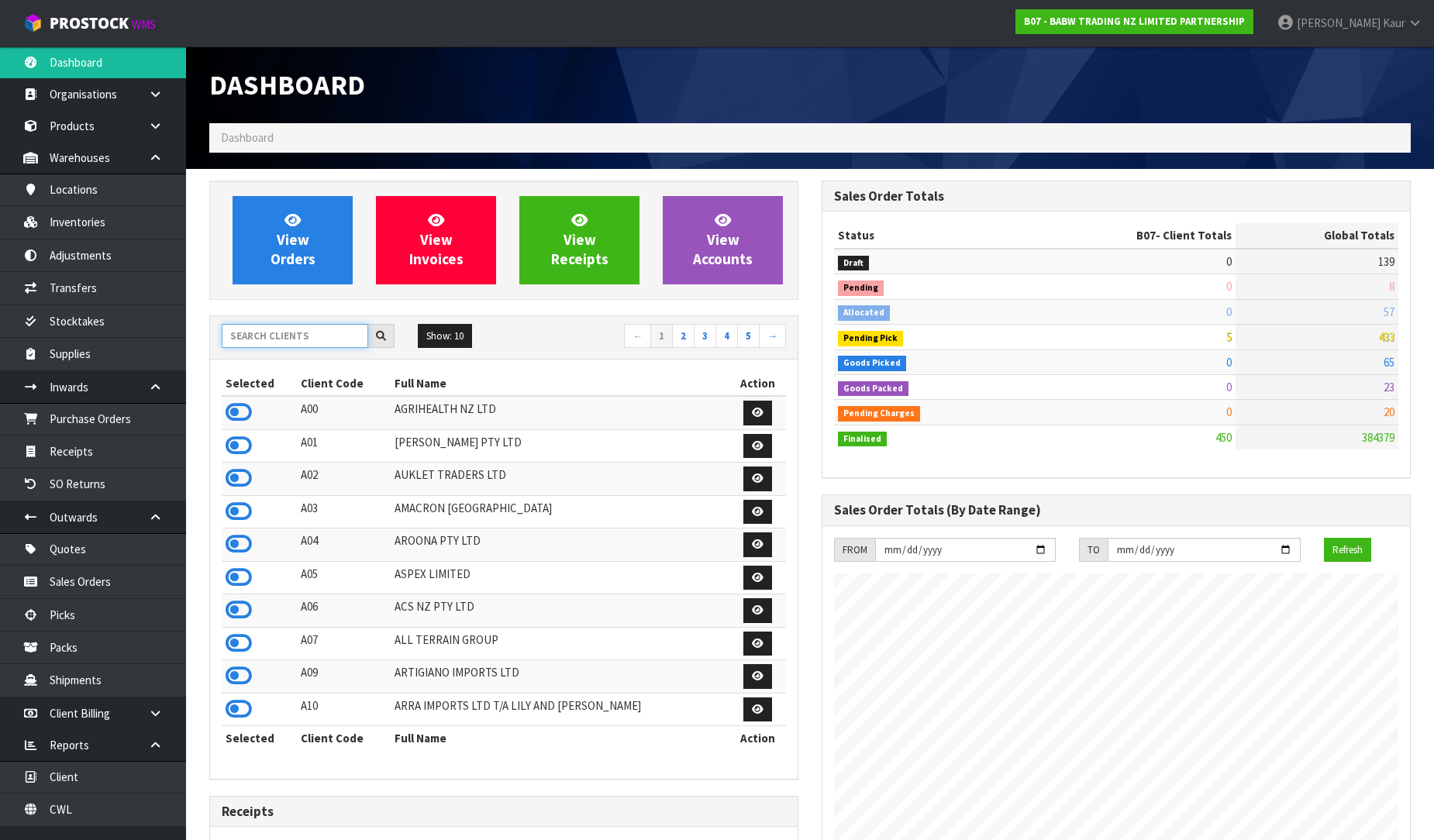
click at [242, 335] on input "text" at bounding box center [295, 336] width 146 height 24
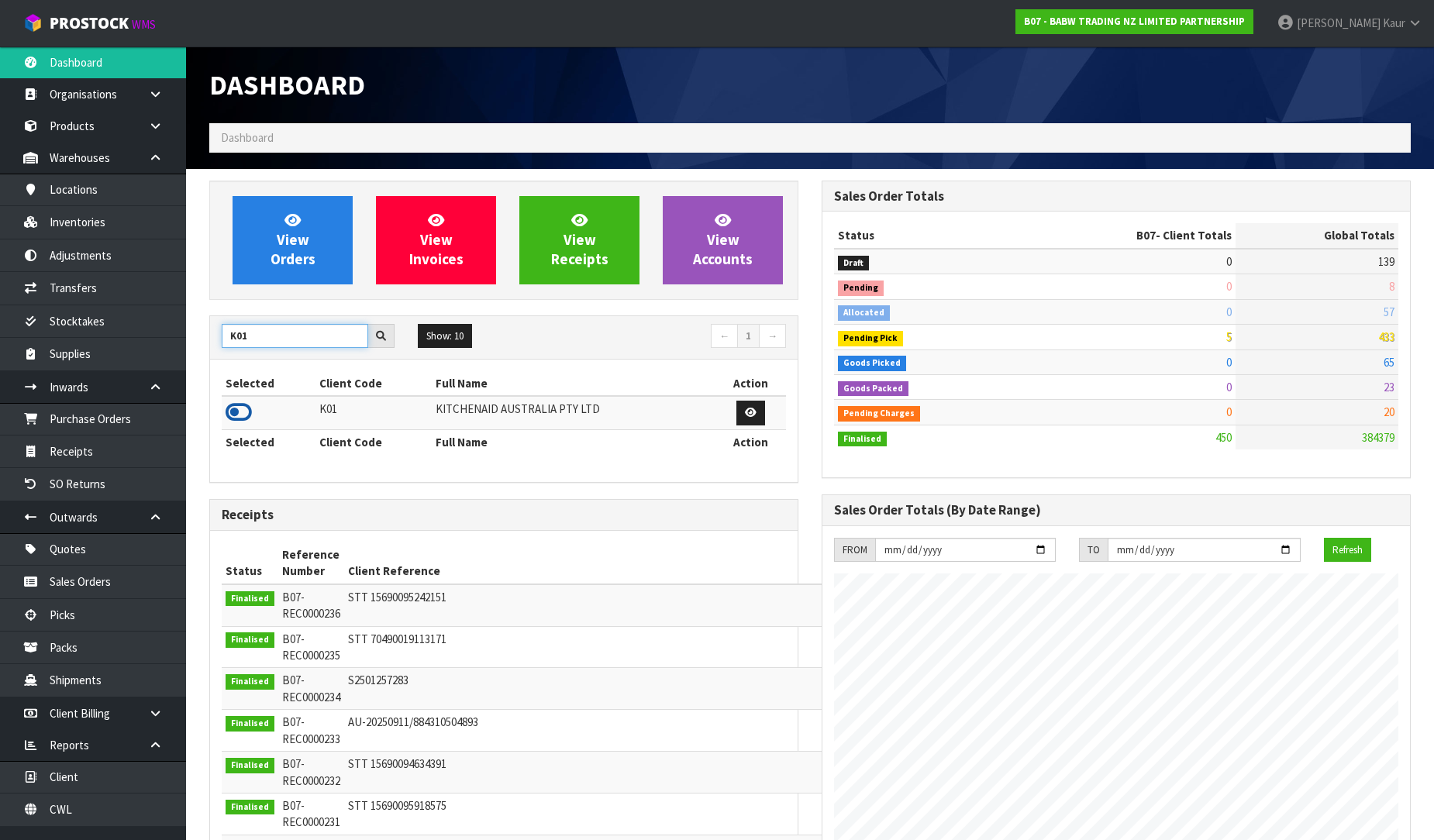
type input "K01"
click at [238, 411] on icon at bounding box center [238, 412] width 27 height 23
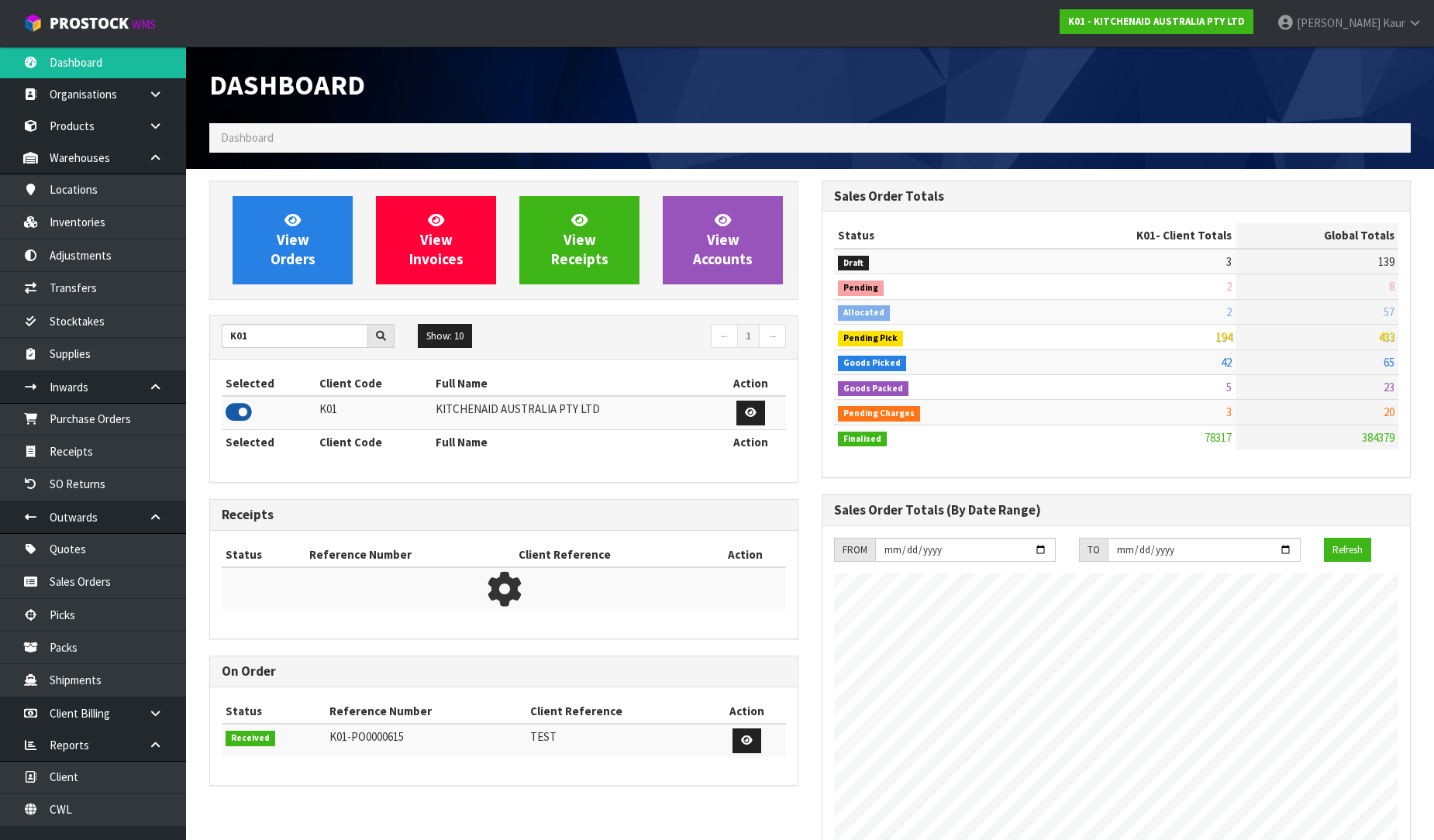
scroll to position [1174, 612]
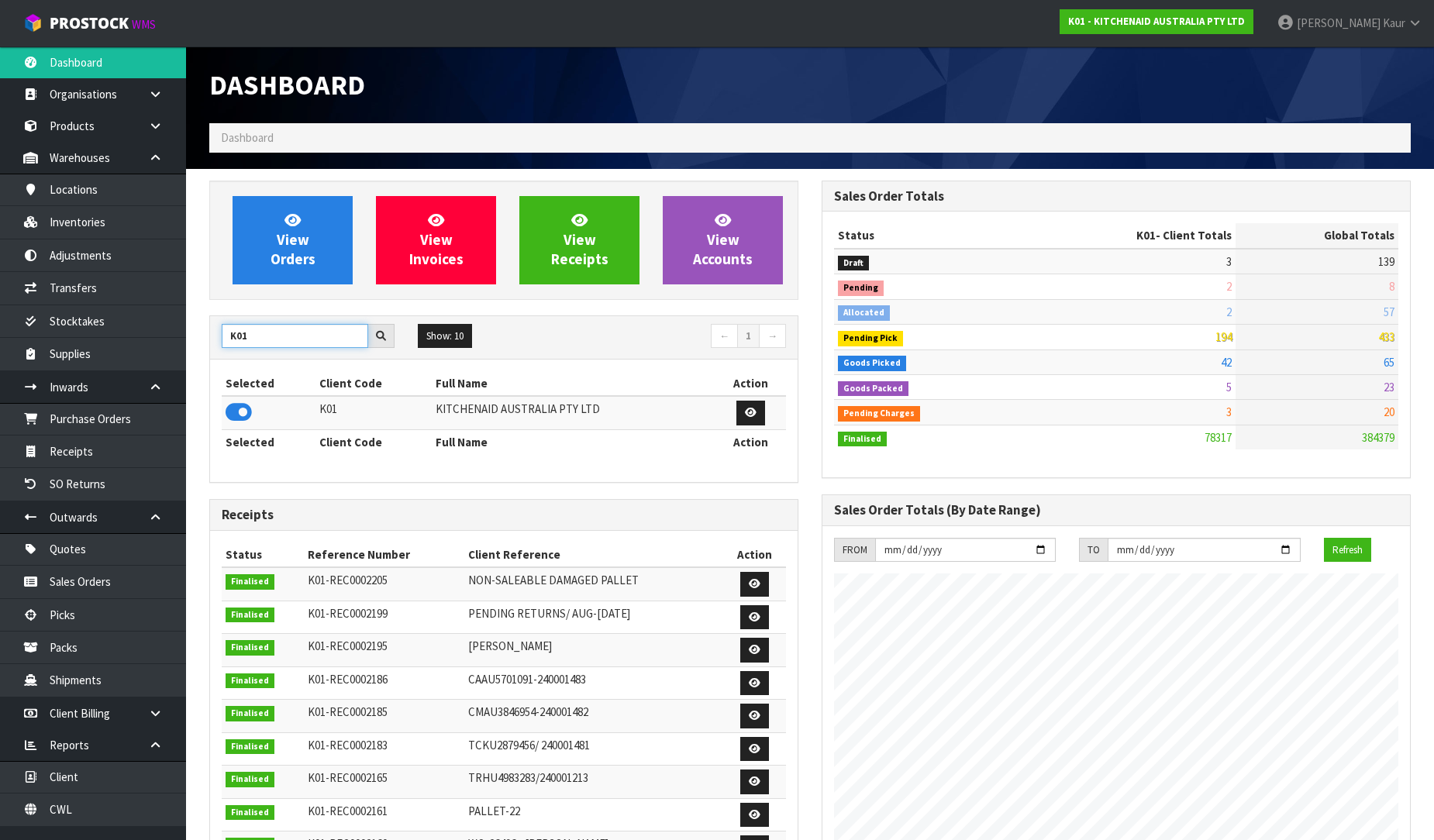
drag, startPoint x: 267, startPoint y: 335, endPoint x: 220, endPoint y: 327, distance: 47.7
click at [220, 327] on div "K01" at bounding box center [308, 336] width 196 height 25
type input "PROTE"
click at [229, 410] on icon at bounding box center [238, 412] width 27 height 23
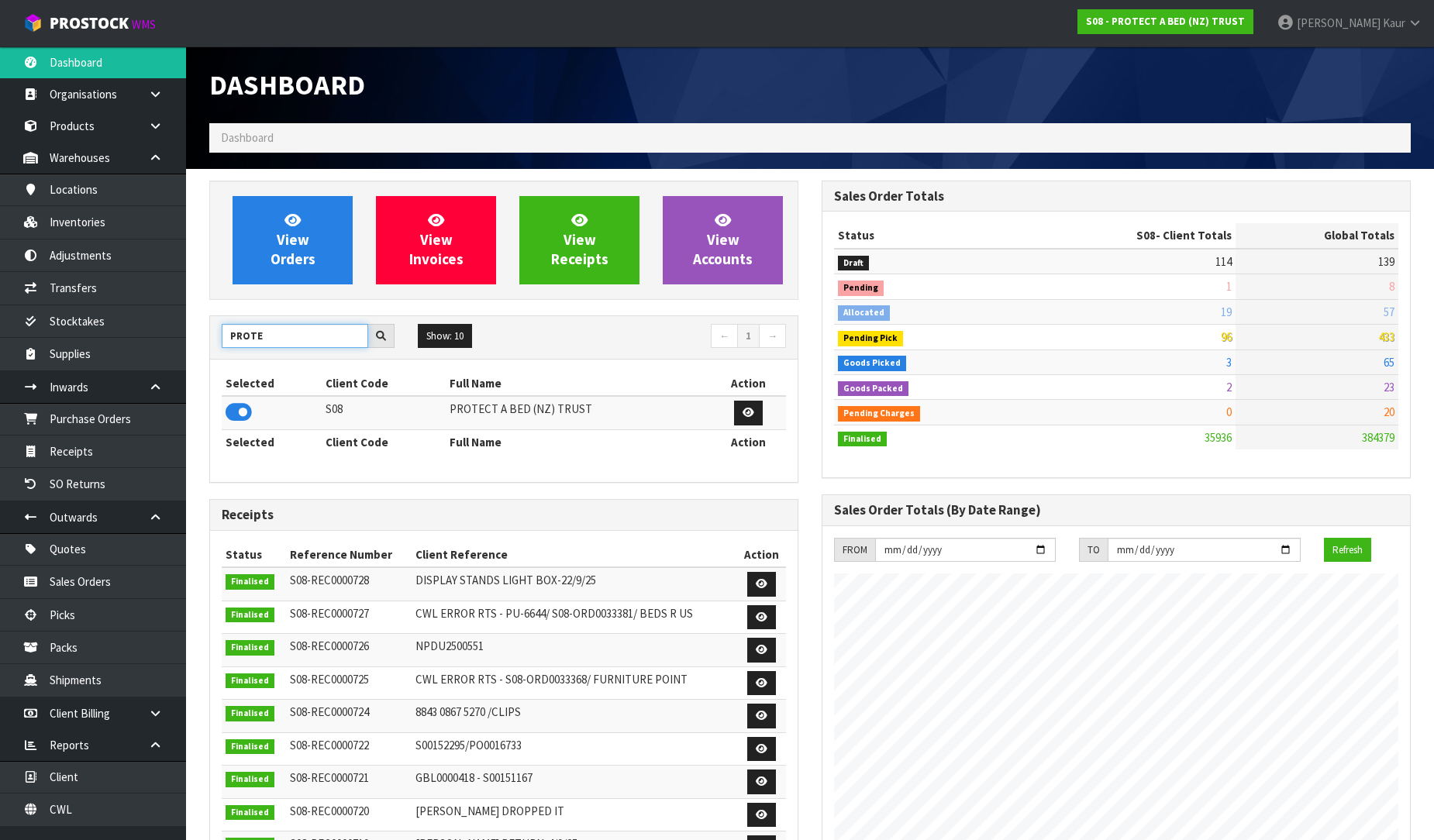
drag, startPoint x: 292, startPoint y: 347, endPoint x: 197, endPoint y: 335, distance: 95.8
click at [198, 335] on div "View Orders View Invoices View Receipts View Accounts PROTE Show: 10 5 10 25 50…" at bounding box center [504, 630] width 612 height 900
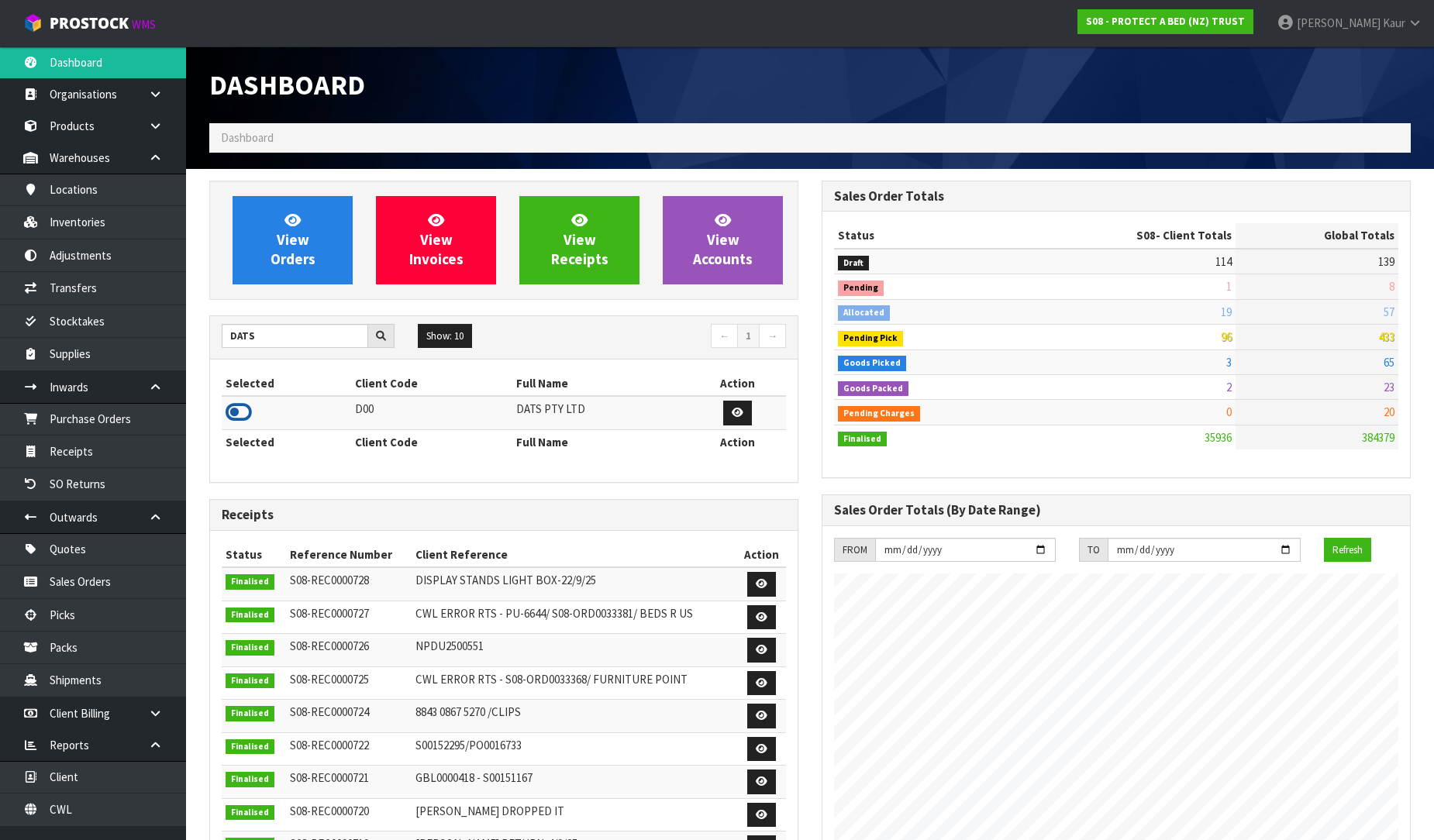
click at [237, 411] on icon at bounding box center [238, 412] width 27 height 23
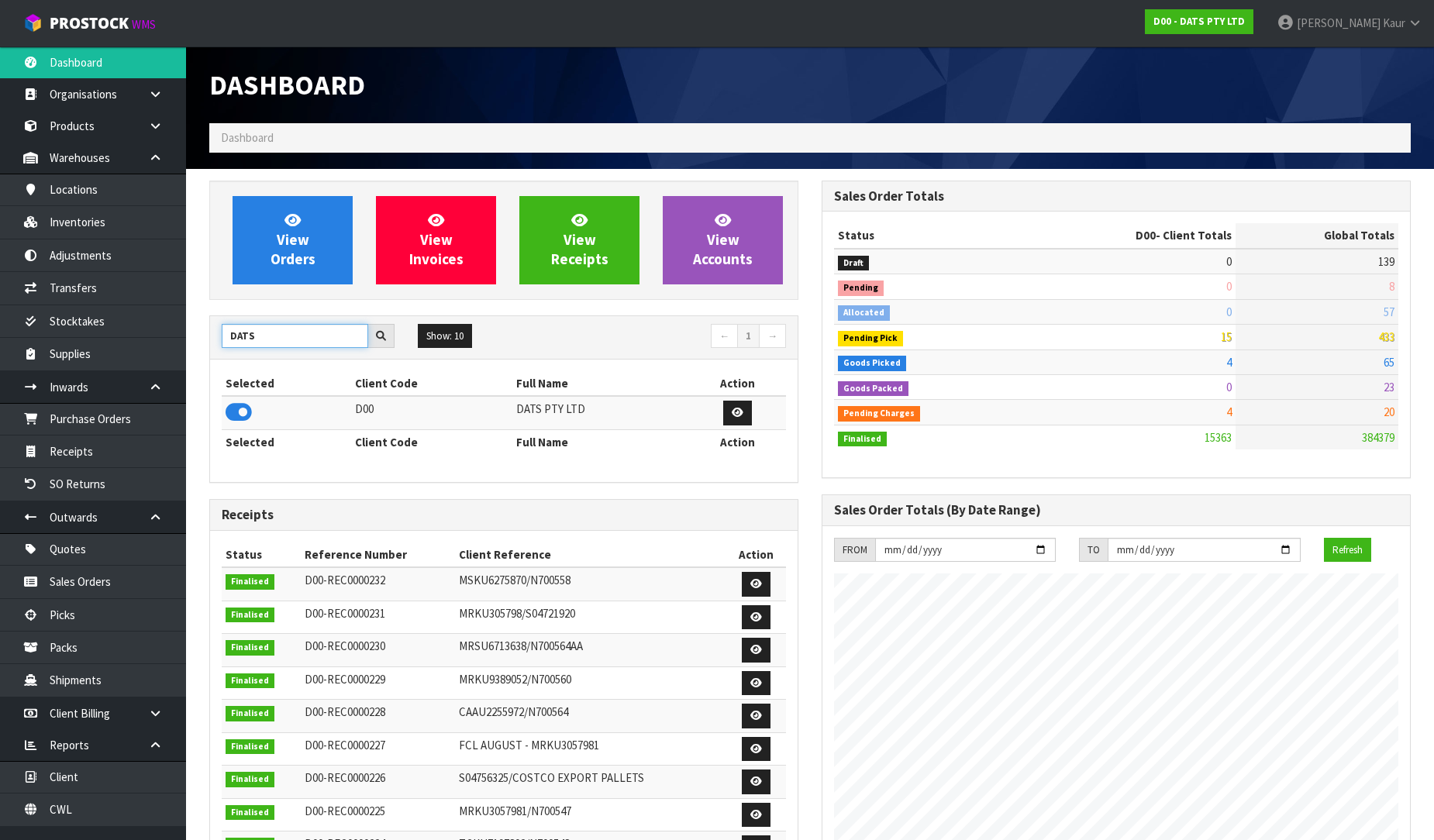
drag, startPoint x: 254, startPoint y: 336, endPoint x: 196, endPoint y: 336, distance: 58.0
click at [196, 336] on section "View Orders View Invoices View Receipts View Accounts DATS Show: 10 5 10 25 50 ←" at bounding box center [810, 793] width 1248 height 1248
type input "C11"
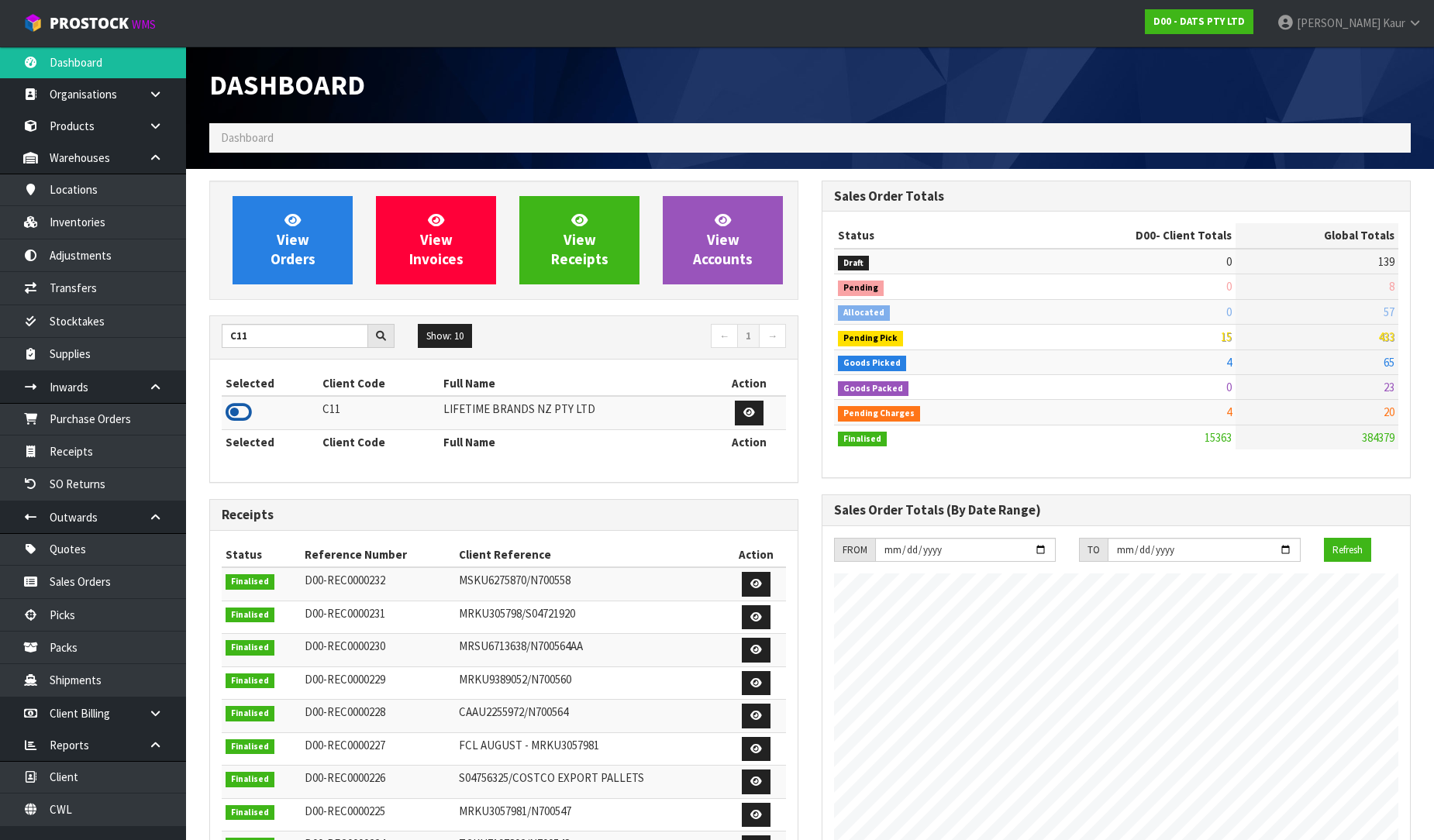
click at [237, 419] on icon at bounding box center [238, 412] width 27 height 23
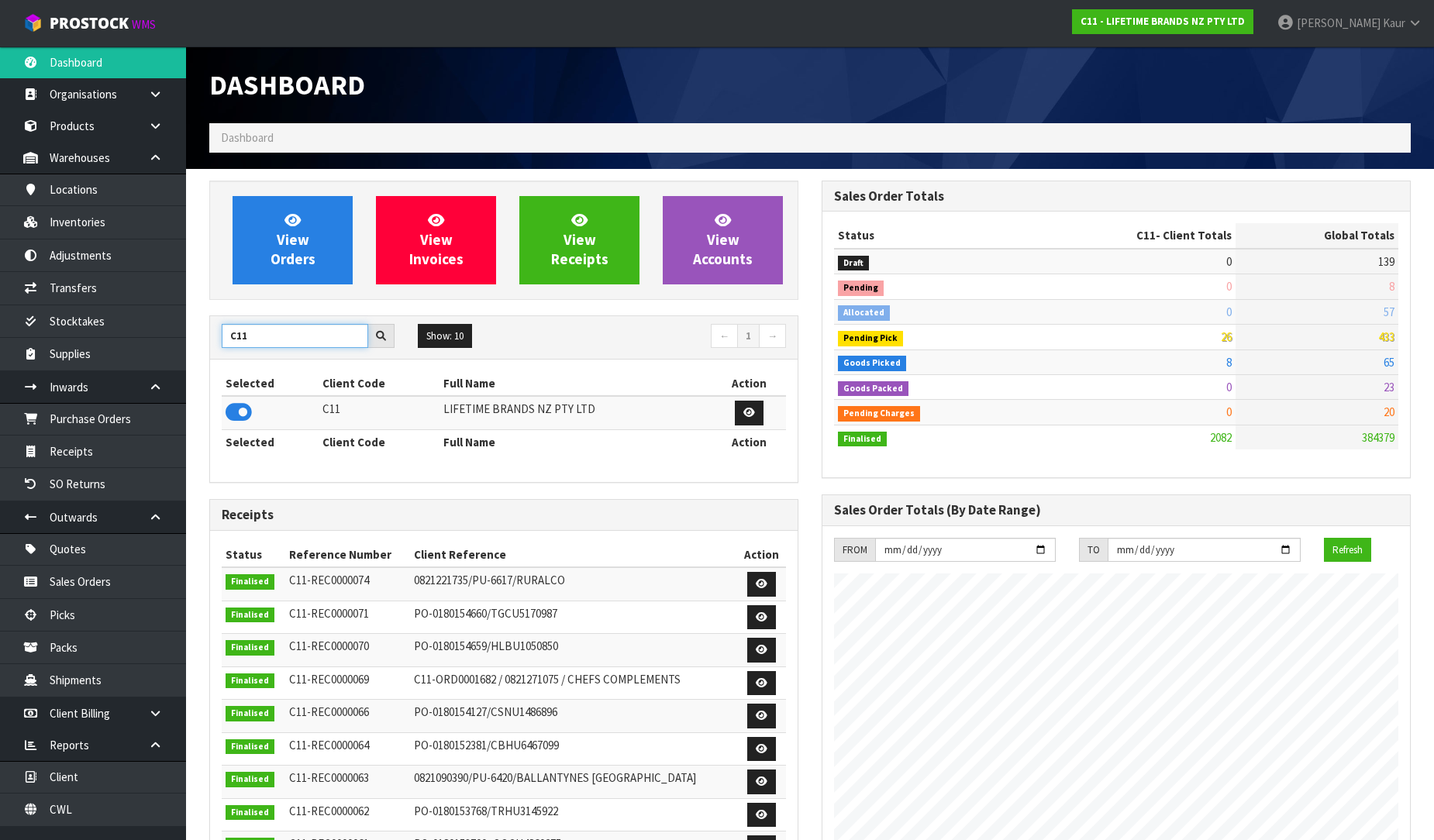
drag, startPoint x: 260, startPoint y: 336, endPoint x: 182, endPoint y: 336, distance: 78.0
click at [182, 336] on body "Toggle navigation ProStock WMS C11 - LIFETIME BRANDS NZ PTY LTD [PERSON_NAME] L…" at bounding box center [717, 420] width 1434 height 840
type input "J02"
click at [234, 417] on icon at bounding box center [238, 412] width 27 height 23
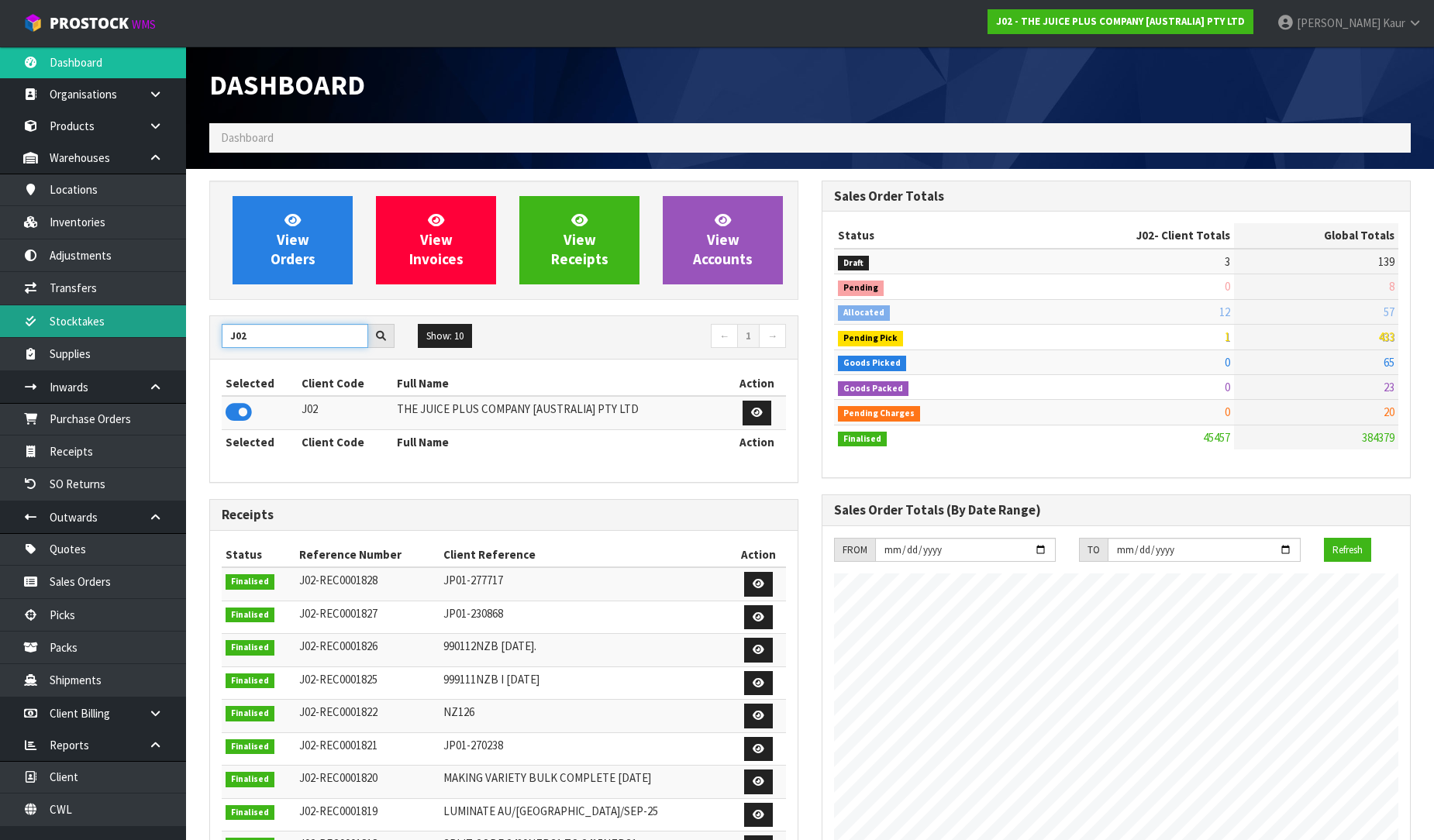
drag, startPoint x: 265, startPoint y: 338, endPoint x: 159, endPoint y: 337, distance: 106.0
click at [159, 337] on body "Toggle navigation ProStock WMS J02 - THE JUICE PLUS COMPANY [AUSTRALIA] PTY LTD…" at bounding box center [717, 420] width 1434 height 840
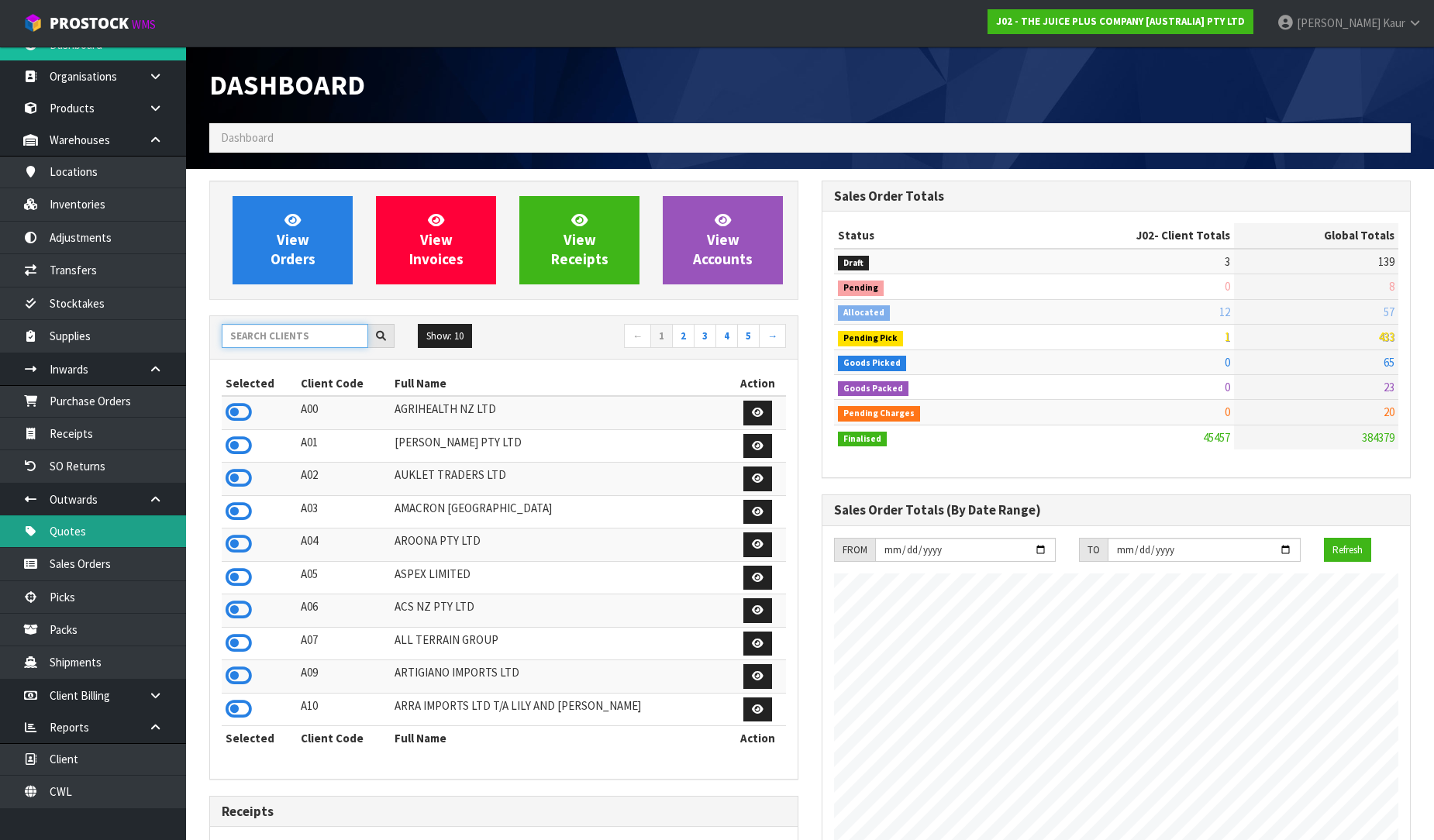
scroll to position [0, 0]
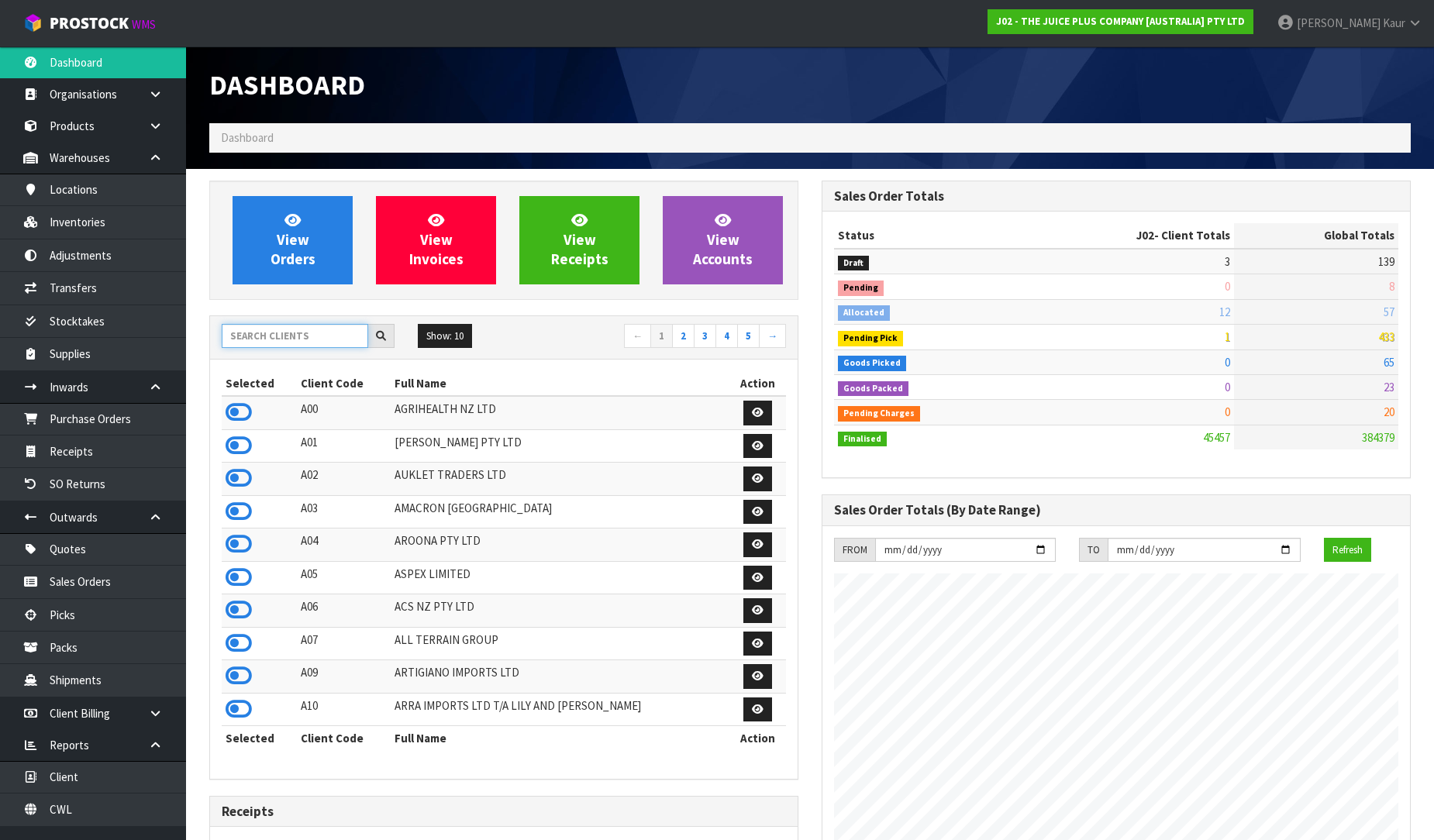
click at [266, 328] on input "text" at bounding box center [295, 336] width 146 height 24
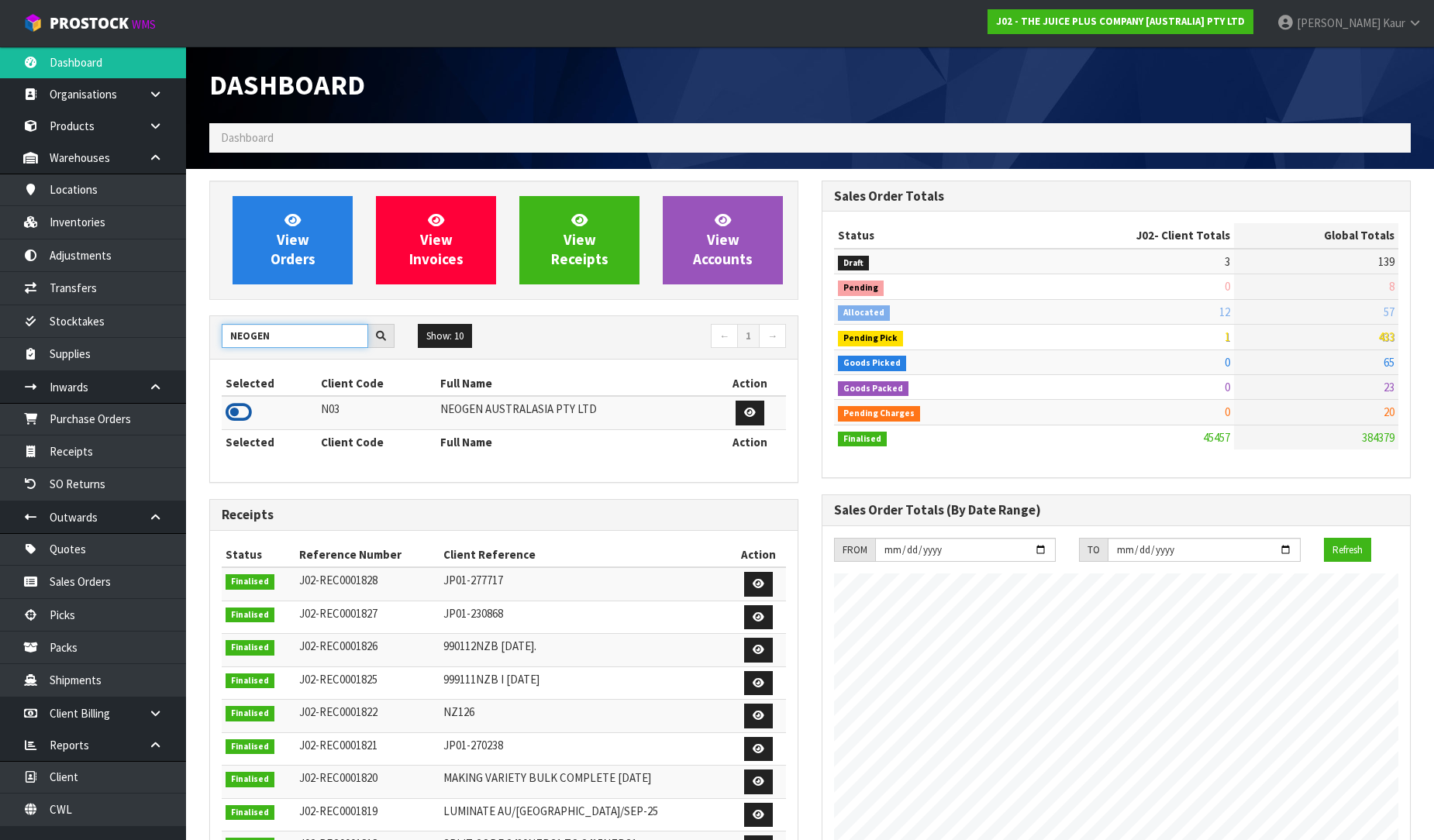
type input "NEOGEN"
click at [237, 418] on icon at bounding box center [238, 412] width 27 height 23
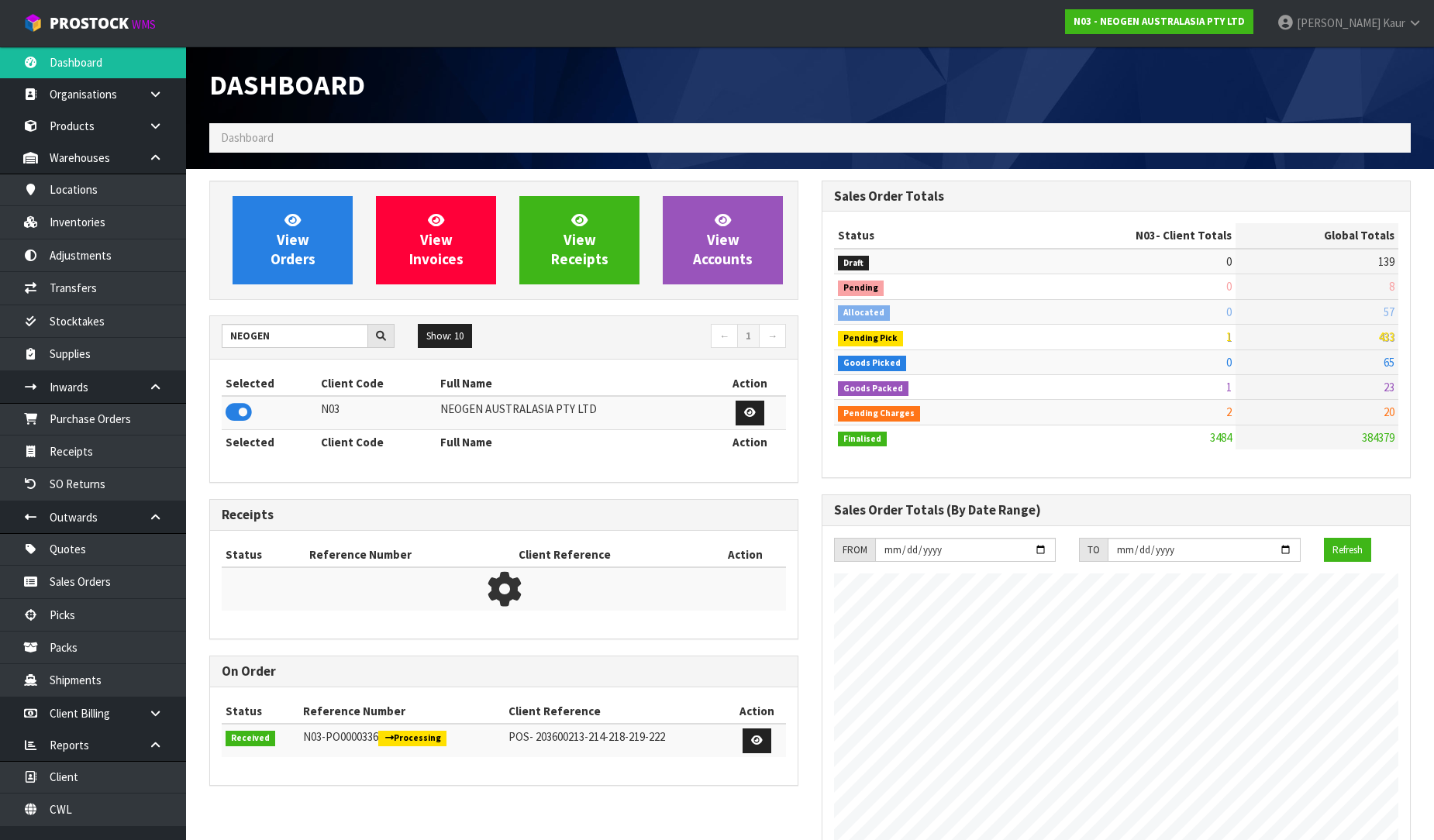
scroll to position [1174, 612]
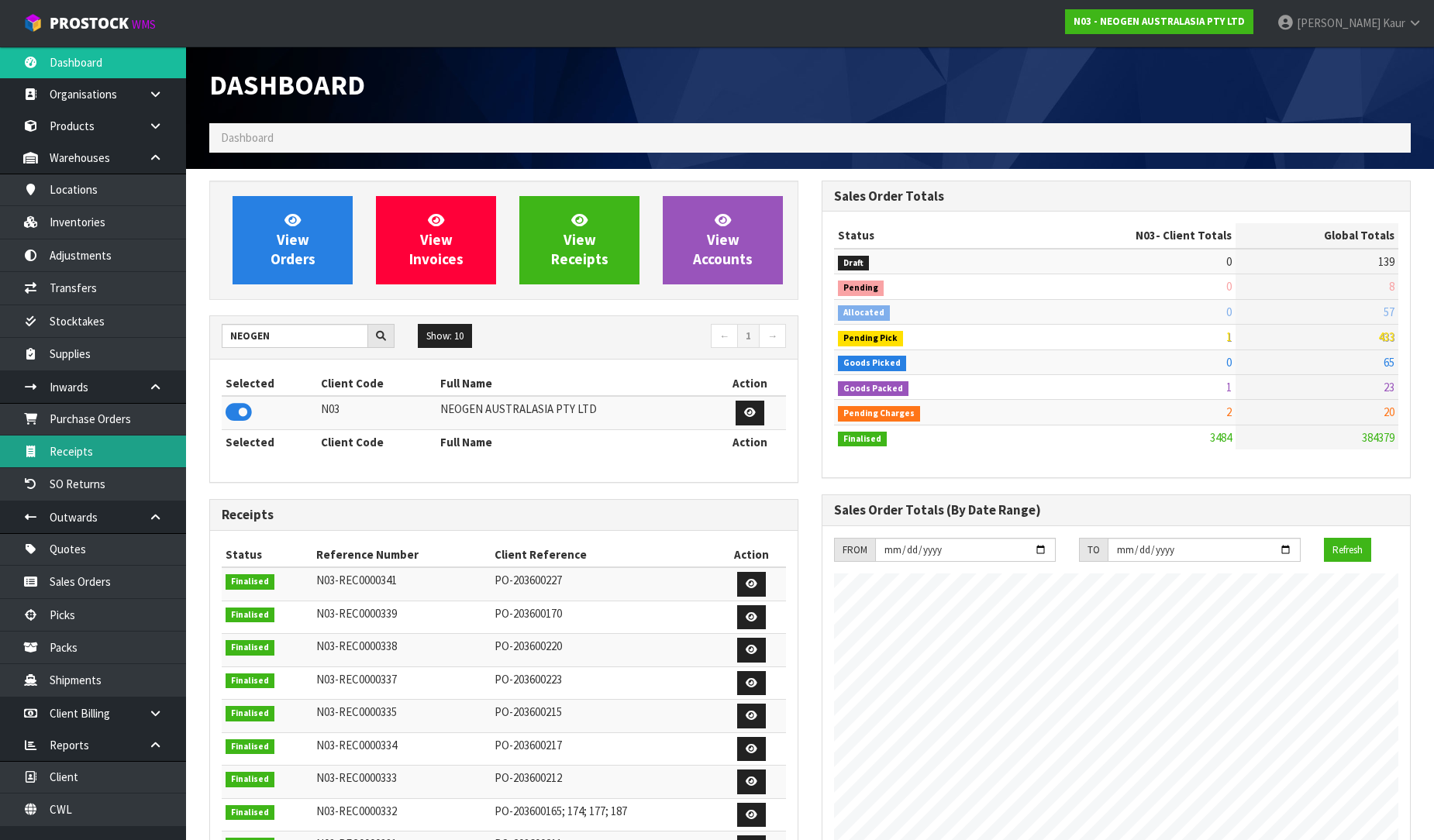
click at [113, 455] on link "Receipts" at bounding box center [93, 451] width 186 height 31
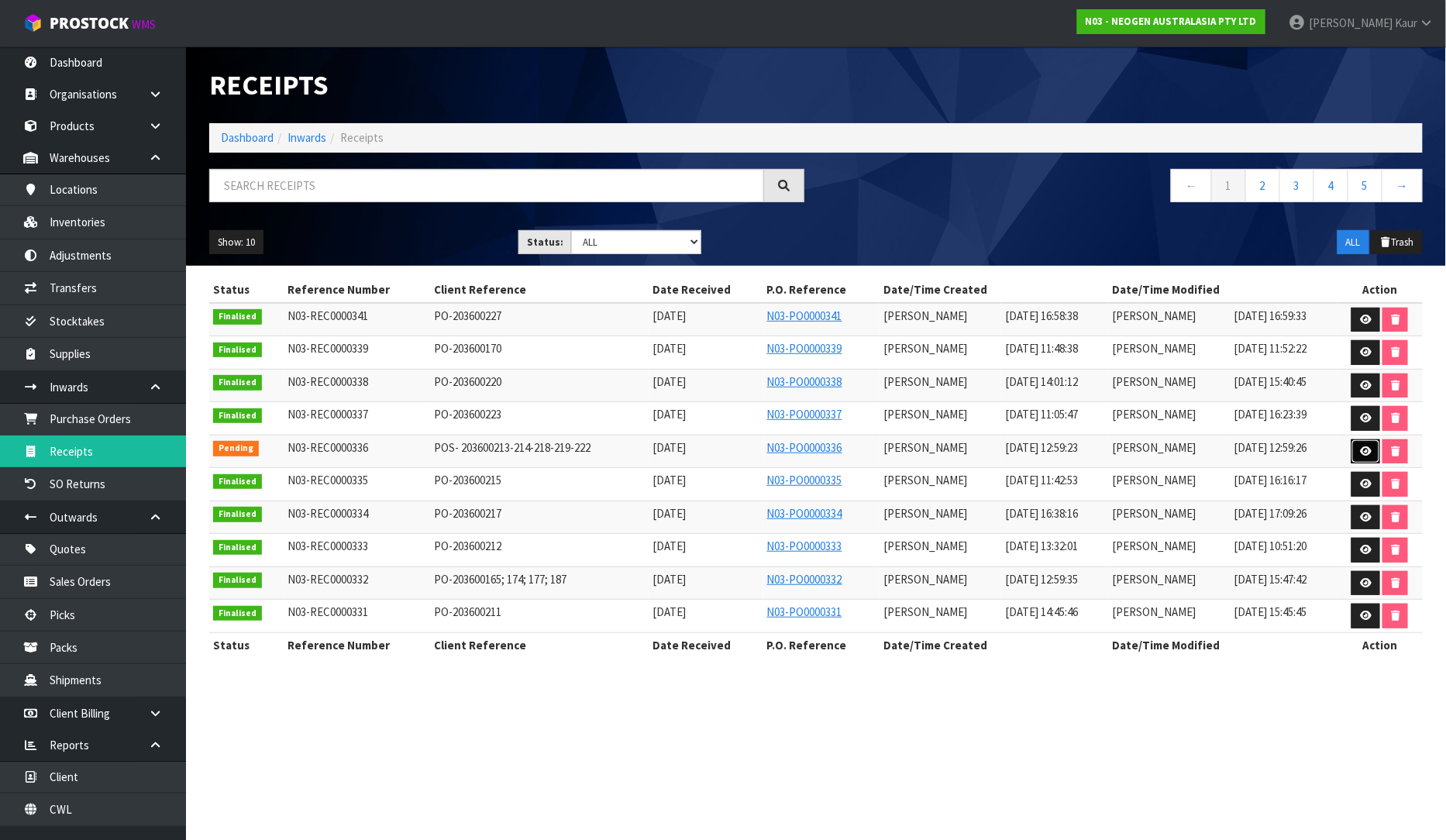
click at [1370, 450] on icon at bounding box center [1366, 451] width 11 height 10
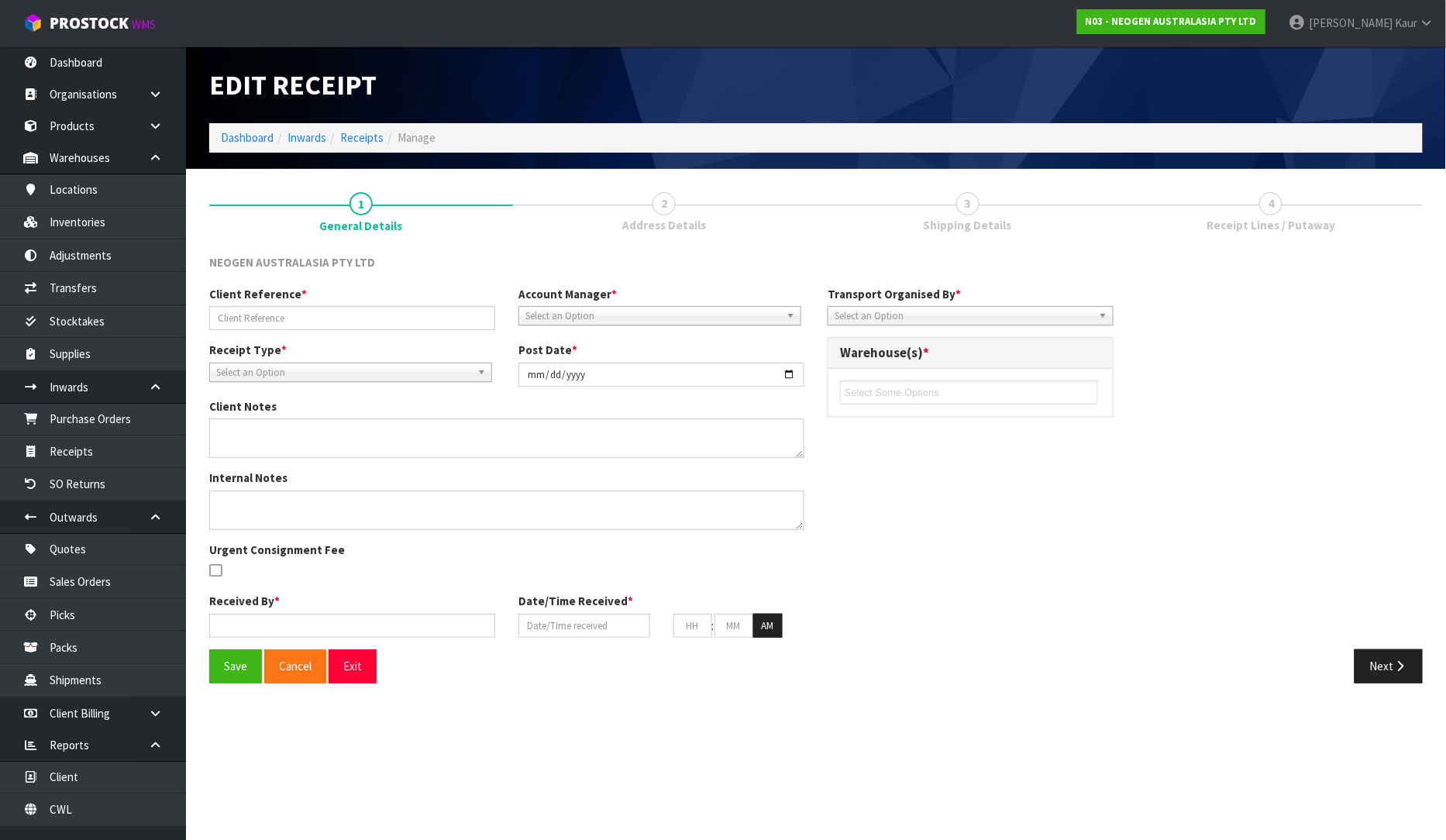
type input "POS- 203600213-214-218-219-222"
type input "[DATE]"
type textarea "700002120 AND 700002148 PUT ON HELD QA UNTIL TESTING CLEARANCE 24 X 700002285 N…"
type input "[PERSON_NAME]"
type input "[DATE]"
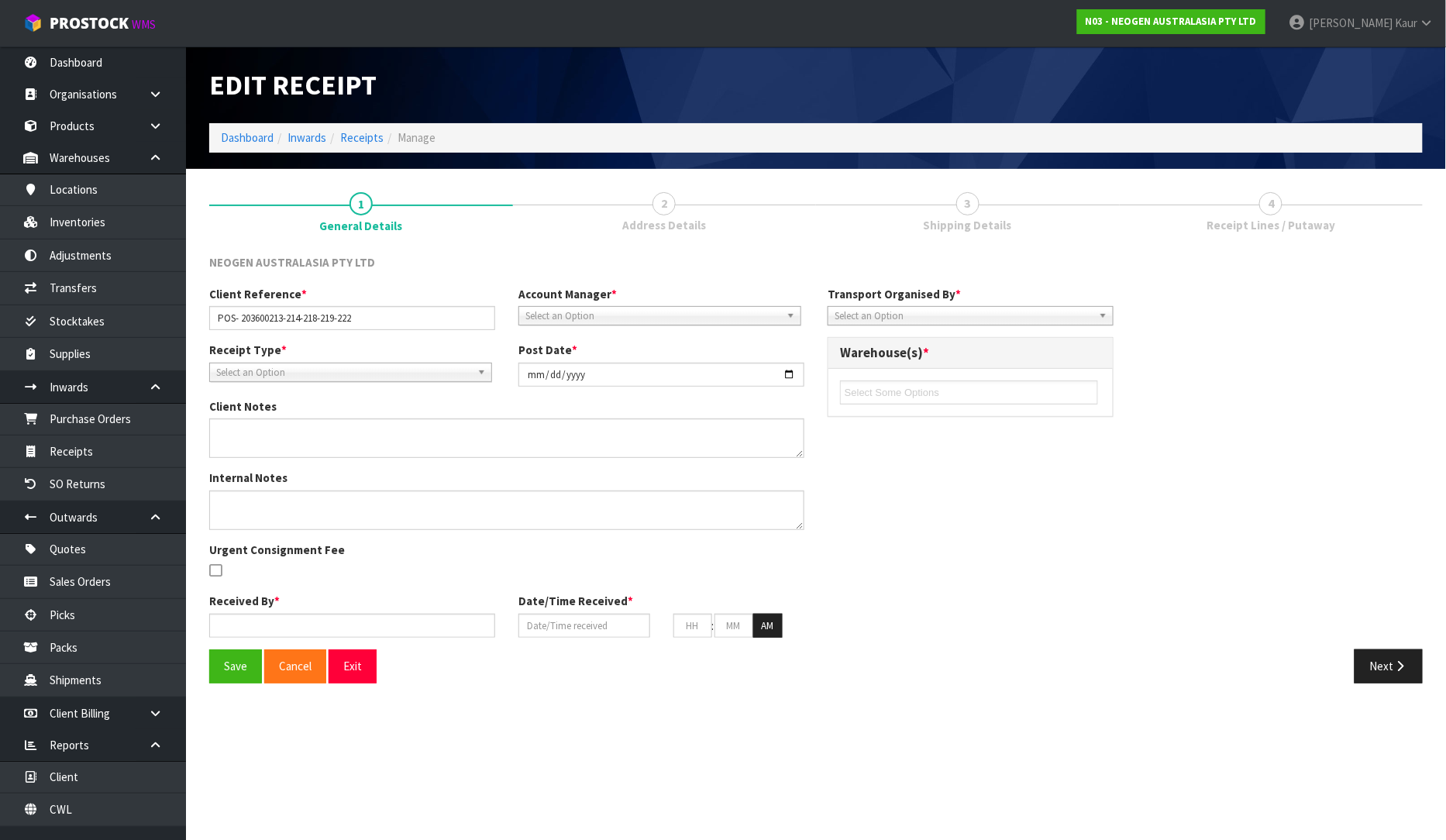
type input "12"
type input "59"
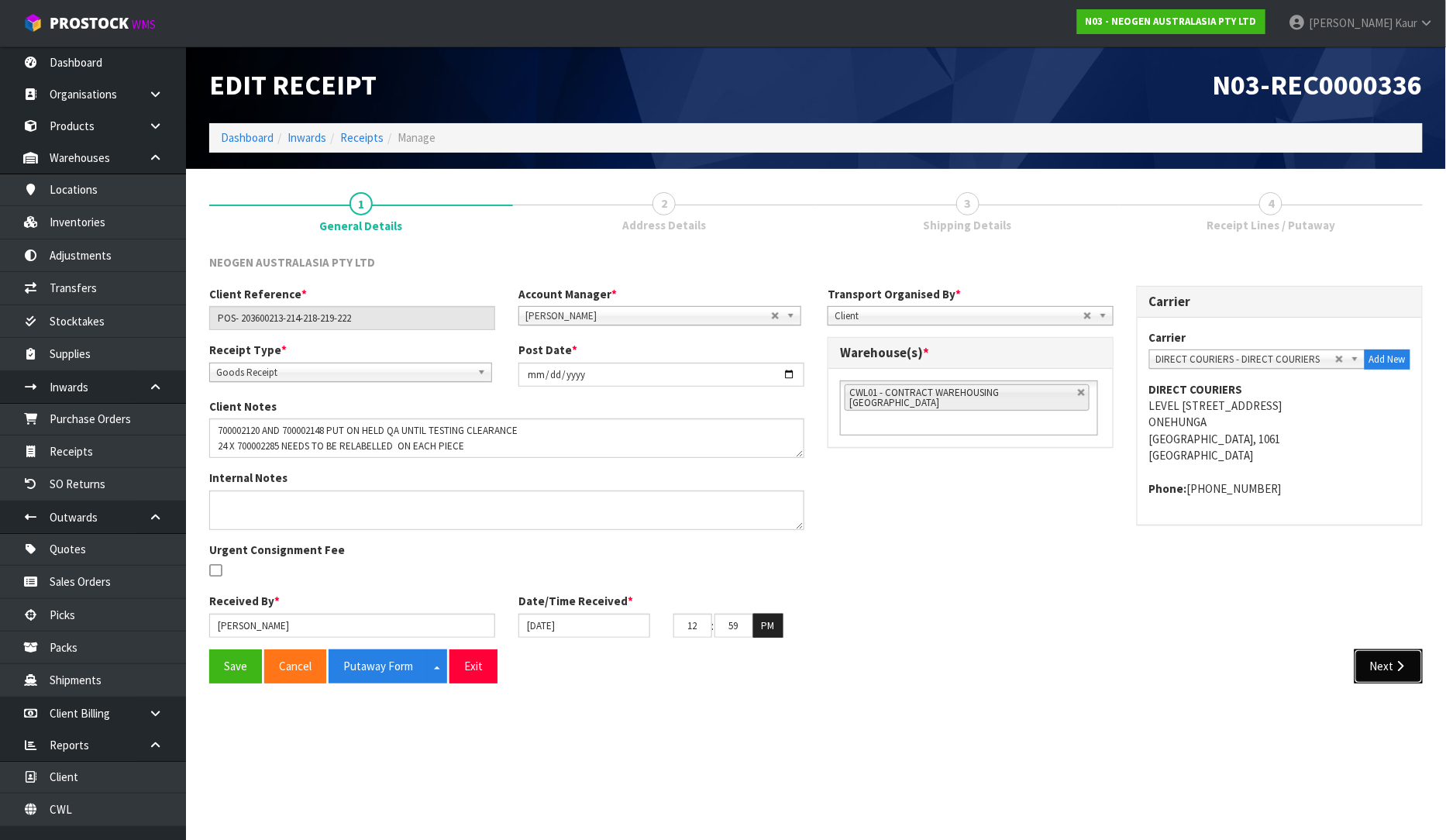
click at [1419, 669] on button "Next" at bounding box center [1389, 665] width 68 height 33
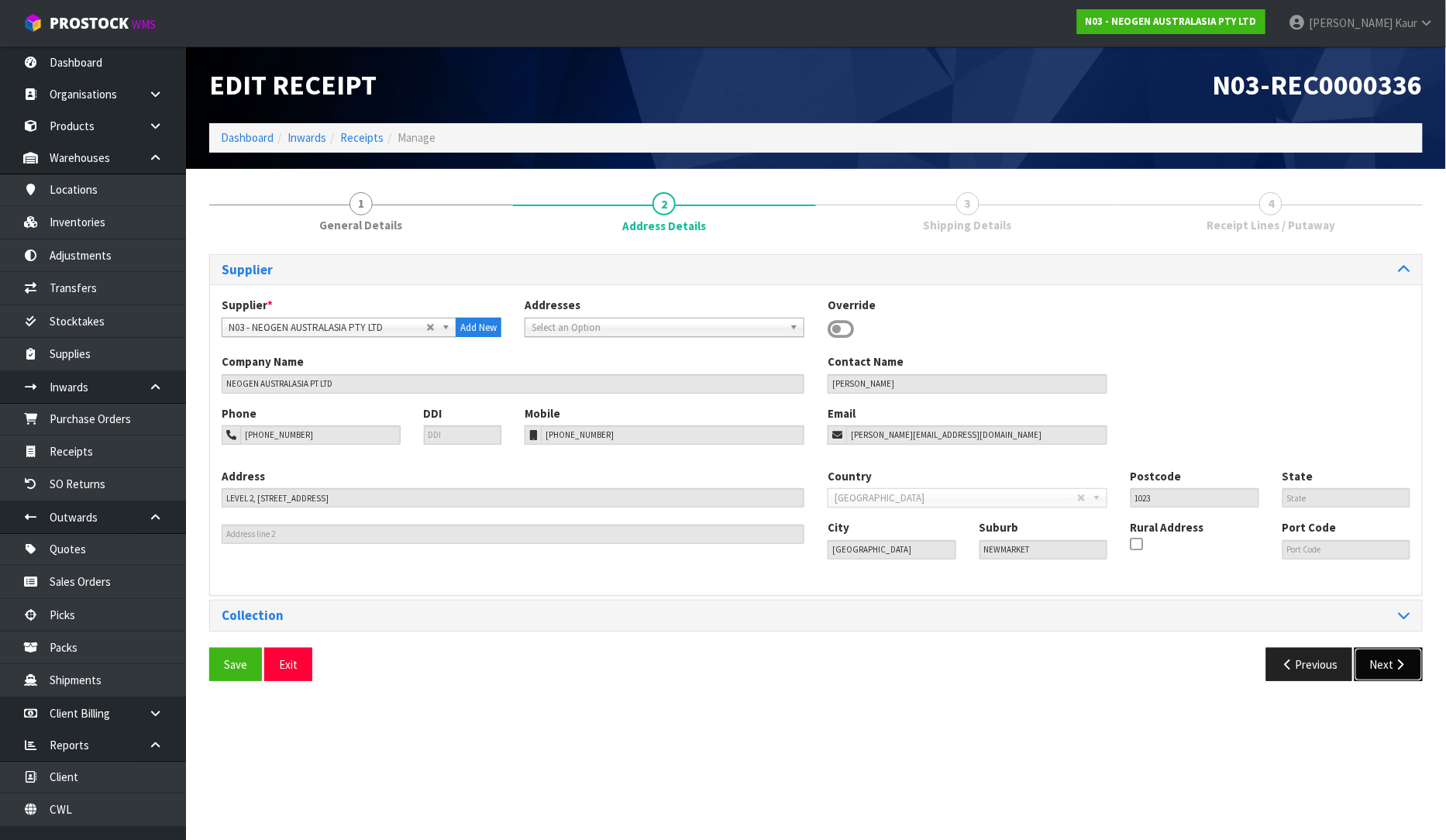
click at [1389, 669] on button "Next" at bounding box center [1389, 664] width 68 height 33
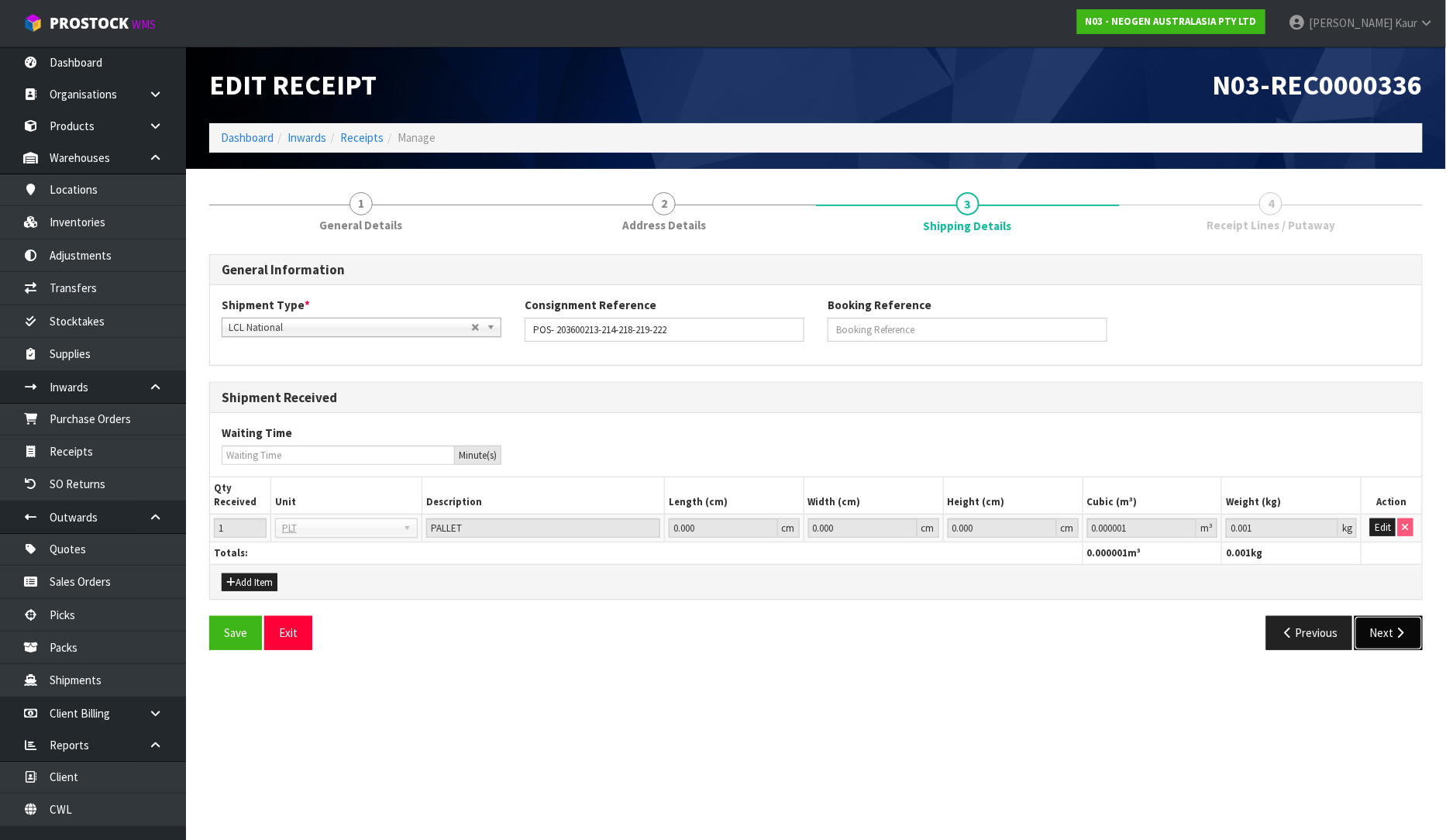
click at [1397, 634] on icon "button" at bounding box center [1401, 632] width 14 height 11
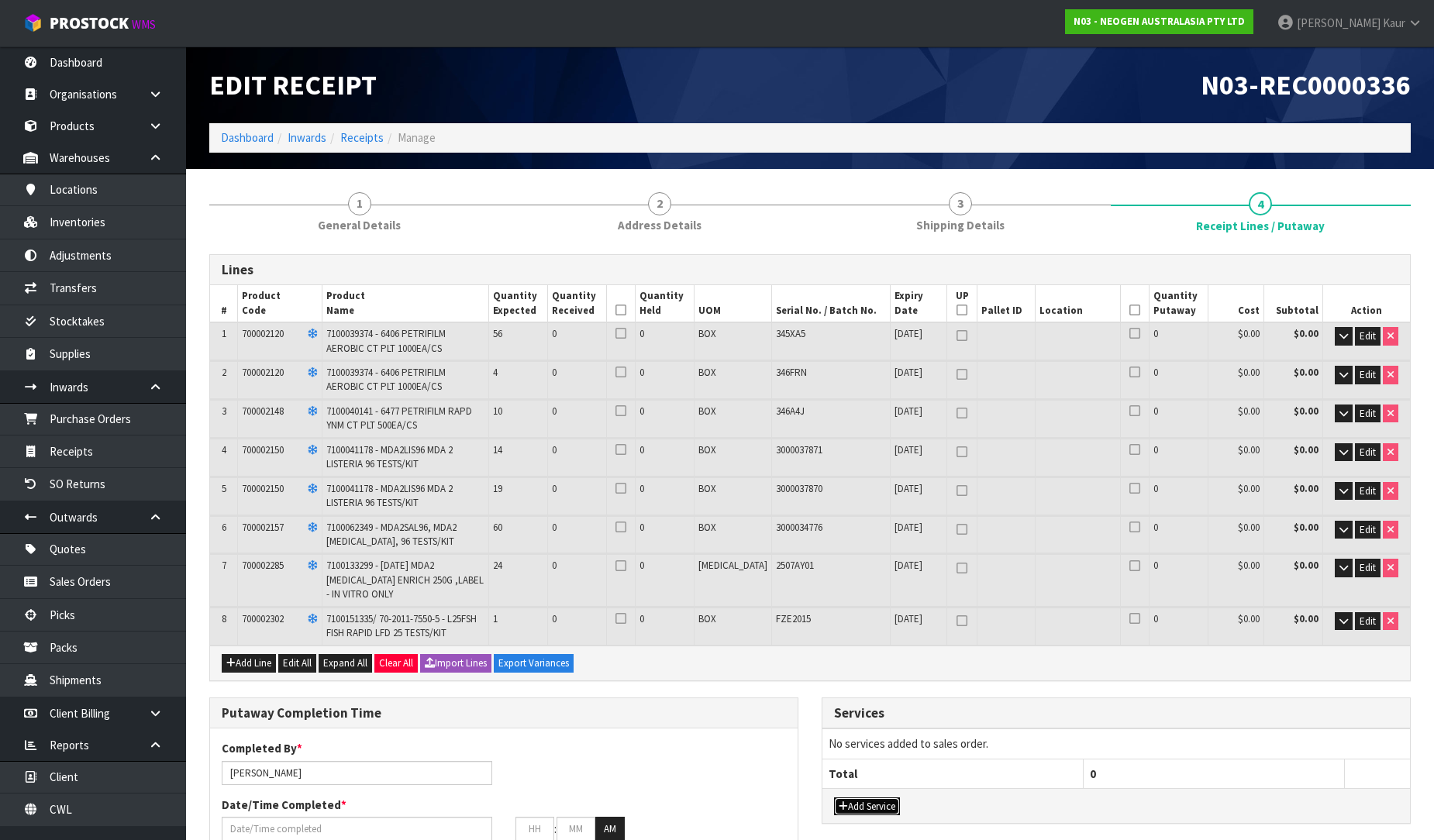
click at [884, 805] on button "Add Service" at bounding box center [867, 806] width 66 height 19
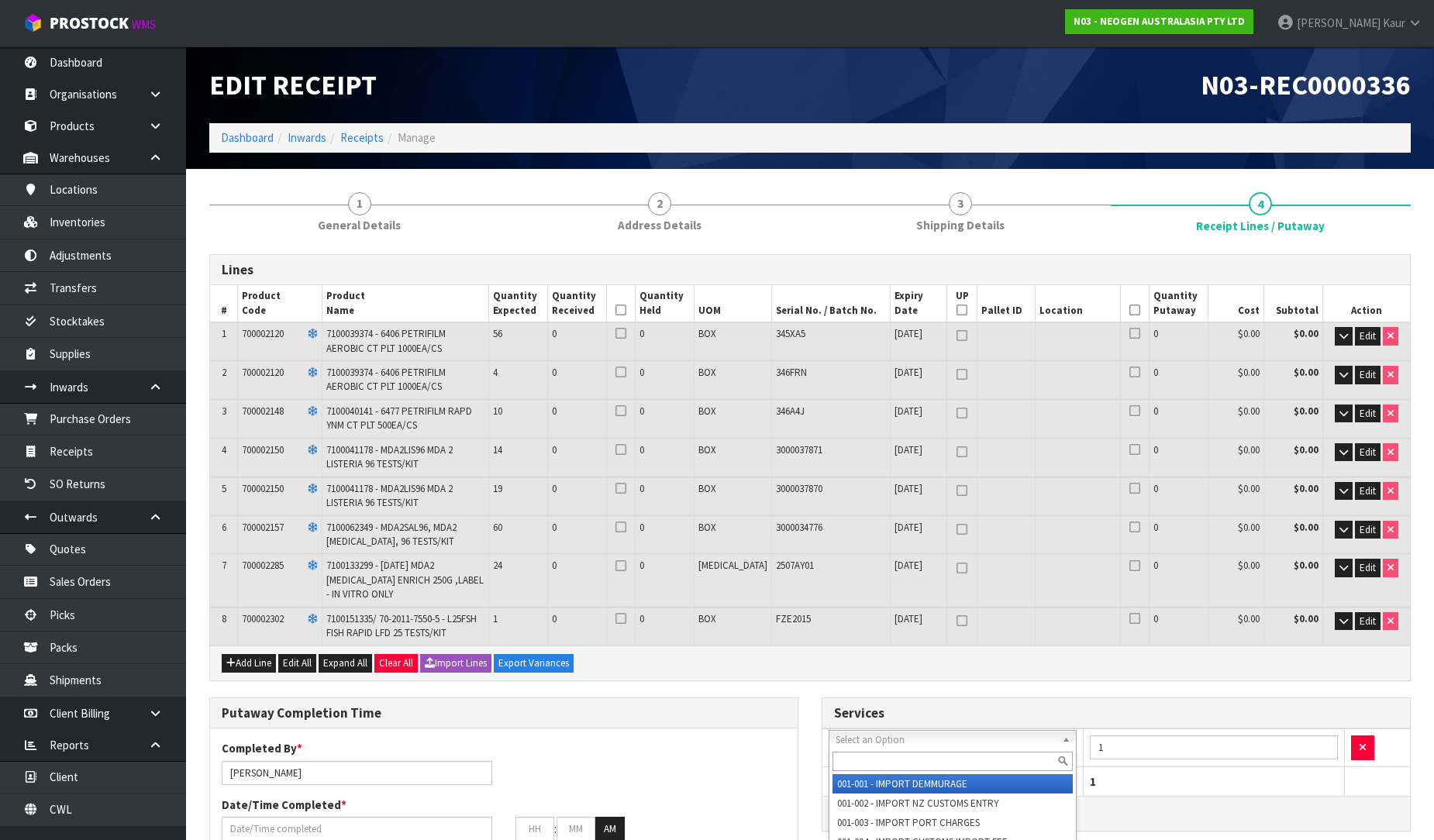
click at [847, 757] on input "text" at bounding box center [952, 761] width 241 height 19
type input "WORK"
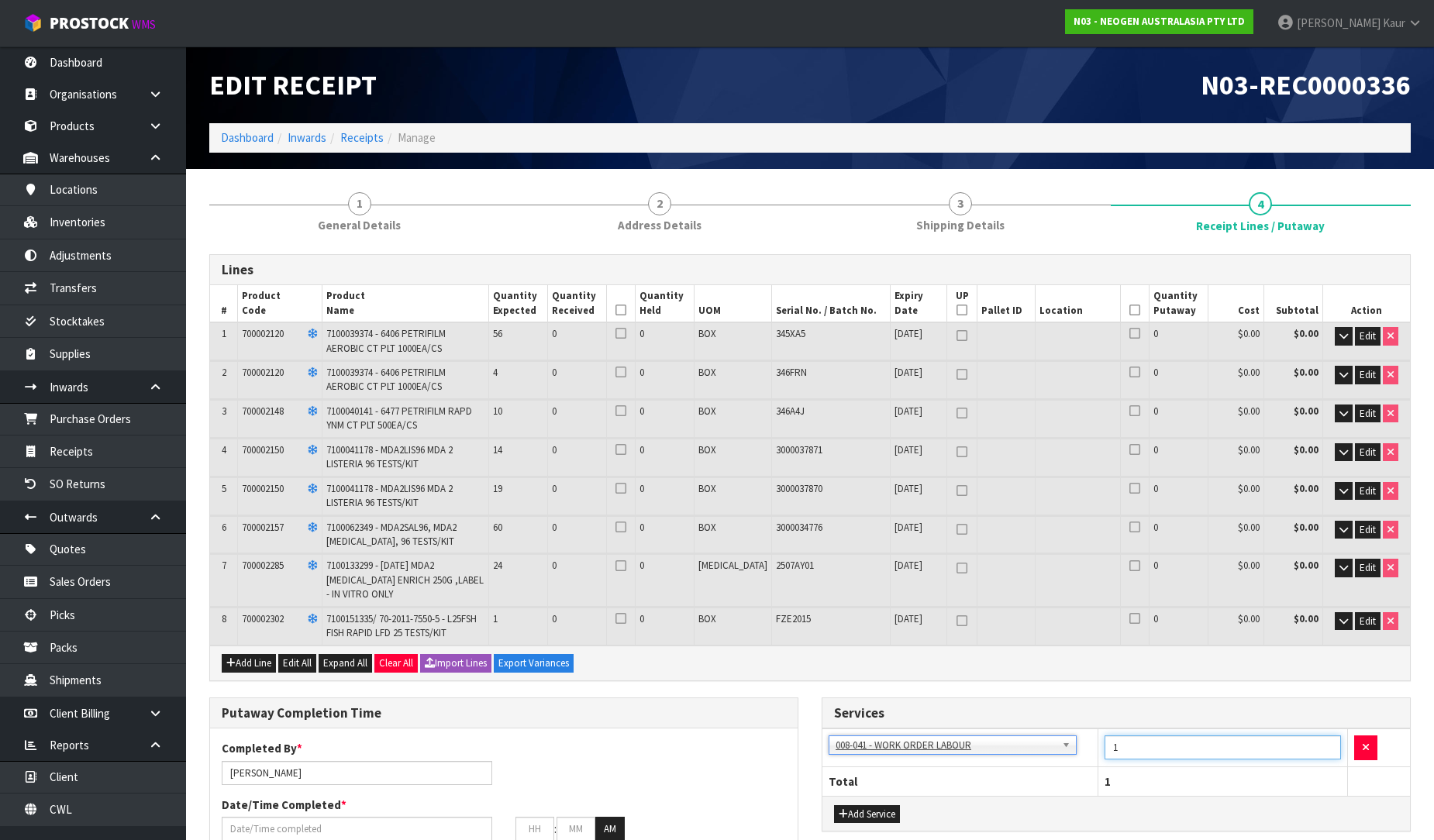
click at [1126, 747] on input "1" at bounding box center [1223, 747] width 237 height 24
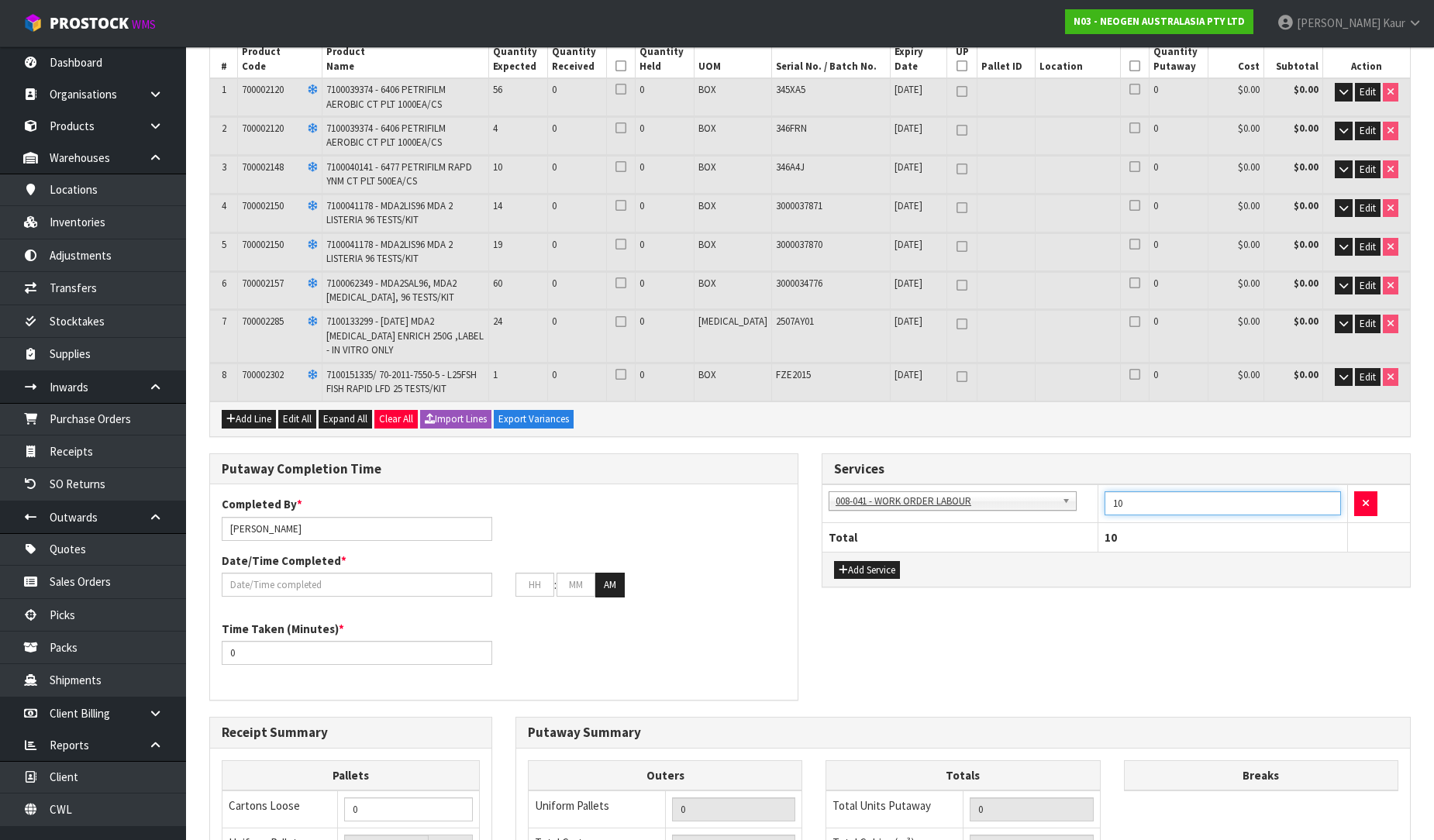
scroll to position [516, 0]
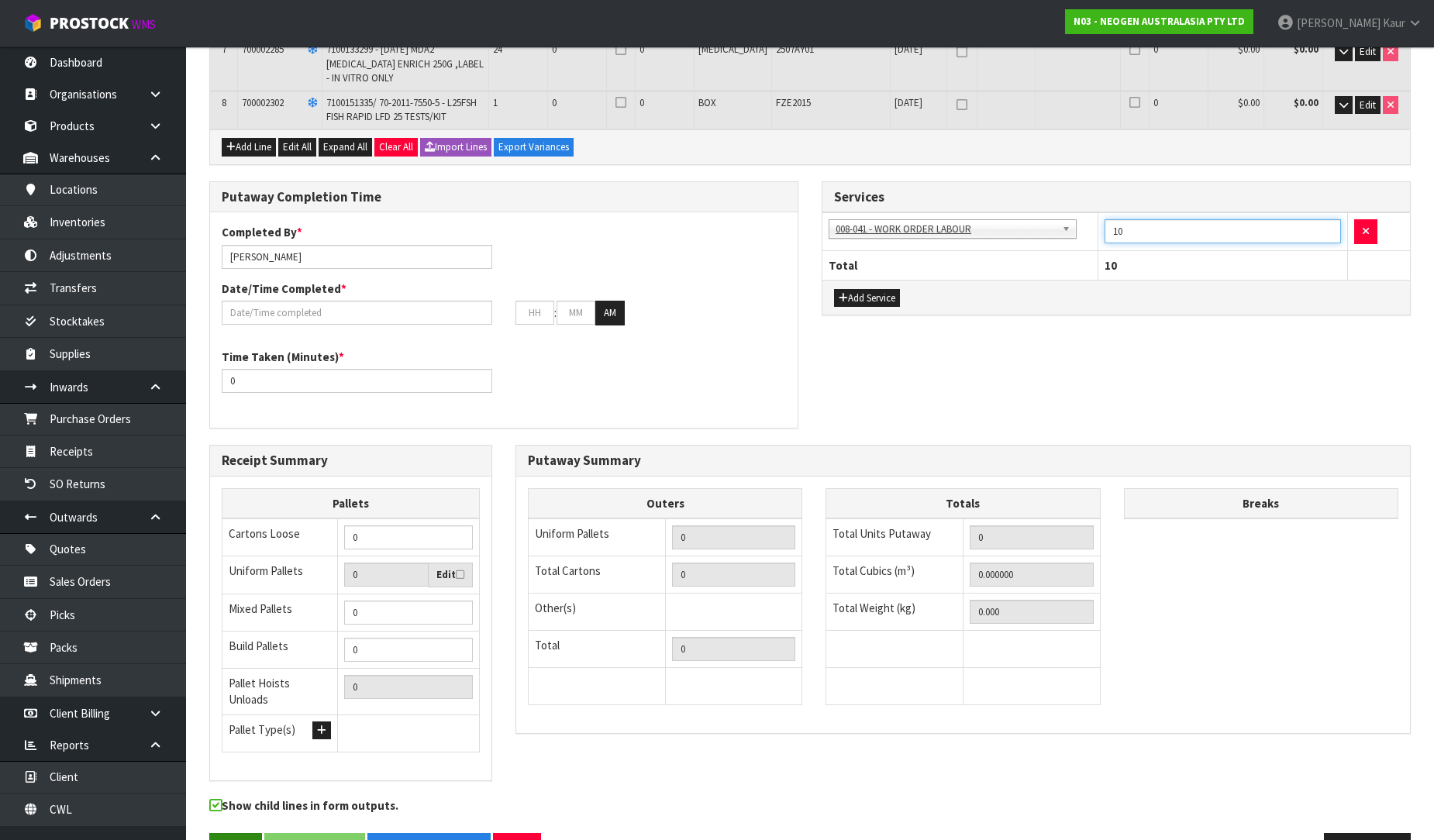
type input "10"
click at [223, 837] on button "Save" at bounding box center [235, 849] width 52 height 33
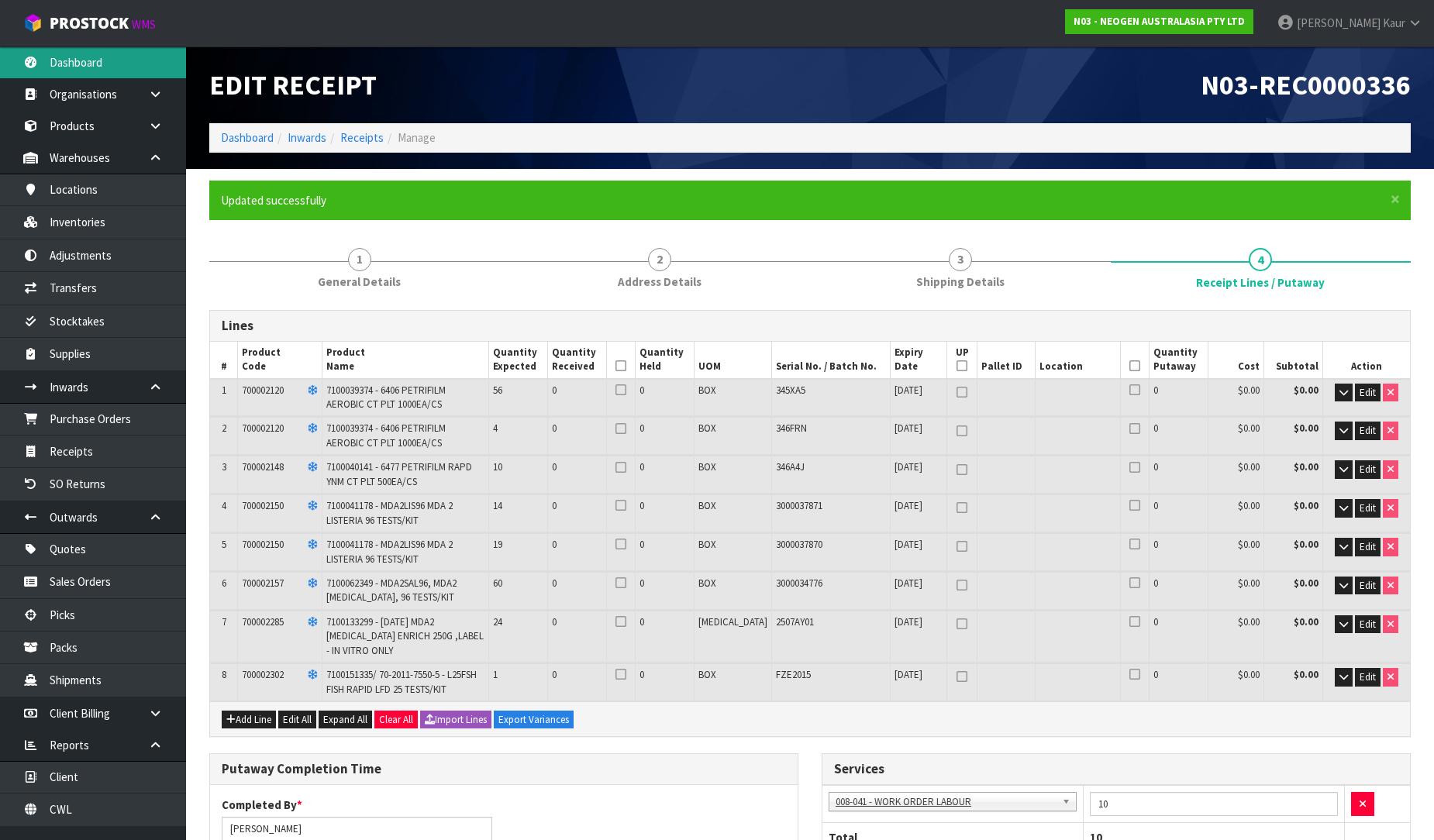
click at [86, 52] on link "Dashboard" at bounding box center [93, 62] width 186 height 31
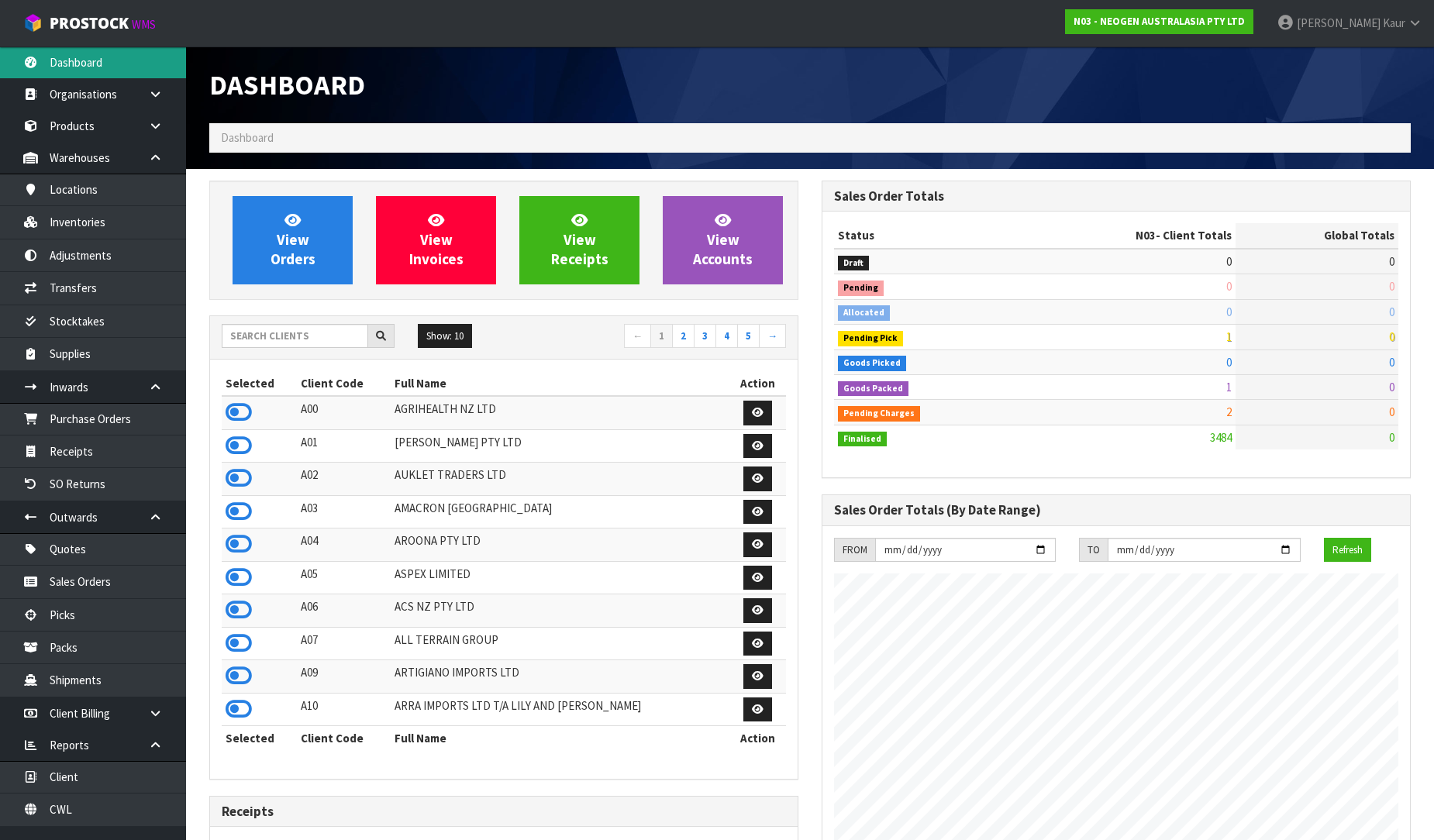
scroll to position [1174, 612]
